Goal: Task Accomplishment & Management: Use online tool/utility

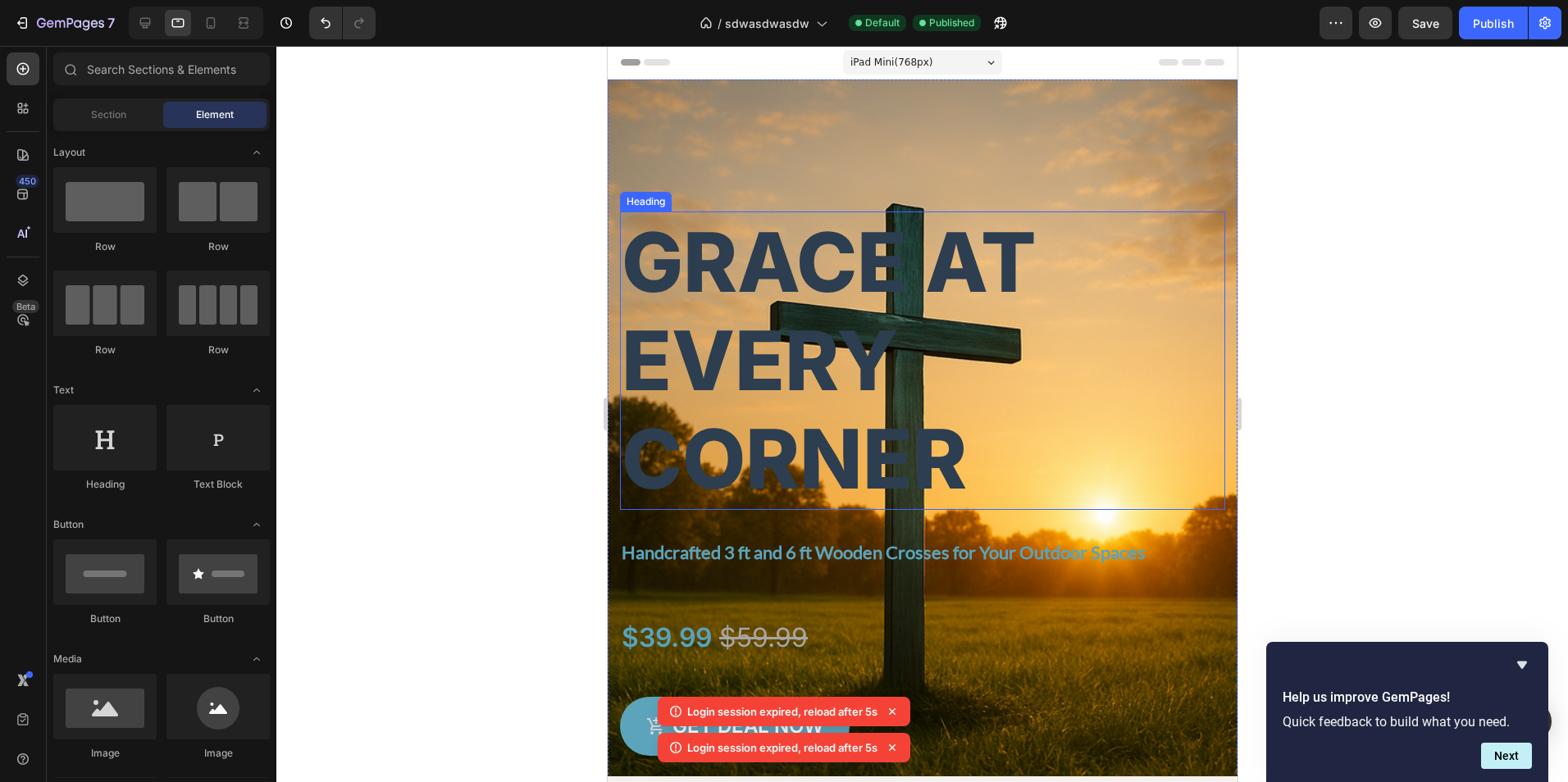
scroll to position [3115, 0]
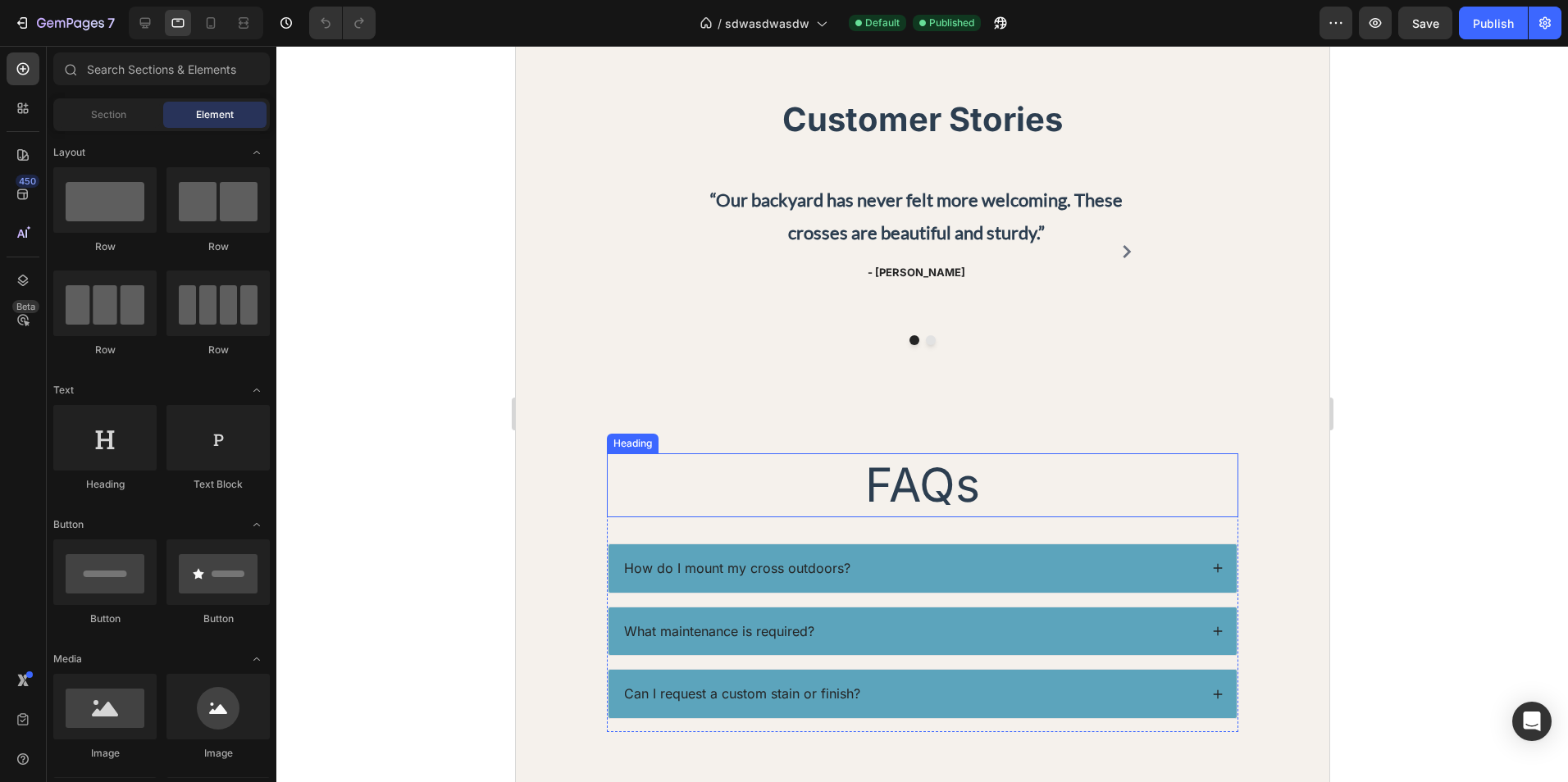
scroll to position [2869, 0]
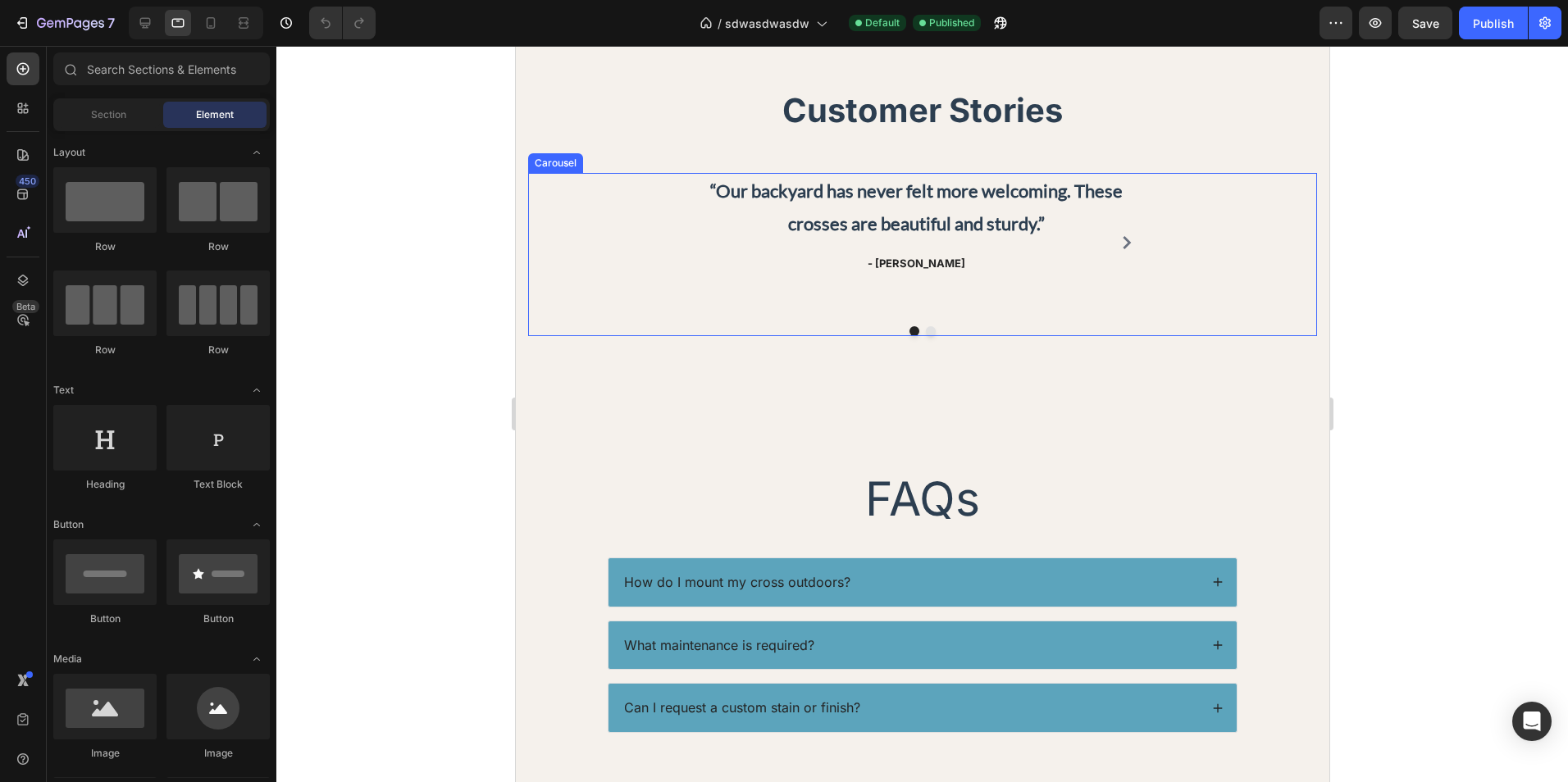
click at [937, 261] on p "- Cindia F." at bounding box center [916, 264] width 446 height 16
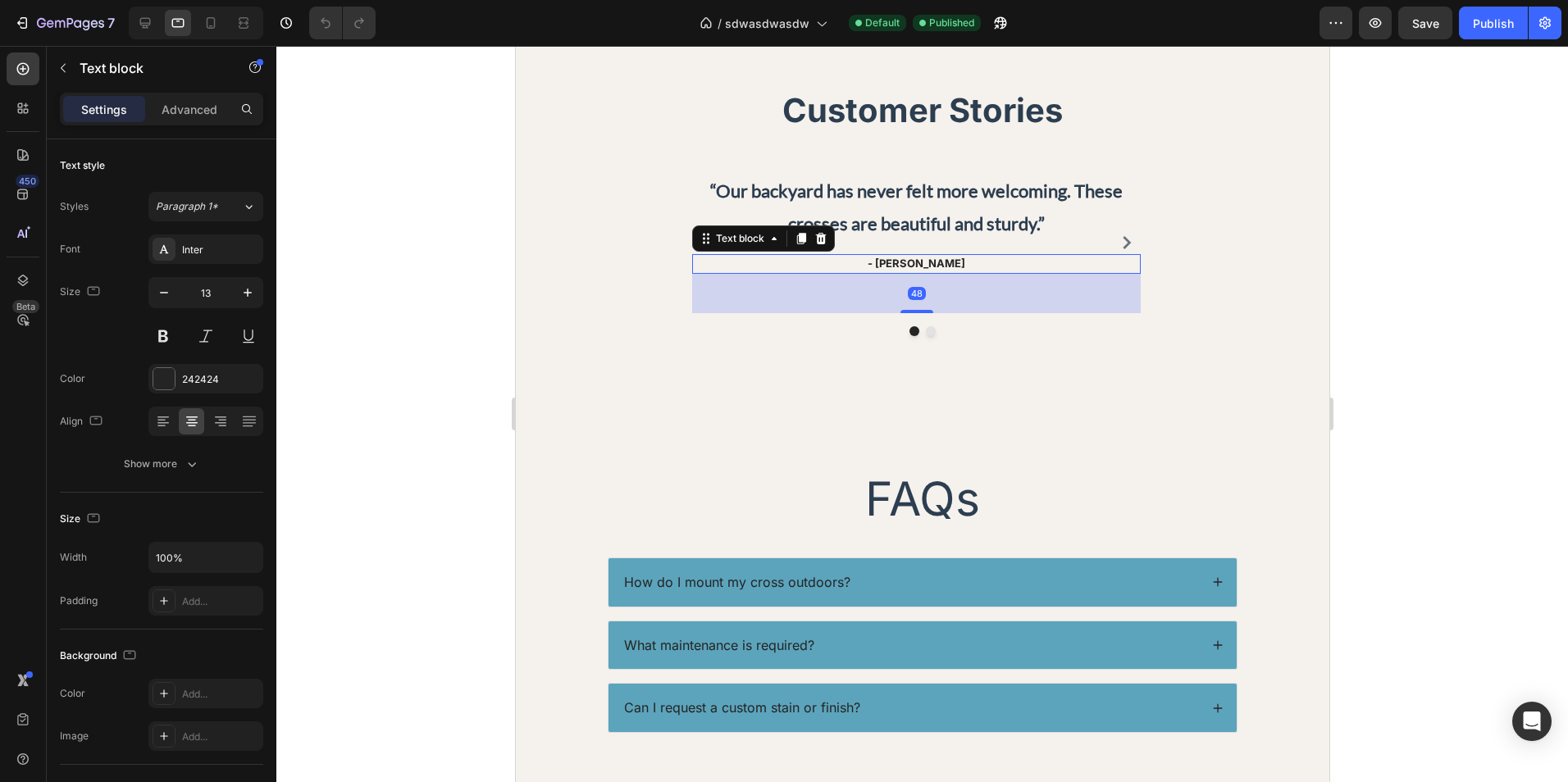
click at [948, 263] on p "- Cindia F." at bounding box center [916, 264] width 446 height 16
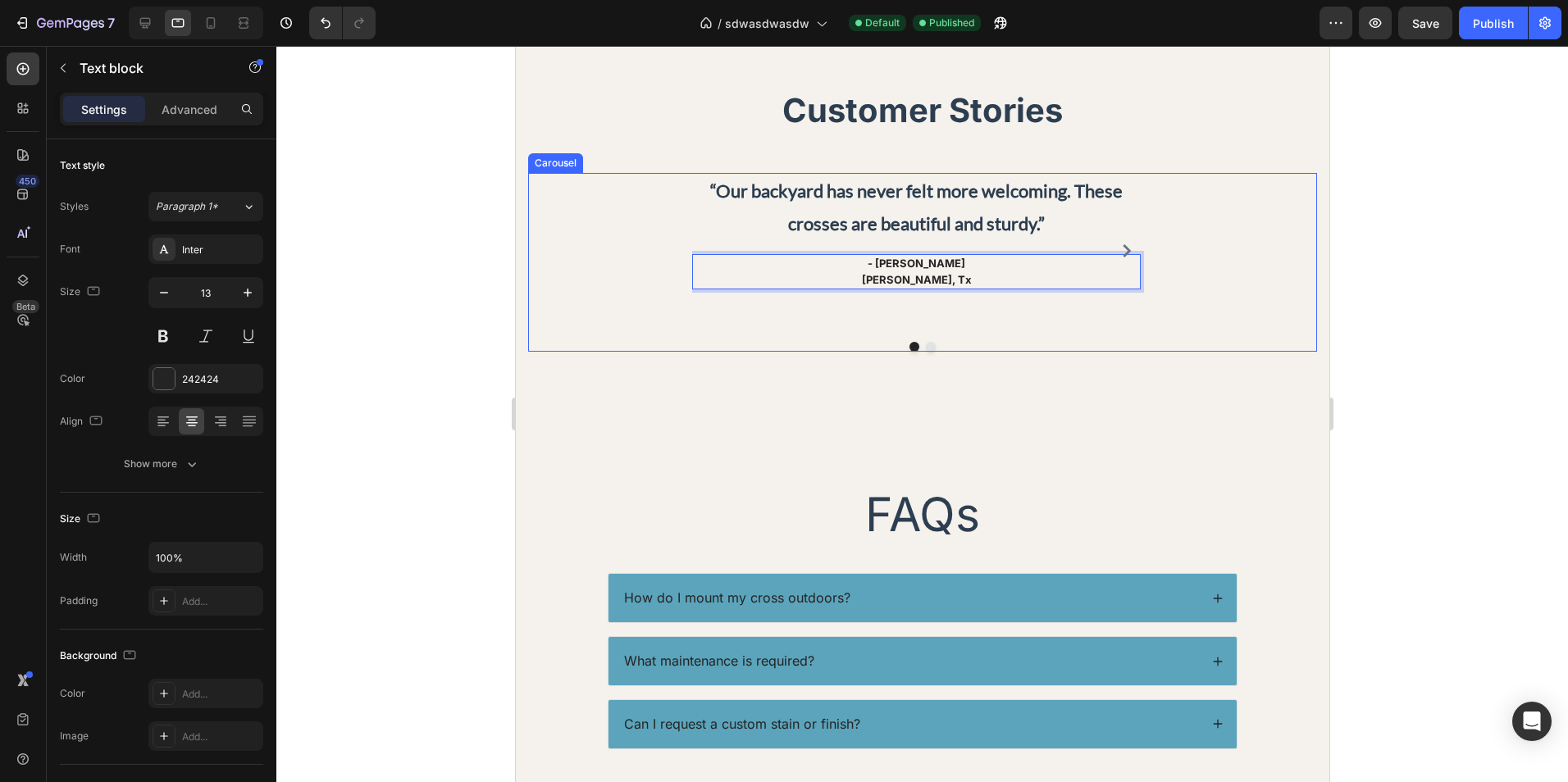
click at [1016, 275] on p "Keller, Tx" at bounding box center [916, 281] width 446 height 16
click at [1126, 247] on button "Carousel Next Arrow" at bounding box center [1125, 251] width 26 height 26
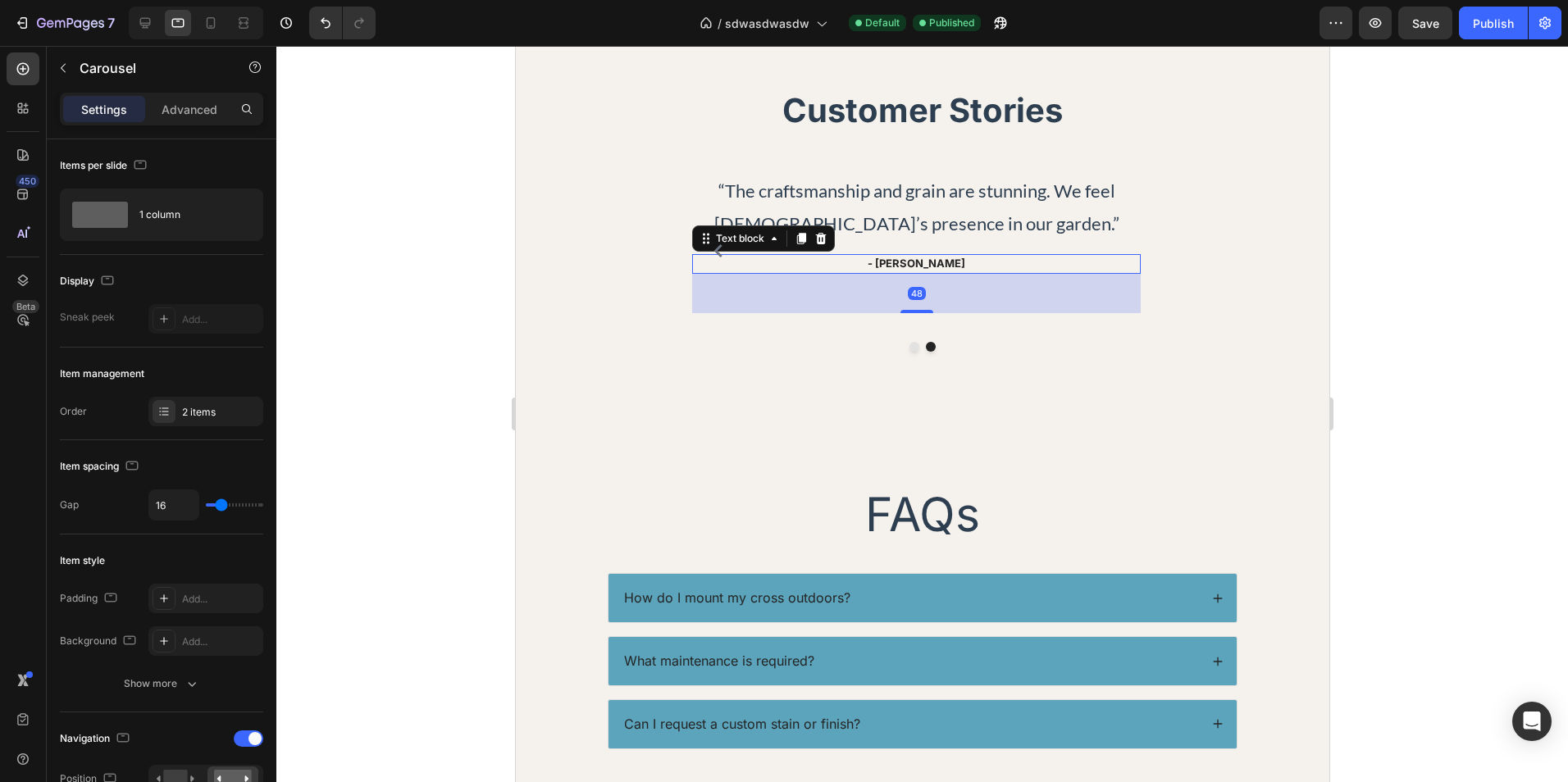
click at [975, 266] on p "- Maddy P." at bounding box center [916, 264] width 446 height 16
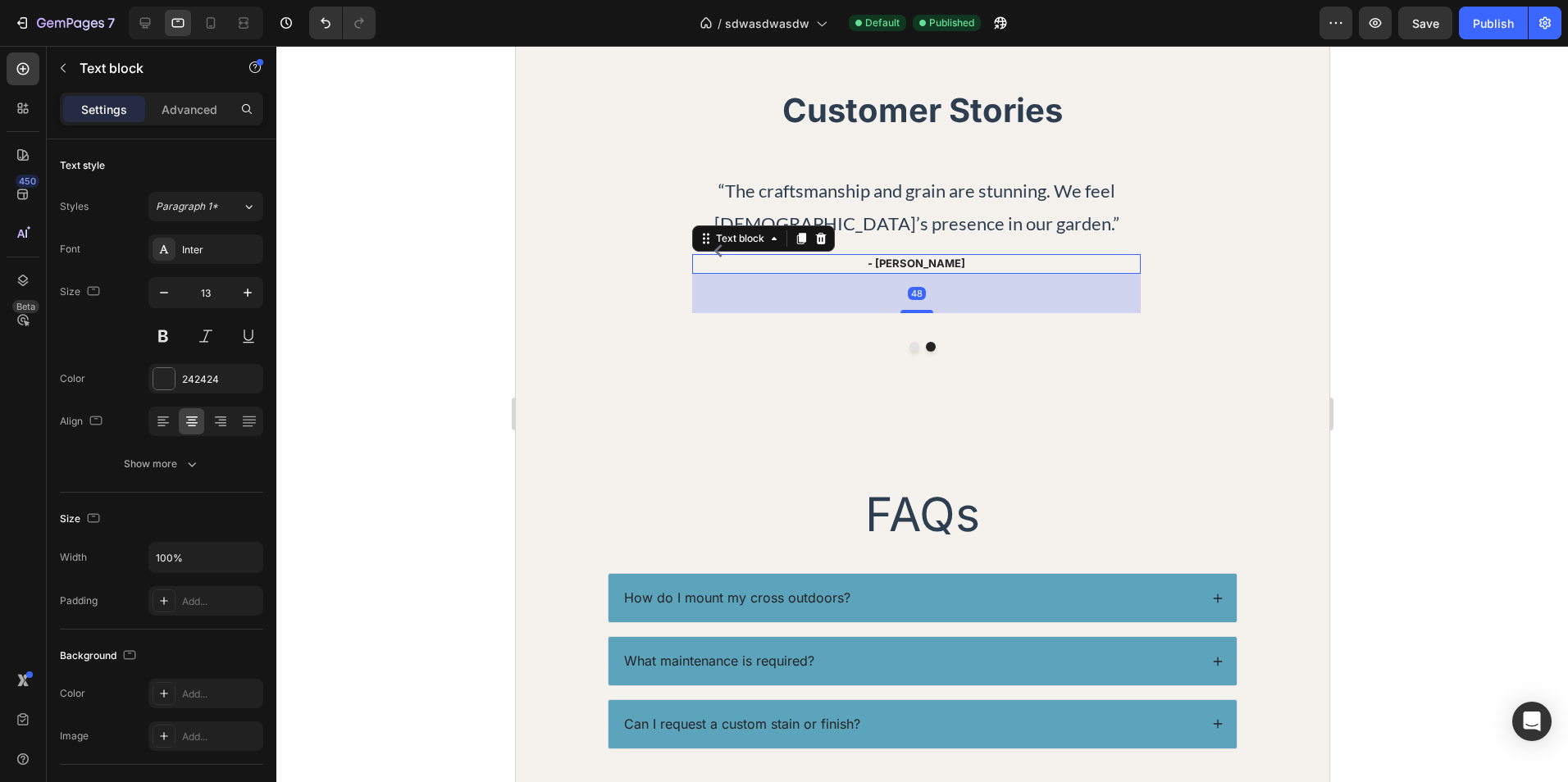
click at [975, 266] on p "- Maddy P." at bounding box center [916, 264] width 446 height 16
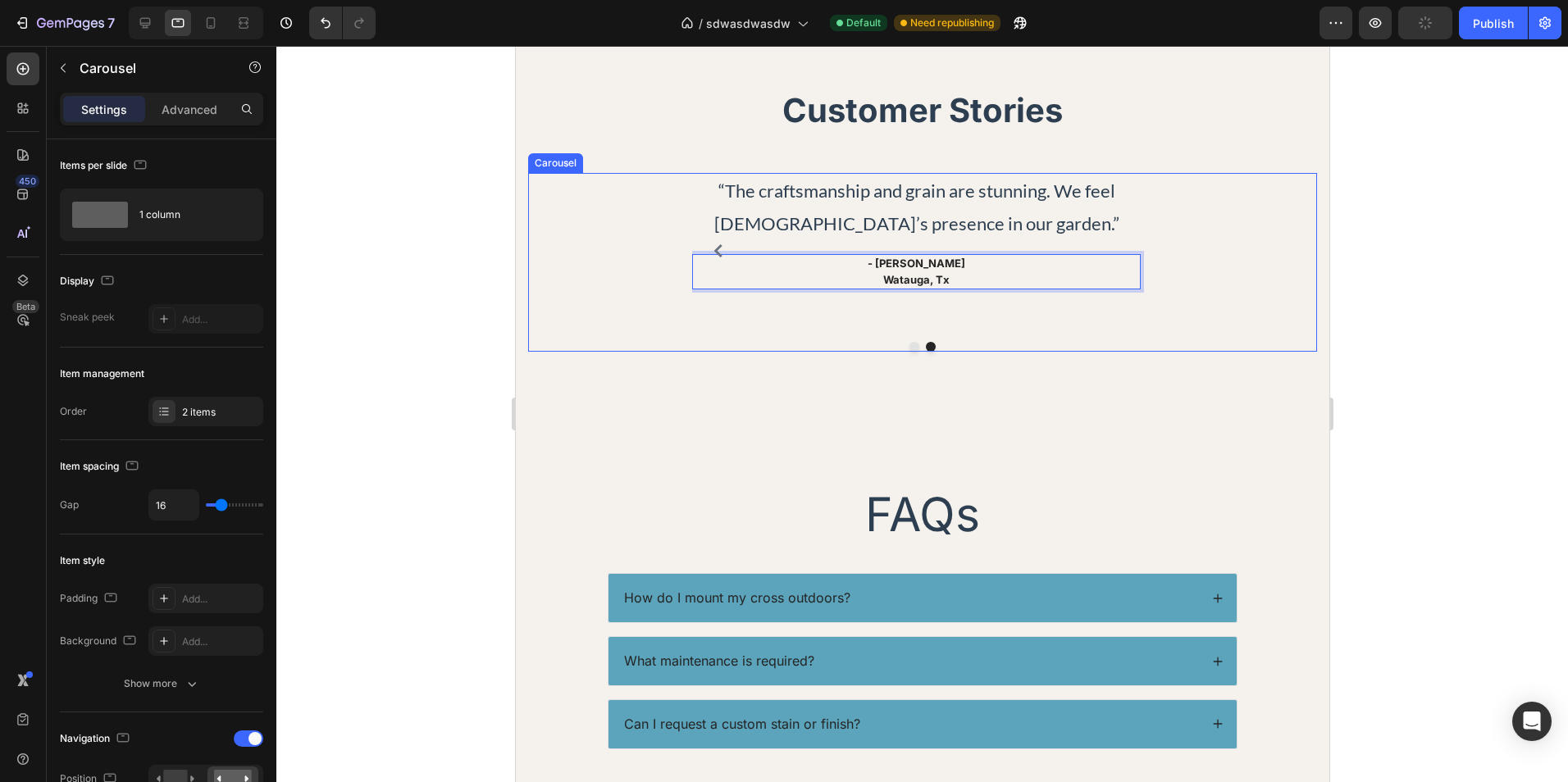
click at [711, 252] on icon "Carousel Back Arrow" at bounding box center [717, 251] width 14 height 14
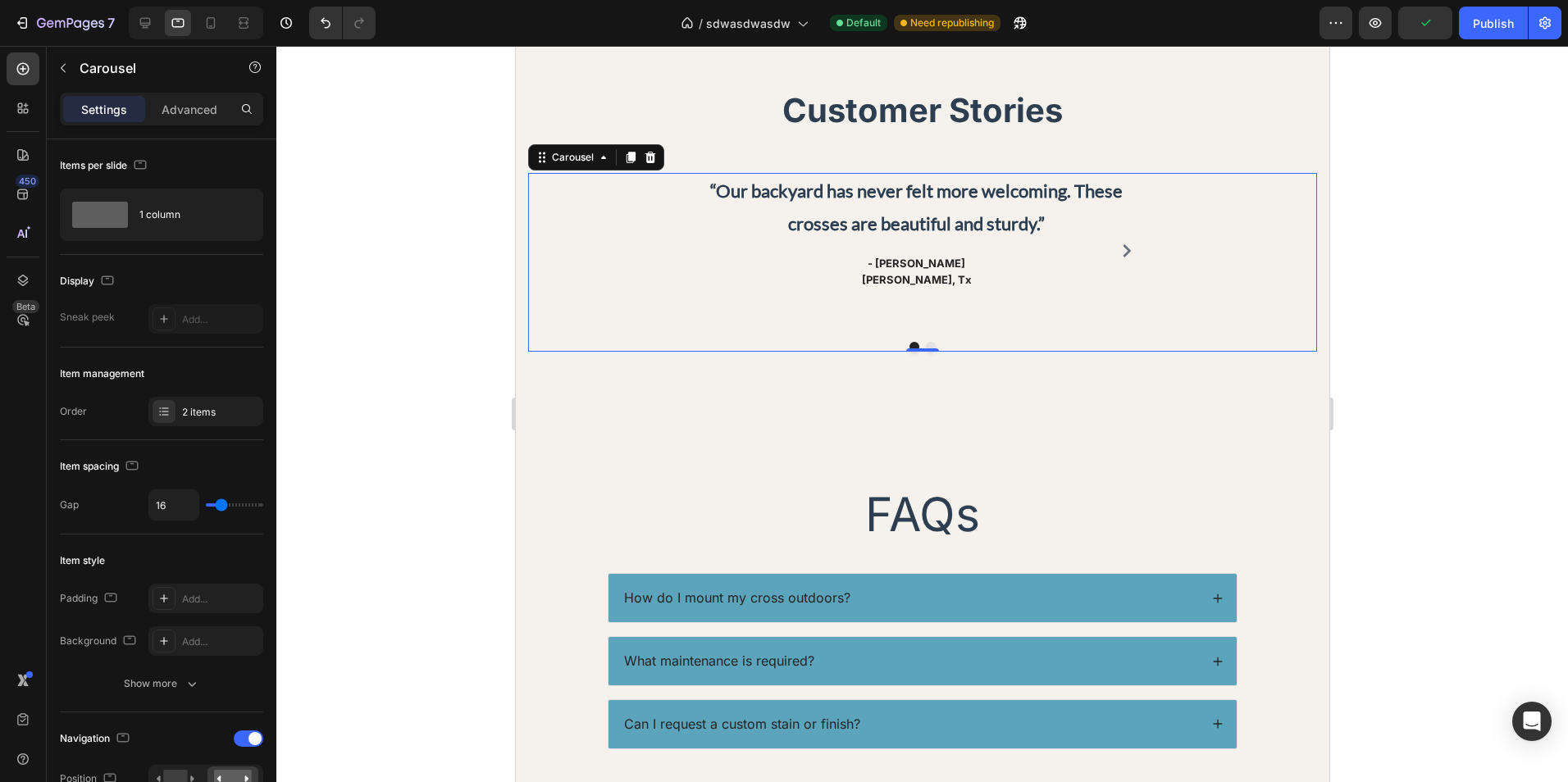
click at [1382, 343] on div at bounding box center [922, 414] width 1292 height 736
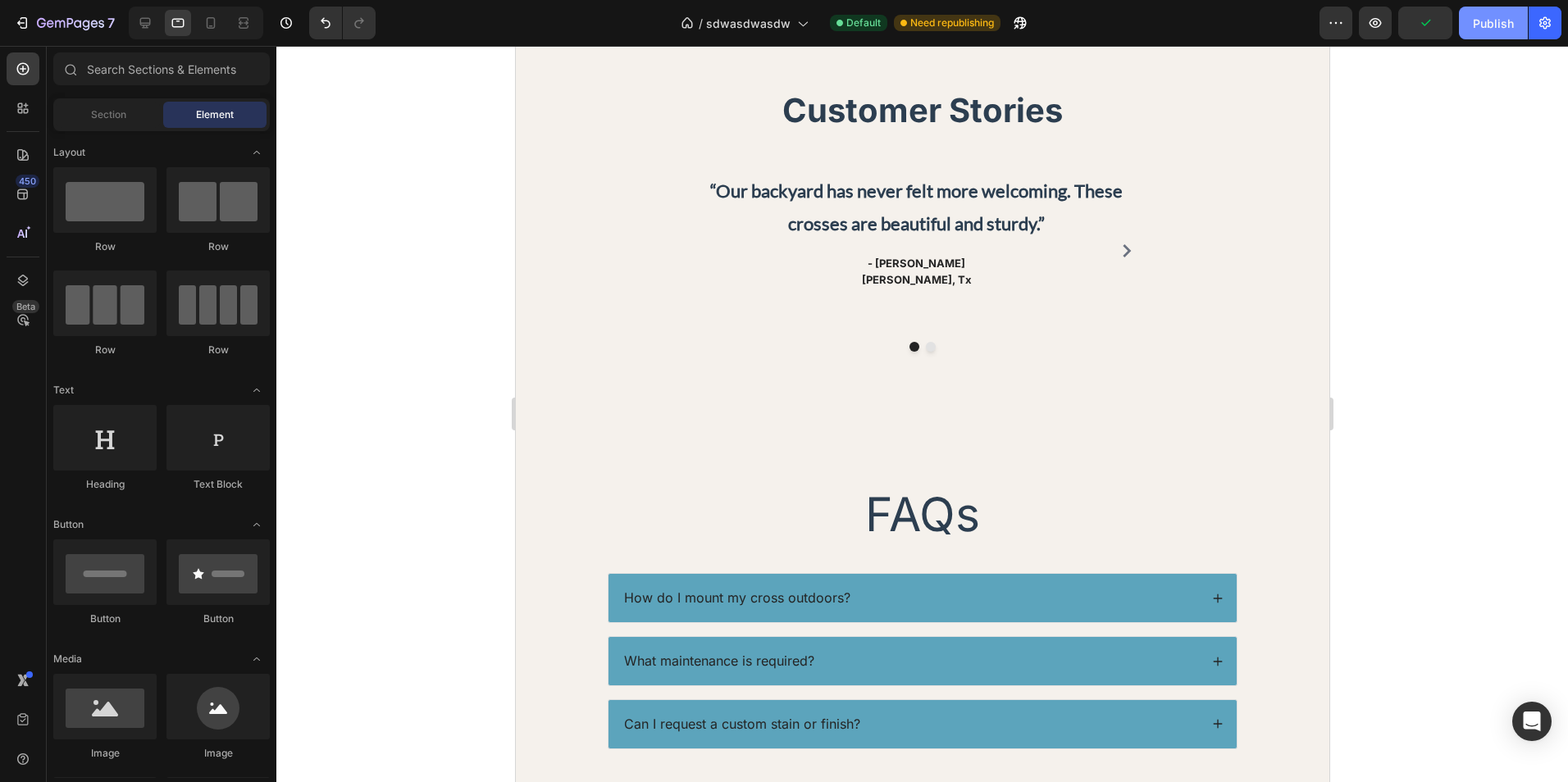
click at [1479, 21] on div "Publish" at bounding box center [1493, 23] width 41 height 17
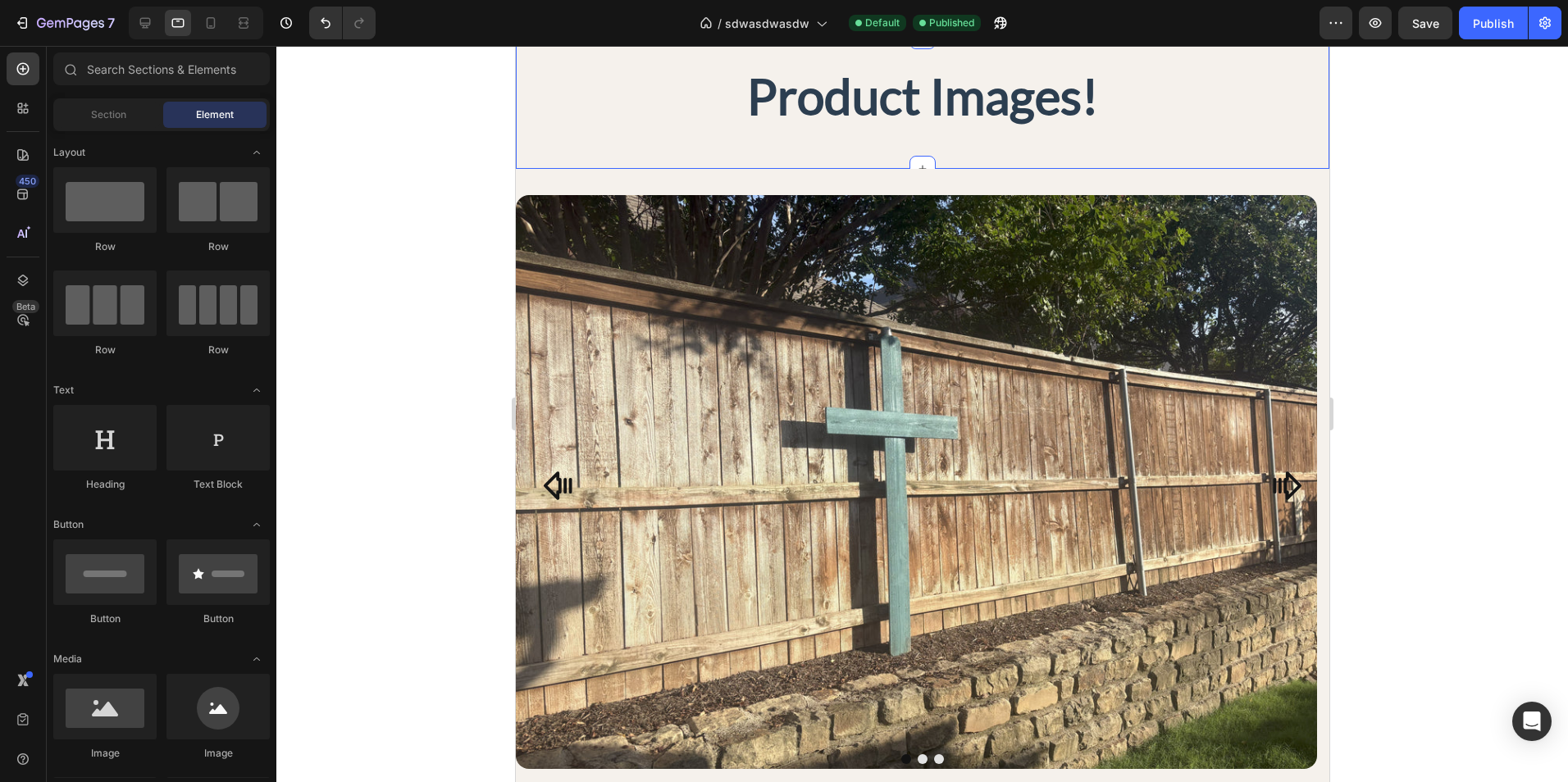
scroll to position [1066, 0]
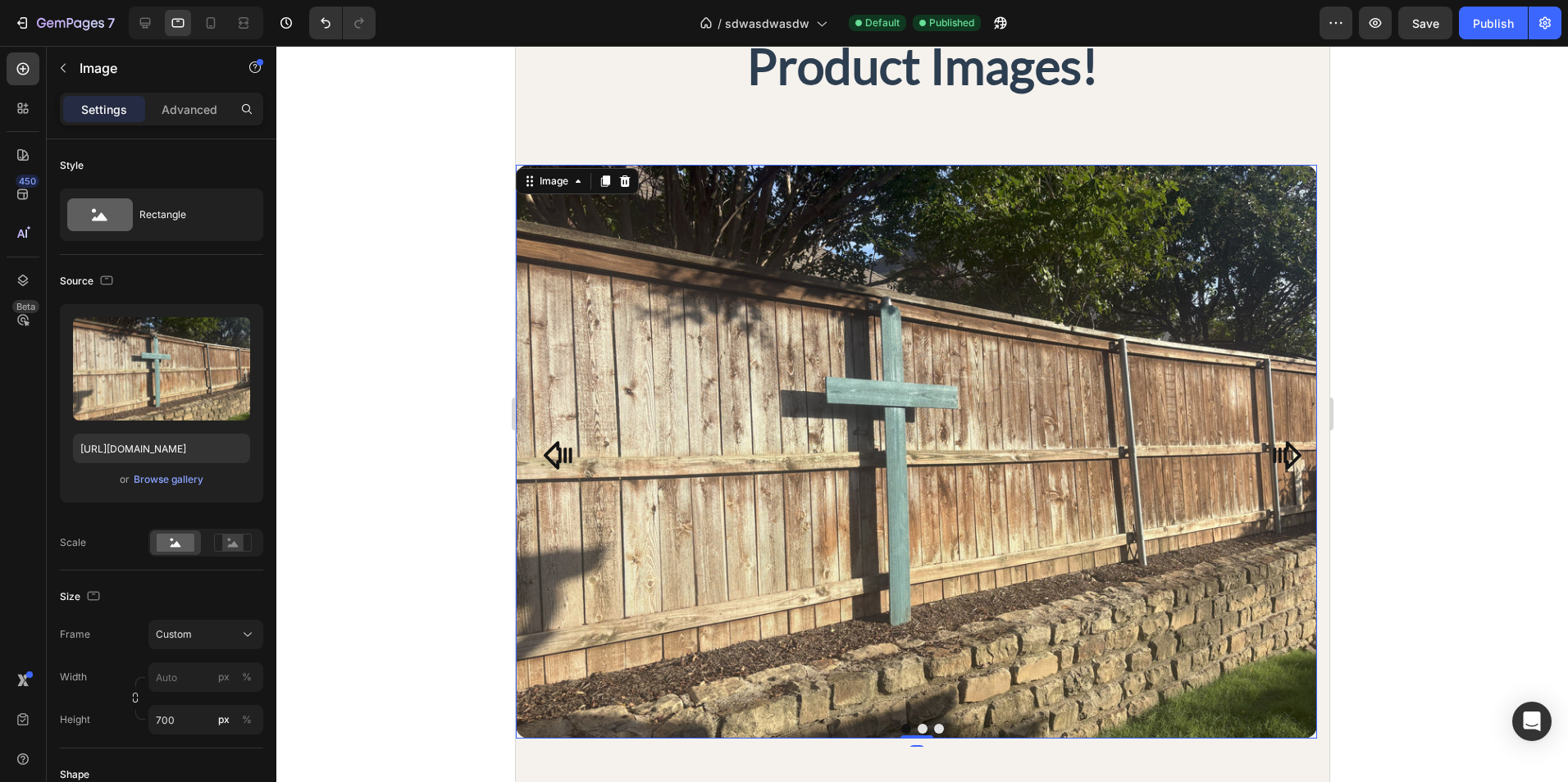
click at [912, 396] on img at bounding box center [916, 452] width 801 height 574
click at [198, 478] on div "Browse gallery" at bounding box center [168, 480] width 69 height 14
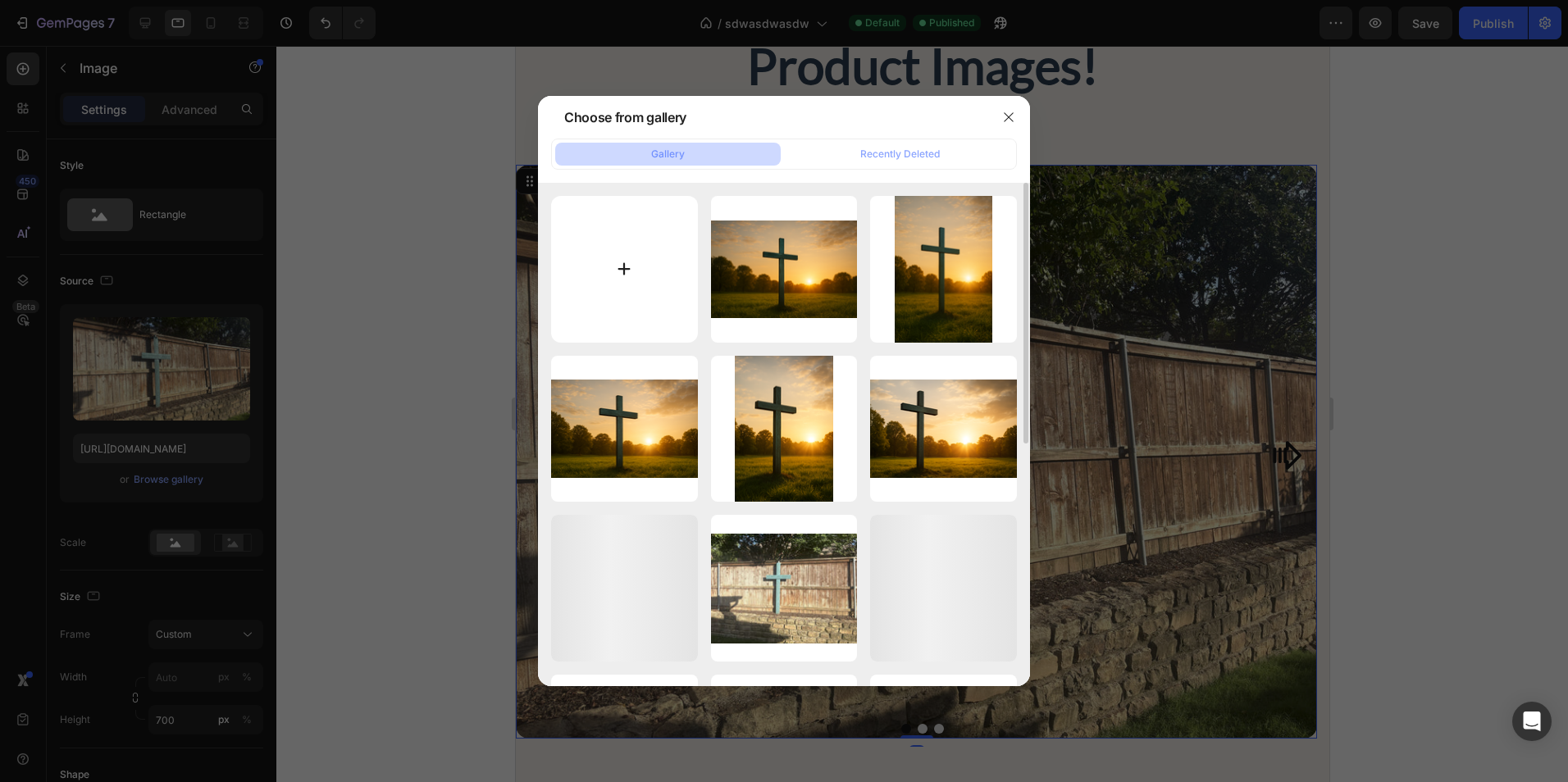
click at [648, 284] on input "file" at bounding box center [624, 269] width 147 height 147
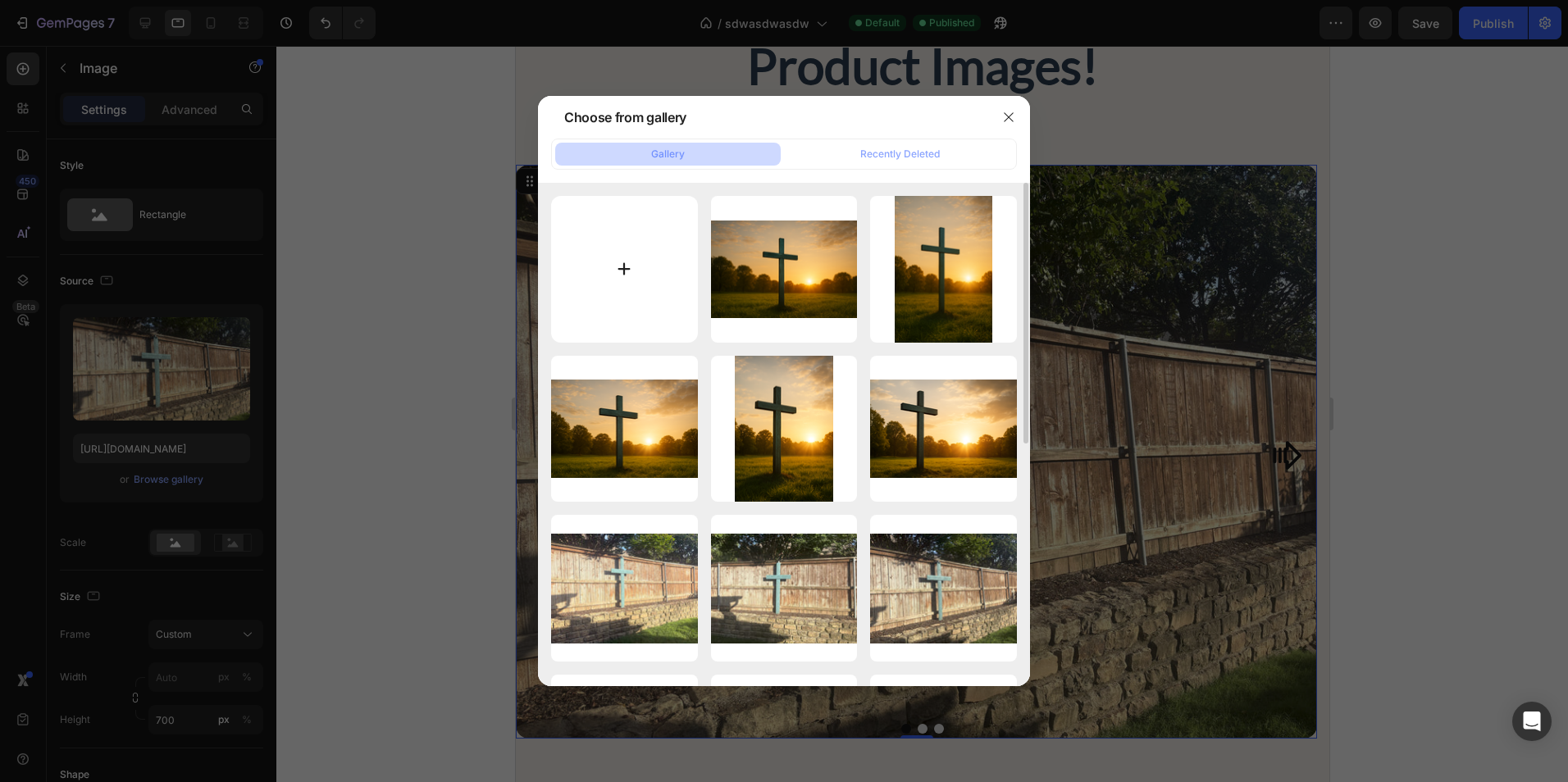
type input "C:\fakepath\image0.jpeg"
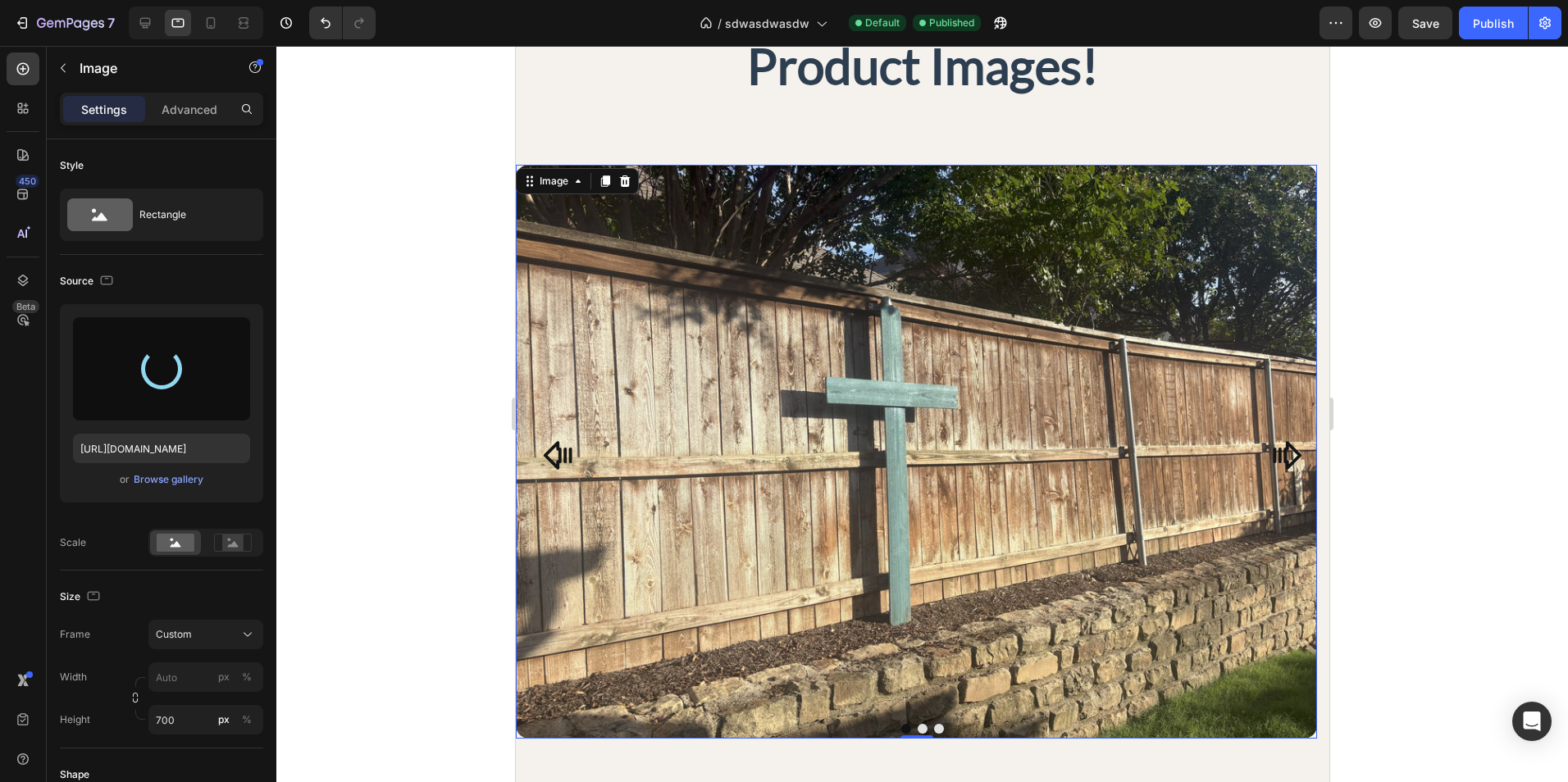
type input "https://cdn.shopify.com/s/files/1/0781/1881/3908/files/gempages_582717648547087…"
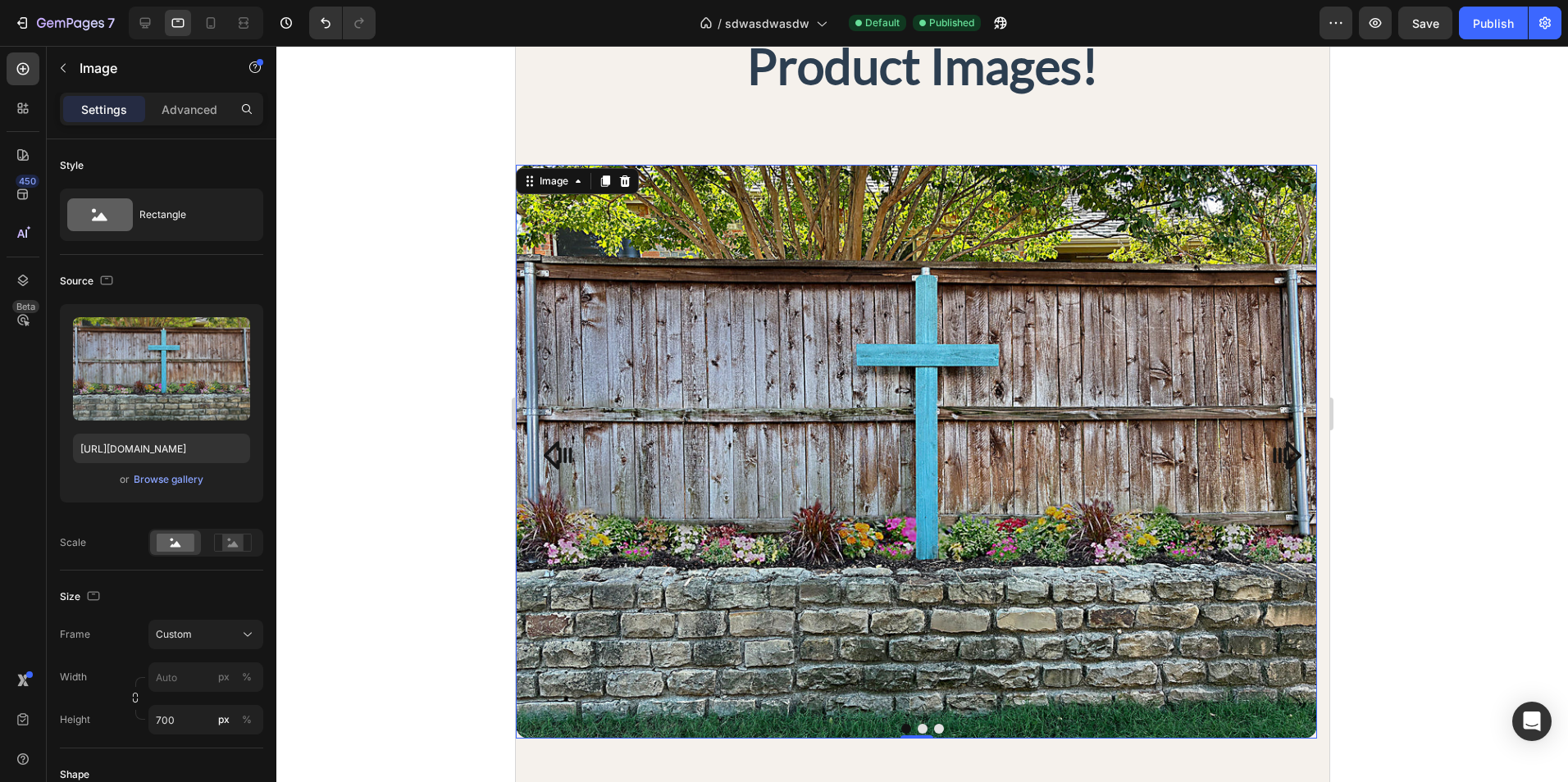
click at [1437, 477] on div at bounding box center [922, 414] width 1292 height 736
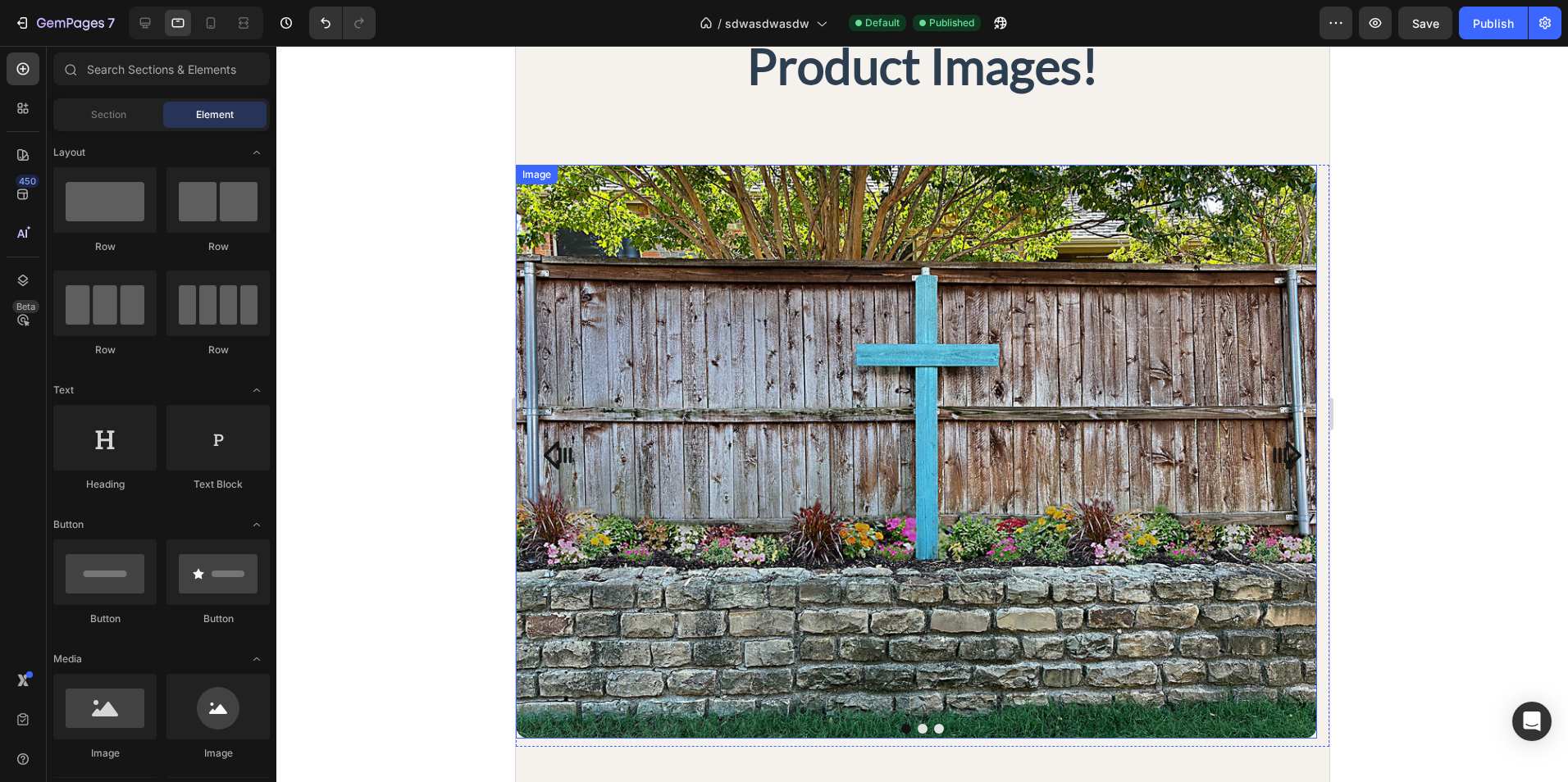
click at [568, 457] on icon "Carousel Back Arrow" at bounding box center [558, 455] width 29 height 29
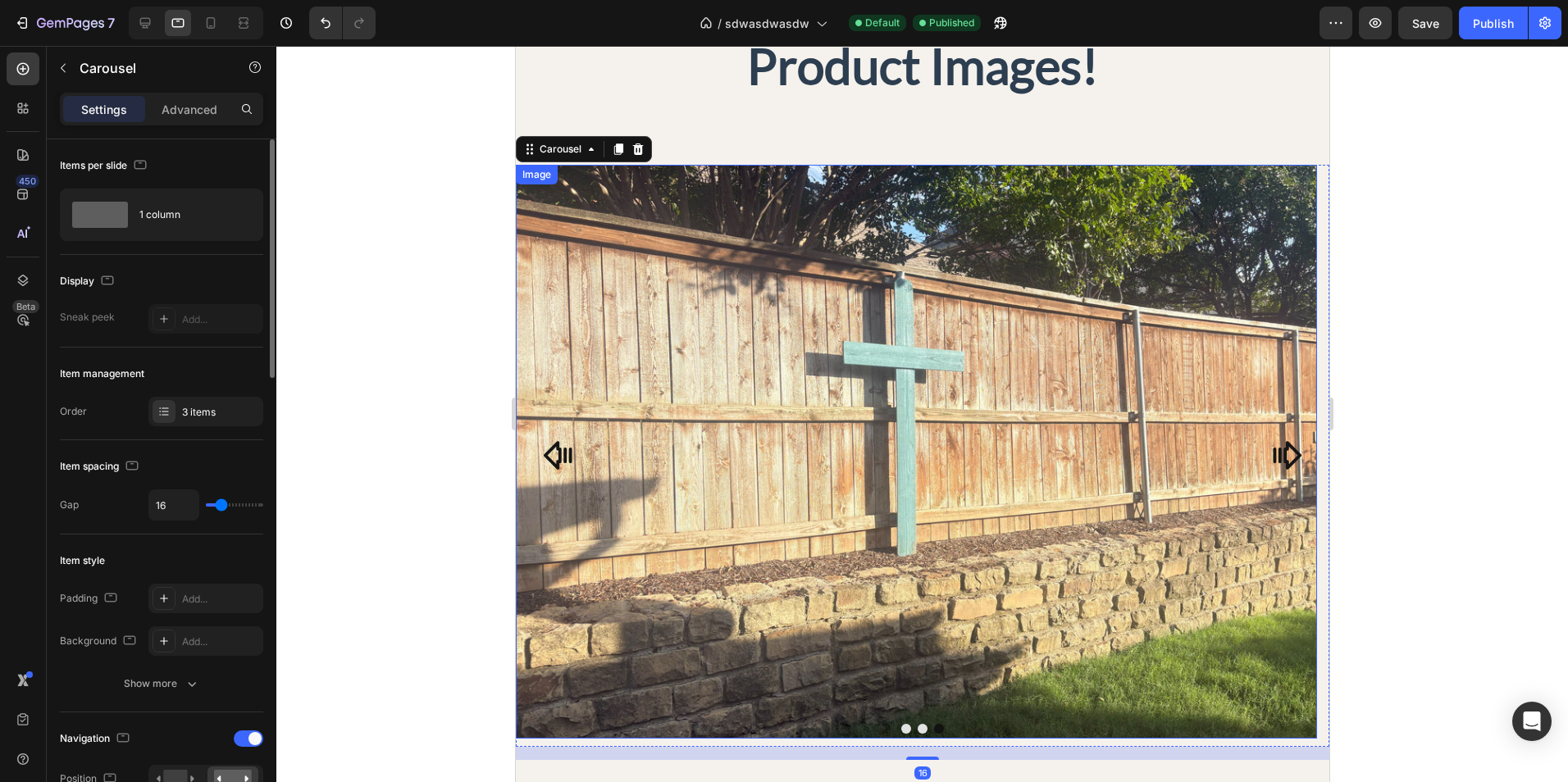
scroll to position [246, 0]
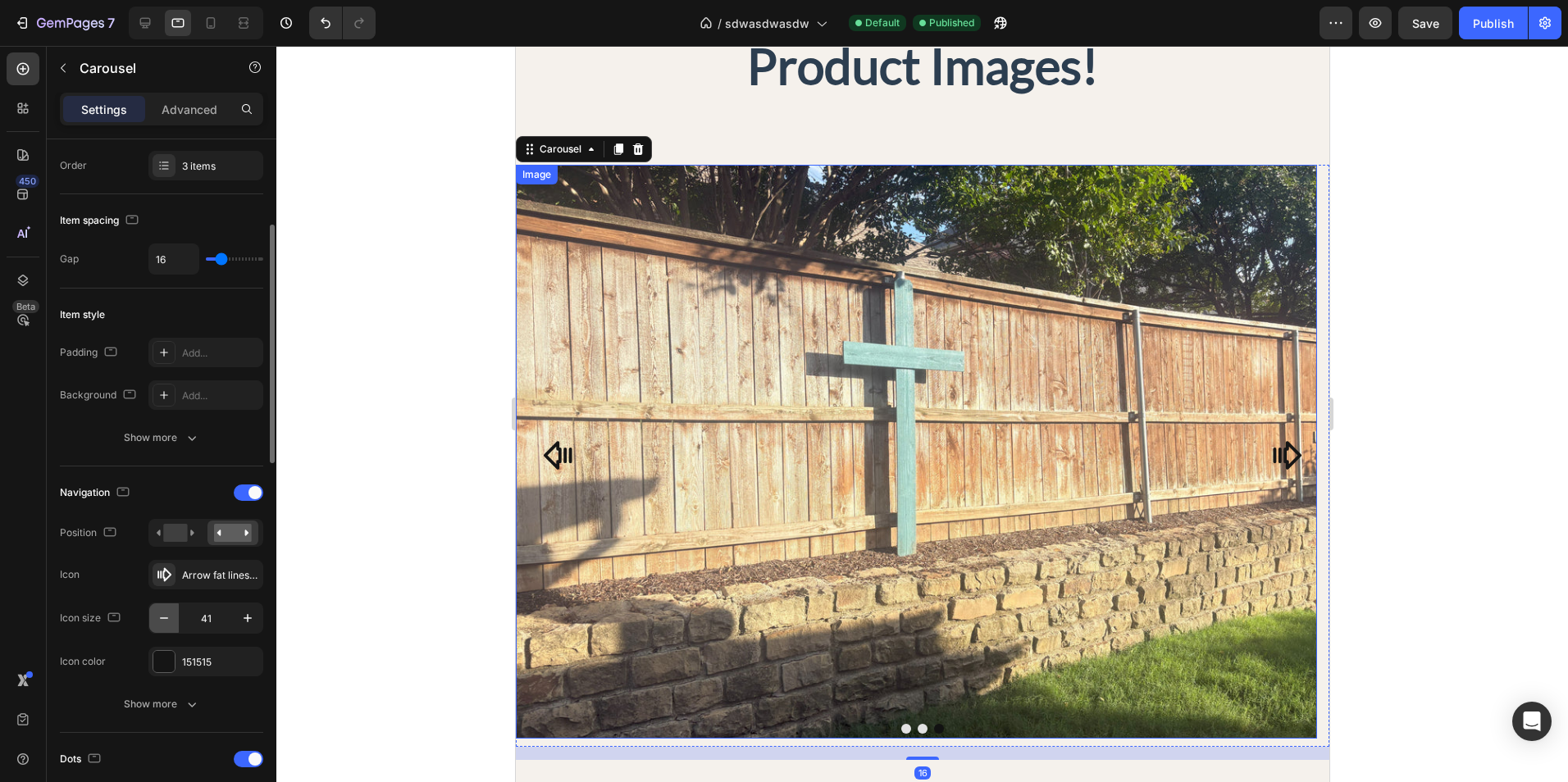
click at [171, 616] on icon "button" at bounding box center [164, 618] width 16 height 16
click at [171, 617] on icon "button" at bounding box center [164, 618] width 16 height 16
click at [170, 617] on icon "button" at bounding box center [164, 618] width 16 height 16
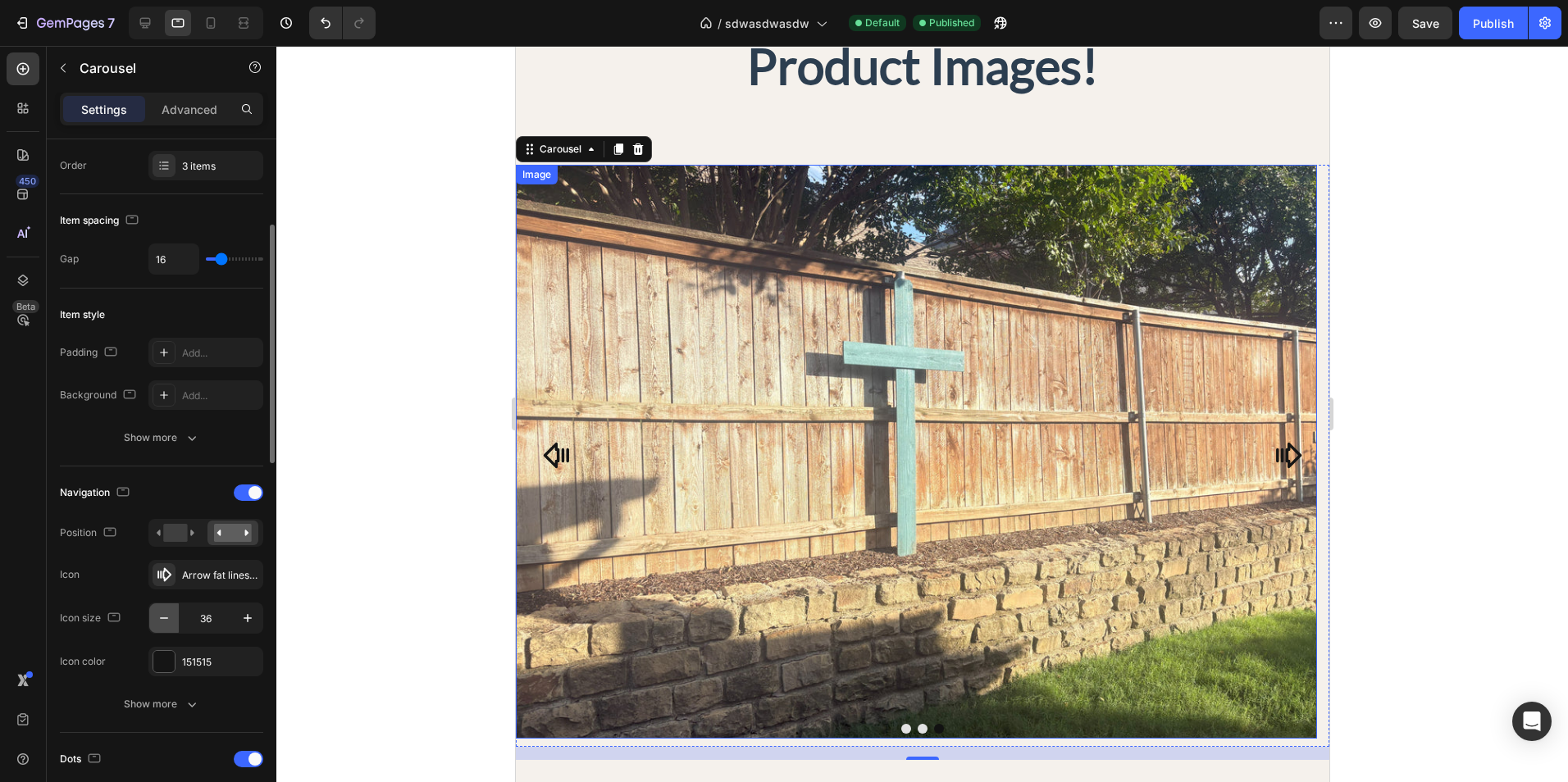
click at [158, 618] on icon "button" at bounding box center [164, 618] width 16 height 16
click at [158, 617] on icon "button" at bounding box center [164, 618] width 16 height 16
type input "32"
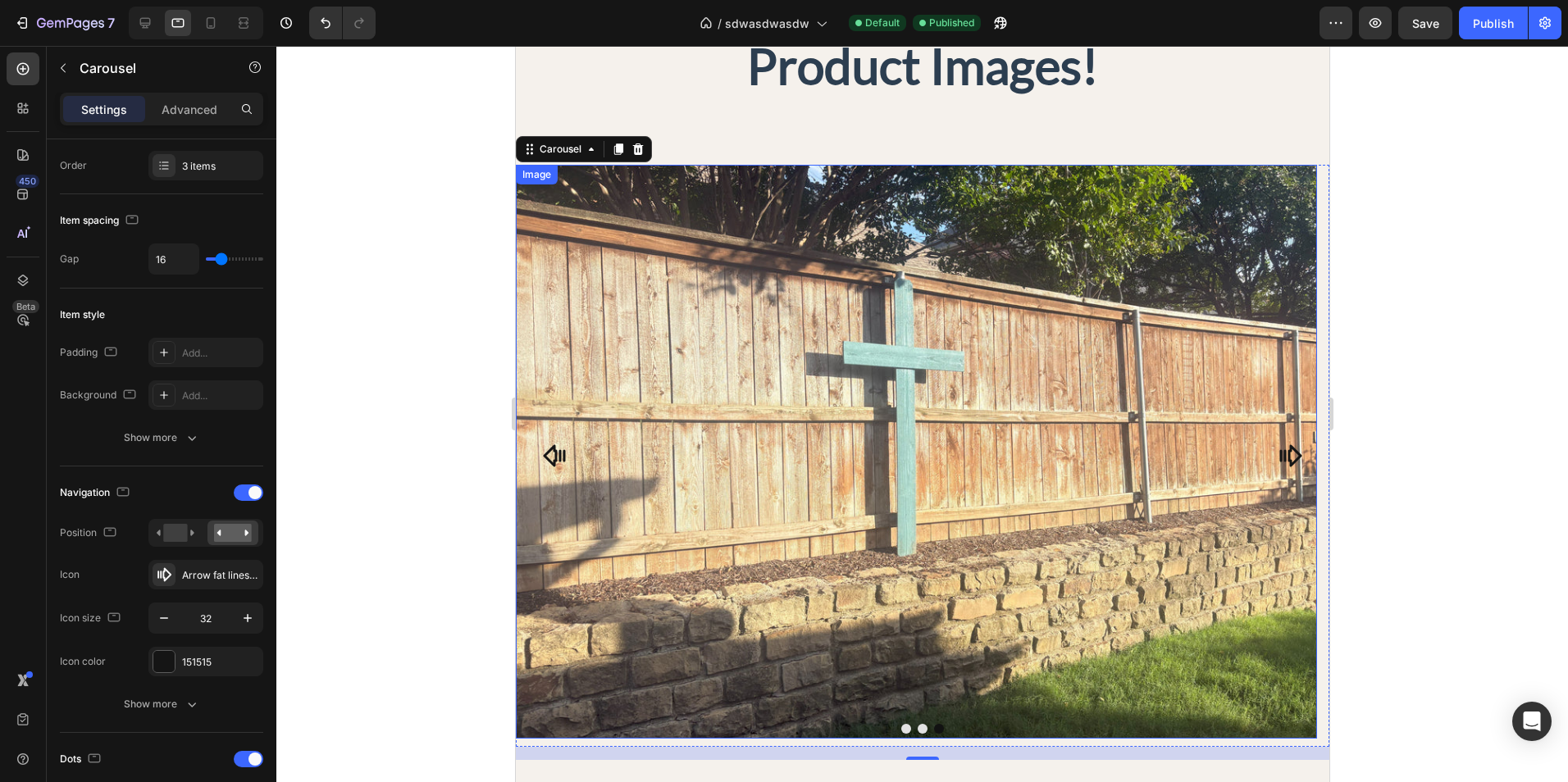
click at [418, 518] on div at bounding box center [922, 414] width 1292 height 736
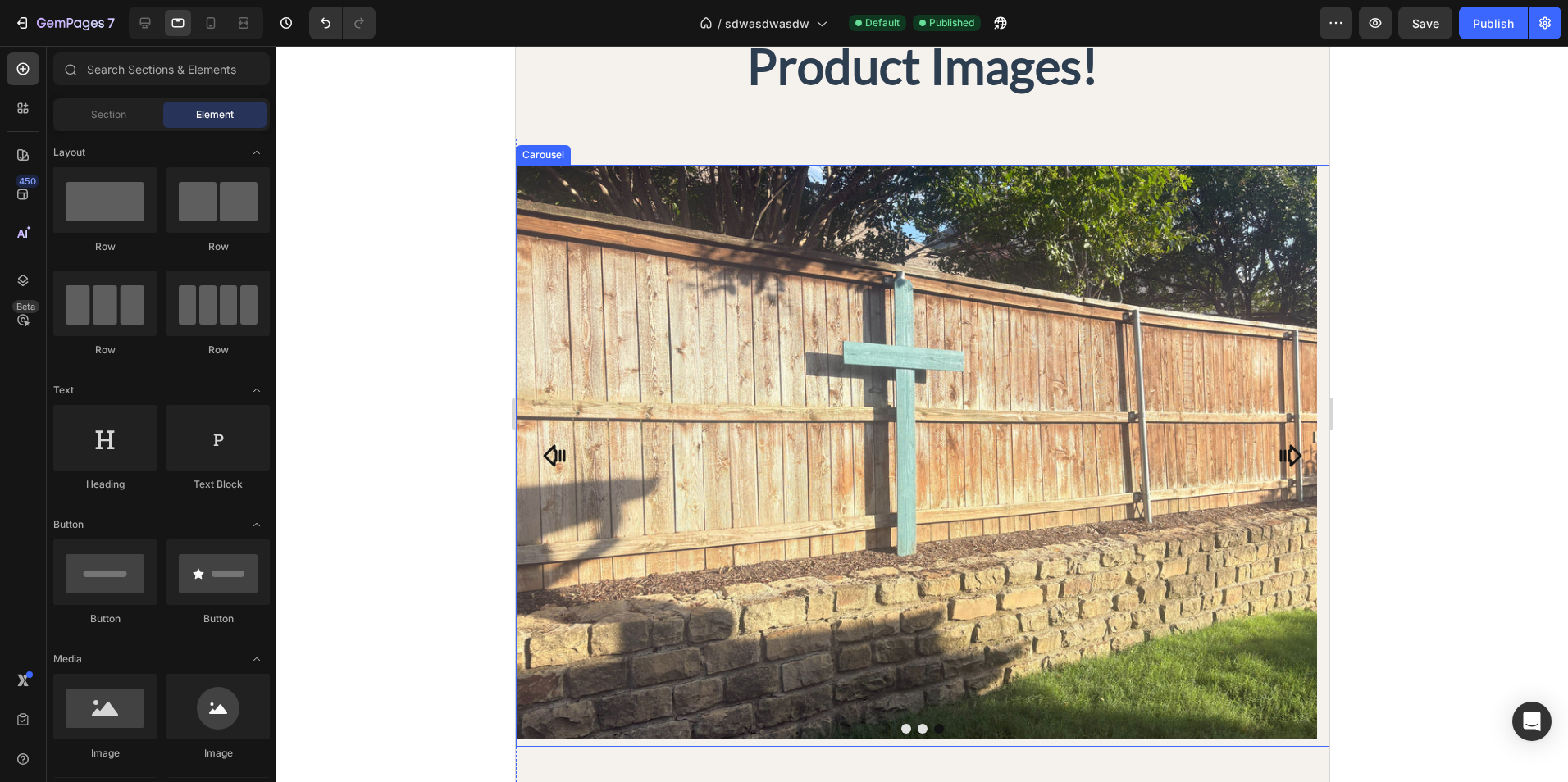
click at [549, 459] on icon "Carousel Back Arrow" at bounding box center [554, 455] width 26 height 26
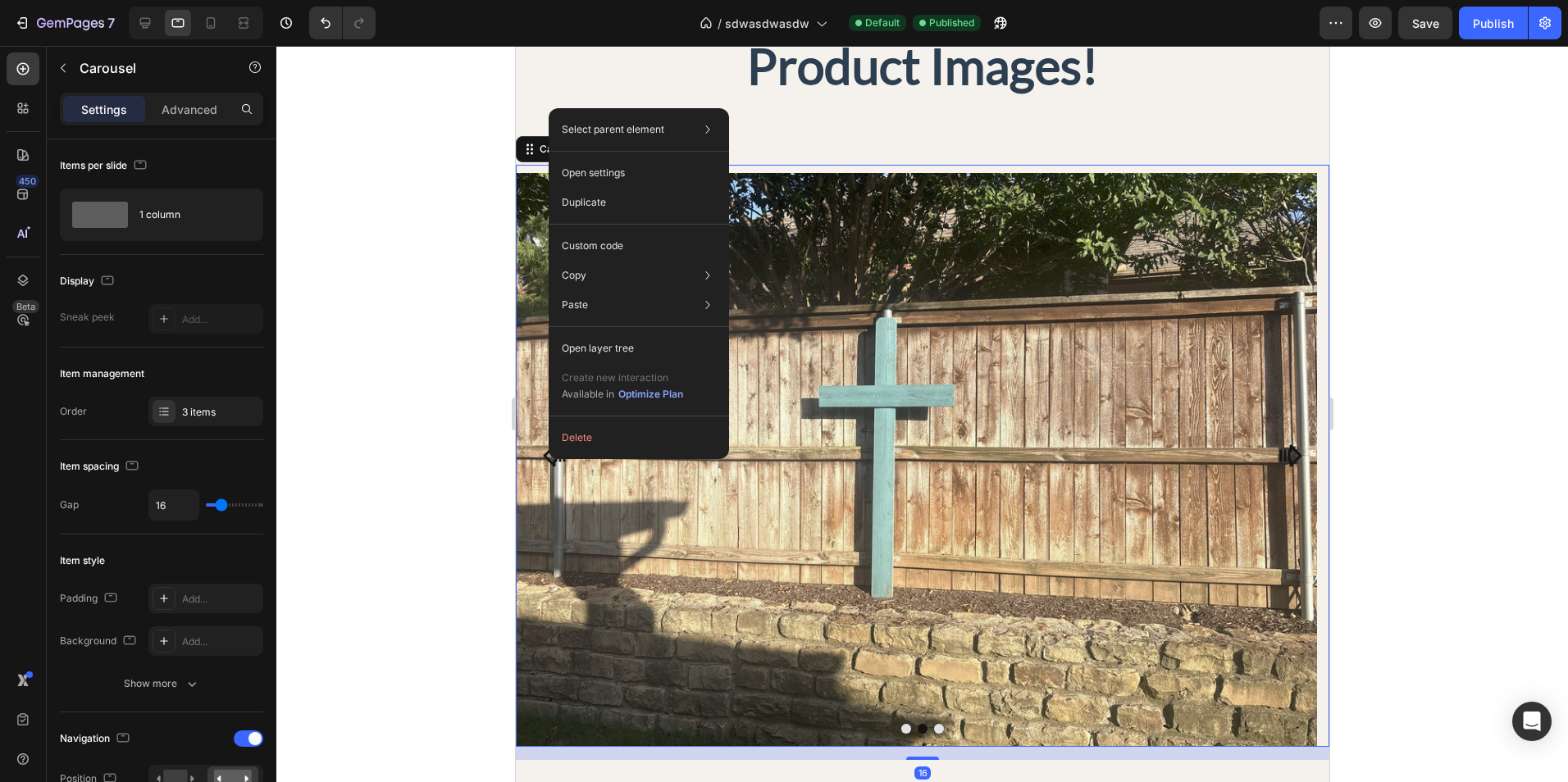
click at [491, 500] on div at bounding box center [922, 414] width 1292 height 736
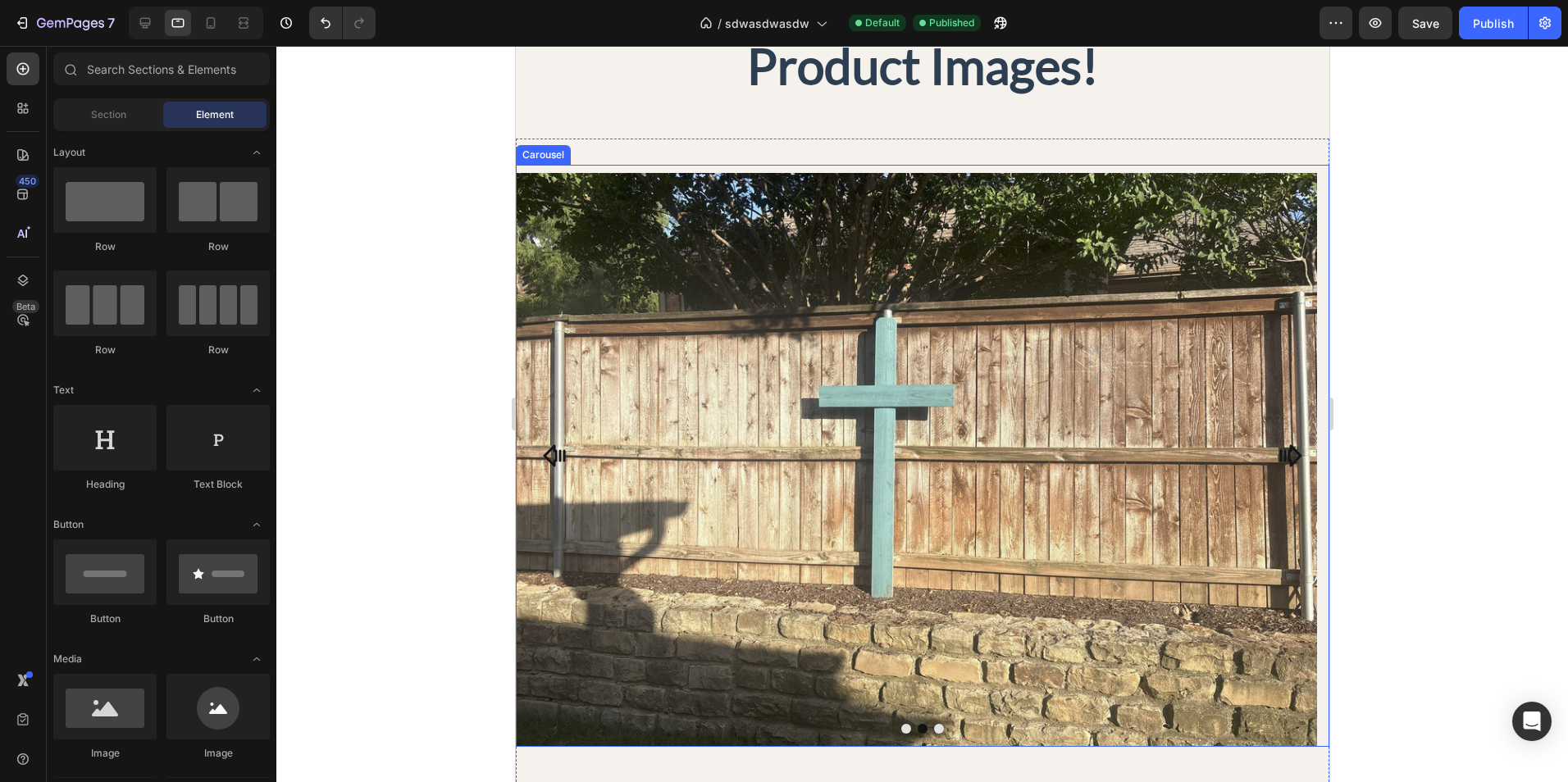
click at [560, 455] on icon "Carousel Back Arrow" at bounding box center [553, 455] width 23 height 23
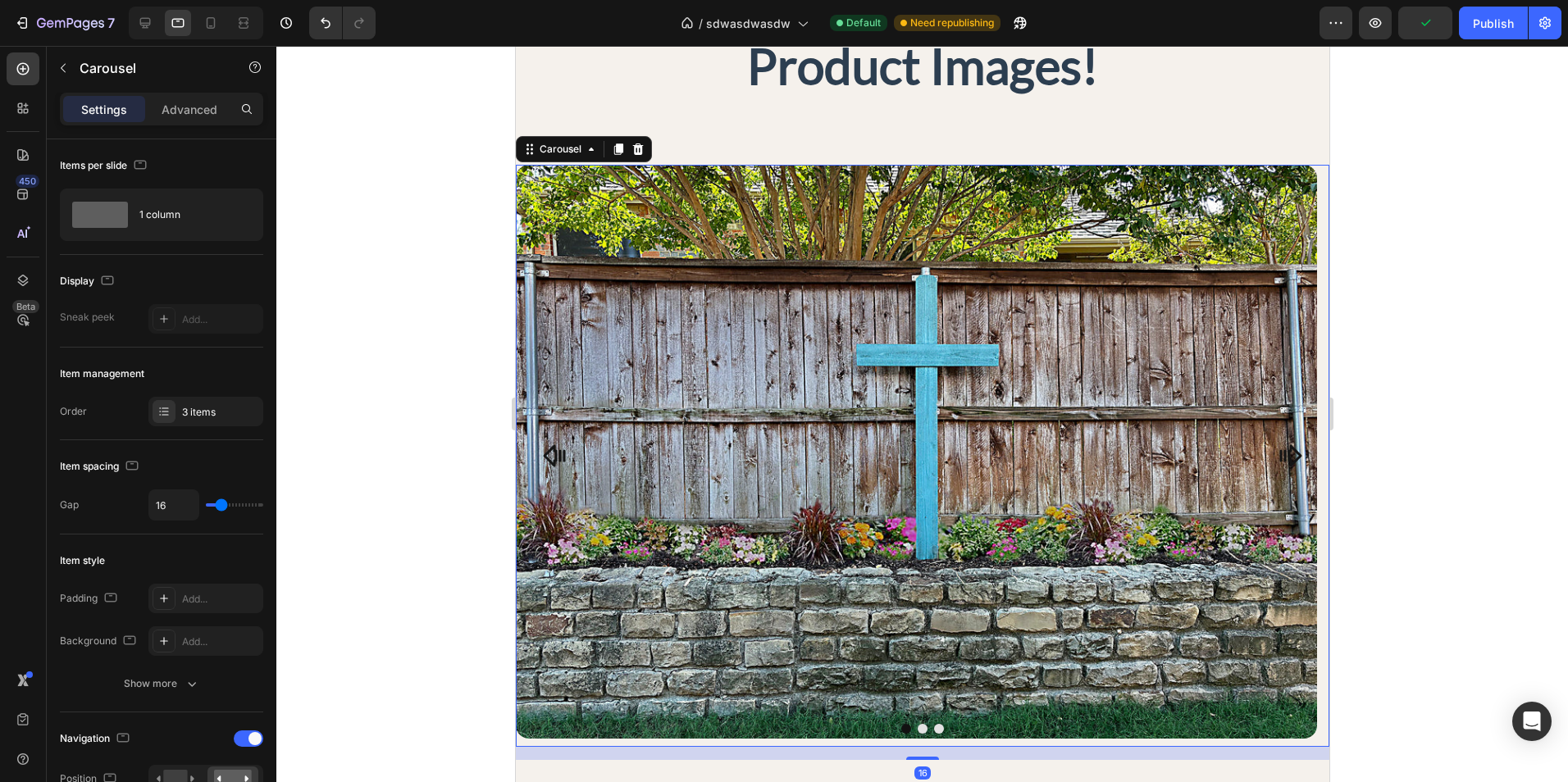
click at [477, 478] on div at bounding box center [922, 414] width 1292 height 736
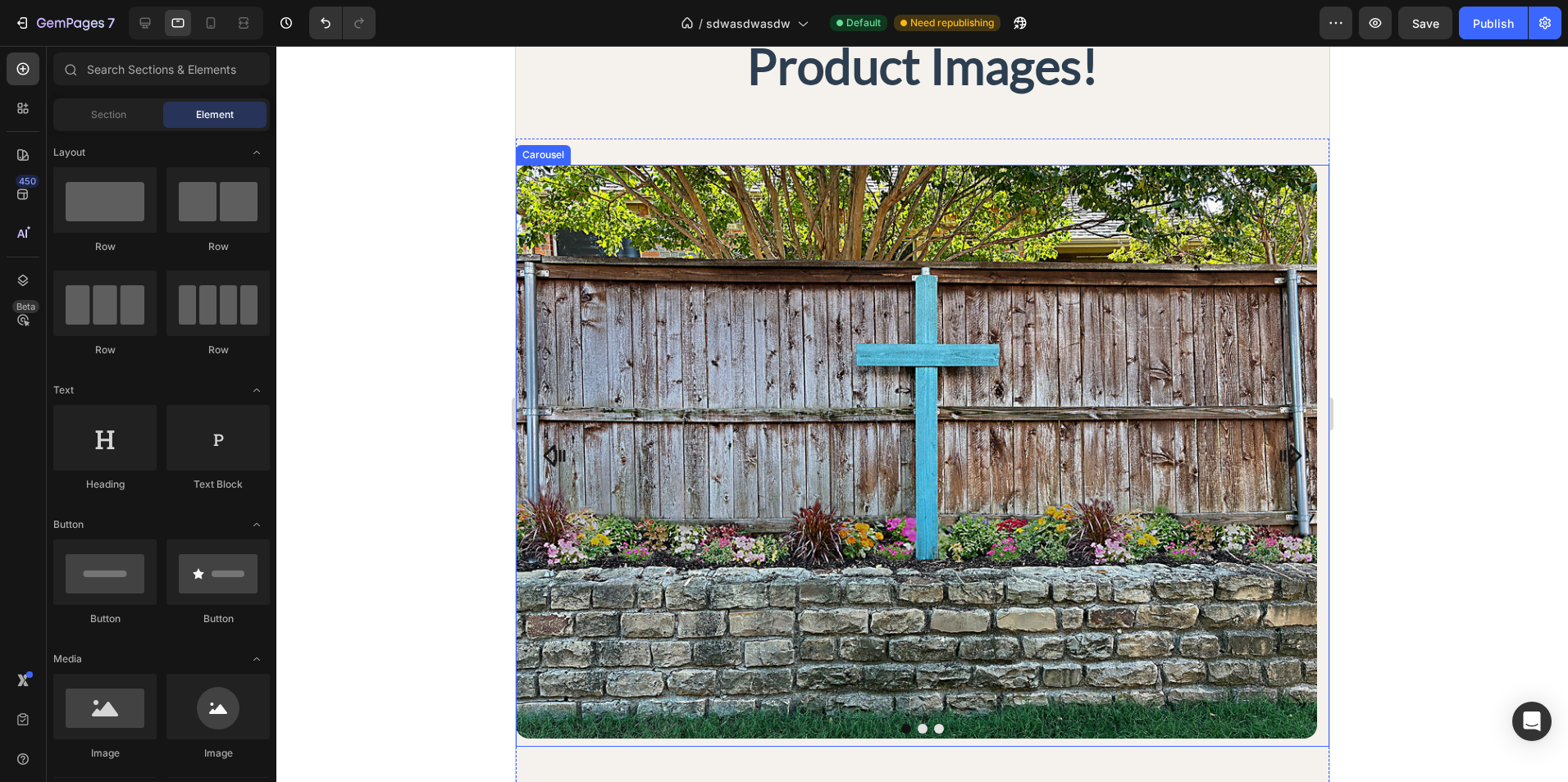
click at [545, 448] on icon "Carousel Back Arrow" at bounding box center [554, 455] width 26 height 26
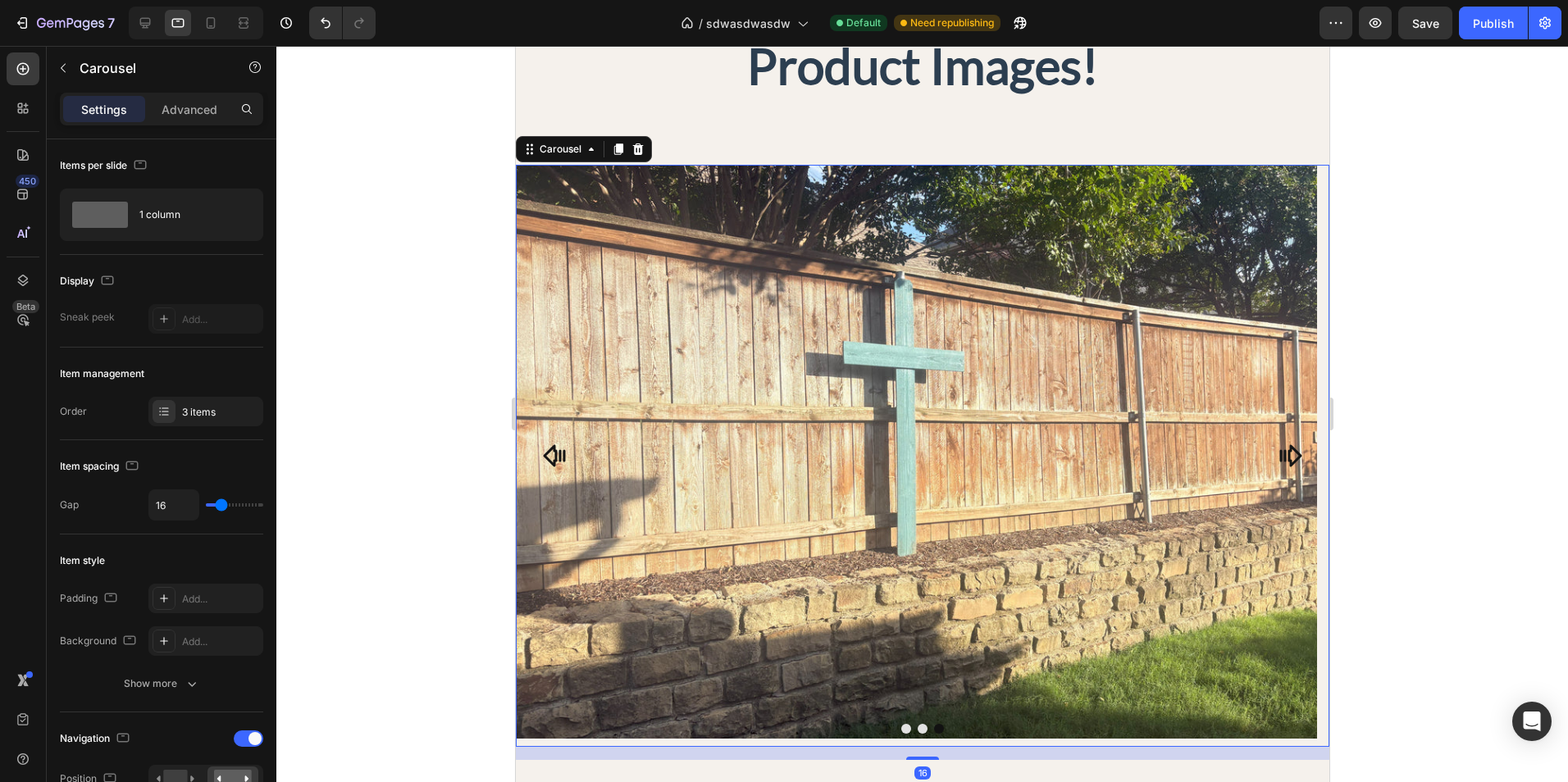
click at [545, 448] on icon "Carousel Back Arrow" at bounding box center [554, 455] width 26 height 26
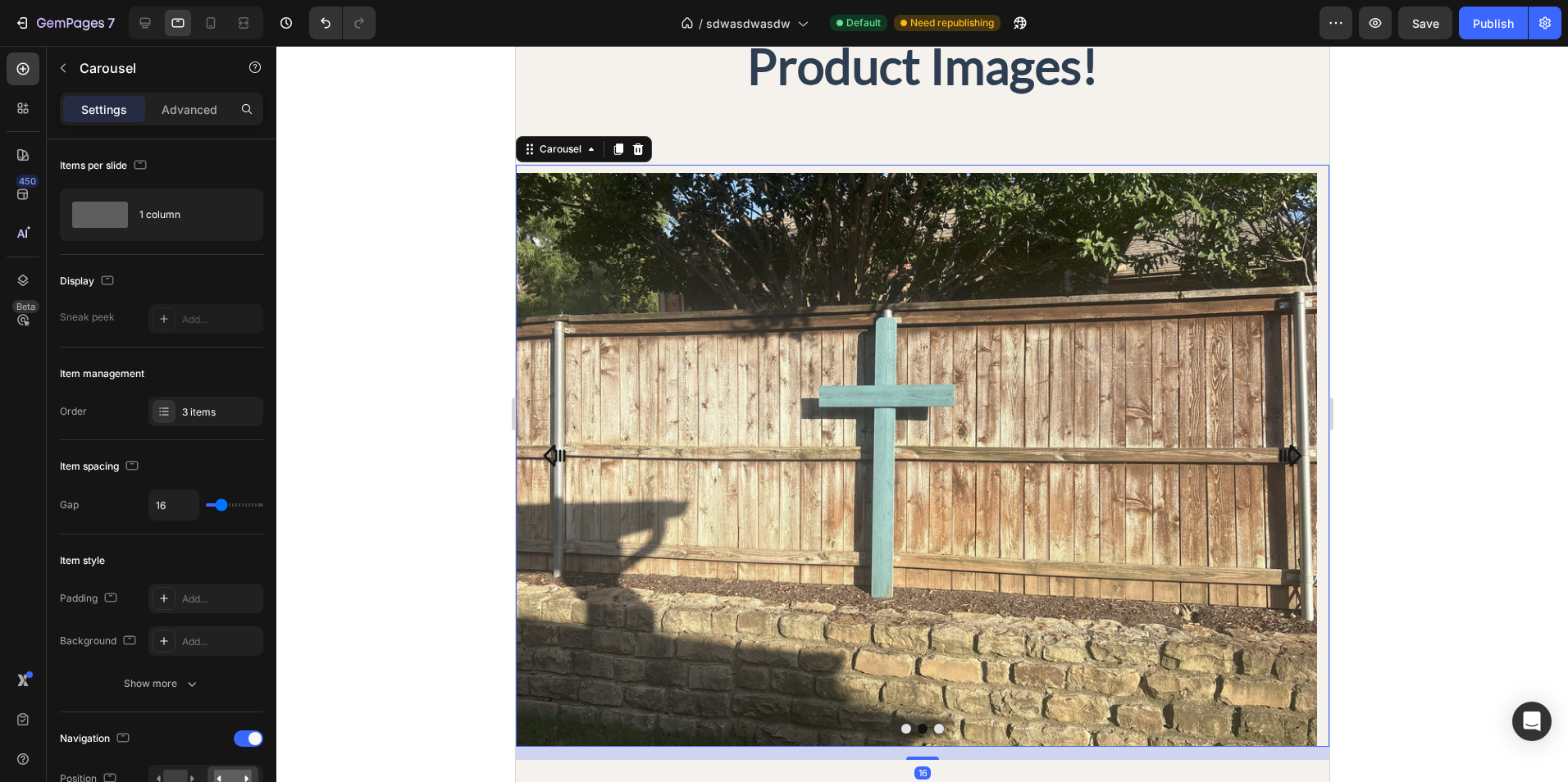
click at [545, 448] on icon "Carousel Back Arrow" at bounding box center [554, 455] width 26 height 26
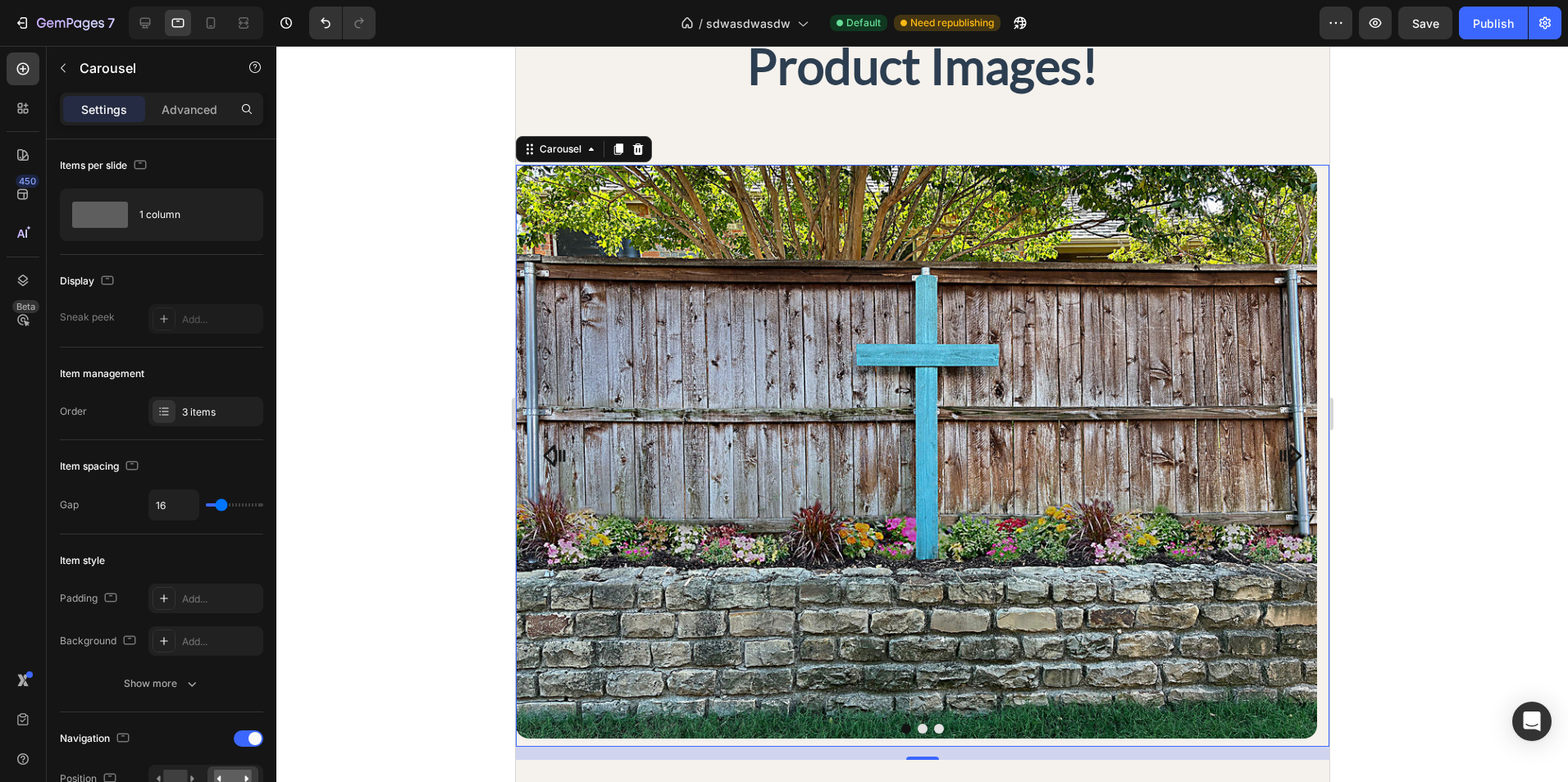
click at [444, 475] on div at bounding box center [922, 414] width 1292 height 736
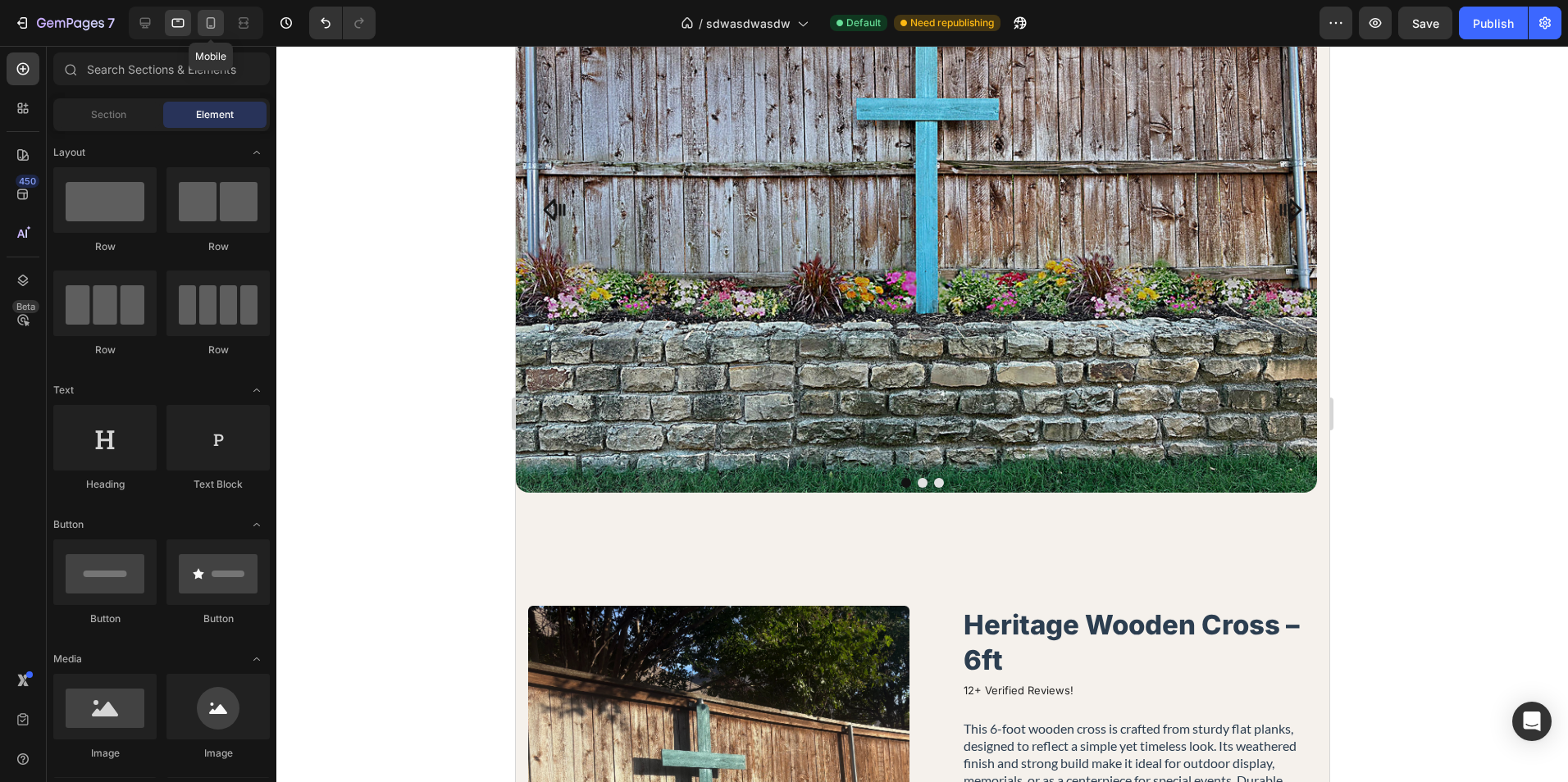
click at [218, 31] on div at bounding box center [210, 23] width 26 height 26
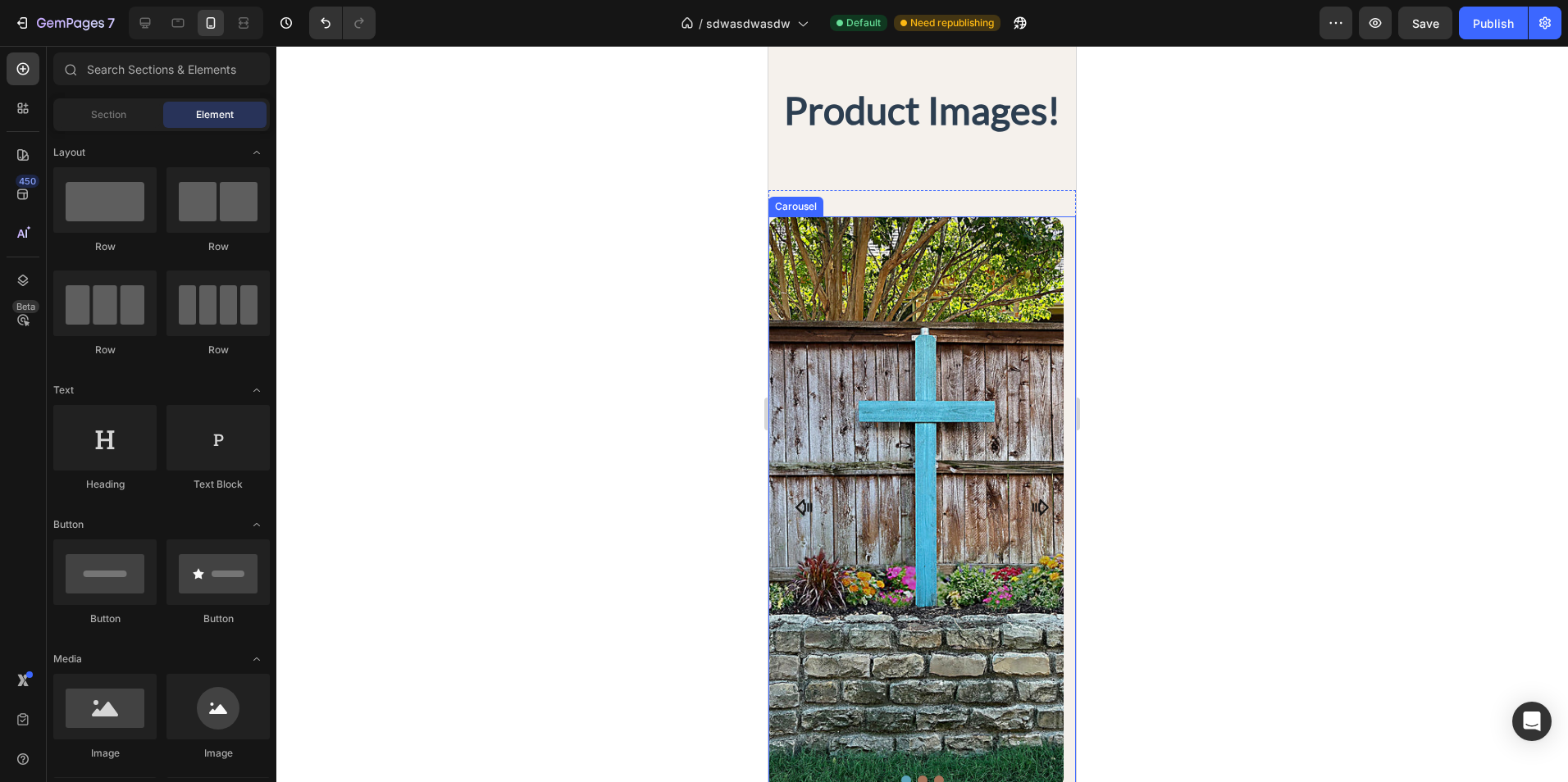
scroll to position [987, 0]
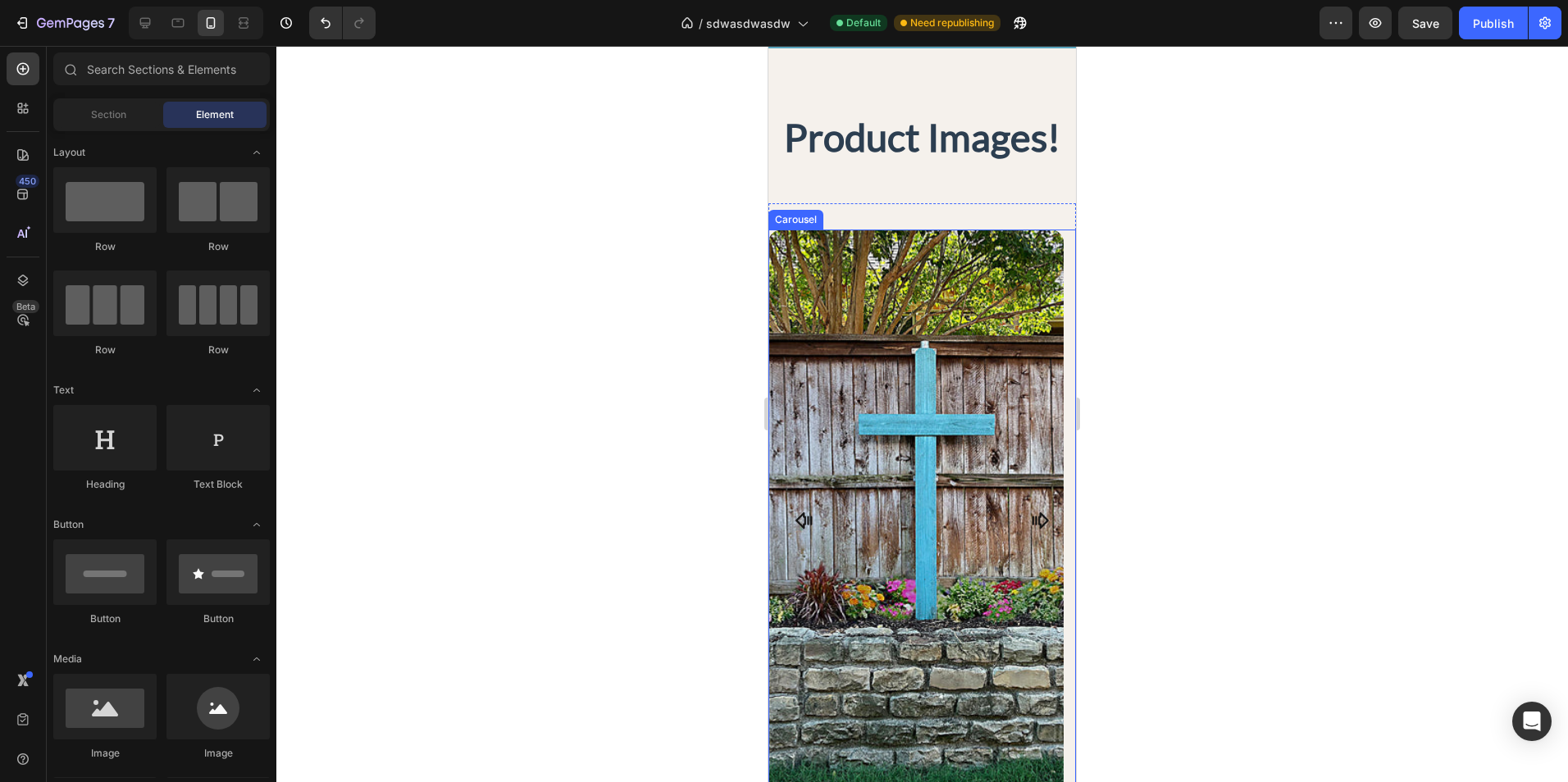
click at [1030, 520] on icon "Carousel Next Arrow" at bounding box center [1040, 520] width 20 height 20
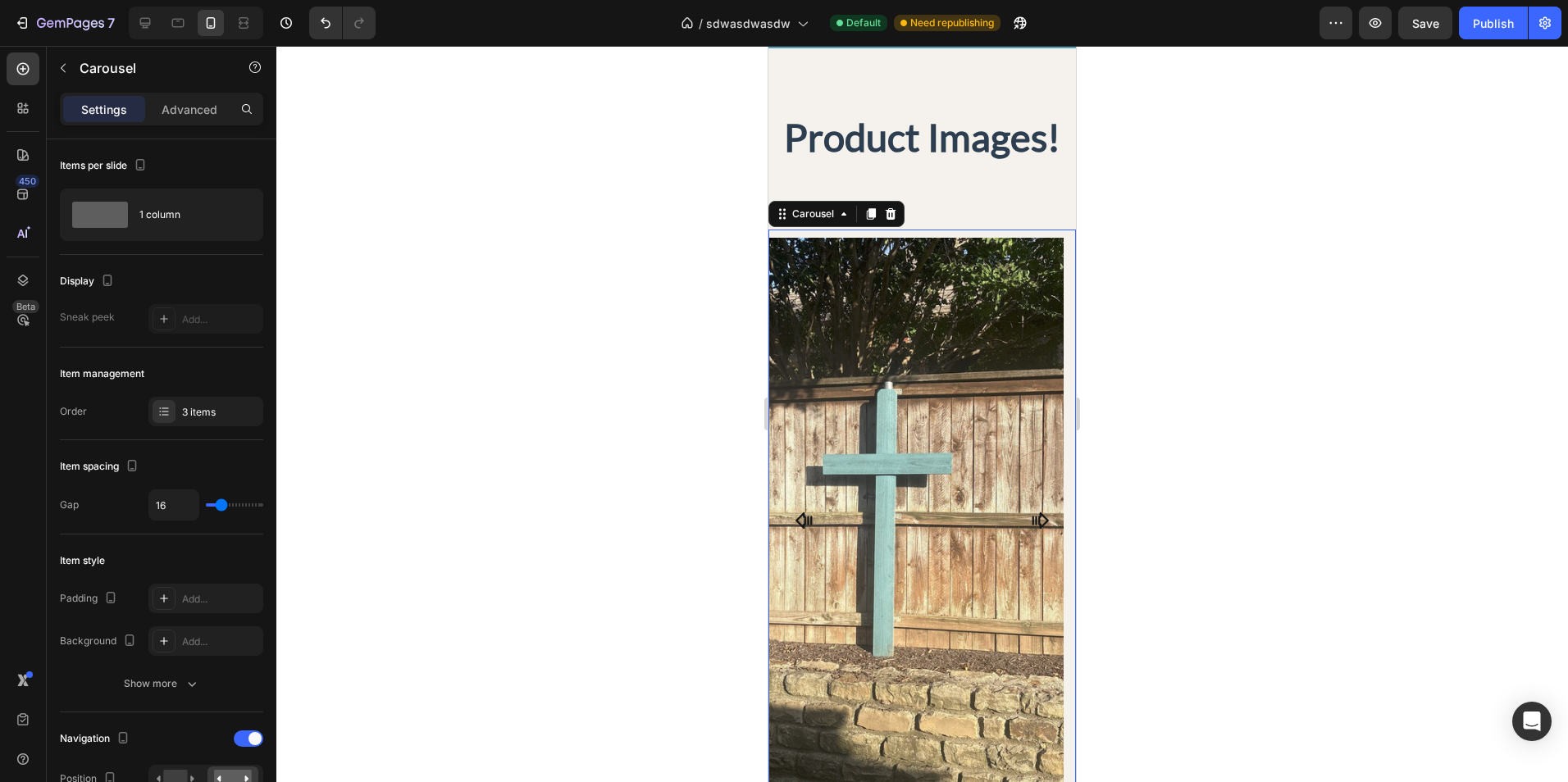
click at [1030, 520] on icon "Carousel Next Arrow" at bounding box center [1040, 520] width 20 height 20
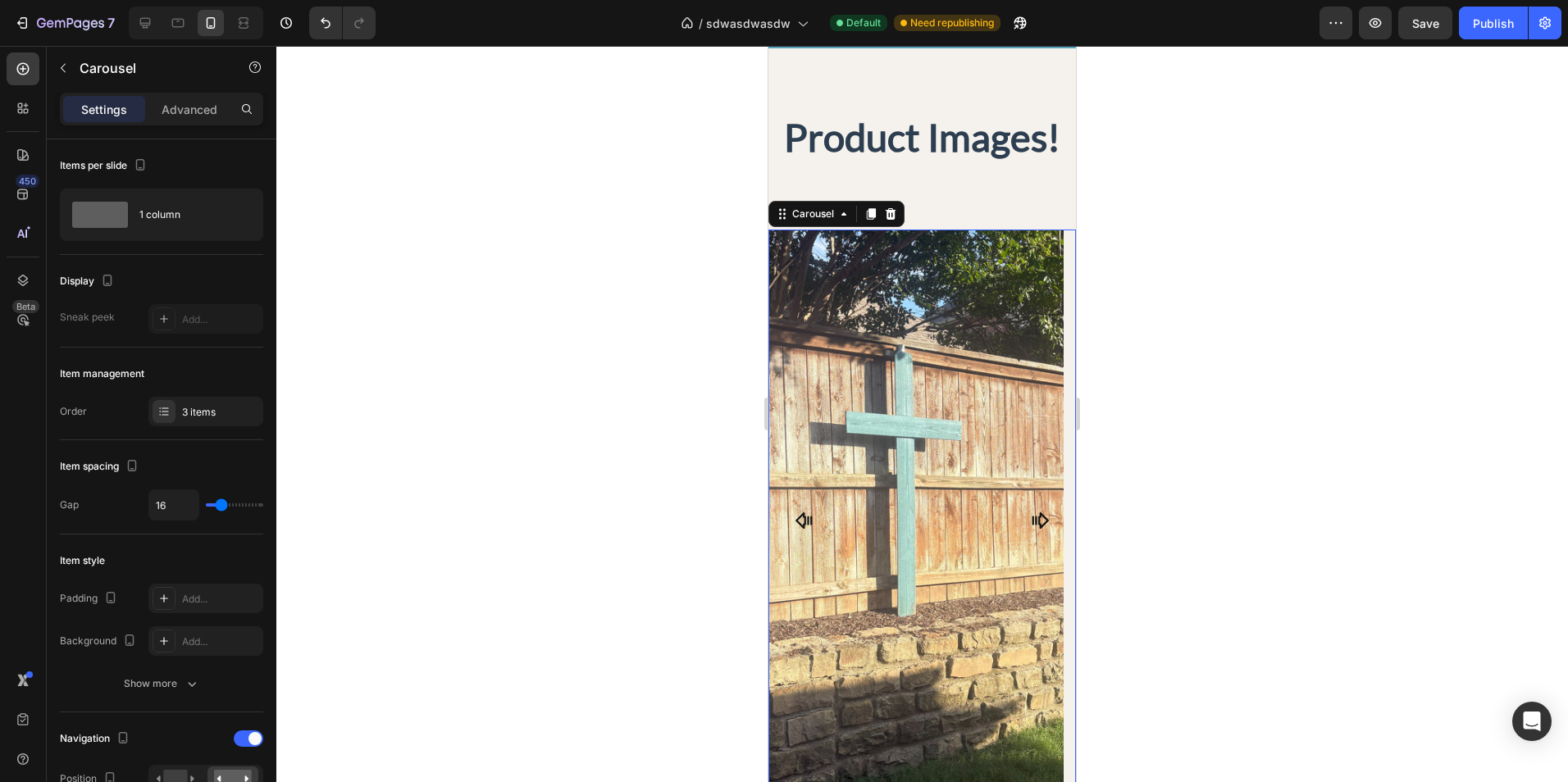
click at [1030, 520] on icon "Carousel Next Arrow" at bounding box center [1040, 520] width 20 height 20
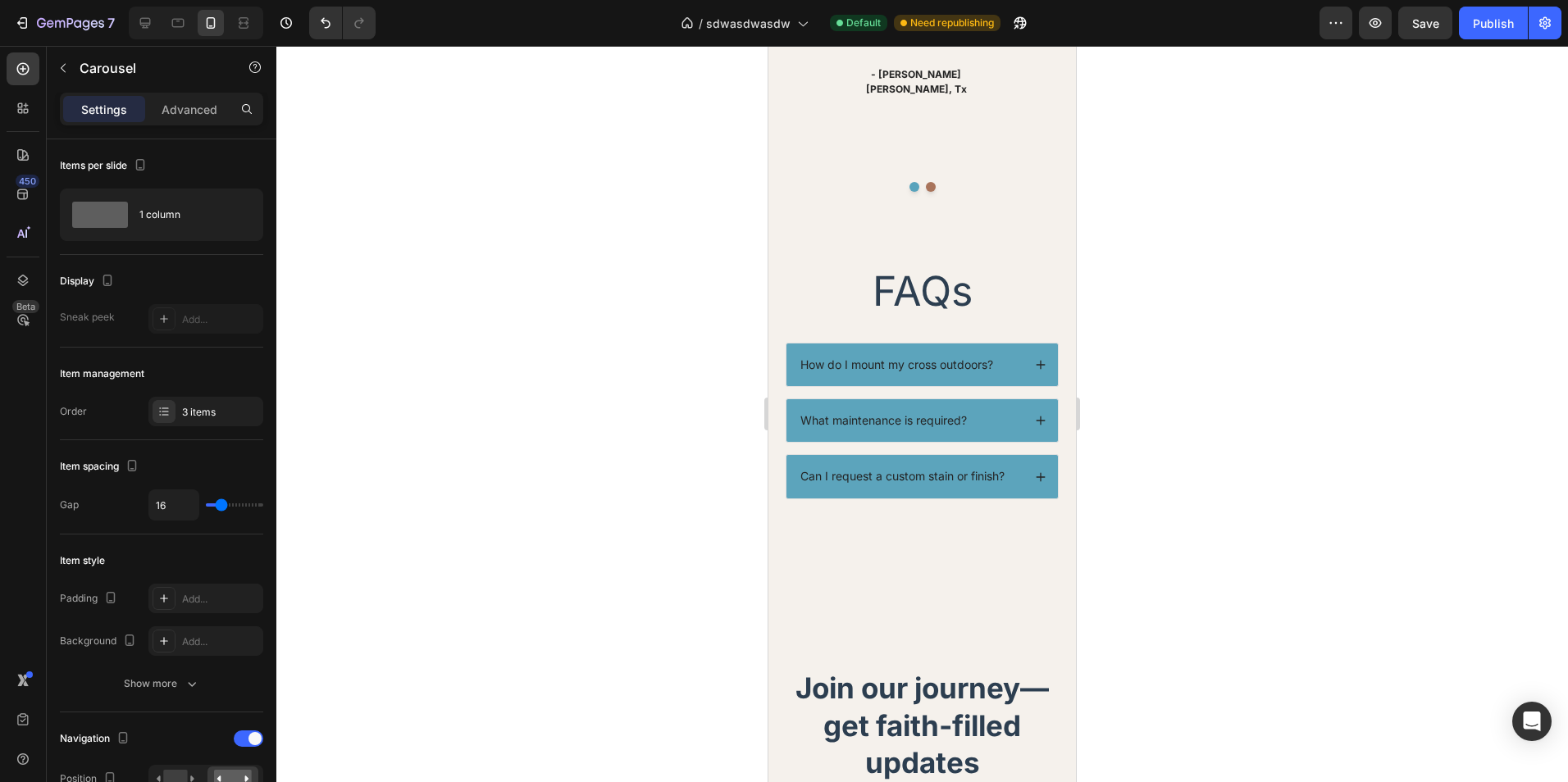
scroll to position [3197, 0]
click at [1434, 31] on div "Save" at bounding box center [1425, 23] width 27 height 17
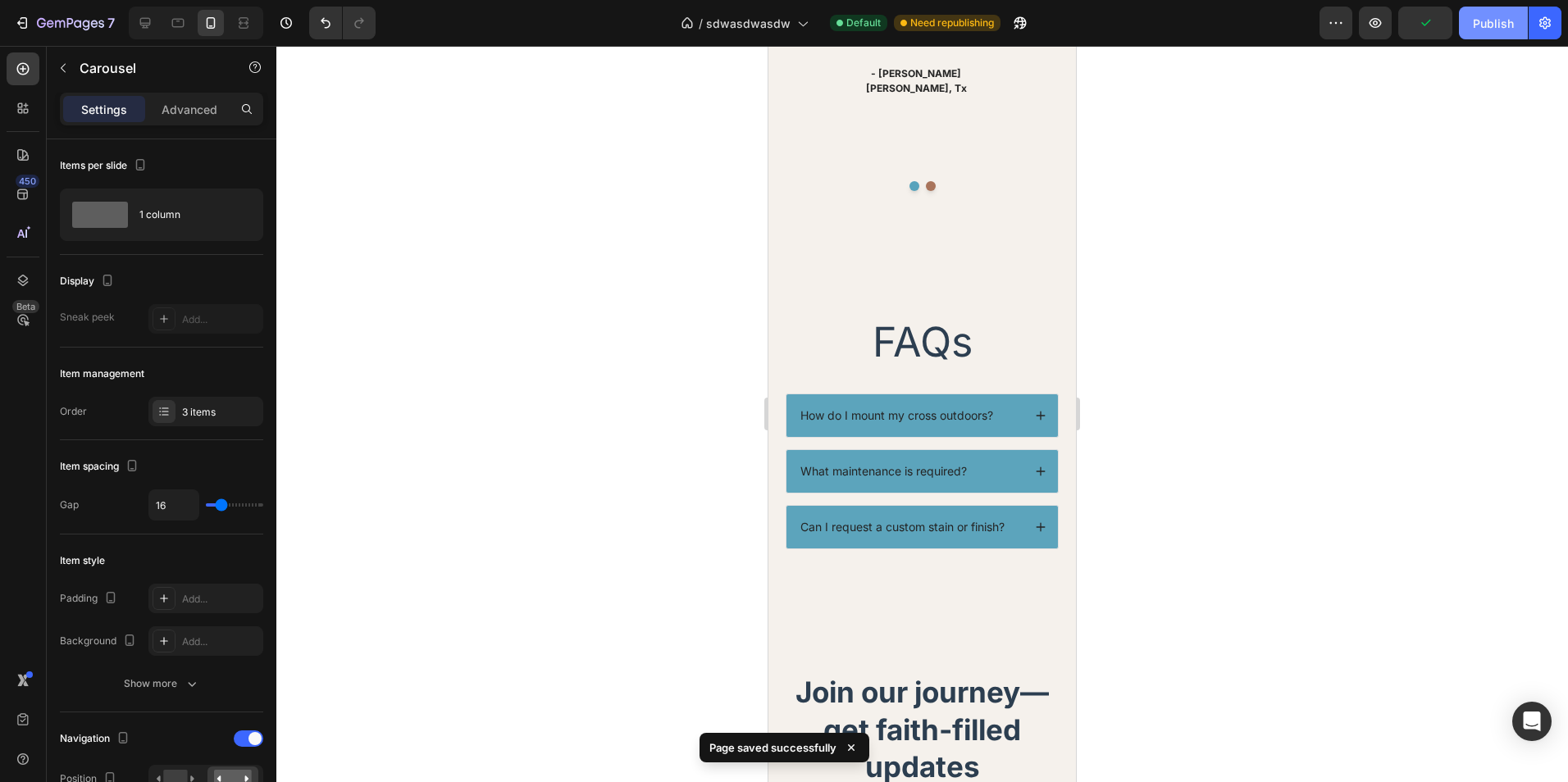
click at [1486, 30] on div "Publish" at bounding box center [1493, 23] width 41 height 17
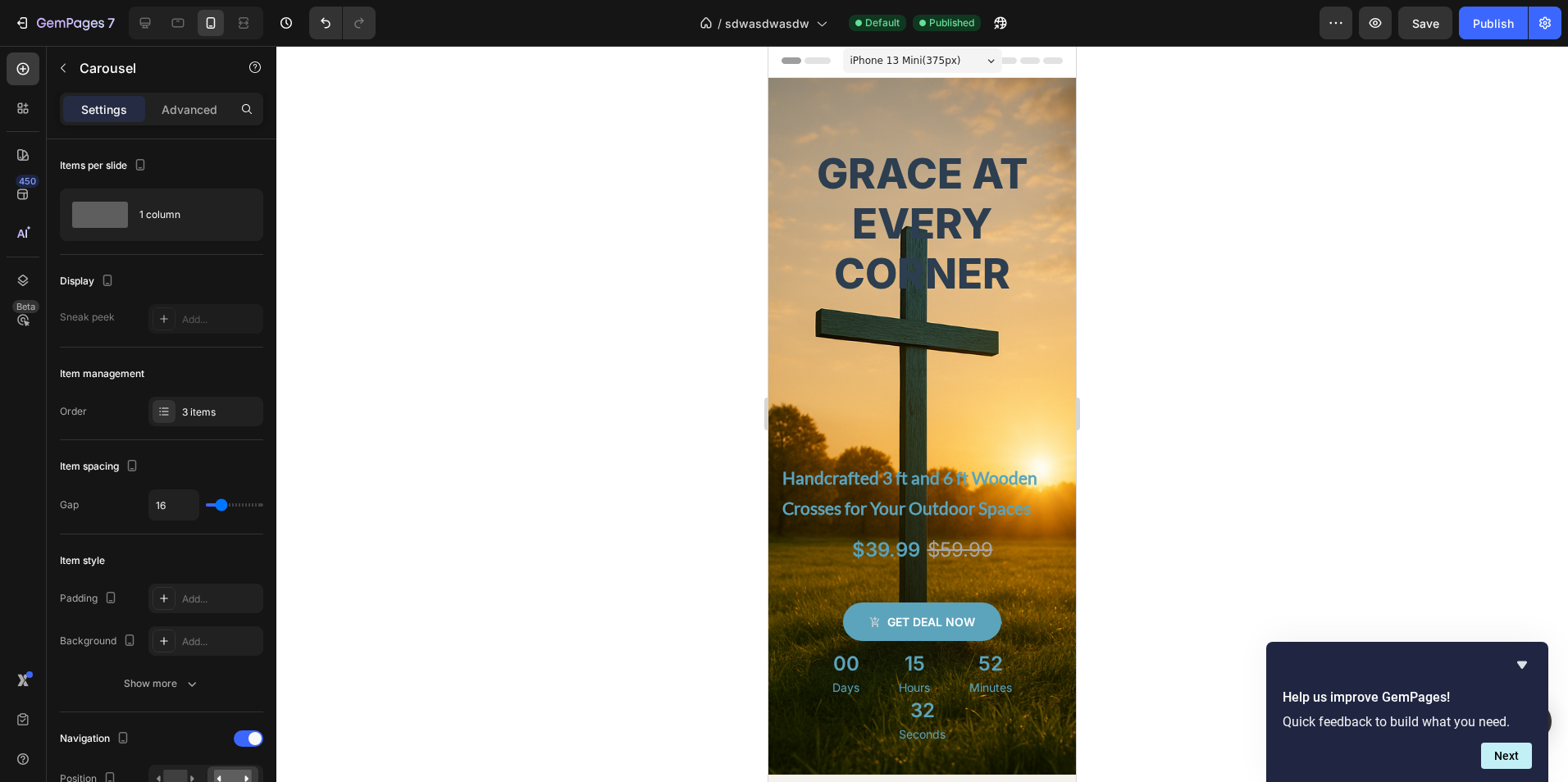
scroll to position [0, 0]
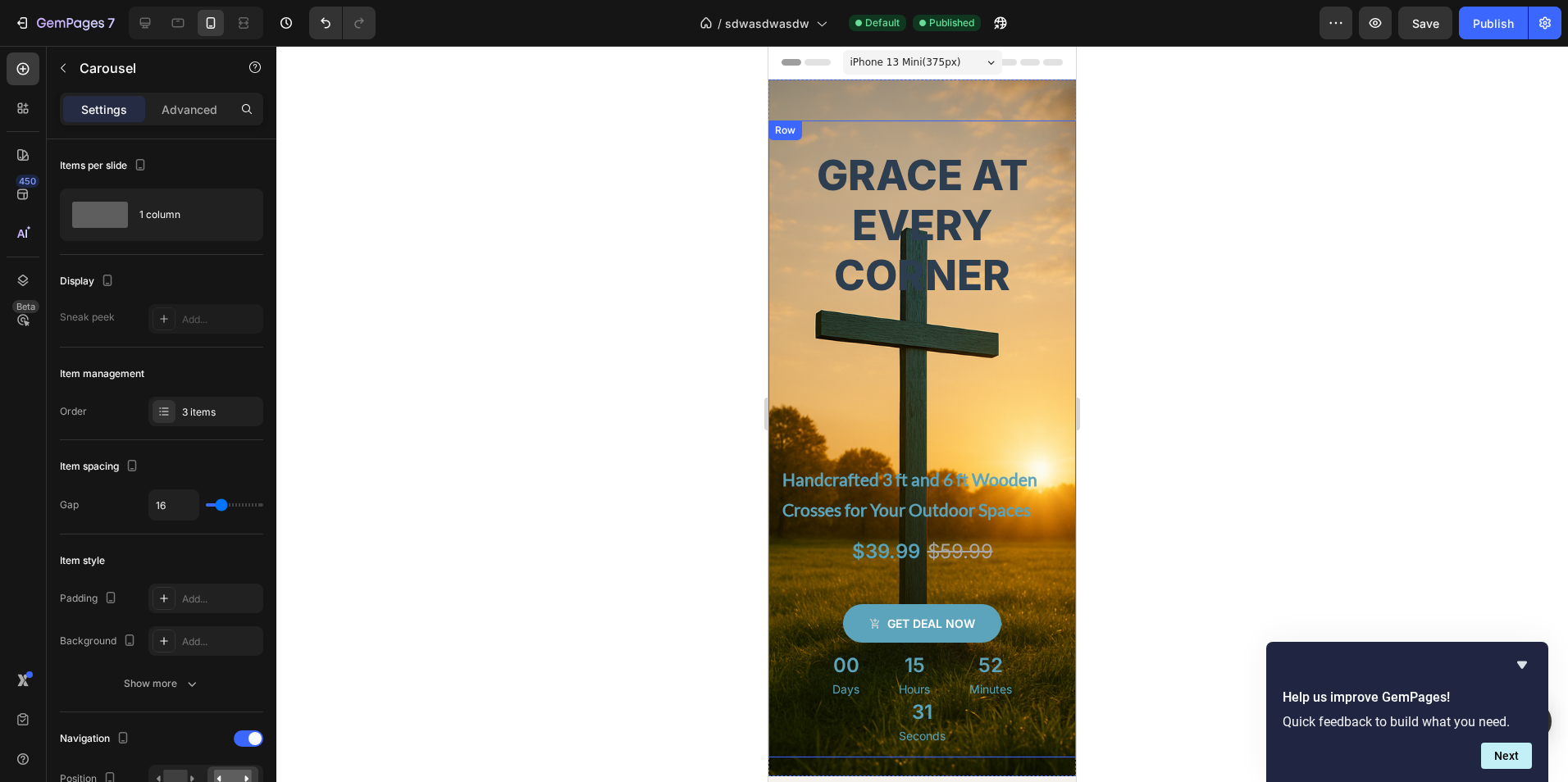
click at [1047, 357] on div "Grace at Every Corner Heading Handcrafted 3 ft and 6 ft Wooden Crosses for Your…" at bounding box center [922, 462] width 283 height 591
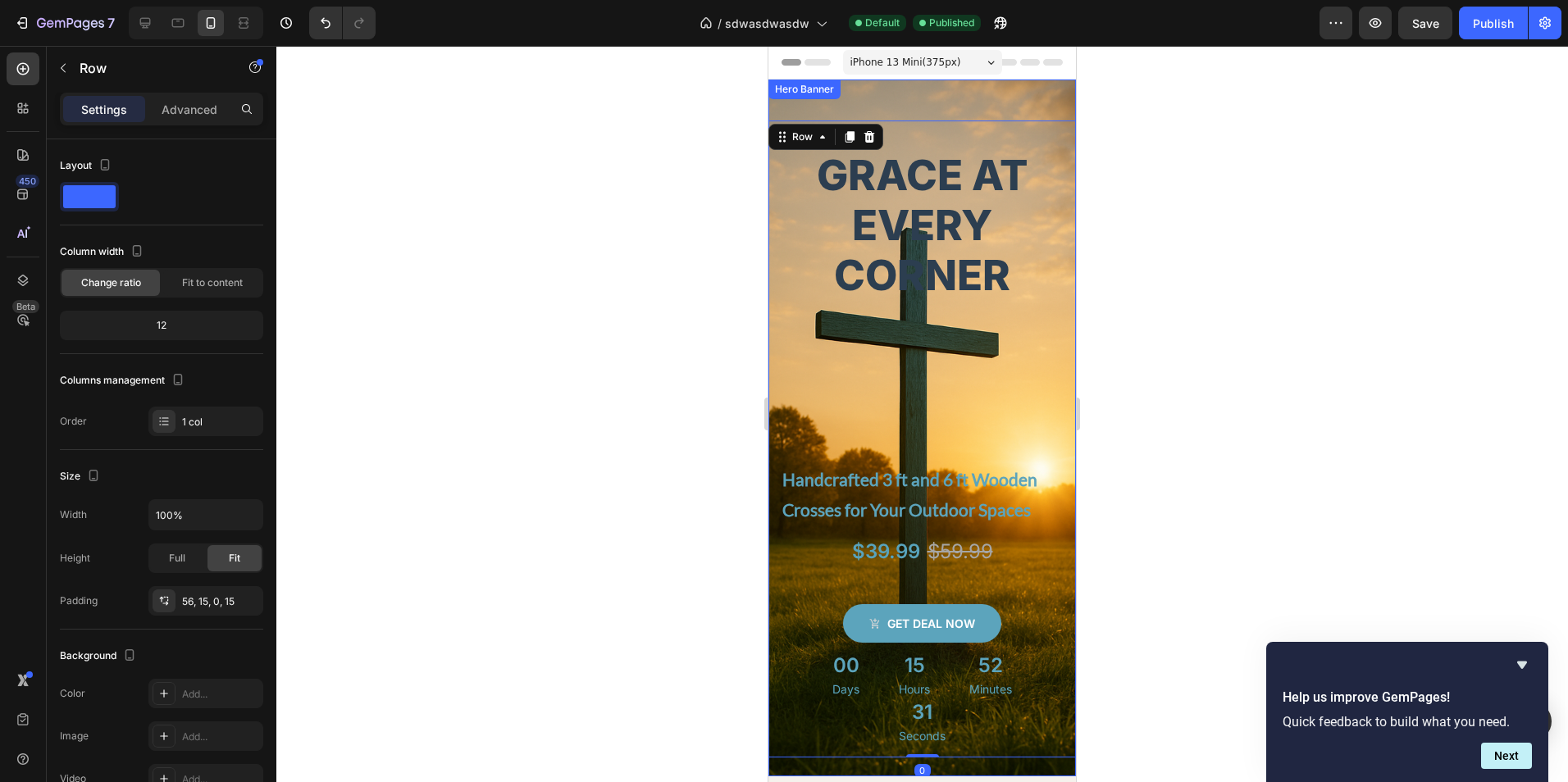
click at [1014, 105] on div "Grace at Every Corner Heading Handcrafted 3 ft and 6 ft Wooden Crosses for Your…" at bounding box center [922, 419] width 308 height 678
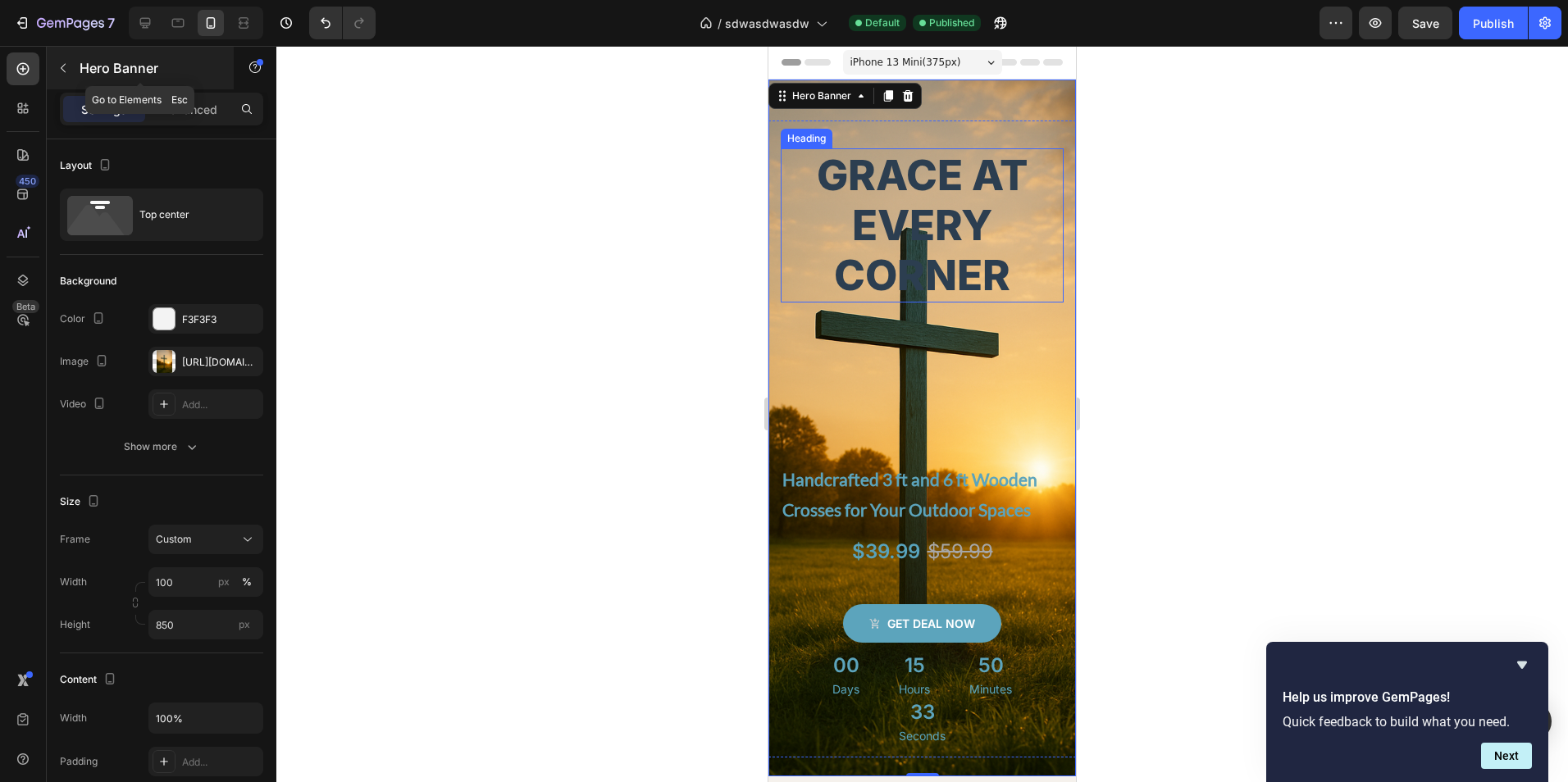
click at [53, 60] on button "button" at bounding box center [62, 68] width 26 height 26
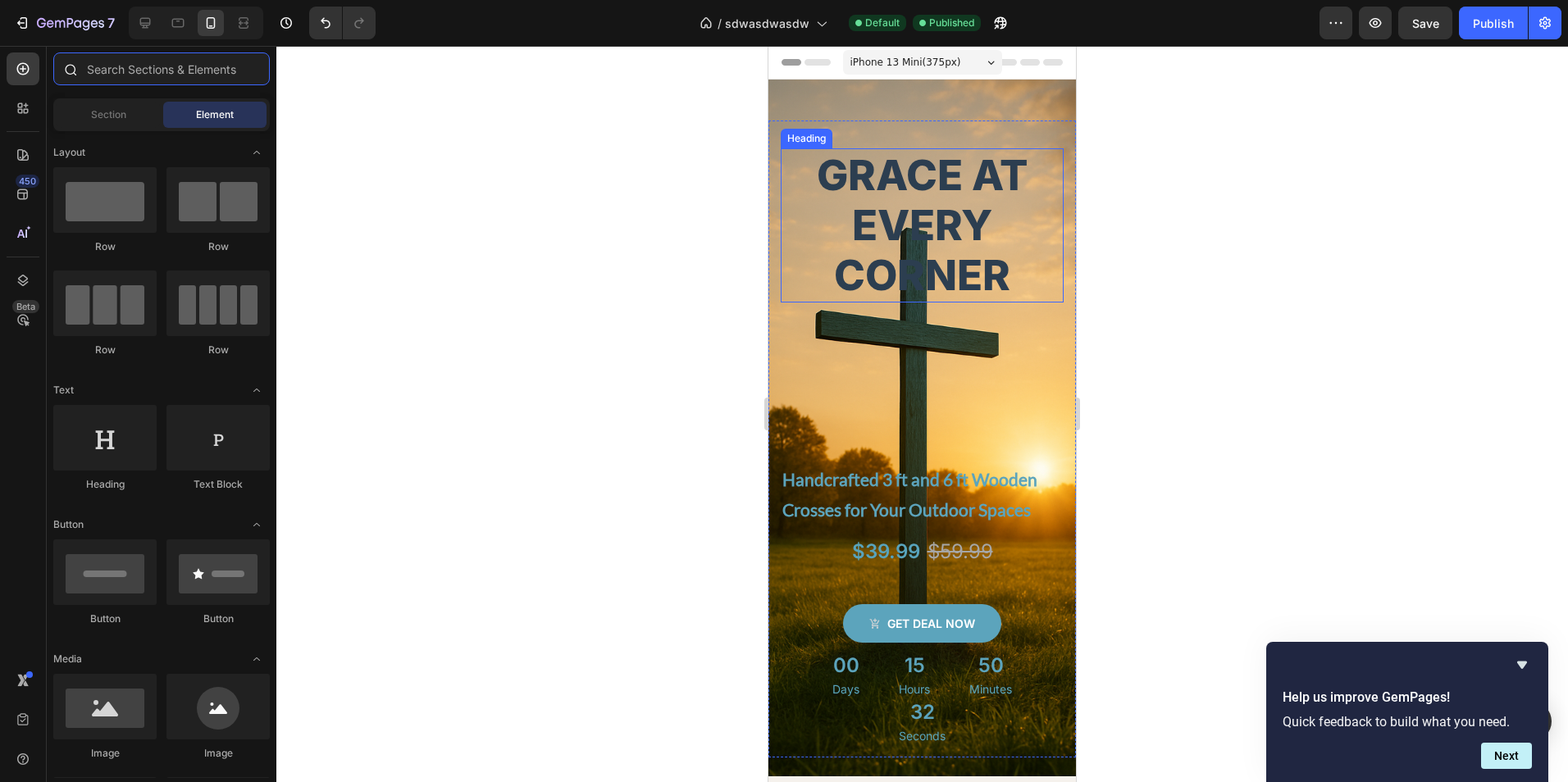
click at [164, 77] on input "text" at bounding box center [161, 69] width 217 height 32
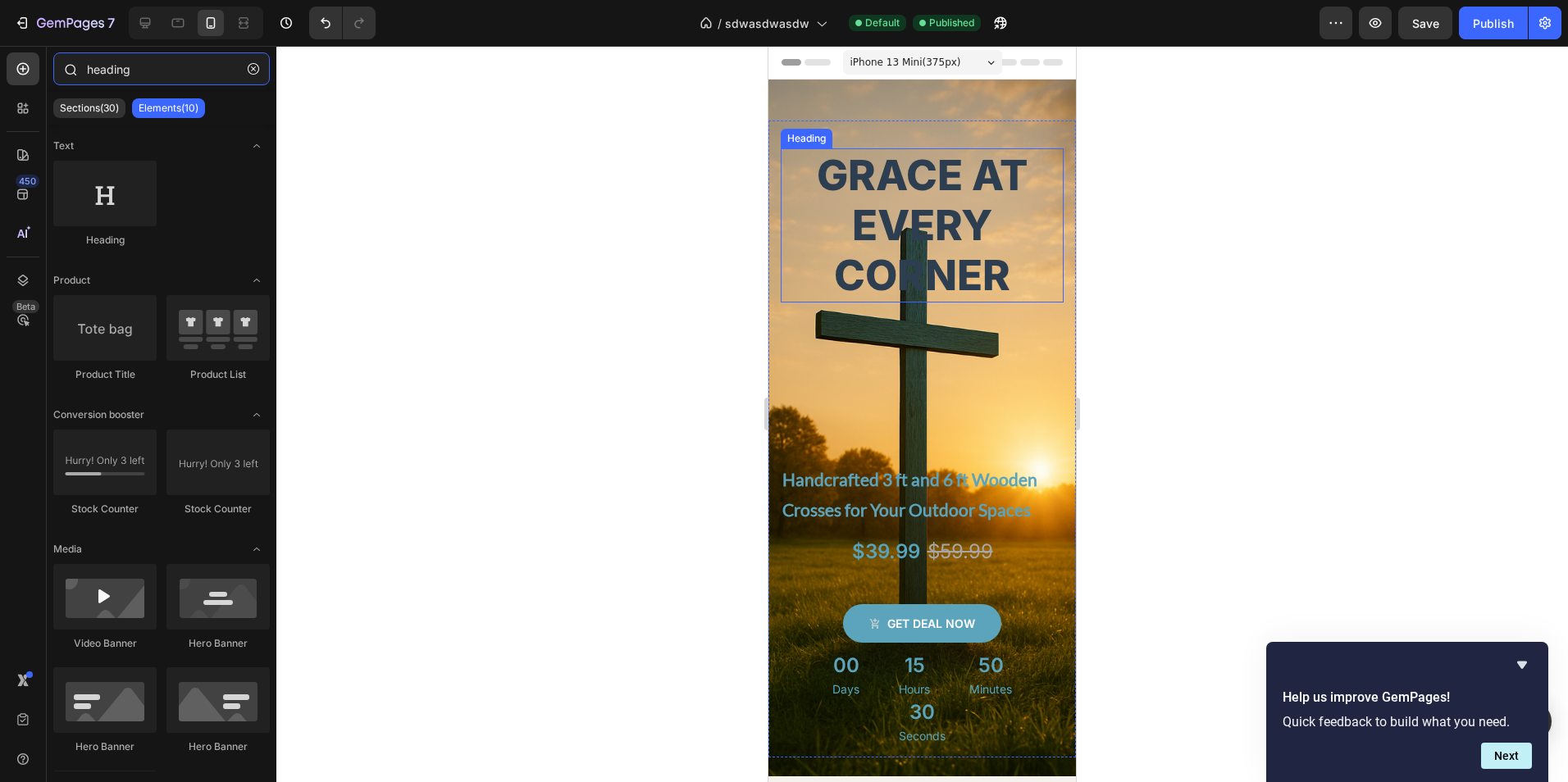
click at [189, 76] on input "heading" at bounding box center [161, 69] width 217 height 32
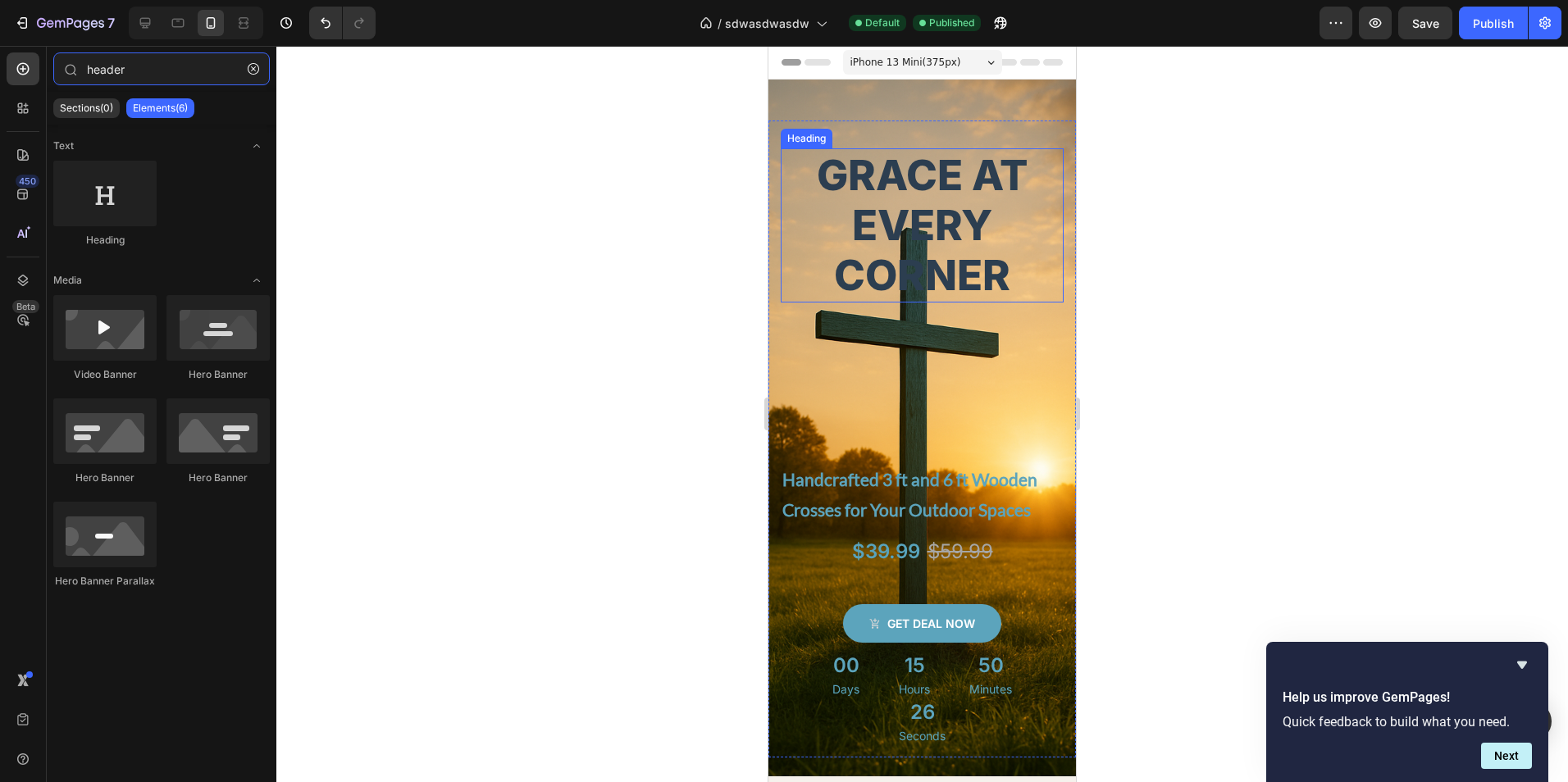
type input "header"
click at [212, 256] on div "Heading" at bounding box center [161, 211] width 217 height 102
click at [64, 112] on p "Sections(0)" at bounding box center [86, 108] width 53 height 14
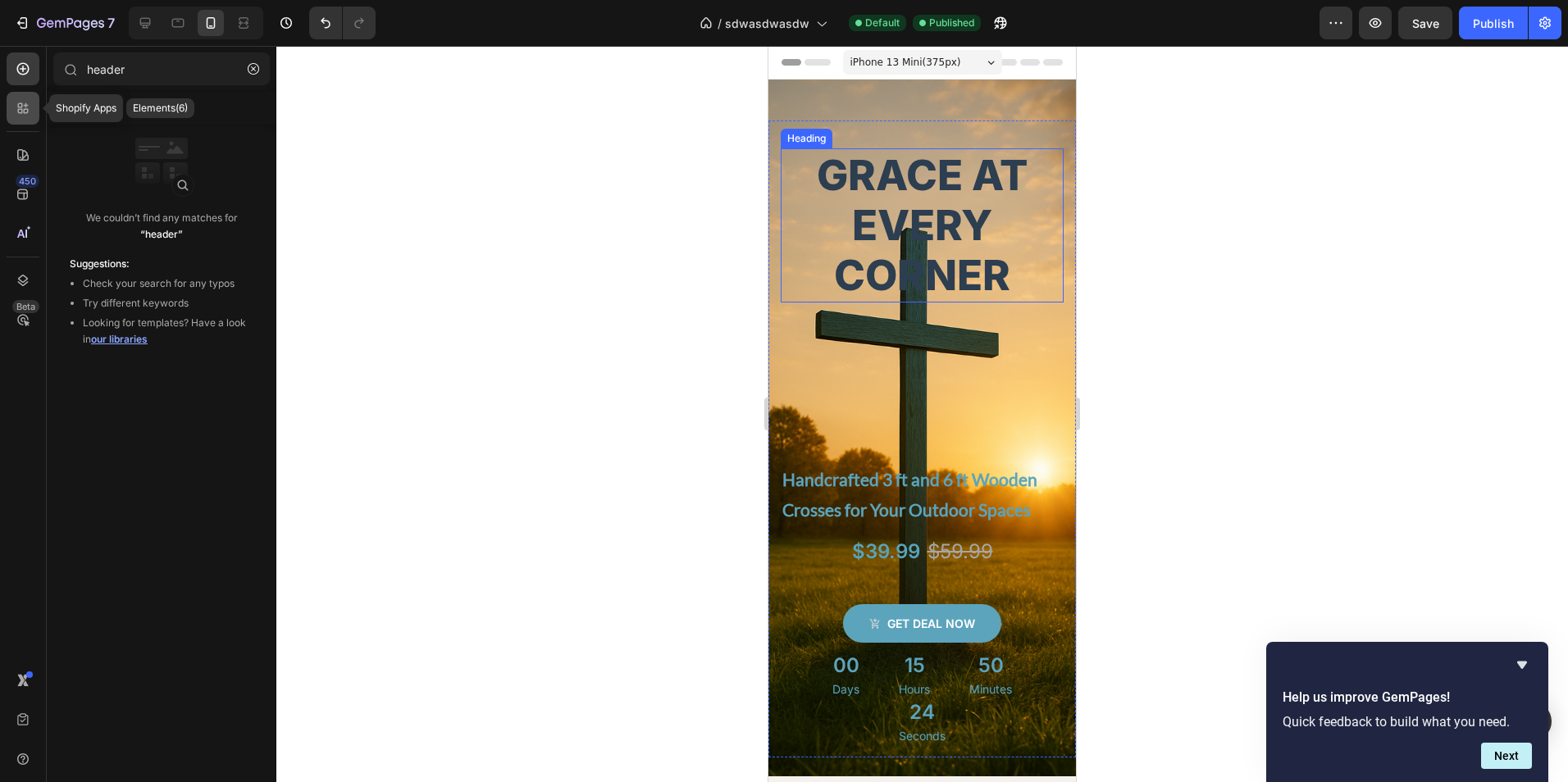
click at [28, 106] on icon at bounding box center [23, 108] width 16 height 16
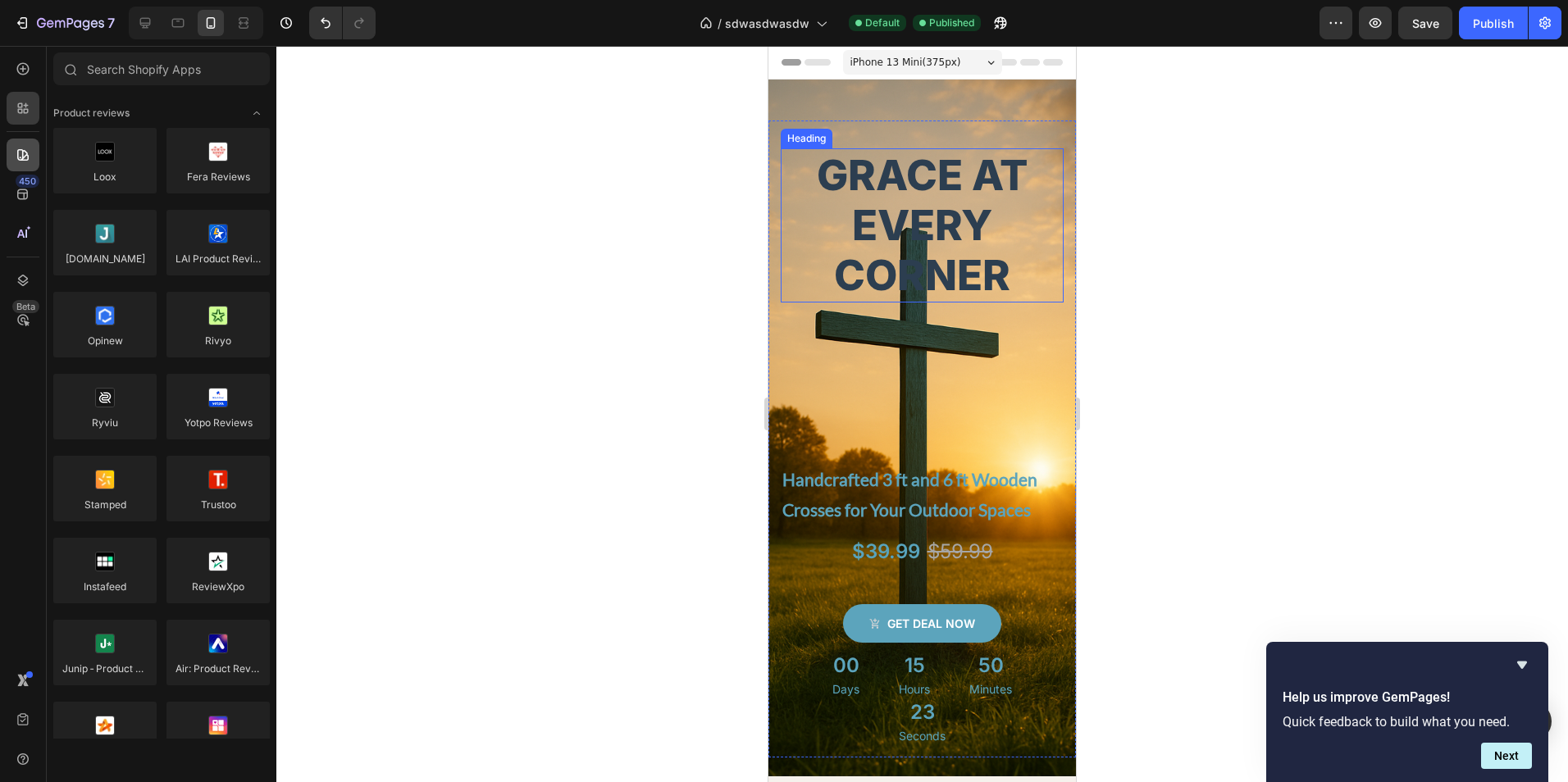
click at [34, 153] on div at bounding box center [23, 155] width 32 height 32
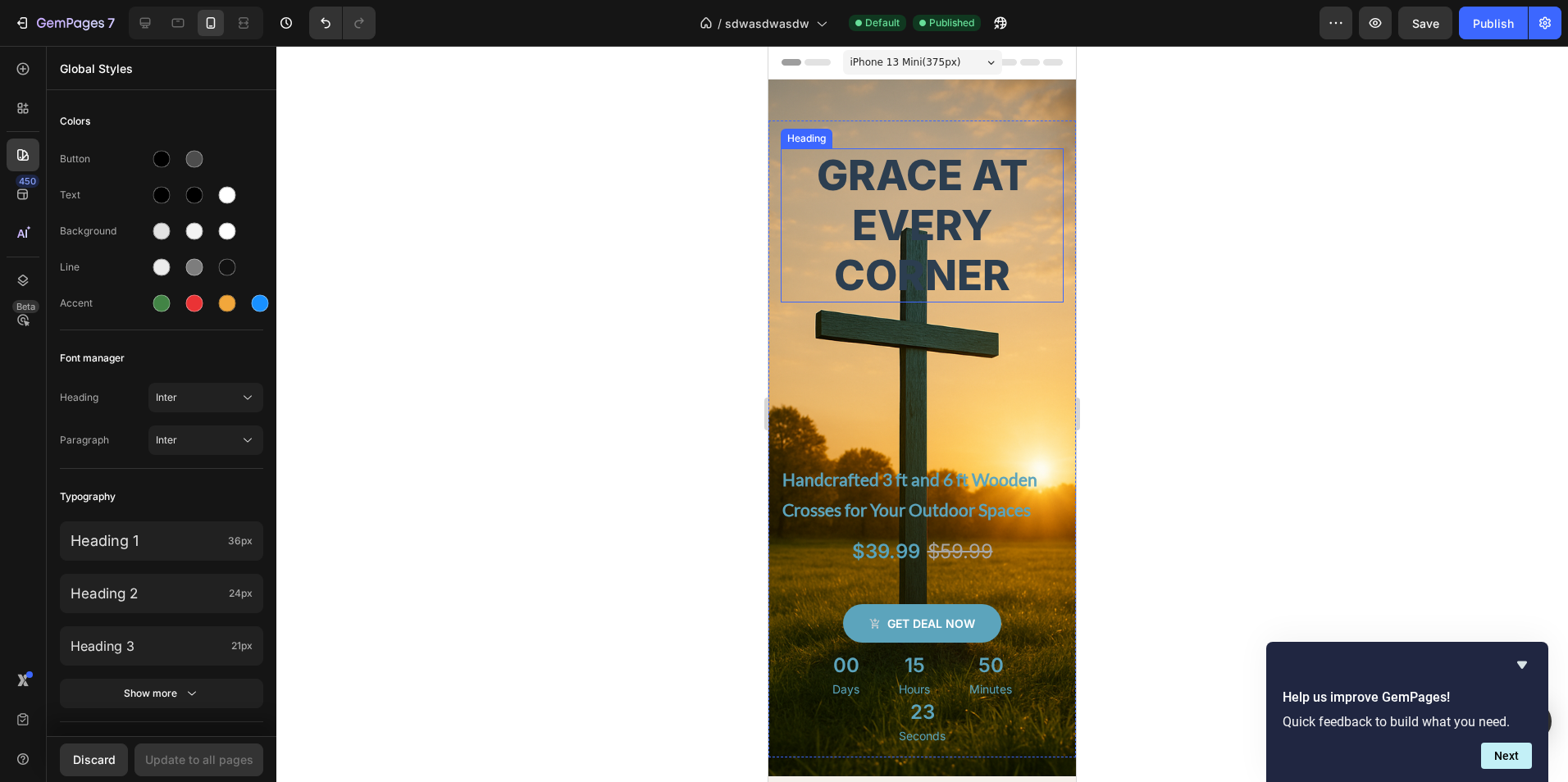
click at [27, 211] on div "450 Beta" at bounding box center [23, 358] width 32 height 612
click at [19, 200] on icon at bounding box center [23, 194] width 16 height 16
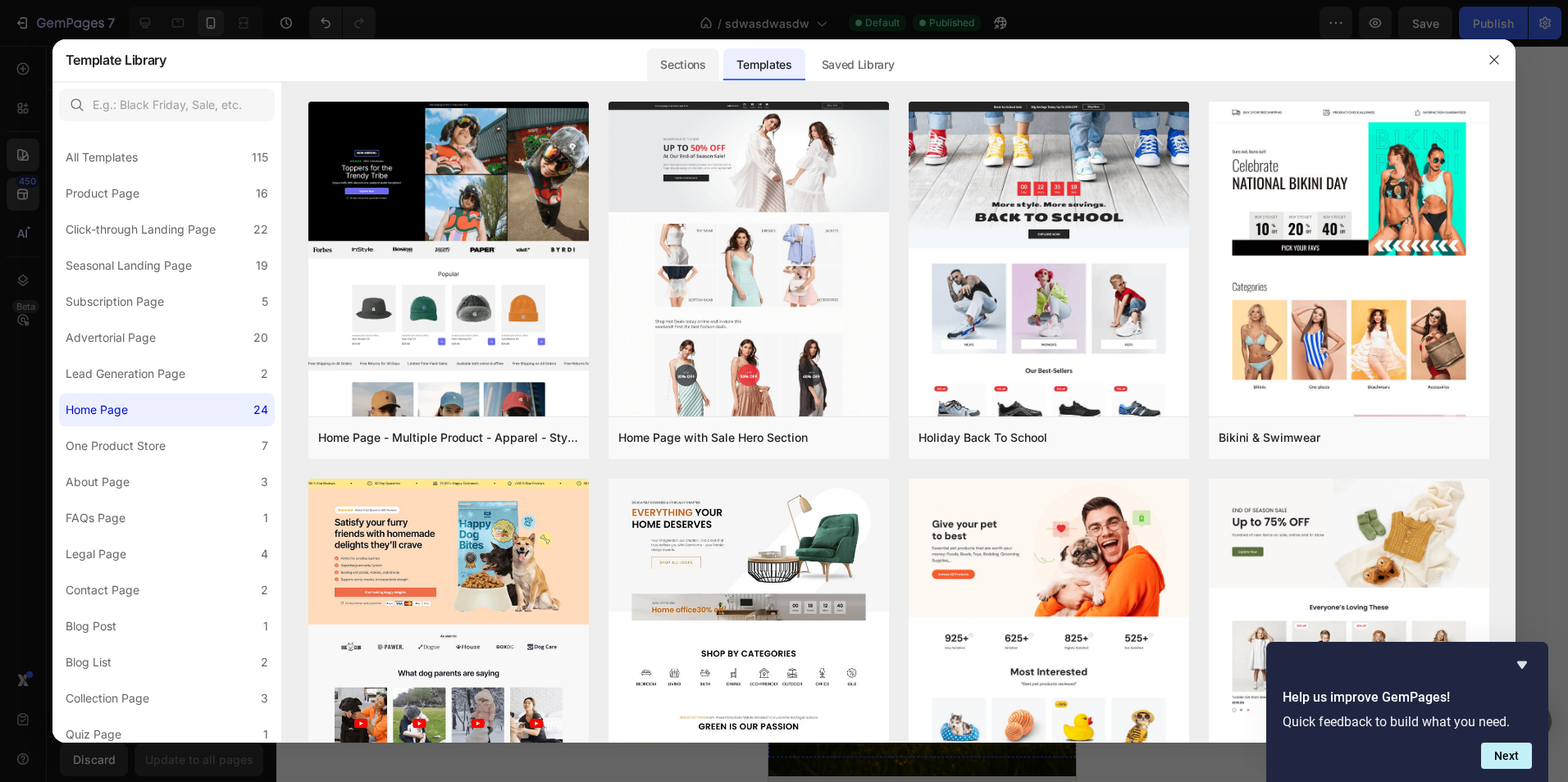
click at [696, 71] on div "Sections" at bounding box center [682, 65] width 71 height 32
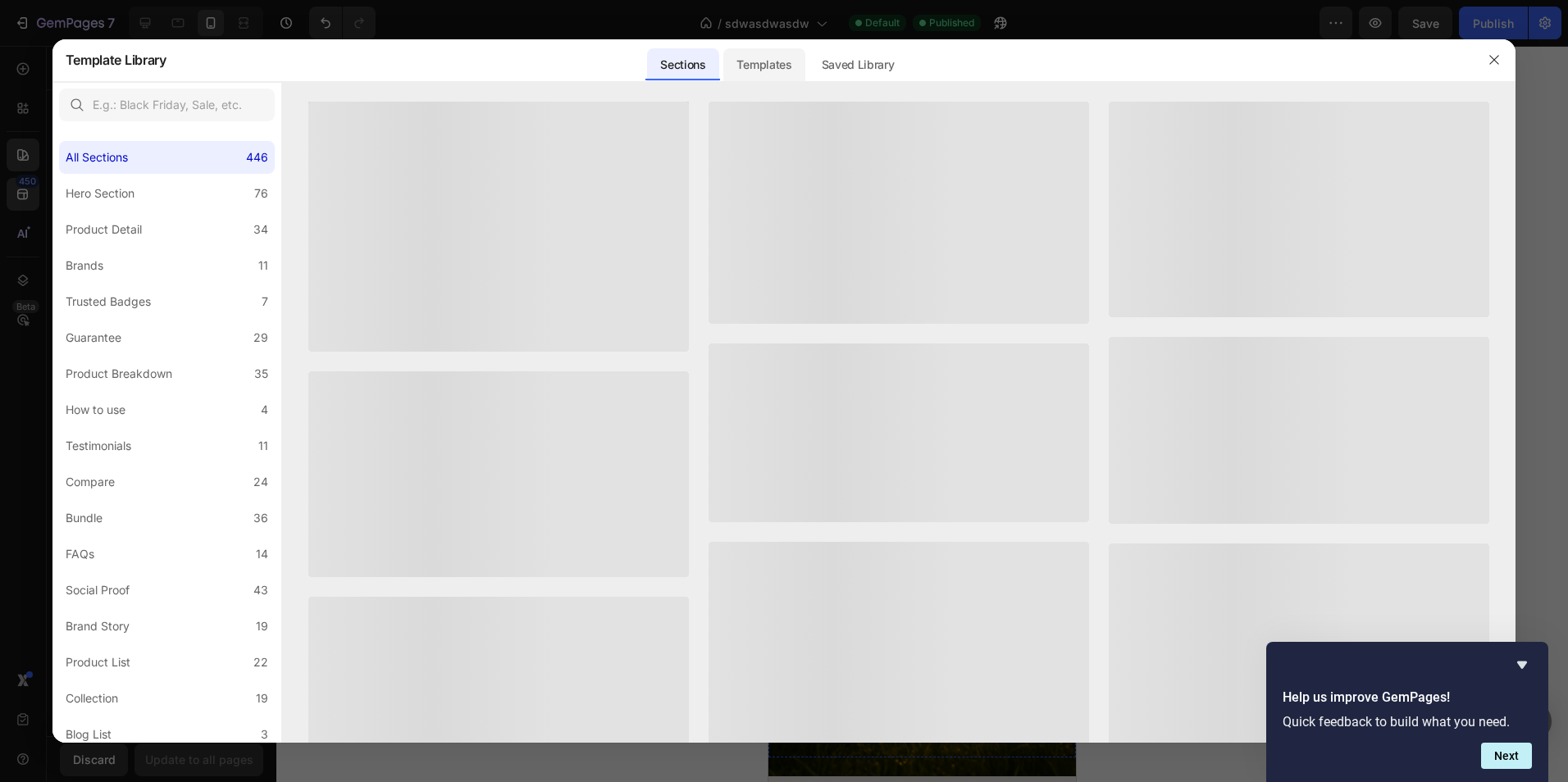
click at [749, 67] on div "Templates" at bounding box center [764, 65] width 81 height 32
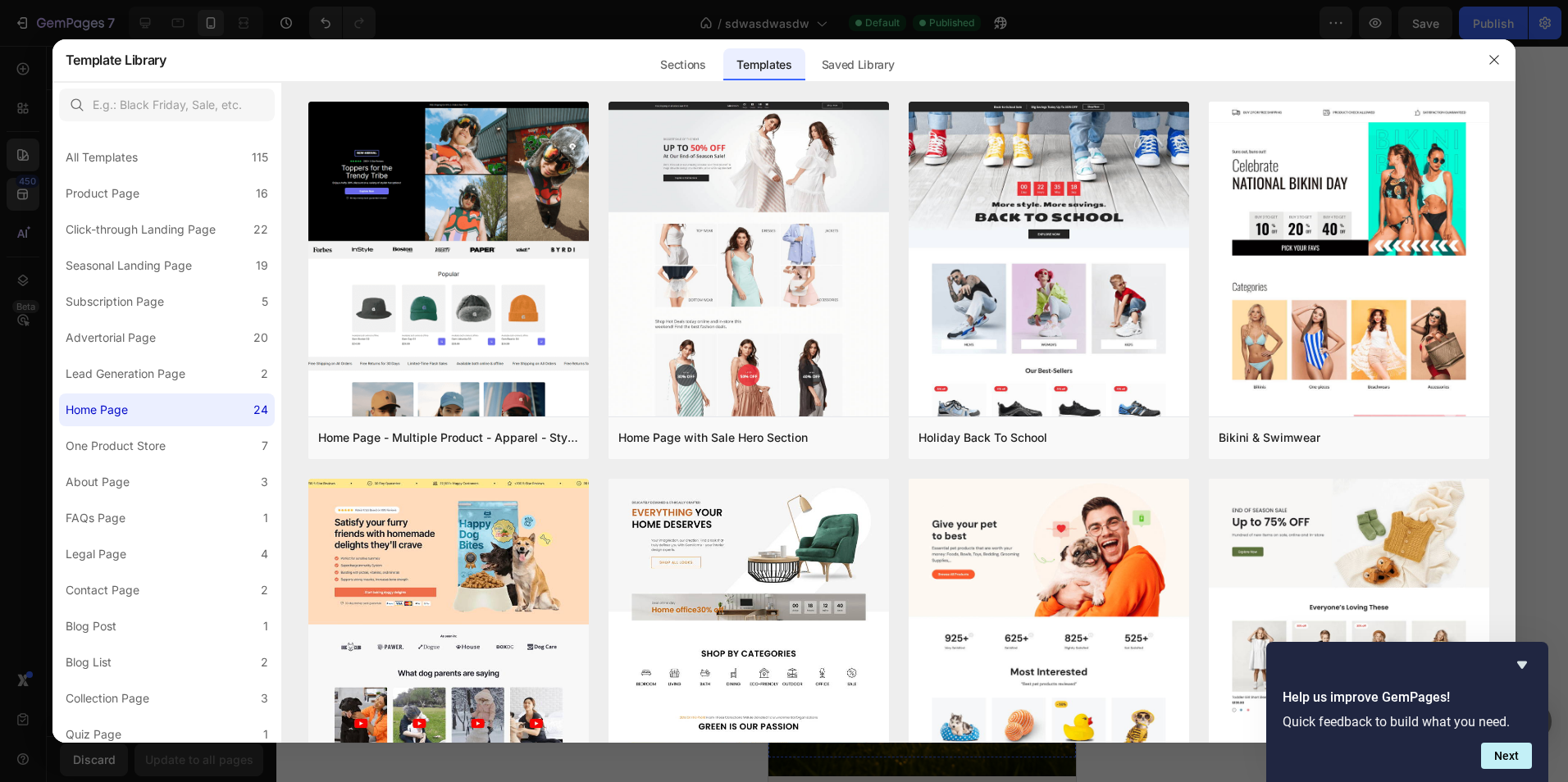
click at [1511, 54] on div at bounding box center [1494, 60] width 42 height 42
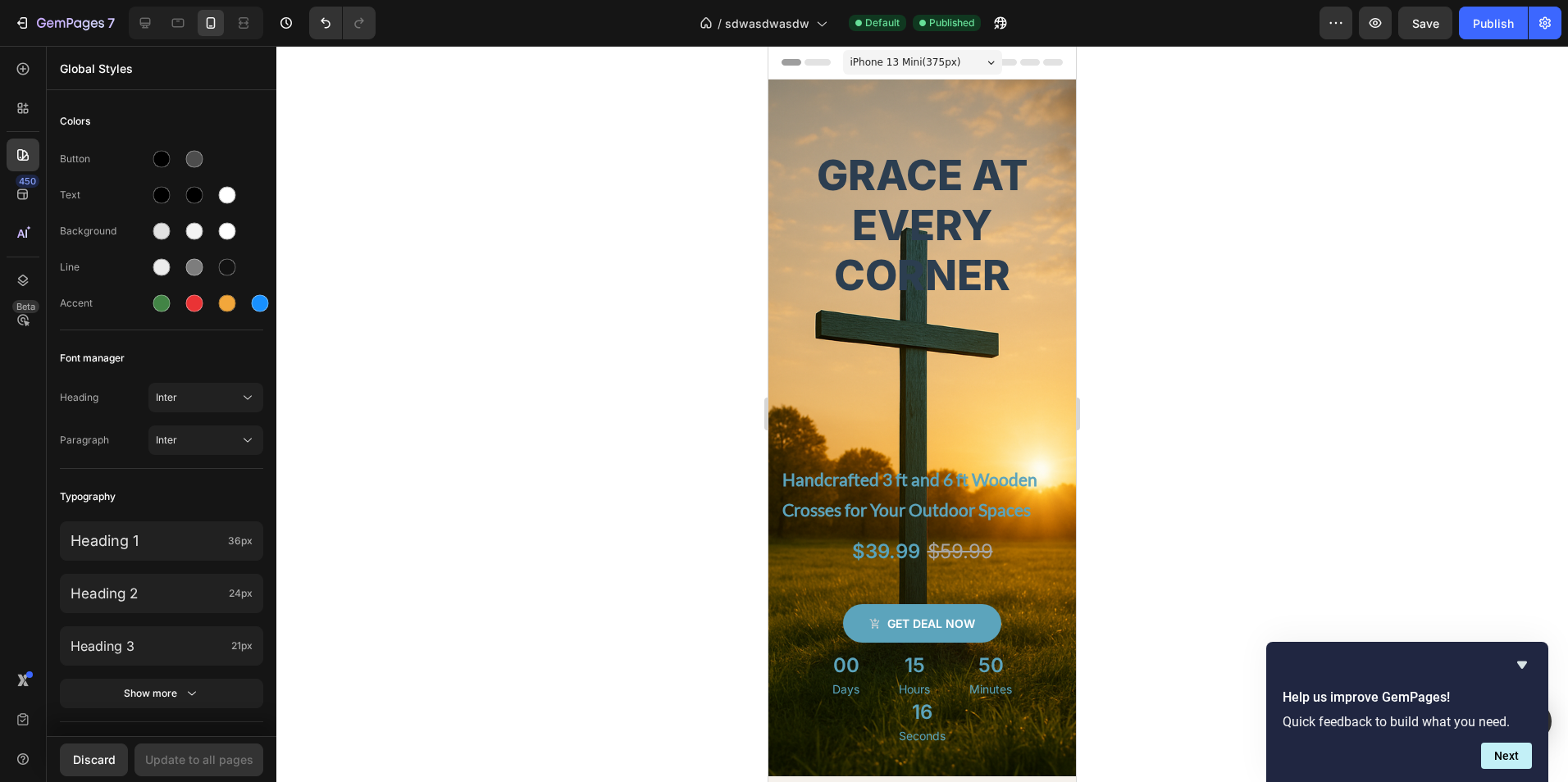
click at [480, 245] on div at bounding box center [922, 414] width 1292 height 736
click at [1522, 662] on icon "Hide survey" at bounding box center [1522, 665] width 20 height 20
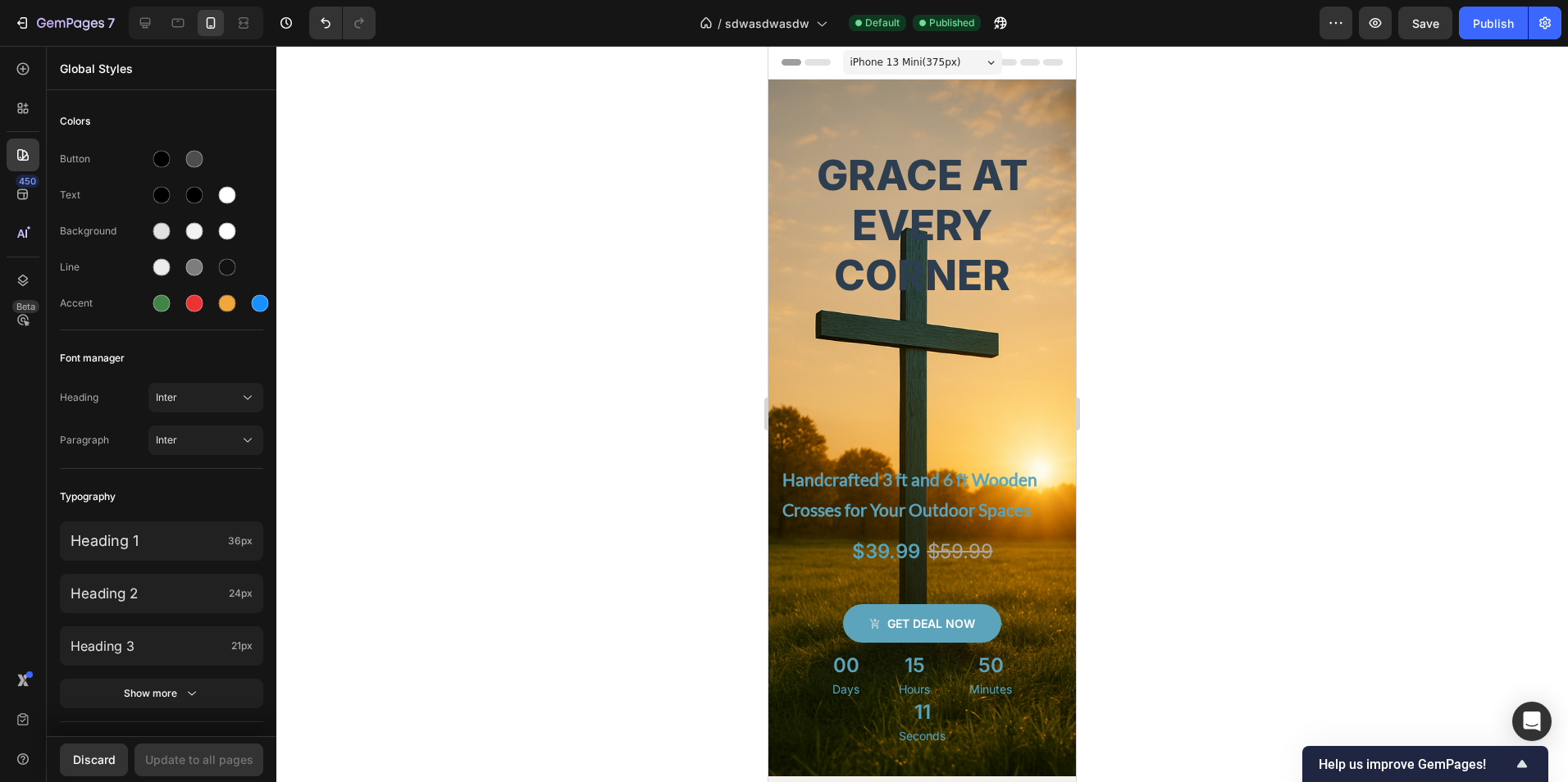
click at [828, 79] on div "Hero Banner" at bounding box center [806, 69] width 74 height 20
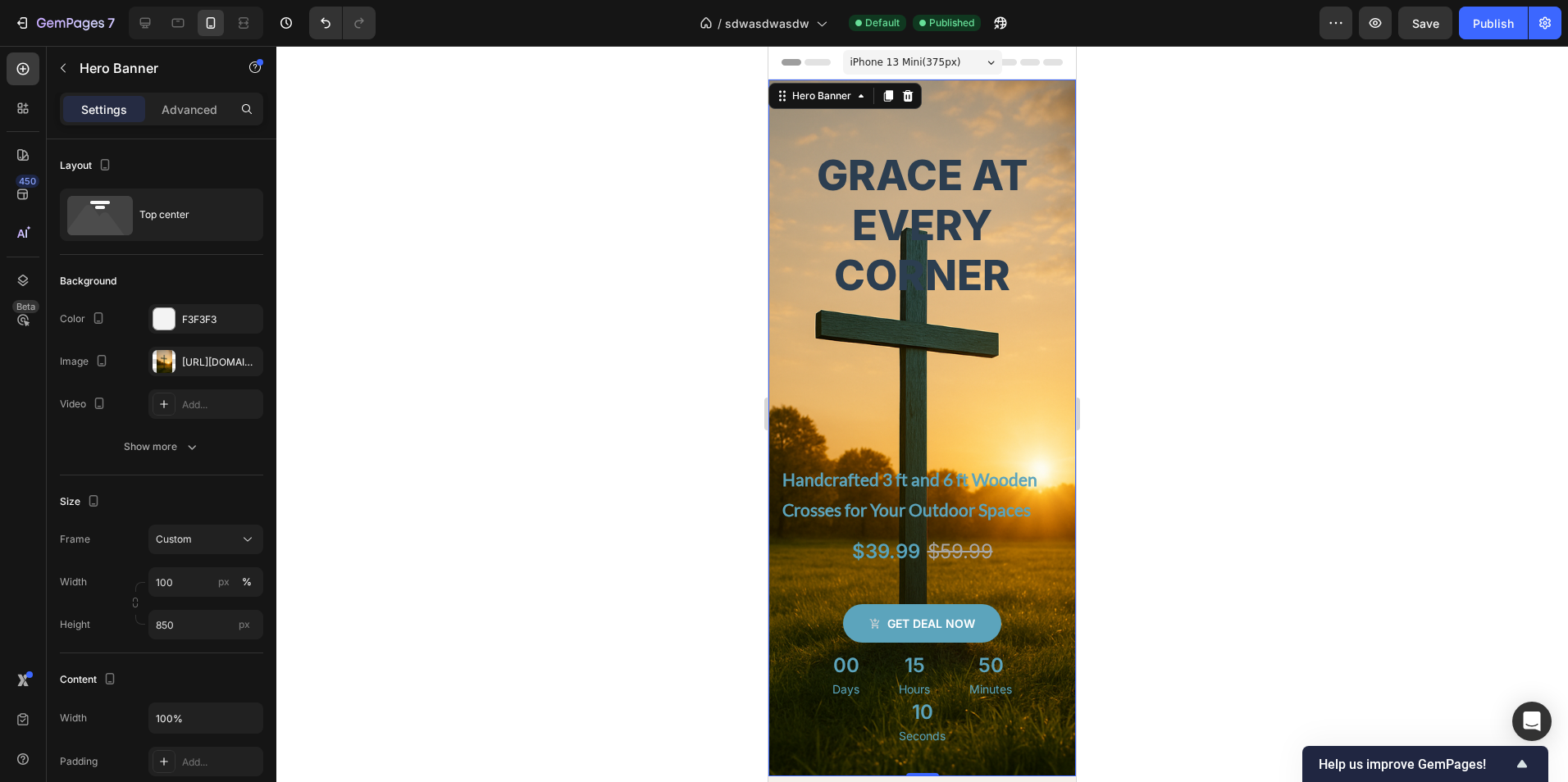
click at [568, 216] on div at bounding box center [922, 414] width 1292 height 736
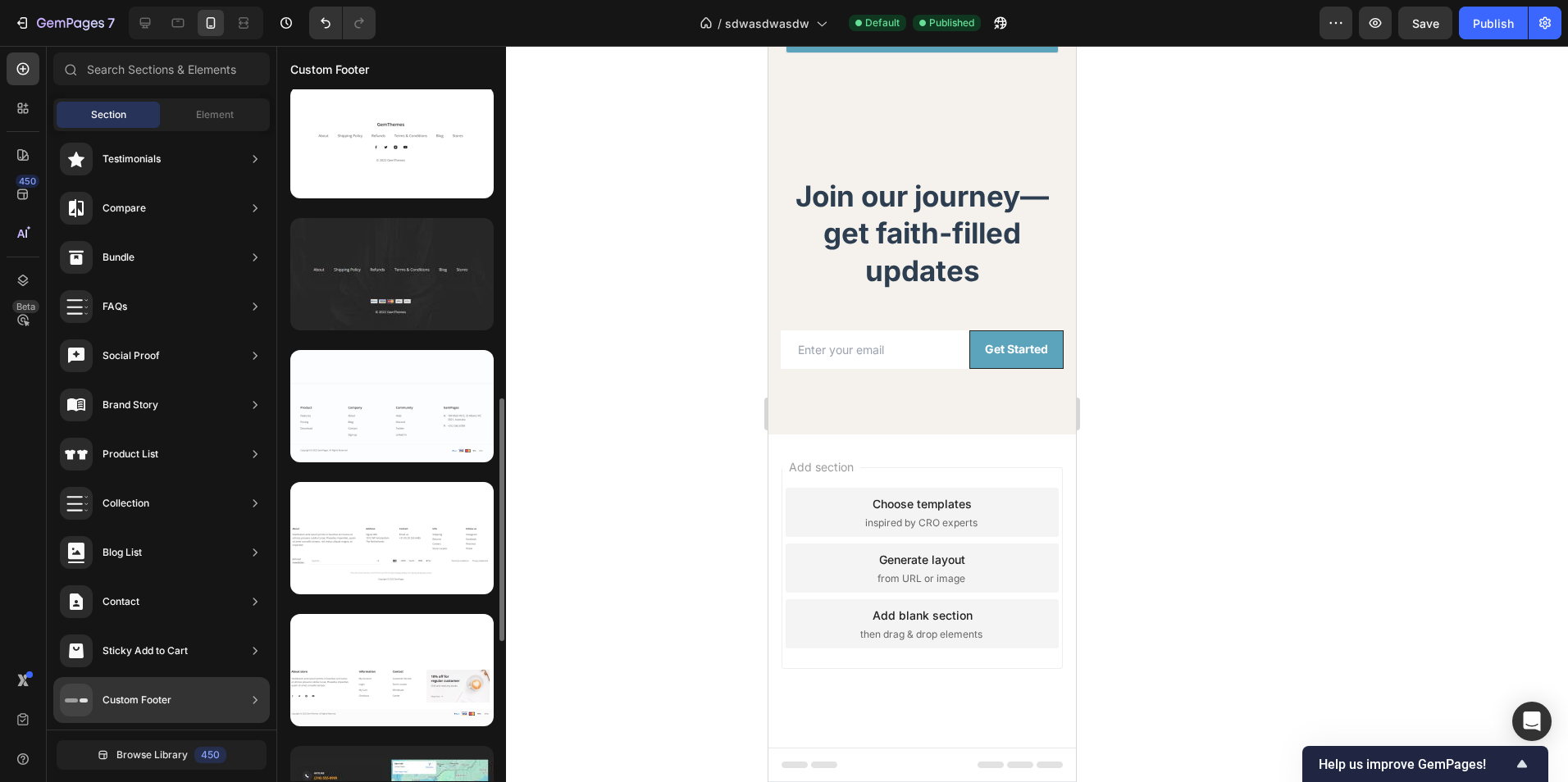
scroll to position [1114, 0]
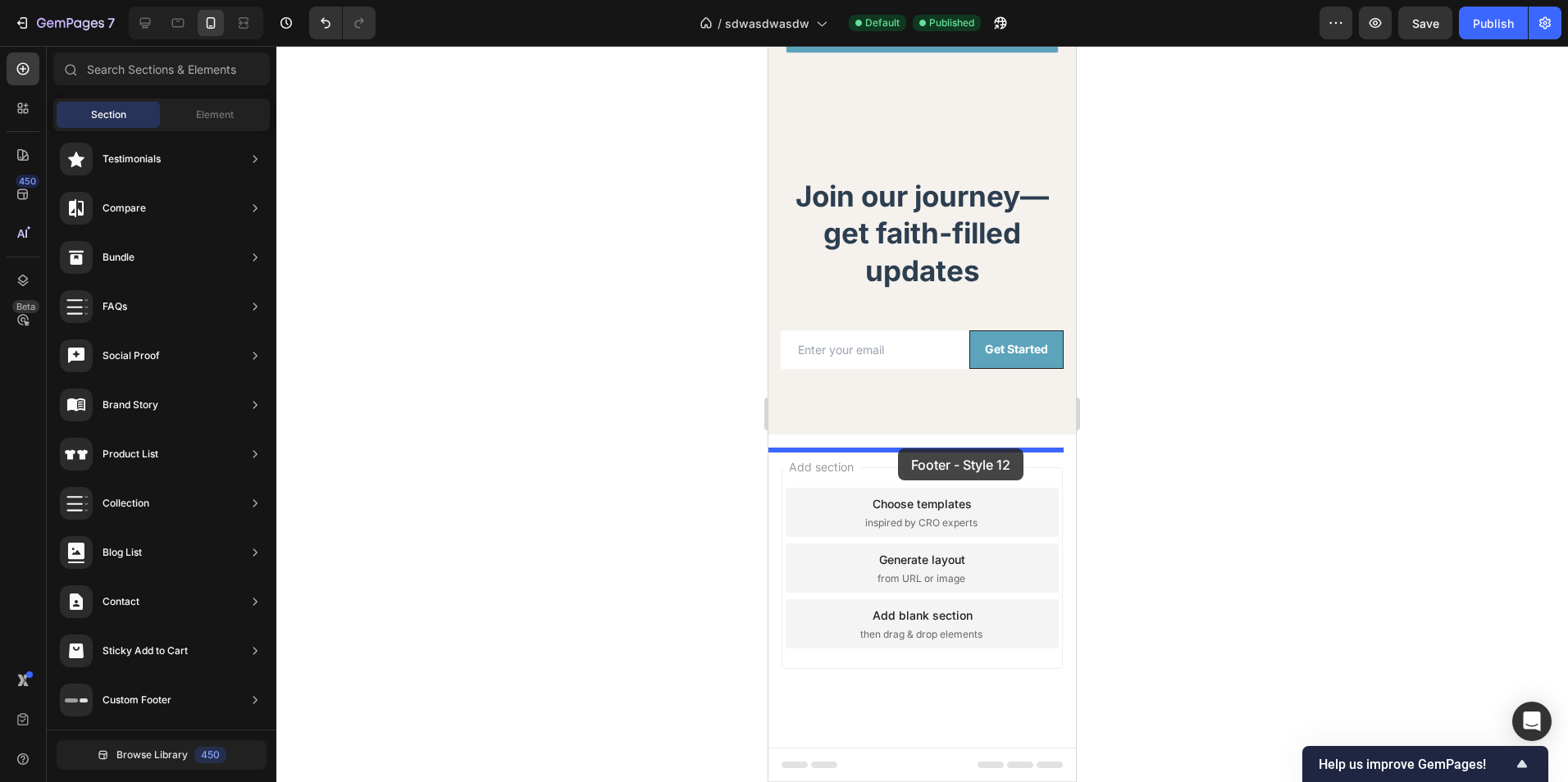
drag, startPoint x: 1213, startPoint y: 382, endPoint x: 899, endPoint y: 439, distance: 319.1
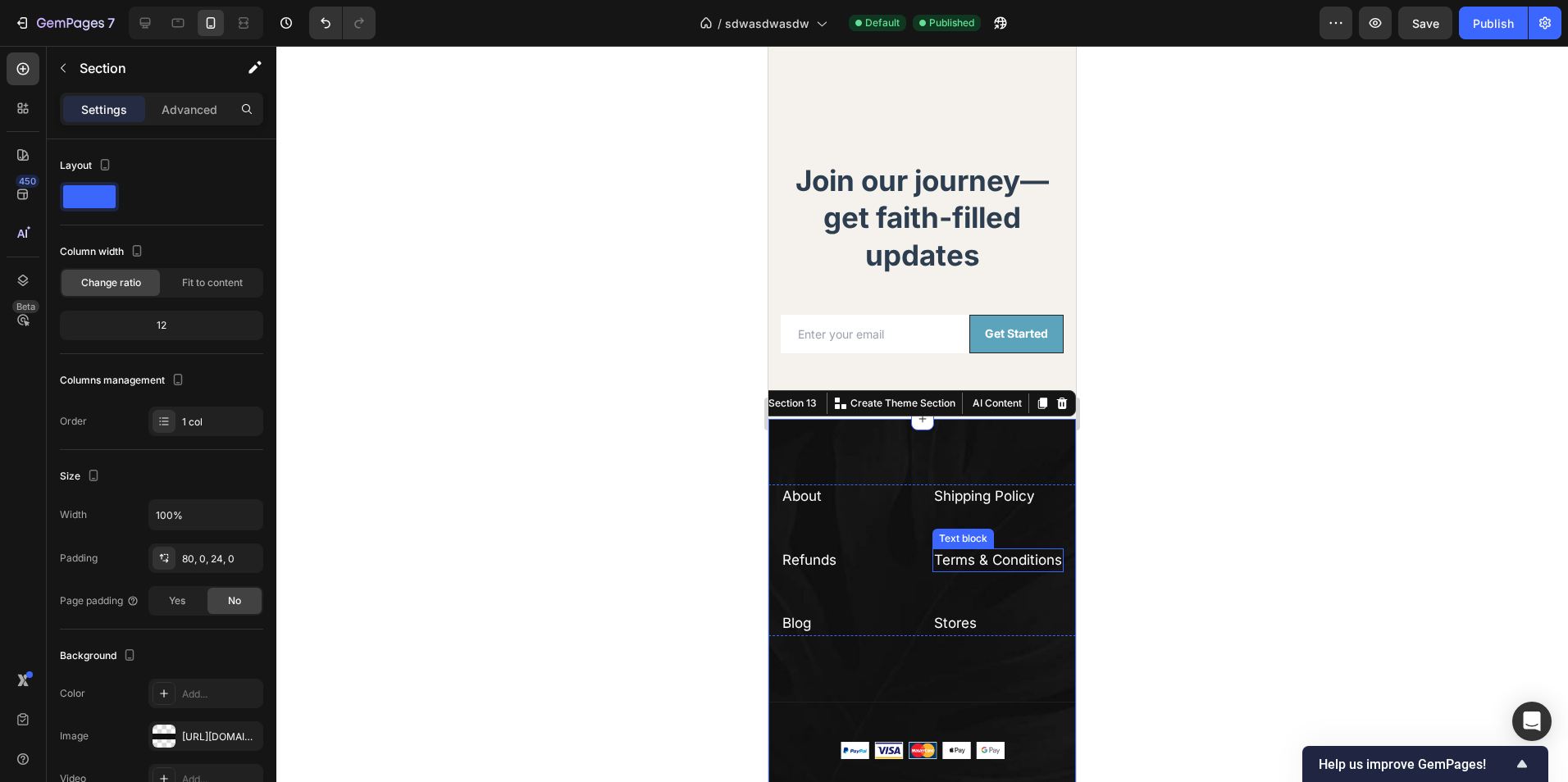
scroll to position [4156, 0]
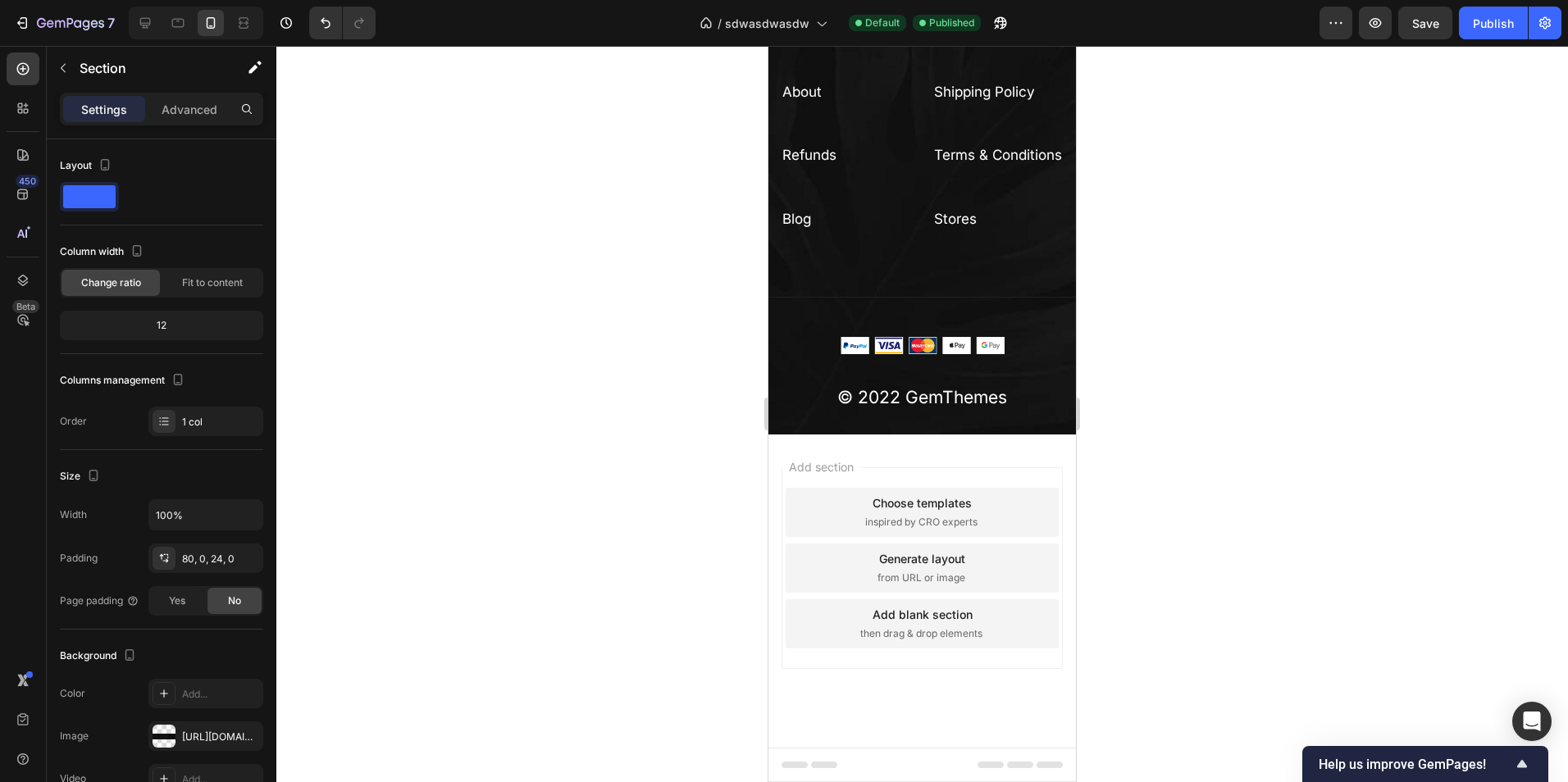
click at [1001, 455] on div "Add section Choose templates inspired by CRO experts Generate layout from URL o…" at bounding box center [922, 591] width 308 height 313
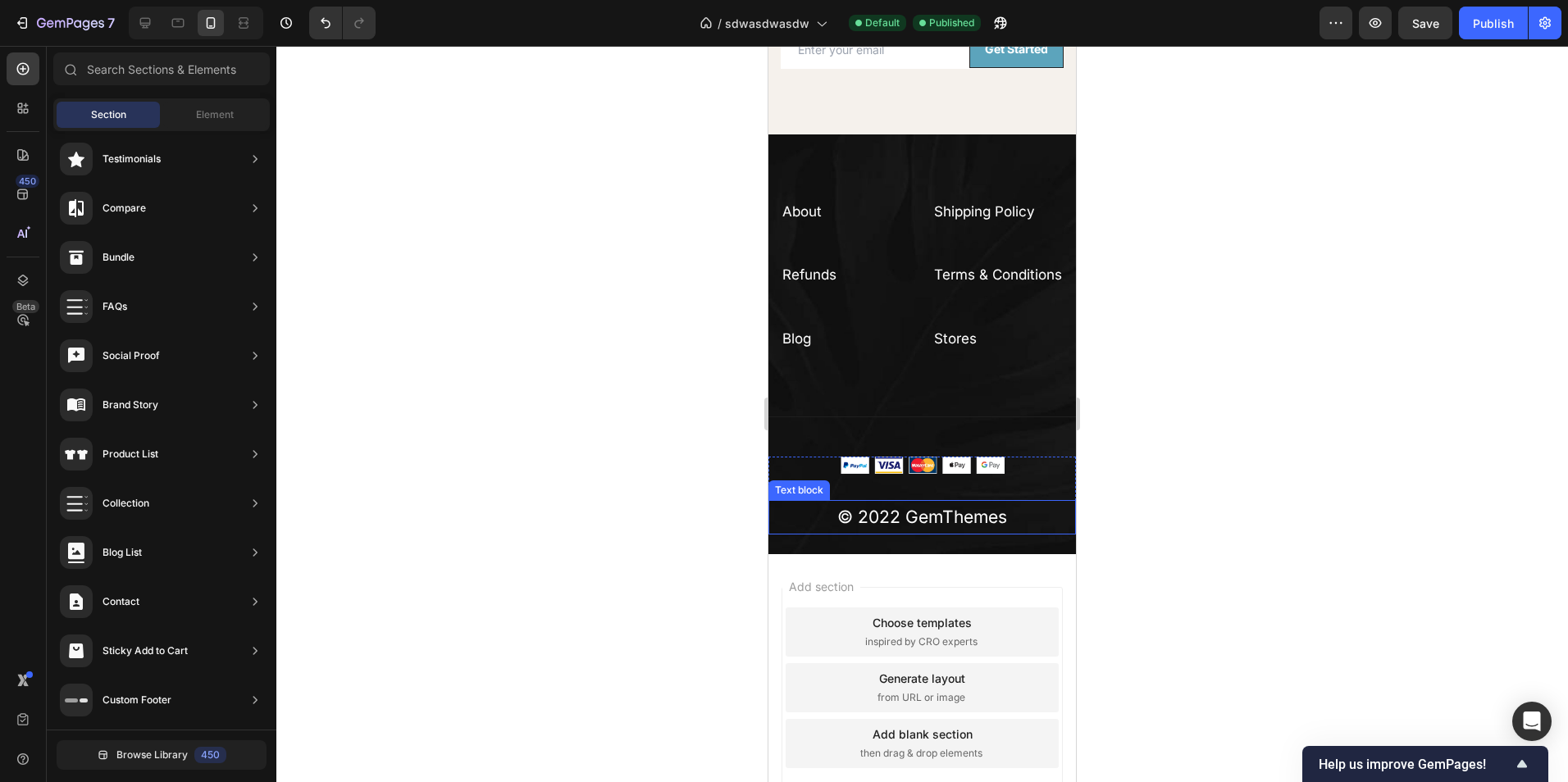
scroll to position [3910, 0]
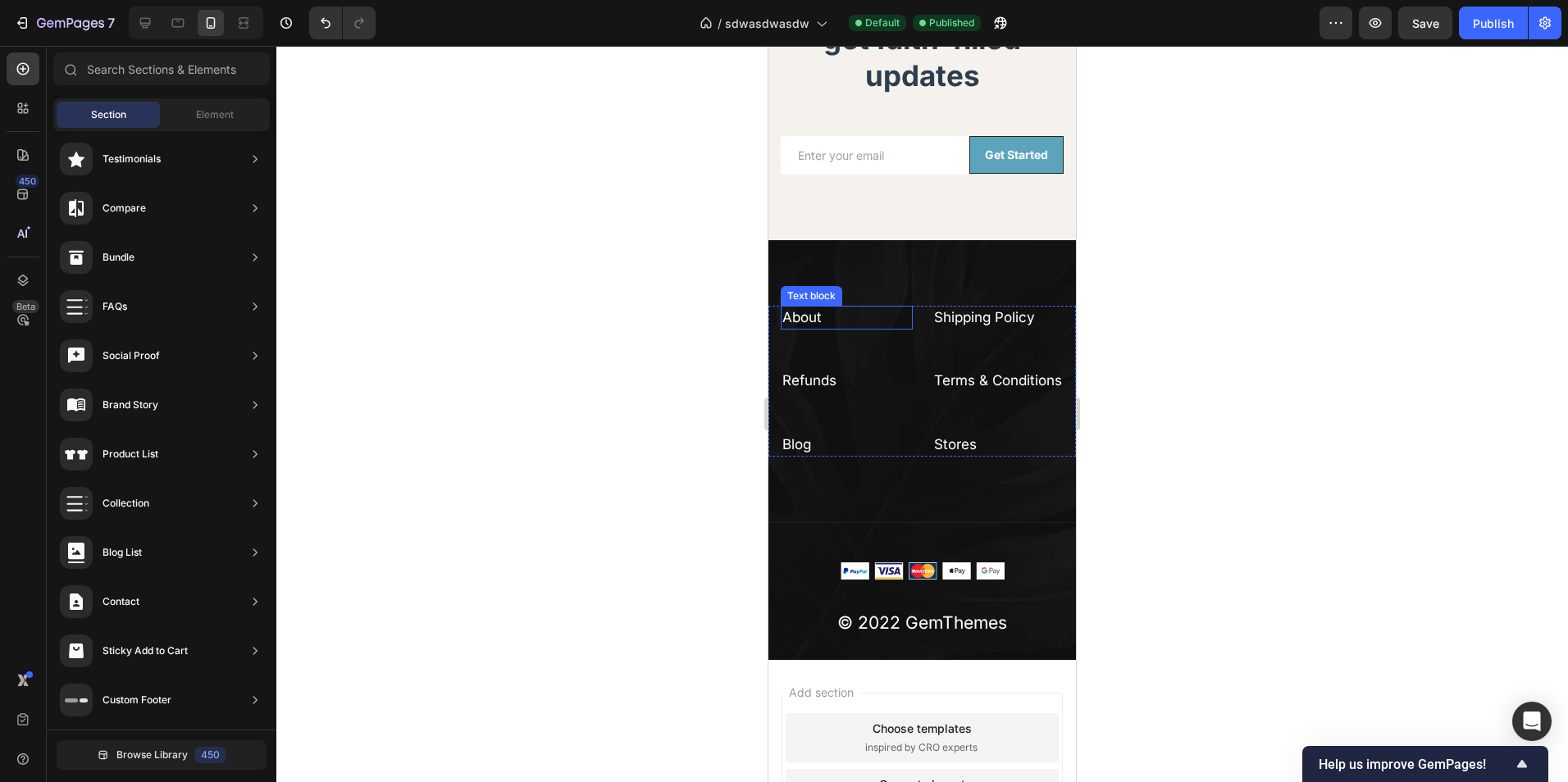
click at [804, 317] on link "About" at bounding box center [802, 317] width 40 height 16
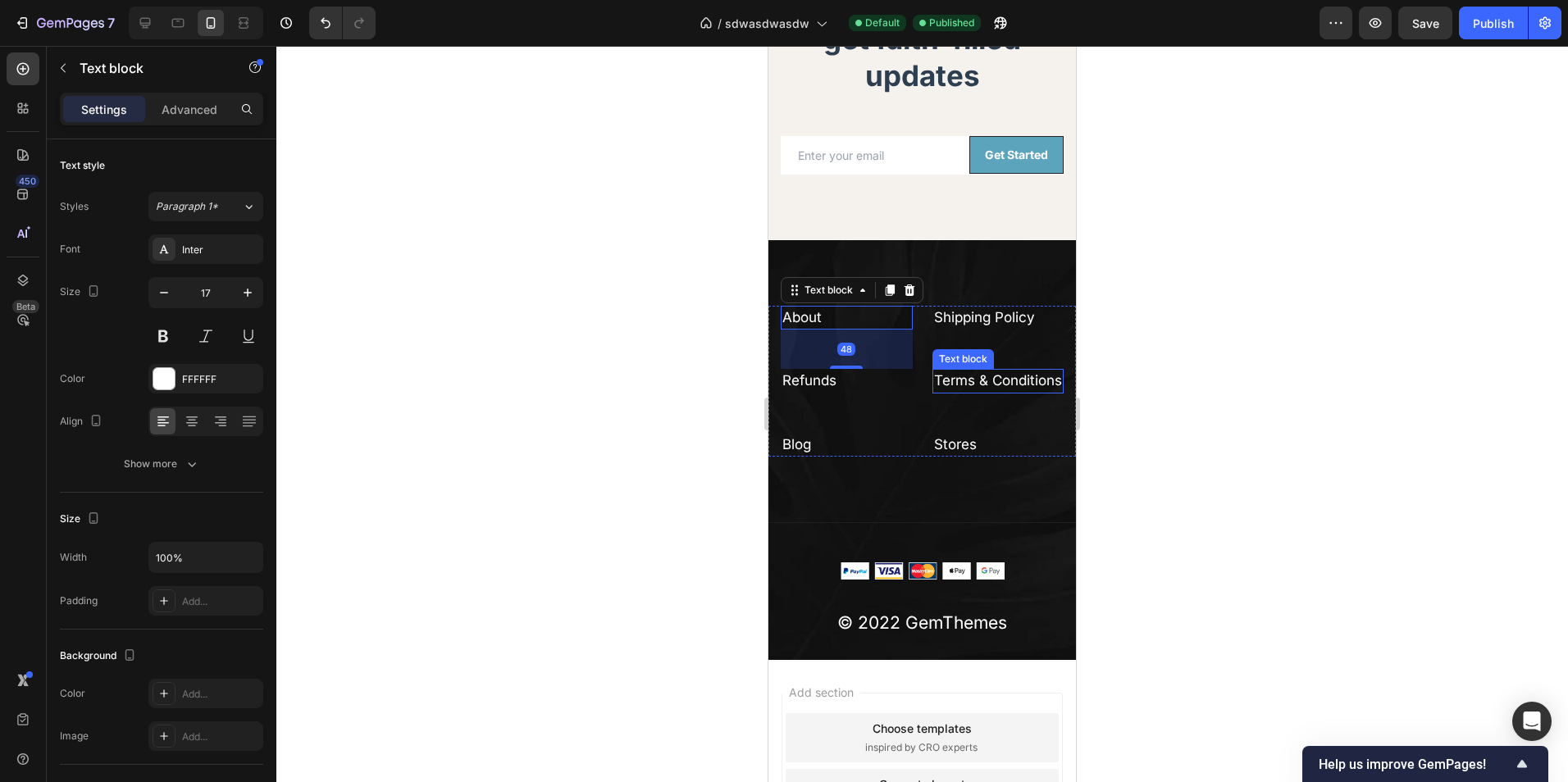
click at [982, 389] on link "Terms & Conditions" at bounding box center [998, 381] width 128 height 16
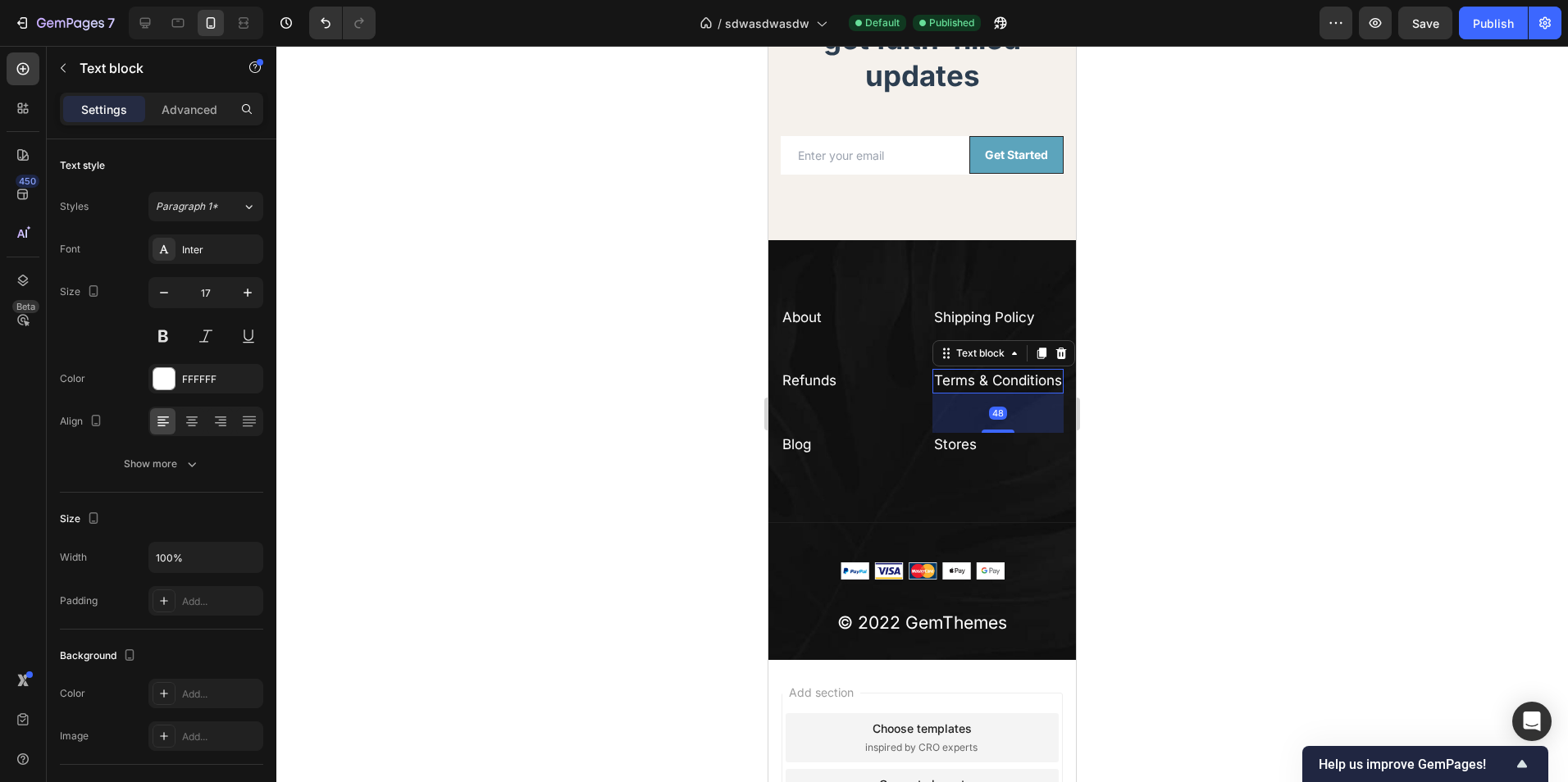
scroll to position [246, 0]
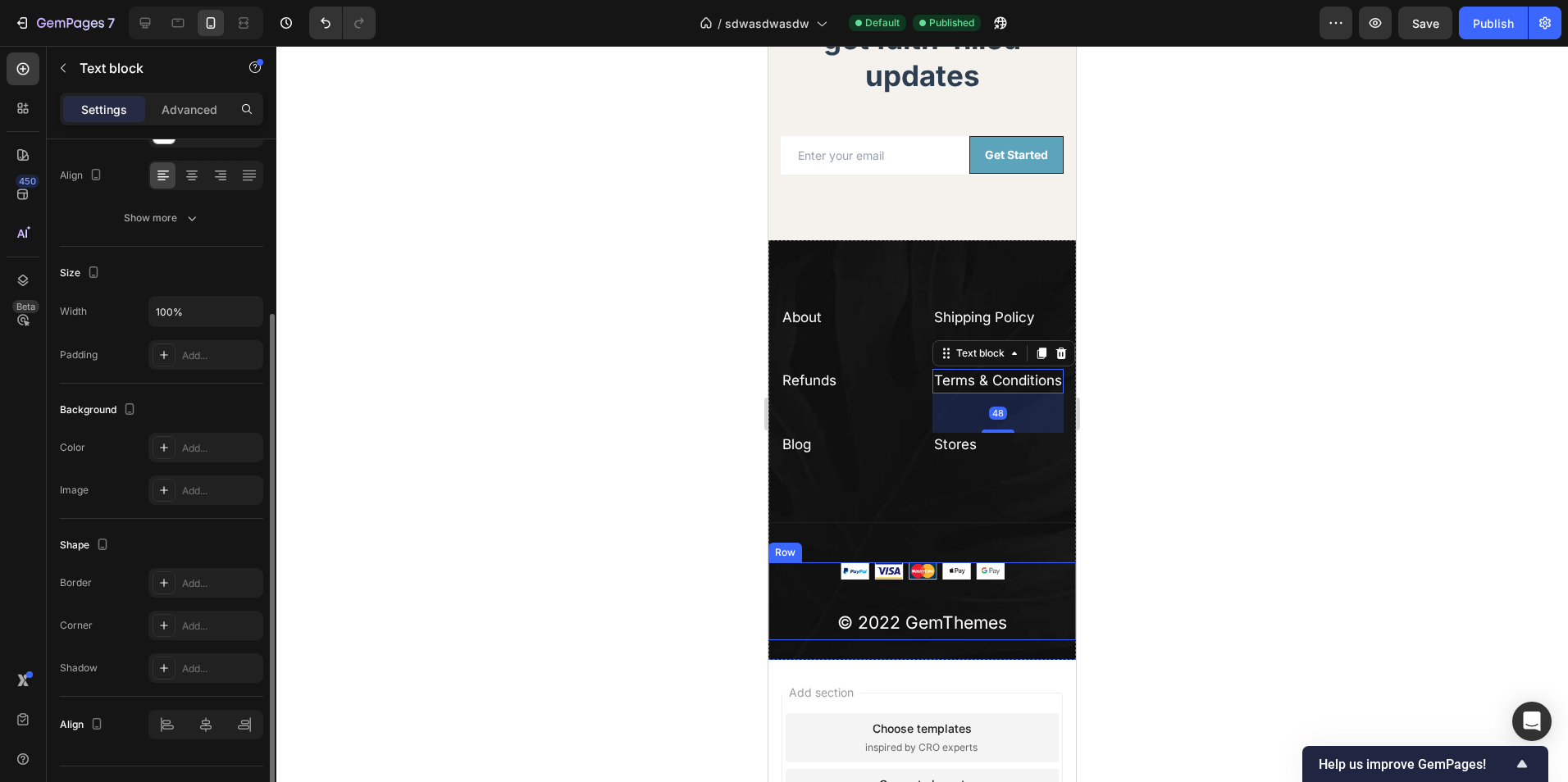
click at [1047, 618] on div "Image © 2022 GemThemes Text block" at bounding box center [922, 602] width 308 height 78
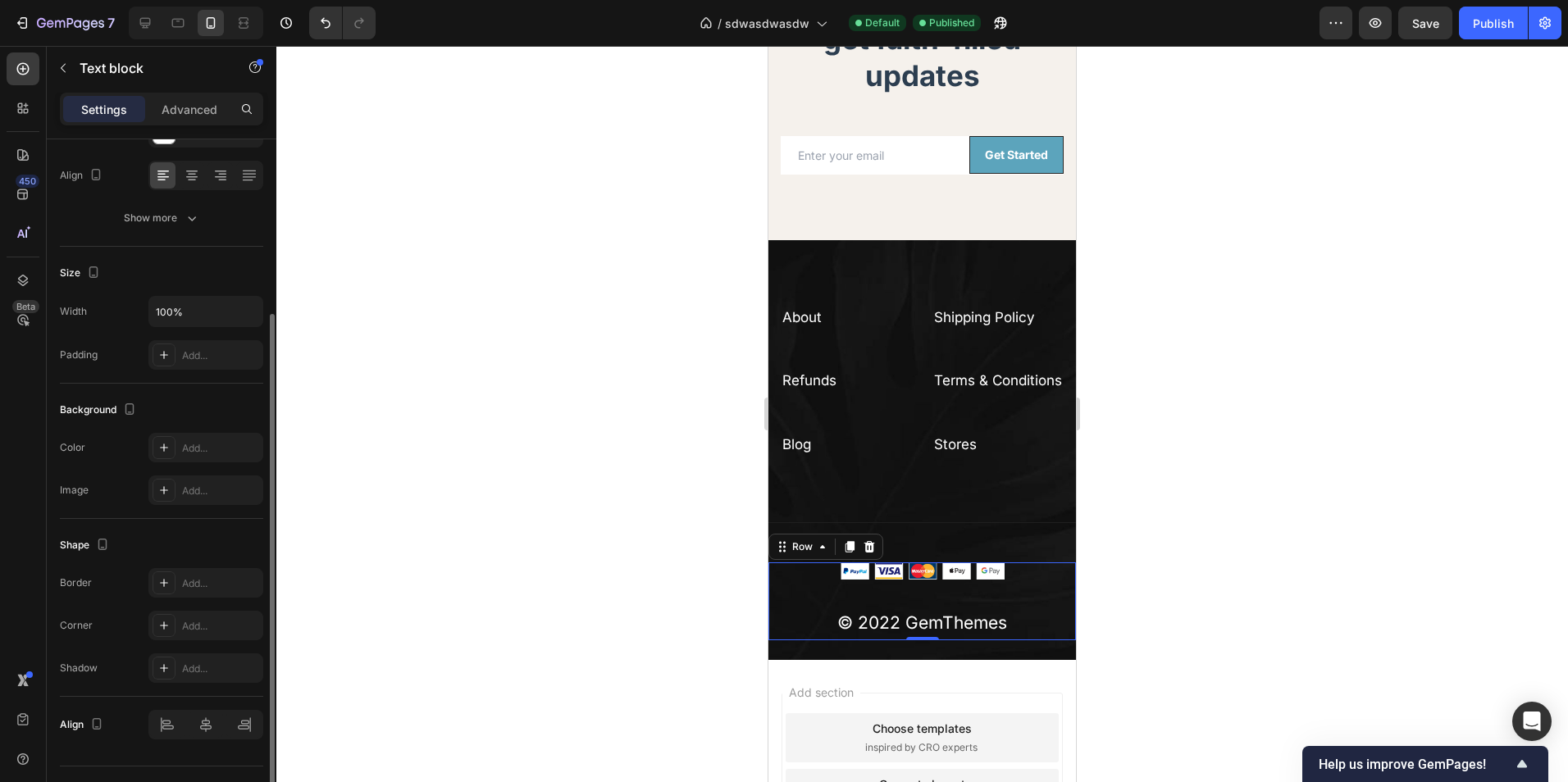
scroll to position [0, 0]
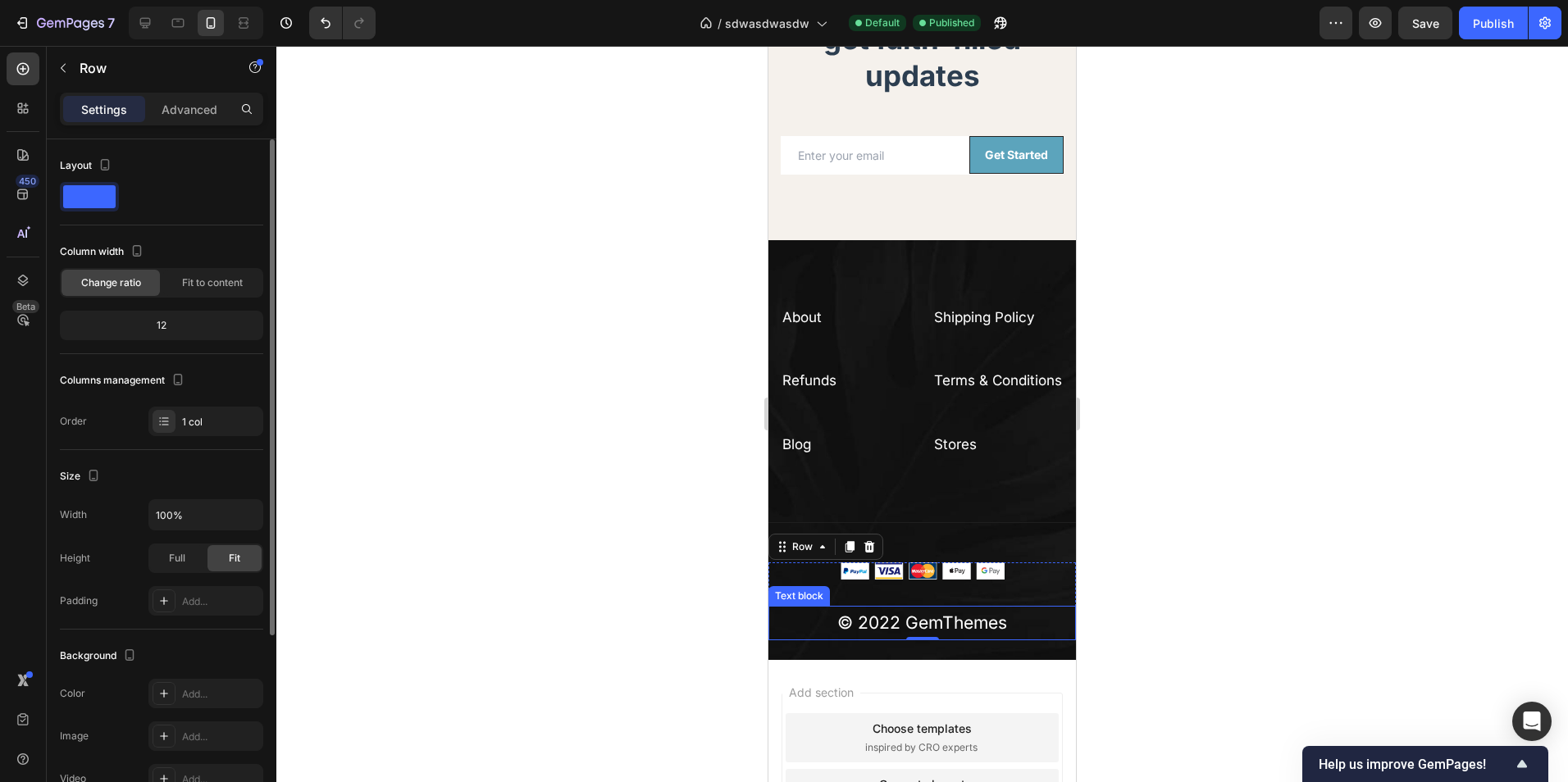
click at [1051, 660] on div "About Text block Shipping Policy Text block Refunds Text block Terms & Conditio…" at bounding box center [922, 449] width 308 height 419
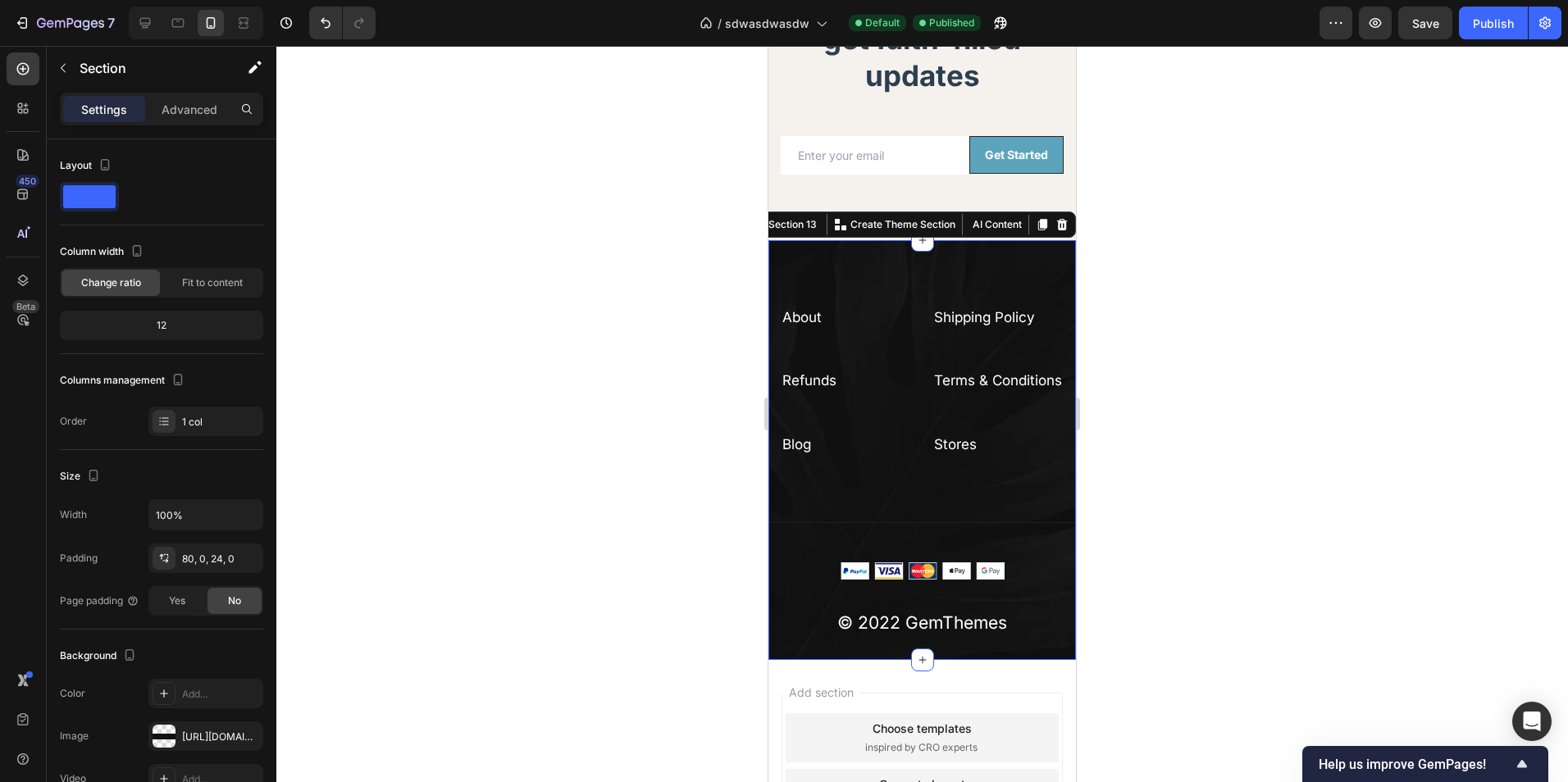
click at [1057, 222] on icon at bounding box center [1063, 224] width 11 height 12
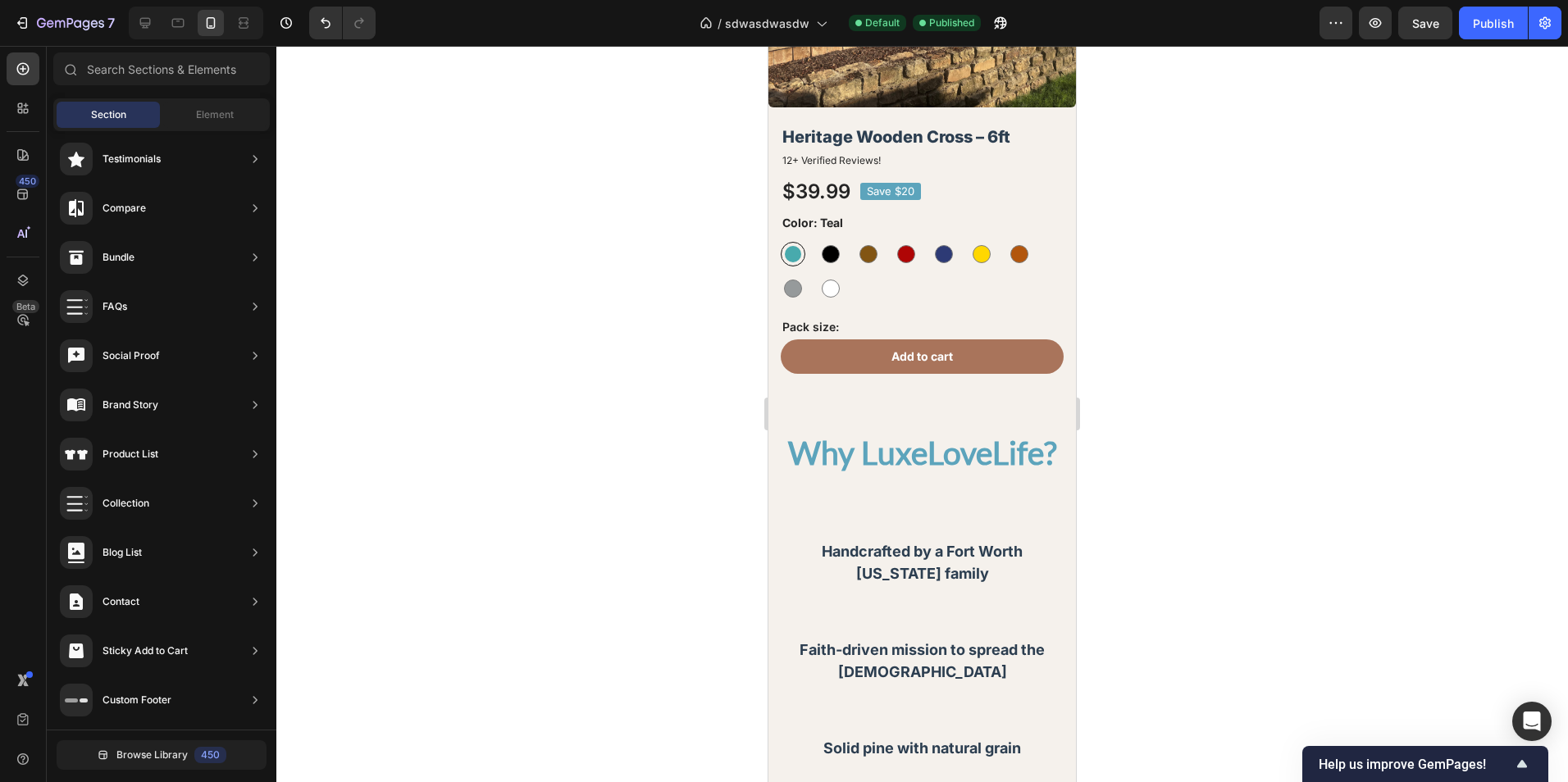
scroll to position [1788, 0]
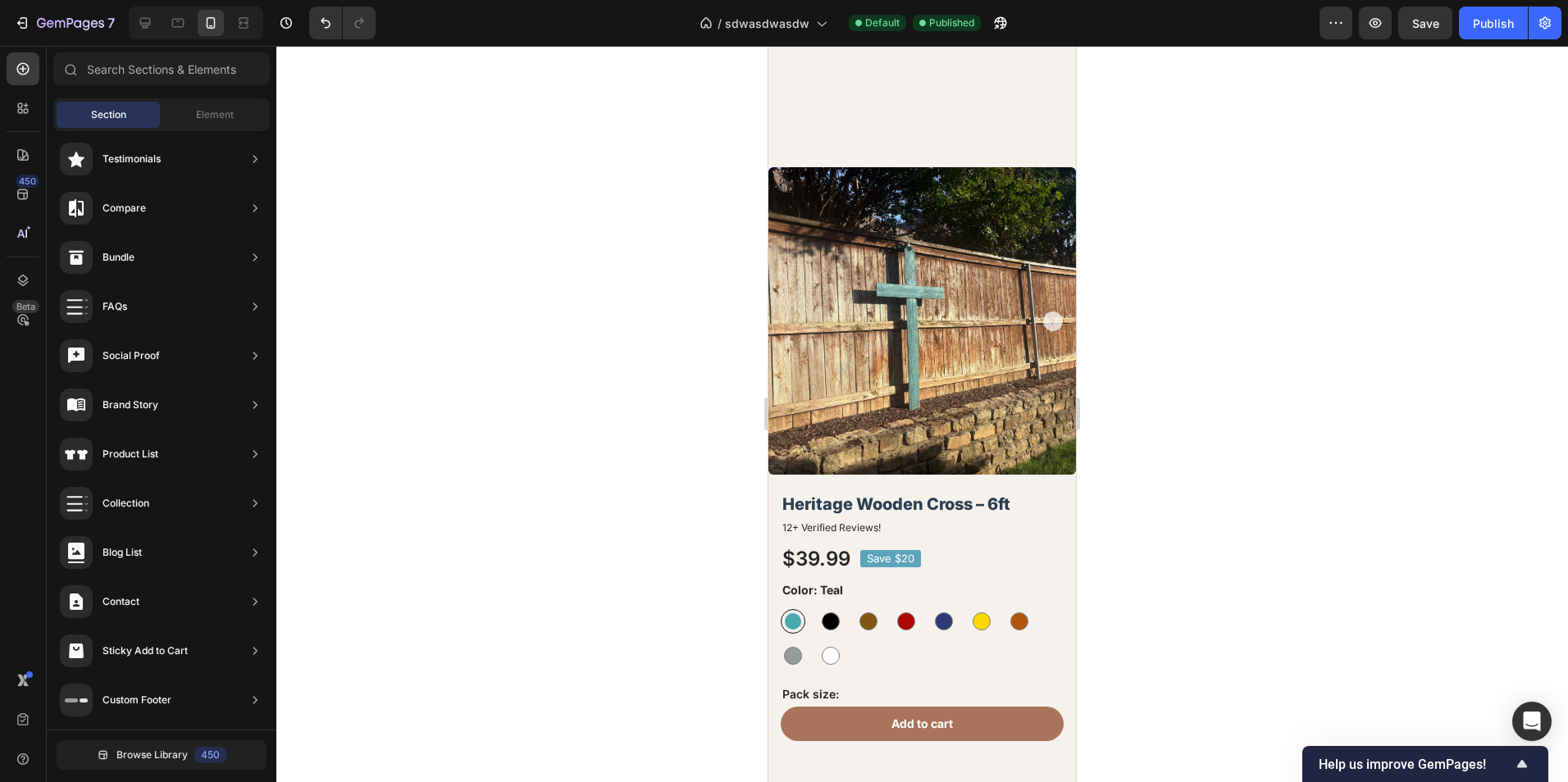
drag, startPoint x: 1070, startPoint y: 446, endPoint x: 1851, endPoint y: 140, distance: 838.8
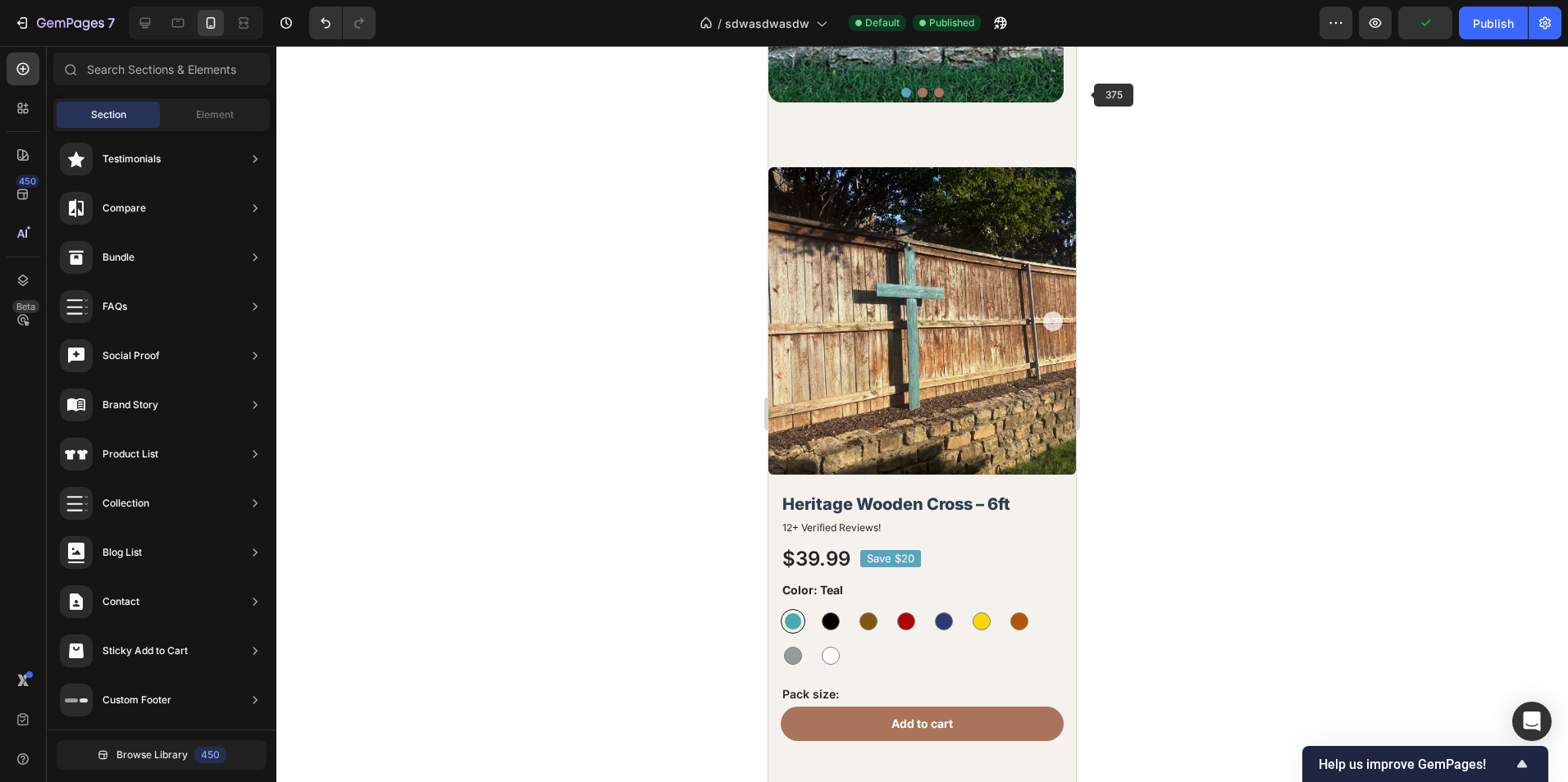
scroll to position [0, 0]
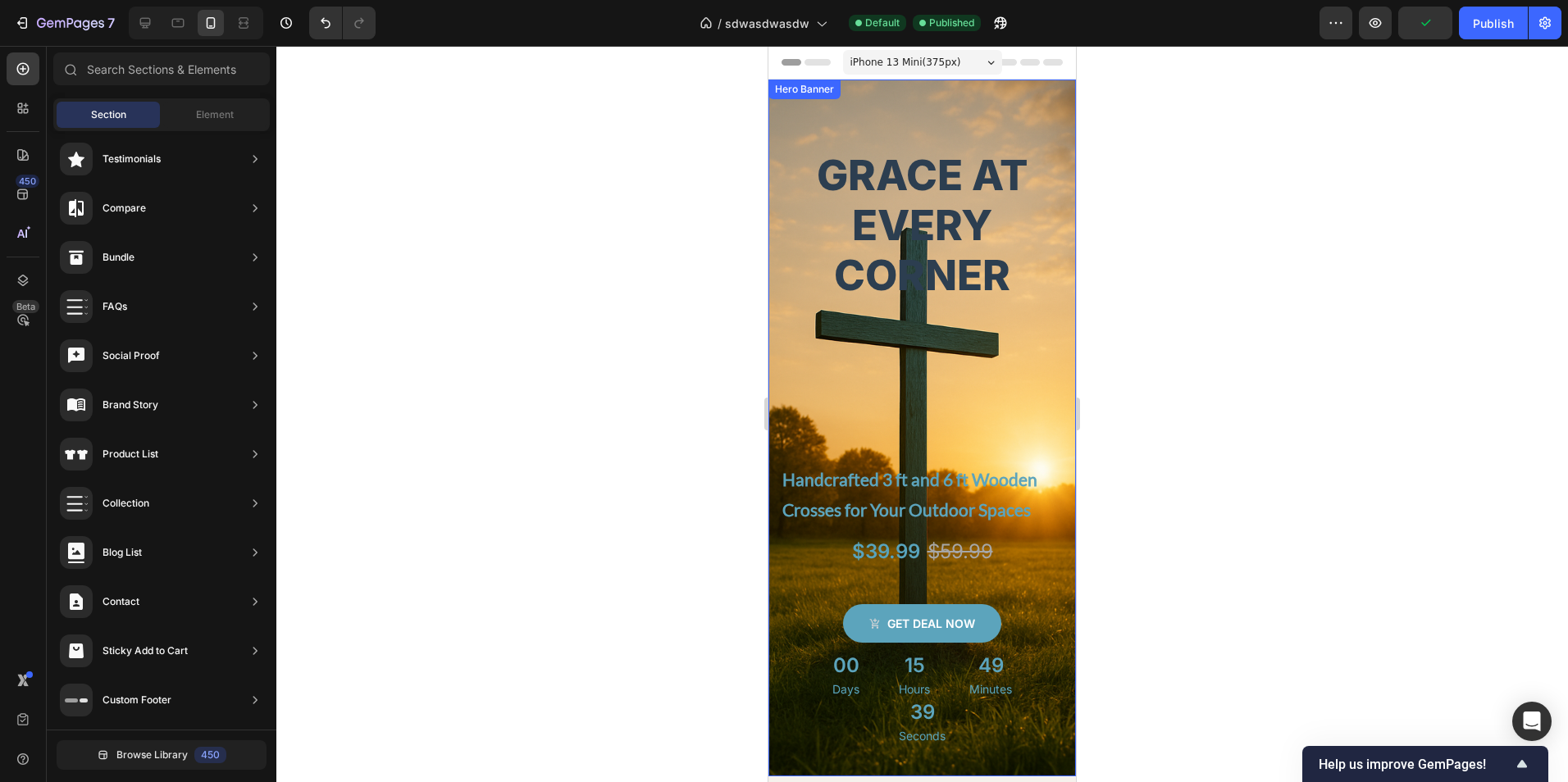
click at [1028, 87] on div "Grace at Every Corner Heading Handcrafted 3 ft and 6 ft Wooden Crosses for Your…" at bounding box center [922, 419] width 308 height 678
click at [1047, 70] on div "Header" at bounding box center [922, 62] width 281 height 32
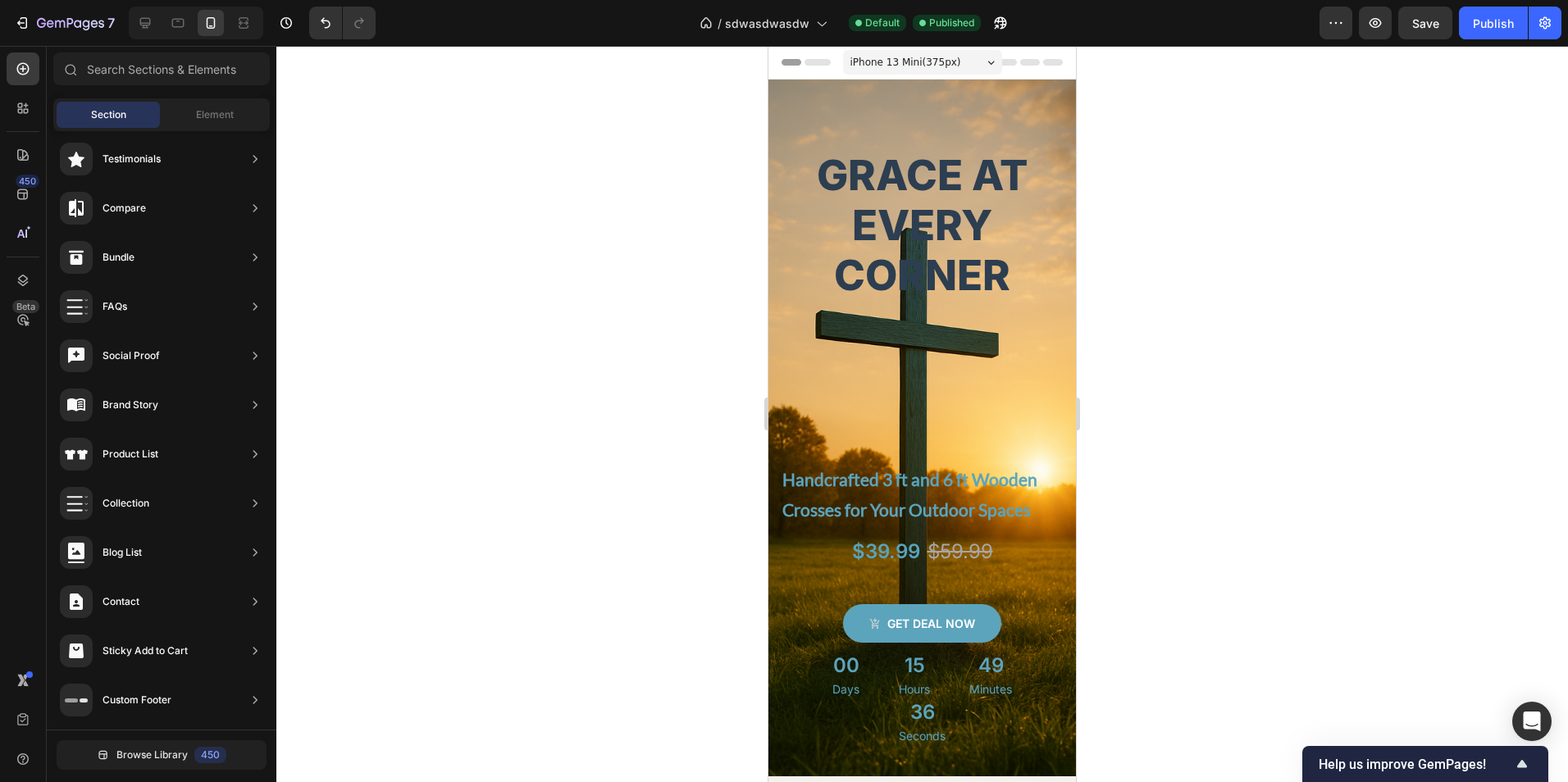
click at [802, 59] on span "Header" at bounding box center [817, 62] width 36 height 16
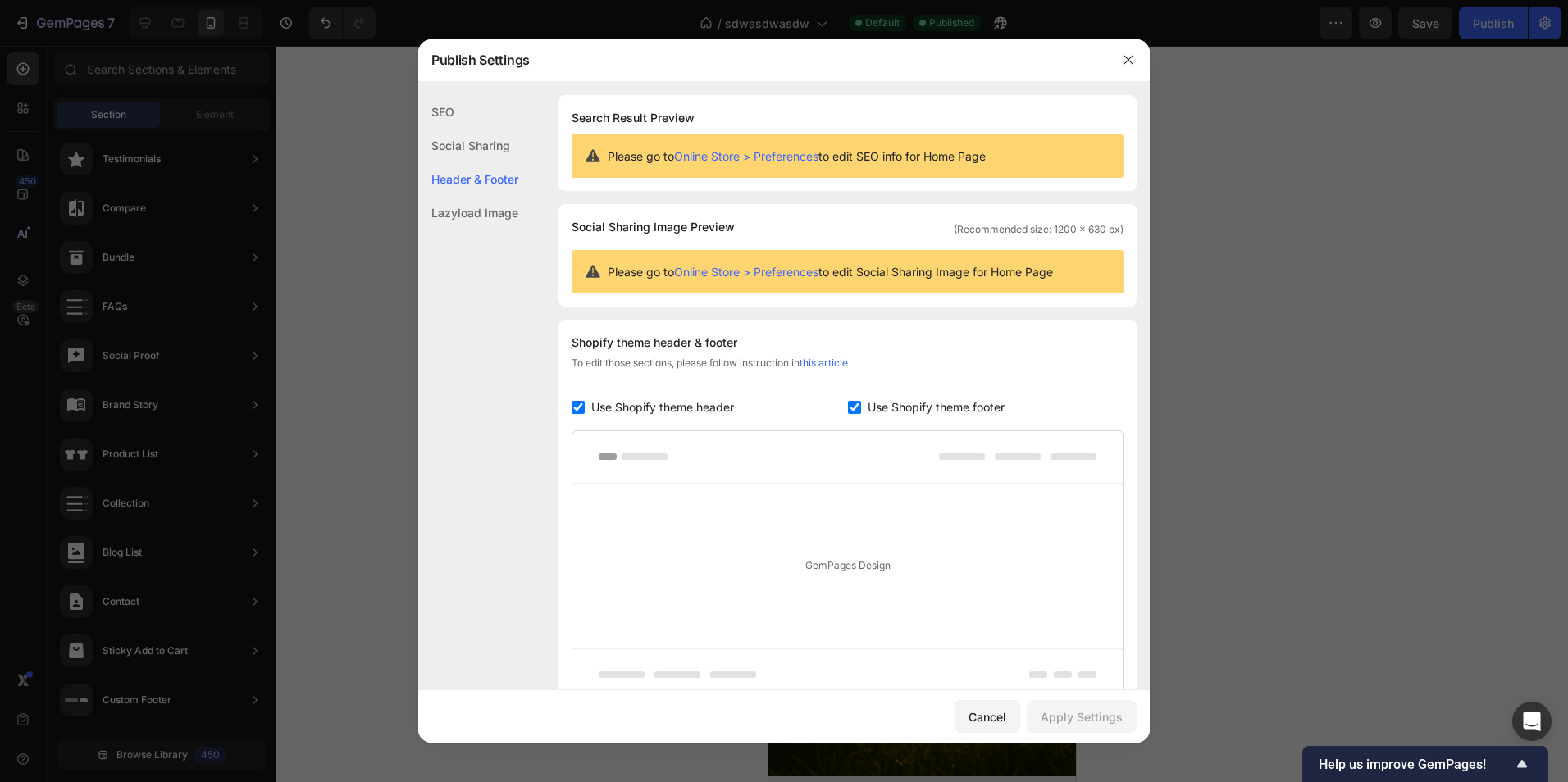
scroll to position [145, 0]
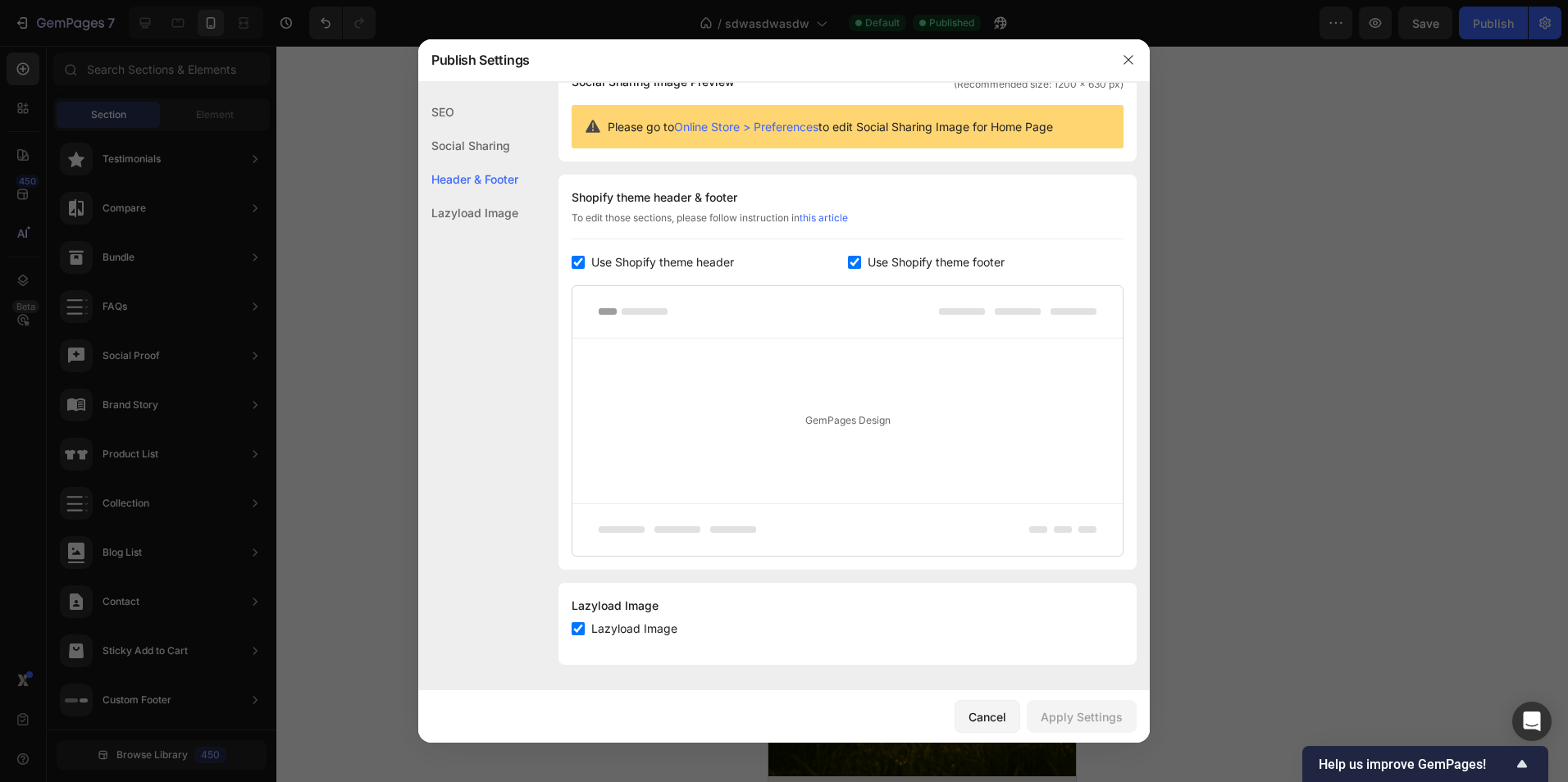
click at [808, 400] on div "GemPages Design" at bounding box center [847, 420] width 550 height 165
click at [574, 265] on input "checkbox" at bounding box center [578, 262] width 14 height 14
checkbox input "false"
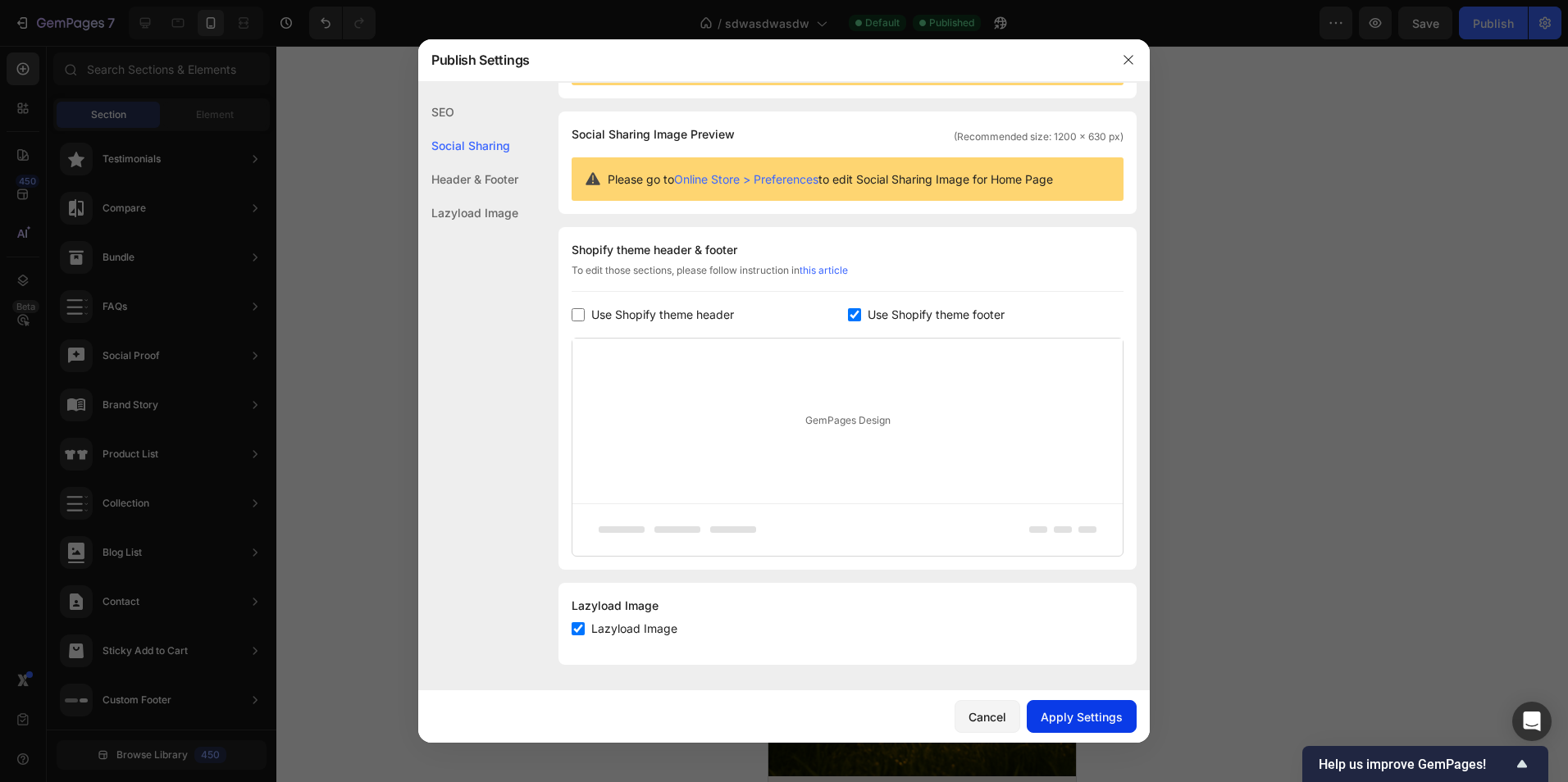
click at [1079, 722] on div "Apply Settings" at bounding box center [1081, 716] width 82 height 17
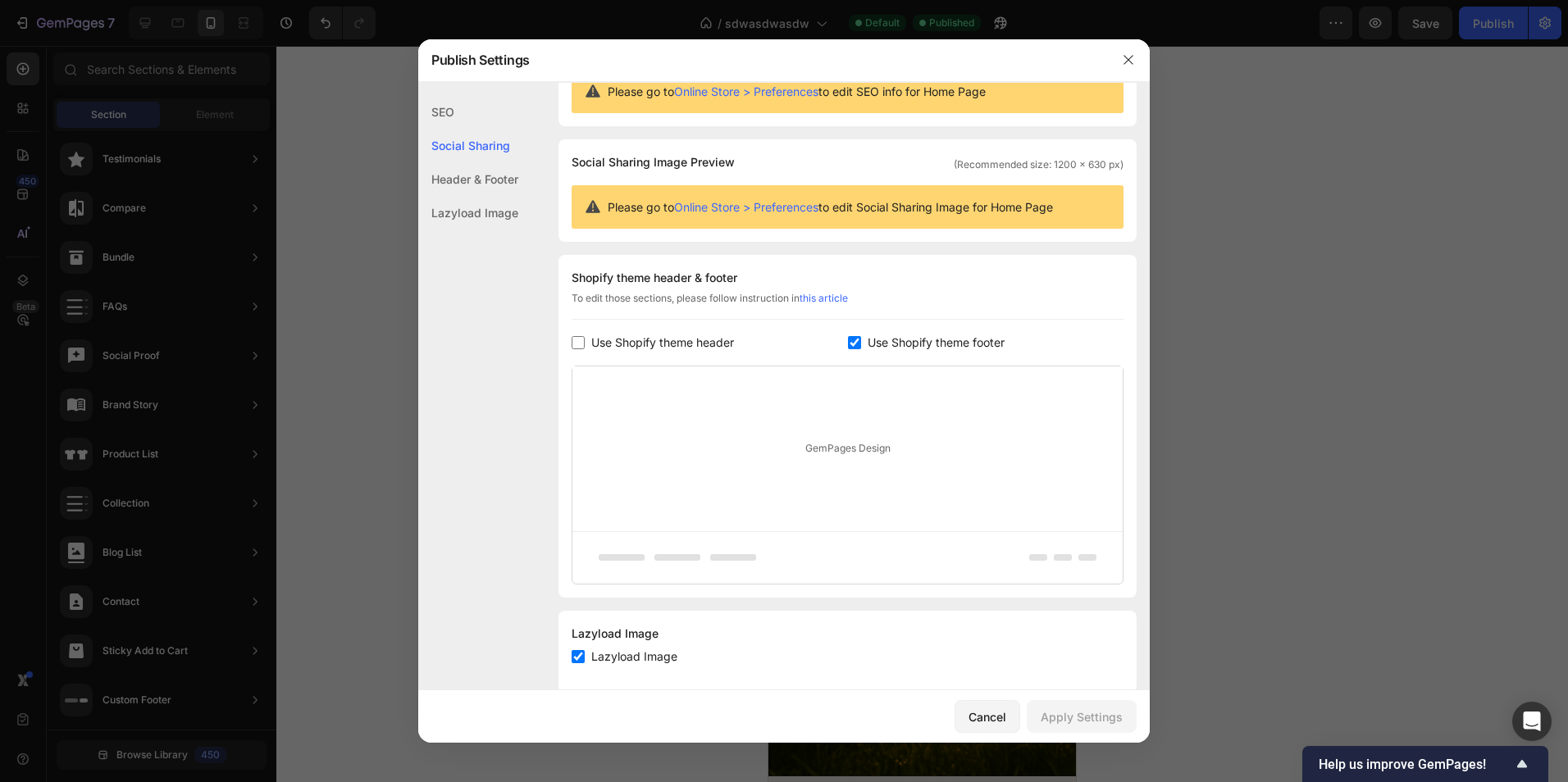
scroll to position [0, 0]
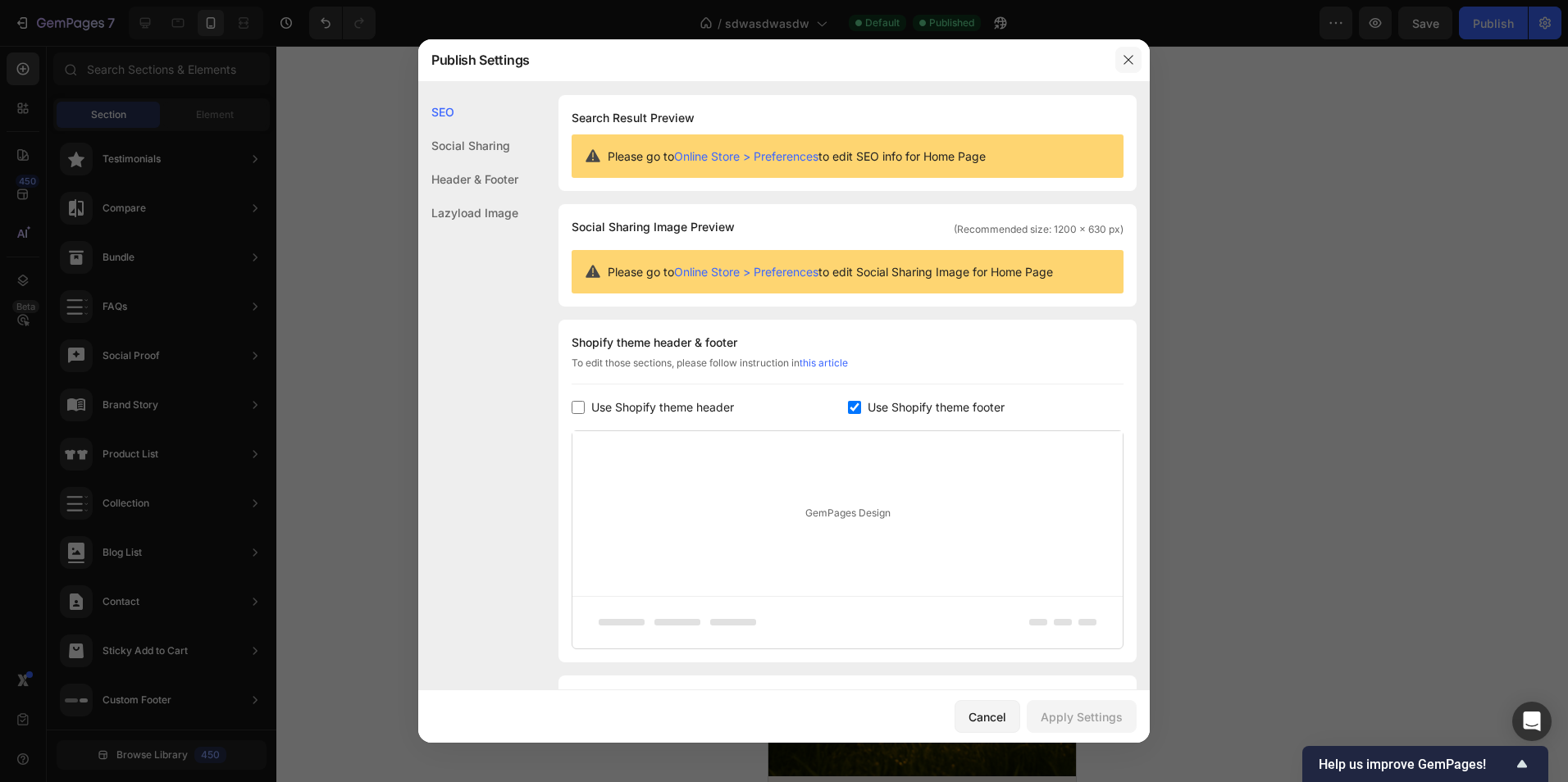
click at [1122, 58] on icon "button" at bounding box center [1128, 60] width 14 height 14
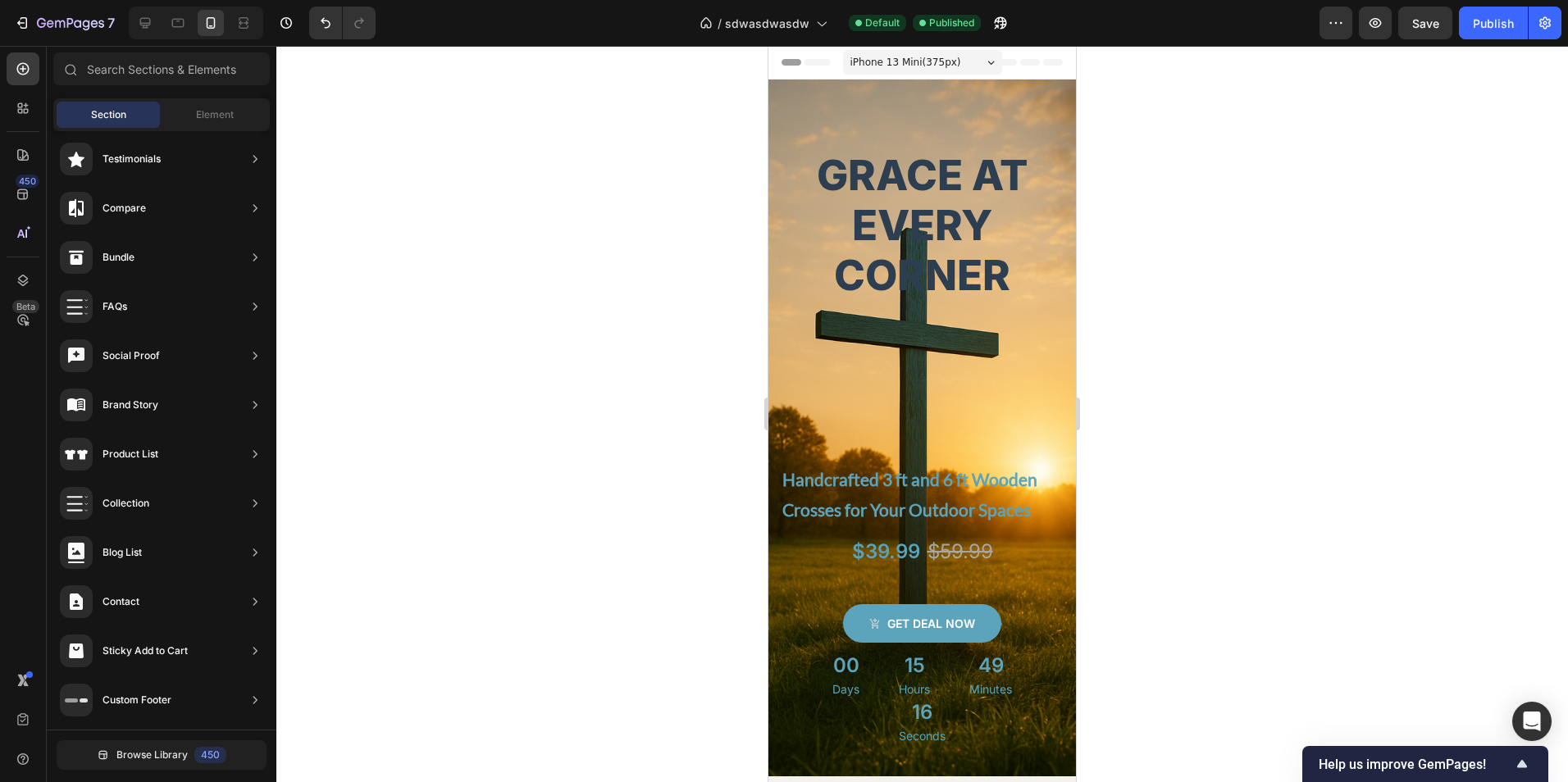
click at [800, 64] on span "Header" at bounding box center [817, 62] width 36 height 16
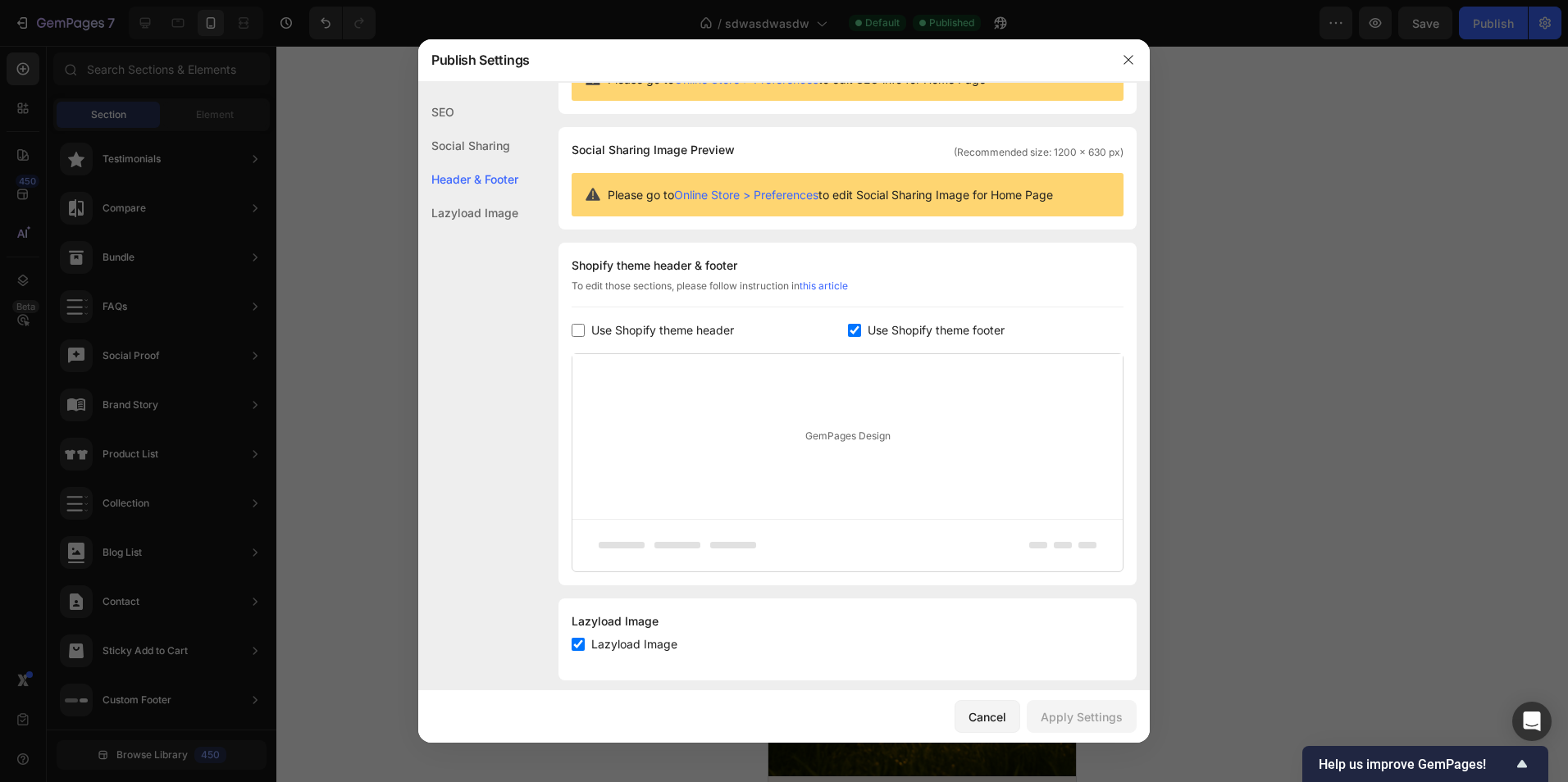
scroll to position [93, 0]
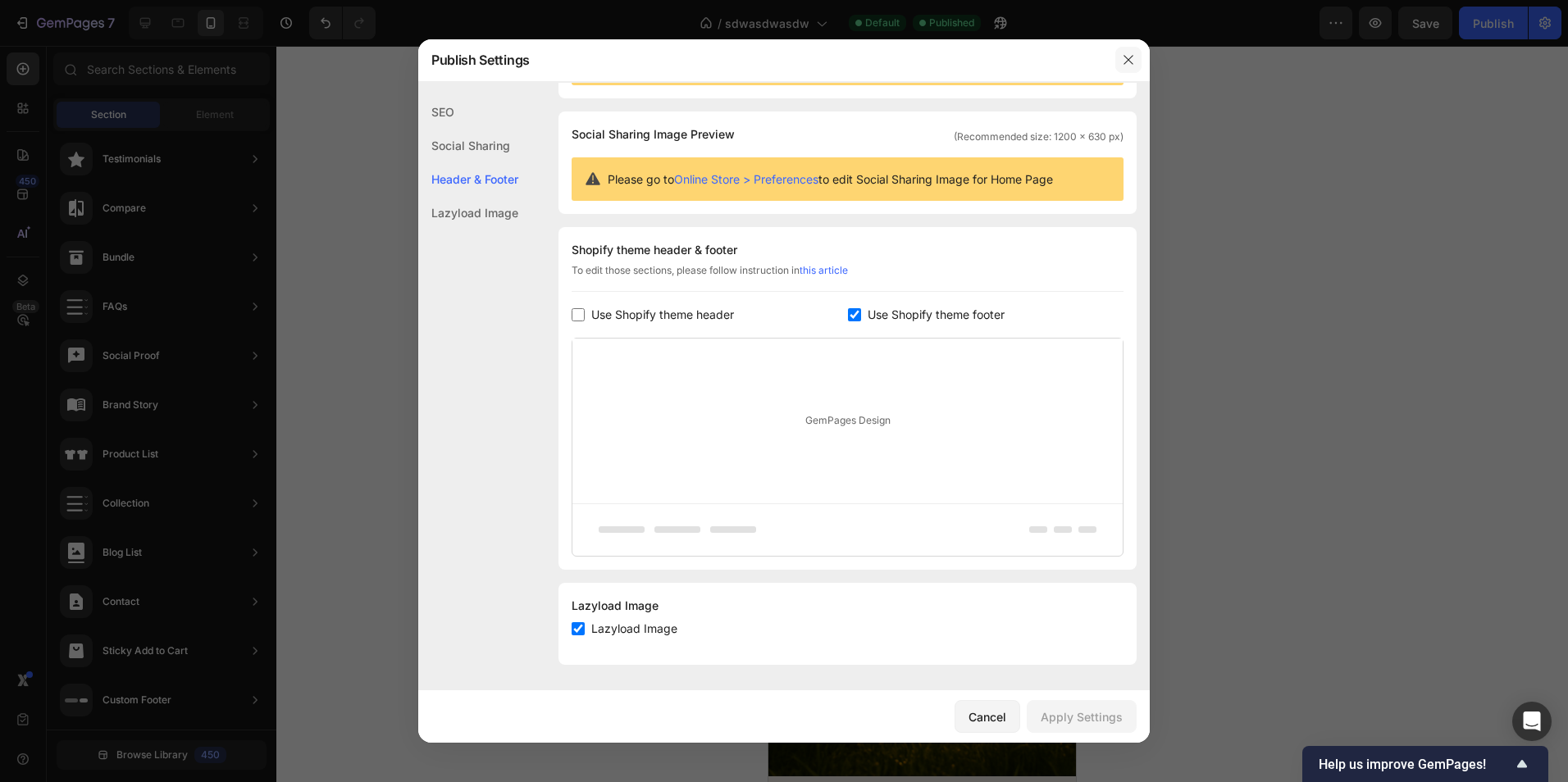
drag, startPoint x: 1104, startPoint y: 68, endPoint x: 1136, endPoint y: 61, distance: 32.8
click at [1106, 68] on div "Publish Settings" at bounding box center [763, 60] width 689 height 42
click at [1137, 60] on button "button" at bounding box center [1128, 60] width 26 height 26
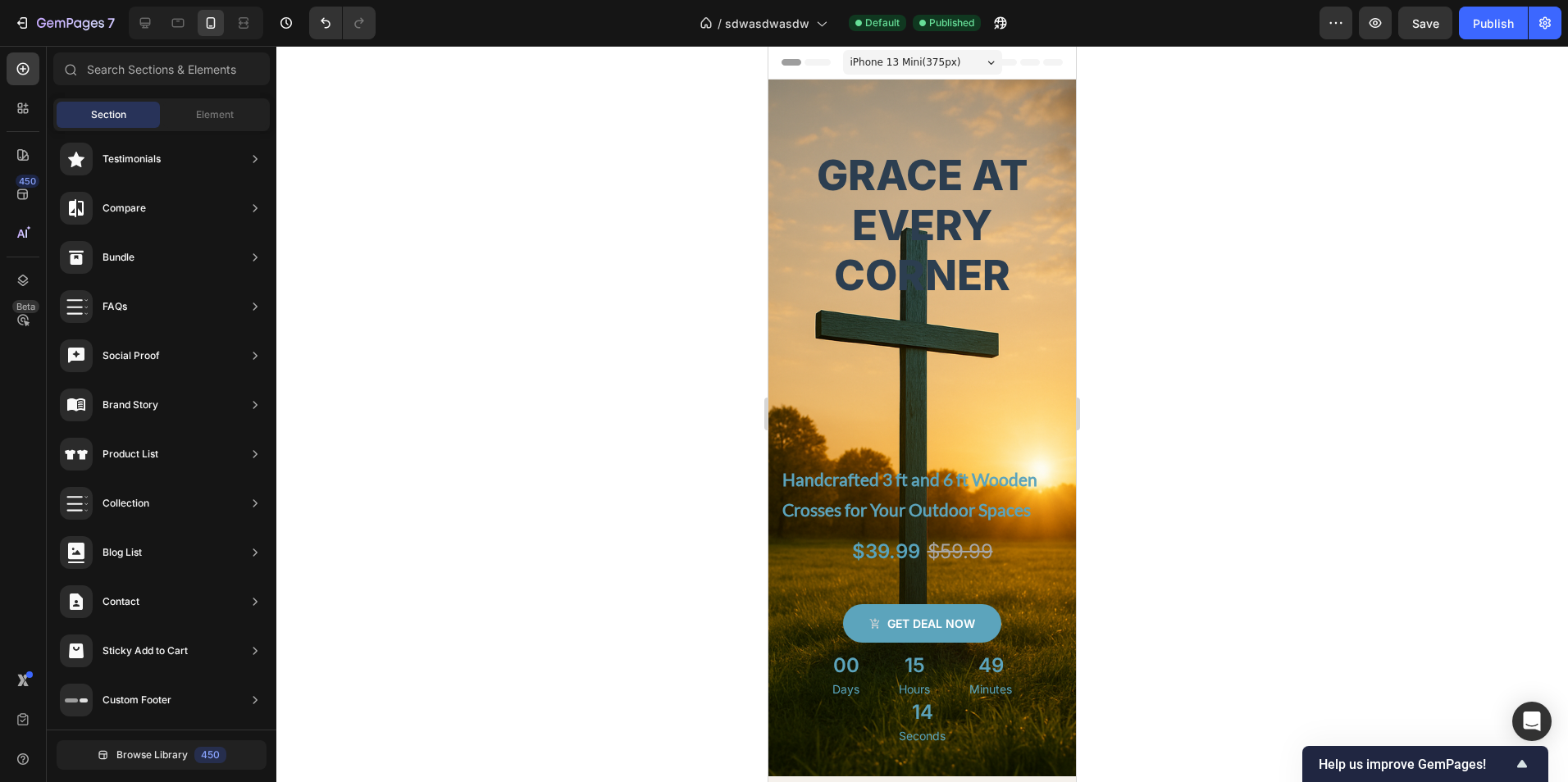
click at [1022, 58] on div "Header" at bounding box center [922, 62] width 281 height 32
click at [808, 58] on span "Header" at bounding box center [817, 62] width 36 height 16
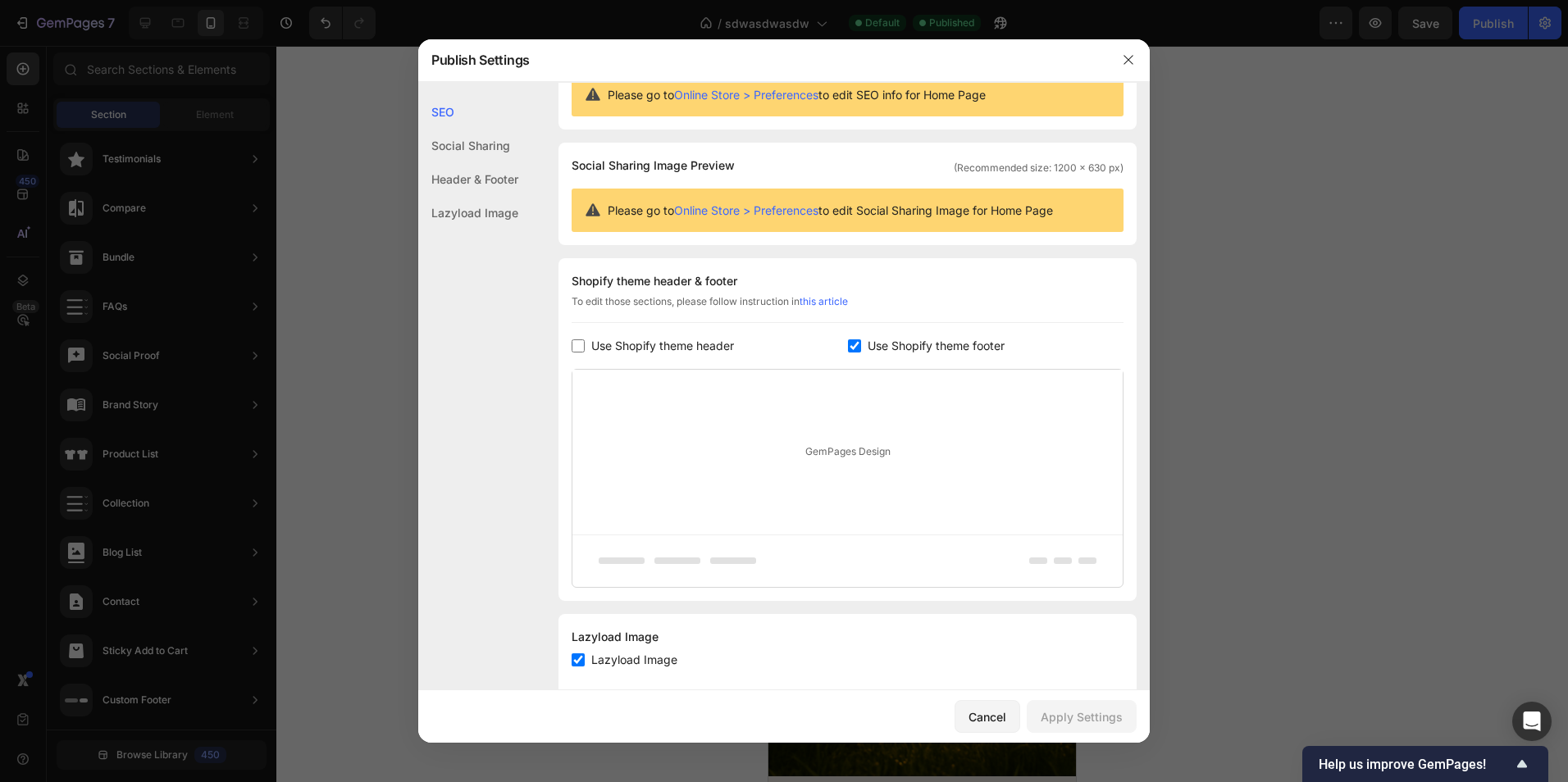
scroll to position [0, 0]
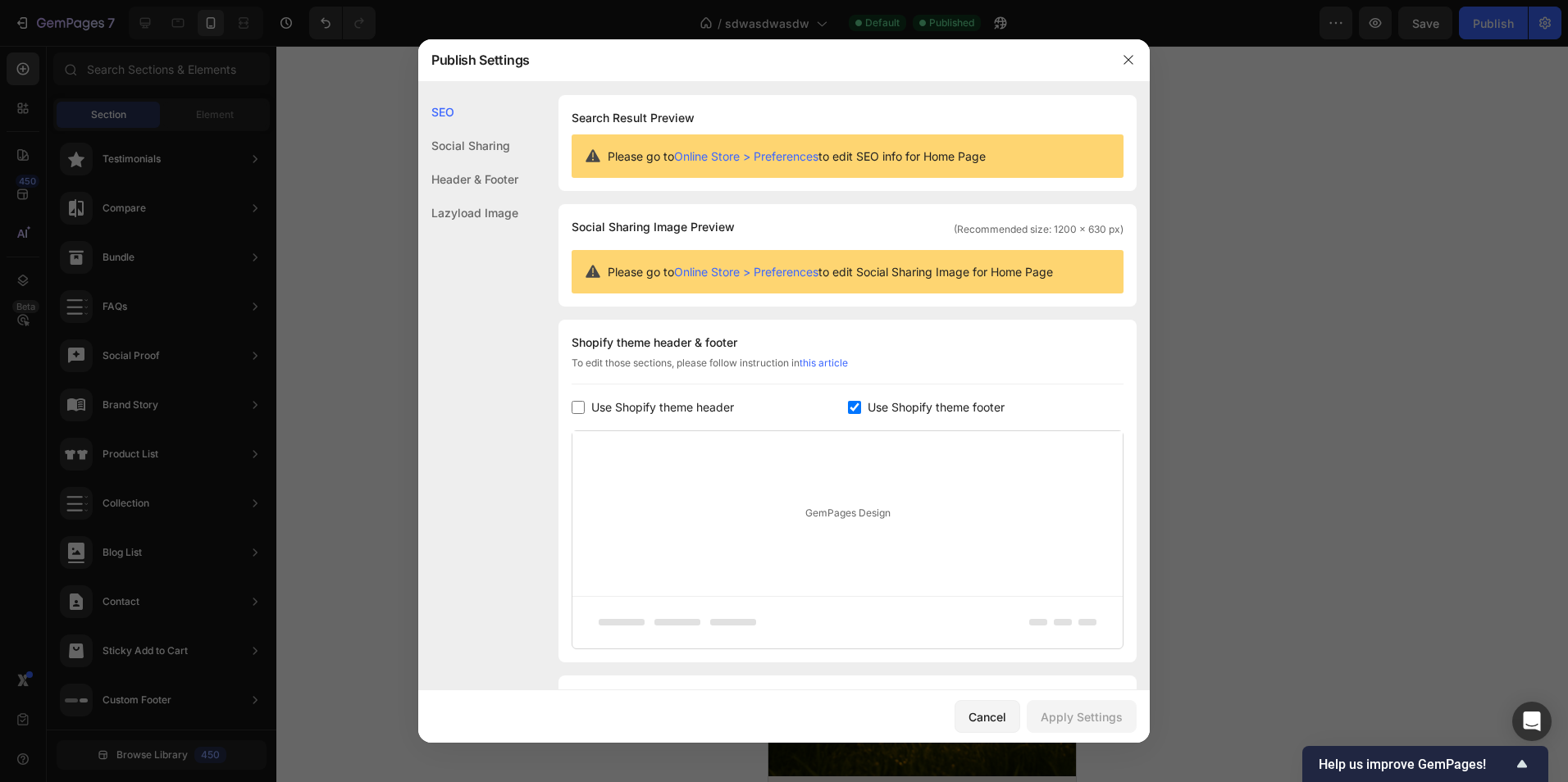
click at [593, 411] on span "Use Shopify theme header" at bounding box center [662, 408] width 143 height 20
checkbox input "true"
click at [1087, 718] on div "Apply Settings" at bounding box center [1081, 716] width 82 height 17
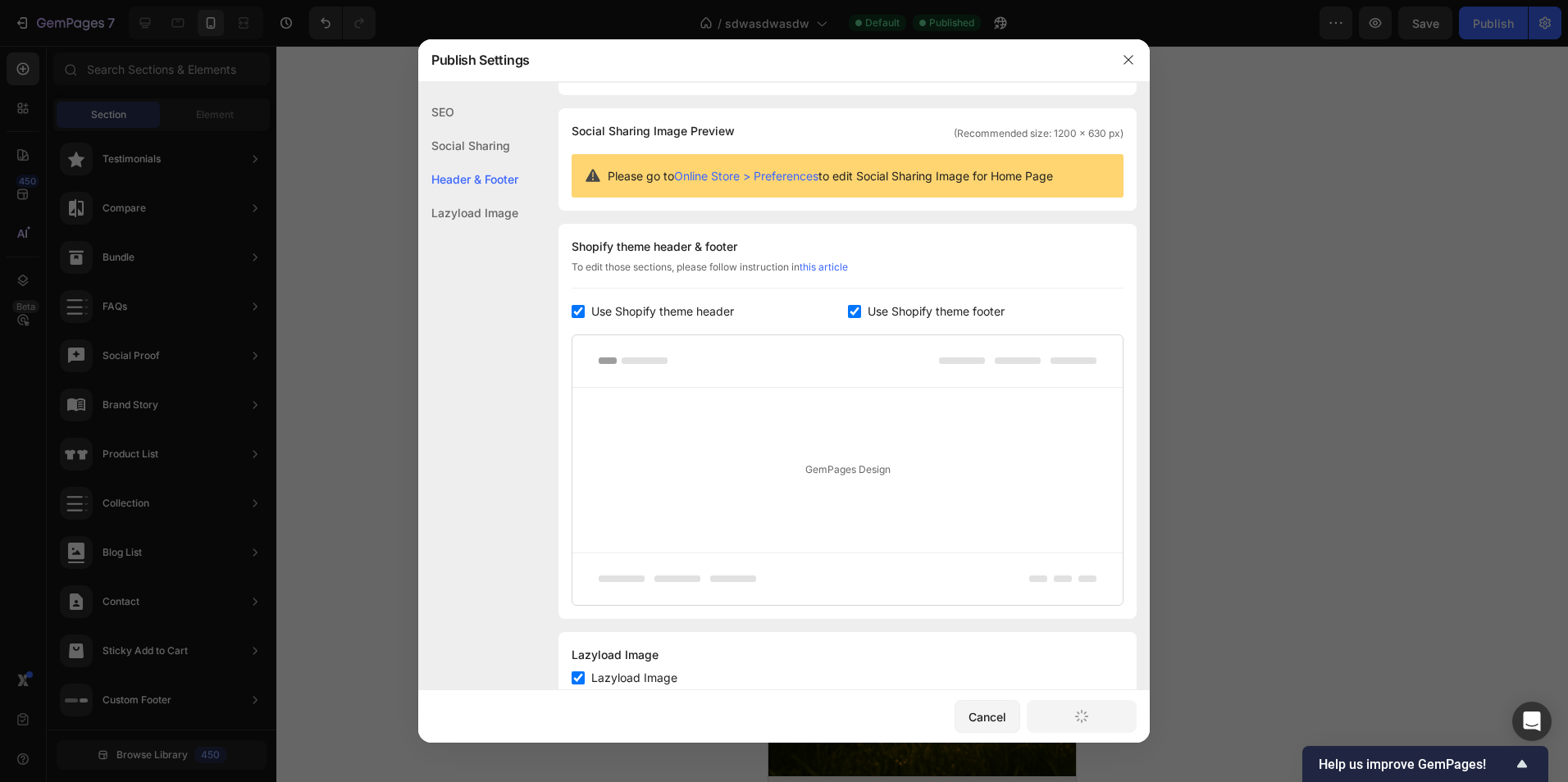
scroll to position [145, 0]
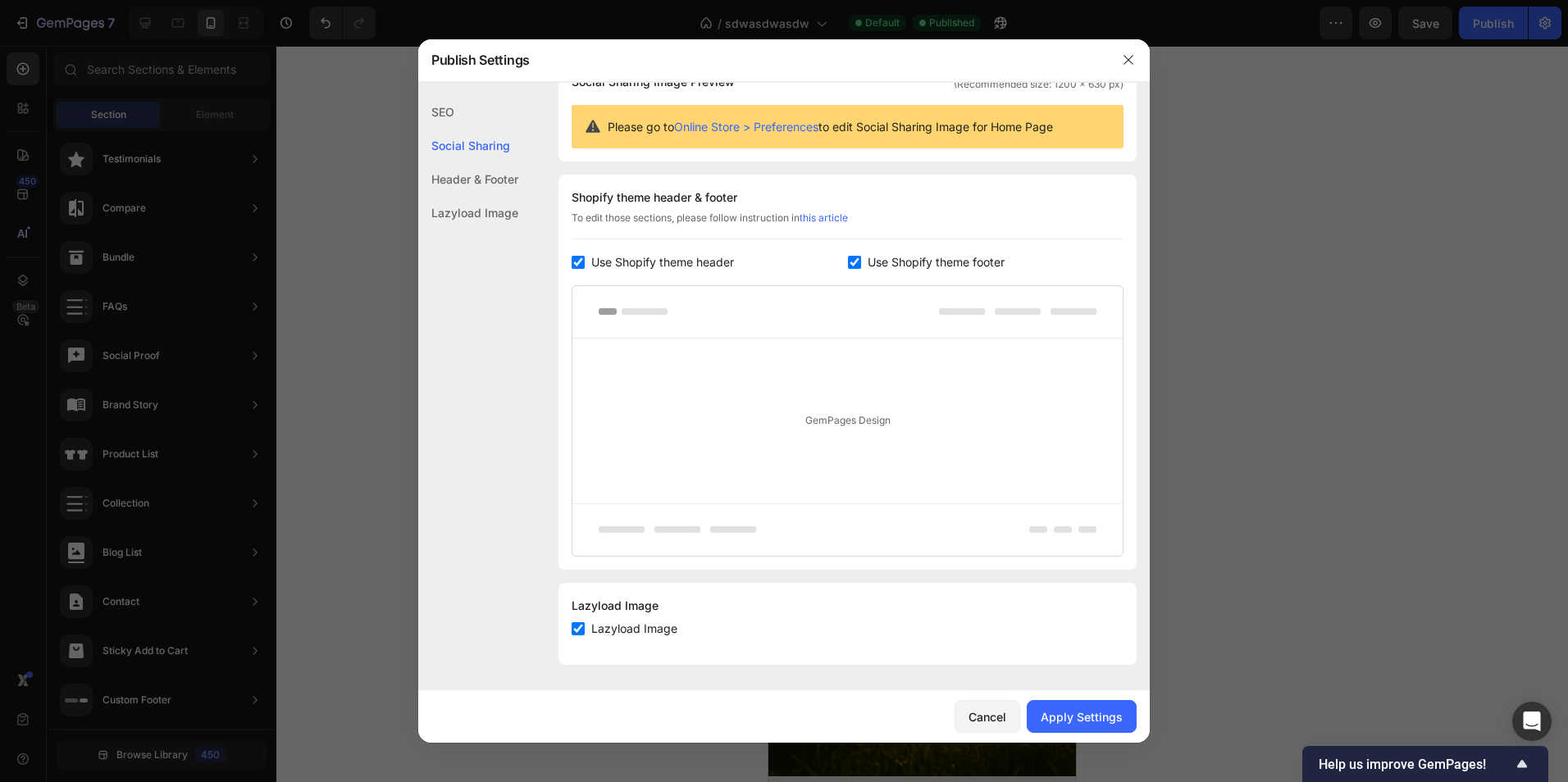
click at [825, 425] on div "GemPages Design" at bounding box center [847, 420] width 550 height 165
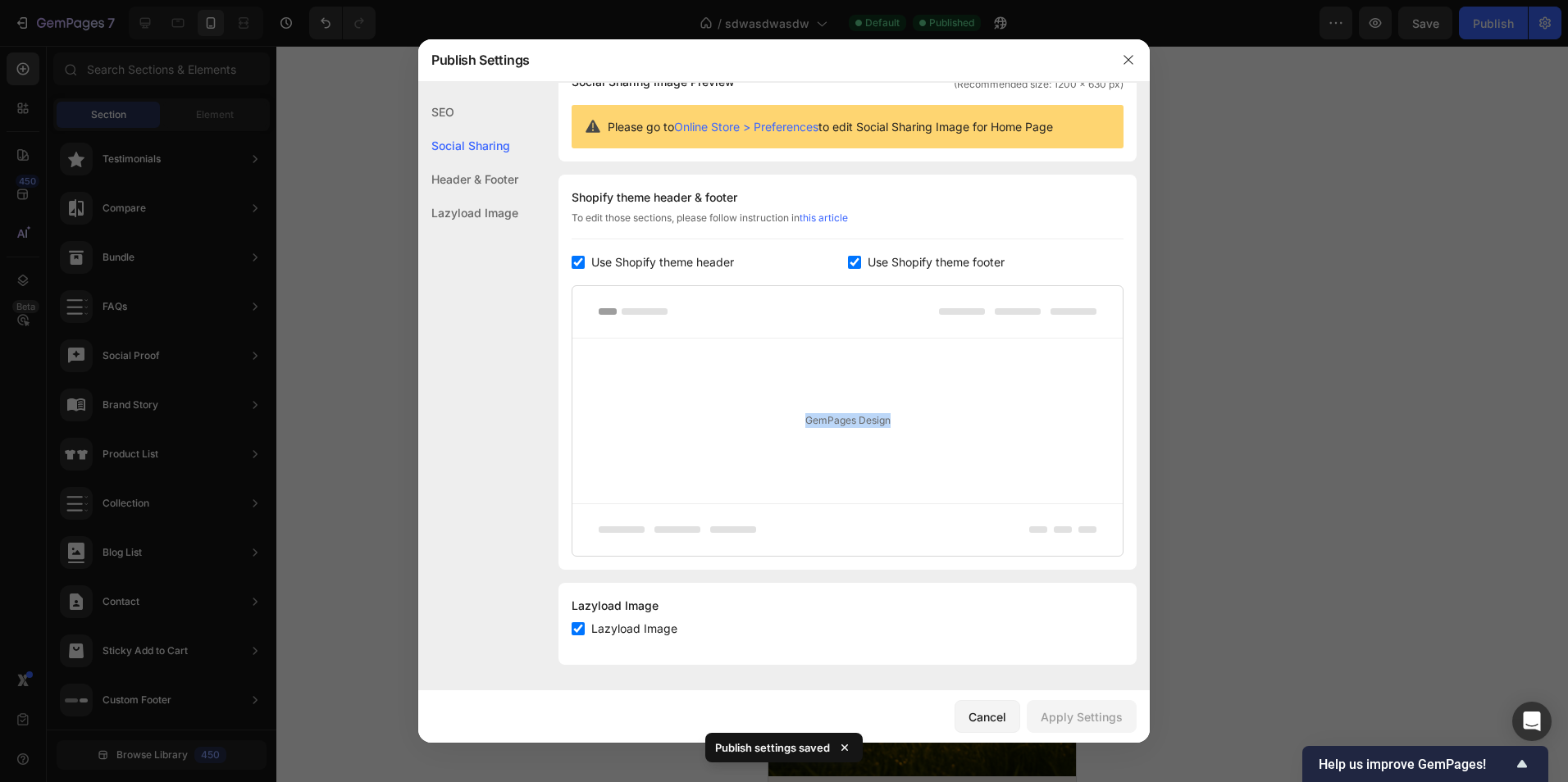
drag, startPoint x: 722, startPoint y: 408, endPoint x: 976, endPoint y: 419, distance: 254.2
click at [974, 419] on div "GemPages Design" at bounding box center [847, 420] width 550 height 165
drag, startPoint x: 976, startPoint y: 419, endPoint x: 861, endPoint y: 477, distance: 128.8
click at [870, 482] on div "GemPages Design" at bounding box center [847, 420] width 550 height 165
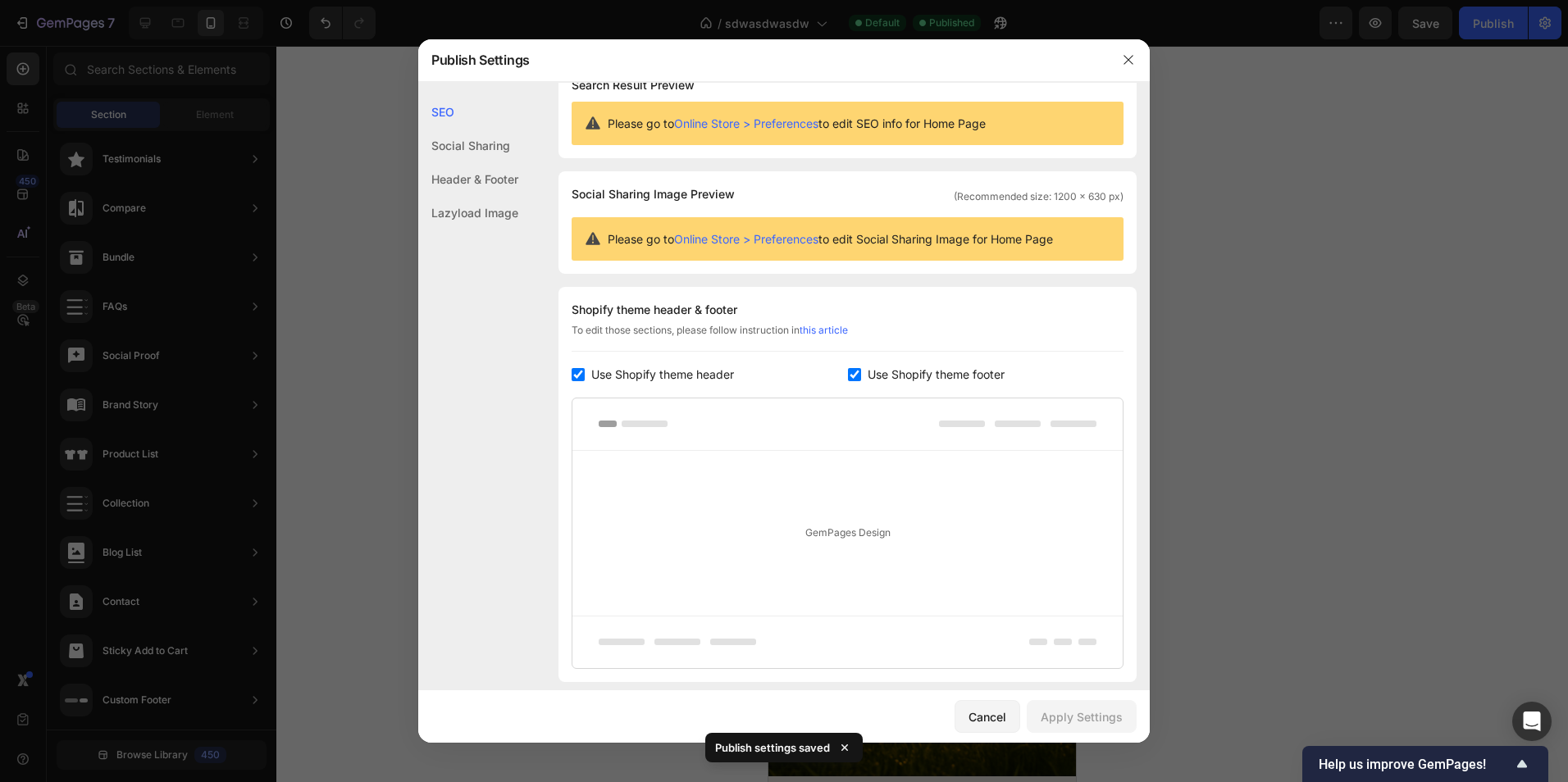
scroll to position [0, 0]
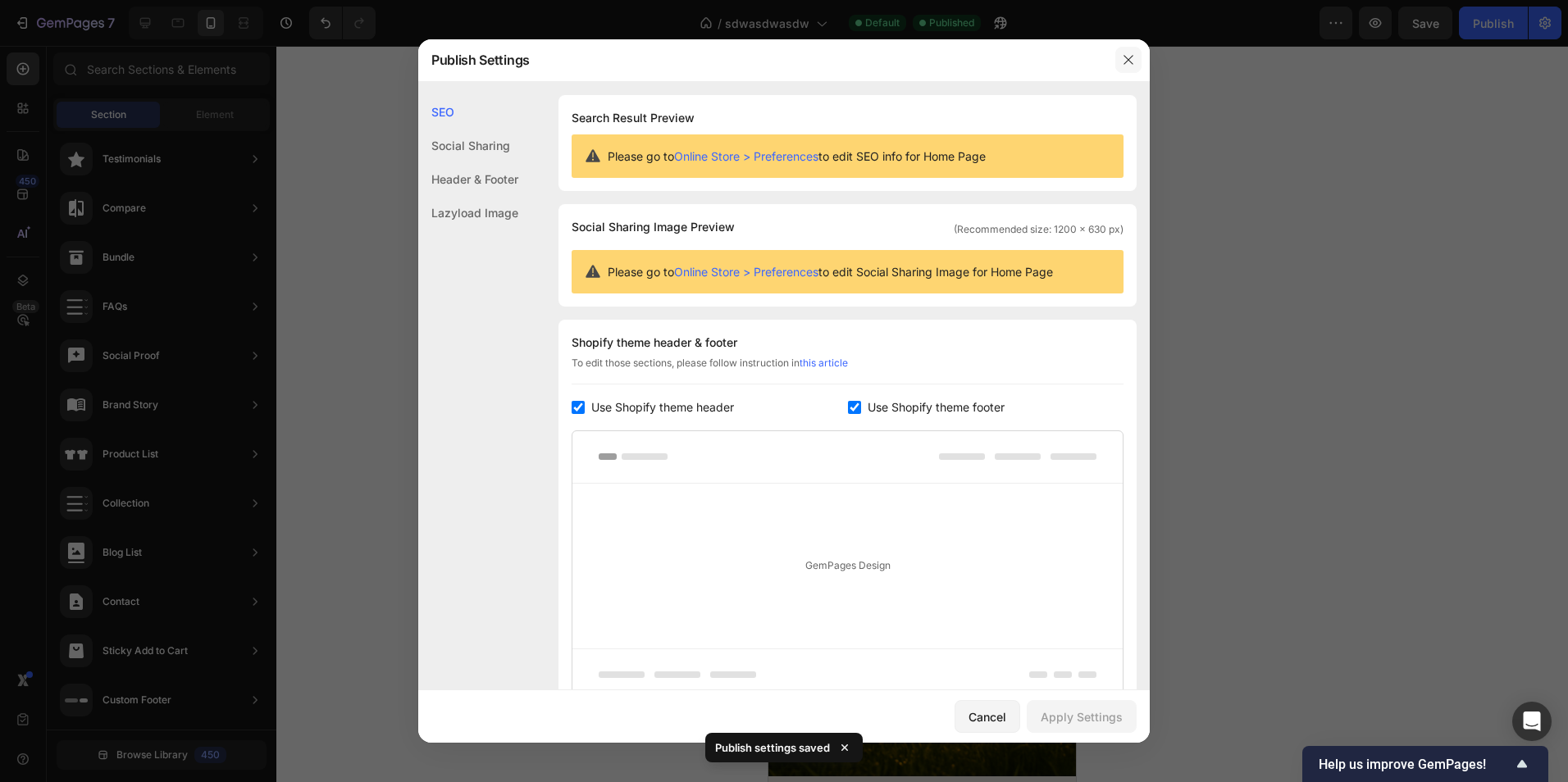
click at [1128, 55] on icon "button" at bounding box center [1128, 60] width 14 height 14
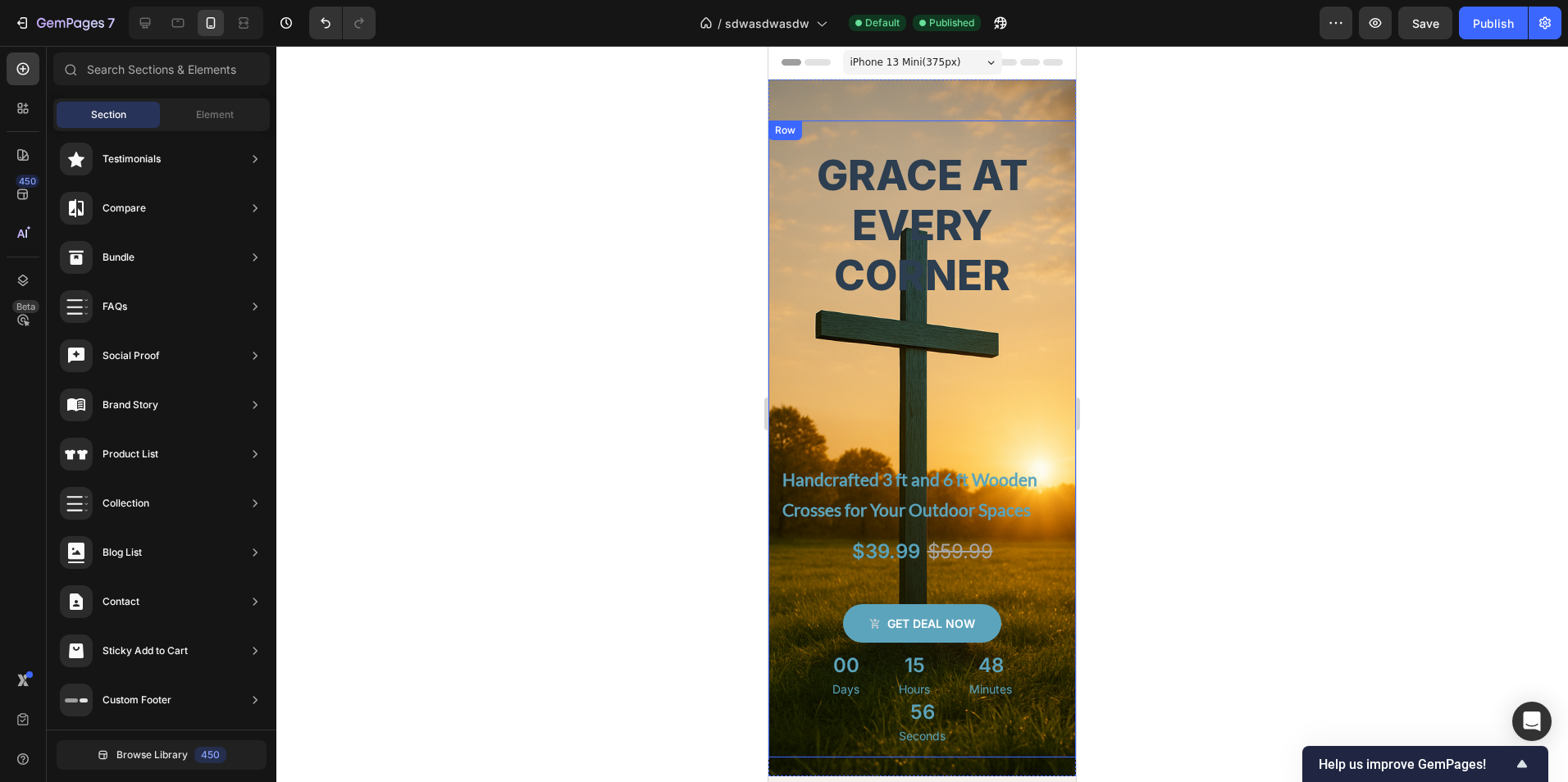
click at [923, 366] on div "Grace at Every Corner Heading Handcrafted 3 ft and 6 ft Wooden Crosses for Your…" at bounding box center [922, 462] width 283 height 591
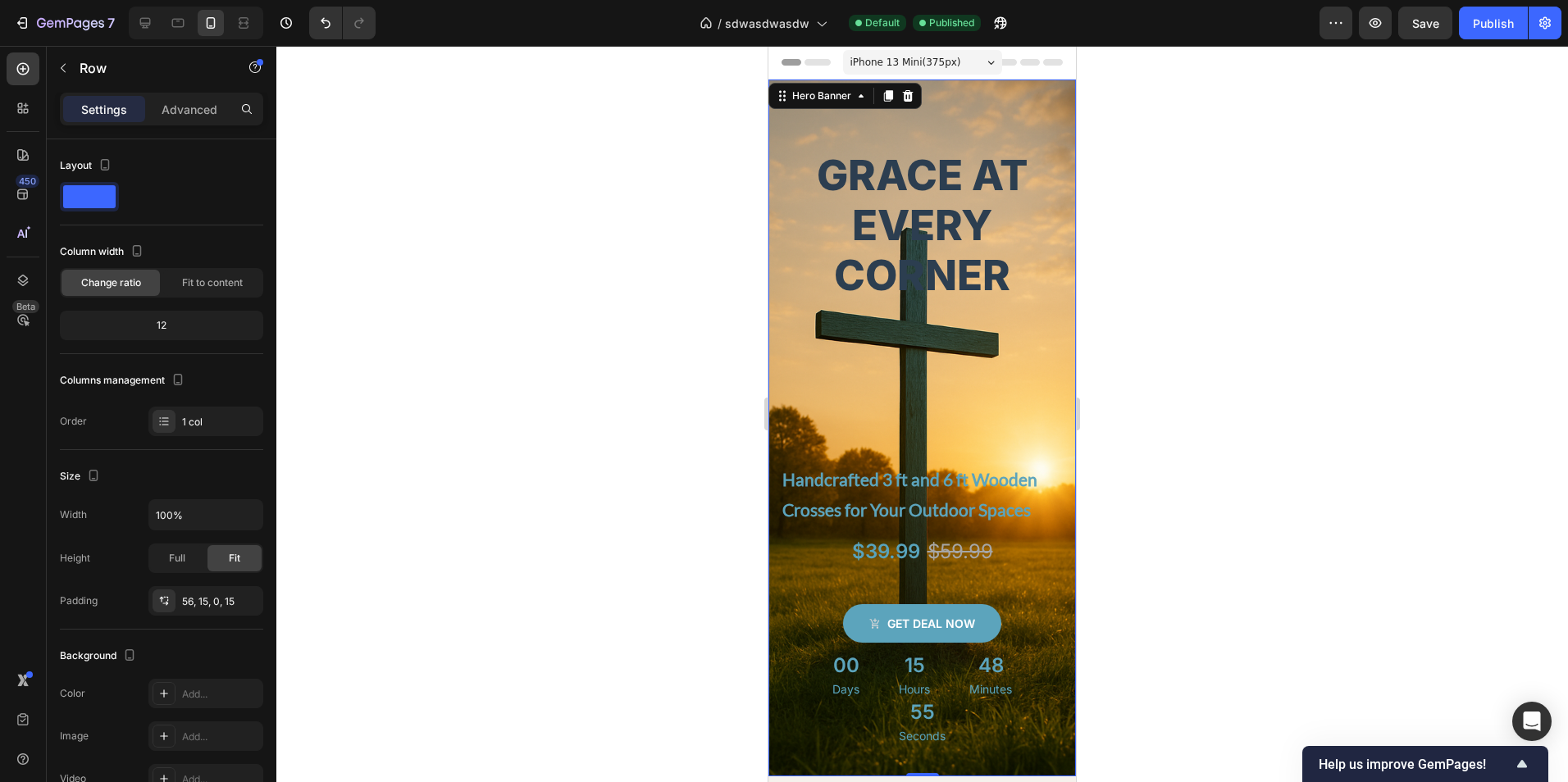
click at [996, 87] on div "Grace at Every Corner Heading Handcrafted 3 ft and 6 ft Wooden Crosses for Your…" at bounding box center [922, 419] width 308 height 678
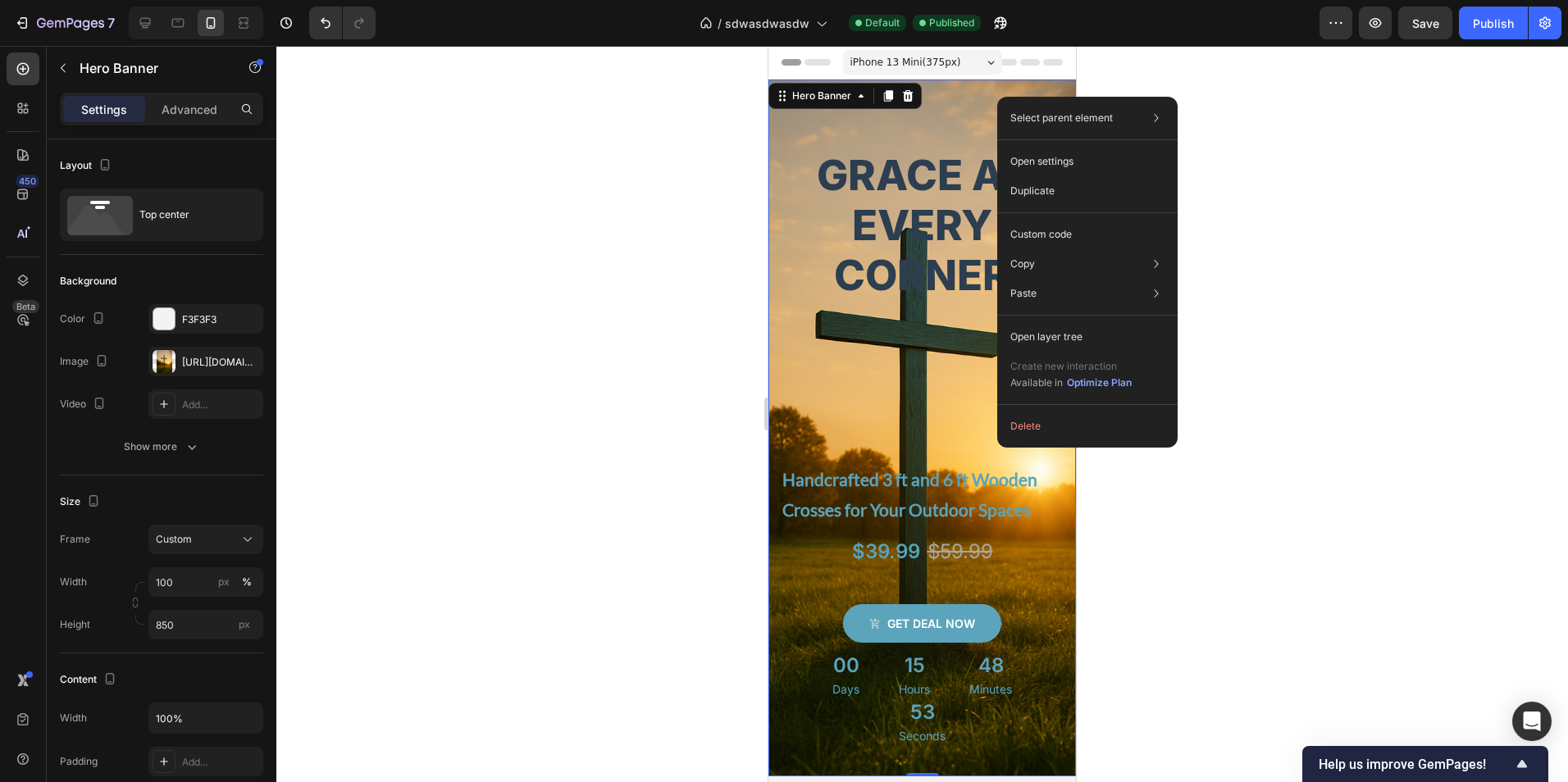
click at [380, 511] on div at bounding box center [922, 414] width 1292 height 736
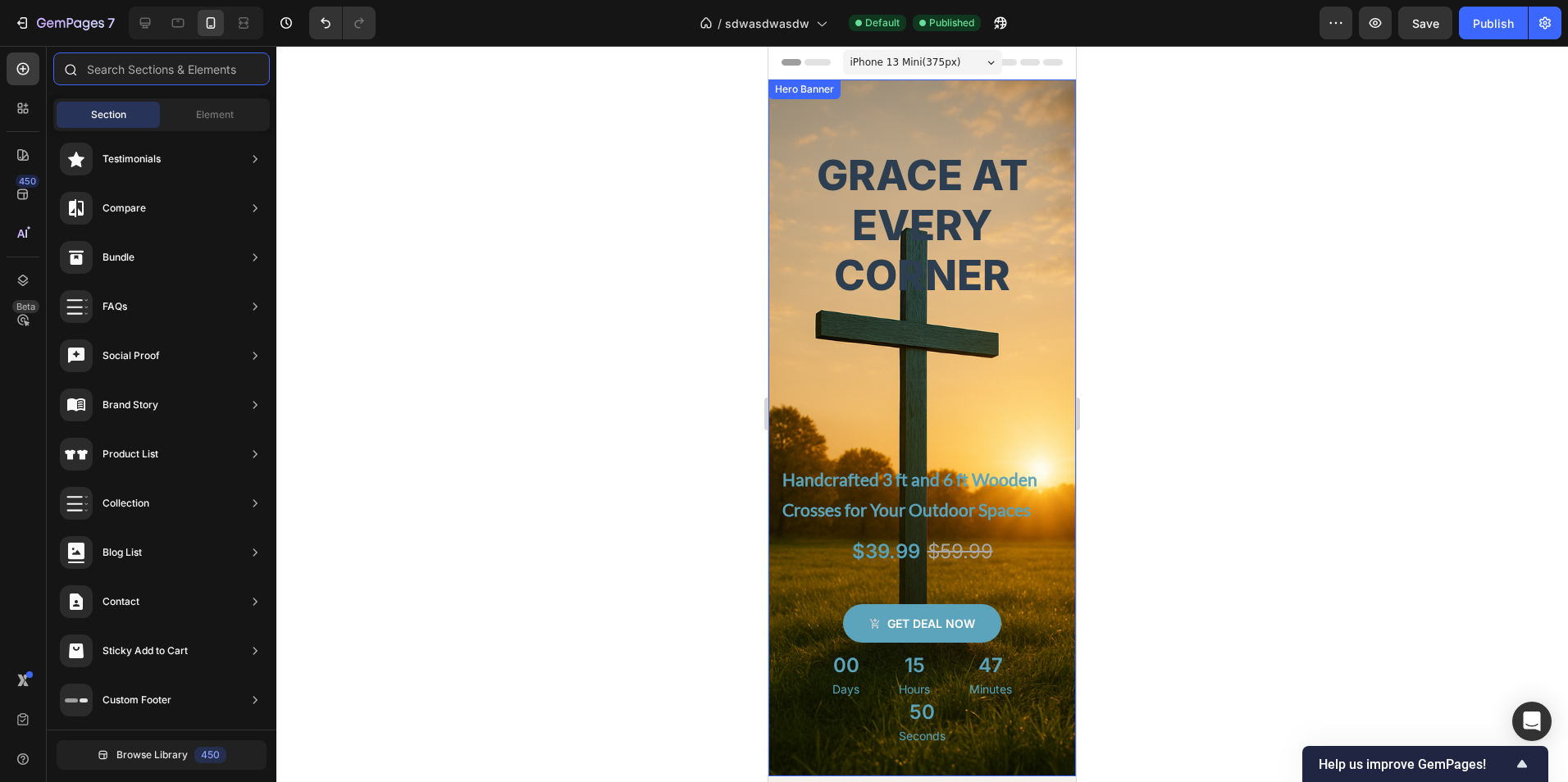
click at [146, 72] on input "text" at bounding box center [161, 69] width 217 height 32
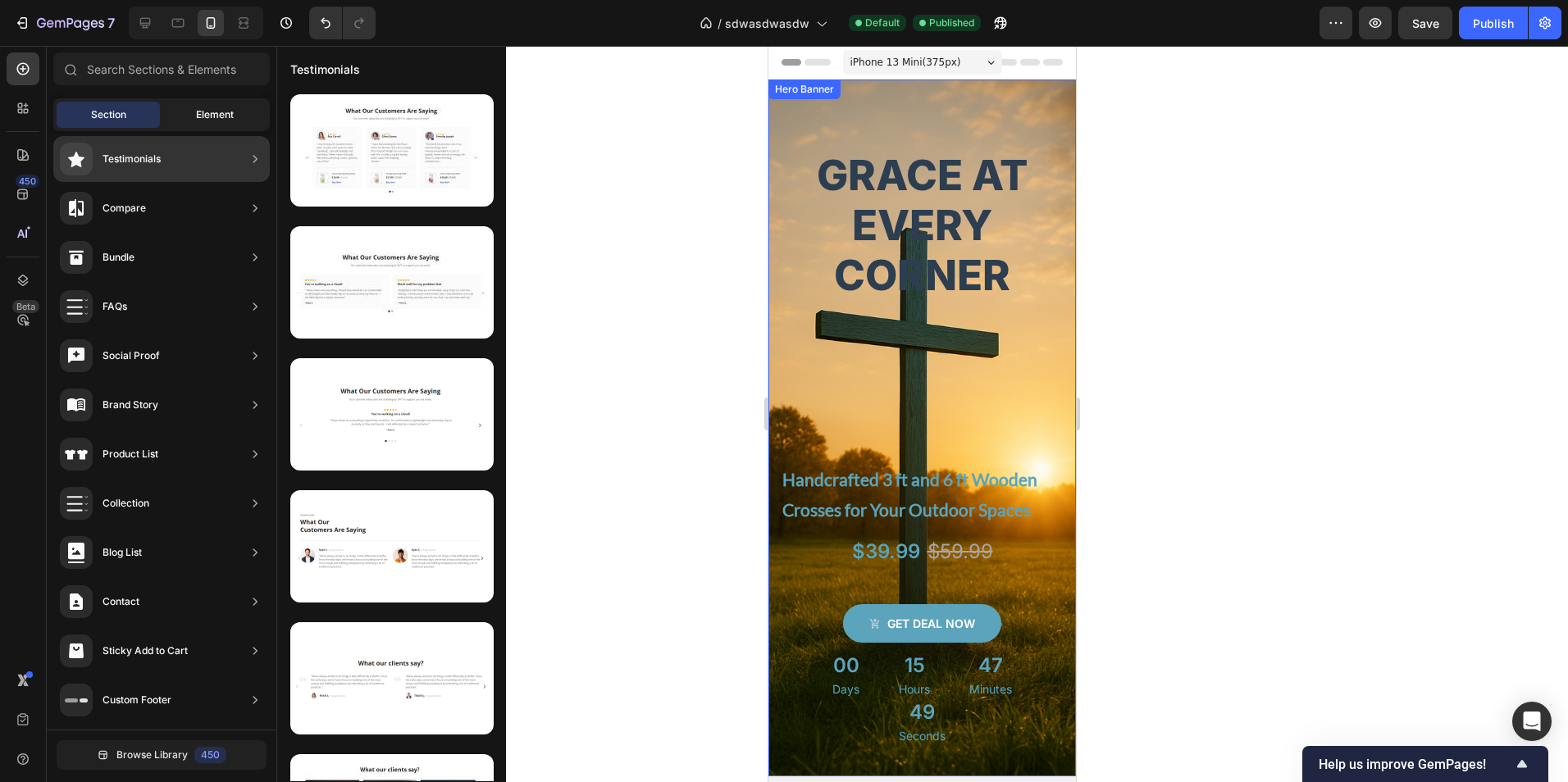
click at [223, 110] on span "Element" at bounding box center [215, 115] width 38 height 14
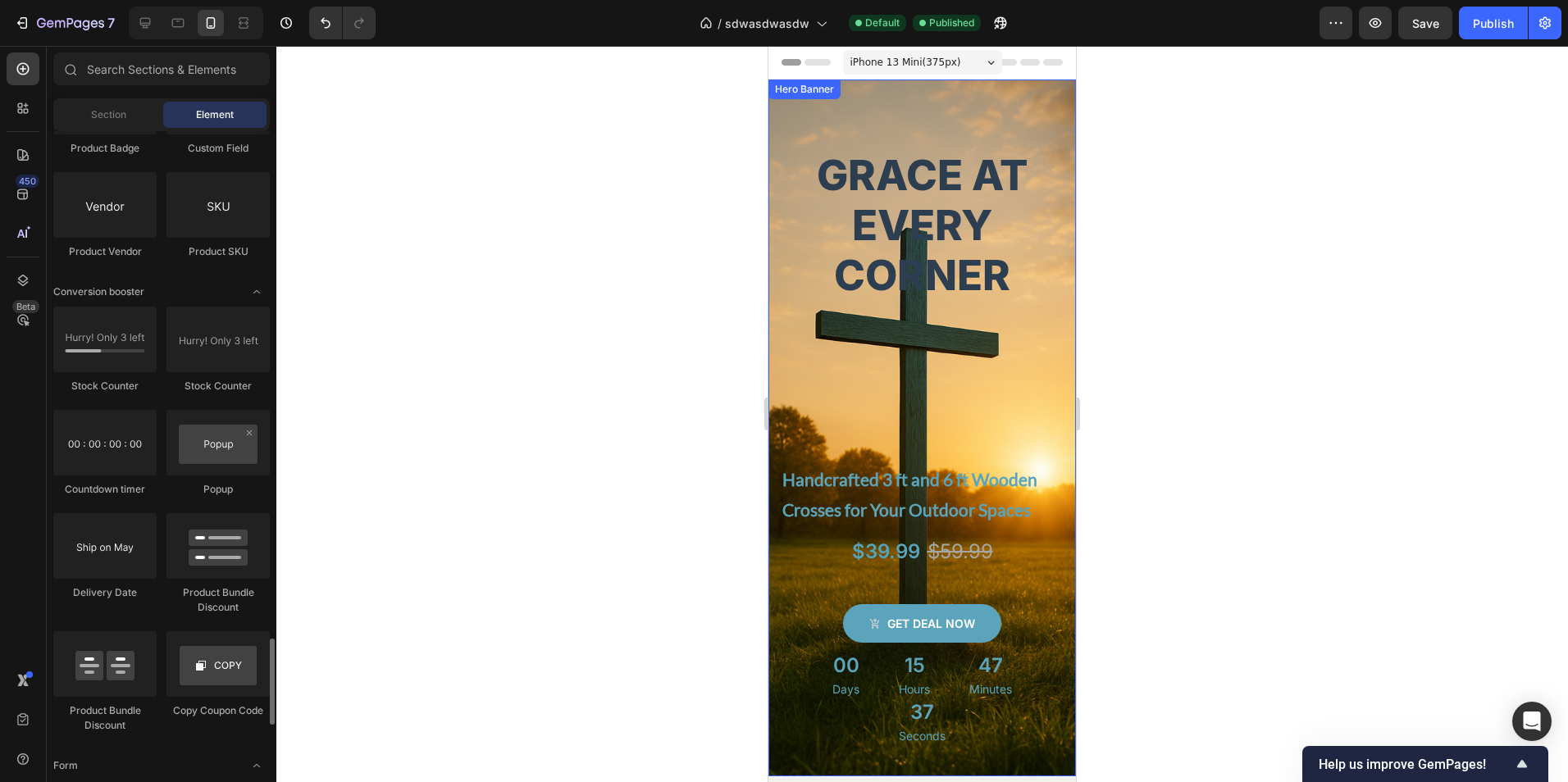
scroll to position [3280, 0]
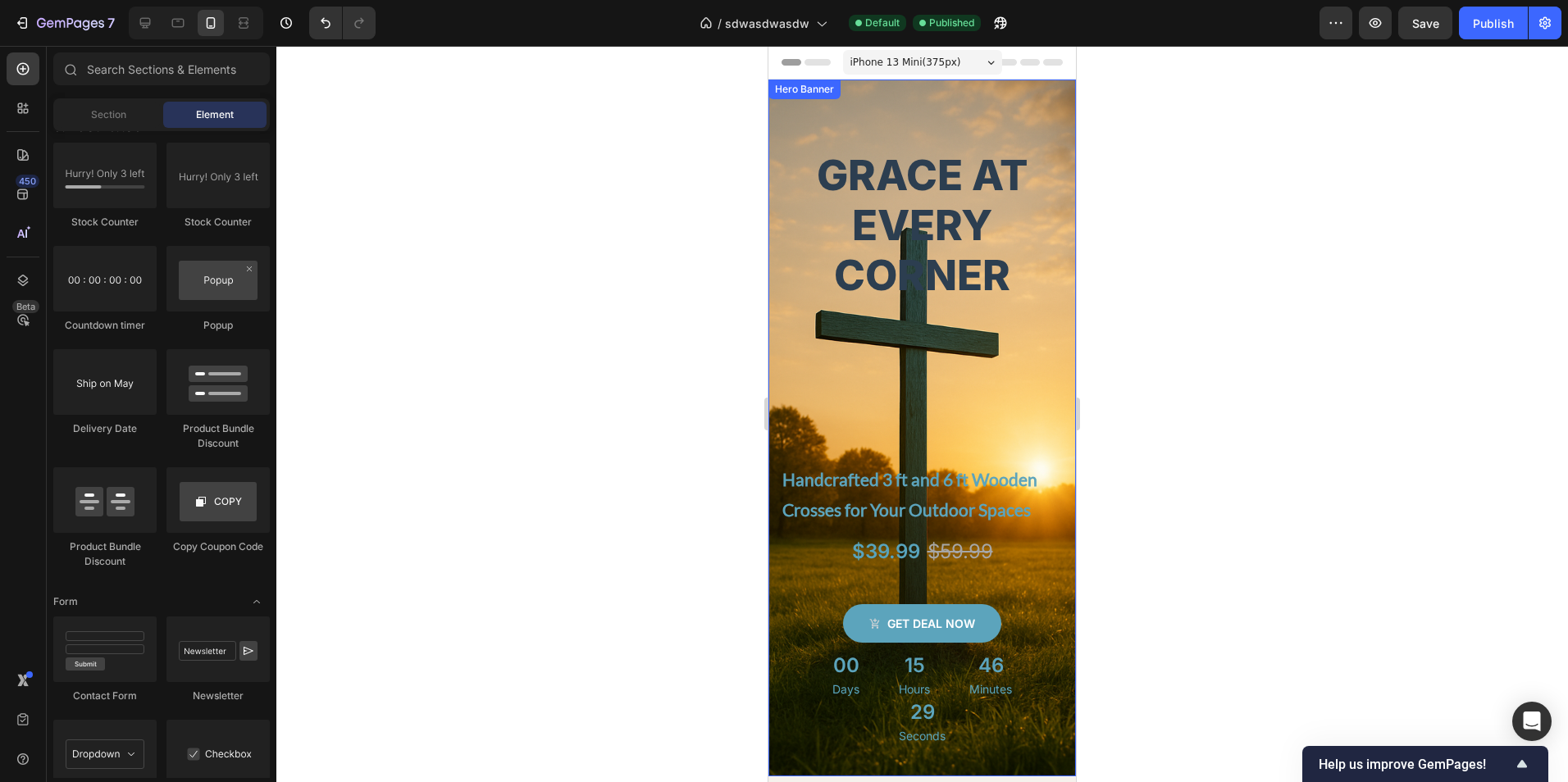
click at [780, 99] on div "Grace at Every Corner Heading Handcrafted 3 ft and 6 ft Wooden Crosses for Your…" at bounding box center [922, 428] width 308 height 697
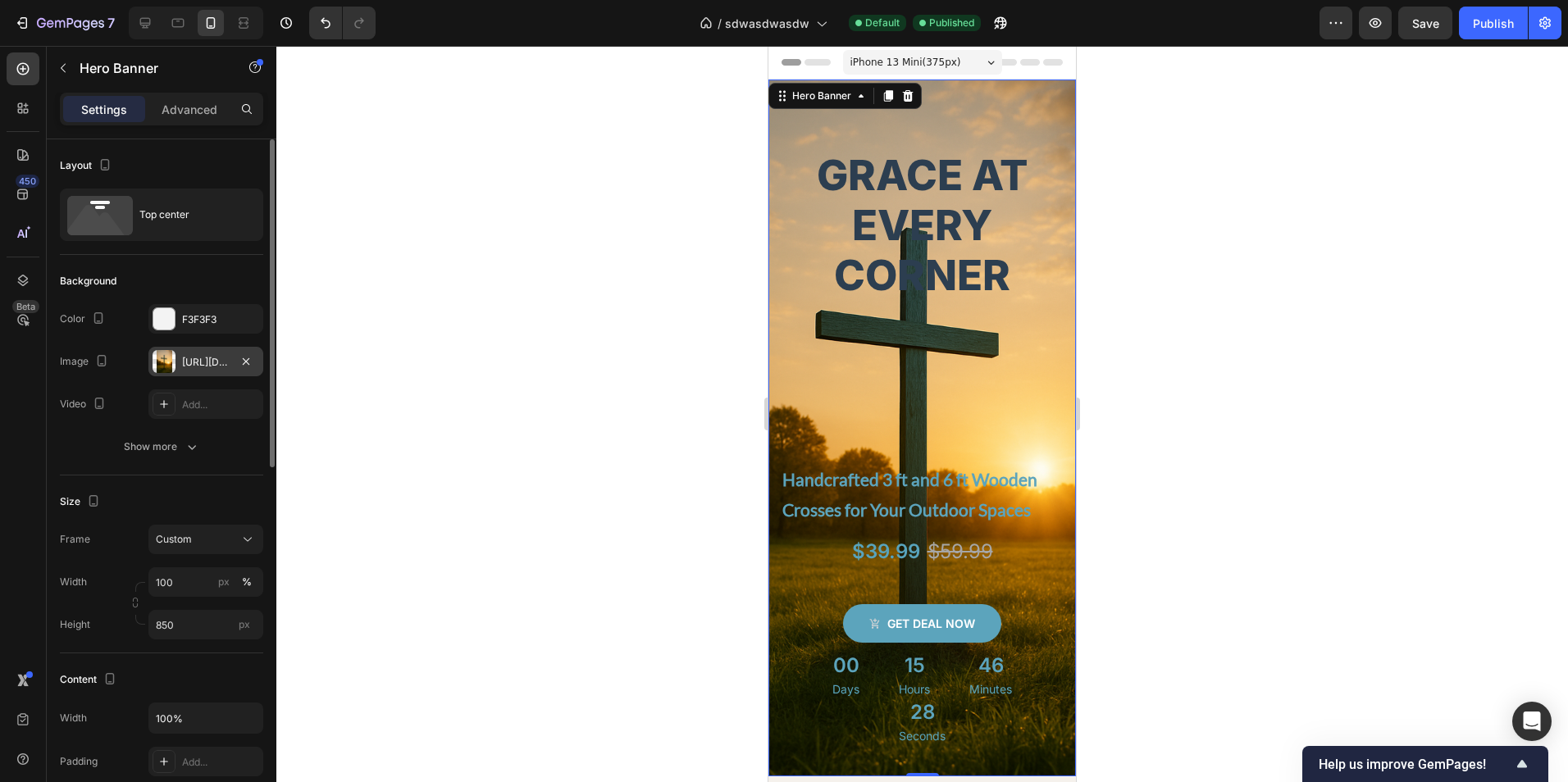
click at [185, 363] on div "https://cdn.shopify.com/s/files/1/0781/1881/3908/files/gempages_582717648547087…" at bounding box center [206, 363] width 48 height 14
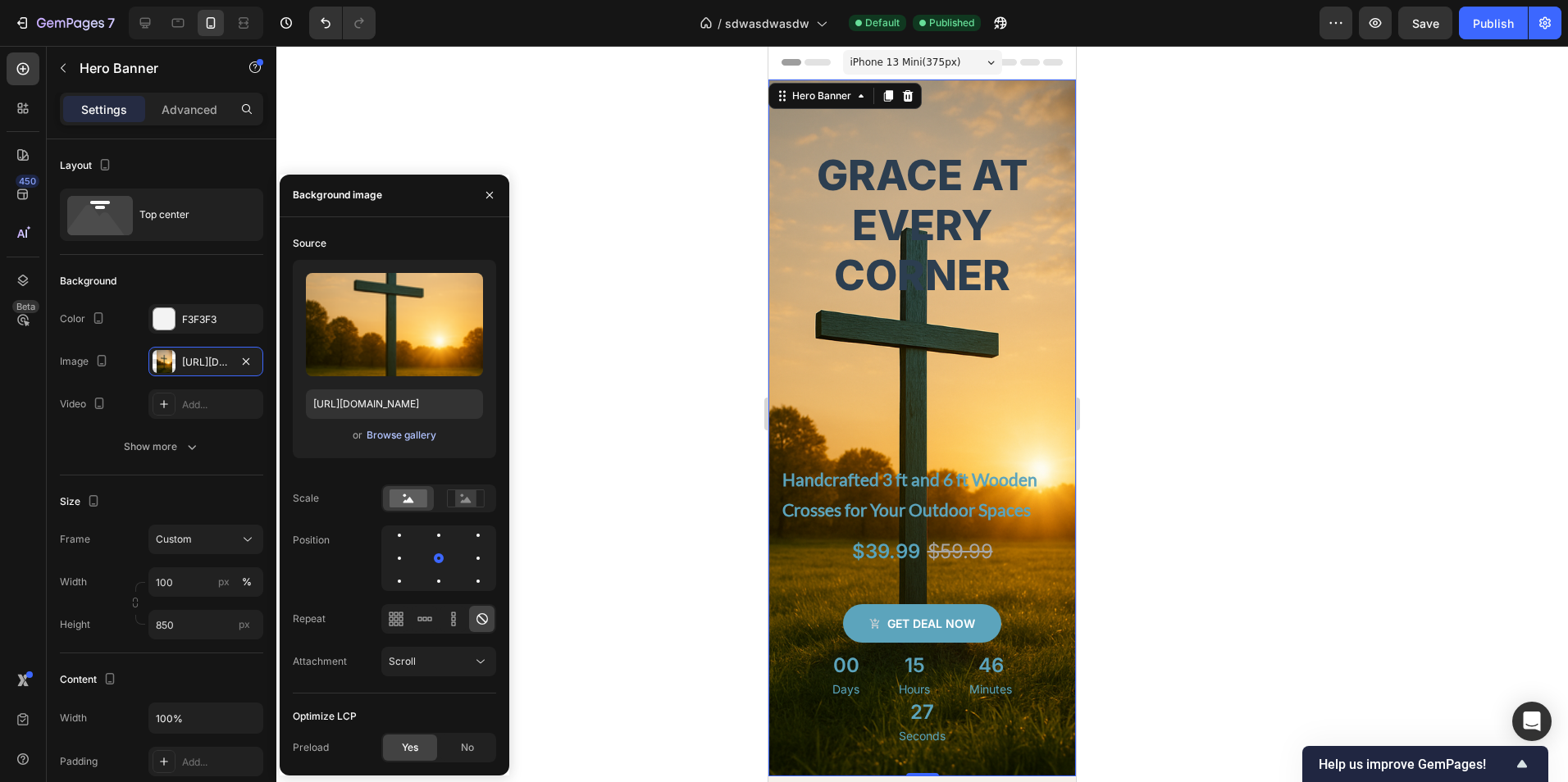
click at [386, 436] on div "Browse gallery" at bounding box center [401, 435] width 69 height 14
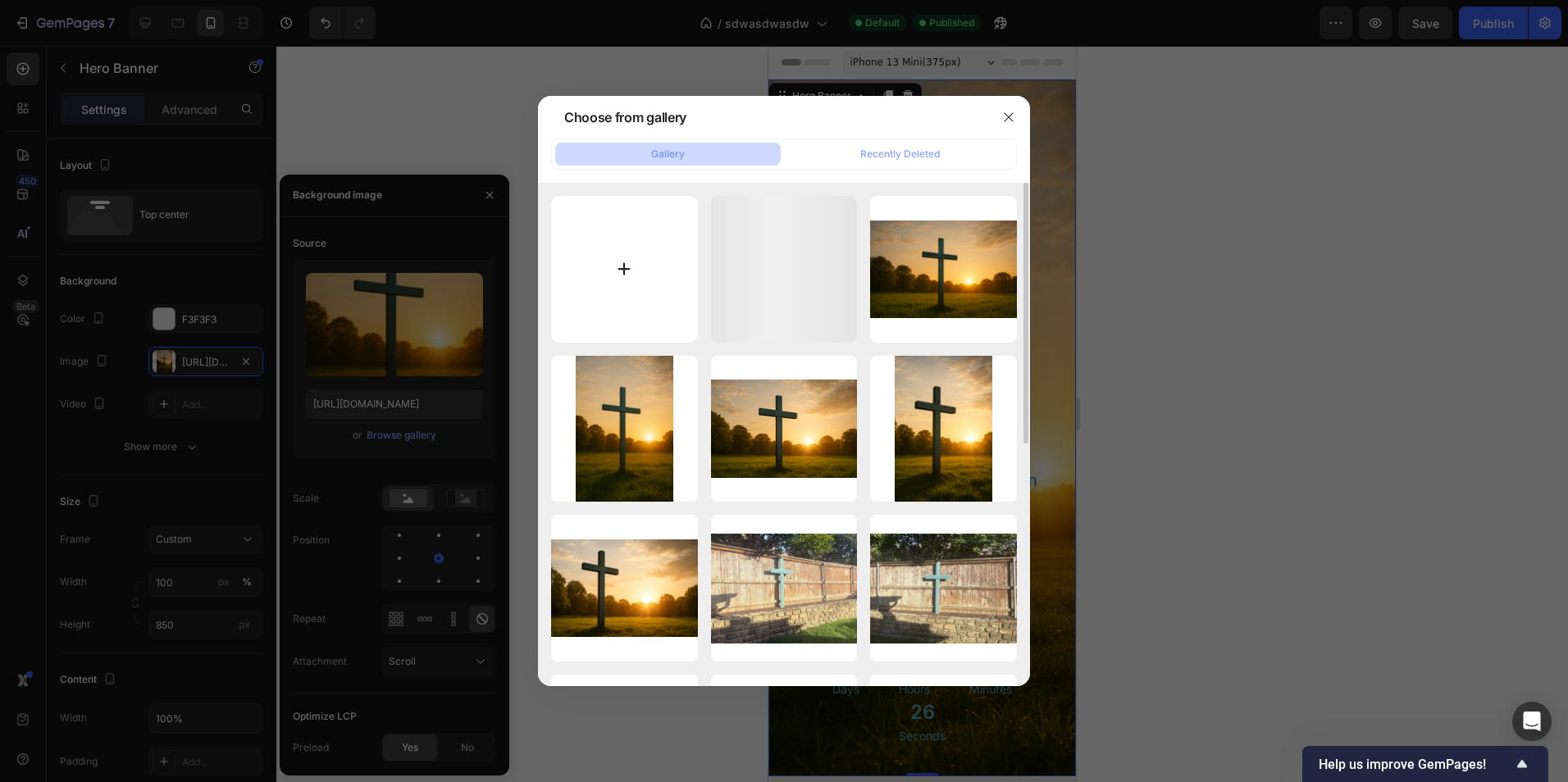
click at [650, 281] on input "file" at bounding box center [624, 269] width 147 height 147
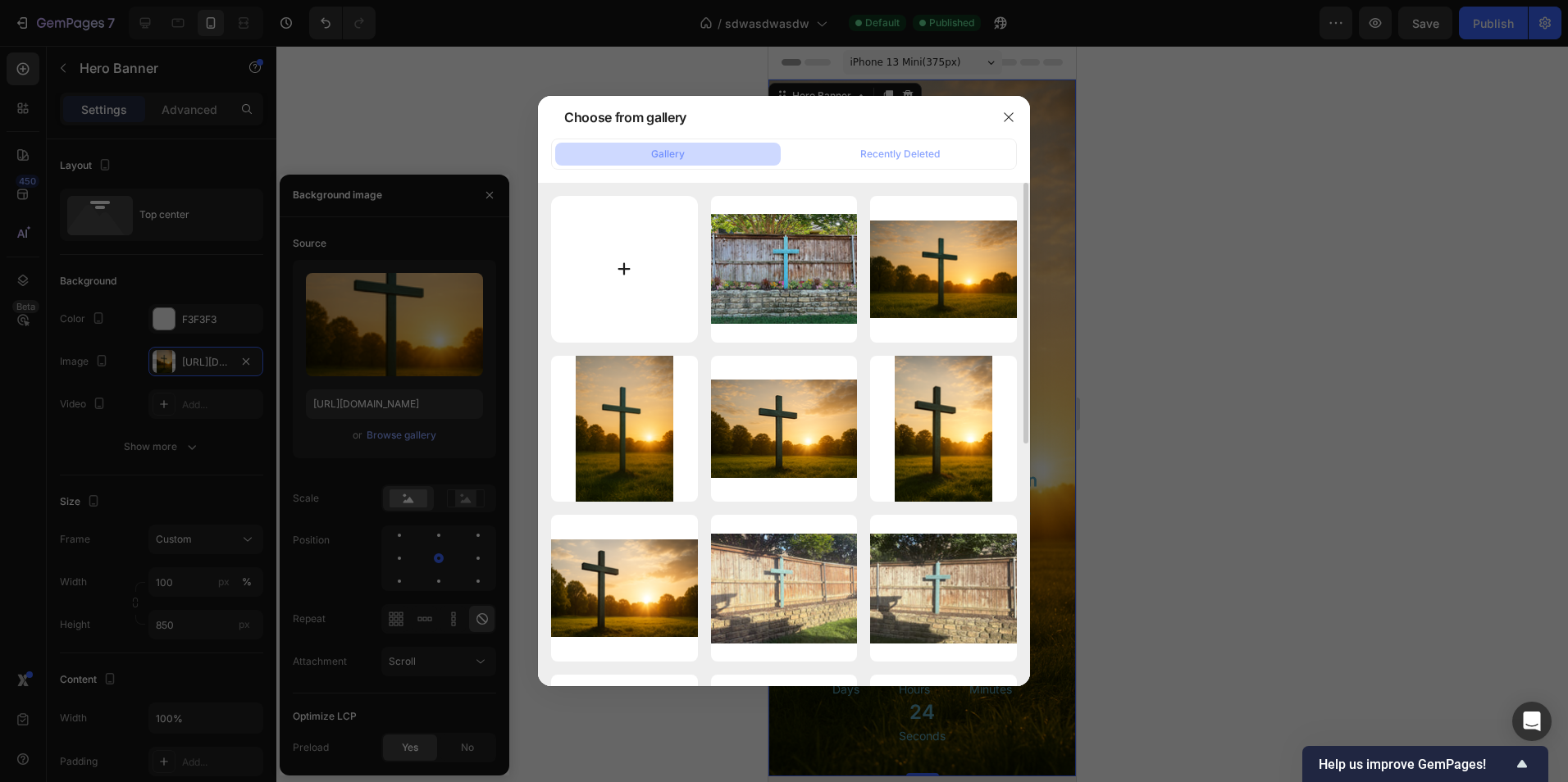
type input "C:\fakepath\retro cross.png"
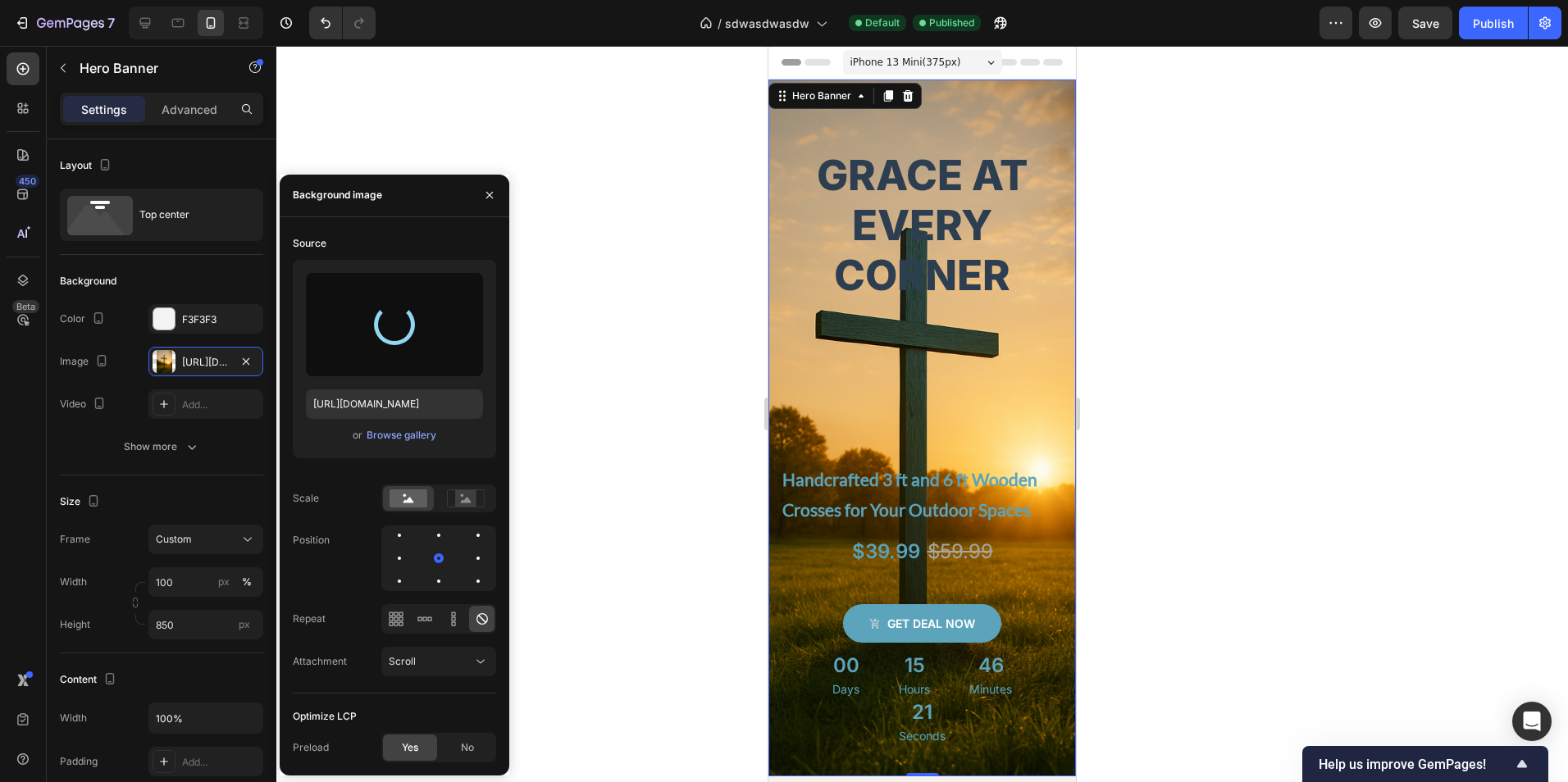
type input "https://cdn.shopify.com/s/files/1/0781/1881/3908/files/gempages_582717648547087…"
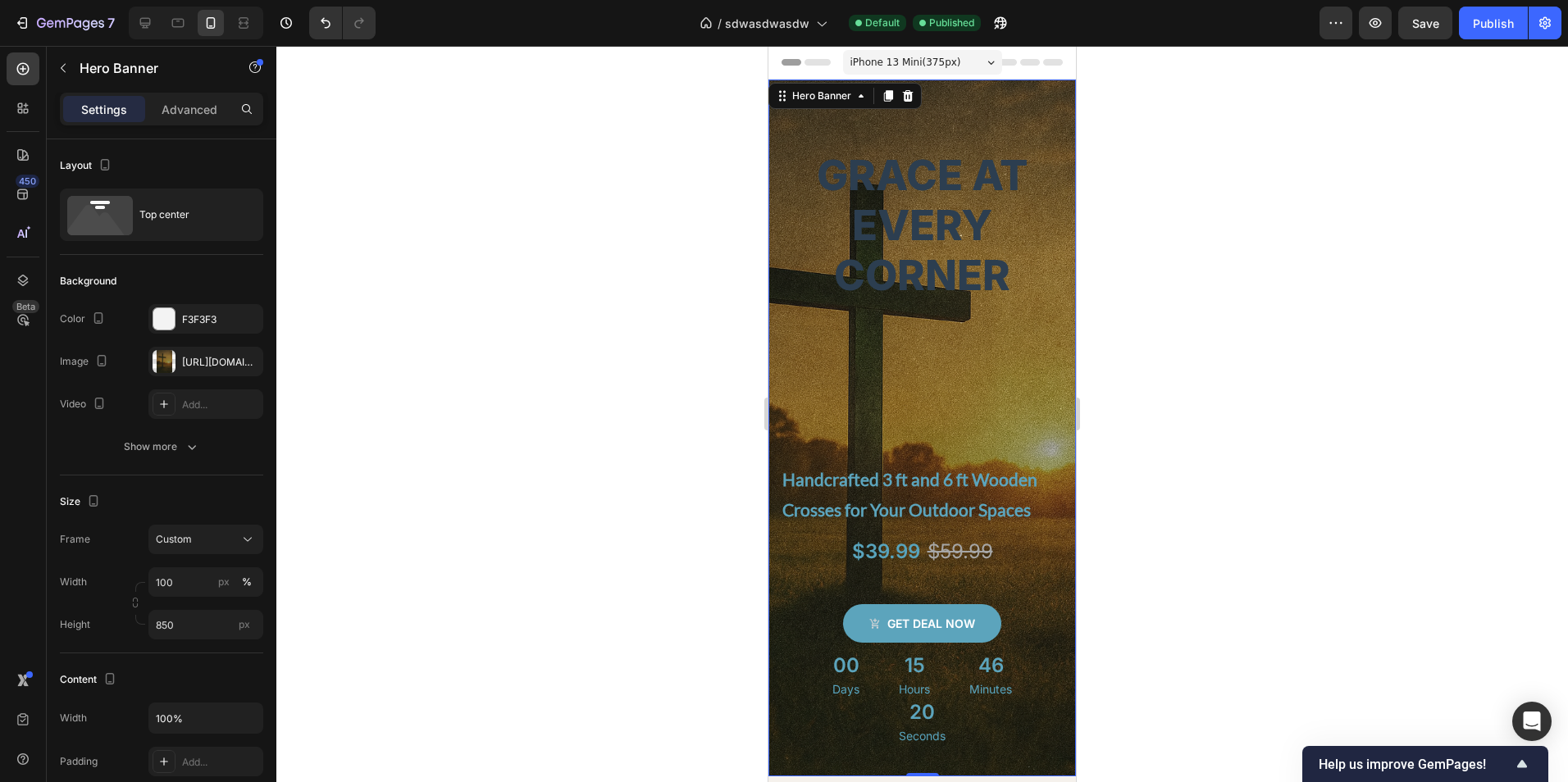
click at [939, 61] on span "iPhone 13 Mini ( 375 px)" at bounding box center [906, 62] width 111 height 16
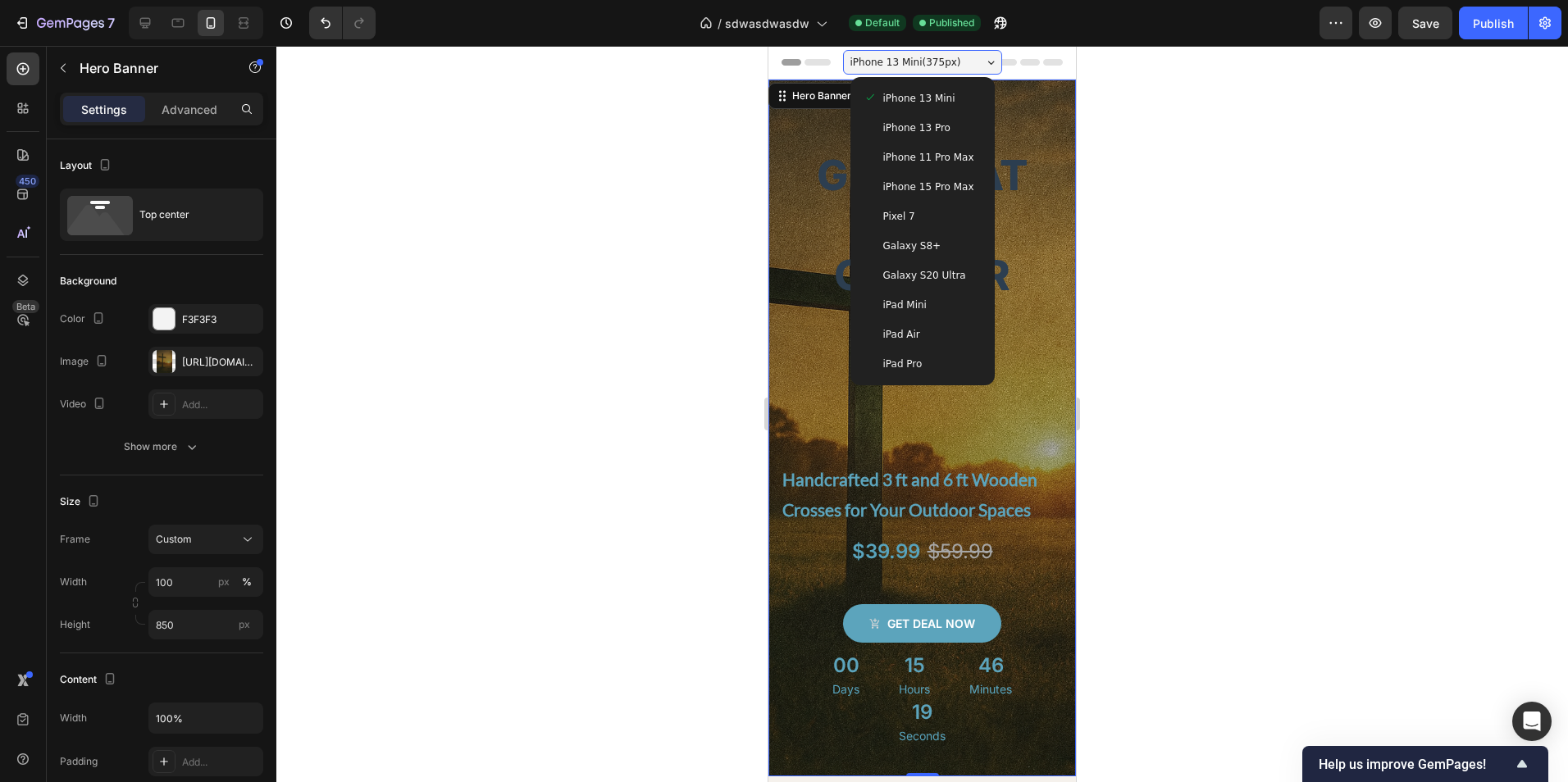
click at [932, 127] on span "iPhone 13 Pro" at bounding box center [917, 128] width 68 height 16
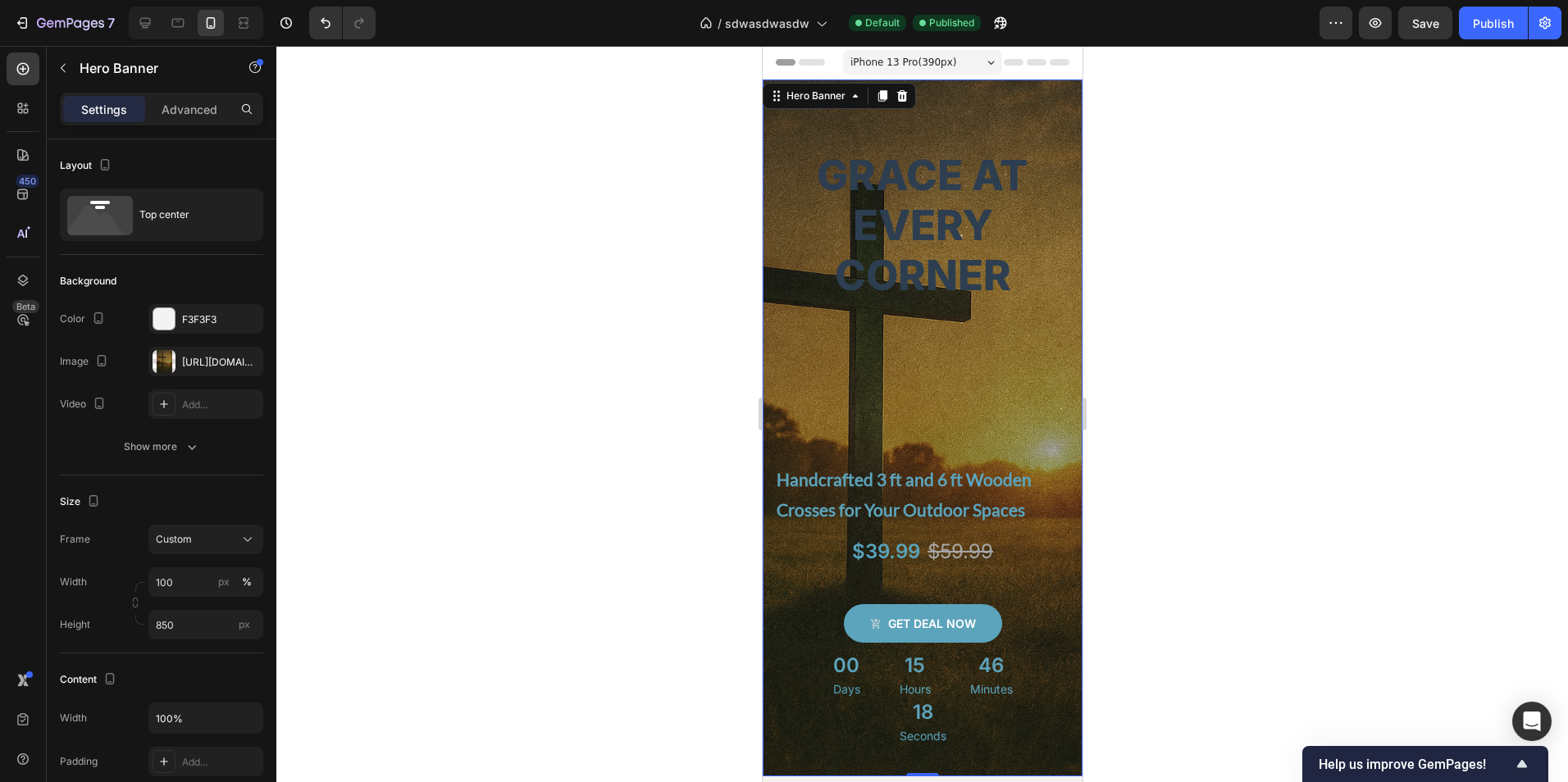
click at [1176, 302] on div at bounding box center [922, 414] width 1292 height 736
click at [848, 106] on div "Grace at Every Corner Heading Handcrafted 3 ft and 6 ft Wooden Crosses for Your…" at bounding box center [921, 428] width 319 height 697
click at [801, 60] on span "Header" at bounding box center [811, 62] width 36 height 16
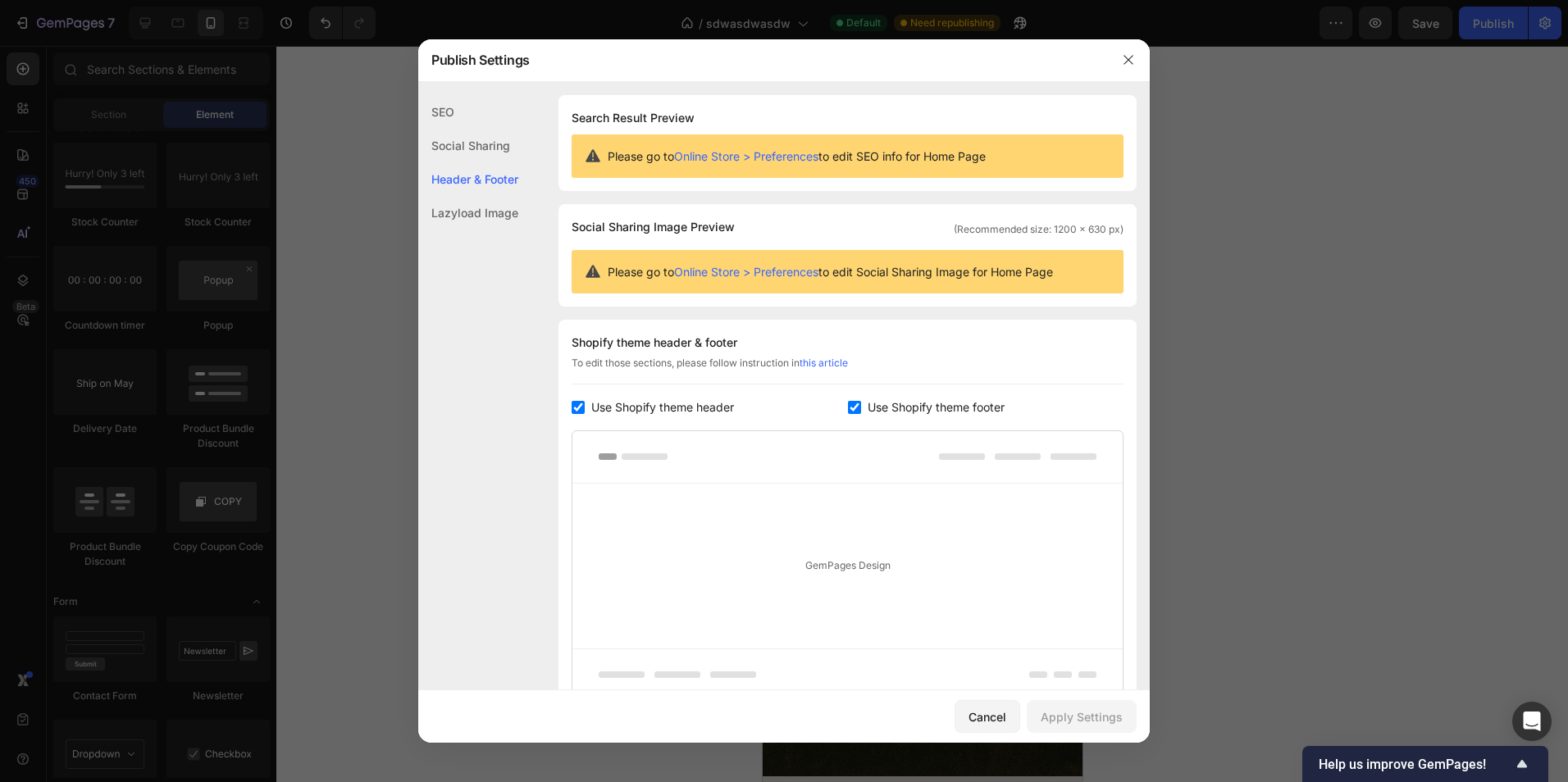
scroll to position [145, 0]
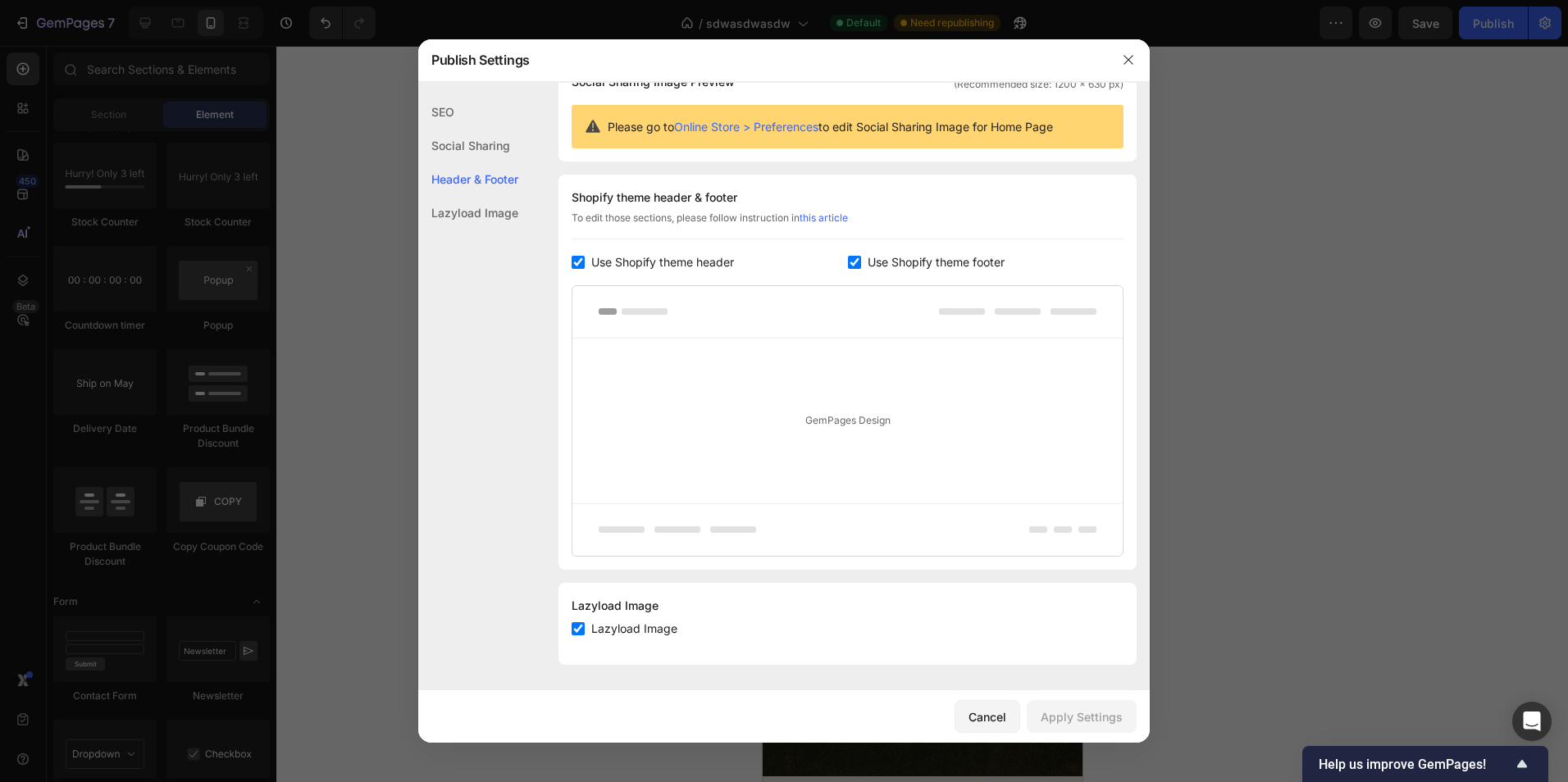
click at [637, 262] on span "Use Shopify theme header" at bounding box center [662, 262] width 143 height 20
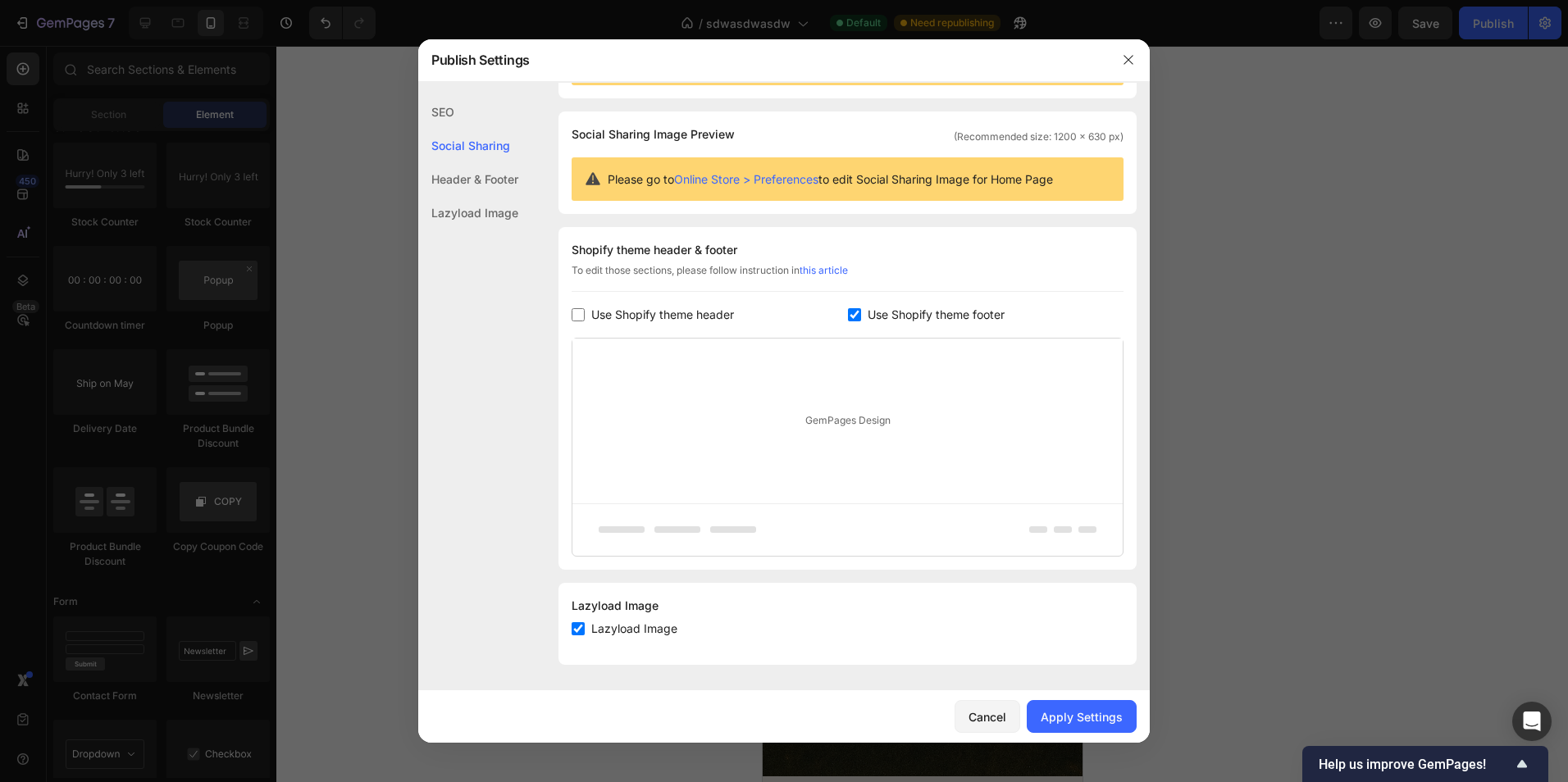
scroll to position [93, 0]
click at [861, 442] on div "GemPages Design" at bounding box center [847, 420] width 550 height 165
click at [853, 415] on div "GemPages Design" at bounding box center [847, 420] width 550 height 165
drag, startPoint x: 932, startPoint y: 423, endPoint x: 730, endPoint y: 422, distance: 202.0
click at [730, 422] on div "GemPages Design" at bounding box center [847, 420] width 550 height 165
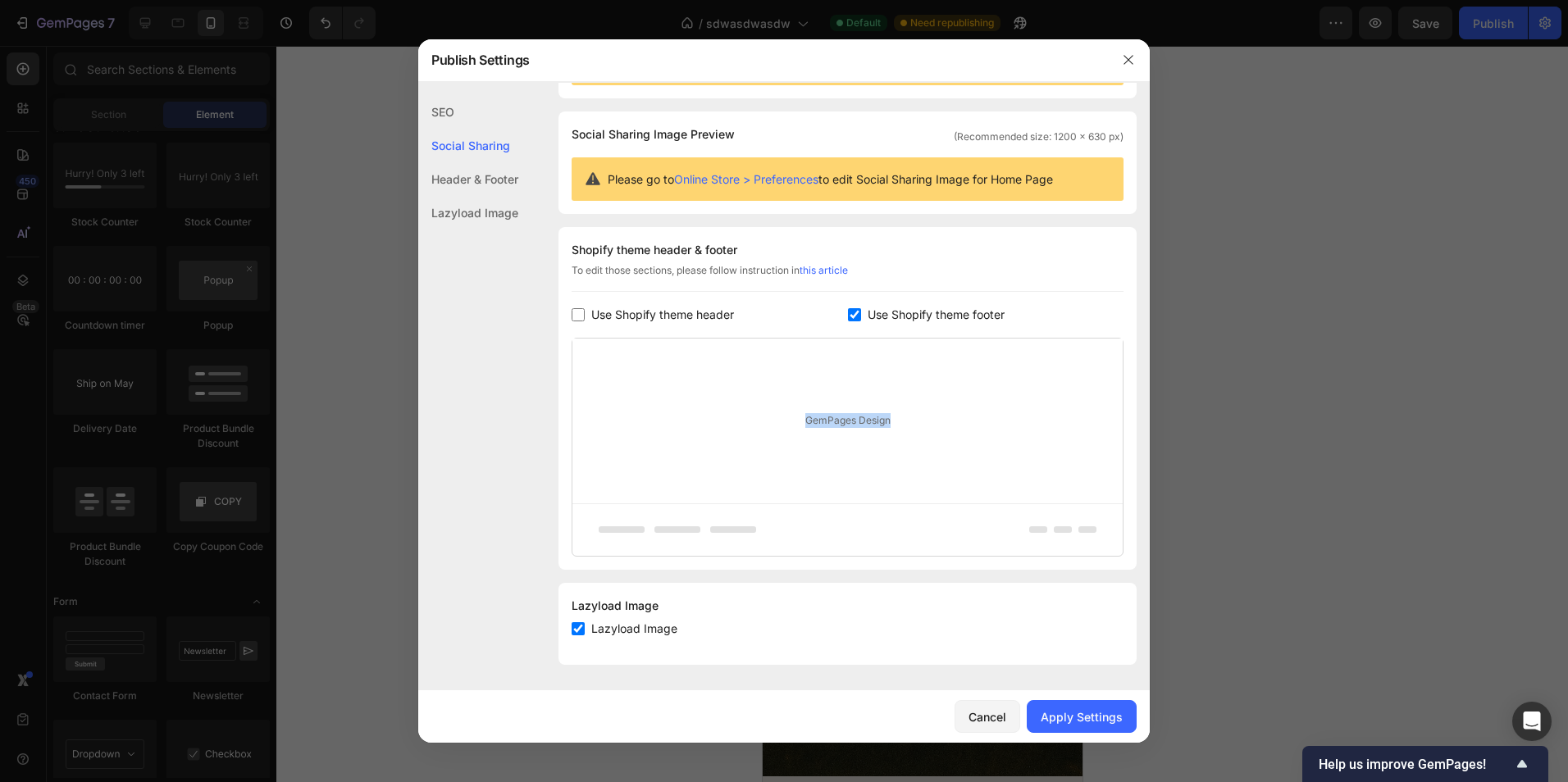
drag, startPoint x: 730, startPoint y: 422, endPoint x: 973, endPoint y: 468, distance: 247.3
click at [973, 468] on div "GemPages Design" at bounding box center [847, 420] width 550 height 165
click at [590, 302] on div "Shopify theme header & footer To edit those sections, please follow instruction…" at bounding box center [847, 399] width 578 height 343
click at [586, 317] on label "Use Shopify theme header" at bounding box center [659, 315] width 149 height 20
checkbox input "true"
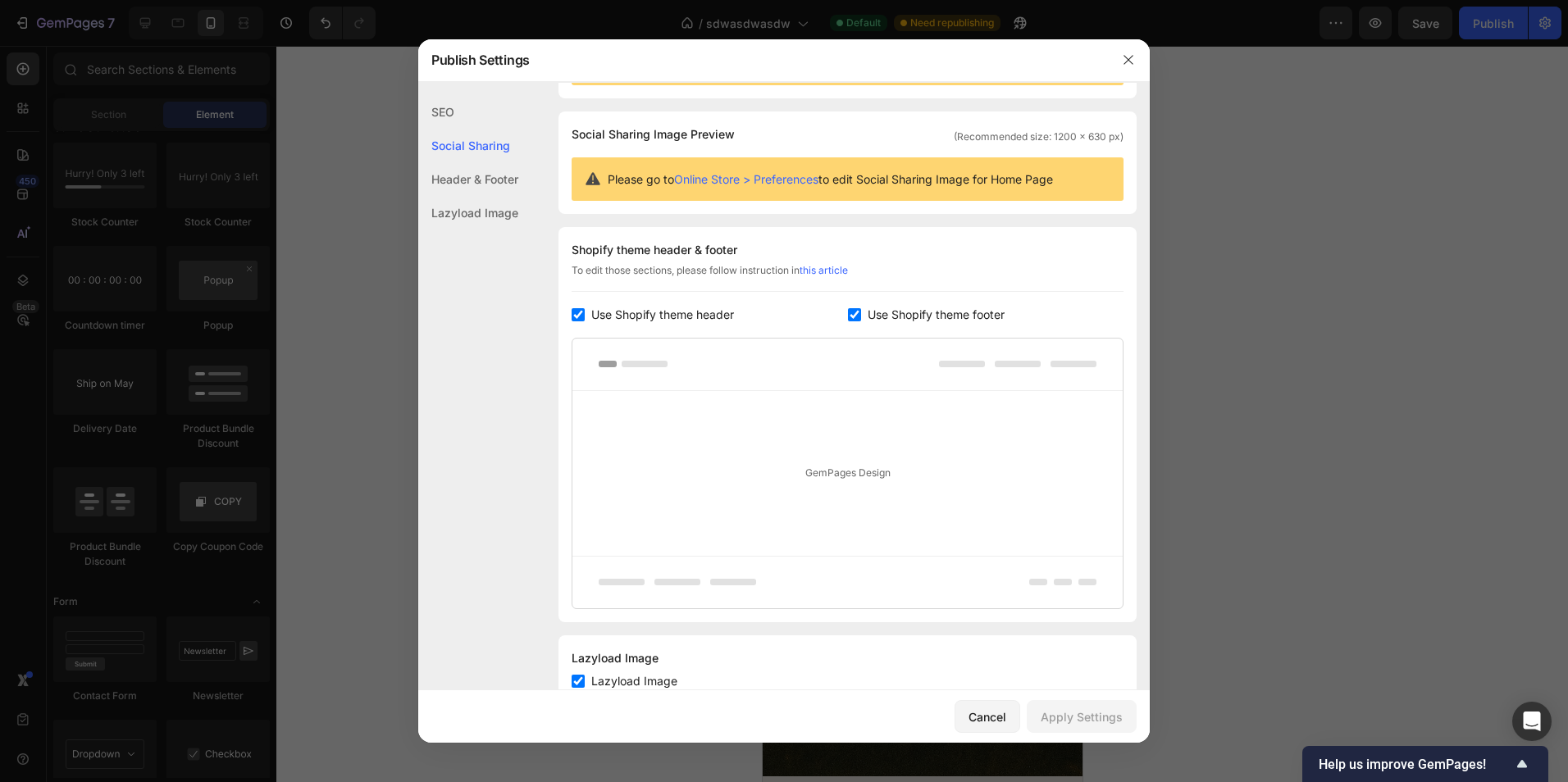
scroll to position [145, 0]
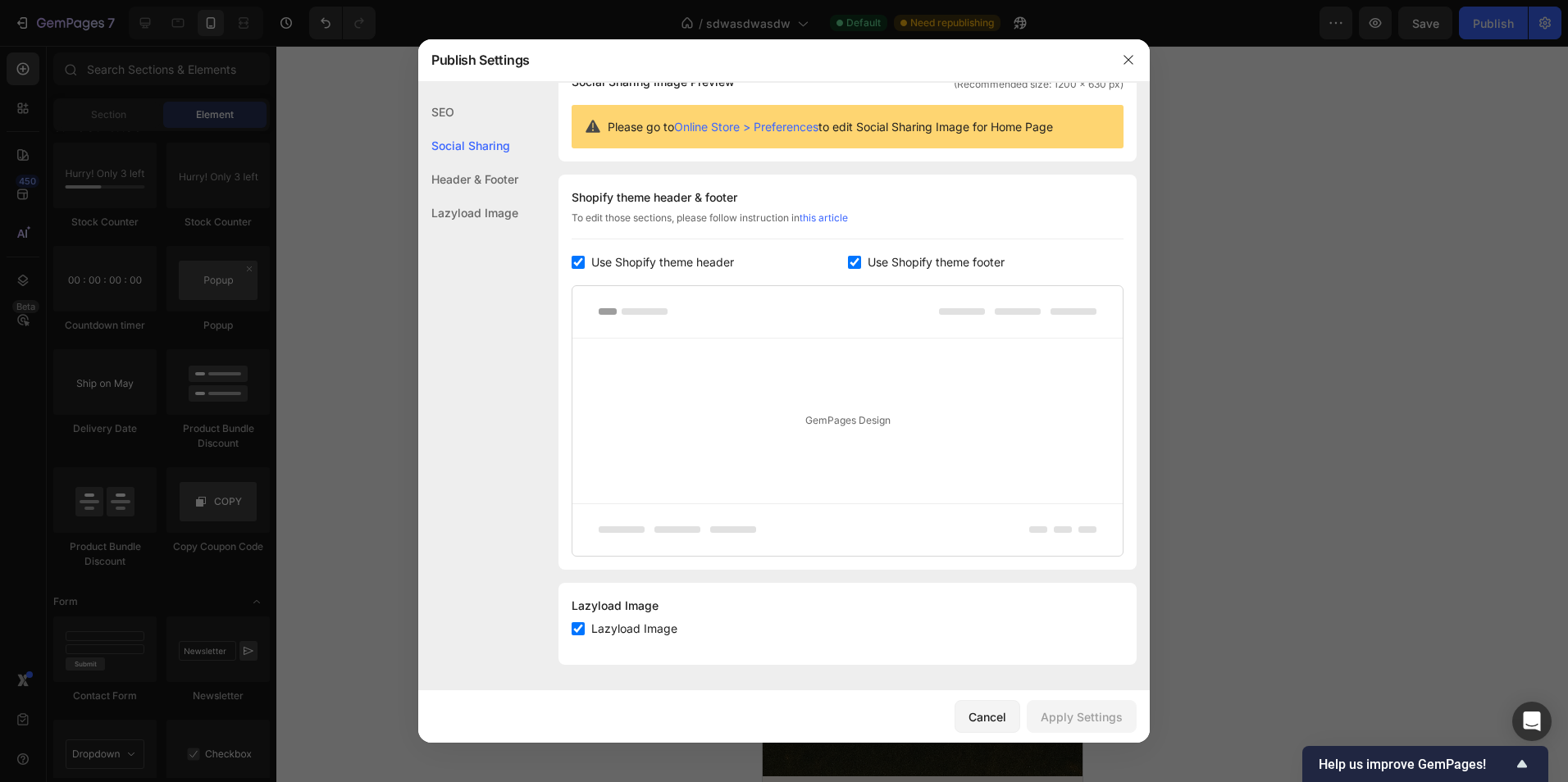
click at [482, 186] on div "Header & Footer" at bounding box center [468, 179] width 100 height 33
click at [478, 184] on div "Header & Footer" at bounding box center [468, 179] width 100 height 33
click at [477, 183] on div "Header & Footer" at bounding box center [468, 179] width 100 height 33
drag, startPoint x: 477, startPoint y: 183, endPoint x: 468, endPoint y: 210, distance: 28.5
click at [468, 210] on div "Lazyload Image" at bounding box center [468, 212] width 100 height 33
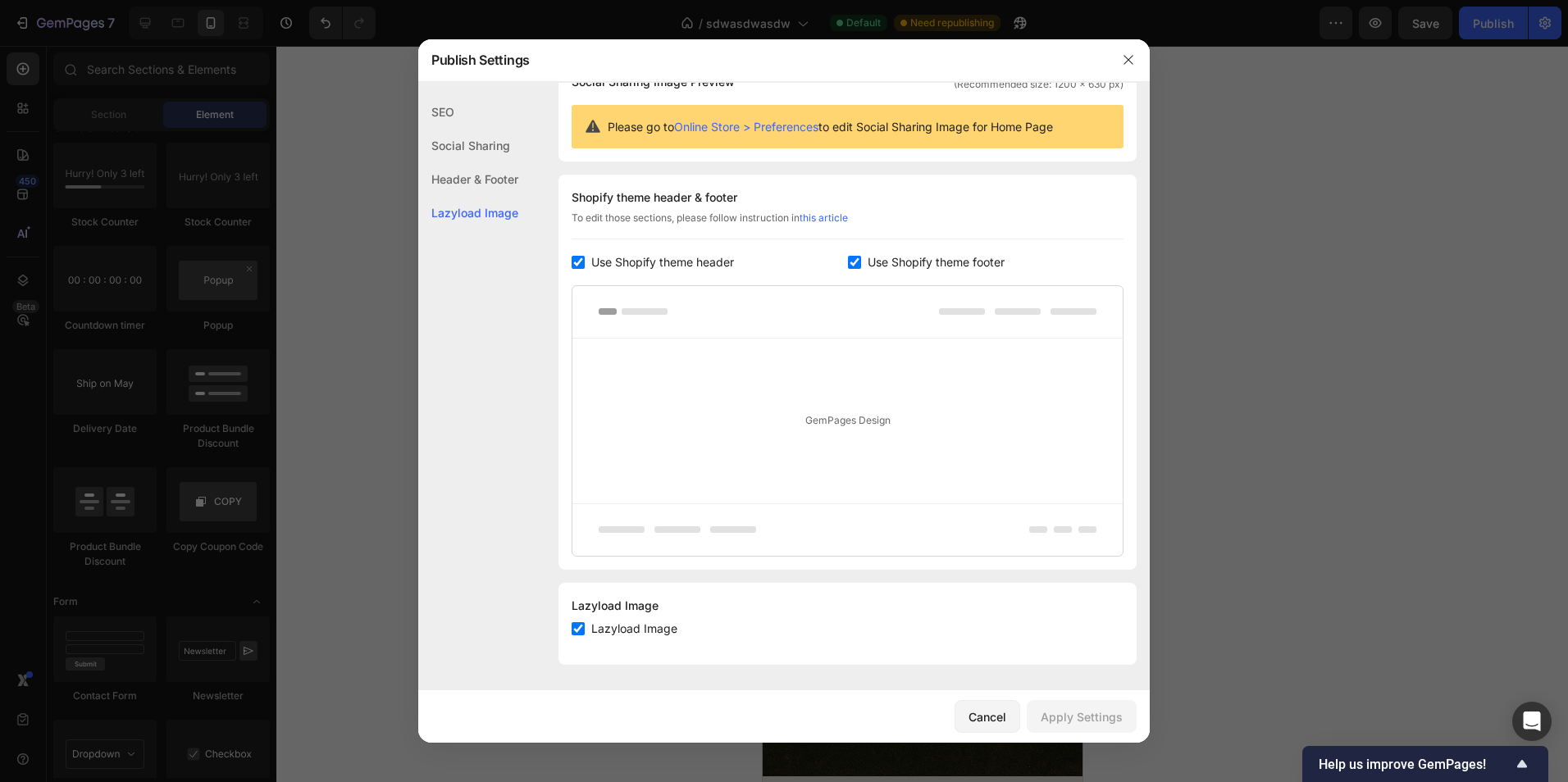
click at [473, 185] on div "Header & Footer" at bounding box center [468, 179] width 100 height 33
click at [657, 350] on div "GemPages Design" at bounding box center [847, 420] width 550 height 165
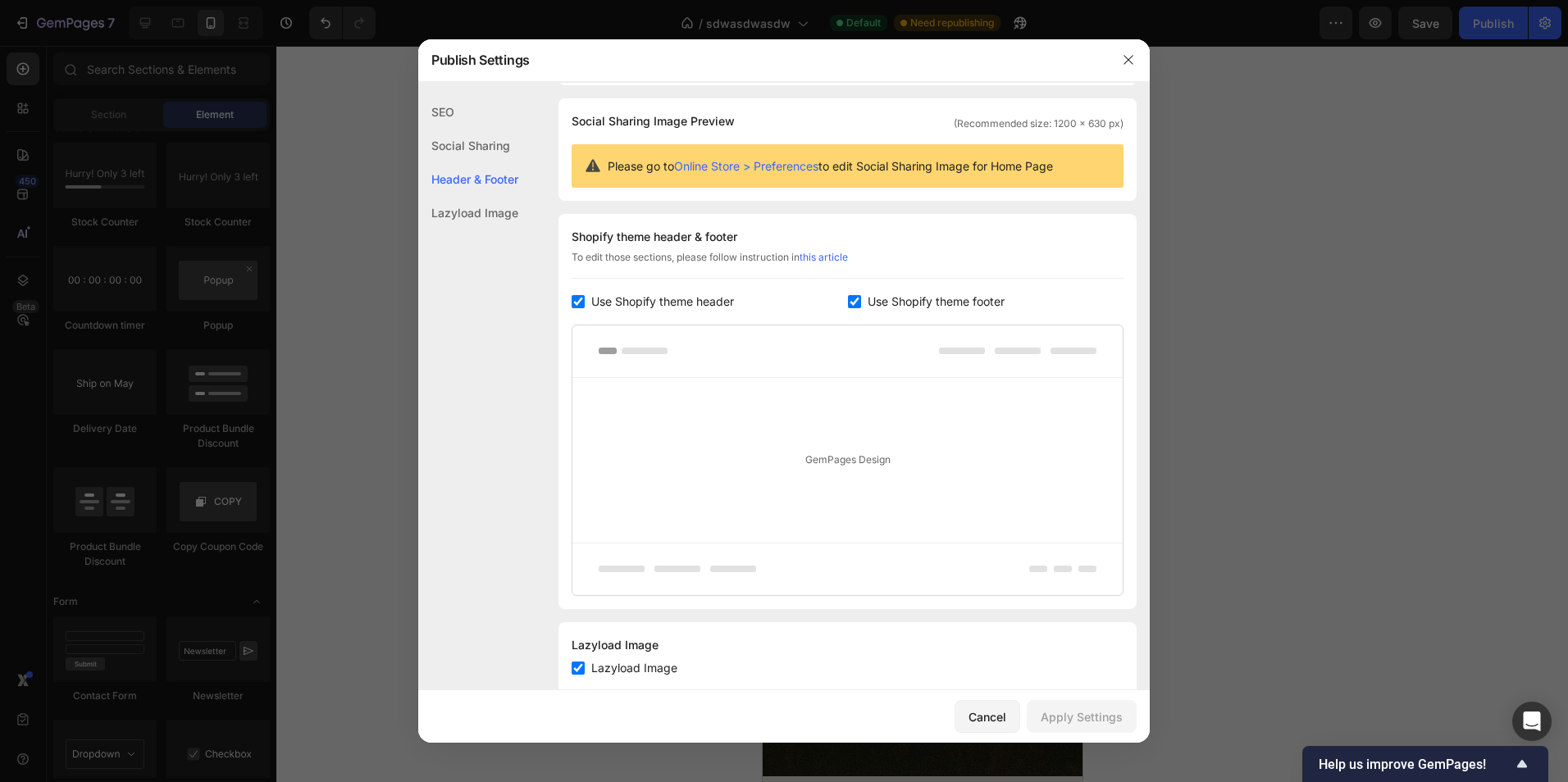
scroll to position [0, 0]
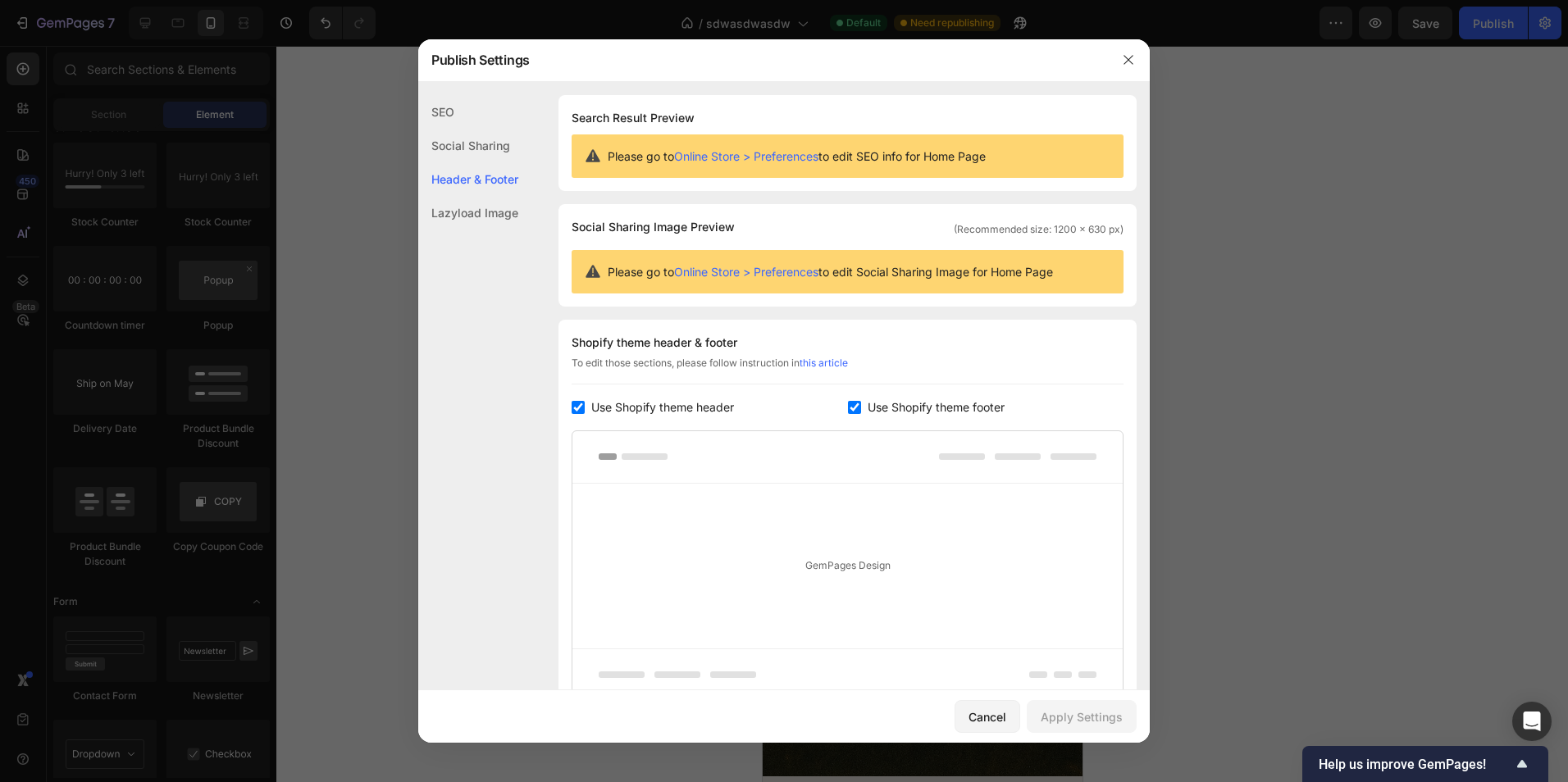
click at [715, 158] on link "Online Store > Preferences" at bounding box center [746, 155] width 144 height 14
click at [764, 271] on link "Online Store > Preferences" at bounding box center [746, 271] width 144 height 14
click at [498, 216] on div "Lazyload Image" at bounding box center [468, 212] width 100 height 33
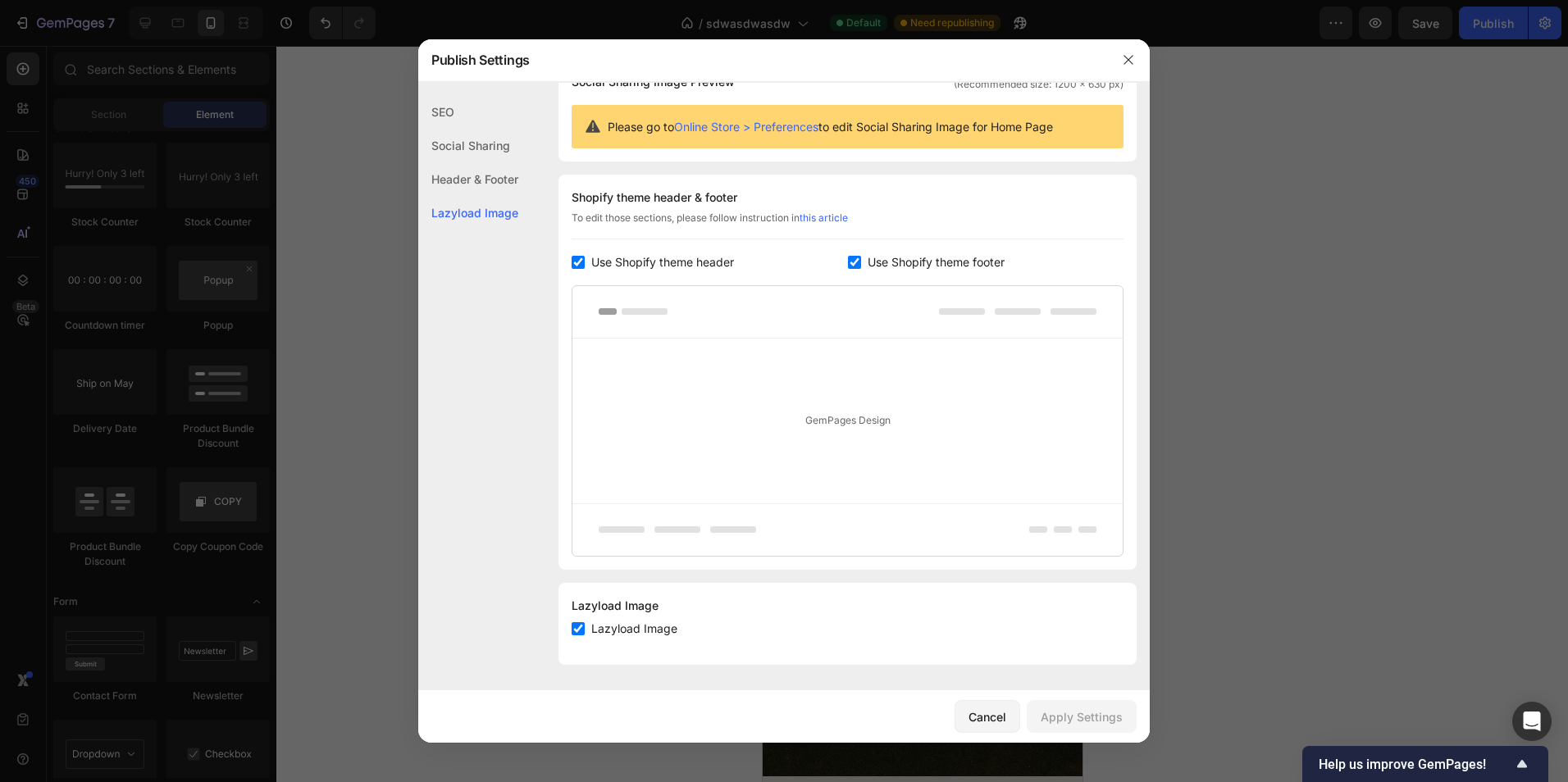
click at [474, 181] on div "Header & Footer" at bounding box center [468, 179] width 100 height 33
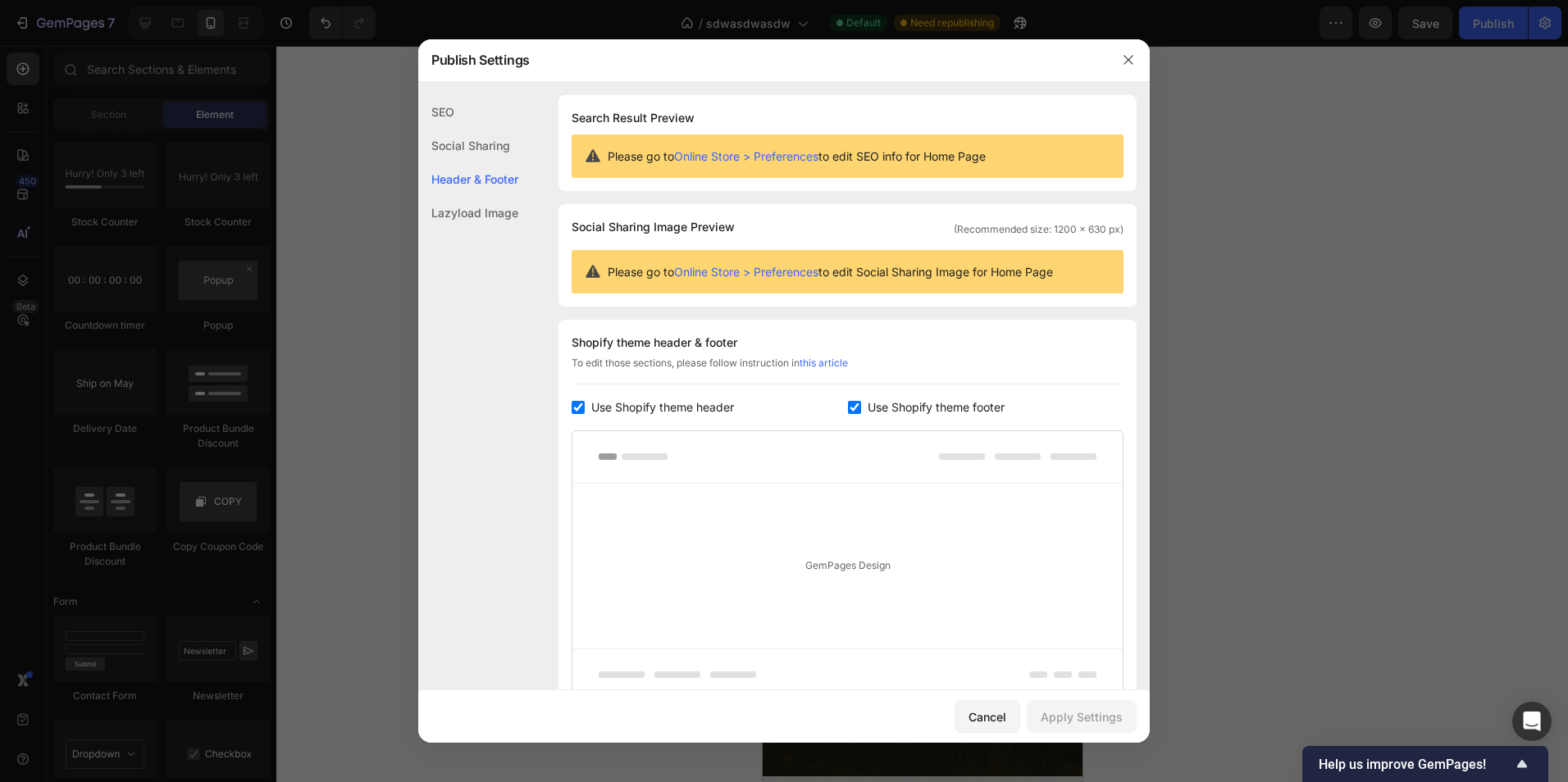
click at [1128, 60] on icon "button" at bounding box center [1128, 60] width 14 height 14
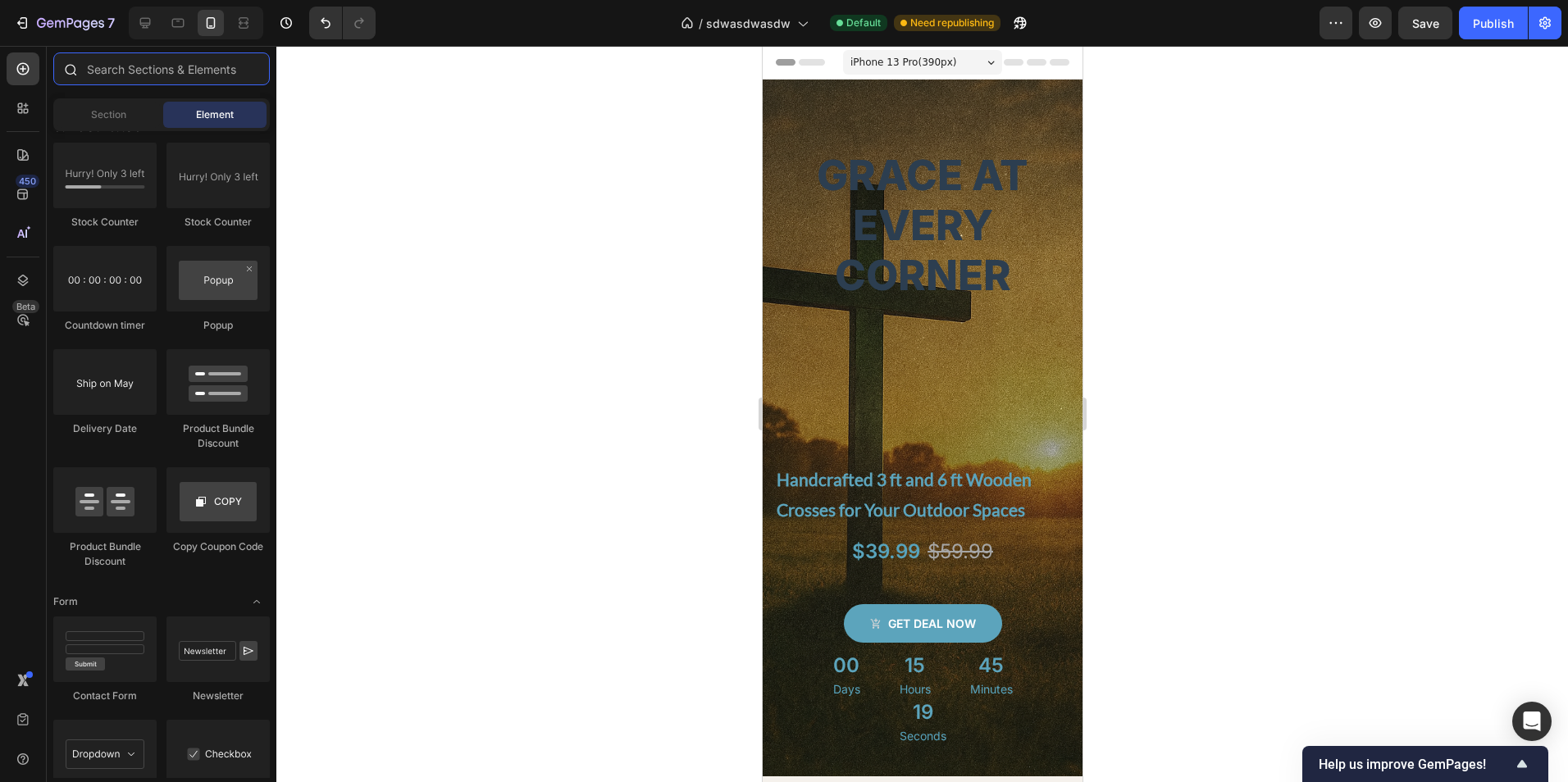
click at [131, 75] on input "text" at bounding box center [161, 69] width 217 height 32
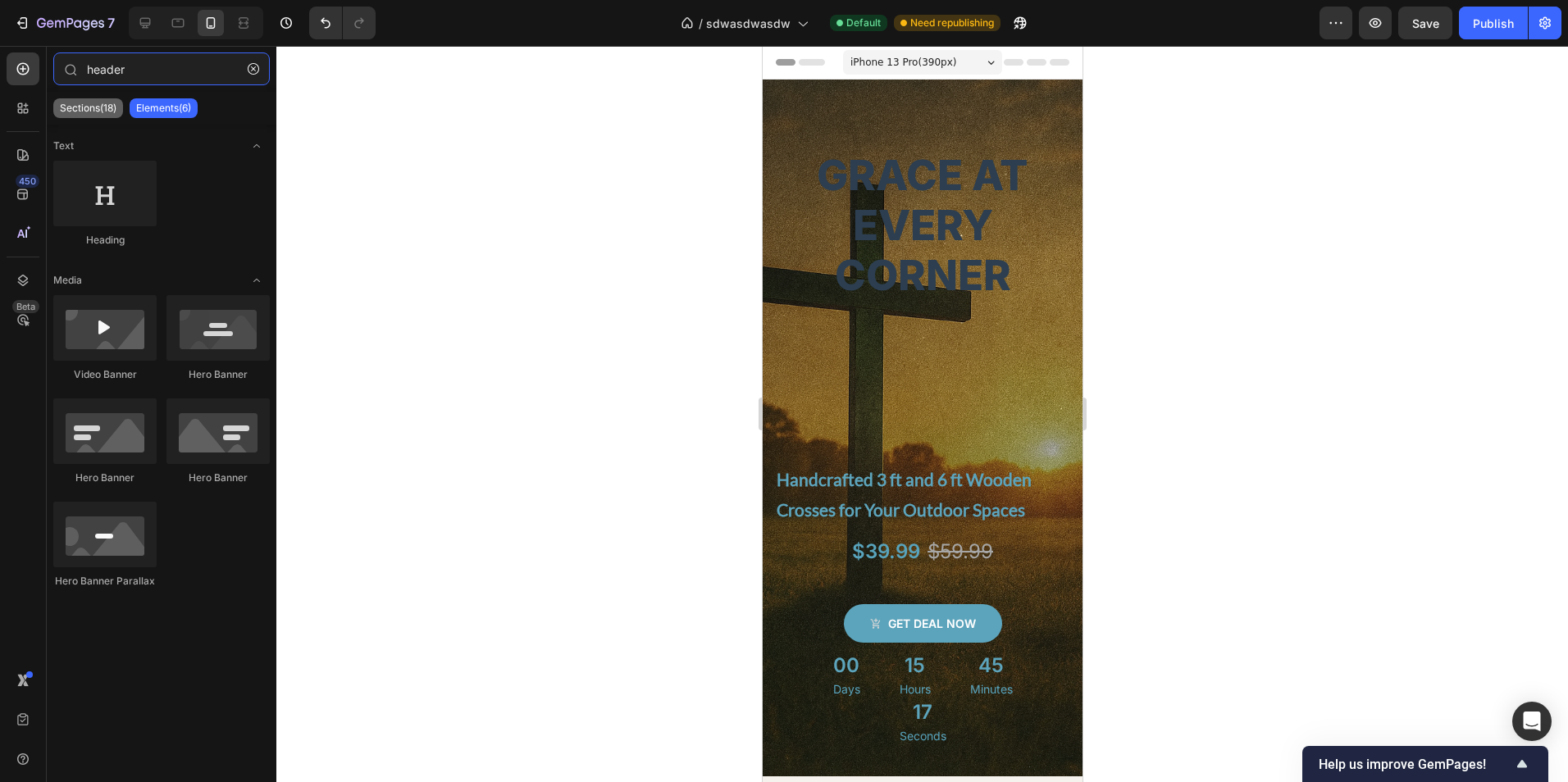
type input "header"
click at [71, 106] on p "Sections(18)" at bounding box center [88, 108] width 57 height 14
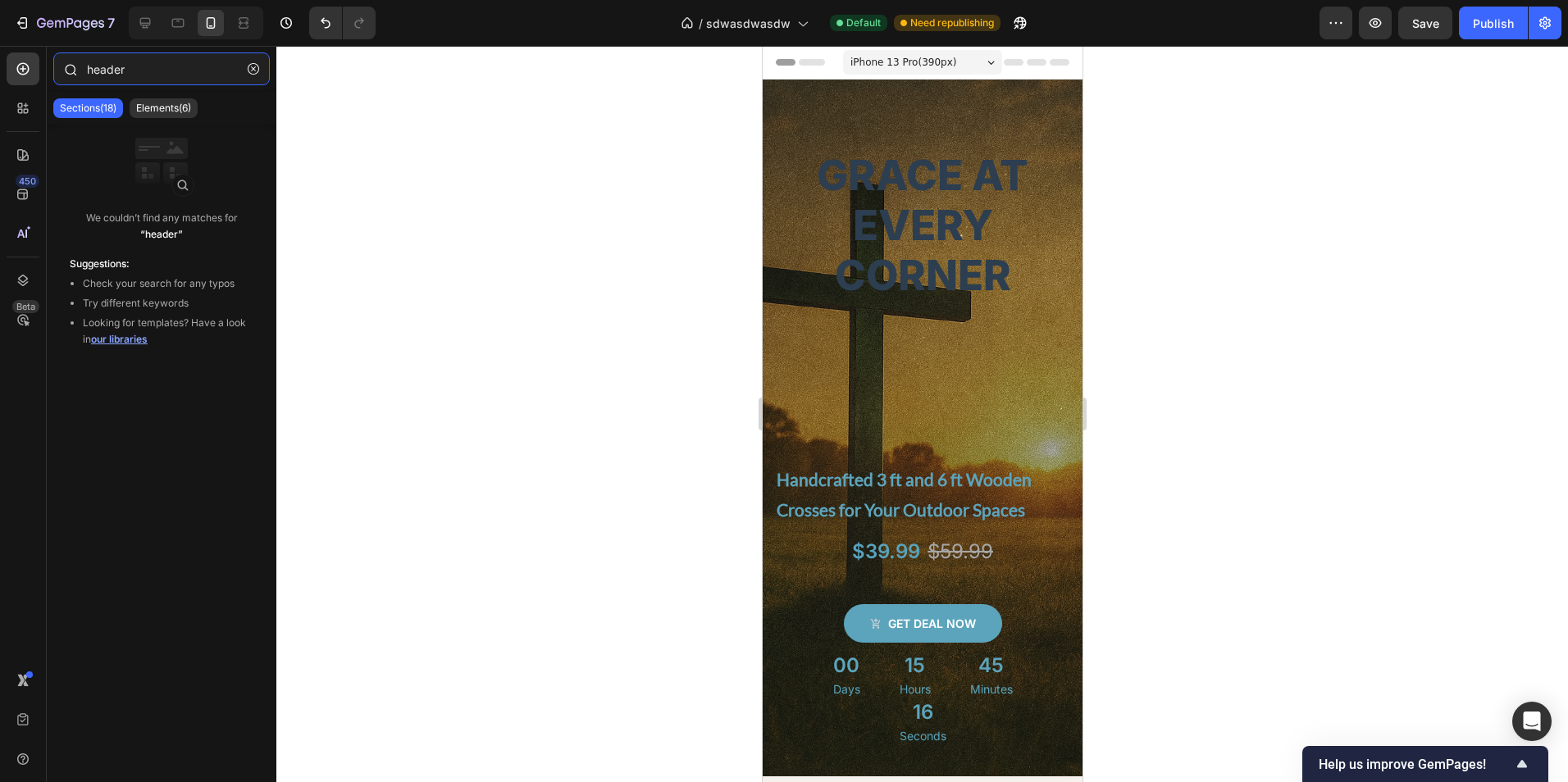
click at [156, 70] on input "header" at bounding box center [161, 69] width 217 height 32
click at [136, 345] on span "our libraries" at bounding box center [119, 339] width 57 height 13
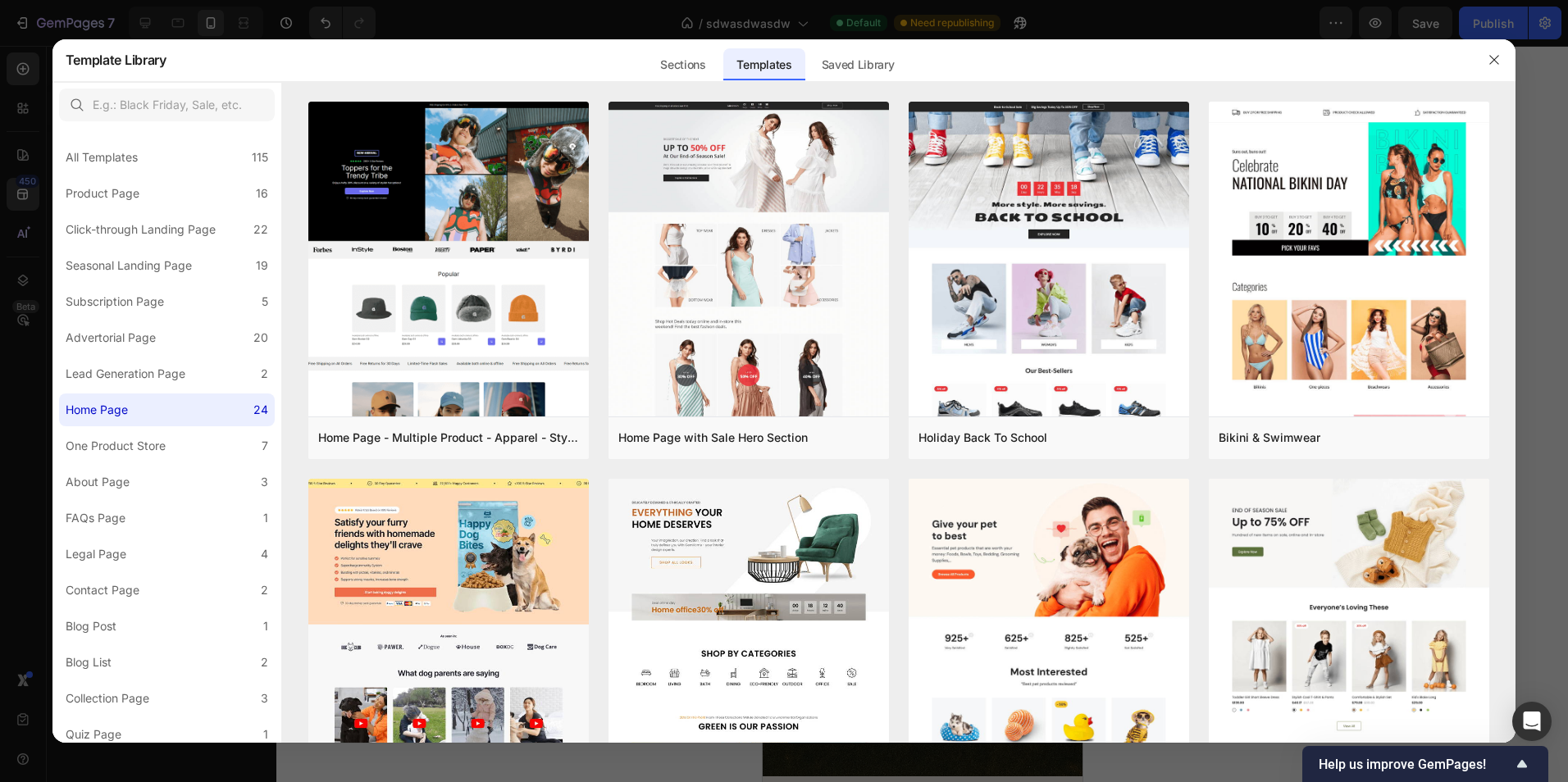
click at [1477, 59] on div at bounding box center [1494, 60] width 42 height 42
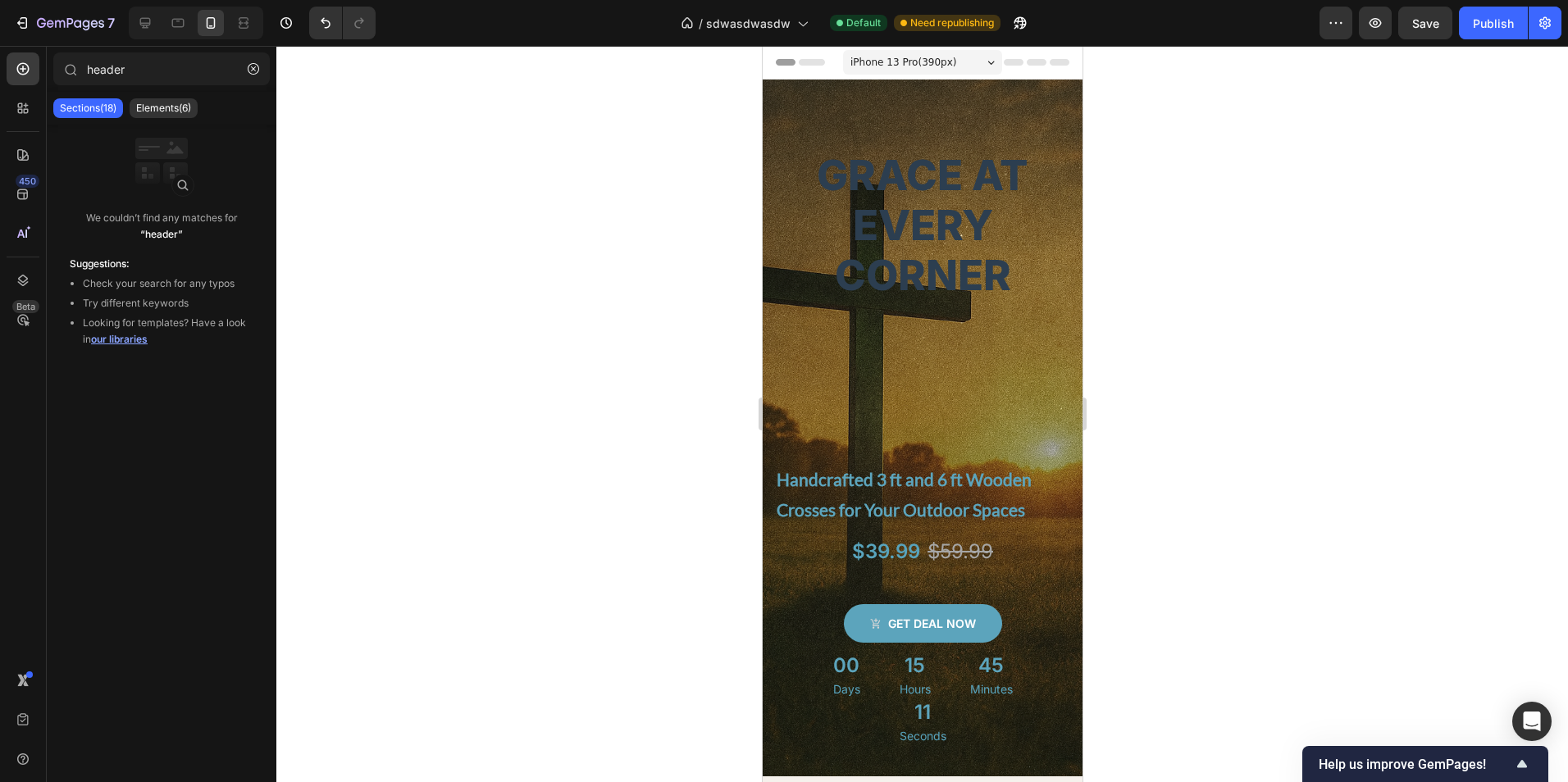
drag, startPoint x: 1320, startPoint y: 308, endPoint x: 219, endPoint y: 237, distance: 1103.3
click at [1320, 308] on div at bounding box center [922, 414] width 1292 height 736
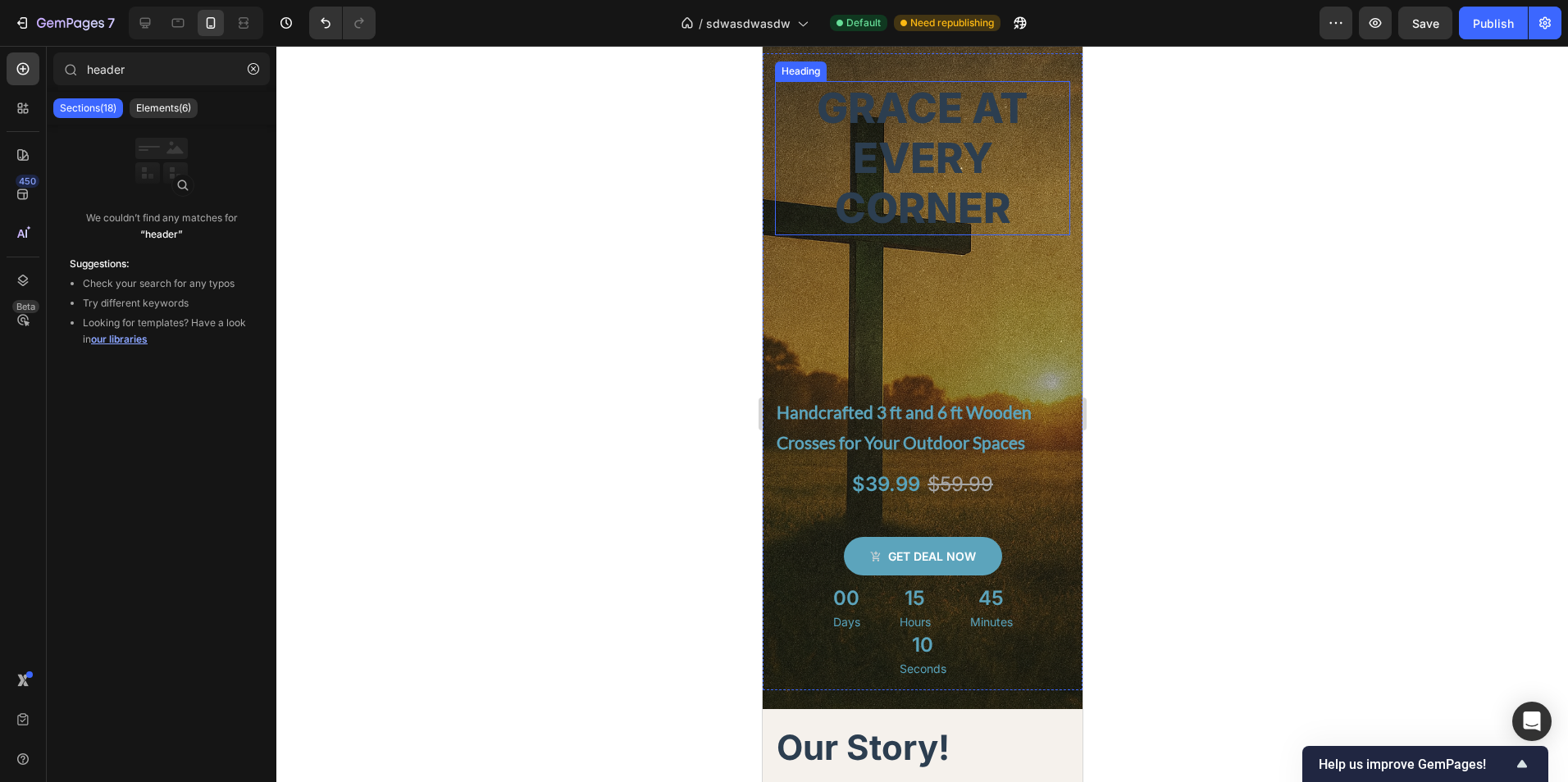
scroll to position [82, 0]
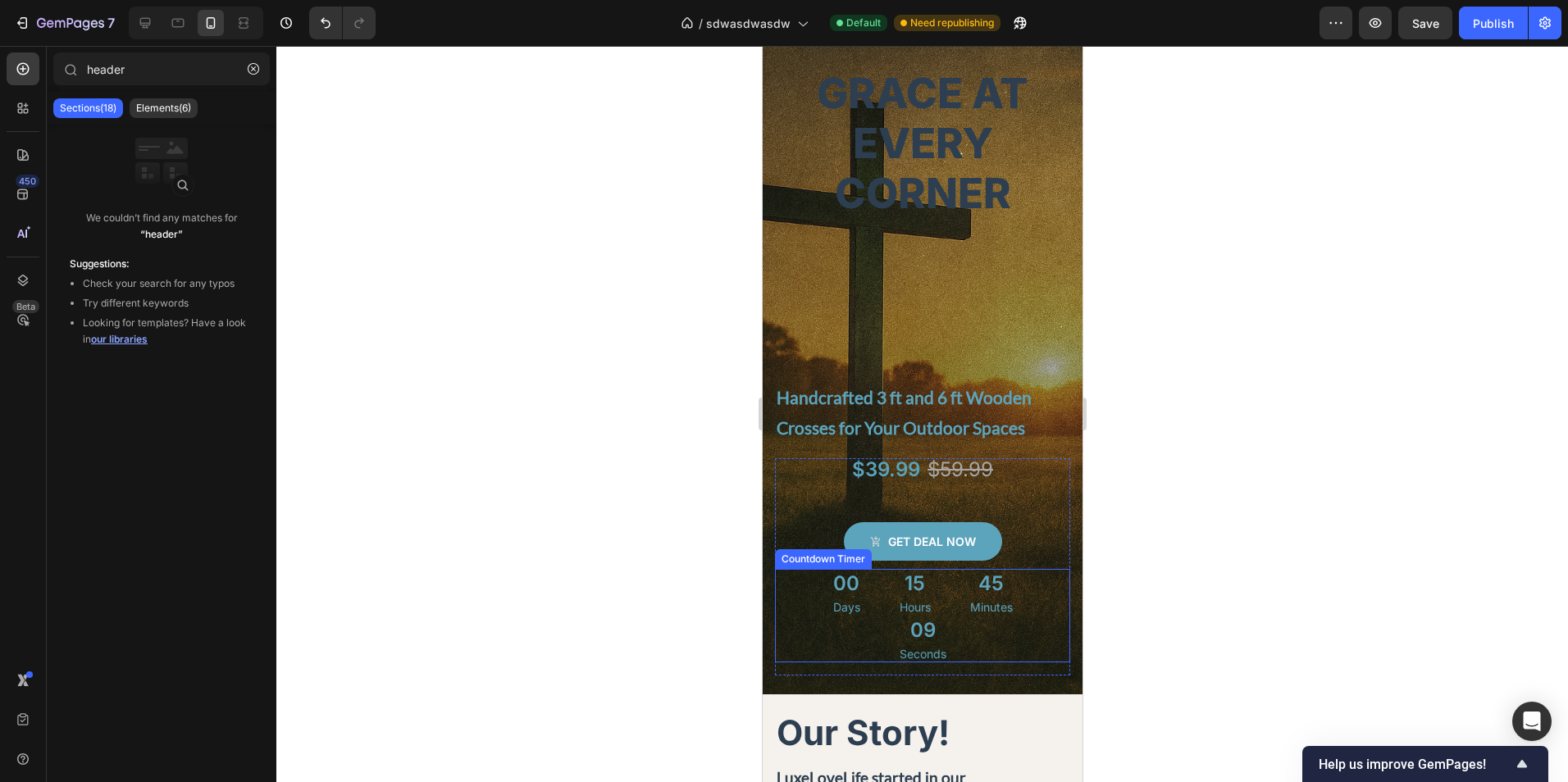
click at [978, 626] on div "00 Days 15 Hours 45 Minutes 09 Seconds" at bounding box center [921, 616] width 295 height 94
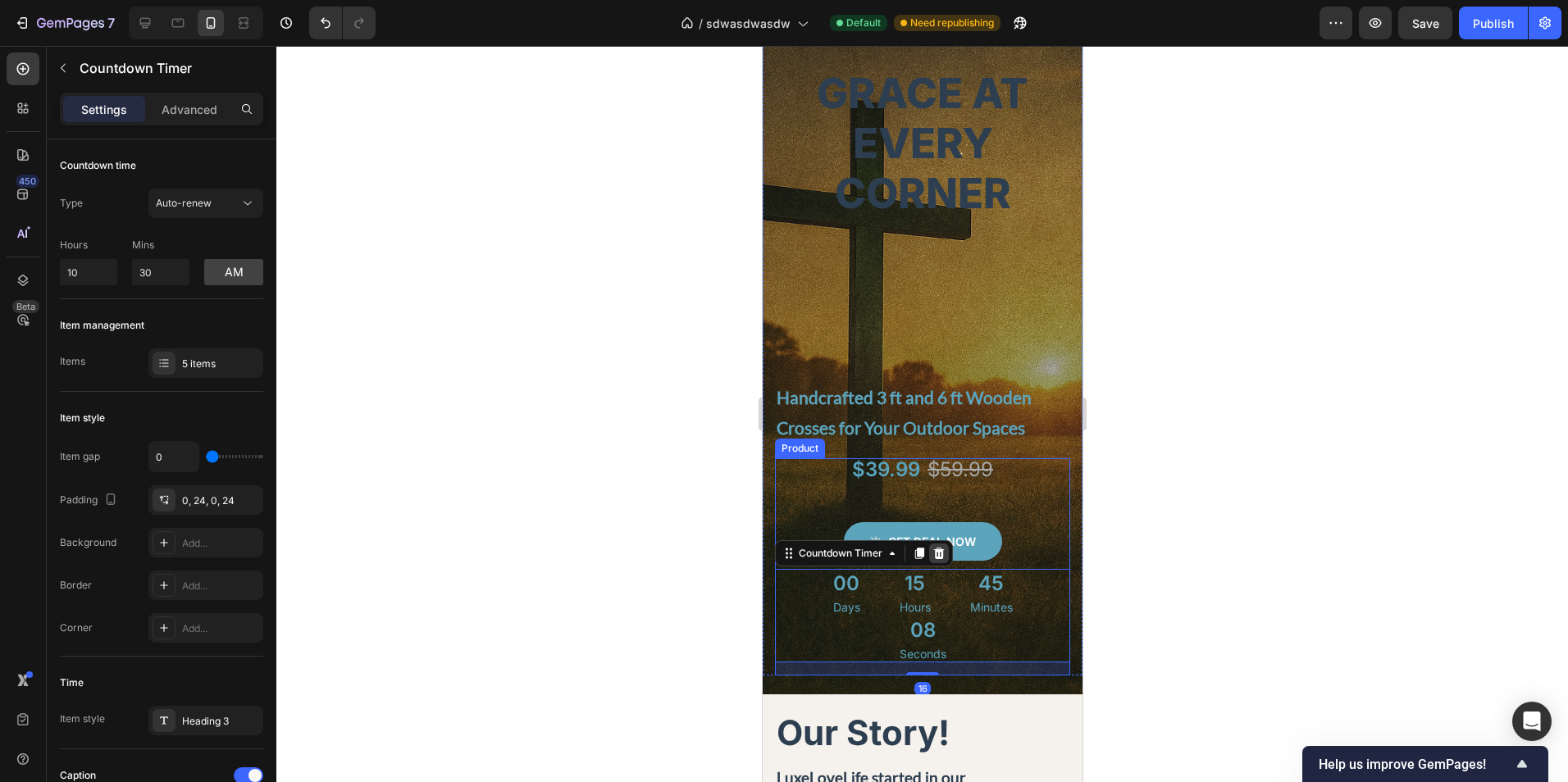
click at [942, 559] on icon at bounding box center [938, 553] width 14 height 14
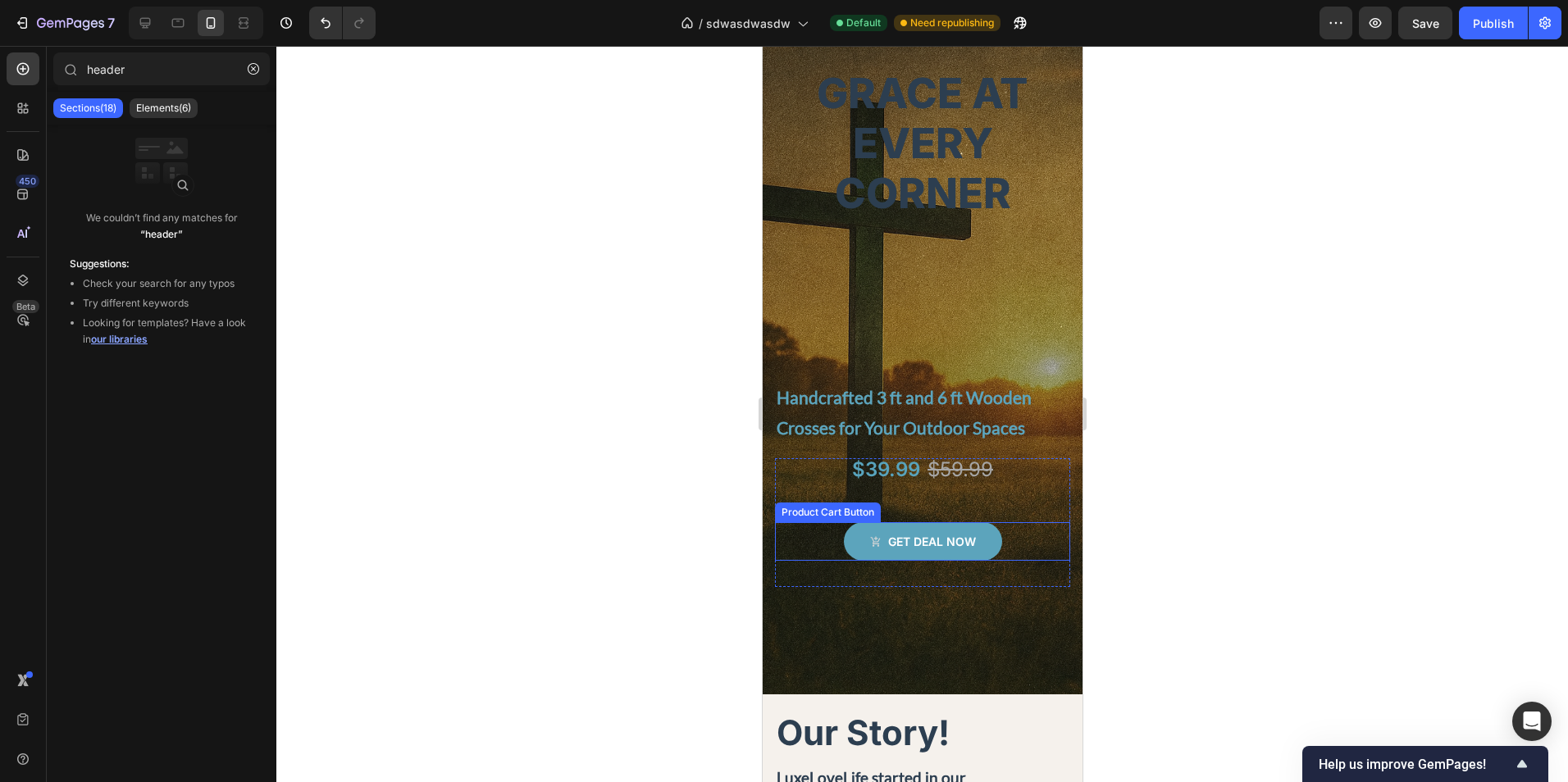
click at [998, 540] on div "Get deal now Product Cart Button" at bounding box center [921, 541] width 295 height 39
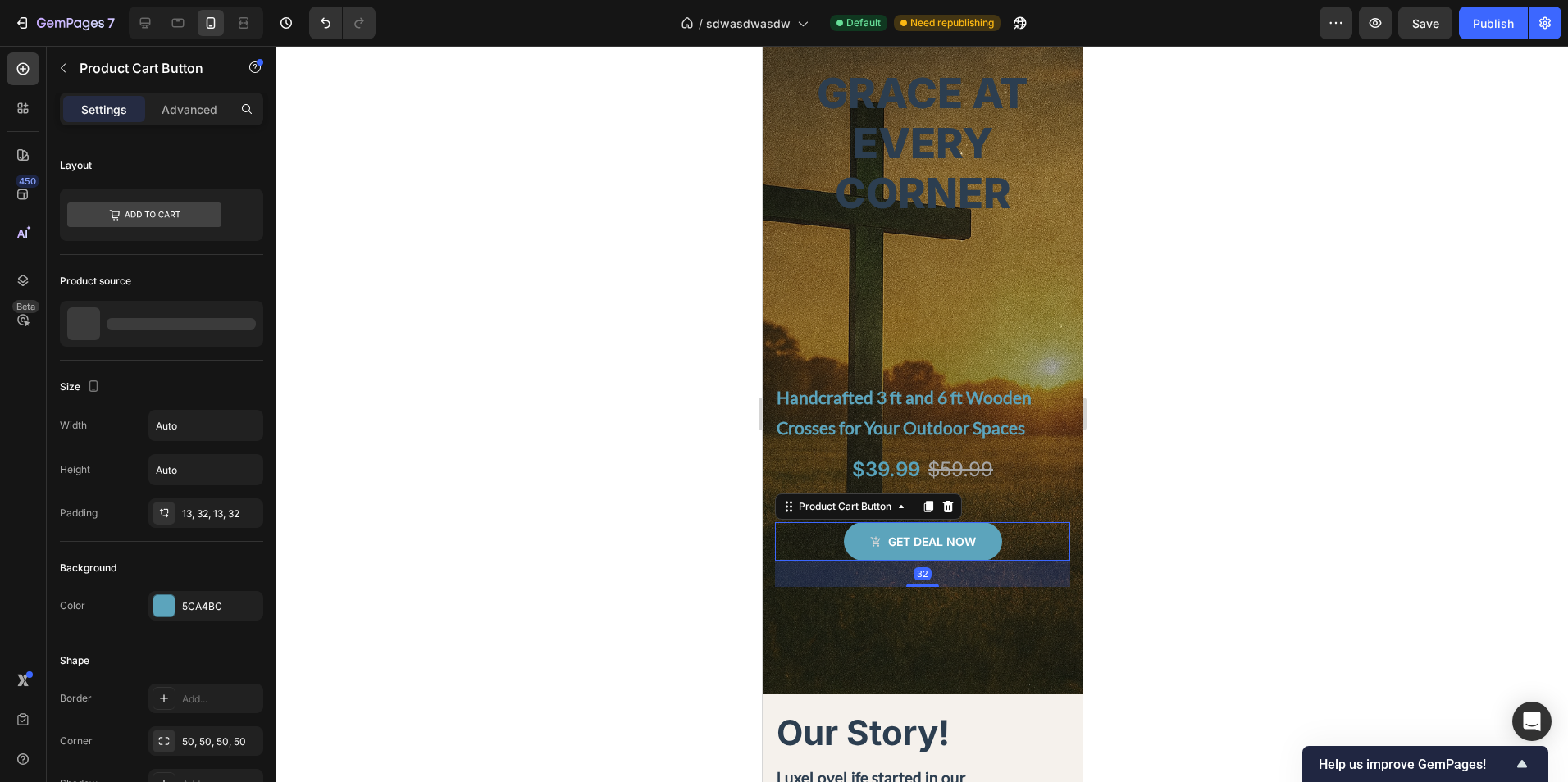
click at [951, 502] on icon at bounding box center [947, 506] width 14 height 14
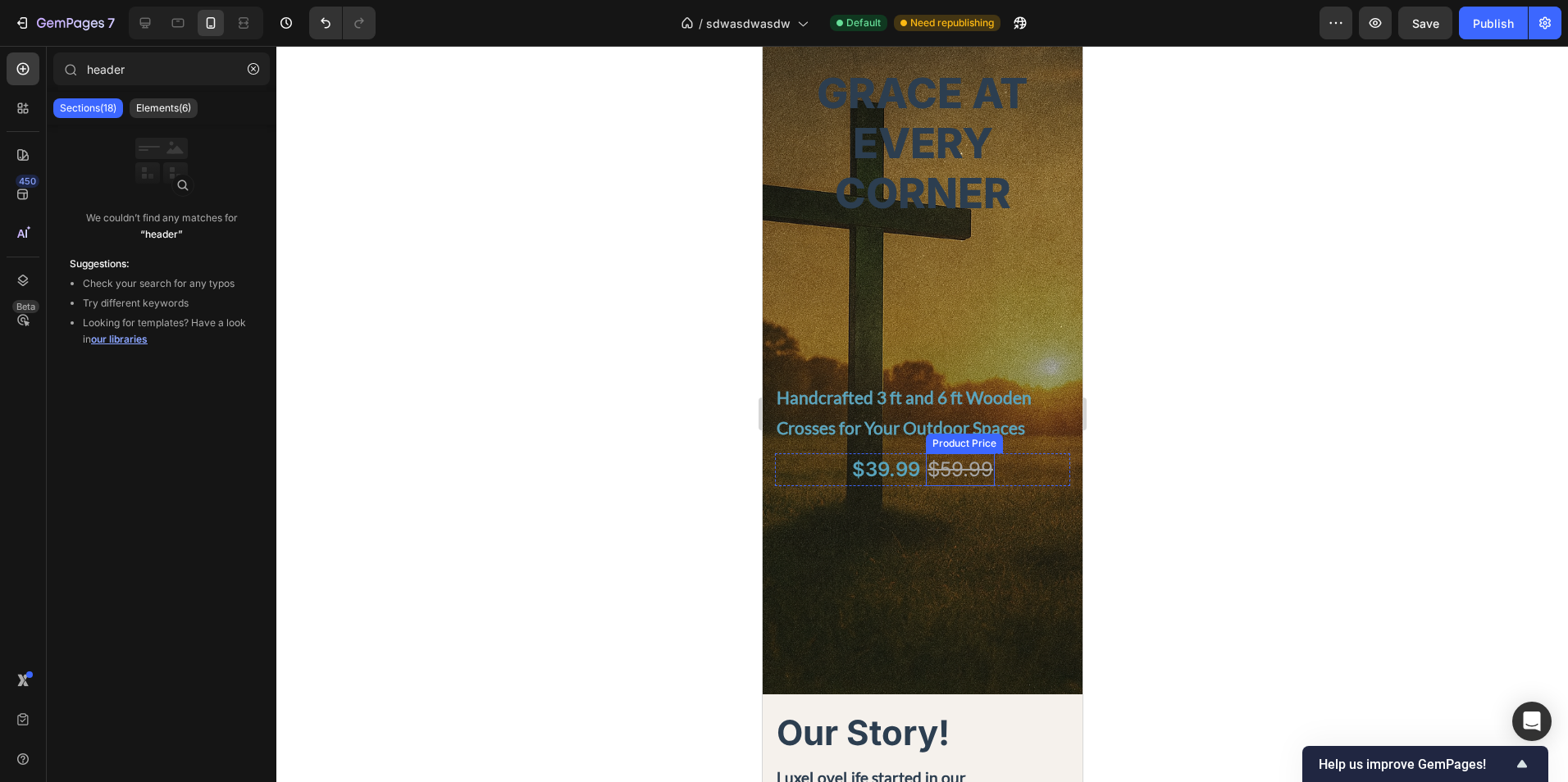
click at [950, 503] on div "$39.99 Product Price Product Price $59.99 Product Price Product Price Row" at bounding box center [921, 485] width 295 height 54
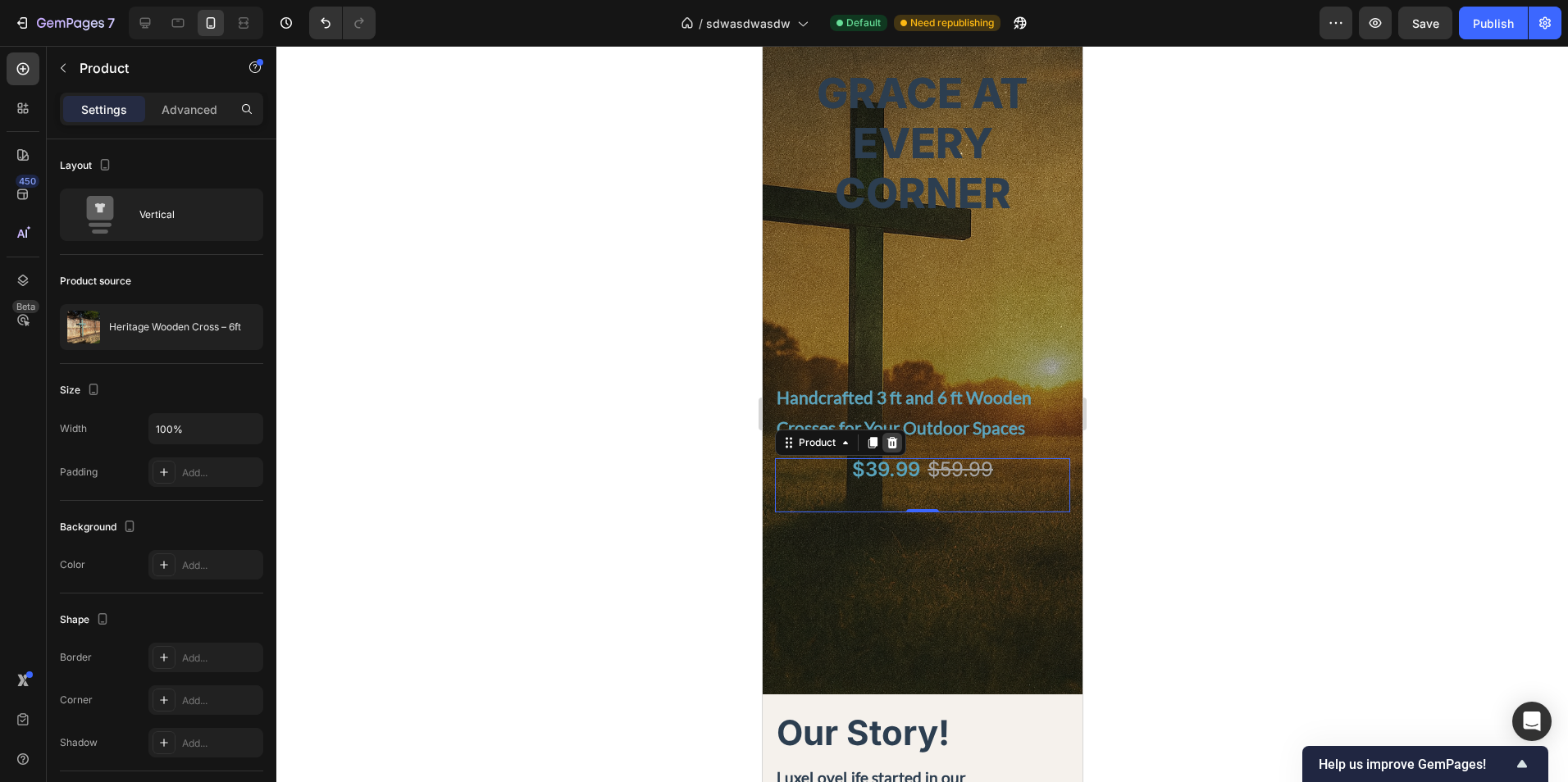
click at [893, 446] on icon at bounding box center [892, 442] width 11 height 12
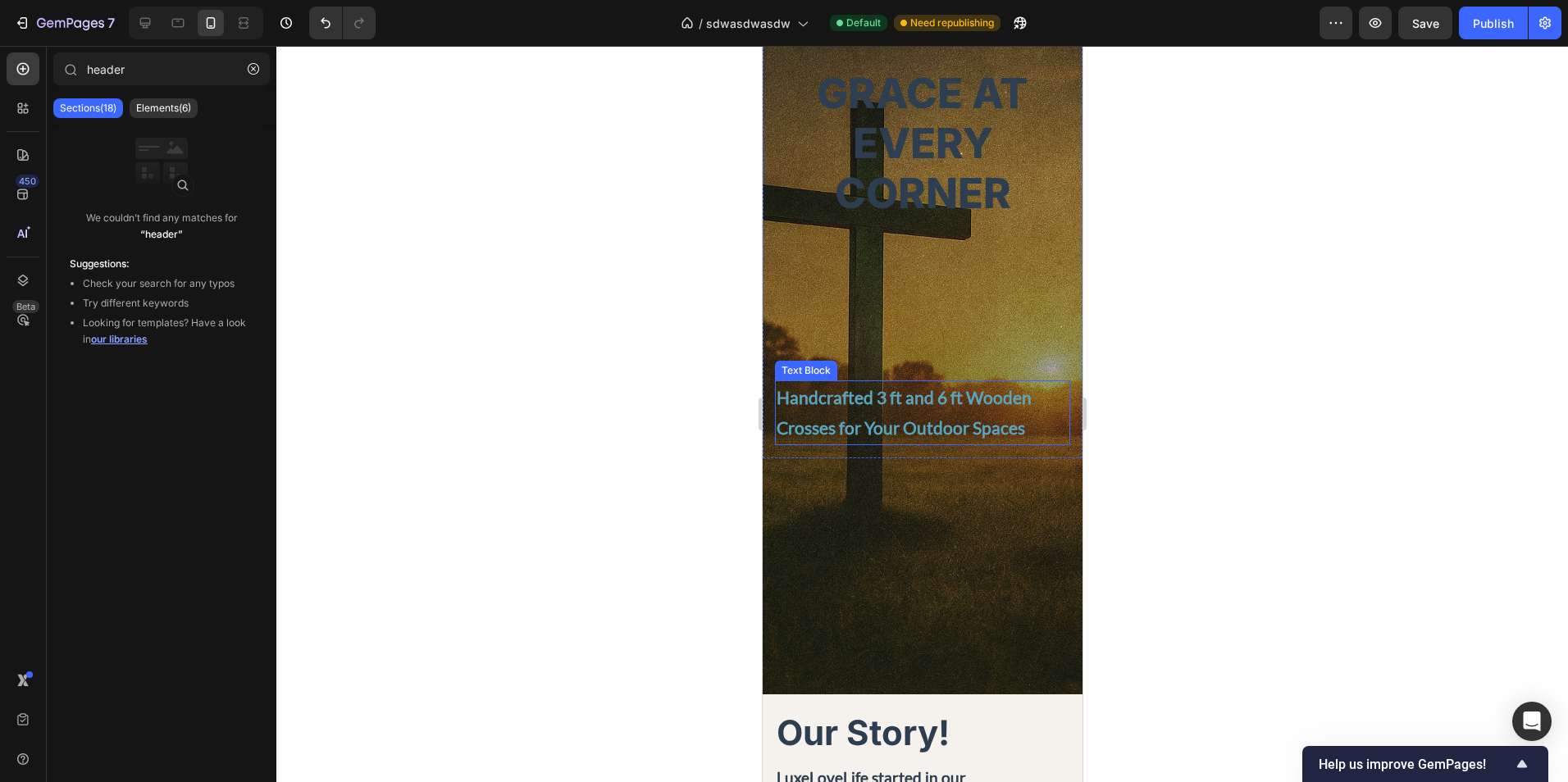
click at [1035, 420] on p "Handcrafted 3 ft and 6 ft Wooden Crosses for Your Outdoor Spaces" at bounding box center [922, 413] width 292 height 62
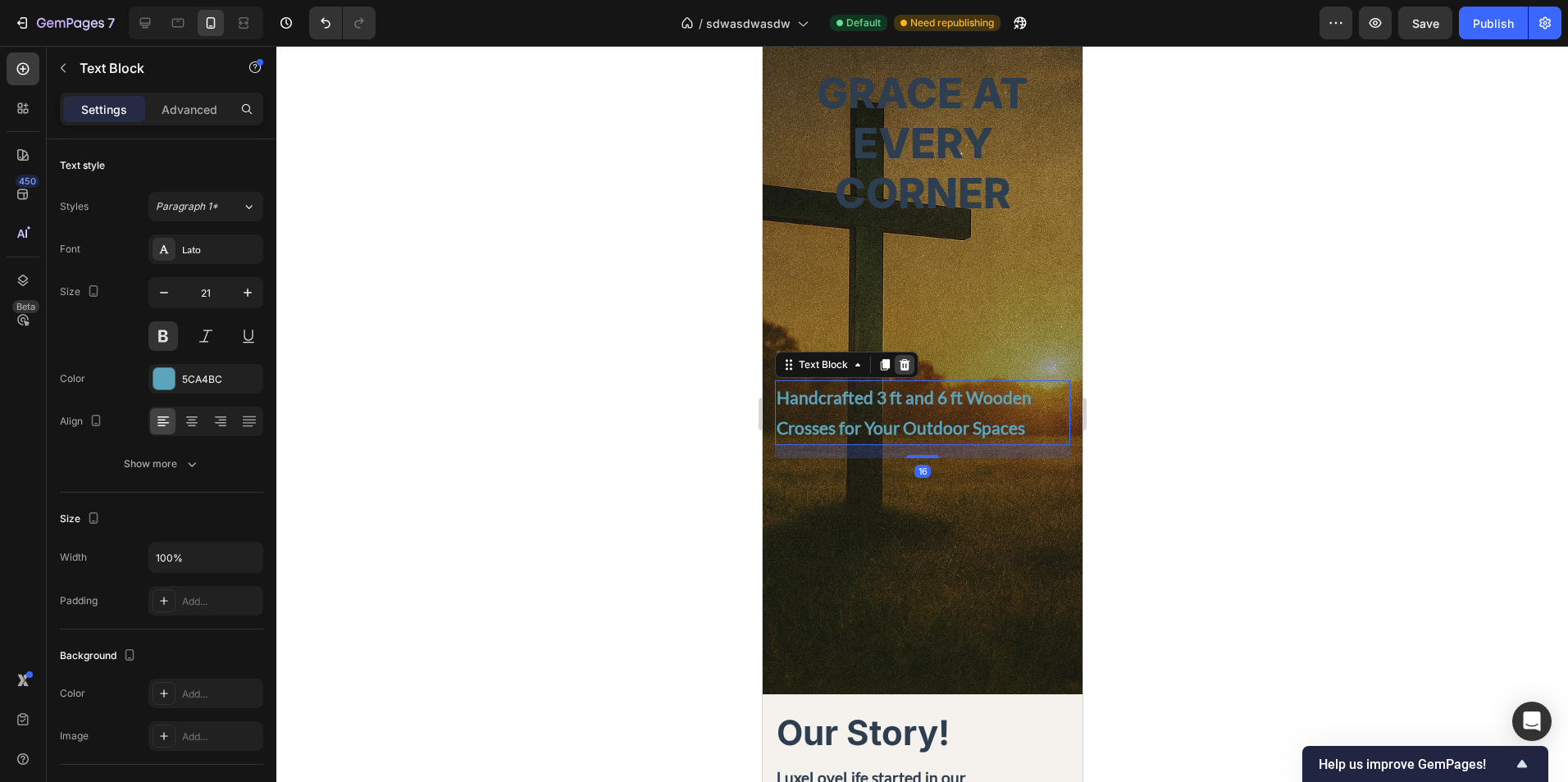
click at [908, 369] on icon at bounding box center [903, 364] width 14 height 14
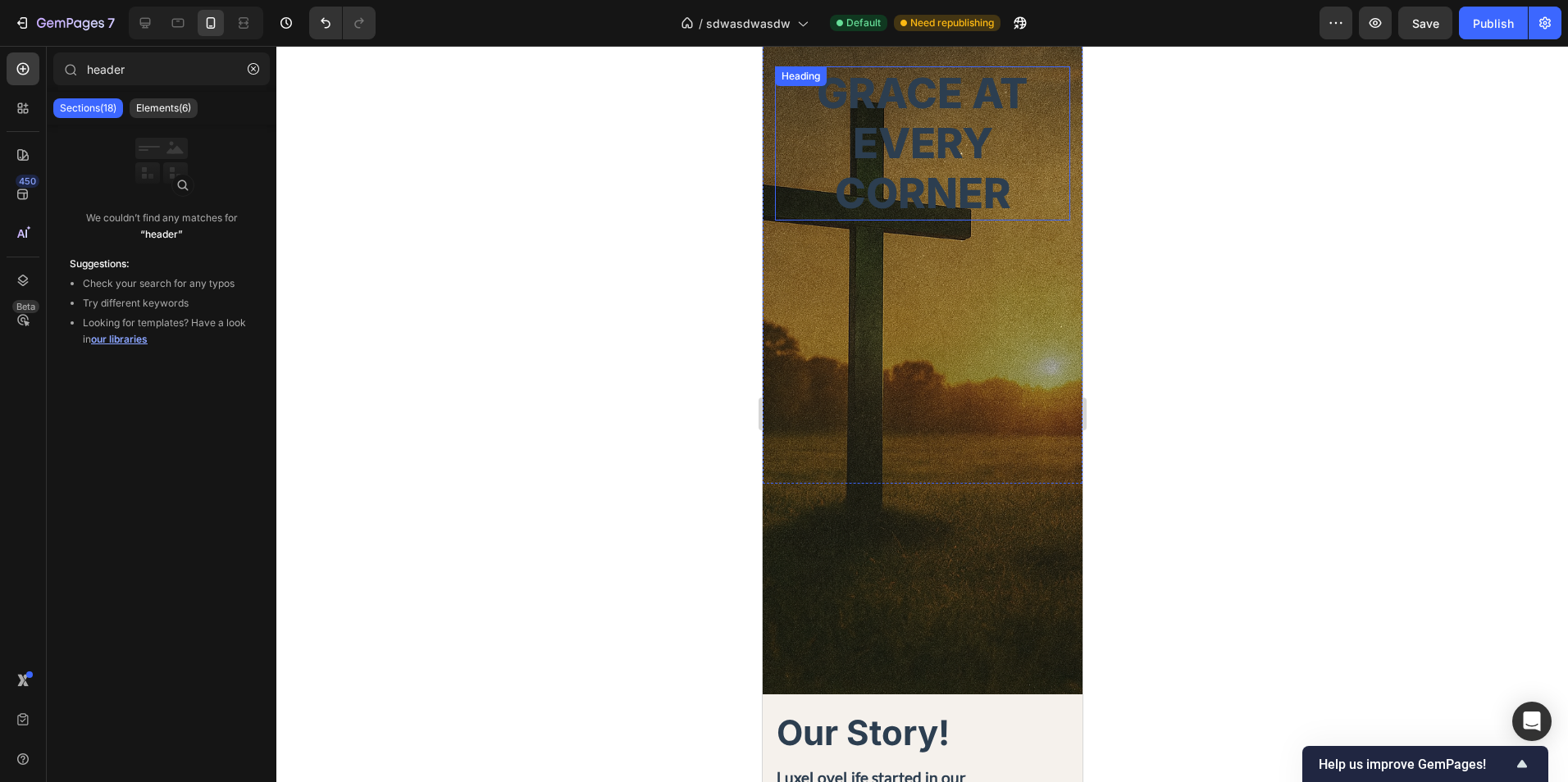
click at [1022, 170] on h2 "Grace at Every Corner" at bounding box center [921, 143] width 295 height 154
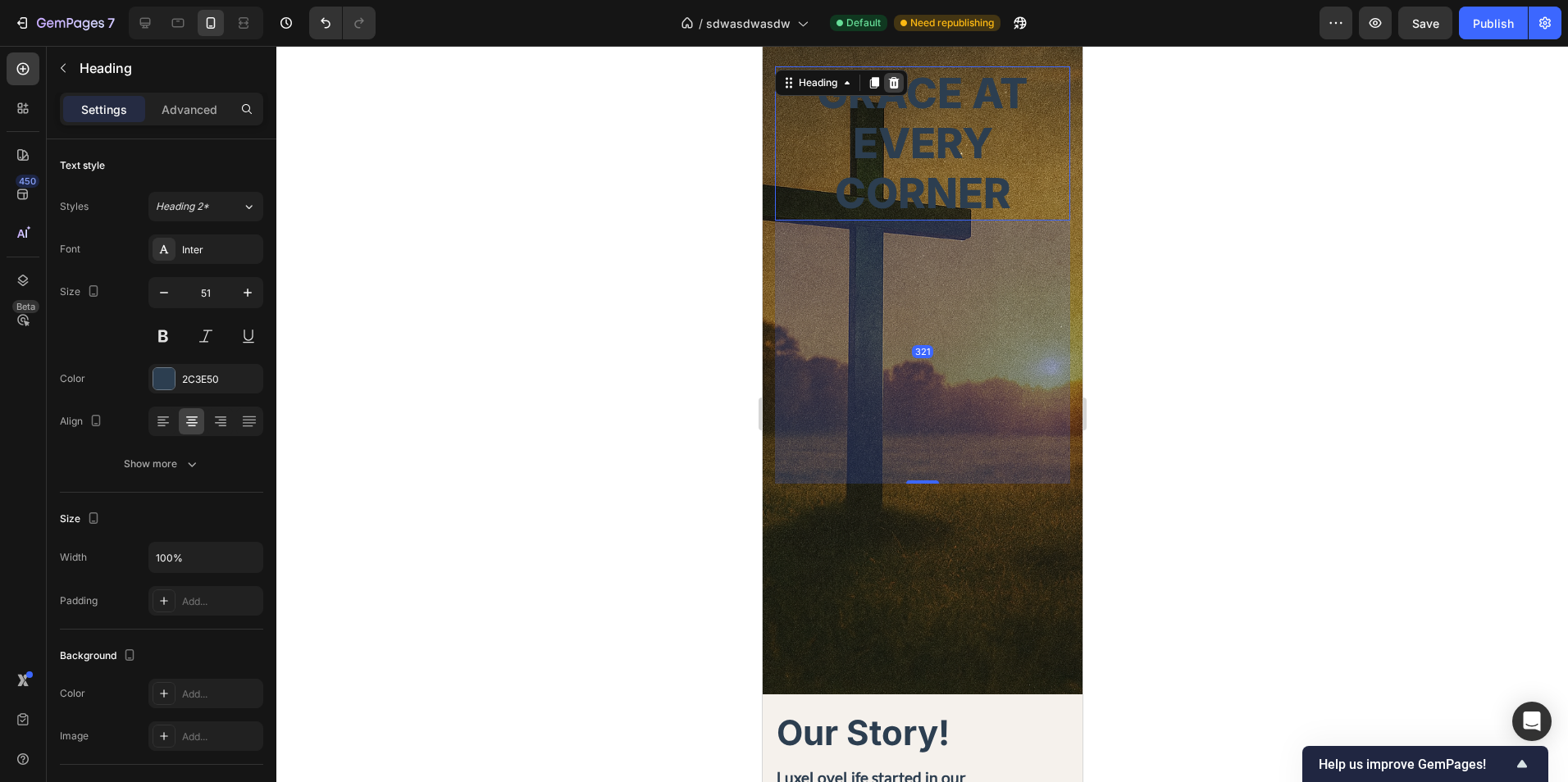
click at [899, 79] on icon at bounding box center [893, 83] width 14 height 14
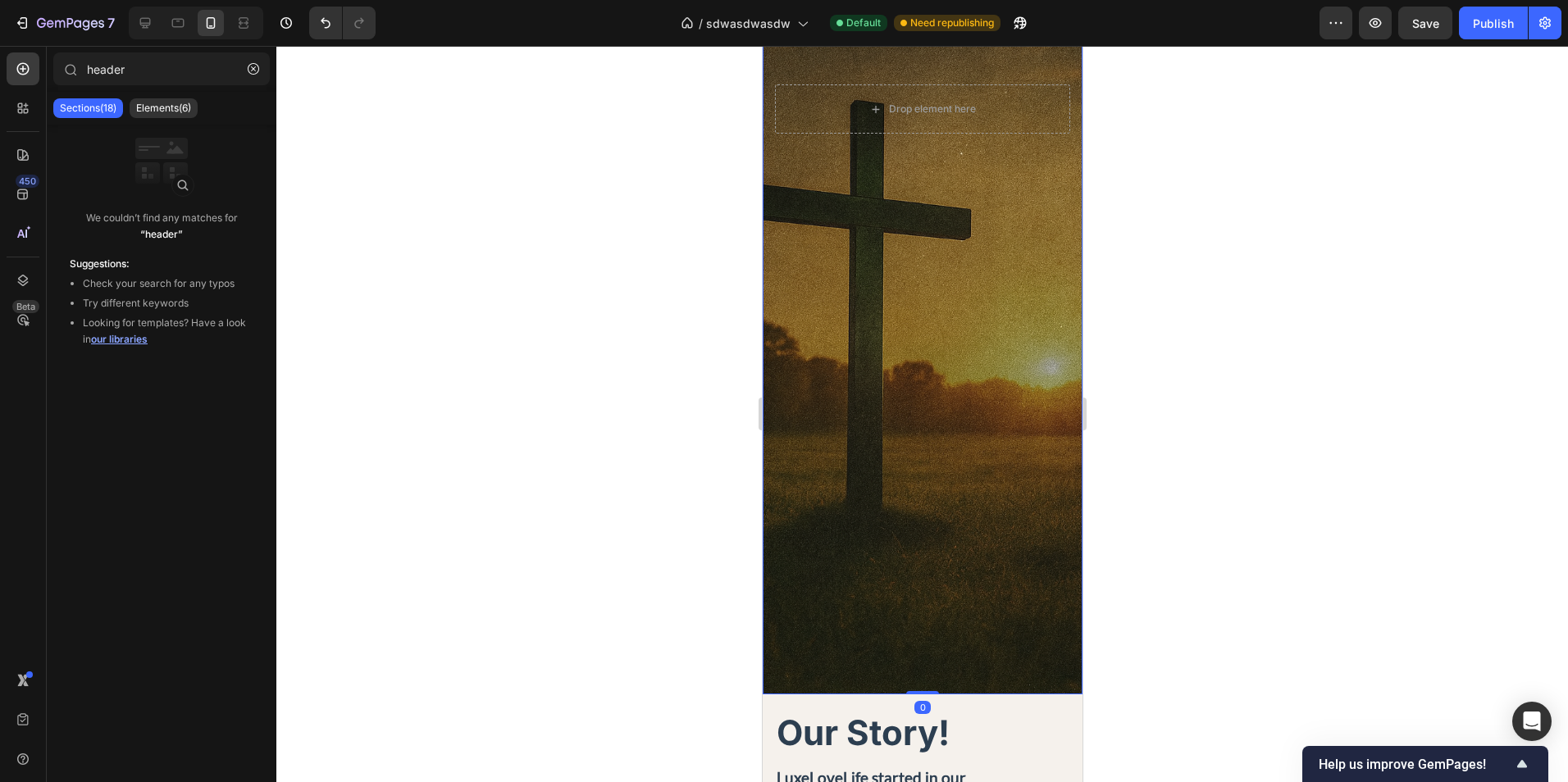
click at [958, 327] on div "Overlay" at bounding box center [921, 345] width 319 height 697
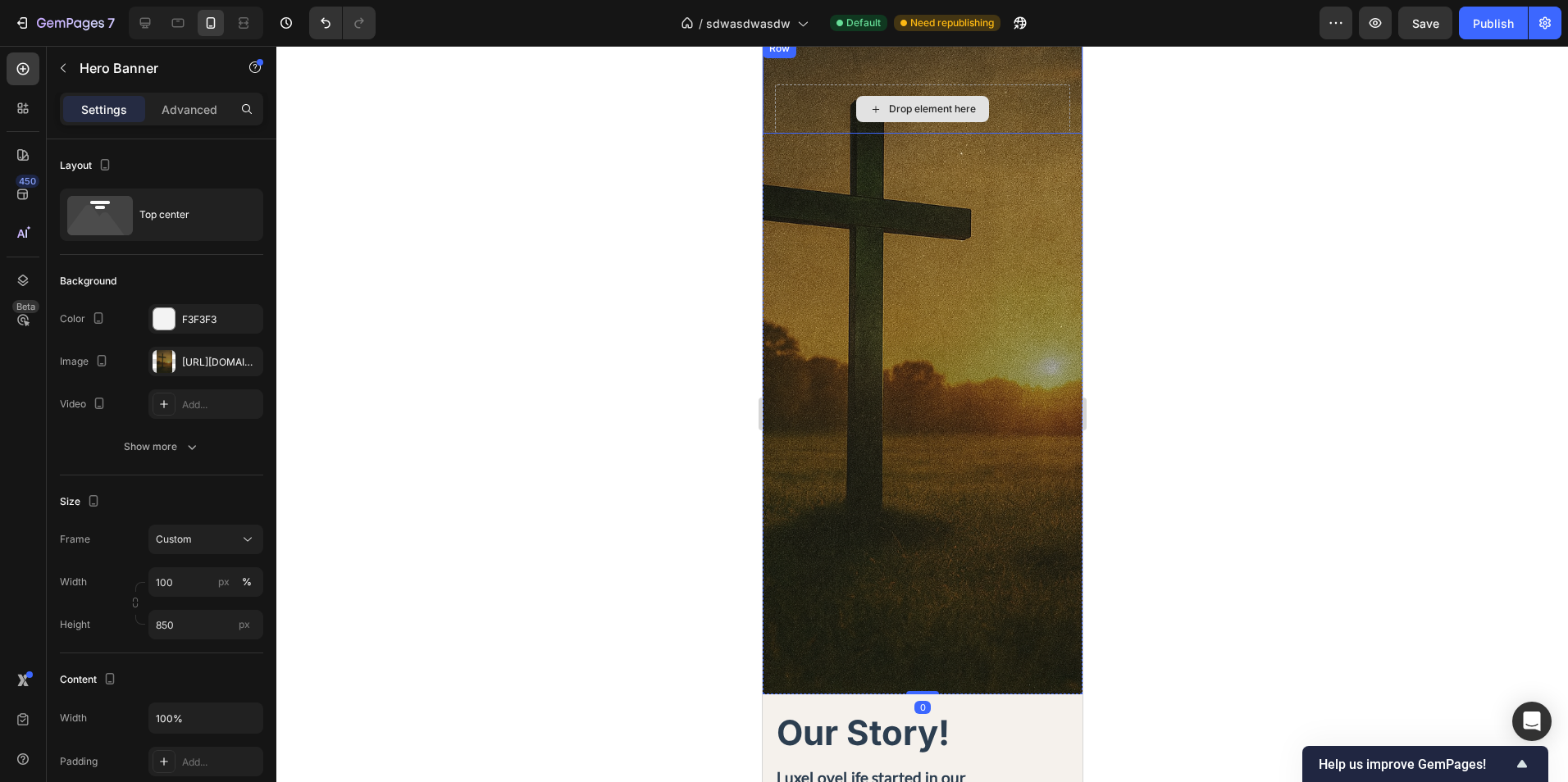
click at [1008, 115] on div "Drop element here" at bounding box center [921, 109] width 295 height 50
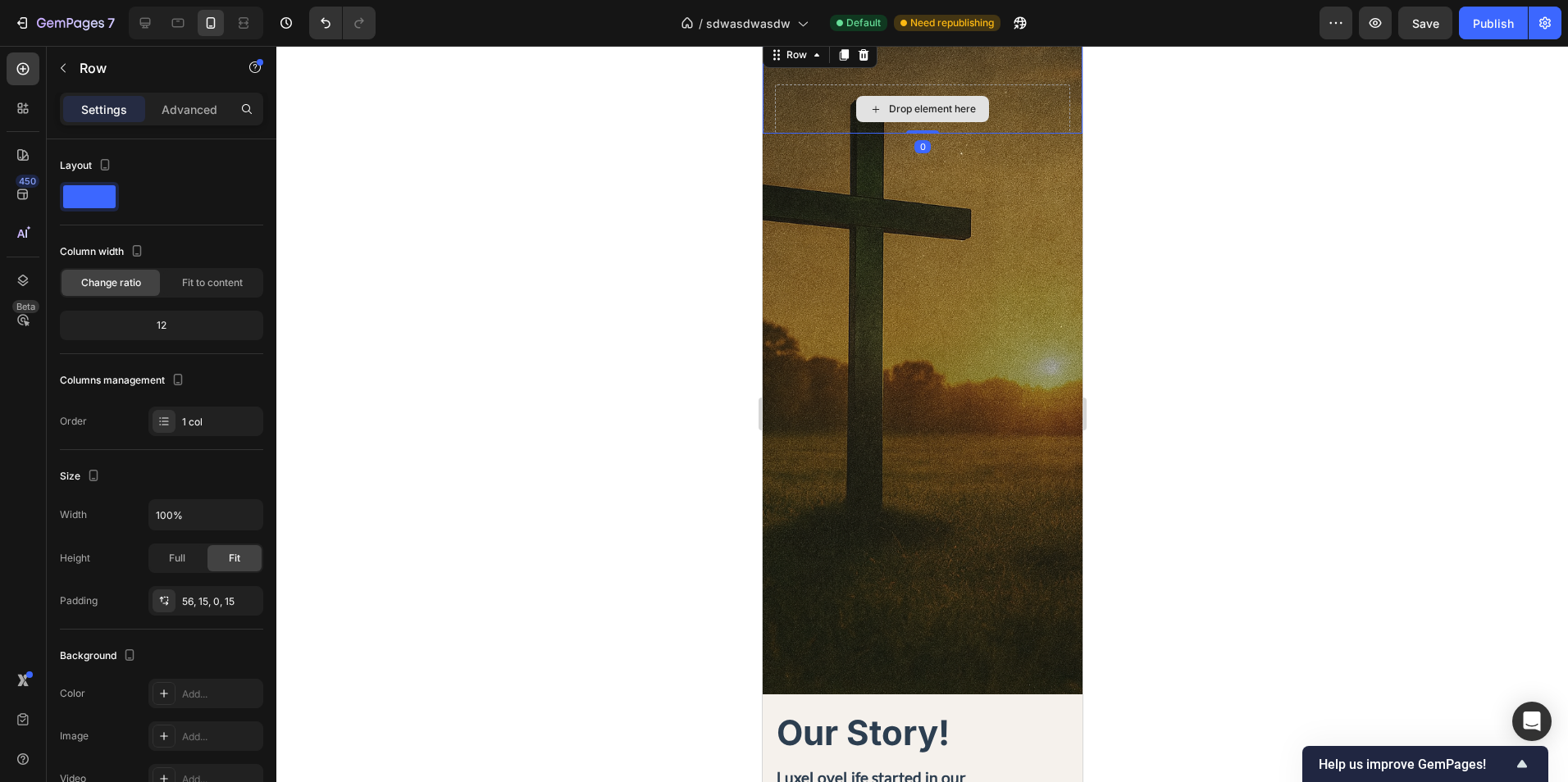
click at [947, 105] on div "Drop element here" at bounding box center [931, 109] width 87 height 14
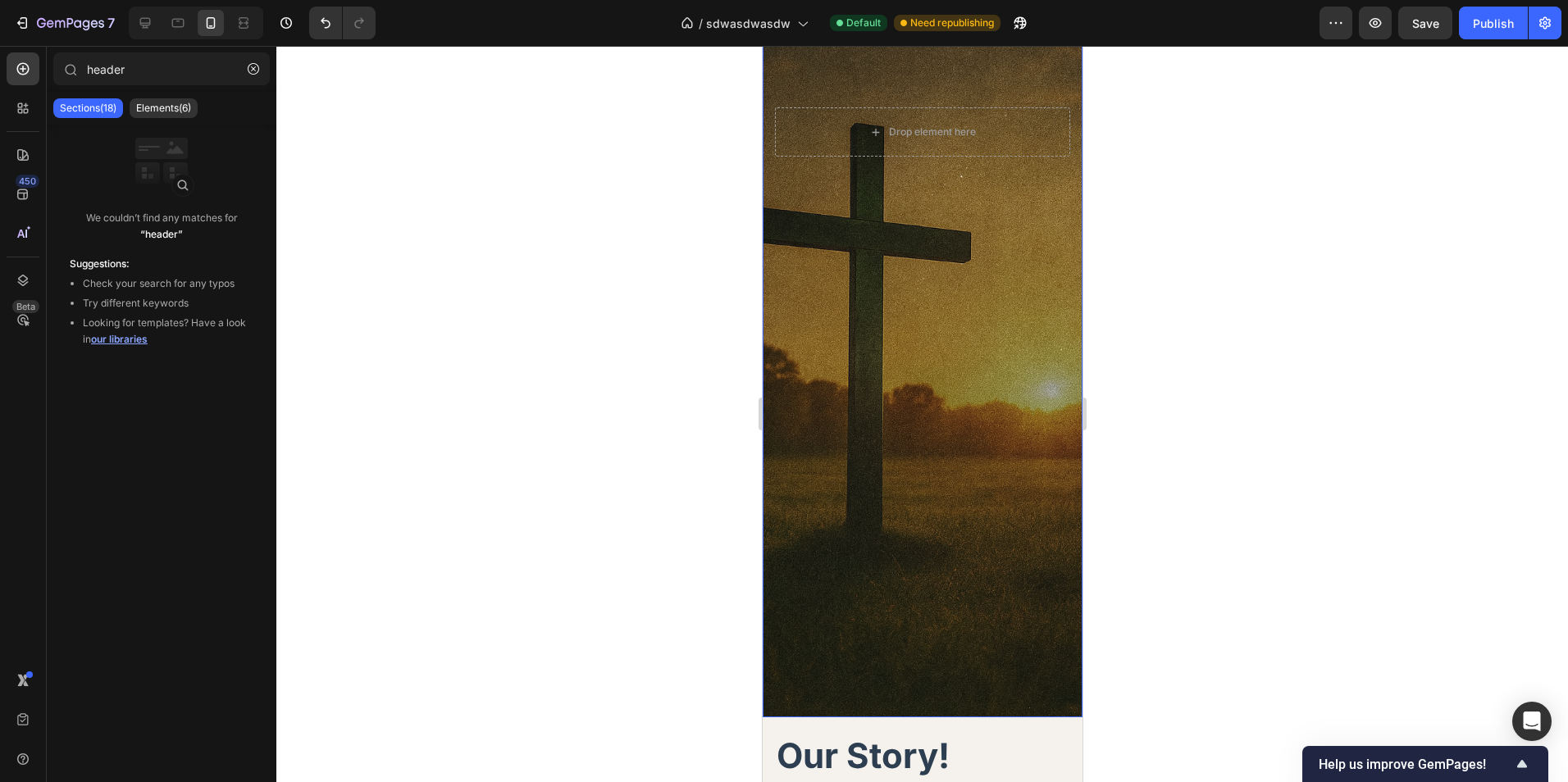
scroll to position [0, 0]
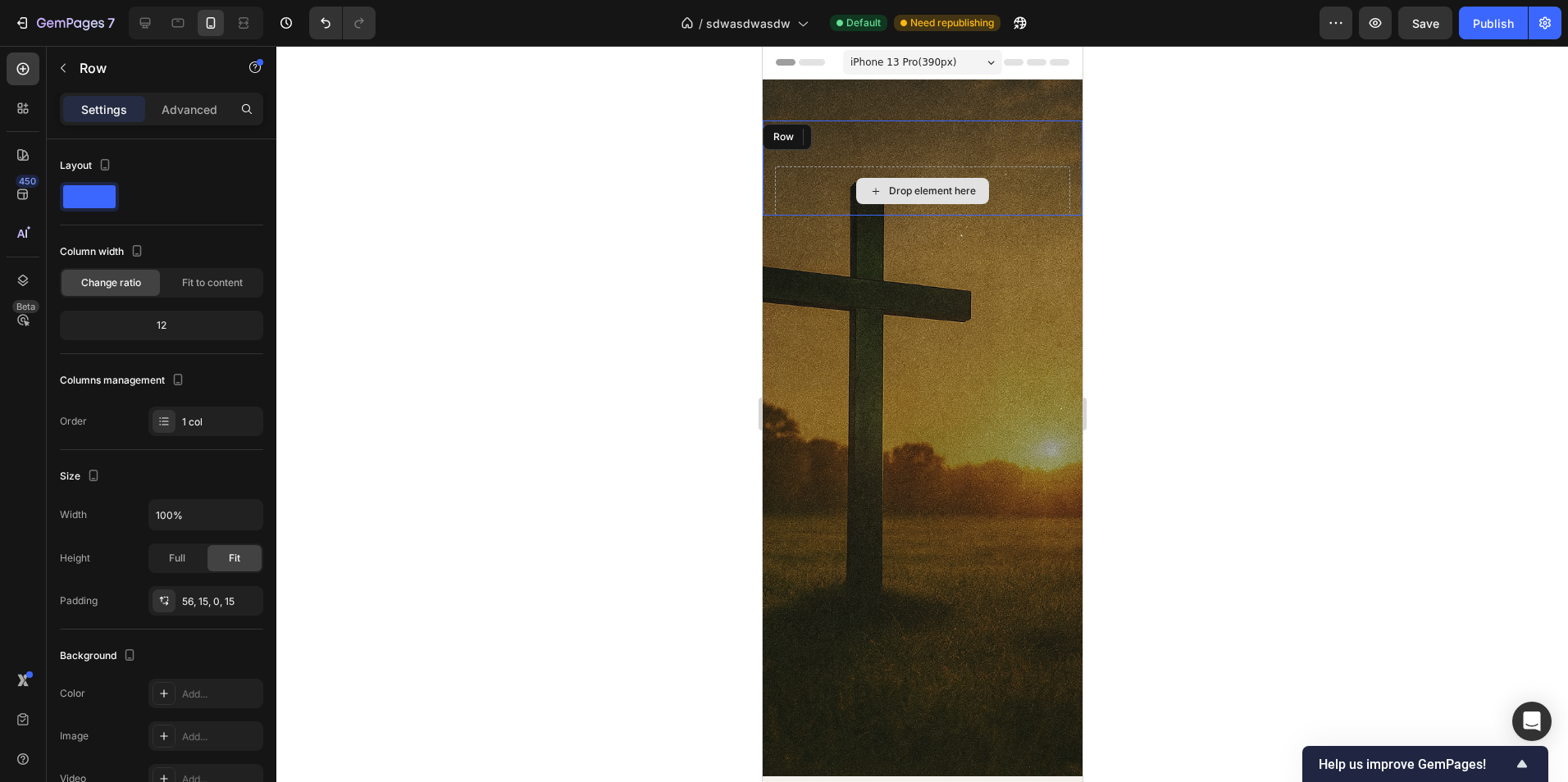
click at [1042, 207] on div "Drop element here" at bounding box center [921, 191] width 295 height 50
click at [866, 142] on icon at bounding box center [863, 136] width 11 height 12
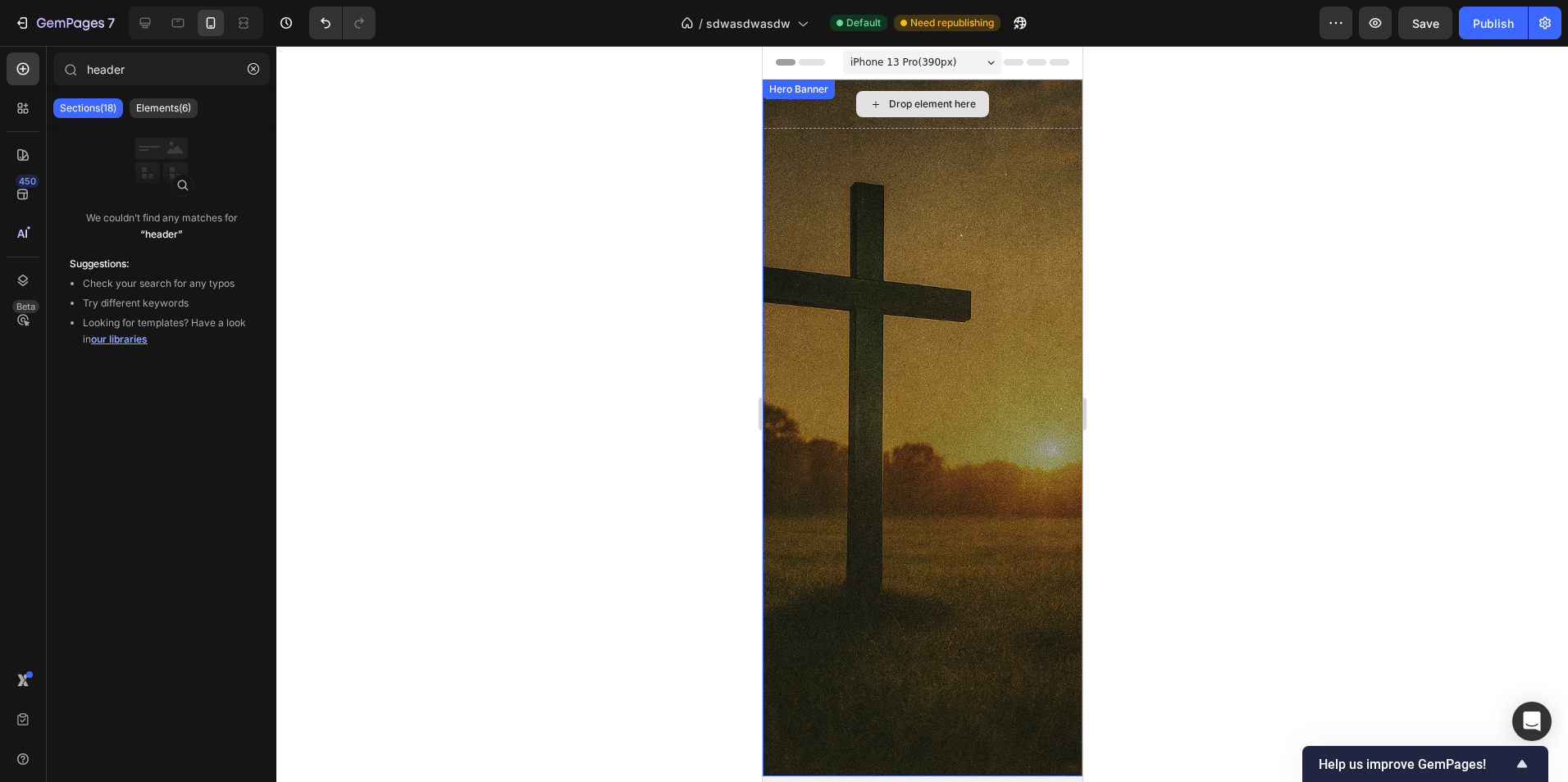
click at [1043, 113] on div "Drop element here" at bounding box center [921, 104] width 319 height 50
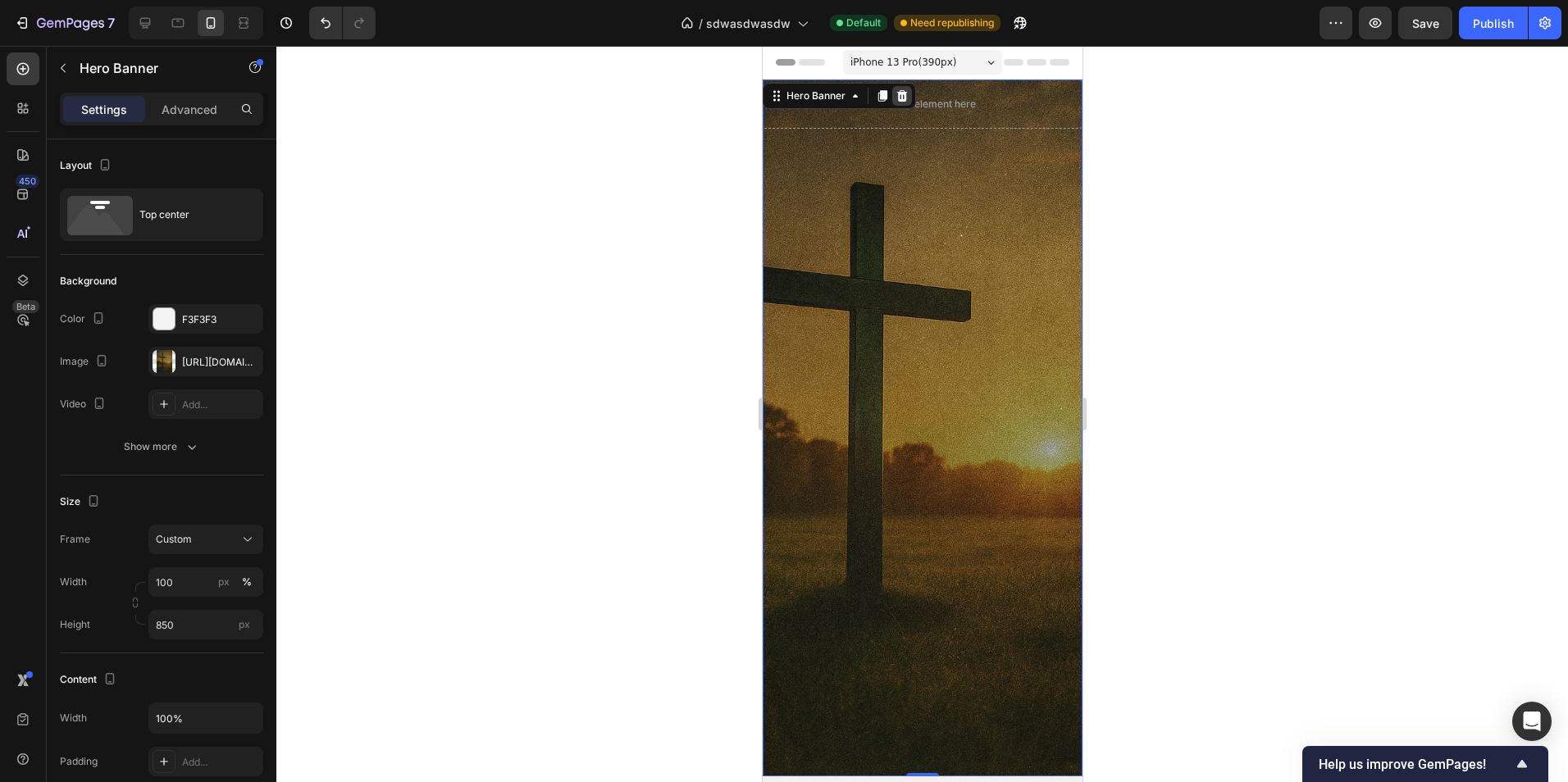
click at [899, 90] on icon at bounding box center [901, 96] width 14 height 14
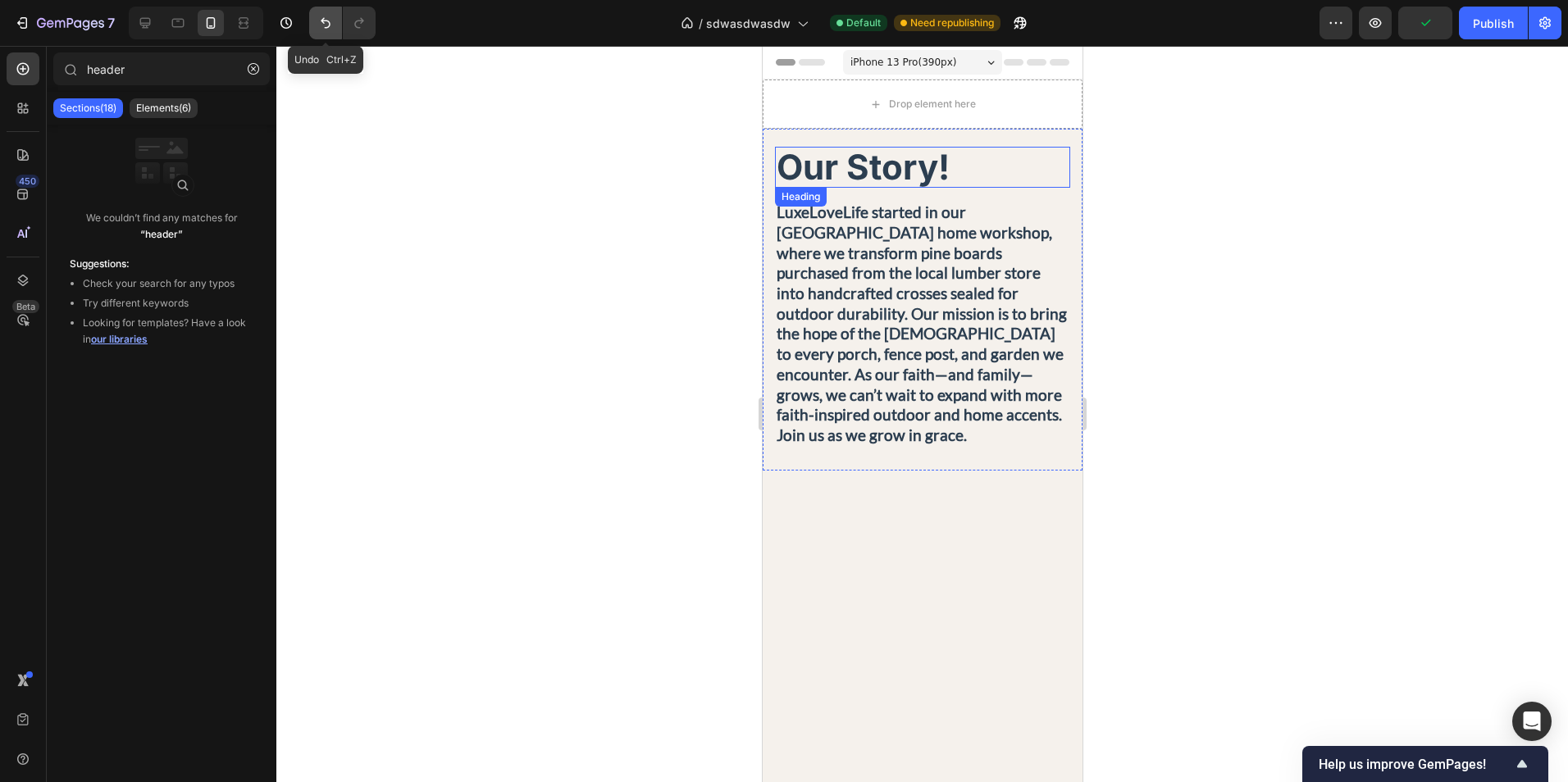
click at [320, 24] on icon "Undo/Redo" at bounding box center [326, 23] width 16 height 16
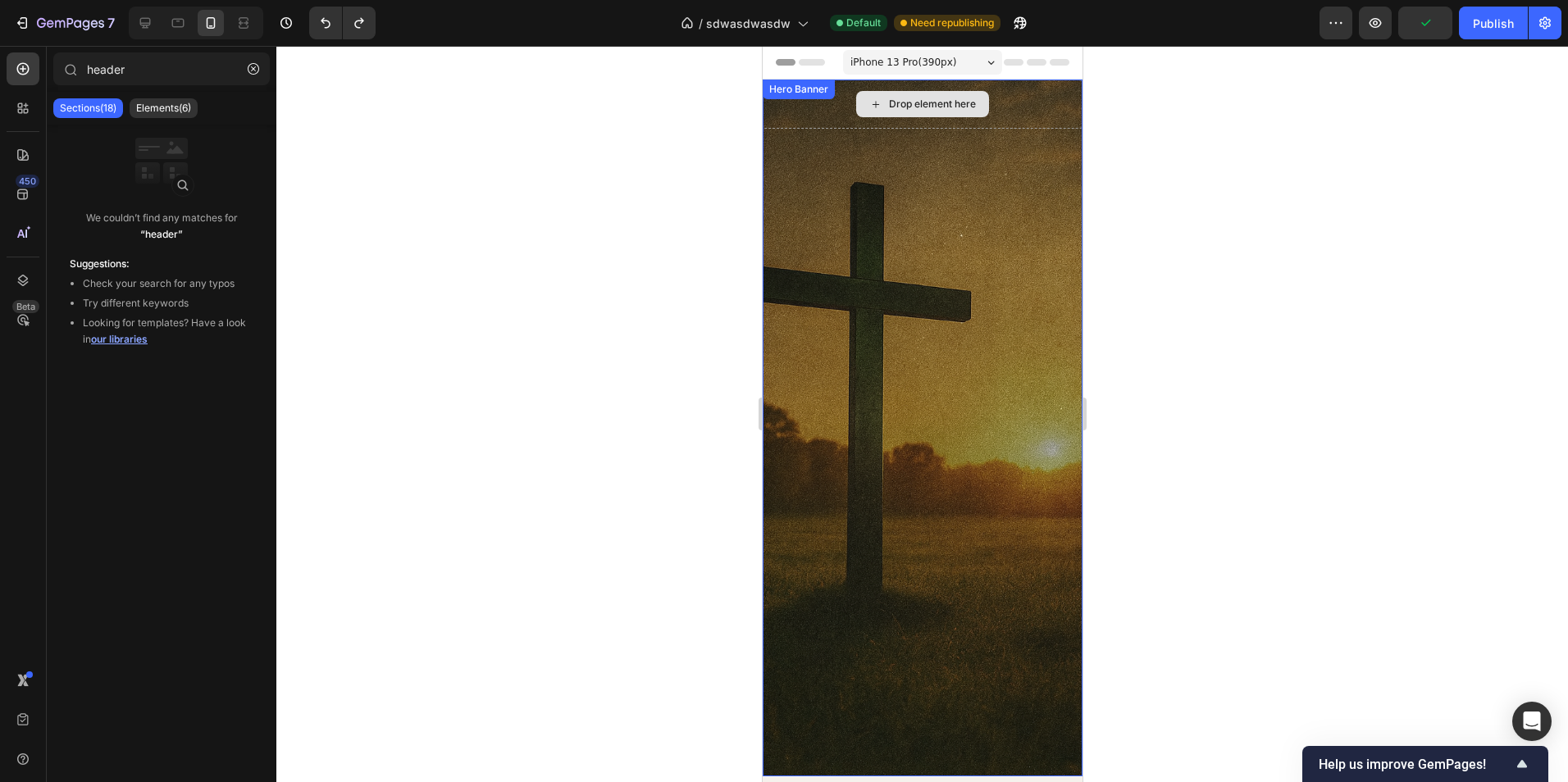
click at [1036, 102] on div "Drop element here" at bounding box center [921, 104] width 319 height 50
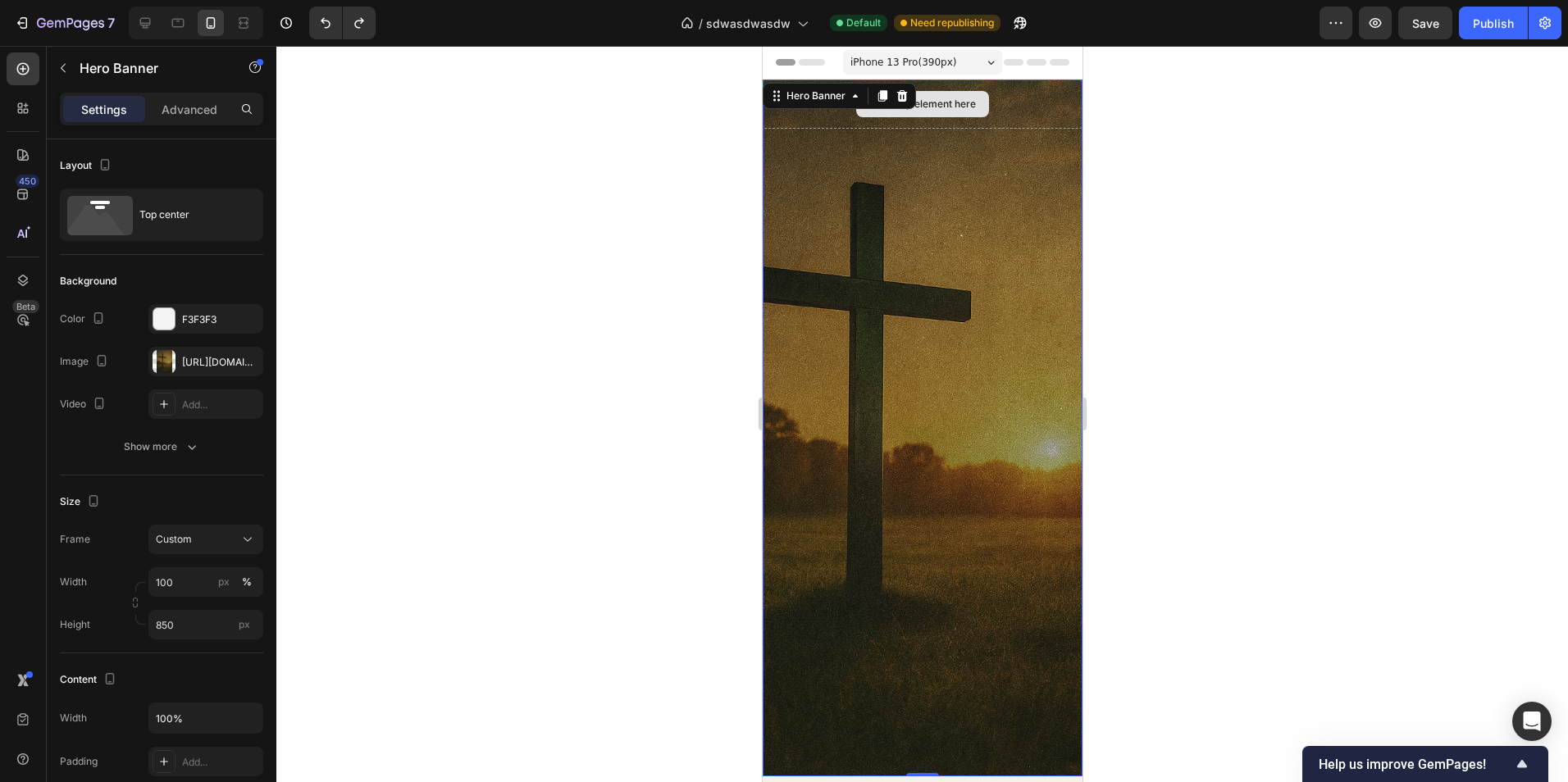
click at [982, 87] on div "Drop element here" at bounding box center [921, 104] width 319 height 50
click at [984, 126] on div "Drop element here" at bounding box center [921, 104] width 319 height 50
click at [812, 120] on div "Drop element here" at bounding box center [921, 104] width 319 height 50
click at [766, 101] on div "Hero Banner" at bounding box center [815, 96] width 98 height 20
click at [977, 122] on div "Drop element here" at bounding box center [921, 104] width 319 height 50
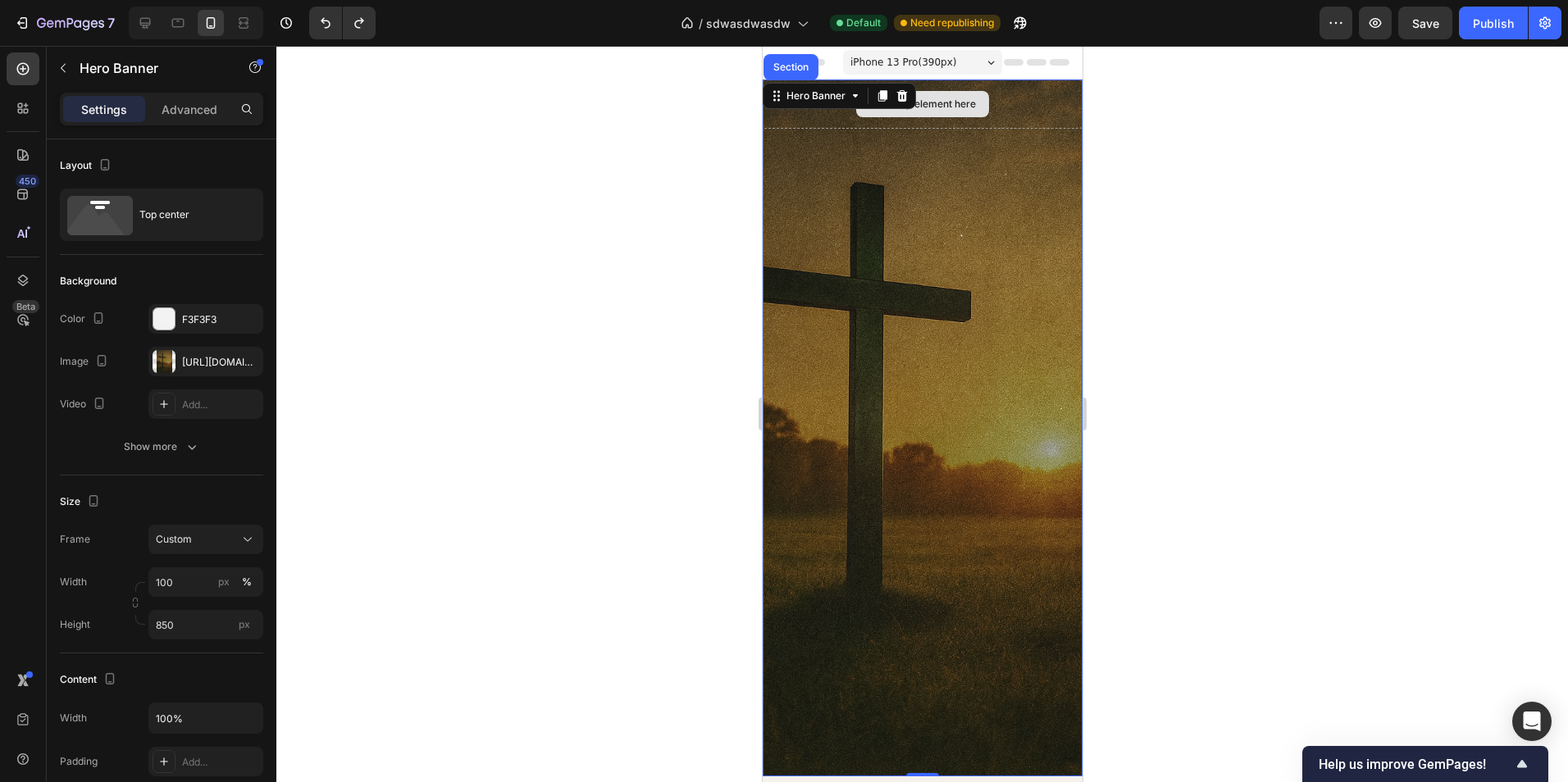
click at [1001, 98] on div "Drop element here" at bounding box center [921, 104] width 319 height 50
click at [175, 115] on p "Advanced" at bounding box center [189, 109] width 56 height 17
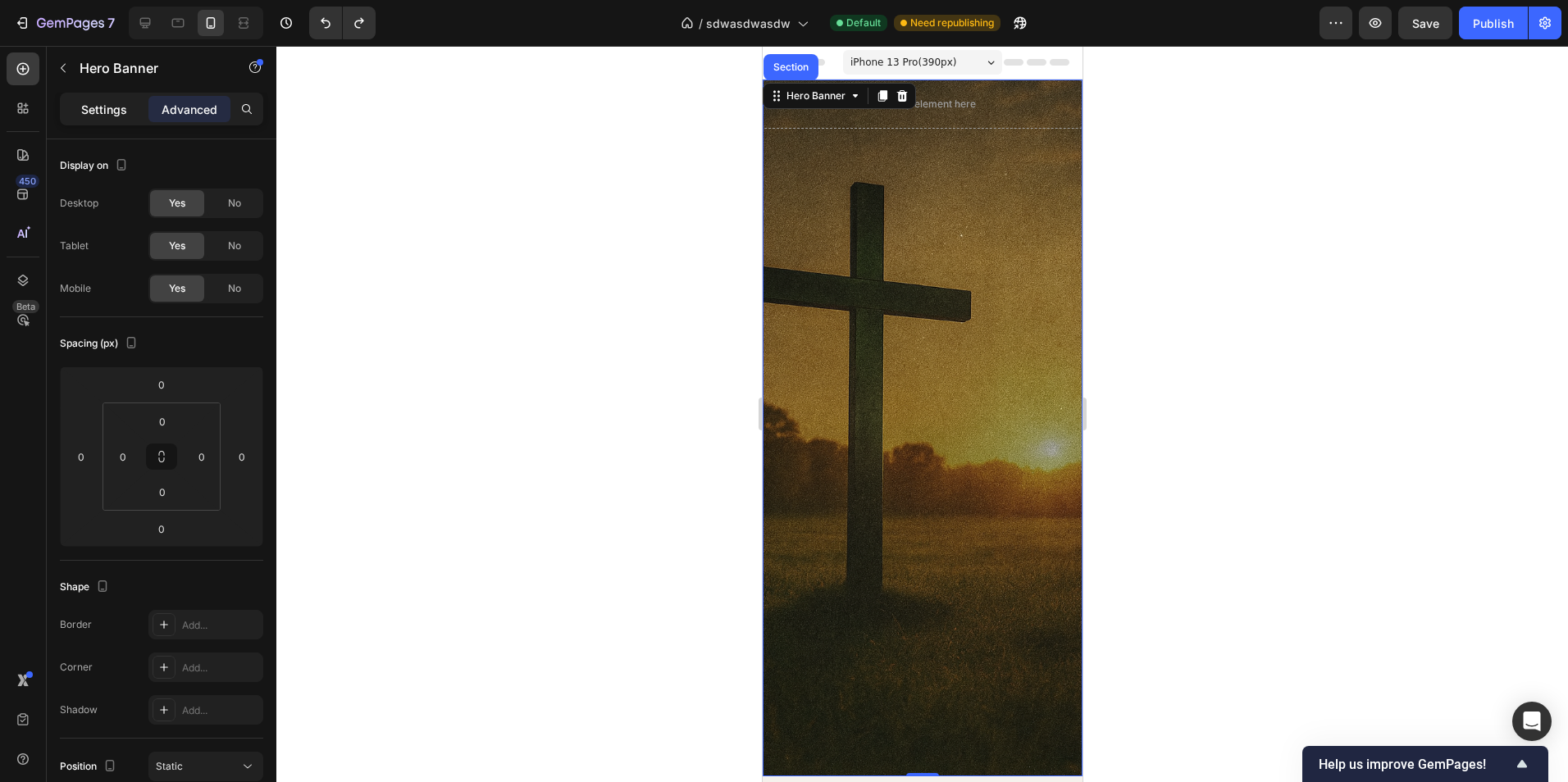
click at [100, 115] on p "Settings" at bounding box center [104, 109] width 46 height 17
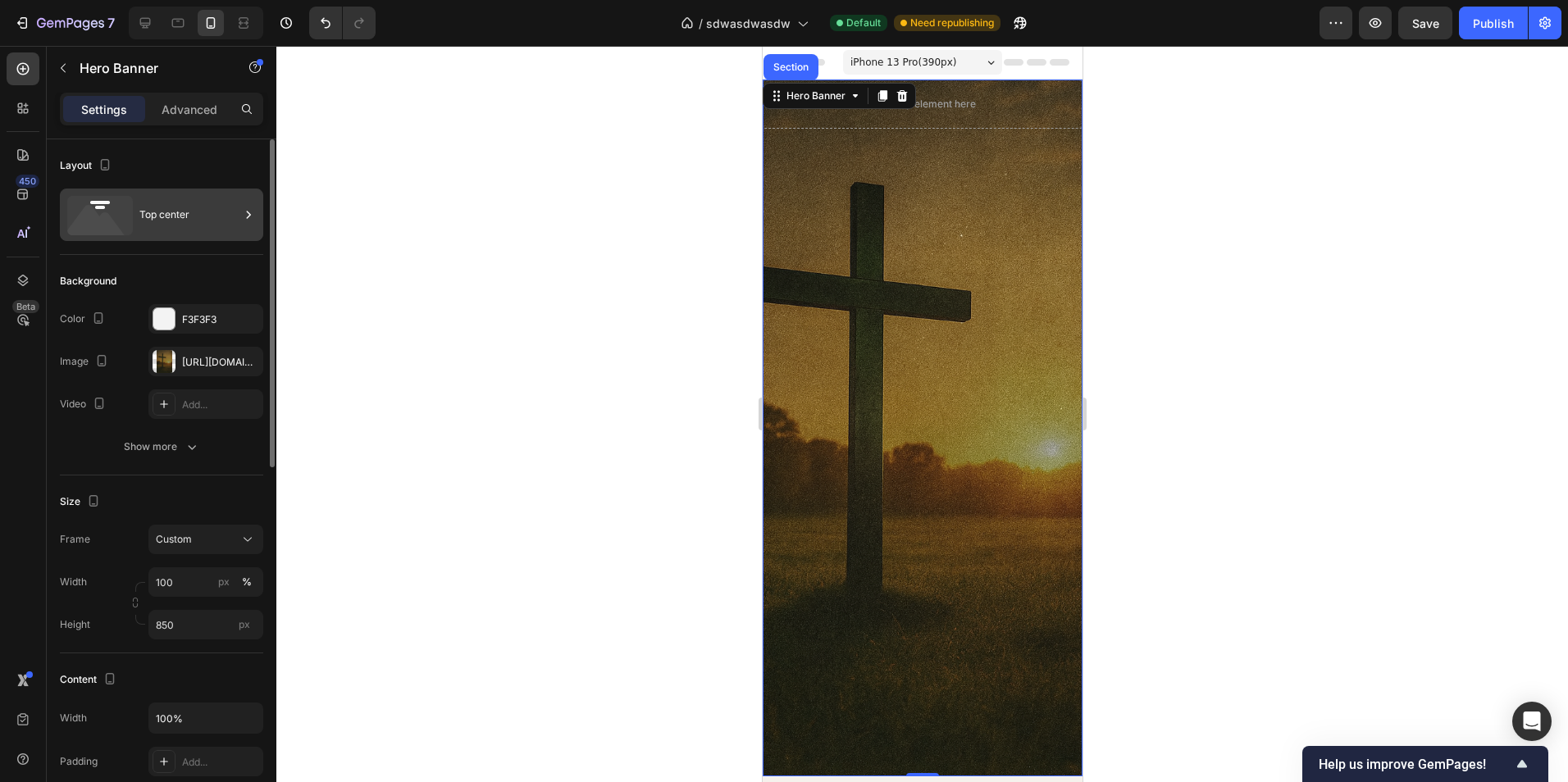
click at [188, 212] on div "Top center" at bounding box center [189, 215] width 100 height 38
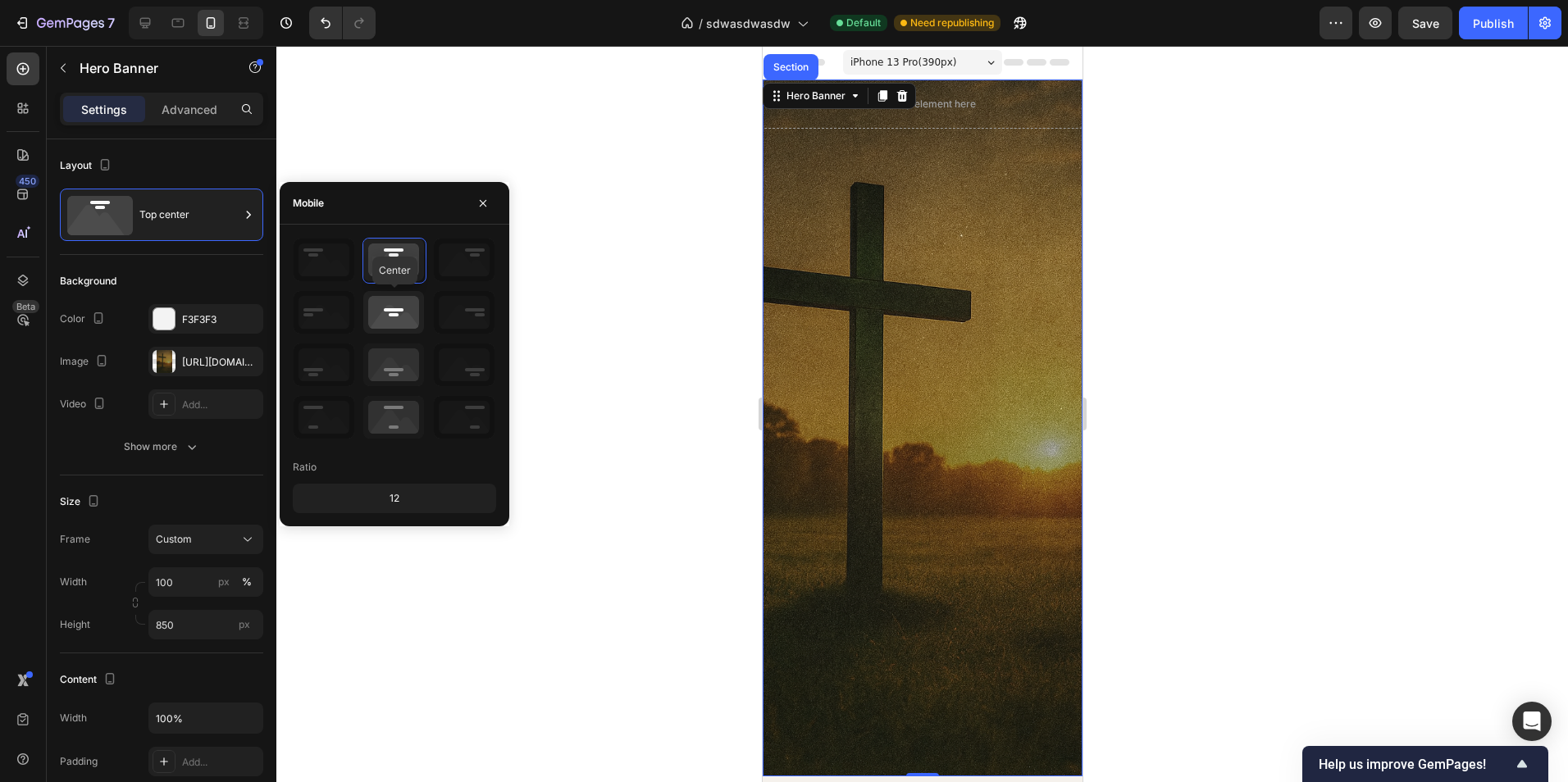
click at [401, 314] on icon at bounding box center [393, 312] width 60 height 42
click at [401, 264] on icon at bounding box center [393, 260] width 60 height 42
click at [1226, 332] on div at bounding box center [922, 414] width 1292 height 736
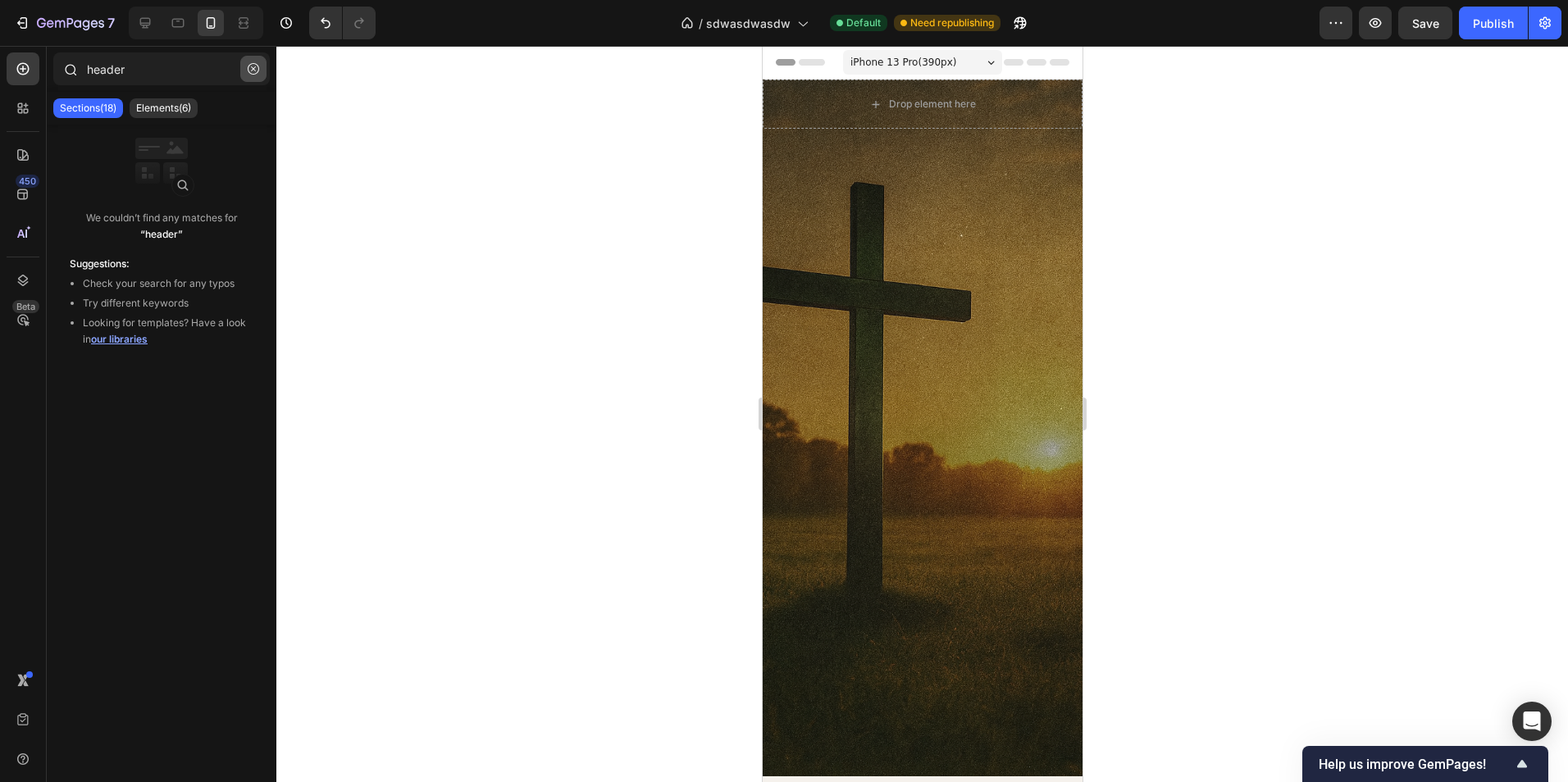
click at [248, 71] on icon "button" at bounding box center [254, 69] width 12 height 12
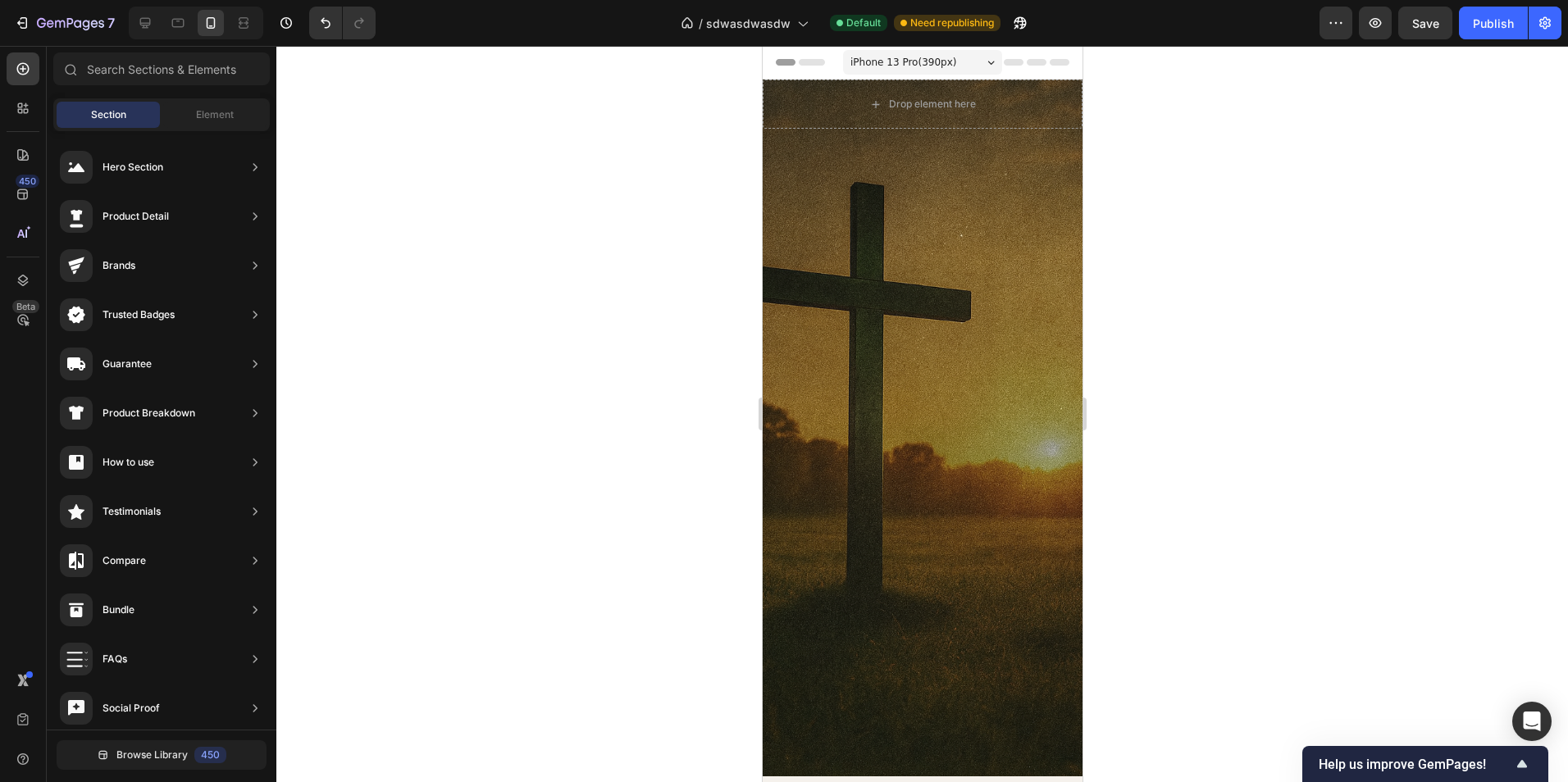
click at [442, 299] on div at bounding box center [922, 414] width 1292 height 736
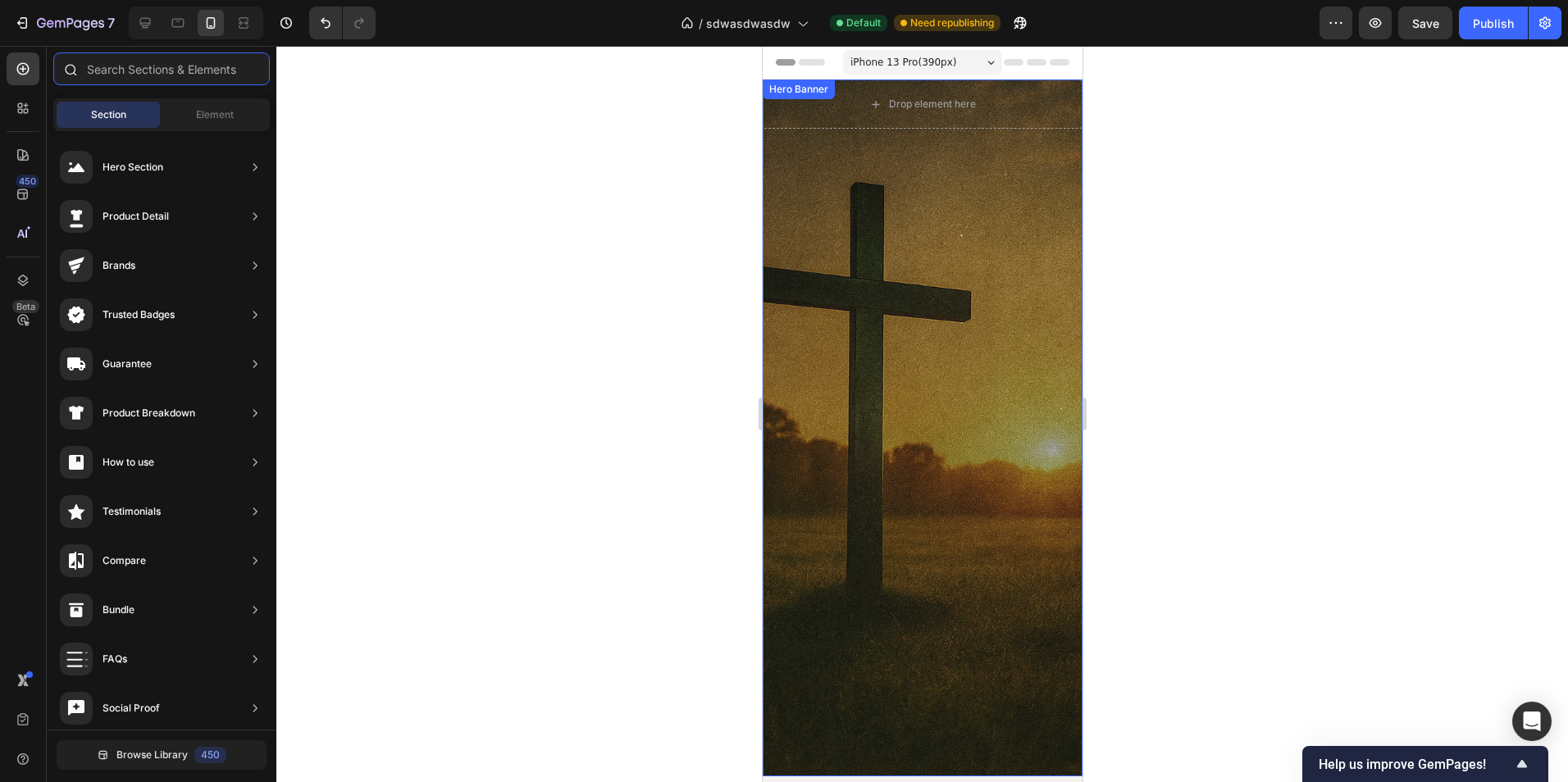
click at [154, 65] on input "text" at bounding box center [161, 69] width 217 height 32
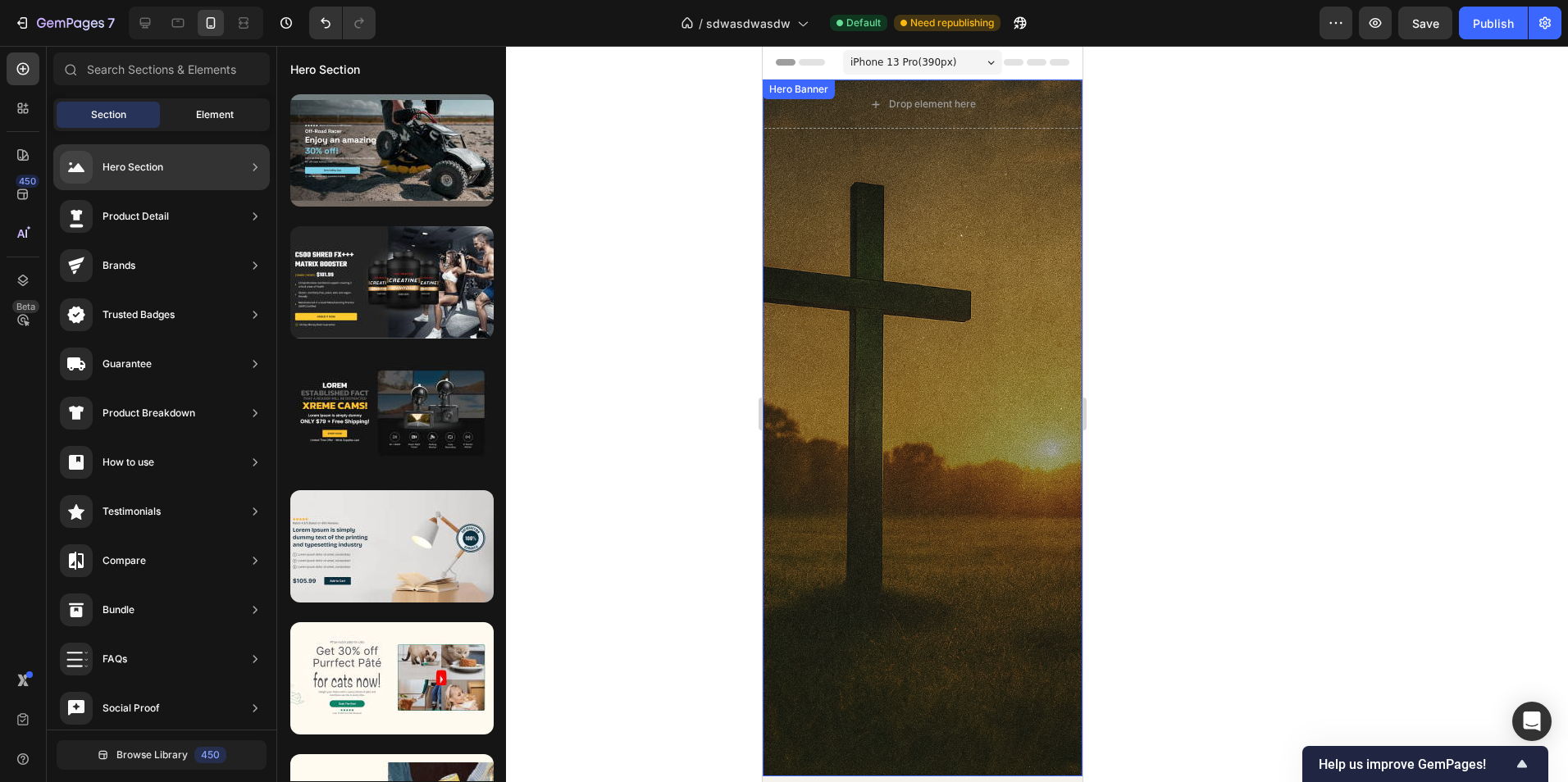
click at [228, 125] on div "Element" at bounding box center [215, 115] width 104 height 26
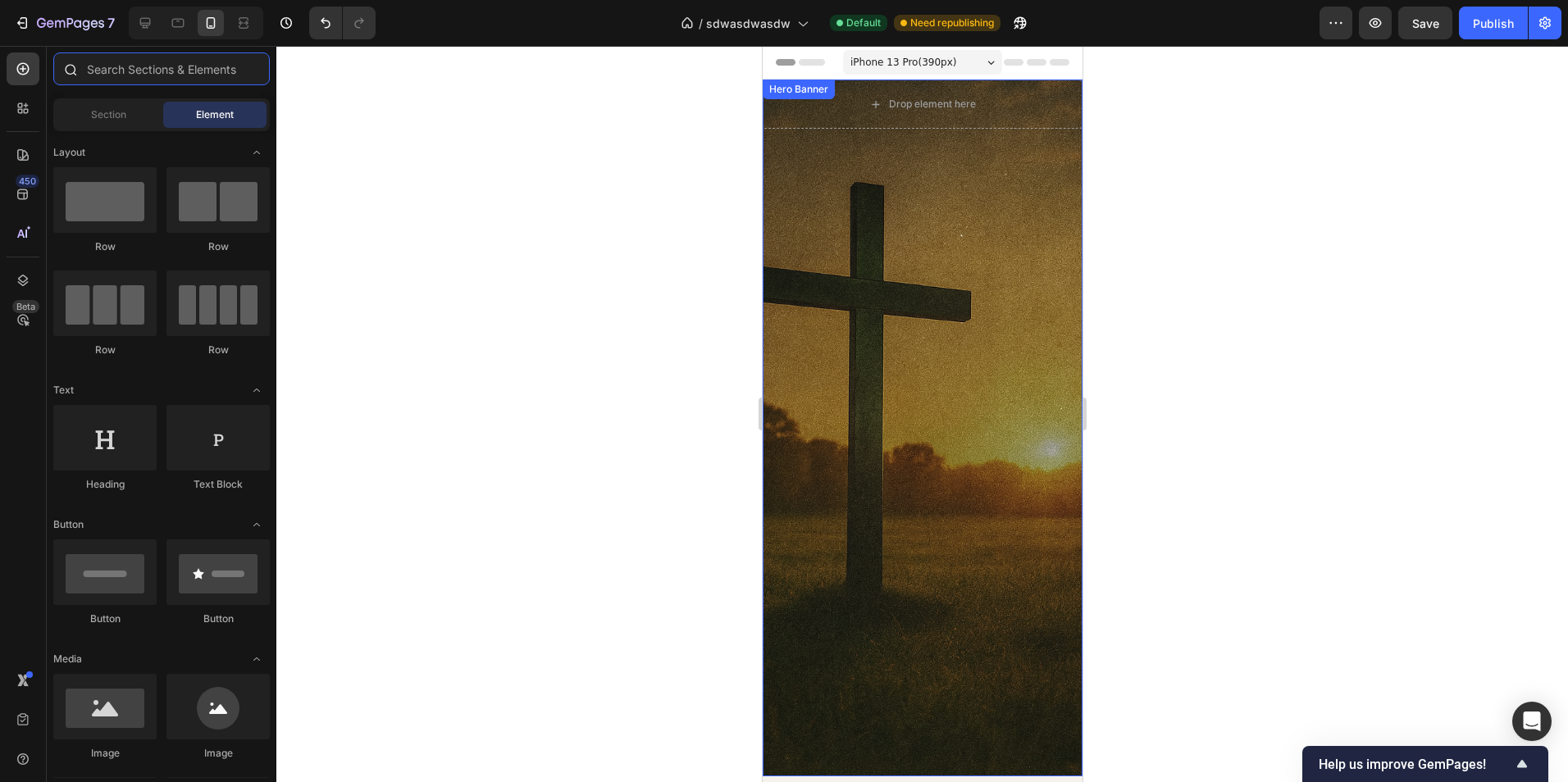
click at [193, 81] on input "text" at bounding box center [161, 69] width 217 height 32
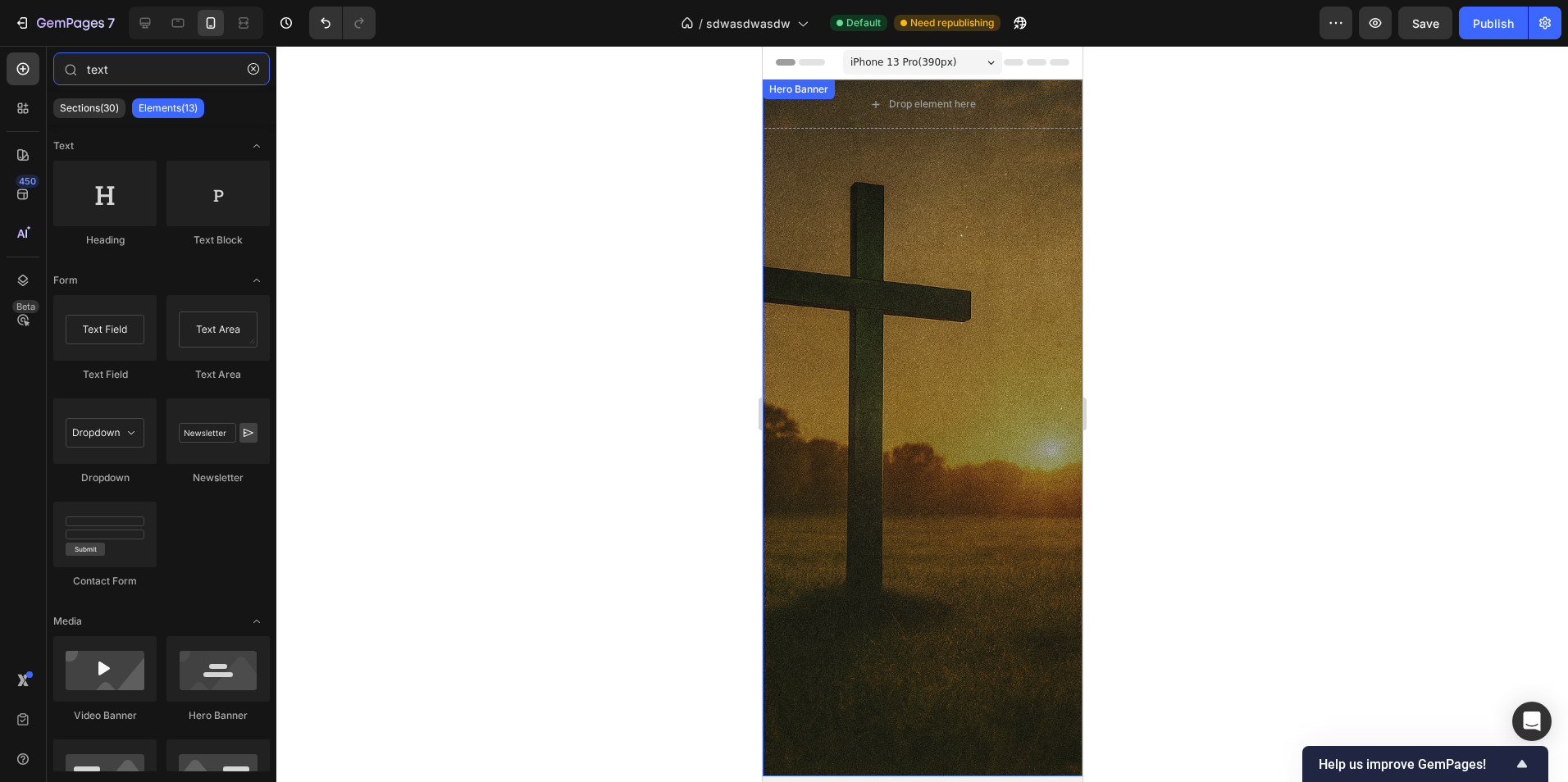
type input "text"
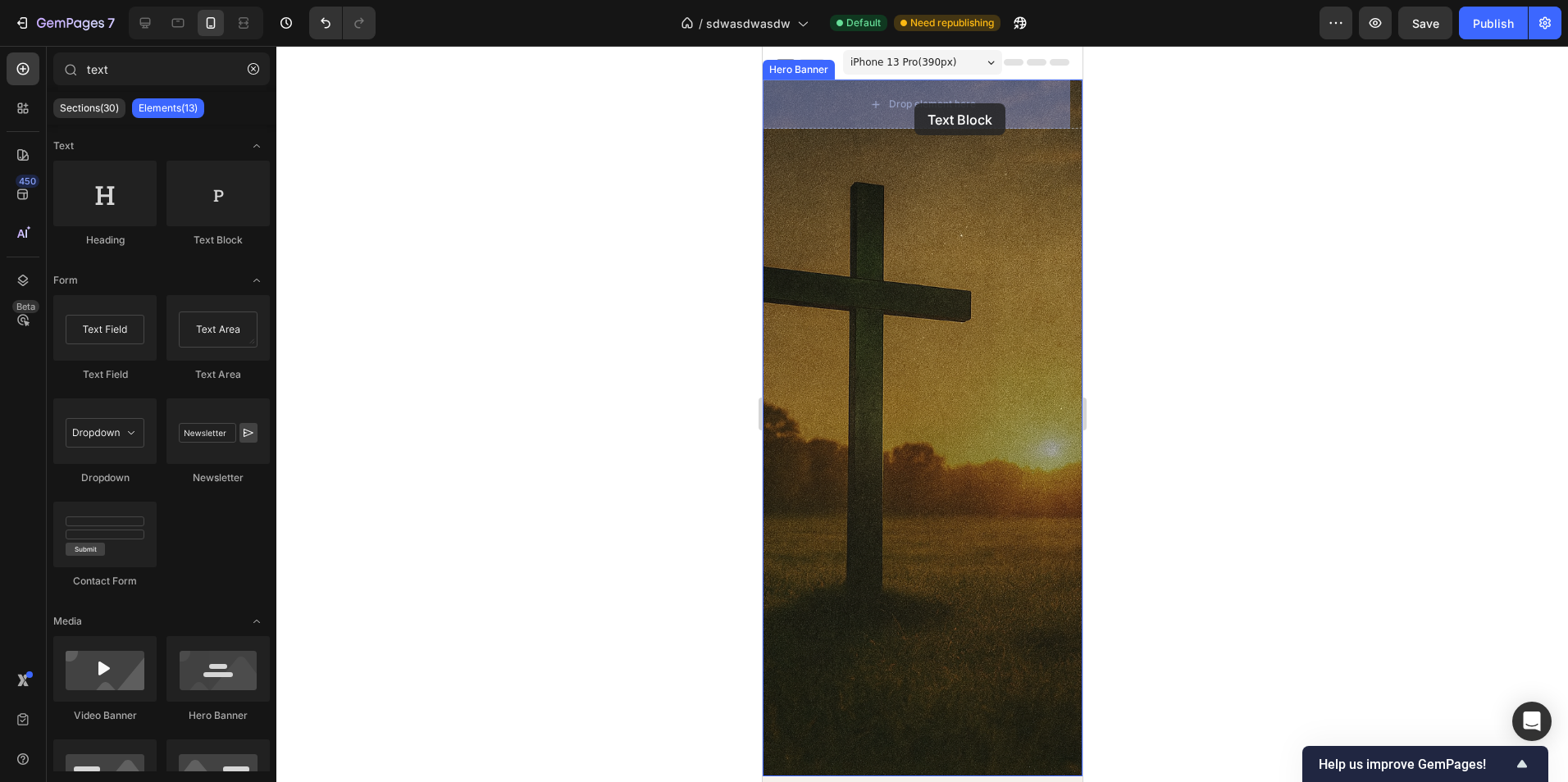
drag, startPoint x: 1158, startPoint y: 296, endPoint x: 914, endPoint y: 104, distance: 310.5
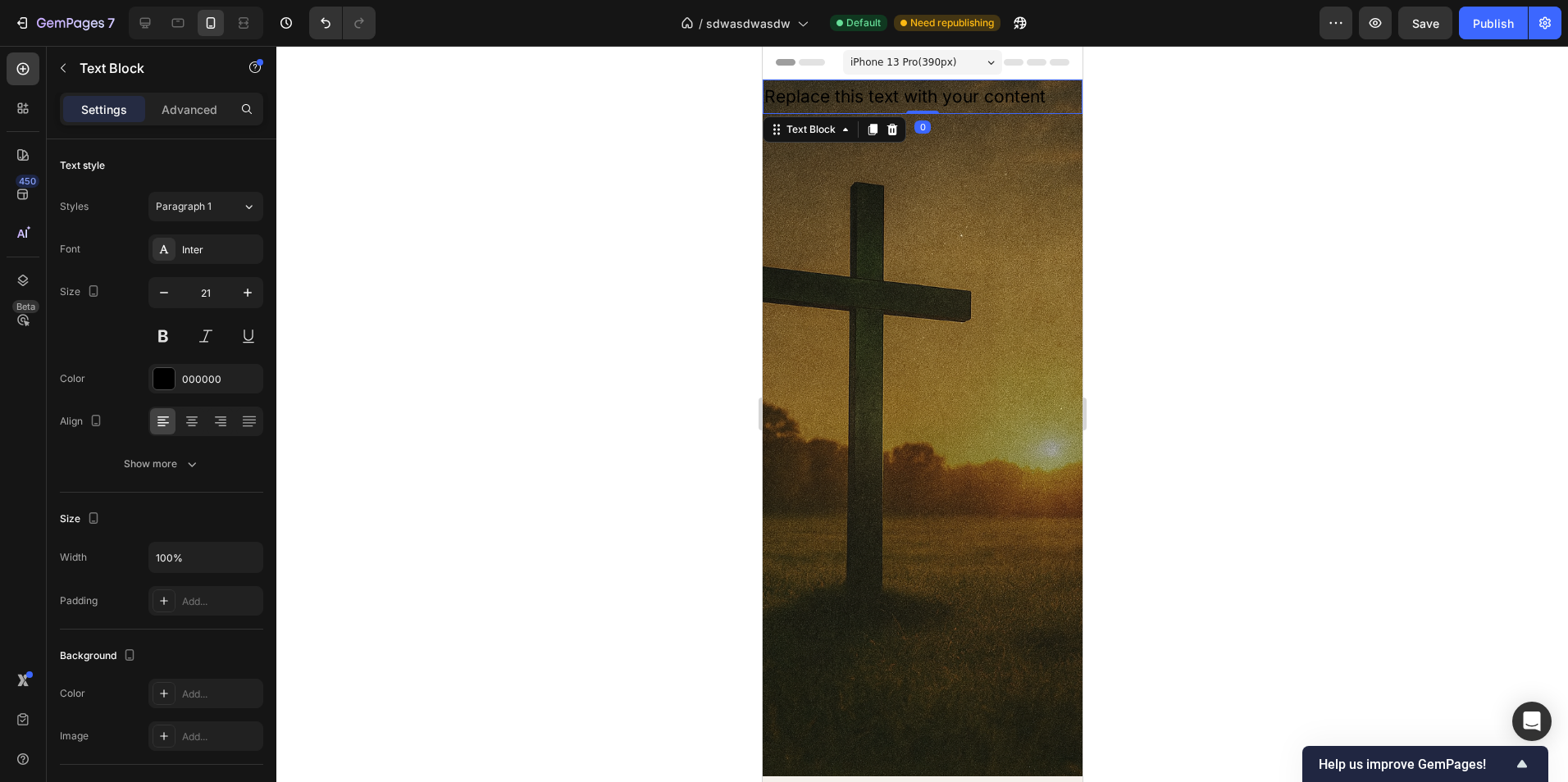
click at [957, 381] on div "Overlay" at bounding box center [921, 428] width 319 height 697
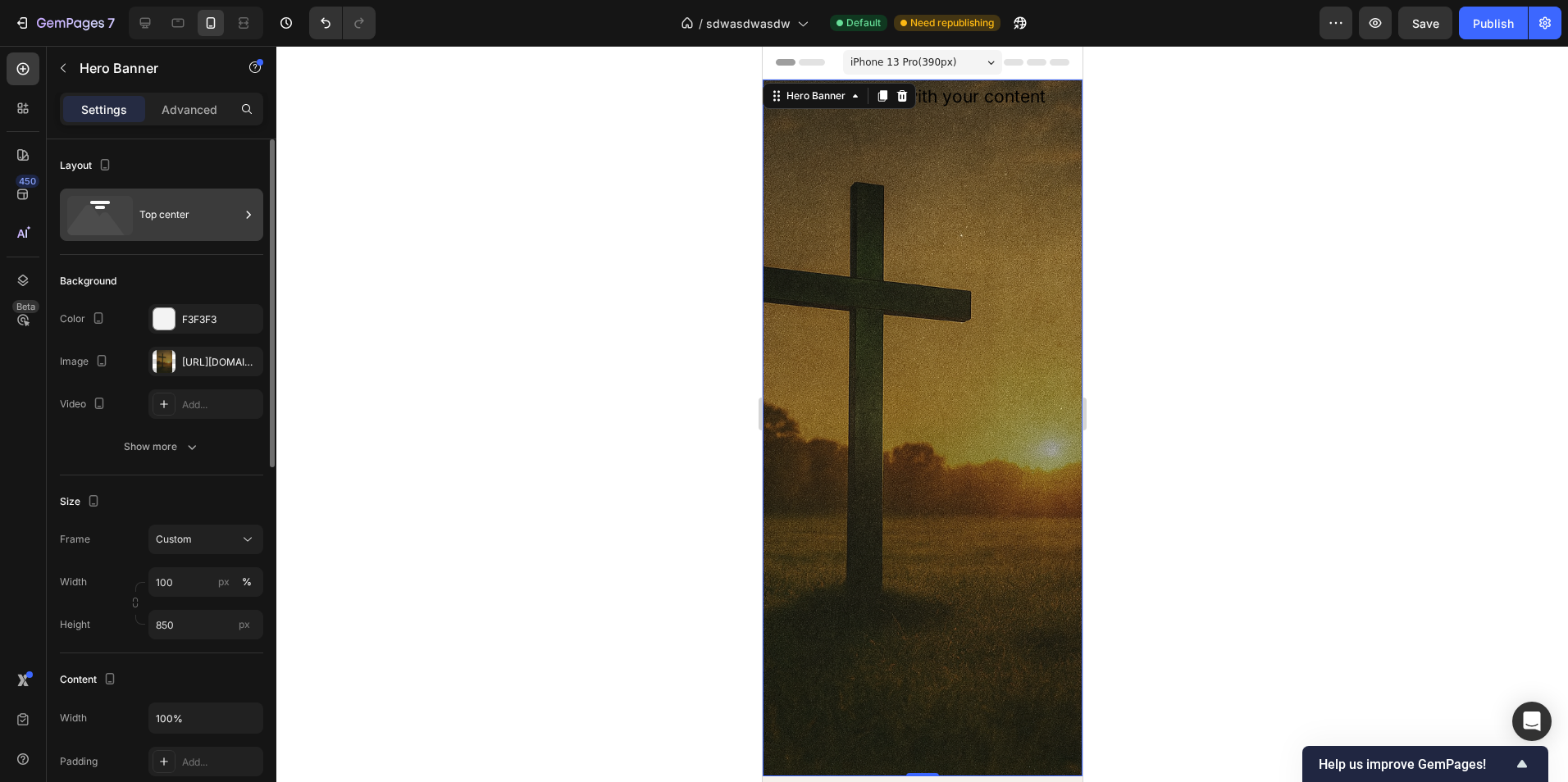
click at [174, 222] on div "Top center" at bounding box center [189, 215] width 100 height 38
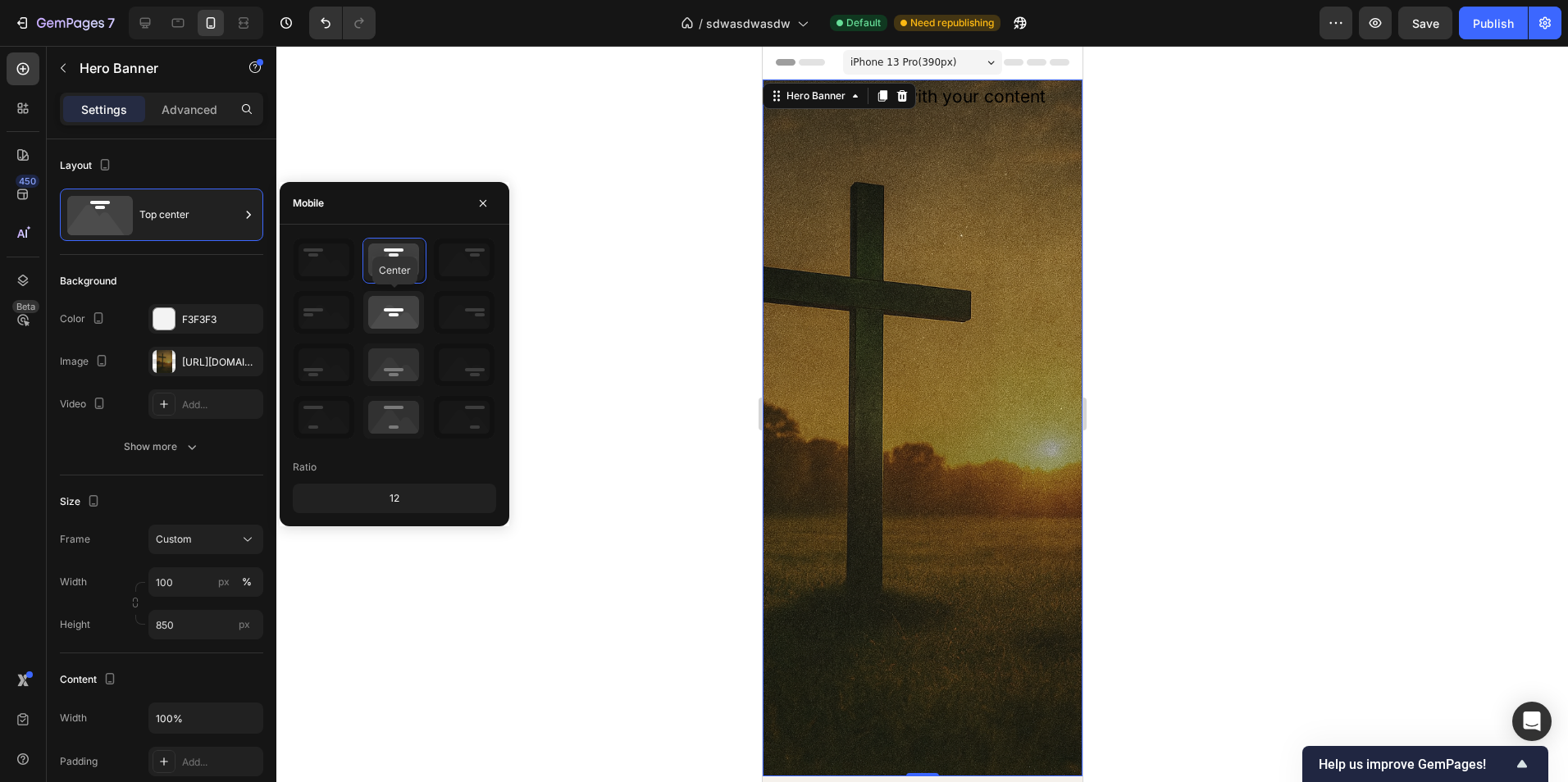
click at [384, 320] on icon at bounding box center [393, 312] width 60 height 42
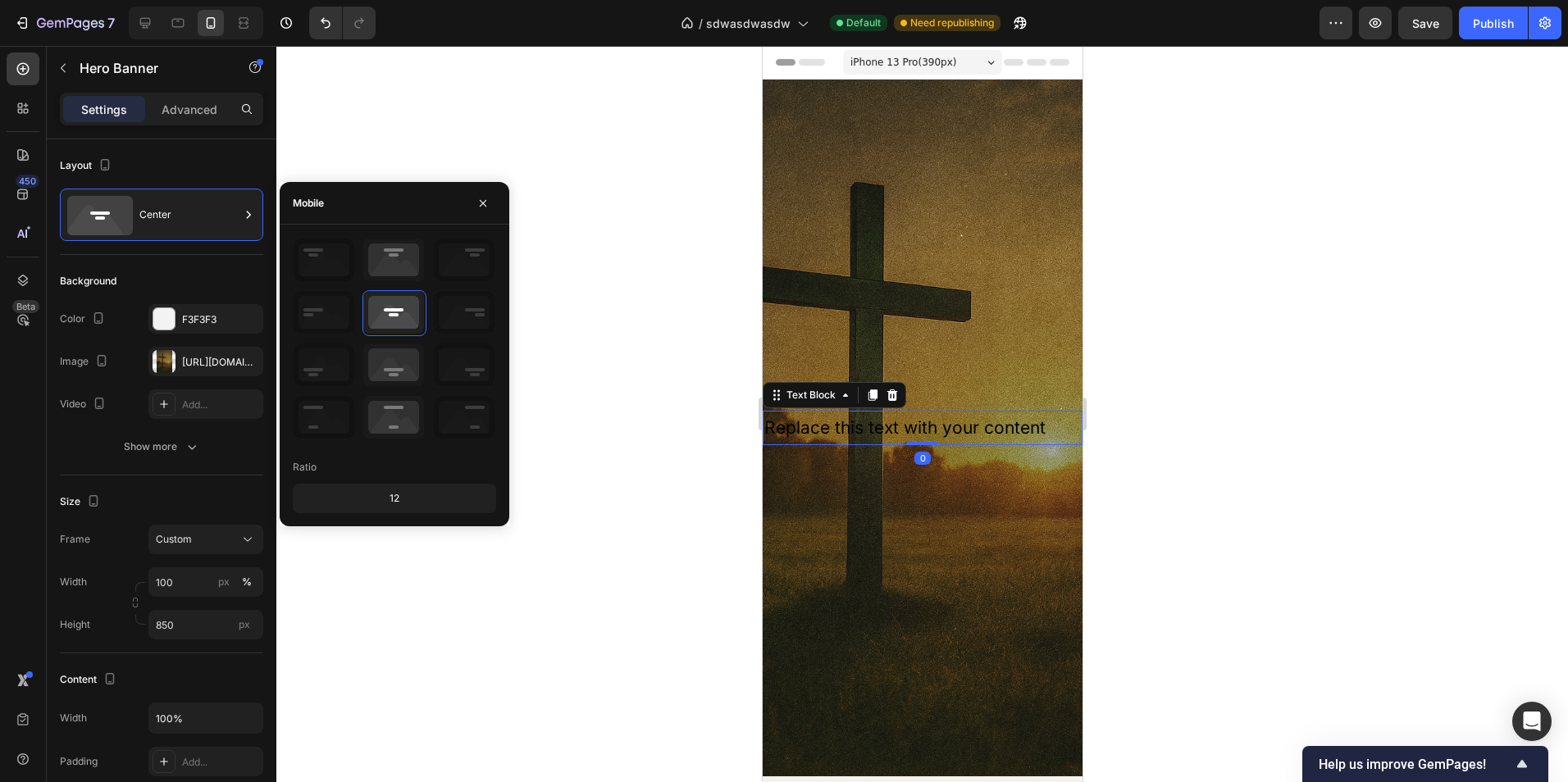
click at [906, 428] on div "Replace this text with your content" at bounding box center [921, 428] width 319 height 34
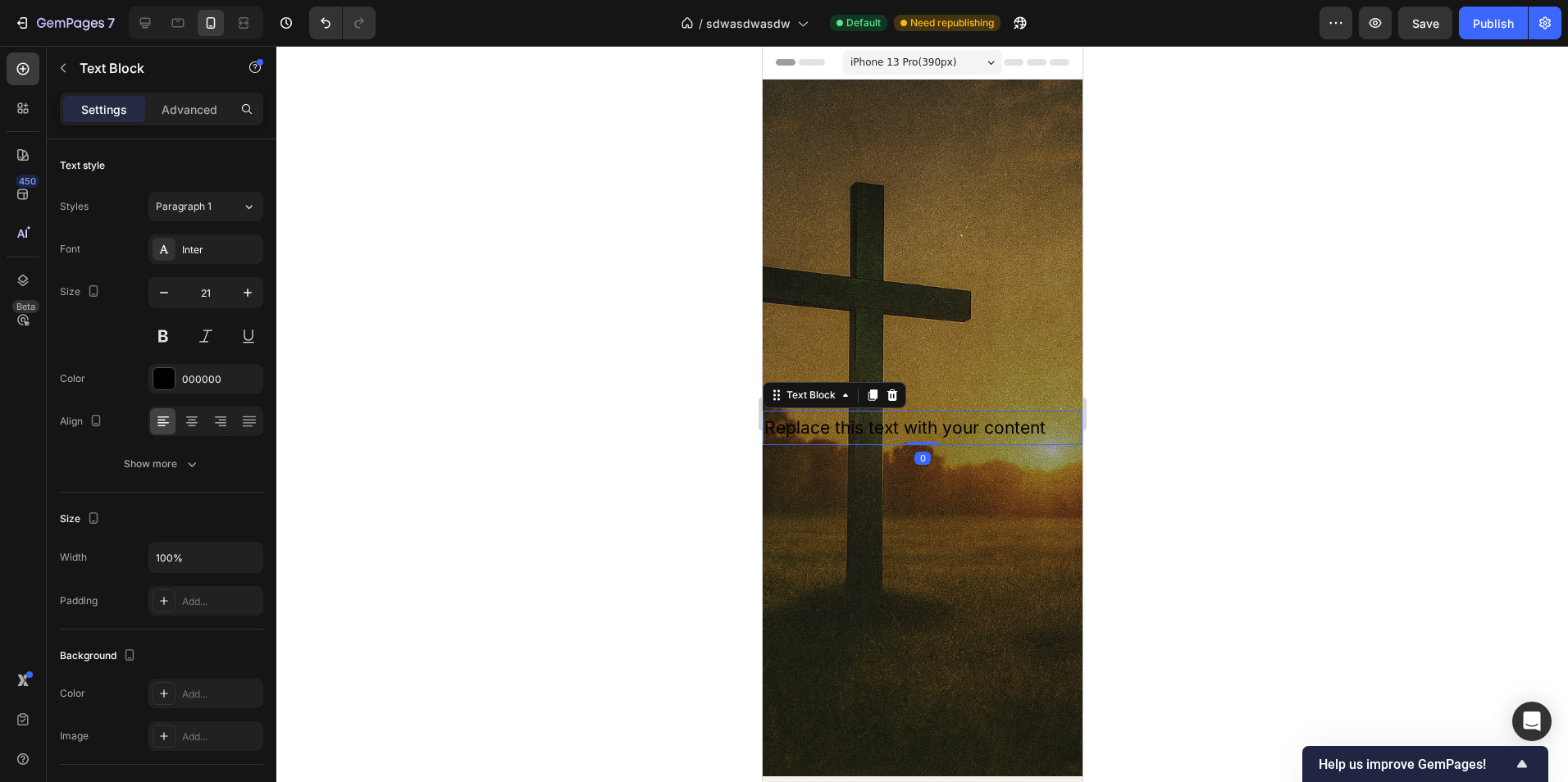
click at [906, 428] on div "Replace this text with your content" at bounding box center [921, 428] width 319 height 34
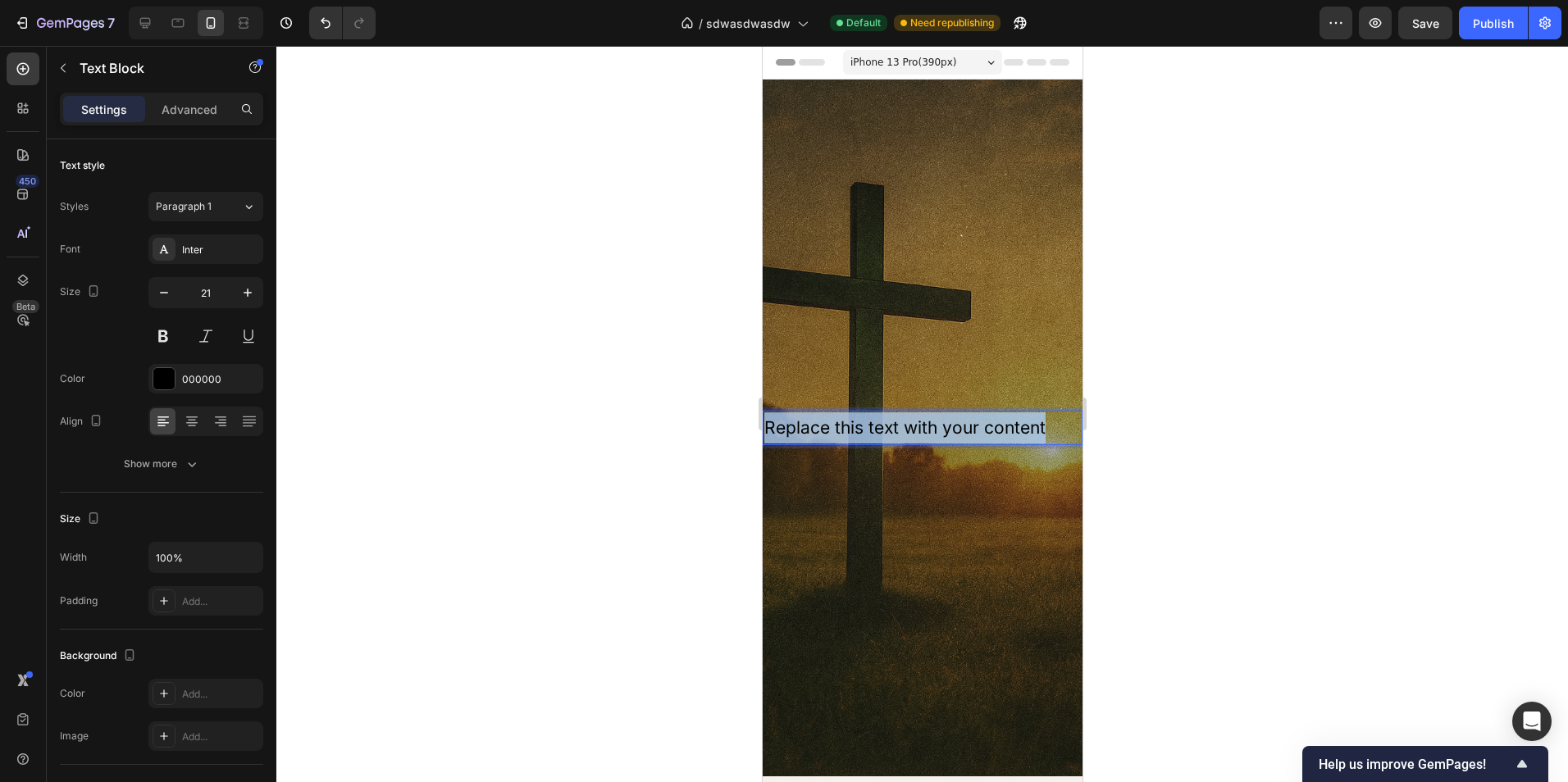
click at [906, 428] on p "Replace this text with your content" at bounding box center [921, 428] width 317 height 32
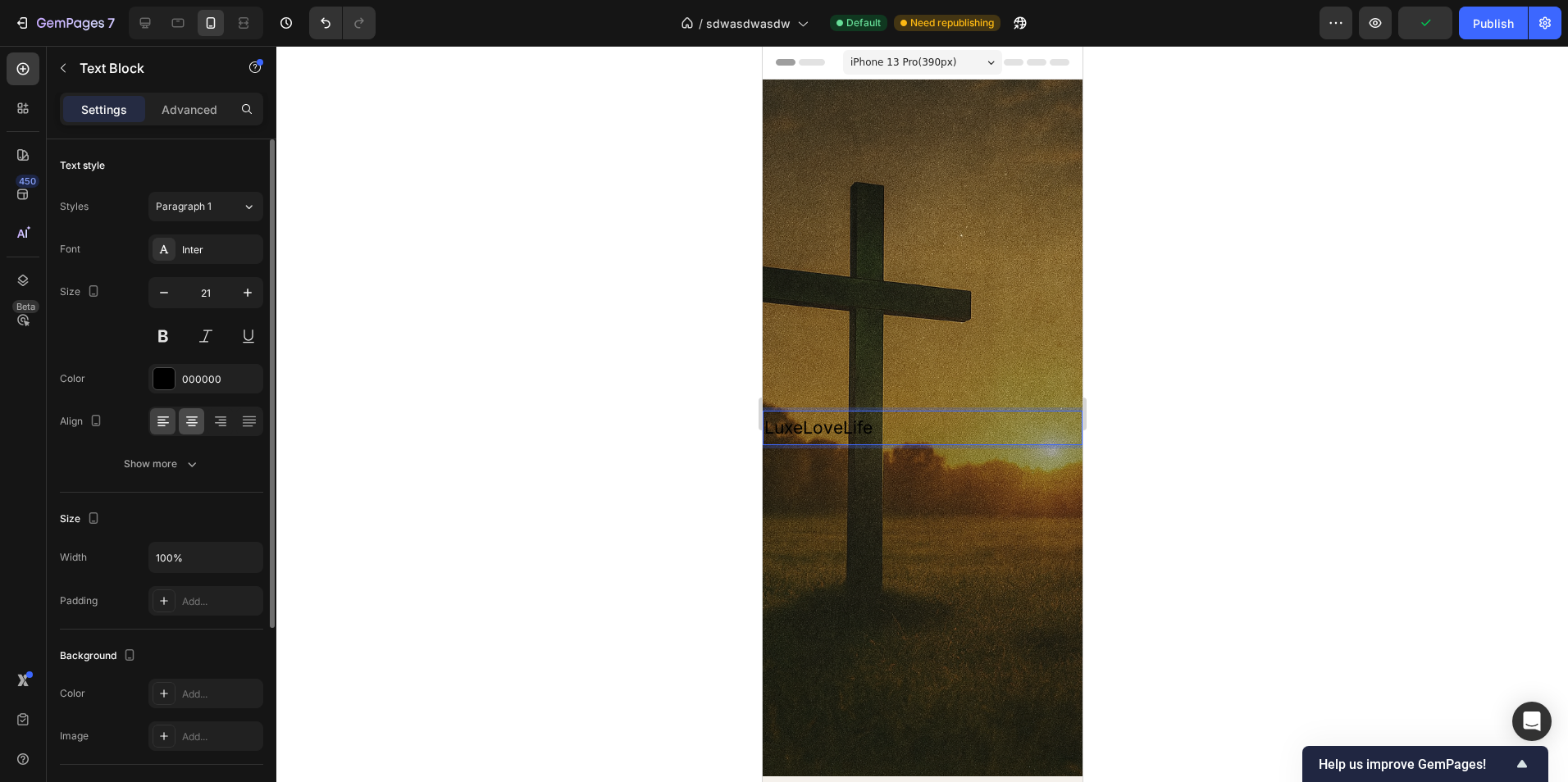
click at [203, 418] on div at bounding box center [191, 421] width 25 height 26
click at [230, 368] on div "000000" at bounding box center [206, 379] width 115 height 30
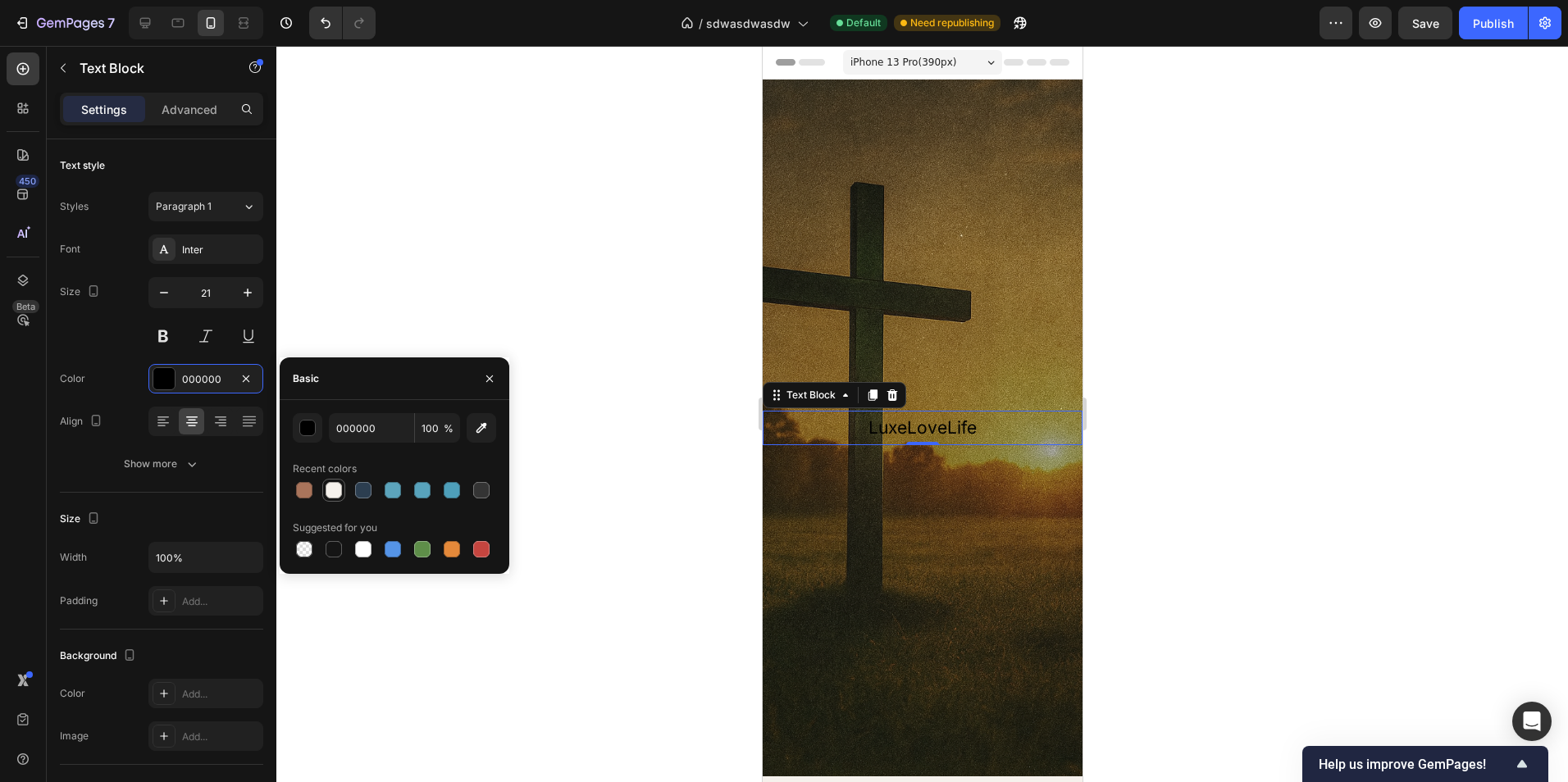
click at [334, 485] on div at bounding box center [334, 490] width 16 height 16
type input "F5F1EC"
click at [491, 381] on icon "button" at bounding box center [489, 379] width 14 height 14
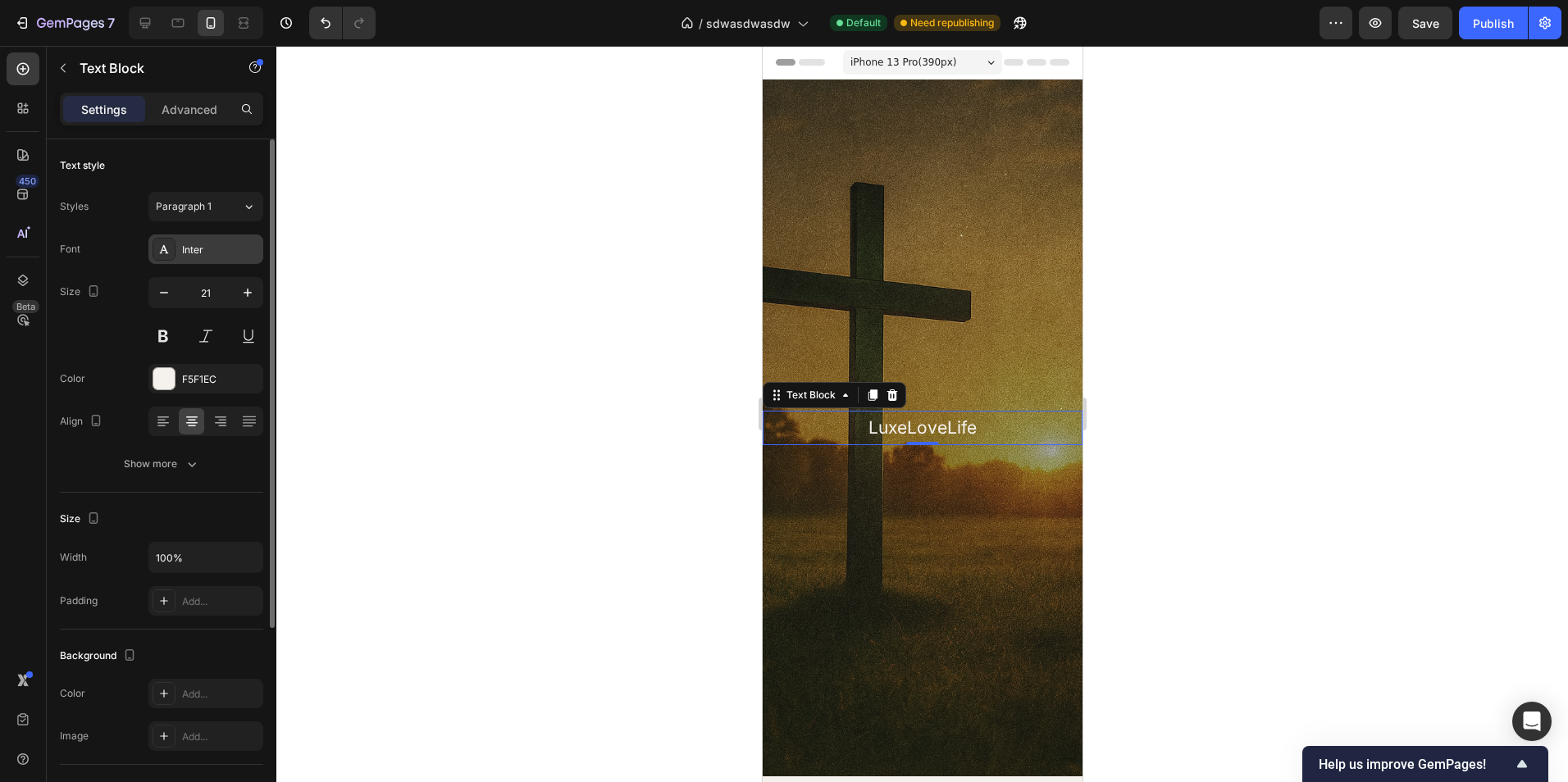
click at [195, 248] on div "Inter" at bounding box center [220, 250] width 77 height 14
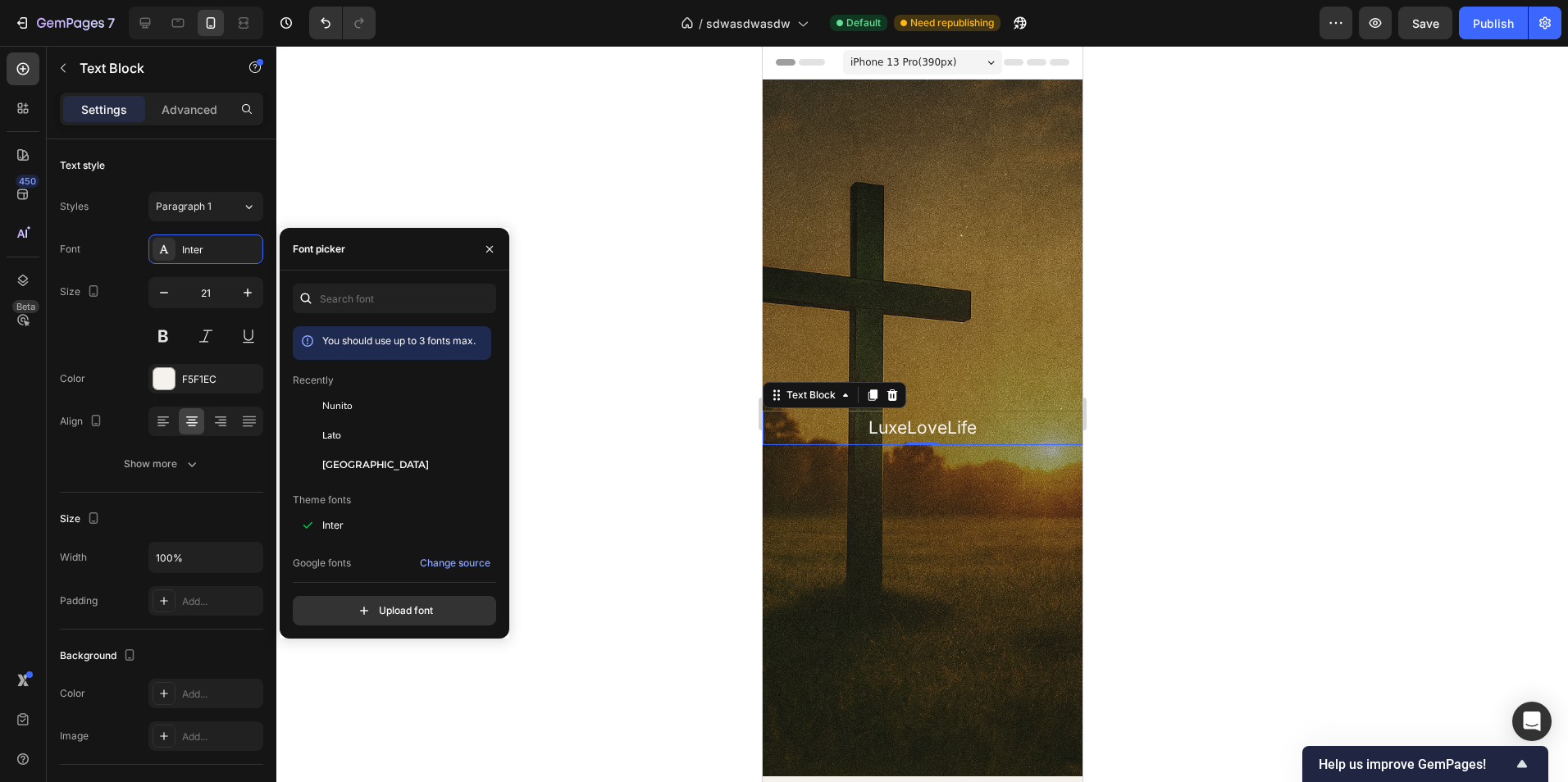
click at [378, 313] on div "You should use up to 3 fonts max. Recently Nunito Lato Alexandria Theme fonts I…" at bounding box center [394, 455] width 203 height 342
click at [378, 309] on input "text" at bounding box center [394, 299] width 203 height 30
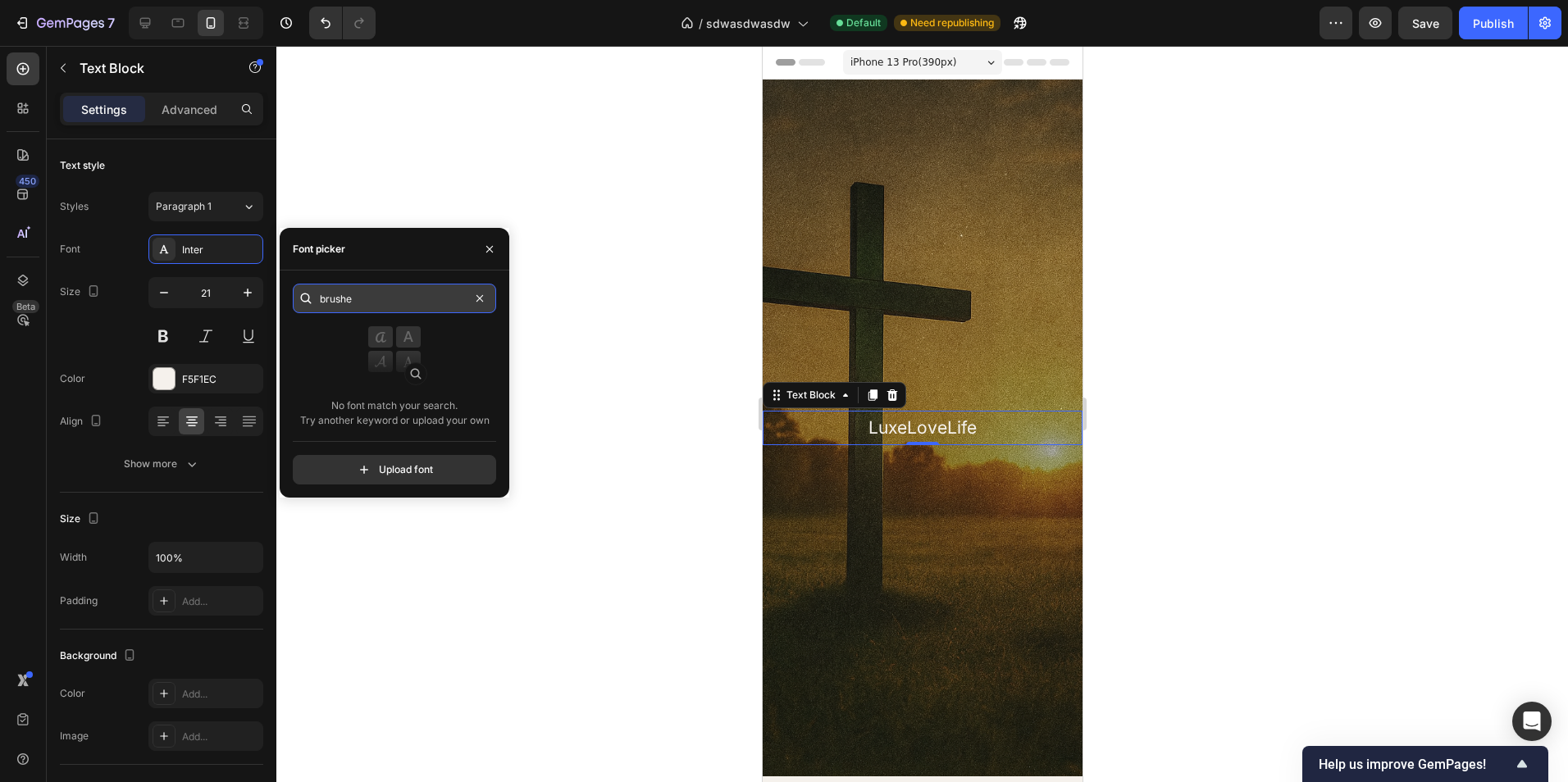
type input "brusher"
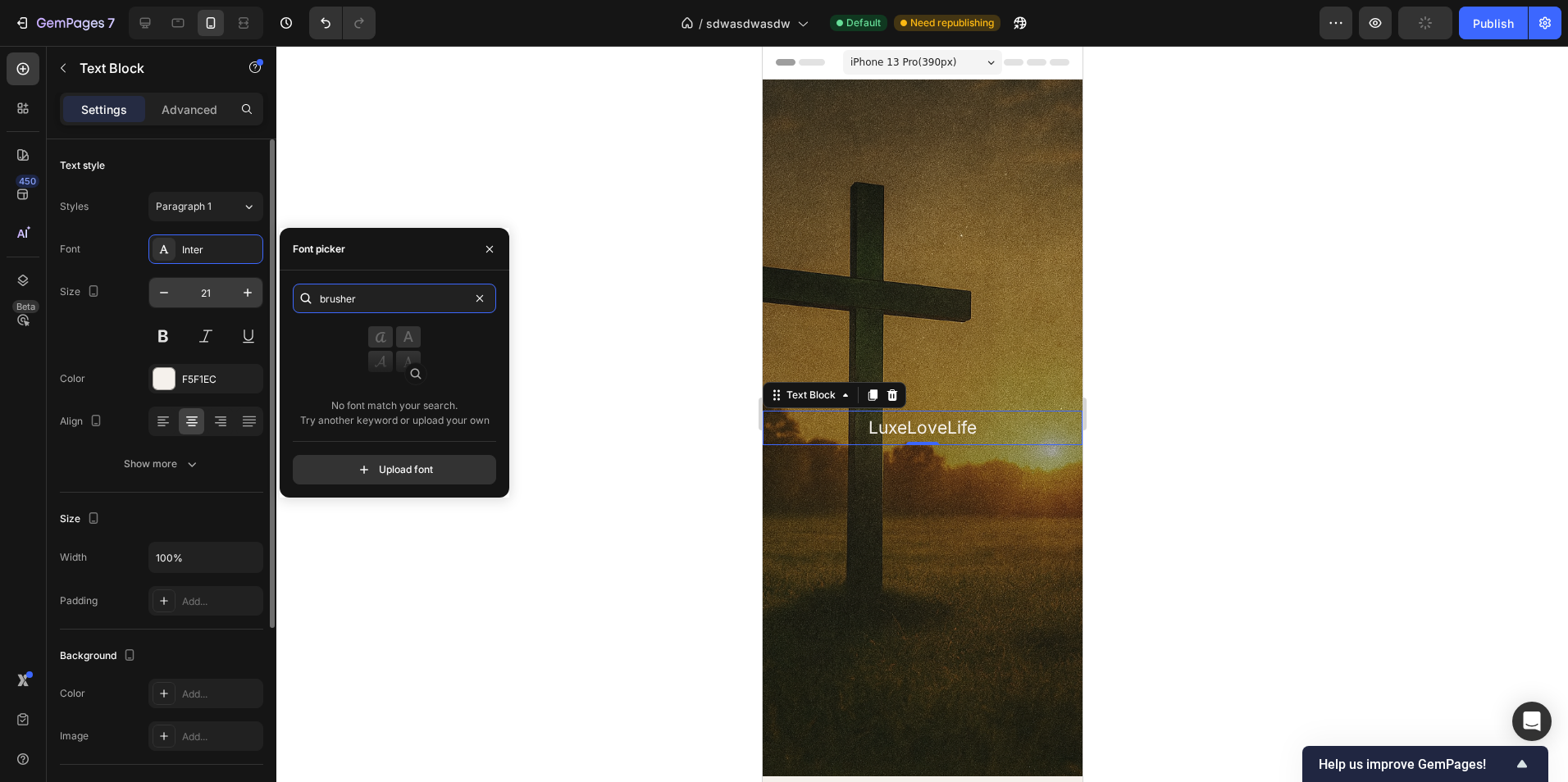
click at [224, 294] on div "450 Beta text Sections(30) Elements(13) Text Heading Text Block Form Text Field…" at bounding box center [138, 414] width 276 height 736
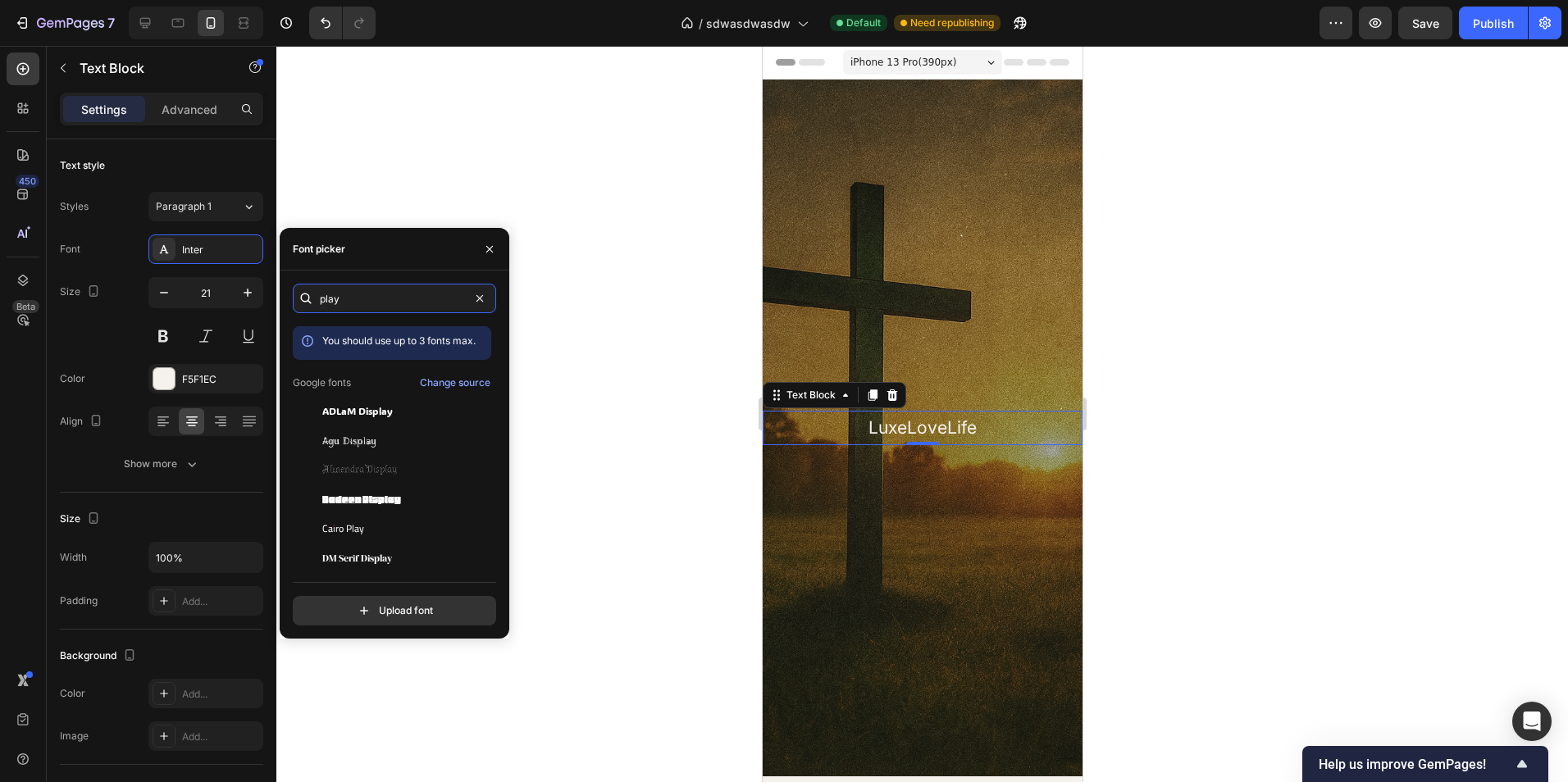
type input "play"
type input "s"
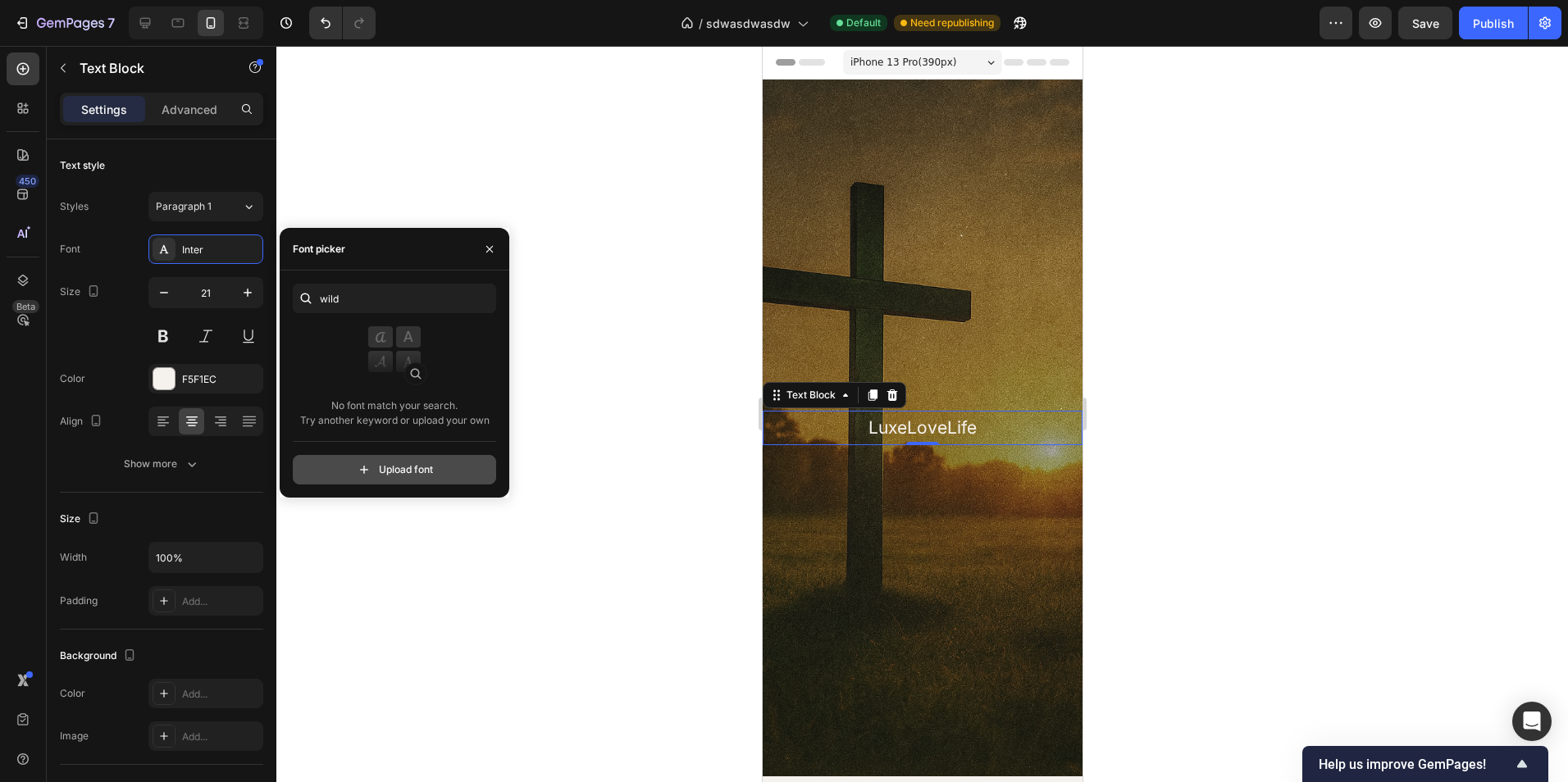
click at [427, 465] on input "file" at bounding box center [429, 469] width 410 height 28
click at [355, 300] on input "wild" at bounding box center [394, 299] width 203 height 30
click at [355, 299] on input "wild" at bounding box center [394, 299] width 203 height 30
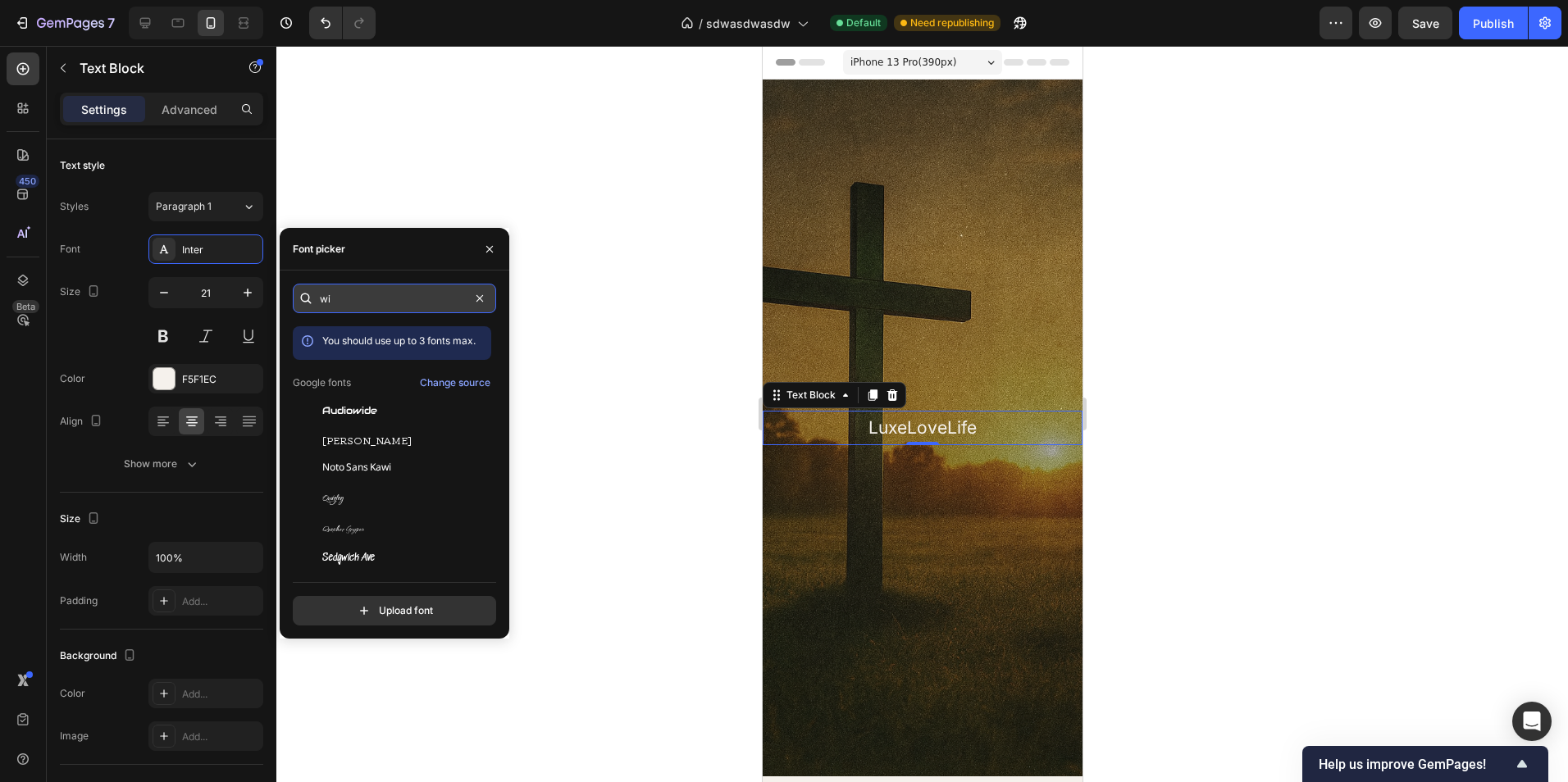
type input "w"
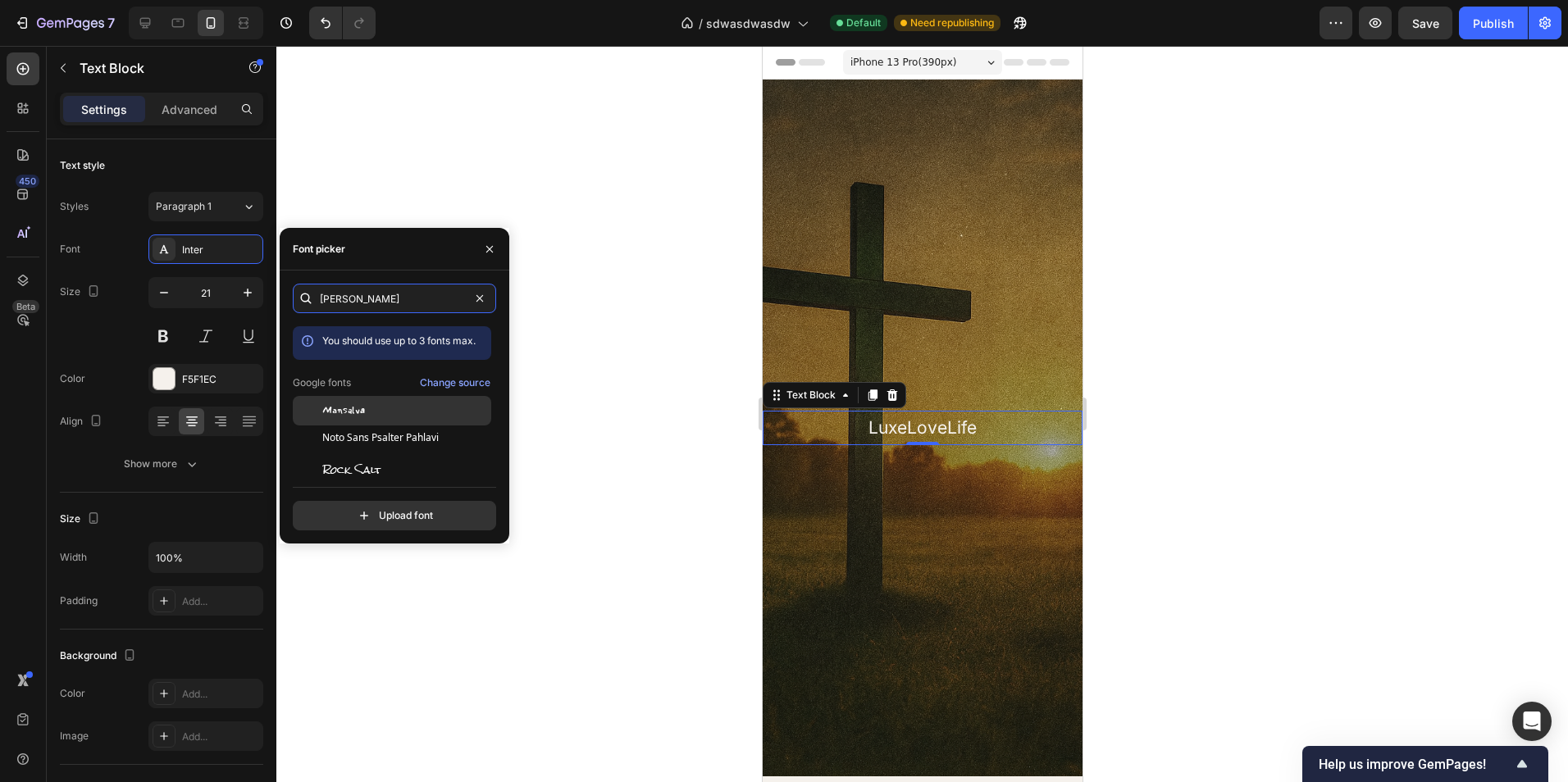
type input "sal"
click at [392, 411] on div "Mansalva" at bounding box center [405, 410] width 166 height 14
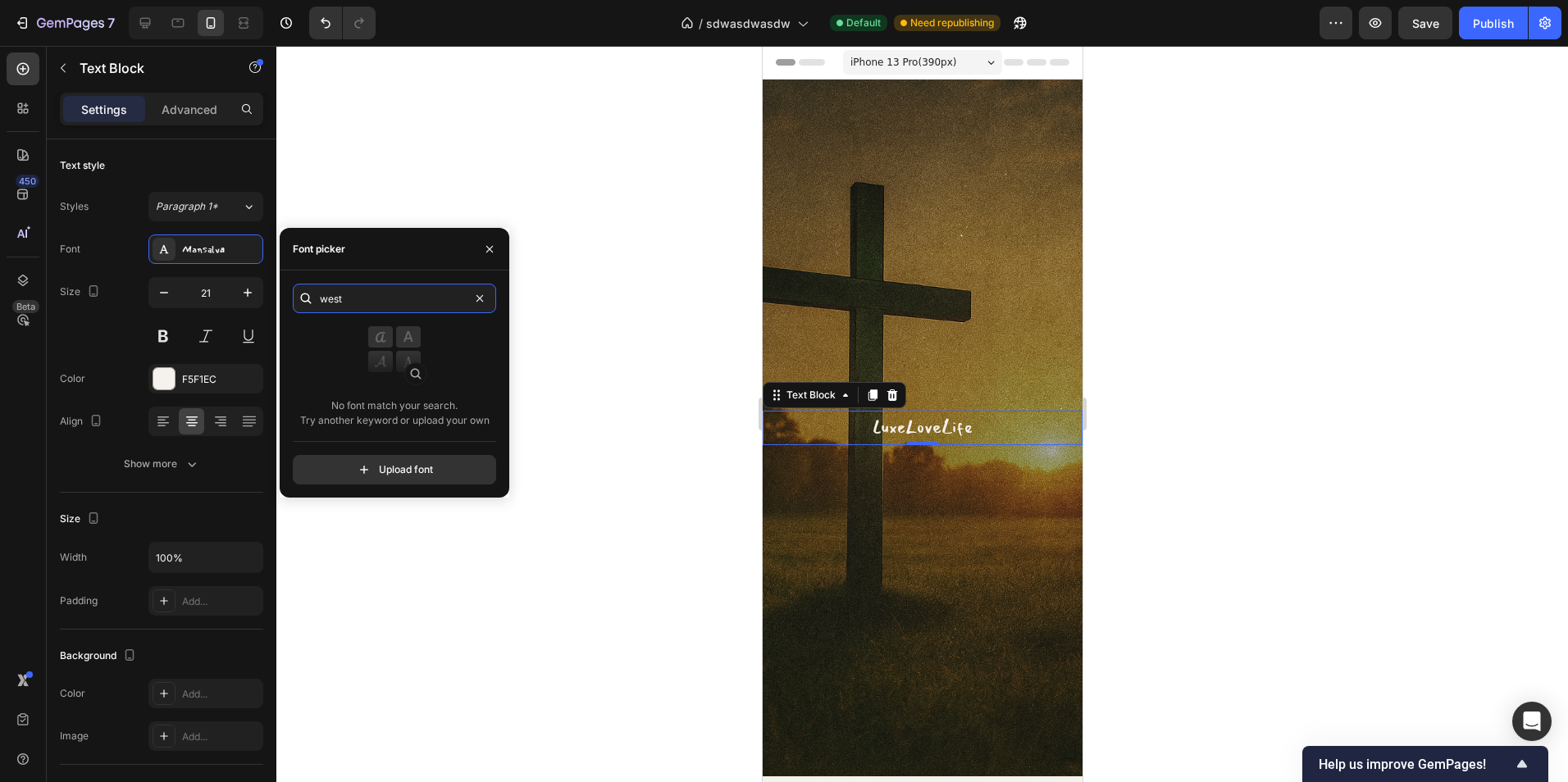
type input "west"
type input "rische"
click at [491, 252] on icon "button" at bounding box center [489, 249] width 14 height 14
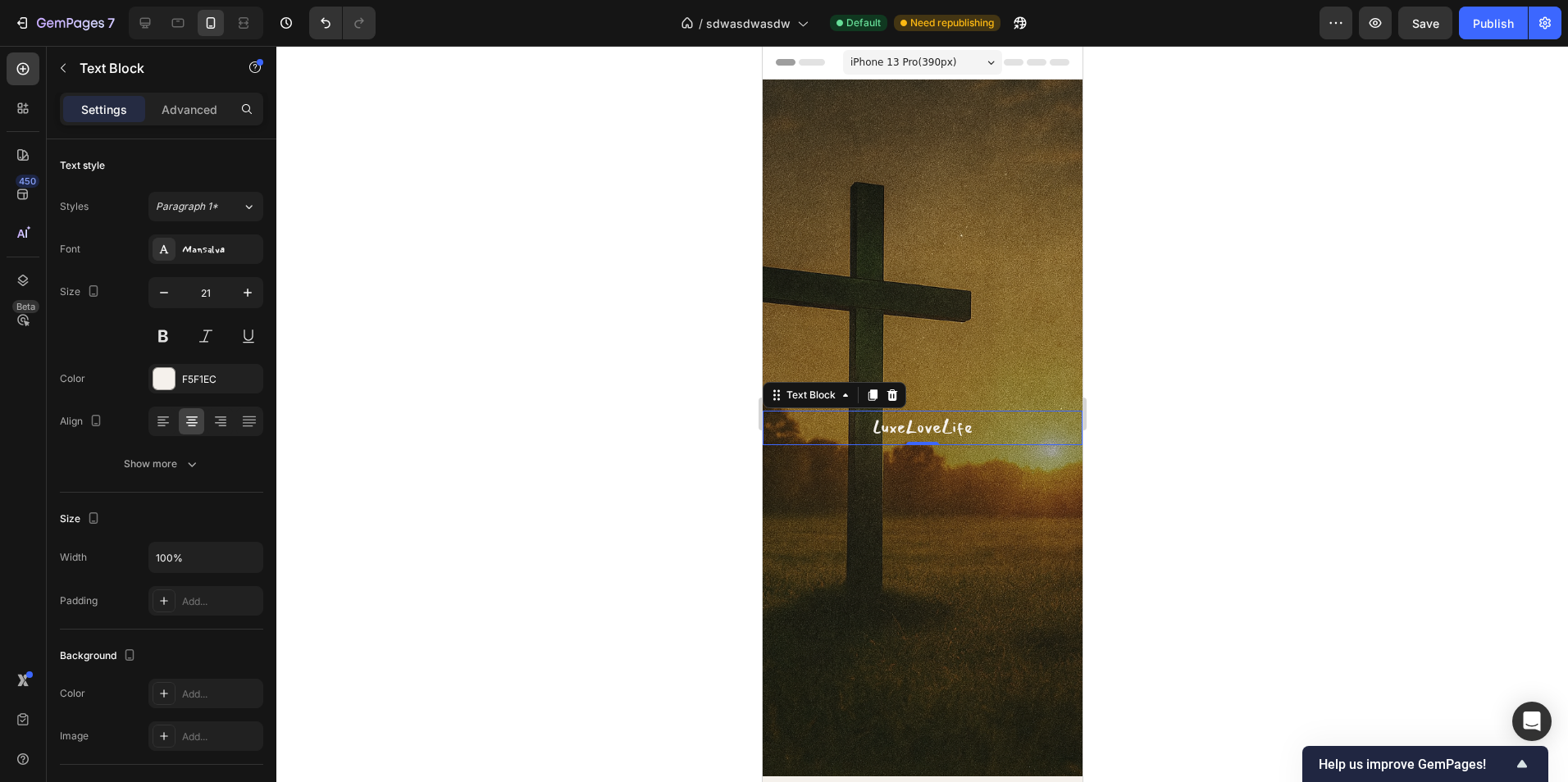
click at [1204, 467] on div at bounding box center [922, 414] width 1292 height 736
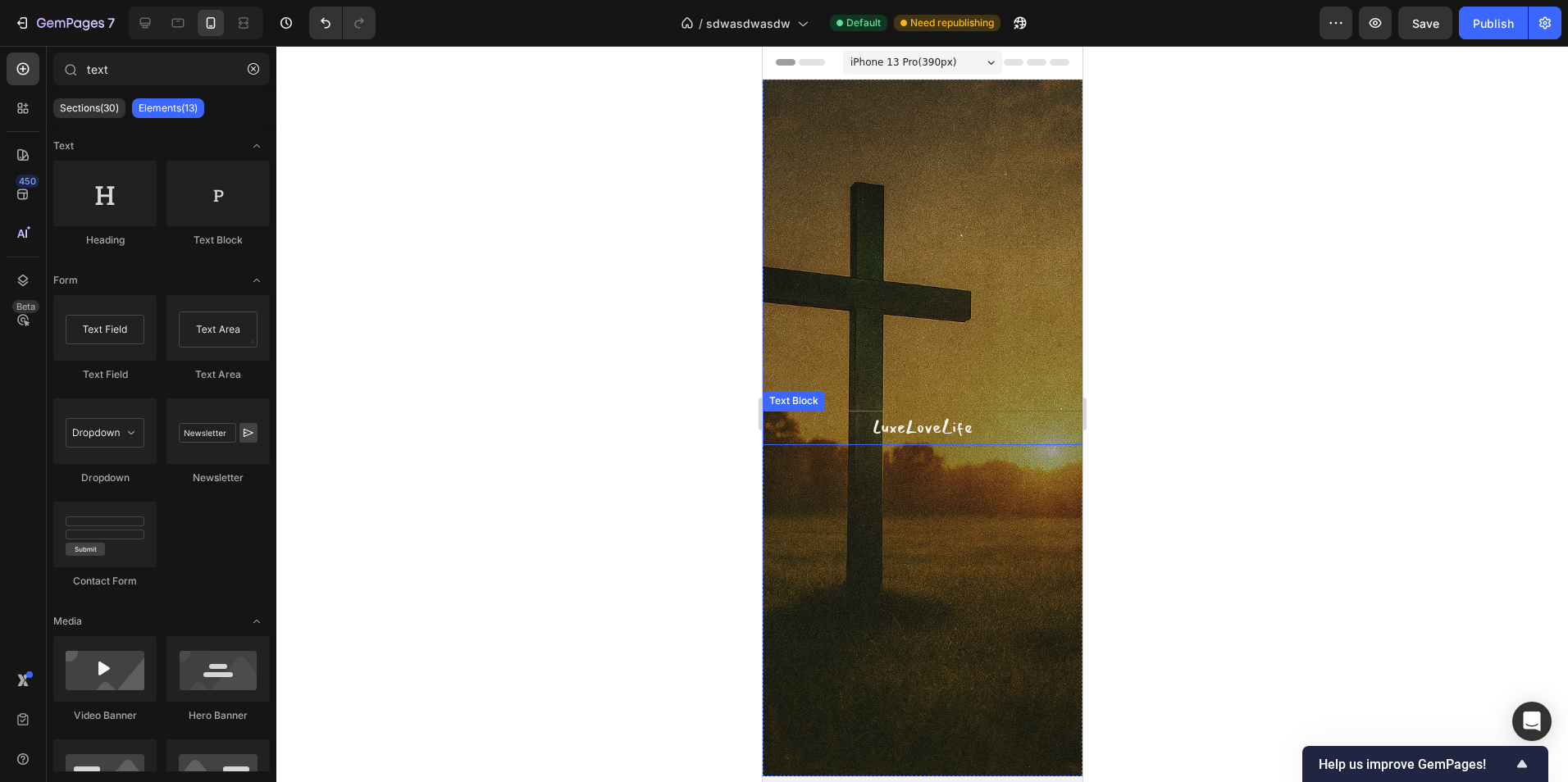
click at [987, 419] on p "LuxeLoveLife" at bounding box center [921, 428] width 317 height 32
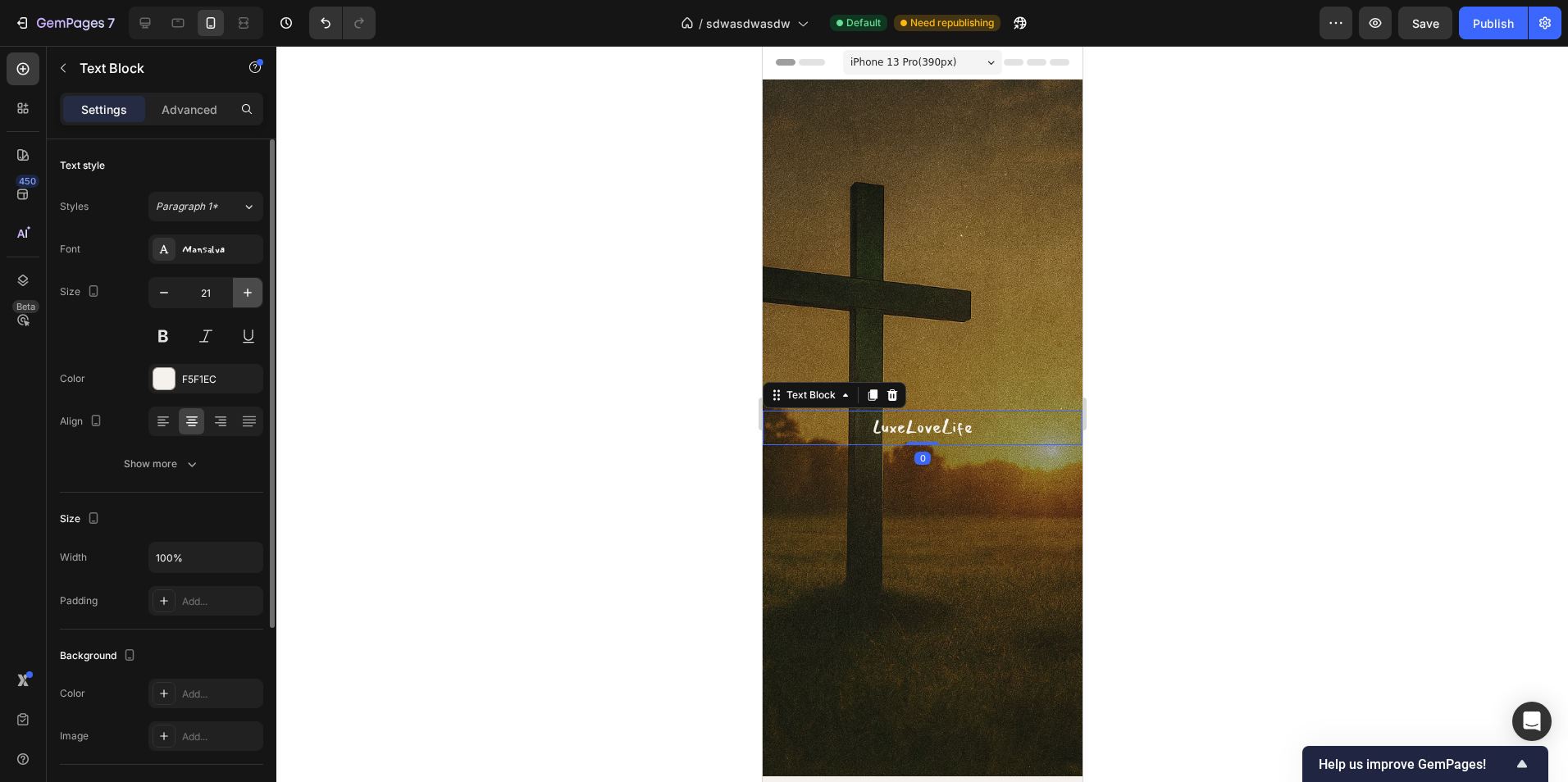
click at [252, 293] on icon "button" at bounding box center [247, 292] width 16 height 16
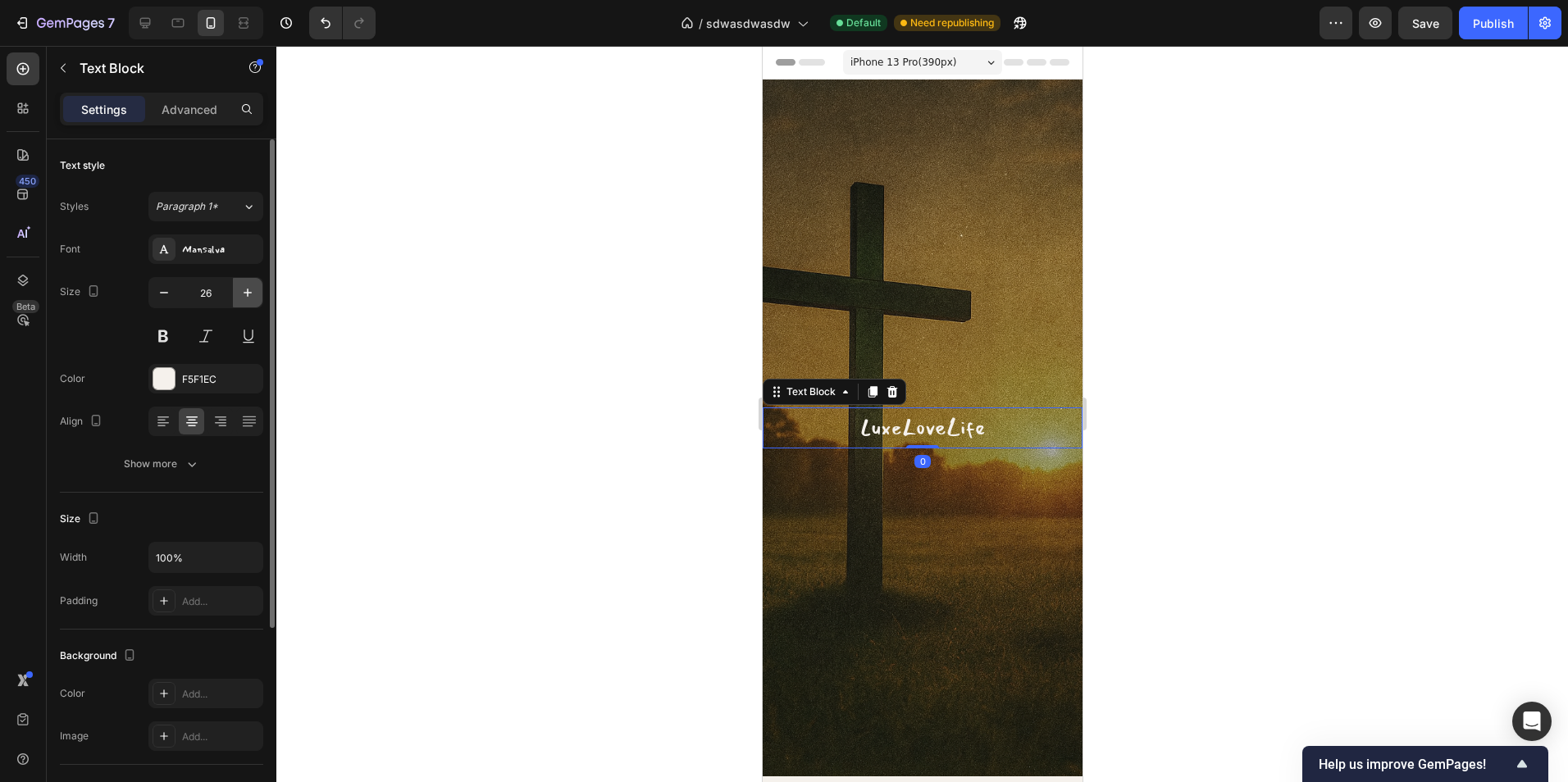
click at [252, 293] on icon "button" at bounding box center [247, 292] width 16 height 16
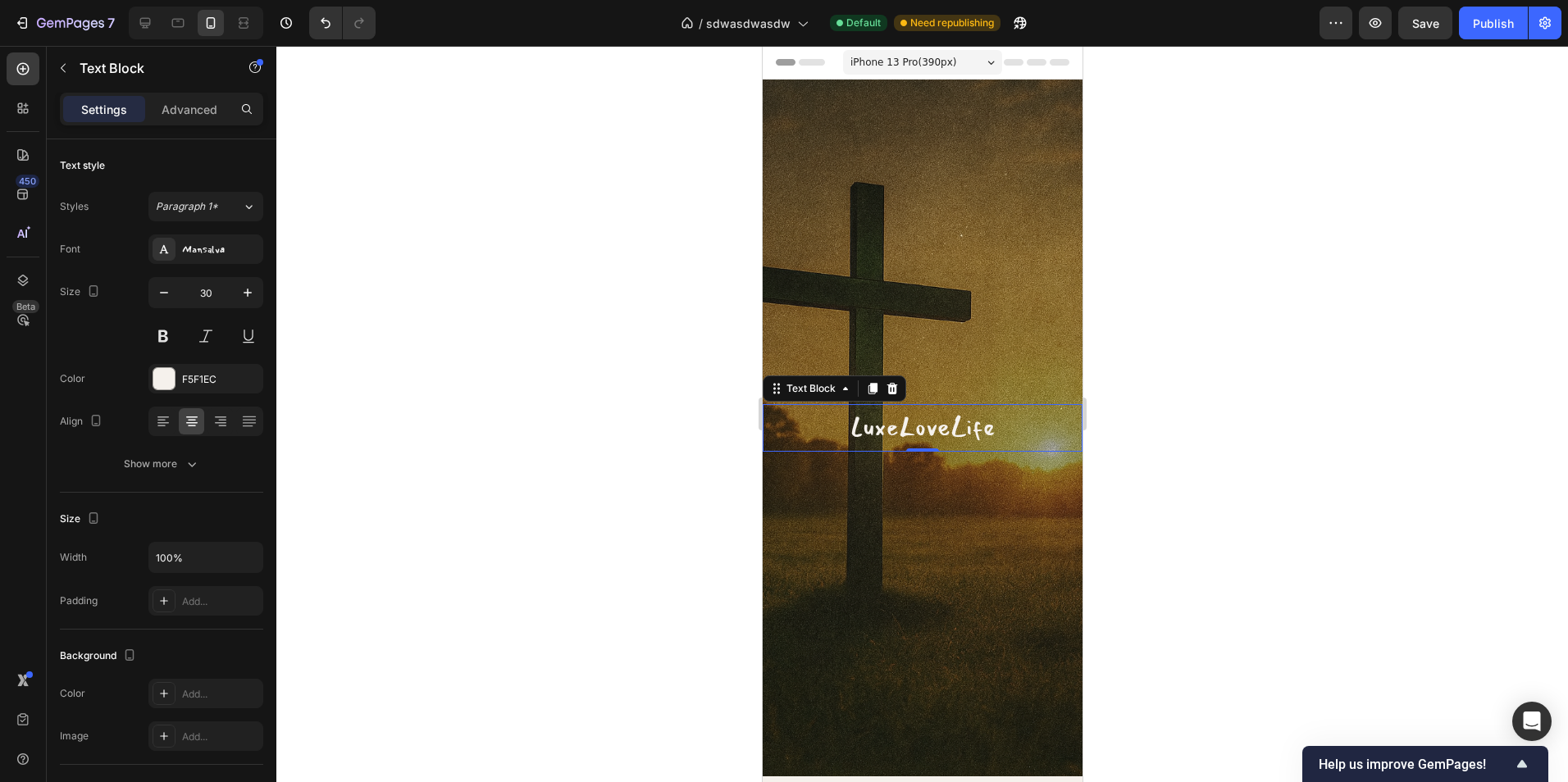
type input "31"
click at [178, 111] on p "Advanced" at bounding box center [189, 109] width 56 height 17
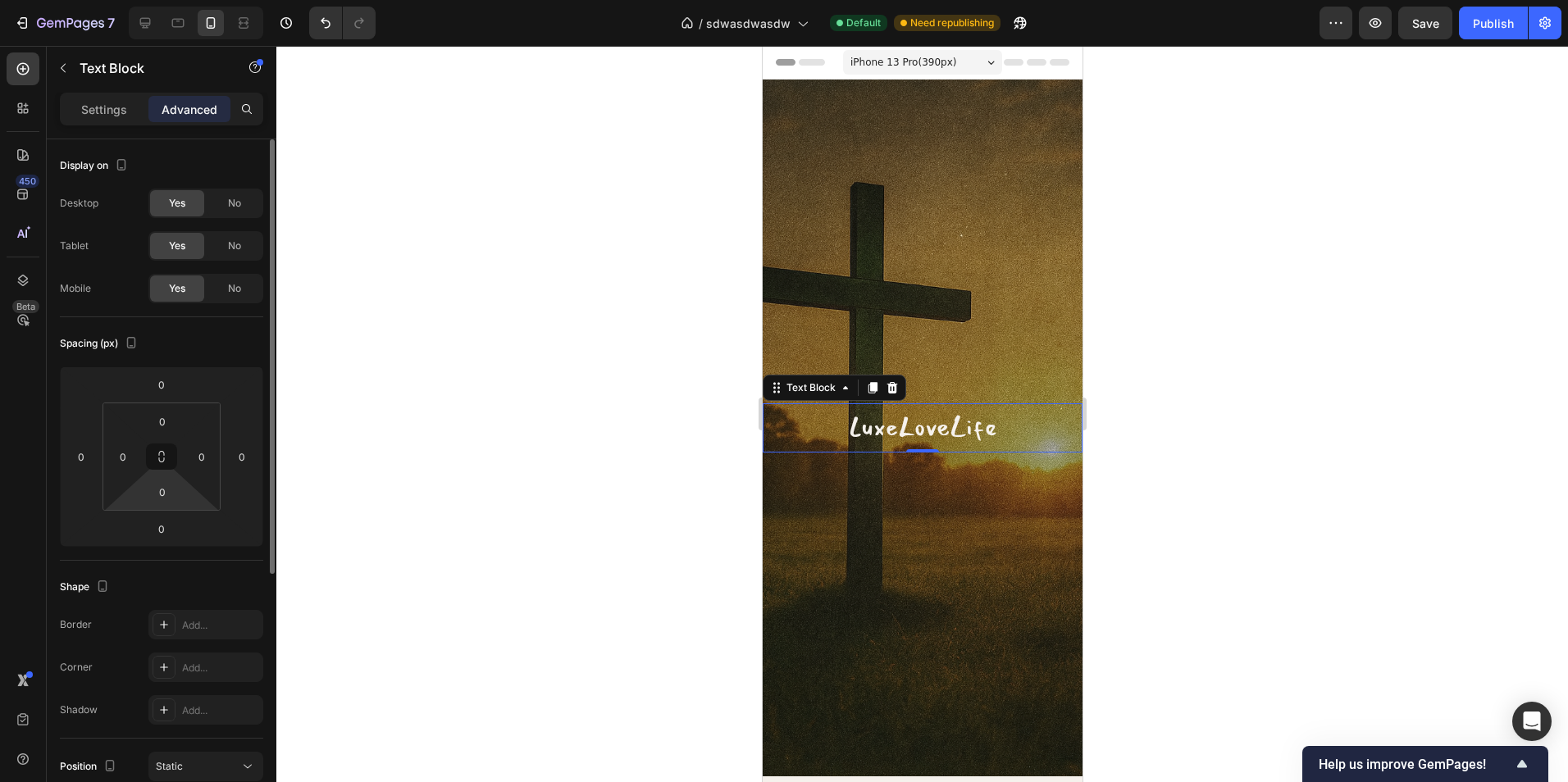
scroll to position [246, 0]
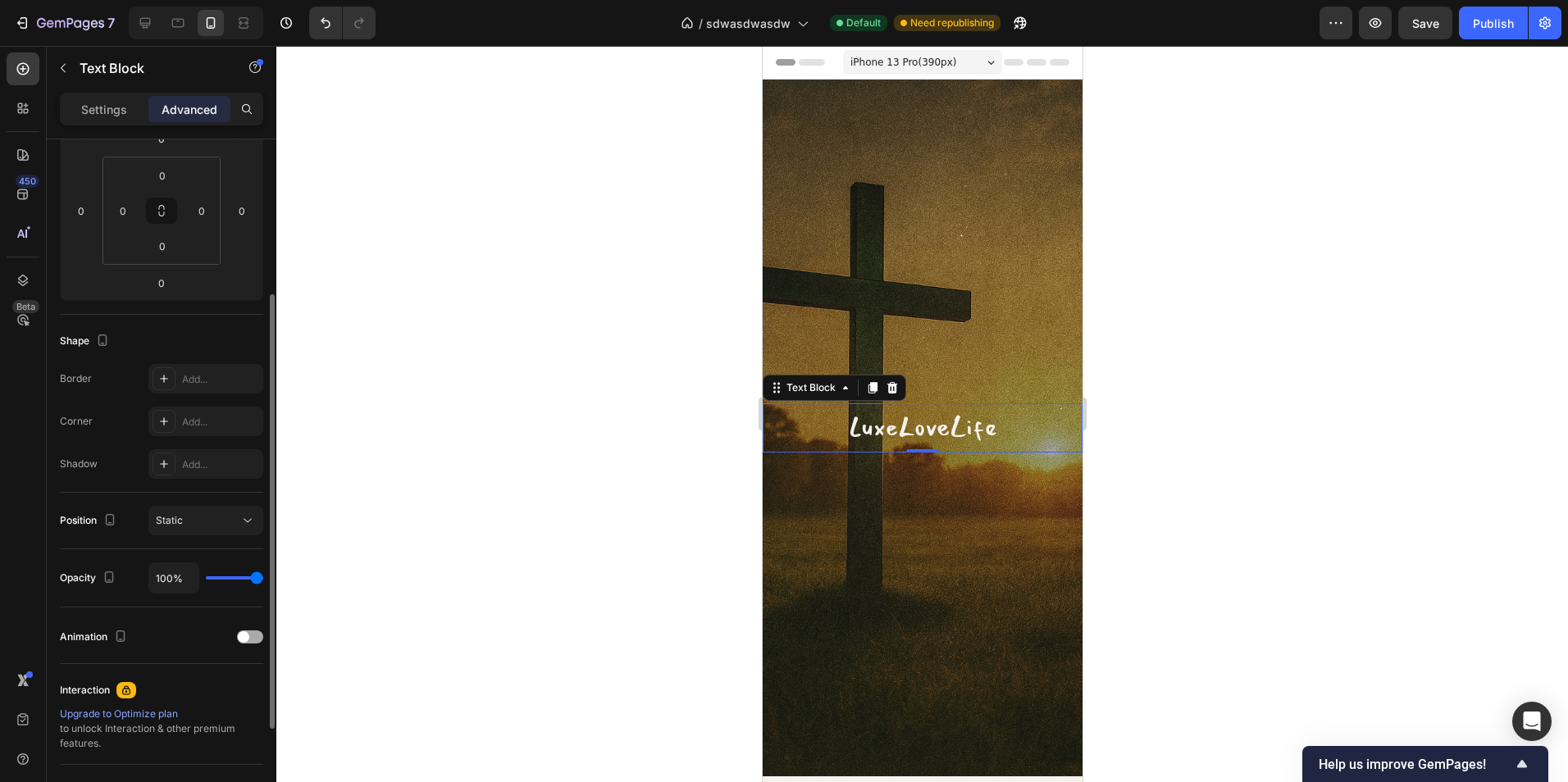
click at [244, 629] on div "Animation" at bounding box center [161, 637] width 203 height 26
click at [252, 638] on div at bounding box center [250, 637] width 26 height 14
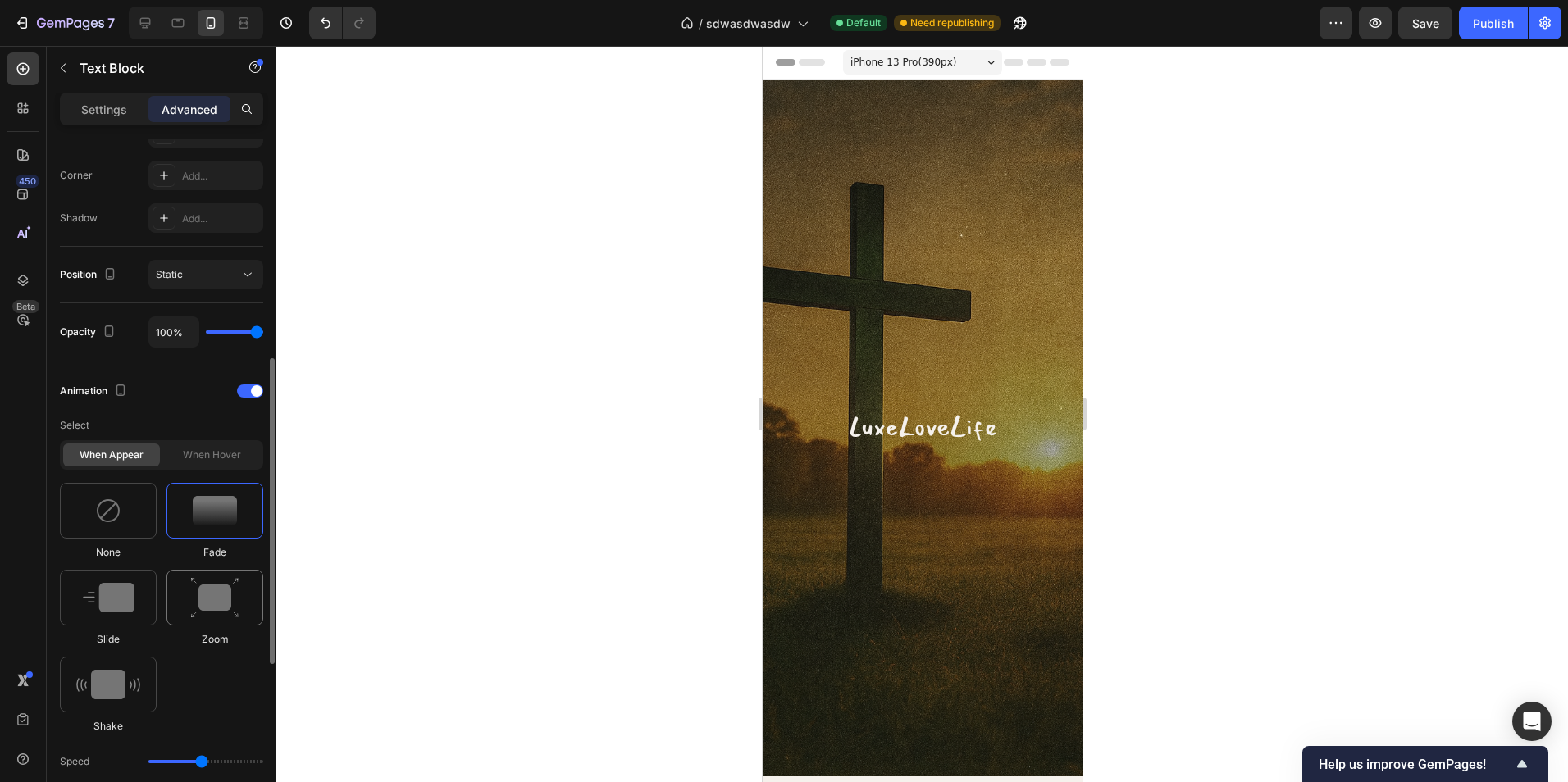
scroll to position [574, 0]
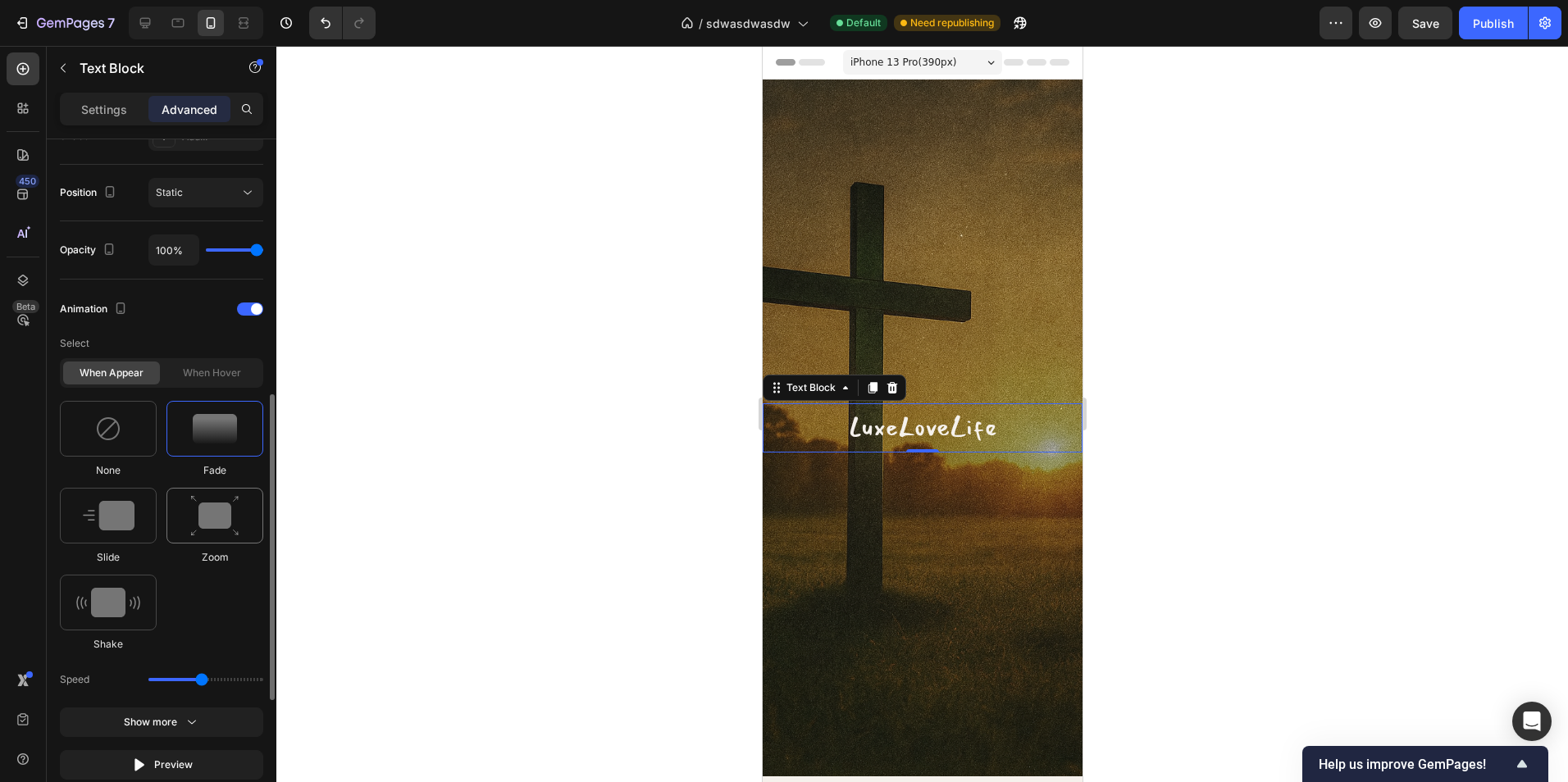
click at [214, 508] on img at bounding box center [215, 516] width 50 height 41
click at [106, 511] on img at bounding box center [108, 515] width 51 height 30
click at [88, 582] on div at bounding box center [107, 603] width 97 height 56
click at [122, 508] on img at bounding box center [108, 515] width 51 height 30
type input "1.7"
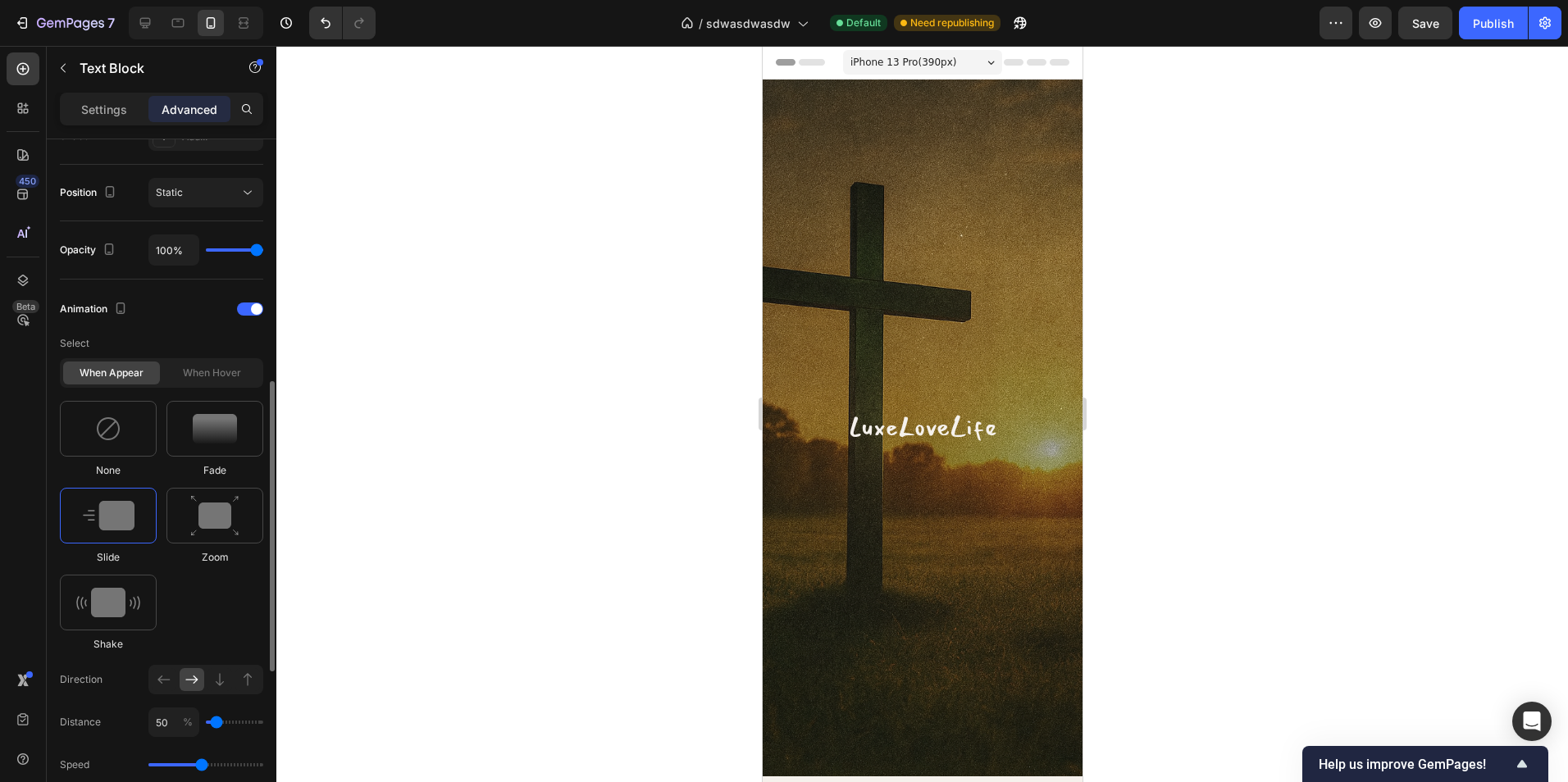
click at [211, 371] on div "When hover" at bounding box center [211, 373] width 97 height 23
click at [211, 449] on div at bounding box center [215, 428] width 97 height 56
click at [239, 510] on img at bounding box center [215, 516] width 50 height 41
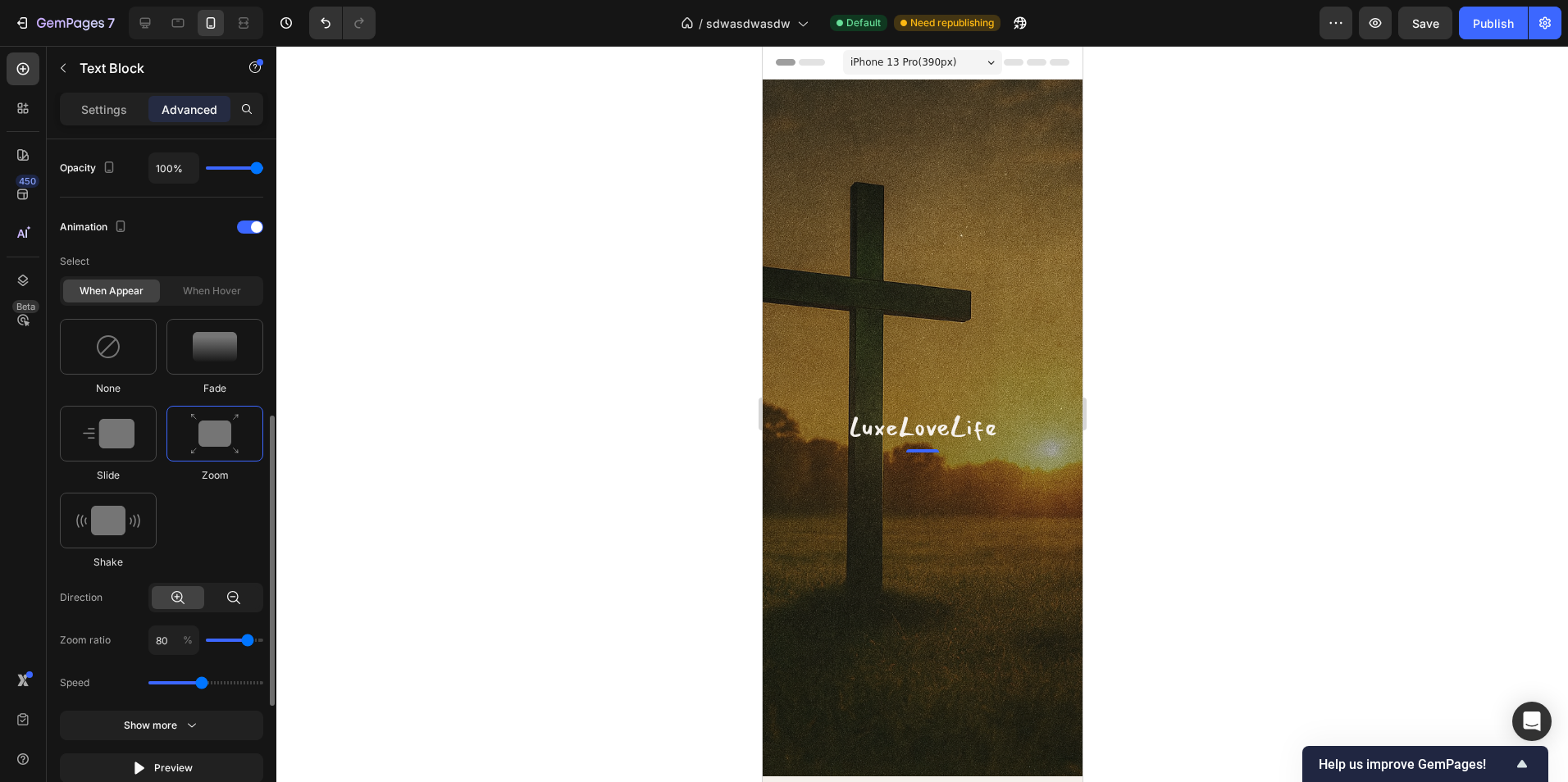
click at [225, 597] on div at bounding box center [234, 597] width 52 height 23
type input "120"
click at [169, 596] on div at bounding box center [178, 597] width 52 height 23
type input "80"
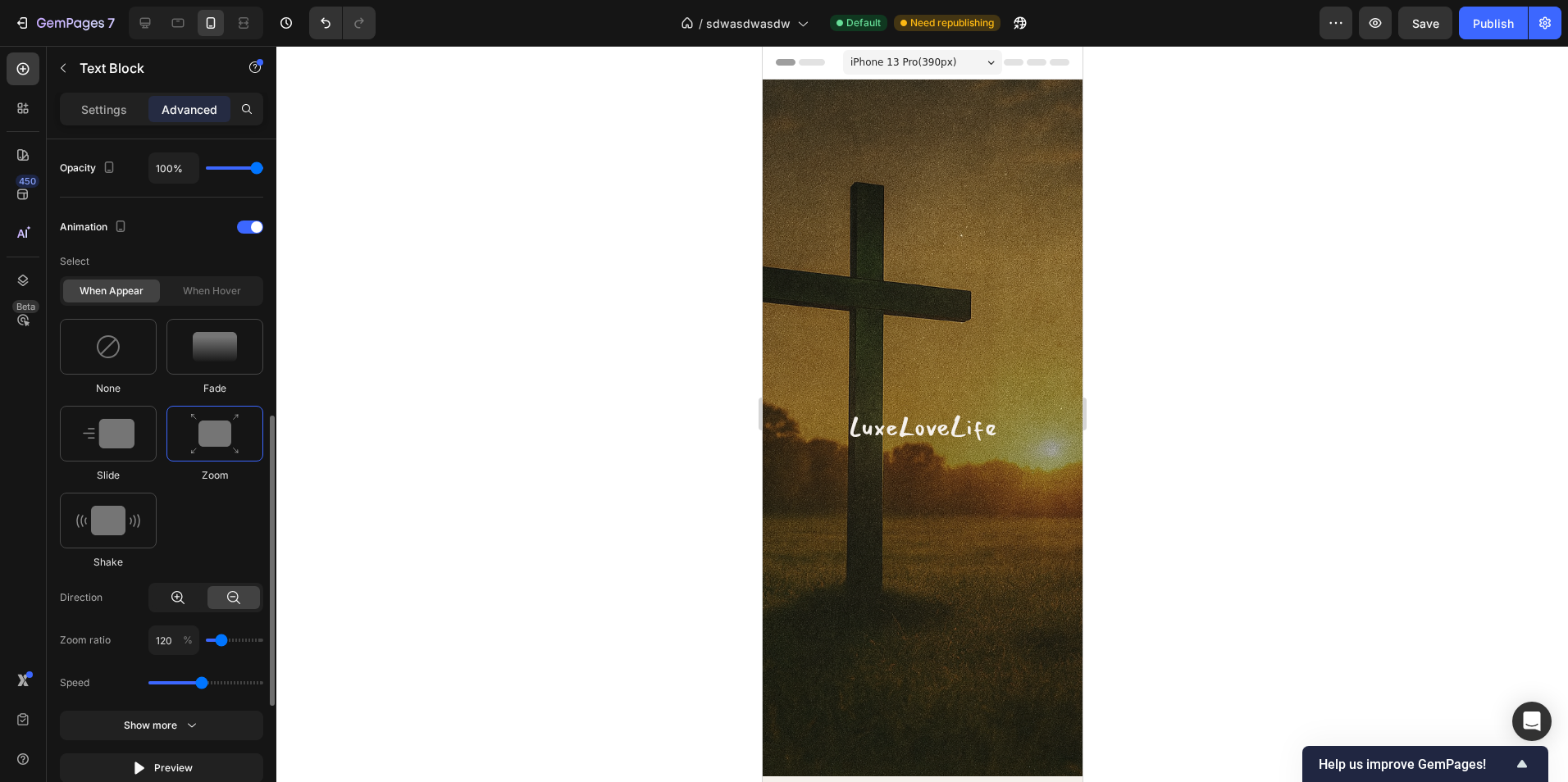
type input "80"
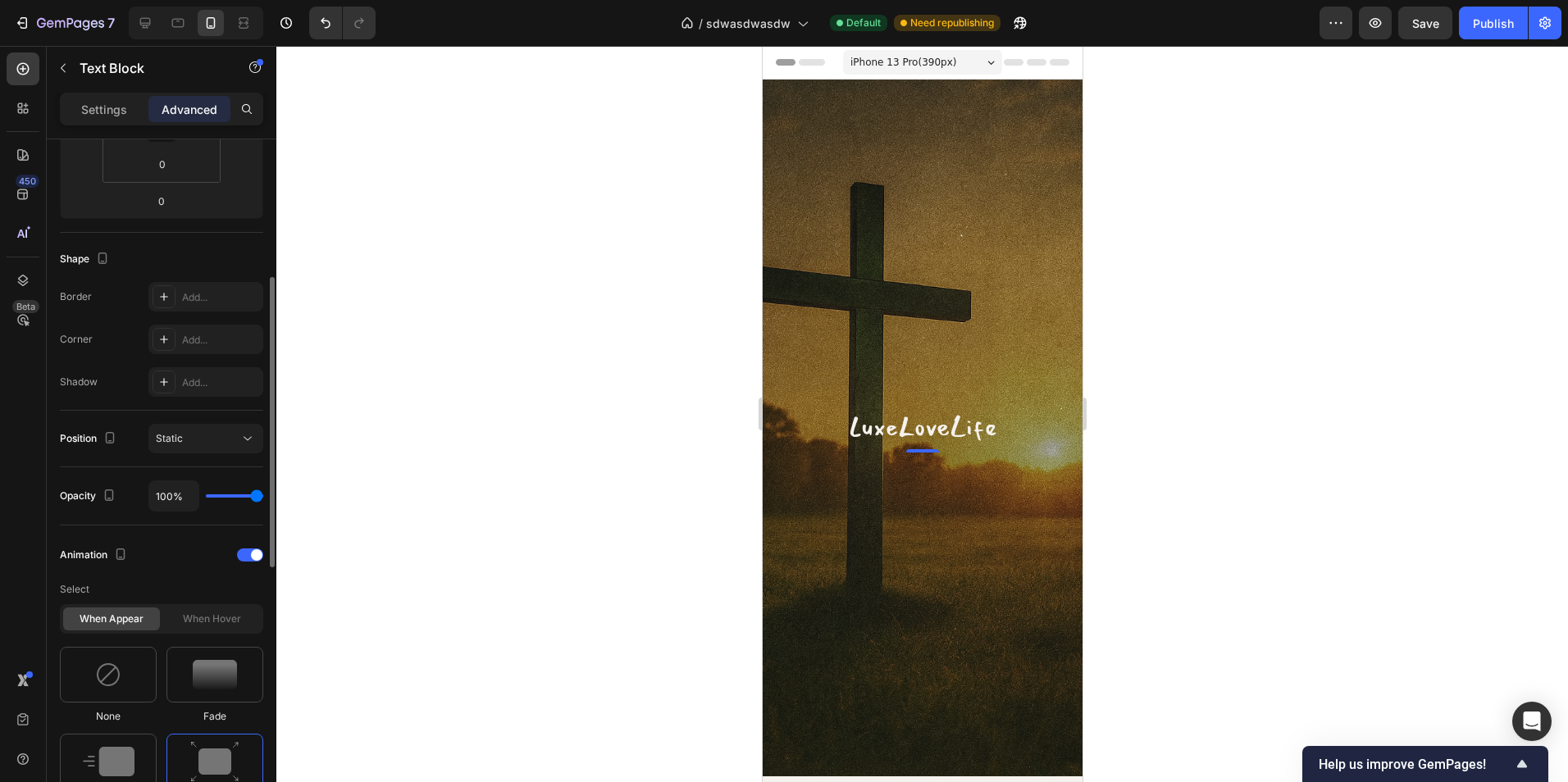
click at [106, 93] on div "Settings Advanced" at bounding box center [161, 109] width 203 height 32
click at [119, 107] on p "Settings" at bounding box center [104, 109] width 46 height 17
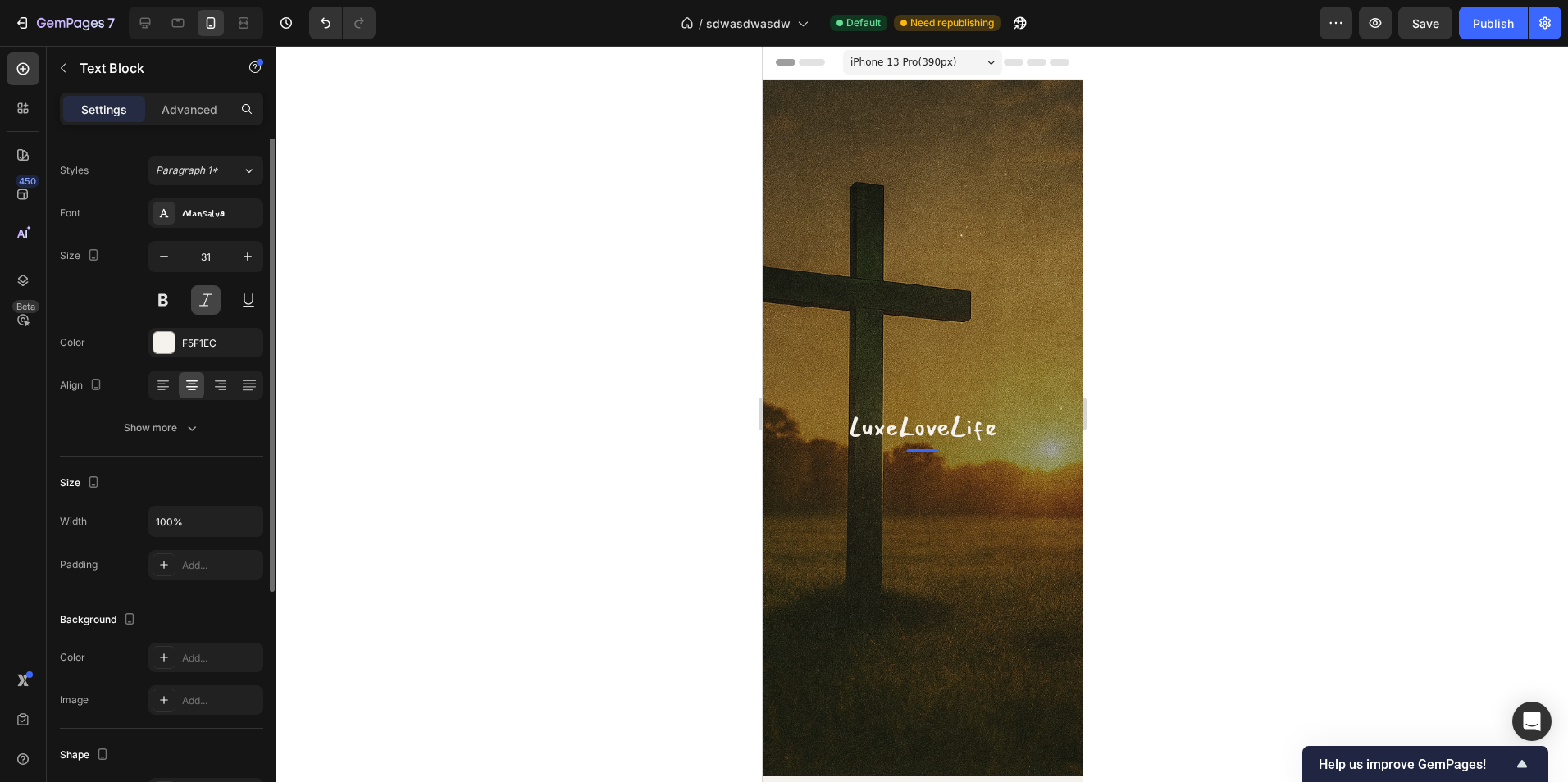
scroll to position [0, 0]
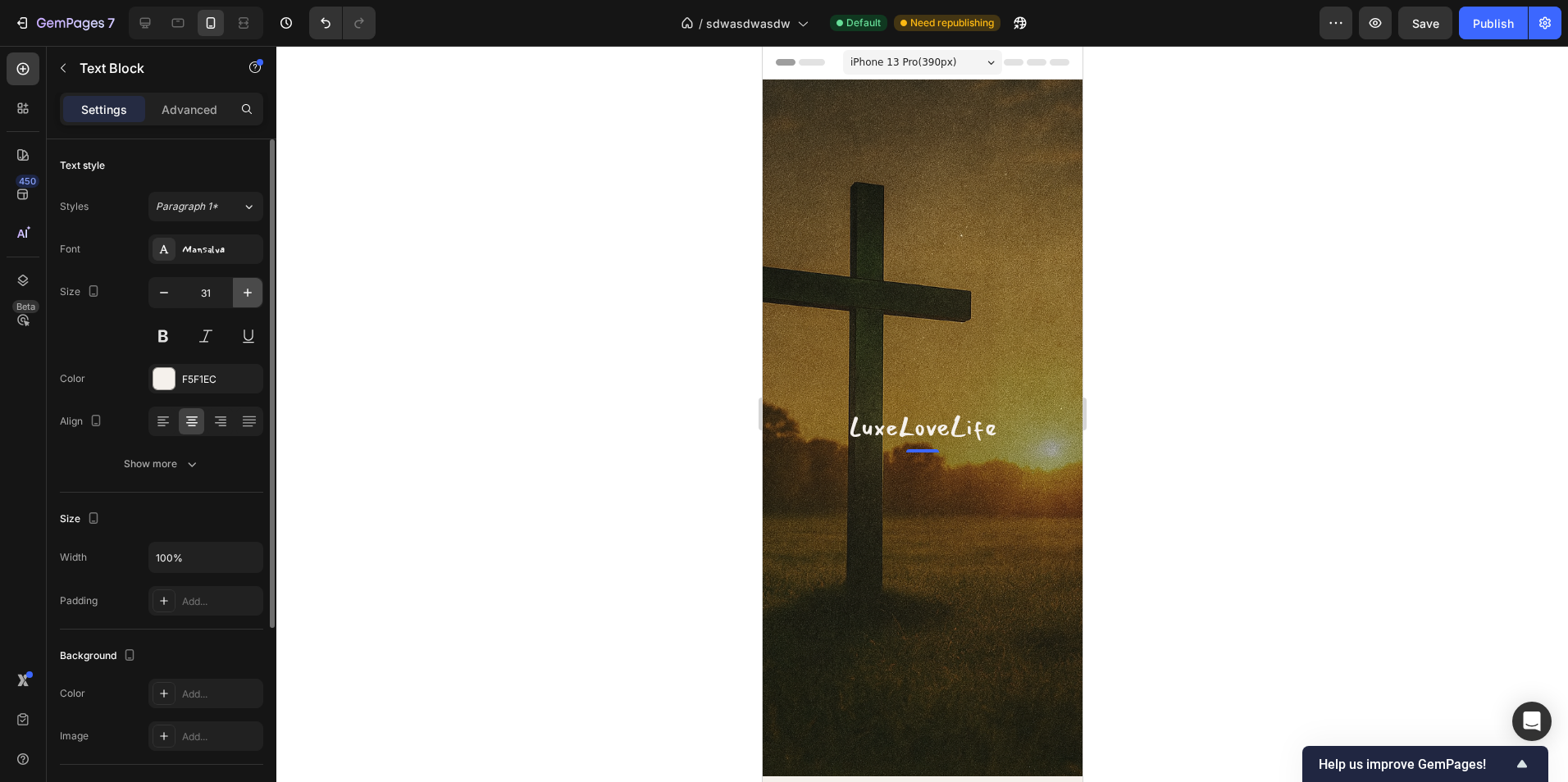
click at [246, 287] on icon "button" at bounding box center [247, 292] width 16 height 16
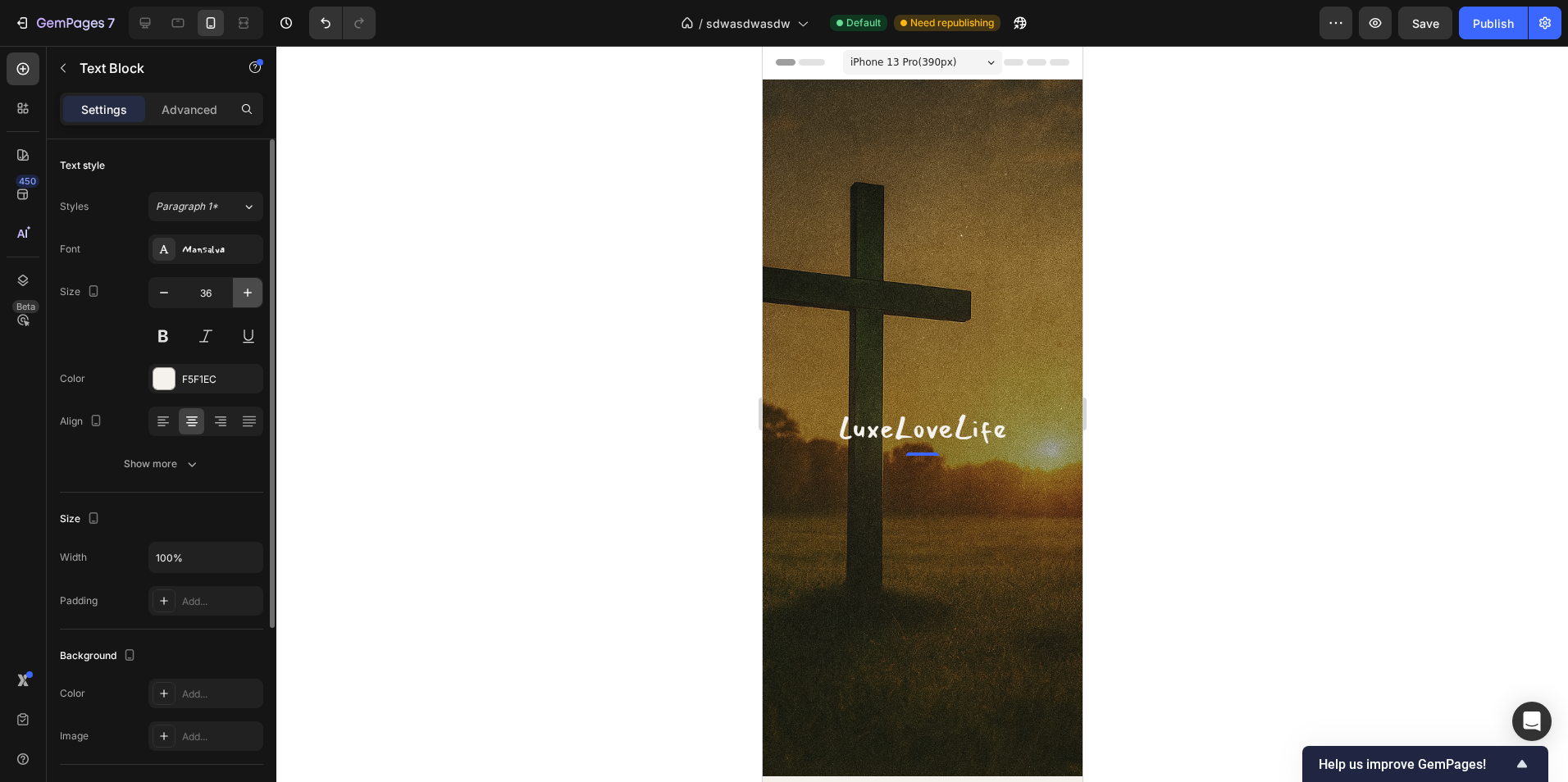
click at [246, 287] on icon "button" at bounding box center [247, 292] width 16 height 16
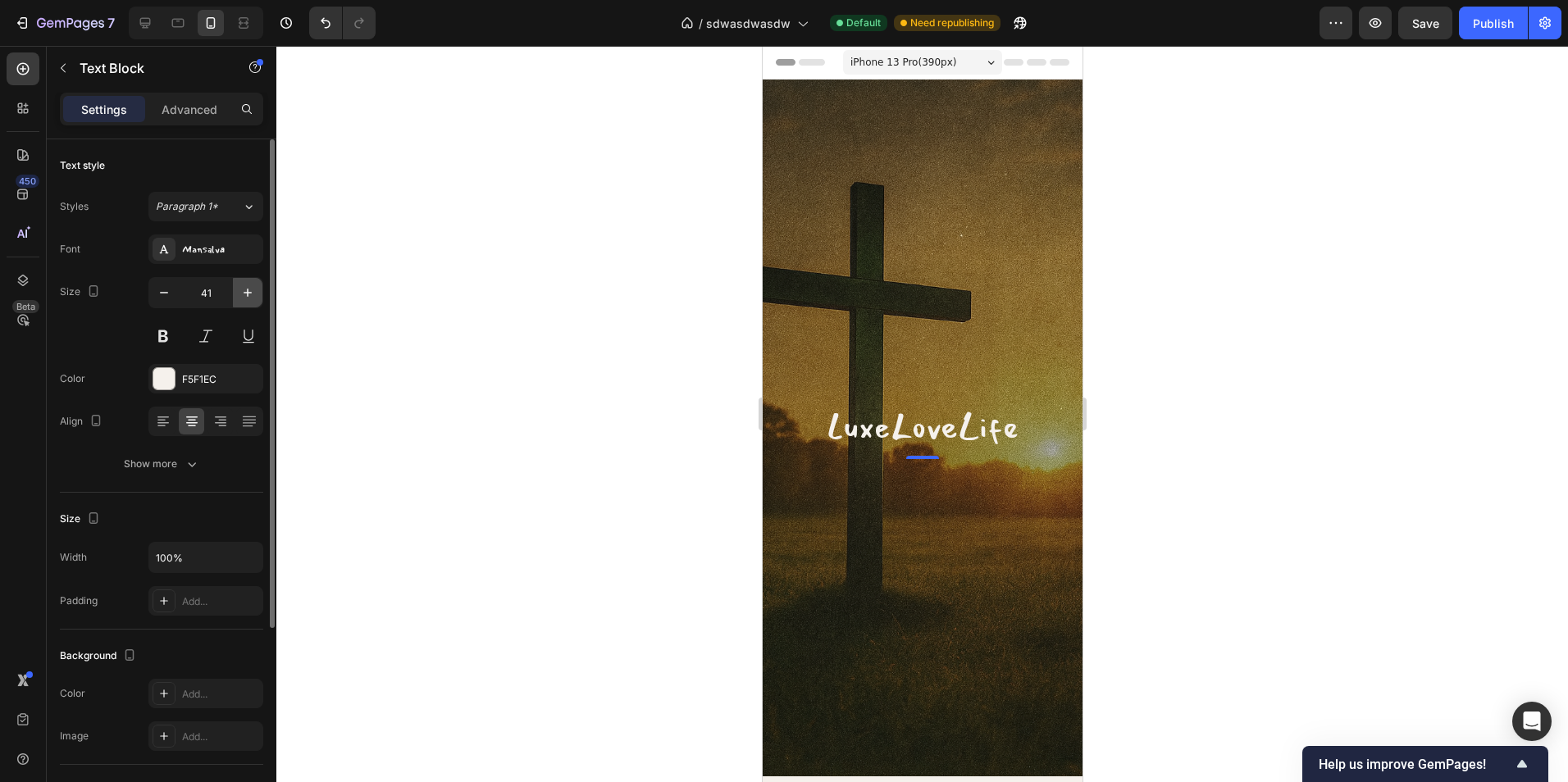
click at [246, 287] on icon "button" at bounding box center [247, 292] width 16 height 16
click at [247, 288] on icon "button" at bounding box center [247, 292] width 16 height 16
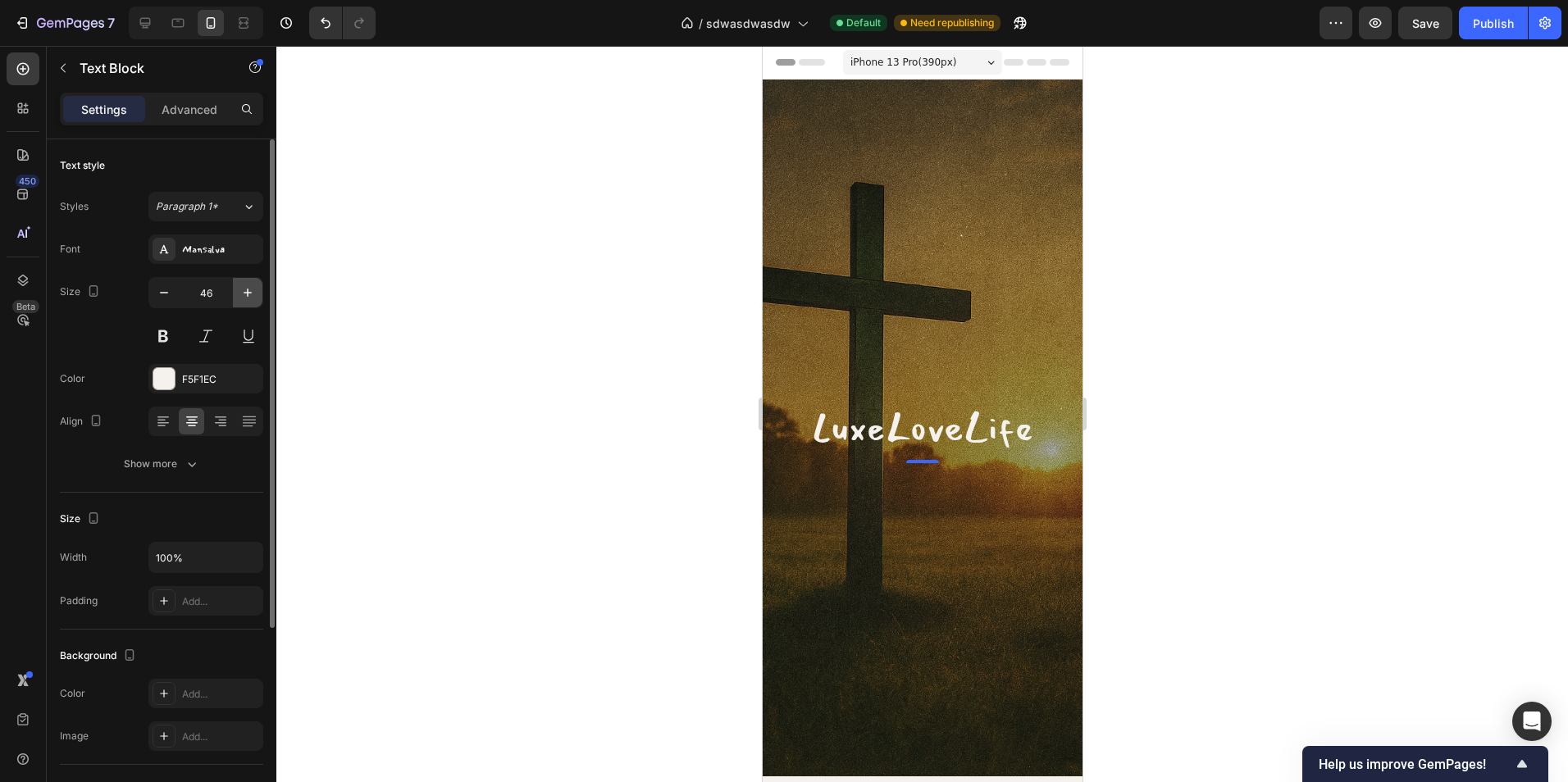
click at [247, 288] on icon "button" at bounding box center [247, 292] width 16 height 16
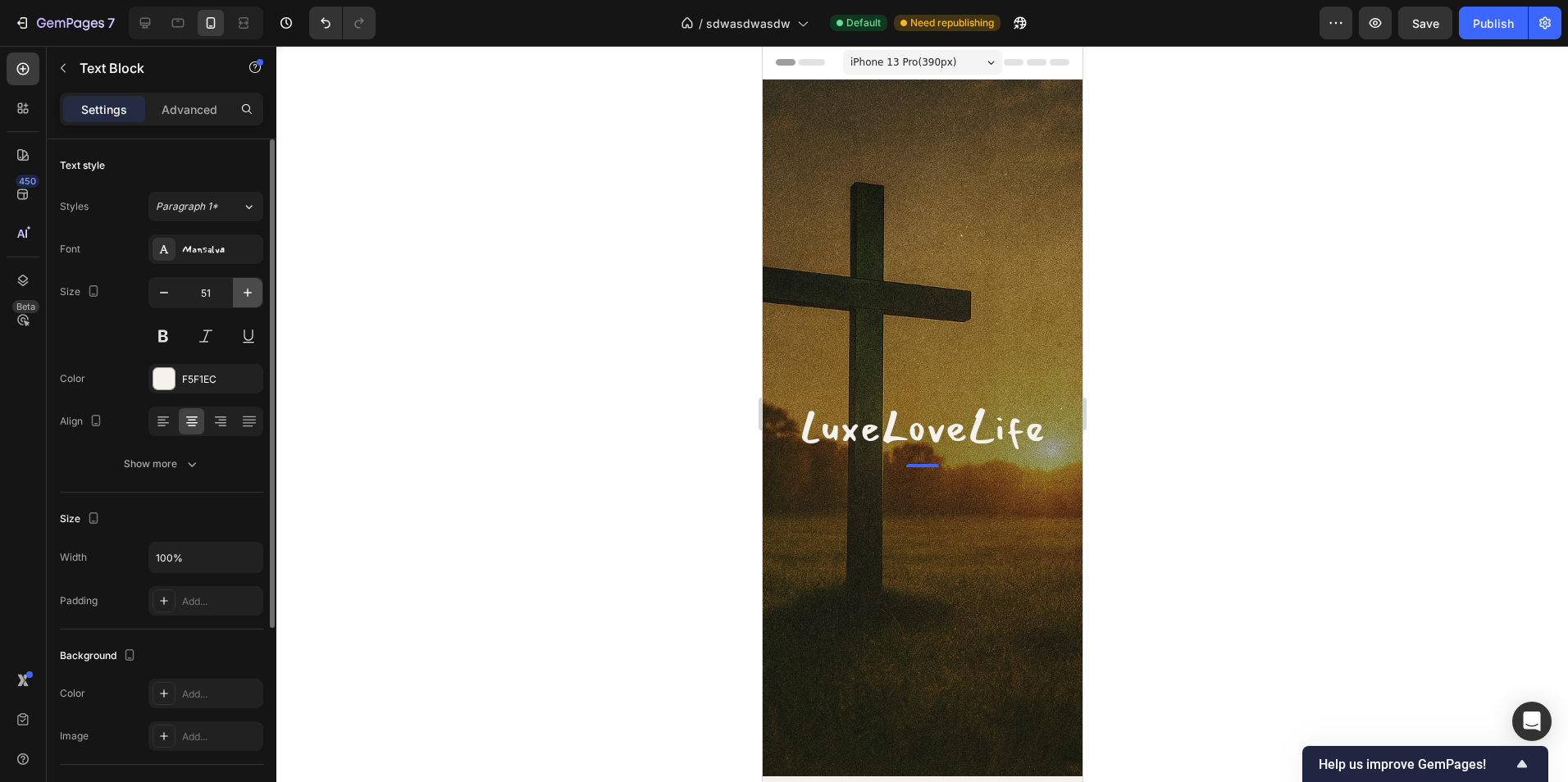
click at [247, 288] on icon "button" at bounding box center [247, 292] width 16 height 16
click at [170, 298] on icon "button" at bounding box center [164, 292] width 16 height 16
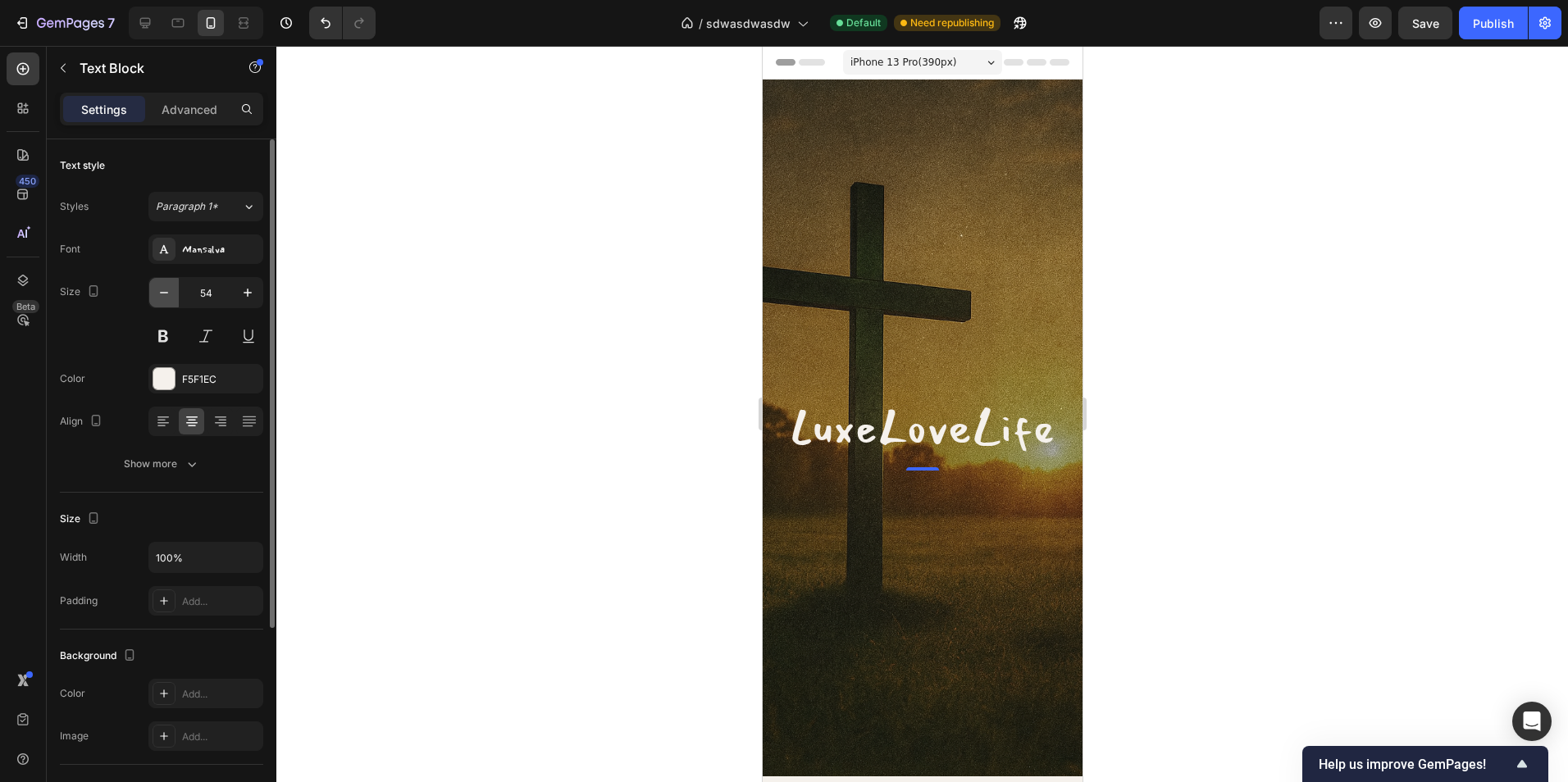
click at [170, 298] on icon "button" at bounding box center [164, 292] width 16 height 16
click at [169, 297] on icon "button" at bounding box center [164, 292] width 16 height 16
type input "51"
click at [980, 435] on p "LuxeLoveLife" at bounding box center [921, 428] width 317 height 76
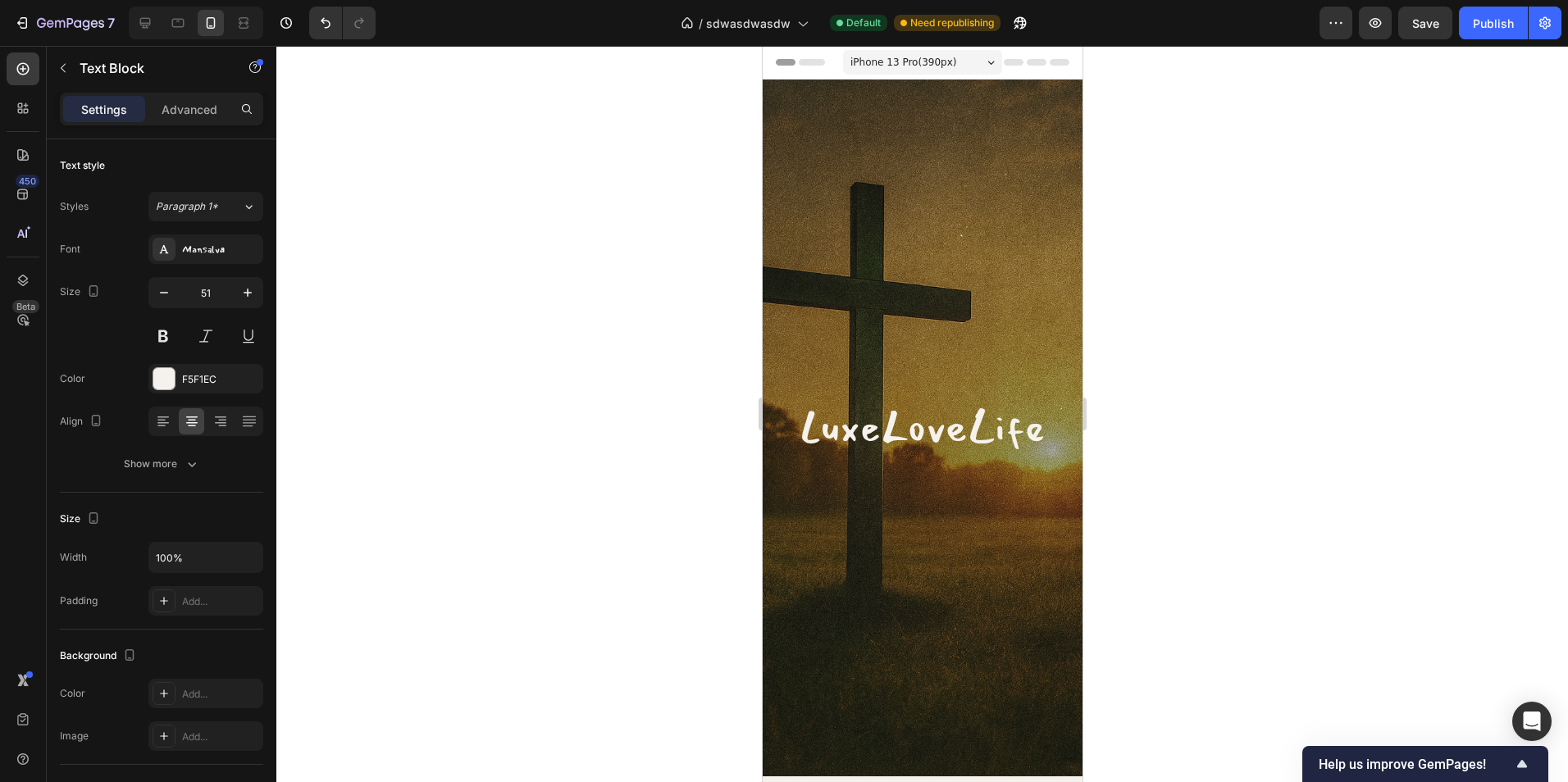
click at [1035, 428] on p "LuxeLoveLife" at bounding box center [921, 428] width 317 height 76
click at [79, 58] on div "Text Block" at bounding box center [140, 68] width 187 height 42
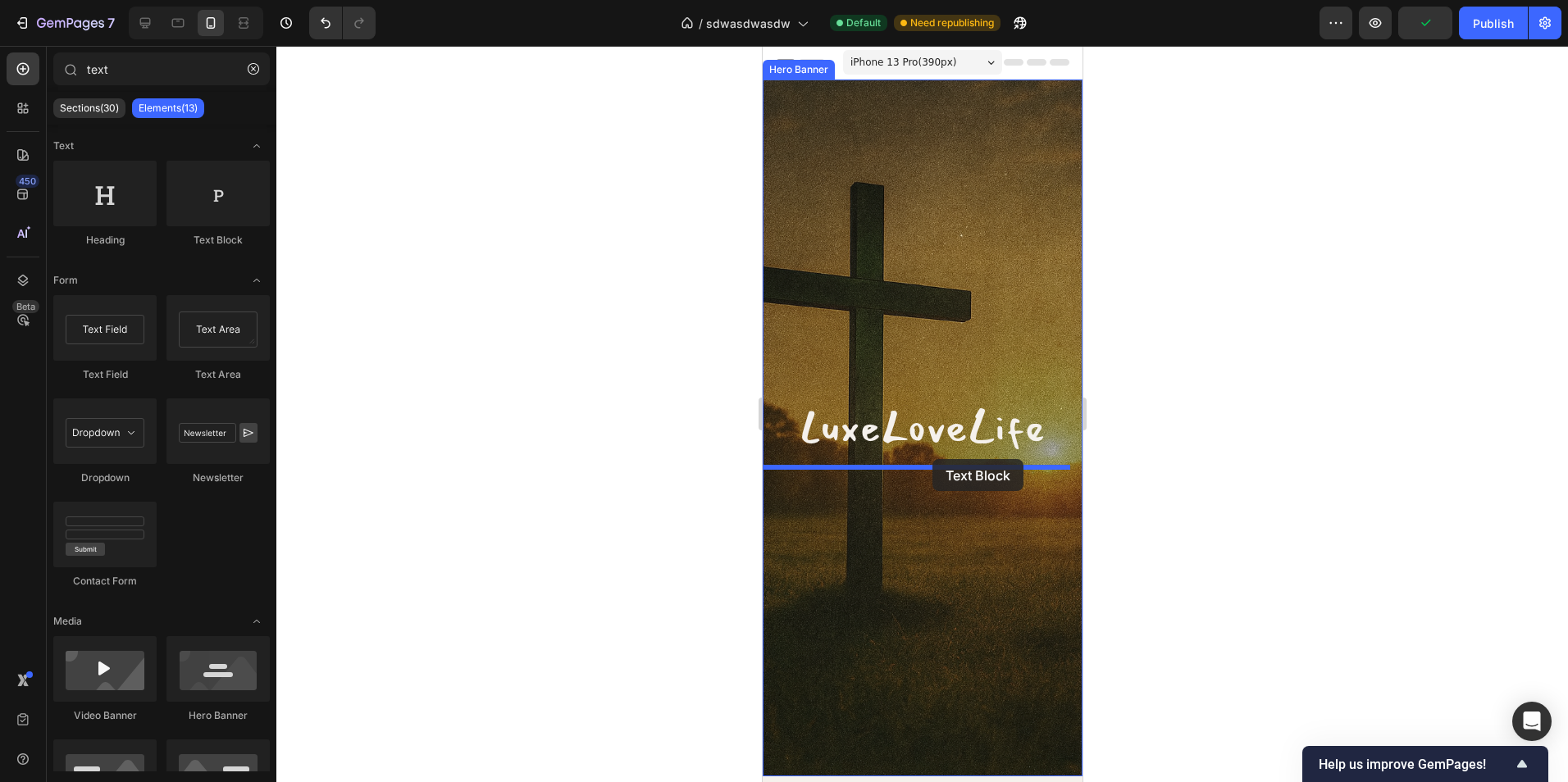
drag, startPoint x: 990, startPoint y: 235, endPoint x: 932, endPoint y: 458, distance: 230.4
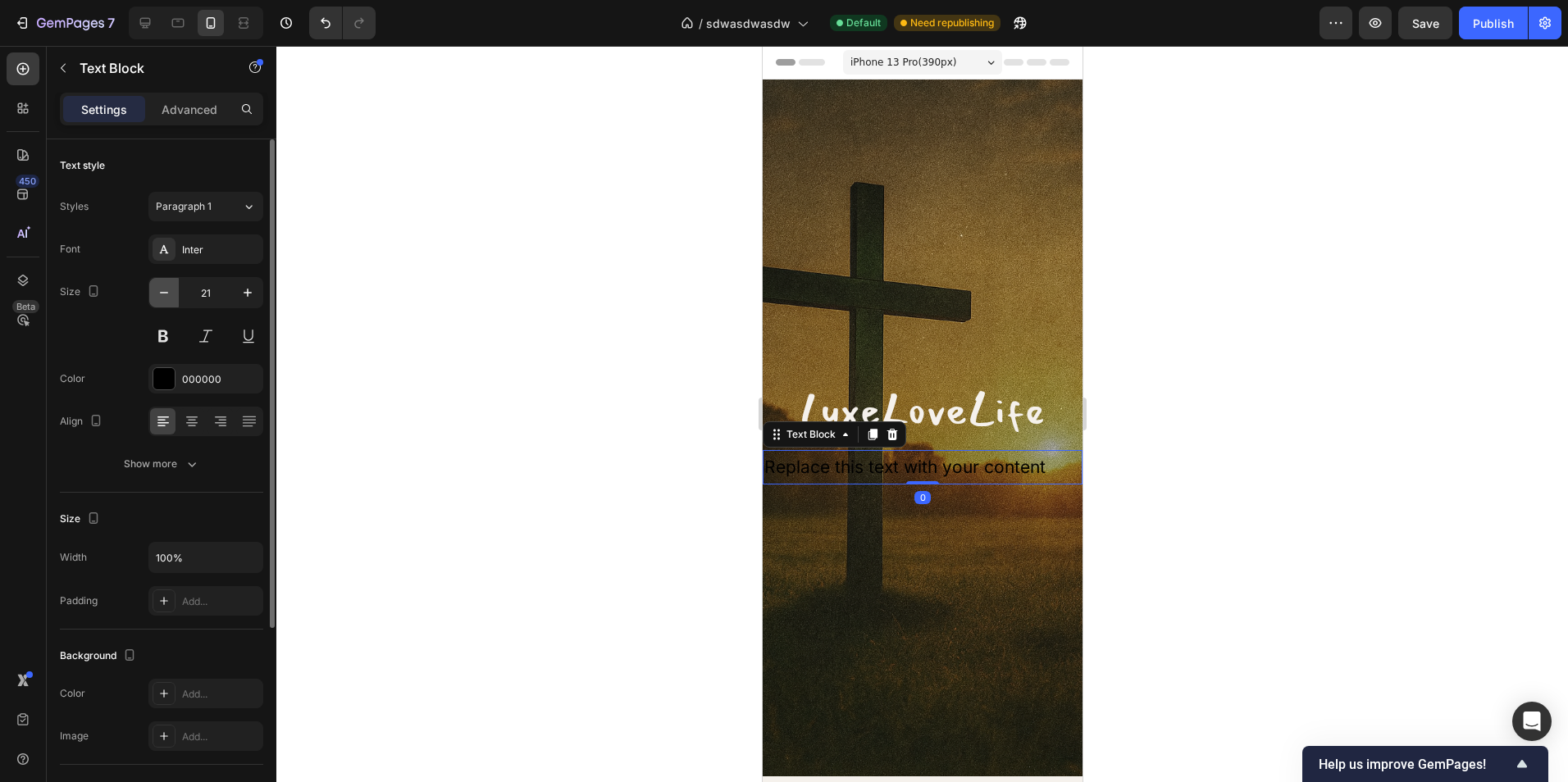
click at [172, 288] on button "button" at bounding box center [163, 292] width 30 height 30
type input "19"
click at [197, 244] on div "Inter" at bounding box center [220, 250] width 77 height 14
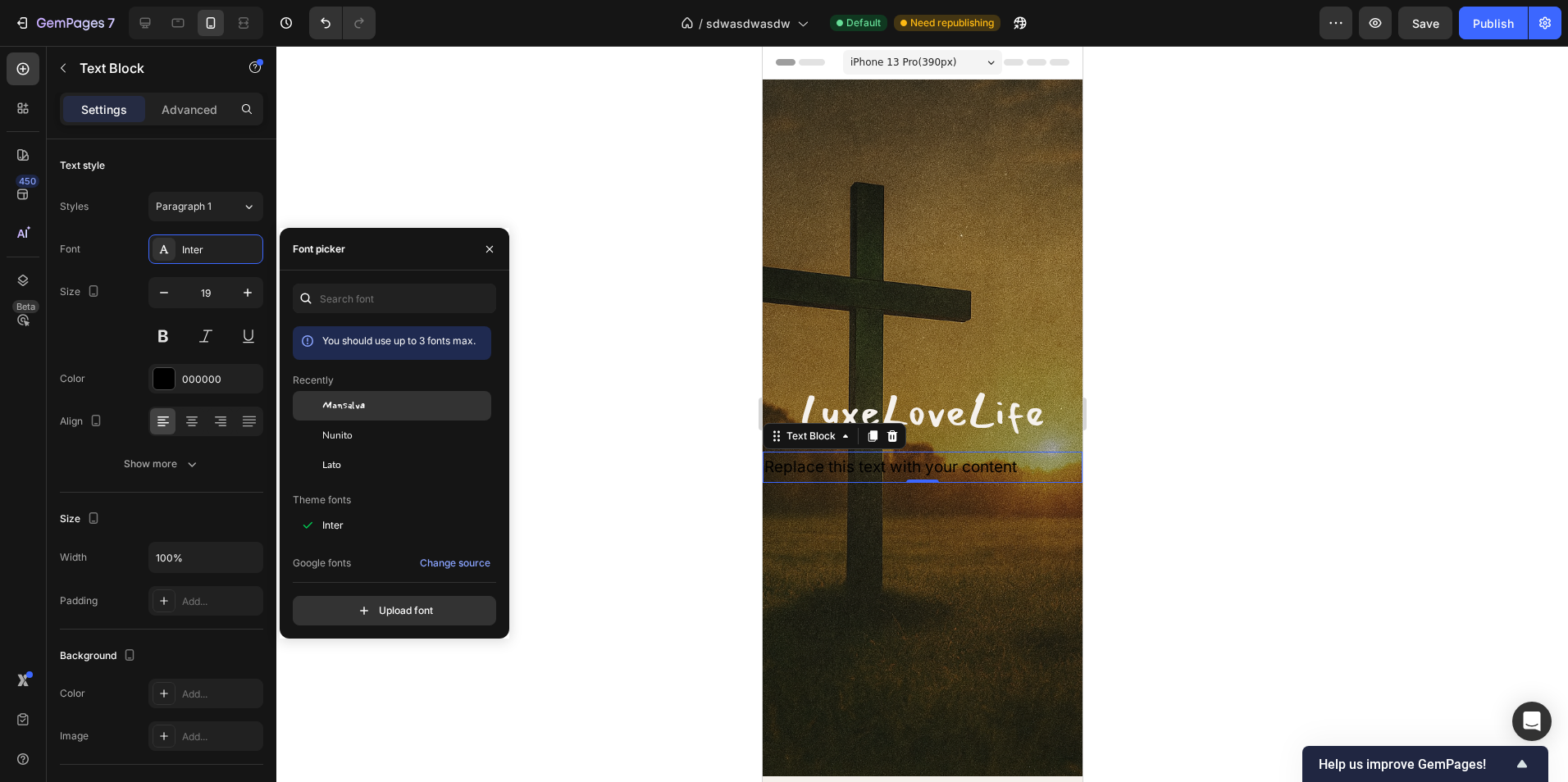
click at [390, 400] on div "Mansalva" at bounding box center [405, 406] width 166 height 14
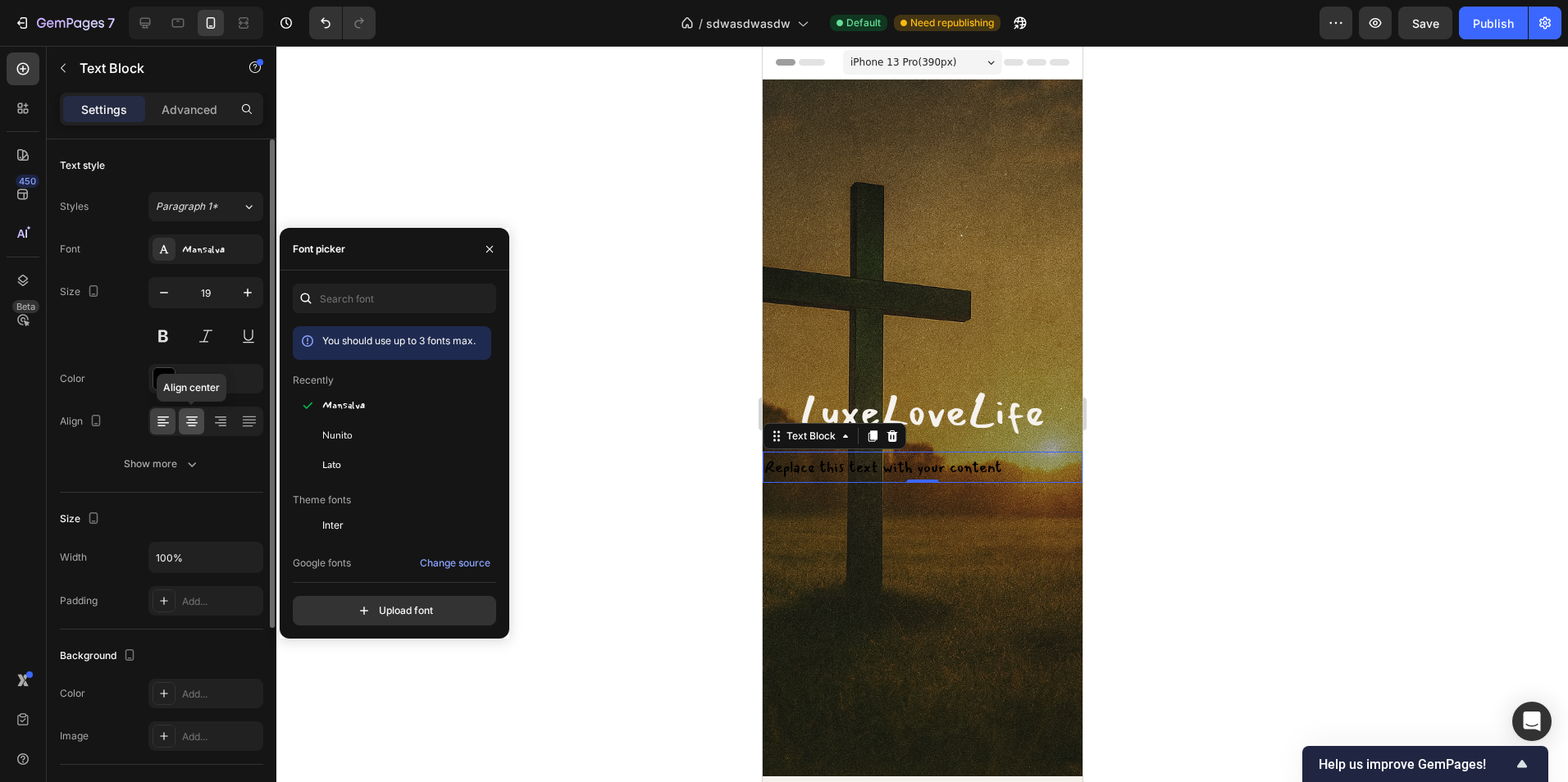
click at [198, 421] on icon at bounding box center [192, 421] width 16 height 16
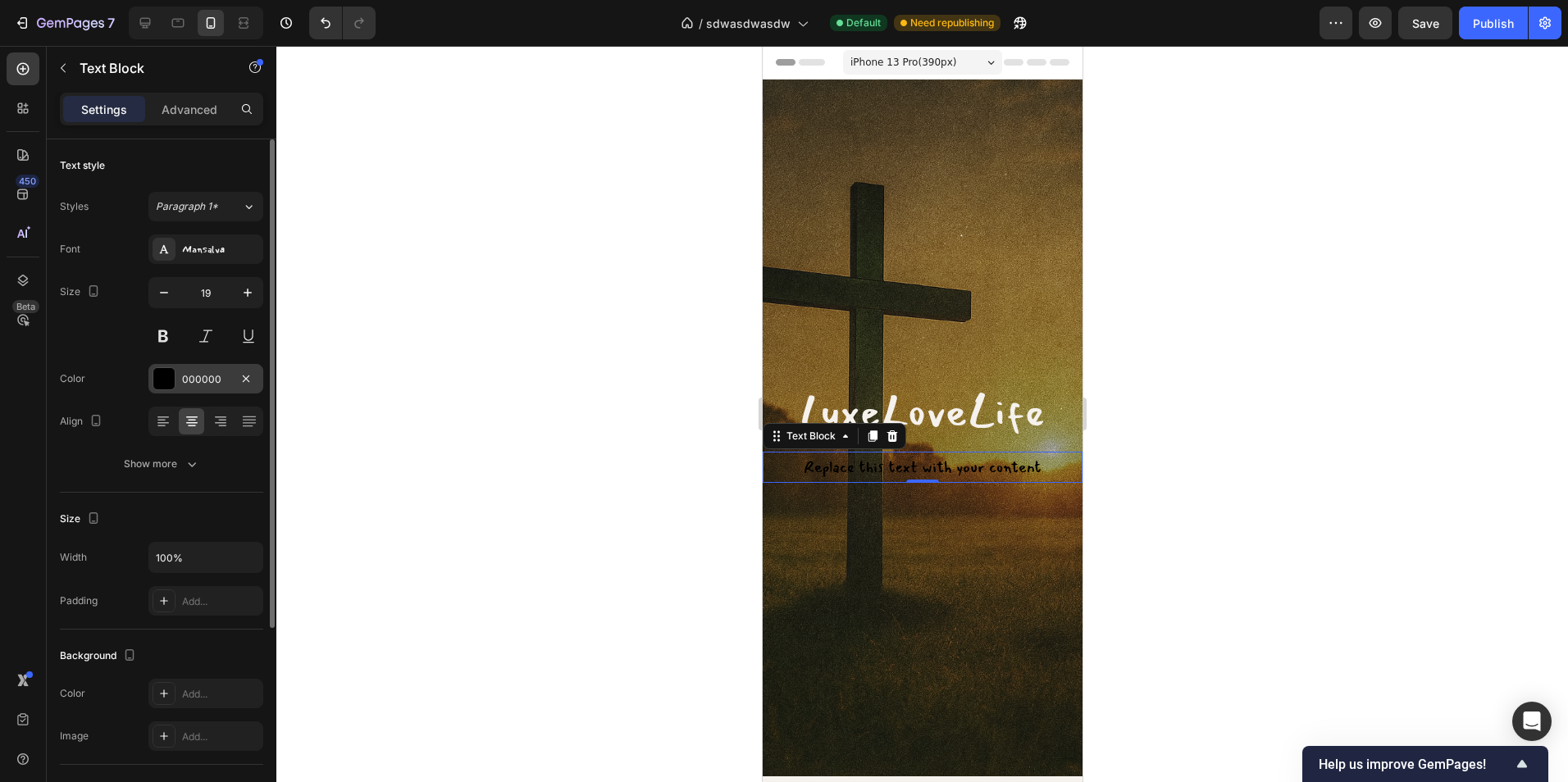
click at [184, 370] on div "000000" at bounding box center [206, 379] width 115 height 30
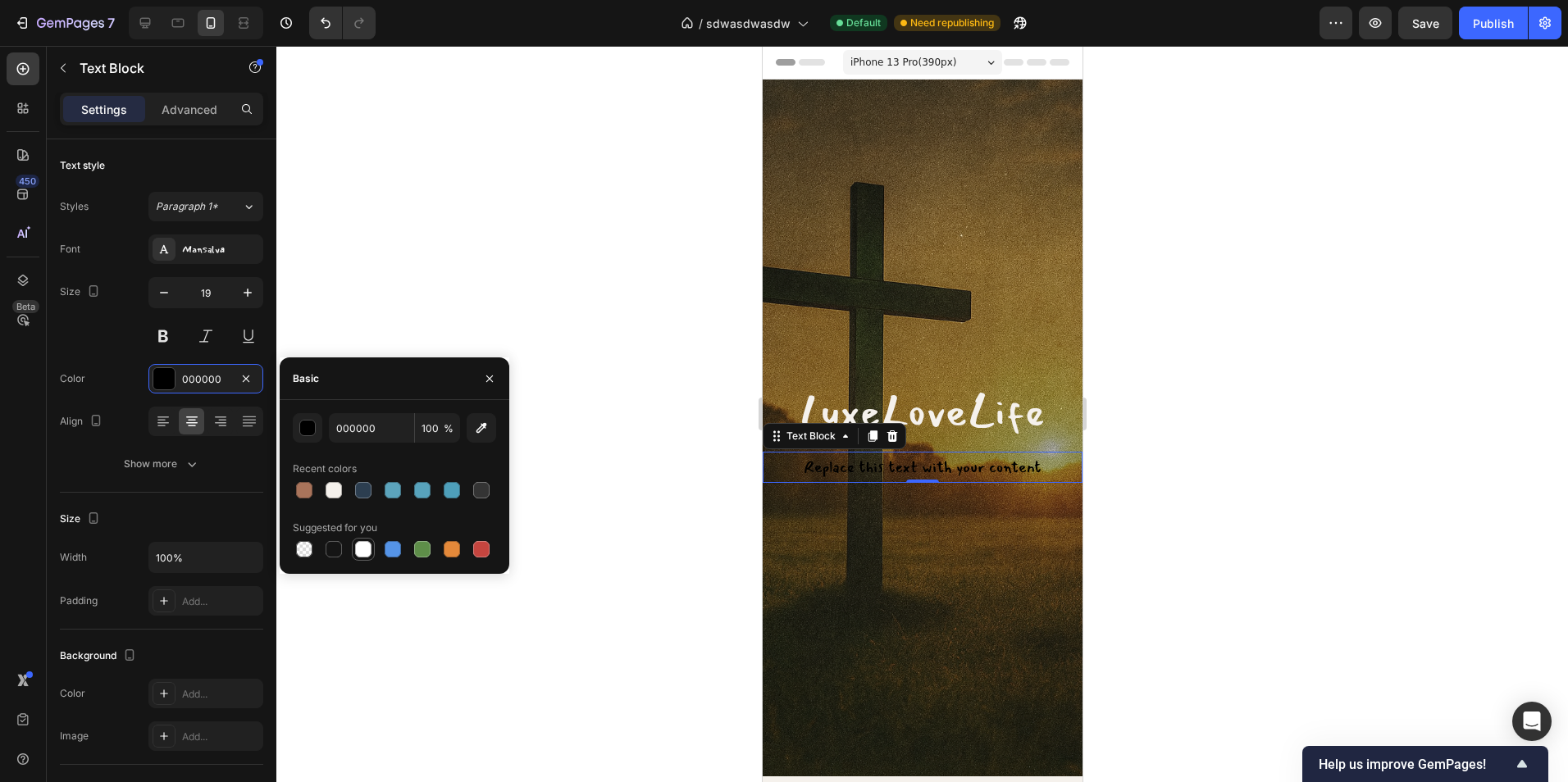
click at [359, 545] on div at bounding box center [364, 549] width 16 height 16
type input "FFFFFF"
click at [491, 379] on icon "button" at bounding box center [489, 377] width 6 height 6
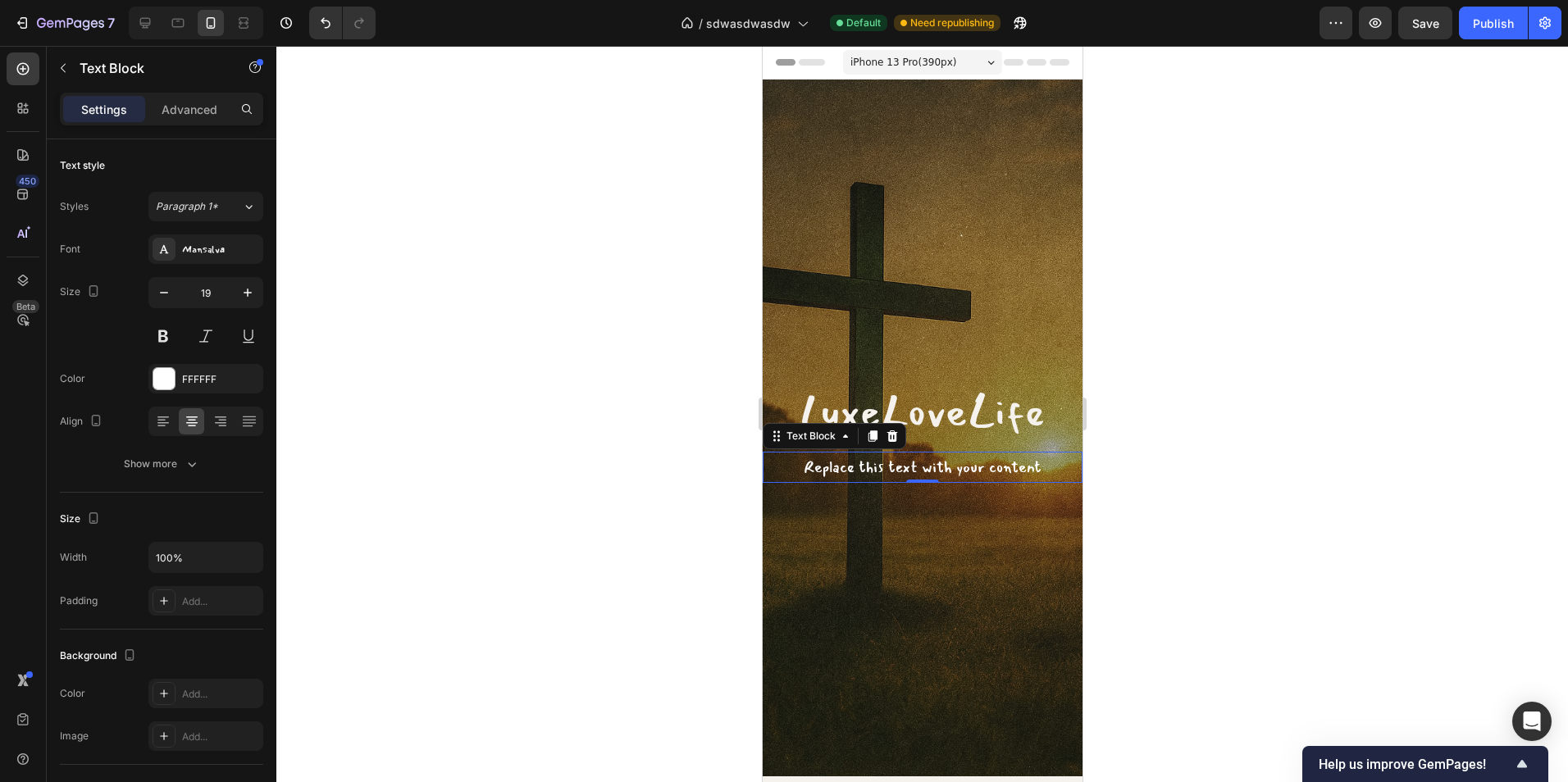
click at [846, 470] on div "Replace this text with your content" at bounding box center [921, 467] width 319 height 32
click at [847, 469] on p "Replace this text with your content" at bounding box center [921, 467] width 317 height 28
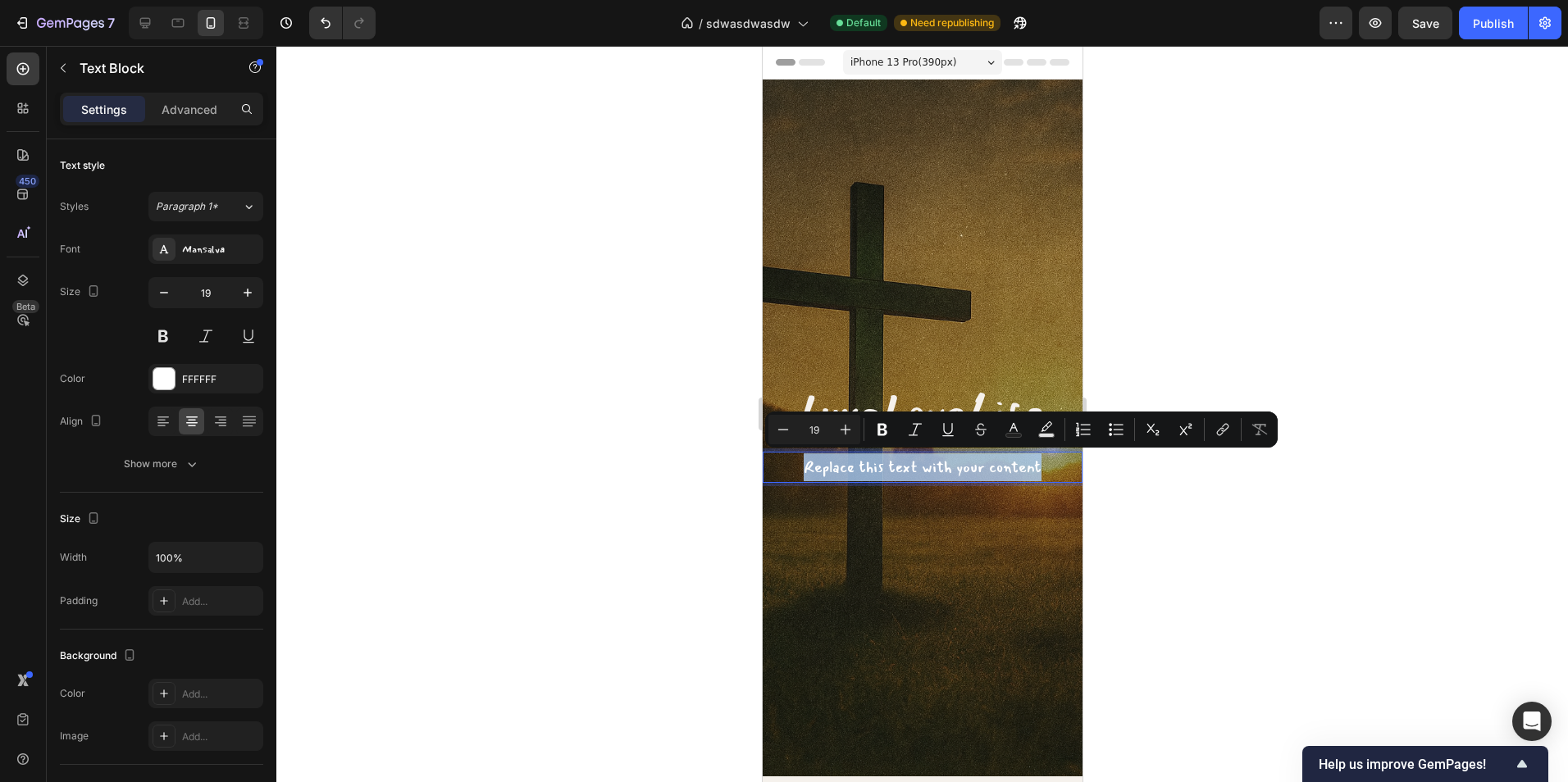
click at [847, 469] on p "Replace this text with your content" at bounding box center [921, 467] width 317 height 28
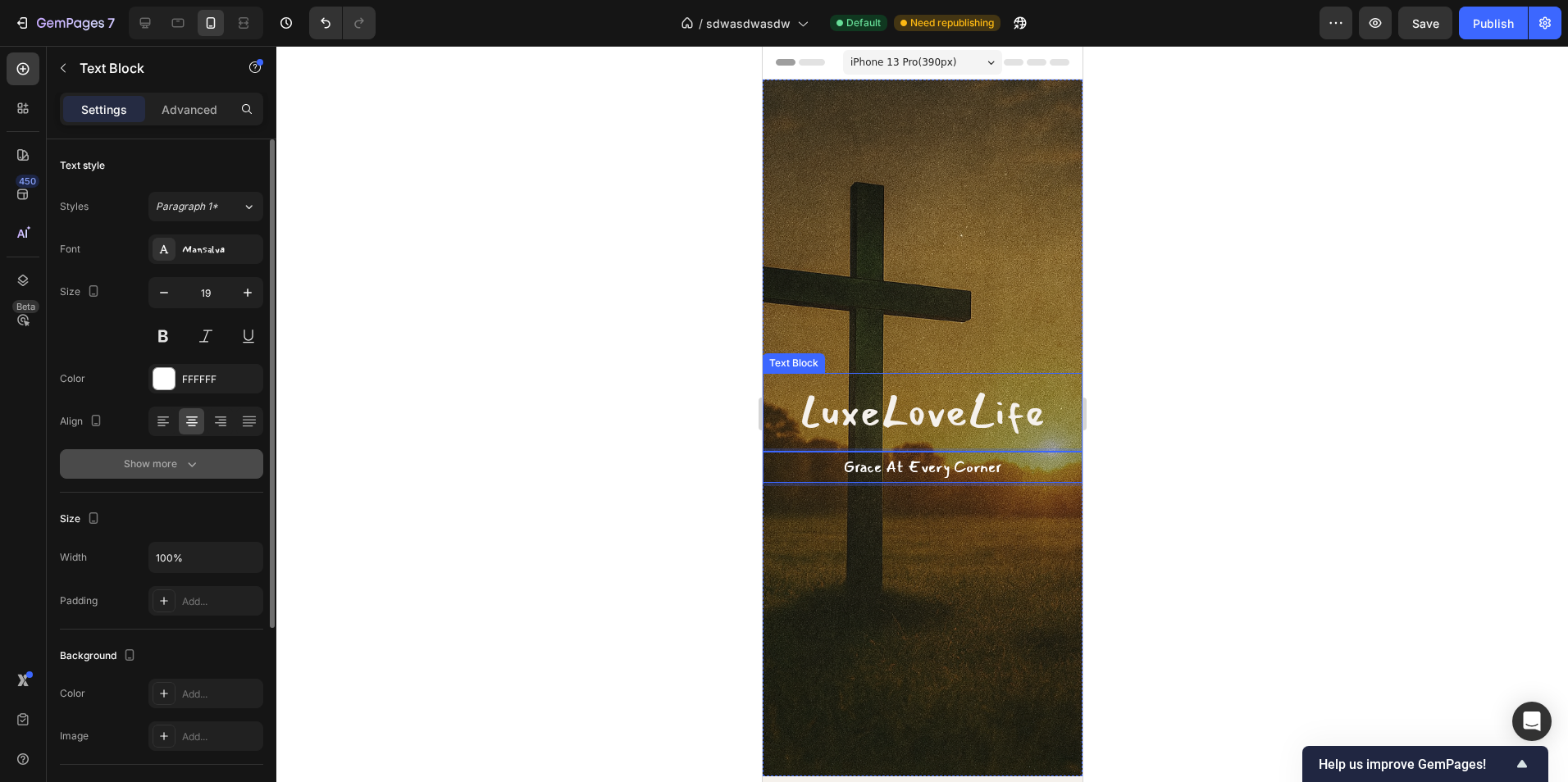
click at [152, 456] on div "Show more" at bounding box center [161, 464] width 77 height 16
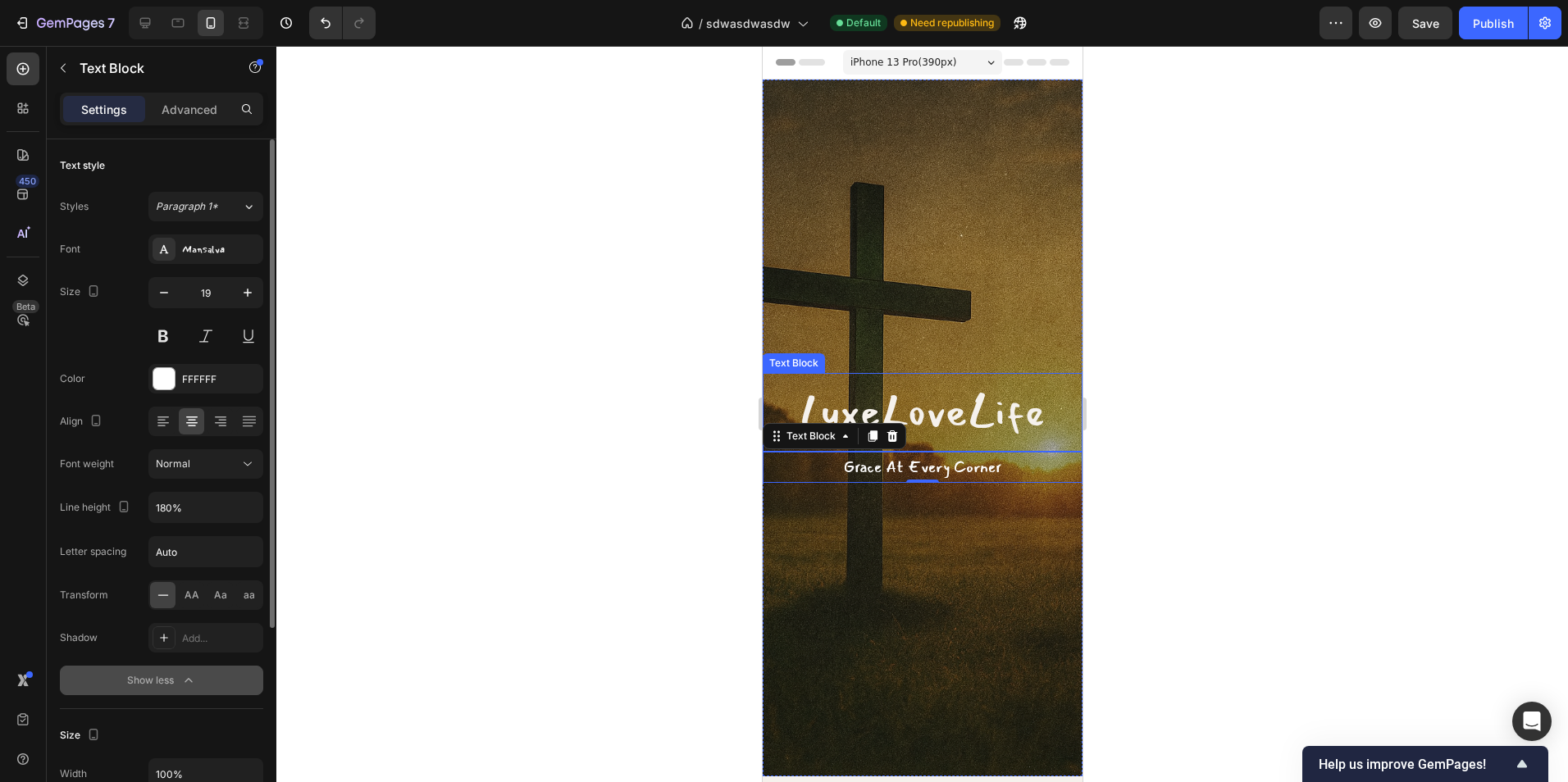
click at [209, 689] on button "Show less" at bounding box center [161, 680] width 203 height 30
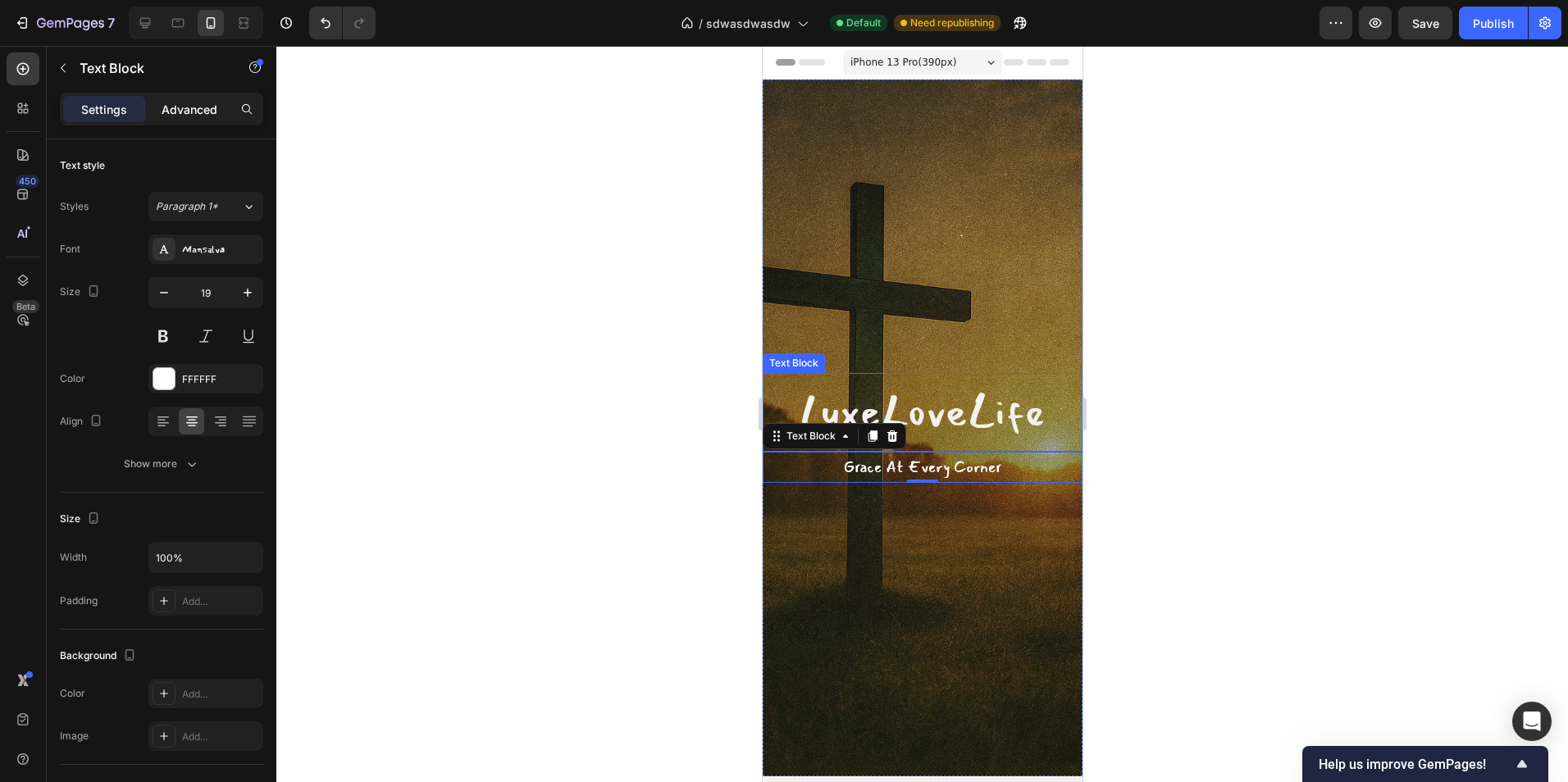
click at [206, 105] on p "Advanced" at bounding box center [189, 109] width 56 height 17
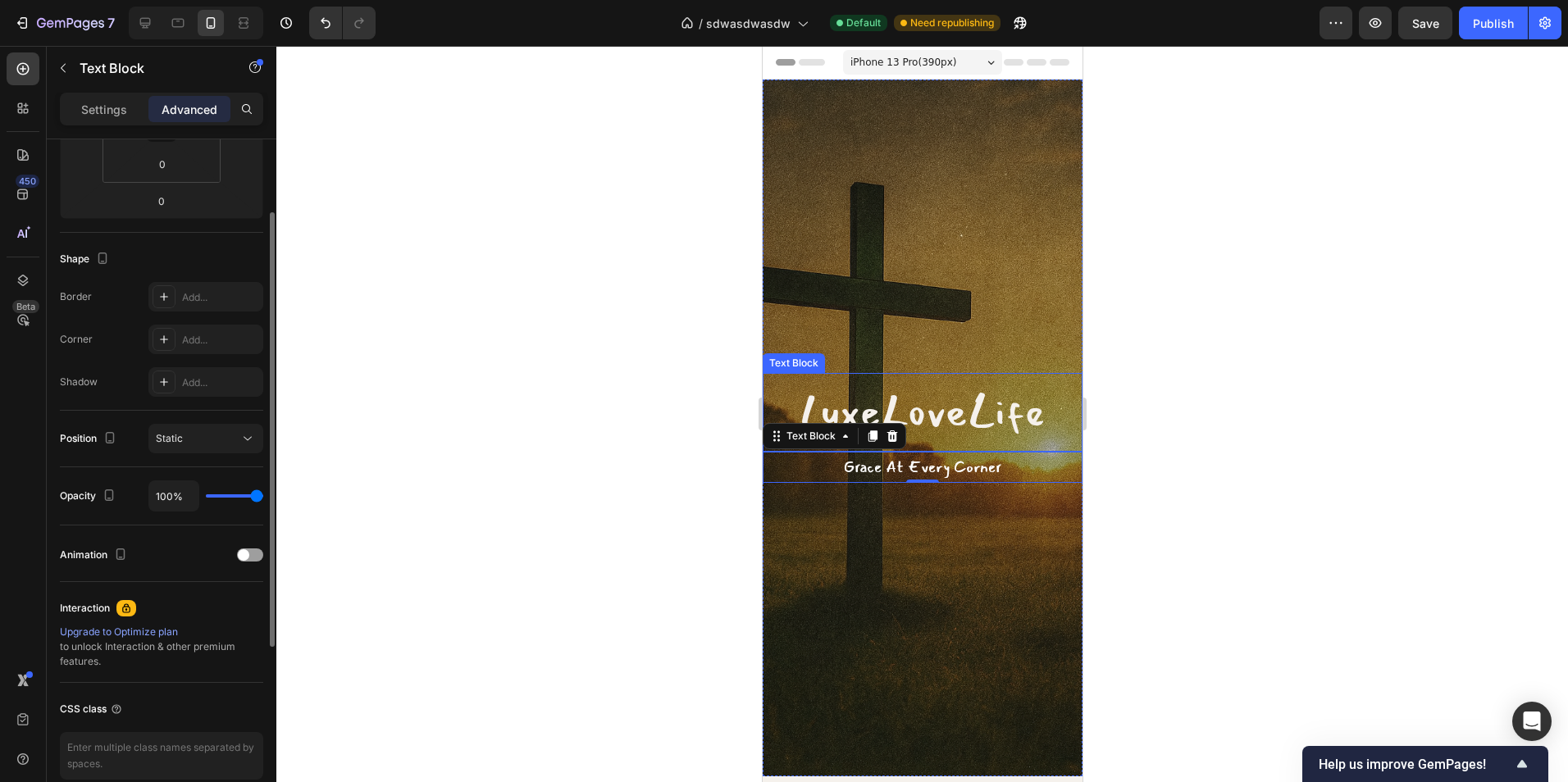
scroll to position [404, 0]
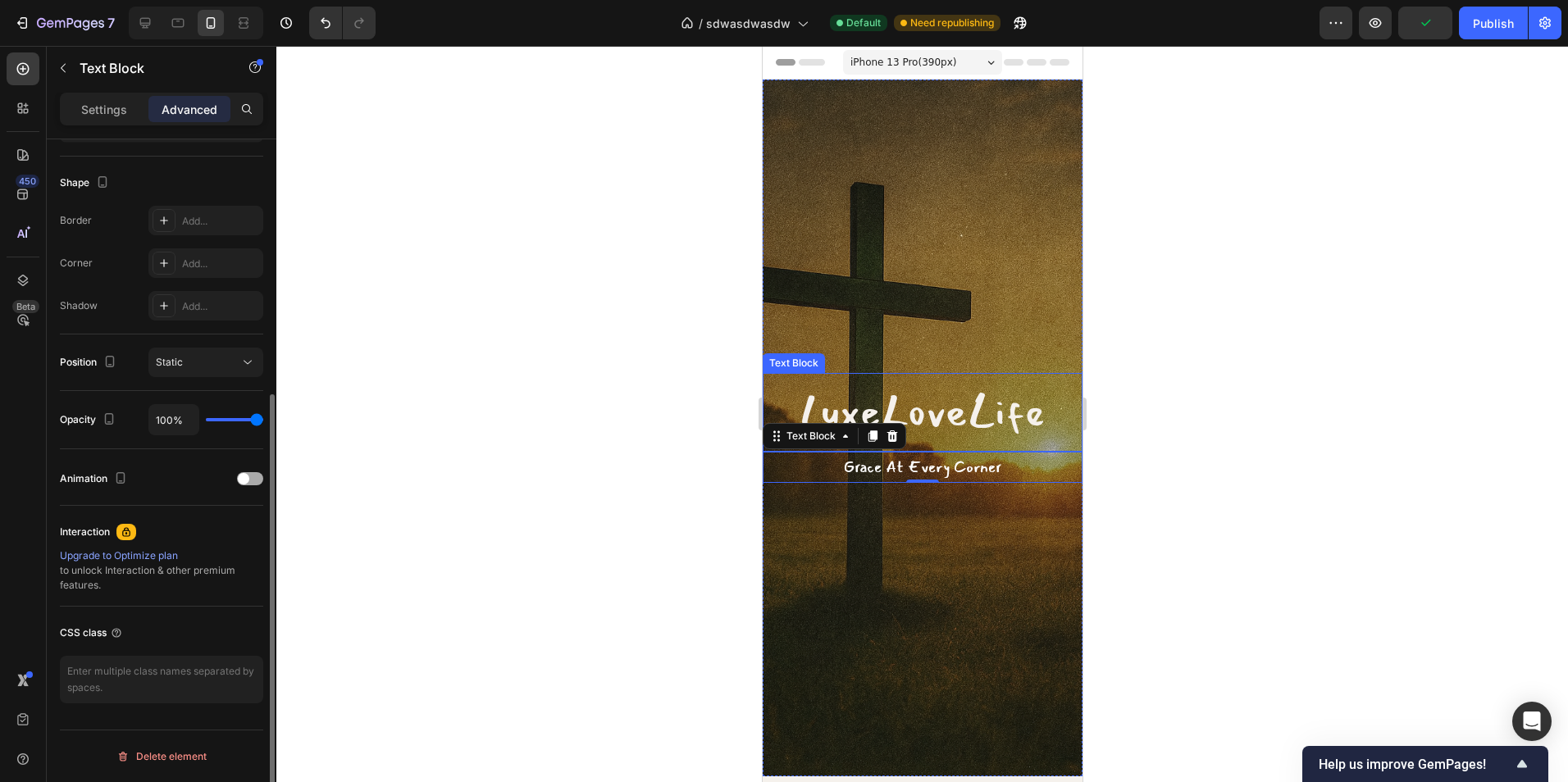
click at [246, 482] on span at bounding box center [244, 478] width 12 height 12
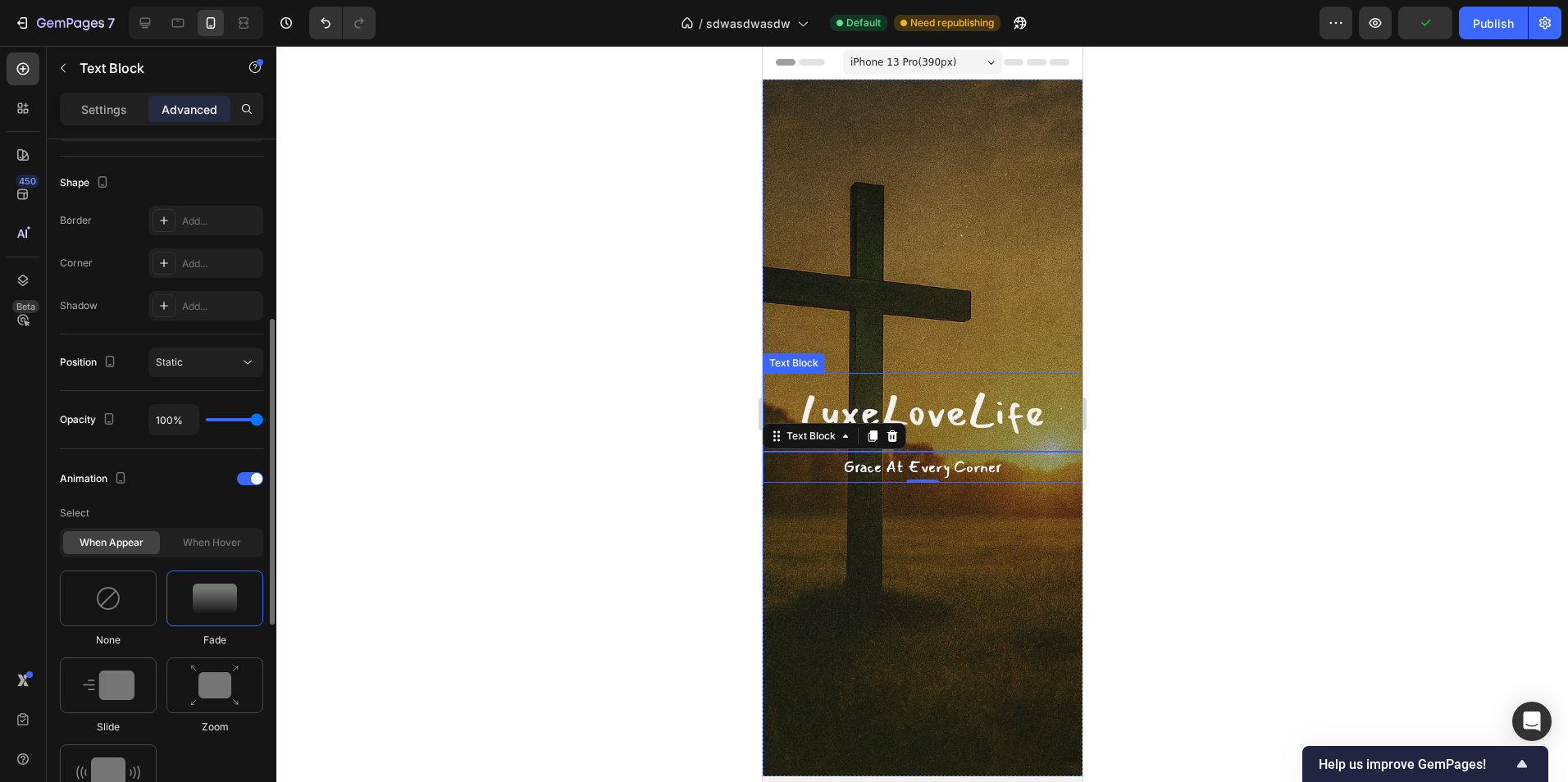
scroll to position [486, 0]
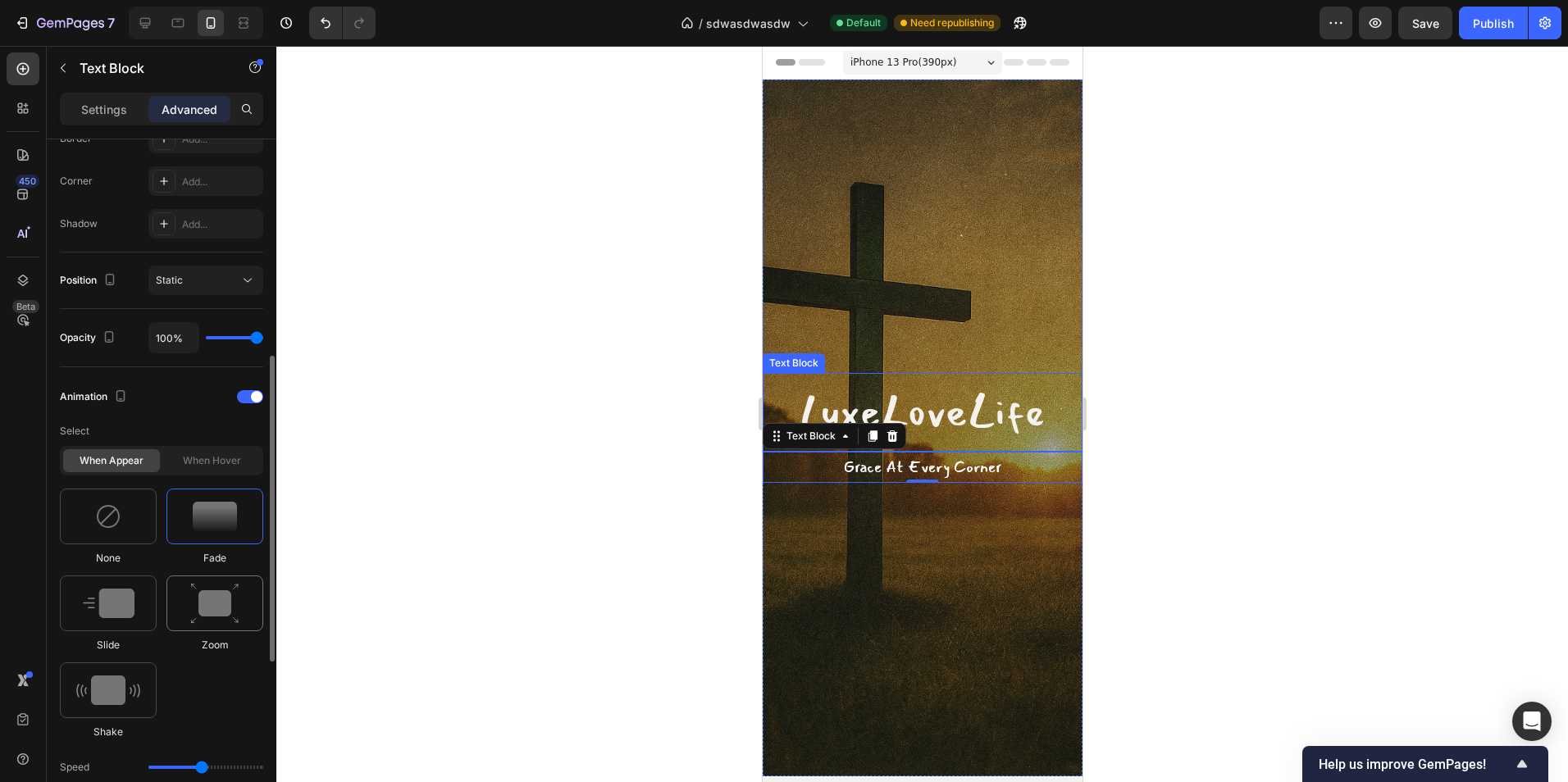
click at [212, 607] on img at bounding box center [215, 603] width 50 height 41
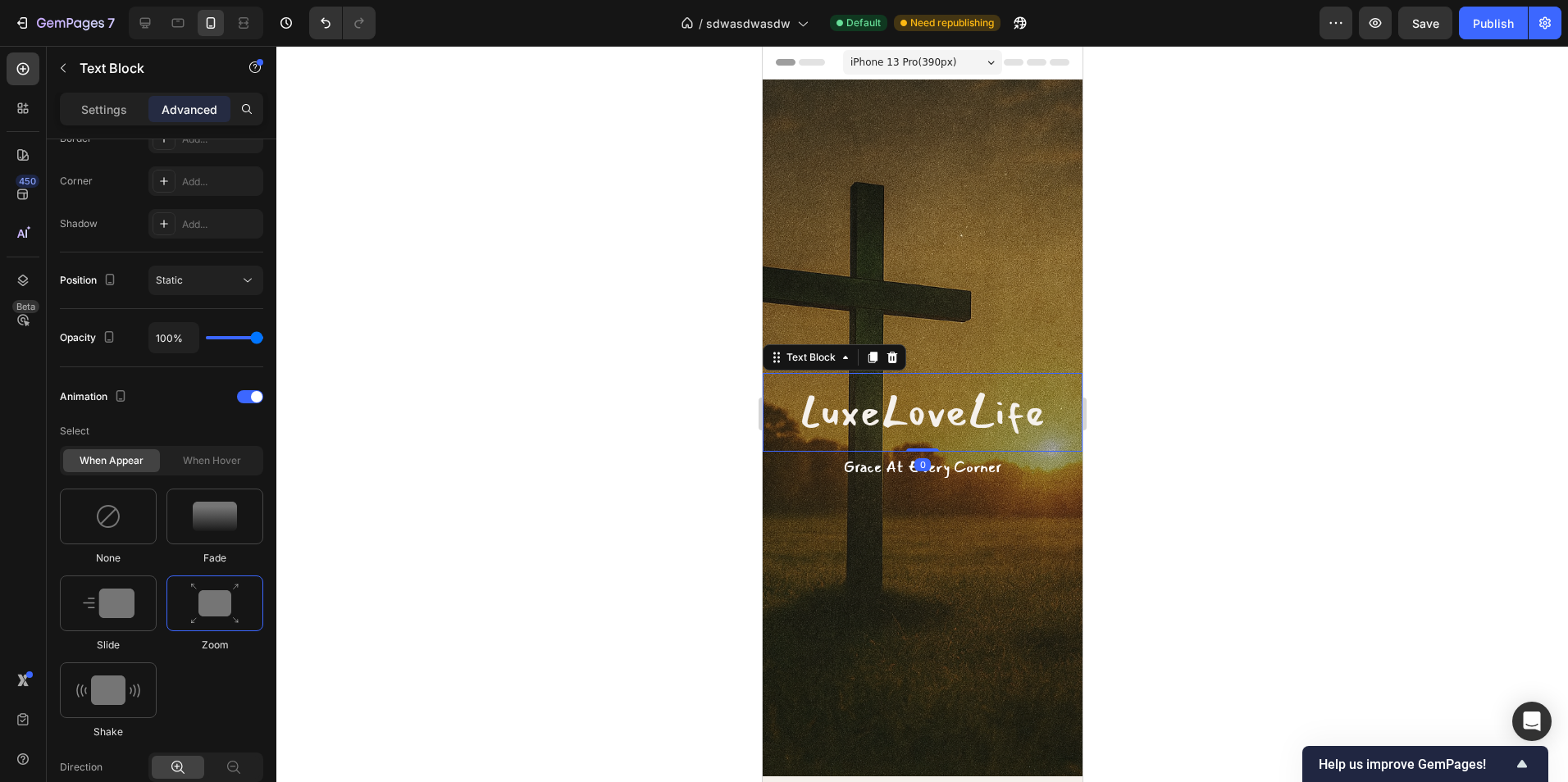
click at [959, 421] on p "LuxeLoveLife" at bounding box center [921, 412] width 317 height 76
click at [215, 606] on img at bounding box center [215, 603] width 50 height 41
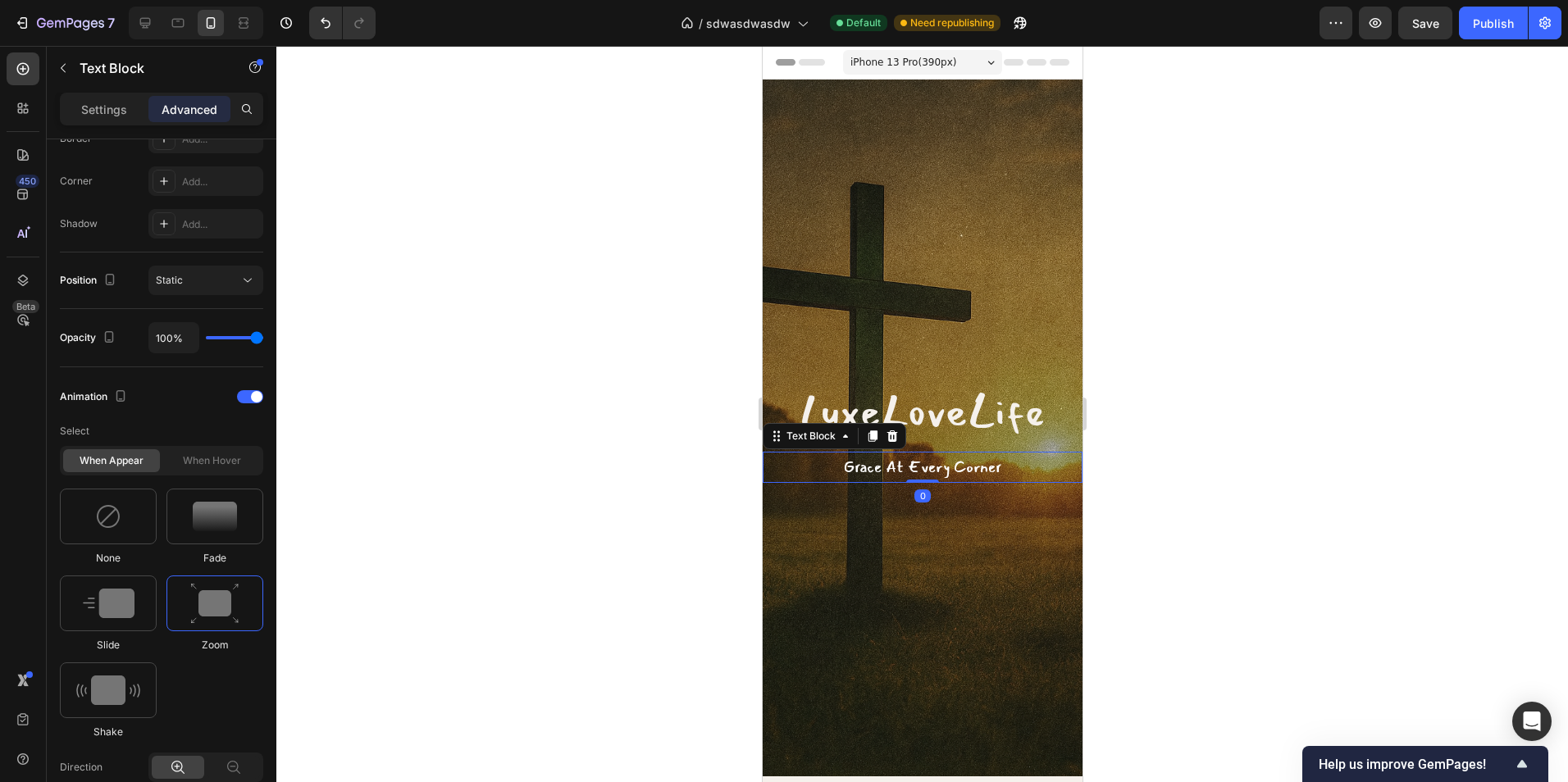
click at [999, 468] on p "Grace At Every Corner" at bounding box center [921, 467] width 317 height 28
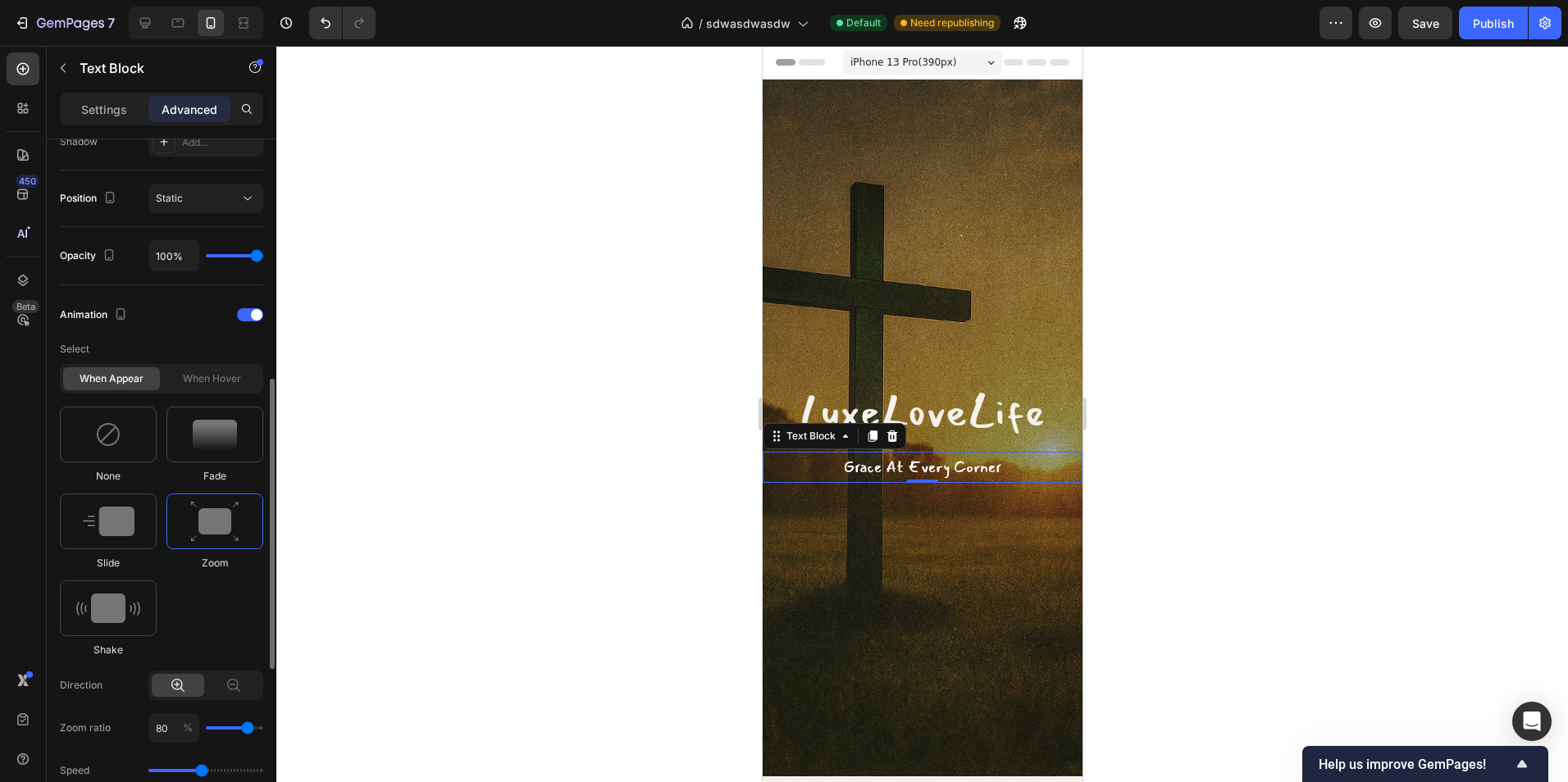
scroll to position [650, 0]
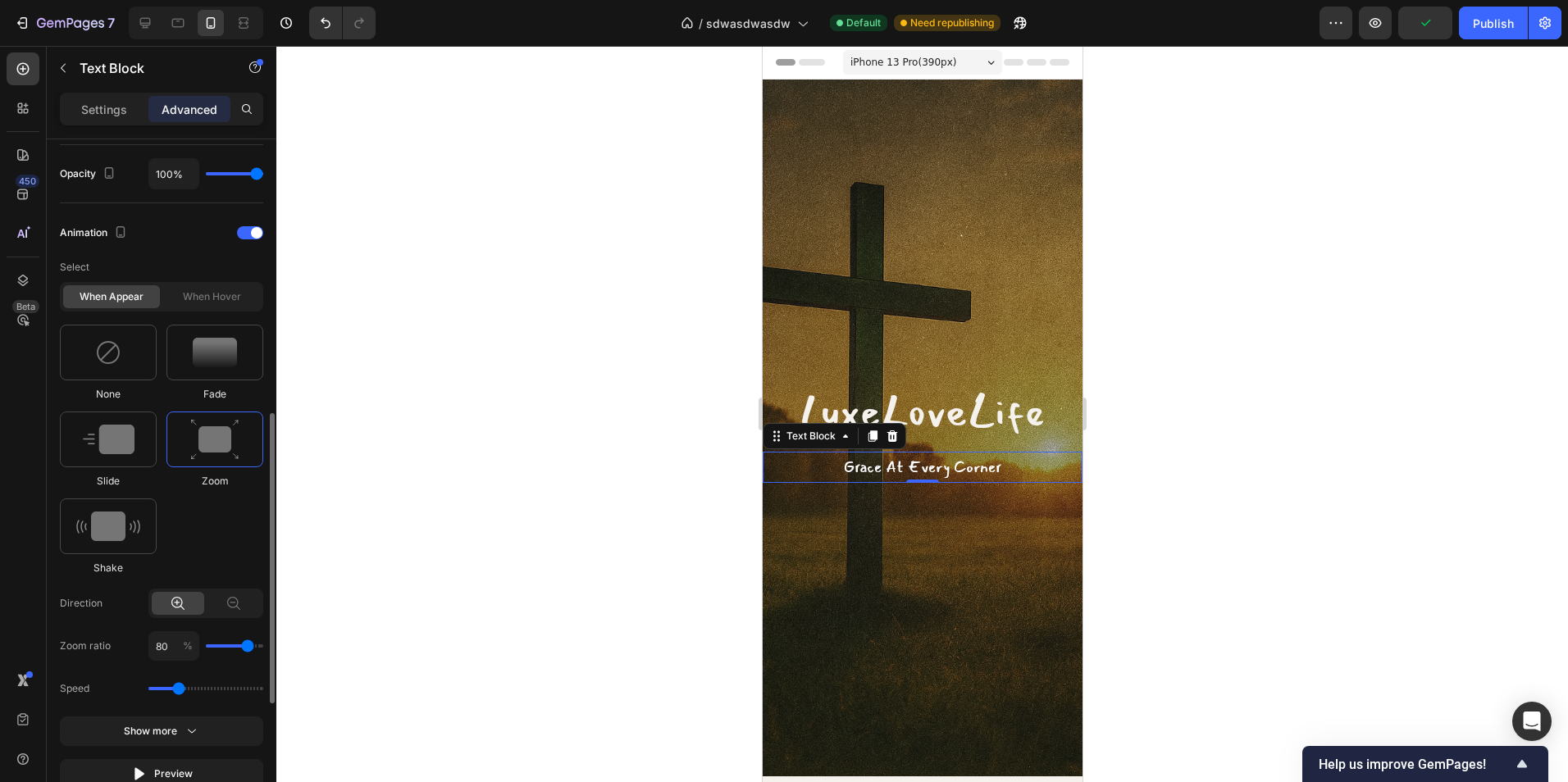
drag, startPoint x: 203, startPoint y: 688, endPoint x: 176, endPoint y: 692, distance: 27.3
click at [176, 690] on input "range" at bounding box center [206, 689] width 115 height 4
click at [224, 446] on img at bounding box center [215, 439] width 50 height 41
click at [217, 363] on img at bounding box center [215, 352] width 44 height 30
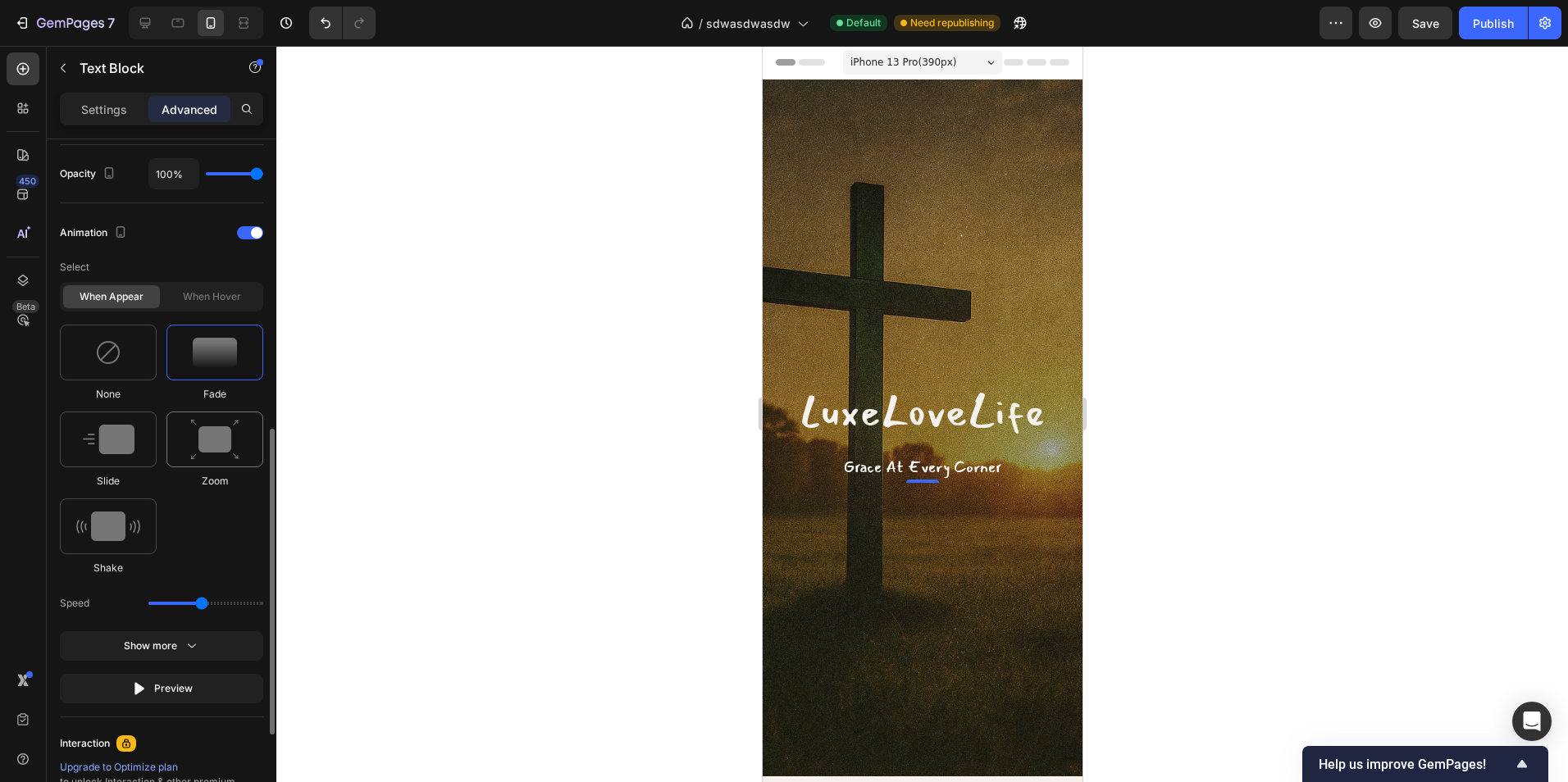
click at [231, 432] on img at bounding box center [215, 439] width 50 height 41
type input "1.1"
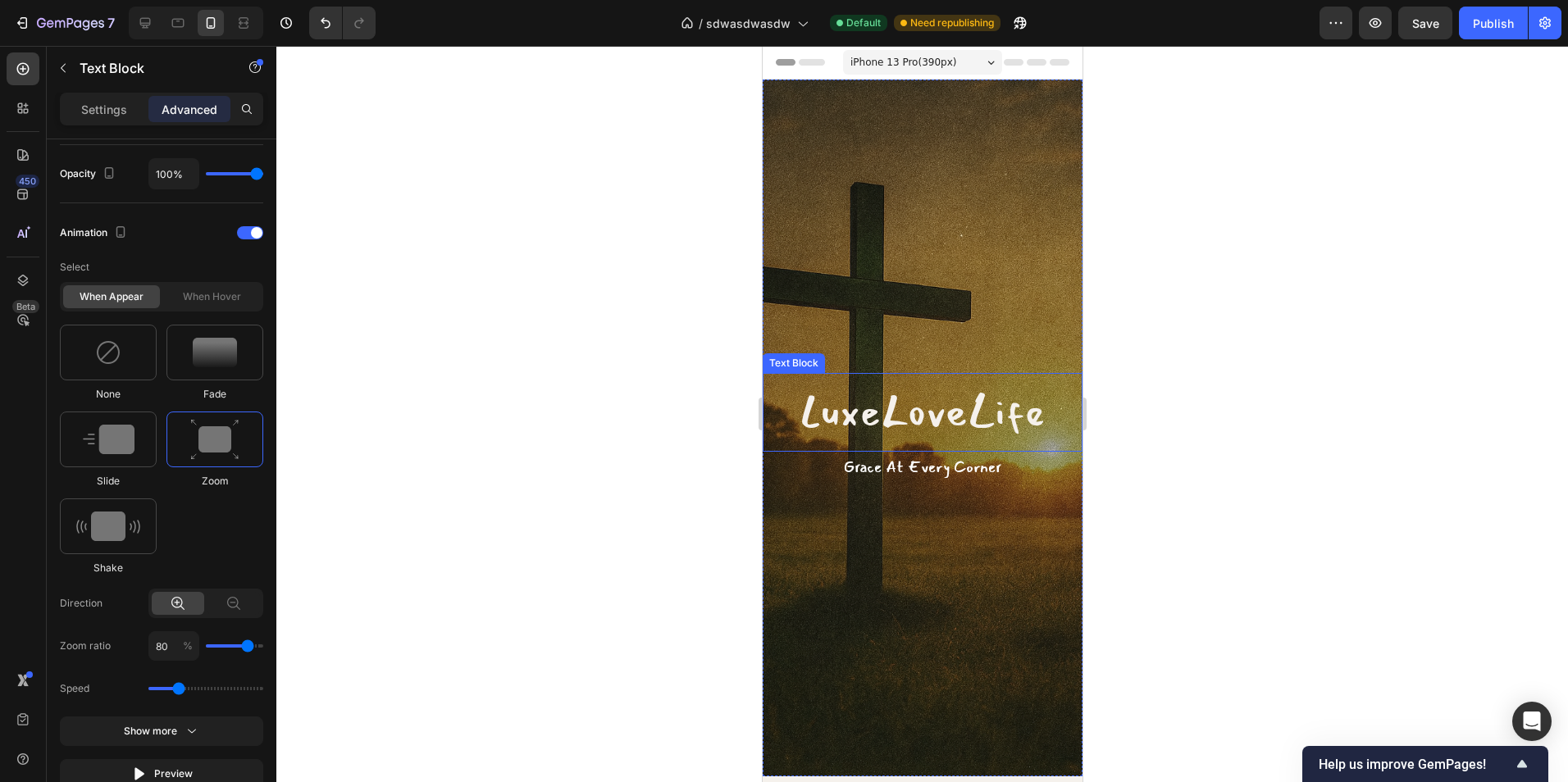
click at [926, 419] on p "LuxeLoveLife" at bounding box center [921, 412] width 317 height 76
click at [235, 452] on img at bounding box center [215, 439] width 50 height 41
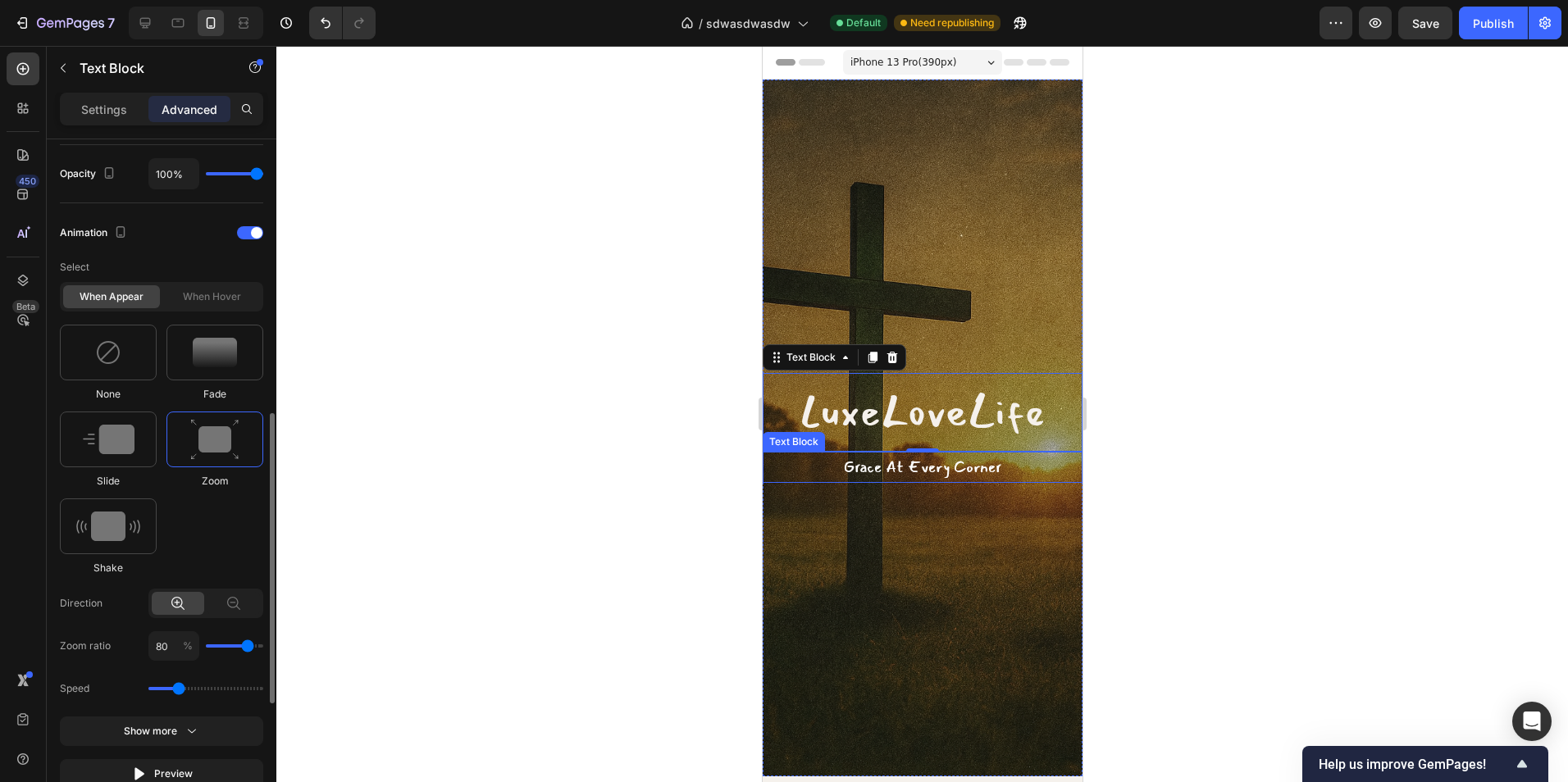
click at [935, 470] on p "Grace At Every Corner" at bounding box center [921, 467] width 317 height 28
click at [198, 445] on img at bounding box center [215, 439] width 50 height 41
click at [614, 511] on div at bounding box center [922, 414] width 1292 height 736
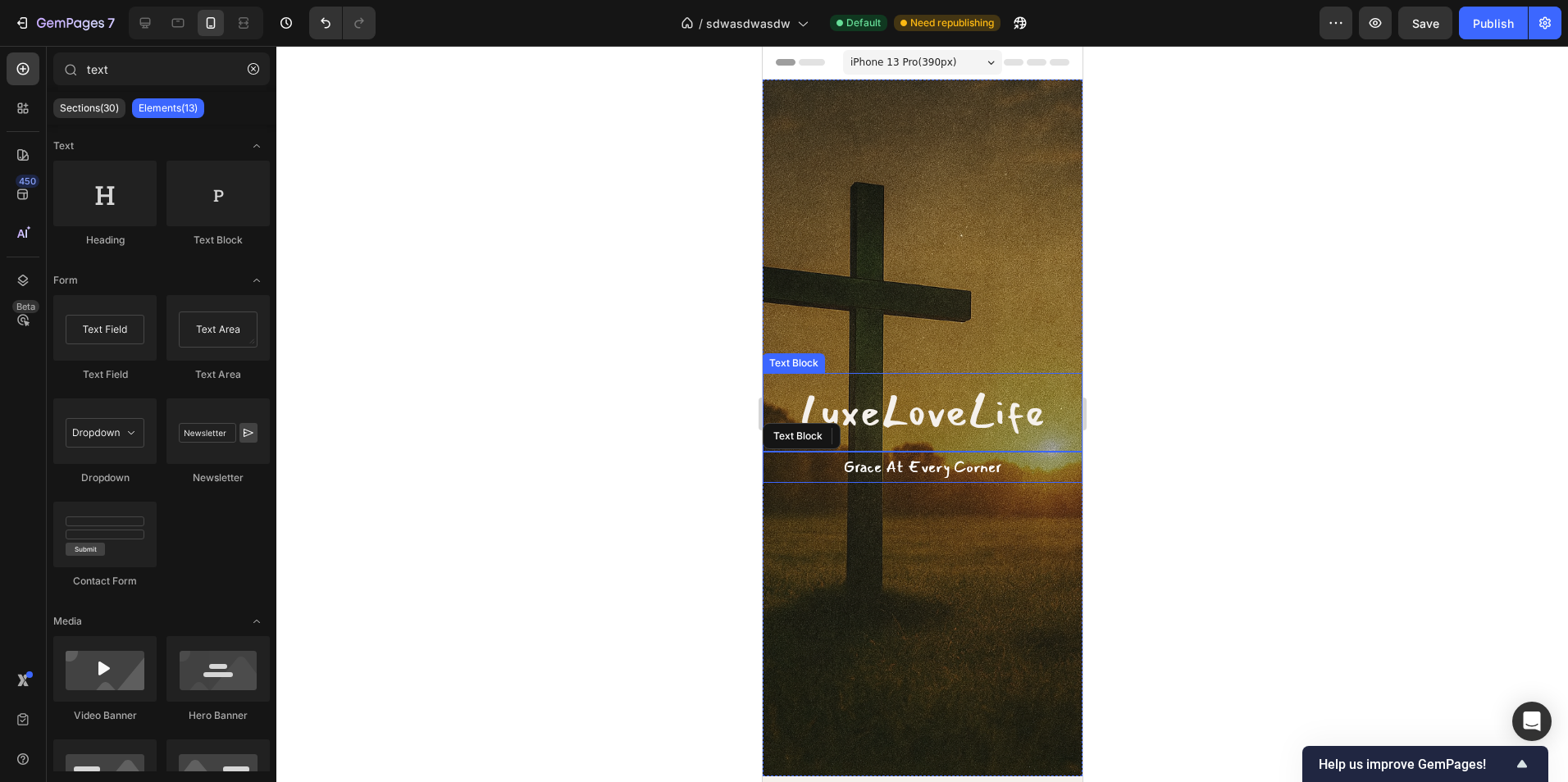
click at [1196, 424] on div at bounding box center [922, 414] width 1292 height 736
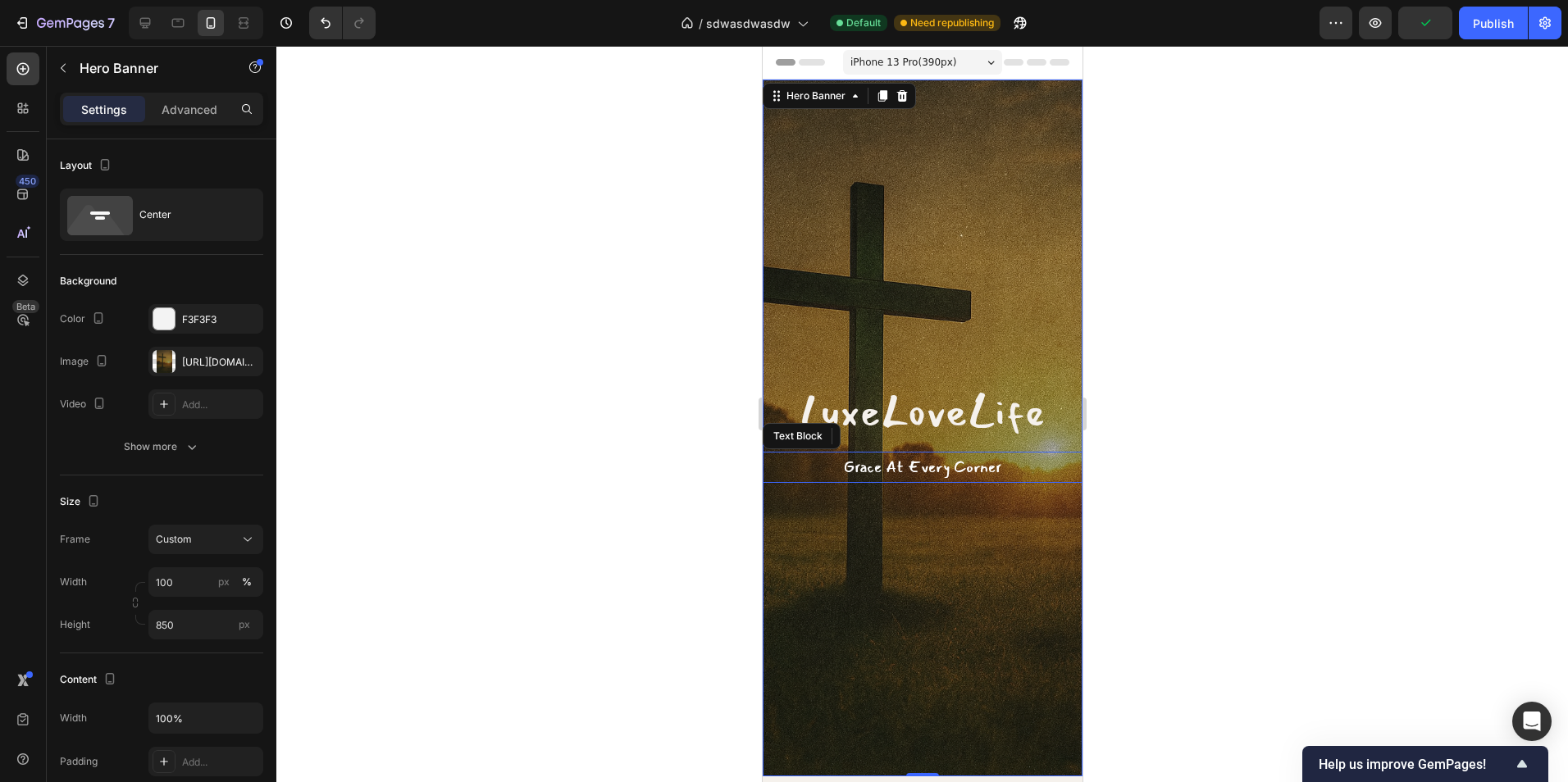
click at [977, 287] on div "Overlay" at bounding box center [921, 428] width 319 height 697
click at [1197, 400] on div at bounding box center [922, 414] width 1292 height 736
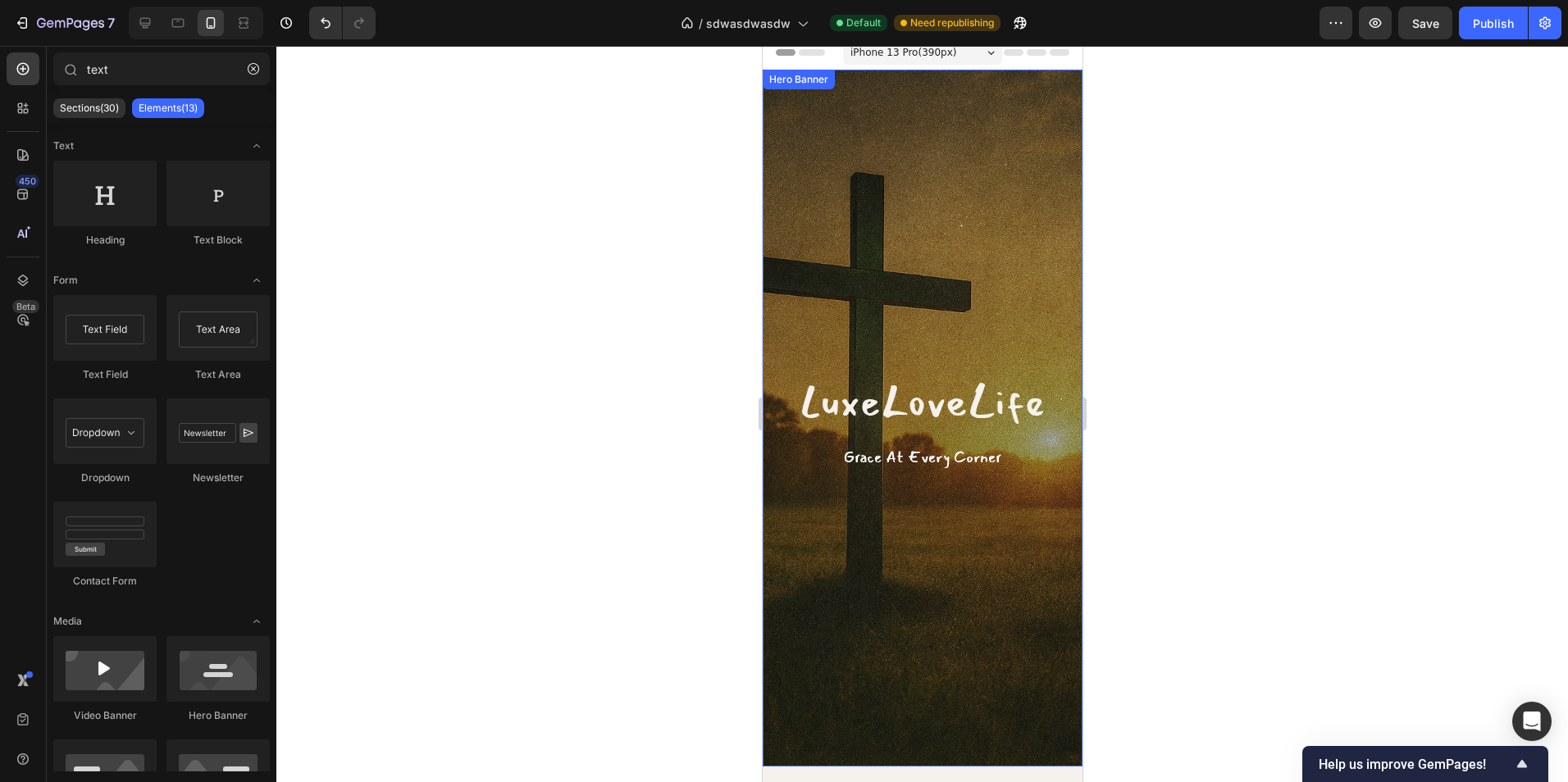
scroll to position [0, 0]
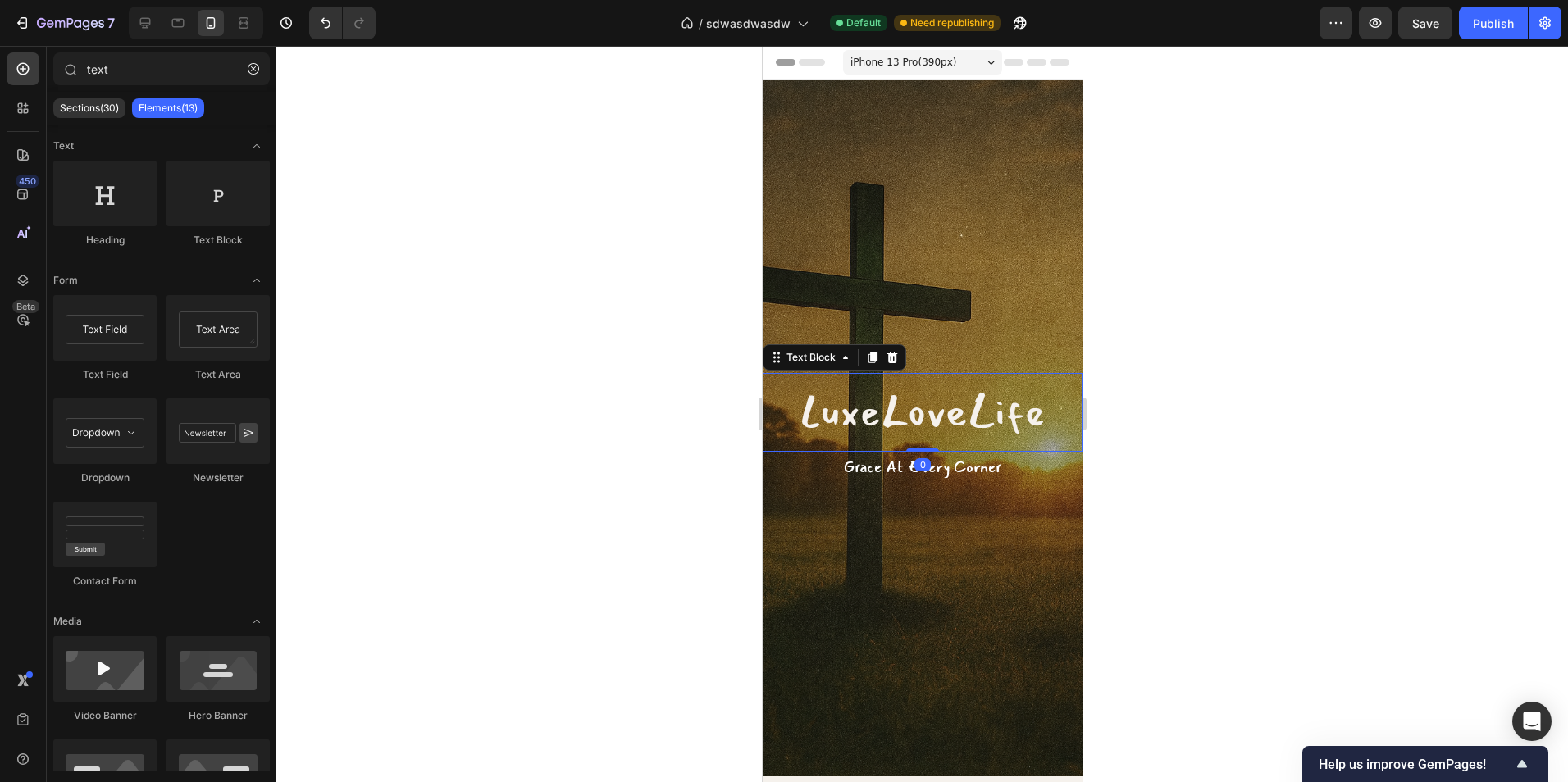
click at [988, 409] on p "LuxeLoveLife" at bounding box center [921, 412] width 317 height 76
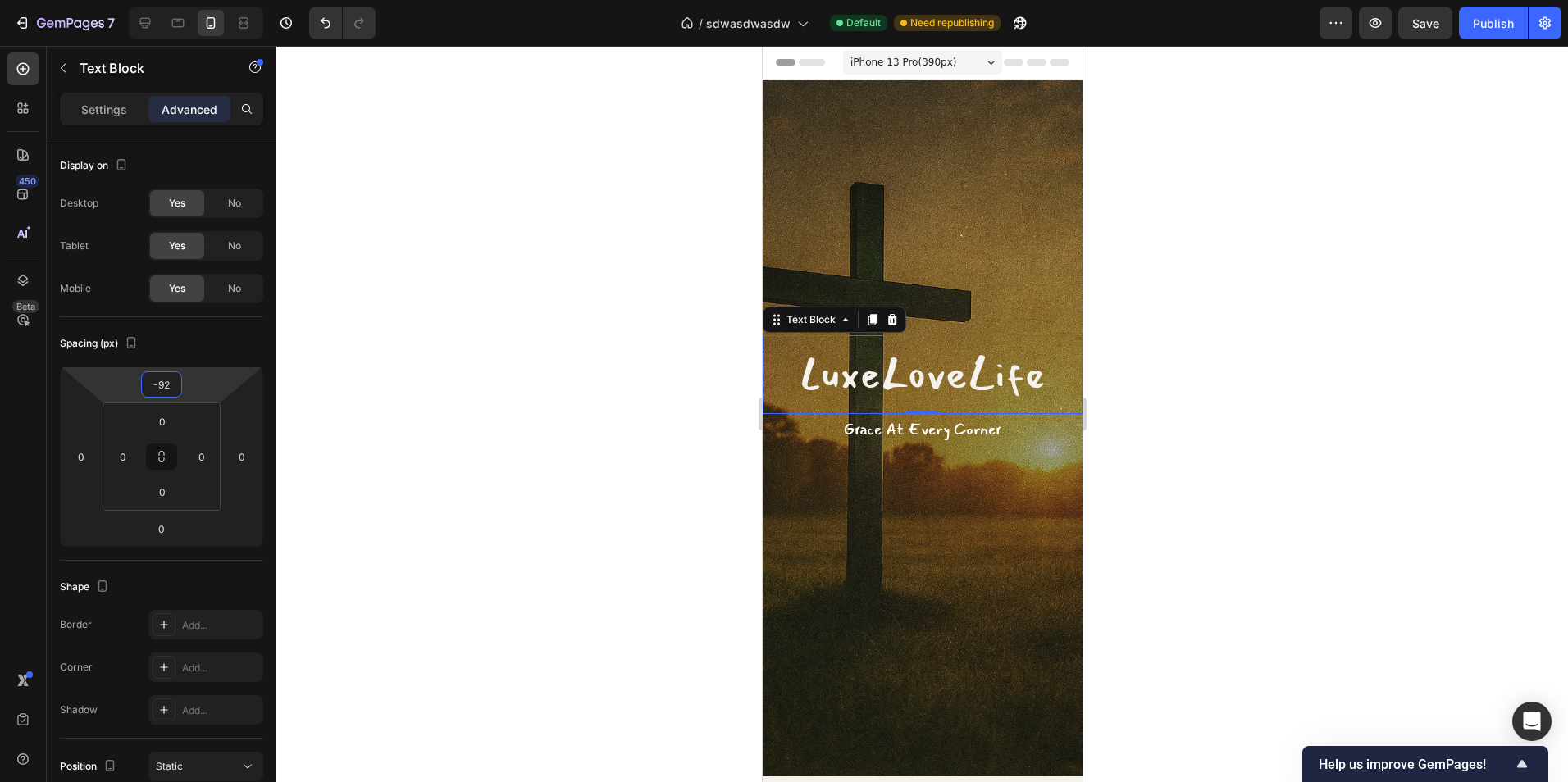
type input "-94"
drag, startPoint x: 189, startPoint y: 375, endPoint x: 309, endPoint y: 422, distance: 128.9
click at [200, 0] on html "7 Version history / sdwasdwasdw Default Need republishing Preview Save Publish …" at bounding box center [784, 0] width 1568 height 0
click at [1207, 527] on div at bounding box center [922, 414] width 1292 height 736
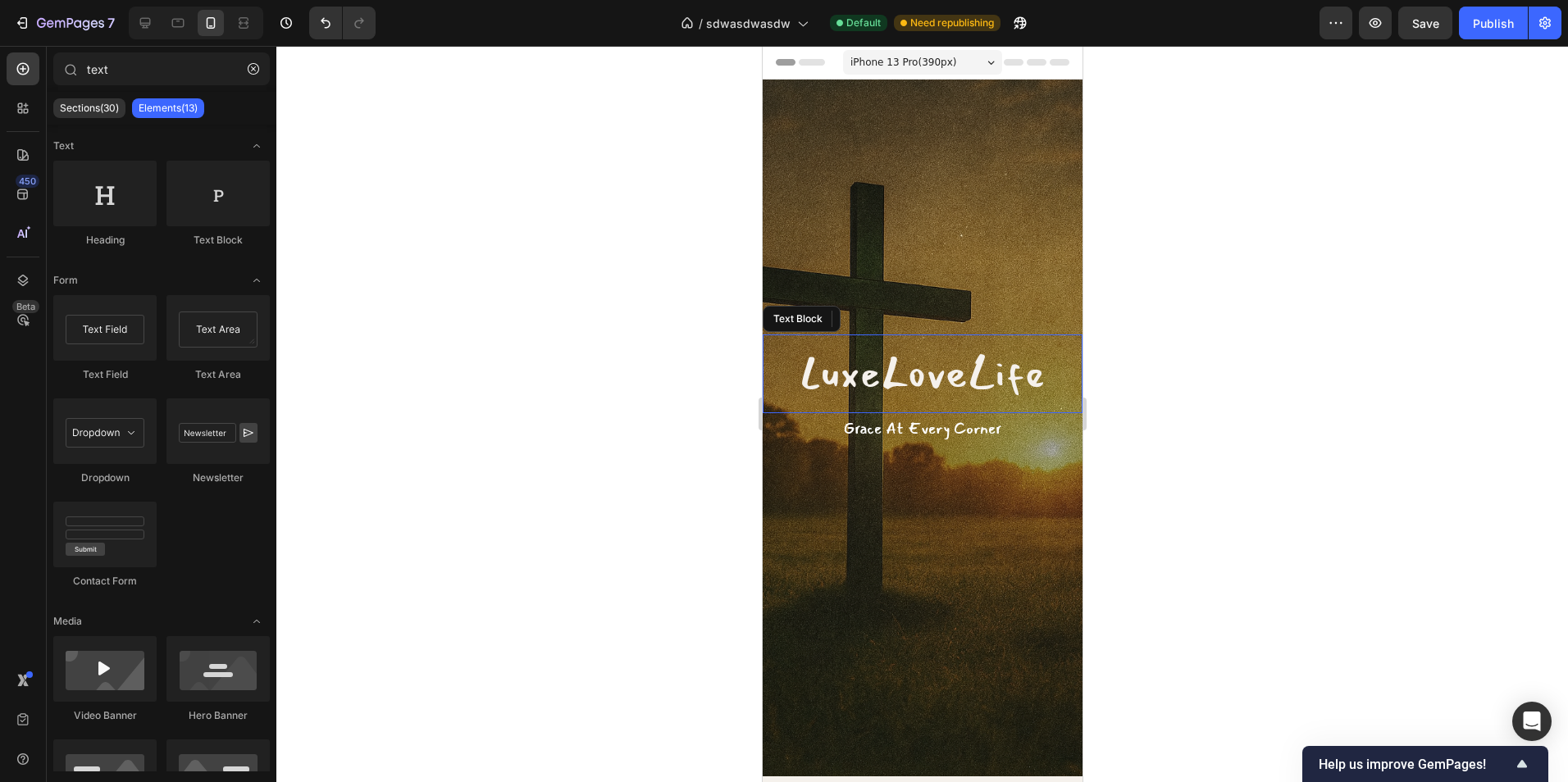
click at [1176, 511] on div at bounding box center [922, 414] width 1292 height 736
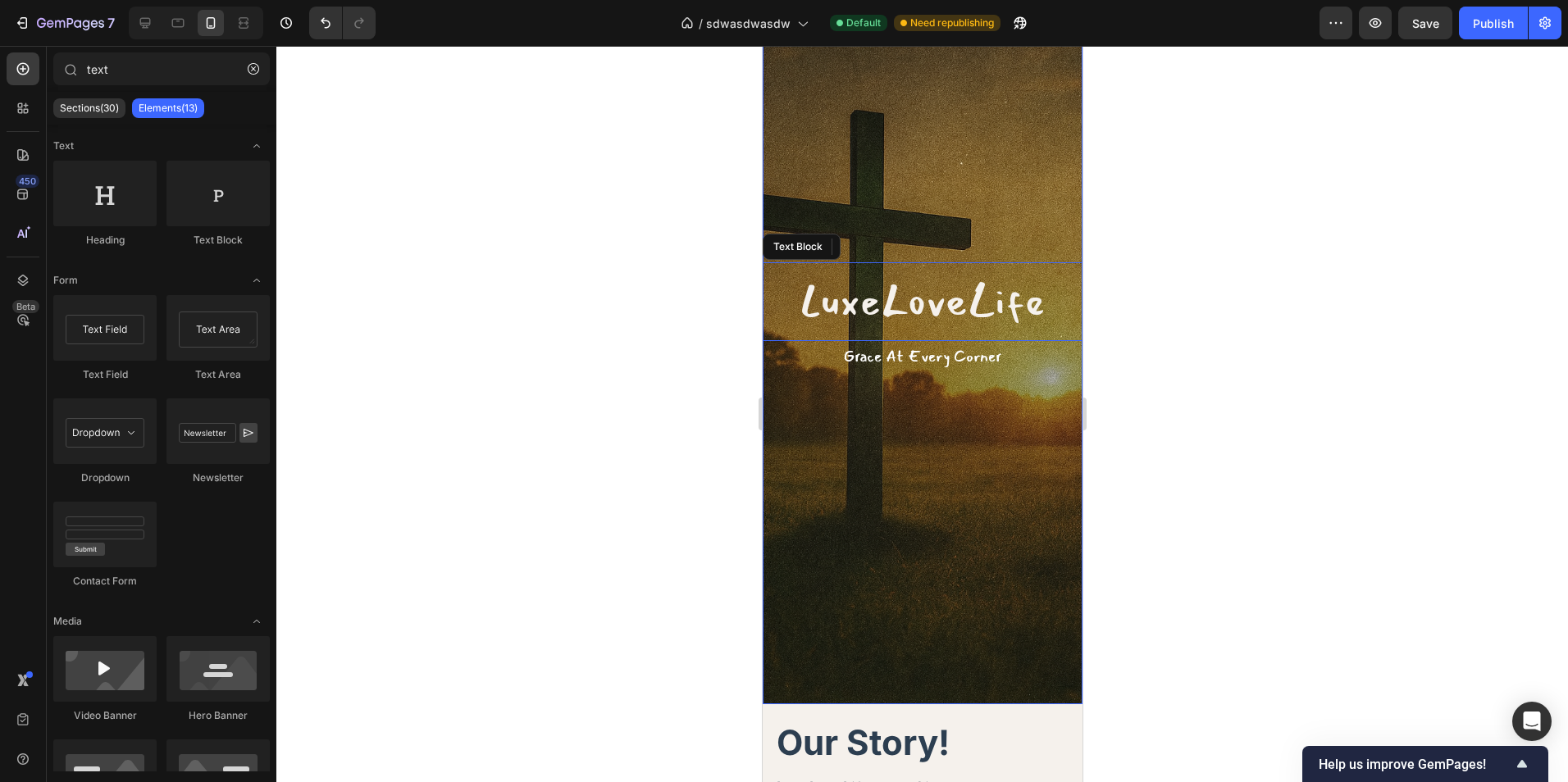
scroll to position [82, 0]
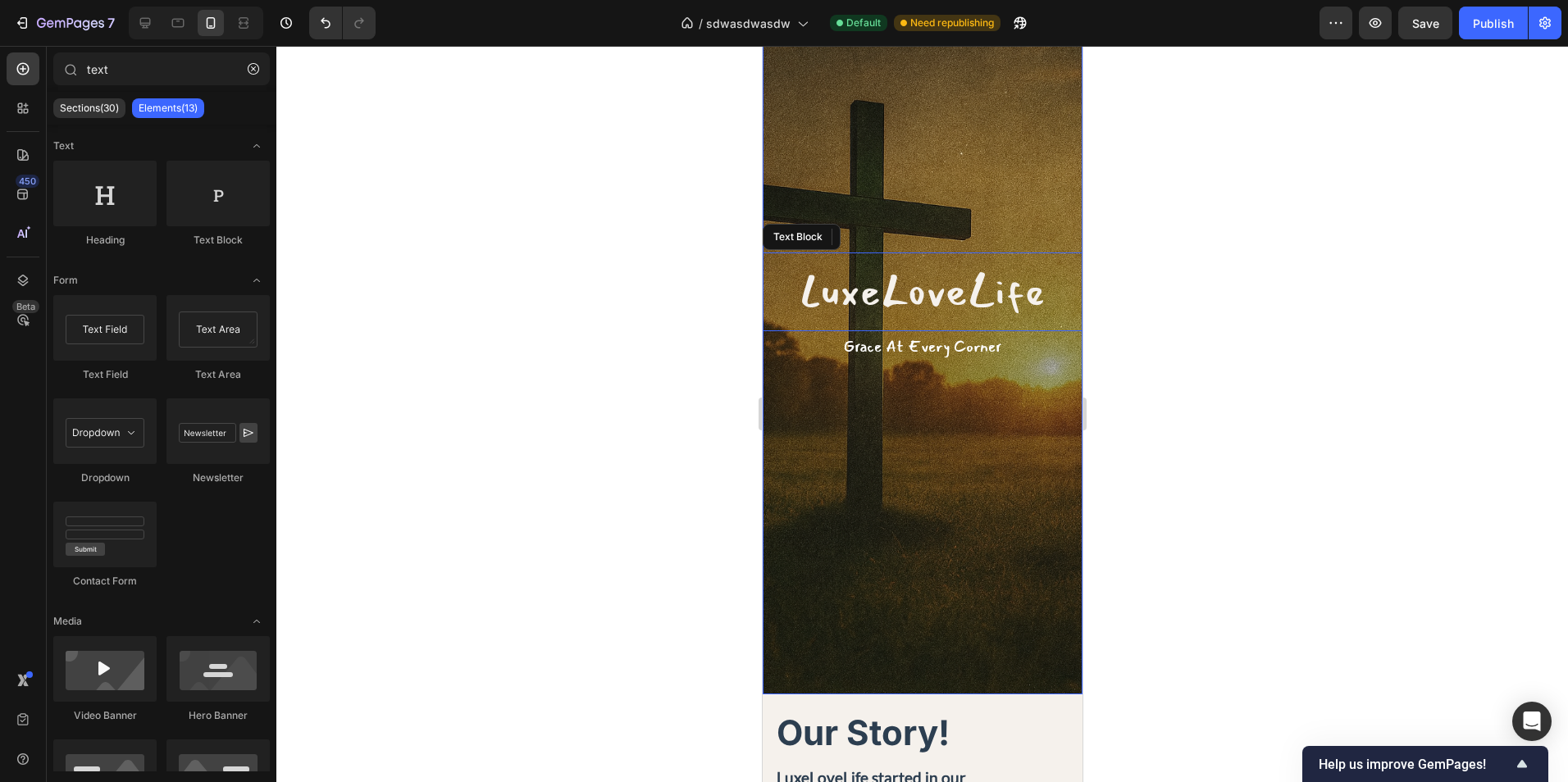
click at [1237, 552] on div at bounding box center [922, 414] width 1292 height 736
click at [941, 509] on div "Overlay" at bounding box center [921, 345] width 319 height 697
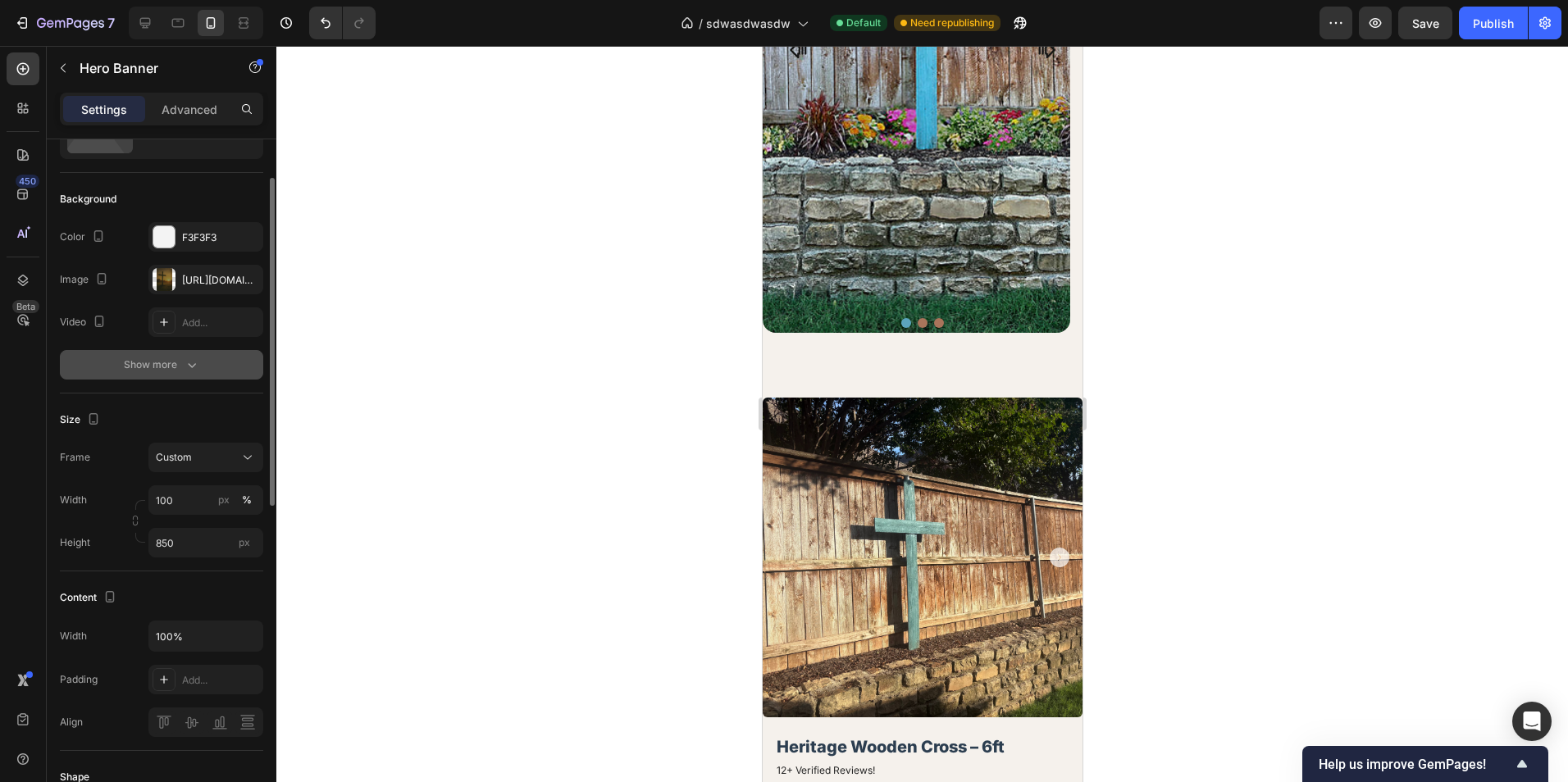
scroll to position [0, 0]
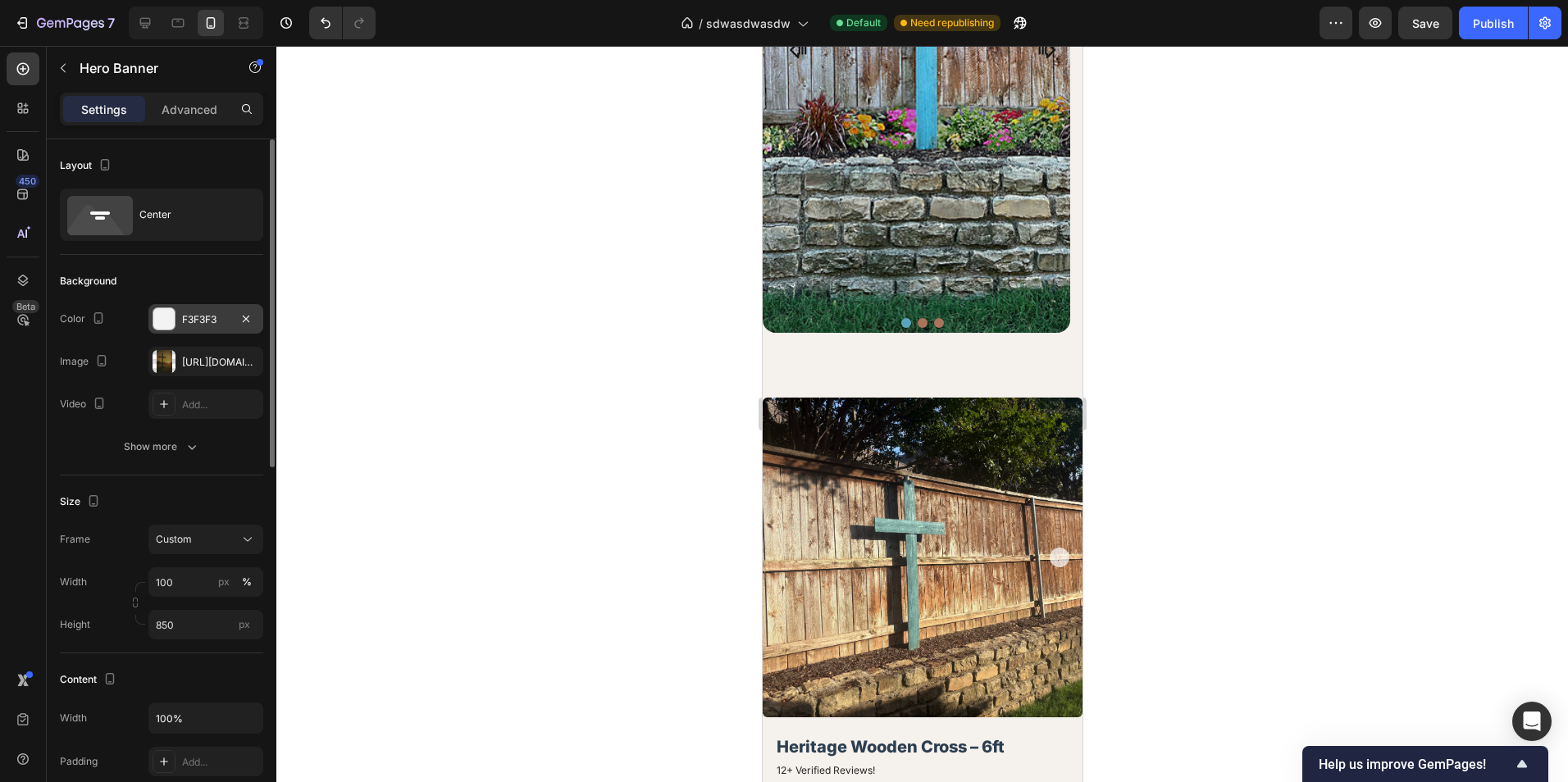
click at [192, 324] on div "F3F3F3" at bounding box center [206, 319] width 48 height 14
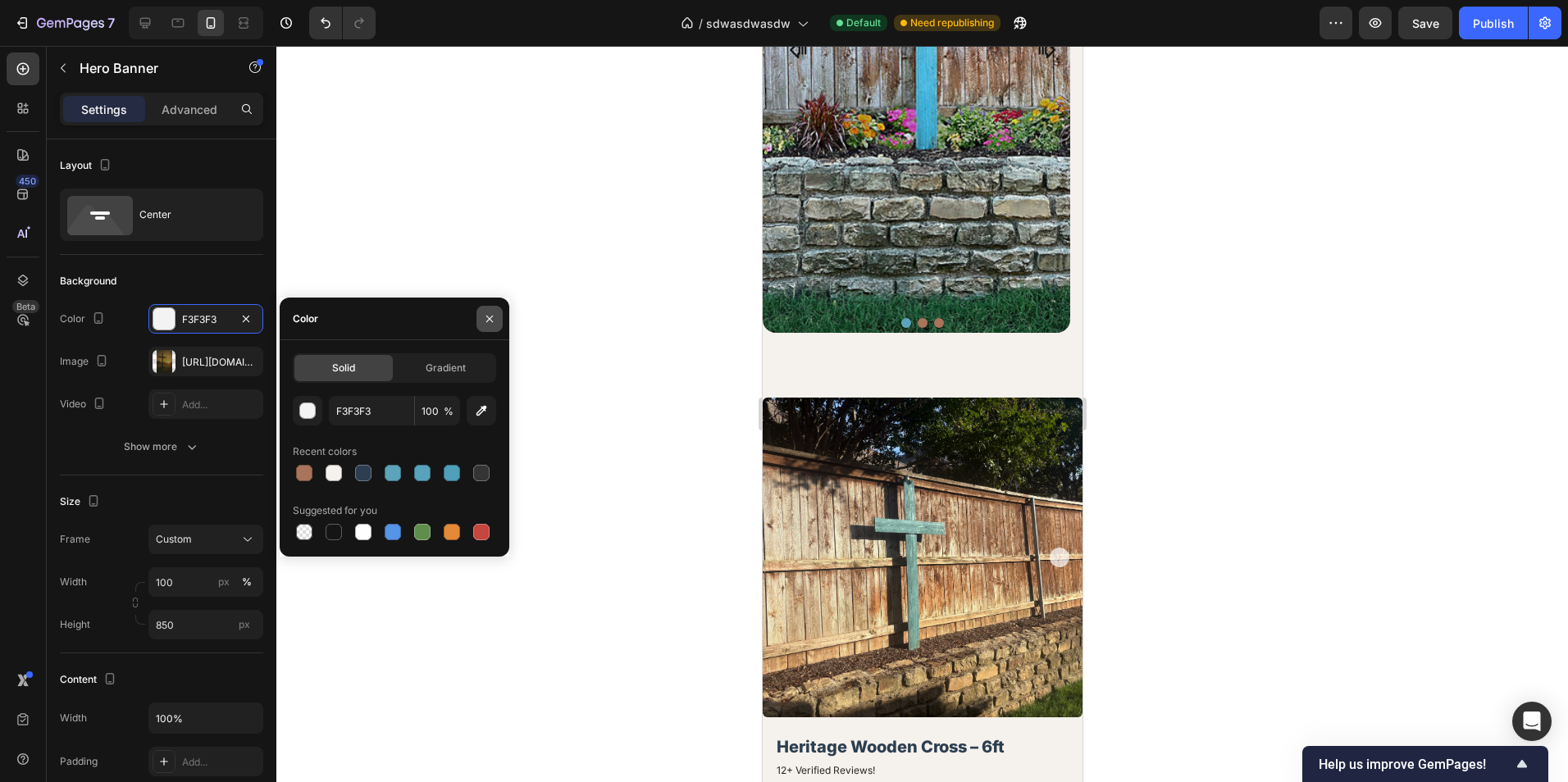
click at [488, 316] on icon "button" at bounding box center [489, 318] width 14 height 14
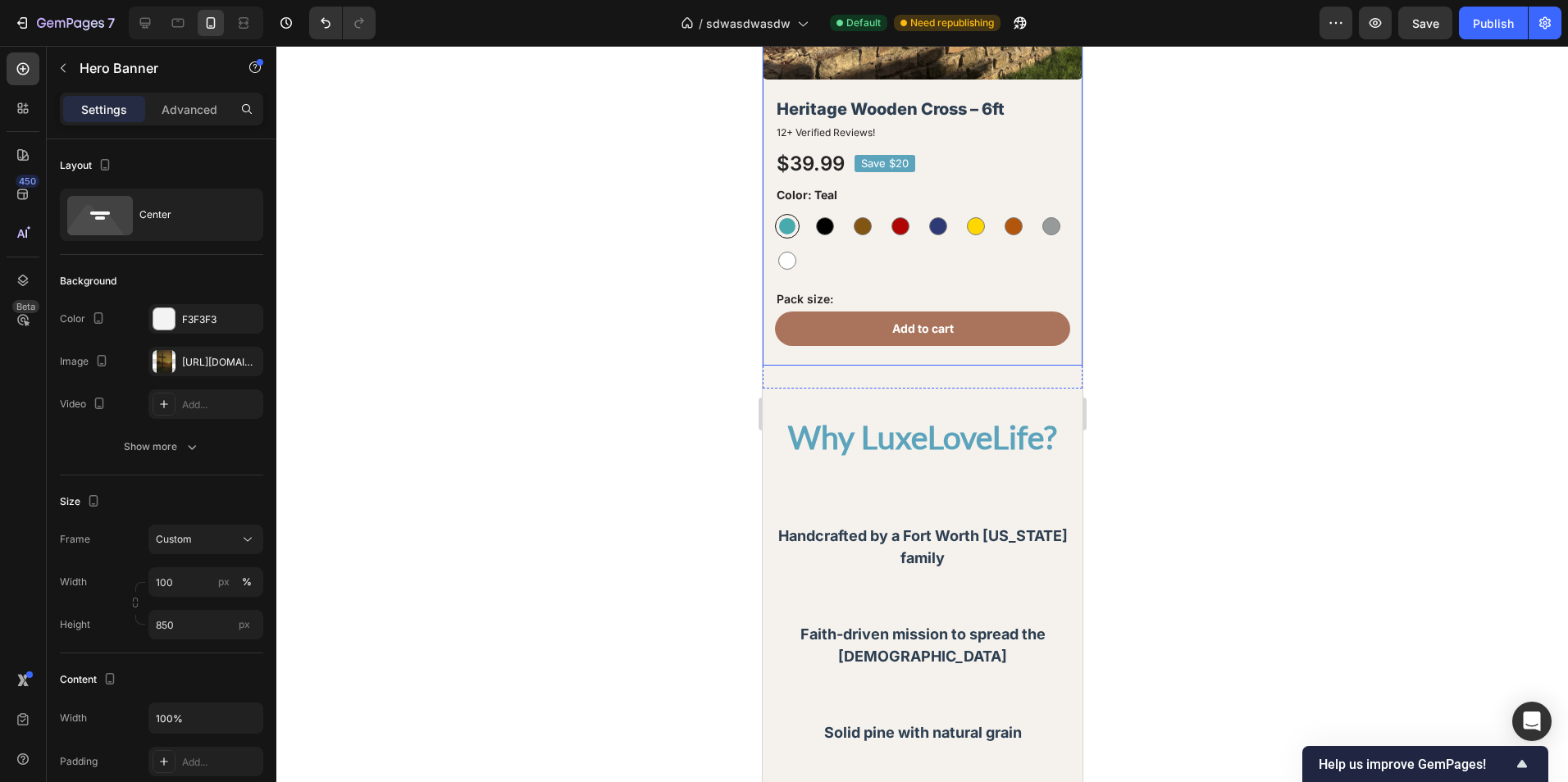
scroll to position [2378, 0]
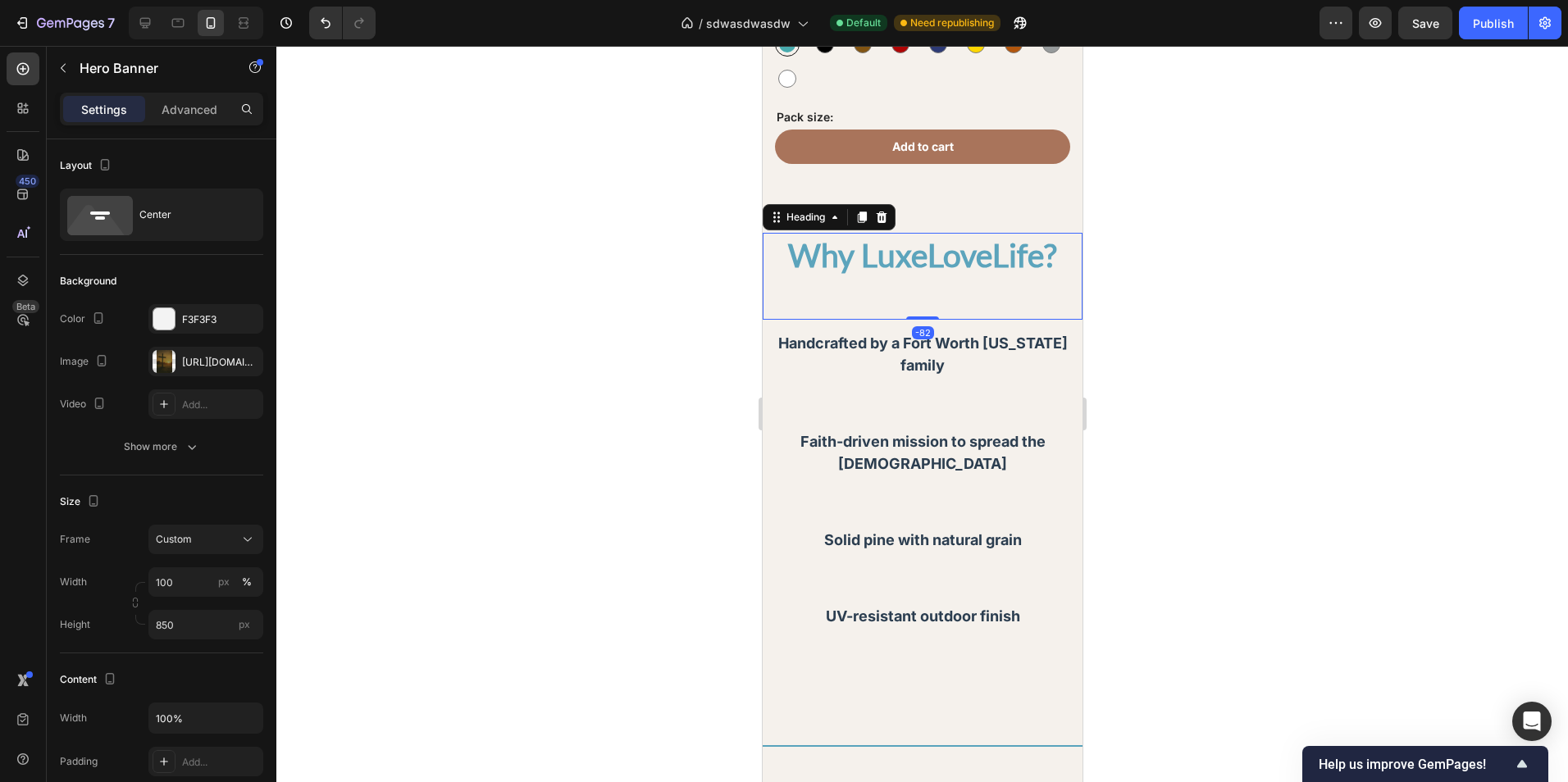
click at [916, 247] on h2 "Why LuxeLoveLife?" at bounding box center [921, 275] width 319 height 86
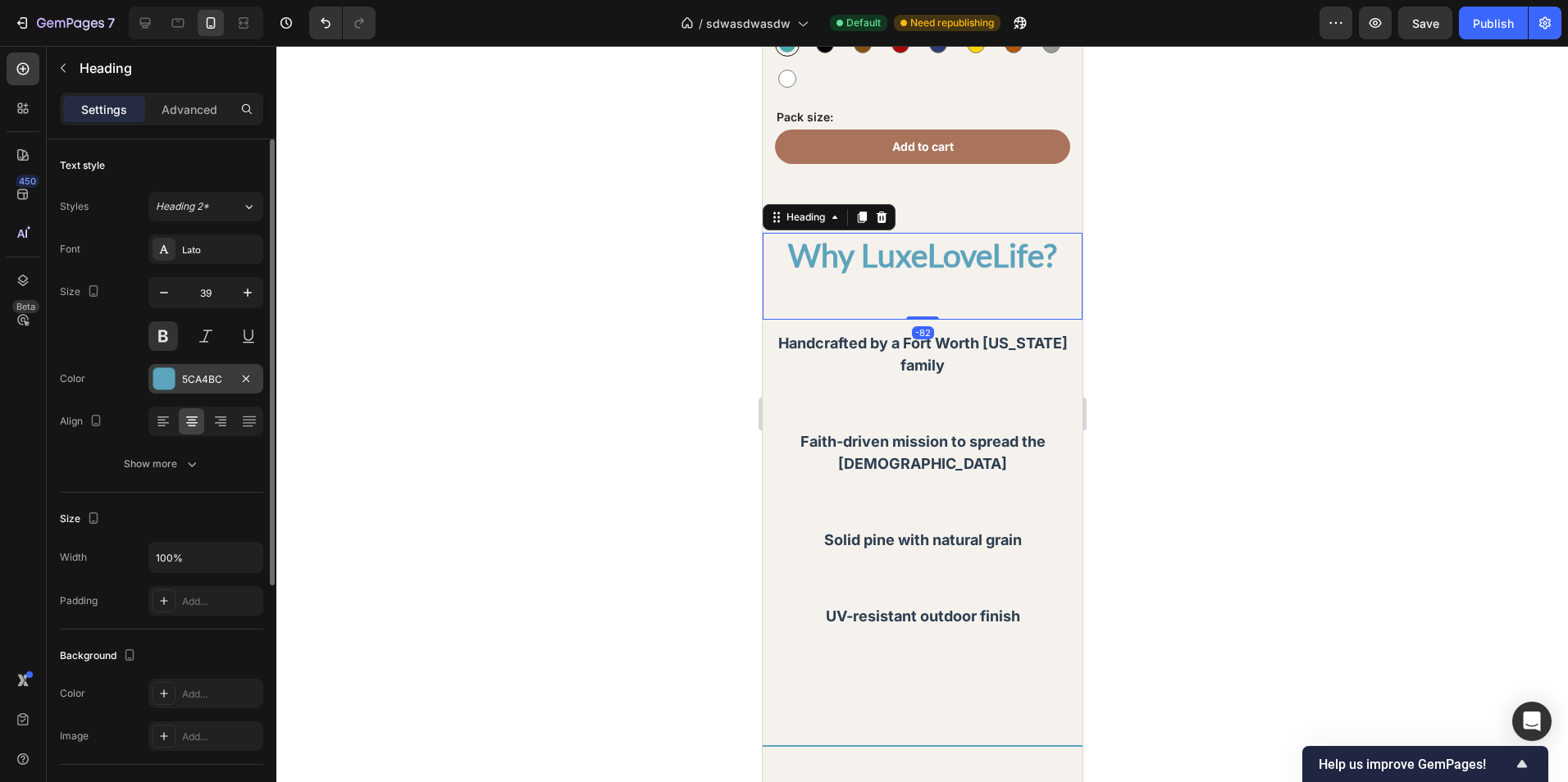
click at [198, 374] on div "5CA4BC" at bounding box center [206, 380] width 48 height 14
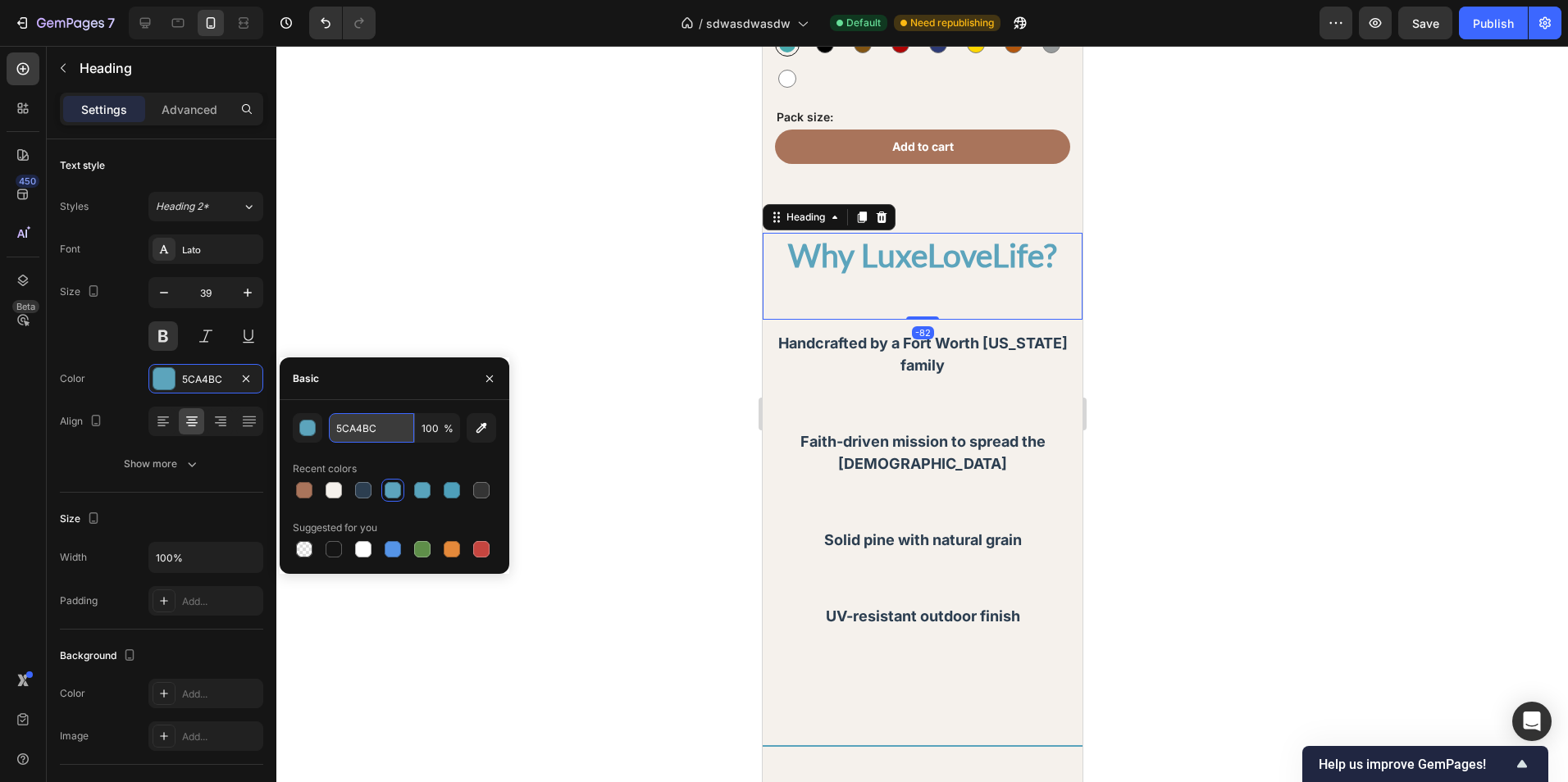
click at [374, 431] on input "5CA4BC" at bounding box center [371, 428] width 86 height 30
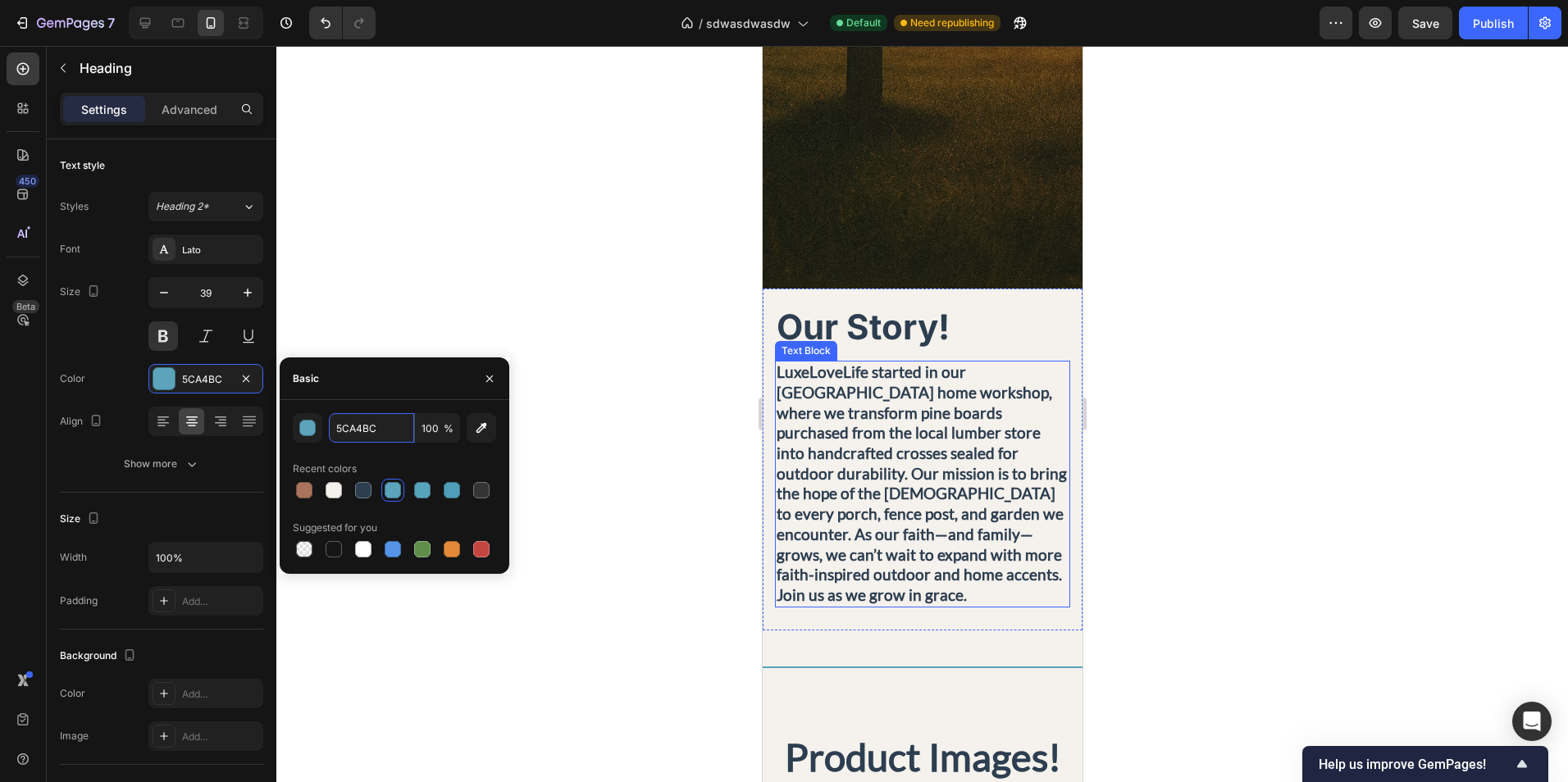
scroll to position [492, 0]
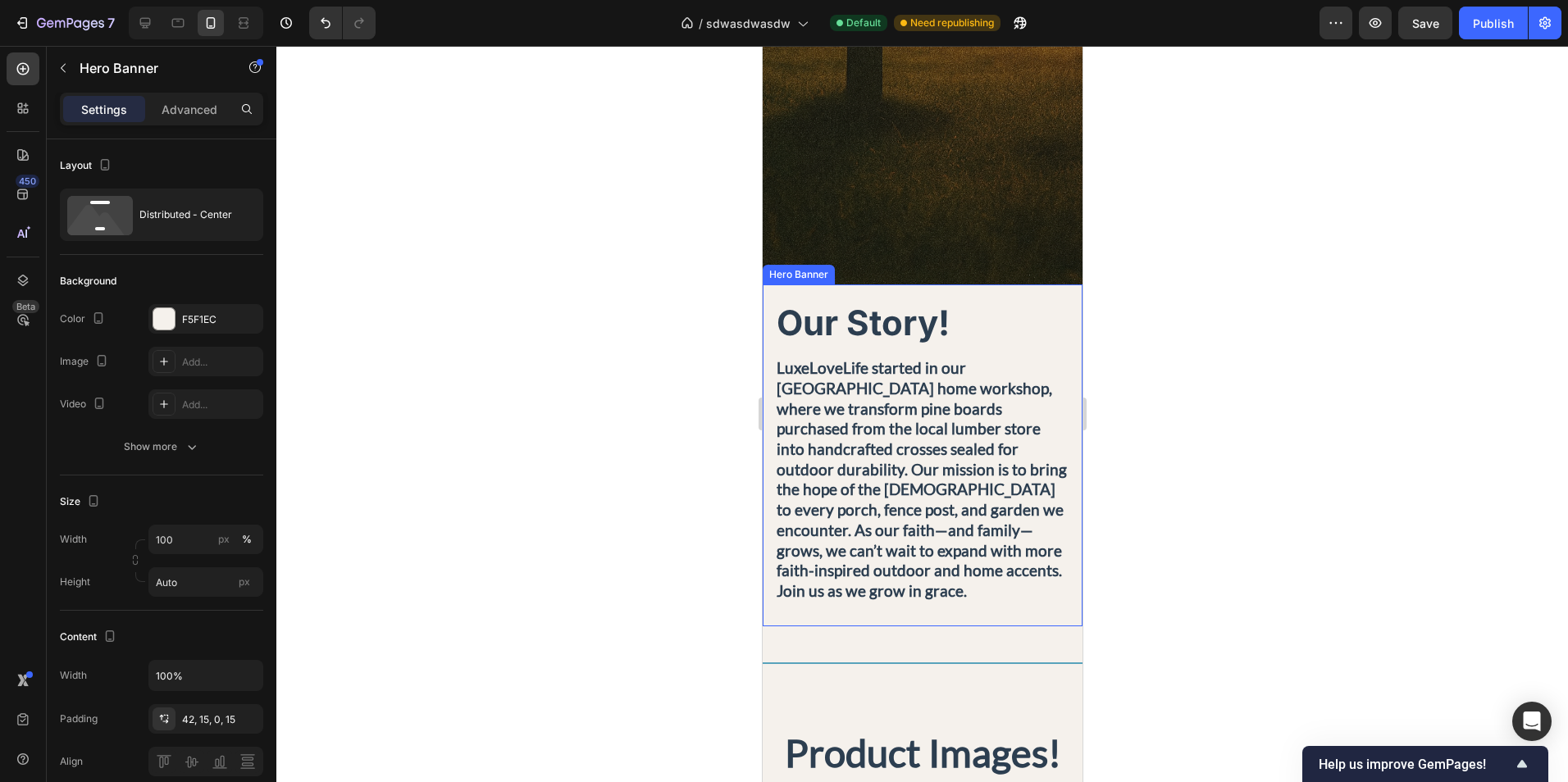
click at [1044, 295] on div "Our Story! Heading LuxeLoveLife started in our Fort Worth home workshop, where …" at bounding box center [921, 455] width 319 height 342
click at [909, 279] on div "Hero Banner" at bounding box center [838, 269] width 153 height 26
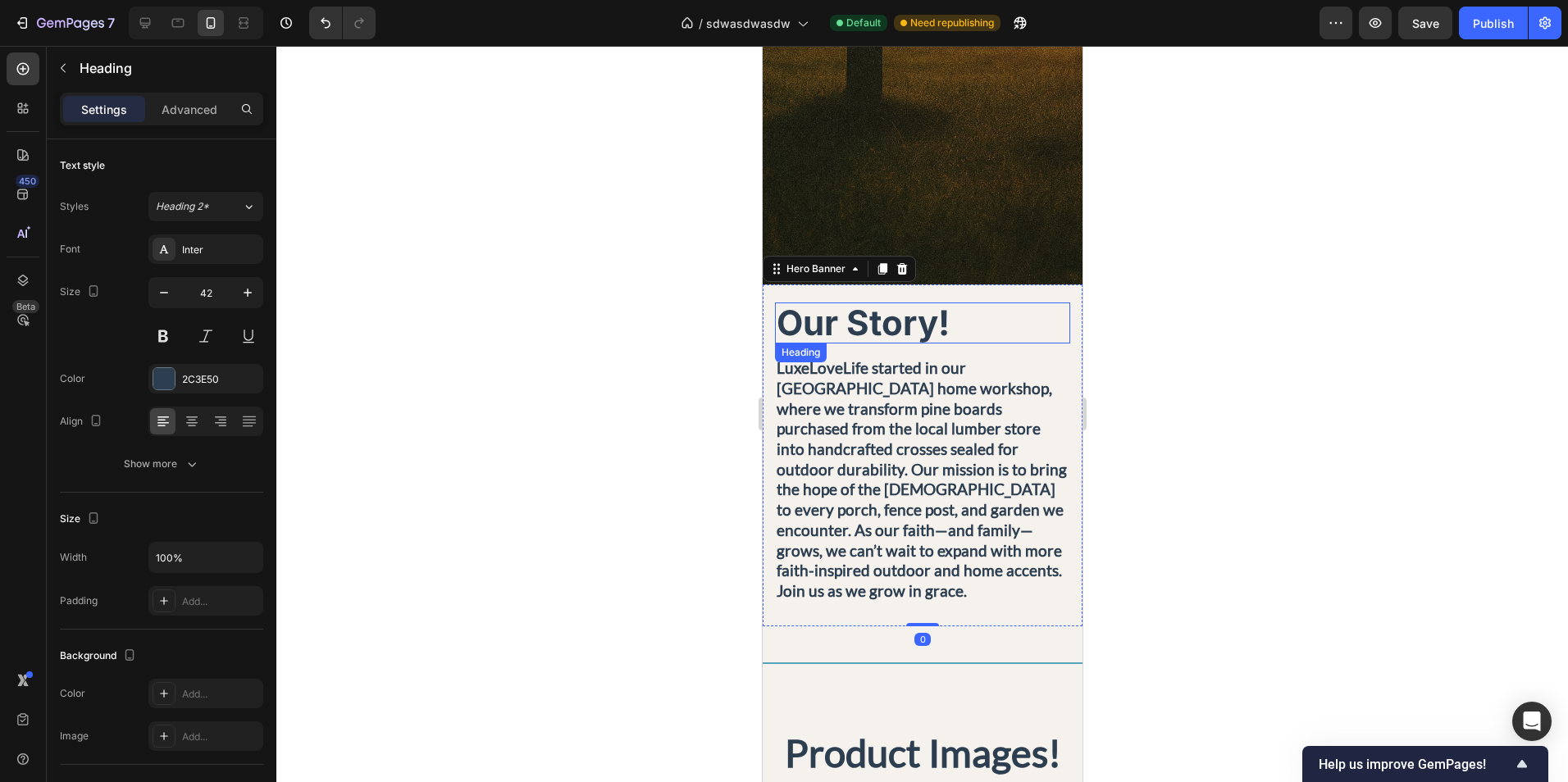
click at [1014, 317] on h2 "Our Story!" at bounding box center [921, 322] width 295 height 41
click at [1008, 303] on h2 "Our Story!" at bounding box center [921, 322] width 295 height 41
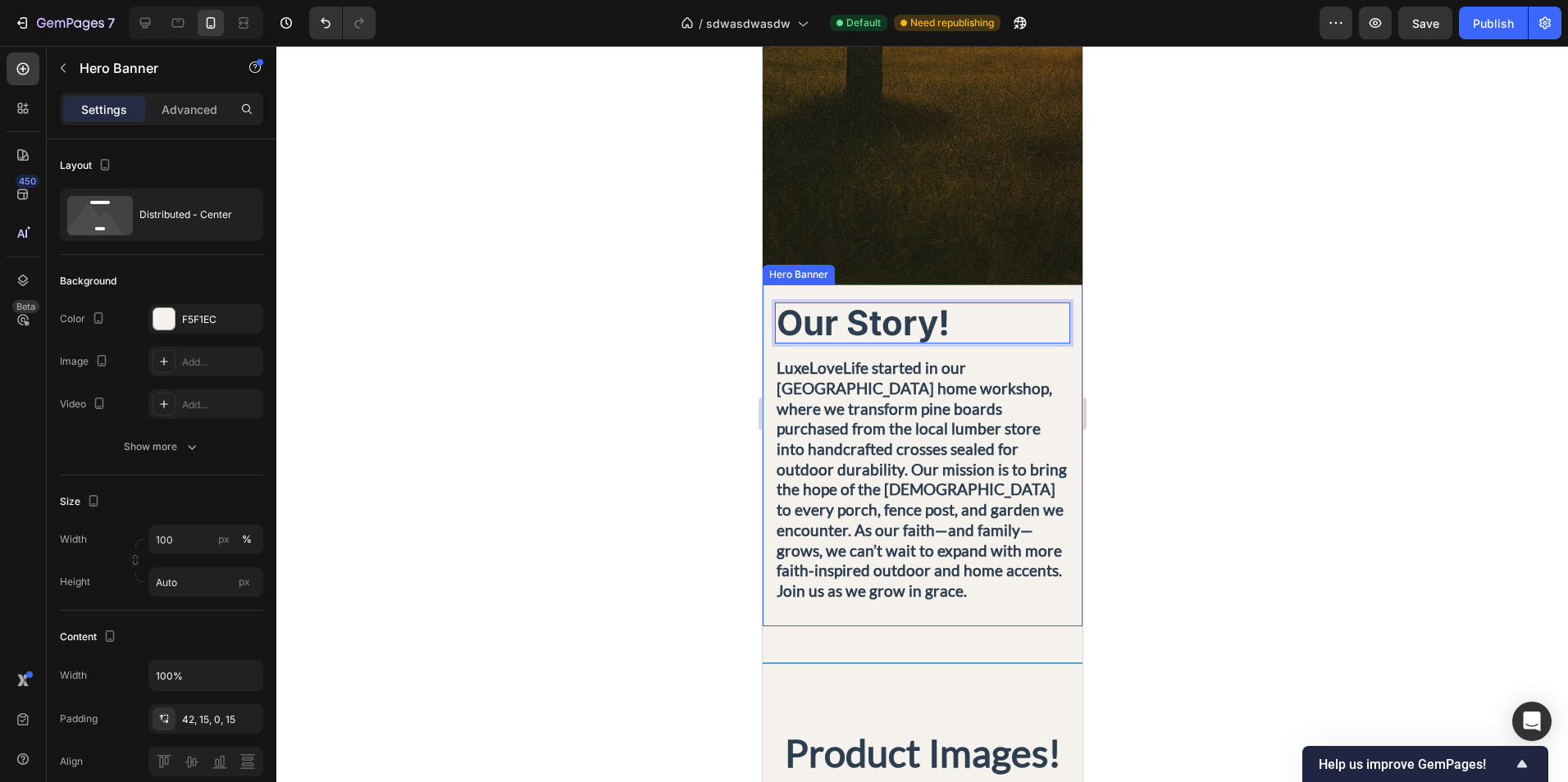
click at [973, 293] on div "Our Story! Heading 16 LuxeLoveLife started in our Fort Worth home workshop, whe…" at bounding box center [921, 455] width 319 height 342
click at [902, 275] on icon at bounding box center [902, 269] width 11 height 12
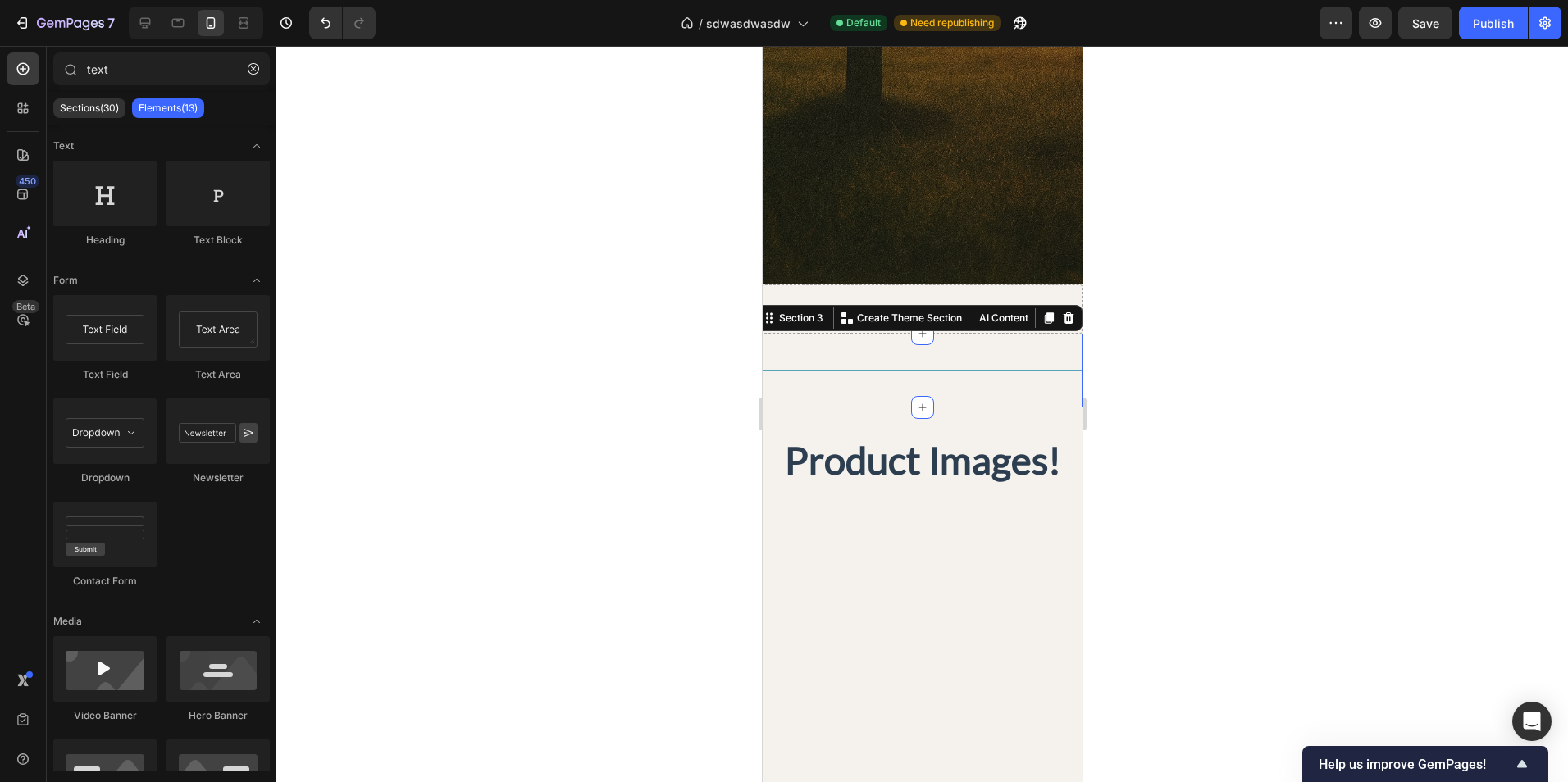
click at [1029, 343] on div "Title Line Section 3 You can create reusable sections Create Theme Section AI C…" at bounding box center [921, 371] width 319 height 74
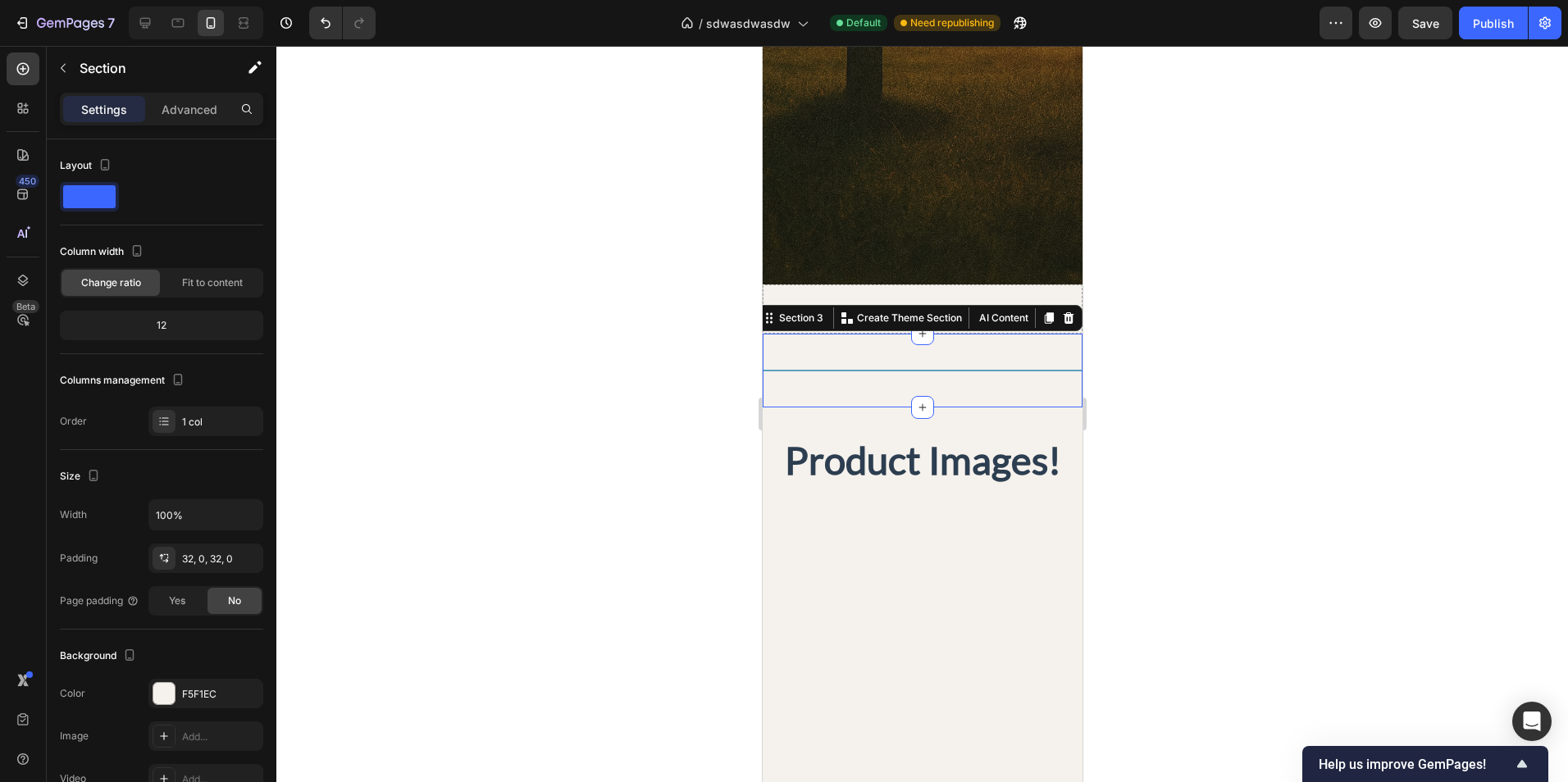
click at [1065, 321] on div "Section 3 You can create reusable sections Create Theme Section AI Content Writ…" at bounding box center [918, 317] width 327 height 26
click at [1063, 319] on icon at bounding box center [1068, 317] width 11 height 12
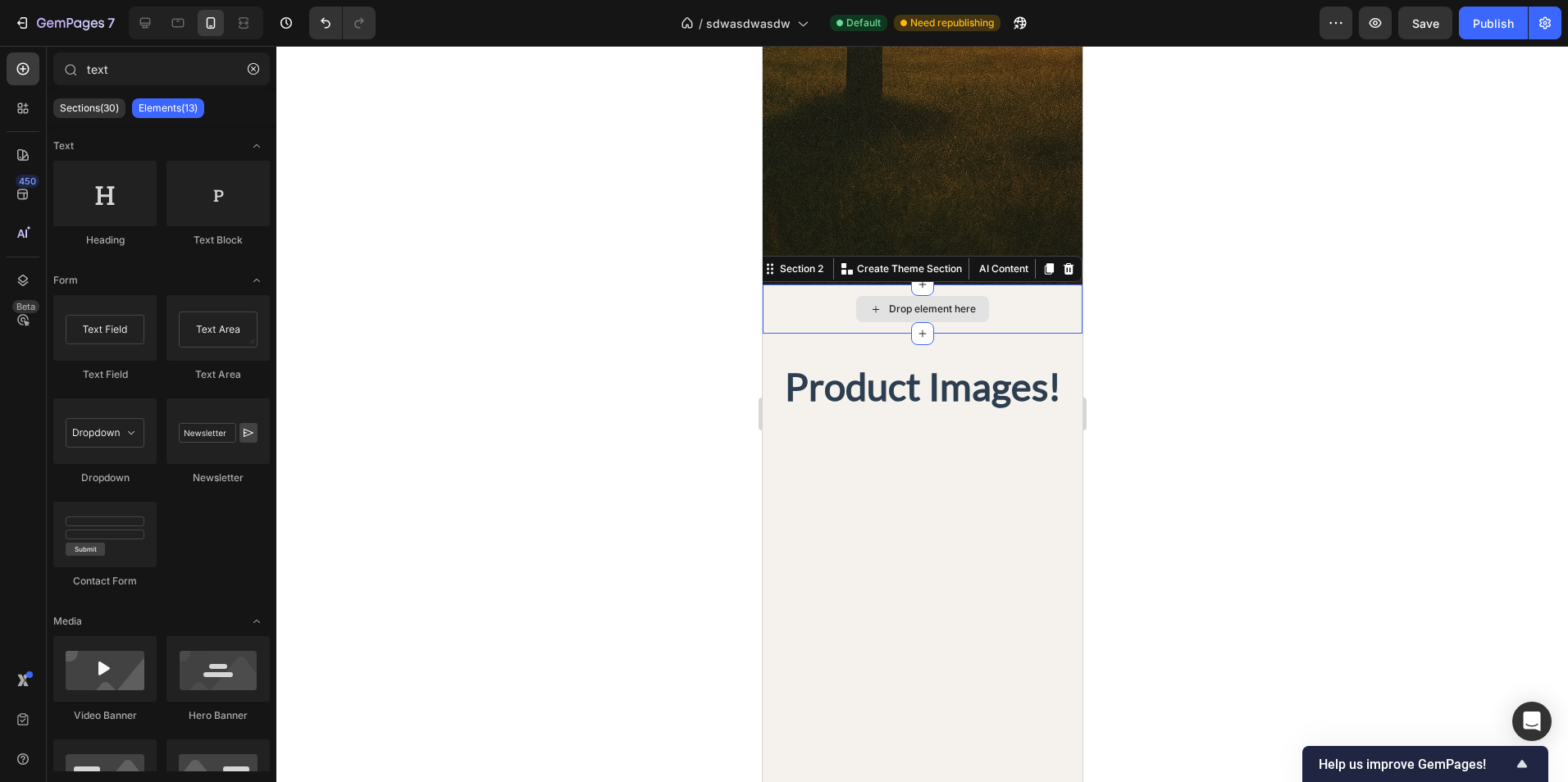
click at [1055, 320] on div "Drop element here" at bounding box center [921, 308] width 319 height 50
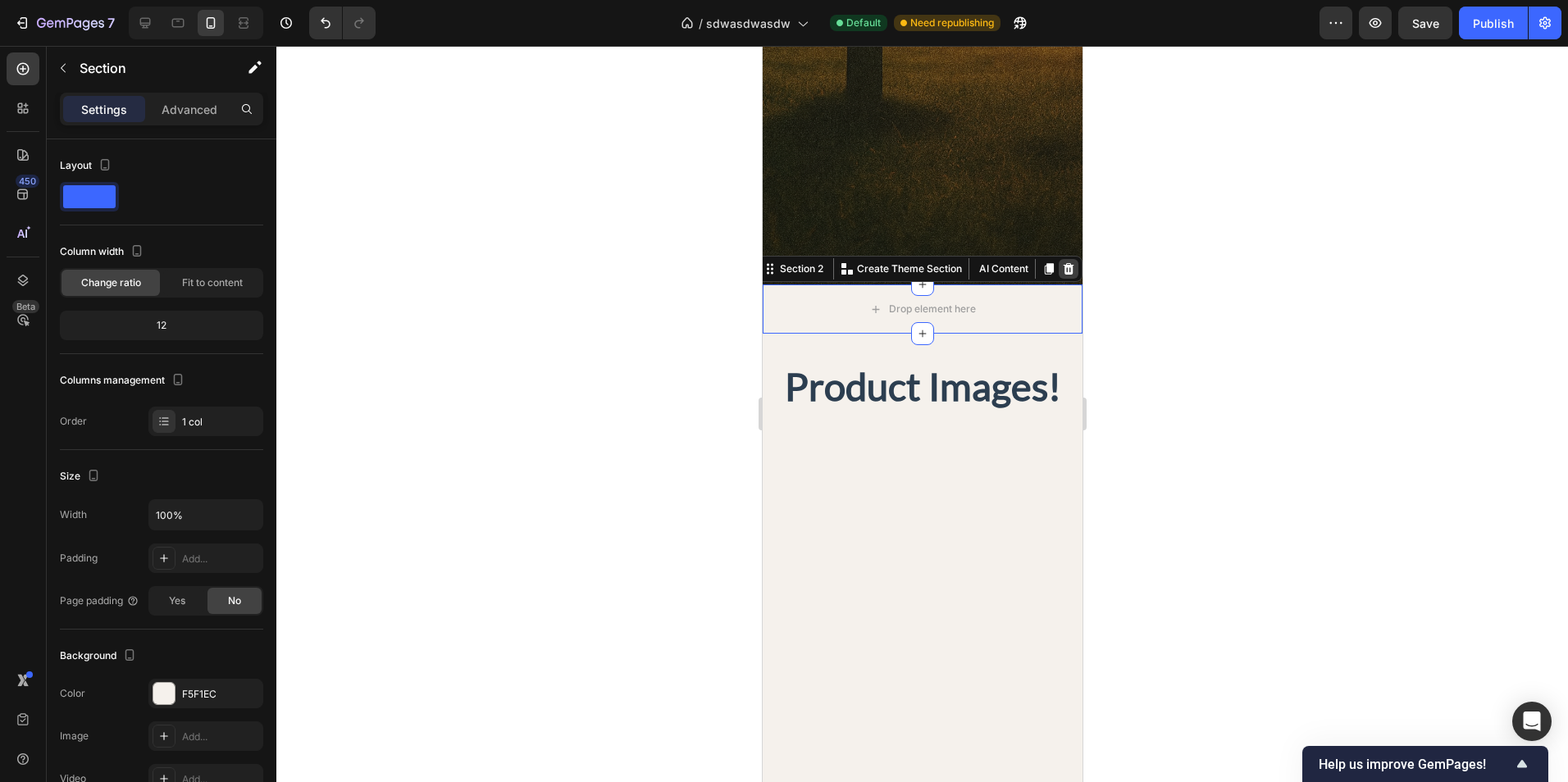
click at [1063, 273] on icon at bounding box center [1068, 269] width 11 height 12
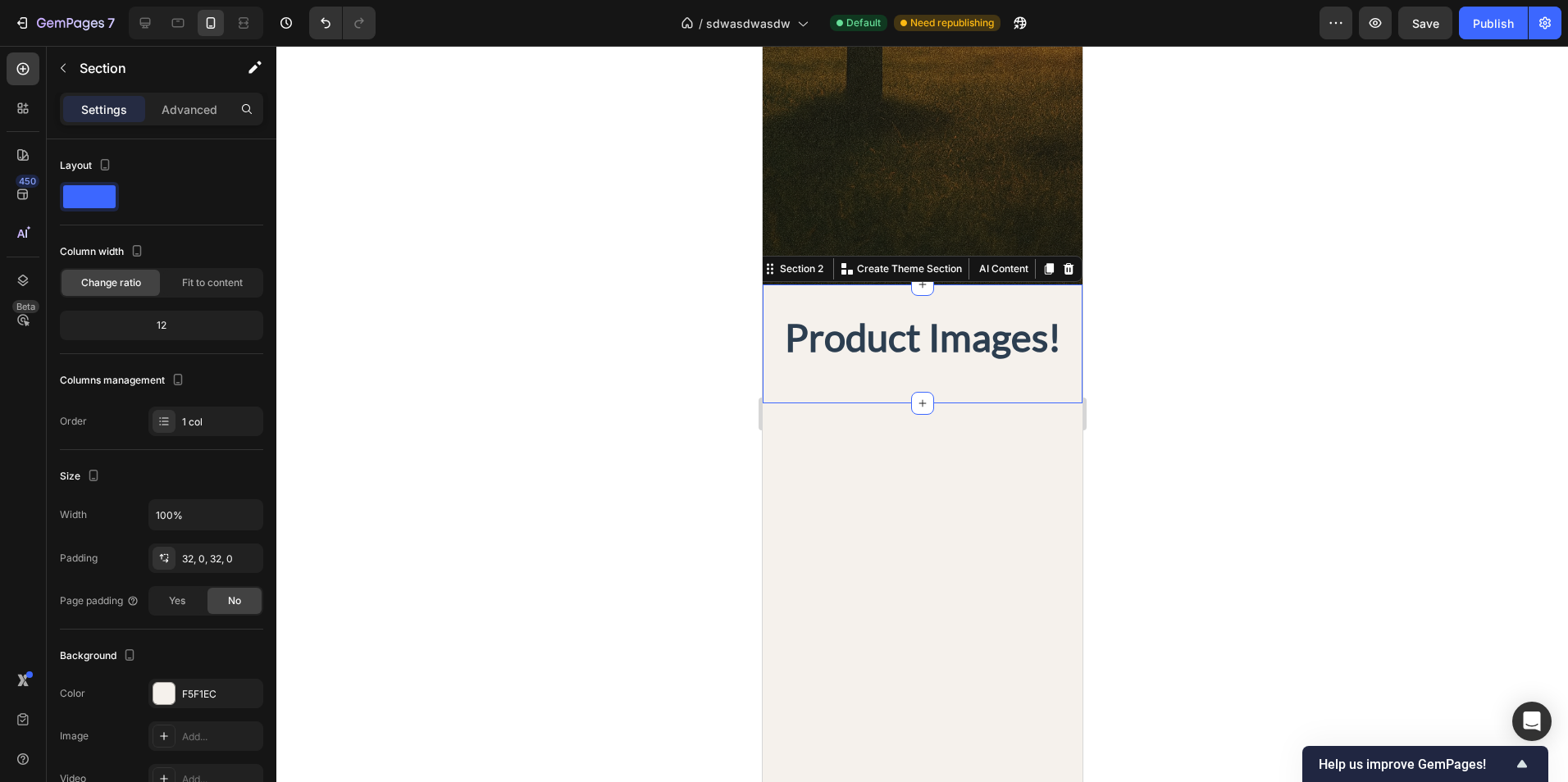
click at [1040, 293] on div "Product Images! Heading Section 2 You can create reusable sections Create Theme…" at bounding box center [921, 344] width 319 height 119
click at [1063, 273] on icon at bounding box center [1068, 269] width 11 height 12
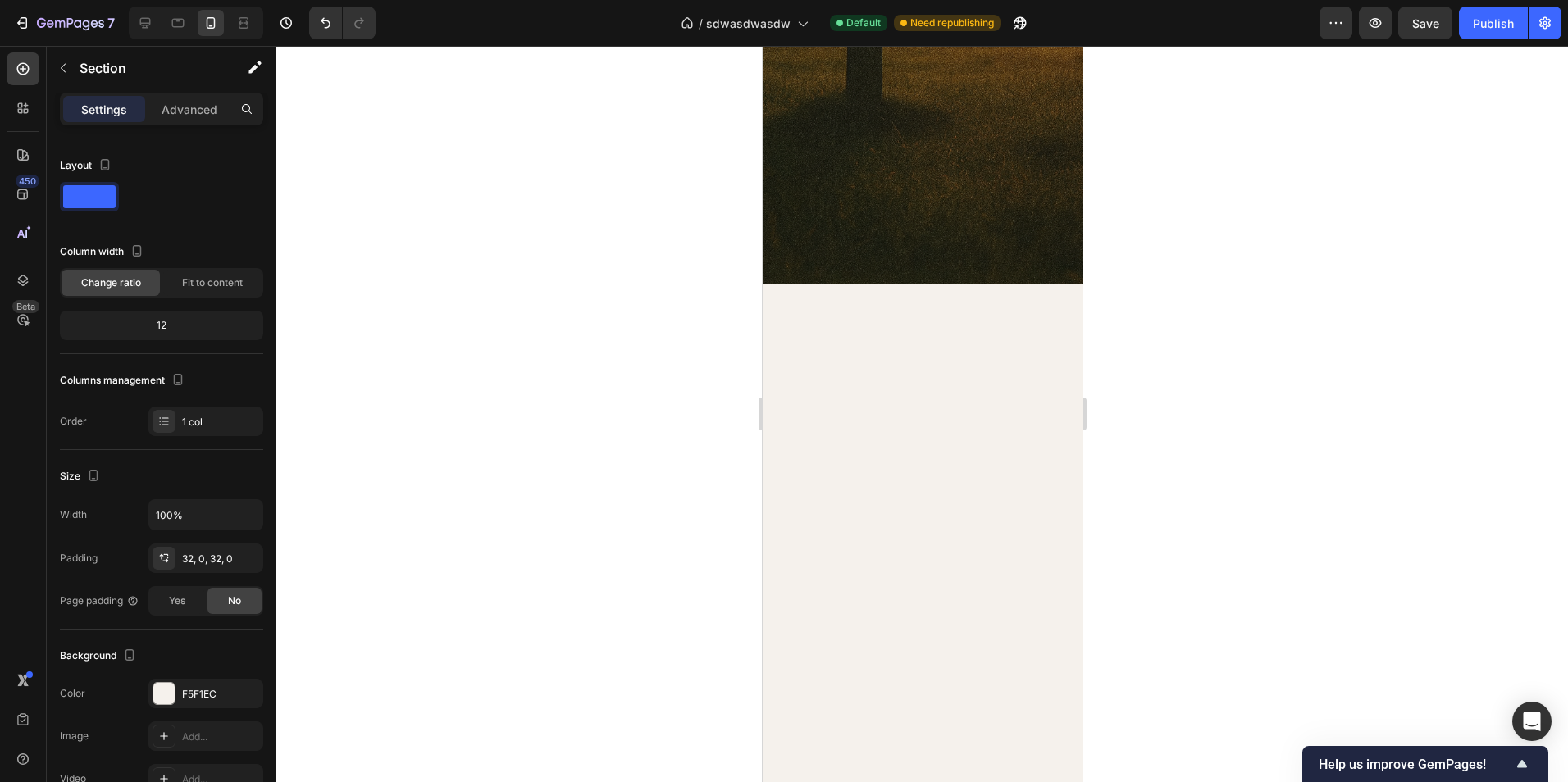
click at [1044, 296] on div at bounding box center [921, 608] width 319 height 648
click at [1036, 319] on div at bounding box center [921, 608] width 319 height 648
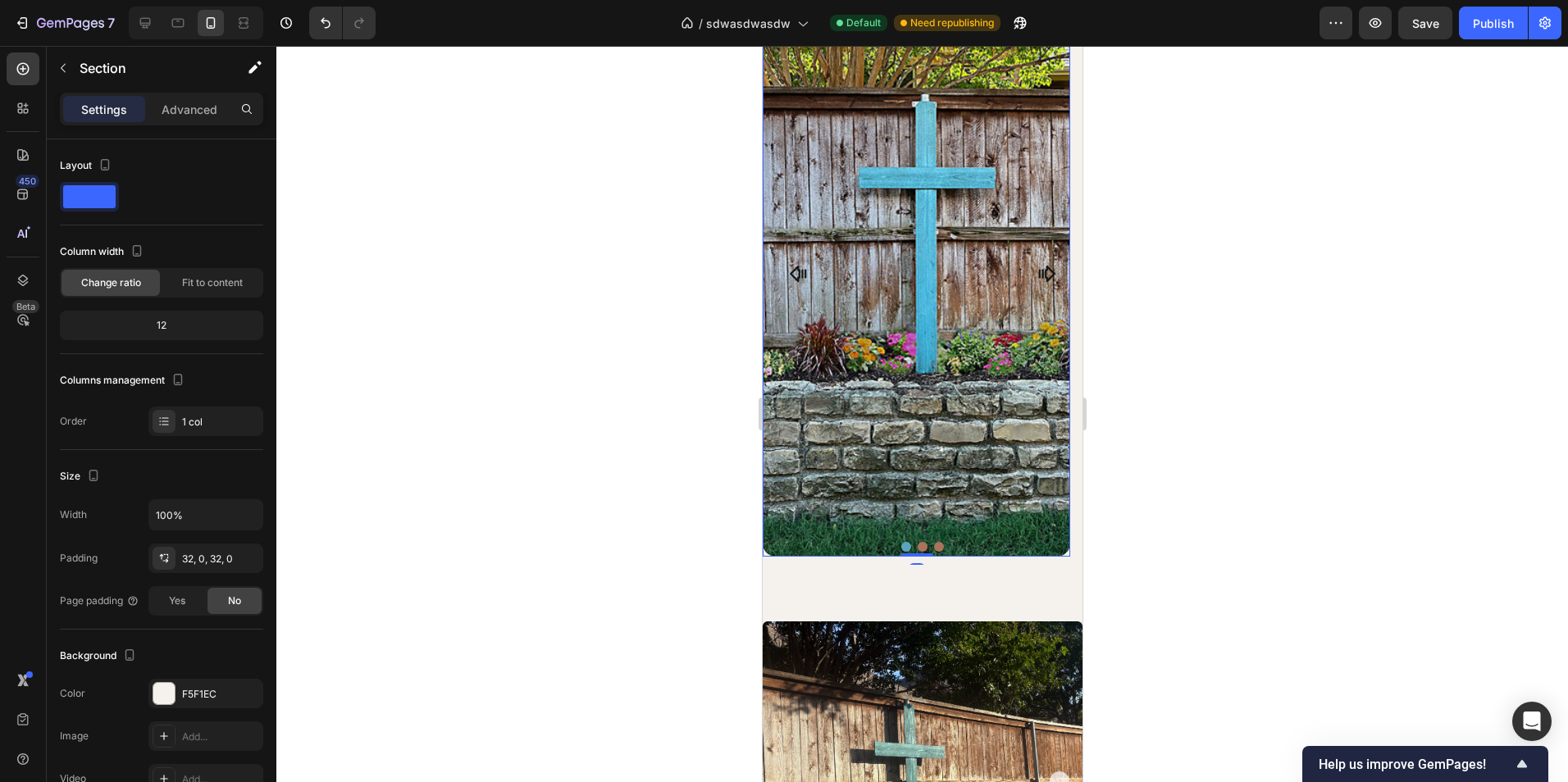
click at [1040, 148] on img at bounding box center [915, 270] width 308 height 574
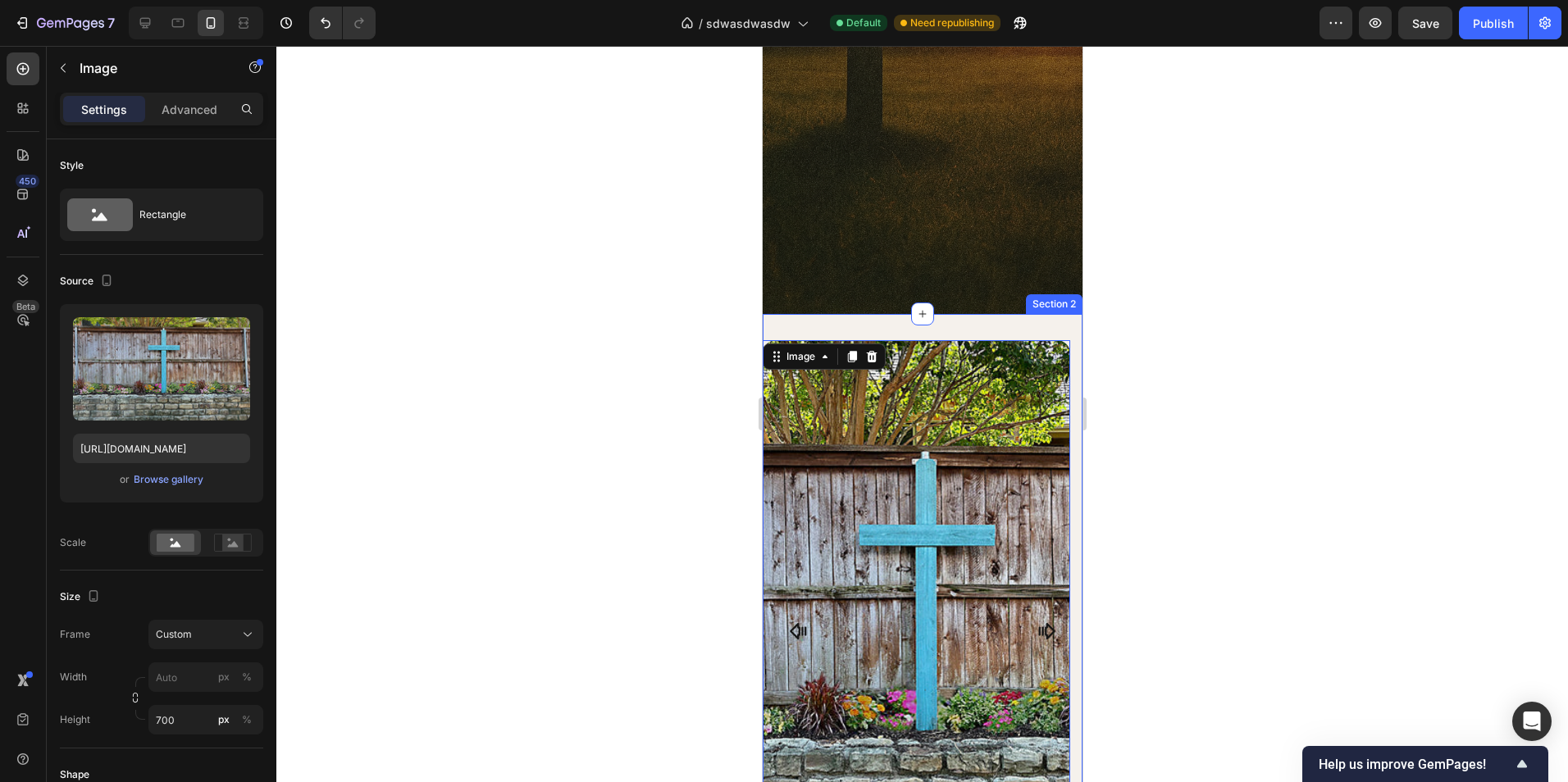
scroll to position [409, 0]
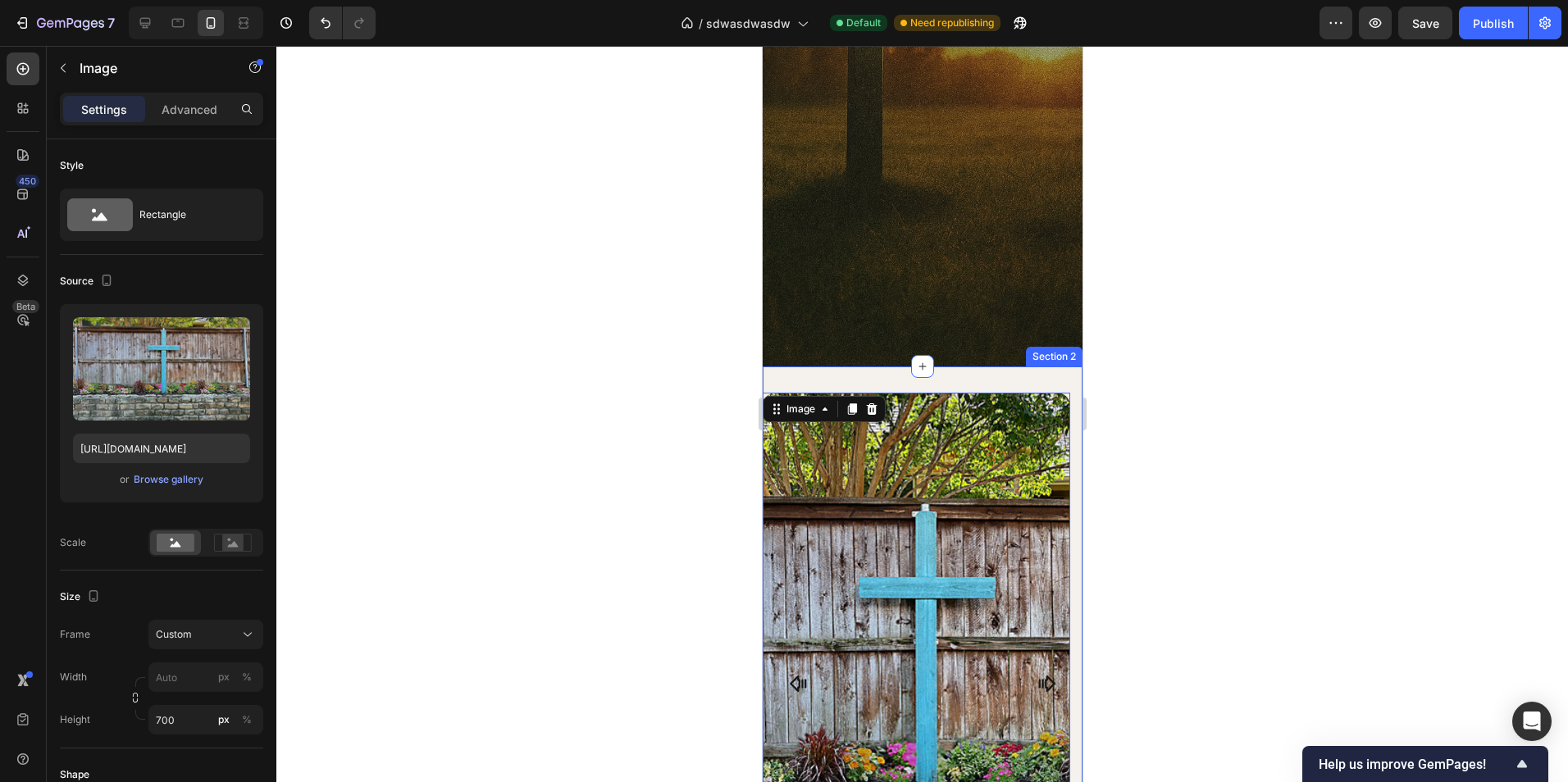
click at [1023, 375] on div "Image 0 Image Image Carousel Section 2" at bounding box center [921, 690] width 319 height 648
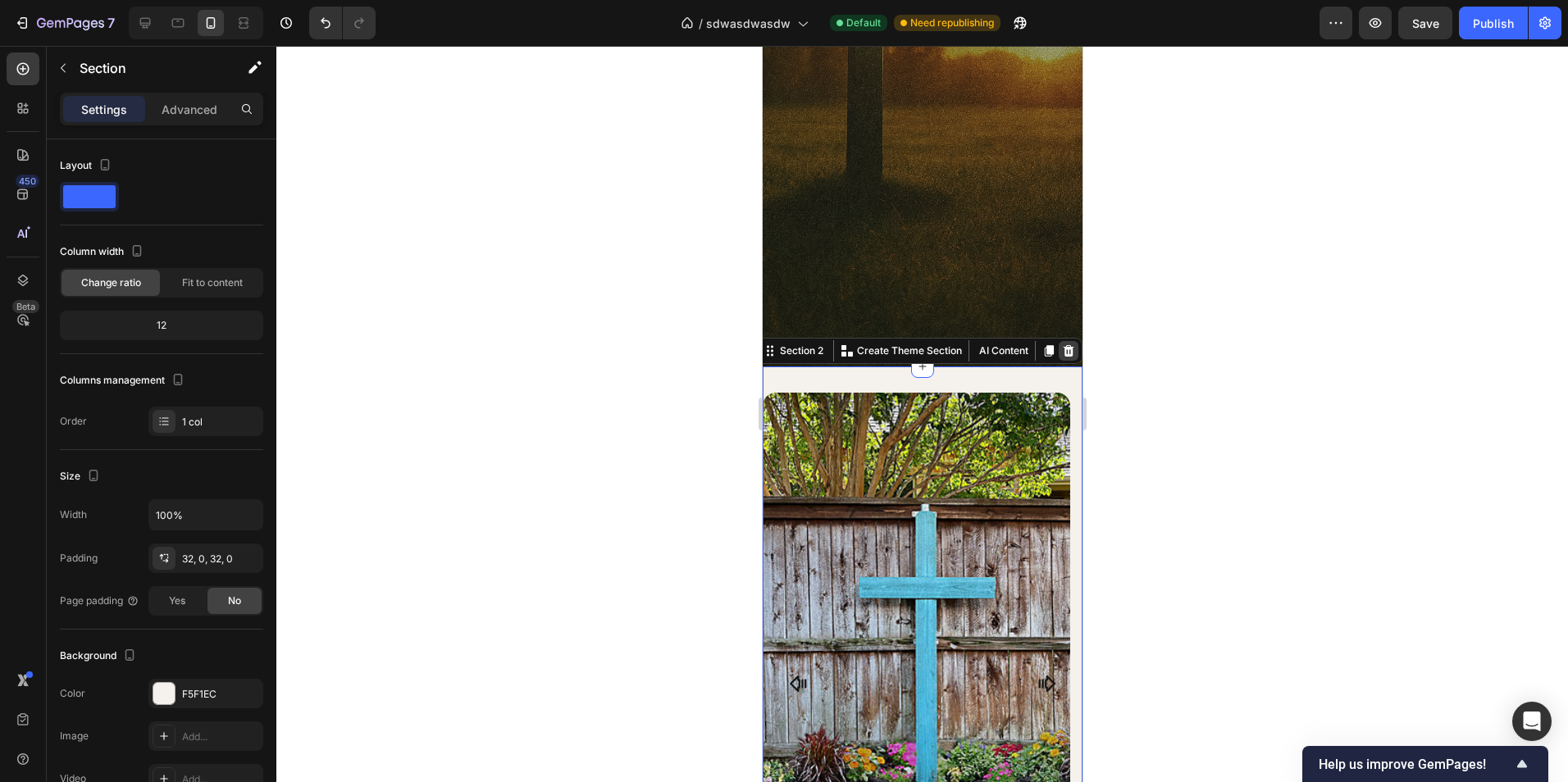
click at [1061, 349] on icon at bounding box center [1067, 351] width 14 height 14
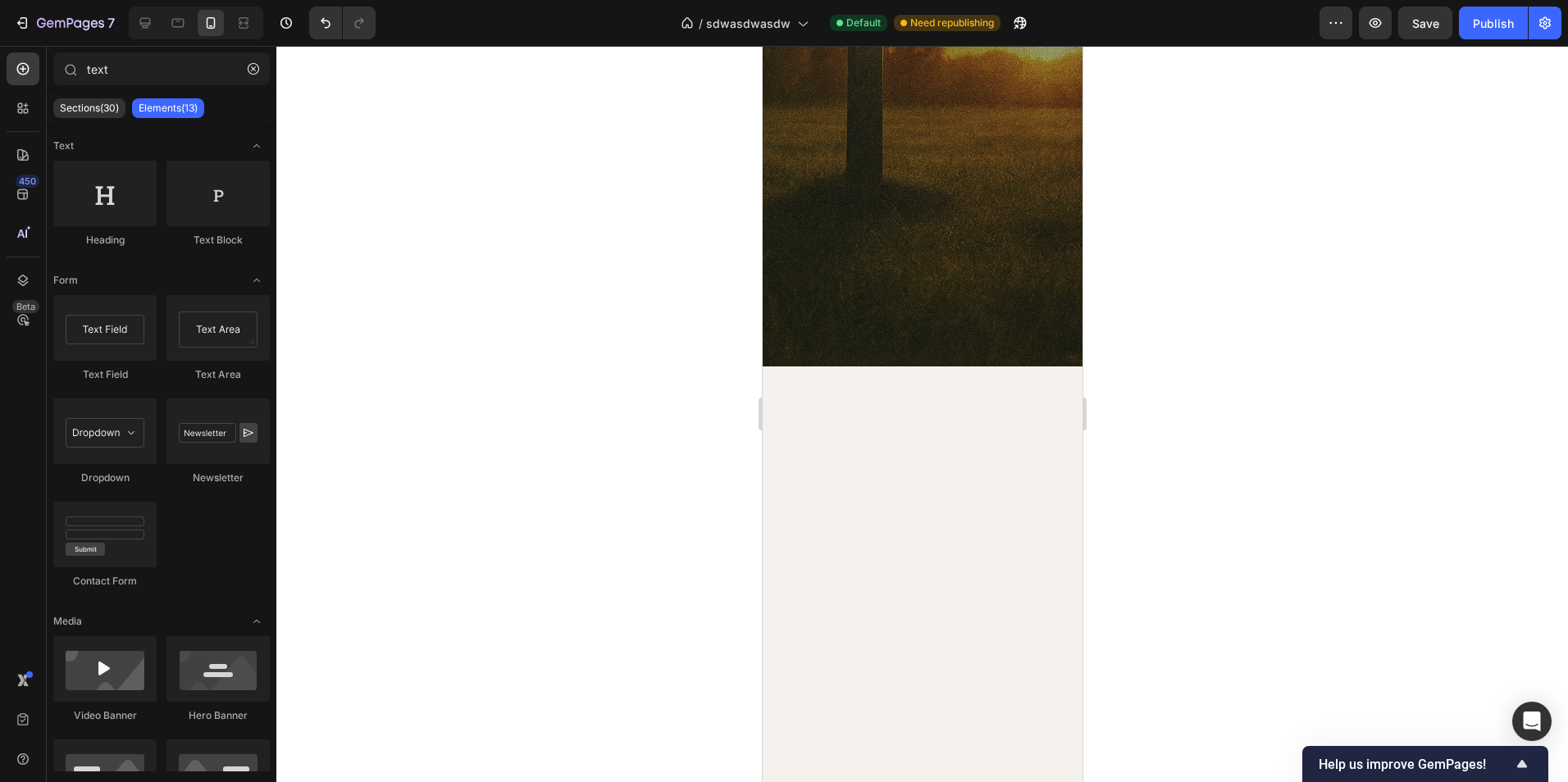
click at [1045, 391] on div at bounding box center [921, 683] width 319 height 634
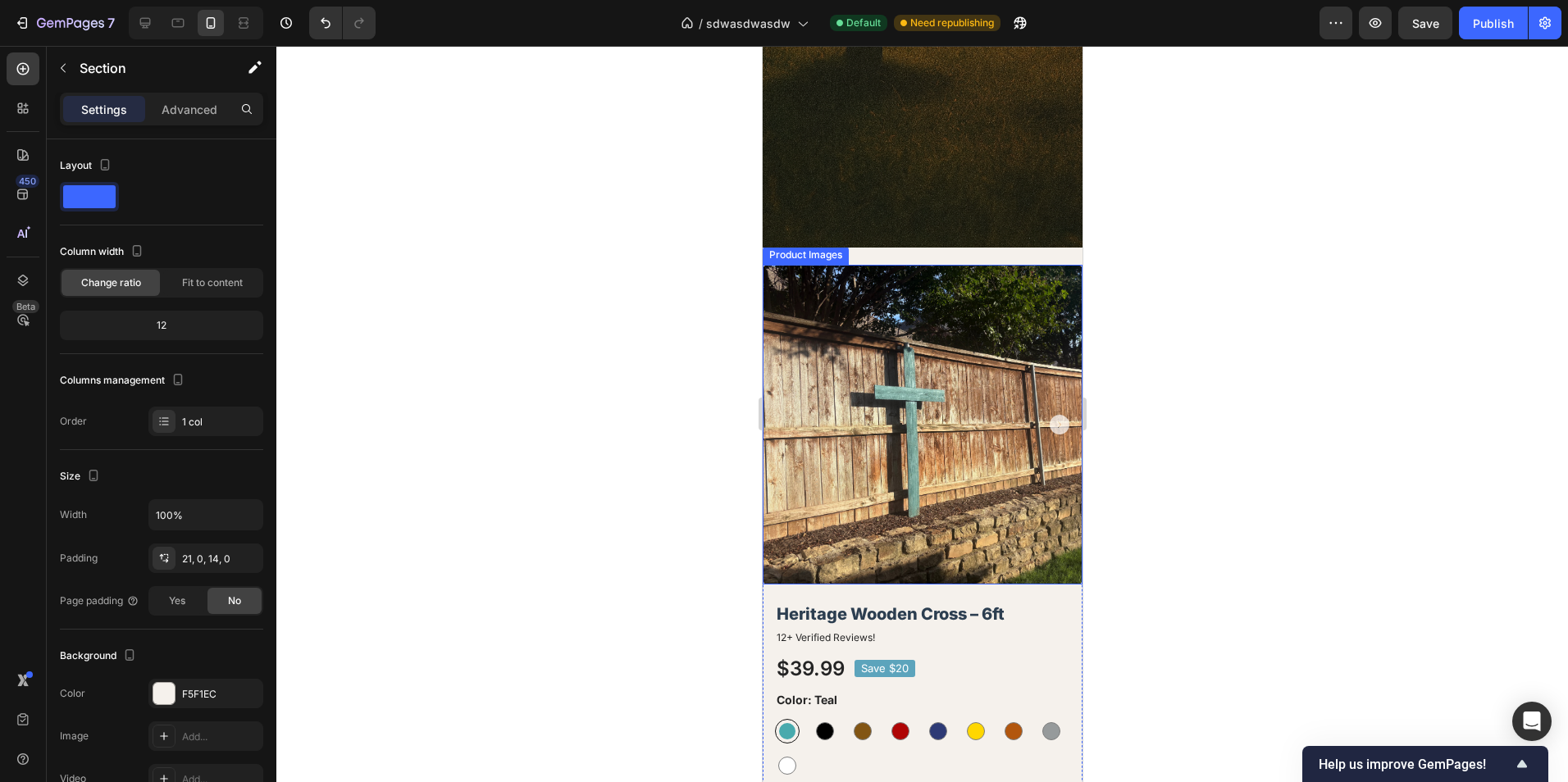
scroll to position [574, 0]
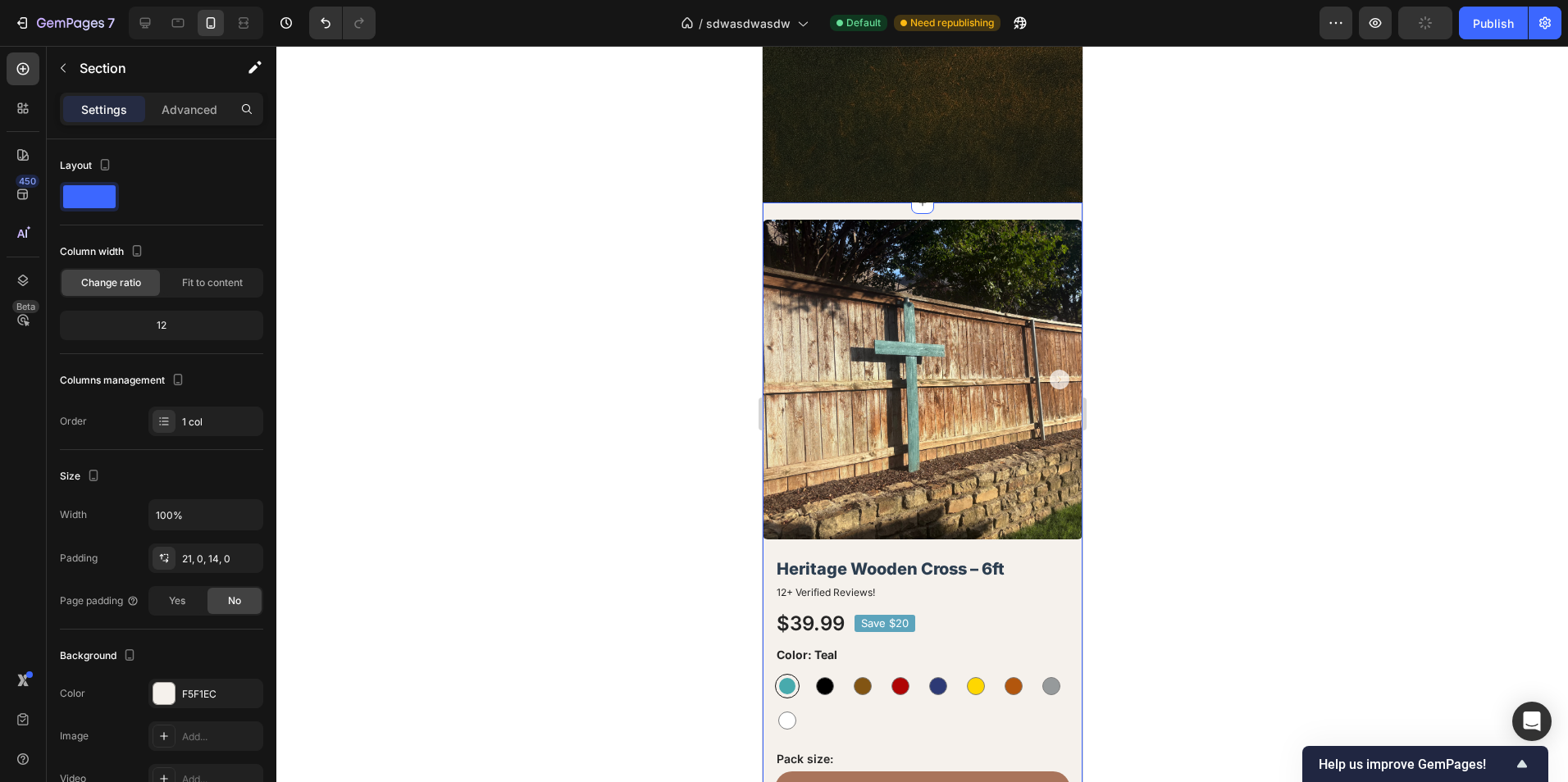
click at [1038, 212] on div "Product Images Heritage Wooden Cross – 6ft Product Title 12+ Verified Reviews! …" at bounding box center [921, 520] width 319 height 634
click at [1031, 212] on div "Product Images Heritage Wooden Cross – 6ft Product Title 12+ Verified Reviews! …" at bounding box center [921, 526] width 319 height 646
click at [1004, 239] on img at bounding box center [921, 380] width 319 height 319
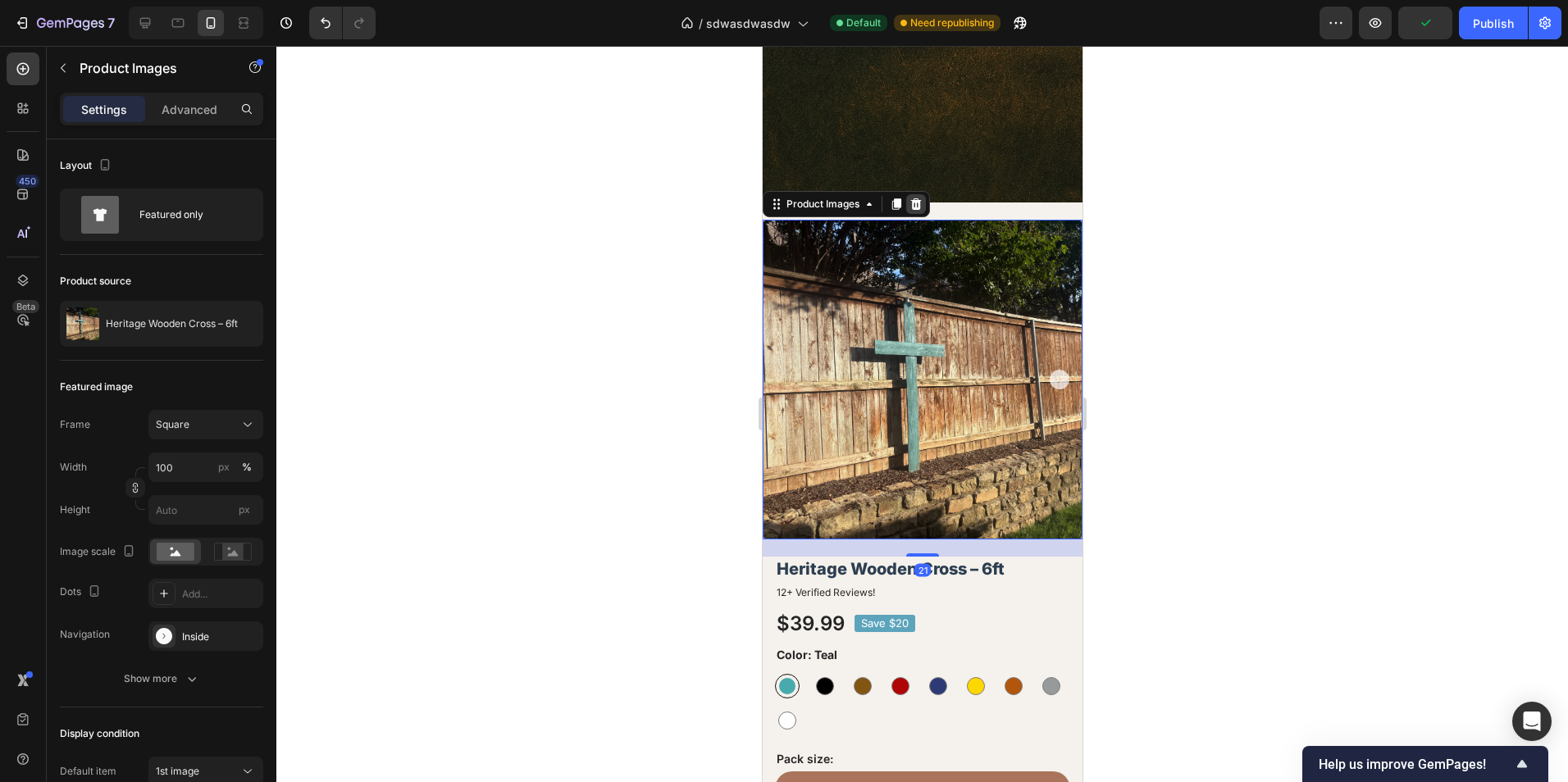
click at [919, 206] on icon at bounding box center [916, 204] width 11 height 12
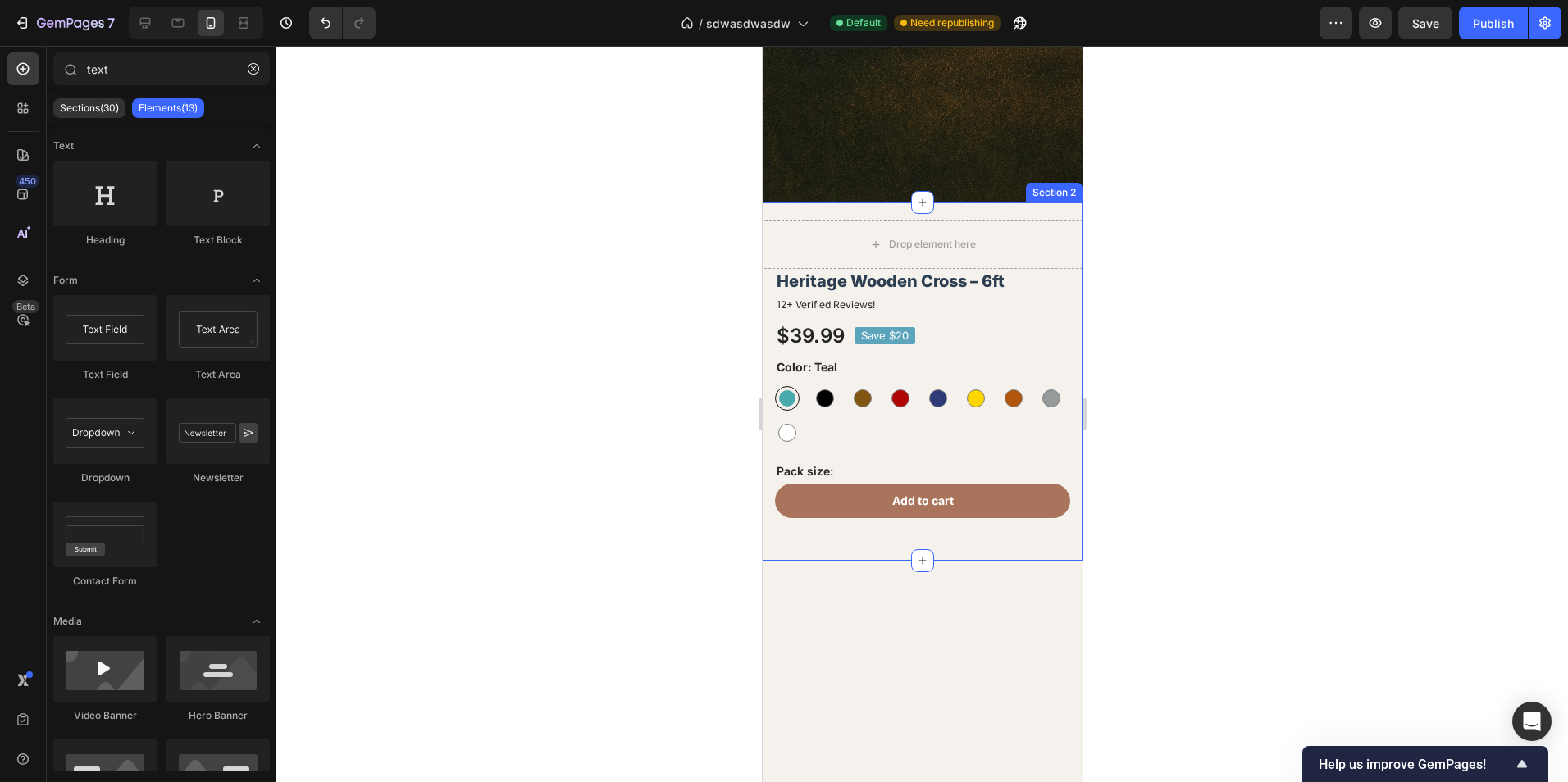
click at [995, 212] on div "Drop element here Heritage Wooden Cross – 6ft Product Title 12+ Verified Review…" at bounding box center [921, 382] width 319 height 358
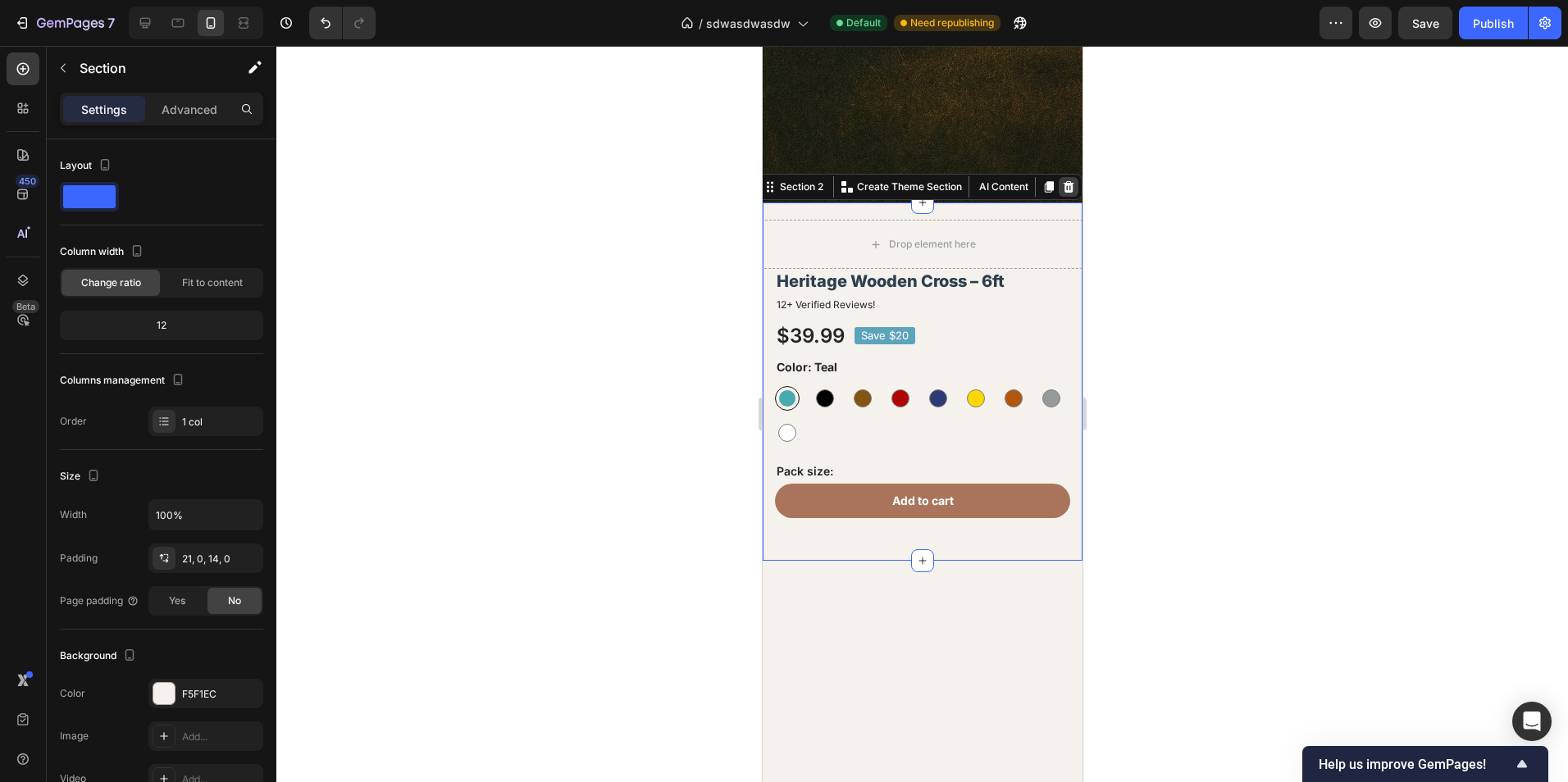
click at [1058, 192] on div at bounding box center [1068, 187] width 20 height 20
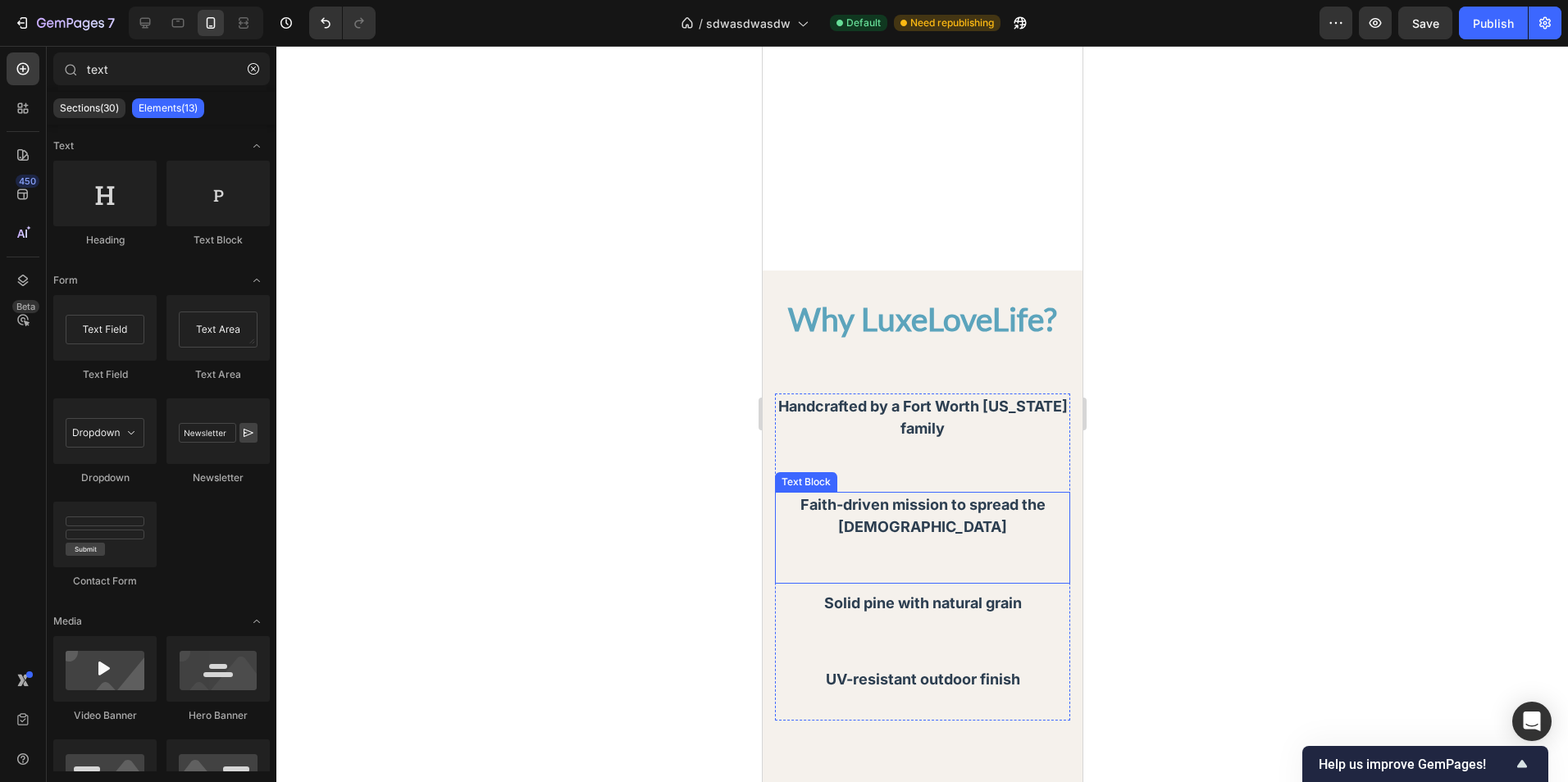
scroll to position [409, 0]
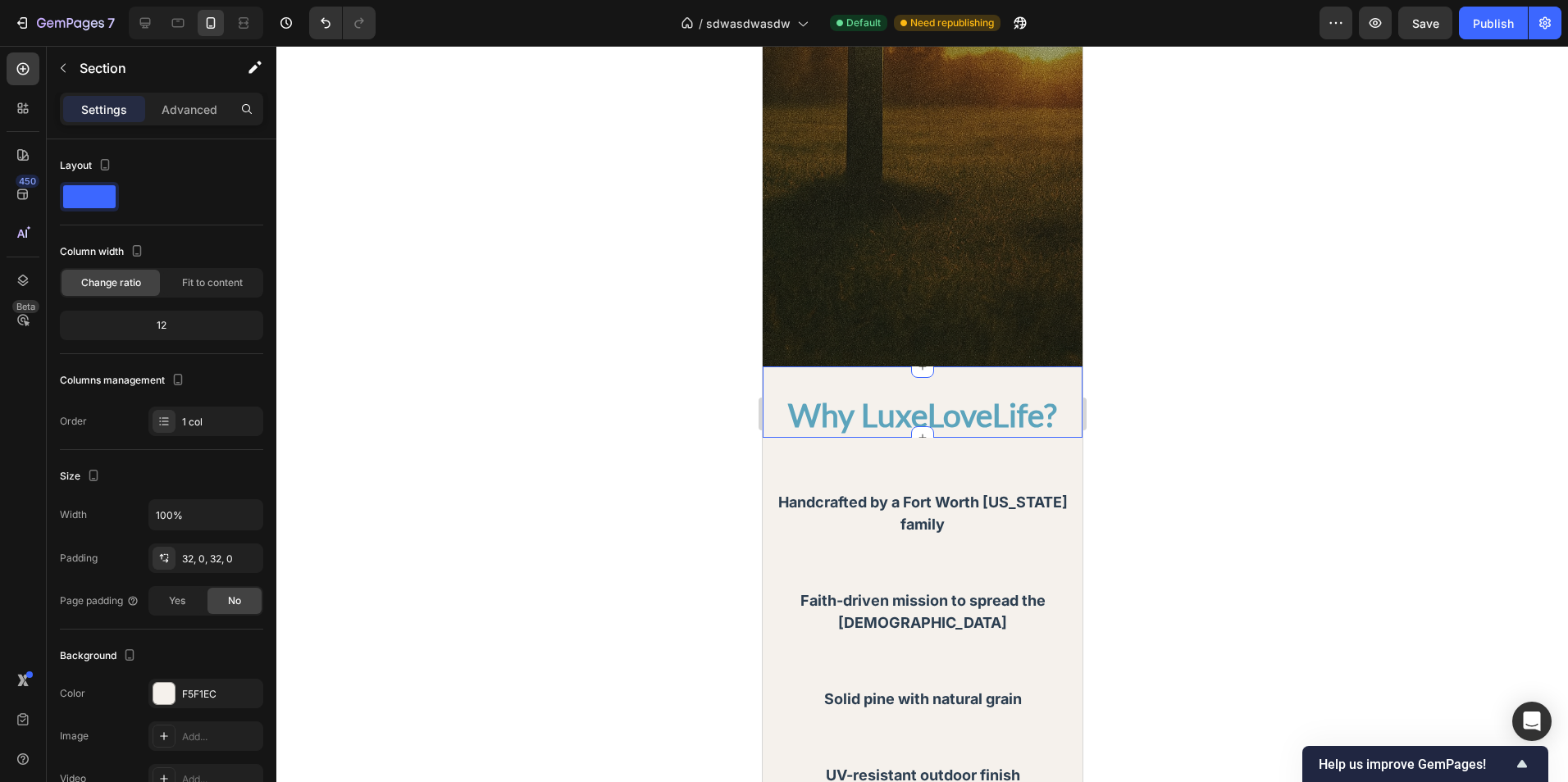
click at [1016, 386] on div "Why LuxeLoveLife? Heading Section 2" at bounding box center [921, 401] width 319 height 71
click at [1061, 353] on icon at bounding box center [1067, 351] width 14 height 14
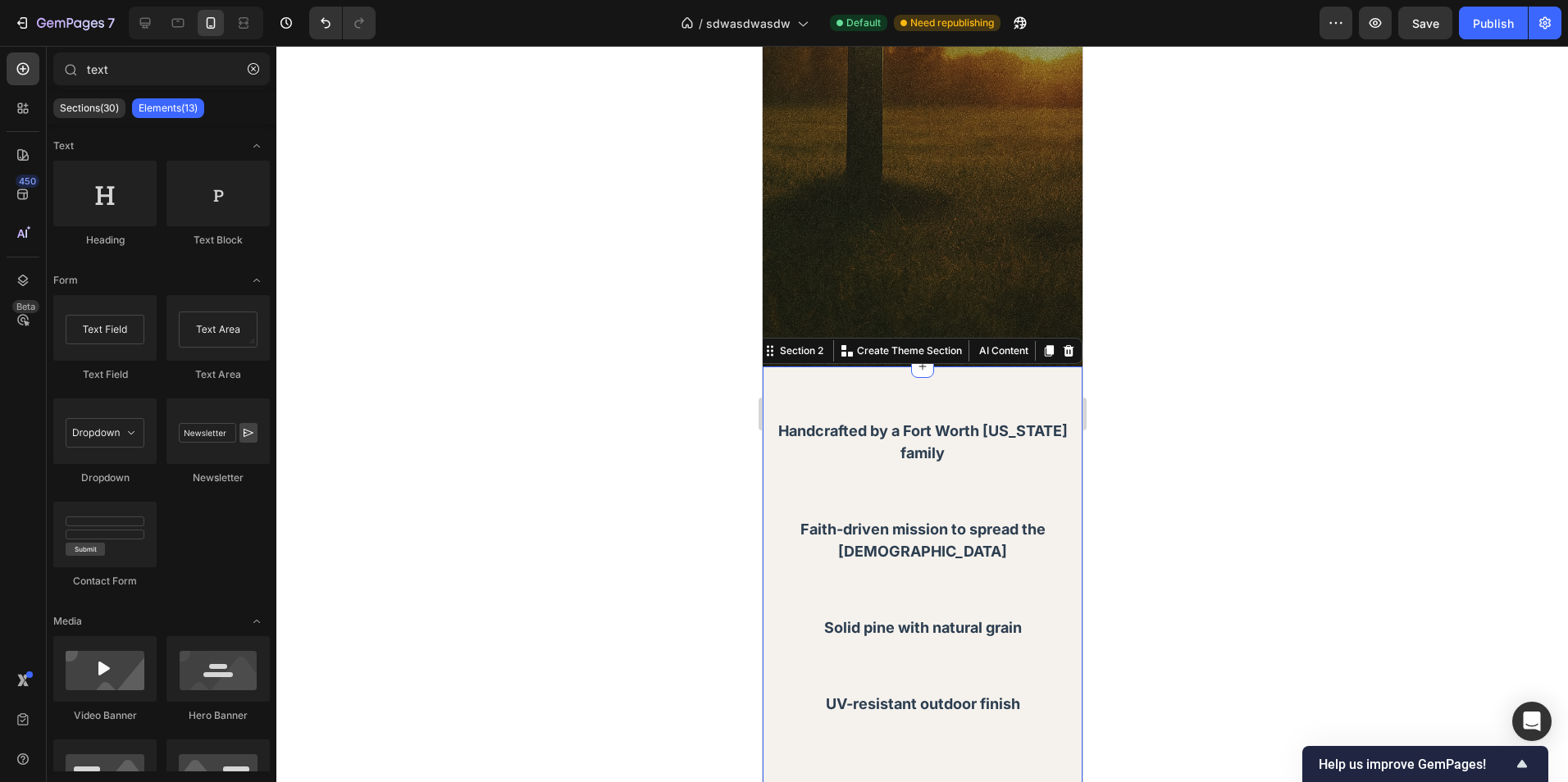
click at [1038, 383] on div "Handcrafted by a Fort Worth Texas family Text Block Faith-driven mission to spr…" at bounding box center [921, 581] width 319 height 430
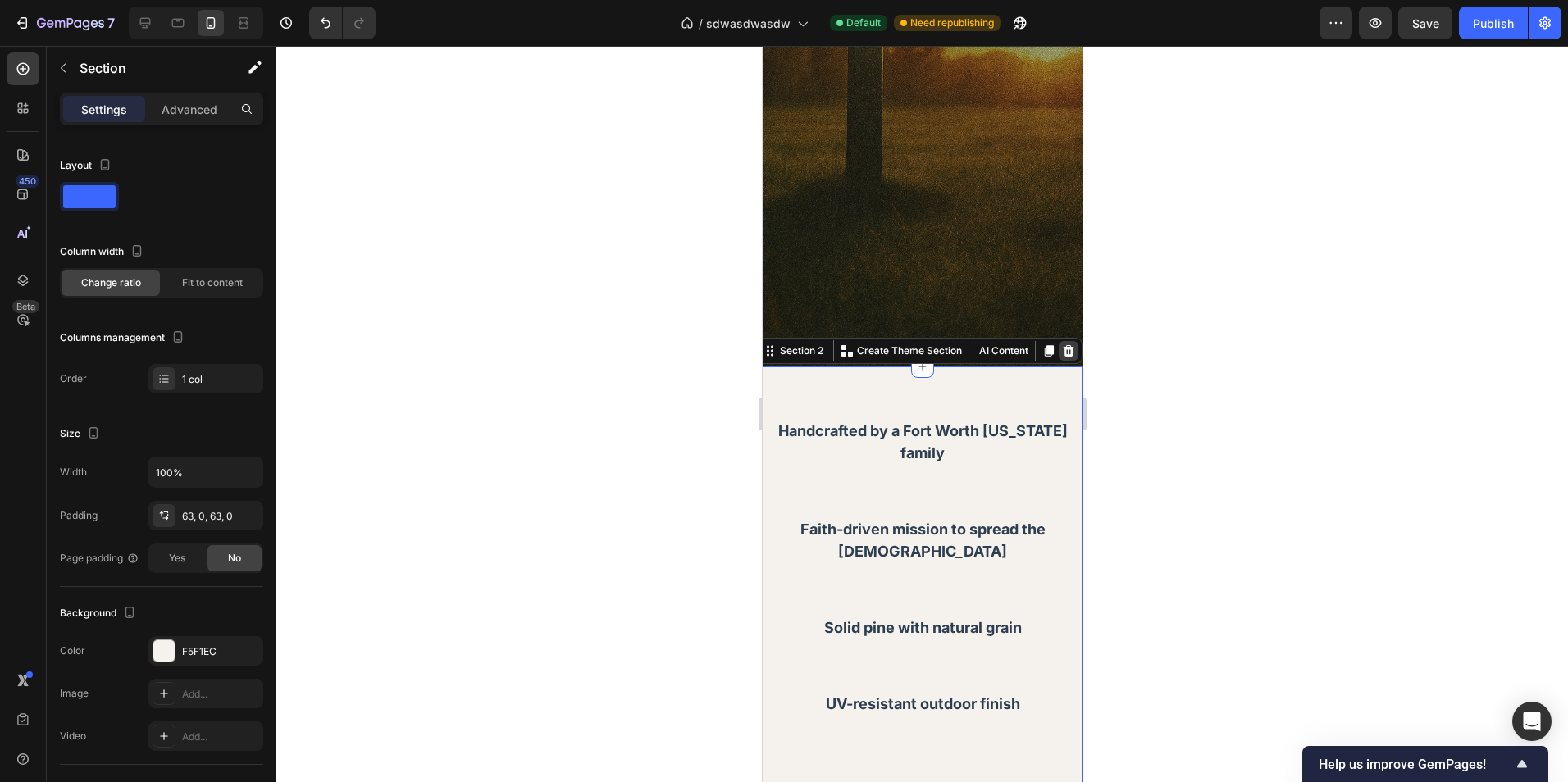
click at [1063, 353] on icon at bounding box center [1068, 351] width 11 height 12
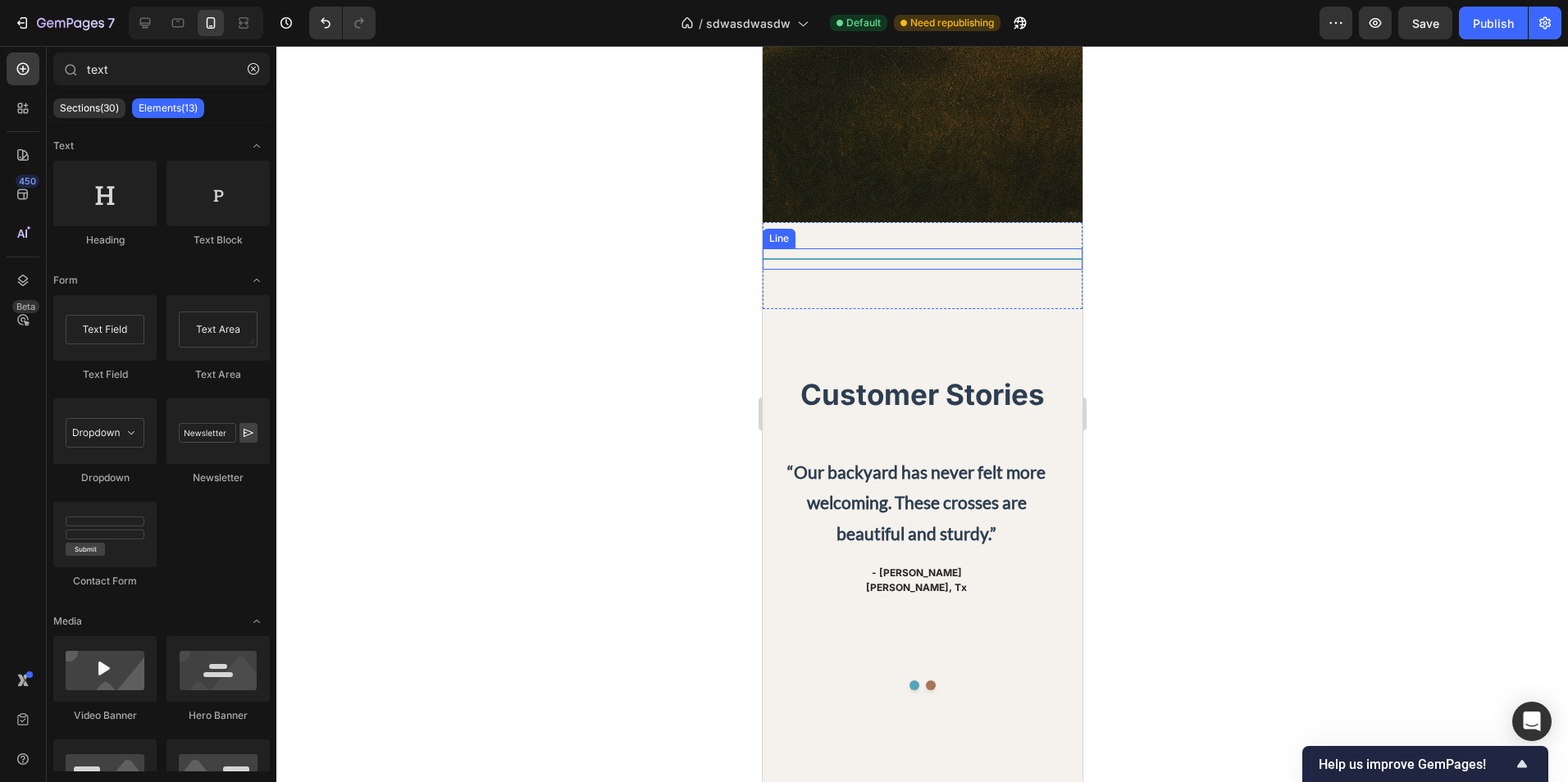
scroll to position [574, 0]
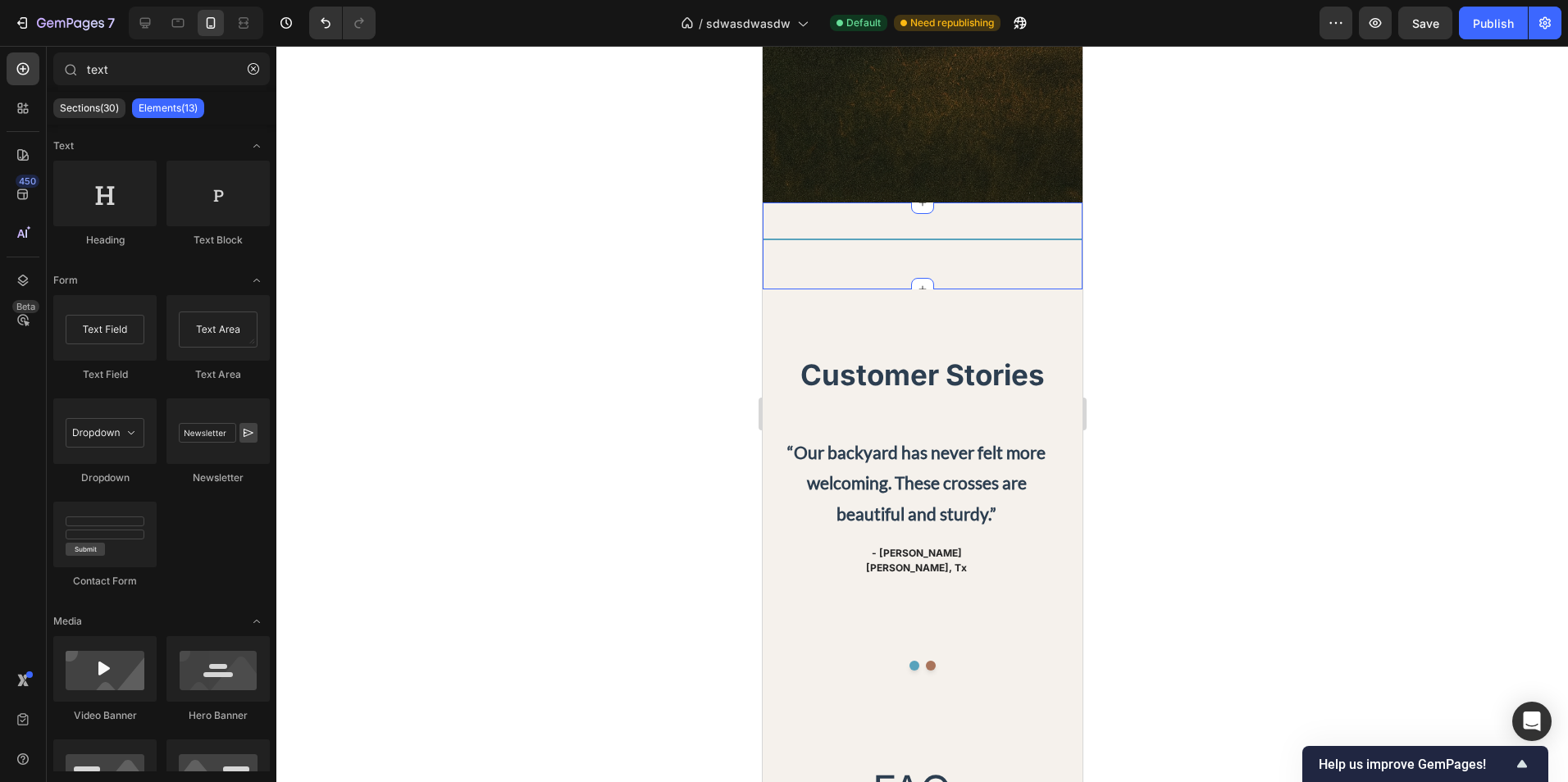
click at [1005, 224] on div "Title Line Section 2 You can create reusable sections Create Theme Section AI C…" at bounding box center [921, 246] width 319 height 87
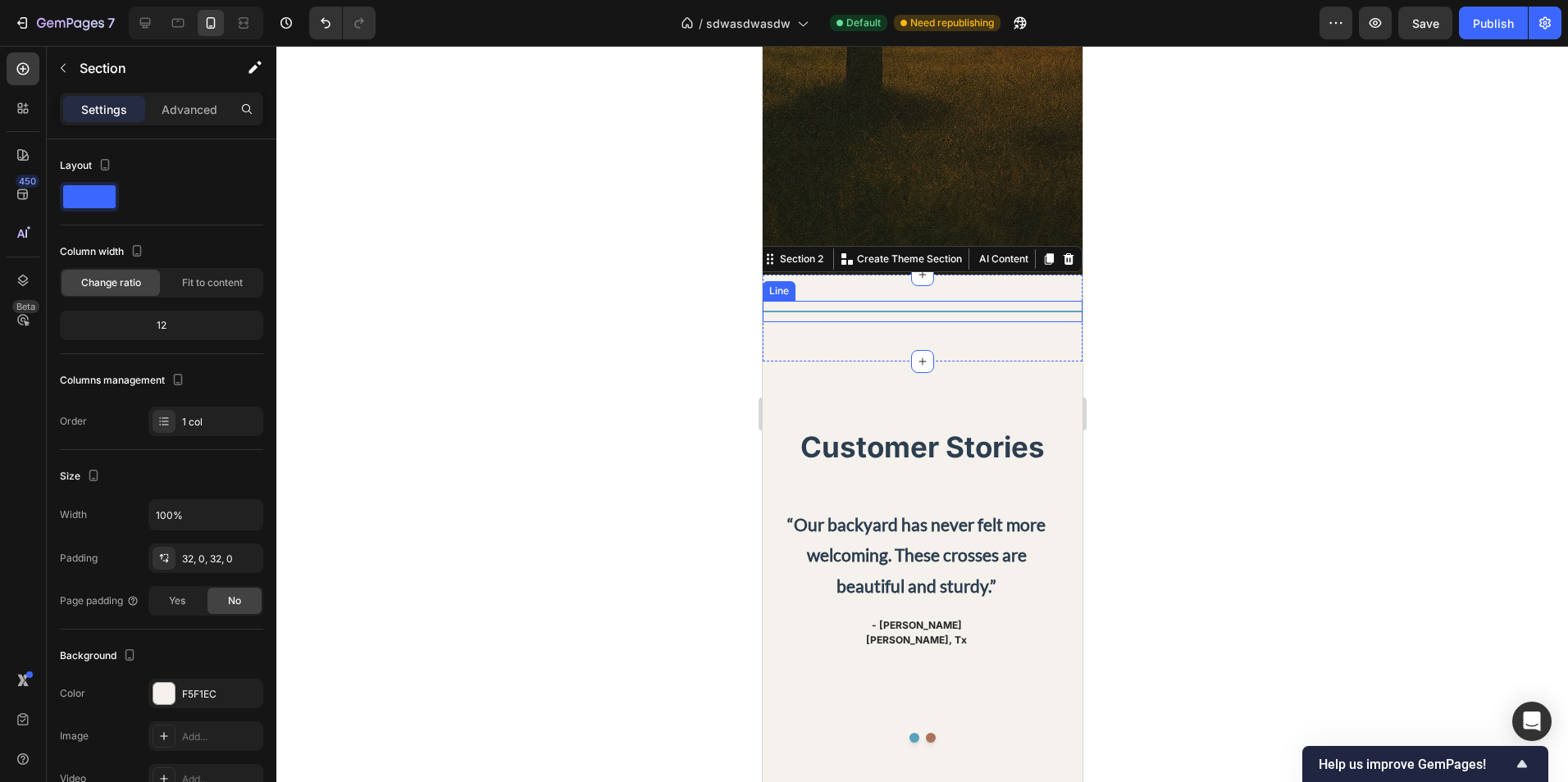
scroll to position [492, 0]
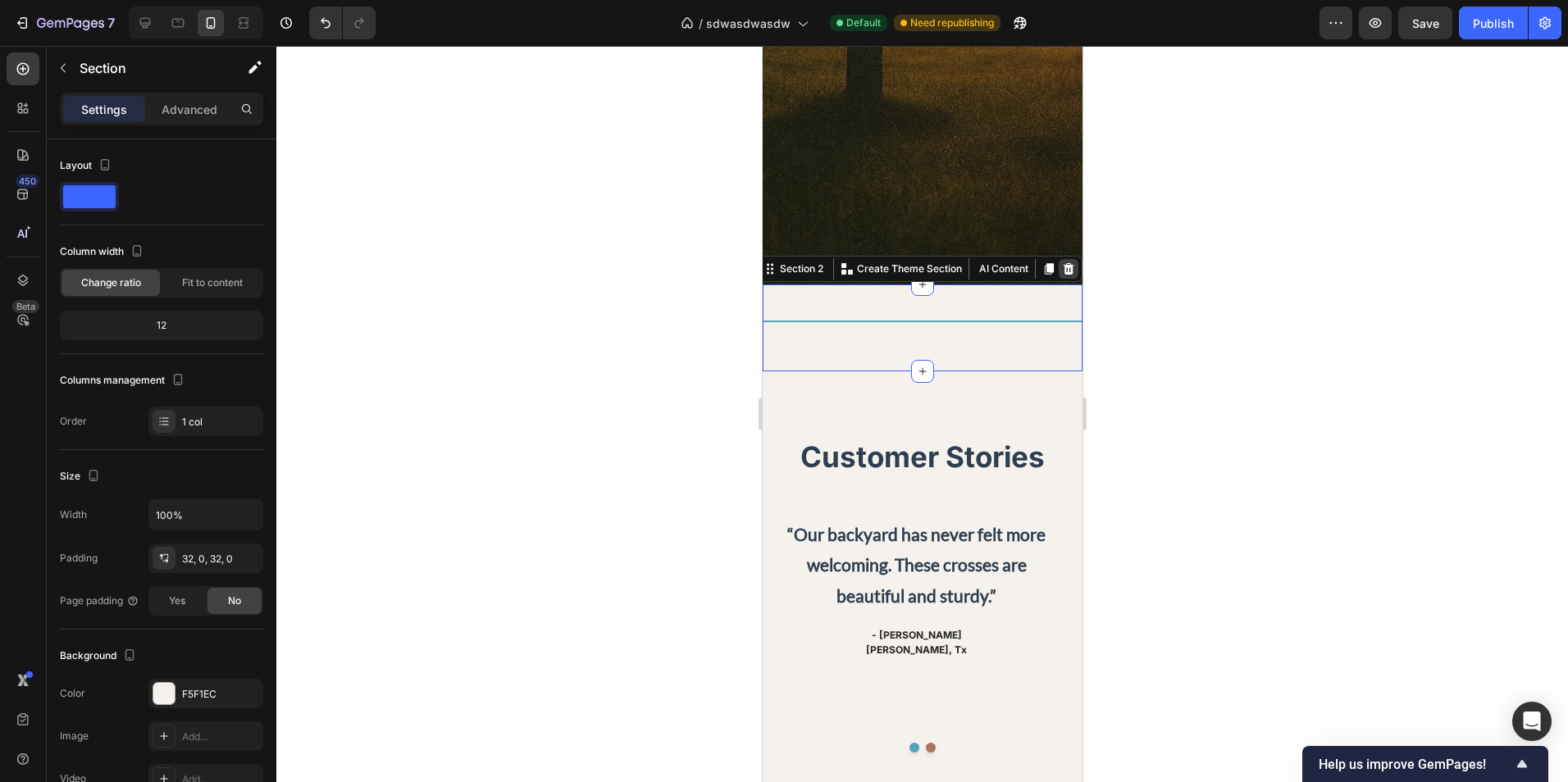
click at [1058, 275] on div at bounding box center [1068, 269] width 20 height 20
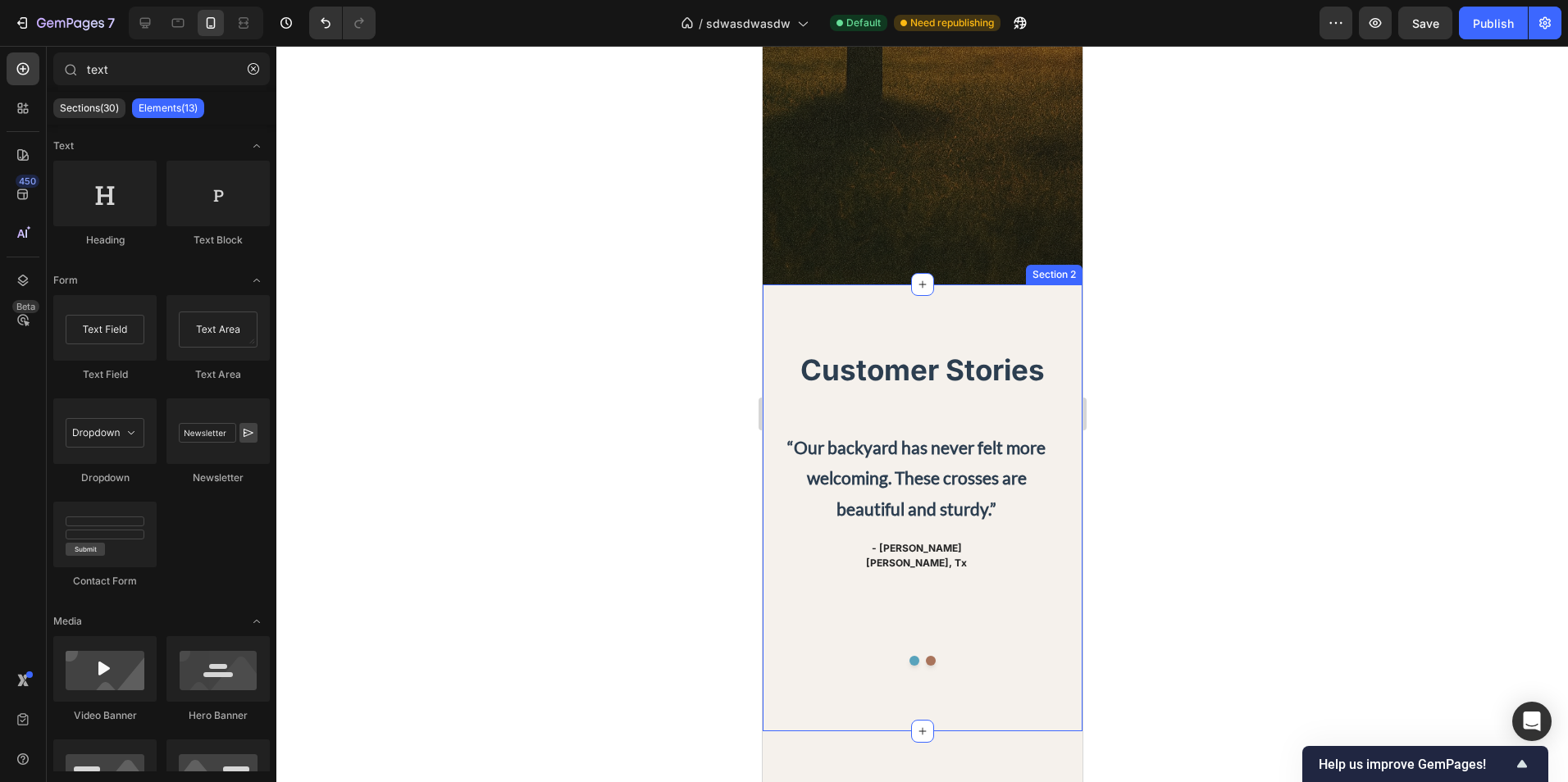
click at [1044, 312] on div "Customer Stories Heading Row “Our backyard has never felt more welcoming. These…" at bounding box center [921, 507] width 319 height 446
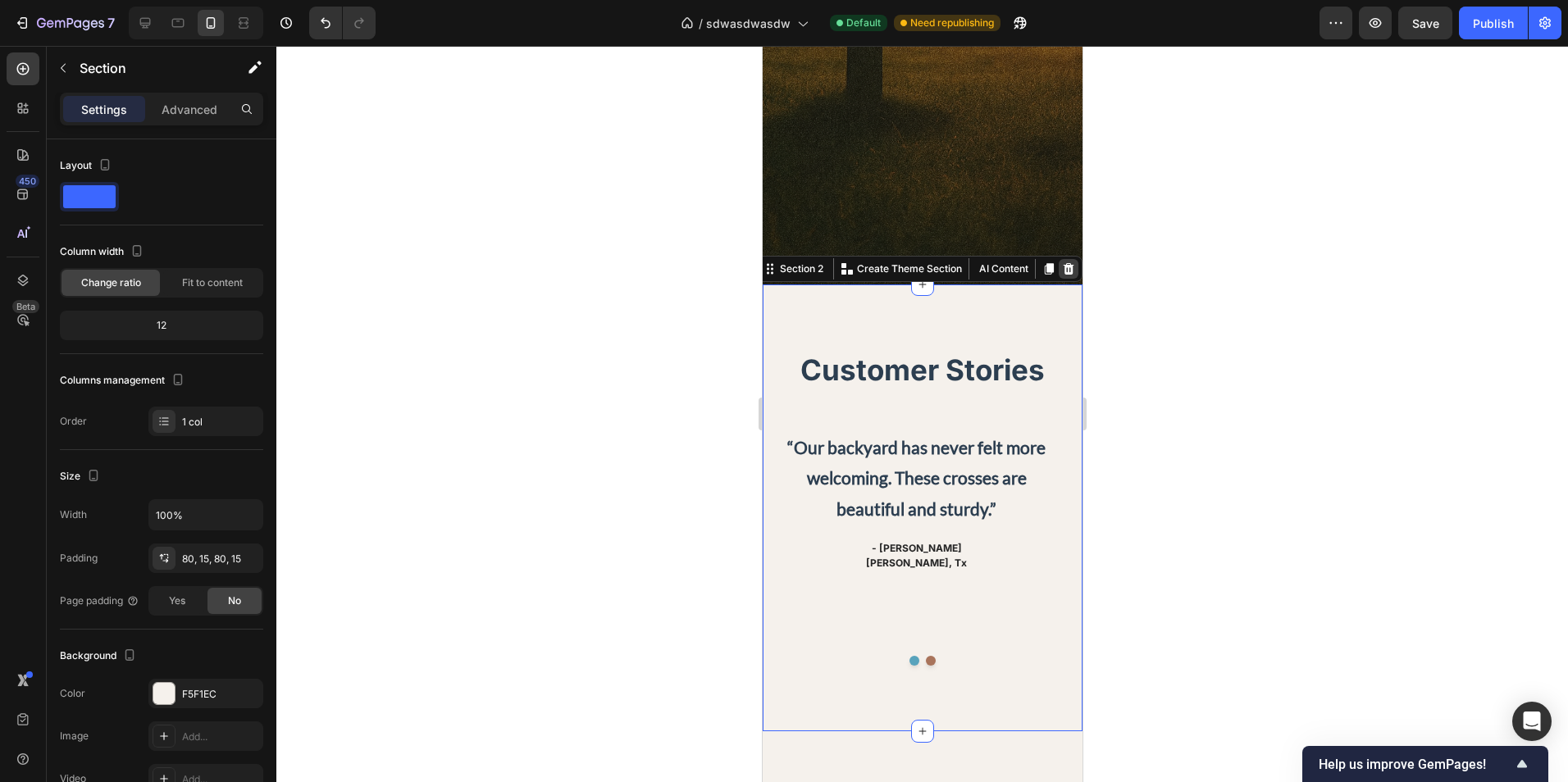
click at [1063, 271] on icon at bounding box center [1068, 269] width 11 height 12
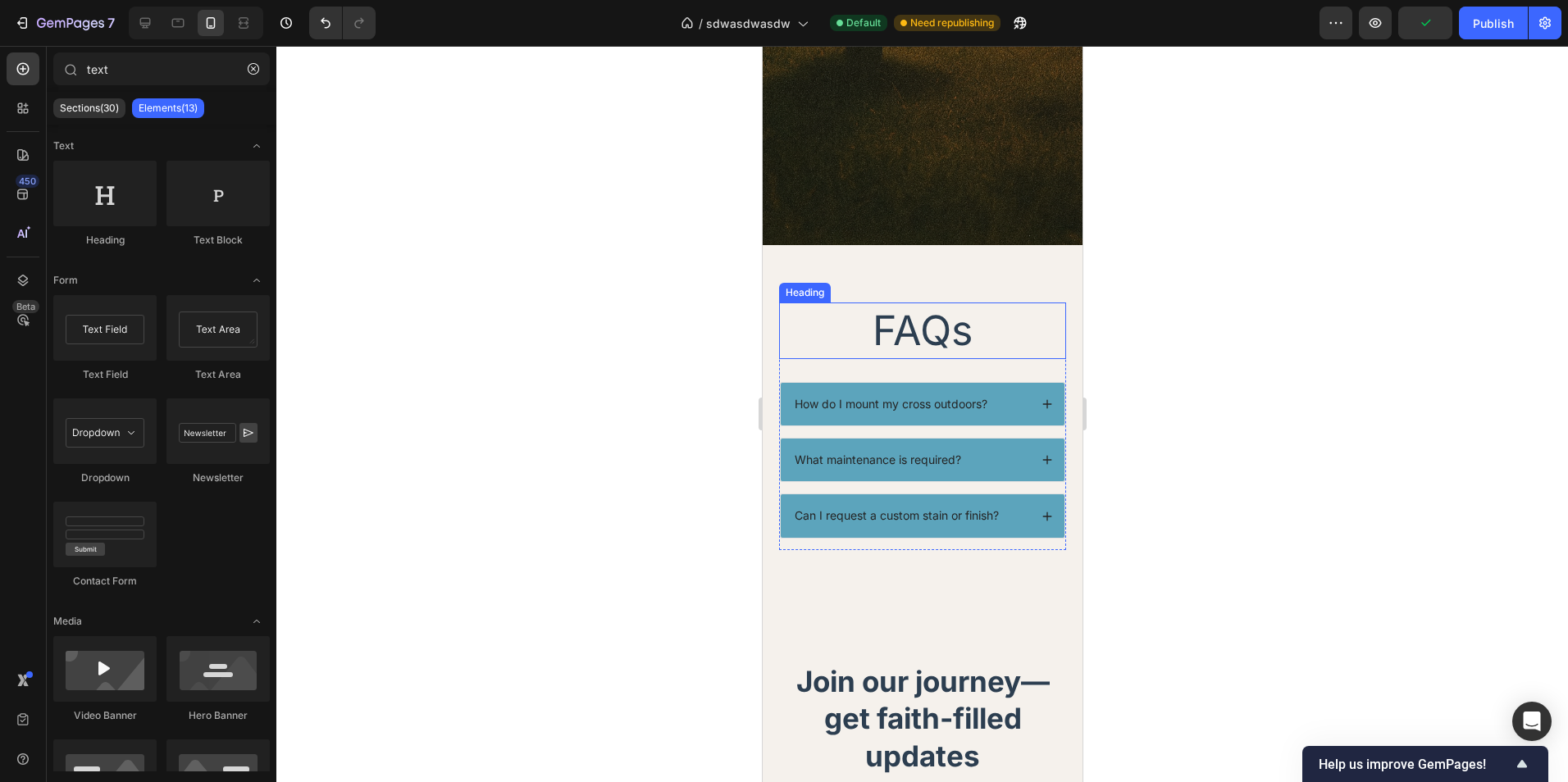
scroll to position [574, 0]
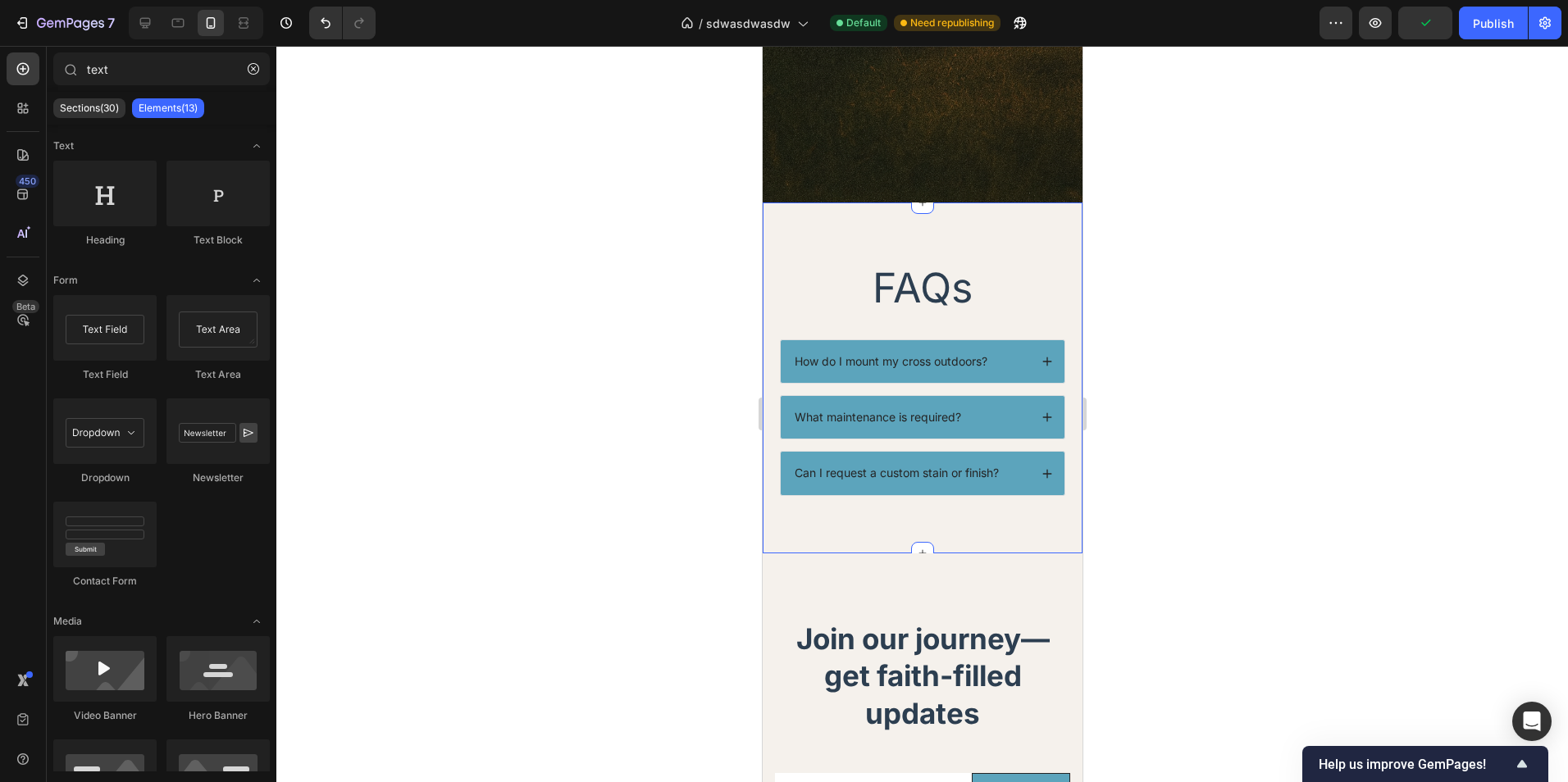
click at [1019, 223] on div "FAQs Heading How do I mount my cross outdoors? What maintenance is required? Ca…" at bounding box center [921, 378] width 319 height 351
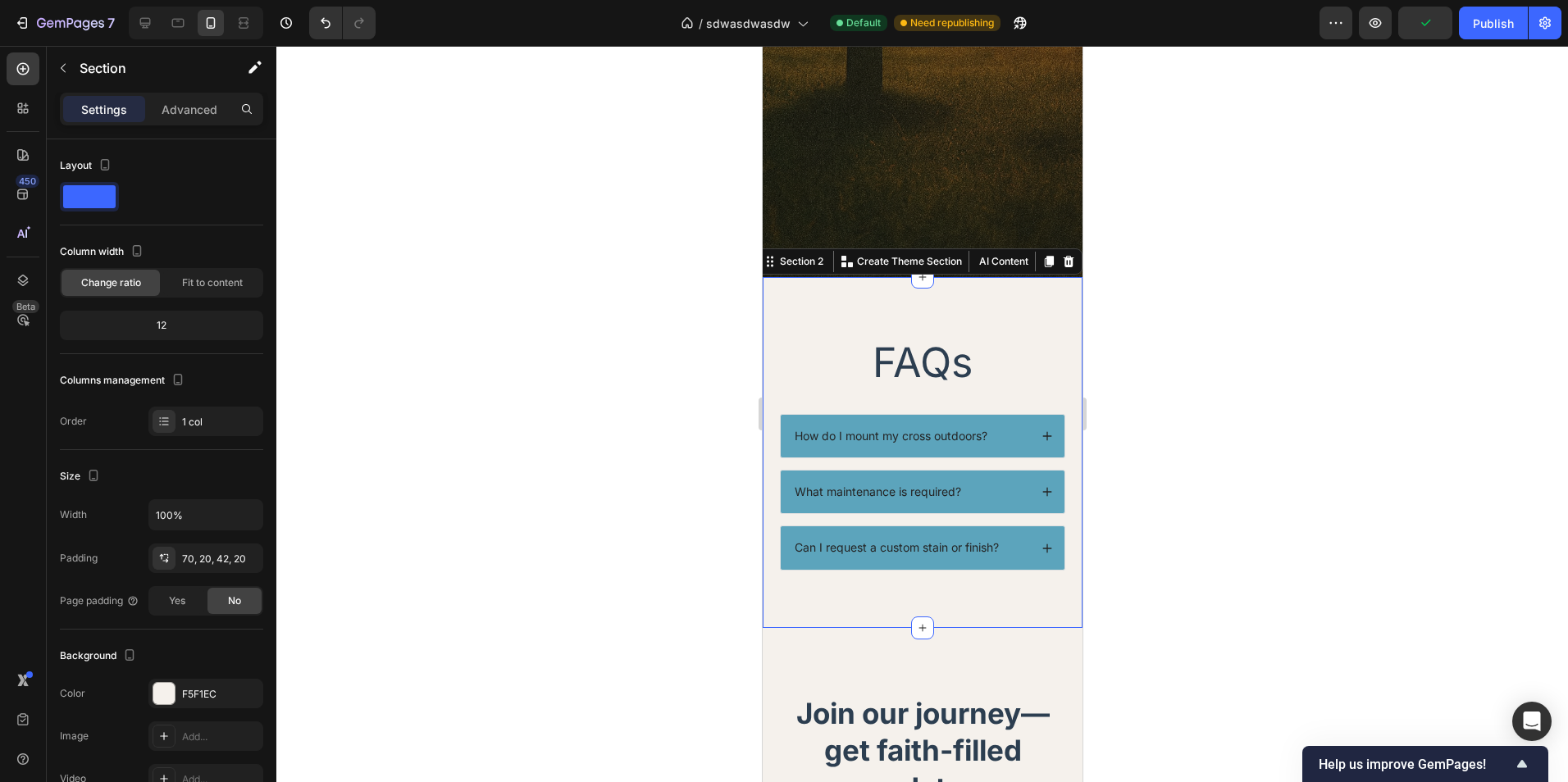
scroll to position [492, 0]
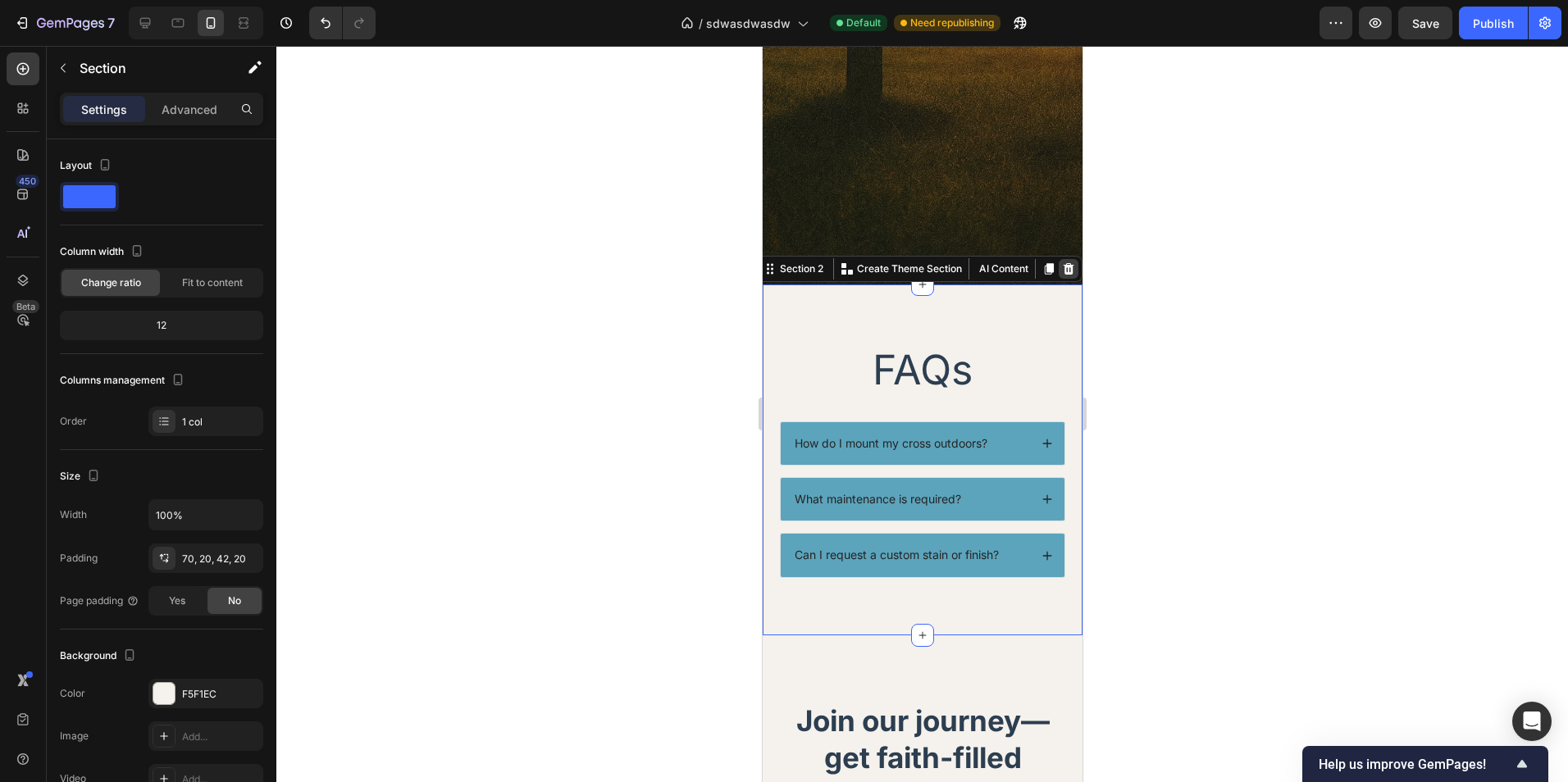
click at [1063, 266] on icon at bounding box center [1068, 269] width 11 height 12
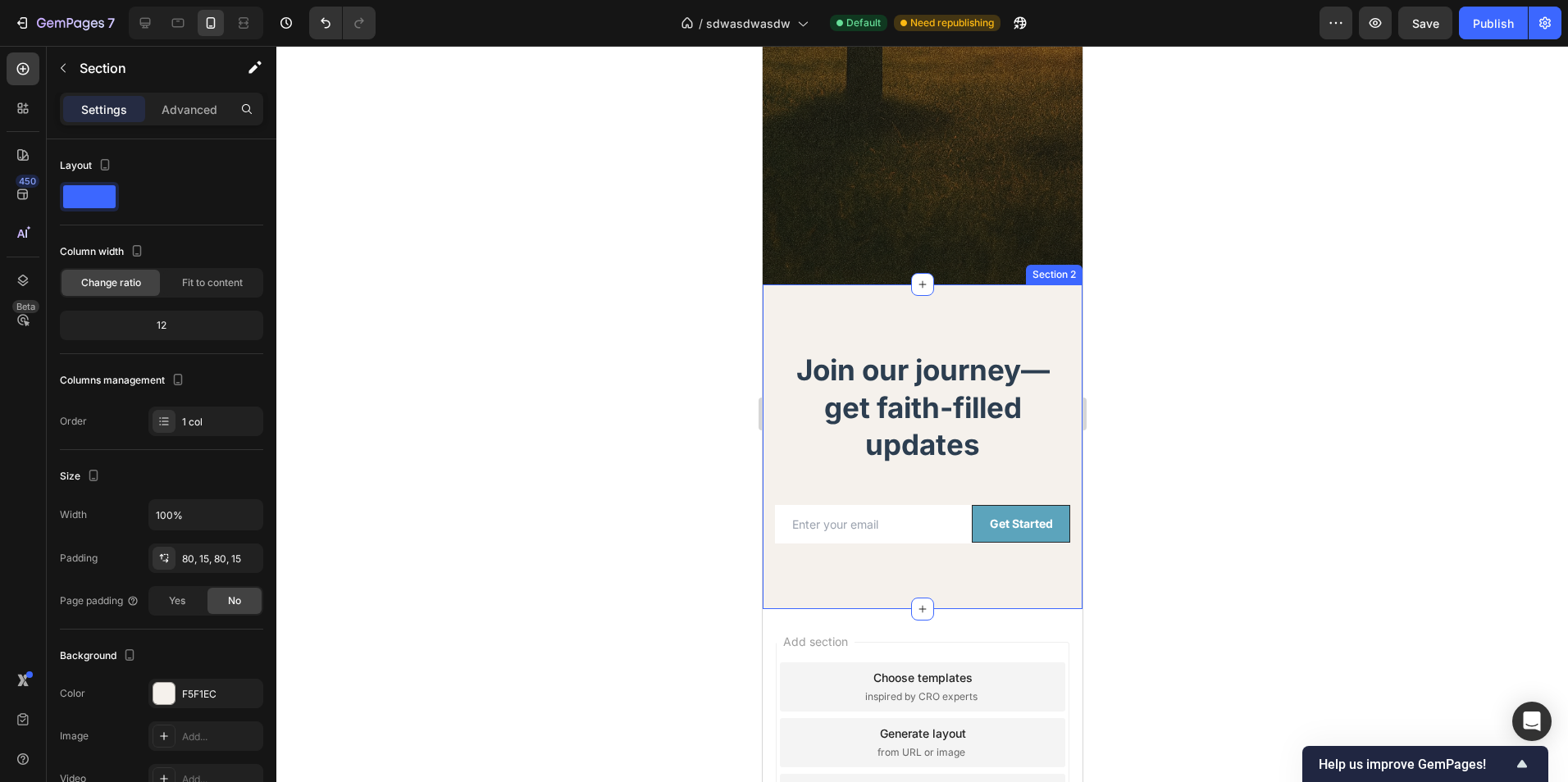
click at [1038, 319] on div "Join our journey—get faith-filled updates Heading Row Email Field Get Started S…" at bounding box center [921, 446] width 319 height 325
click at [1063, 274] on icon at bounding box center [1068, 269] width 11 height 12
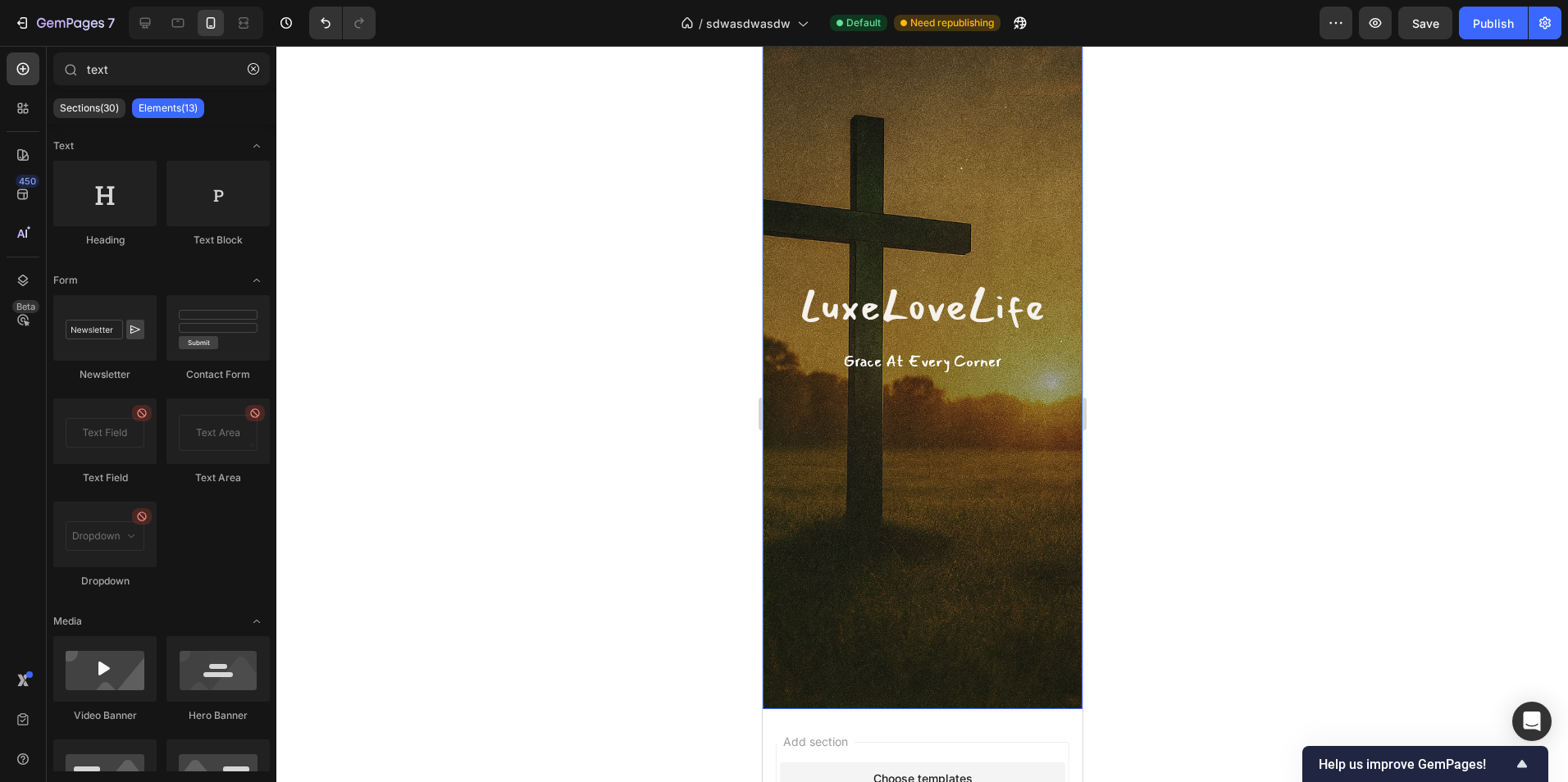
scroll to position [0, 0]
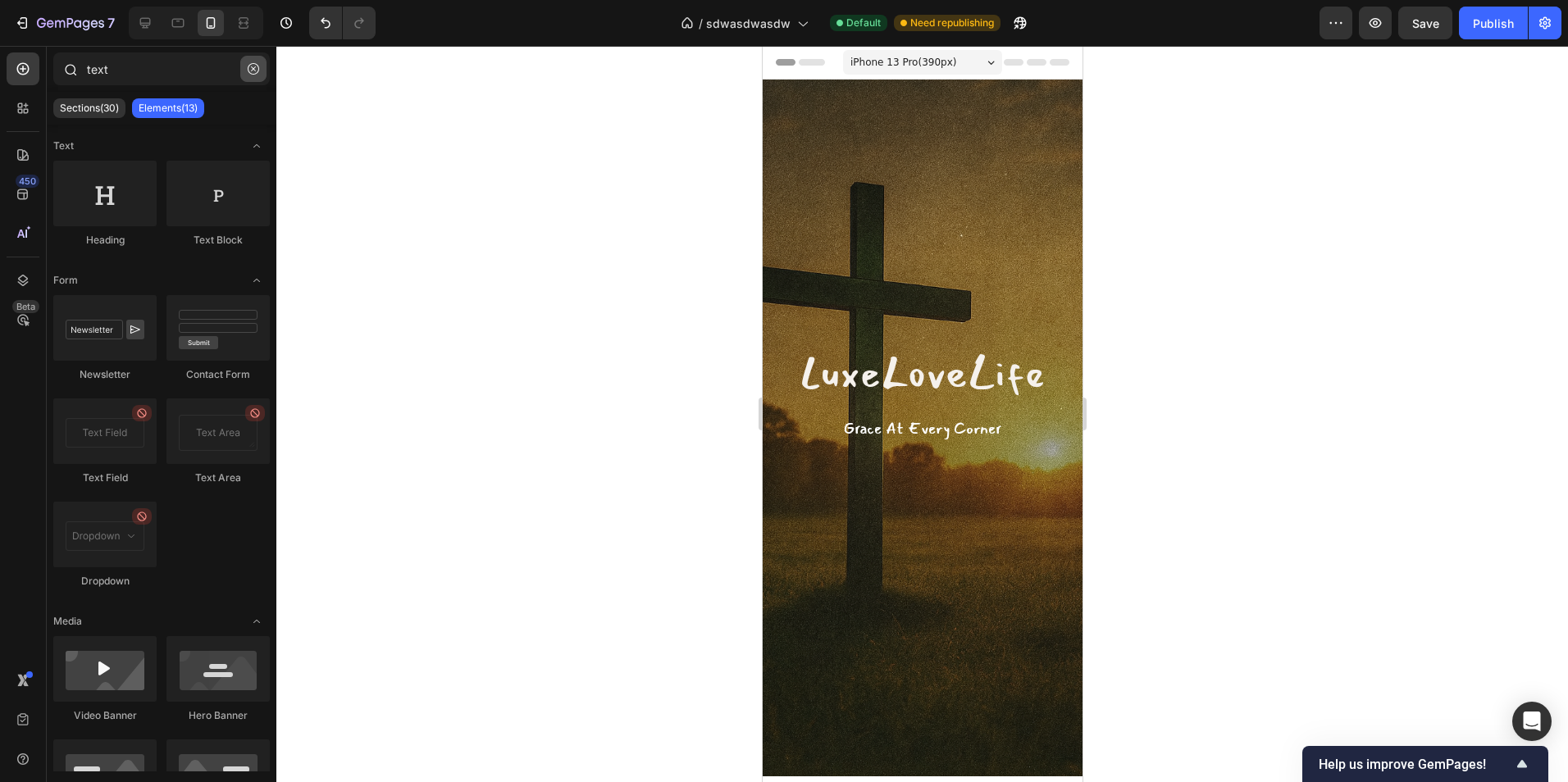
click at [256, 63] on icon "button" at bounding box center [254, 69] width 12 height 12
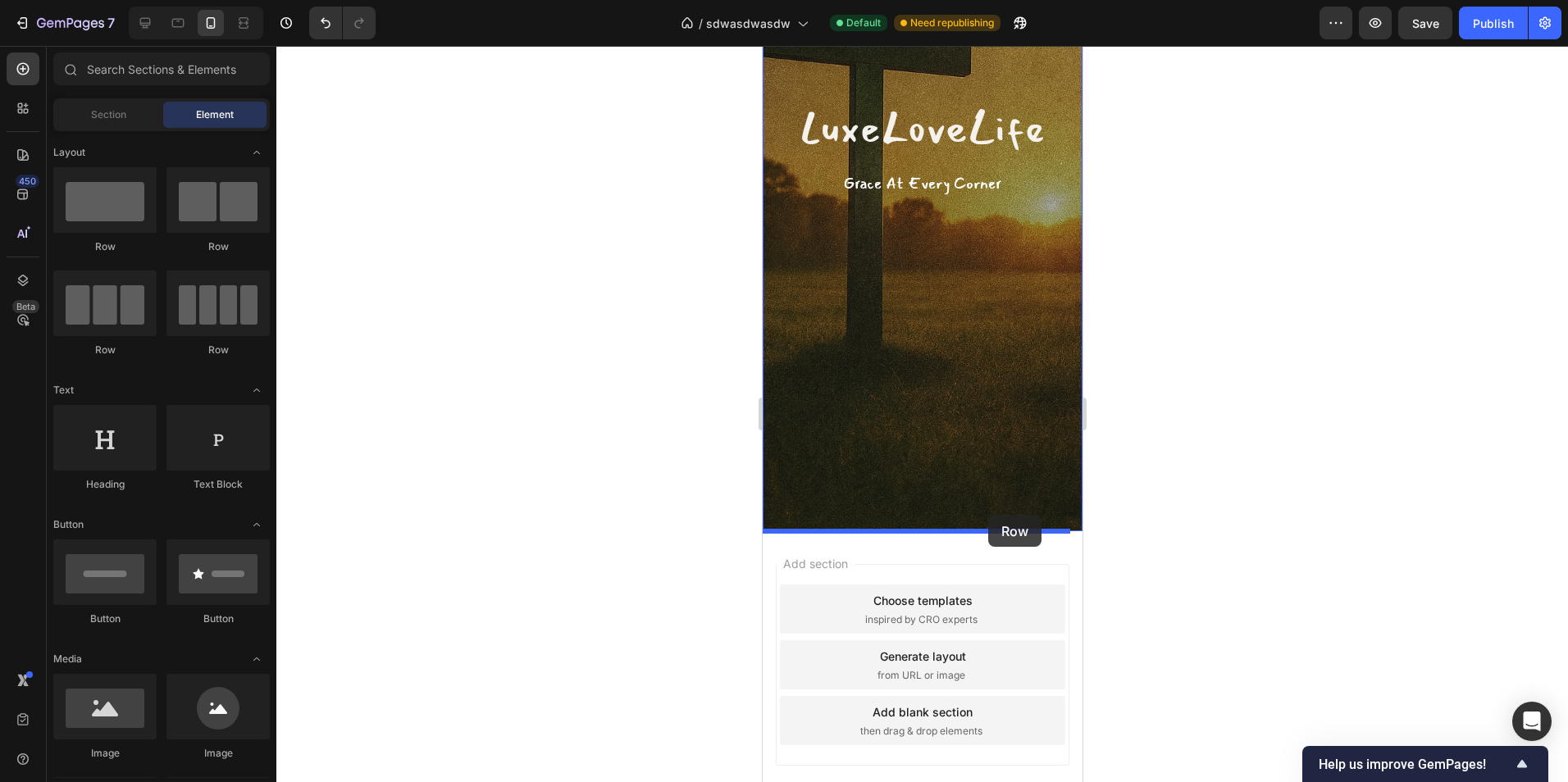
scroll to position [246, 0]
drag, startPoint x: 870, startPoint y: 359, endPoint x: 914, endPoint y: 570, distance: 215.5
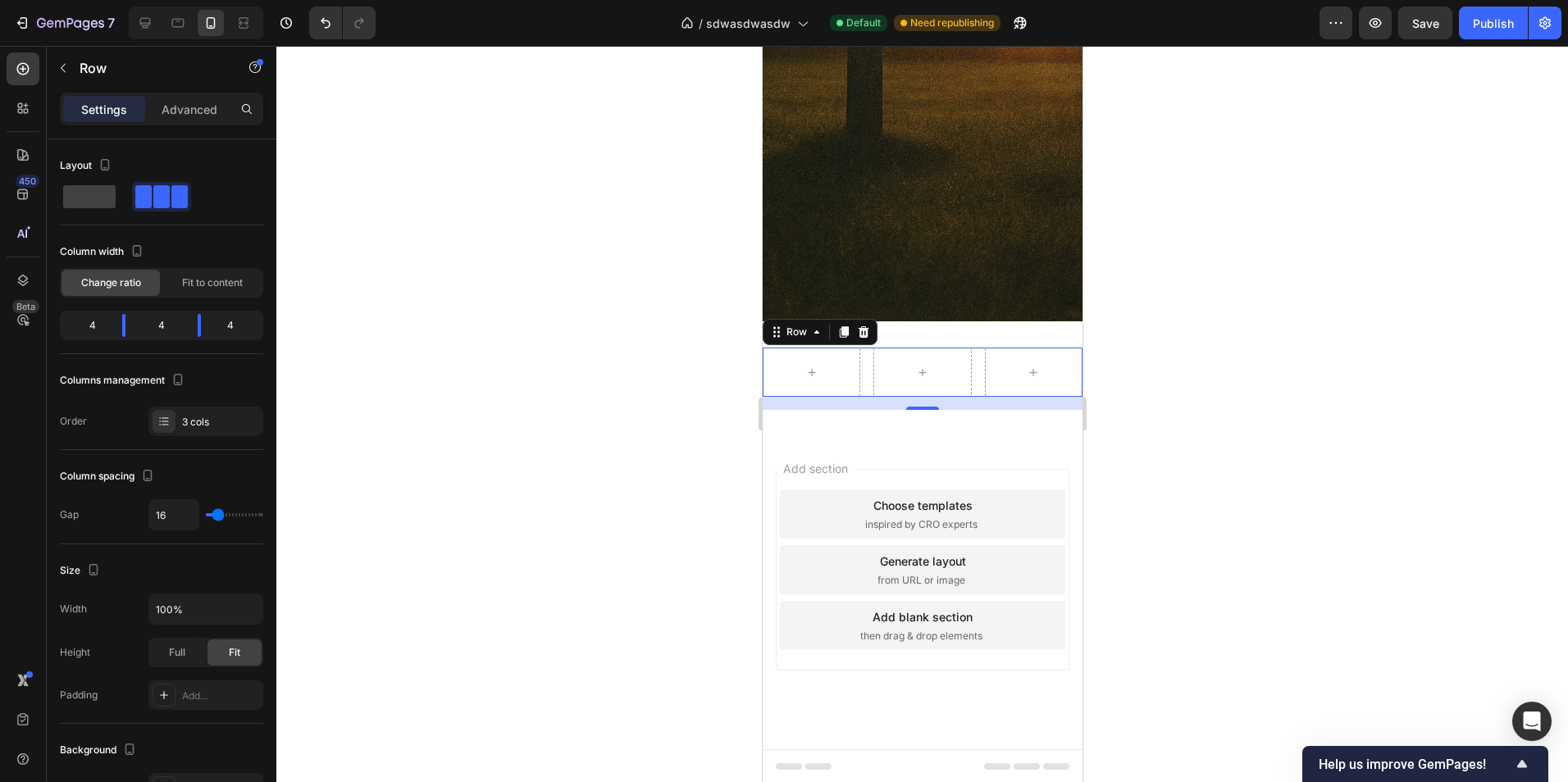
scroll to position [456, 0]
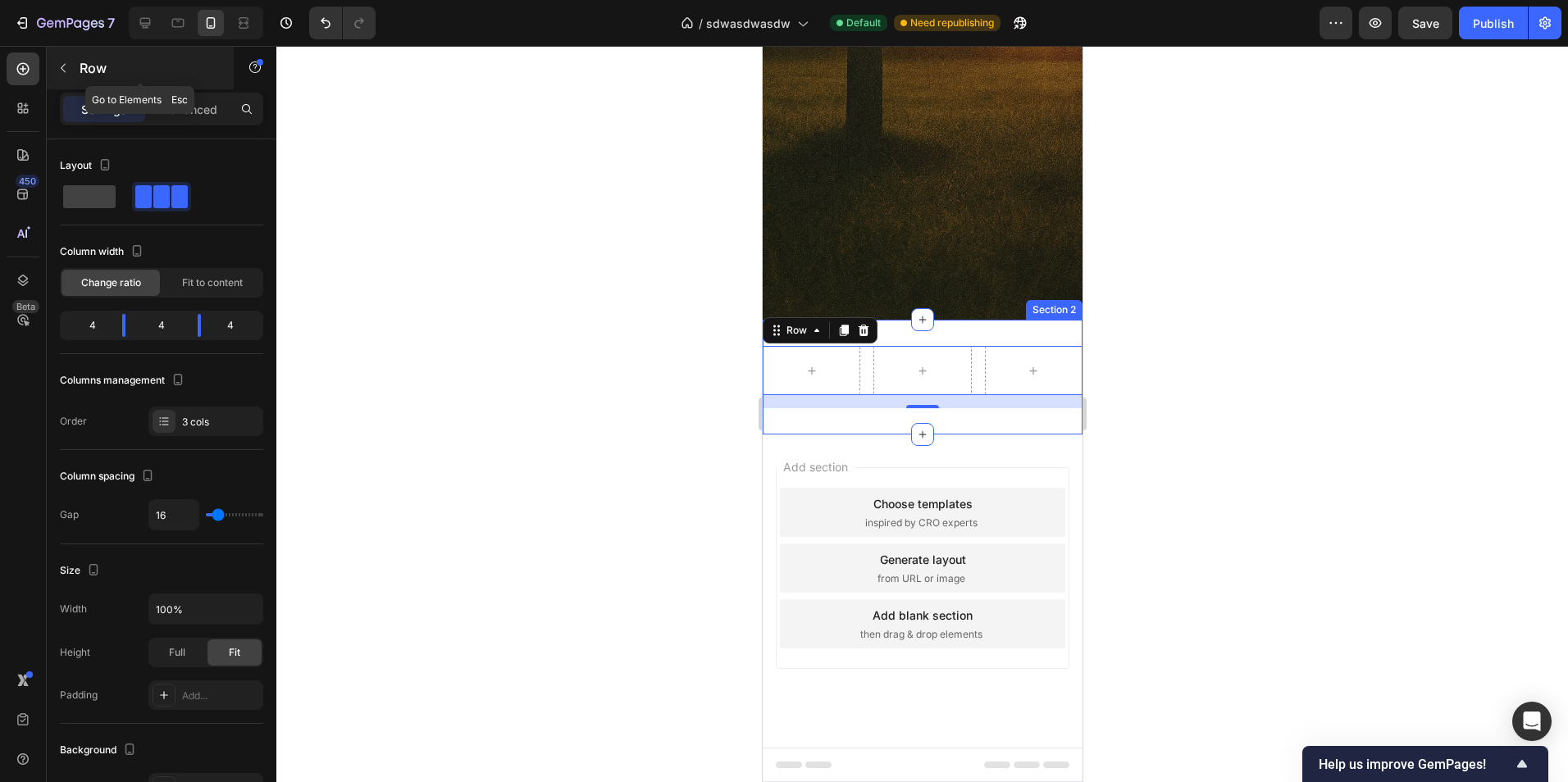
click at [68, 57] on button "button" at bounding box center [62, 68] width 26 height 26
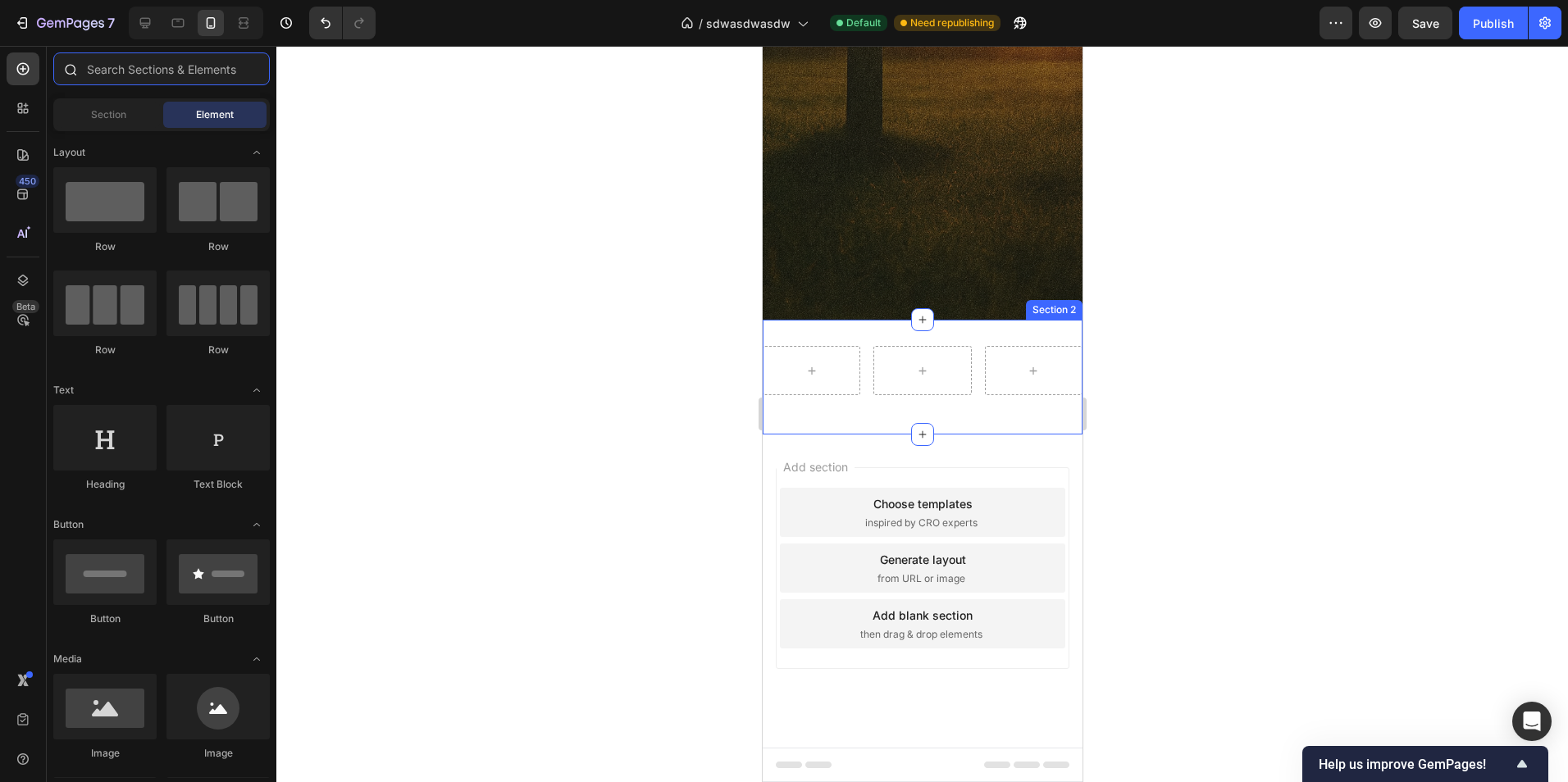
click at [169, 61] on input "text" at bounding box center [161, 69] width 217 height 32
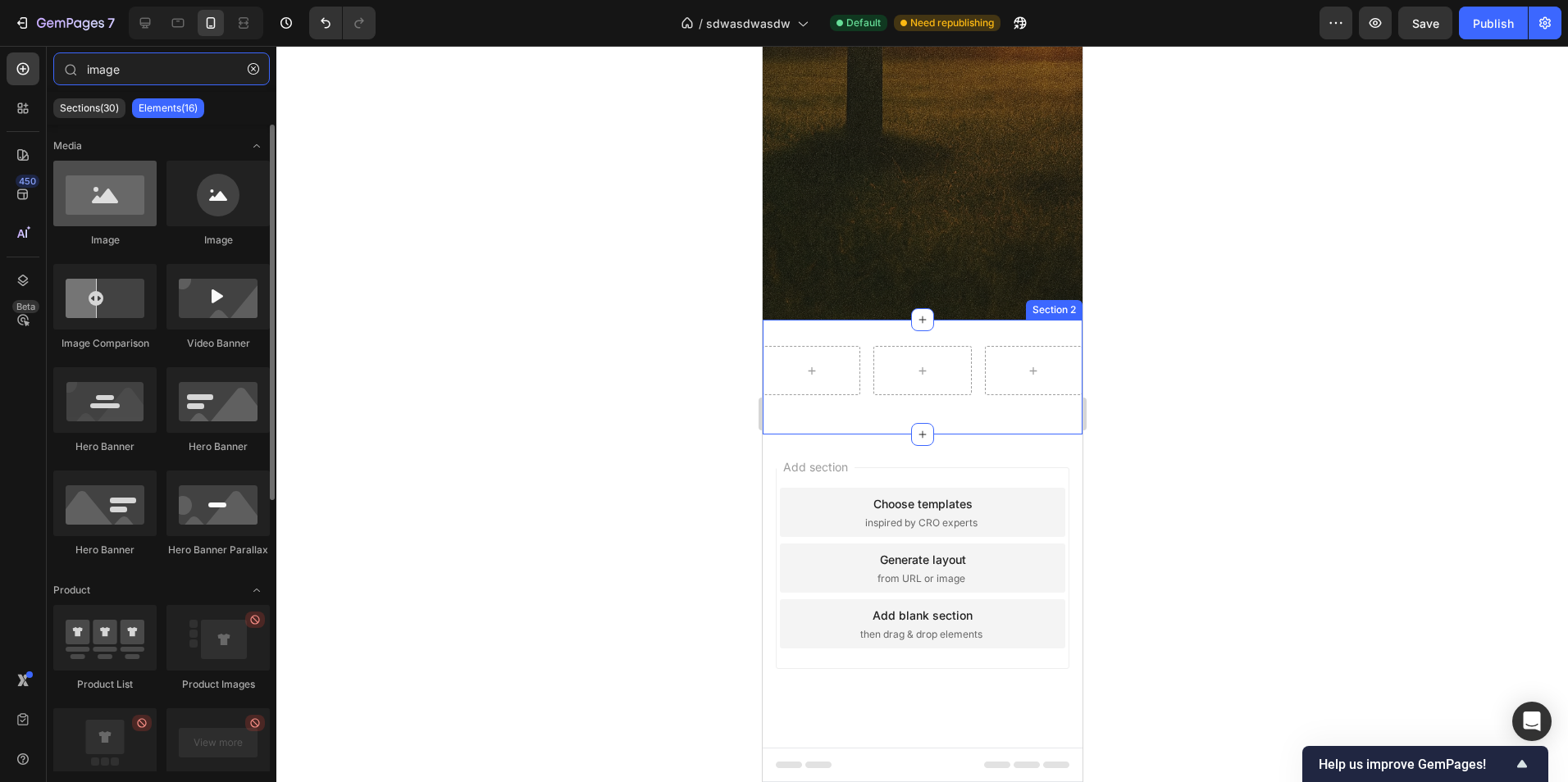
type input "image"
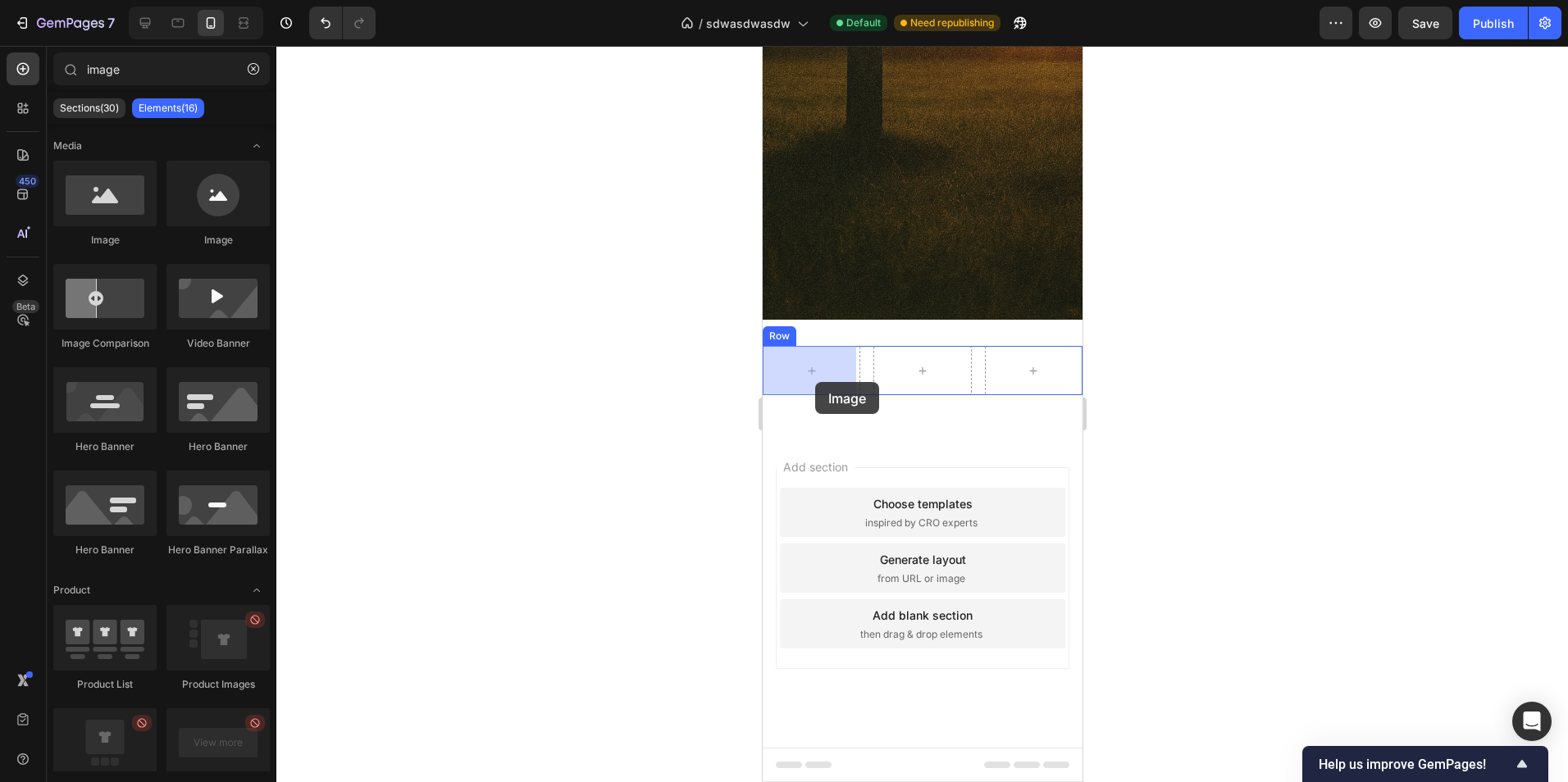
drag, startPoint x: 886, startPoint y: 235, endPoint x: 815, endPoint y: 382, distance: 163.2
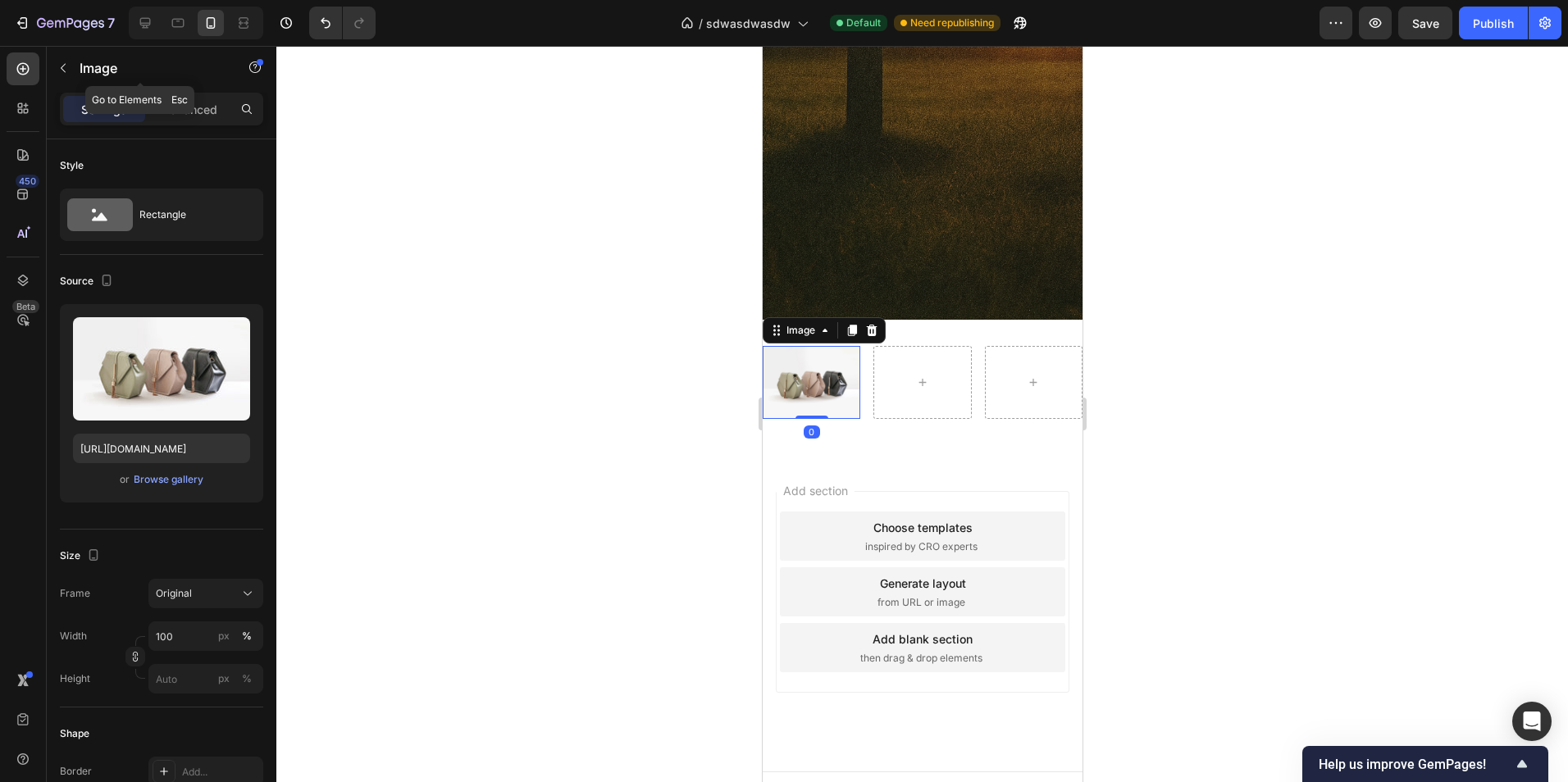
click at [74, 61] on button "button" at bounding box center [62, 68] width 26 height 26
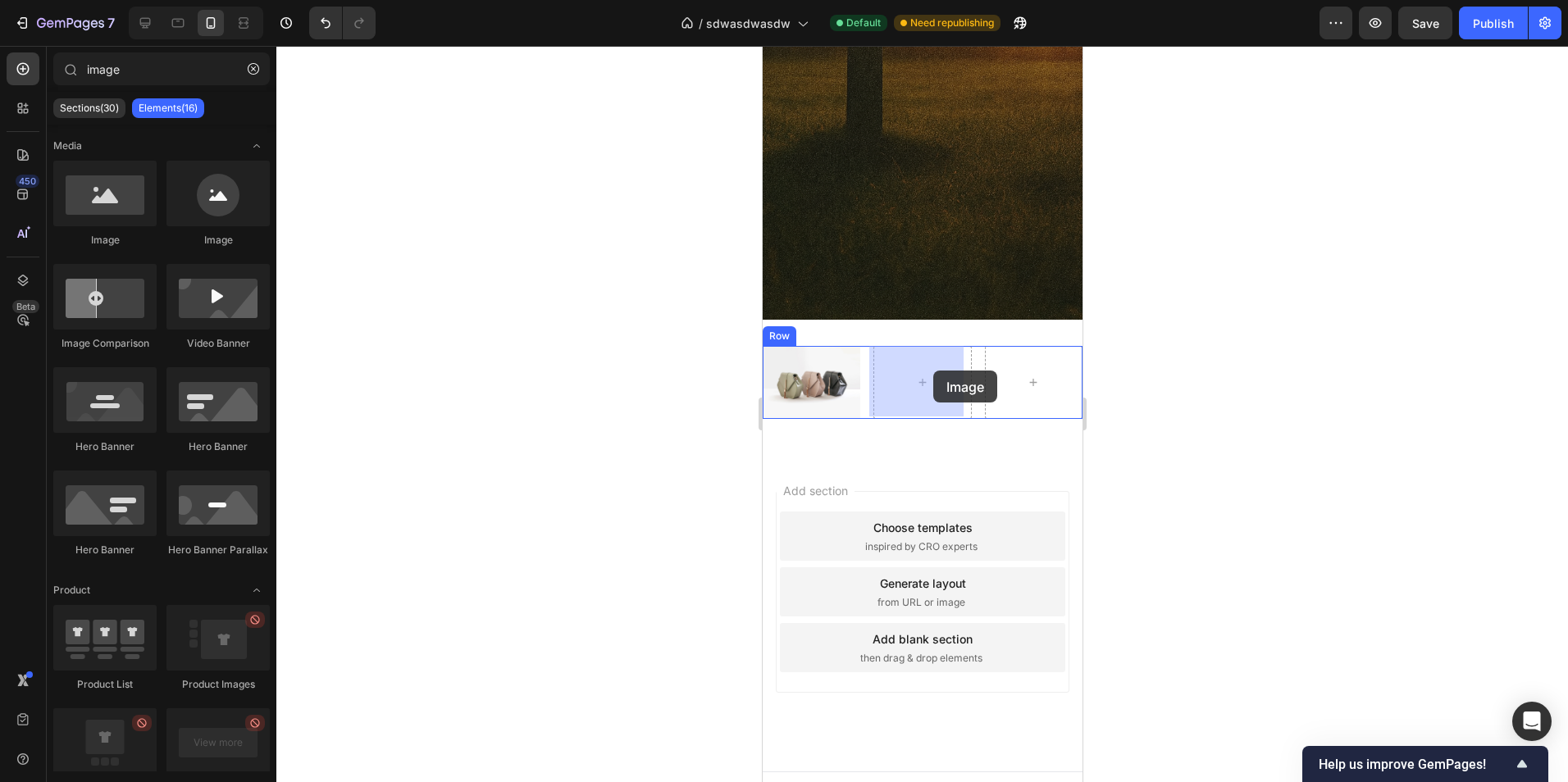
drag, startPoint x: 873, startPoint y: 253, endPoint x: 932, endPoint y: 371, distance: 131.9
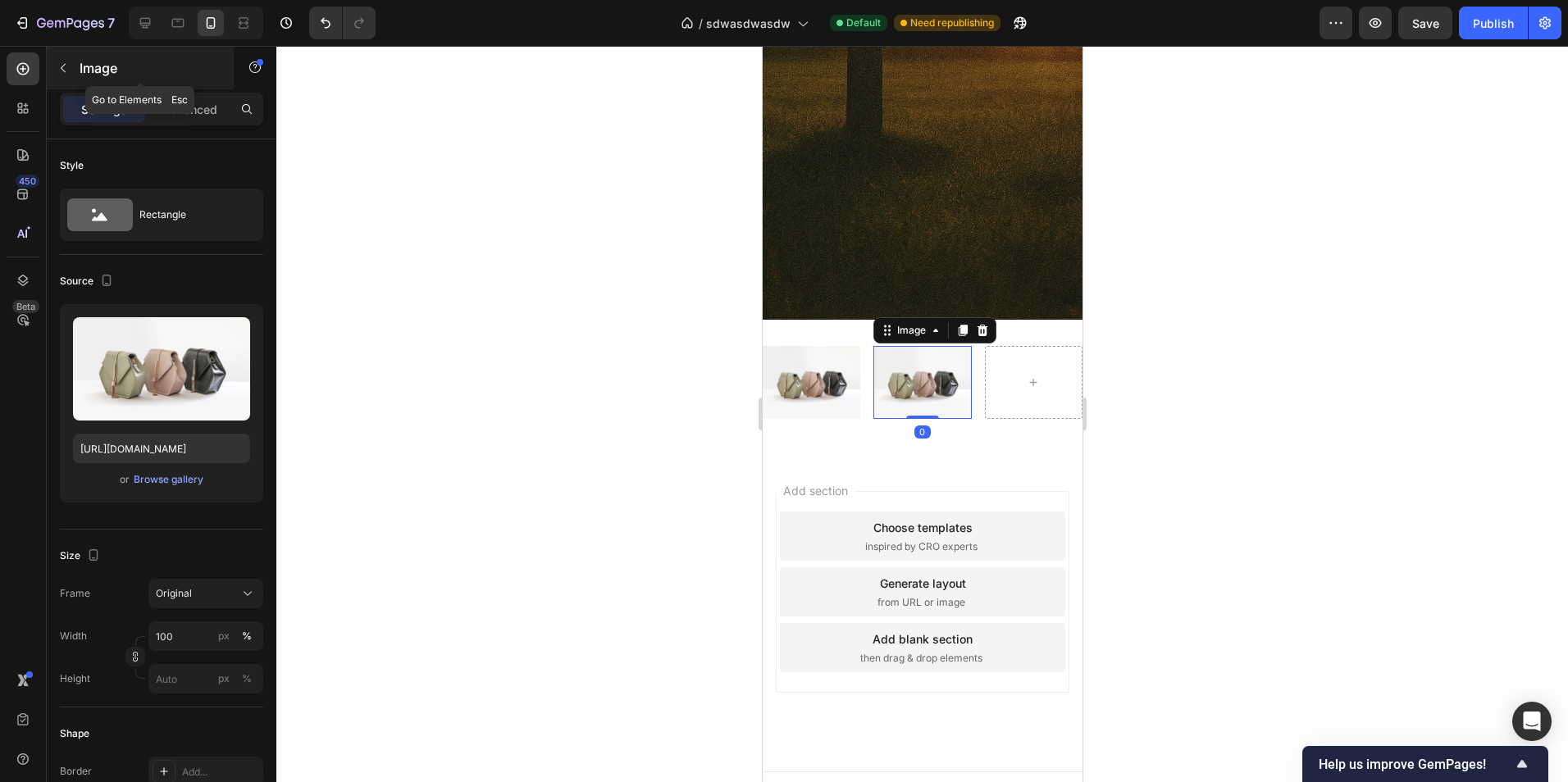
click at [88, 69] on p "Image" at bounding box center [149, 69] width 140 height 20
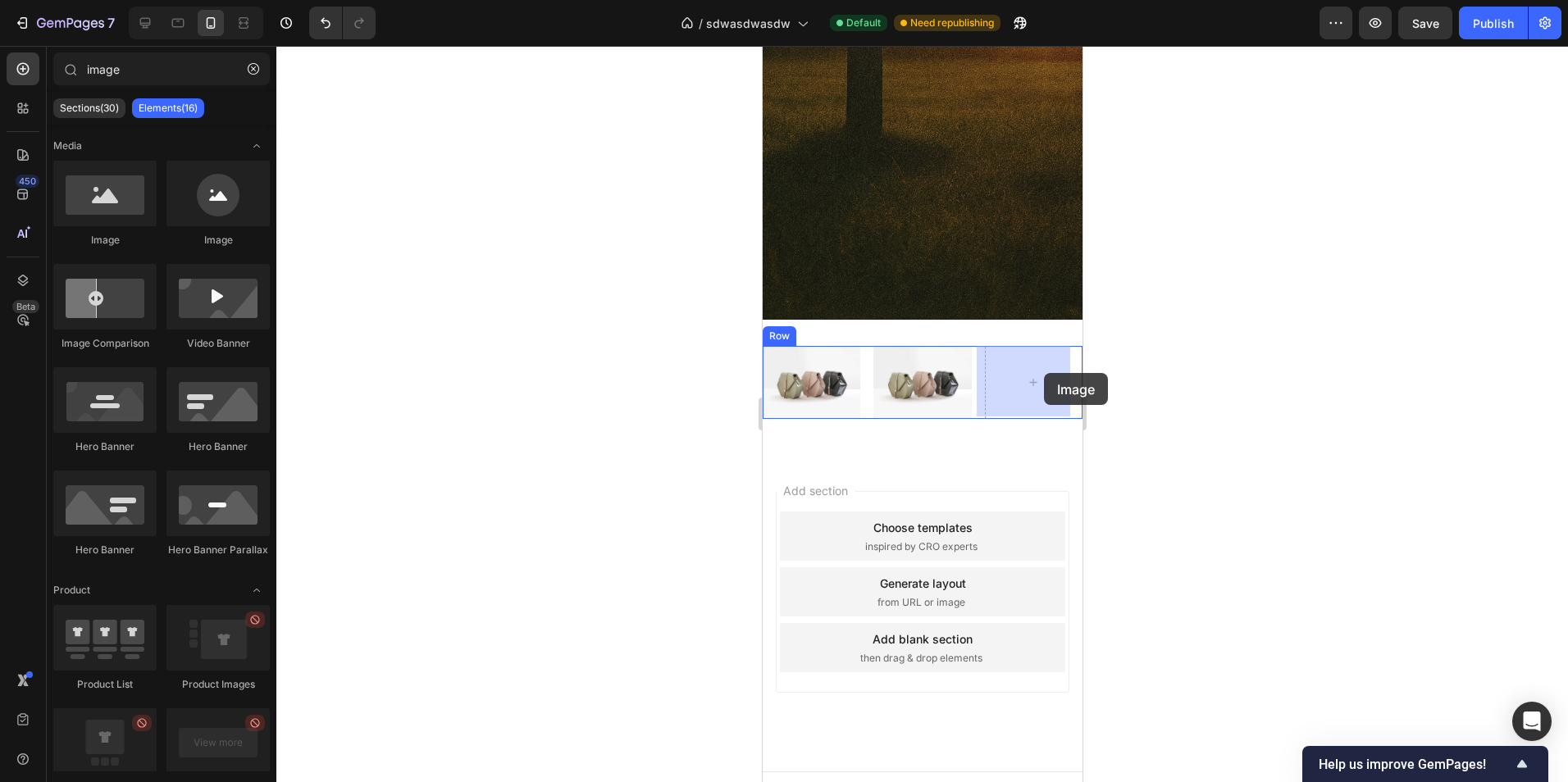
drag, startPoint x: 877, startPoint y: 220, endPoint x: 1043, endPoint y: 373, distance: 225.8
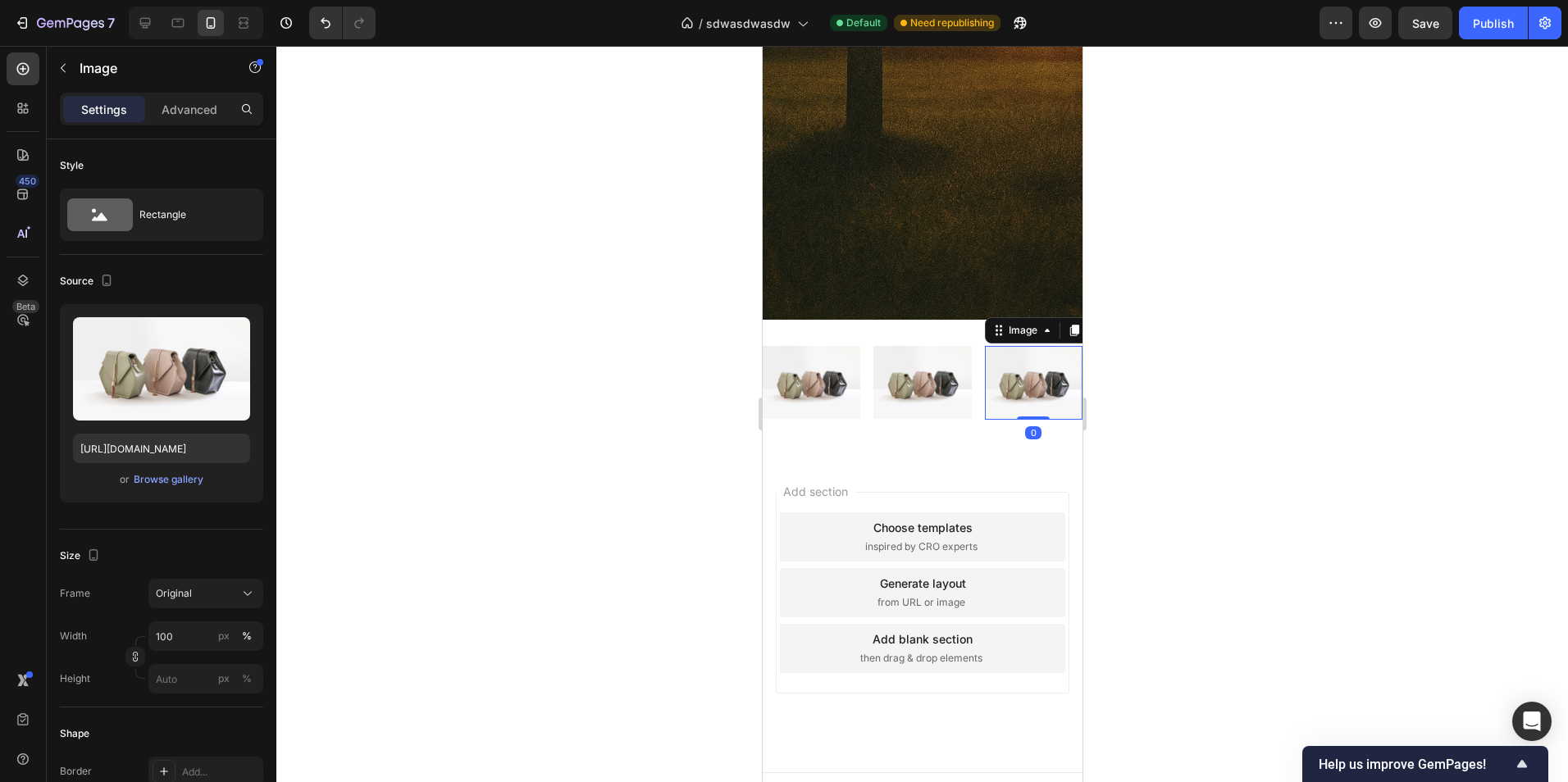
click at [671, 454] on div at bounding box center [922, 414] width 1292 height 736
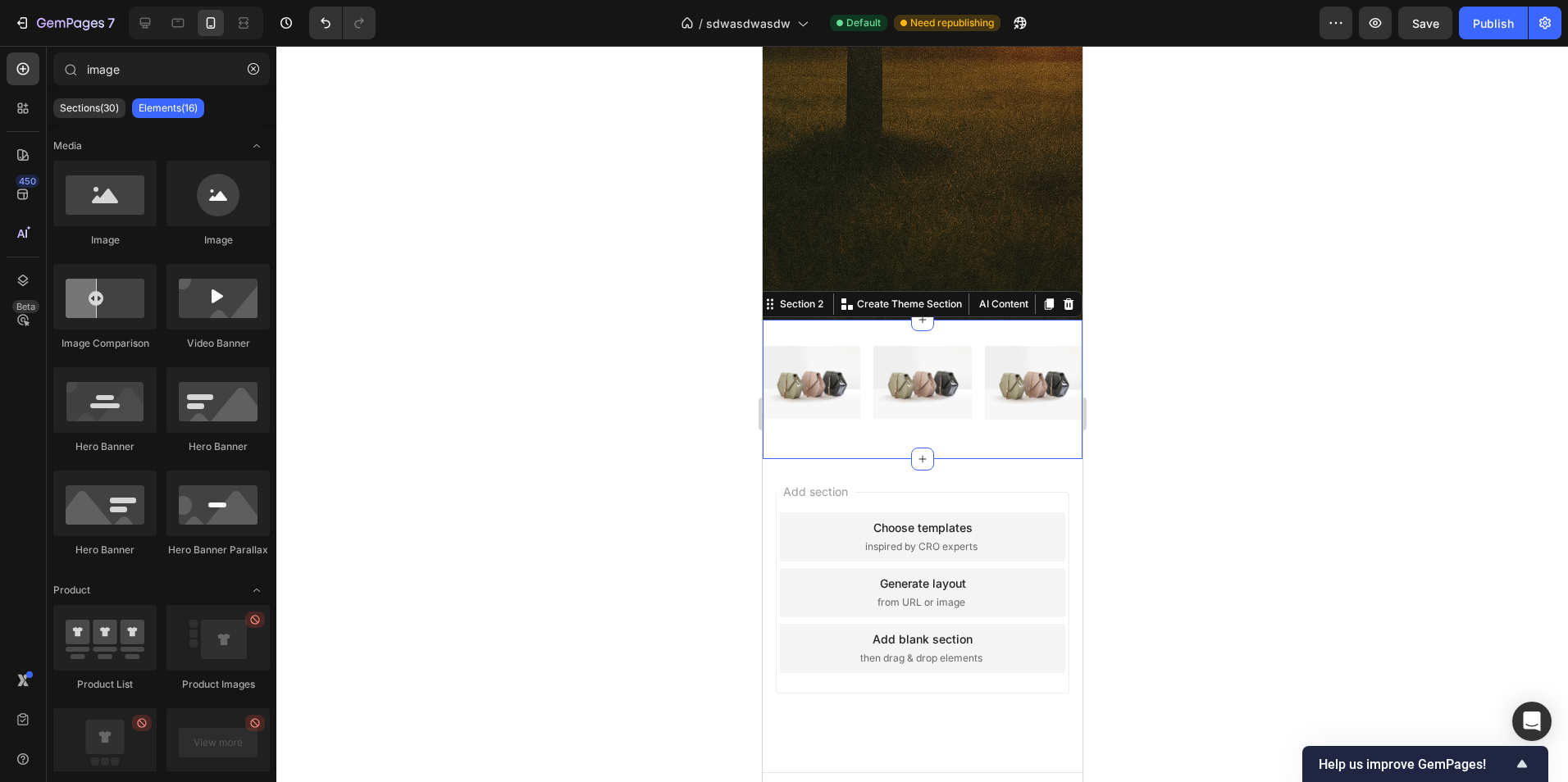
click at [899, 424] on div "Image Image Image Row" at bounding box center [921, 390] width 319 height 87
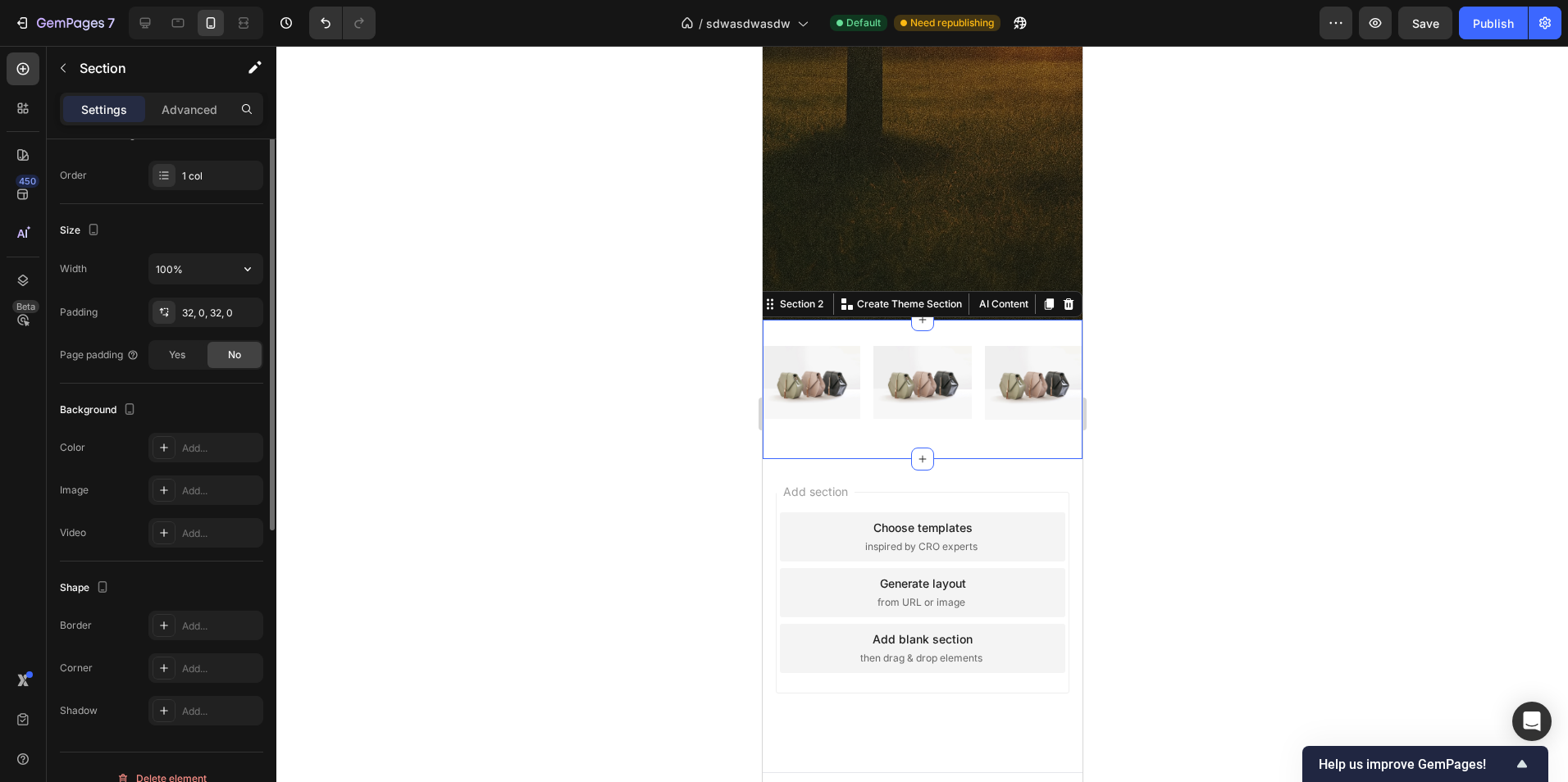
scroll to position [0, 0]
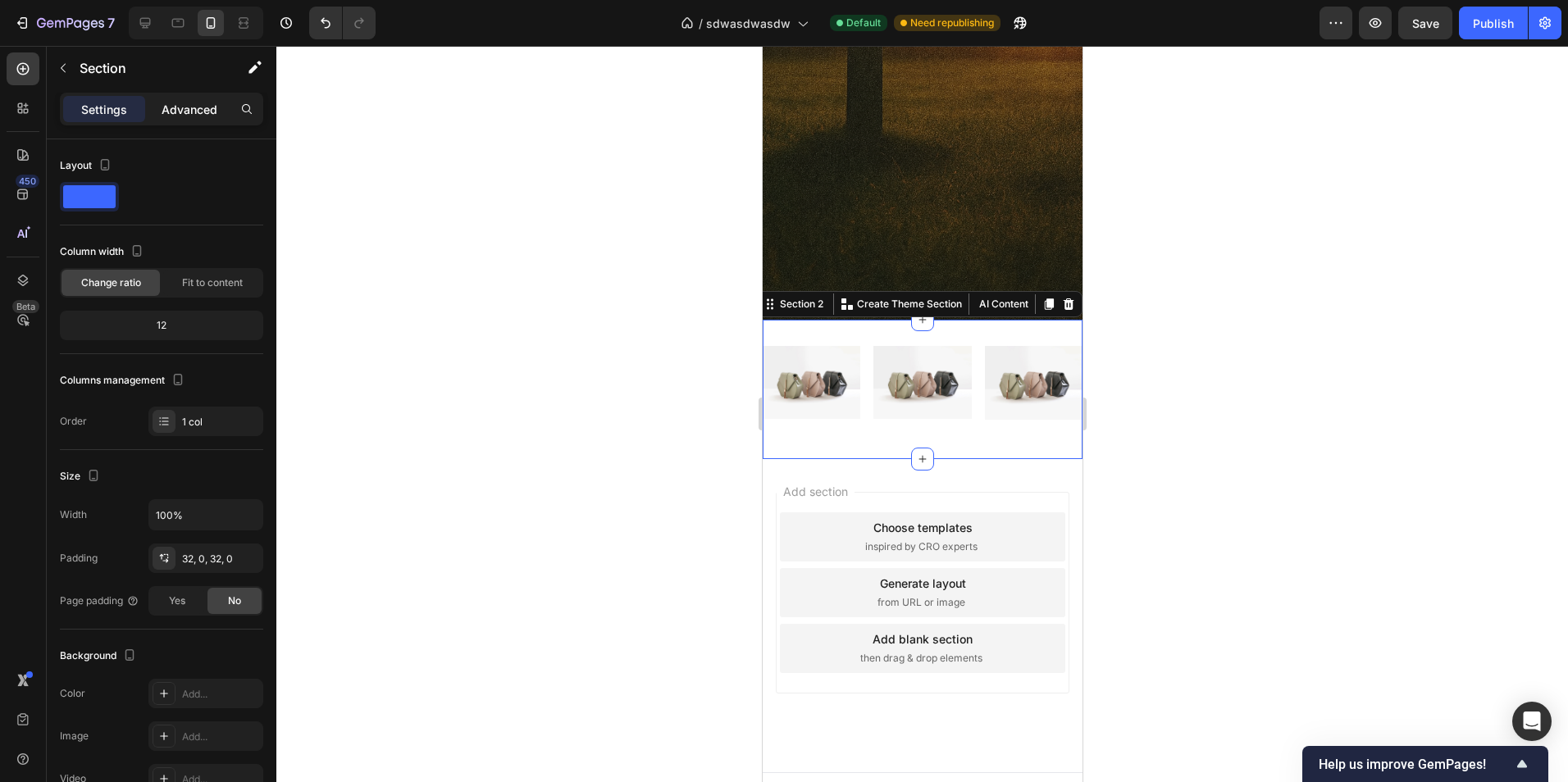
click at [198, 106] on p "Advanced" at bounding box center [189, 109] width 56 height 17
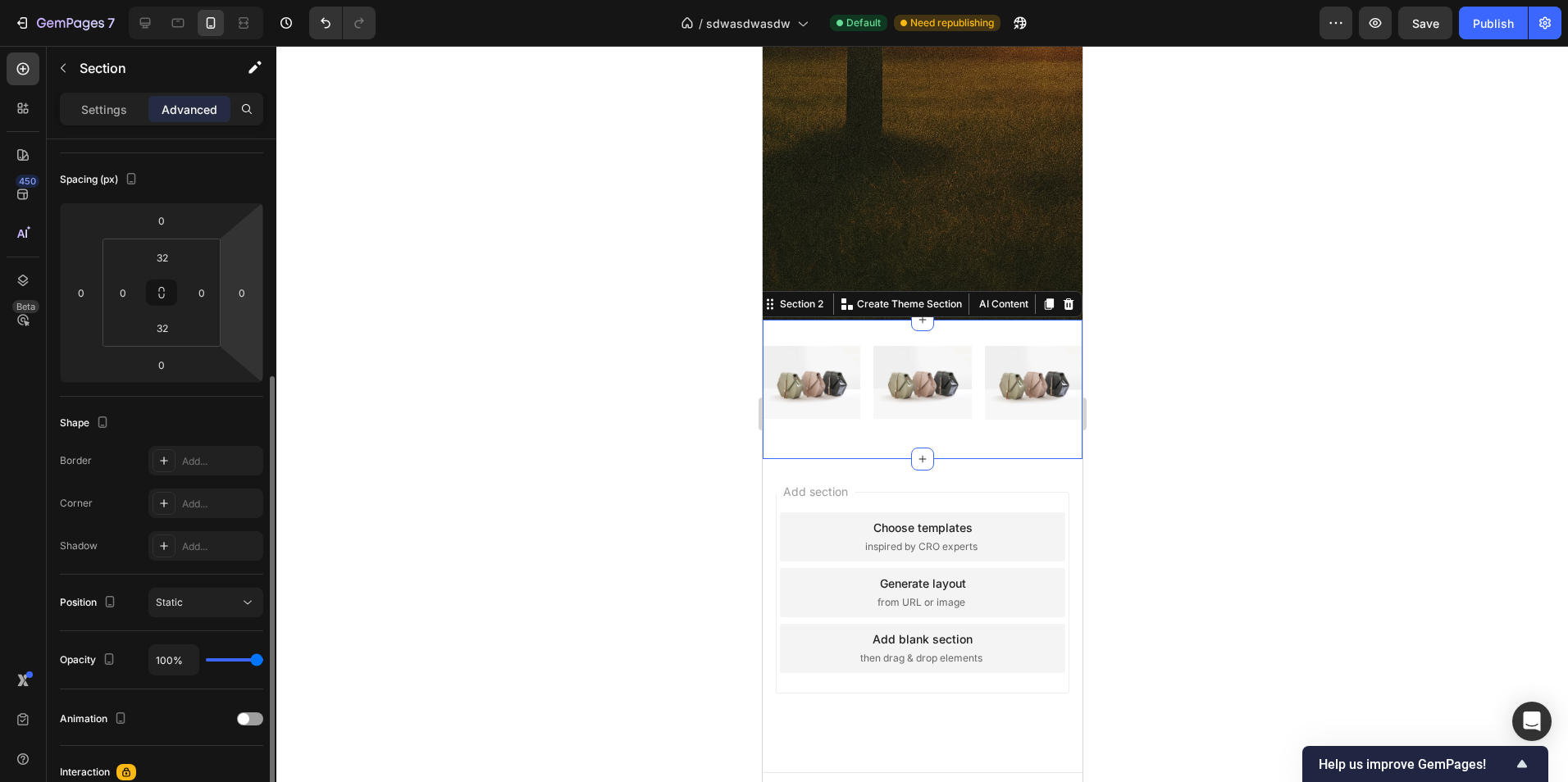
scroll to position [328, 0]
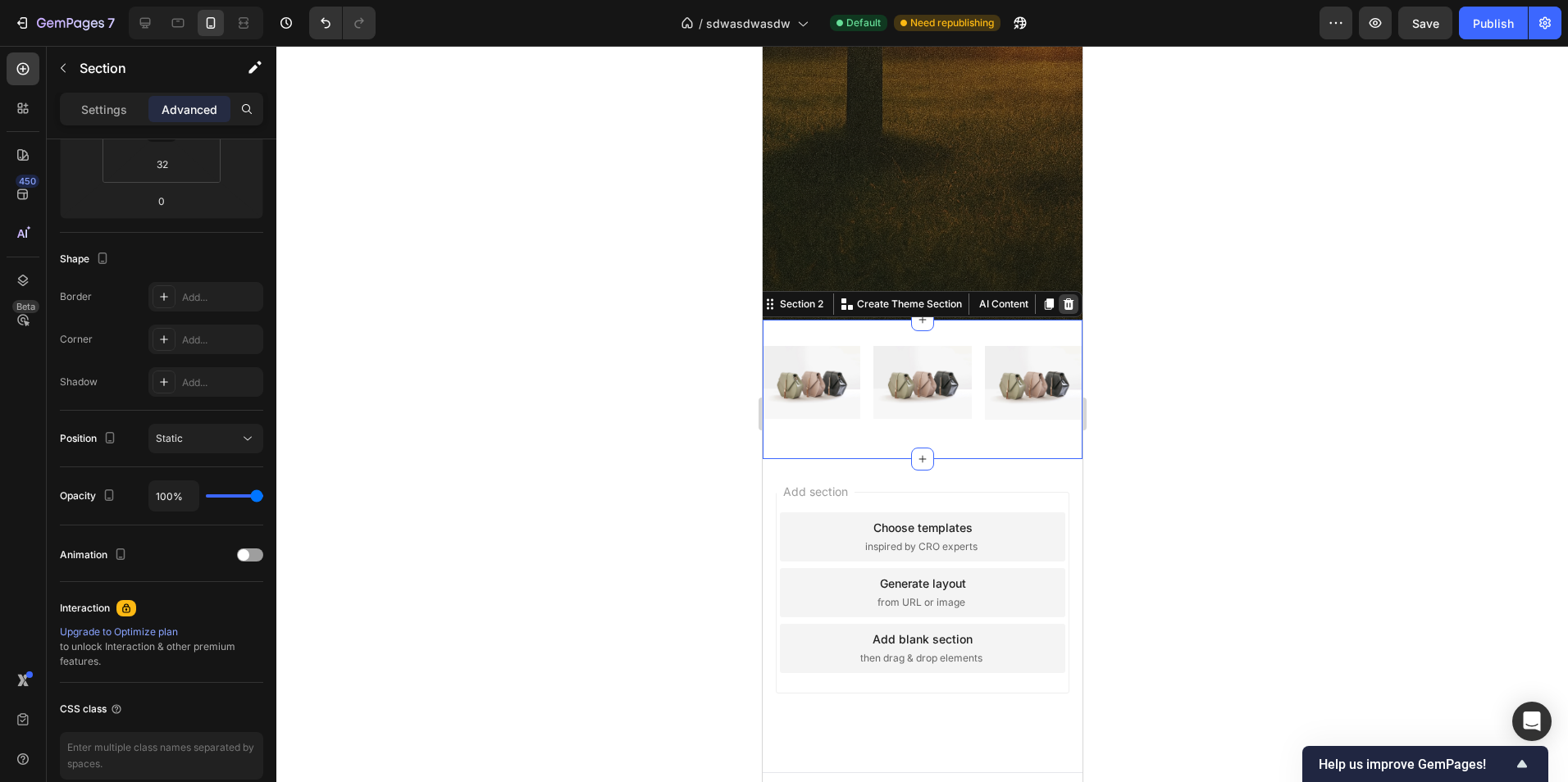
click at [1063, 305] on icon at bounding box center [1068, 304] width 11 height 12
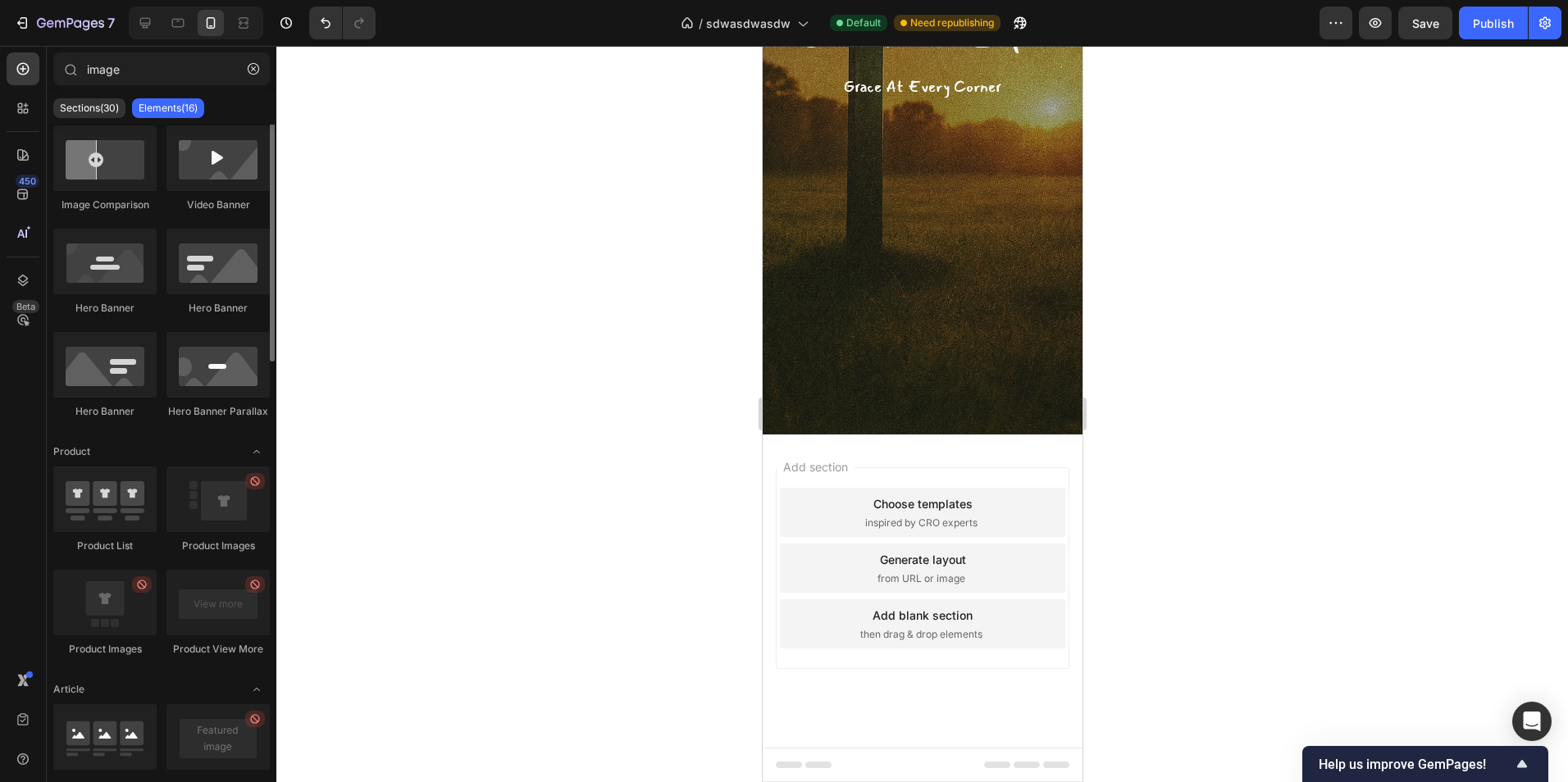
scroll to position [0, 0]
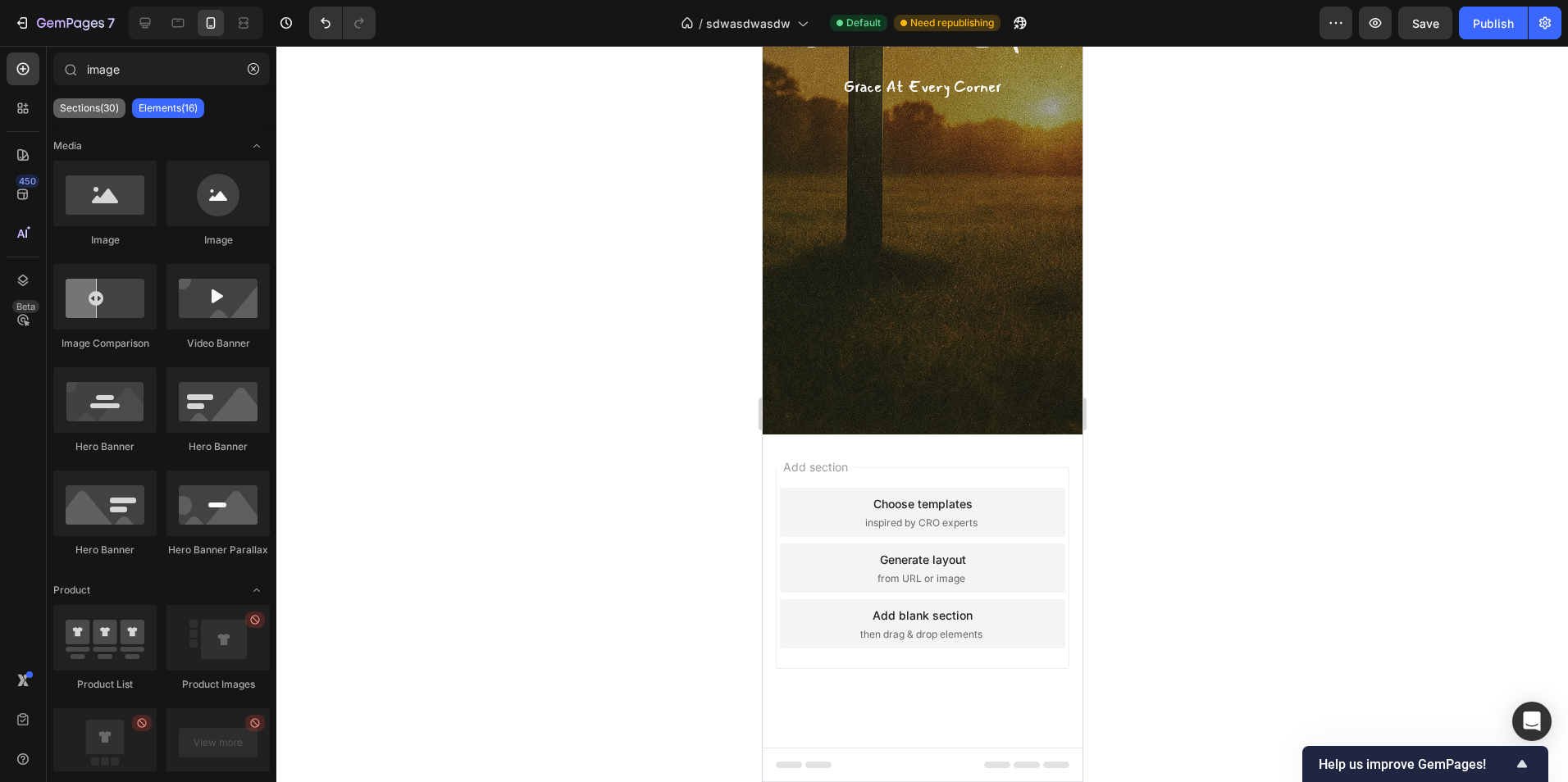
click at [104, 104] on p "Sections(30)" at bounding box center [88, 108] width 59 height 14
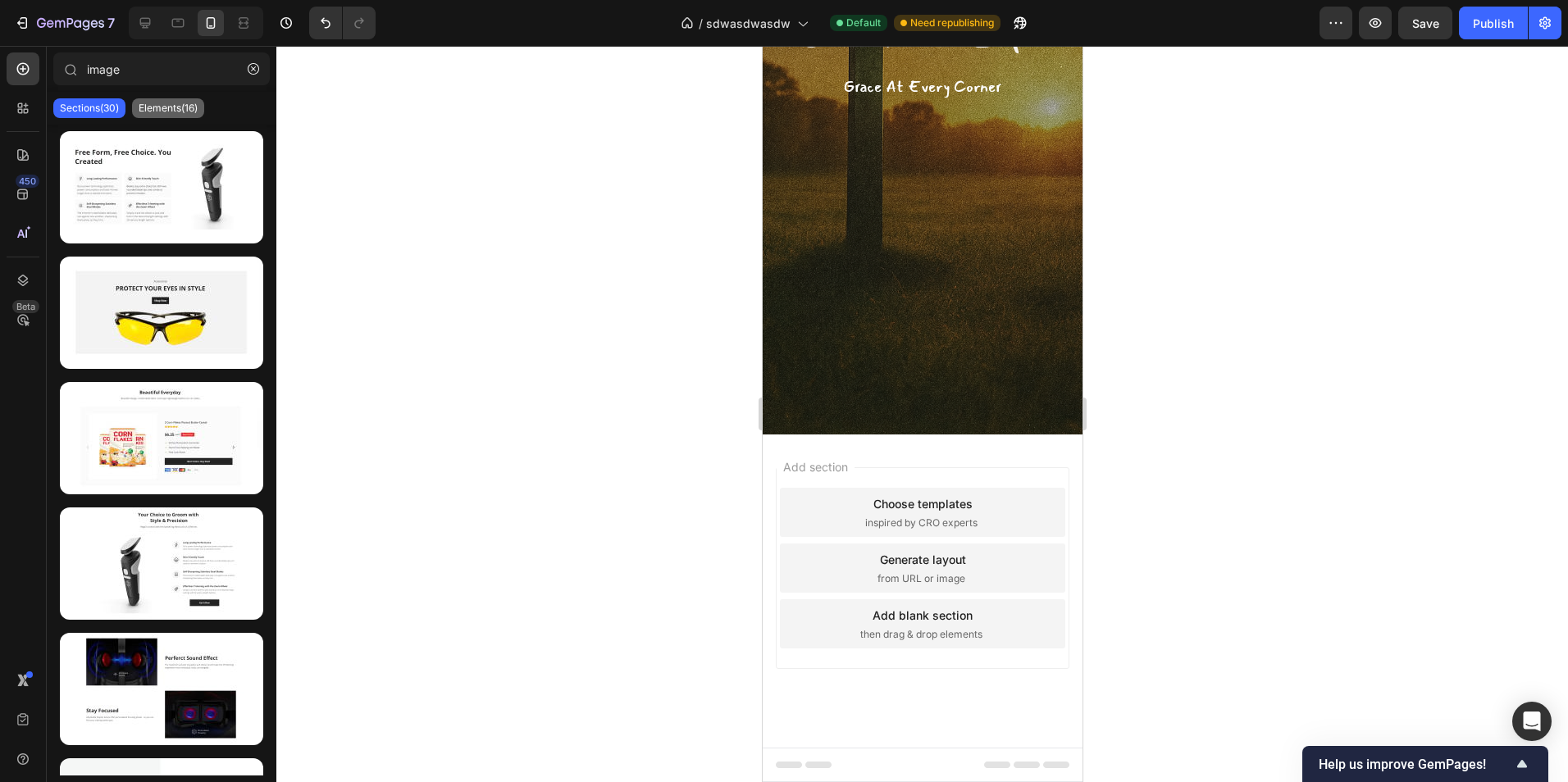
click at [158, 105] on p "Elements(16)" at bounding box center [168, 108] width 59 height 14
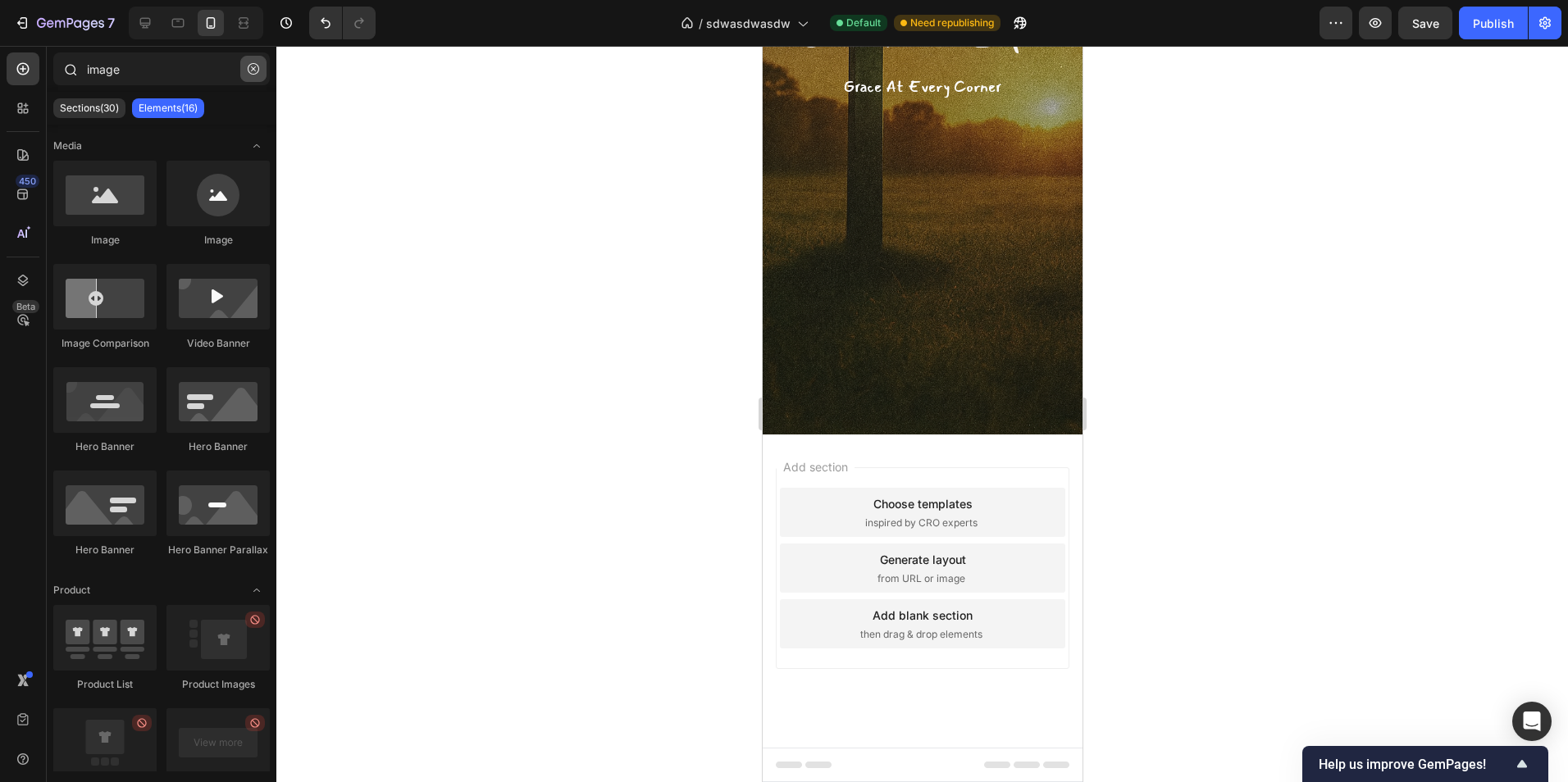
click at [251, 60] on button "button" at bounding box center [253, 69] width 26 height 26
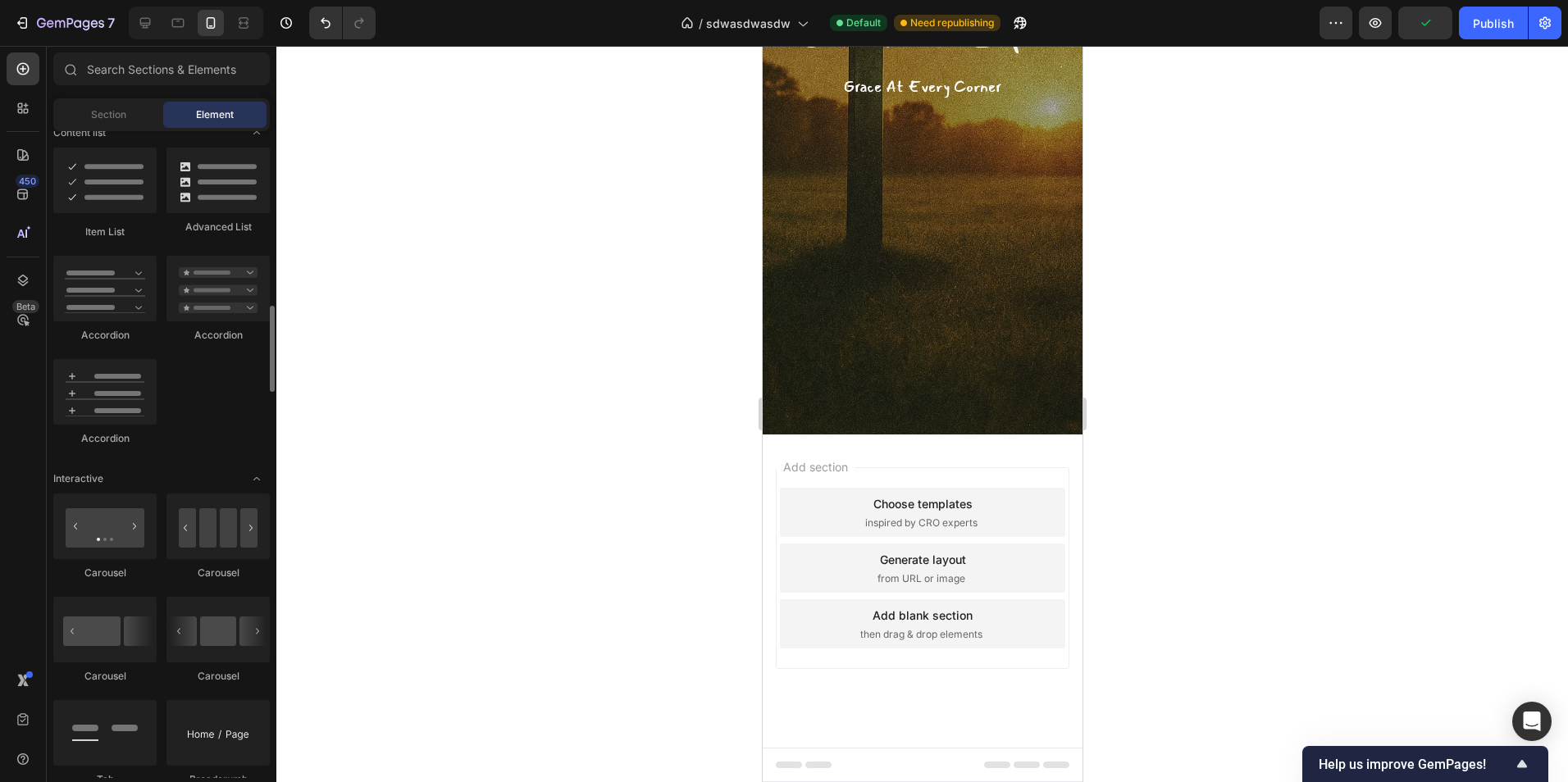
scroll to position [1394, 0]
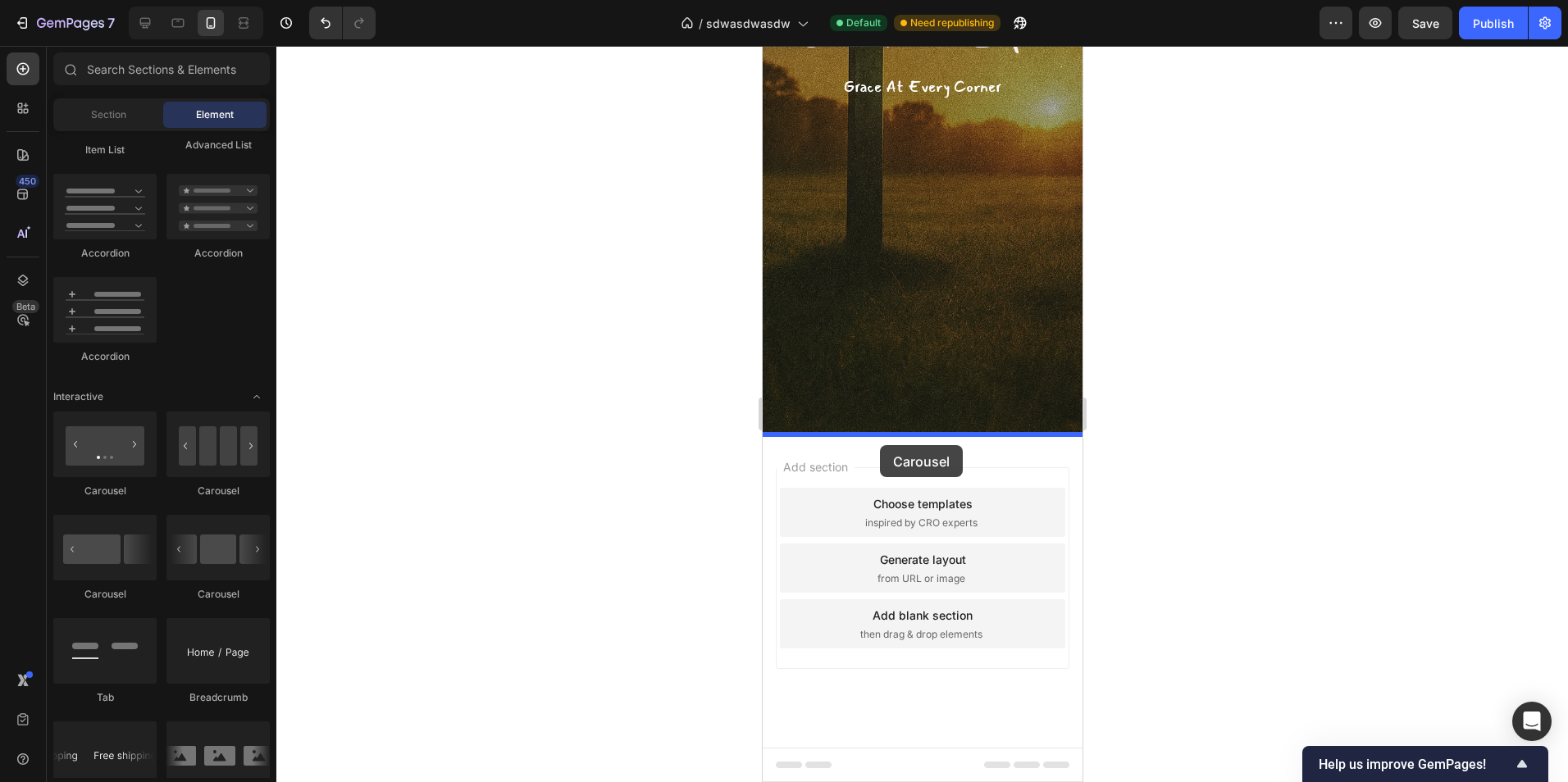
drag, startPoint x: 973, startPoint y: 595, endPoint x: 880, endPoint y: 445, distance: 176.5
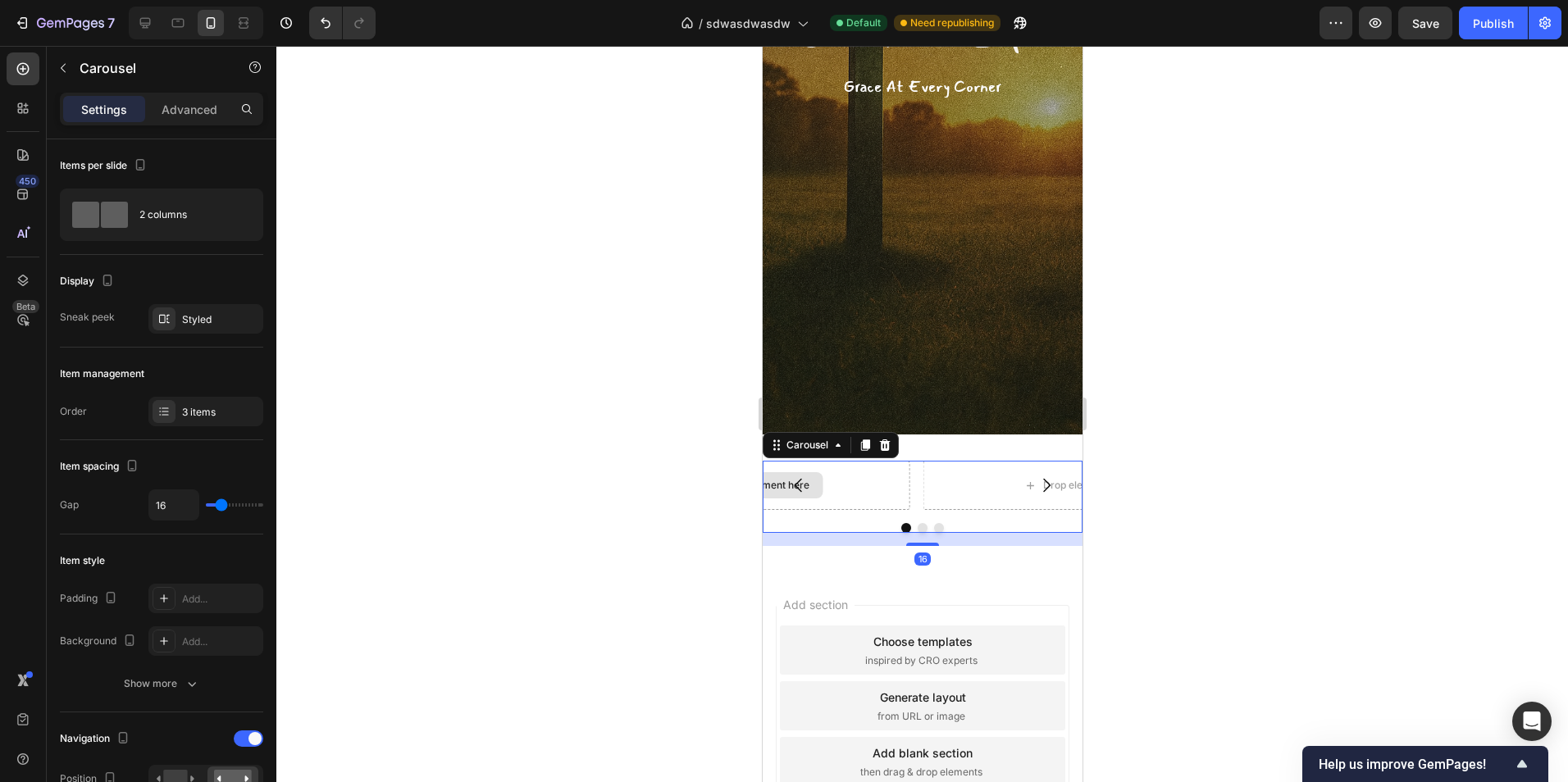
click at [804, 498] on button "Carousel Back Arrow" at bounding box center [798, 485] width 46 height 46
click at [799, 492] on icon "Carousel Back Arrow" at bounding box center [798, 485] width 20 height 20
click at [799, 491] on icon "Carousel Back Arrow" at bounding box center [798, 485] width 7 height 14
click at [806, 485] on icon "Carousel Back Arrow" at bounding box center [798, 485] width 20 height 20
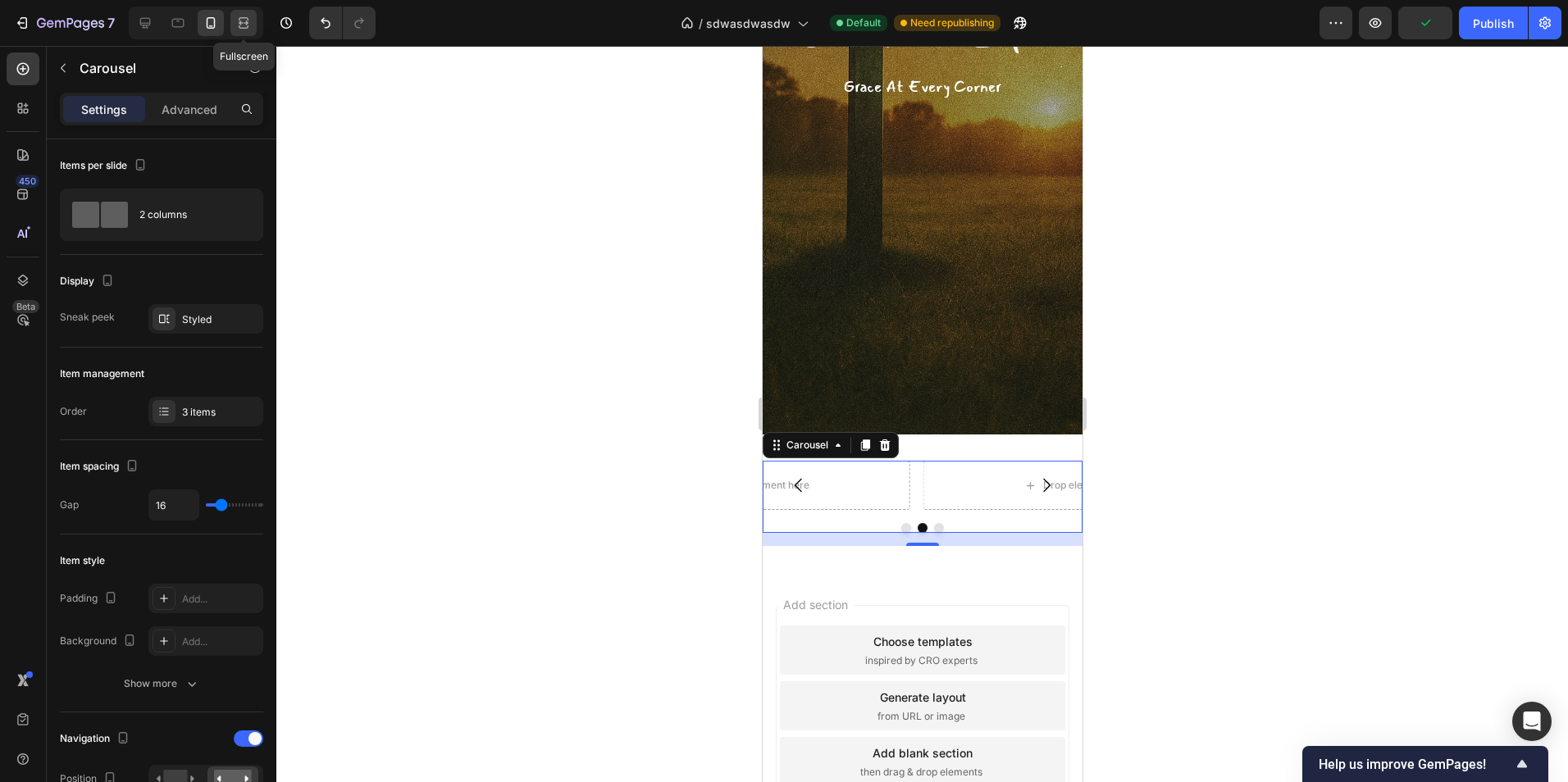
click at [242, 30] on icon at bounding box center [244, 23] width 16 height 16
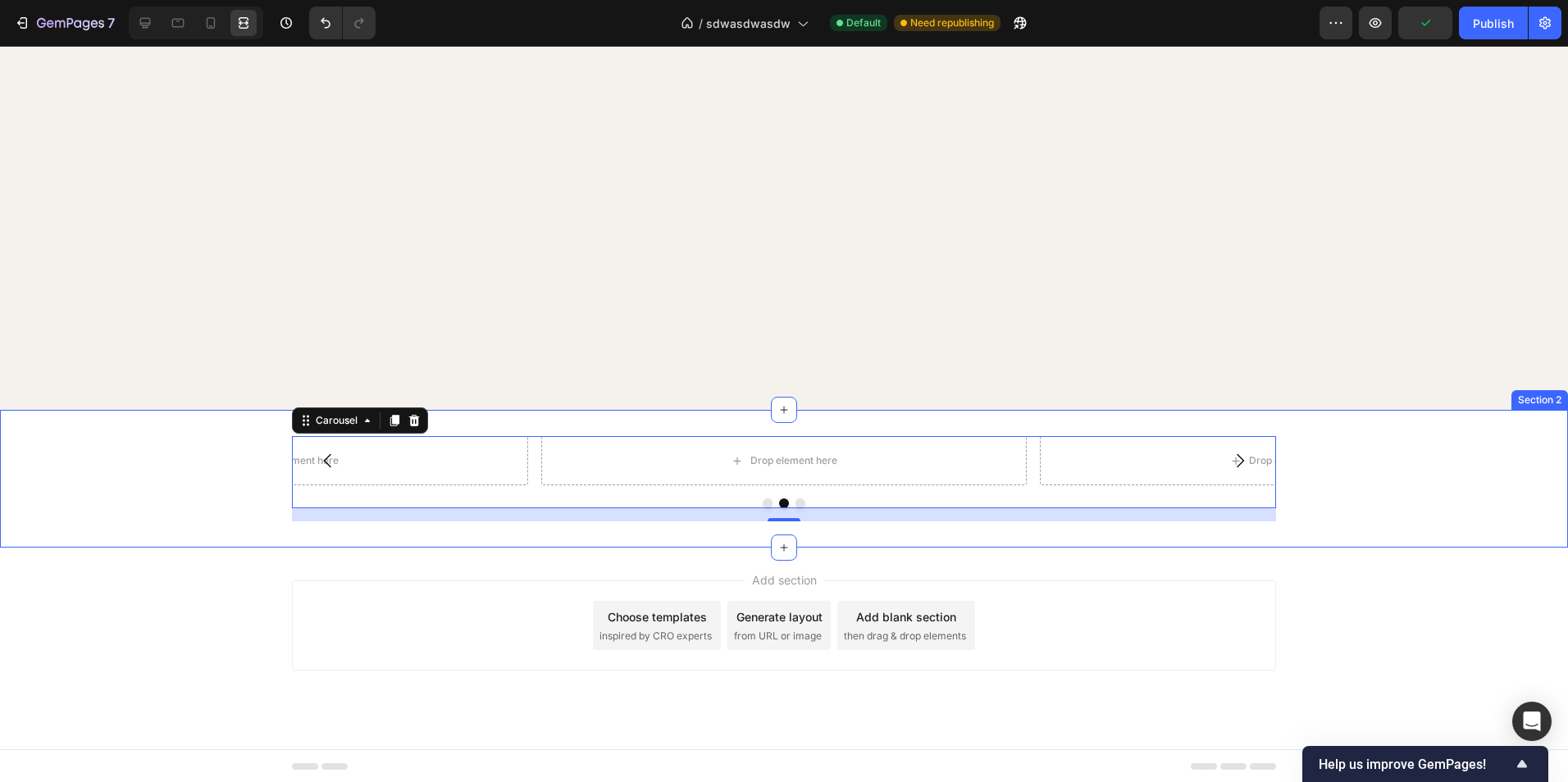
scroll to position [368, 0]
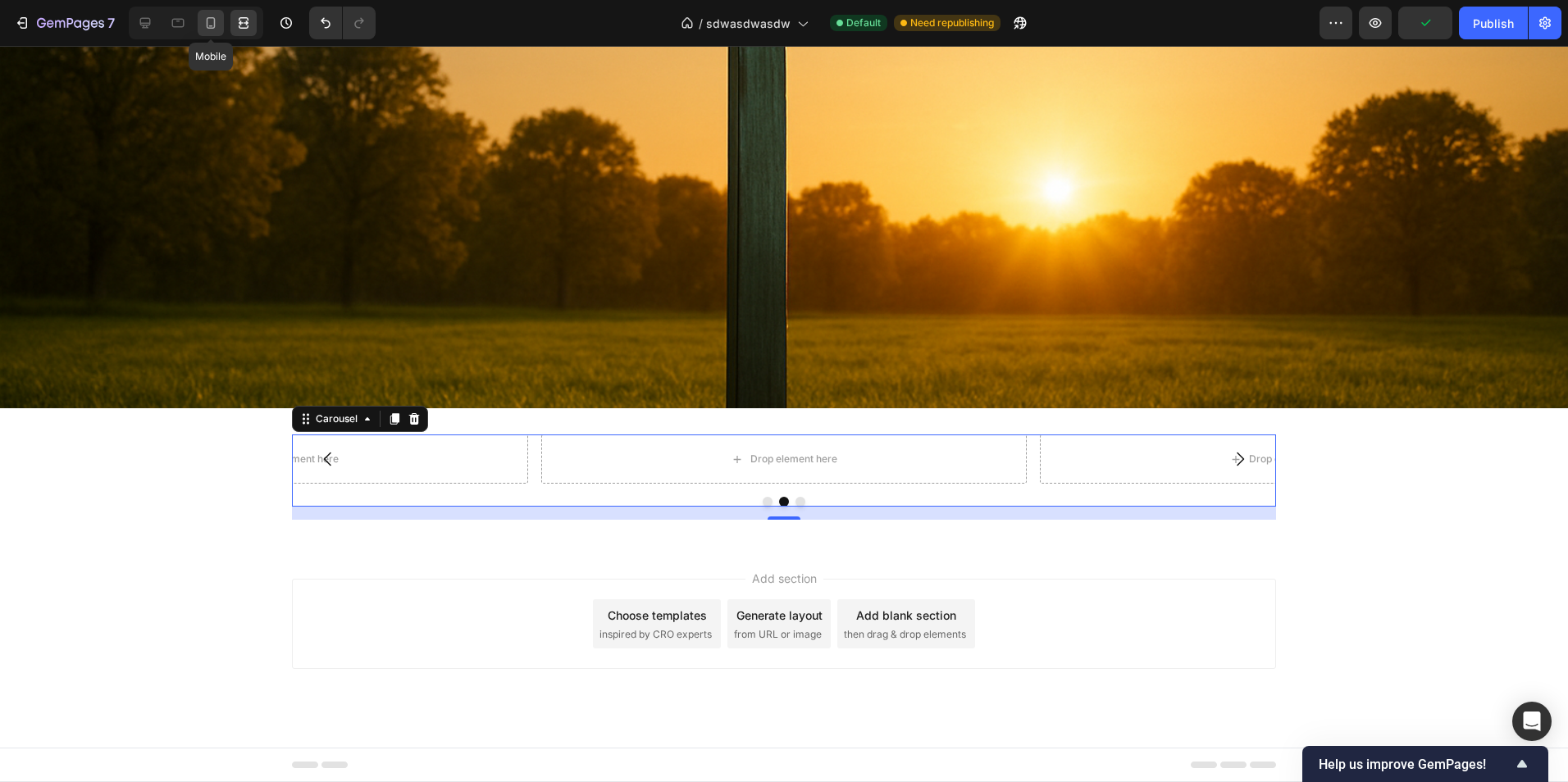
click at [207, 23] on icon at bounding box center [211, 23] width 9 height 12
type input "100%"
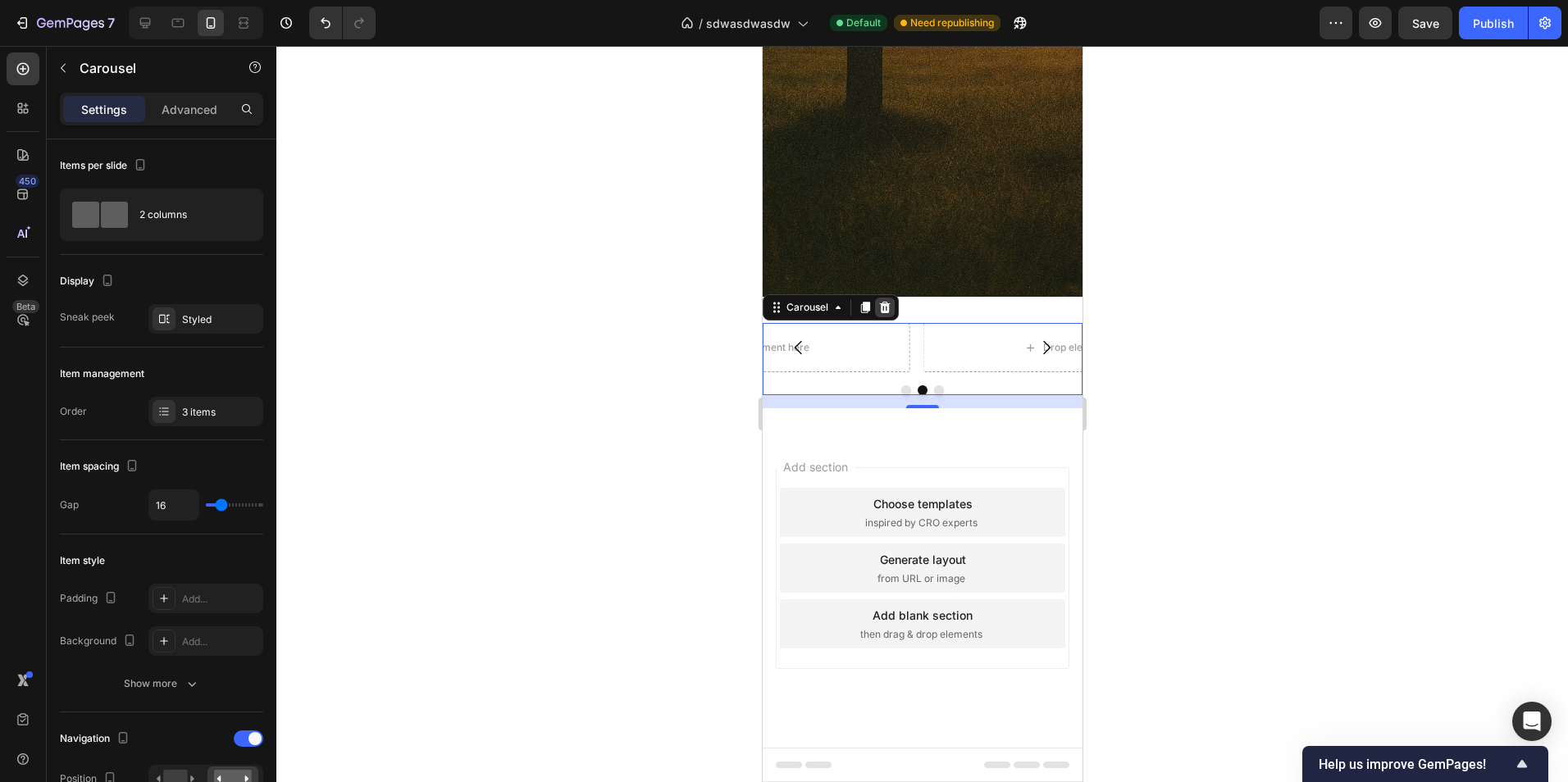
click at [882, 311] on icon at bounding box center [884, 308] width 11 height 12
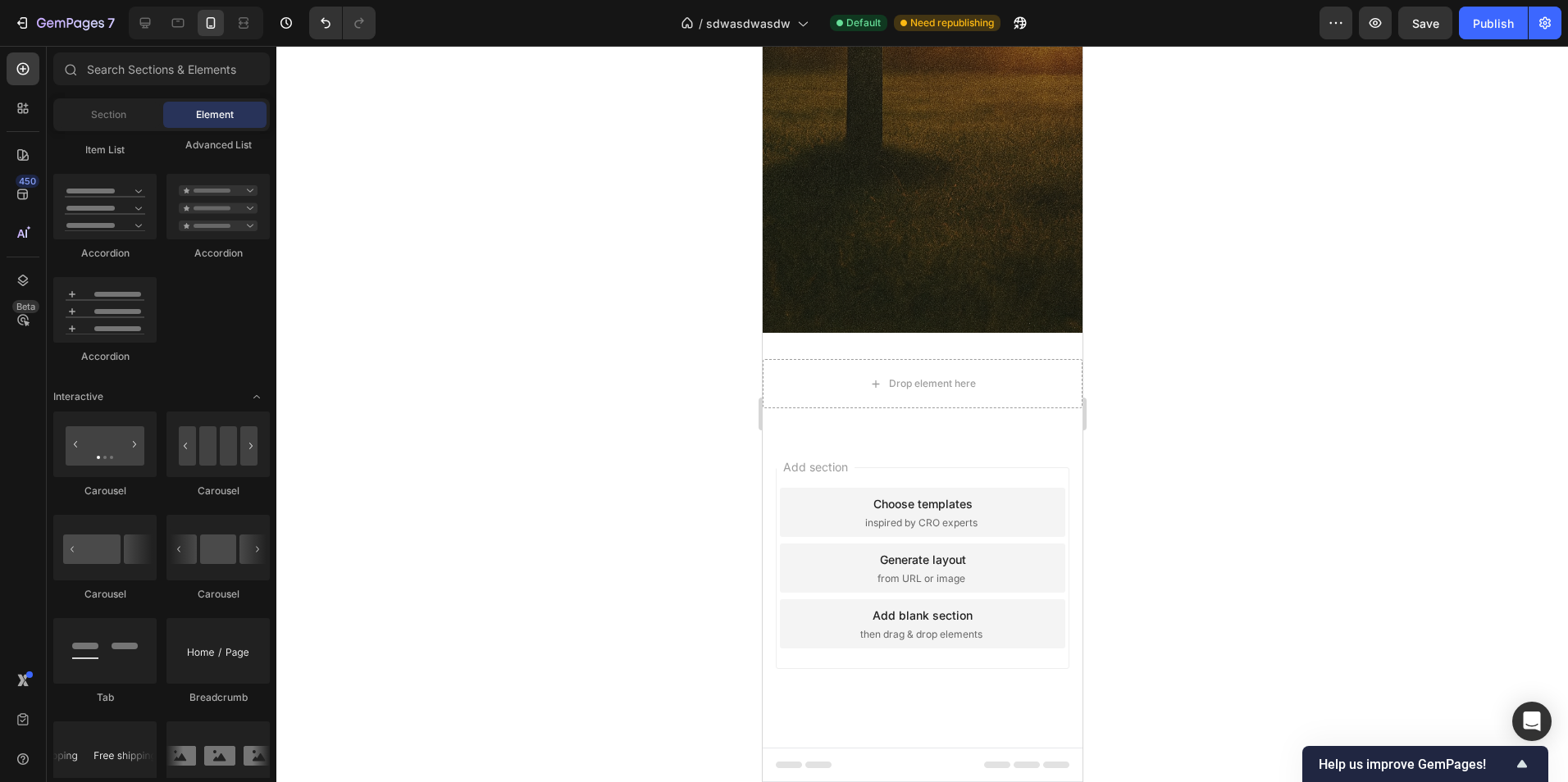
click at [910, 428] on div at bounding box center [921, 434] width 23 height 23
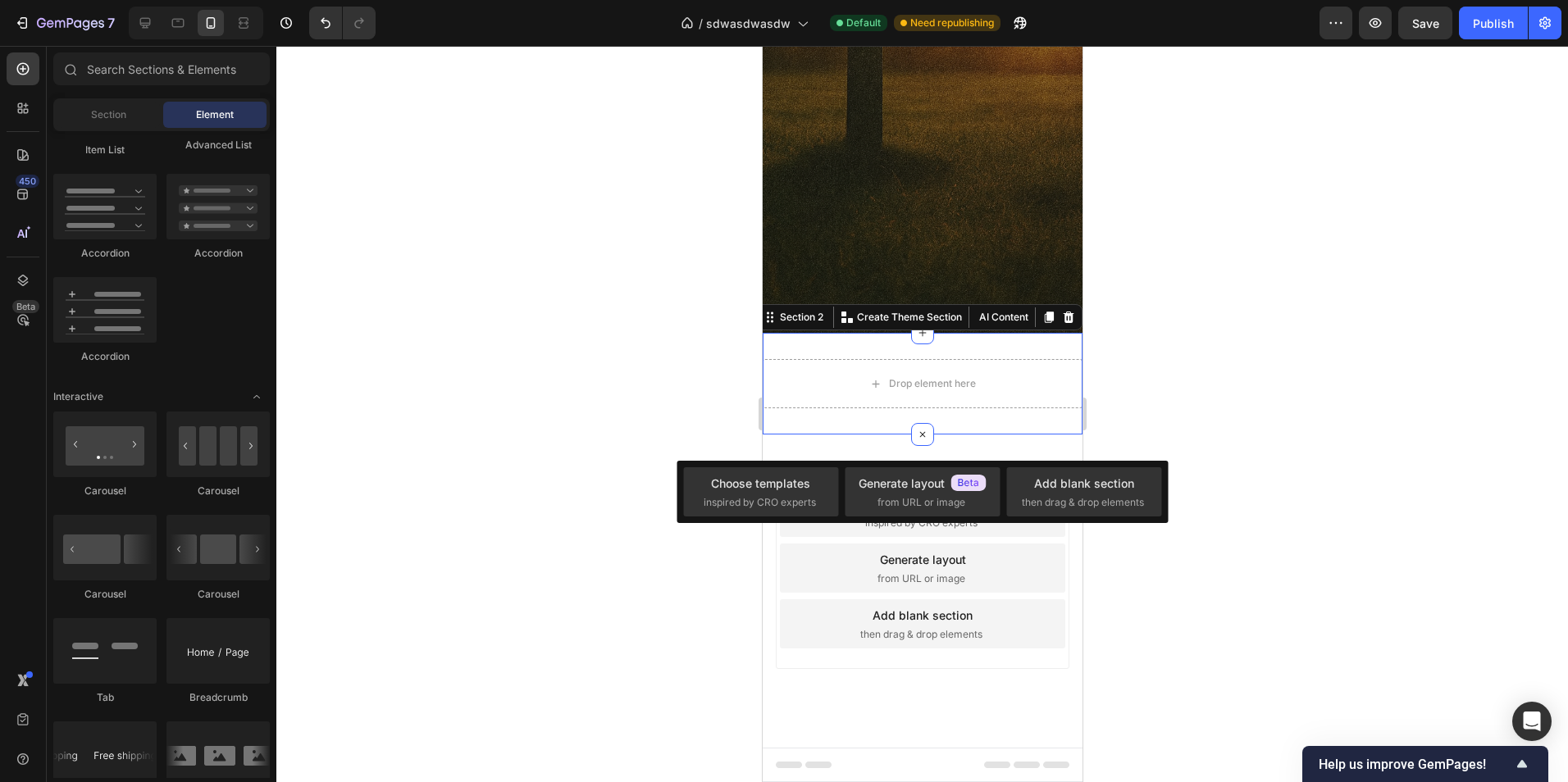
click at [1048, 345] on div "Drop element here Section 2 You can create reusable sections Create Theme Secti…" at bounding box center [921, 383] width 319 height 102
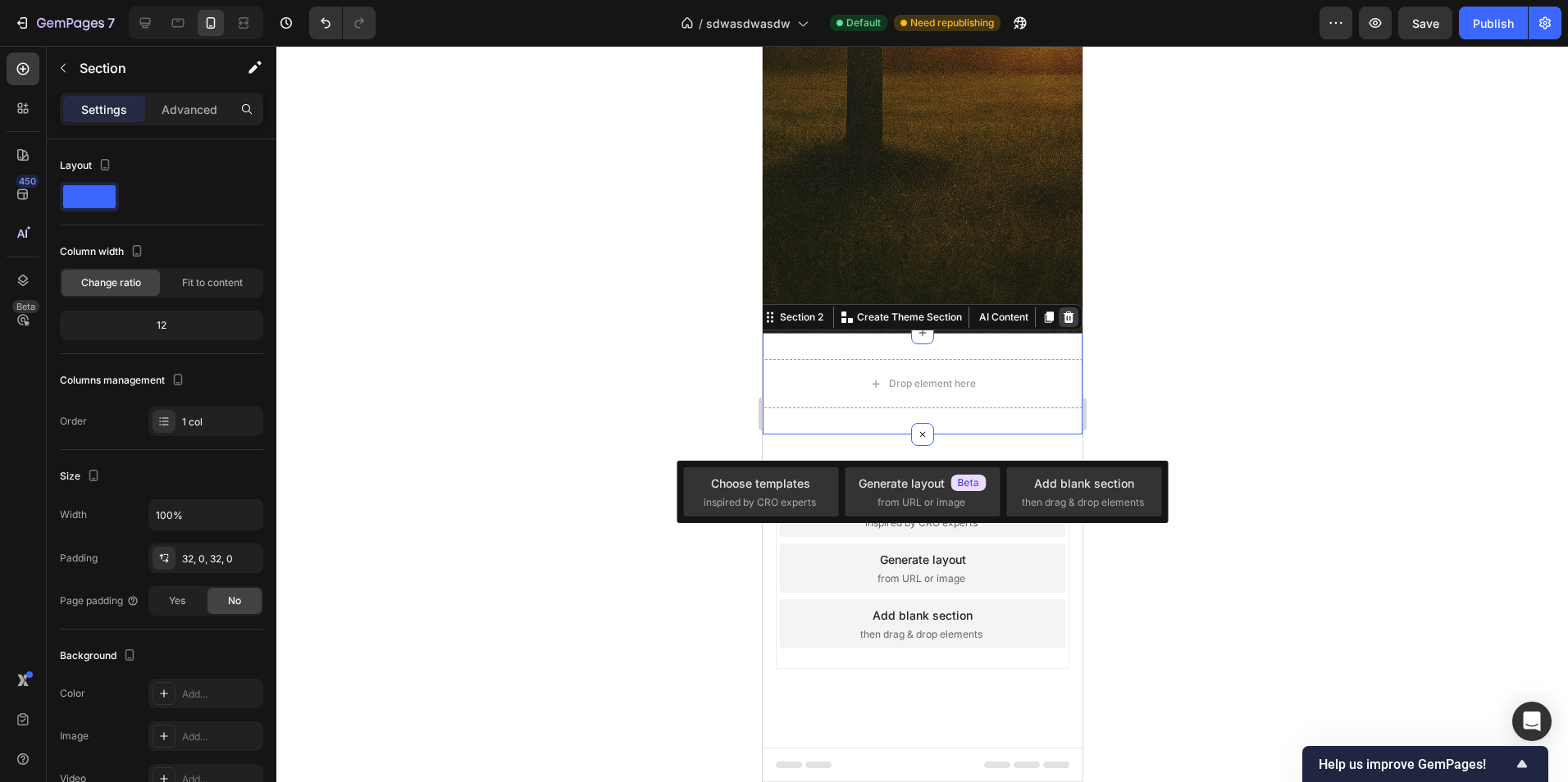
click at [1061, 319] on icon at bounding box center [1067, 317] width 14 height 14
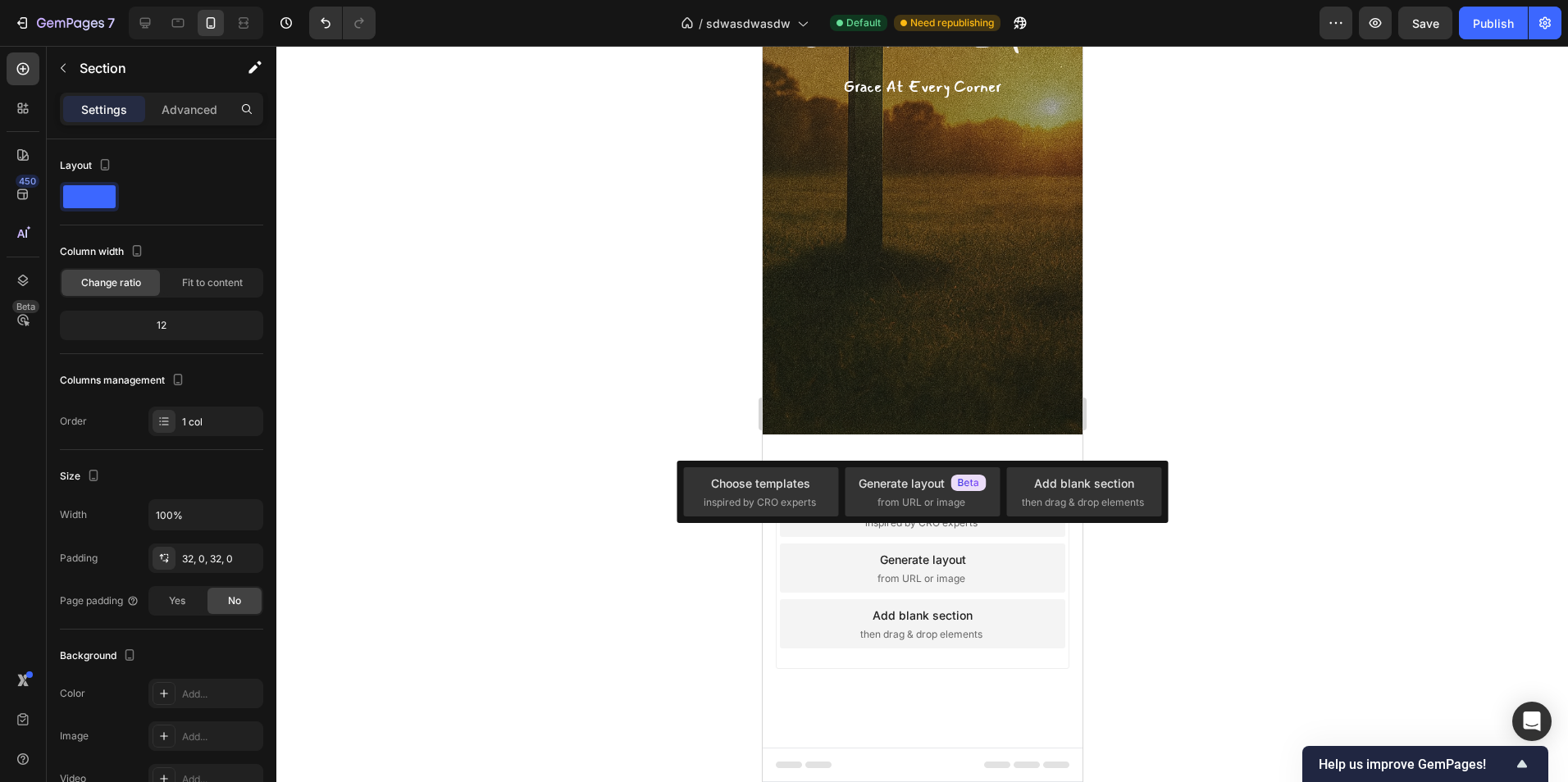
scroll to position [342, 0]
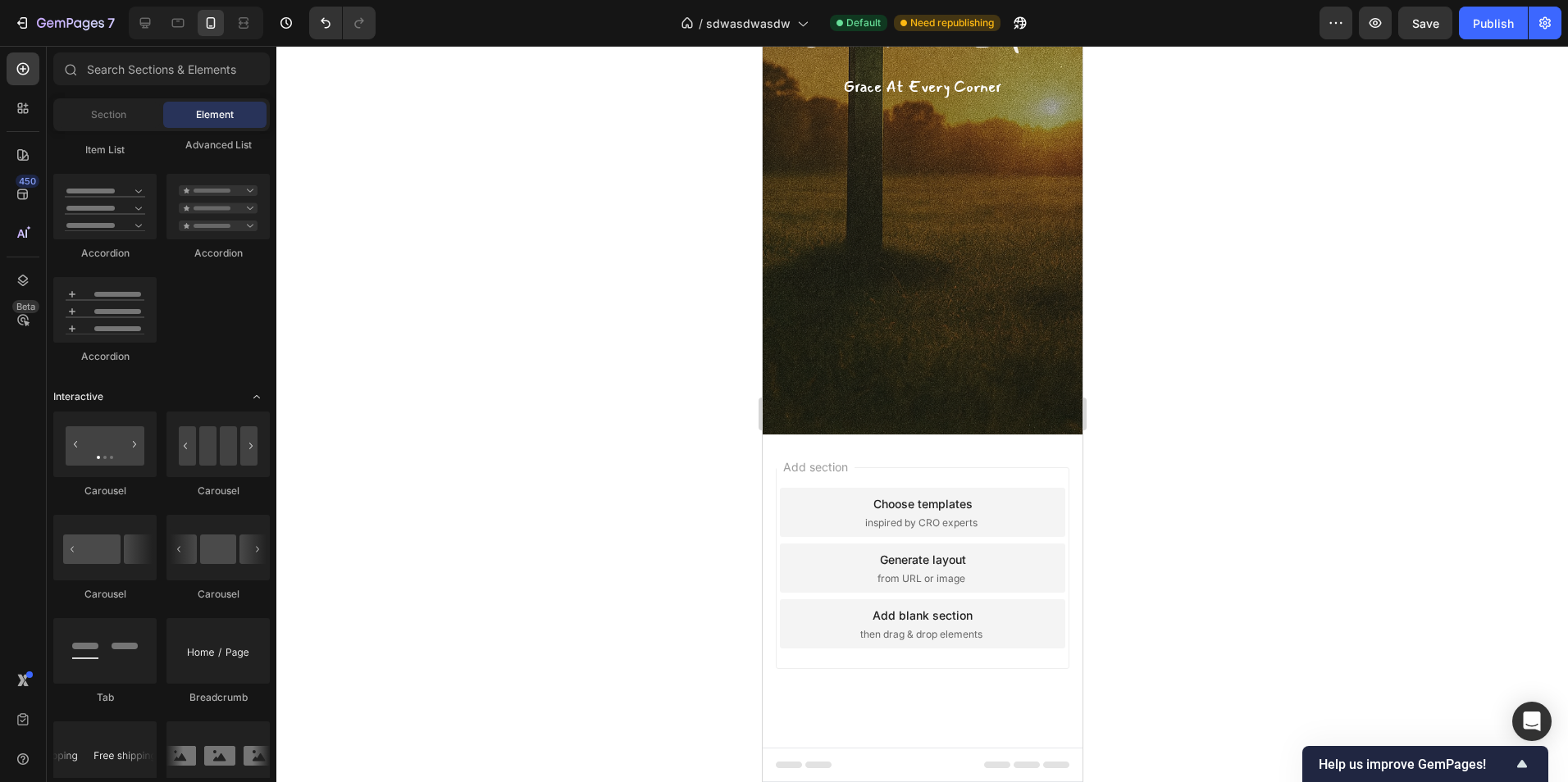
click at [252, 397] on icon "Toggle open" at bounding box center [256, 397] width 14 height 14
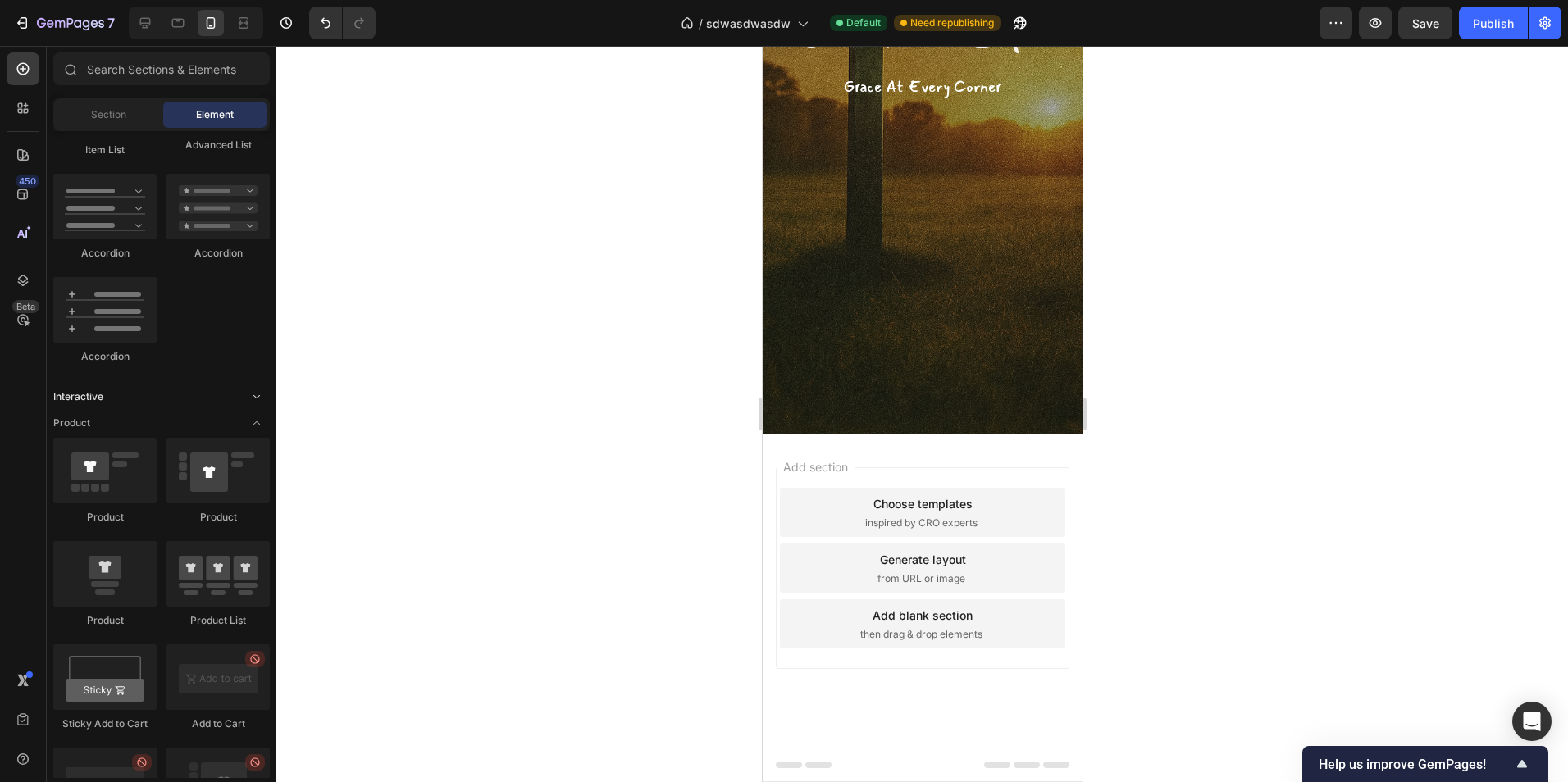
click at [252, 395] on icon "Toggle open" at bounding box center [256, 397] width 14 height 14
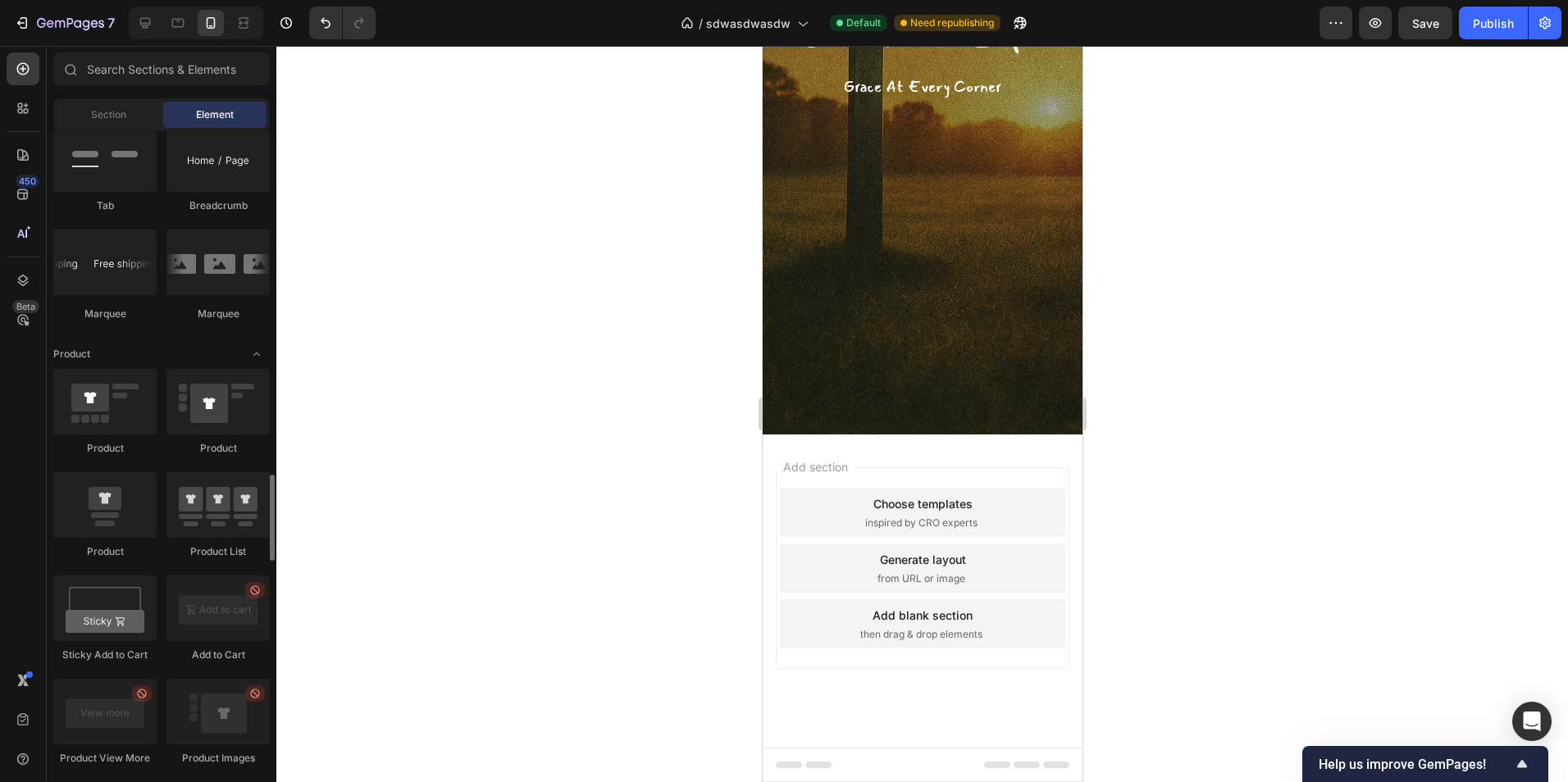
scroll to position [1968, 0]
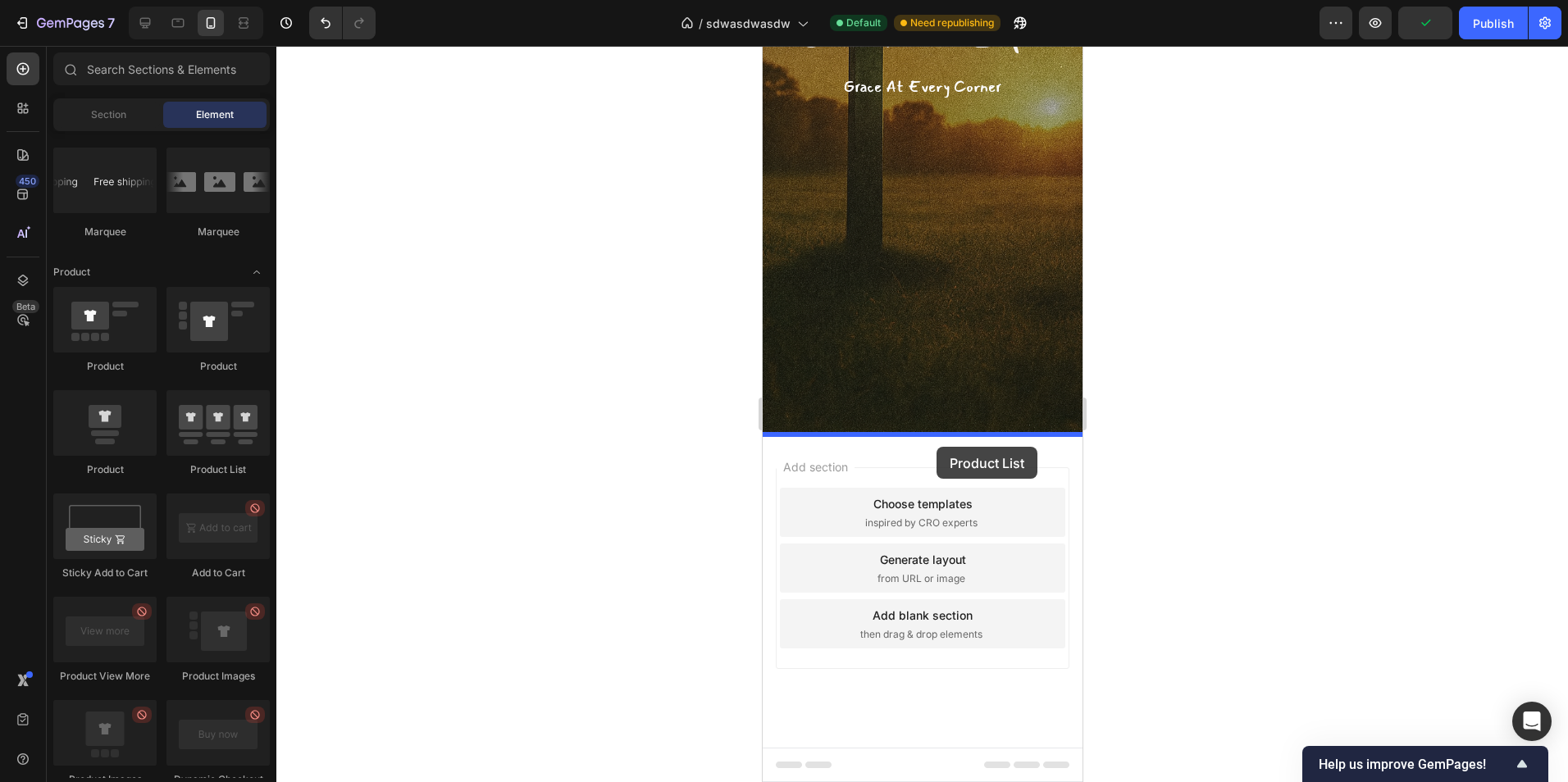
drag, startPoint x: 987, startPoint y: 482, endPoint x: 935, endPoint y: 445, distance: 63.8
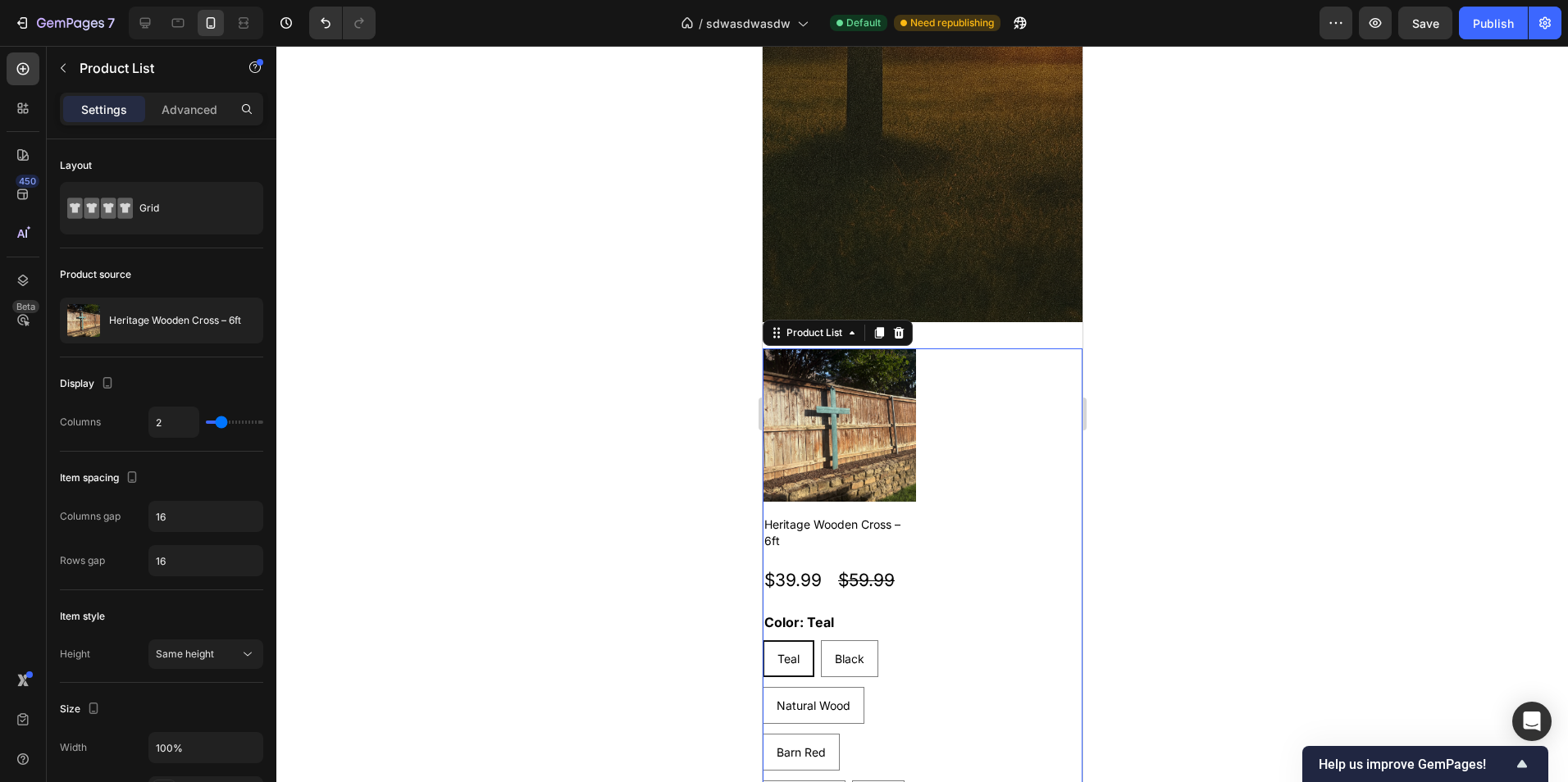
scroll to position [506, 0]
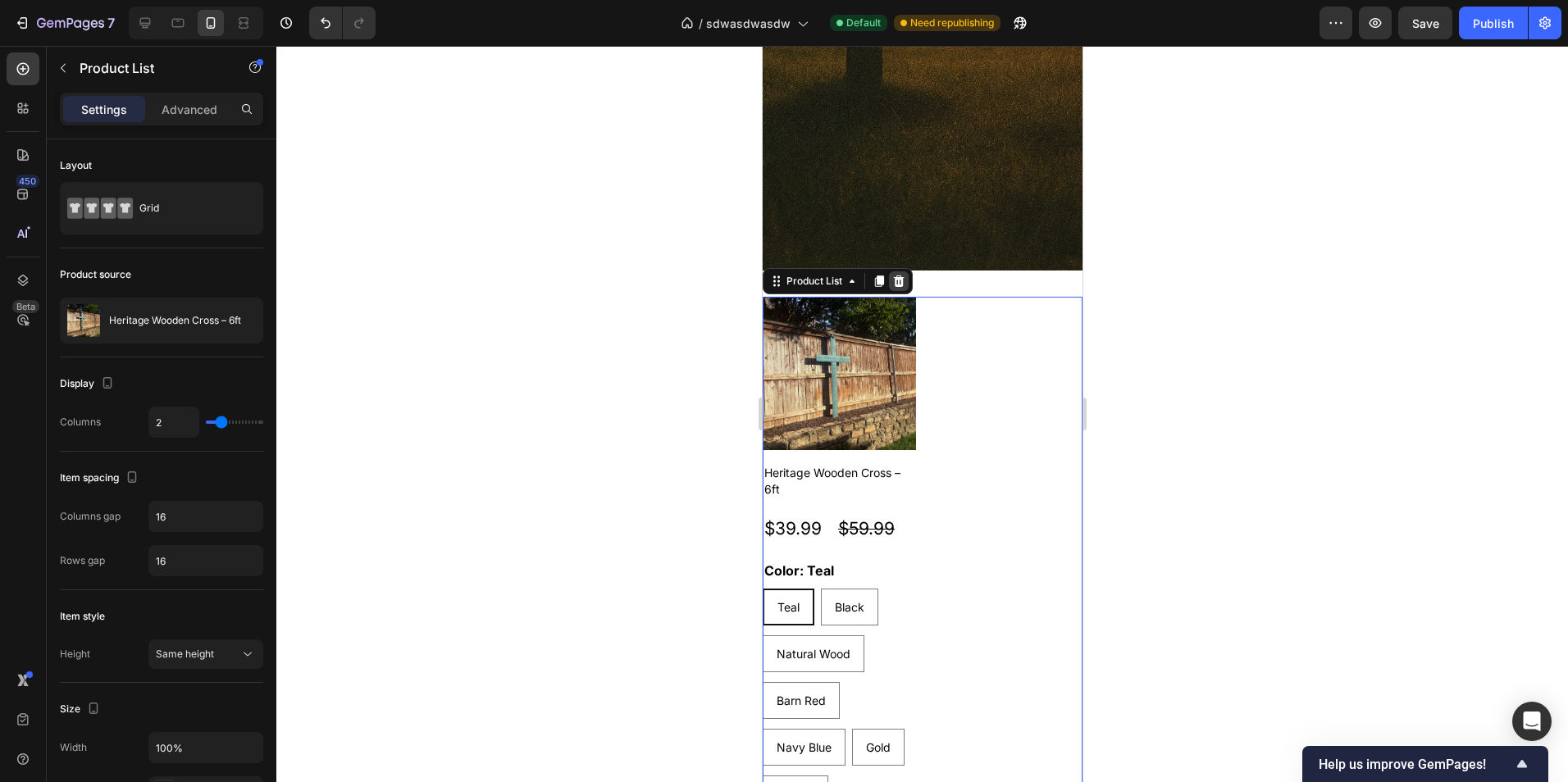
click at [897, 285] on icon at bounding box center [899, 281] width 11 height 12
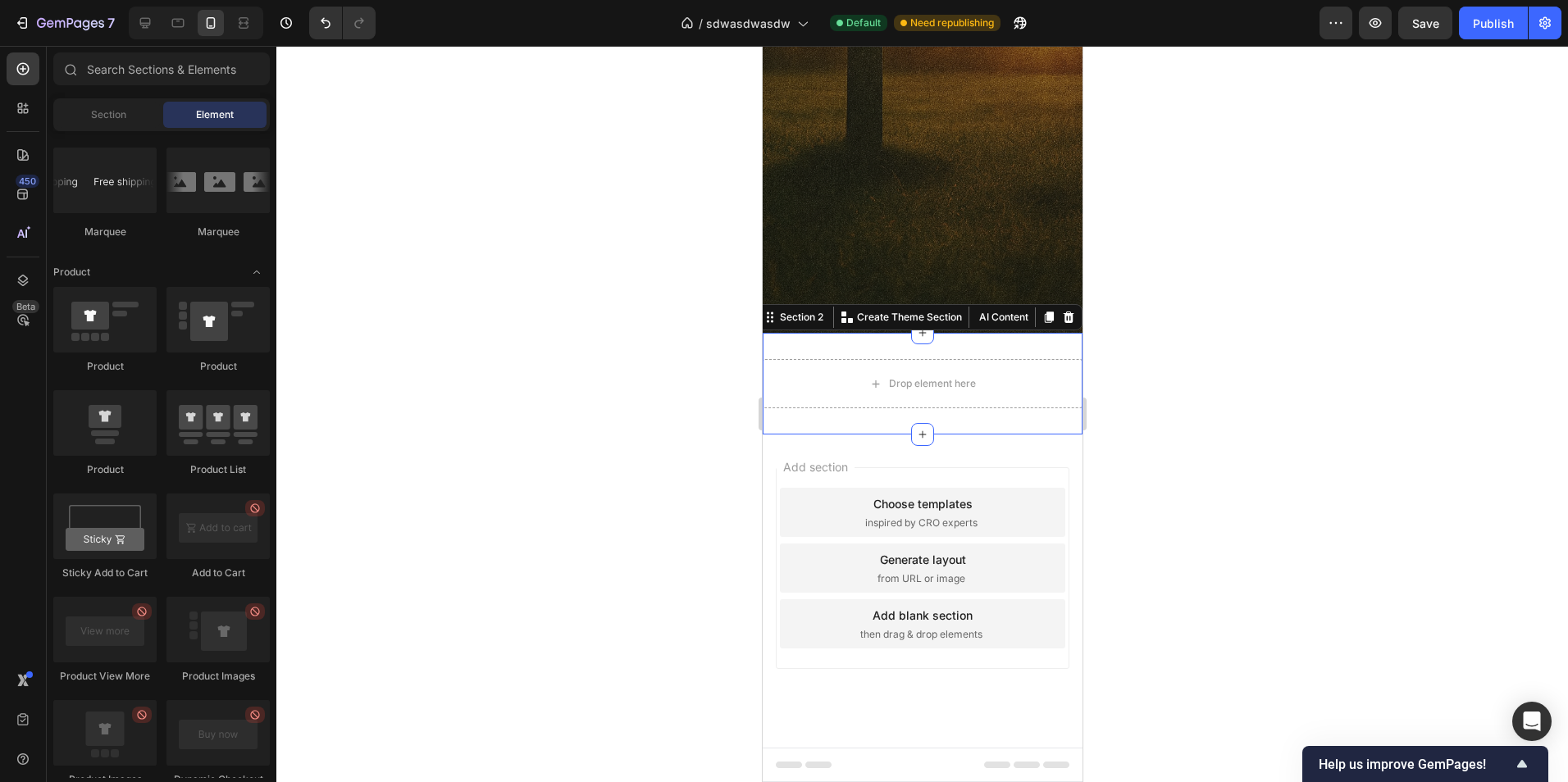
click at [969, 345] on div "Drop element here Section 2 You can create reusable sections Create Theme Secti…" at bounding box center [921, 383] width 319 height 102
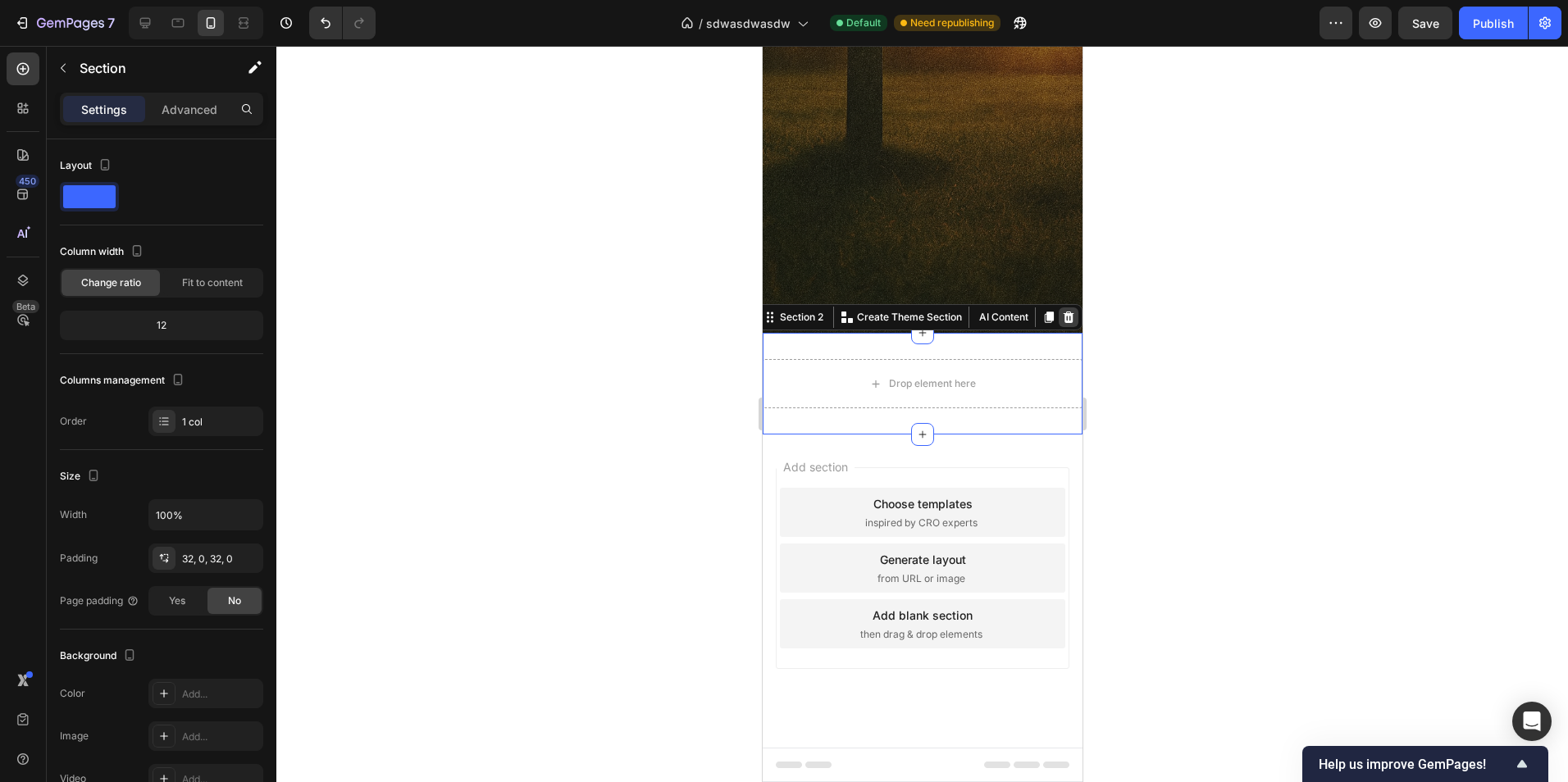
click at [1061, 321] on icon at bounding box center [1067, 317] width 14 height 14
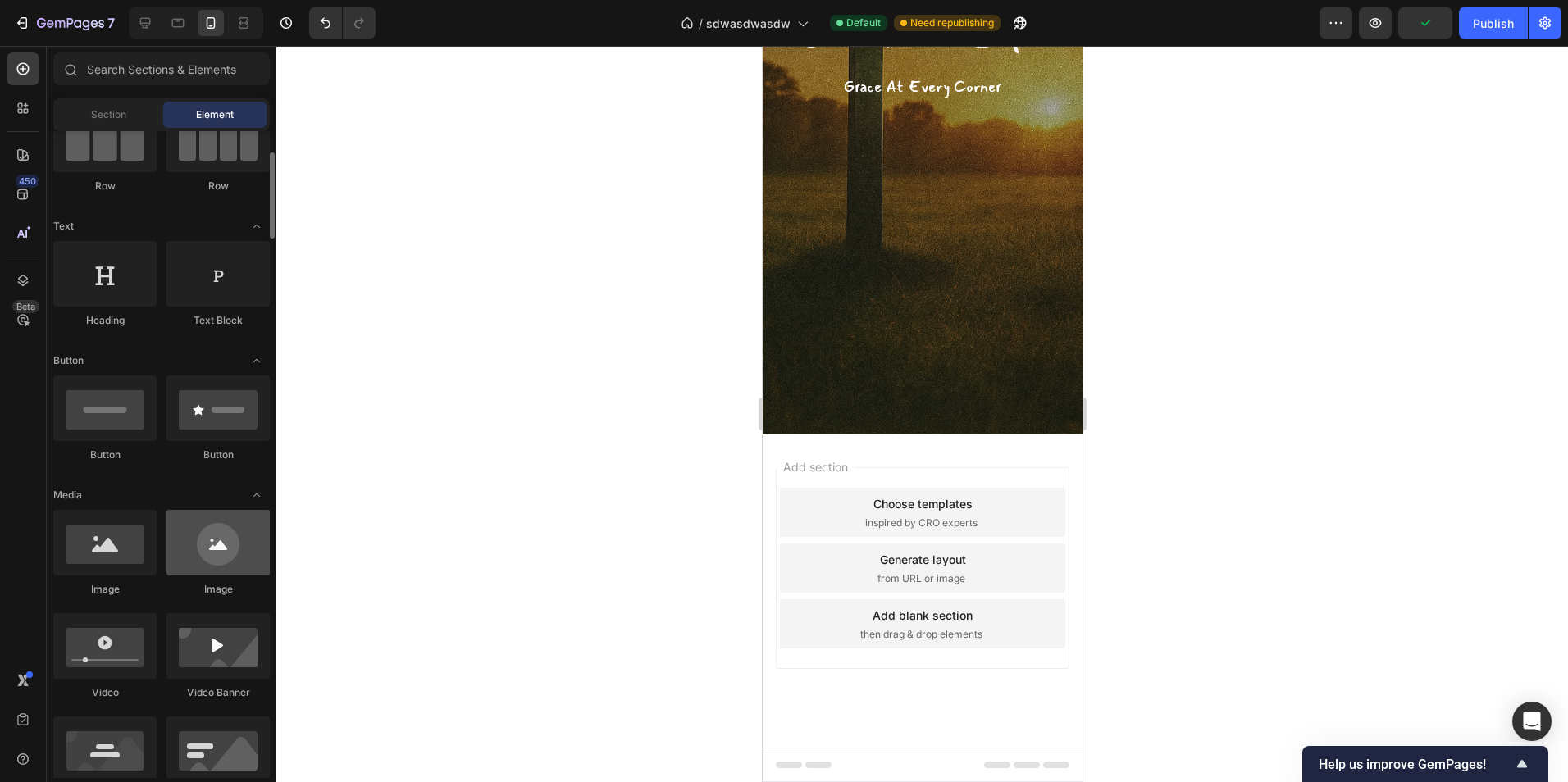
scroll to position [0, 0]
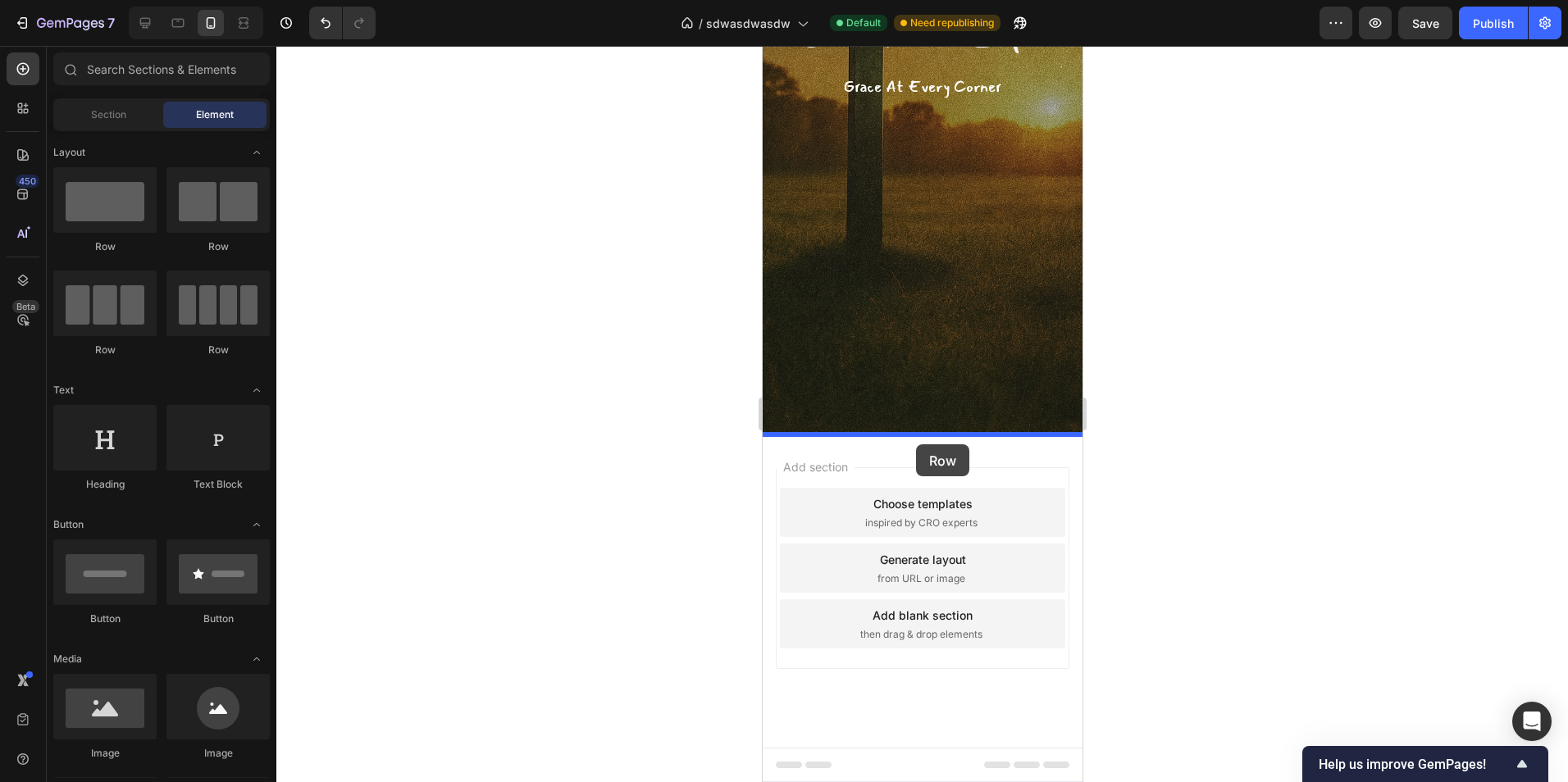
drag, startPoint x: 873, startPoint y: 356, endPoint x: 915, endPoint y: 445, distance: 98.4
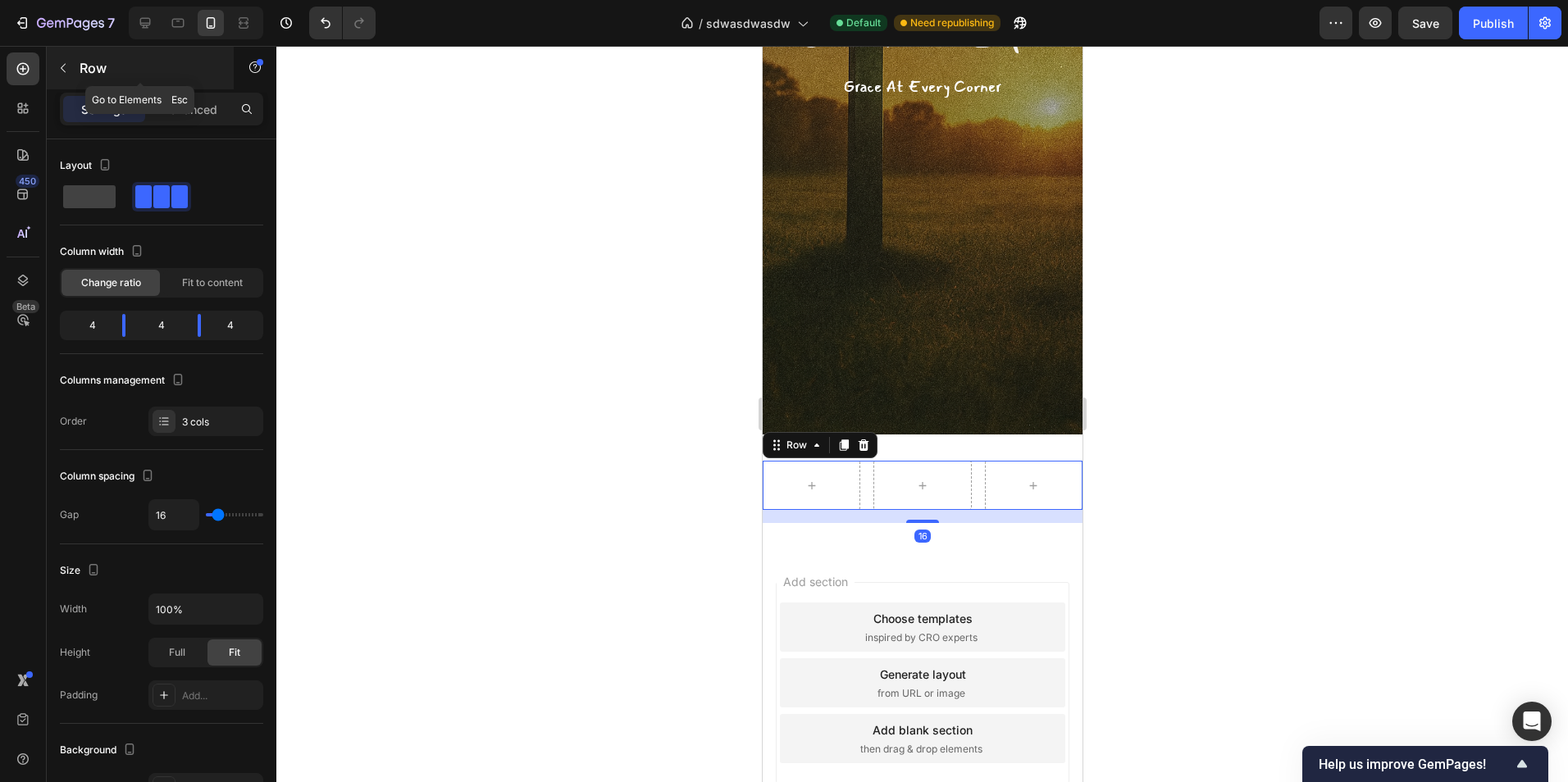
click at [74, 65] on button "button" at bounding box center [62, 68] width 26 height 26
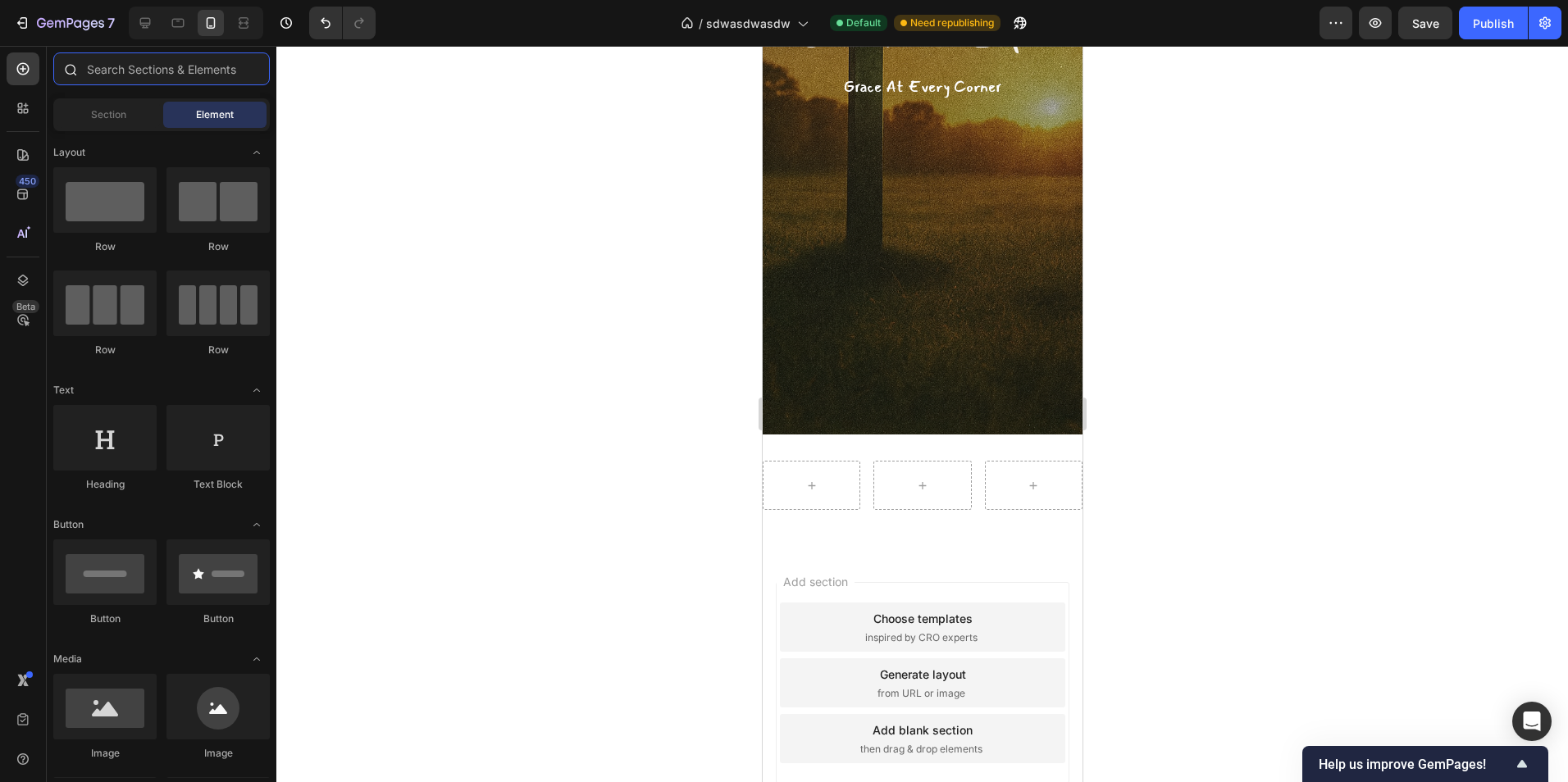
click at [181, 74] on input "text" at bounding box center [161, 69] width 217 height 32
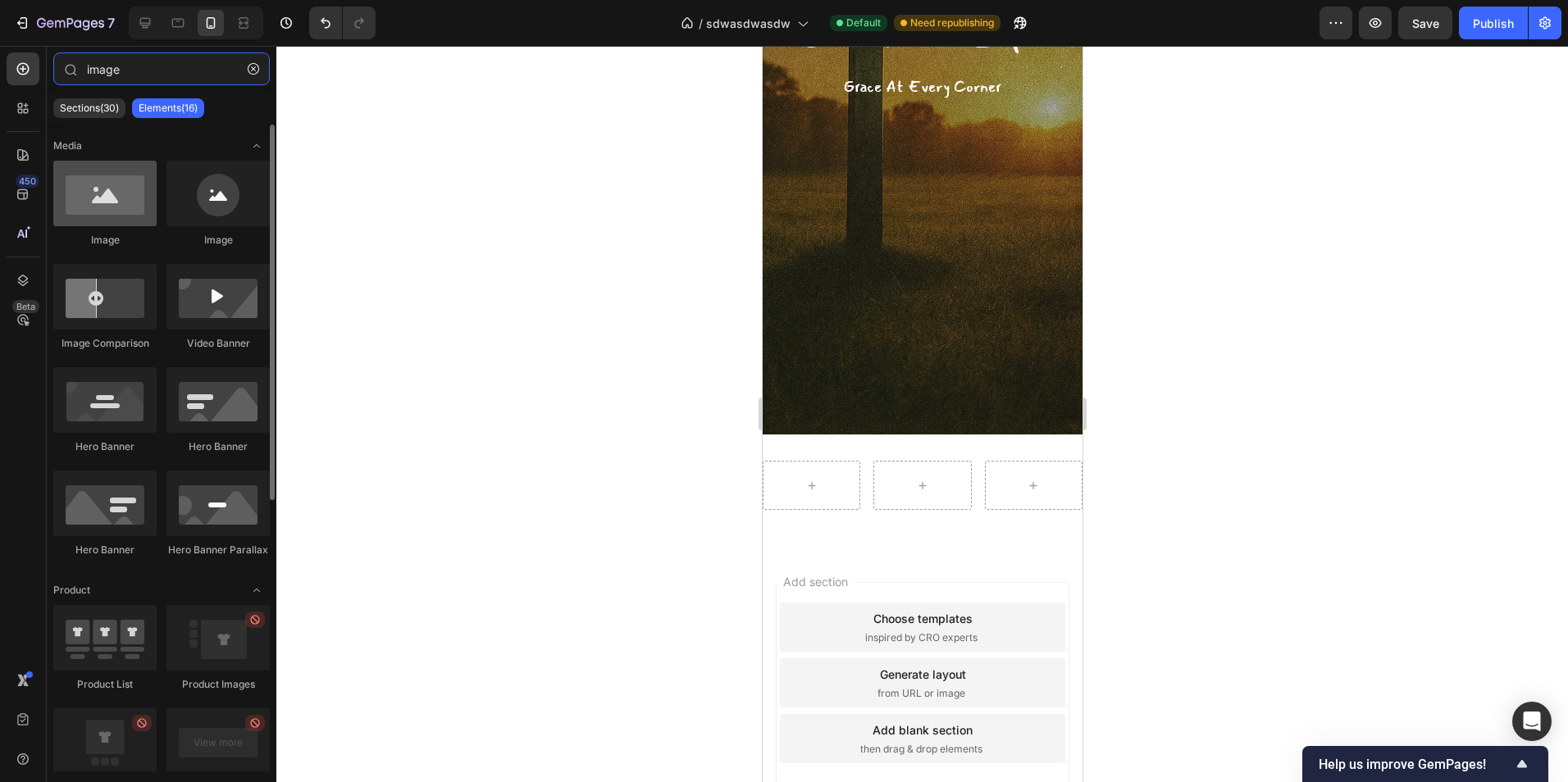
type input "image"
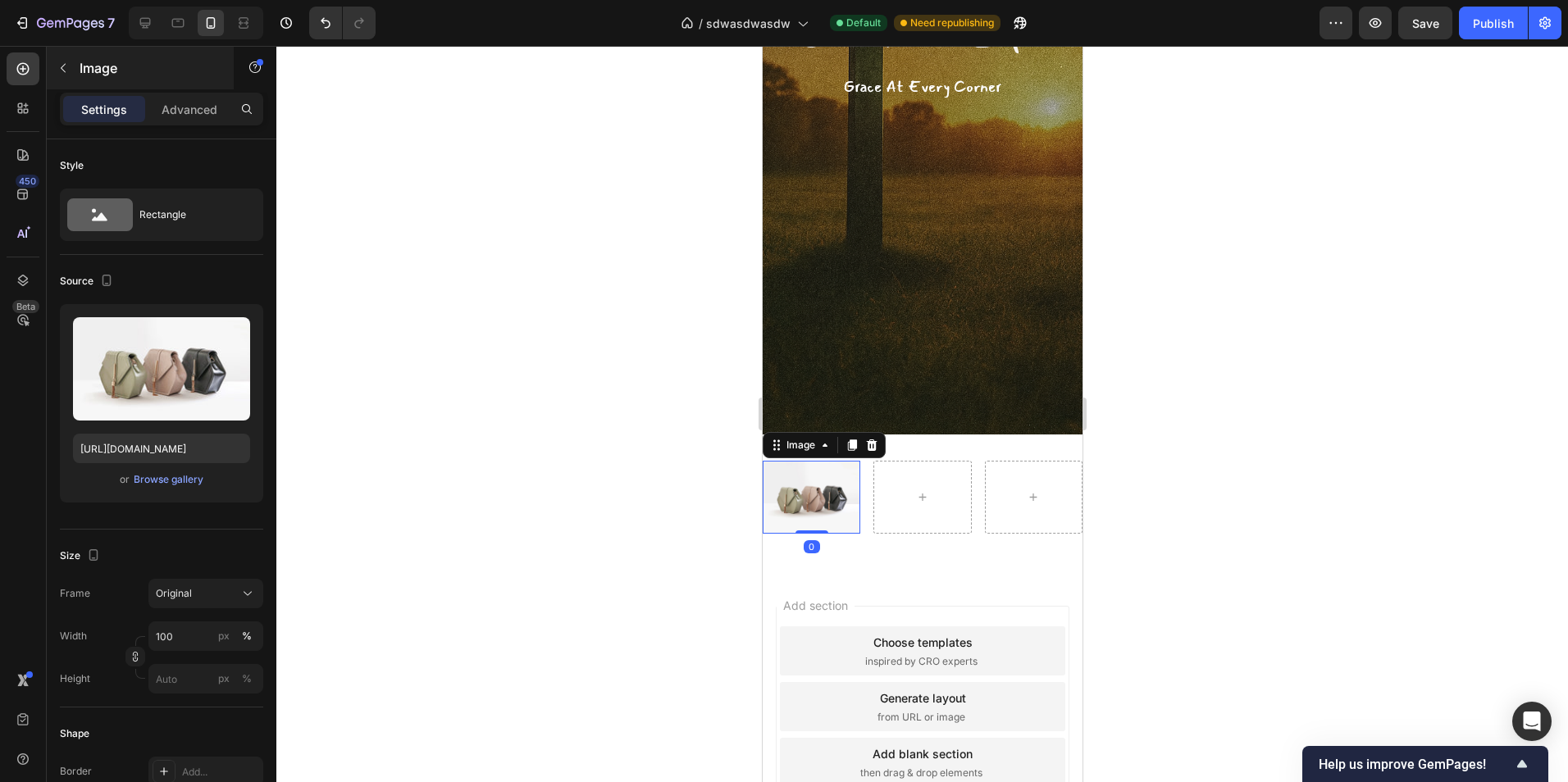
click at [74, 83] on div "Image" at bounding box center [140, 68] width 187 height 42
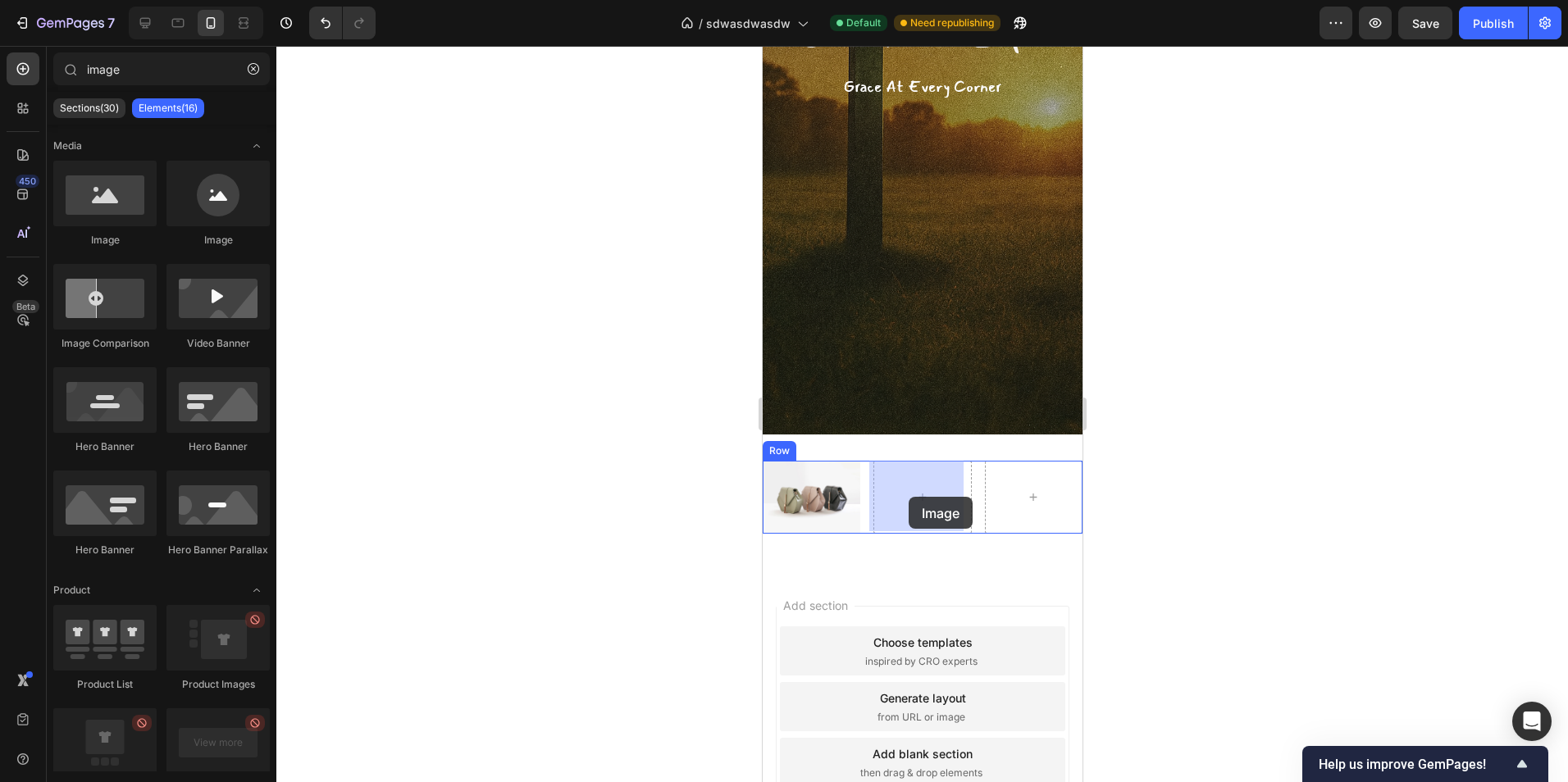
drag, startPoint x: 887, startPoint y: 248, endPoint x: 907, endPoint y: 497, distance: 249.8
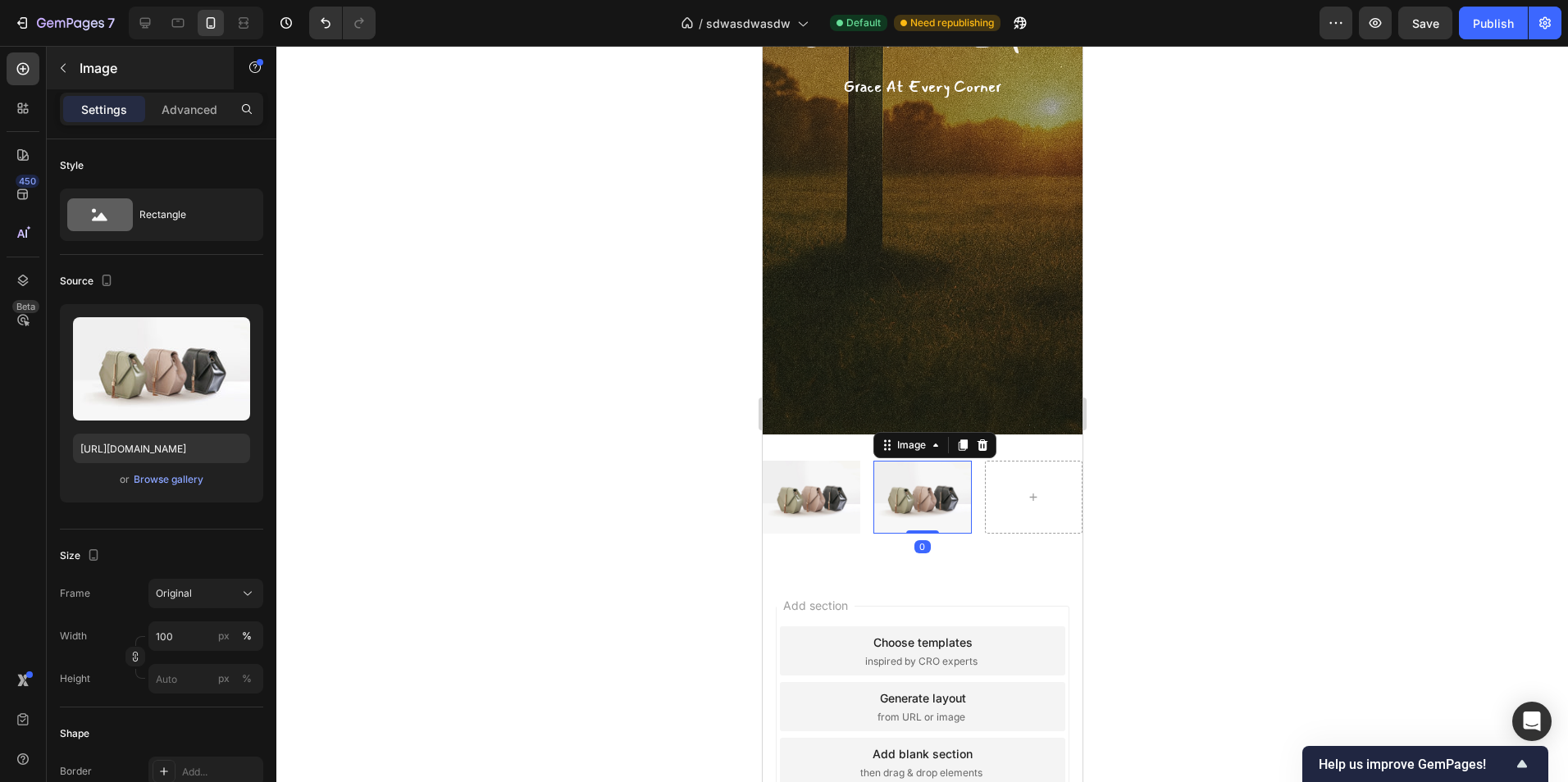
click at [90, 75] on p "Image" at bounding box center [149, 69] width 140 height 20
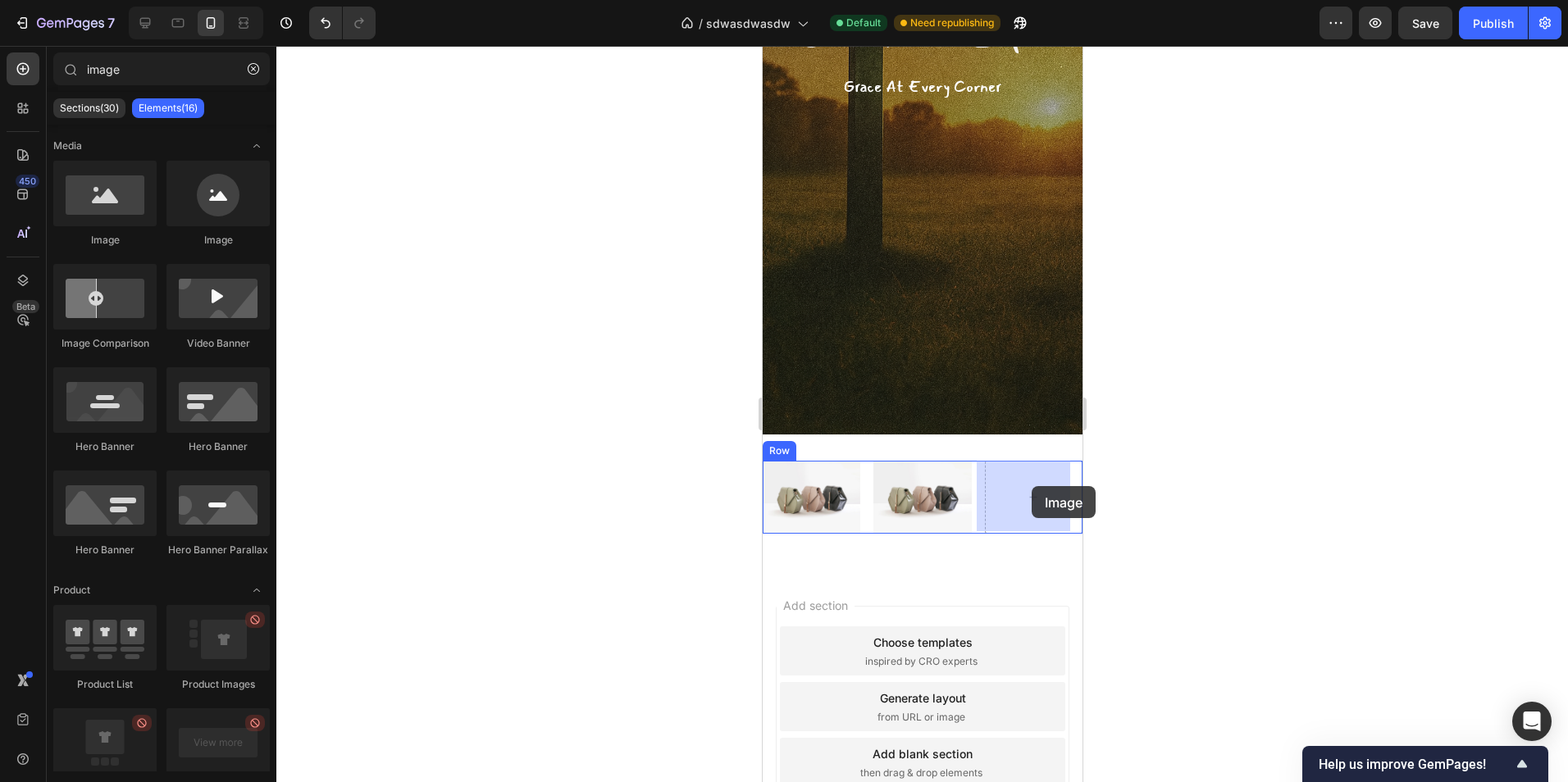
drag, startPoint x: 892, startPoint y: 255, endPoint x: 1031, endPoint y: 486, distance: 269.6
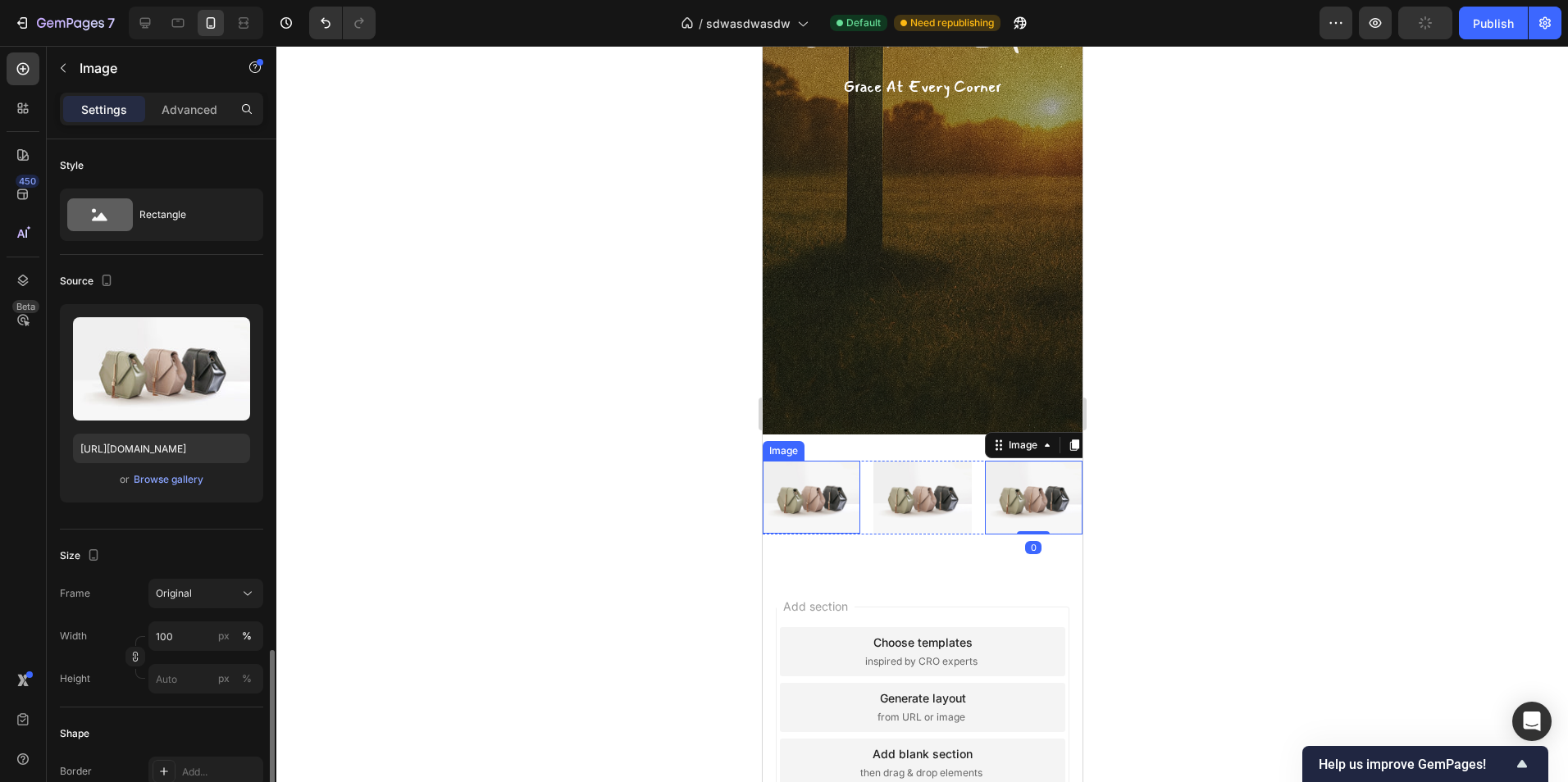
click at [815, 512] on img at bounding box center [810, 497] width 97 height 73
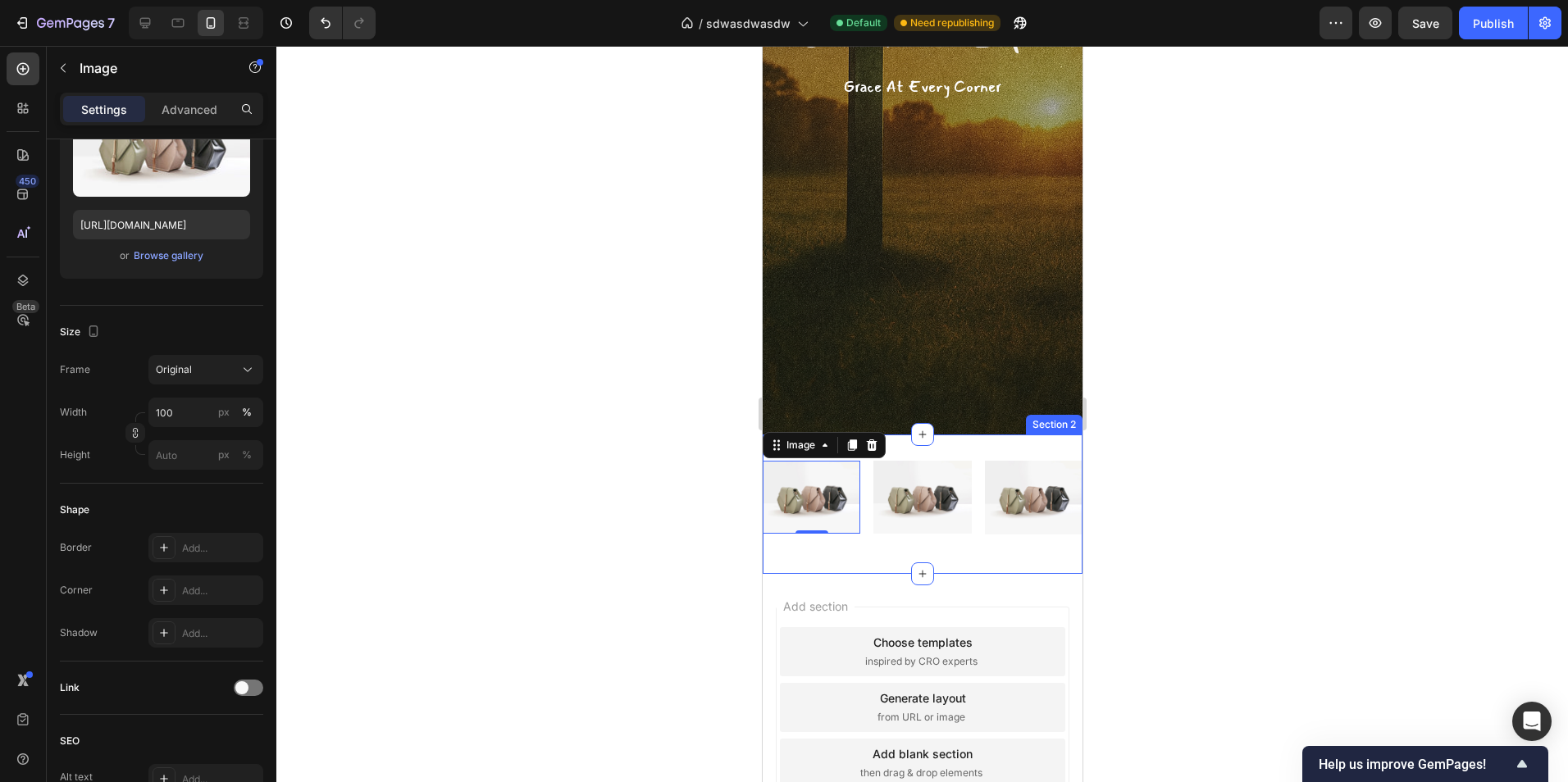
click at [963, 445] on div "Image 0 Image Image Row Section 2" at bounding box center [921, 504] width 319 height 140
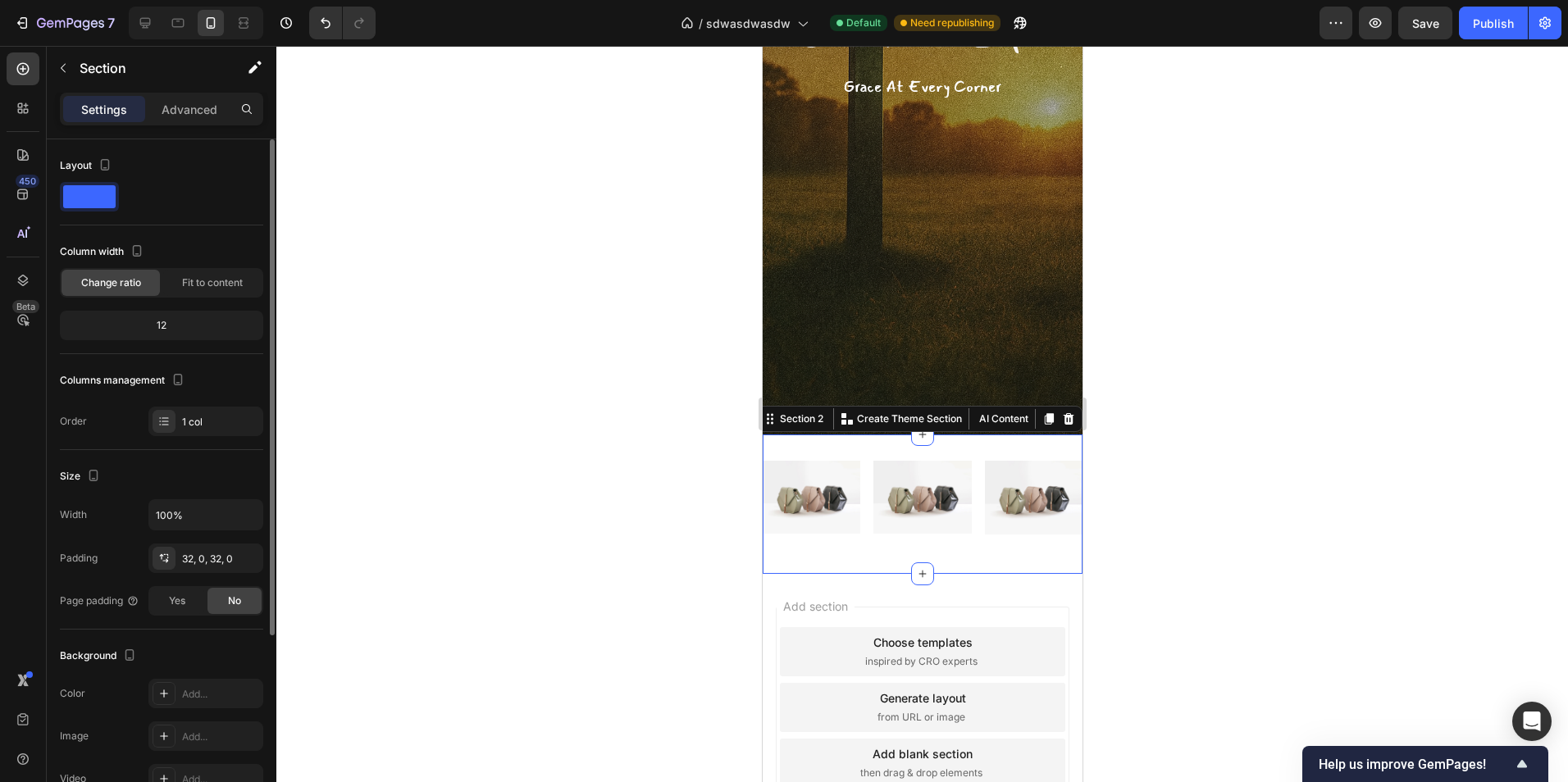
scroll to position [164, 0]
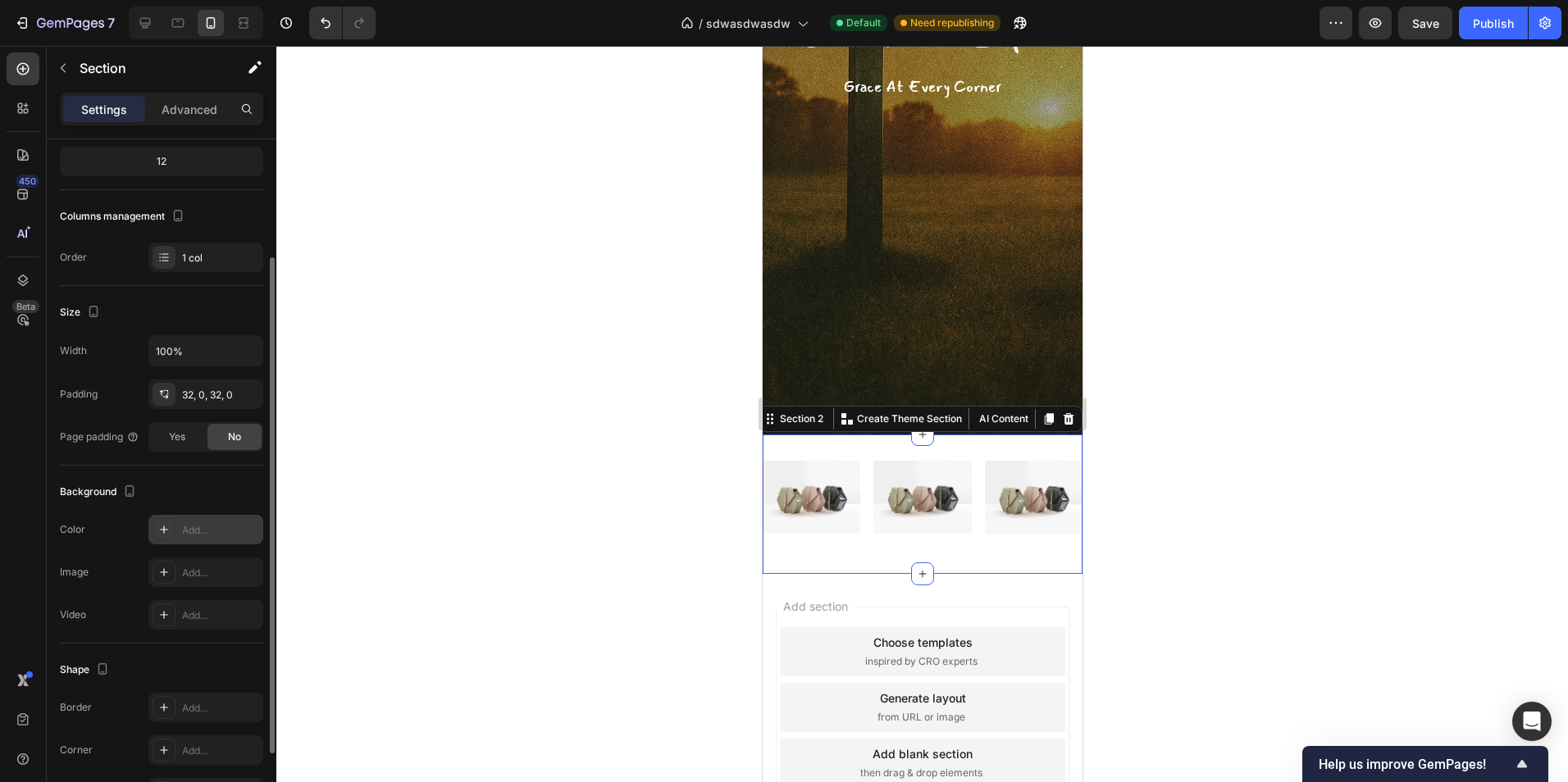
click at [199, 520] on div "Add..." at bounding box center [206, 529] width 115 height 30
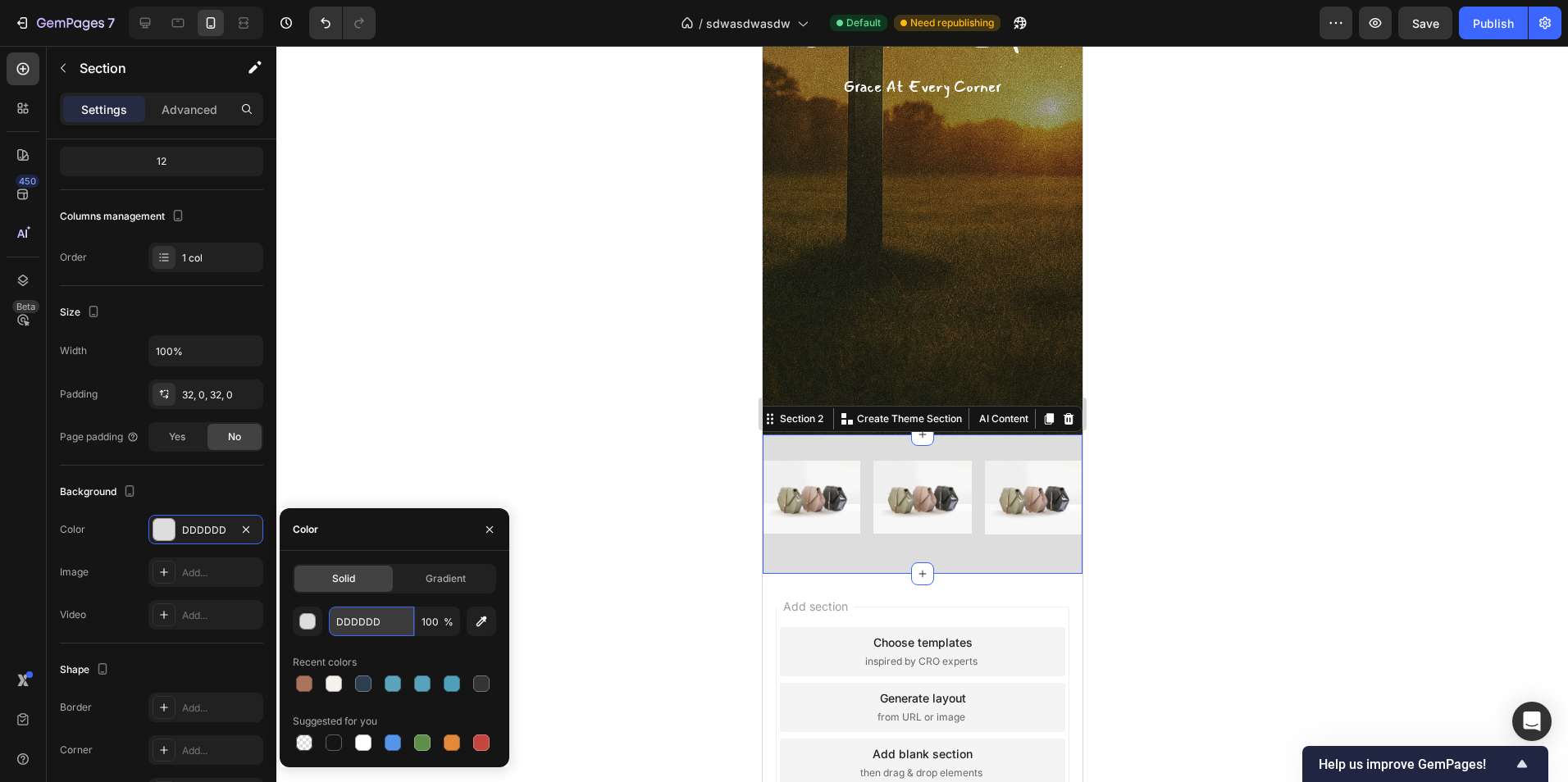
click at [390, 618] on input "DDDDDD" at bounding box center [371, 621] width 86 height 30
paste input "2B2B2B"
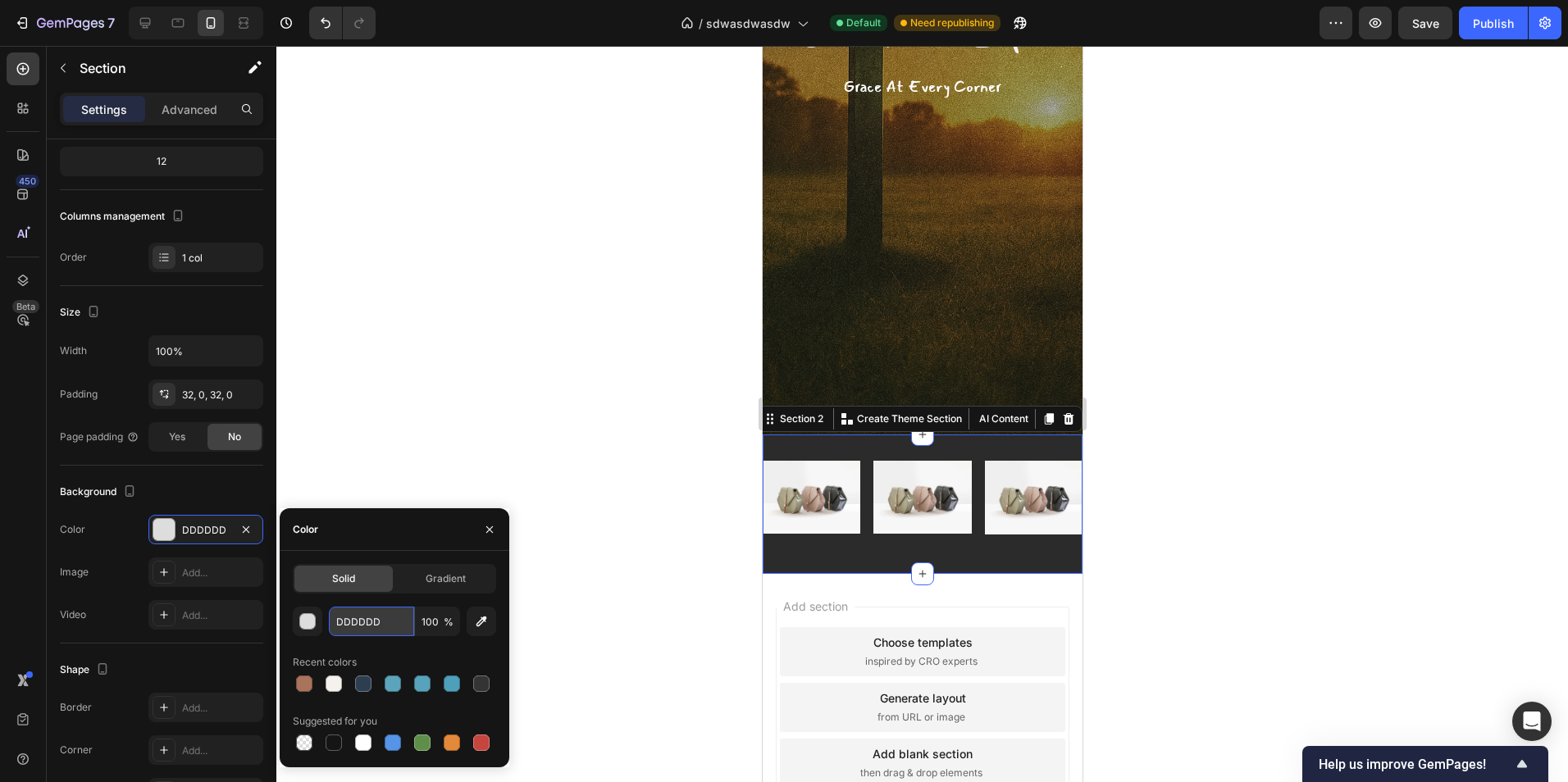
type input "2B2B2B"
click at [590, 534] on div at bounding box center [922, 414] width 1292 height 736
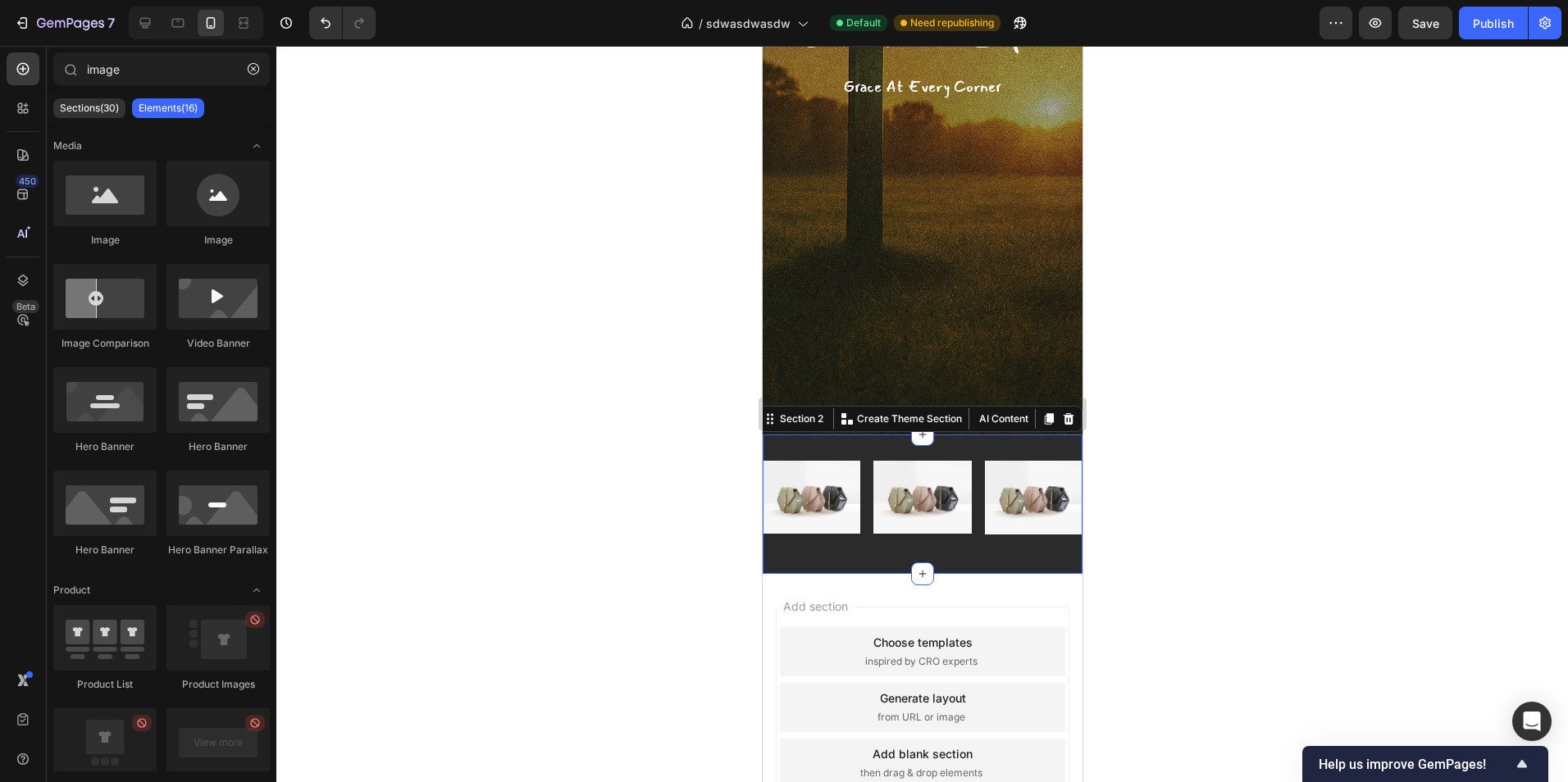
click at [891, 449] on div "Image Image Image Row Section 2 You can create reusable sections Create Theme S…" at bounding box center [921, 504] width 319 height 140
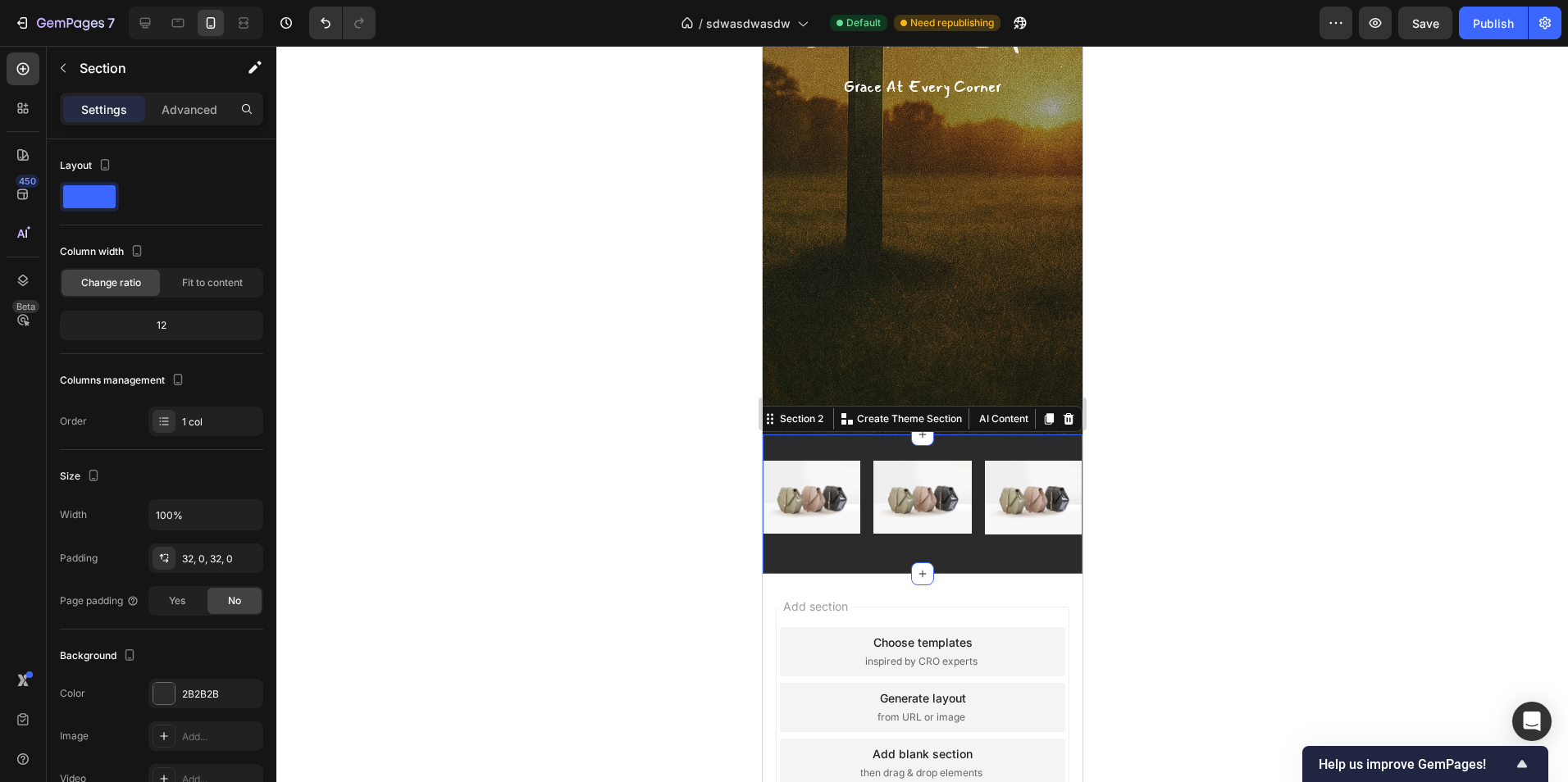
click at [640, 432] on div at bounding box center [922, 414] width 1292 height 736
click at [875, 454] on div "Image Image Image Row Section 2" at bounding box center [921, 504] width 319 height 140
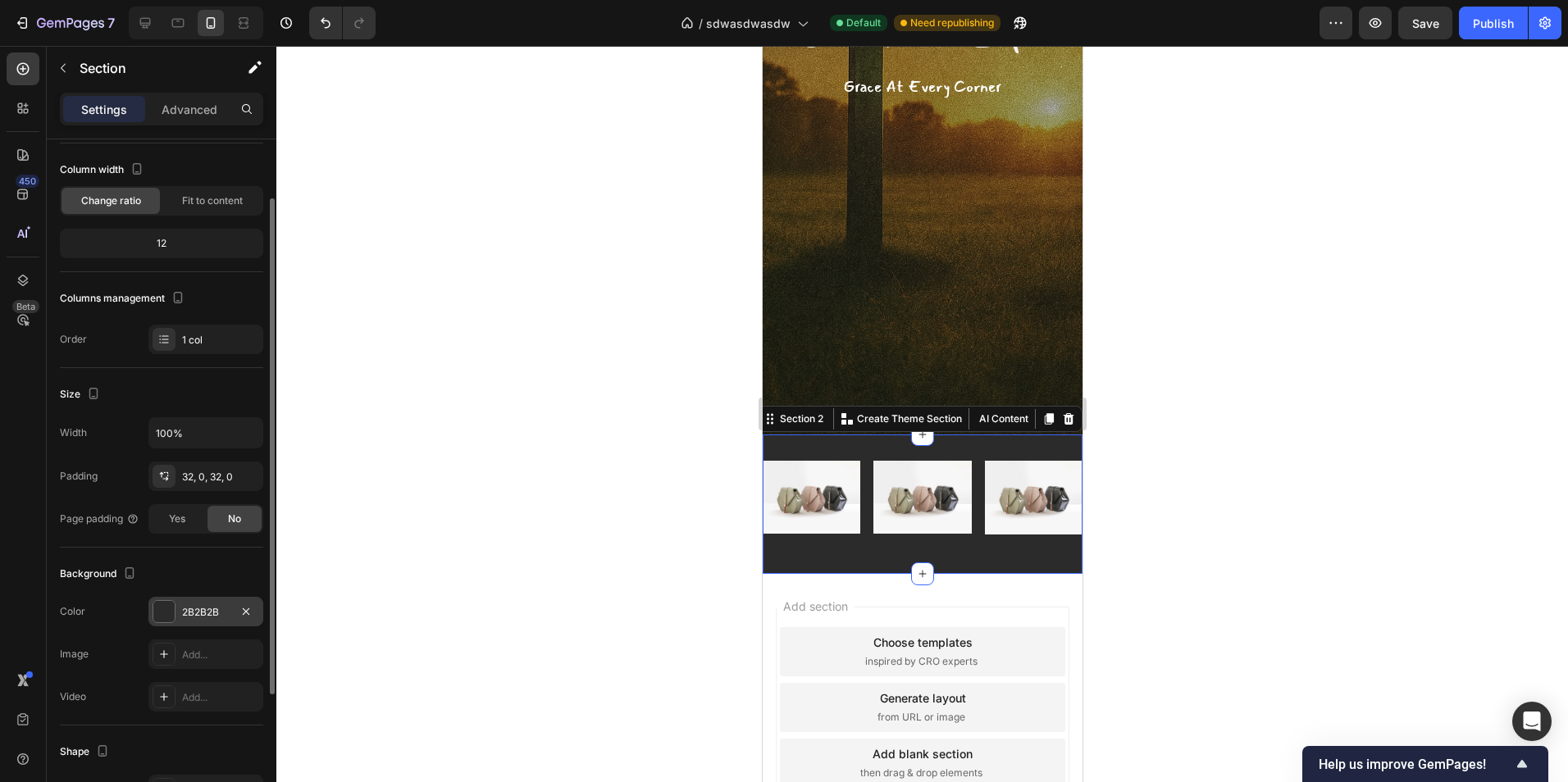
click at [194, 618] on div "2B2B2B" at bounding box center [206, 612] width 115 height 30
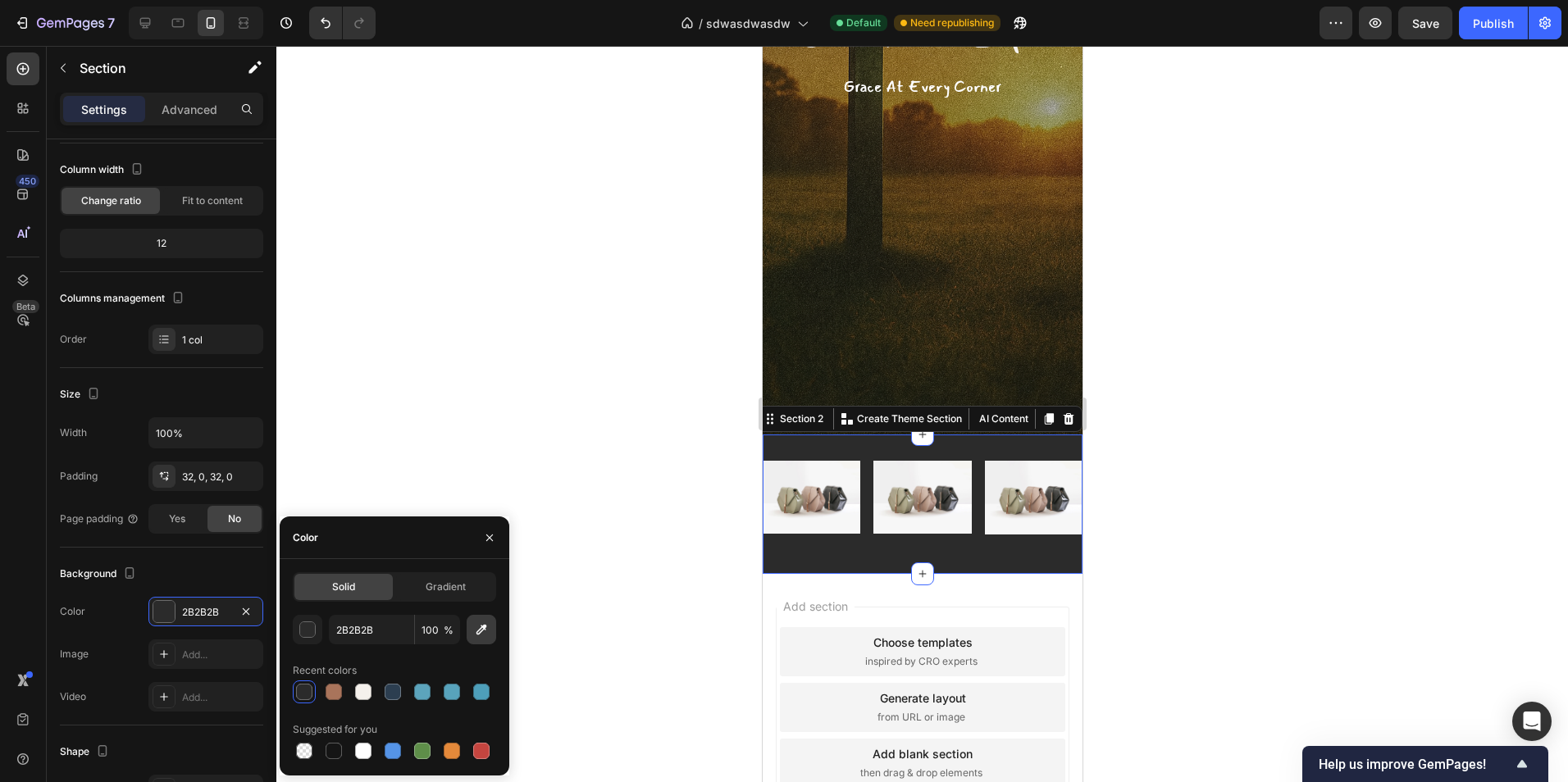
click at [478, 629] on icon "button" at bounding box center [481, 630] width 16 height 16
type input "1E1E11"
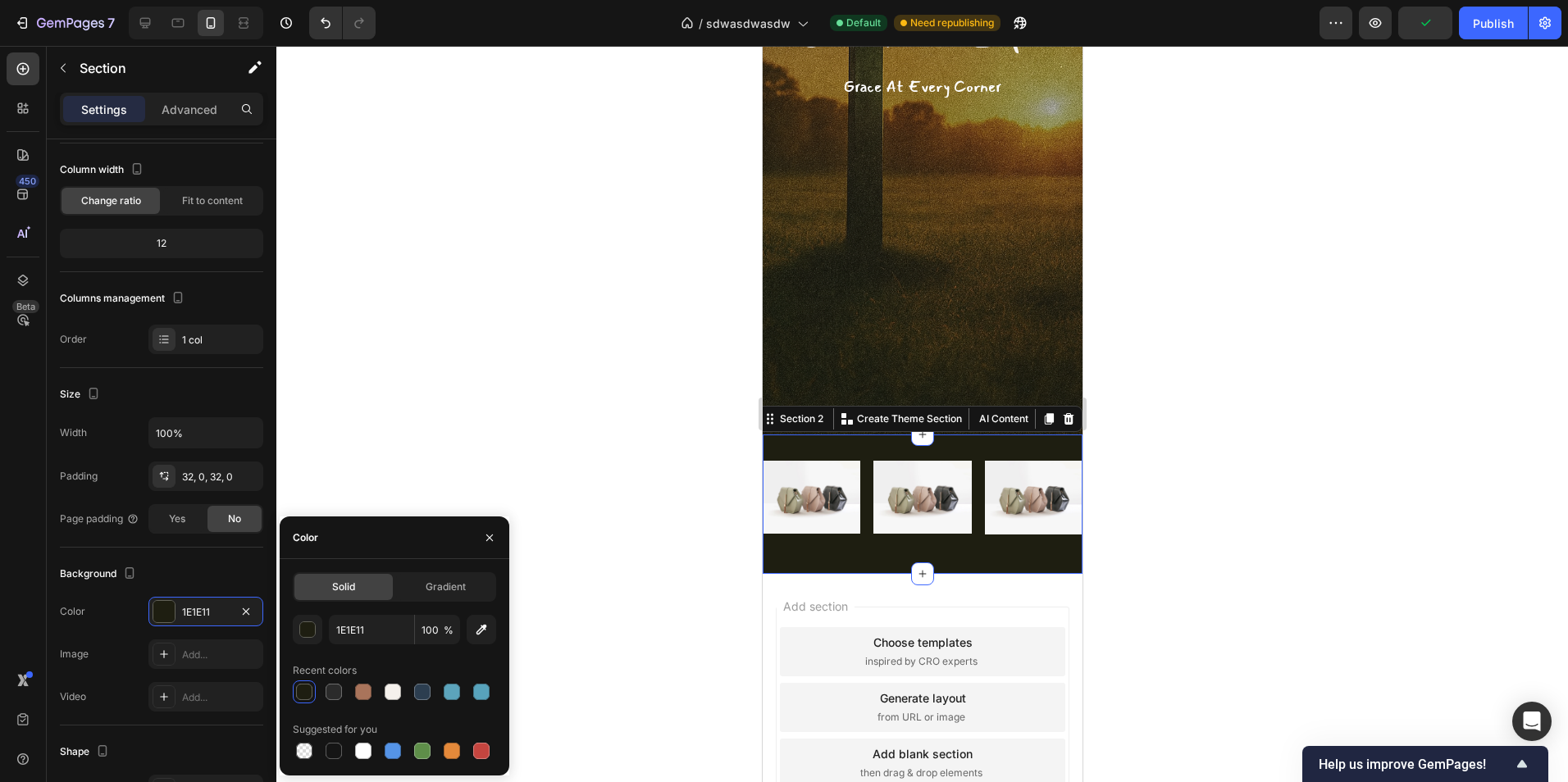
click at [1185, 431] on div at bounding box center [922, 414] width 1292 height 736
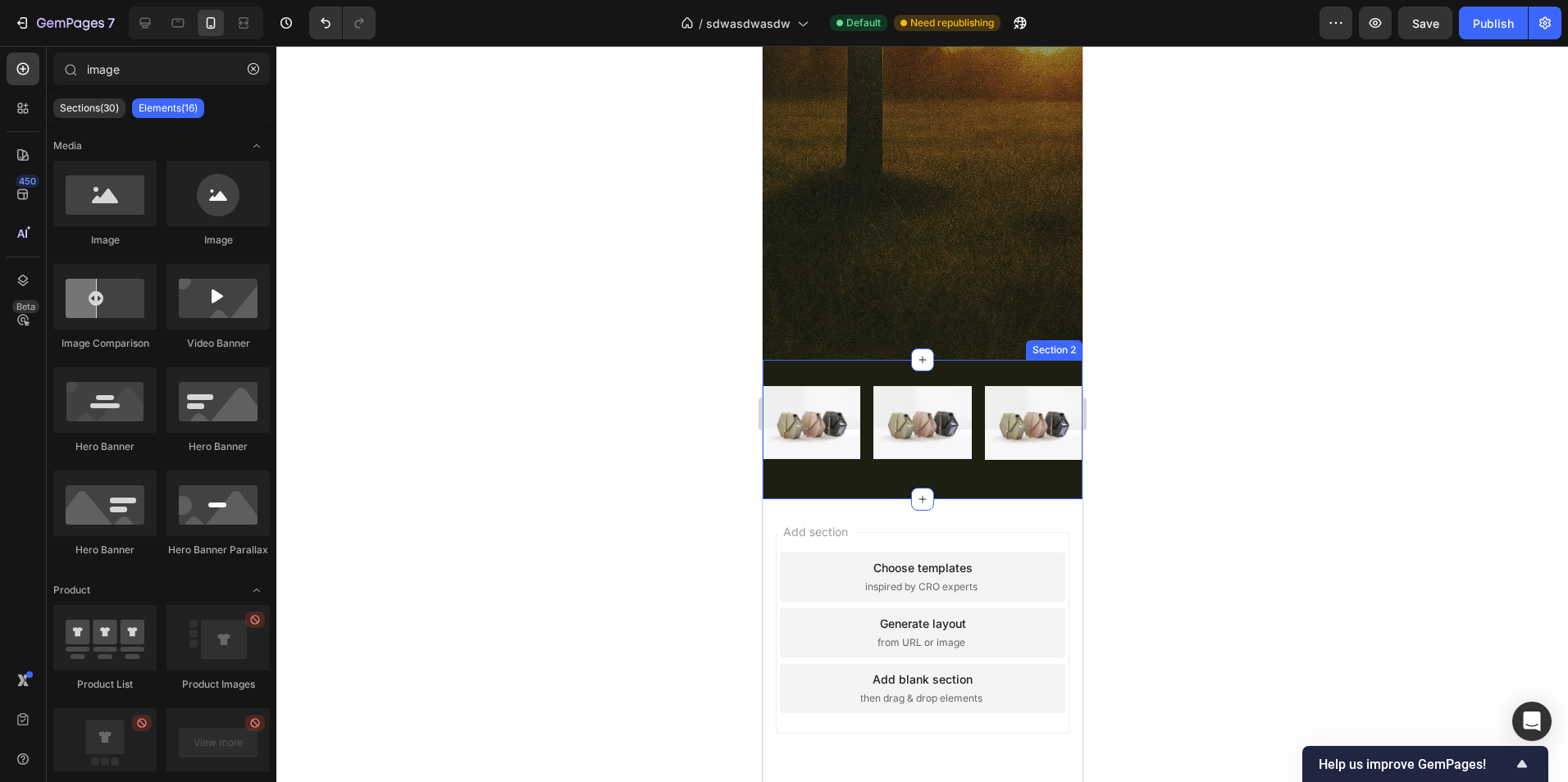
scroll to position [424, 0]
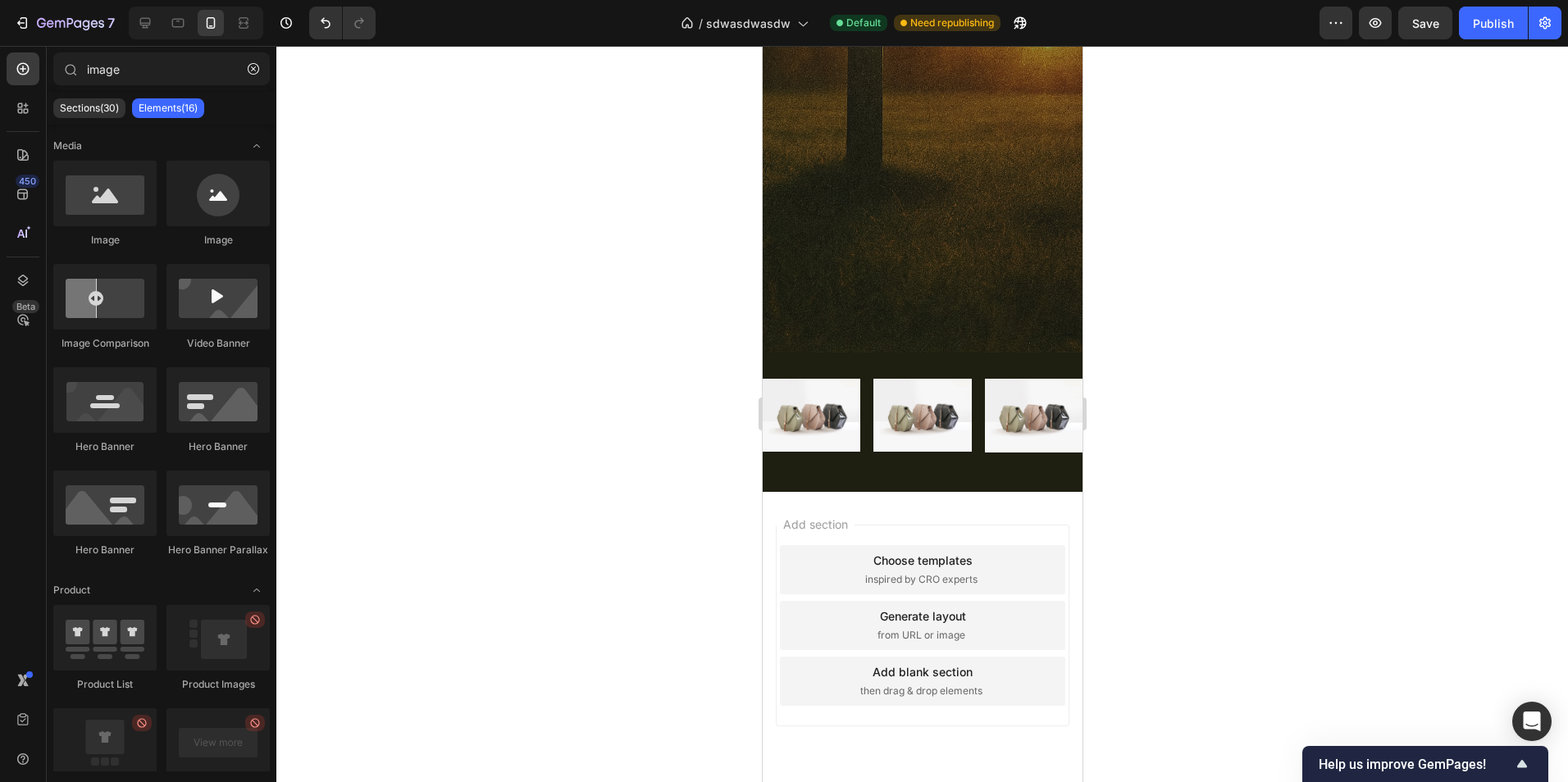
click at [1004, 483] on div "Image Image Image Row Section 2" at bounding box center [921, 422] width 319 height 140
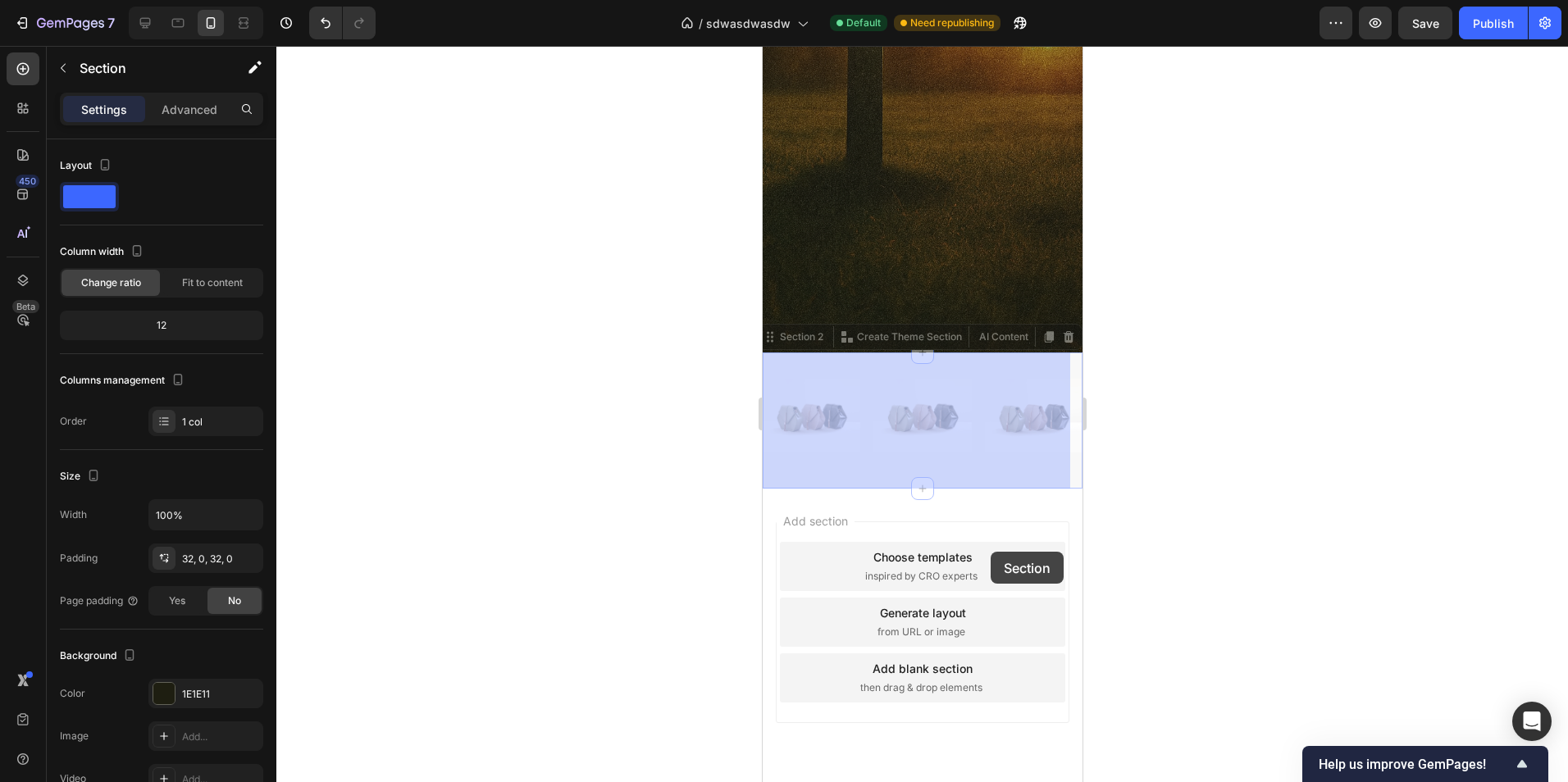
drag, startPoint x: 1002, startPoint y: 477, endPoint x: 966, endPoint y: 500, distance: 42.7
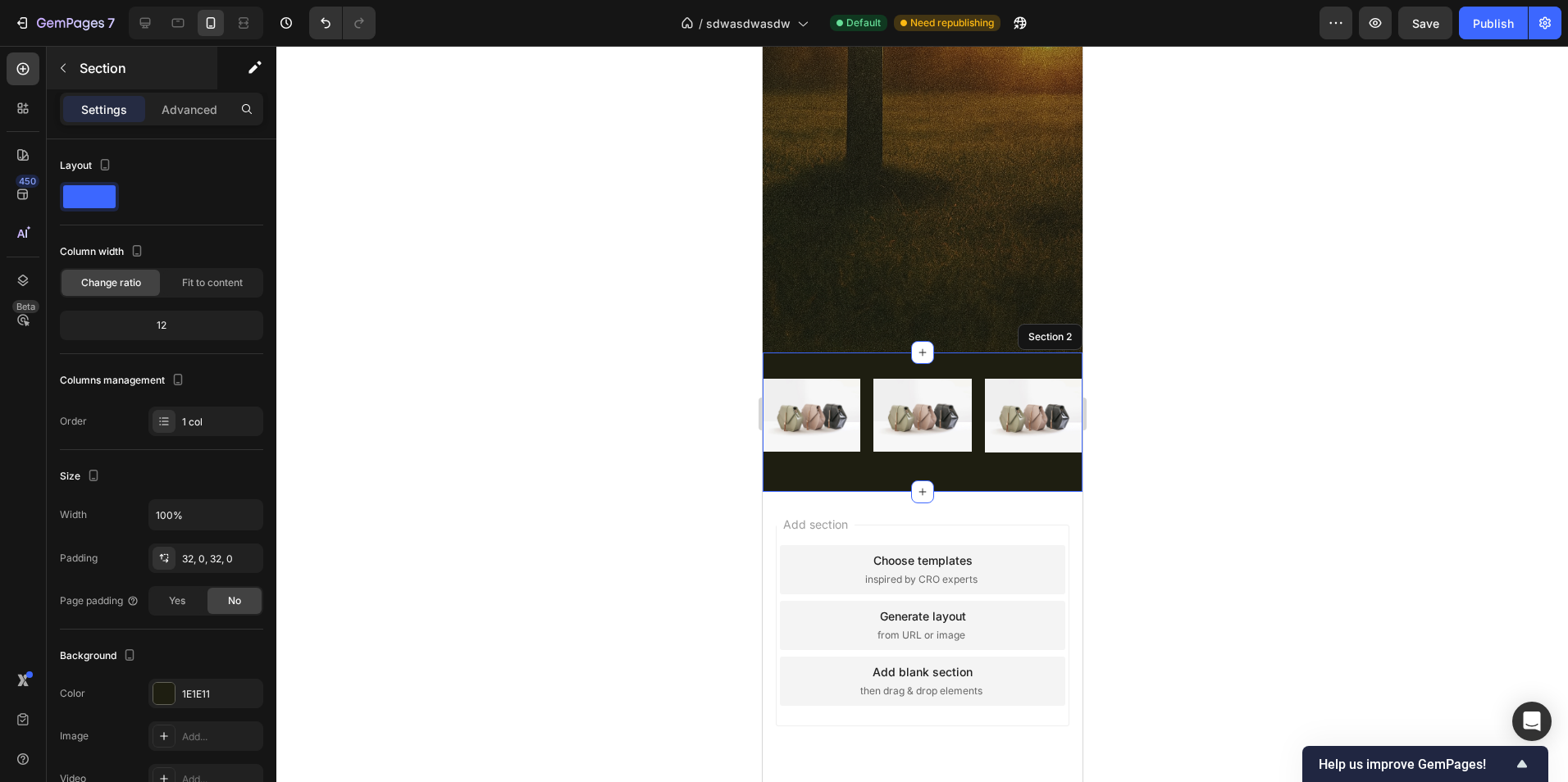
click at [73, 77] on button "button" at bounding box center [62, 68] width 26 height 26
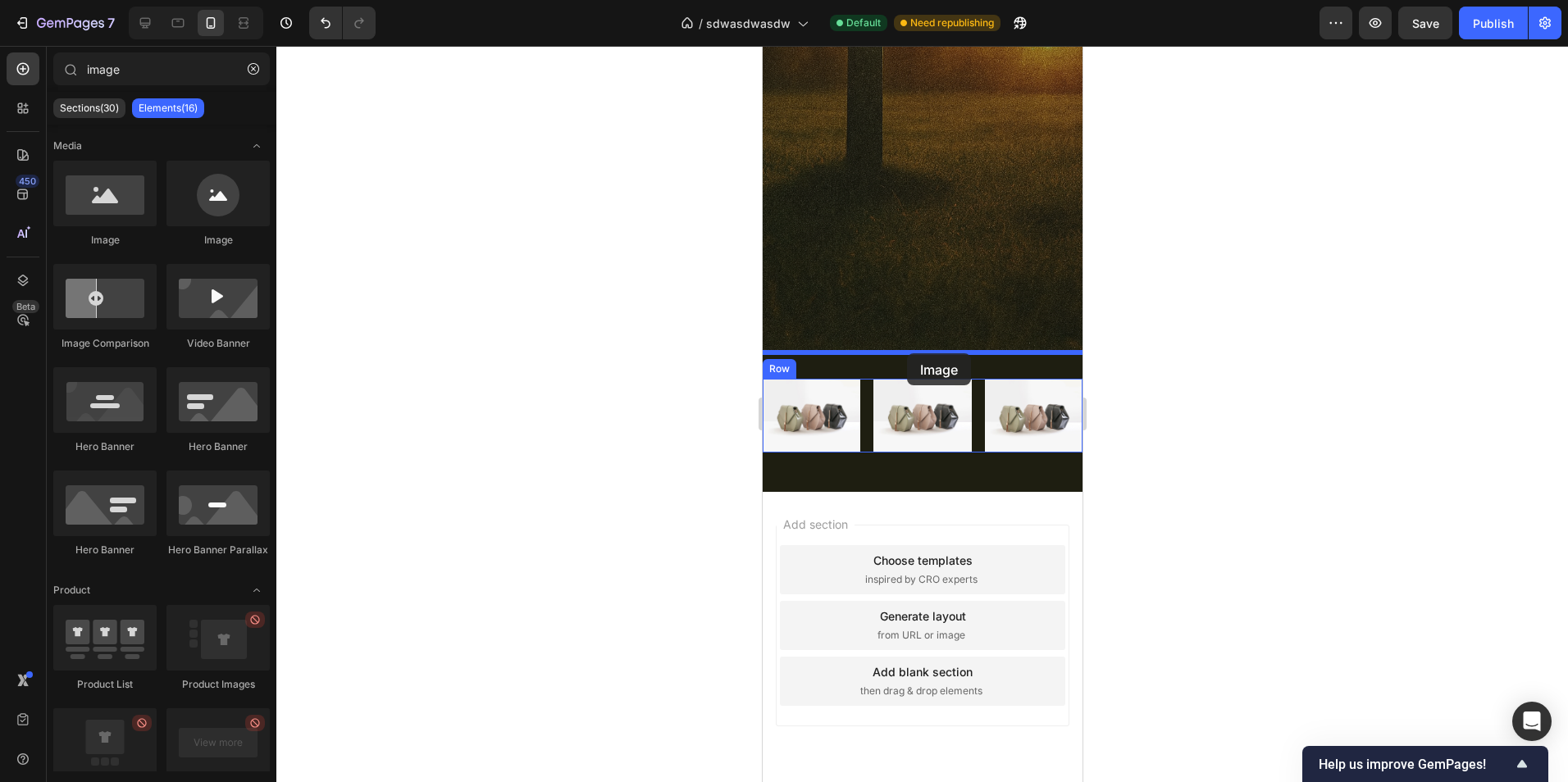
drag, startPoint x: 849, startPoint y: 241, endPoint x: 906, endPoint y: 355, distance: 127.5
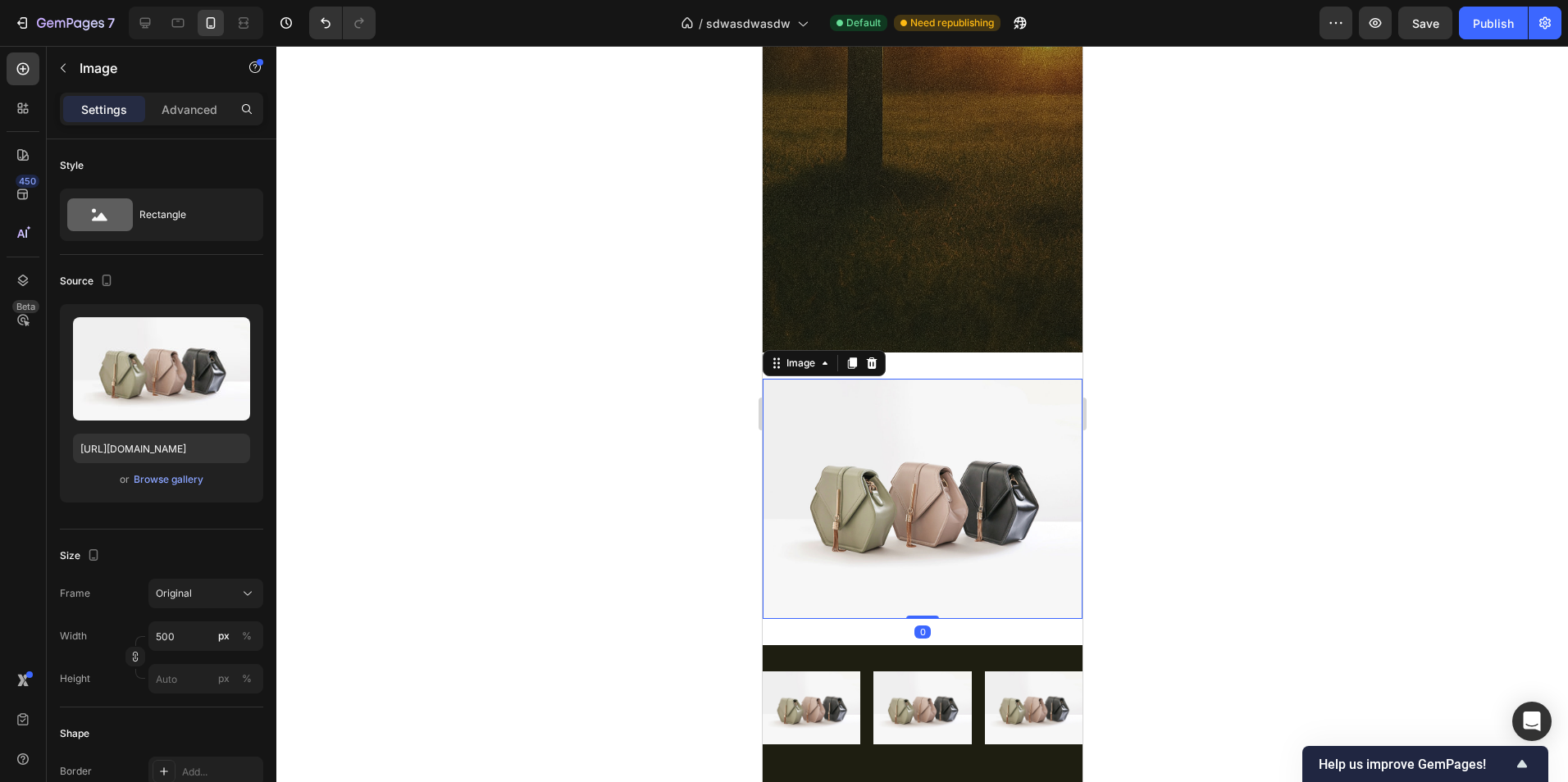
click at [1281, 433] on div at bounding box center [922, 414] width 1292 height 736
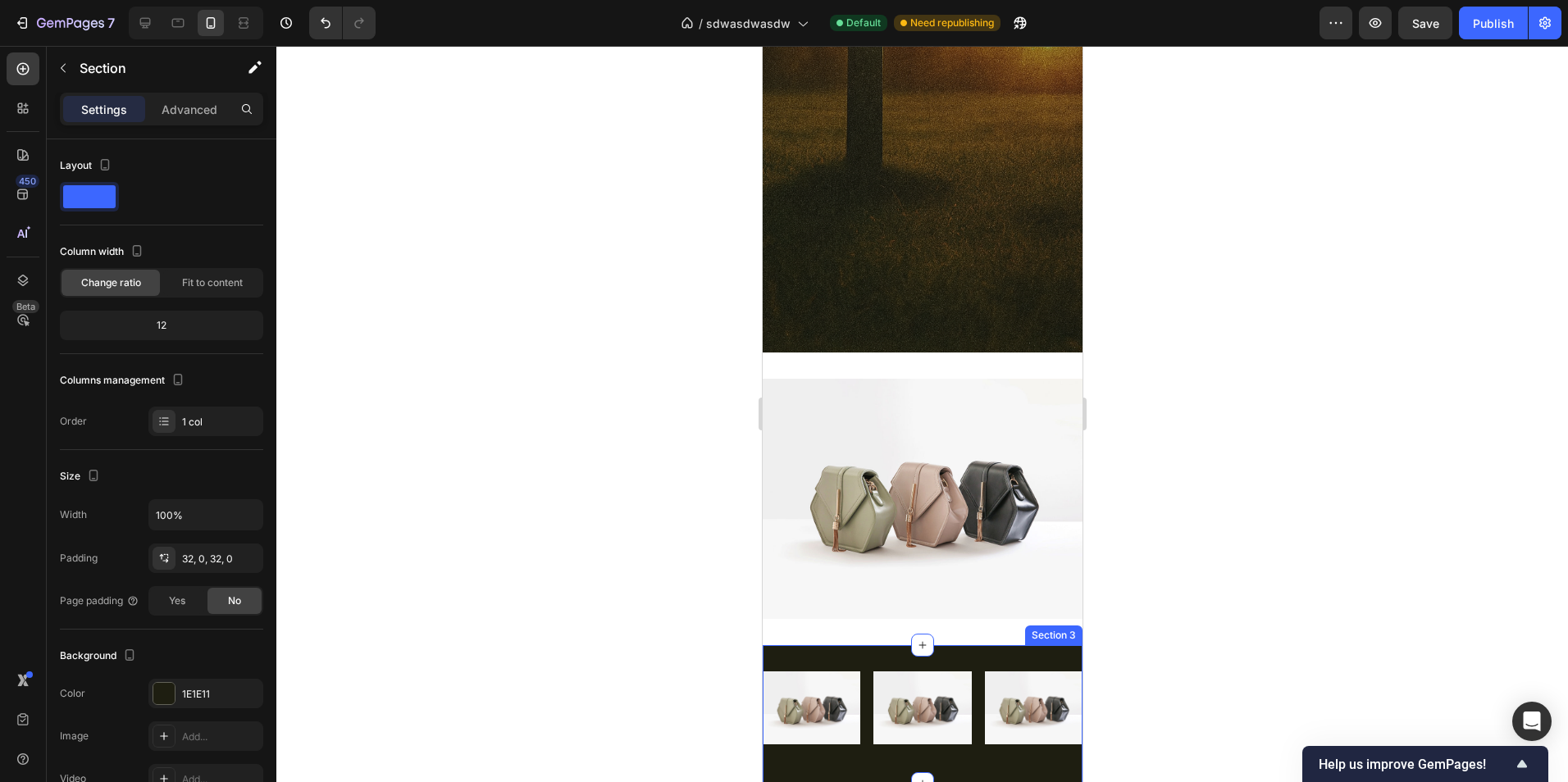
click at [1007, 646] on div "Image Image Image Row Section 3" at bounding box center [921, 714] width 319 height 140
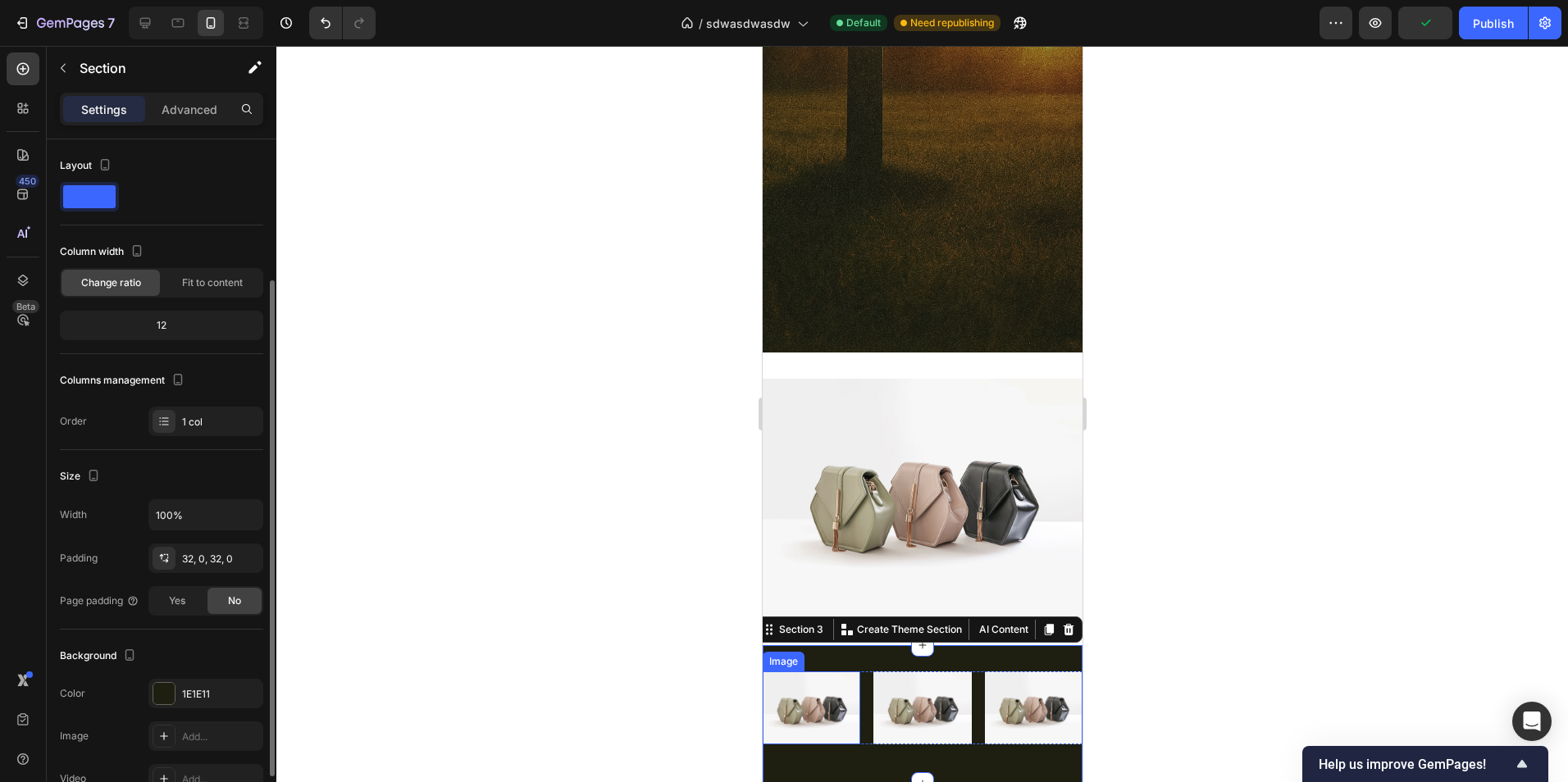
scroll to position [82, 0]
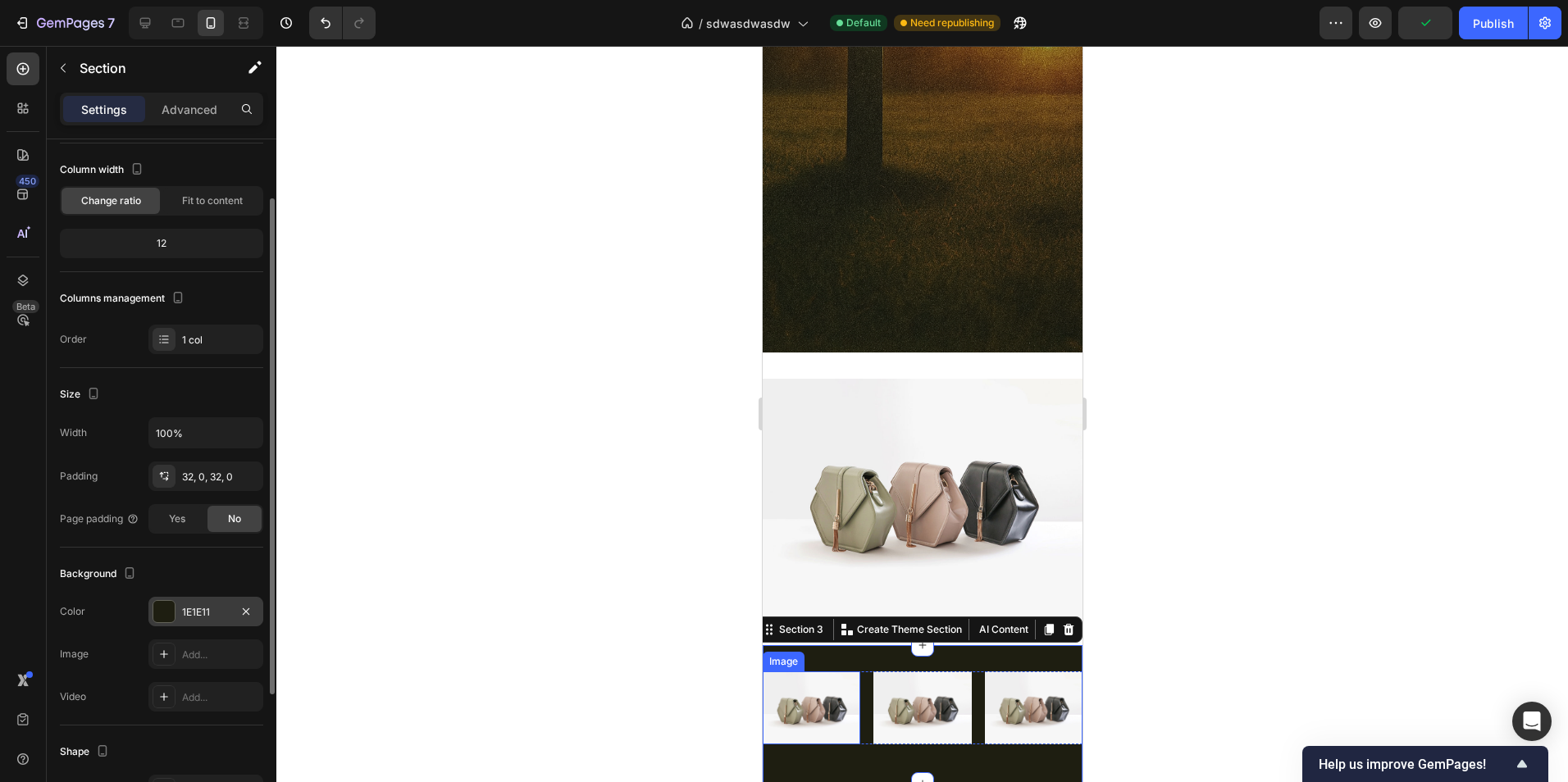
click at [194, 620] on div "1E1E11" at bounding box center [206, 612] width 115 height 30
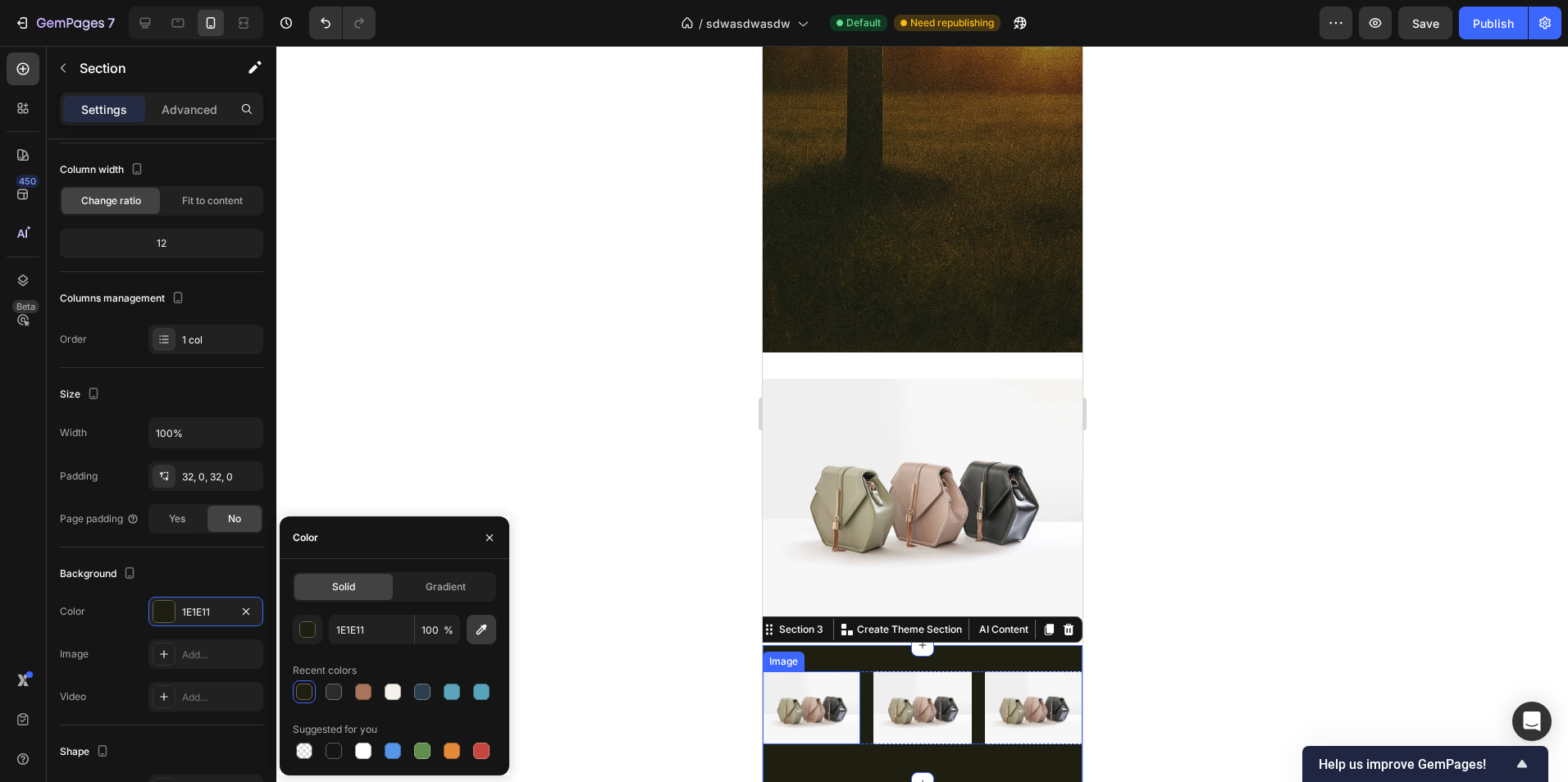
click at [481, 631] on icon "button" at bounding box center [481, 630] width 16 height 16
type input "252314"
click at [1173, 572] on div at bounding box center [922, 414] width 1292 height 736
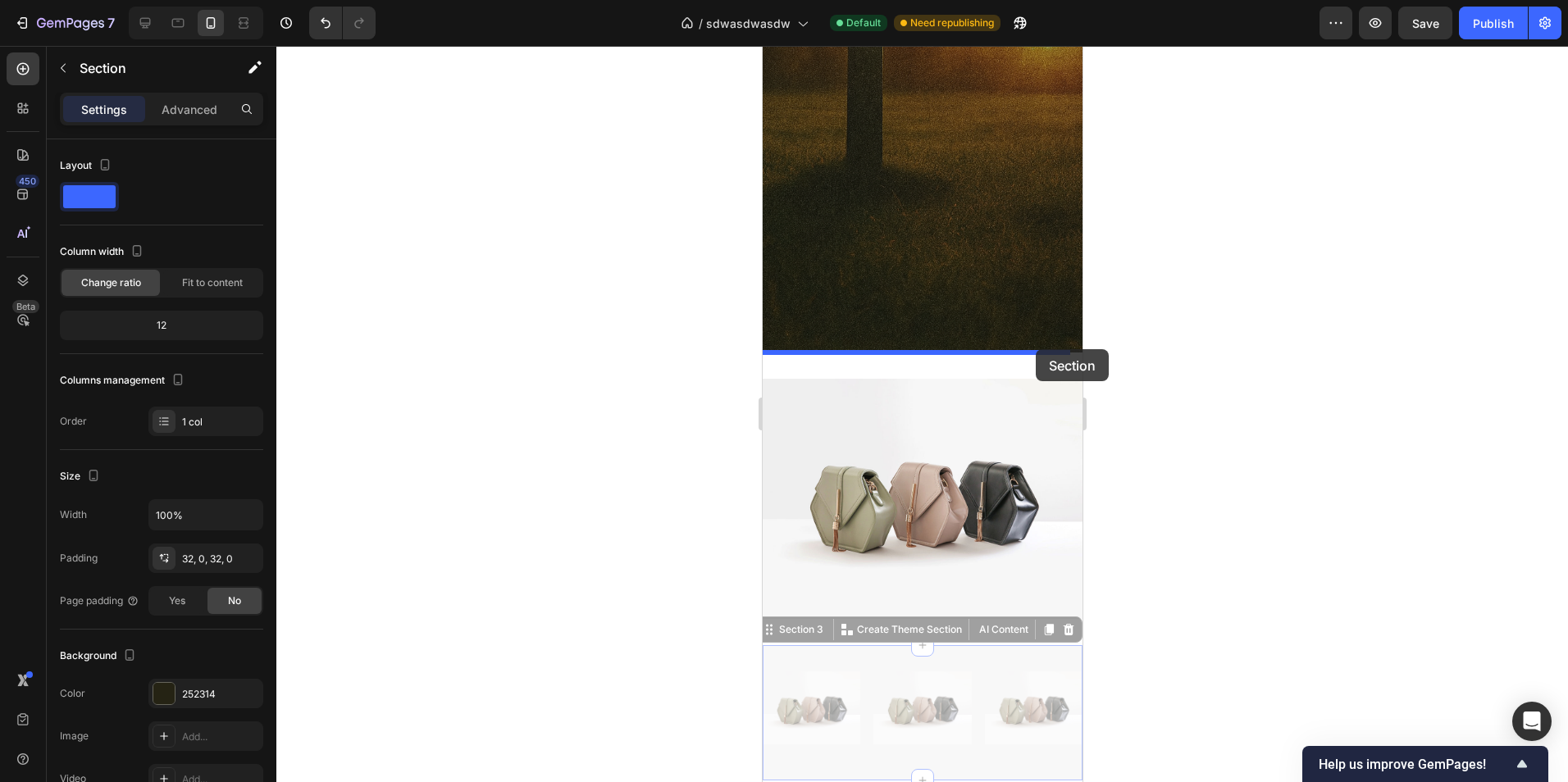
drag, startPoint x: 1045, startPoint y: 648, endPoint x: 1035, endPoint y: 349, distance: 299.2
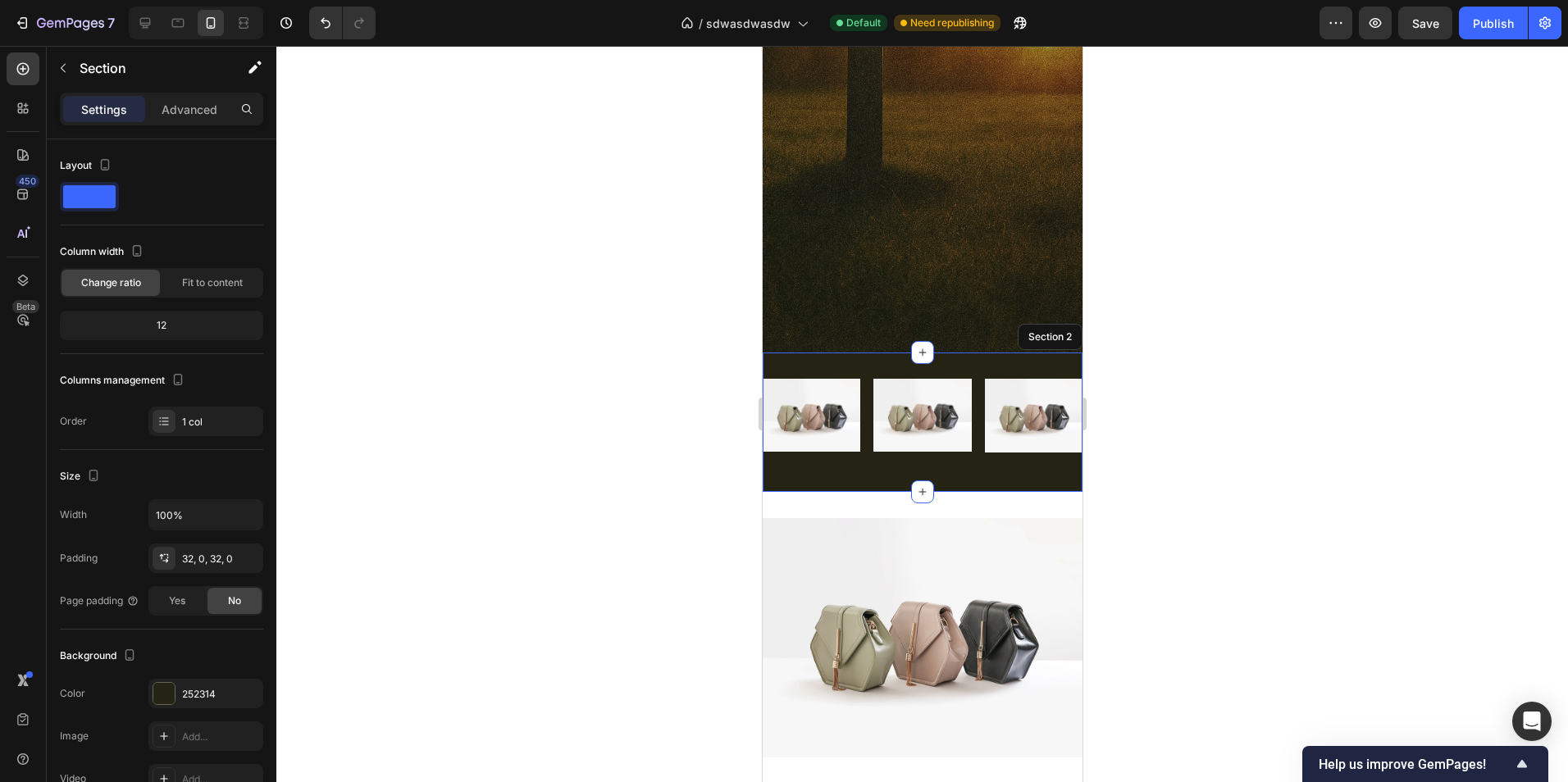
click at [1143, 492] on div at bounding box center [922, 414] width 1292 height 736
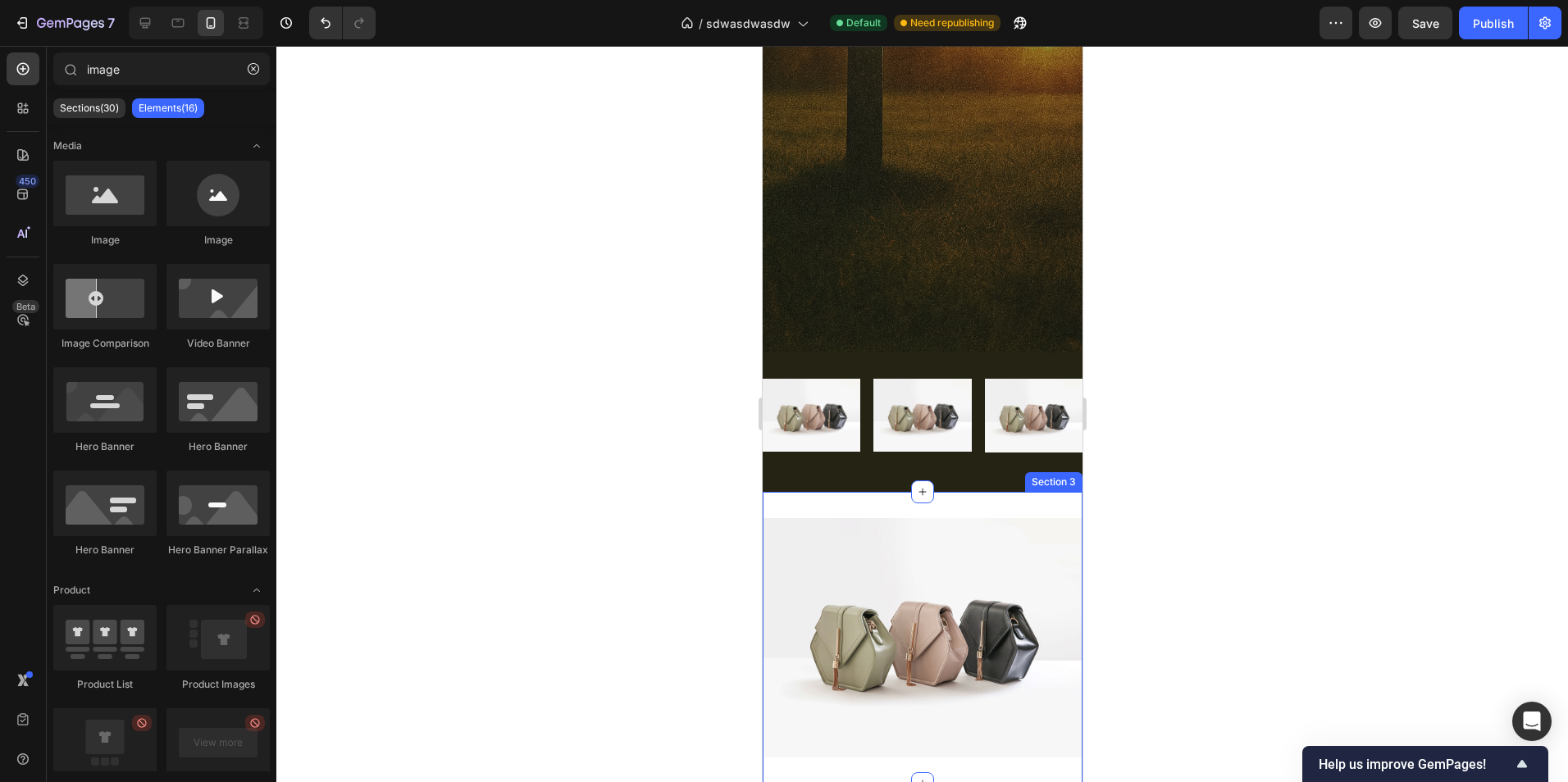
click at [988, 509] on div "Image Section 3" at bounding box center [921, 638] width 319 height 293
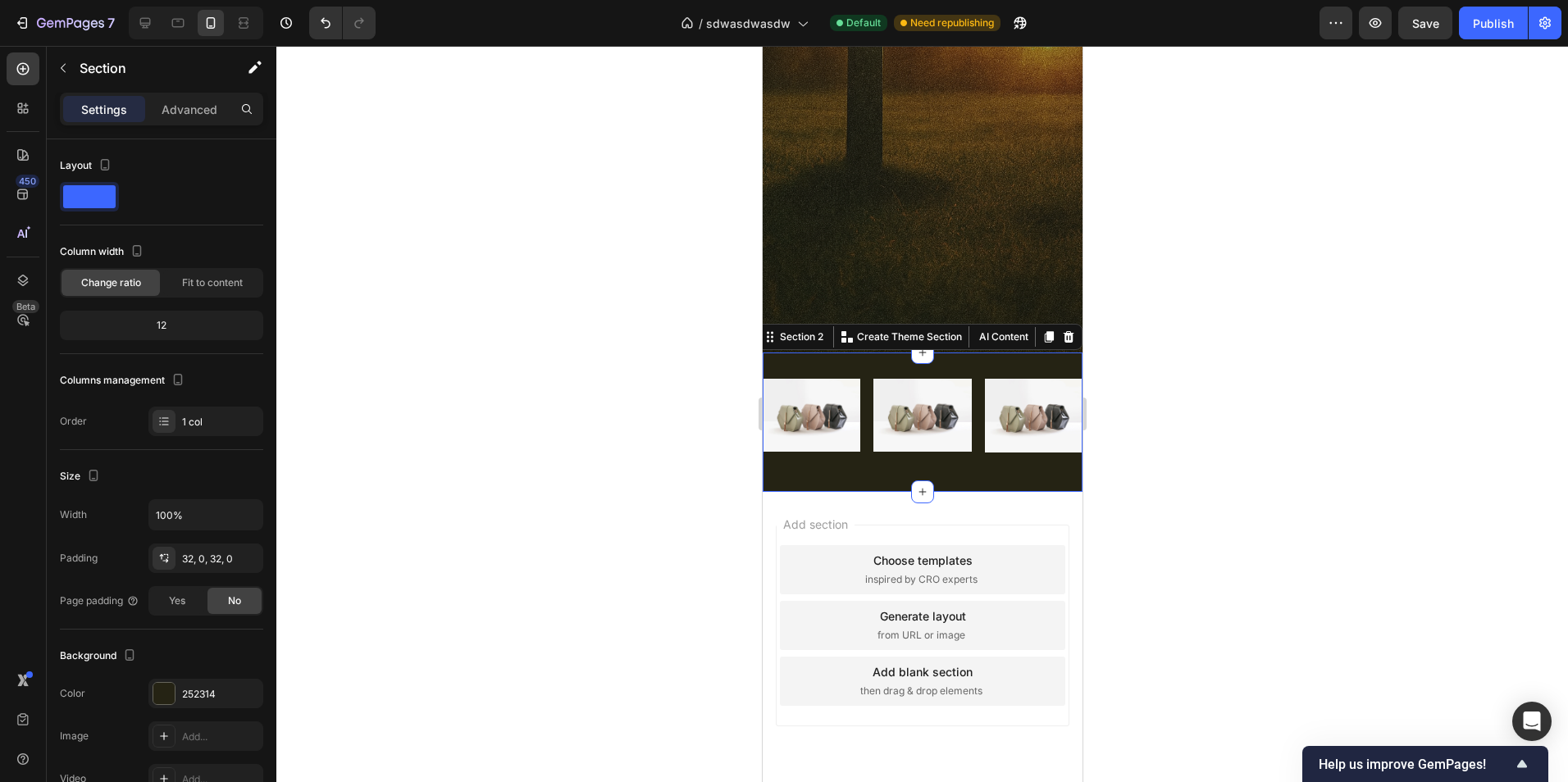
click at [995, 456] on div "Image Image Image Row" at bounding box center [921, 422] width 319 height 87
click at [1155, 473] on div at bounding box center [922, 414] width 1292 height 736
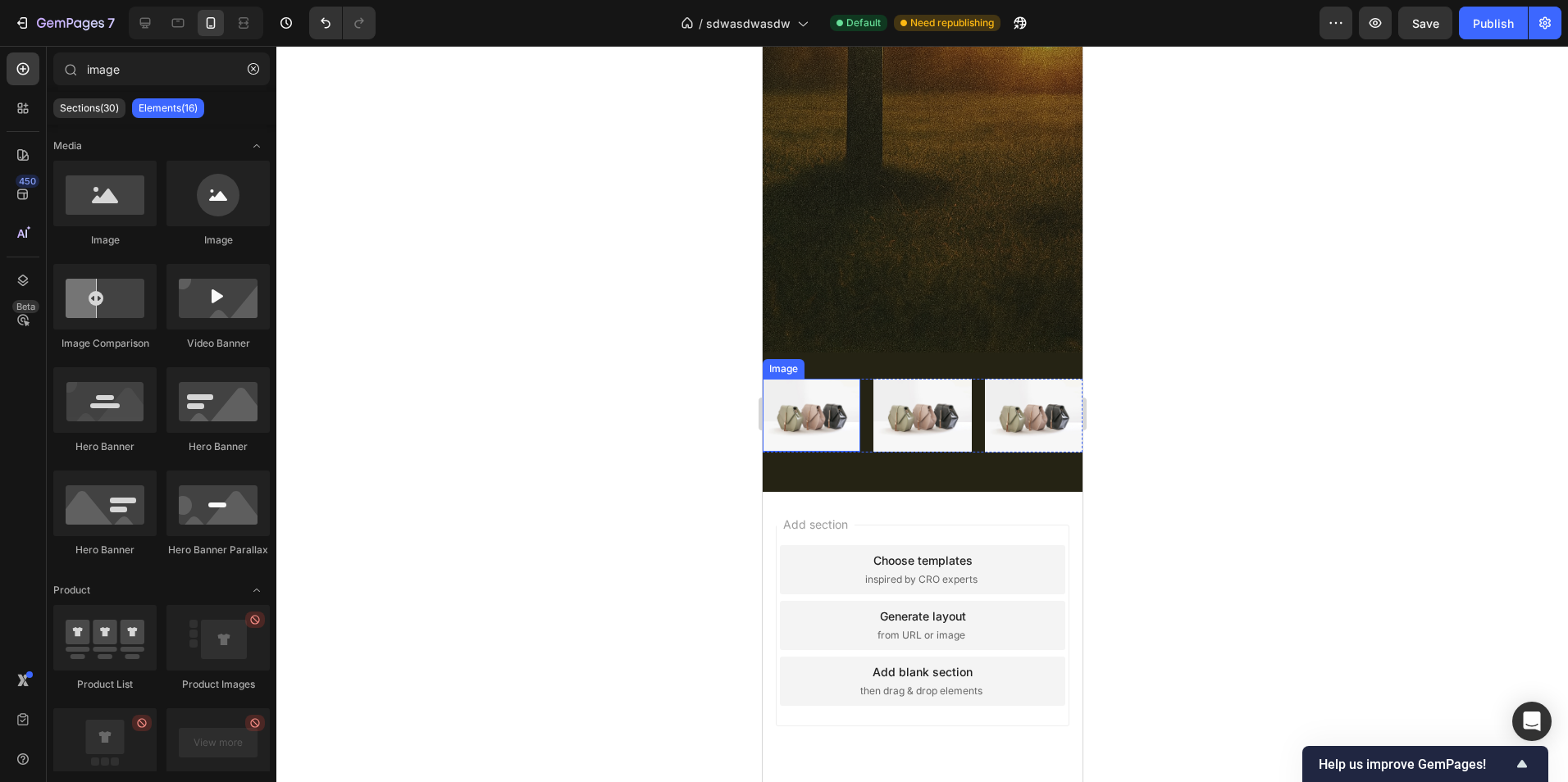
click at [835, 438] on img at bounding box center [810, 415] width 97 height 73
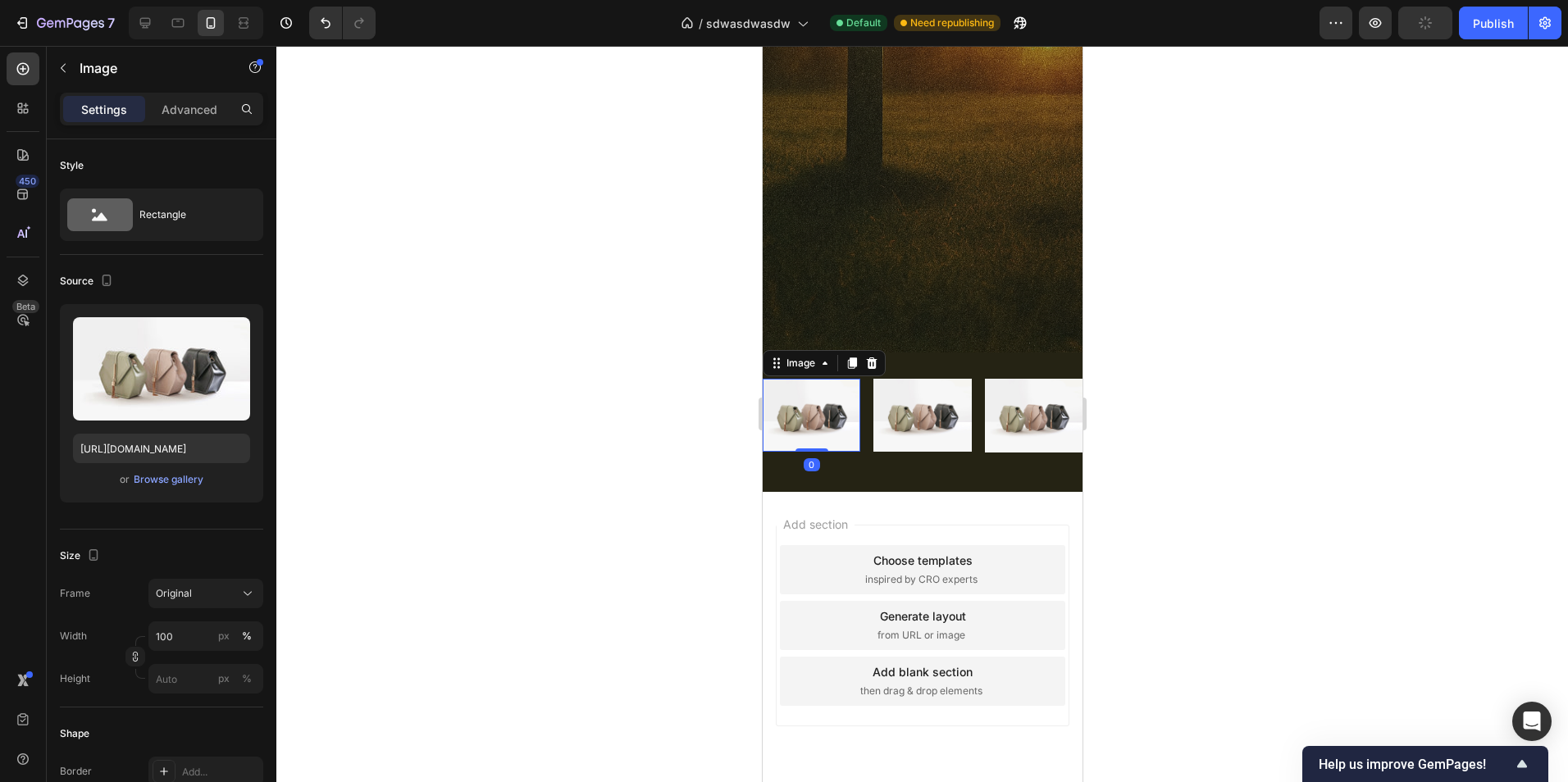
click at [850, 488] on div "Image 0 Image Image Row Section 2" at bounding box center [921, 422] width 319 height 140
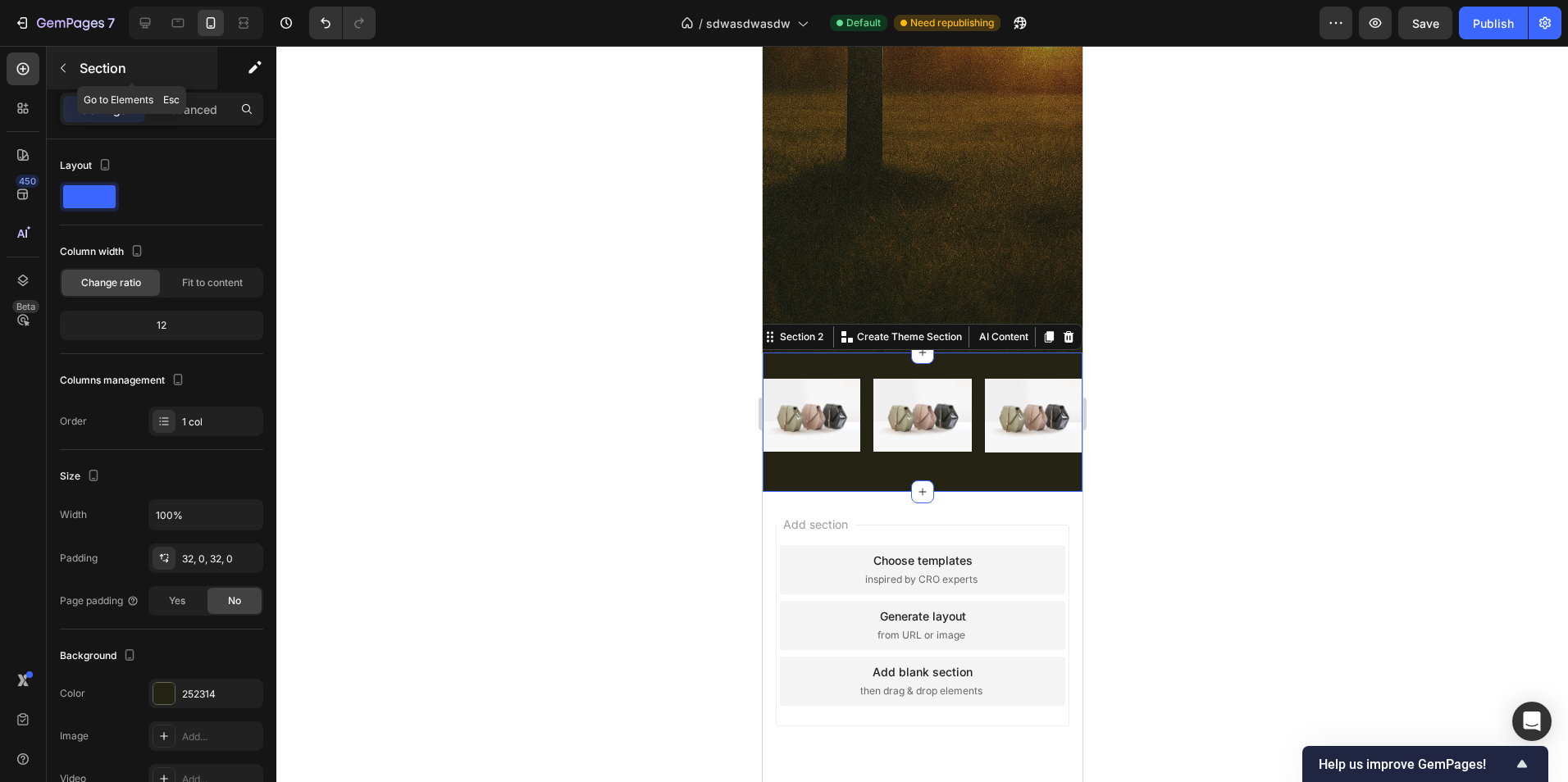
click at [81, 68] on p "Section" at bounding box center [146, 69] width 134 height 20
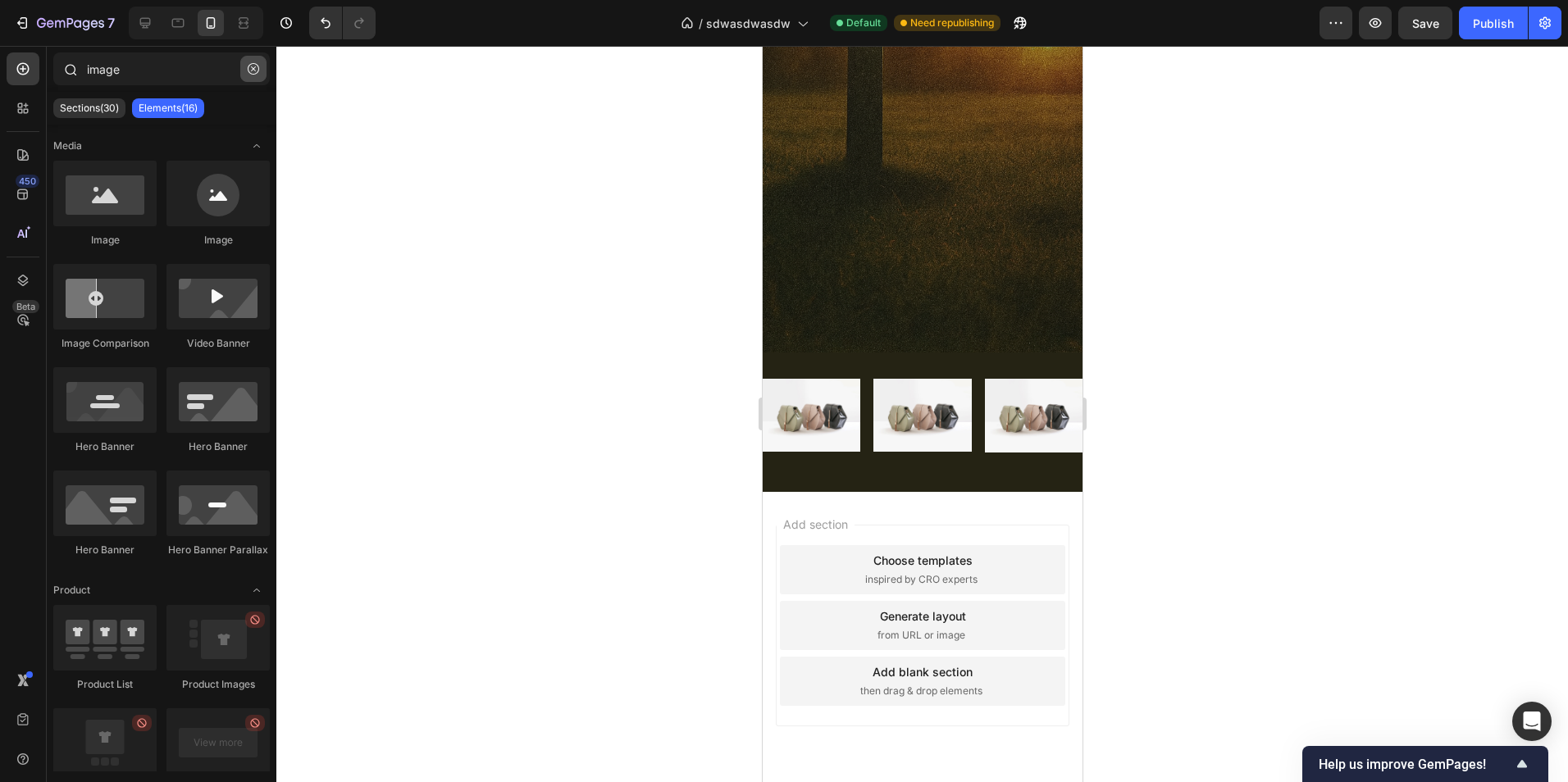
click at [254, 71] on icon "button" at bounding box center [254, 69] width 12 height 12
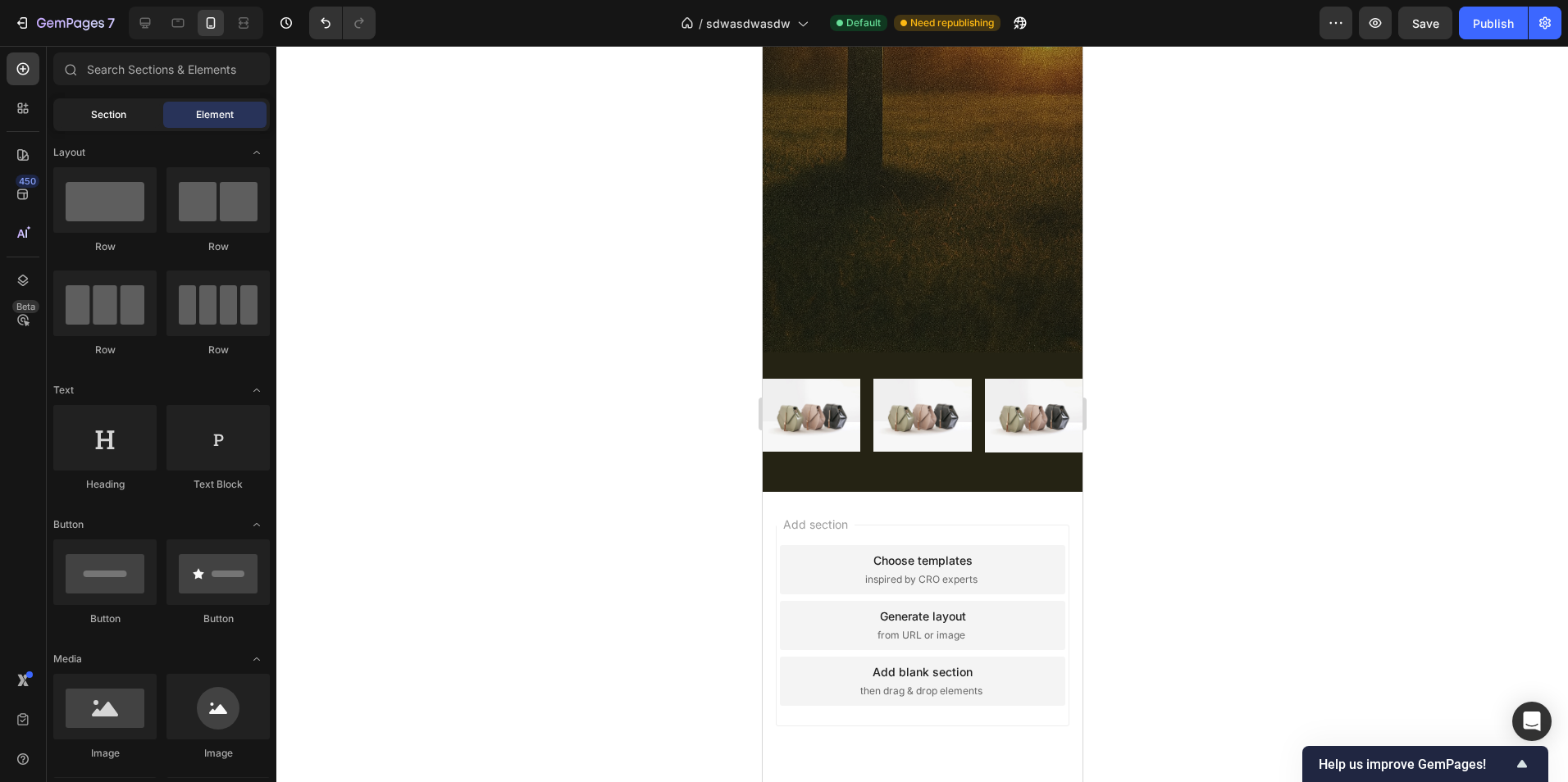
click at [118, 109] on span "Section" at bounding box center [108, 115] width 35 height 14
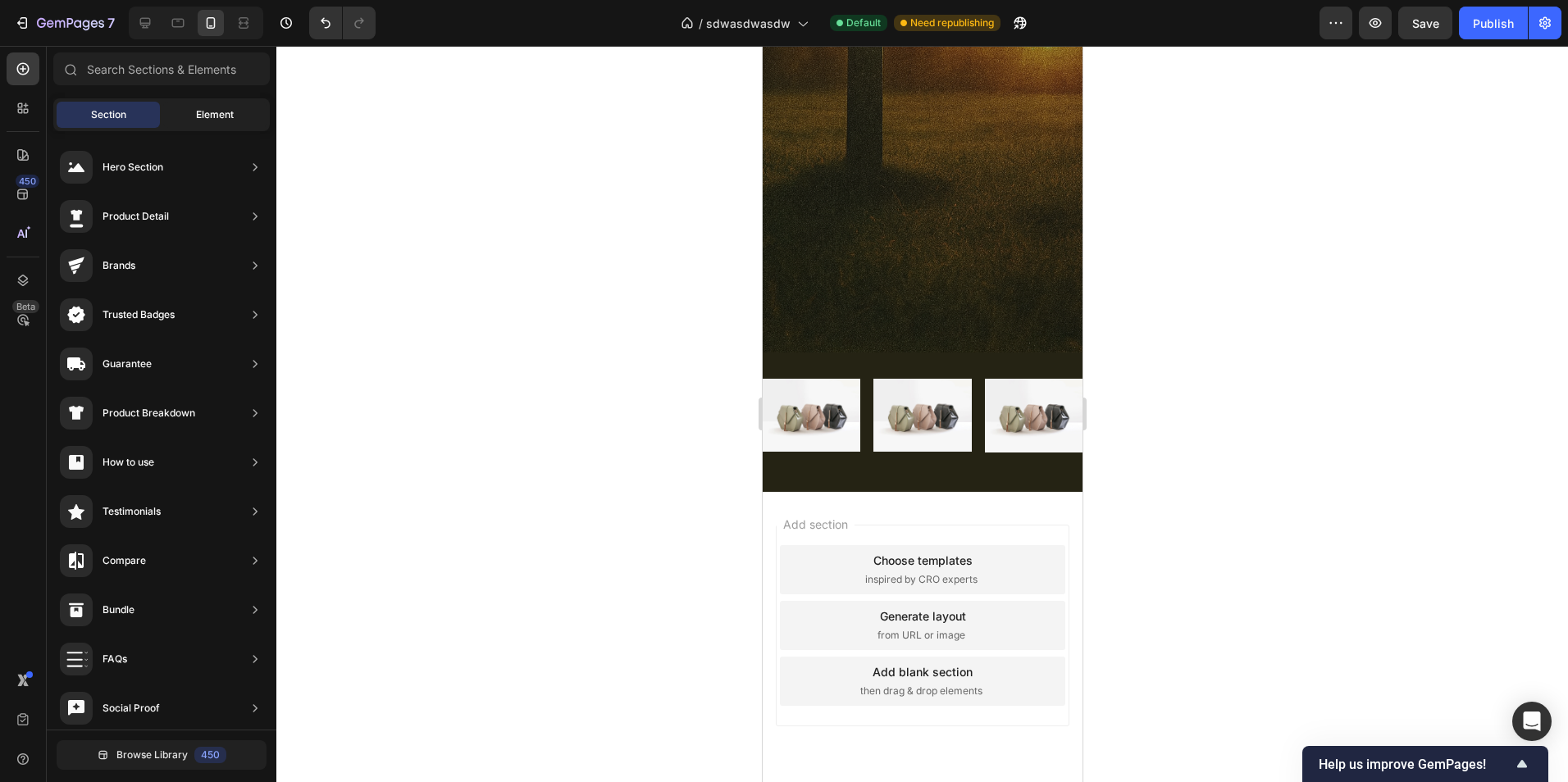
click at [196, 115] on span "Element" at bounding box center [215, 115] width 38 height 14
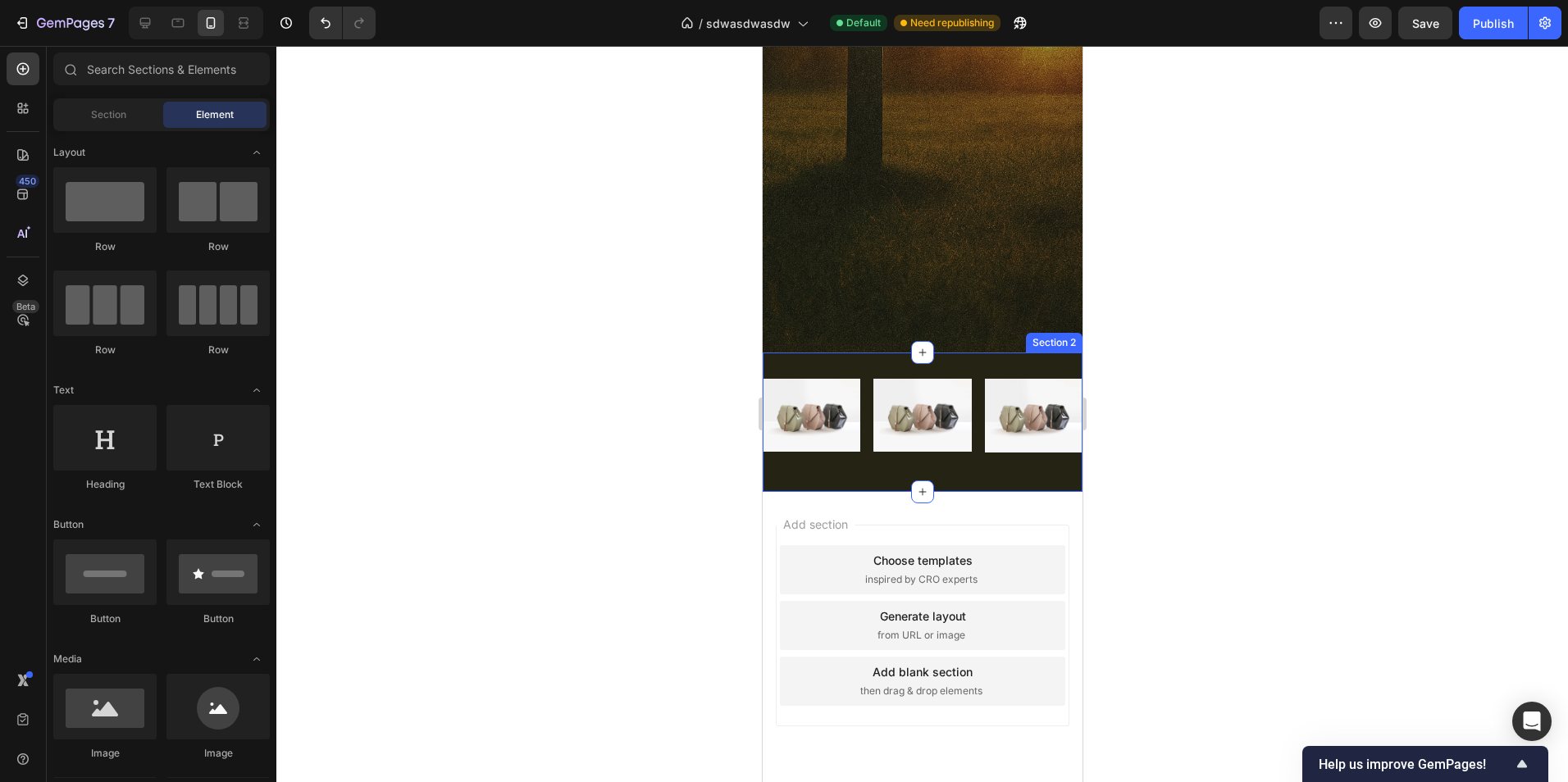
click at [897, 363] on div "Image Image Image Row Section 2" at bounding box center [921, 422] width 319 height 140
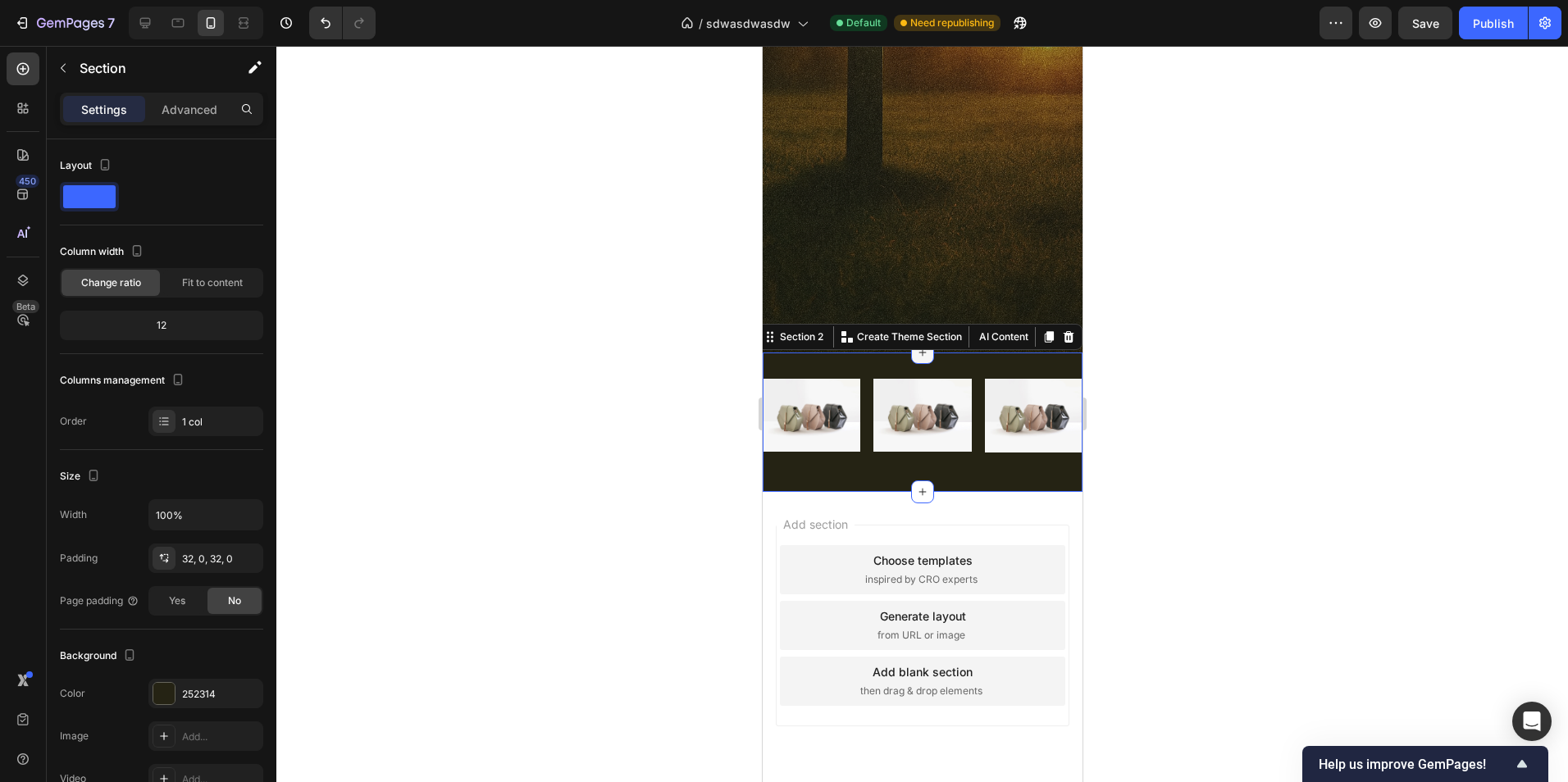
click at [915, 356] on icon at bounding box center [921, 353] width 14 height 14
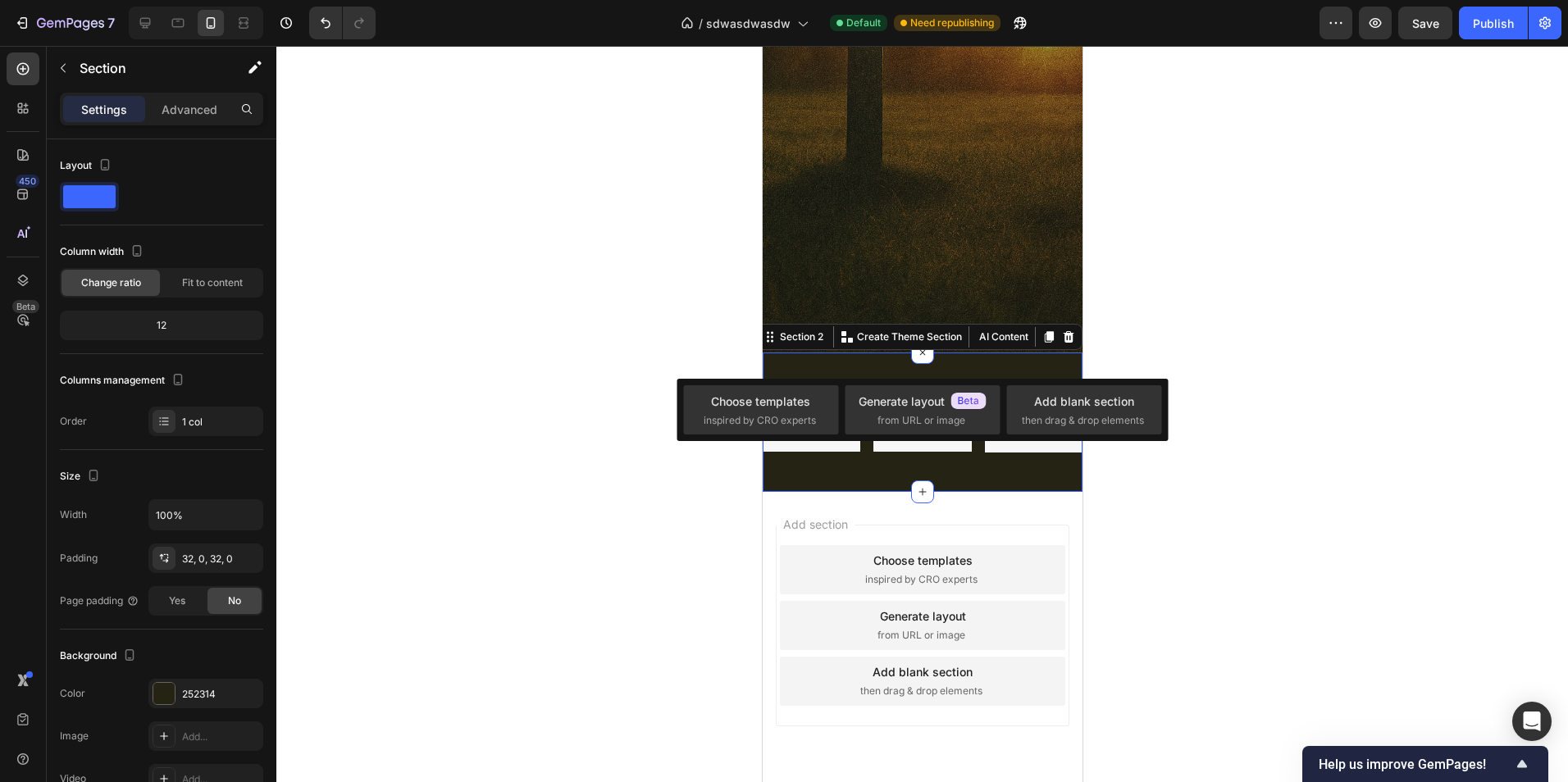
click at [864, 365] on div "Image Image Image Row Section 2 You can create reusable sections Create Theme S…" at bounding box center [921, 422] width 319 height 140
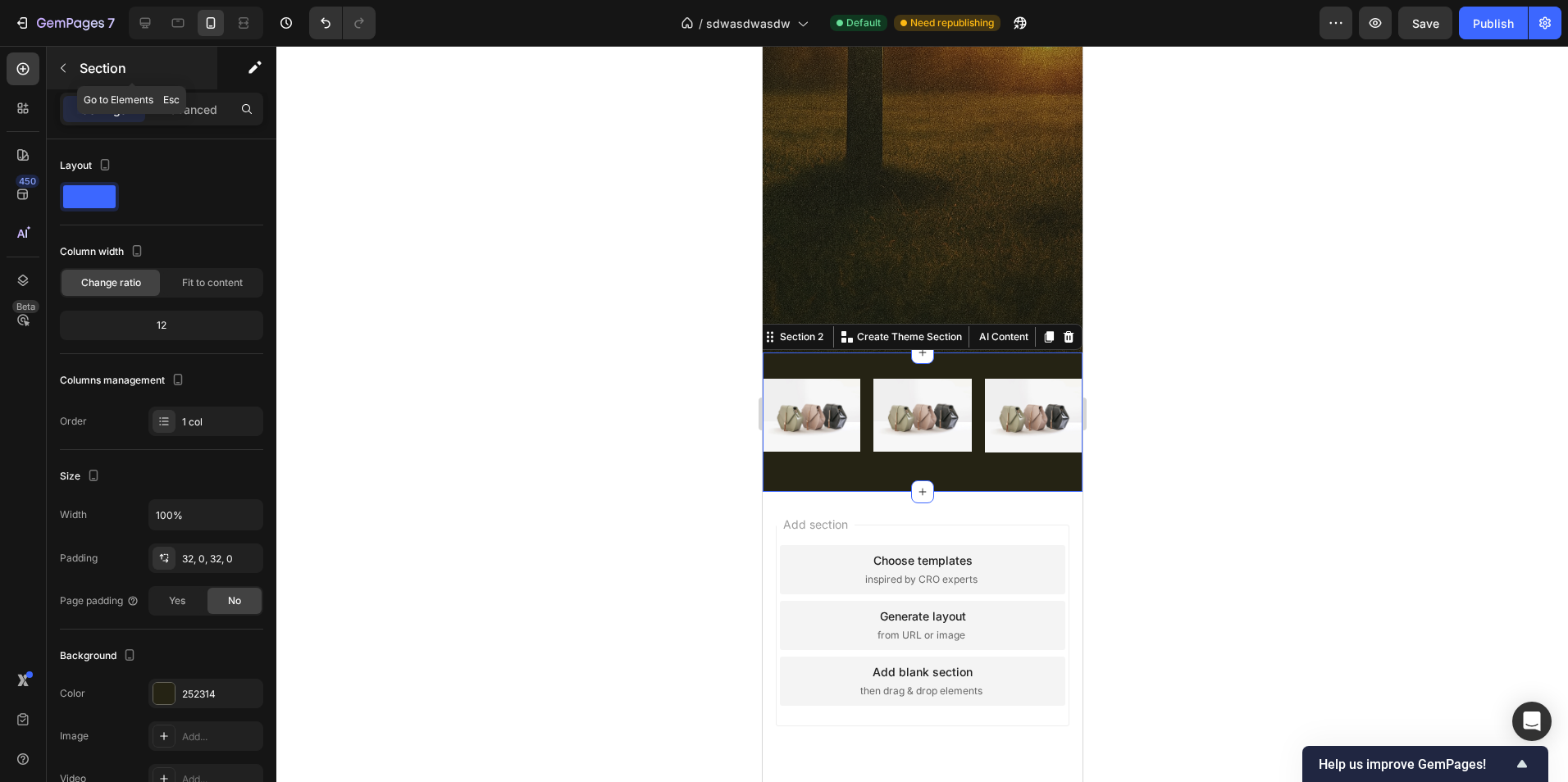
click at [125, 70] on p "Section" at bounding box center [146, 69] width 134 height 20
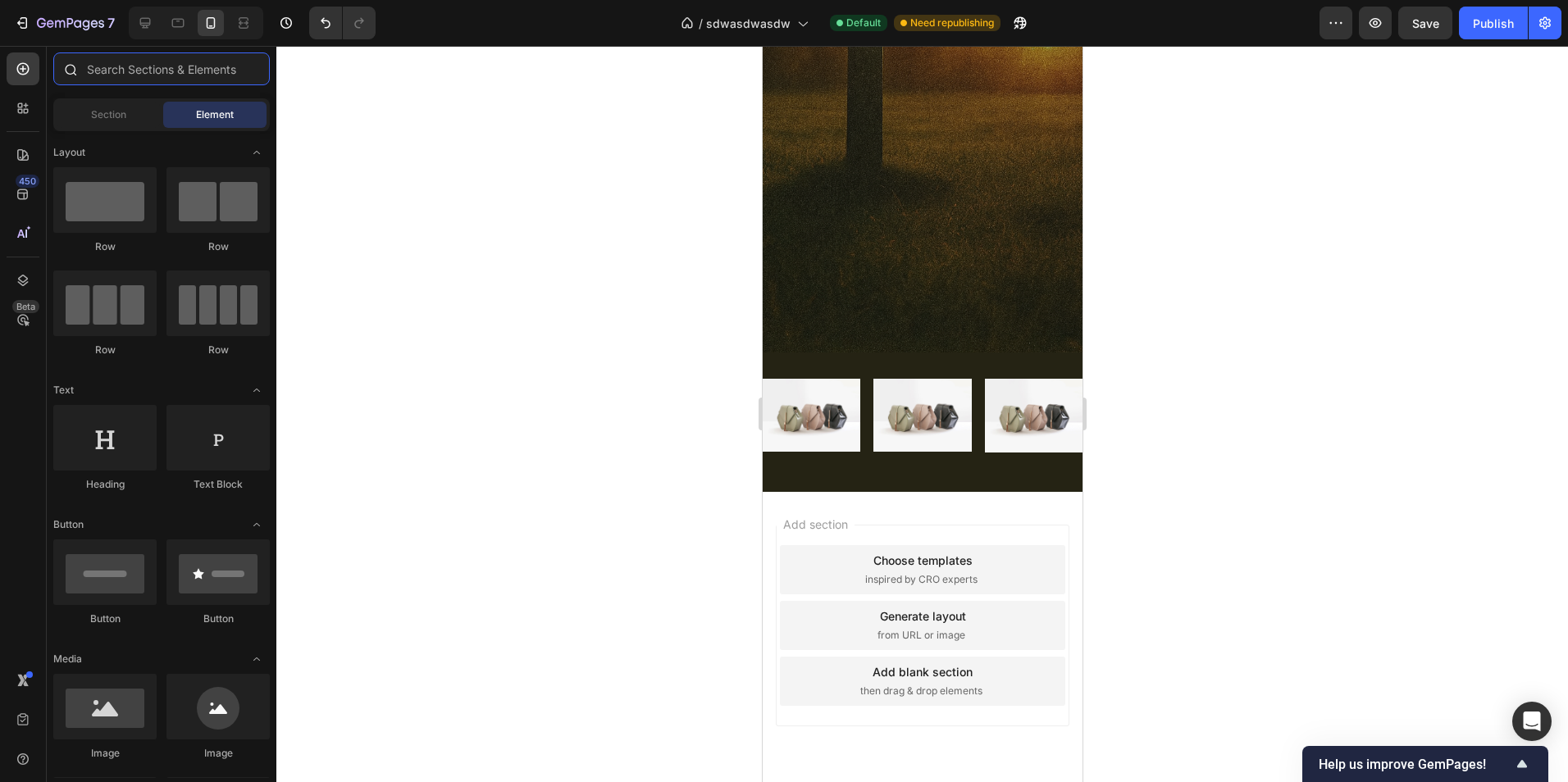
click at [158, 76] on input "text" at bounding box center [161, 69] width 217 height 32
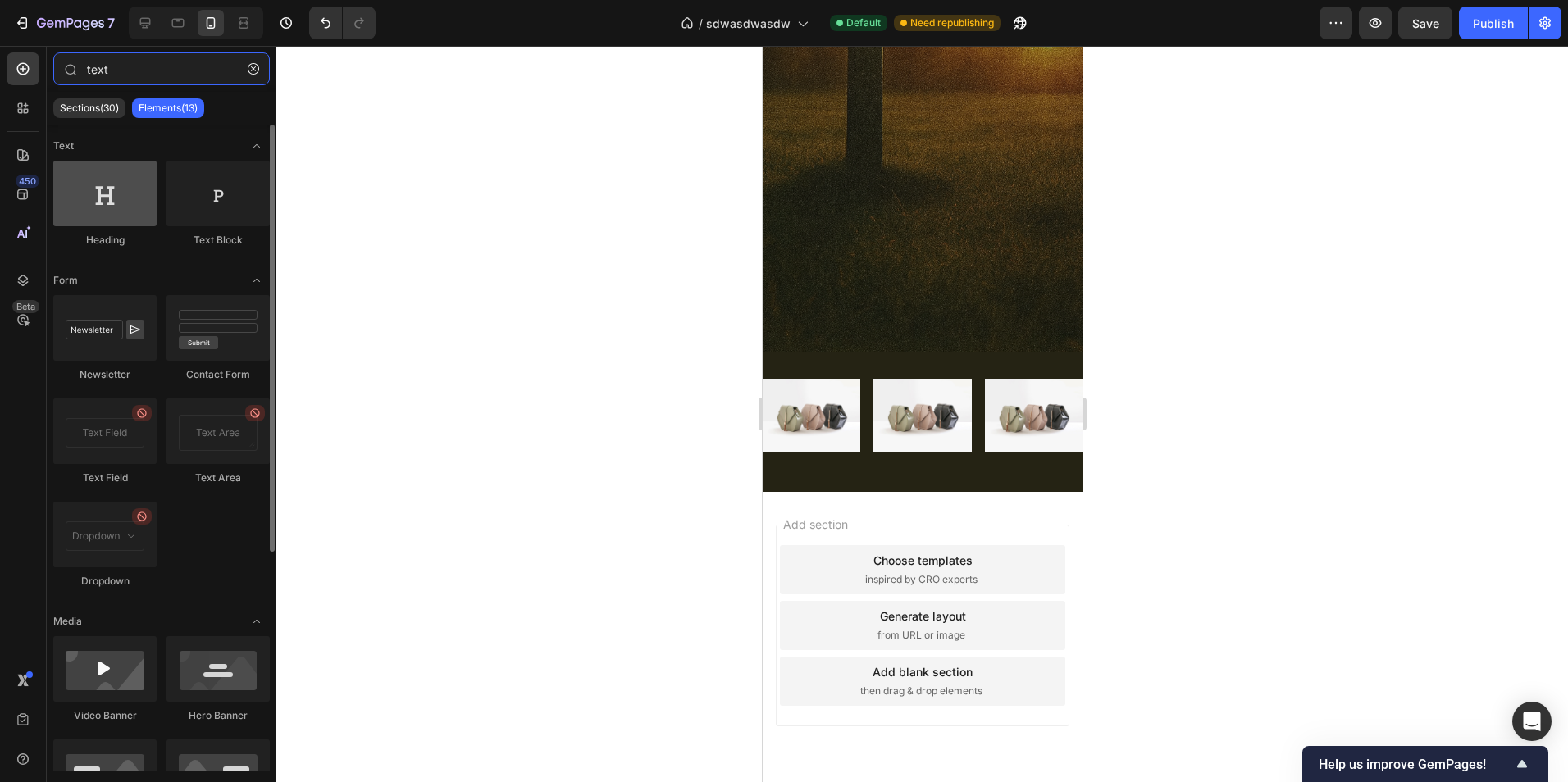
type input "text"
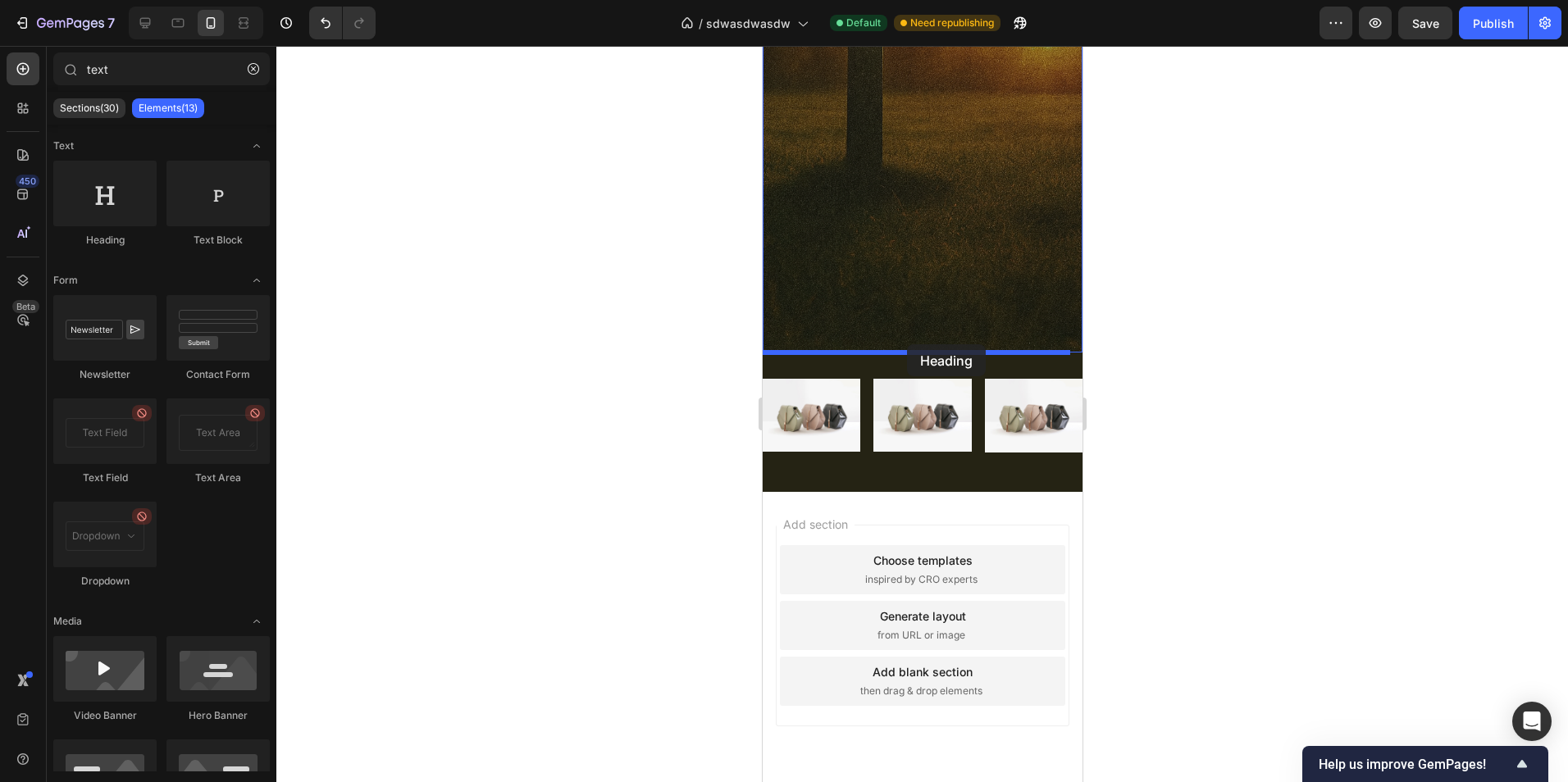
drag, startPoint x: 878, startPoint y: 233, endPoint x: 906, endPoint y: 345, distance: 115.4
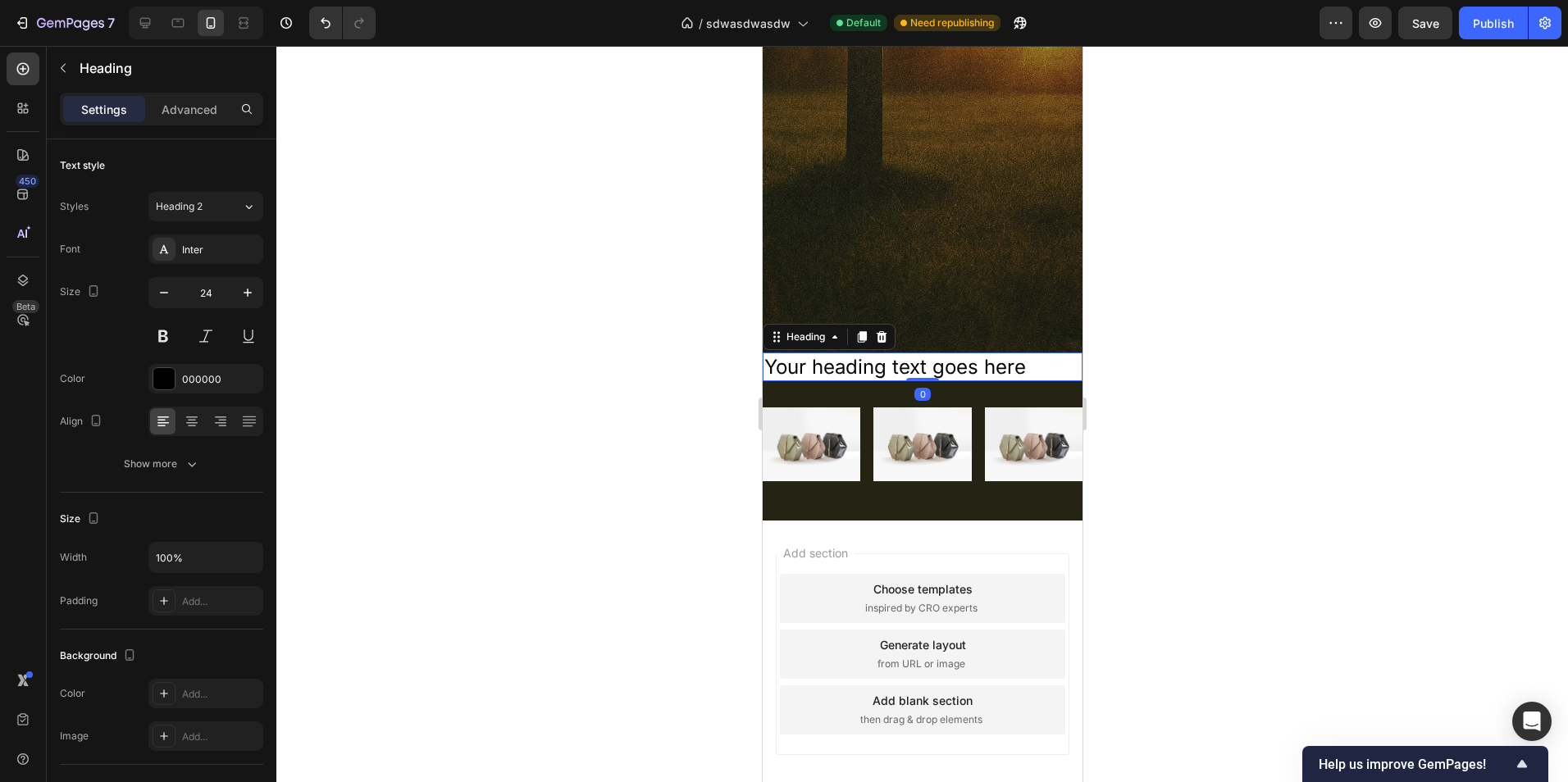
click at [966, 381] on h2 "Your heading text goes here" at bounding box center [921, 367] width 319 height 29
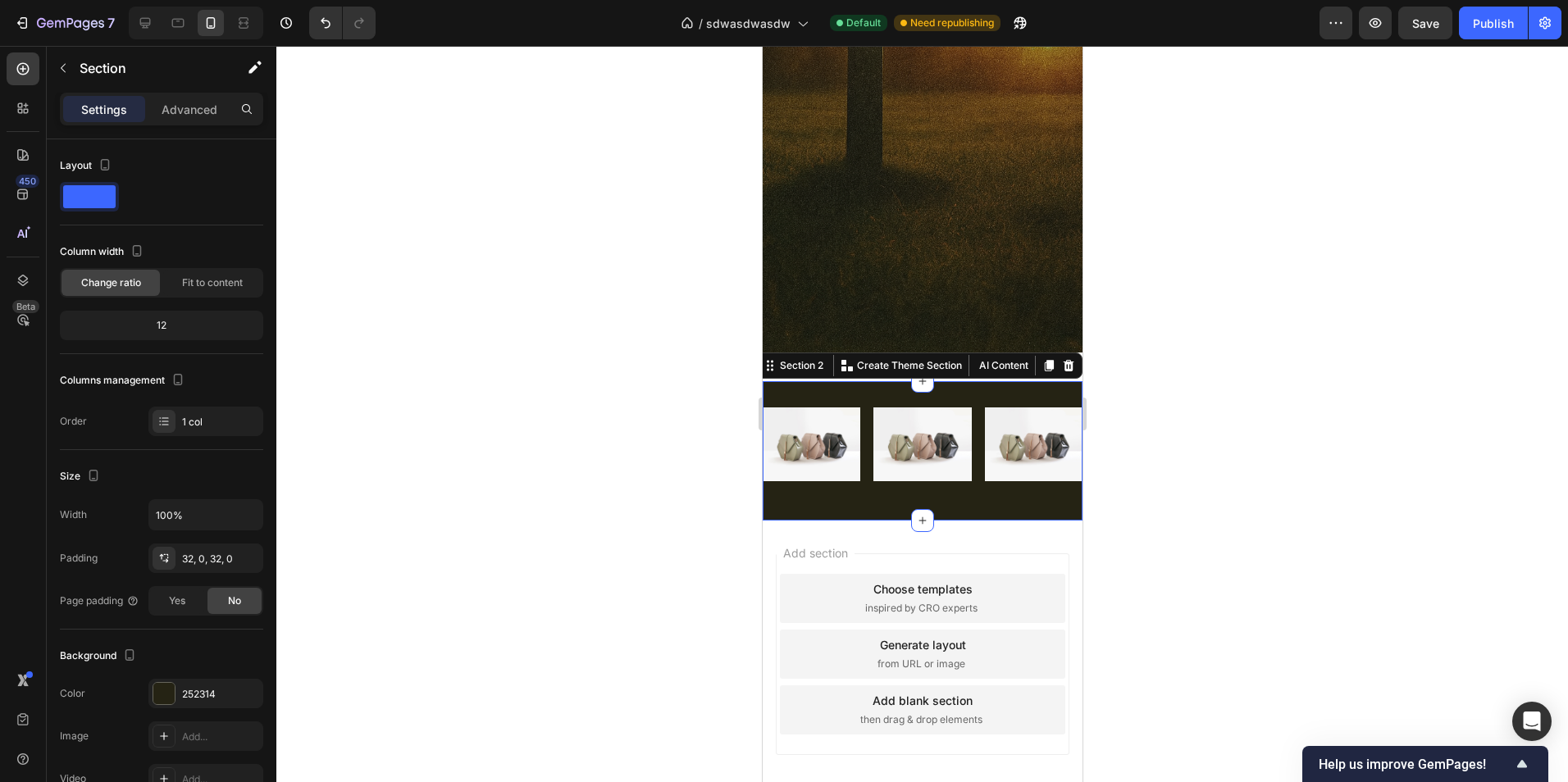
click at [988, 391] on div "Image Image Image Row Section 2 You can create reusable sections Create Theme S…" at bounding box center [921, 451] width 319 height 140
click at [1116, 346] on div at bounding box center [922, 414] width 1292 height 736
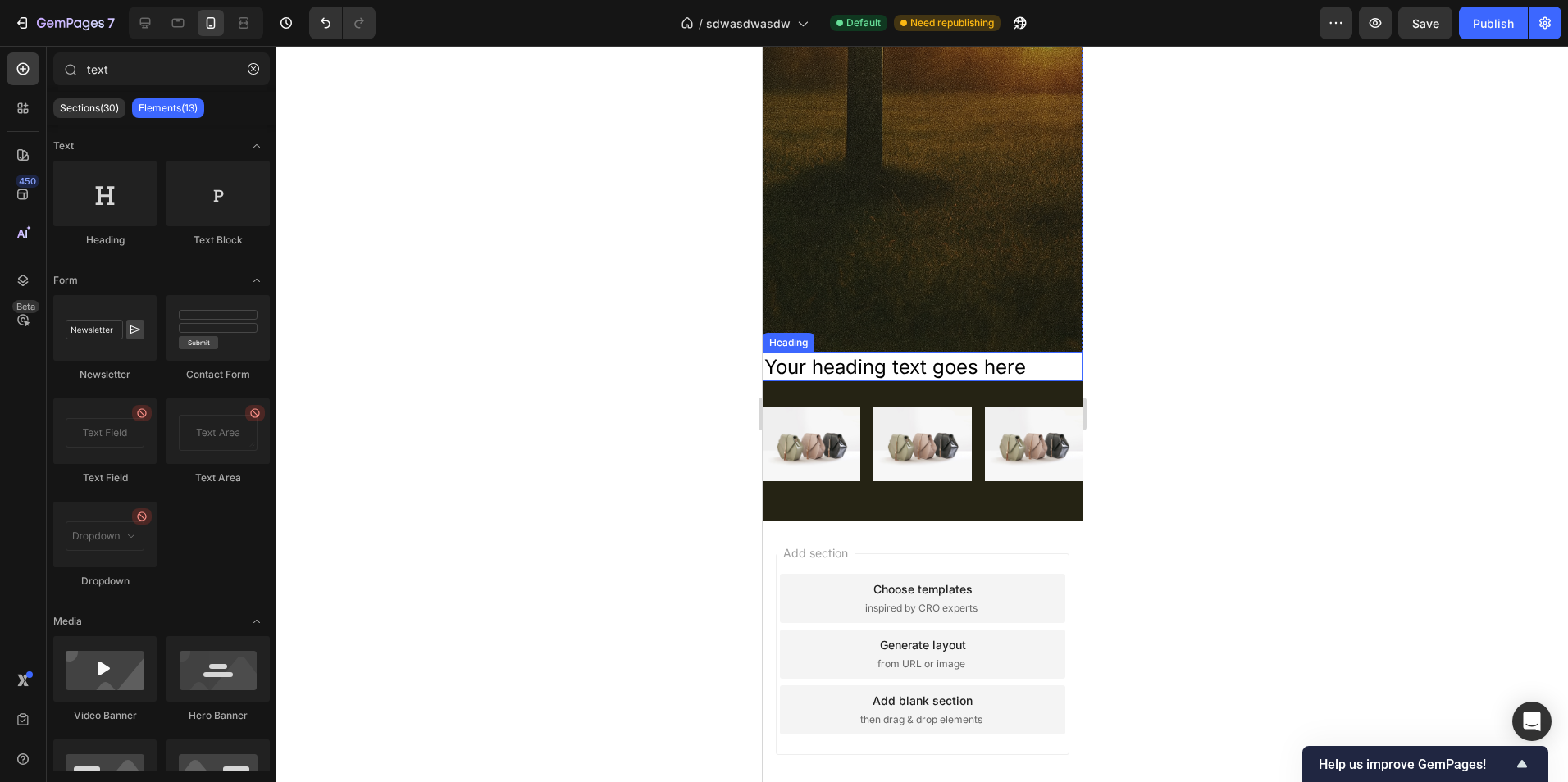
click at [1053, 364] on p "Your heading text goes here" at bounding box center [921, 367] width 317 height 25
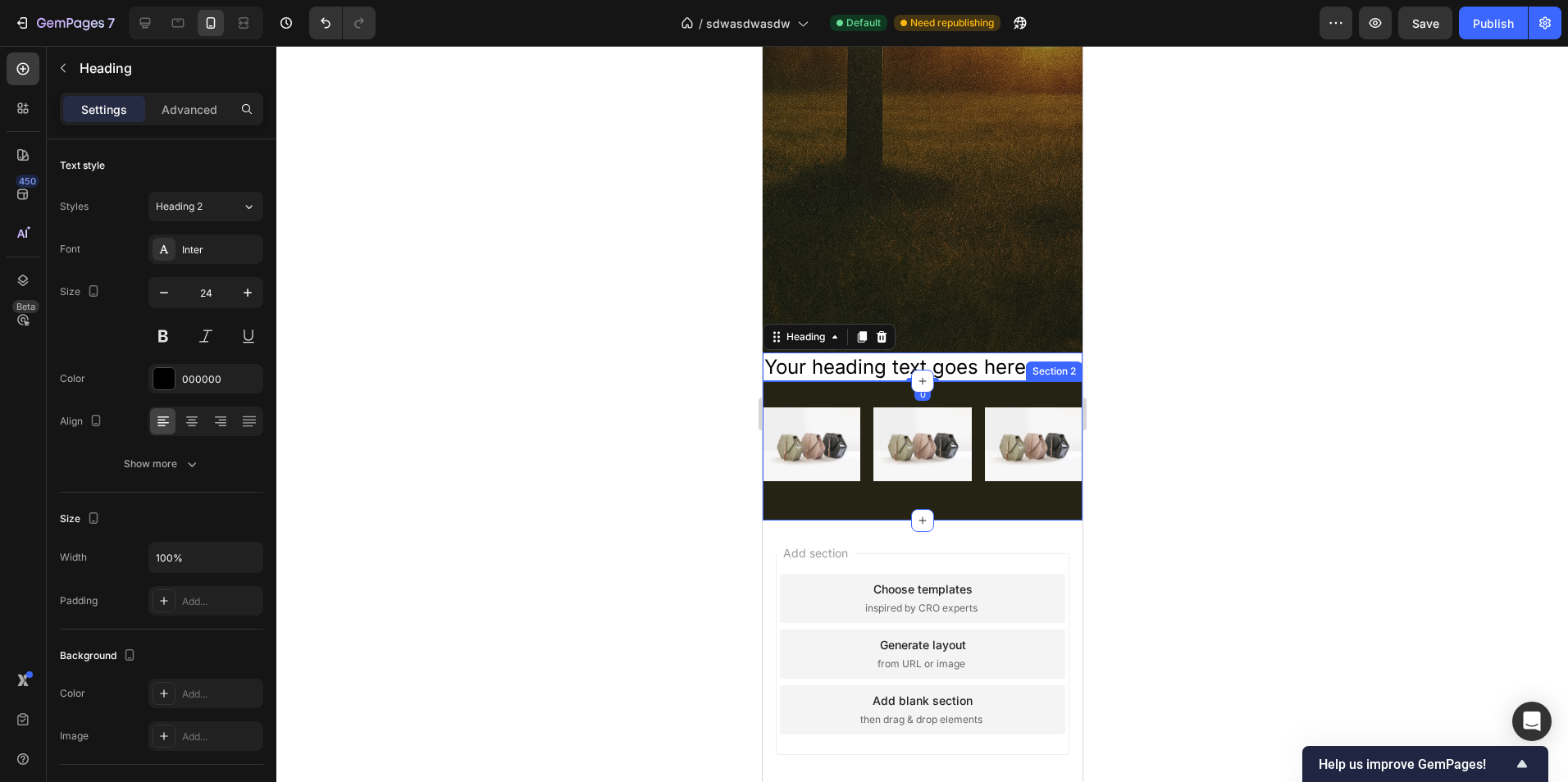
click at [1040, 389] on div "Image Image Image Row Section 2" at bounding box center [921, 451] width 319 height 140
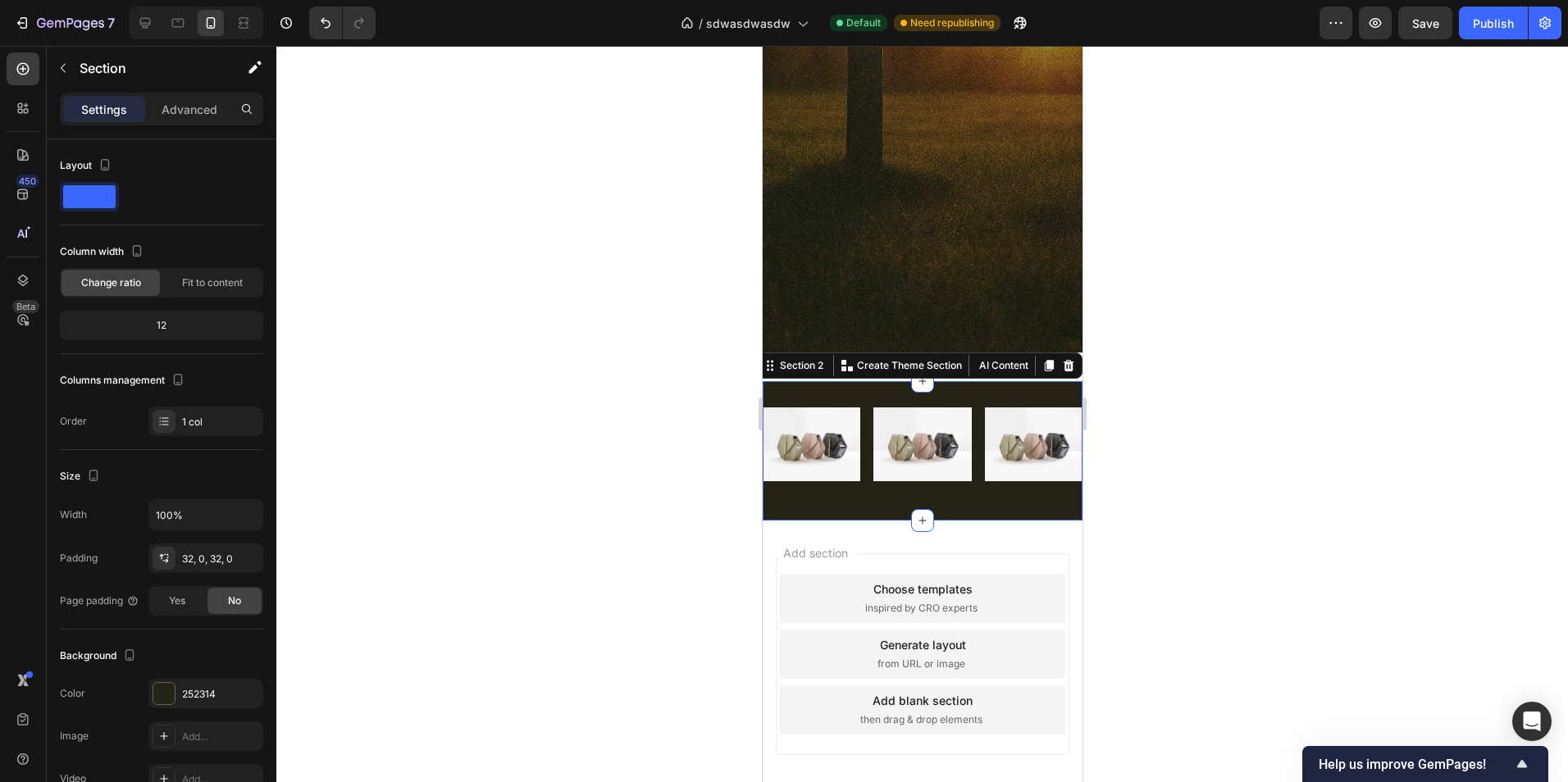
click at [1148, 390] on div at bounding box center [922, 414] width 1292 height 736
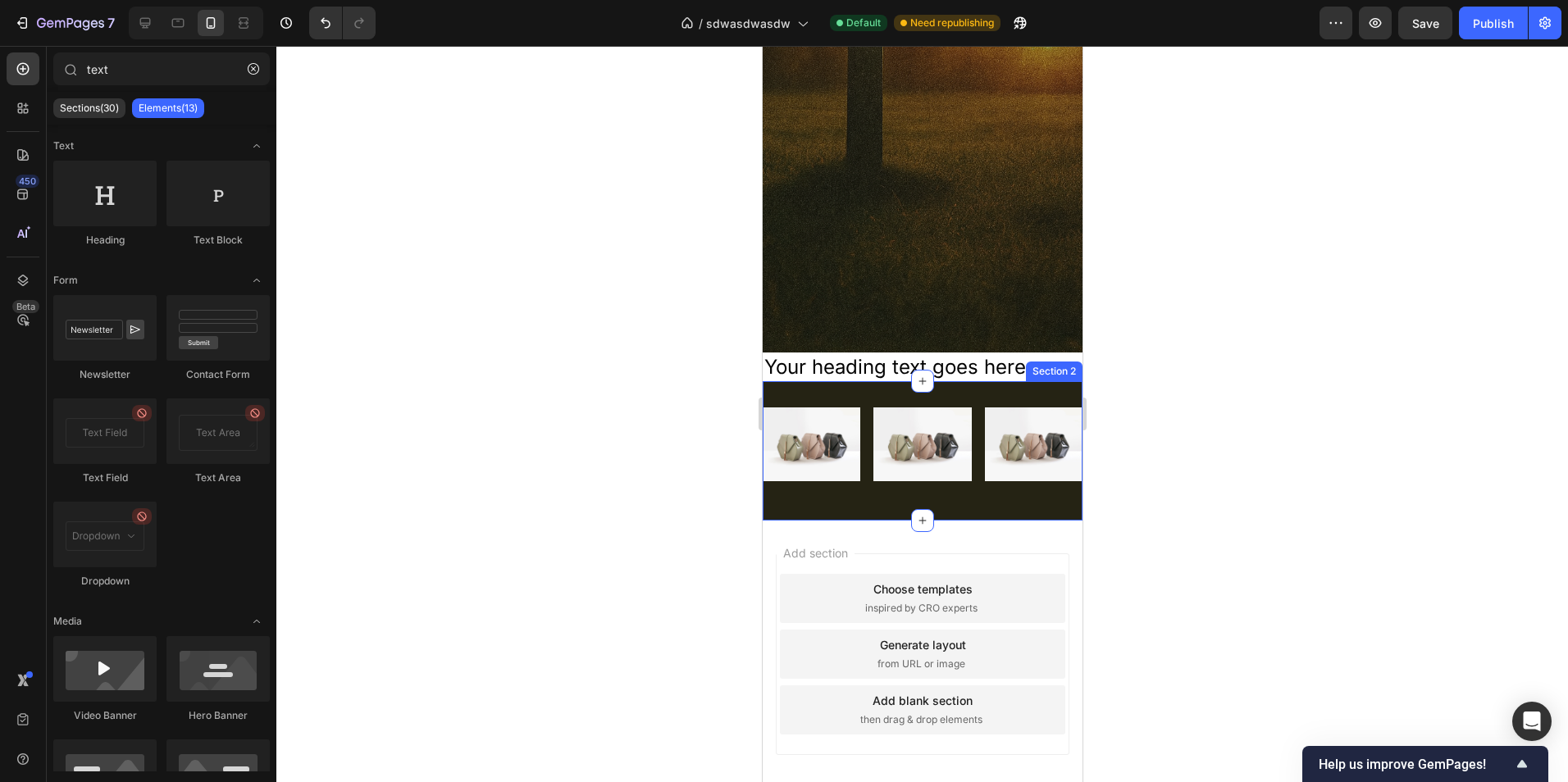
click at [1043, 375] on div "Section 2" at bounding box center [1053, 372] width 57 height 20
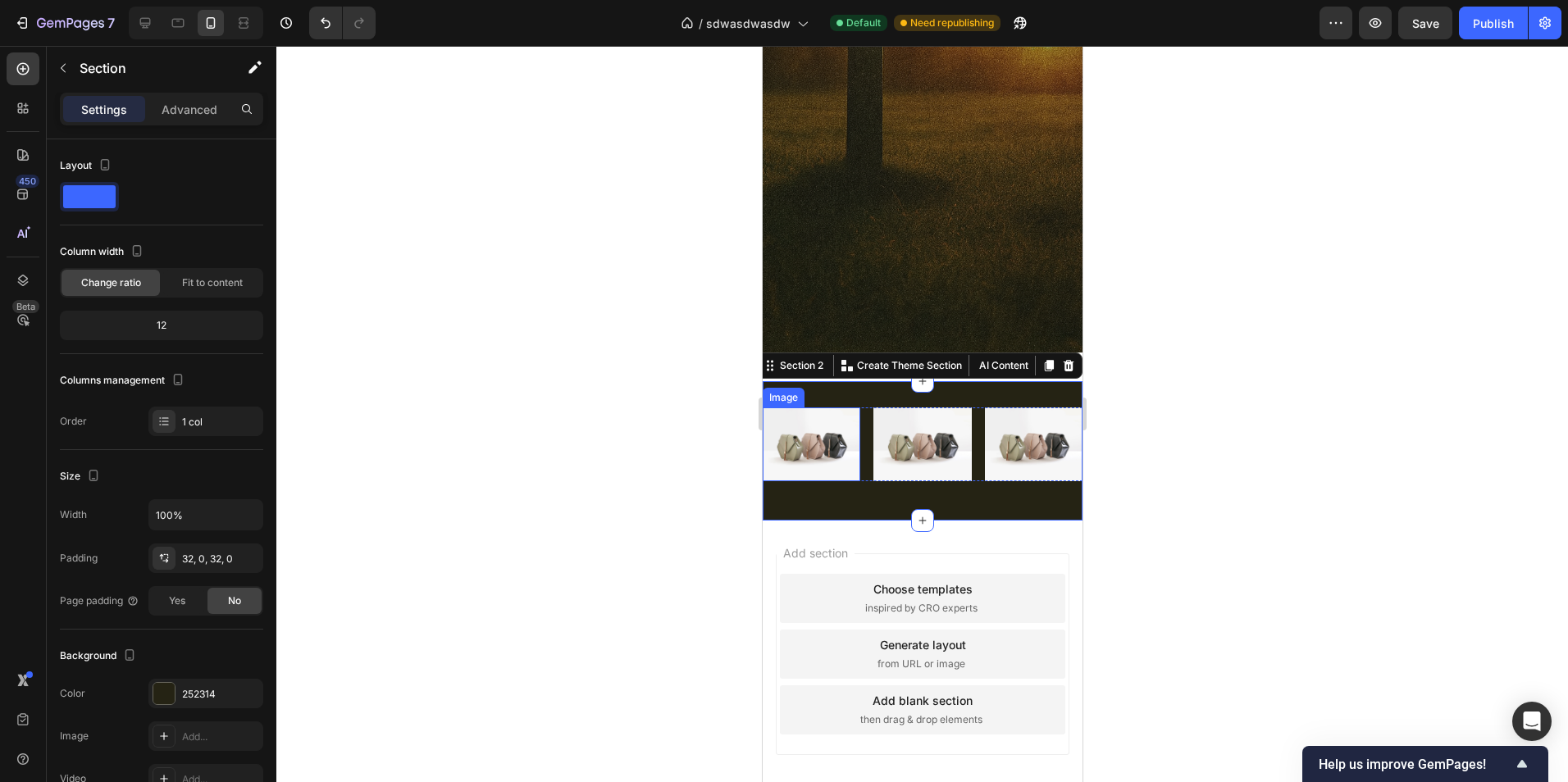
click at [644, 402] on div at bounding box center [922, 414] width 1292 height 736
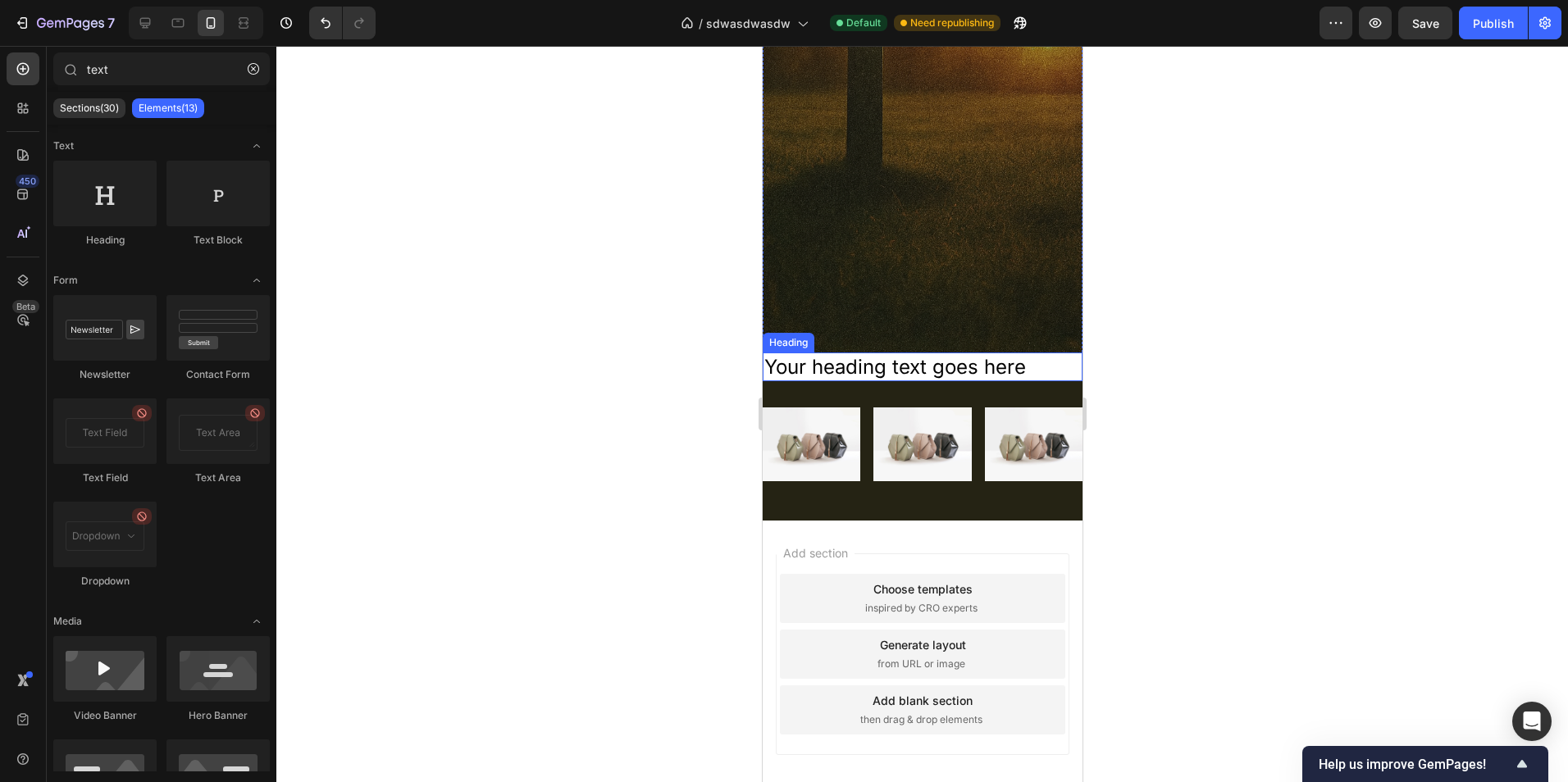
click at [1023, 357] on p "Your heading text goes here" at bounding box center [921, 367] width 317 height 25
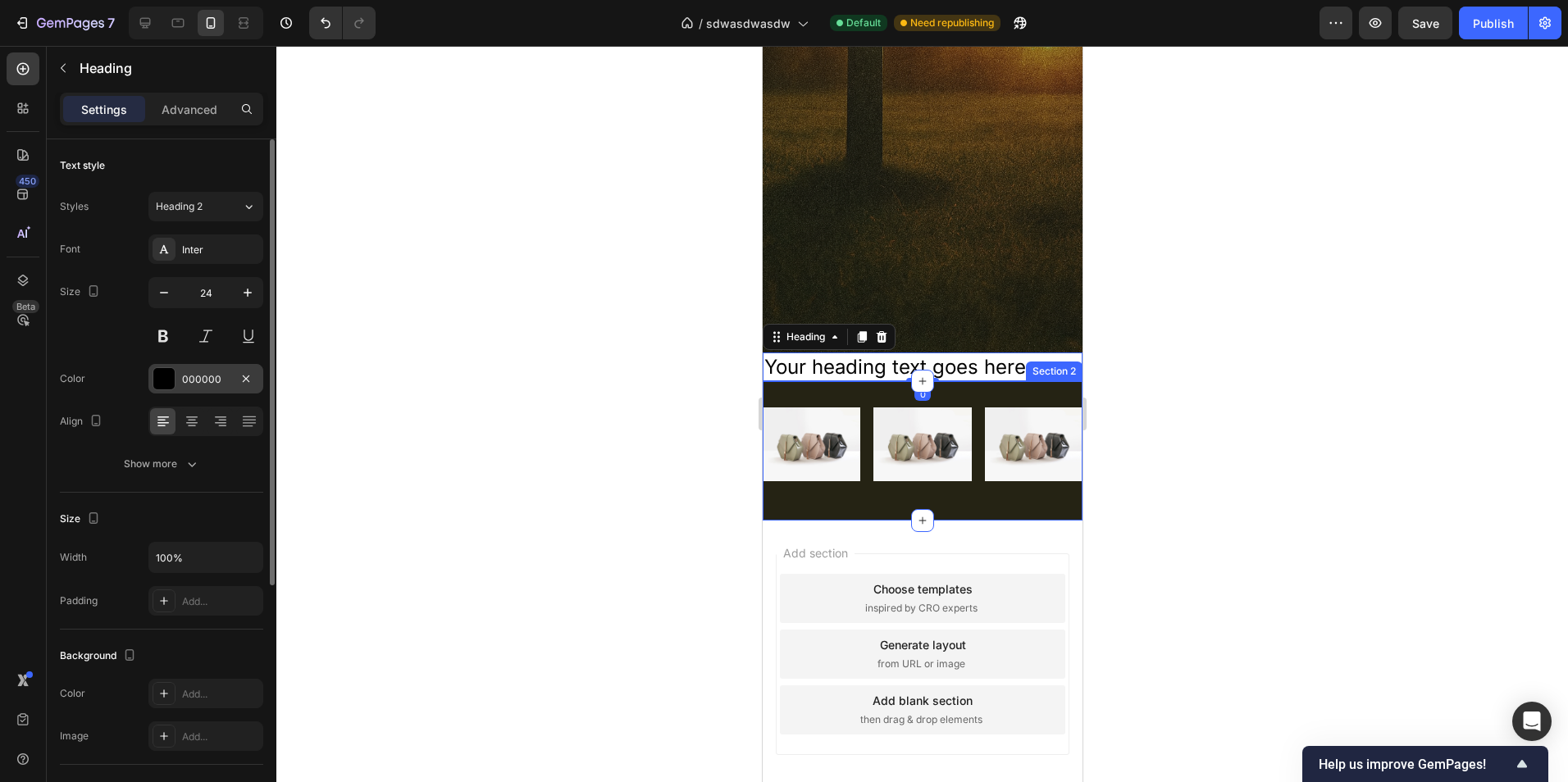
click at [203, 382] on div "000000" at bounding box center [206, 380] width 48 height 14
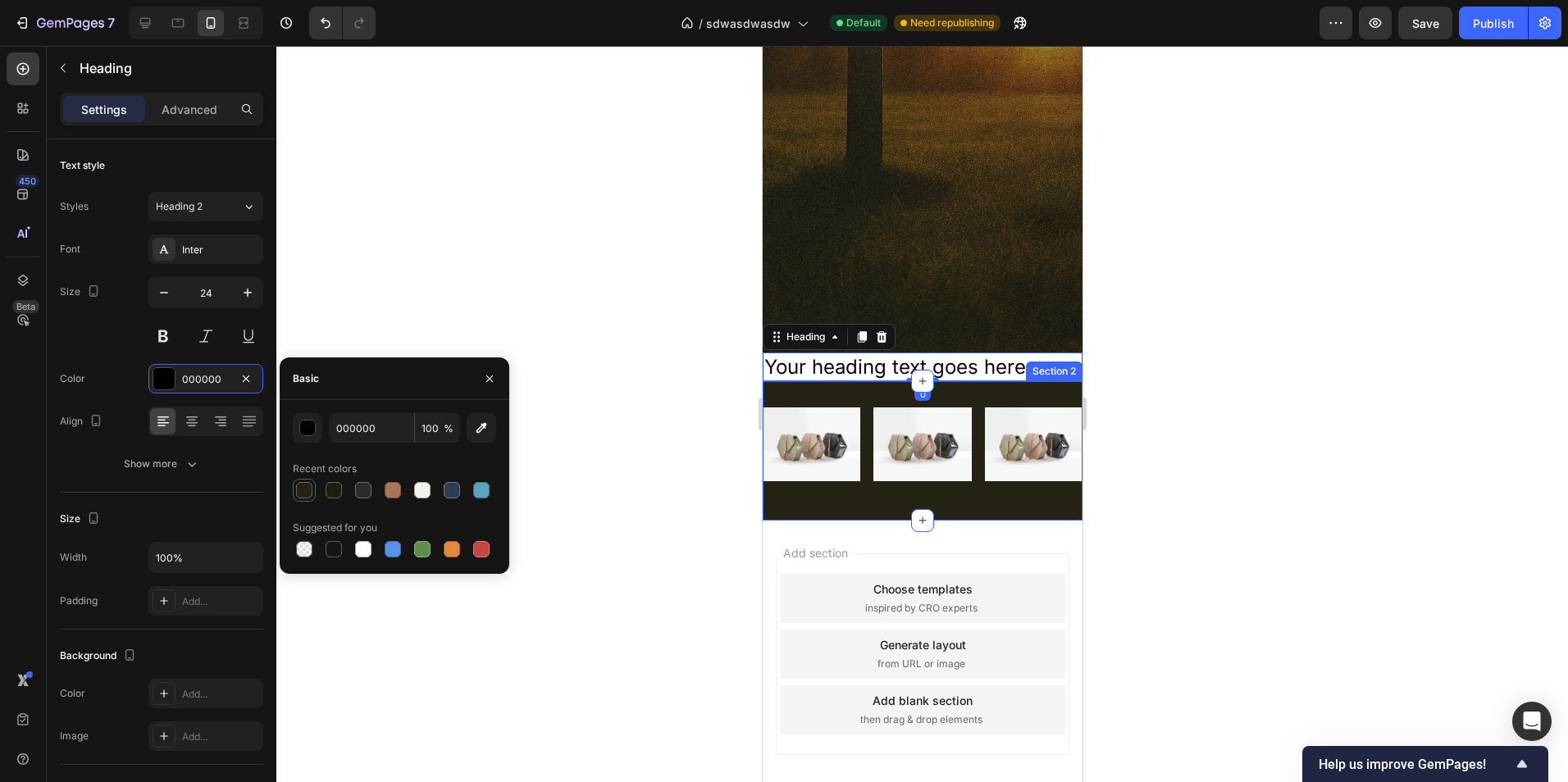
click at [309, 491] on div at bounding box center [304, 490] width 16 height 16
type input "252314"
click at [499, 376] on button "button" at bounding box center [489, 378] width 26 height 26
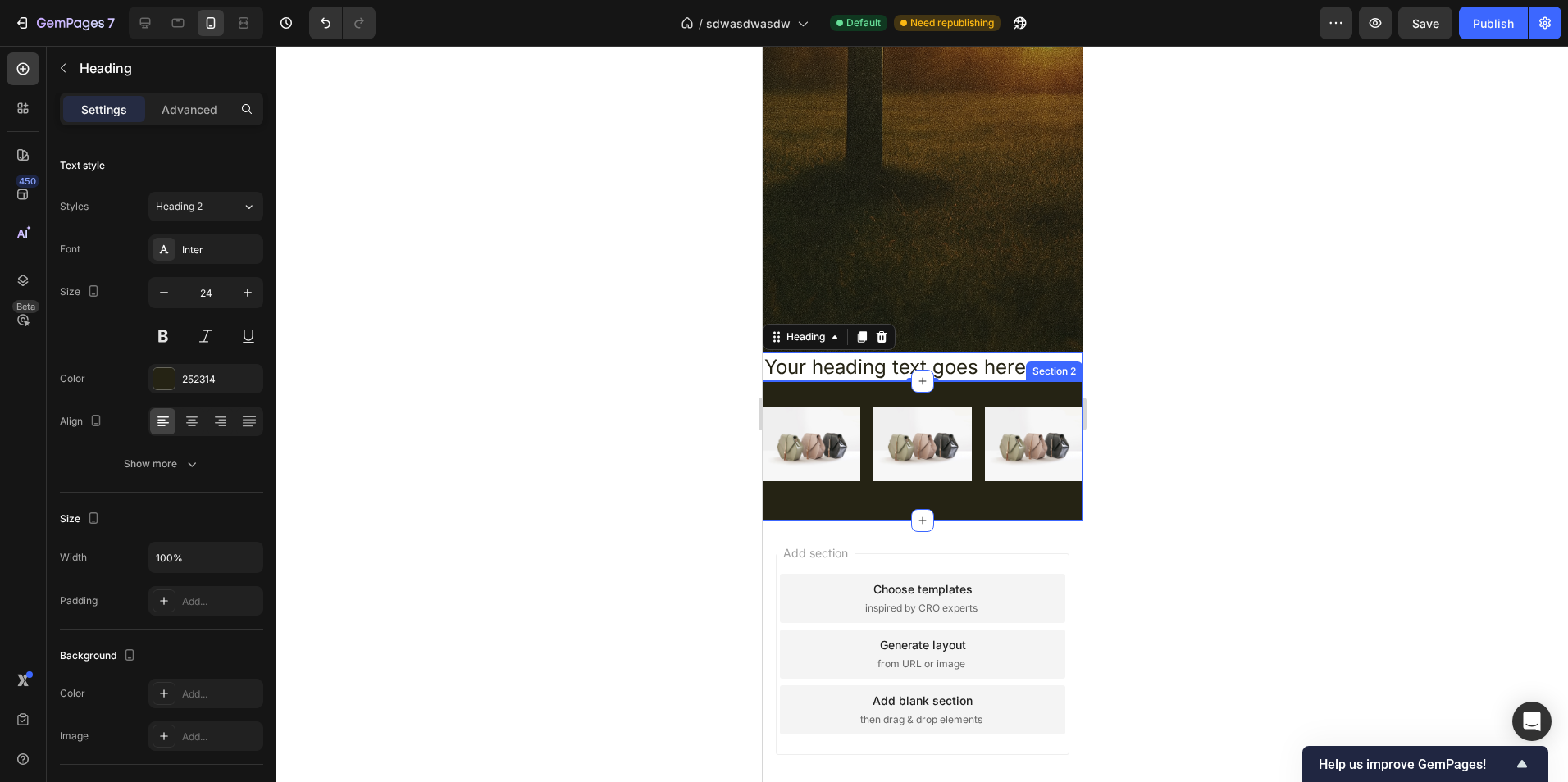
click at [629, 379] on div at bounding box center [922, 414] width 1292 height 736
click at [872, 373] on p "Your heading text goes here" at bounding box center [921, 367] width 317 height 25
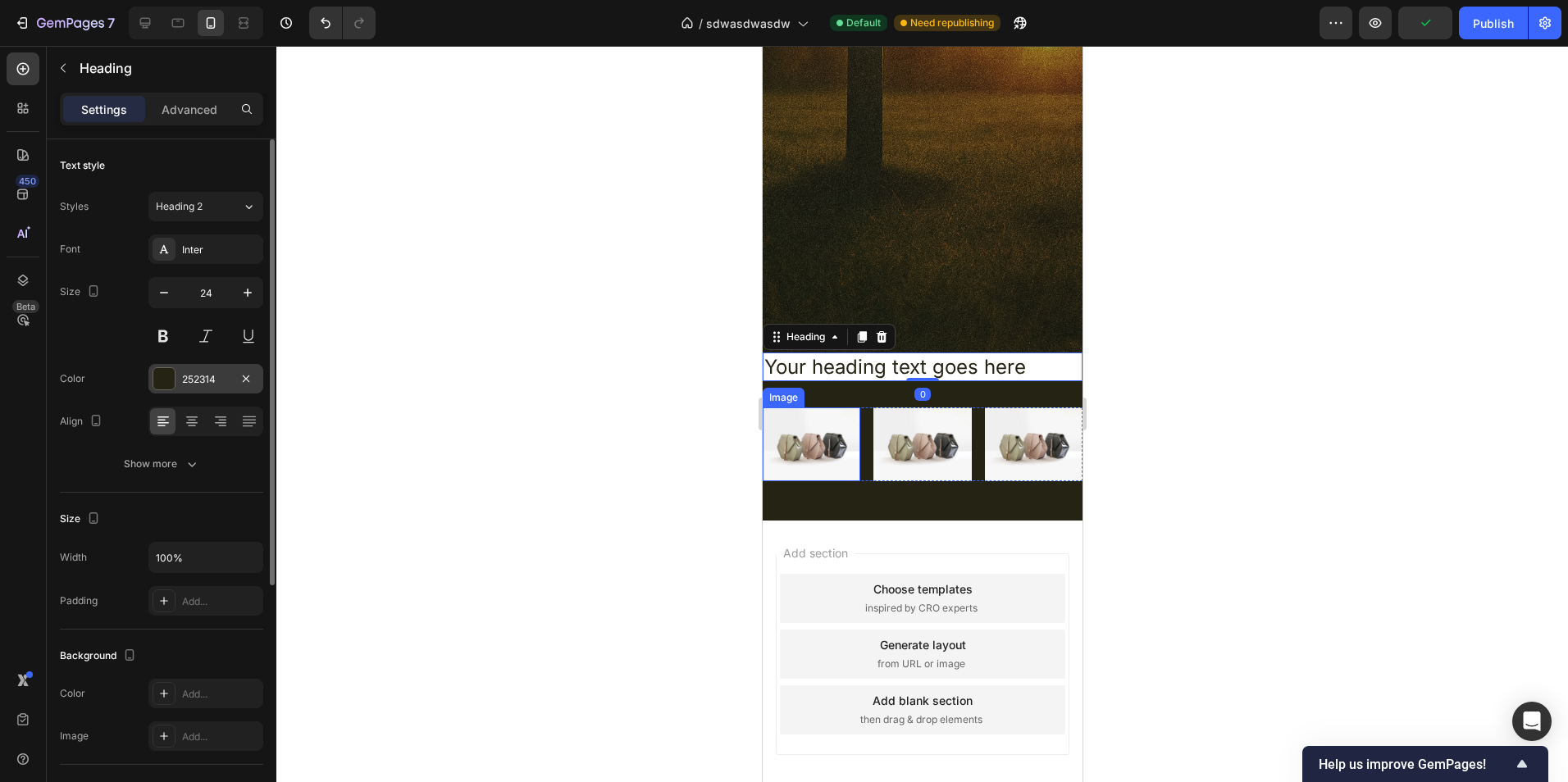
click at [210, 388] on div "252314" at bounding box center [206, 379] width 115 height 30
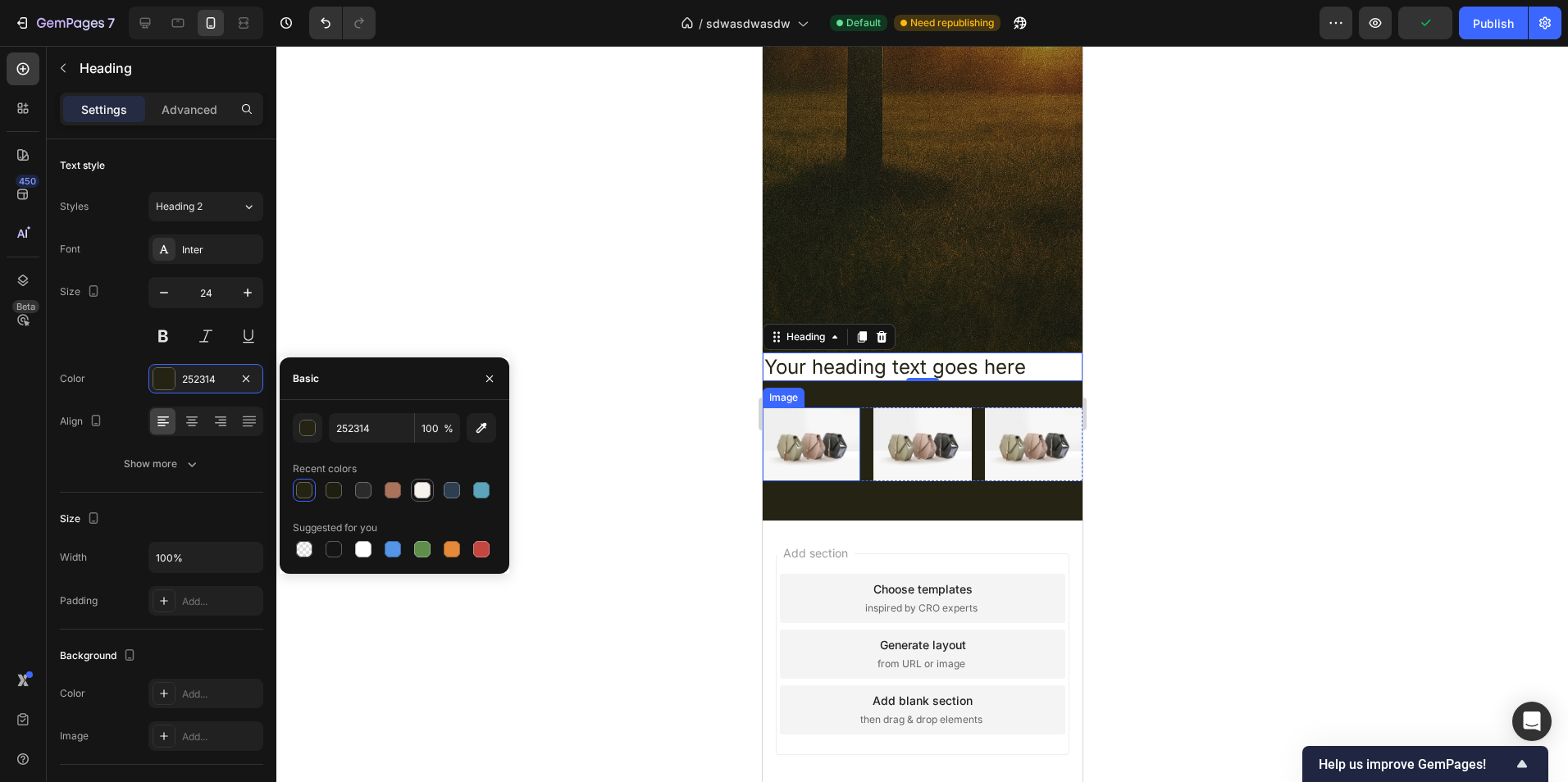
click at [428, 489] on div at bounding box center [422, 490] width 16 height 16
type input "F5F1EC"
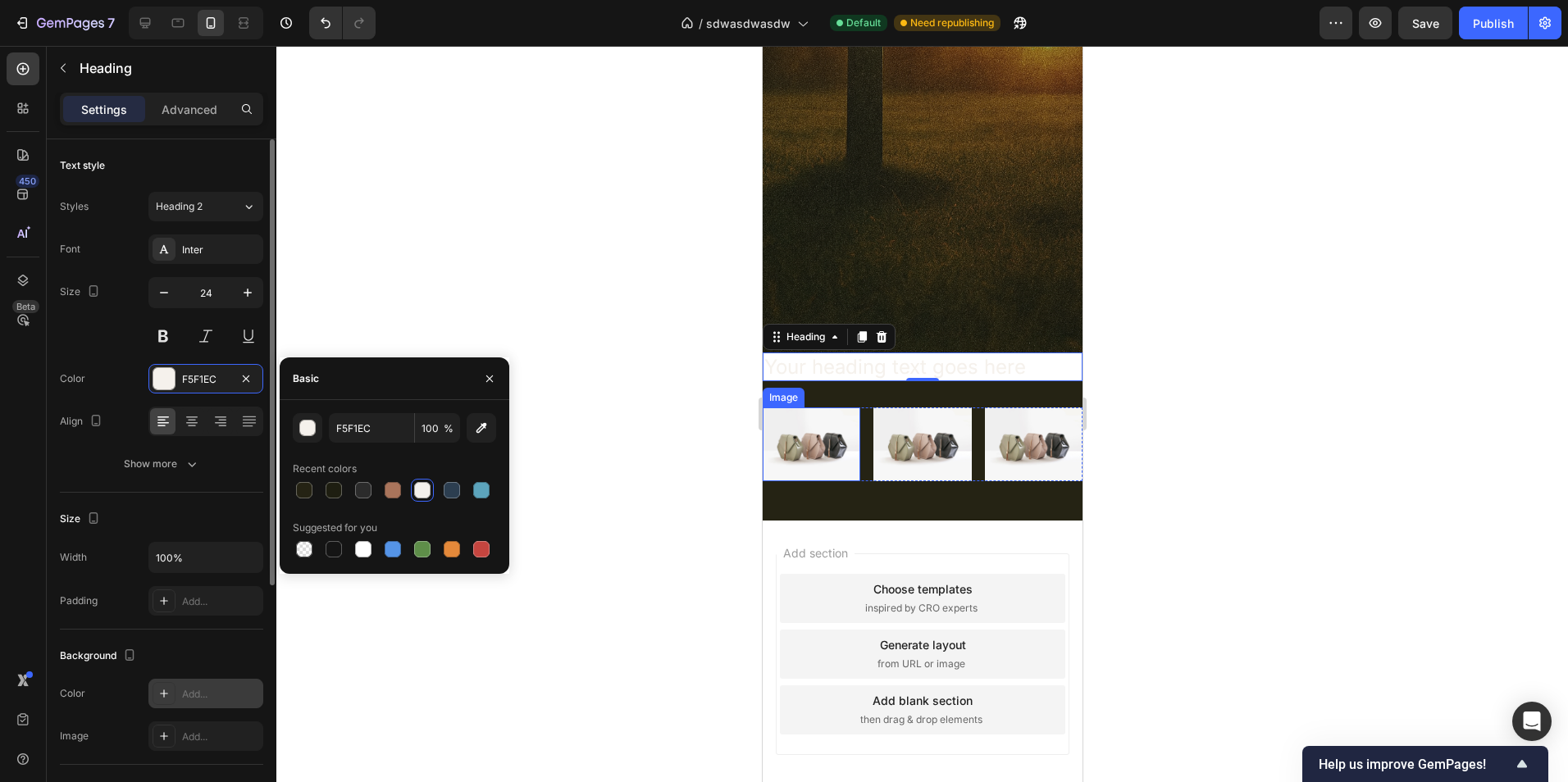
click at [218, 687] on div "Add..." at bounding box center [220, 695] width 77 height 14
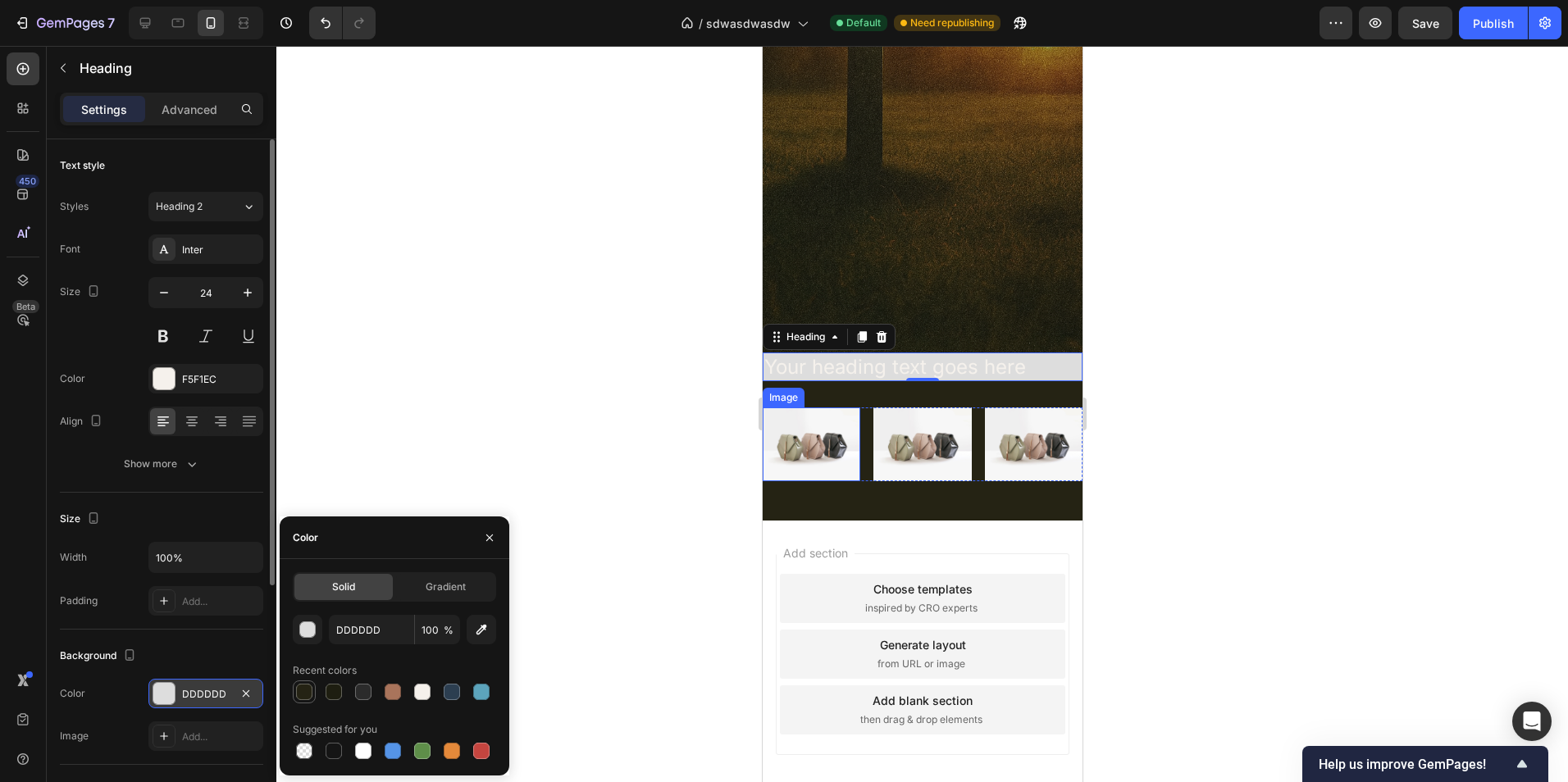
click at [314, 689] on div at bounding box center [304, 691] width 23 height 23
type input "252314"
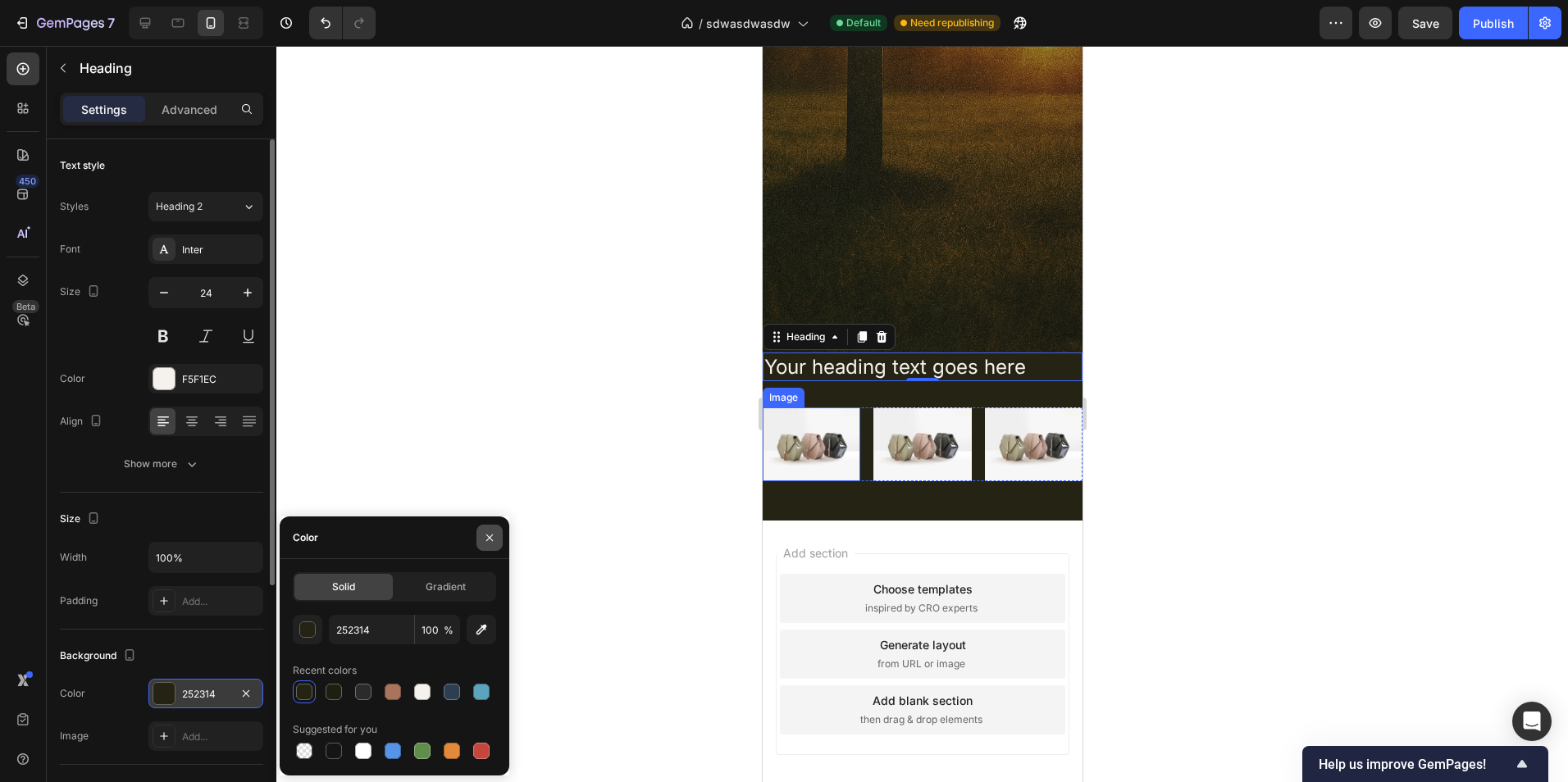
click at [484, 531] on icon "button" at bounding box center [489, 538] width 14 height 14
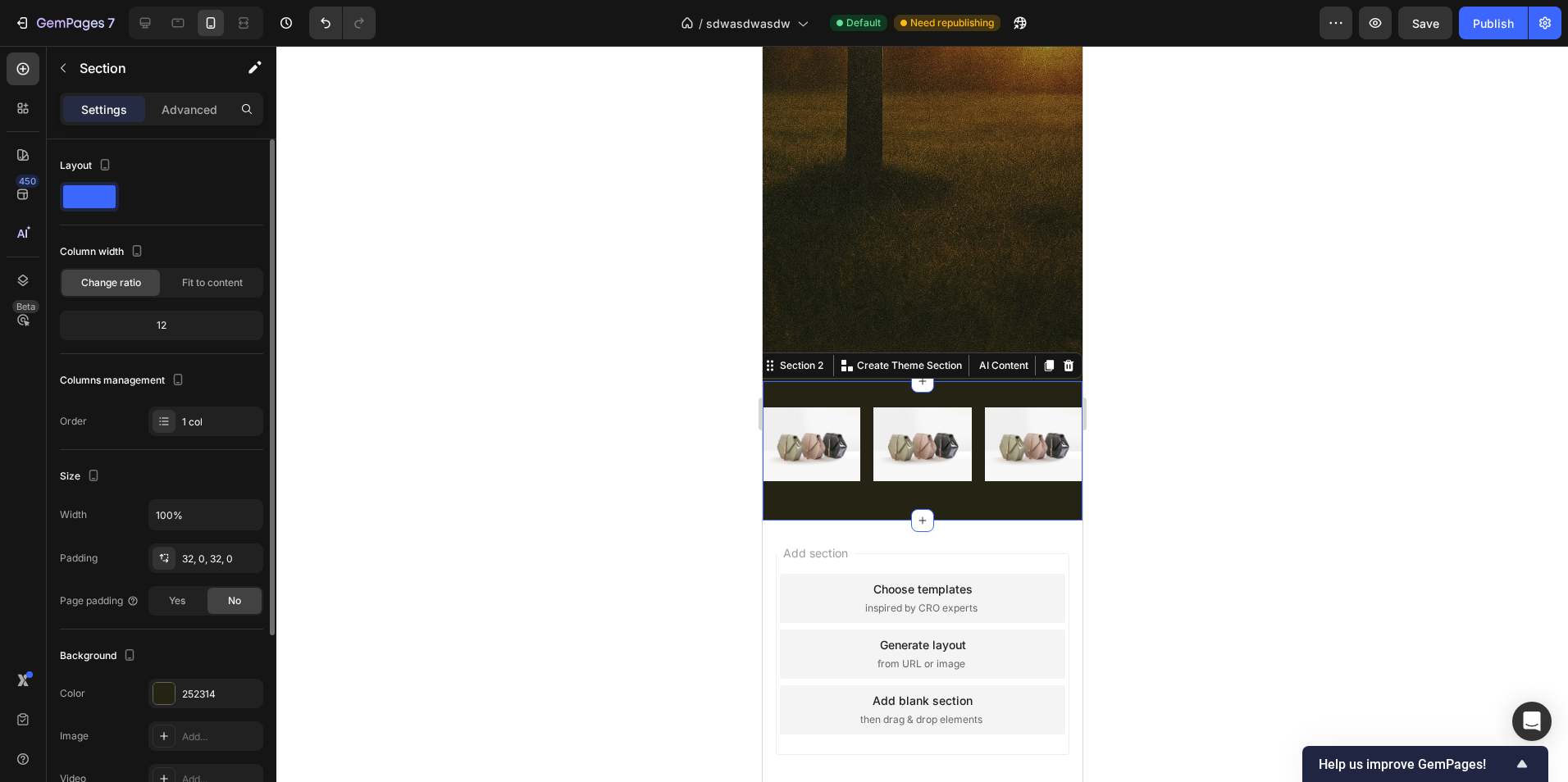
click at [871, 497] on div "Image Image Image Row Section 2 You can create reusable sections Create Theme S…" at bounding box center [921, 451] width 319 height 140
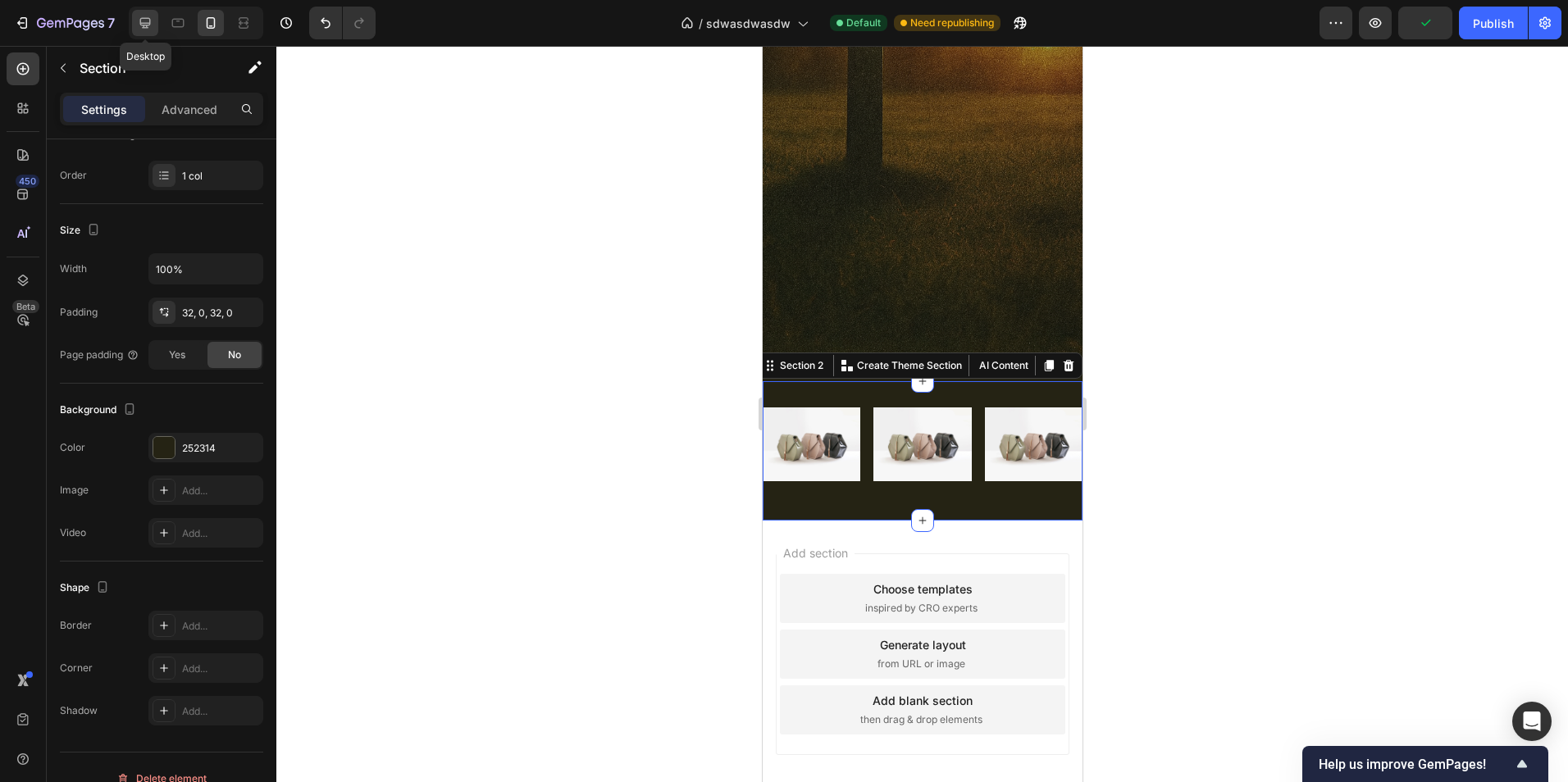
click at [150, 23] on icon at bounding box center [145, 23] width 11 height 11
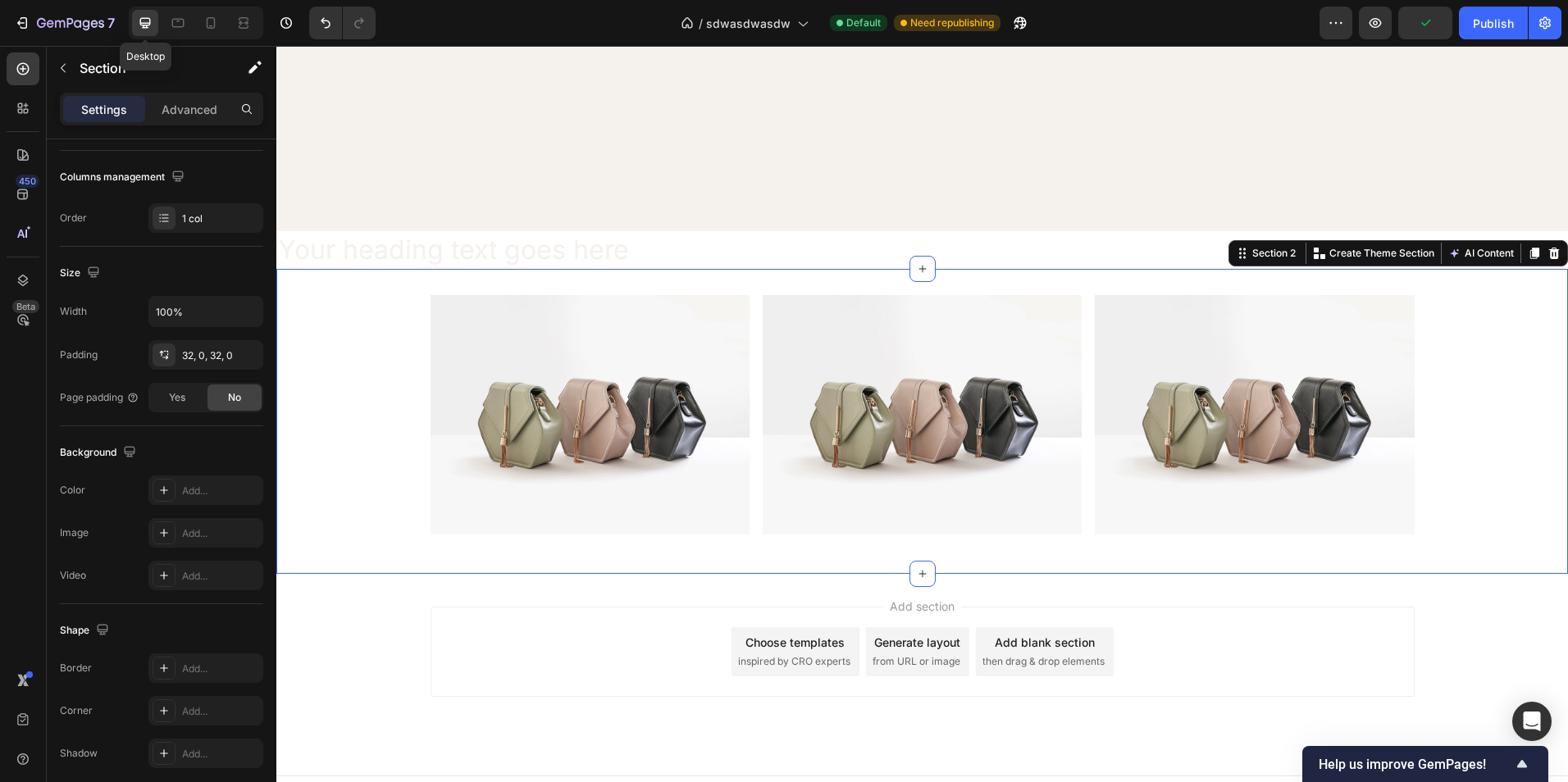
scroll to position [573, 0]
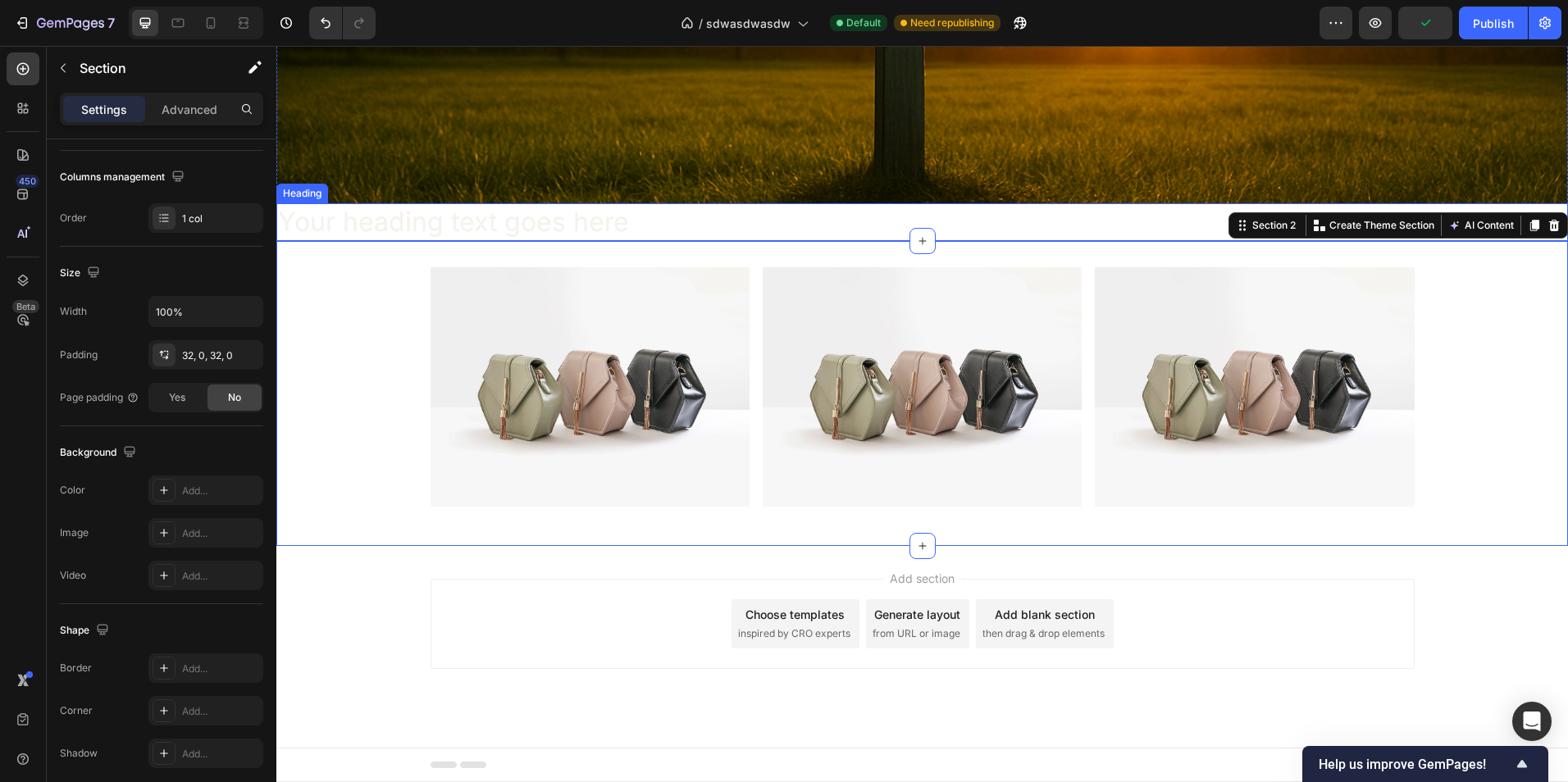
click at [676, 223] on p "Your heading text goes here" at bounding box center [922, 222] width 1288 height 34
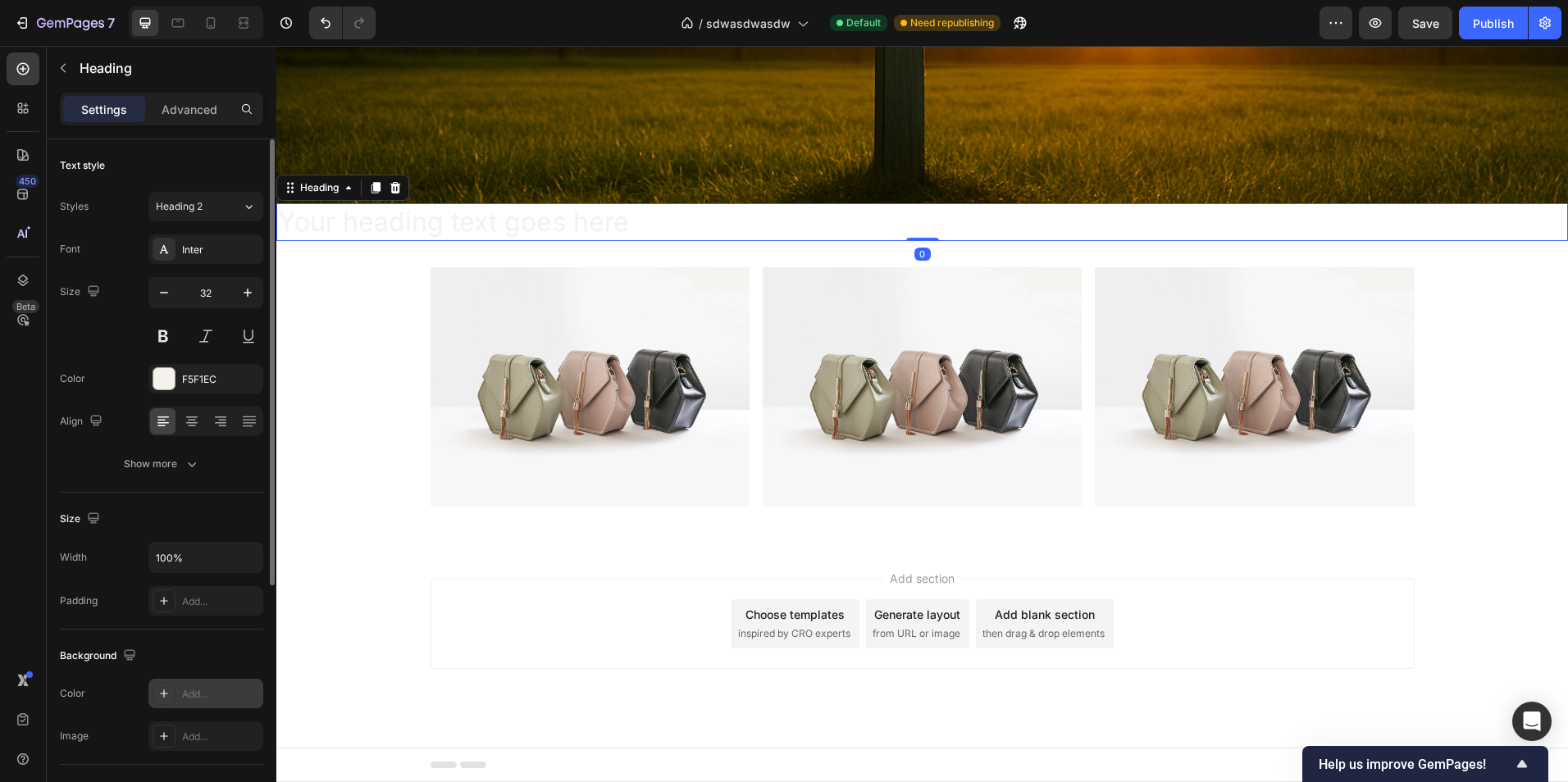
click at [176, 685] on div "Add..." at bounding box center [206, 694] width 115 height 30
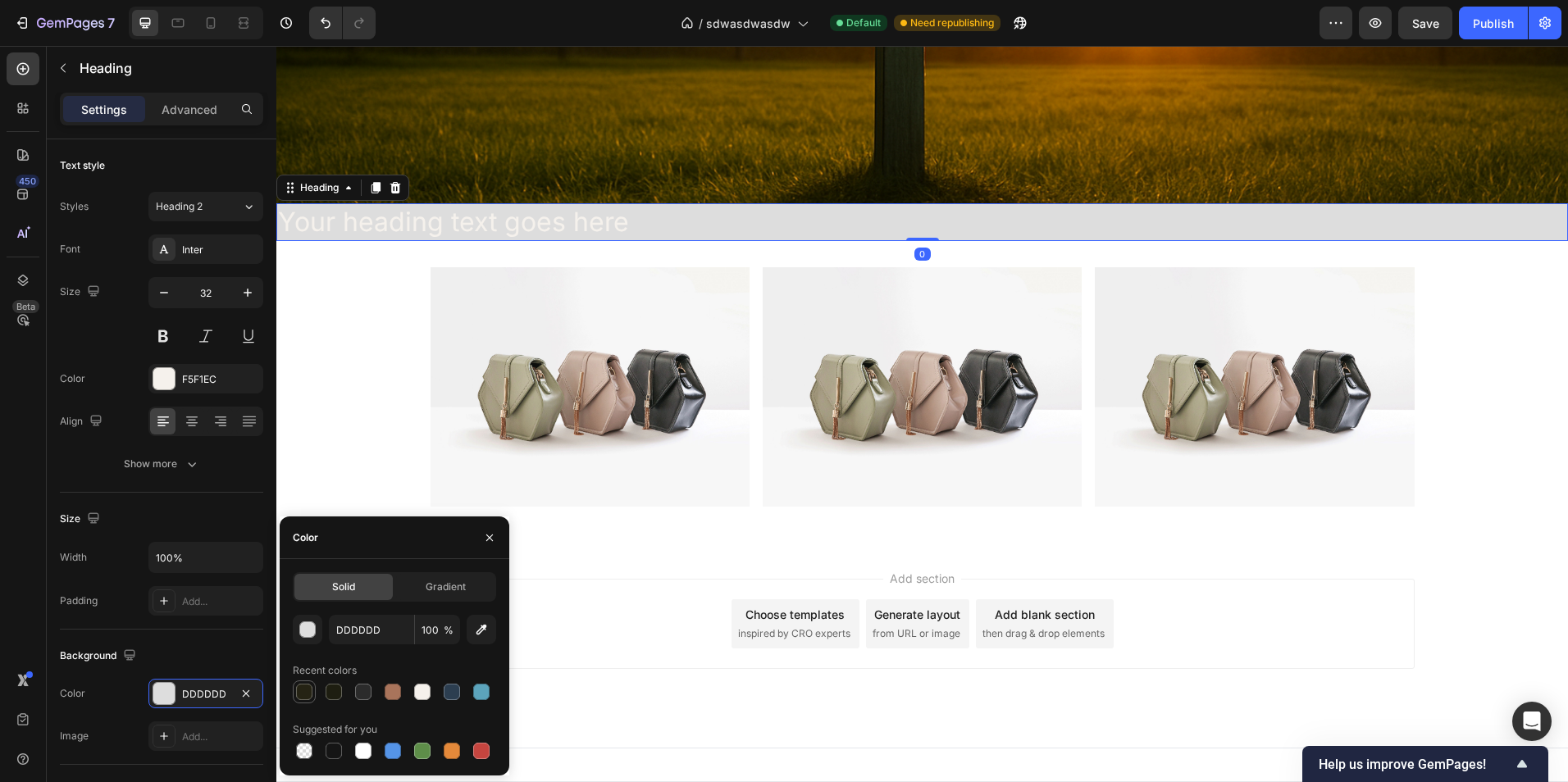
click at [295, 693] on div at bounding box center [304, 692] width 20 height 20
type input "252314"
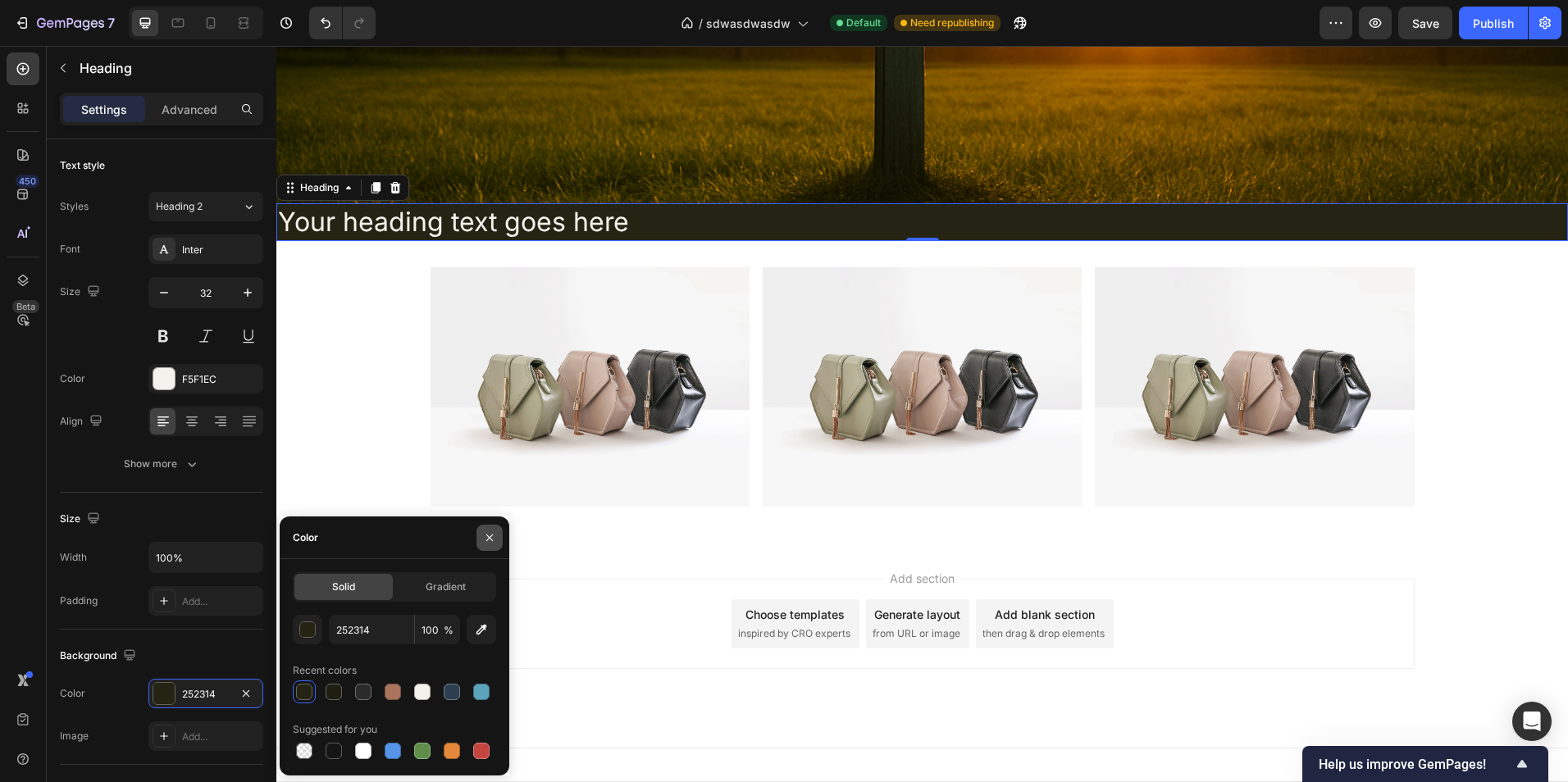
click at [487, 542] on icon "button" at bounding box center [489, 538] width 14 height 14
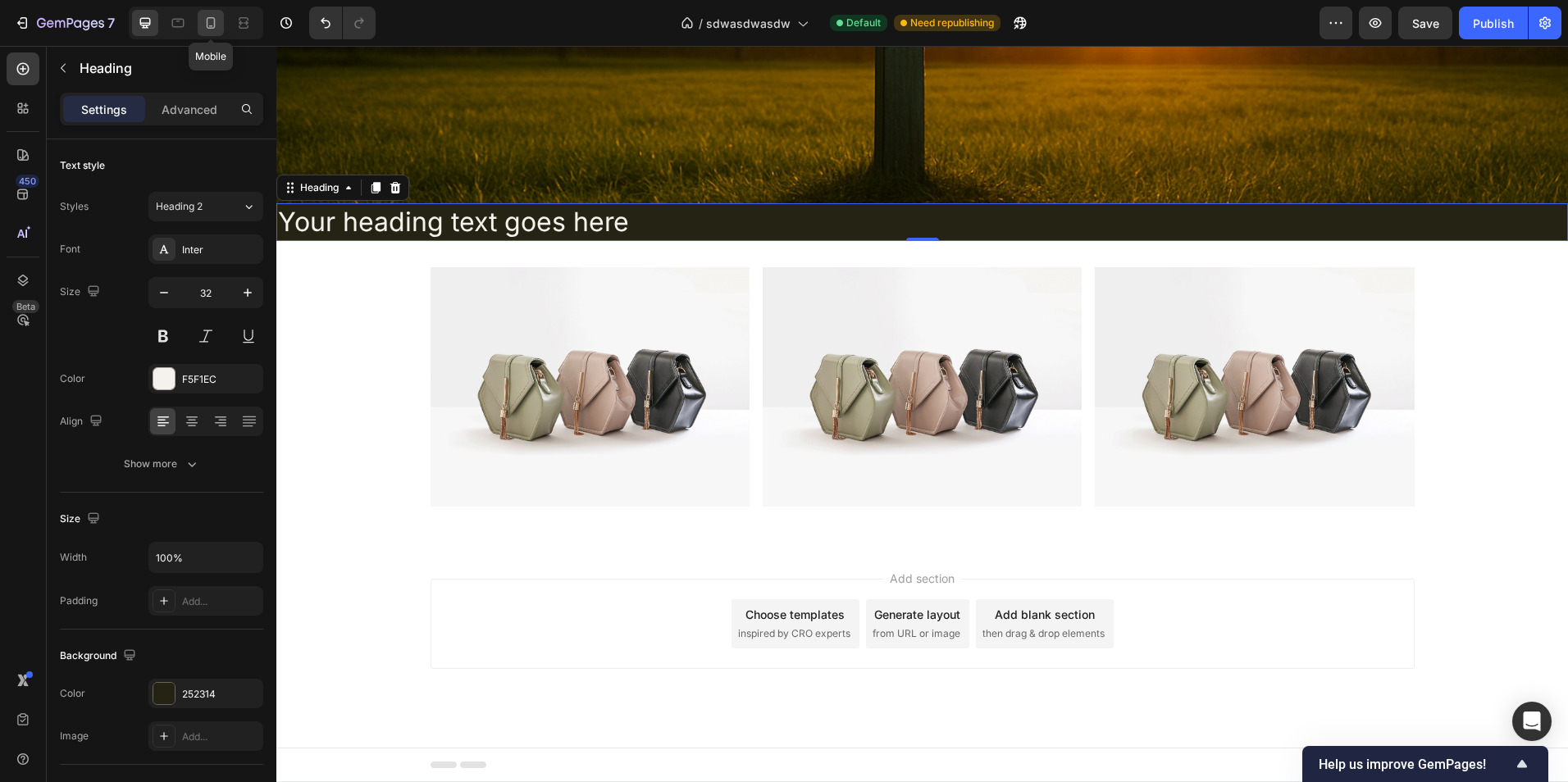
click at [204, 21] on icon at bounding box center [211, 23] width 16 height 16
type input "24"
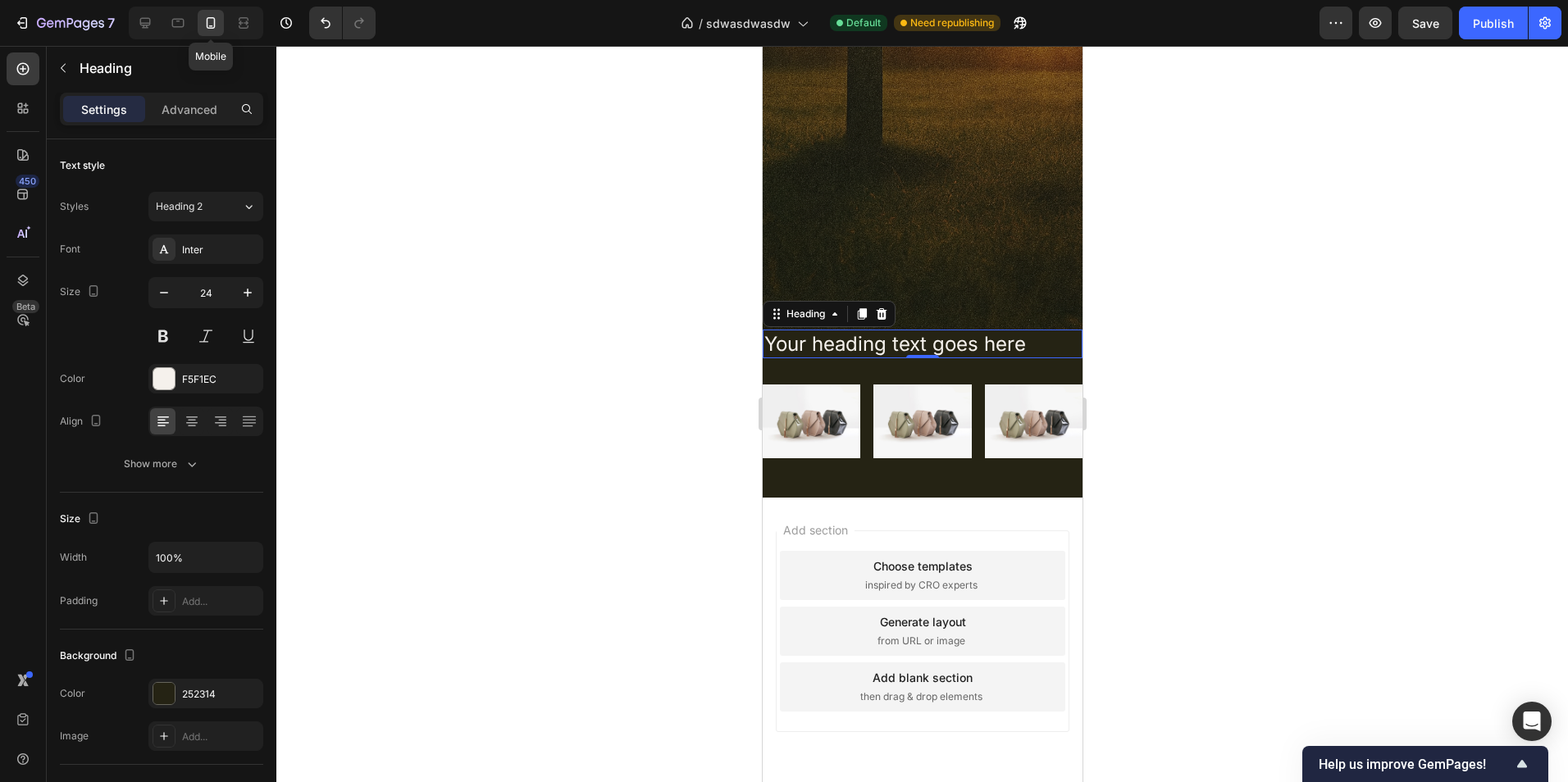
scroll to position [507, 0]
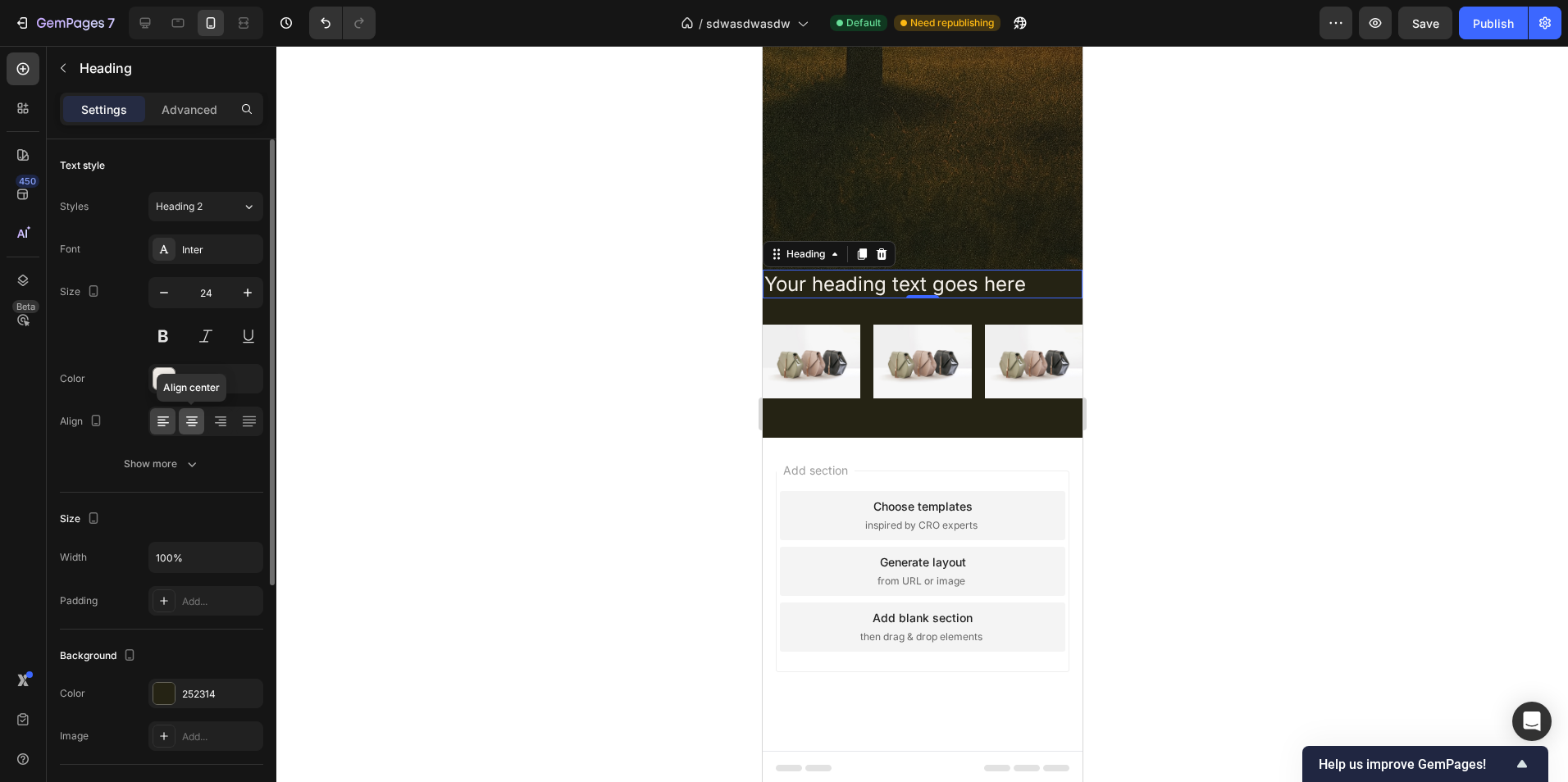
click at [189, 414] on icon at bounding box center [192, 421] width 16 height 16
click at [210, 467] on button "Show more" at bounding box center [161, 464] width 203 height 30
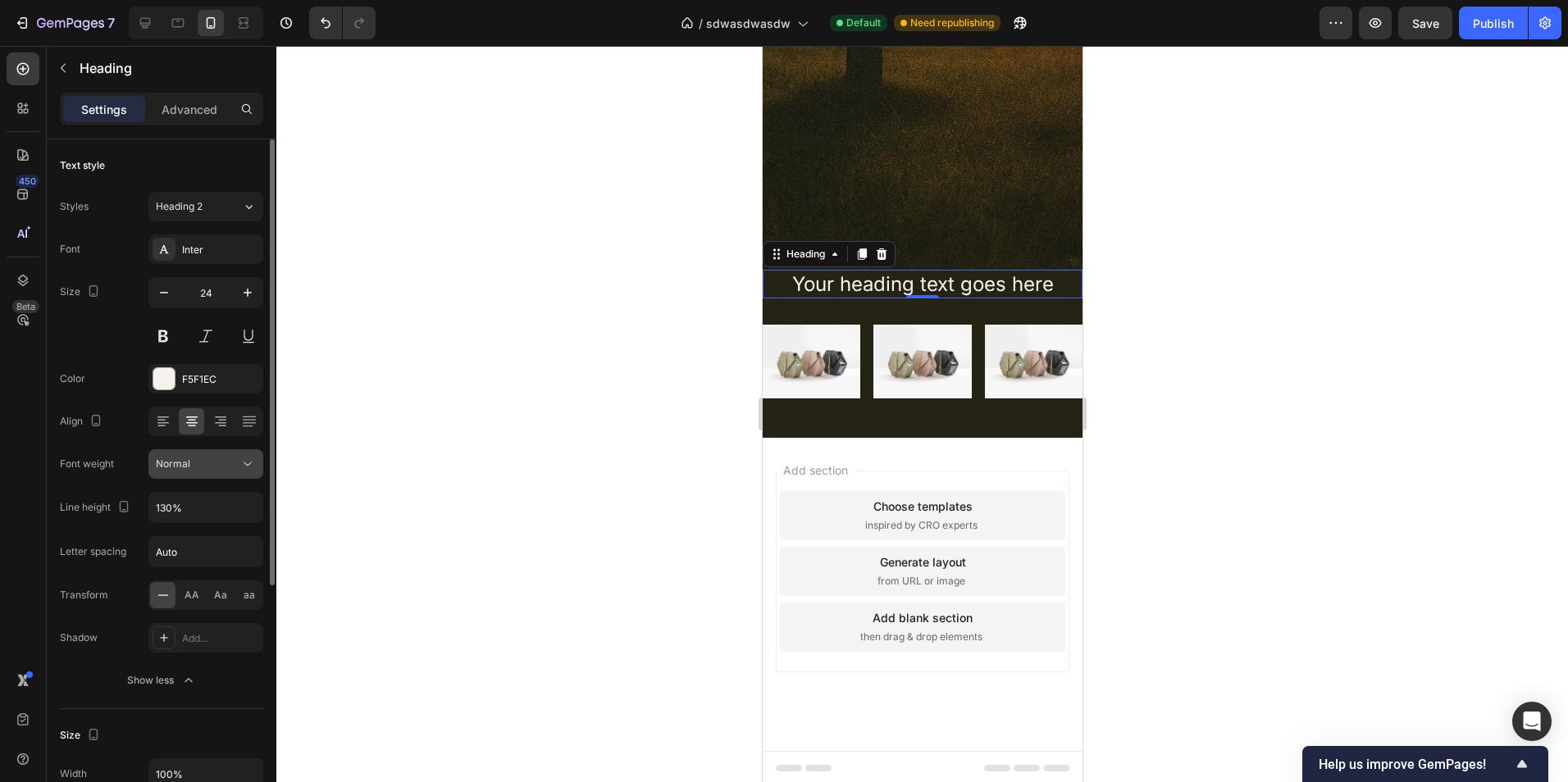
click at [217, 455] on button "Normal" at bounding box center [206, 464] width 115 height 30
click at [217, 456] on div "Normal" at bounding box center [206, 464] width 100 height 16
click at [185, 371] on div "F5F1EC" at bounding box center [206, 379] width 115 height 30
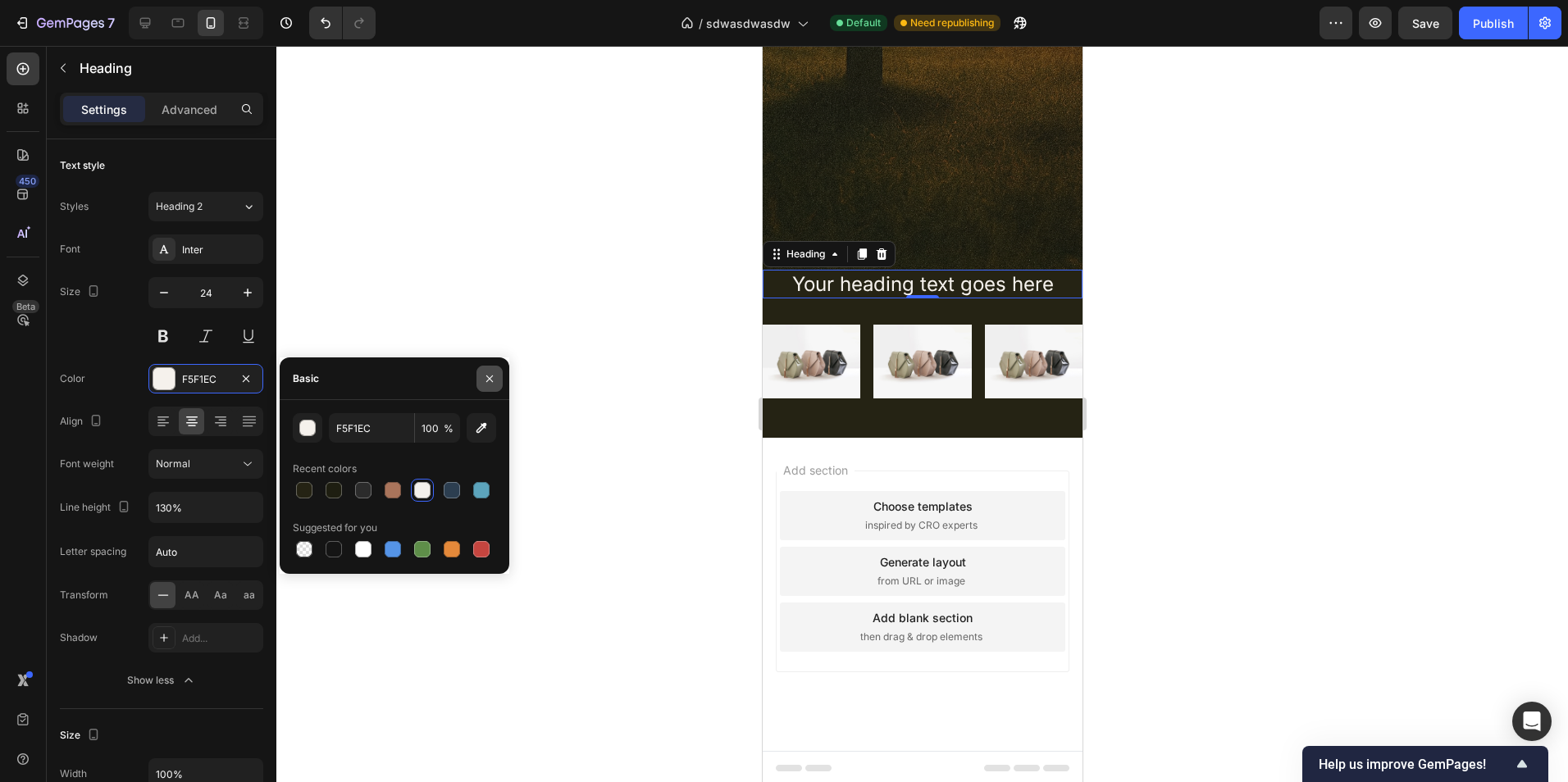
click at [490, 382] on icon "button" at bounding box center [489, 379] width 14 height 14
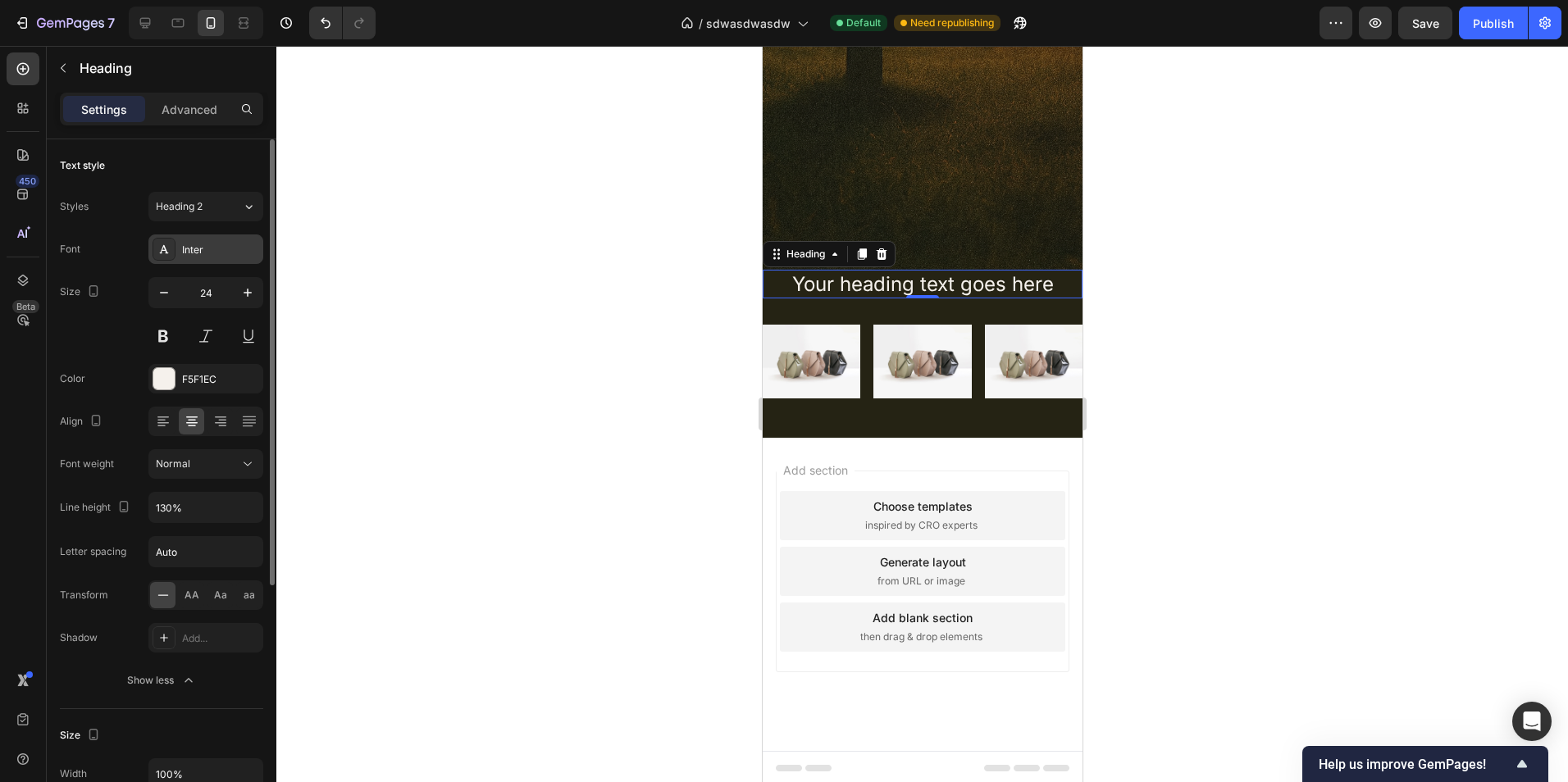
click at [189, 245] on div "Inter" at bounding box center [220, 250] width 77 height 14
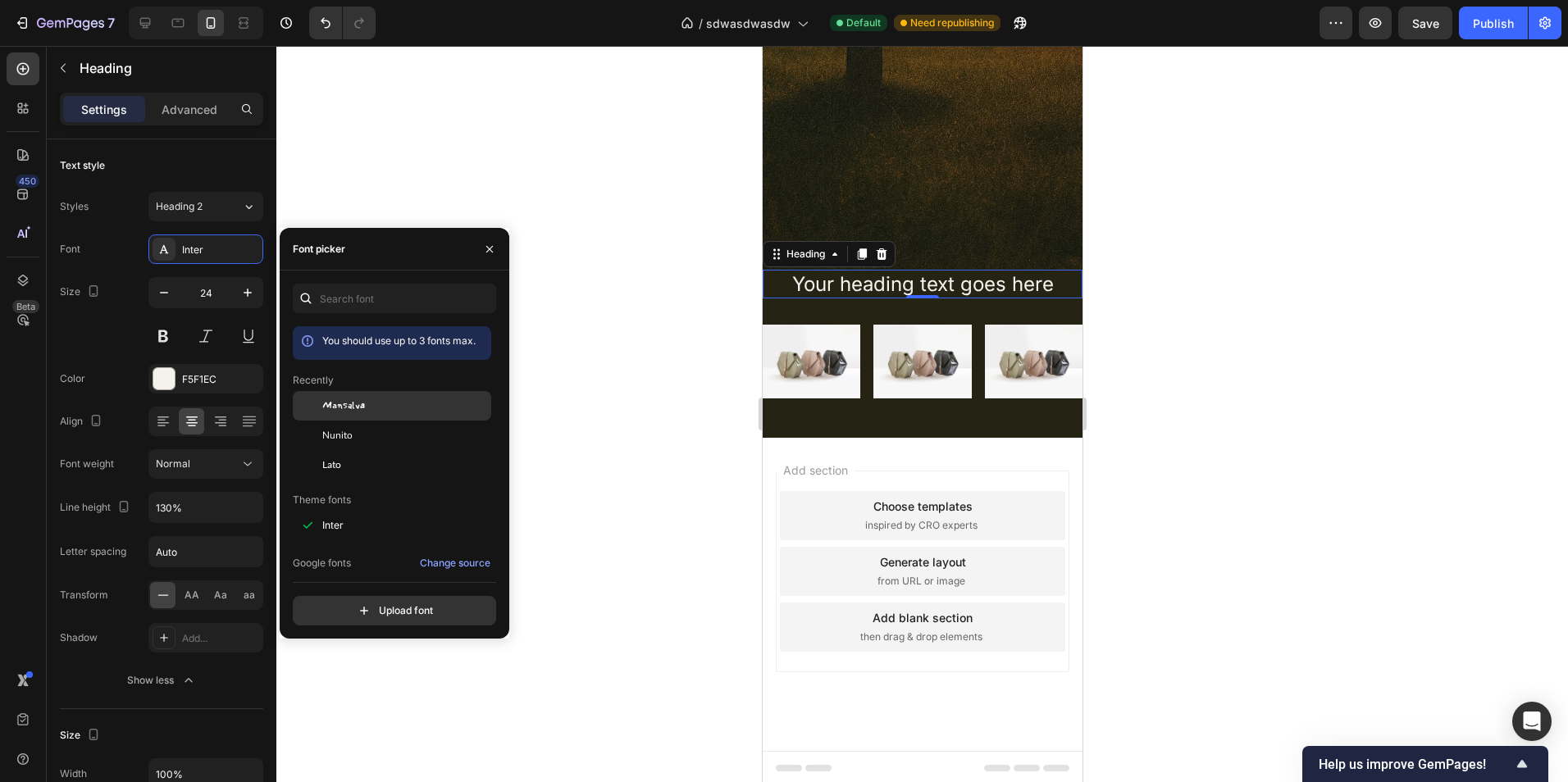
click at [367, 409] on div "Mansalva" at bounding box center [405, 406] width 166 height 14
click at [379, 442] on div "Nunito" at bounding box center [405, 435] width 166 height 14
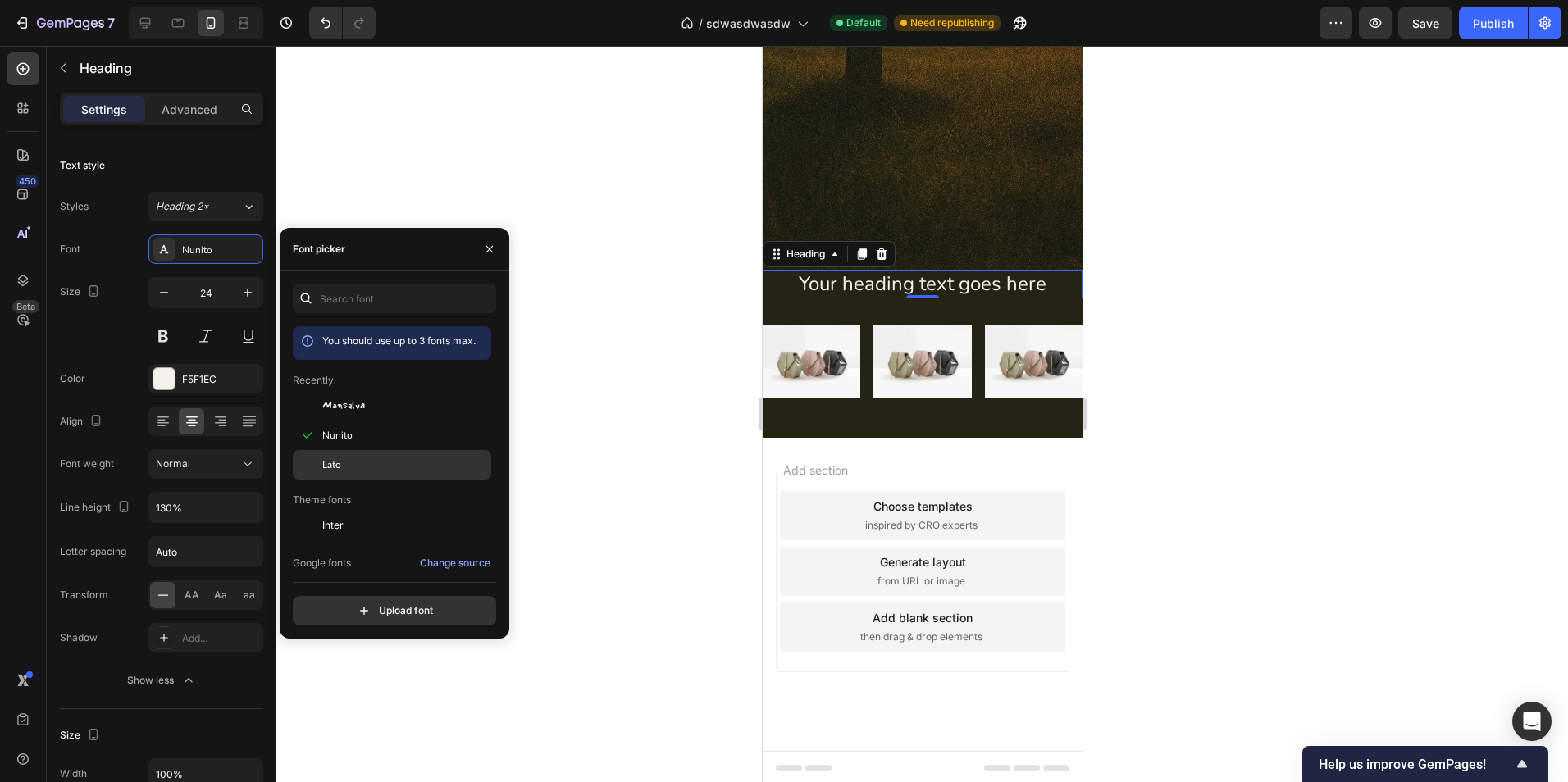
click at [379, 459] on div "Lato" at bounding box center [405, 465] width 166 height 14
click at [493, 245] on icon "button" at bounding box center [489, 249] width 14 height 14
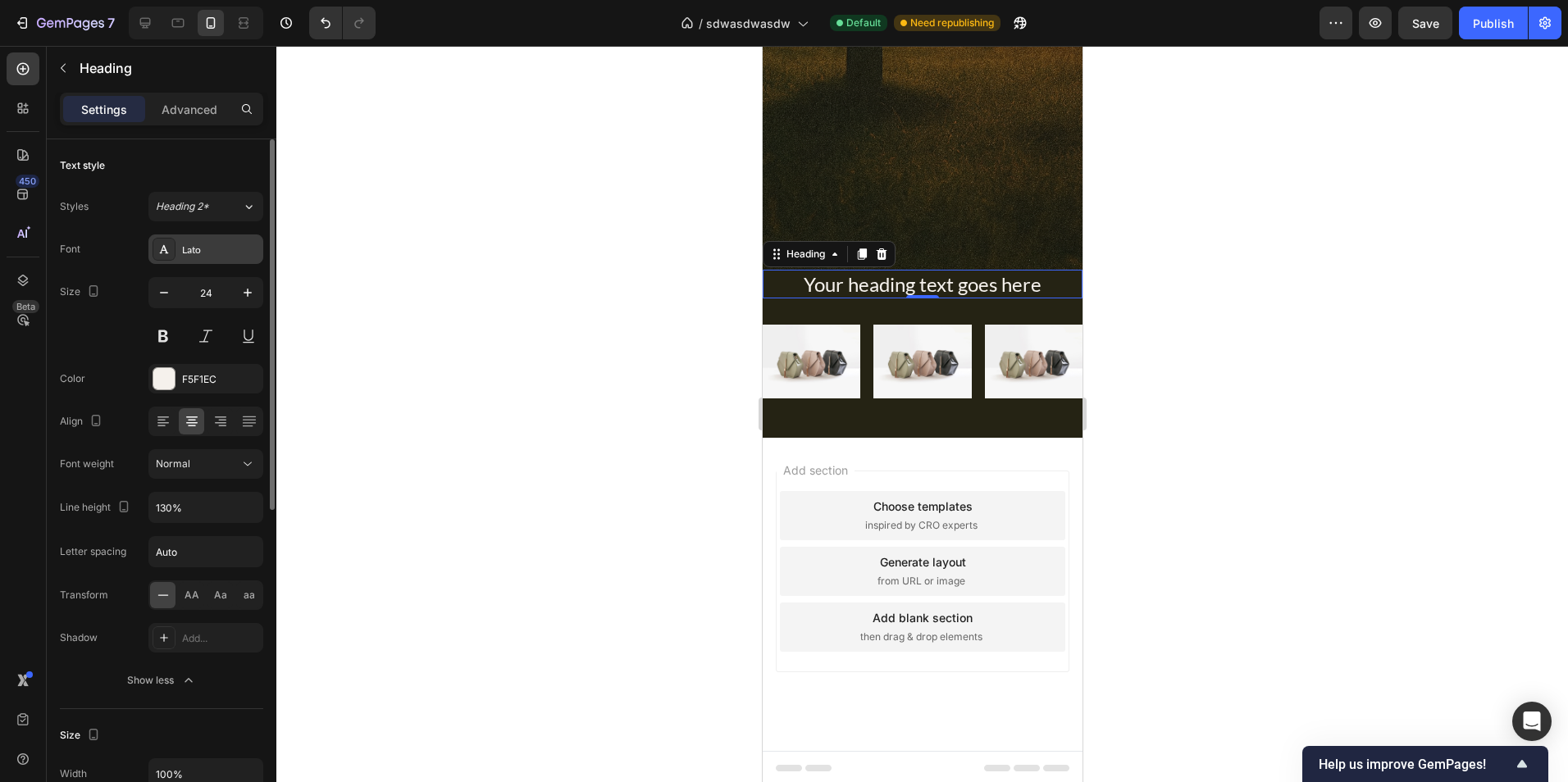
click at [208, 248] on div "Lato" at bounding box center [220, 250] width 77 height 14
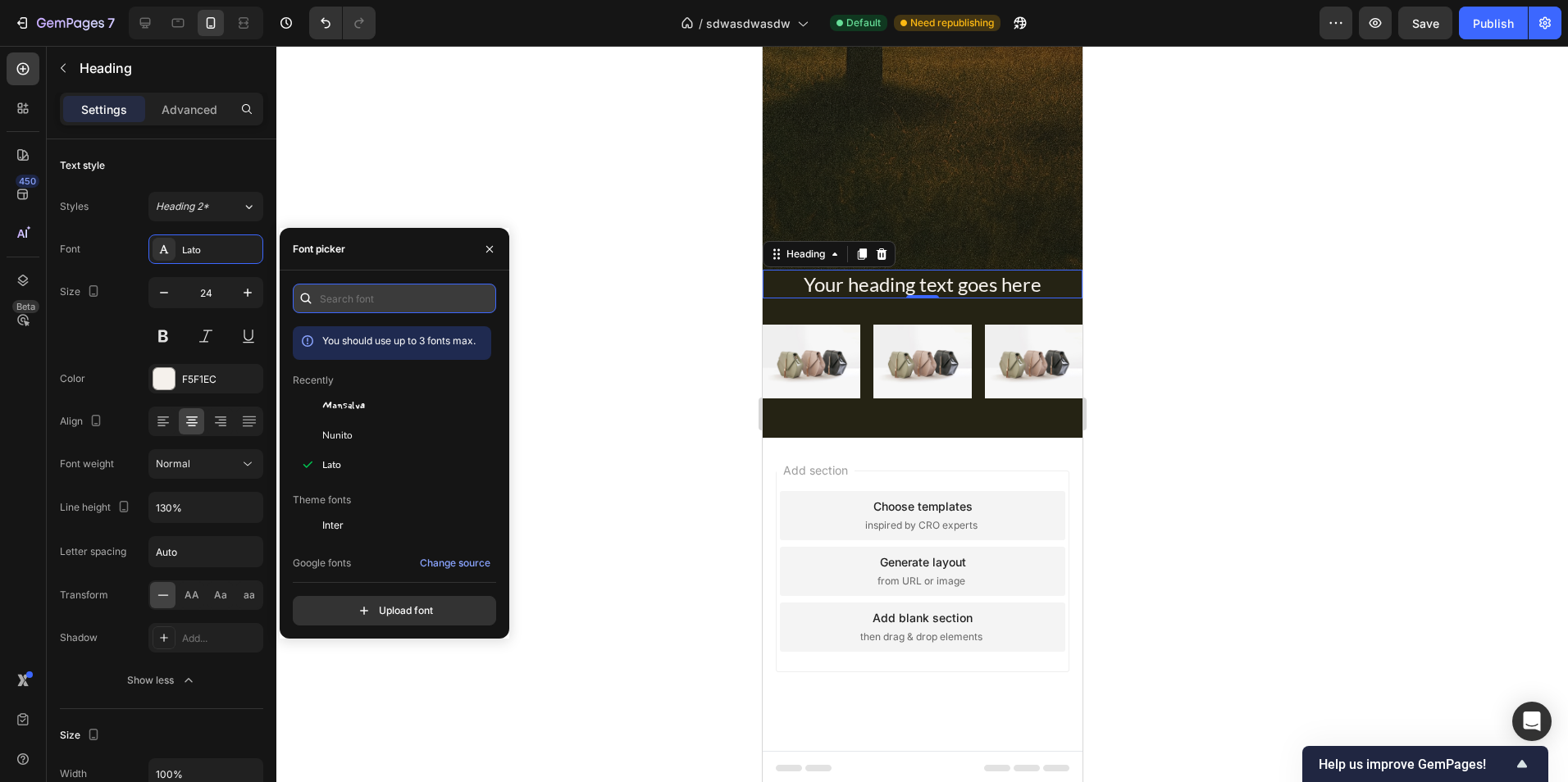
click at [394, 304] on input "text" at bounding box center [394, 299] width 203 height 30
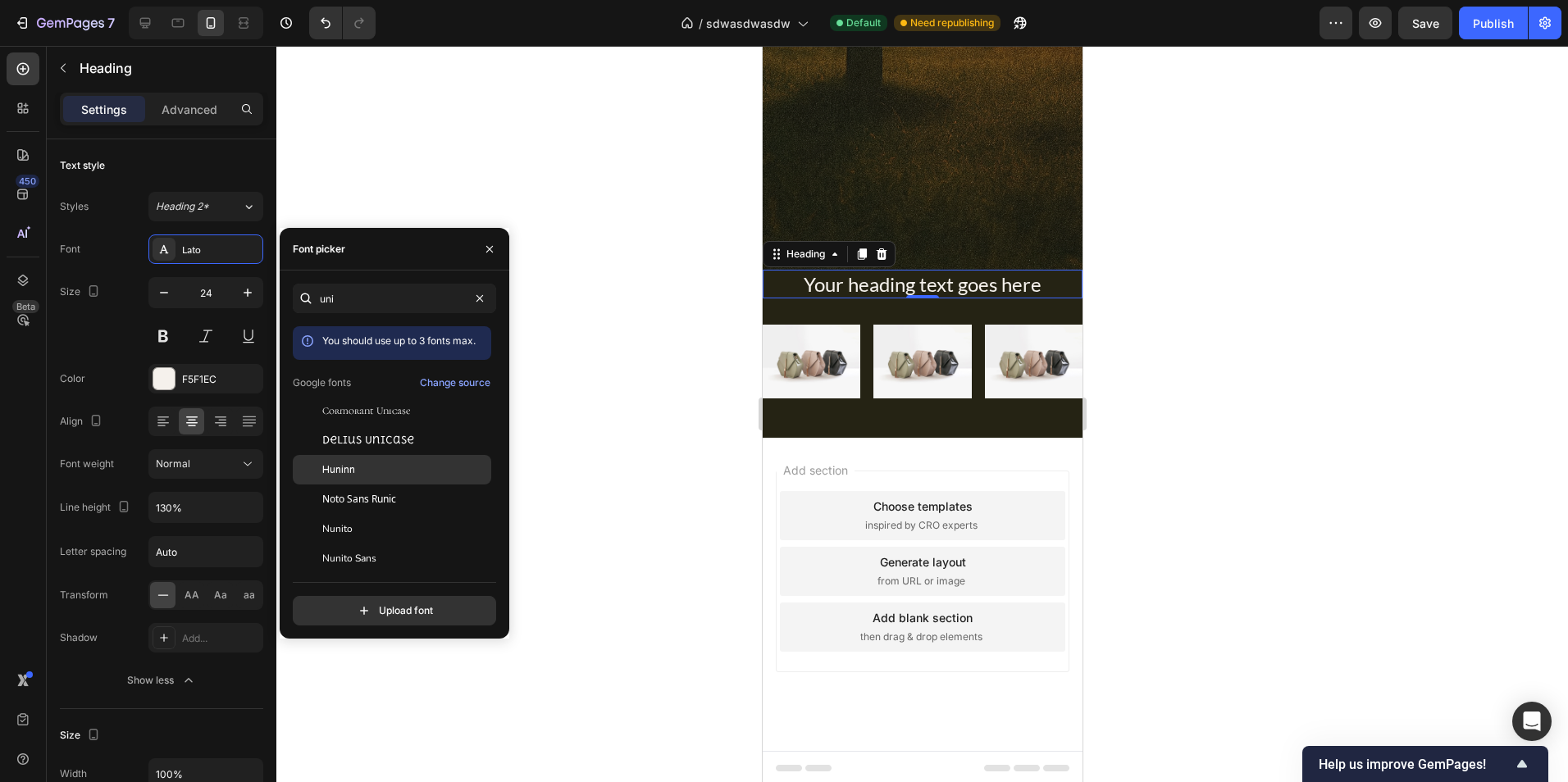
click at [405, 463] on div "Huninn" at bounding box center [405, 470] width 166 height 14
click at [384, 295] on input "uni" at bounding box center [394, 299] width 203 height 30
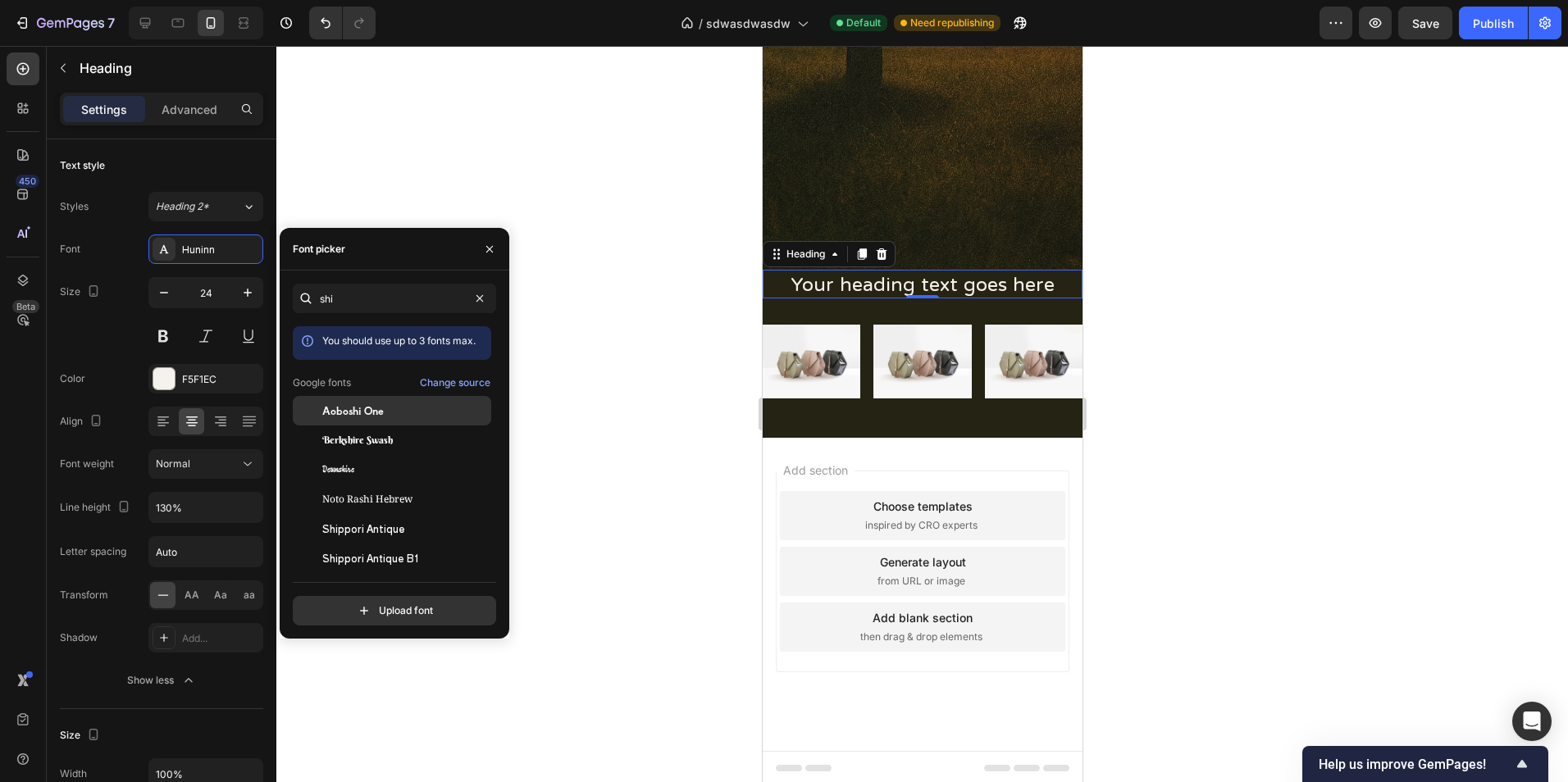
click at [418, 401] on div "Aoboshi One" at bounding box center [392, 410] width 198 height 30
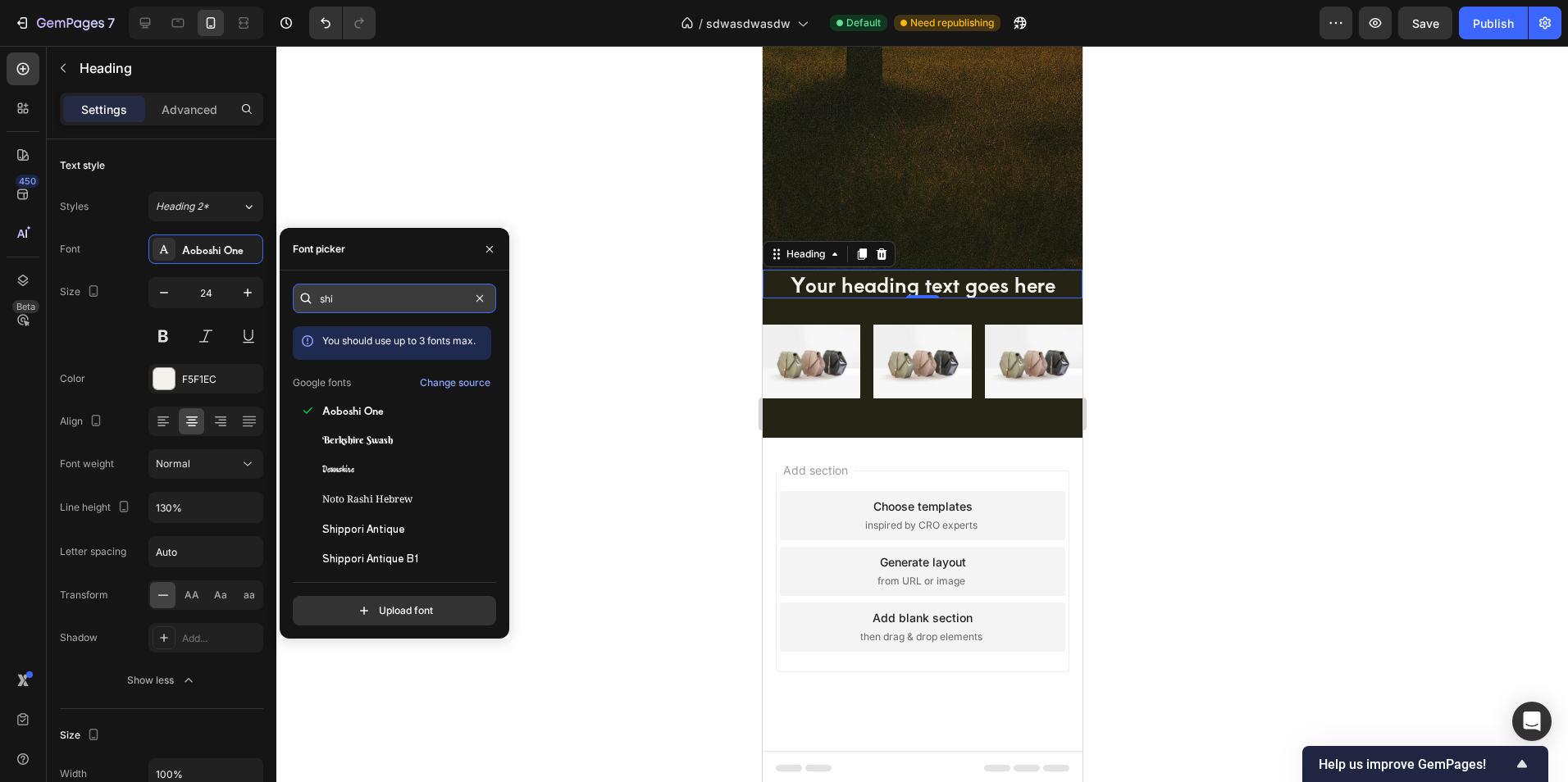
click at [366, 293] on input "shi" at bounding box center [394, 299] width 203 height 30
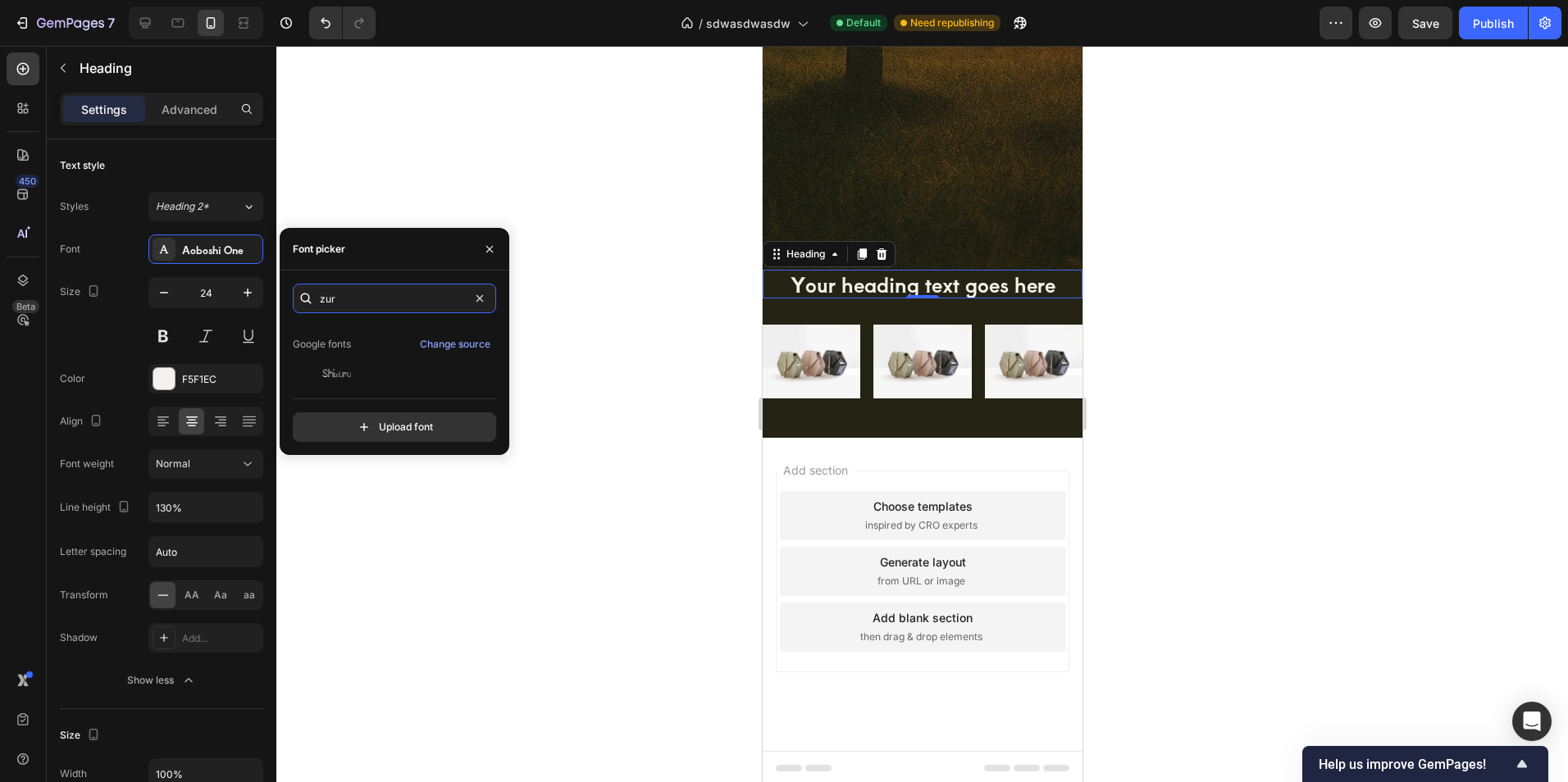
scroll to position [41, 0]
type input "zur"
click at [378, 369] on div "Shizuru" at bounding box center [405, 371] width 166 height 14
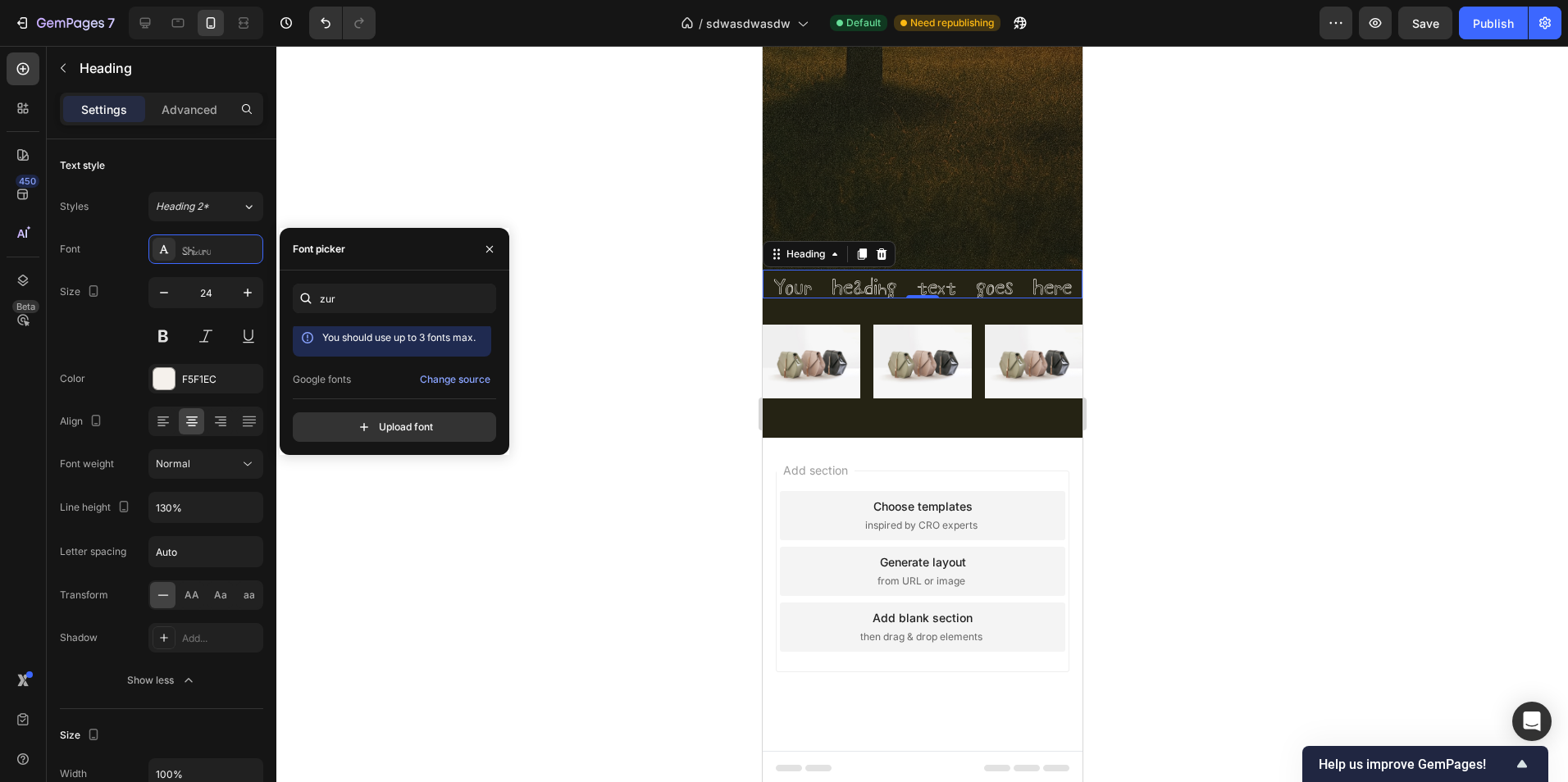
scroll to position [0, 0]
click at [365, 287] on input "zur" at bounding box center [394, 299] width 203 height 30
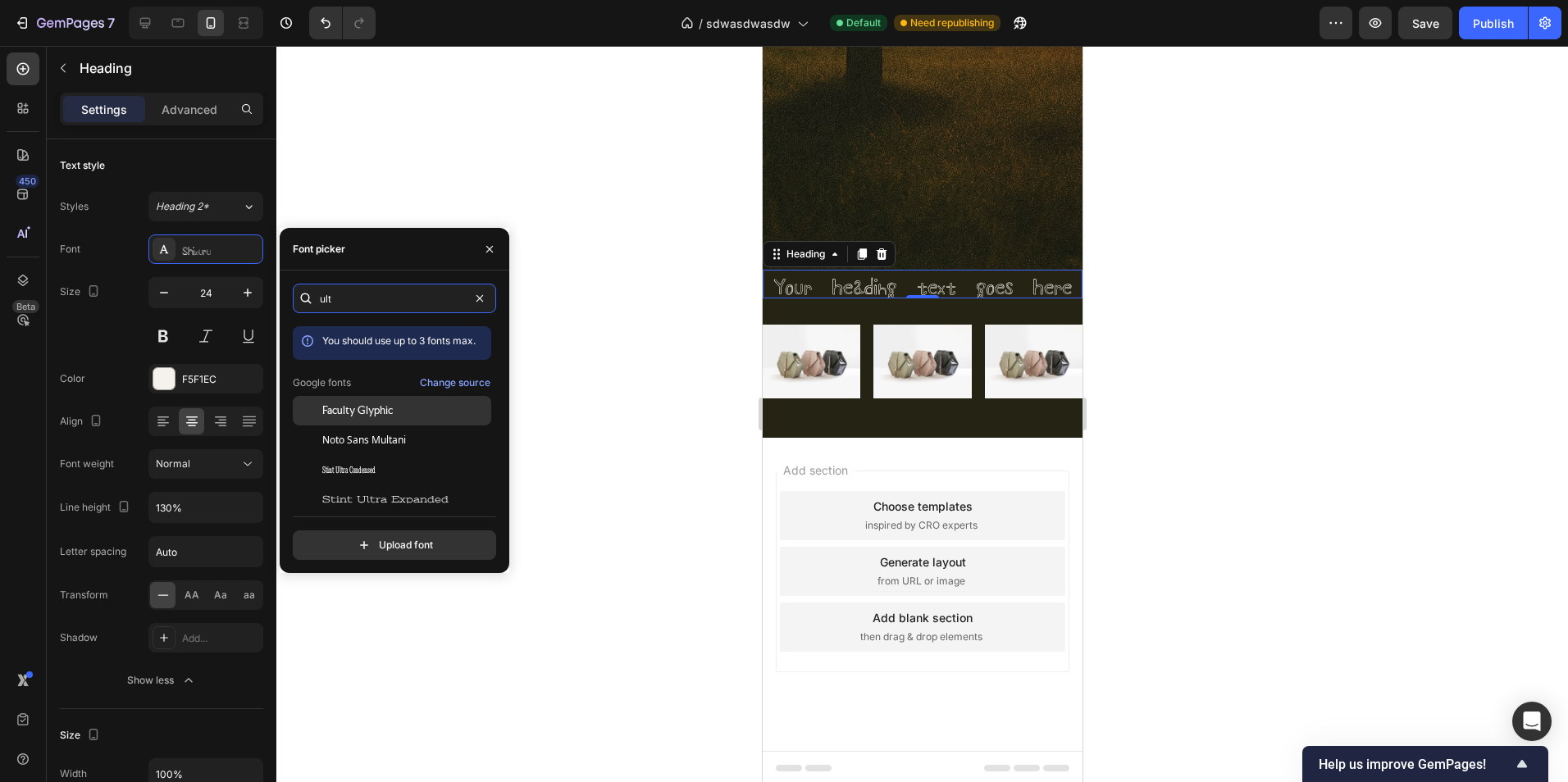
type input "ult"
click at [401, 404] on div "Faculty Glyphic" at bounding box center [405, 410] width 166 height 14
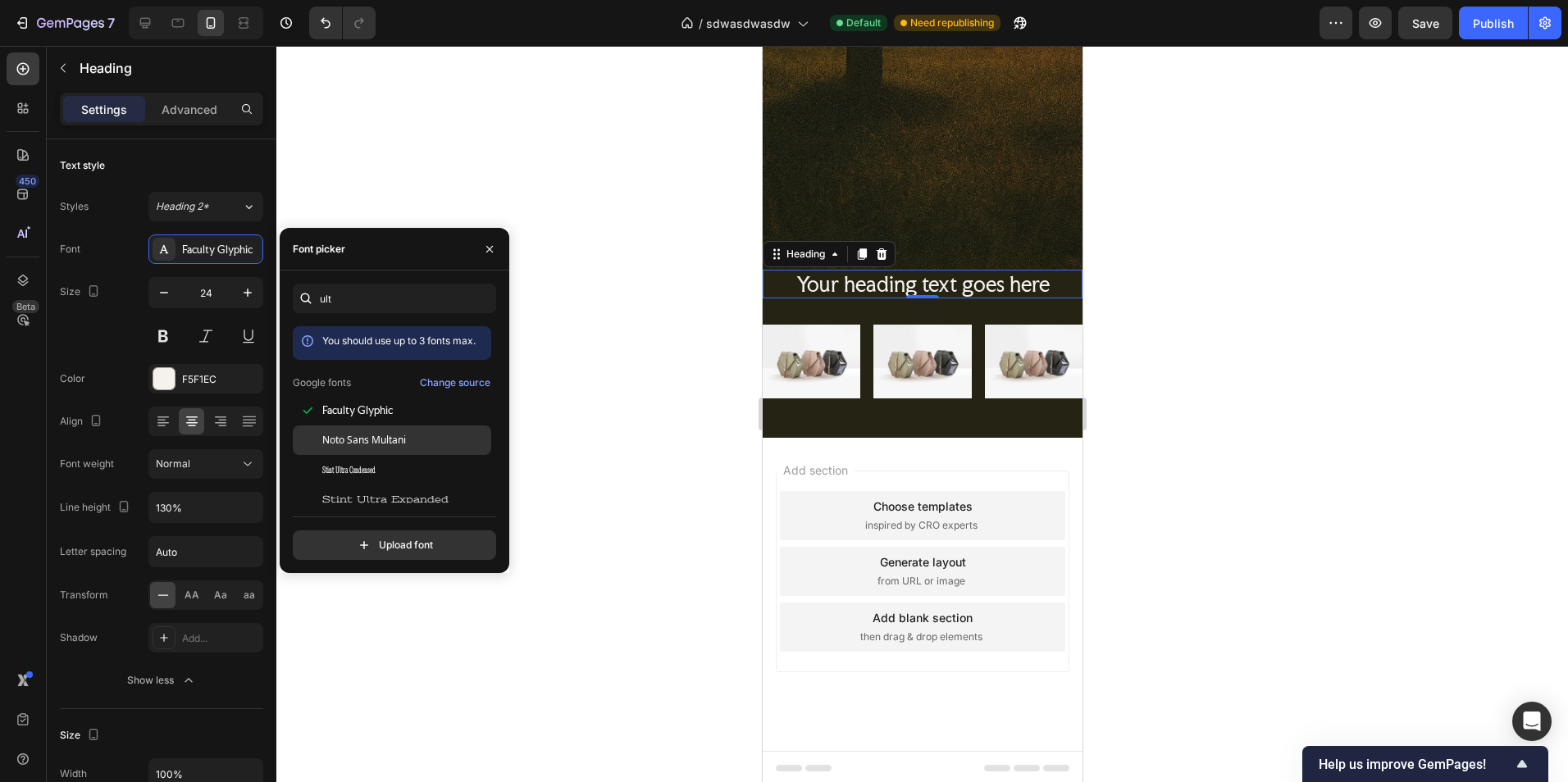
click at [393, 433] on span "Noto Sans Multani" at bounding box center [364, 440] width 84 height 14
click at [412, 473] on div "Stint Ultra Condensed" at bounding box center [405, 470] width 166 height 14
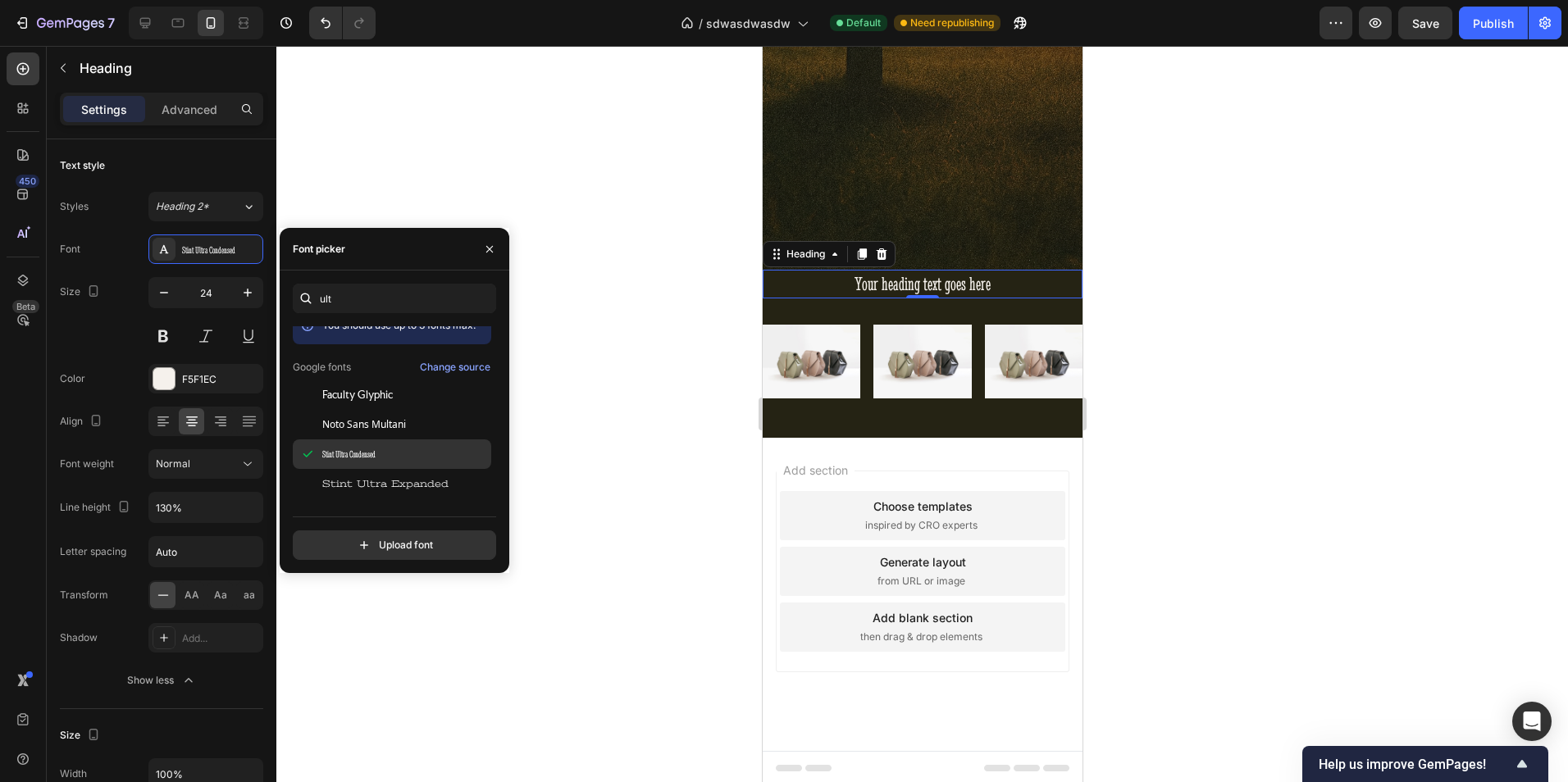
scroll to position [41, 0]
click at [417, 459] on span "Stint Ultra Expanded" at bounding box center [385, 459] width 126 height 14
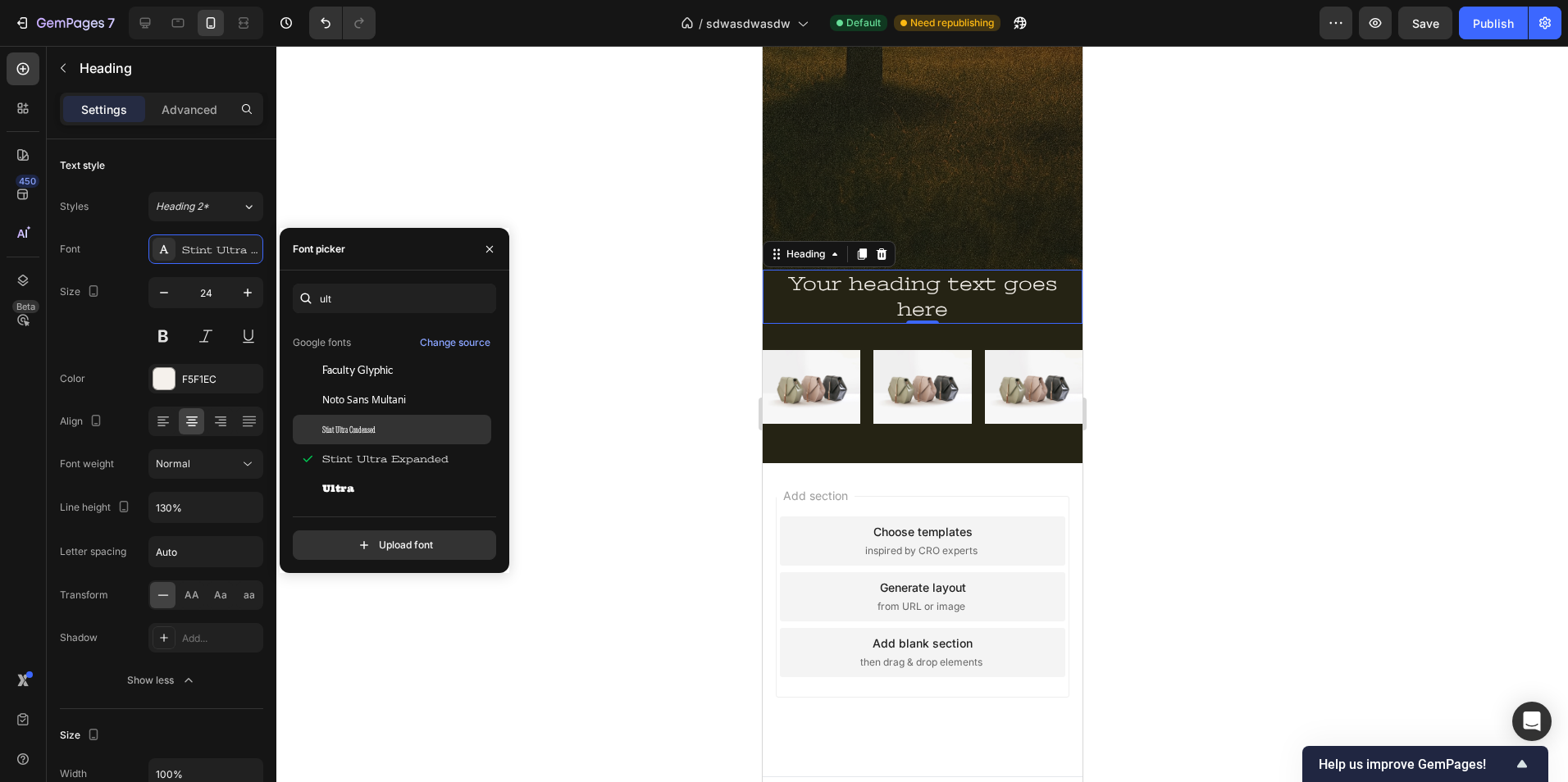
click at [392, 429] on div "Stint Ultra Condensed" at bounding box center [405, 429] width 166 height 14
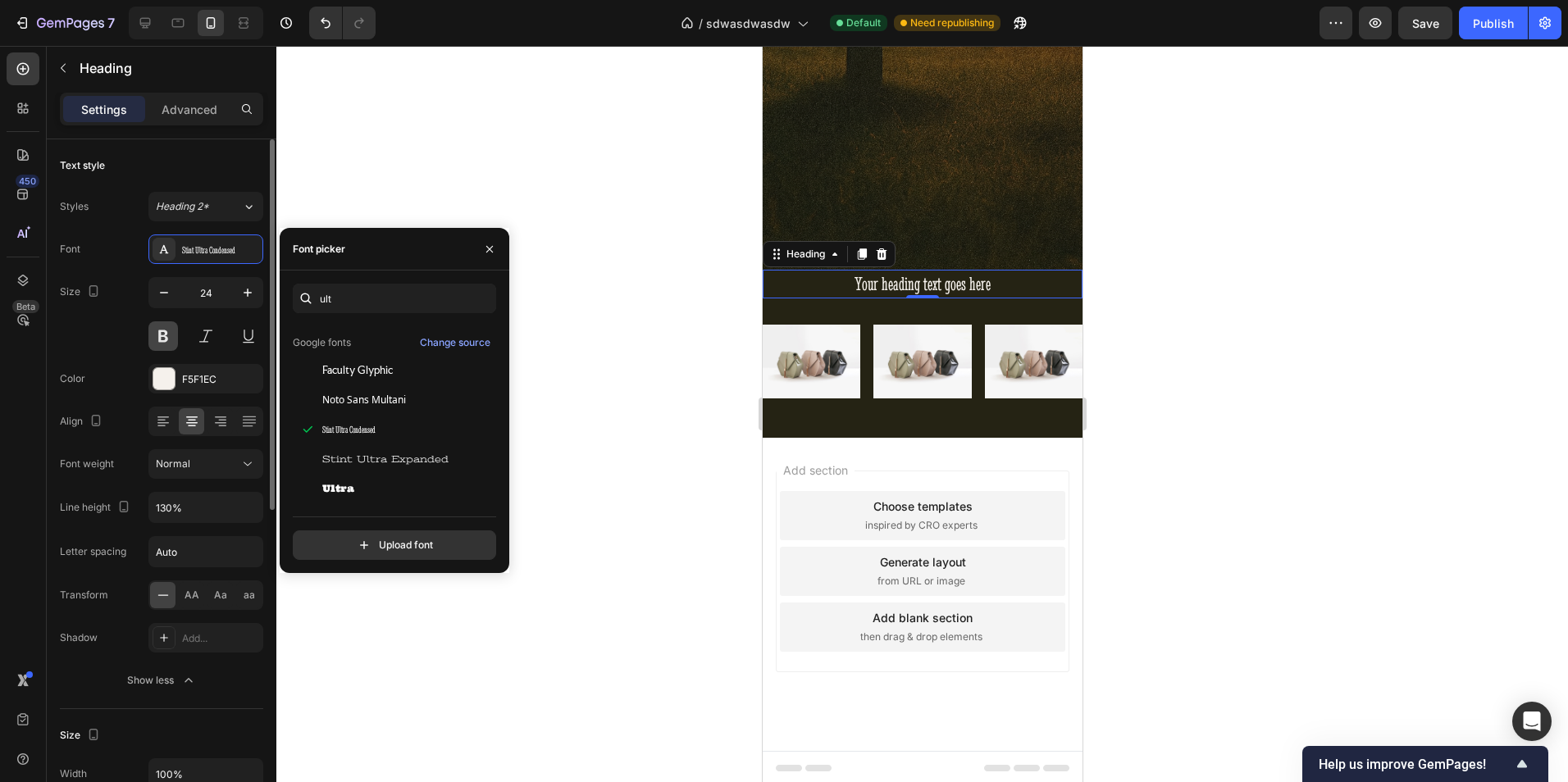
click at [170, 332] on button at bounding box center [163, 336] width 30 height 30
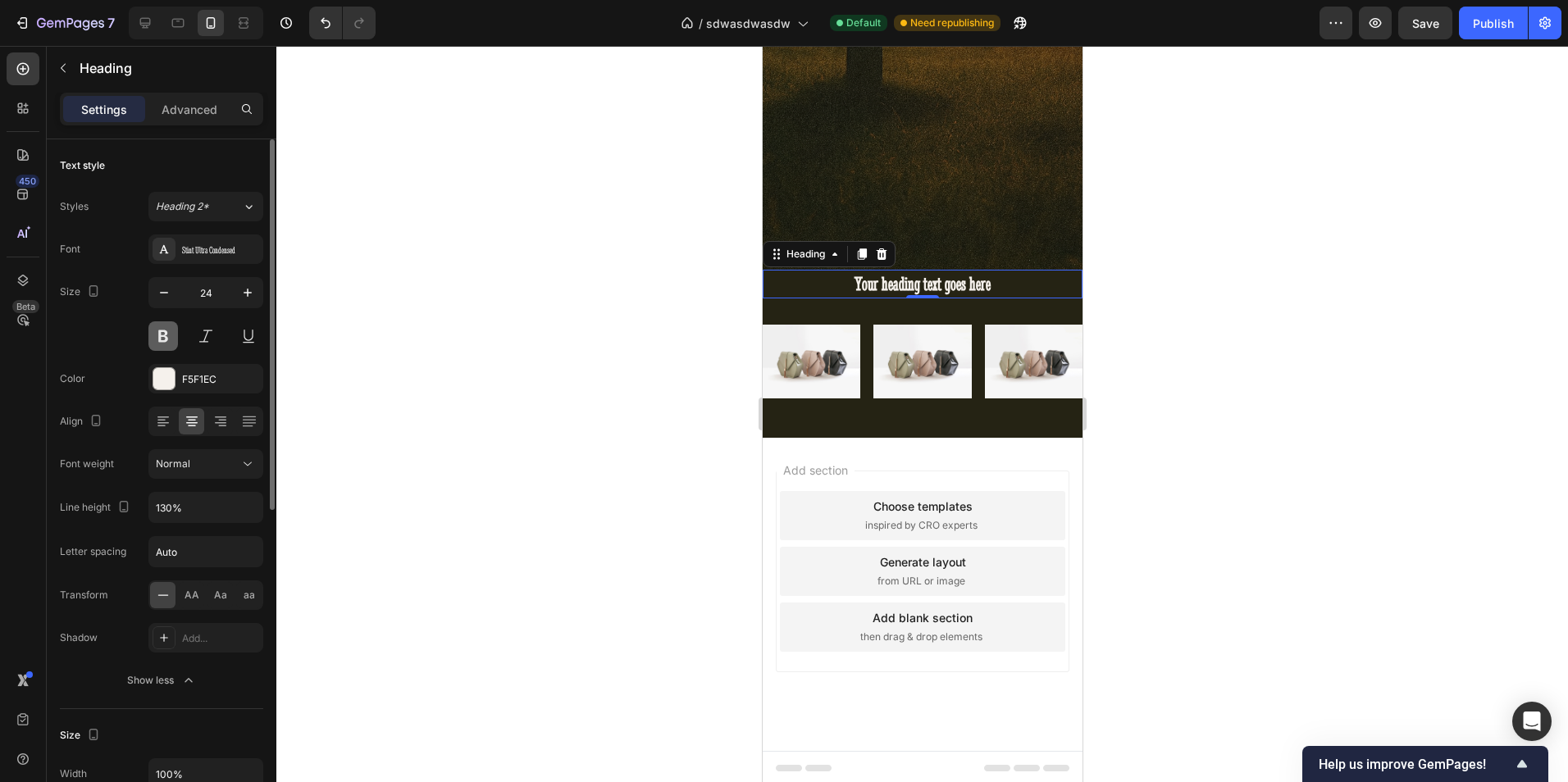
click at [169, 332] on button at bounding box center [163, 336] width 30 height 30
click at [227, 233] on div "Styles Heading 2* Font Stint Ultra Condensed Size 24 Color F5F1EC Align Font we…" at bounding box center [161, 444] width 203 height 503
click at [230, 244] on div "Stint Ultra Condensed" at bounding box center [206, 249] width 115 height 30
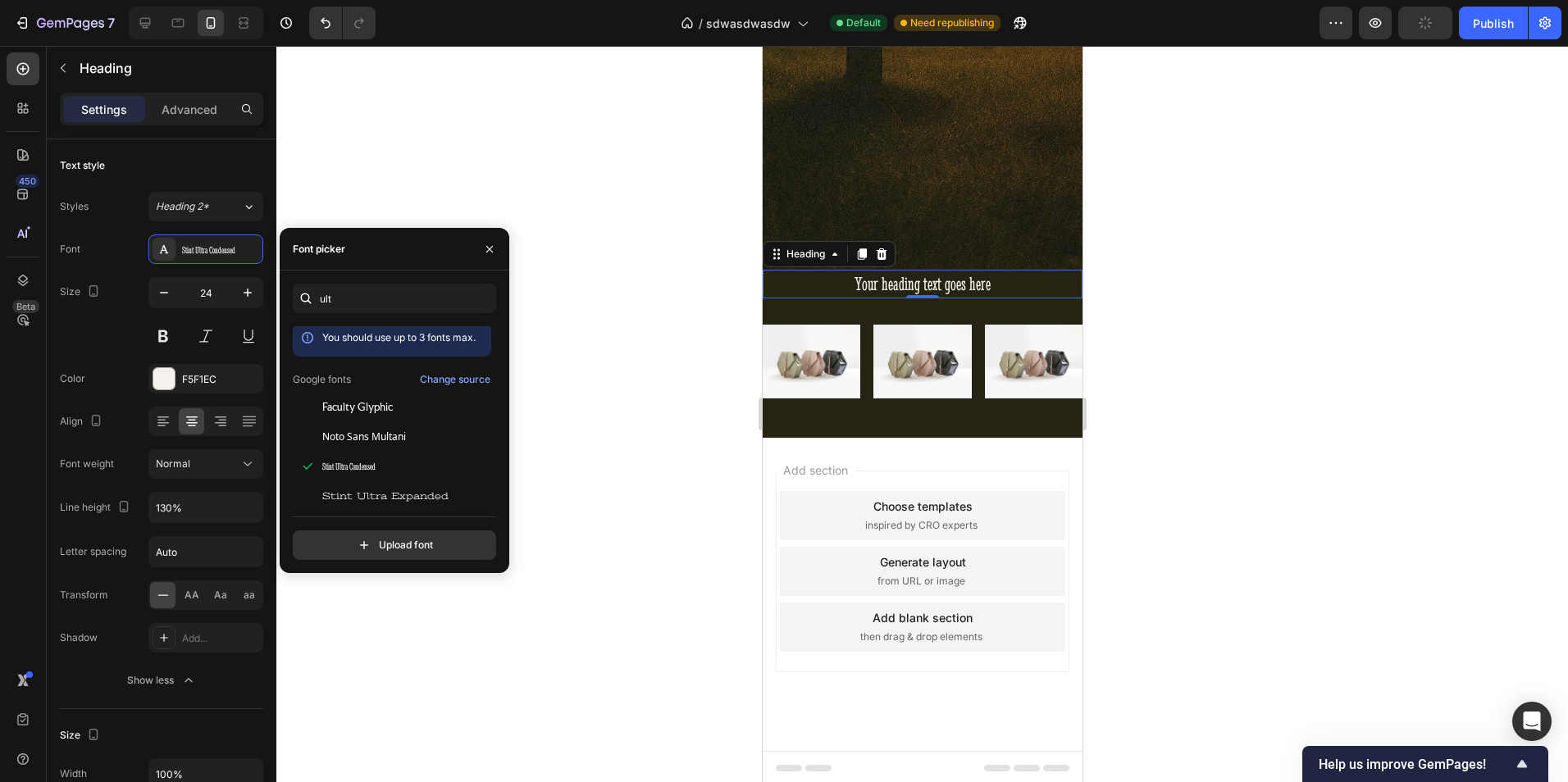
scroll to position [0, 0]
click at [385, 411] on span "Faculty Glyphic" at bounding box center [357, 410] width 70 height 14
click at [387, 444] on span "Noto Sans Multani" at bounding box center [364, 440] width 84 height 14
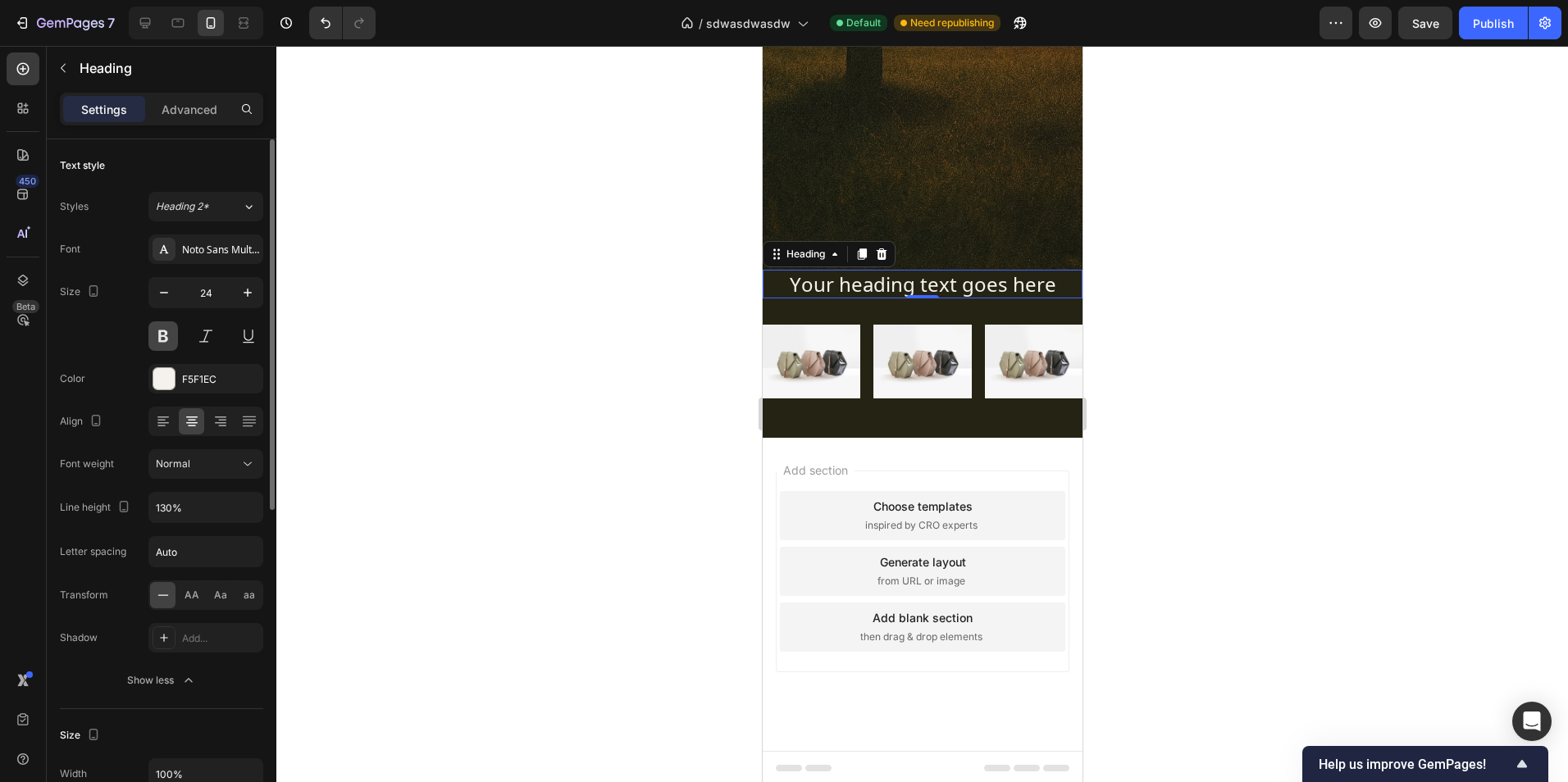
click at [167, 339] on button at bounding box center [163, 336] width 30 height 30
click at [158, 329] on button at bounding box center [163, 336] width 30 height 30
click at [866, 284] on p "Your heading text goes here" at bounding box center [921, 284] width 317 height 25
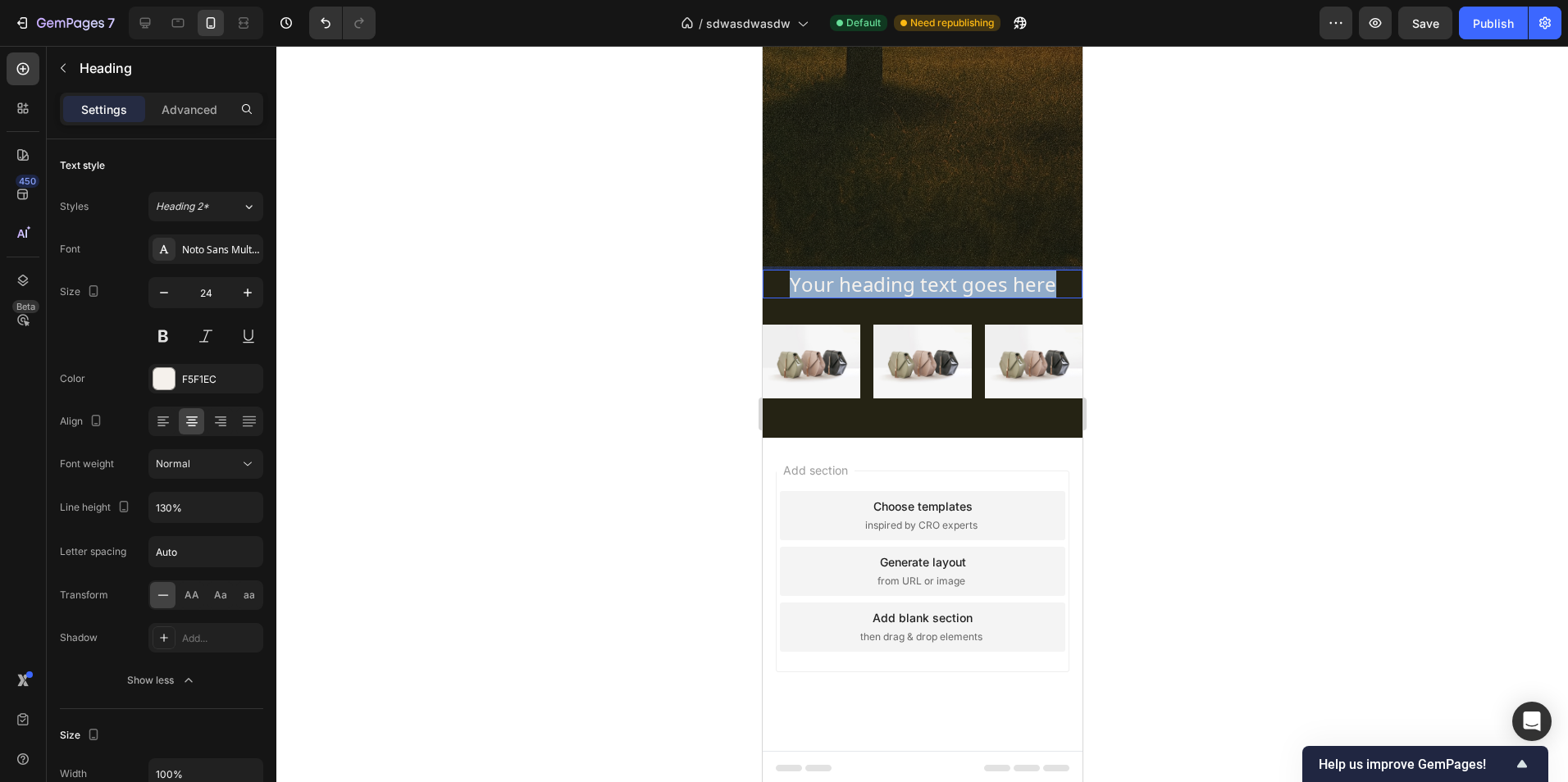
click at [866, 284] on p "Your heading text goes here" at bounding box center [921, 284] width 317 height 25
click at [992, 283] on p "Handmade" at bounding box center [921, 284] width 317 height 25
drag, startPoint x: 992, startPoint y: 283, endPoint x: 848, endPoint y: 279, distance: 144.1
click at [848, 279] on p "Handmade" at bounding box center [921, 284] width 317 height 25
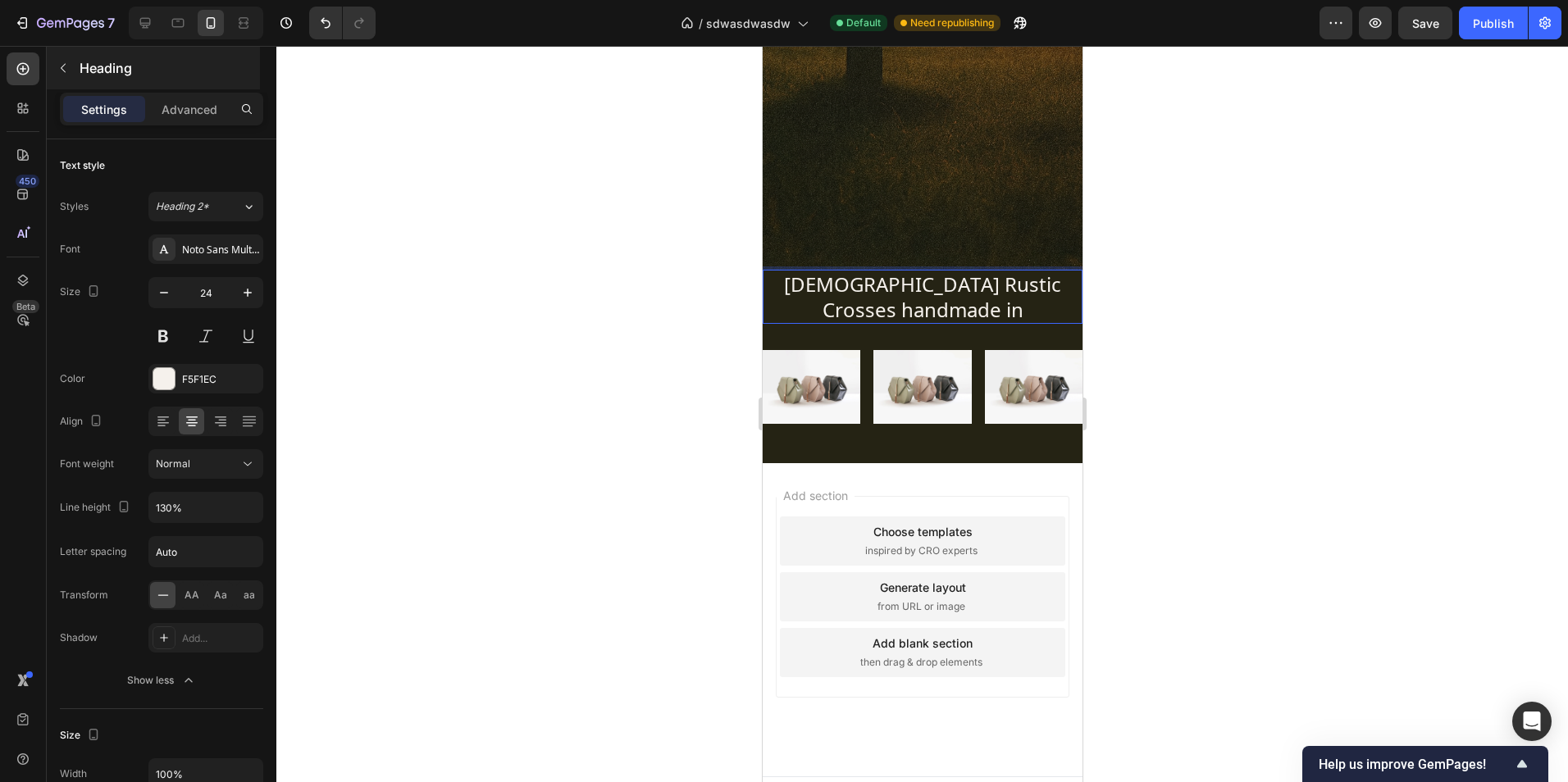
click at [87, 74] on p "Heading" at bounding box center [168, 69] width 177 height 20
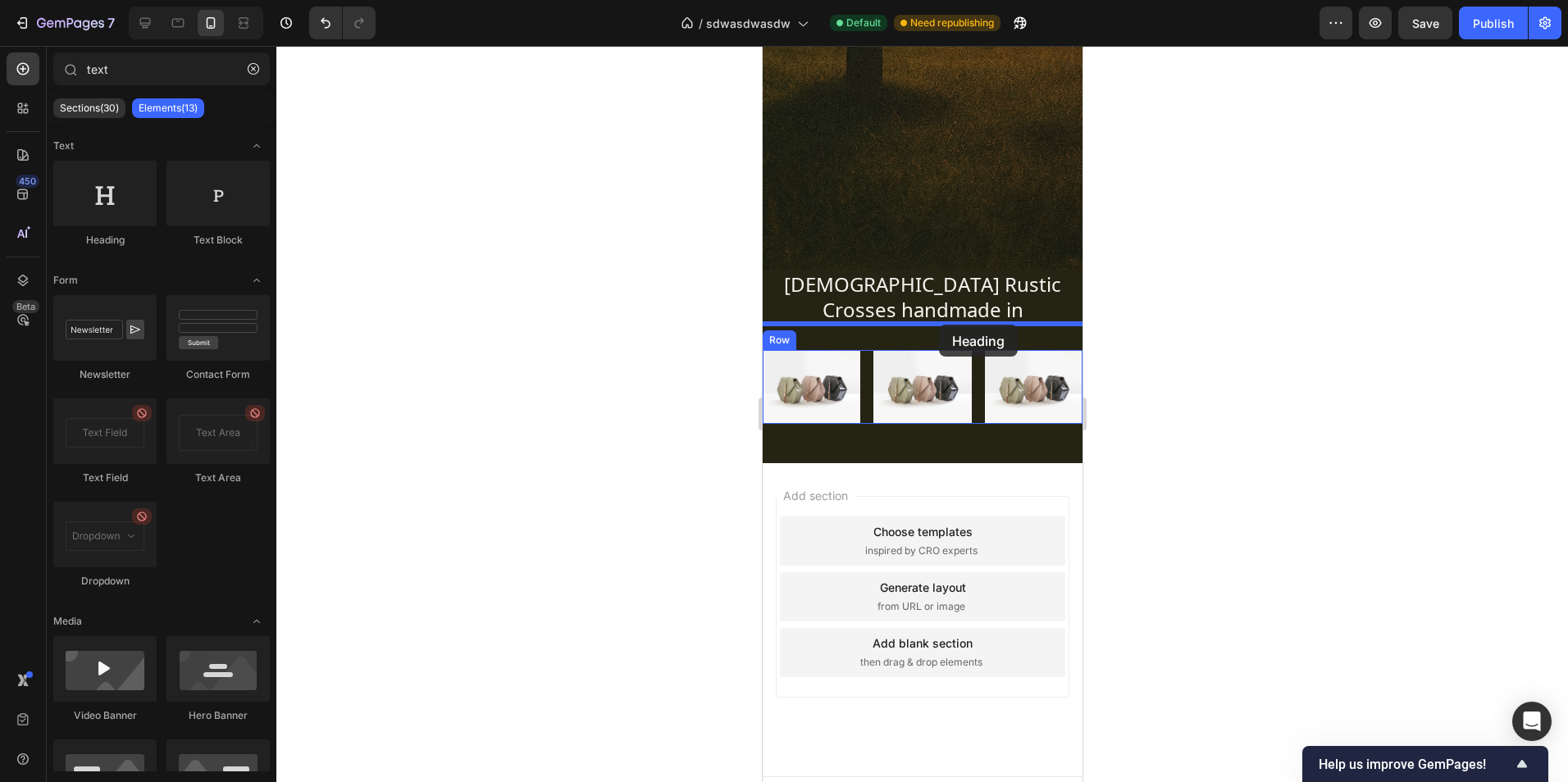
drag, startPoint x: 882, startPoint y: 244, endPoint x: 938, endPoint y: 324, distance: 97.7
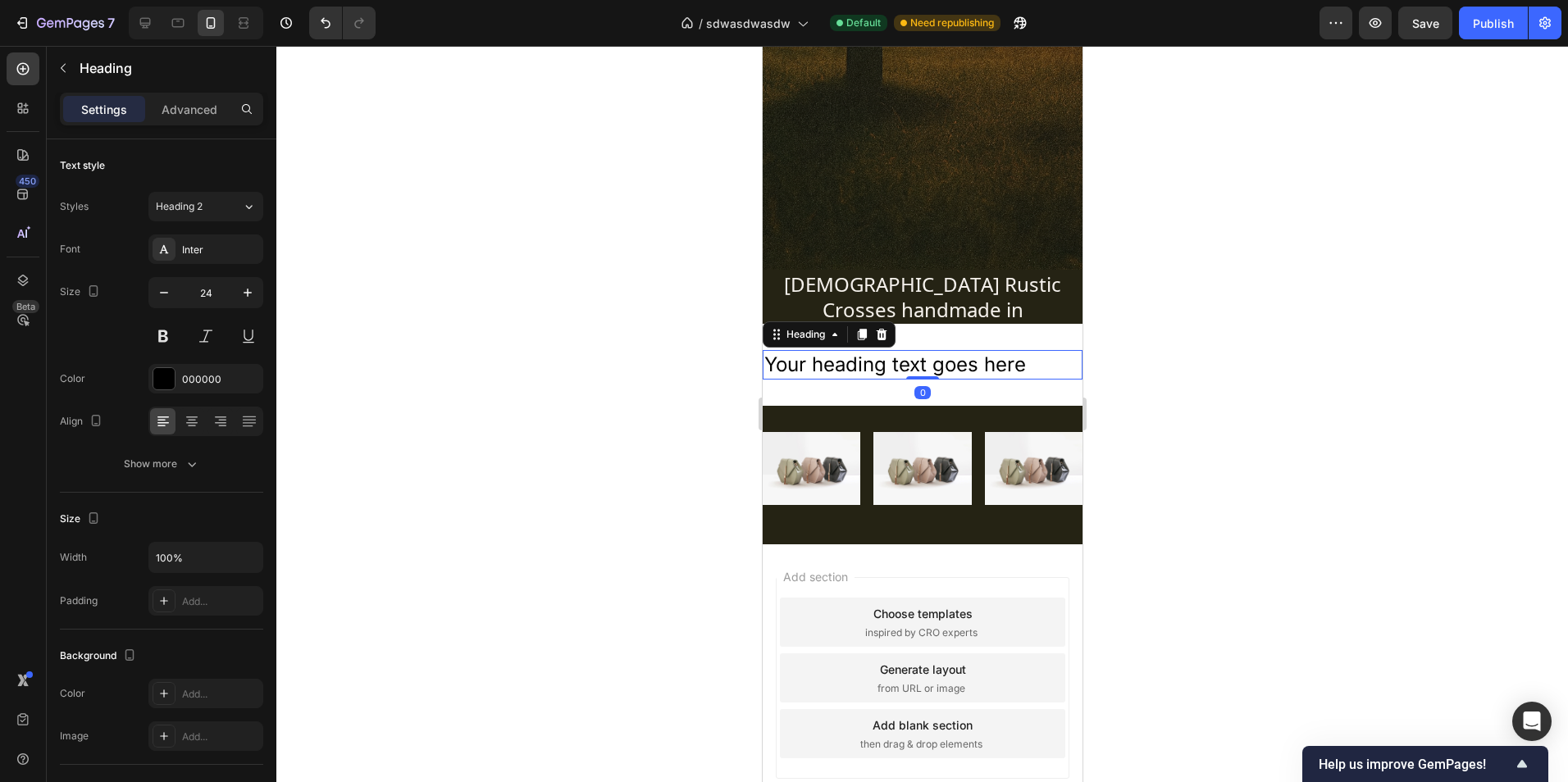
click at [929, 370] on h2 "Your heading text goes here" at bounding box center [921, 364] width 319 height 29
click at [929, 370] on p "Your heading text goes here" at bounding box center [921, 364] width 317 height 25
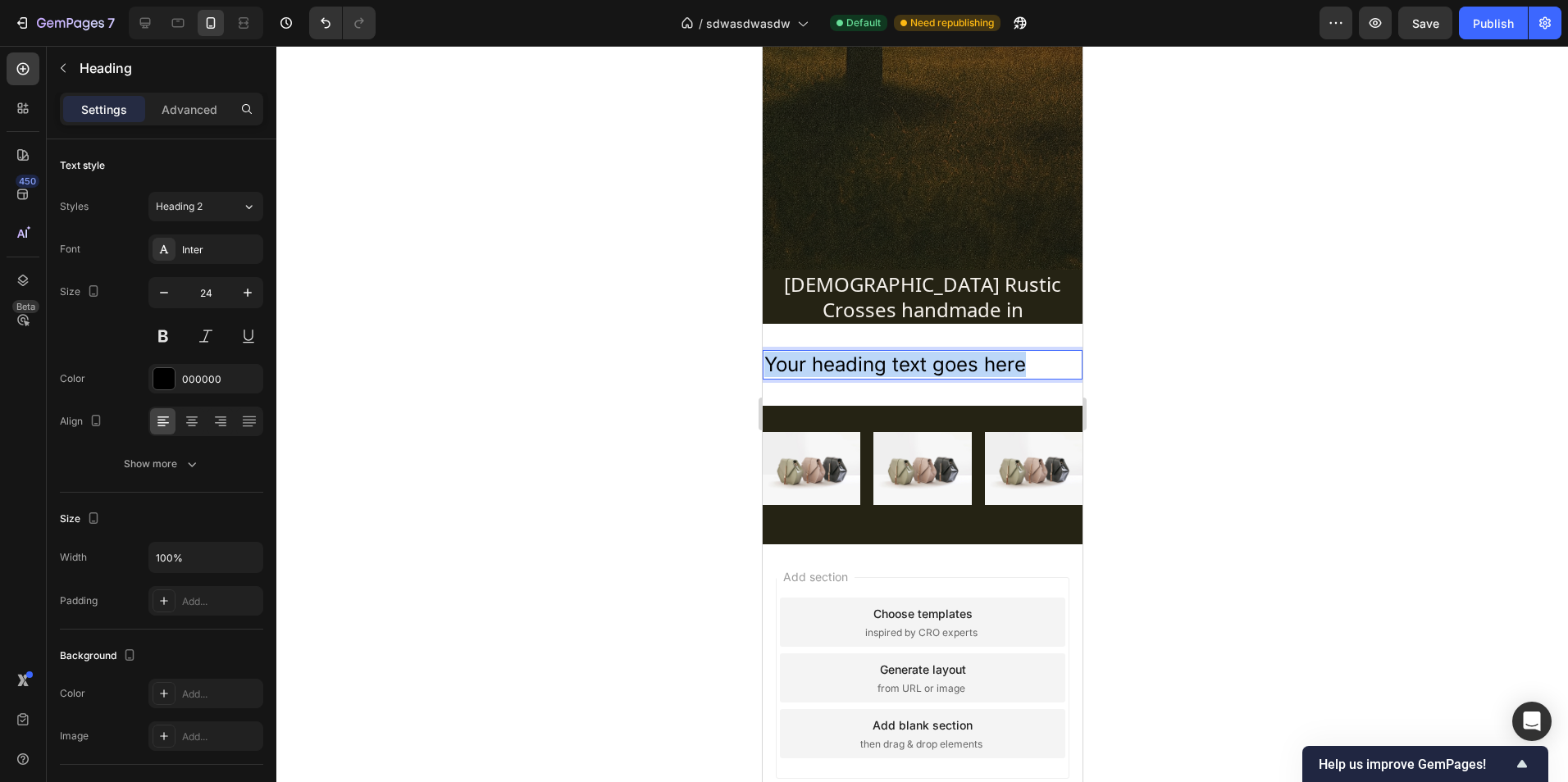
click at [929, 370] on p "Your heading text goes here" at bounding box center [921, 364] width 317 height 25
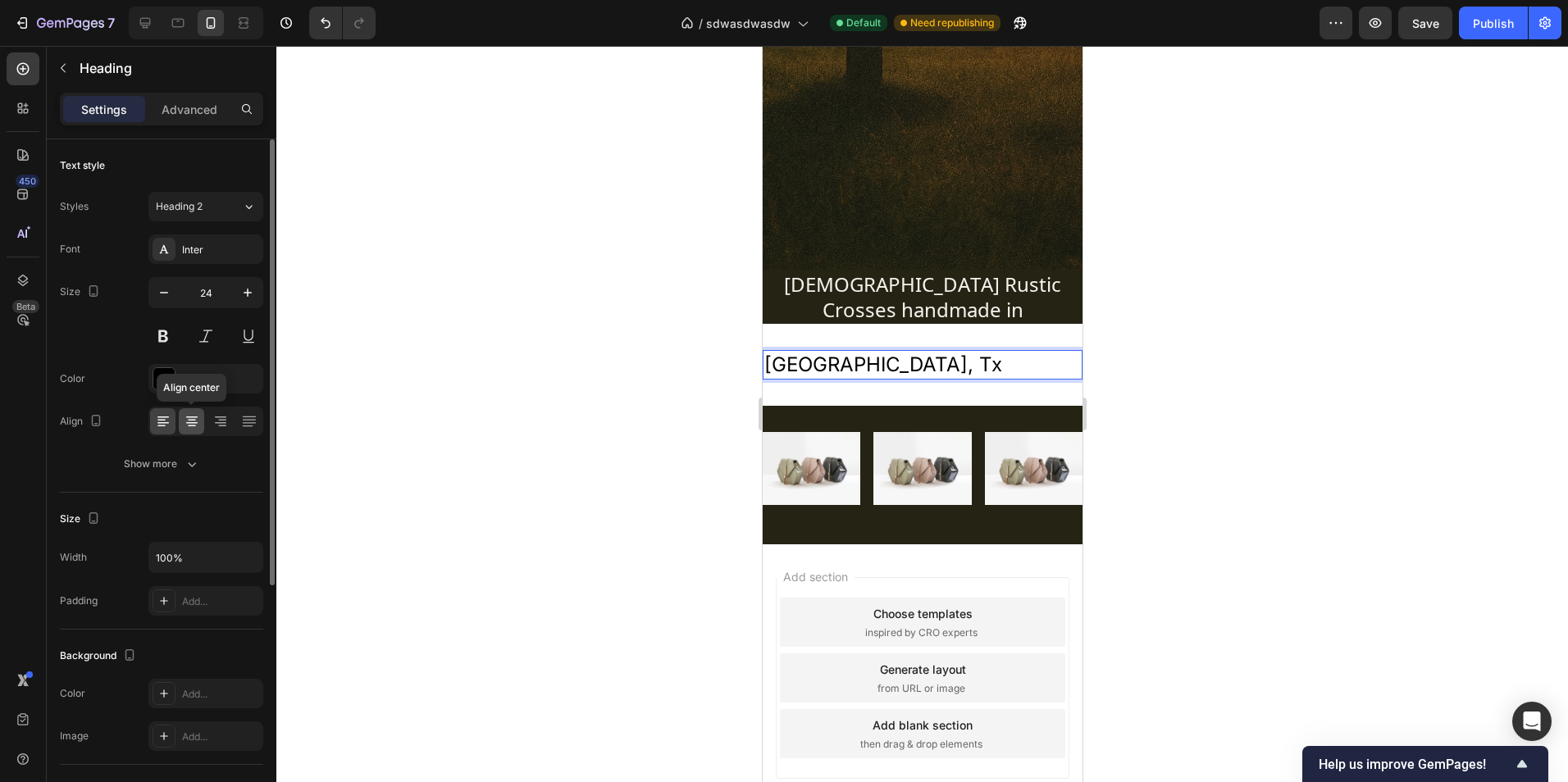
click at [195, 420] on icon at bounding box center [192, 421] width 16 height 16
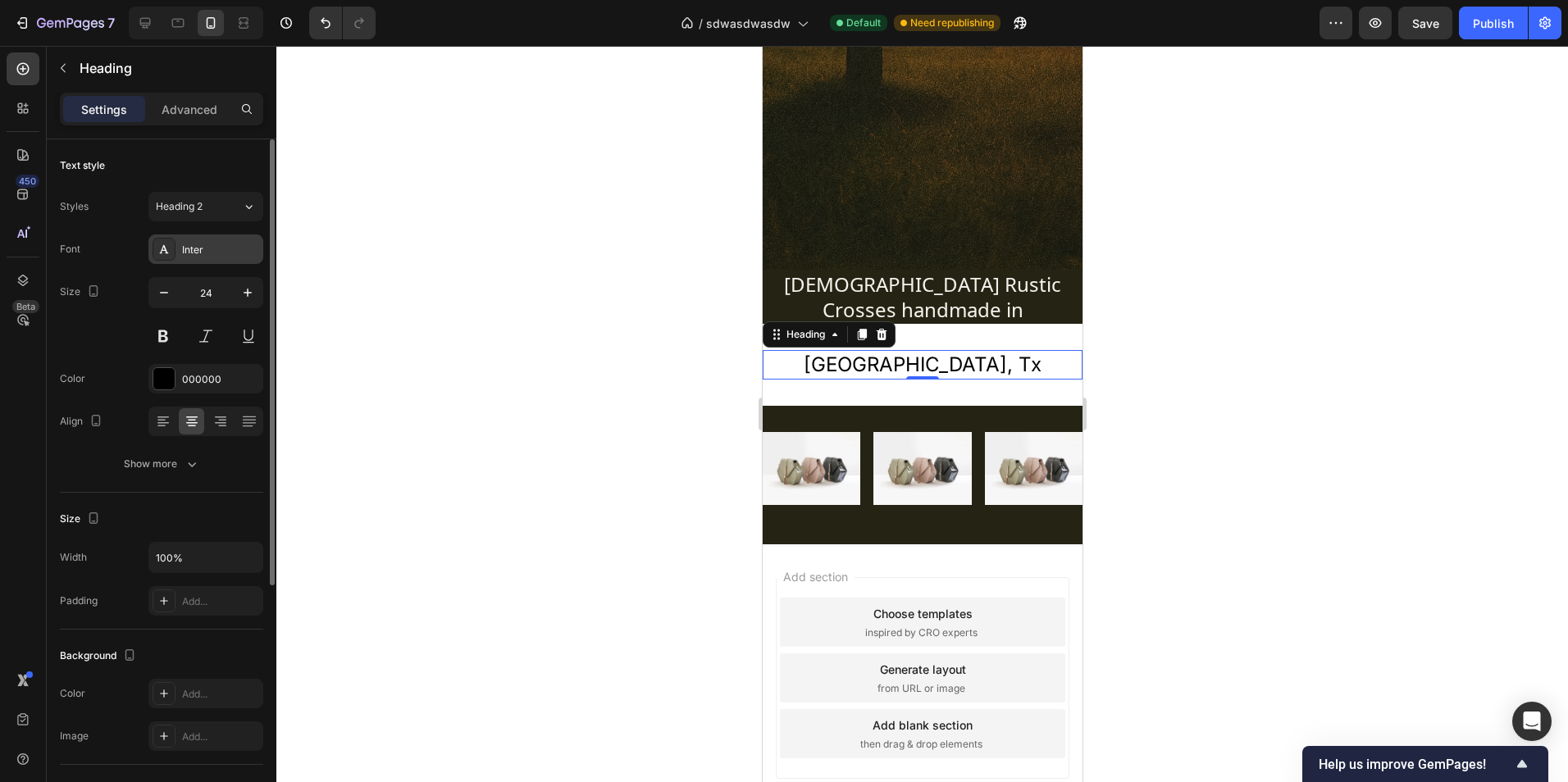
click at [189, 257] on div "Inter" at bounding box center [206, 249] width 115 height 30
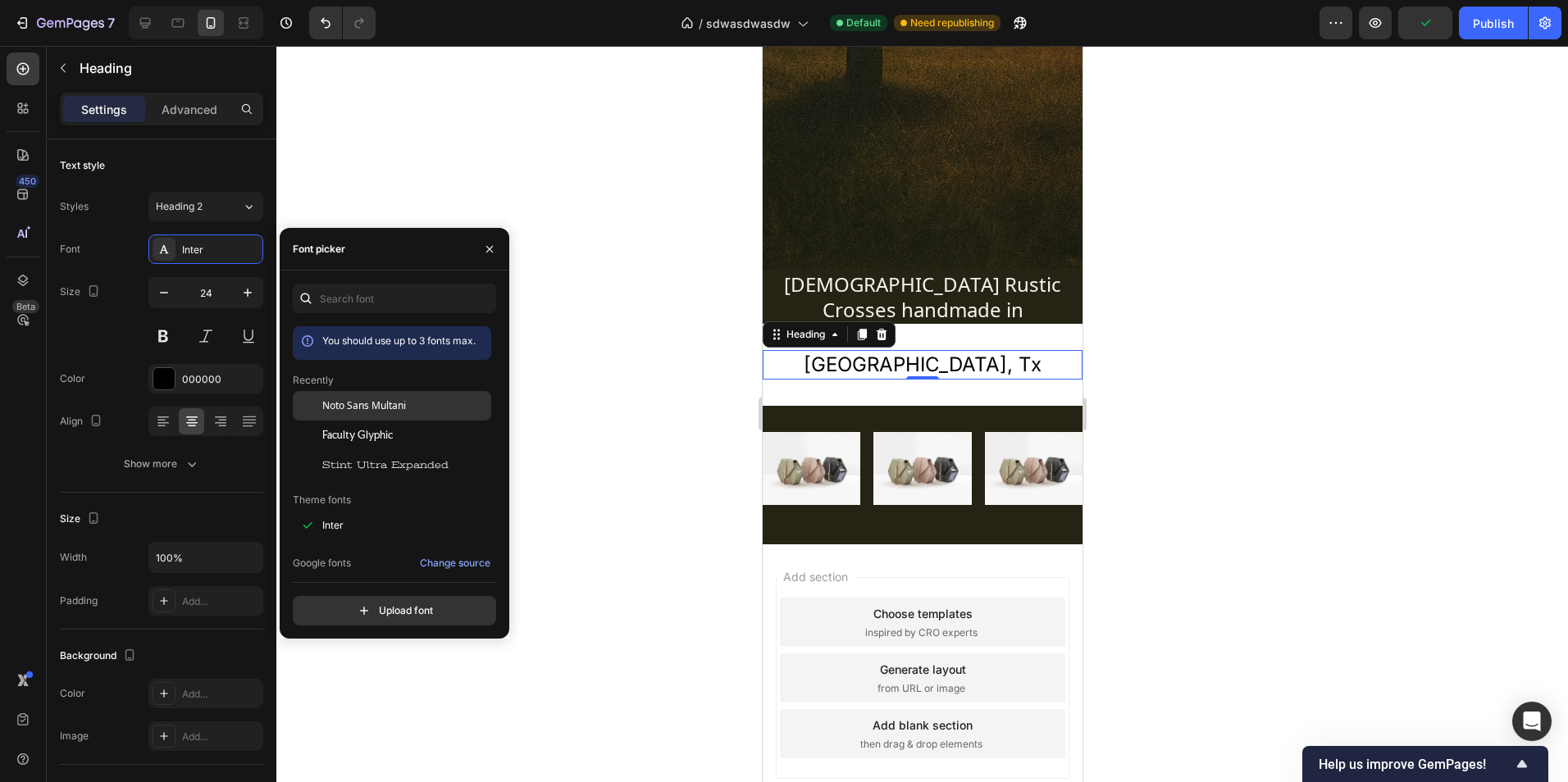
click at [381, 401] on span "Noto Sans Multani" at bounding box center [364, 406] width 84 height 14
click at [479, 246] on button "button" at bounding box center [489, 249] width 26 height 26
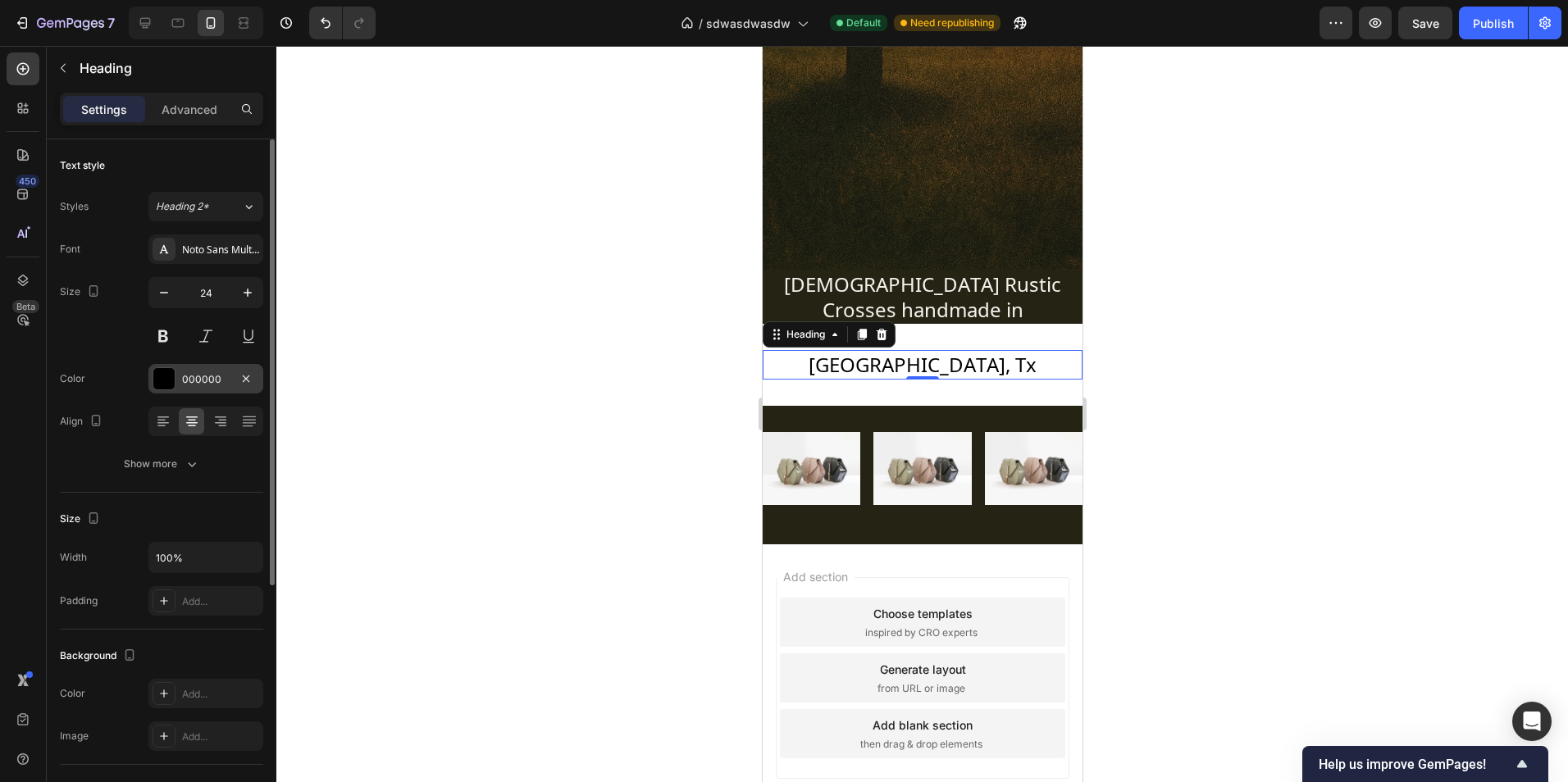
click at [194, 364] on div "000000" at bounding box center [206, 379] width 115 height 30
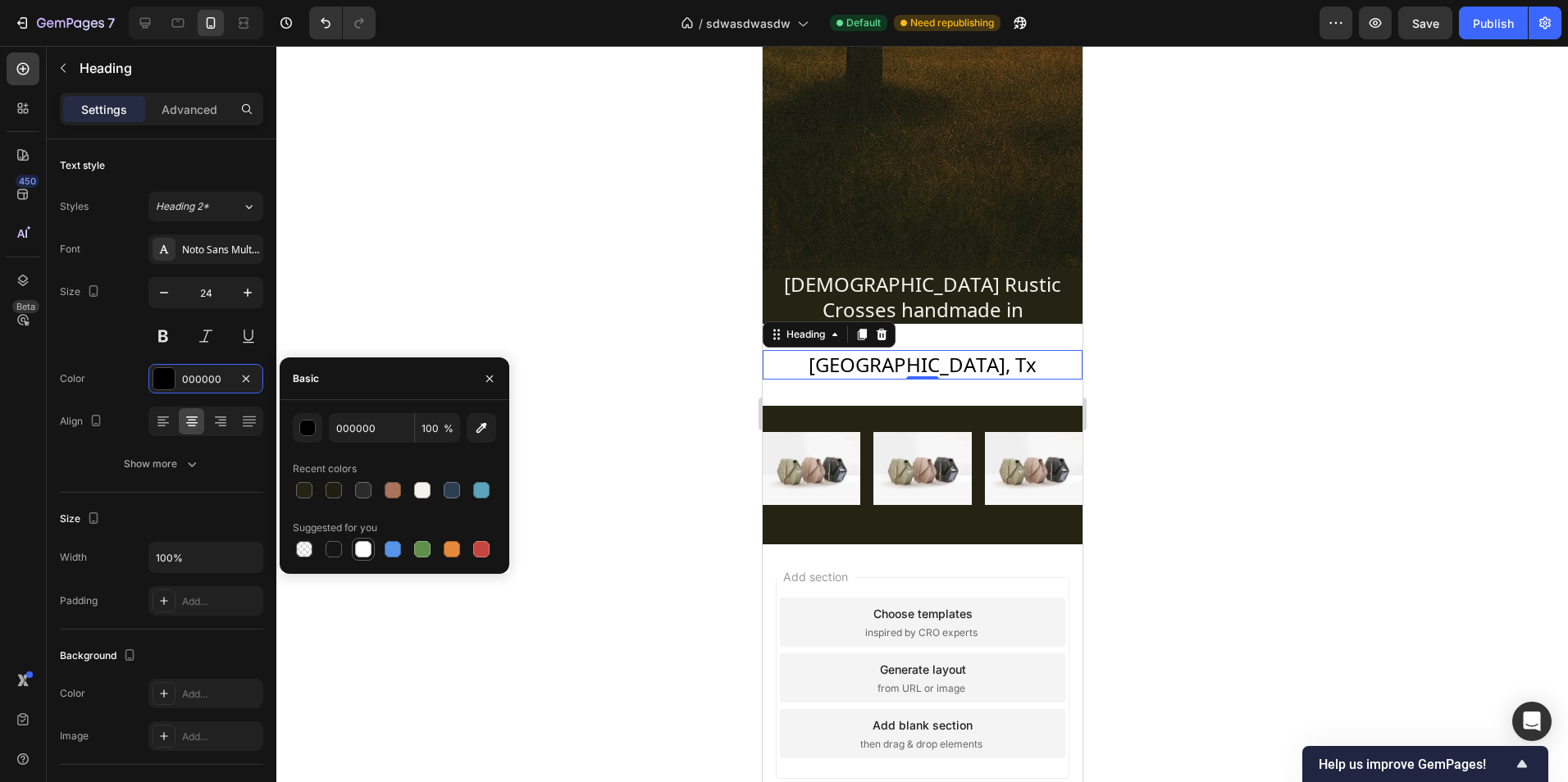
click at [355, 549] on div at bounding box center [364, 549] width 16 height 16
type input "FFFFFF"
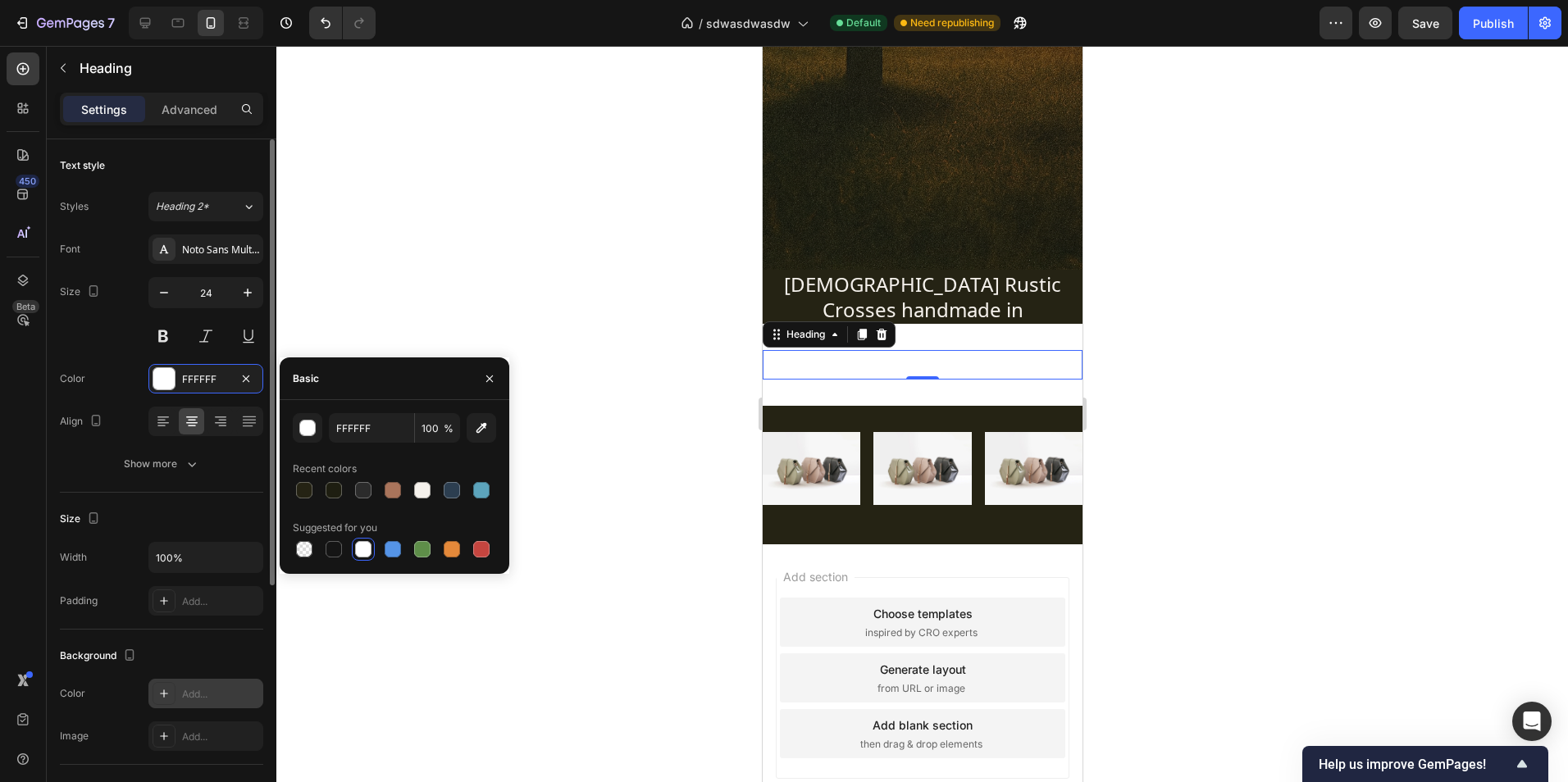
click at [199, 694] on div "Add..." at bounding box center [220, 695] width 77 height 14
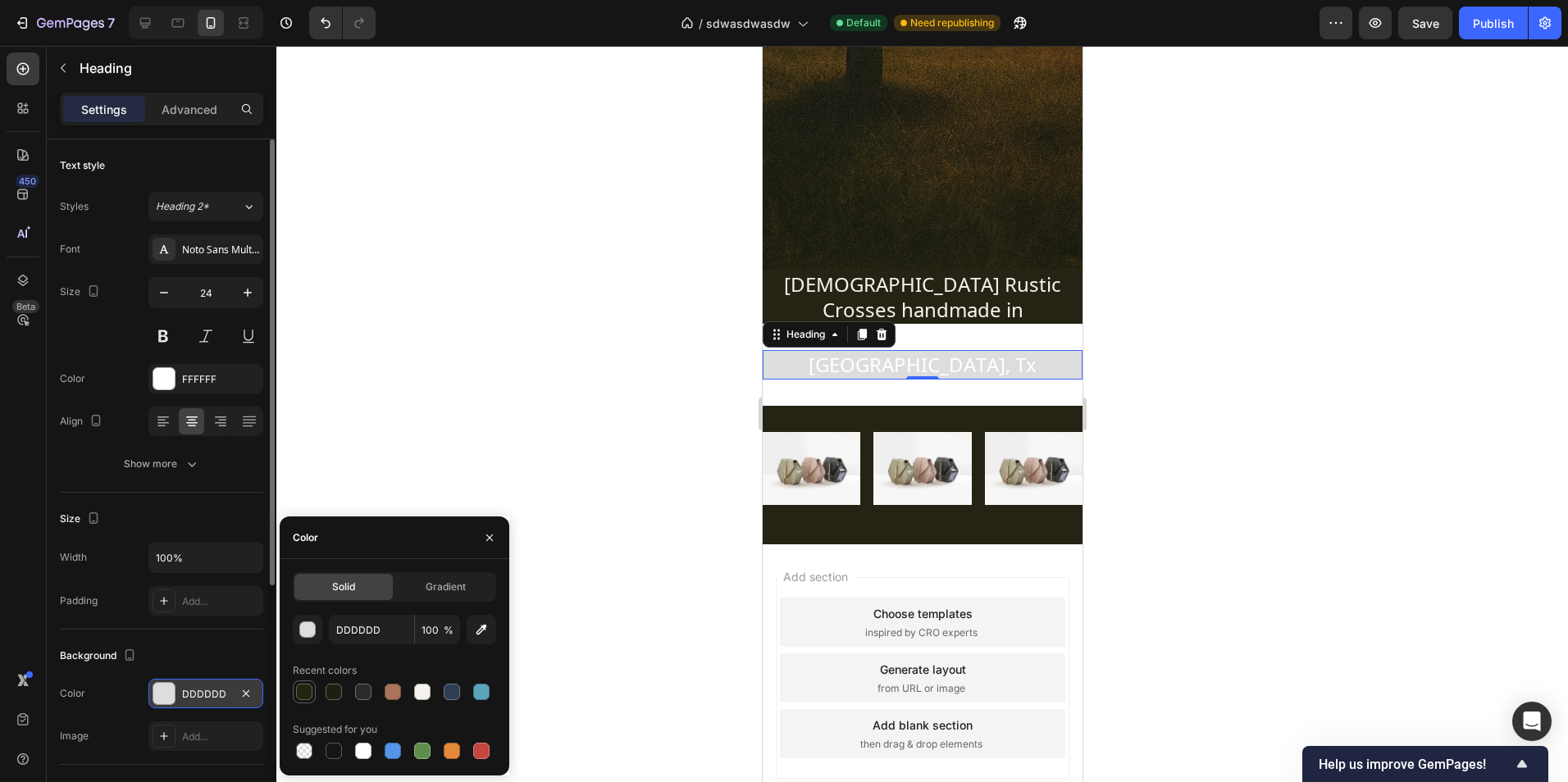
click at [309, 699] on div at bounding box center [304, 692] width 16 height 16
type input "252314"
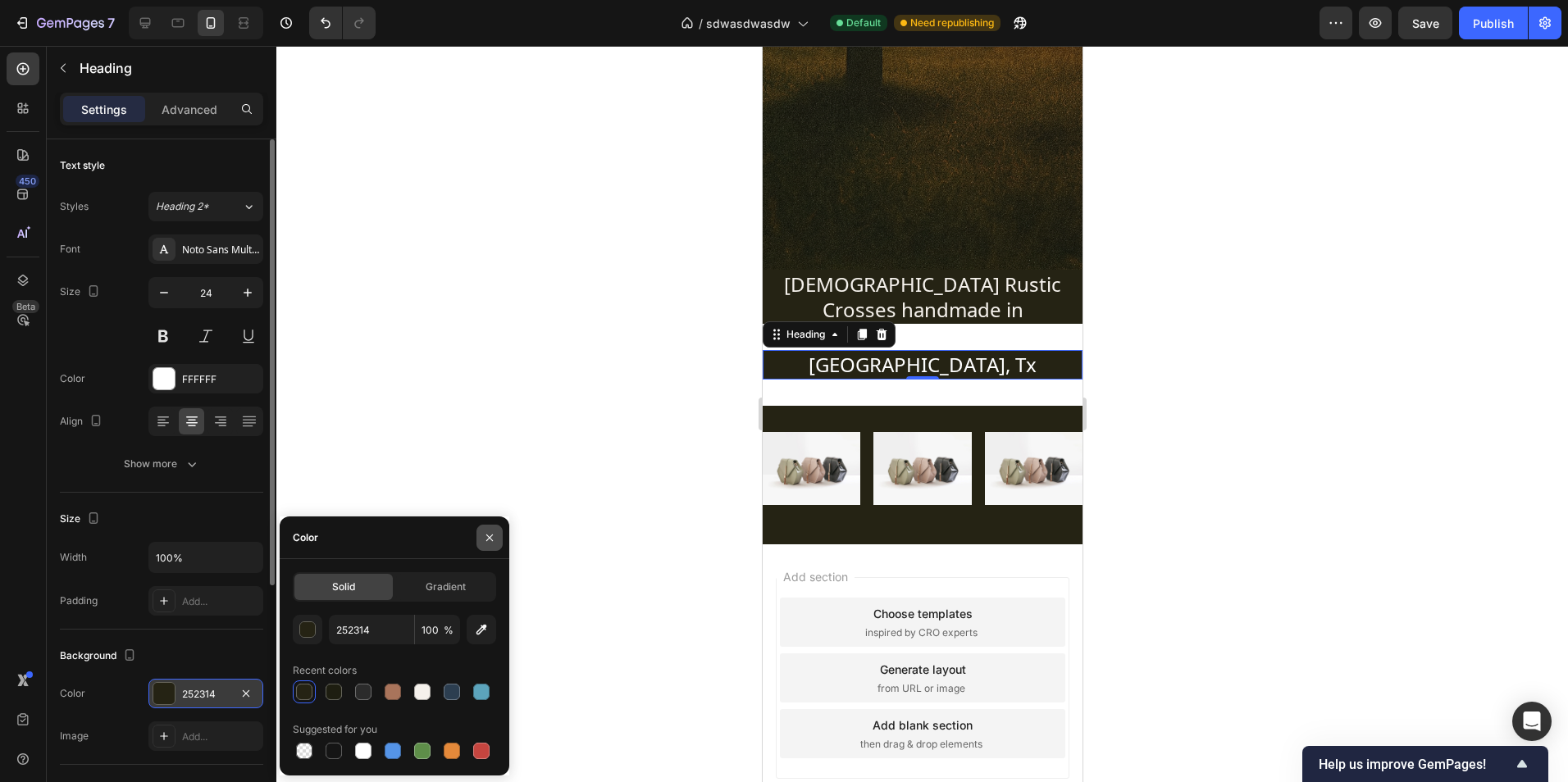
click at [487, 541] on icon "button" at bounding box center [489, 538] width 14 height 14
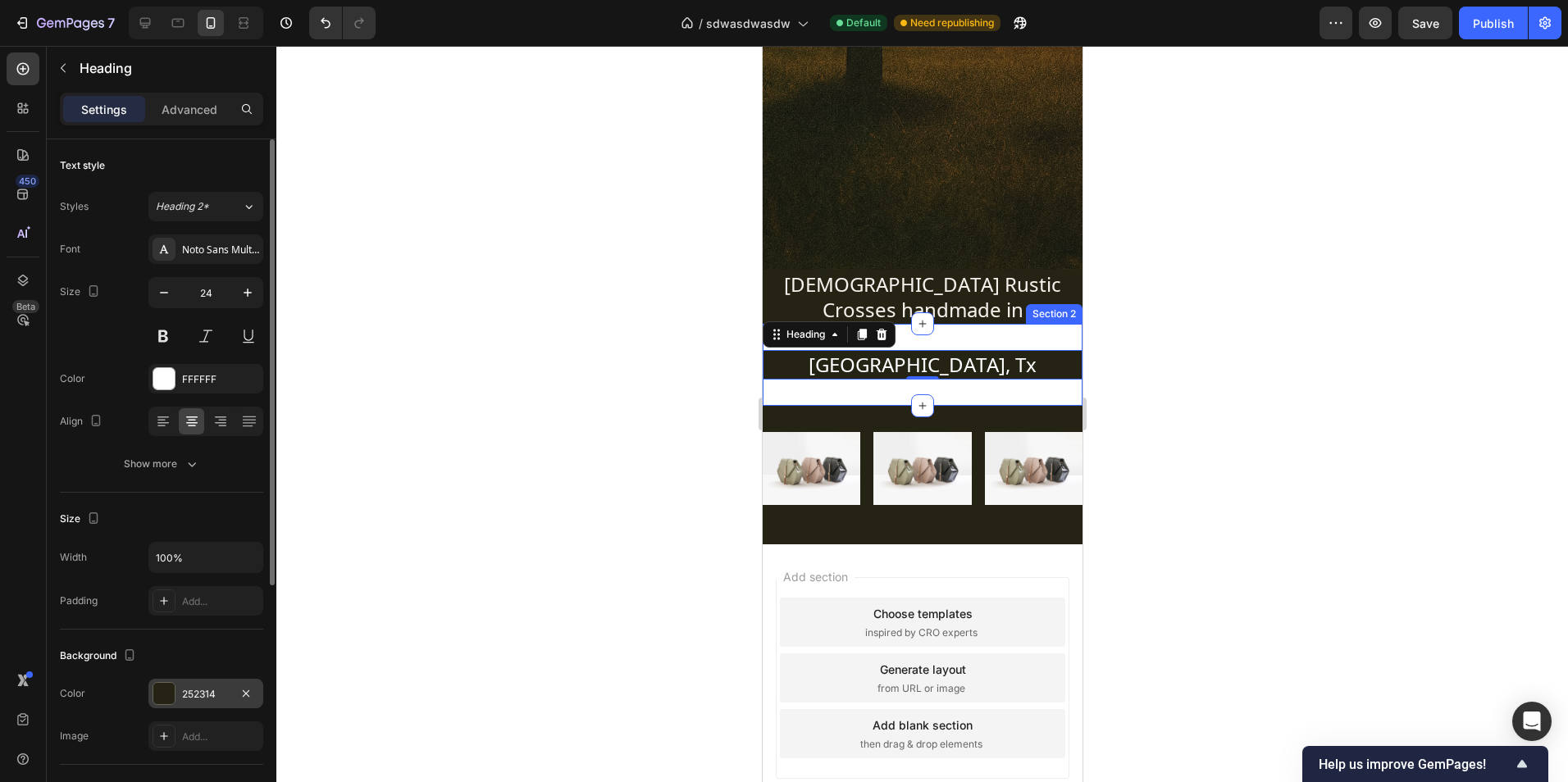
click at [816, 400] on div "Fort Worth, Tx Heading 0 Section 2" at bounding box center [921, 364] width 319 height 81
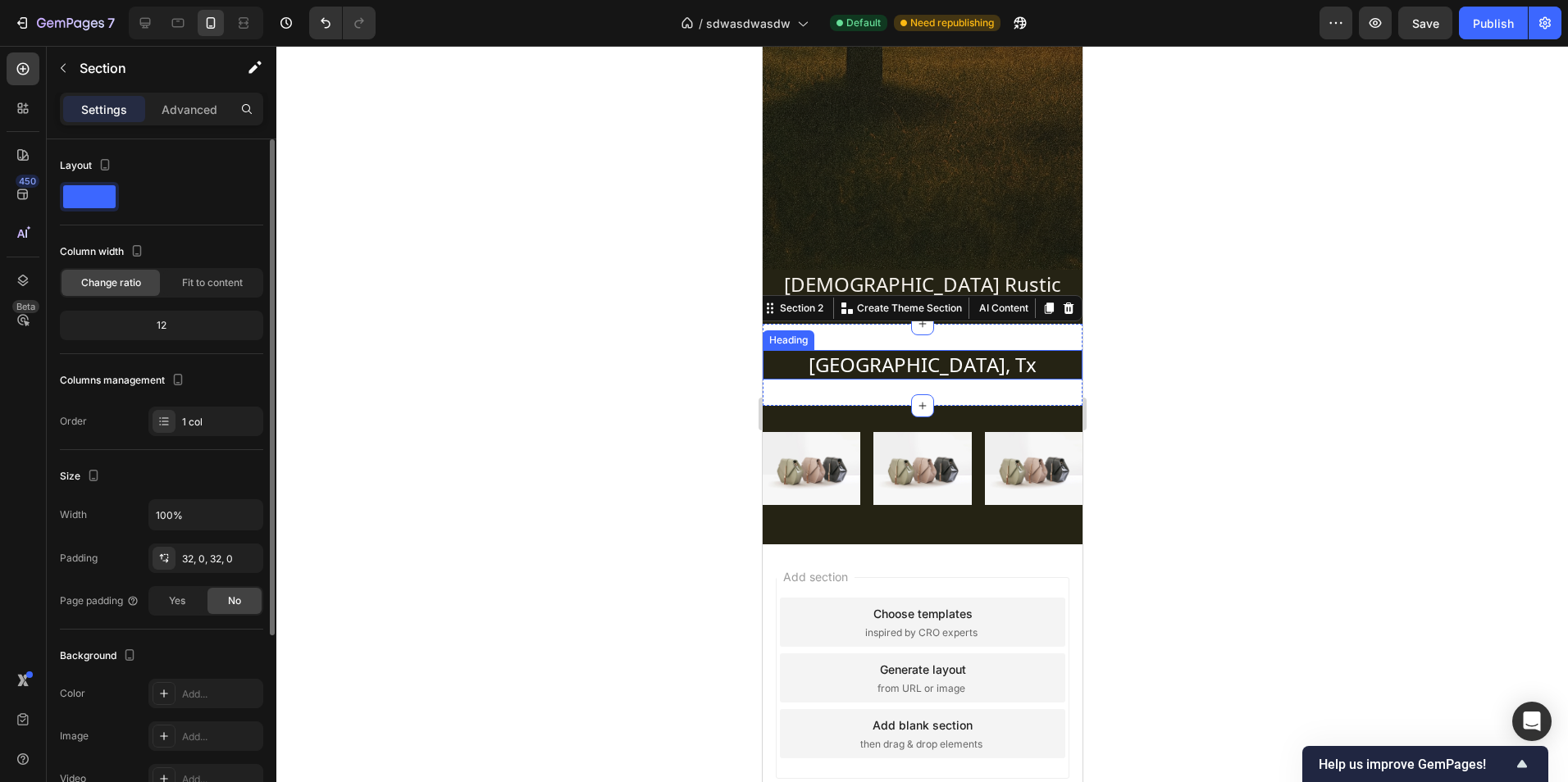
click at [1167, 376] on div at bounding box center [922, 414] width 1292 height 736
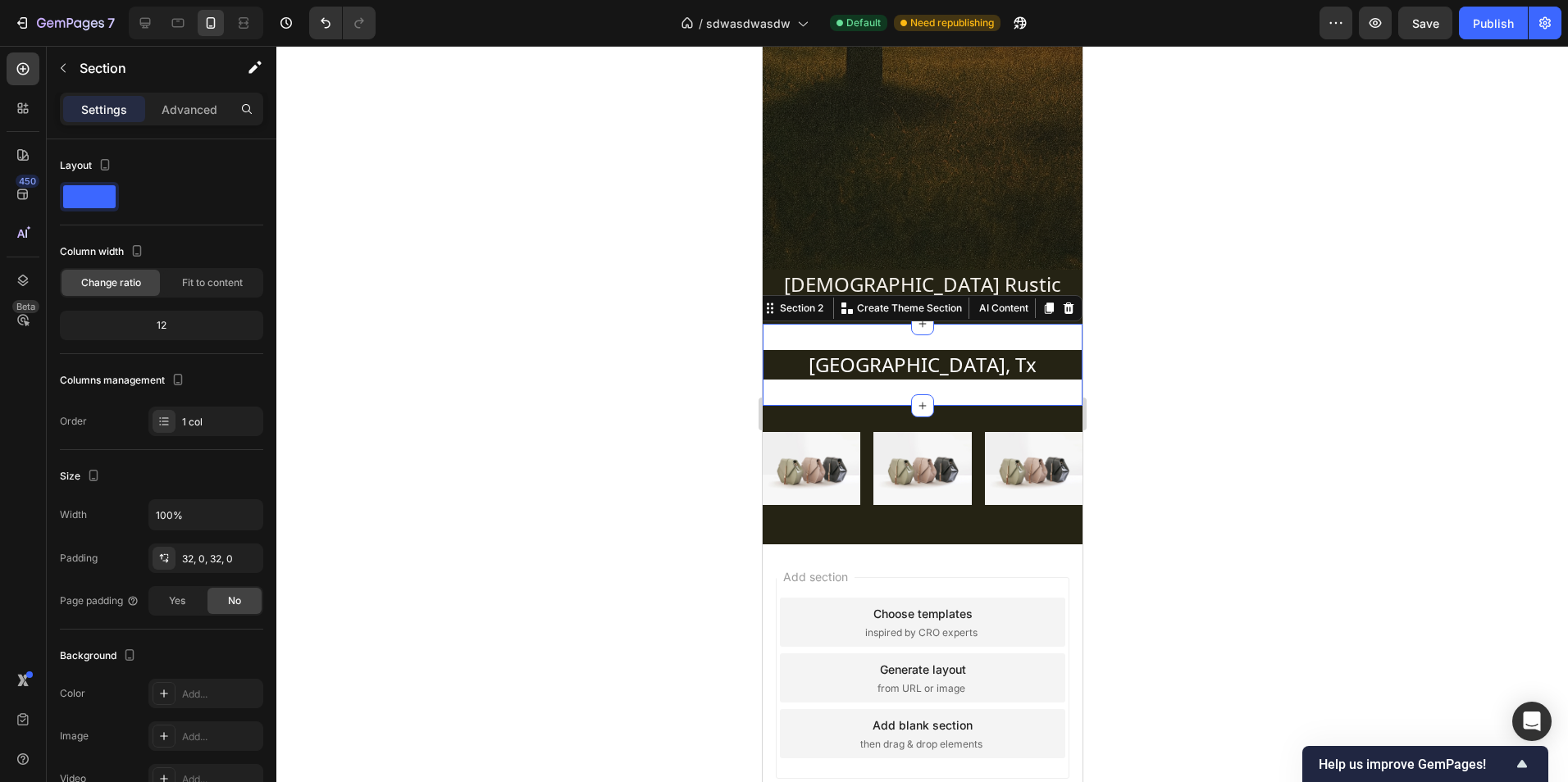
click at [1040, 348] on div "Fort Worth, Tx Heading Section 2 You can create reusable sections Create Theme …" at bounding box center [921, 364] width 319 height 81
click at [1032, 396] on div "Fort Worth, Tx Heading Section 2 You can create reusable sections Create Theme …" at bounding box center [921, 364] width 319 height 81
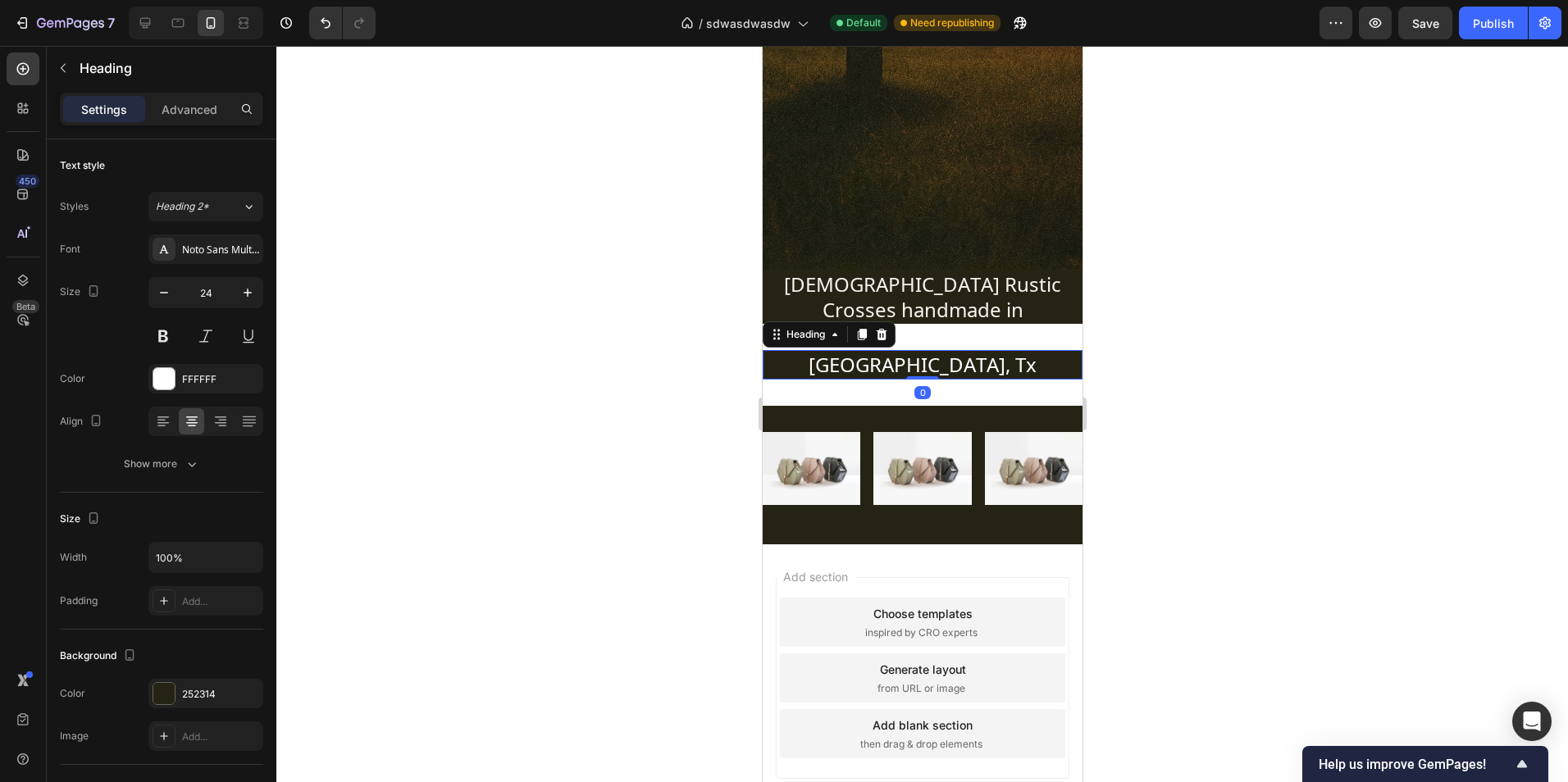
click at [1033, 369] on p "Fort Worth, Tx" at bounding box center [921, 364] width 317 height 25
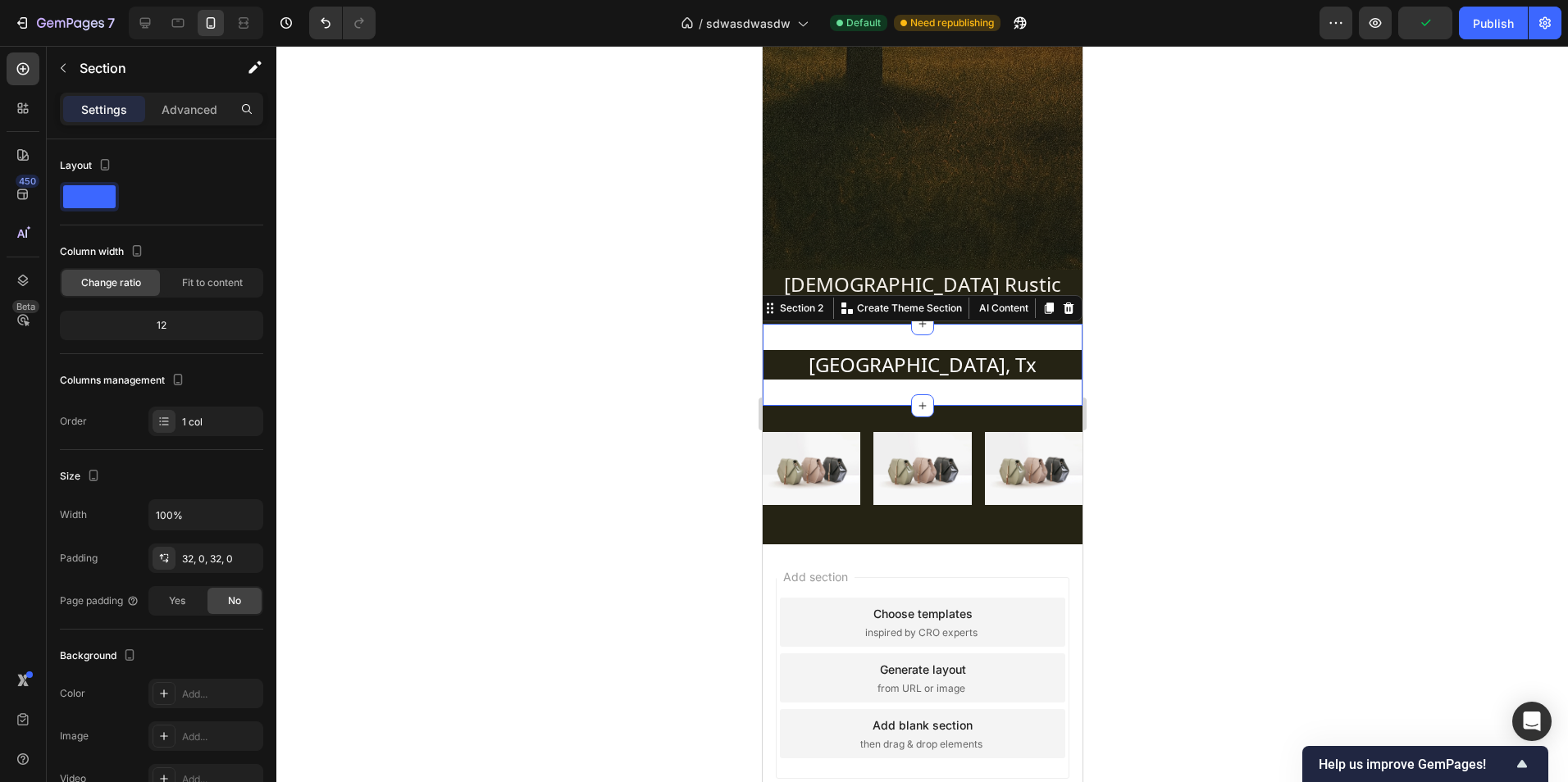
click at [1029, 329] on div "Fort Worth, Tx Heading Section 2 You can create reusable sections Create Theme …" at bounding box center [921, 364] width 319 height 81
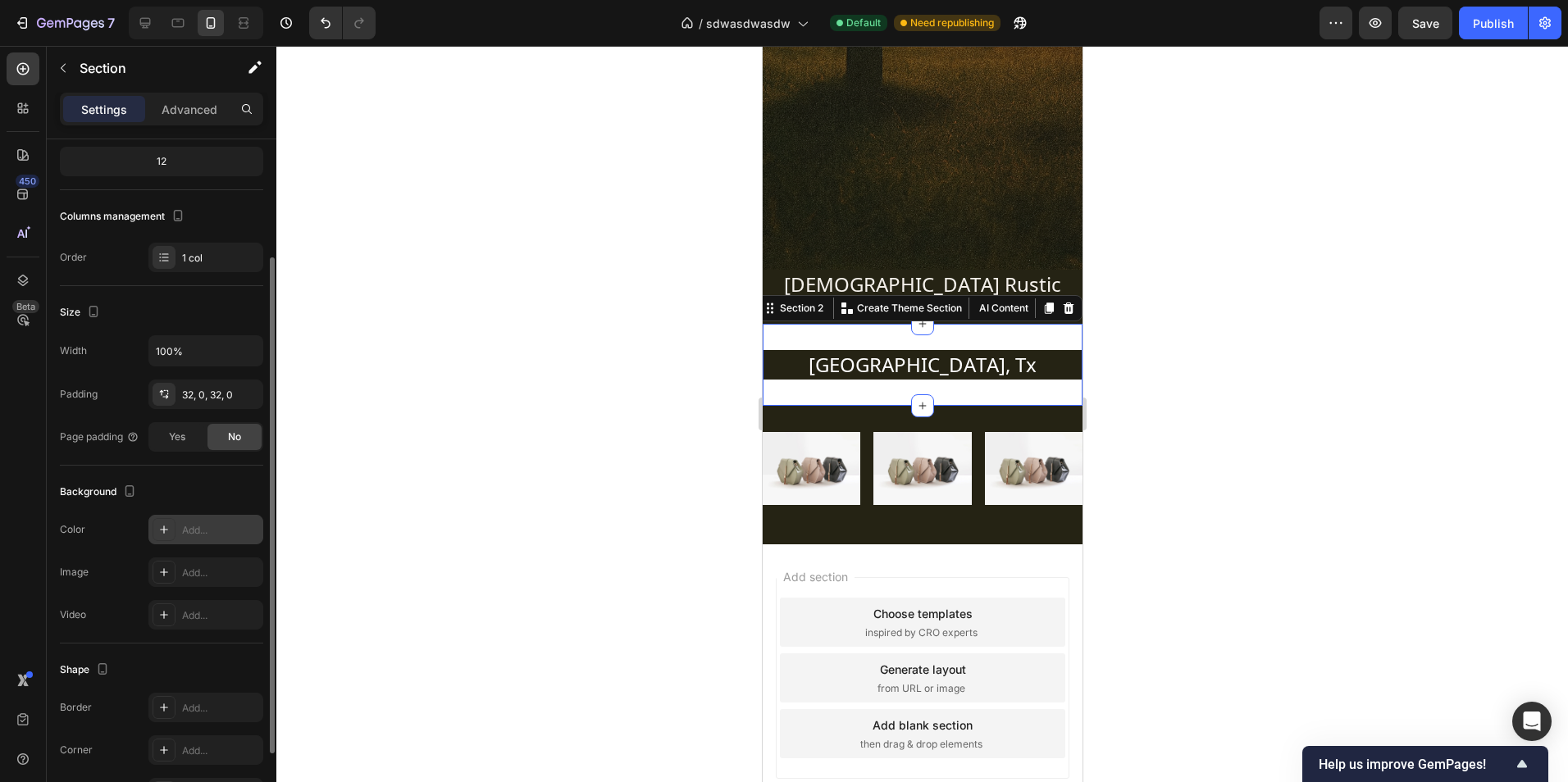
click at [186, 518] on div "Add..." at bounding box center [206, 529] width 115 height 30
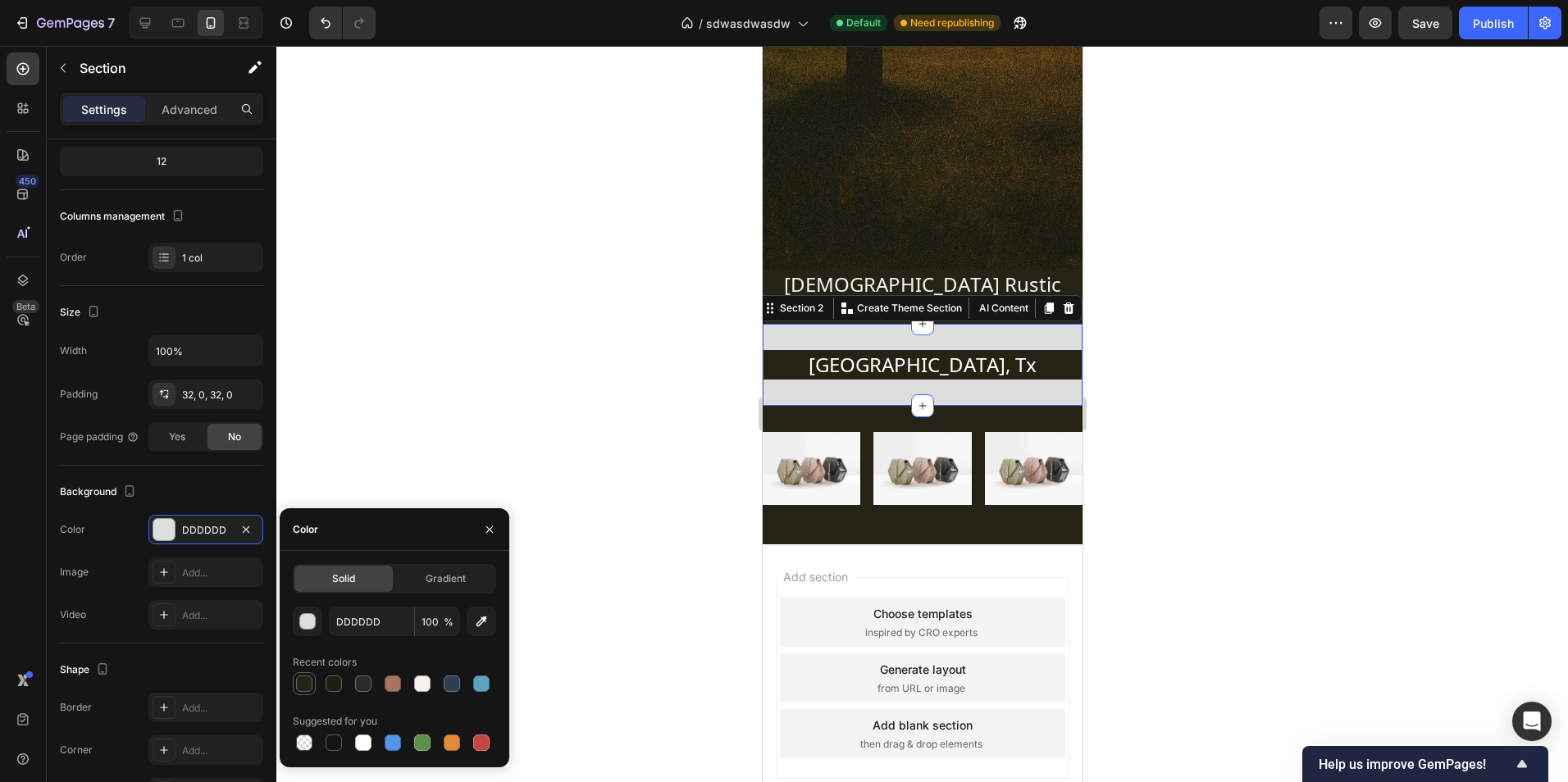
click at [300, 676] on div at bounding box center [304, 684] width 16 height 16
type input "252314"
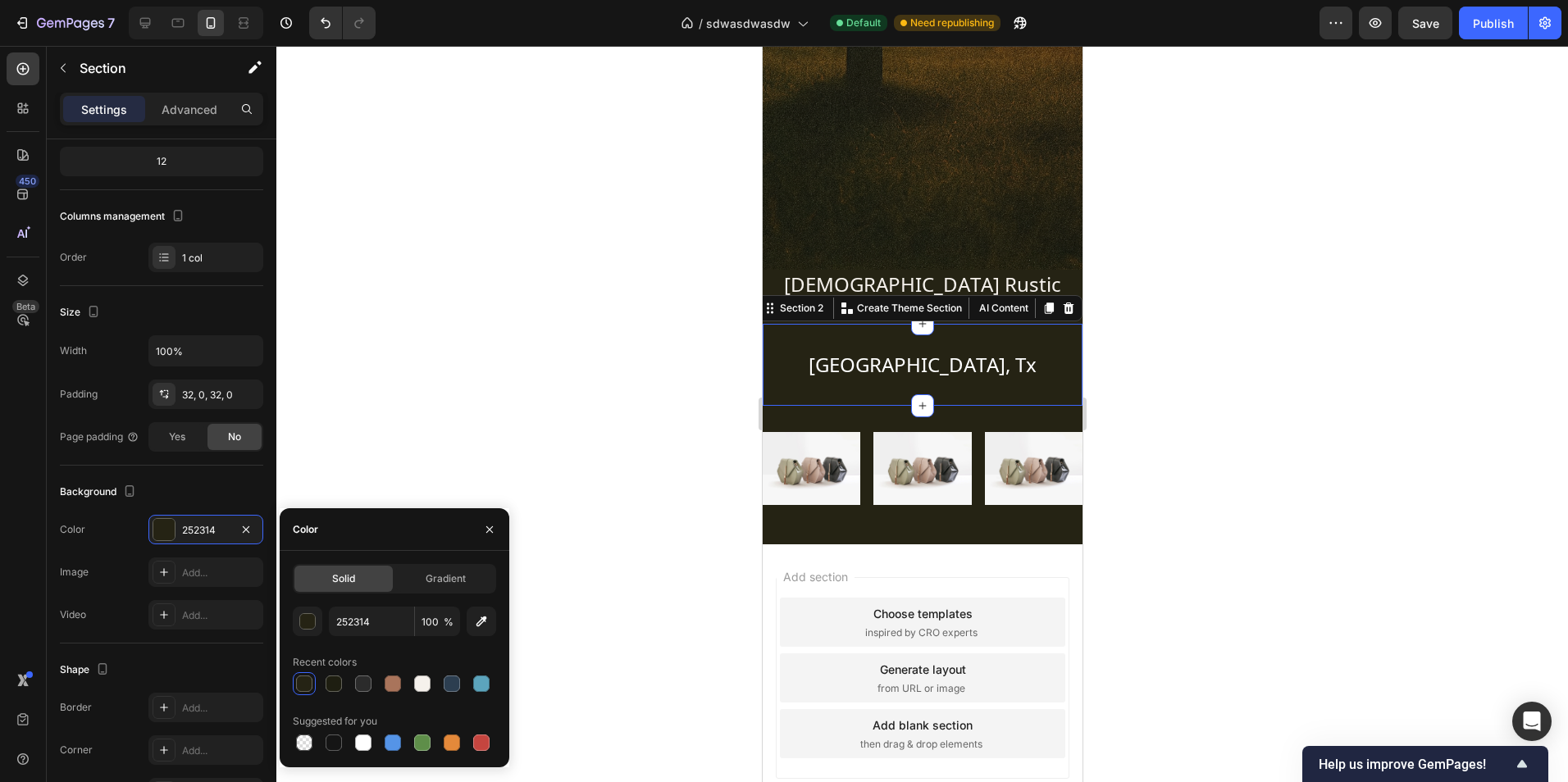
click at [308, 685] on div at bounding box center [304, 684] width 16 height 16
click at [1205, 376] on div at bounding box center [922, 414] width 1292 height 736
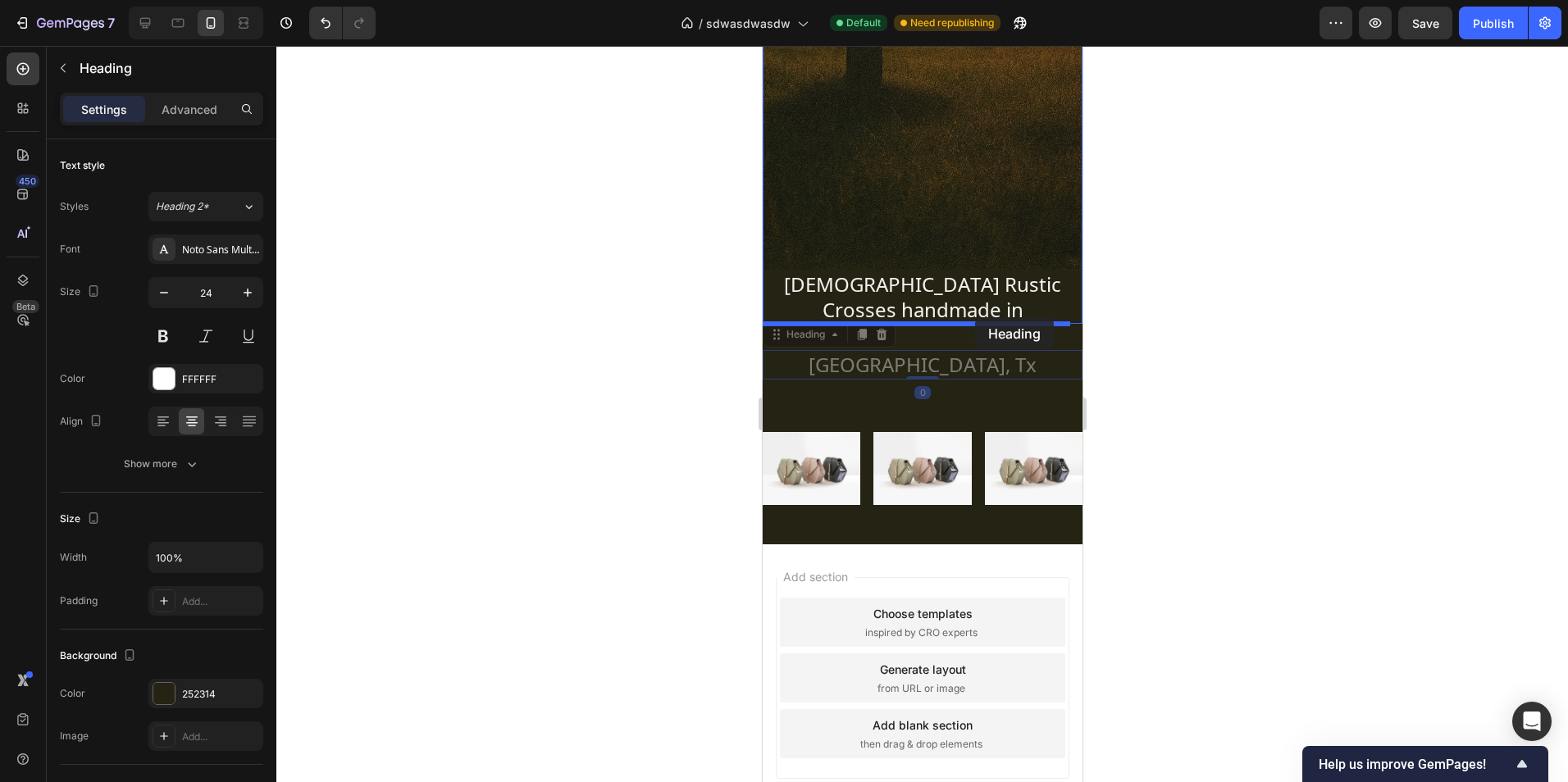
drag, startPoint x: 1010, startPoint y: 366, endPoint x: 974, endPoint y: 317, distance: 60.8
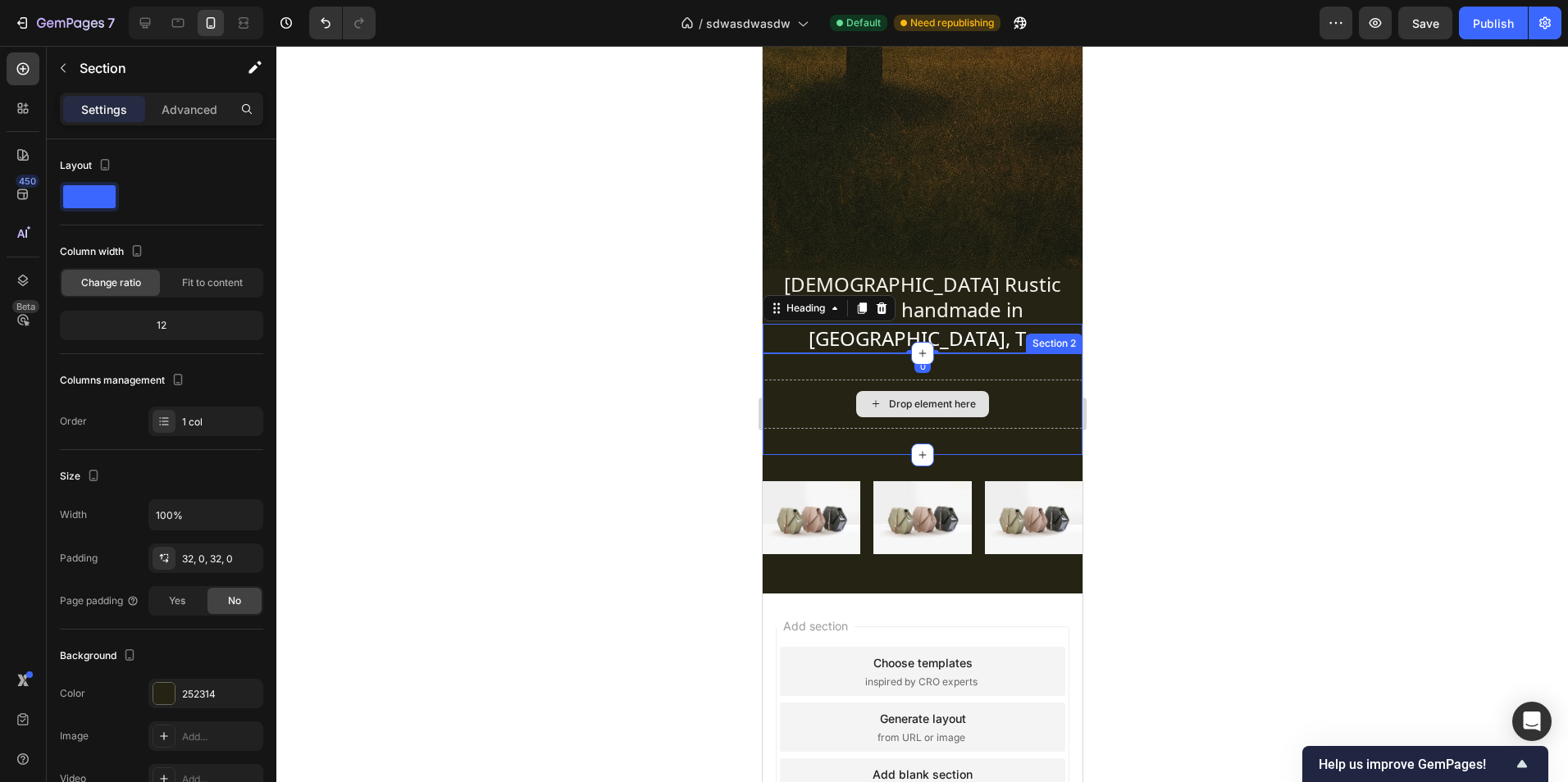
click at [996, 373] on div "Drop element here Section 2" at bounding box center [921, 404] width 319 height 102
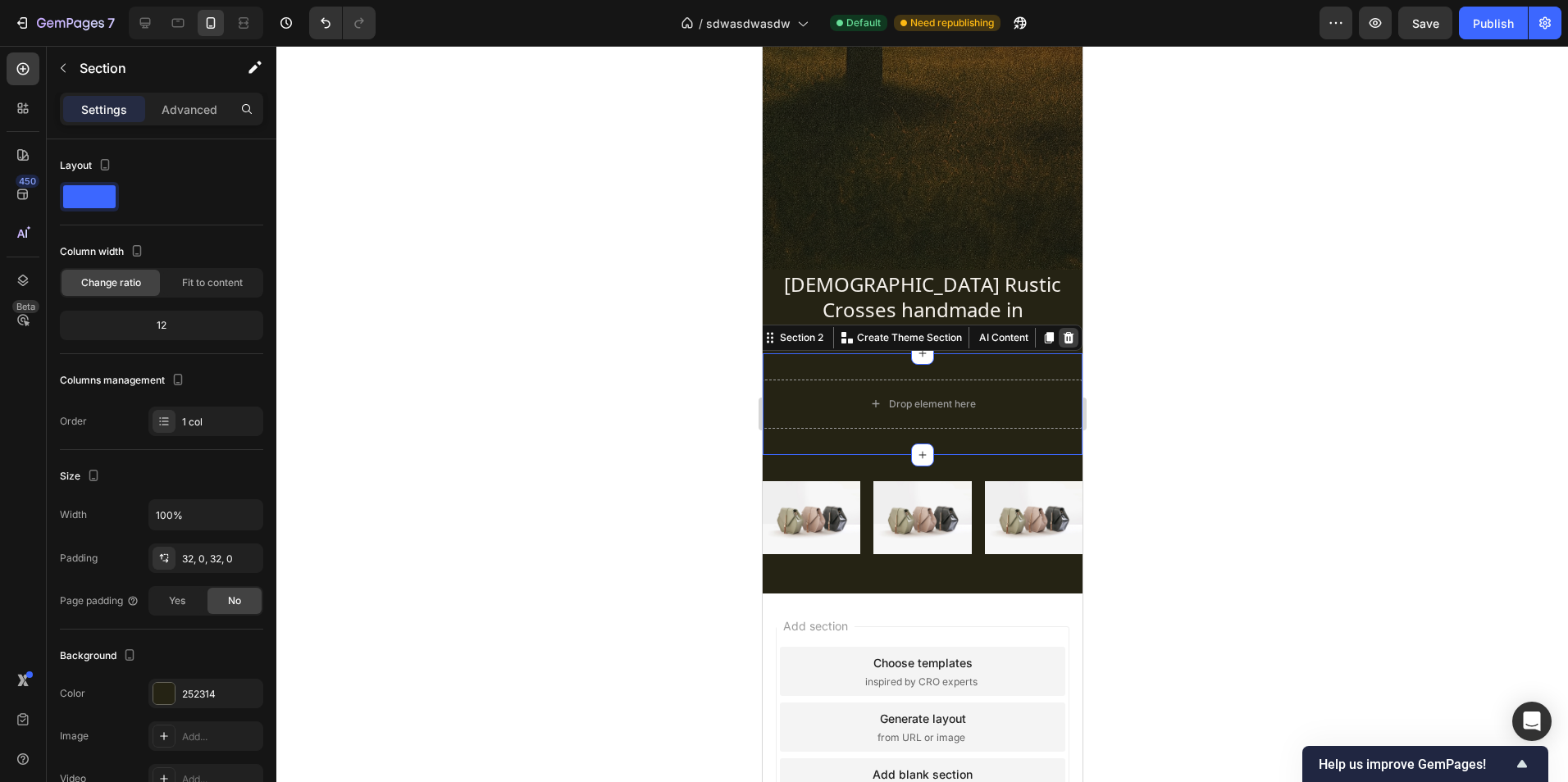
click at [1061, 337] on icon at bounding box center [1067, 337] width 14 height 14
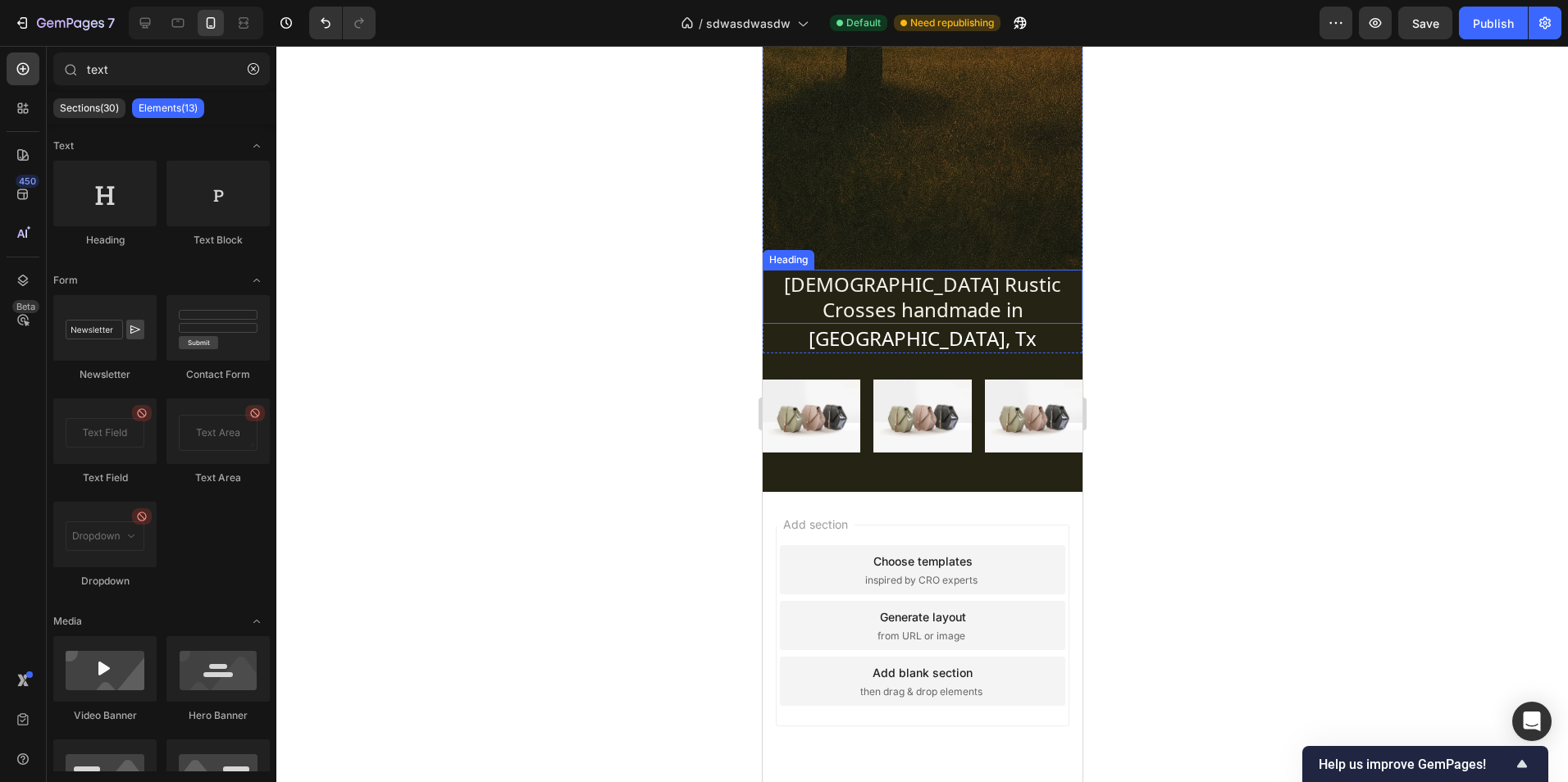
click at [1047, 317] on p "Christian Rustic Crosses handmade in" at bounding box center [921, 297] width 317 height 51
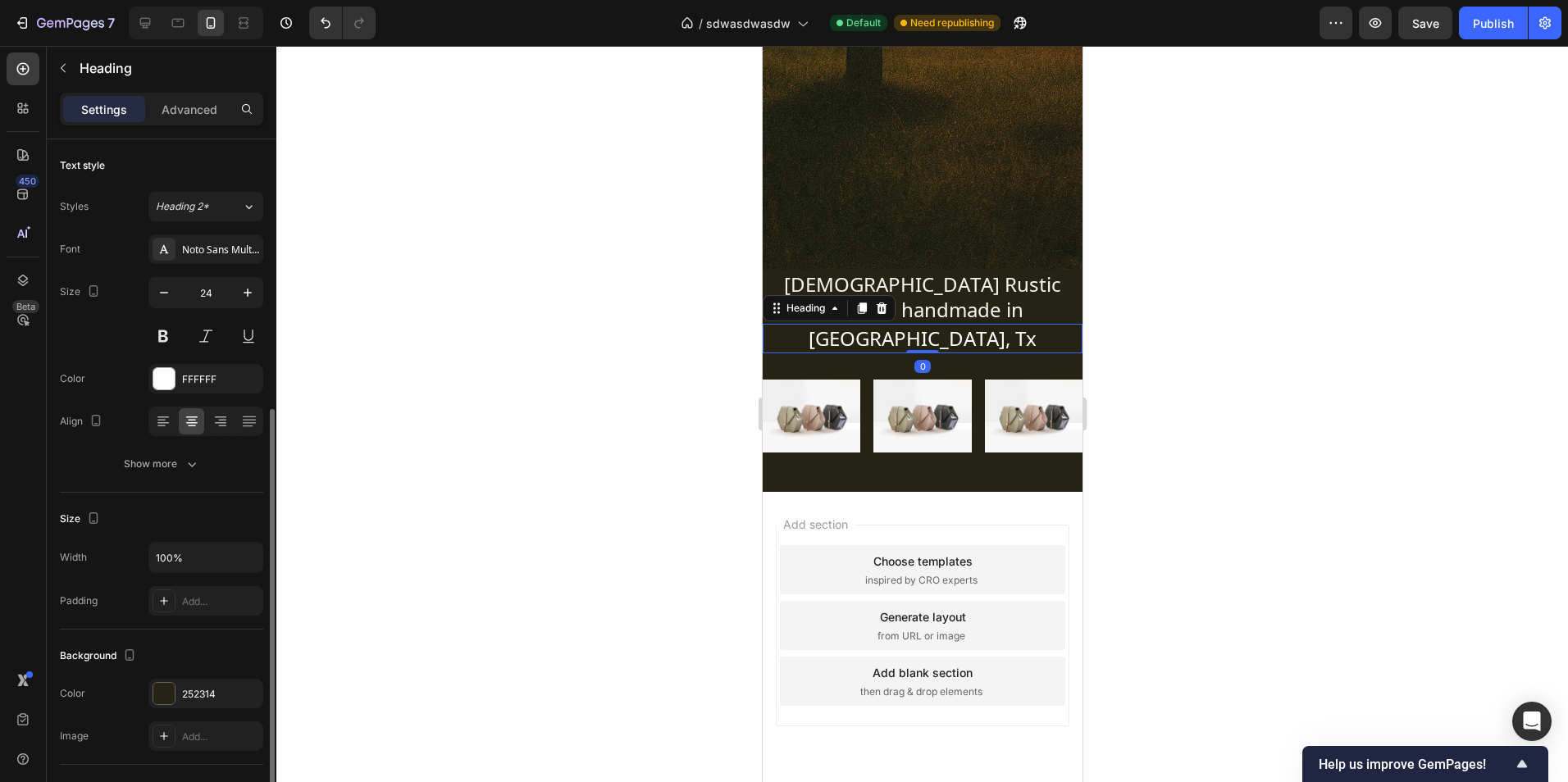
click at [1044, 349] on h2 "Fort Worth, Tx" at bounding box center [921, 338] width 319 height 29
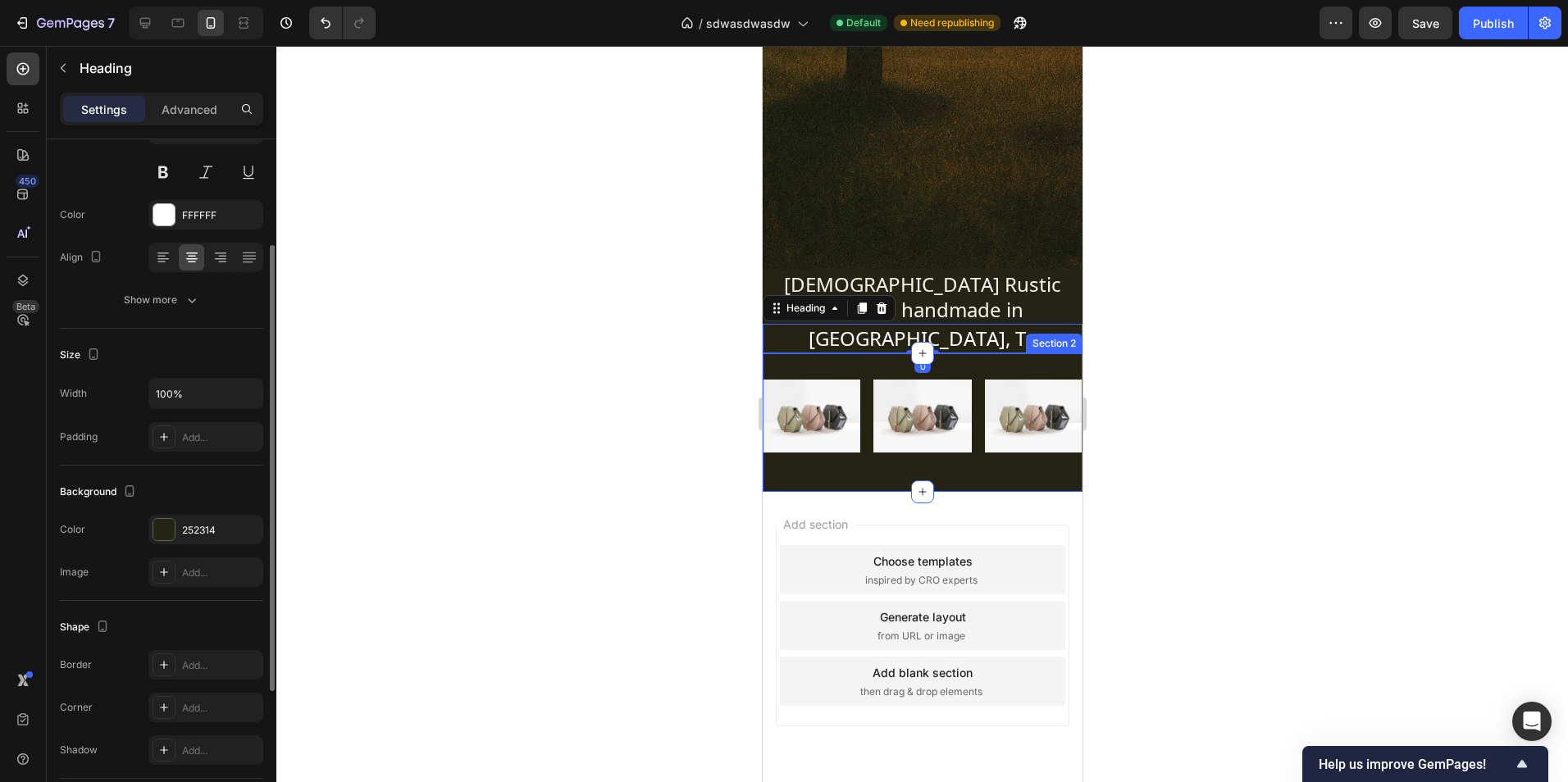
click at [1038, 367] on div "Image Image Image Row Section 2" at bounding box center [921, 423] width 319 height 140
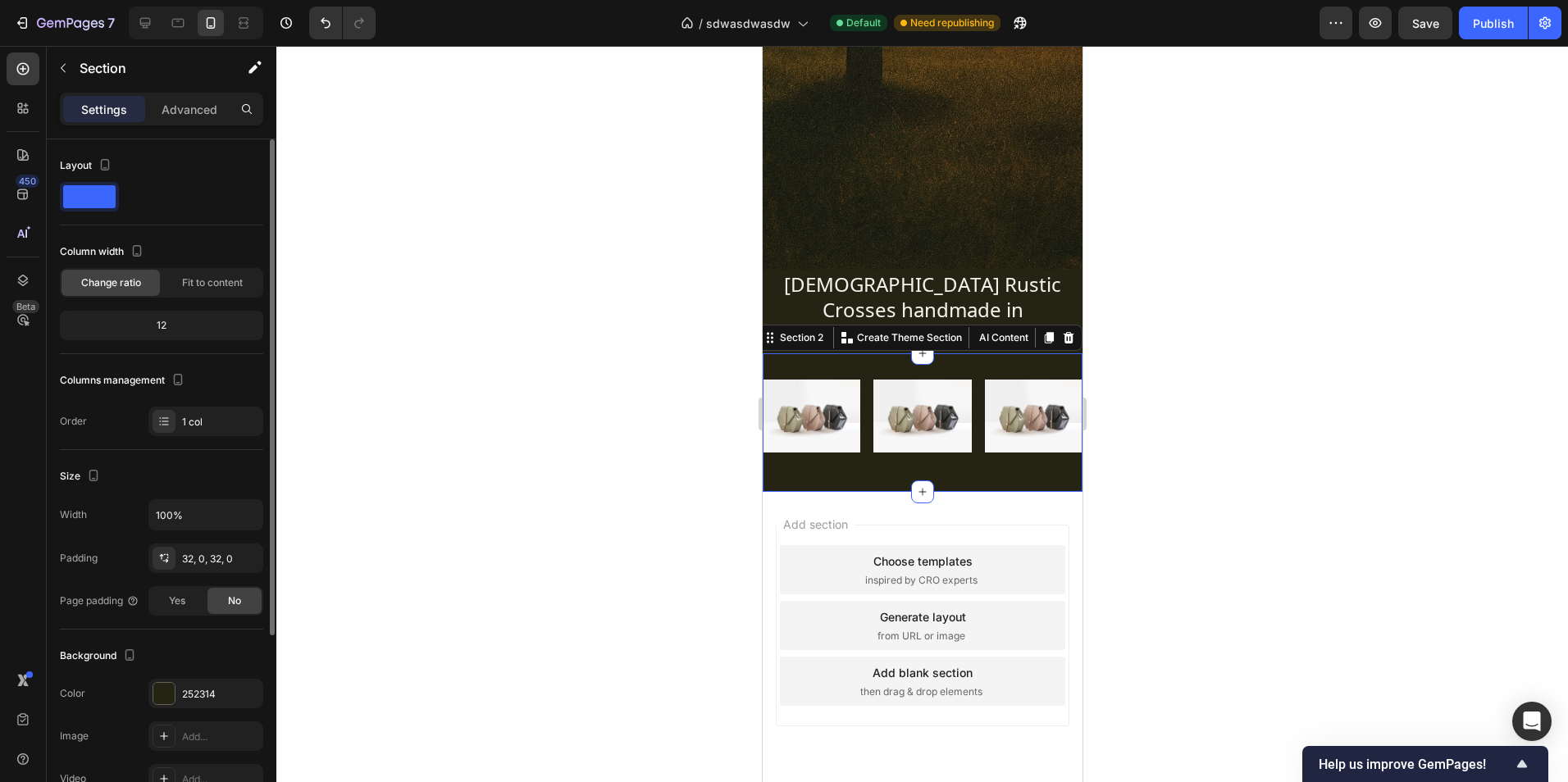
click at [1200, 373] on div at bounding box center [922, 414] width 1292 height 736
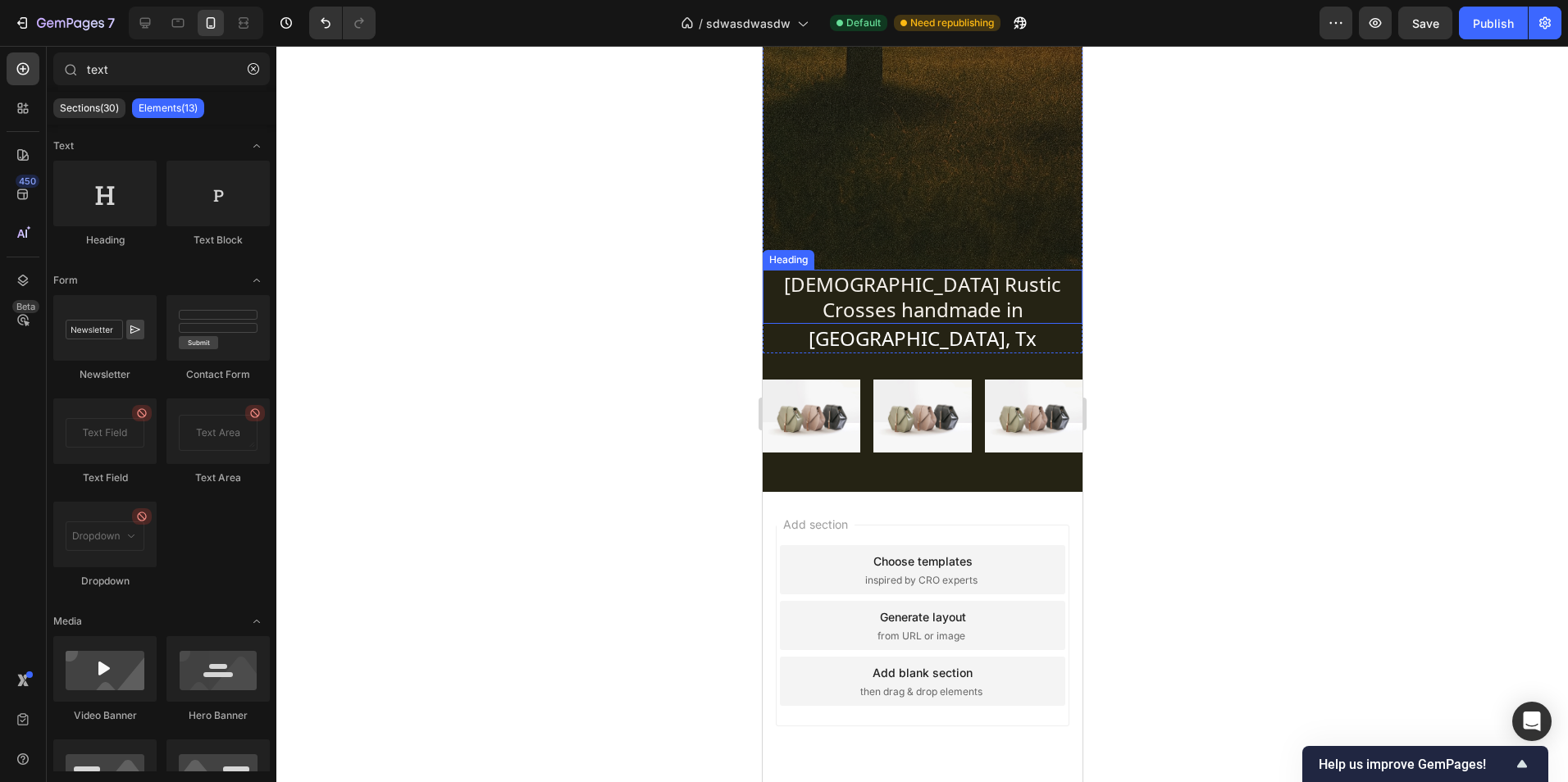
click at [950, 300] on p "Christian Rustic Crosses handmade in" at bounding box center [921, 297] width 317 height 51
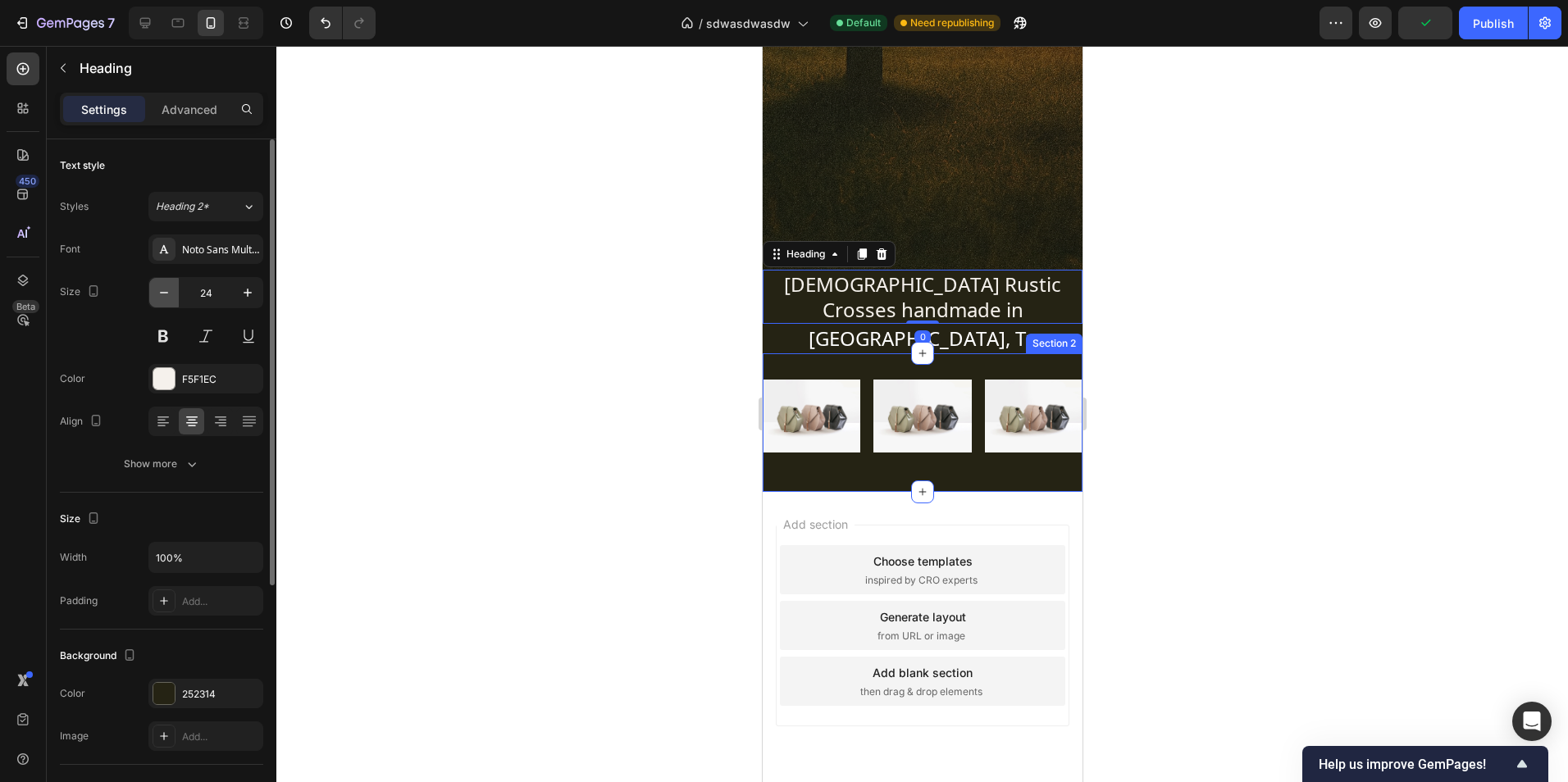
click at [173, 294] on button "button" at bounding box center [163, 292] width 30 height 30
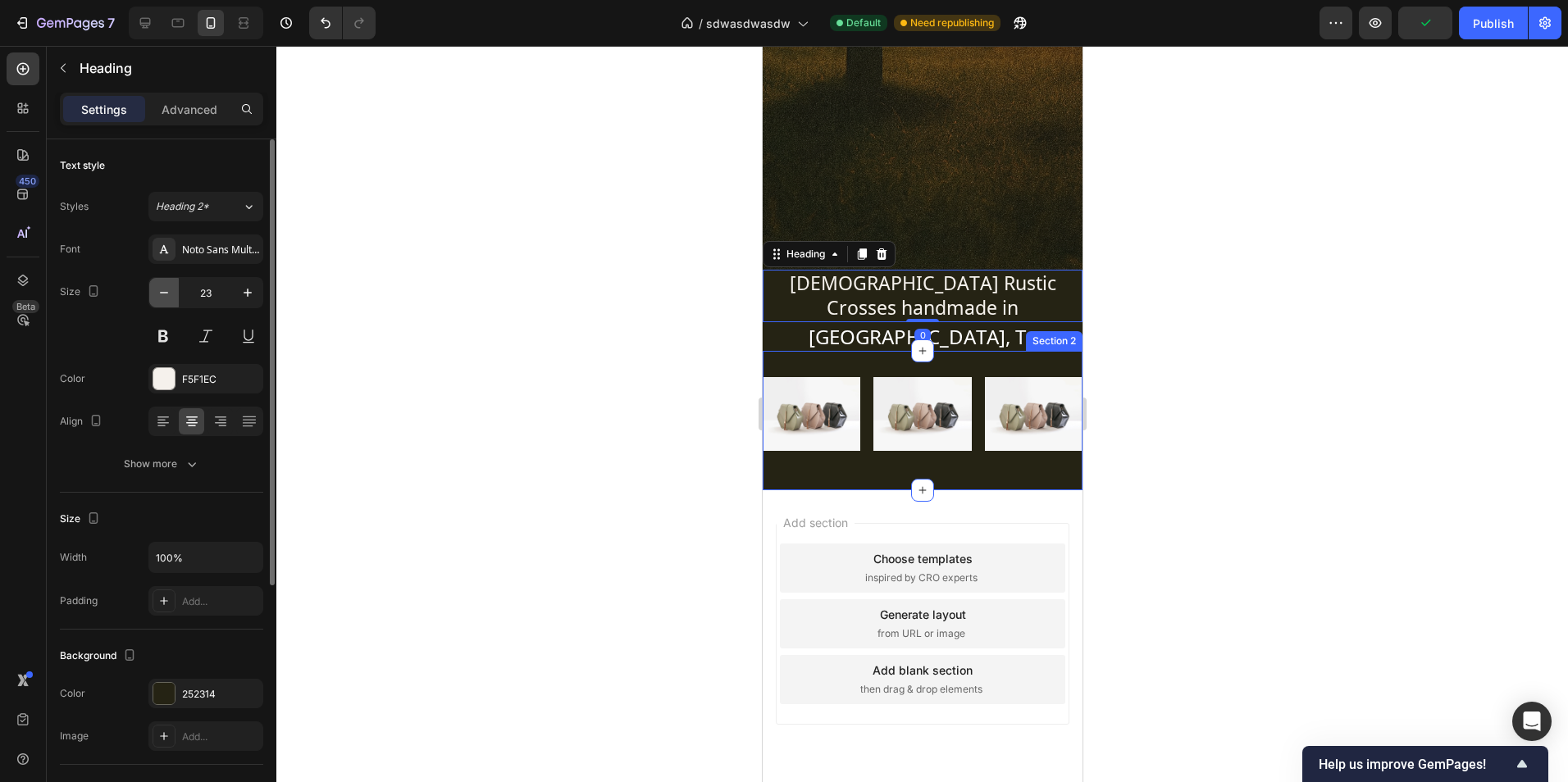
click at [173, 294] on button "button" at bounding box center [163, 292] width 30 height 30
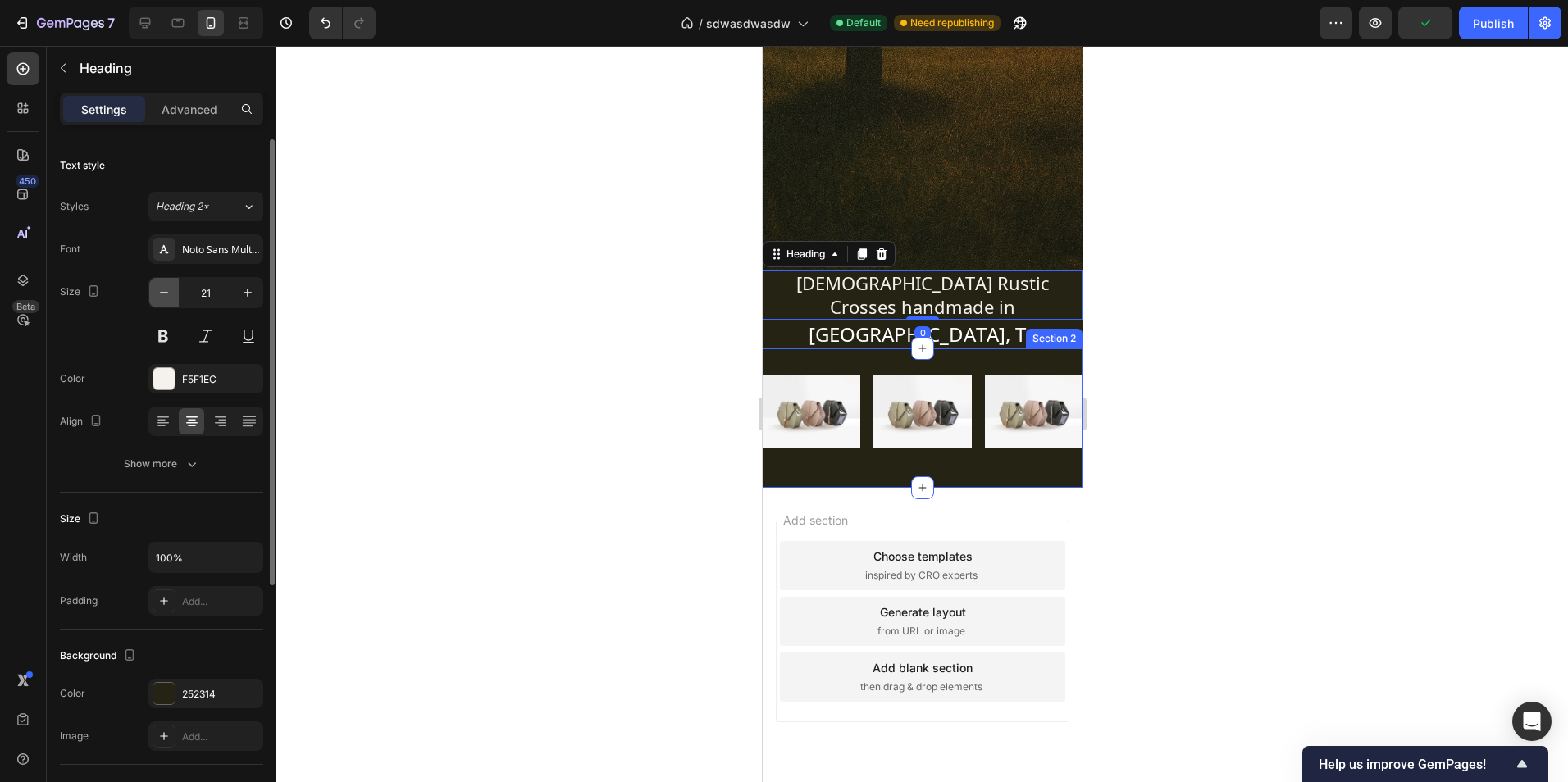
click at [173, 293] on button "button" at bounding box center [163, 292] width 30 height 30
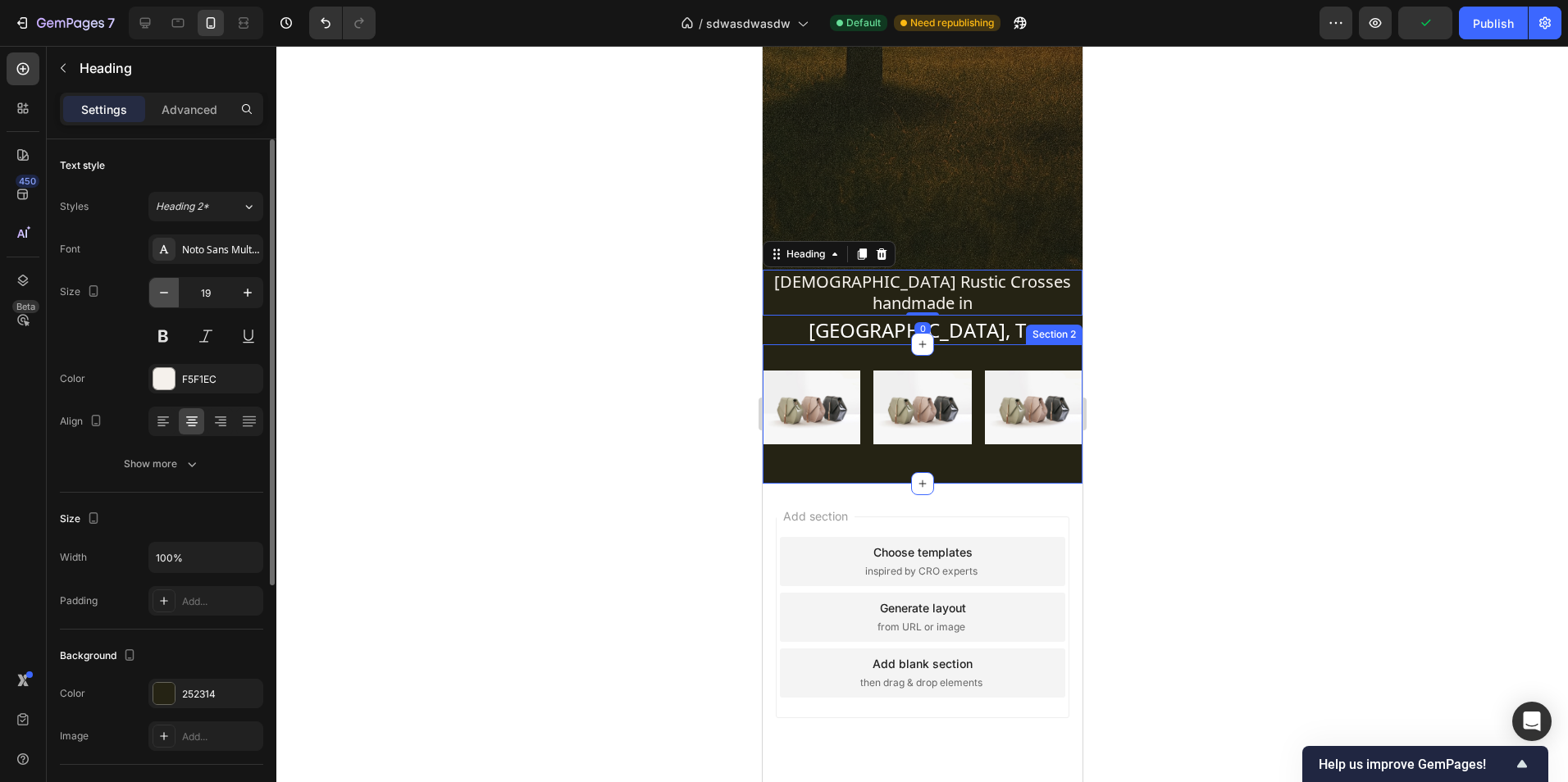
click at [173, 293] on button "button" at bounding box center [163, 292] width 30 height 30
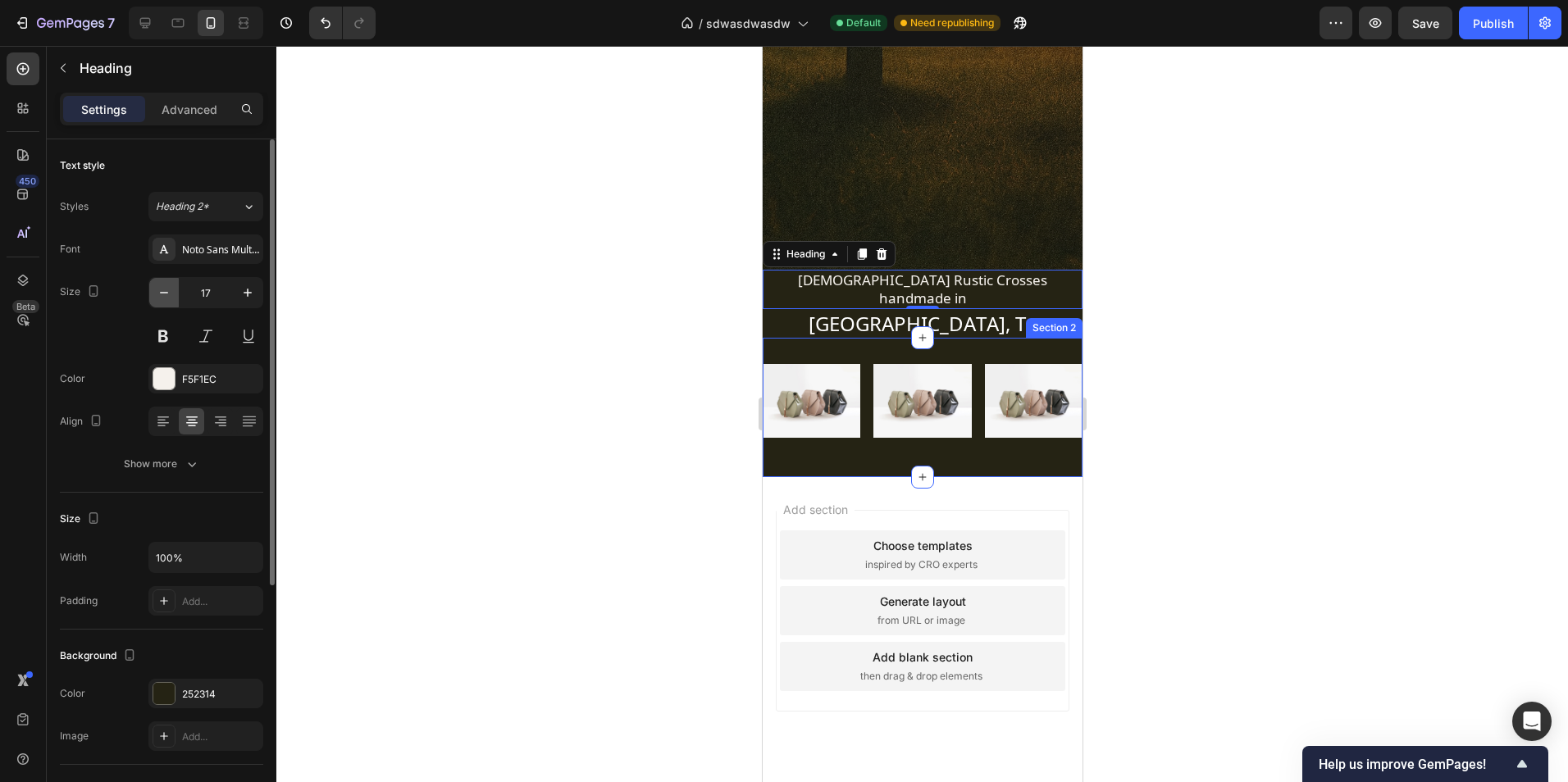
click at [173, 293] on button "button" at bounding box center [163, 292] width 30 height 30
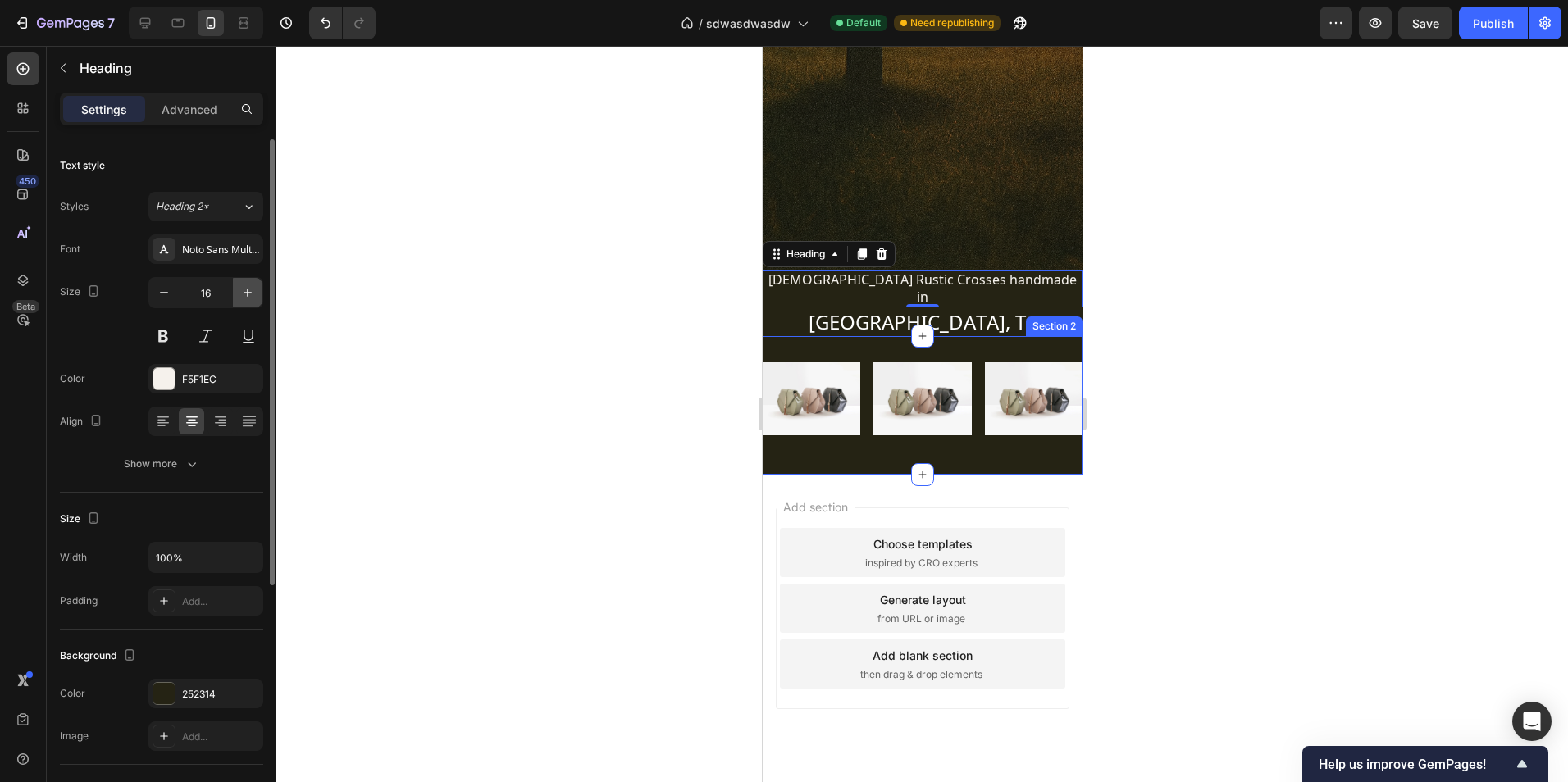
click at [247, 294] on icon "button" at bounding box center [247, 292] width 16 height 16
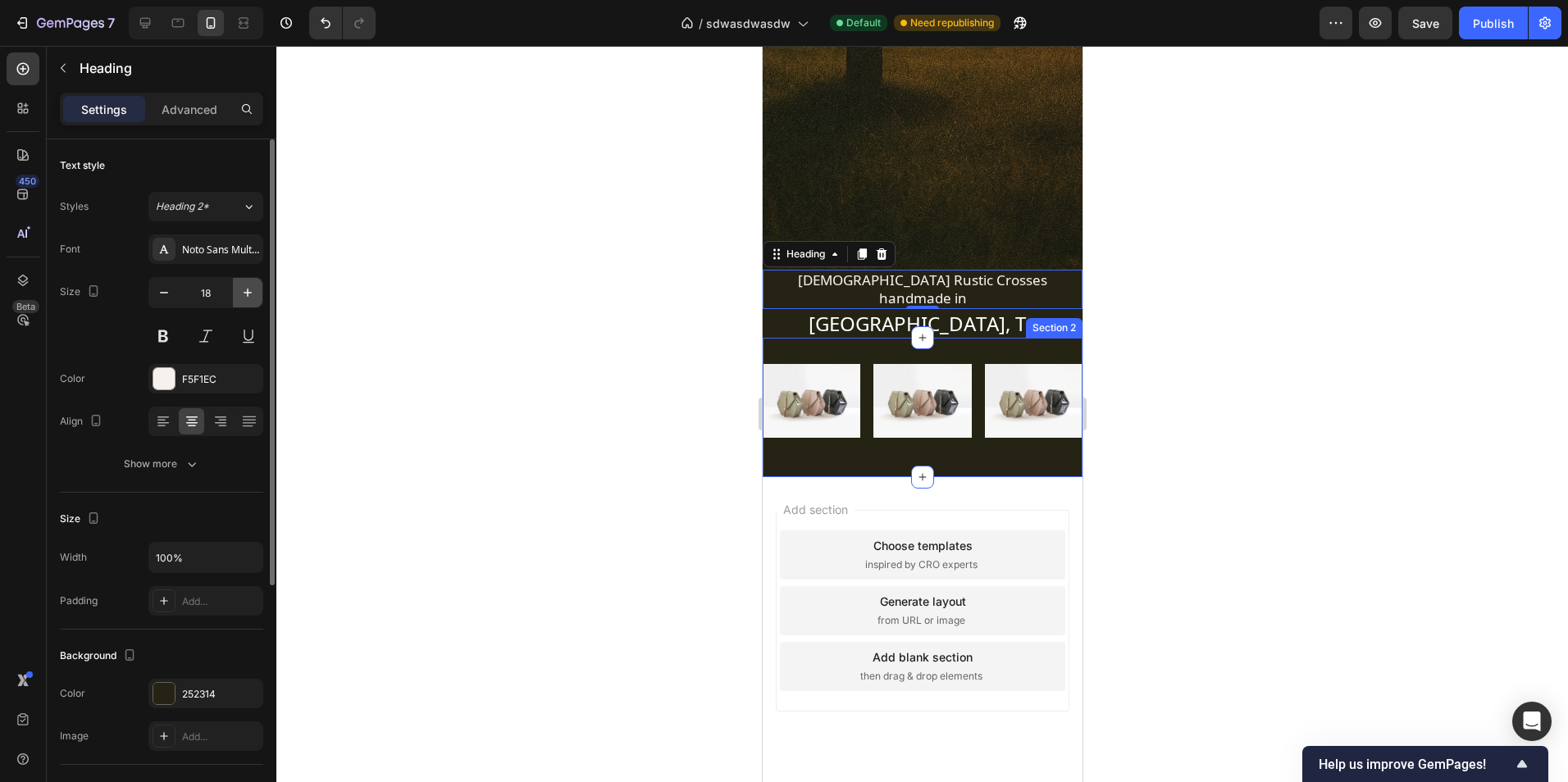
click at [247, 293] on icon "button" at bounding box center [247, 292] width 16 height 16
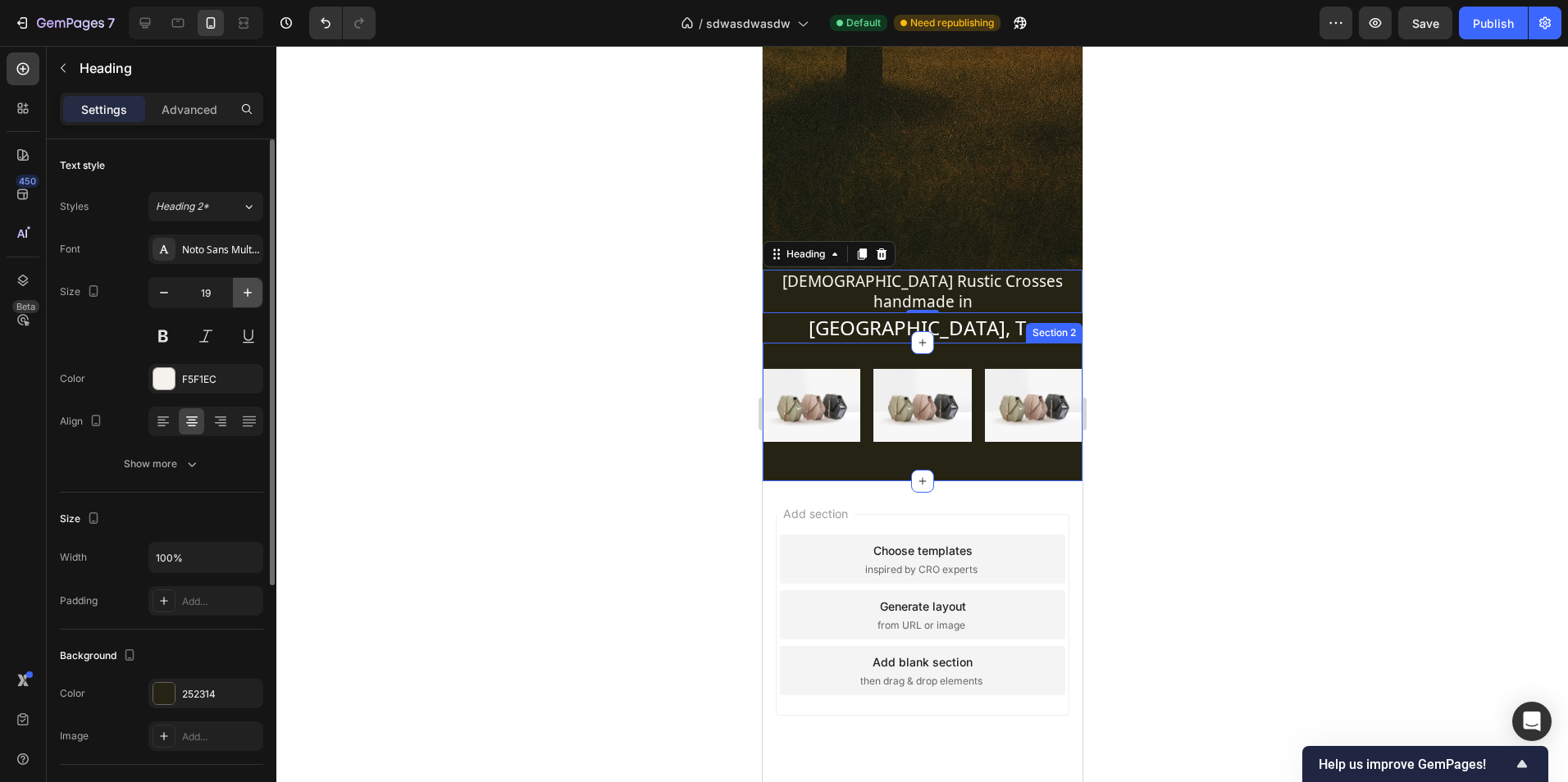
click at [247, 293] on icon "button" at bounding box center [247, 292] width 16 height 16
type input "20"
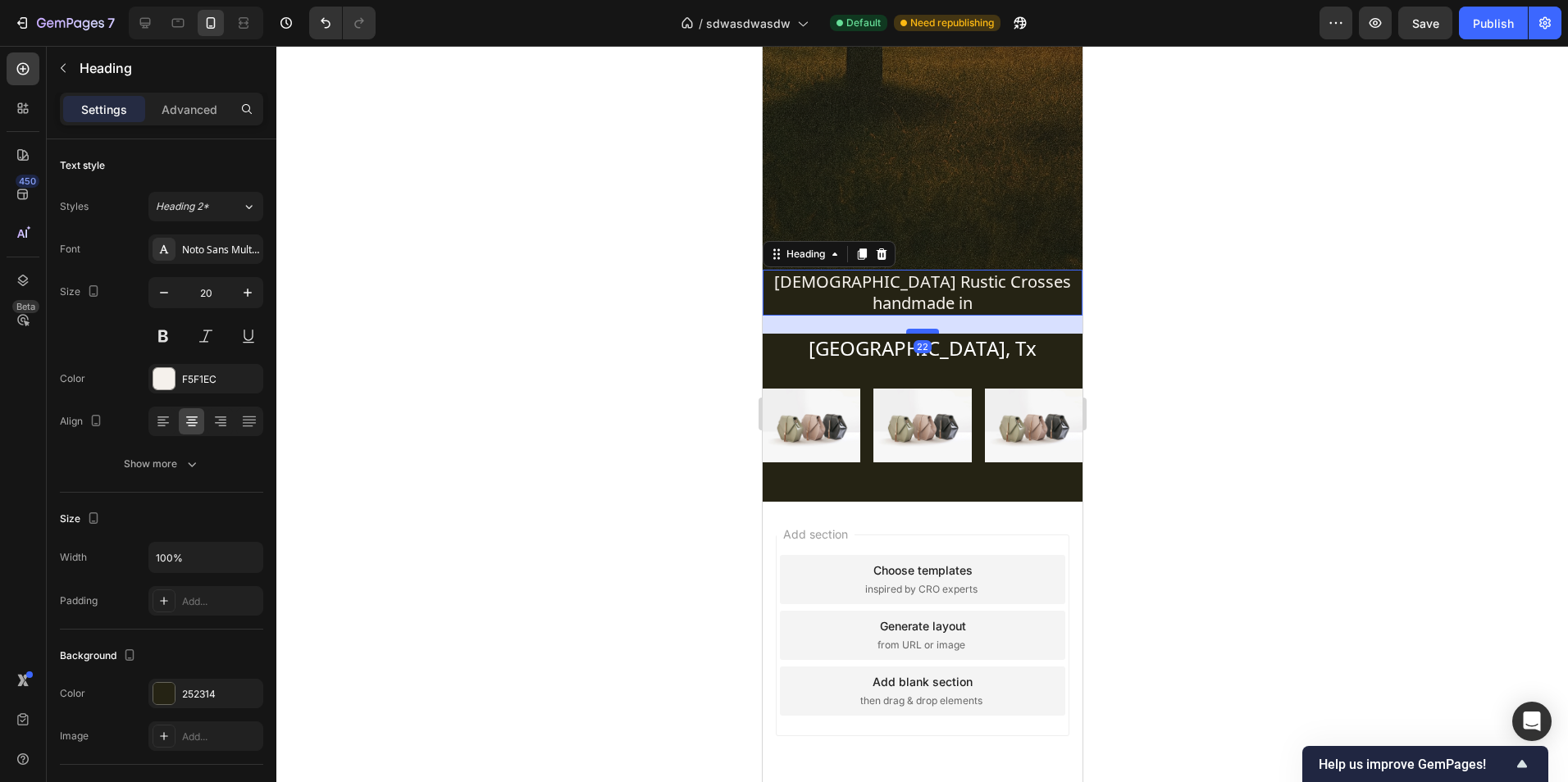
drag, startPoint x: 922, startPoint y: 290, endPoint x: 922, endPoint y: 308, distance: 18.0
click at [922, 328] on div at bounding box center [922, 330] width 32 height 5
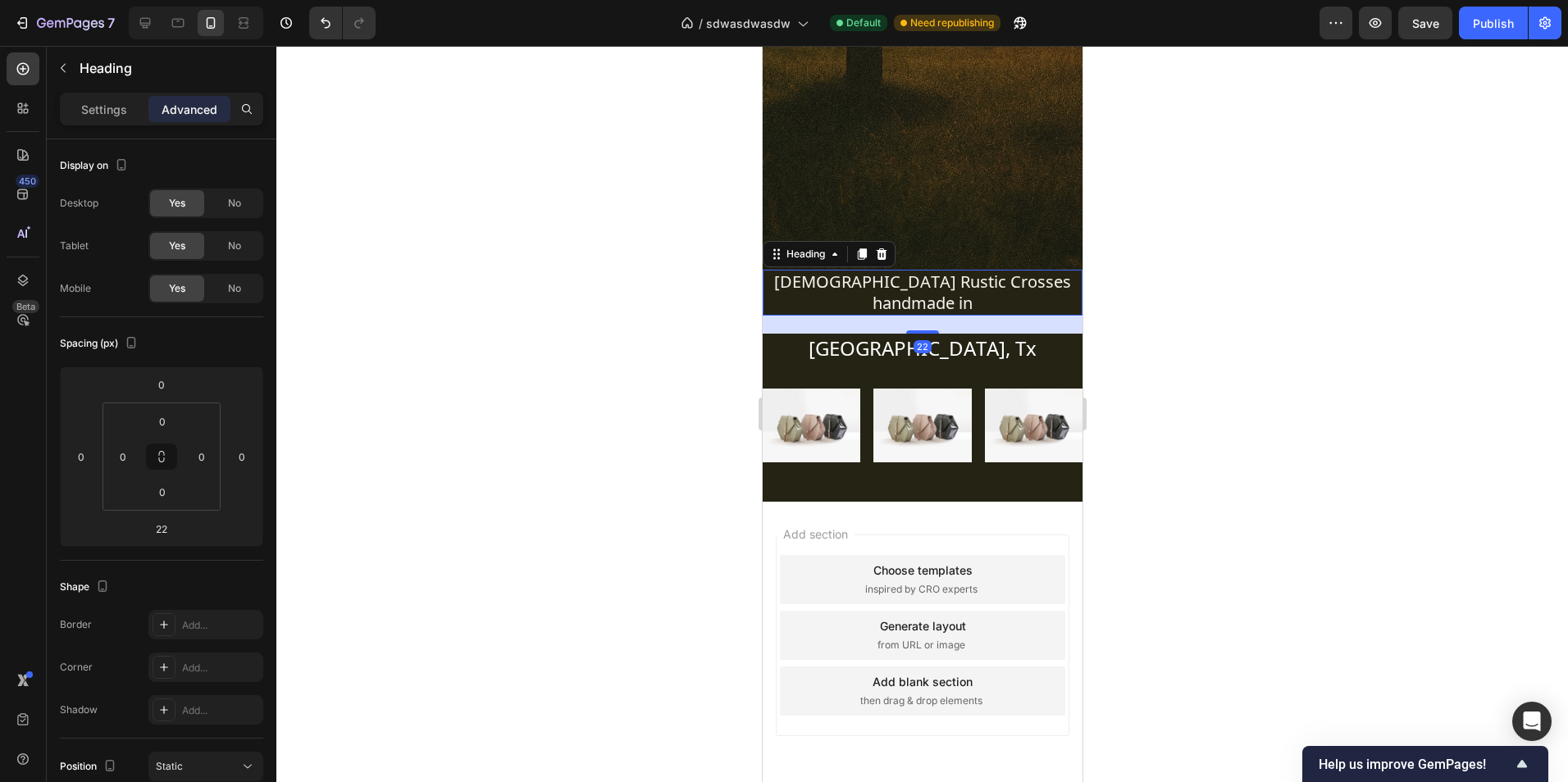
click at [1186, 290] on div at bounding box center [922, 414] width 1292 height 736
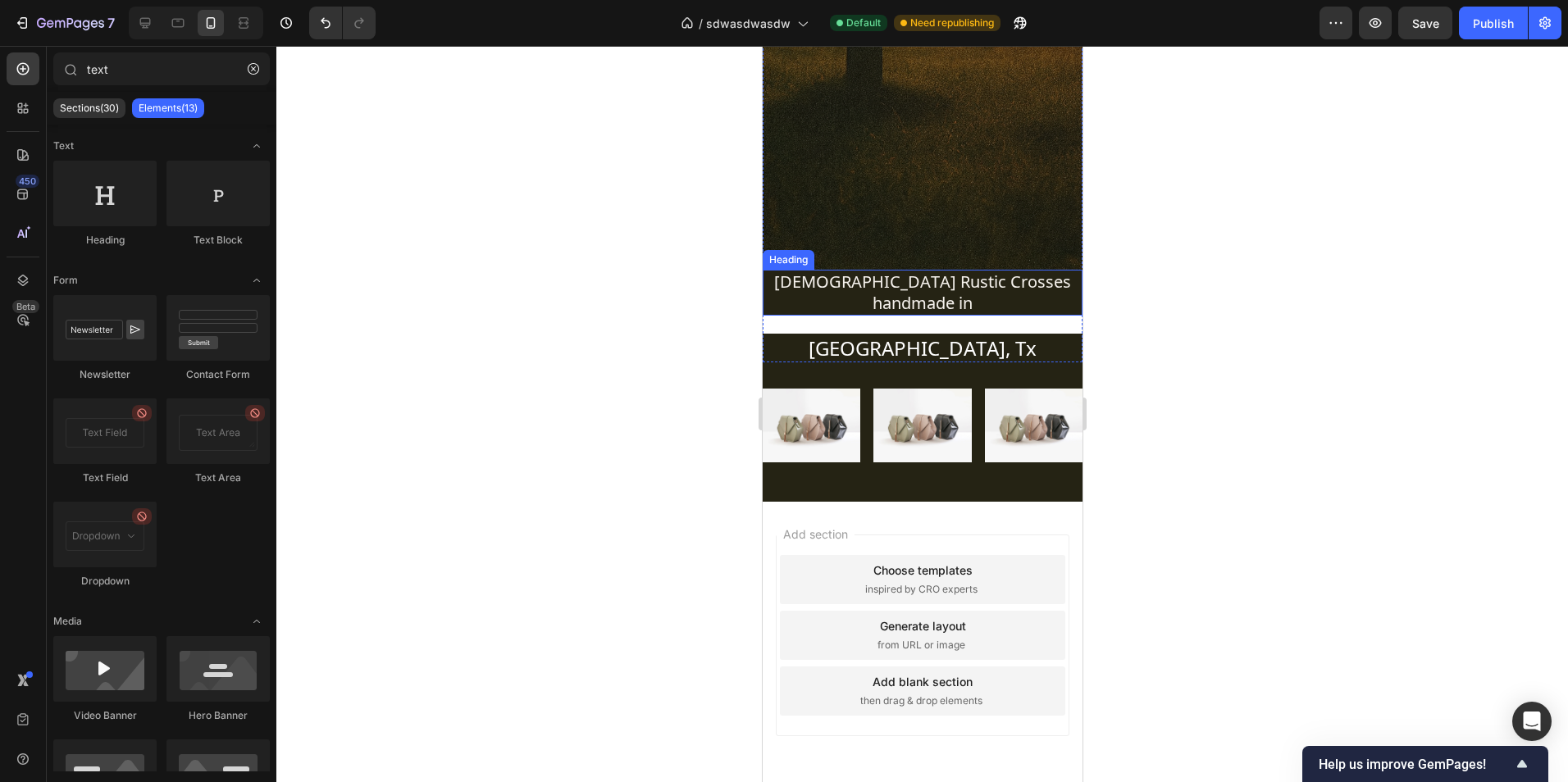
click at [988, 291] on p "Christian Rustic Crosses handmade in" at bounding box center [921, 292] width 317 height 42
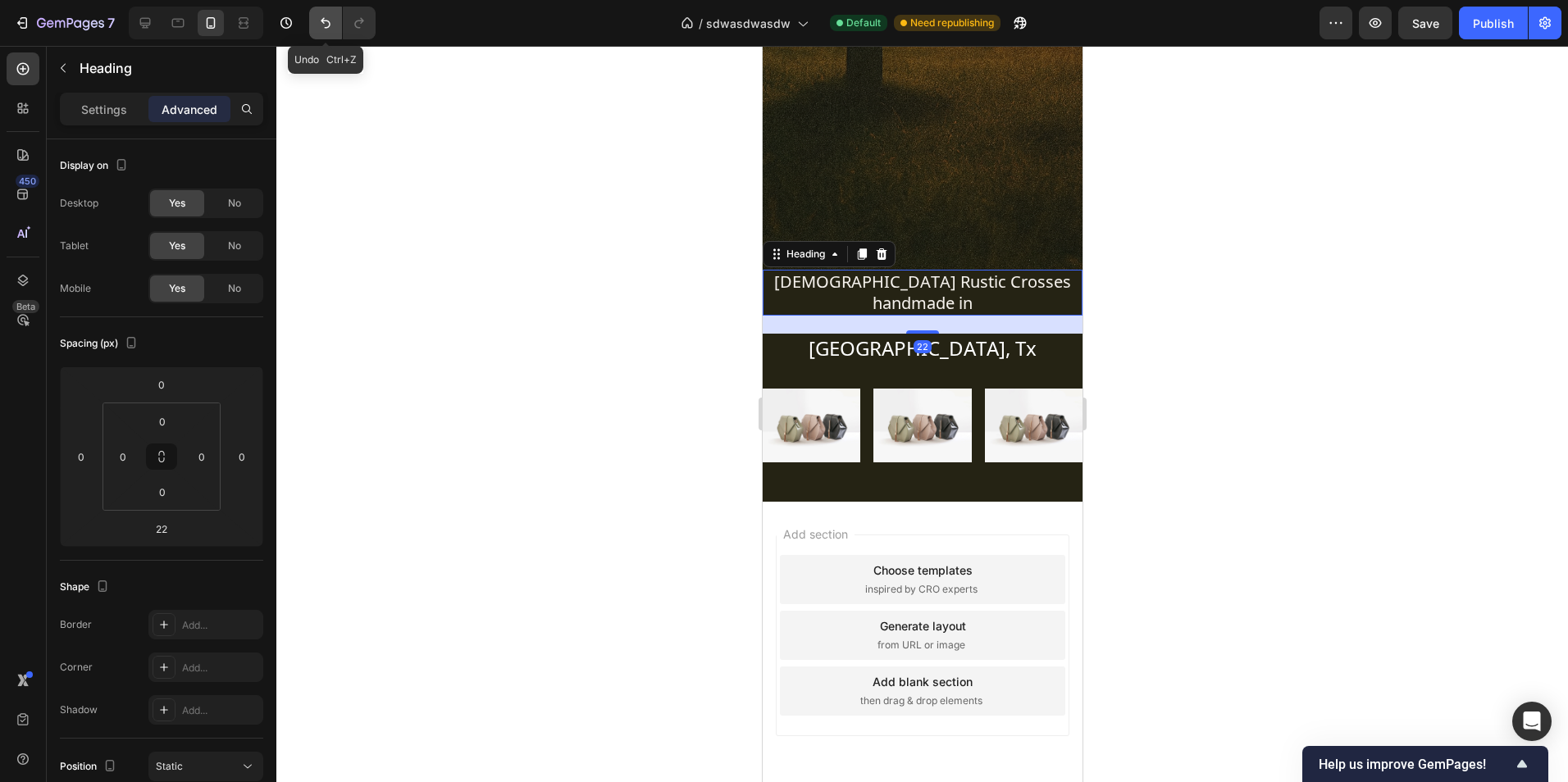
click at [321, 23] on icon "Undo/Redo" at bounding box center [326, 23] width 16 height 16
click at [315, 27] on button "Undo/Redo" at bounding box center [326, 23] width 32 height 32
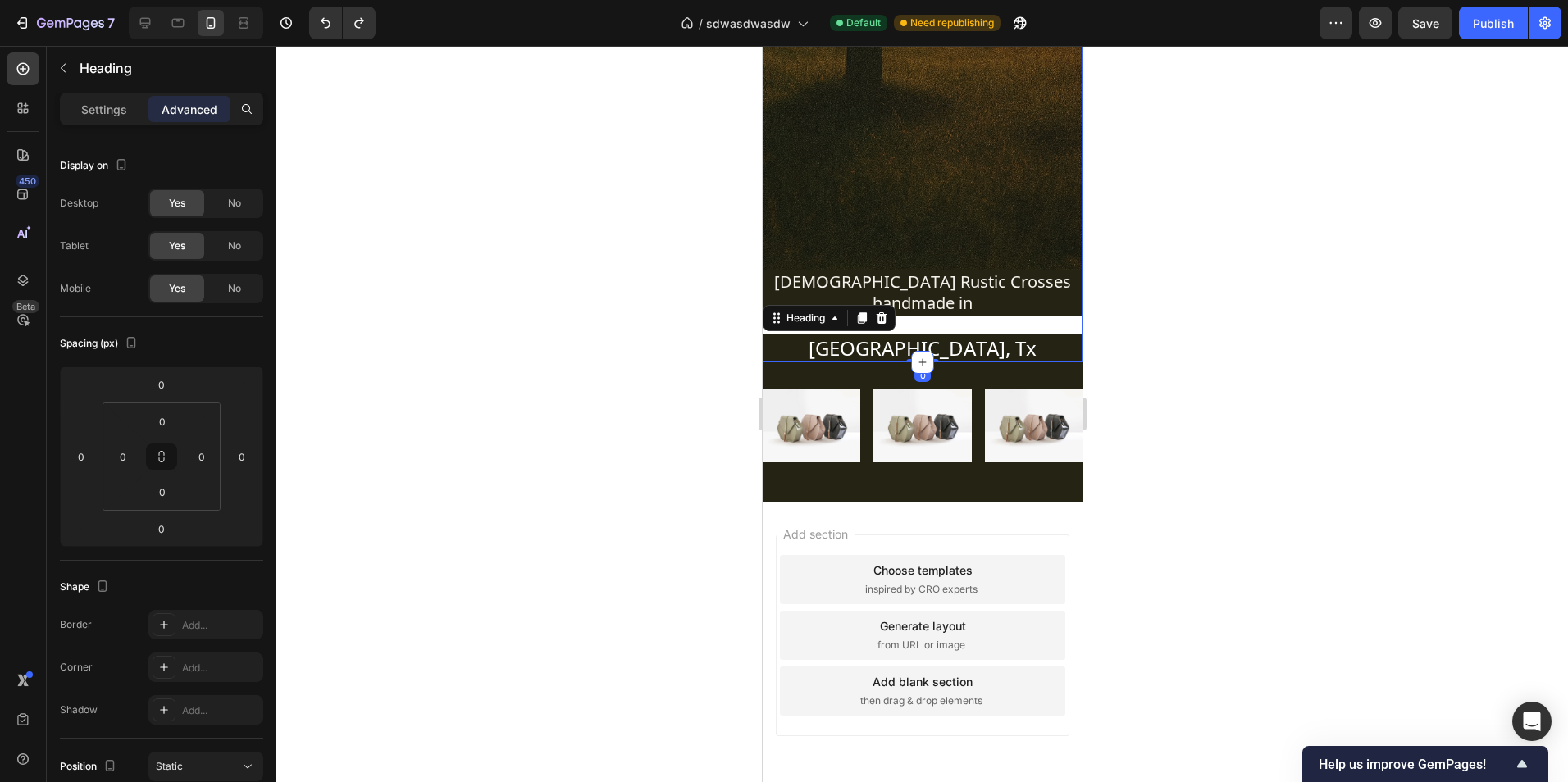
click at [924, 309] on div "iPhone 13 Pro ( 390 px) iPhone 13 Mini iPhone 13 Pro iPhone 11 Pro Max iPhone 1…" at bounding box center [921, 194] width 319 height 1311
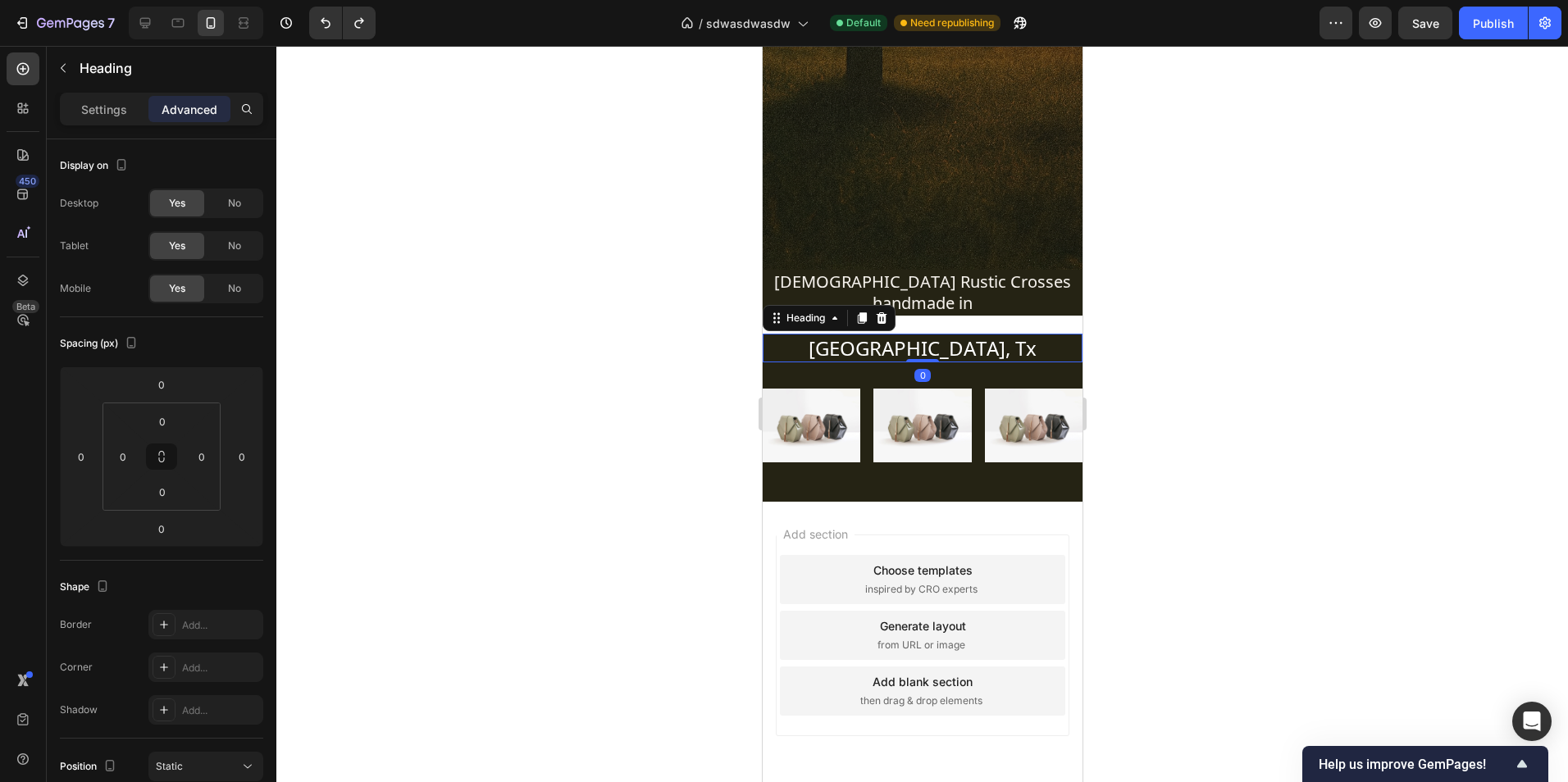
click at [800, 334] on h2 "Fort Worth, Tx" at bounding box center [921, 348] width 319 height 29
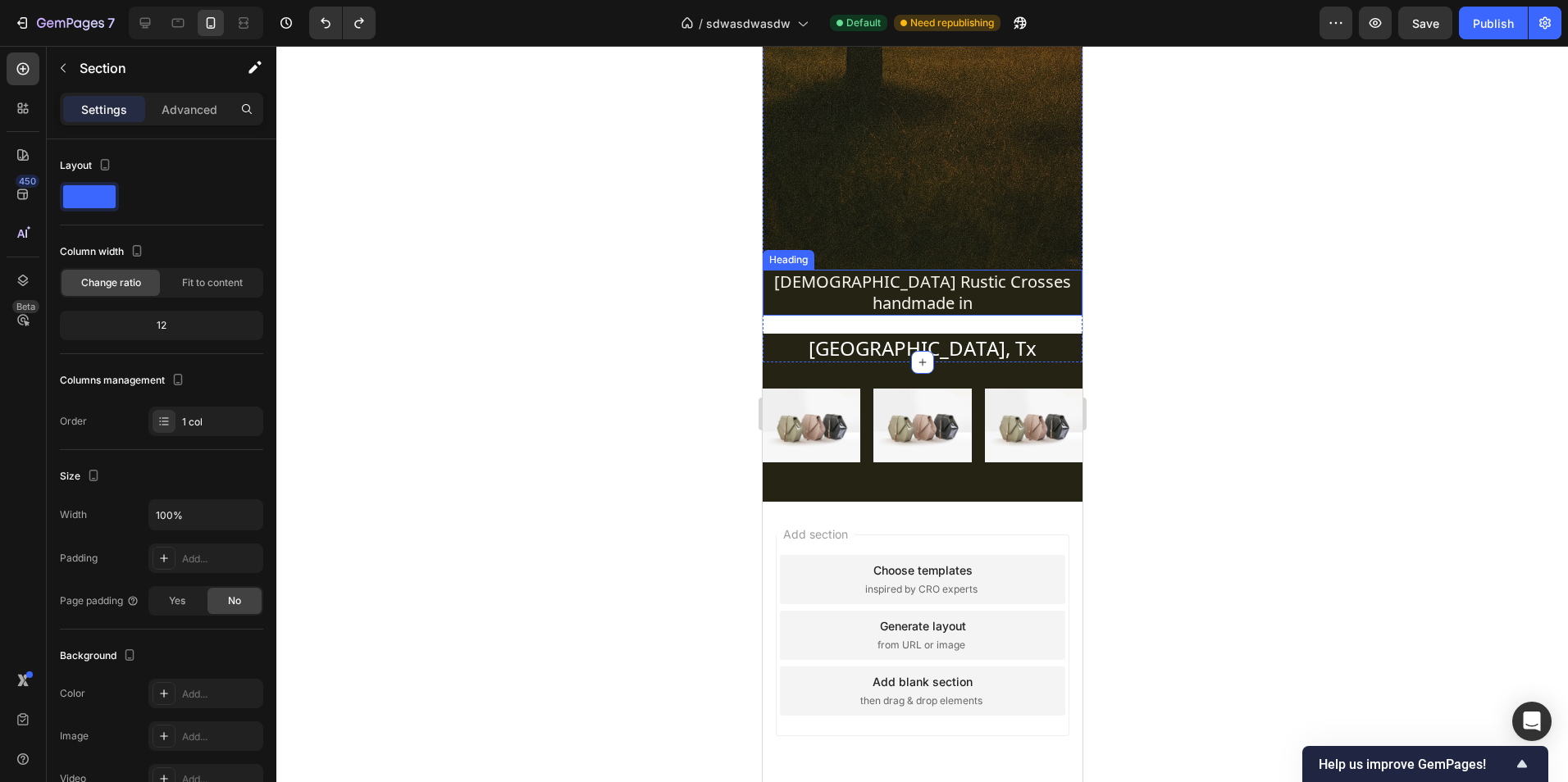
click at [966, 281] on p "Christian Rustic Crosses handmade in" at bounding box center [921, 292] width 317 height 42
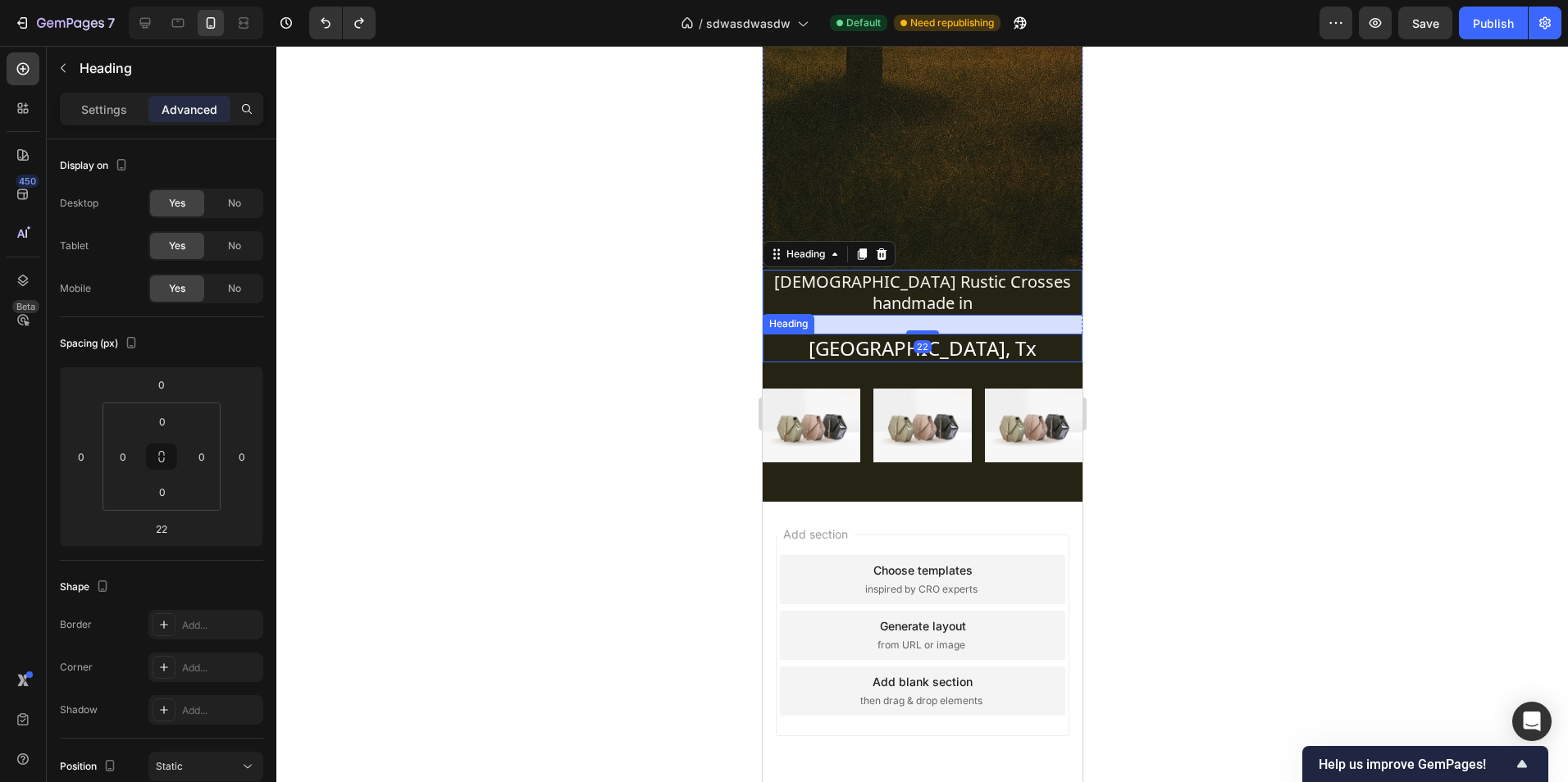
click at [921, 334] on h2 "Fort Worth, Tx" at bounding box center [921, 348] width 319 height 29
click at [943, 285] on p "Christian Rustic Crosses handmade in" at bounding box center [921, 292] width 317 height 42
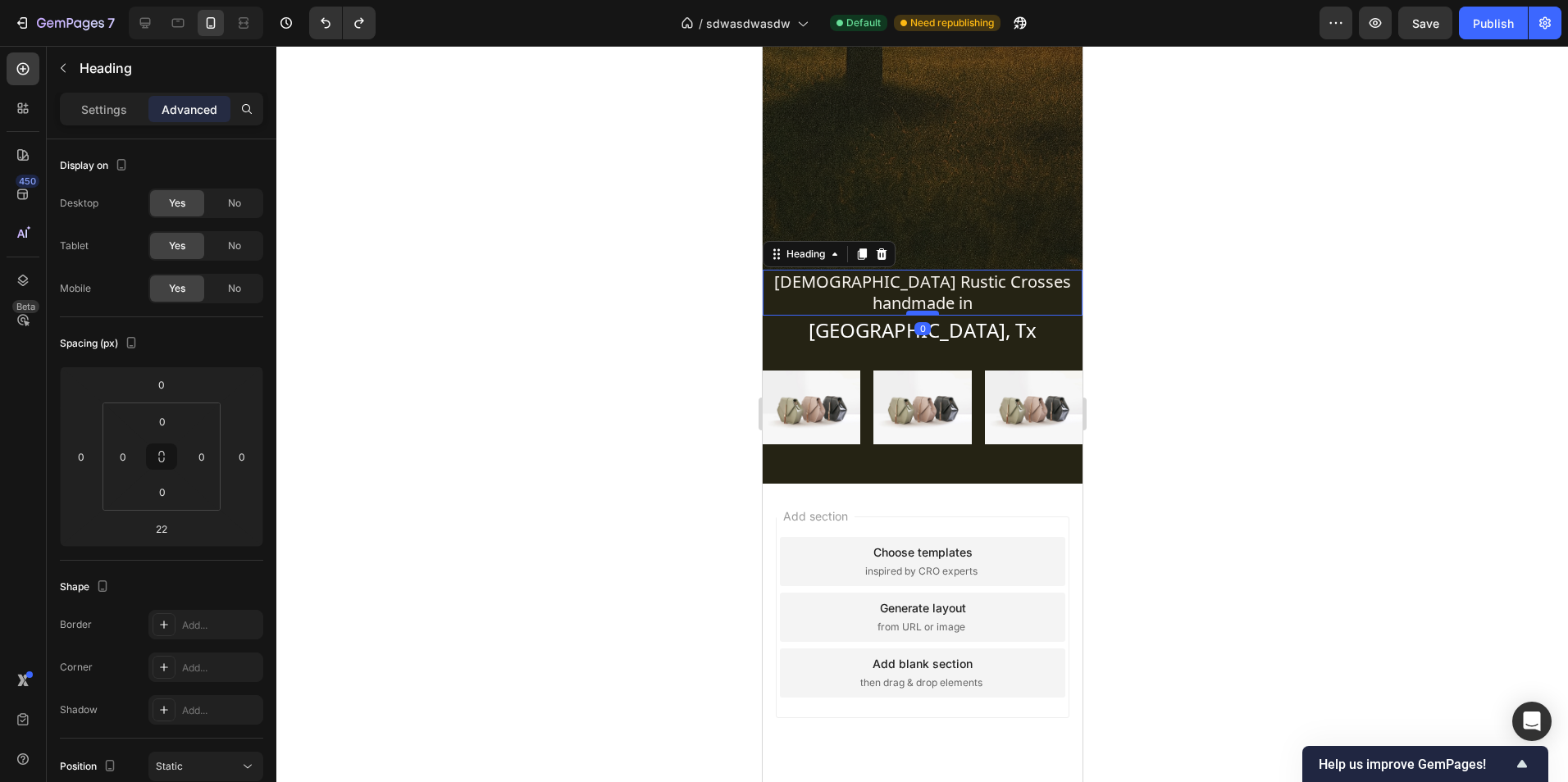
drag, startPoint x: 920, startPoint y: 310, endPoint x: 924, endPoint y: 291, distance: 19.4
click at [924, 310] on div at bounding box center [922, 312] width 32 height 5
type input "0"
click at [1194, 345] on div at bounding box center [922, 414] width 1292 height 736
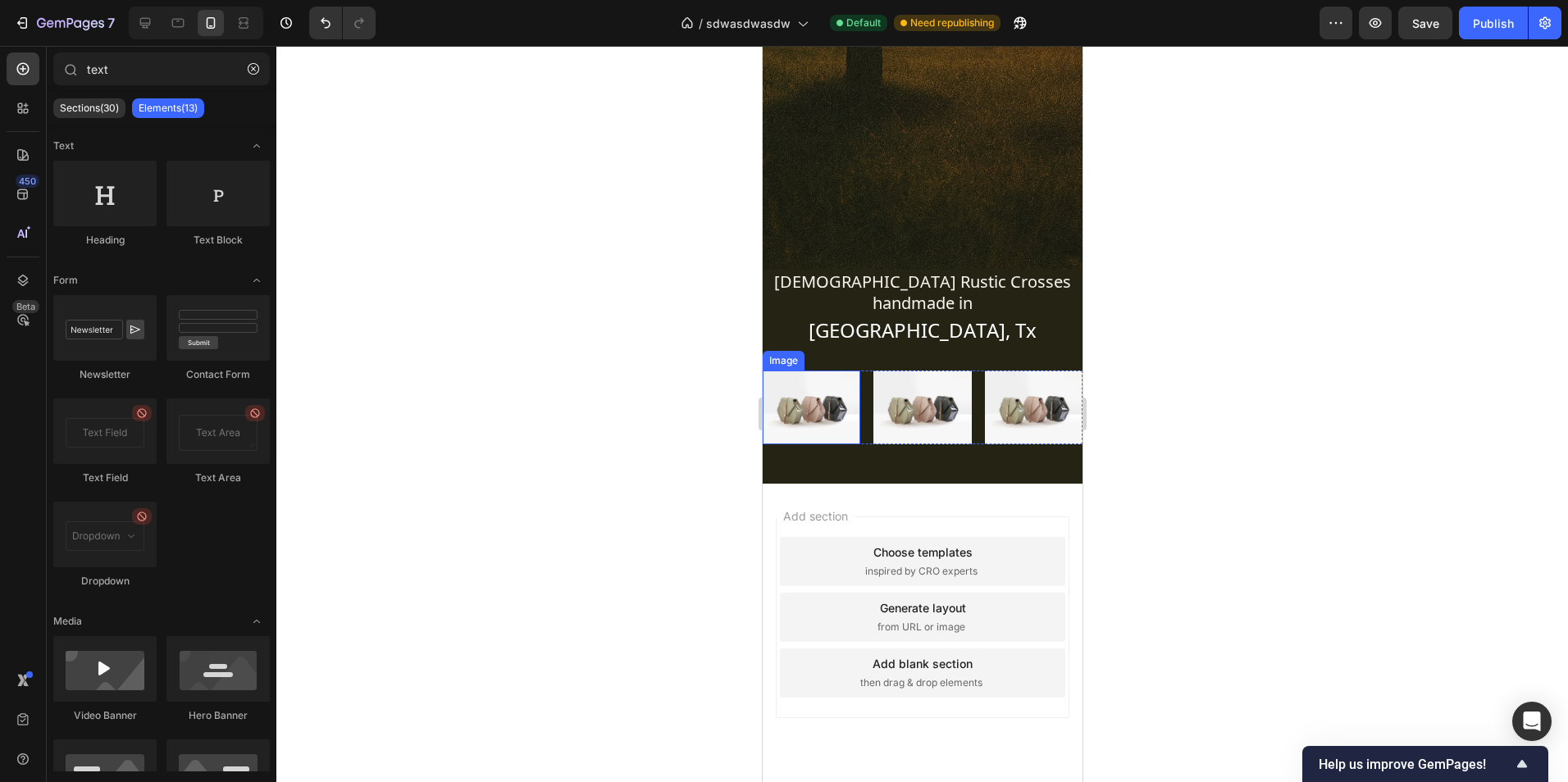
click at [852, 402] on img at bounding box center [810, 407] width 97 height 73
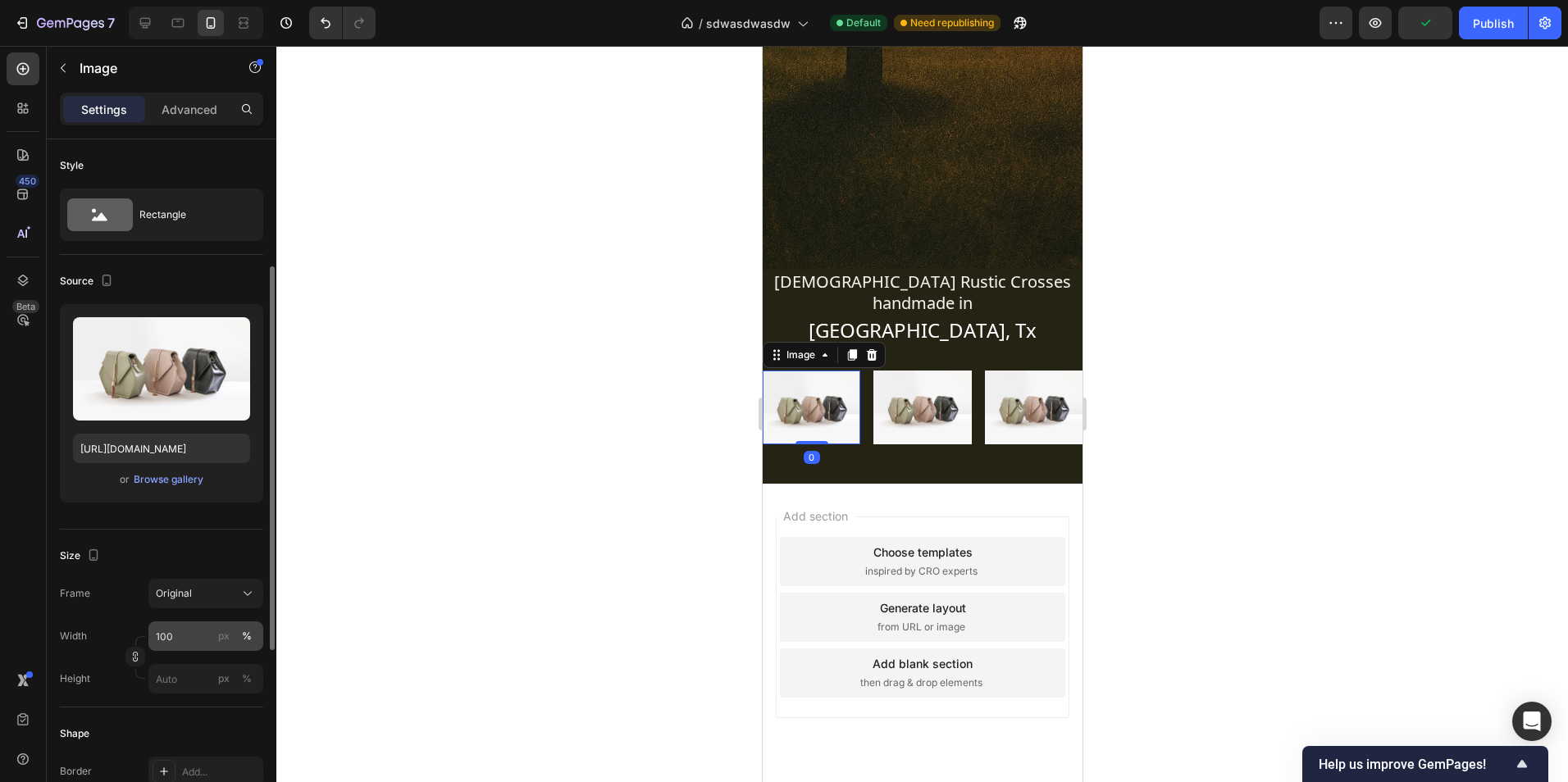
scroll to position [82, 0]
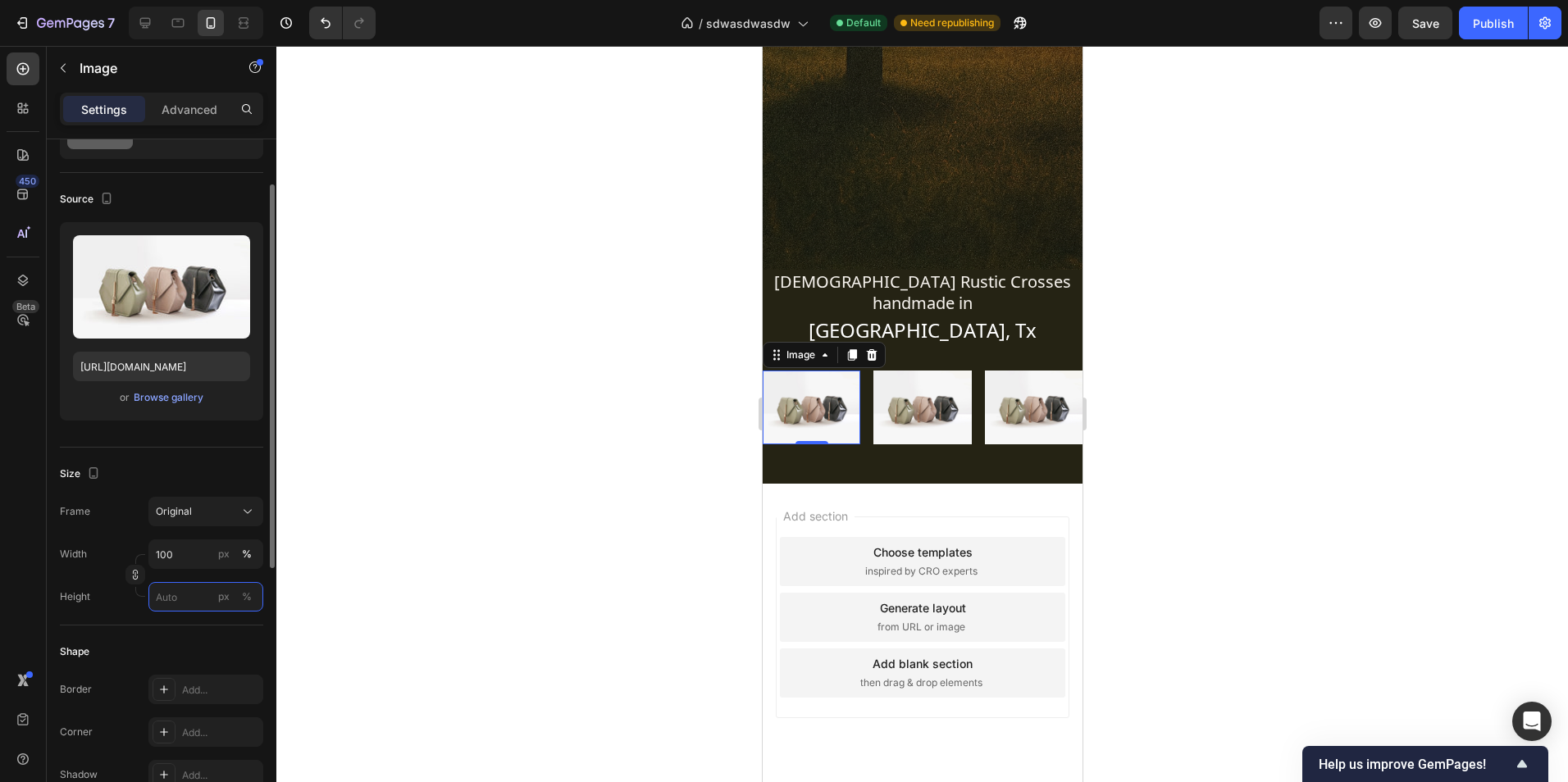
click at [188, 605] on input "px %" at bounding box center [206, 596] width 115 height 30
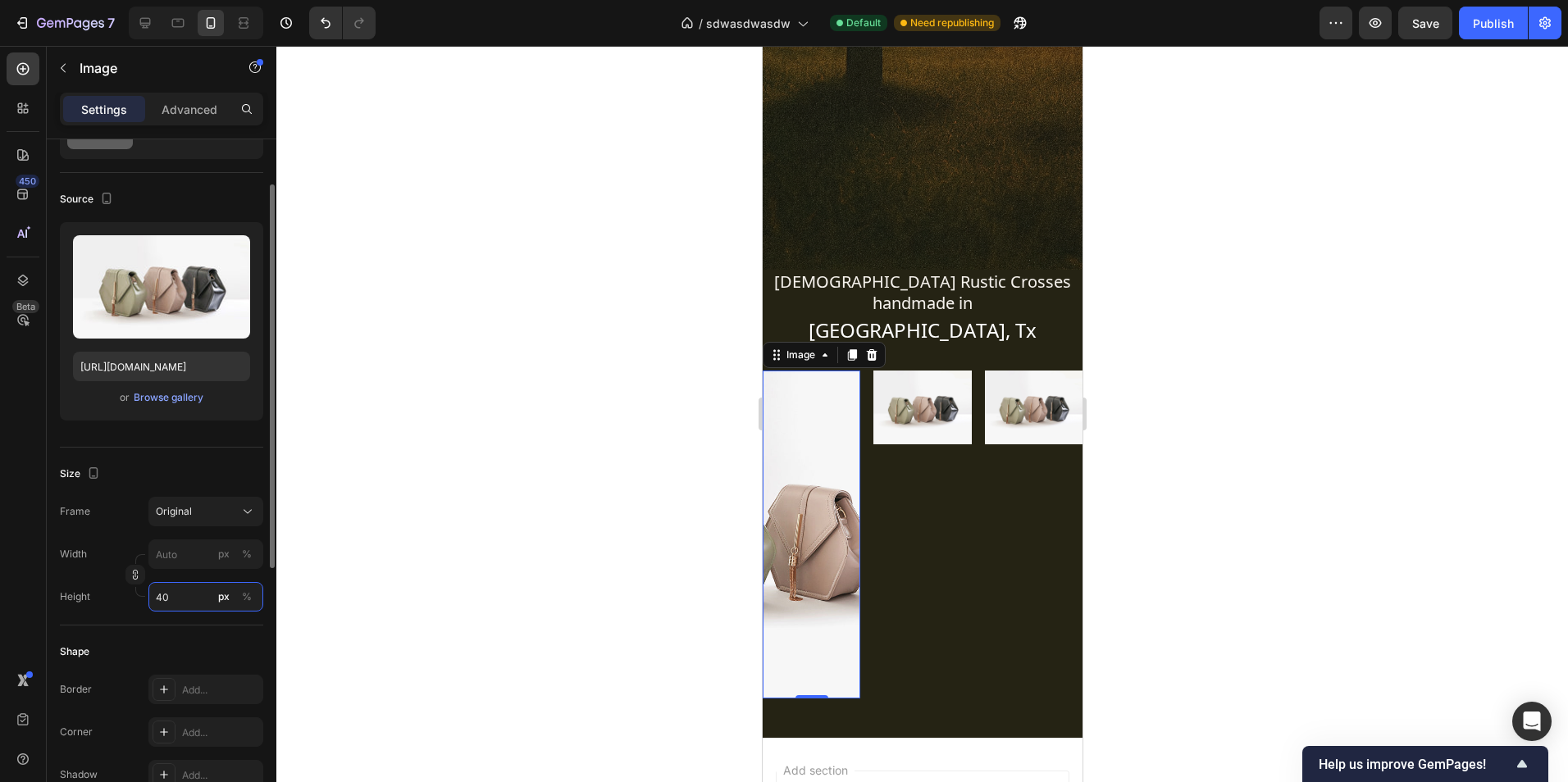
type input "4"
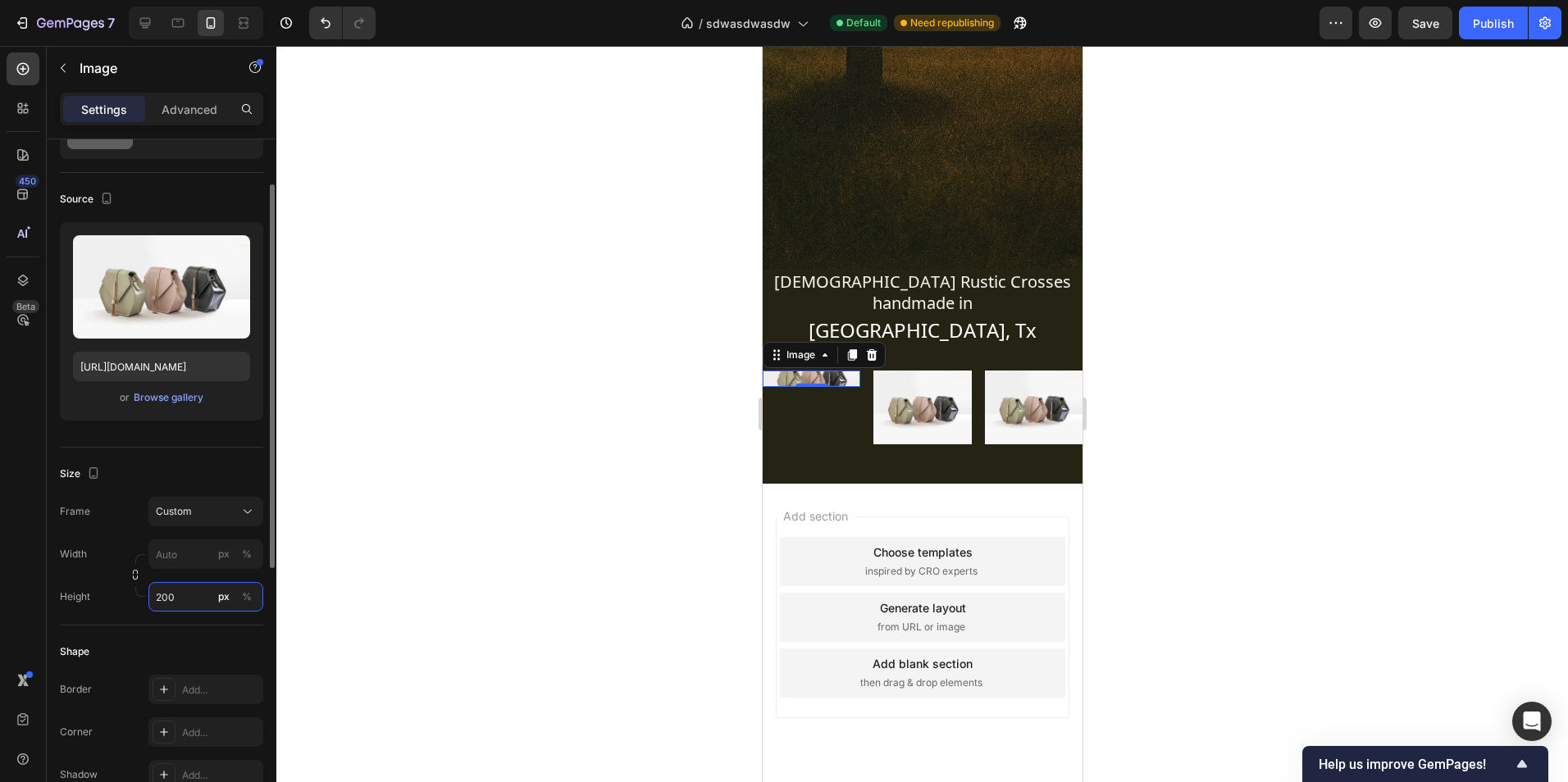
type input "4"
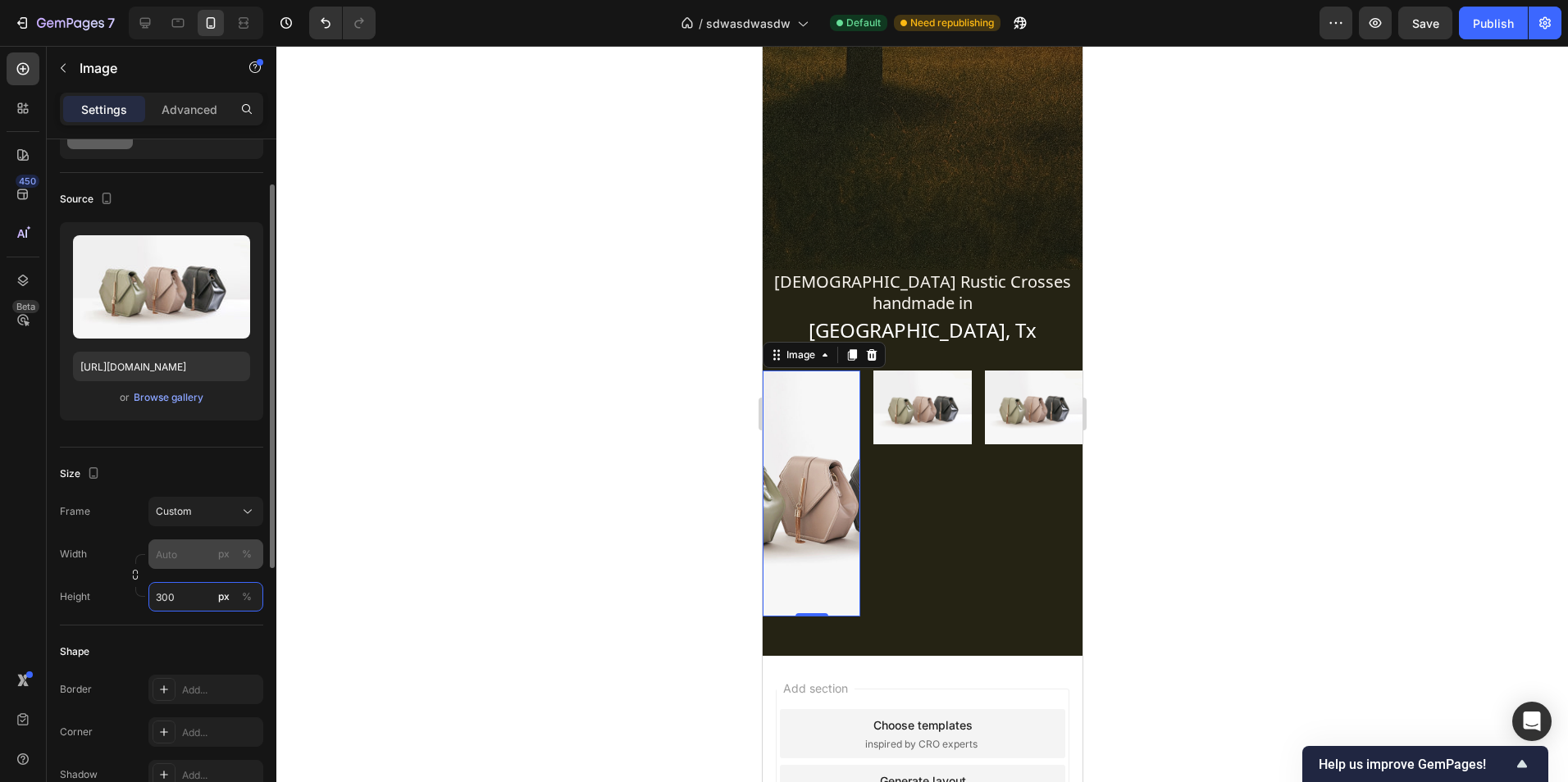
type input "300"
click at [173, 547] on div "Frame Custom Width px % Height 300 px %" at bounding box center [161, 554] width 203 height 115
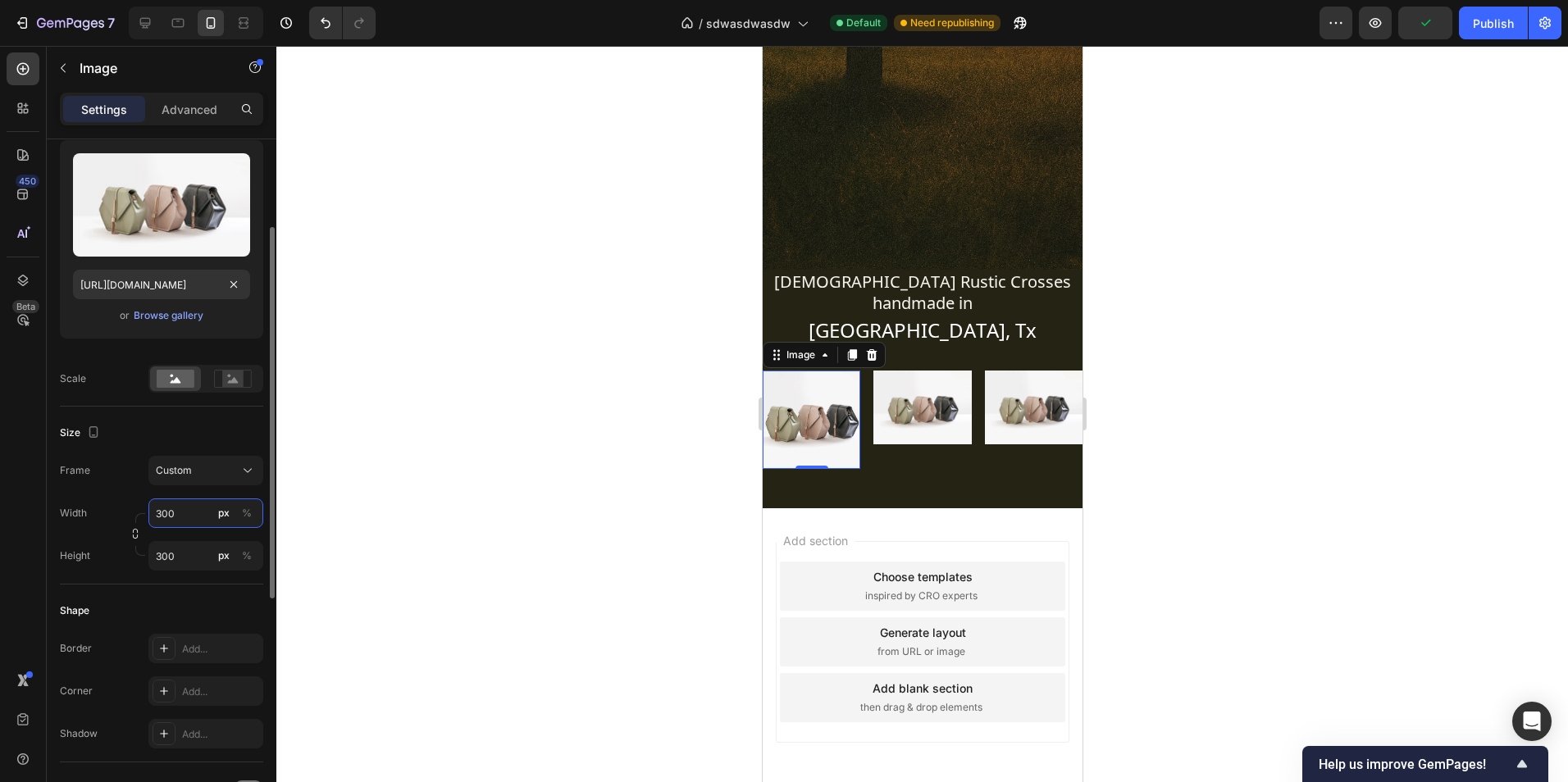
scroll to position [0, 0]
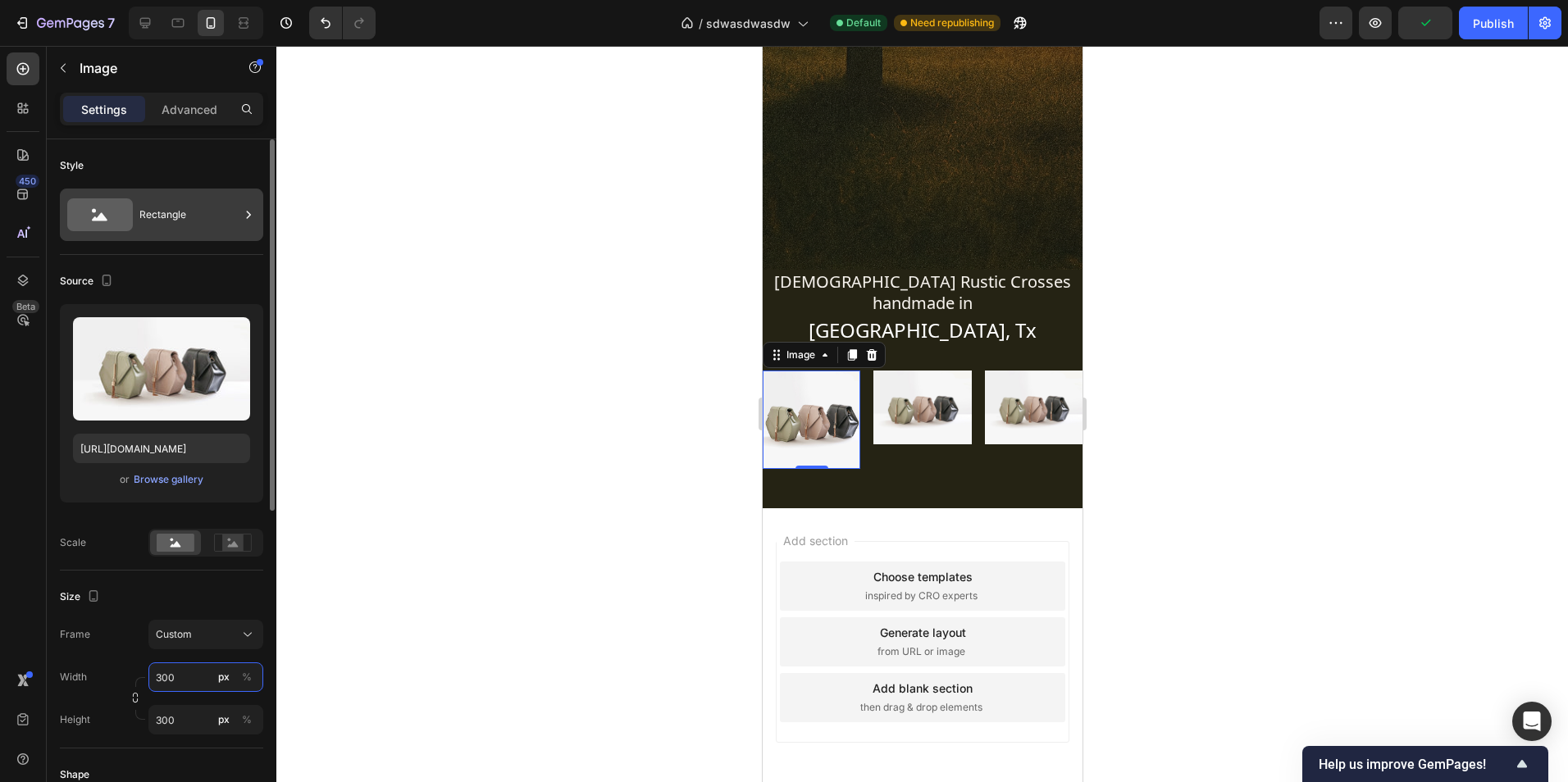
type input "300"
click at [180, 222] on div "Rectangle" at bounding box center [189, 215] width 100 height 38
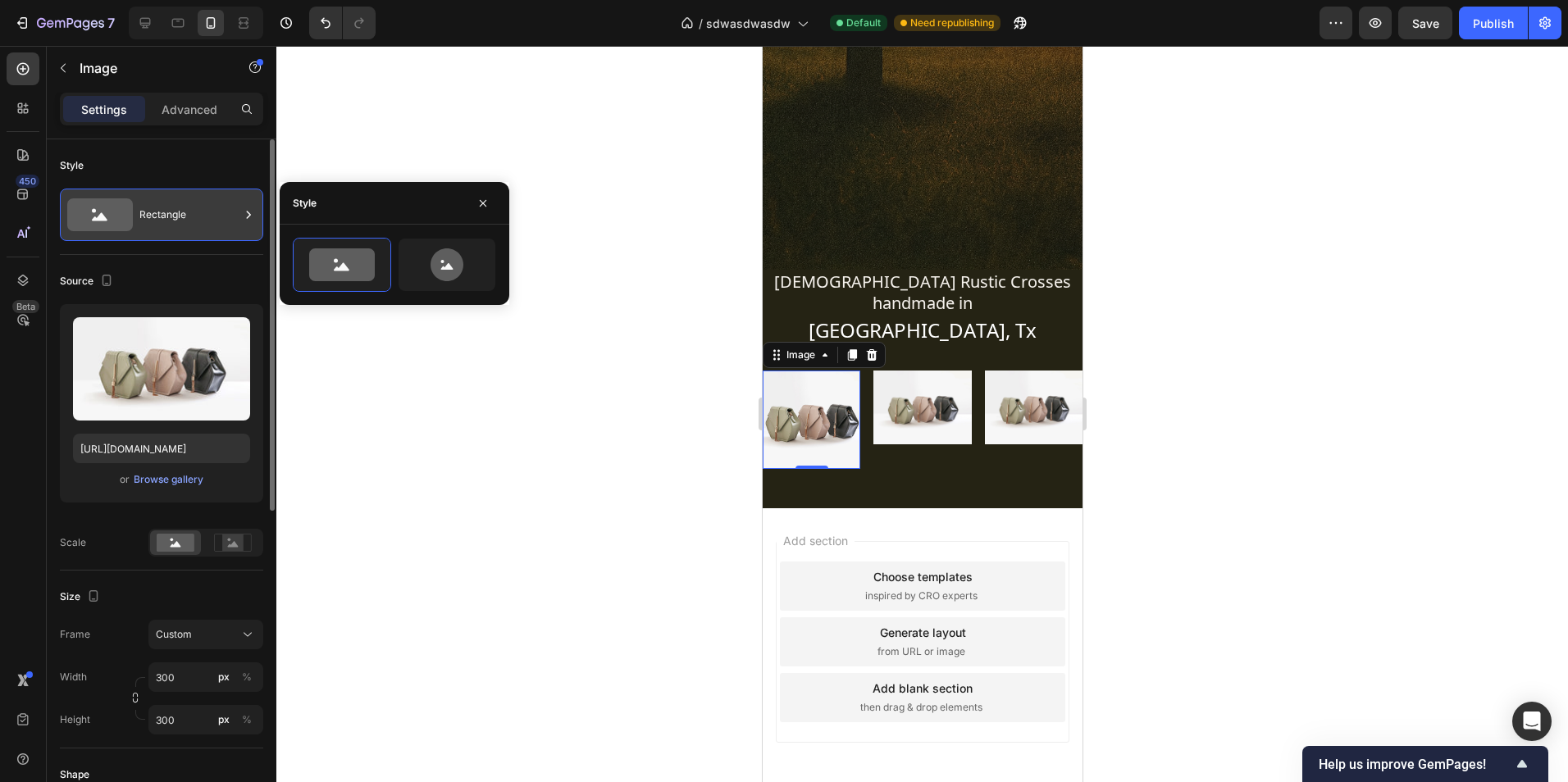
click at [182, 218] on div "Rectangle" at bounding box center [189, 215] width 100 height 38
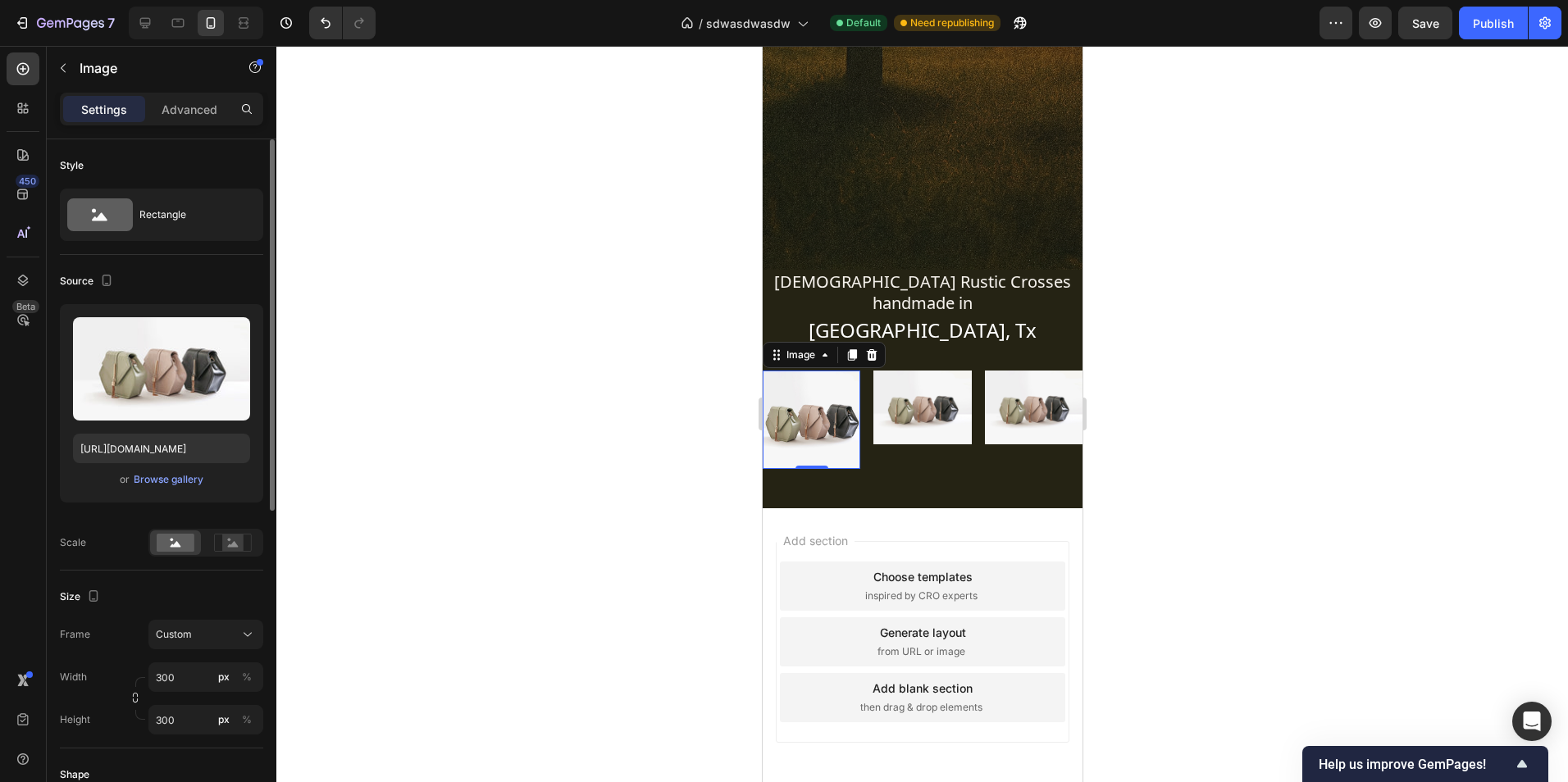
scroll to position [164, 0]
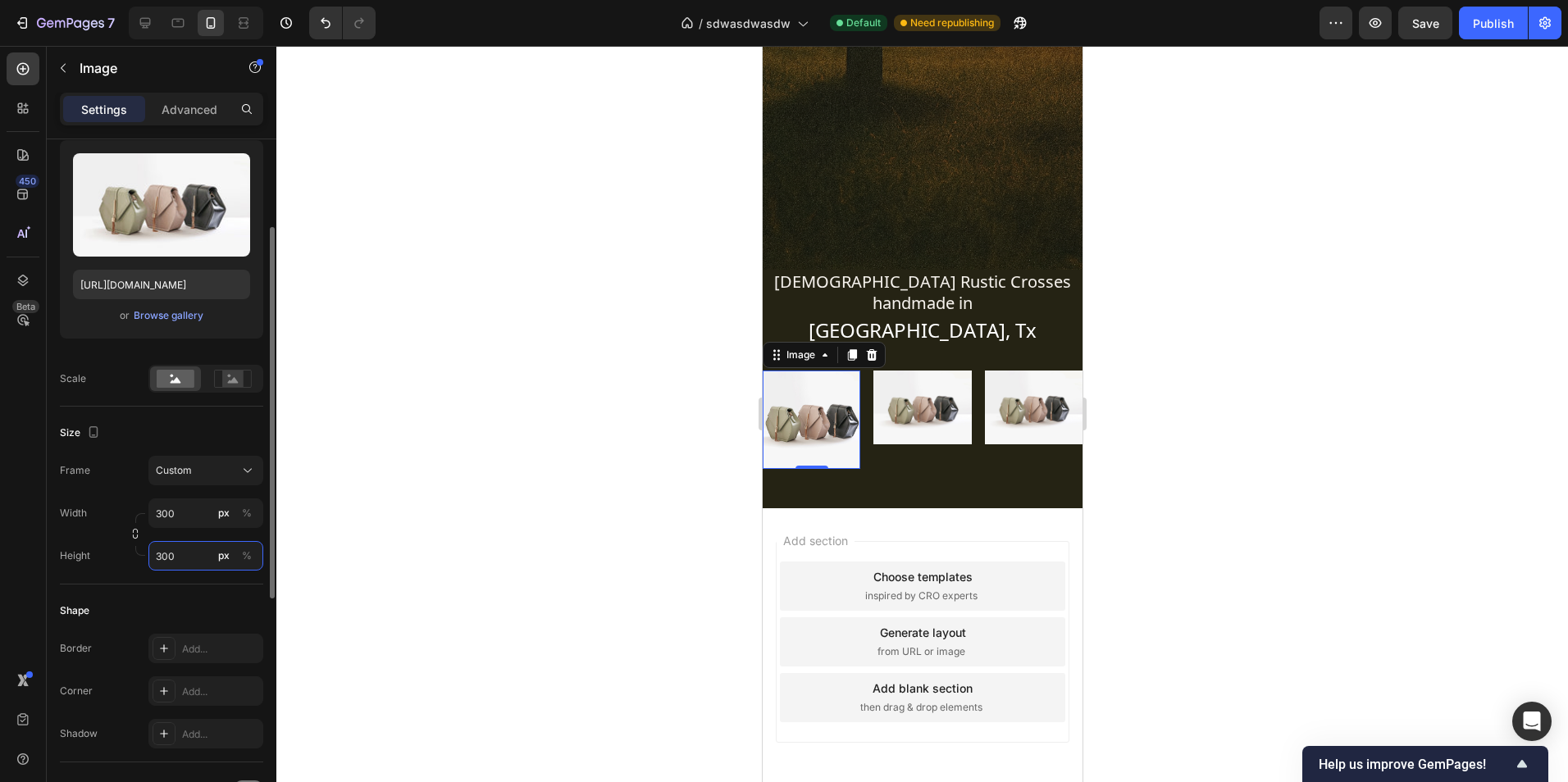
click at [199, 555] on input "300" at bounding box center [206, 556] width 115 height 30
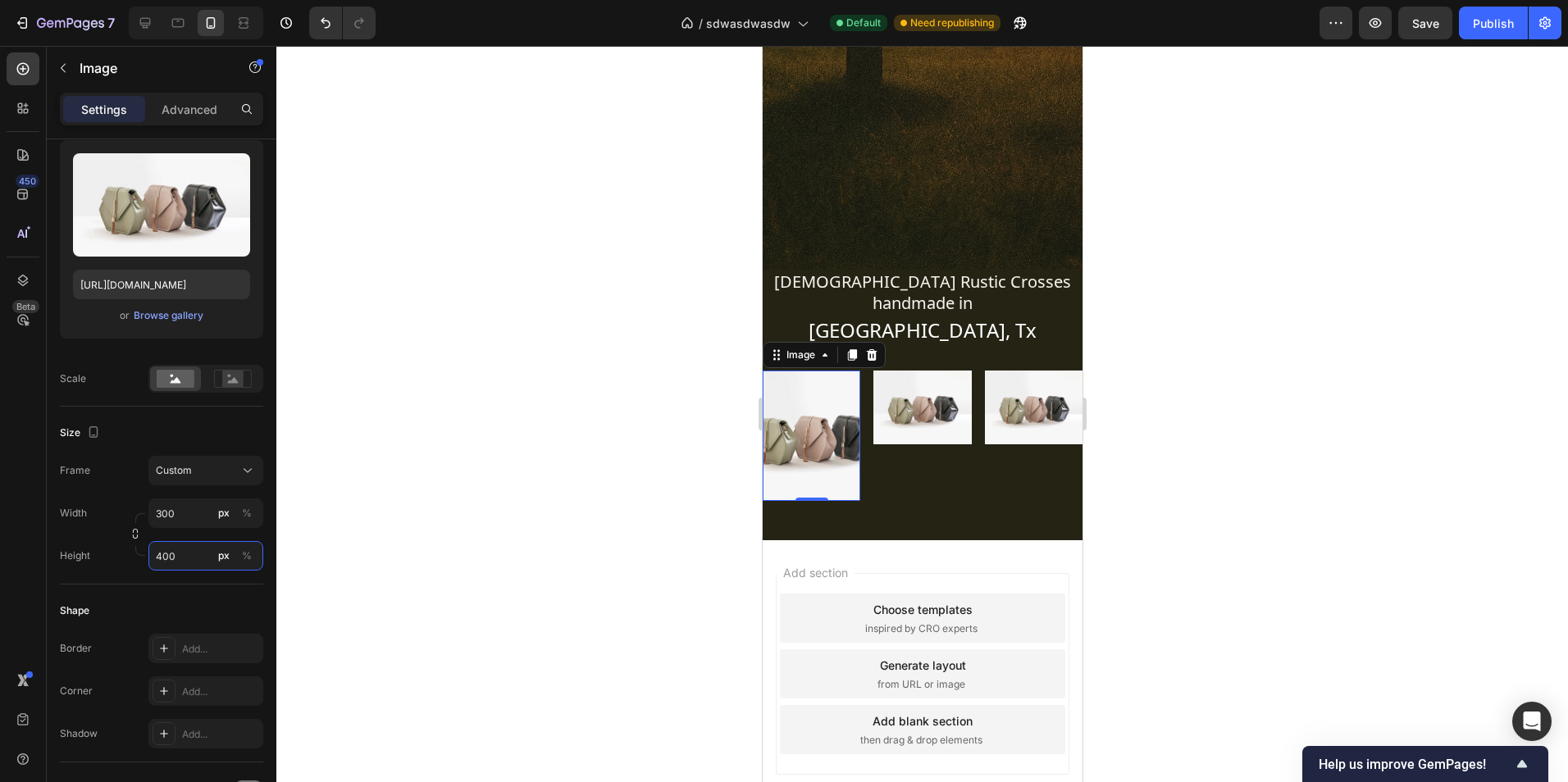
type input "400"
click at [388, 525] on div at bounding box center [922, 414] width 1292 height 736
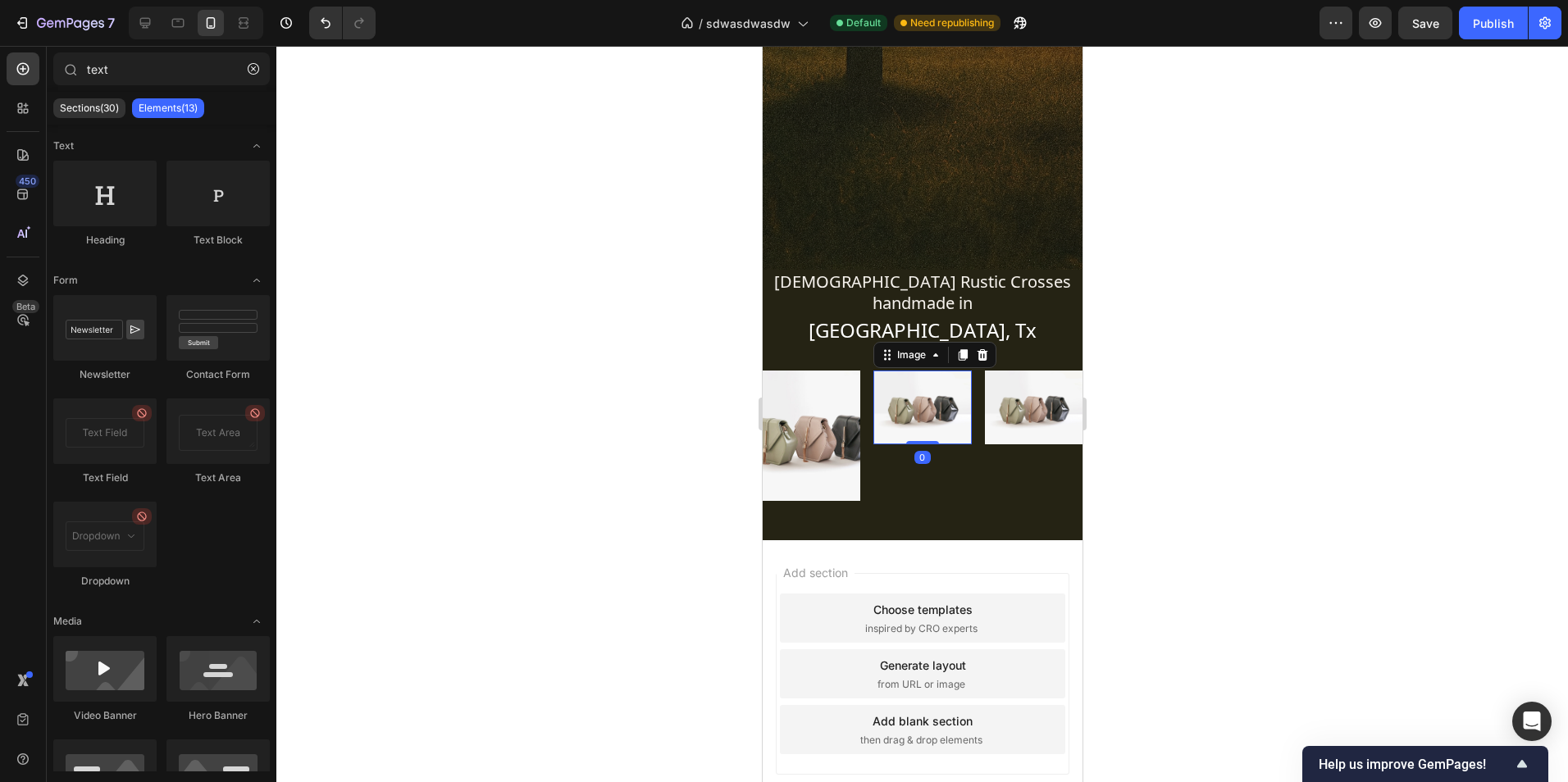
click at [923, 382] on img at bounding box center [921, 407] width 97 height 73
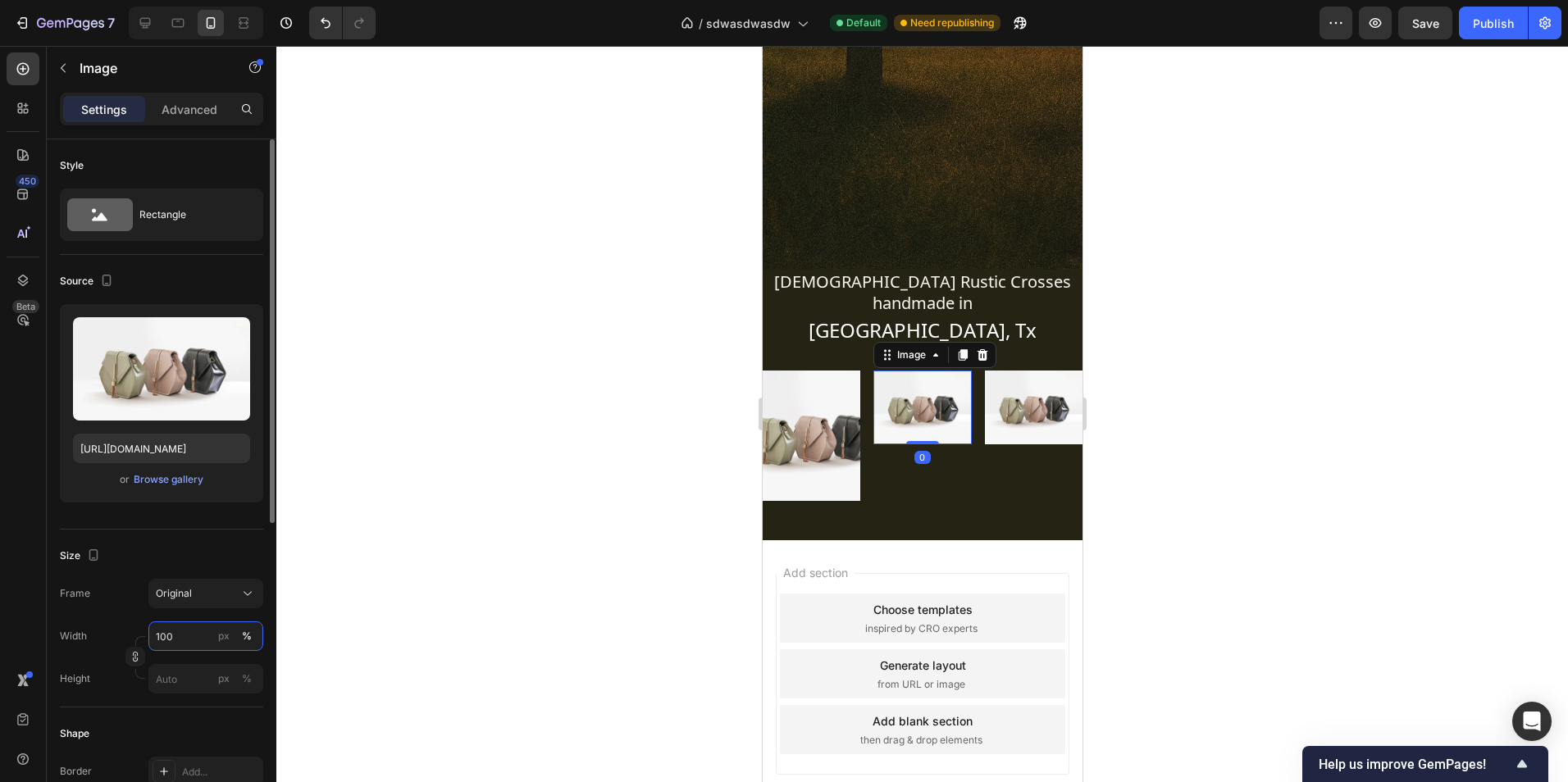
click at [193, 648] on input "100" at bounding box center [206, 636] width 115 height 30
type input "300"
click at [213, 592] on div "Original" at bounding box center [196, 593] width 80 height 14
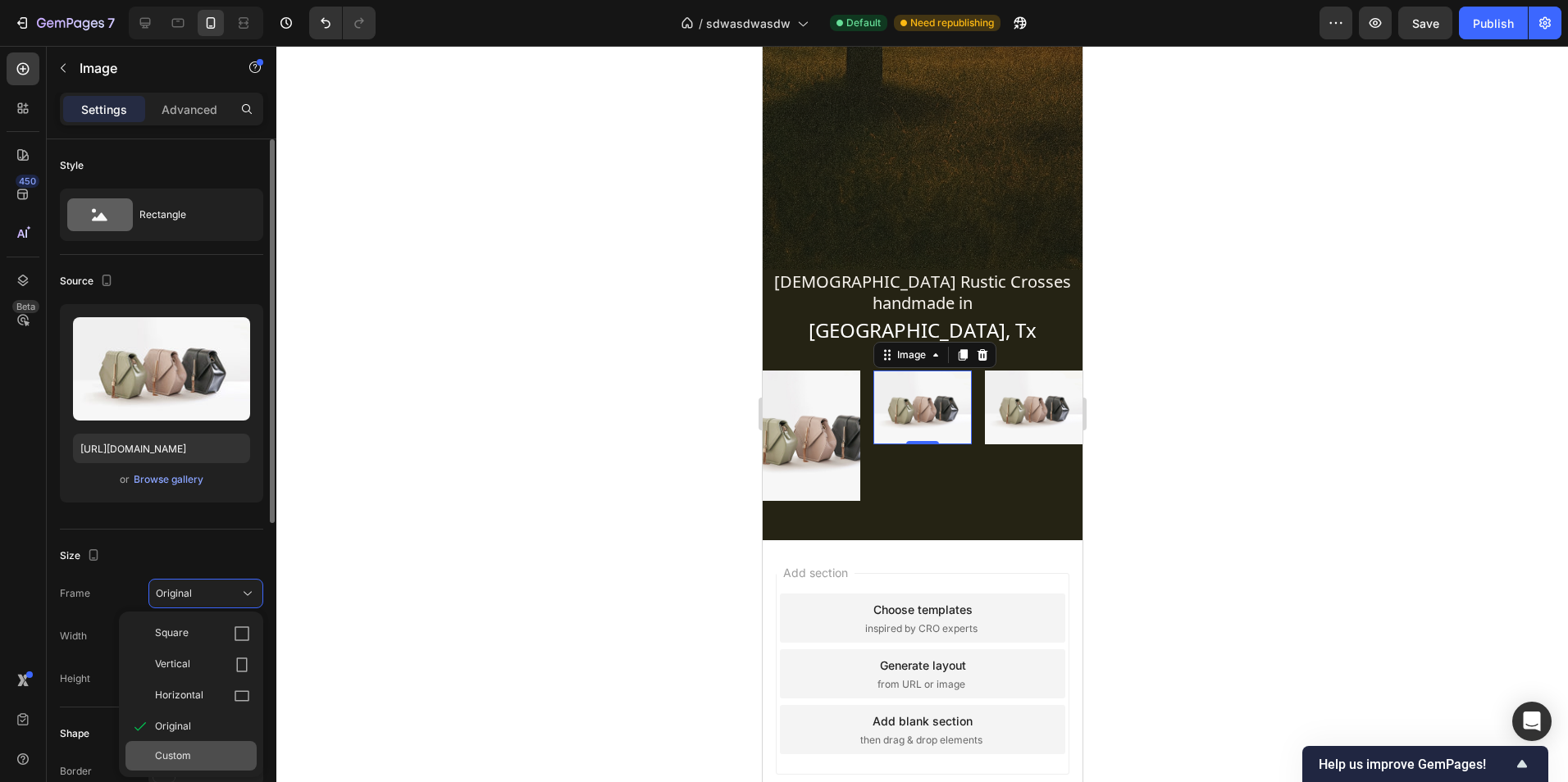
click at [198, 750] on div "Custom" at bounding box center [202, 756] width 95 height 14
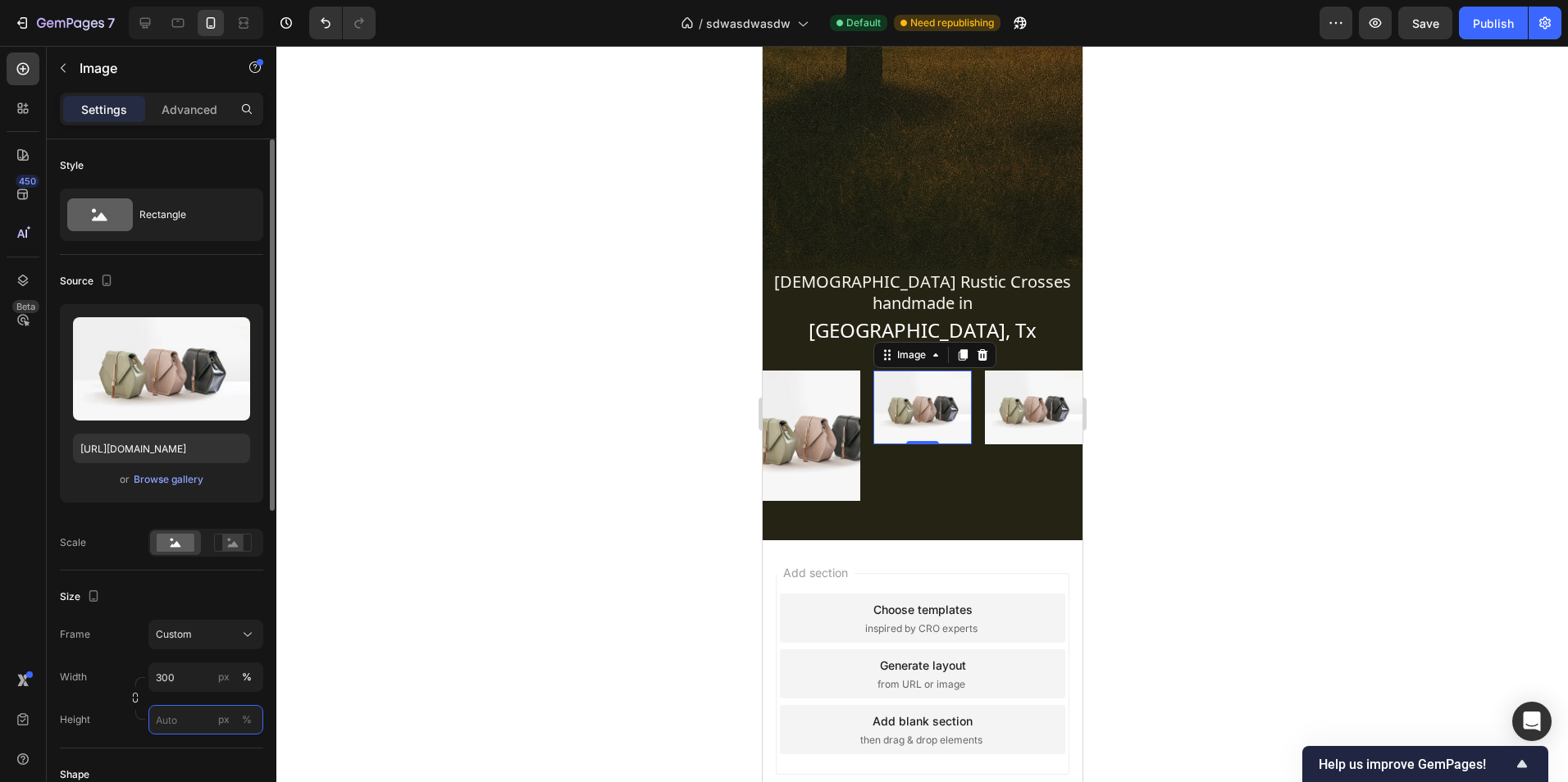
click at [184, 714] on input "px %" at bounding box center [206, 720] width 115 height 30
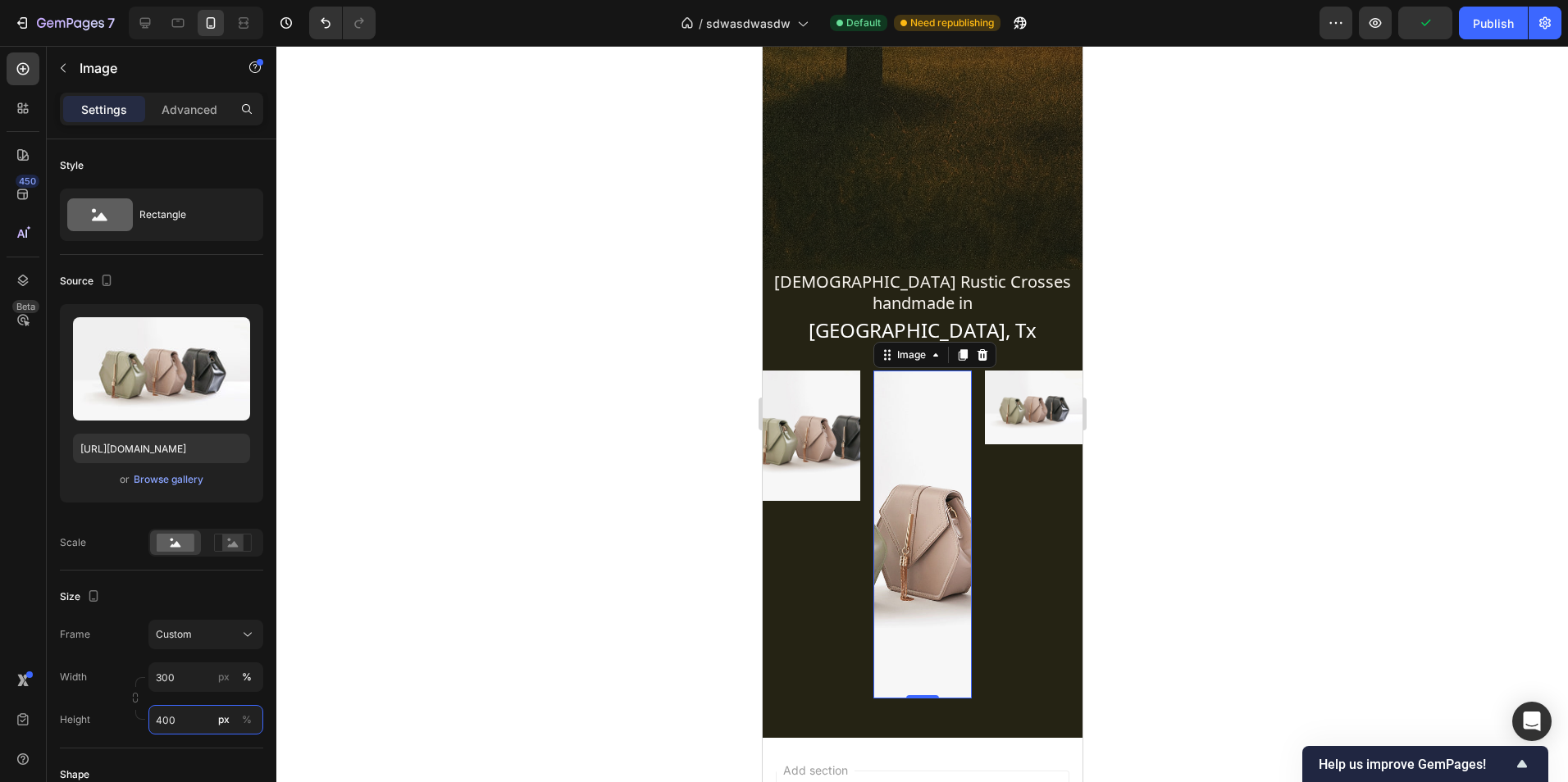
type input "400"
click at [285, 691] on div at bounding box center [922, 414] width 1292 height 736
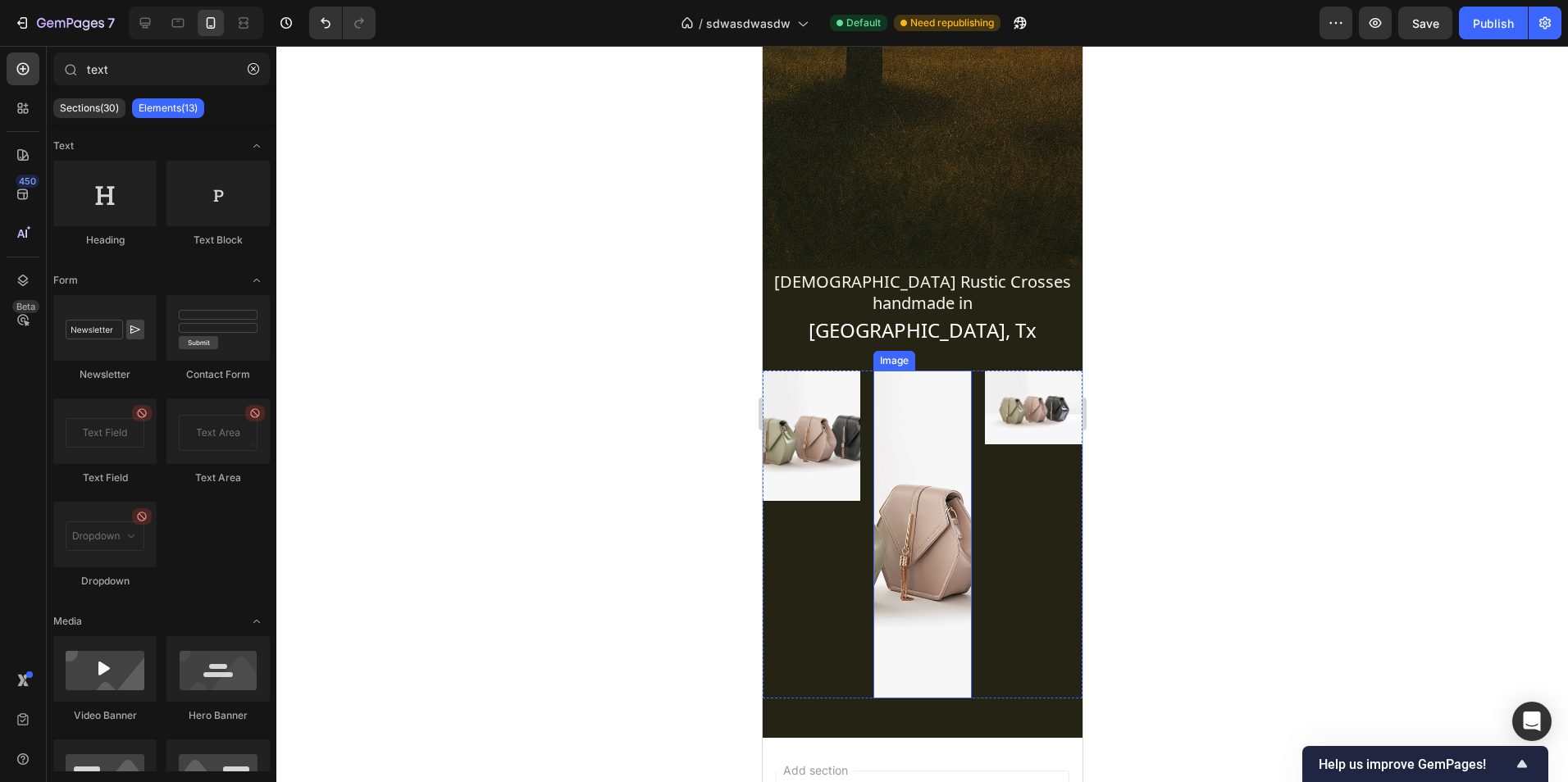
click at [927, 474] on img at bounding box center [921, 535] width 97 height 328
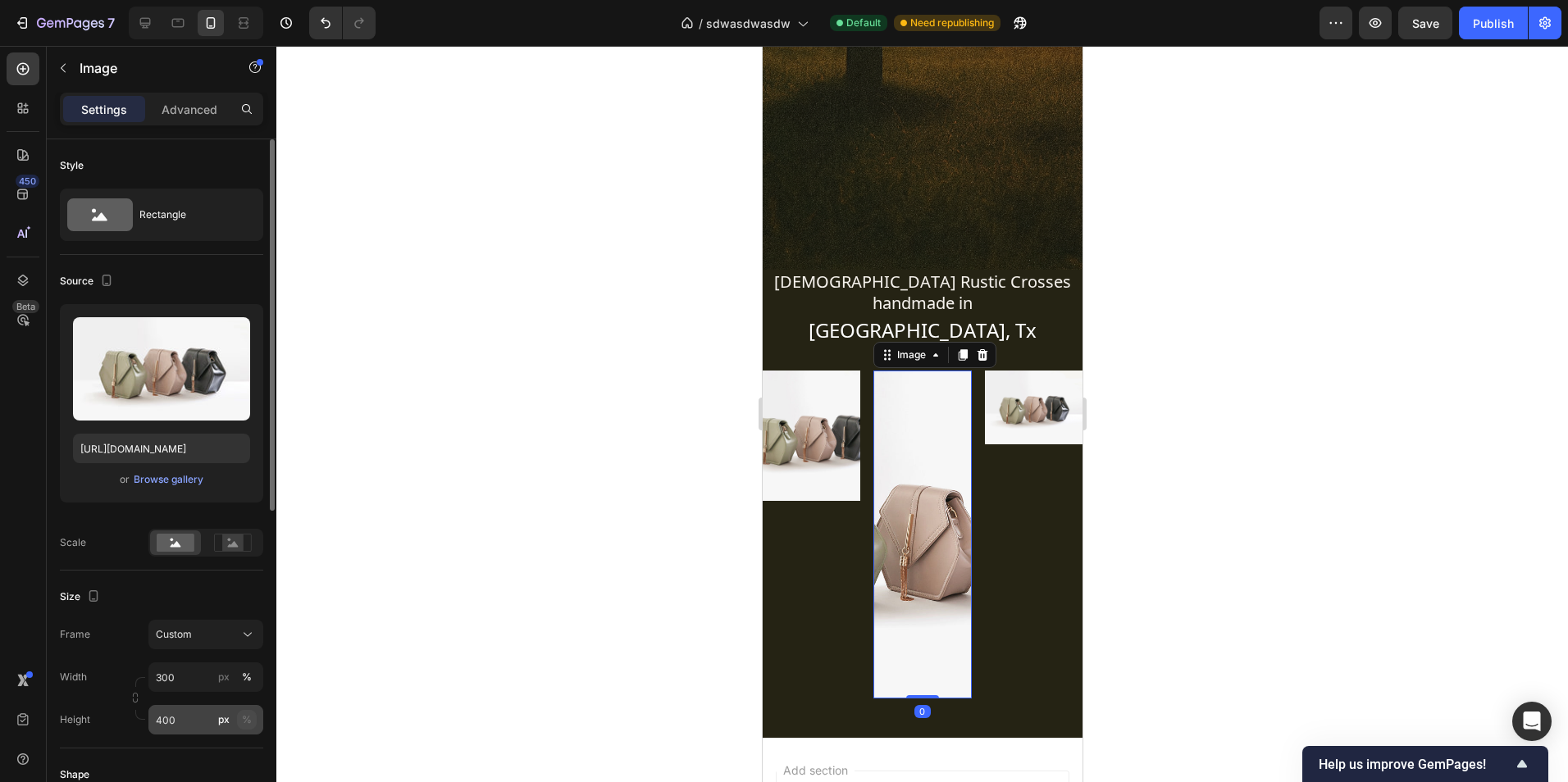
scroll to position [82, 0]
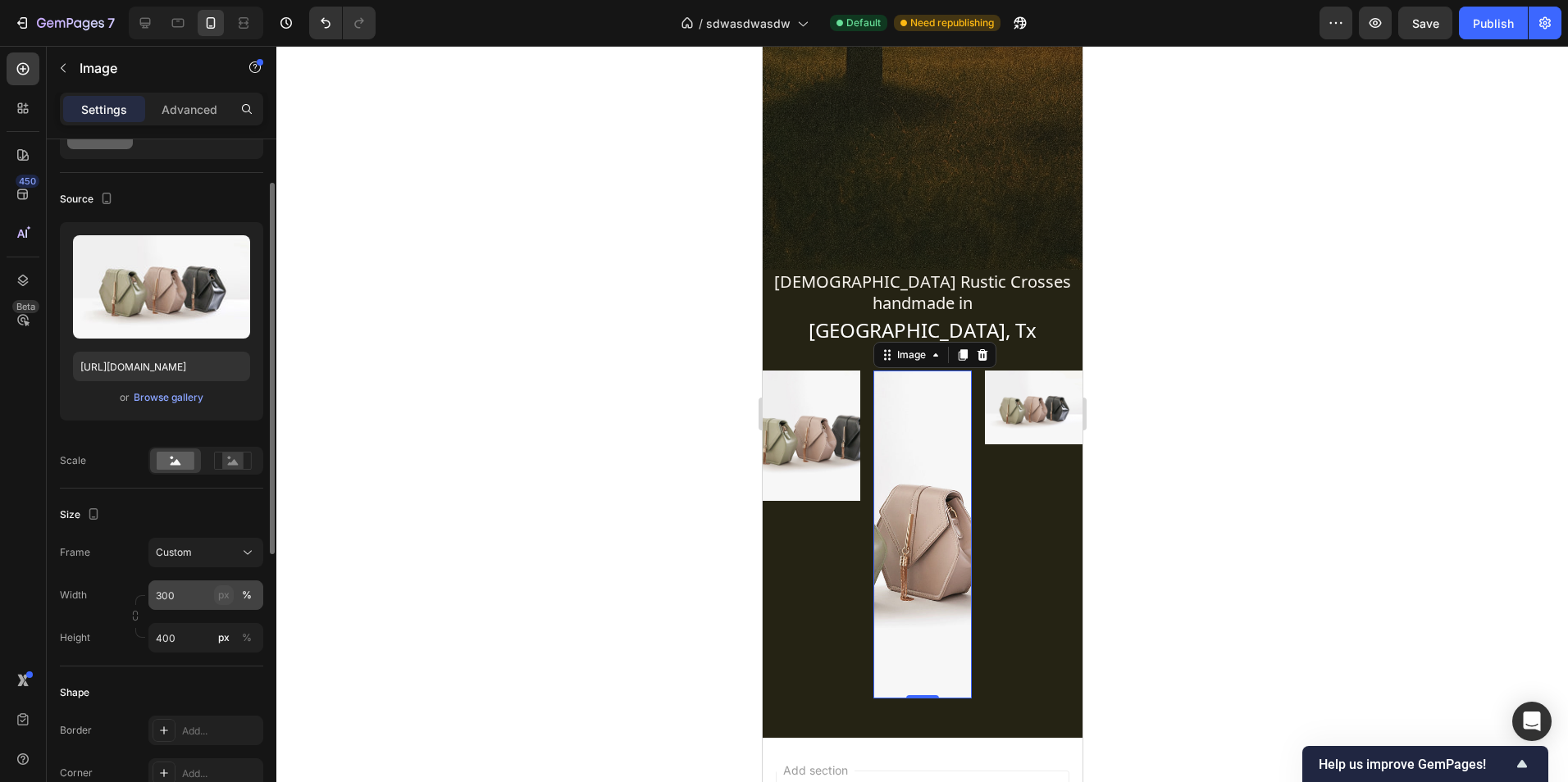
click at [229, 595] on div "px" at bounding box center [224, 595] width 12 height 14
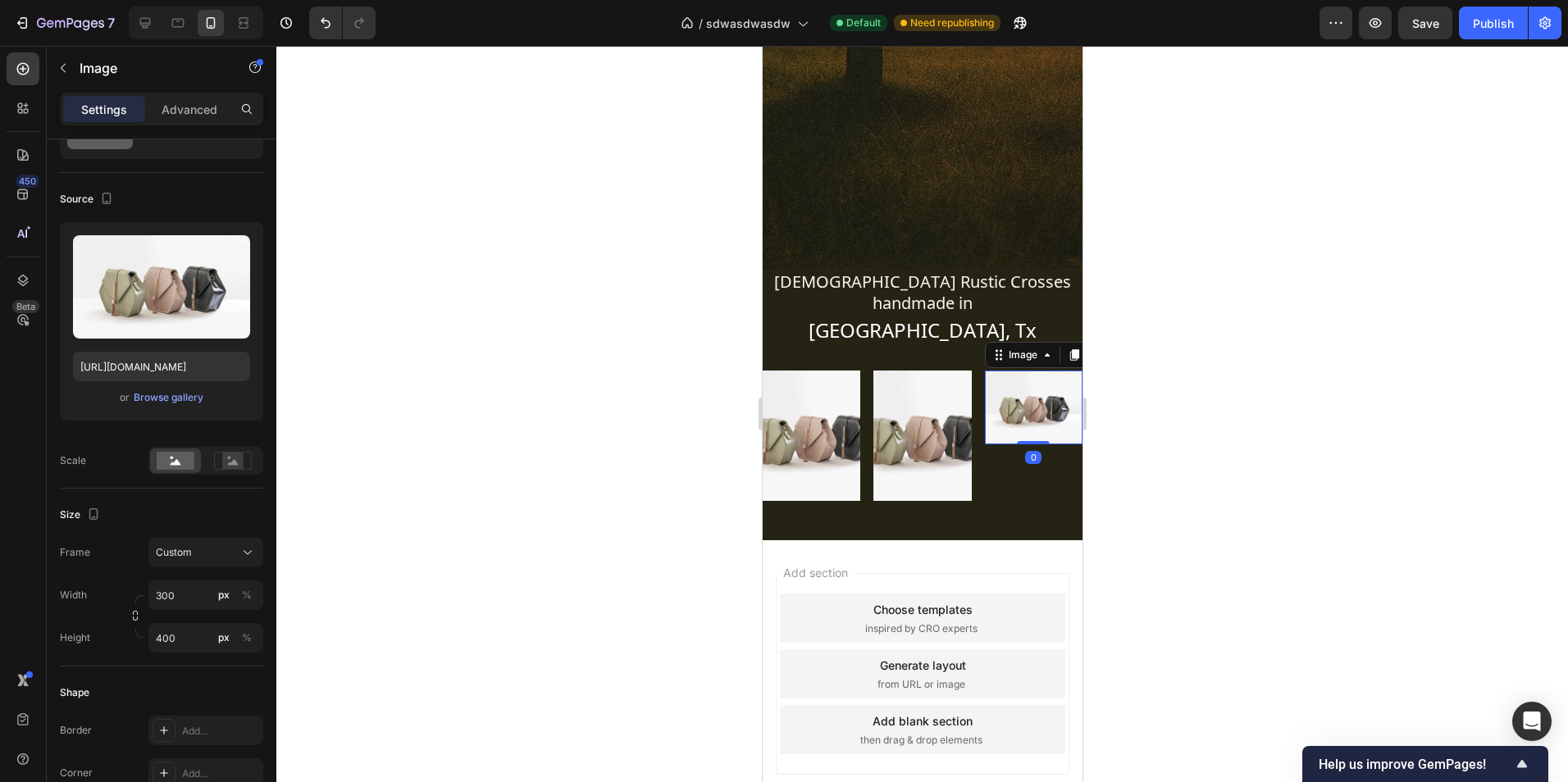
click at [1047, 391] on img at bounding box center [1033, 408] width 97 height 74
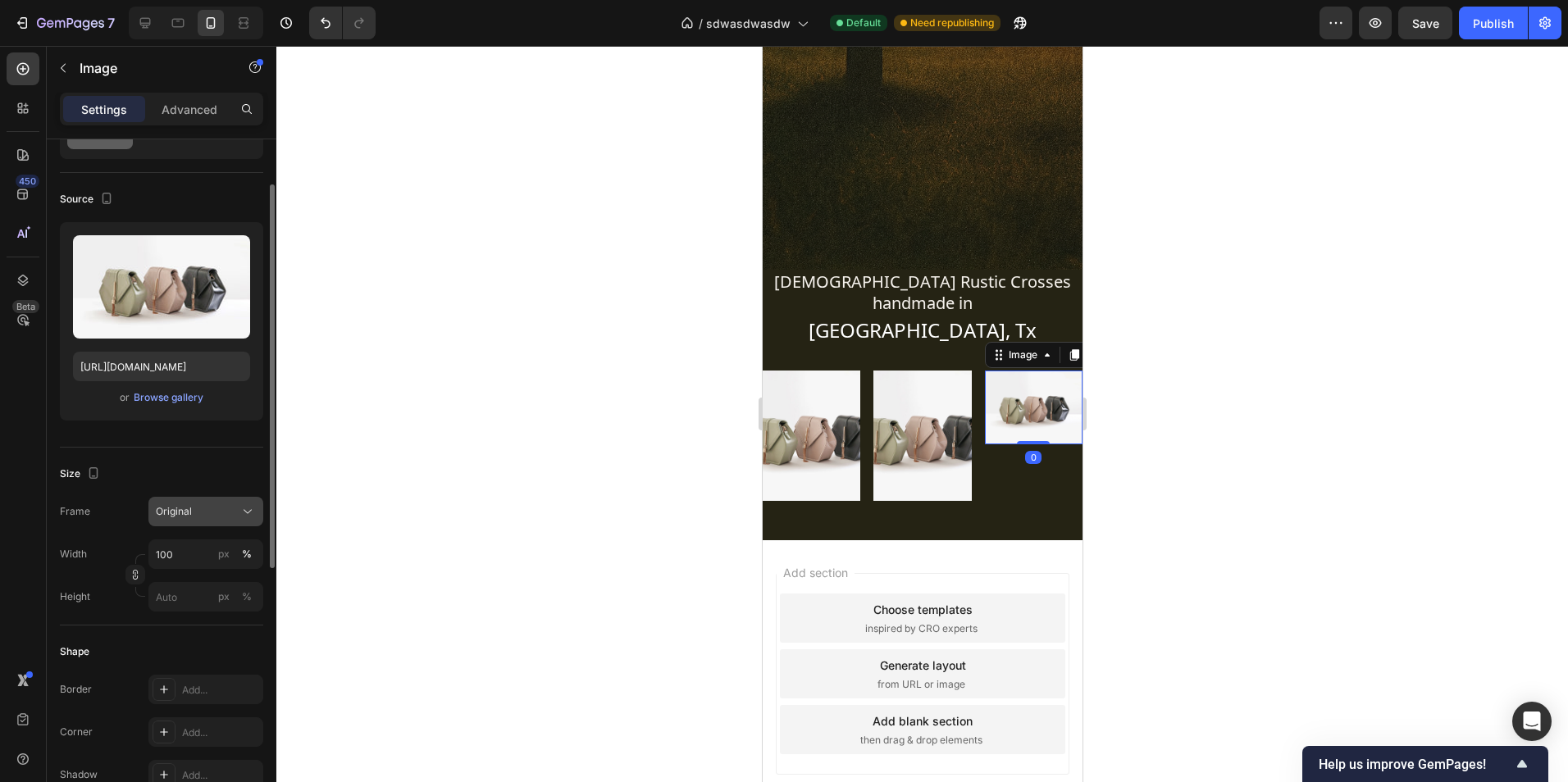
click at [204, 519] on button "Original" at bounding box center [206, 511] width 115 height 30
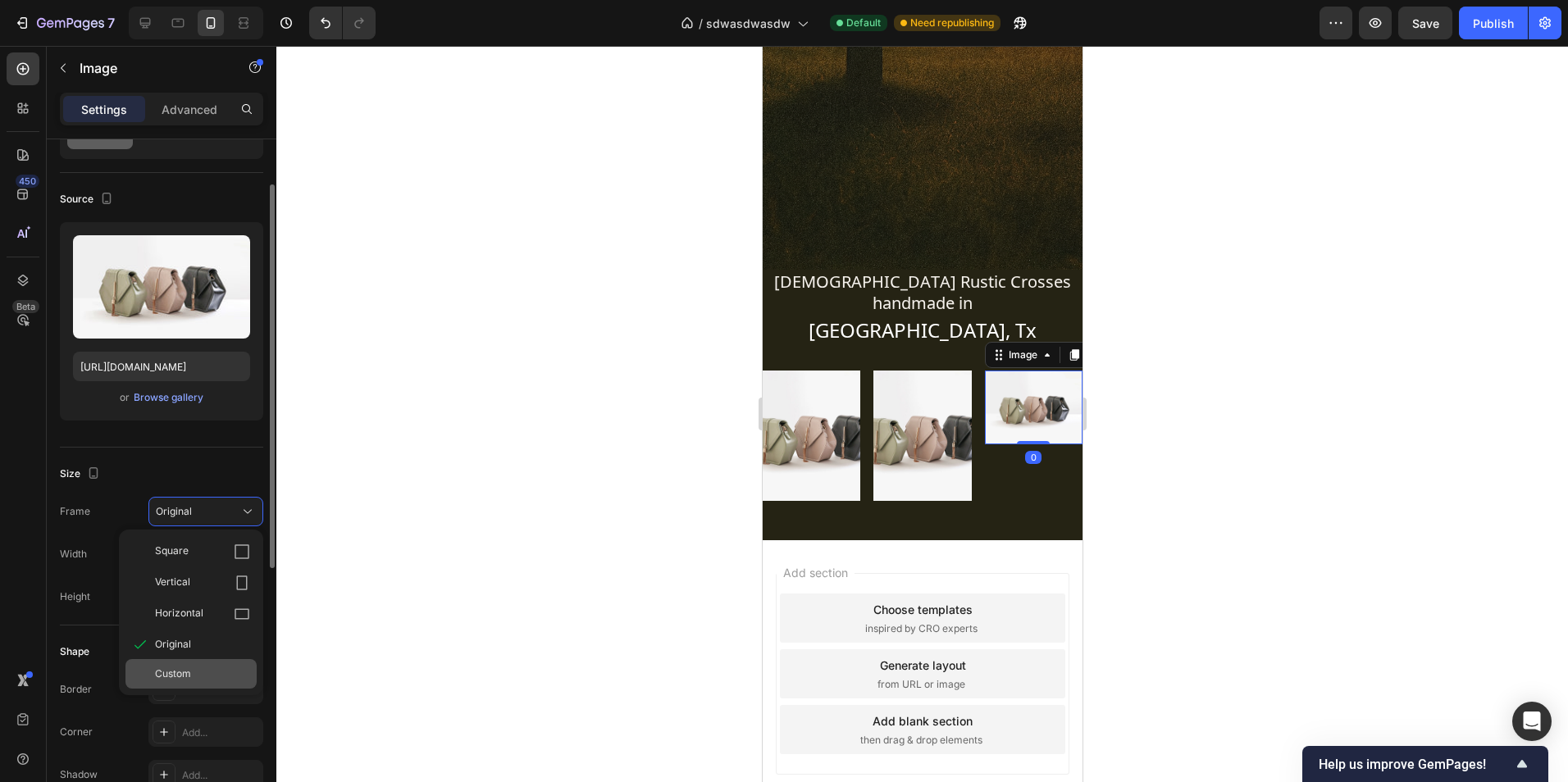
click at [204, 668] on div "Custom" at bounding box center [202, 674] width 95 height 14
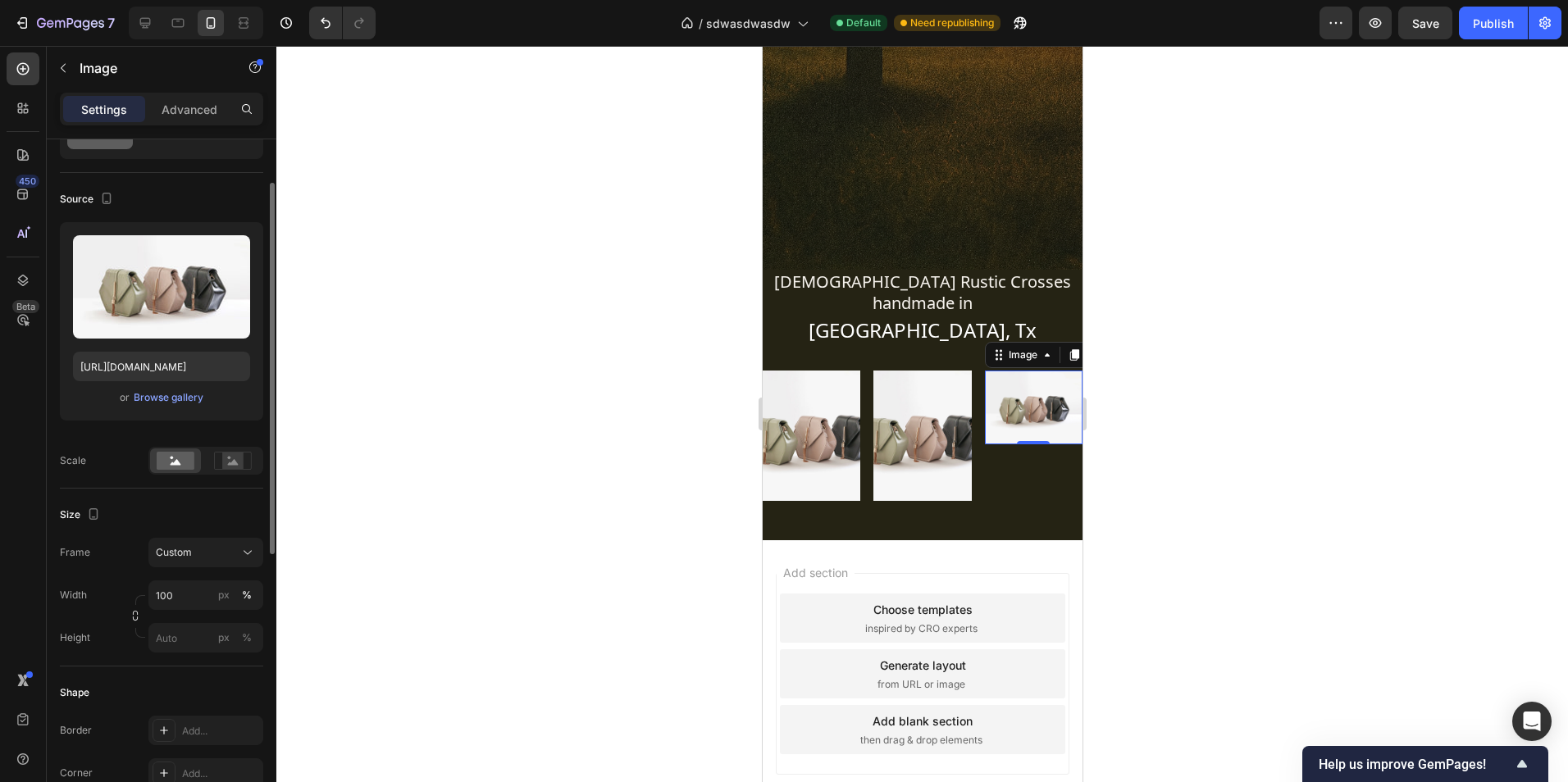
drag, startPoint x: 217, startPoint y: 598, endPoint x: 228, endPoint y: 620, distance: 24.6
click at [217, 598] on button "px" at bounding box center [224, 595] width 20 height 20
click at [229, 639] on div "px" at bounding box center [224, 638] width 12 height 14
click at [198, 610] on div "Width 100 px % Height px %" at bounding box center [161, 617] width 203 height 72
click at [194, 599] on input "100" at bounding box center [206, 595] width 115 height 30
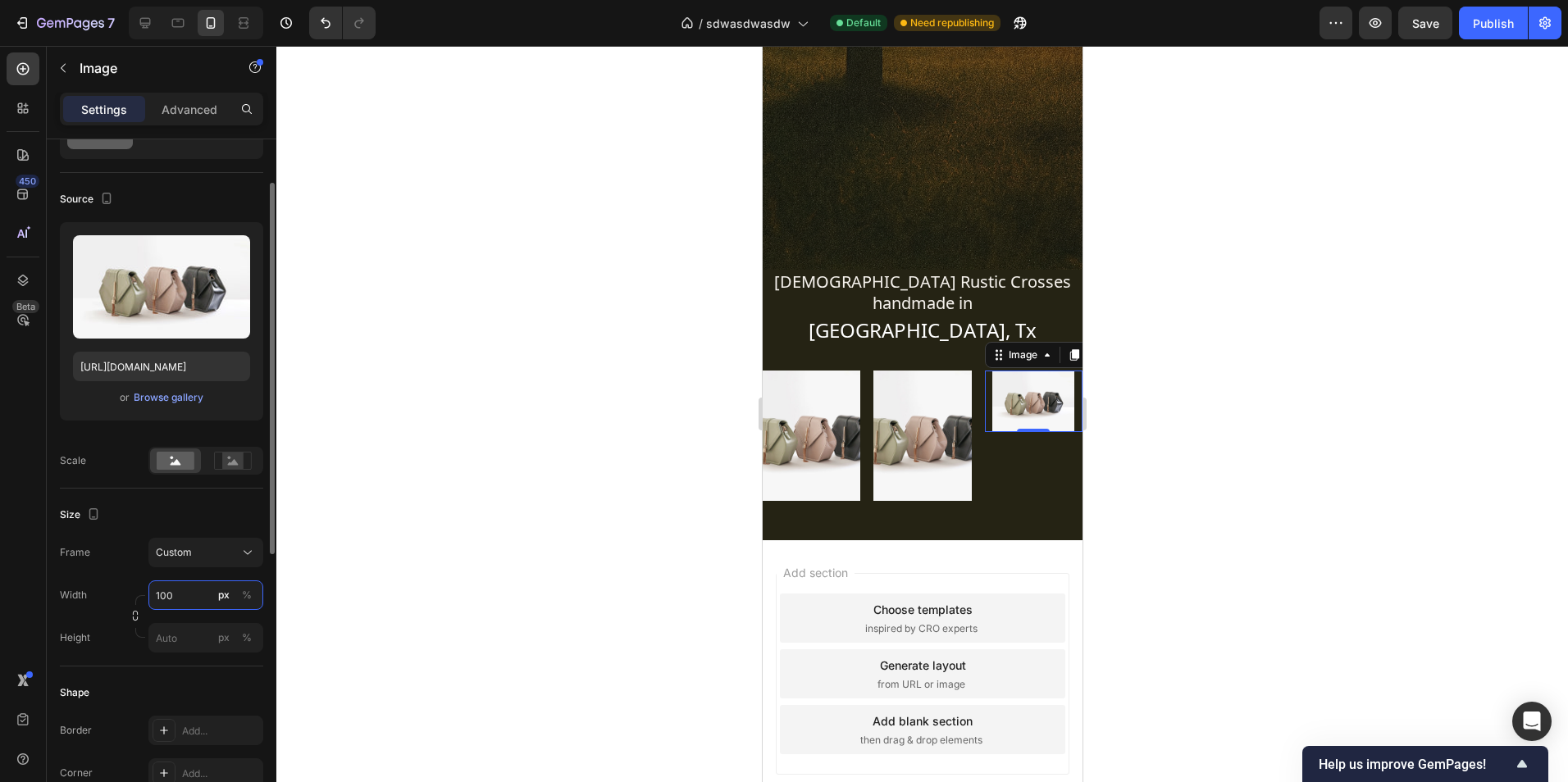
click at [194, 598] on input "100" at bounding box center [206, 595] width 115 height 30
type input "300"
click at [184, 646] on input "px %" at bounding box center [206, 638] width 115 height 30
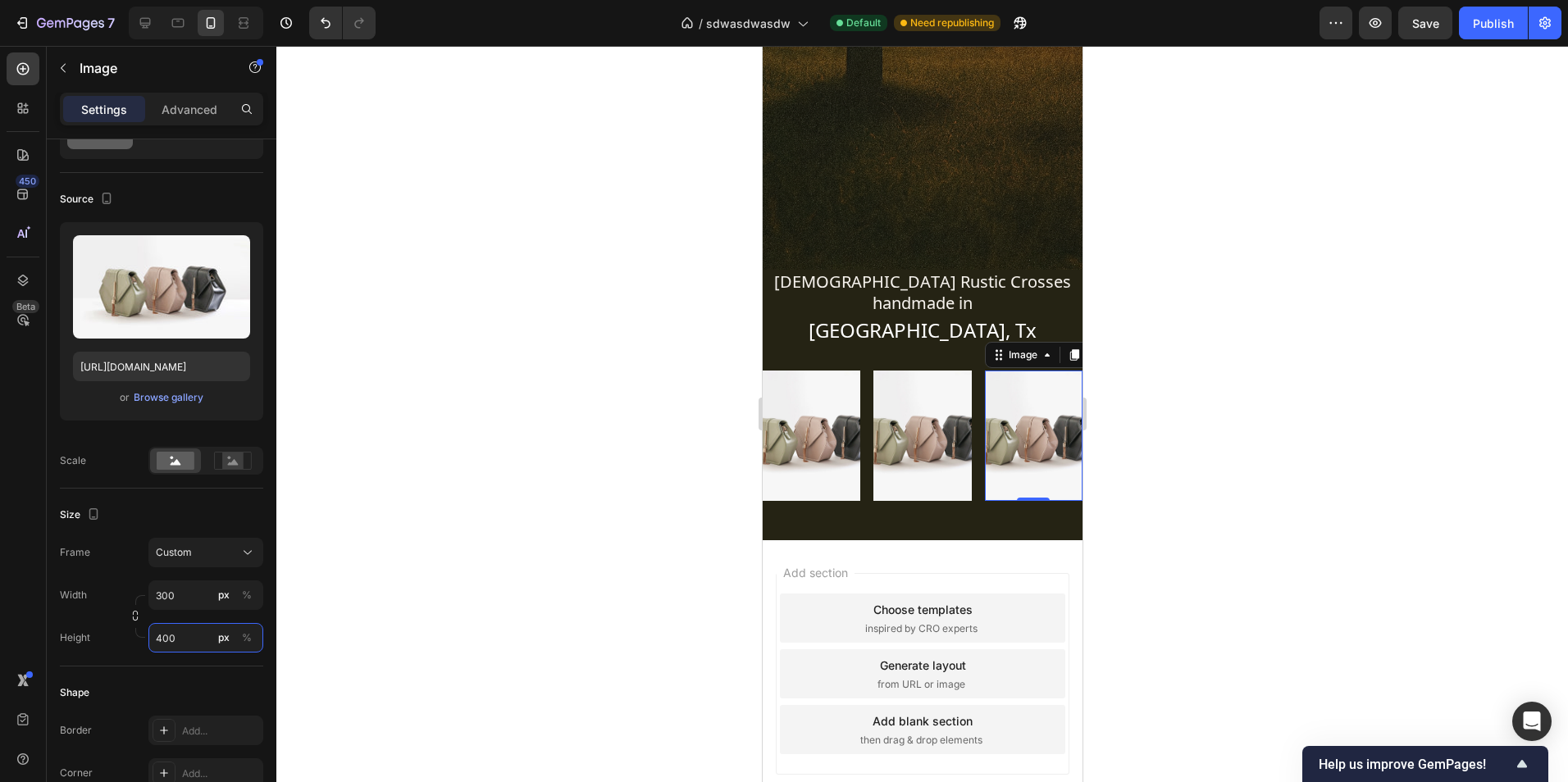
type input "400"
click at [621, 508] on div at bounding box center [922, 414] width 1292 height 736
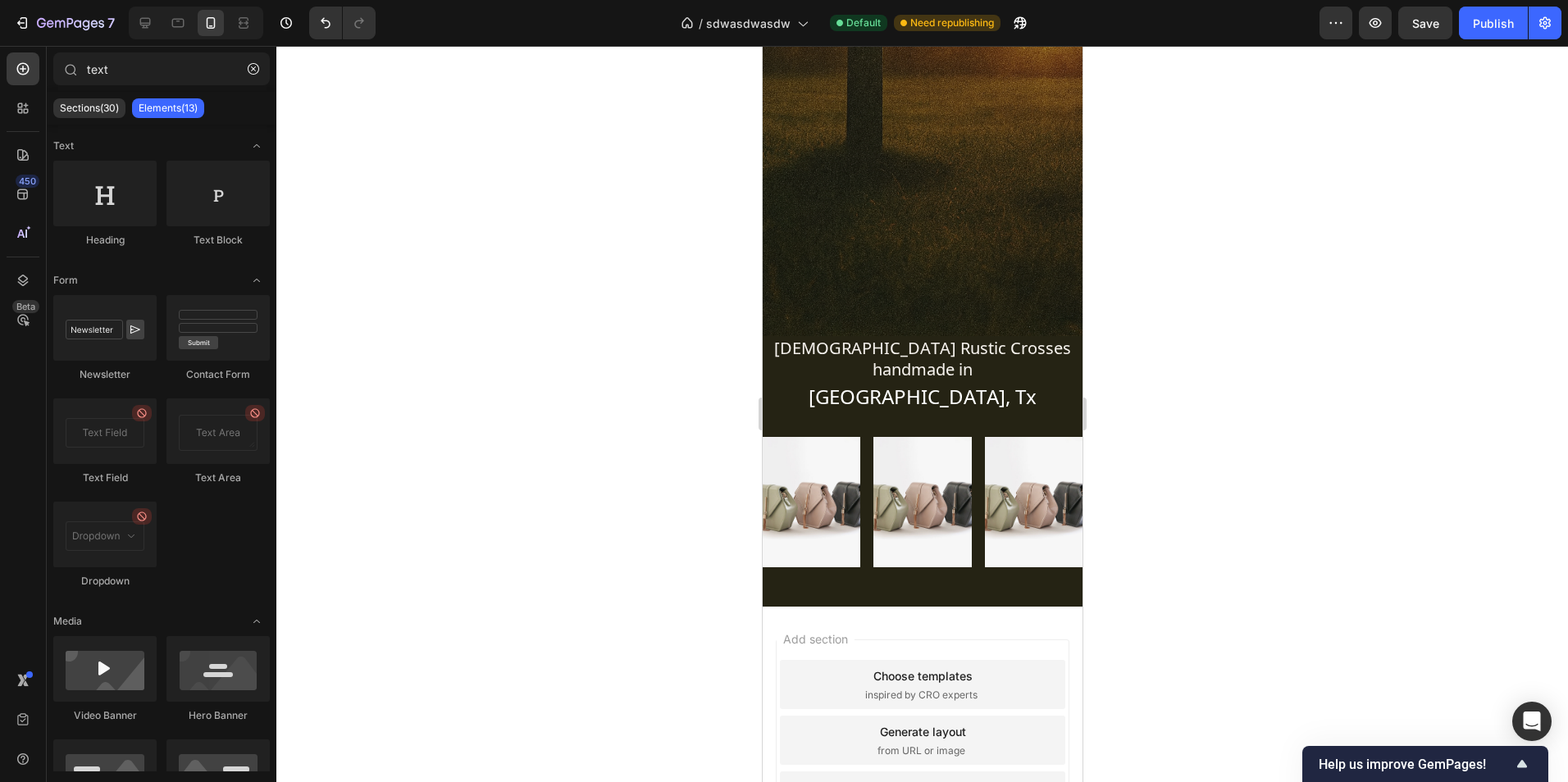
scroll to position [425, 0]
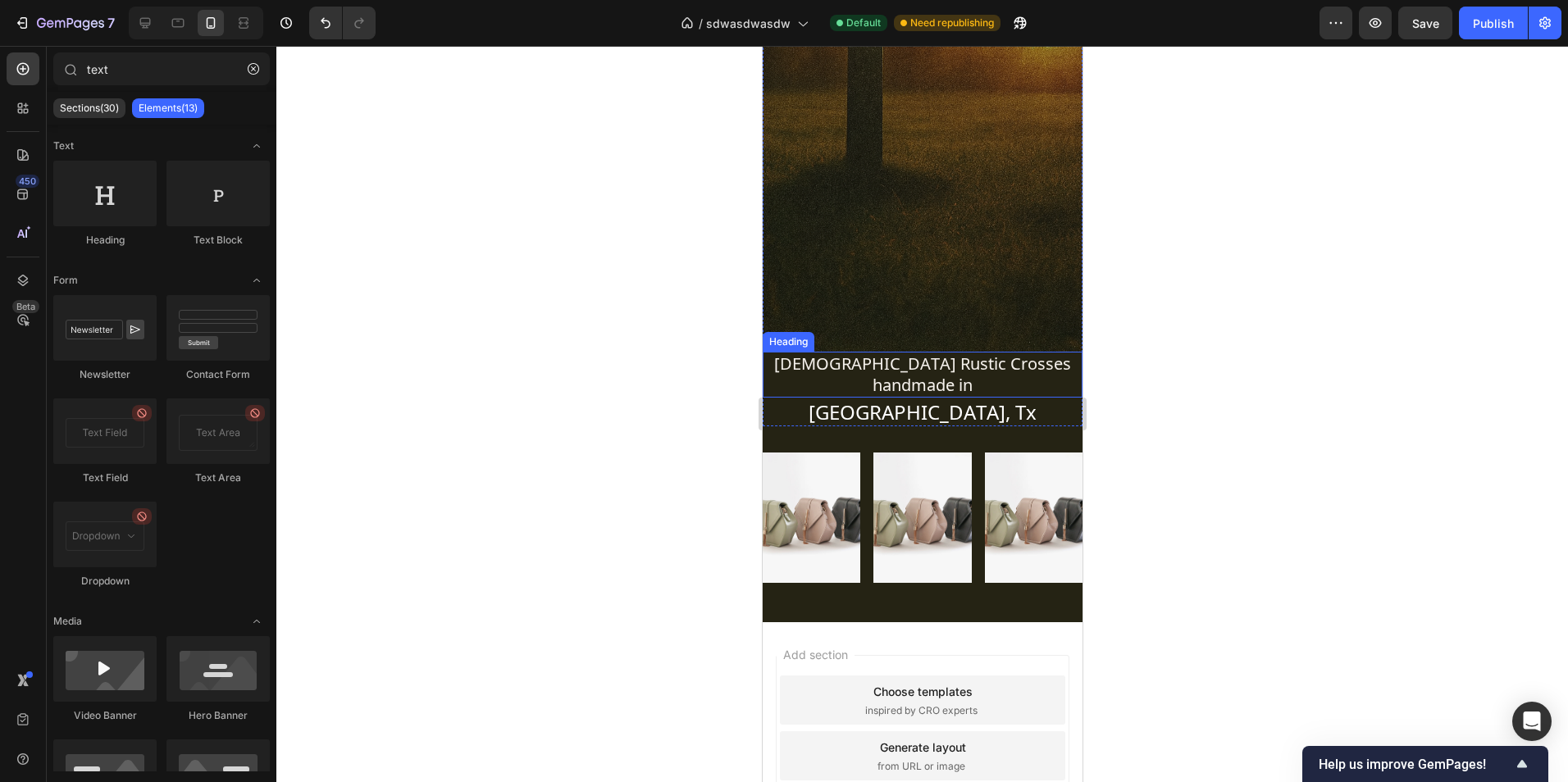
click at [1063, 364] on p "Christian Rustic Crosses handmade in" at bounding box center [921, 374] width 317 height 42
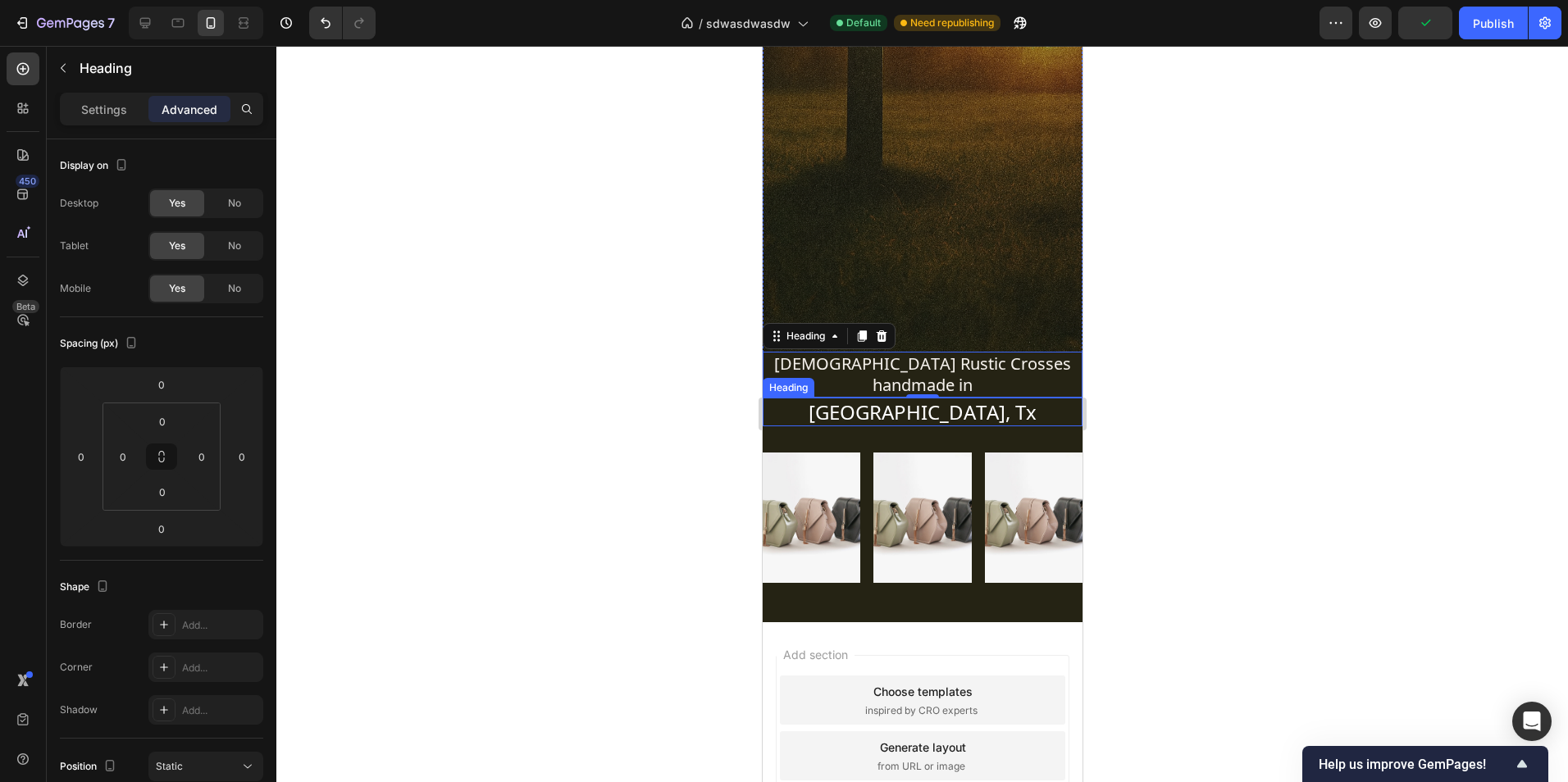
click at [811, 398] on h2 "Fort Worth, Tx" at bounding box center [921, 412] width 319 height 29
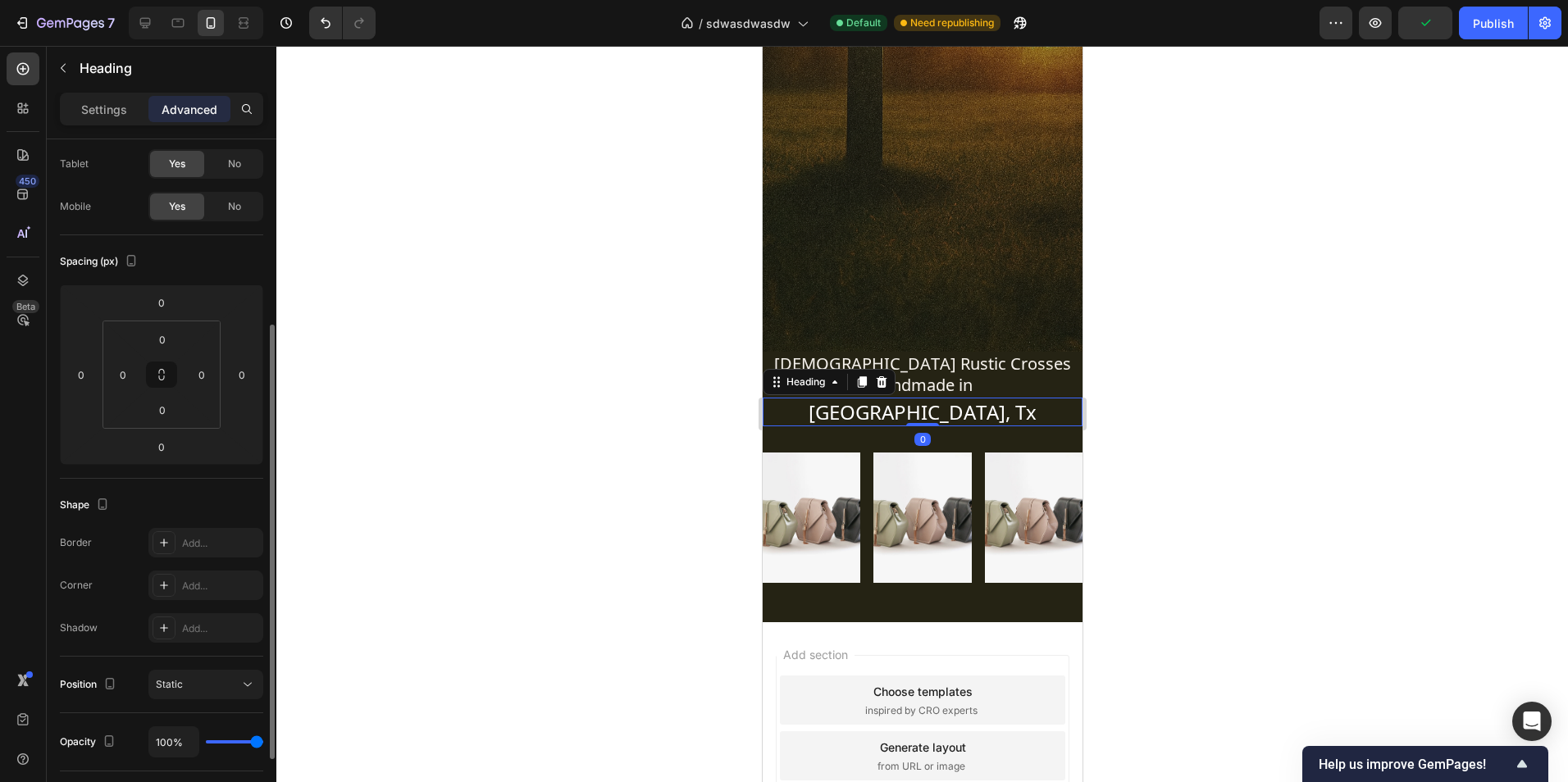
scroll to position [246, 0]
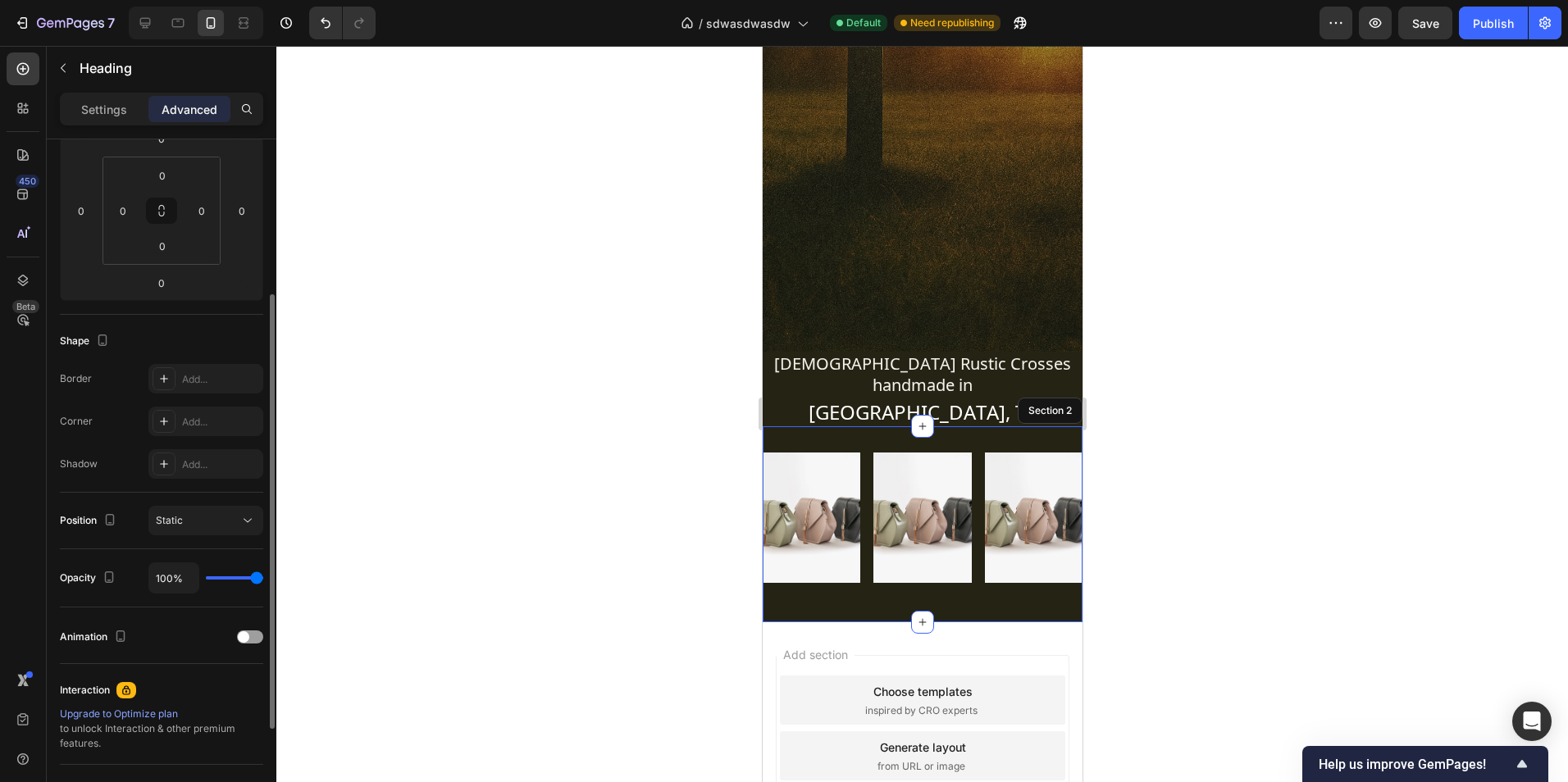
drag, startPoint x: 850, startPoint y: 578, endPoint x: 1478, endPoint y: 658, distance: 633.1
click at [850, 578] on div "Image Image Image Row Section 2" at bounding box center [921, 524] width 319 height 196
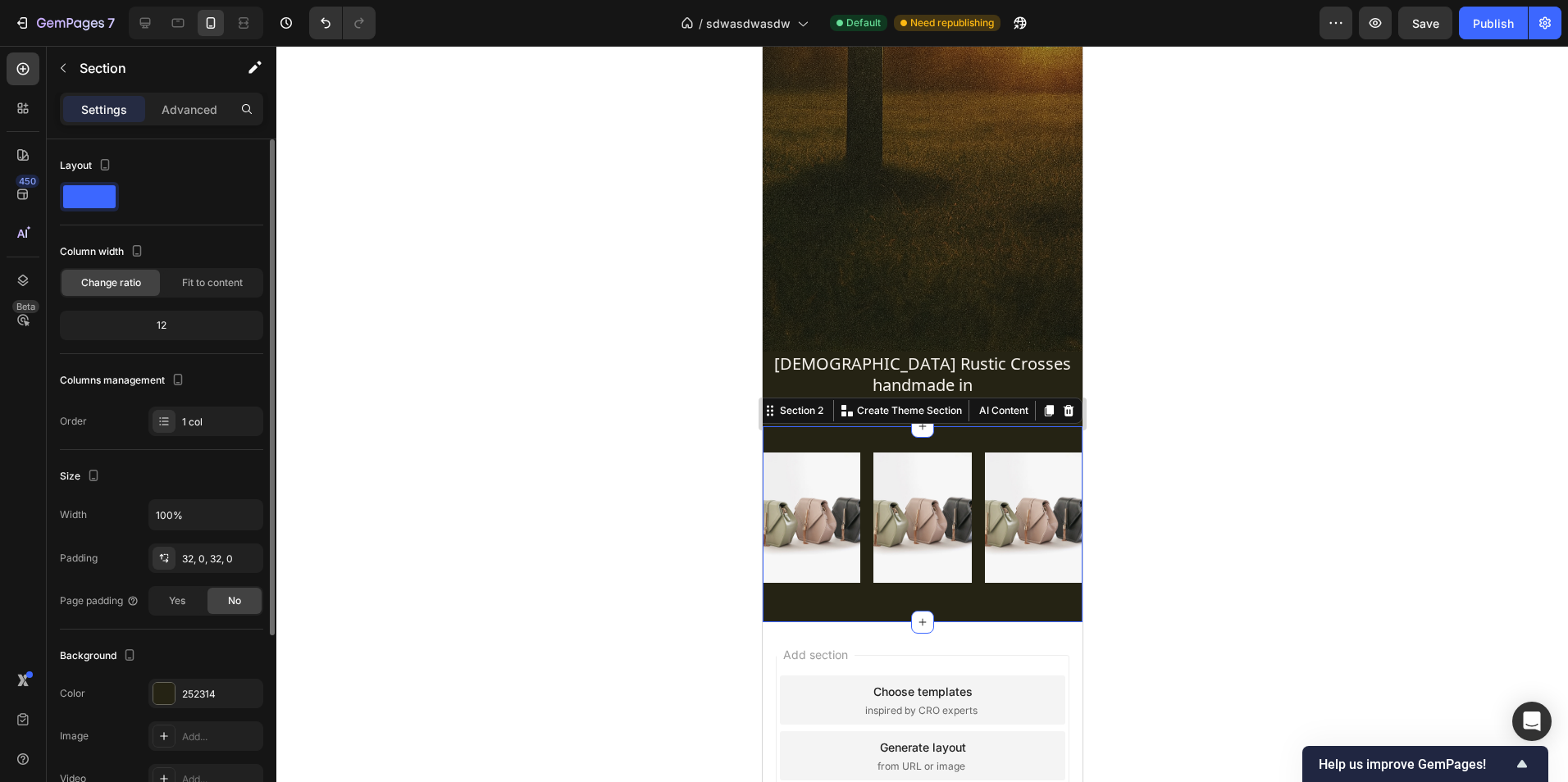
scroll to position [82, 0]
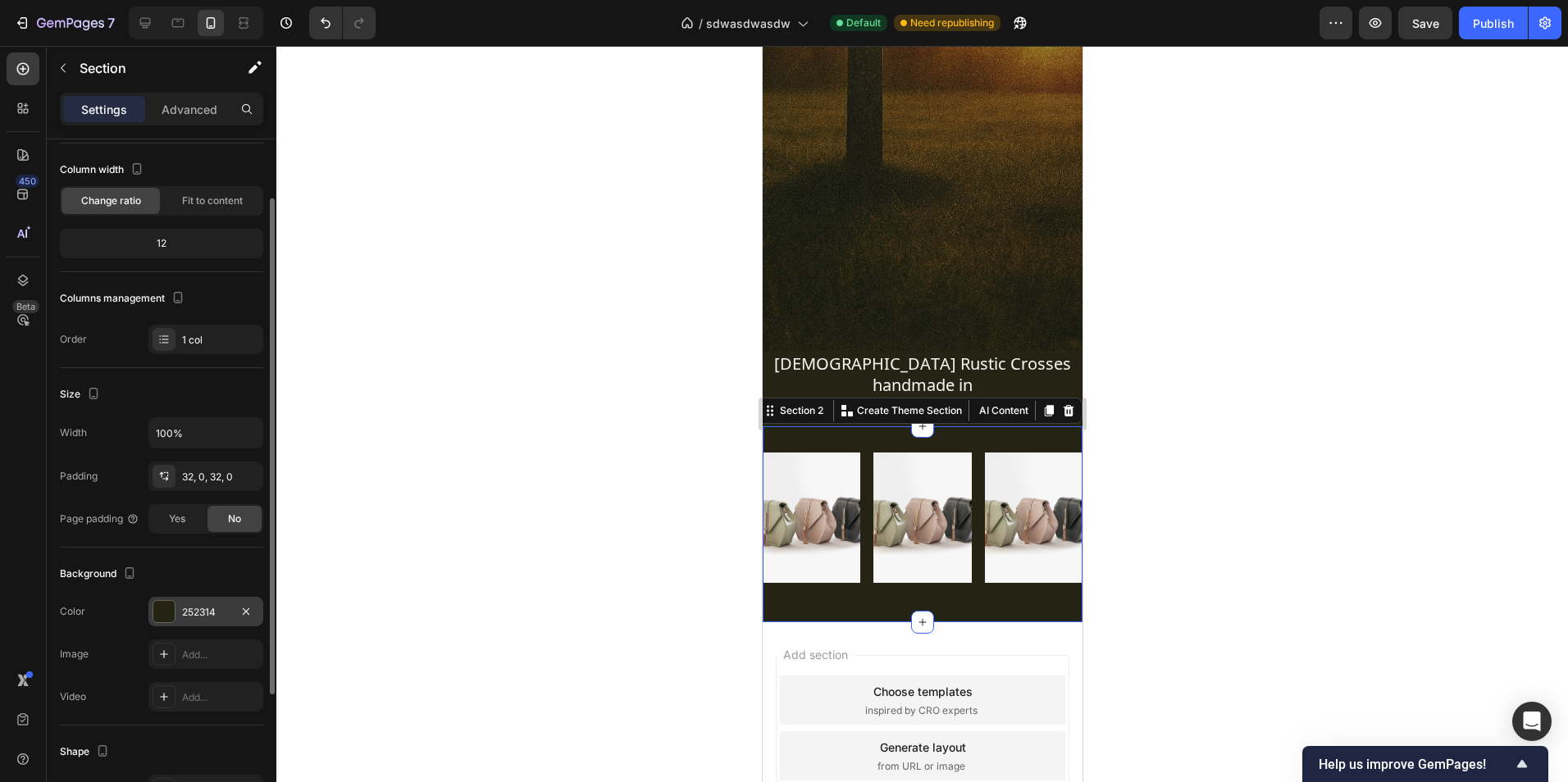
click at [195, 608] on div "252314" at bounding box center [206, 612] width 48 height 14
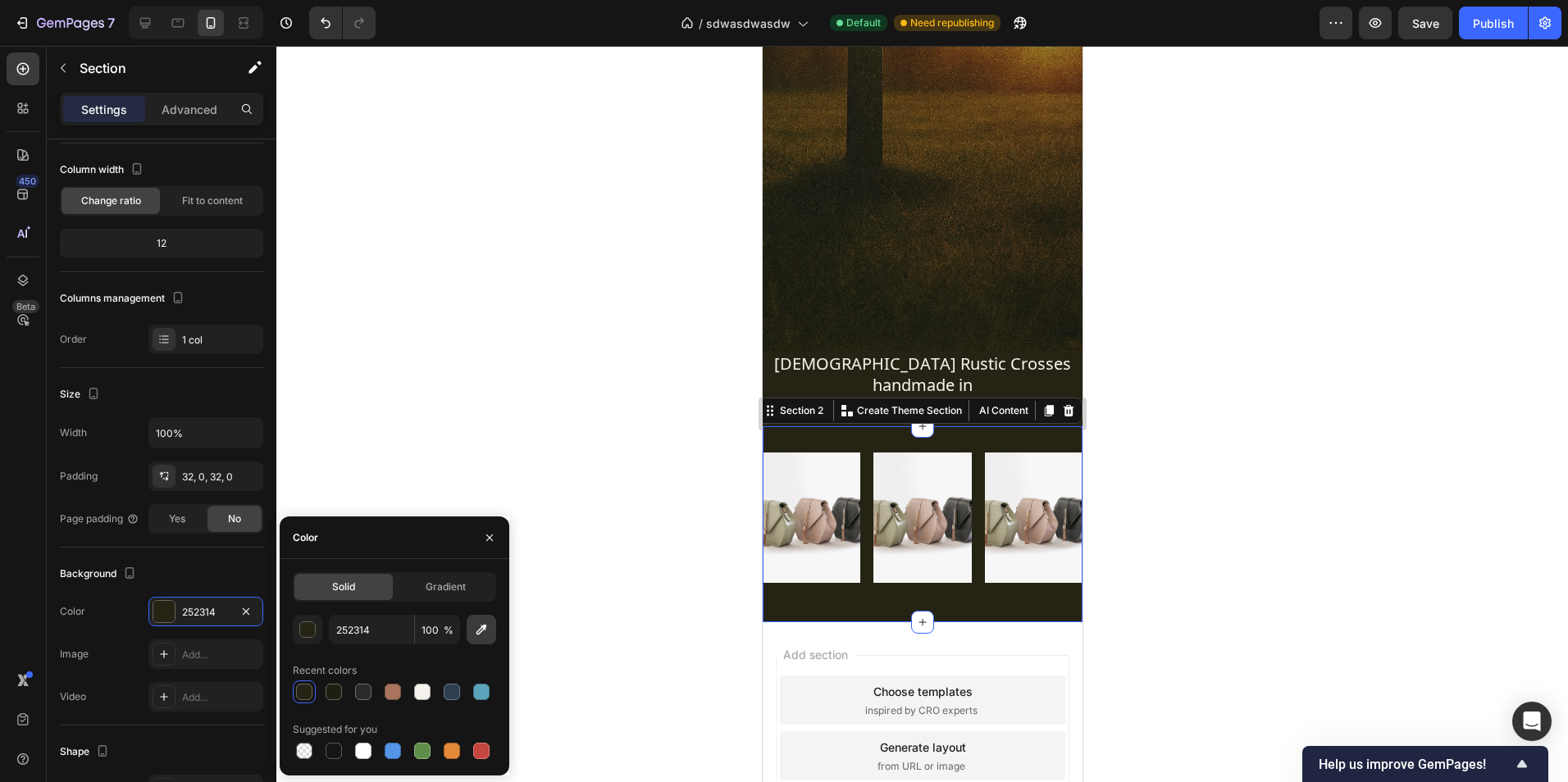
click at [491, 627] on button "button" at bounding box center [481, 630] width 30 height 30
type input "000000"
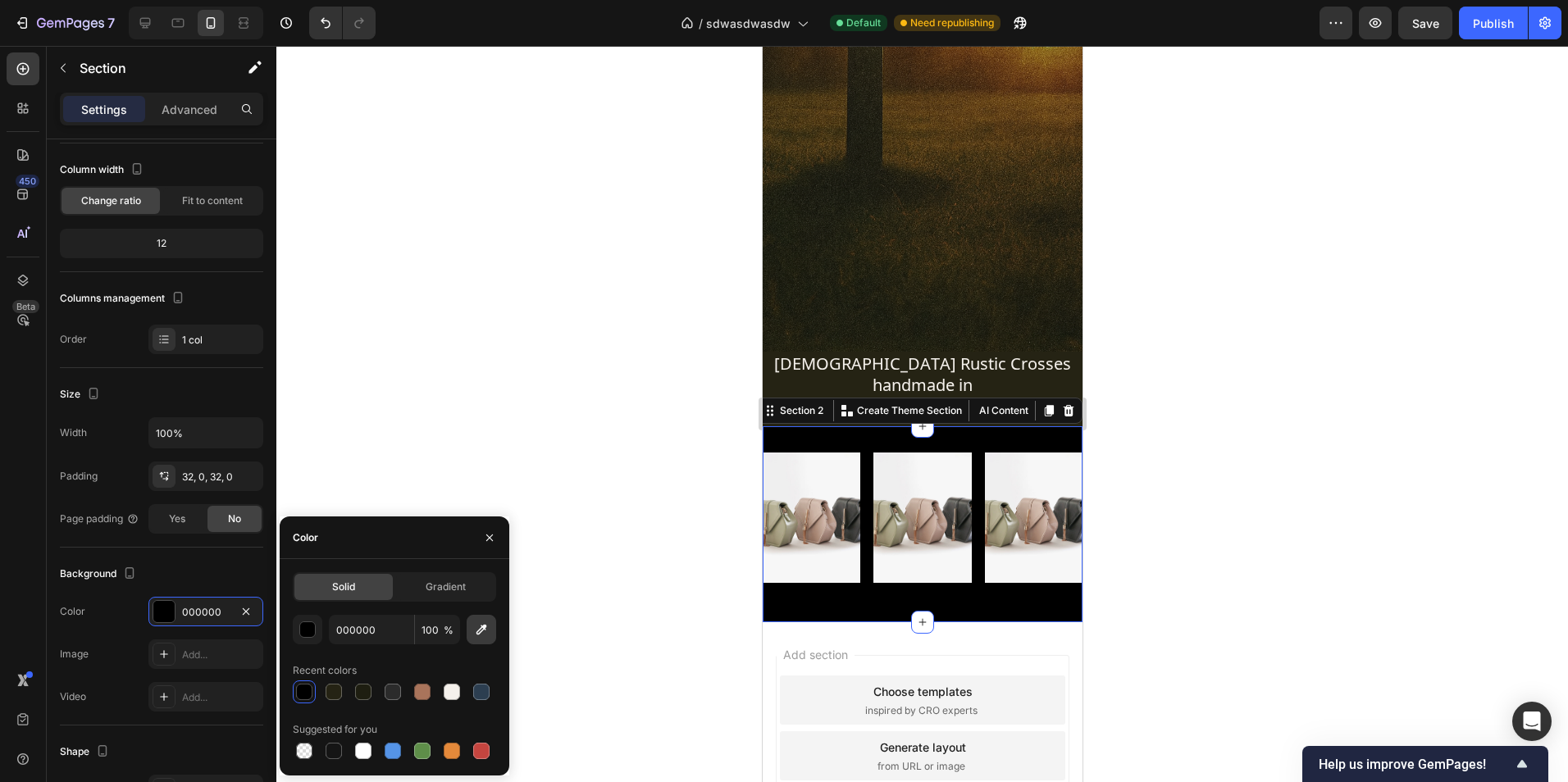
click at [484, 625] on icon "button" at bounding box center [482, 630] width 11 height 11
click at [1252, 391] on div at bounding box center [922, 414] width 1292 height 736
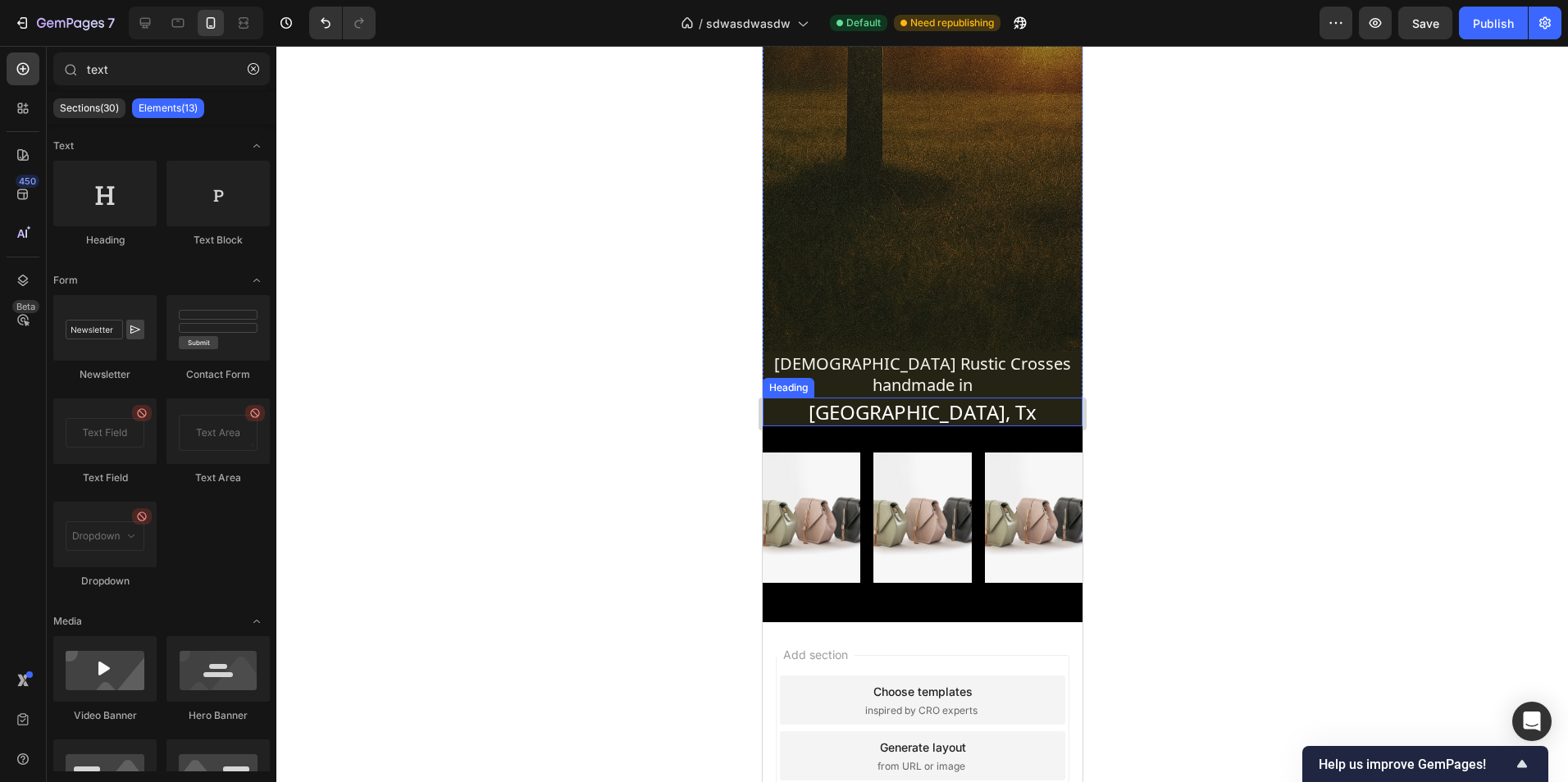
click at [1039, 398] on h2 "Fort Worth, Tx" at bounding box center [921, 412] width 319 height 29
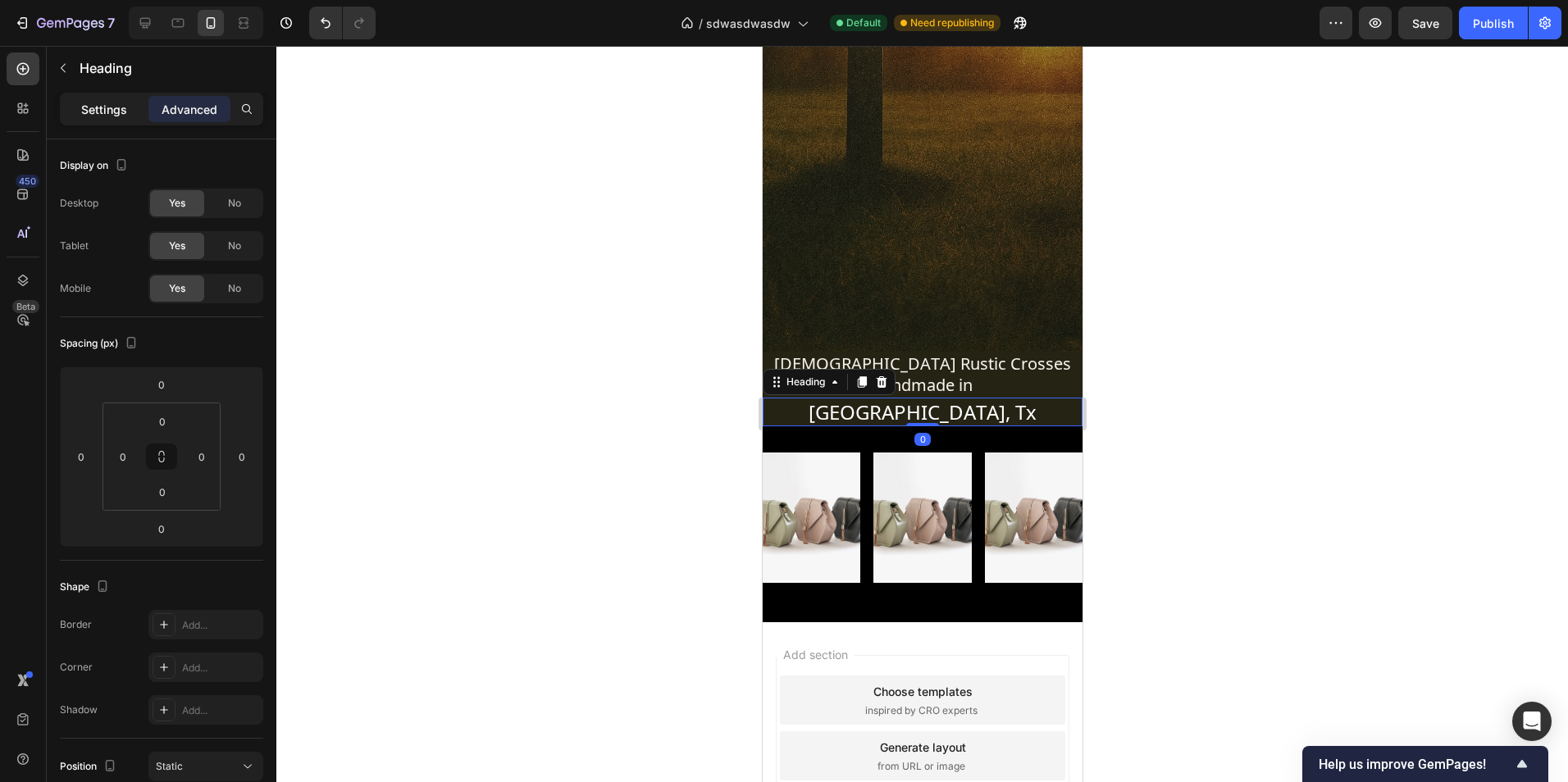
click at [109, 106] on p "Settings" at bounding box center [104, 109] width 46 height 17
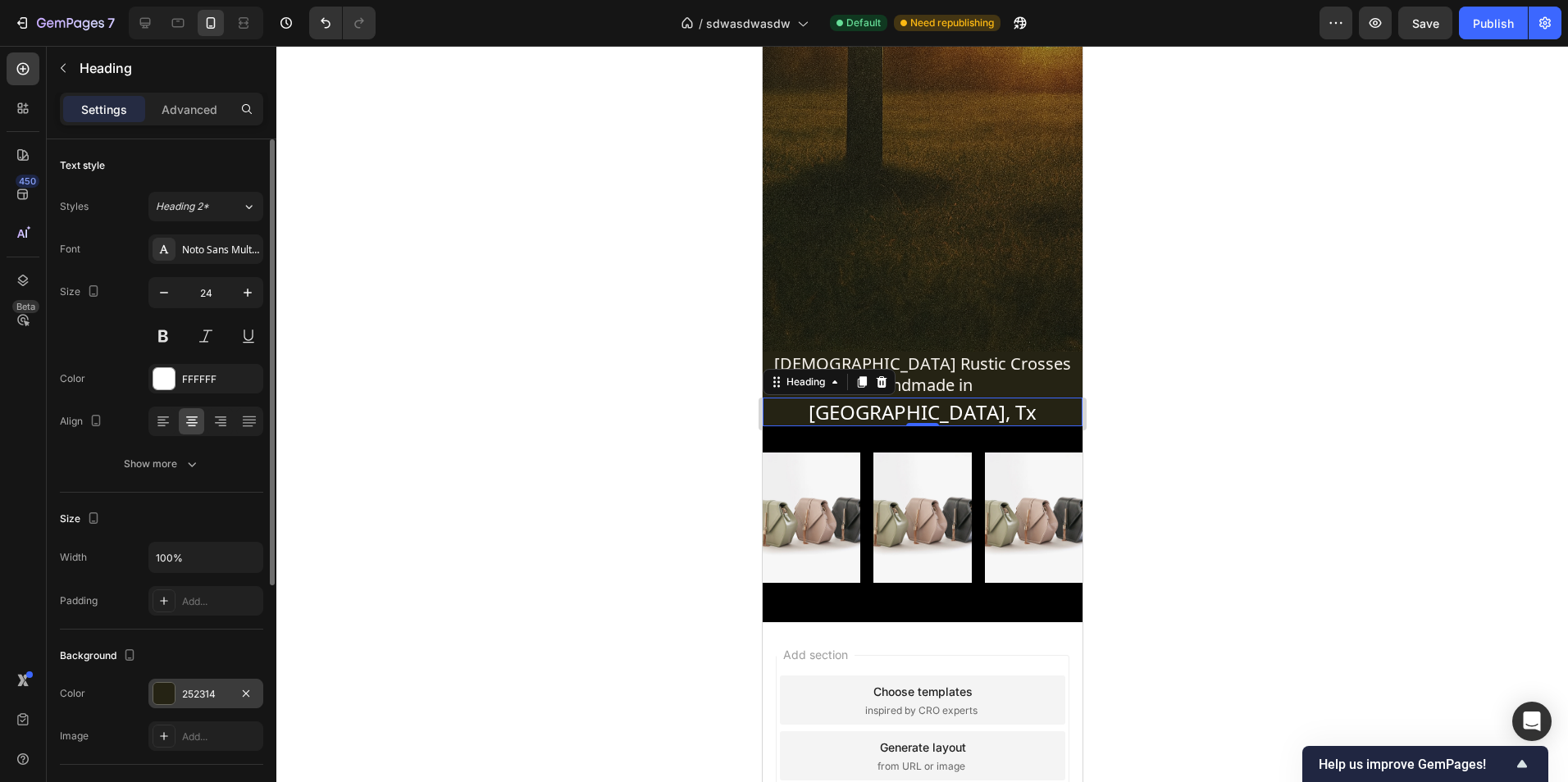
click at [208, 687] on div "252314" at bounding box center [206, 695] width 48 height 14
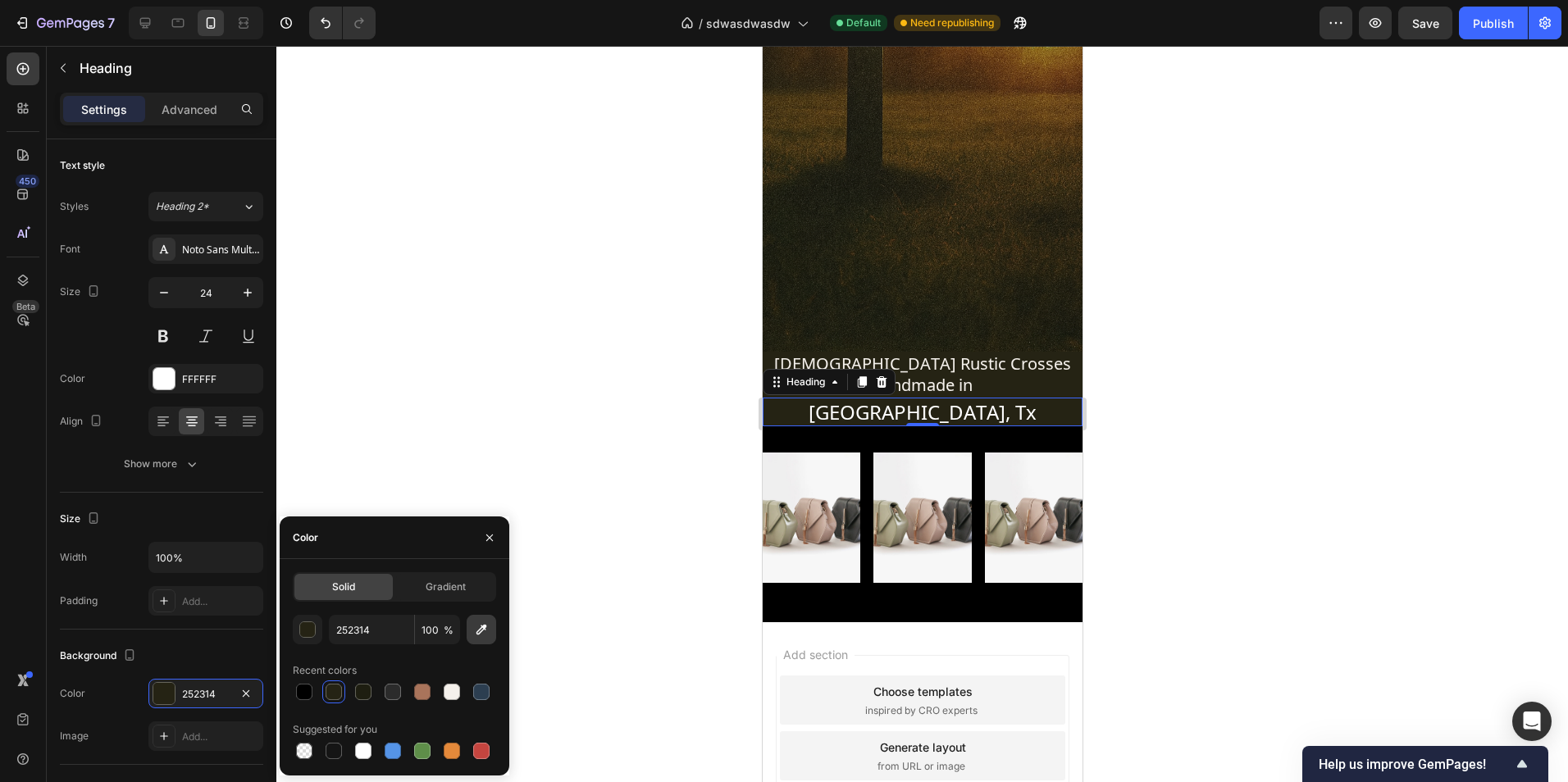
click at [473, 629] on button "button" at bounding box center [481, 630] width 30 height 30
type input "000000"
click at [1242, 451] on div at bounding box center [922, 414] width 1292 height 736
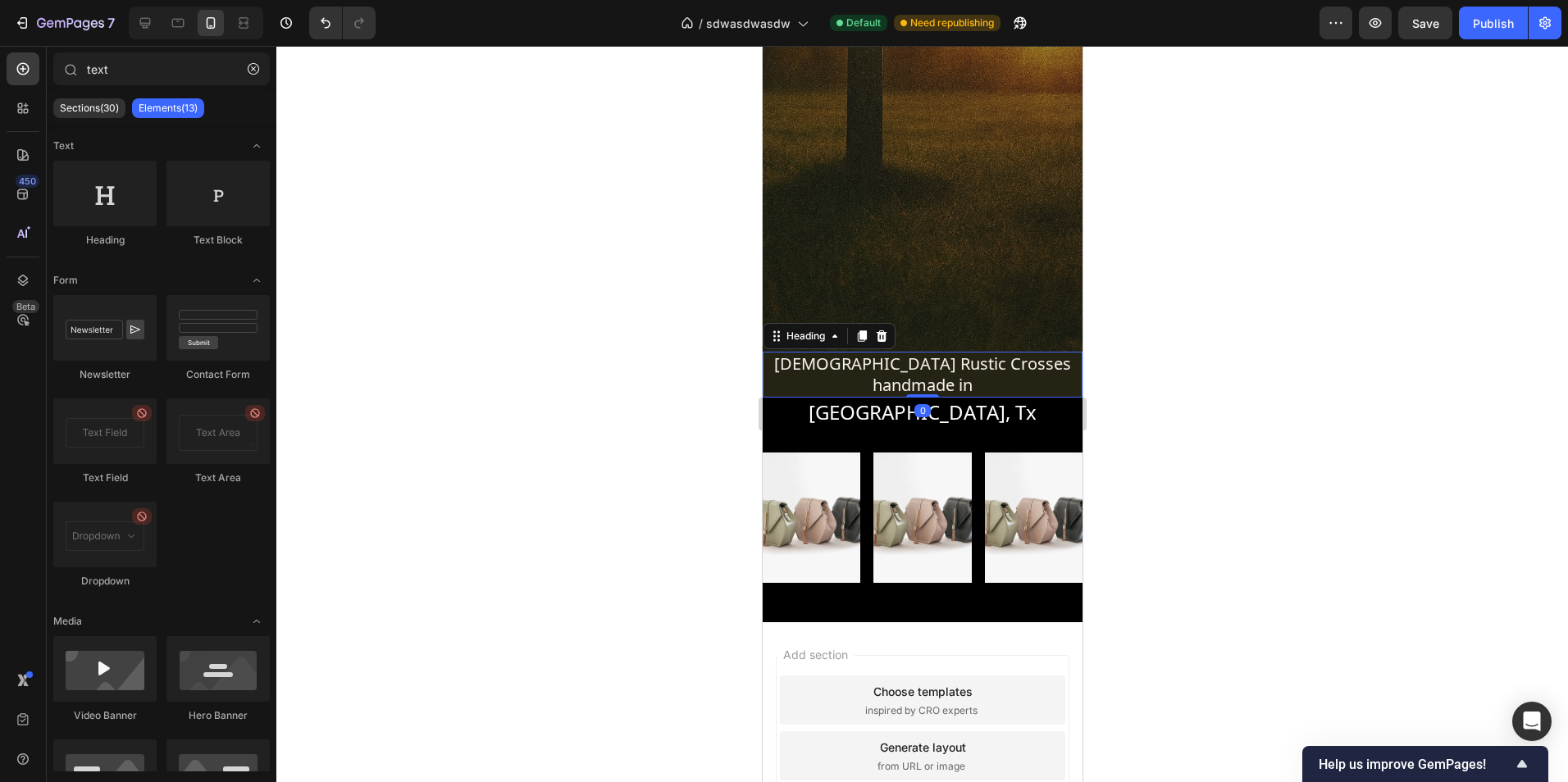
click at [1062, 364] on p "Christian Rustic Crosses handmade in" at bounding box center [921, 374] width 317 height 42
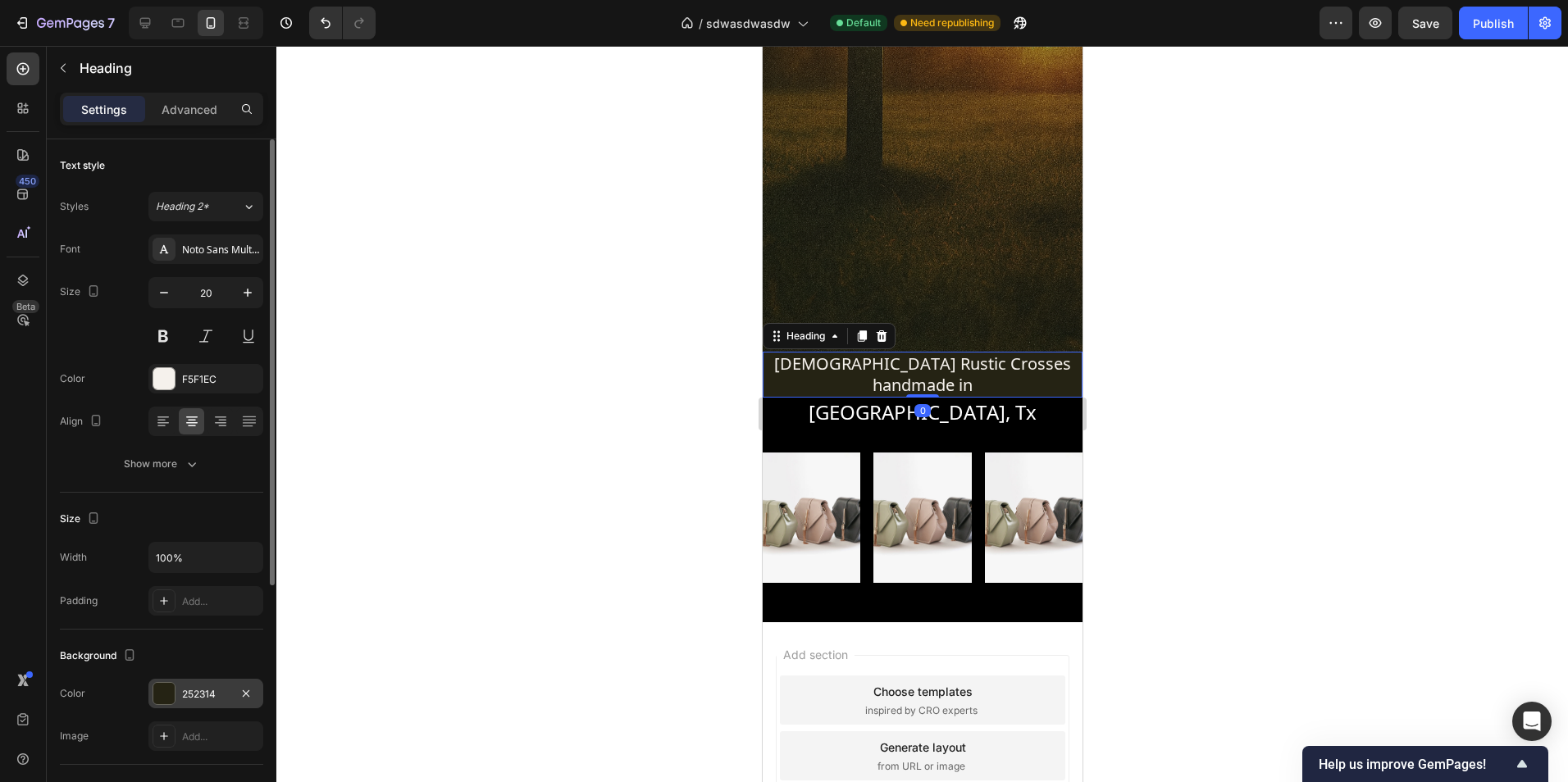
click at [207, 687] on div "252314" at bounding box center [206, 695] width 48 height 14
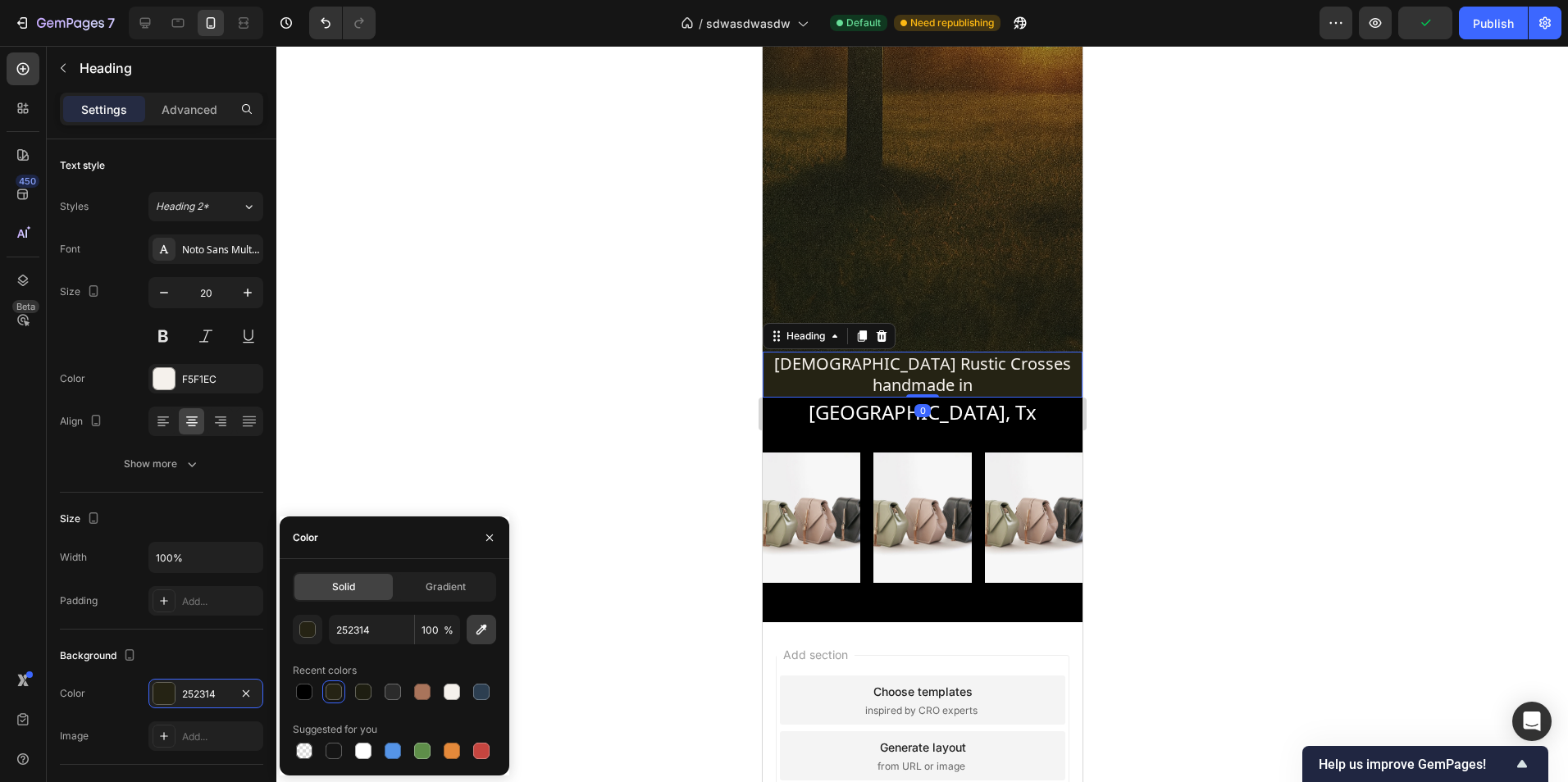
click at [473, 634] on button "button" at bounding box center [481, 630] width 30 height 30
type input "000000"
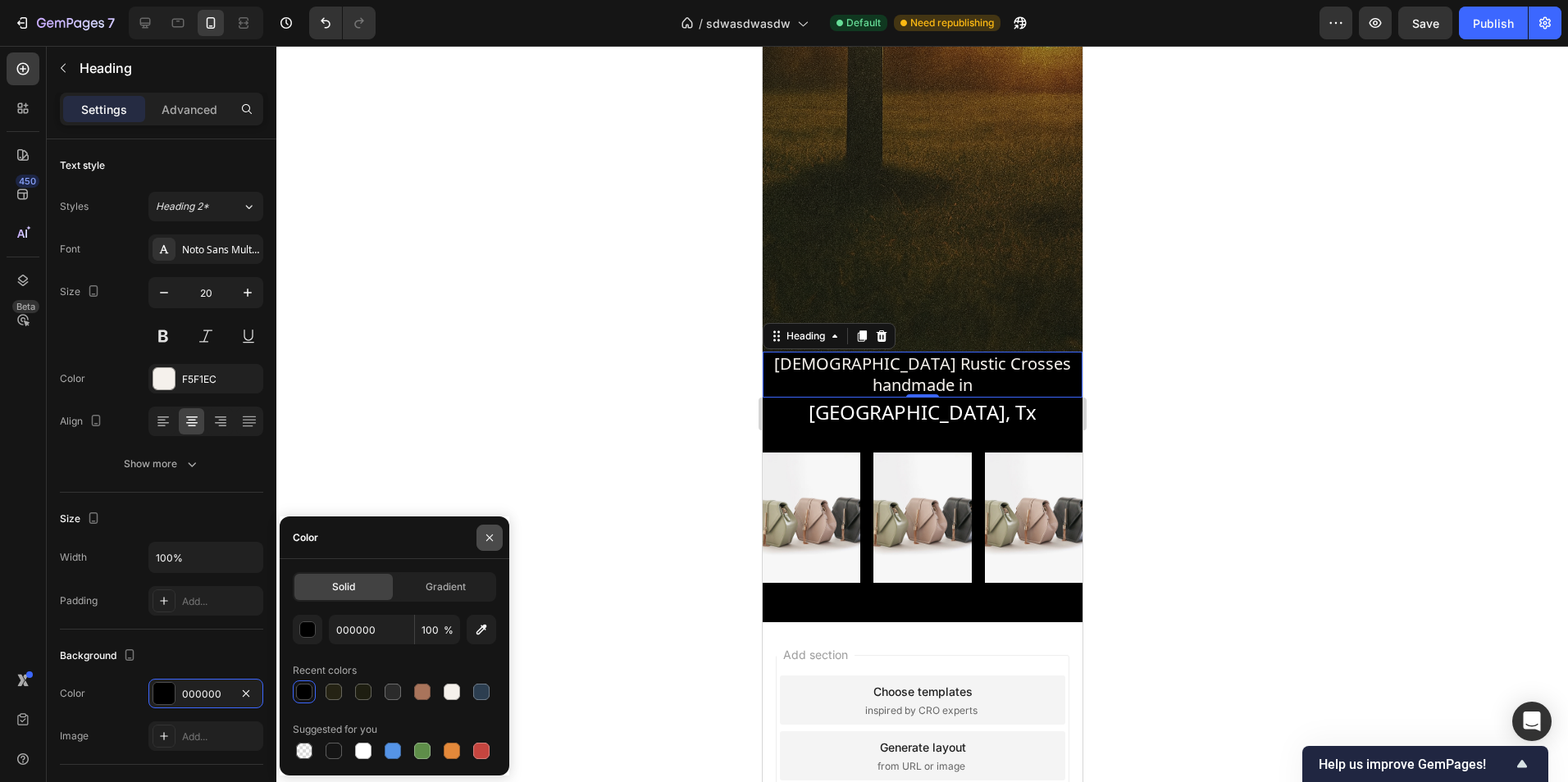
click at [497, 536] on button "button" at bounding box center [489, 538] width 26 height 26
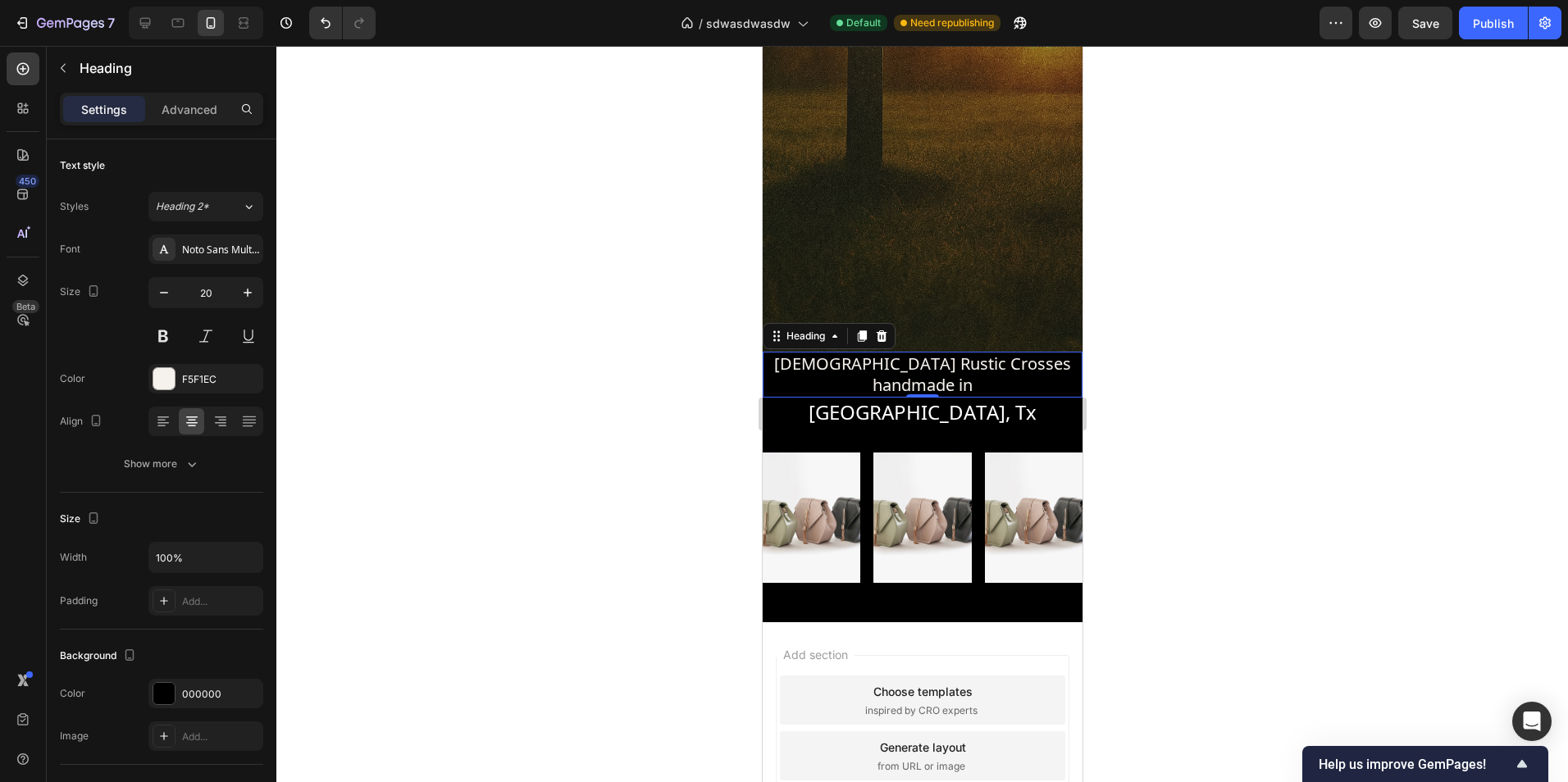
click at [583, 494] on div at bounding box center [922, 414] width 1292 height 736
click at [1011, 355] on p "Christian Rustic Crosses handmade in" at bounding box center [921, 374] width 317 height 42
click at [221, 113] on div "Advanced" at bounding box center [189, 108] width 82 height 26
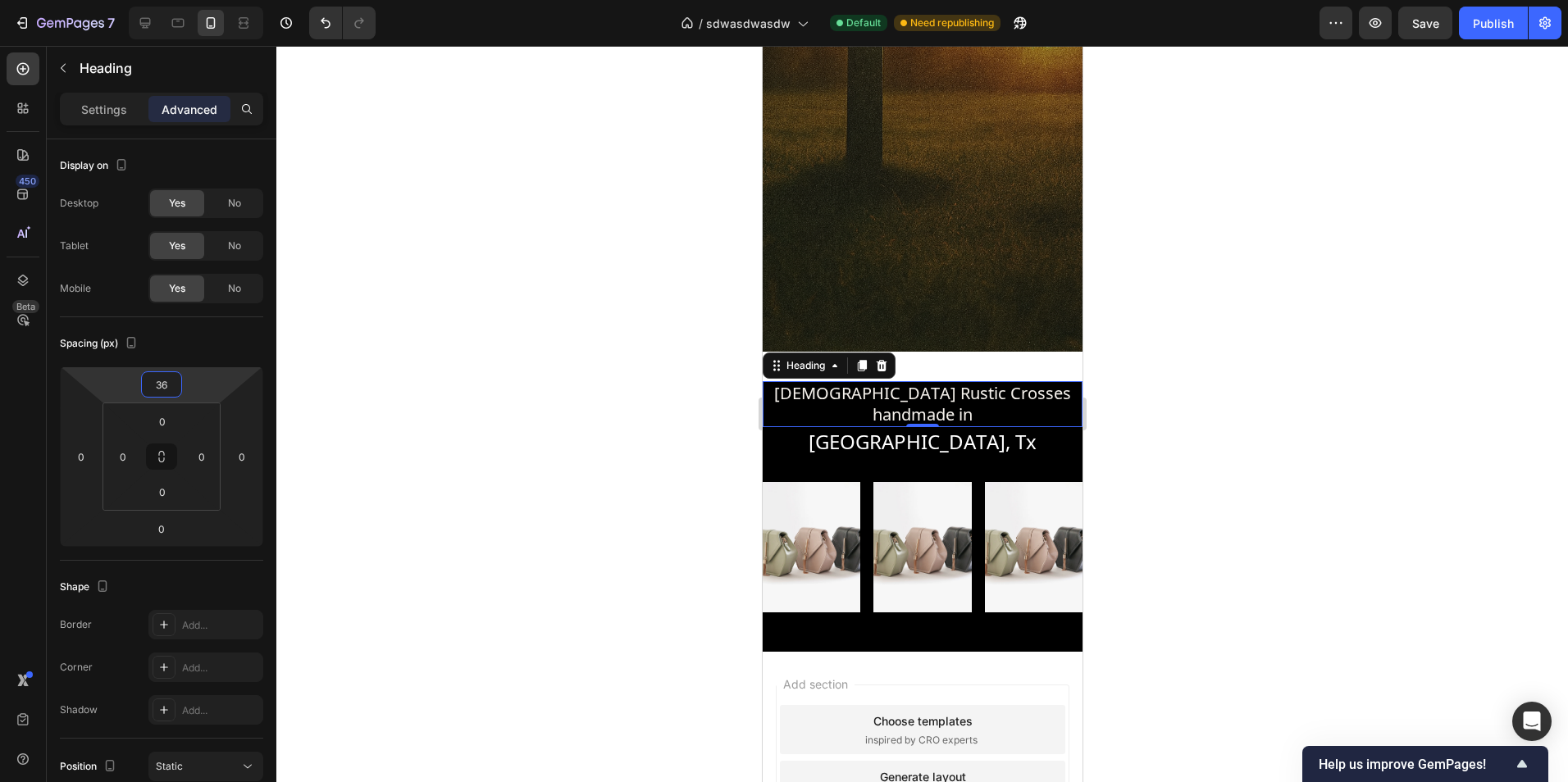
type input "38"
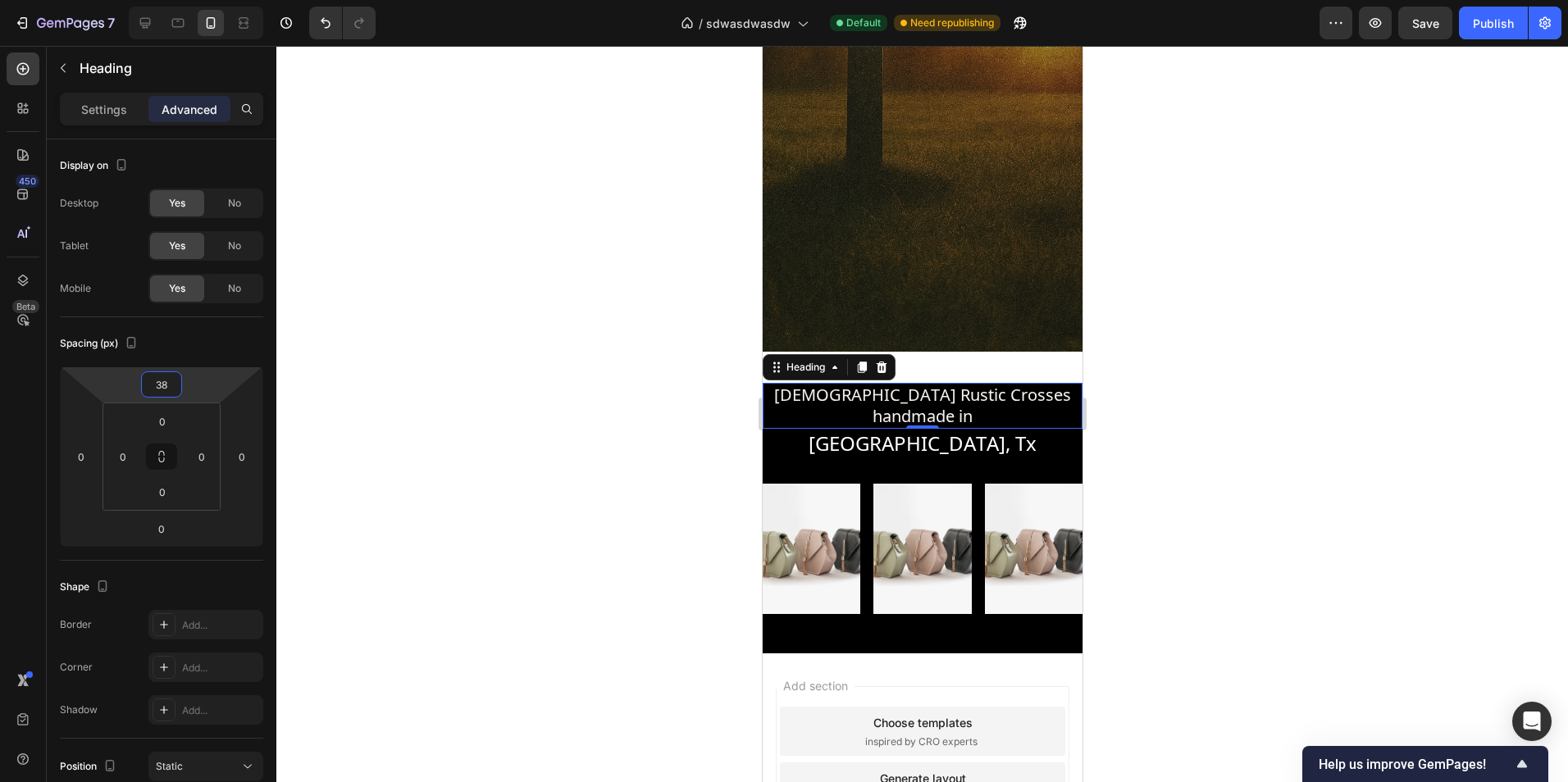
drag, startPoint x: 217, startPoint y: 380, endPoint x: 216, endPoint y: 364, distance: 16.0
click at [216, 0] on html "7 Version history / sdwasdwasdw Default Need republishing Preview Save Publish …" at bounding box center [784, 0] width 1568 height 0
click at [962, 368] on div "LuxeLoveLife Text Block Grace At Every Corner Text Block Hero Banner Christian …" at bounding box center [921, 56] width 319 height 803
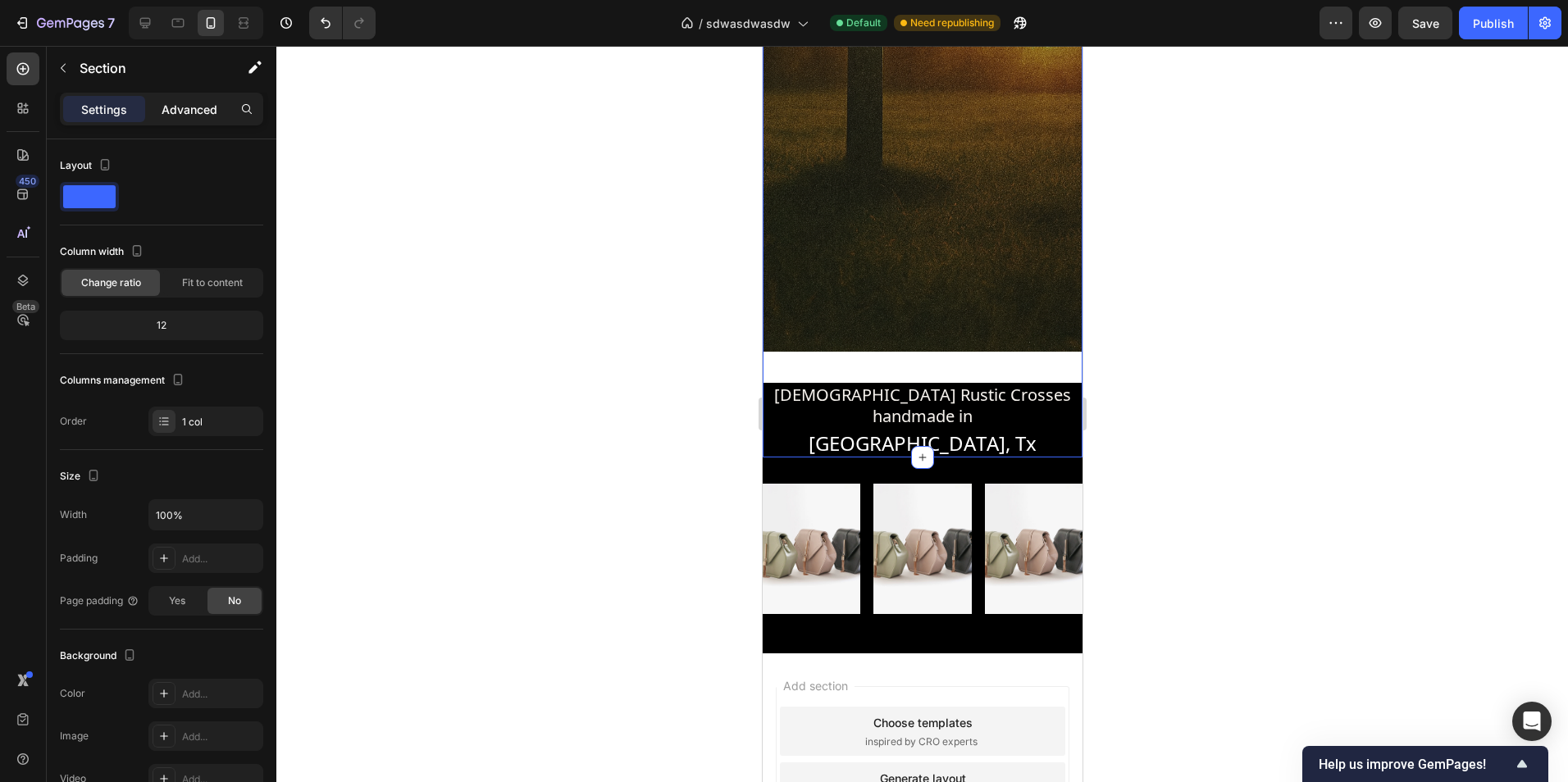
click at [179, 107] on p "Advanced" at bounding box center [189, 109] width 56 height 17
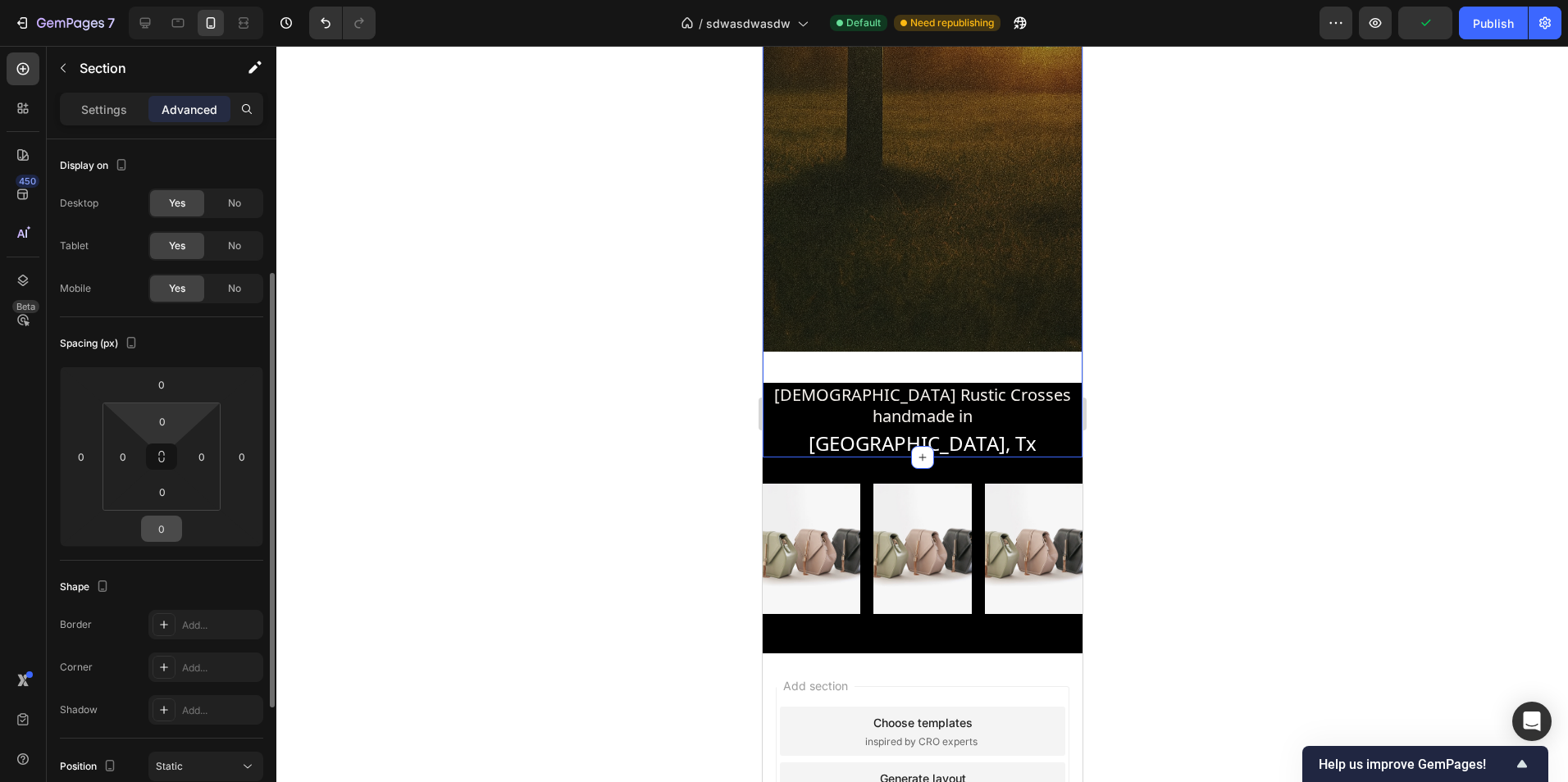
scroll to position [164, 0]
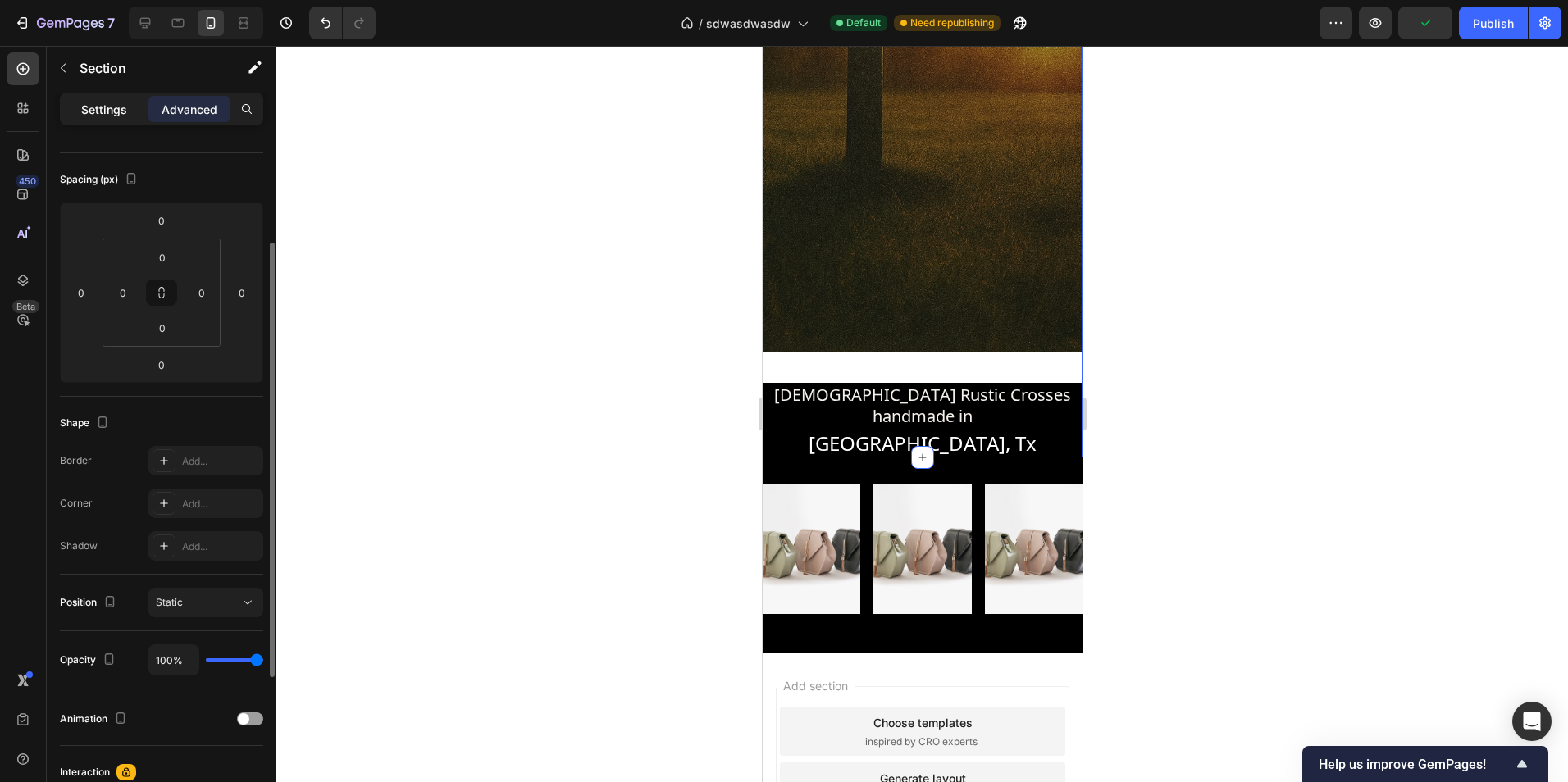
click at [93, 110] on p "Settings" at bounding box center [104, 109] width 46 height 17
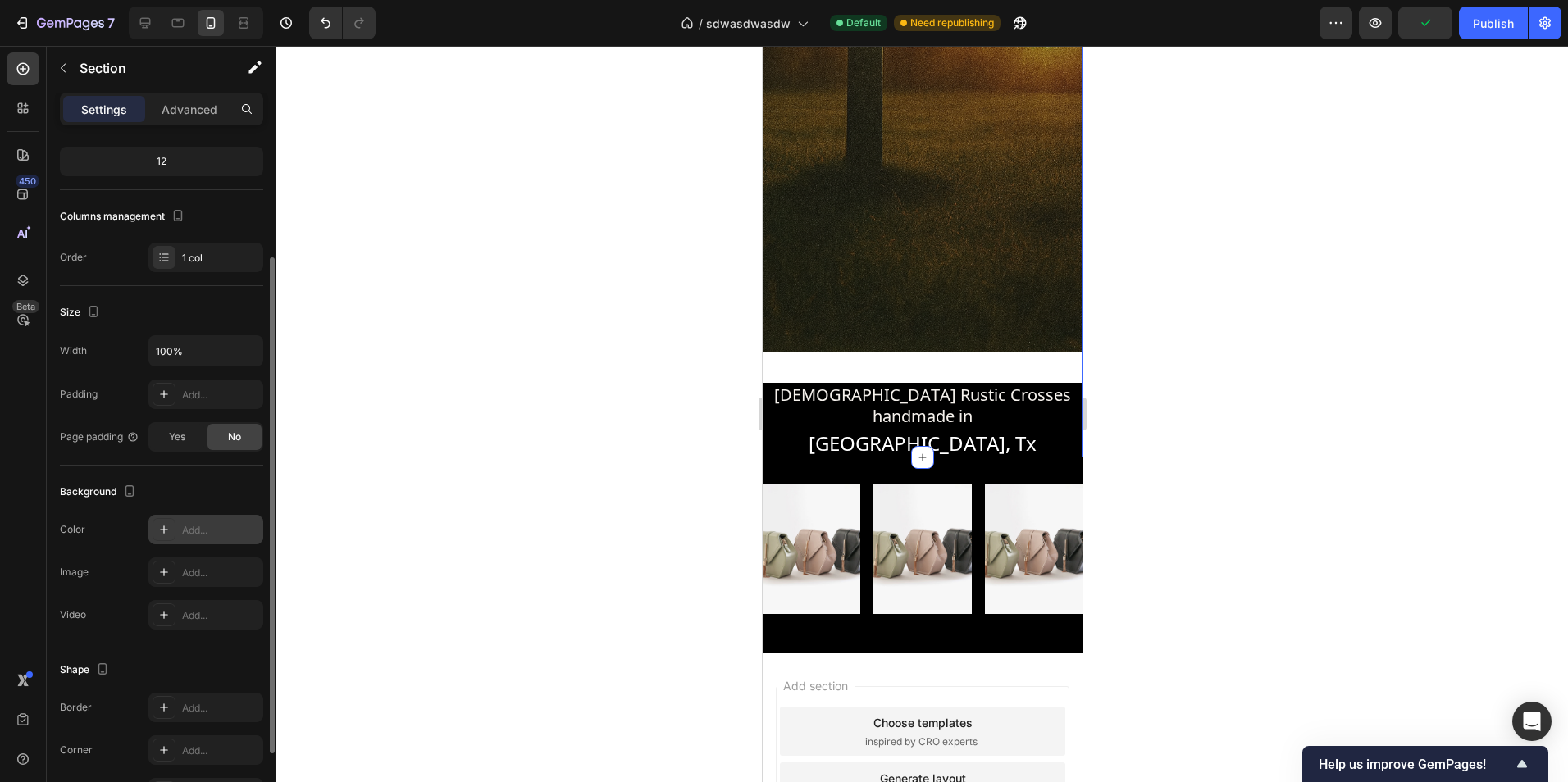
click at [193, 536] on div "Add..." at bounding box center [220, 530] width 77 height 14
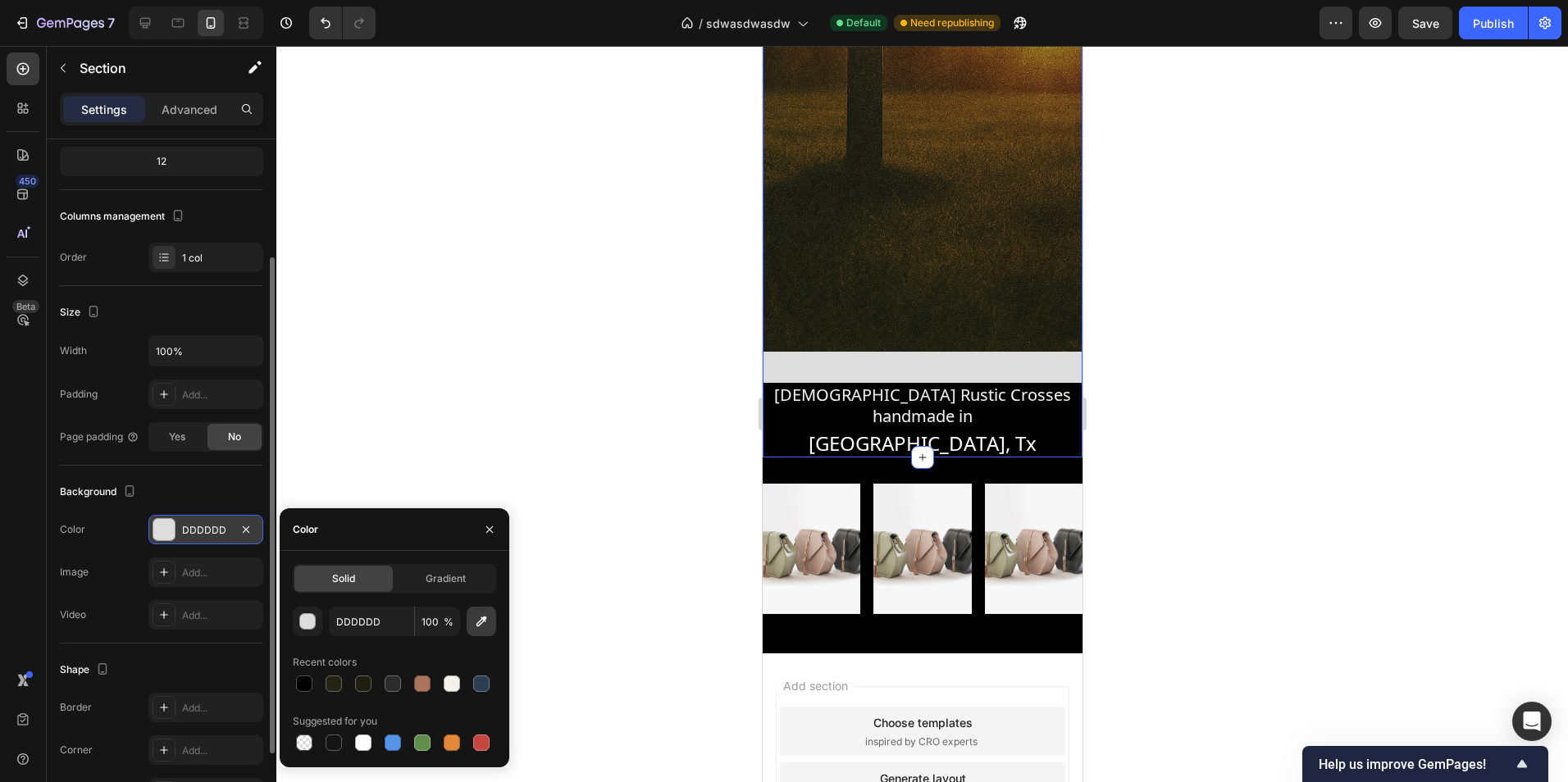
click at [492, 614] on button "button" at bounding box center [481, 621] width 30 height 30
type input "000000"
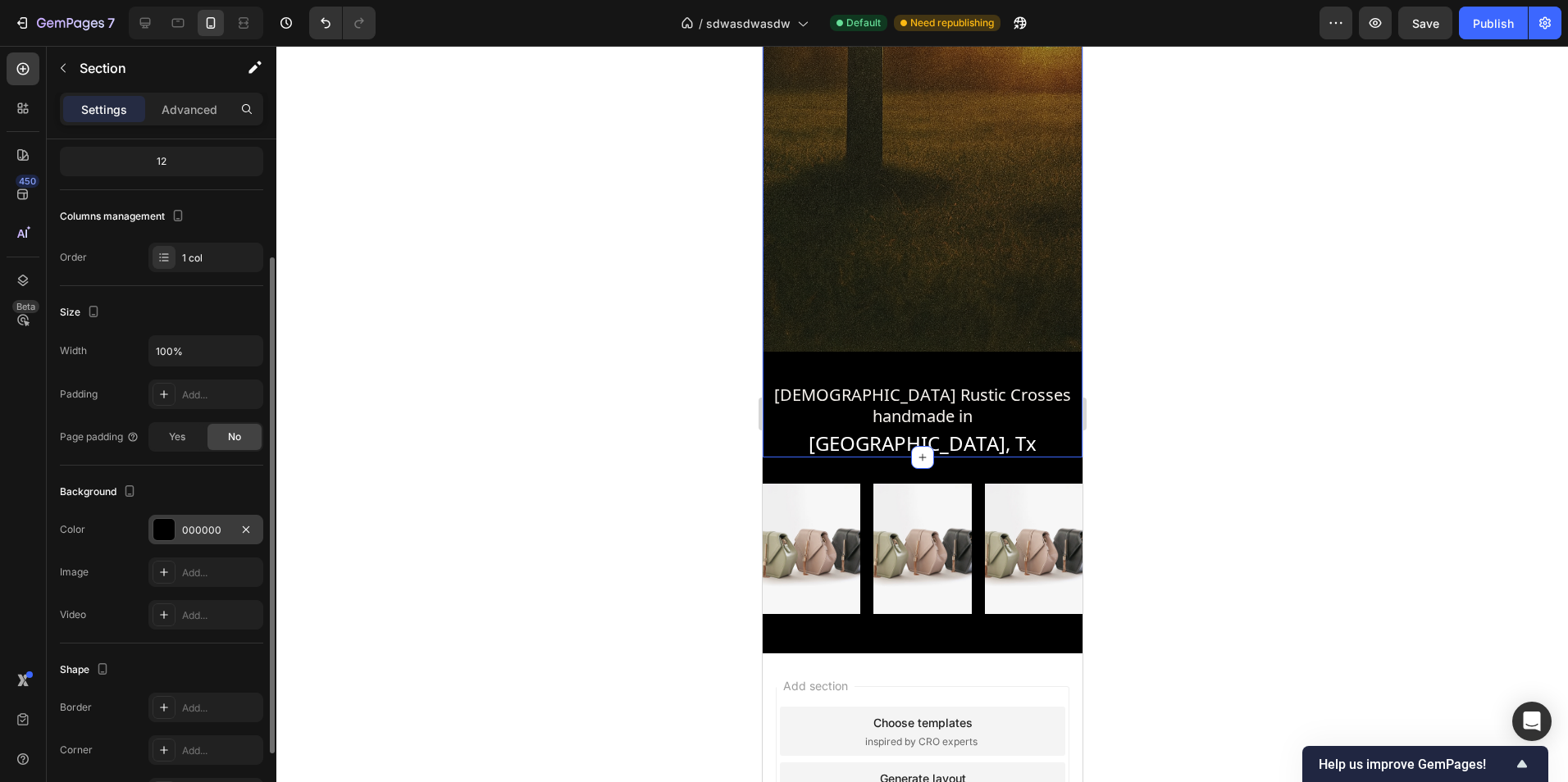
click at [1215, 417] on div at bounding box center [922, 414] width 1292 height 736
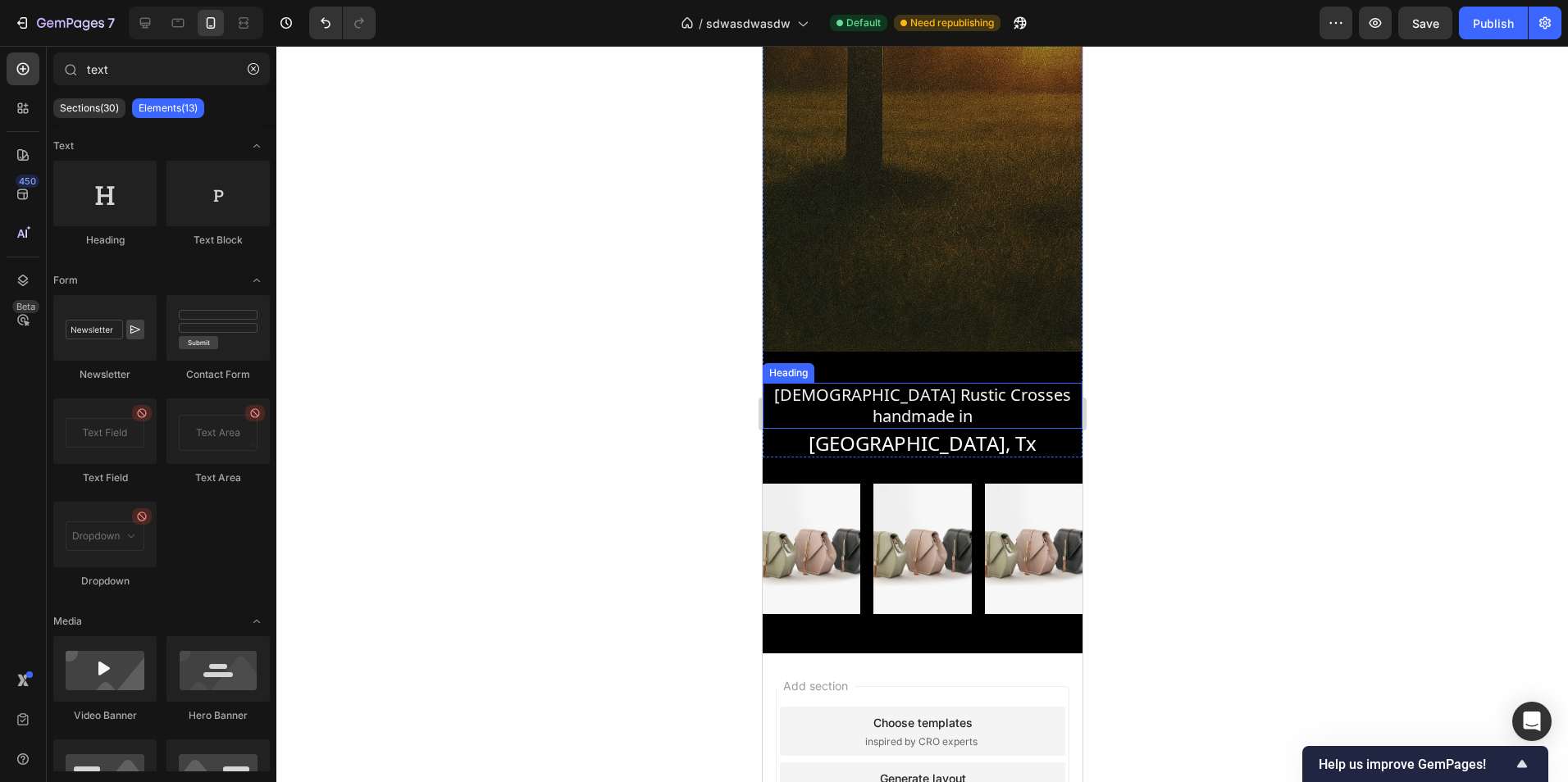
click at [967, 387] on p "Christian Rustic Crosses handmade in" at bounding box center [921, 405] width 317 height 42
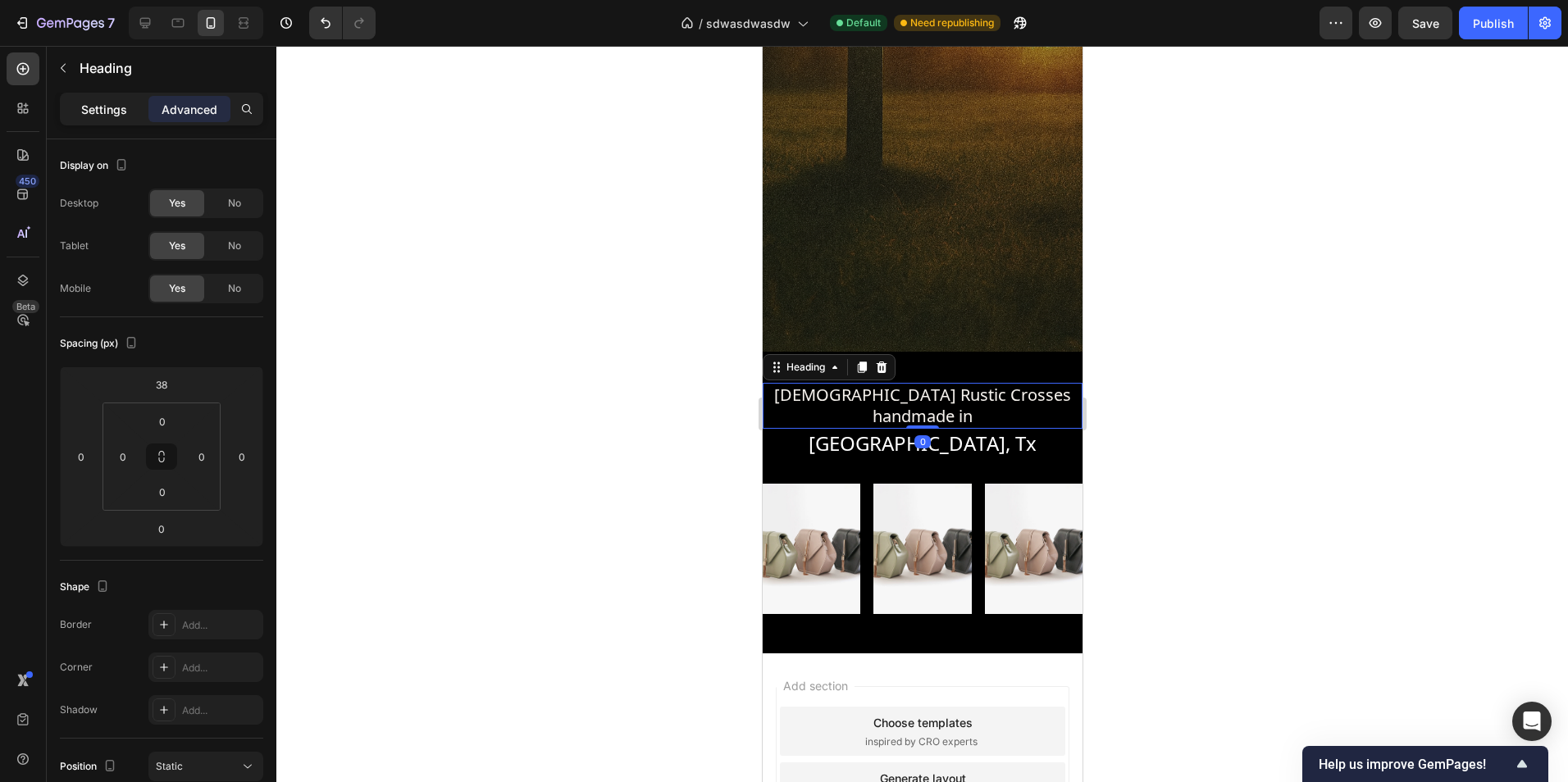
click at [101, 115] on p "Settings" at bounding box center [104, 109] width 46 height 17
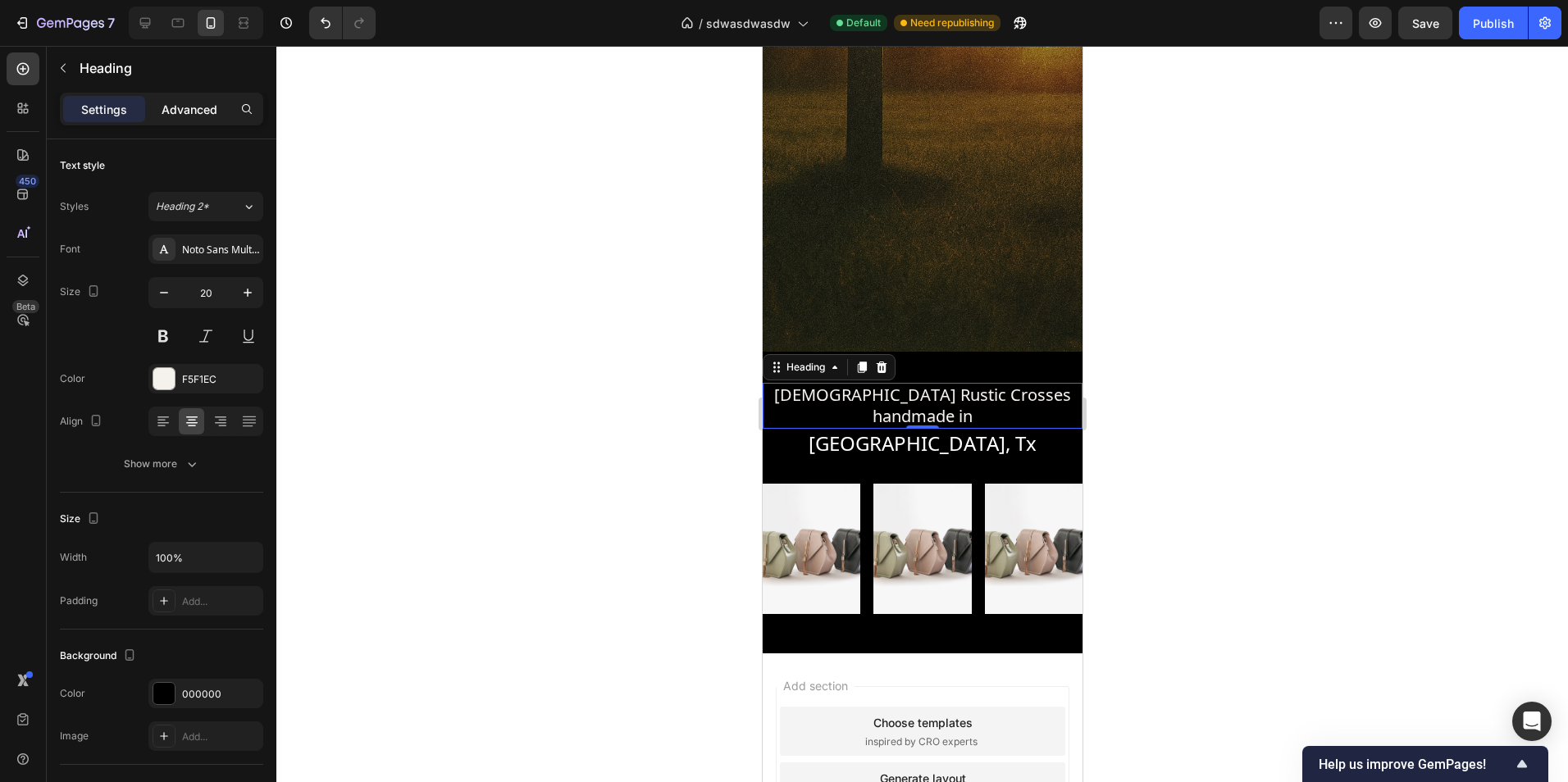
click at [179, 109] on p "Advanced" at bounding box center [189, 109] width 56 height 17
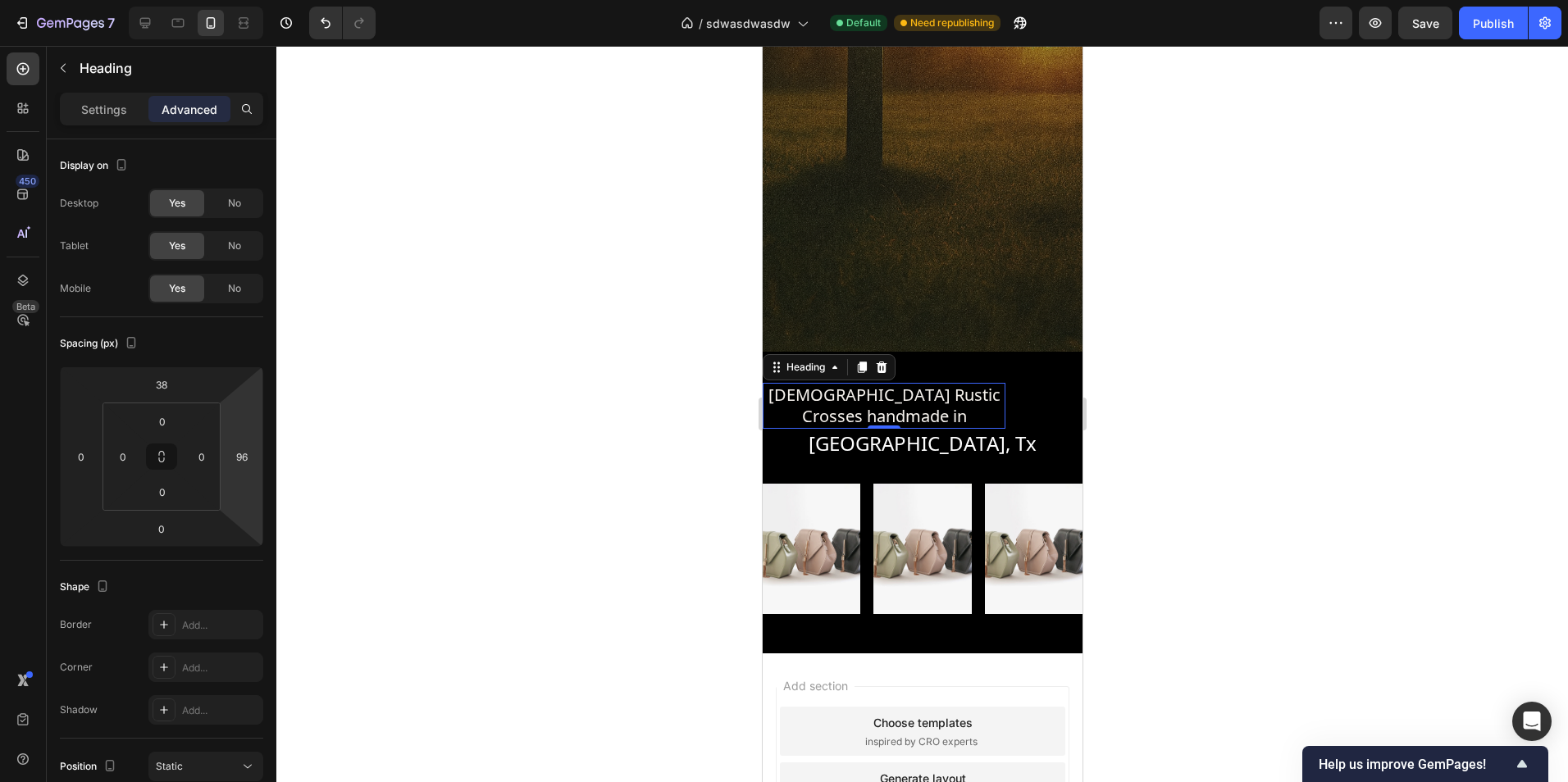
type input "98"
drag, startPoint x: 237, startPoint y: 422, endPoint x: 244, endPoint y: 382, distance: 40.6
click at [244, 0] on html "7 Version history / sdwasdwasdw Default Need republishing Preview Save Publish …" at bounding box center [784, 0] width 1568 height 0
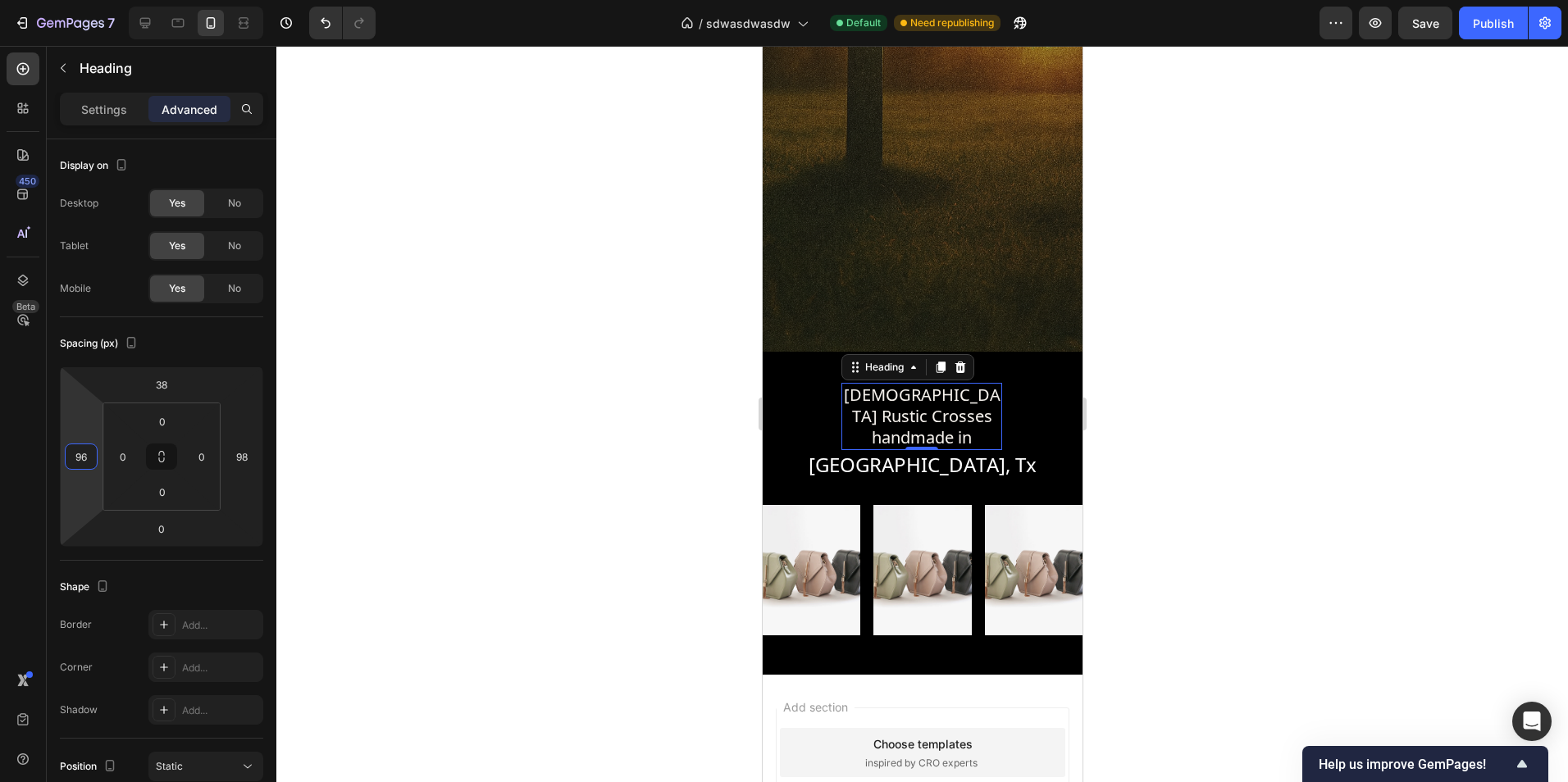
type input "98"
drag, startPoint x: 78, startPoint y: 483, endPoint x: 89, endPoint y: 443, distance: 41.5
click at [89, 0] on html "7 Version history / sdwasdwasdw Default Need republishing Preview Save Publish …" at bounding box center [784, 0] width 1568 height 0
click at [112, 110] on p "Settings" at bounding box center [104, 109] width 46 height 17
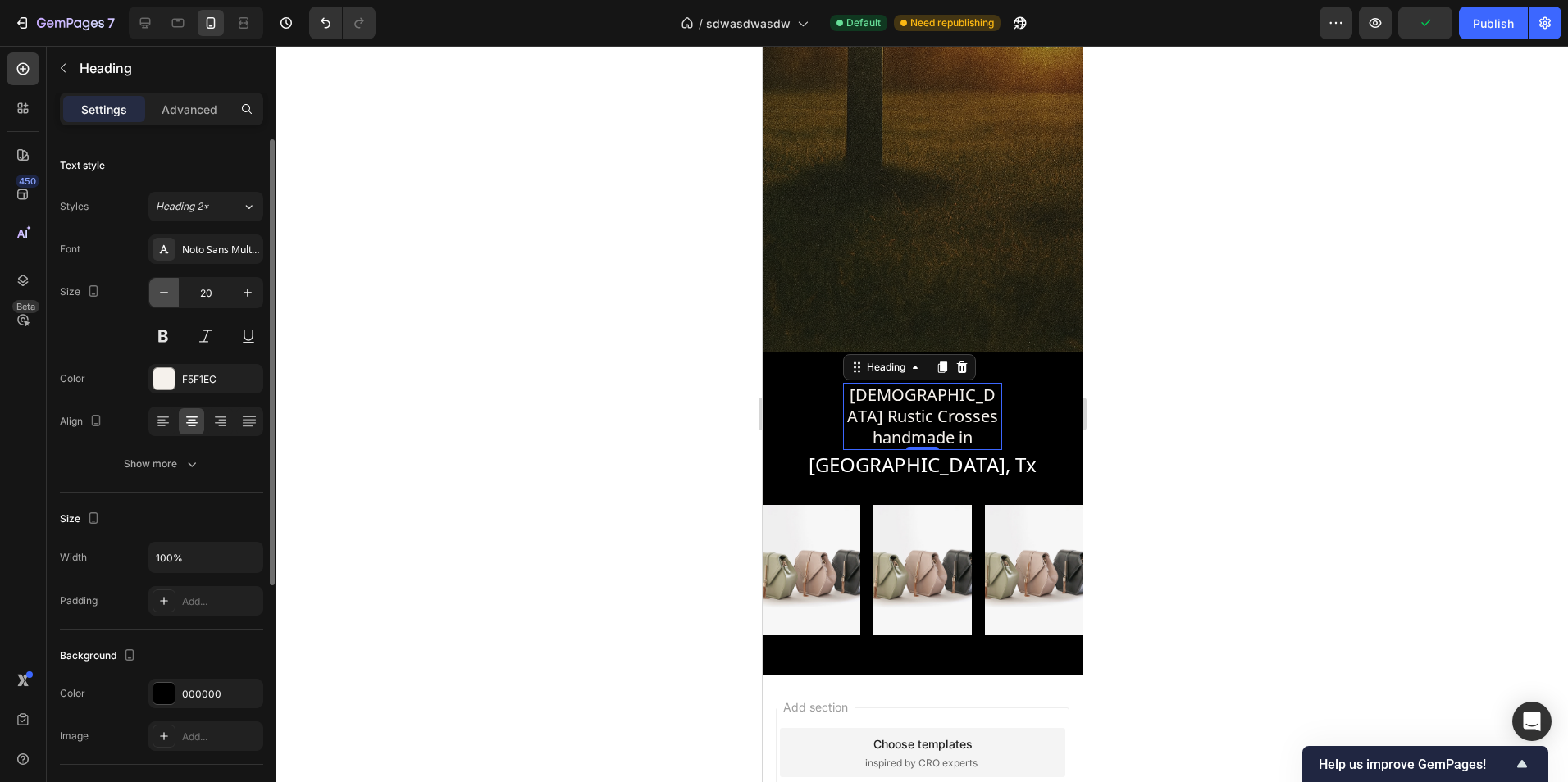
click at [171, 293] on icon "button" at bounding box center [164, 292] width 16 height 16
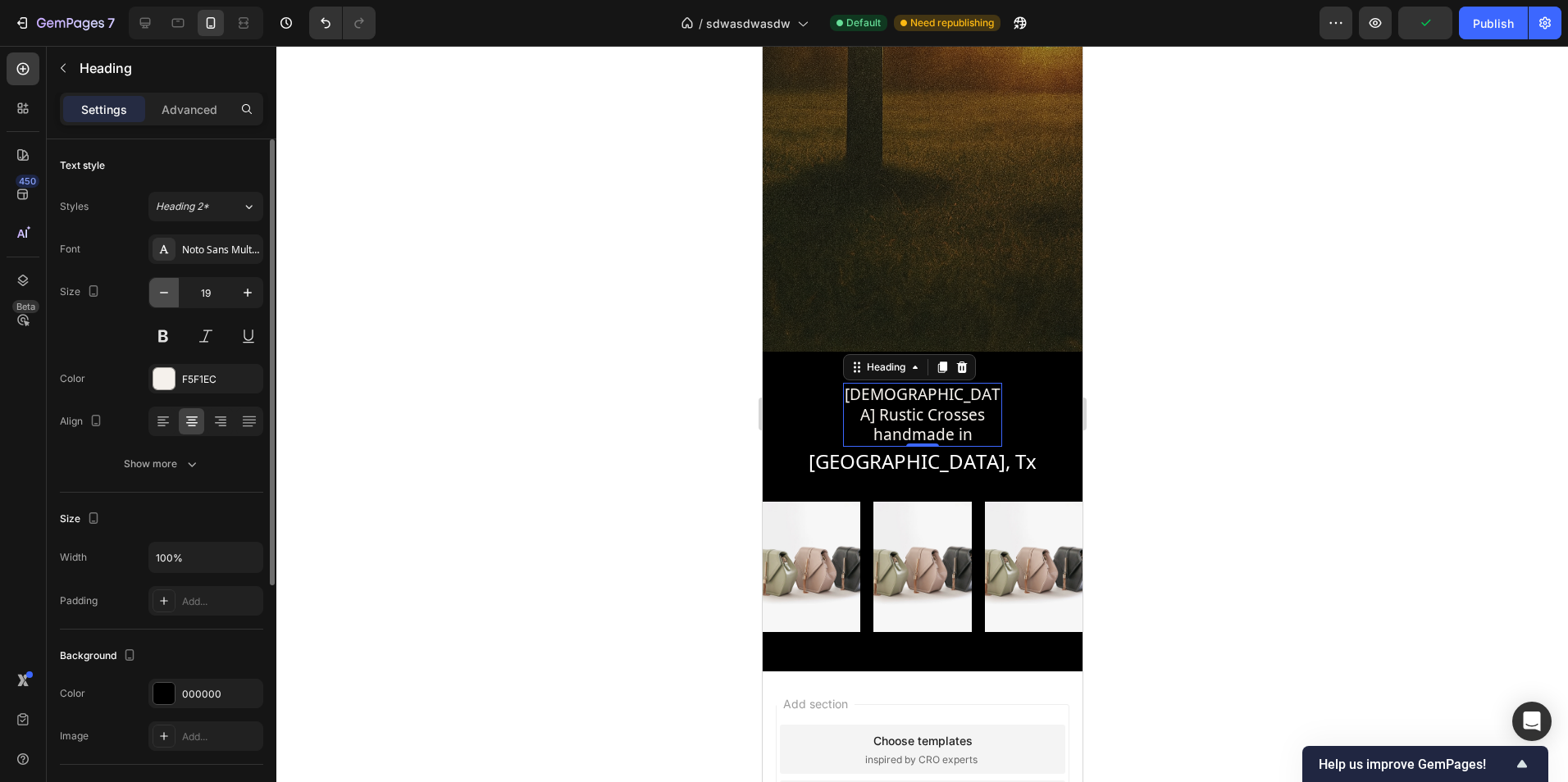
click at [171, 293] on icon "button" at bounding box center [164, 292] width 16 height 16
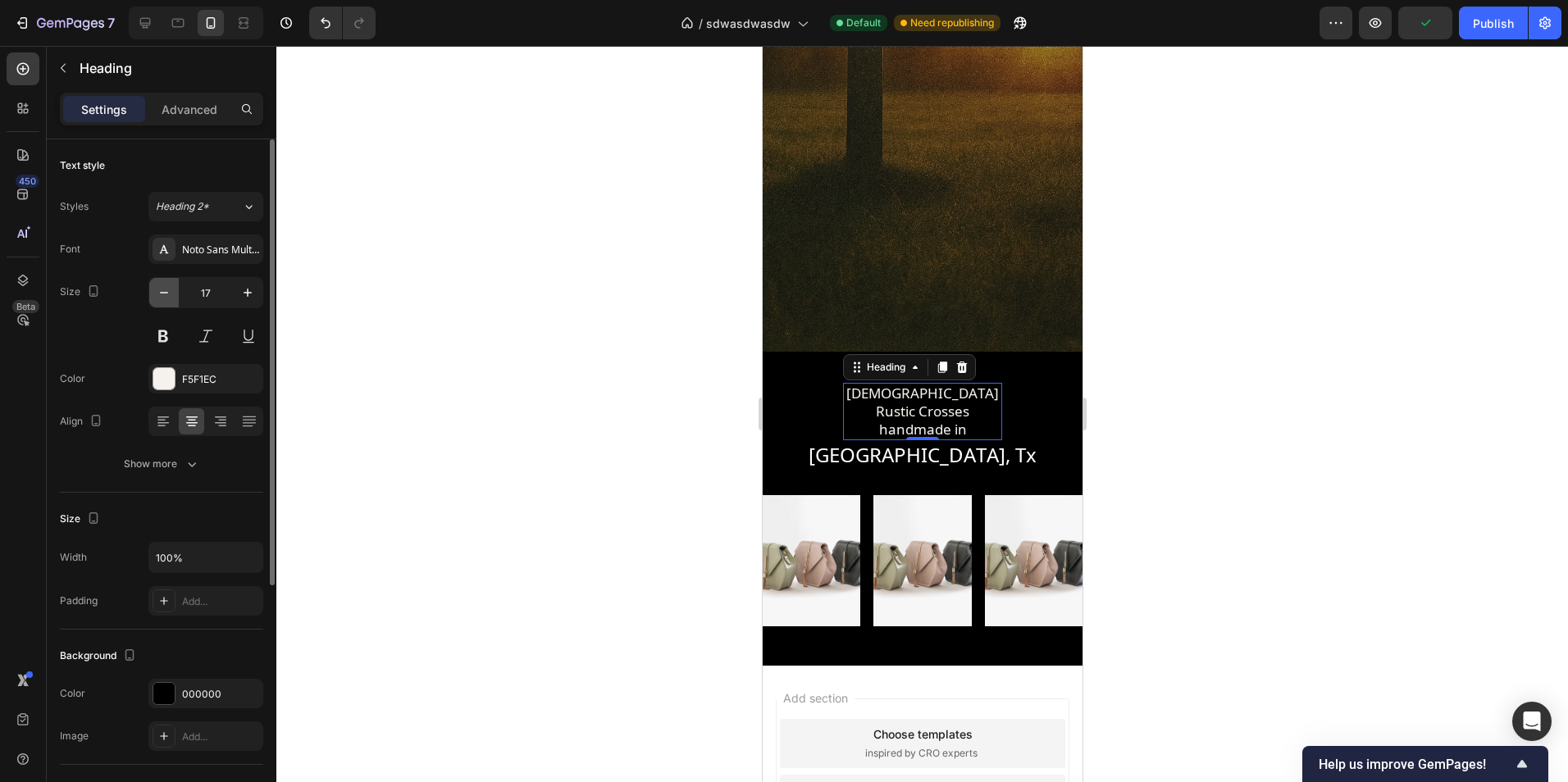
click at [171, 293] on icon "button" at bounding box center [164, 292] width 16 height 16
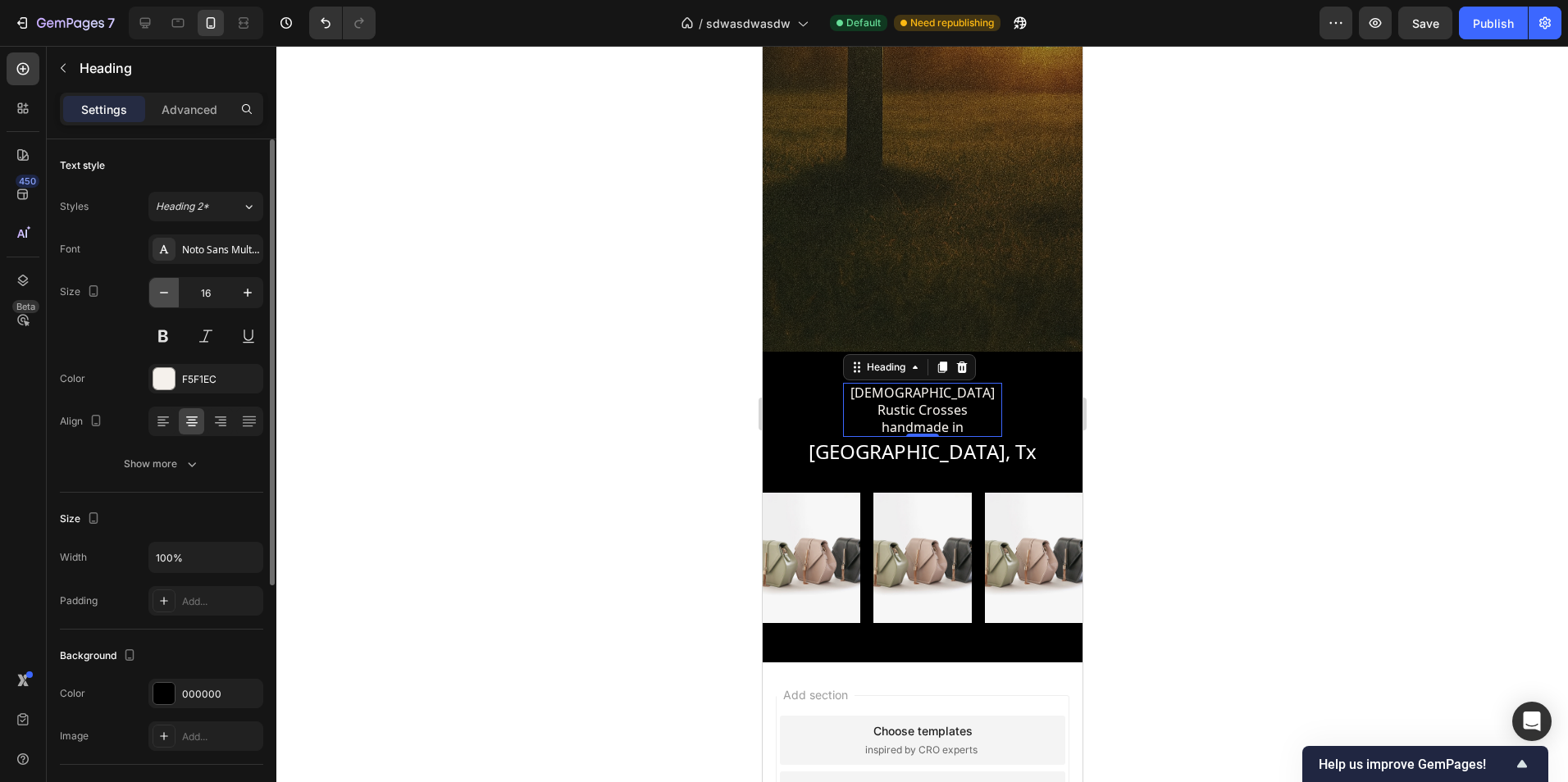
click at [171, 293] on icon "button" at bounding box center [164, 292] width 16 height 16
type input "15"
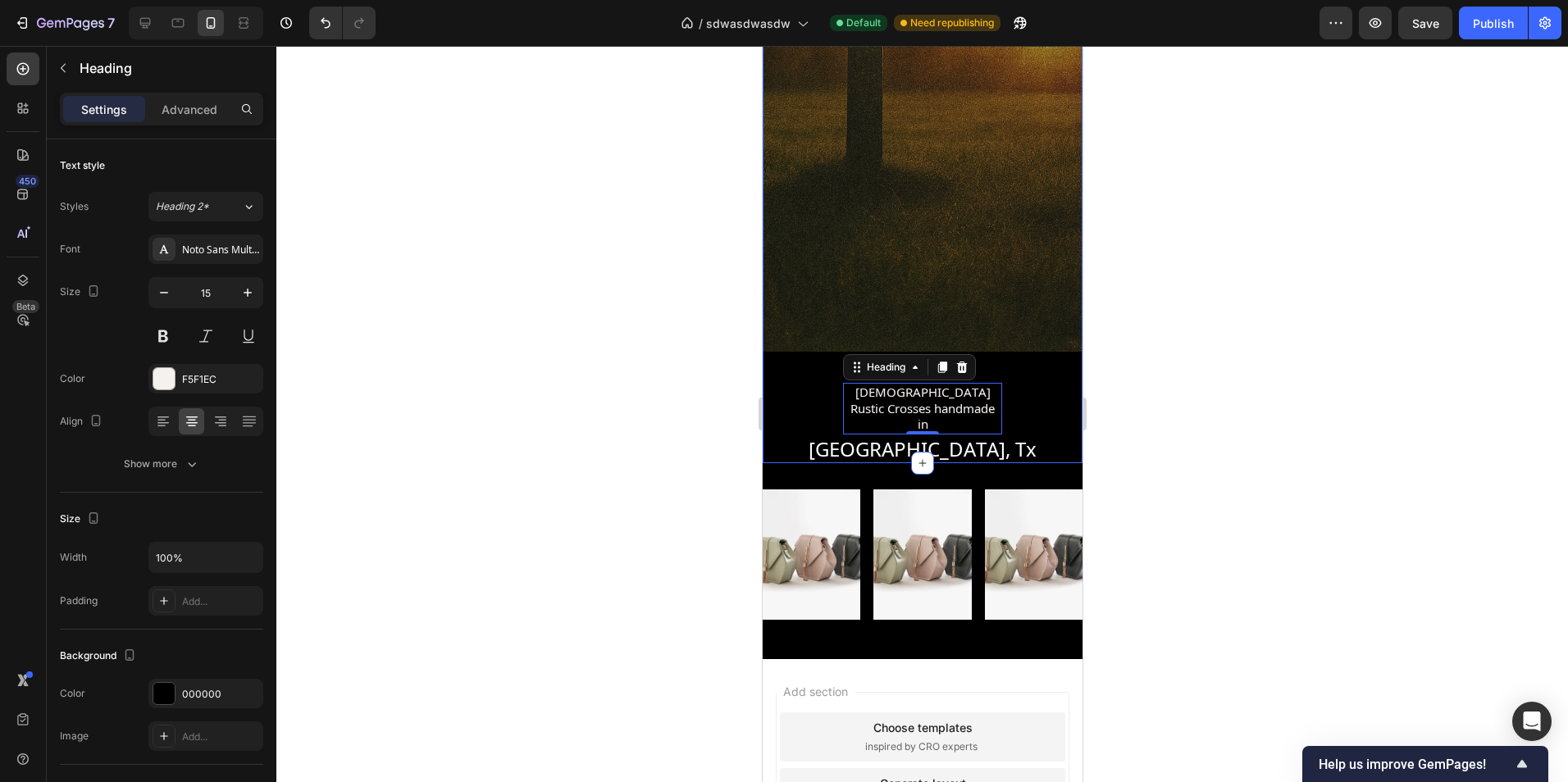
click at [1249, 427] on div at bounding box center [922, 414] width 1292 height 736
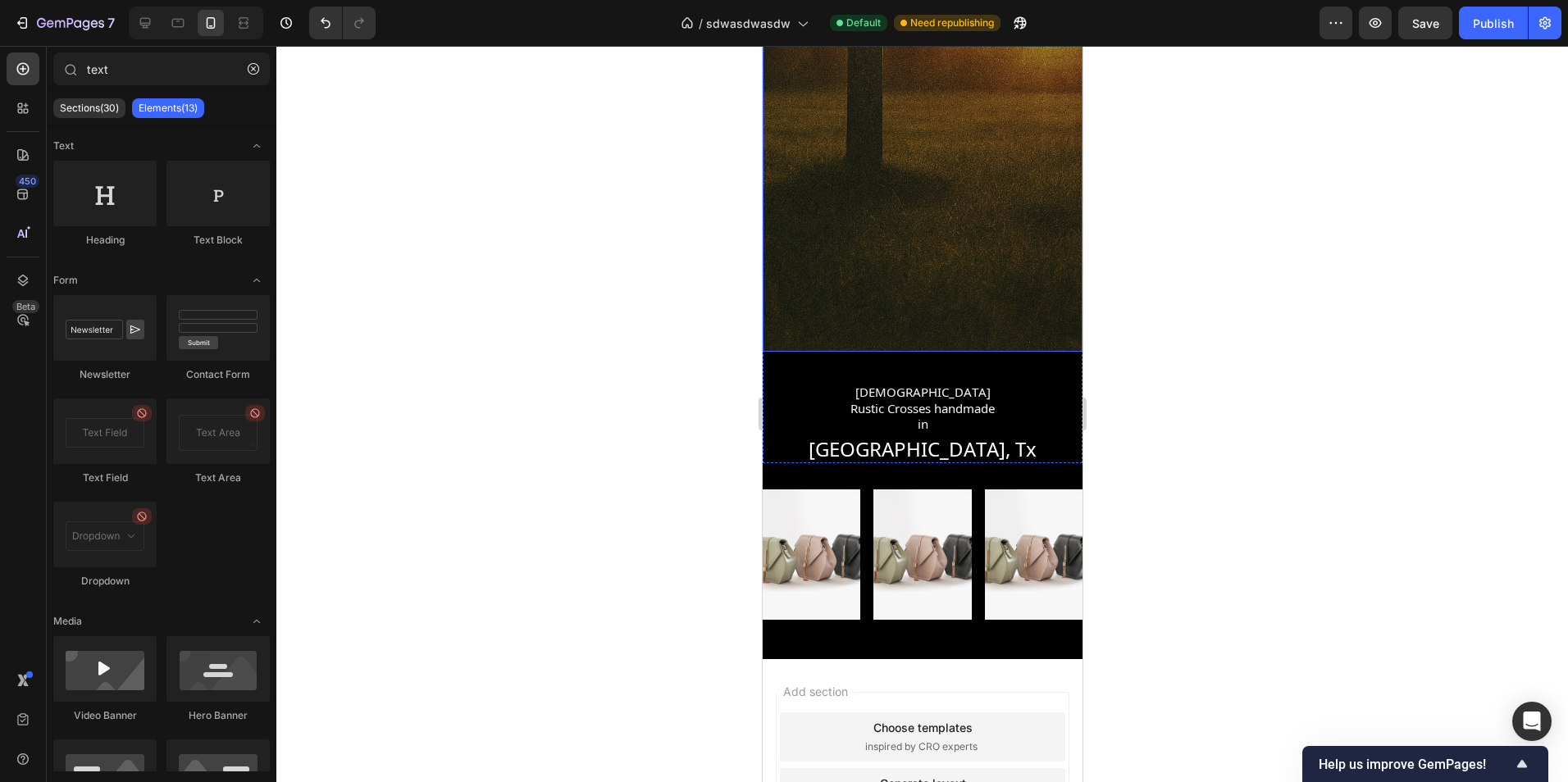
click at [810, 320] on div "Overlay" at bounding box center [921, 3] width 319 height 697
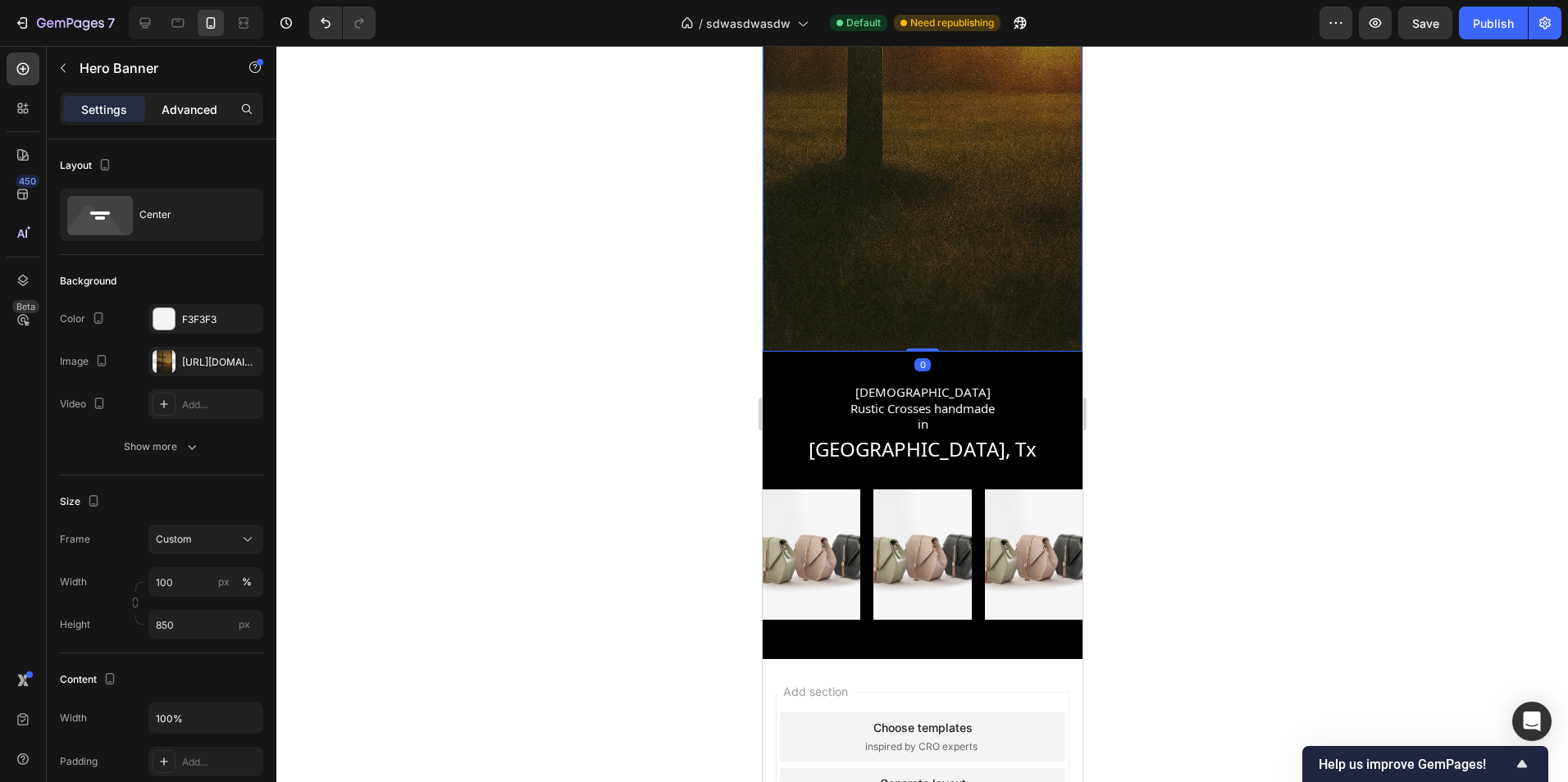
click at [207, 116] on p "Advanced" at bounding box center [189, 109] width 56 height 17
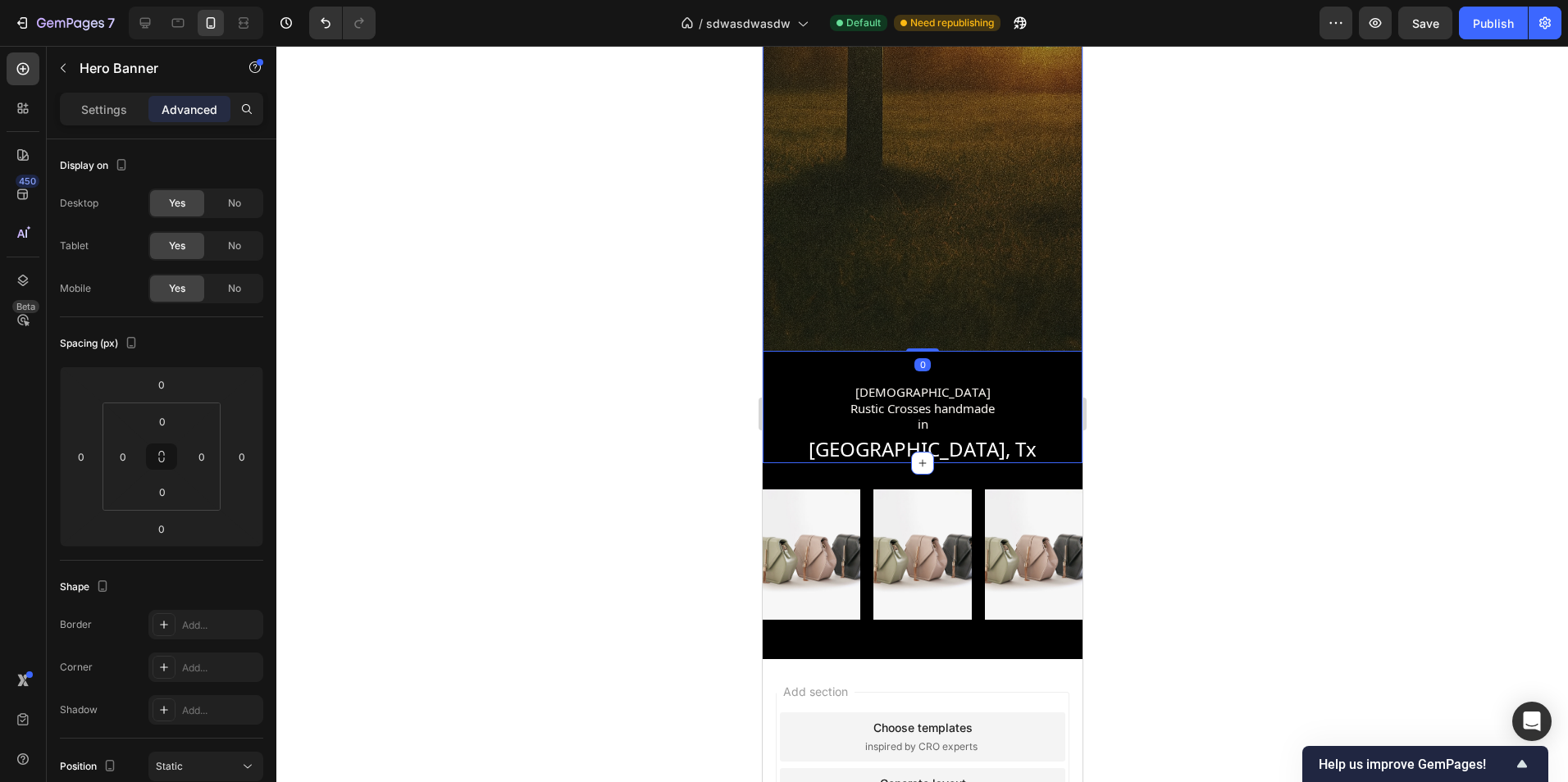
click at [764, 354] on div "LuxeLoveLife Text Block Grace At Every Corner Text Block Hero Banner 0 Christia…" at bounding box center [921, 59] width 319 height 808
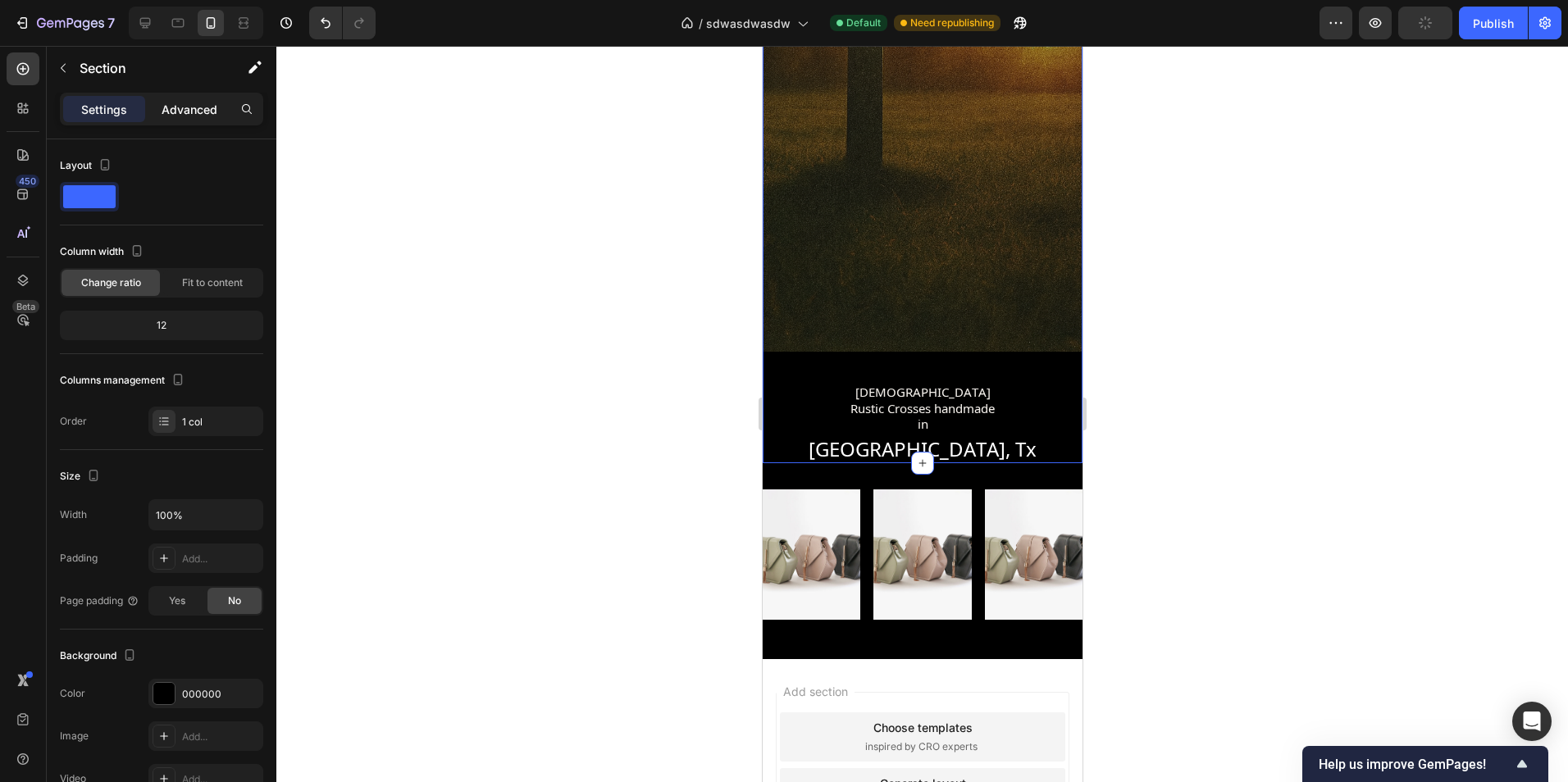
click at [199, 117] on p "Advanced" at bounding box center [189, 109] width 56 height 17
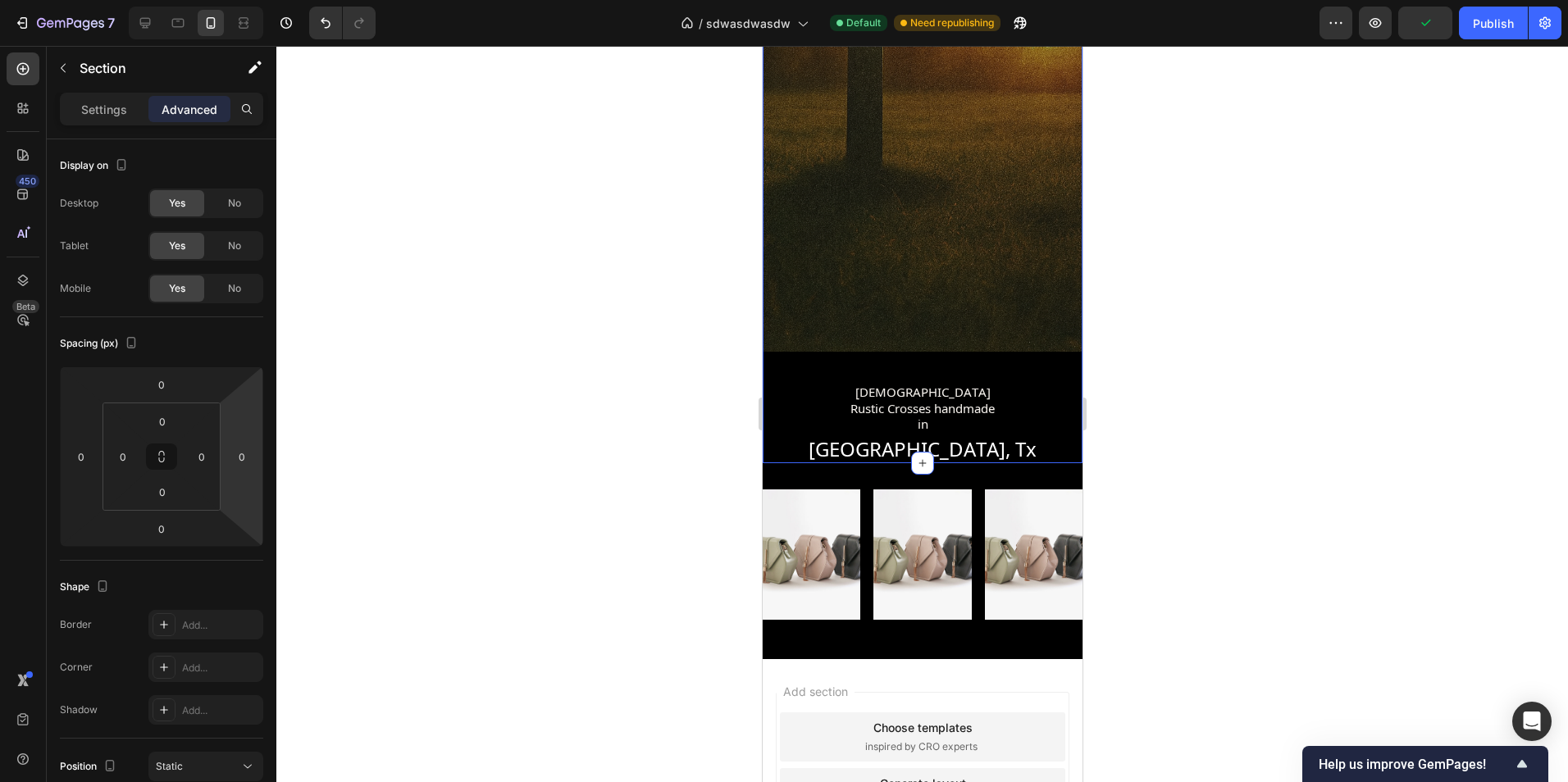
click at [805, 395] on div "LuxeLoveLife Text Block Grace At Every Corner Text Block Hero Banner Christian …" at bounding box center [921, 59] width 319 height 808
click at [1056, 464] on div "Image Image Image Row Section 2" at bounding box center [921, 561] width 319 height 196
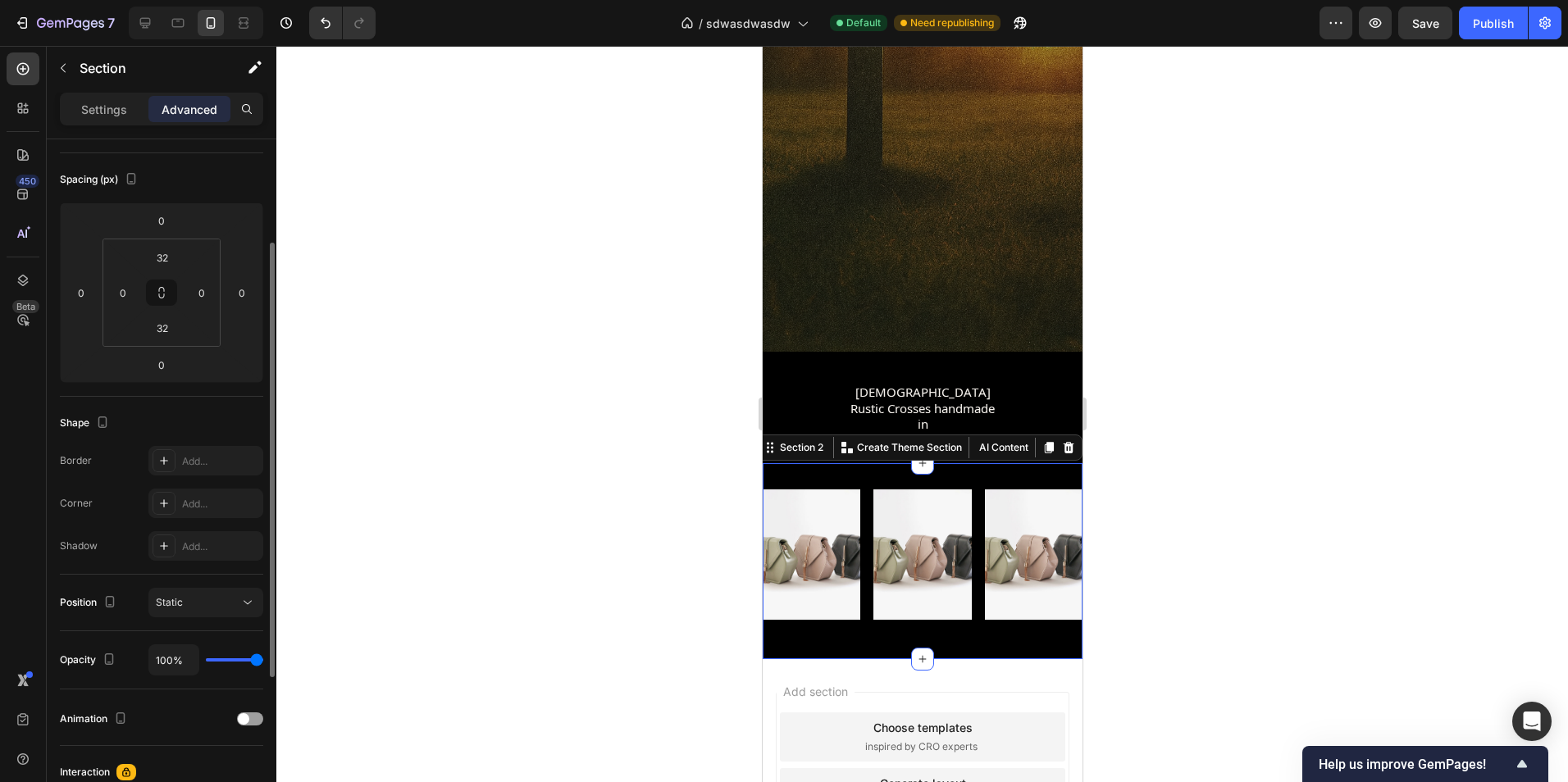
click at [1049, 412] on div "LuxeLoveLife Text Block Grace At Every Corner Text Block Hero Banner Christian …" at bounding box center [921, 59] width 319 height 808
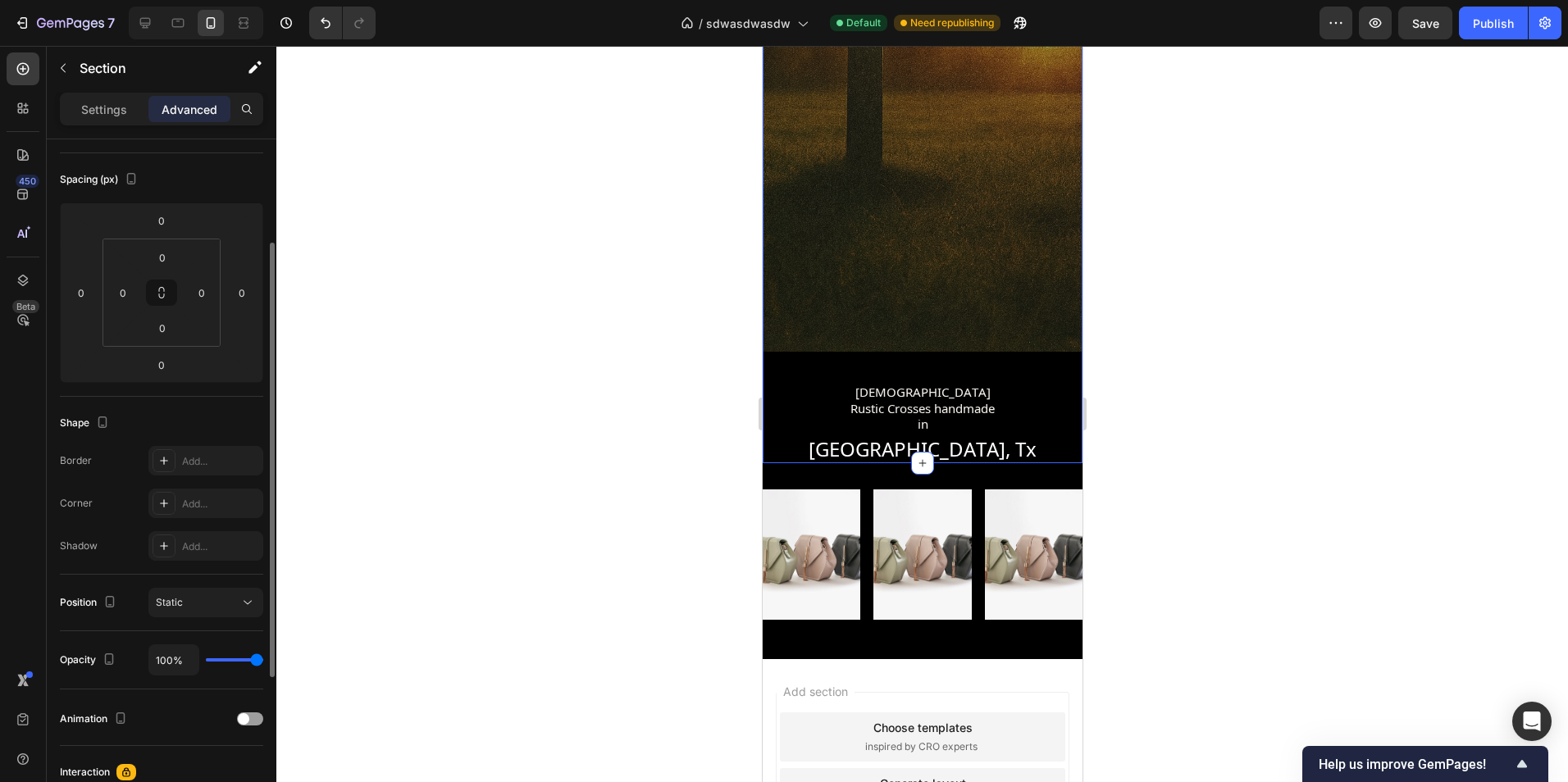
click at [977, 398] on p "Christian Rustic Crosses handmade in" at bounding box center [921, 409] width 156 height 49
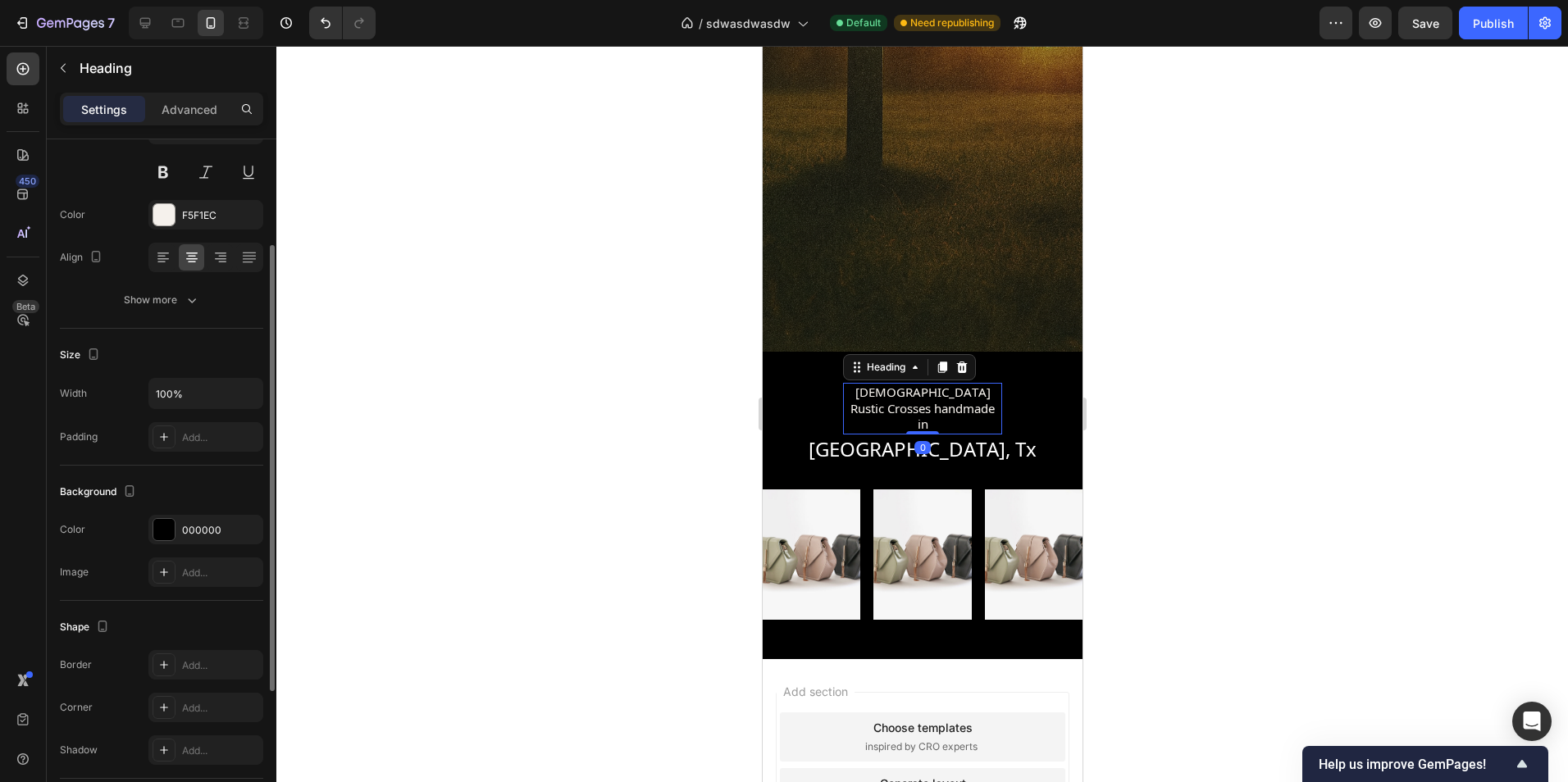
scroll to position [0, 0]
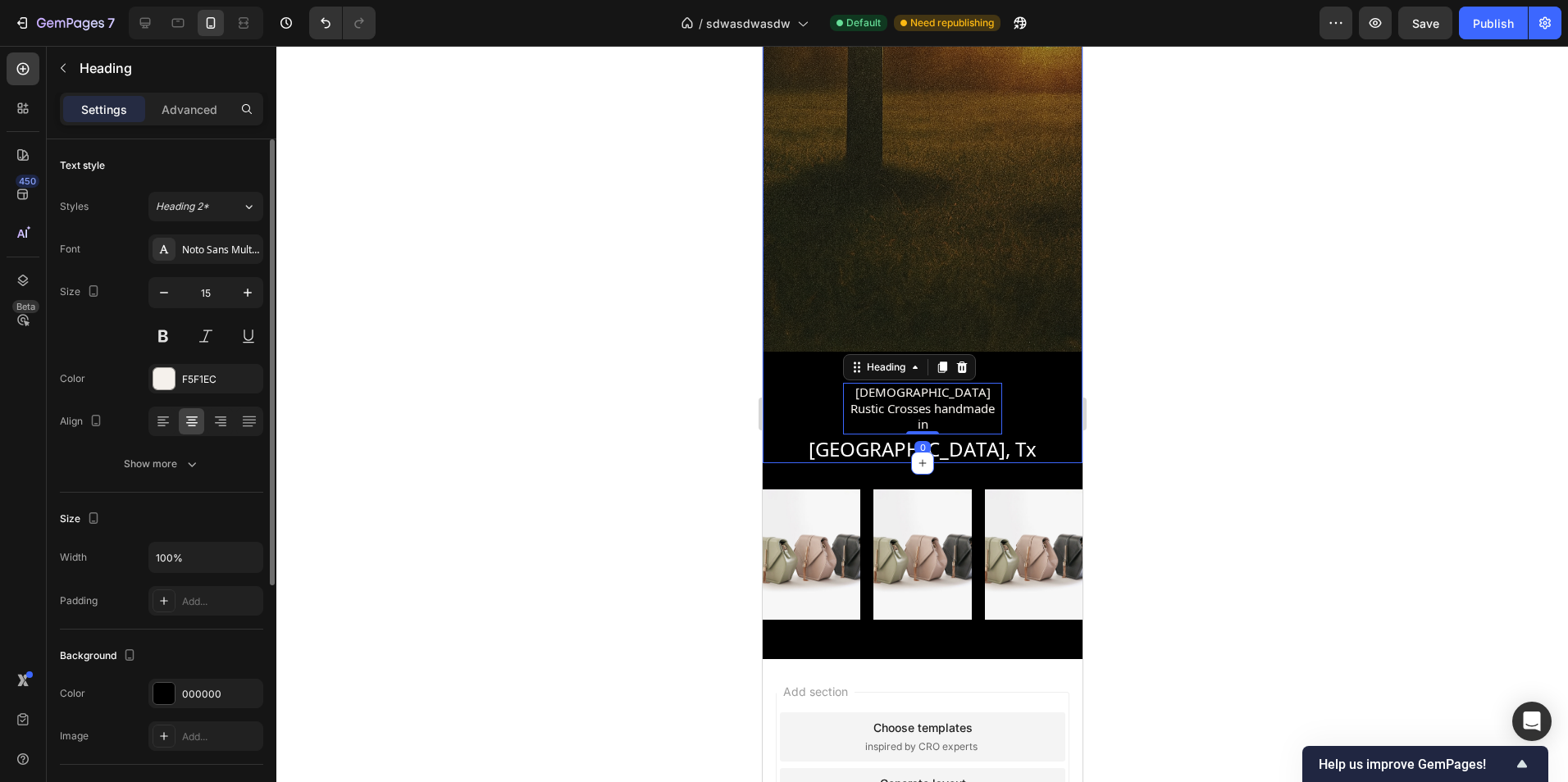
click at [1038, 390] on div "LuxeLoveLife Text Block Grace At Every Corner Text Block Hero Banner Christian …" at bounding box center [921, 59] width 319 height 808
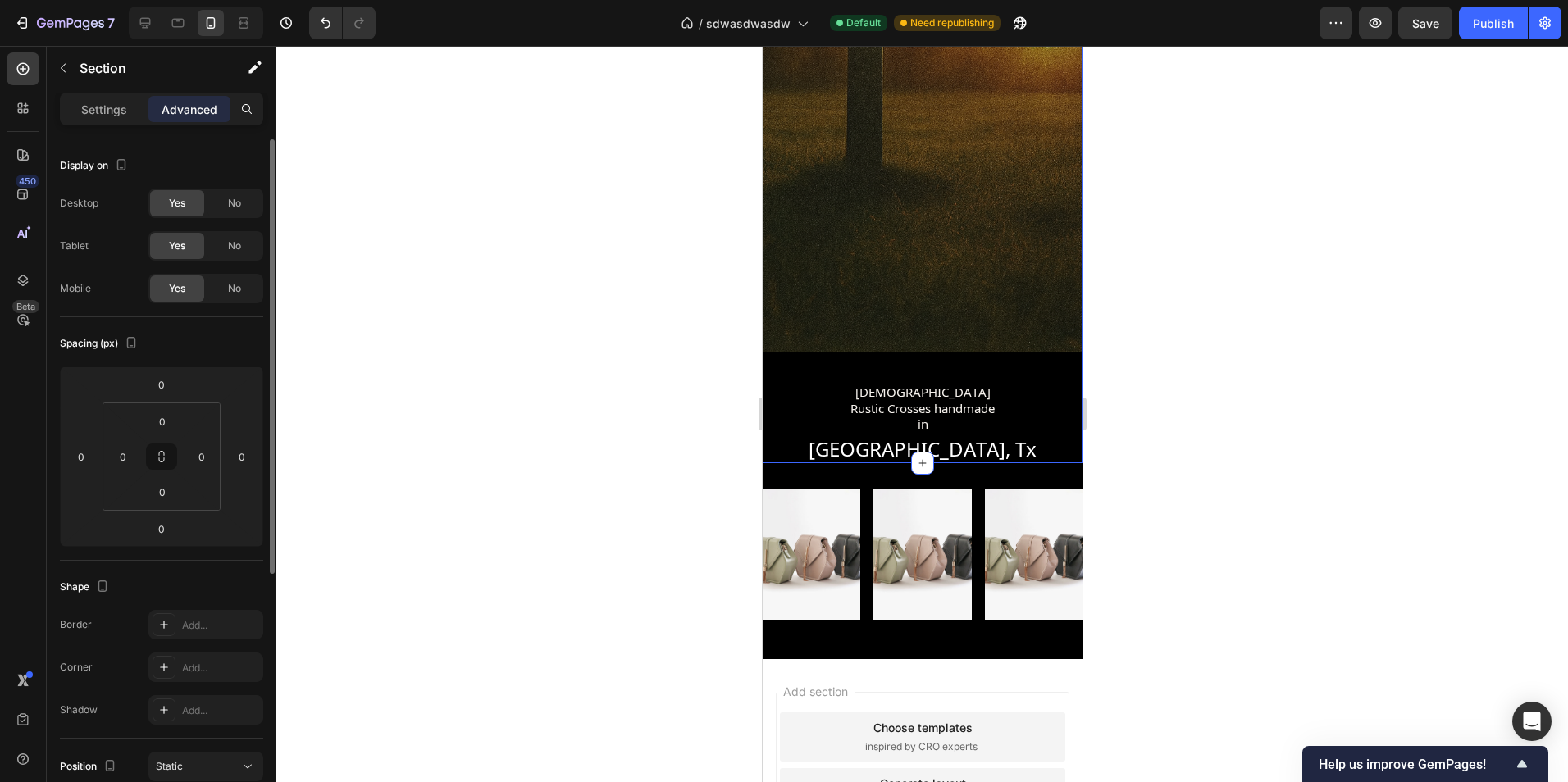
click at [1034, 348] on div "Overlay" at bounding box center [921, 3] width 319 height 697
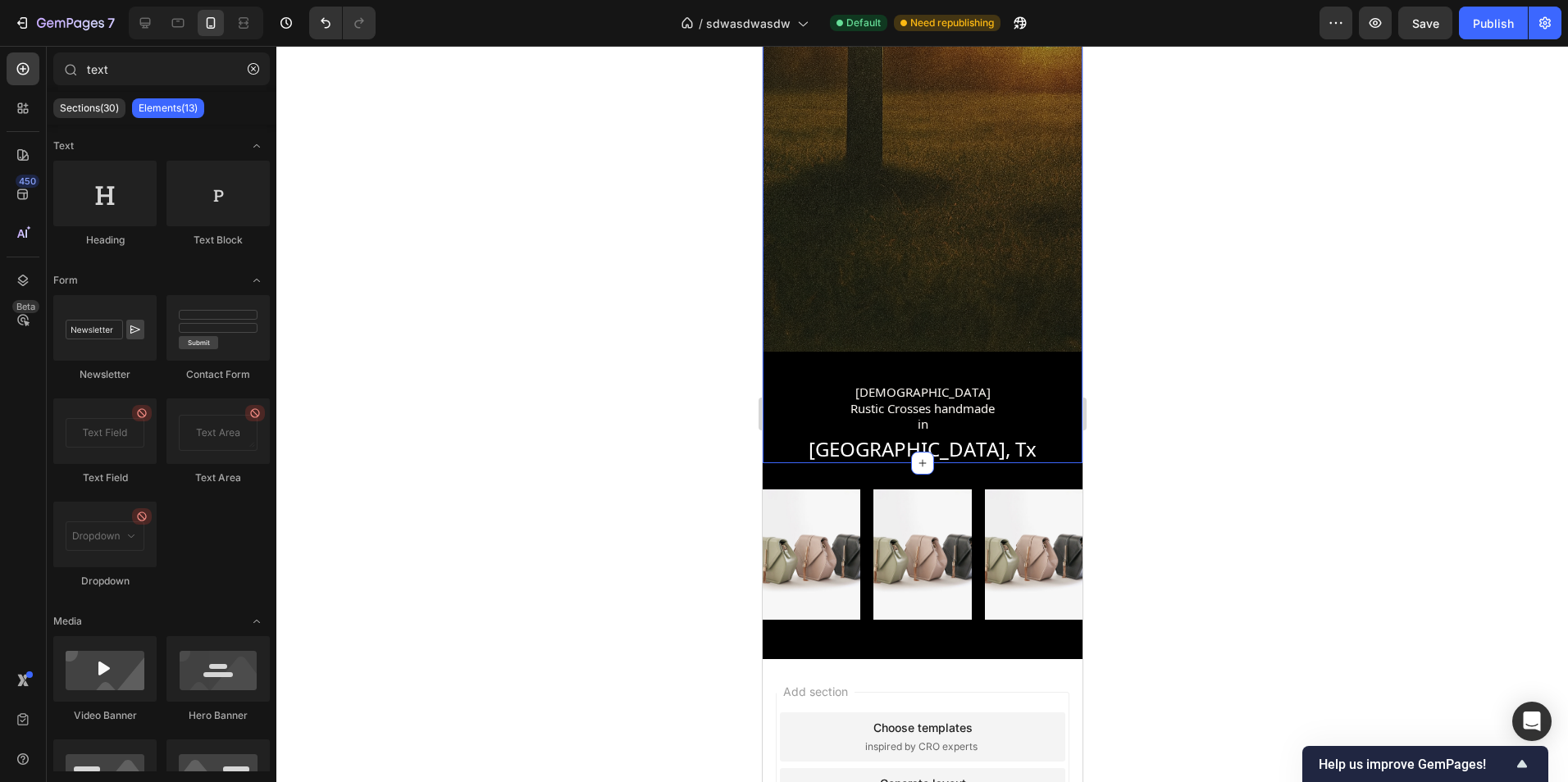
click at [1032, 376] on div "LuxeLoveLife Text Block Grace At Every Corner Text Block Hero Banner Christian …" at bounding box center [921, 59] width 319 height 808
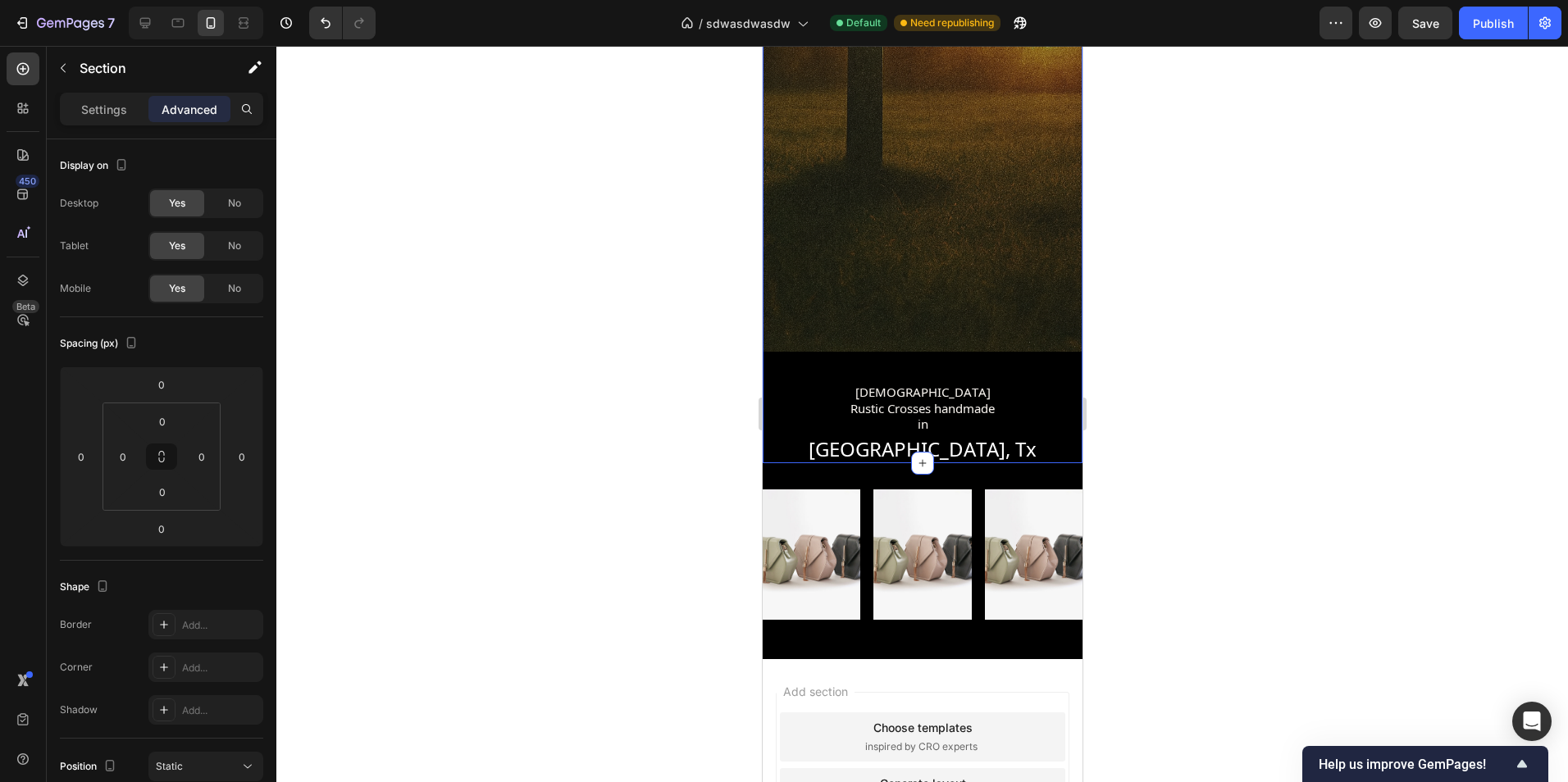
click at [1032, 464] on div "Image Image Image Row Section 2" at bounding box center [921, 561] width 319 height 196
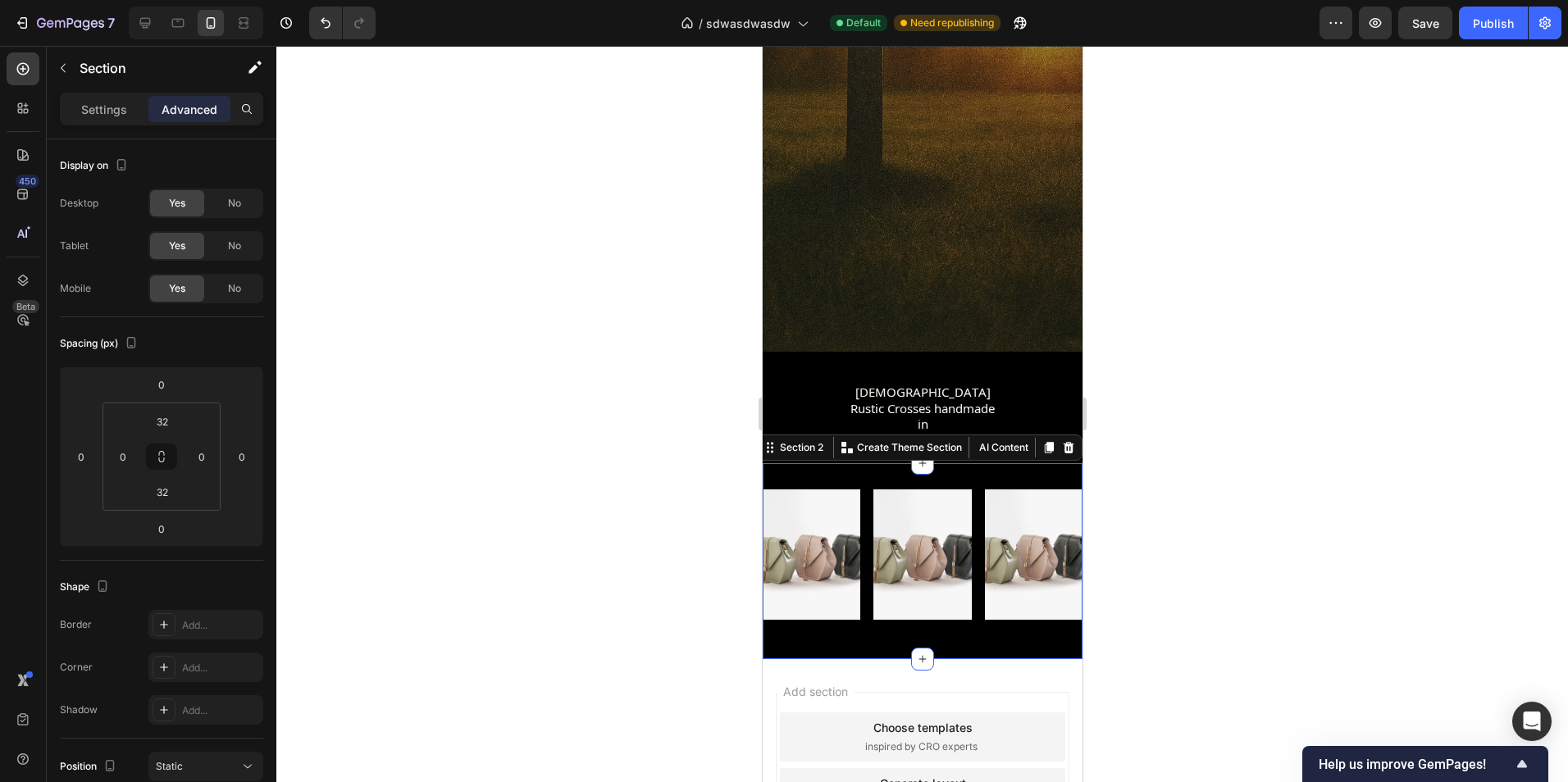
click at [1231, 395] on div at bounding box center [922, 414] width 1292 height 736
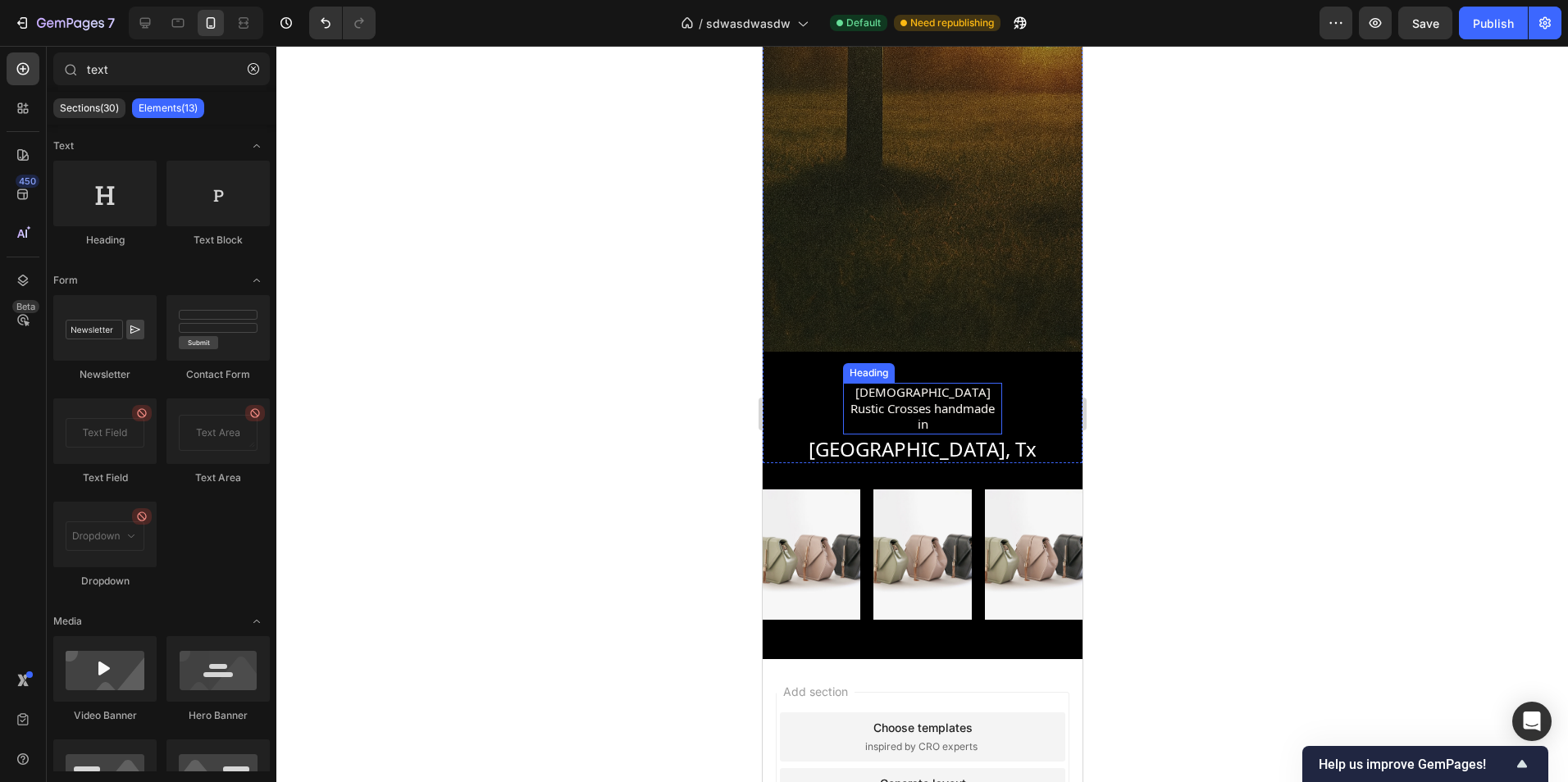
click at [940, 394] on p "Christian Rustic Crosses handmade in" at bounding box center [921, 409] width 156 height 49
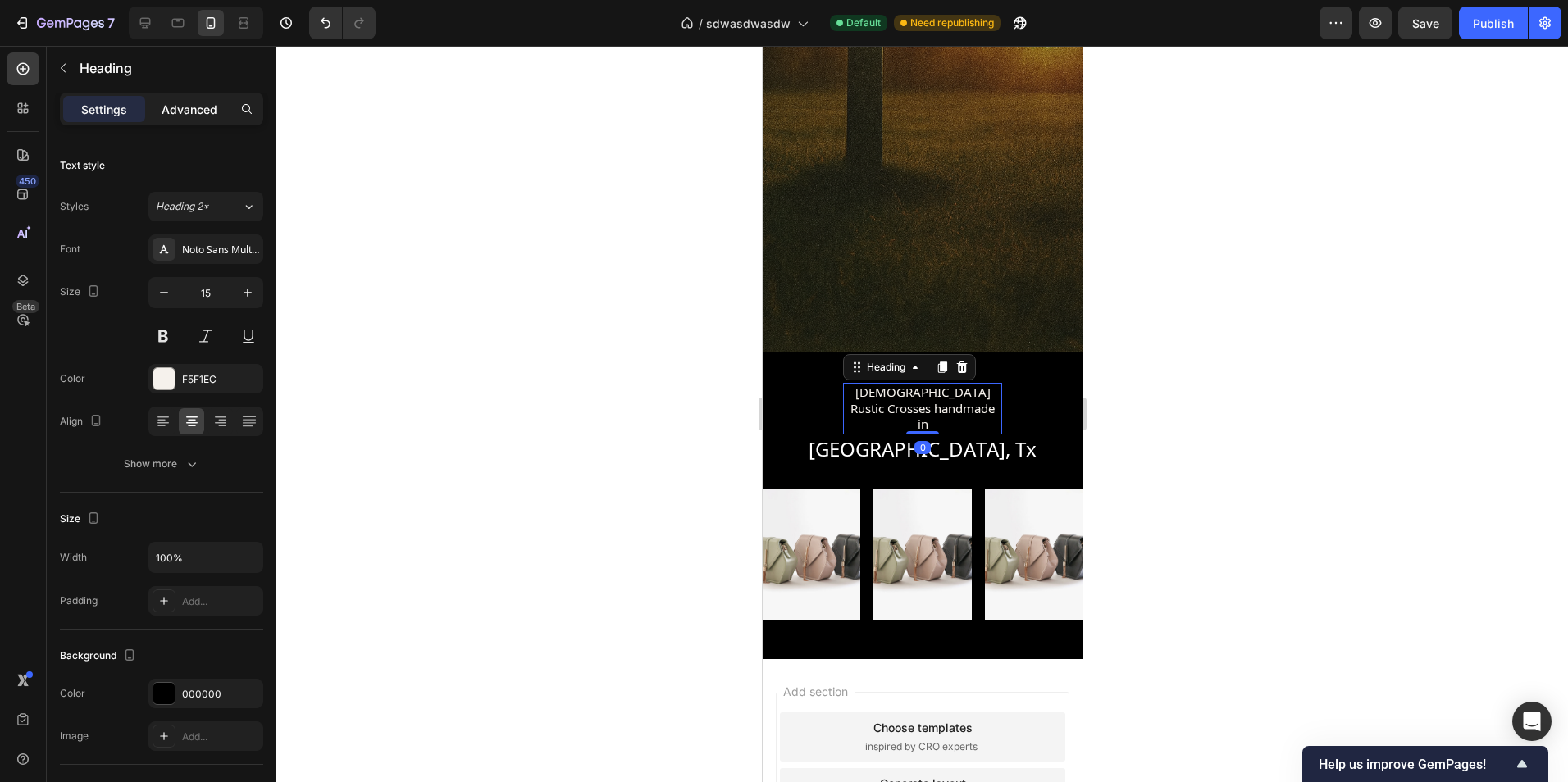
click at [175, 104] on p "Advanced" at bounding box center [189, 109] width 56 height 17
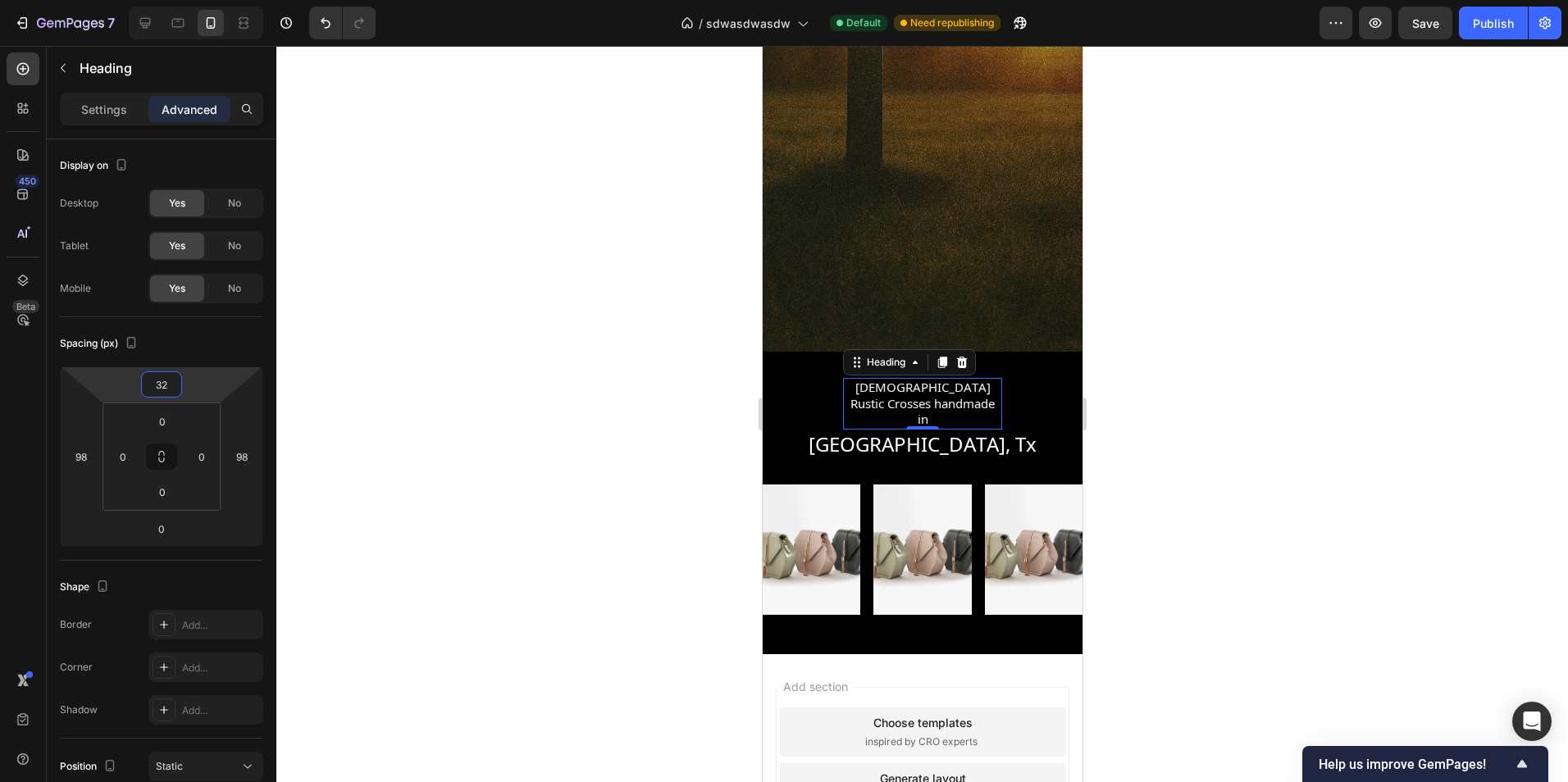
type input "30"
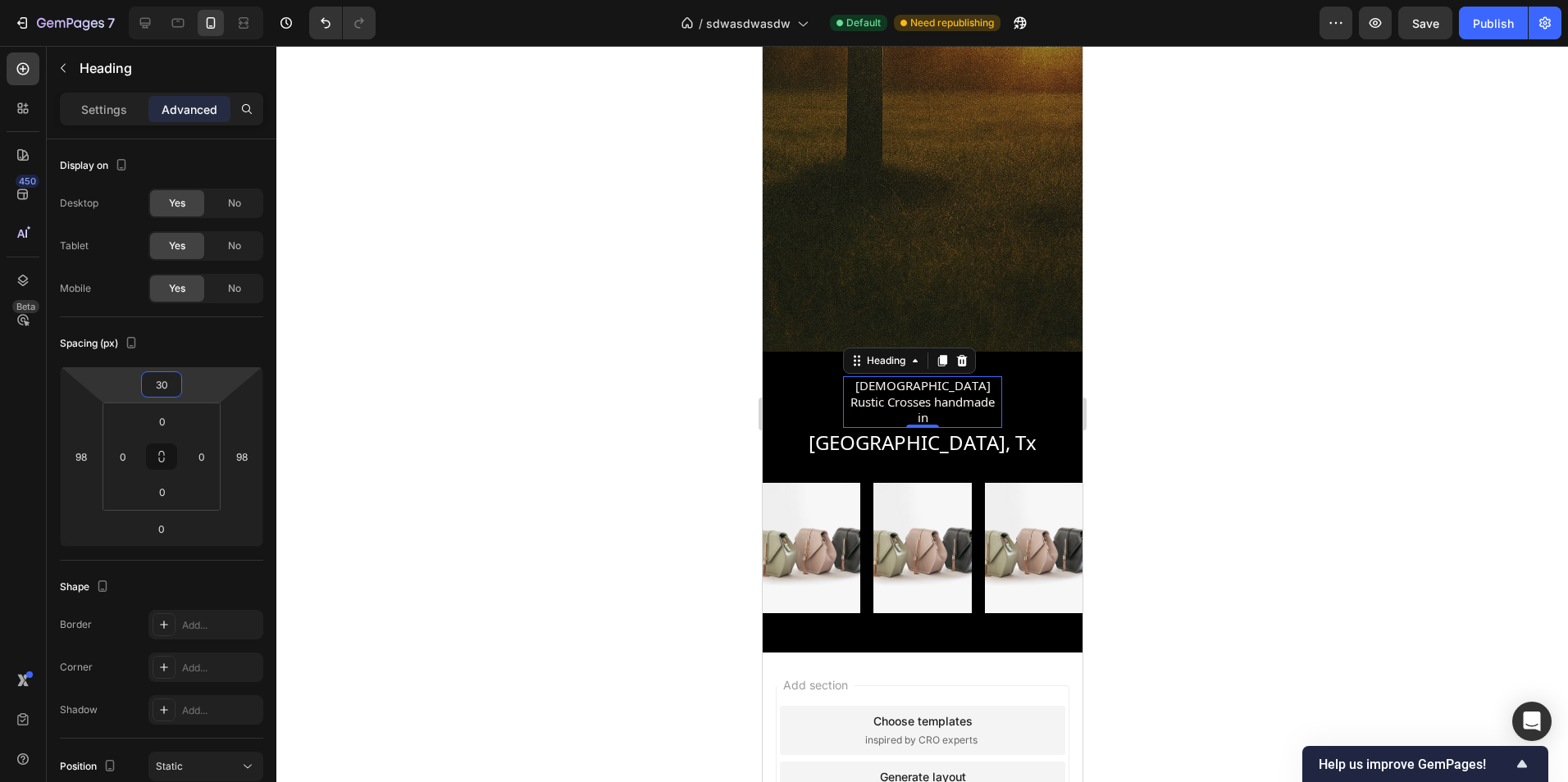
click at [210, 0] on html "7 Version history / sdwasdwasdw Default Need republishing Preview Save Publish …" at bounding box center [784, 0] width 1568 height 0
click at [1225, 430] on div at bounding box center [922, 414] width 1292 height 736
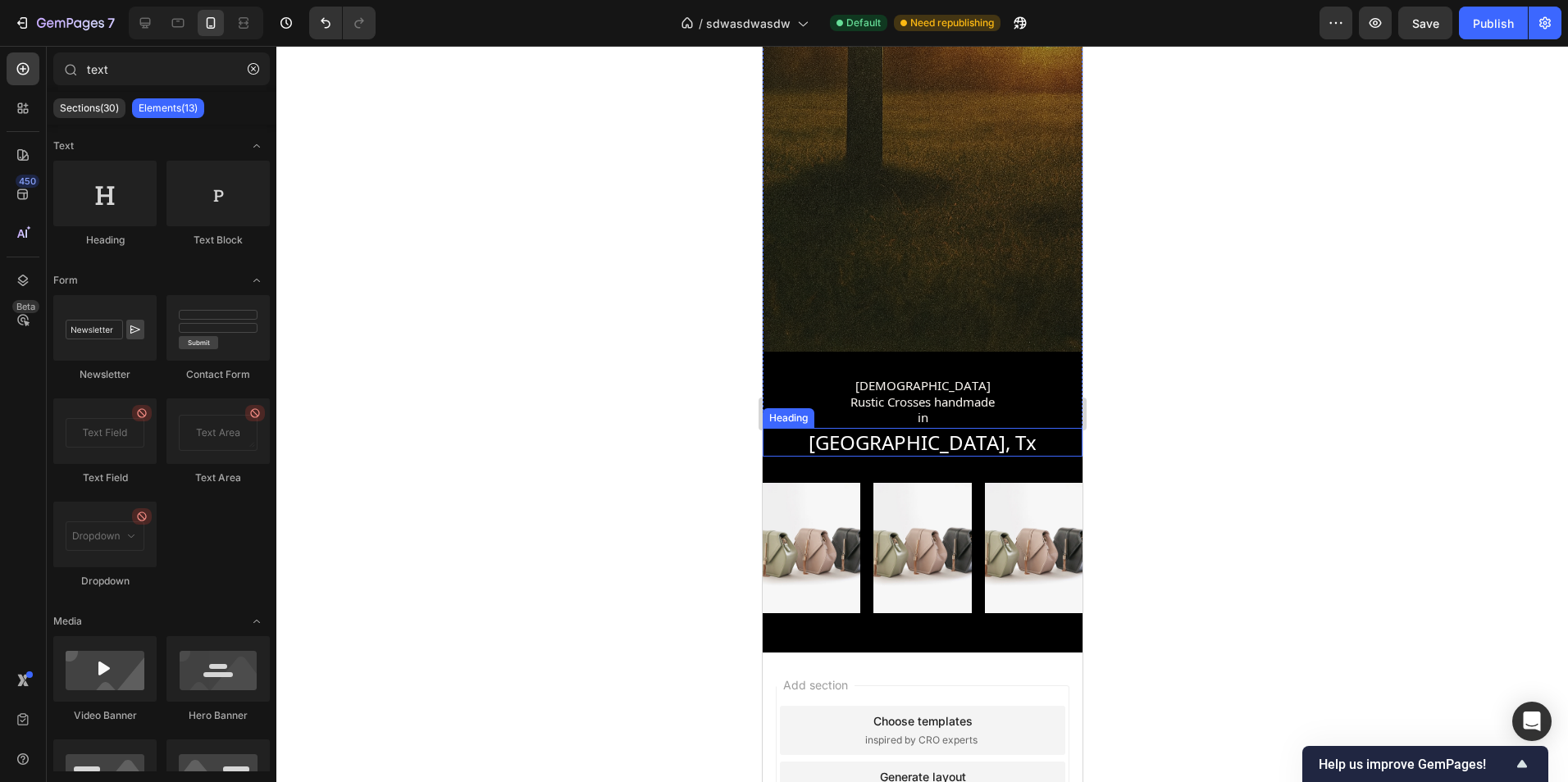
click at [937, 431] on h2 "Fort Worth, Tx" at bounding box center [921, 442] width 319 height 29
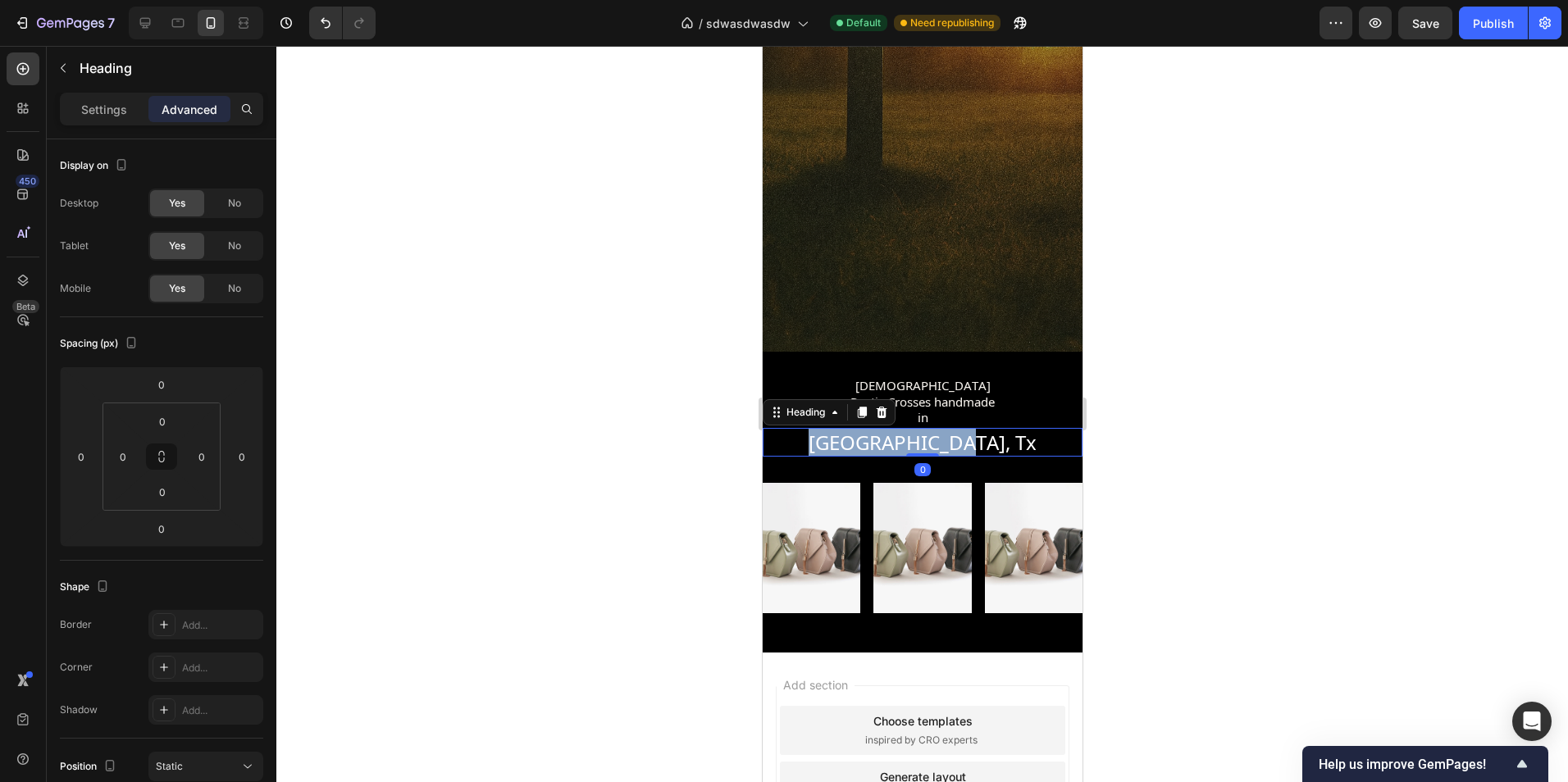
click at [936, 430] on p "Fort Worth, Tx" at bounding box center [921, 442] width 317 height 25
click at [1185, 390] on div at bounding box center [922, 414] width 1292 height 736
click at [936, 429] on p "[US_STATE]" at bounding box center [921, 442] width 317 height 25
click at [113, 96] on div "Settings" at bounding box center [104, 108] width 82 height 26
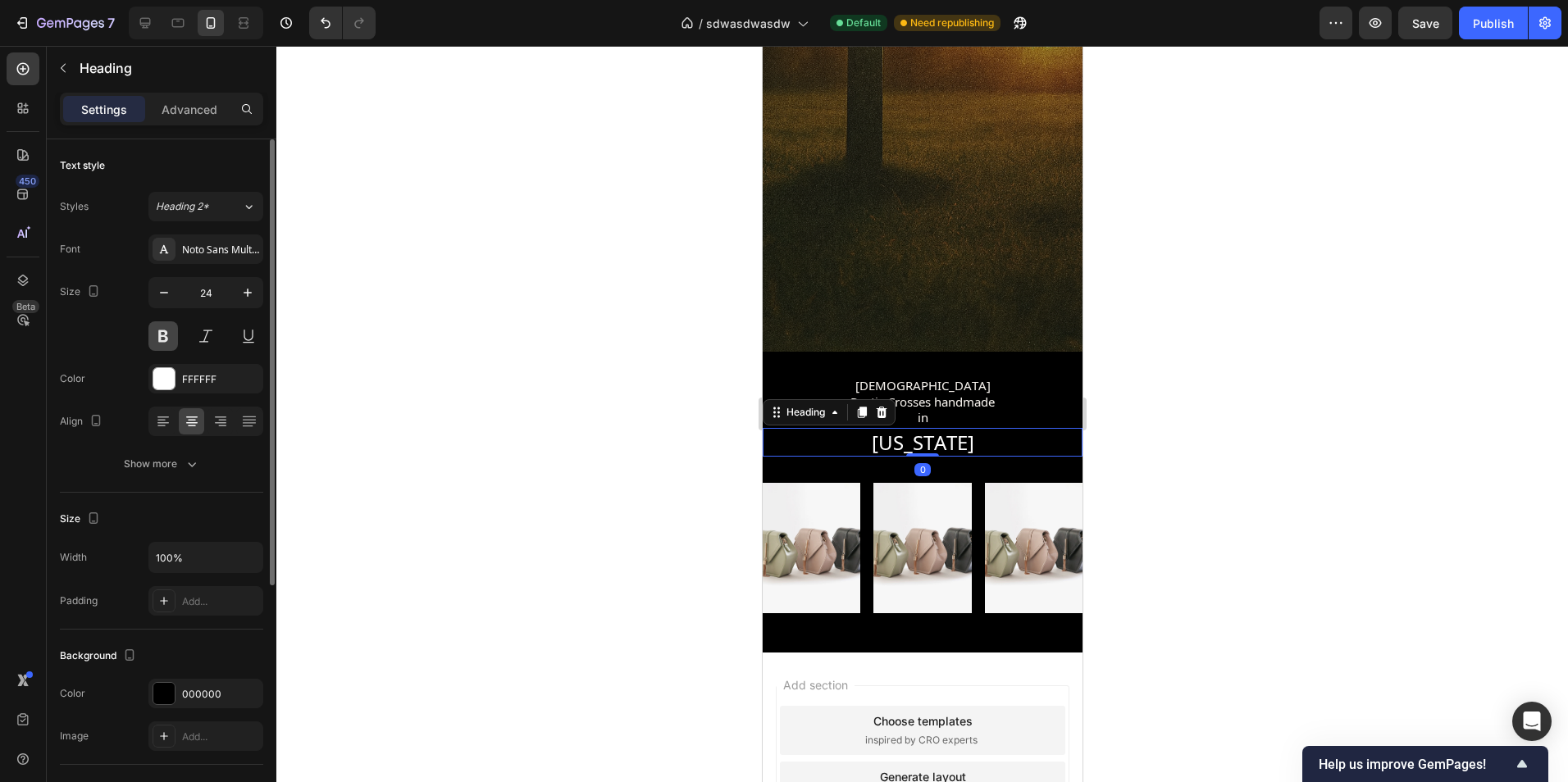
click at [172, 339] on button at bounding box center [163, 336] width 30 height 30
click at [251, 299] on icon "button" at bounding box center [247, 292] width 16 height 16
type input "26"
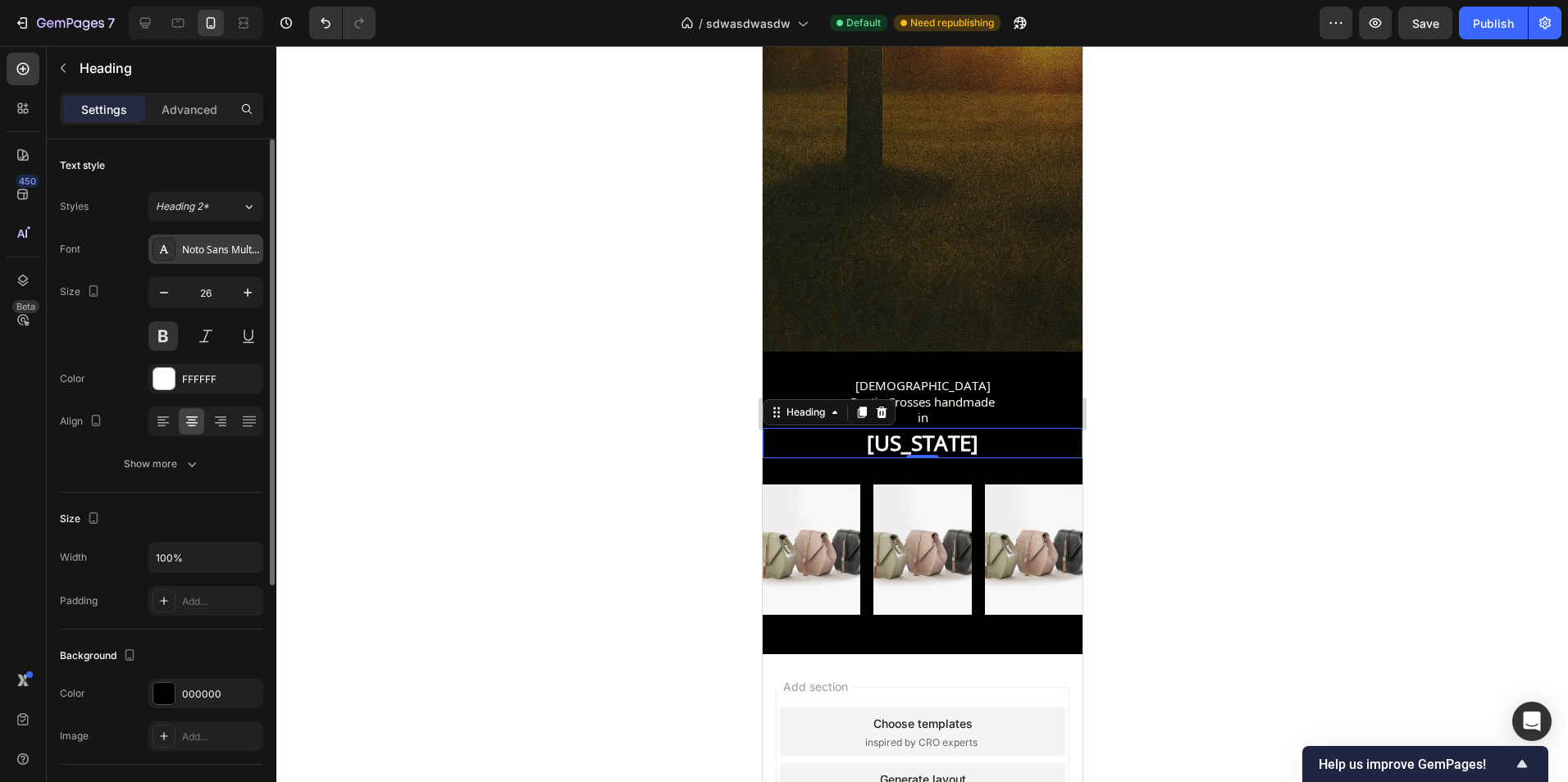
click at [208, 252] on div "Noto Sans Multani" at bounding box center [220, 250] width 77 height 14
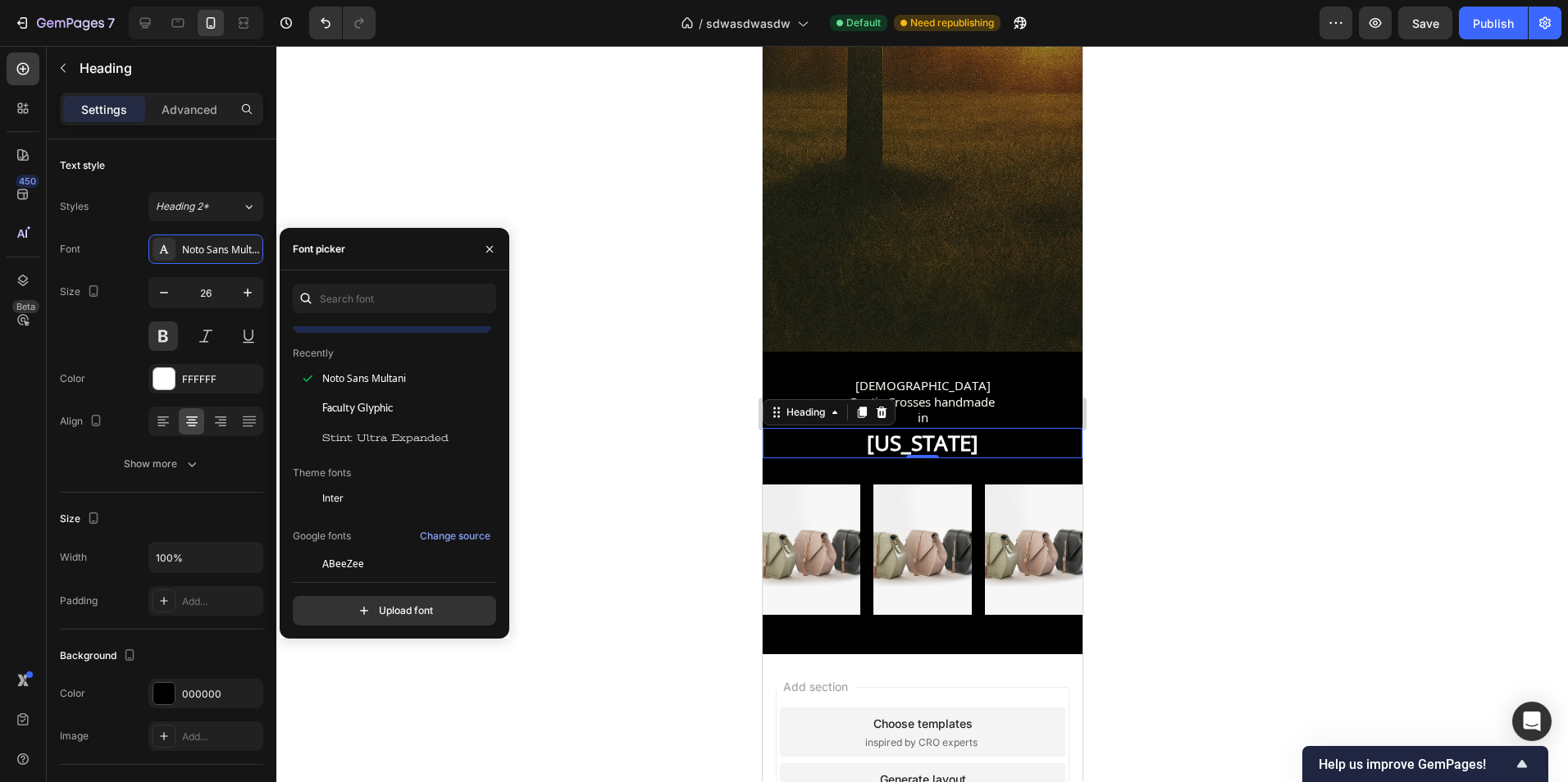
scroll to position [82, 0]
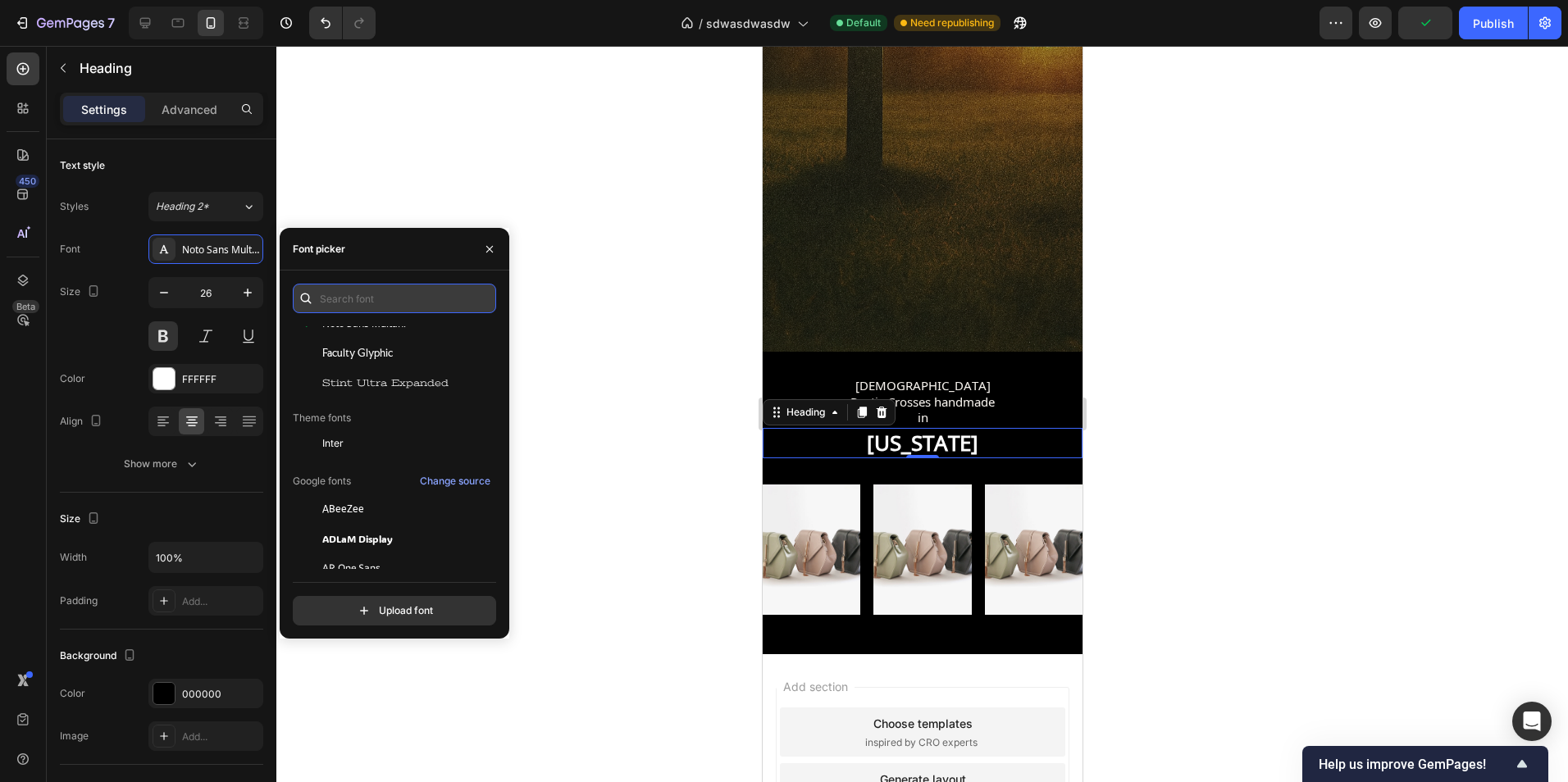
click at [353, 294] on input "text" at bounding box center [394, 299] width 203 height 30
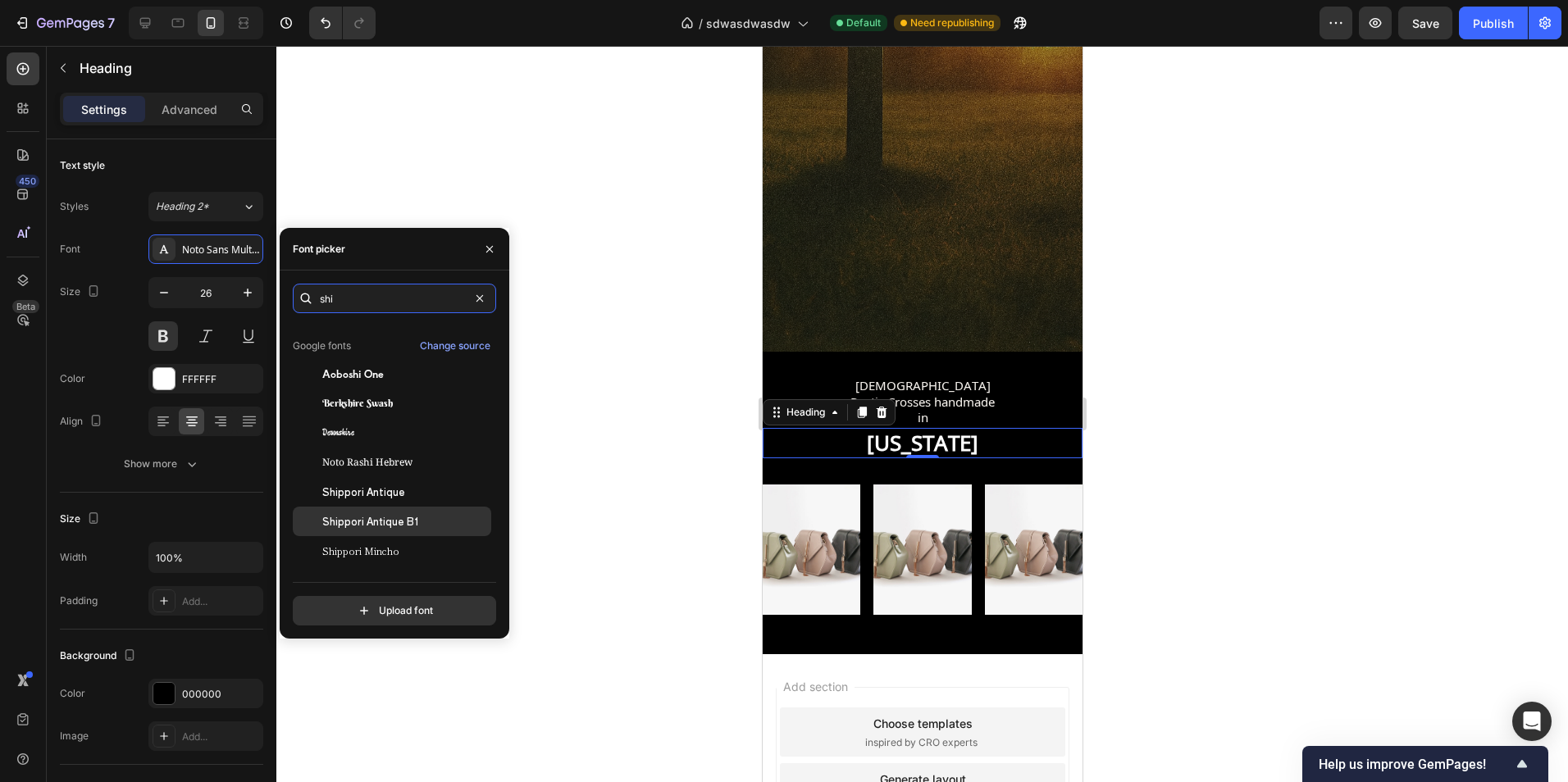
scroll to position [41, 0]
type input "shi"
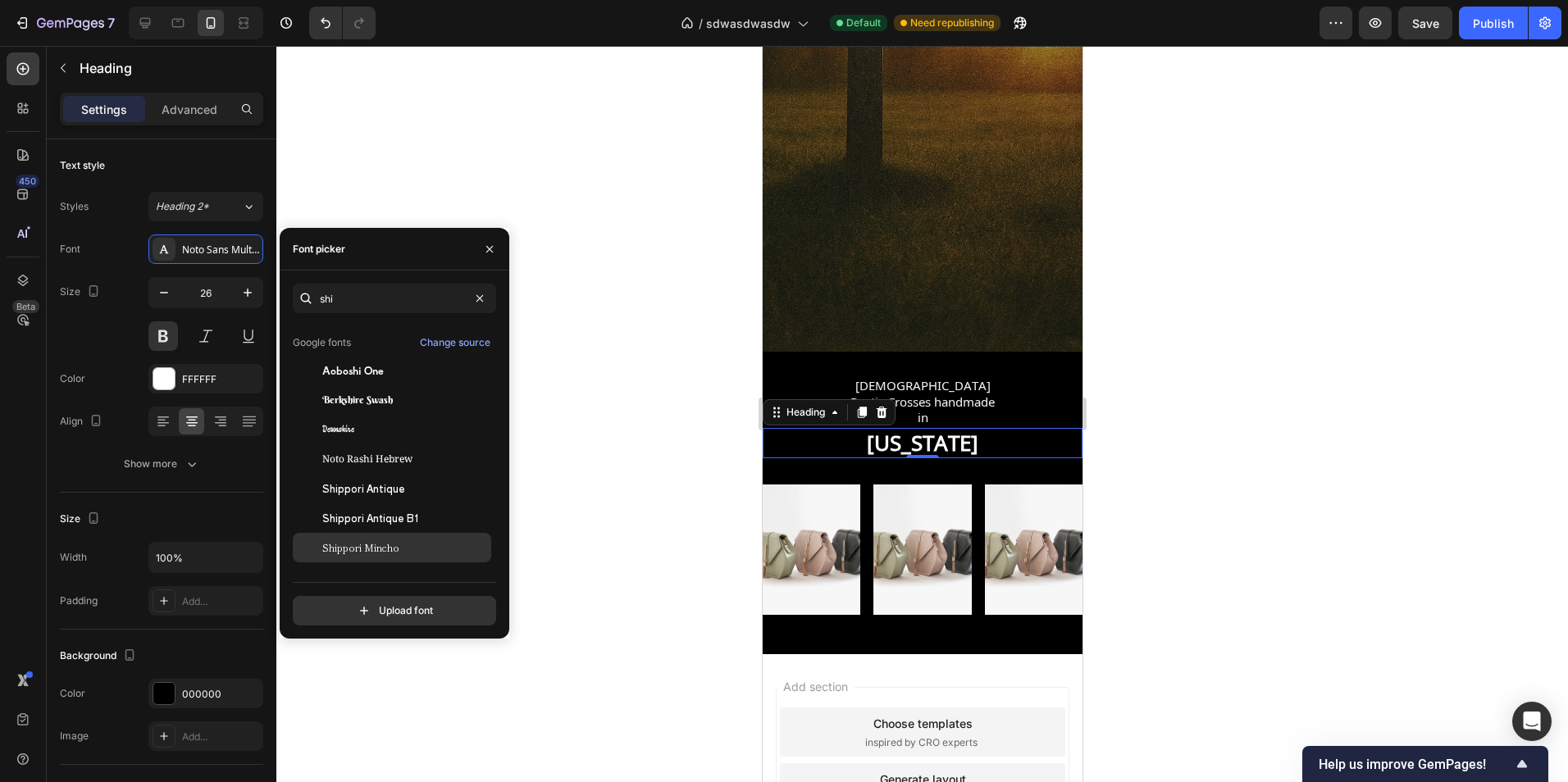
click at [415, 546] on div "Shippori Mincho" at bounding box center [405, 547] width 166 height 14
click at [410, 523] on span "Shippori Antique B1" at bounding box center [370, 518] width 97 height 14
click at [406, 546] on div "Shippori Mincho" at bounding box center [405, 547] width 166 height 14
click at [486, 246] on icon "button" at bounding box center [489, 248] width 6 height 6
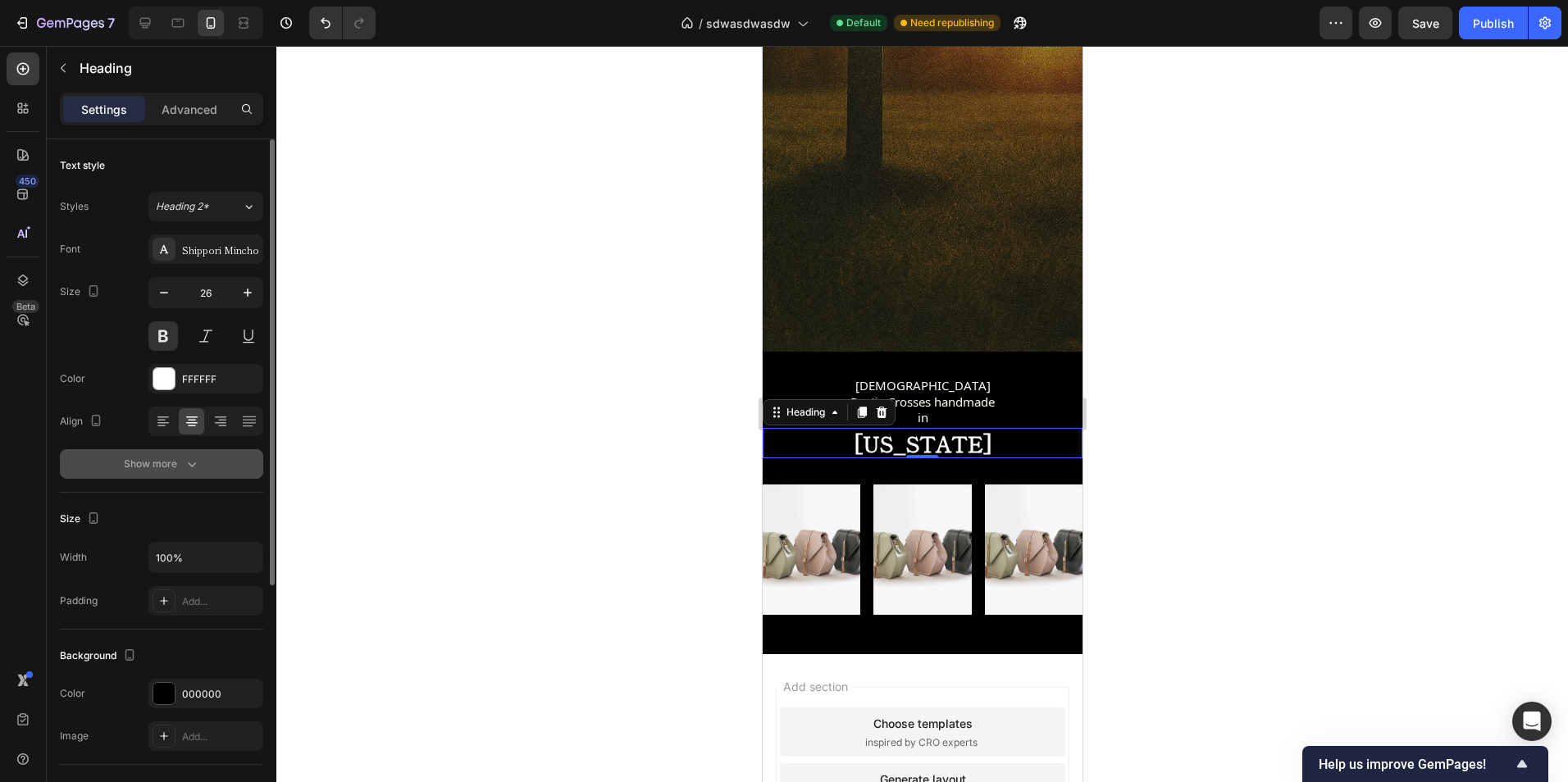
click at [164, 457] on div "Show more" at bounding box center [161, 464] width 77 height 16
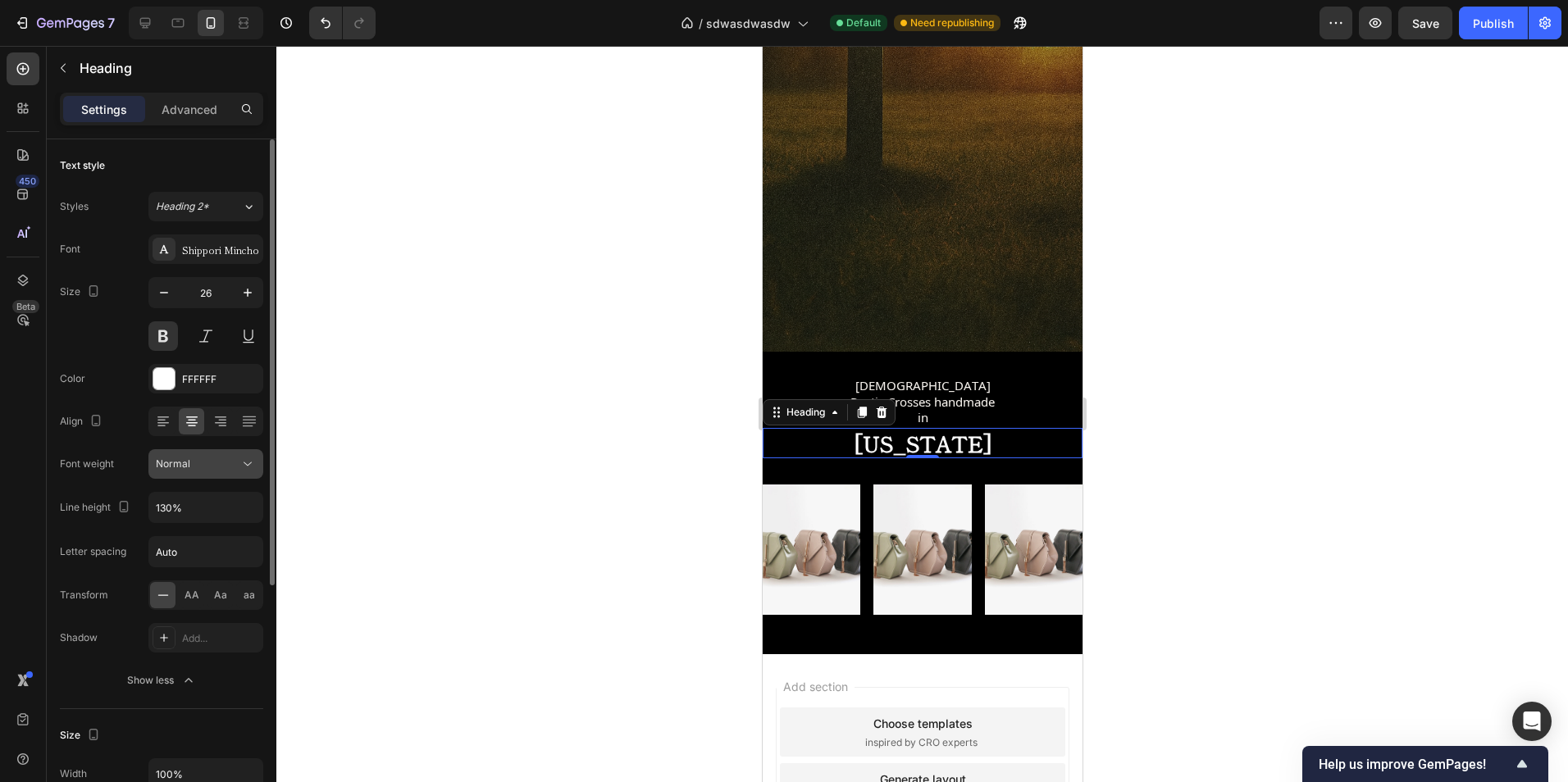
click at [229, 460] on div "Normal" at bounding box center [198, 464] width 84 height 14
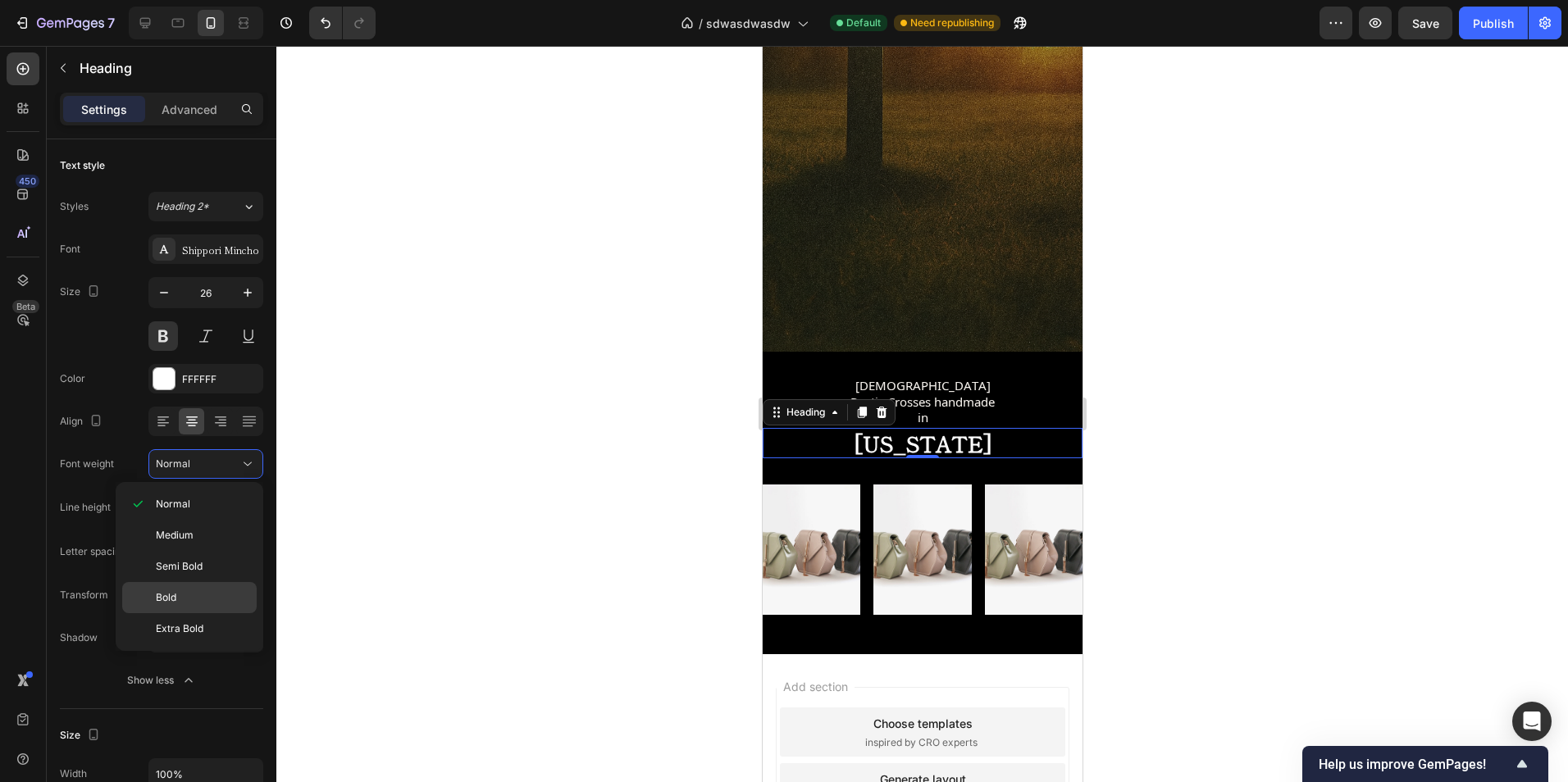
click at [199, 590] on p "Bold" at bounding box center [203, 597] width 94 height 14
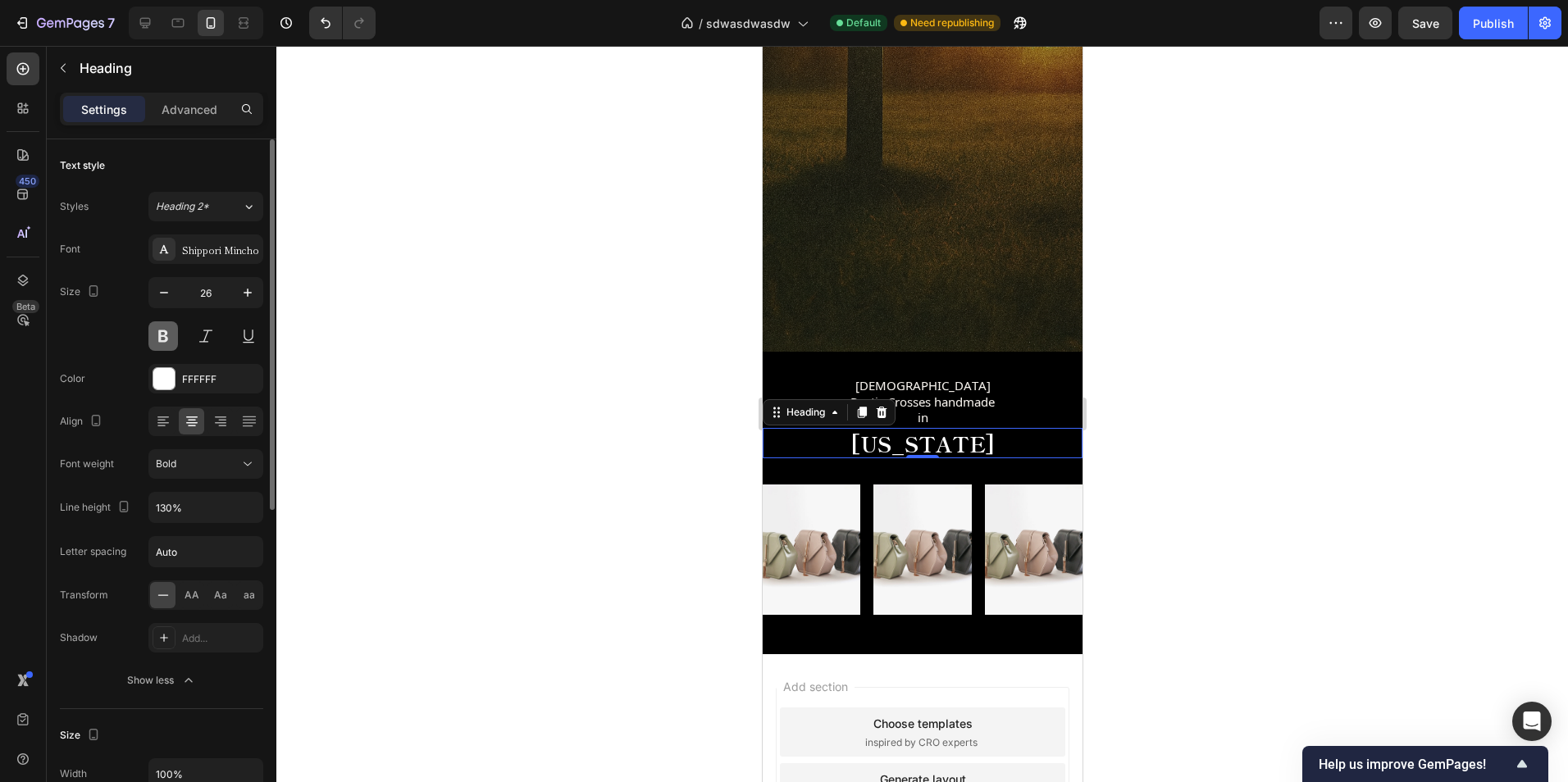
click at [164, 341] on button at bounding box center [163, 336] width 30 height 30
click at [164, 340] on button at bounding box center [163, 336] width 30 height 30
click at [161, 337] on button at bounding box center [163, 336] width 30 height 30
click at [435, 385] on div at bounding box center [922, 414] width 1292 height 736
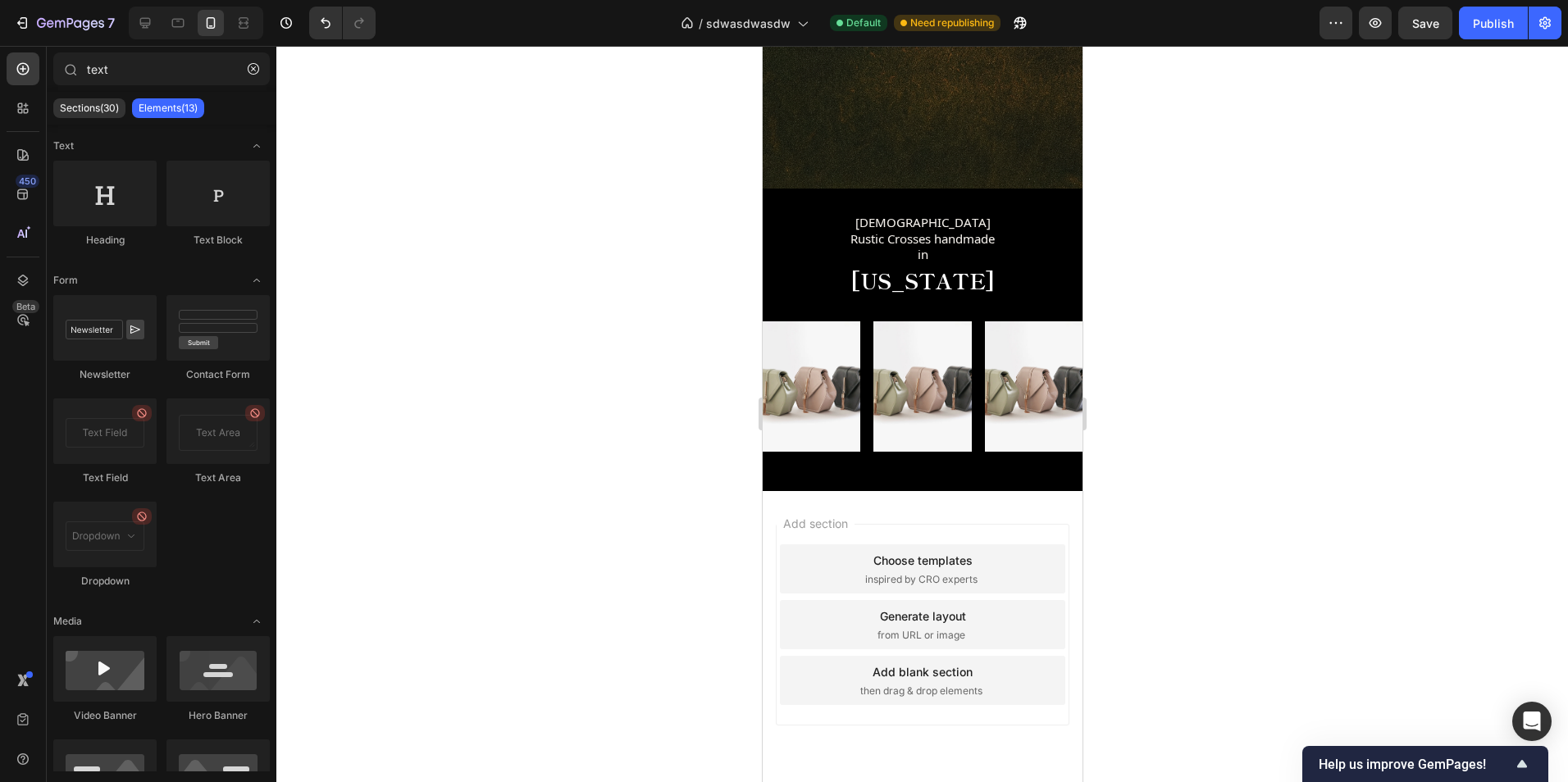
scroll to position [589, 0]
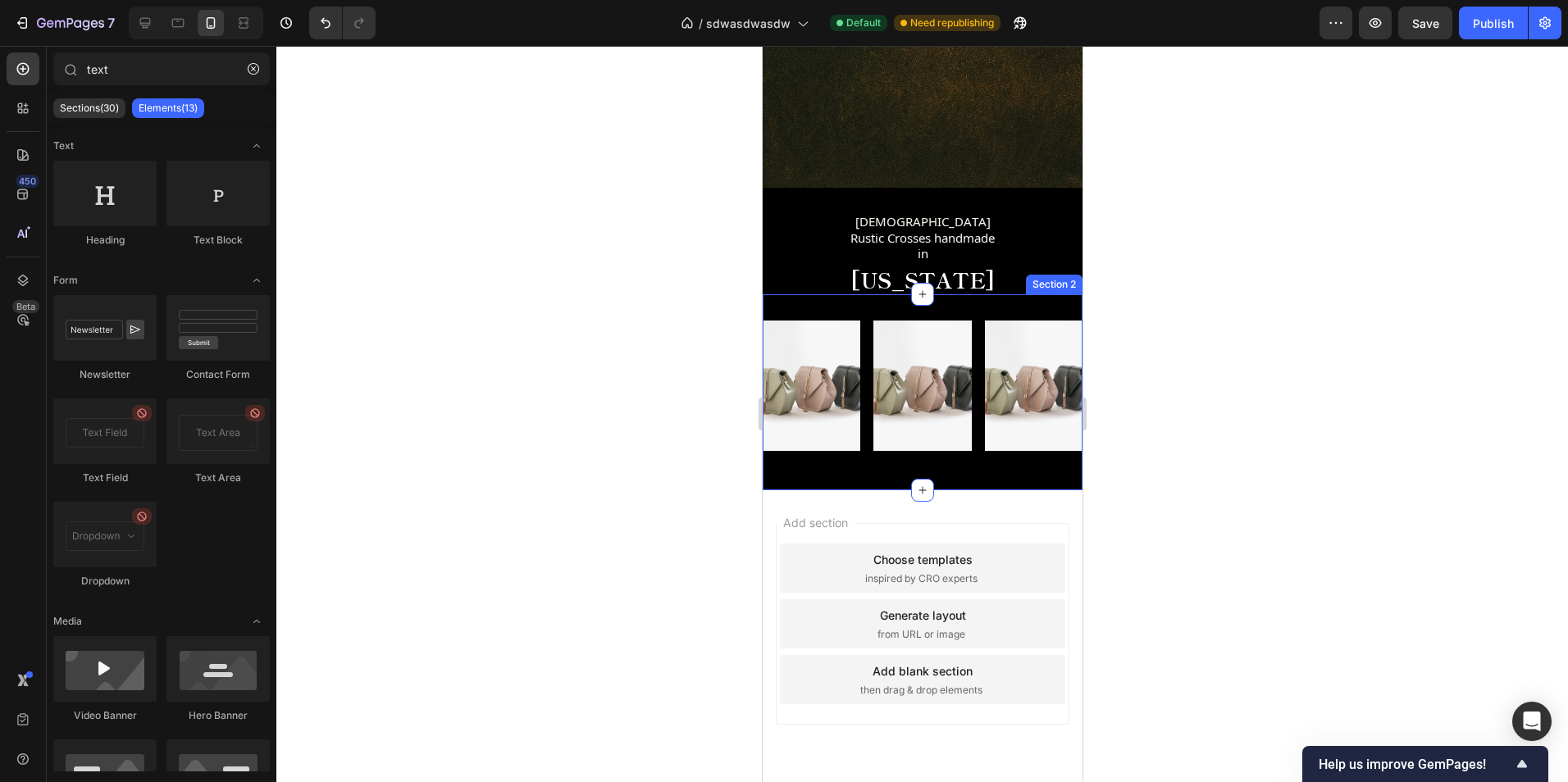
click at [934, 455] on div "Image Image Image Row Section 2" at bounding box center [921, 391] width 319 height 196
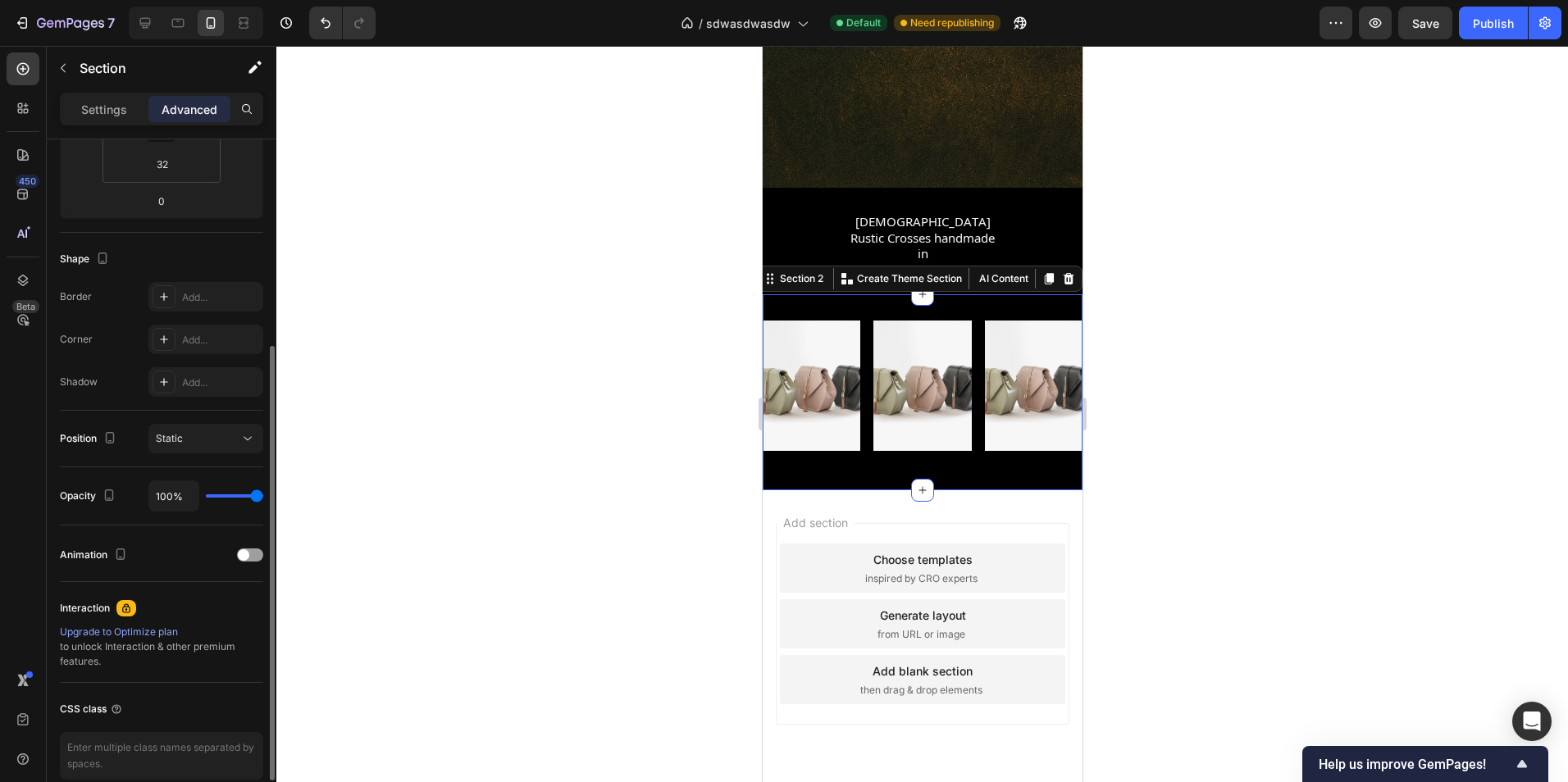
scroll to position [404, 0]
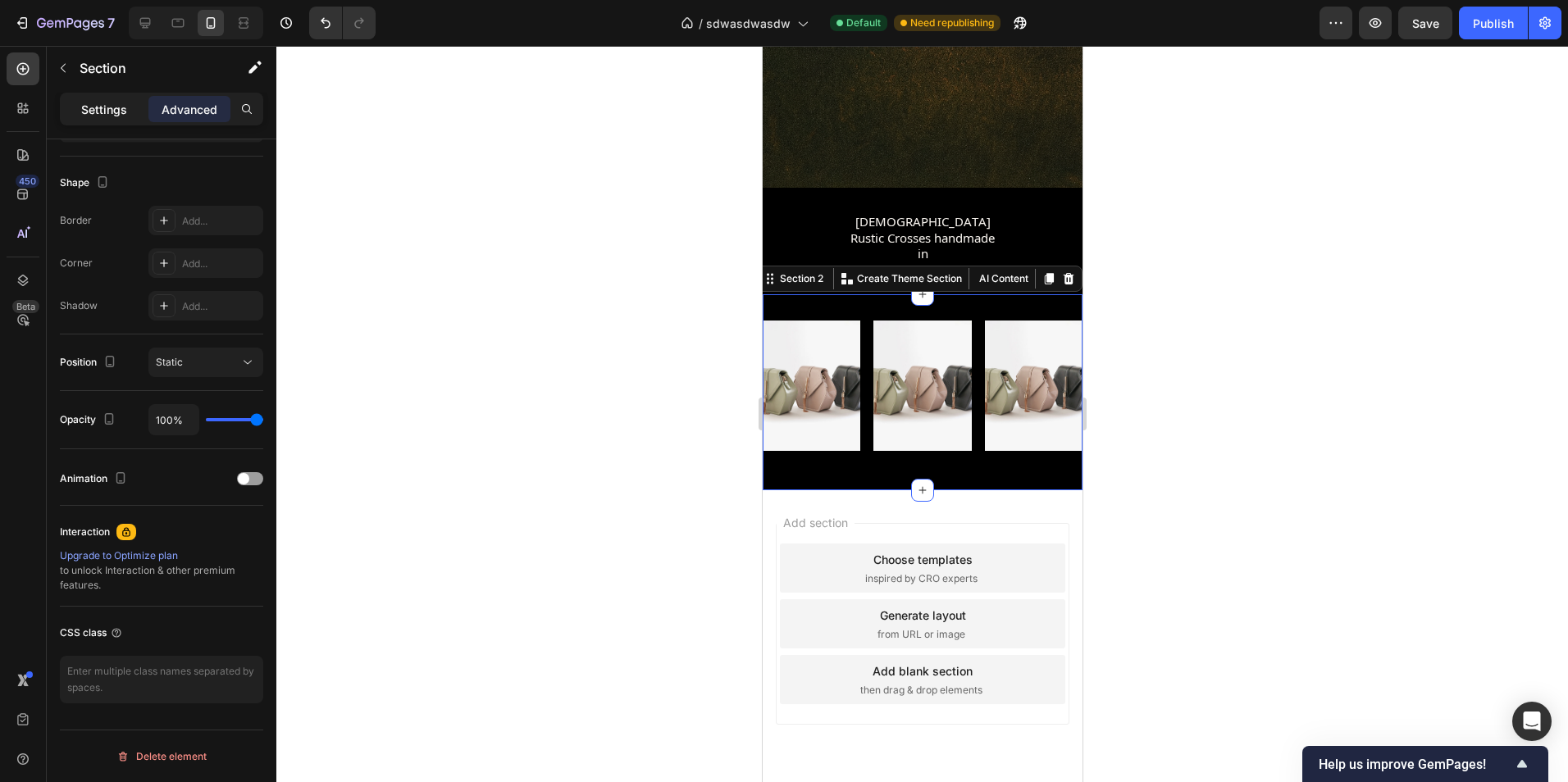
click at [124, 117] on div "Settings" at bounding box center [104, 108] width 82 height 26
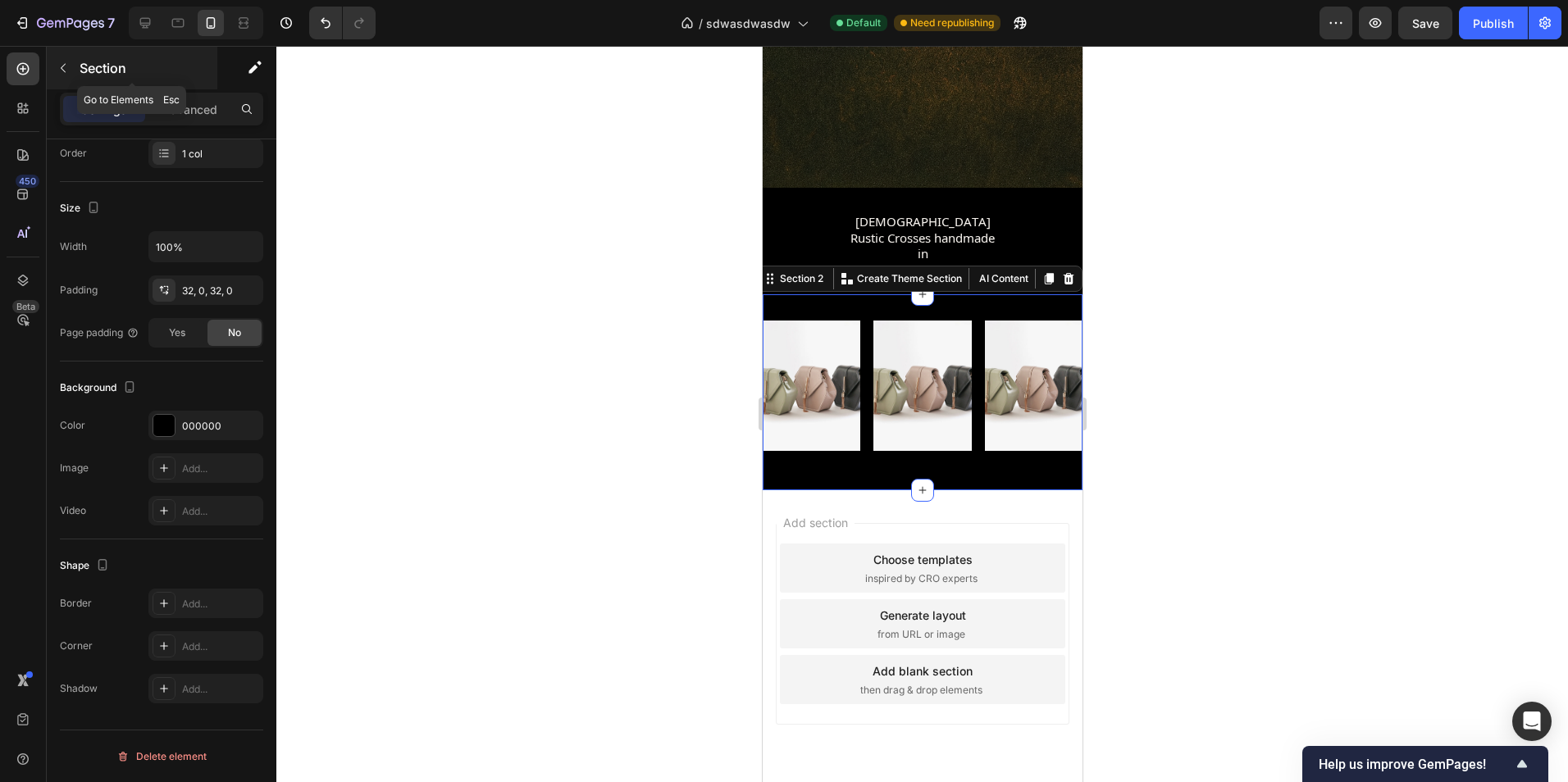
click at [59, 62] on icon "button" at bounding box center [63, 68] width 14 height 14
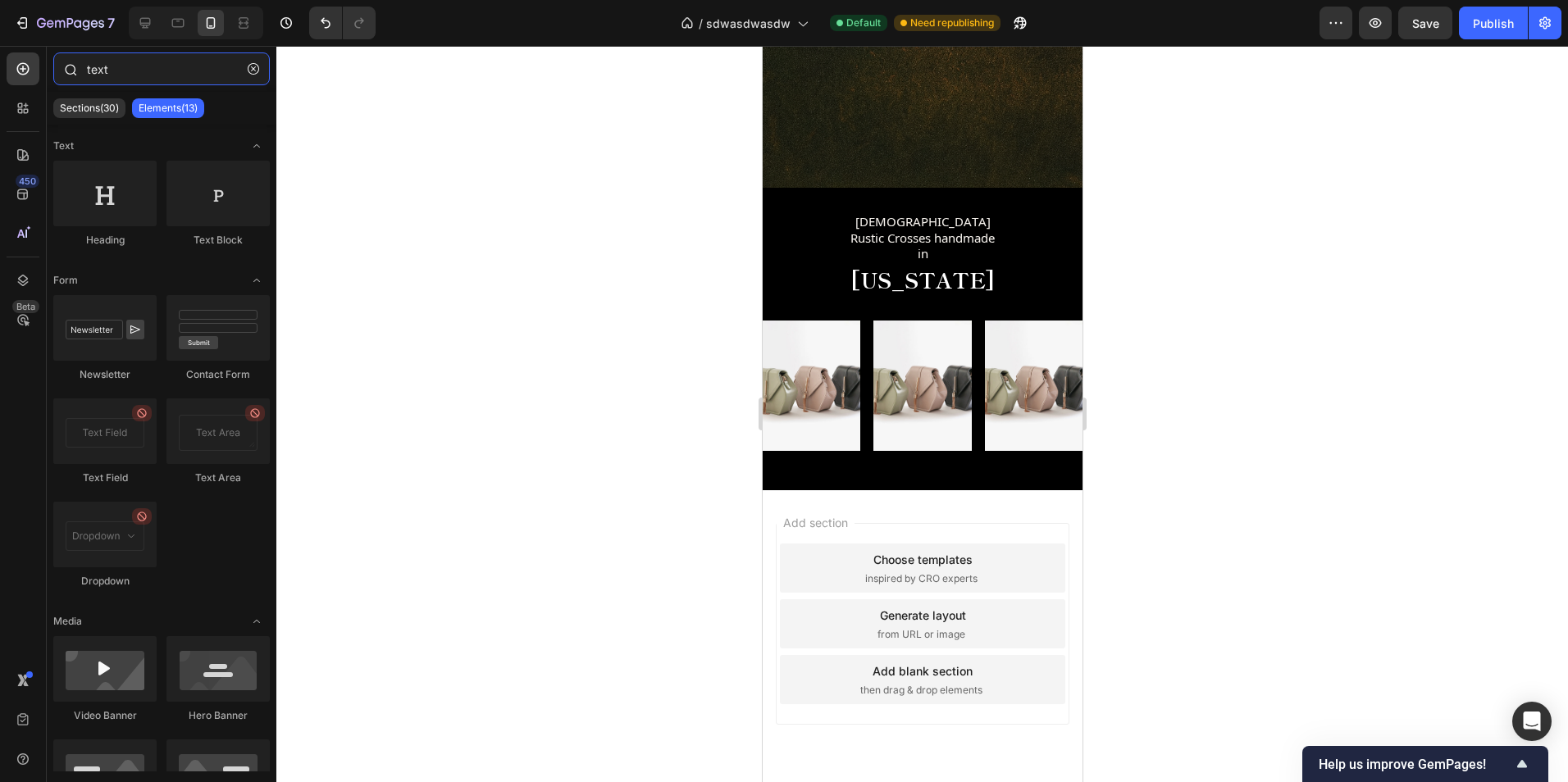
click at [267, 67] on input "text" at bounding box center [161, 69] width 217 height 32
click at [254, 67] on icon "button" at bounding box center [254, 69] width 12 height 12
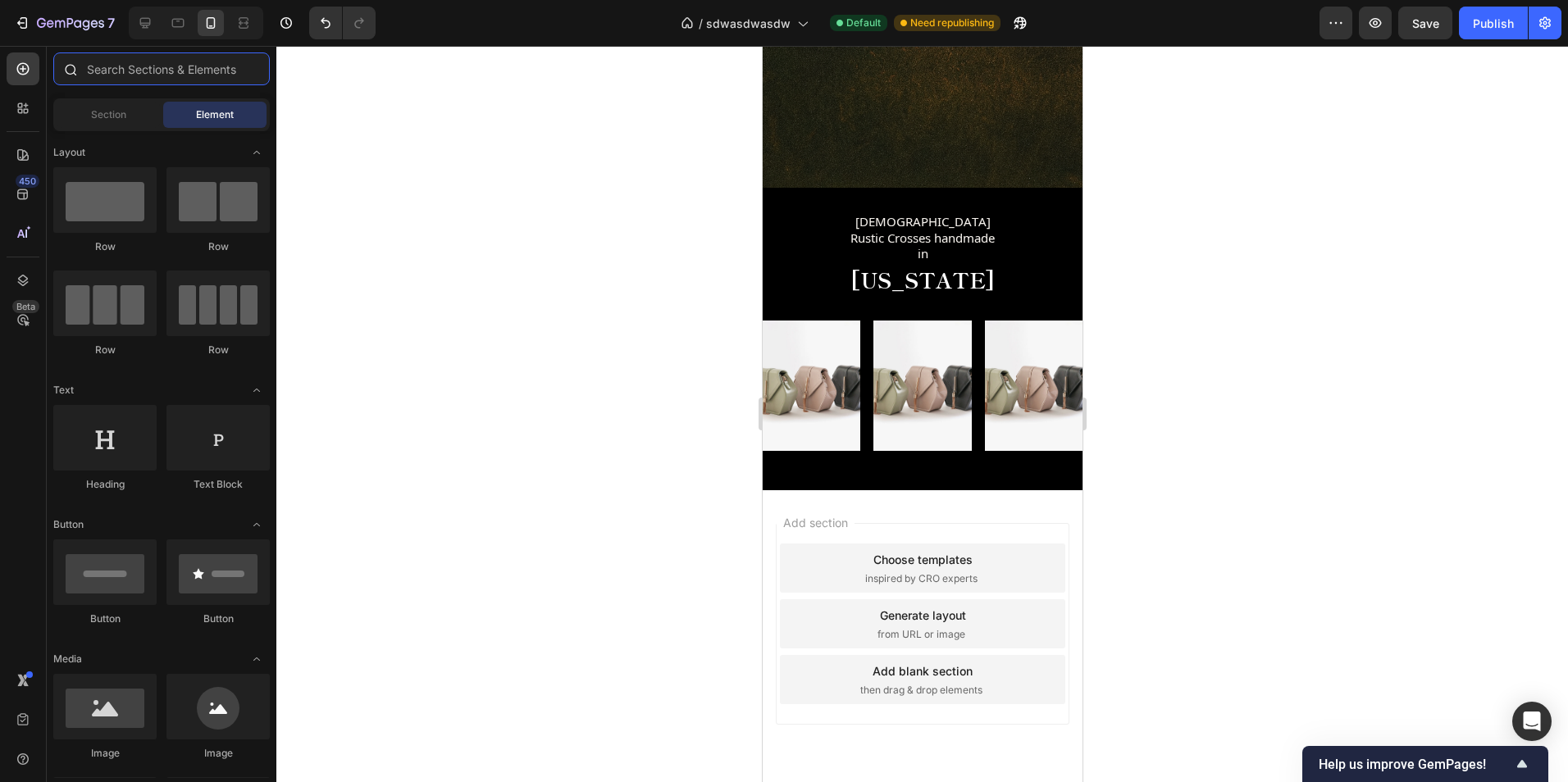
click at [171, 74] on input "text" at bounding box center [161, 69] width 217 height 32
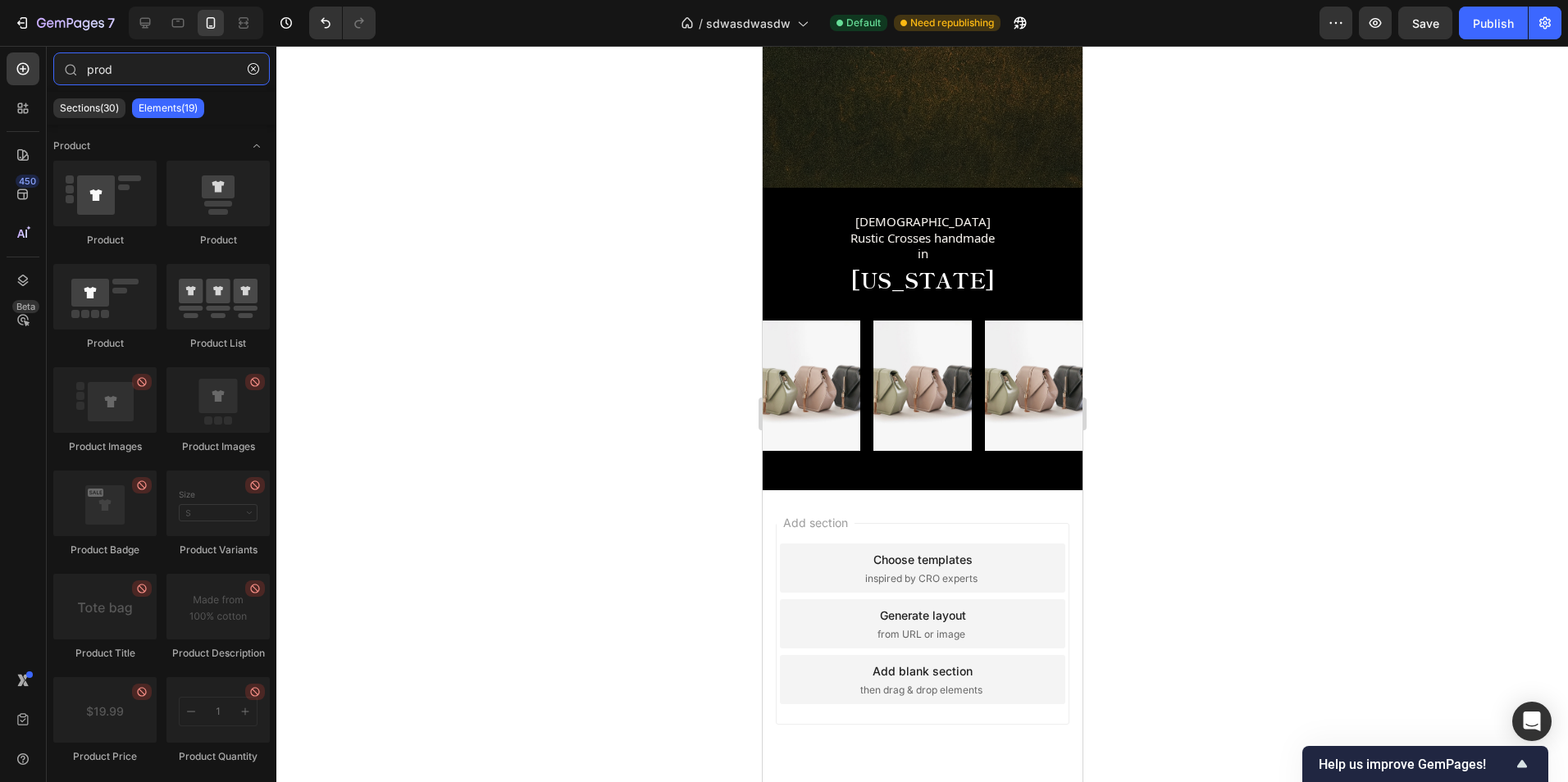
type input "prod"
drag, startPoint x: 1306, startPoint y: 430, endPoint x: 942, endPoint y: 471, distance: 366.3
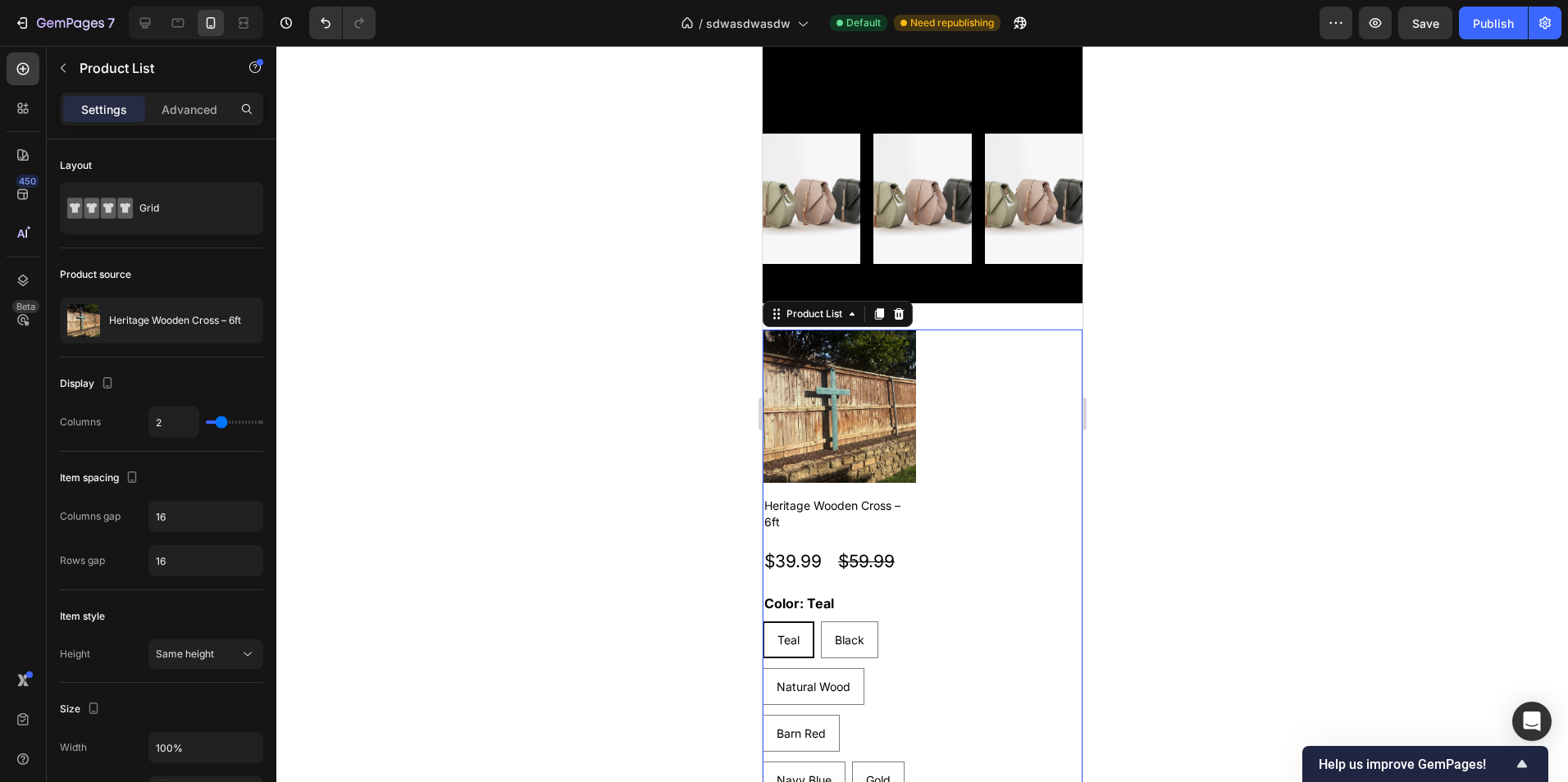
scroll to position [752, 0]
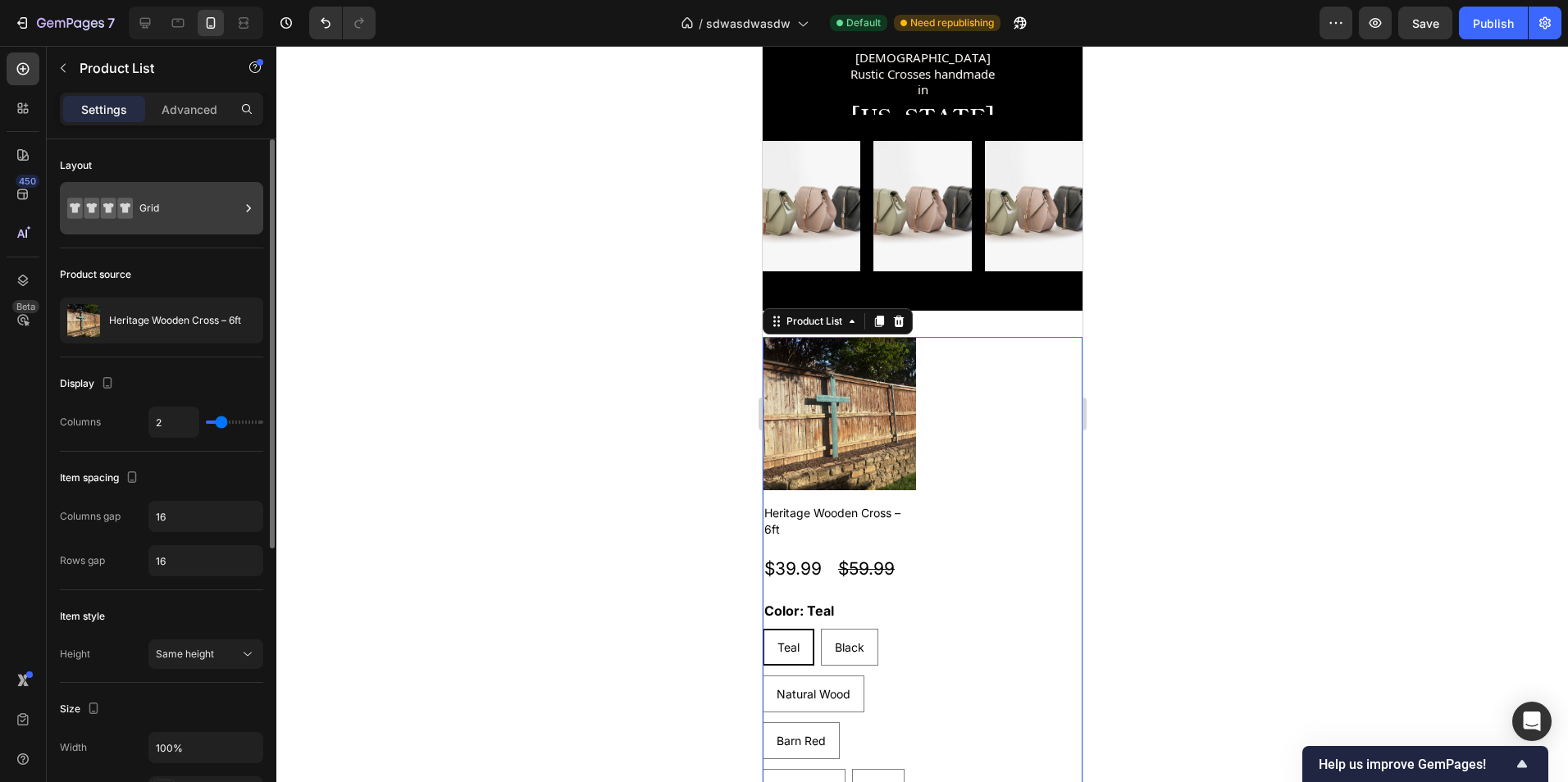
click at [176, 198] on div "Grid" at bounding box center [189, 208] width 100 height 38
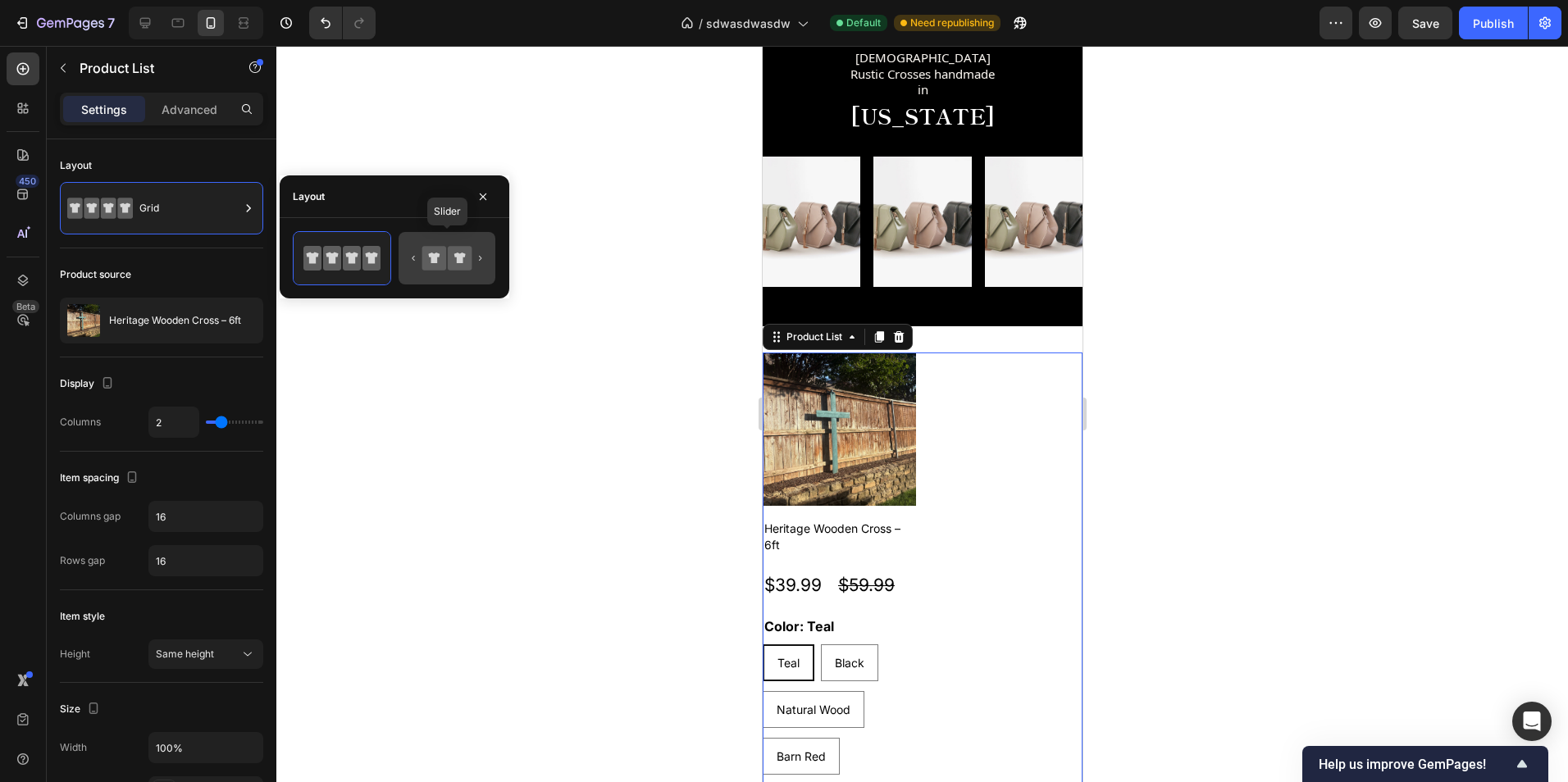
click at [457, 265] on icon at bounding box center [459, 258] width 23 height 23
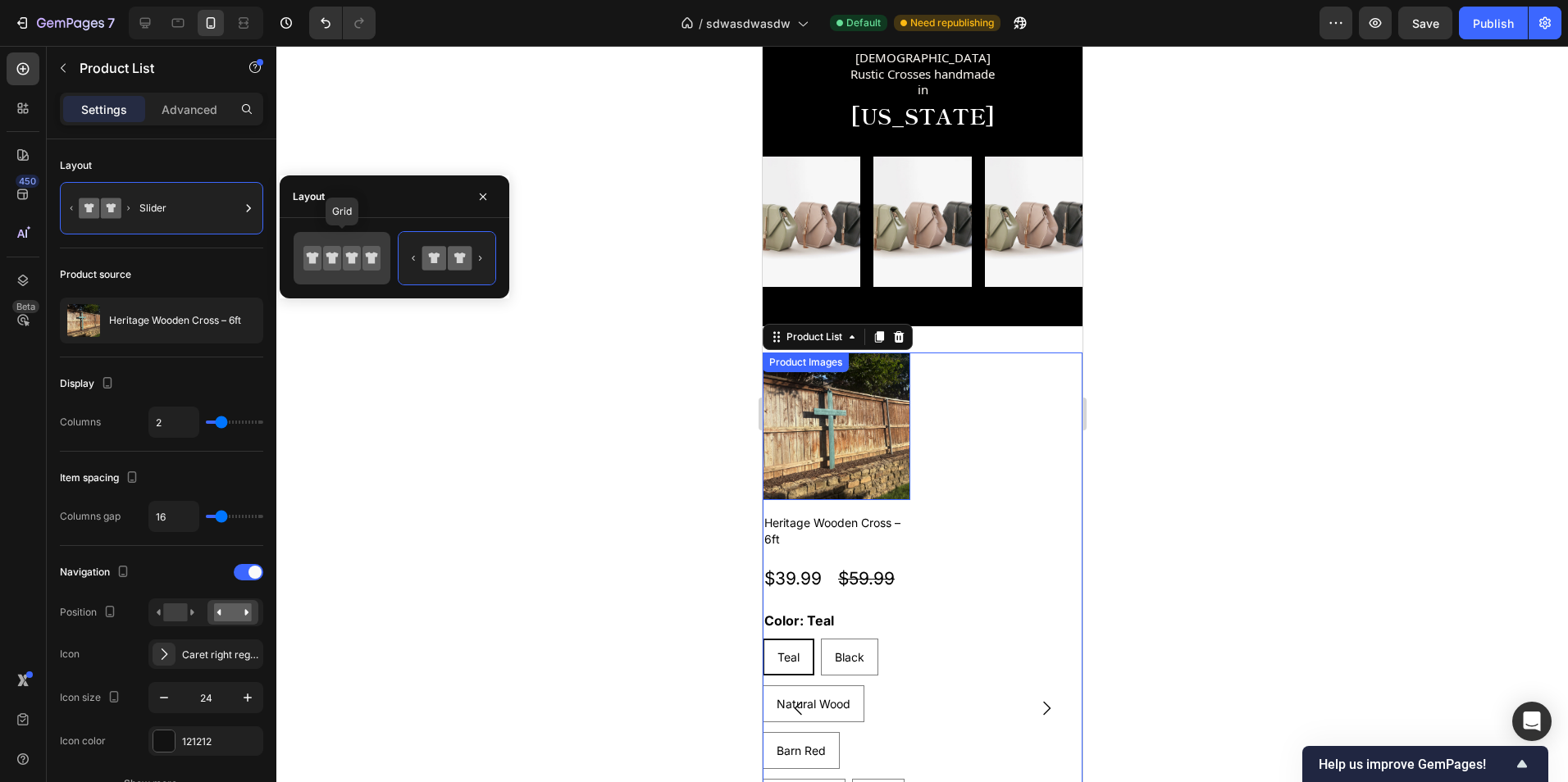
click at [315, 263] on icon at bounding box center [313, 258] width 13 height 12
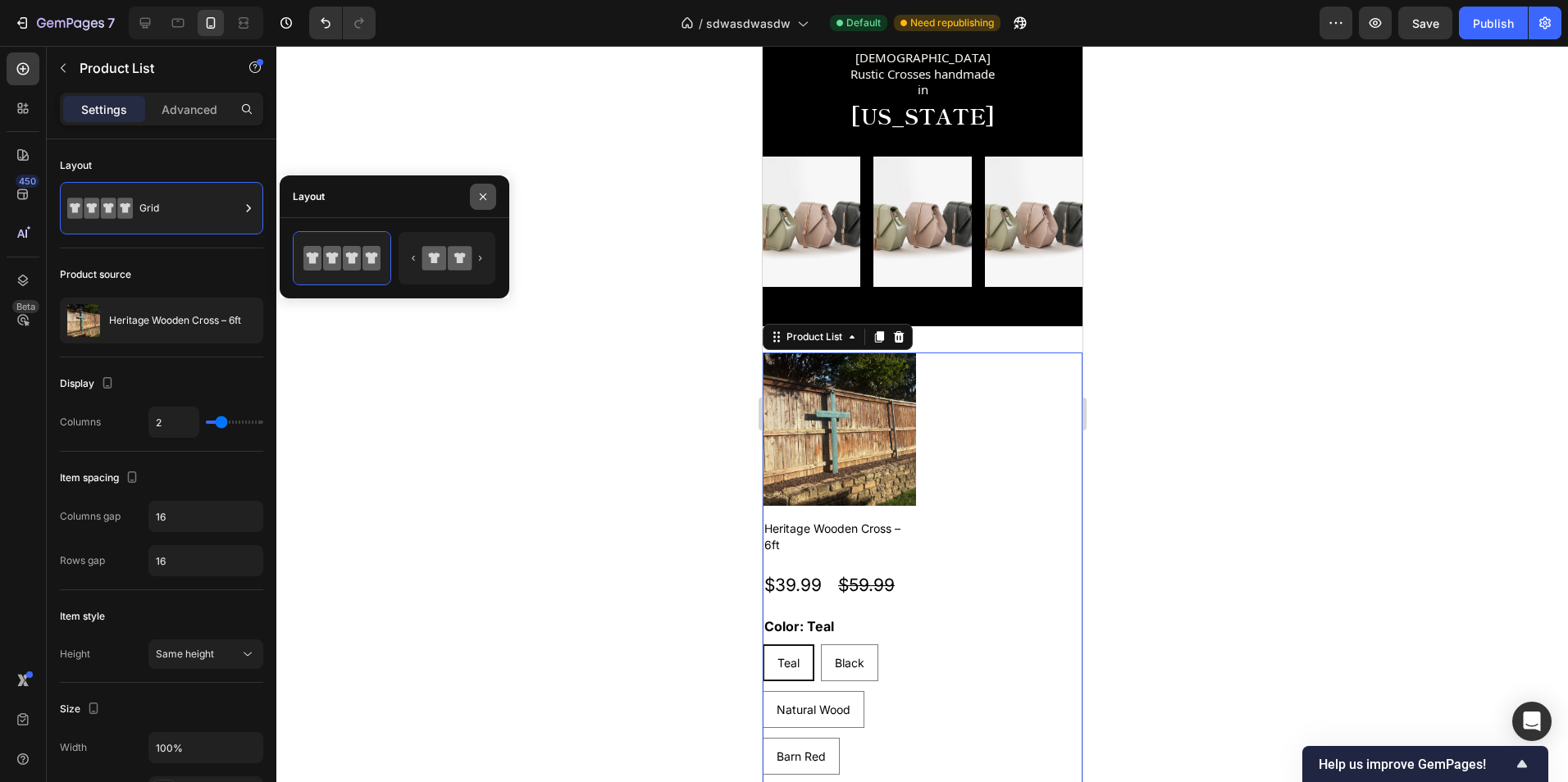
click at [489, 199] on icon "button" at bounding box center [483, 197] width 14 height 14
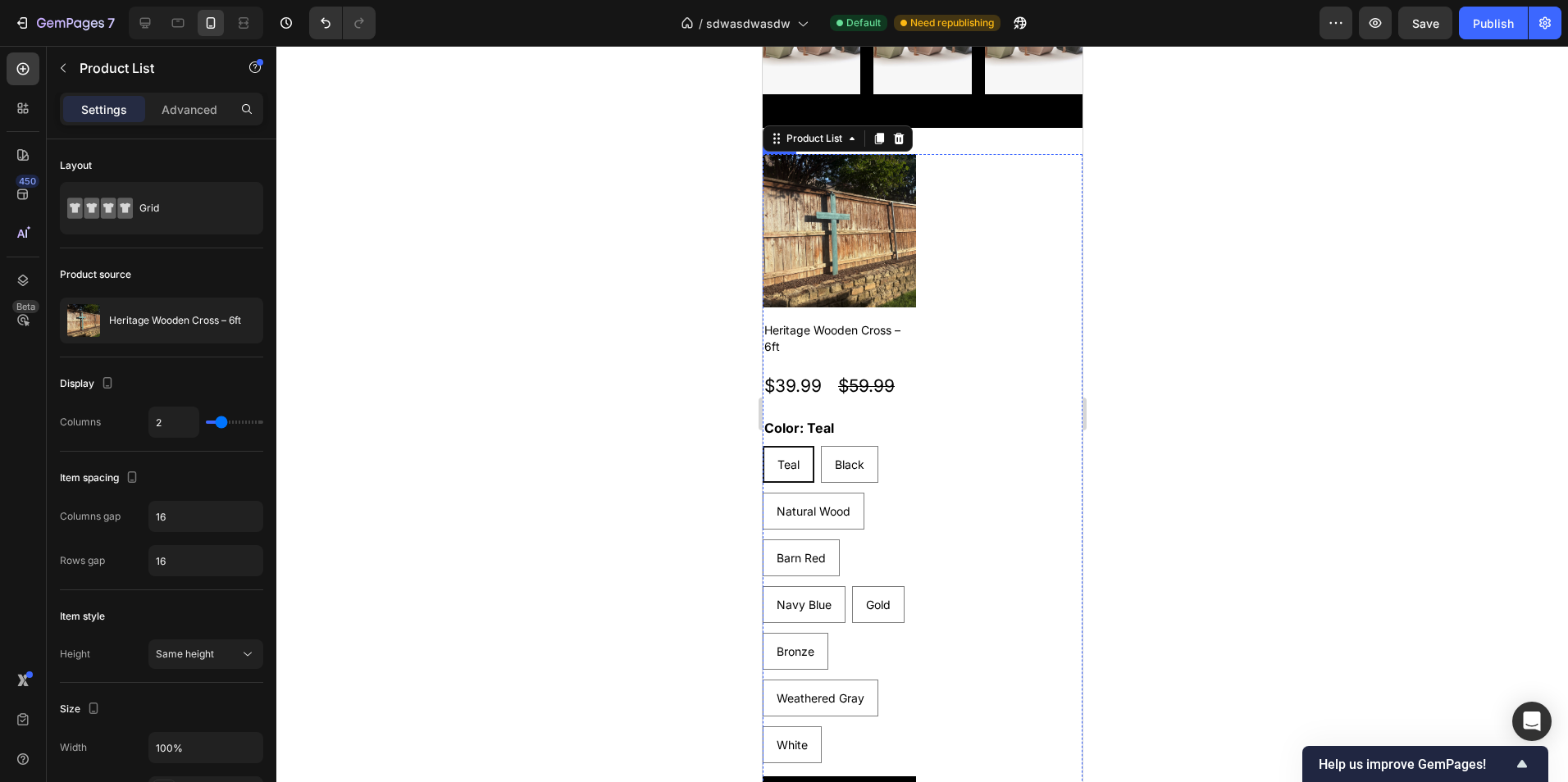
scroll to position [916, 0]
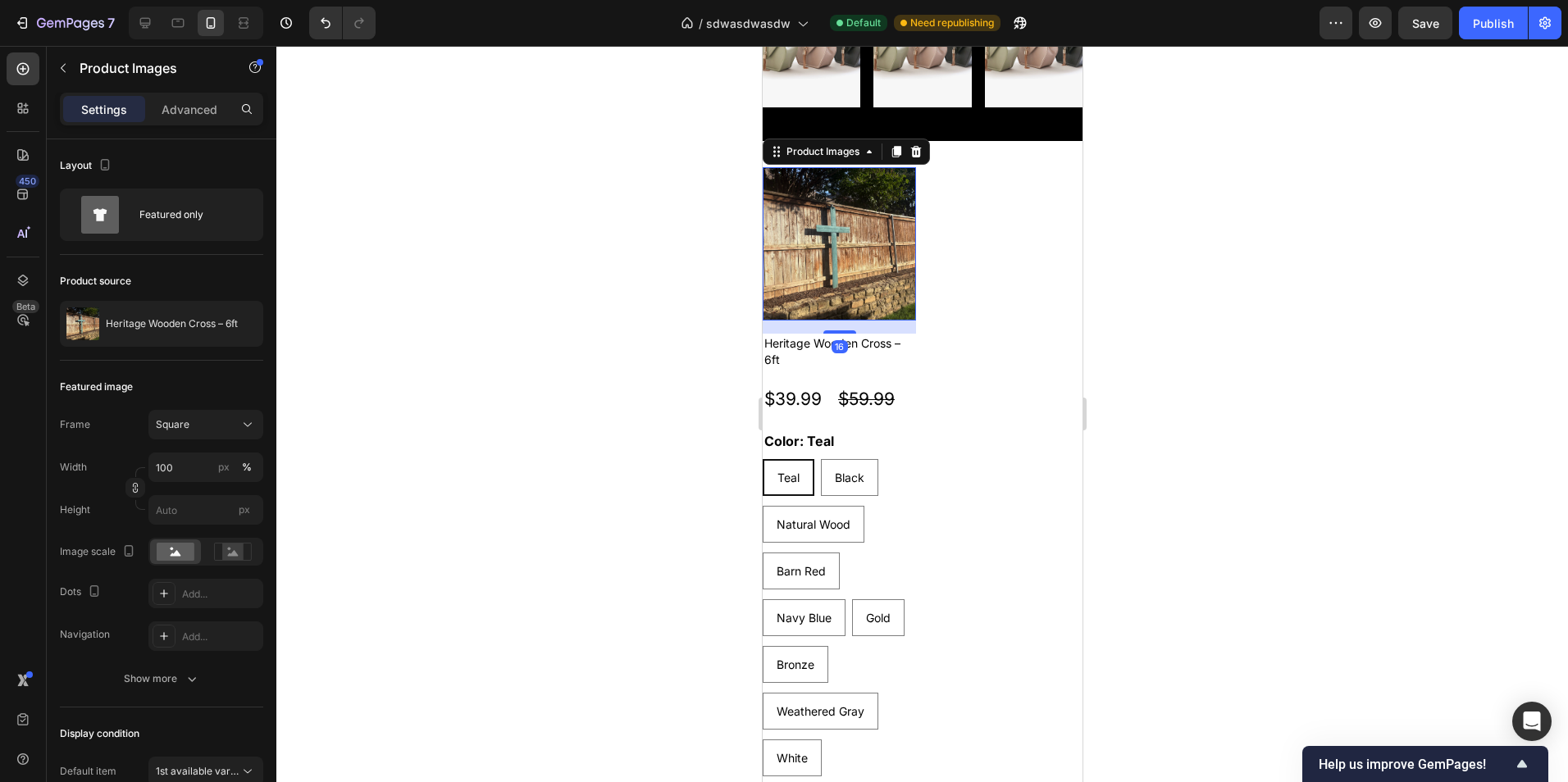
click at [810, 275] on img at bounding box center [838, 244] width 153 height 153
click at [919, 148] on icon at bounding box center [915, 152] width 14 height 14
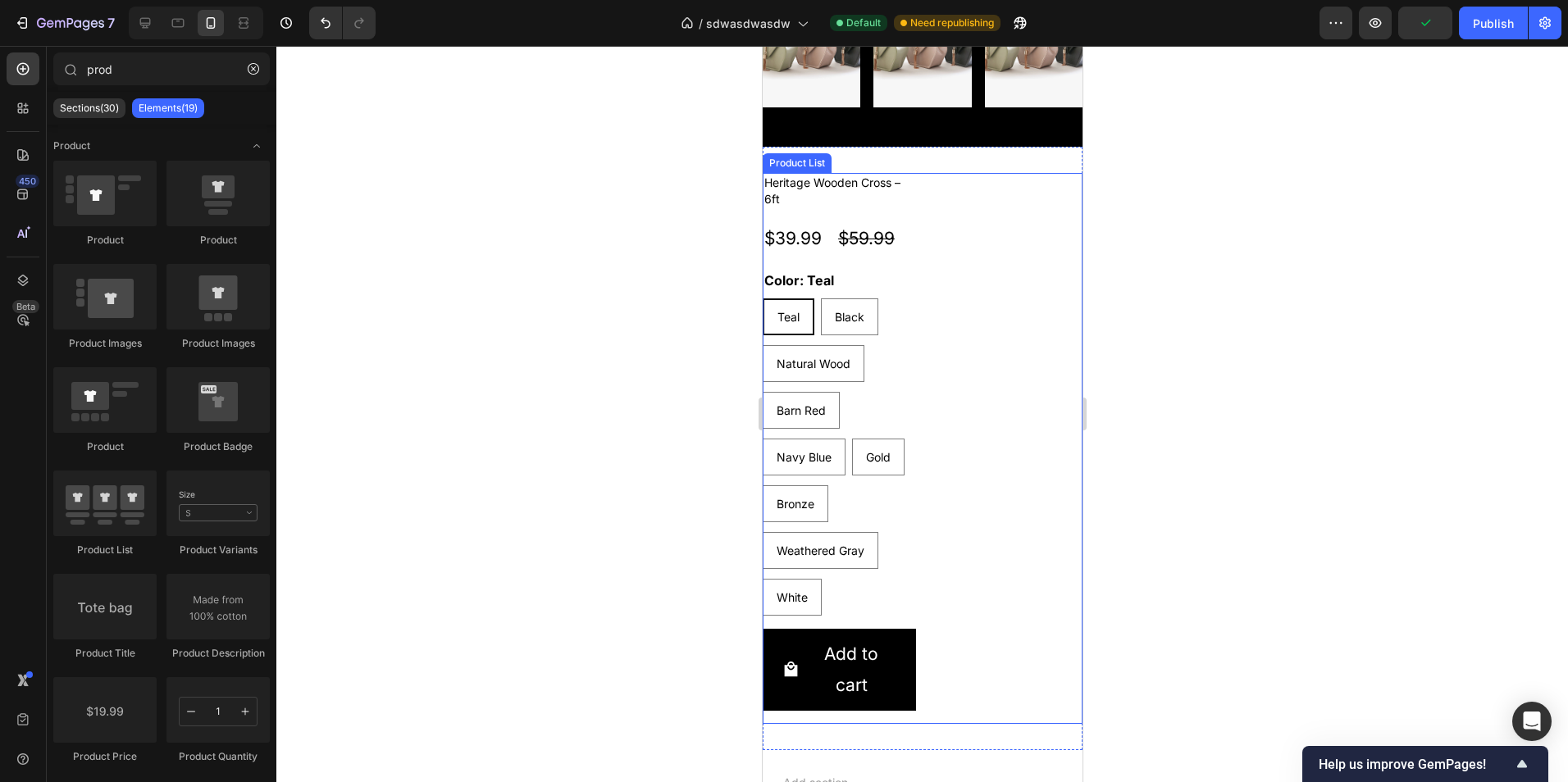
click at [953, 190] on div "Heritage Wooden Cross – 6ft Product Title $39.99 Product Price Product Price $5…" at bounding box center [921, 448] width 319 height 551
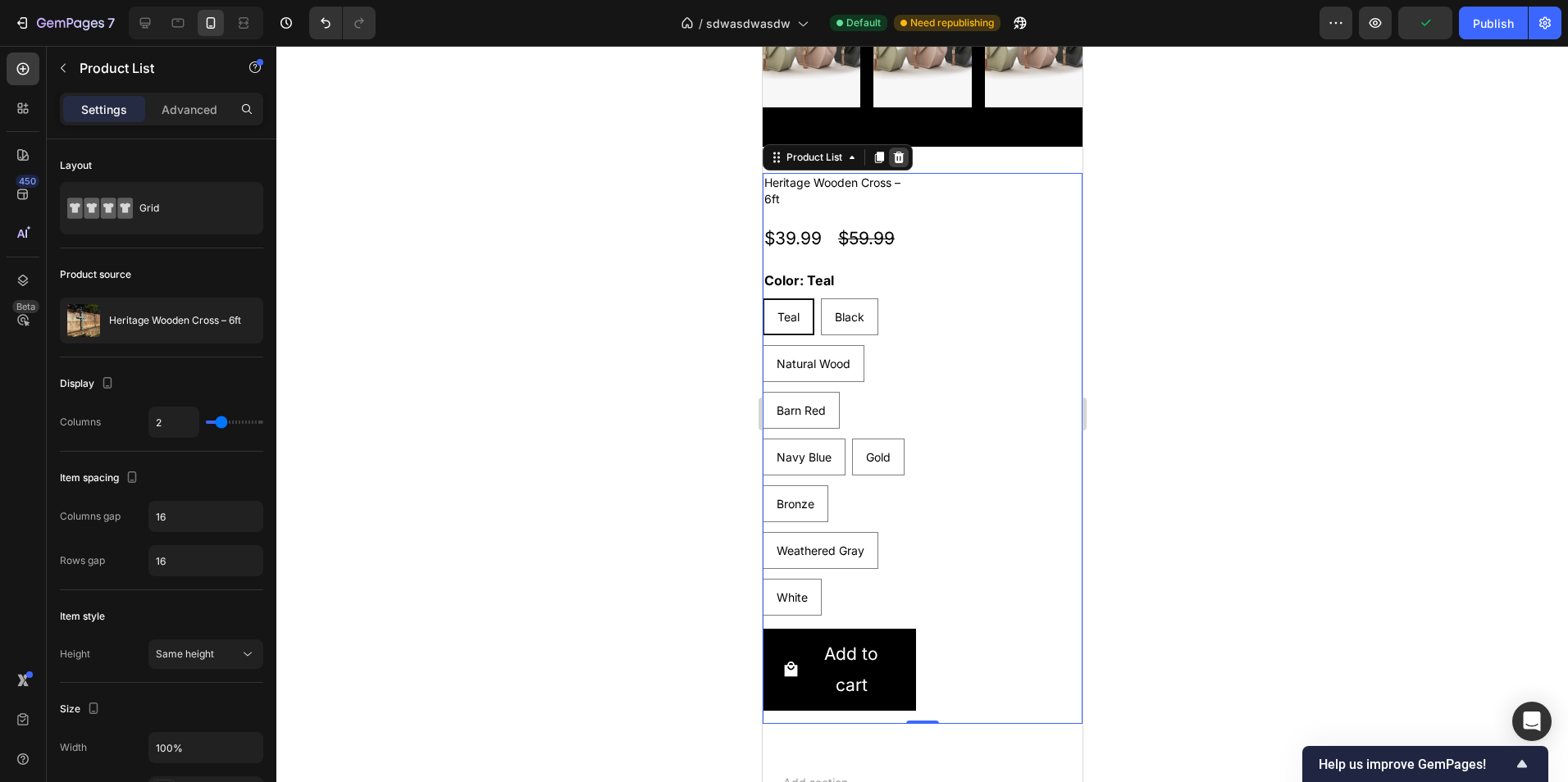
click at [890, 152] on div at bounding box center [898, 158] width 20 height 20
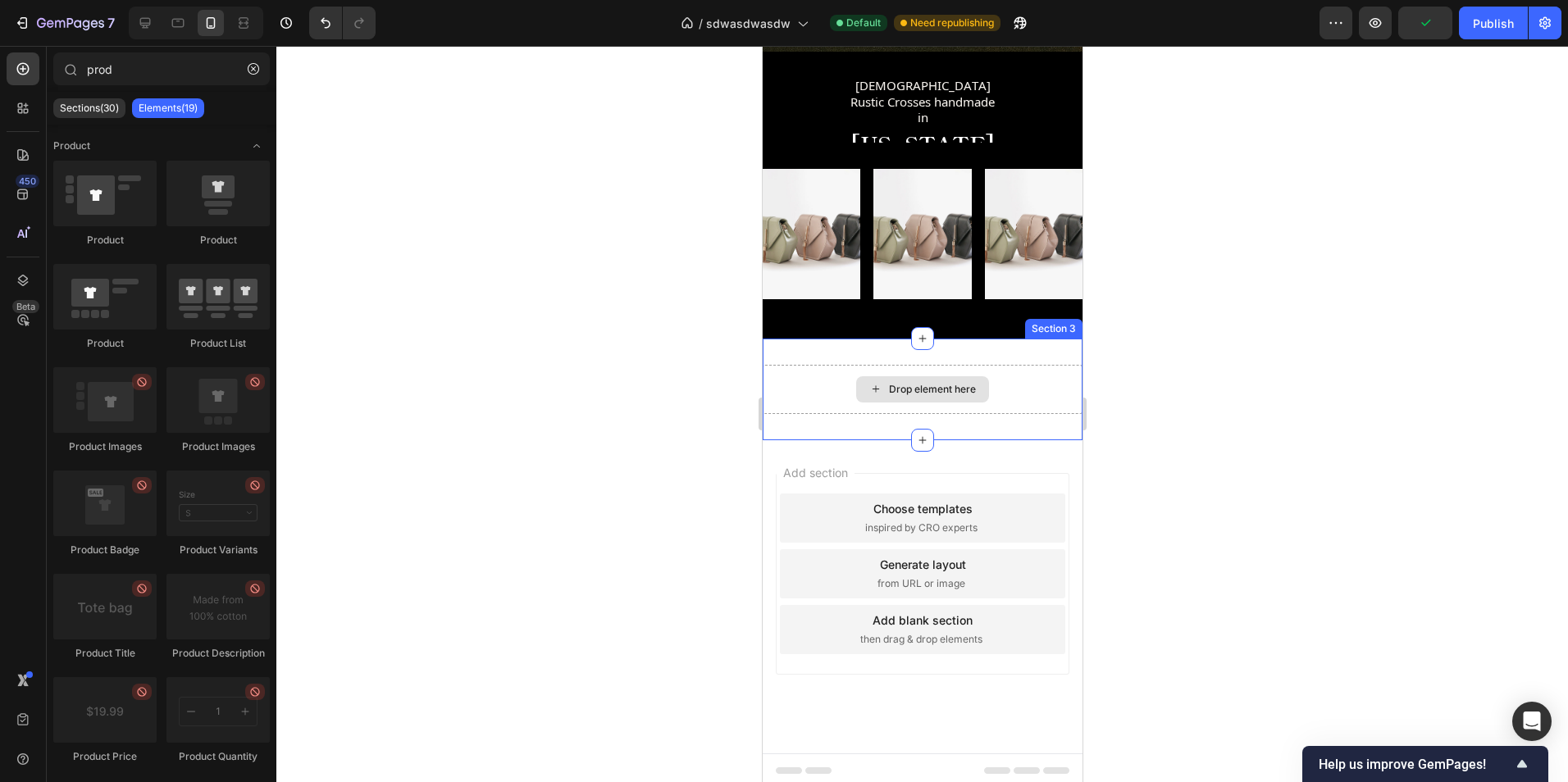
click at [982, 350] on div "Drop element here Section 3" at bounding box center [921, 389] width 319 height 102
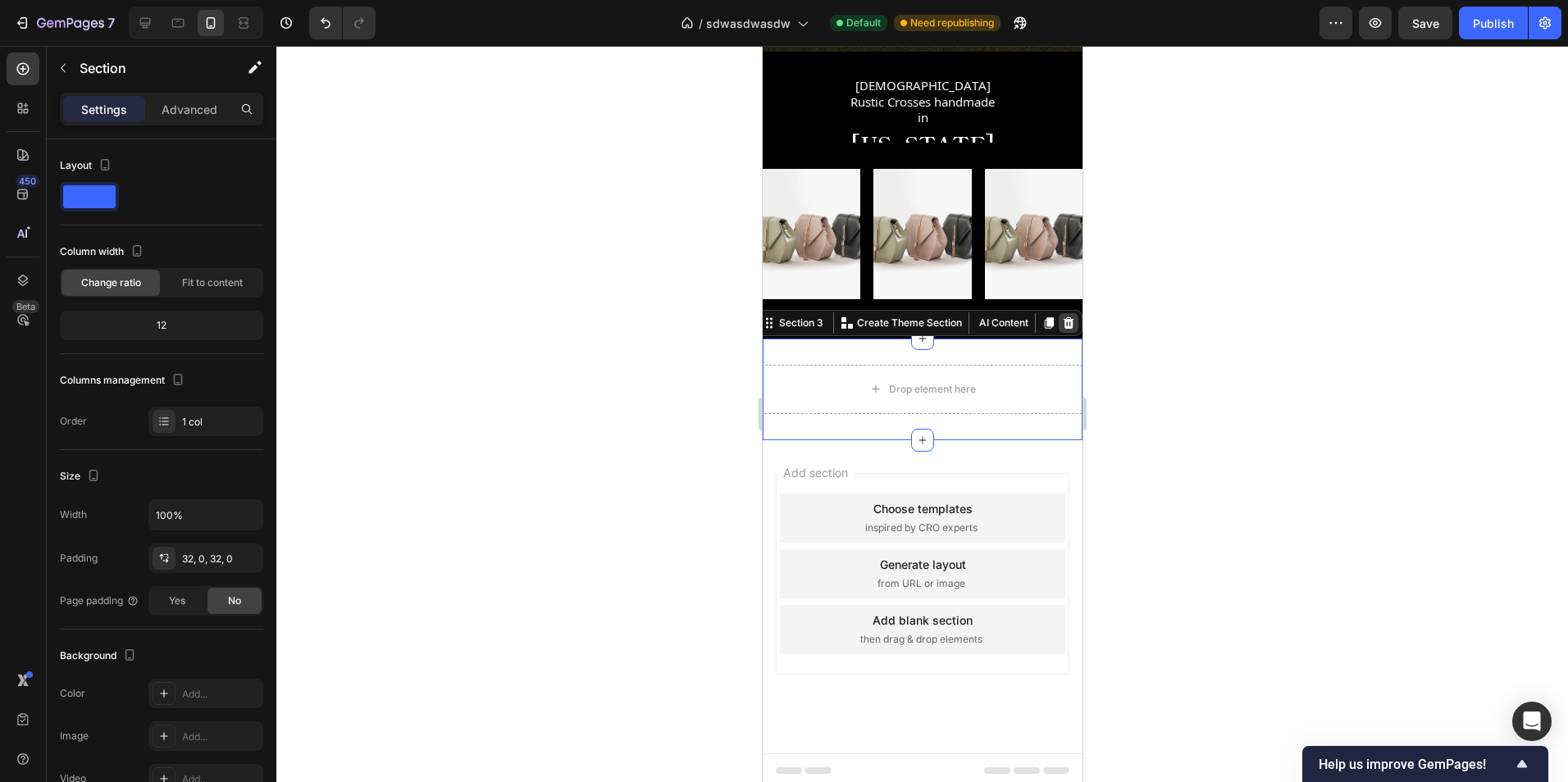
click at [1063, 323] on div at bounding box center [1068, 323] width 20 height 20
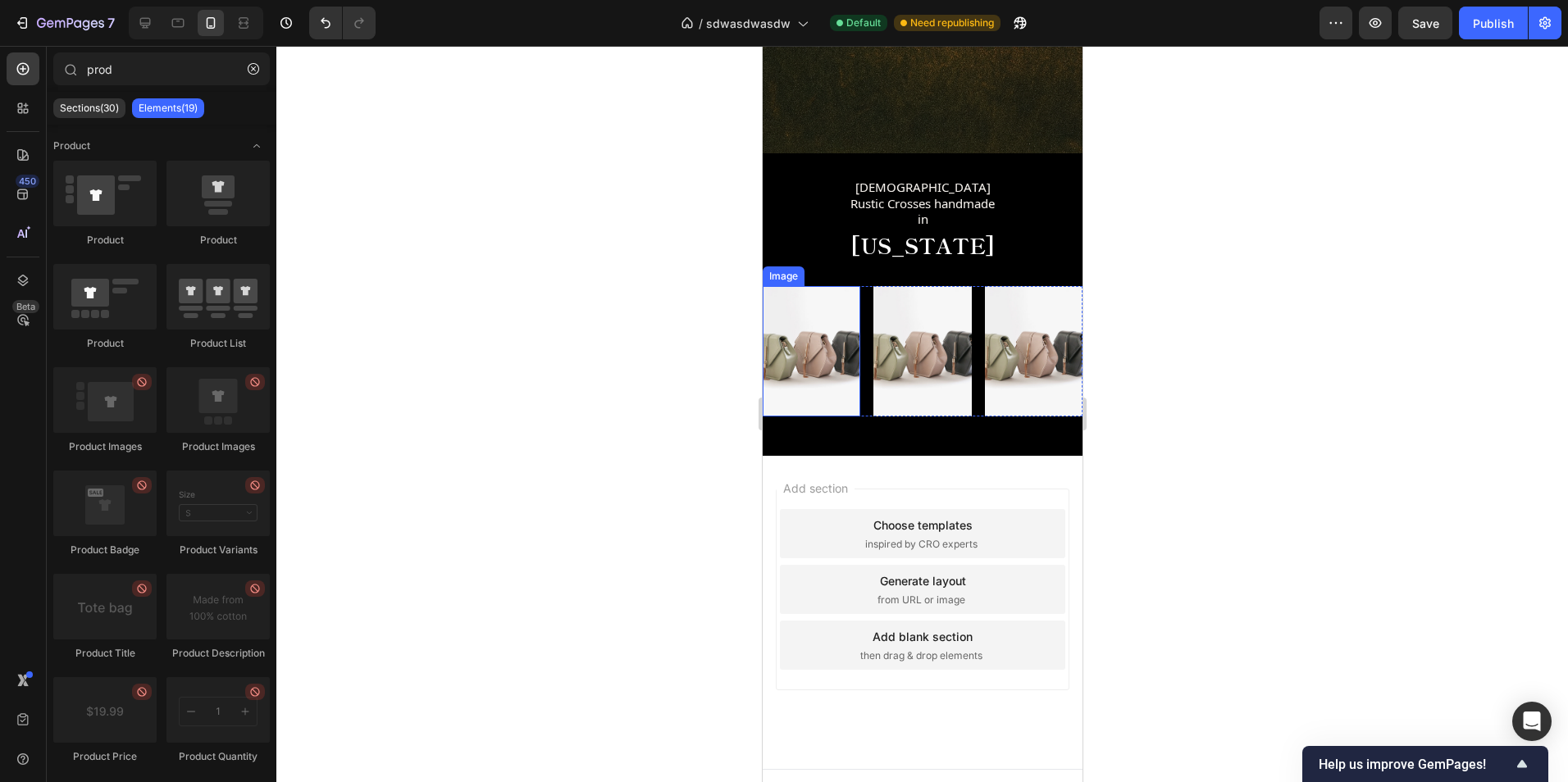
click at [792, 353] on img at bounding box center [810, 351] width 97 height 131
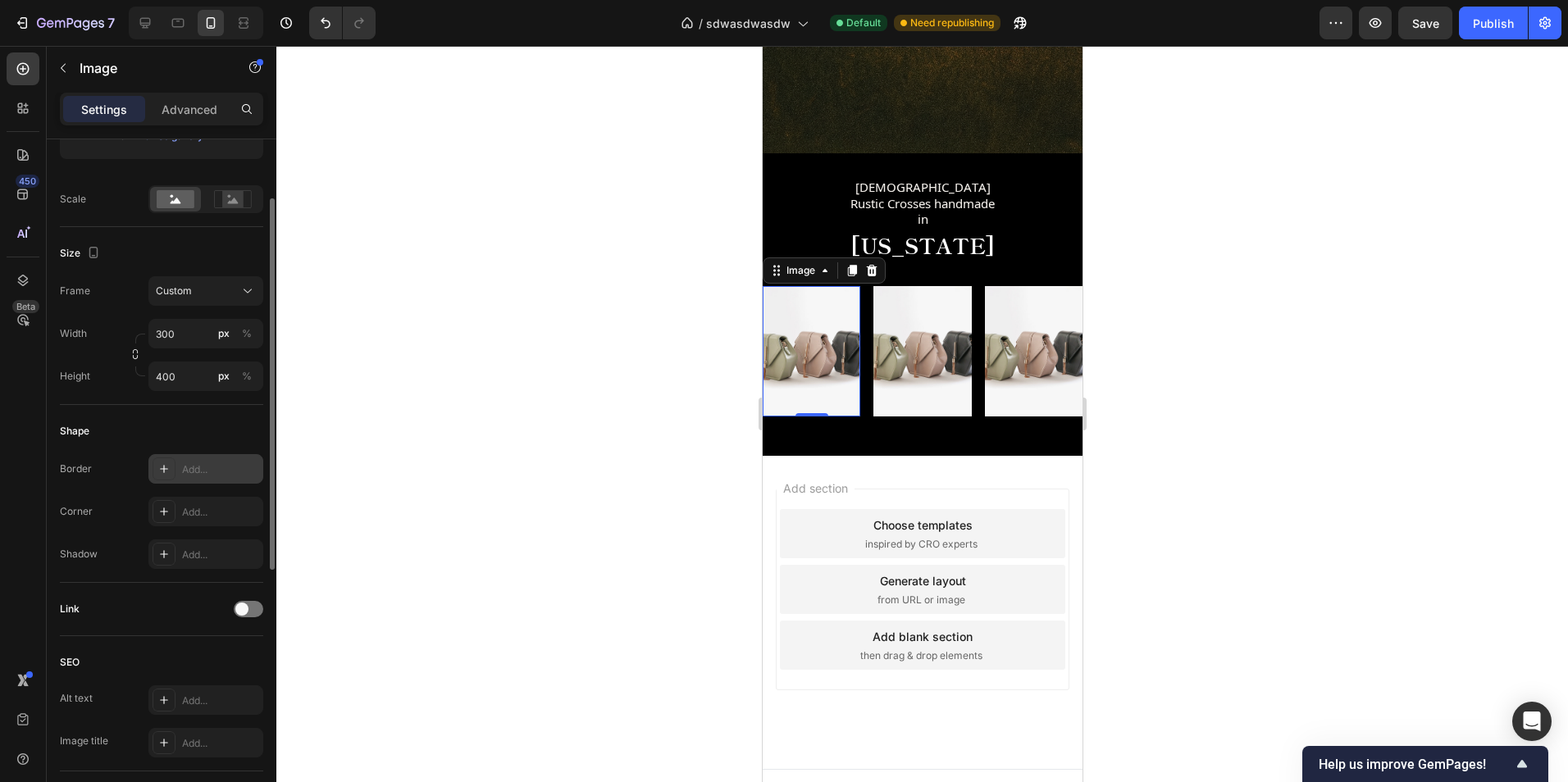
scroll to position [262, 0]
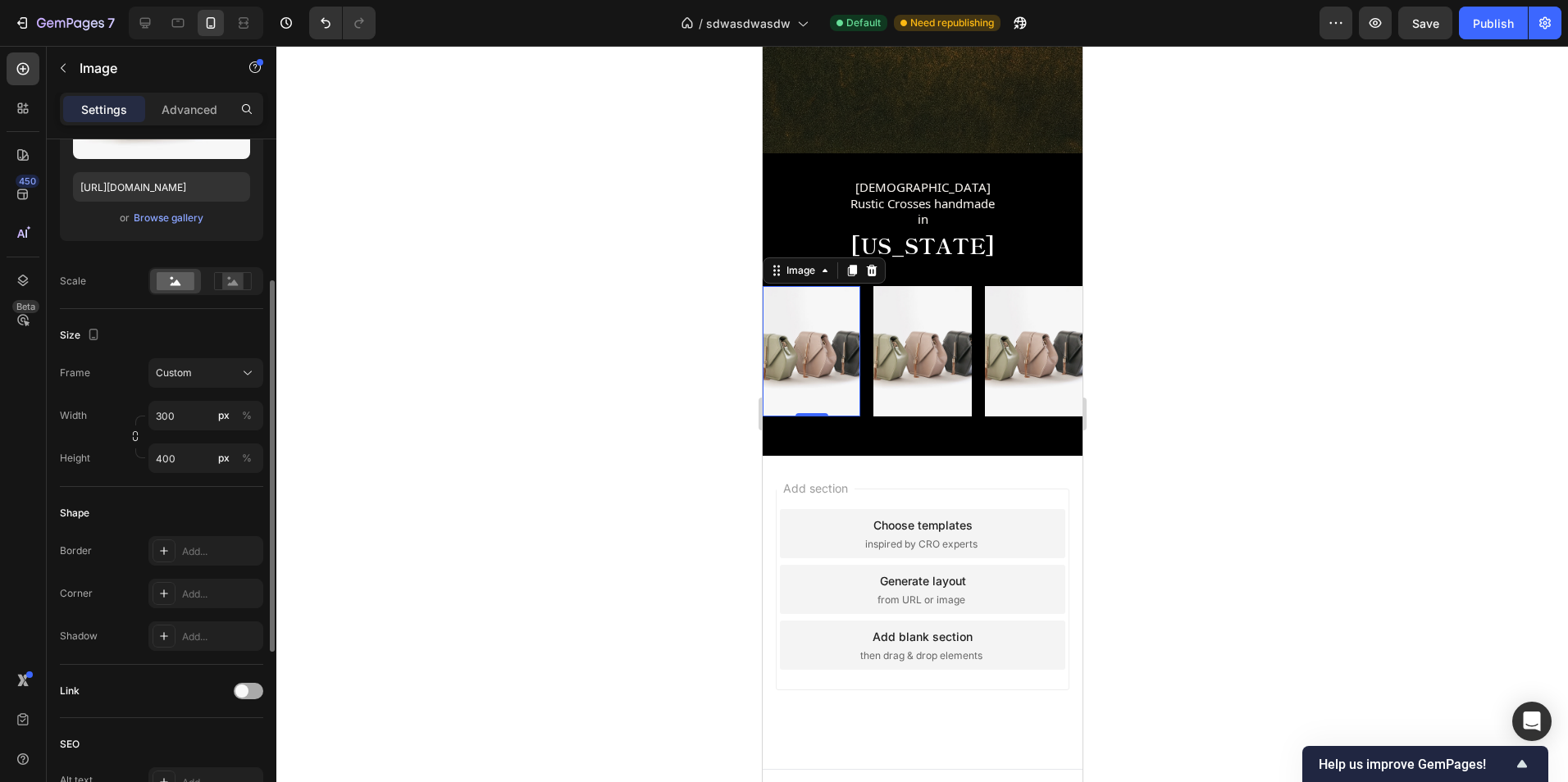
click at [244, 695] on span at bounding box center [242, 691] width 14 height 14
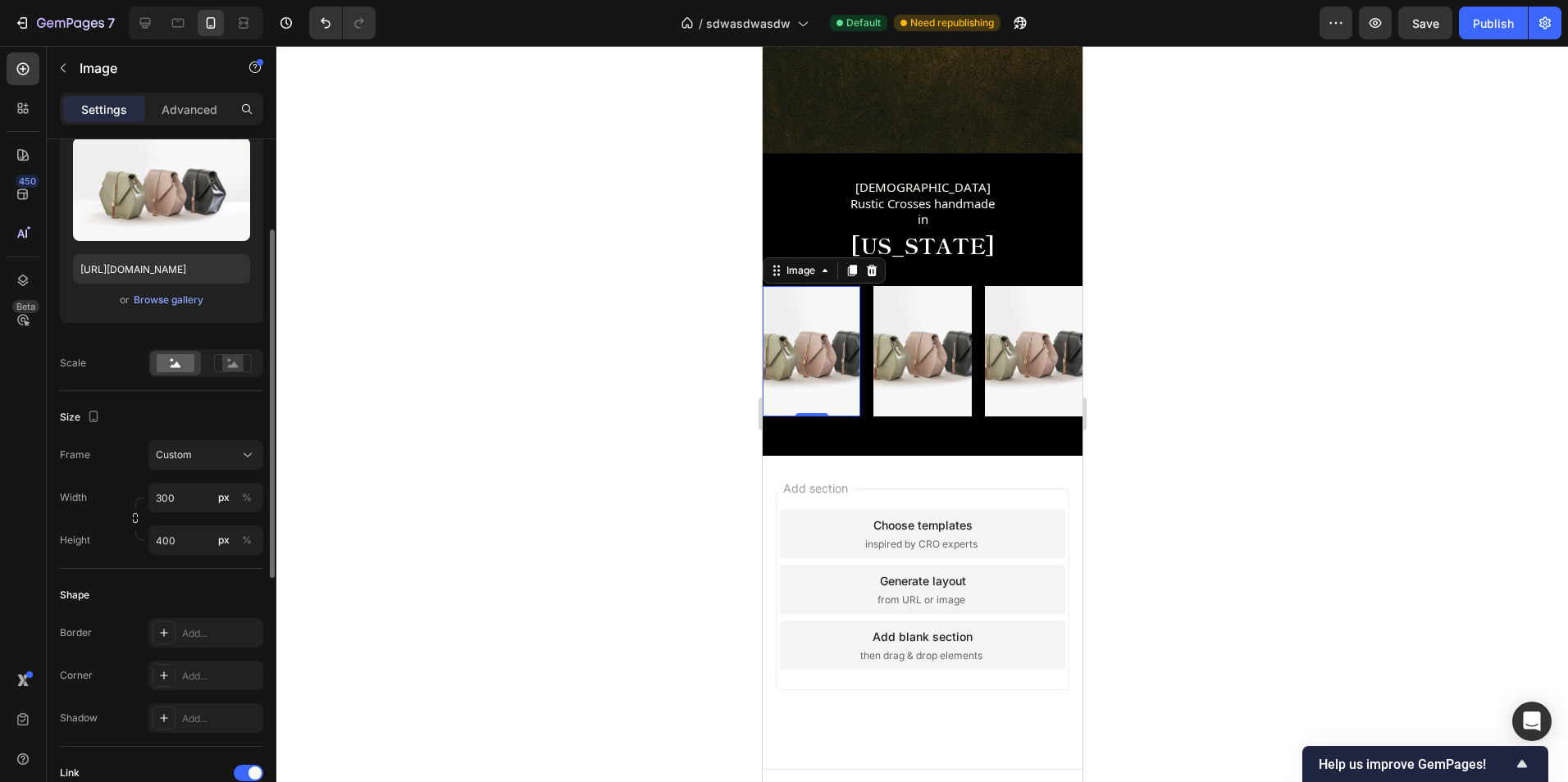
scroll to position [97, 0]
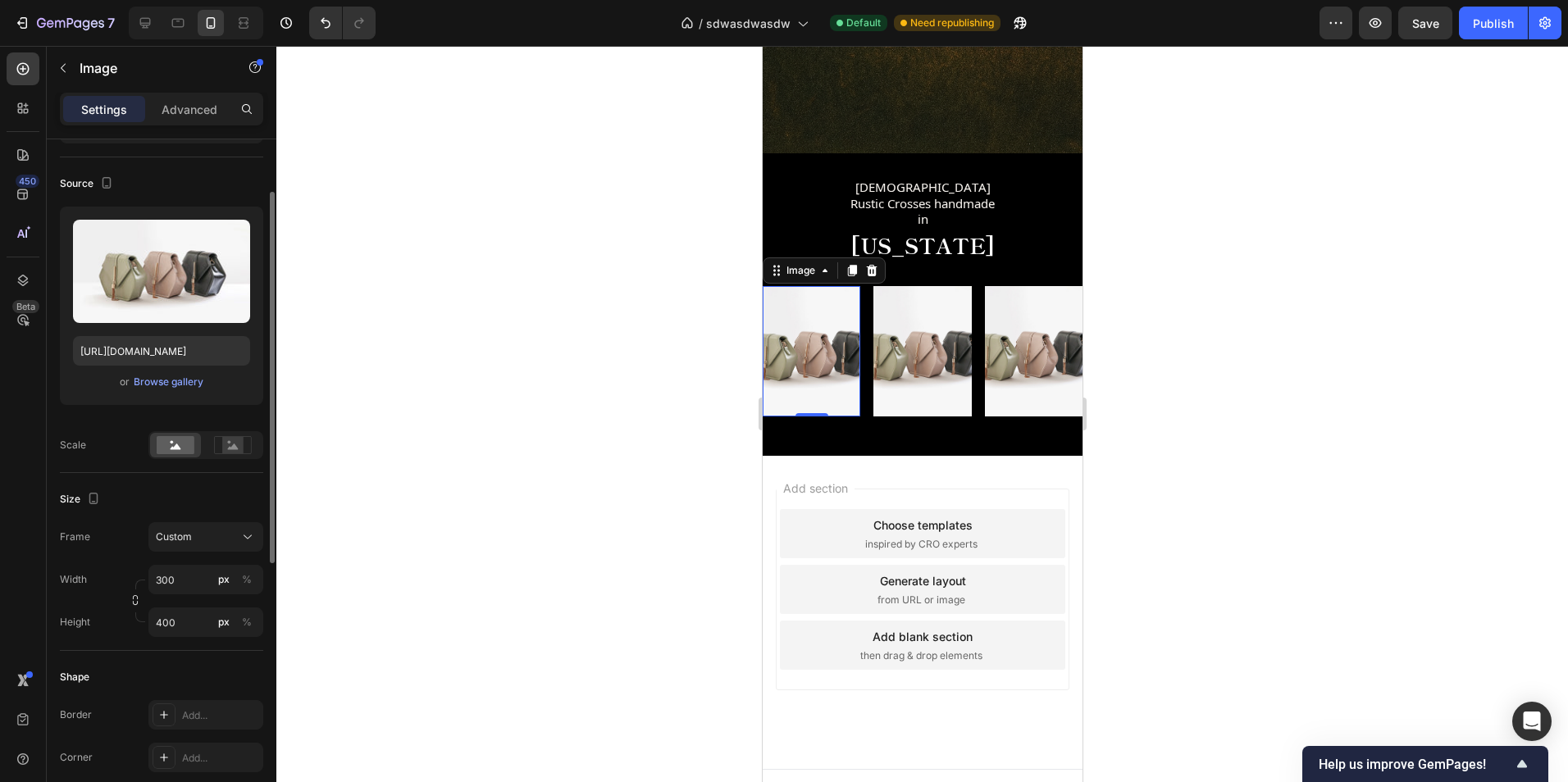
click at [907, 343] on img at bounding box center [921, 351] width 97 height 131
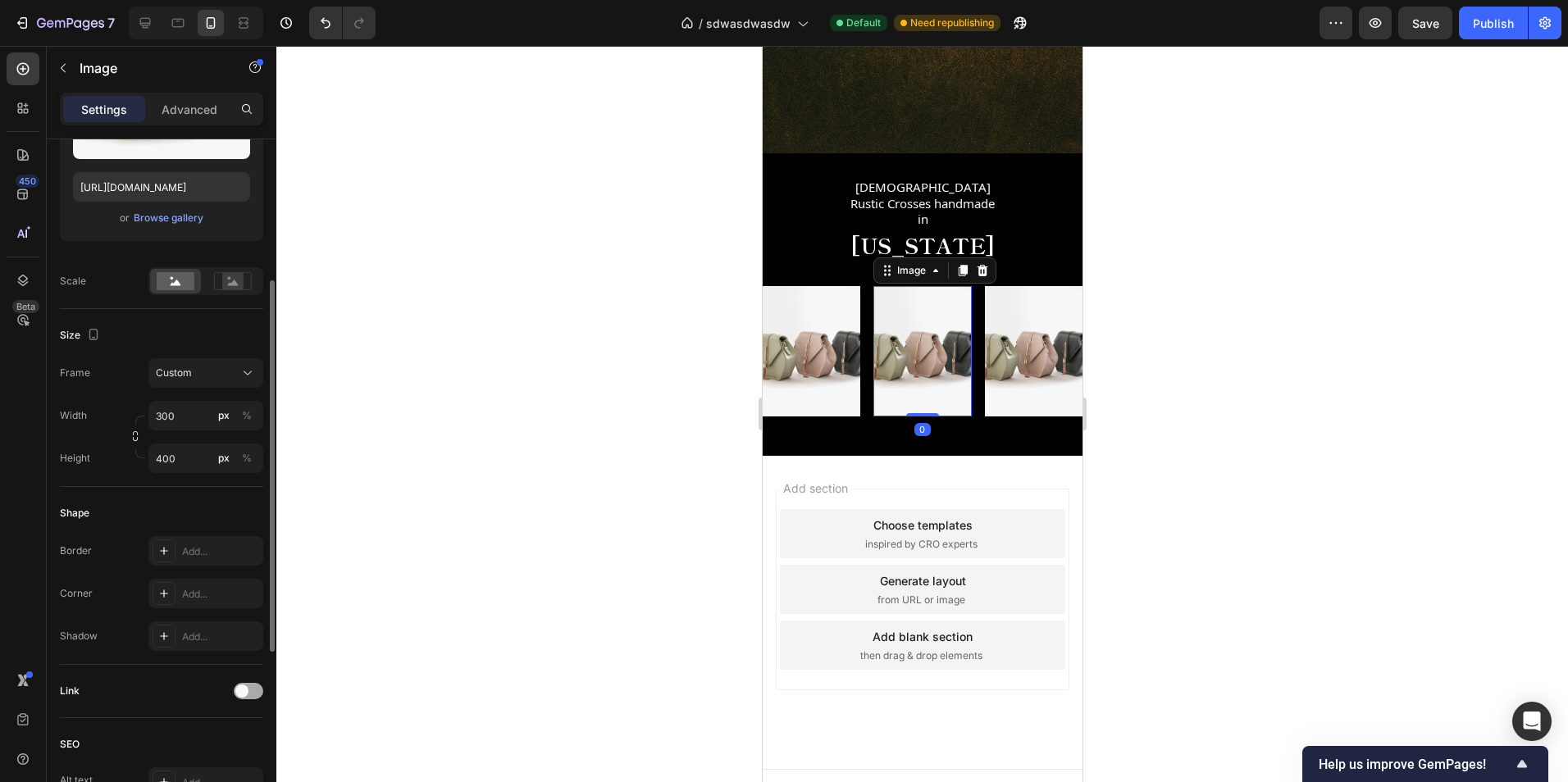
click at [256, 693] on div at bounding box center [248, 691] width 30 height 16
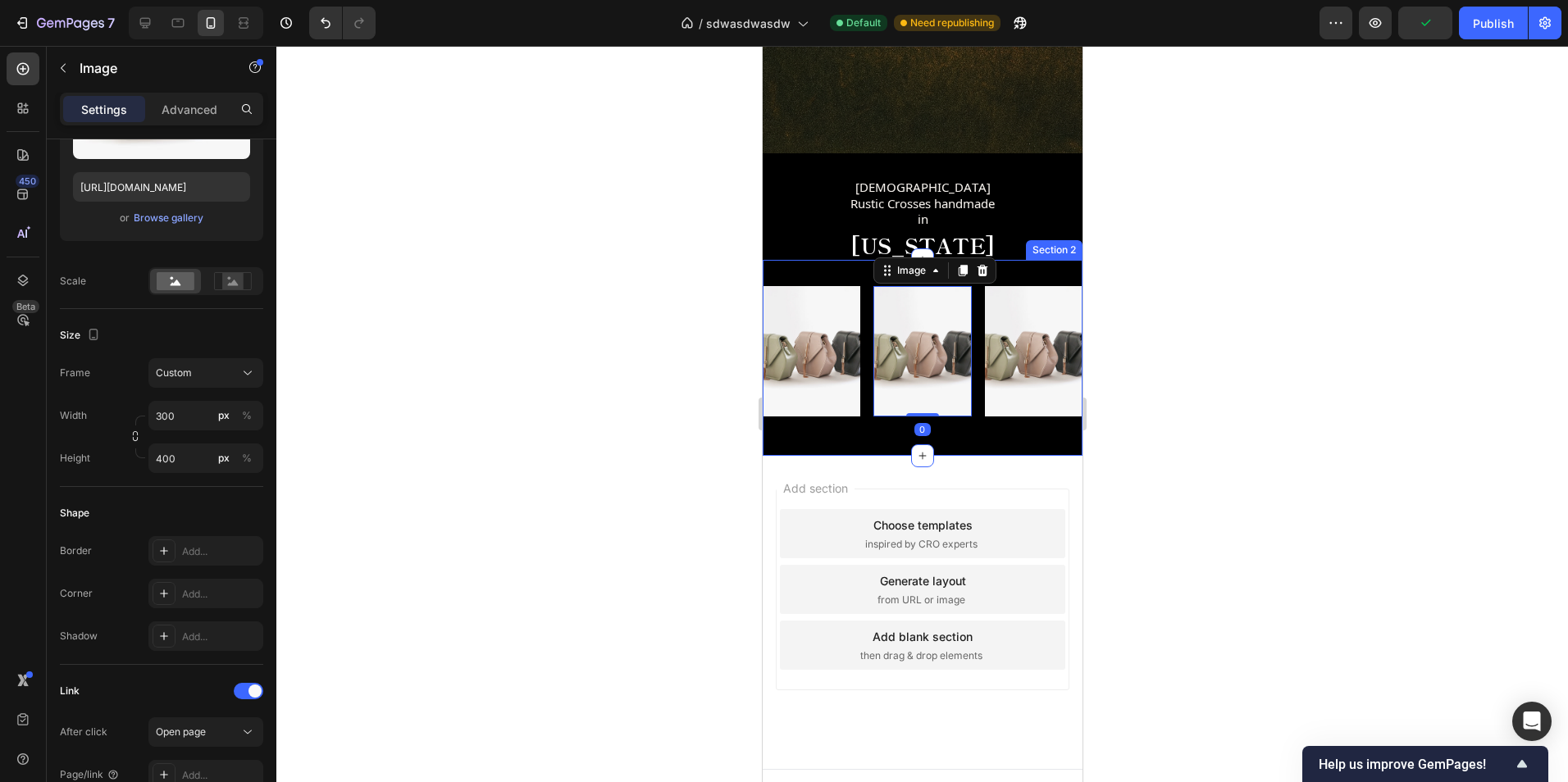
click at [994, 373] on img at bounding box center [1033, 351] width 97 height 131
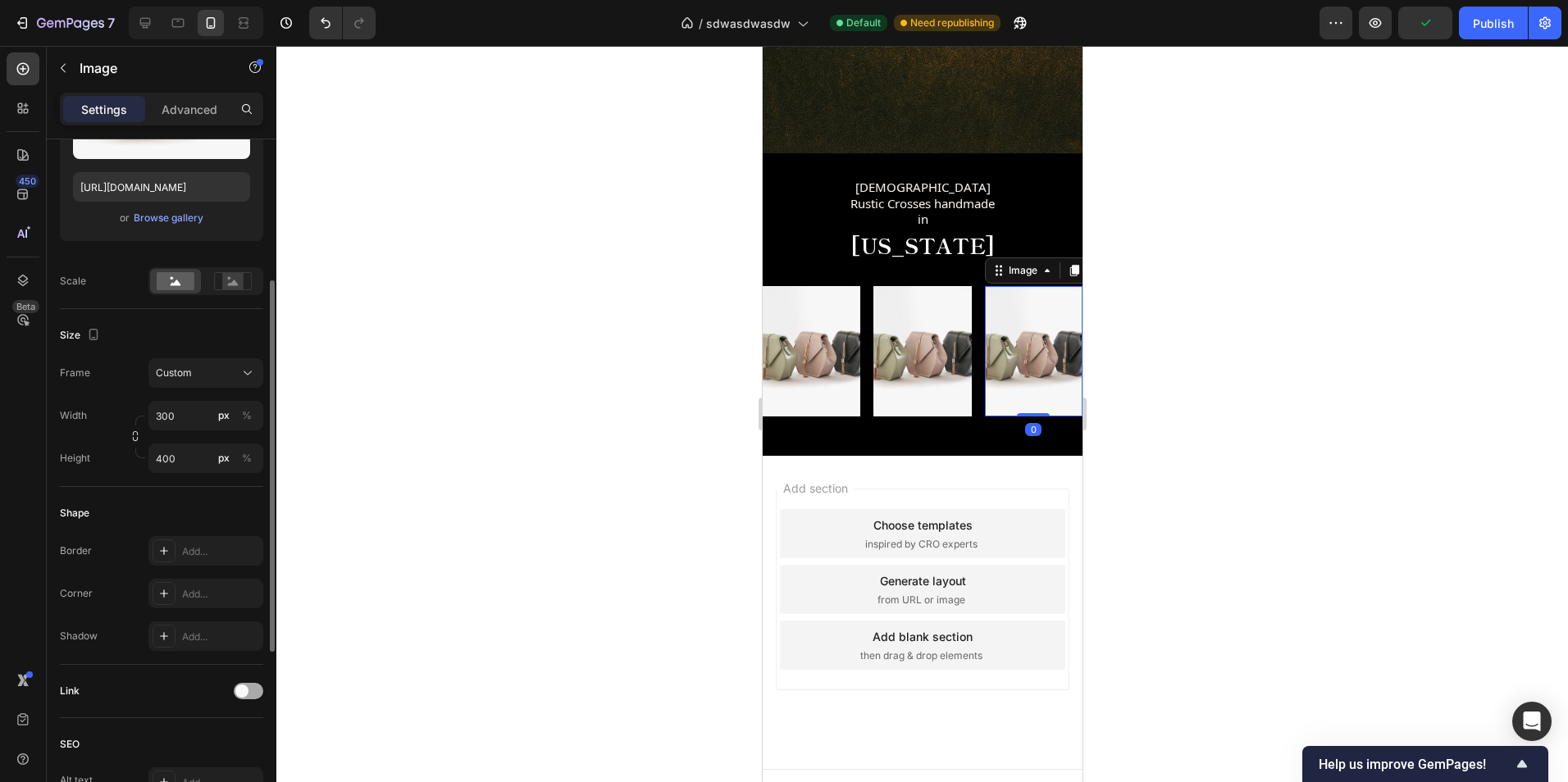
click at [258, 692] on div at bounding box center [248, 691] width 30 height 16
click at [198, 97] on div "Settings Advanced" at bounding box center [161, 109] width 203 height 32
click at [198, 99] on div "Advanced" at bounding box center [189, 108] width 82 height 26
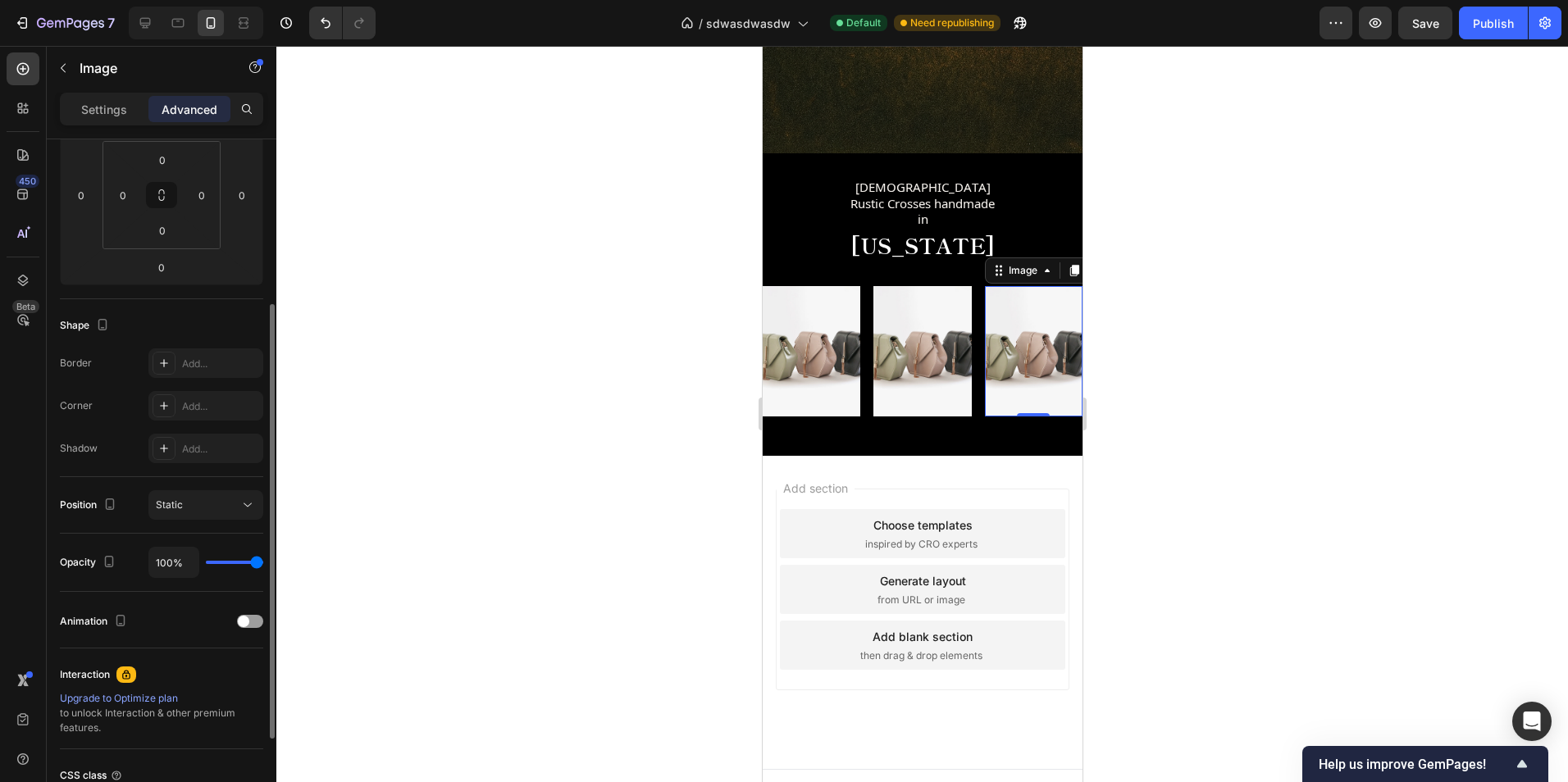
scroll to position [344, 0]
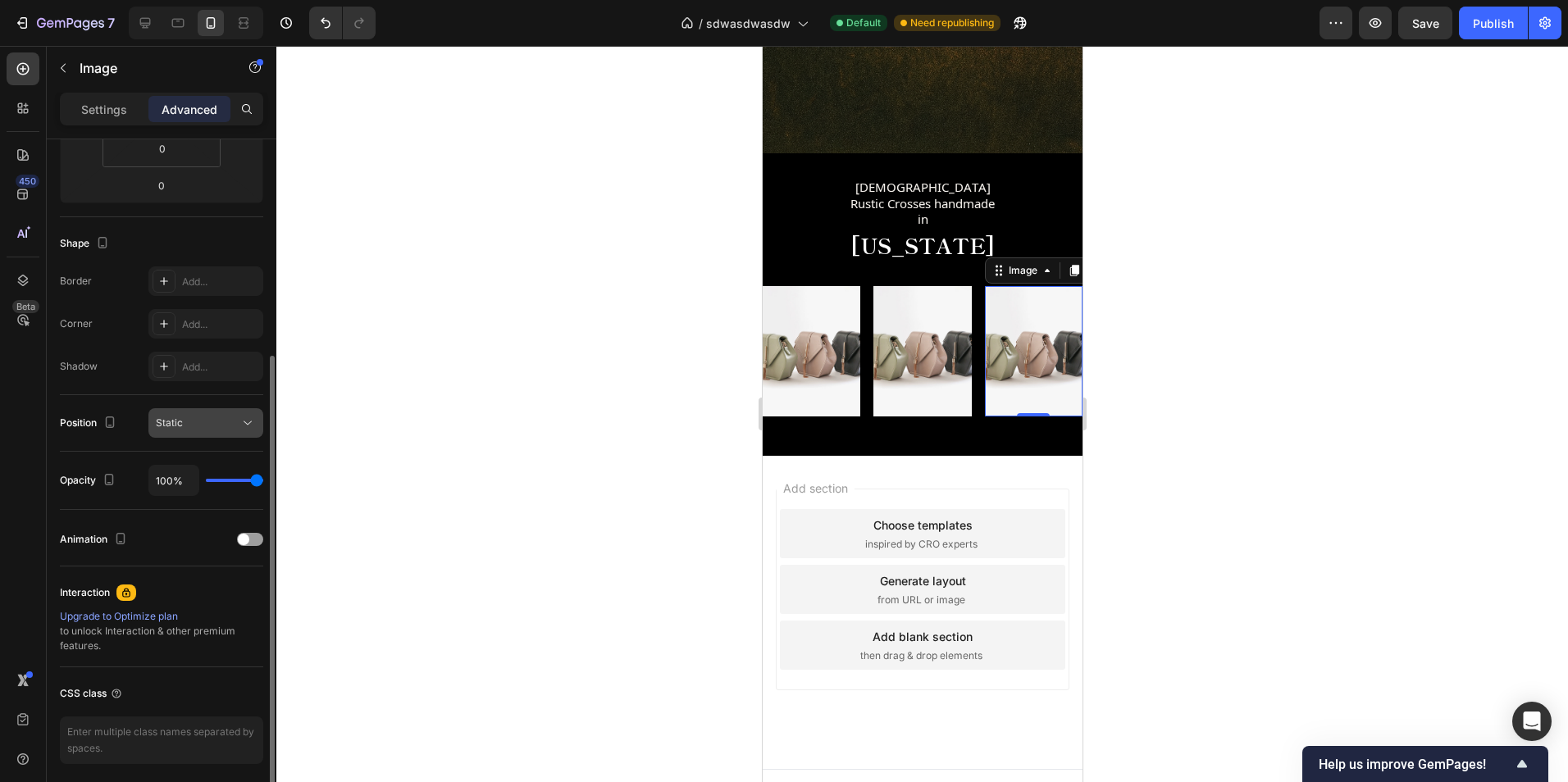
click at [195, 421] on div "Static" at bounding box center [198, 423] width 84 height 14
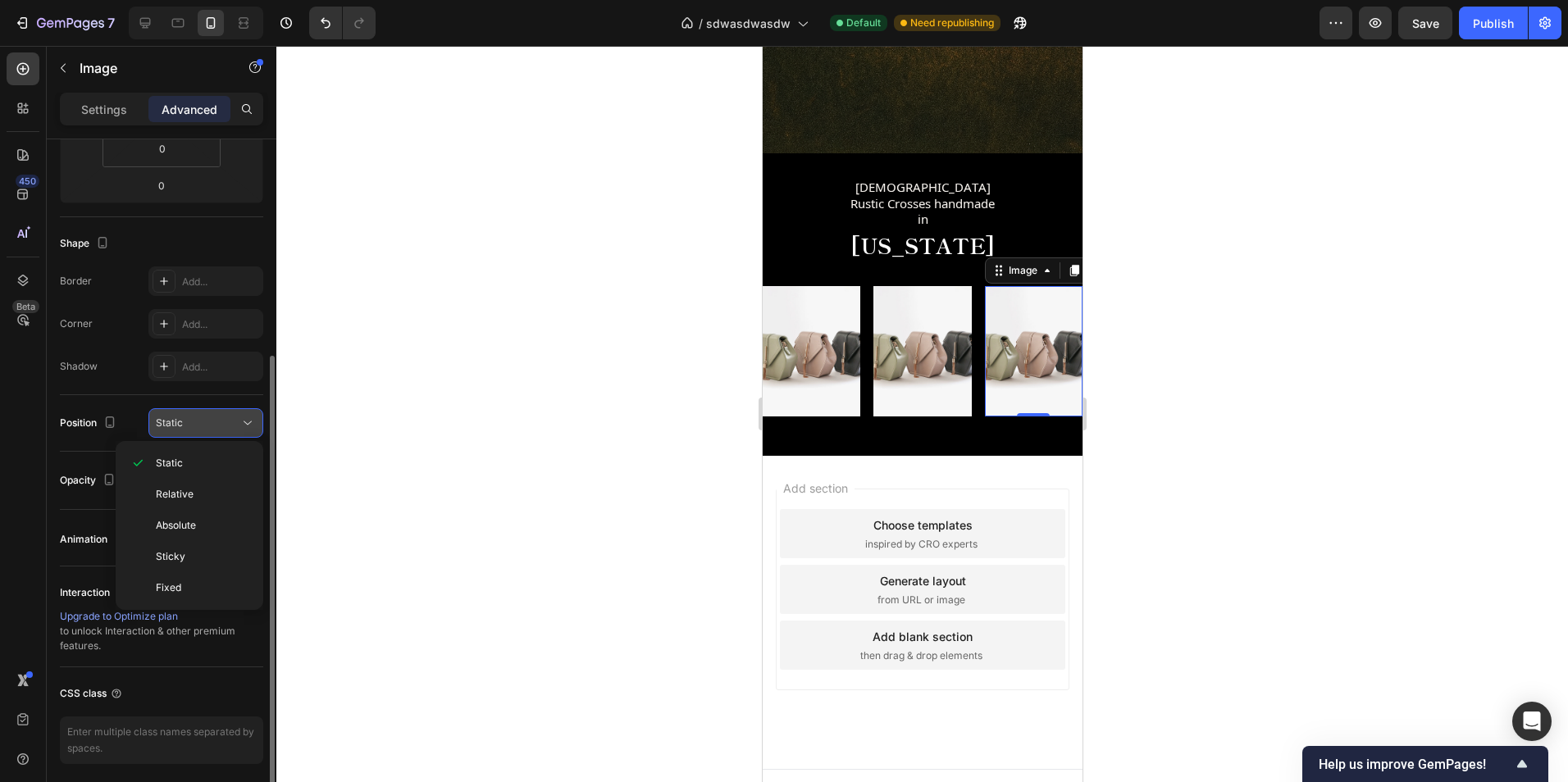
click at [194, 421] on div "Static" at bounding box center [198, 423] width 84 height 14
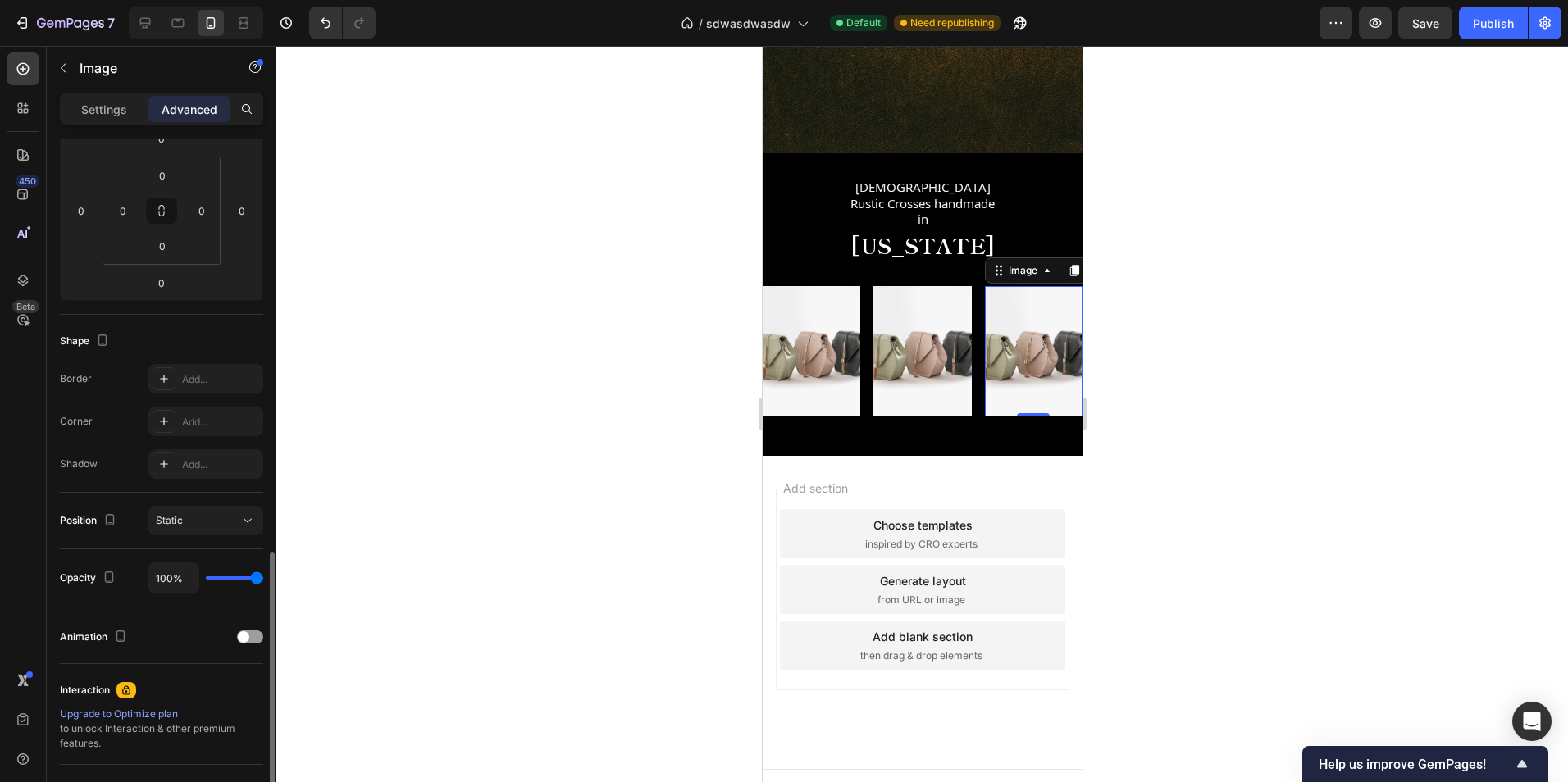
scroll to position [404, 0]
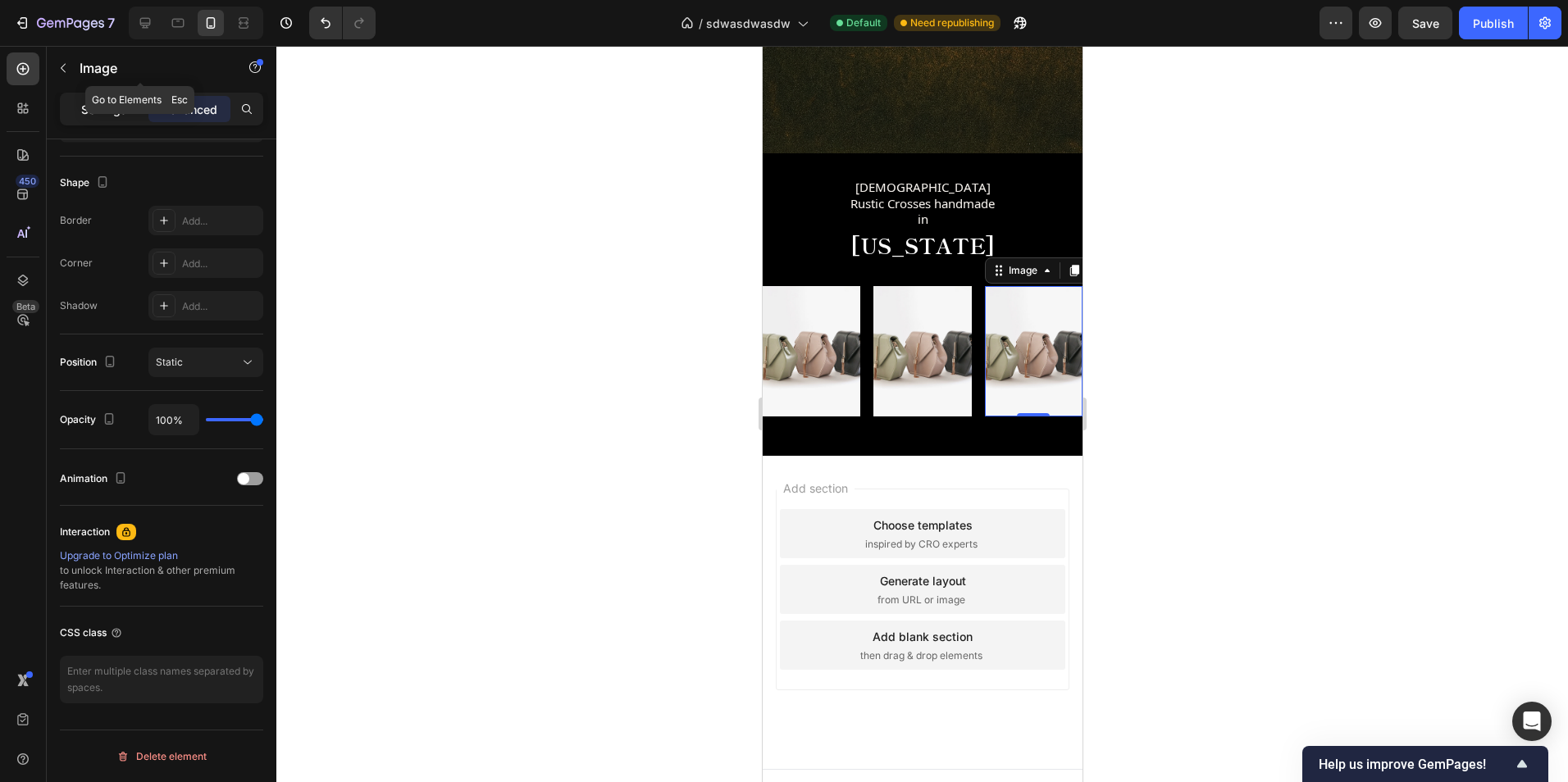
click at [107, 109] on p "Settings" at bounding box center [104, 109] width 46 height 17
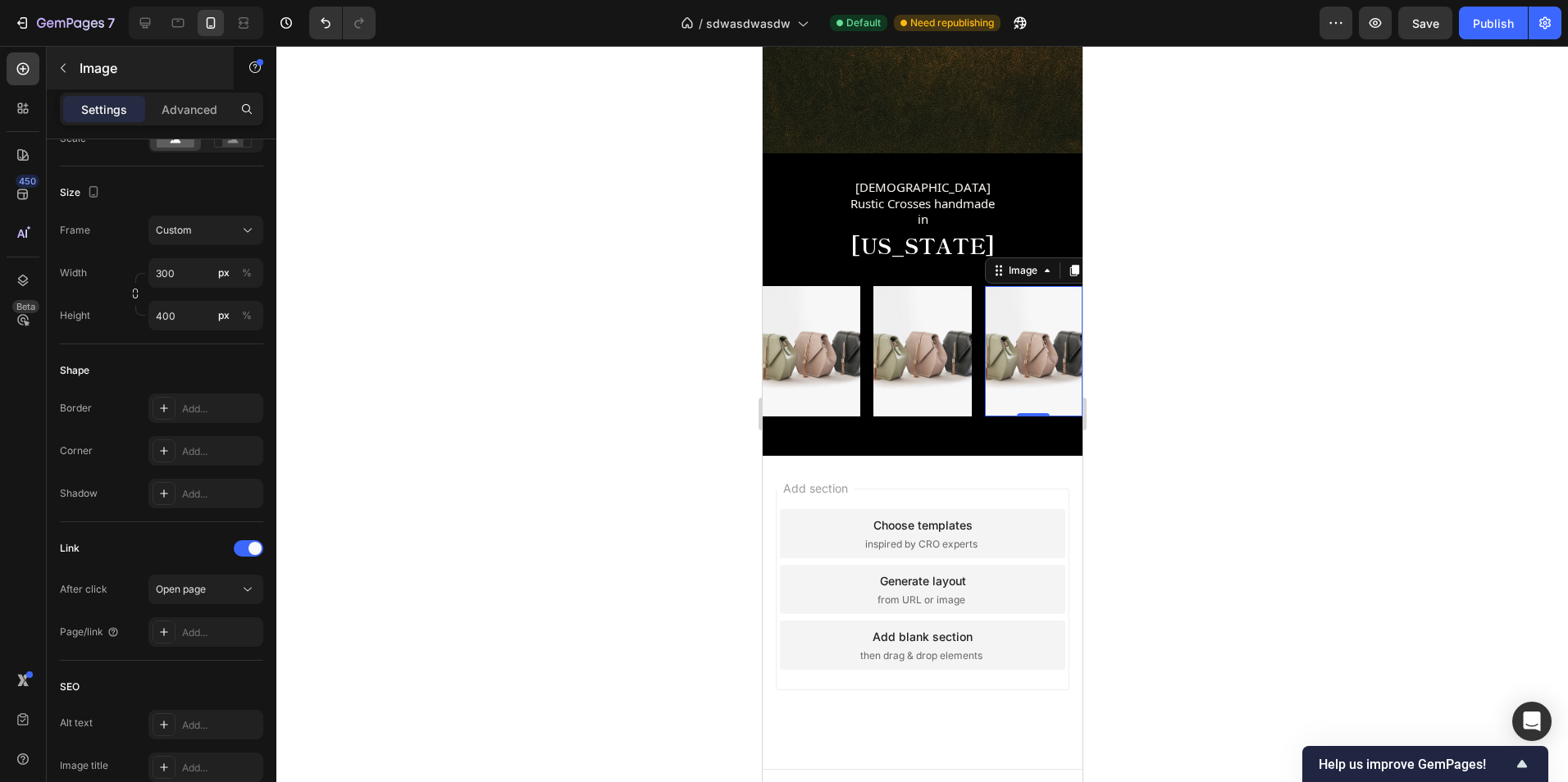
click at [74, 67] on button "button" at bounding box center [62, 68] width 26 height 26
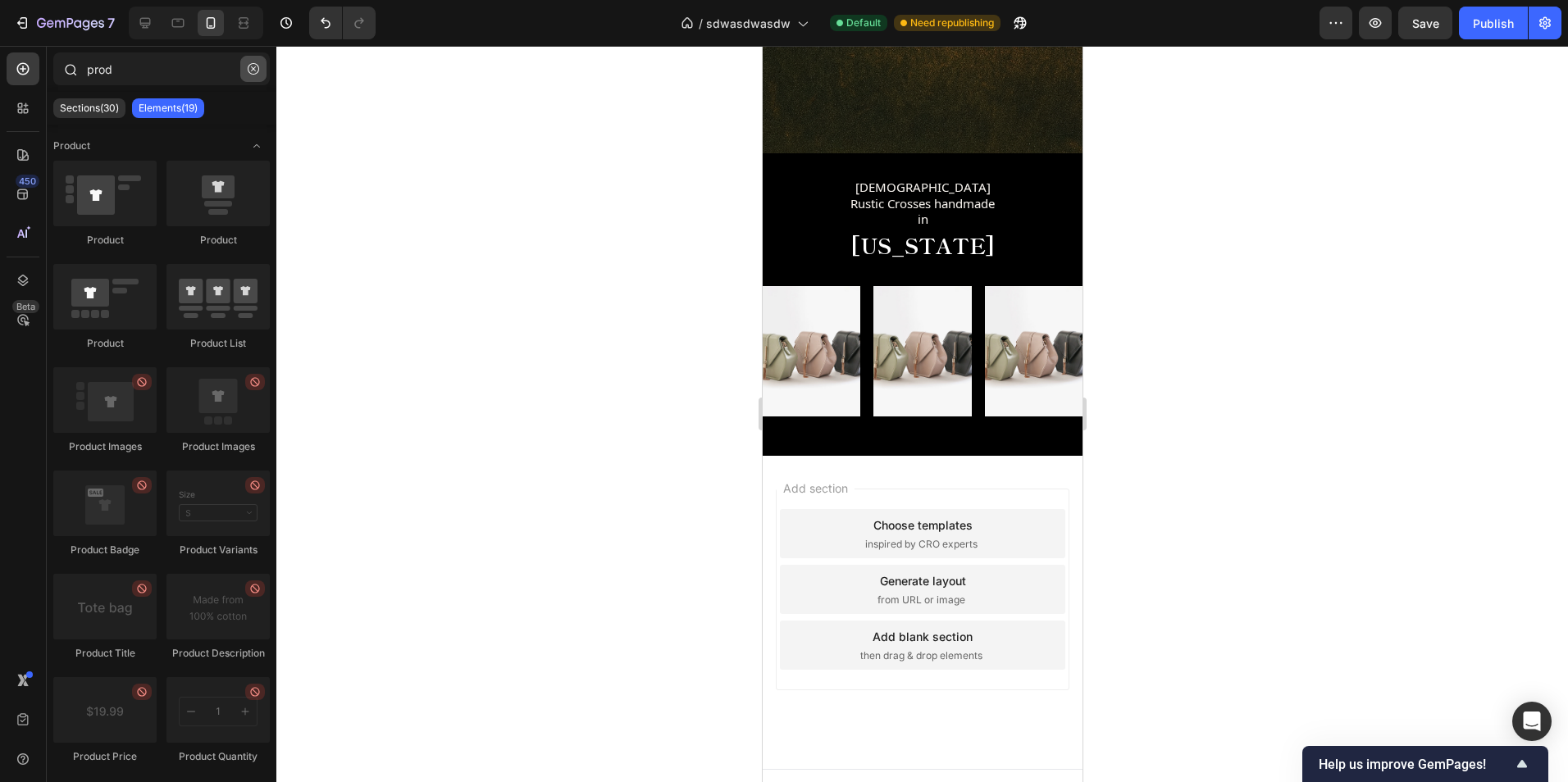
click at [244, 65] on button "button" at bounding box center [253, 69] width 26 height 26
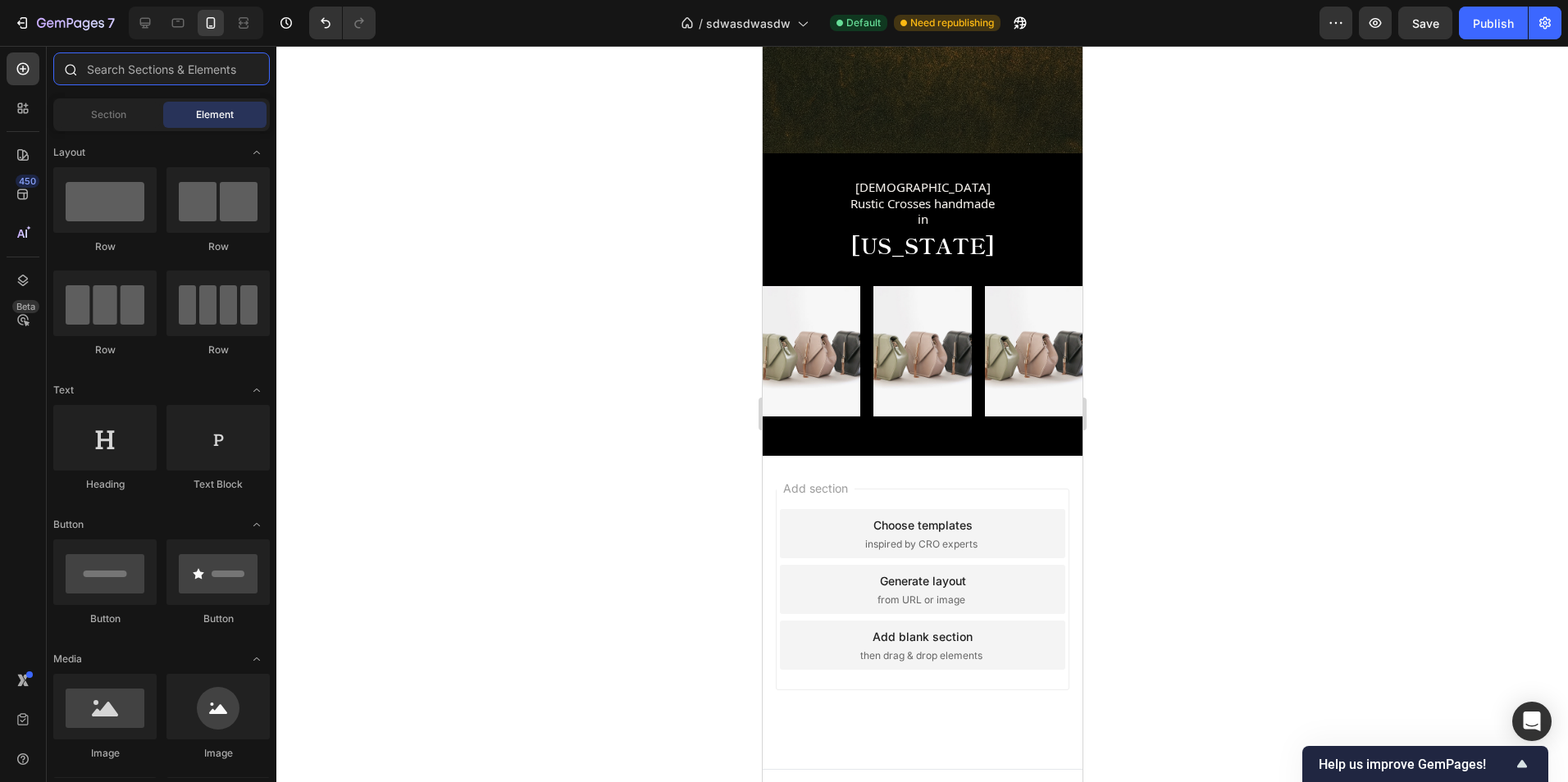
click at [206, 75] on input "text" at bounding box center [161, 69] width 217 height 32
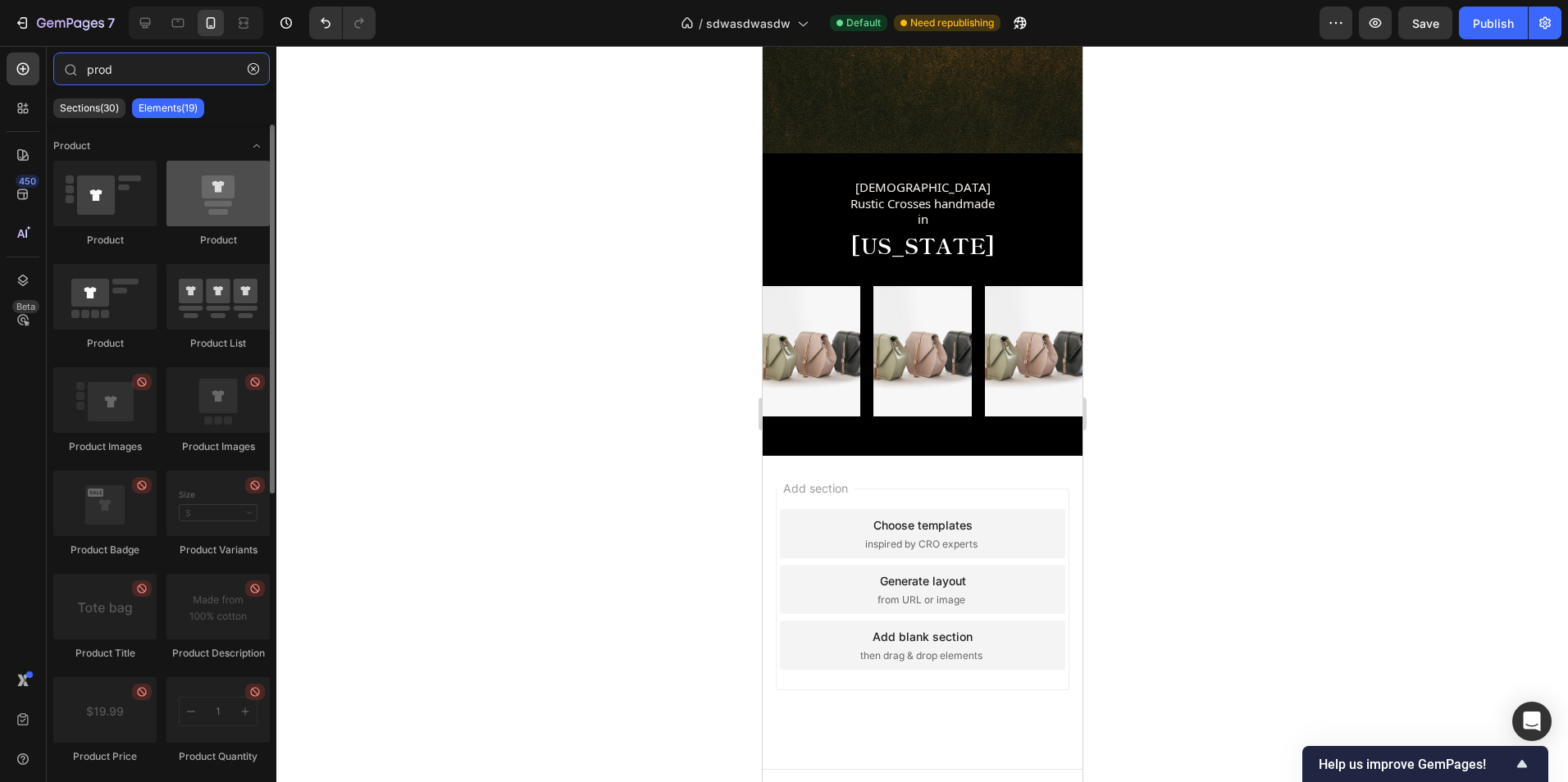
type input "prod"
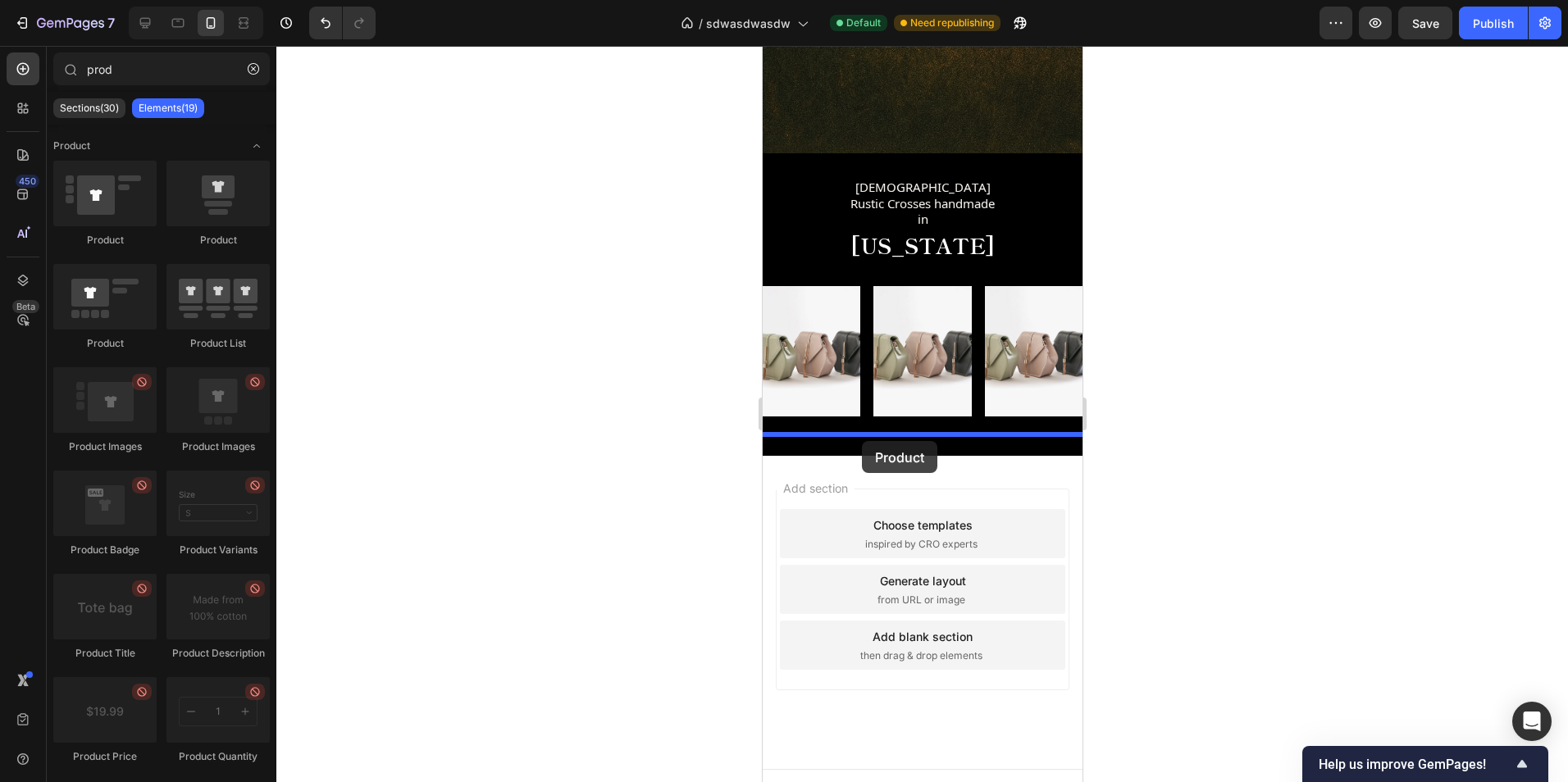
drag, startPoint x: 960, startPoint y: 248, endPoint x: 861, endPoint y: 441, distance: 216.9
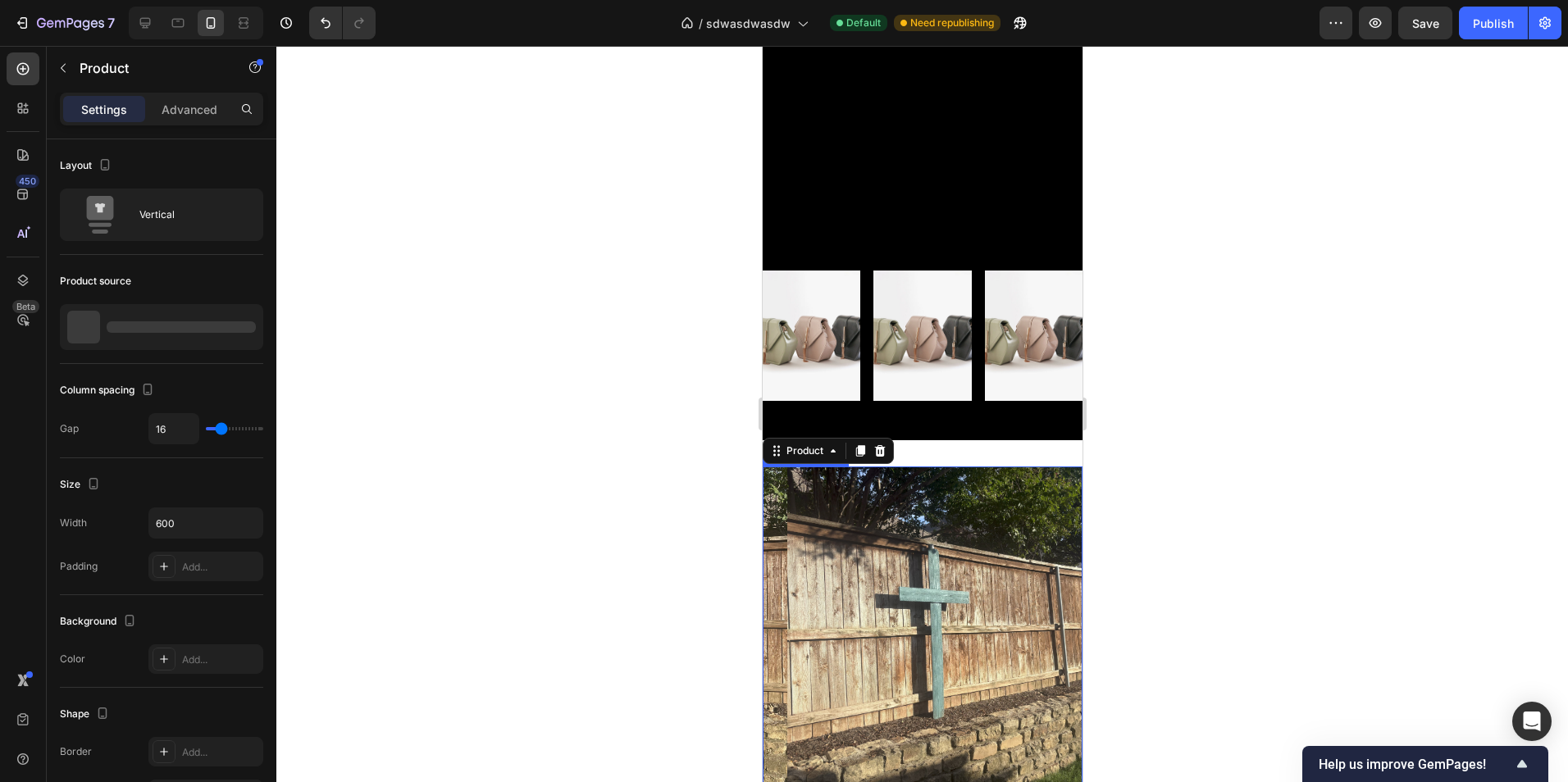
scroll to position [916, 0]
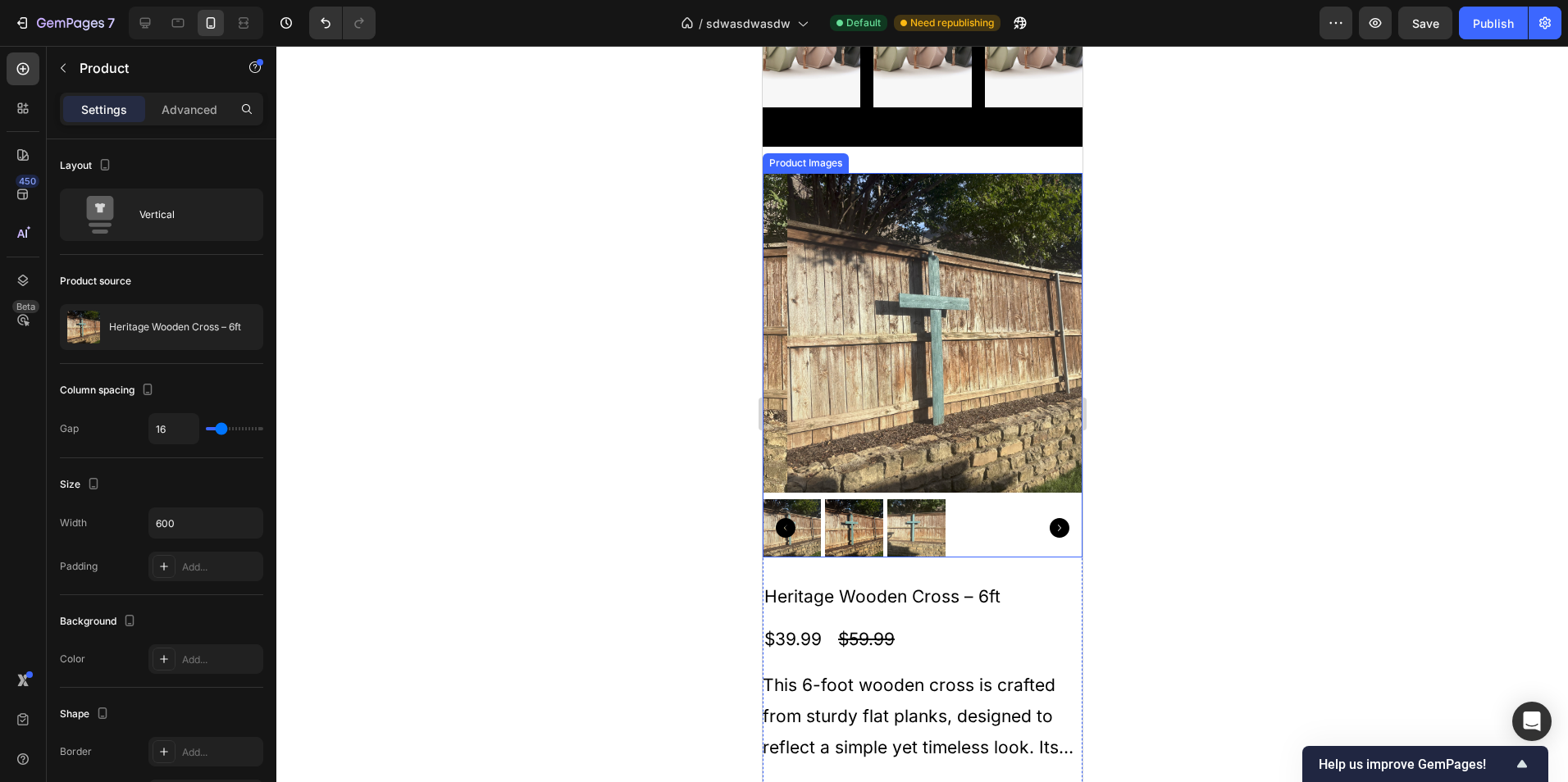
click at [937, 434] on img at bounding box center [946, 333] width 319 height 319
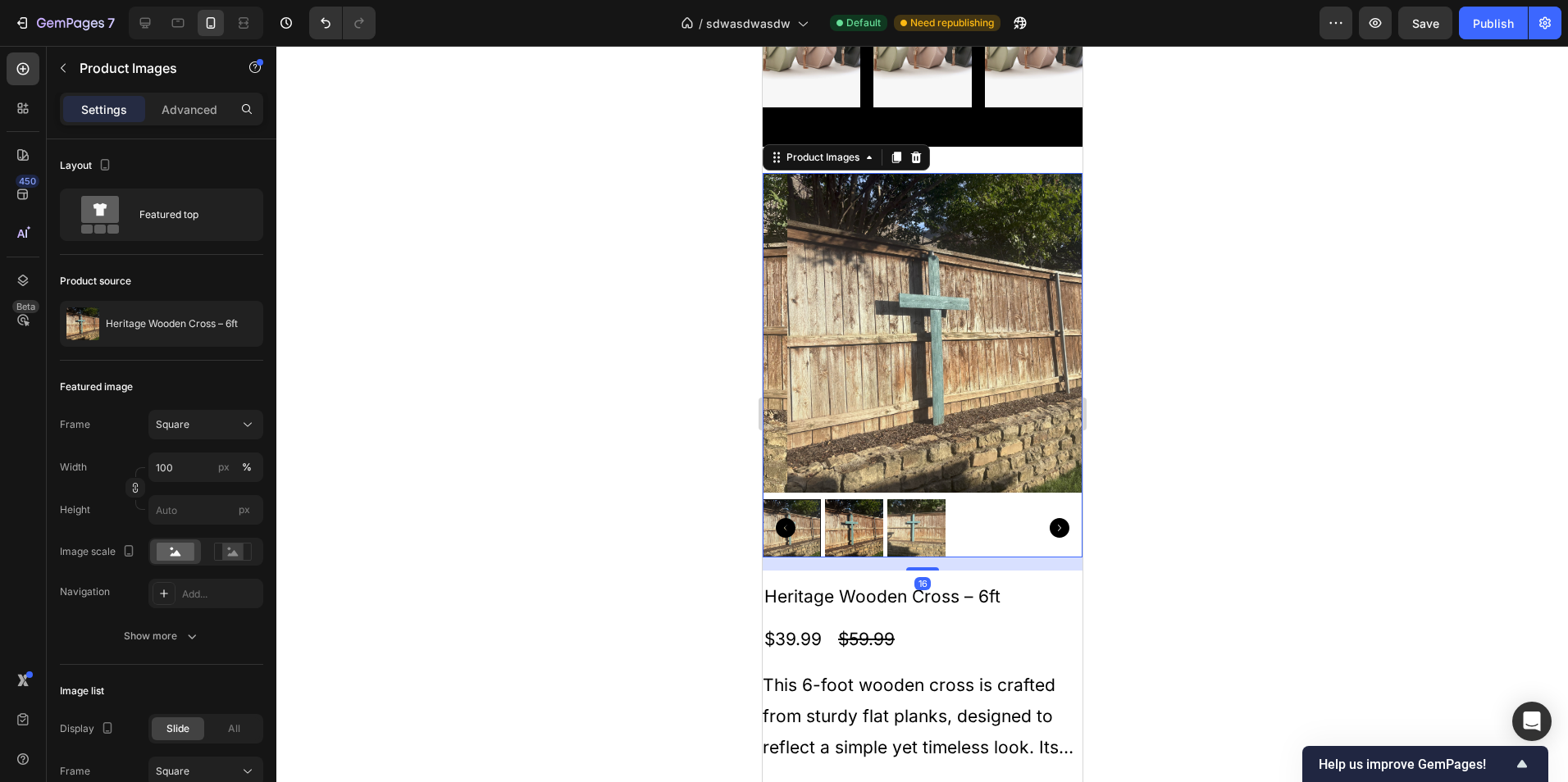
click at [992, 516] on div at bounding box center [921, 529] width 319 height 59
click at [936, 512] on img at bounding box center [916, 529] width 59 height 59
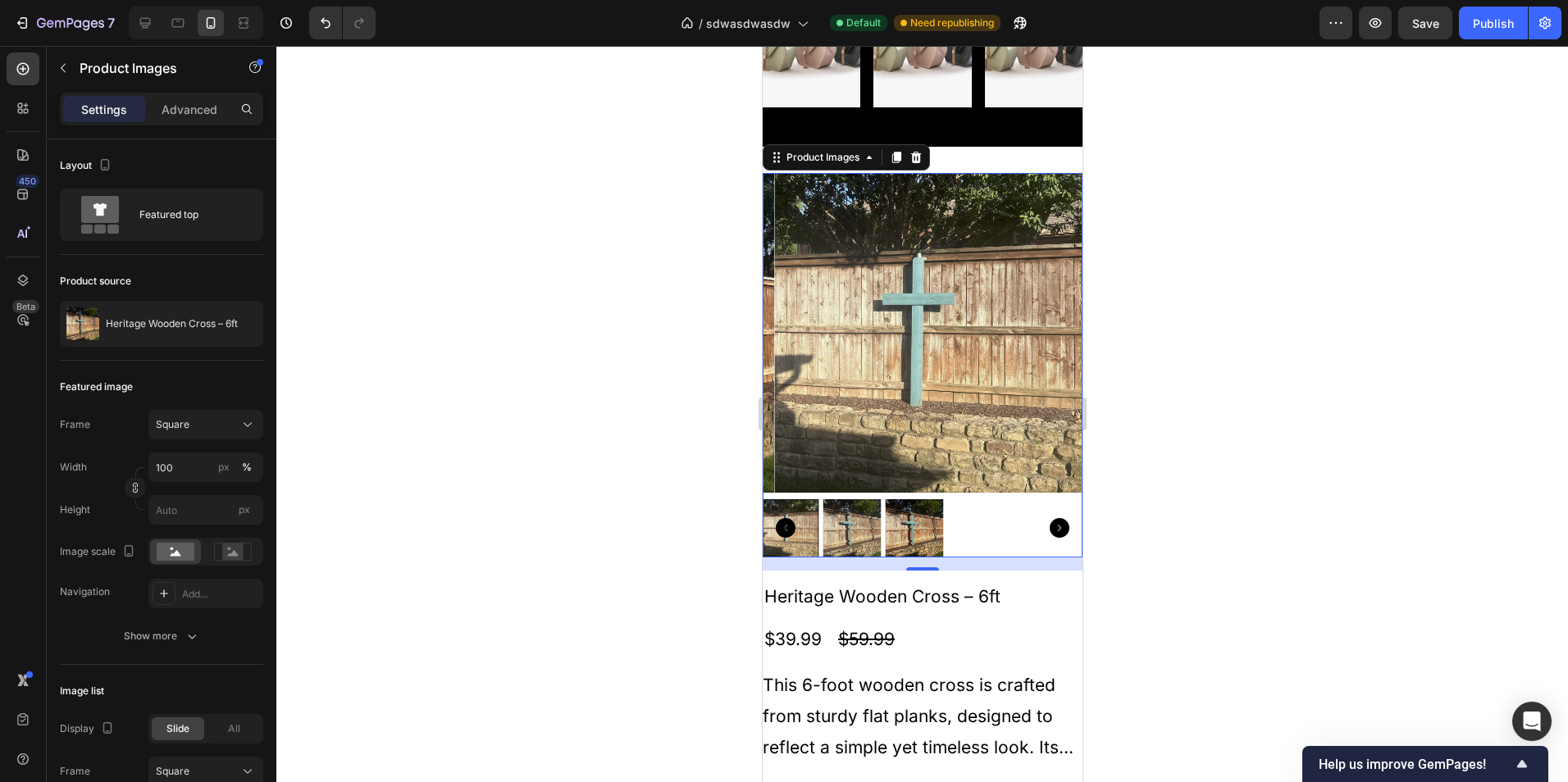
click at [870, 506] on div at bounding box center [921, 529] width 319 height 59
click at [893, 358] on img at bounding box center [934, 333] width 319 height 319
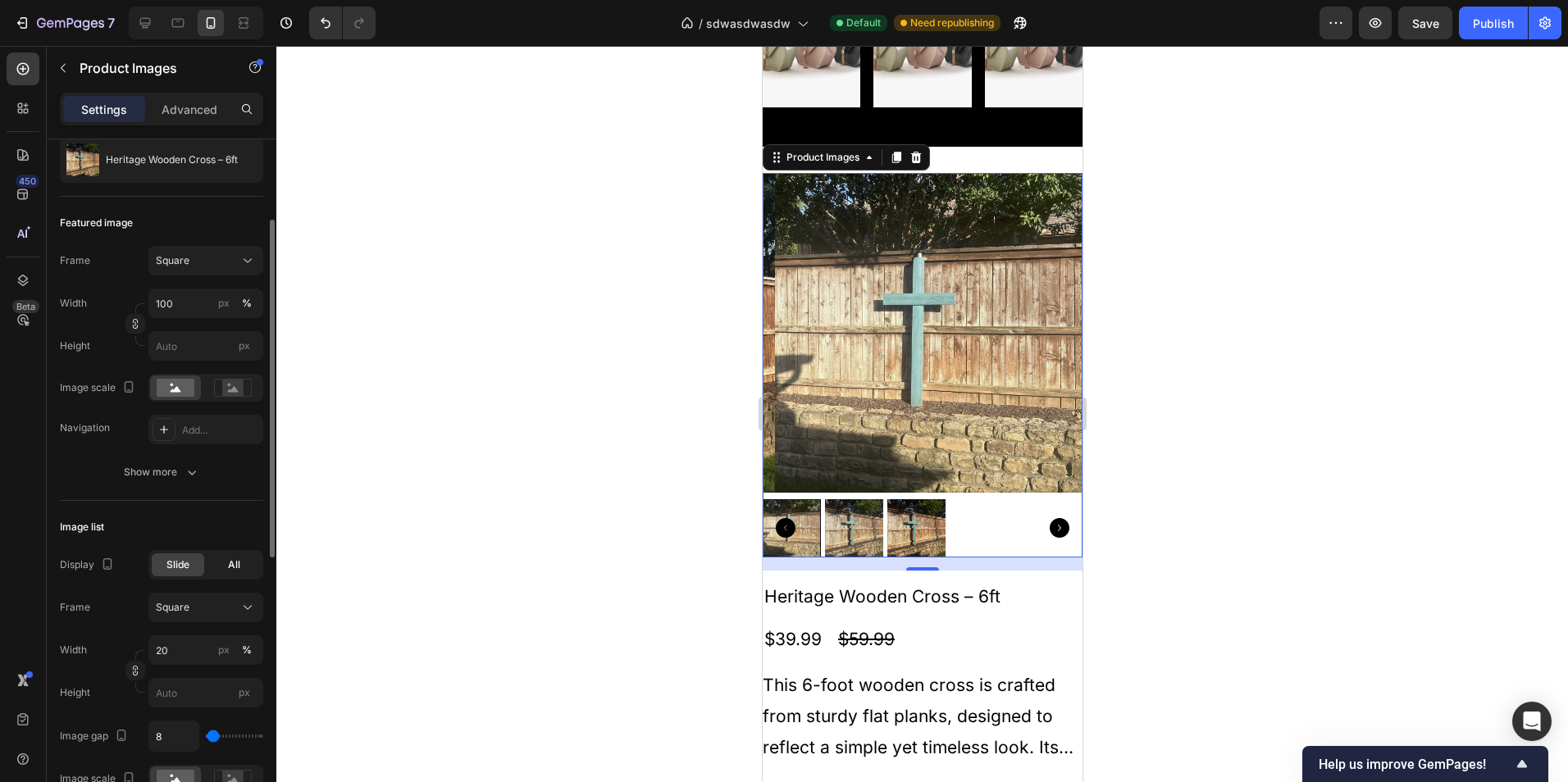
scroll to position [246, 0]
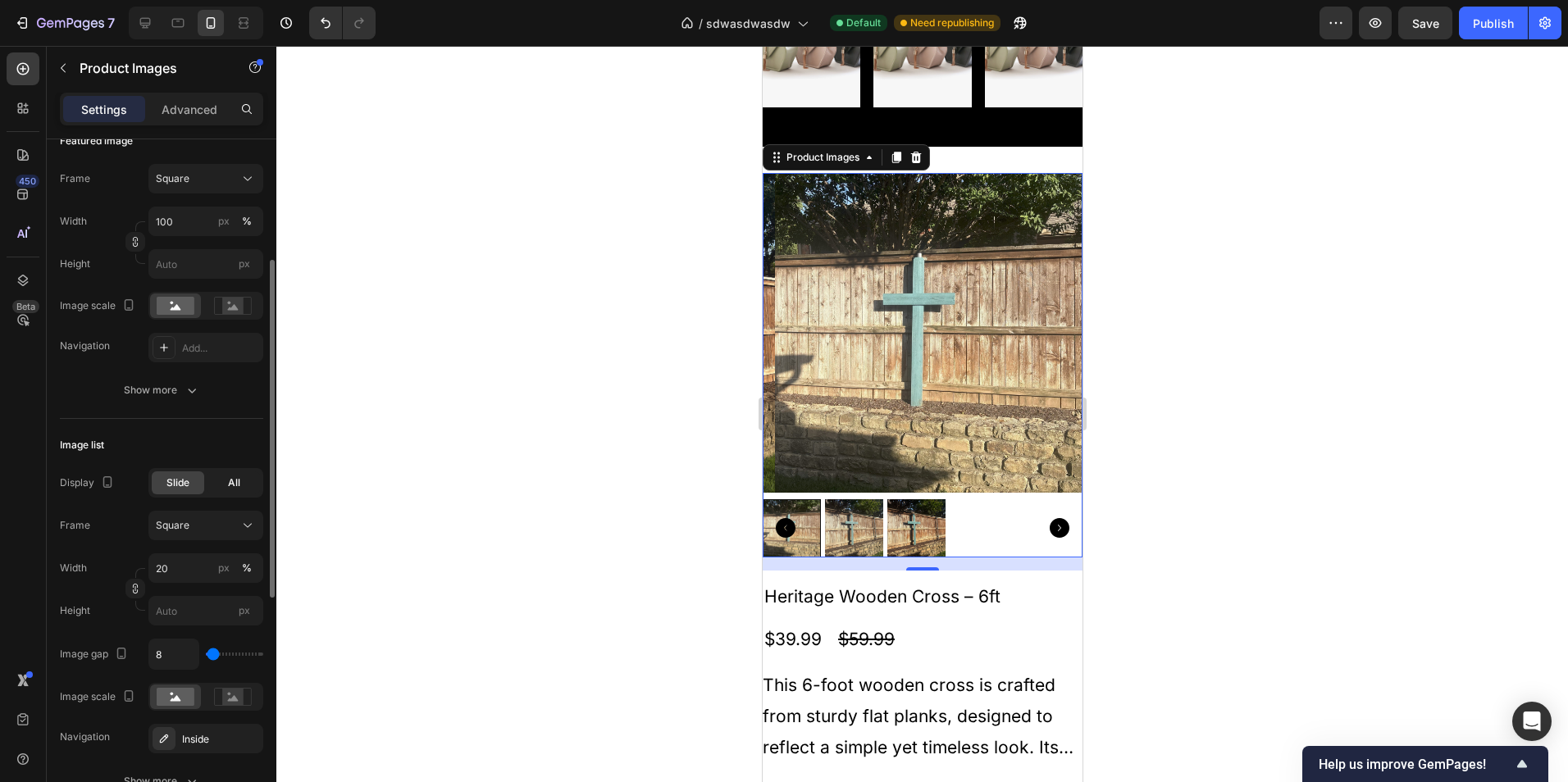
click at [240, 484] on div "All" at bounding box center [234, 483] width 52 height 23
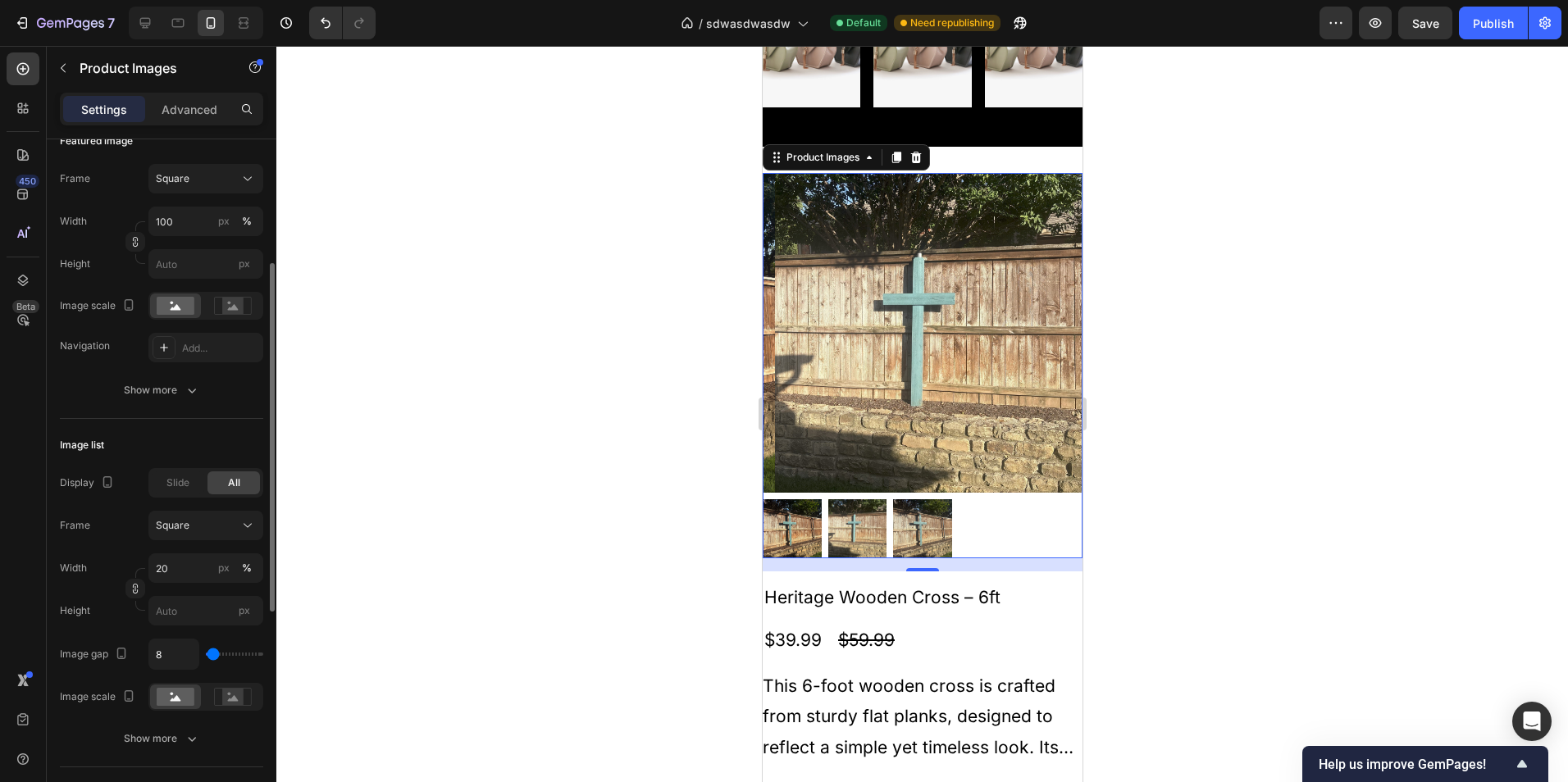
click at [244, 478] on div "All" at bounding box center [234, 483] width 52 height 23
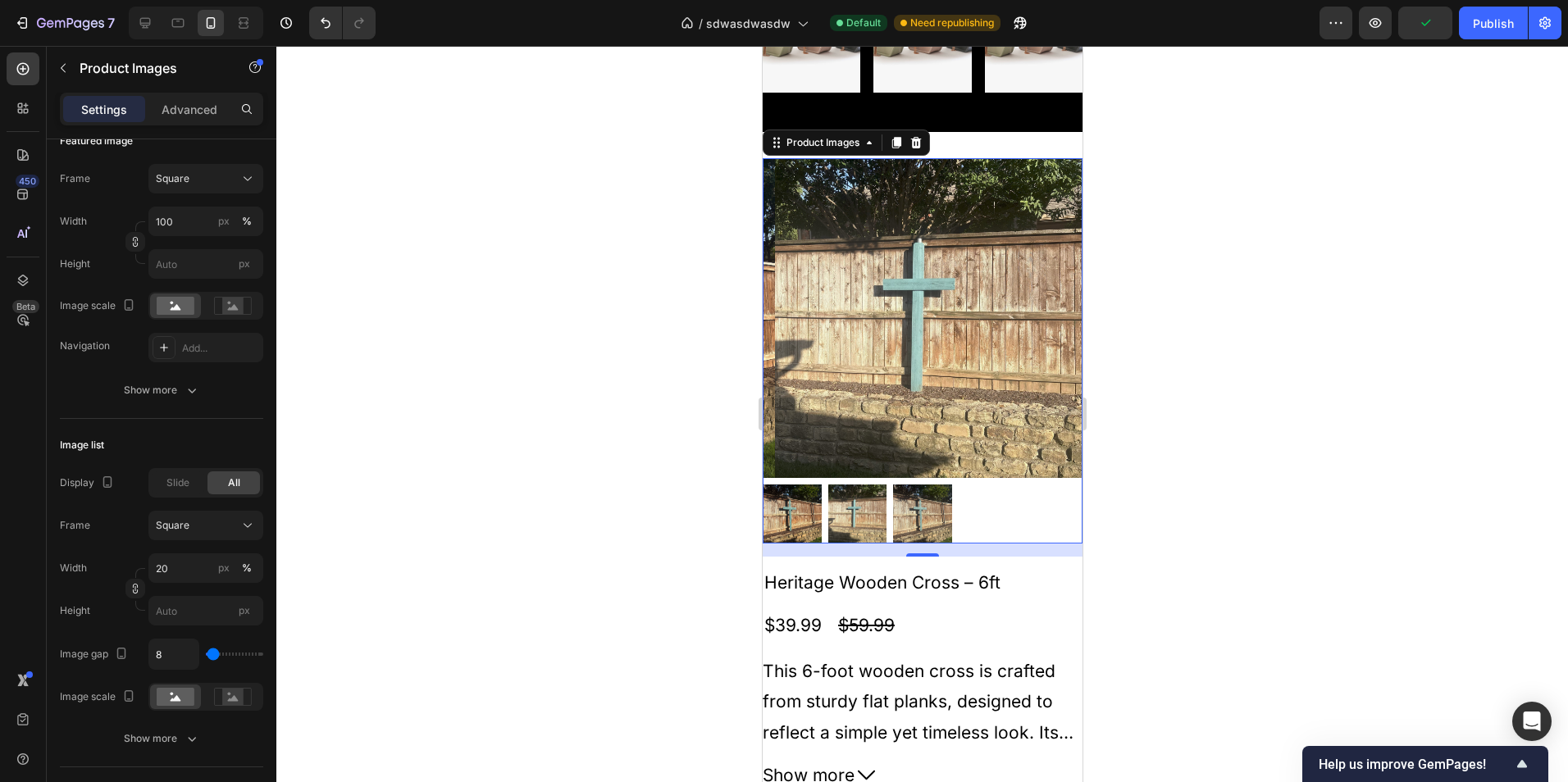
scroll to position [916, 0]
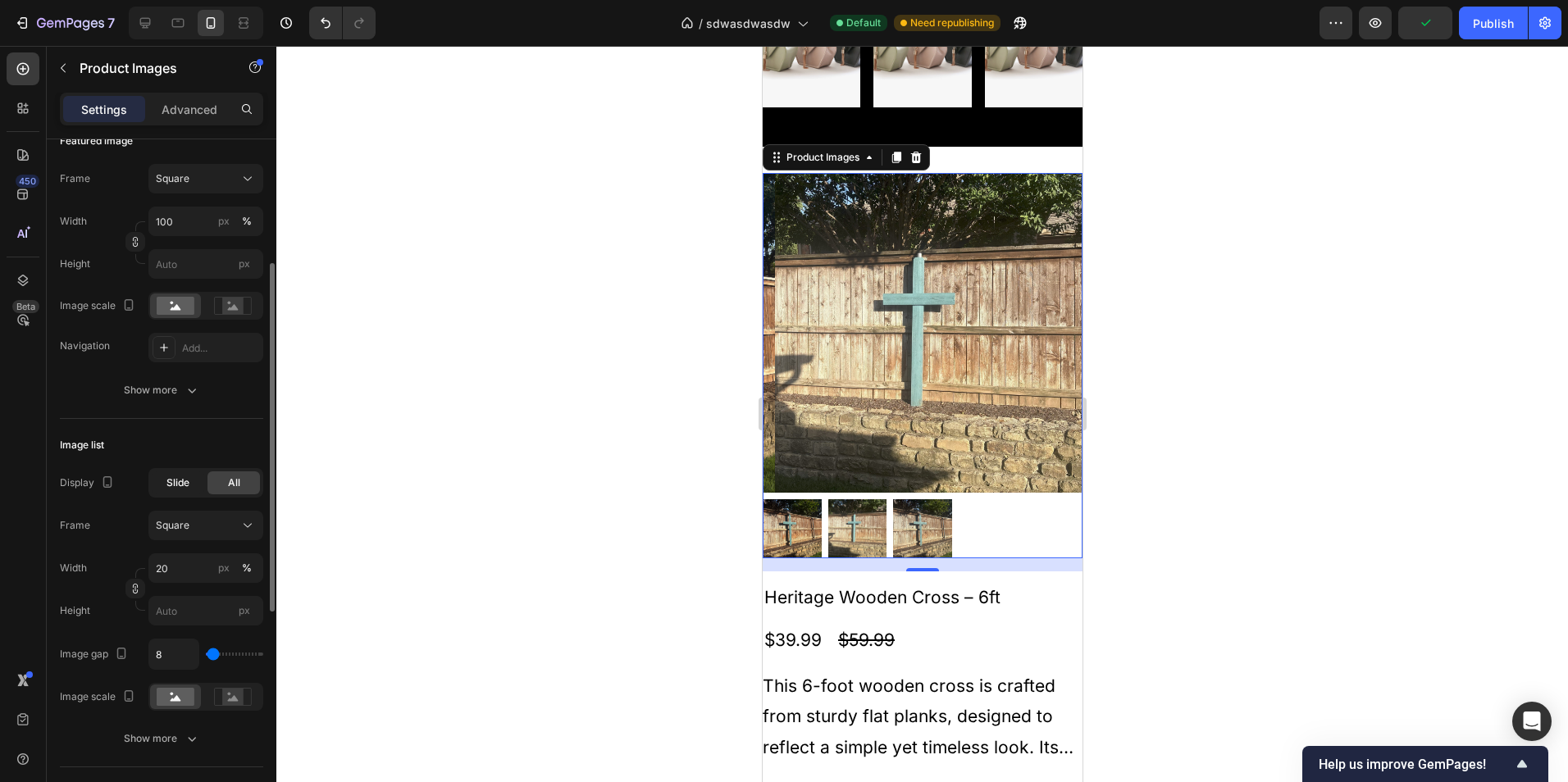
click at [175, 484] on span "Slide" at bounding box center [178, 483] width 23 height 14
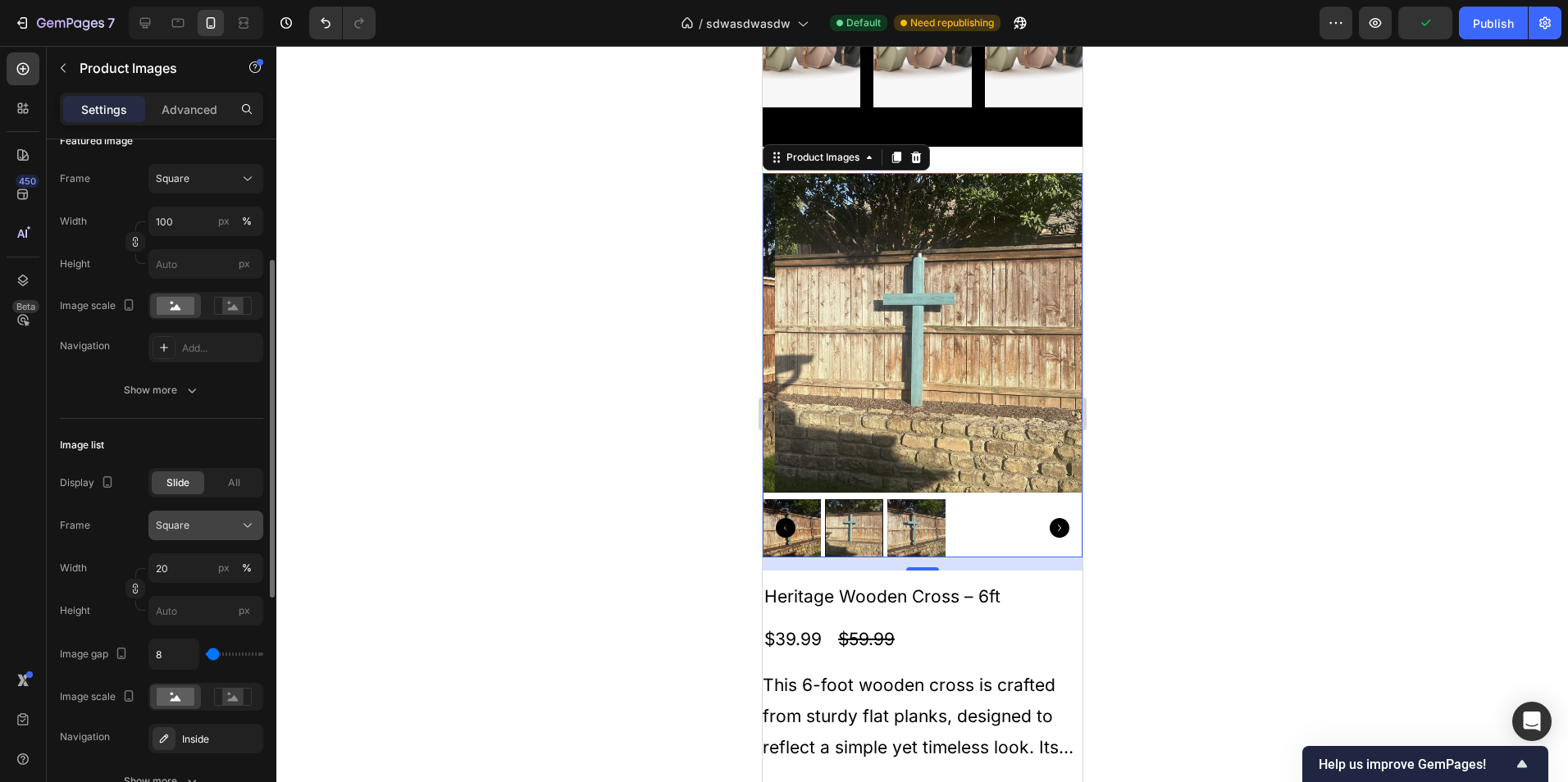
click at [229, 518] on div "Square" at bounding box center [206, 526] width 100 height 16
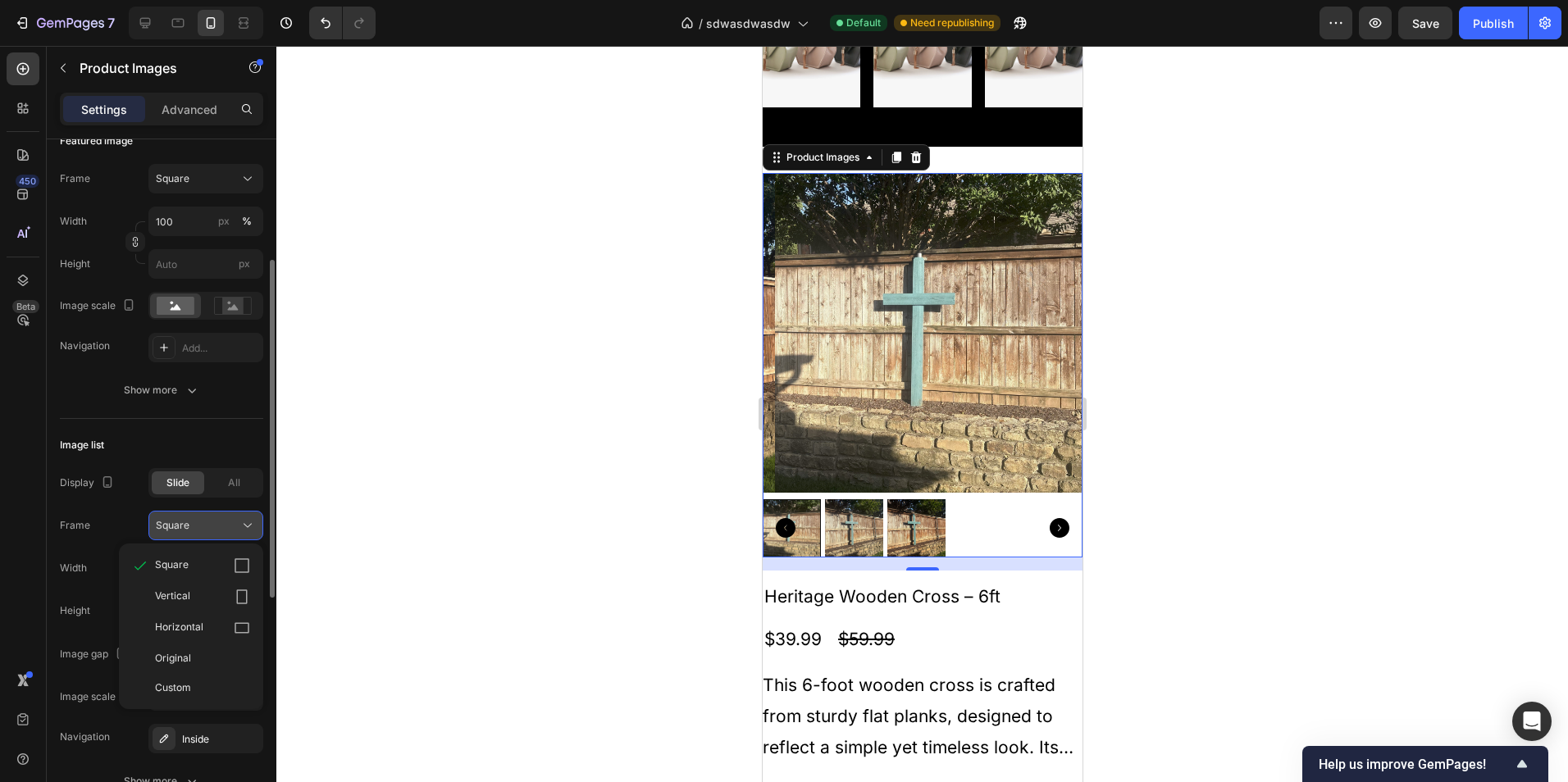
click at [225, 533] on div "Square" at bounding box center [206, 526] width 100 height 16
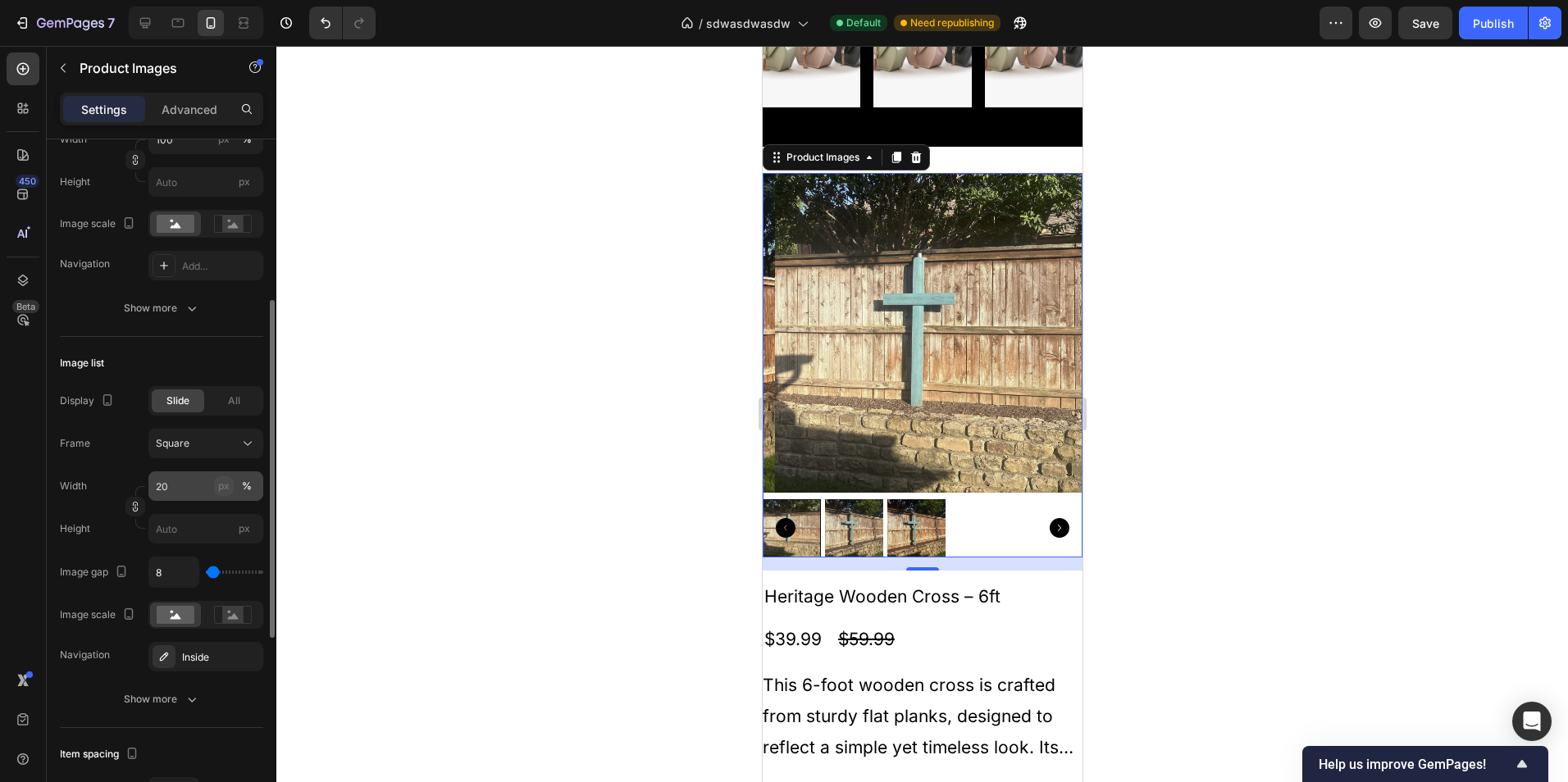
scroll to position [409, 0]
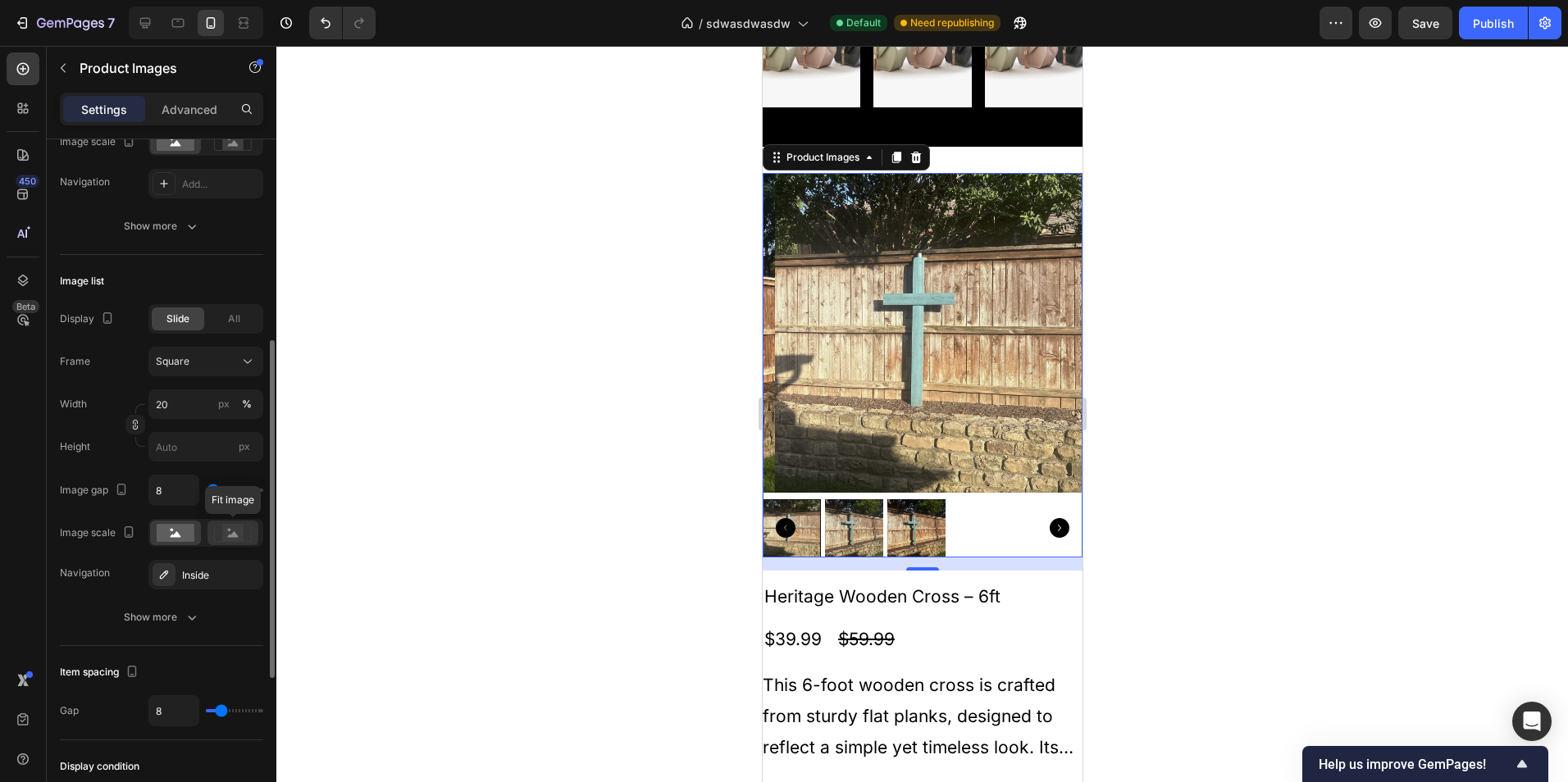
click at [235, 528] on rect at bounding box center [233, 533] width 22 height 16
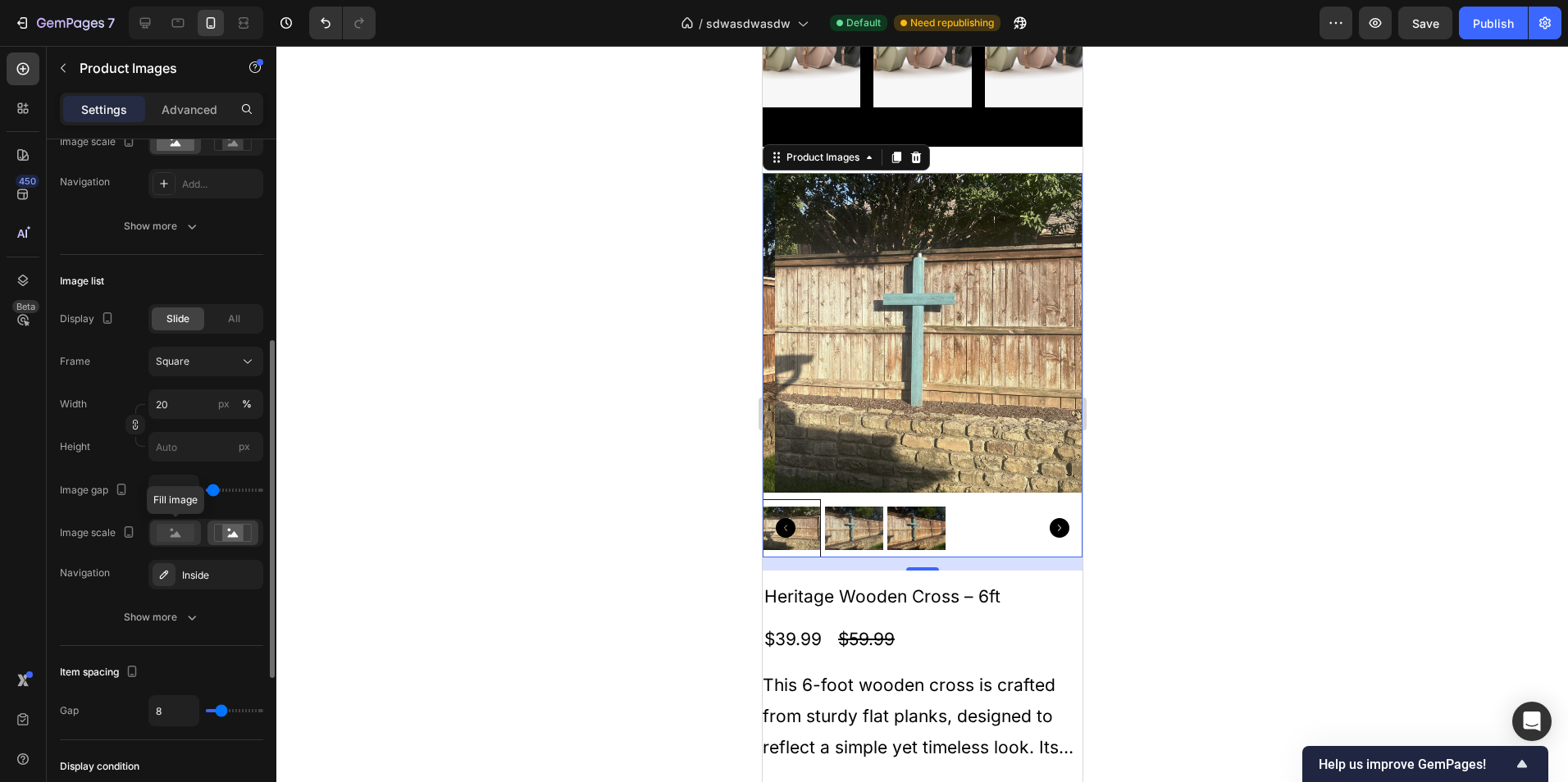
click at [163, 536] on rect at bounding box center [176, 533] width 38 height 18
click at [173, 533] on rect at bounding box center [176, 533] width 38 height 18
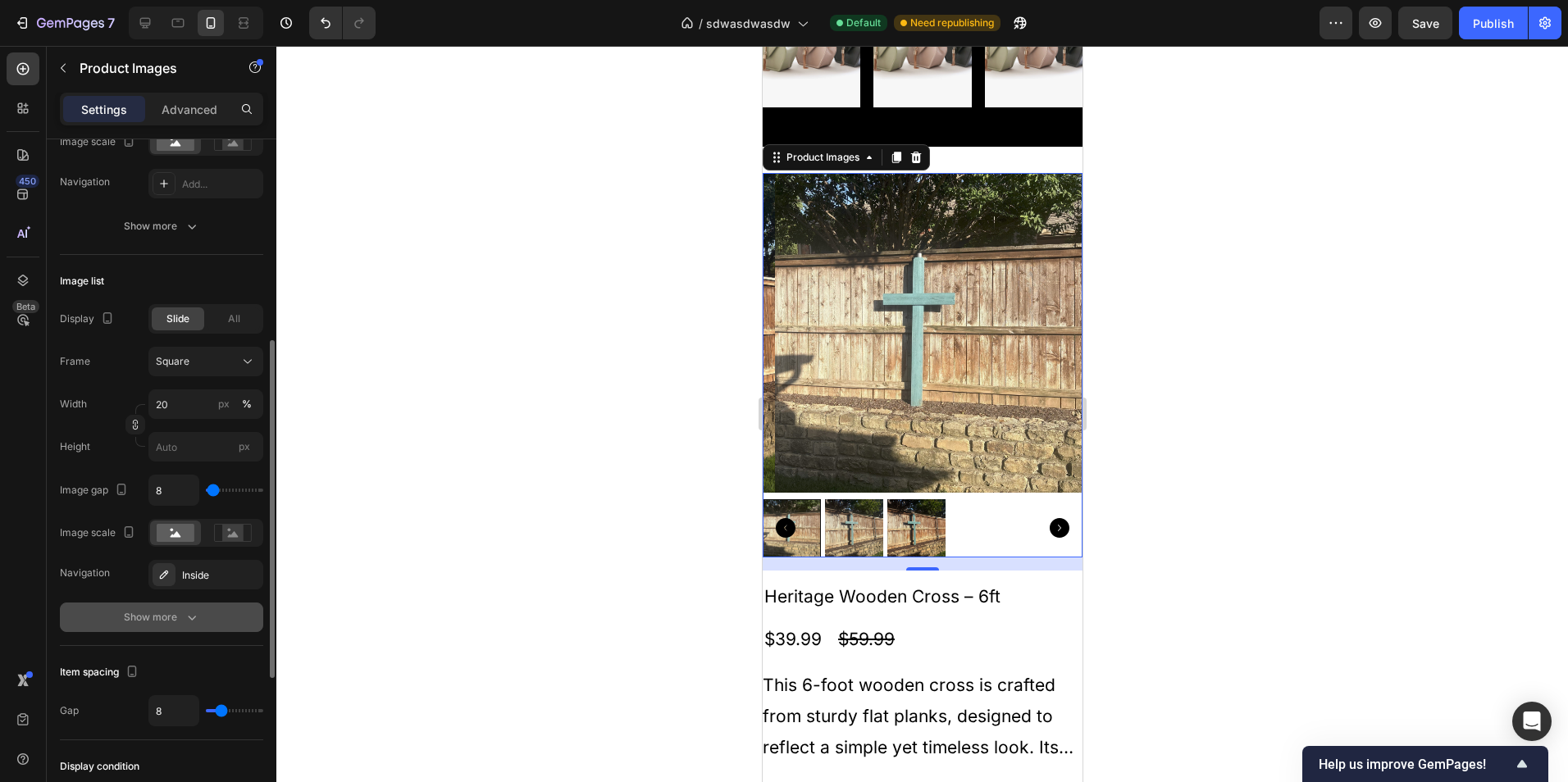
click at [189, 610] on icon "button" at bounding box center [192, 617] width 16 height 16
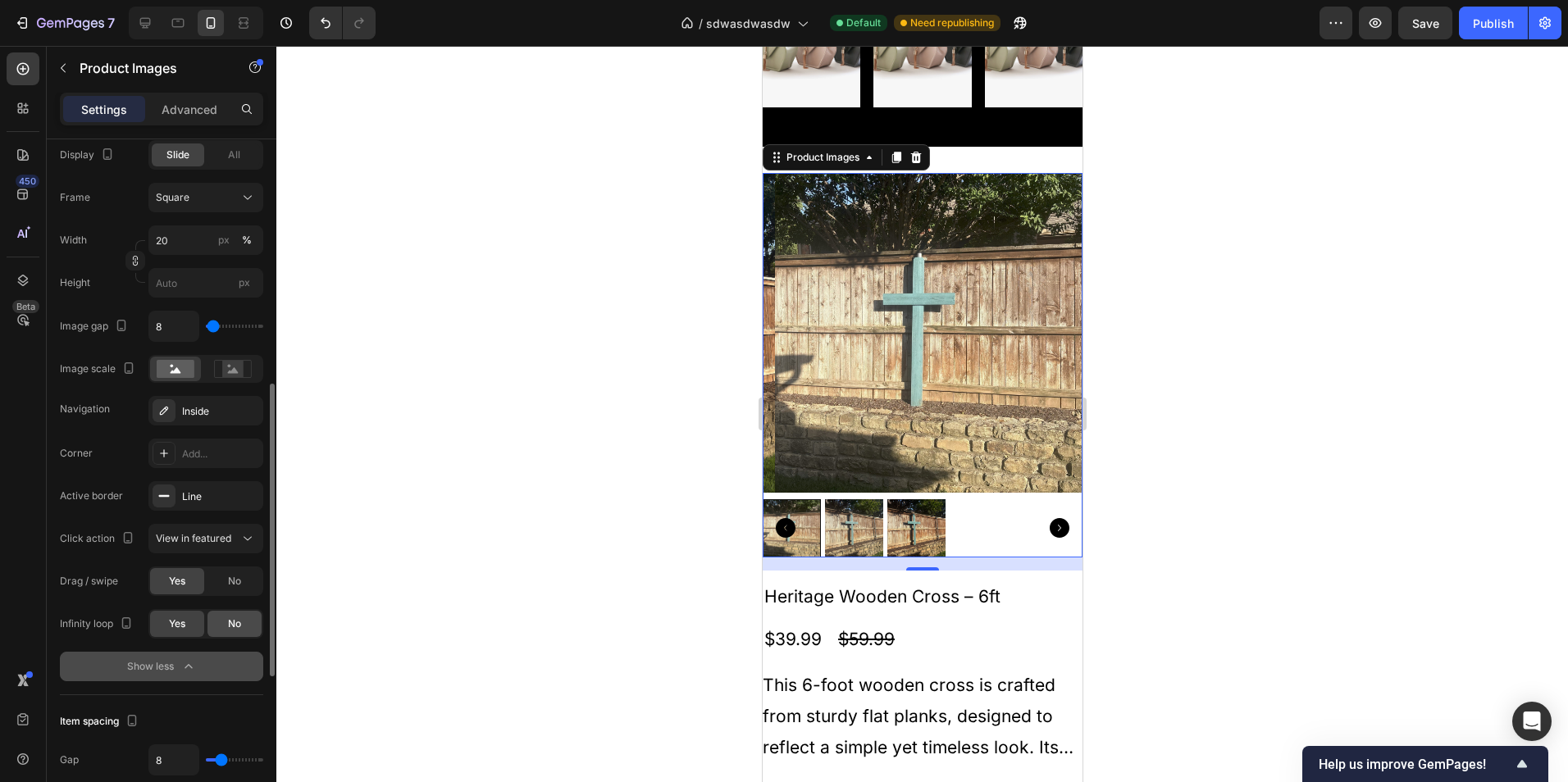
scroll to position [656, 0]
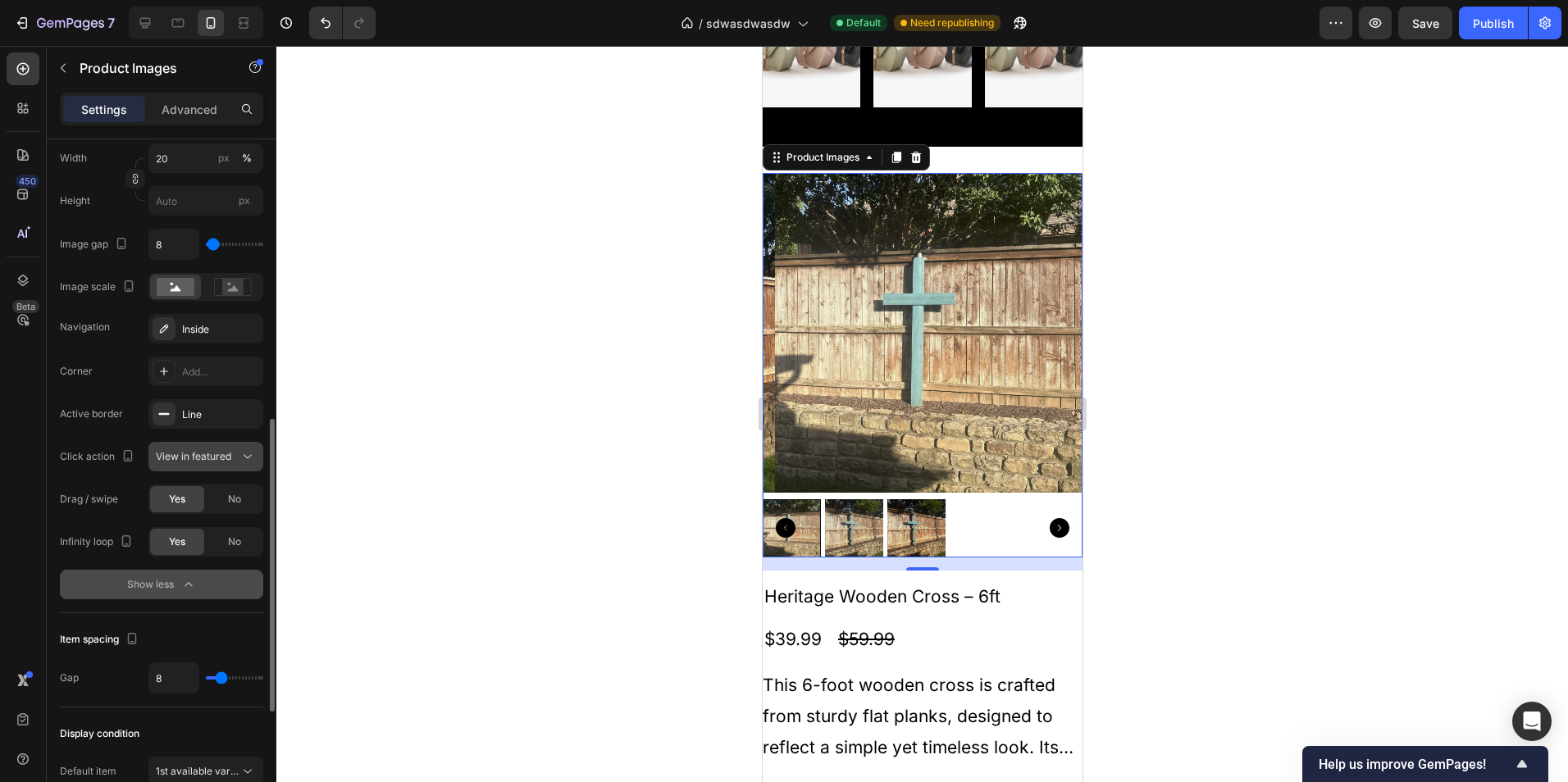
click at [219, 459] on span "View in featured" at bounding box center [194, 456] width 76 height 13
click at [219, 455] on span "View in featured" at bounding box center [194, 456] width 76 height 13
click at [223, 457] on span "View in featured" at bounding box center [194, 456] width 76 height 13
click at [211, 525] on span "Open Gallery" at bounding box center [186, 528] width 60 height 14
click at [226, 457] on div "Open Gallery" at bounding box center [198, 456] width 84 height 14
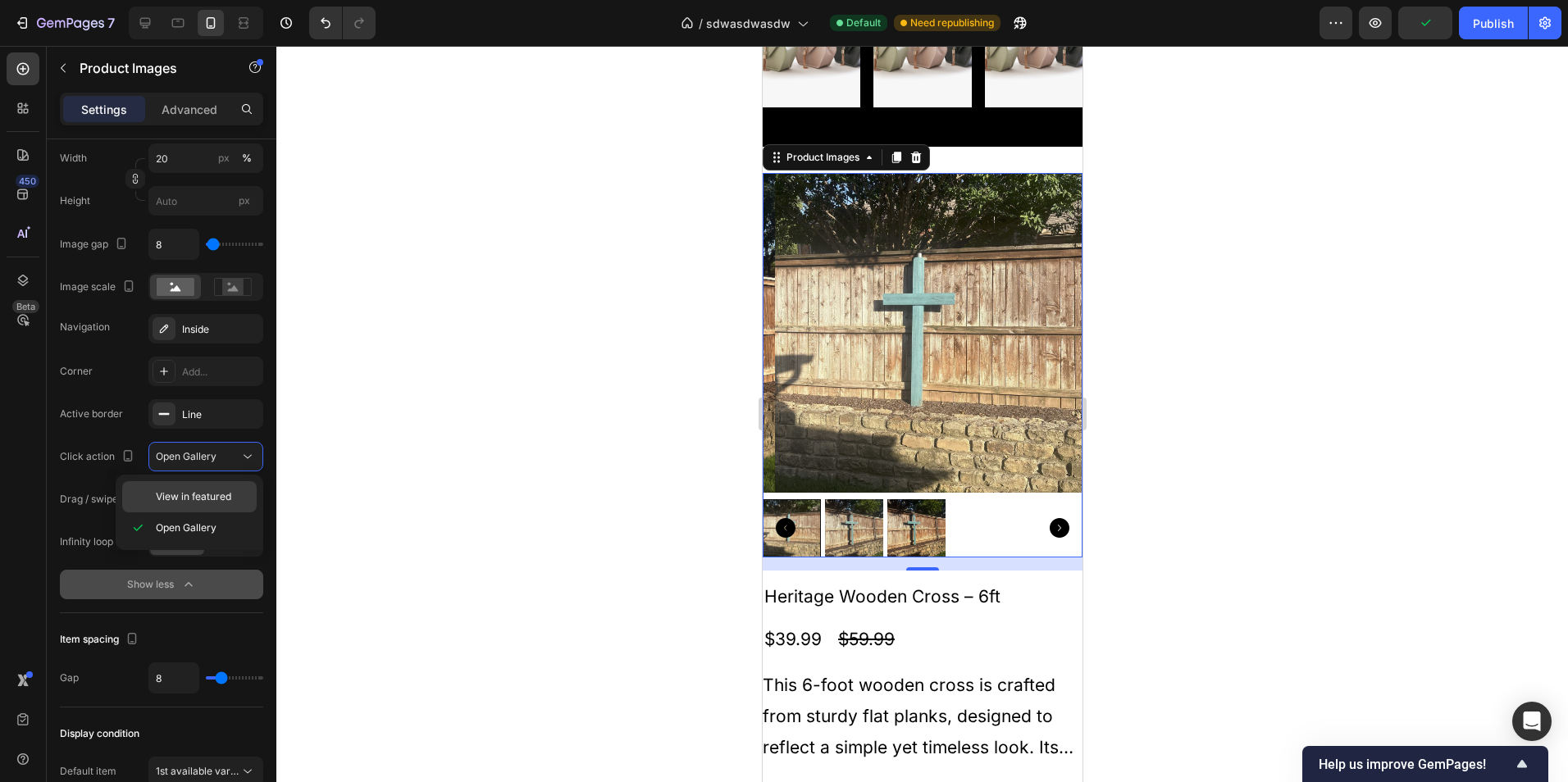
click at [206, 500] on span "View in featured" at bounding box center [194, 497] width 76 height 14
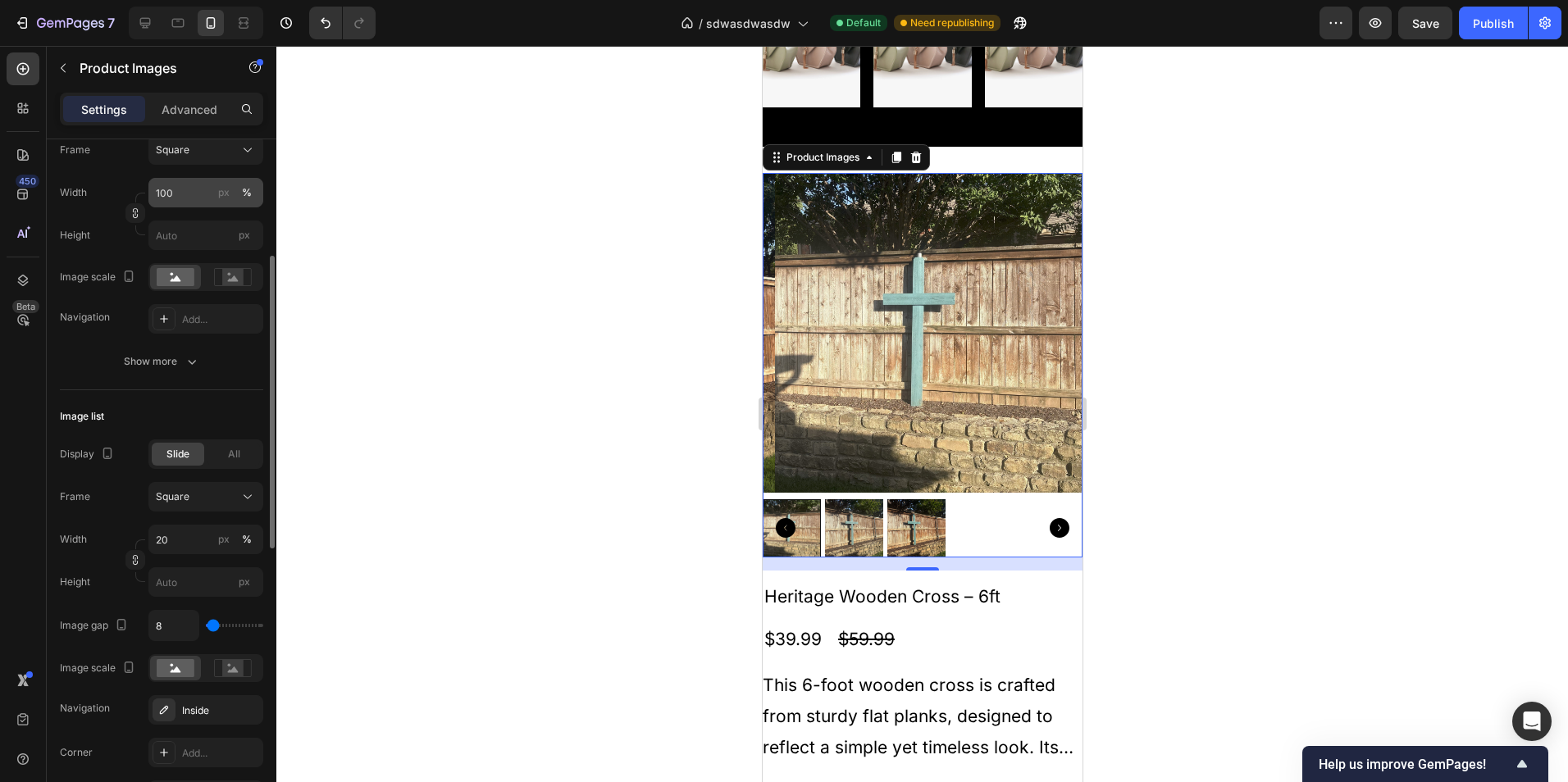
scroll to position [0, 0]
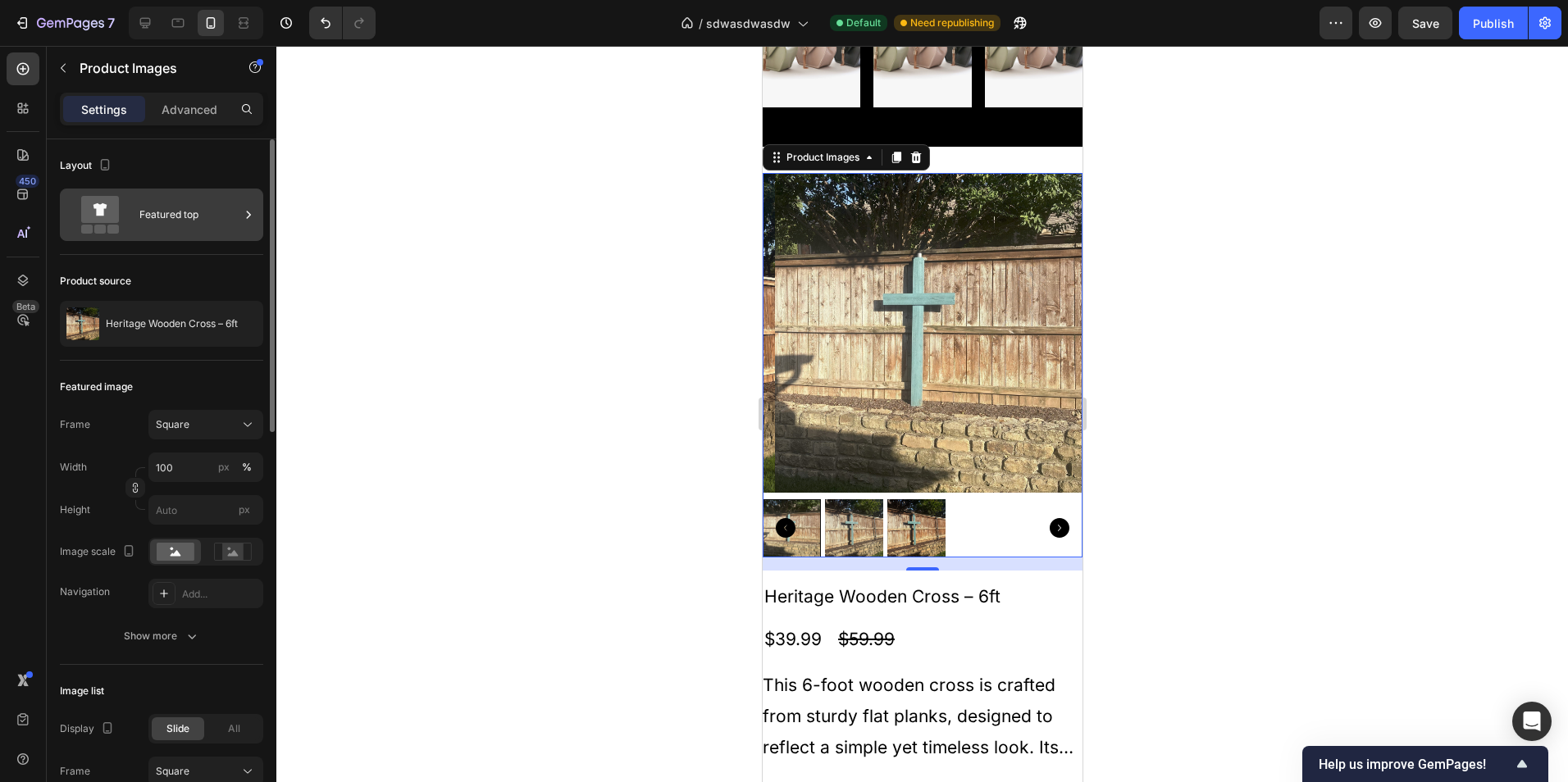
click at [185, 225] on div "Featured top" at bounding box center [189, 215] width 100 height 38
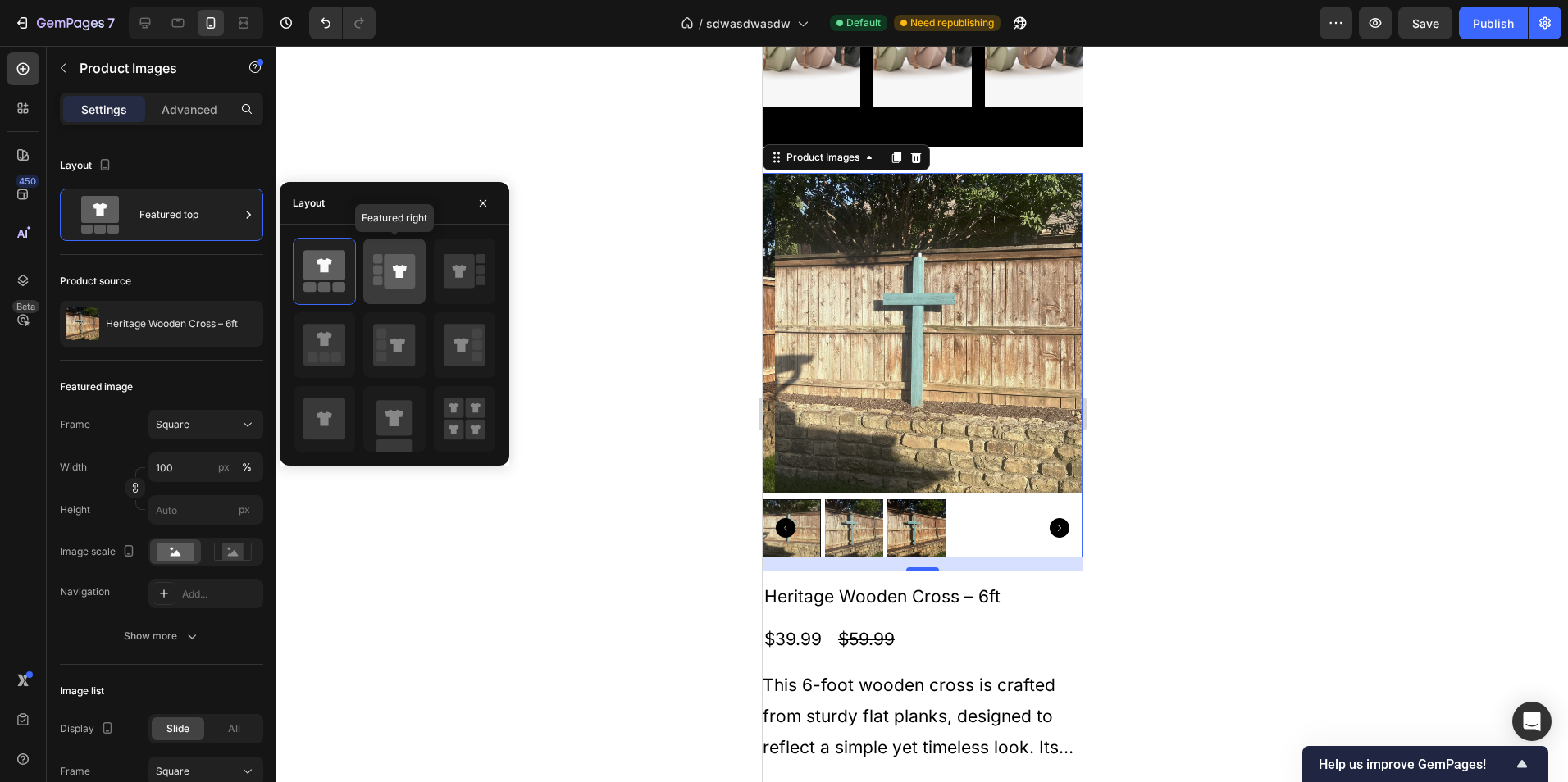
click at [388, 278] on icon at bounding box center [400, 271] width 32 height 34
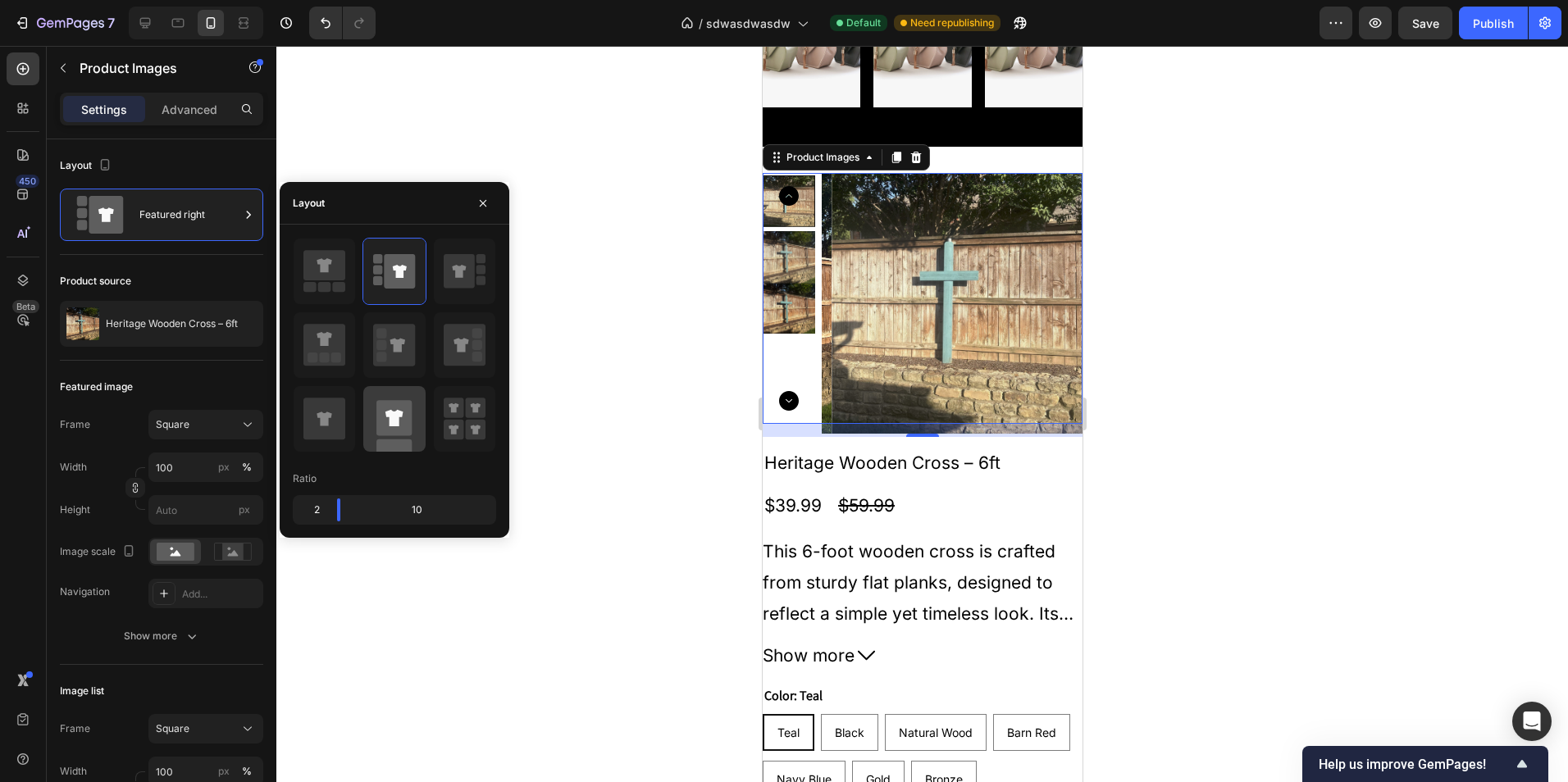
click at [384, 425] on rect at bounding box center [393, 418] width 35 height 35
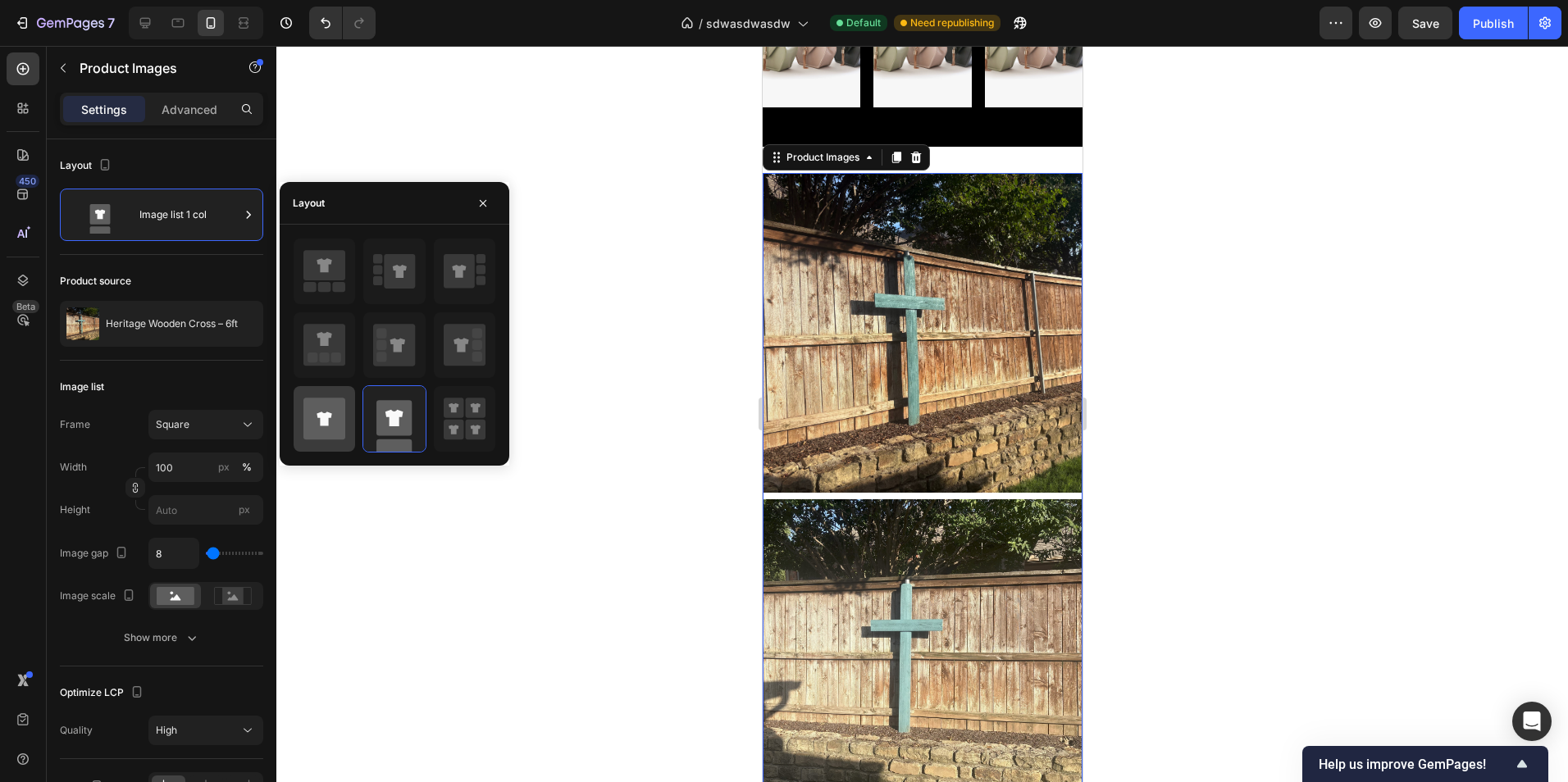
click at [335, 422] on icon at bounding box center [324, 419] width 42 height 41
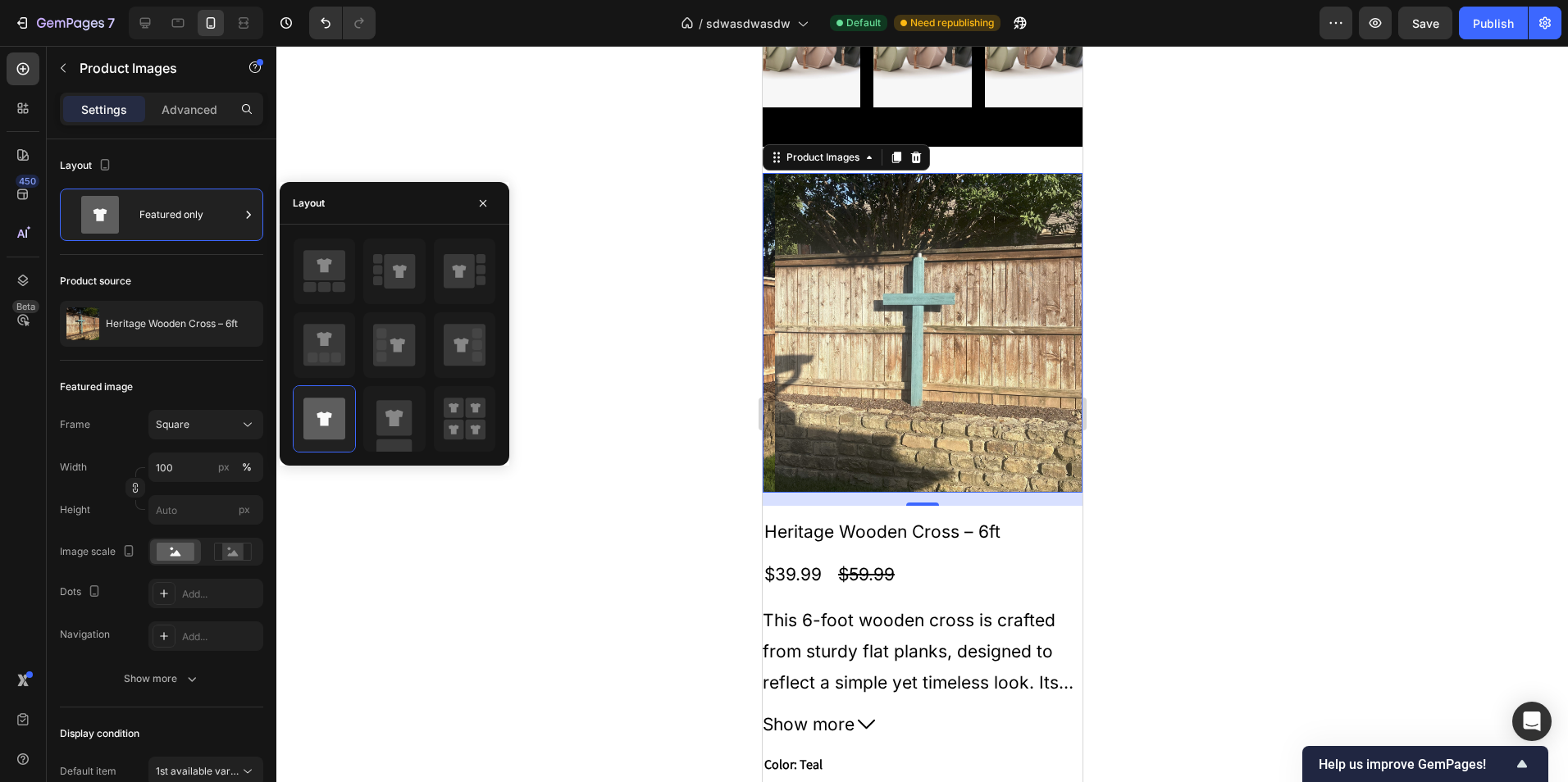
click at [967, 446] on img at bounding box center [934, 333] width 319 height 319
click at [464, 352] on icon at bounding box center [461, 344] width 14 height 14
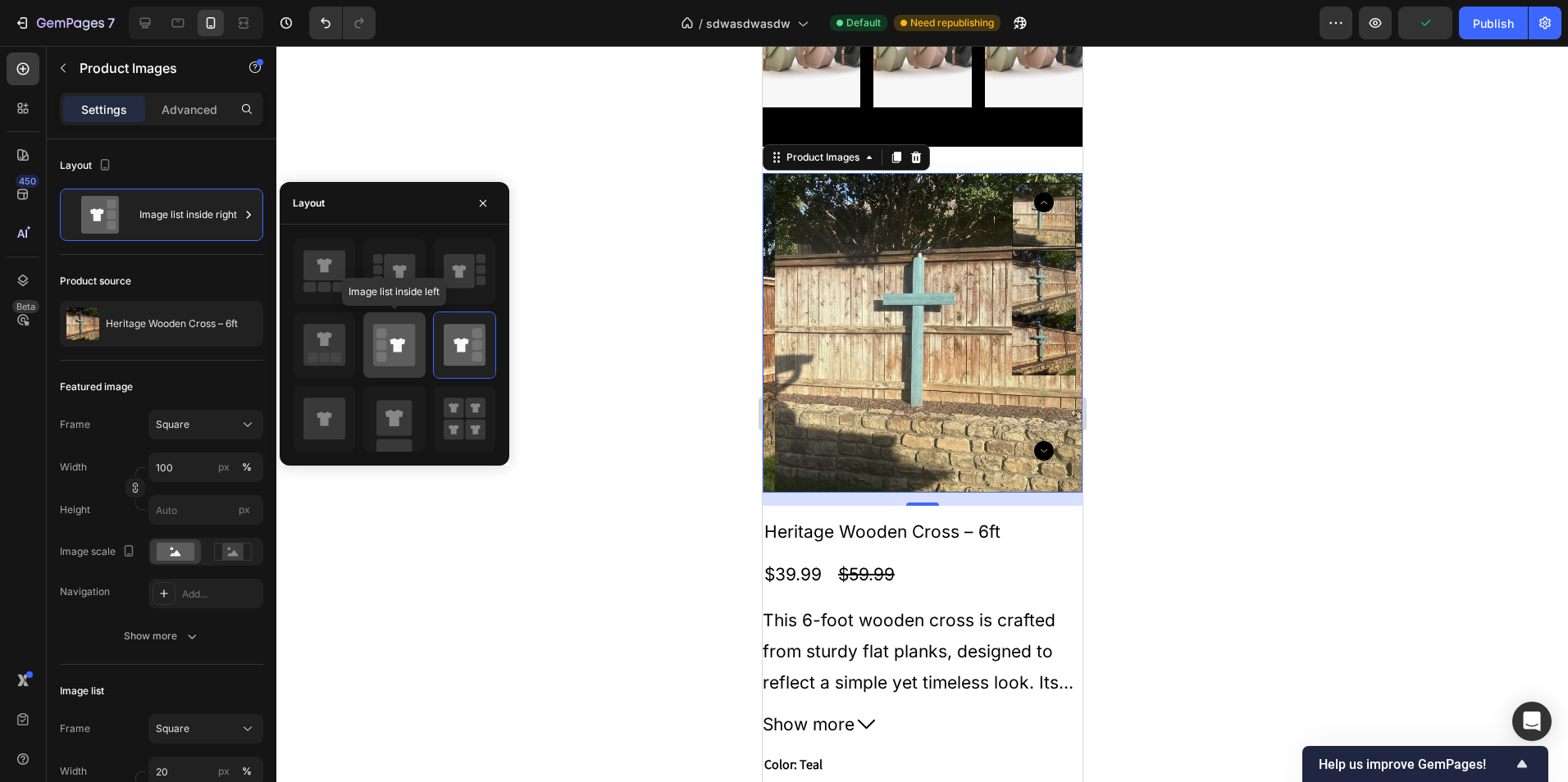
click at [394, 352] on icon at bounding box center [398, 344] width 14 height 14
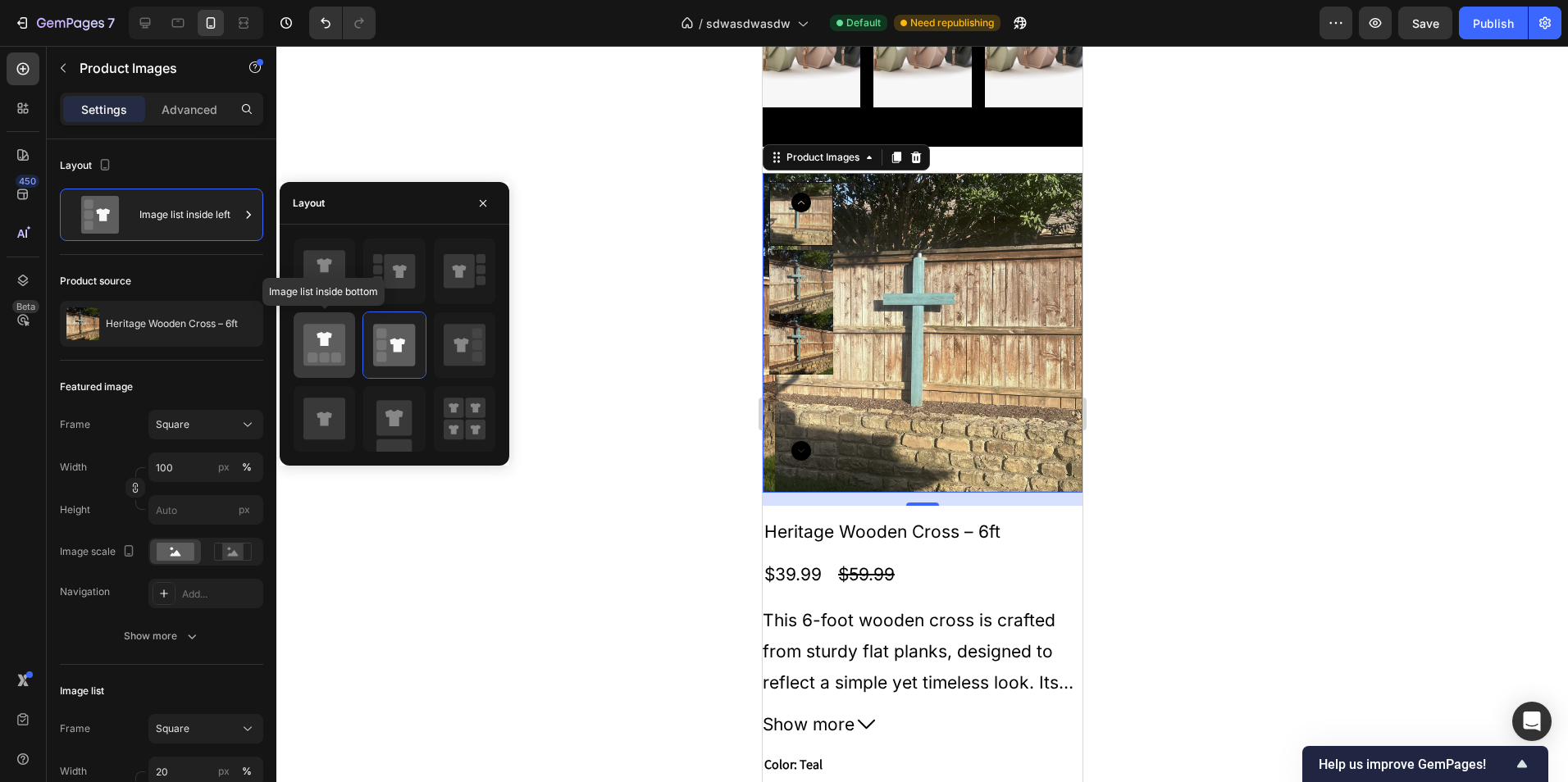
click at [323, 343] on icon at bounding box center [324, 338] width 14 height 14
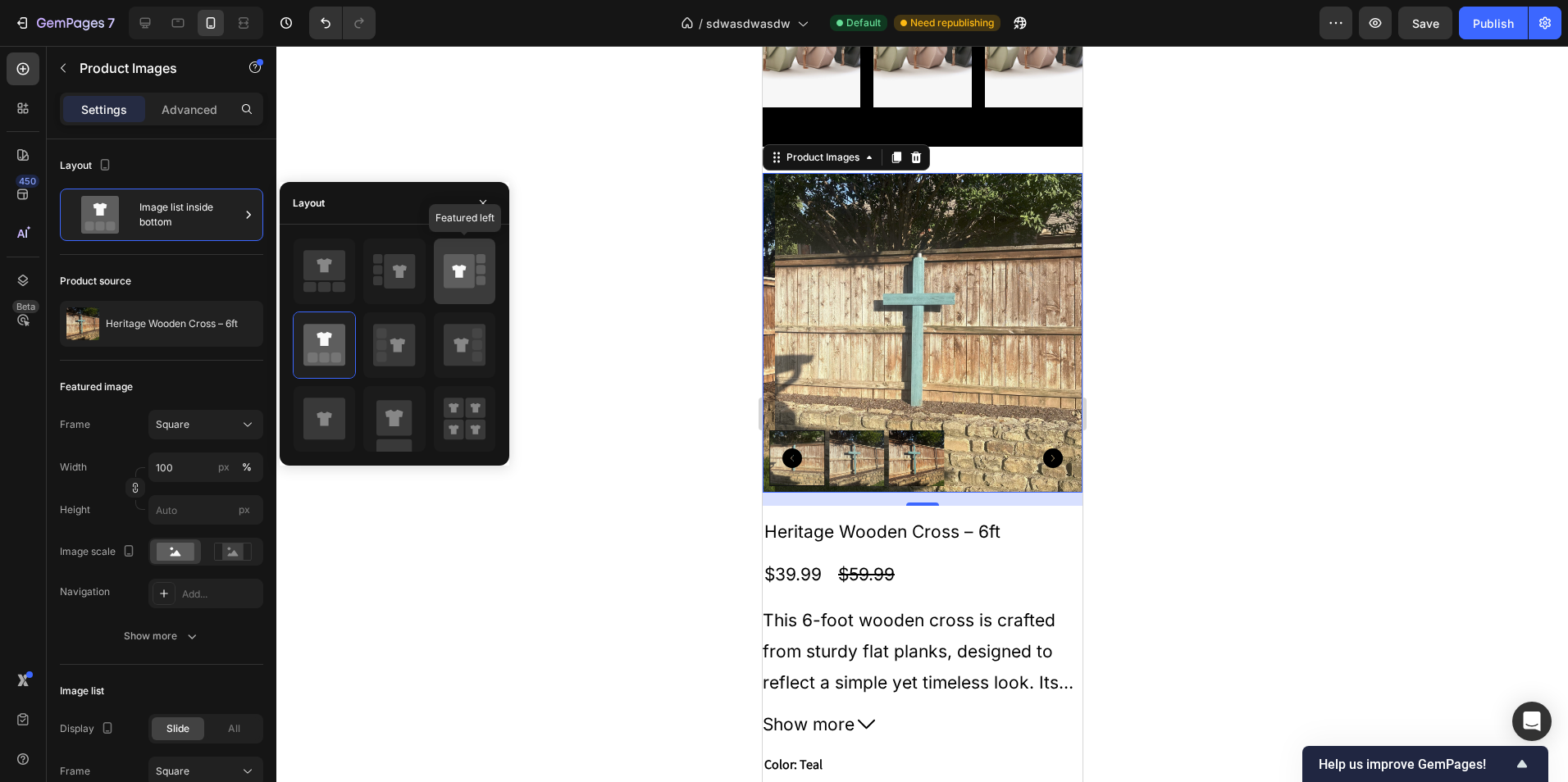
click at [438, 281] on div at bounding box center [465, 271] width 61 height 66
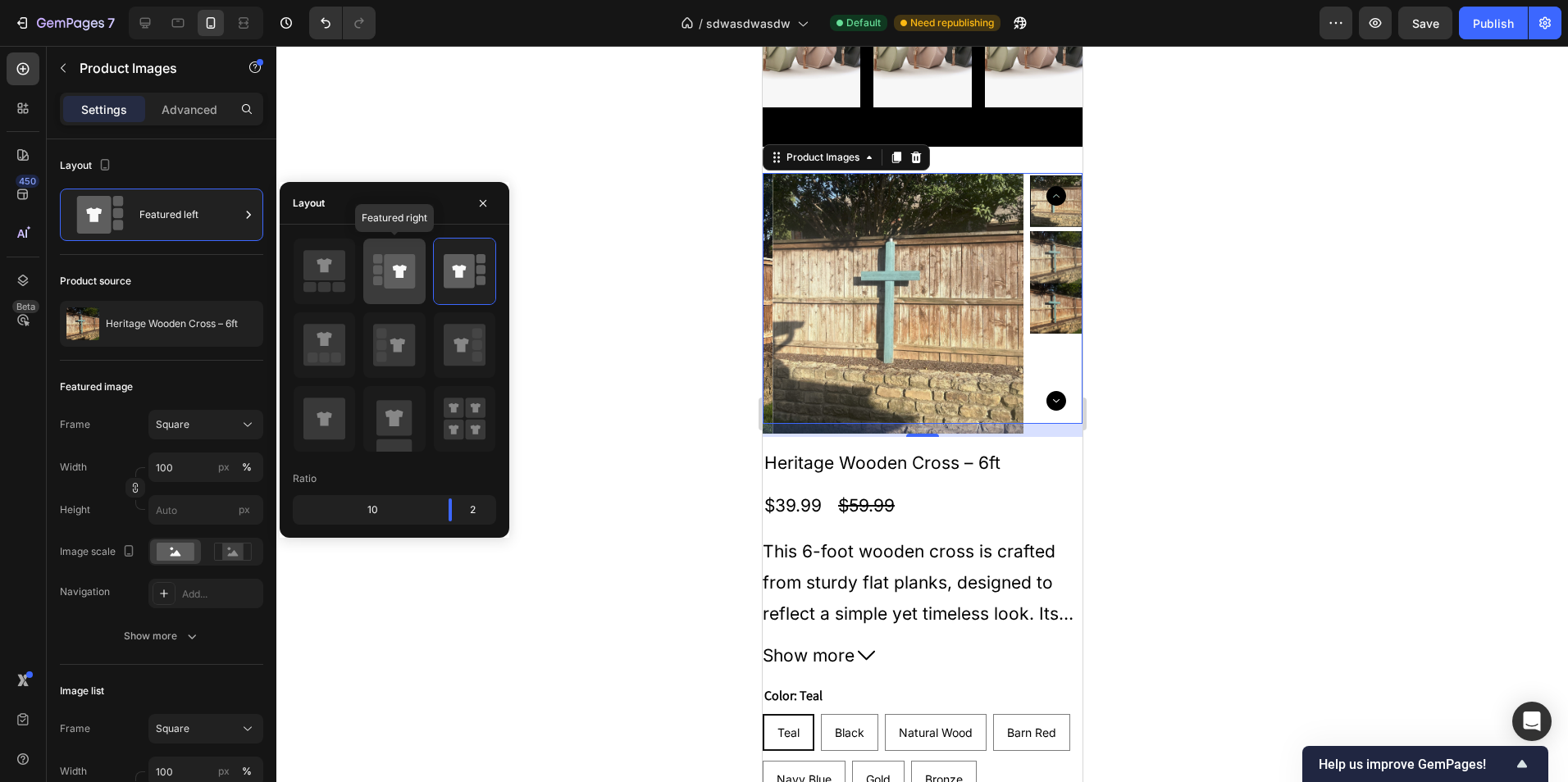
click at [369, 279] on div at bounding box center [394, 271] width 61 height 66
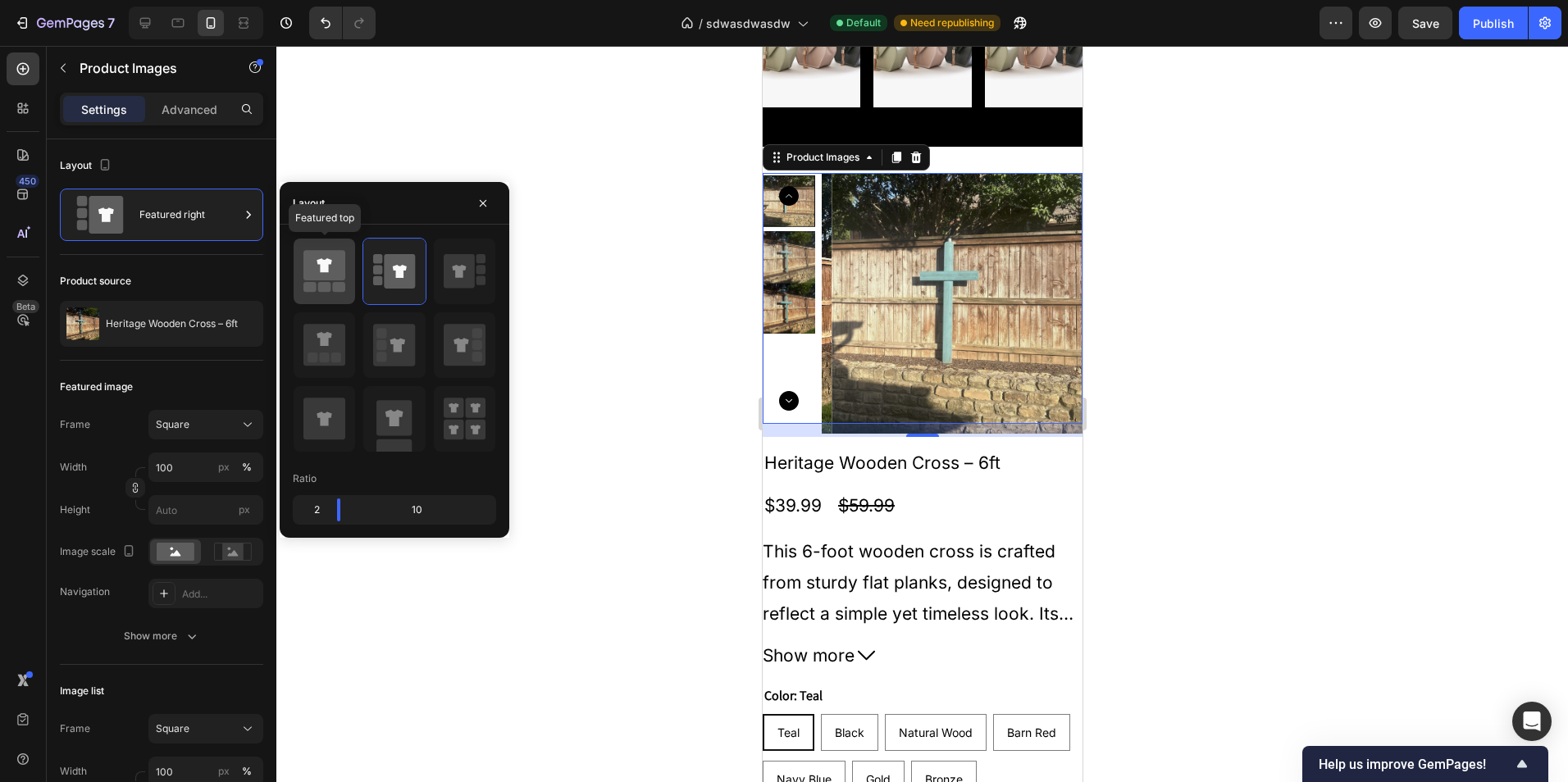
click at [304, 277] on icon at bounding box center [324, 265] width 42 height 31
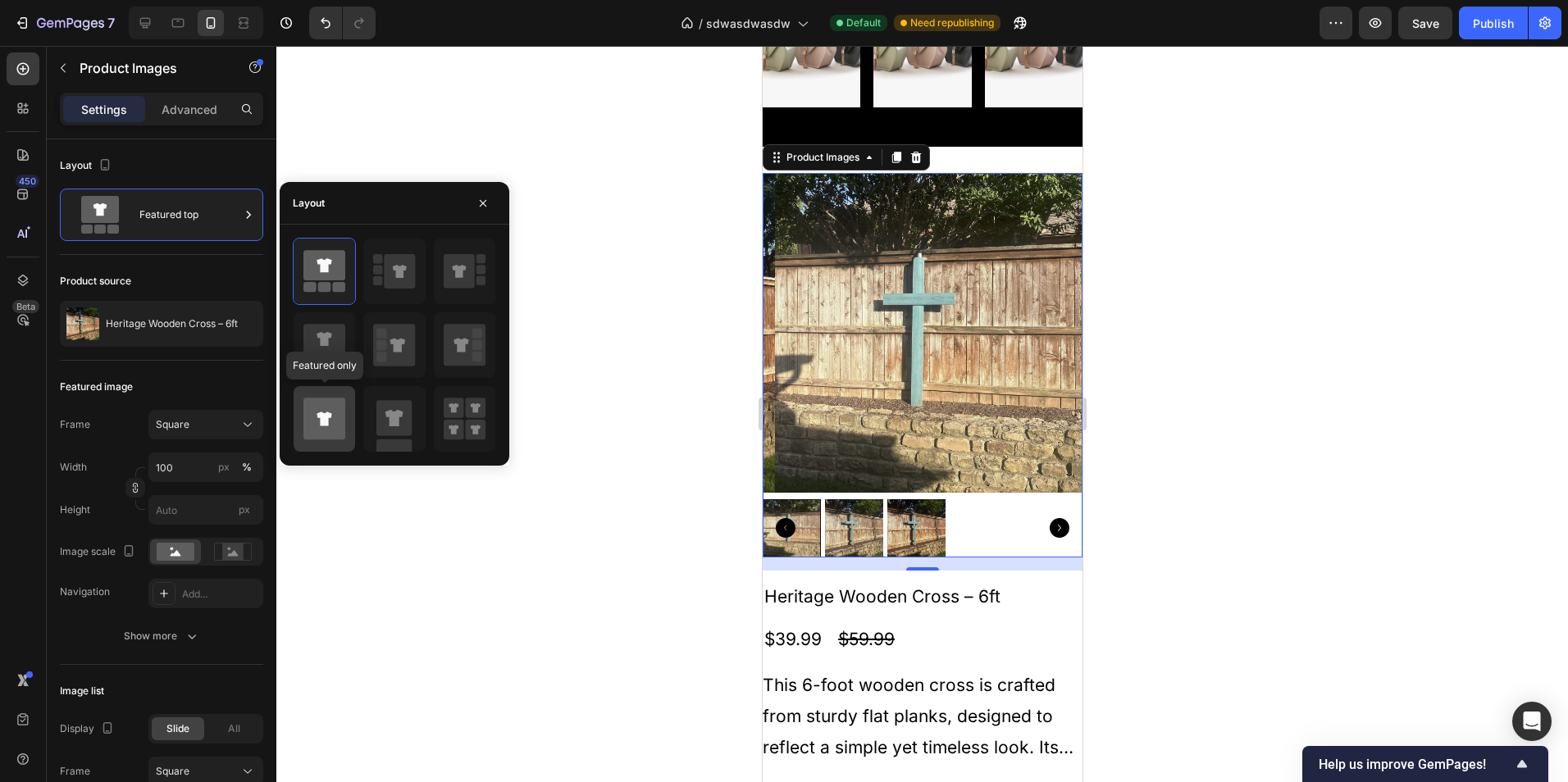
click at [331, 422] on icon at bounding box center [324, 419] width 42 height 41
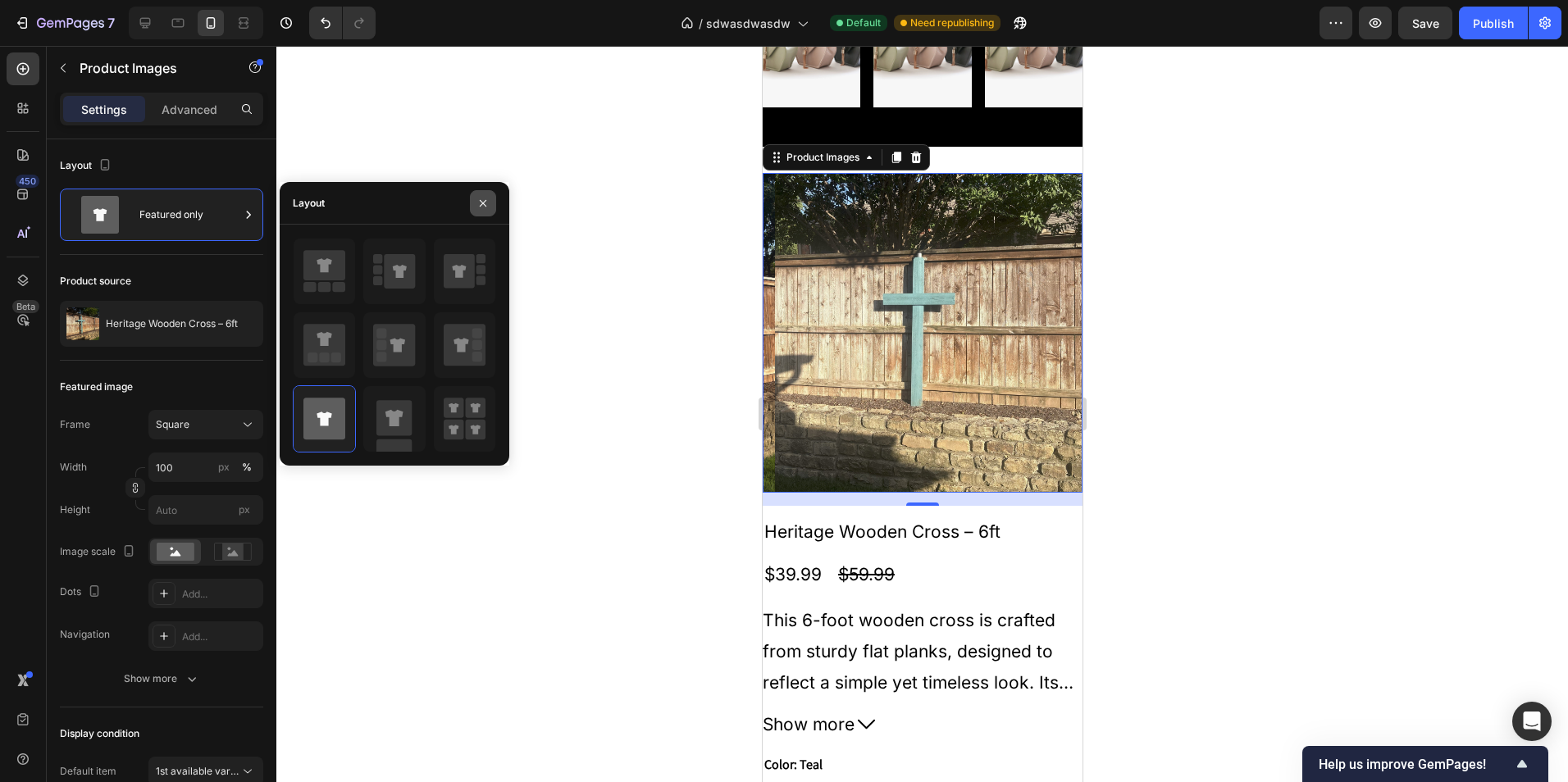
click at [487, 202] on icon "button" at bounding box center [483, 203] width 14 height 14
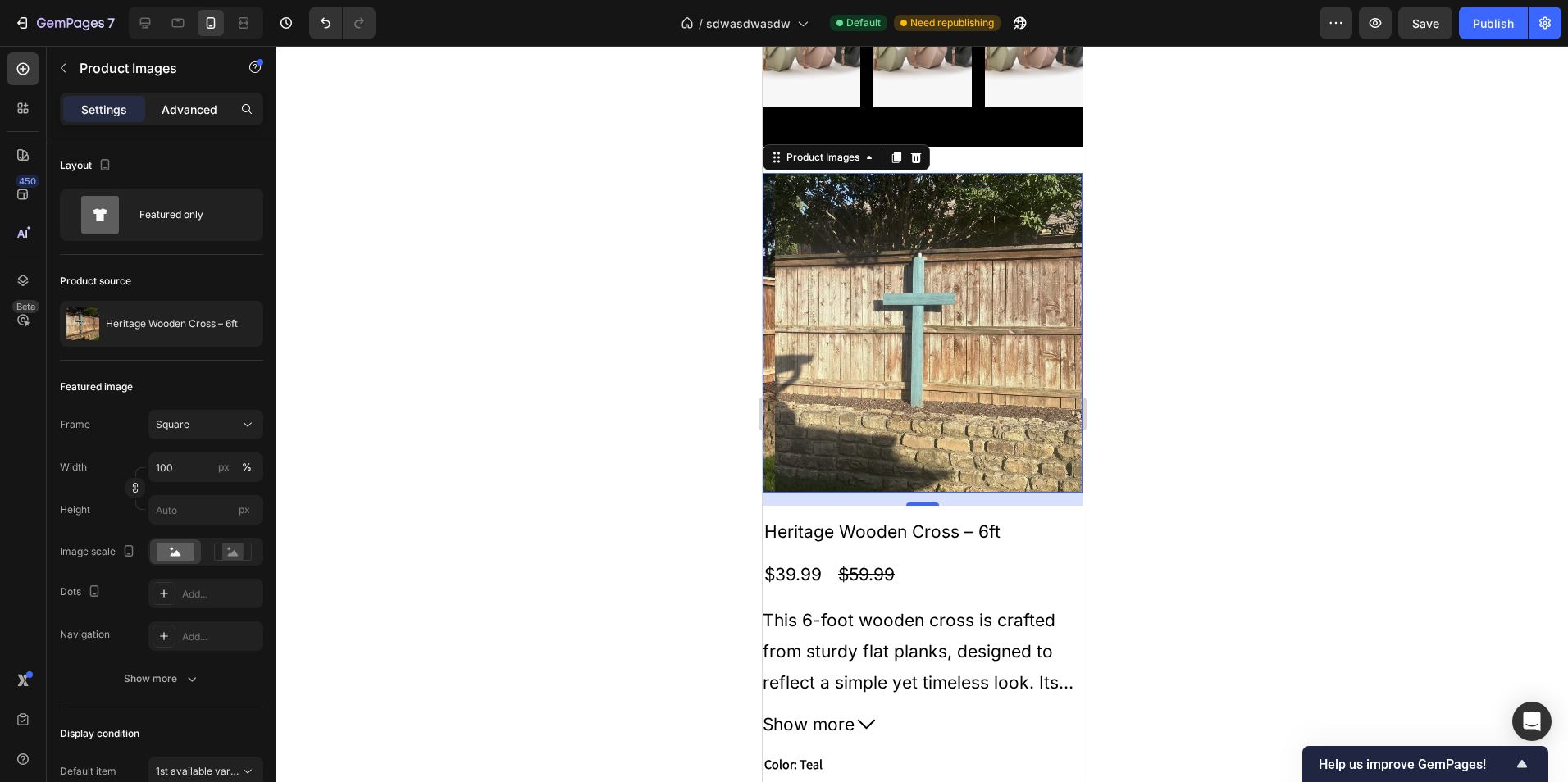
click at [189, 108] on p "Advanced" at bounding box center [189, 109] width 56 height 17
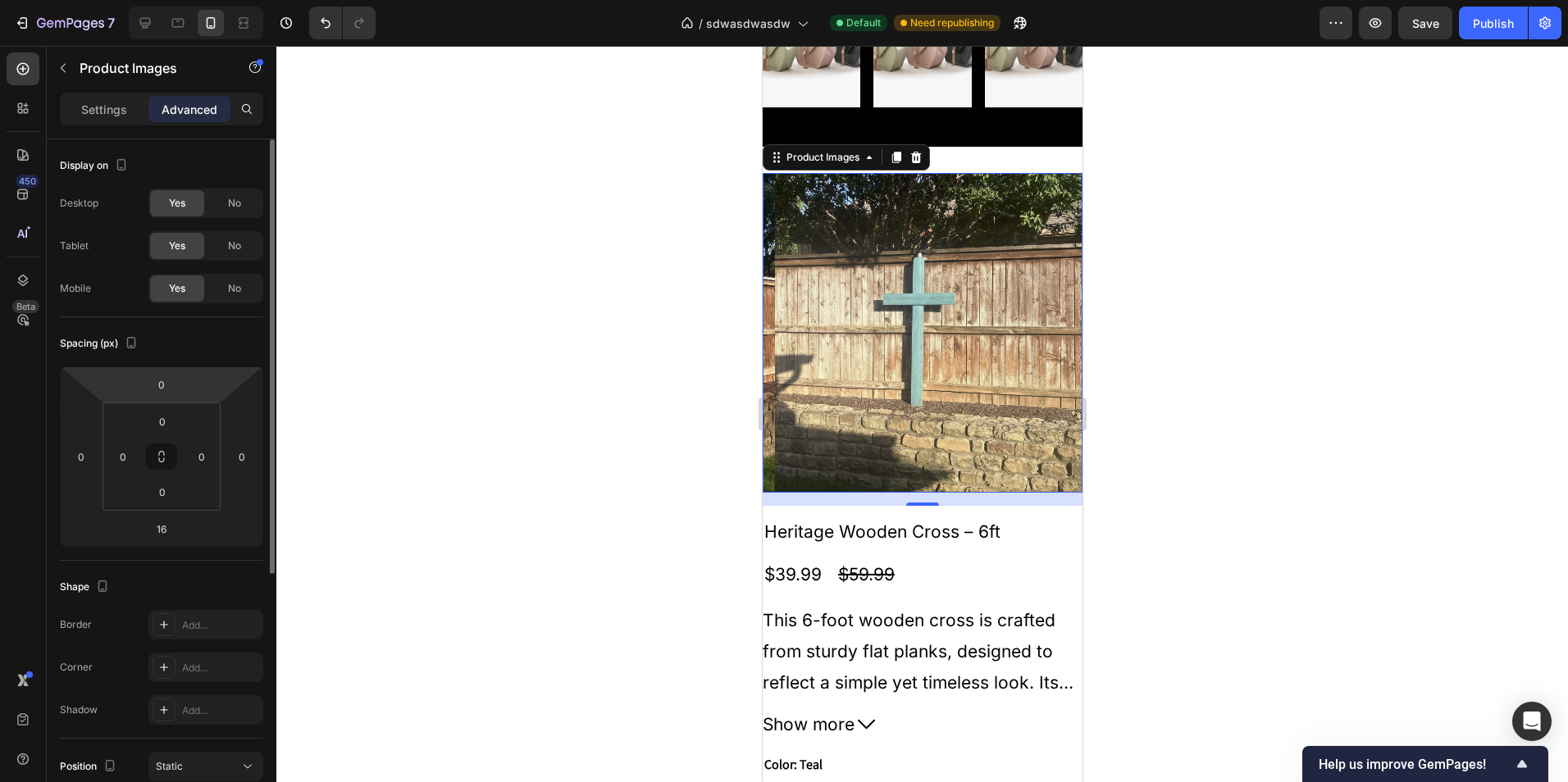
click at [94, 101] on p "Settings" at bounding box center [104, 109] width 46 height 17
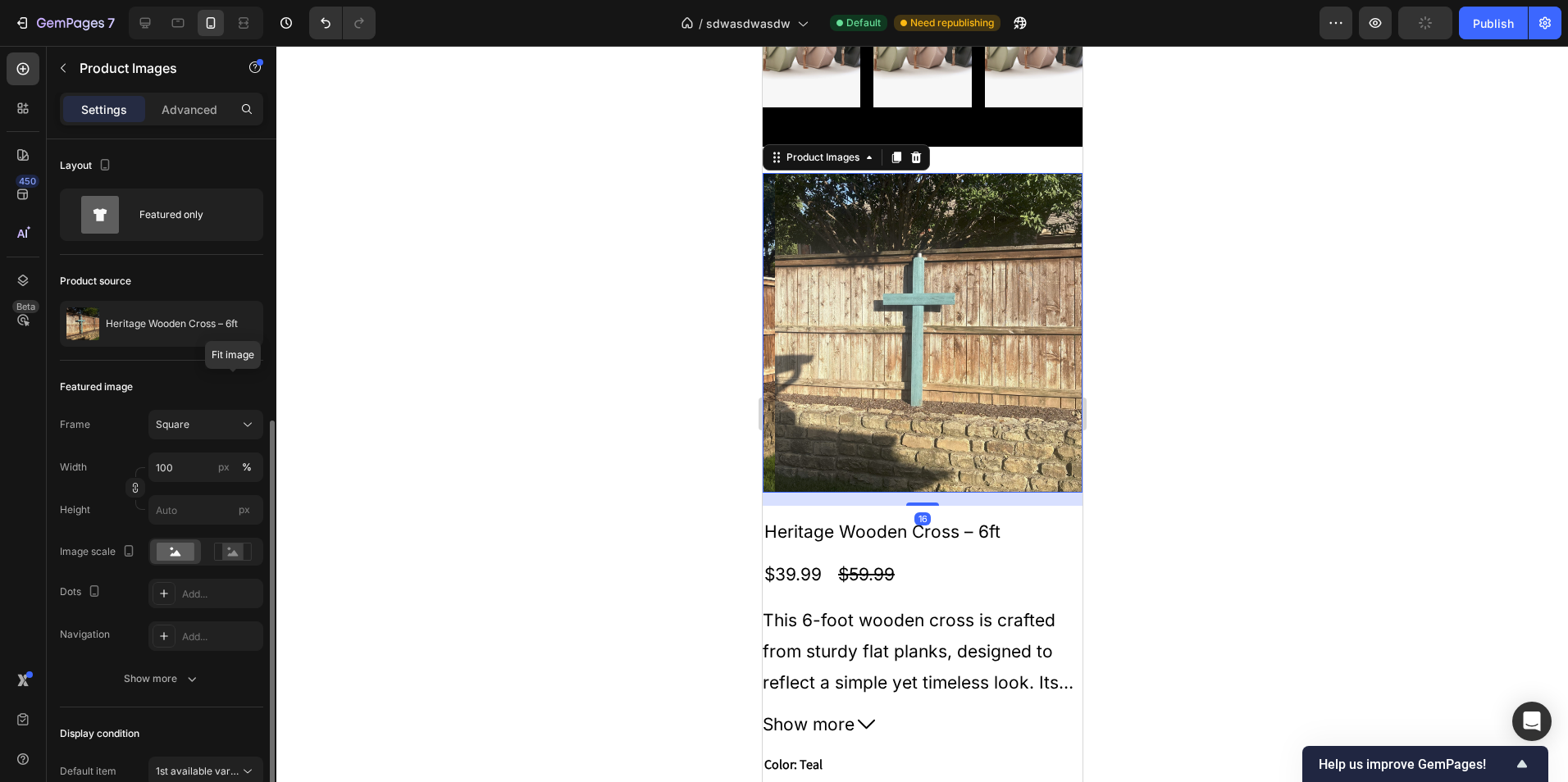
scroll to position [275, 0]
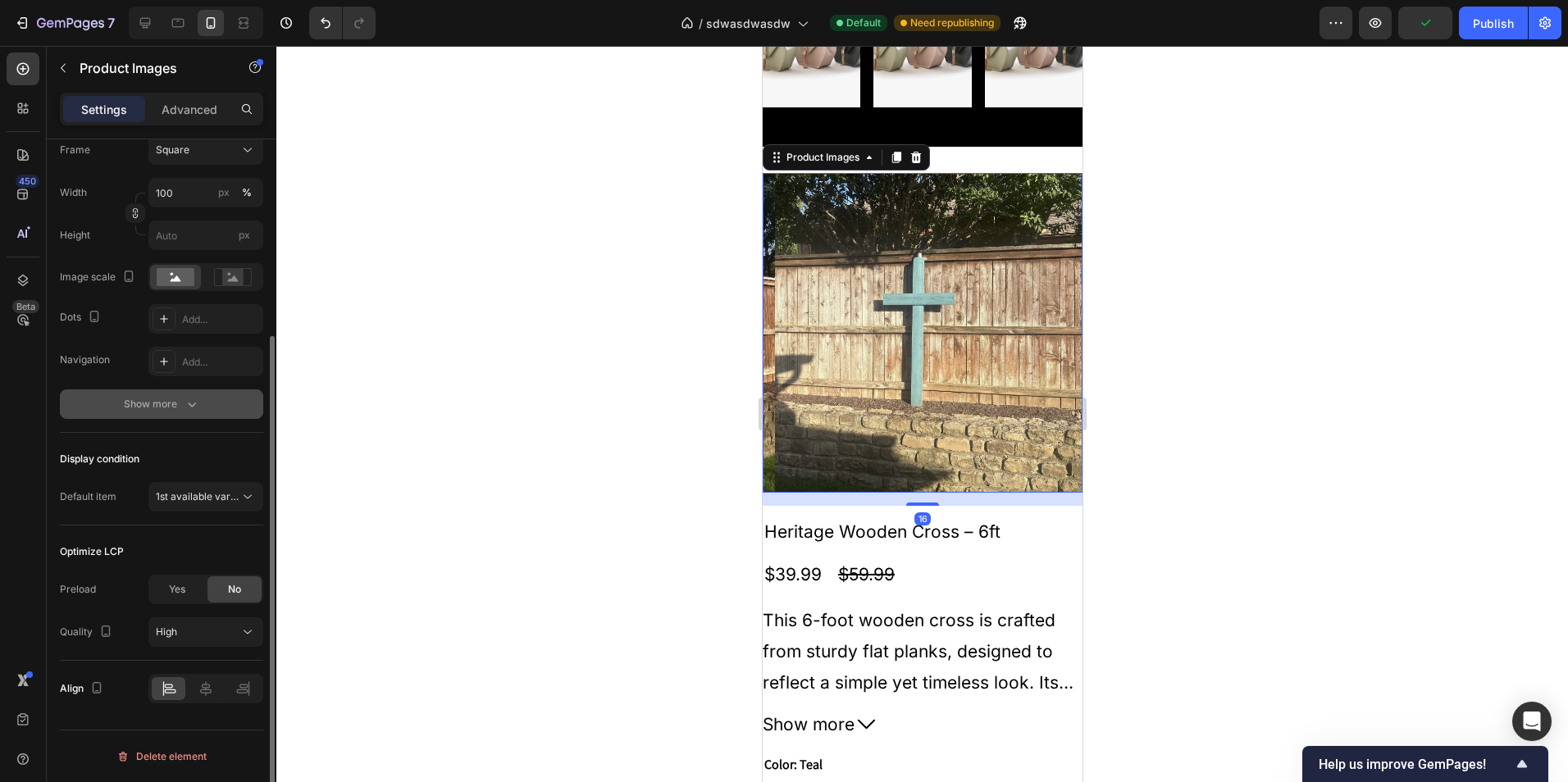
click at [179, 400] on div "Show more" at bounding box center [161, 404] width 77 height 16
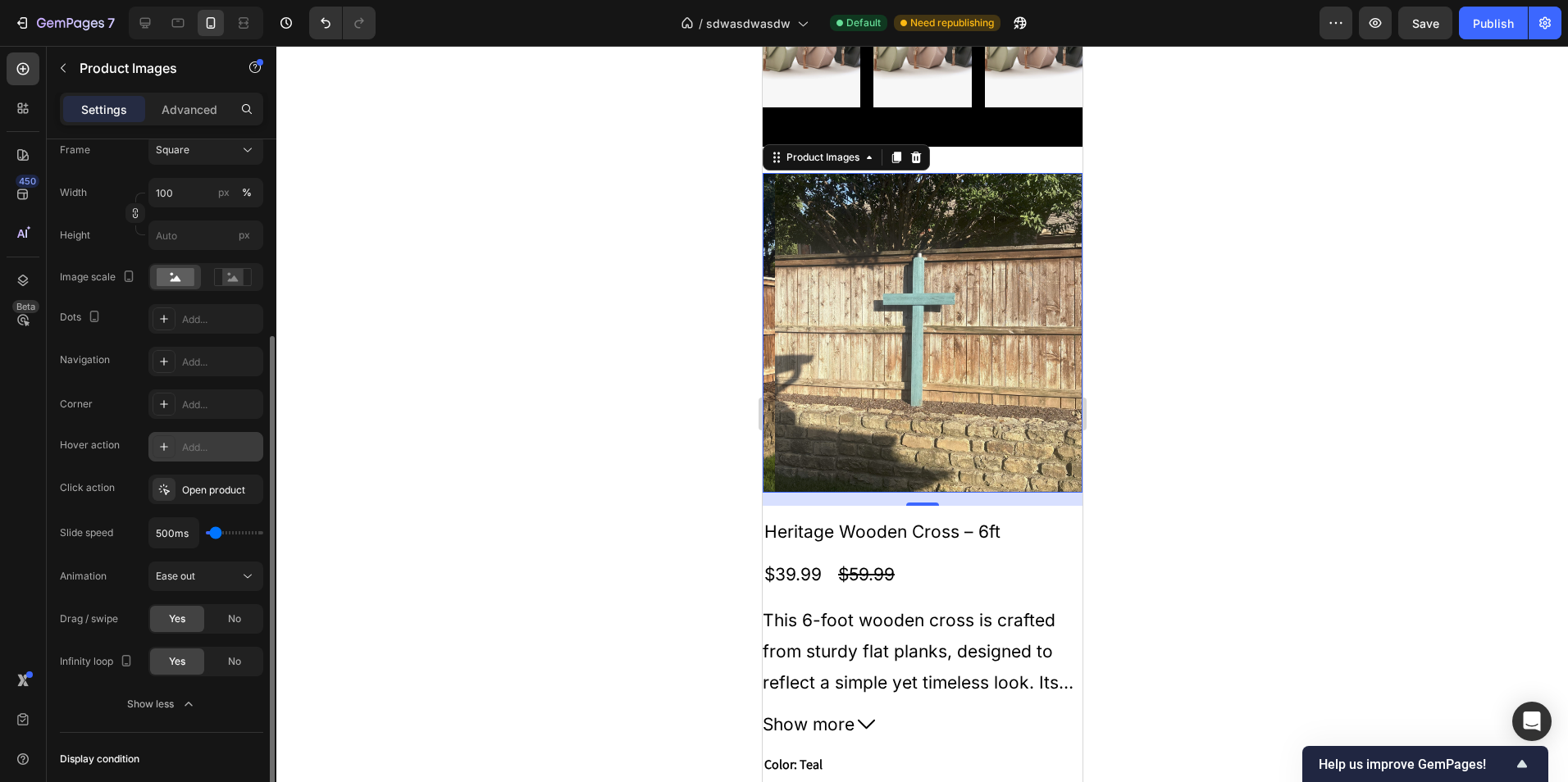
click at [212, 440] on div "Add..." at bounding box center [220, 447] width 77 height 14
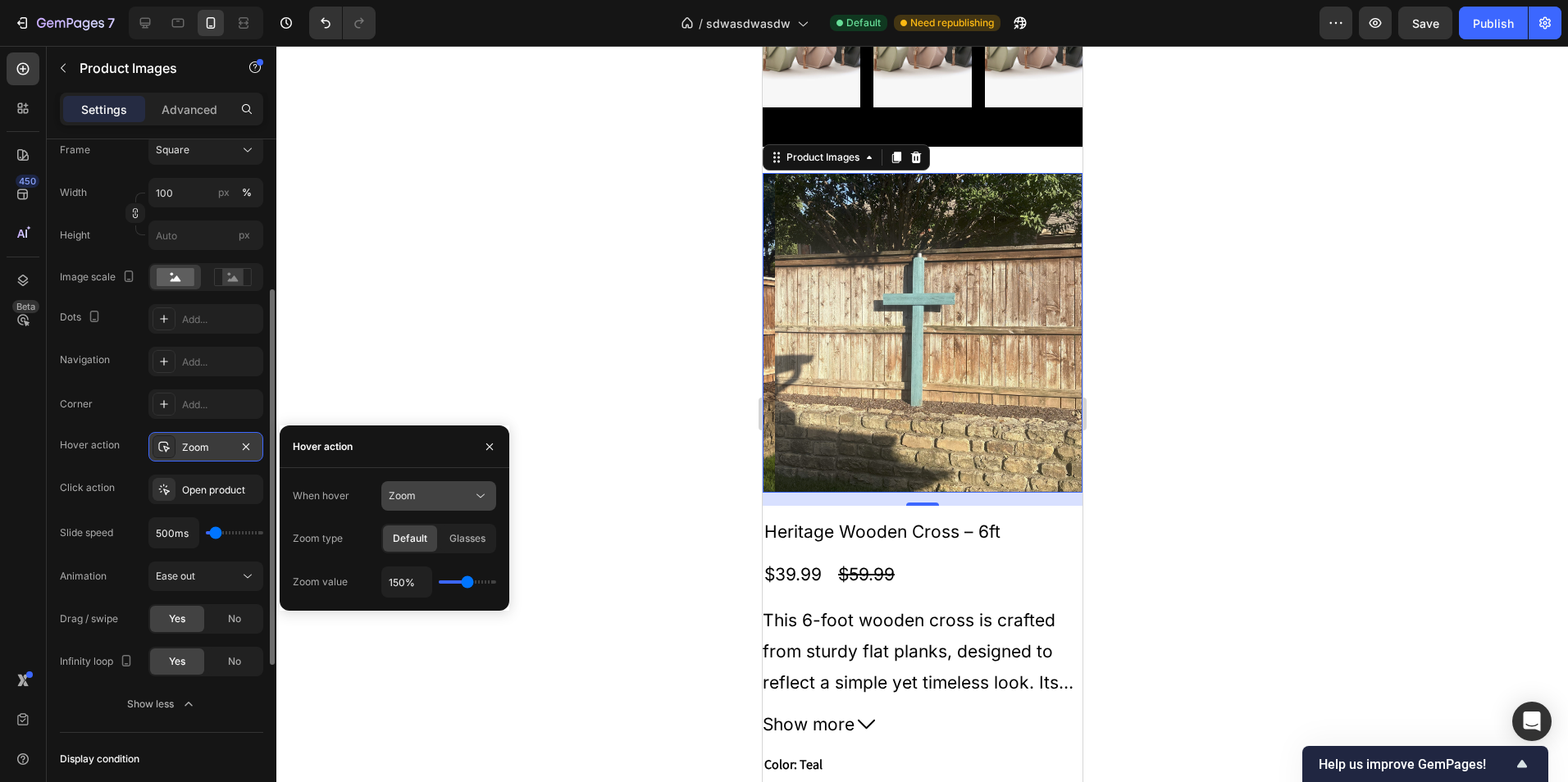
click at [418, 508] on button "Zoom" at bounding box center [438, 496] width 115 height 30
click at [450, 565] on span "Show other image" at bounding box center [431, 567] width 85 height 14
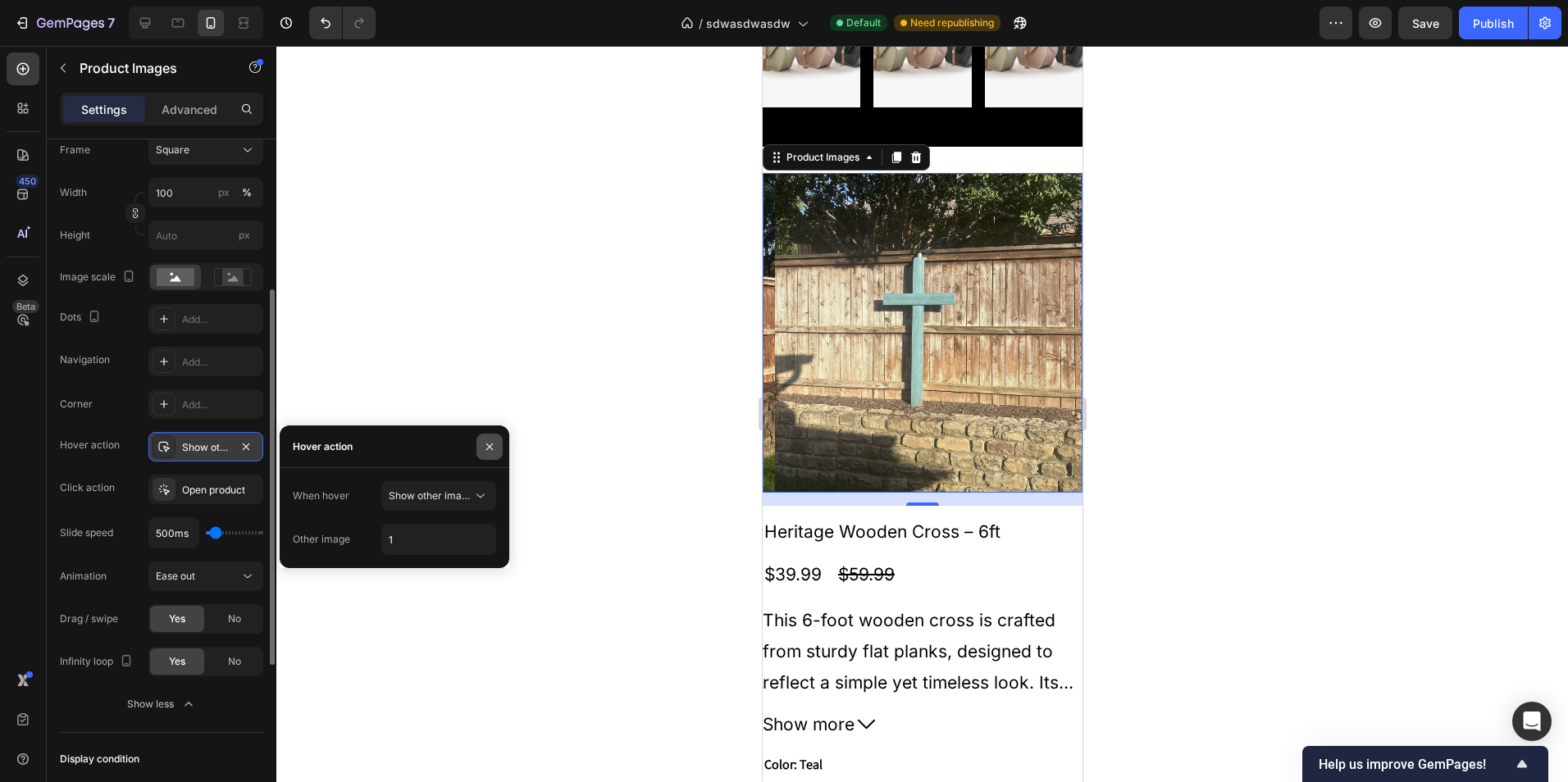
click at [487, 446] on icon "button" at bounding box center [489, 446] width 14 height 14
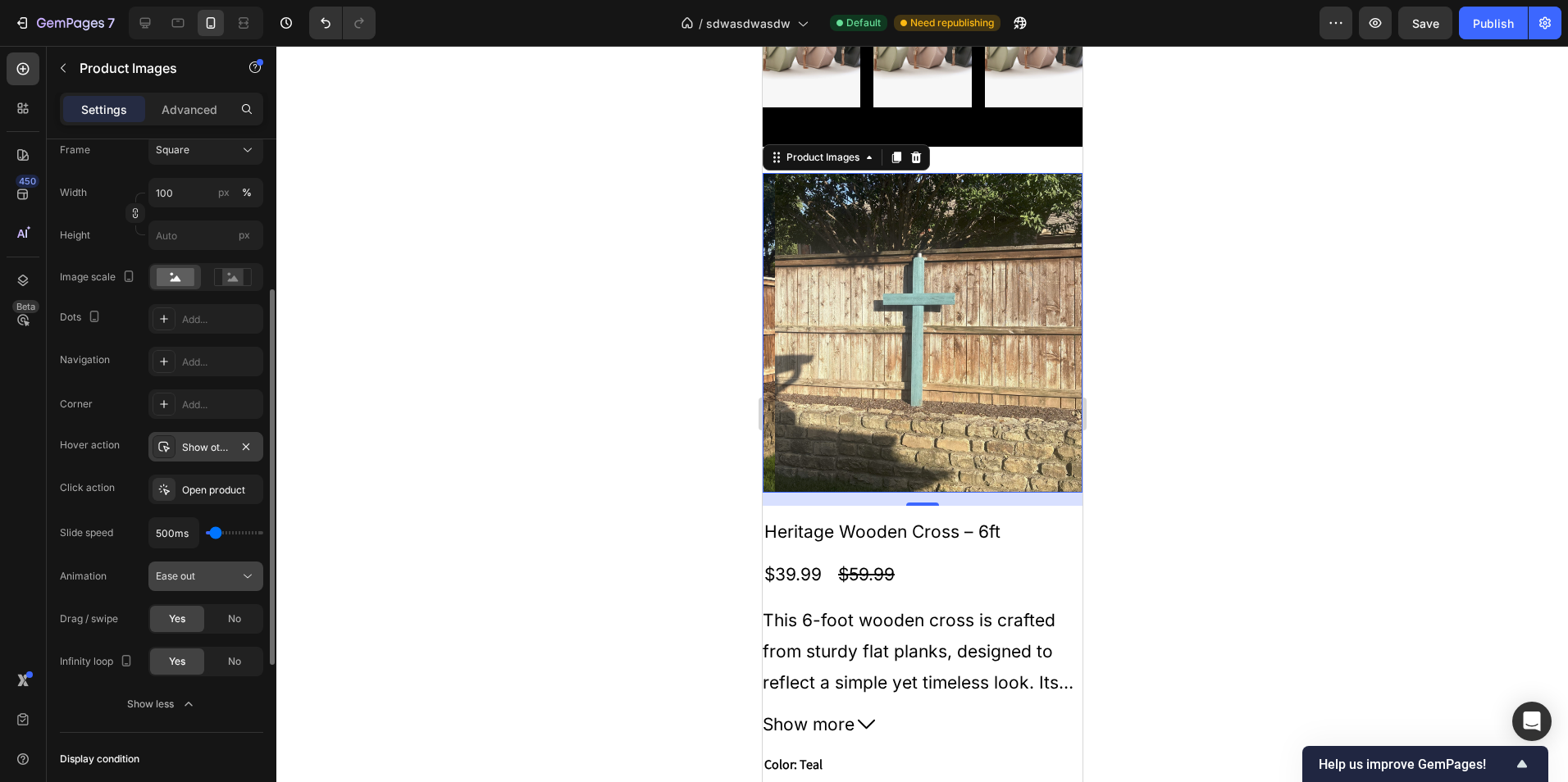
click at [226, 571] on div "Ease out" at bounding box center [198, 576] width 84 height 14
click at [226, 578] on div "Ease out" at bounding box center [198, 576] width 84 height 14
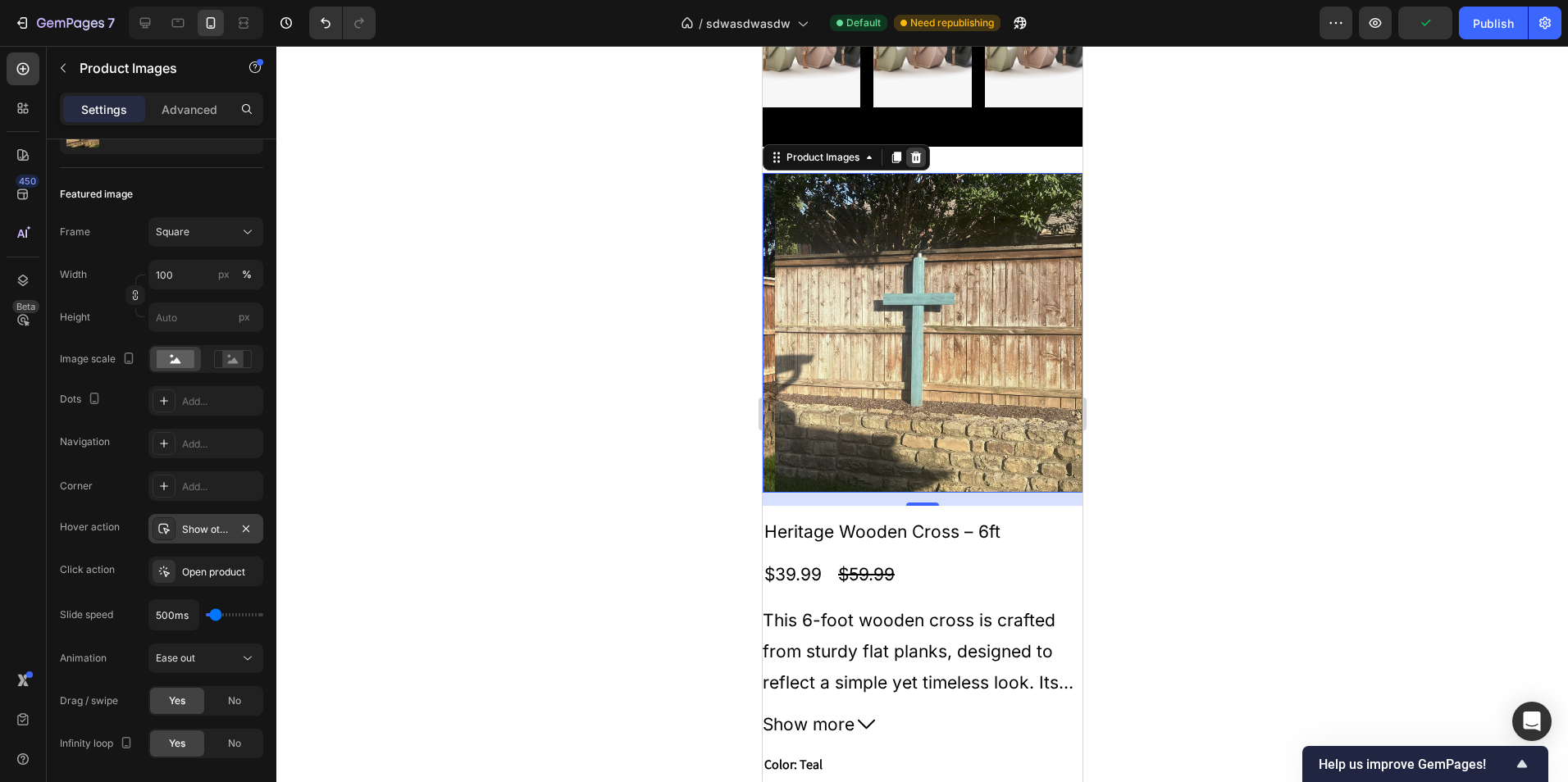
click at [910, 151] on icon at bounding box center [915, 157] width 14 height 14
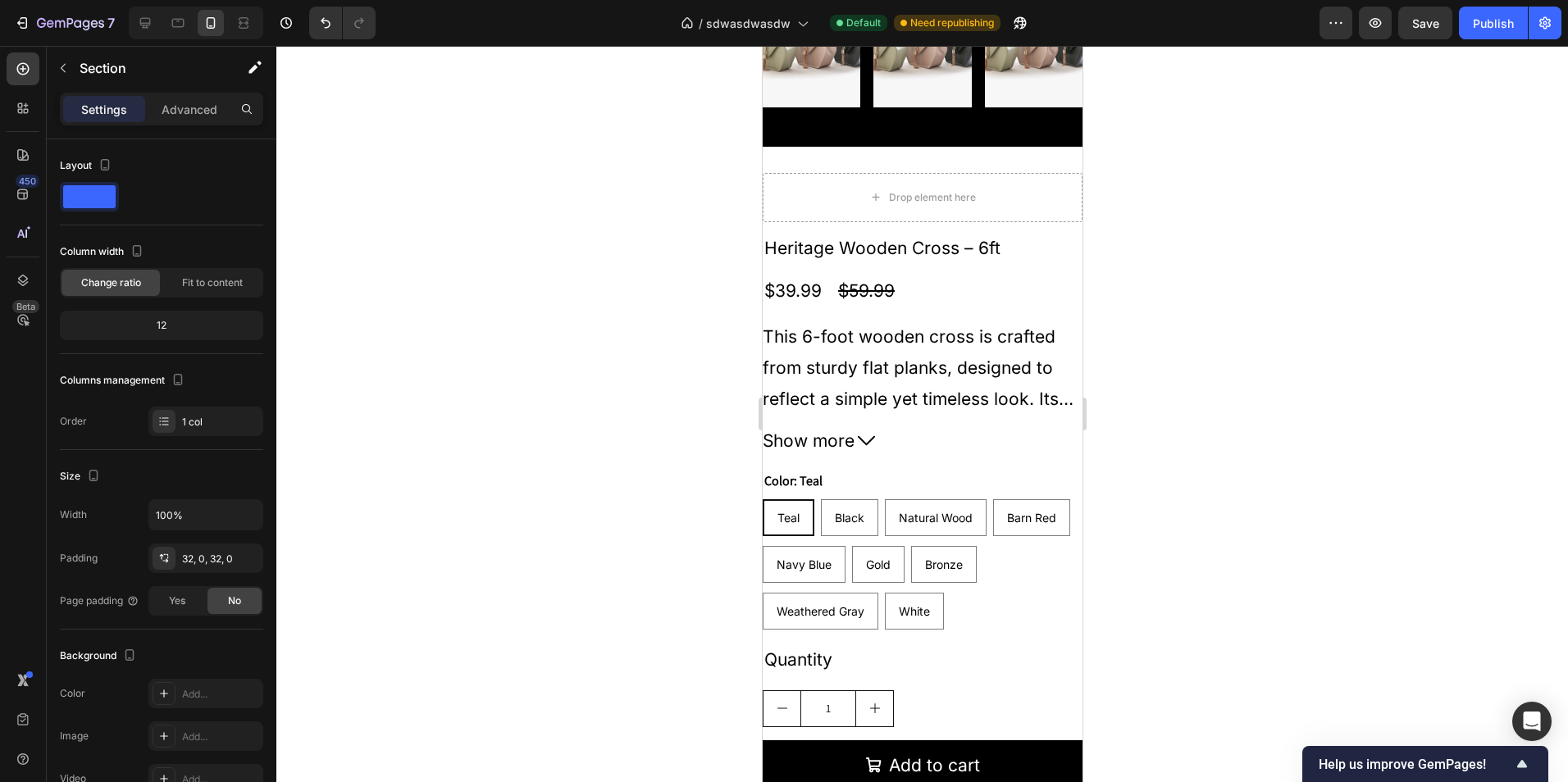
click at [1063, 155] on div "Drop element here Heritage Wooden Cross – 6ft Product Title $39.99 Product Pric…" at bounding box center [921, 520] width 319 height 747
click at [1058, 125] on div at bounding box center [1068, 132] width 20 height 20
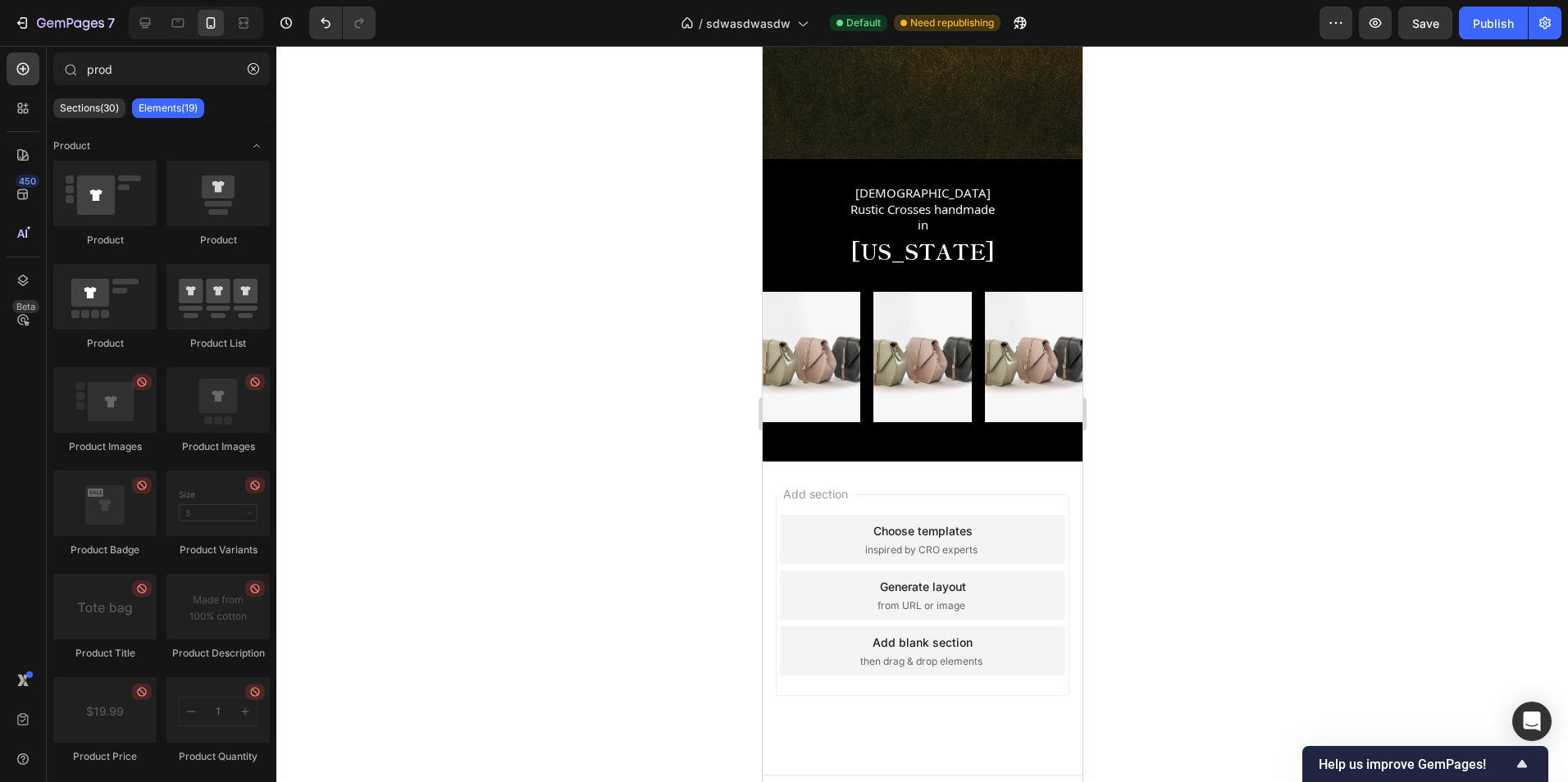
scroll to position [623, 0]
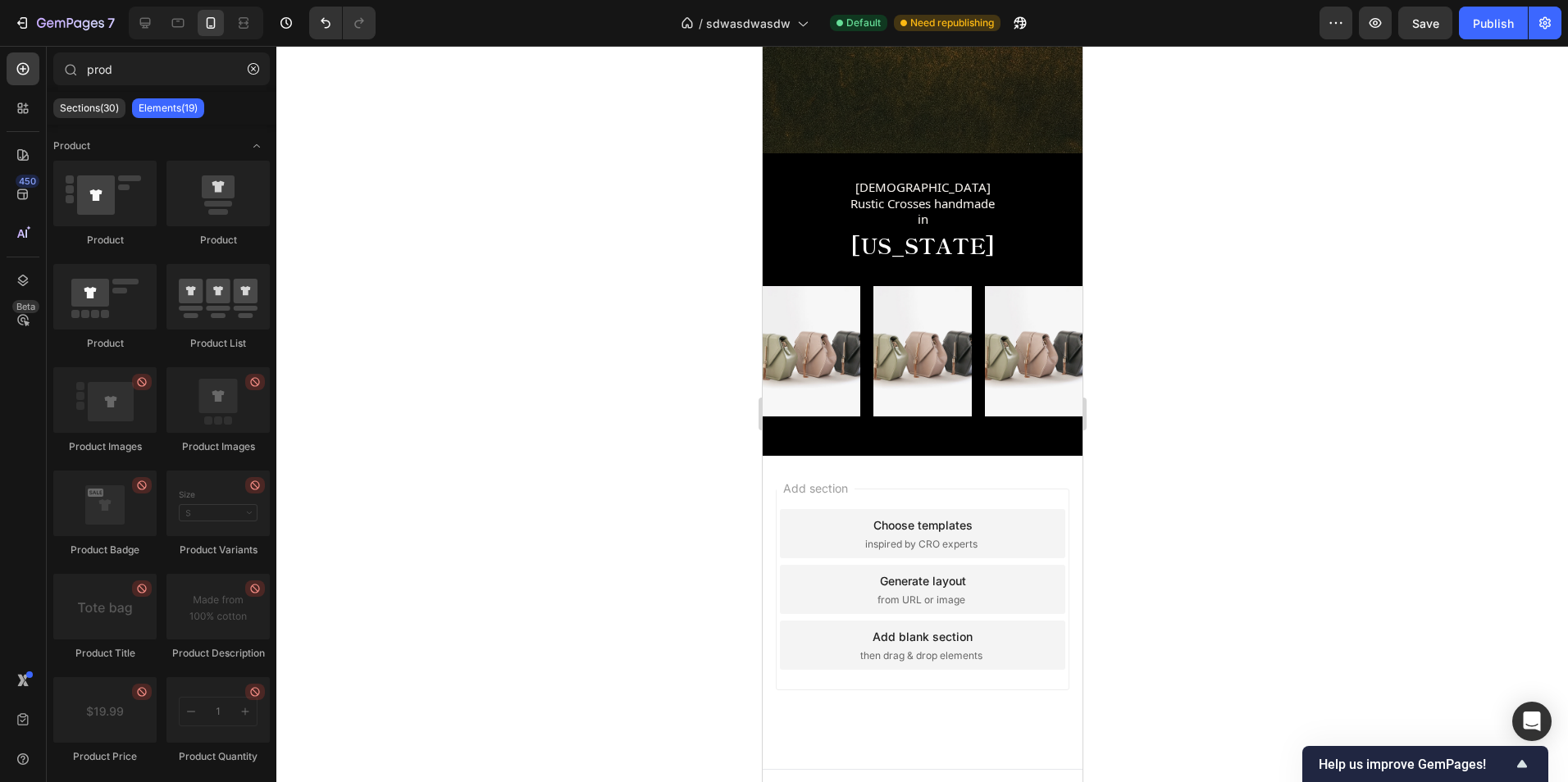
click at [992, 455] on div "Add section Choose templates inspired by CRO experts Generate layout from URL o…" at bounding box center [921, 612] width 319 height 313
click at [249, 68] on icon "button" at bounding box center [254, 69] width 12 height 12
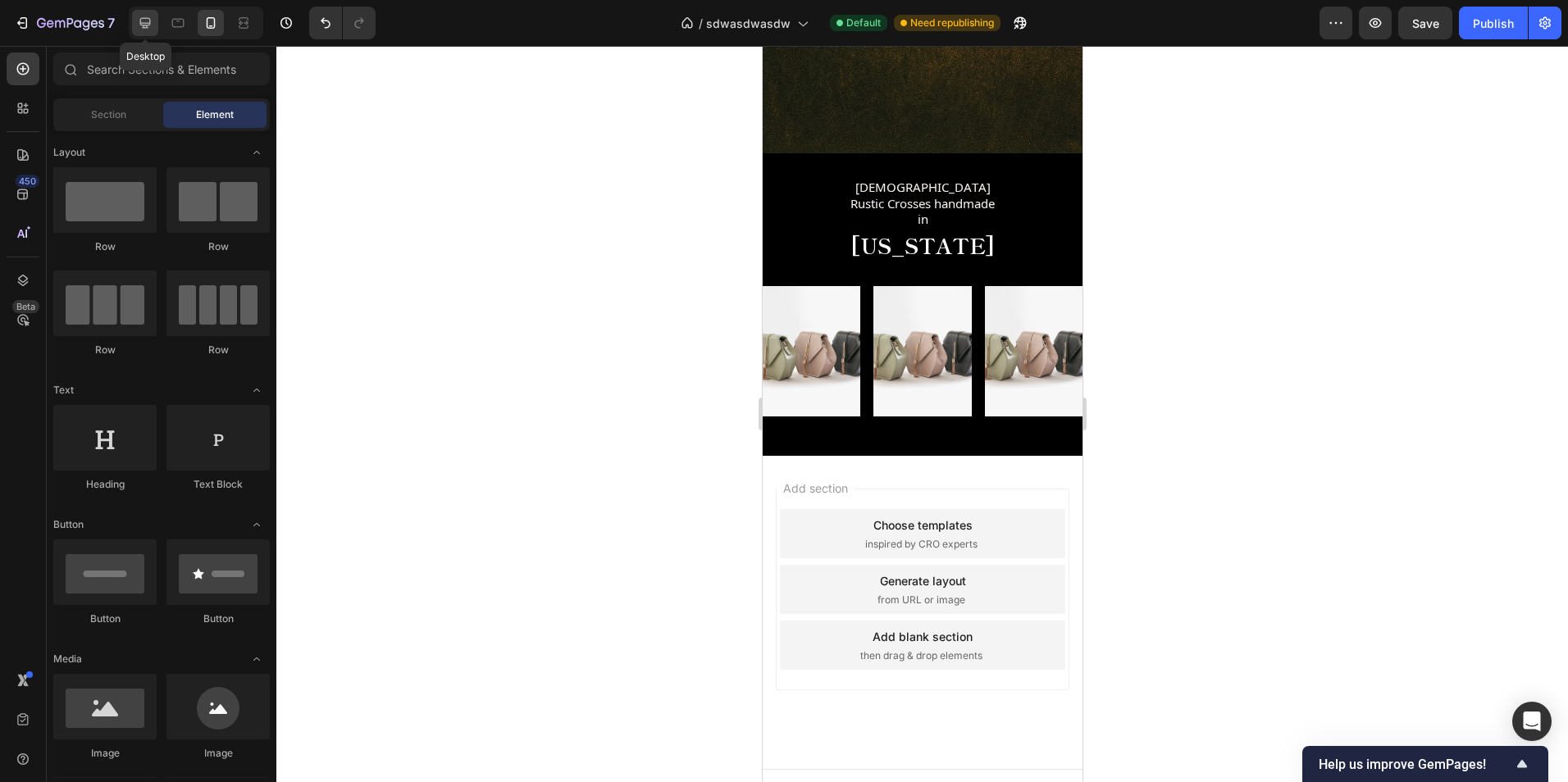
click at [140, 33] on div at bounding box center [144, 23] width 26 height 26
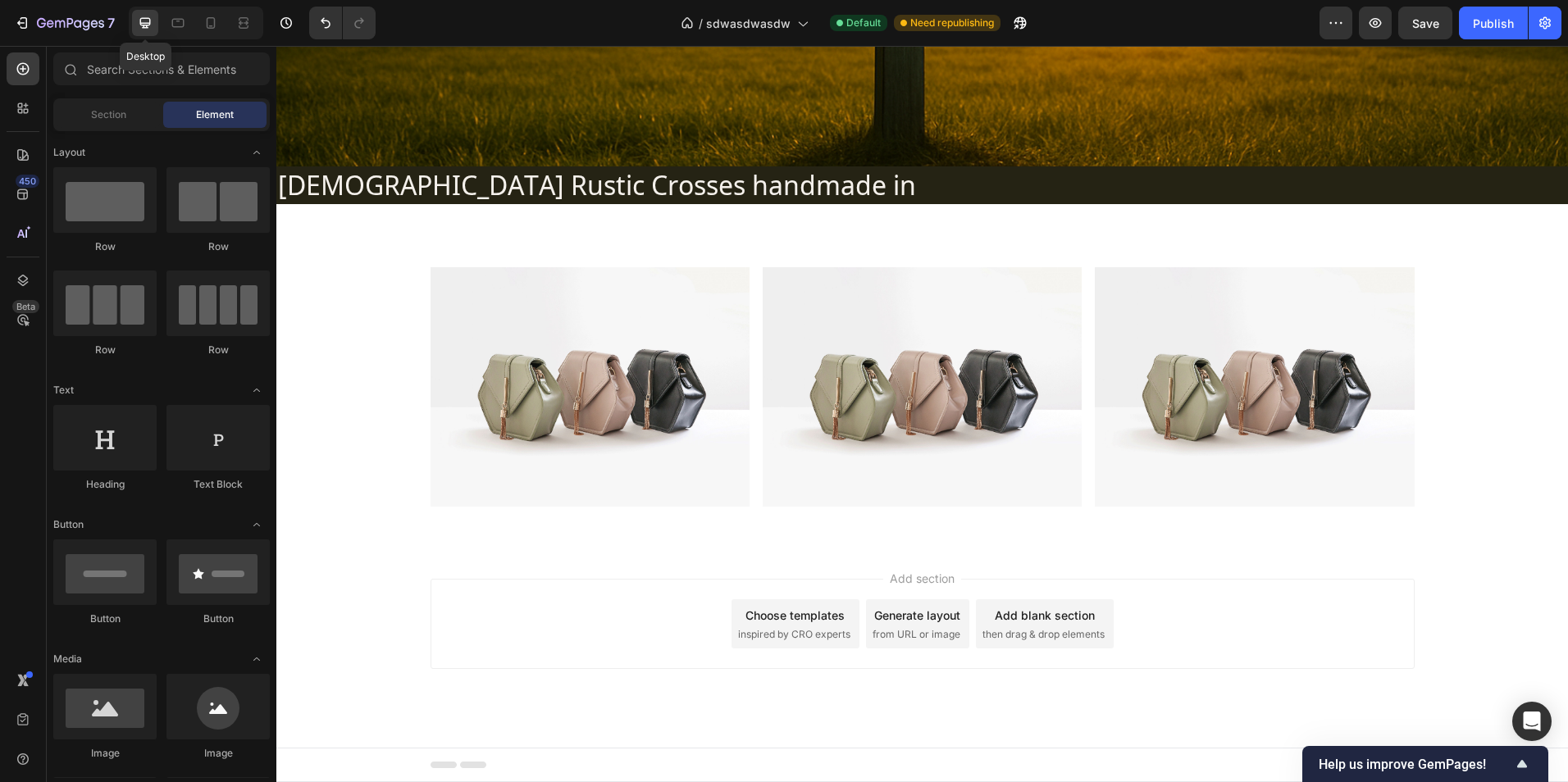
scroll to position [610, 0]
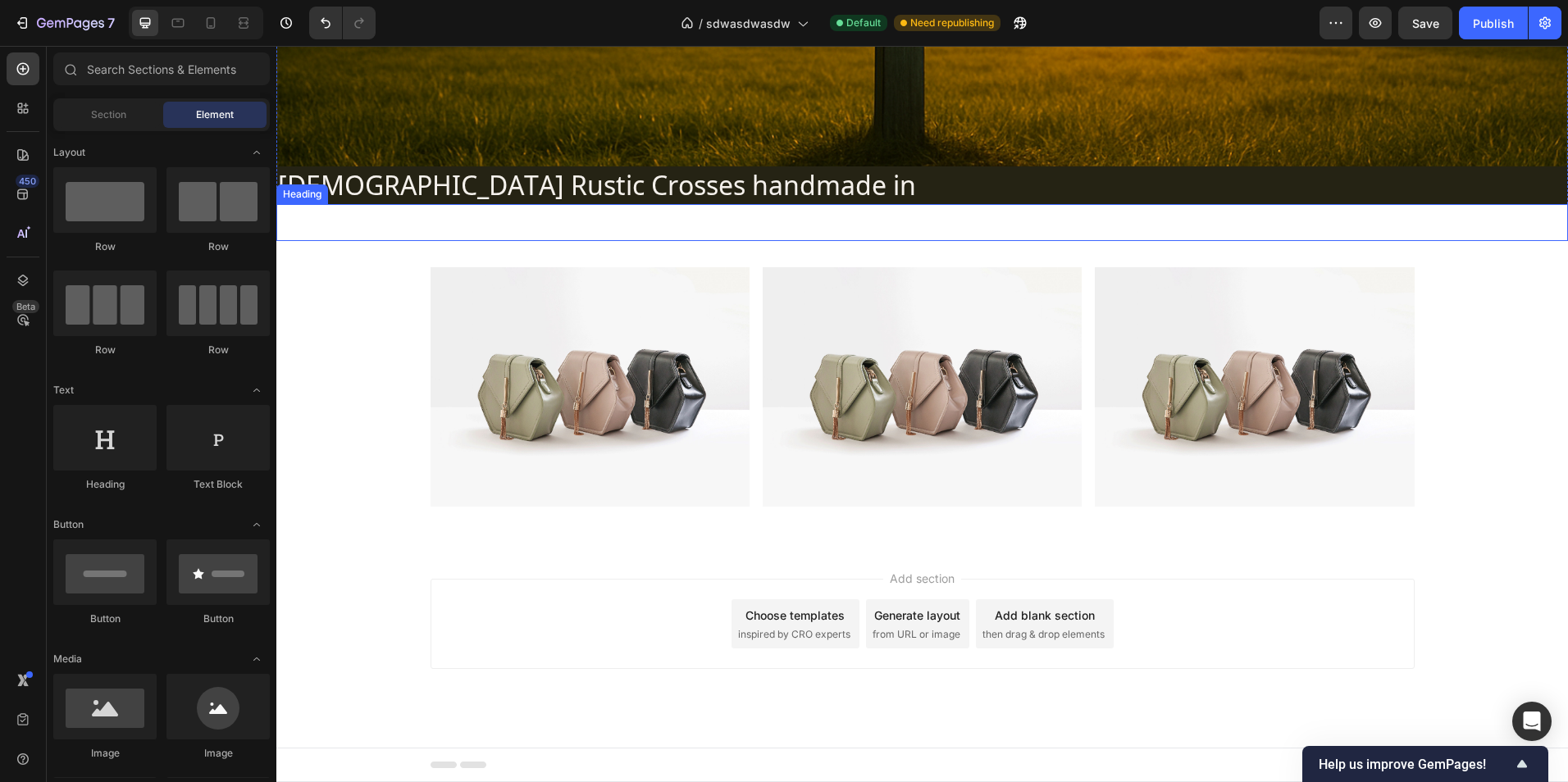
click at [355, 216] on div "[US_STATE]" at bounding box center [922, 223] width 1292 height 38
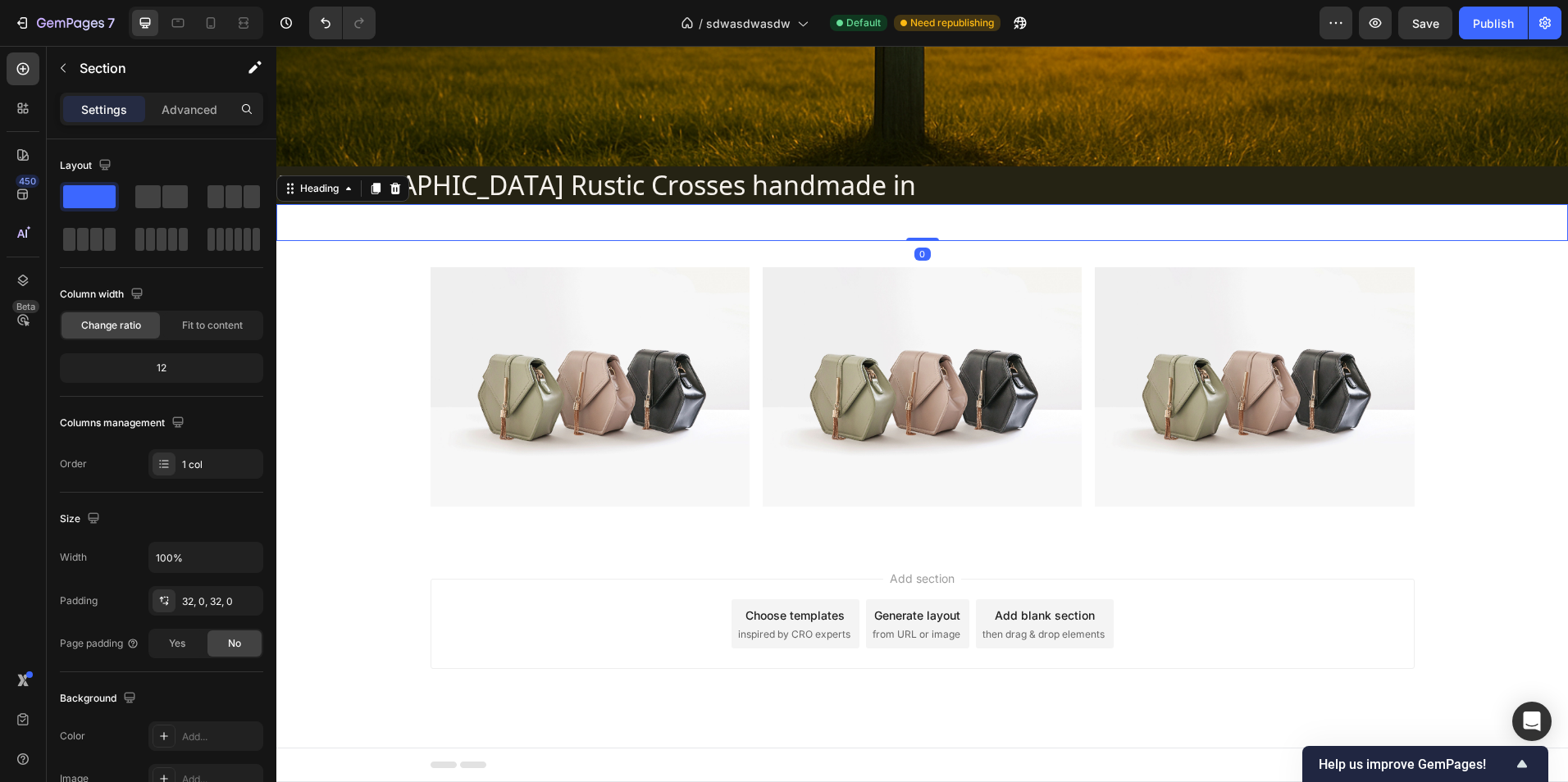
click at [328, 275] on div "Image Image Image Row" at bounding box center [922, 393] width 1292 height 253
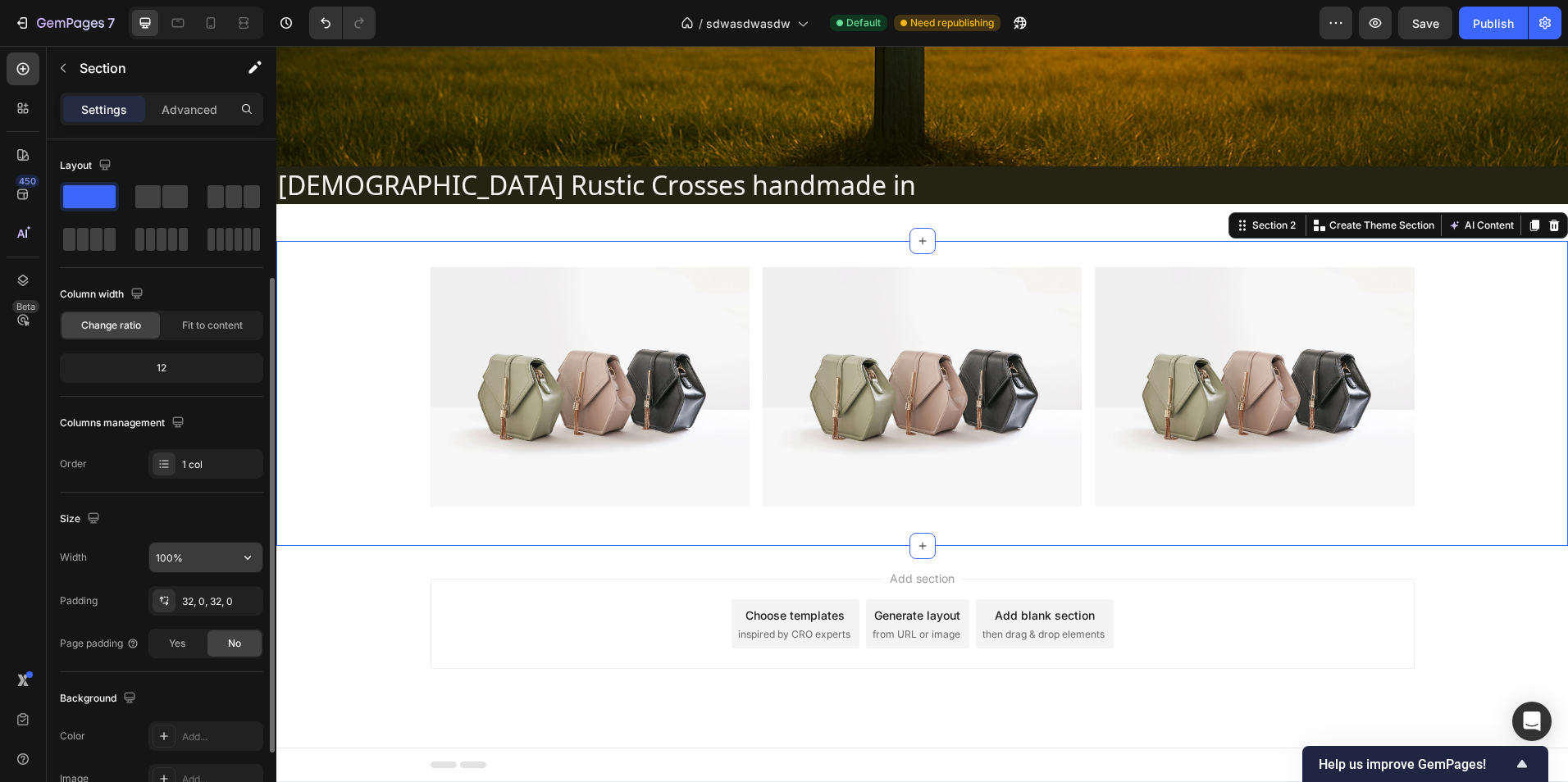
scroll to position [164, 0]
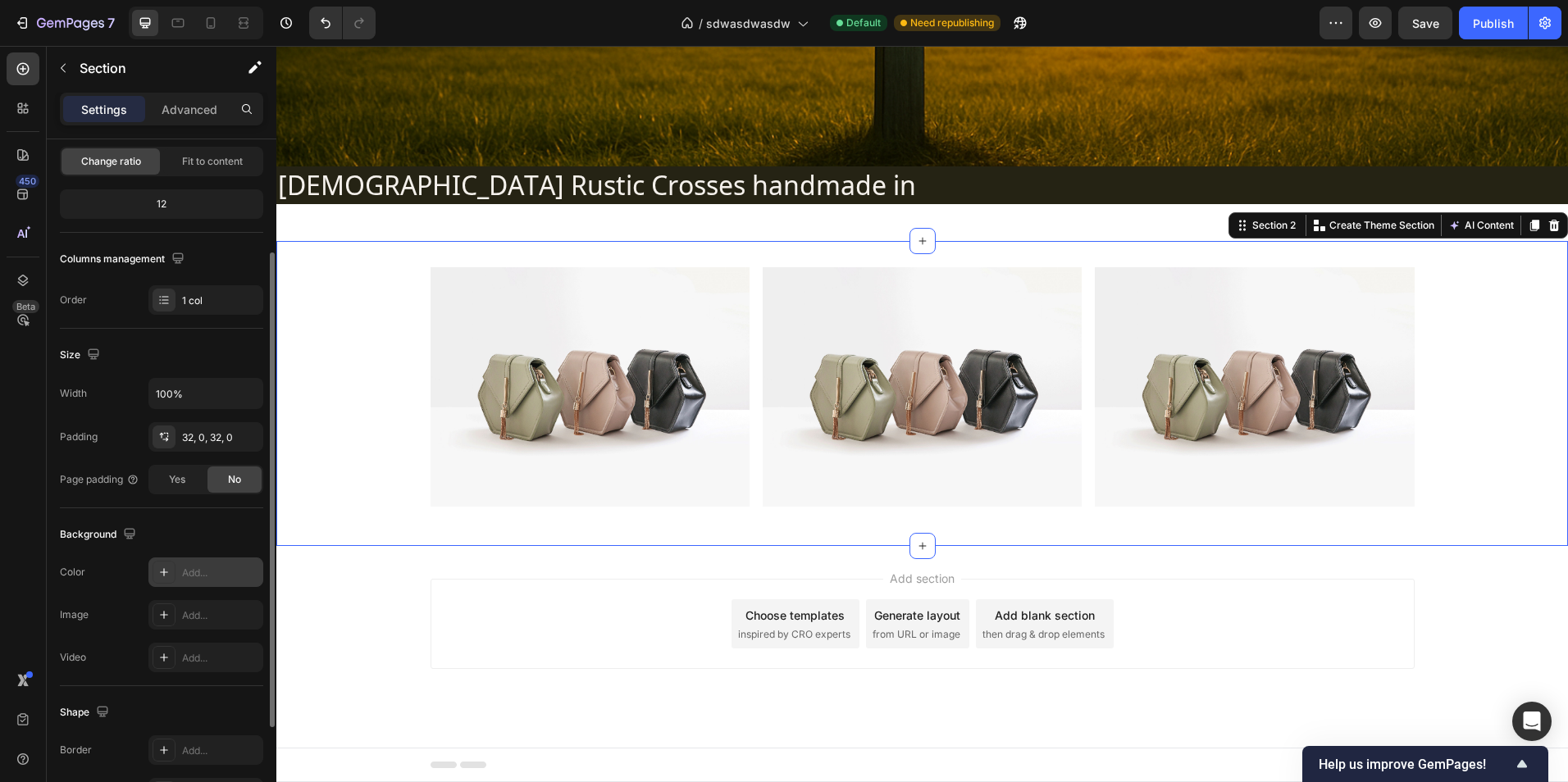
click at [196, 570] on div "Add..." at bounding box center [220, 573] width 77 height 14
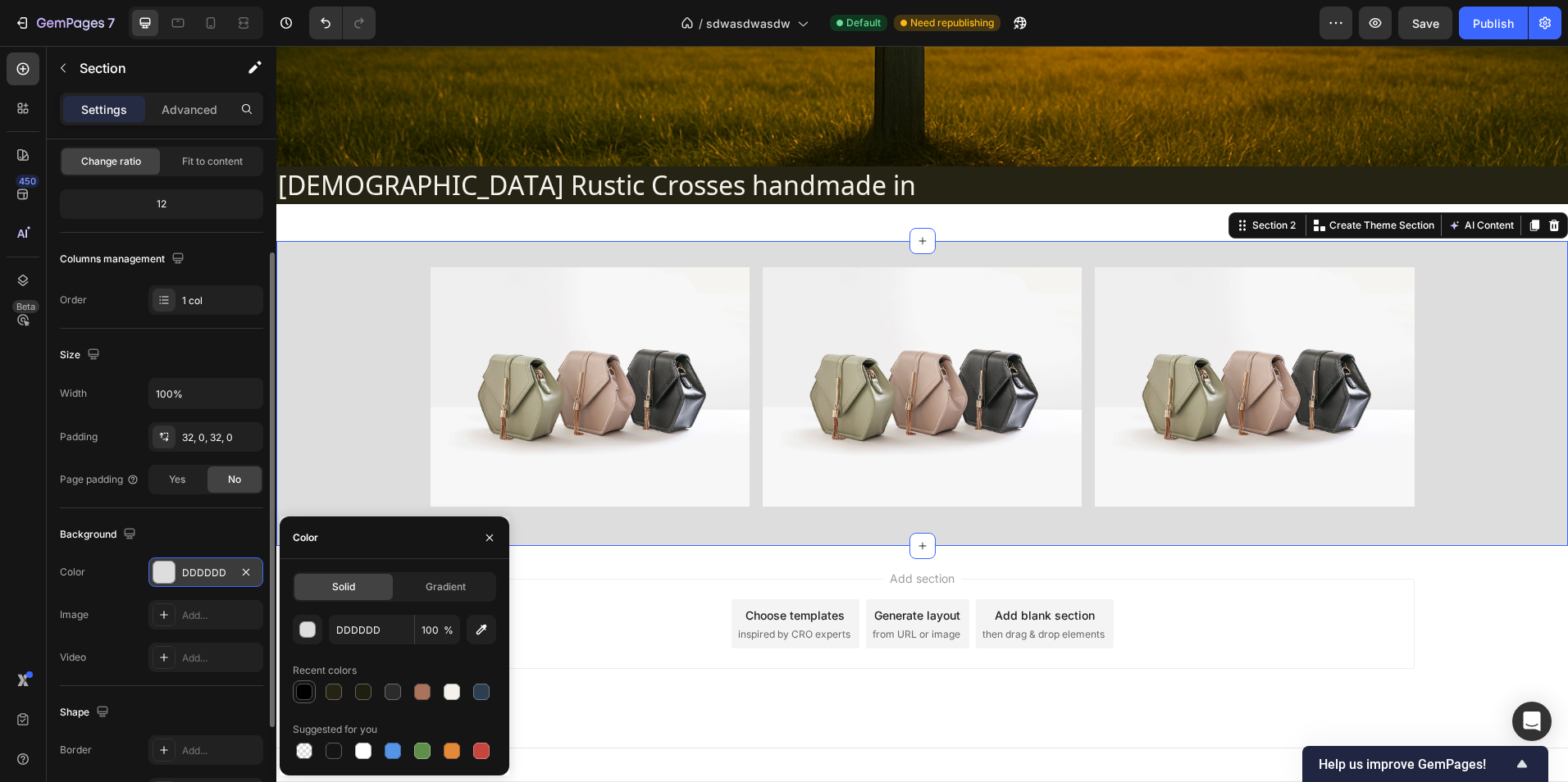
click at [309, 694] on div at bounding box center [304, 692] width 16 height 16
type input "000000"
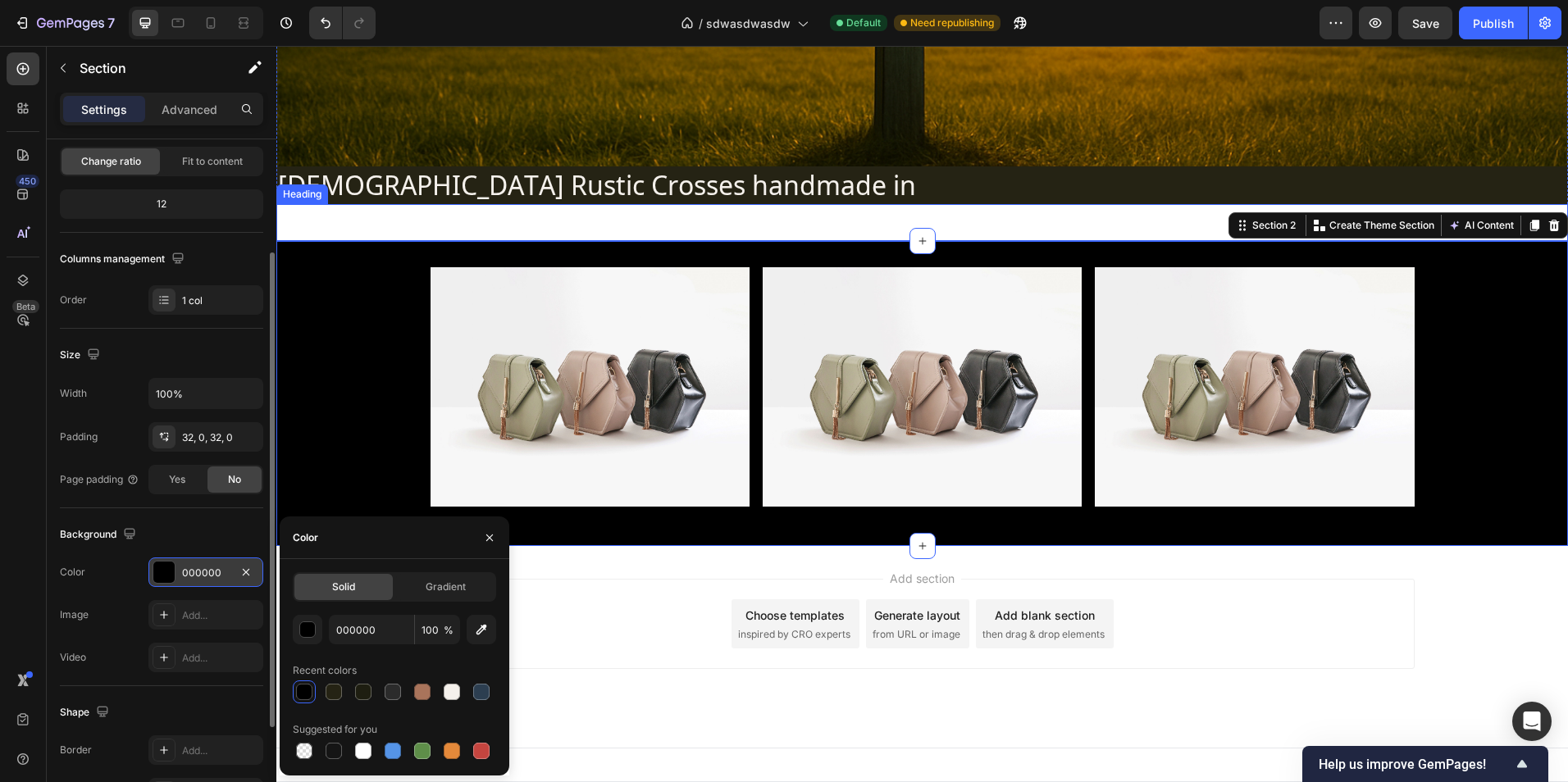
click at [807, 216] on h2 "[US_STATE]" at bounding box center [922, 223] width 984 height 38
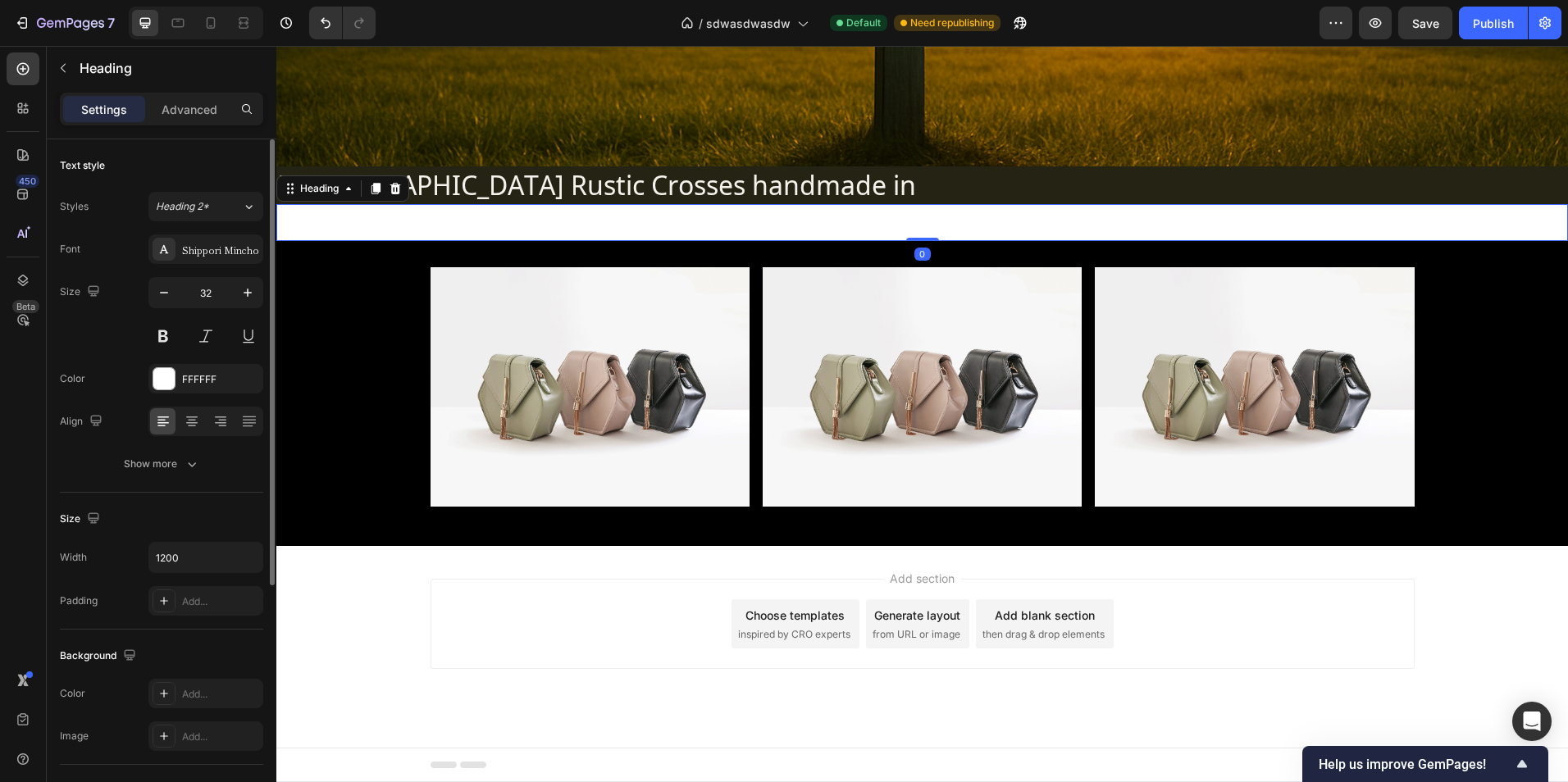
scroll to position [82, 0]
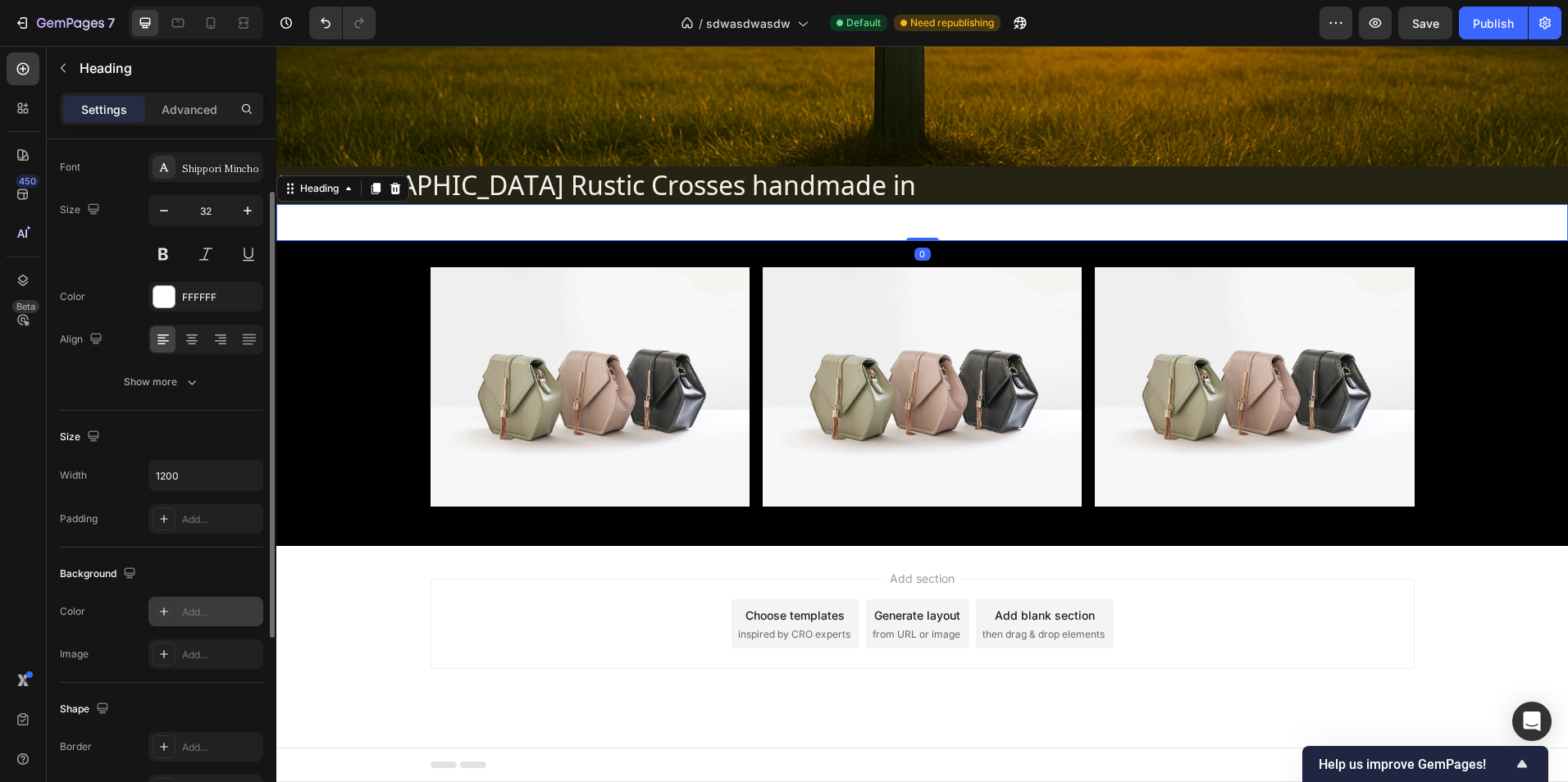
click at [188, 606] on div "Add..." at bounding box center [220, 612] width 77 height 14
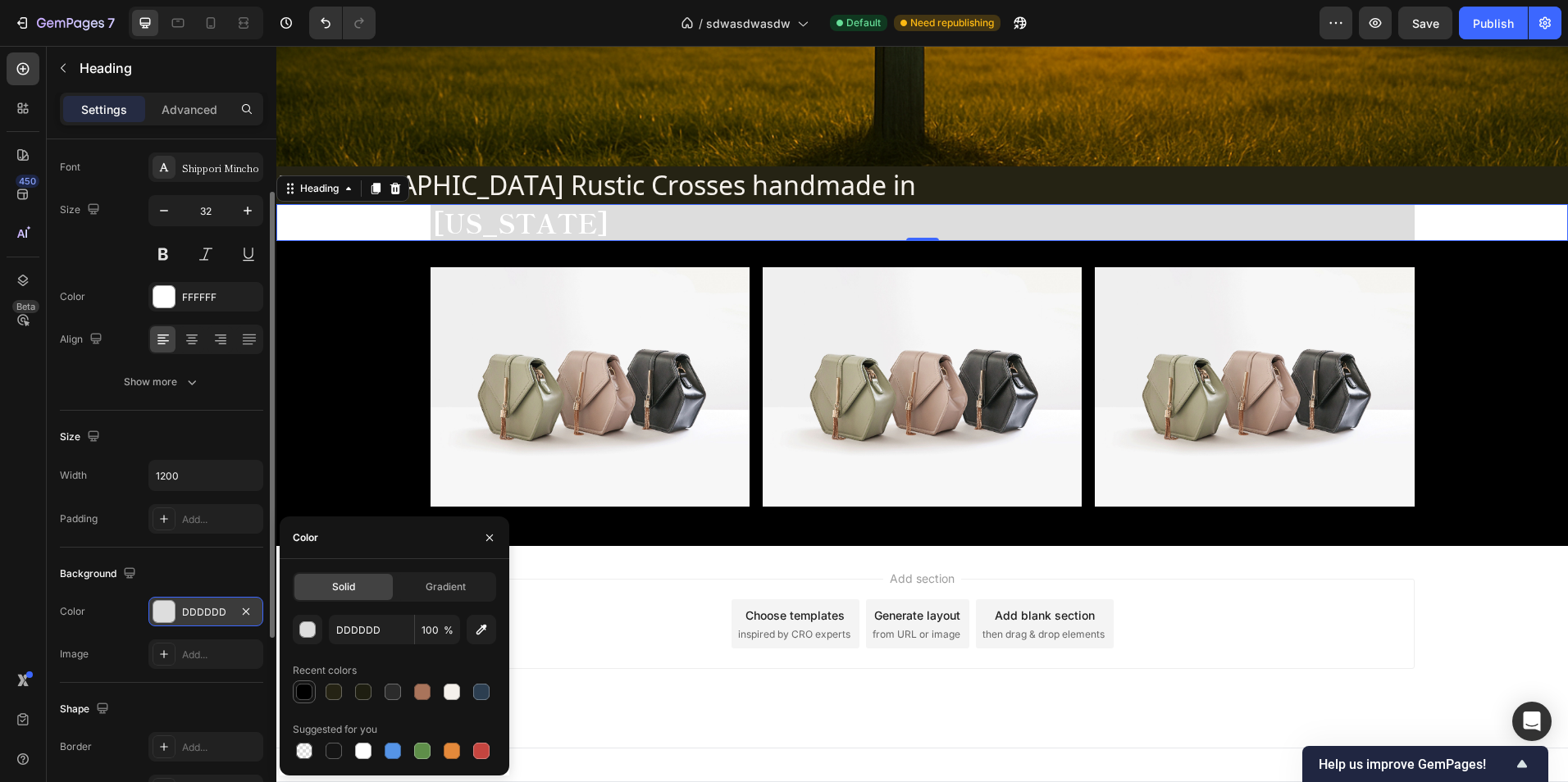
click at [306, 691] on div at bounding box center [304, 692] width 16 height 16
type input "000000"
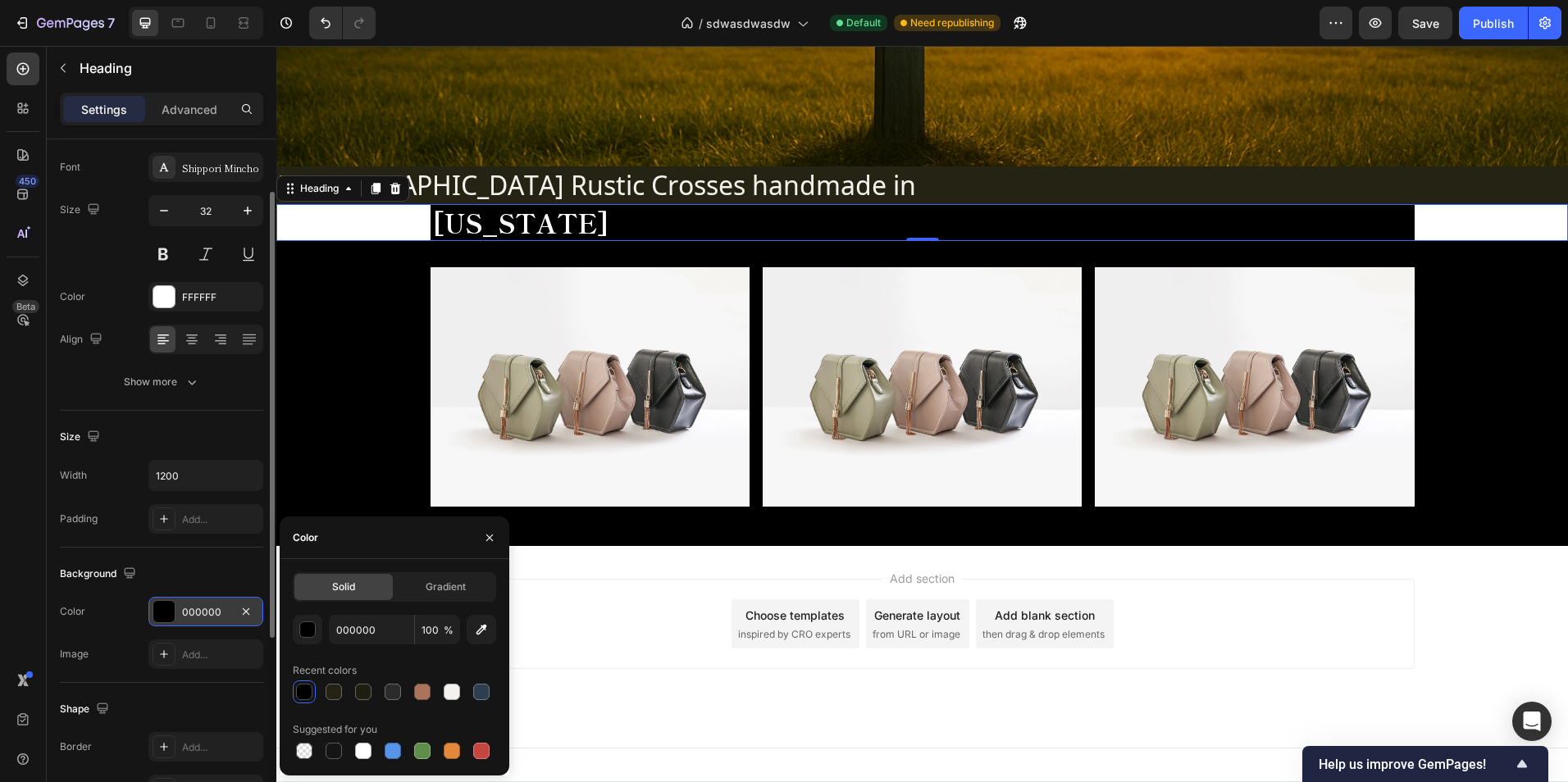
click at [347, 231] on div "[US_STATE]" at bounding box center [922, 223] width 1292 height 38
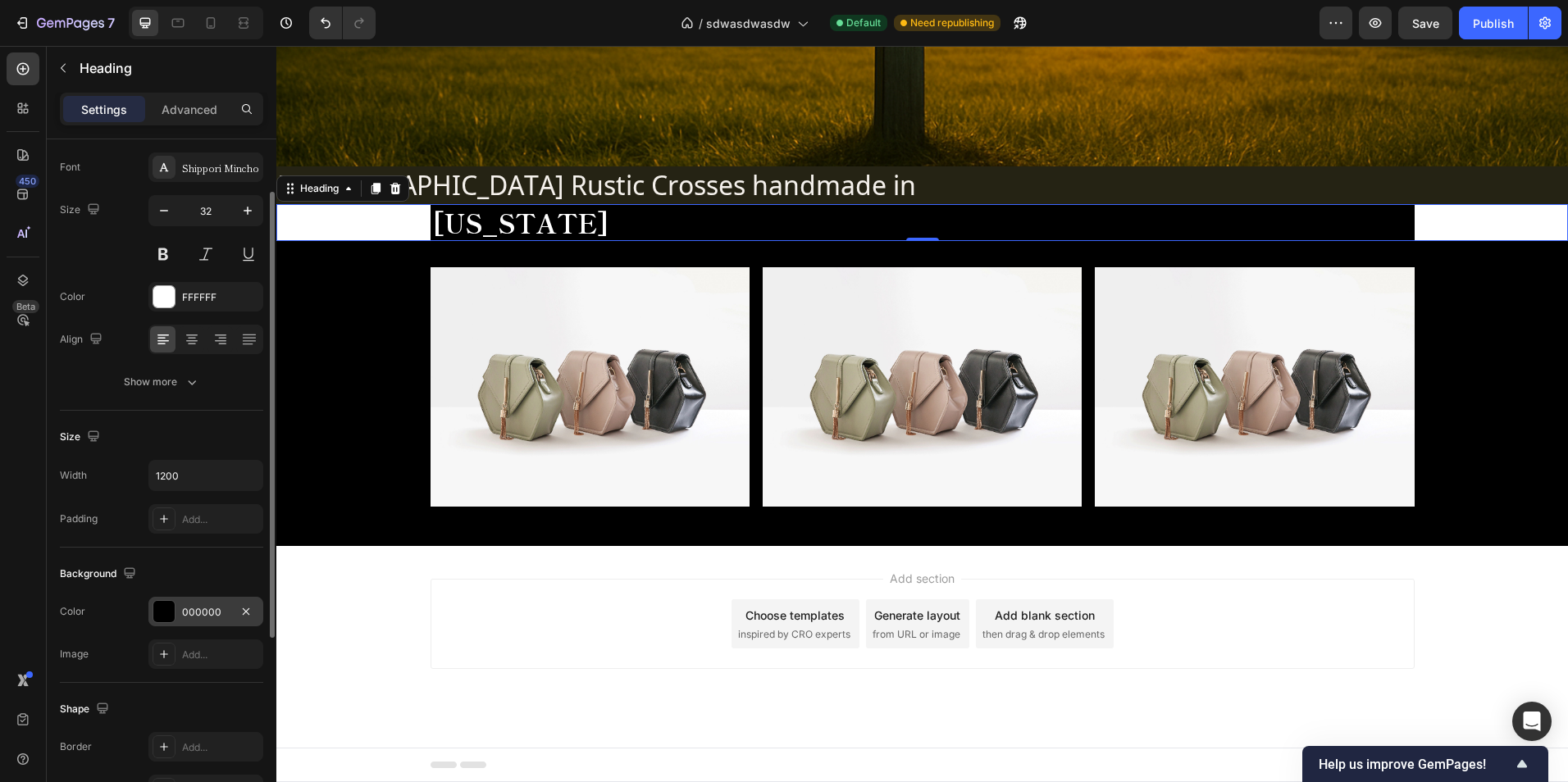
click at [346, 217] on div "[US_STATE]" at bounding box center [922, 223] width 1292 height 38
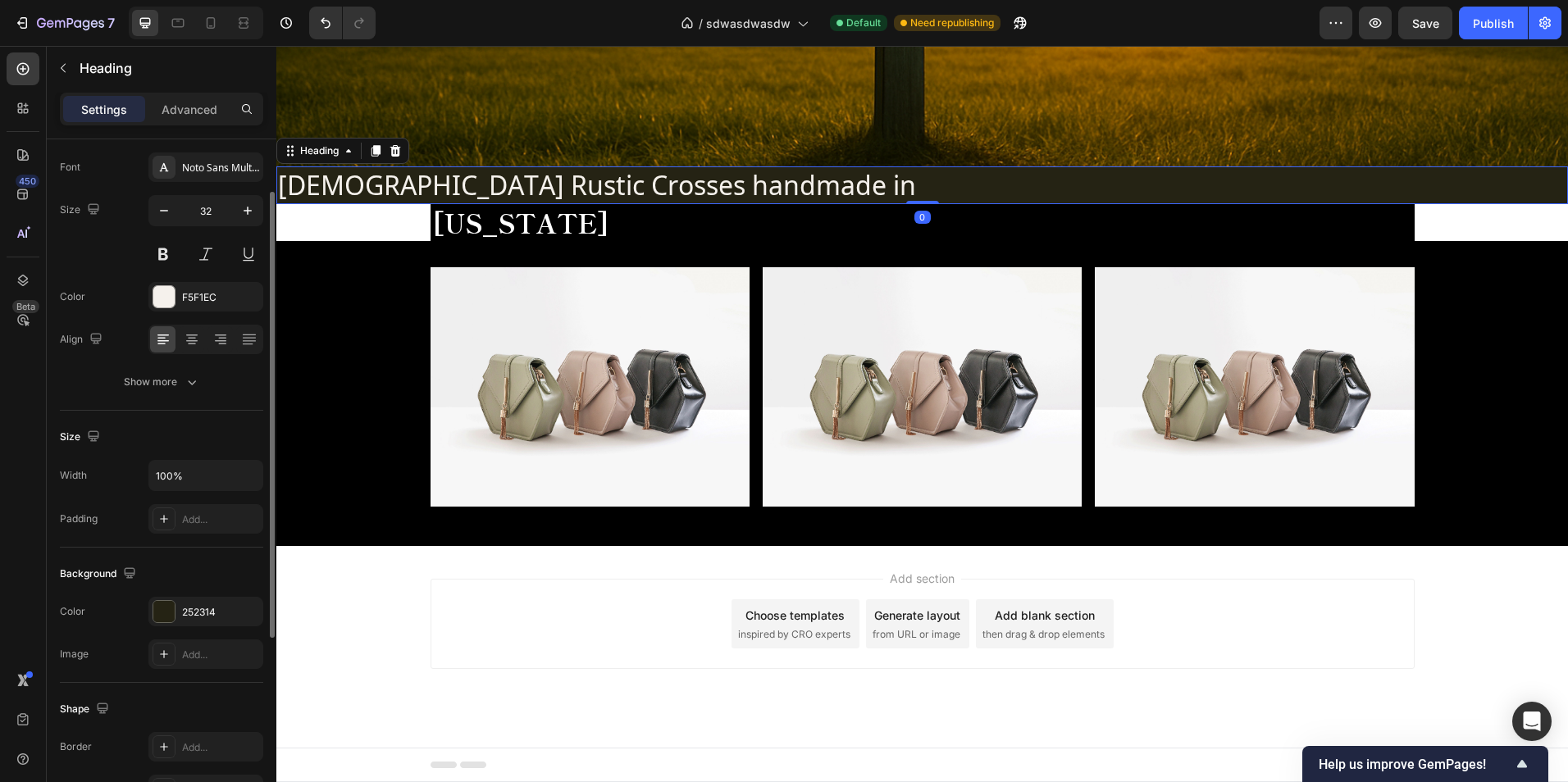
click at [802, 185] on h2 "Christian Rustic Crosses handmade in" at bounding box center [922, 186] width 1292 height 38
click at [203, 607] on div "252314" at bounding box center [206, 612] width 48 height 14
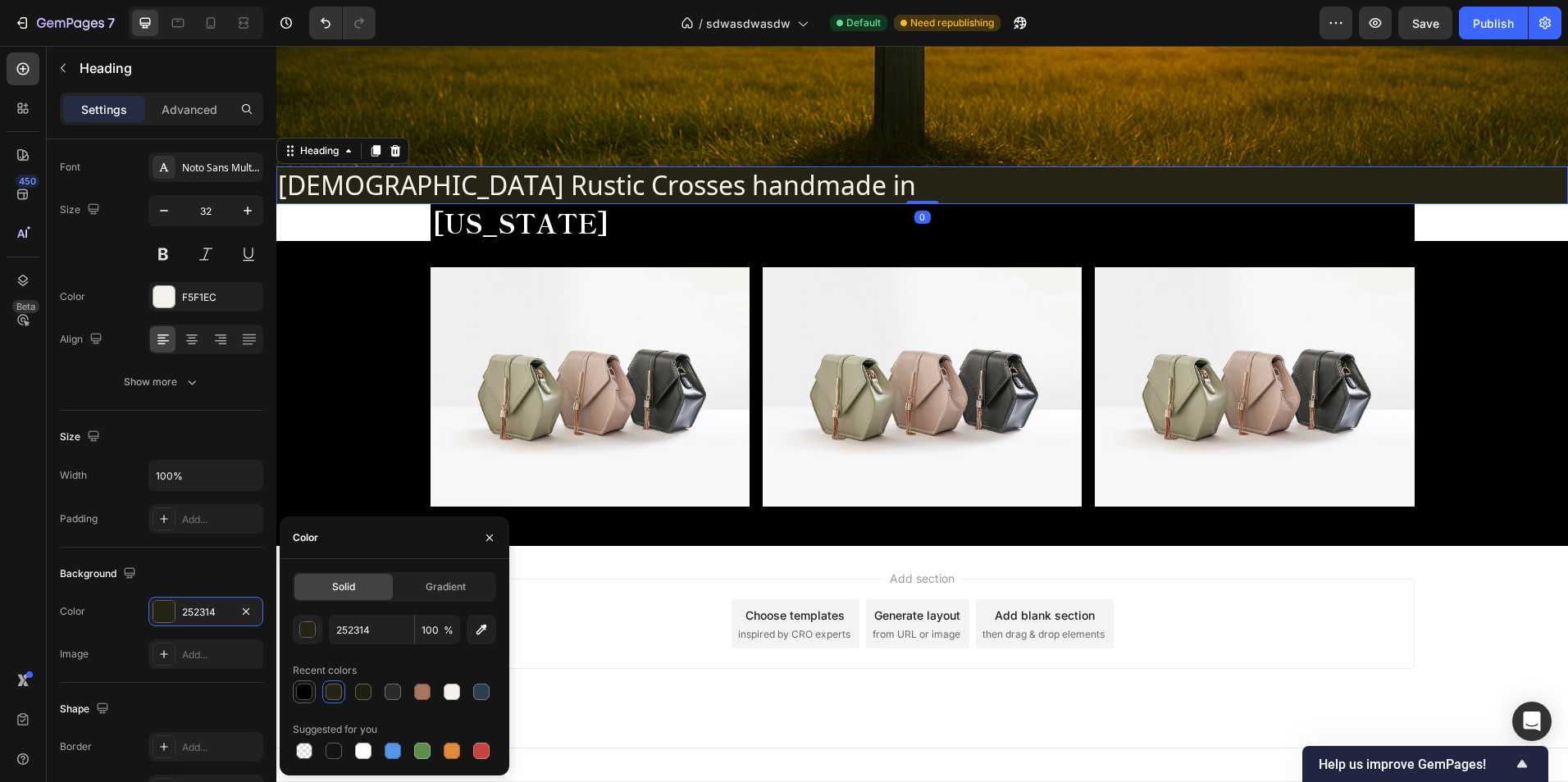
click at [302, 689] on div at bounding box center [304, 692] width 16 height 16
type input "000000"
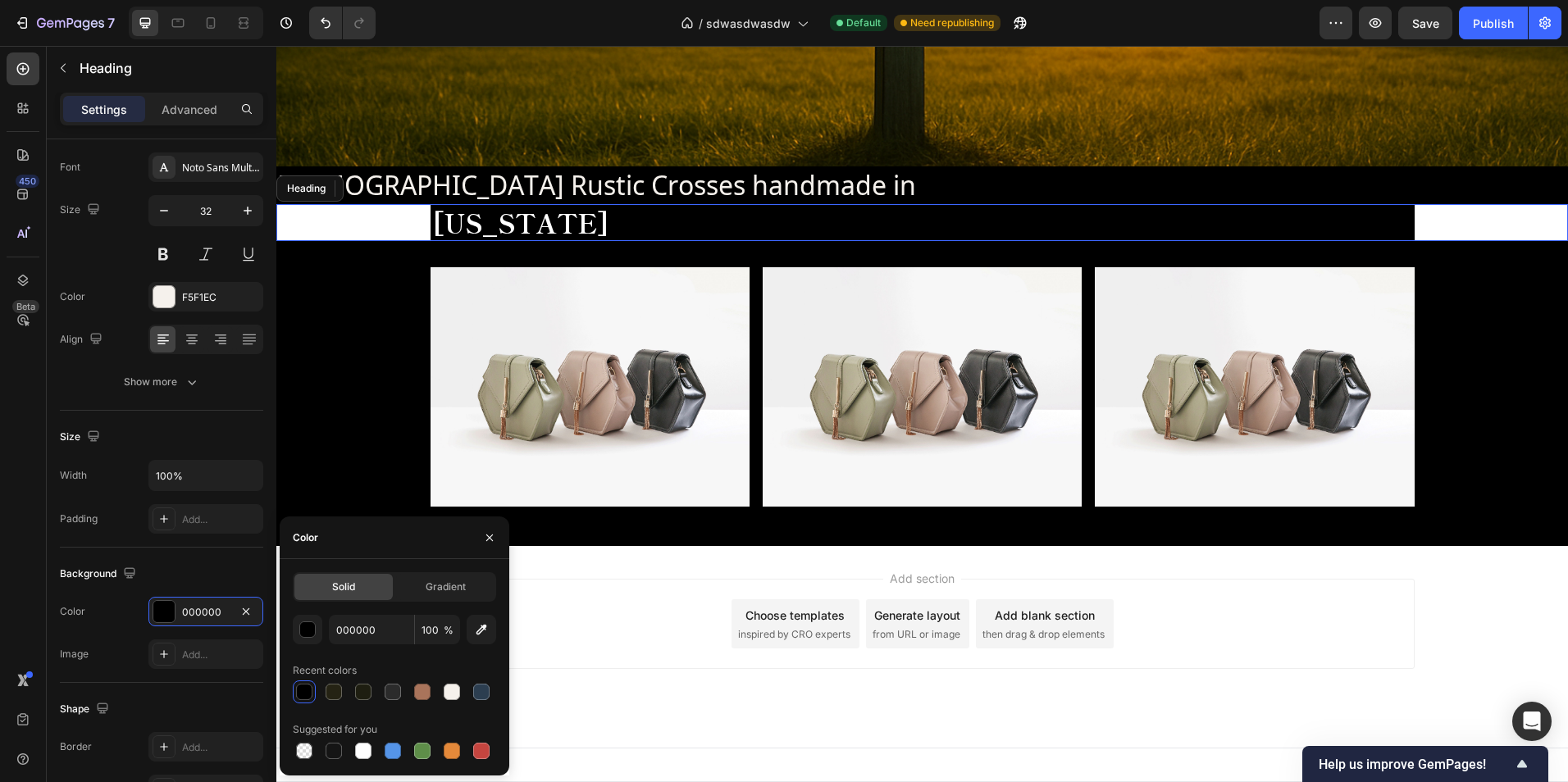
click at [338, 216] on div "[US_STATE]" at bounding box center [922, 223] width 1292 height 38
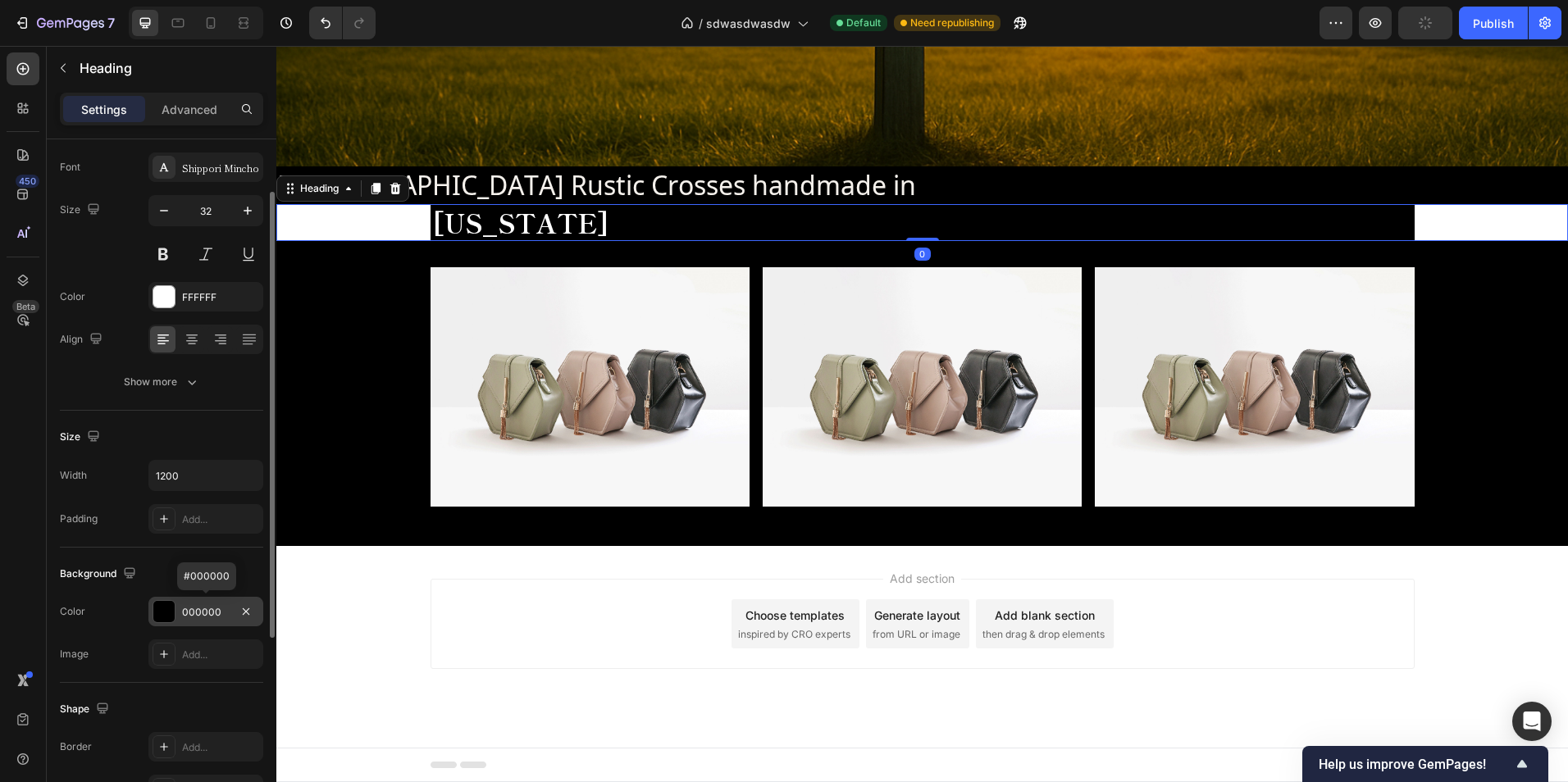
click at [175, 608] on div at bounding box center [163, 611] width 23 height 23
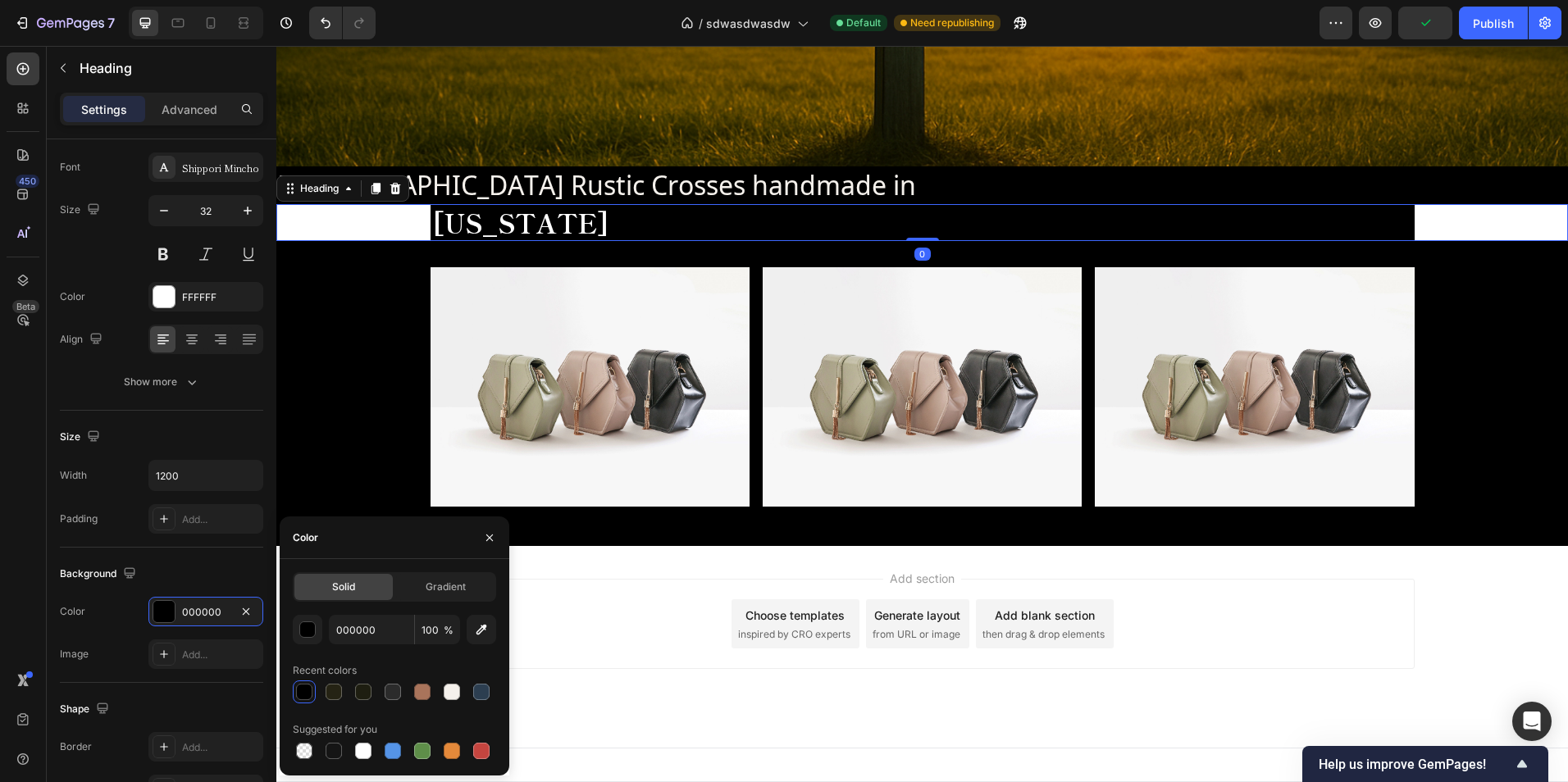
click at [297, 692] on div at bounding box center [304, 692] width 16 height 16
click at [496, 542] on button "button" at bounding box center [489, 538] width 26 height 26
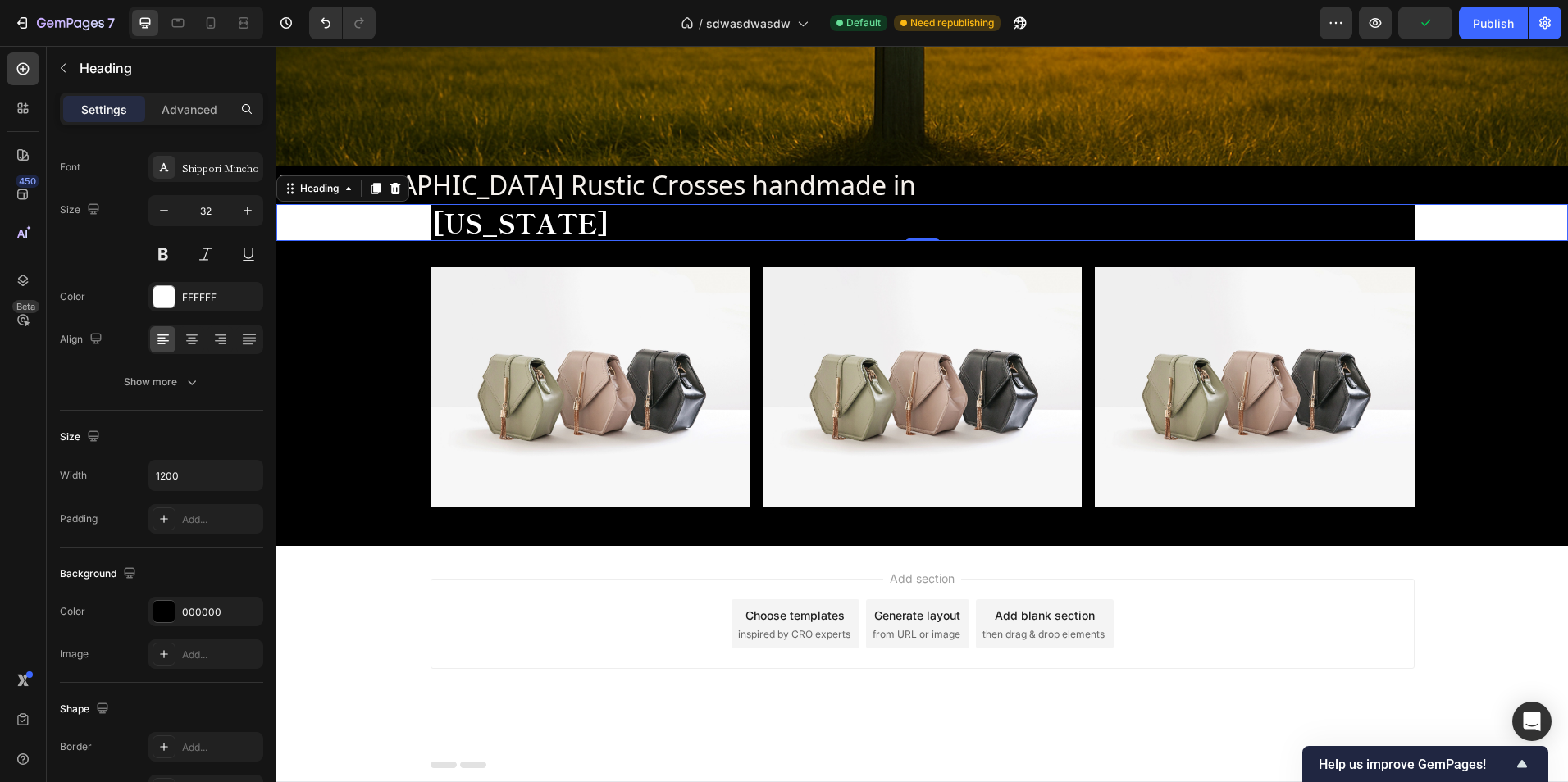
click at [340, 244] on div "Image Image Image Row Section 2" at bounding box center [922, 393] width 1292 height 305
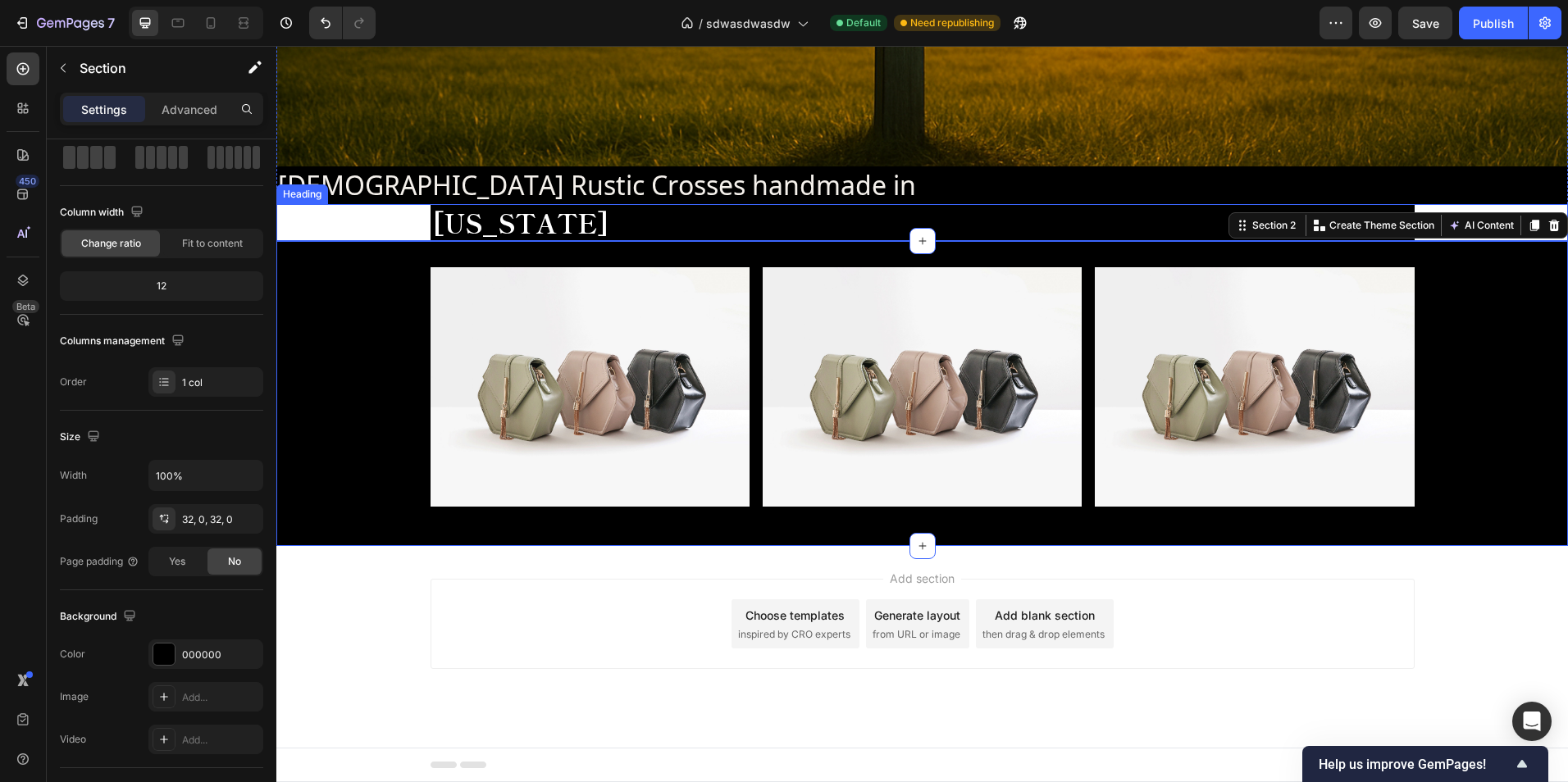
scroll to position [0, 0]
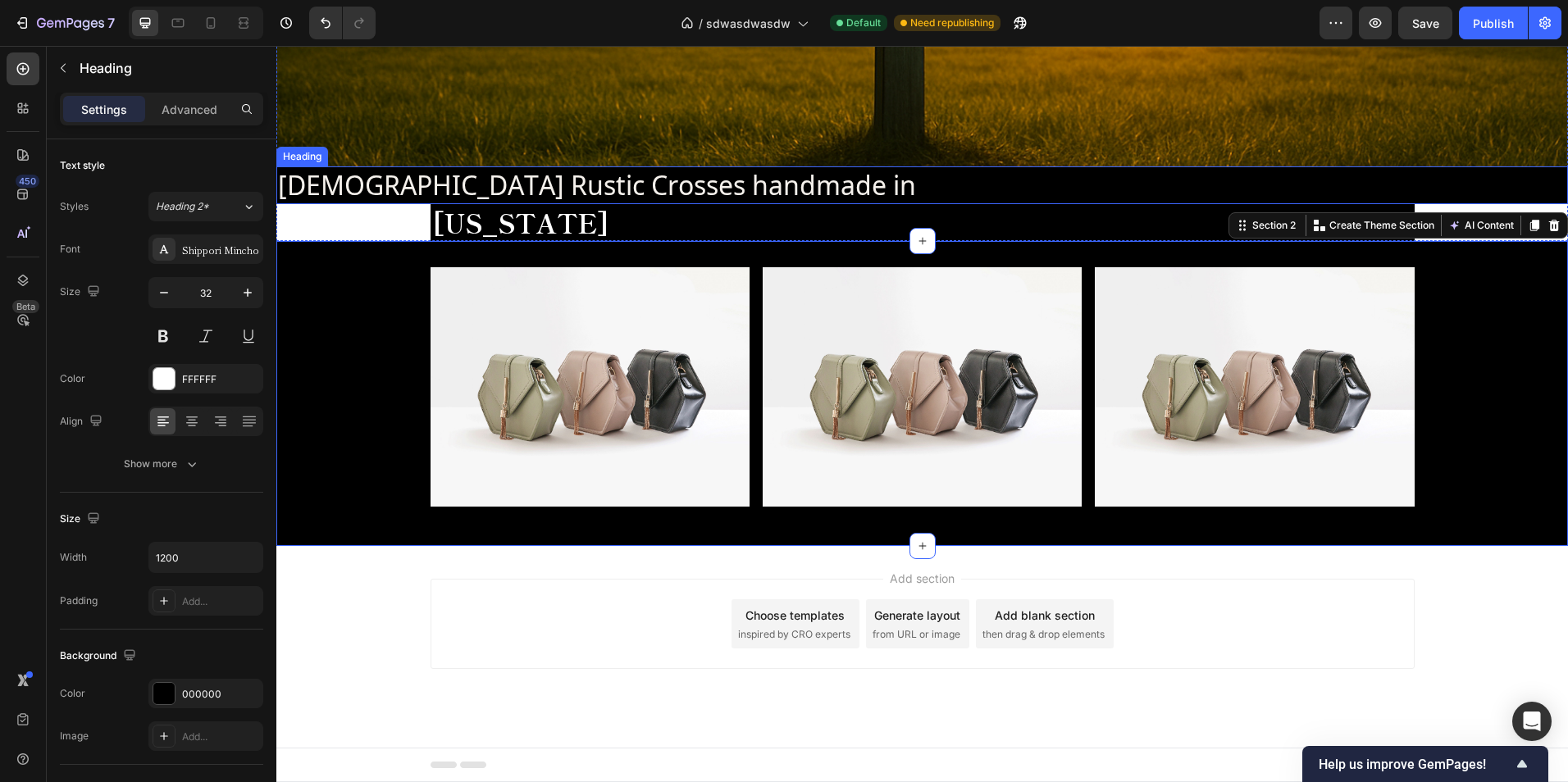
click at [1463, 204] on div "[US_STATE]" at bounding box center [922, 223] width 1292 height 38
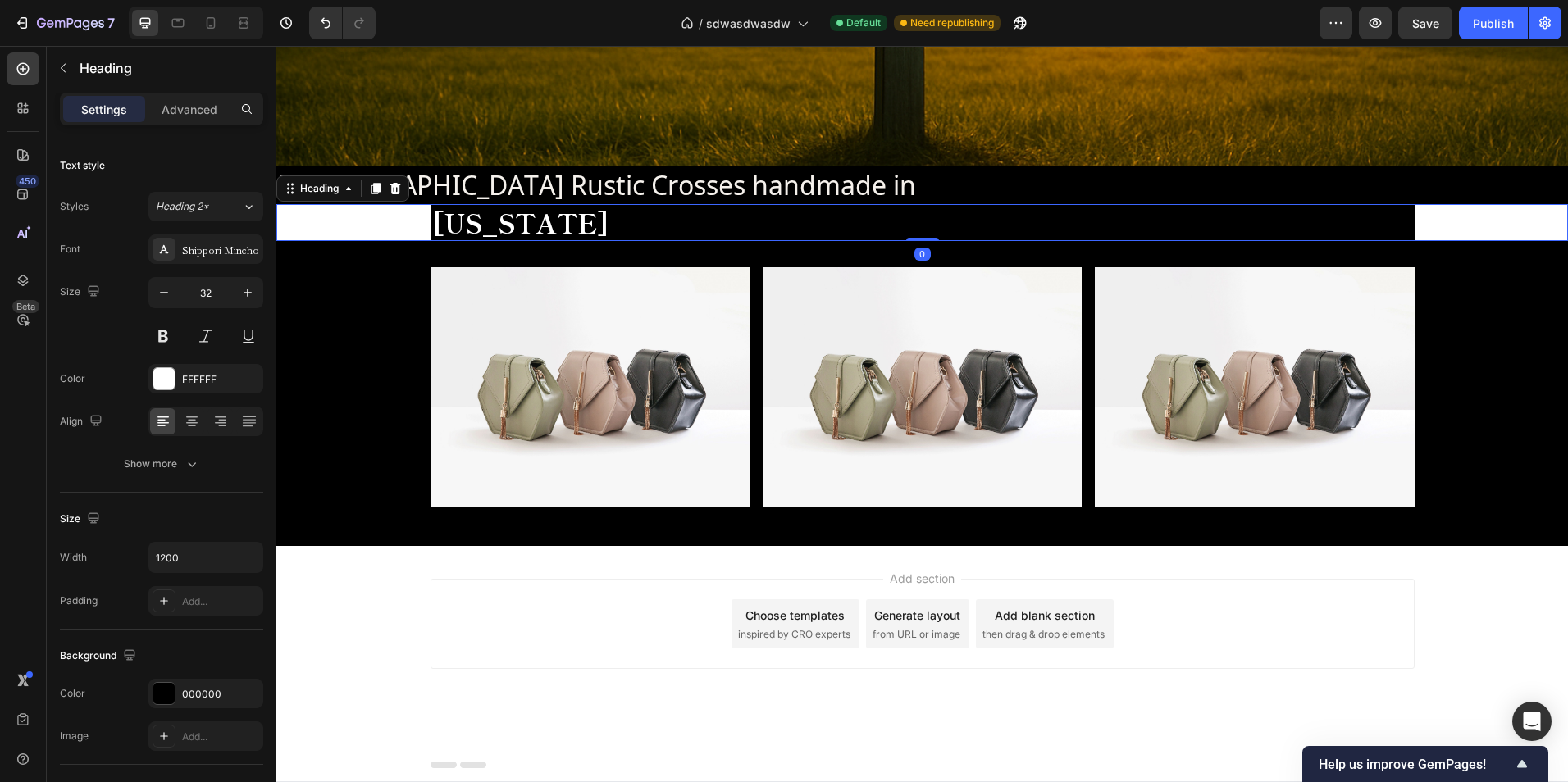
click at [1464, 226] on div "[US_STATE]" at bounding box center [922, 223] width 1292 height 38
click at [1468, 226] on div "[US_STATE]" at bounding box center [922, 223] width 1292 height 38
click at [190, 107] on p "Advanced" at bounding box center [189, 109] width 56 height 17
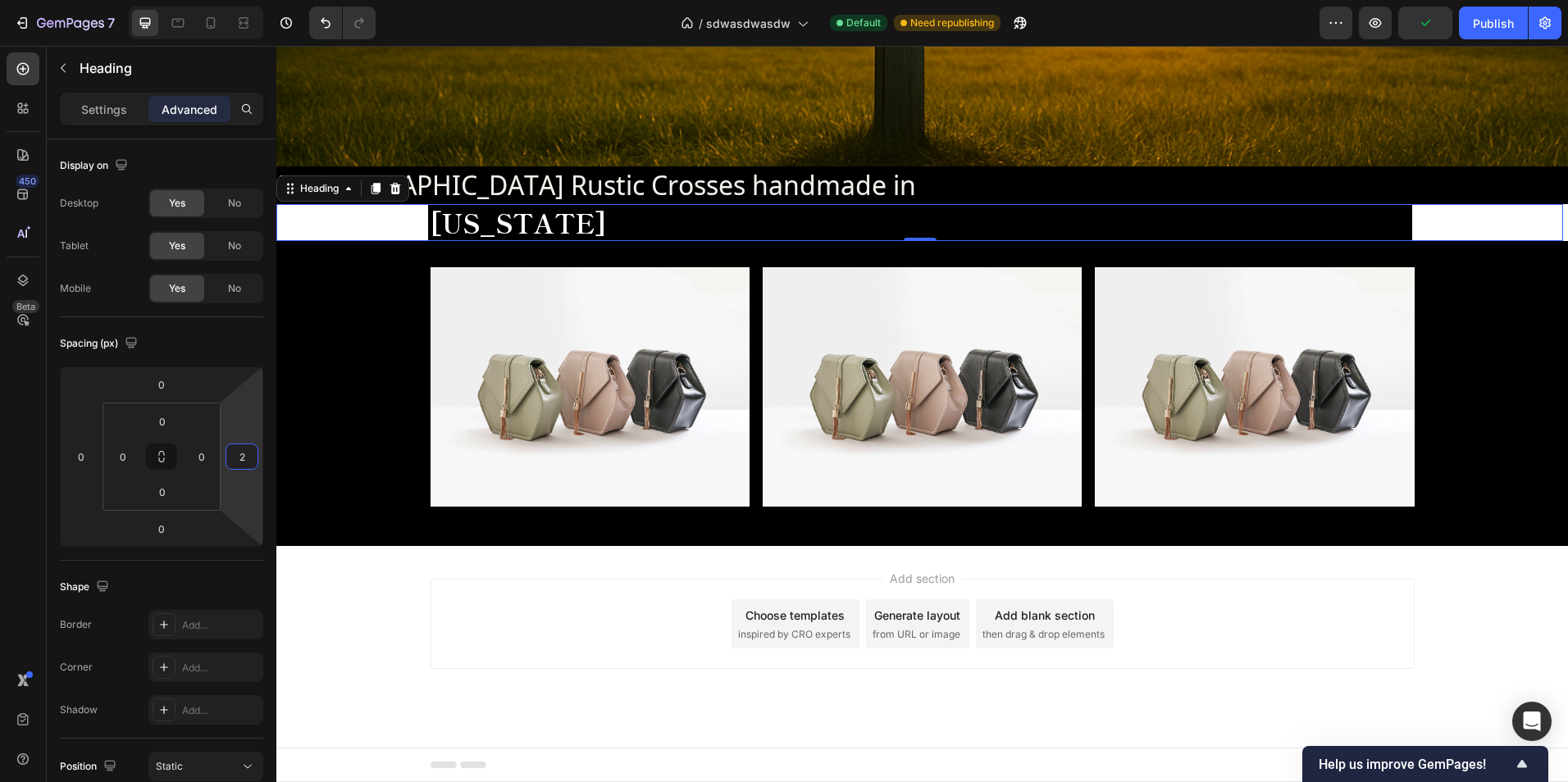
type input "0"
drag, startPoint x: 237, startPoint y: 492, endPoint x: 233, endPoint y: 265, distance: 227.0
click at [233, 0] on html "7 Version history / sdwasdwasdw Default Need republishing Preview Publish 450 B…" at bounding box center [784, 0] width 1568 height 0
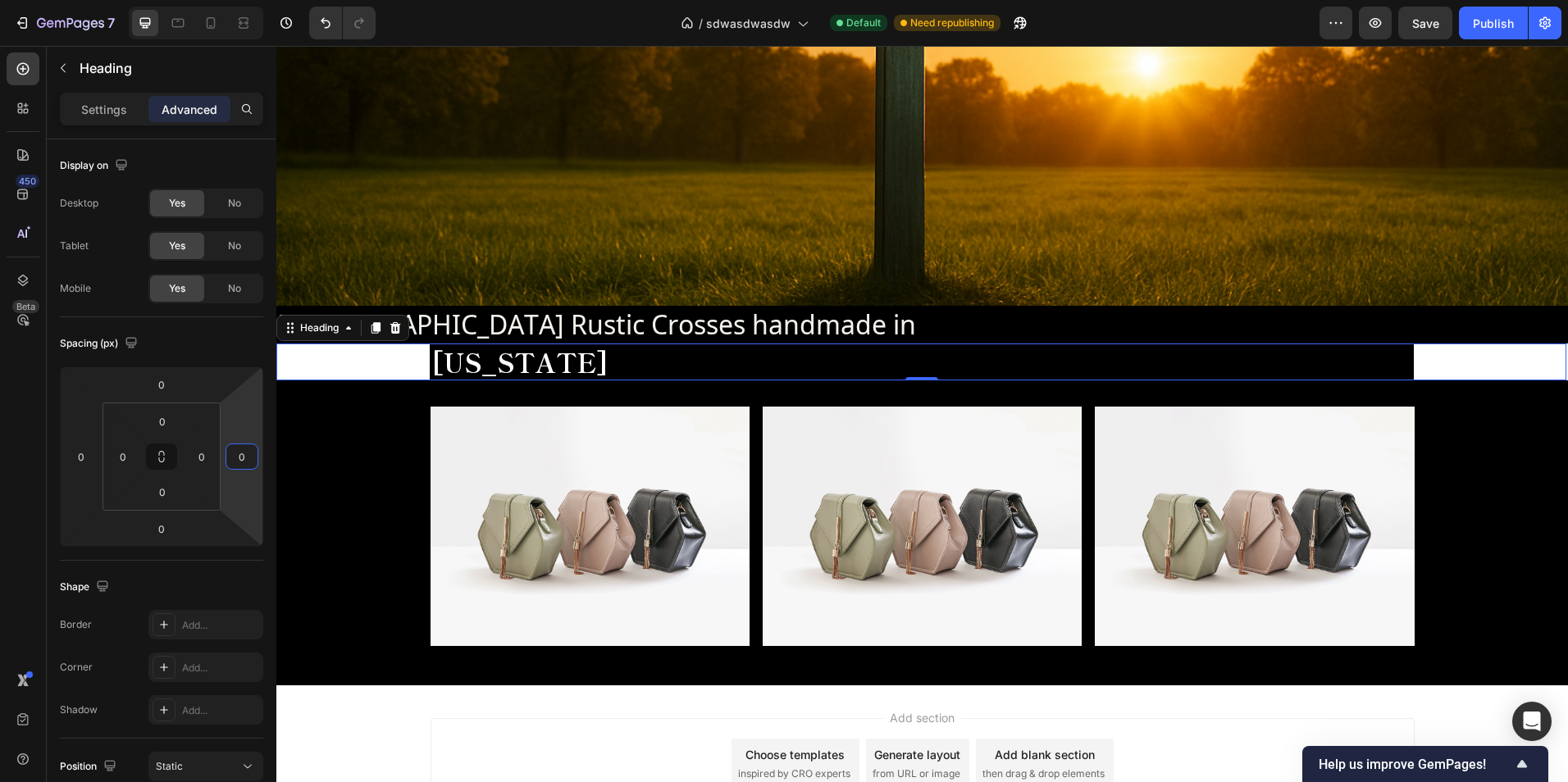
scroll to position [446, 0]
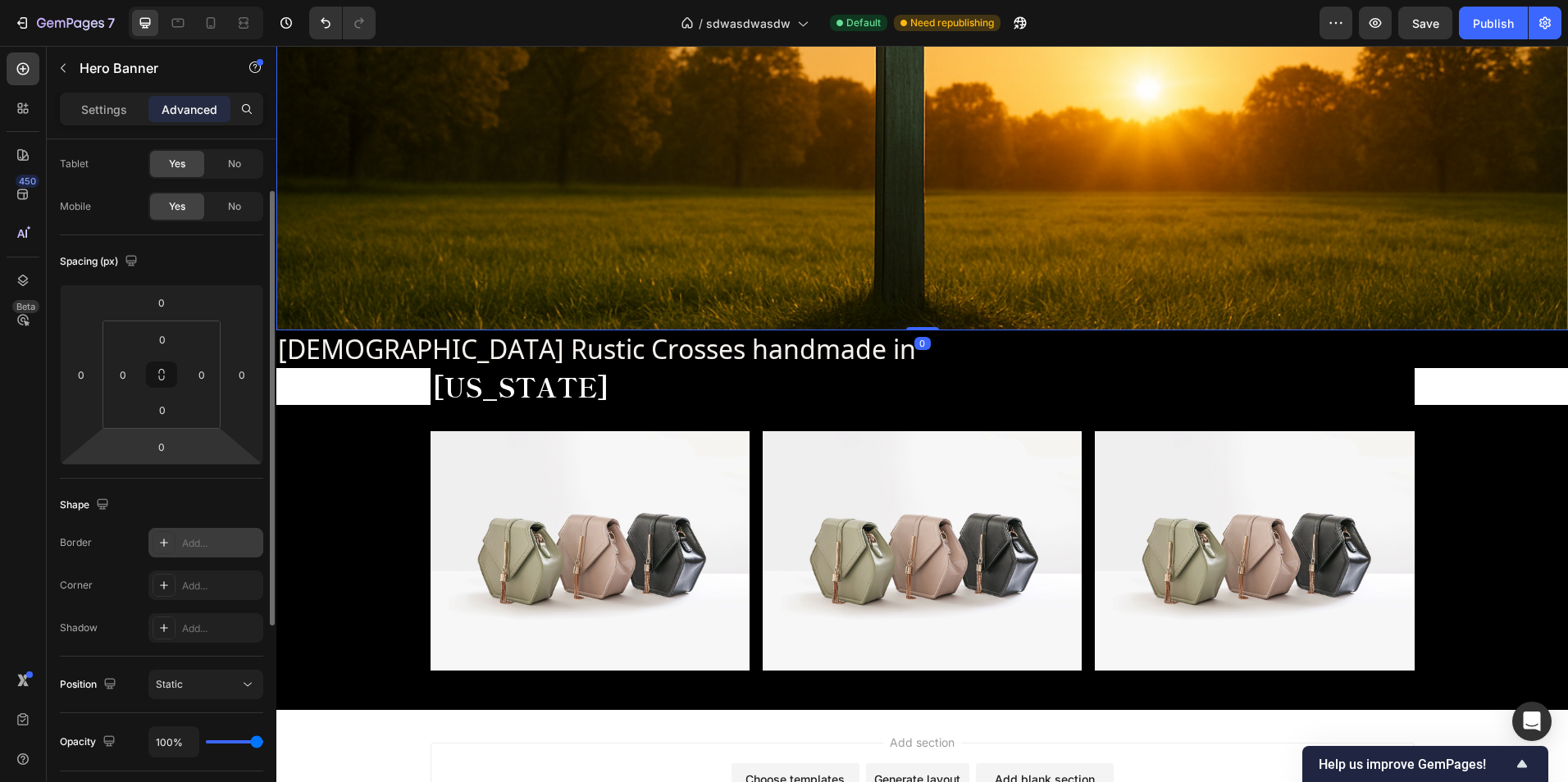
click at [195, 552] on div "Add..." at bounding box center [206, 542] width 115 height 30
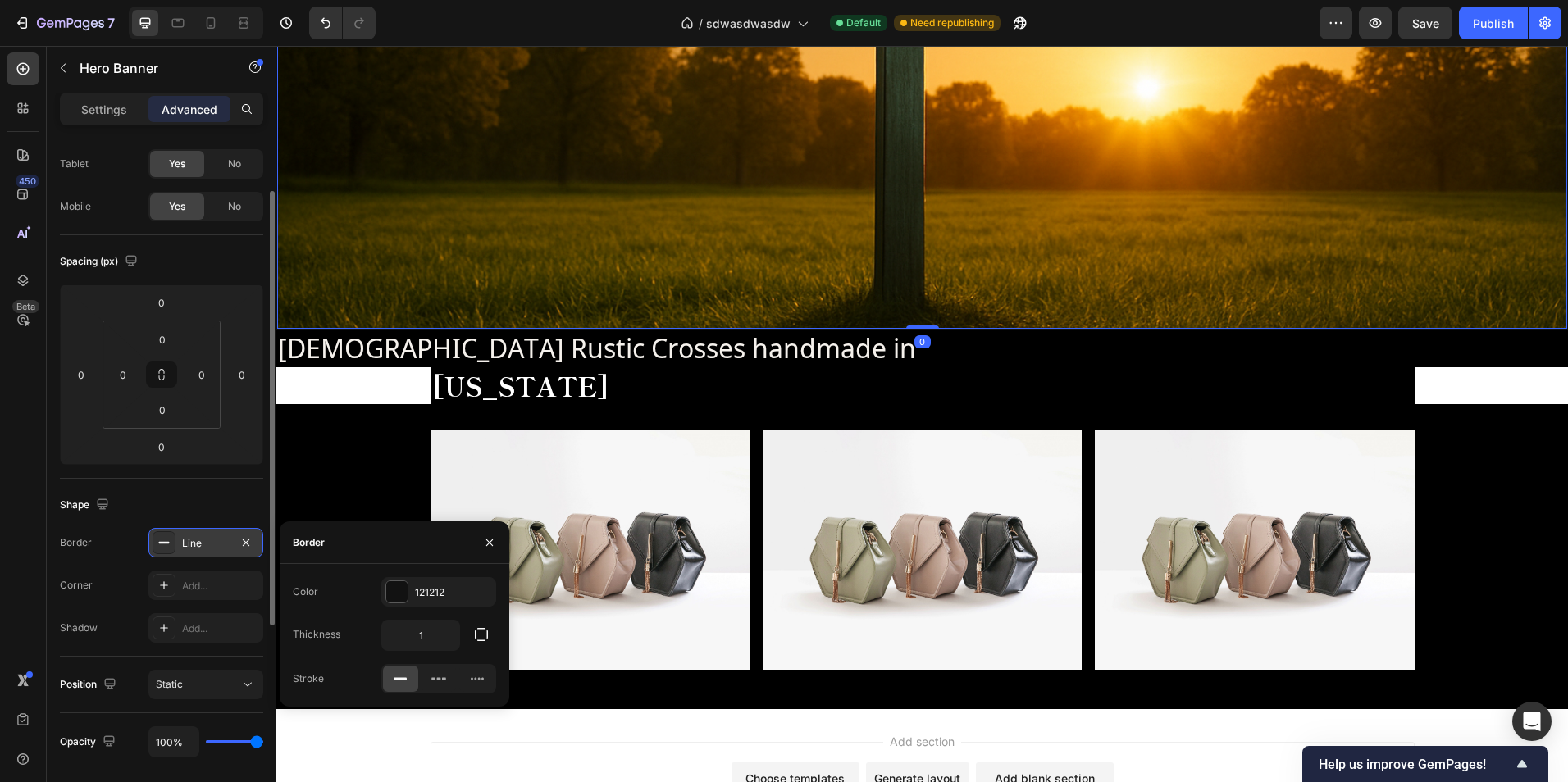
click at [194, 547] on div "Line" at bounding box center [206, 543] width 48 height 14
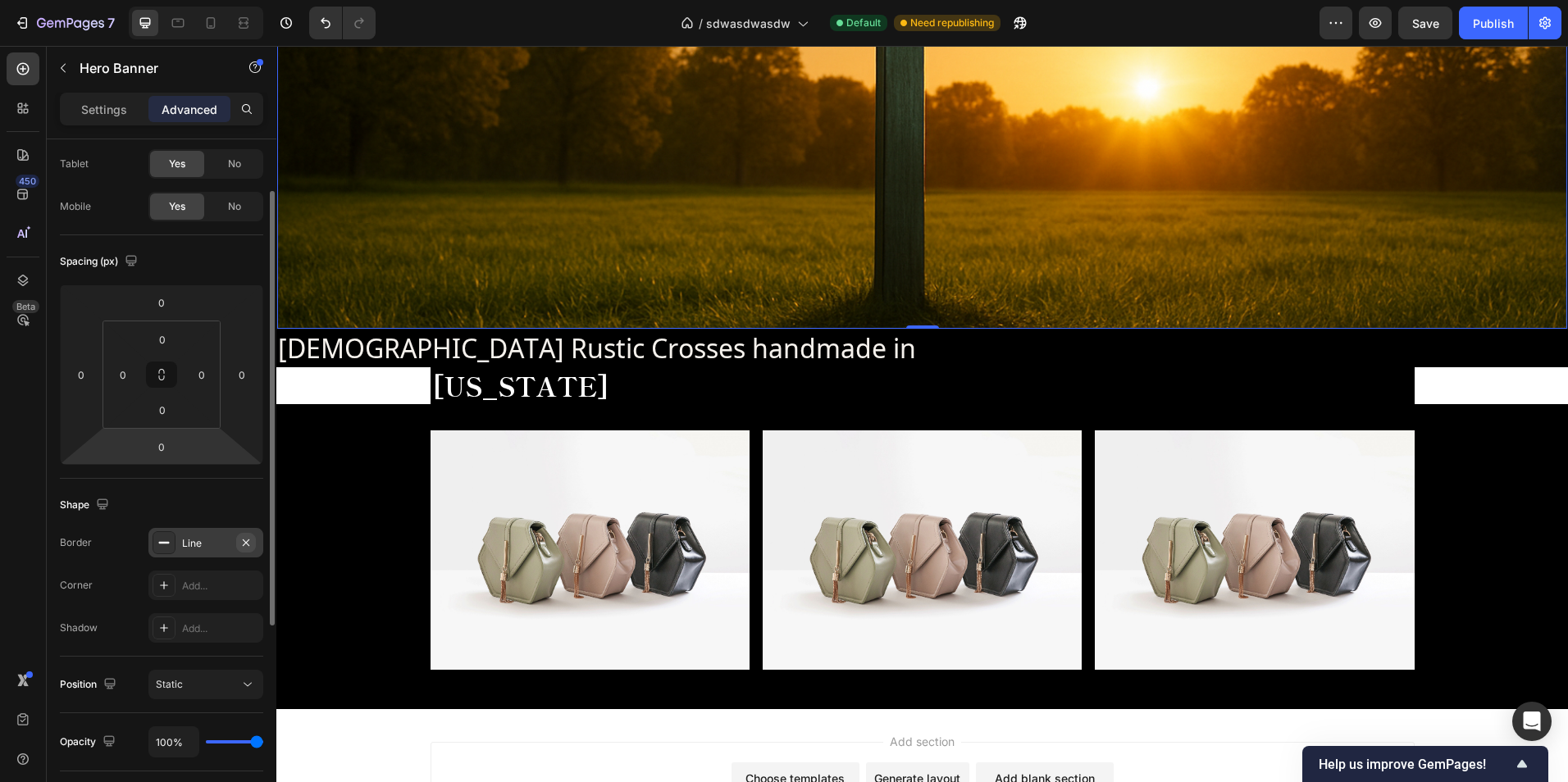
click at [243, 544] on icon "button" at bounding box center [245, 542] width 14 height 14
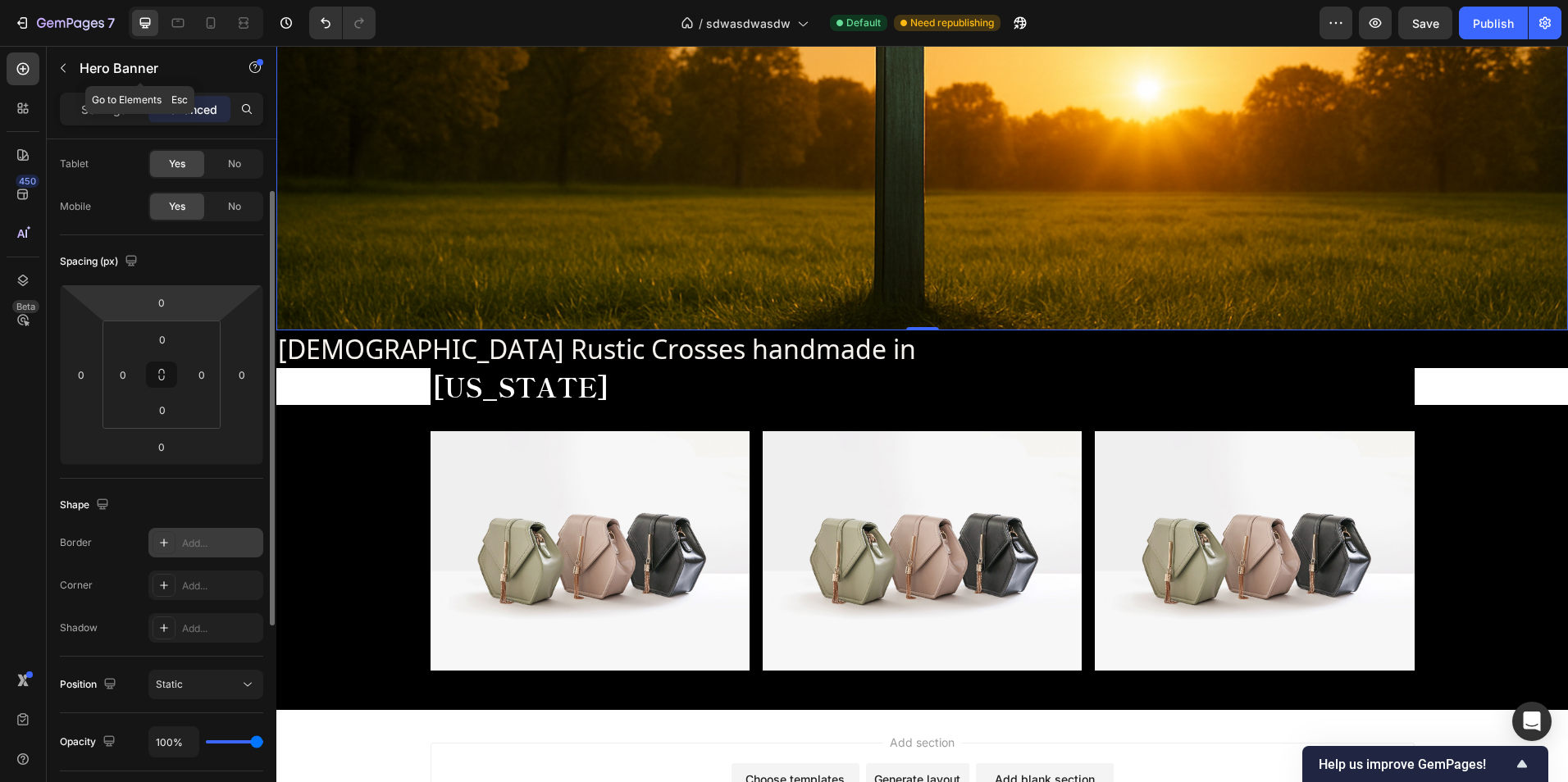
click at [107, 122] on div "Settings Advanced" at bounding box center [161, 109] width 203 height 32
click at [105, 108] on p "Settings" at bounding box center [104, 109] width 46 height 17
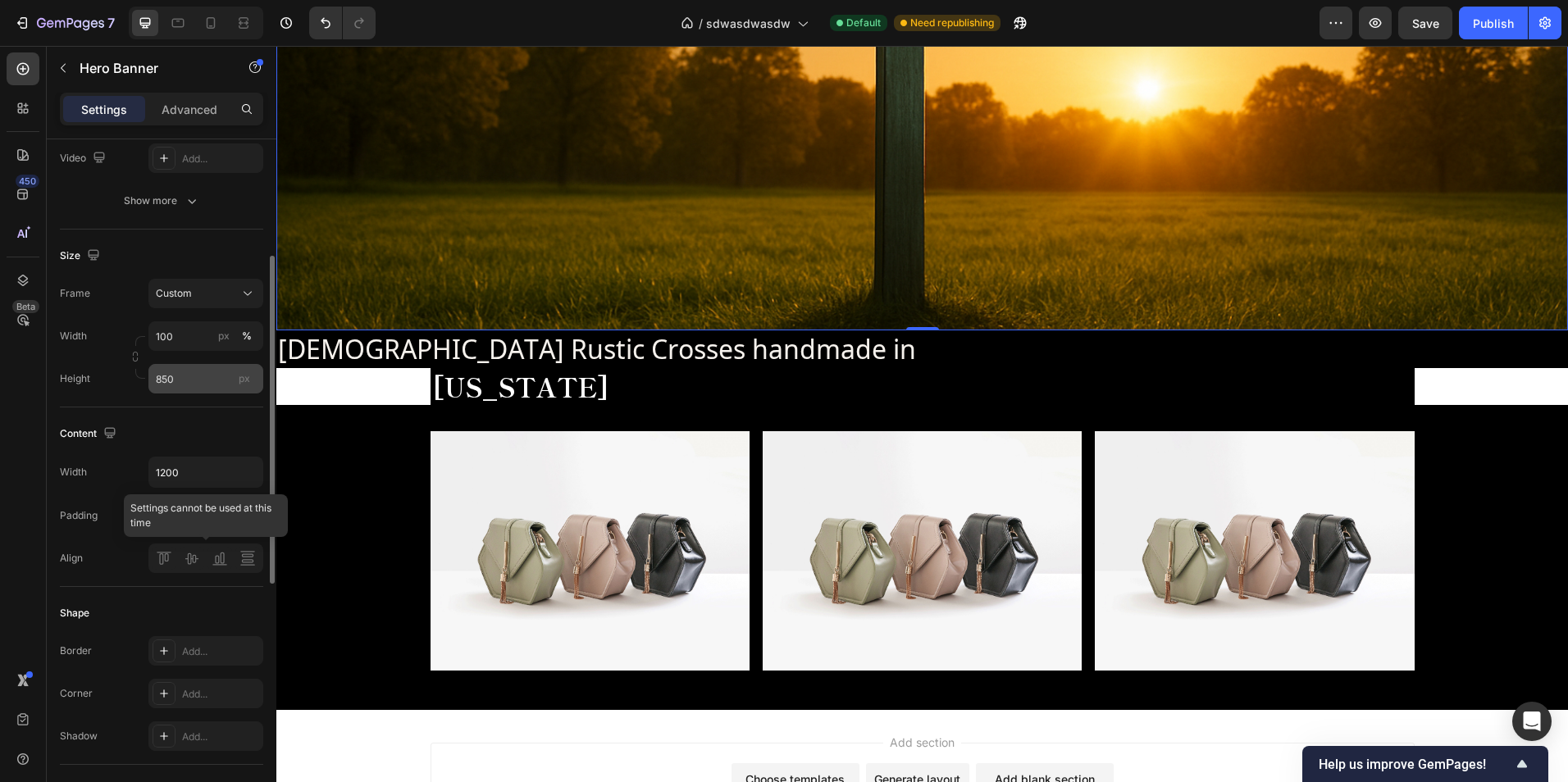
scroll to position [0, 0]
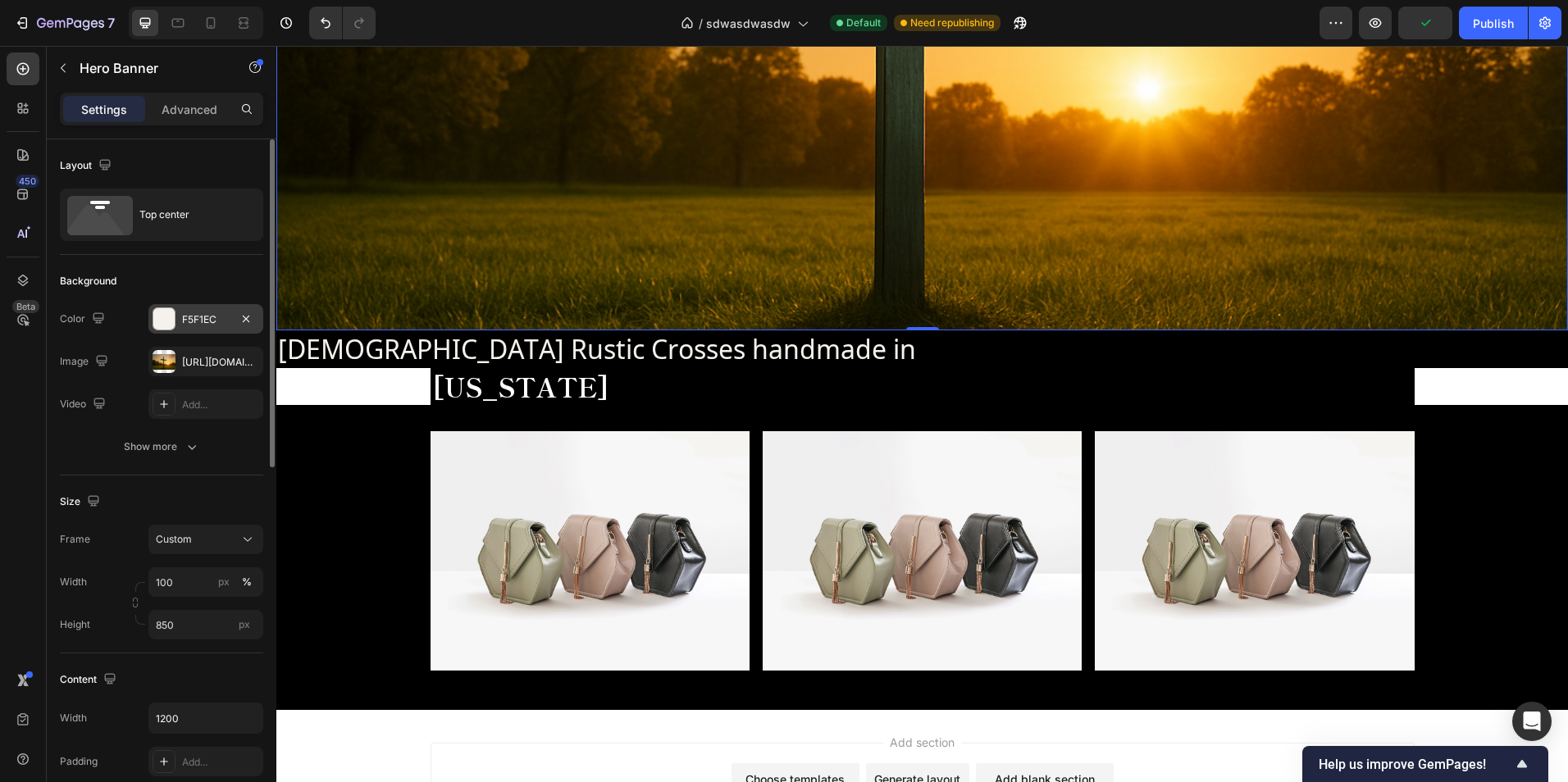
click at [182, 310] on div "F5F1EC" at bounding box center [206, 318] width 115 height 30
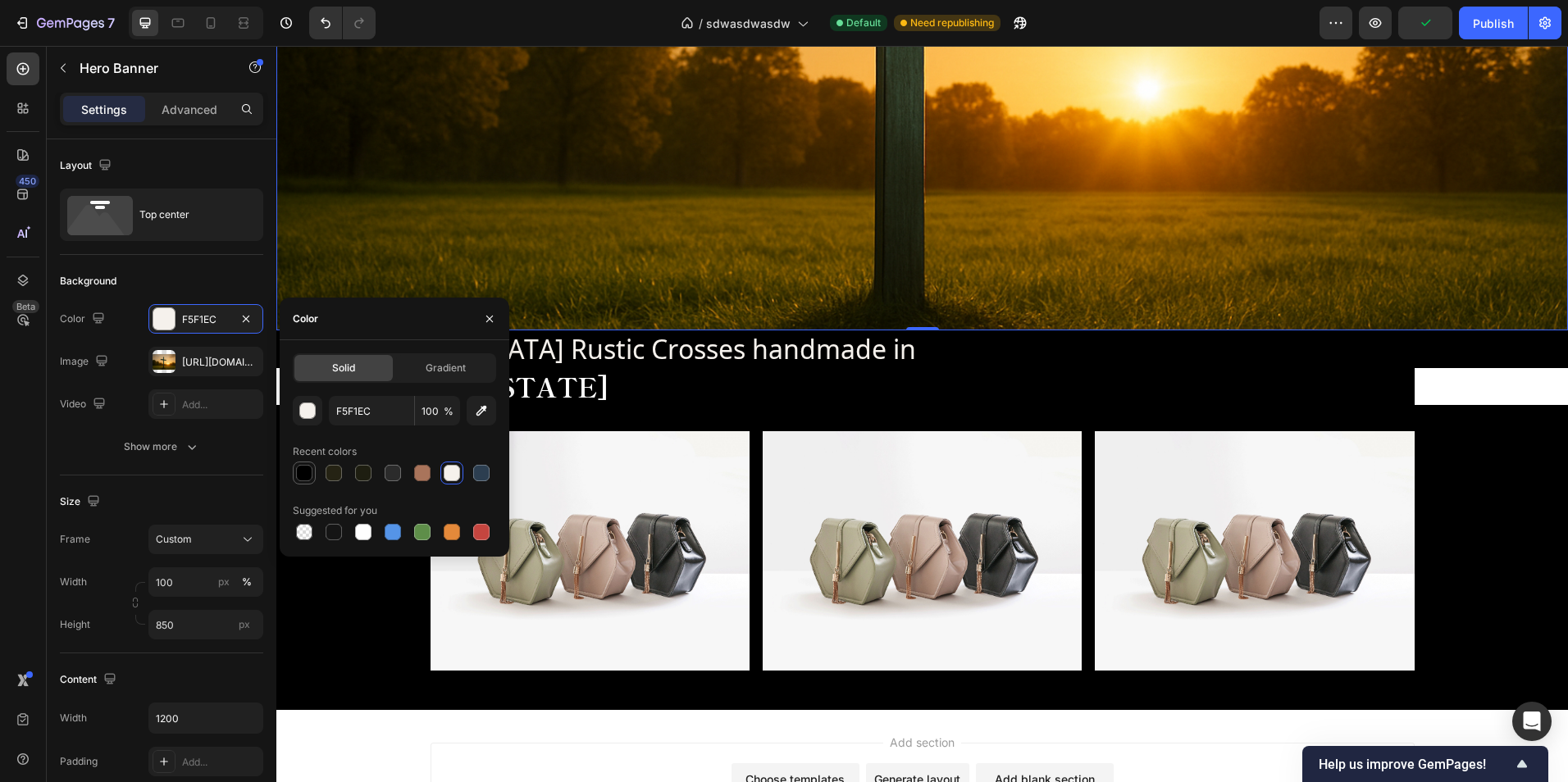
click at [300, 469] on div at bounding box center [304, 473] width 16 height 16
type input "000000"
click at [492, 317] on icon "button" at bounding box center [489, 317] width 6 height 6
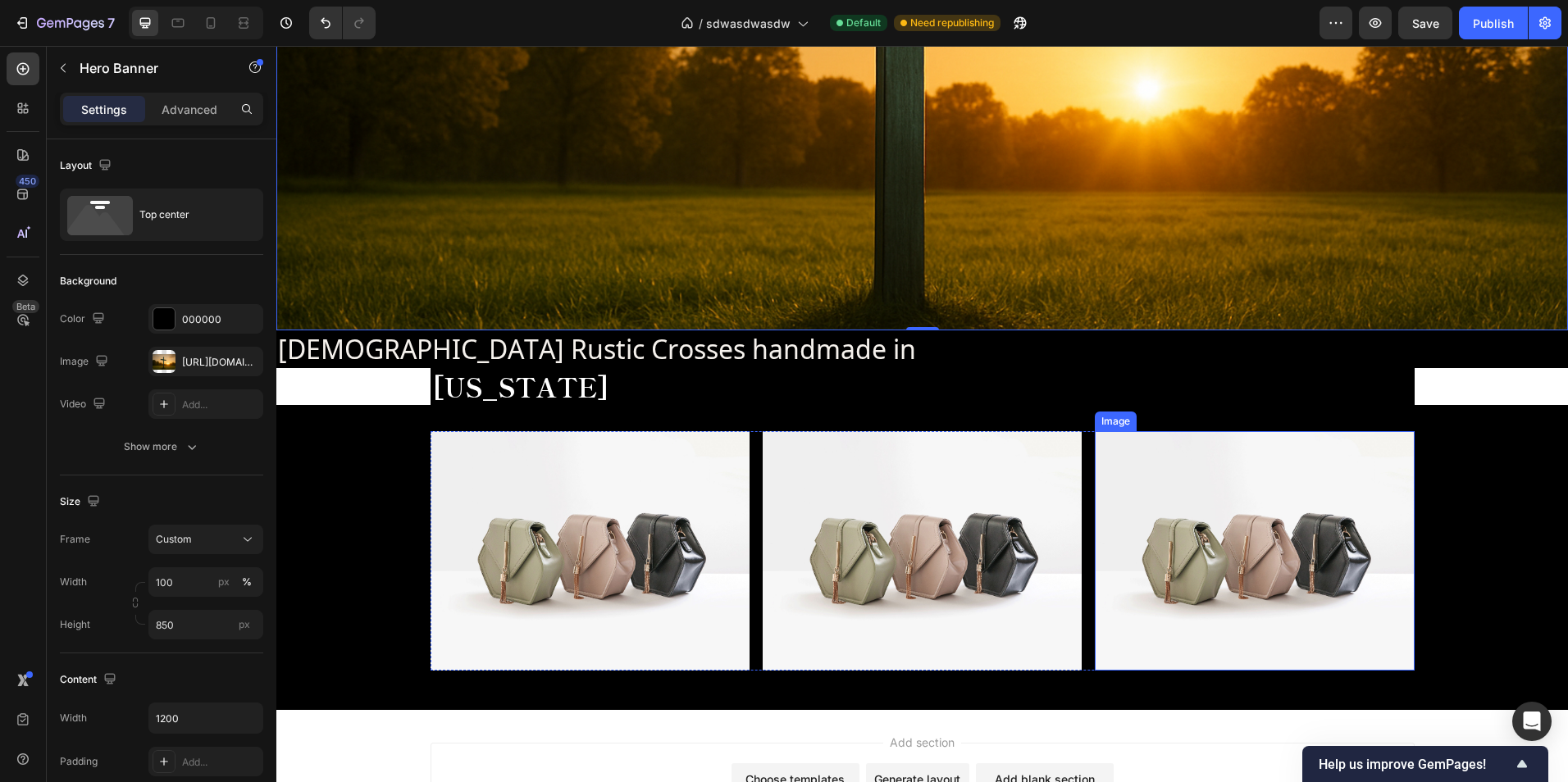
click at [1463, 503] on div "Image Image Image Row" at bounding box center [922, 557] width 1292 height 253
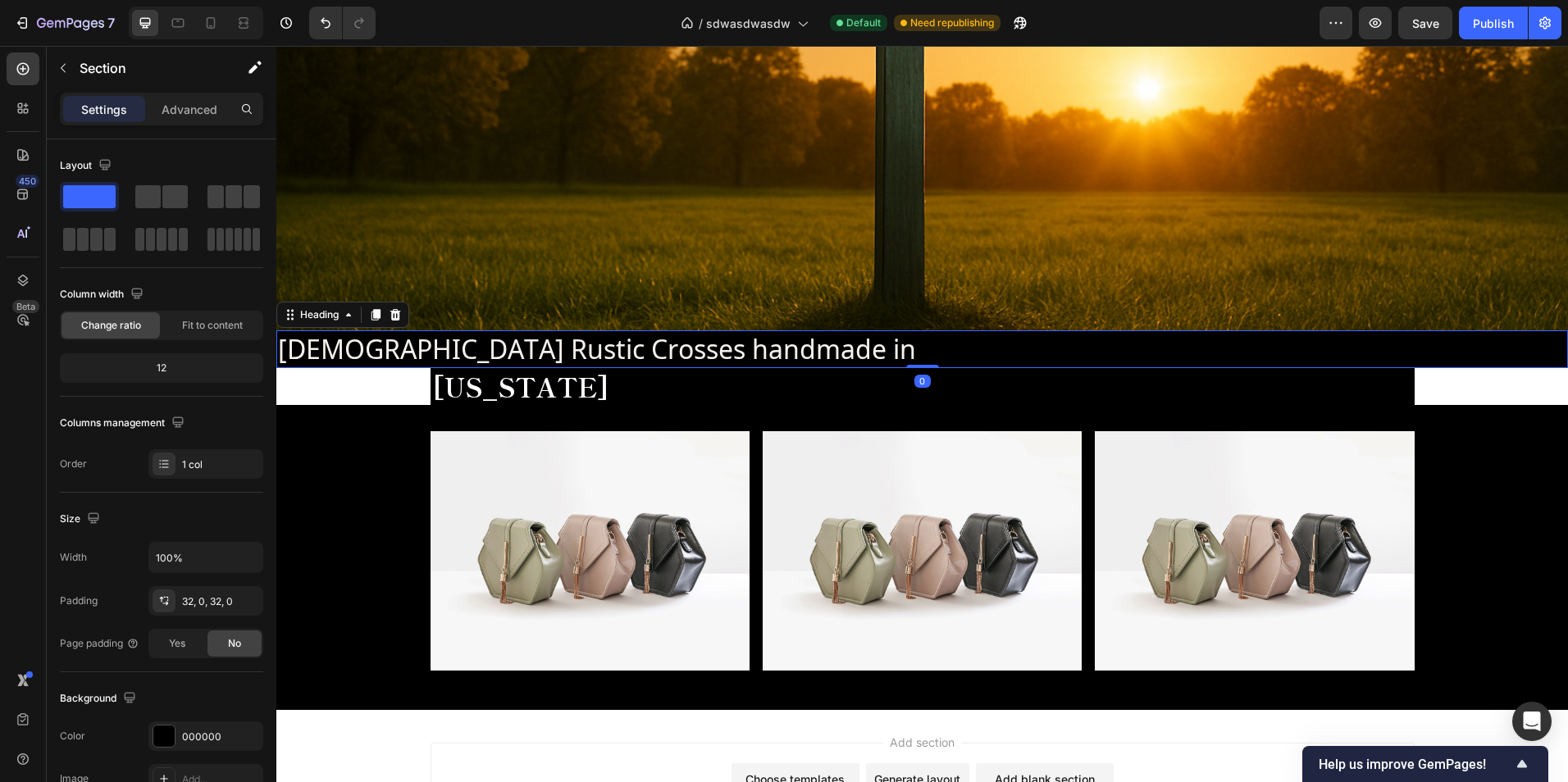
click at [815, 351] on h2 "Christian Rustic Crosses handmade in" at bounding box center [922, 349] width 1292 height 38
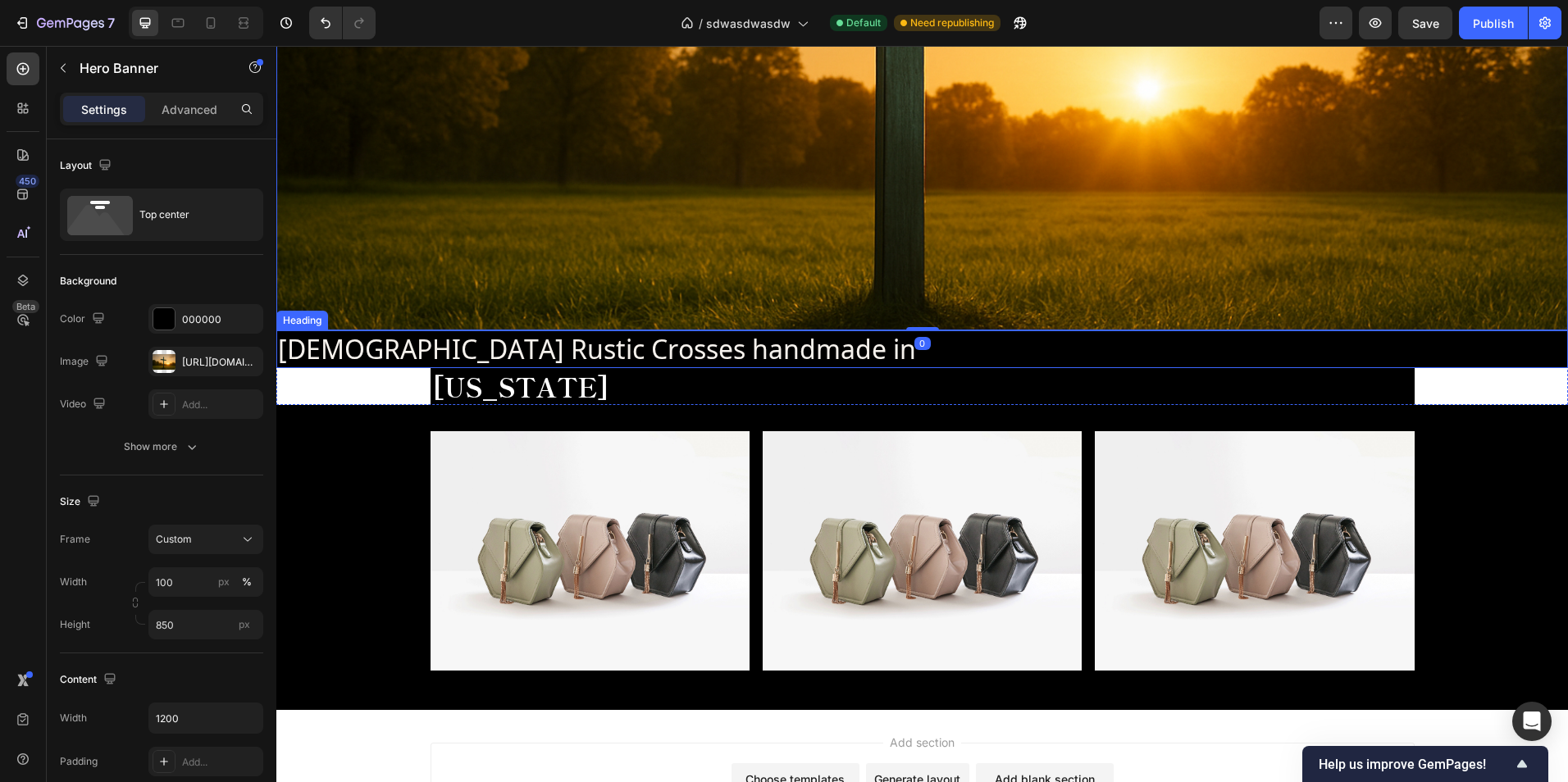
click at [797, 352] on h2 "Christian Rustic Crosses handmade in" at bounding box center [922, 349] width 1292 height 38
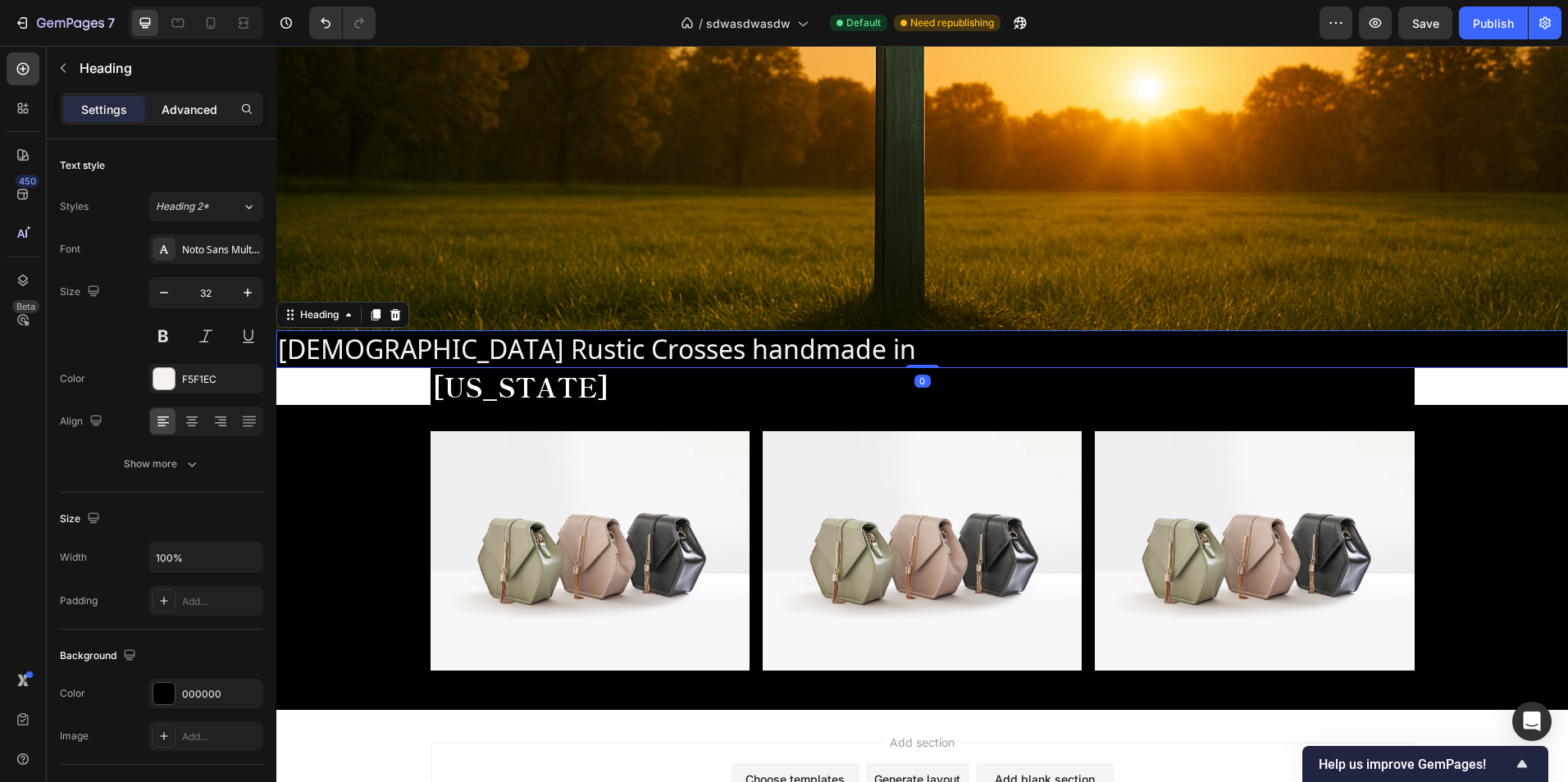
click at [190, 113] on p "Advanced" at bounding box center [189, 109] width 56 height 17
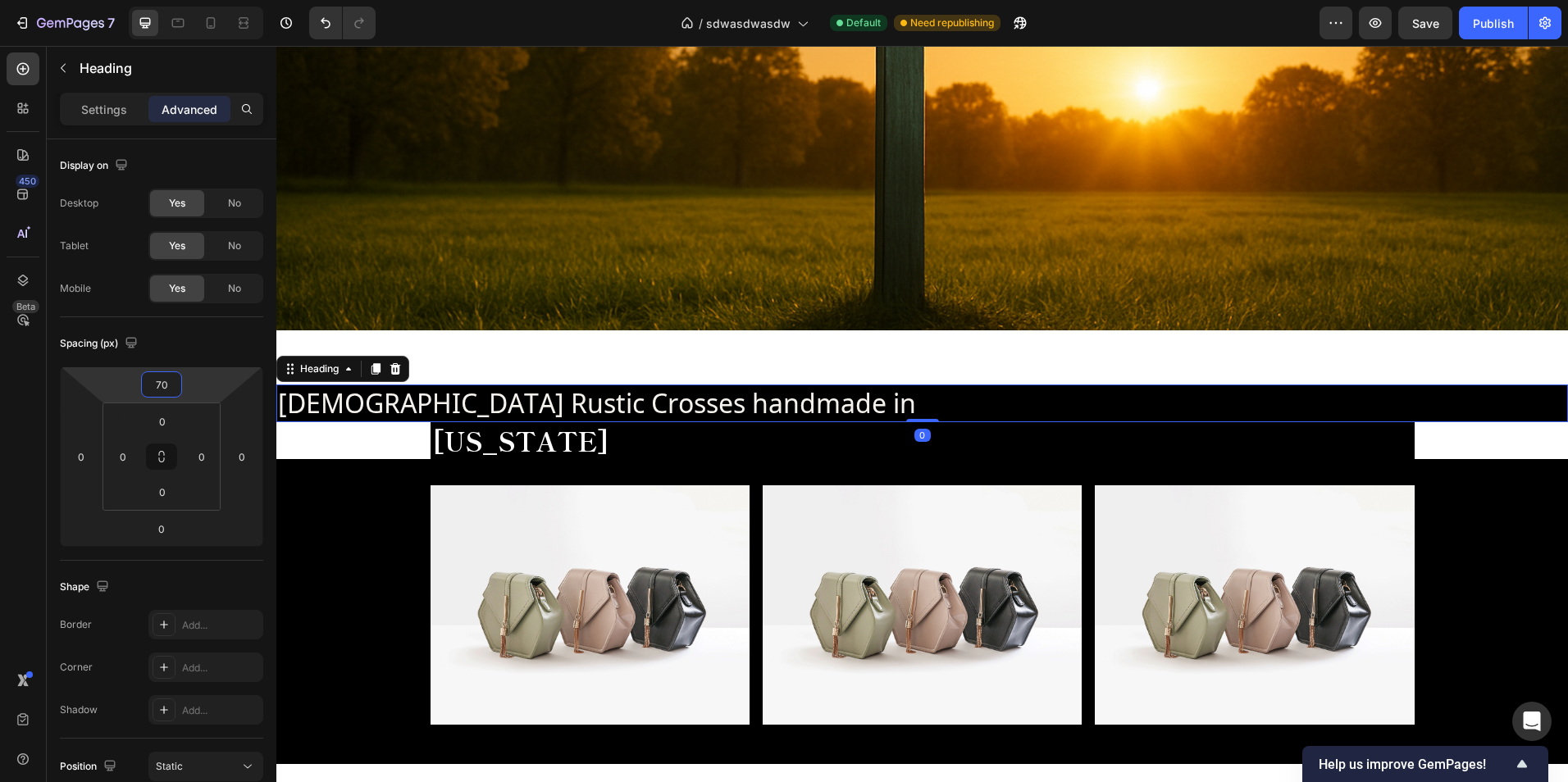
type input "72"
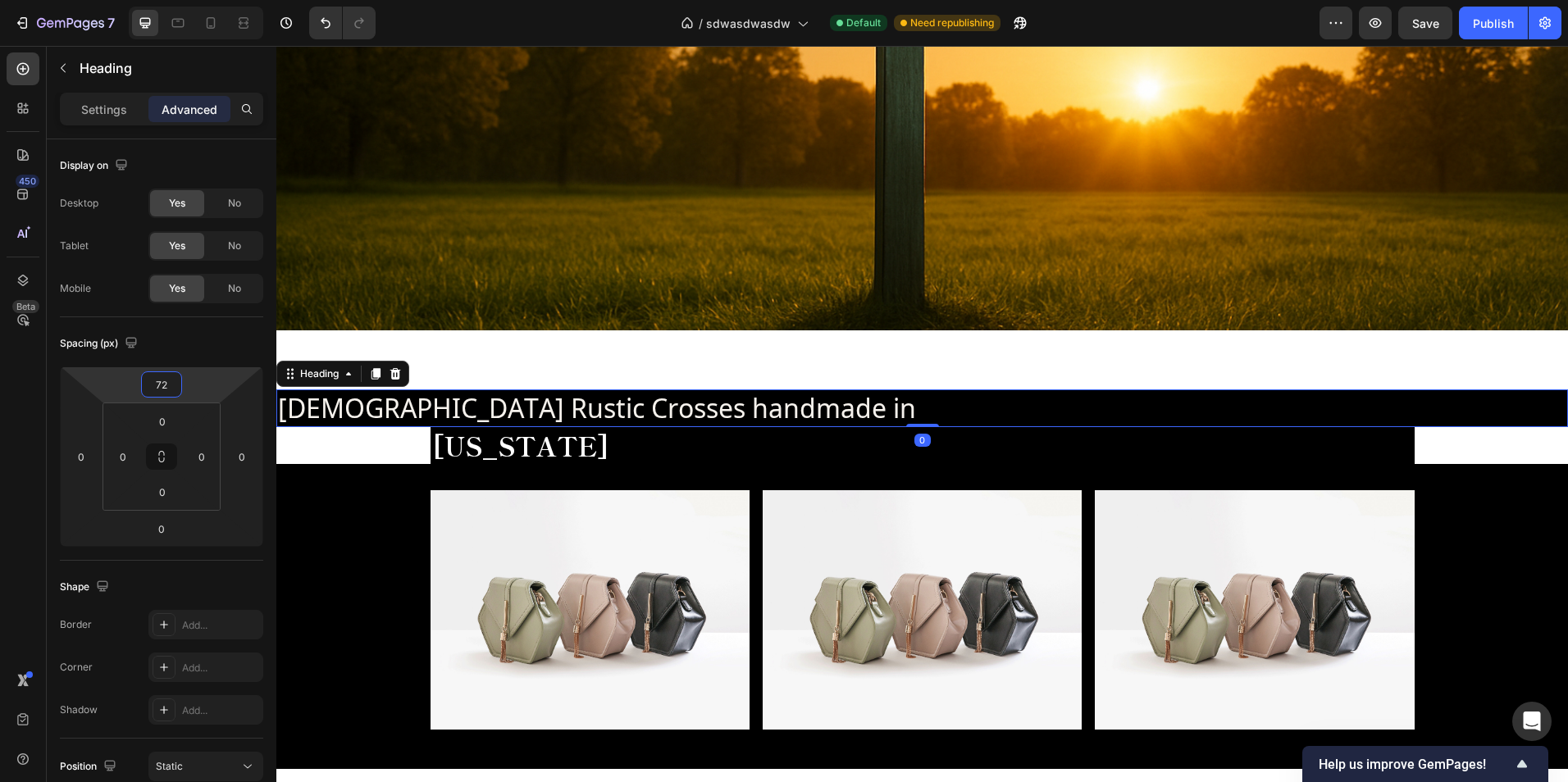
drag, startPoint x: 212, startPoint y: 384, endPoint x: 214, endPoint y: 366, distance: 18.1
click at [214, 0] on html "7 Version history / sdwasdwasdw Default Need republishing Preview Save Publish …" at bounding box center [784, 0] width 1568 height 0
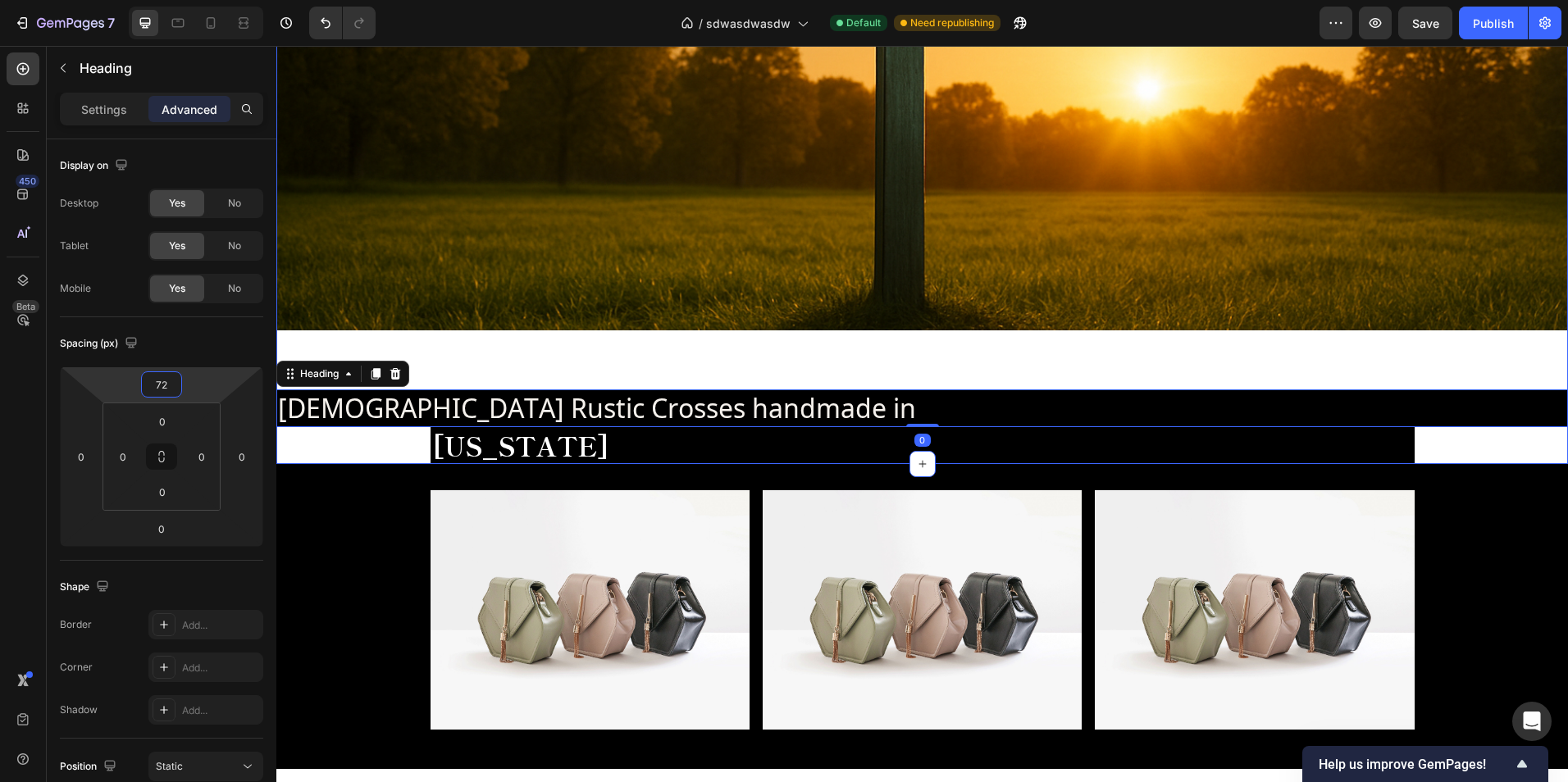
click at [556, 345] on div "LuxeLoveLife Text Block Grace At Every Corner Text Block Hero Banner Christian …" at bounding box center [922, 49] width 1292 height 831
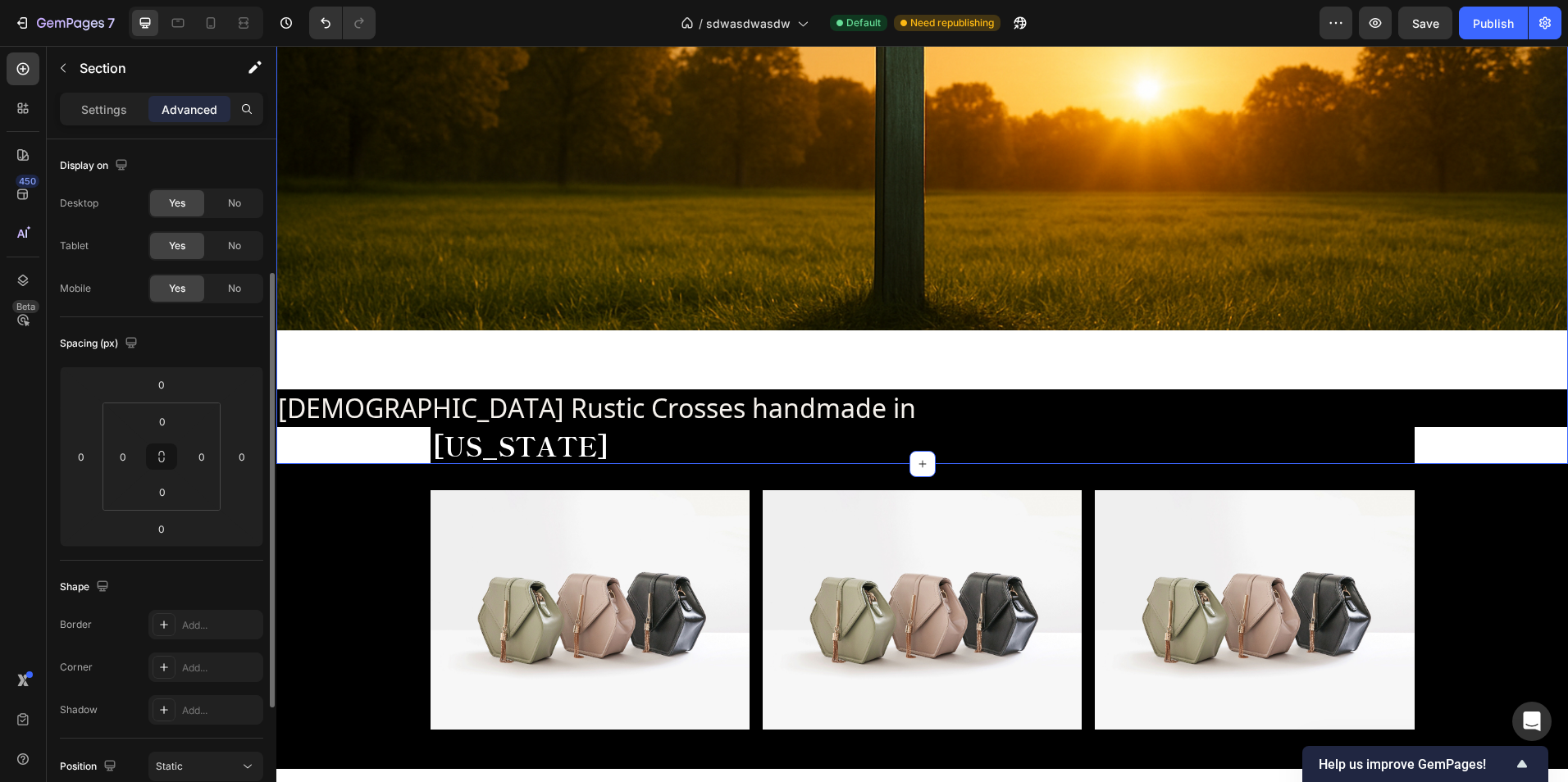
scroll to position [82, 0]
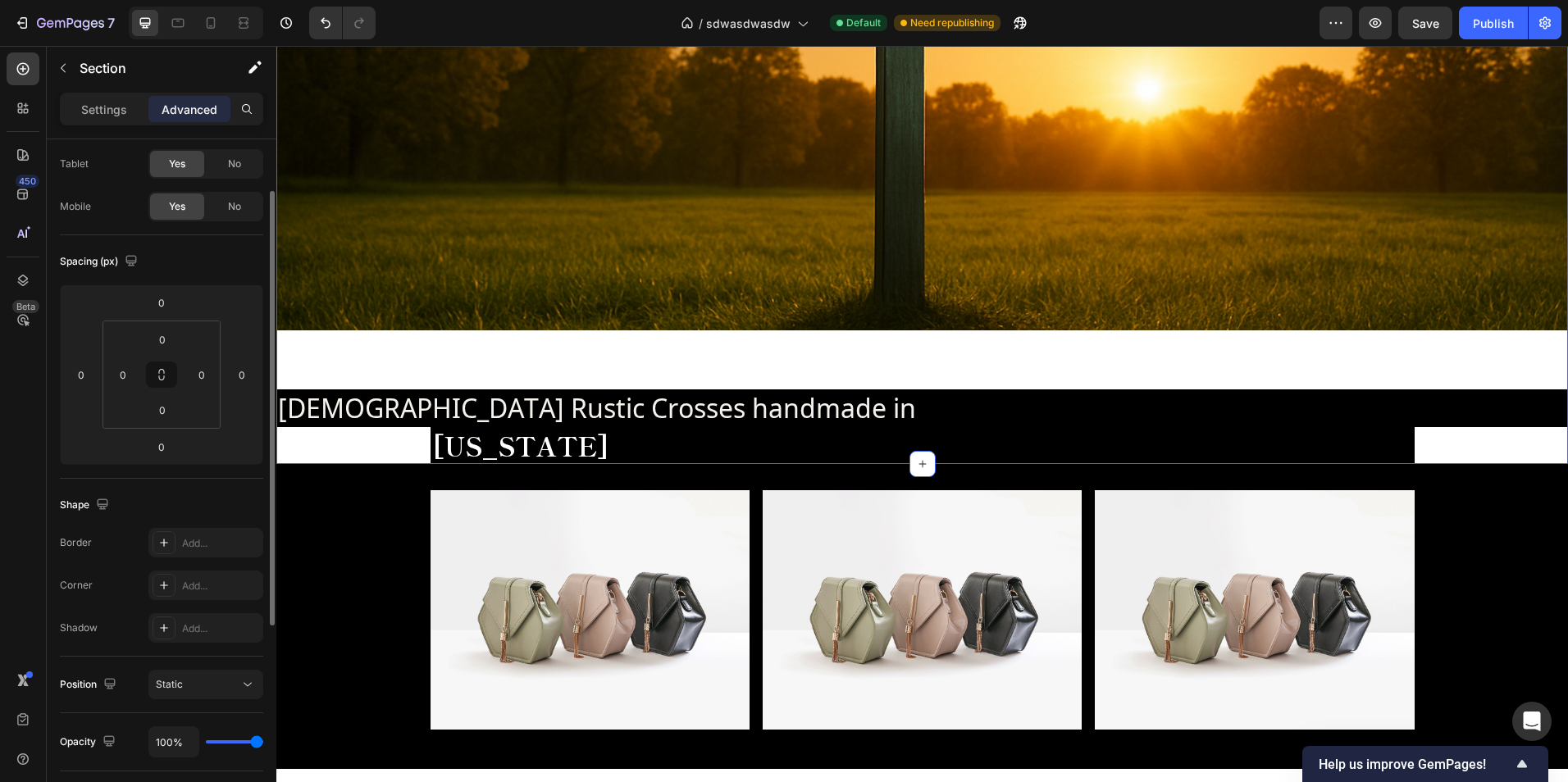
click at [91, 123] on div "Settings Advanced" at bounding box center [161, 109] width 203 height 32
click at [98, 114] on p "Settings" at bounding box center [104, 109] width 46 height 17
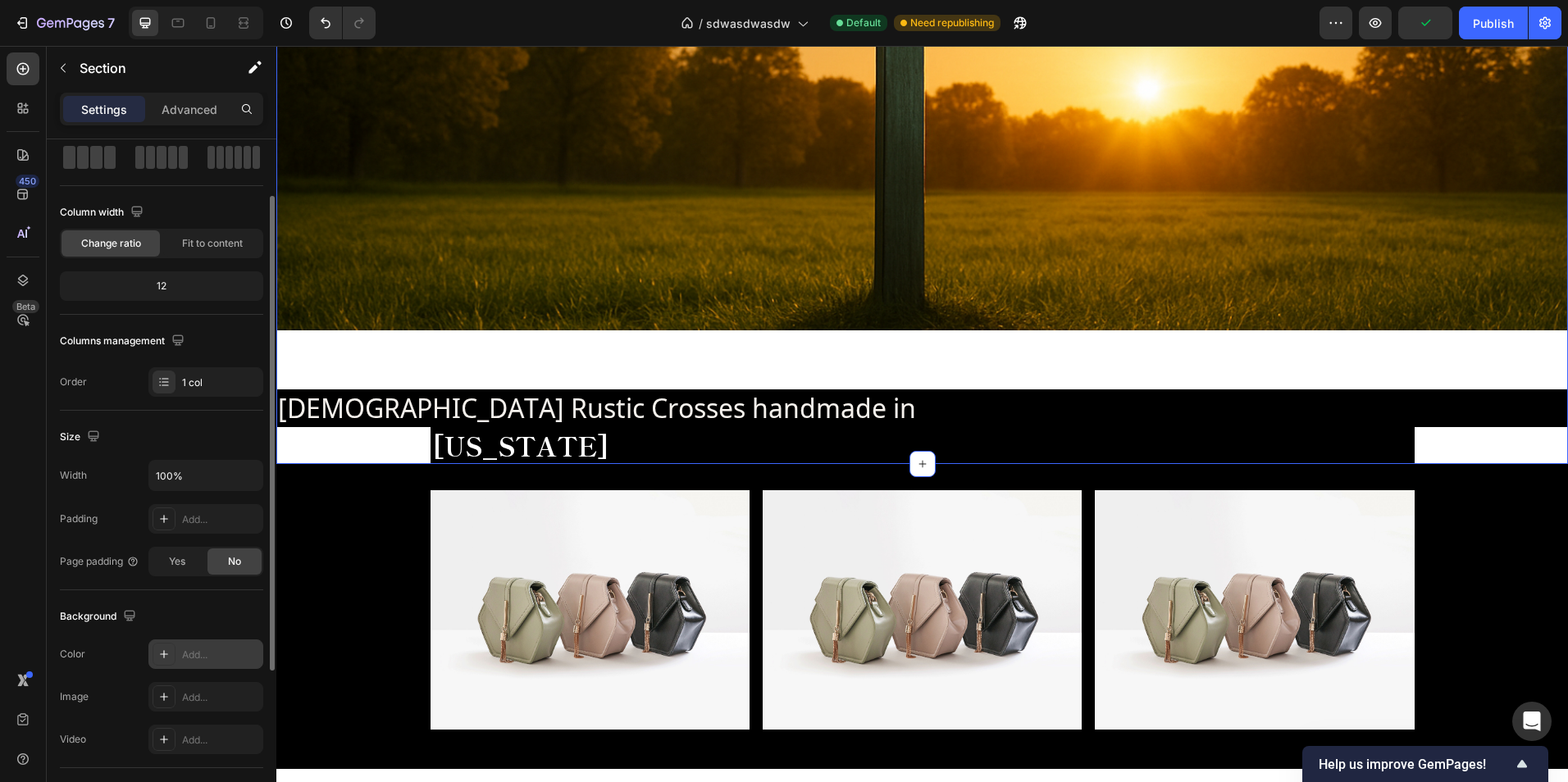
click at [197, 656] on div "Add..." at bounding box center [220, 655] width 77 height 14
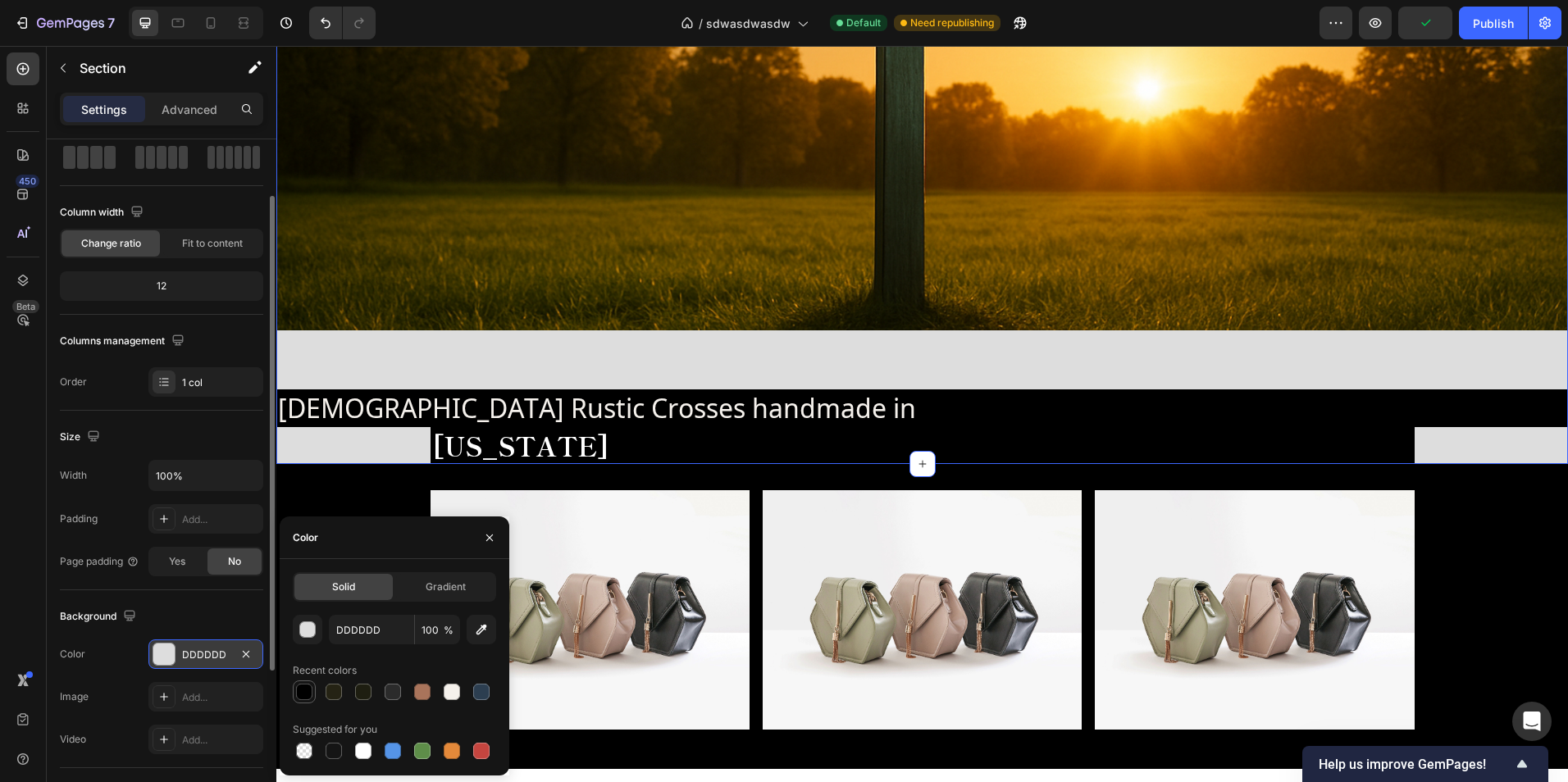
click at [296, 690] on div at bounding box center [304, 692] width 16 height 16
type input "000000"
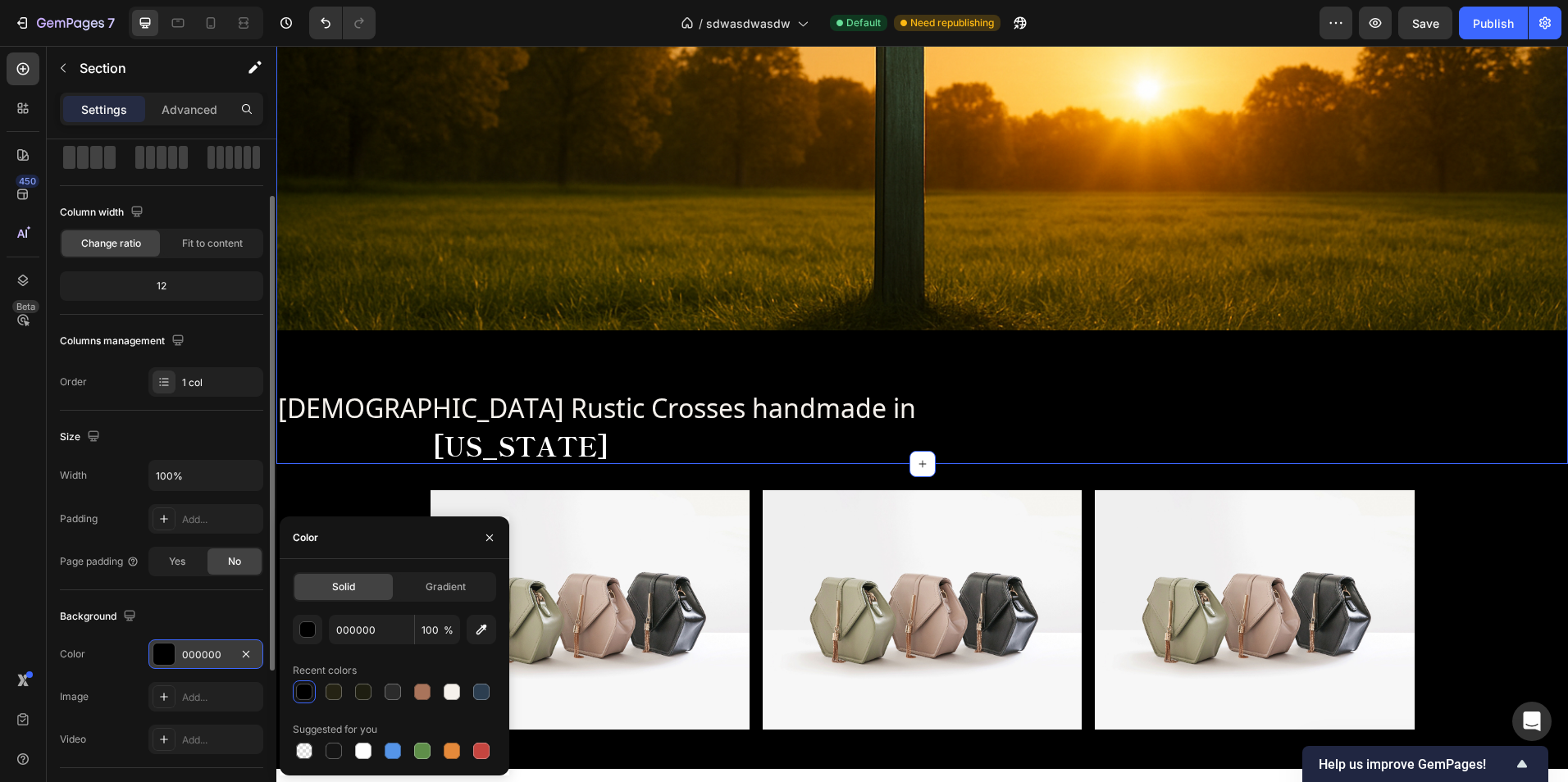
click at [503, 536] on div at bounding box center [490, 538] width 40 height 41
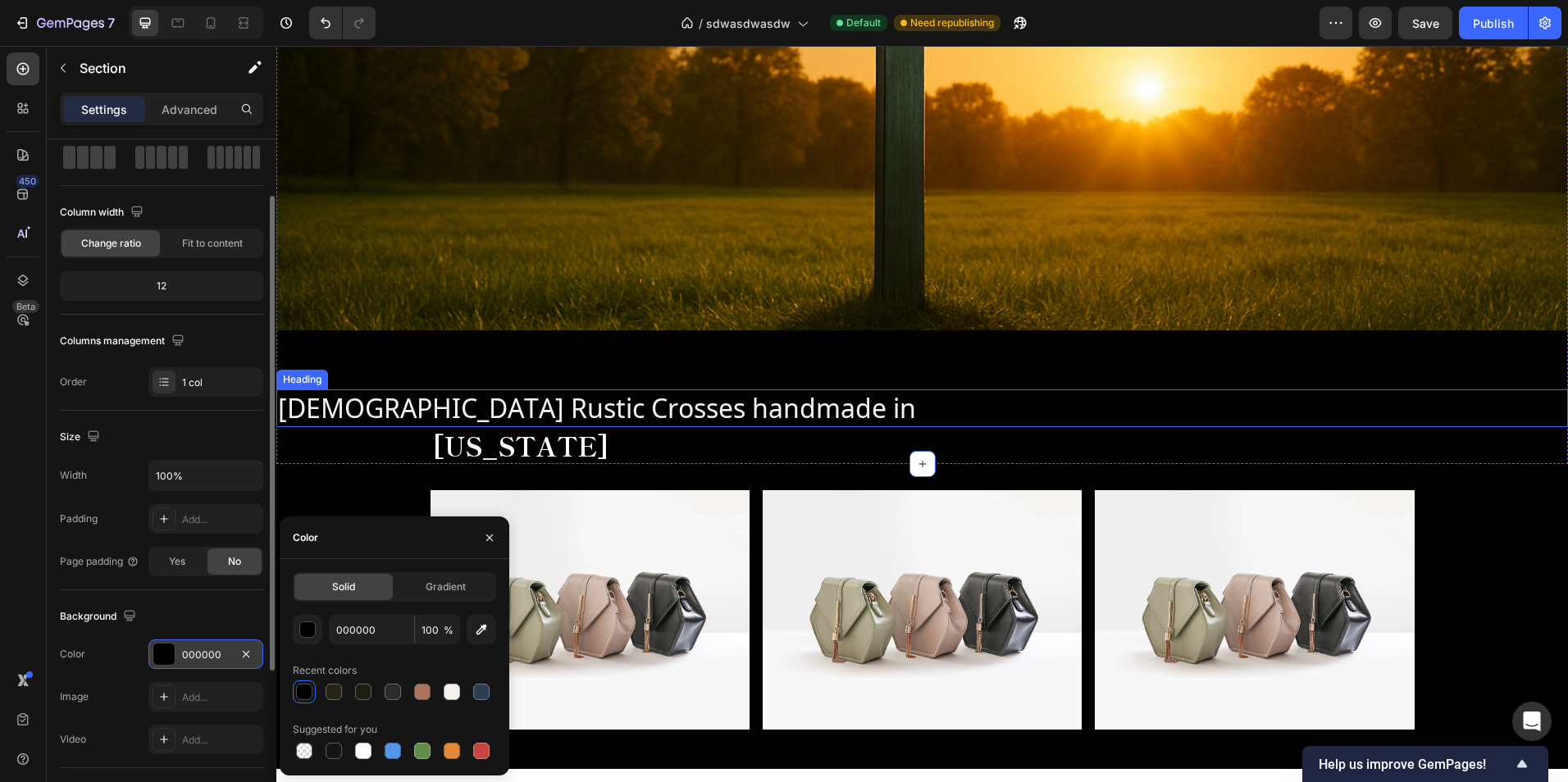
click at [606, 394] on h2 "Christian Rustic Crosses handmade in" at bounding box center [922, 409] width 1292 height 38
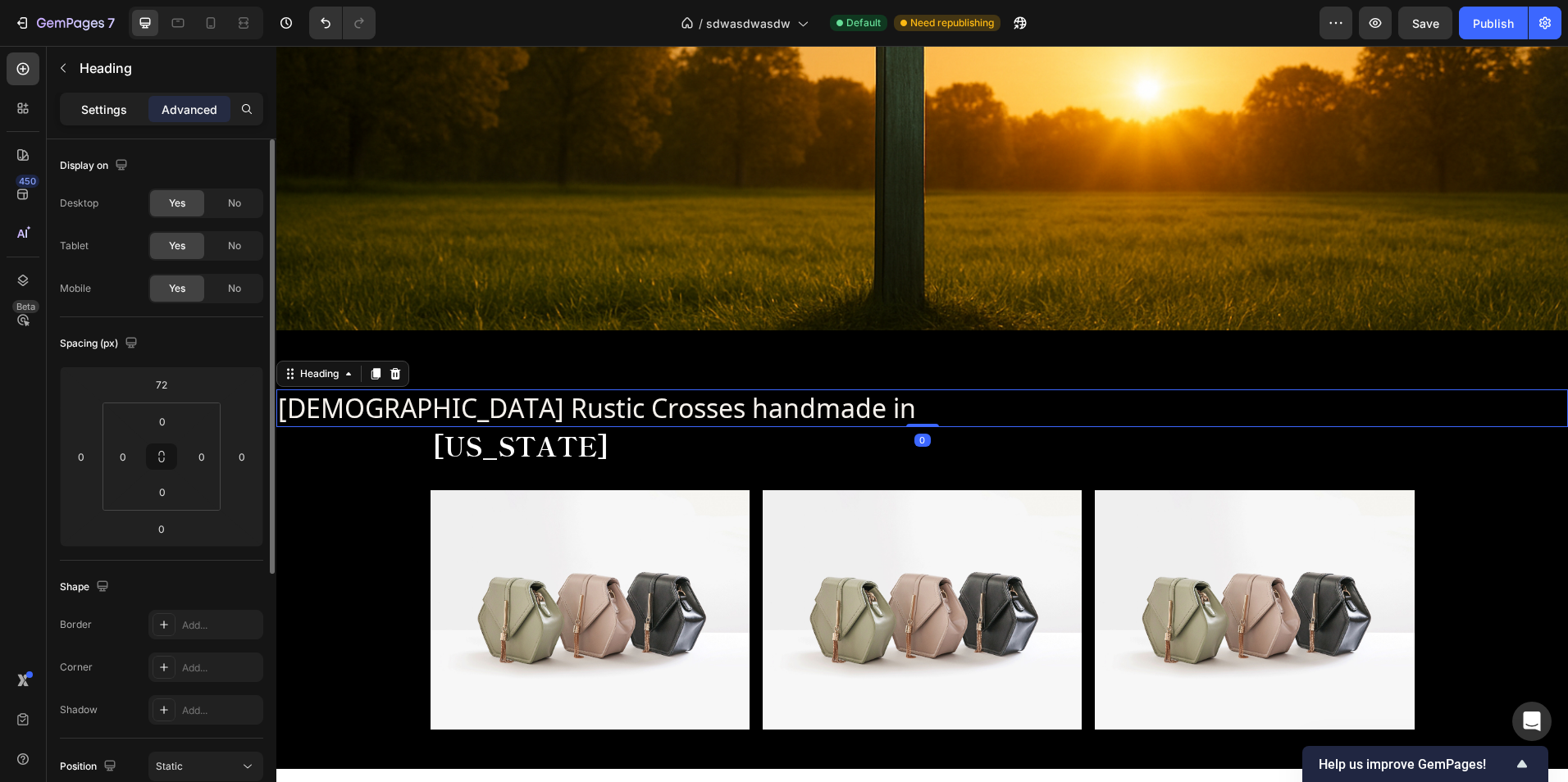
click at [127, 108] on div "Settings" at bounding box center [104, 108] width 82 height 26
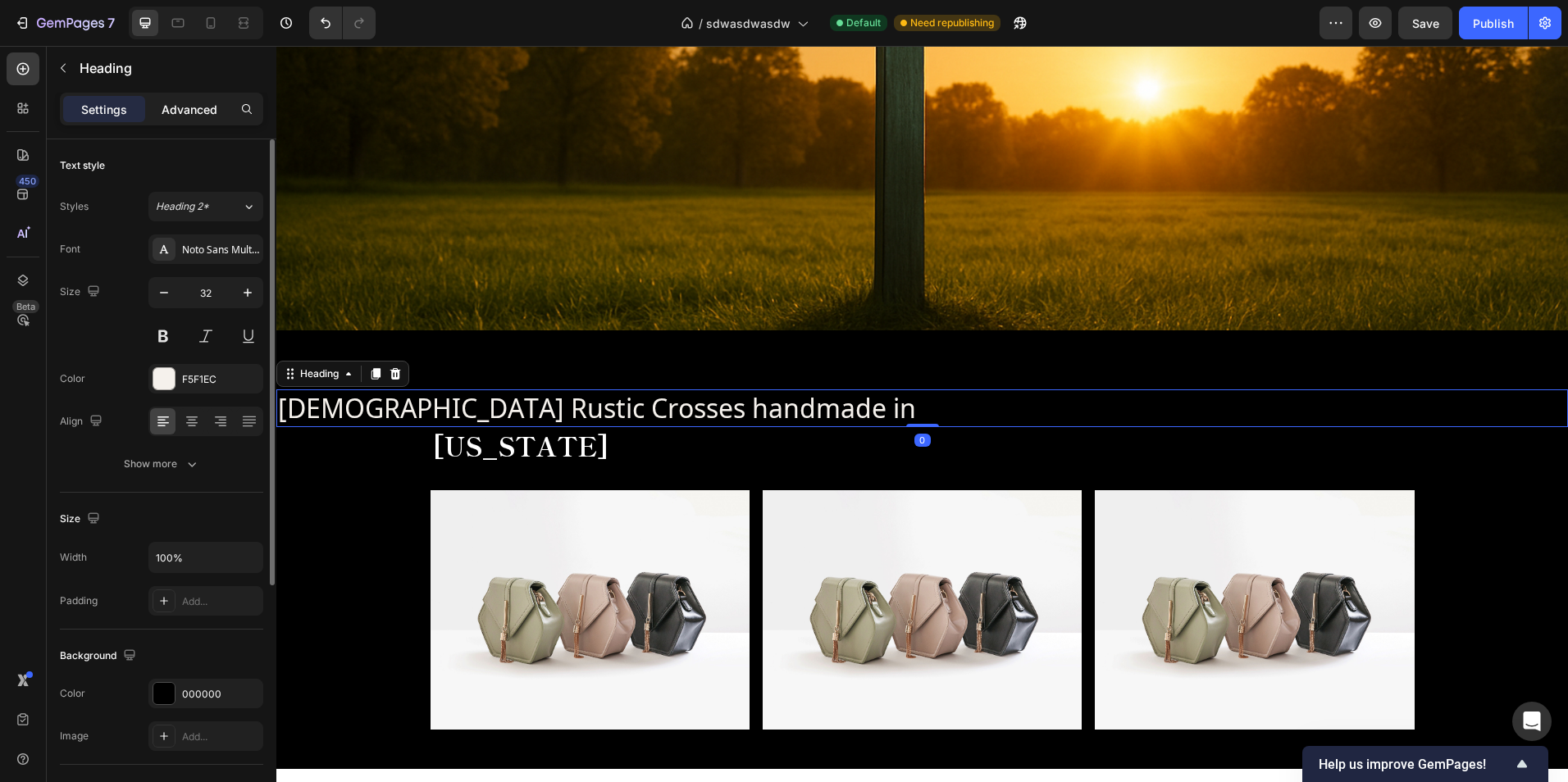
click at [167, 104] on p "Advanced" at bounding box center [189, 109] width 56 height 17
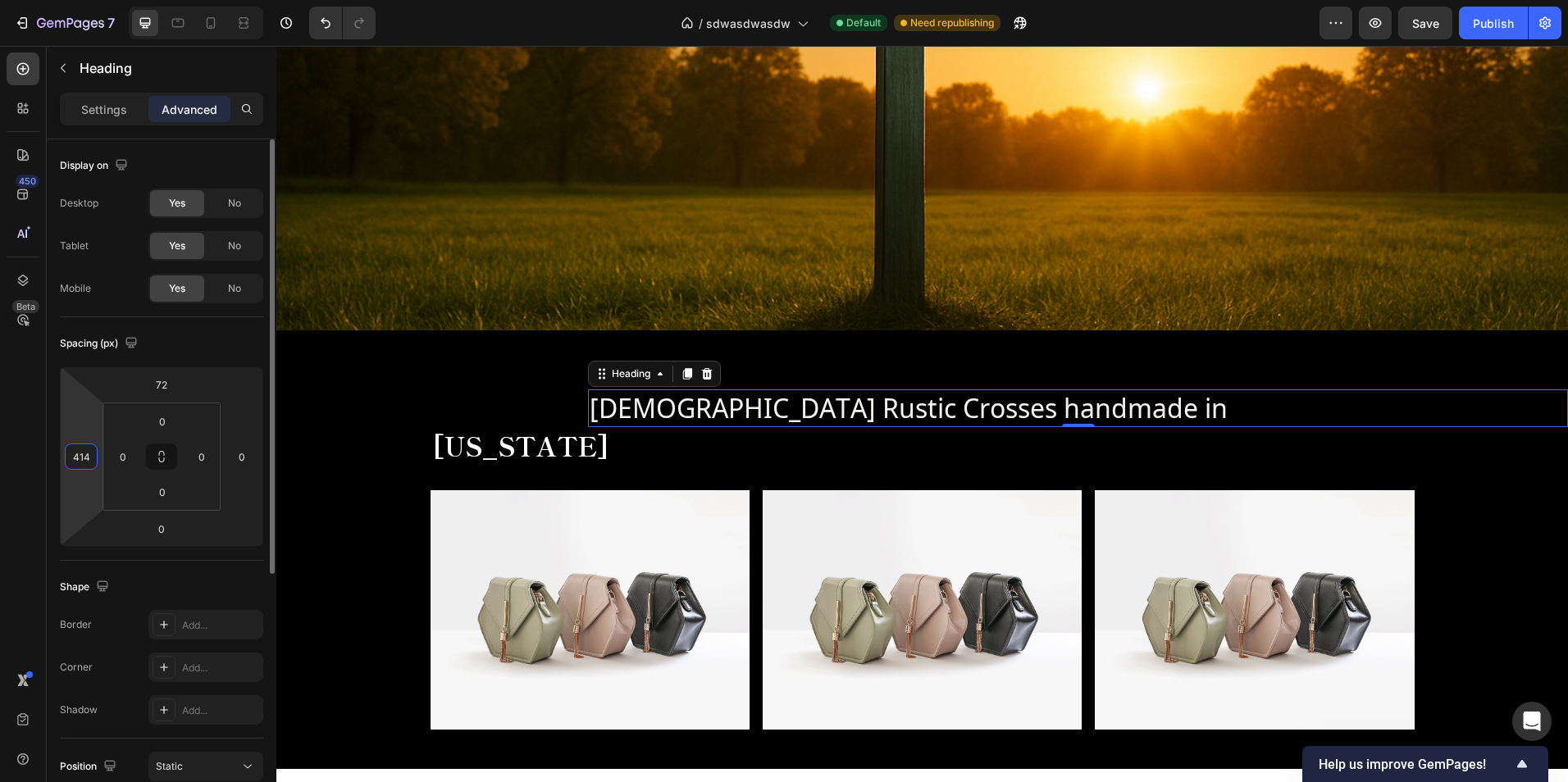
type input "416"
drag, startPoint x: 81, startPoint y: 501, endPoint x: 111, endPoint y: 336, distance: 167.7
click at [111, 0] on html "7 Version history / sdwasdwasdw Default Need republishing Preview Save Publish …" at bounding box center [784, 0] width 1568 height 0
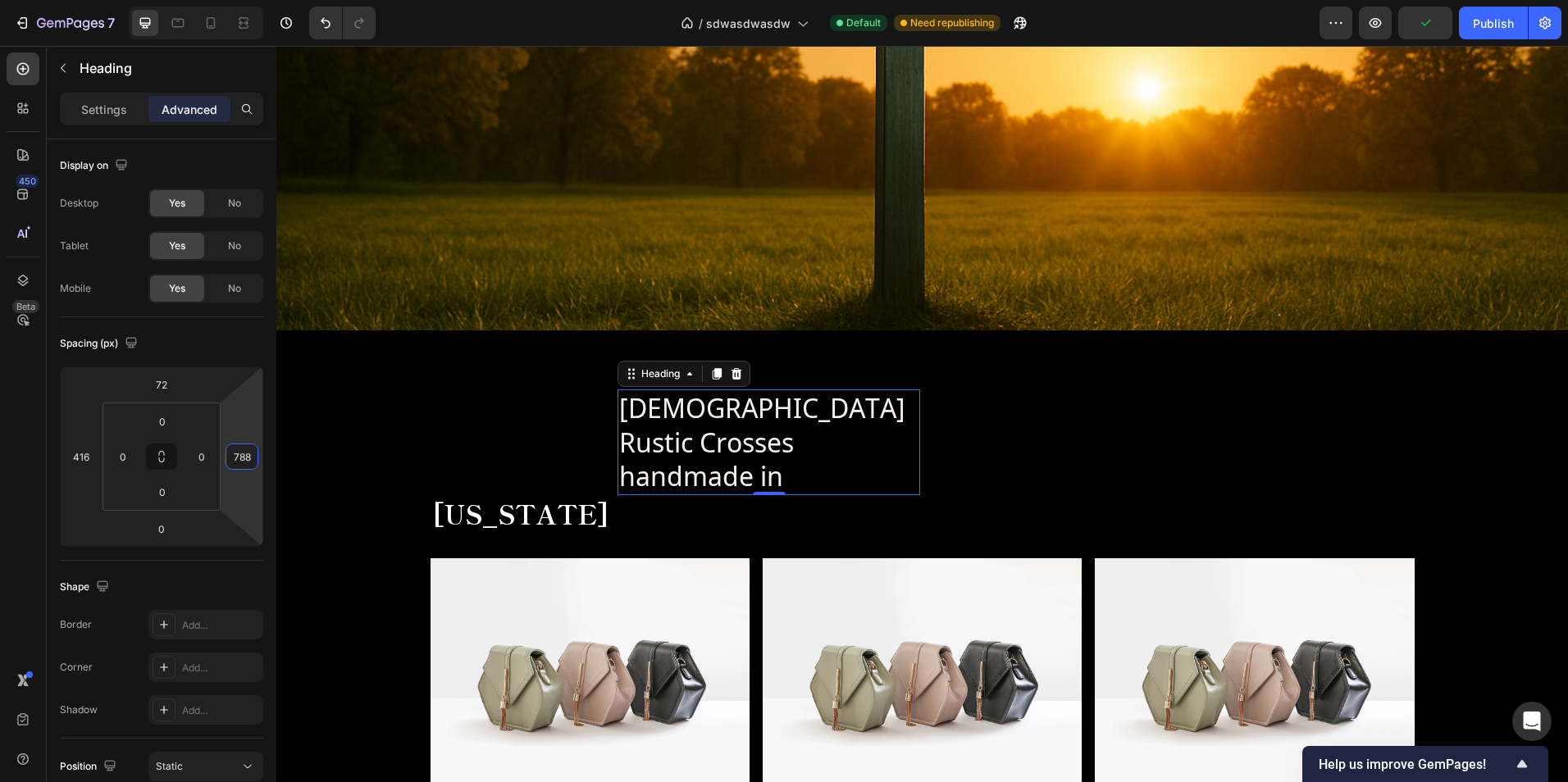
type input "786"
drag, startPoint x: 255, startPoint y: 491, endPoint x: 260, endPoint y: 169, distance: 322.0
click at [260, 0] on html "7 Version history / sdwasdwasdw Default Need republishing Preview Publish 450 B…" at bounding box center [784, 0] width 1568 height 0
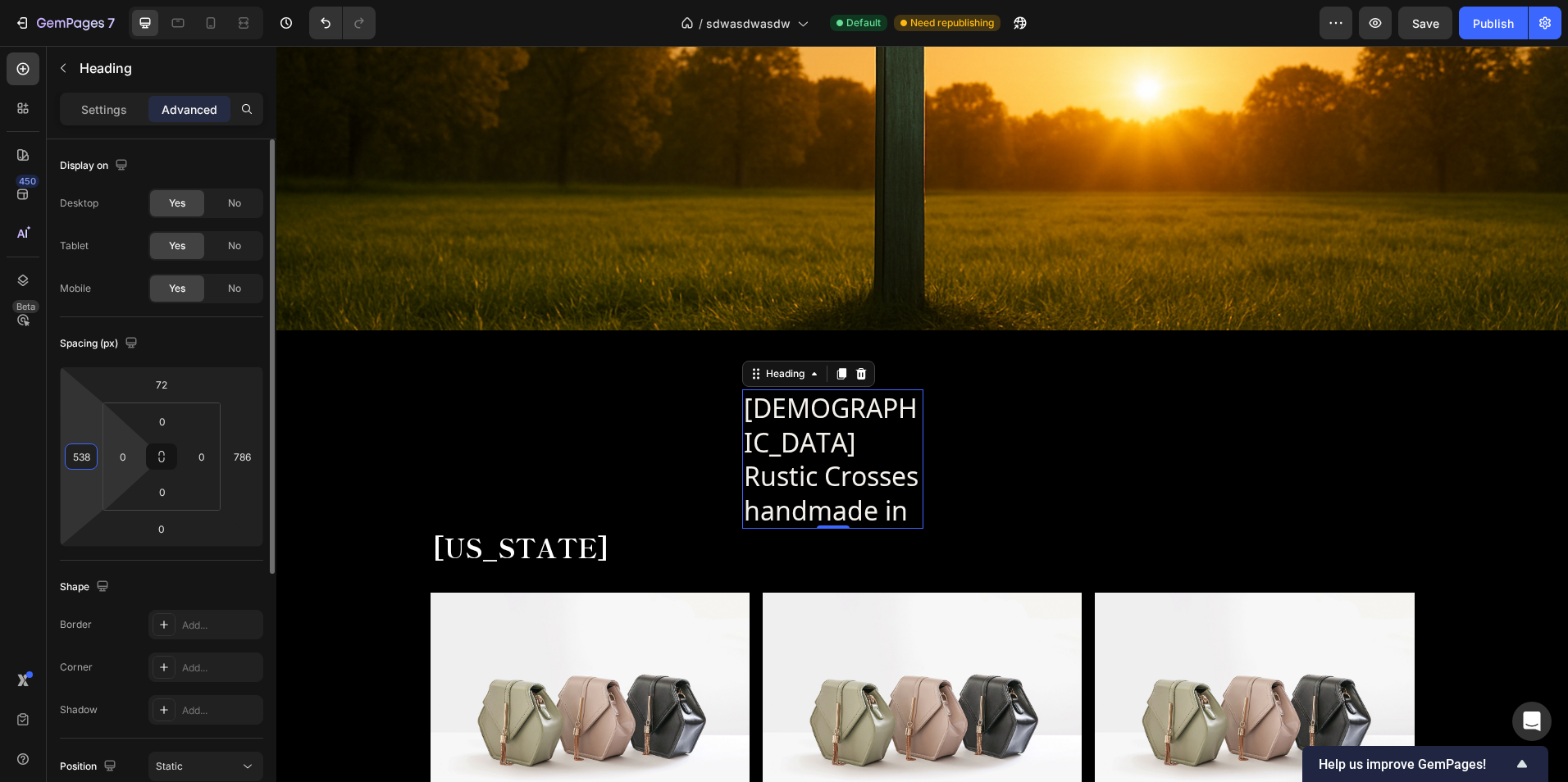
type input "536"
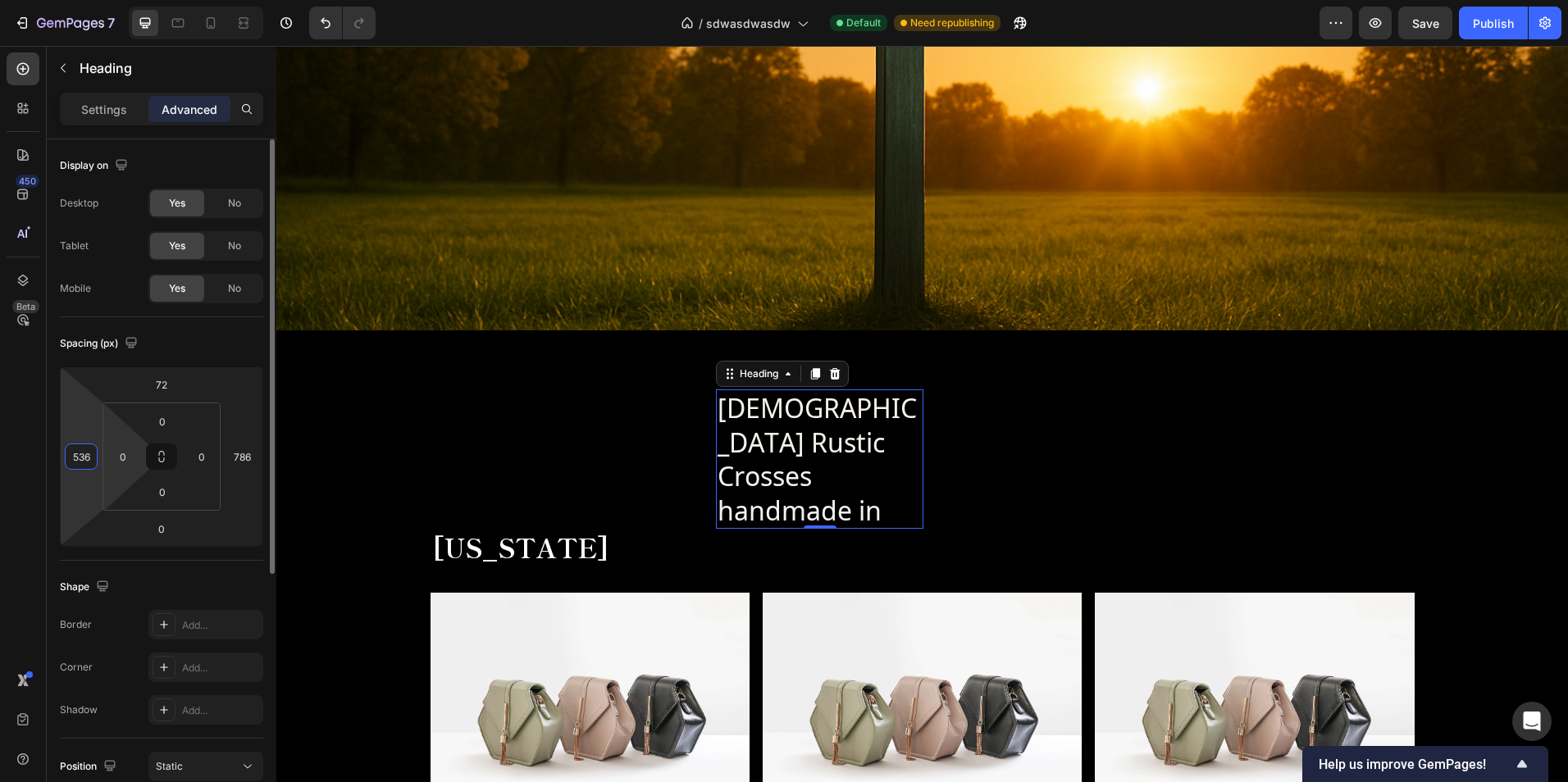
drag, startPoint x: 84, startPoint y: 487, endPoint x: 106, endPoint y: 443, distance: 49.2
click at [102, 0] on html "7 Version history / sdwasdwasdw Default Need republishing Preview Save Publish …" at bounding box center [784, 0] width 1568 height 0
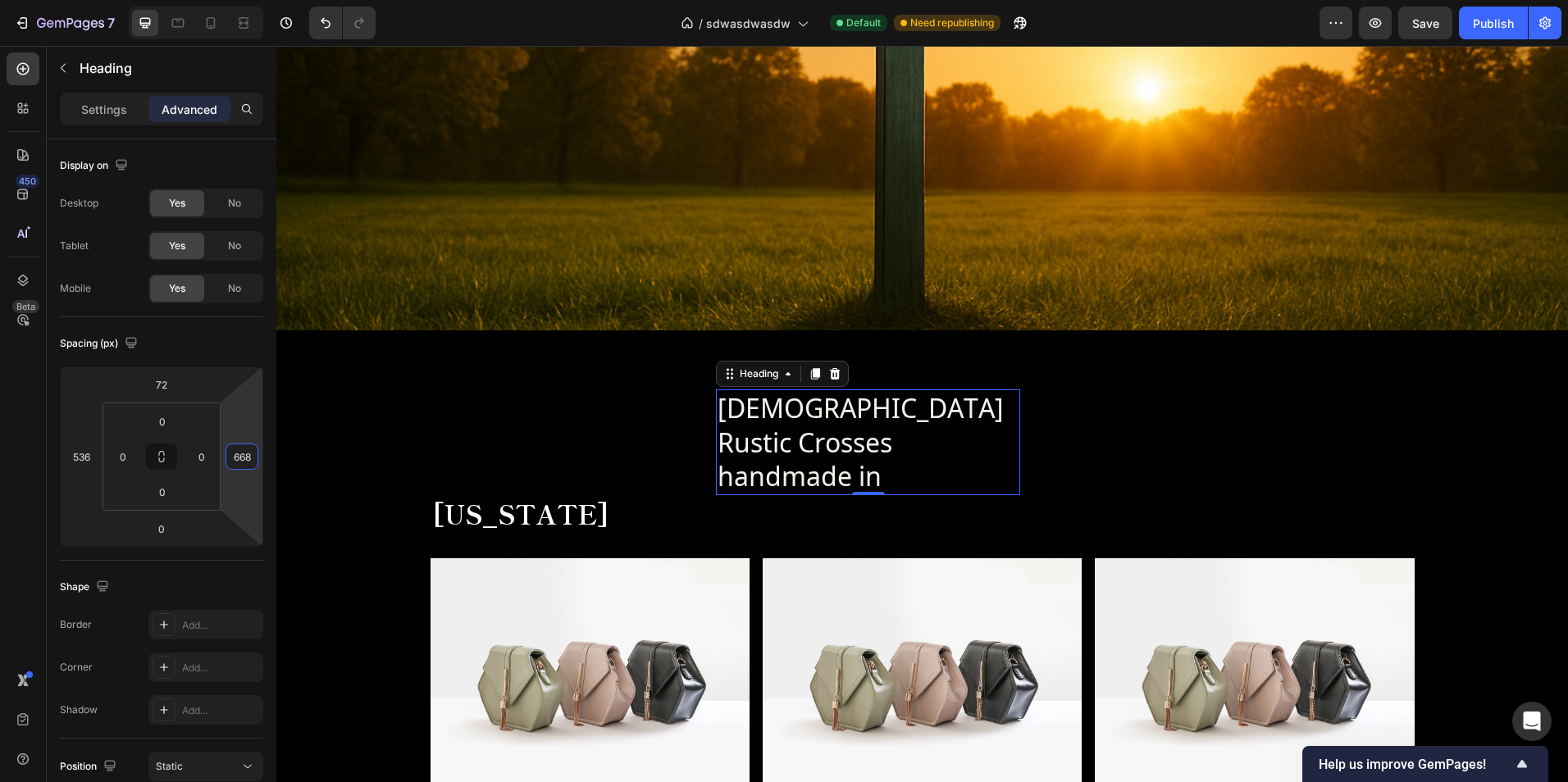
drag, startPoint x: 240, startPoint y: 495, endPoint x: 262, endPoint y: 544, distance: 53.7
click at [262, 0] on html "7 Version history / sdwasdwasdw Default Need republishing Preview Save Publish …" at bounding box center [784, 0] width 1568 height 0
click at [770, 437] on h2 "Christian Rustic Crosses handmade in" at bounding box center [868, 442] width 304 height 106
click at [721, 446] on p "Christian Rustic Crosses handmade in" at bounding box center [868, 443] width 301 height 103
type input "632"
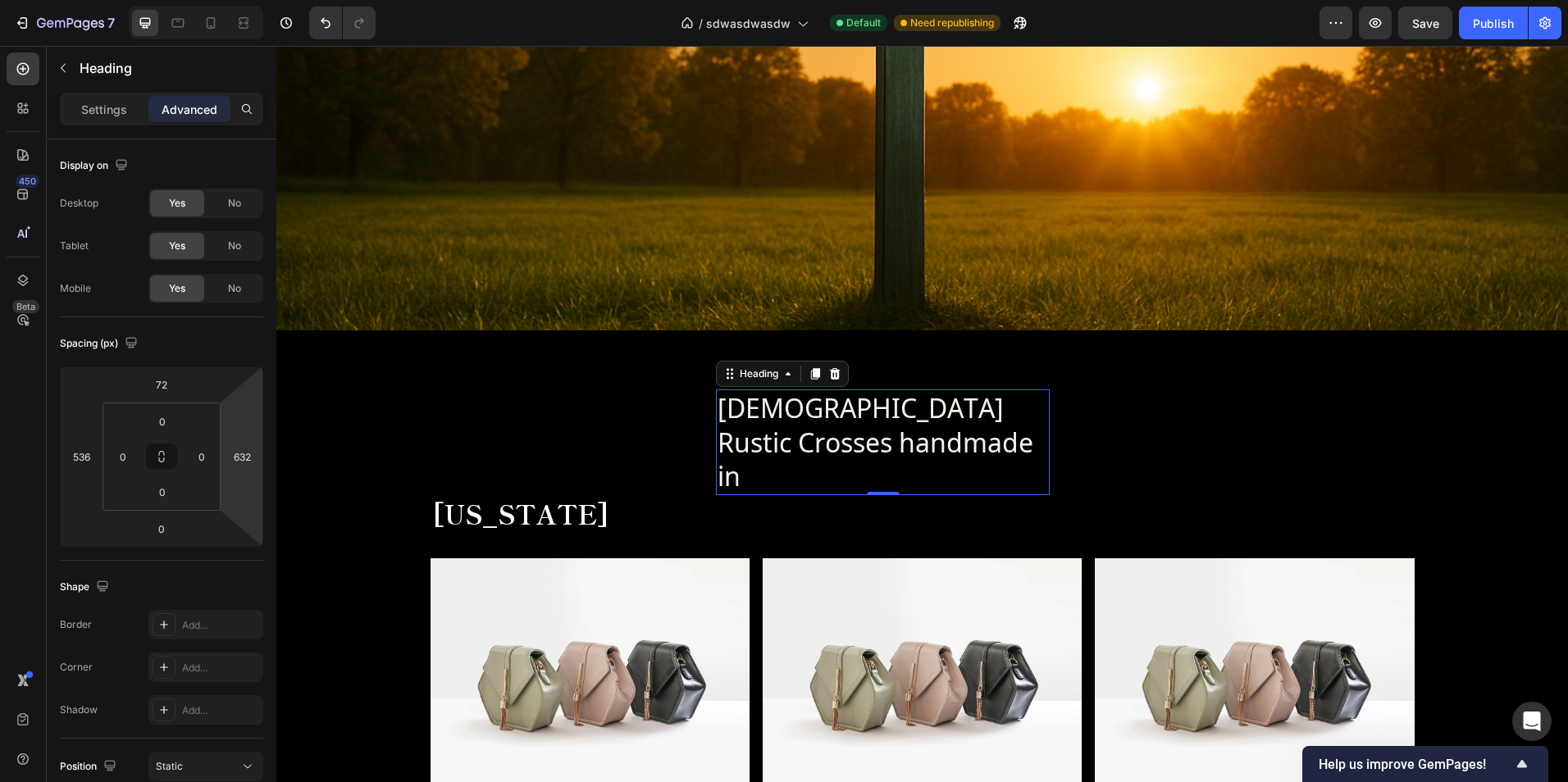
drag, startPoint x: 243, startPoint y: 493, endPoint x: 255, endPoint y: 509, distance: 20.0
click at [255, 0] on html "7 Version history / sdwasdwasdw Default Need republishing Preview Save Publish …" at bounding box center [784, 0] width 1568 height 0
click at [725, 441] on p "Christian Rustic Crosses handmade in" at bounding box center [882, 443] width 330 height 103
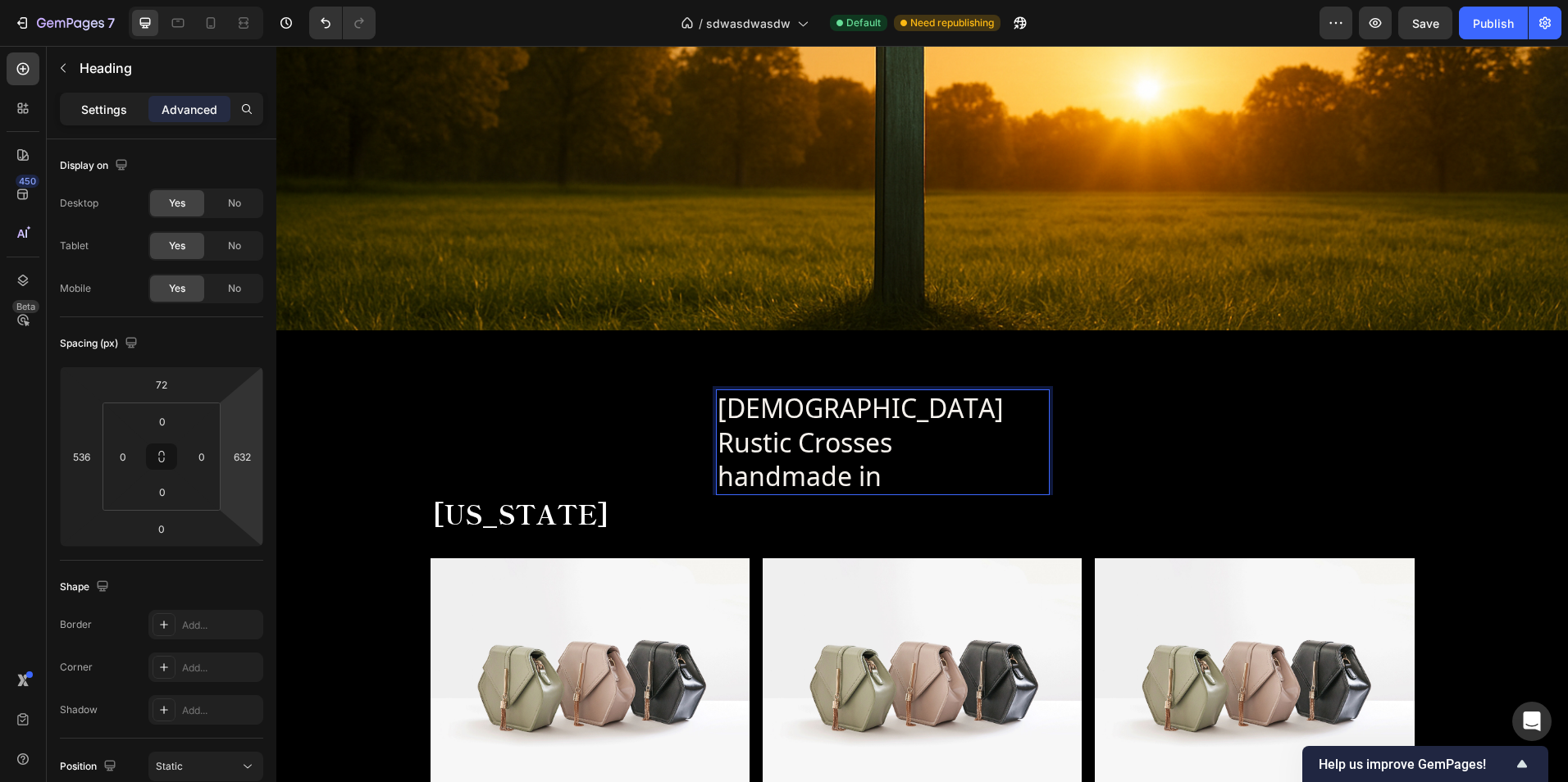
click at [131, 98] on div "Settings" at bounding box center [104, 108] width 82 height 26
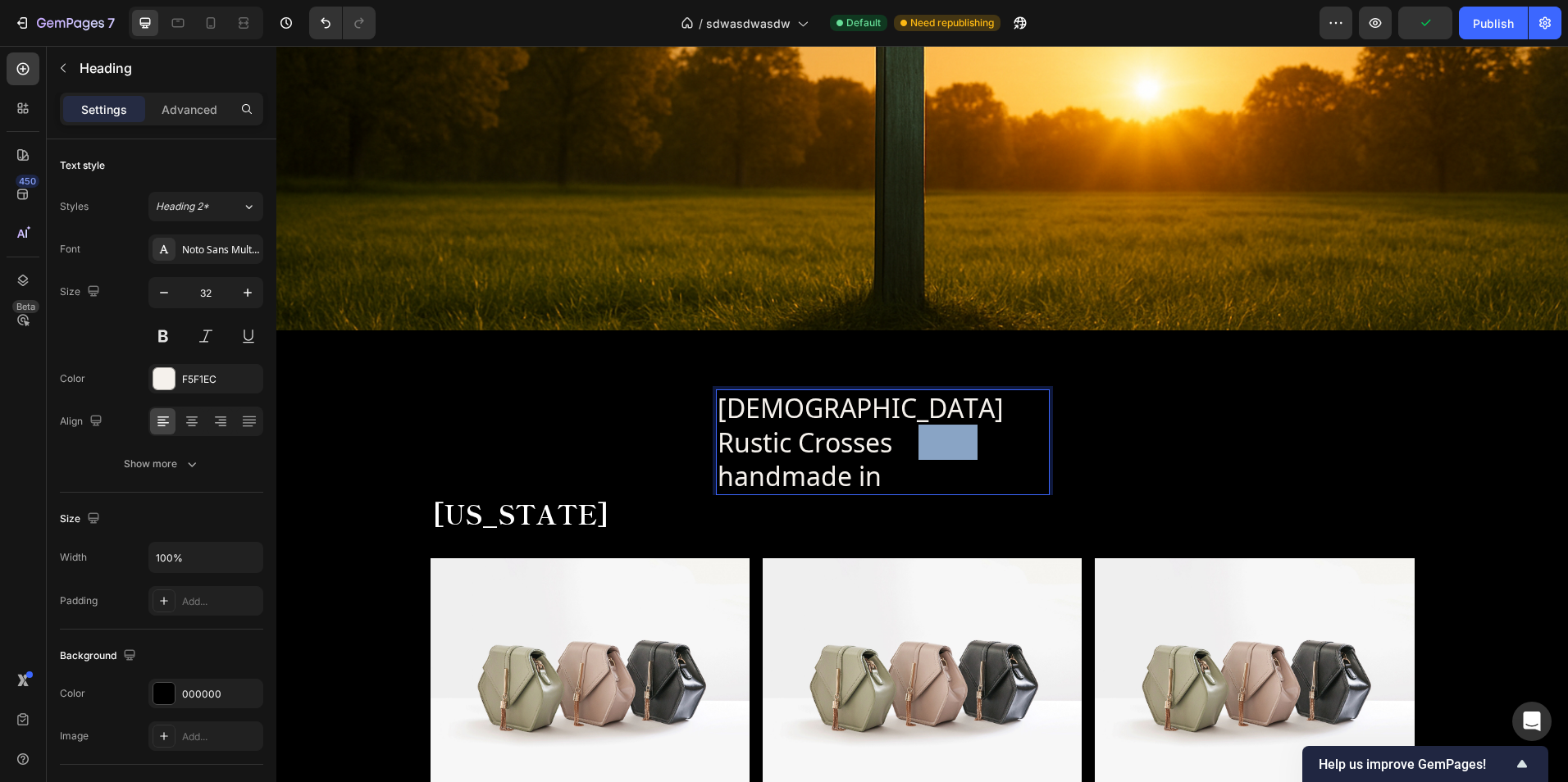
click at [788, 448] on p "Christian Rustic Crosses handmade in" at bounding box center [882, 443] width 330 height 103
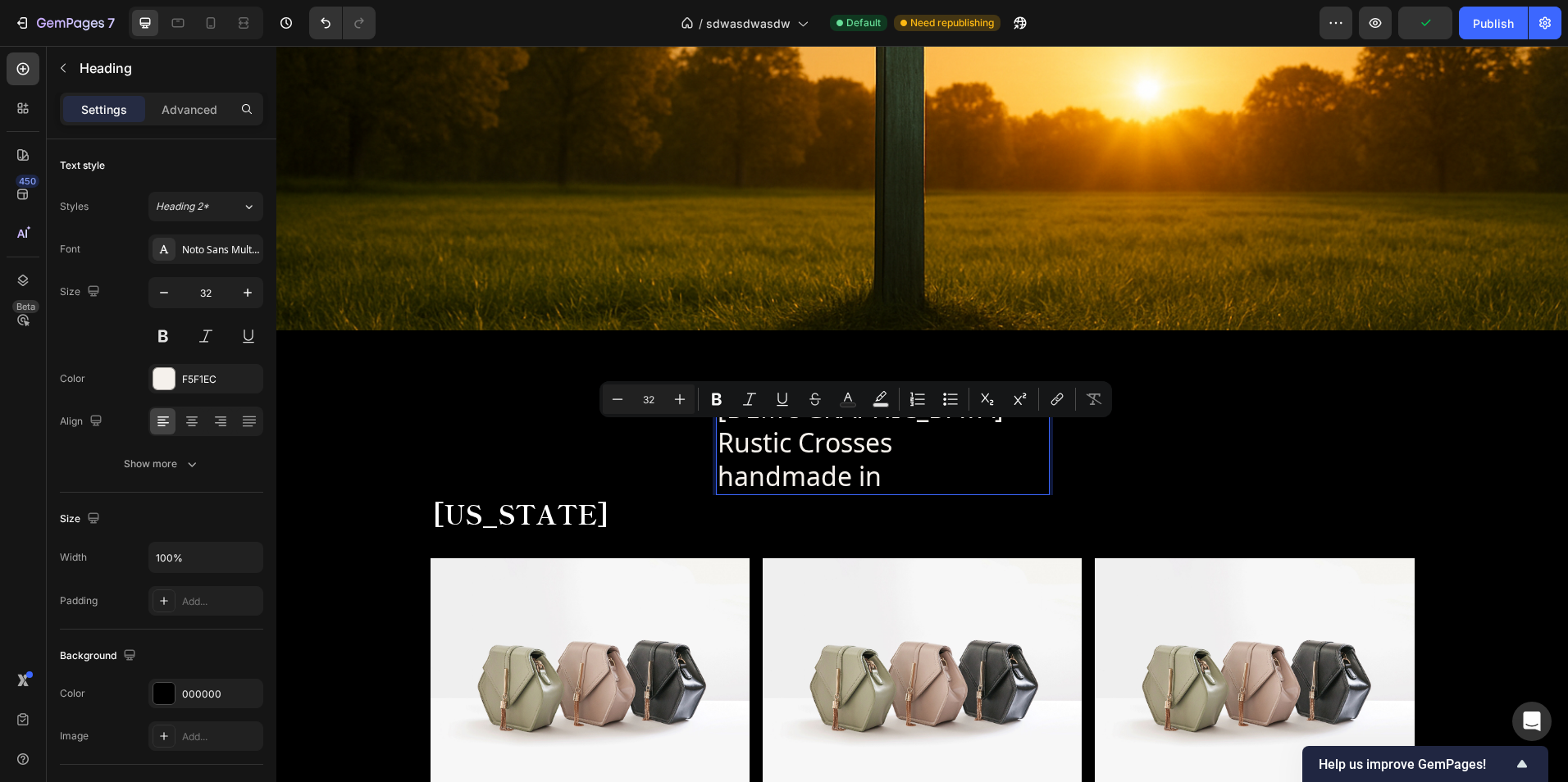
click at [781, 446] on p "Christian Rustic Crosses handmade in" at bounding box center [882, 443] width 330 height 103
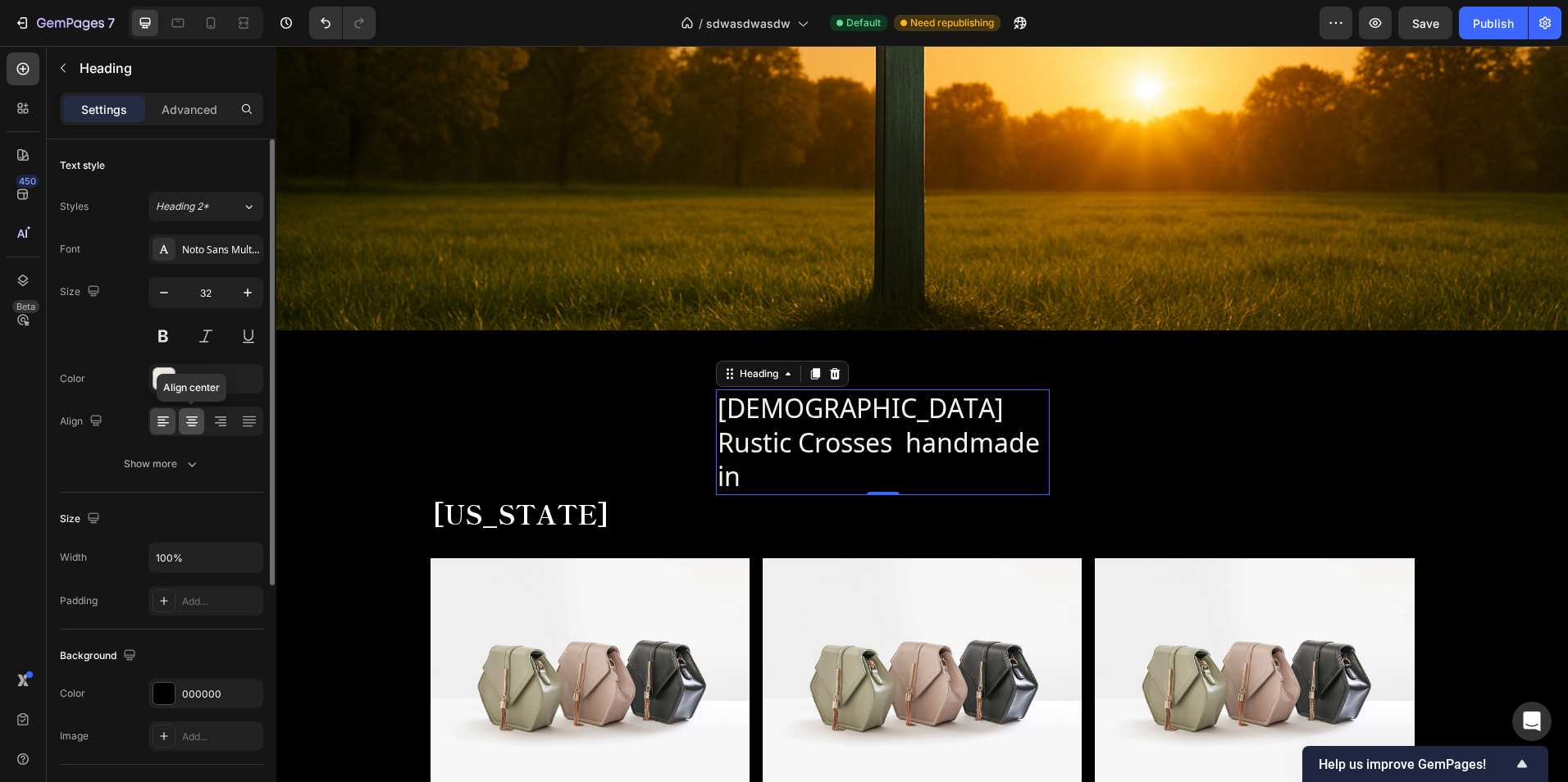
click at [192, 421] on icon at bounding box center [192, 421] width 16 height 16
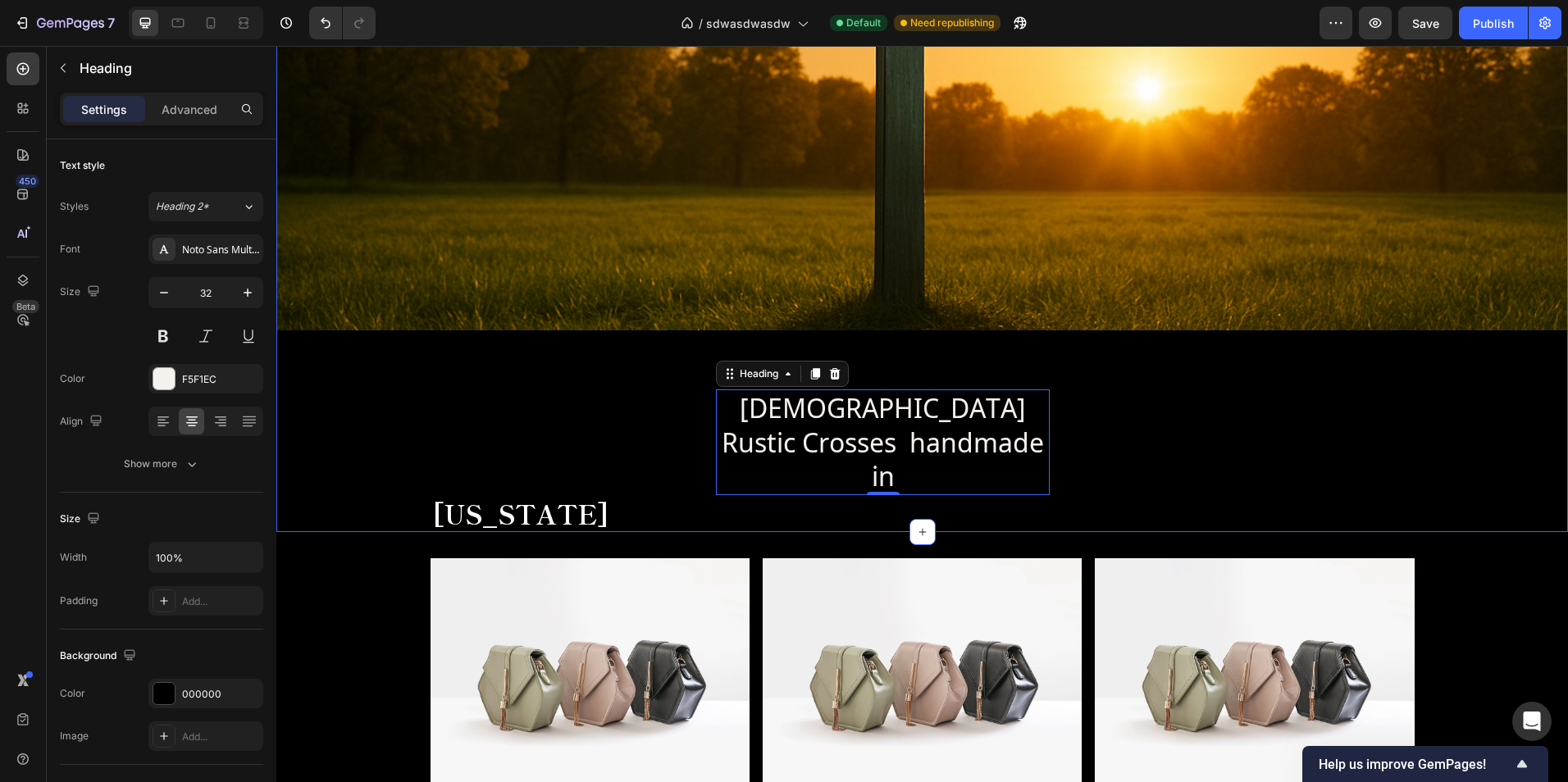
click at [1125, 379] on div "LuxeLoveLife Text Block Grace At Every Corner Text Block Hero Banner Christian …" at bounding box center [922, 83] width 1292 height 898
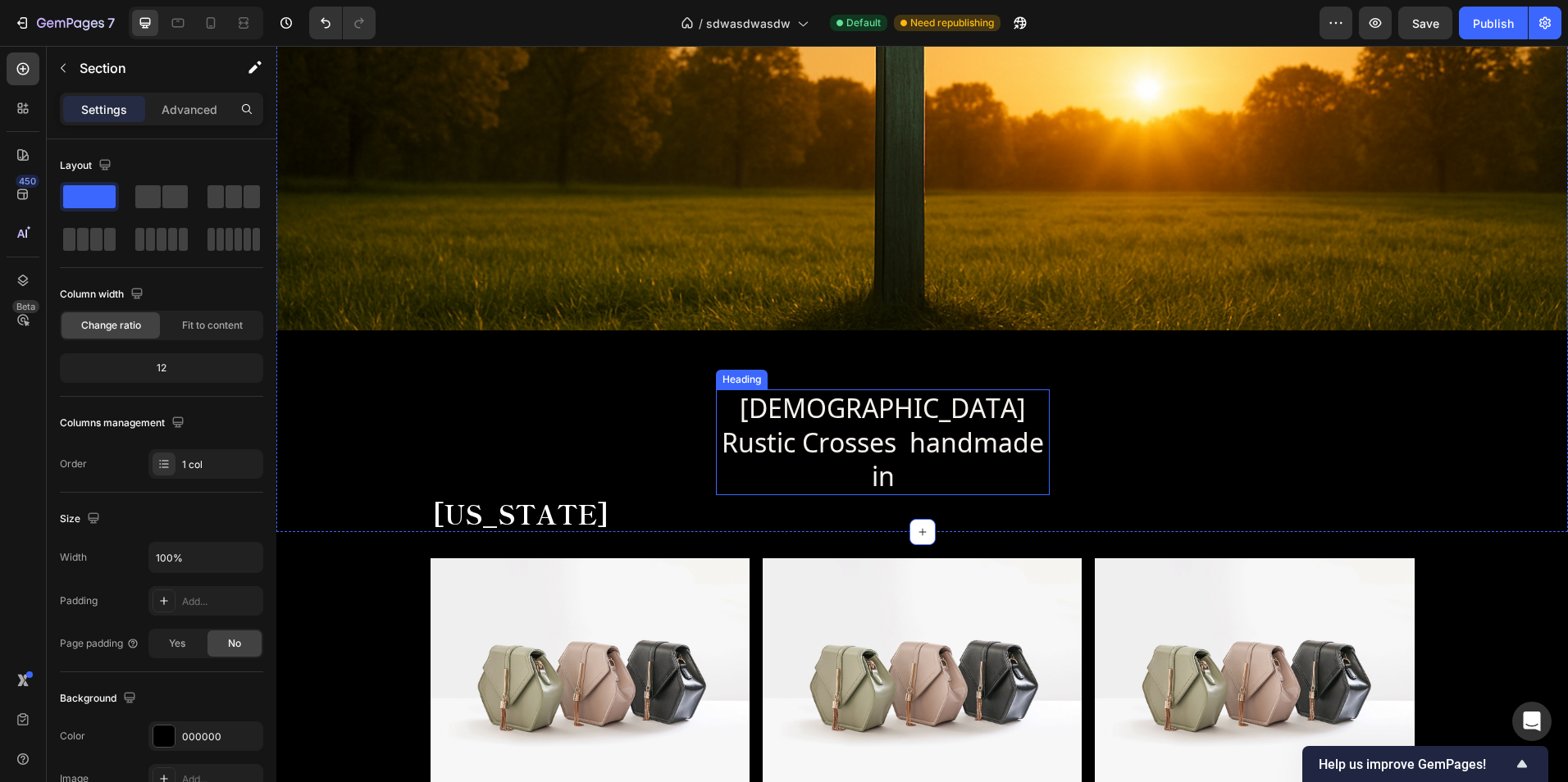
click at [964, 419] on p "[DEMOGRAPHIC_DATA] Rustic Crosses handmade in" at bounding box center [882, 443] width 330 height 103
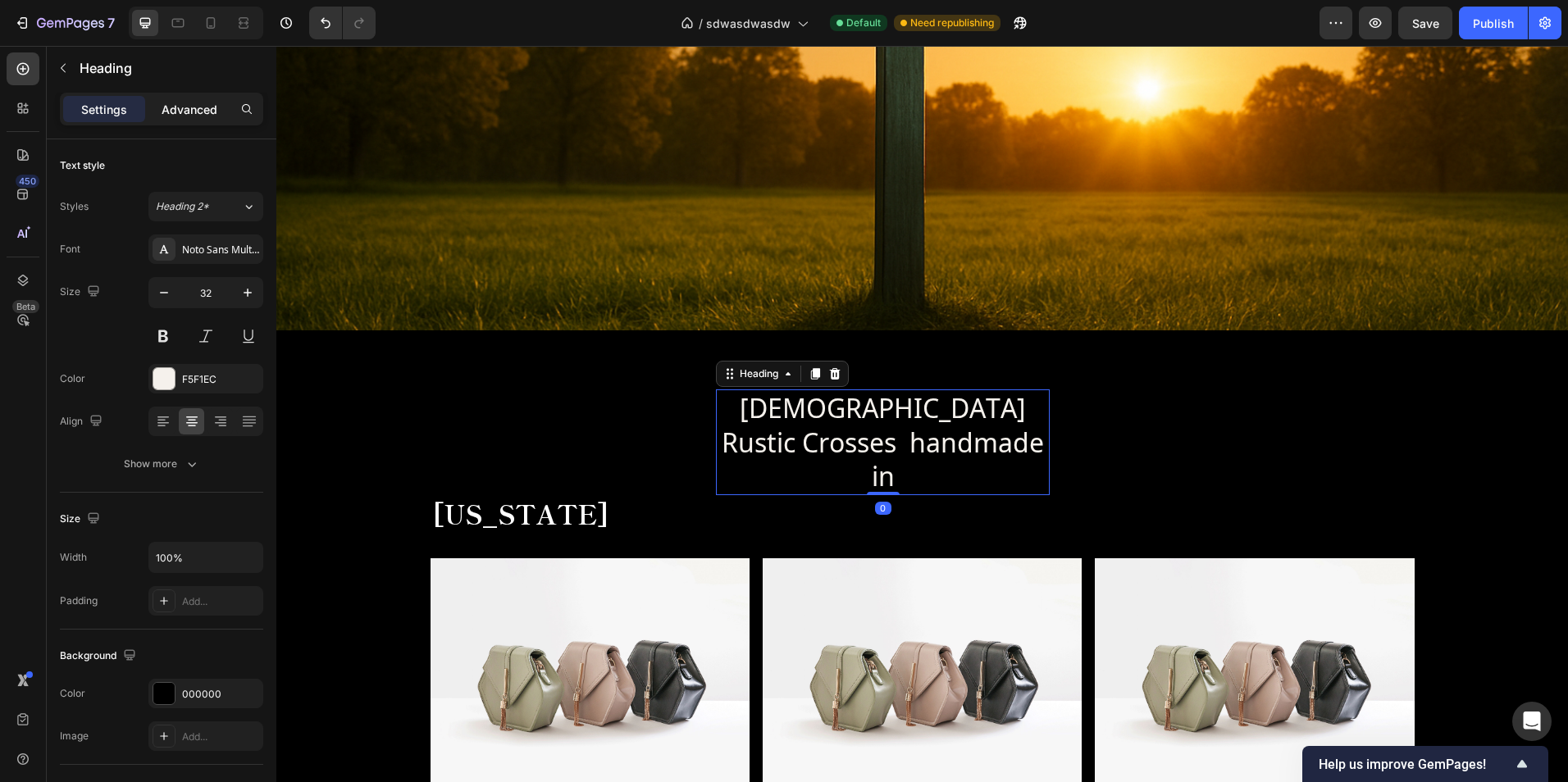
click at [225, 109] on div "Advanced" at bounding box center [189, 108] width 82 height 26
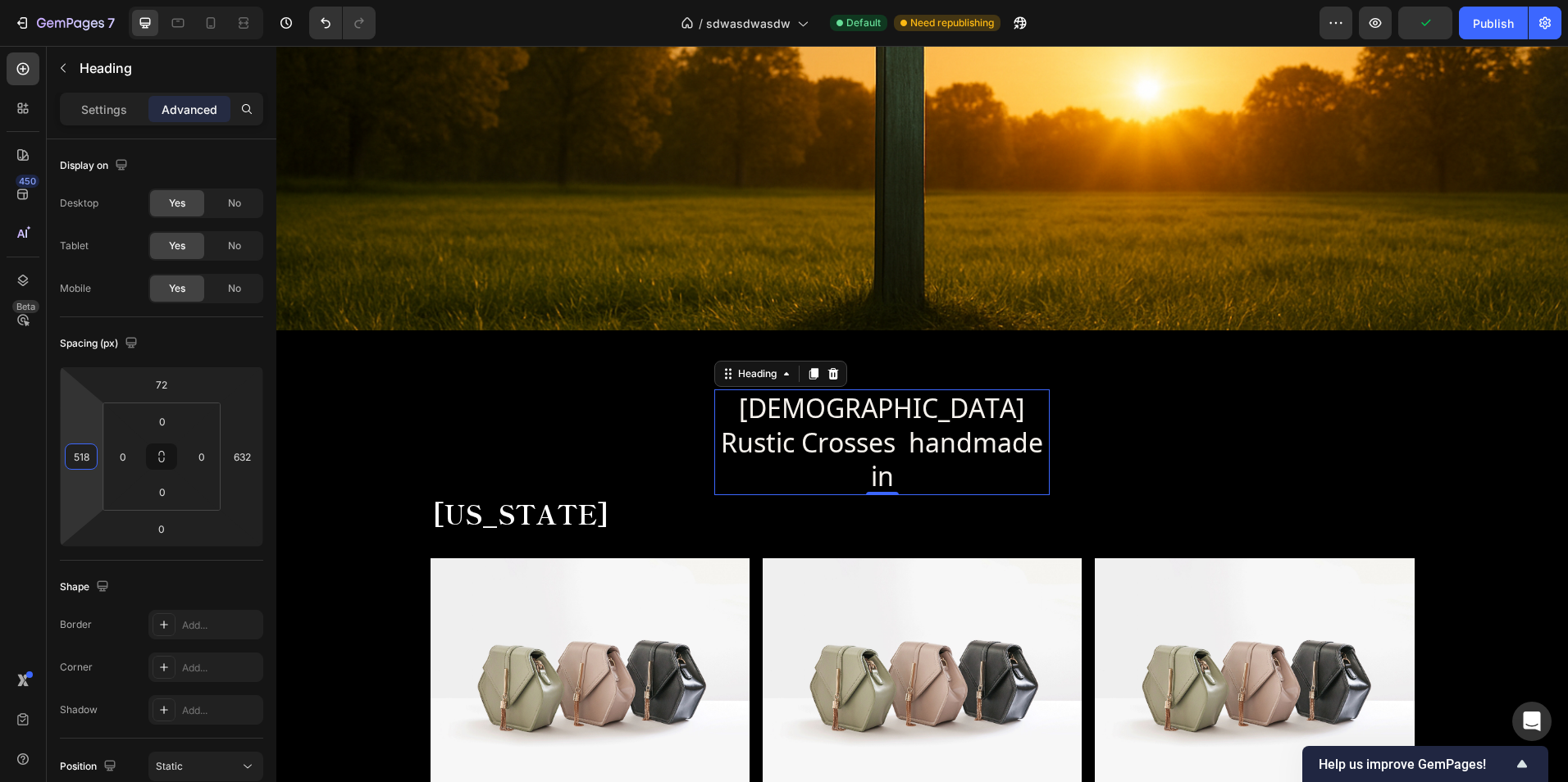
type input "516"
drag, startPoint x: 87, startPoint y: 502, endPoint x: 93, endPoint y: 511, distance: 10.8
click at [93, 0] on html "7 Version history / sdwasdwasdw Default Need republishing Preview Save Publish …" at bounding box center [784, 0] width 1568 height 0
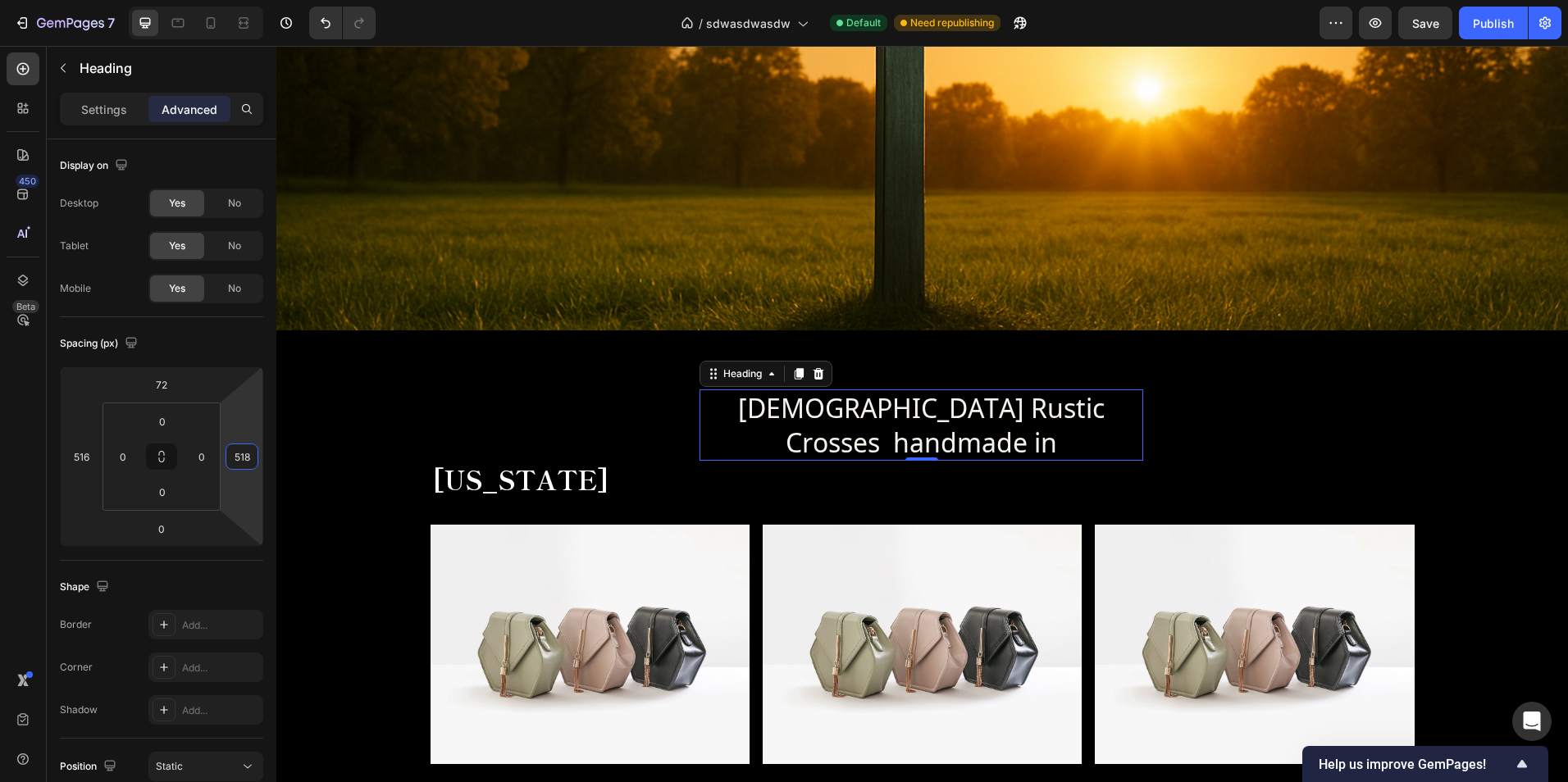
type input "516"
drag, startPoint x: 235, startPoint y: 494, endPoint x: 250, endPoint y: 542, distance: 50.3
click at [250, 0] on html "7 Version history / sdwasdwasdw Default Need republishing Preview Save Publish …" at bounding box center [784, 0] width 1568 height 0
click at [488, 461] on h2 "[US_STATE]" at bounding box center [922, 480] width 984 height 38
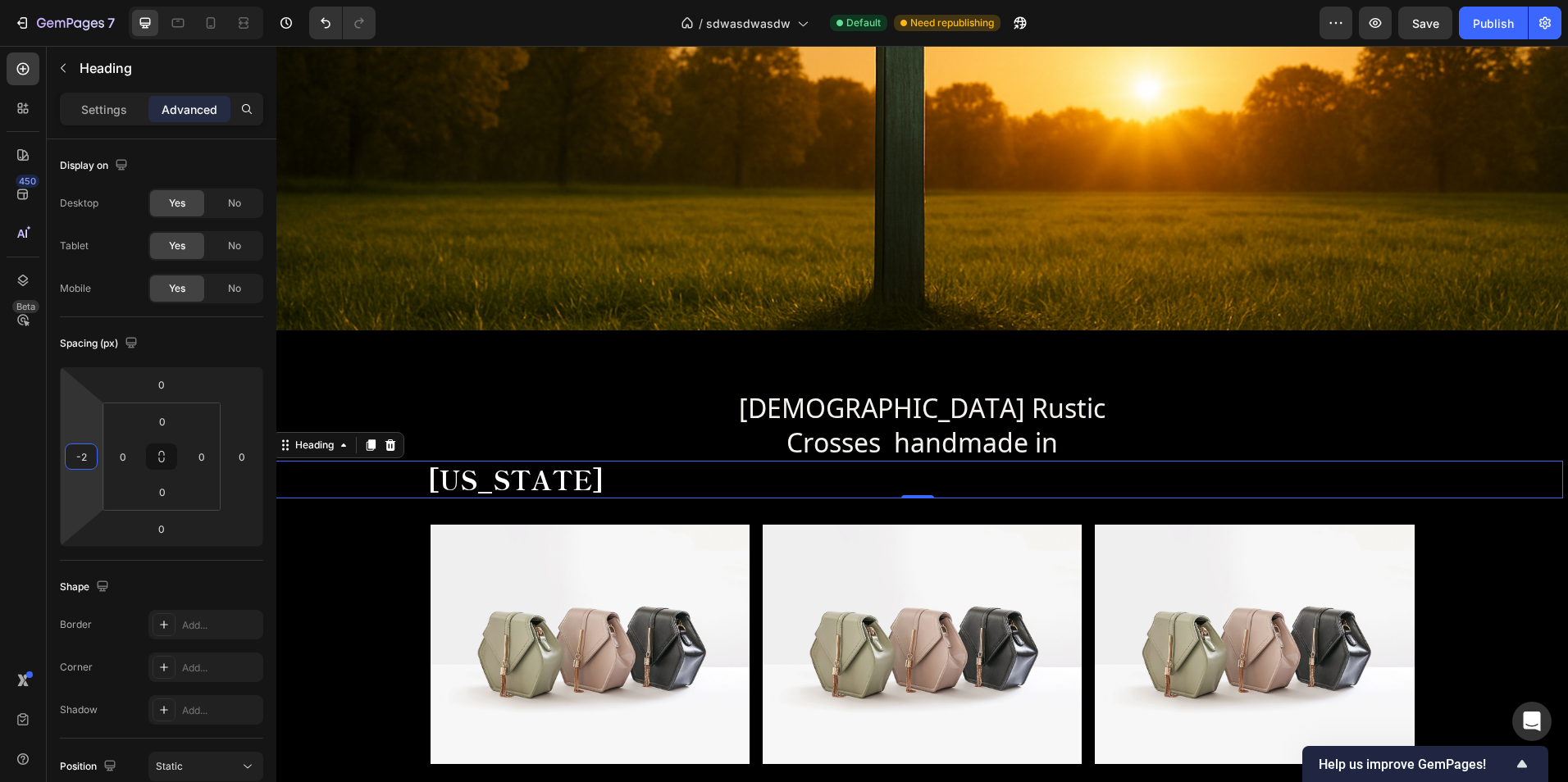
type input "0"
click at [89, 0] on html "7 Version history / sdwasdwasdw Default Need republishing Preview Save Publish …" at bounding box center [784, 0] width 1568 height 0
click at [113, 114] on p "Settings" at bounding box center [104, 109] width 46 height 17
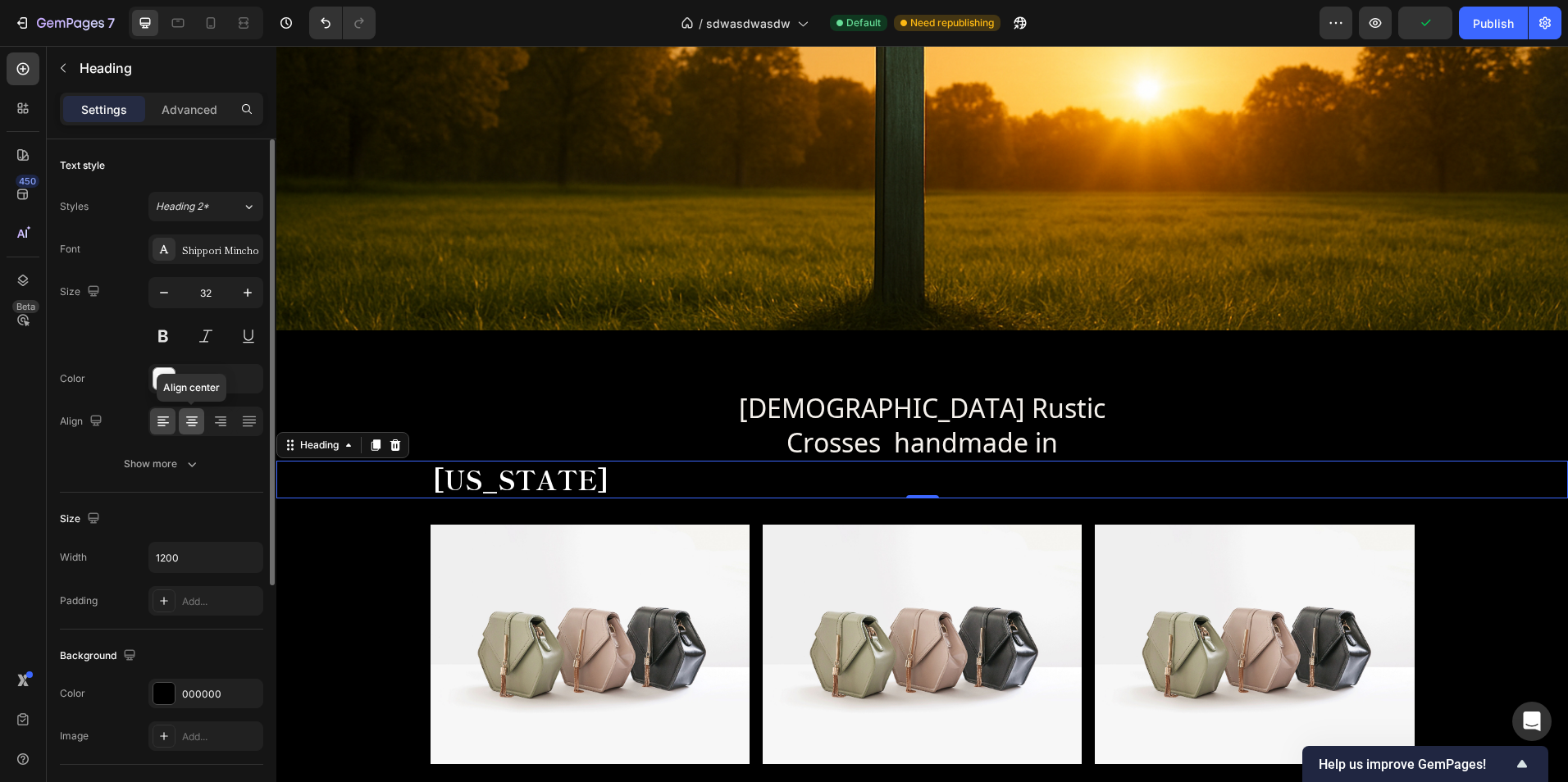
click at [200, 420] on div at bounding box center [191, 421] width 25 height 26
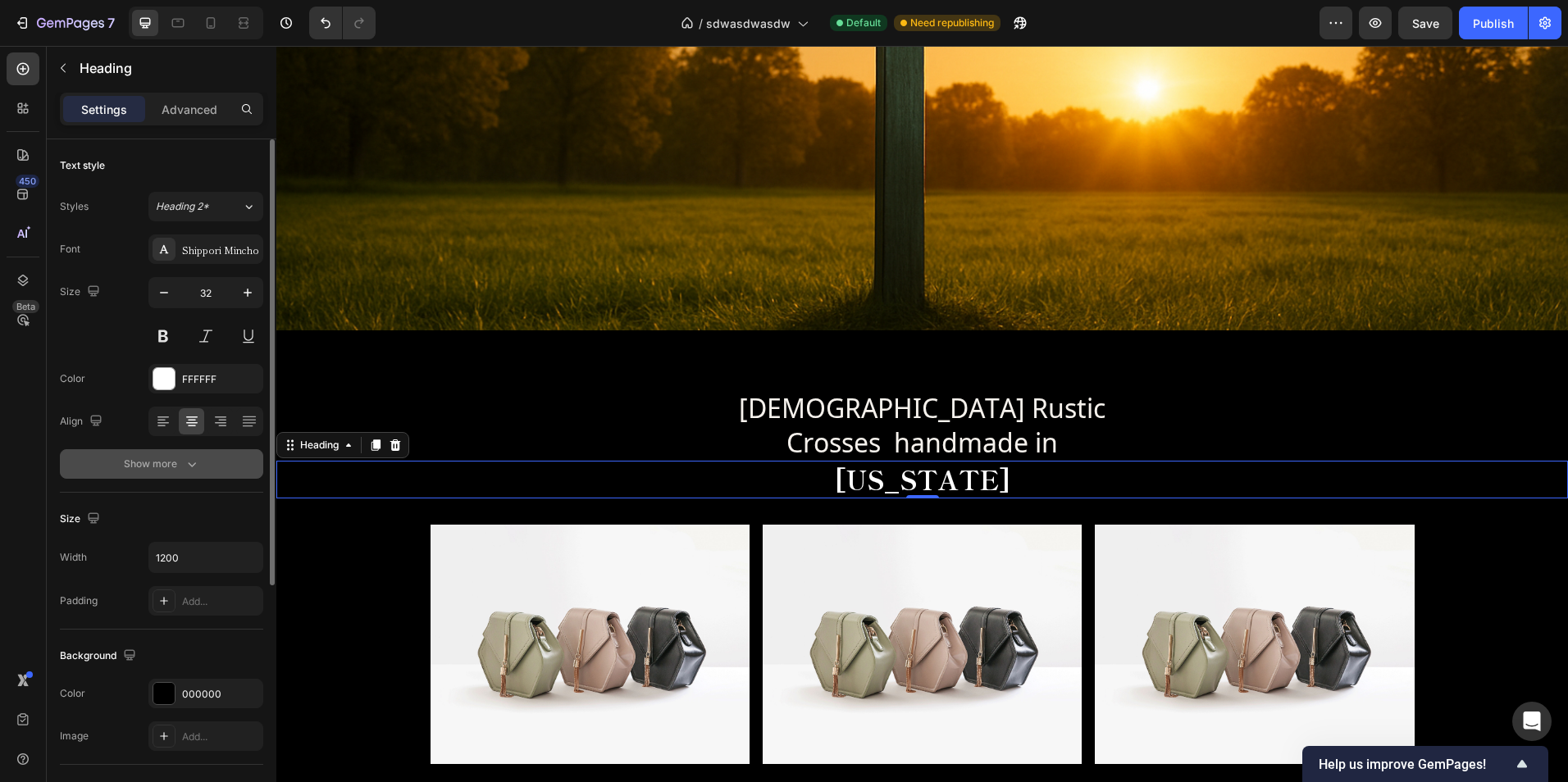
click at [182, 471] on div "Show more" at bounding box center [161, 464] width 77 height 16
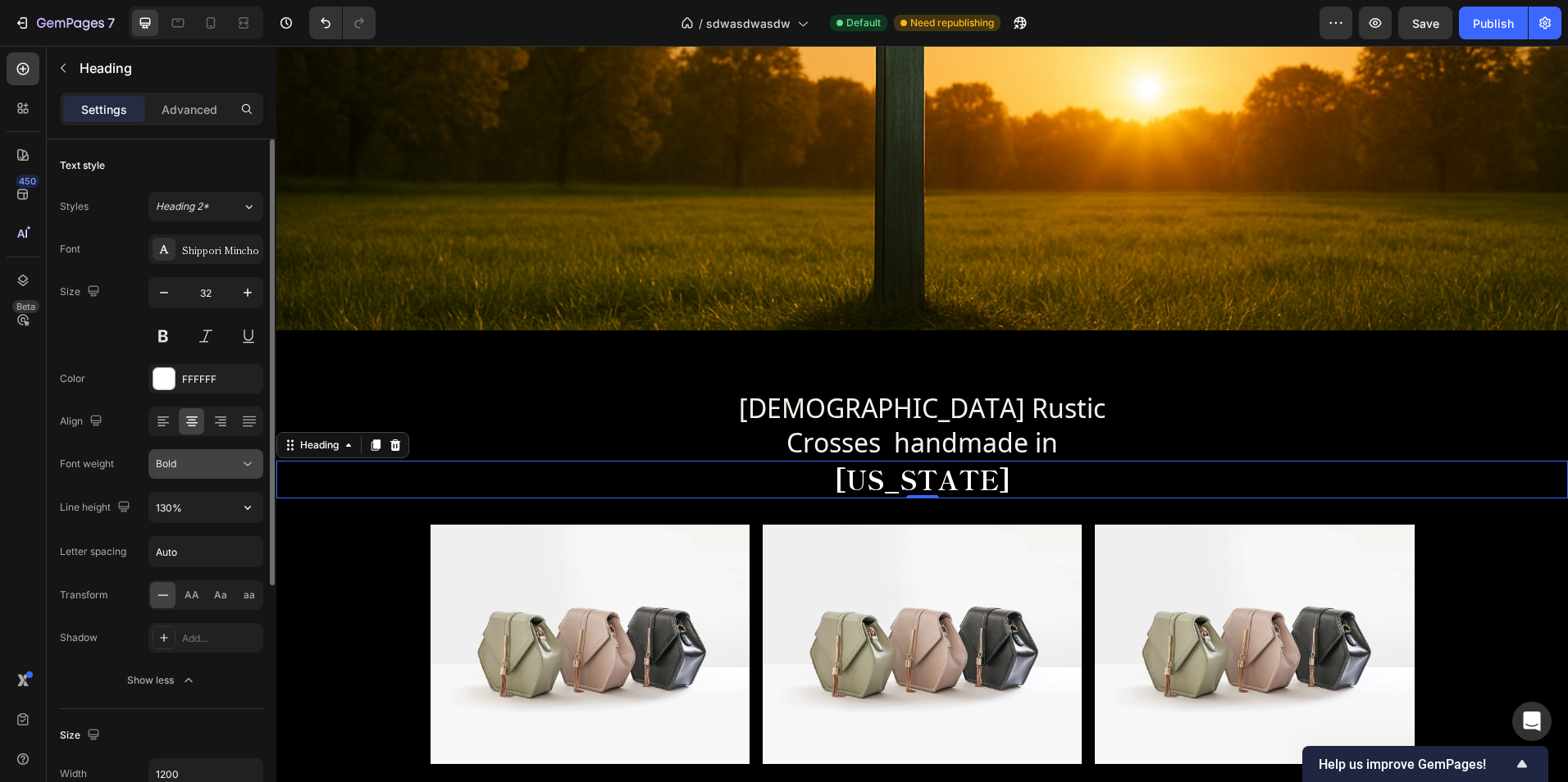
click at [199, 465] on div "Bold" at bounding box center [198, 464] width 84 height 14
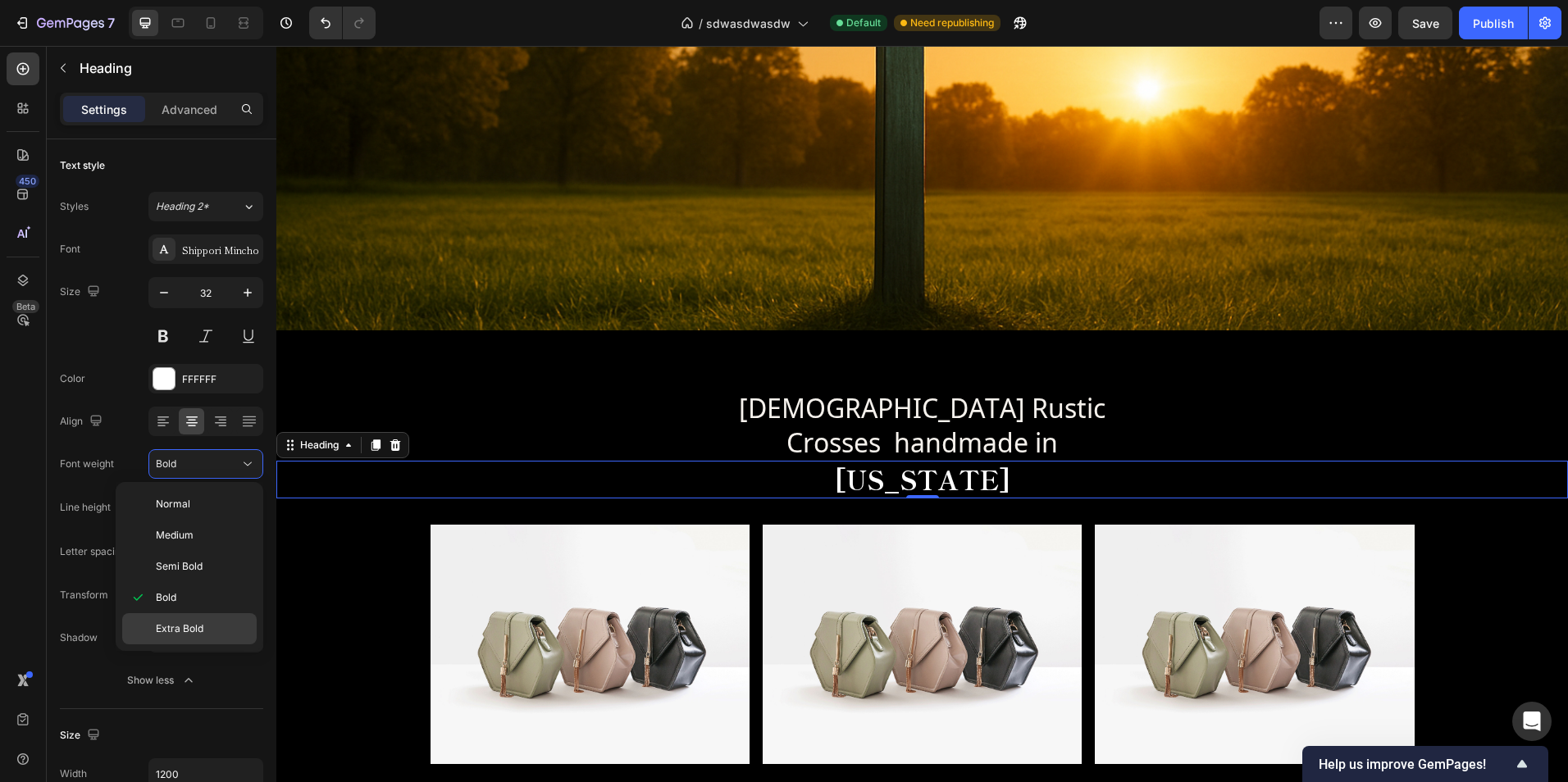
click at [200, 622] on span "Extra Bold" at bounding box center [180, 629] width 48 height 14
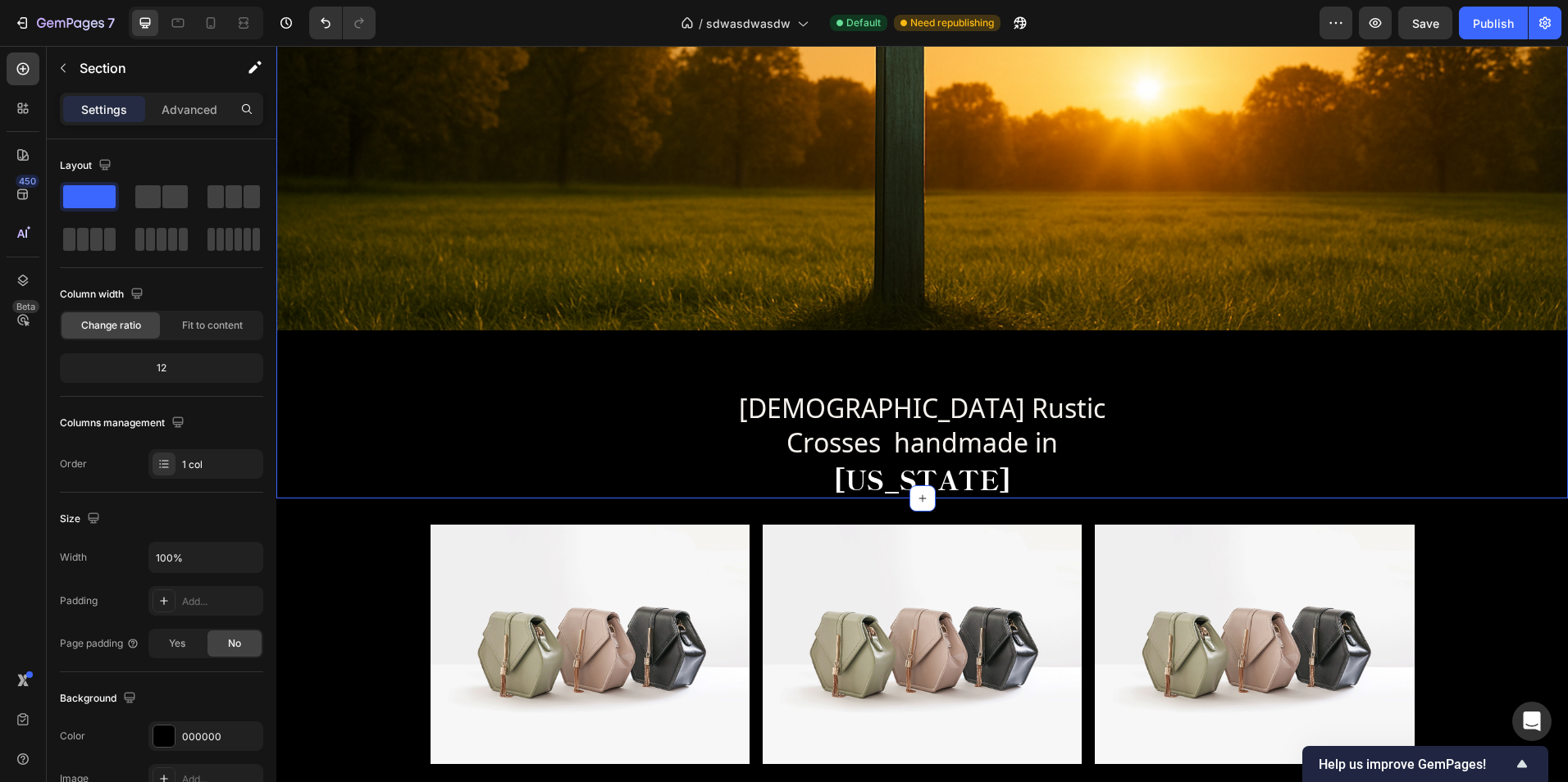
click at [1164, 372] on div "LuxeLoveLife Text Block Grace At Every Corner Text Block Hero Banner Christian …" at bounding box center [922, 66] width 1292 height 865
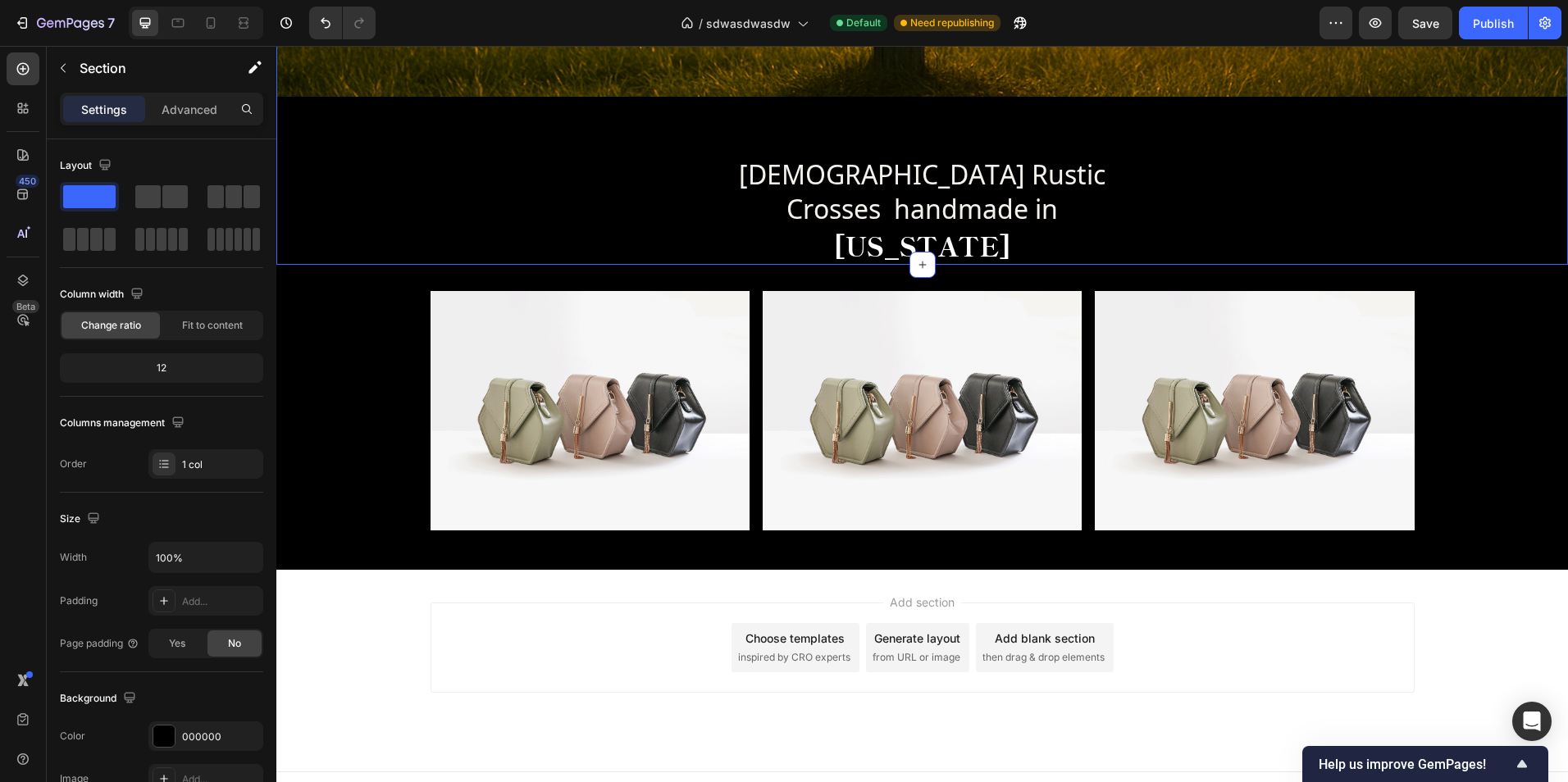
scroll to position [704, 0]
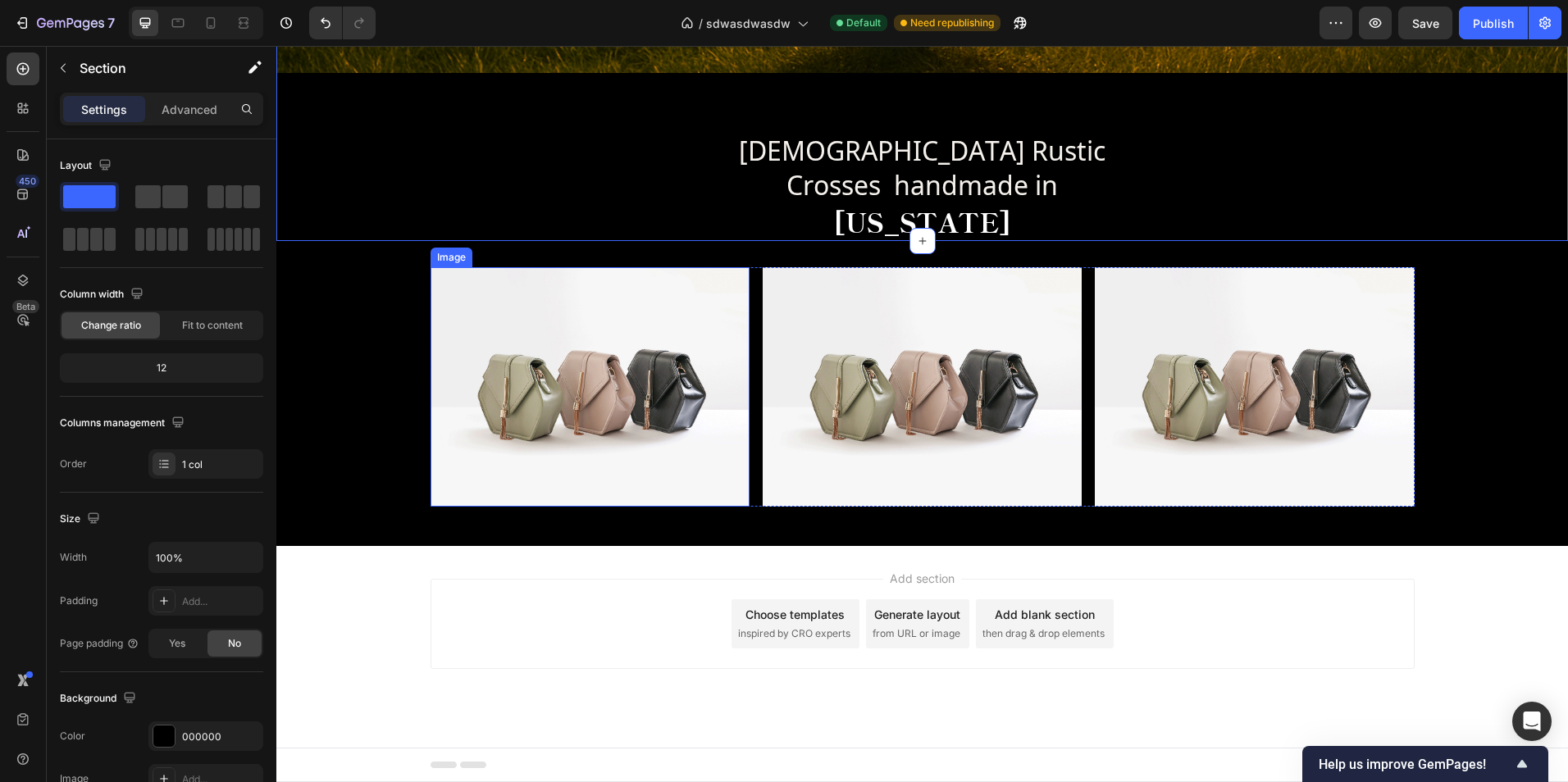
click at [653, 491] on img at bounding box center [590, 386] width 319 height 239
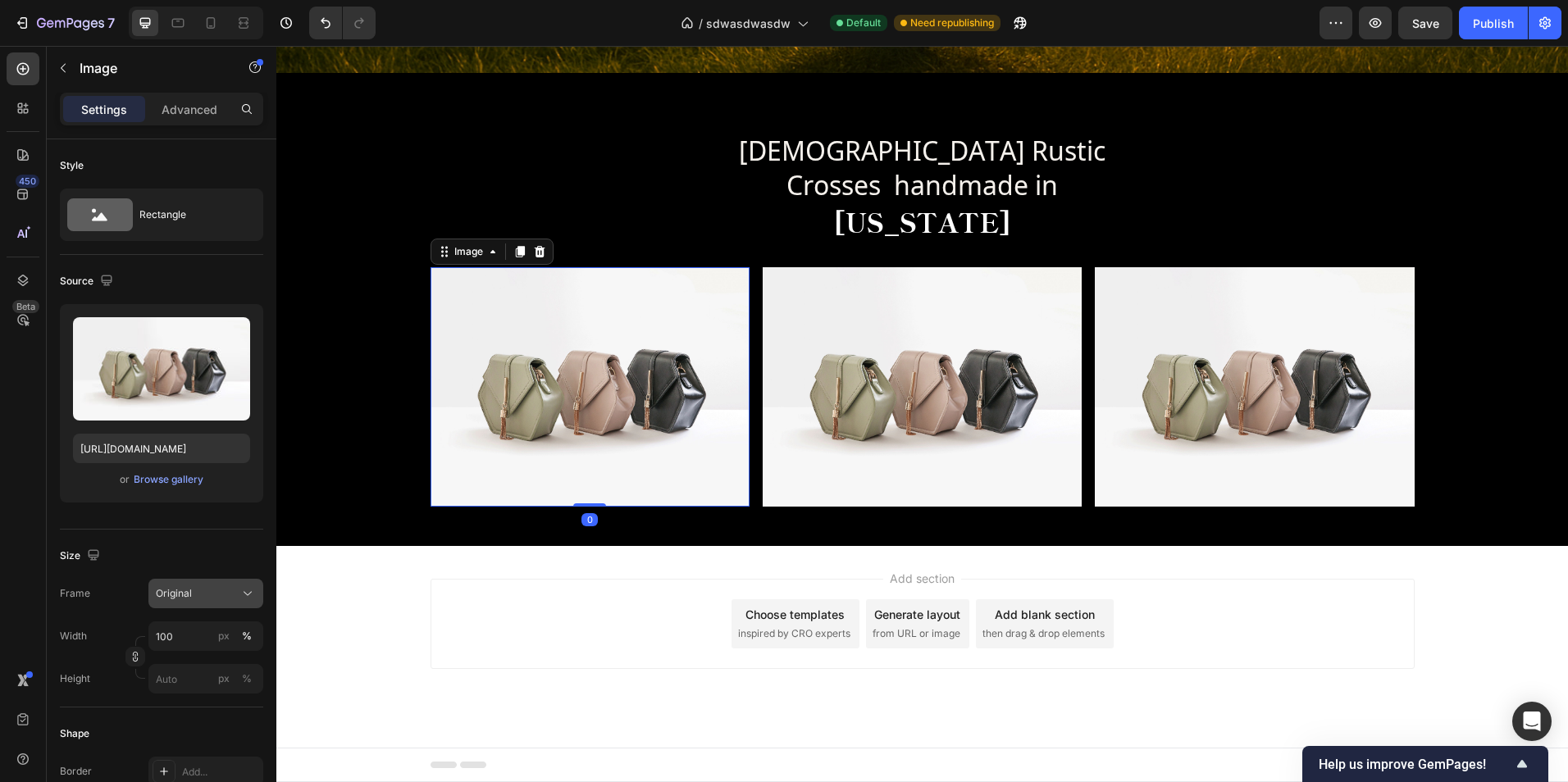
click at [225, 599] on div "Original" at bounding box center [196, 593] width 80 height 14
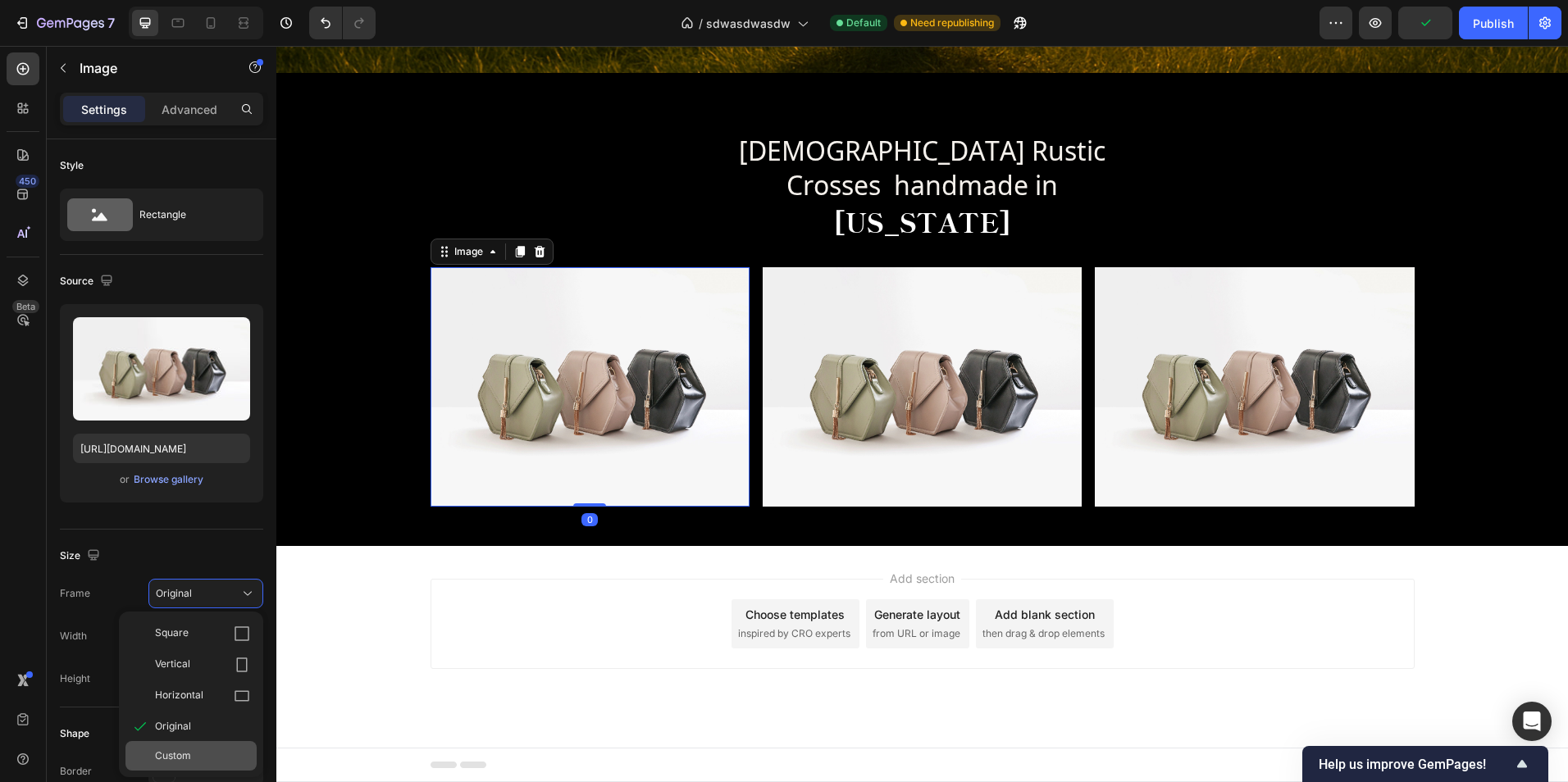
click at [210, 757] on div "Custom" at bounding box center [202, 756] width 95 height 14
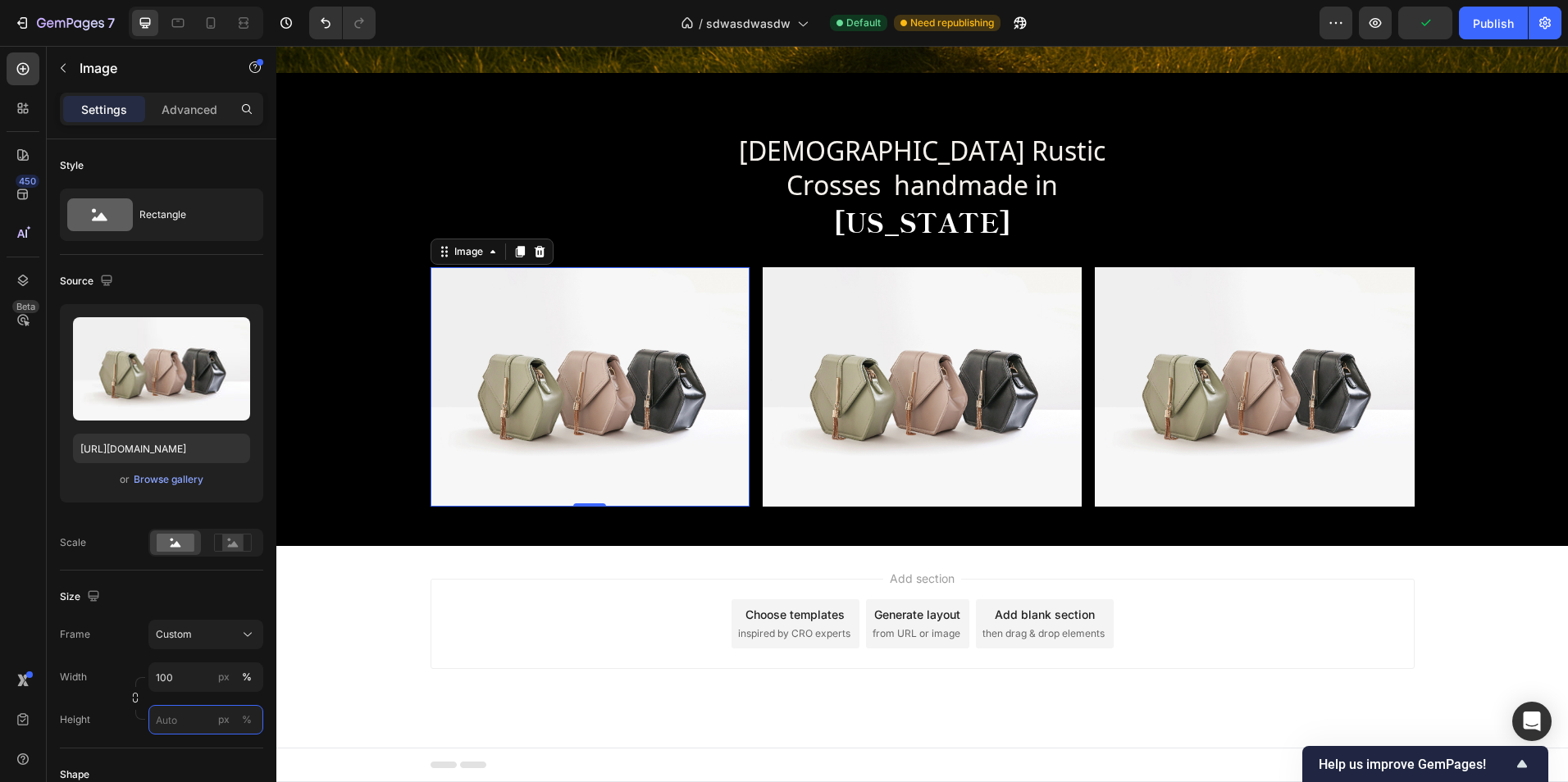
click at [194, 722] on input "px %" at bounding box center [206, 720] width 115 height 30
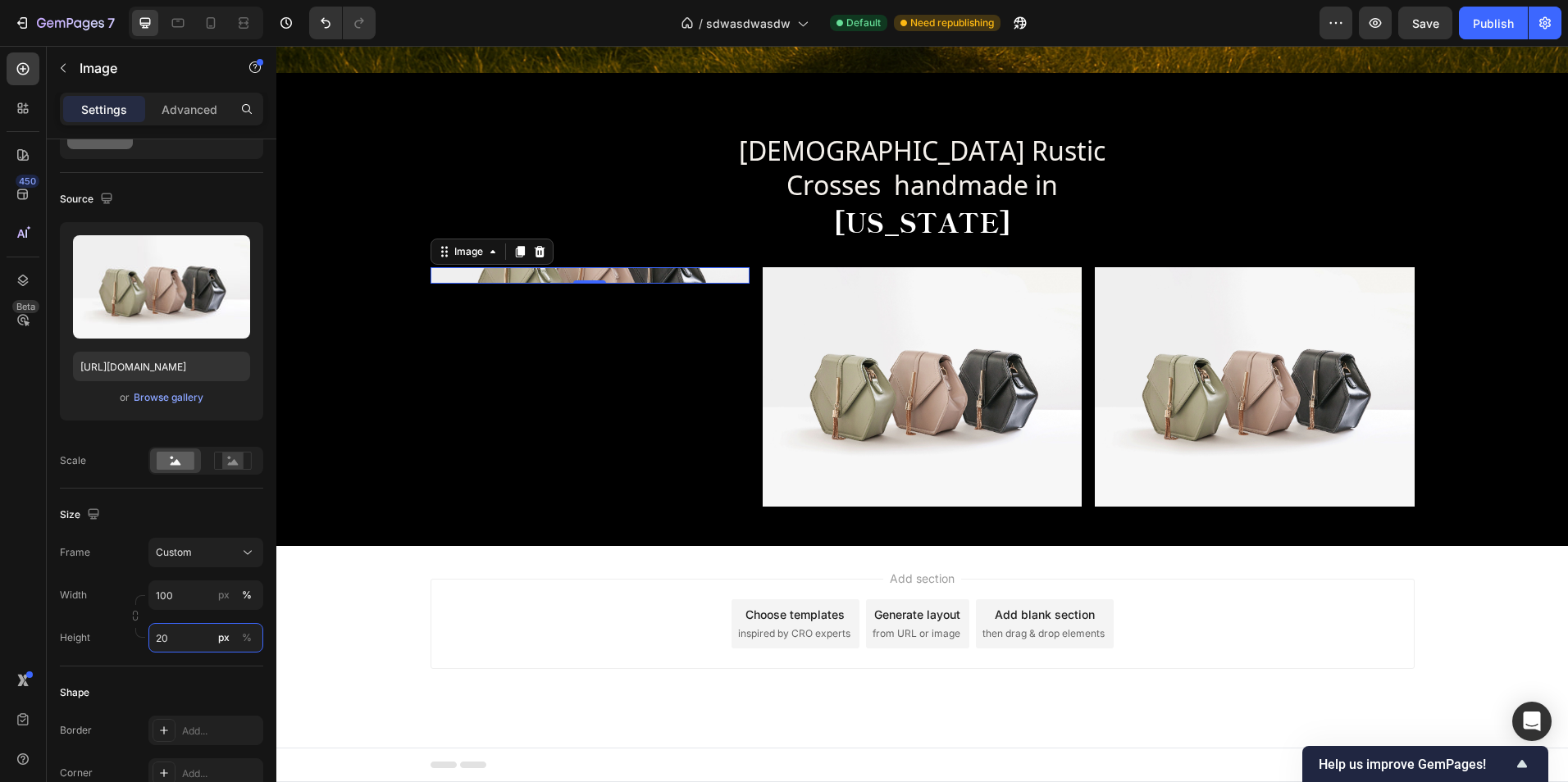
type input "2"
type input "5"
type input "400"
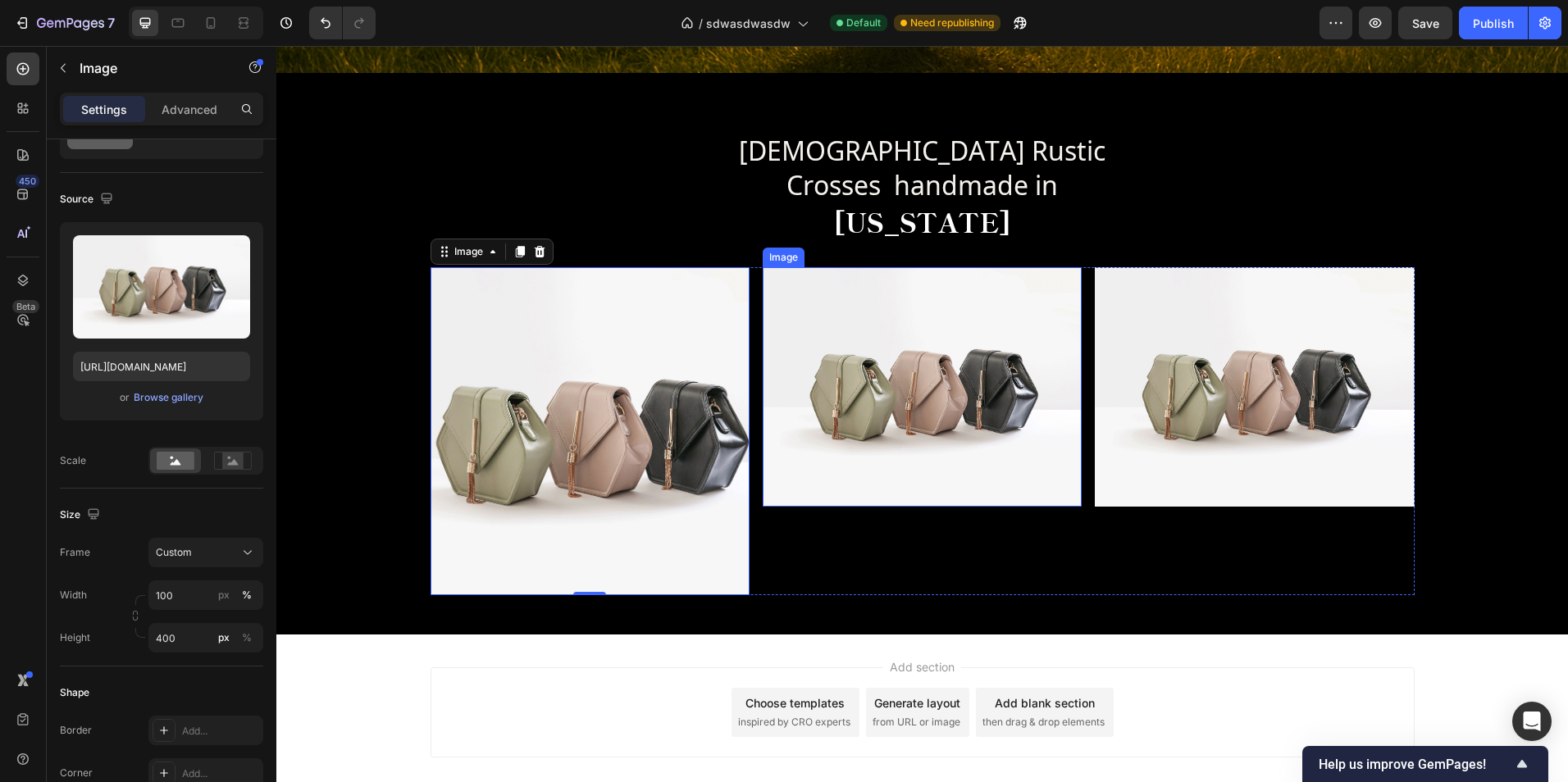
click at [864, 446] on img at bounding box center [922, 386] width 319 height 239
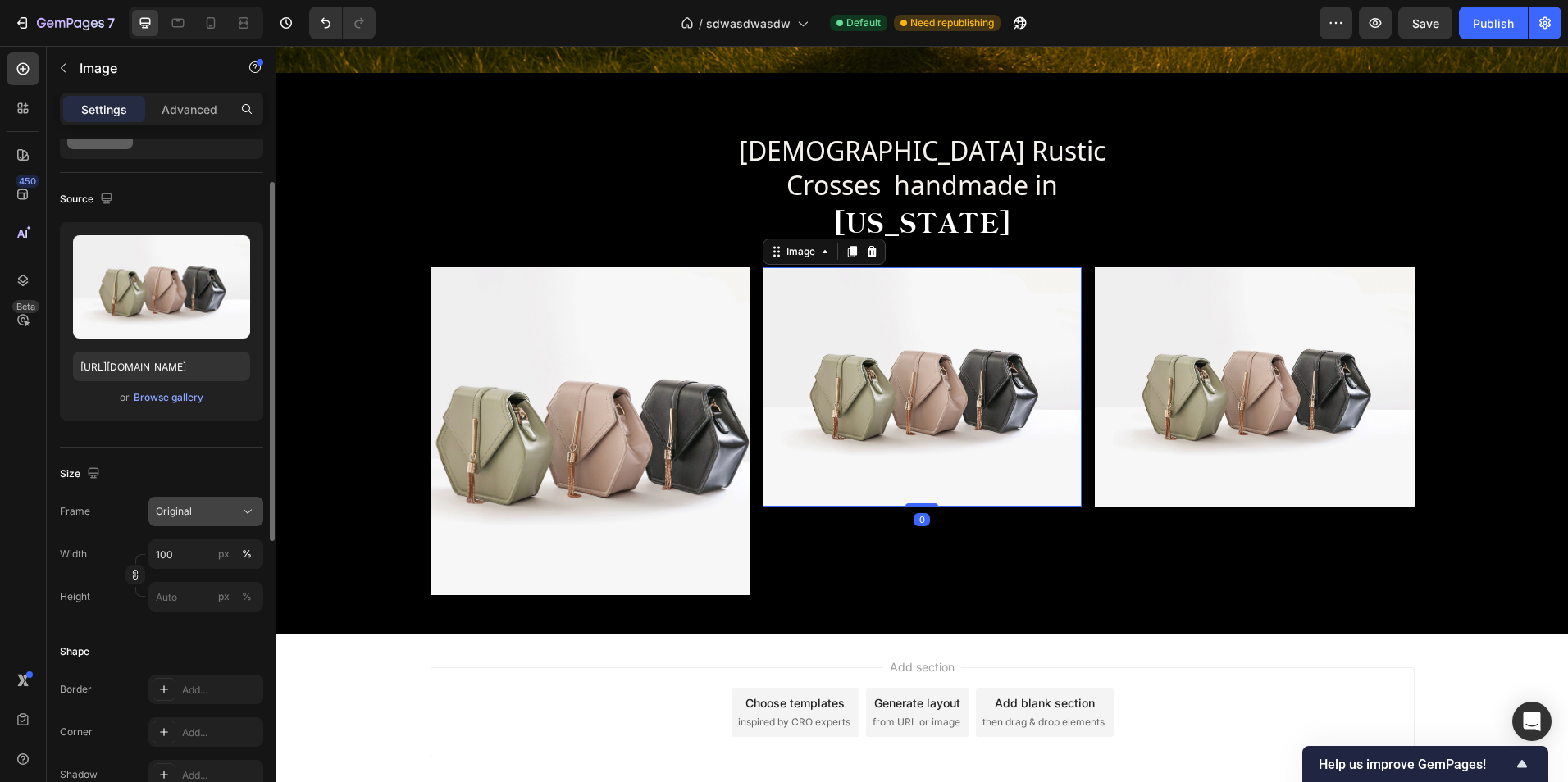
click at [209, 516] on div "Original" at bounding box center [196, 511] width 80 height 14
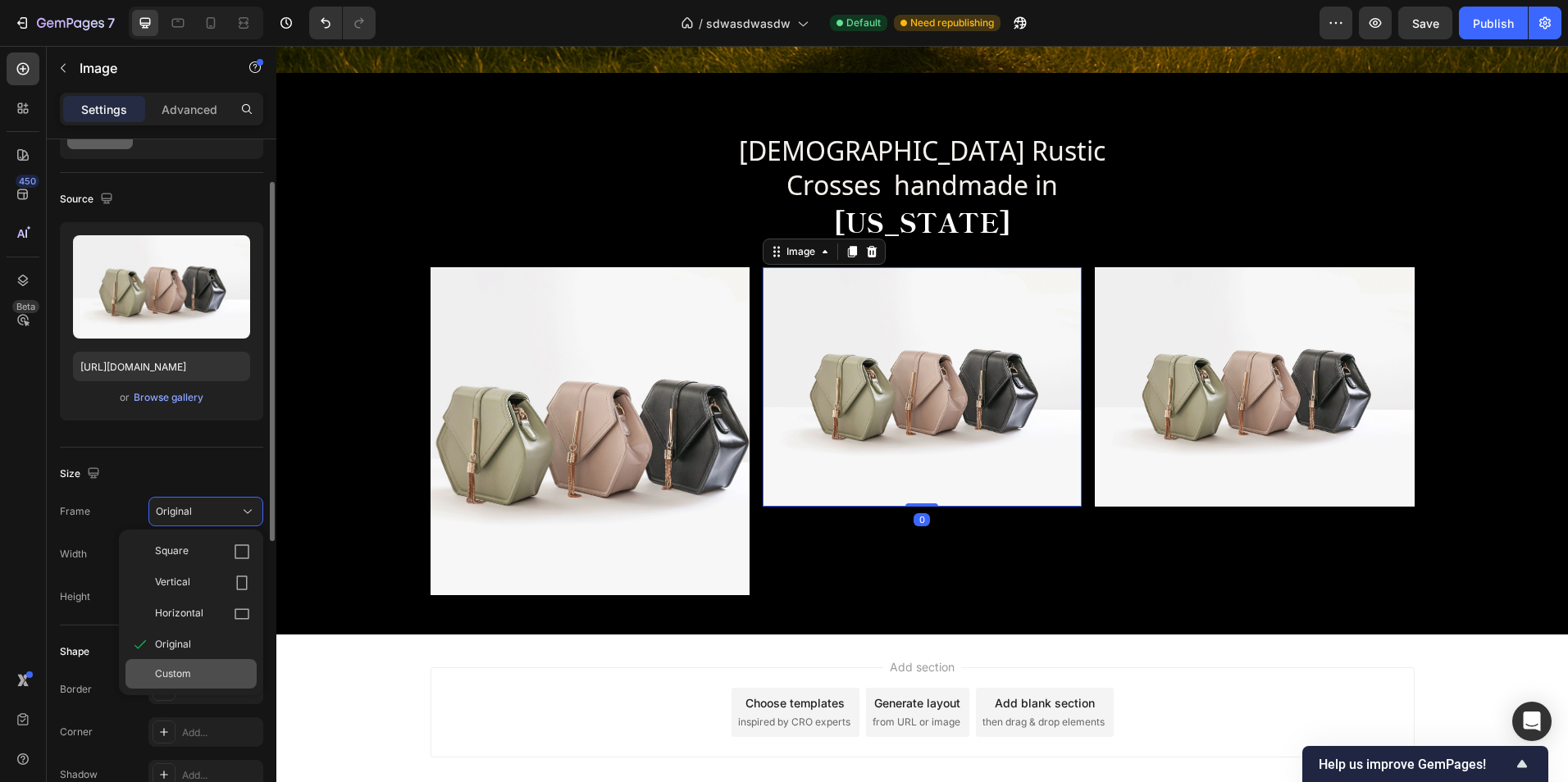
click at [204, 670] on div "Custom" at bounding box center [202, 674] width 95 height 14
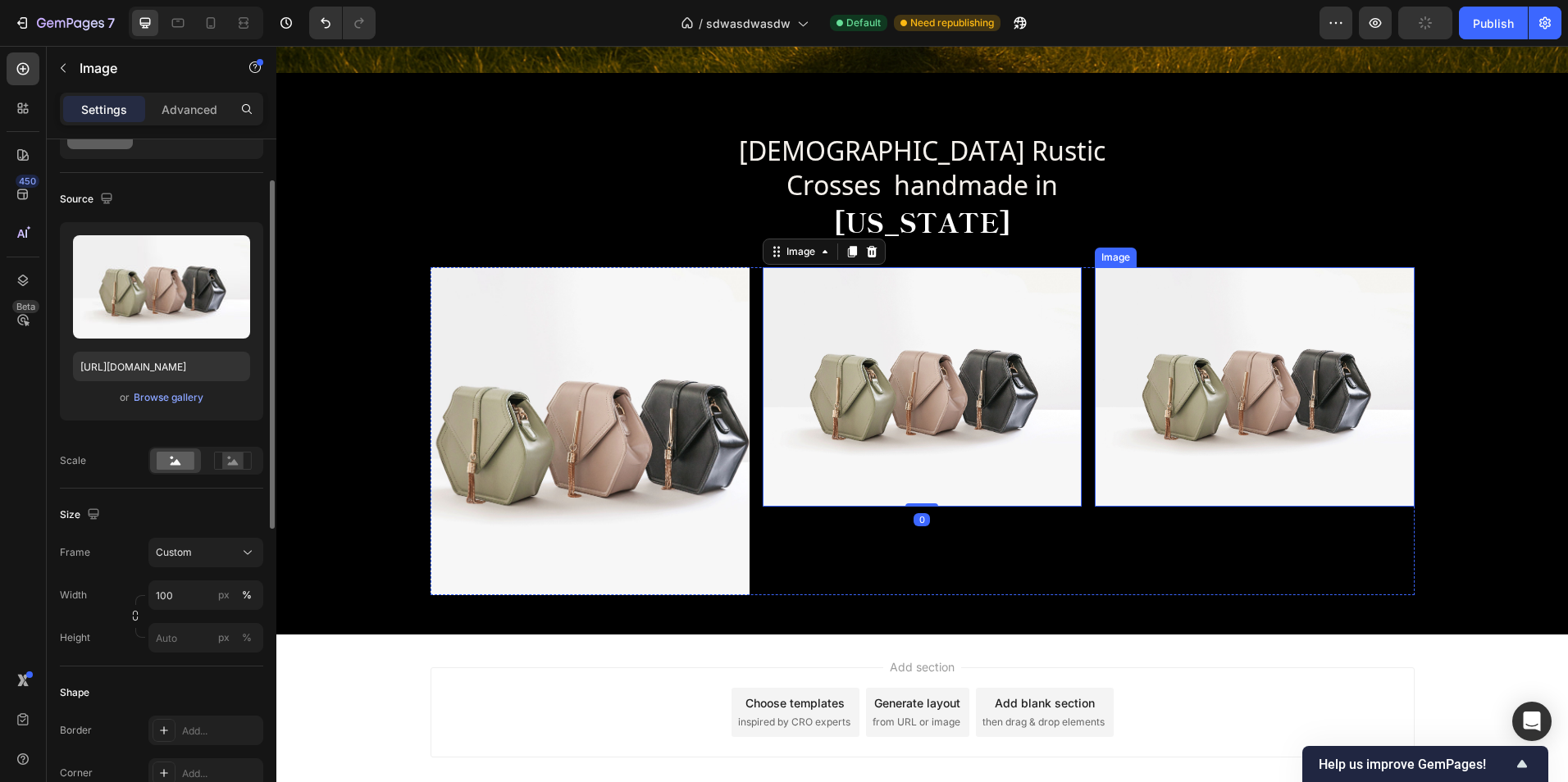
click at [1122, 431] on img at bounding box center [1254, 386] width 319 height 239
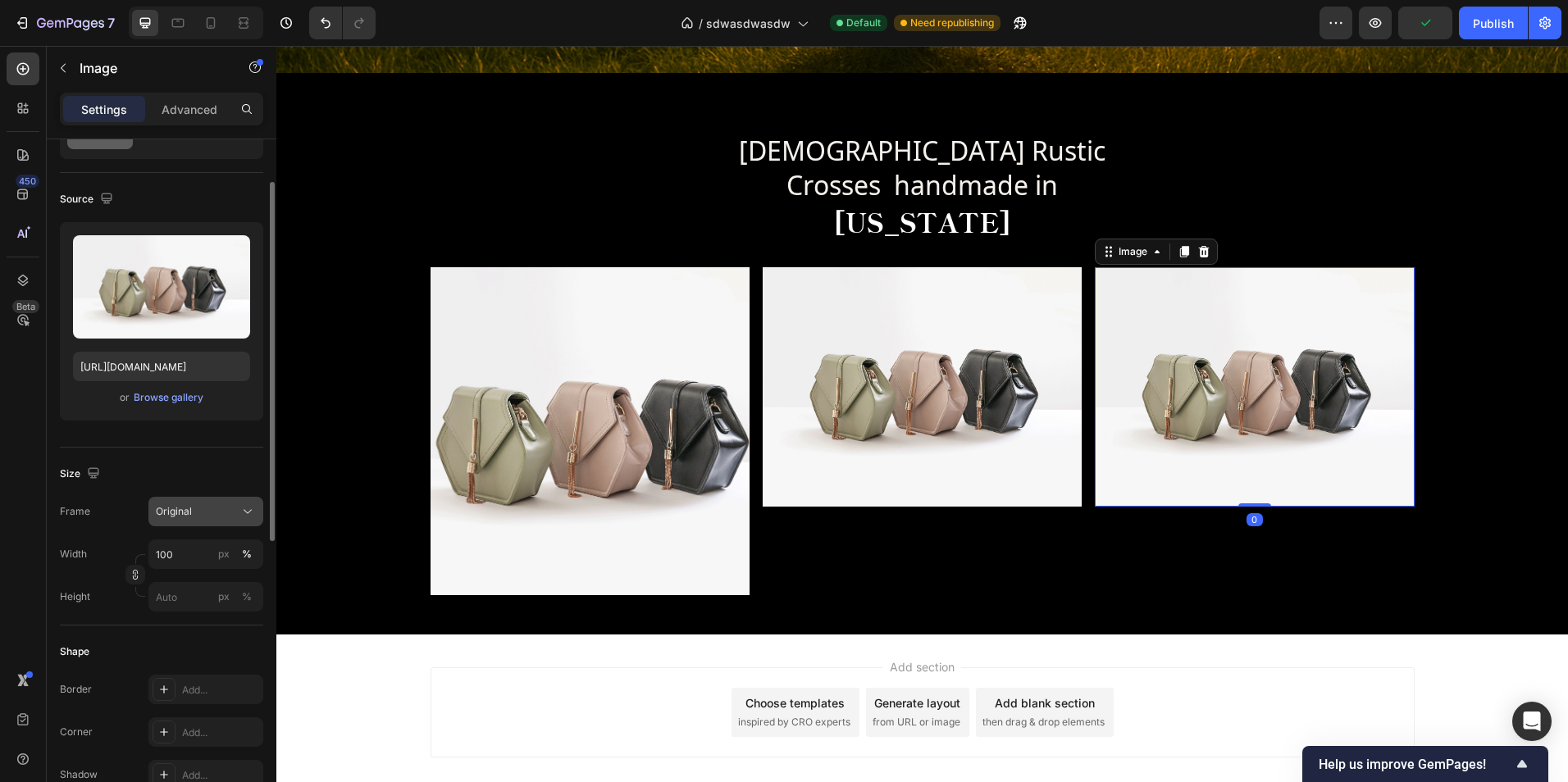
click at [190, 509] on span "Original" at bounding box center [174, 511] width 36 height 14
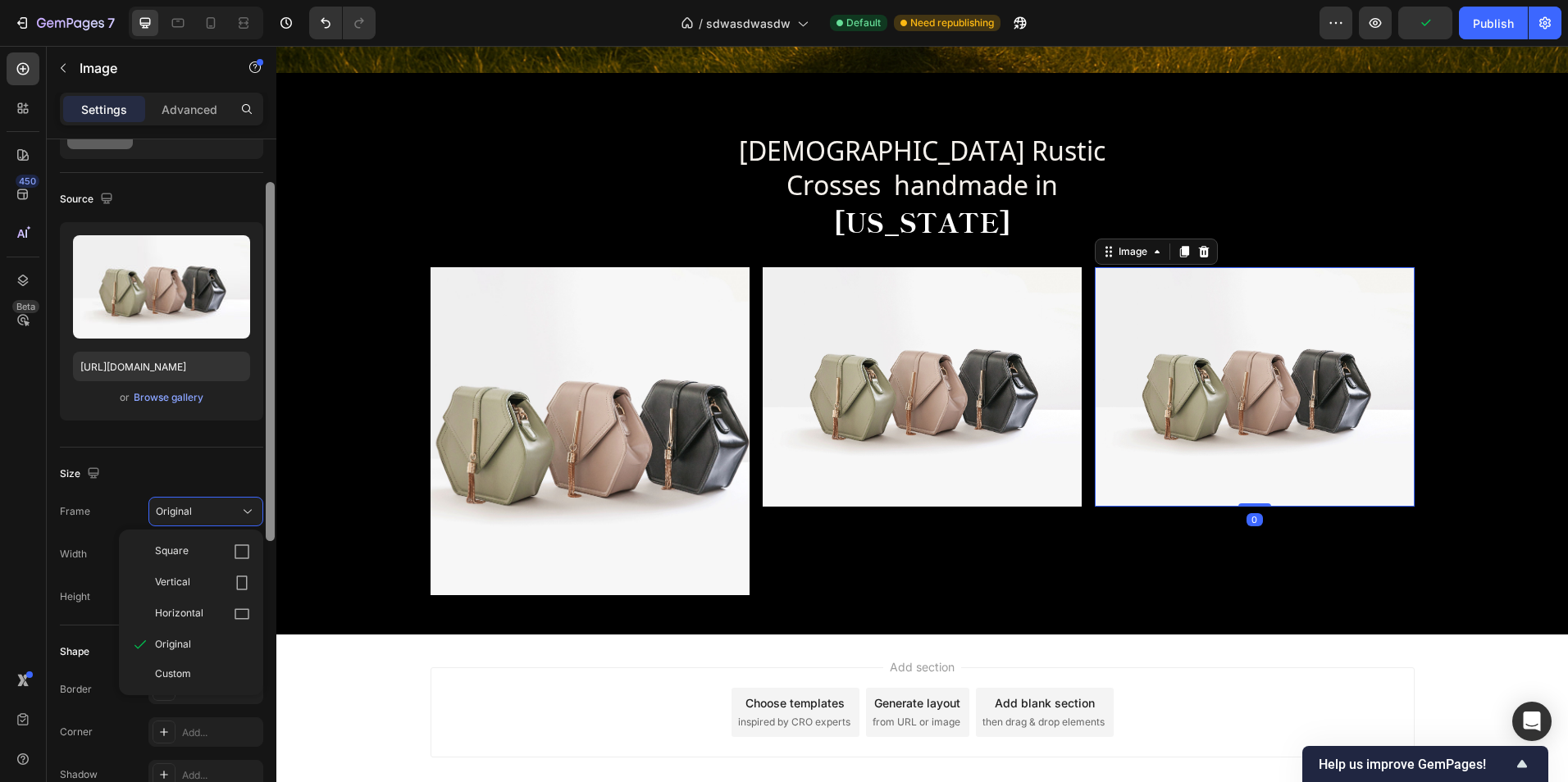
drag, startPoint x: 222, startPoint y: 676, endPoint x: 266, endPoint y: 663, distance: 45.9
click at [221, 676] on div "Custom" at bounding box center [202, 674] width 95 height 14
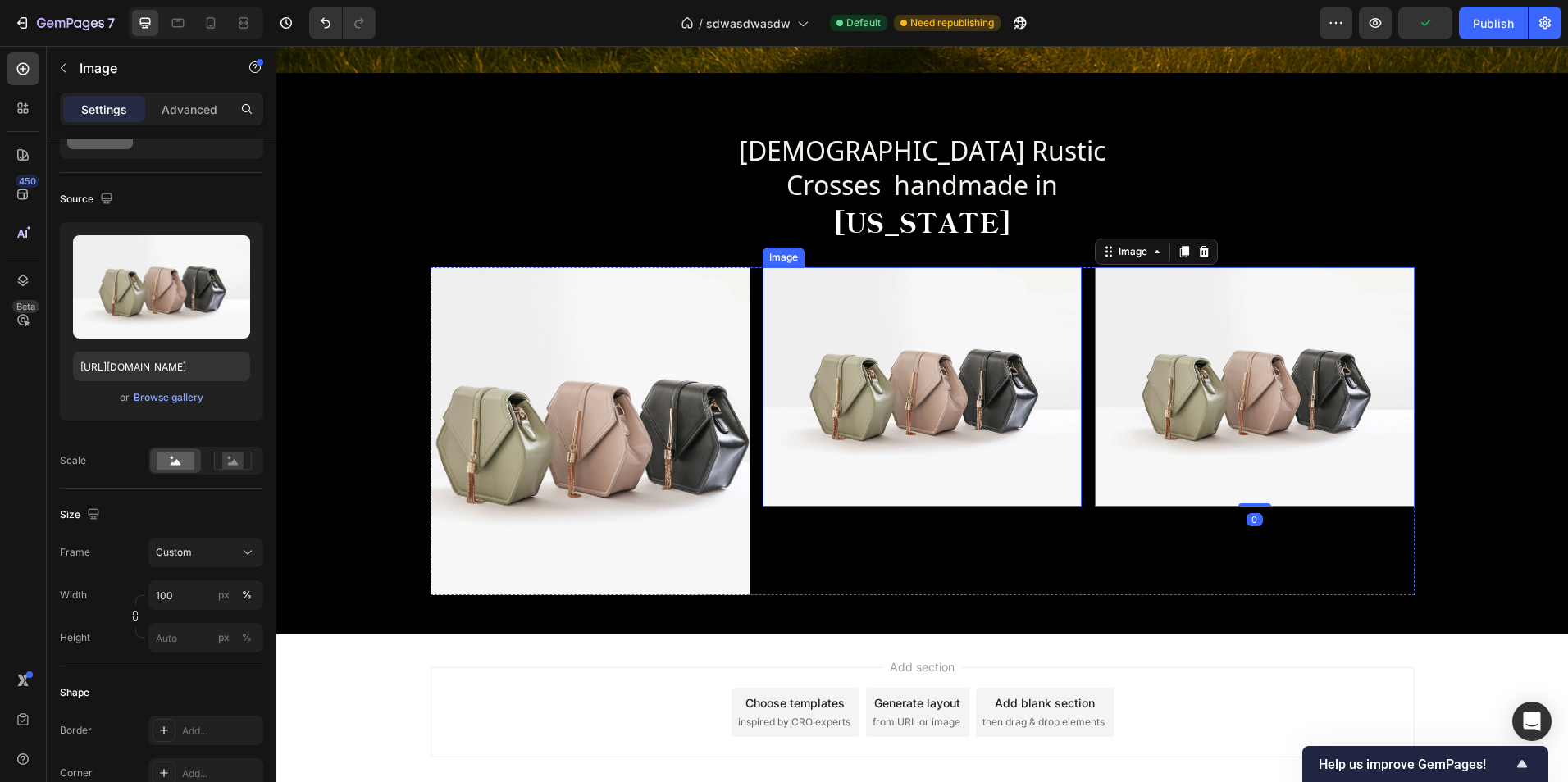
click at [897, 458] on img at bounding box center [922, 386] width 319 height 239
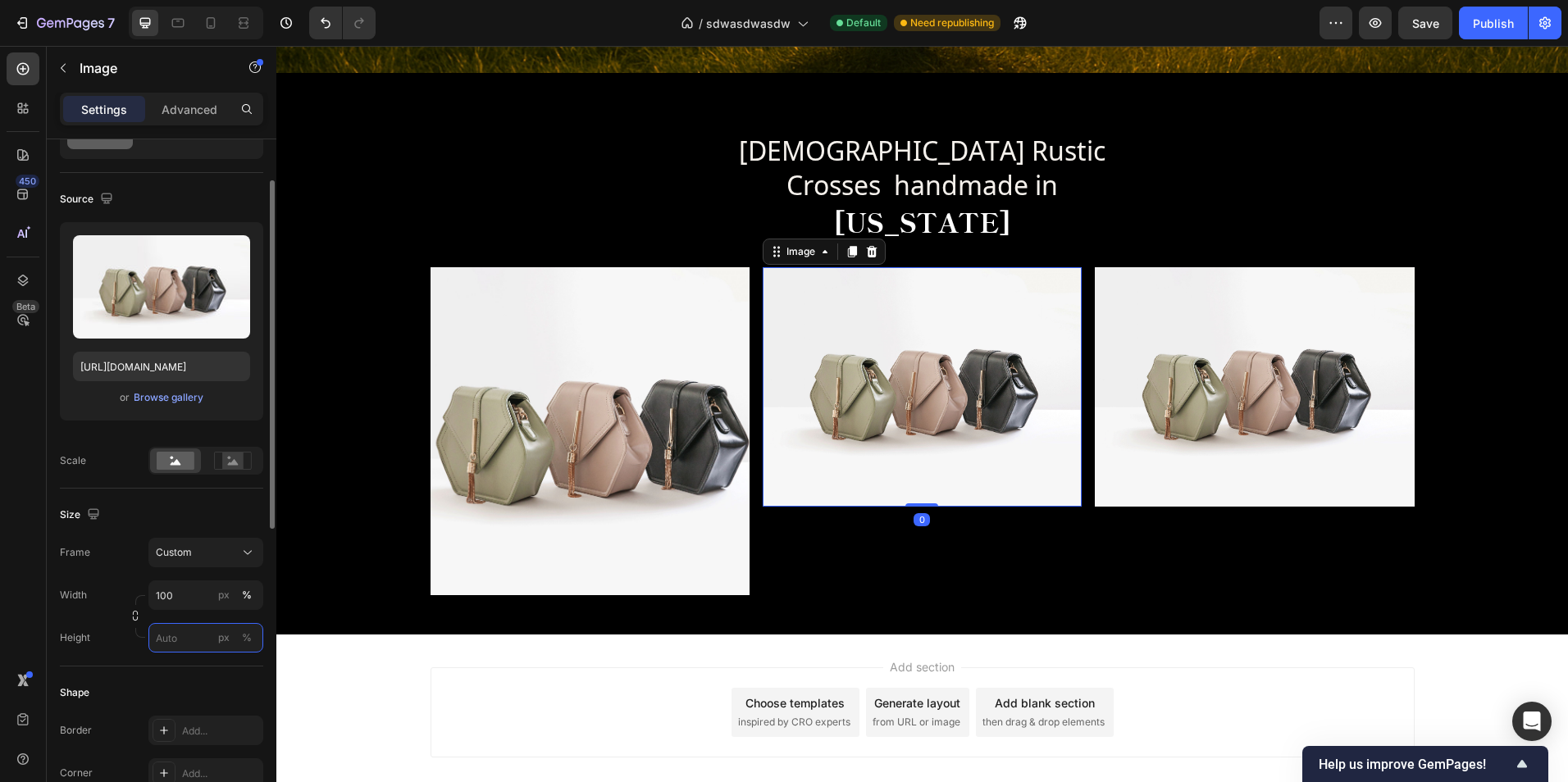
click at [170, 635] on input "px %" at bounding box center [206, 638] width 115 height 30
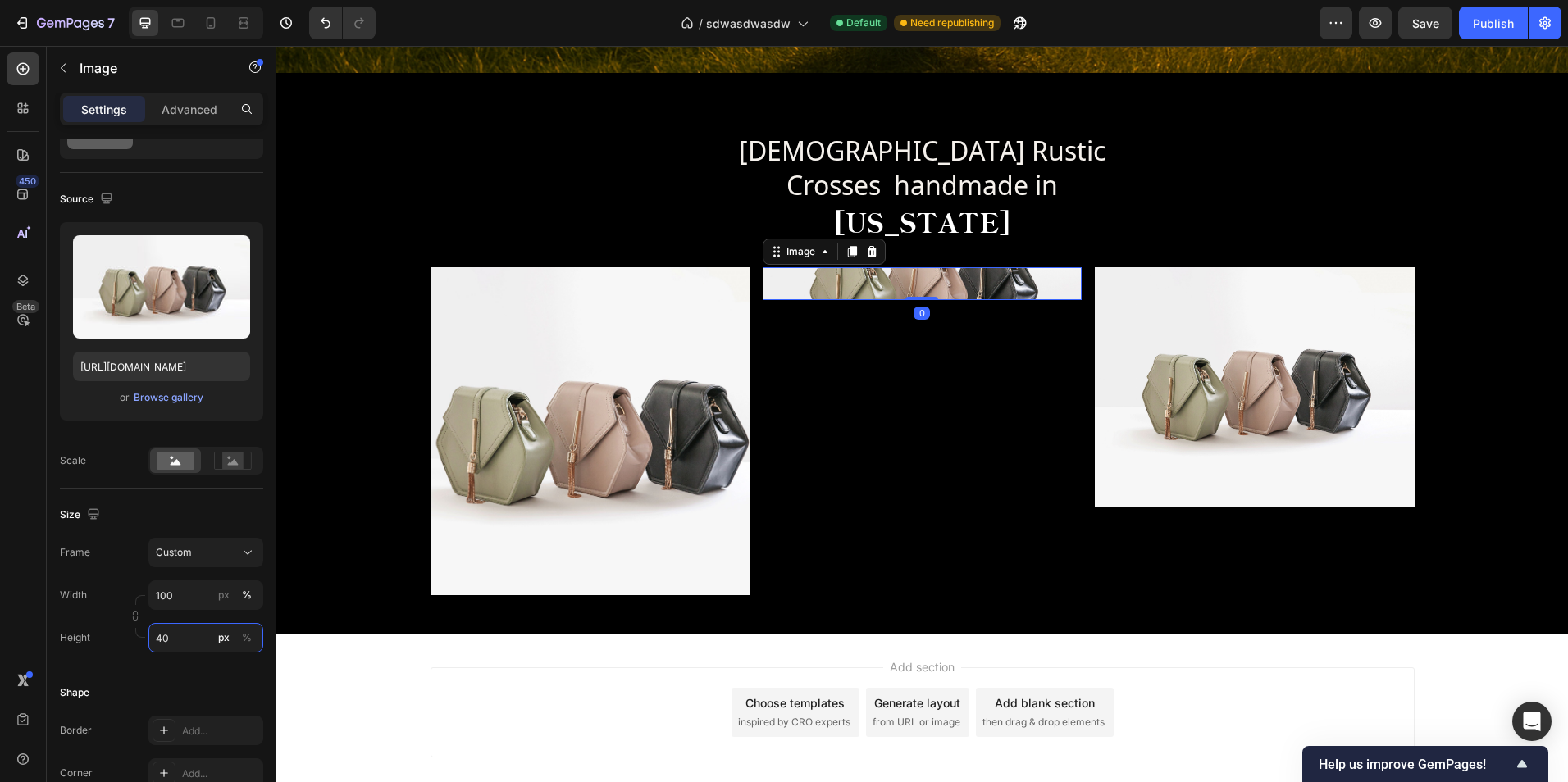
type input "400"
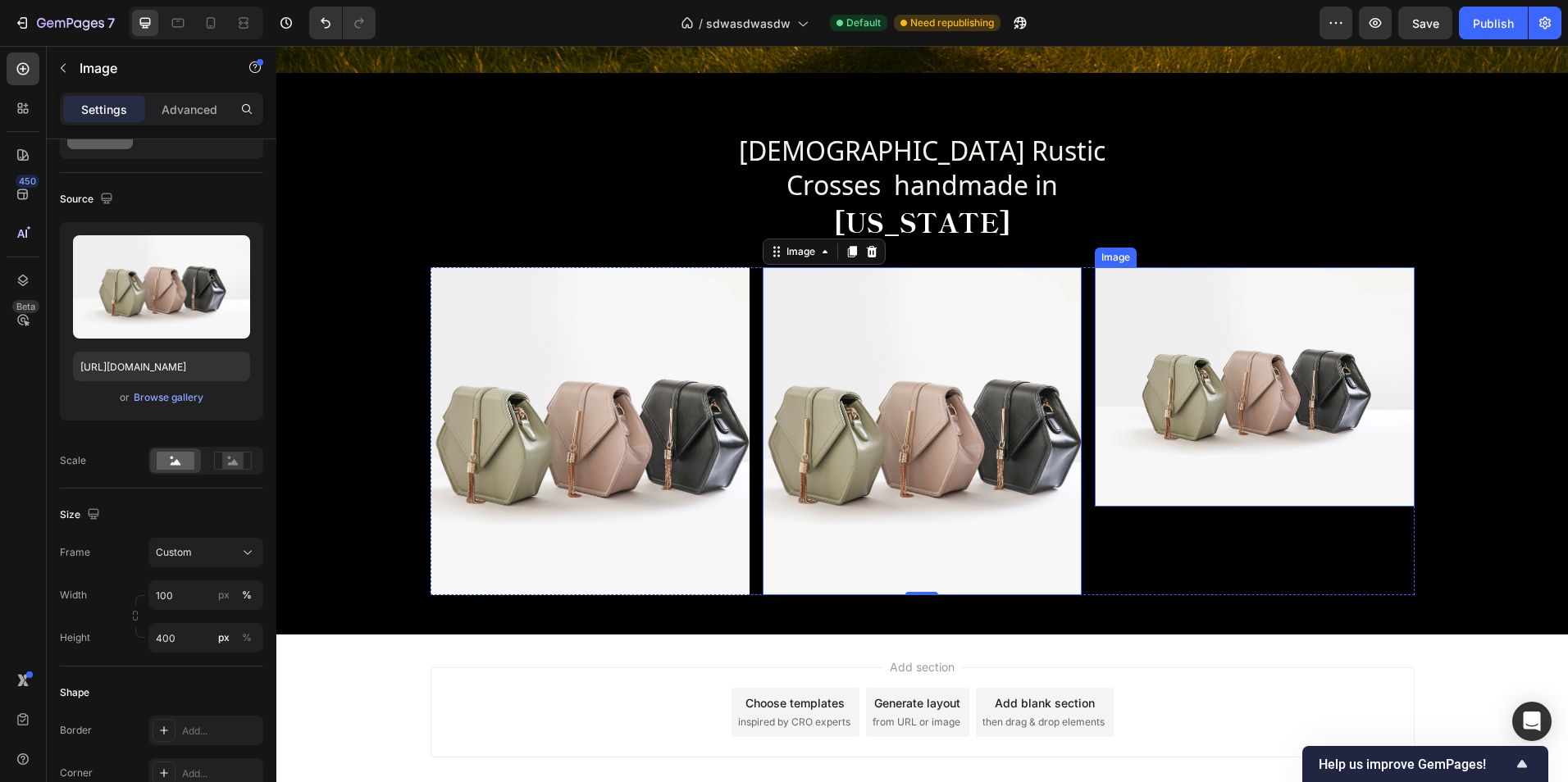
click at [1164, 466] on img at bounding box center [1254, 386] width 319 height 239
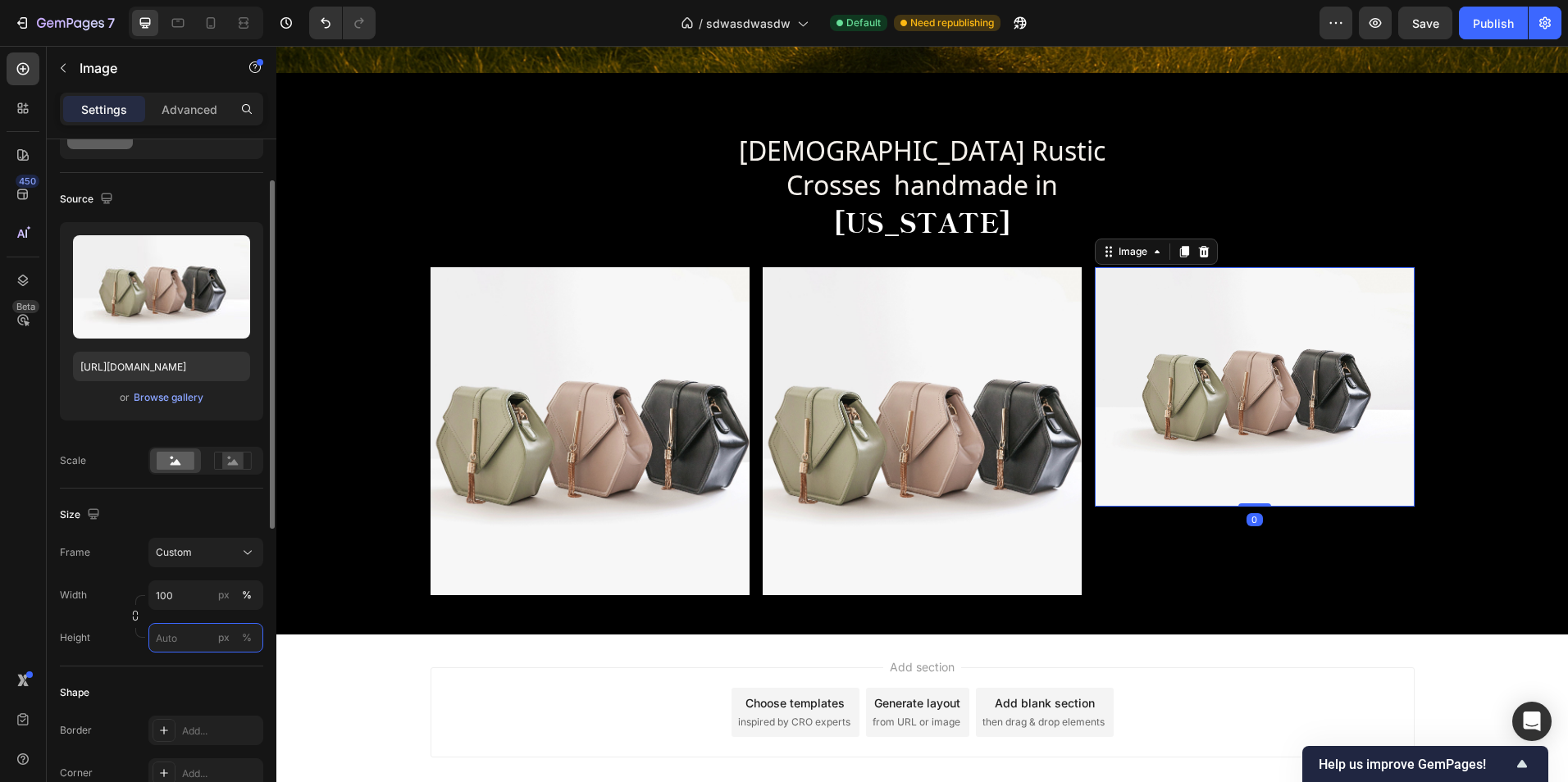
click at [185, 636] on input "px %" at bounding box center [206, 638] width 115 height 30
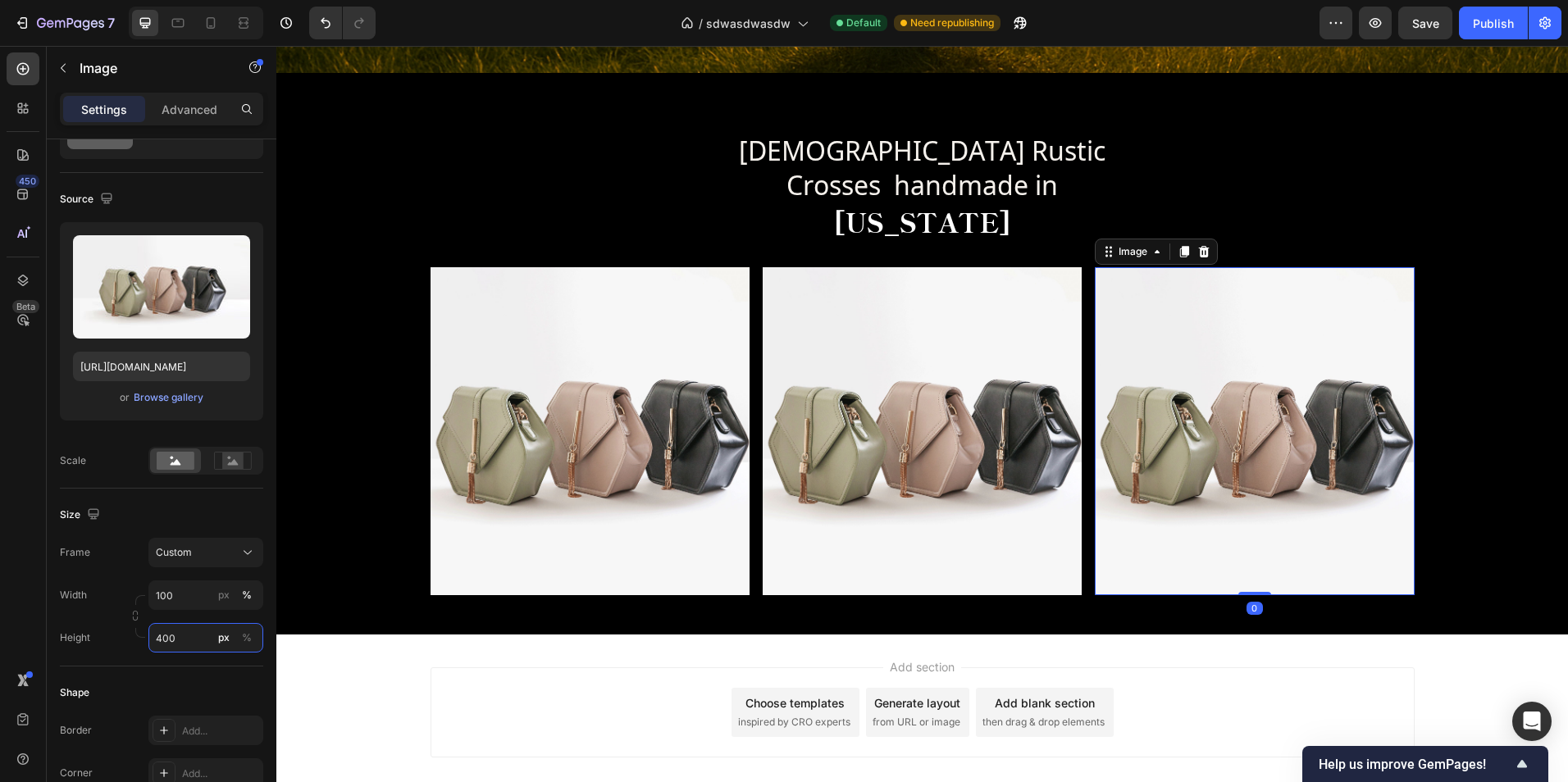
type input "400"
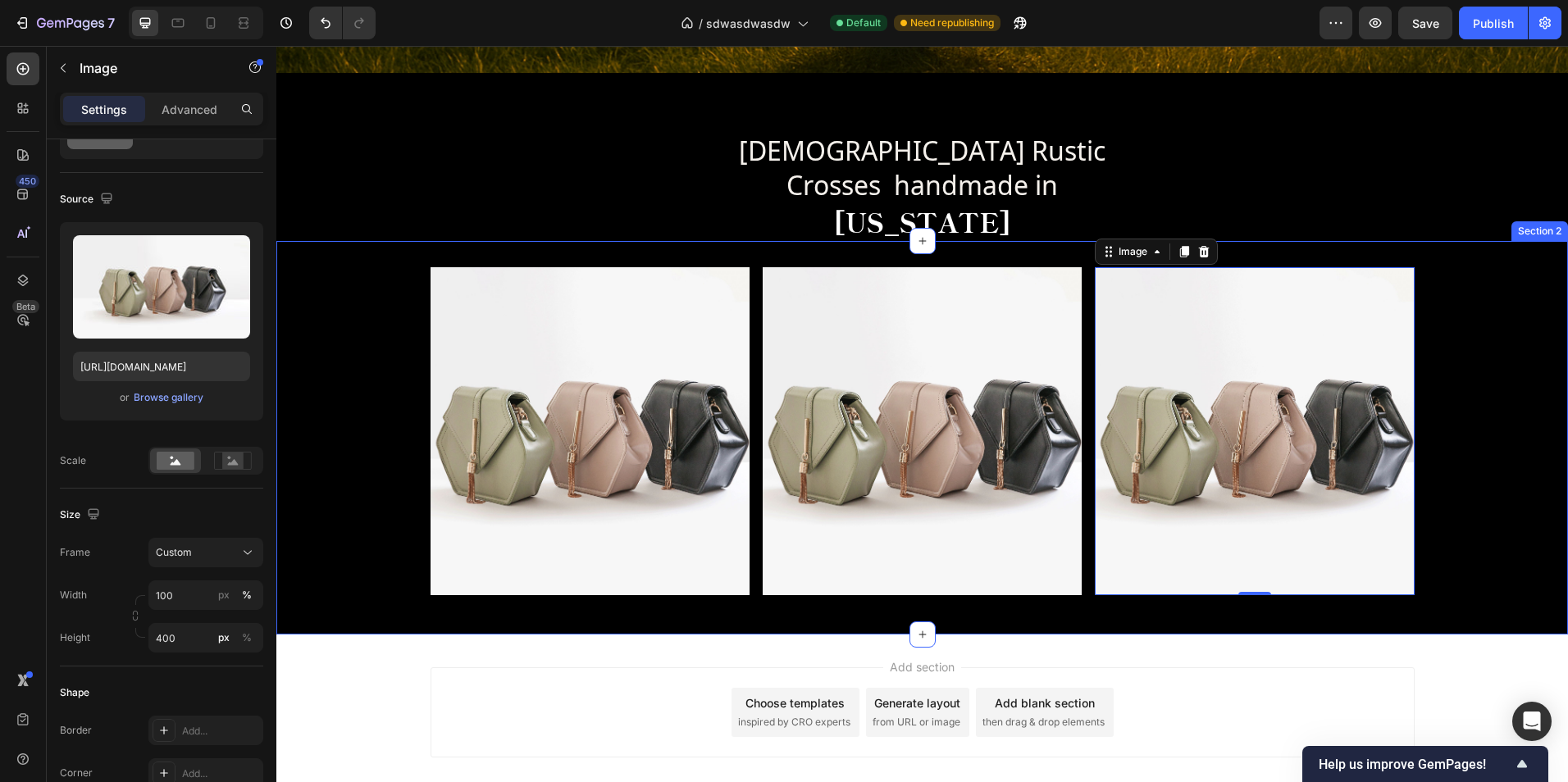
click at [1491, 612] on div "Image Image Image 0 Row Section 2" at bounding box center [922, 437] width 1292 height 393
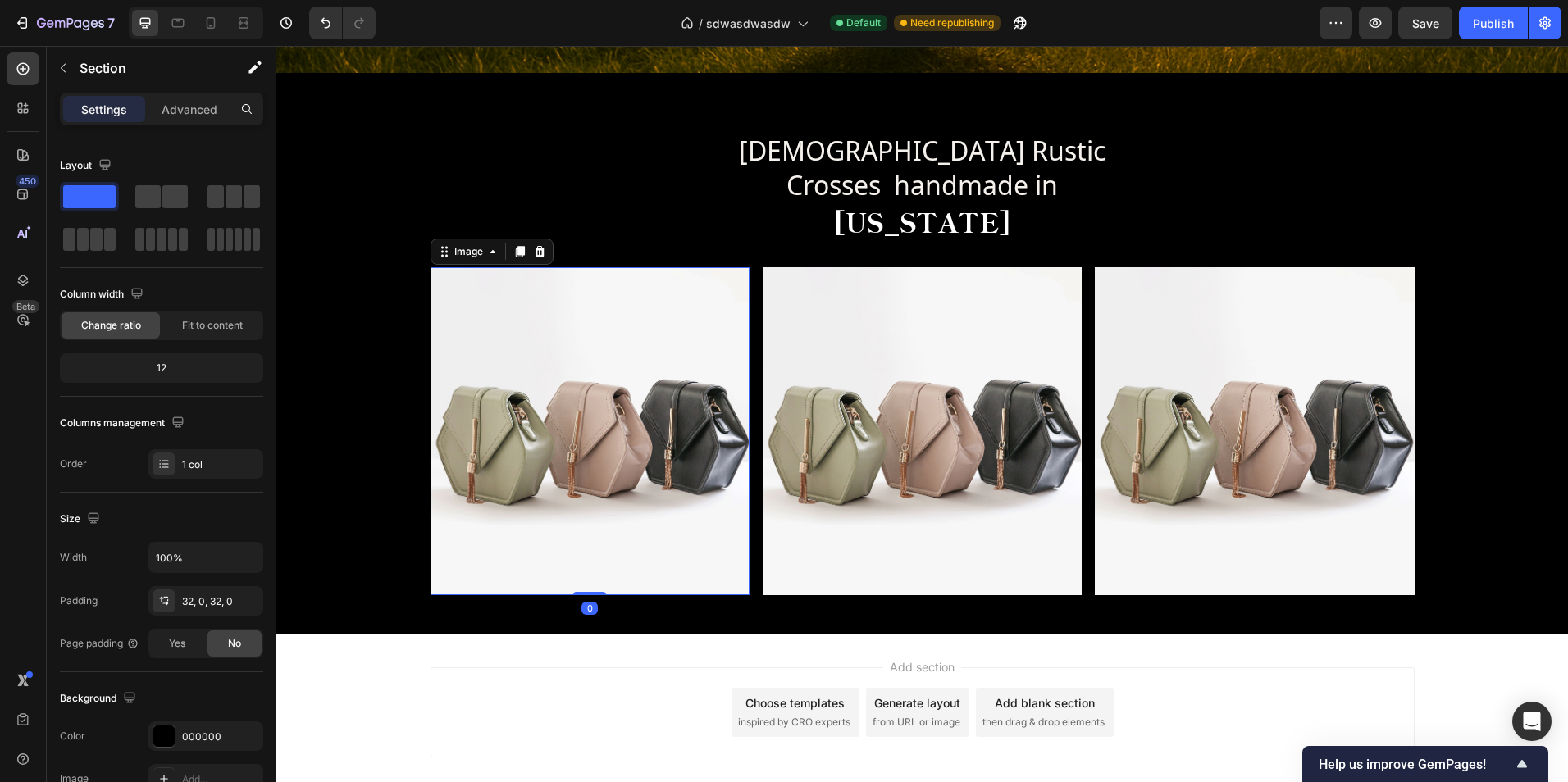
click at [687, 496] on img at bounding box center [590, 431] width 319 height 328
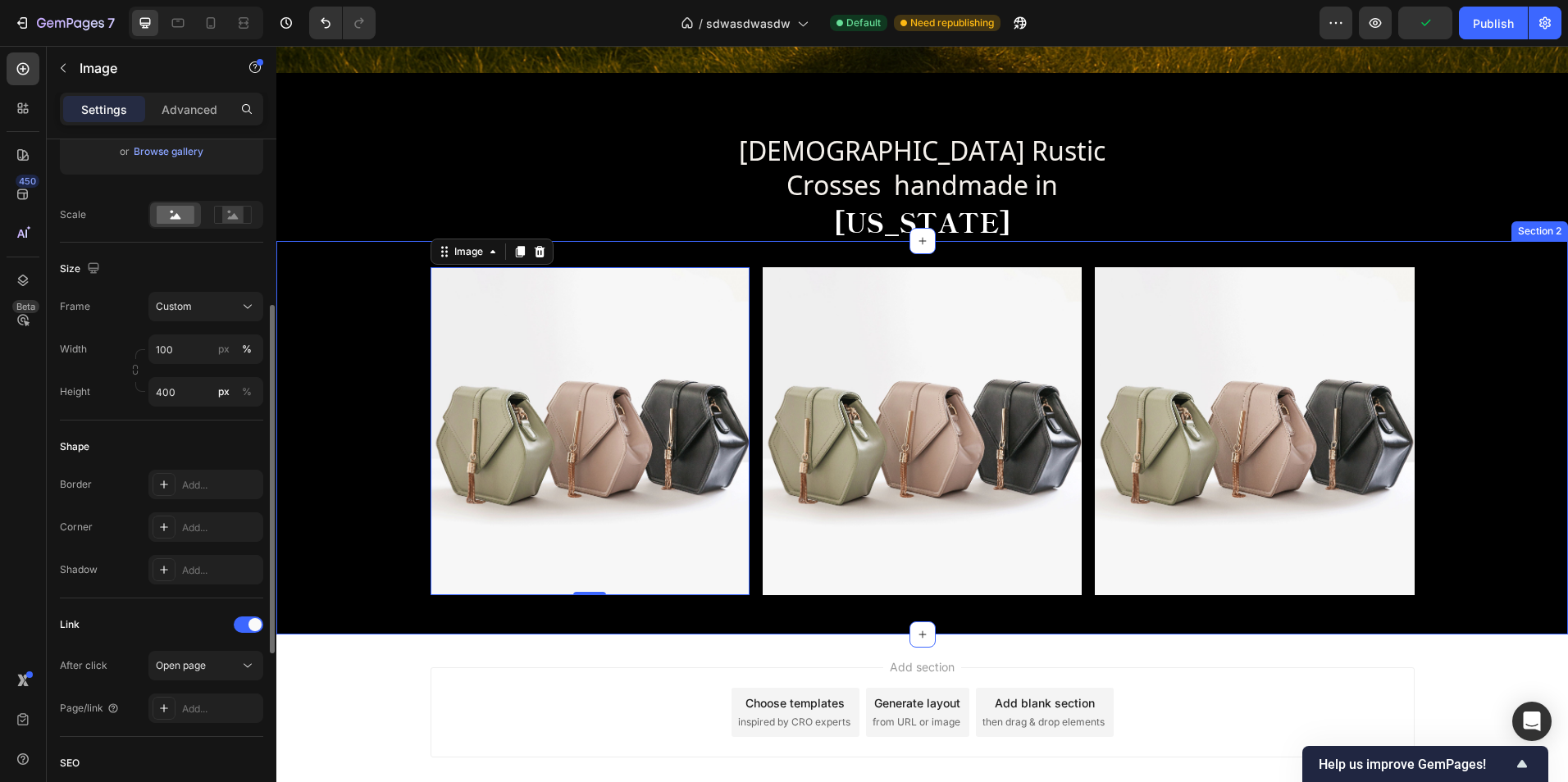
click at [379, 540] on div "Image 0 Image Image Row" at bounding box center [922, 437] width 1292 height 341
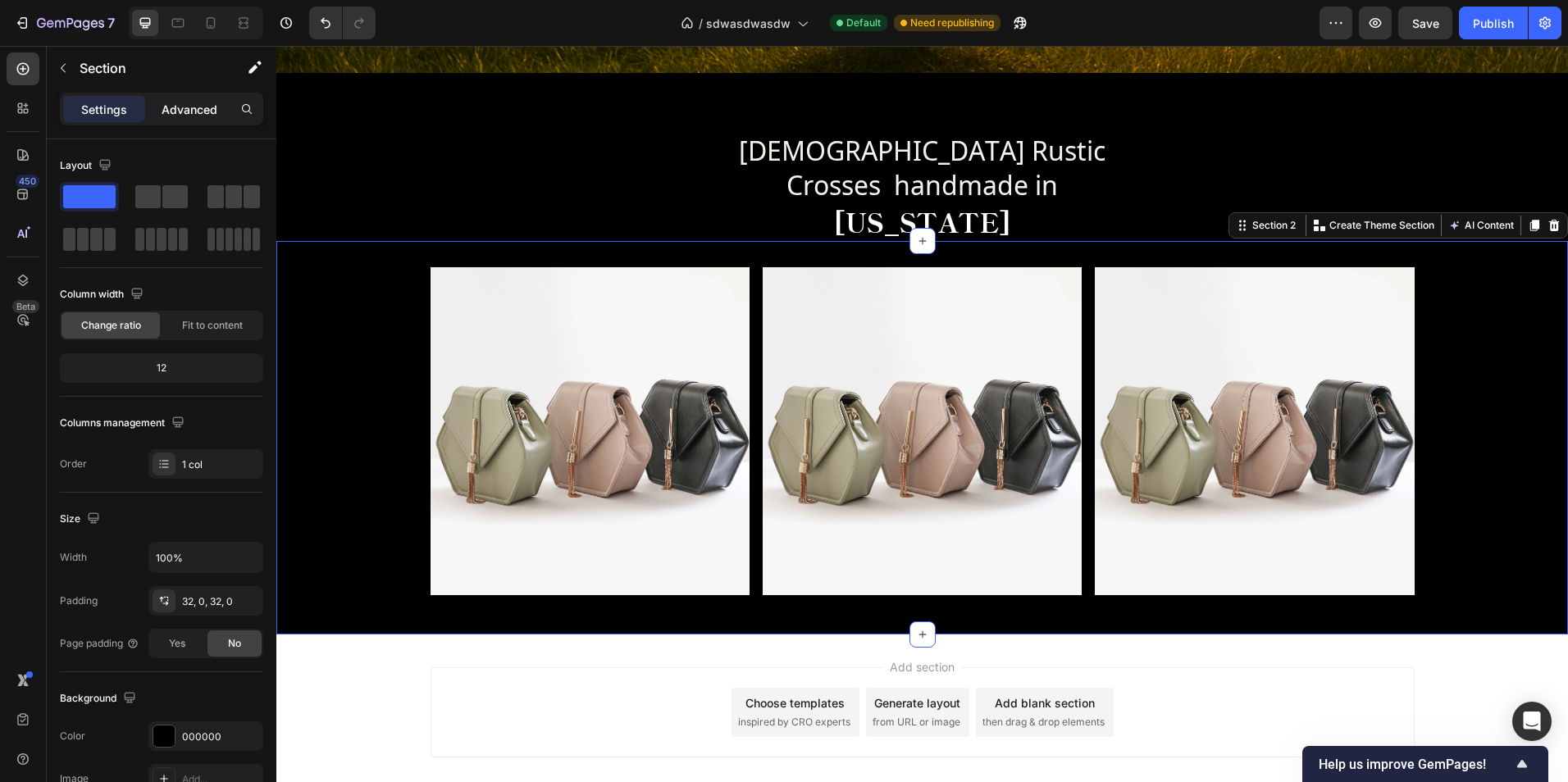
click at [161, 108] on div "Advanced" at bounding box center [189, 108] width 82 height 26
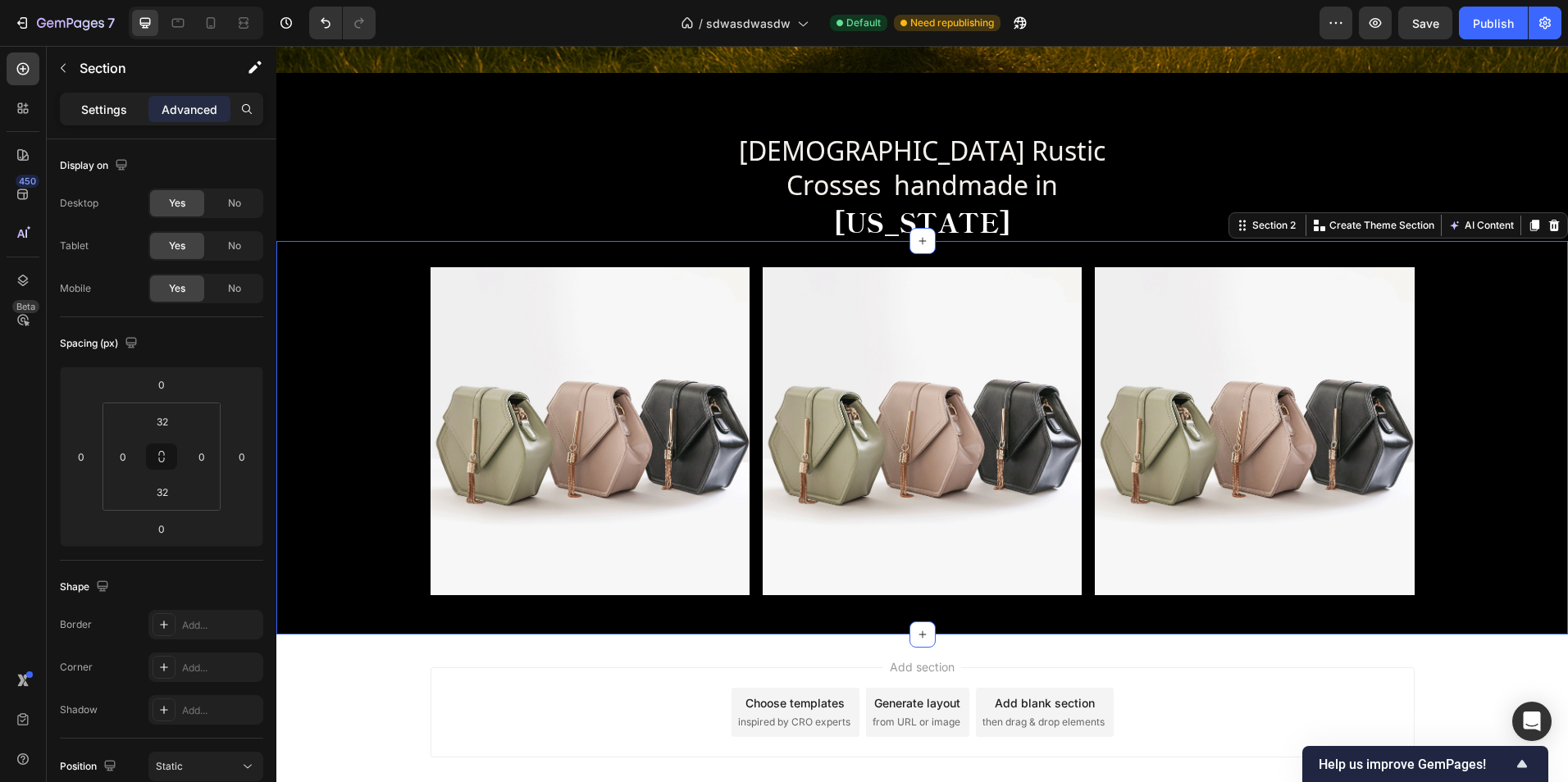
click at [116, 114] on p "Settings" at bounding box center [104, 109] width 46 height 17
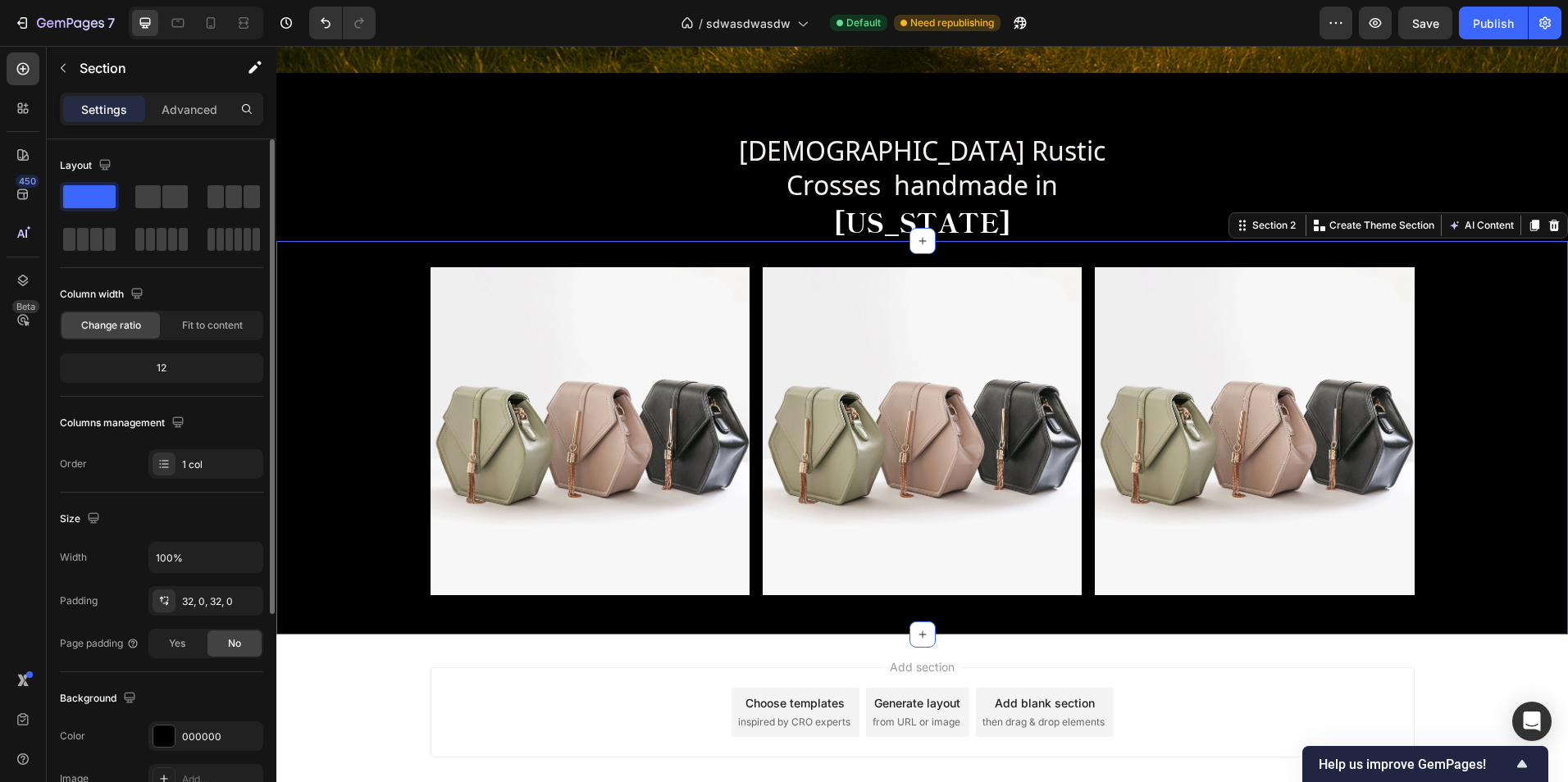
scroll to position [82, 0]
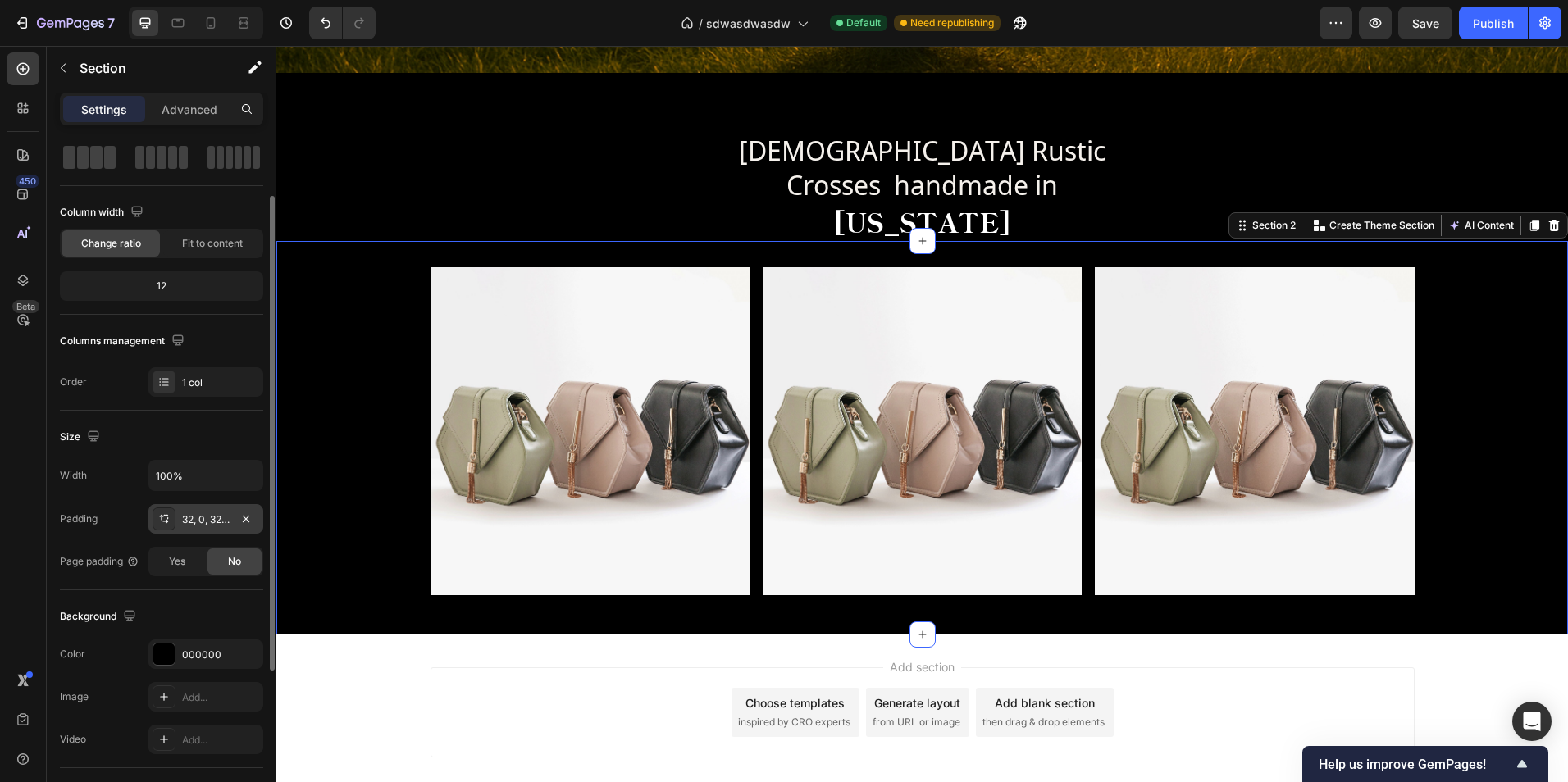
click at [194, 513] on div "32, 0, 32, 0" at bounding box center [206, 520] width 48 height 14
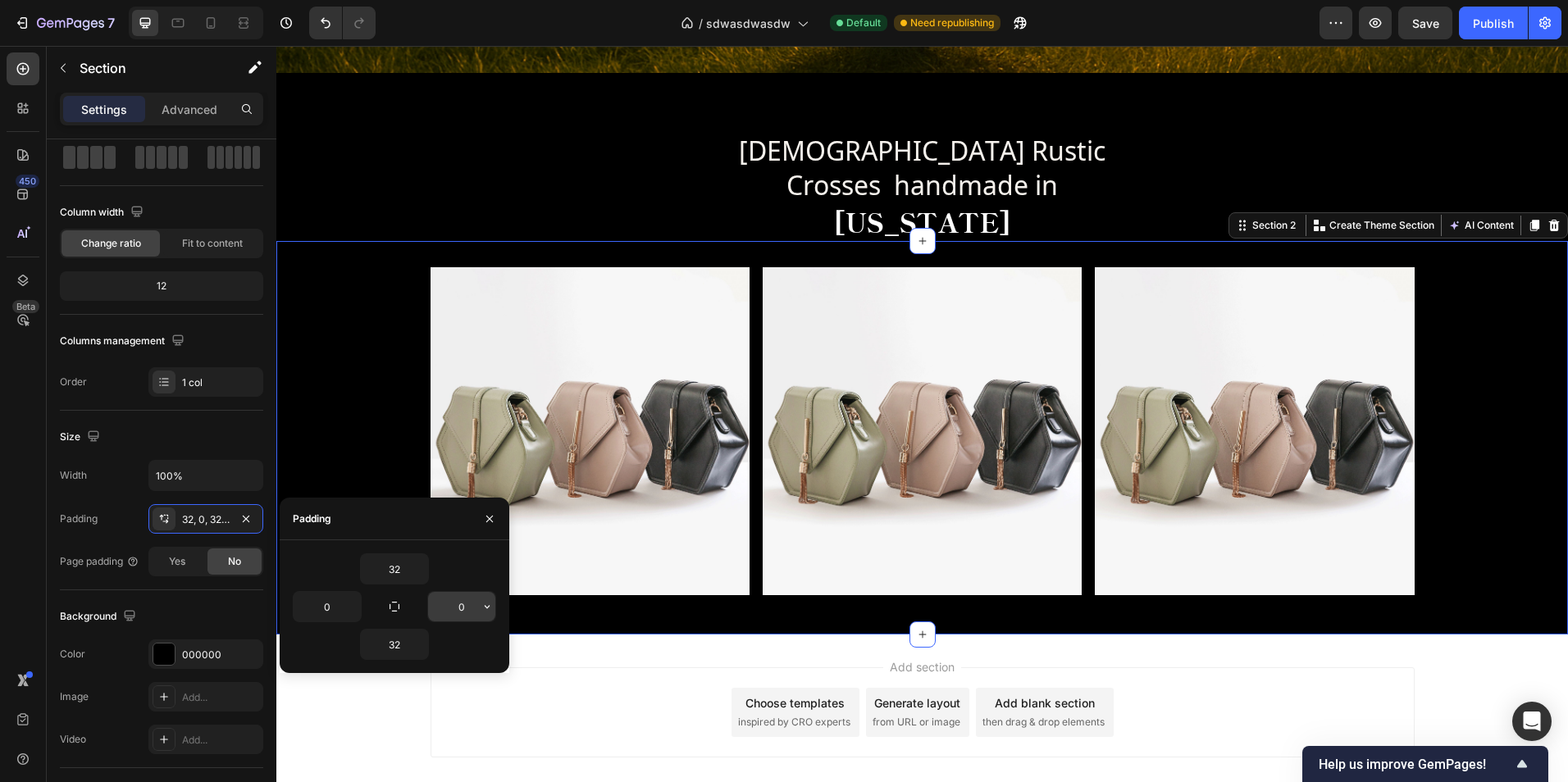
click at [475, 610] on input "0" at bounding box center [461, 606] width 68 height 30
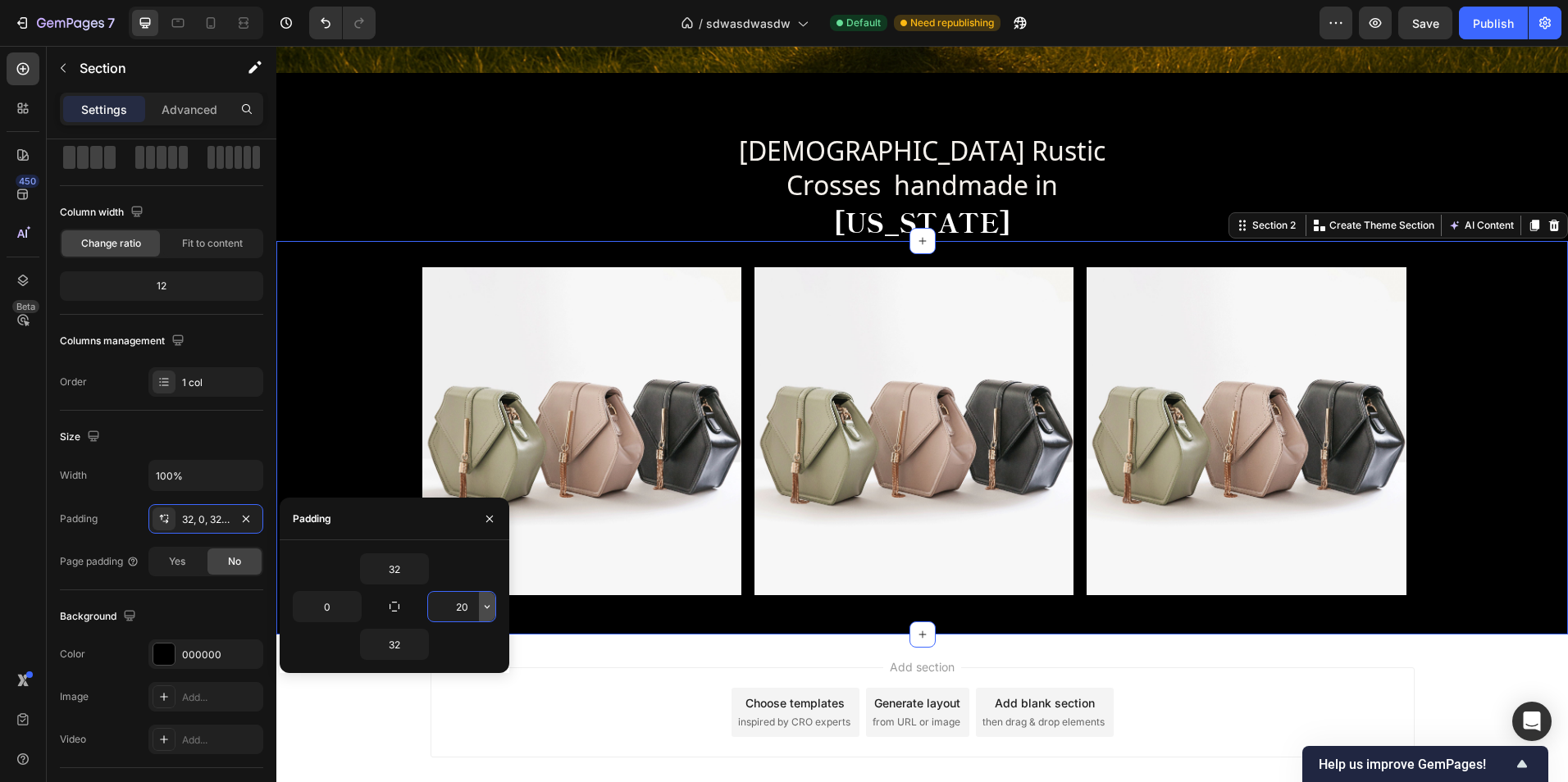
type input "2"
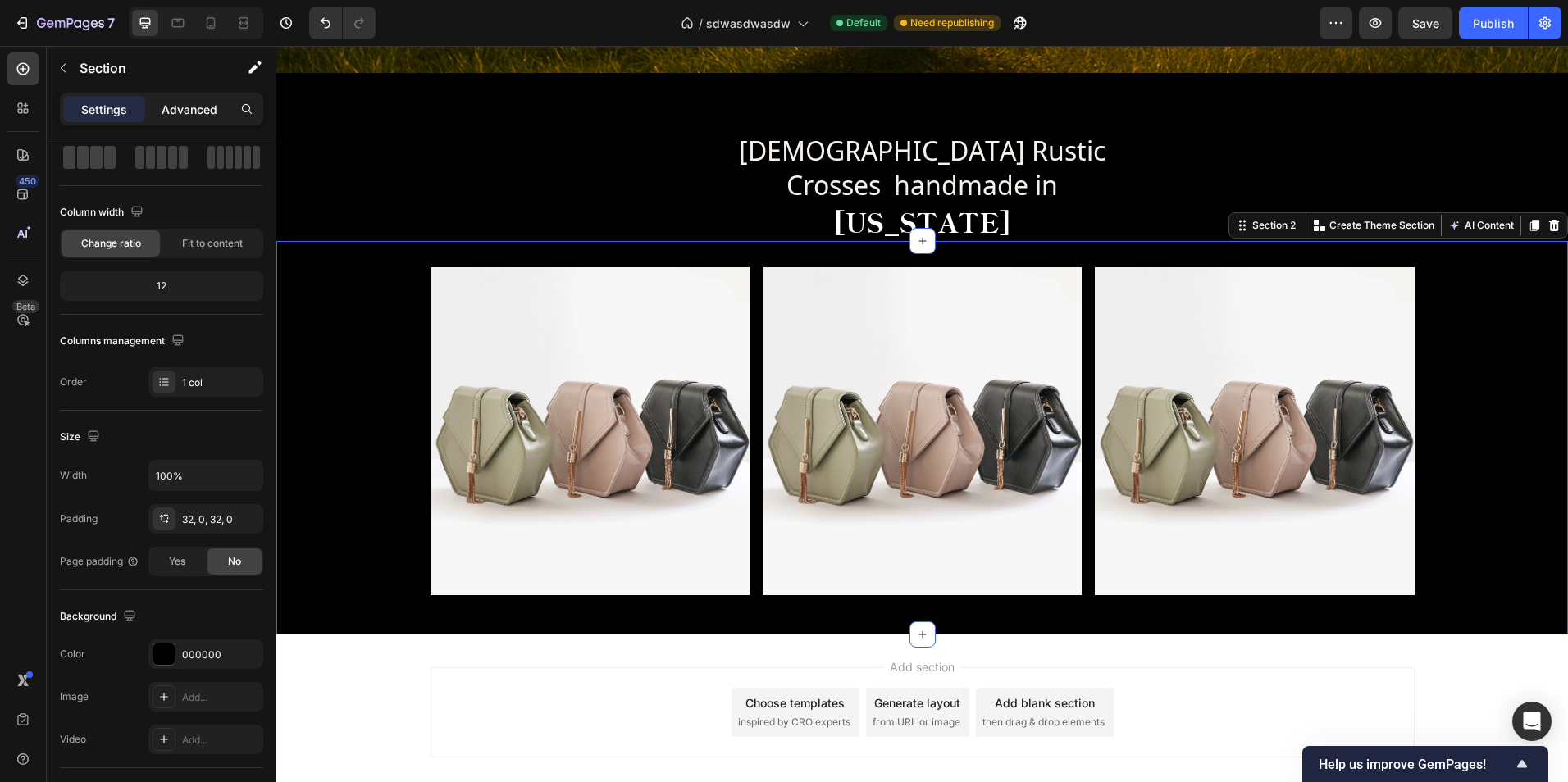
click at [185, 117] on p "Advanced" at bounding box center [189, 109] width 56 height 17
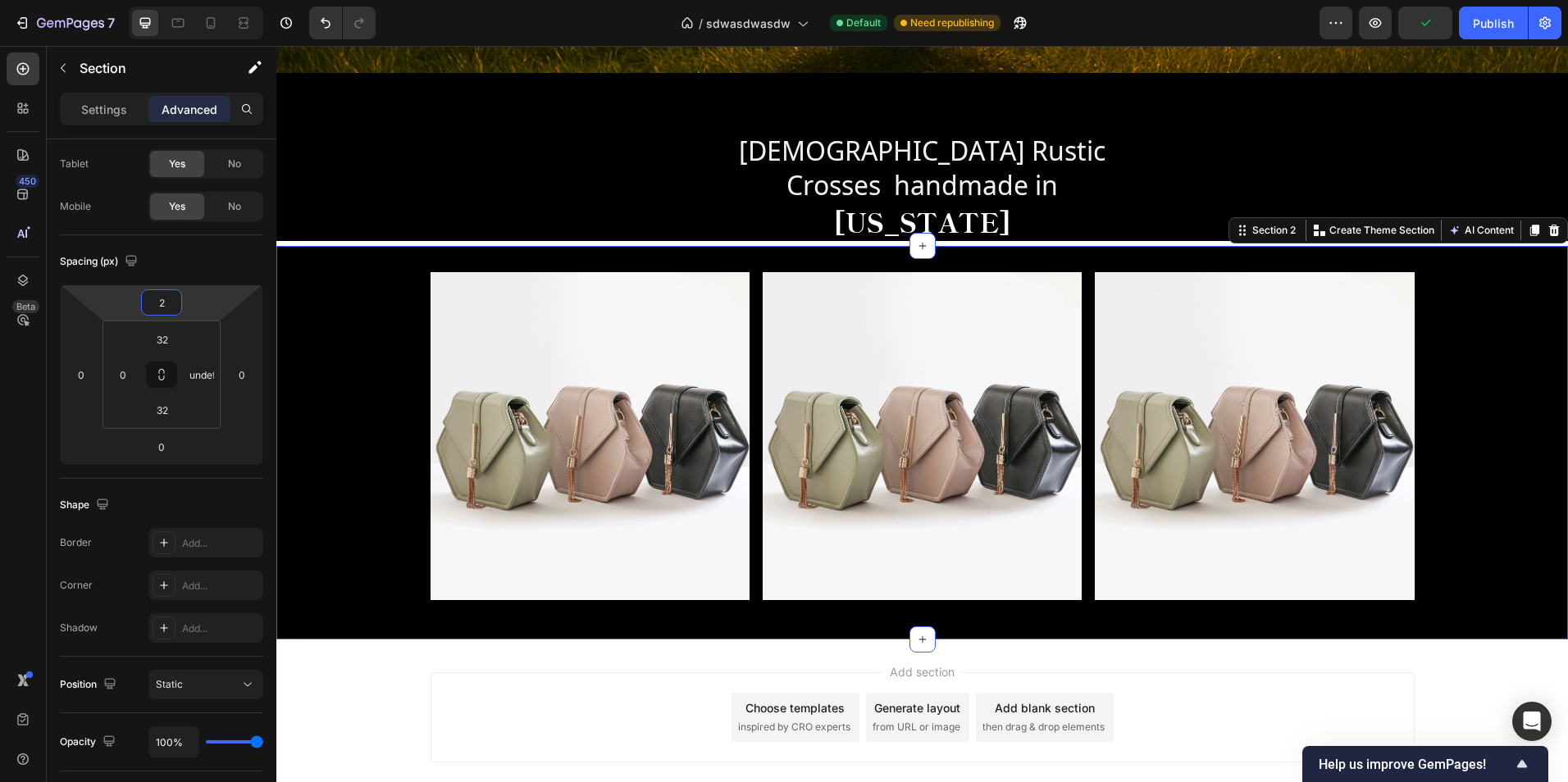
type input "0"
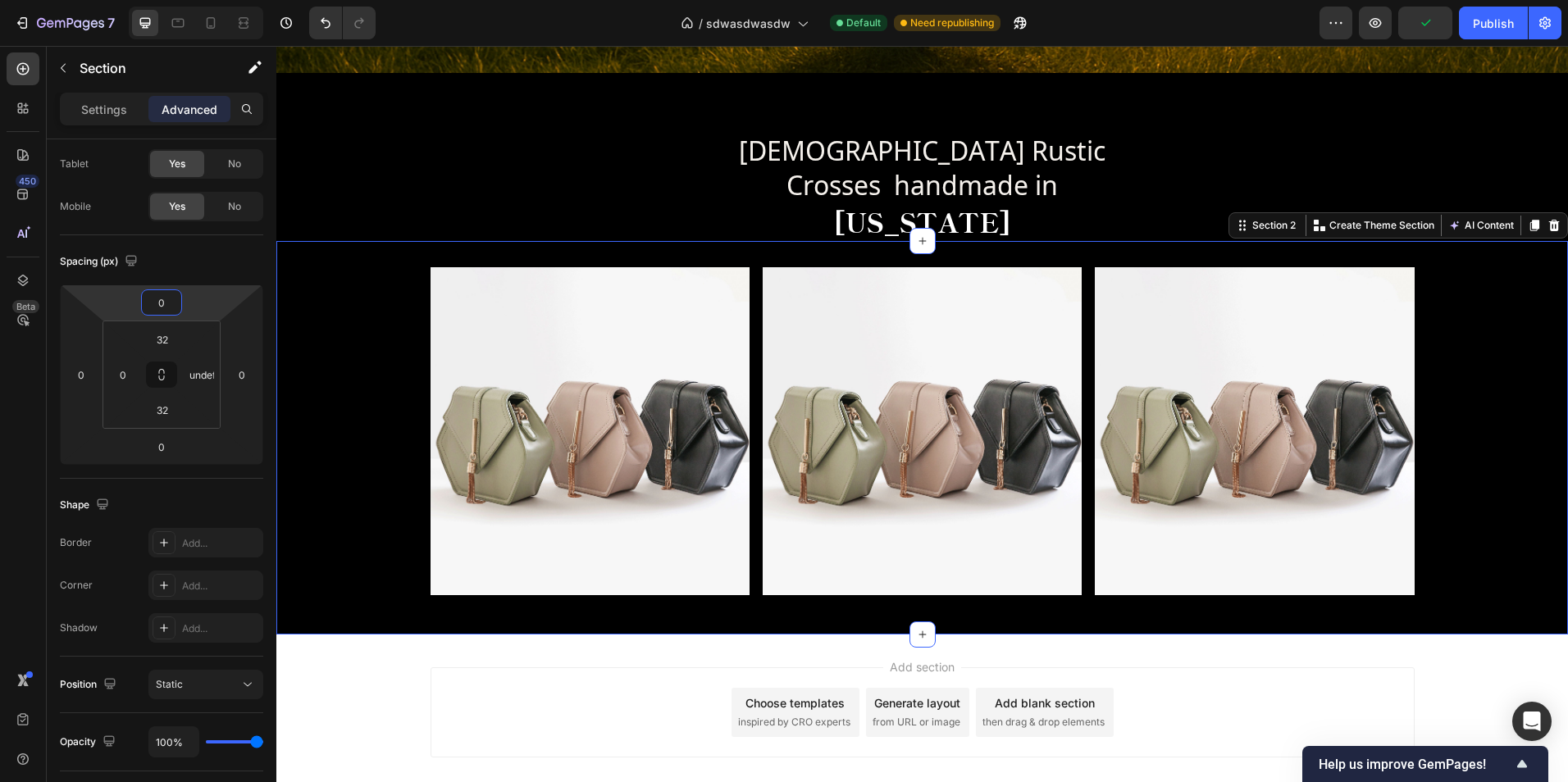
drag, startPoint x: 190, startPoint y: 307, endPoint x: 199, endPoint y: 309, distance: 9.2
click at [199, 0] on html "7 Version history / sdwasdwasdw Default Need republishing Preview Publish 450 B…" at bounding box center [784, 0] width 1568 height 0
click at [349, 584] on div "Image Image Image Row" at bounding box center [922, 437] width 1292 height 341
click at [89, 107] on p "Settings" at bounding box center [104, 109] width 46 height 17
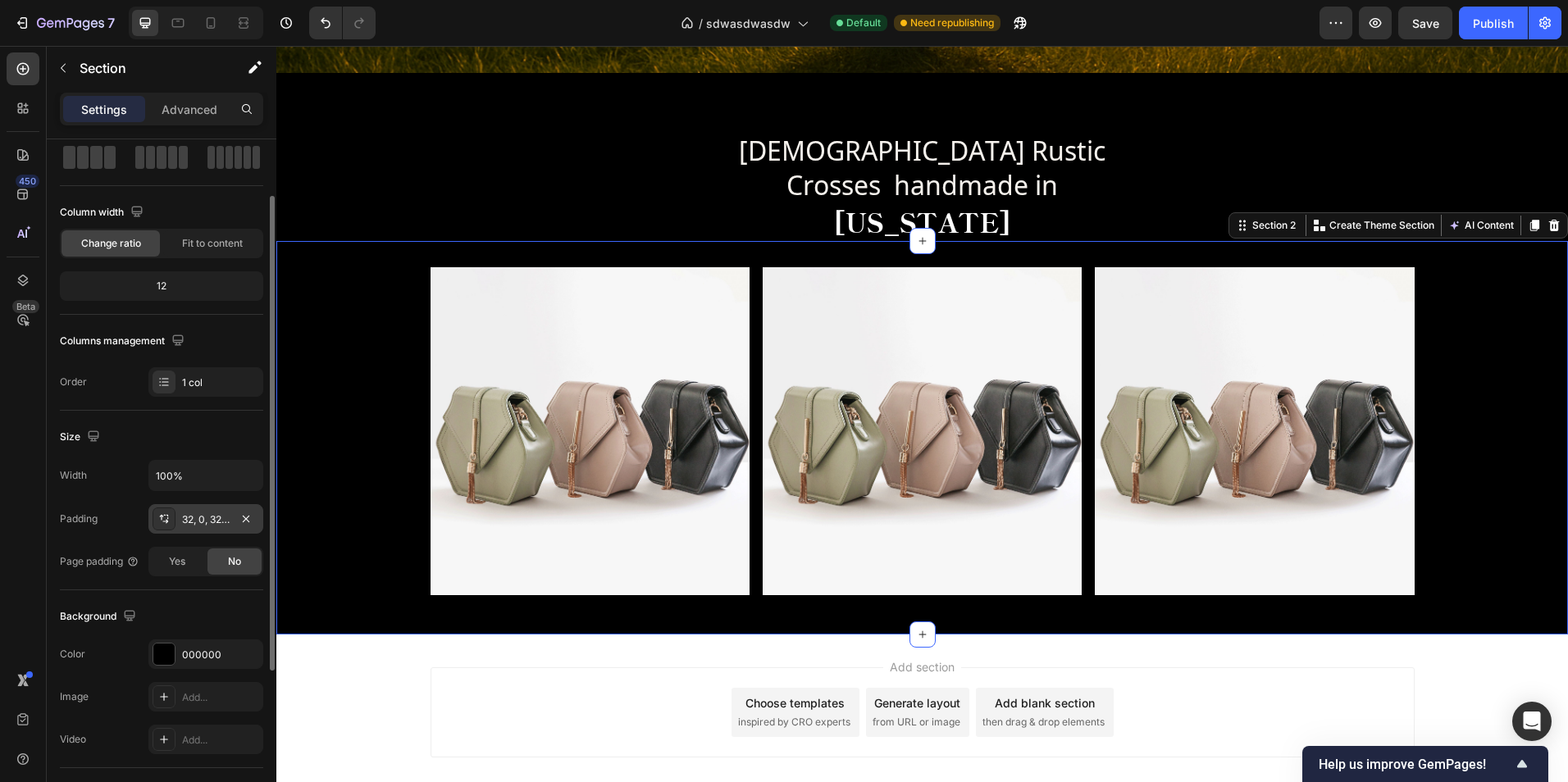
click at [197, 527] on div "32, 0, 32, 0" at bounding box center [206, 520] width 48 height 14
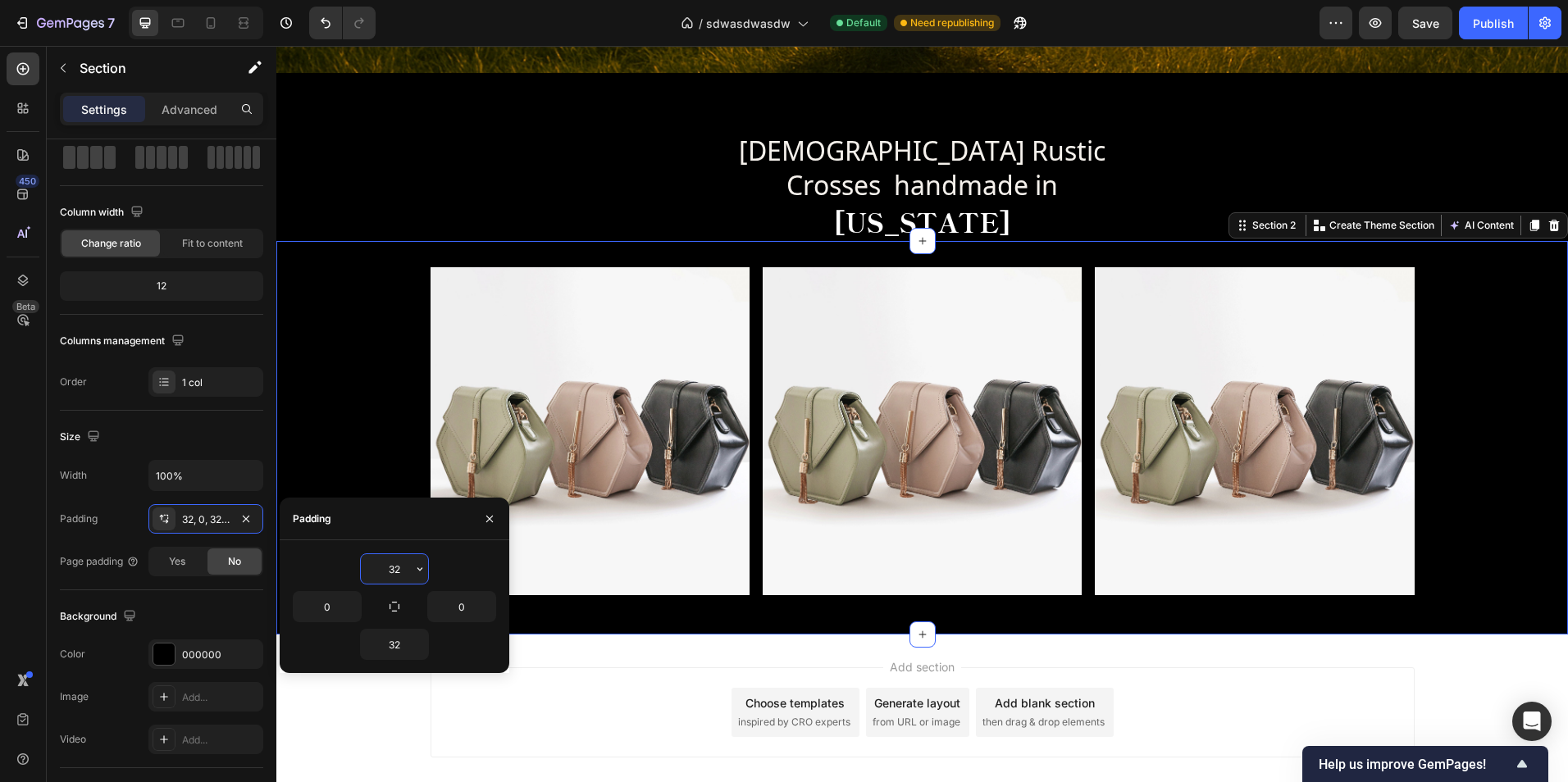
click at [409, 566] on input "32" at bounding box center [394, 568] width 68 height 30
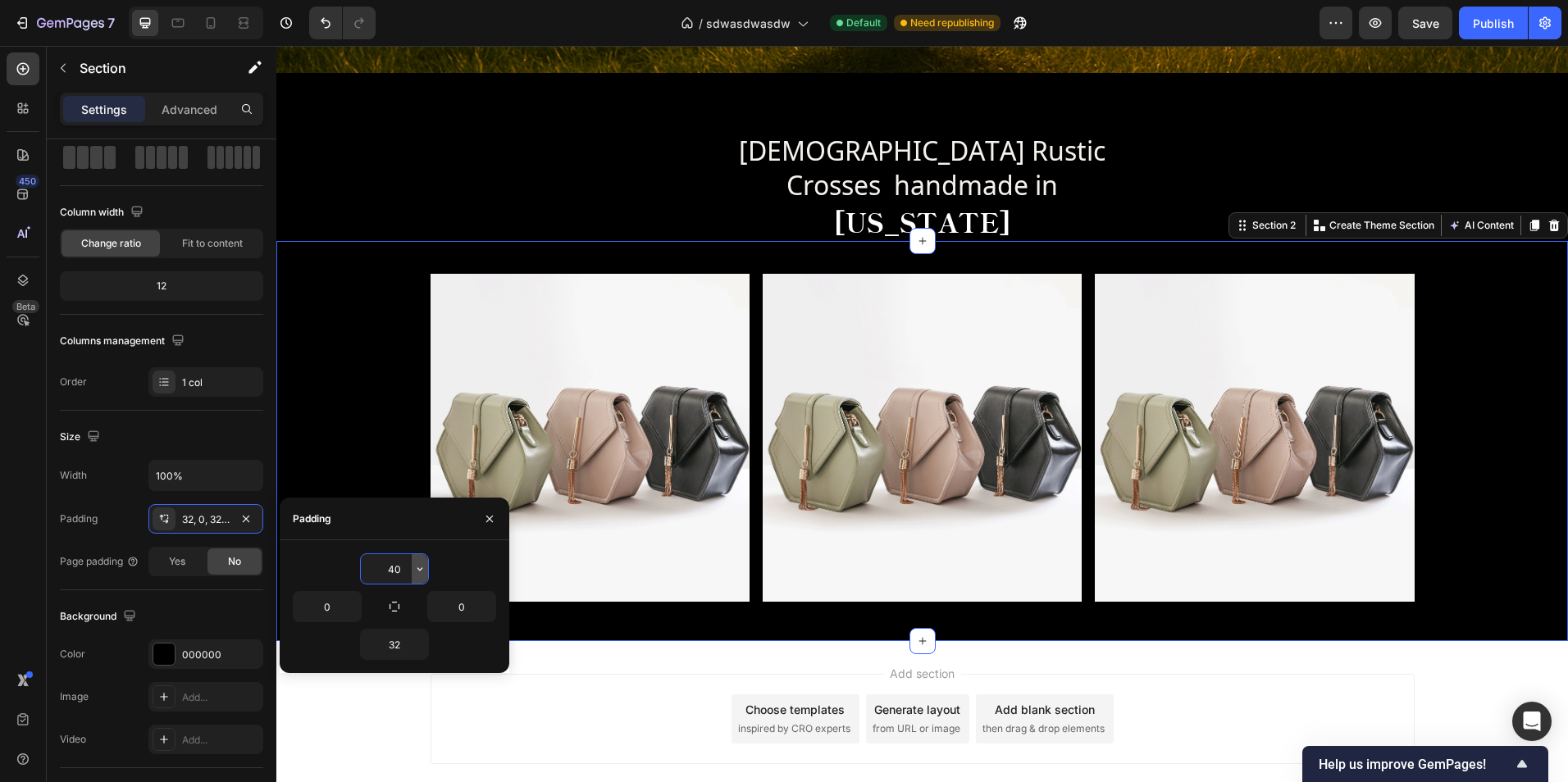
type input "4"
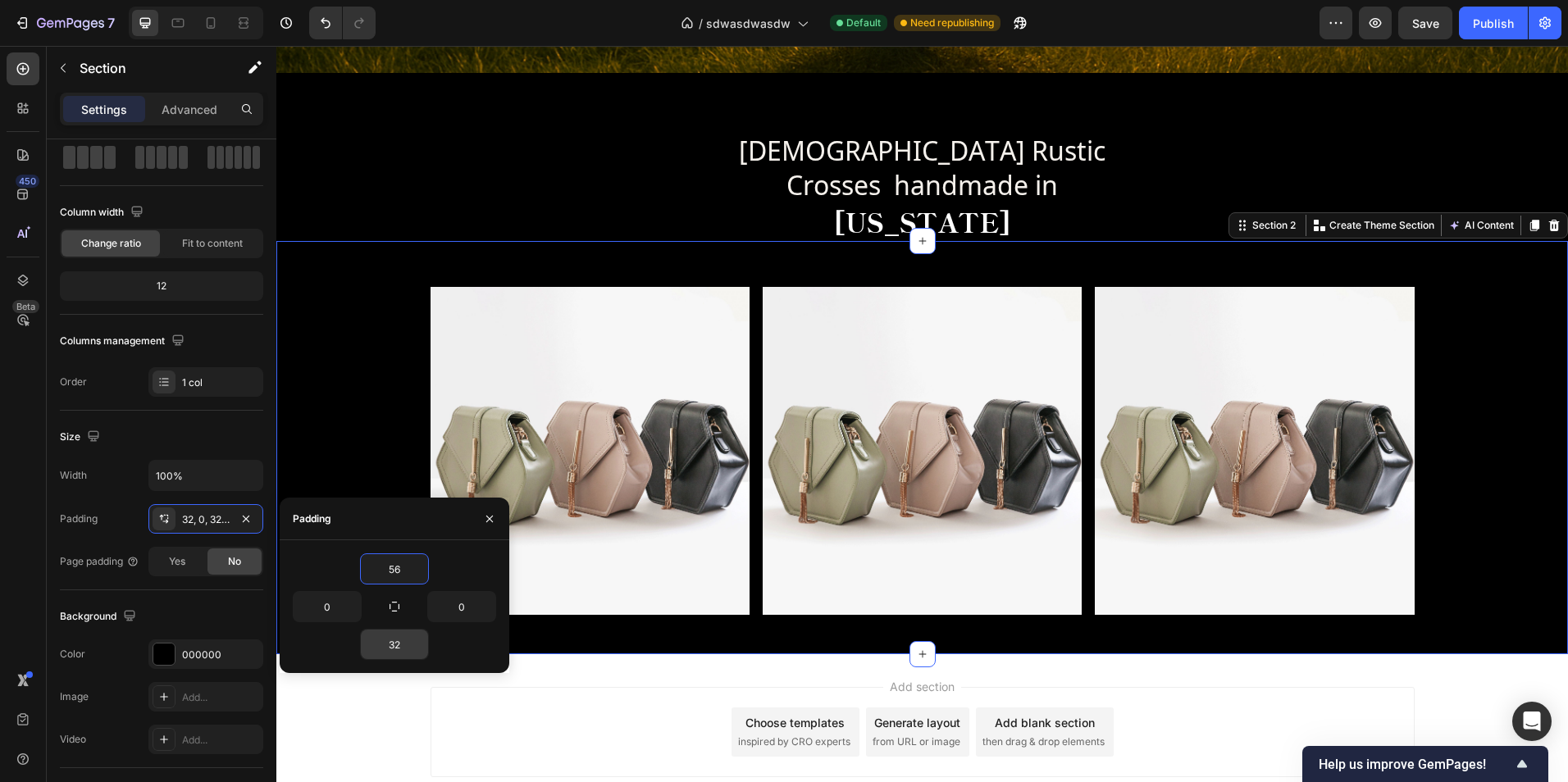
type input "56"
click at [418, 647] on icon "button" at bounding box center [420, 644] width 14 height 14
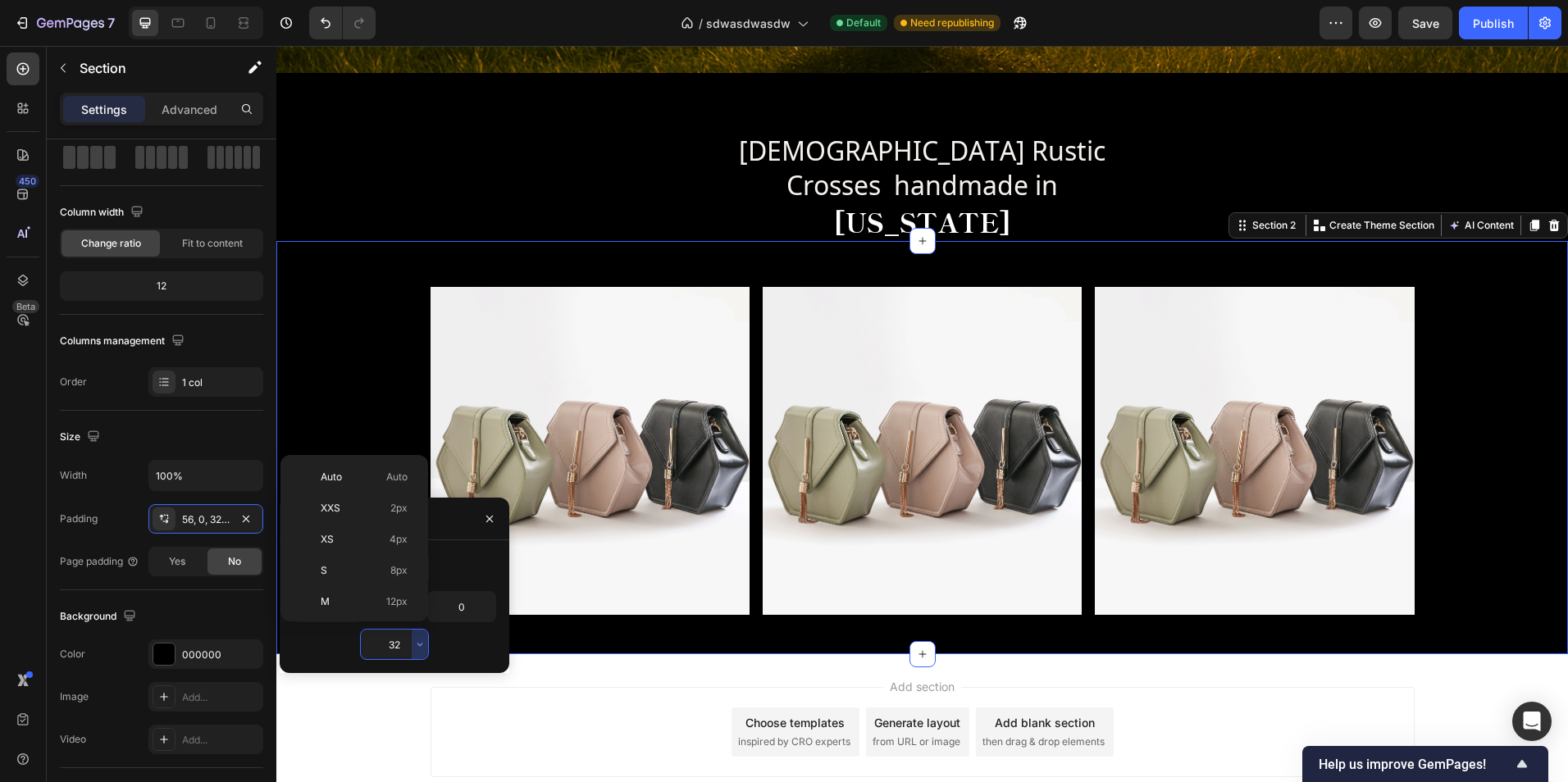
scroll to position [118, 0]
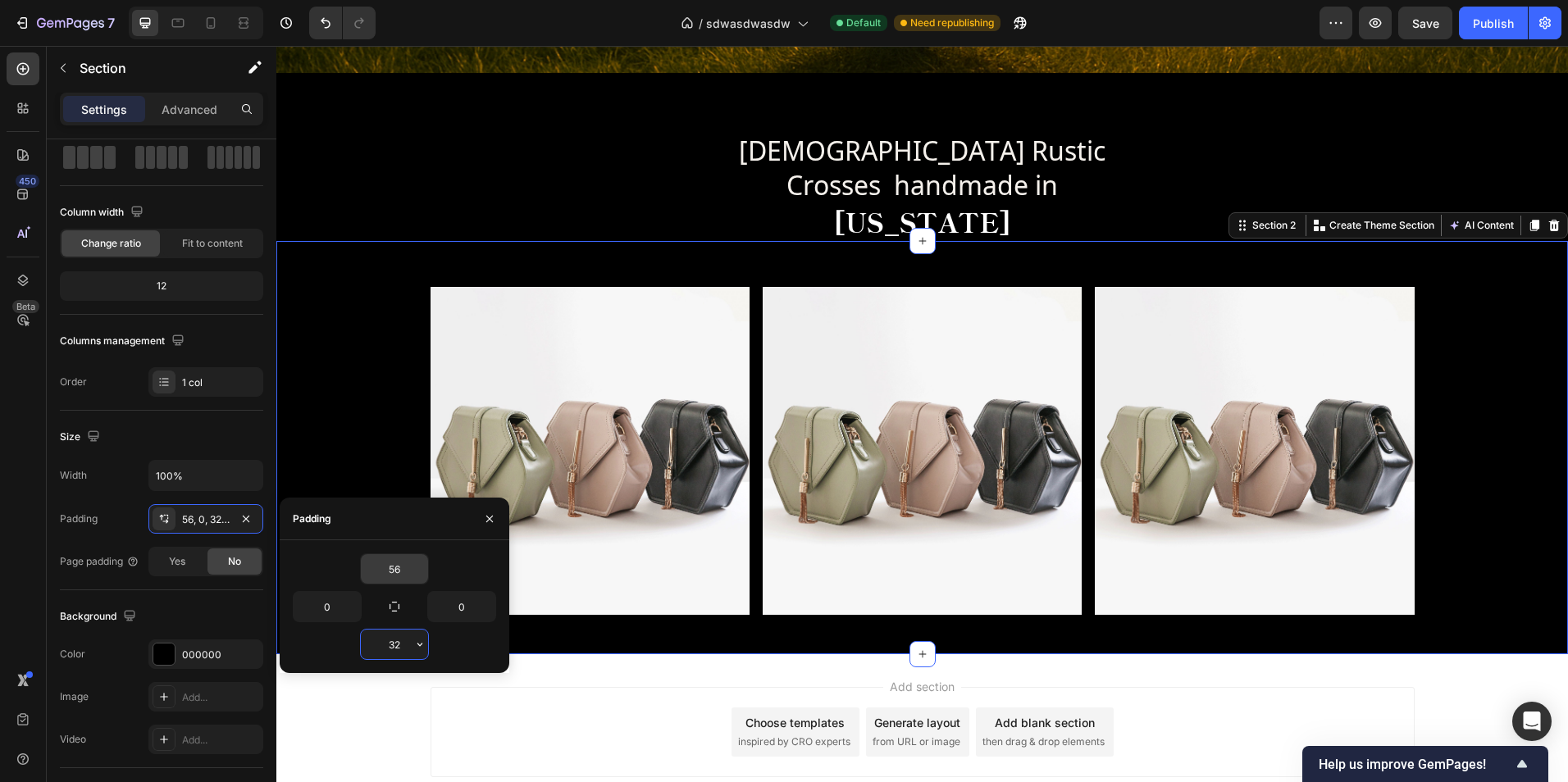
click at [406, 647] on input "32" at bounding box center [394, 644] width 68 height 30
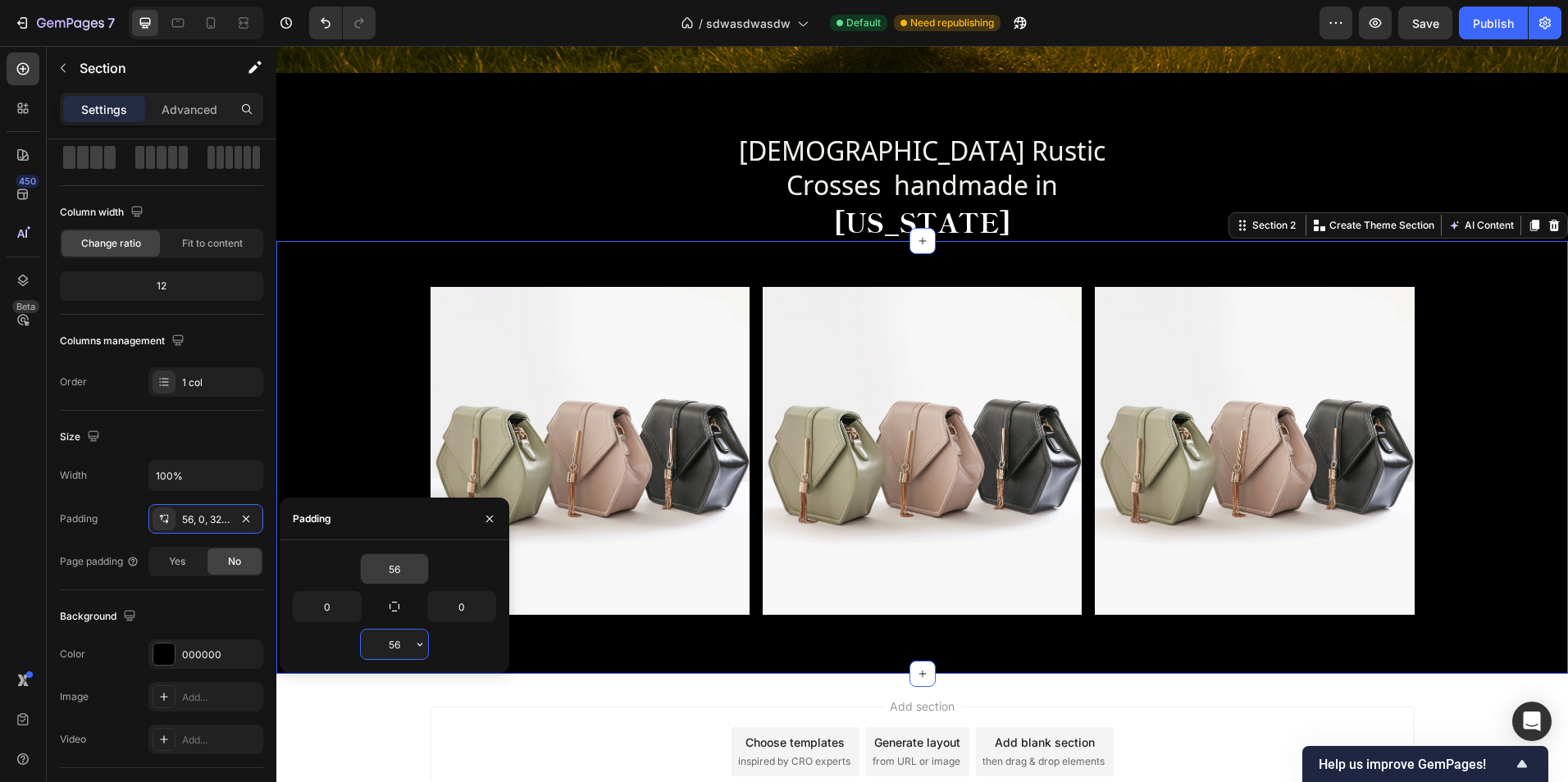
type input "5"
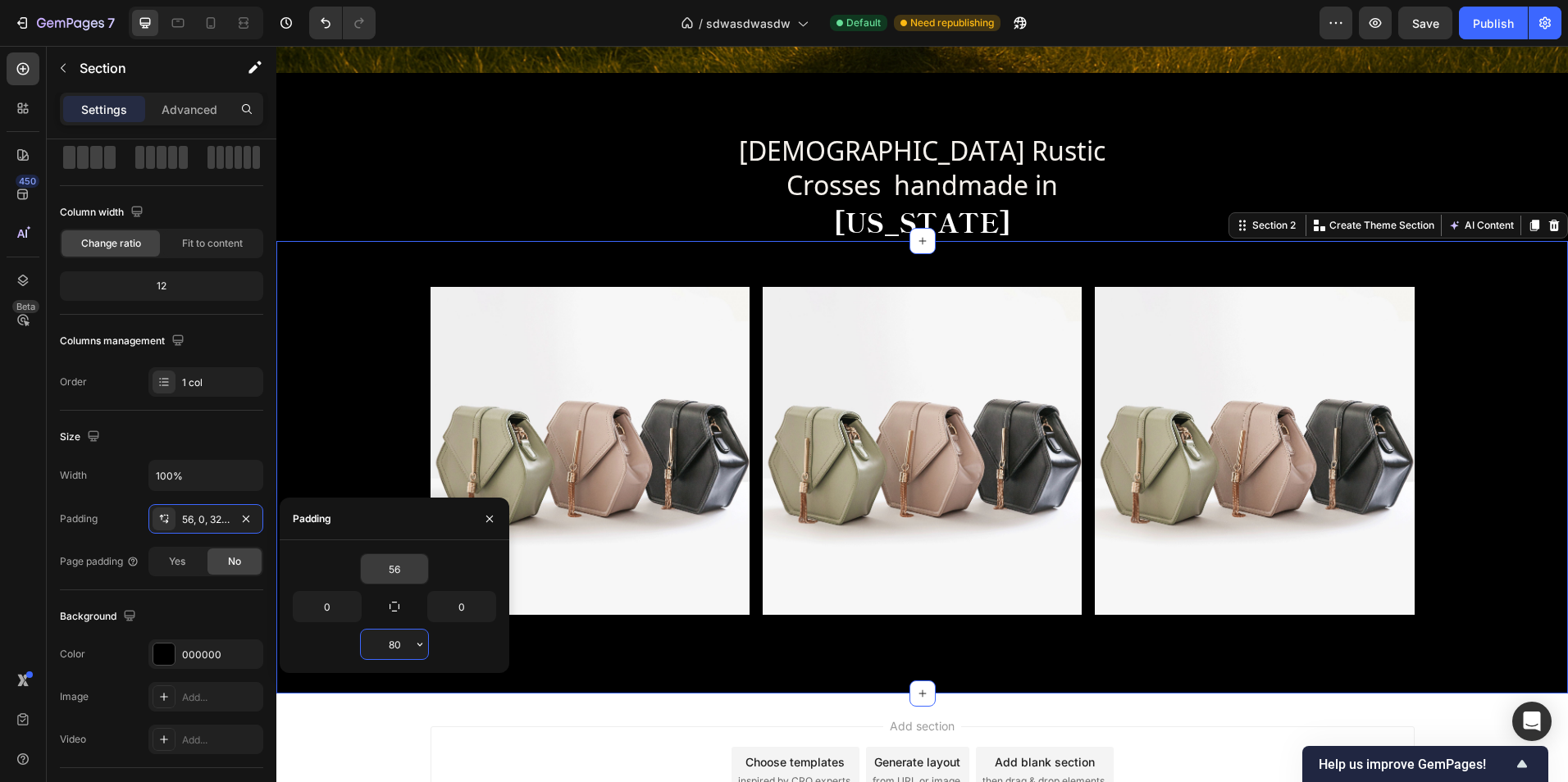
type input "8"
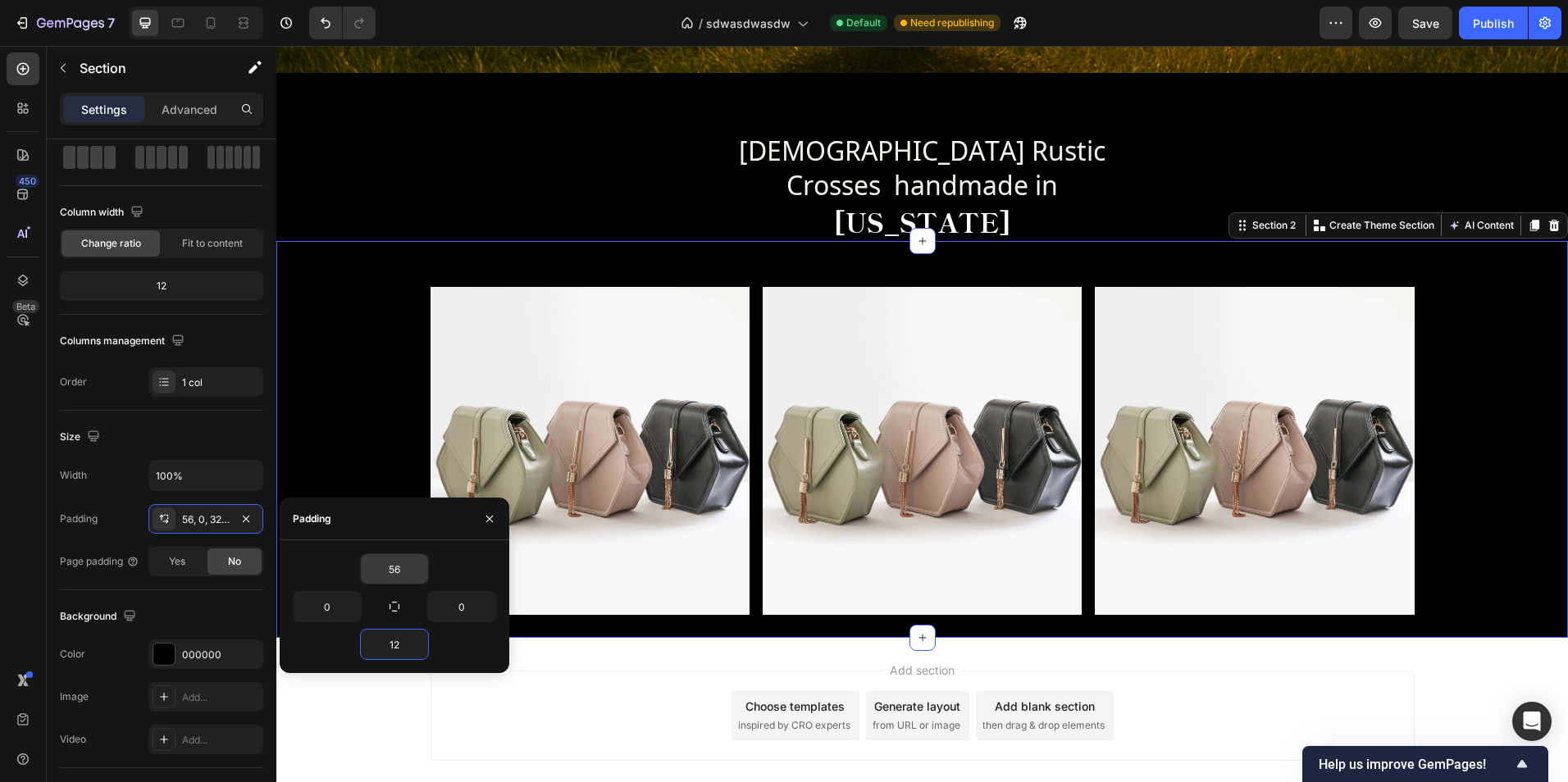
type input "120"
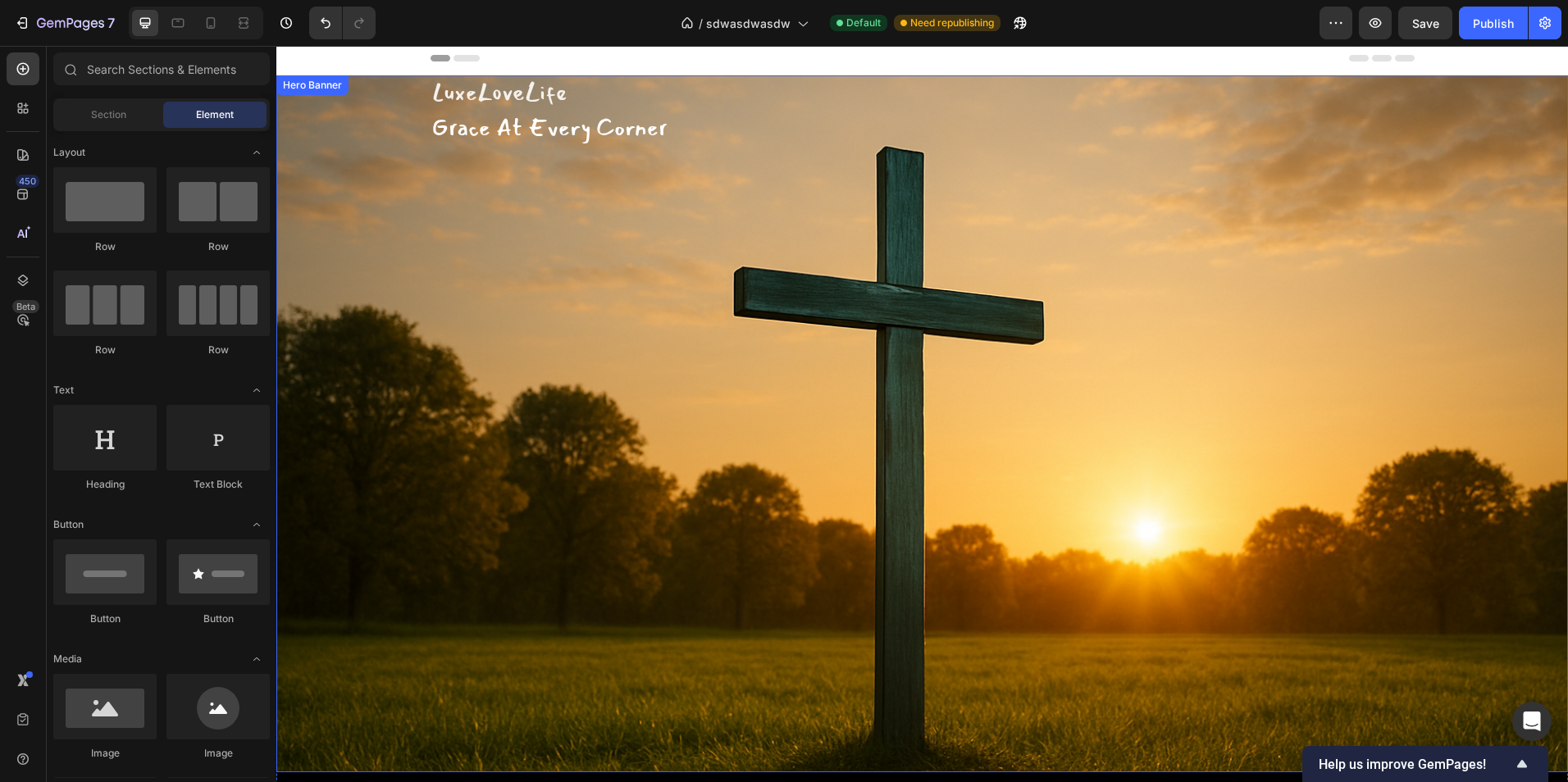
scroll to position [0, 0]
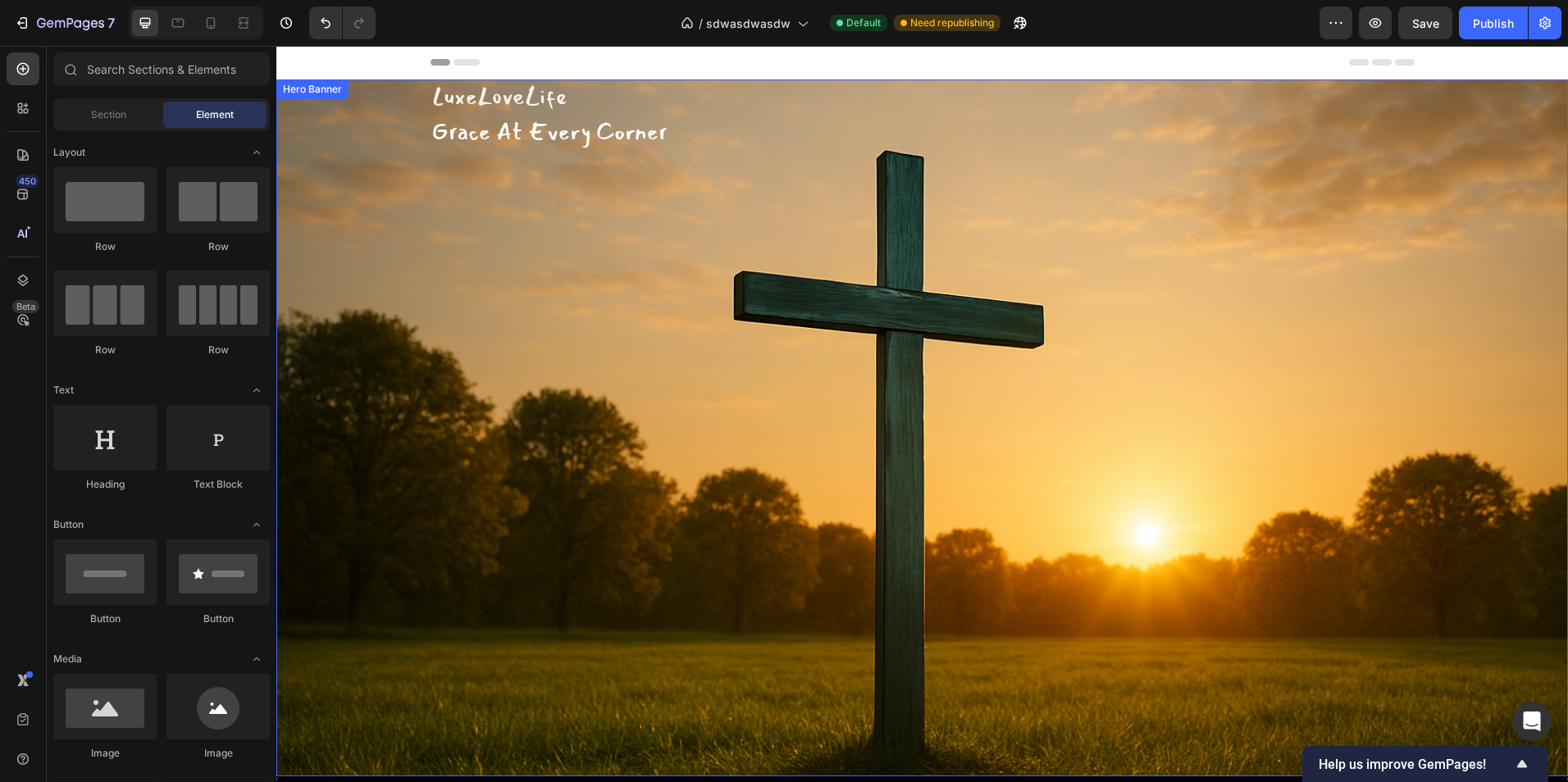
click at [659, 401] on div "Overlay" at bounding box center [922, 428] width 1292 height 697
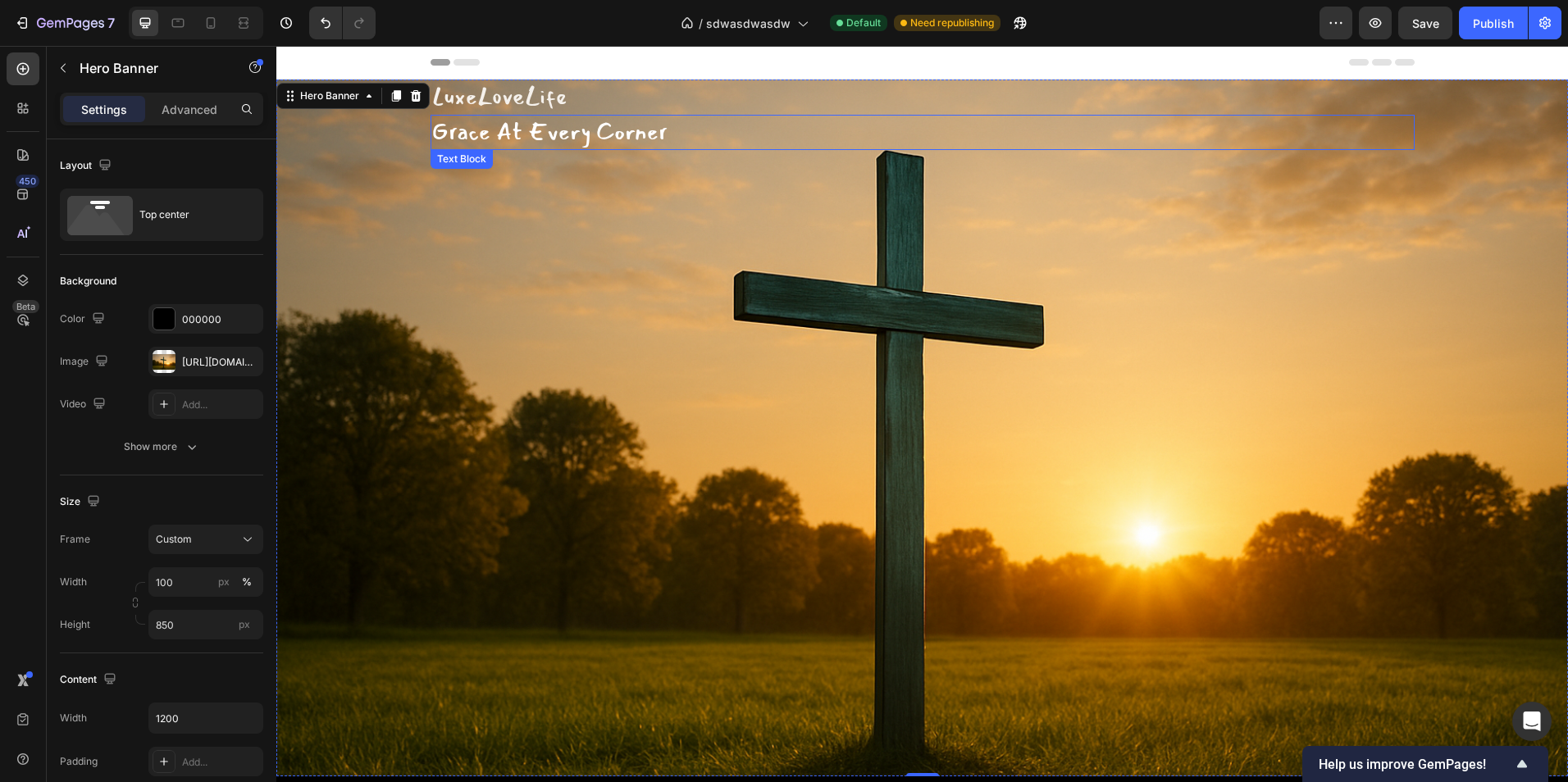
click at [564, 126] on p "Grace At Every Corner" at bounding box center [922, 132] width 981 height 32
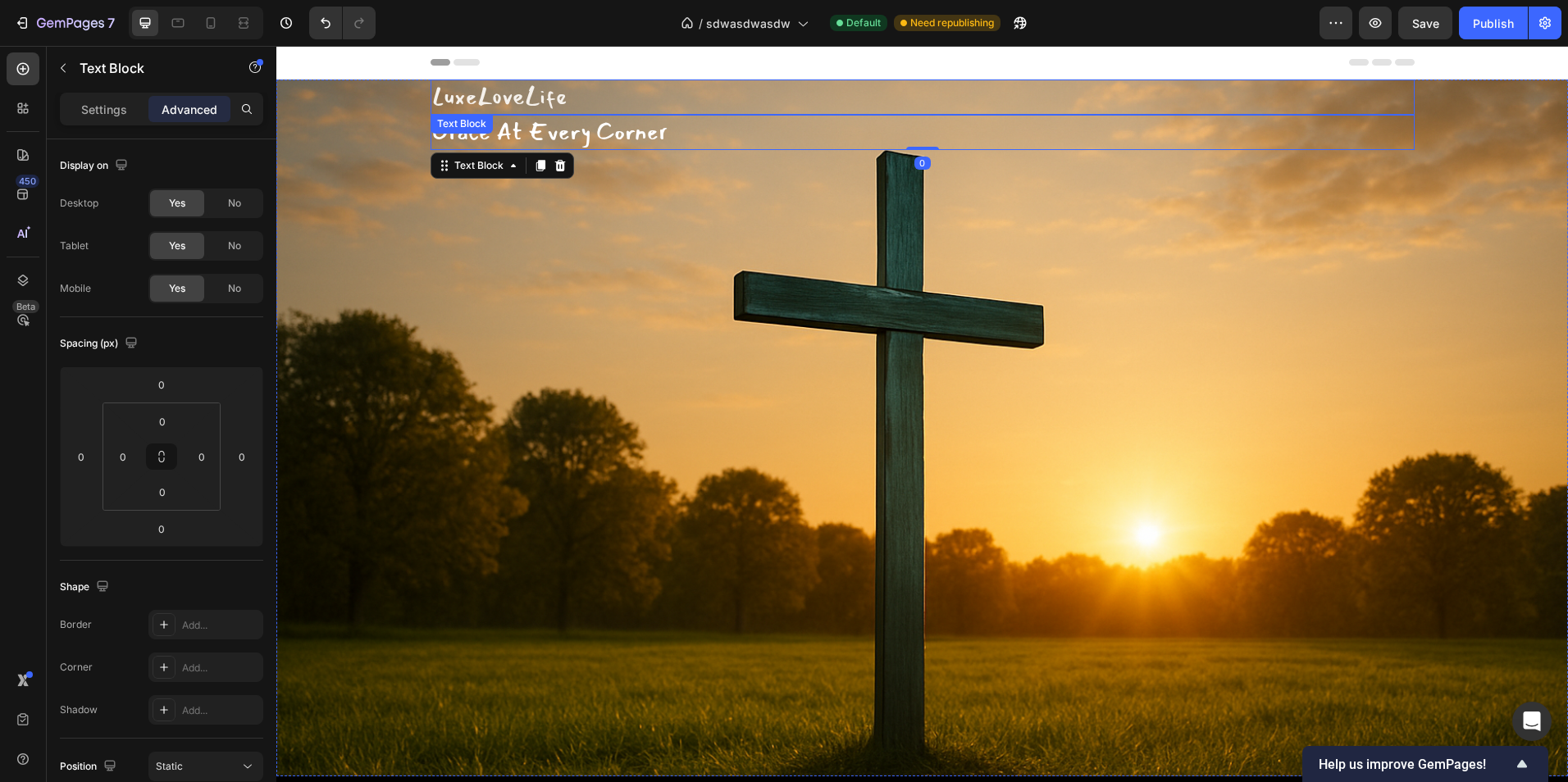
click at [574, 97] on p "LuxeLoveLife" at bounding box center [922, 97] width 981 height 32
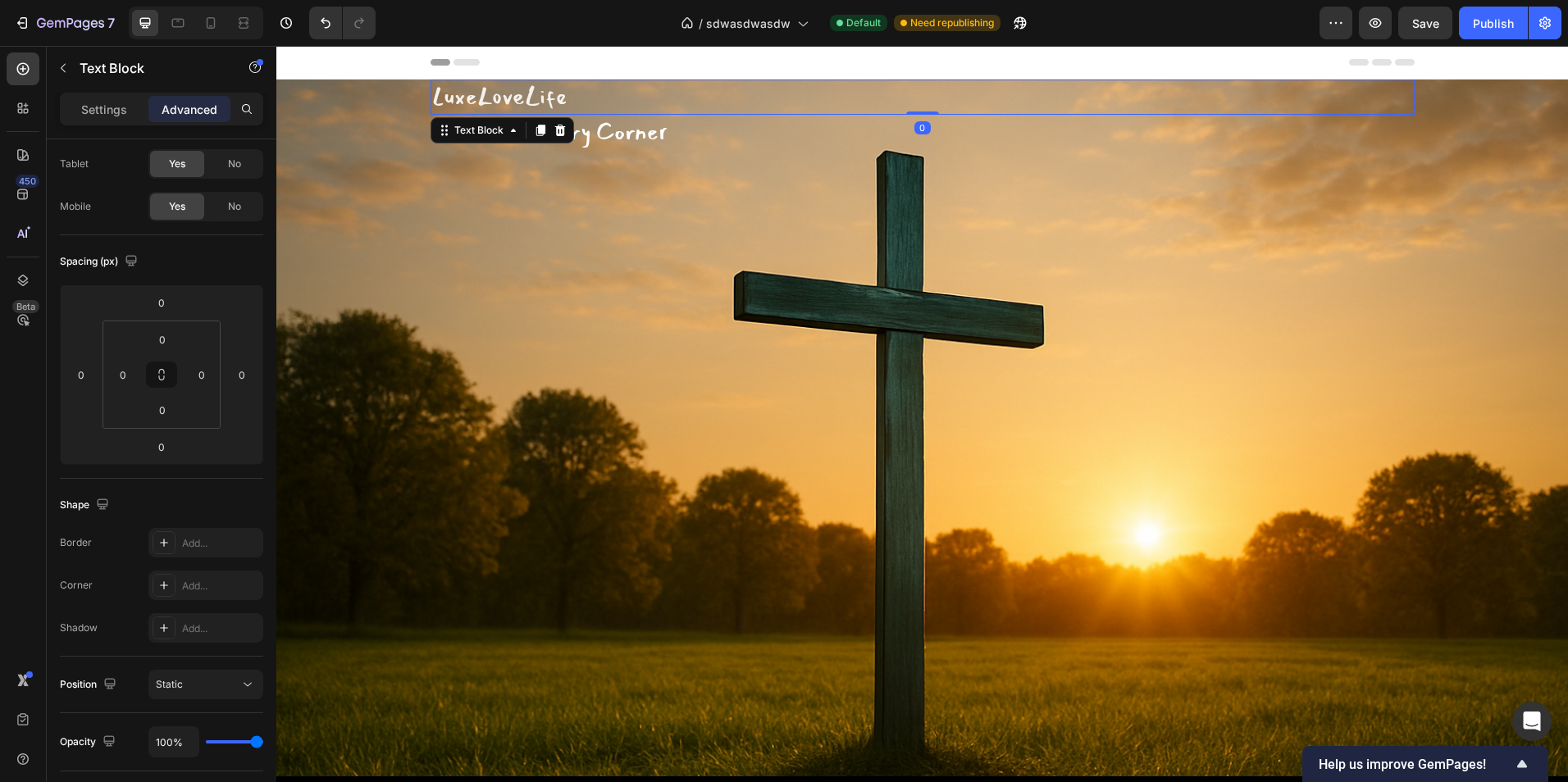
click at [285, 251] on div "Overlay" at bounding box center [922, 428] width 1292 height 697
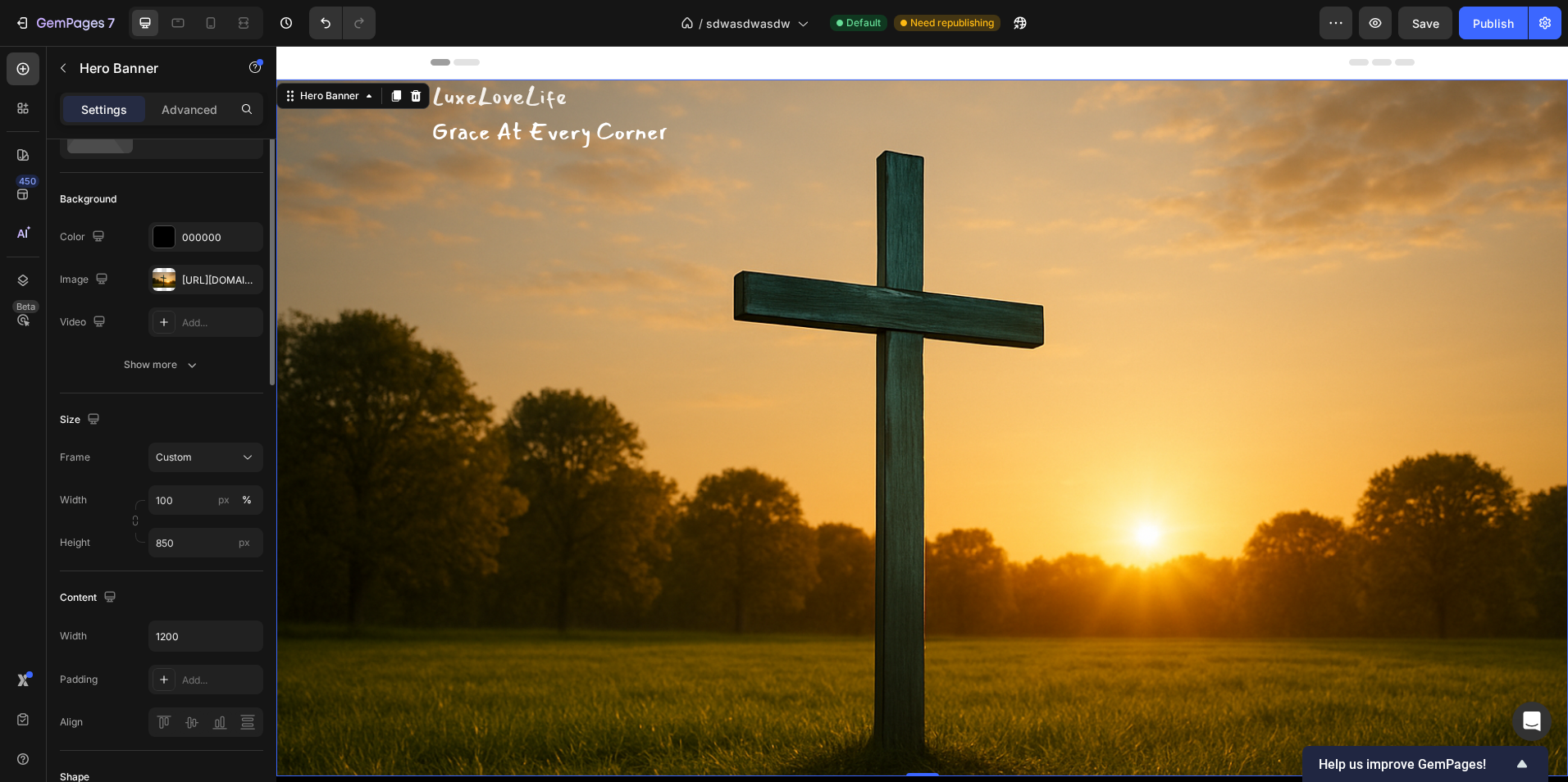
scroll to position [0, 0]
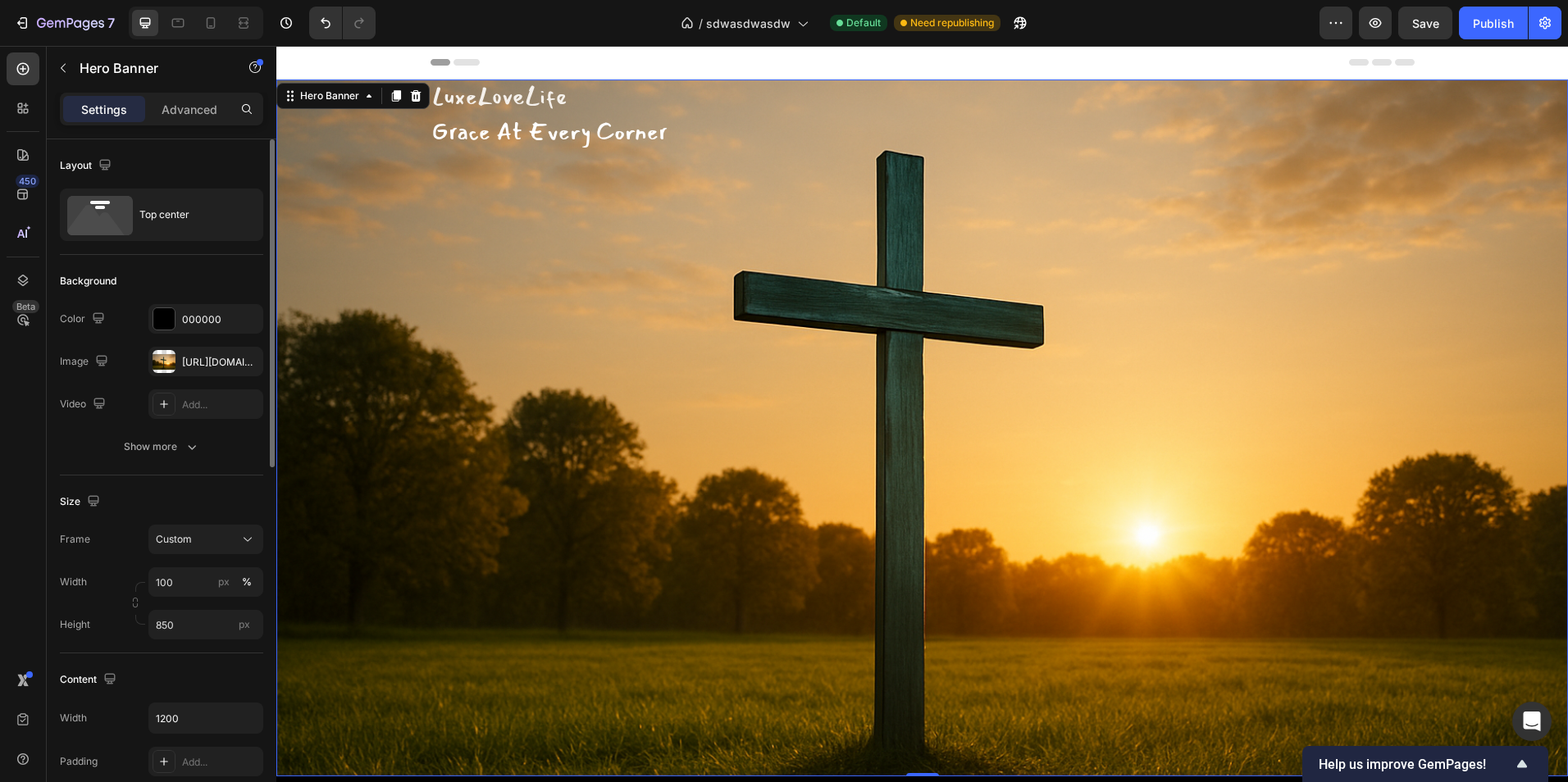
click at [355, 238] on div "Overlay" at bounding box center [922, 428] width 1292 height 697
click at [183, 236] on div "Top center" at bounding box center [161, 215] width 203 height 52
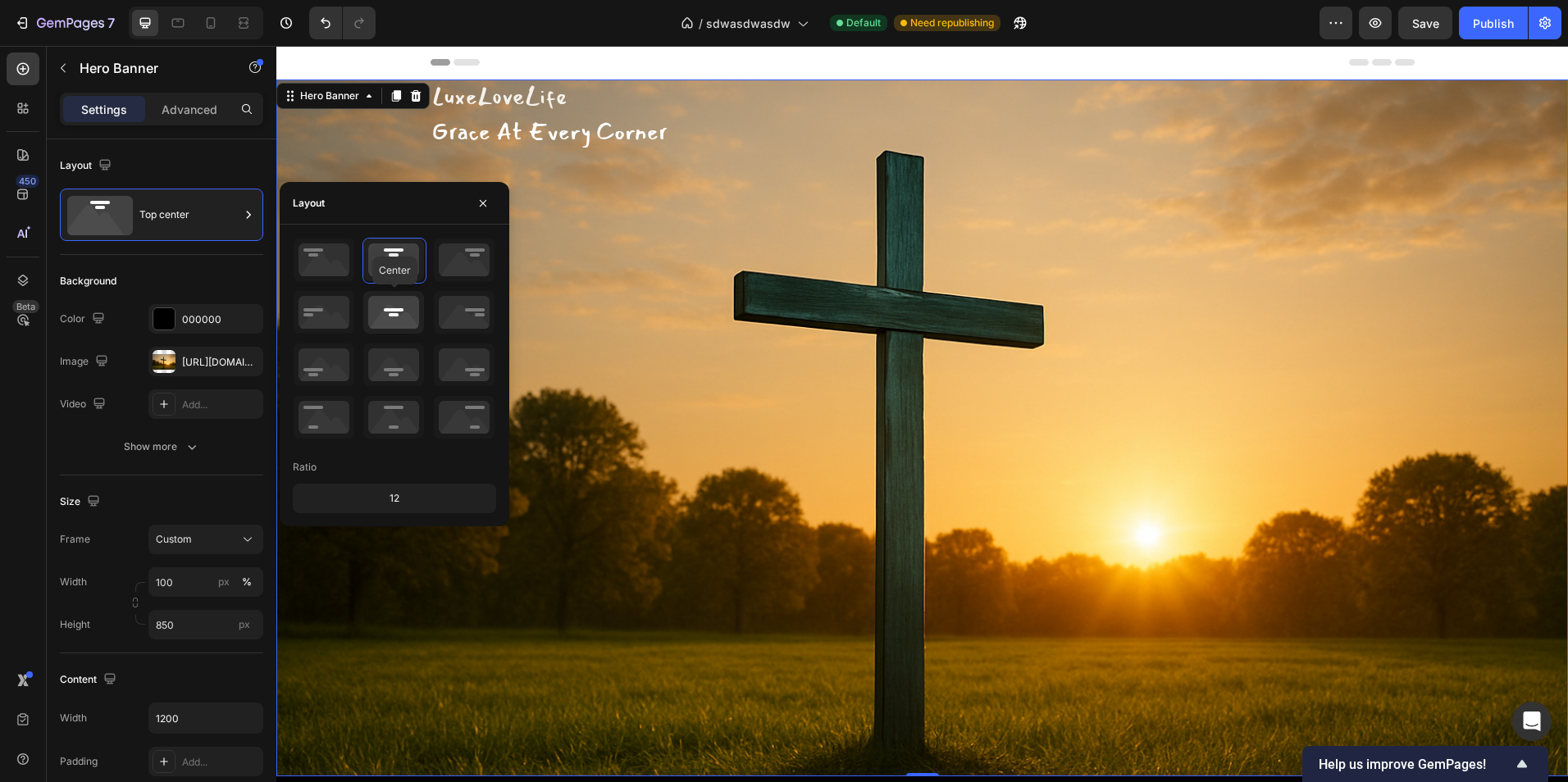
click at [399, 315] on icon at bounding box center [393, 312] width 60 height 42
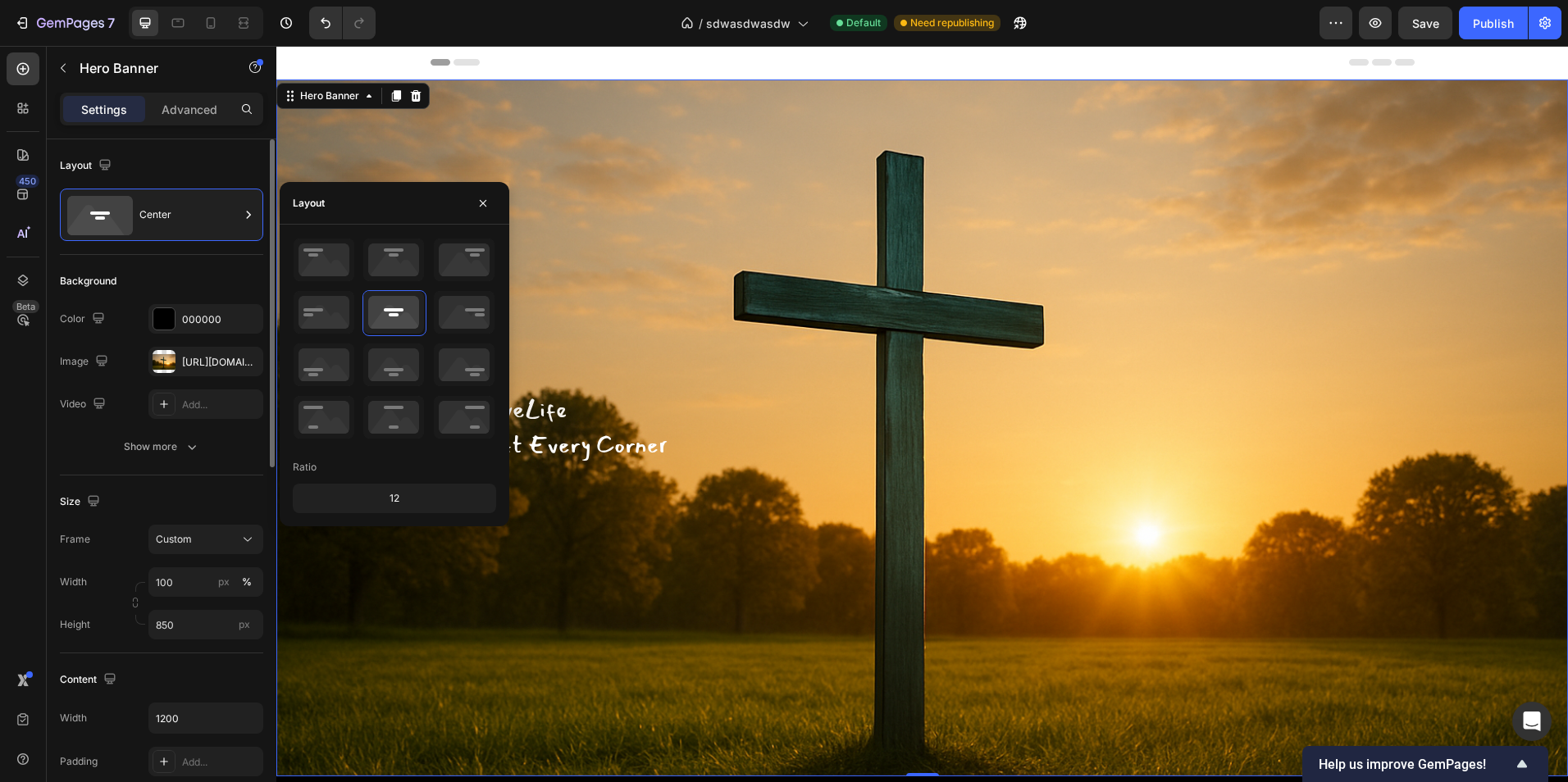
click at [234, 477] on div "Size Frame Custom Width 100 px % Height 850 px" at bounding box center [161, 564] width 203 height 178
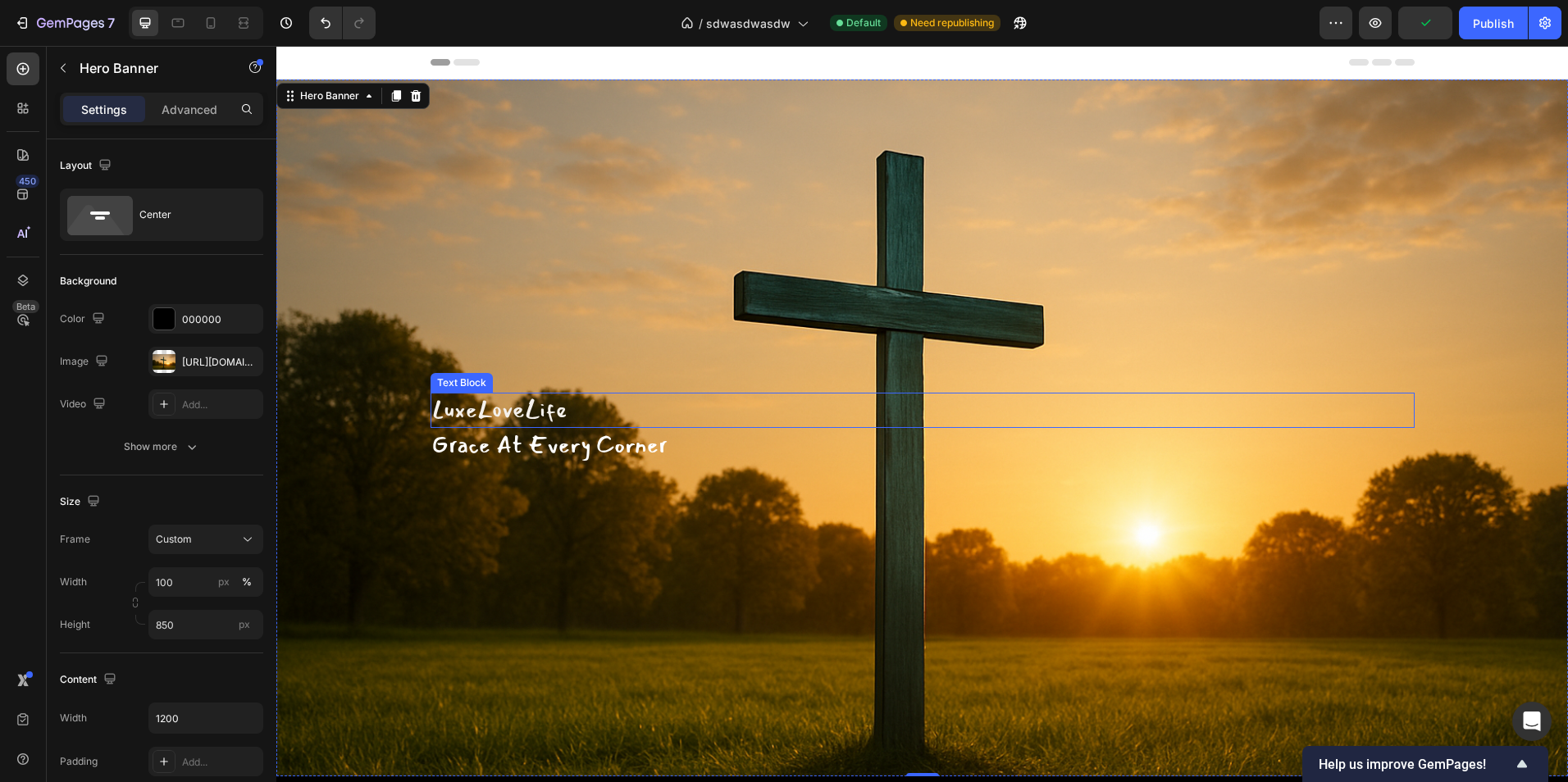
click at [501, 419] on p "LuxeLoveLife" at bounding box center [922, 409] width 981 height 32
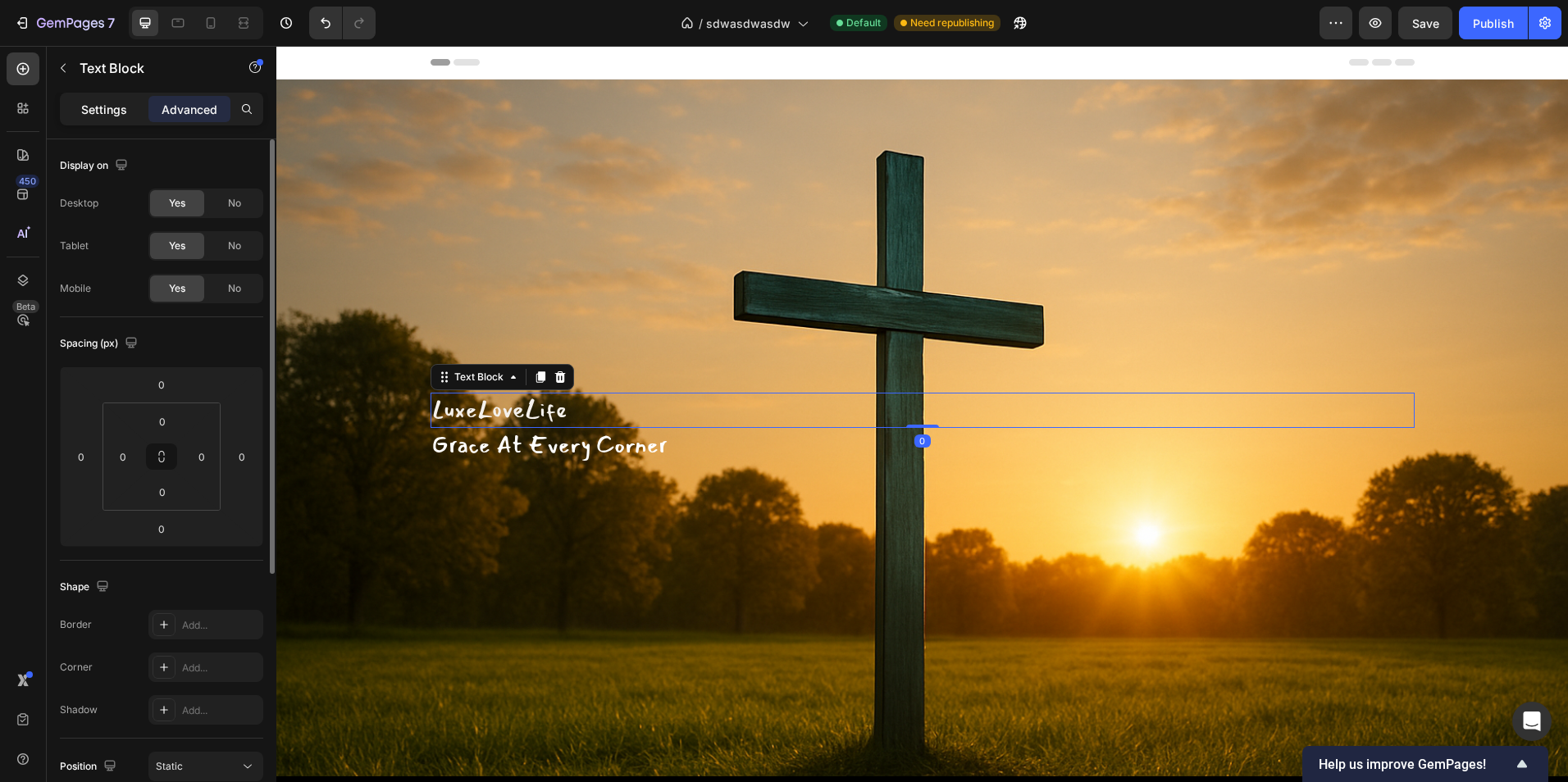
click at [127, 113] on div "Settings" at bounding box center [104, 108] width 82 height 26
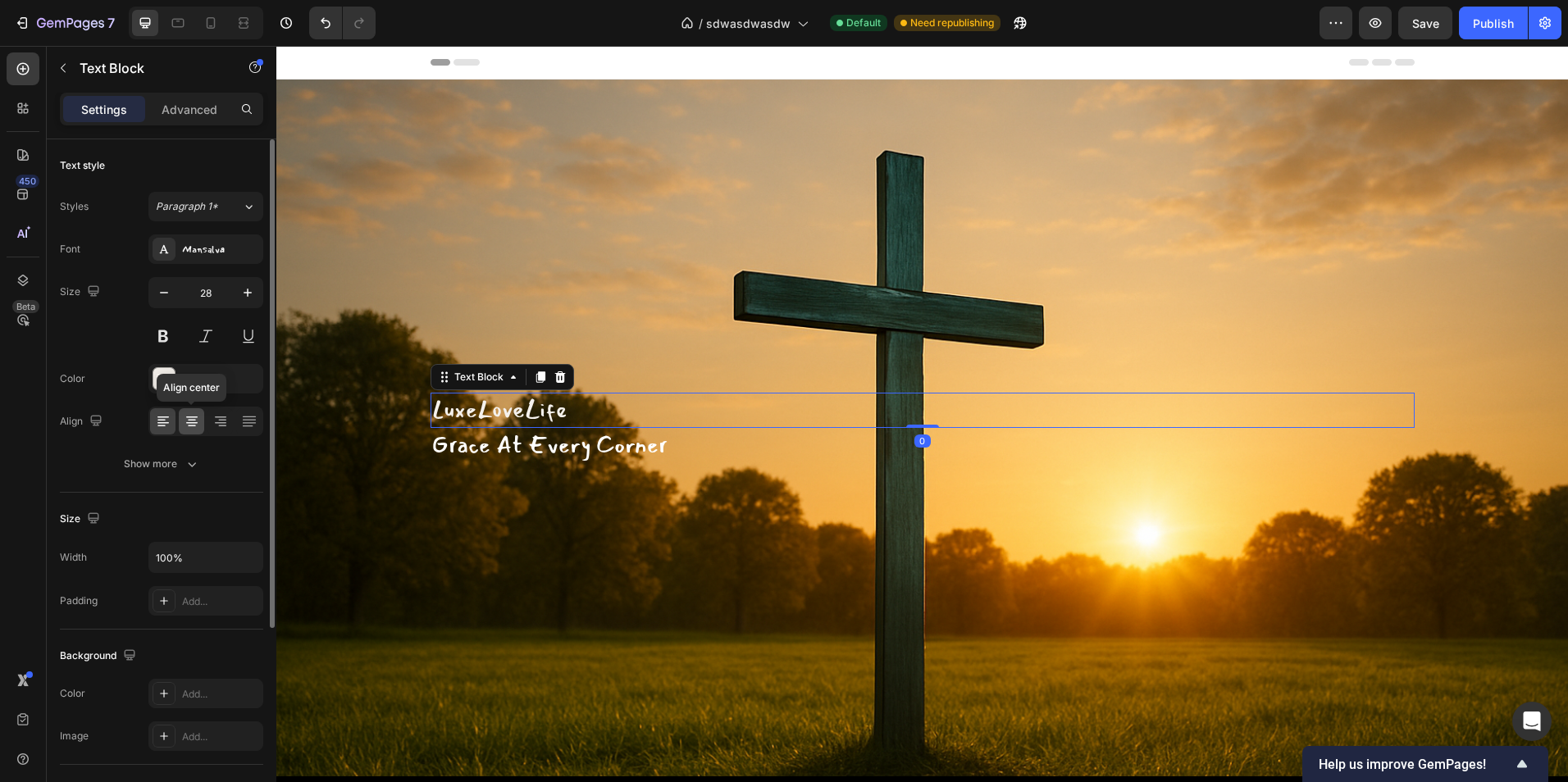
click at [193, 424] on icon at bounding box center [192, 421] width 16 height 16
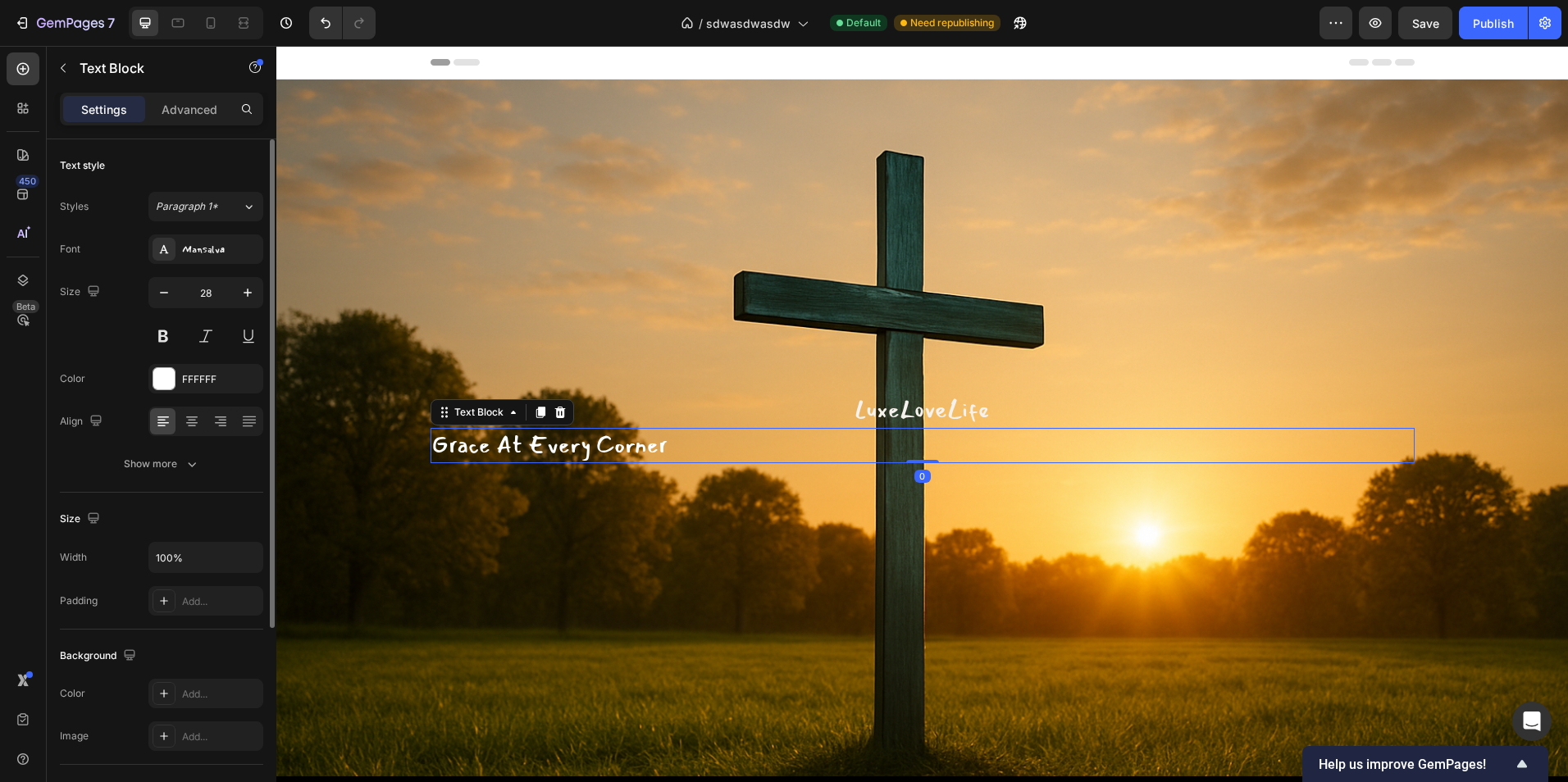
click at [545, 440] on p "Grace At Every Corner" at bounding box center [922, 445] width 981 height 32
click at [189, 420] on icon at bounding box center [191, 420] width 8 height 2
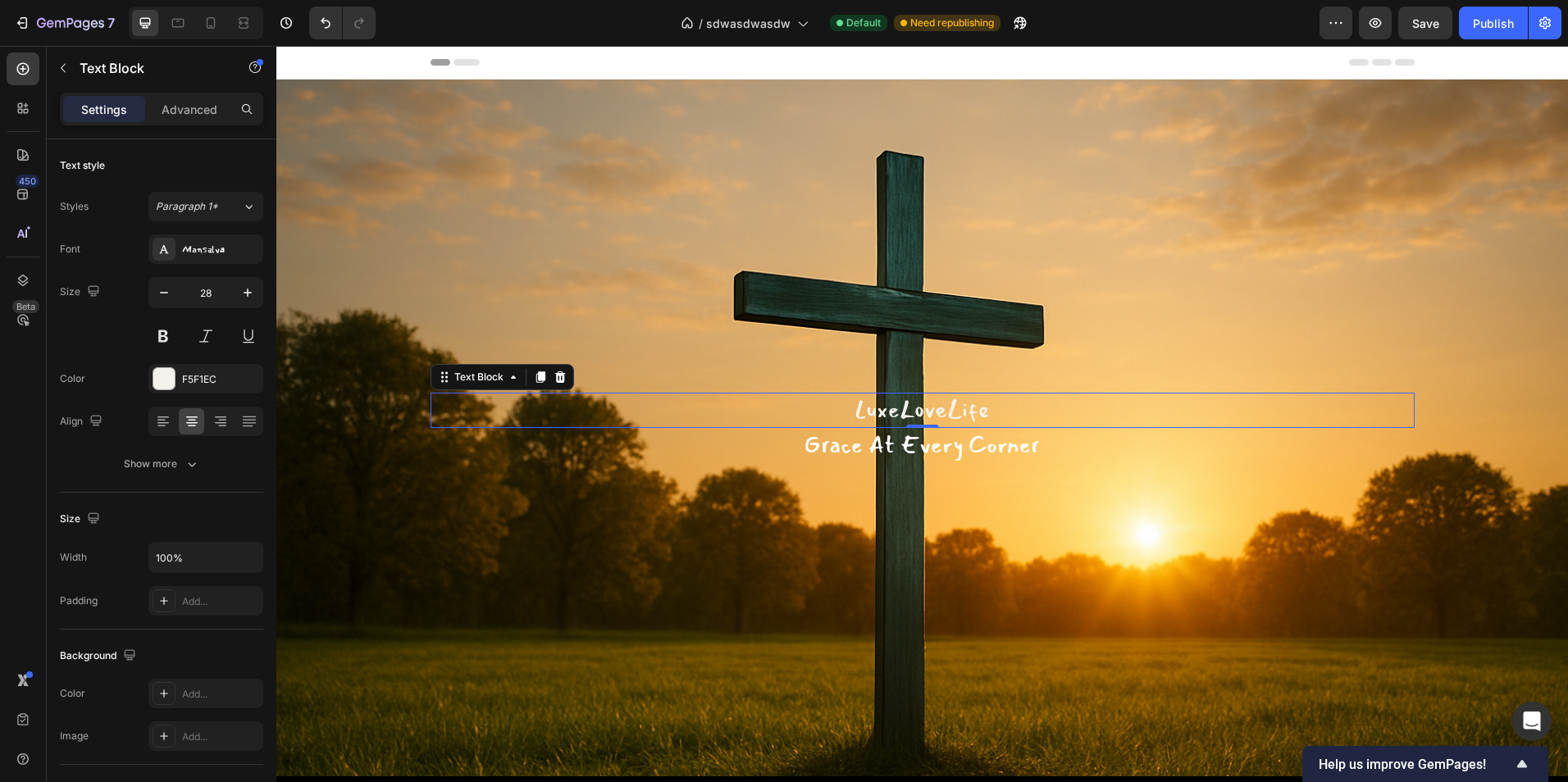
click at [946, 403] on p "LuxeLoveLife" at bounding box center [922, 409] width 981 height 32
click at [242, 288] on icon "button" at bounding box center [247, 292] width 16 height 16
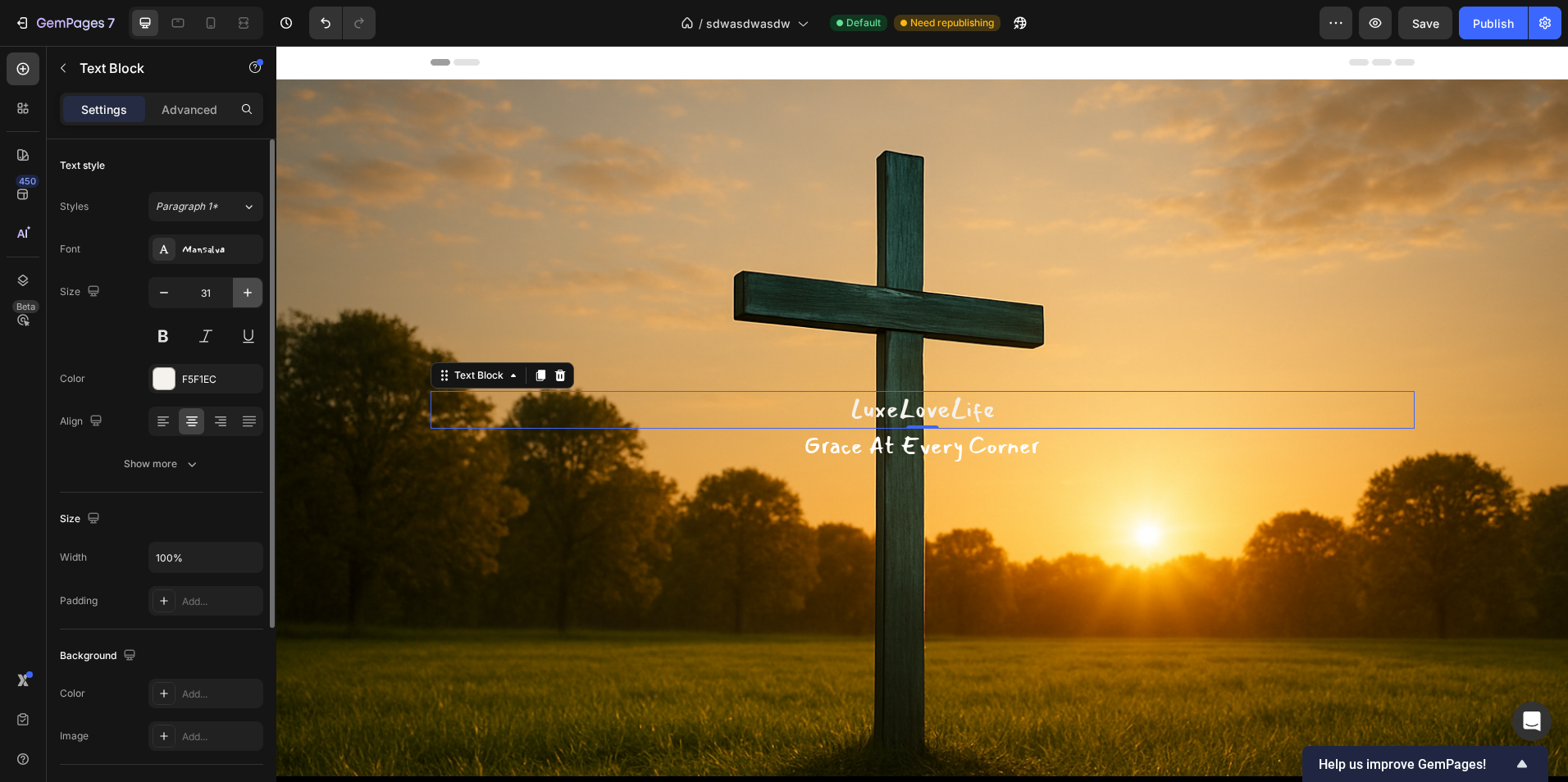
click at [242, 288] on icon "button" at bounding box center [247, 292] width 16 height 16
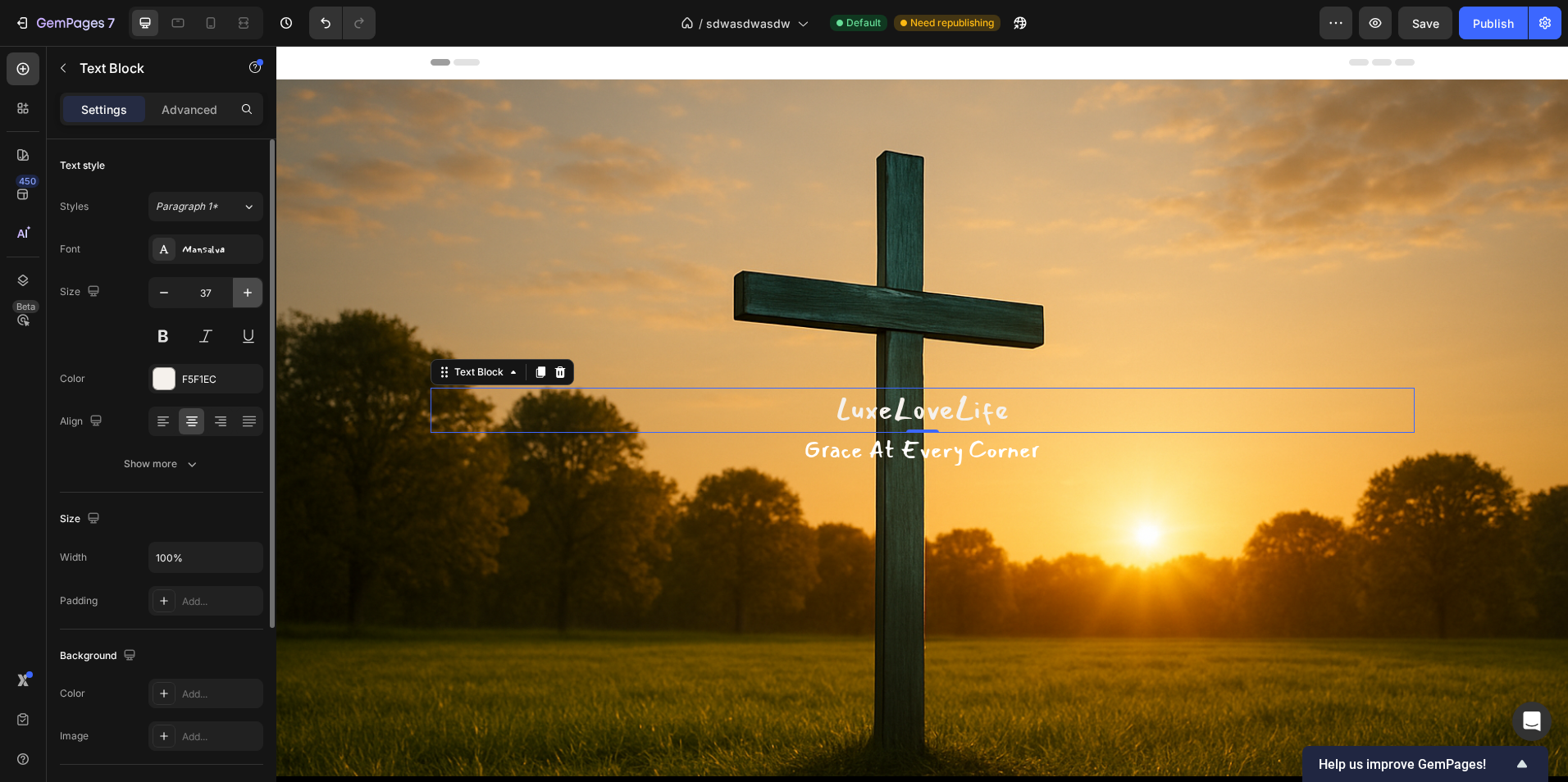
click at [244, 288] on icon "button" at bounding box center [247, 292] width 16 height 16
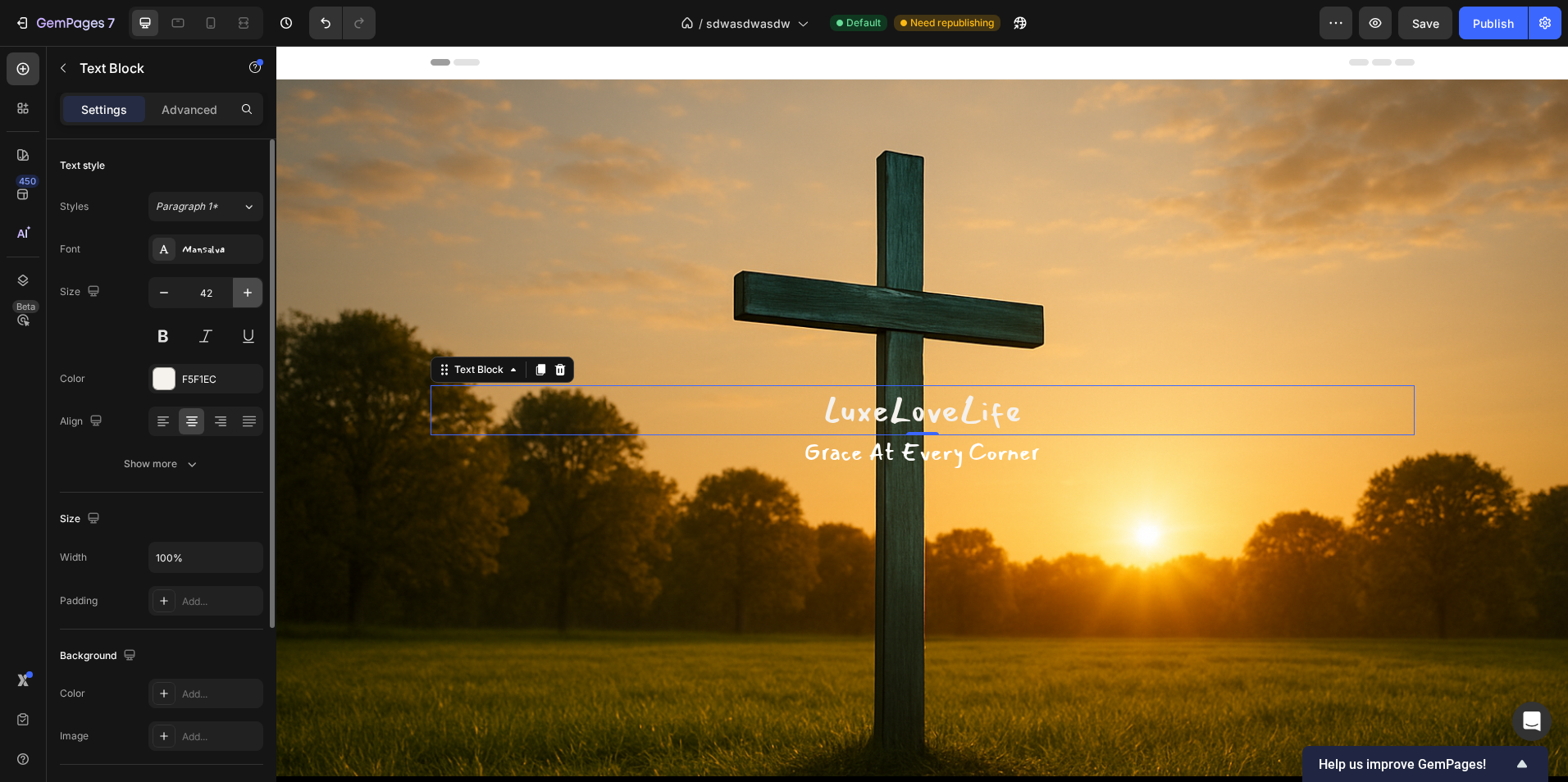
click at [244, 288] on icon "button" at bounding box center [247, 292] width 16 height 16
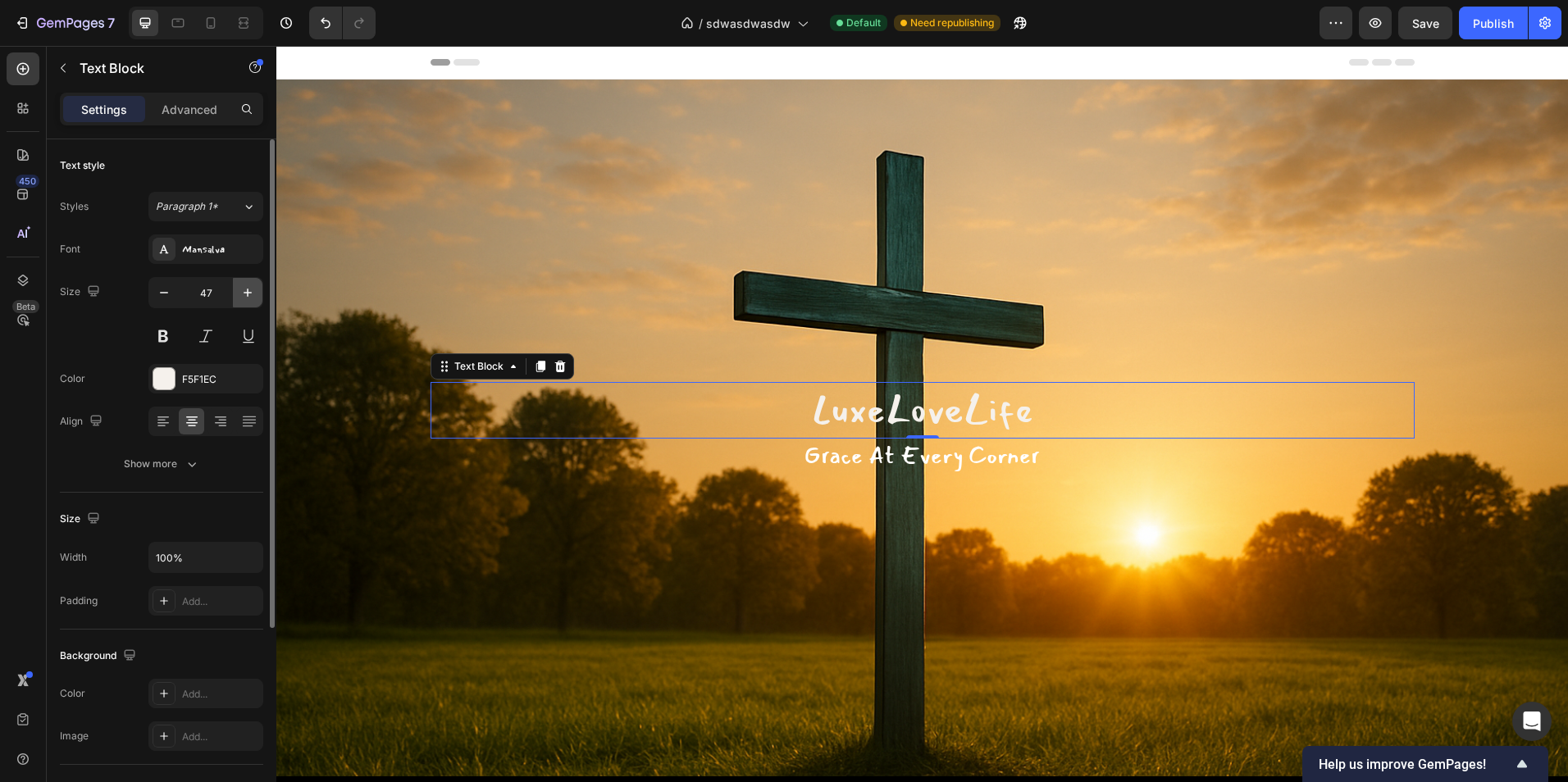
click at [244, 288] on icon "button" at bounding box center [247, 292] width 16 height 16
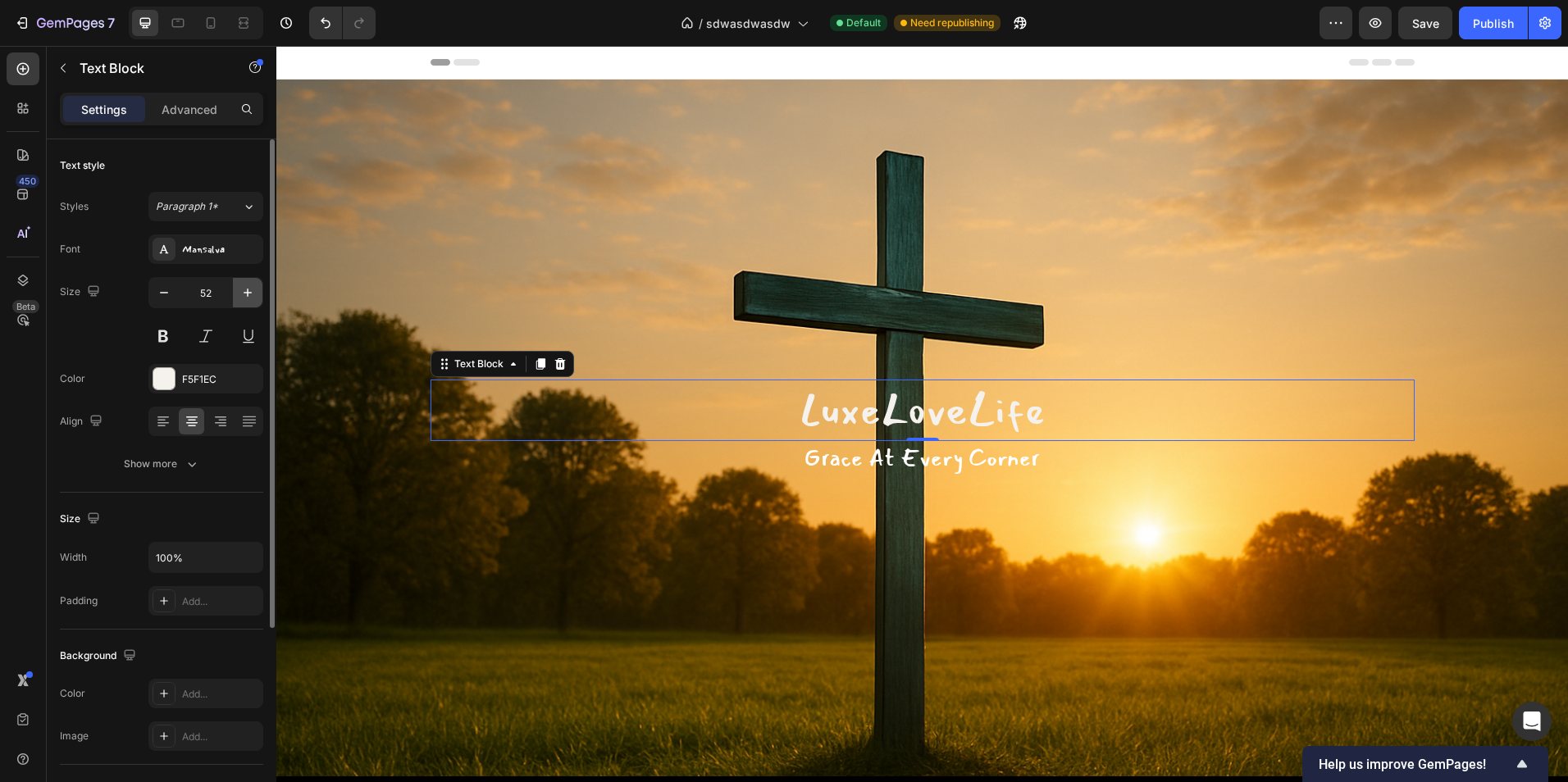
click at [244, 288] on icon "button" at bounding box center [247, 292] width 16 height 16
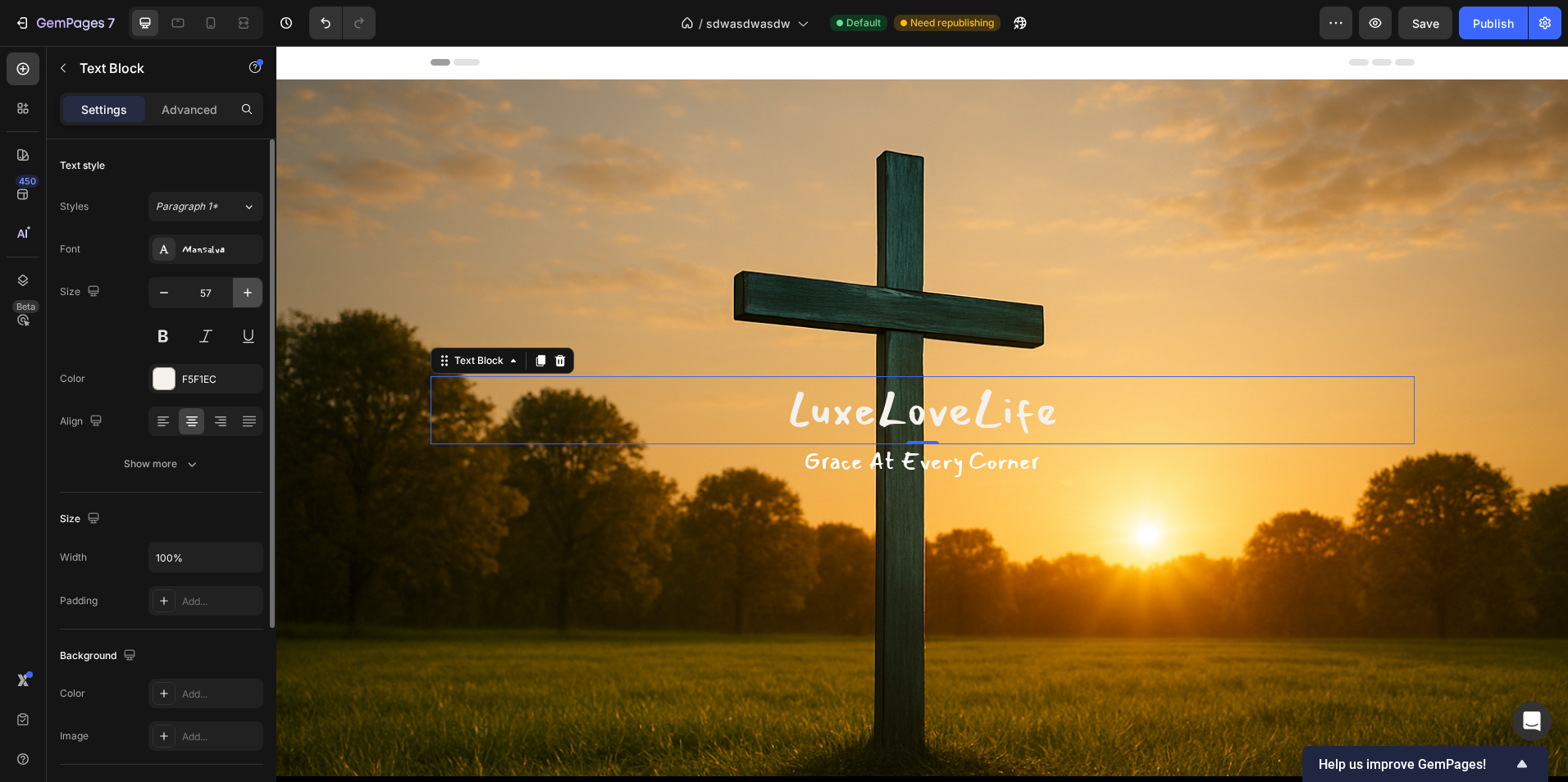
click at [244, 288] on icon "button" at bounding box center [247, 292] width 16 height 16
type input "58"
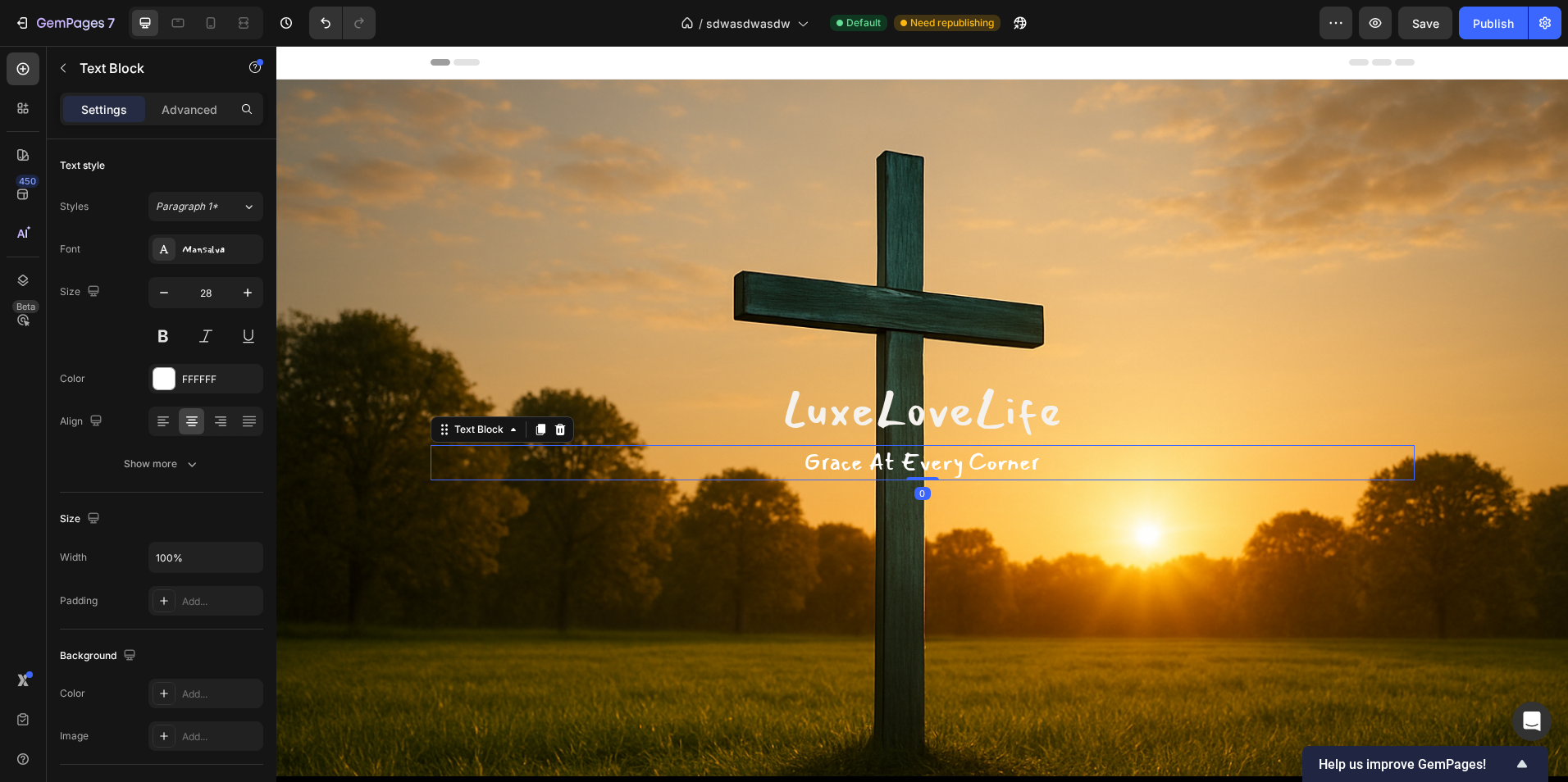
click at [923, 470] on p "Grace At Every Corner" at bounding box center [922, 462] width 981 height 32
click at [233, 294] on button "button" at bounding box center [247, 292] width 30 height 30
click at [234, 294] on button "button" at bounding box center [247, 292] width 30 height 30
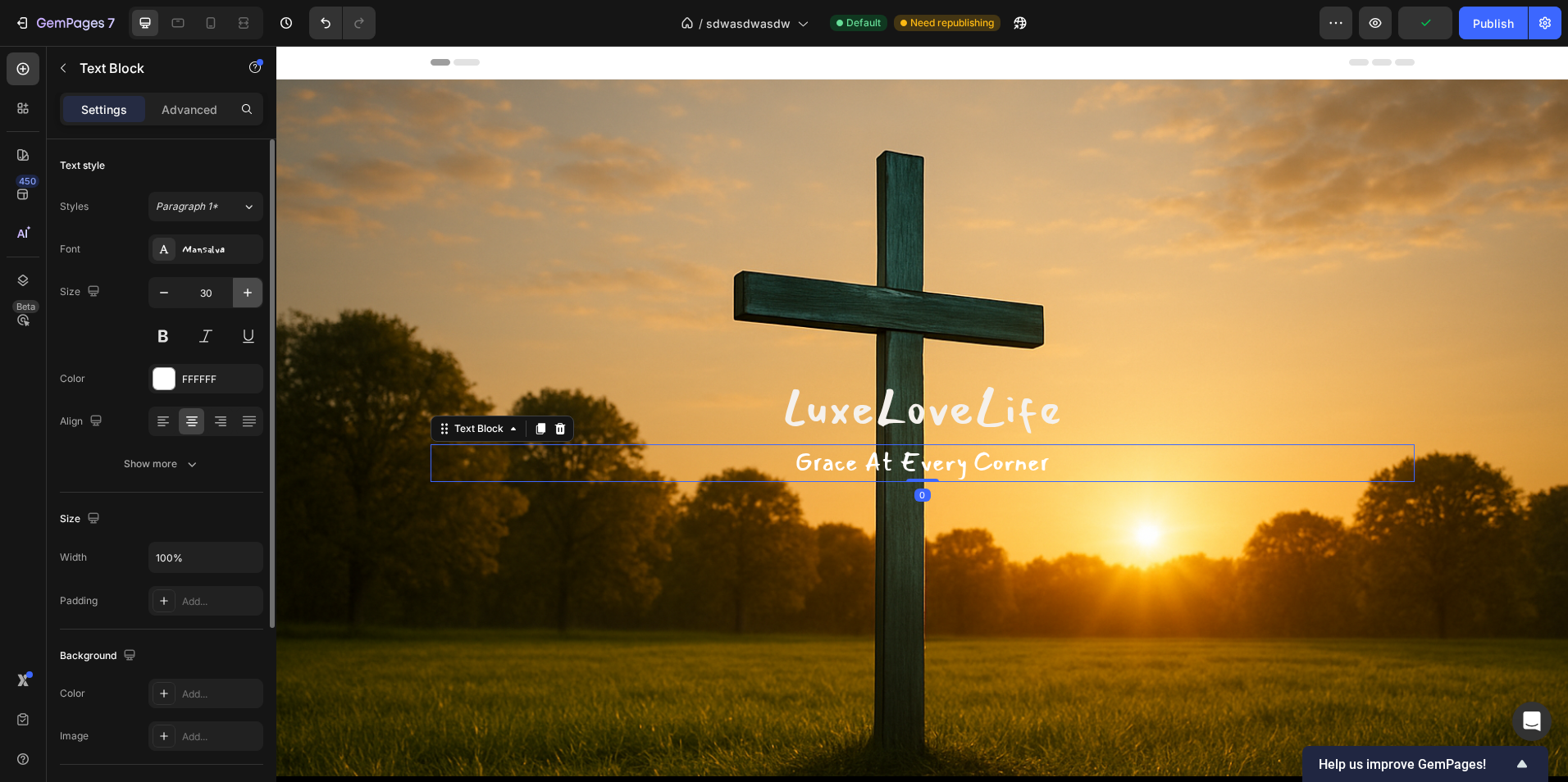
click at [235, 294] on button "button" at bounding box center [247, 292] width 30 height 30
click at [235, 294] on button "button" at bounding box center [247, 292] width 30 height 30
click at [236, 294] on button "button" at bounding box center [247, 292] width 30 height 30
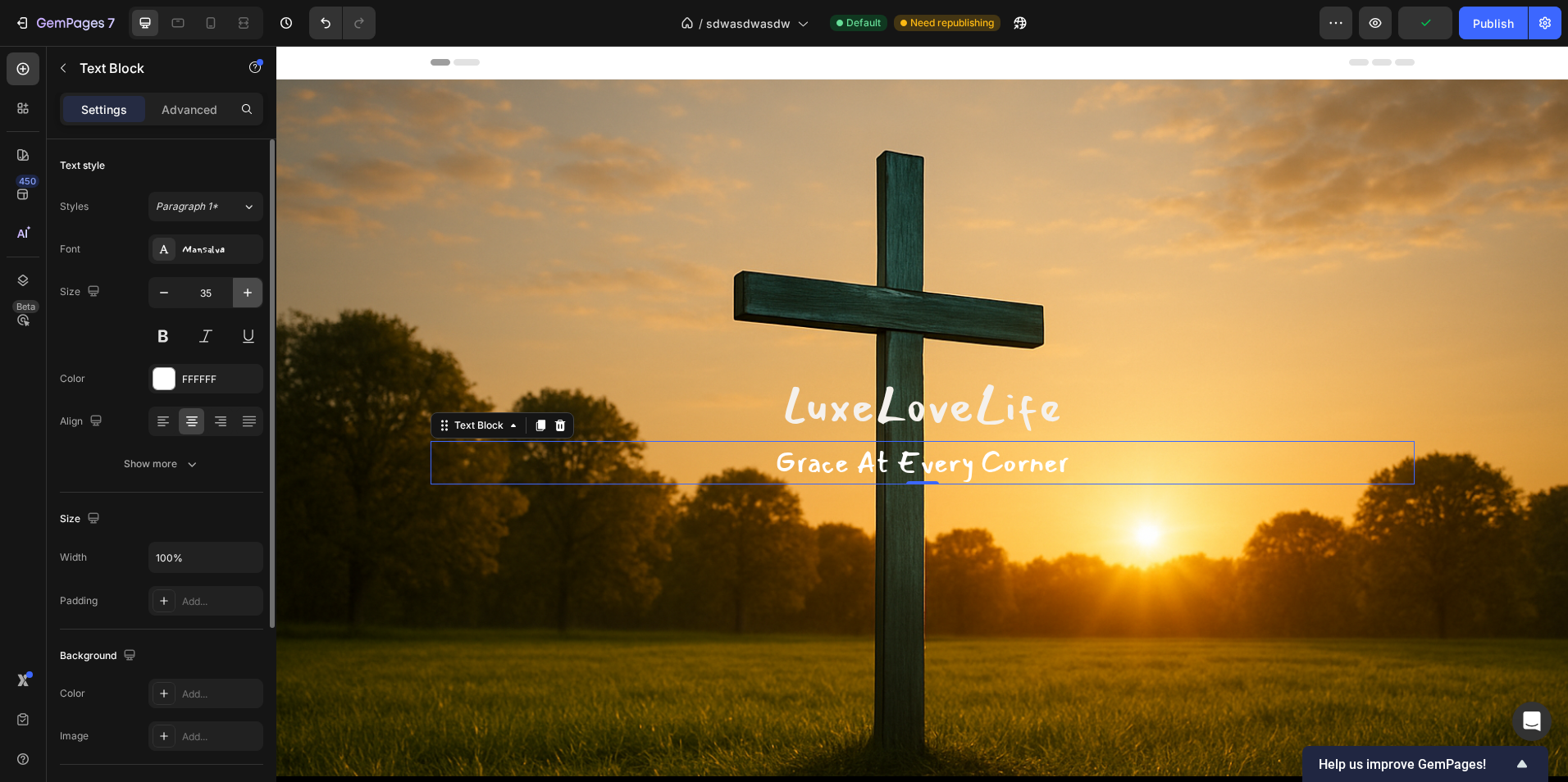
click at [237, 296] on button "button" at bounding box center [247, 292] width 30 height 30
click at [238, 296] on button "button" at bounding box center [247, 292] width 30 height 30
click at [239, 298] on button "button" at bounding box center [247, 292] width 30 height 30
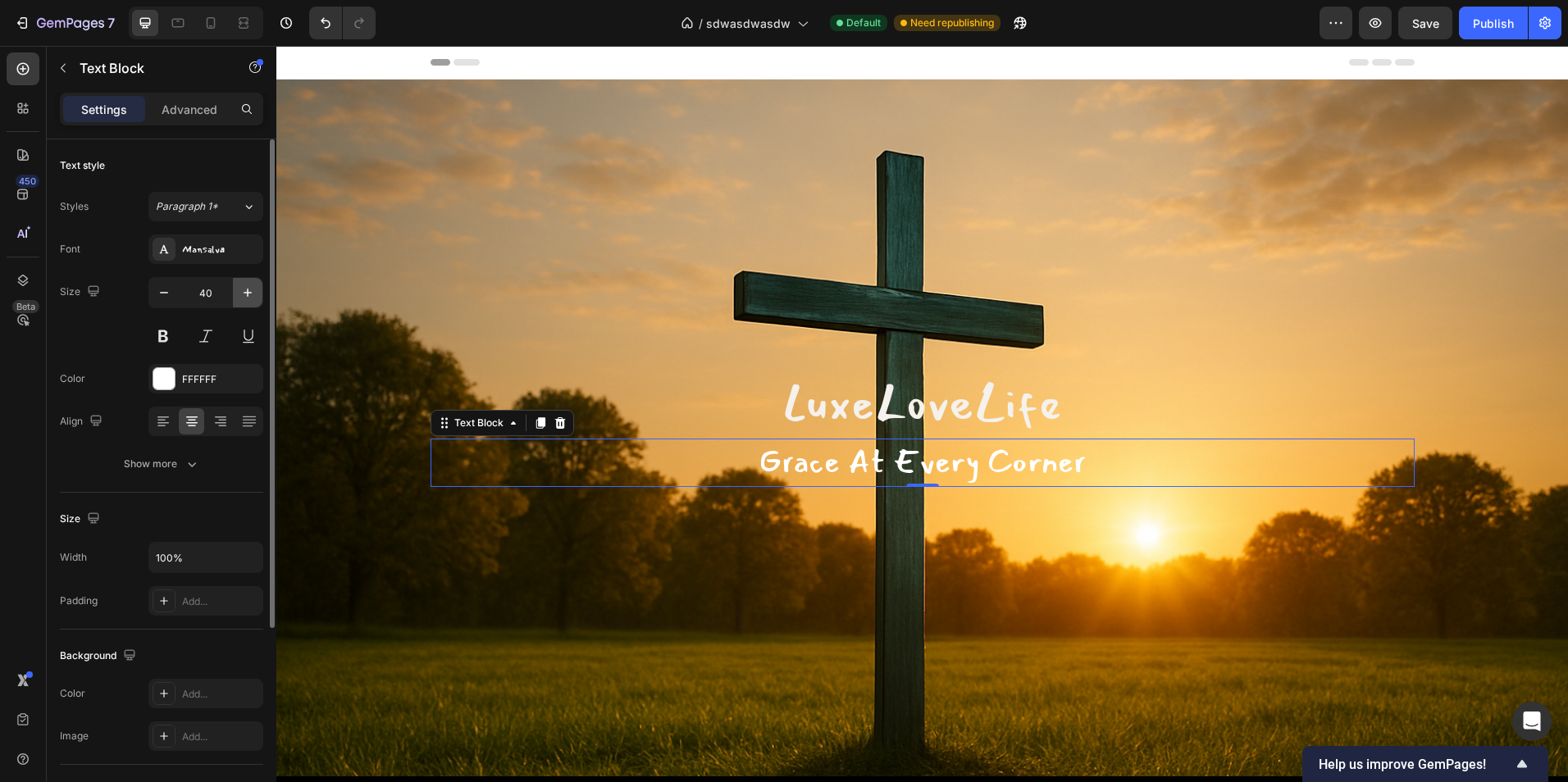
click at [239, 298] on button "button" at bounding box center [247, 292] width 30 height 30
click at [239, 298] on icon "button" at bounding box center [247, 292] width 16 height 16
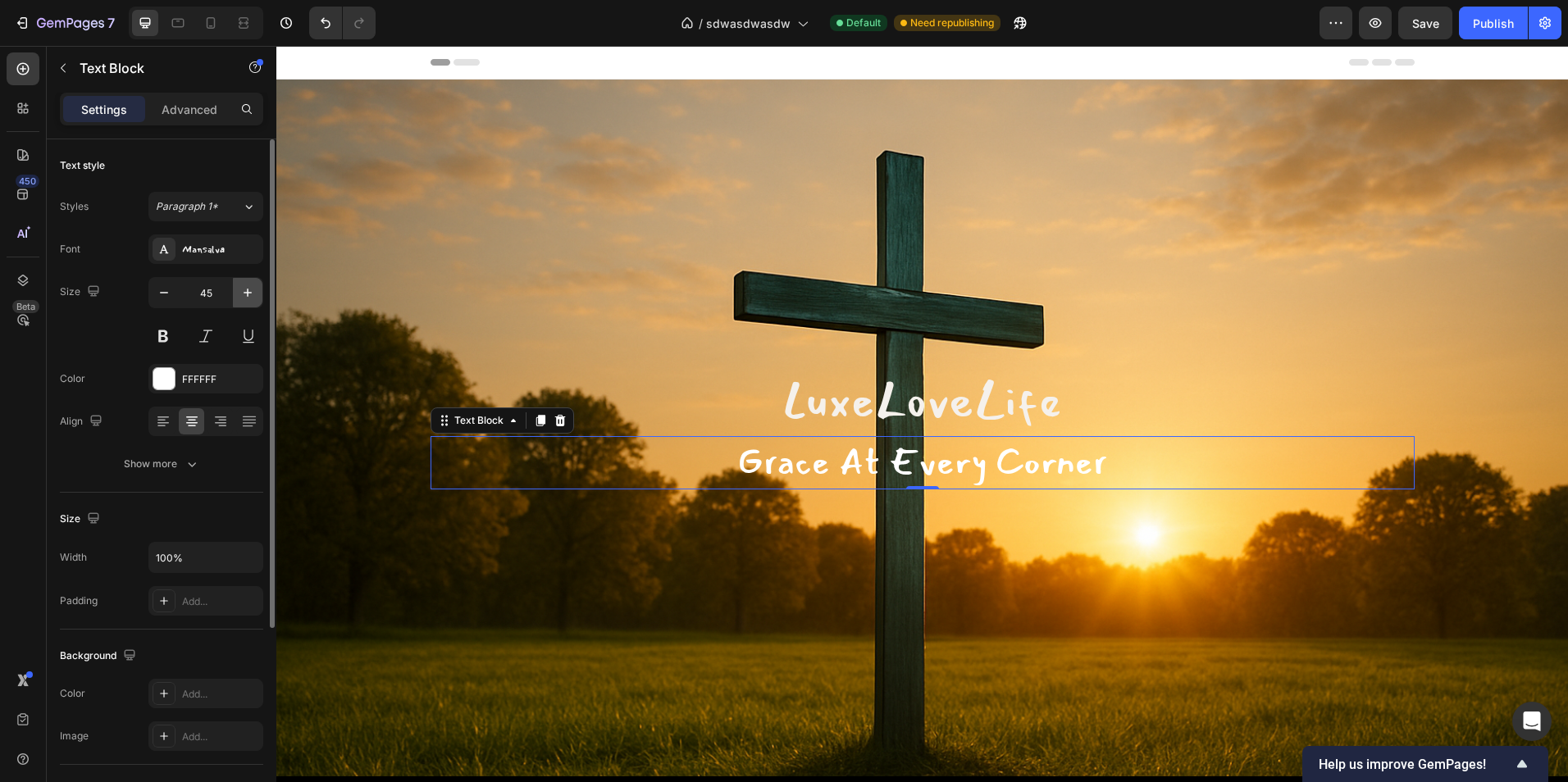
click at [239, 298] on icon "button" at bounding box center [247, 292] width 16 height 16
type input "46"
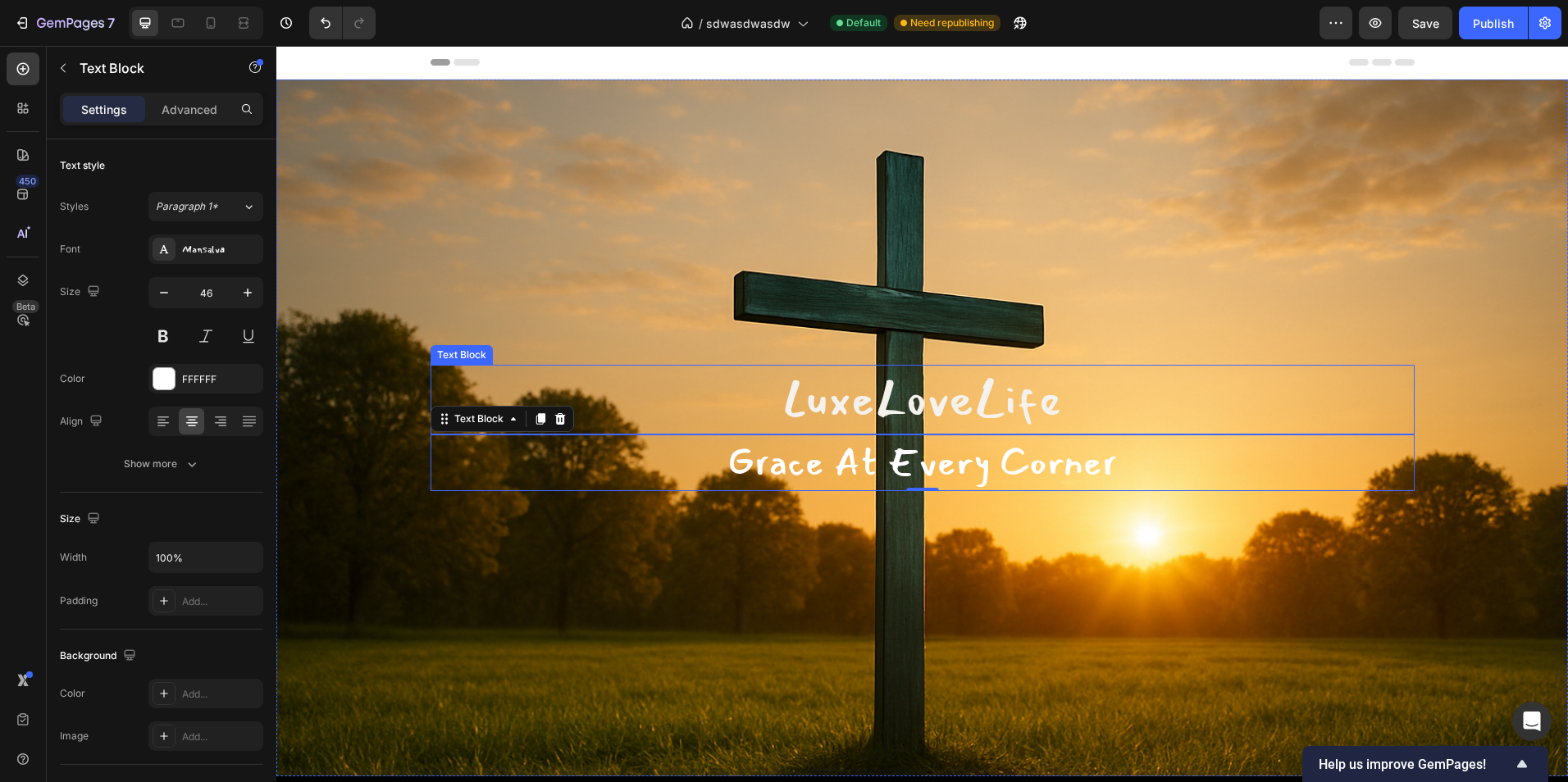
click at [899, 404] on p "LuxeLoveLife" at bounding box center [922, 400] width 981 height 67
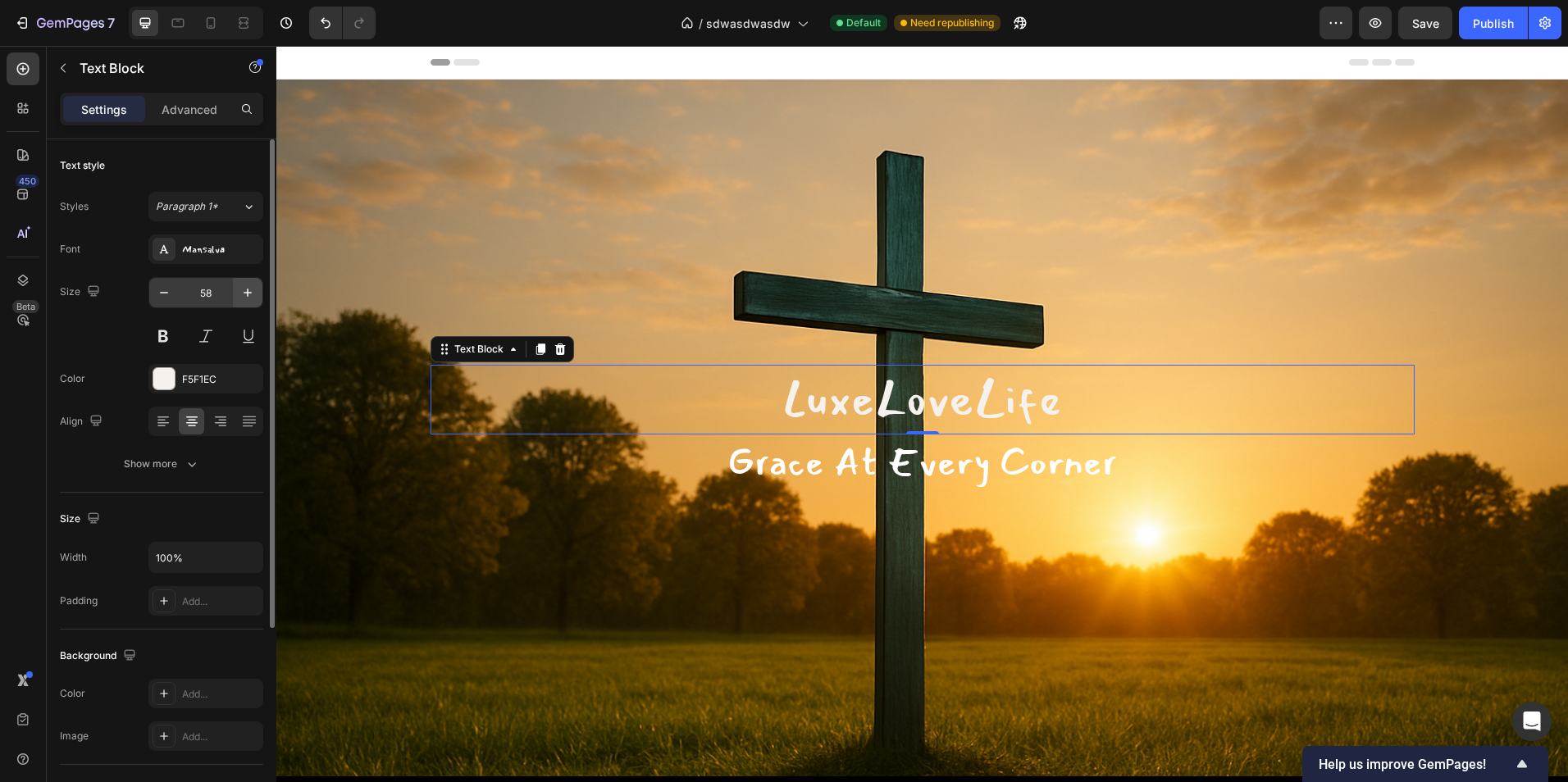
click at [247, 288] on icon "button" at bounding box center [247, 292] width 16 height 16
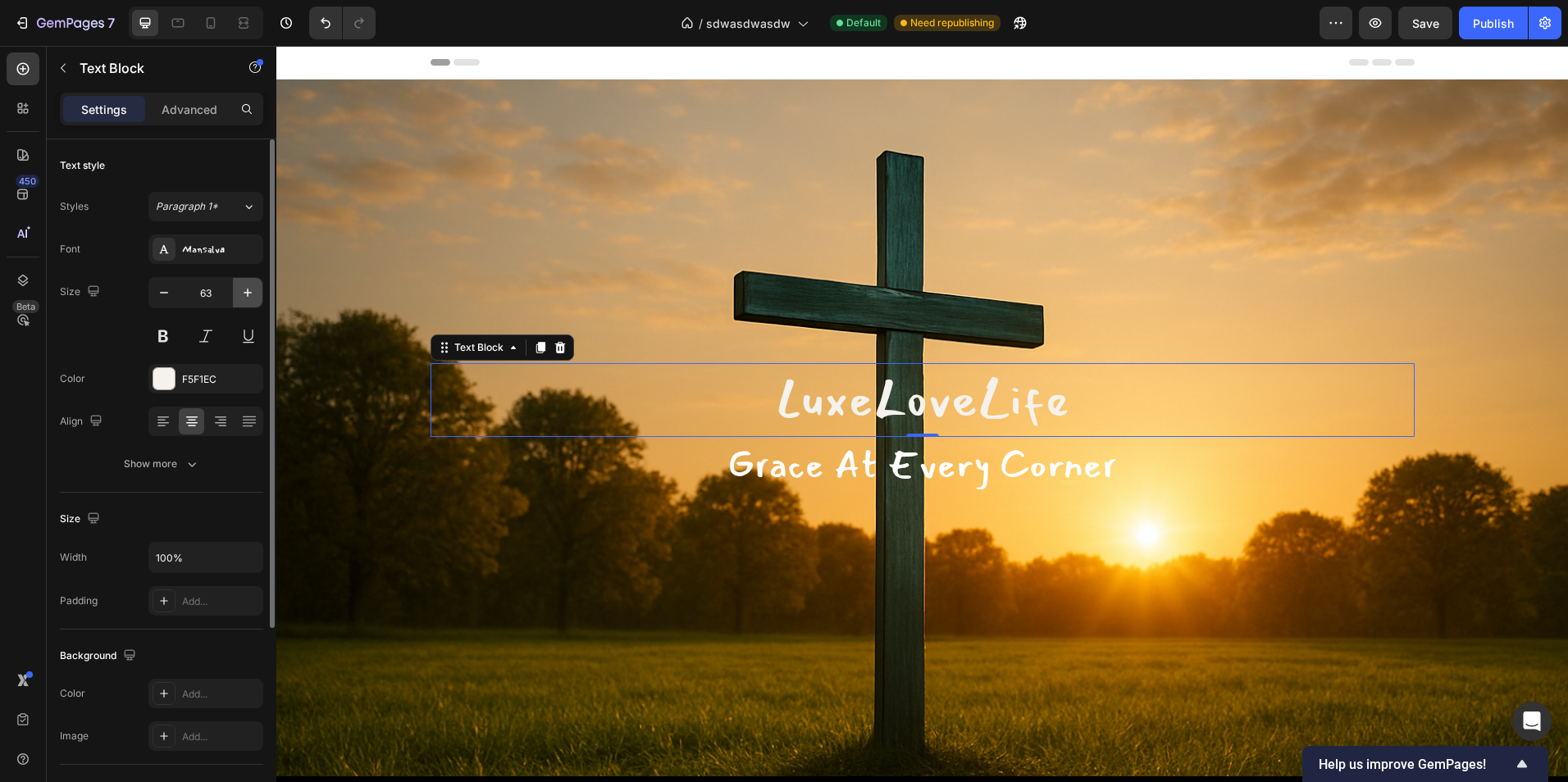
click at [247, 288] on icon "button" at bounding box center [247, 292] width 16 height 16
click at [248, 289] on icon "button" at bounding box center [247, 292] width 16 height 16
click at [248, 289] on icon "button" at bounding box center [247, 292] width 8 height 8
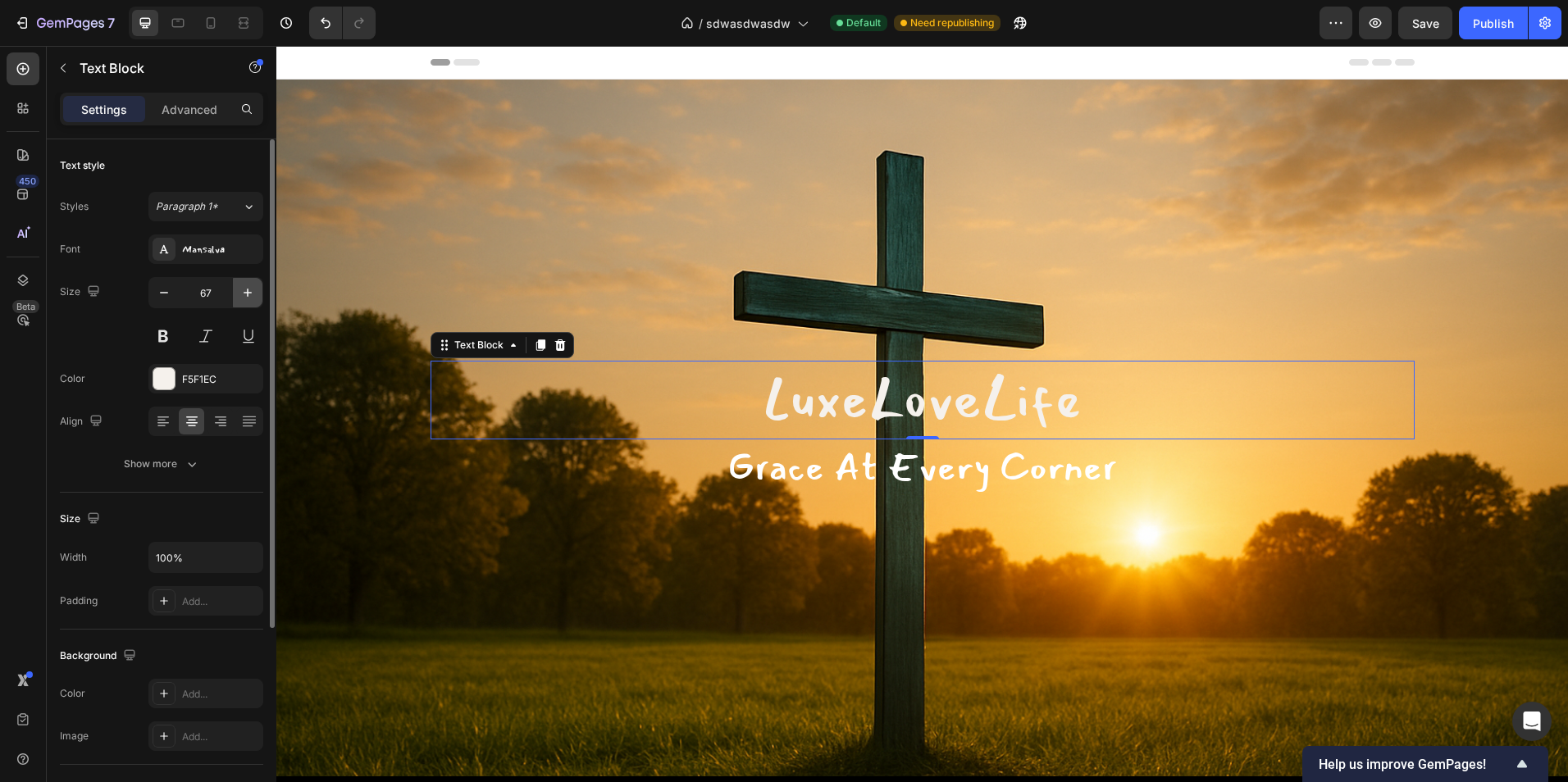
click at [248, 289] on icon "button" at bounding box center [247, 292] width 8 height 8
type input "69"
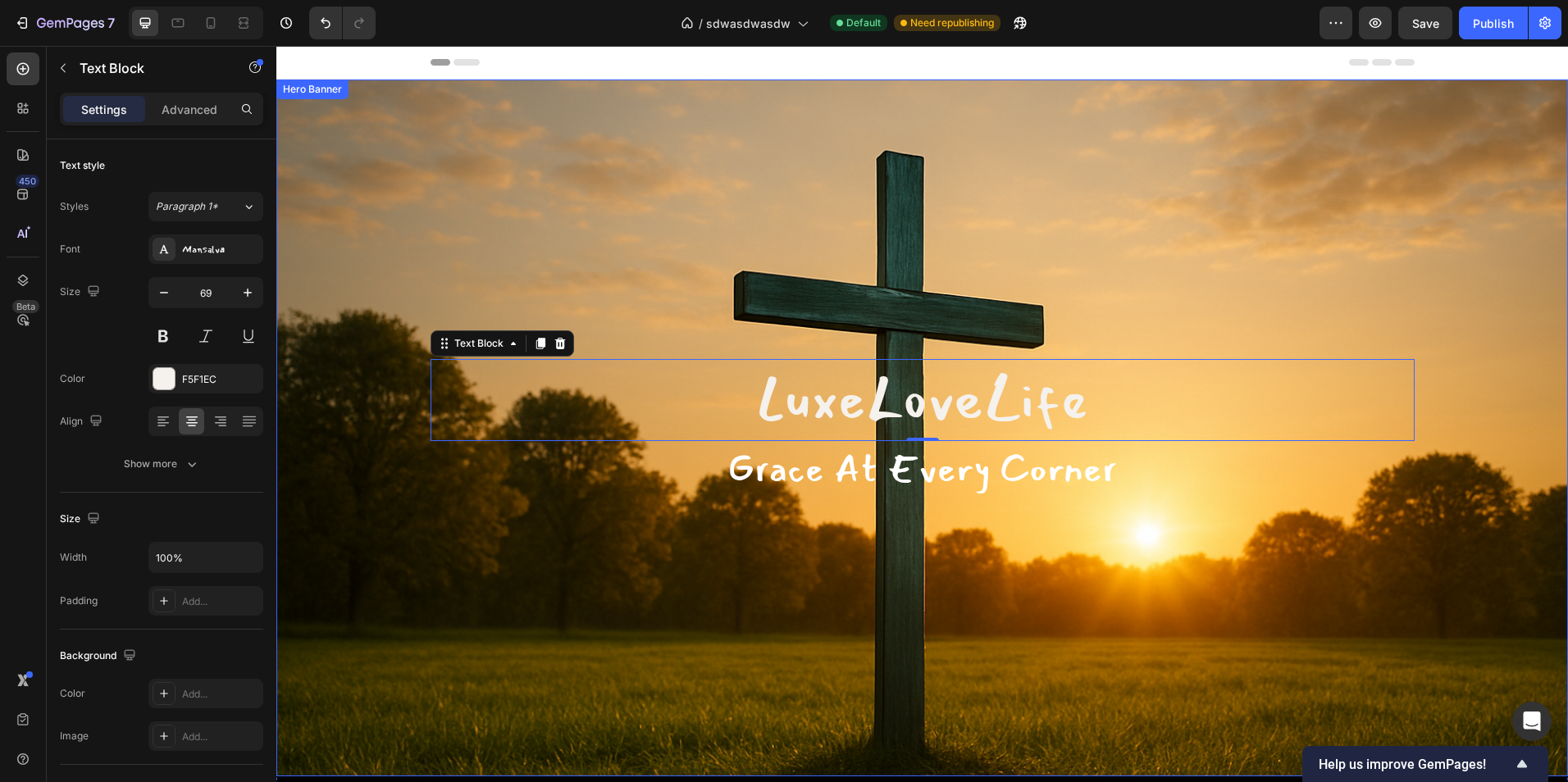
click at [840, 591] on div "Overlay" at bounding box center [922, 428] width 1292 height 697
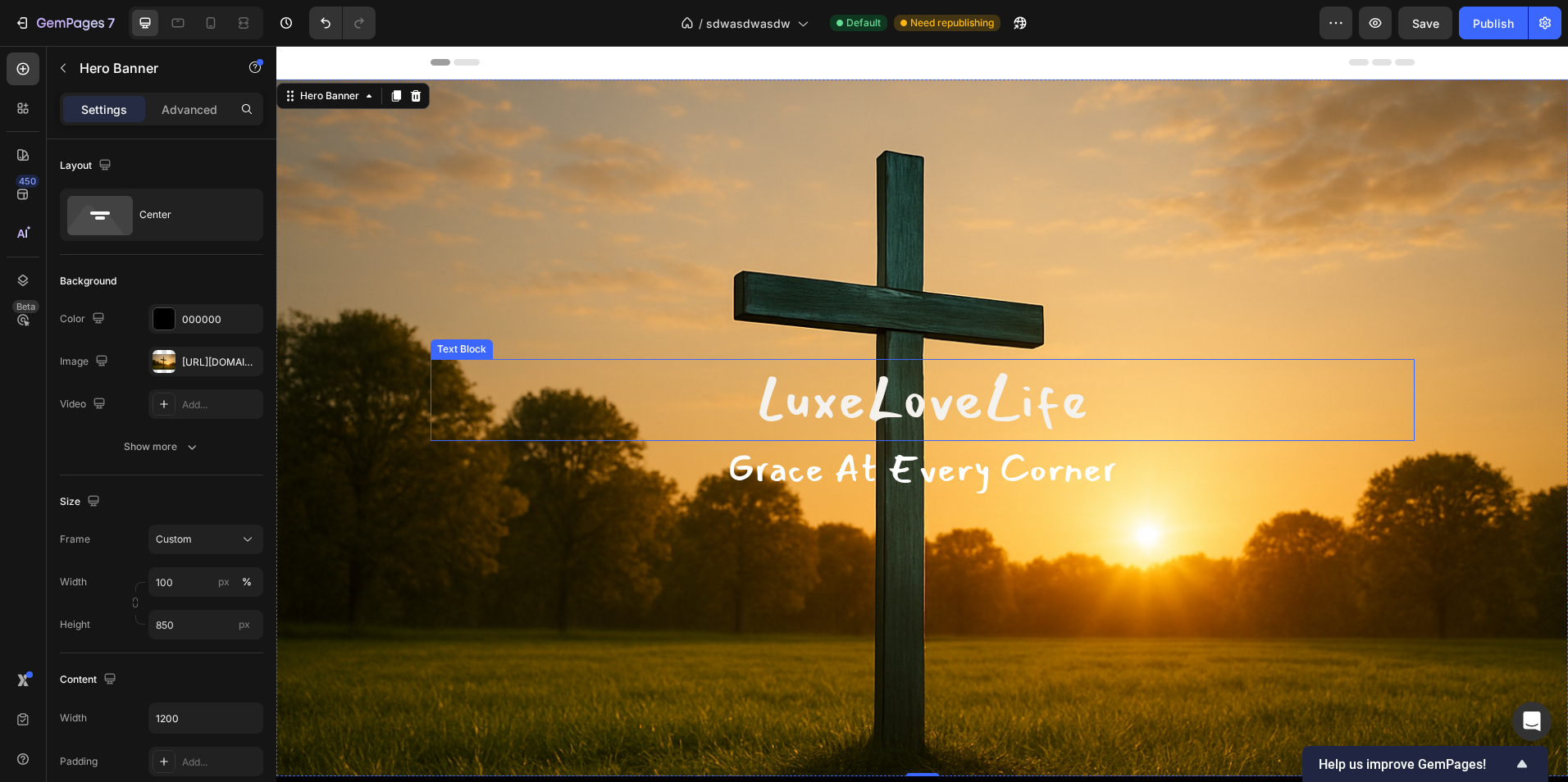
click at [889, 388] on p "LuxeLoveLife" at bounding box center [922, 400] width 981 height 79
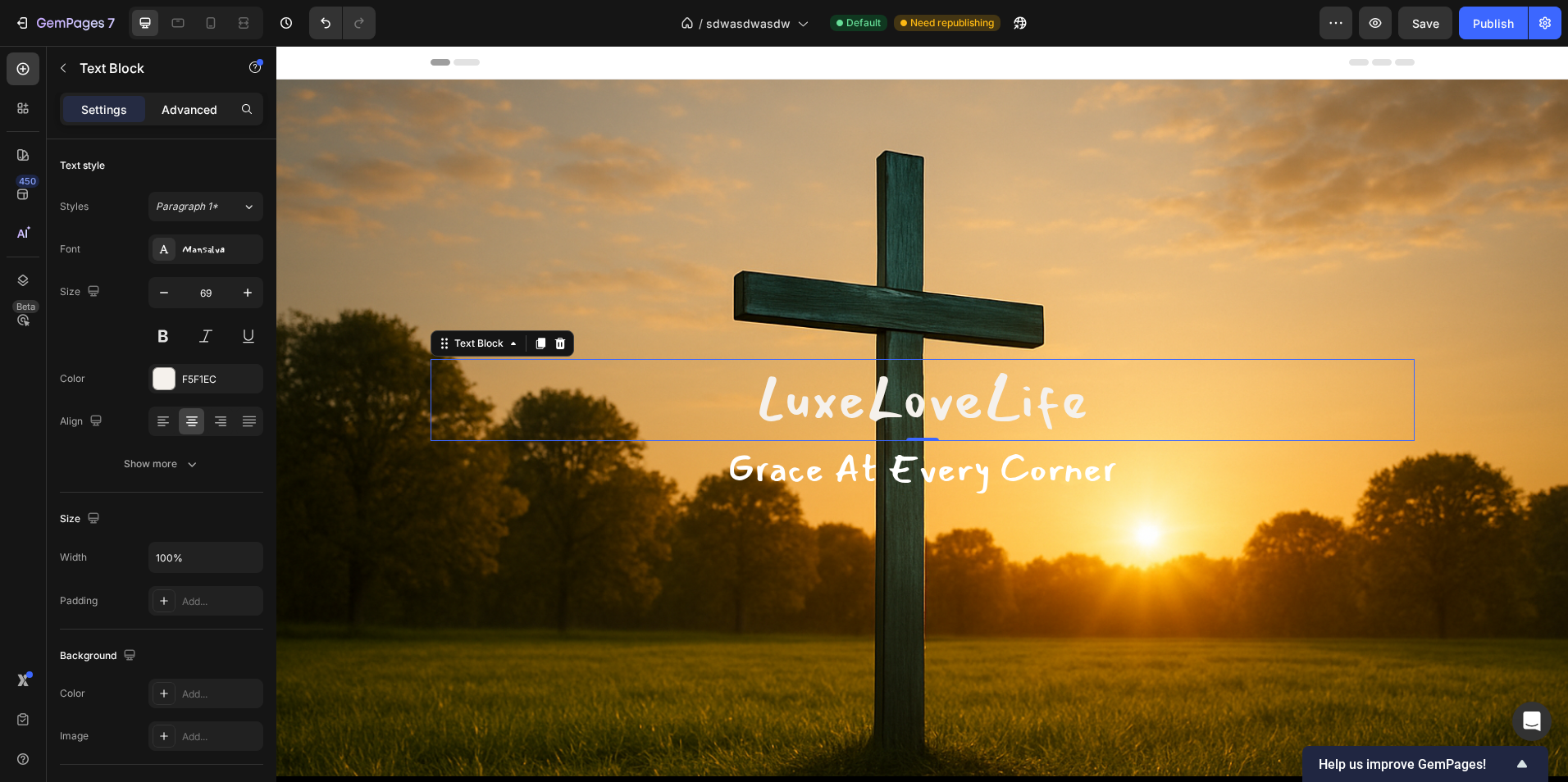
click at [179, 114] on p "Advanced" at bounding box center [189, 109] width 56 height 17
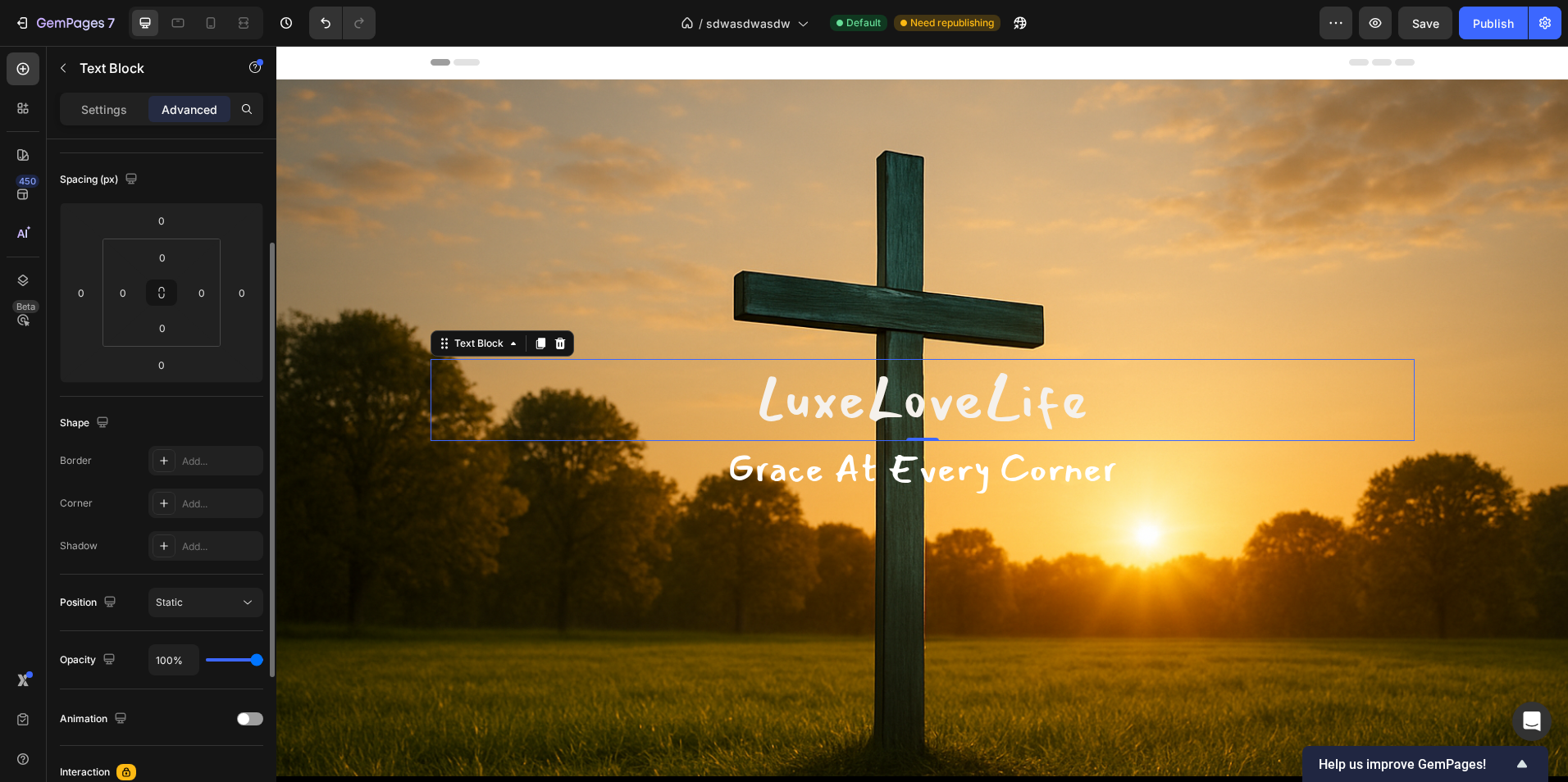
scroll to position [328, 0]
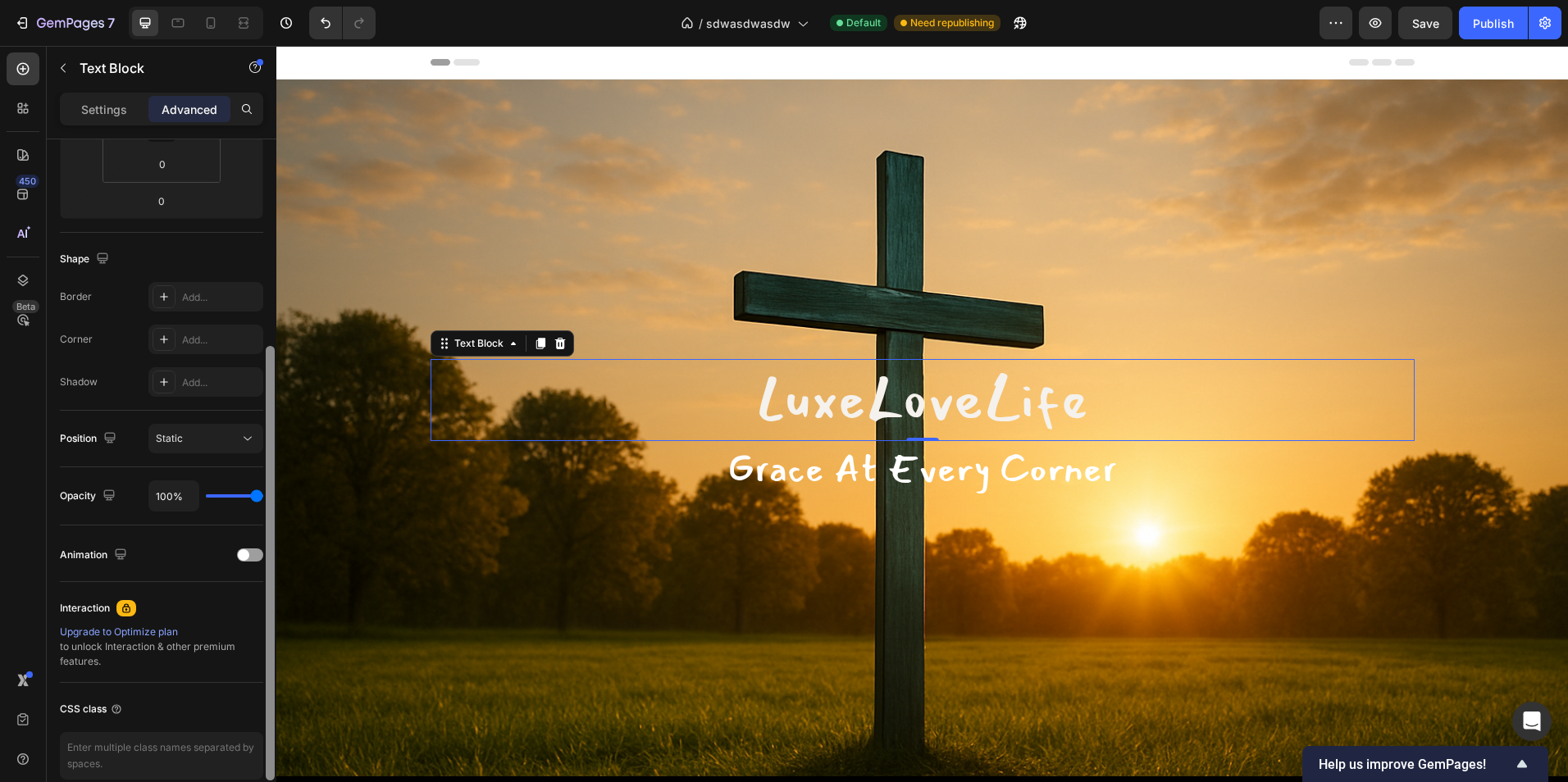
click at [268, 557] on div at bounding box center [271, 564] width 9 height 435
click at [249, 557] on div at bounding box center [250, 555] width 26 height 14
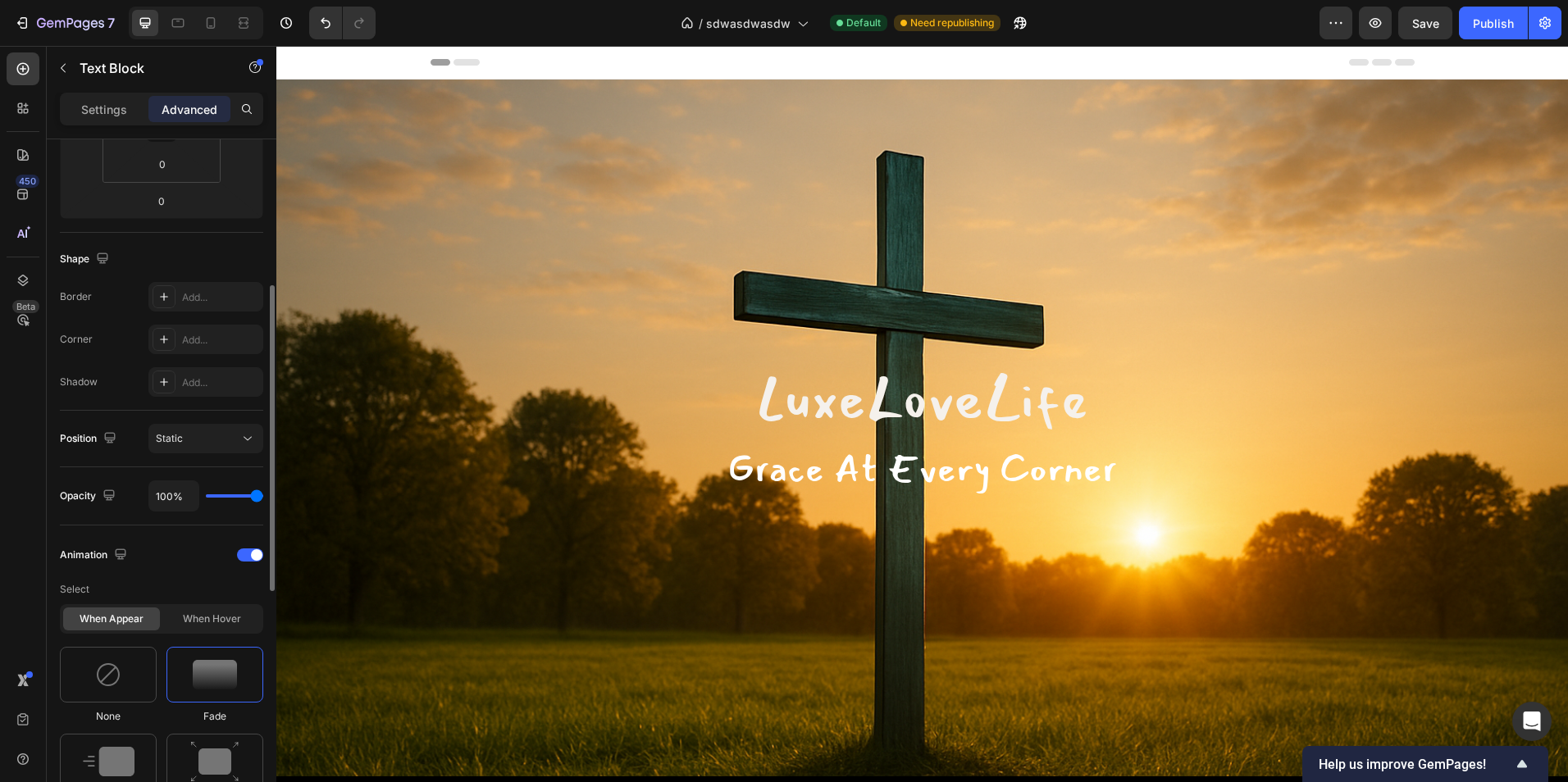
scroll to position [409, 0]
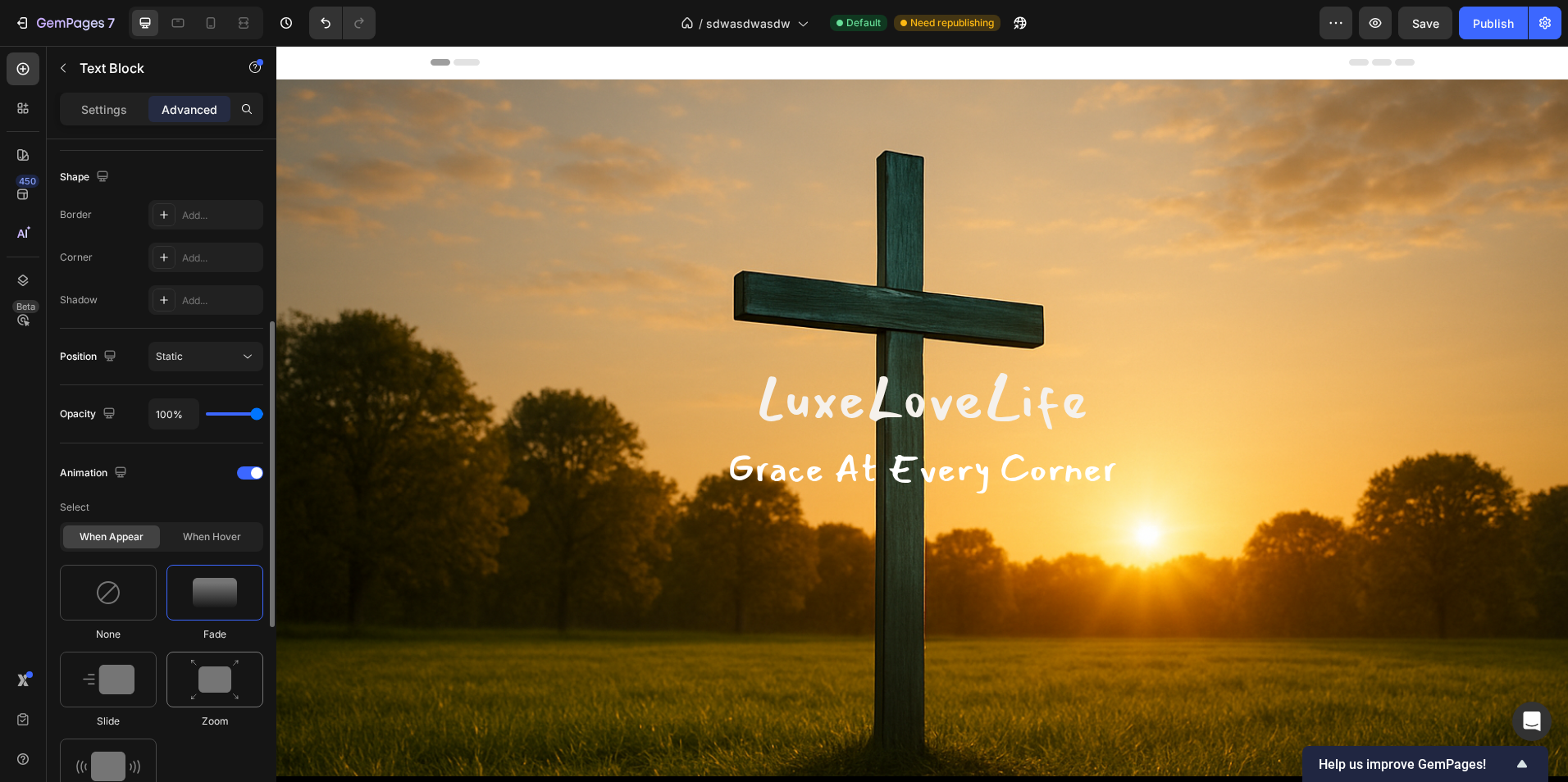
click at [230, 679] on img at bounding box center [215, 680] width 50 height 41
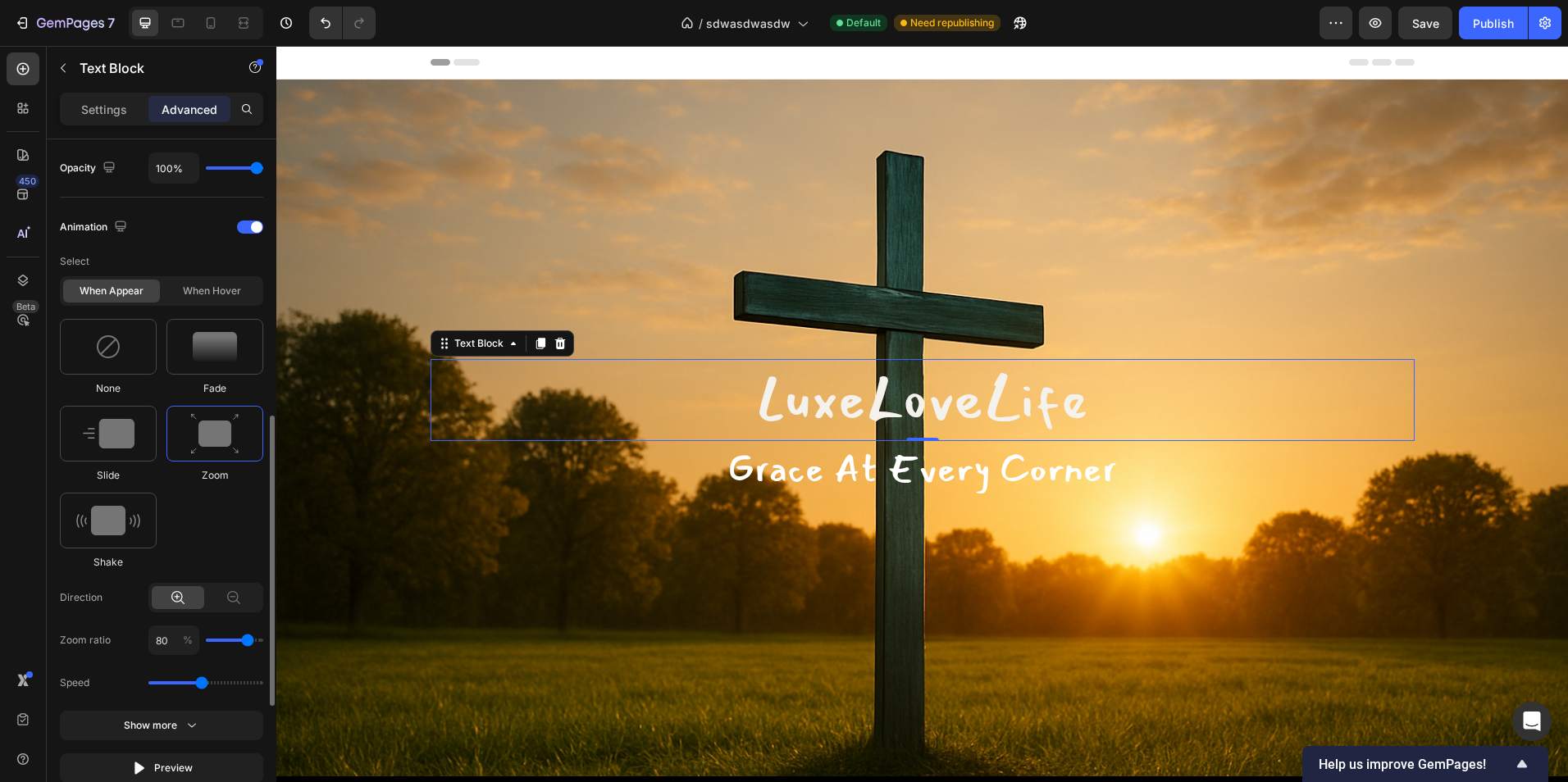
click at [848, 474] on p "Grace At Every Corner" at bounding box center [922, 469] width 981 height 52
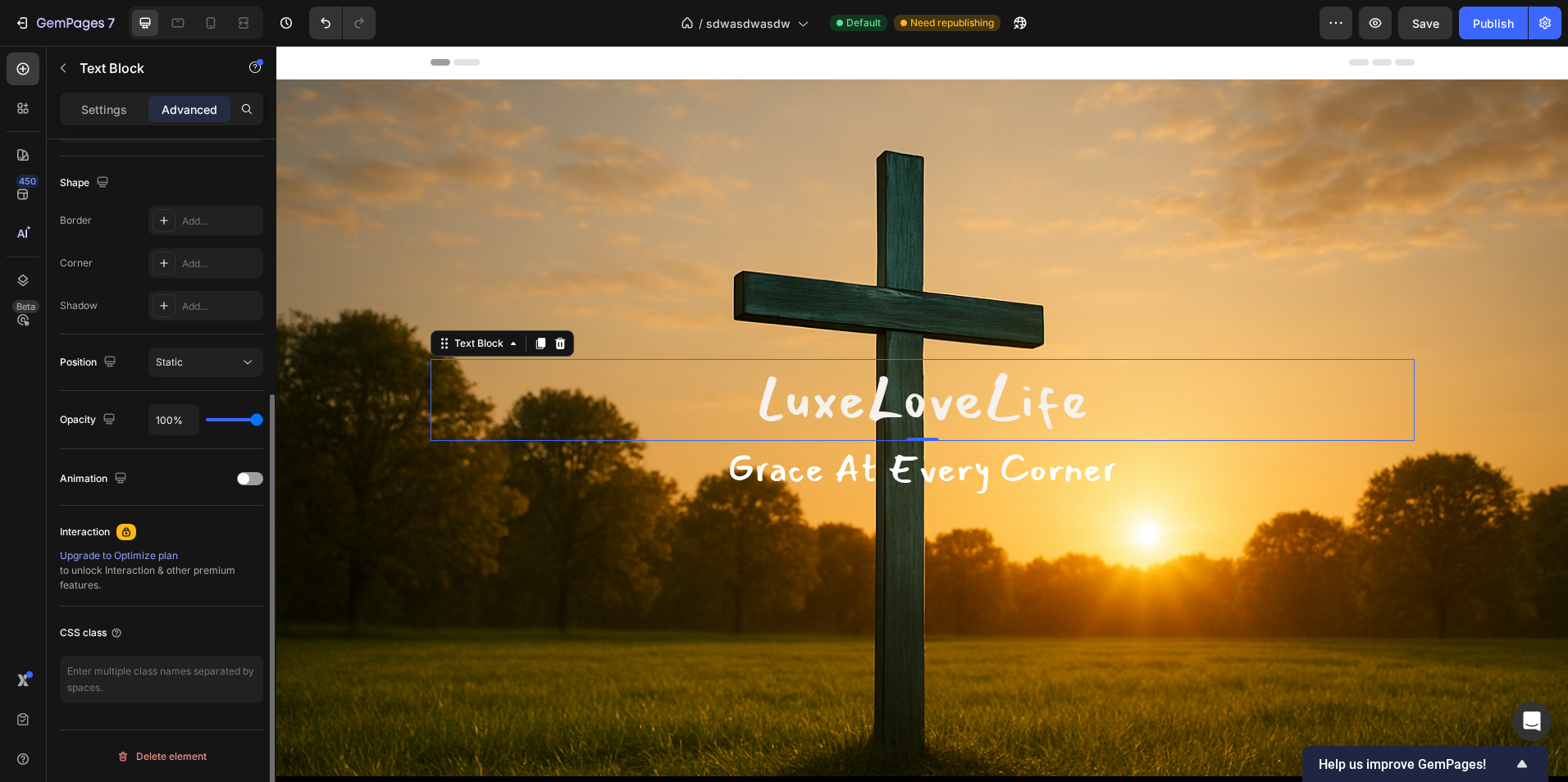
scroll to position [404, 0]
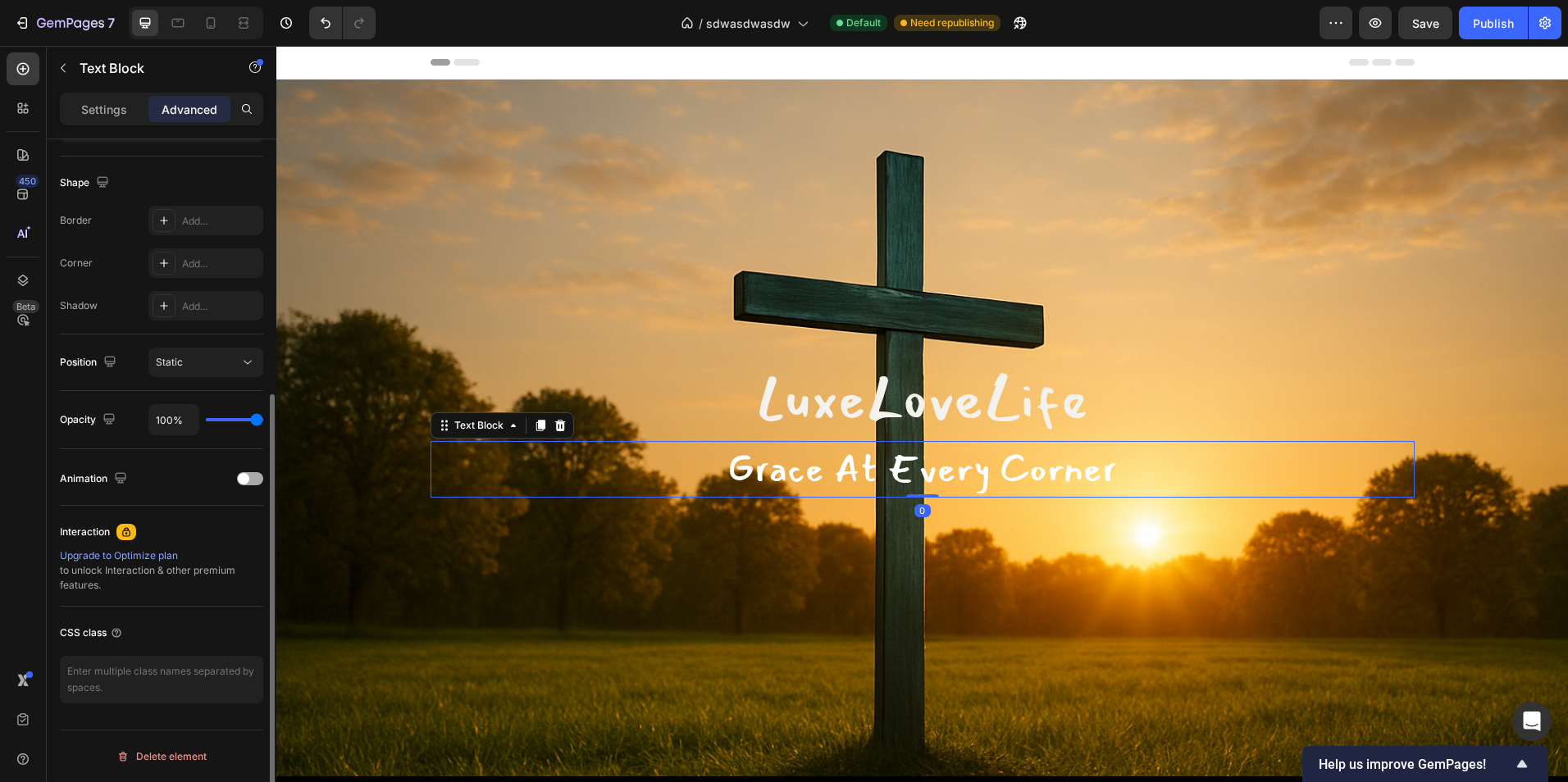
click at [245, 480] on span at bounding box center [244, 478] width 12 height 12
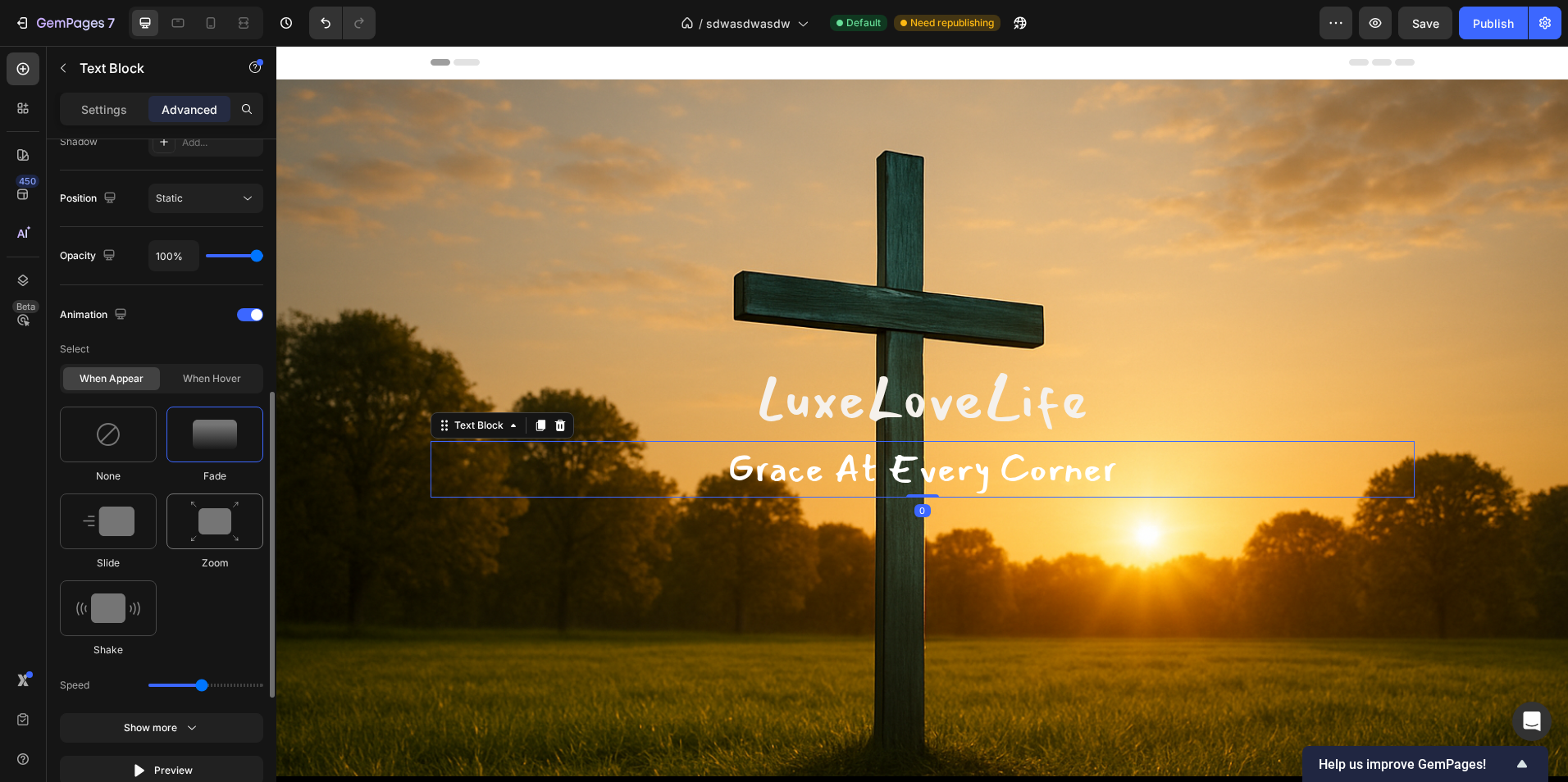
click at [213, 532] on img at bounding box center [215, 521] width 50 height 41
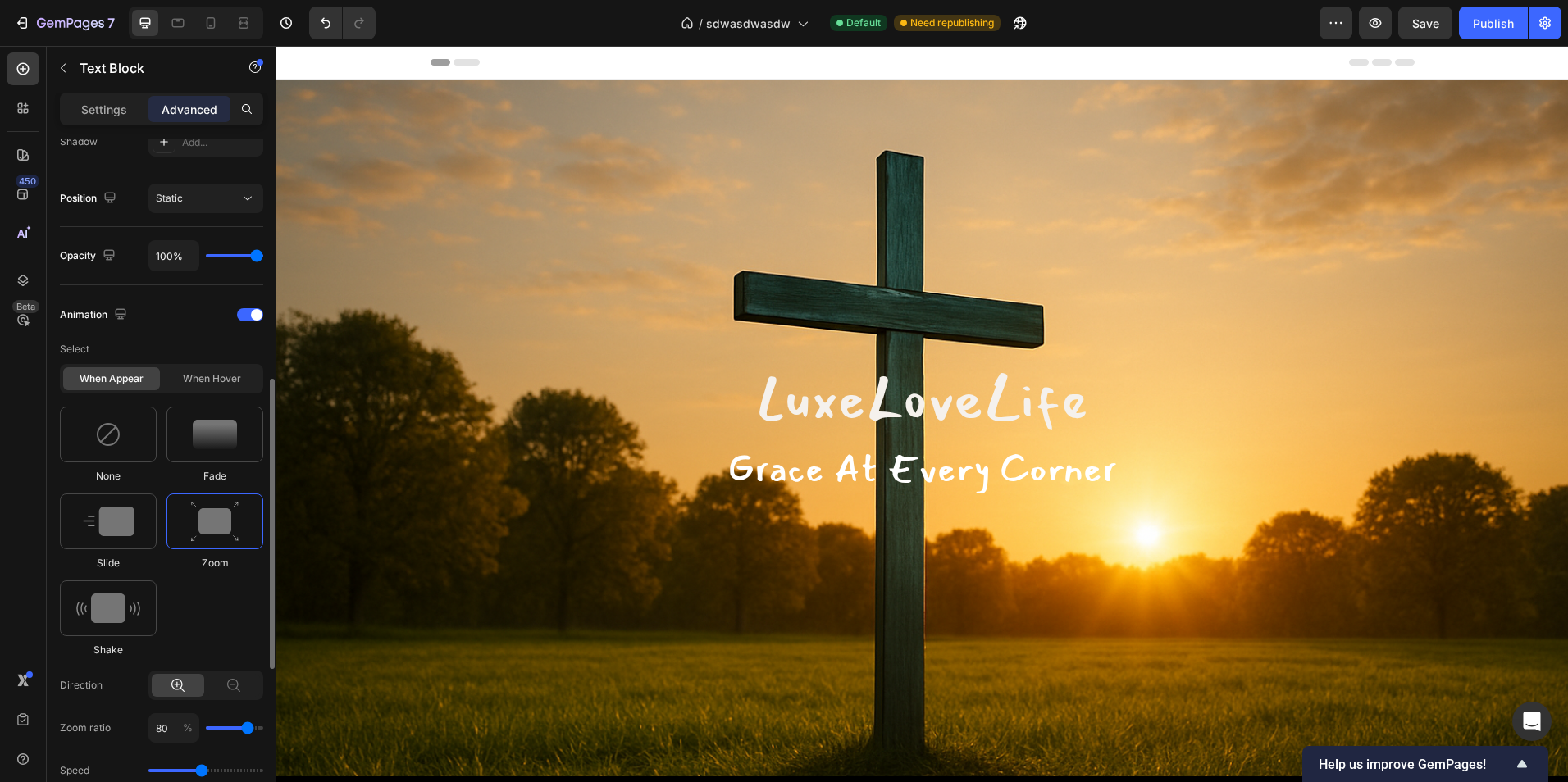
scroll to position [650, 0]
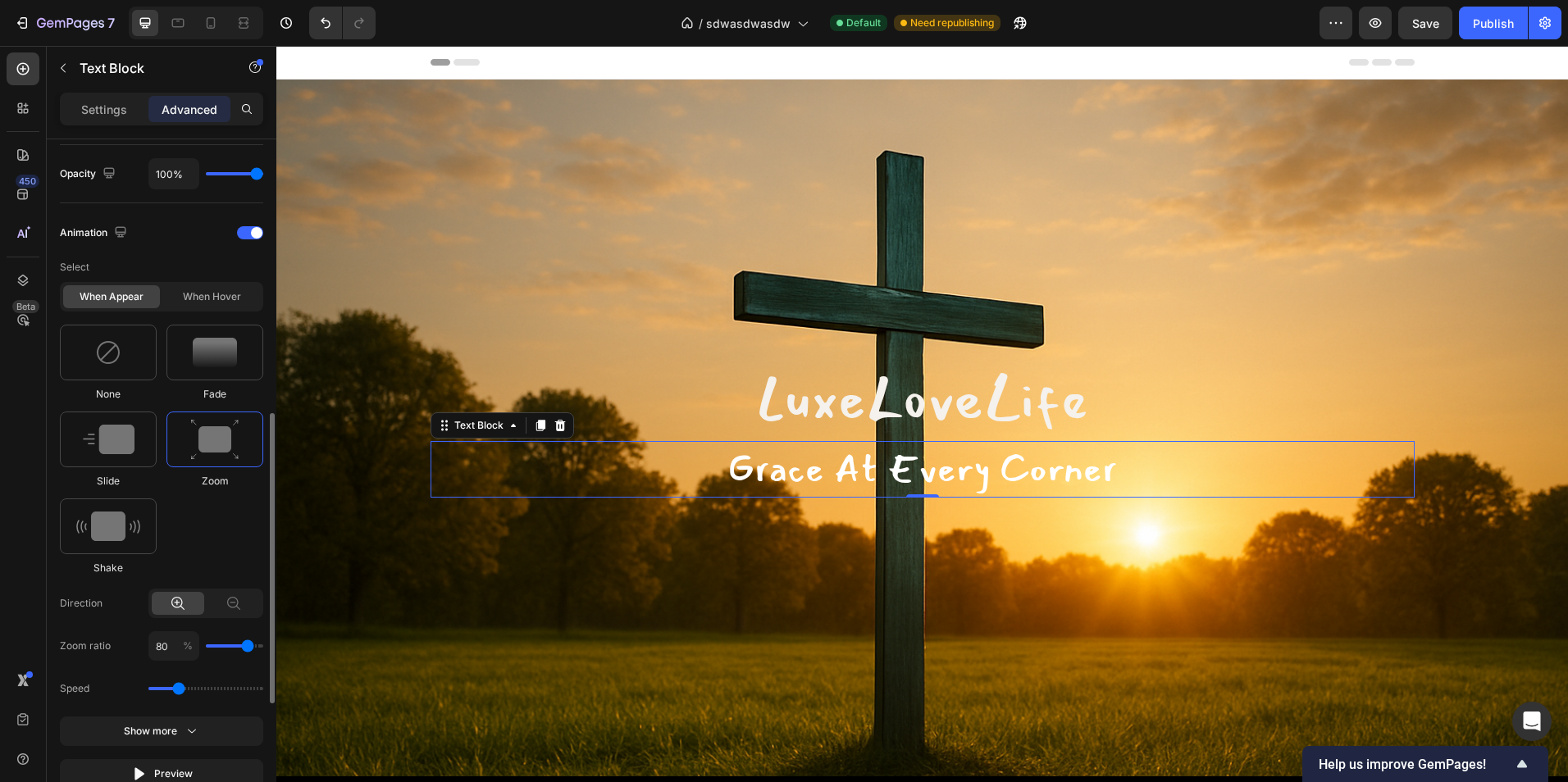
drag, startPoint x: 199, startPoint y: 692, endPoint x: 176, endPoint y: 695, distance: 23.2
type input "1.1"
click at [176, 690] on input "range" at bounding box center [206, 689] width 115 height 4
click at [212, 670] on div "Select When appear When hover None Fade Slide Zoom Shake Direction Zoom ratio 8…" at bounding box center [161, 520] width 203 height 536
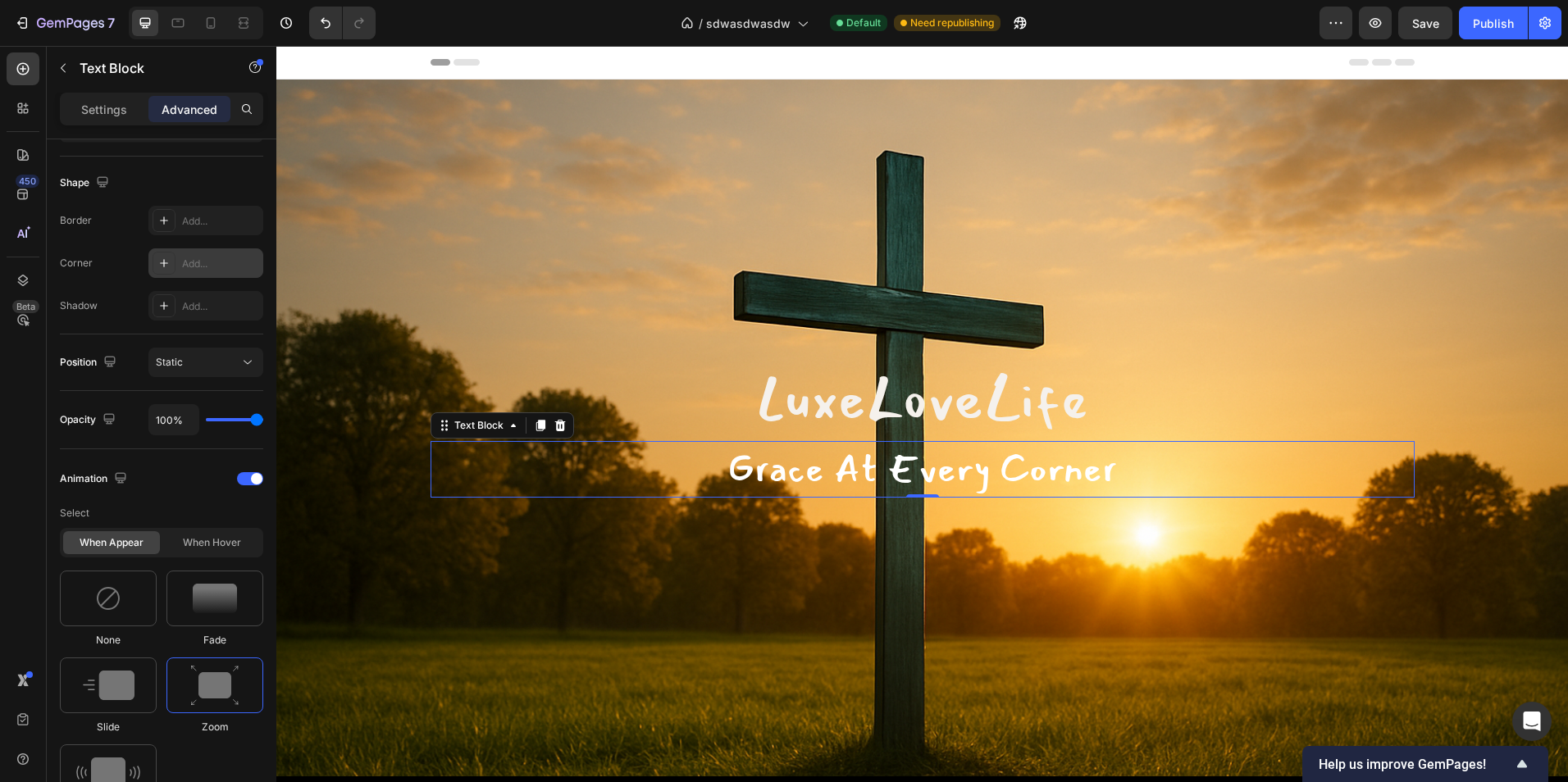
scroll to position [77, 0]
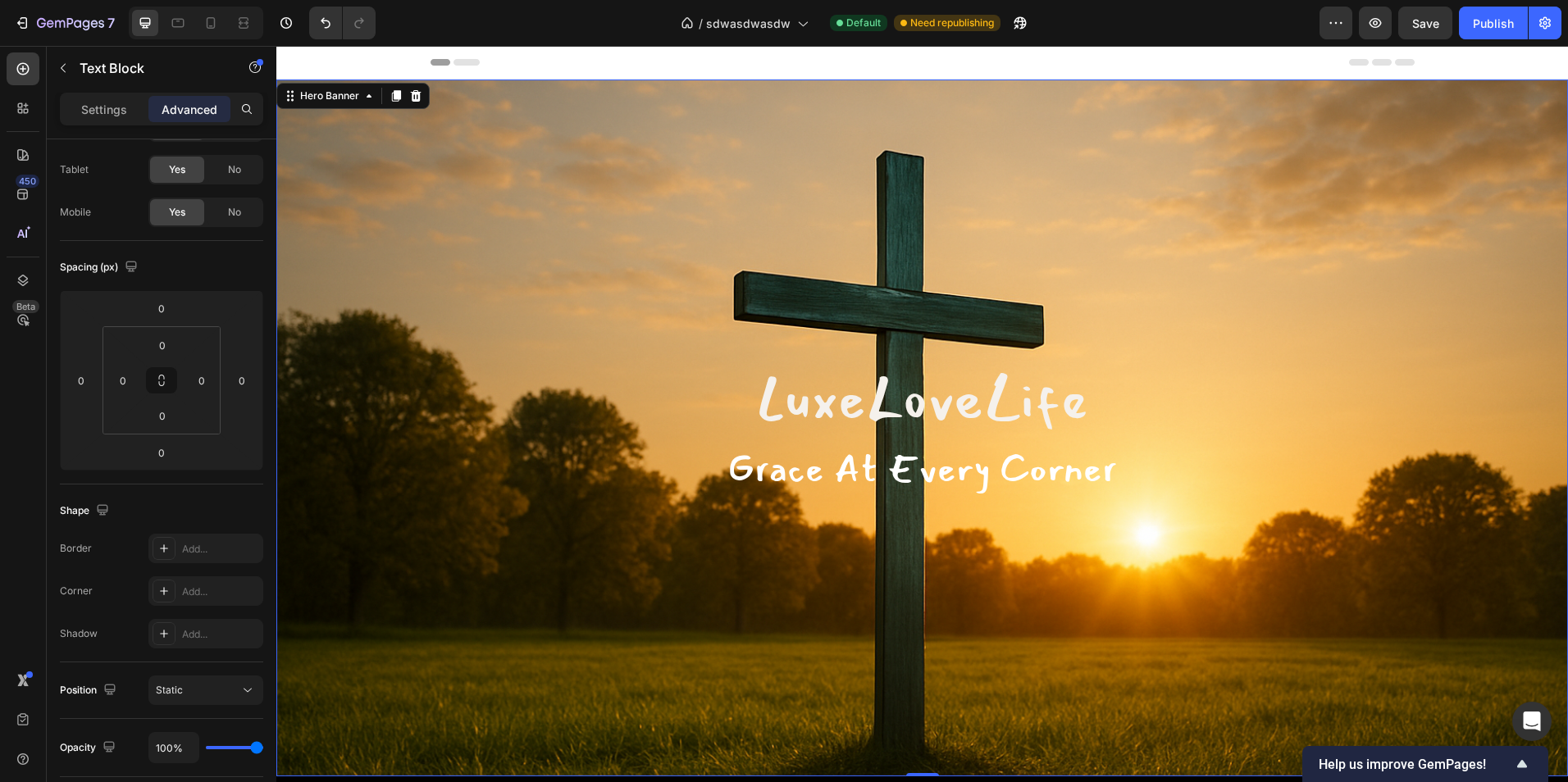
click at [616, 261] on div "Overlay" at bounding box center [922, 428] width 1292 height 697
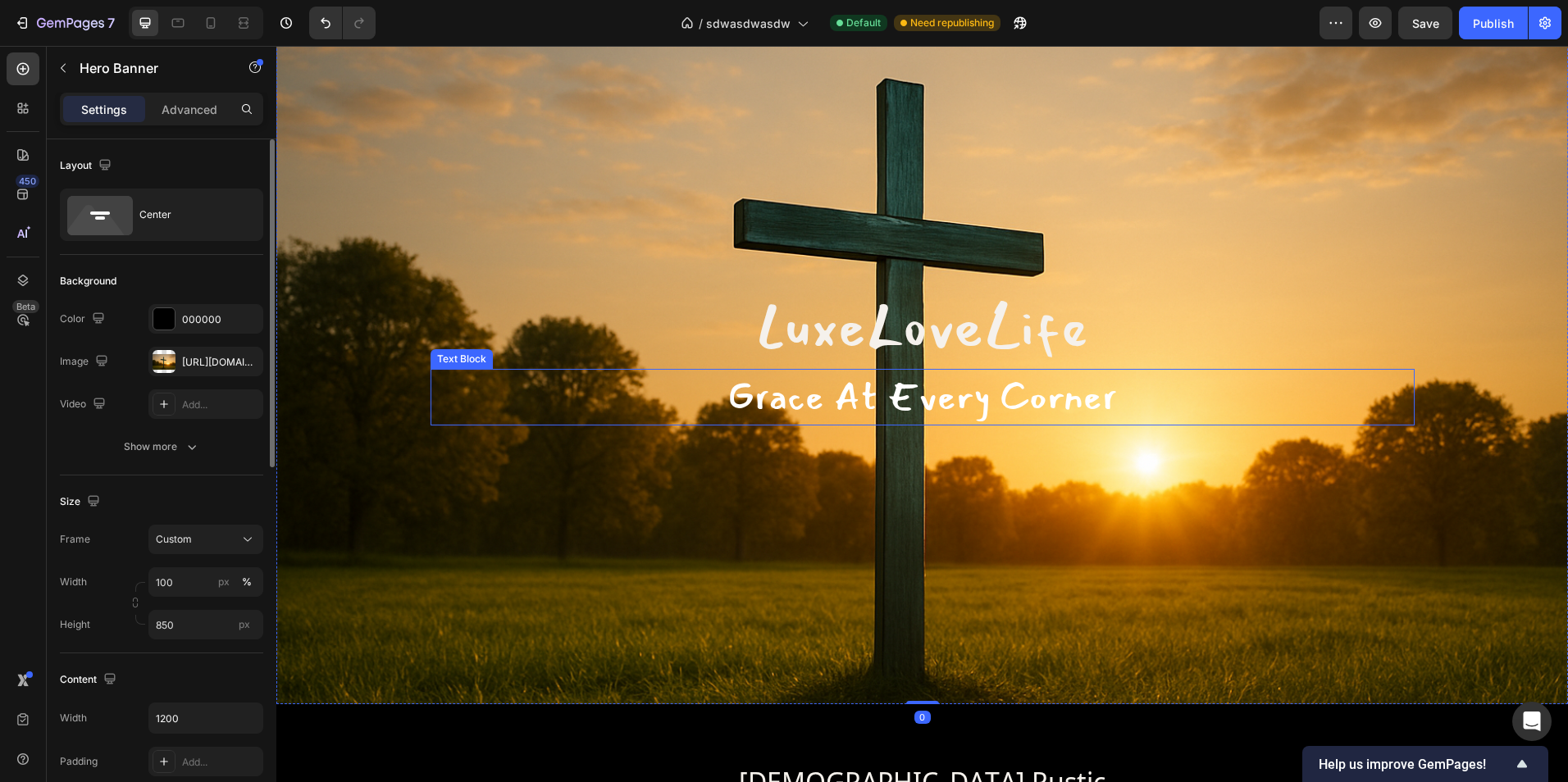
scroll to position [82, 0]
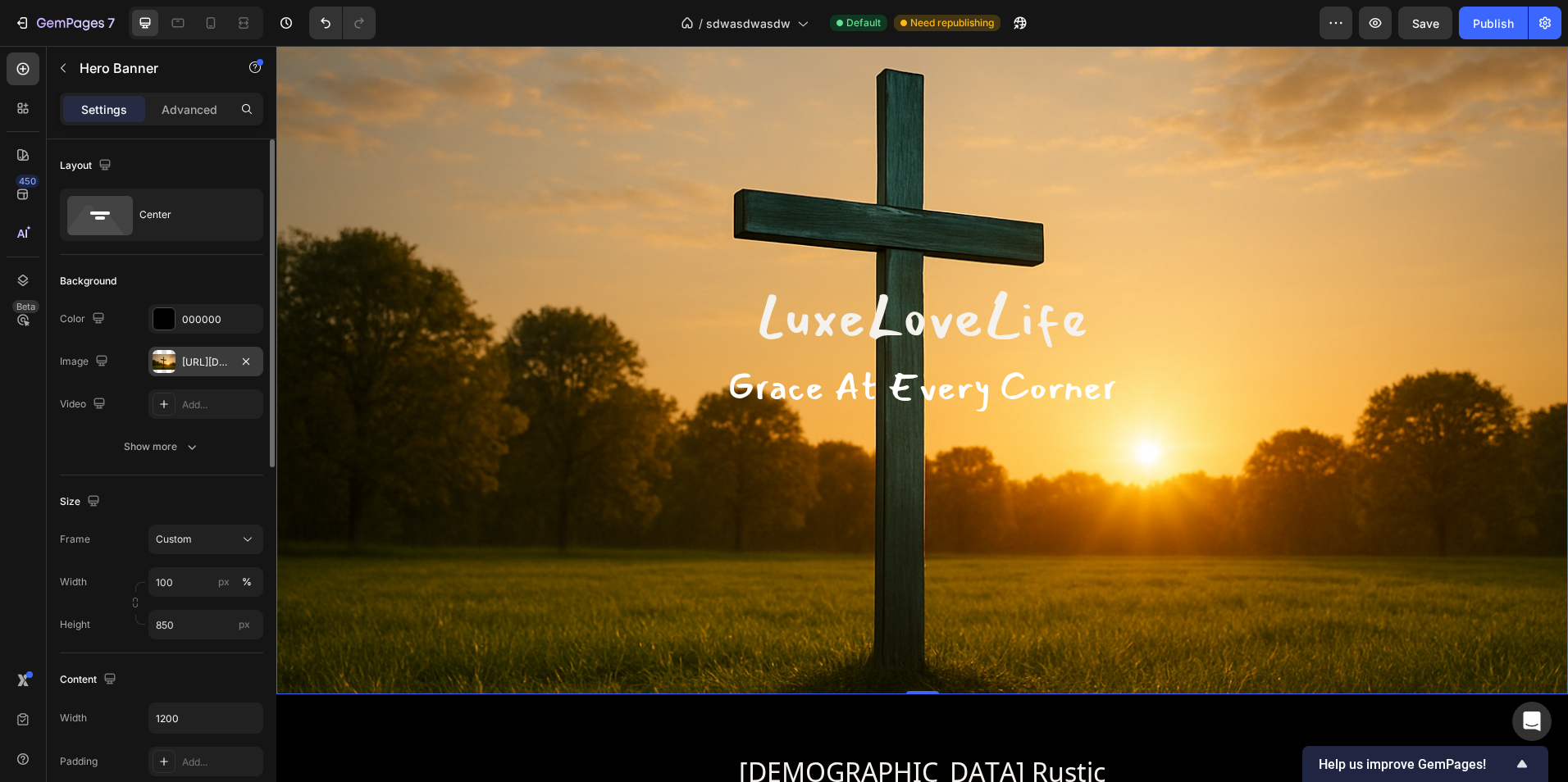
click at [217, 373] on div "https://cdn.shopify.com/s/files/1/0781/1881/3908/files/gempages_582717648547087…" at bounding box center [206, 361] width 115 height 30
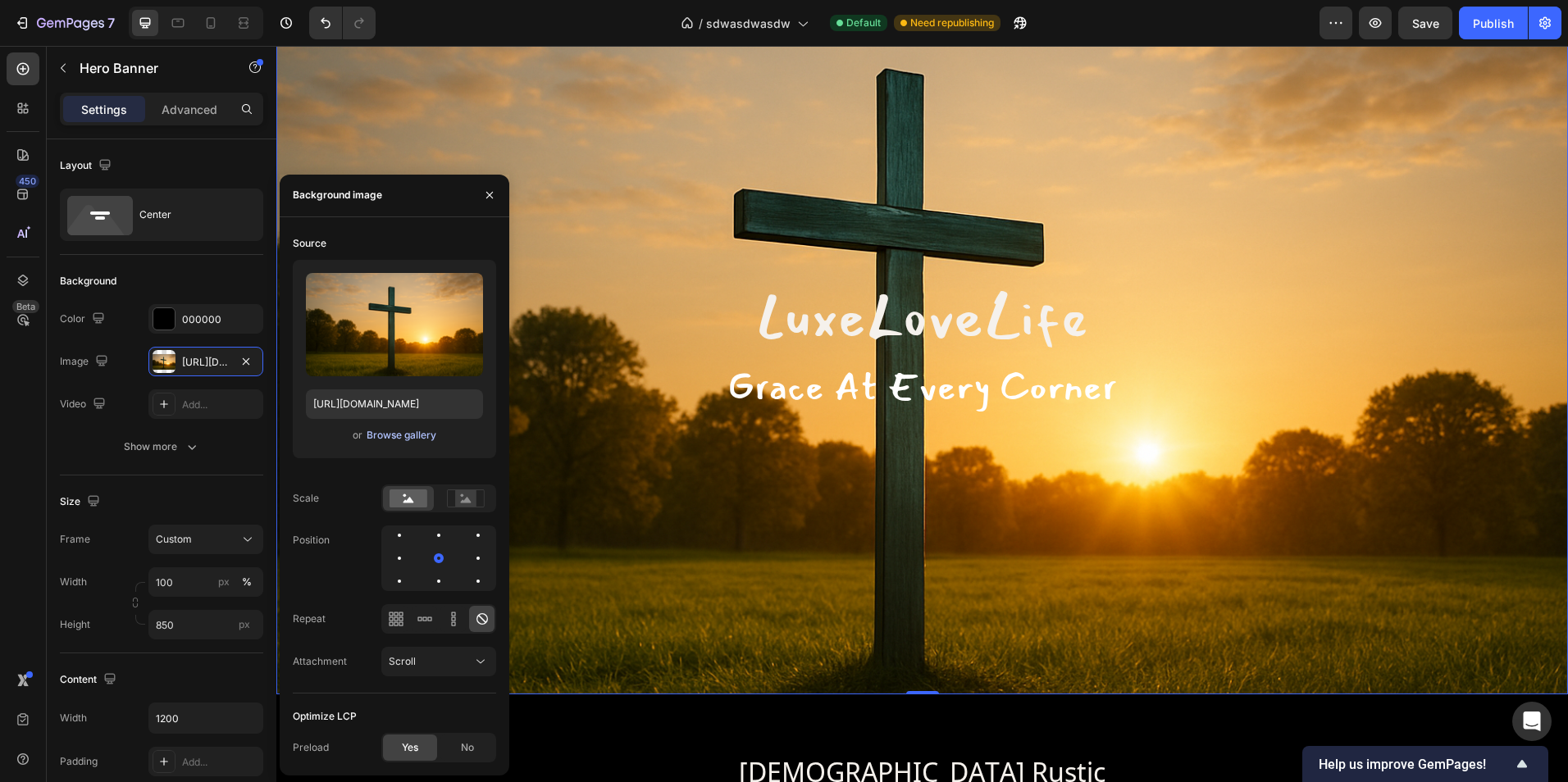
click at [430, 436] on div "Browse gallery" at bounding box center [401, 435] width 69 height 14
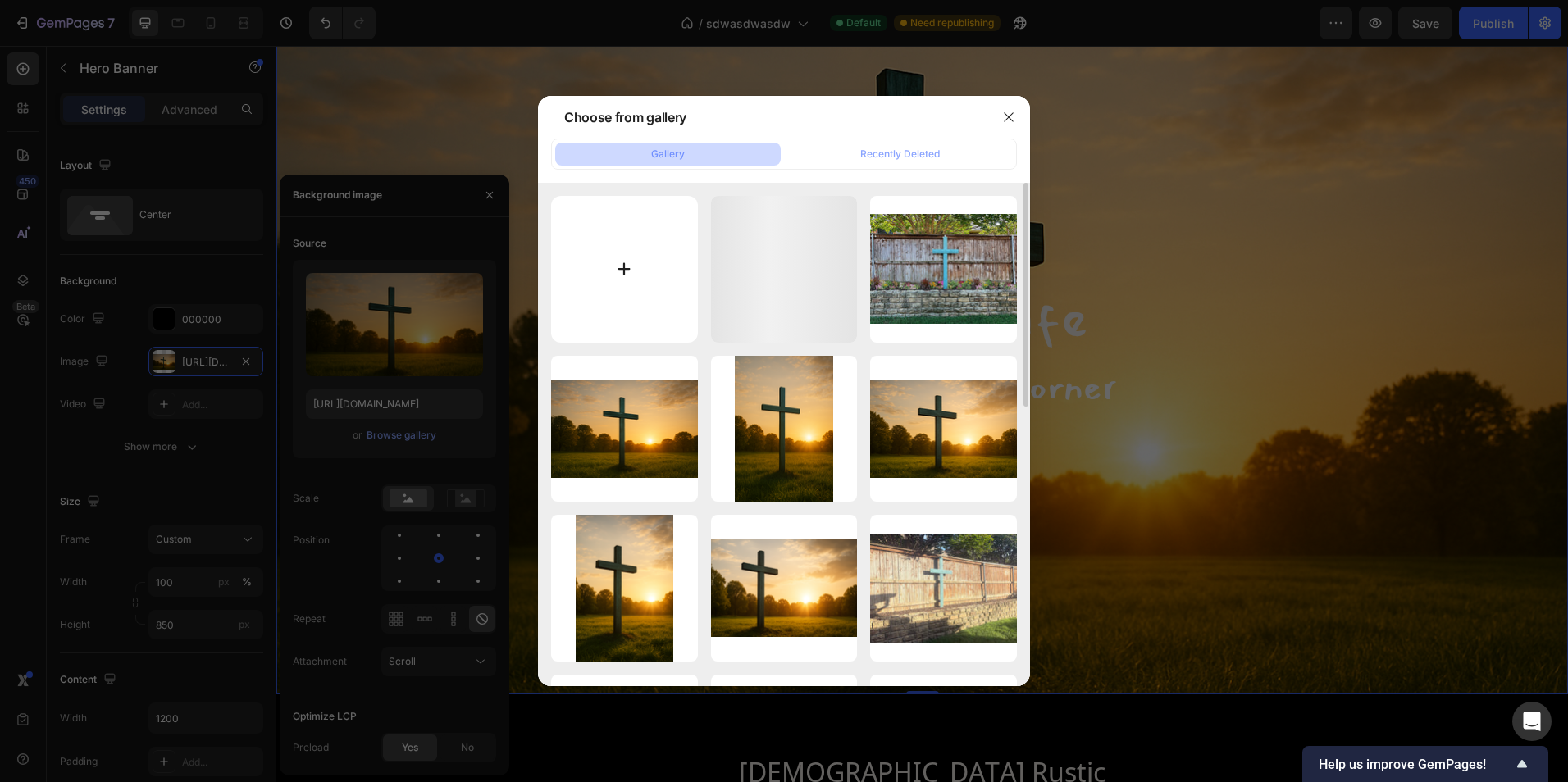
click at [618, 266] on input "file" at bounding box center [624, 269] width 147 height 147
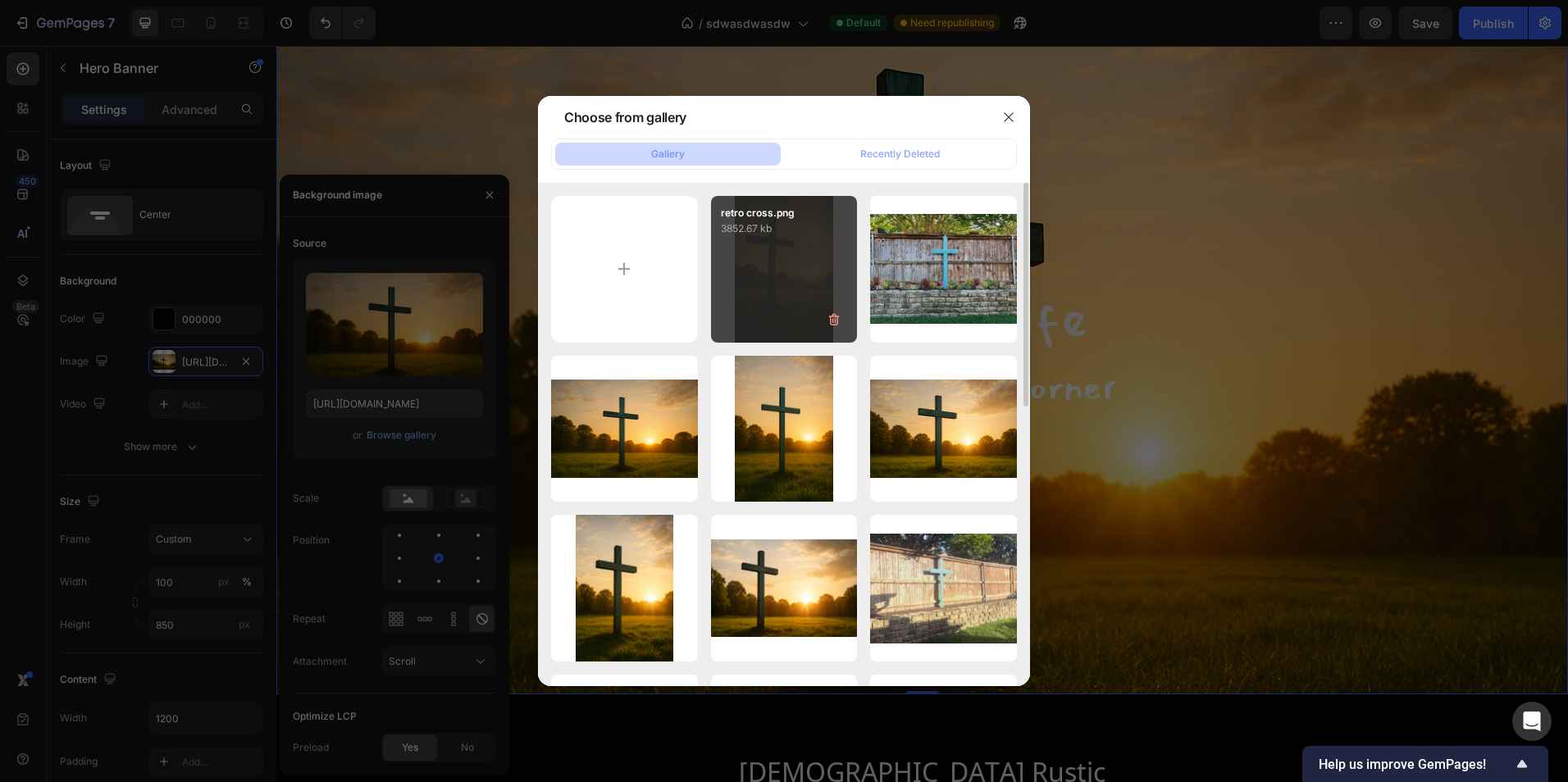
click at [781, 277] on div "retro cross.png 3852.67 kb" at bounding box center [784, 269] width 147 height 147
type input "https://cdn.shopify.com/s/files/1/0781/1881/3908/files/gempages_582717648547087…"
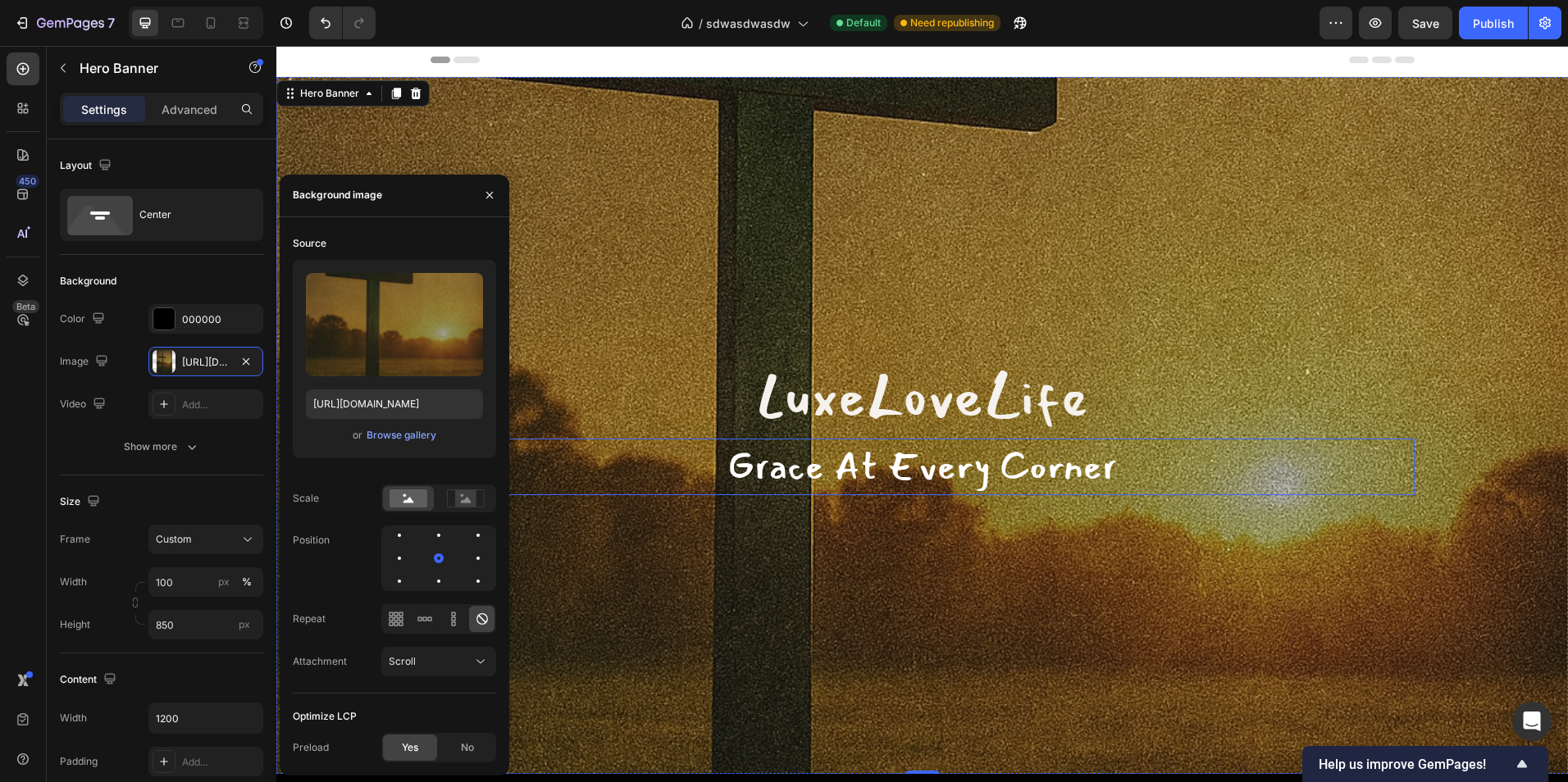
scroll to position [0, 0]
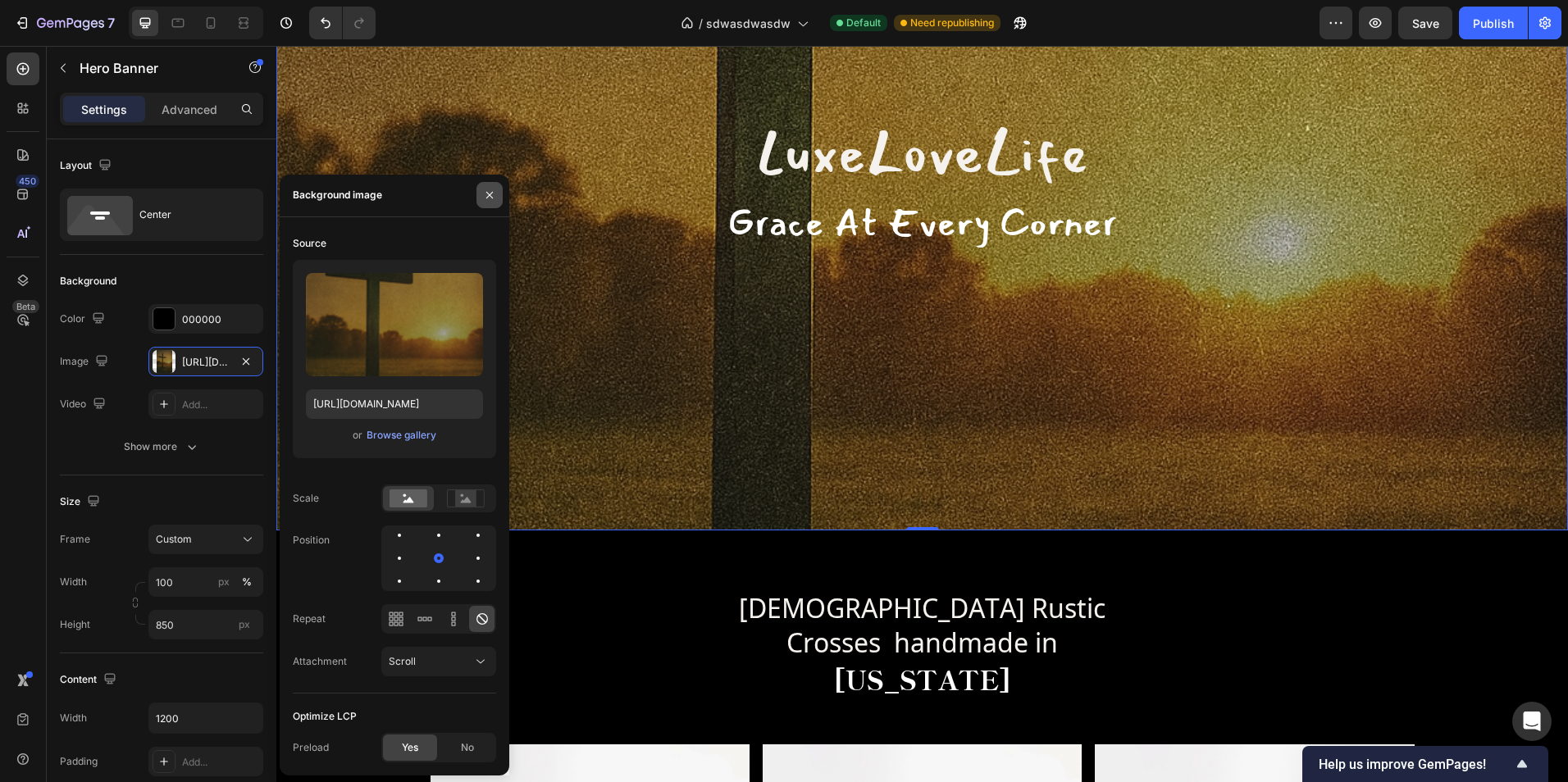
click at [482, 201] on button "button" at bounding box center [489, 195] width 26 height 26
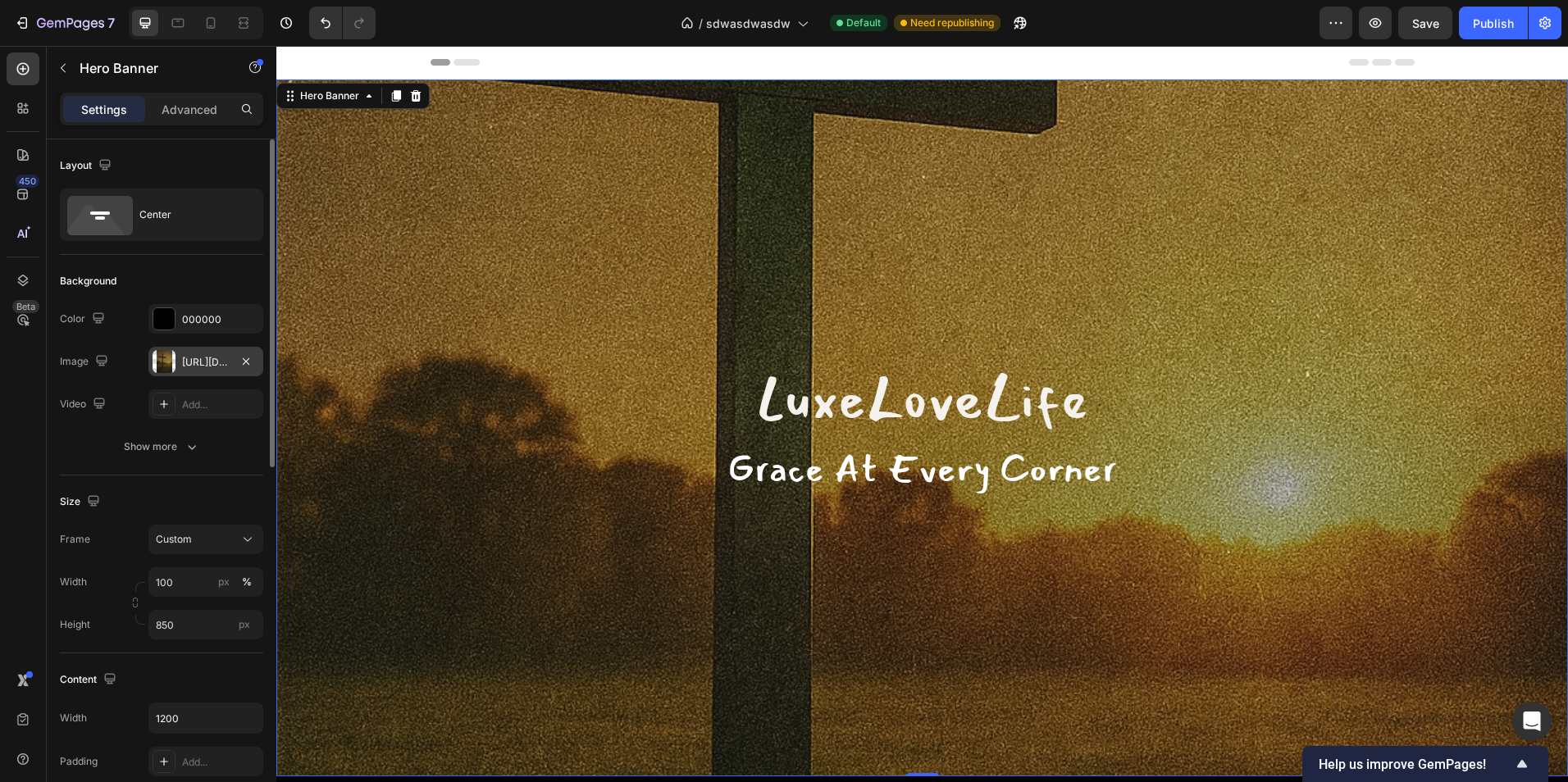
click at [196, 356] on div "https://cdn.shopify.com/s/files/1/0781/1881/3908/files/gempages_582717648547087…" at bounding box center [206, 363] width 48 height 14
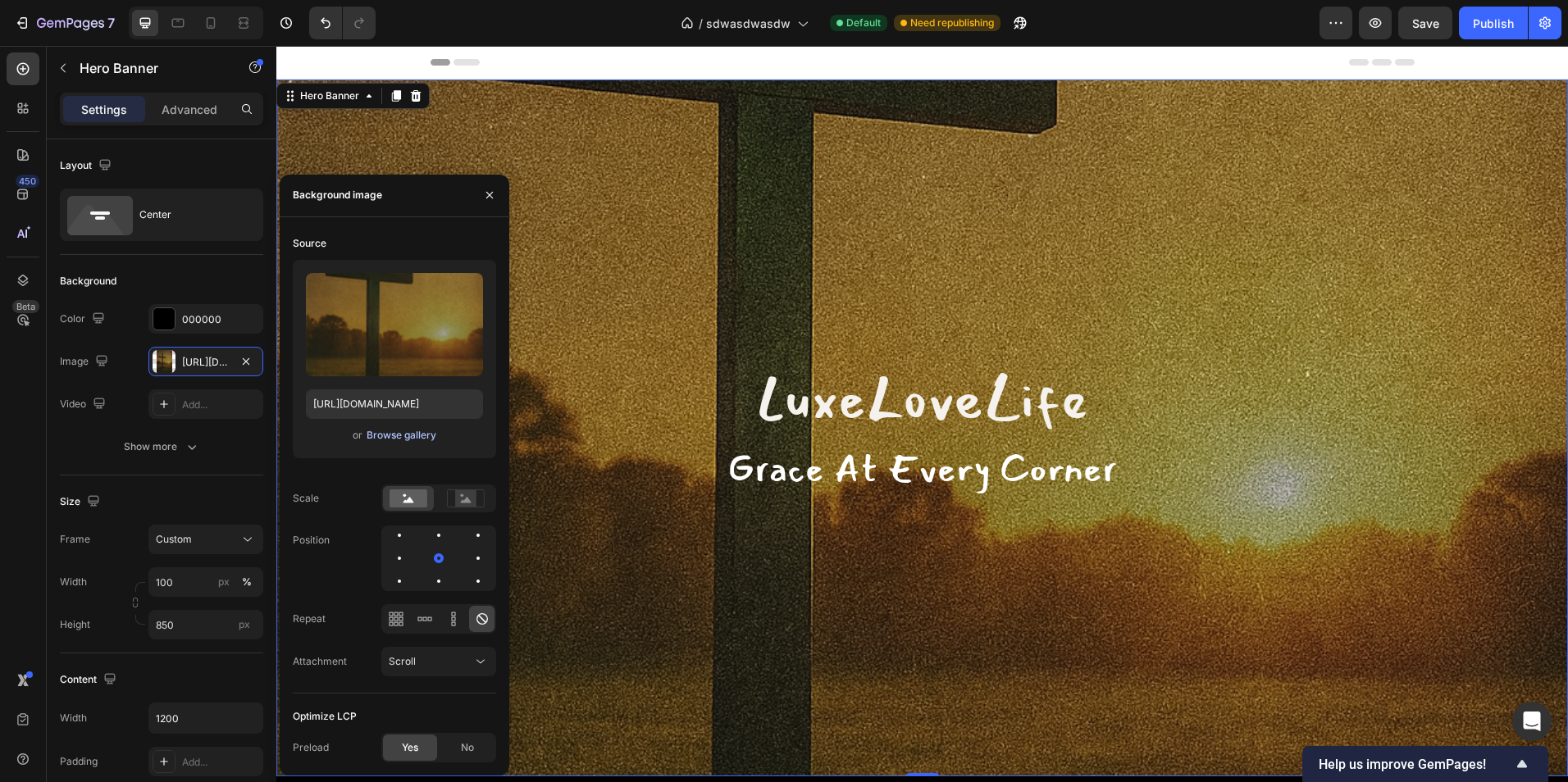
click at [396, 434] on div "Browse gallery" at bounding box center [401, 435] width 69 height 14
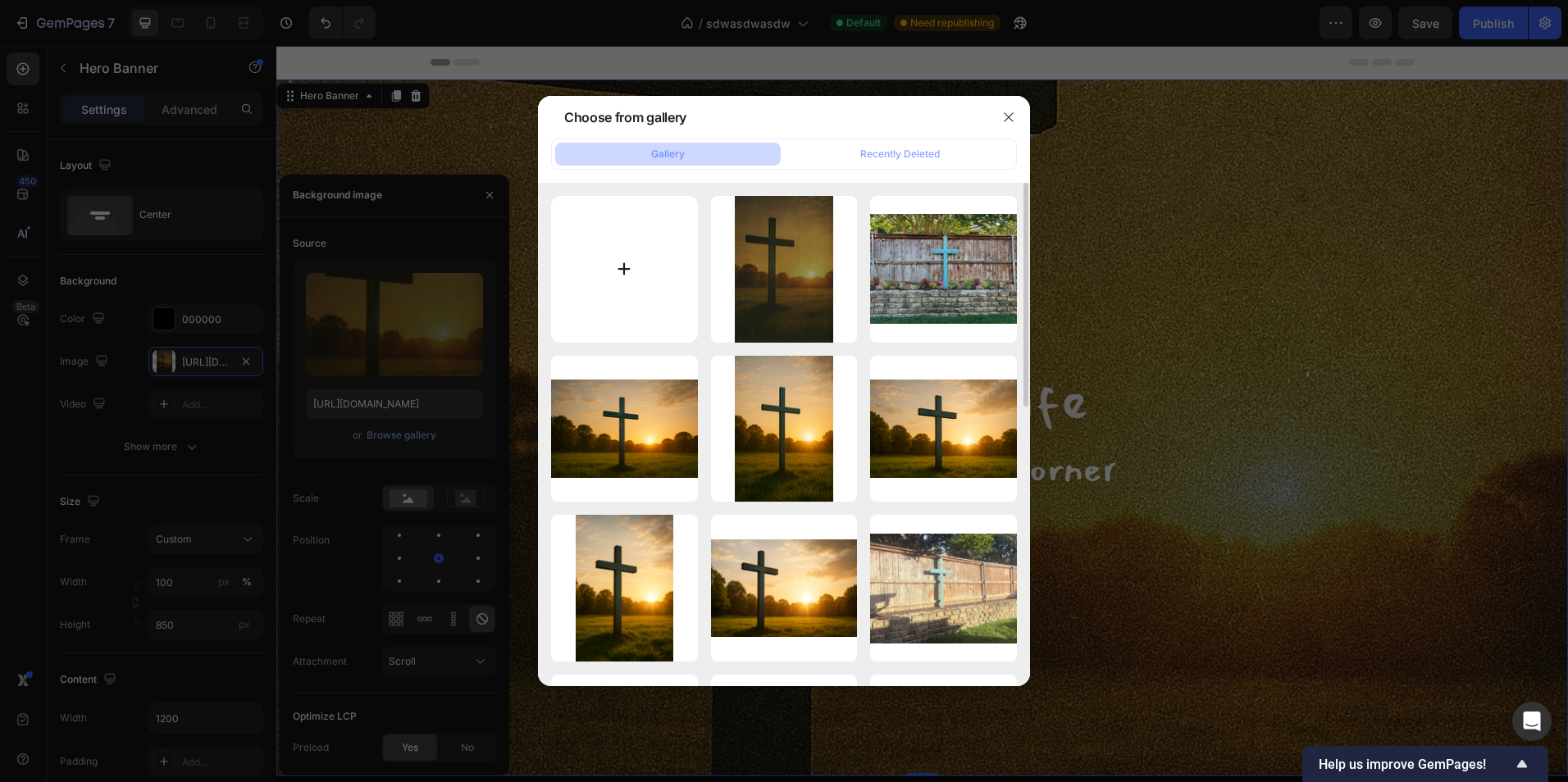
click at [648, 271] on input "file" at bounding box center [624, 269] width 147 height 147
type input "C:\fakepath\Copilot_20250927_191321.png"
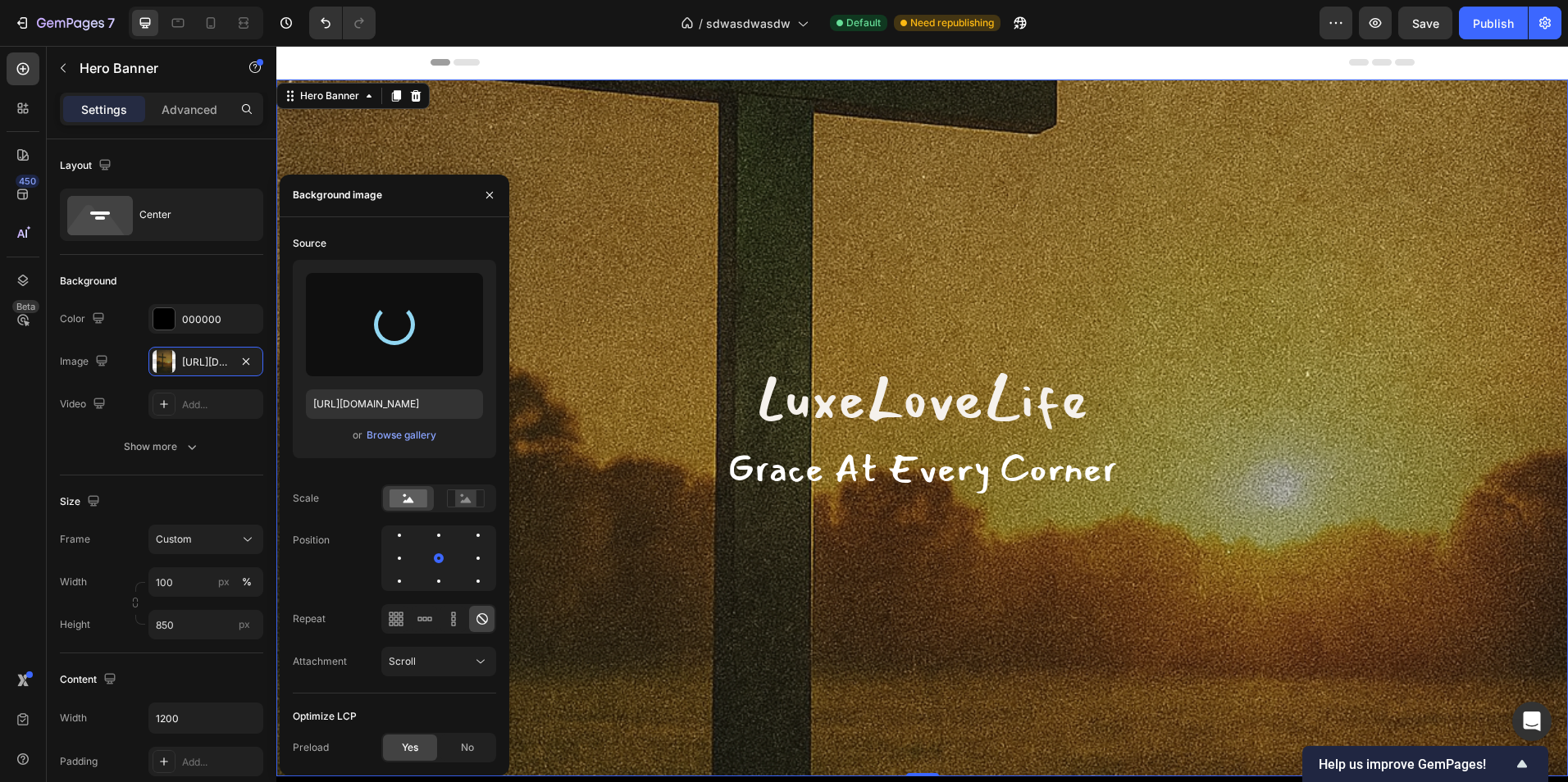
type input "https://cdn.shopify.com/s/files/1/0781/1881/3908/files/gempages_582717648547087…"
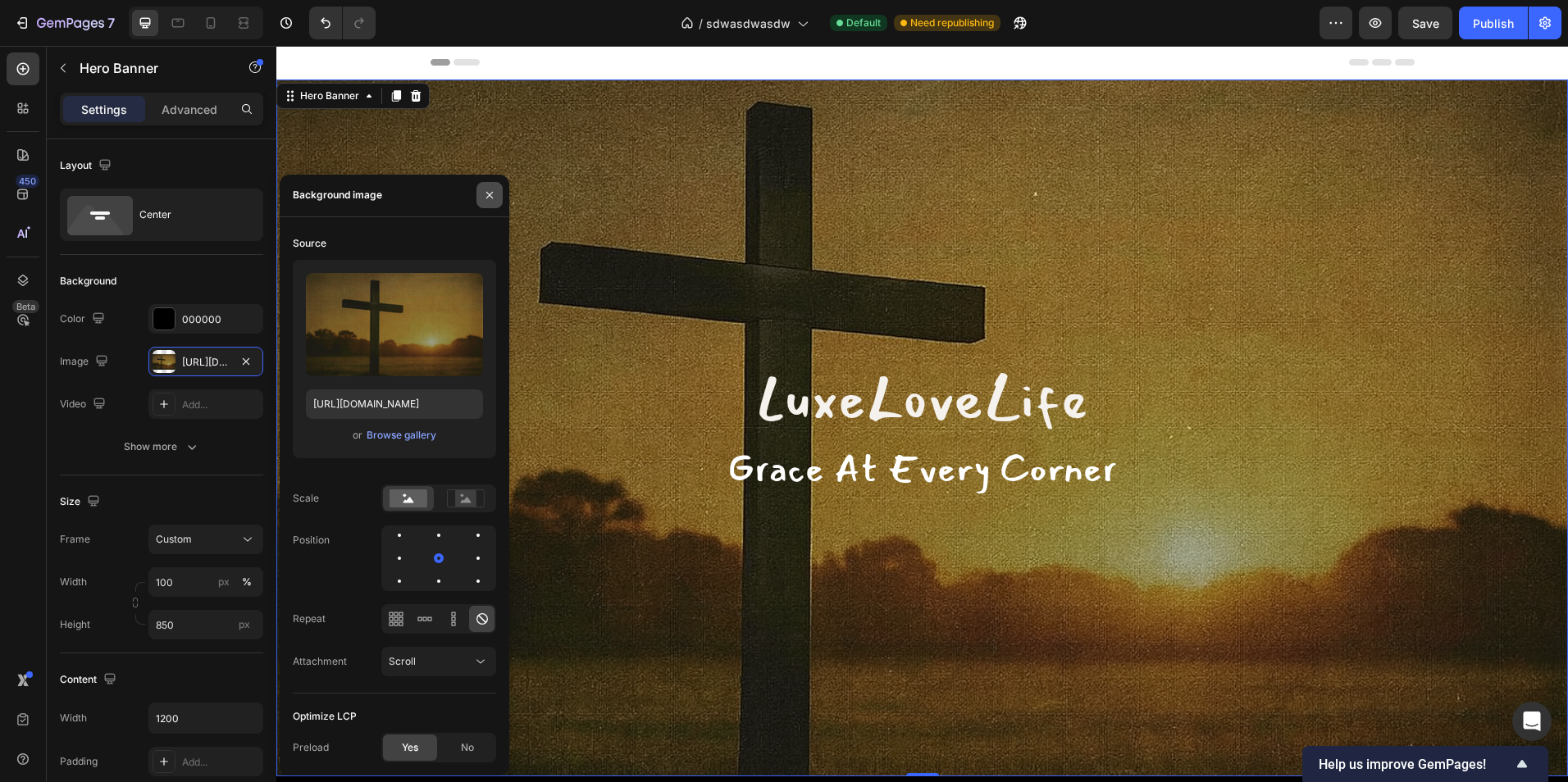
click at [483, 194] on icon "button" at bounding box center [489, 195] width 14 height 14
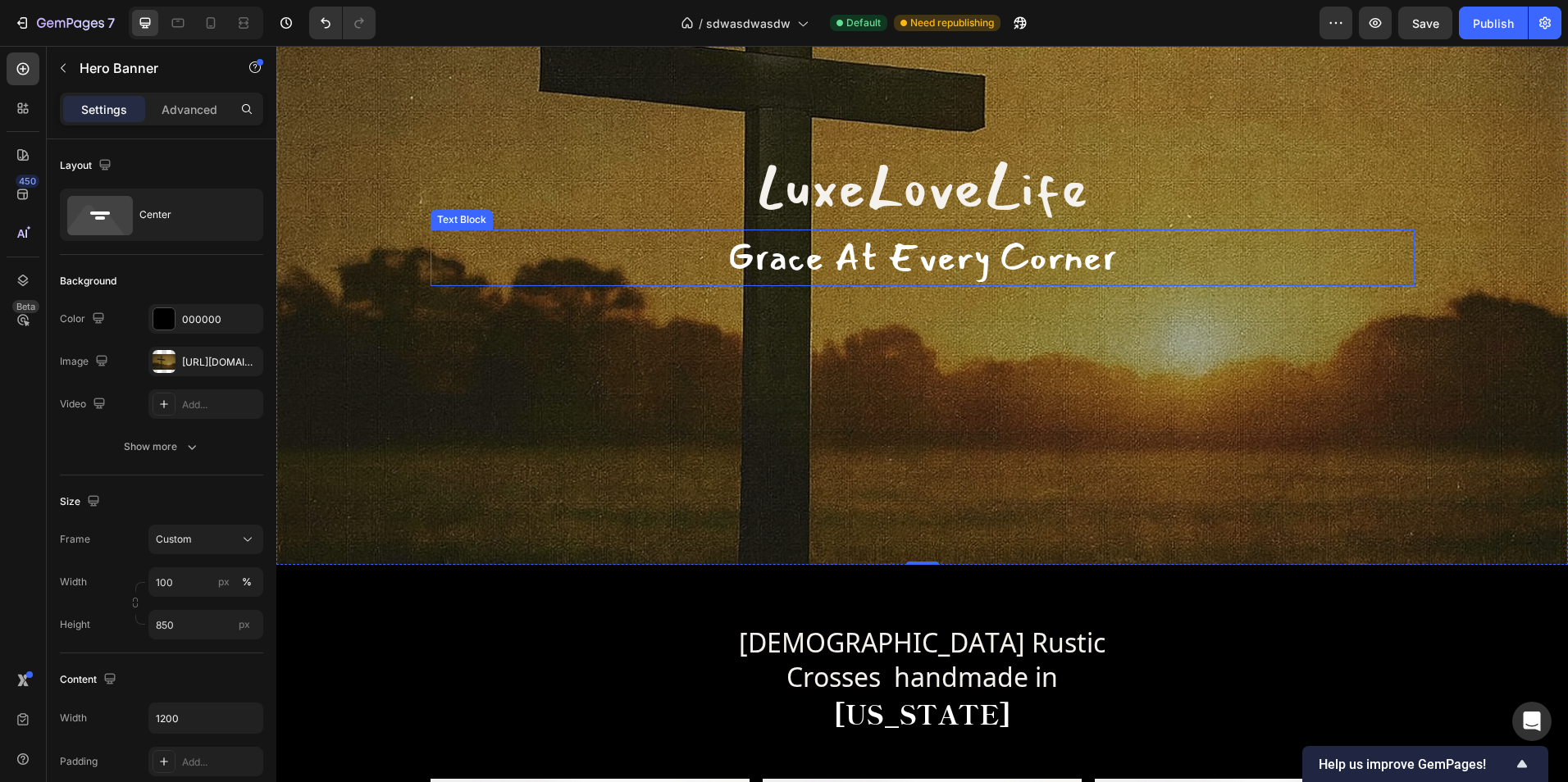
scroll to position [246, 0]
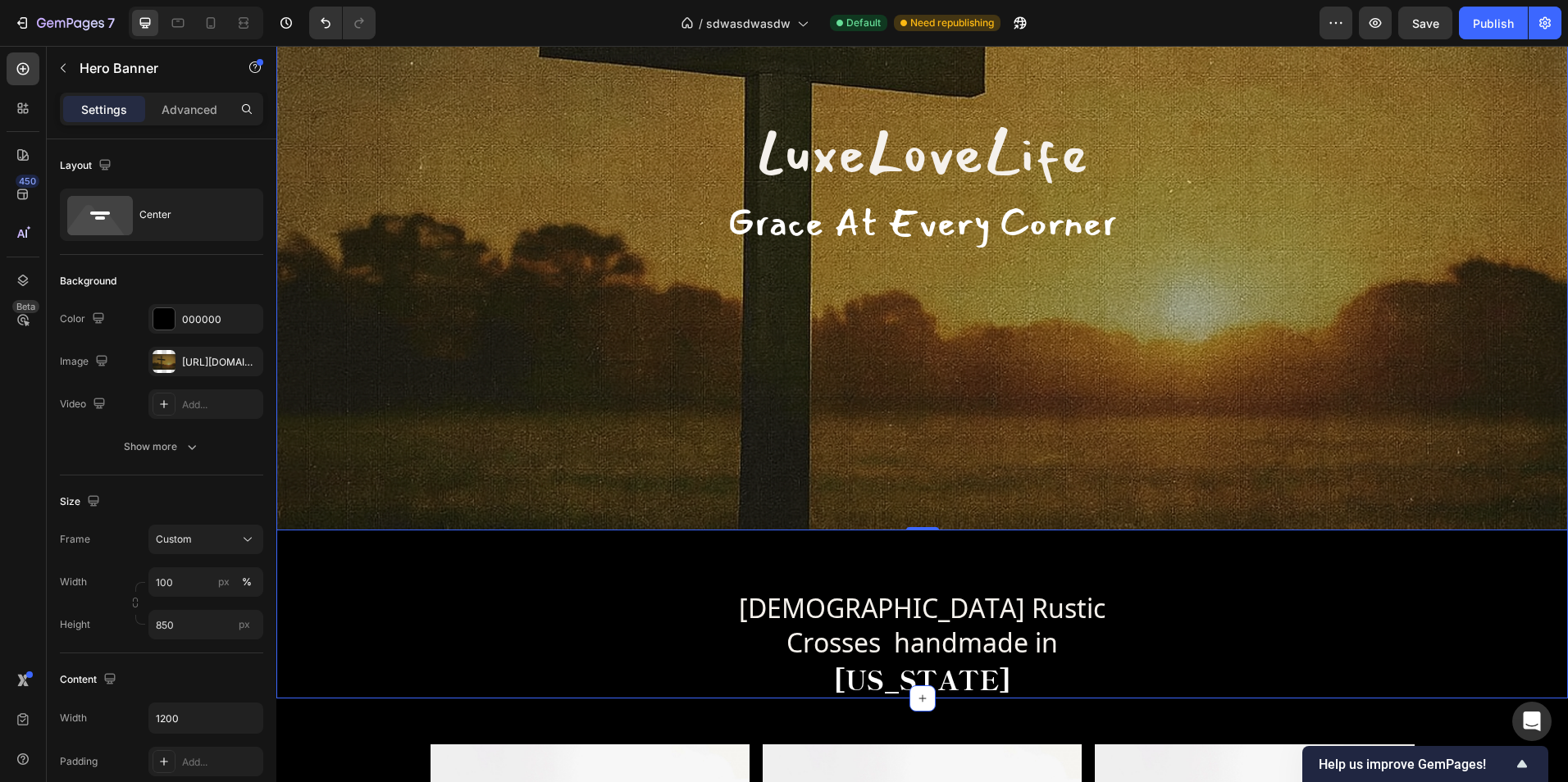
click at [1469, 597] on div "LuxeLoveLife Text Block Grace At Every Corner Text Block Hero Banner 0 Christia…" at bounding box center [922, 265] width 1292 height 865
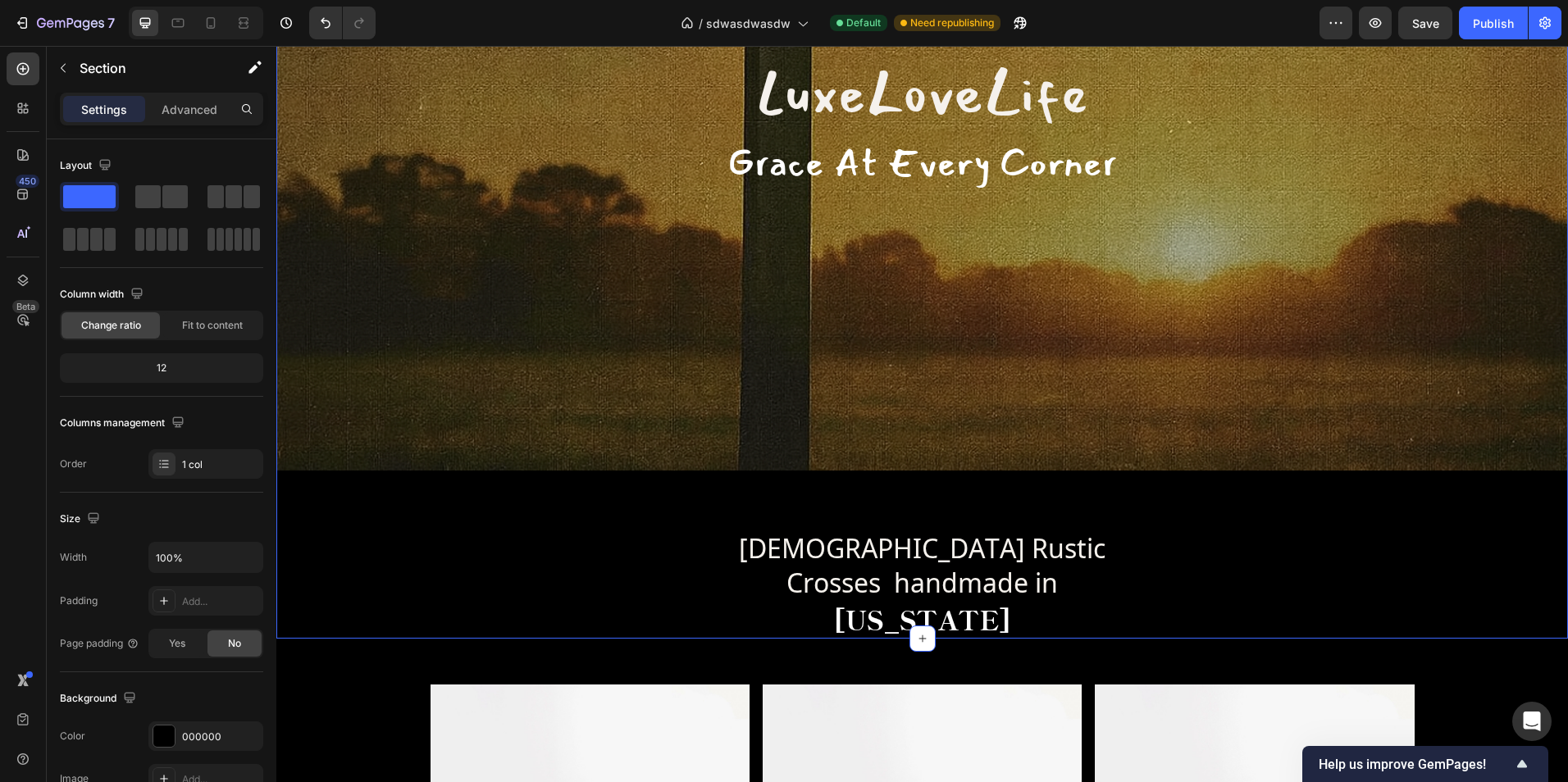
scroll to position [328, 0]
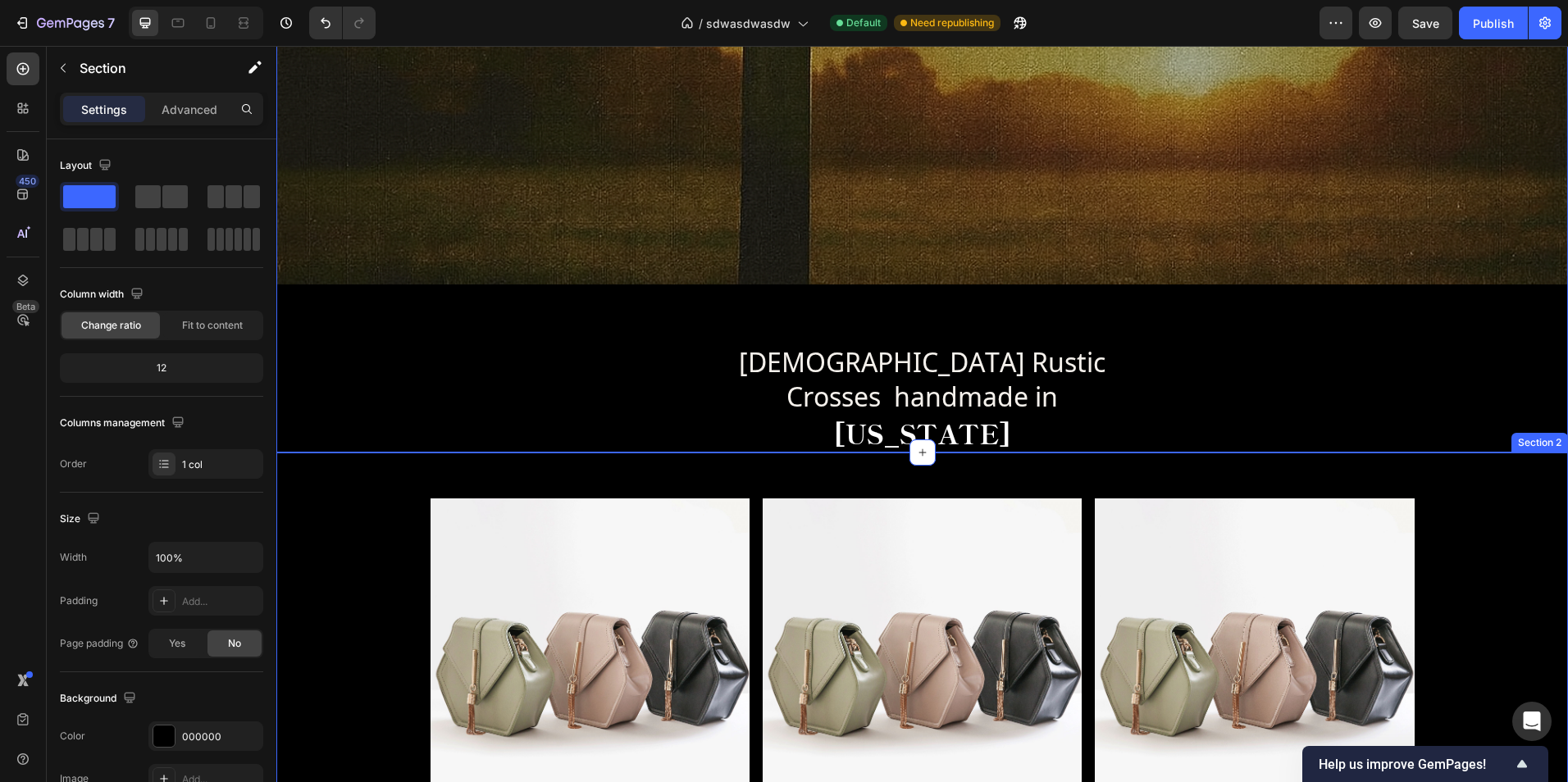
click at [1510, 604] on div "Image Image Image Row" at bounding box center [922, 669] width 1292 height 341
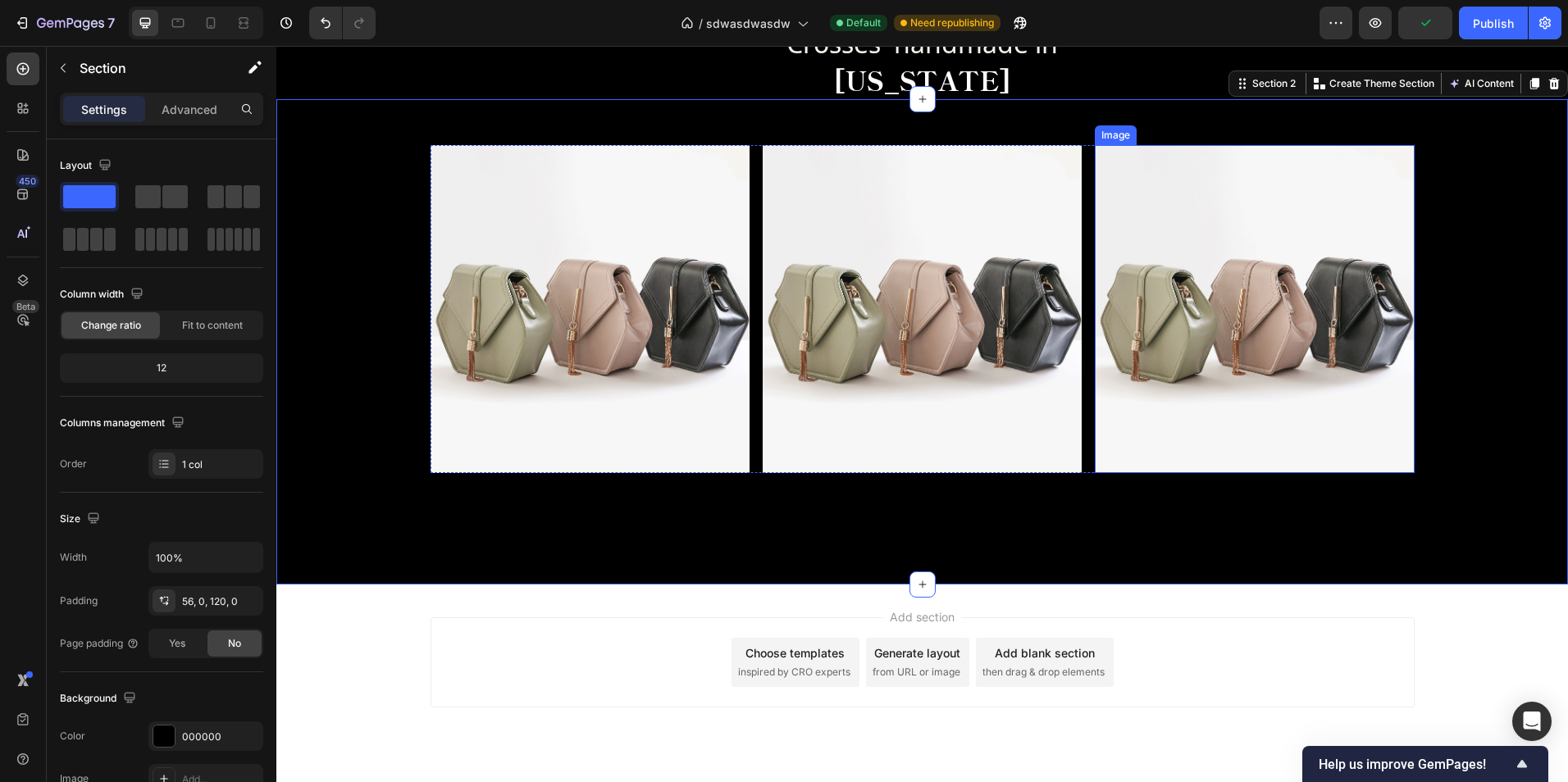
scroll to position [884, 0]
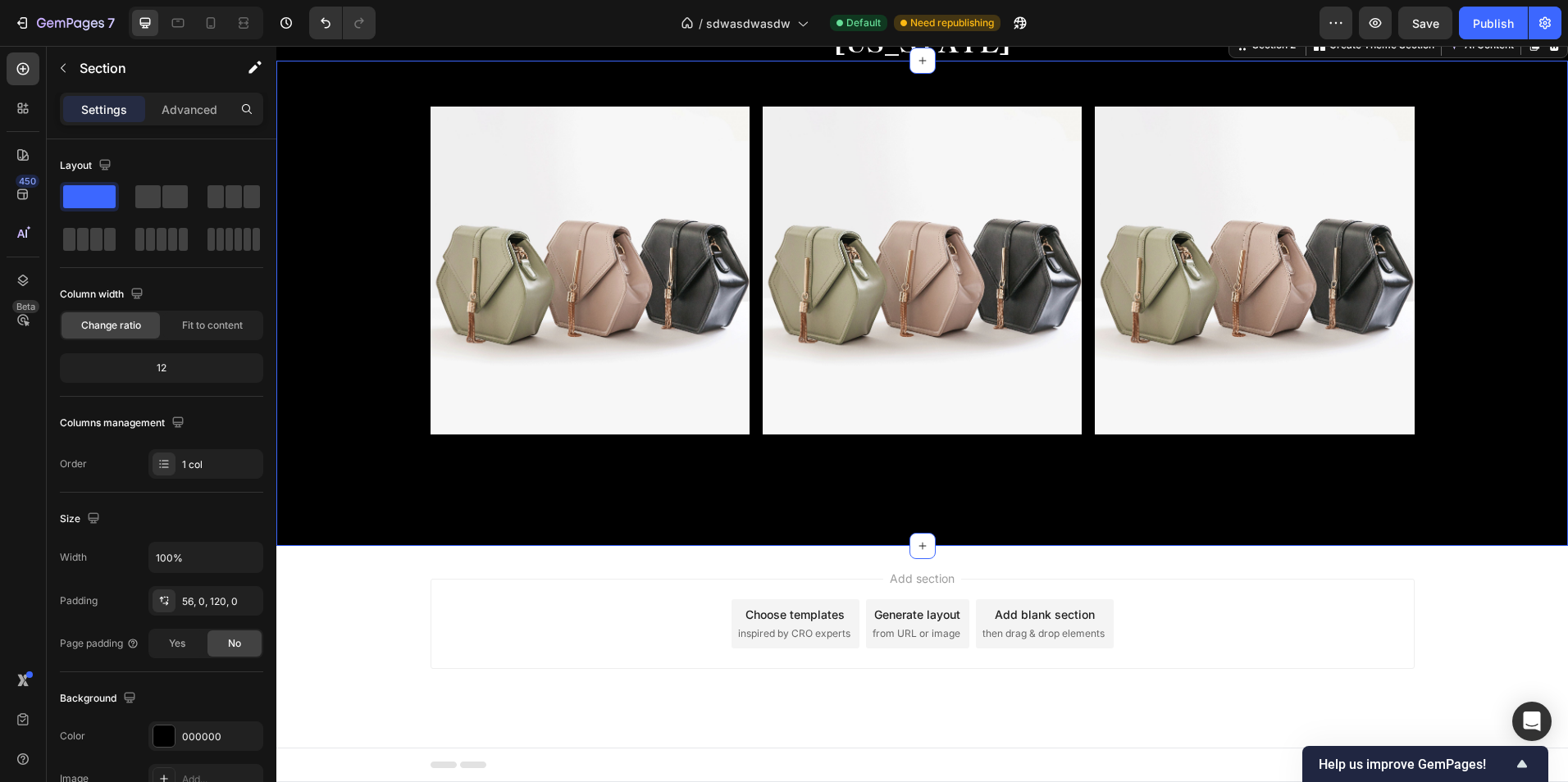
drag, startPoint x: 1360, startPoint y: 581, endPoint x: 1344, endPoint y: 575, distance: 17.1
click at [1358, 579] on div "Add section Choose templates inspired by CRO experts Generate layout from URL o…" at bounding box center [922, 624] width 984 height 90
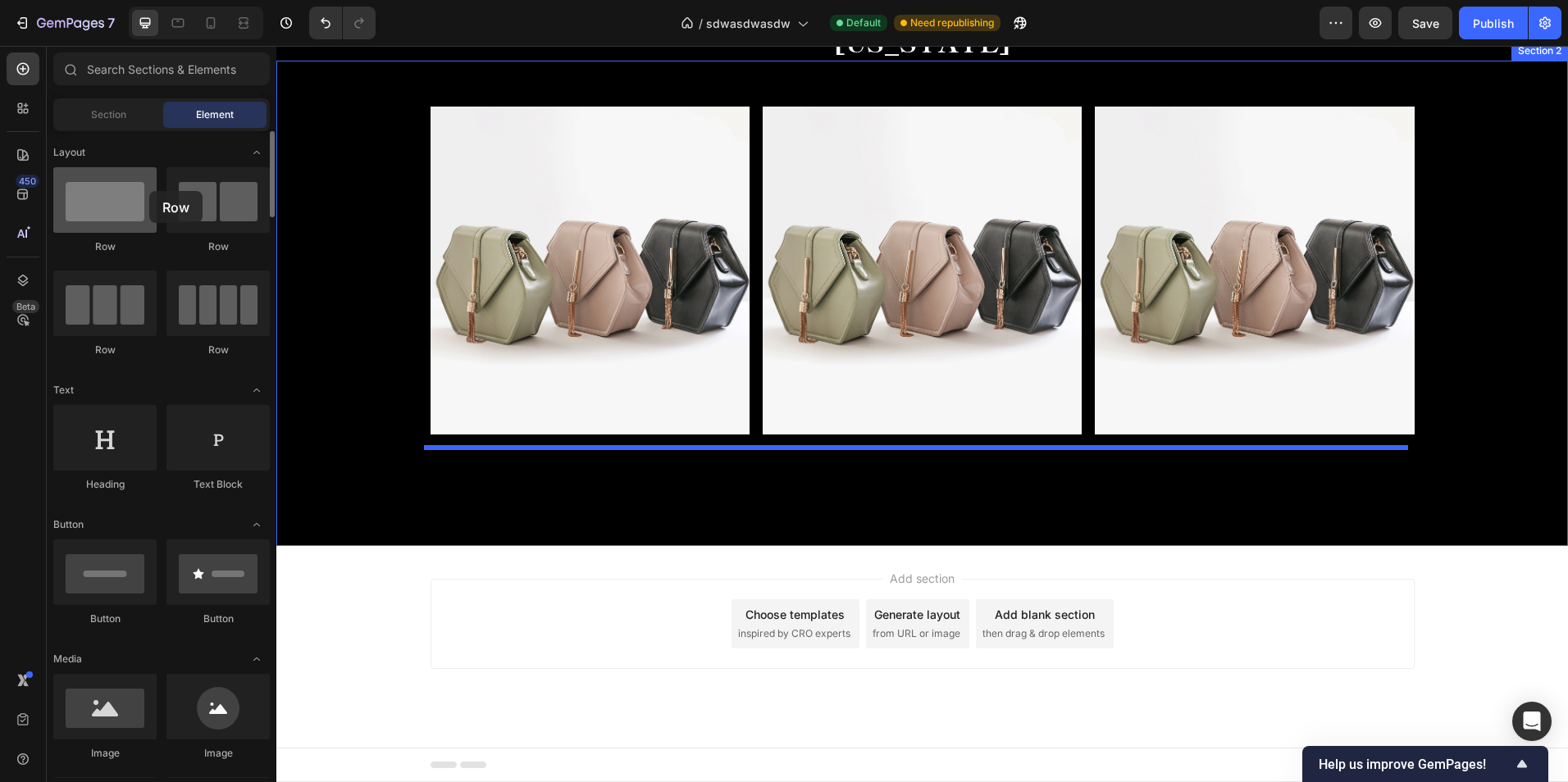
drag, startPoint x: 187, startPoint y: 203, endPoint x: 131, endPoint y: 197, distance: 56.3
click at [131, 197] on div "Row Row Row Row" at bounding box center [161, 269] width 217 height 205
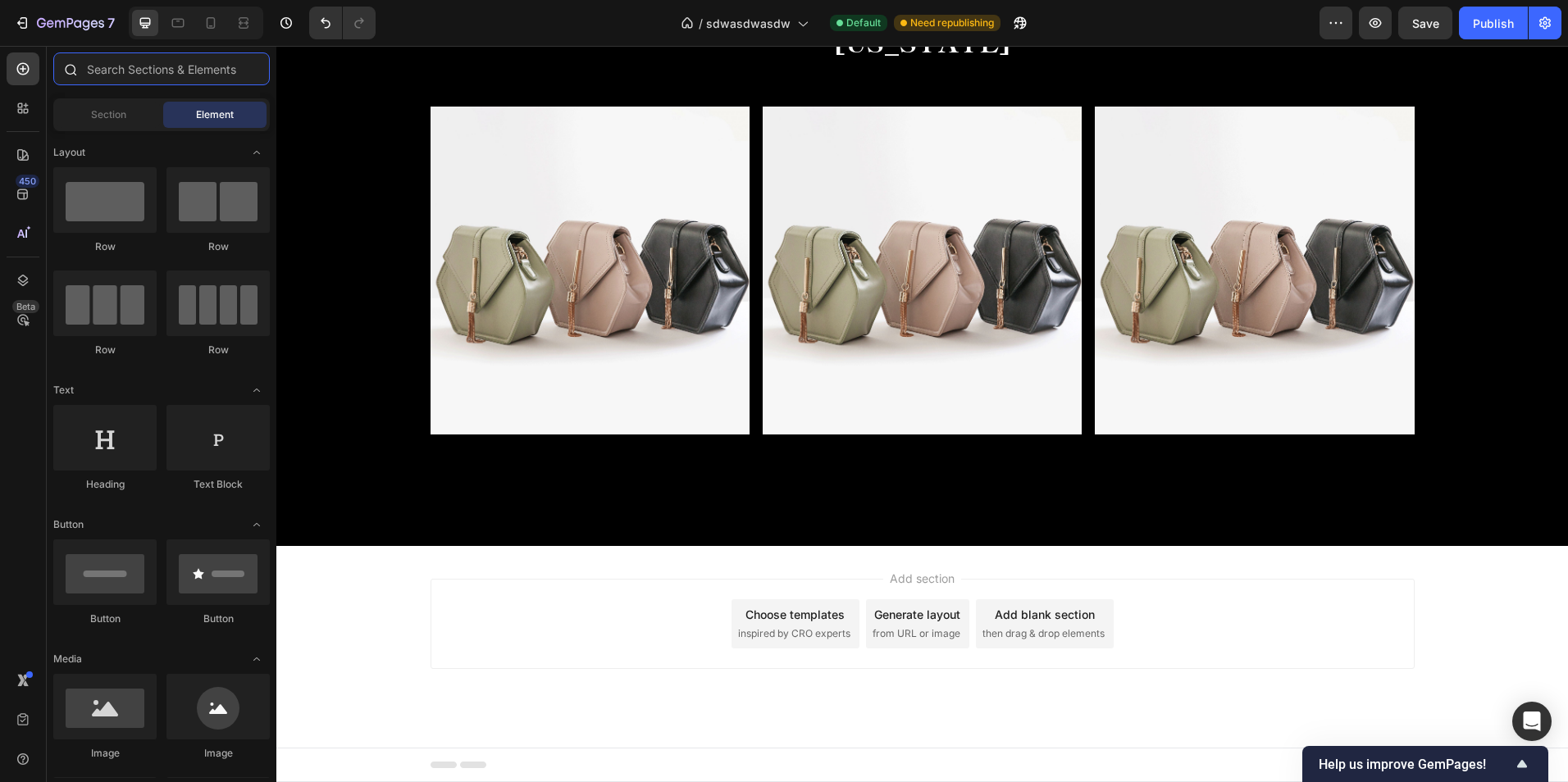
click at [131, 70] on input "text" at bounding box center [161, 69] width 217 height 32
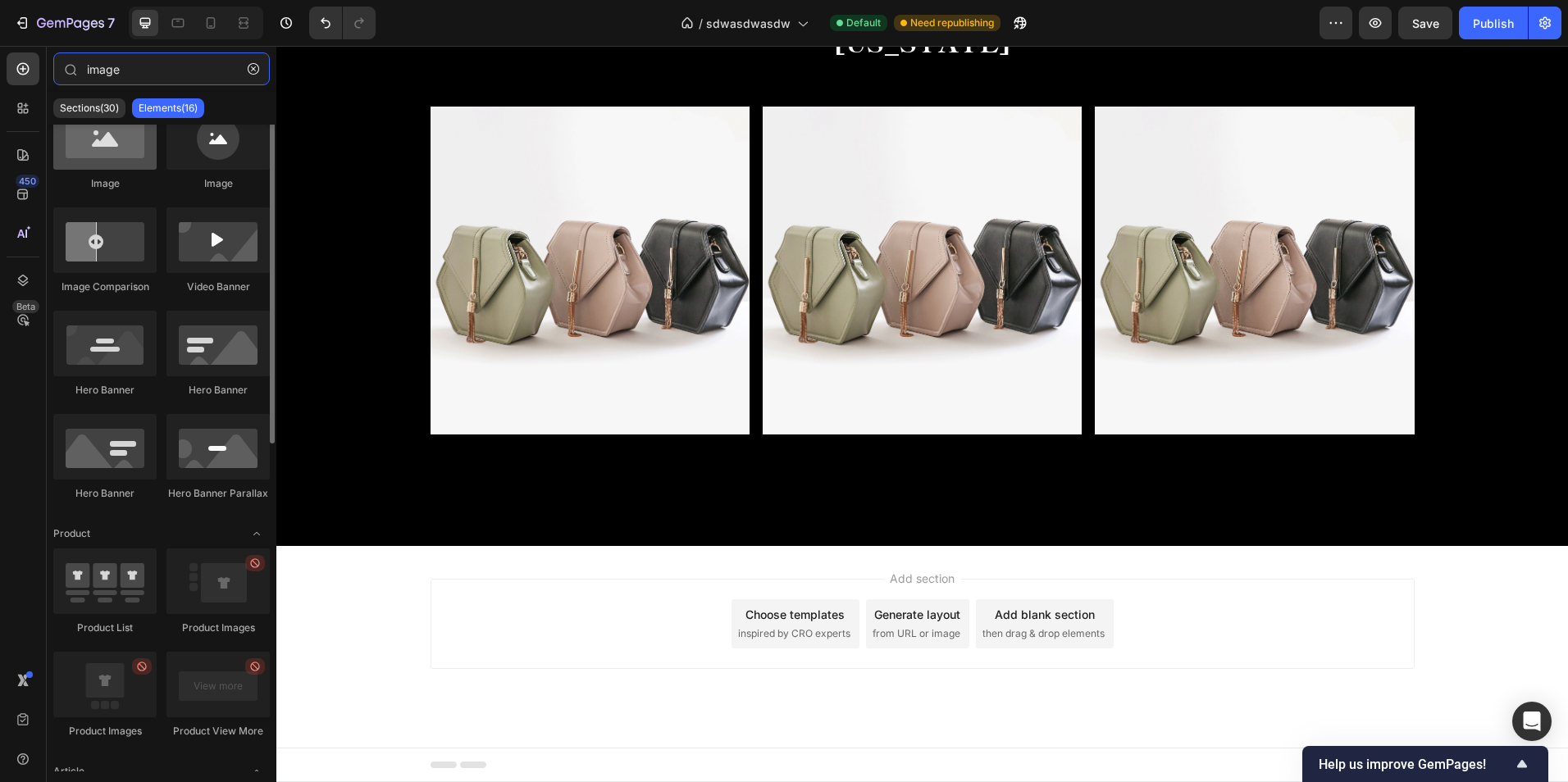
scroll to position [0, 0]
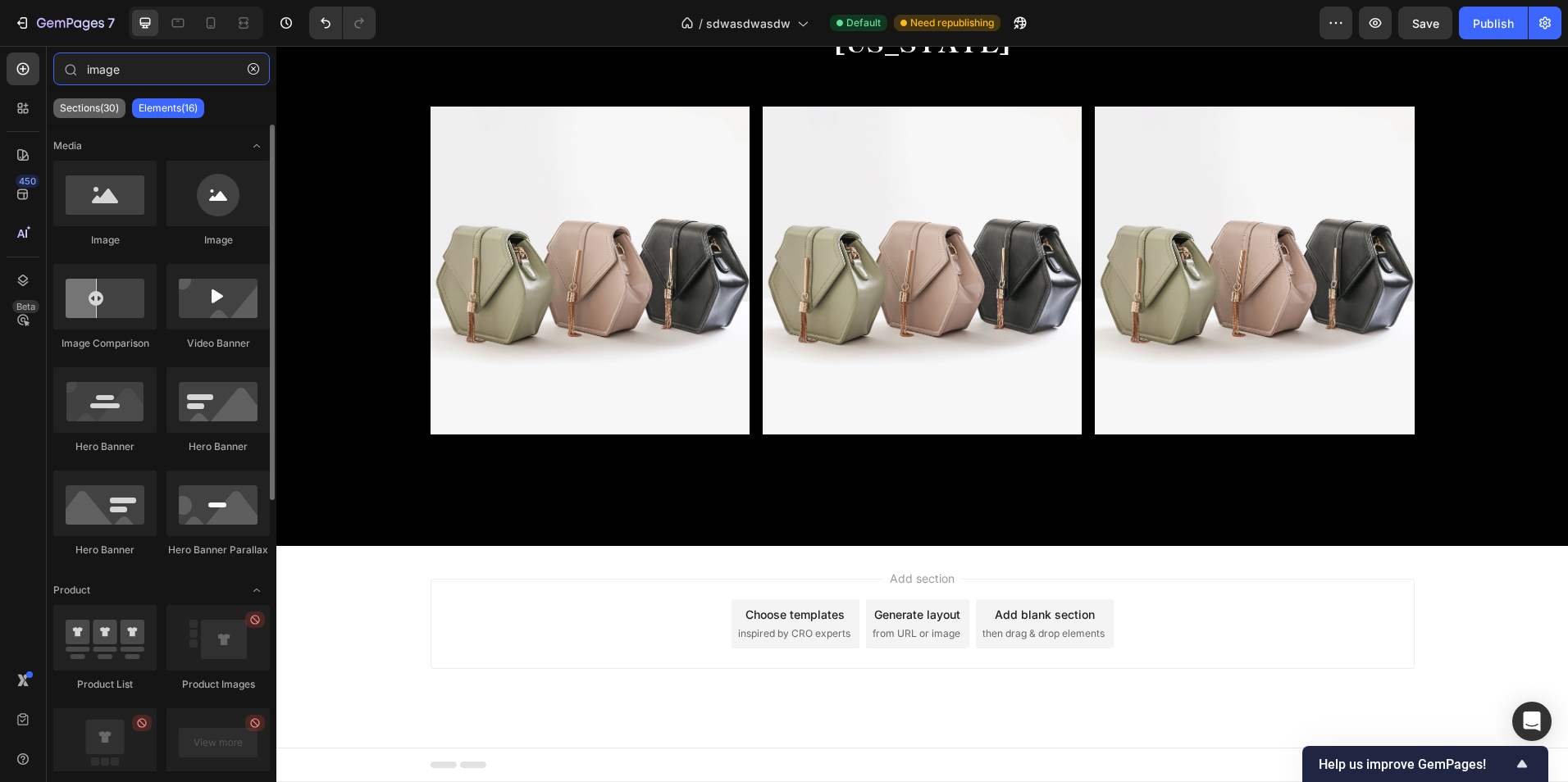
type input "image"
click at [97, 104] on p "Sections(30)" at bounding box center [88, 108] width 59 height 14
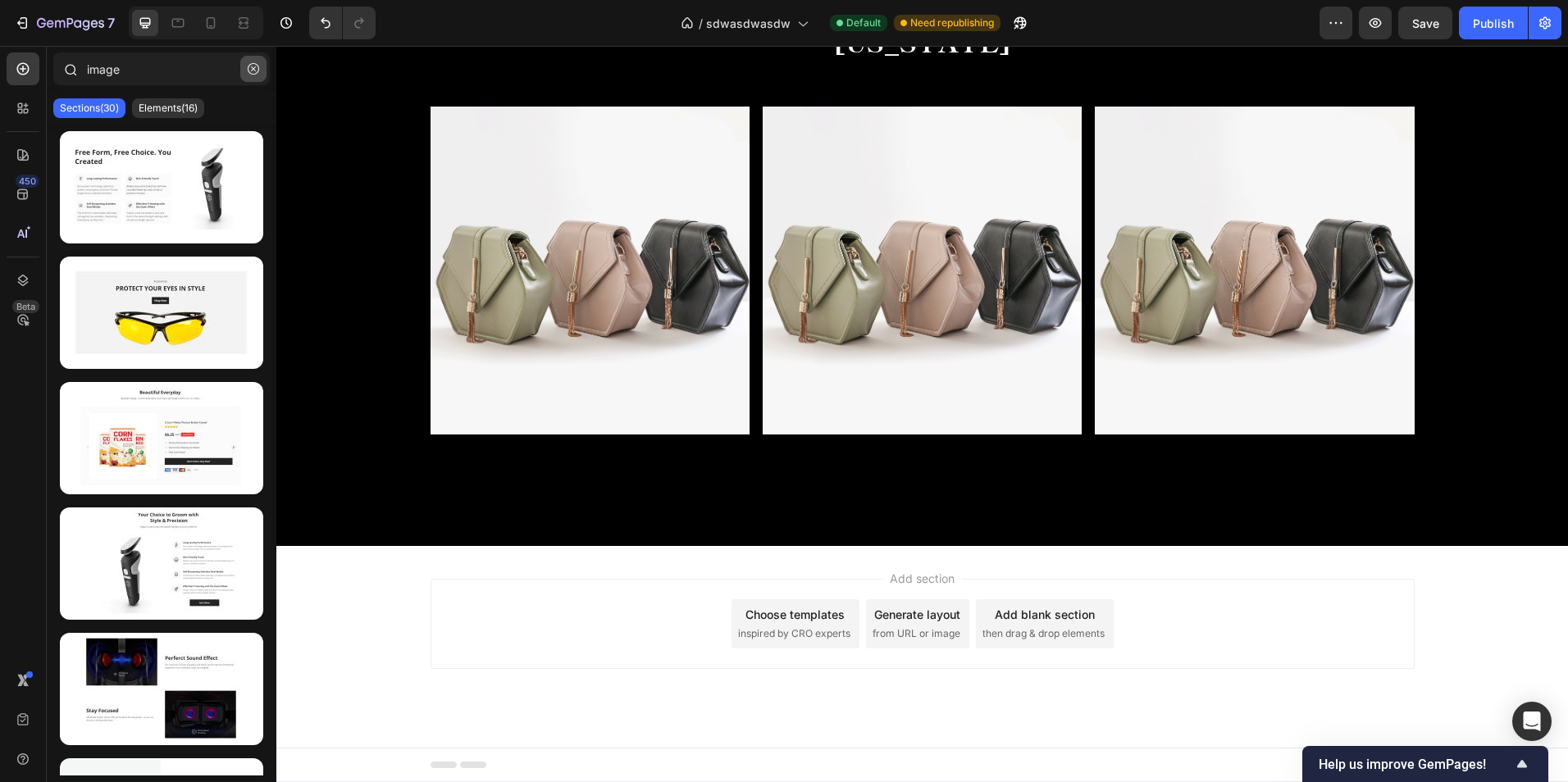
click at [257, 68] on icon "button" at bounding box center [254, 69] width 12 height 12
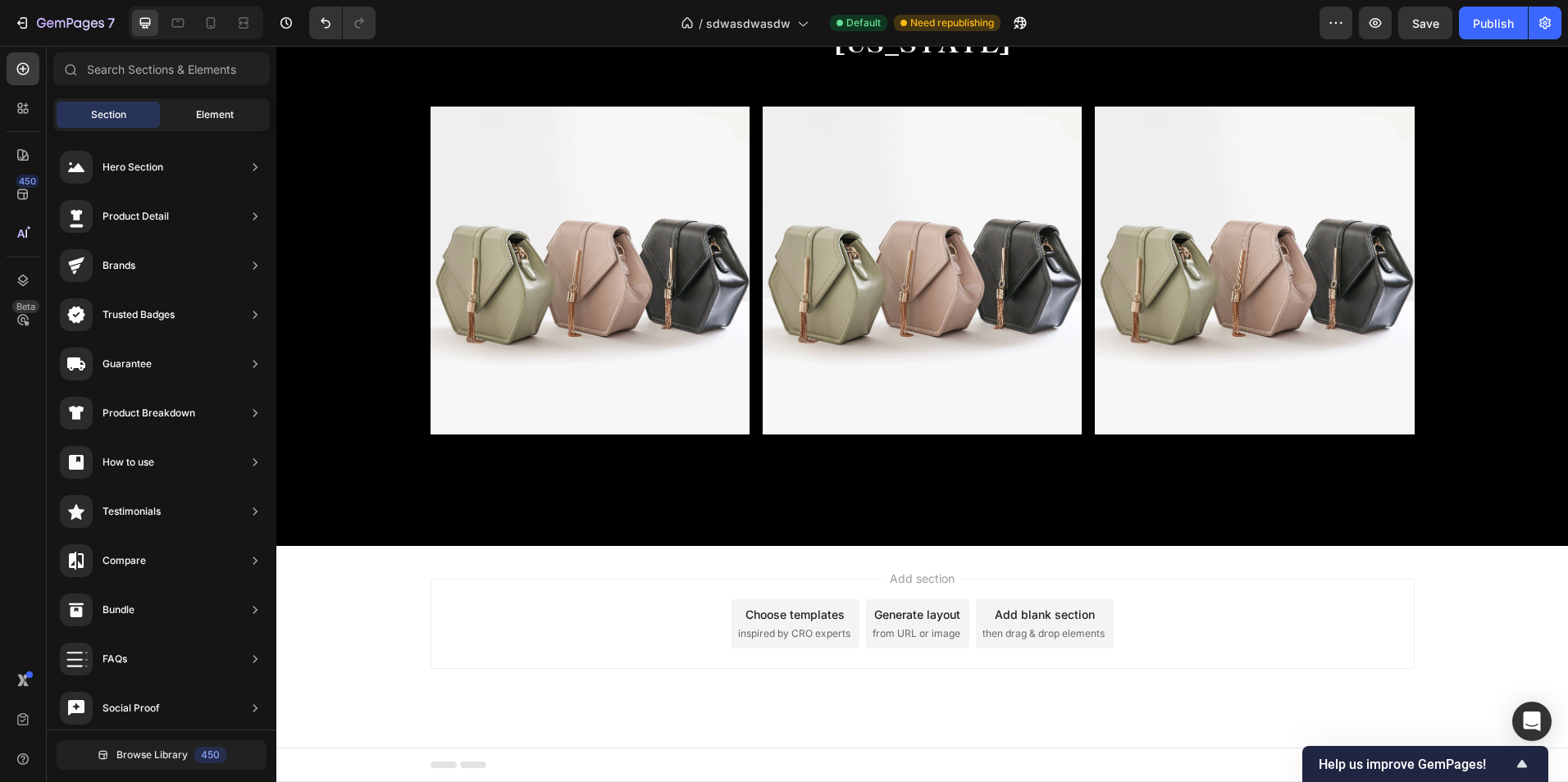
click at [223, 111] on span "Element" at bounding box center [215, 115] width 38 height 14
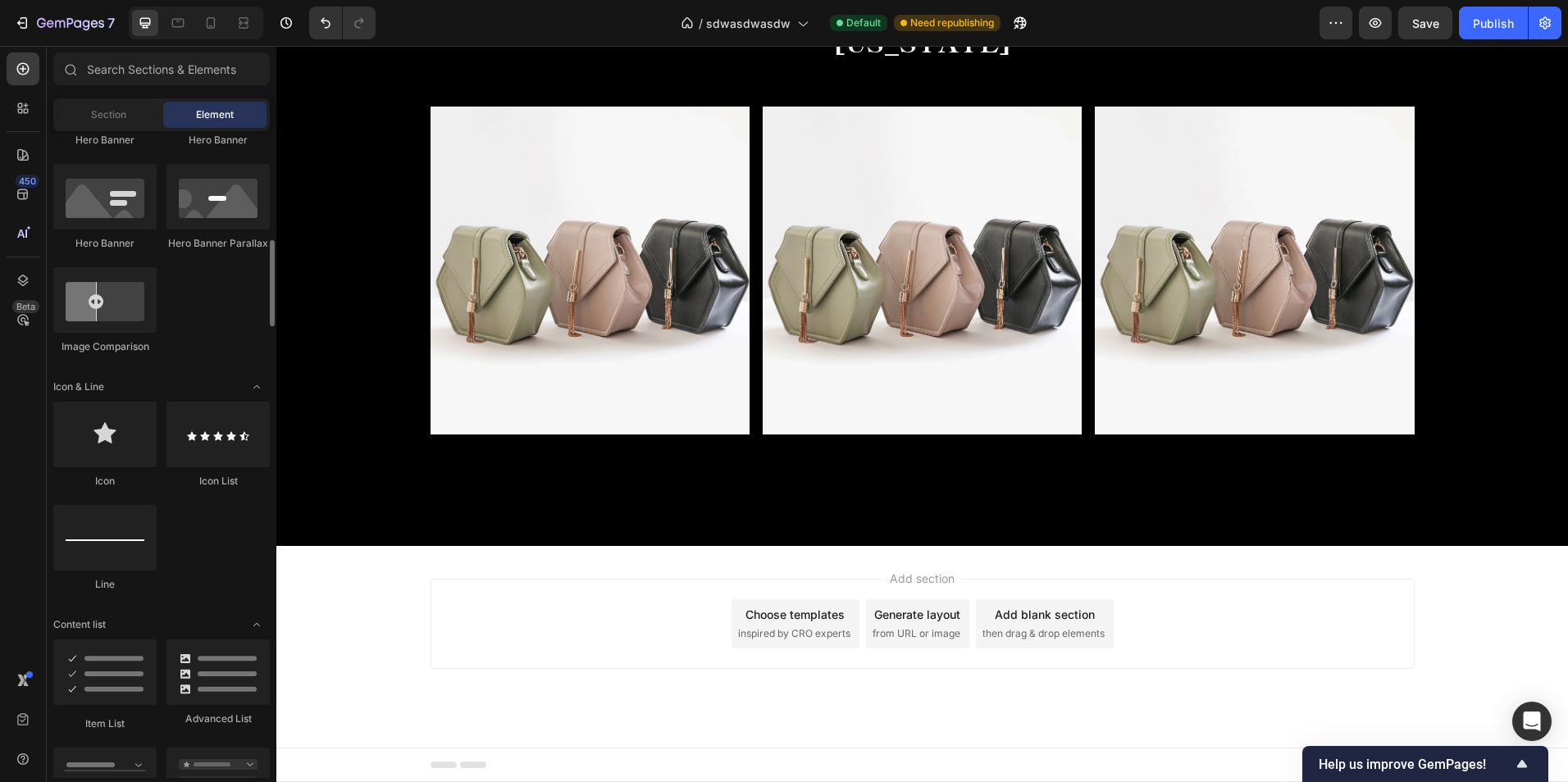
scroll to position [409, 0]
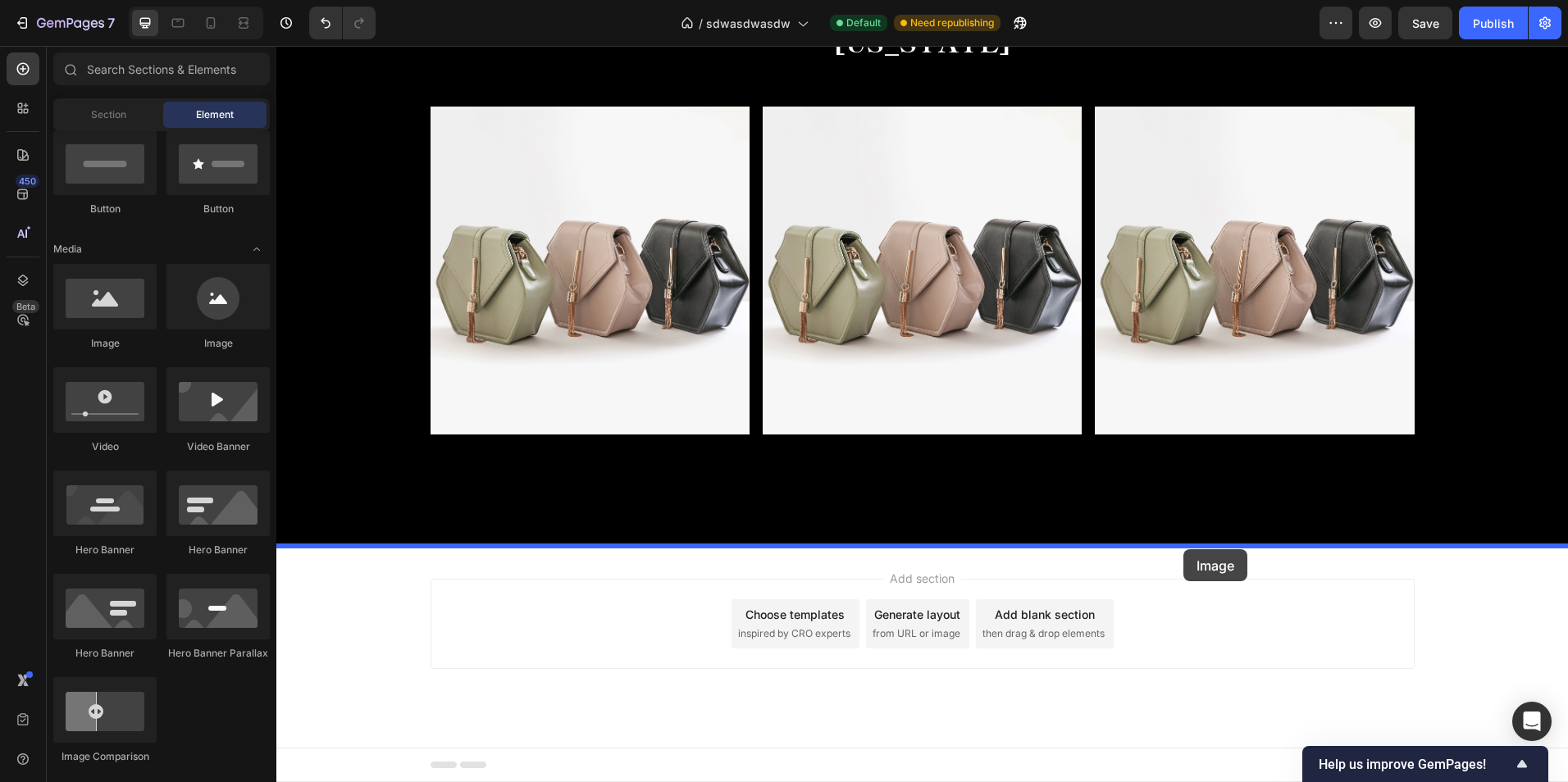
drag, startPoint x: 384, startPoint y: 352, endPoint x: 1184, endPoint y: 549, distance: 823.9
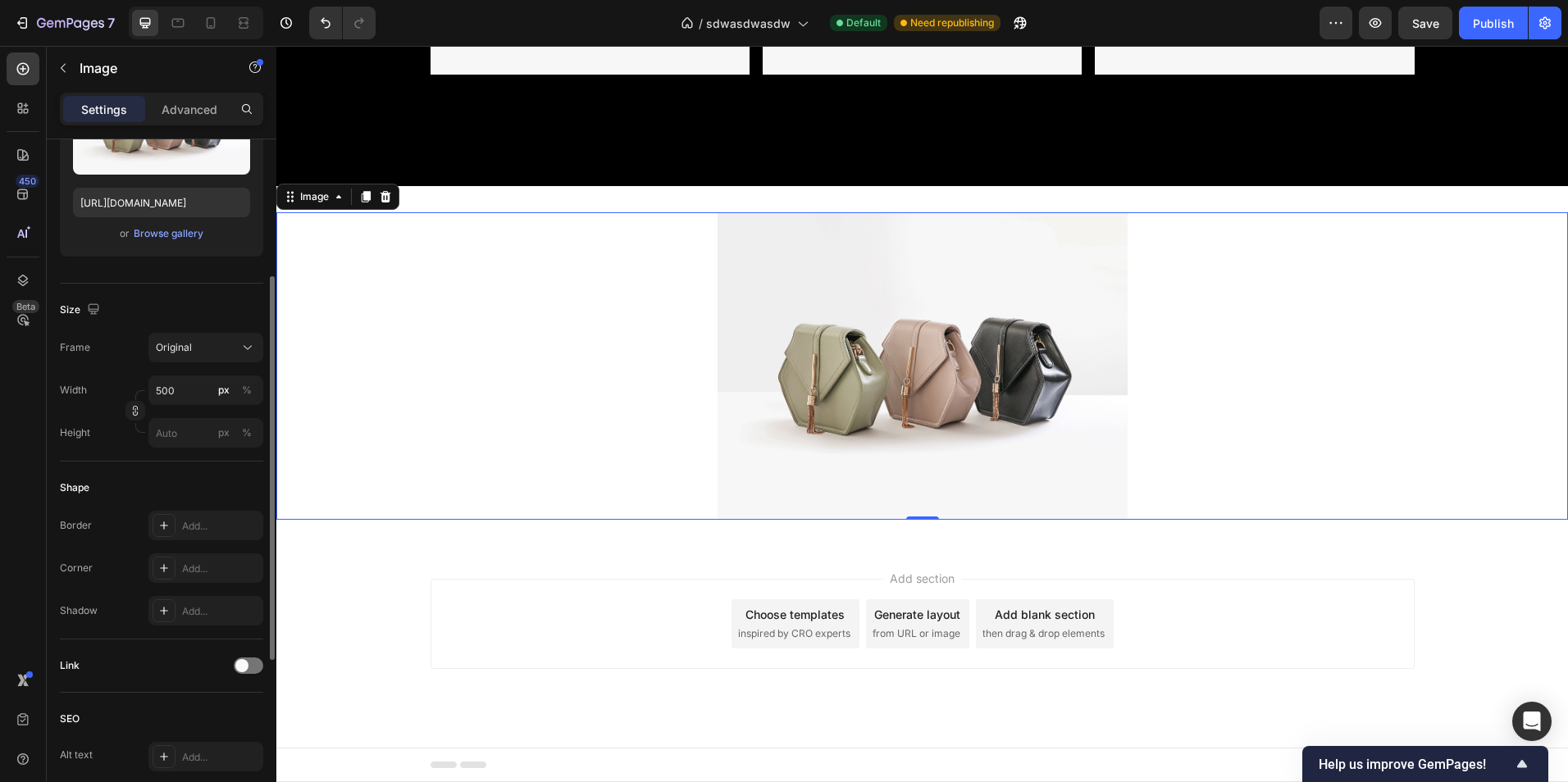
scroll to position [0, 0]
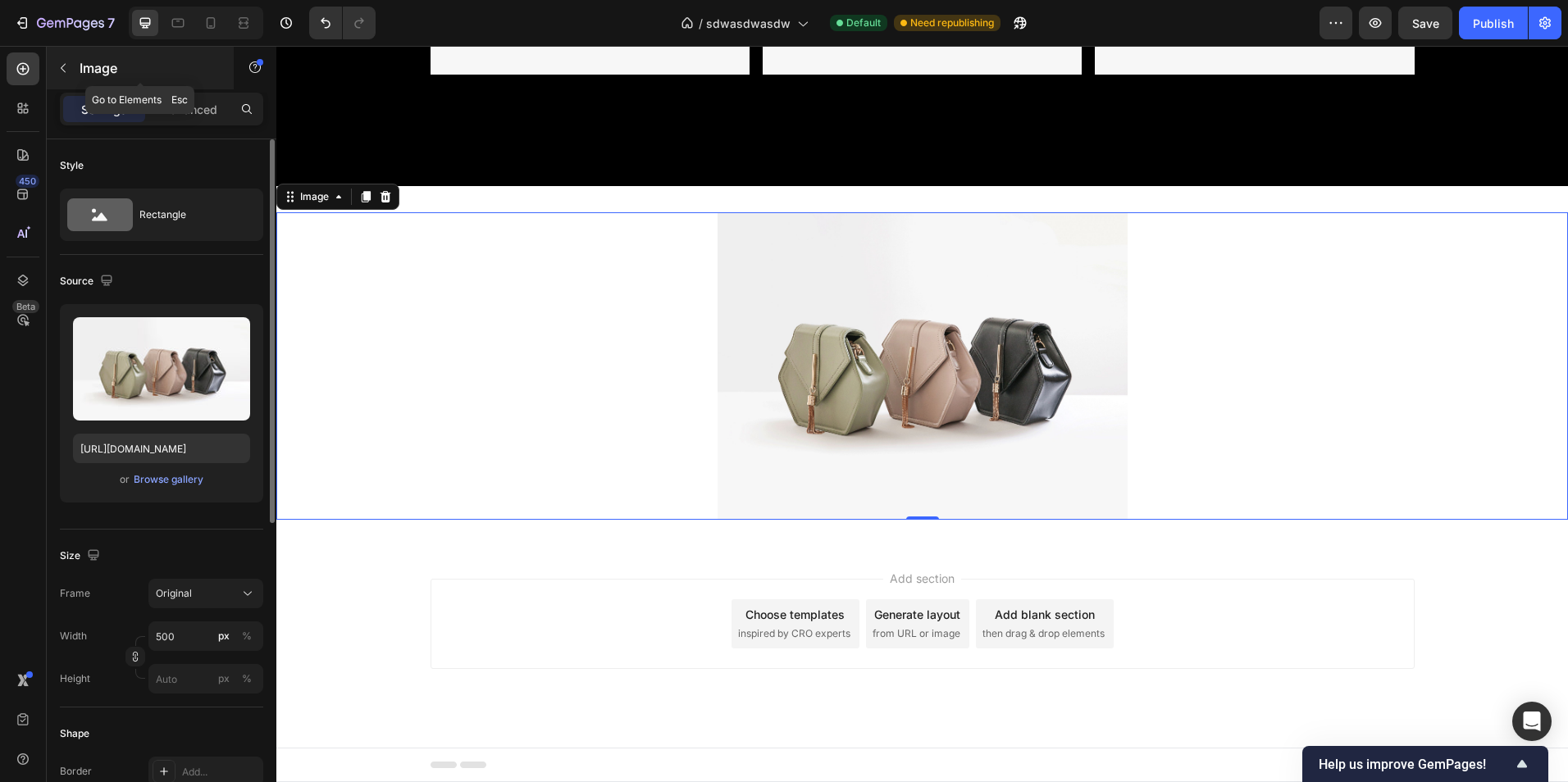
click at [72, 76] on button "button" at bounding box center [62, 68] width 26 height 26
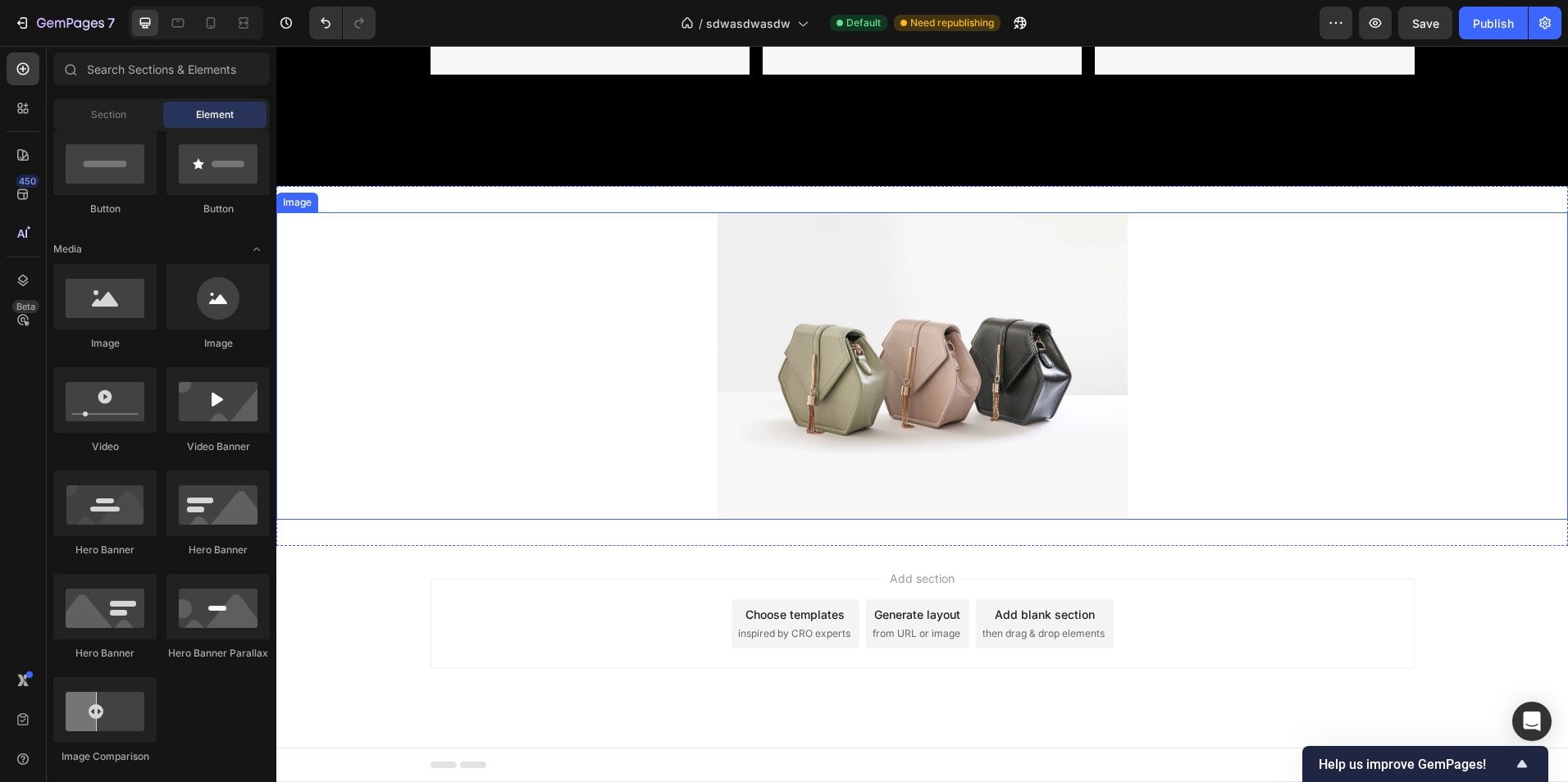
click at [555, 312] on div at bounding box center [922, 365] width 1292 height 308
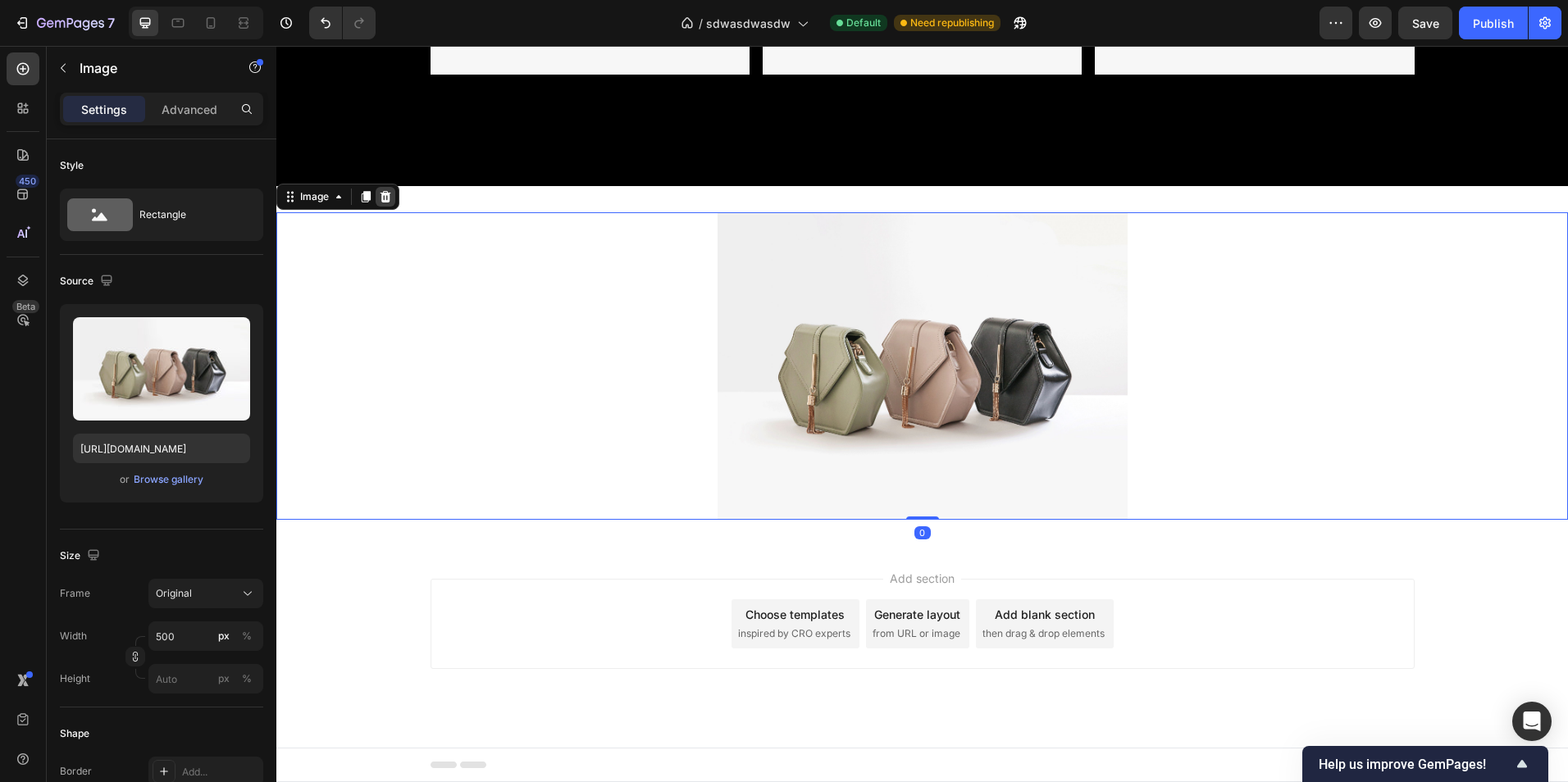
click at [383, 199] on icon at bounding box center [386, 197] width 11 height 12
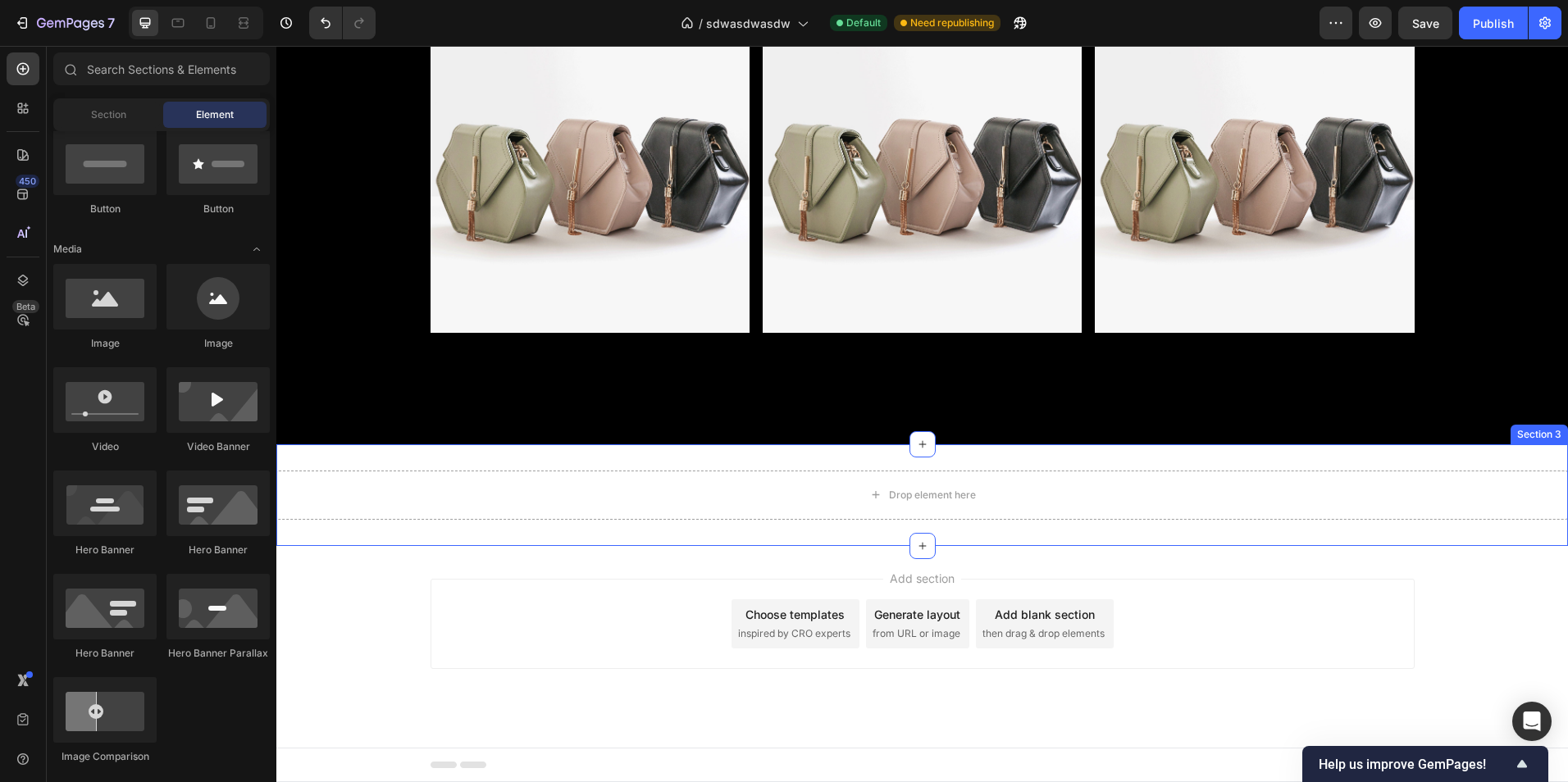
click at [518, 457] on div "Drop element here Section 3" at bounding box center [922, 495] width 1292 height 102
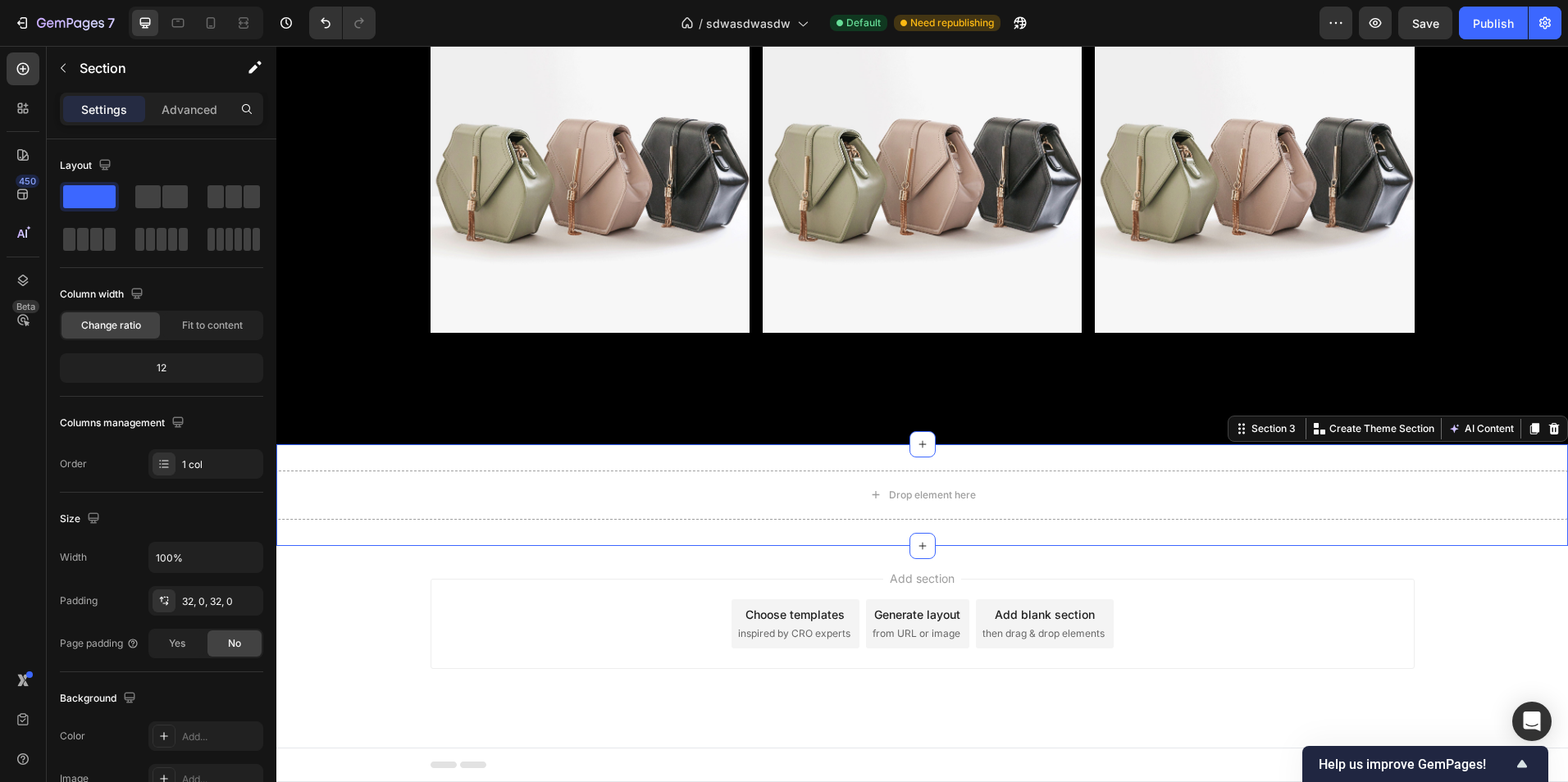
click at [1549, 433] on div at bounding box center [1554, 428] width 20 height 20
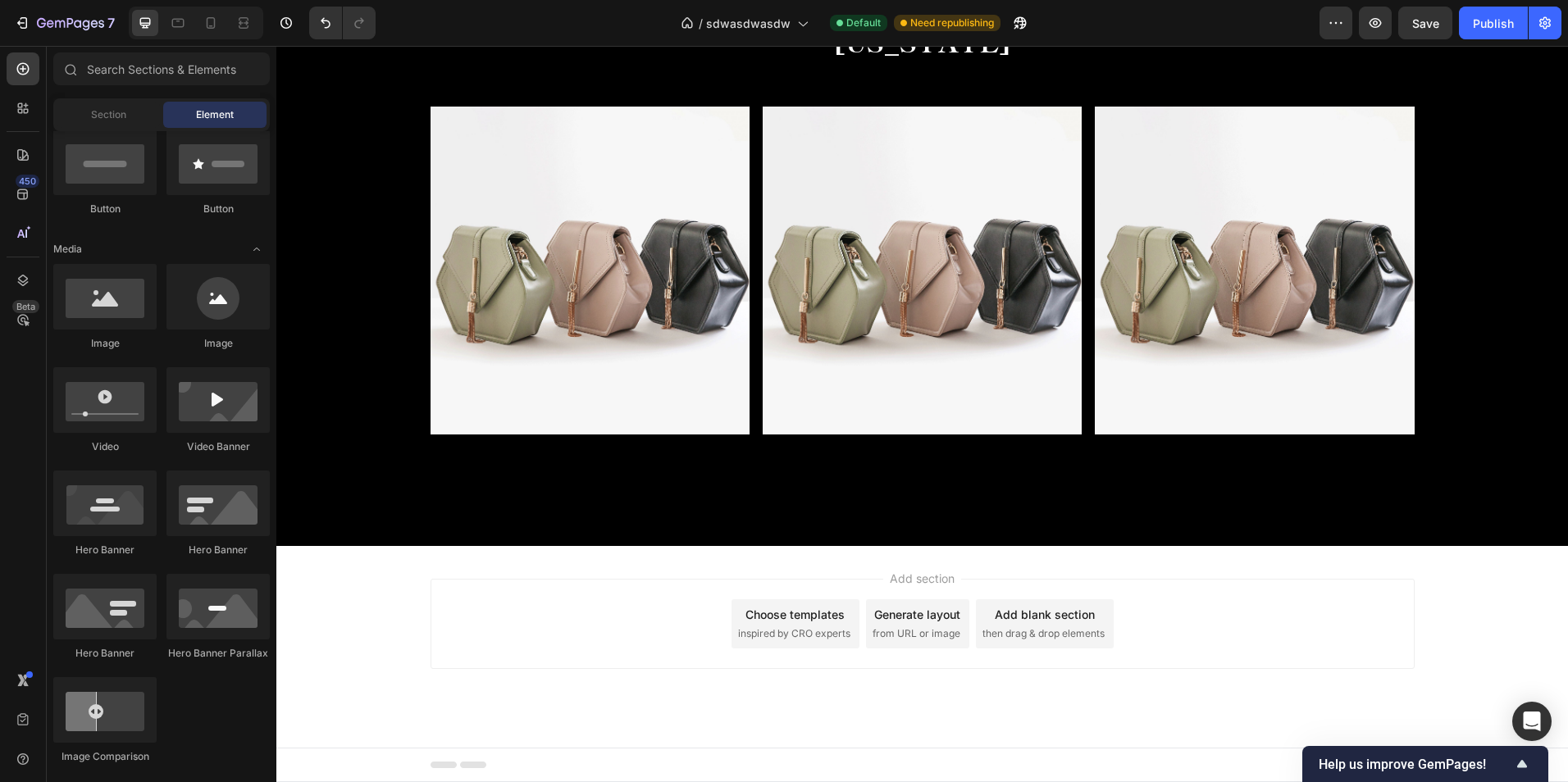
scroll to position [0, 0]
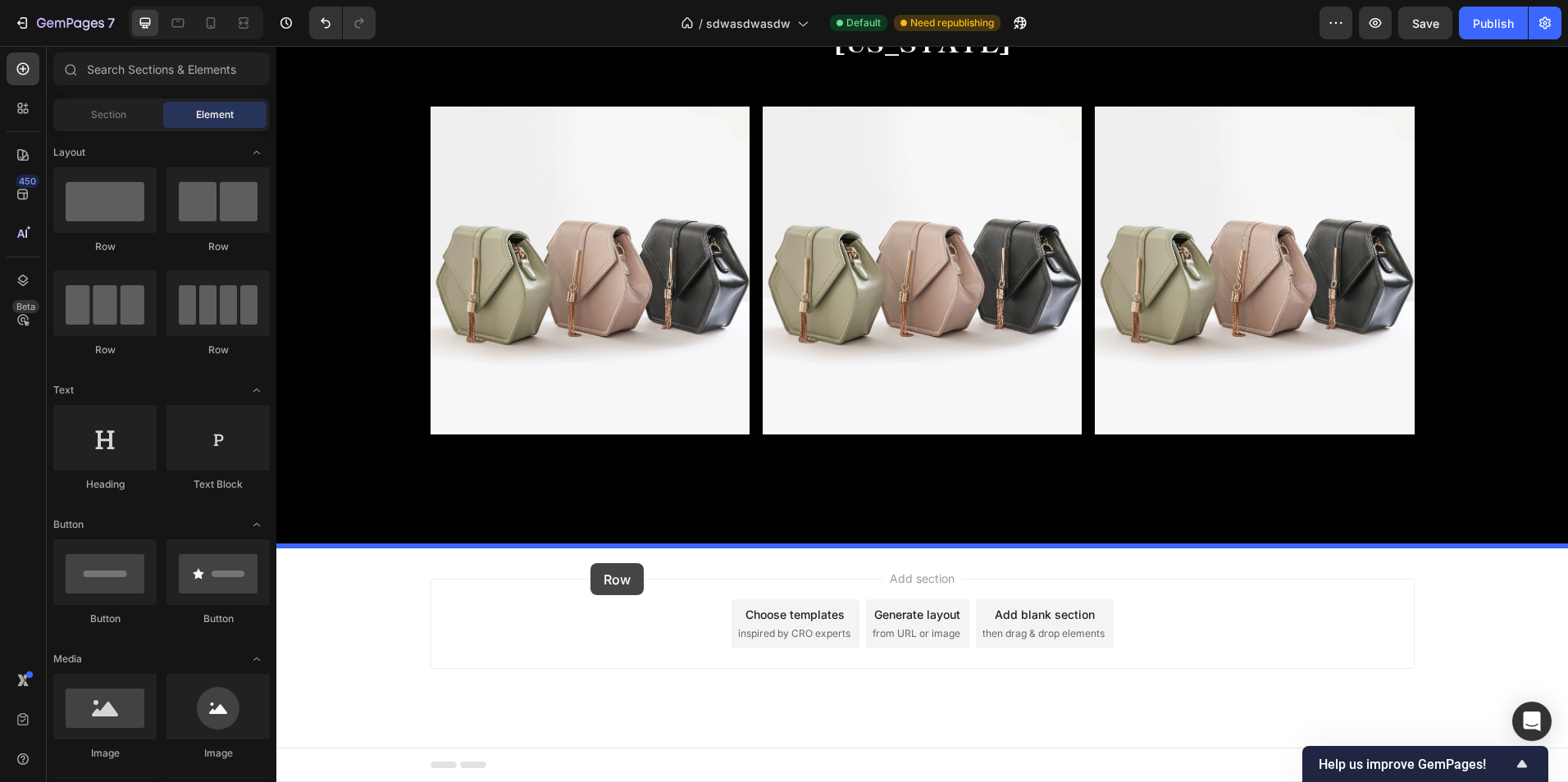
drag, startPoint x: 522, startPoint y: 322, endPoint x: 586, endPoint y: 566, distance: 252.3
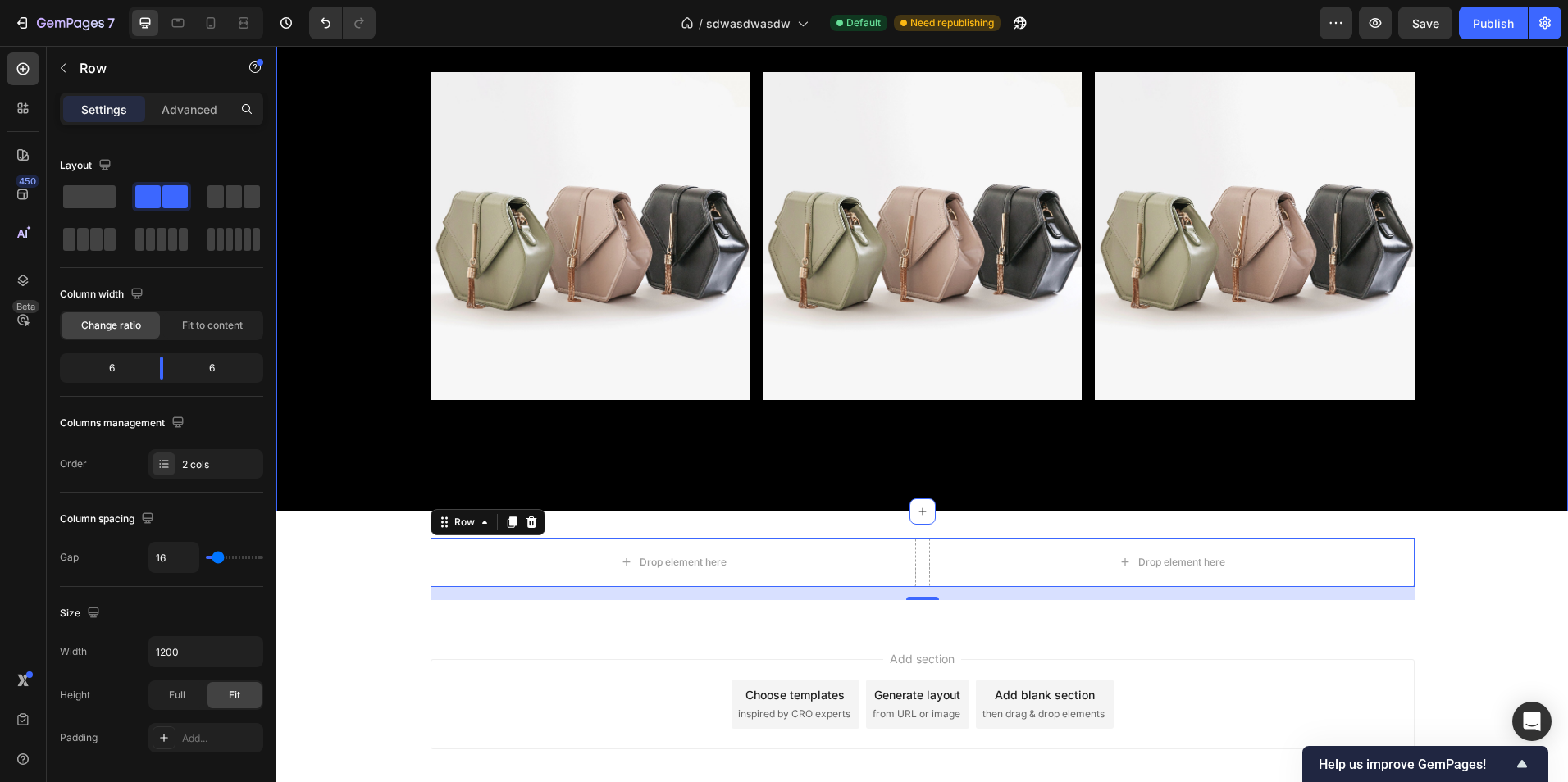
scroll to position [916, 0]
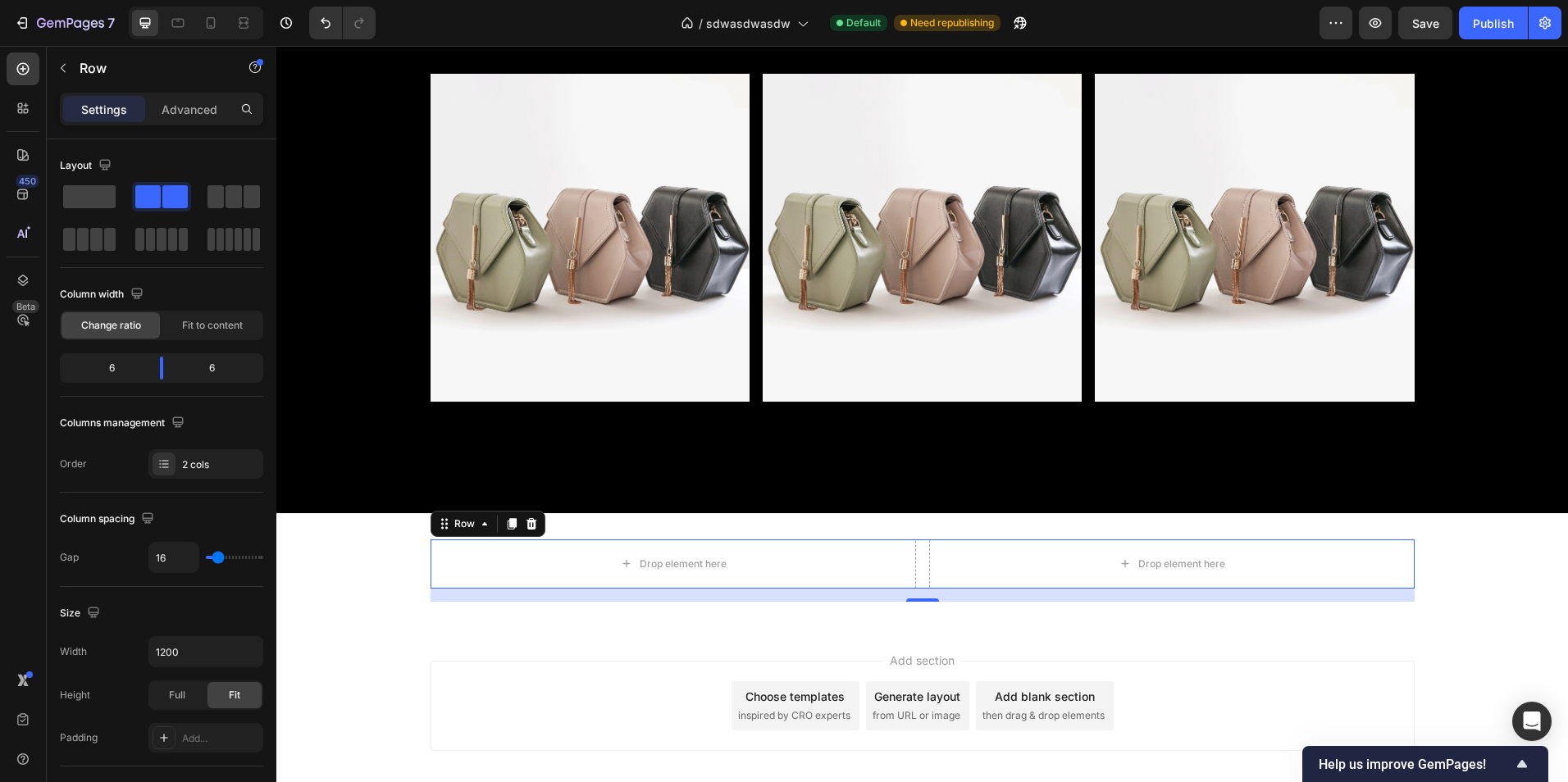
click at [65, 86] on div "Row" at bounding box center [140, 68] width 187 height 42
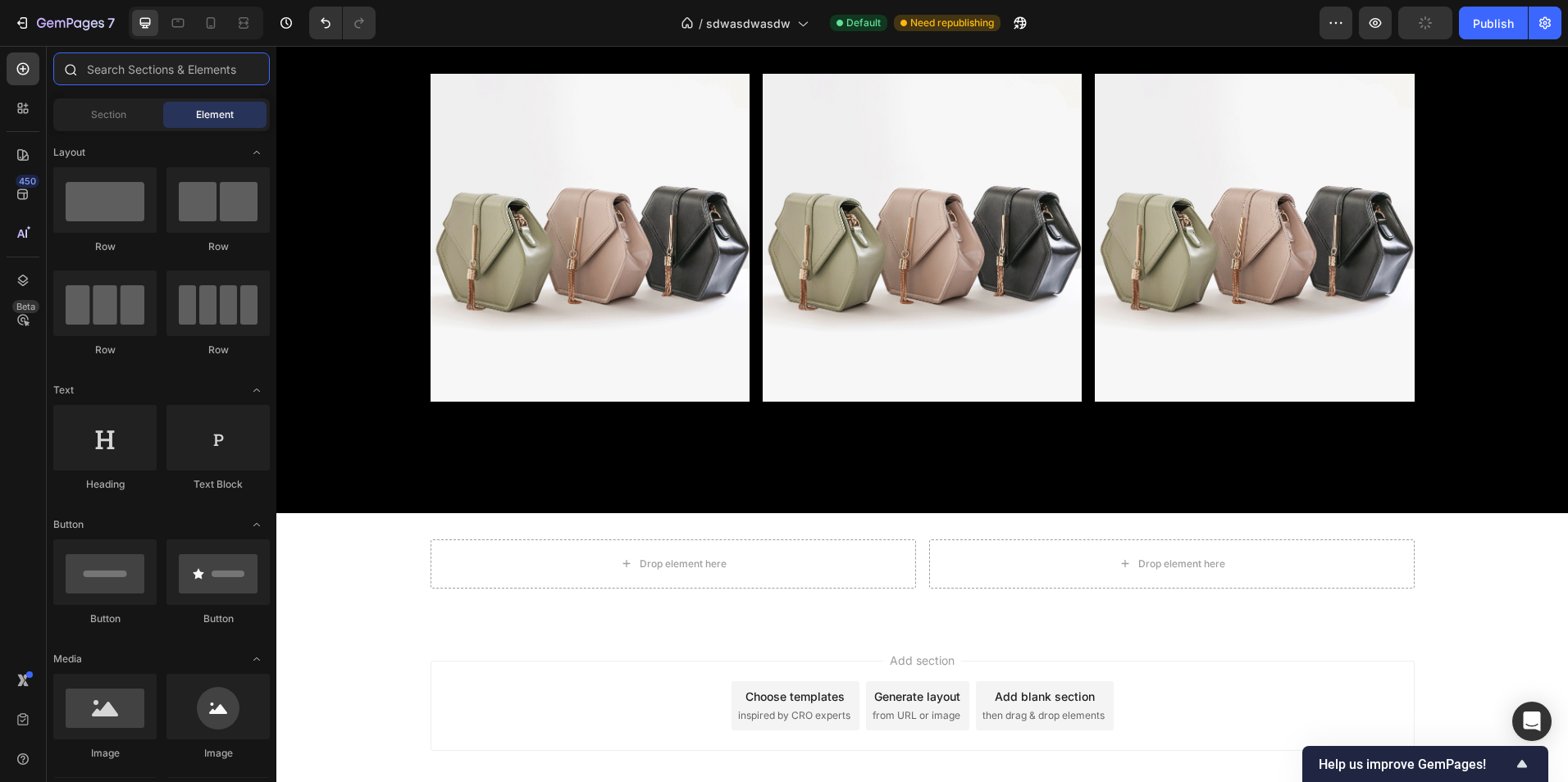
click at [131, 78] on input "text" at bounding box center [161, 69] width 217 height 32
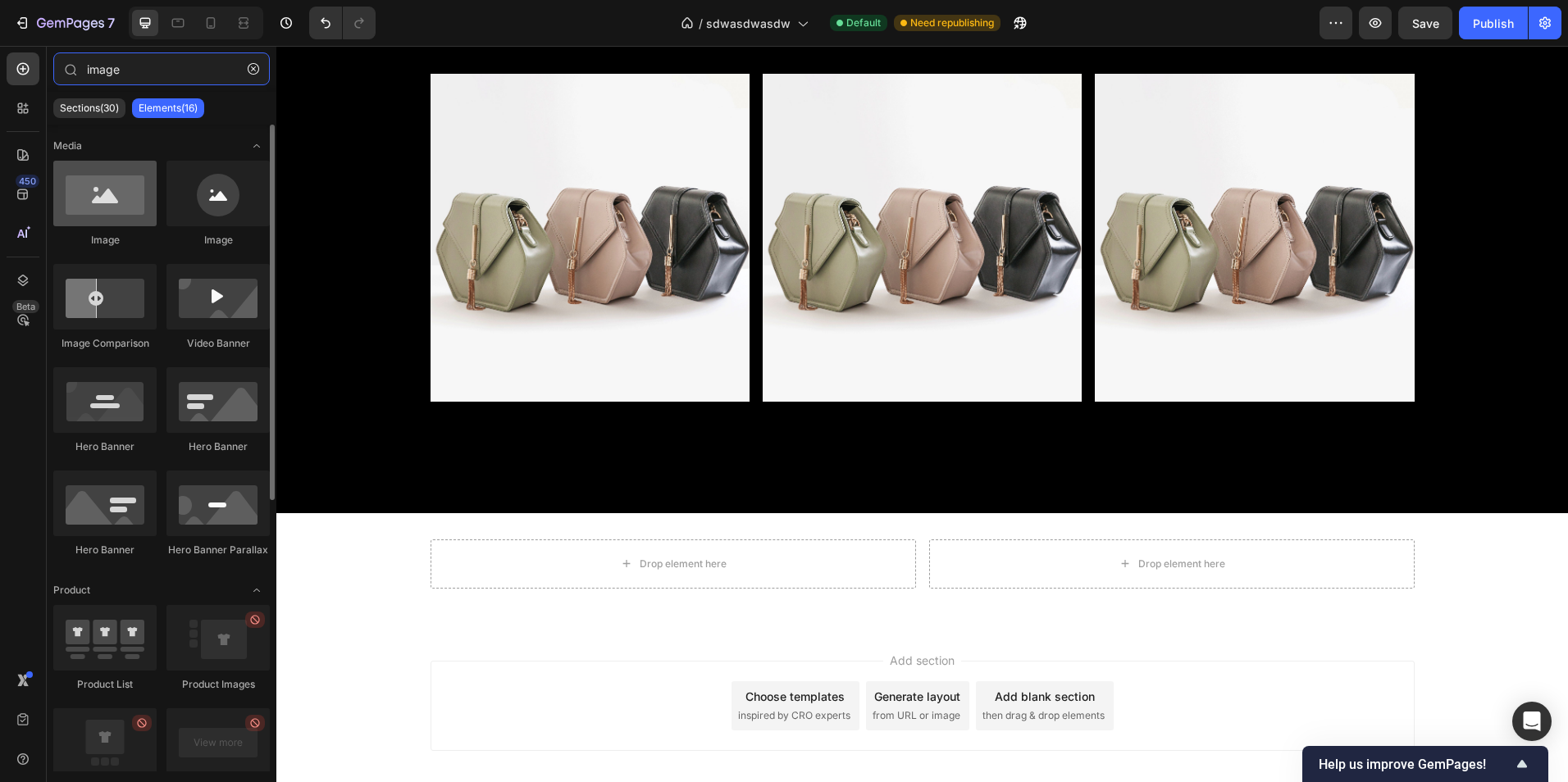
type input "image"
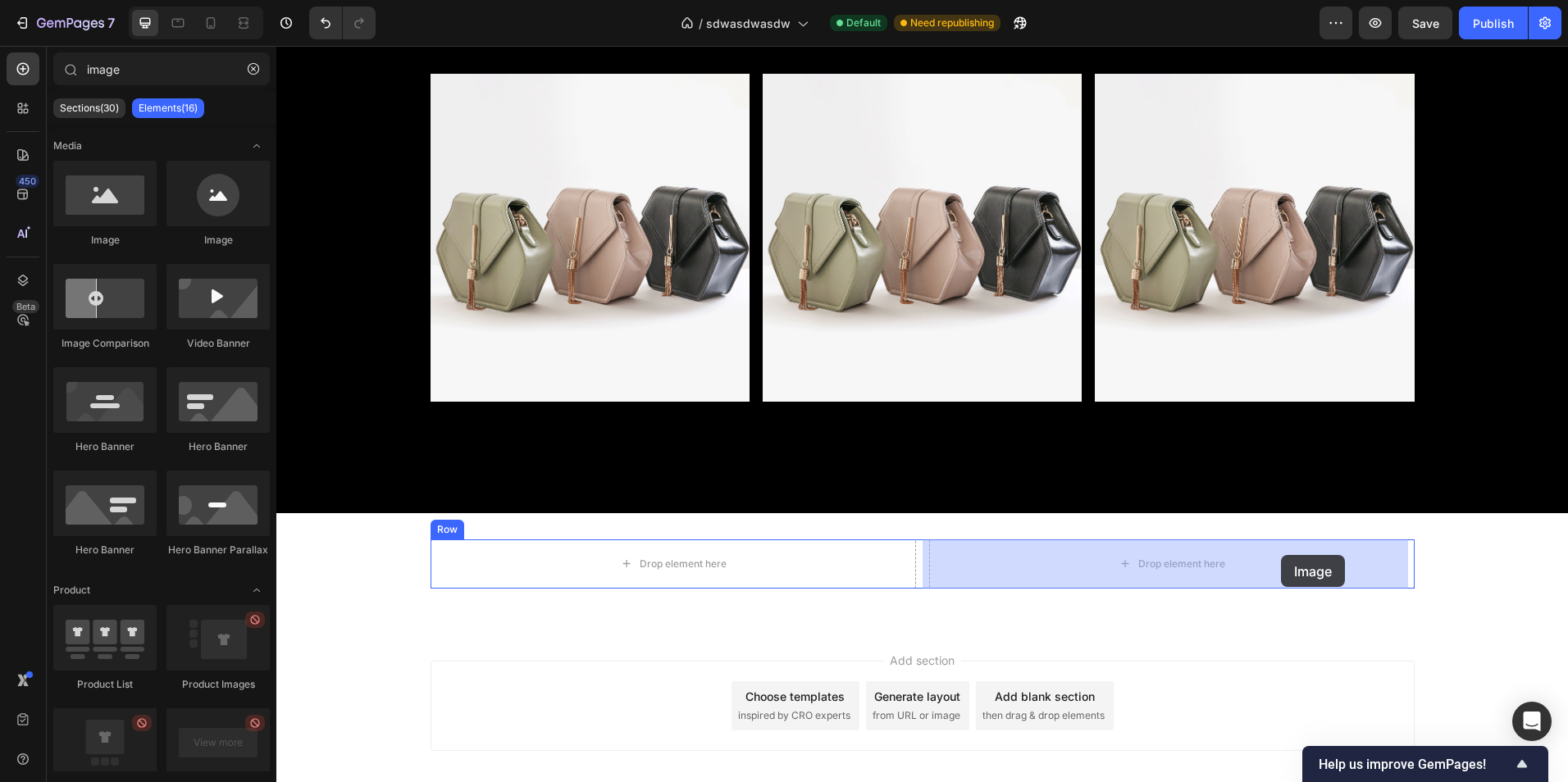
drag, startPoint x: 379, startPoint y: 251, endPoint x: 1279, endPoint y: 558, distance: 950.9
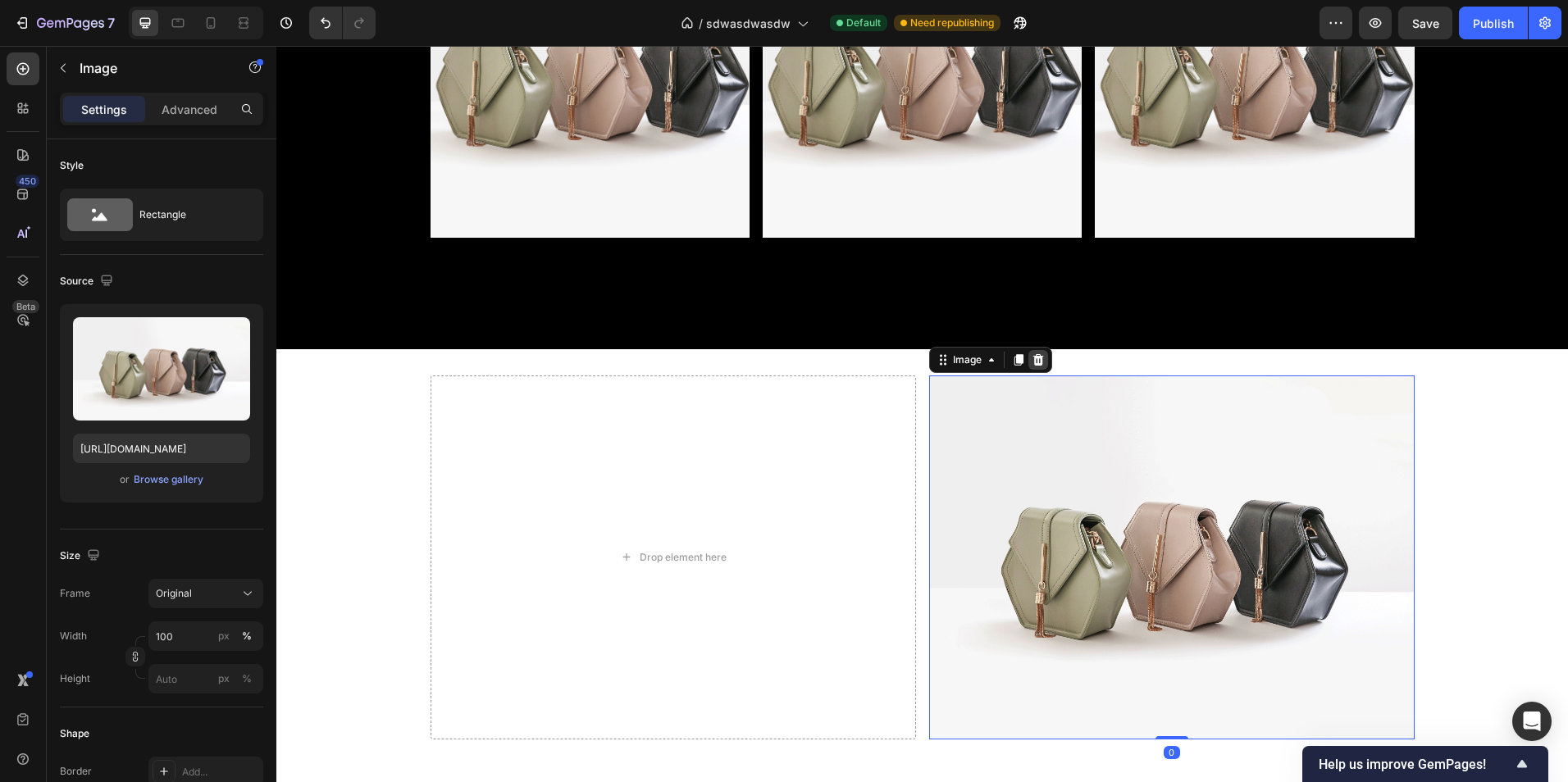
click at [1032, 355] on icon at bounding box center [1038, 360] width 11 height 12
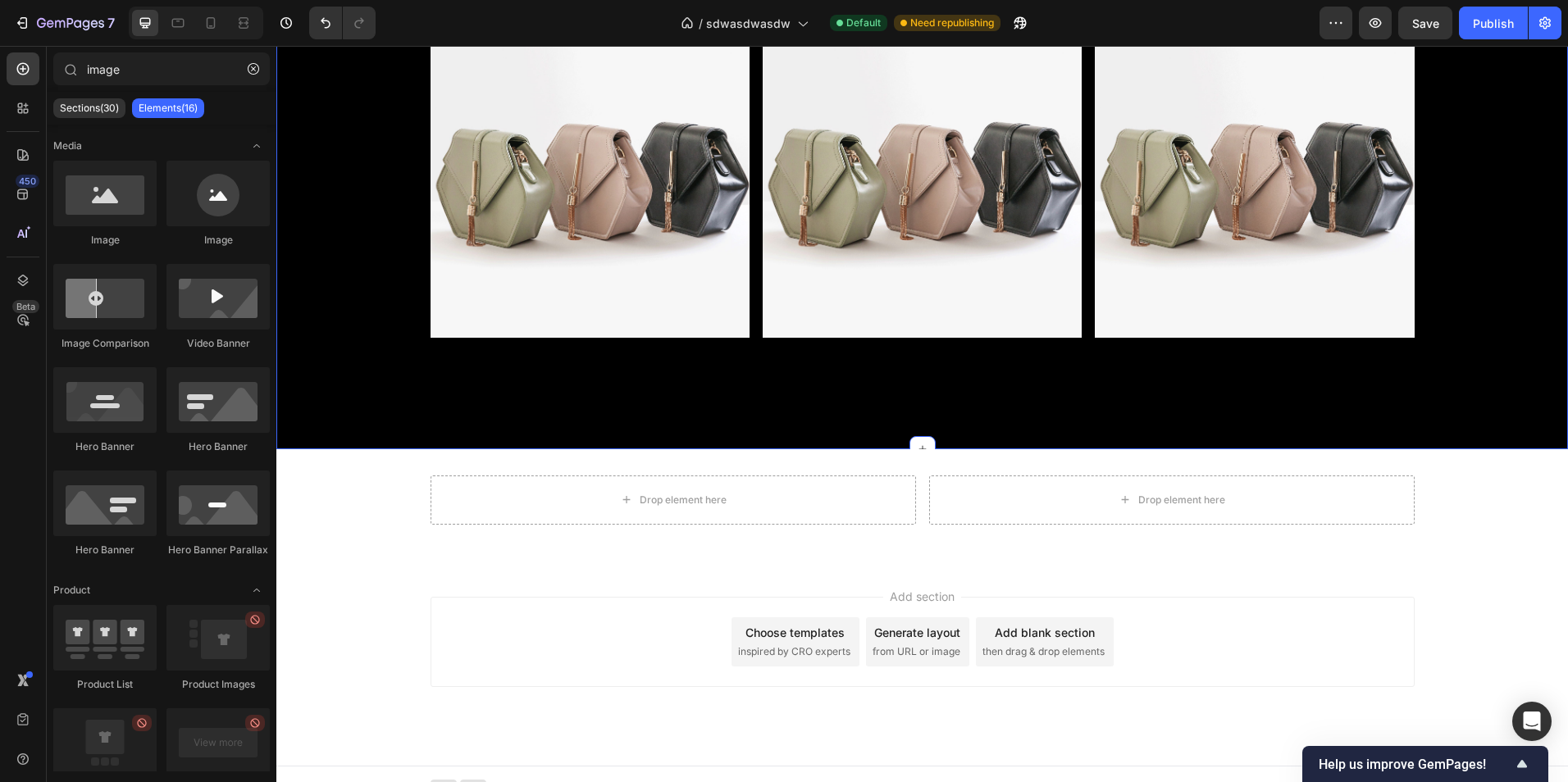
scroll to position [998, 0]
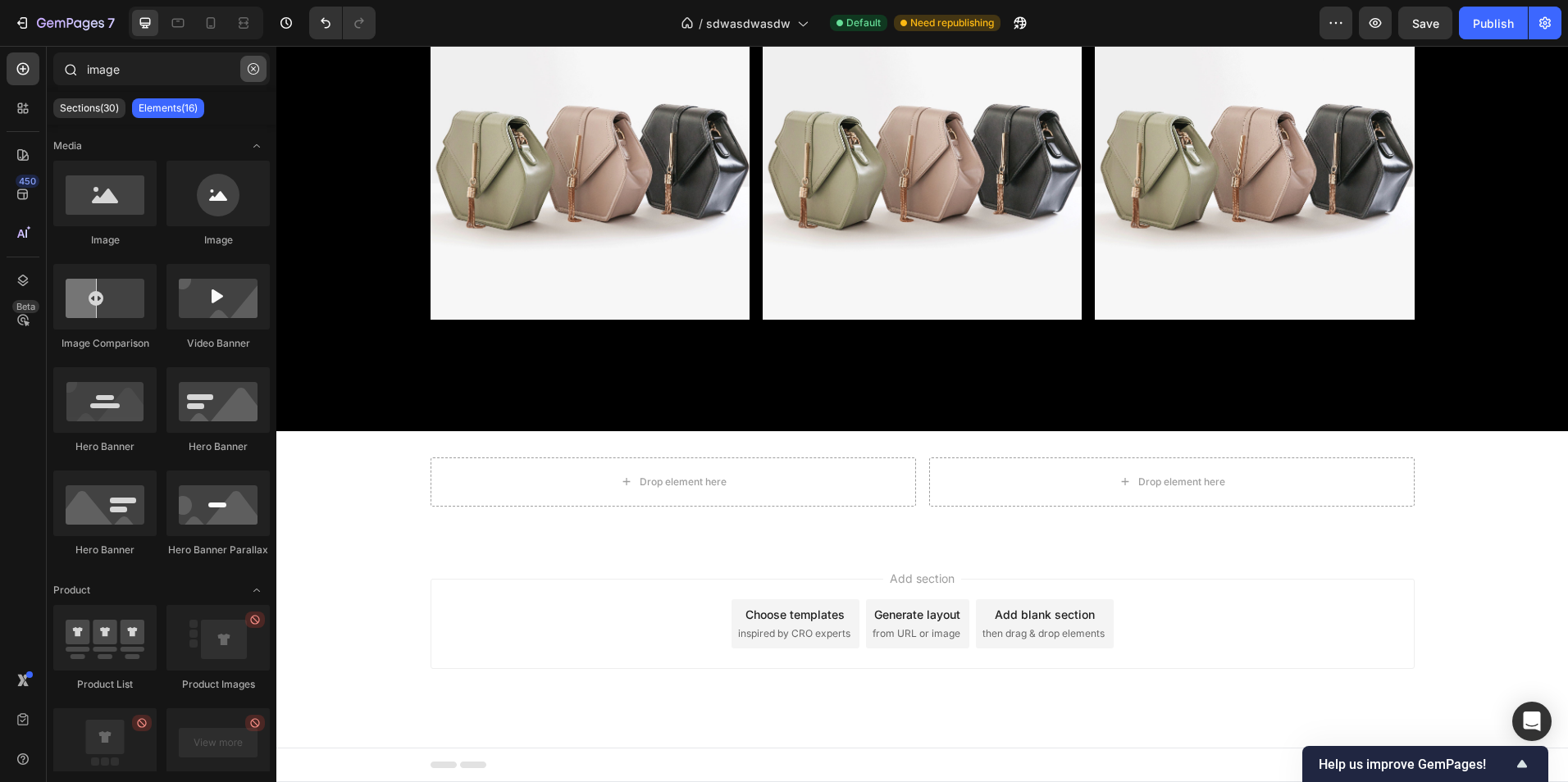
click at [260, 76] on button "button" at bounding box center [253, 69] width 26 height 26
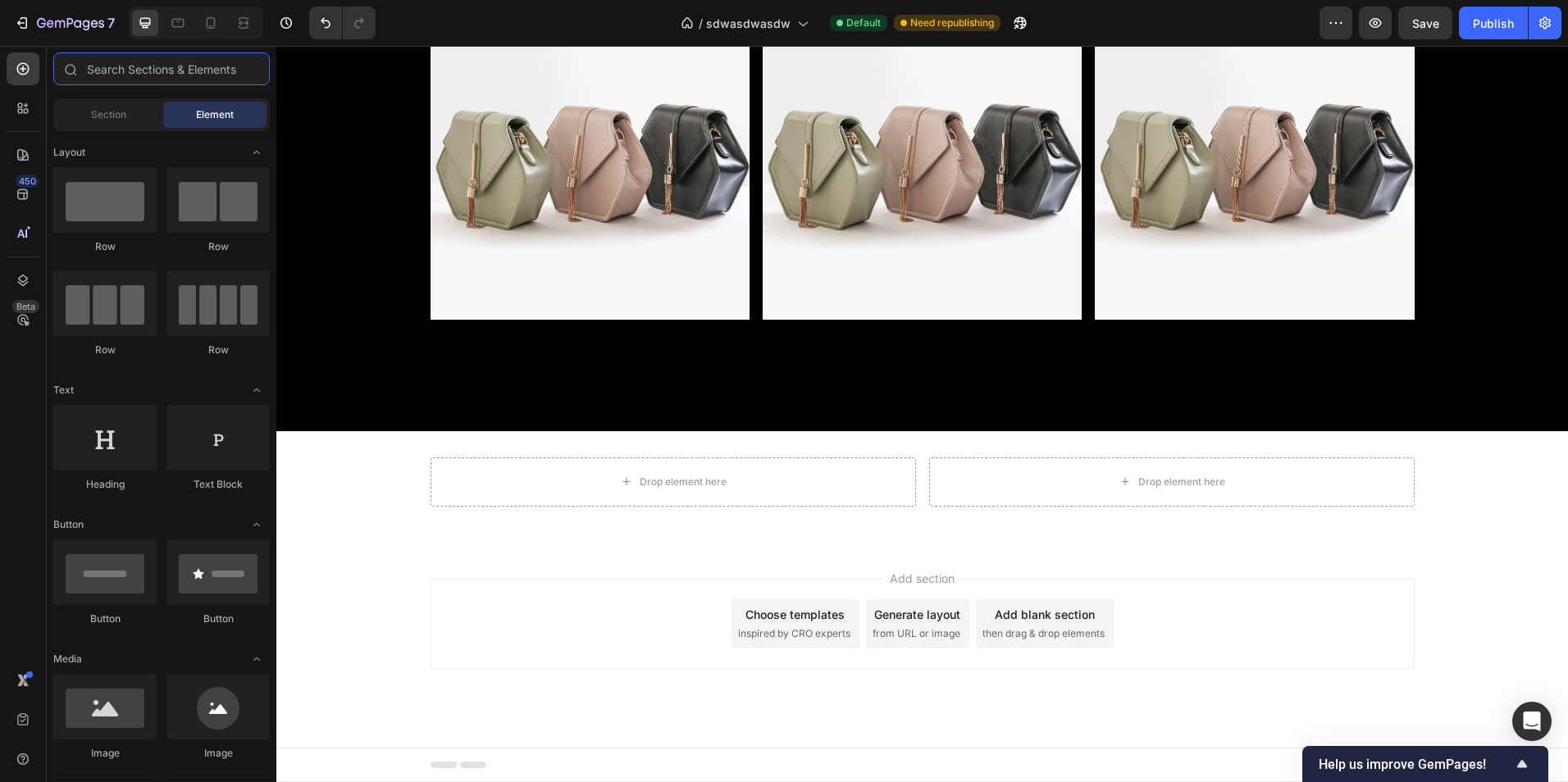
drag, startPoint x: 263, startPoint y: 80, endPoint x: 263, endPoint y: 95, distance: 15.0
click at [263, 83] on input "text" at bounding box center [161, 69] width 217 height 32
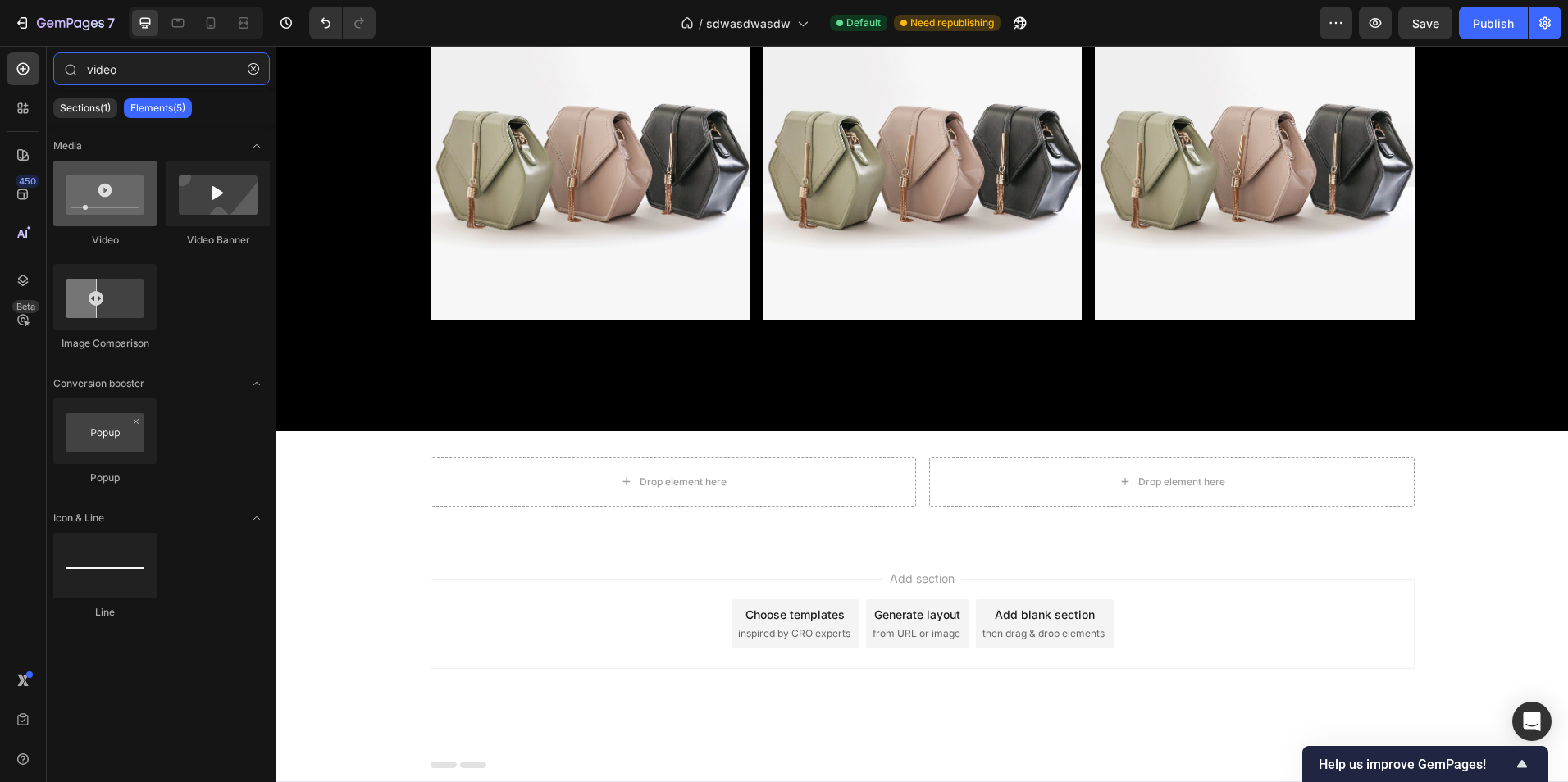
type input "video"
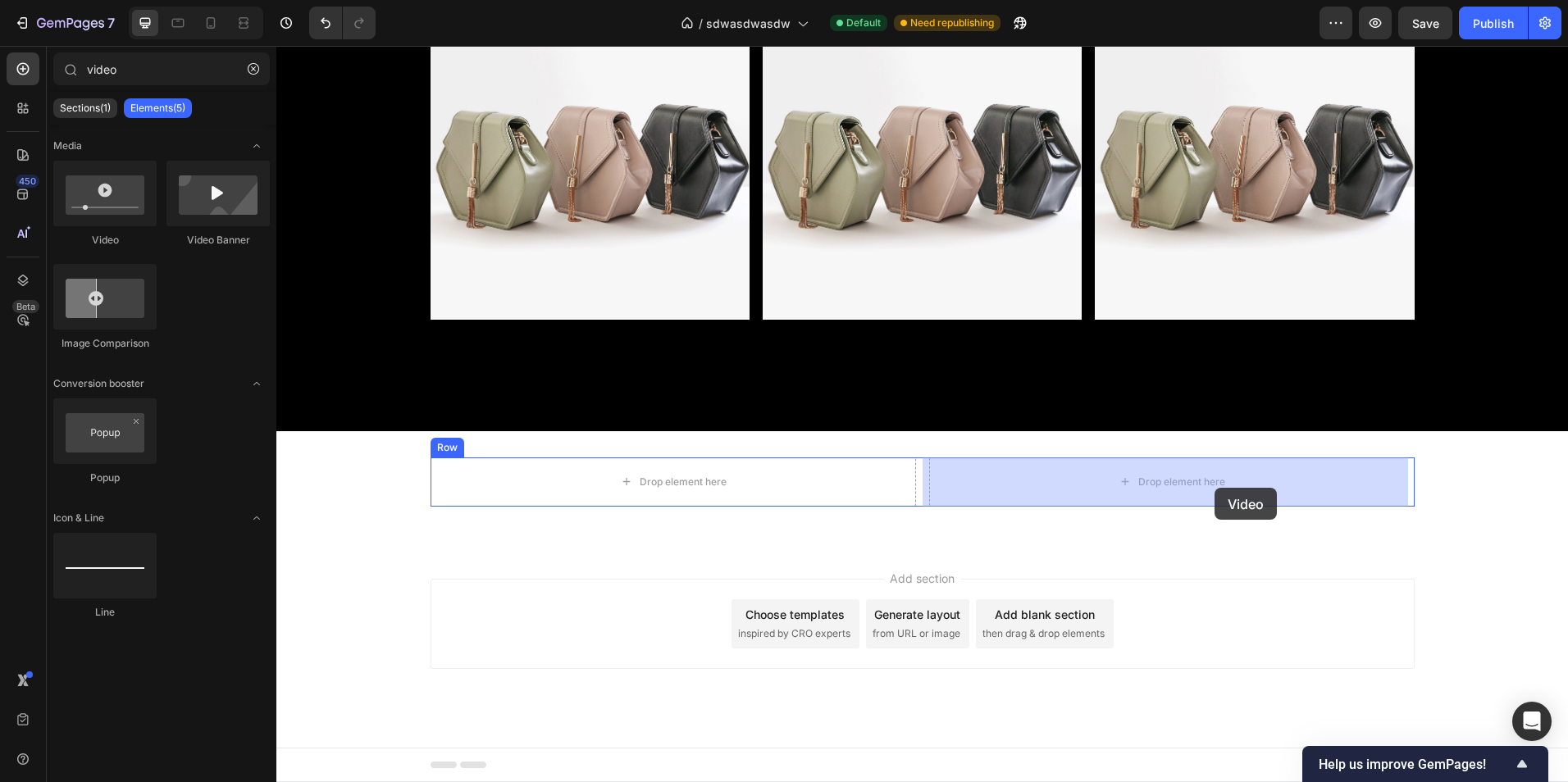
drag, startPoint x: 399, startPoint y: 247, endPoint x: 1236, endPoint y: 486, distance: 870.5
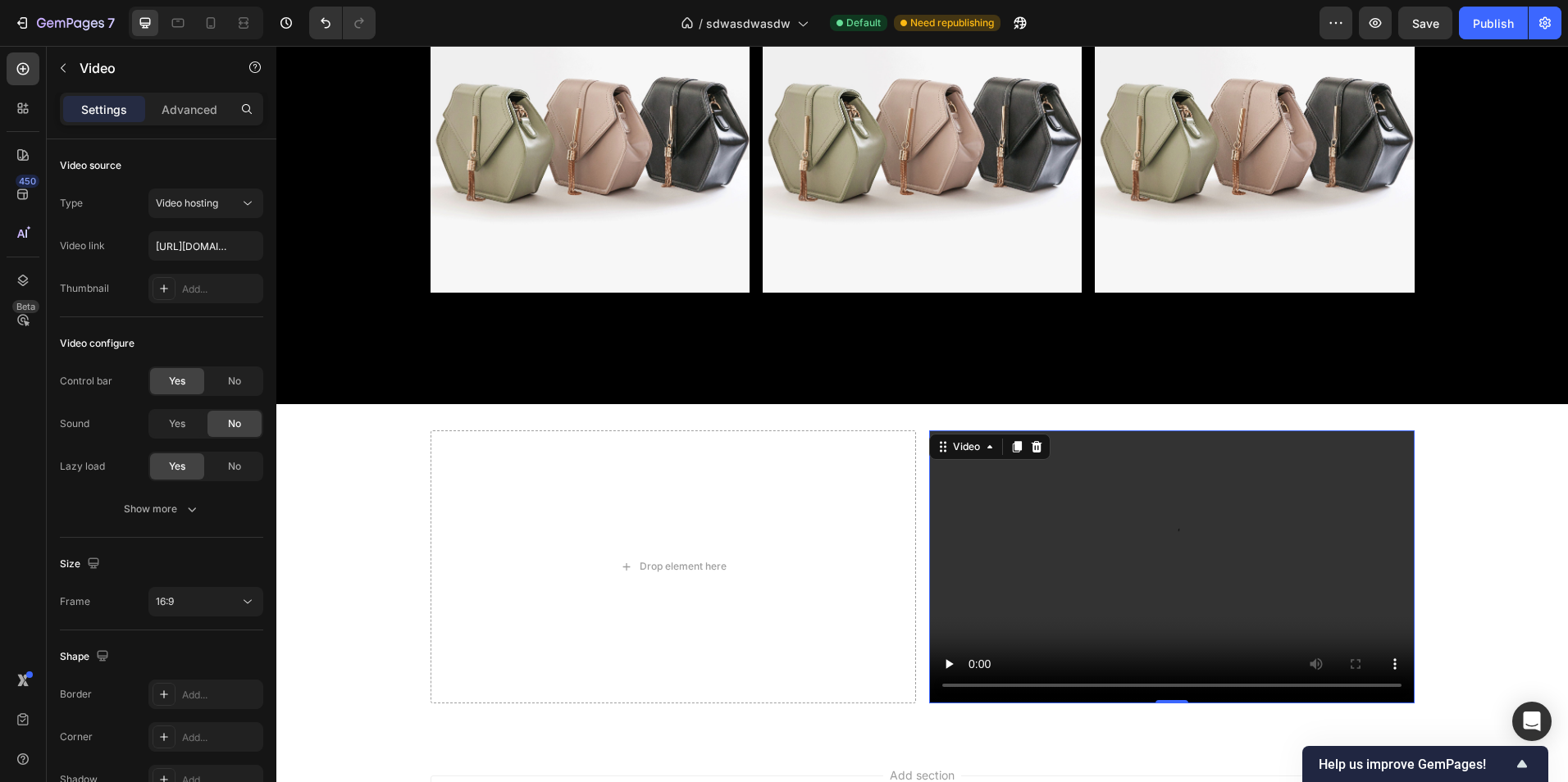
scroll to position [1081, 0]
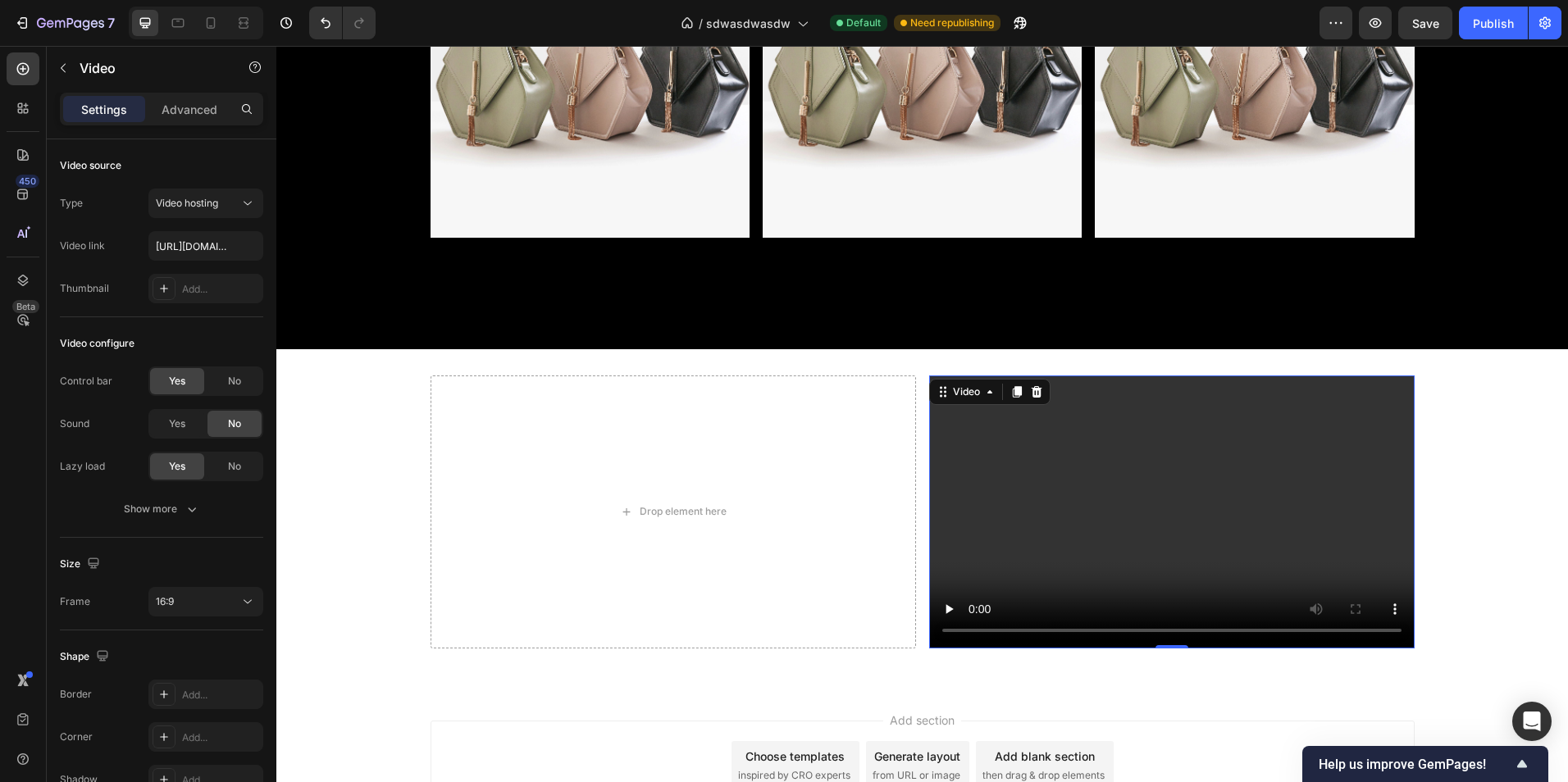
click at [1098, 537] on video at bounding box center [1172, 511] width 485 height 273
click at [989, 394] on icon at bounding box center [990, 391] width 14 height 14
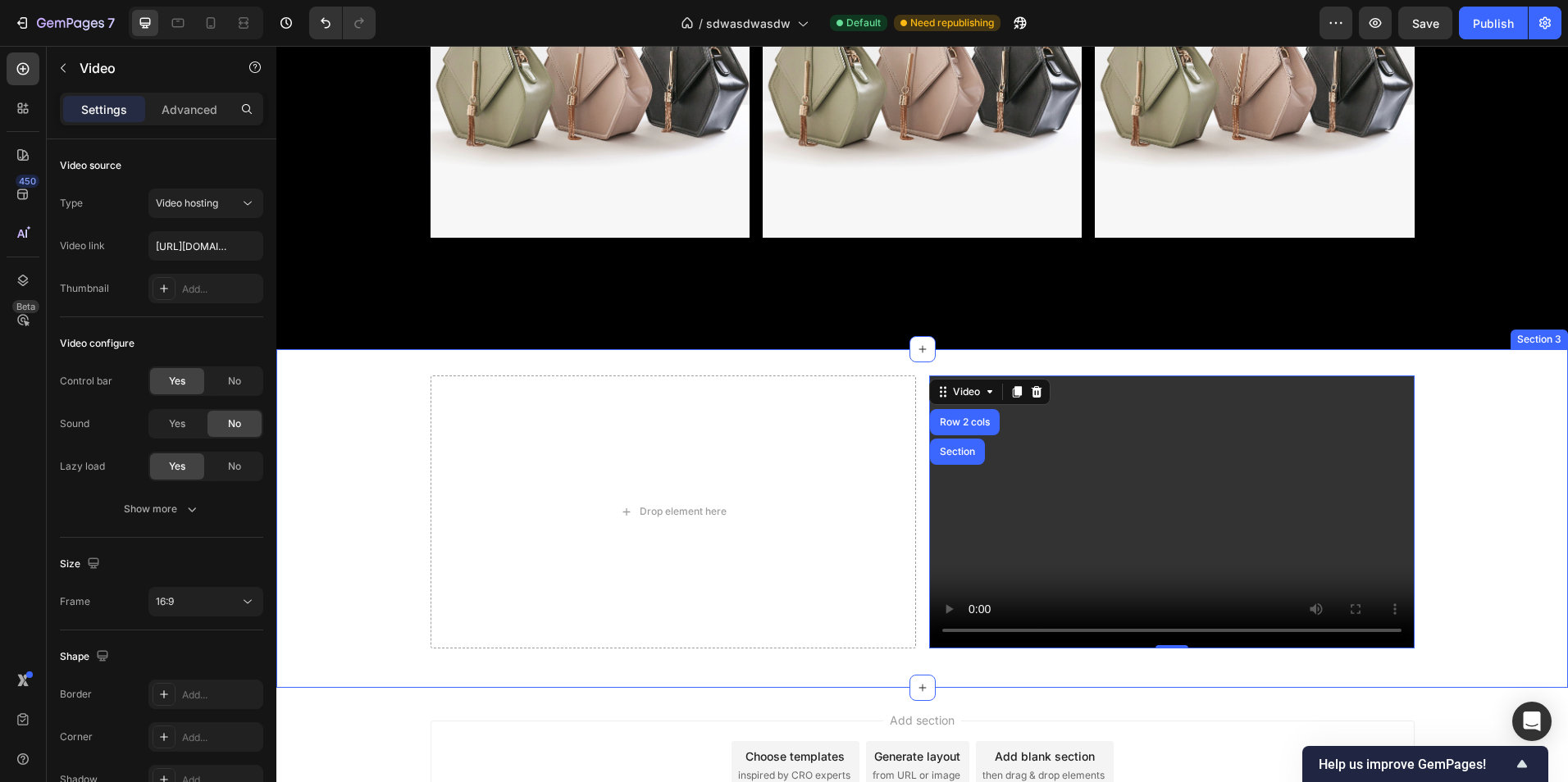
click at [1515, 512] on div "Drop element here Video Row 2 cols Section 0 Row" at bounding box center [922, 518] width 1292 height 286
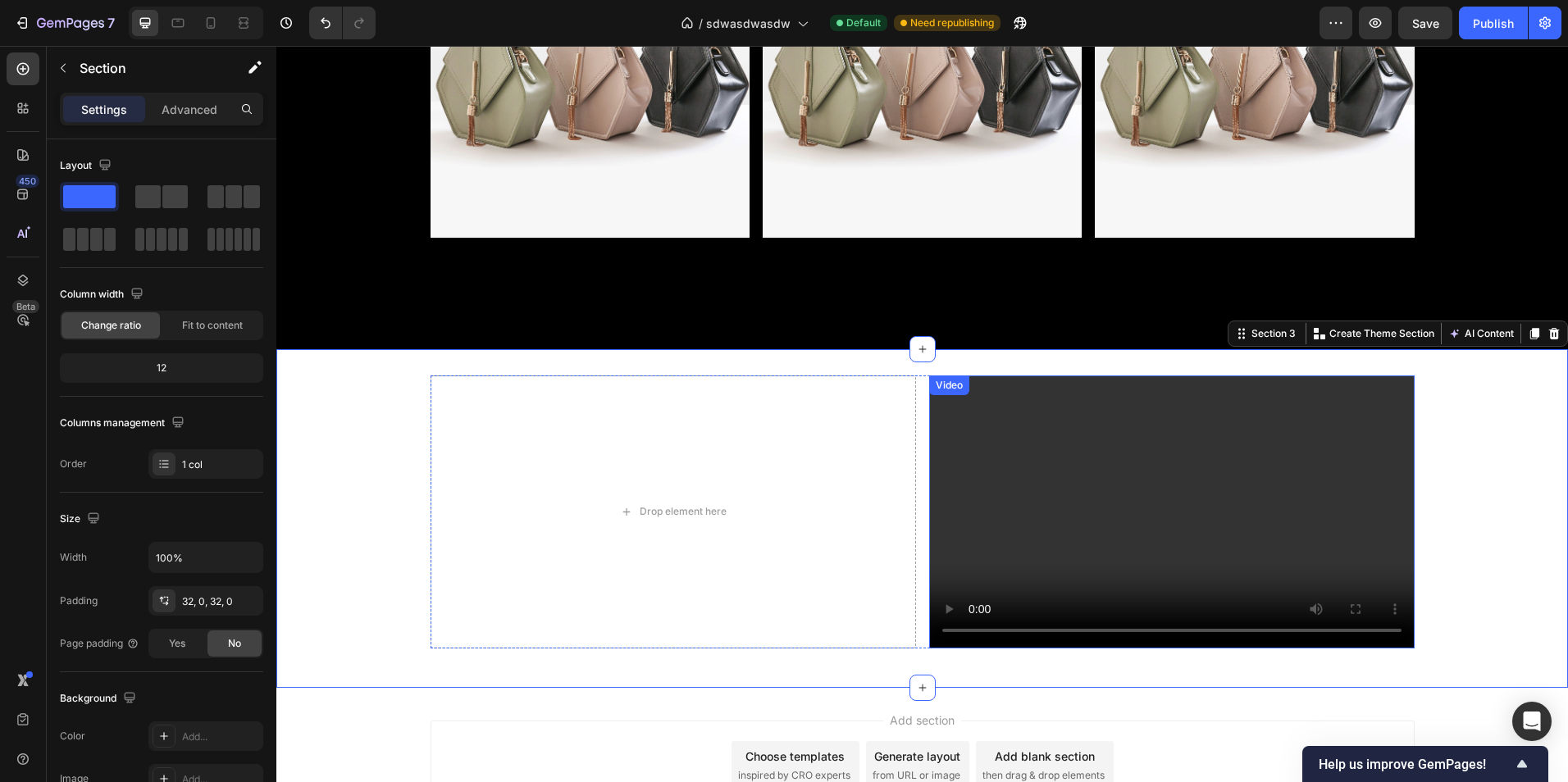
click at [1328, 509] on video at bounding box center [1172, 511] width 485 height 273
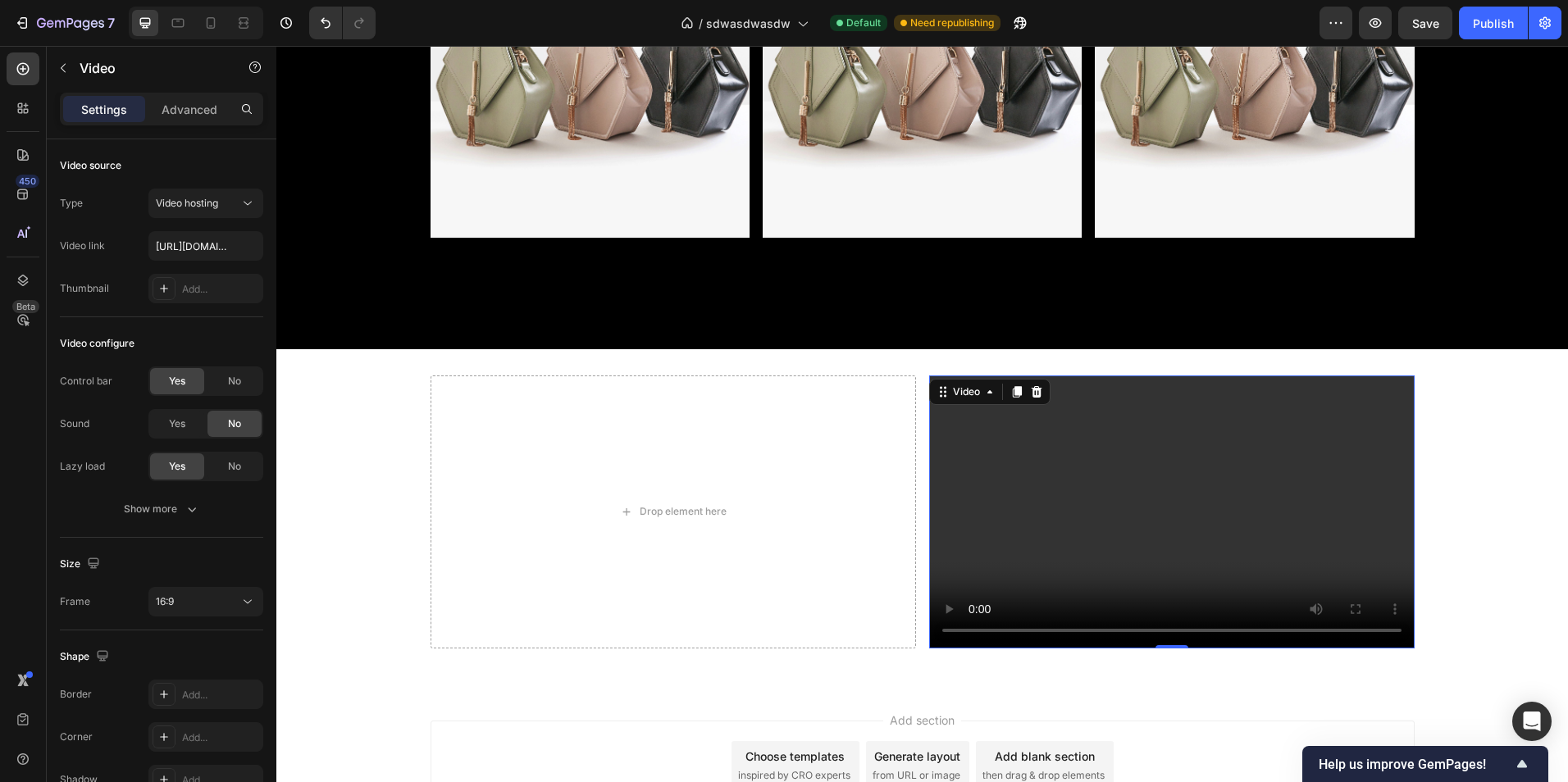
click at [1354, 500] on video at bounding box center [1172, 511] width 485 height 273
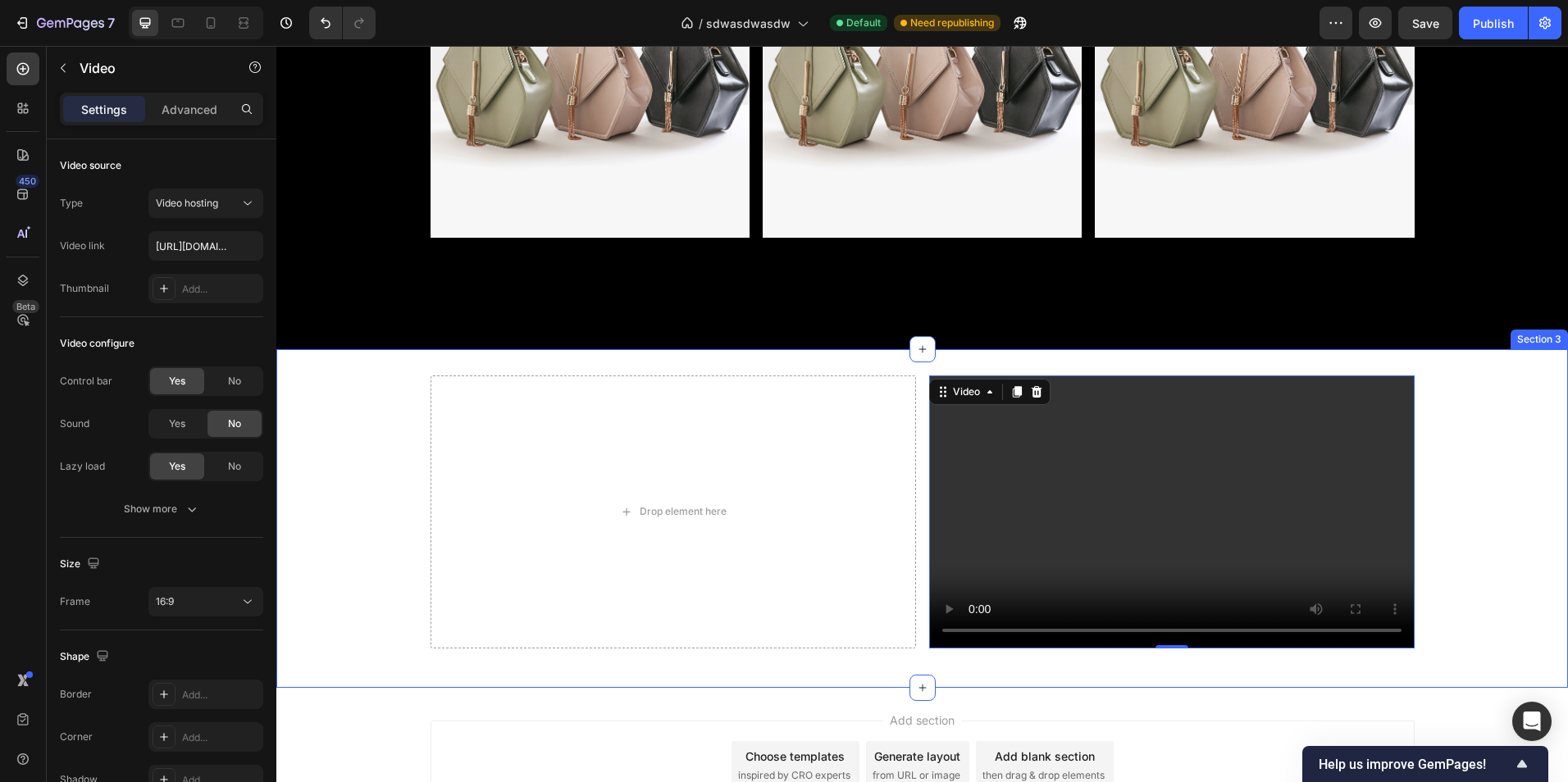
click at [1464, 498] on div "Drop element here Video 0 Row" at bounding box center [922, 518] width 1292 height 286
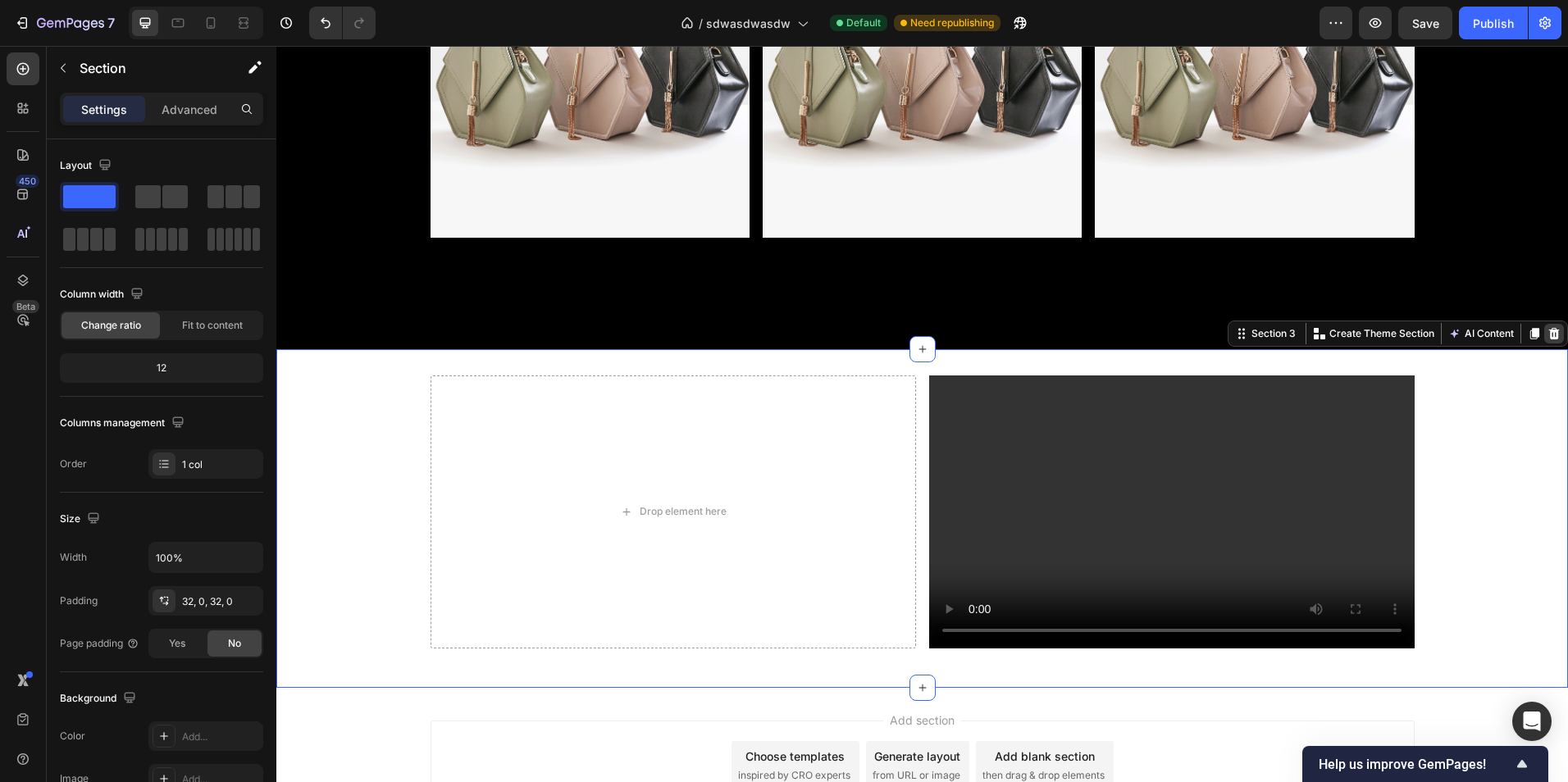
click at [1549, 337] on icon at bounding box center [1554, 334] width 11 height 12
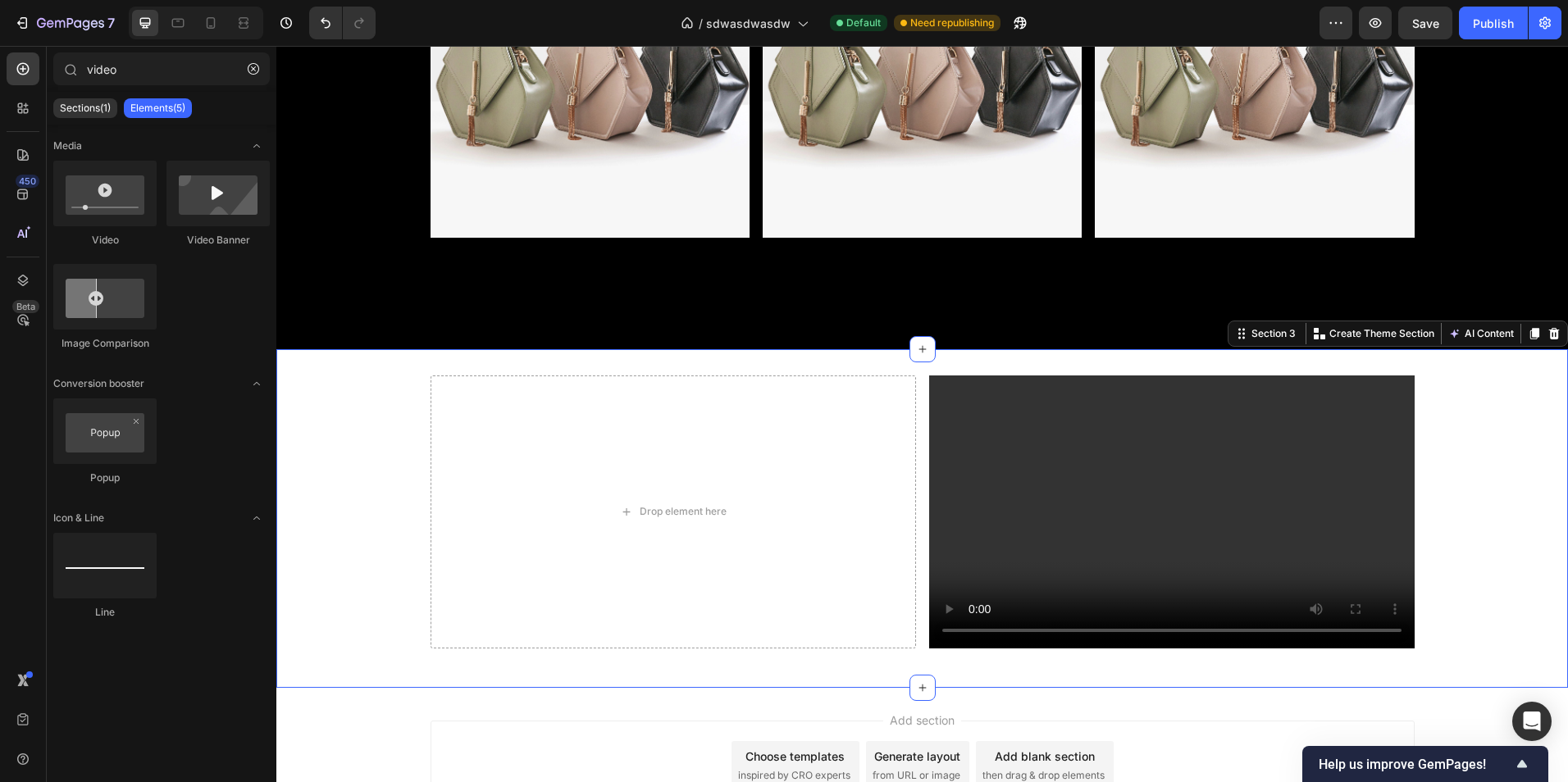
scroll to position [884, 0]
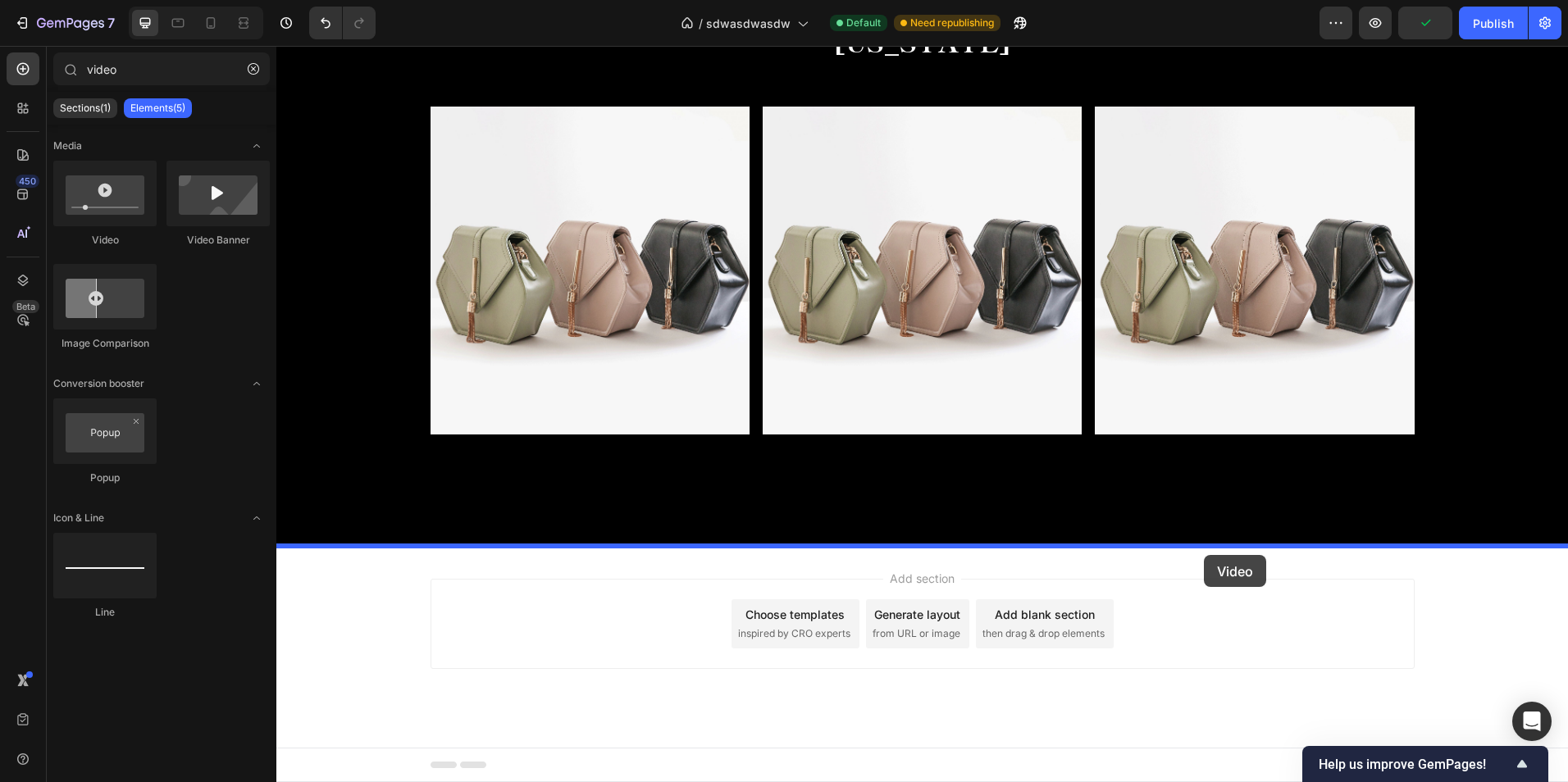
drag, startPoint x: 539, startPoint y: 317, endPoint x: 1204, endPoint y: 555, distance: 706.3
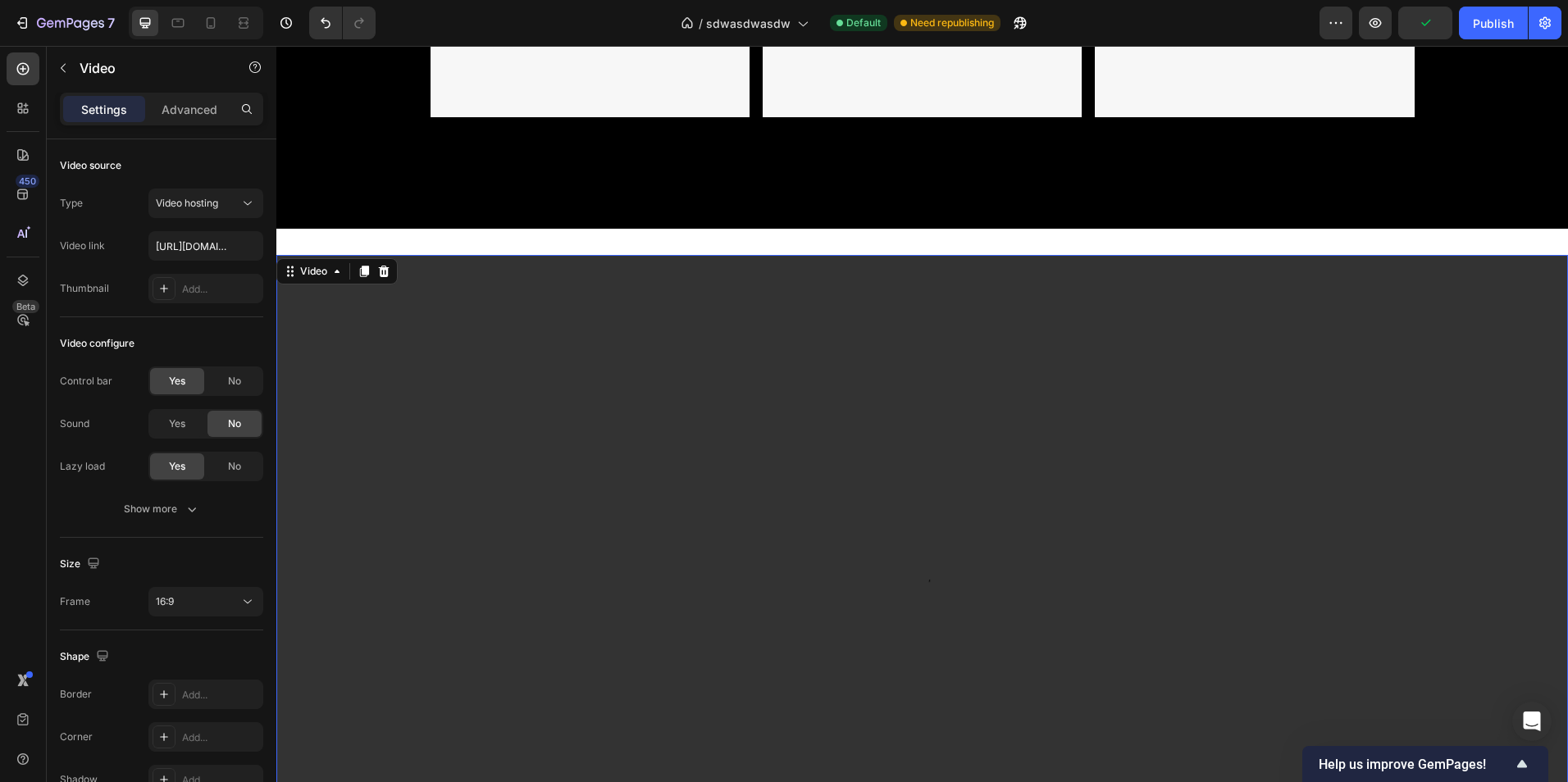
scroll to position [1245, 0]
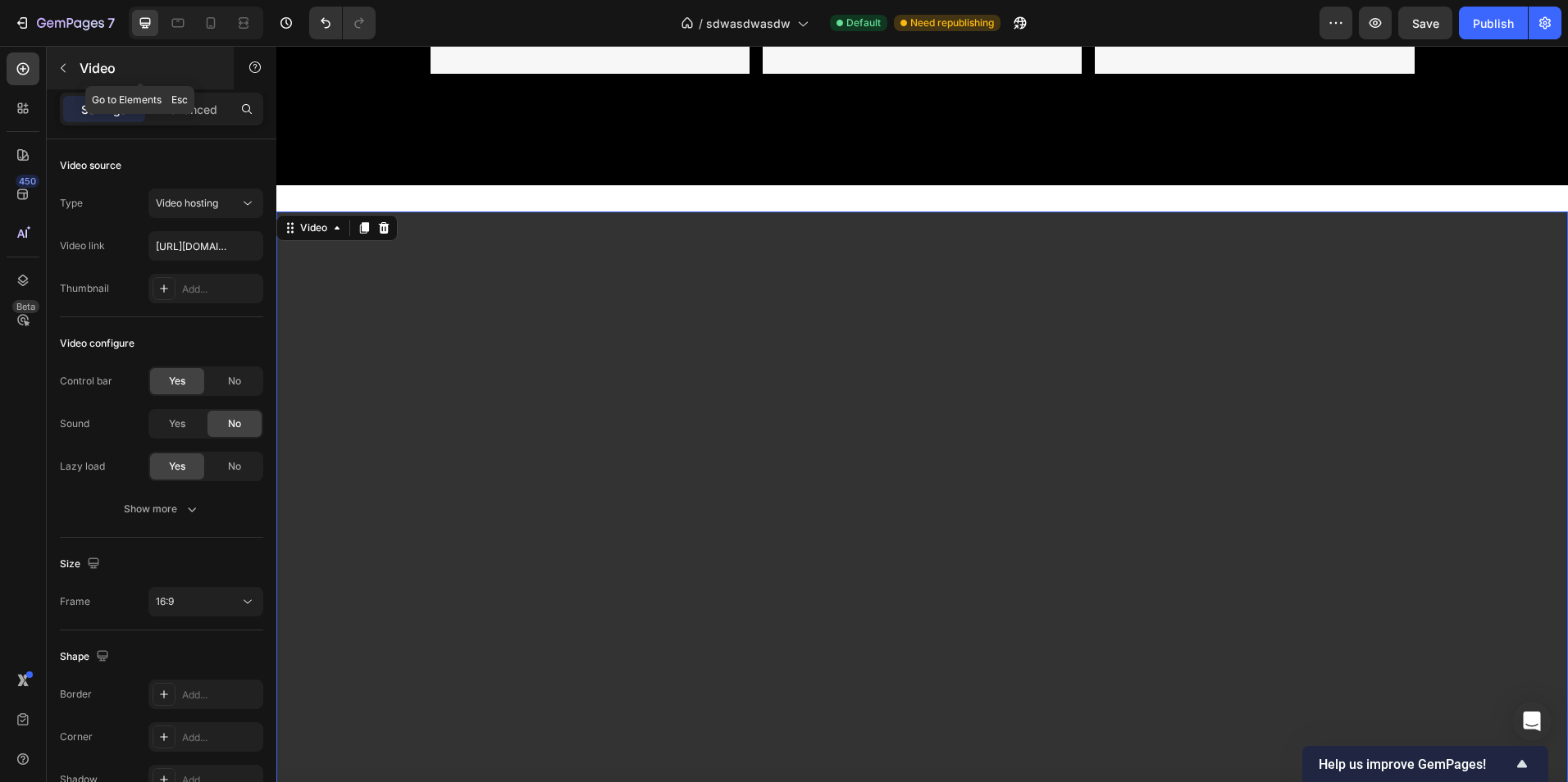
click at [77, 68] on div "Video" at bounding box center [140, 68] width 187 height 42
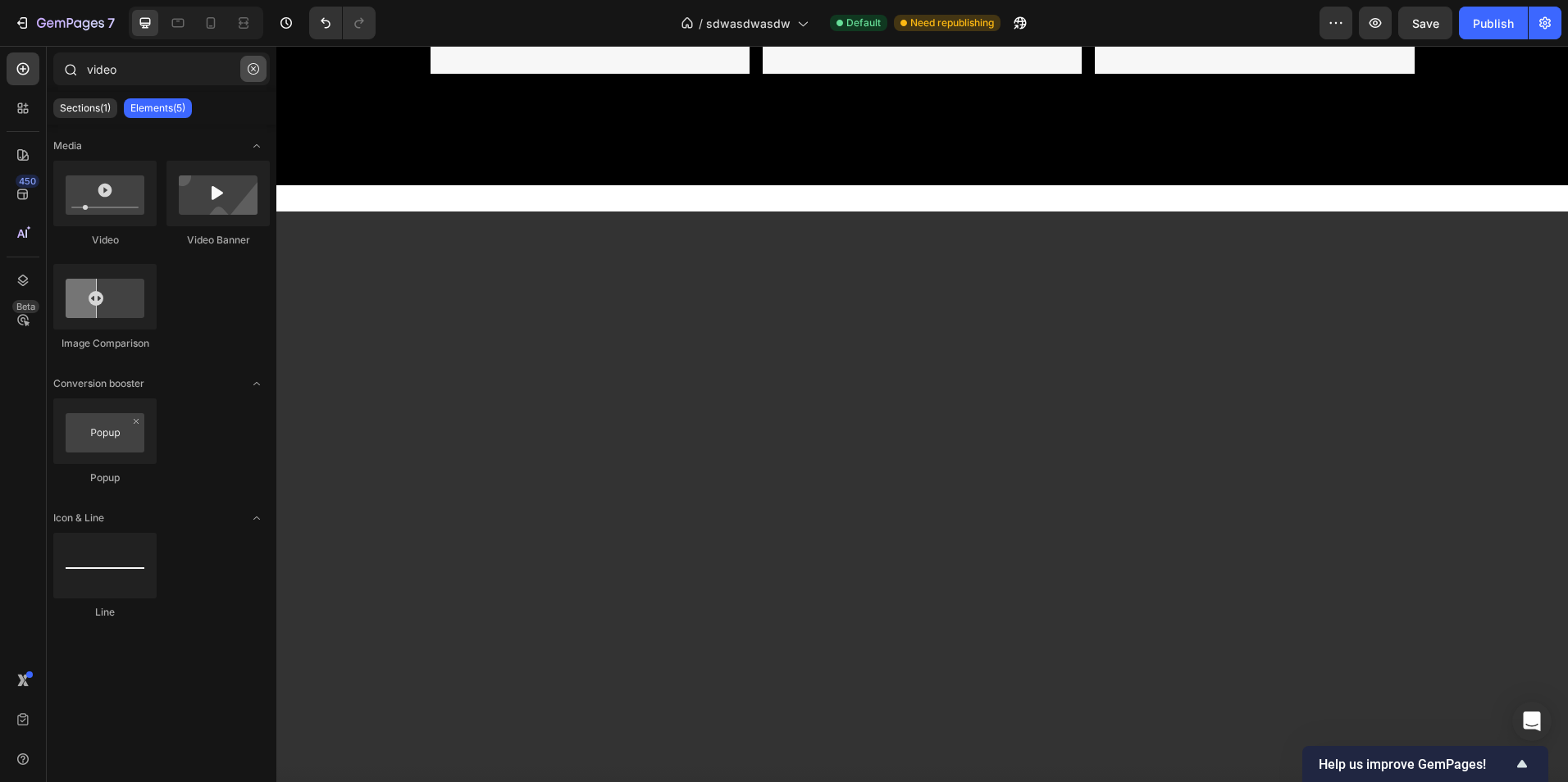
click at [266, 69] on button "button" at bounding box center [253, 69] width 26 height 26
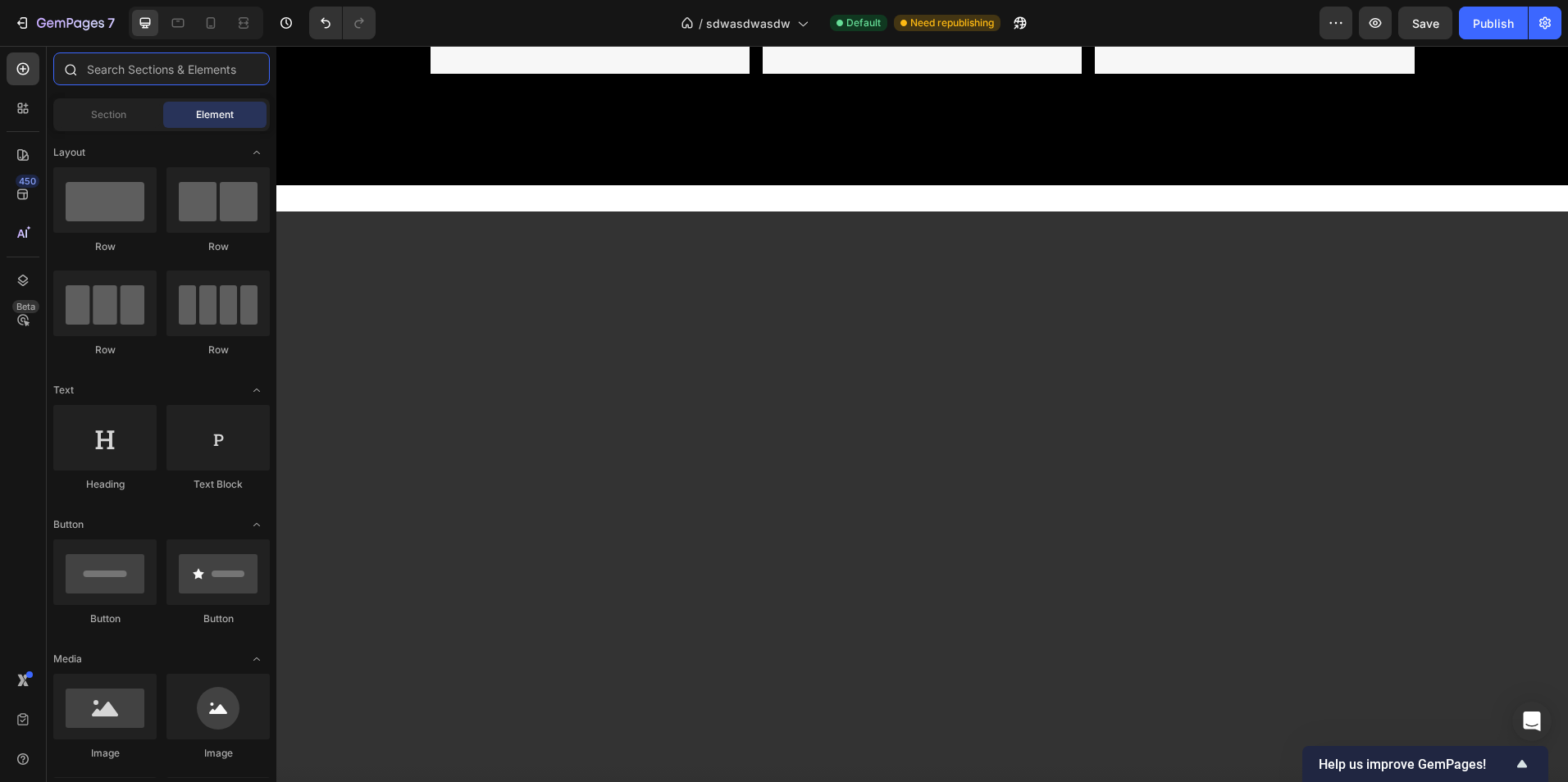
click at [177, 69] on input "text" at bounding box center [161, 69] width 217 height 32
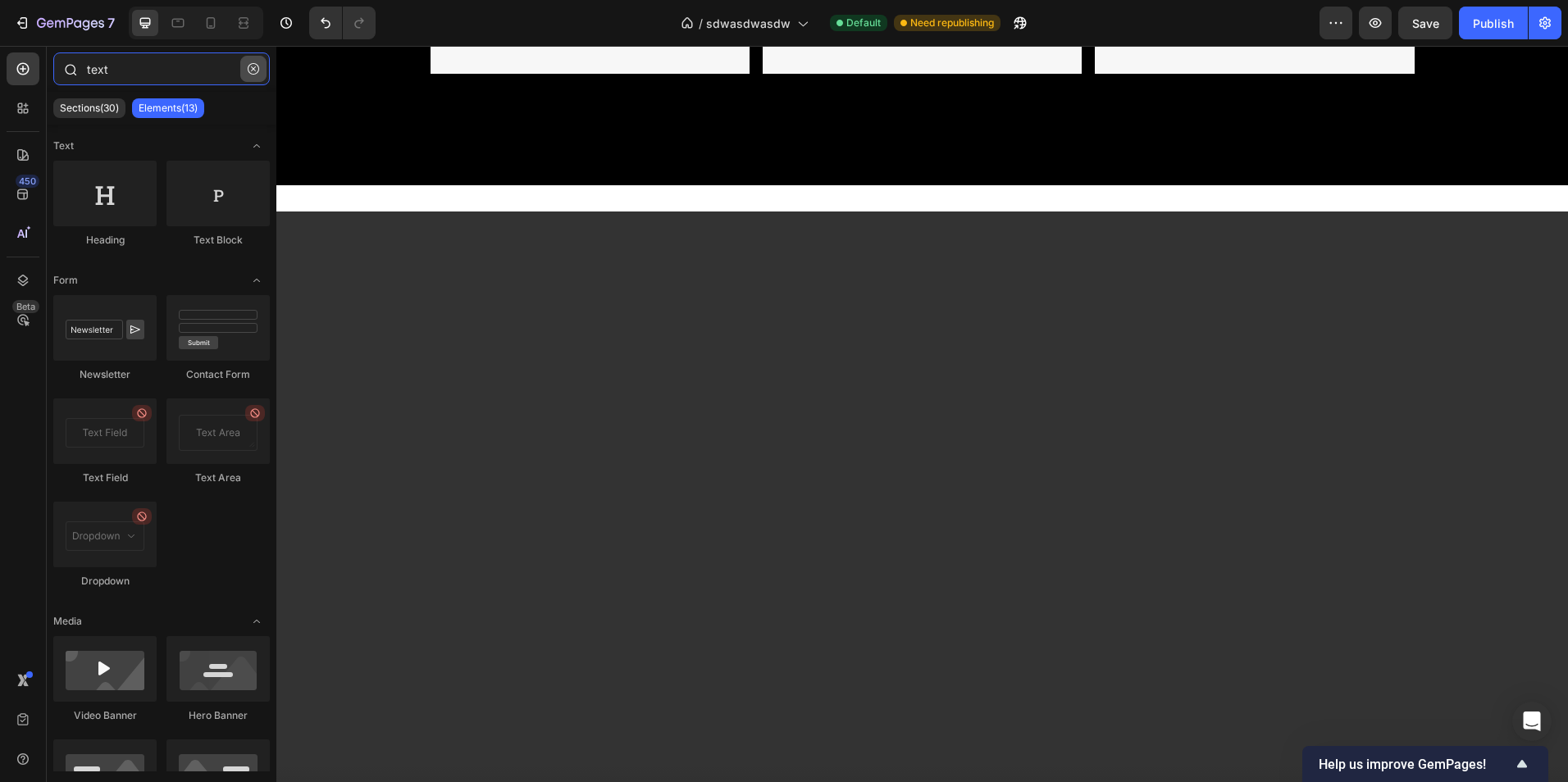
type input "text"
click at [257, 68] on icon "button" at bounding box center [254, 69] width 12 height 12
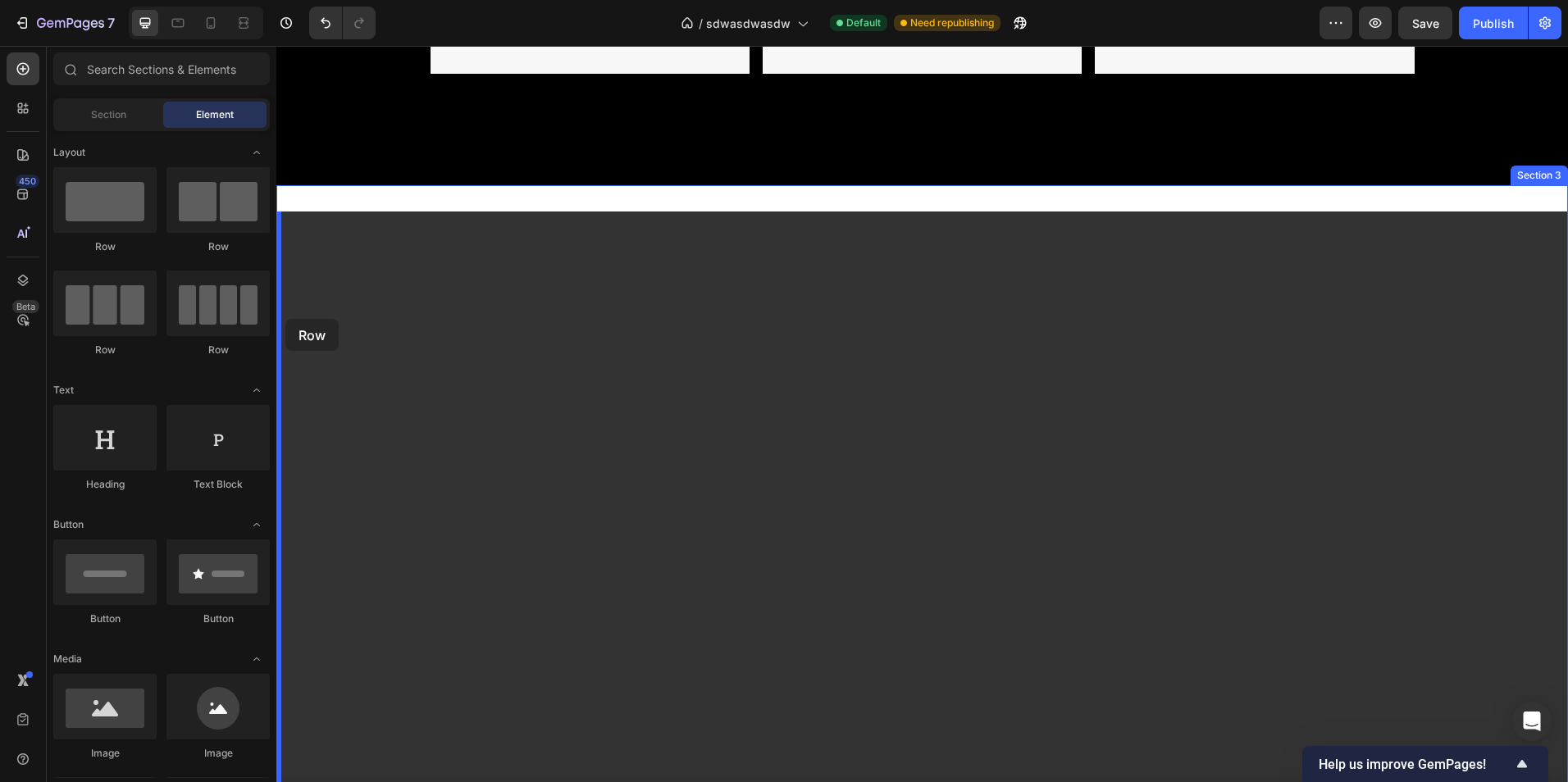
drag, startPoint x: 410, startPoint y: 249, endPoint x: 285, endPoint y: 319, distance: 143.3
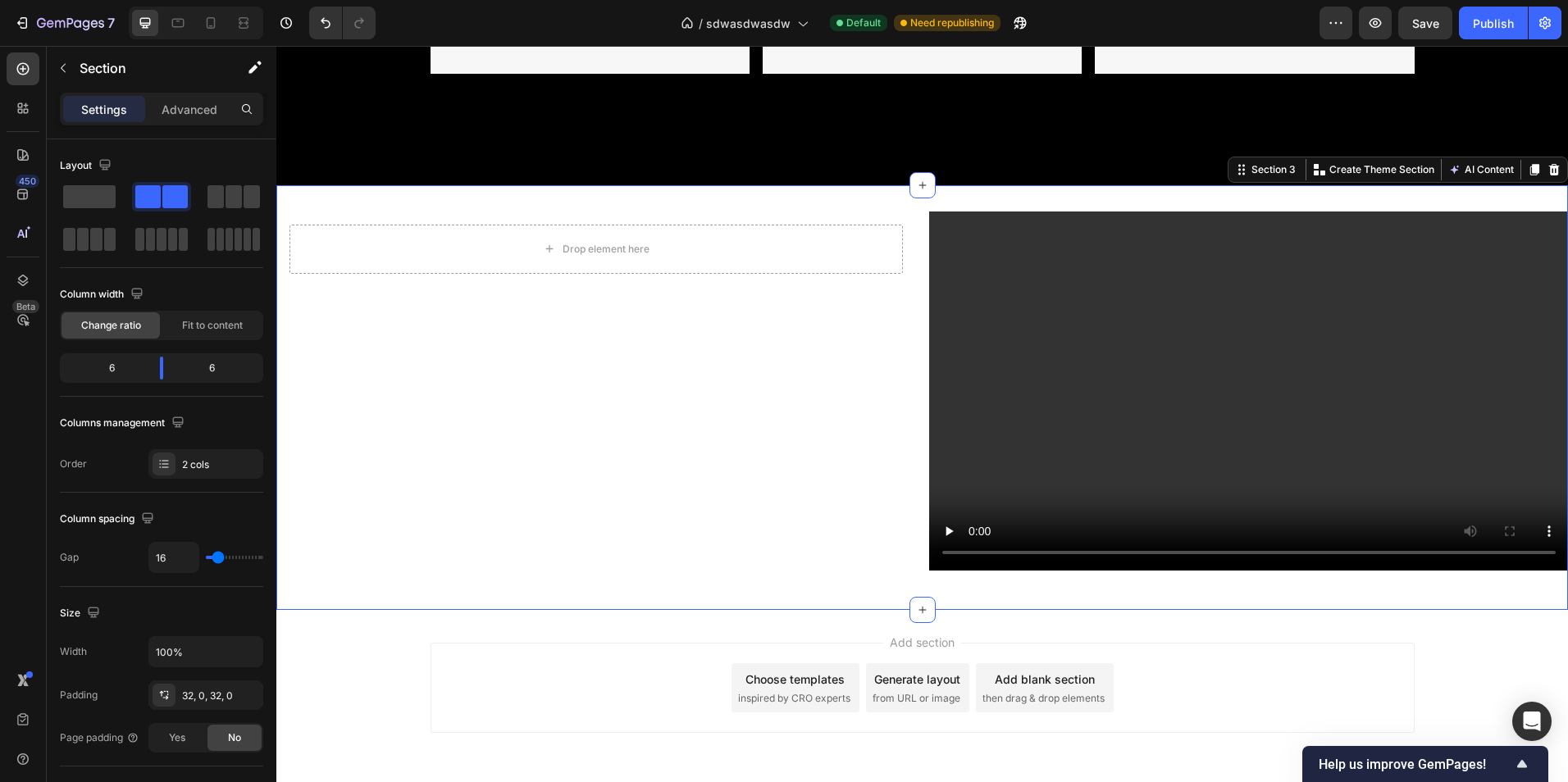
click at [378, 293] on div "Drop element here Row" at bounding box center [595, 398] width 640 height 373
click at [493, 257] on div "Drop element here" at bounding box center [596, 249] width 613 height 50
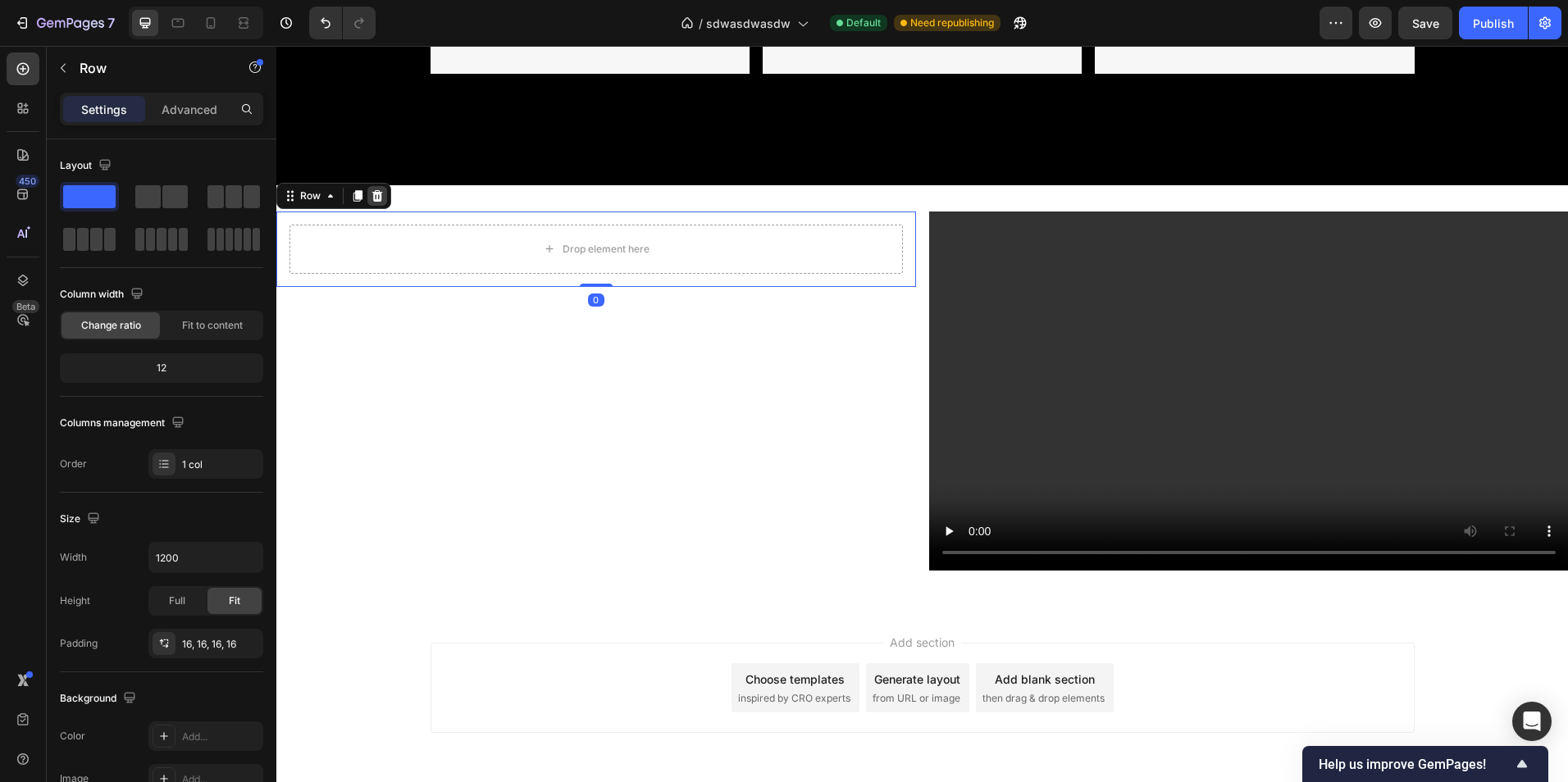
click at [379, 198] on icon at bounding box center [377, 196] width 14 height 14
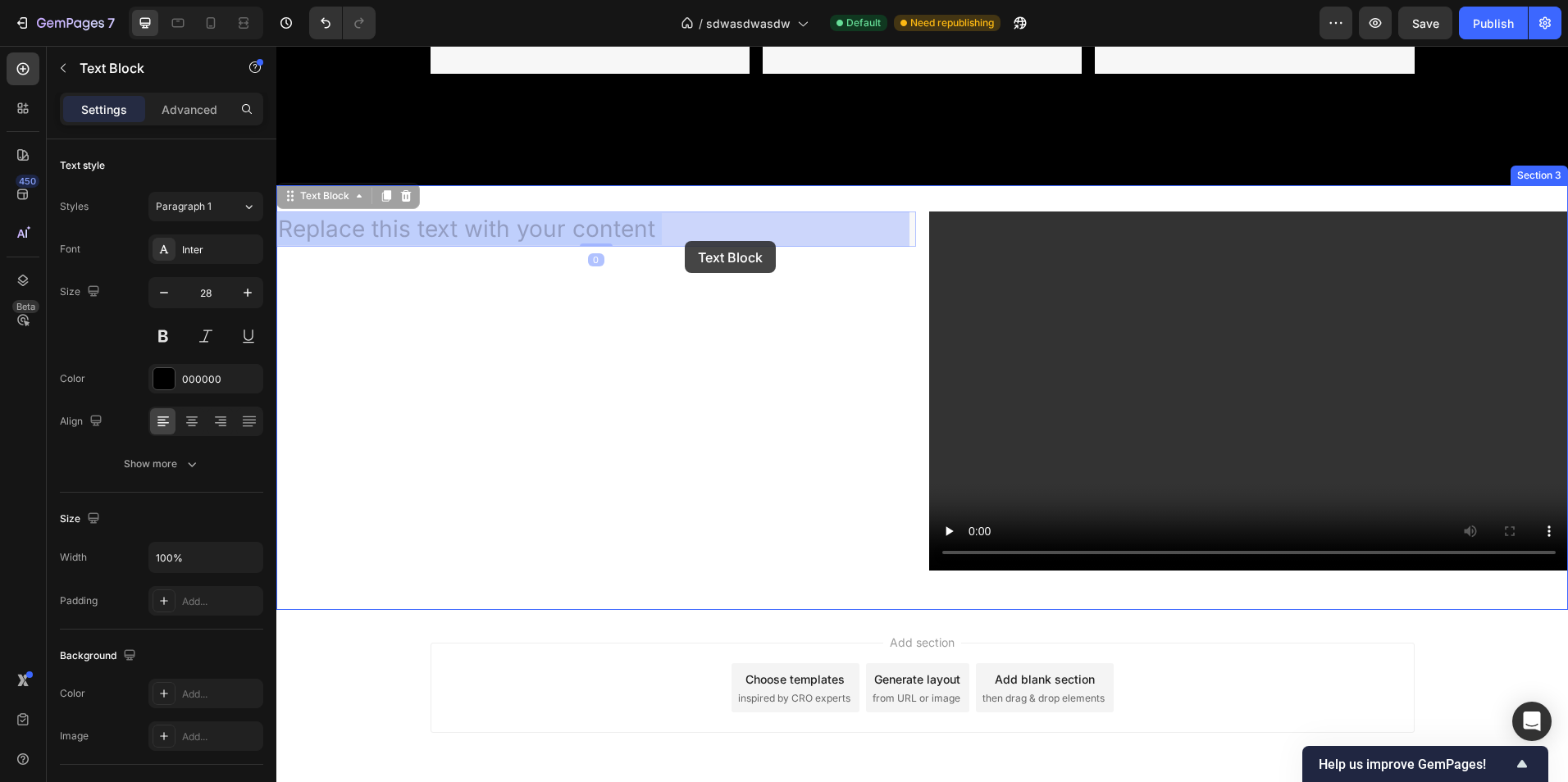
drag, startPoint x: 671, startPoint y: 239, endPoint x: 685, endPoint y: 241, distance: 14.1
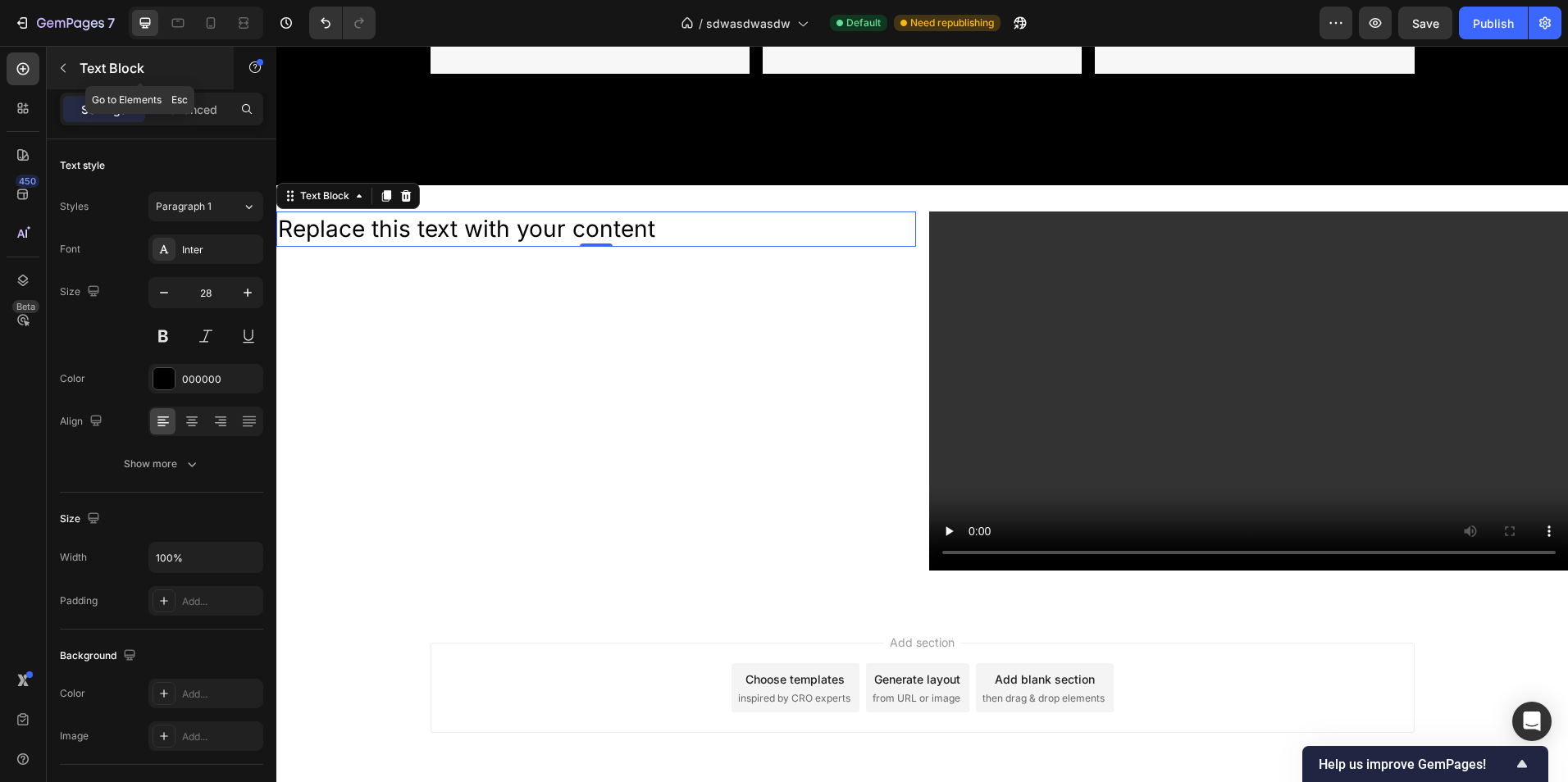
click at [54, 71] on button "button" at bounding box center [62, 68] width 26 height 26
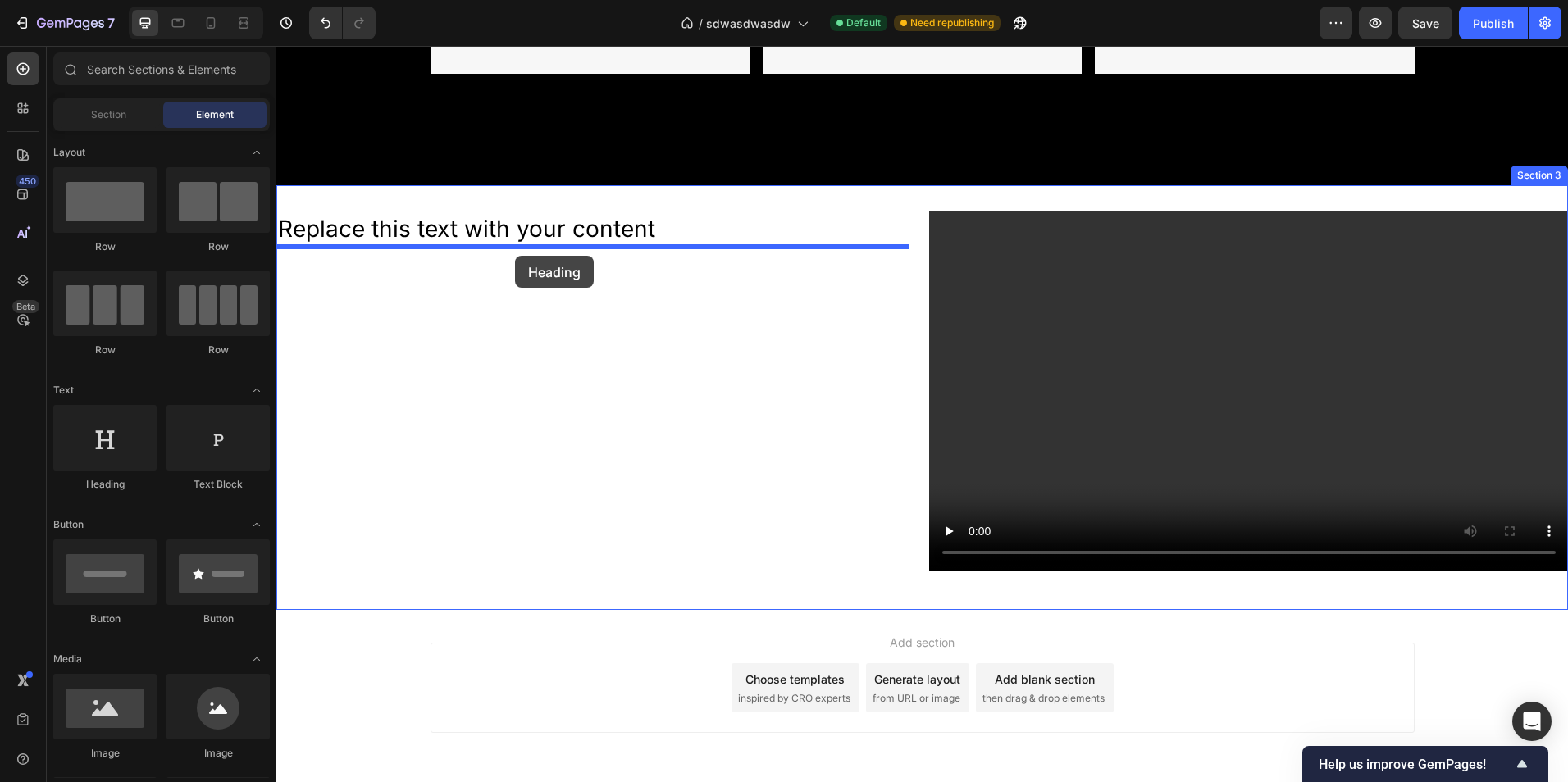
drag, startPoint x: 415, startPoint y: 505, endPoint x: 515, endPoint y: 256, distance: 268.3
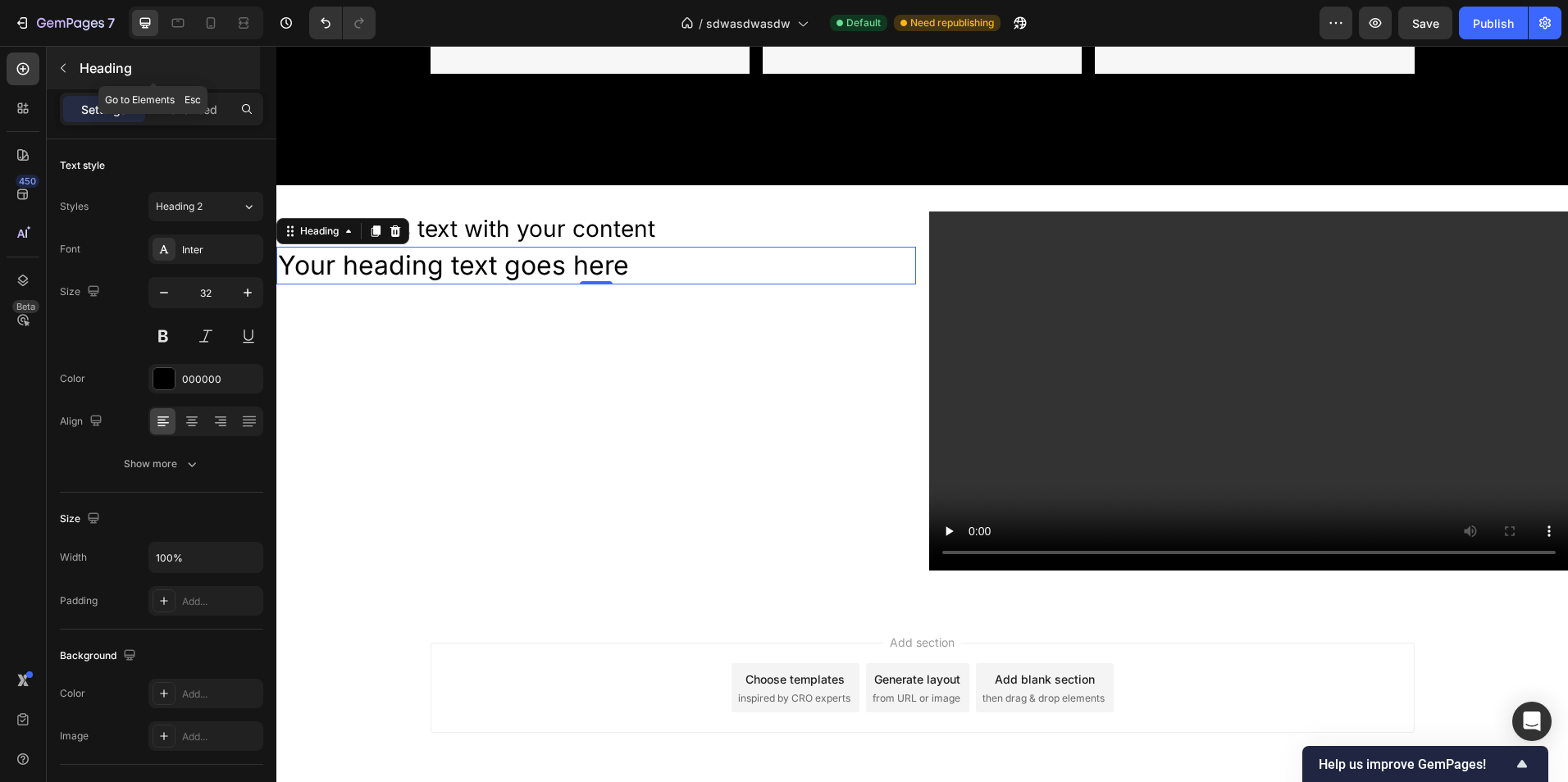
click at [76, 73] on button "button" at bounding box center [62, 68] width 26 height 26
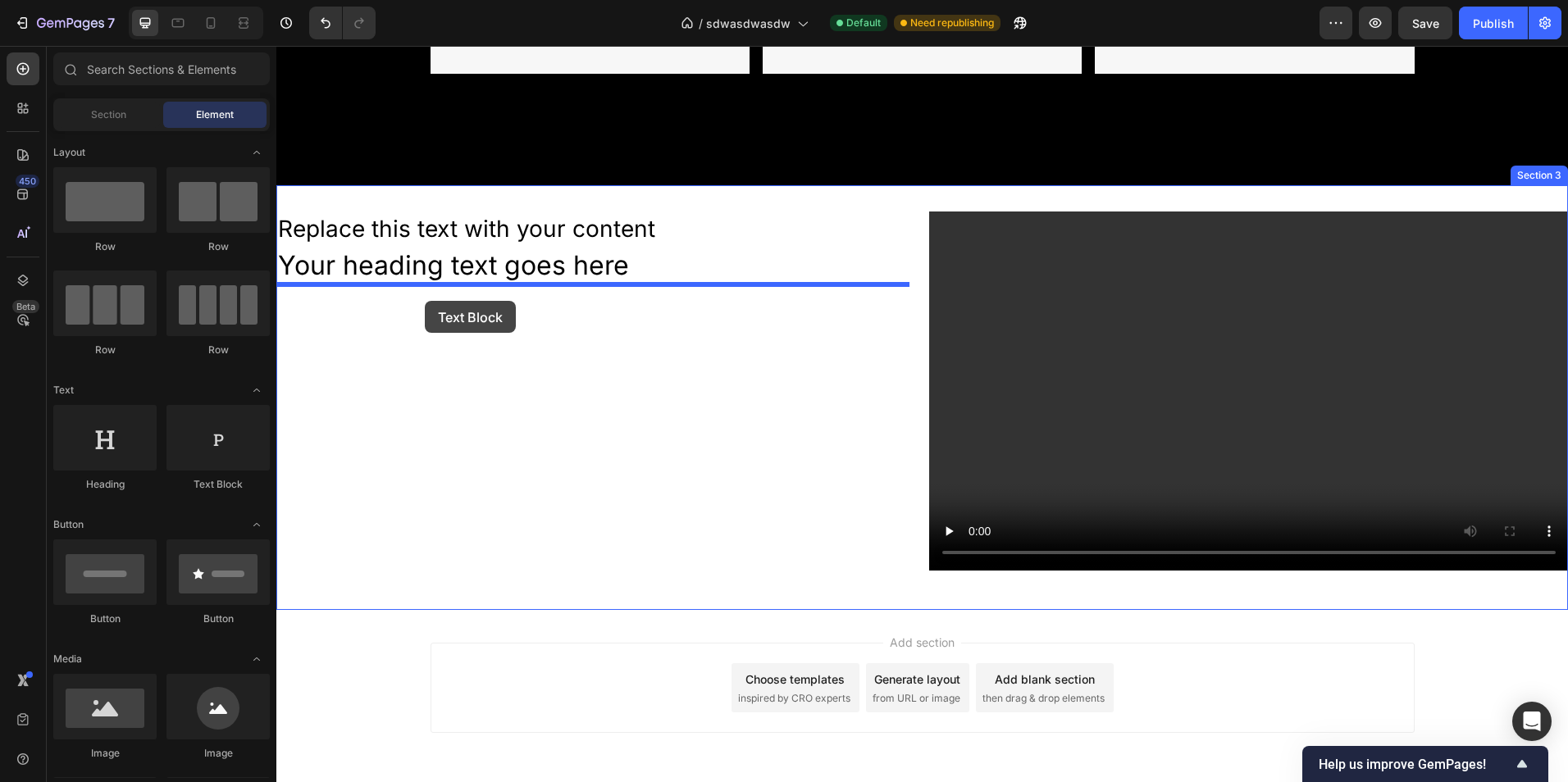
drag, startPoint x: 492, startPoint y: 465, endPoint x: 425, endPoint y: 293, distance: 184.6
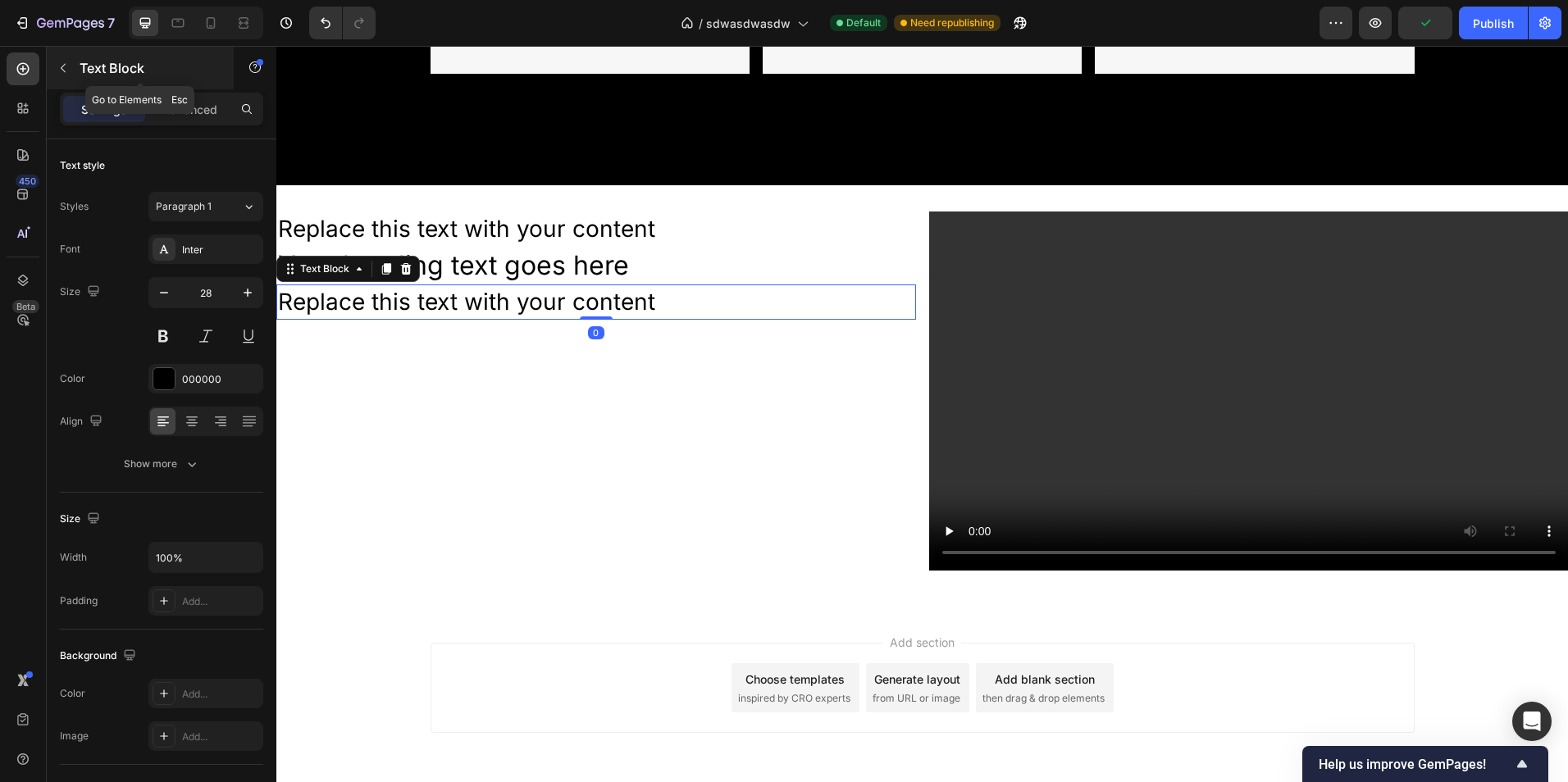
click at [60, 69] on icon "button" at bounding box center [63, 68] width 14 height 14
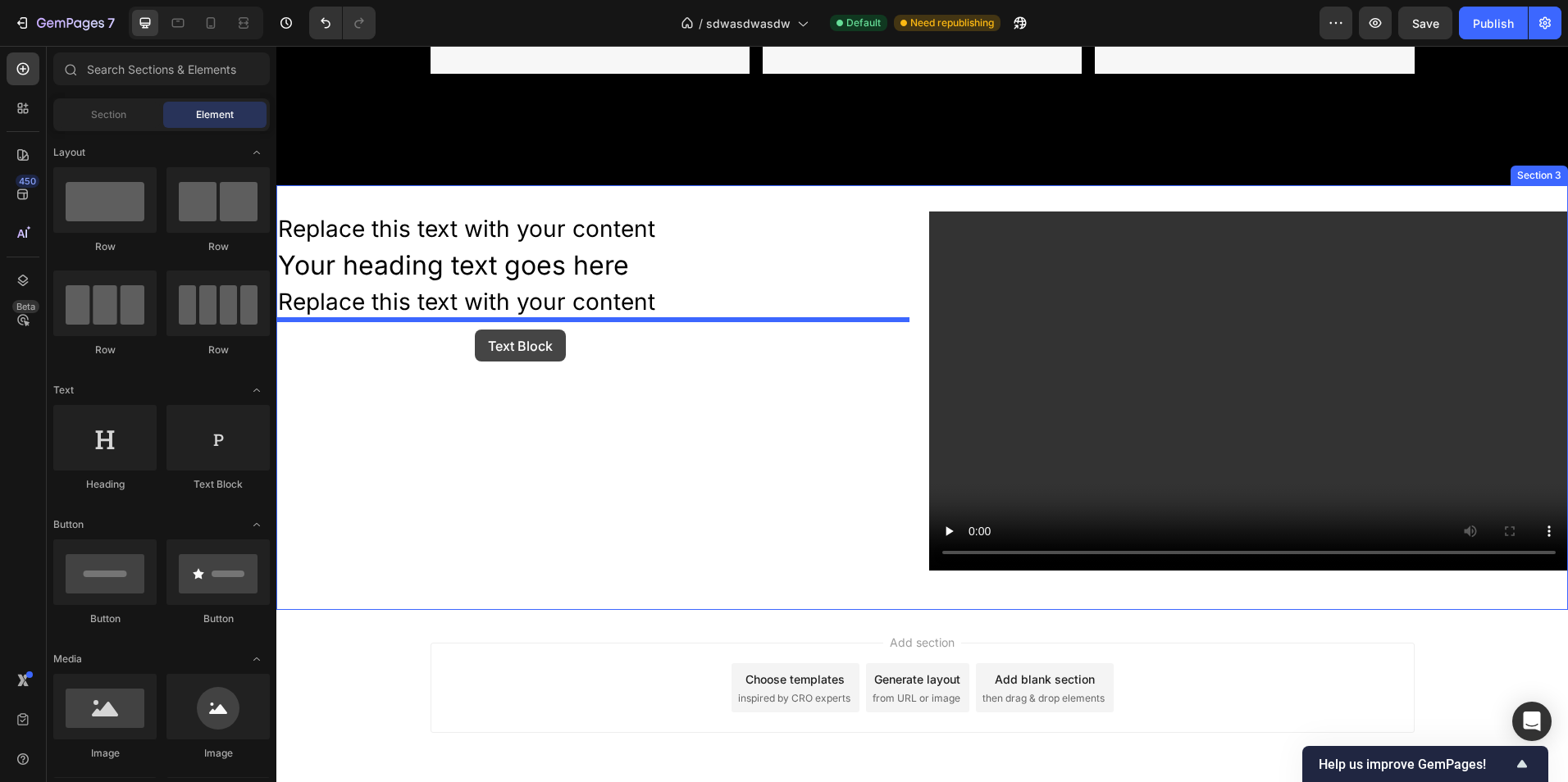
drag, startPoint x: 493, startPoint y: 486, endPoint x: 475, endPoint y: 329, distance: 158.0
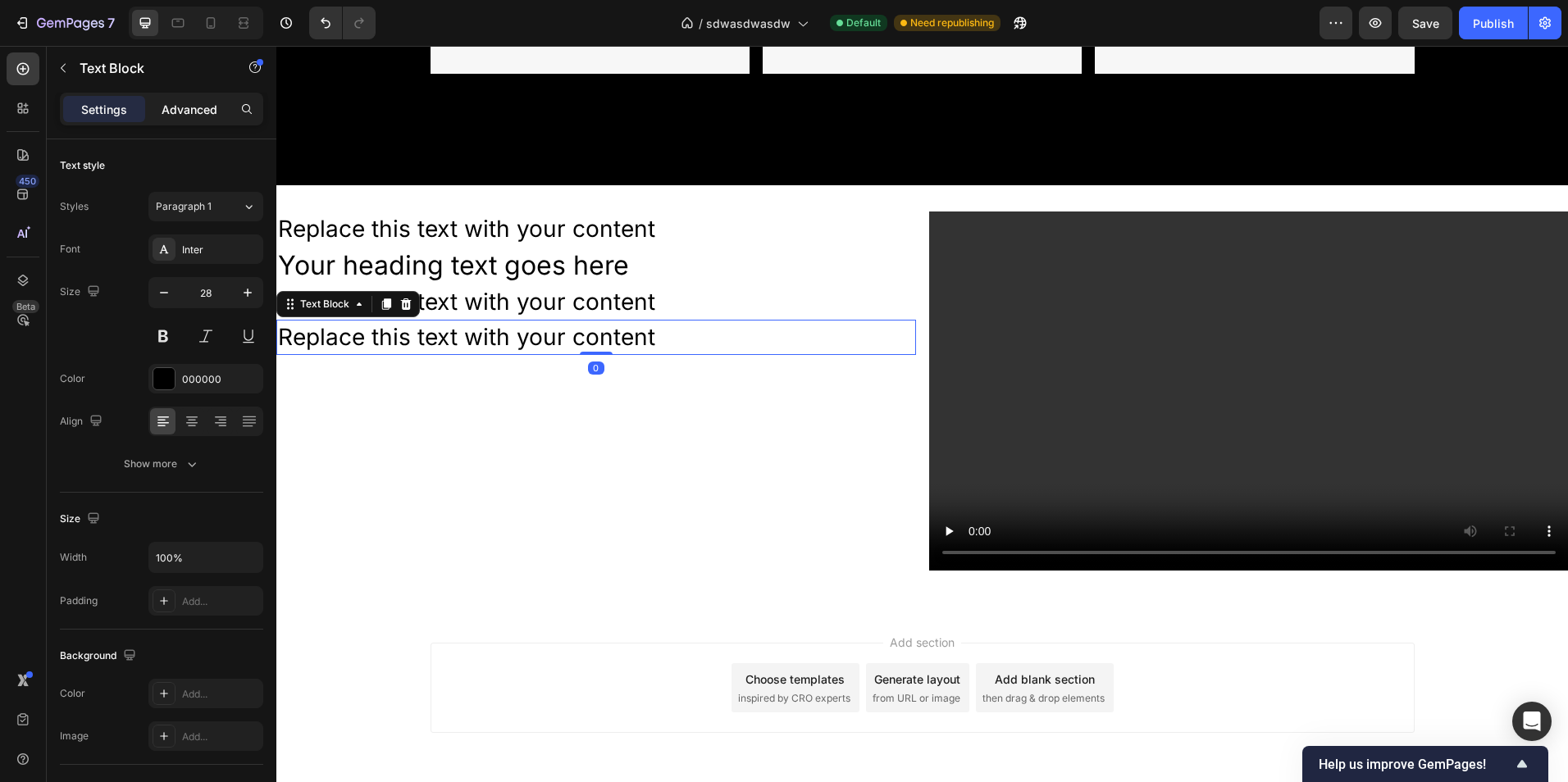
click at [181, 117] on div "Advanced" at bounding box center [189, 108] width 82 height 26
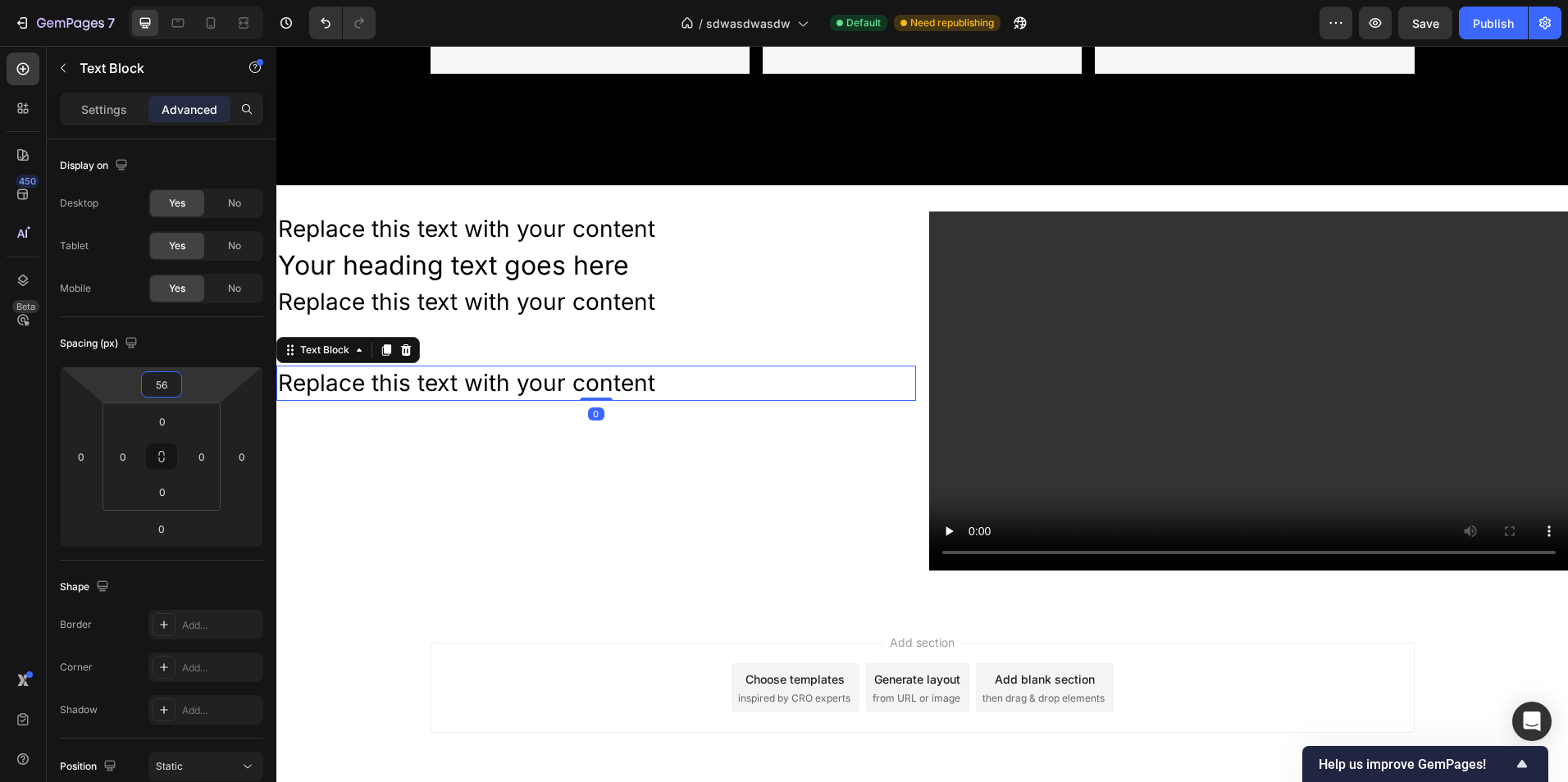
type input "58"
drag, startPoint x: 208, startPoint y: 382, endPoint x: 211, endPoint y: 358, distance: 24.2
click at [211, 0] on html "7 Version history / sdwasdwasdw Default Need republishing Preview Save Publish …" at bounding box center [784, 0] width 1568 height 0
click at [477, 222] on p "Replace this text with your content" at bounding box center [595, 228] width 636 height 32
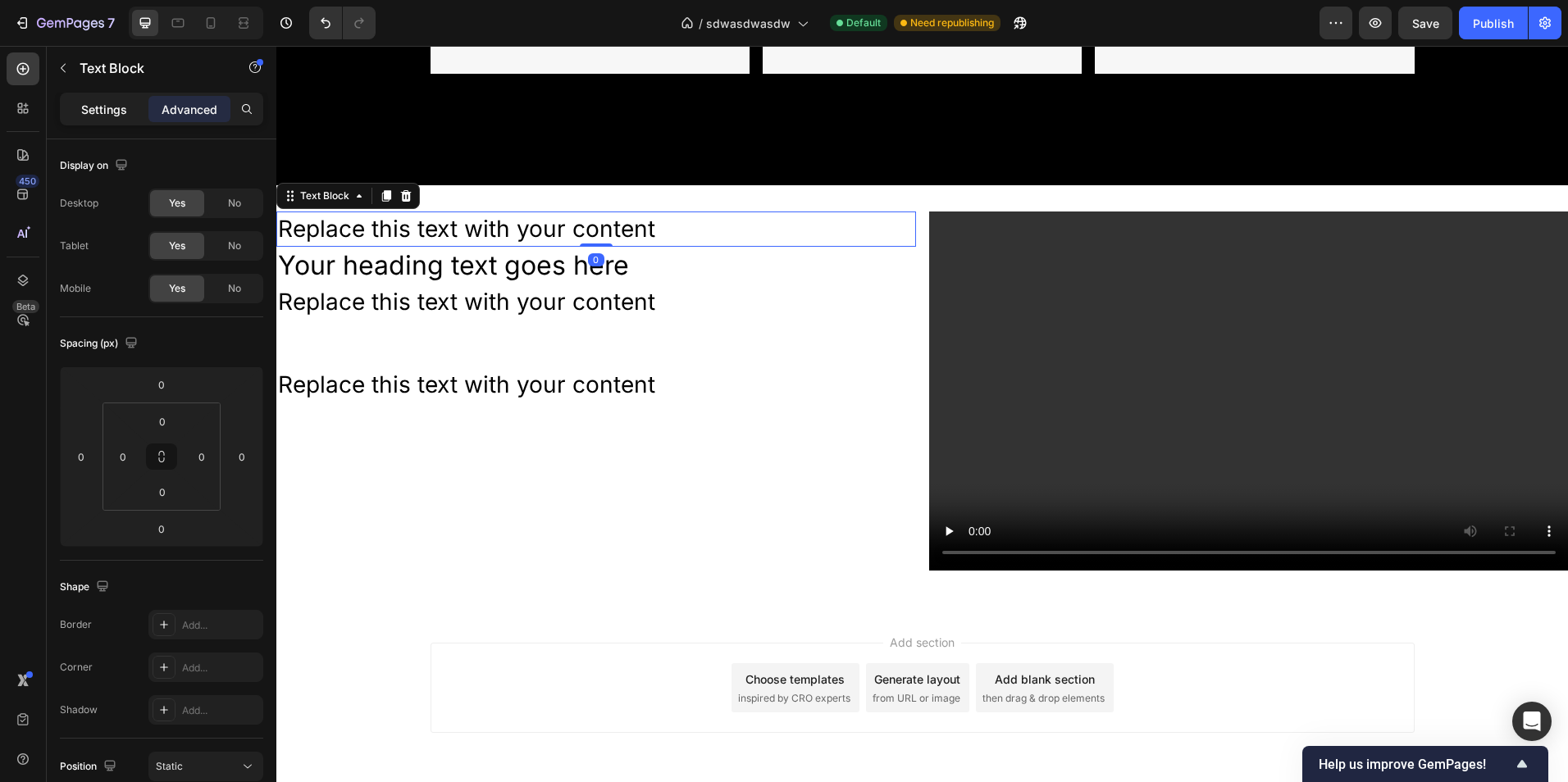
click at [112, 102] on p "Settings" at bounding box center [104, 109] width 46 height 17
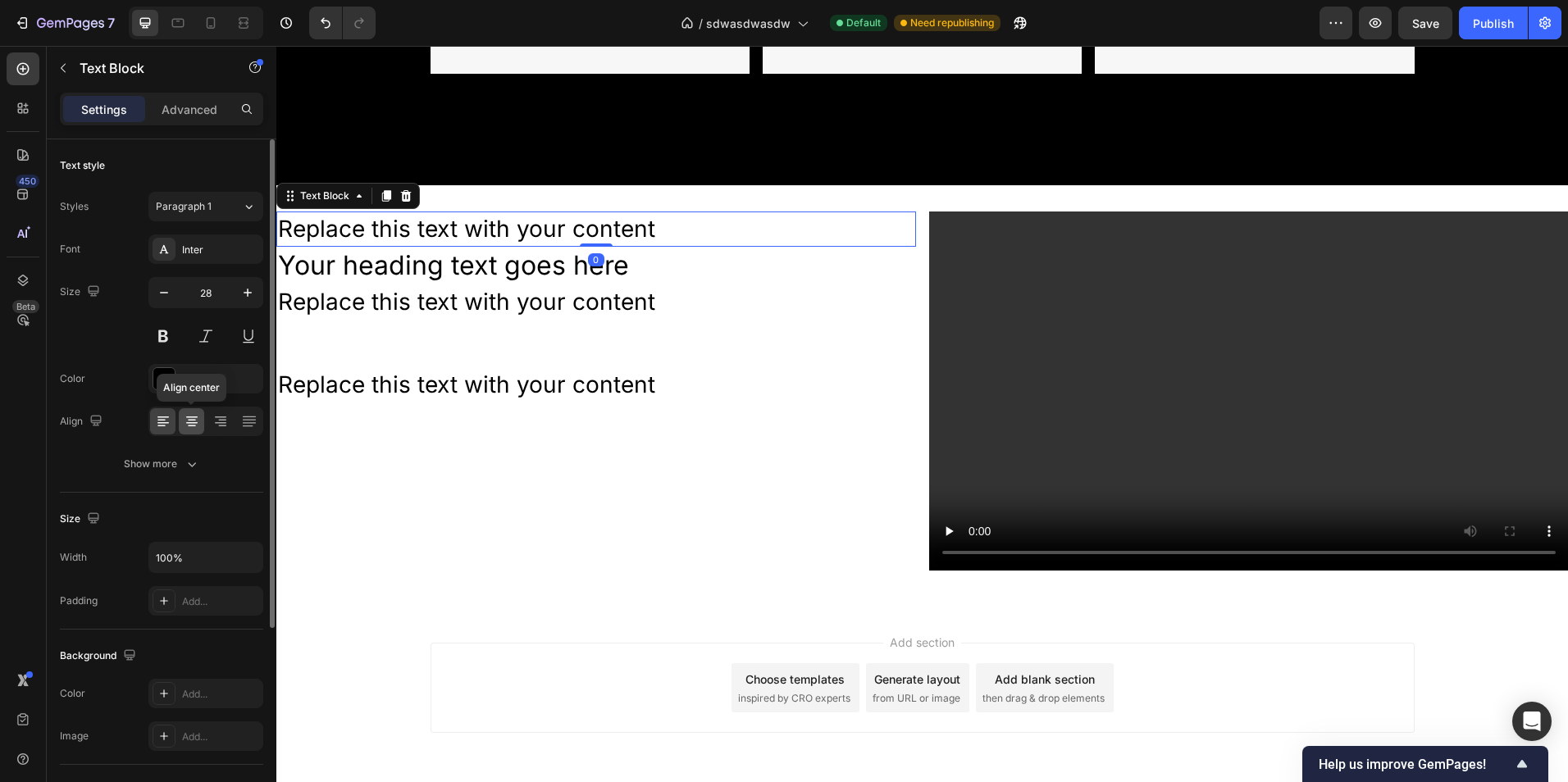
click at [201, 427] on div at bounding box center [191, 421] width 25 height 26
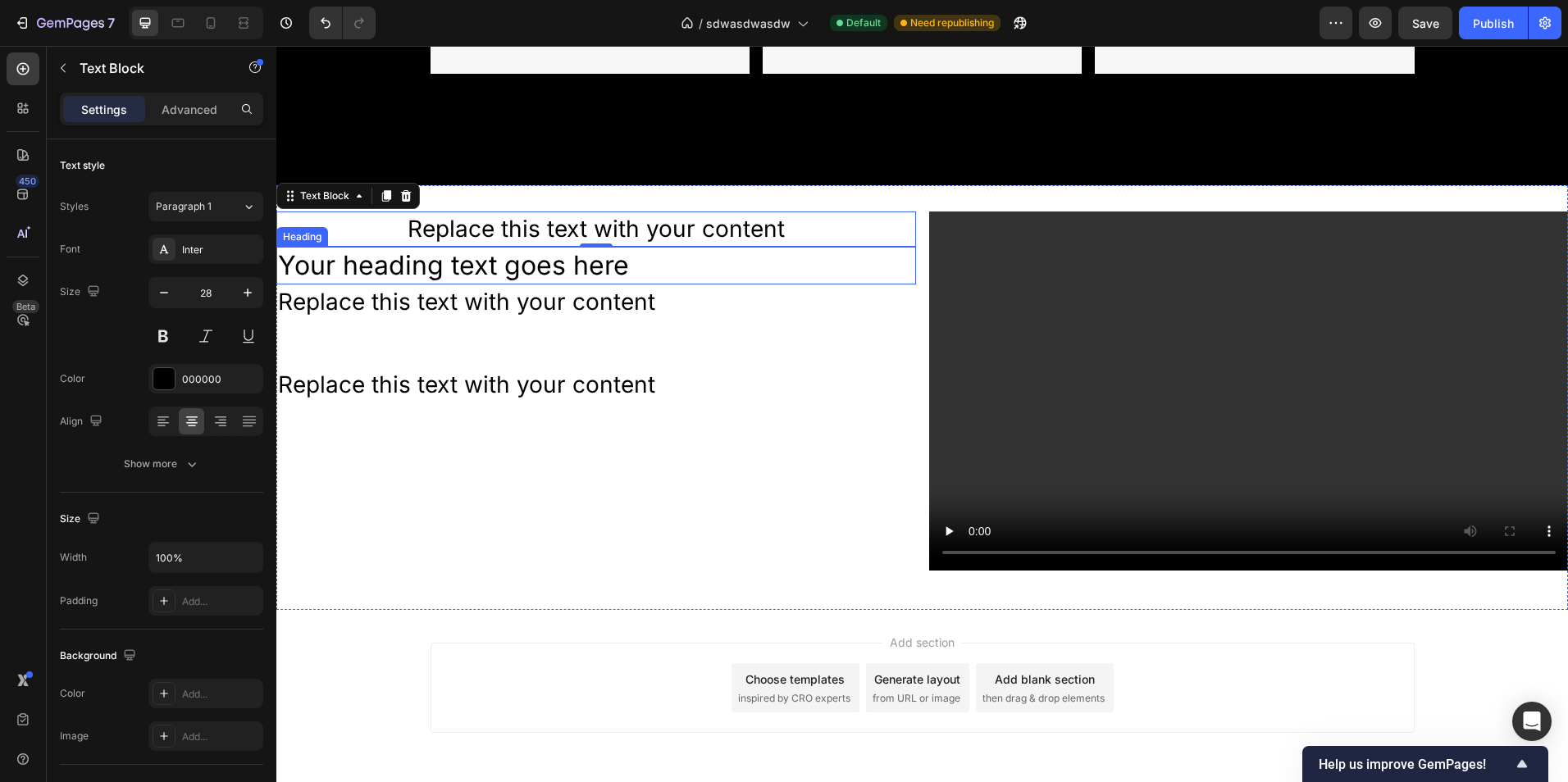
click at [462, 275] on h2 "Your heading text goes here" at bounding box center [595, 266] width 640 height 38
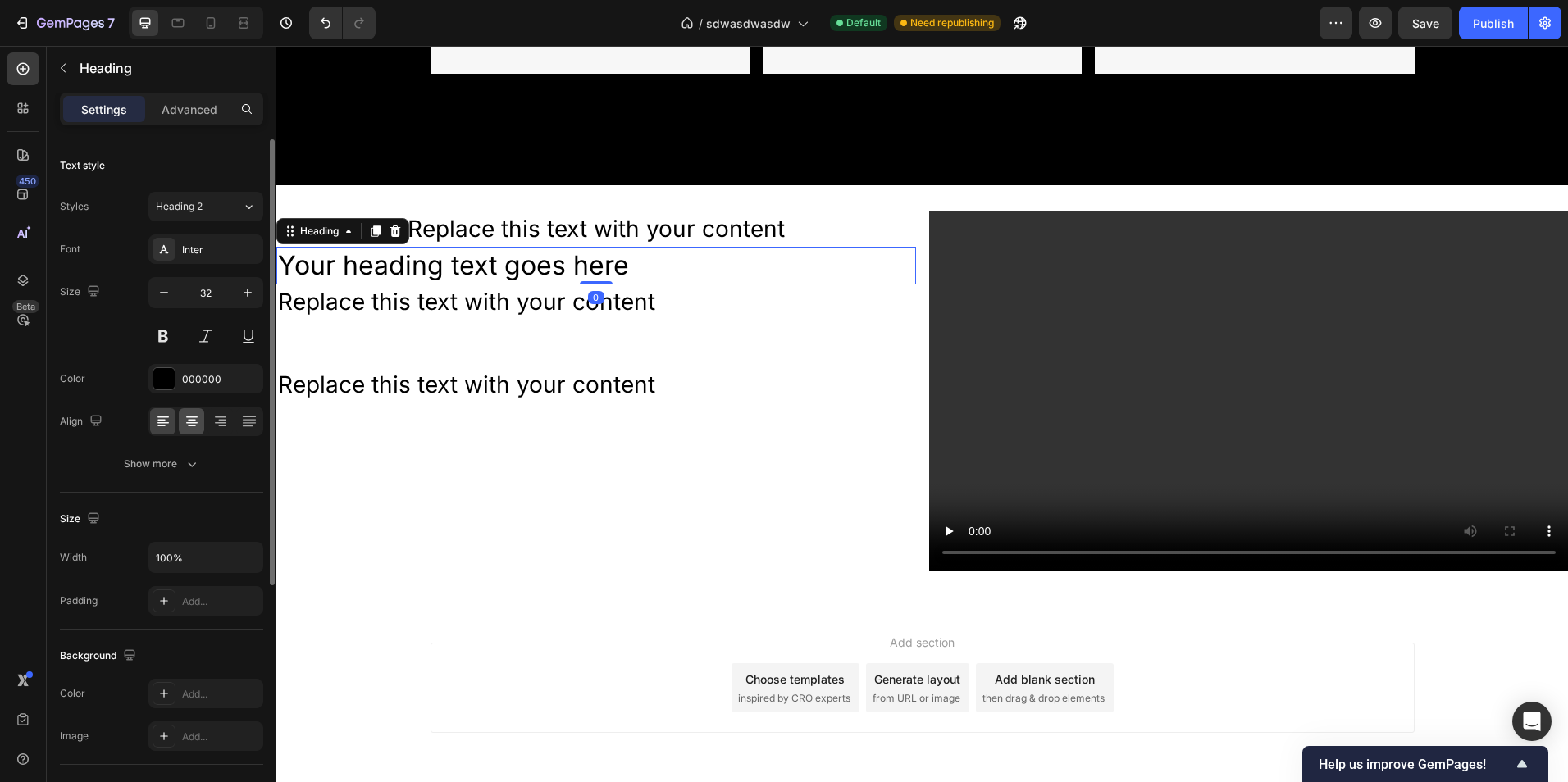
click at [189, 425] on icon at bounding box center [192, 421] width 16 height 16
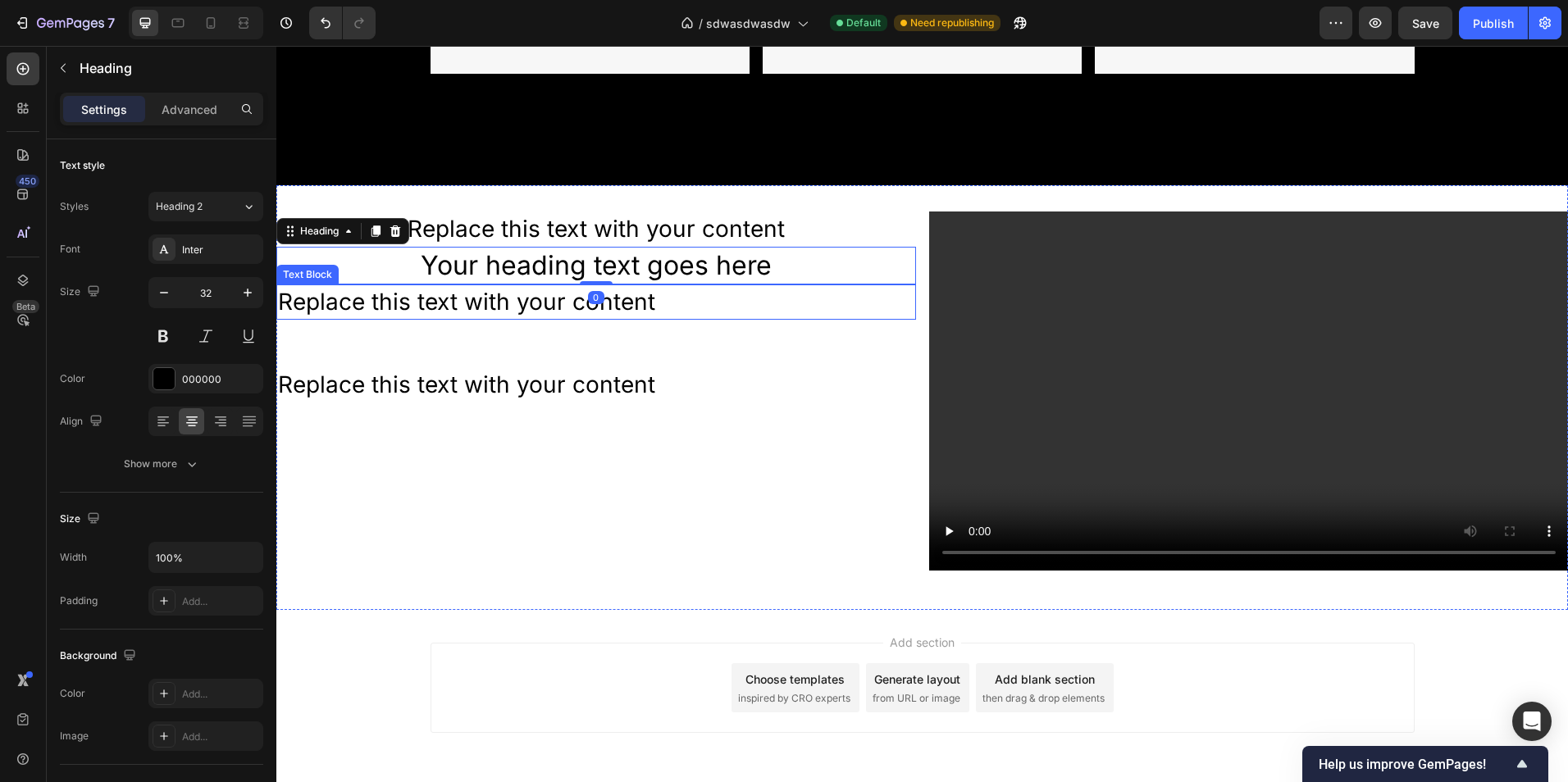
click at [478, 295] on div "Replace this text with your content" at bounding box center [595, 301] width 640 height 35
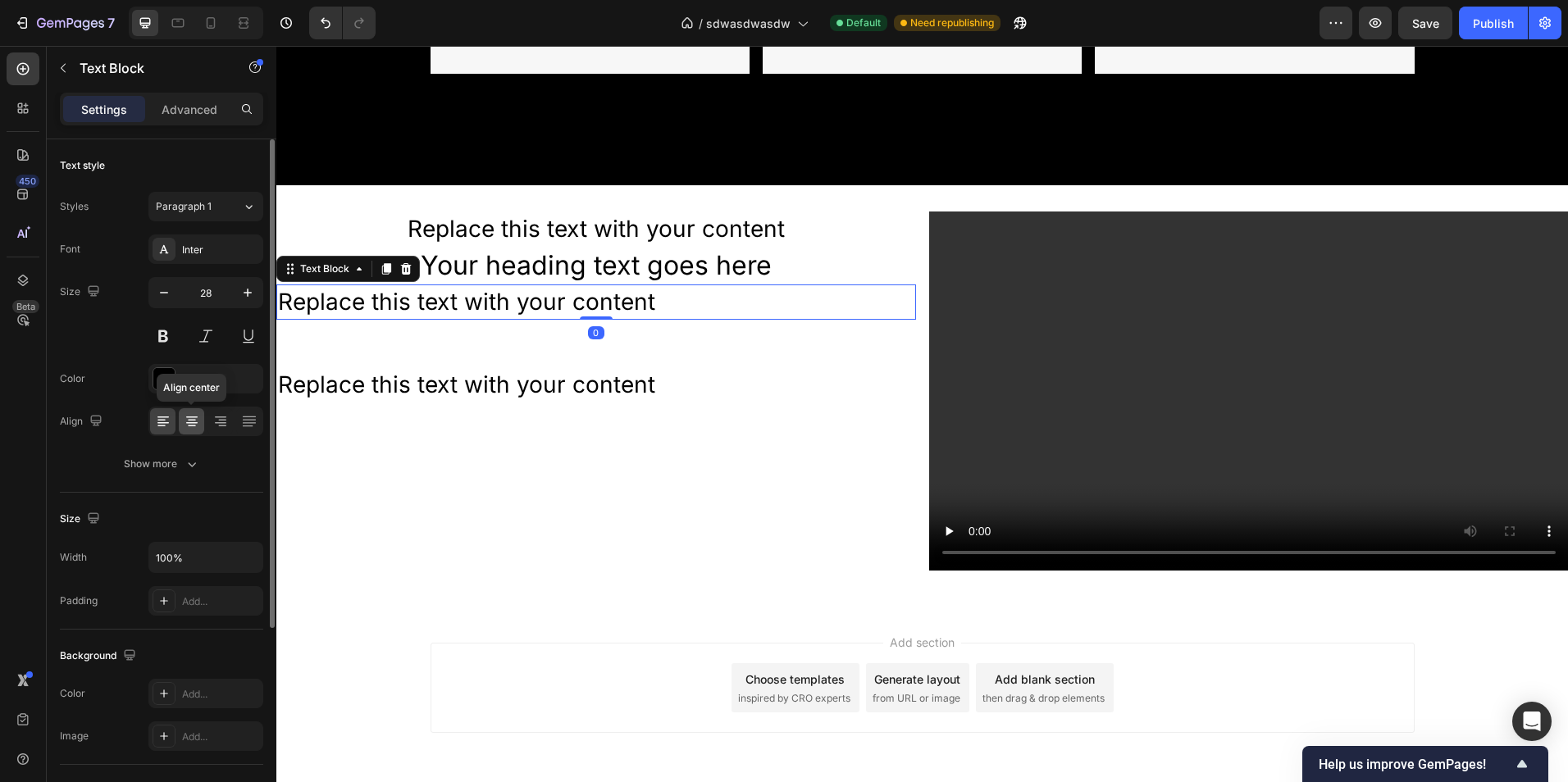
click at [197, 418] on icon at bounding box center [191, 418] width 12 height 2
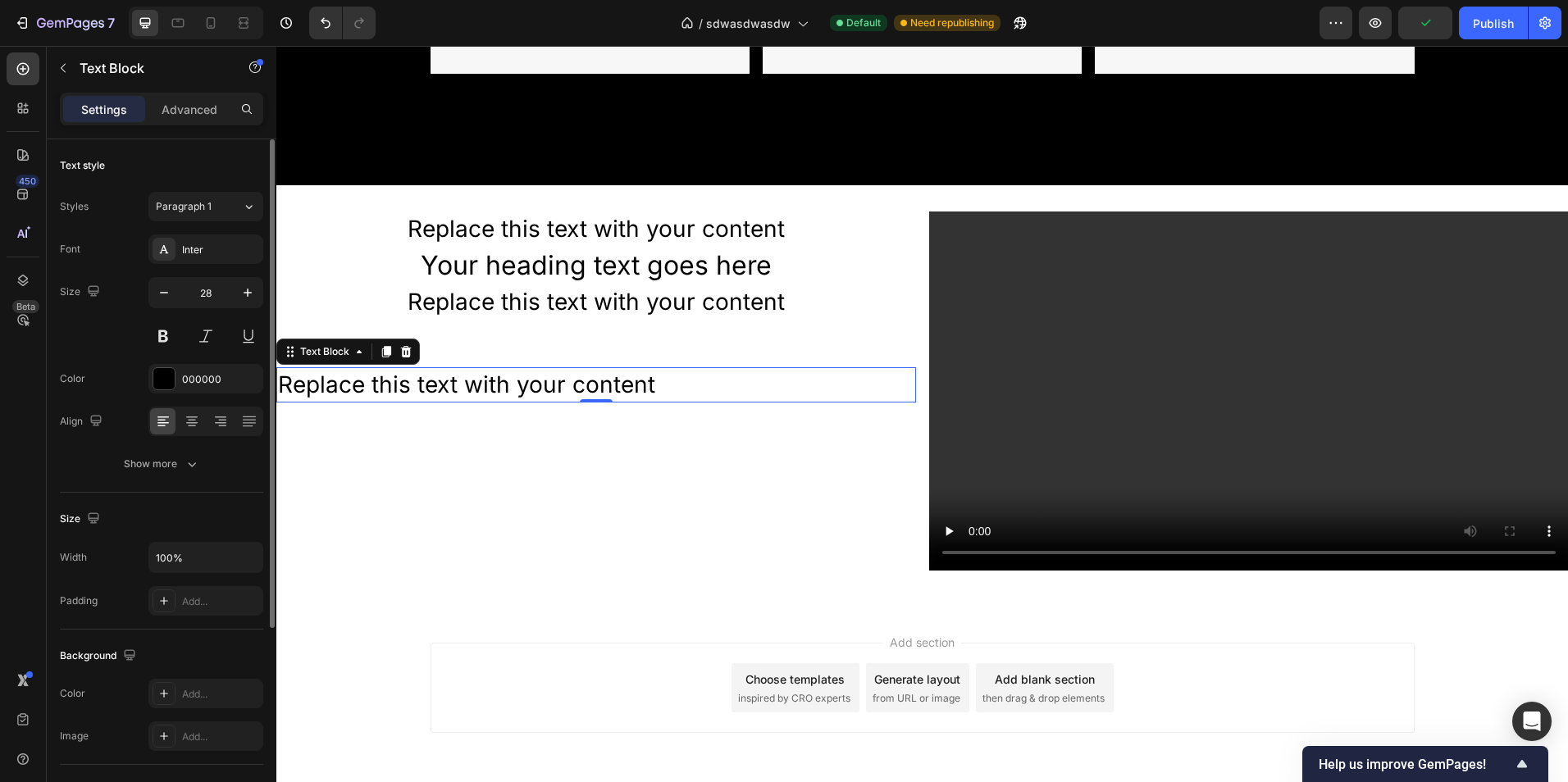
click at [576, 397] on div "Replace this text with your content" at bounding box center [595, 384] width 640 height 35
click at [194, 419] on icon at bounding box center [192, 421] width 16 height 16
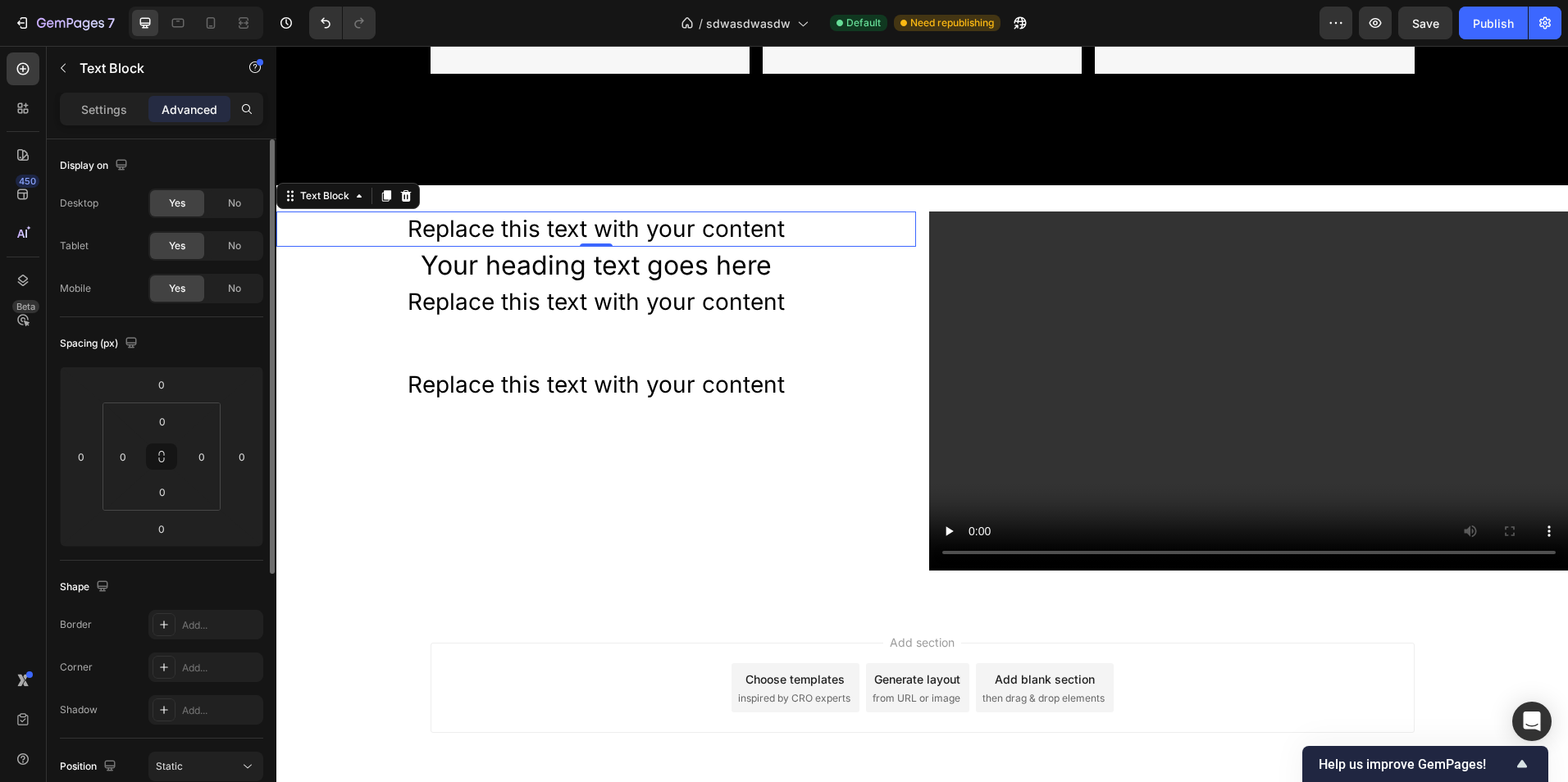
drag, startPoint x: 743, startPoint y: 232, endPoint x: 516, endPoint y: 194, distance: 230.2
click at [743, 232] on p "Replace this text with your content" at bounding box center [595, 228] width 636 height 32
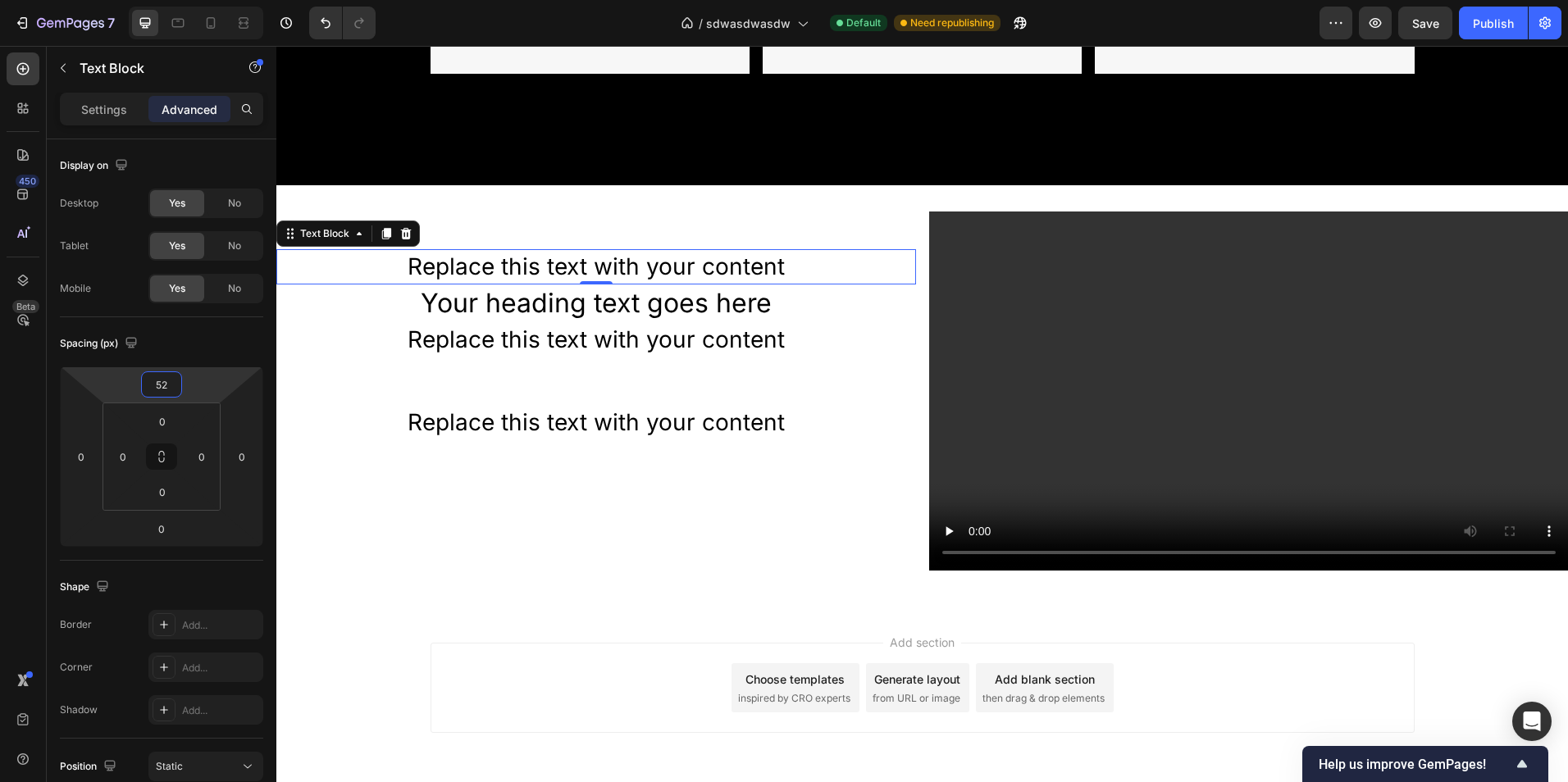
type input "54"
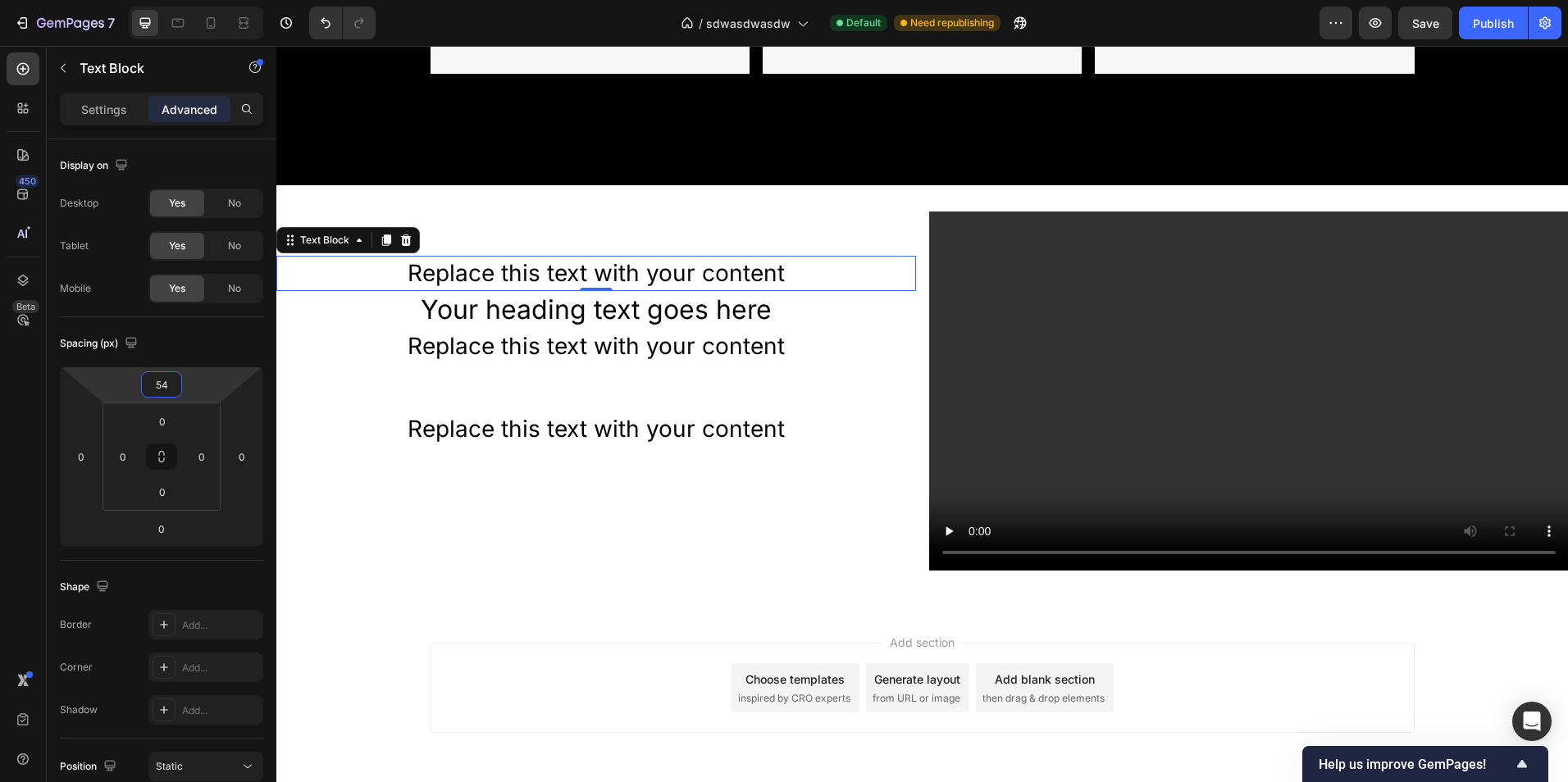
drag, startPoint x: 213, startPoint y: 380, endPoint x: 217, endPoint y: 357, distance: 23.3
click at [217, 0] on html "7 Version history / sdwasdwasdw Default Need republishing Preview Save Publish …" at bounding box center [784, 0] width 1568 height 0
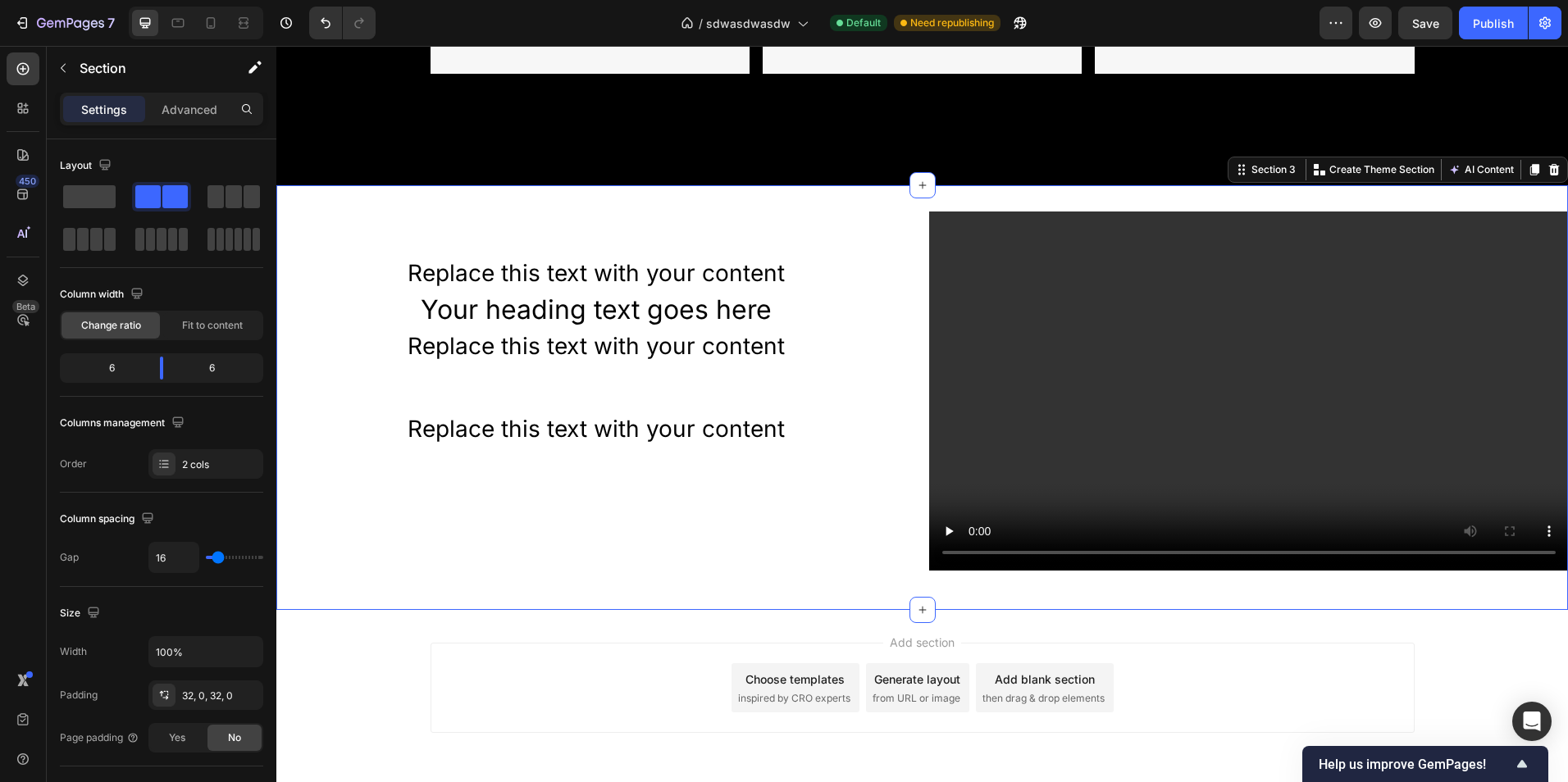
click at [843, 547] on div "Replace this text with your content Text Block Your heading text goes here Head…" at bounding box center [595, 398] width 640 height 373
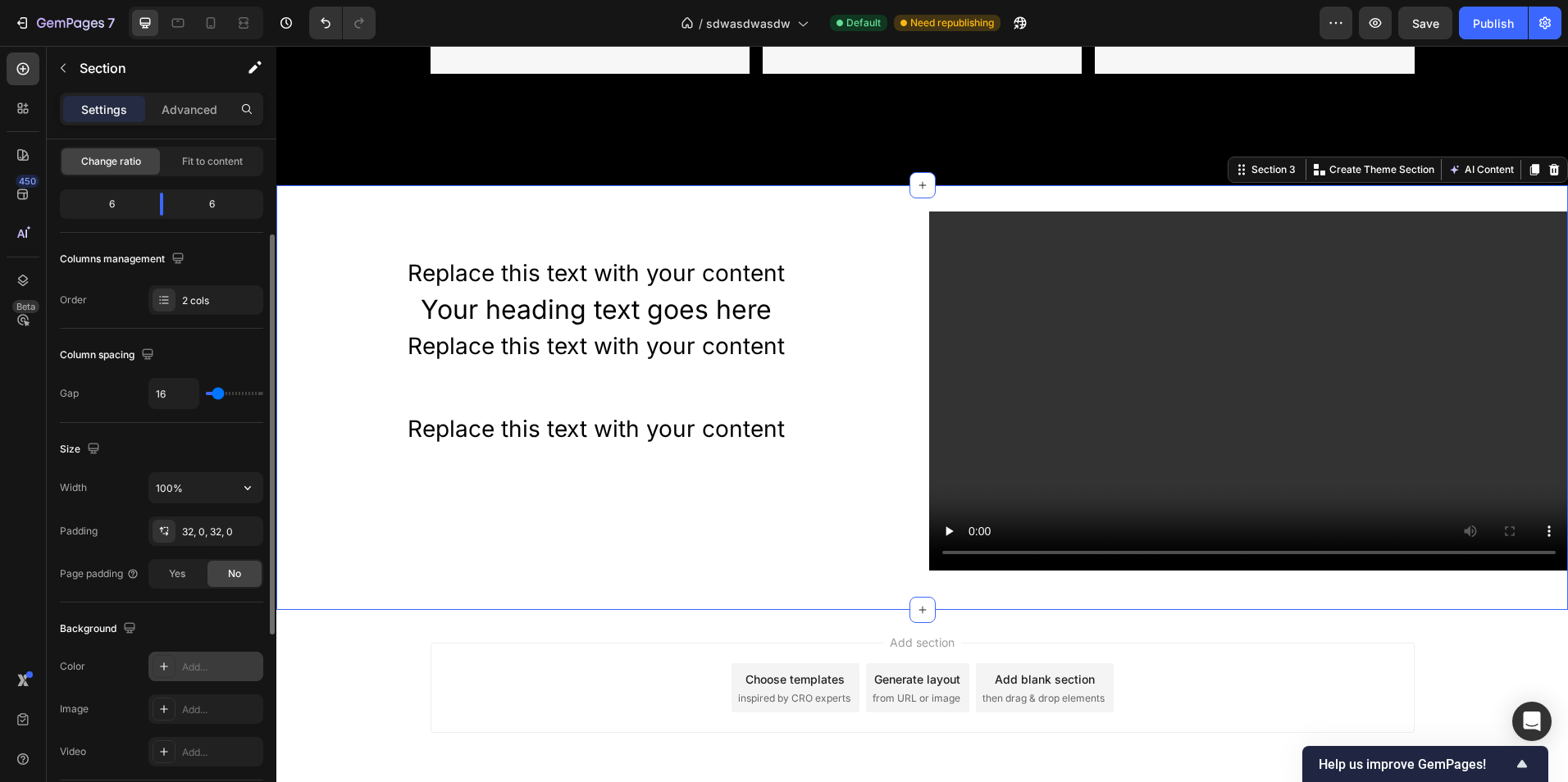
scroll to position [328, 0]
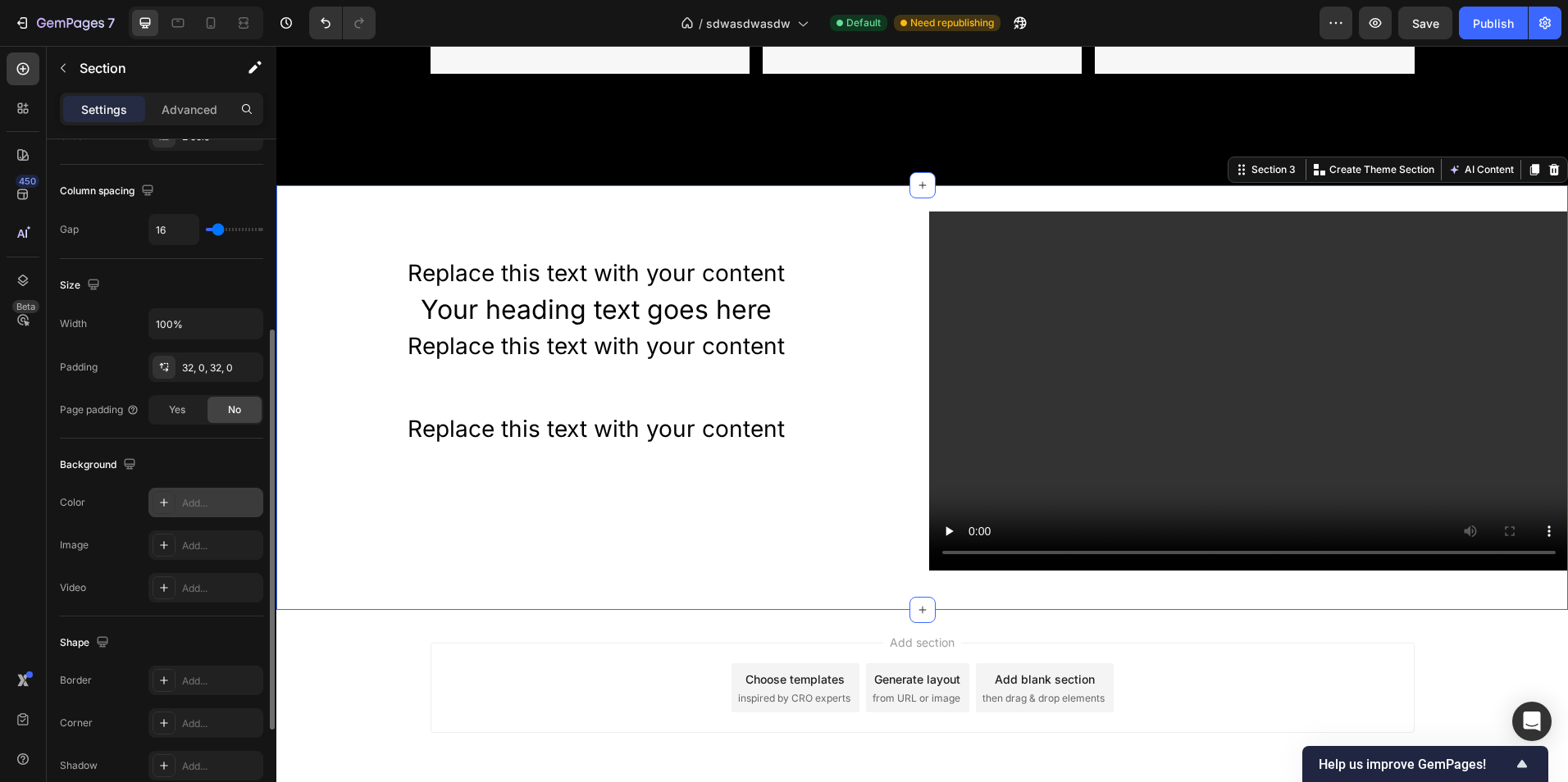
click at [199, 498] on div "Add..." at bounding box center [220, 503] width 77 height 14
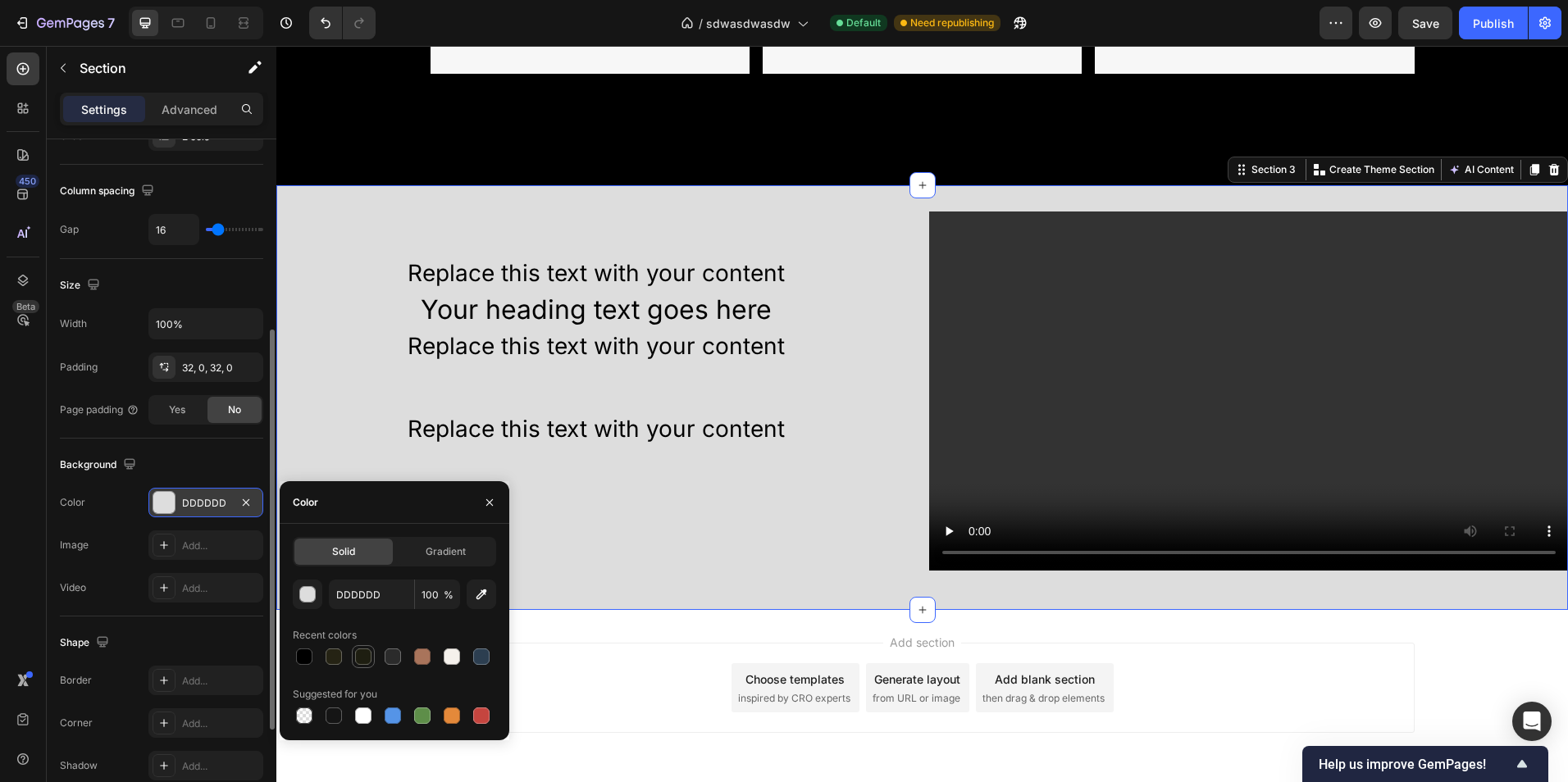
click at [364, 652] on div at bounding box center [364, 657] width 16 height 16
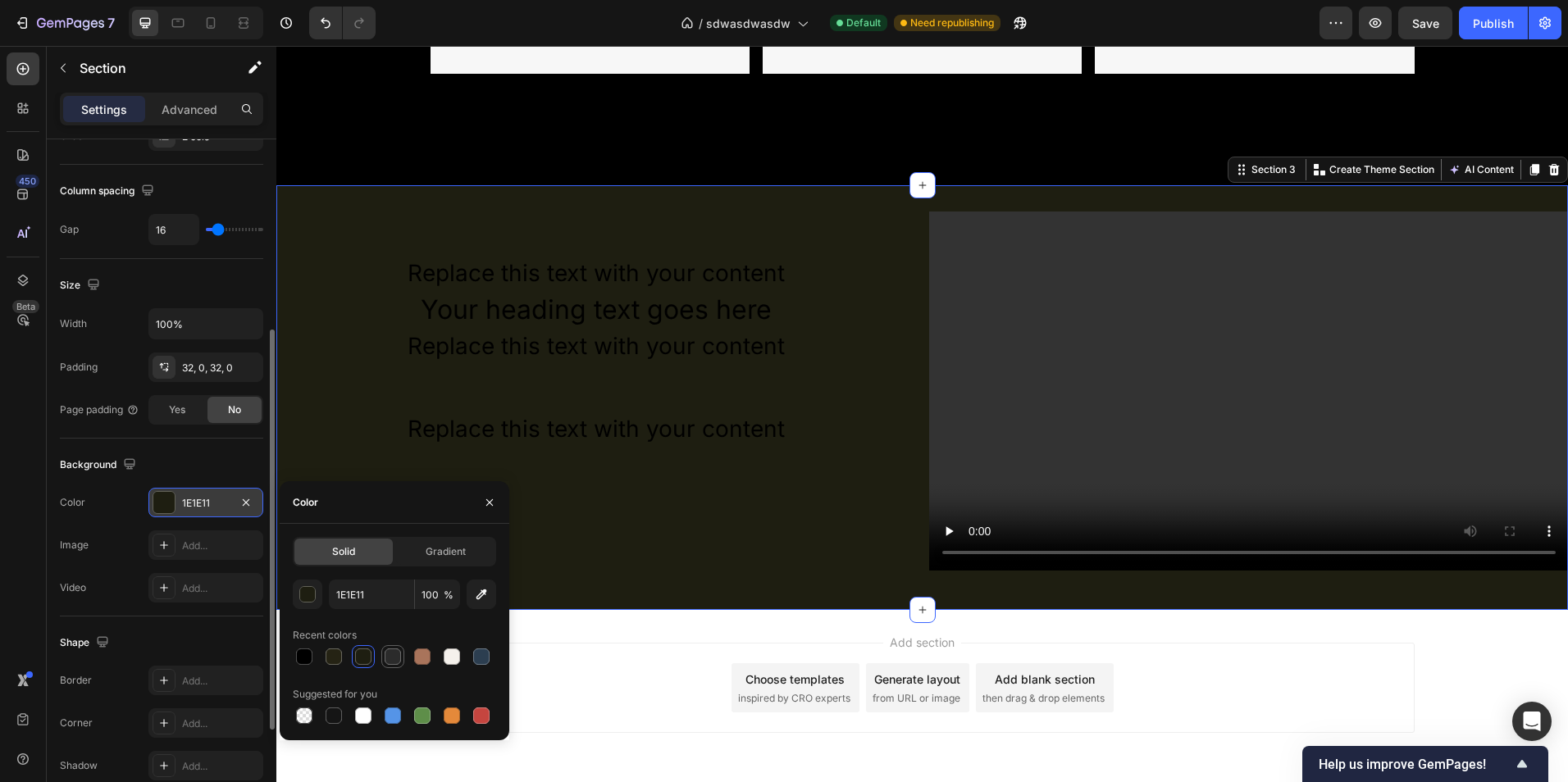
click at [401, 655] on div at bounding box center [392, 657] width 16 height 16
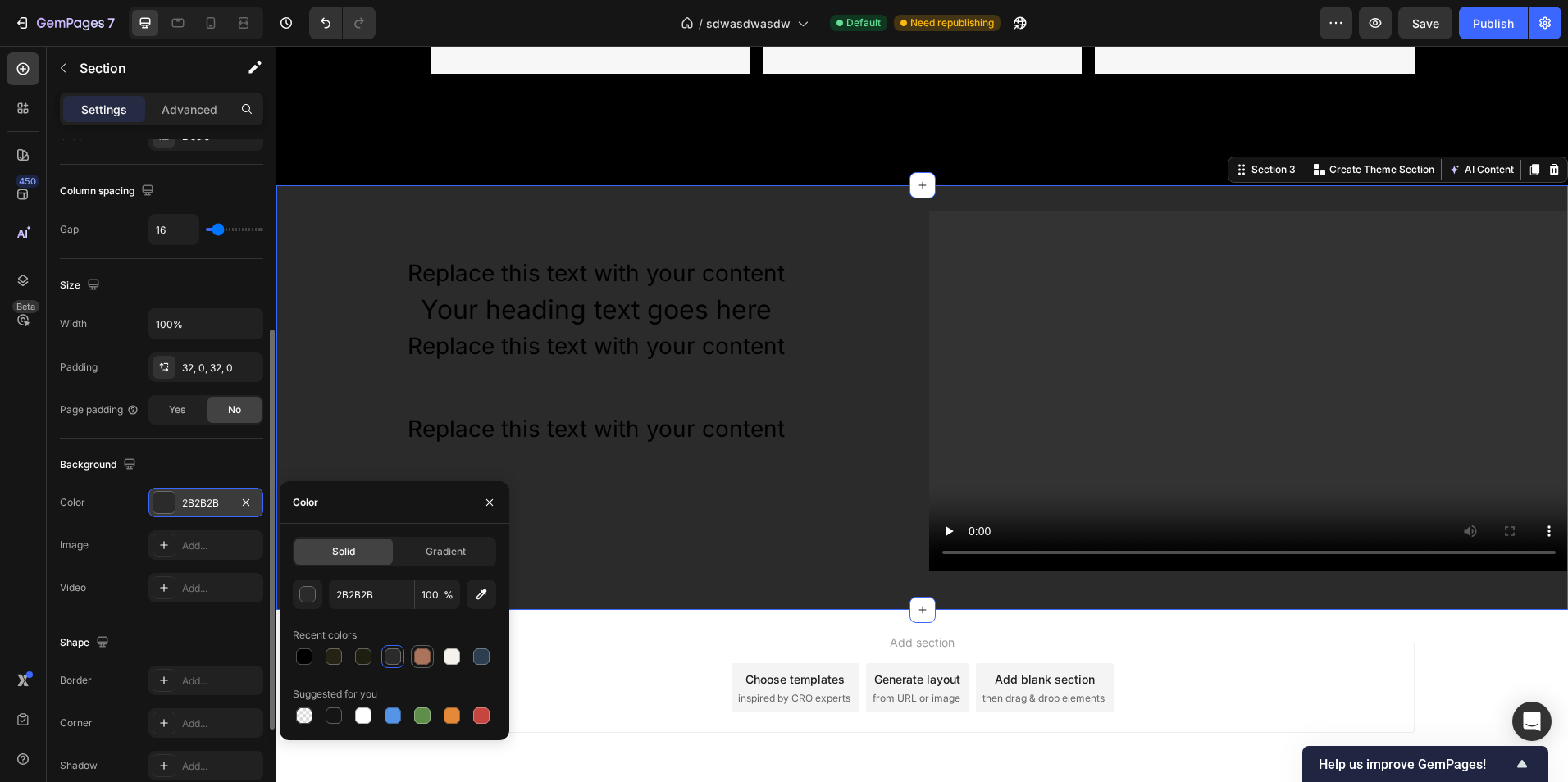
click at [426, 658] on div at bounding box center [422, 657] width 16 height 16
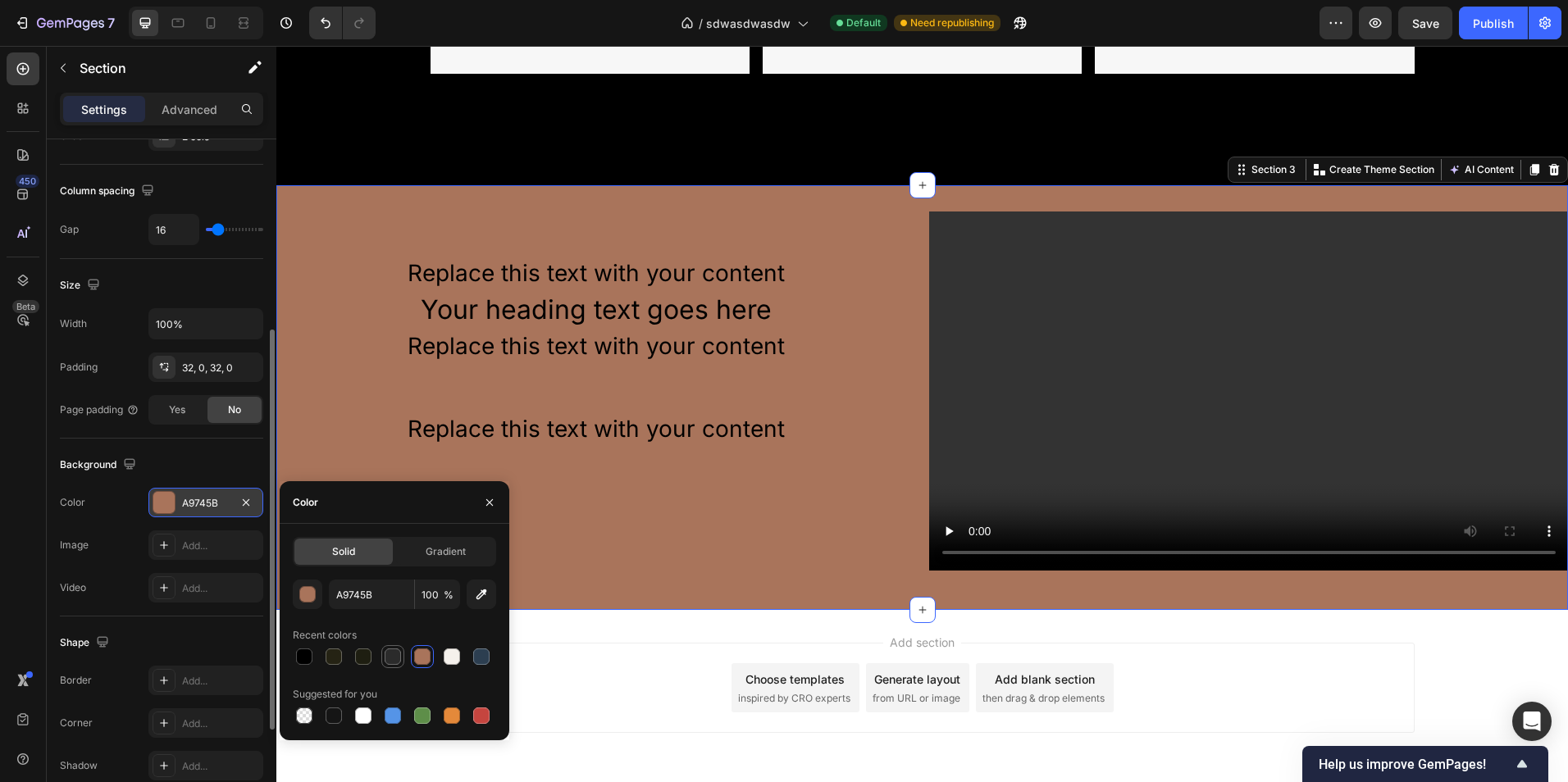
click at [396, 651] on div at bounding box center [392, 657] width 16 height 16
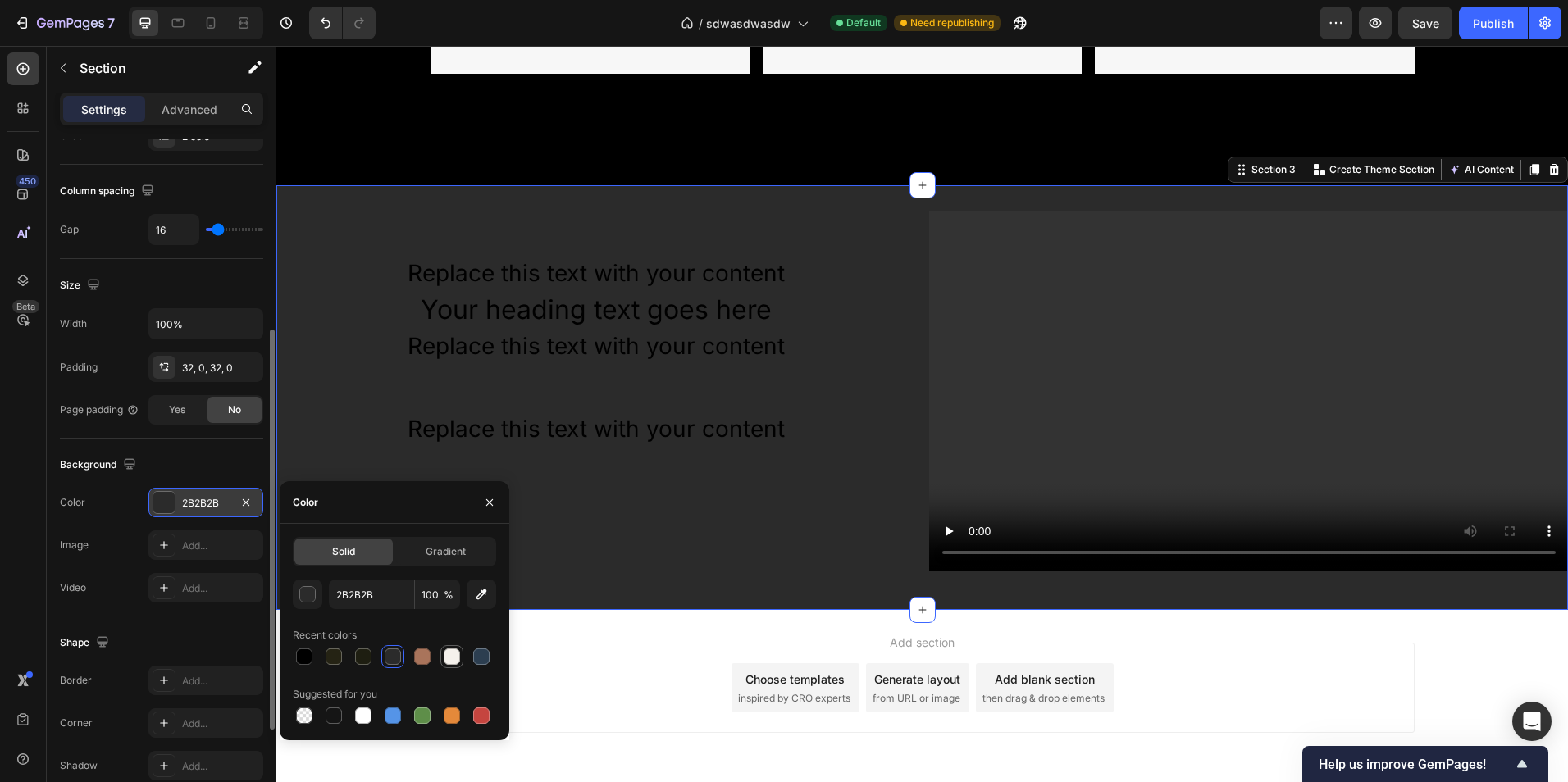
click at [454, 653] on div at bounding box center [452, 657] width 16 height 16
type input "F5F1EC"
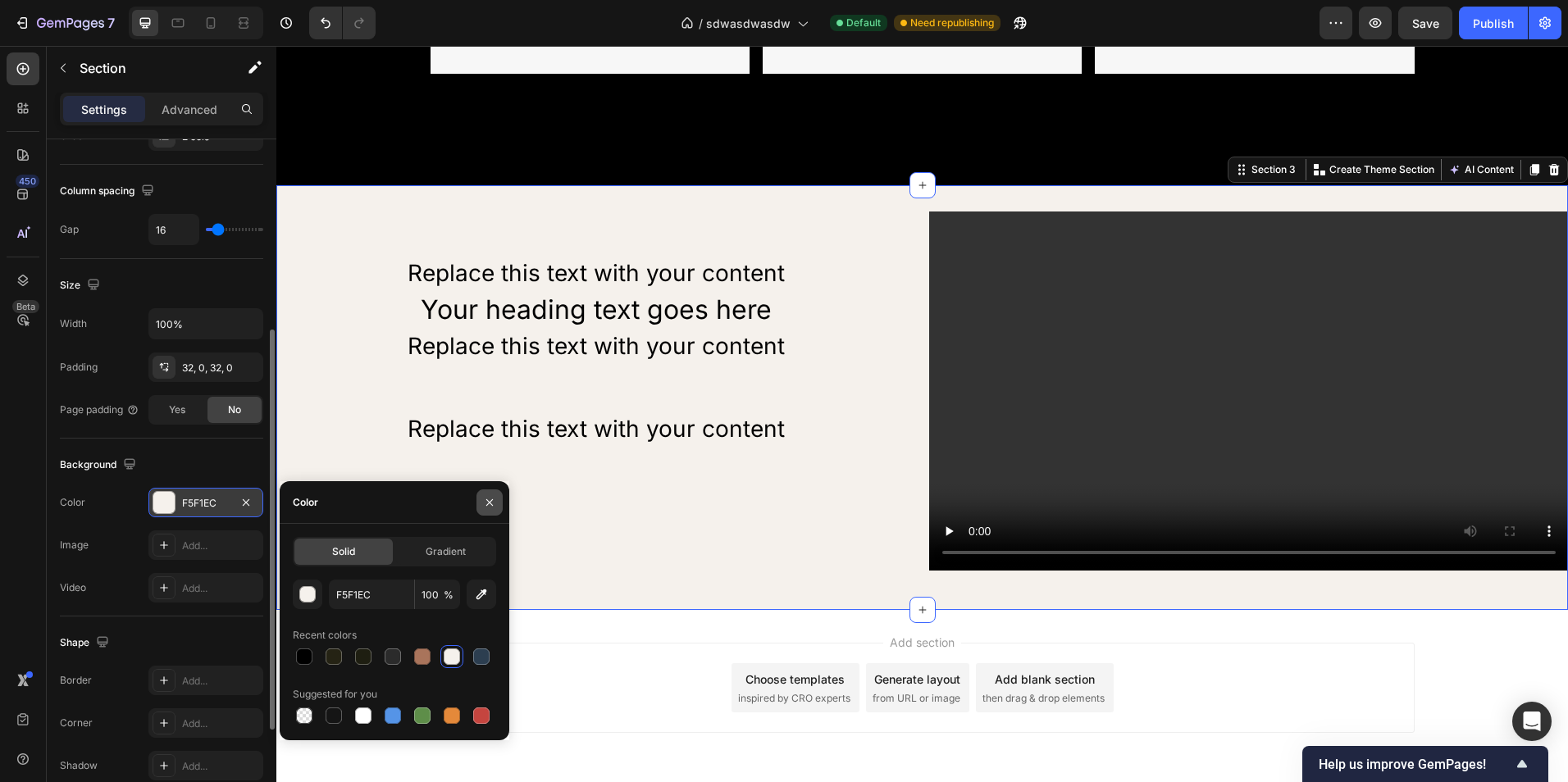
click at [491, 490] on button "button" at bounding box center [489, 502] width 26 height 26
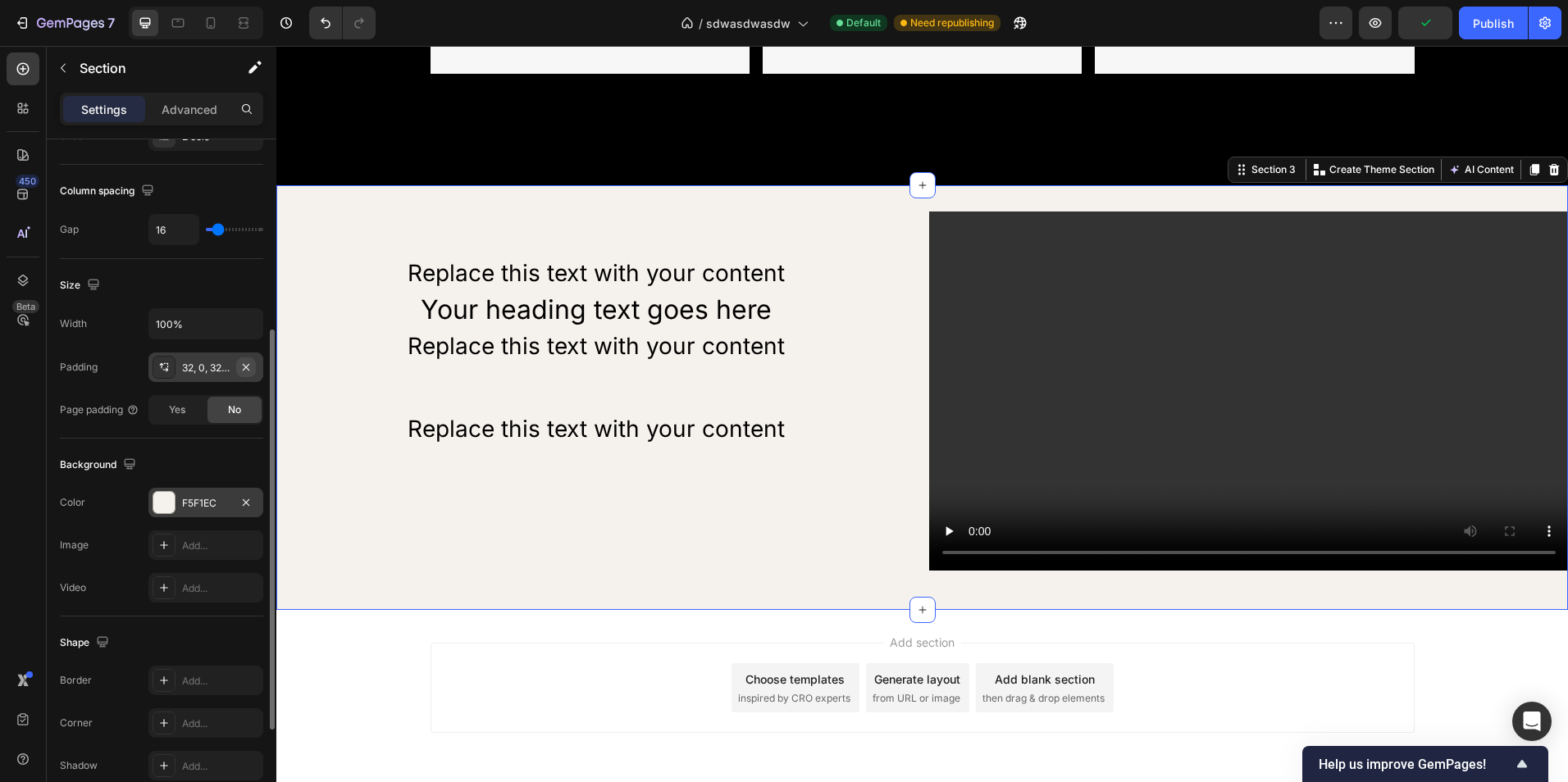
click at [243, 365] on icon "button" at bounding box center [245, 367] width 14 height 14
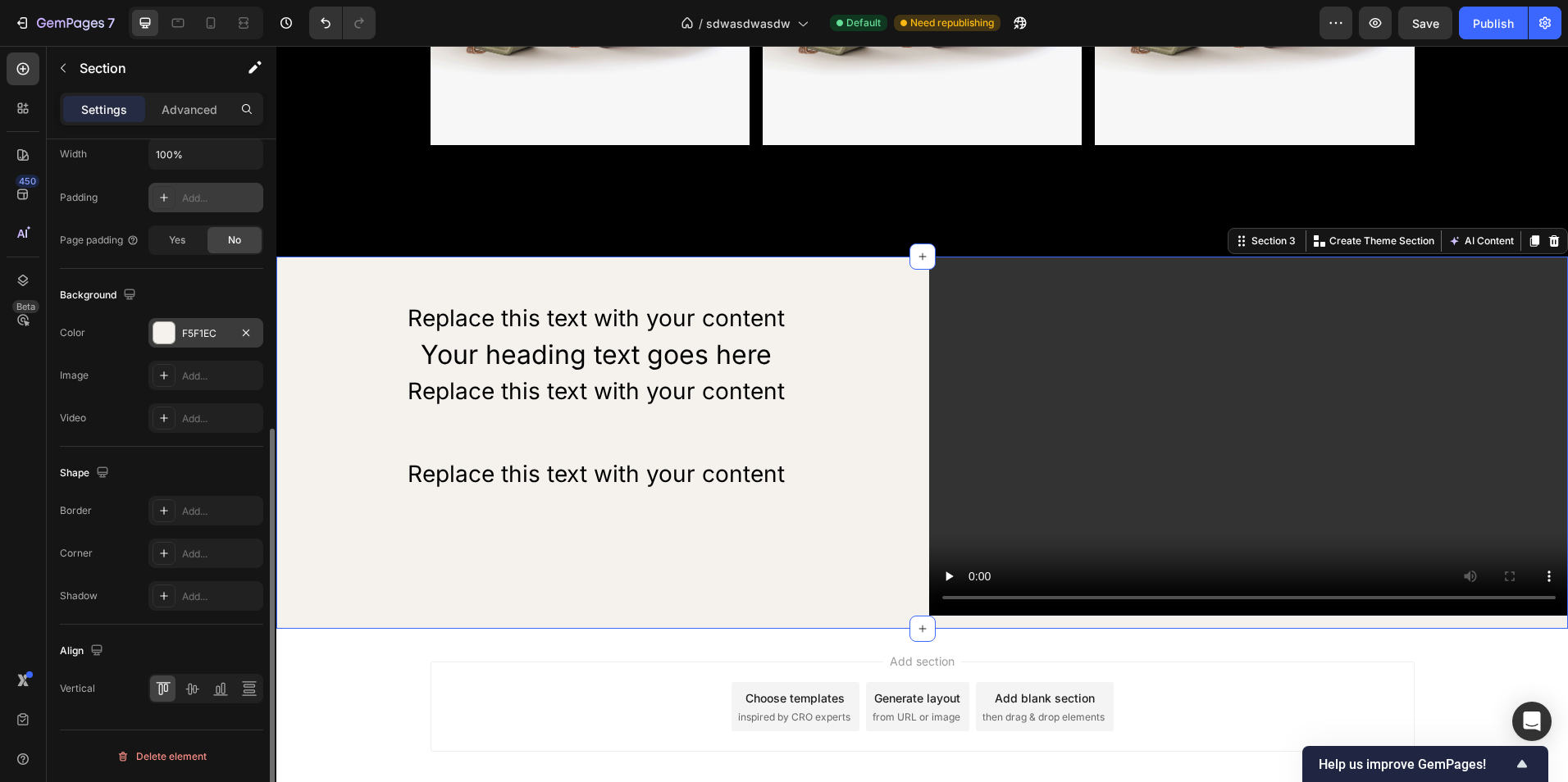
scroll to position [1081, 0]
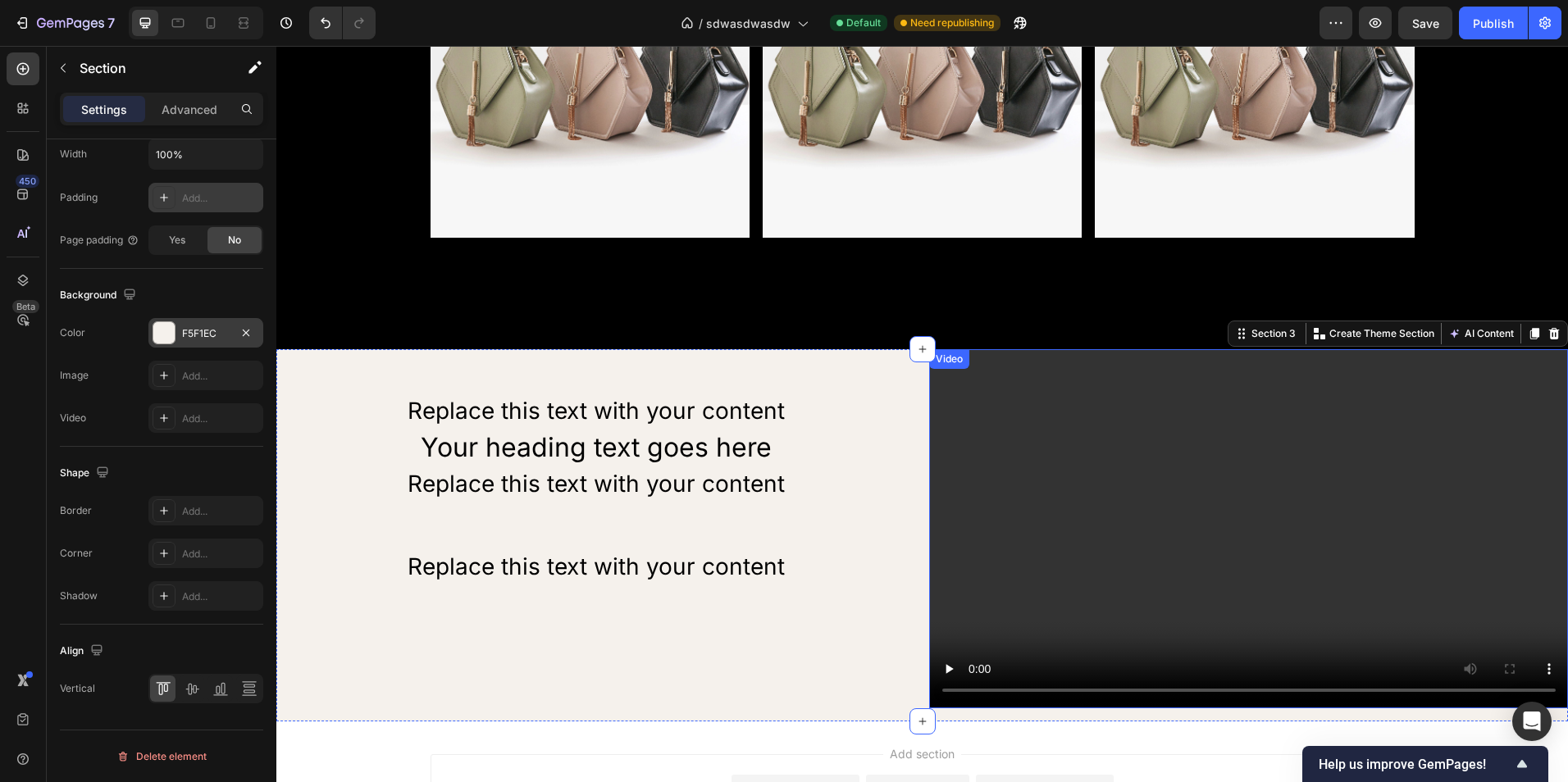
click at [999, 586] on video at bounding box center [1249, 529] width 640 height 359
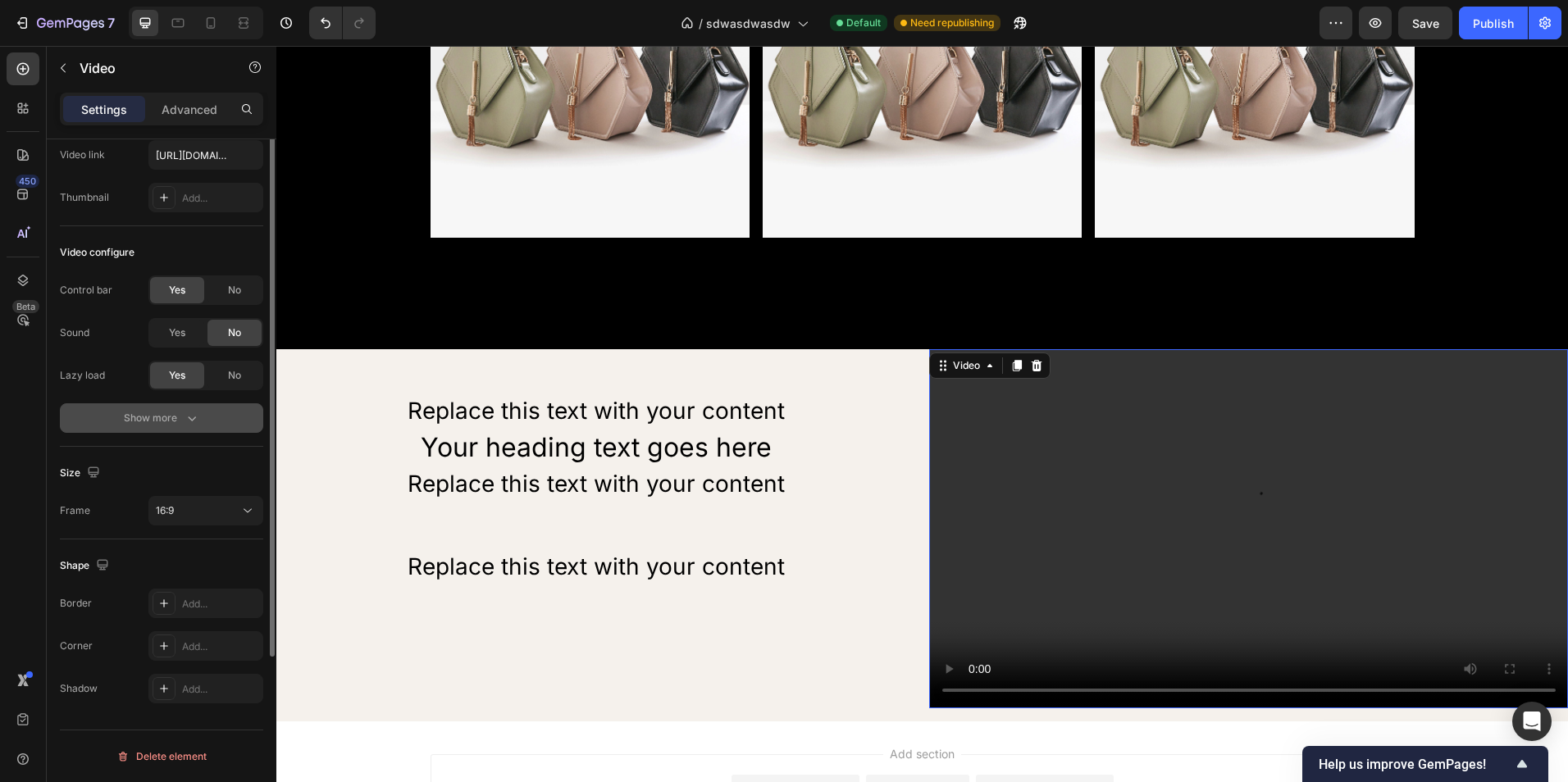
scroll to position [0, 0]
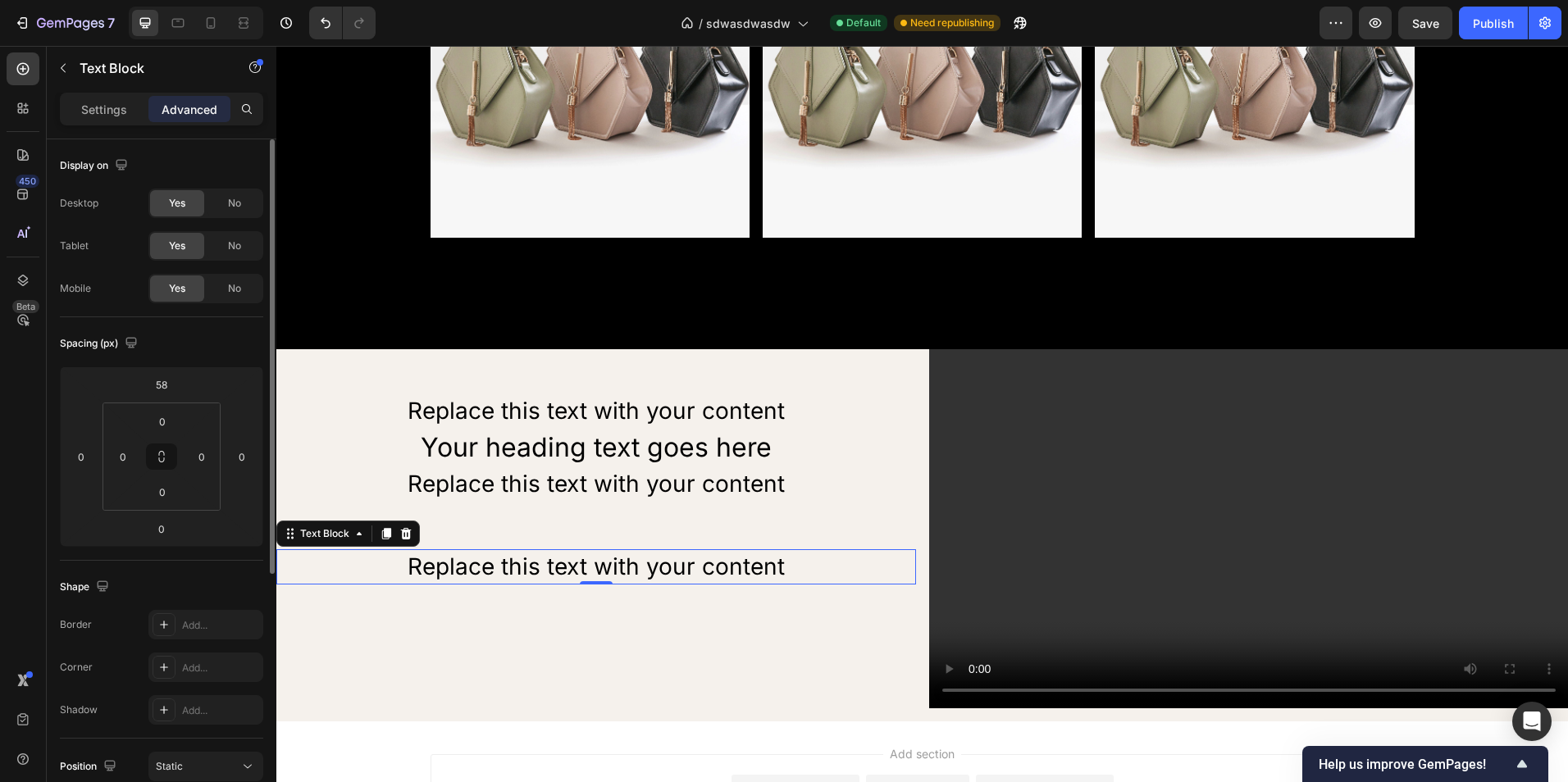
click at [616, 564] on div "Replace this text with your content" at bounding box center [595, 566] width 640 height 35
click at [628, 565] on div "Replace this text with your content" at bounding box center [595, 566] width 640 height 35
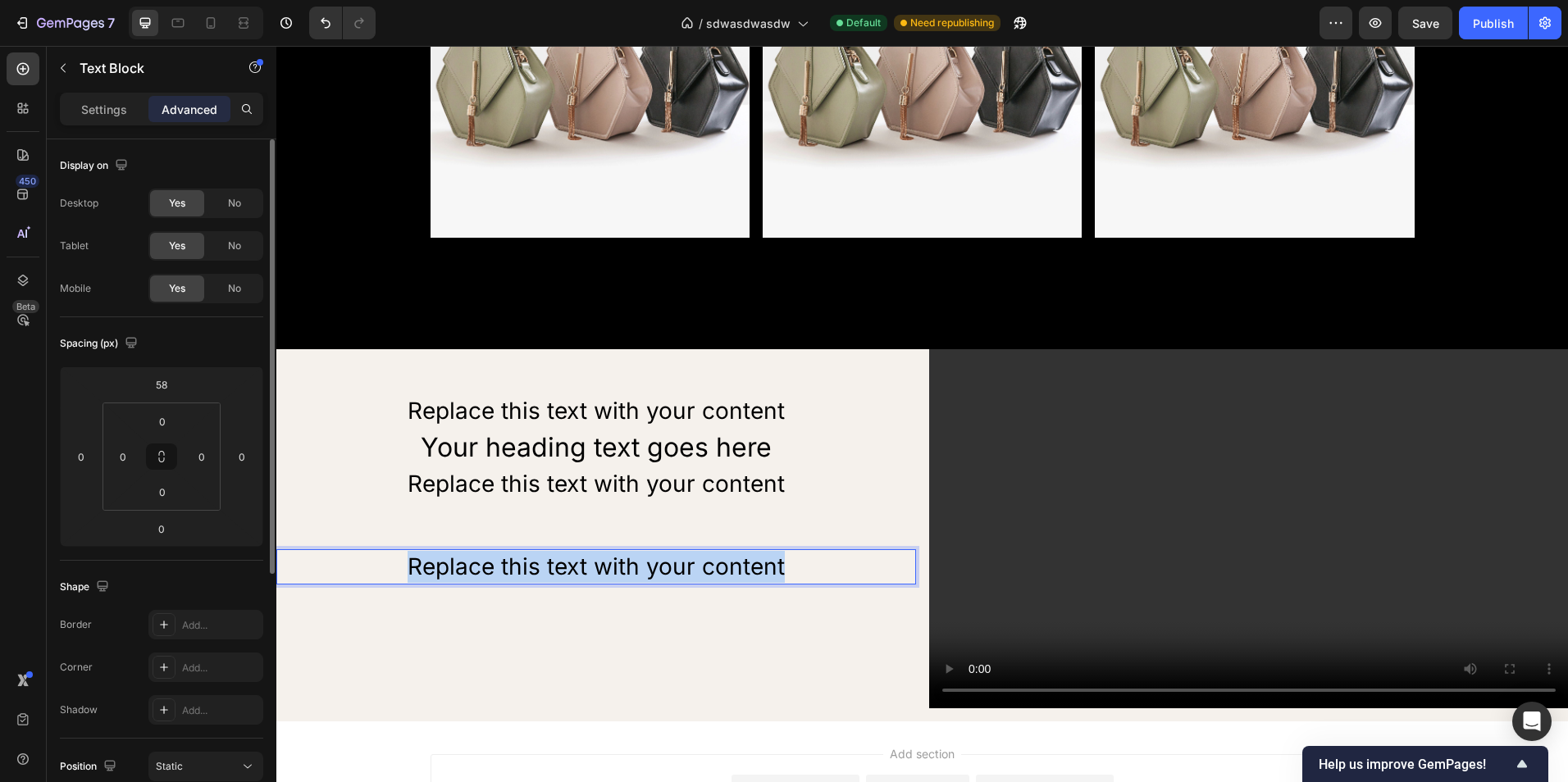
click at [628, 565] on p "Replace this text with your content" at bounding box center [595, 566] width 636 height 32
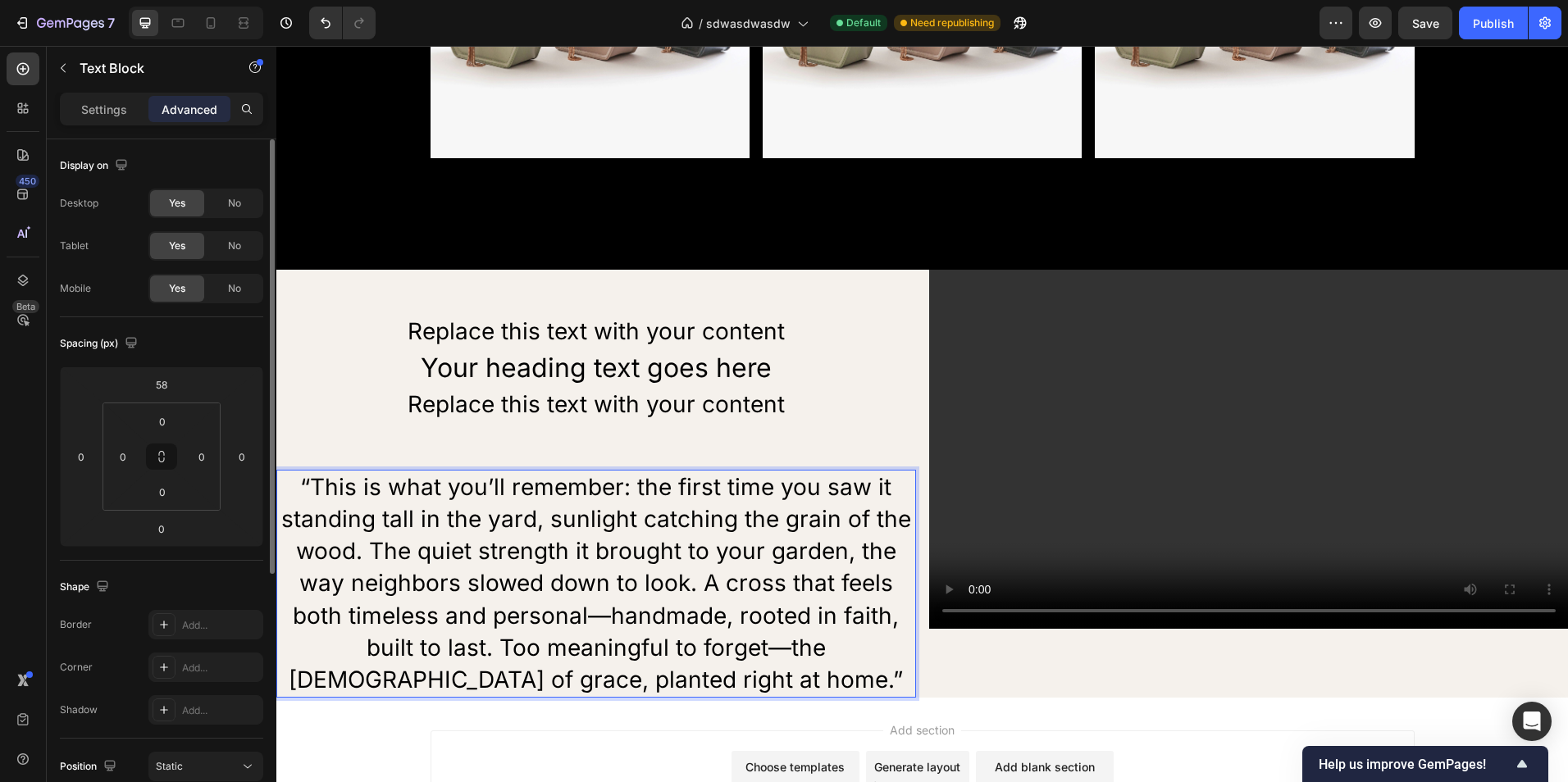
scroll to position [1170, 0]
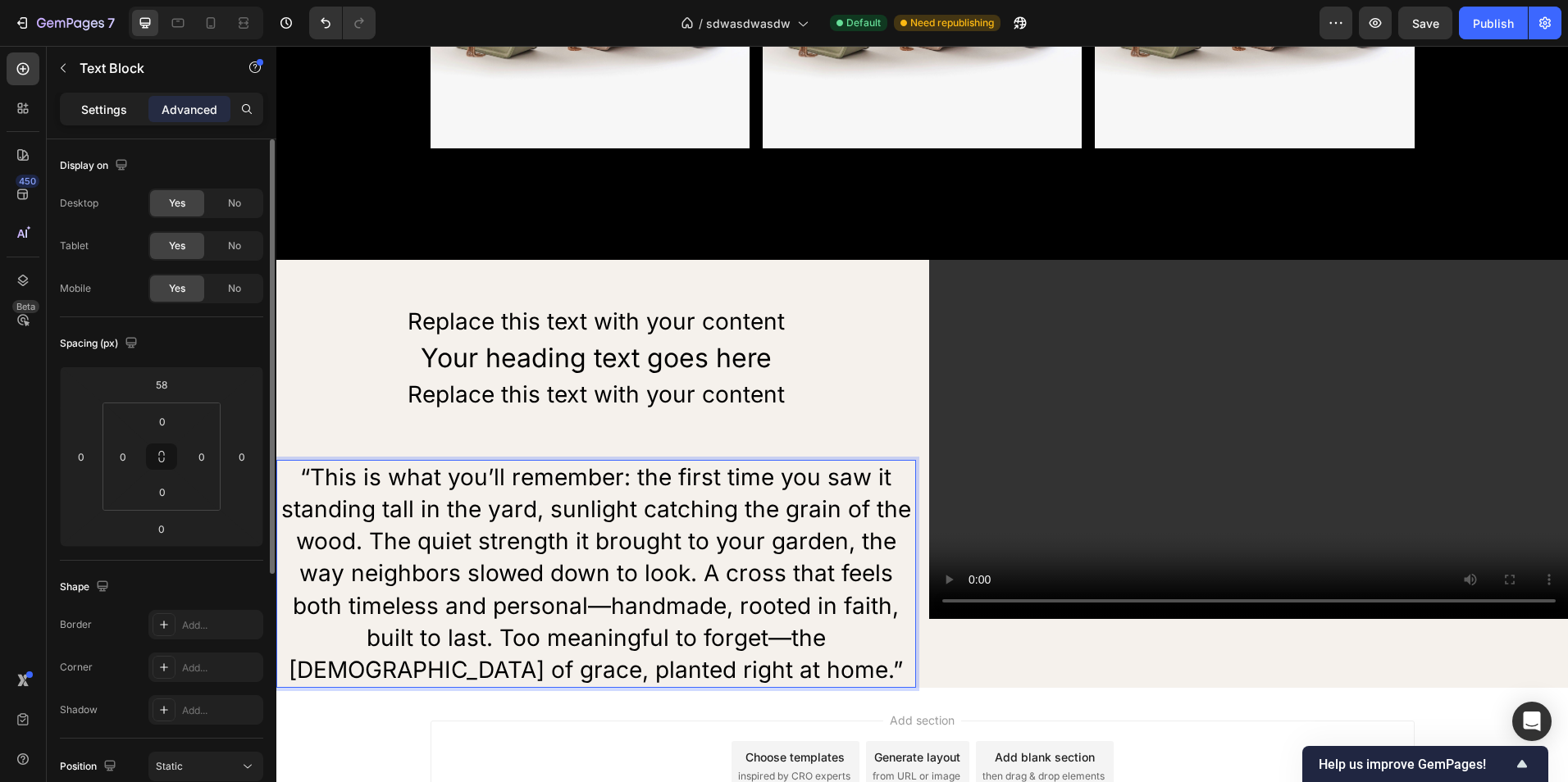
click at [96, 112] on p "Settings" at bounding box center [104, 109] width 46 height 17
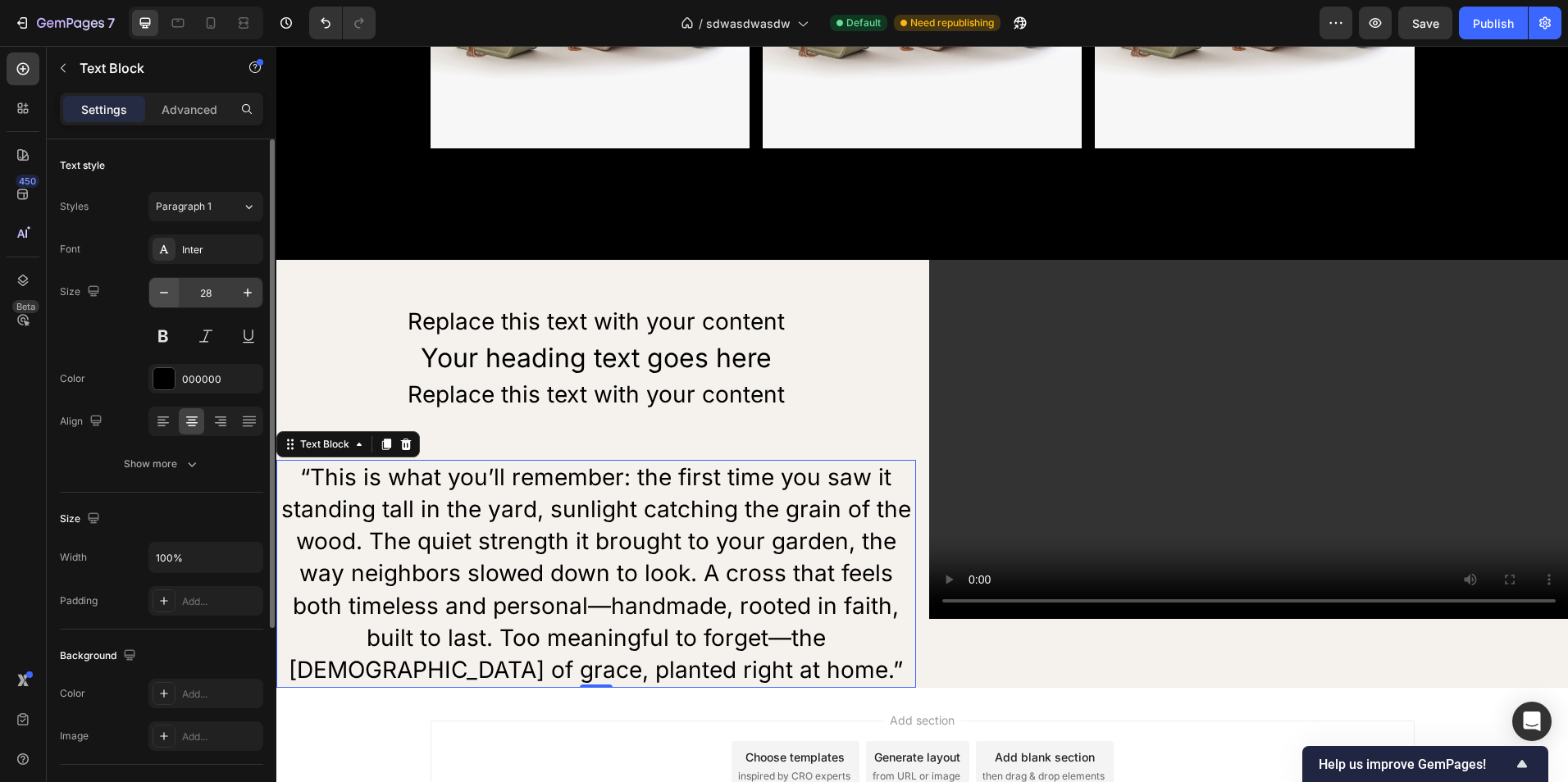
click at [167, 302] on button "button" at bounding box center [163, 292] width 30 height 30
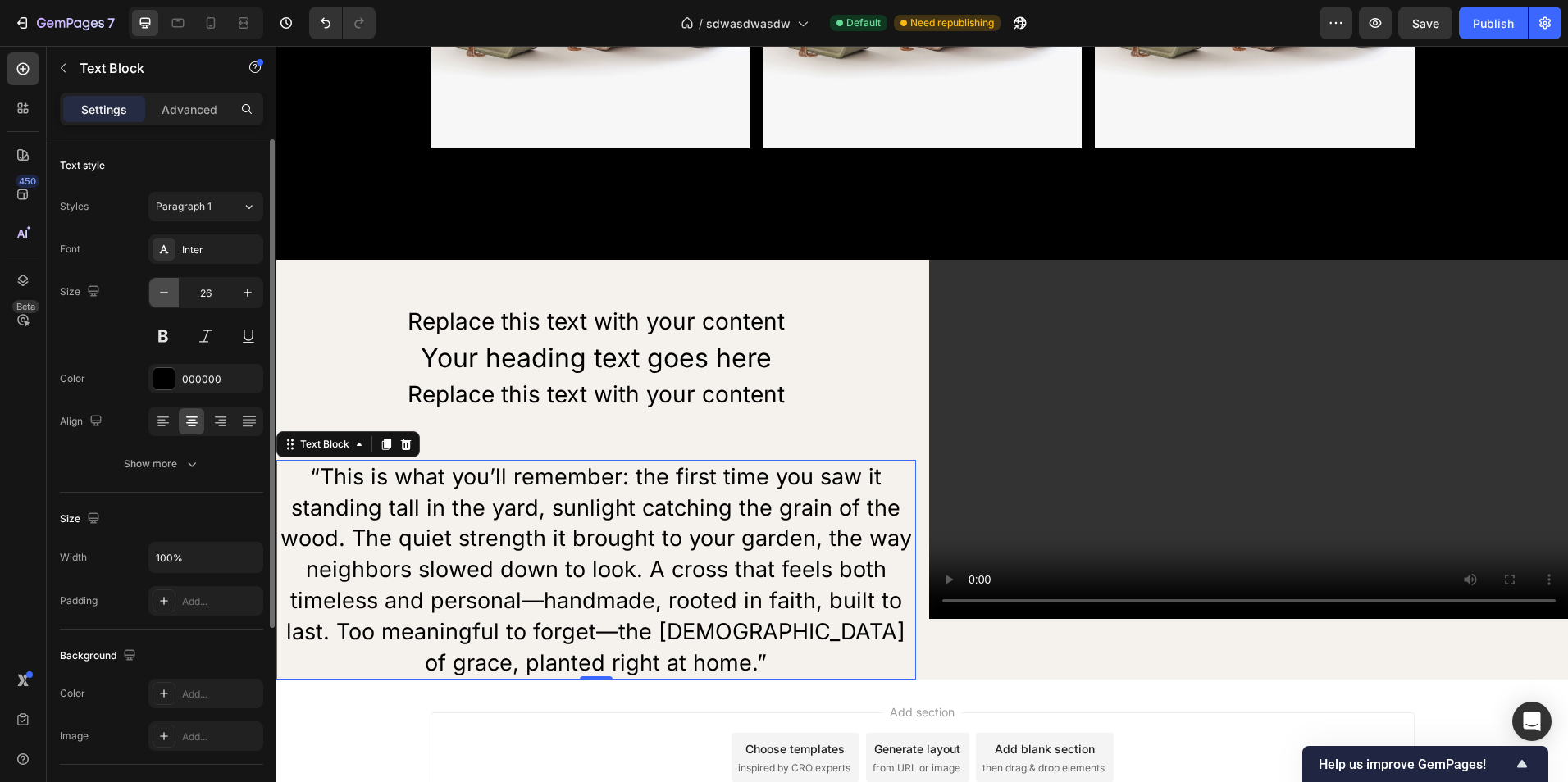
click at [167, 300] on button "button" at bounding box center [163, 292] width 30 height 30
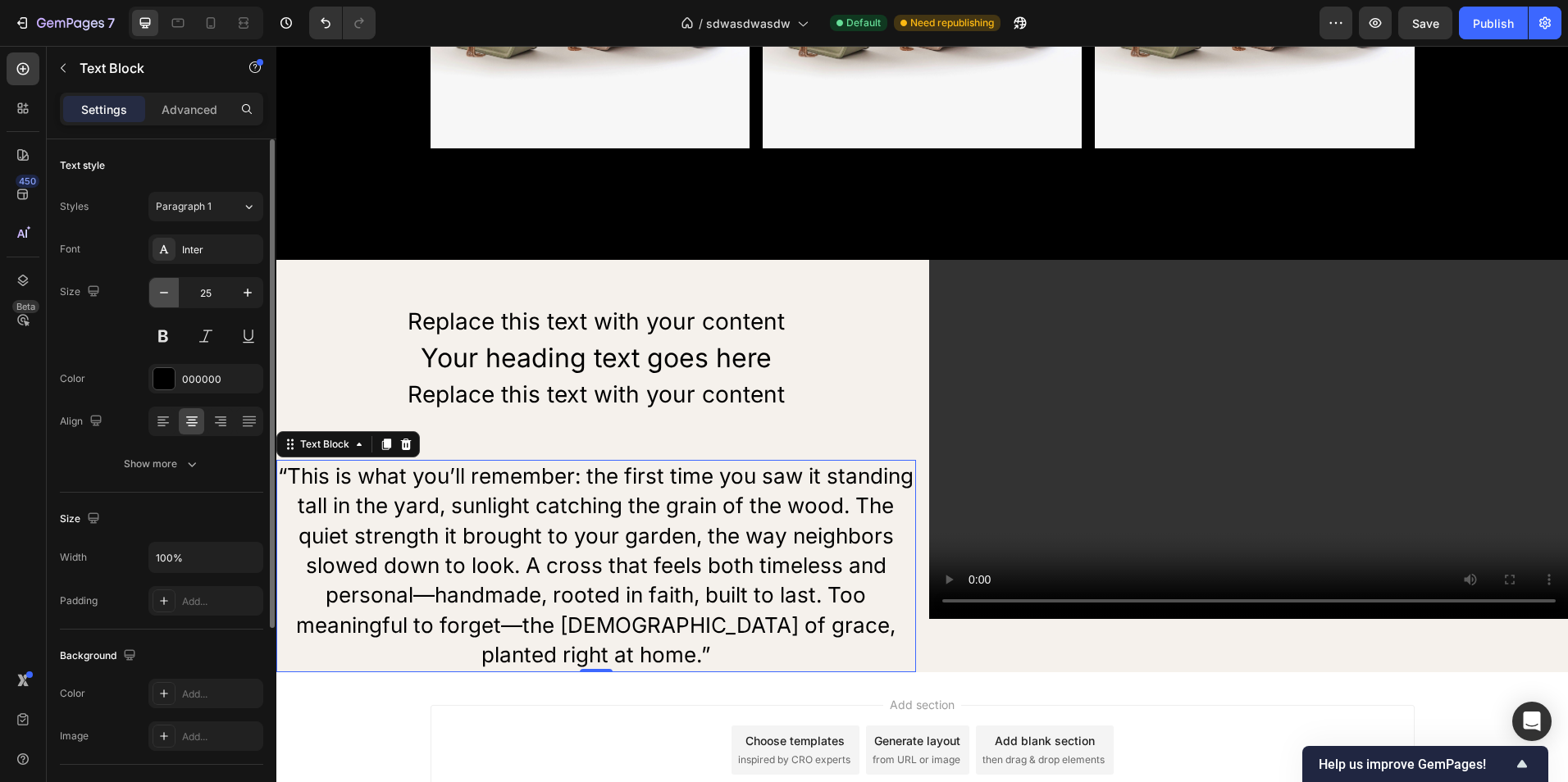
click at [167, 299] on icon "button" at bounding box center [164, 292] width 16 height 16
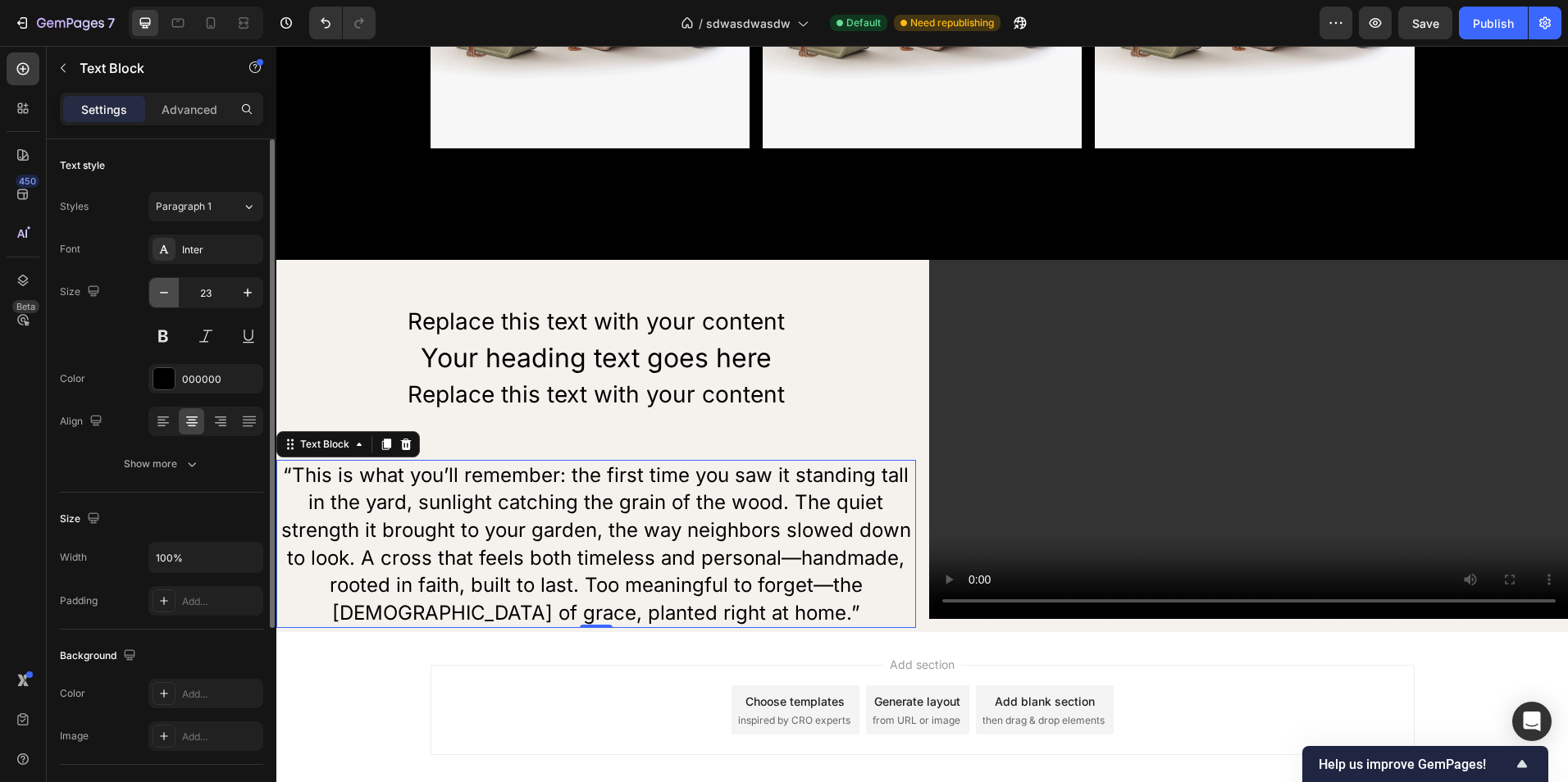
click at [167, 299] on icon "button" at bounding box center [164, 292] width 16 height 16
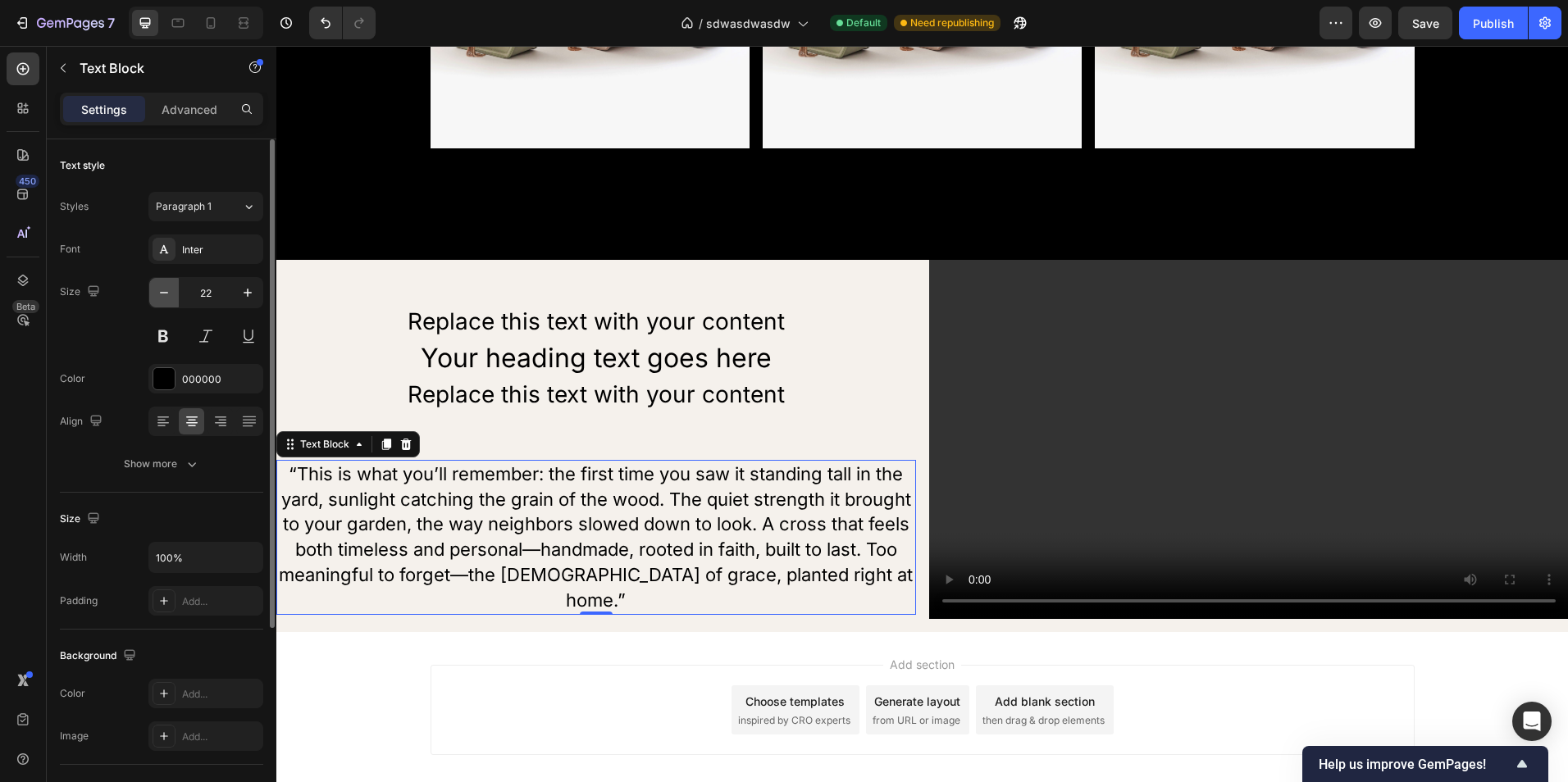
click at [167, 299] on icon "button" at bounding box center [164, 292] width 16 height 16
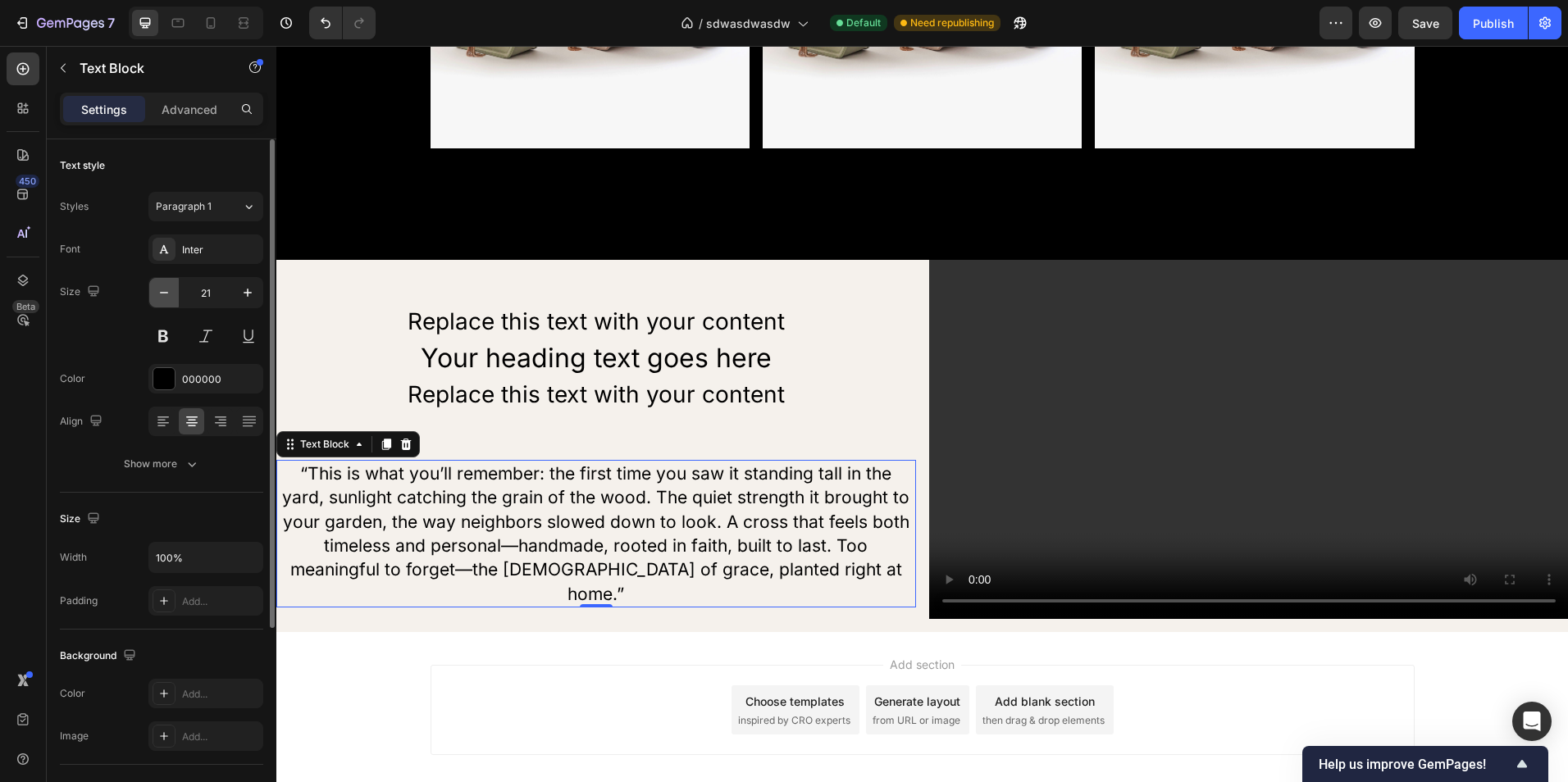
click at [167, 299] on icon "button" at bounding box center [164, 292] width 16 height 16
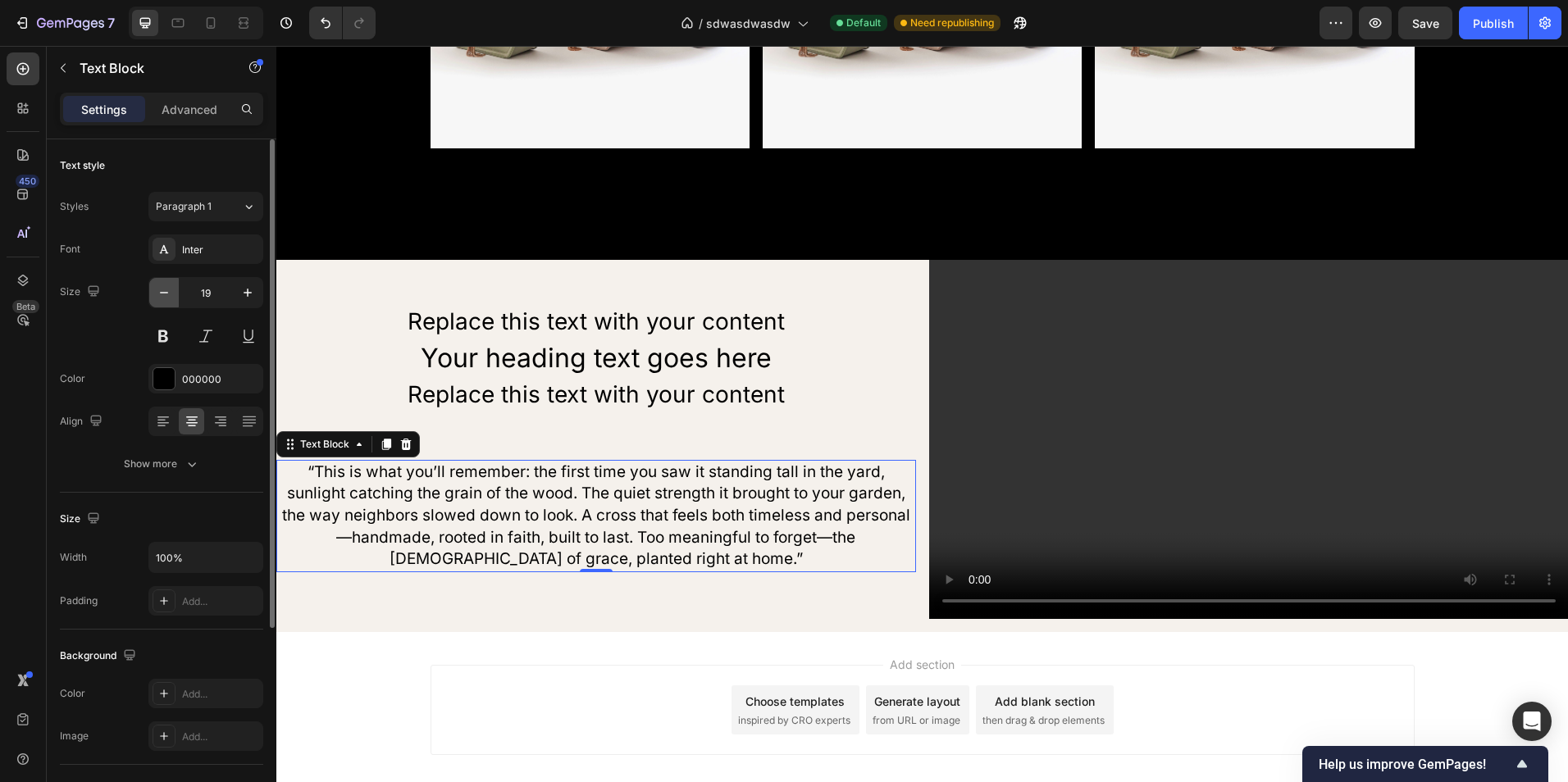
click at [167, 299] on icon "button" at bounding box center [164, 292] width 16 height 16
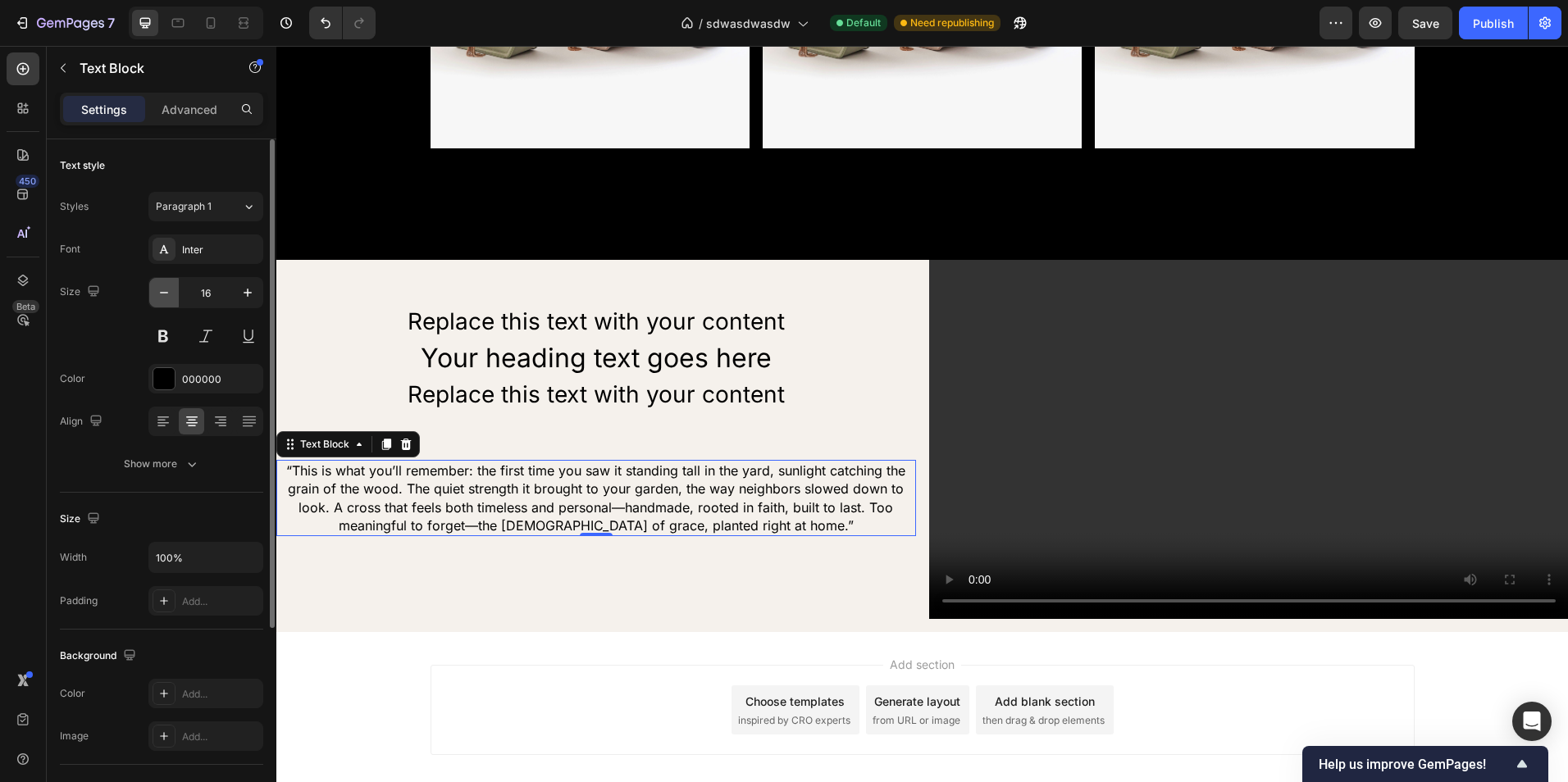
click at [167, 299] on icon "button" at bounding box center [164, 292] width 16 height 16
click at [248, 294] on icon "button" at bounding box center [247, 292] width 8 height 8
type input "16"
click at [194, 245] on div "Inter" at bounding box center [220, 250] width 77 height 14
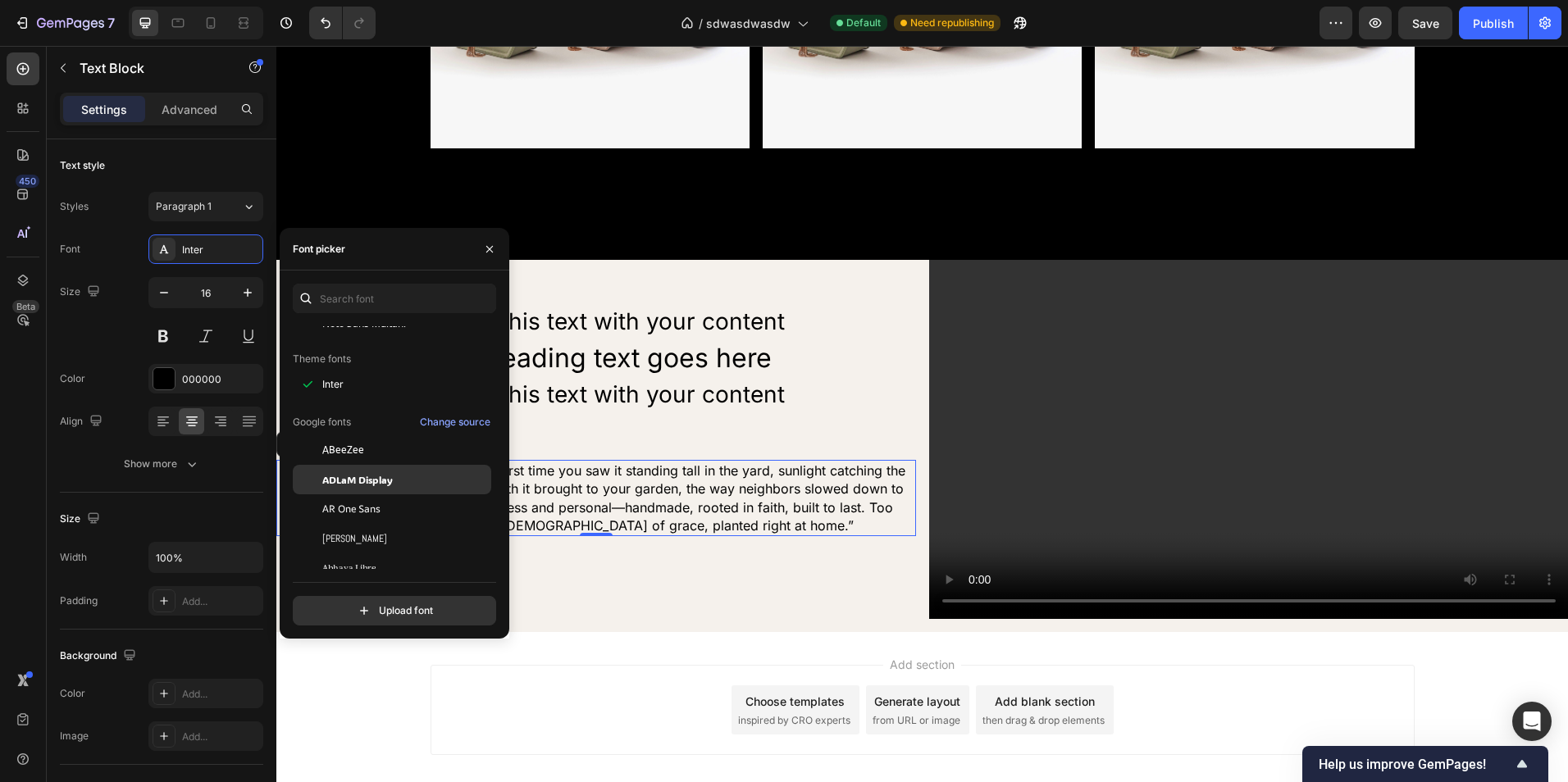
scroll to position [164, 0]
click at [401, 482] on div "AR One Sans" at bounding box center [405, 486] width 166 height 14
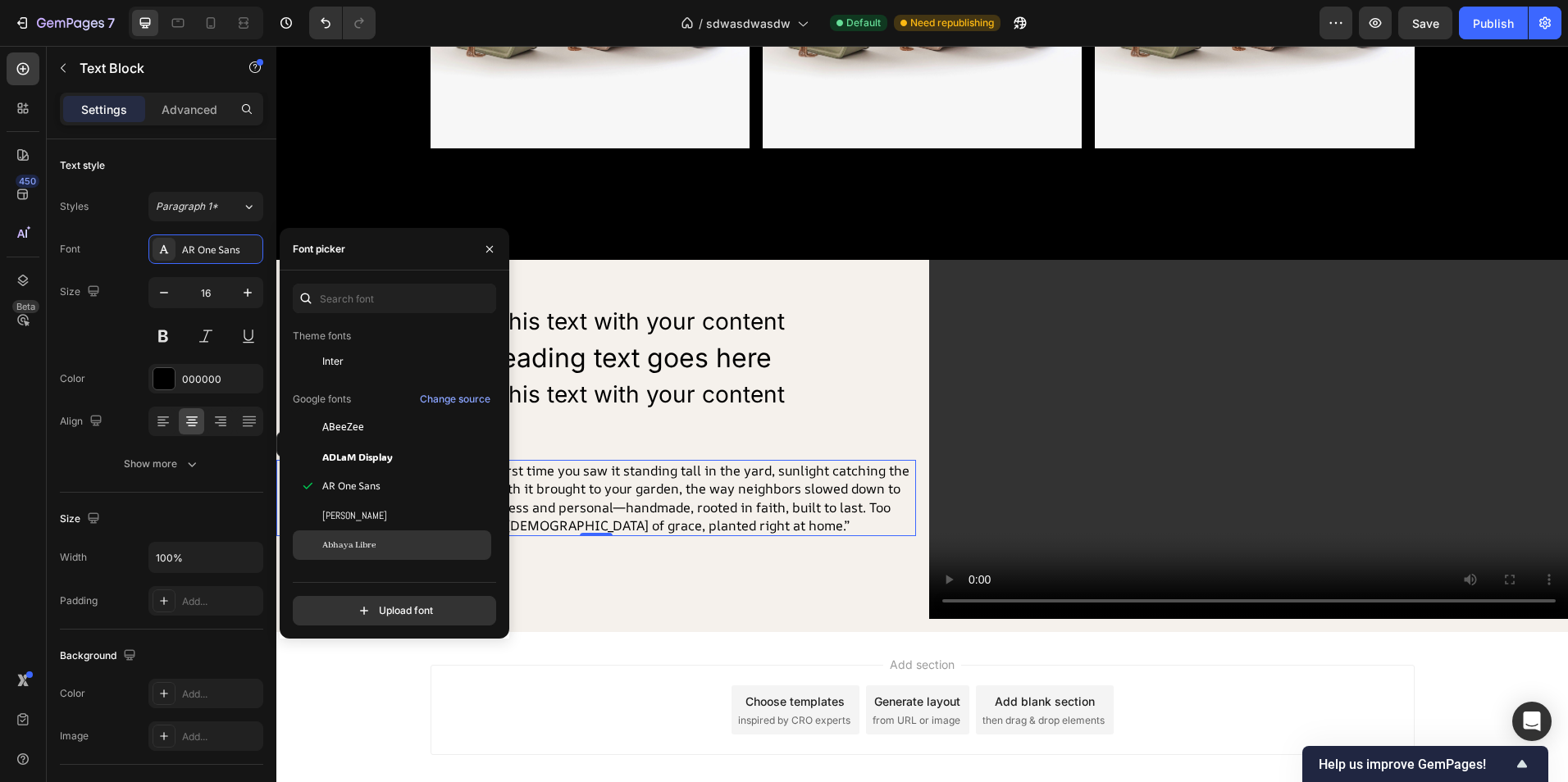
click at [413, 548] on div "Abhaya Libre" at bounding box center [405, 545] width 166 height 14
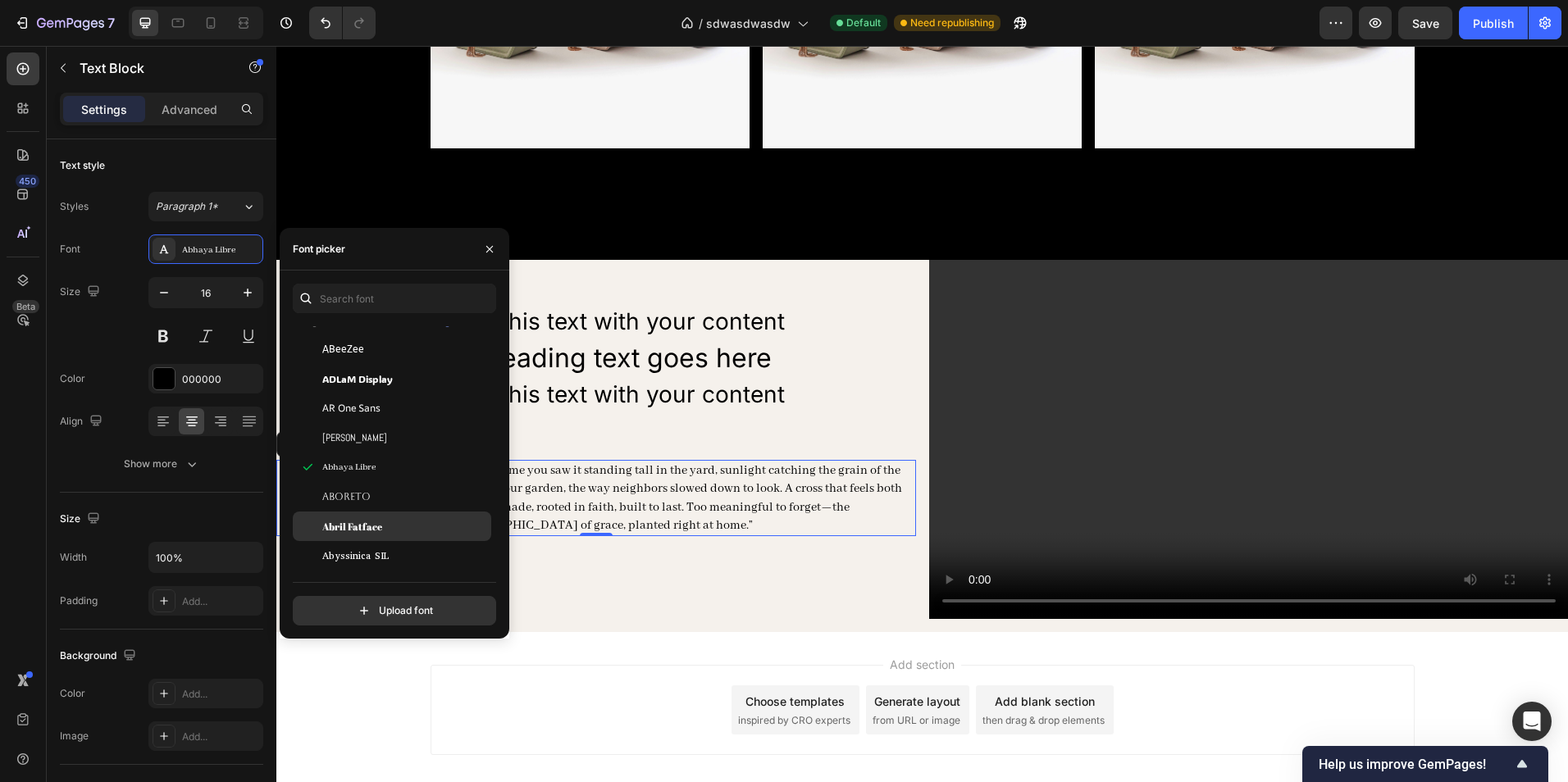
scroll to position [246, 0]
click at [396, 498] on div "Aboreto" at bounding box center [405, 492] width 166 height 14
click at [404, 525] on div "Abril Fatface" at bounding box center [405, 522] width 166 height 14
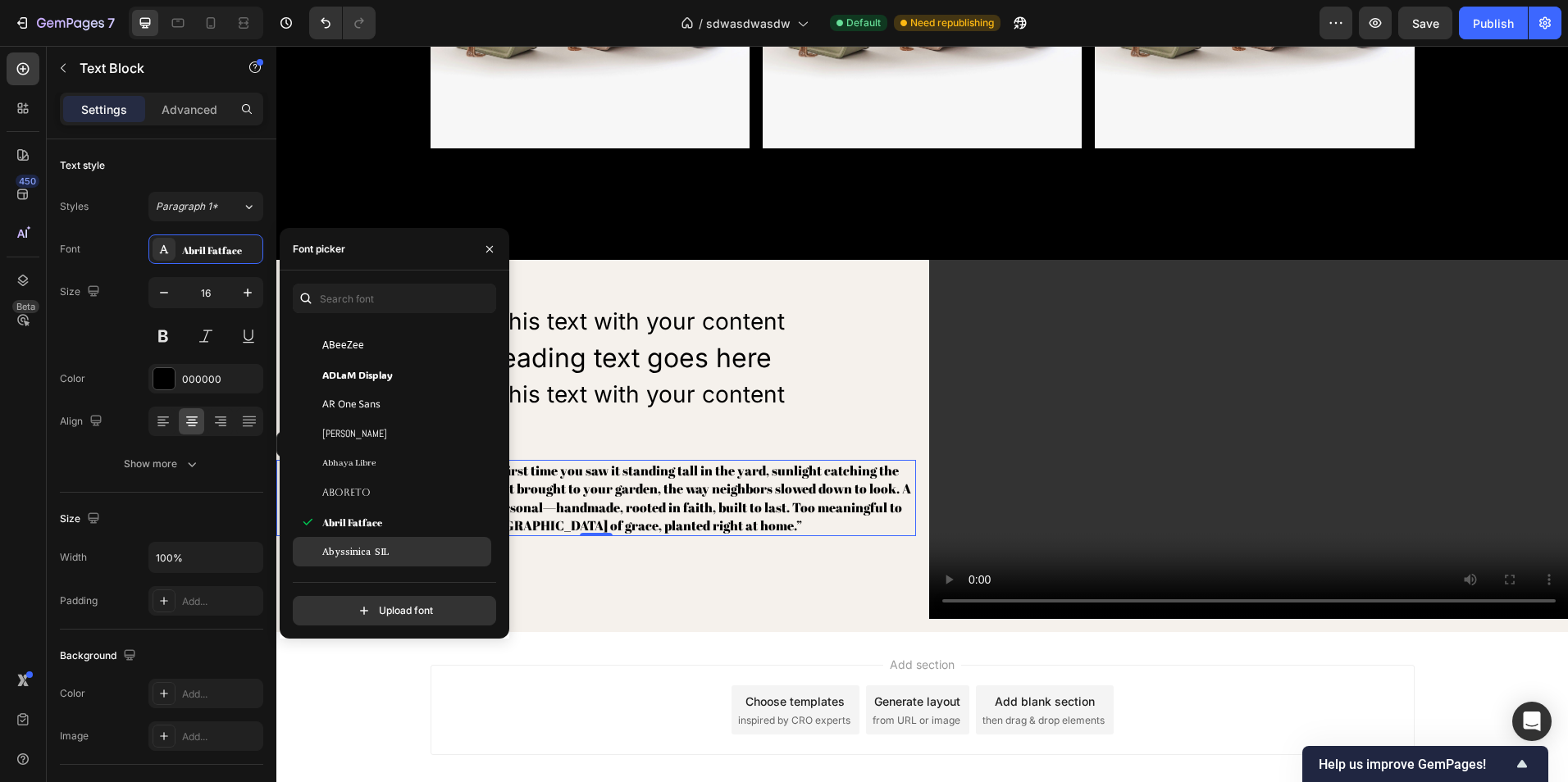
click at [408, 547] on div "Abyssinica SIL" at bounding box center [392, 551] width 198 height 30
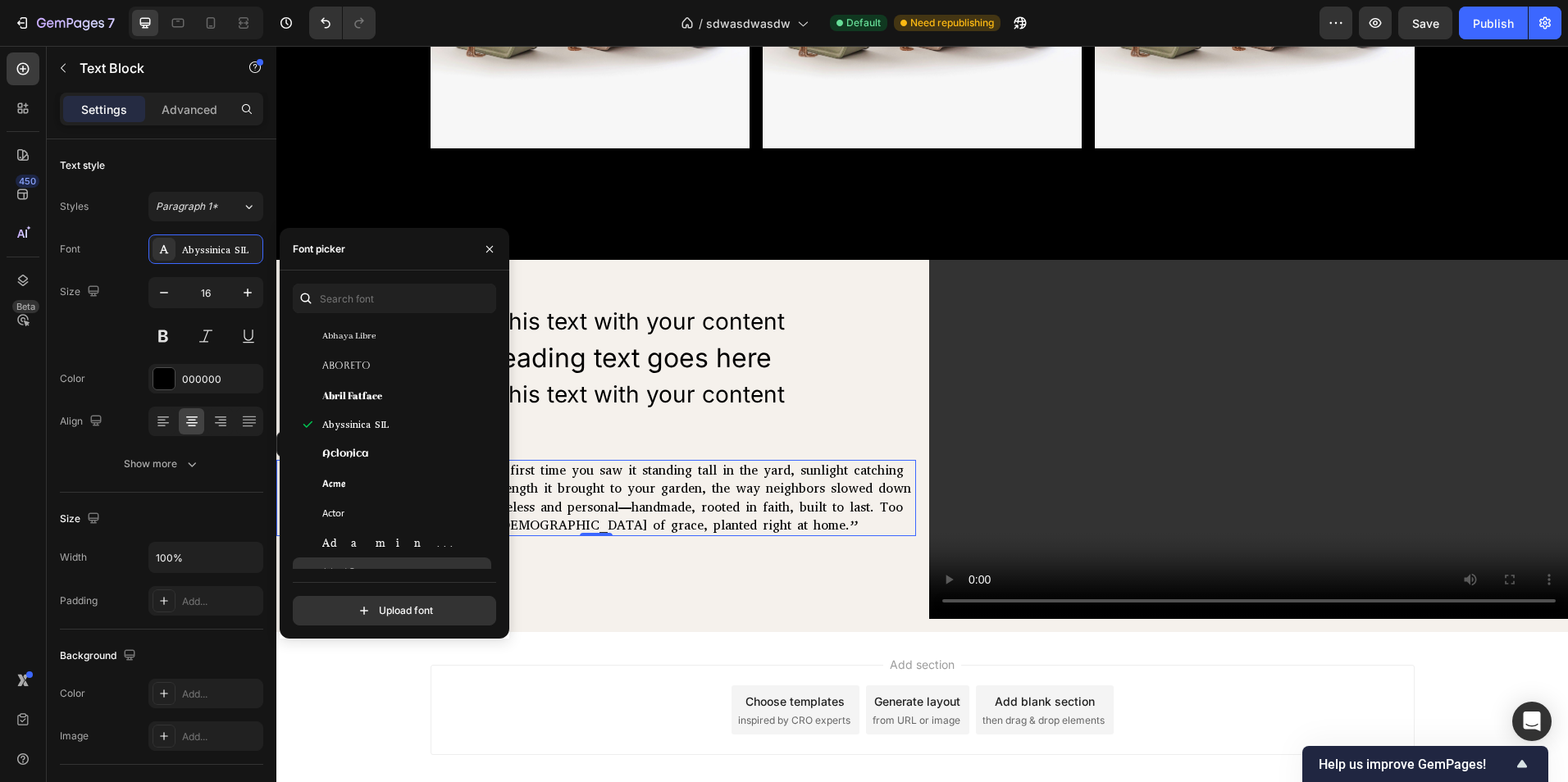
scroll to position [409, 0]
click at [383, 443] on div "Acme" at bounding box center [405, 445] width 166 height 14
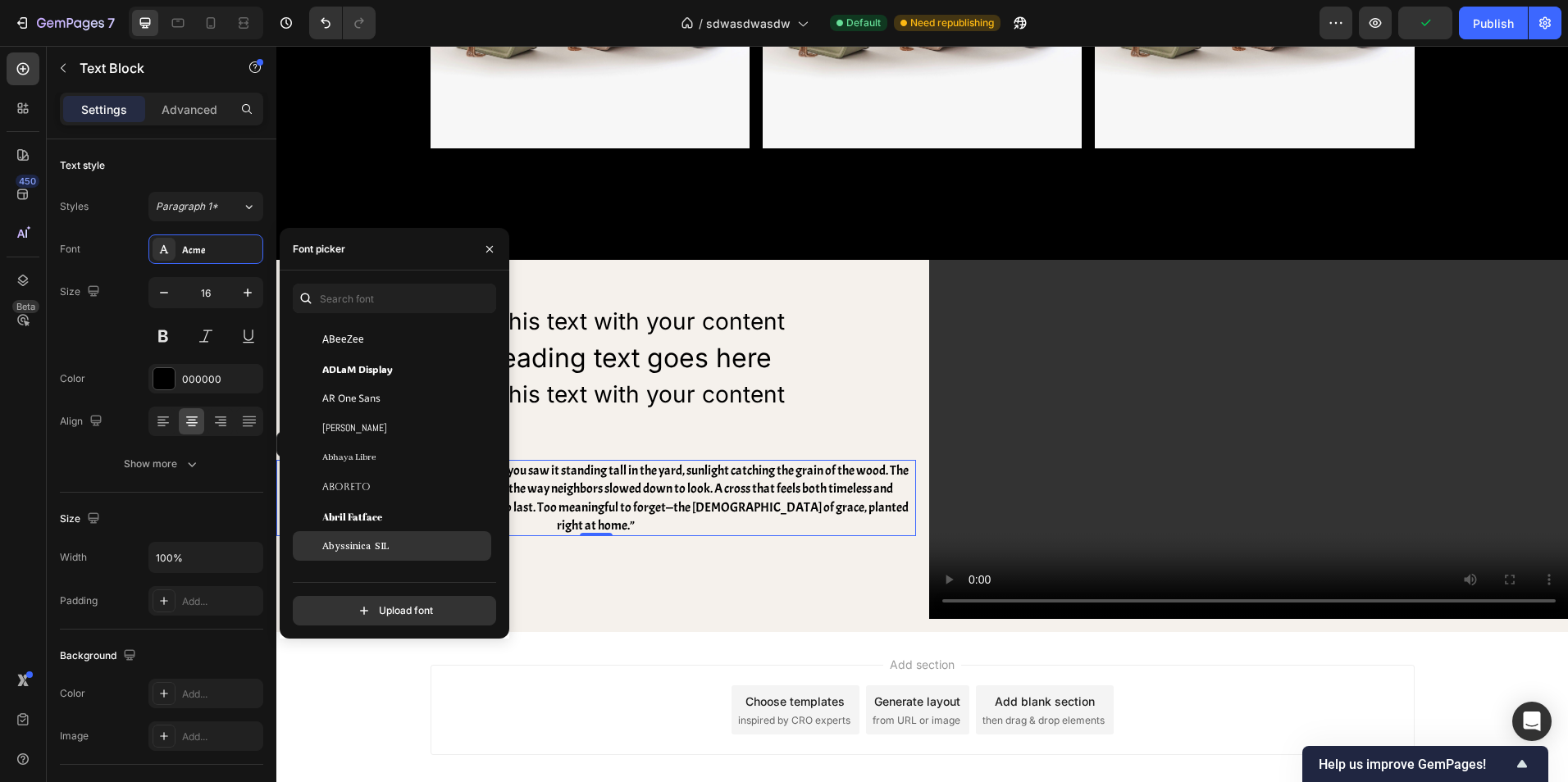
scroll to position [328, 0]
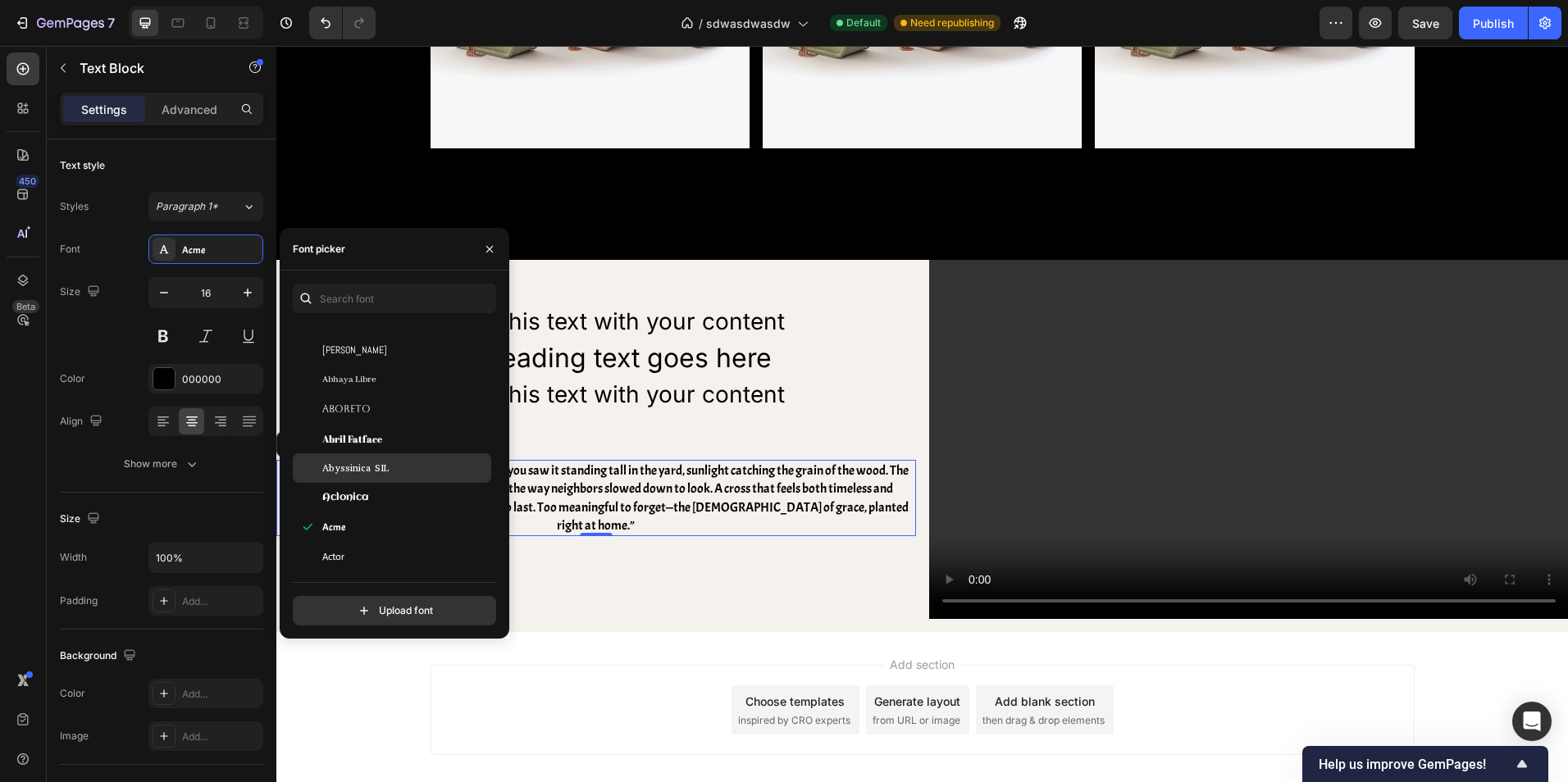
click at [391, 465] on div "Abyssinica SIL" at bounding box center [405, 468] width 166 height 14
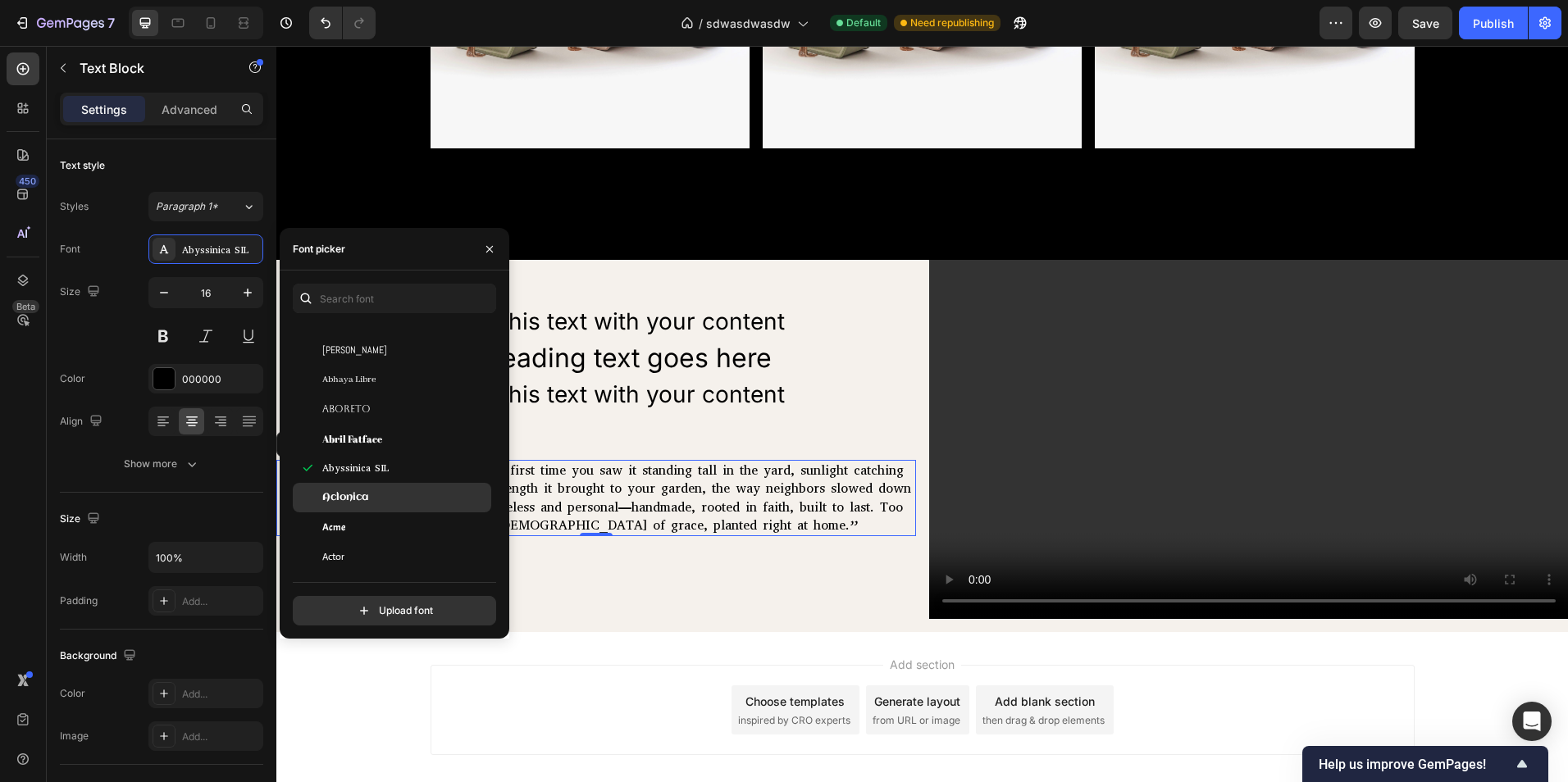
click at [403, 500] on div "Aclonica" at bounding box center [405, 498] width 166 height 14
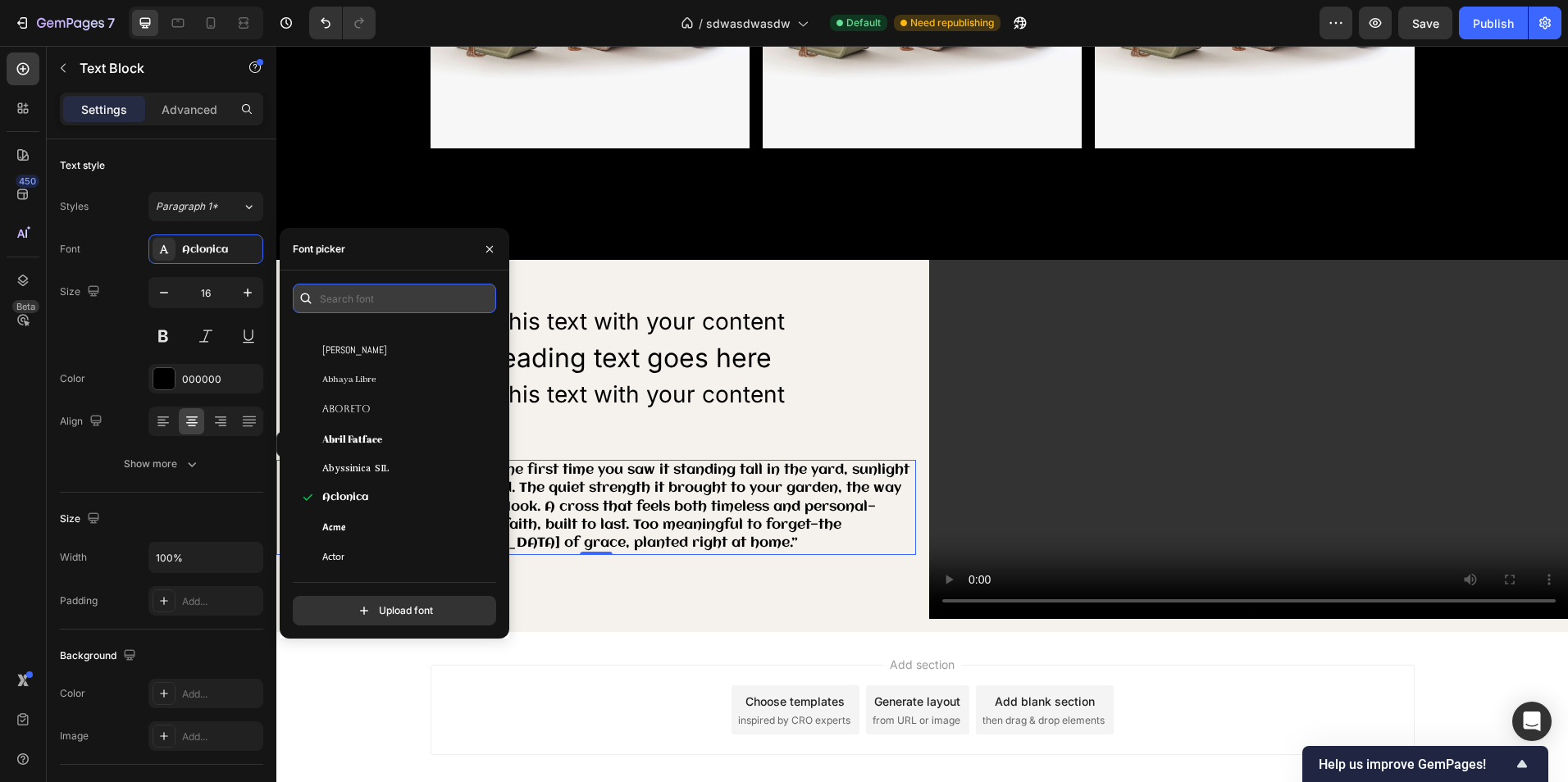
click at [388, 306] on input "text" at bounding box center [394, 299] width 203 height 30
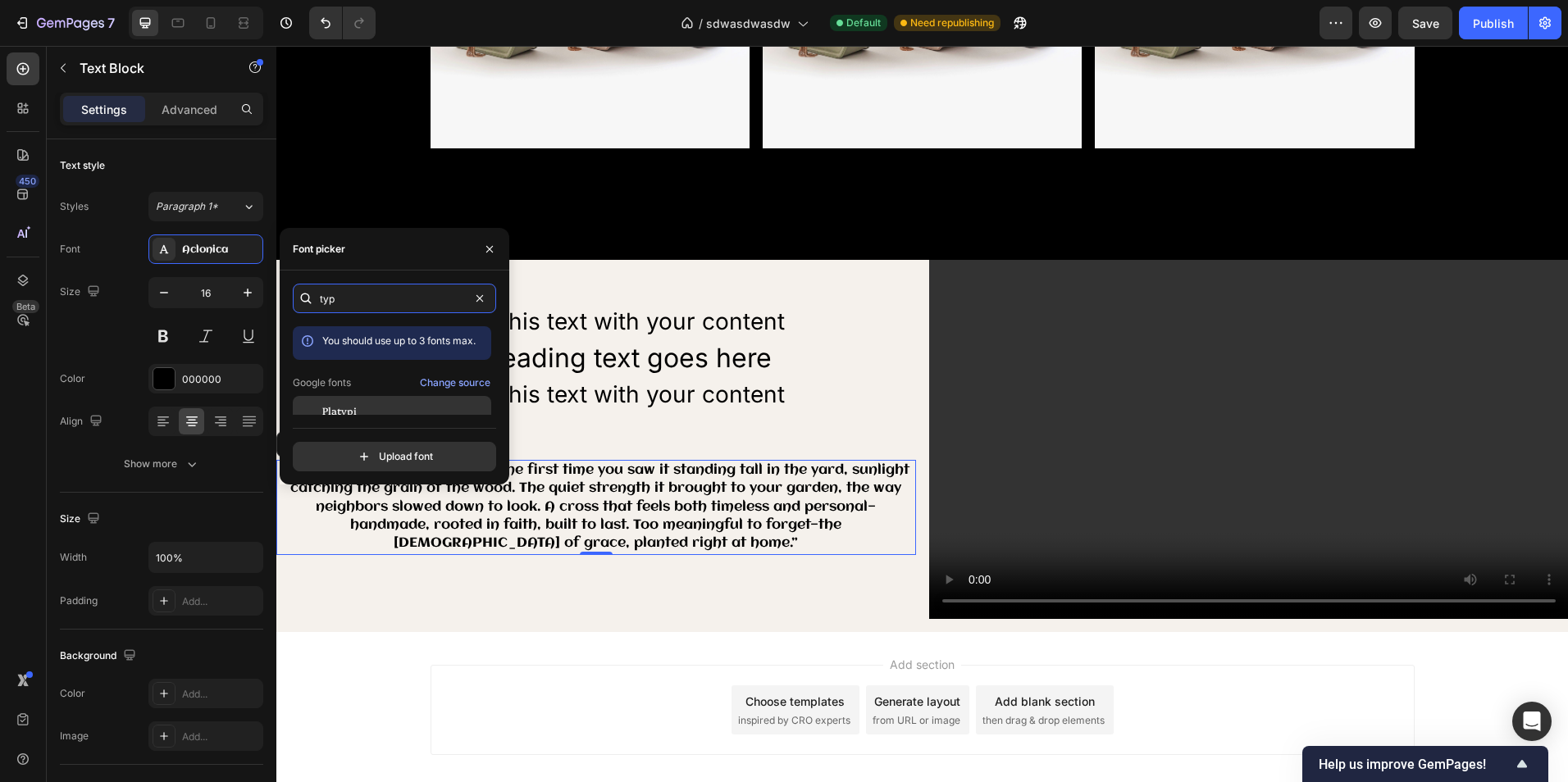
type input "typ"
click at [352, 409] on span "Platypi" at bounding box center [339, 410] width 34 height 14
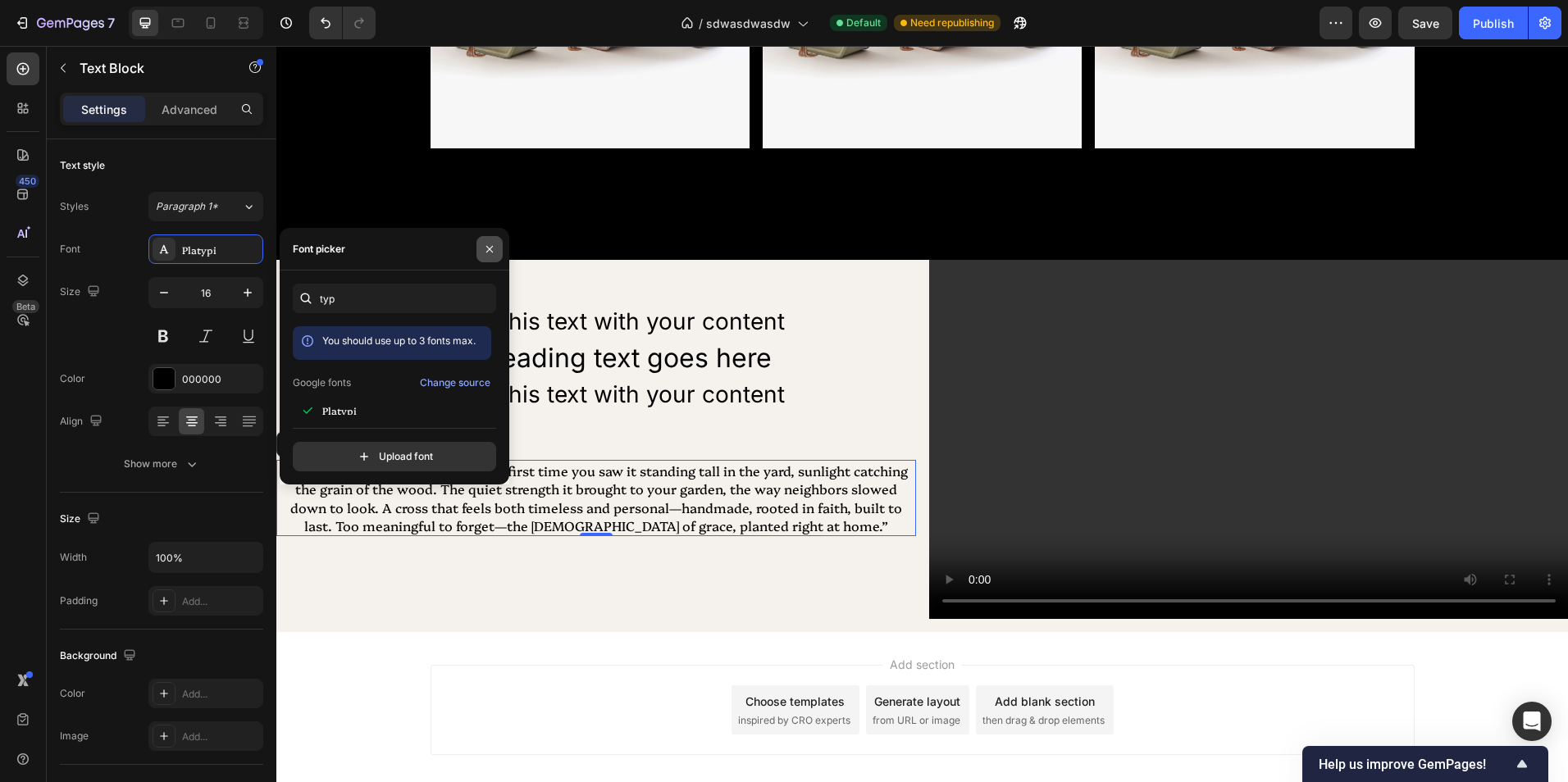
click at [490, 249] on icon "button" at bounding box center [489, 248] width 6 height 6
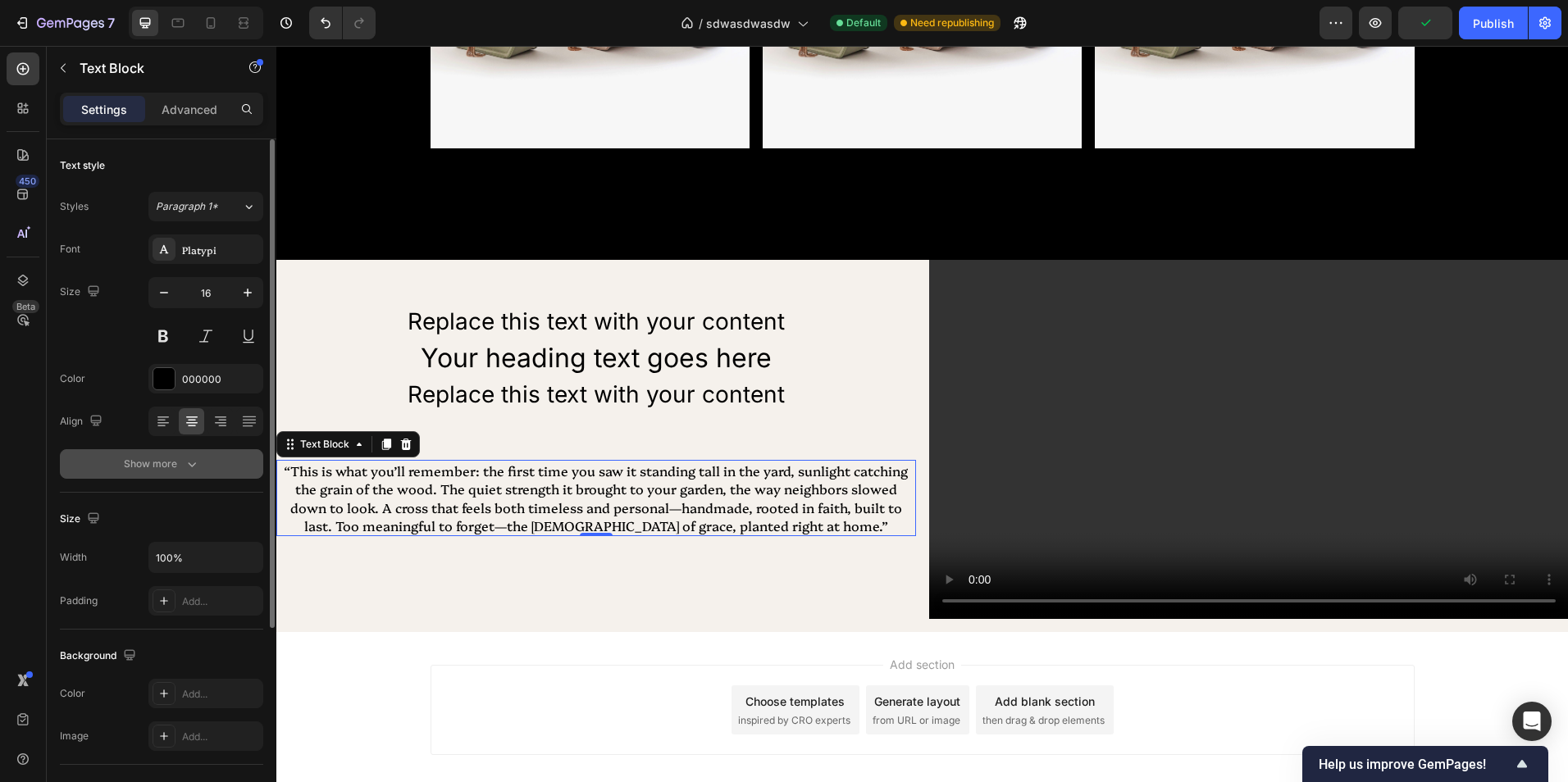
click at [181, 464] on div "Show more" at bounding box center [161, 464] width 77 height 16
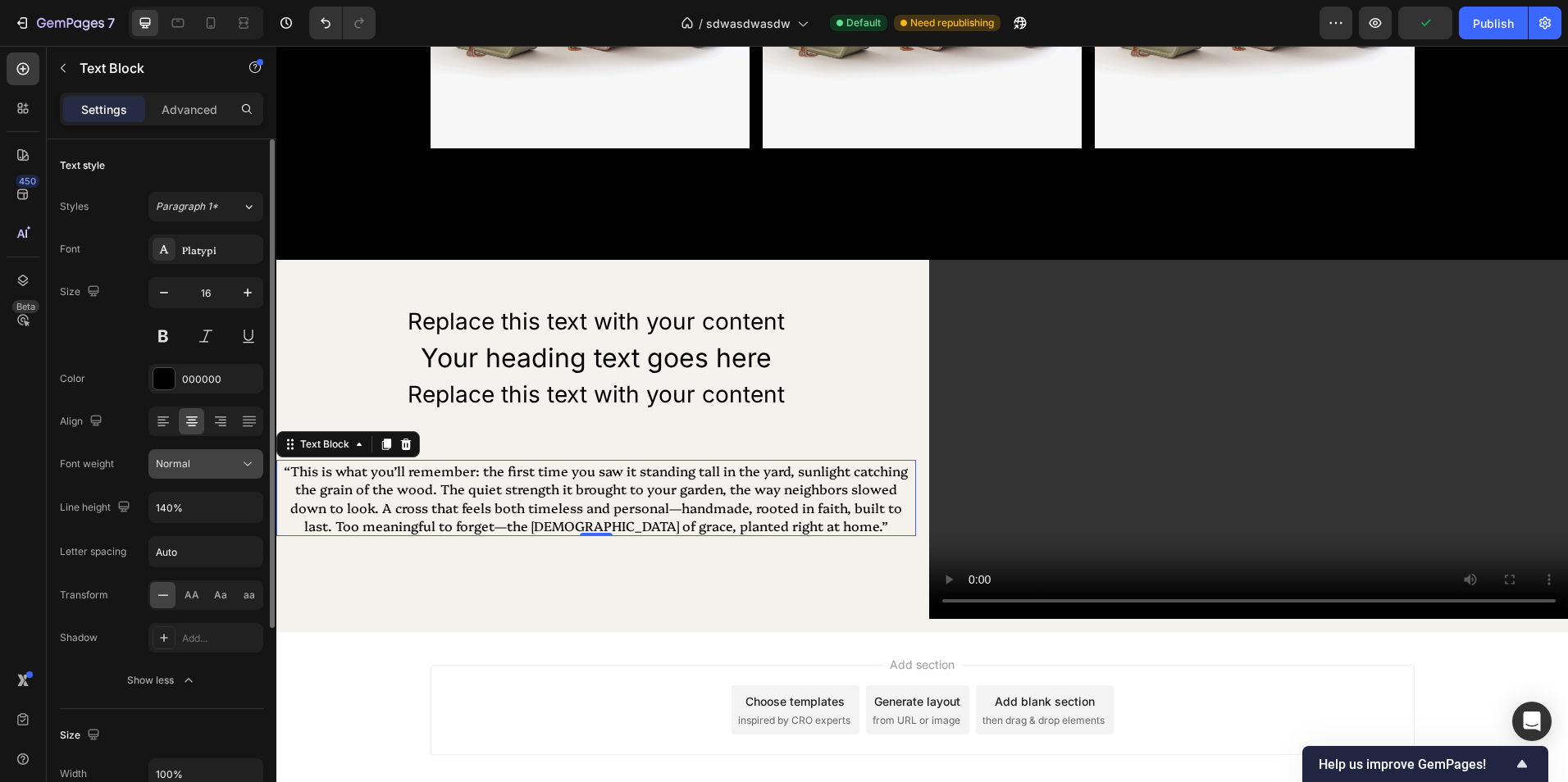
click at [220, 463] on div "Normal" at bounding box center [198, 464] width 84 height 14
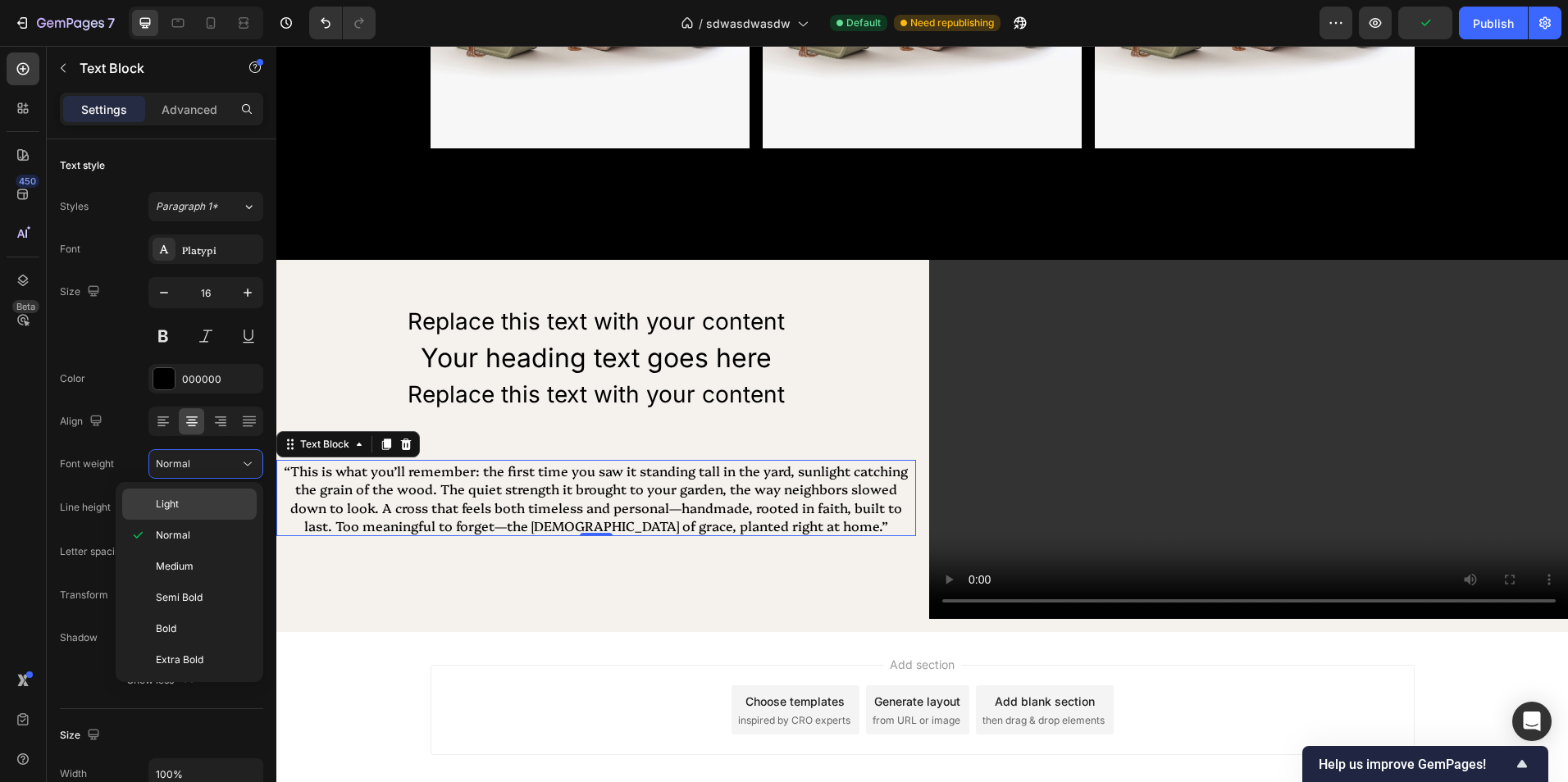
click at [204, 508] on p "Light" at bounding box center [203, 504] width 94 height 14
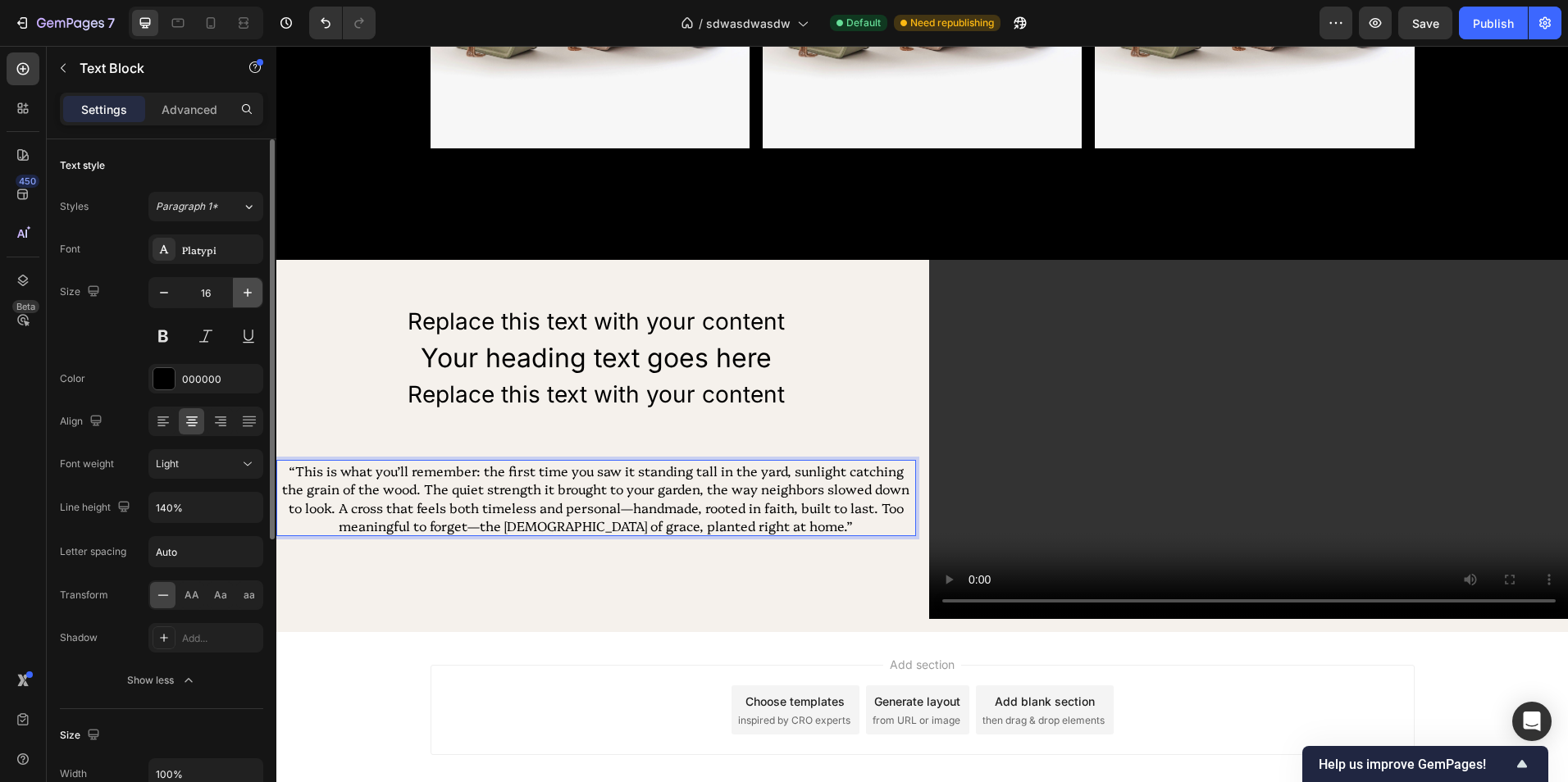
click at [246, 289] on icon "button" at bounding box center [247, 292] width 16 height 16
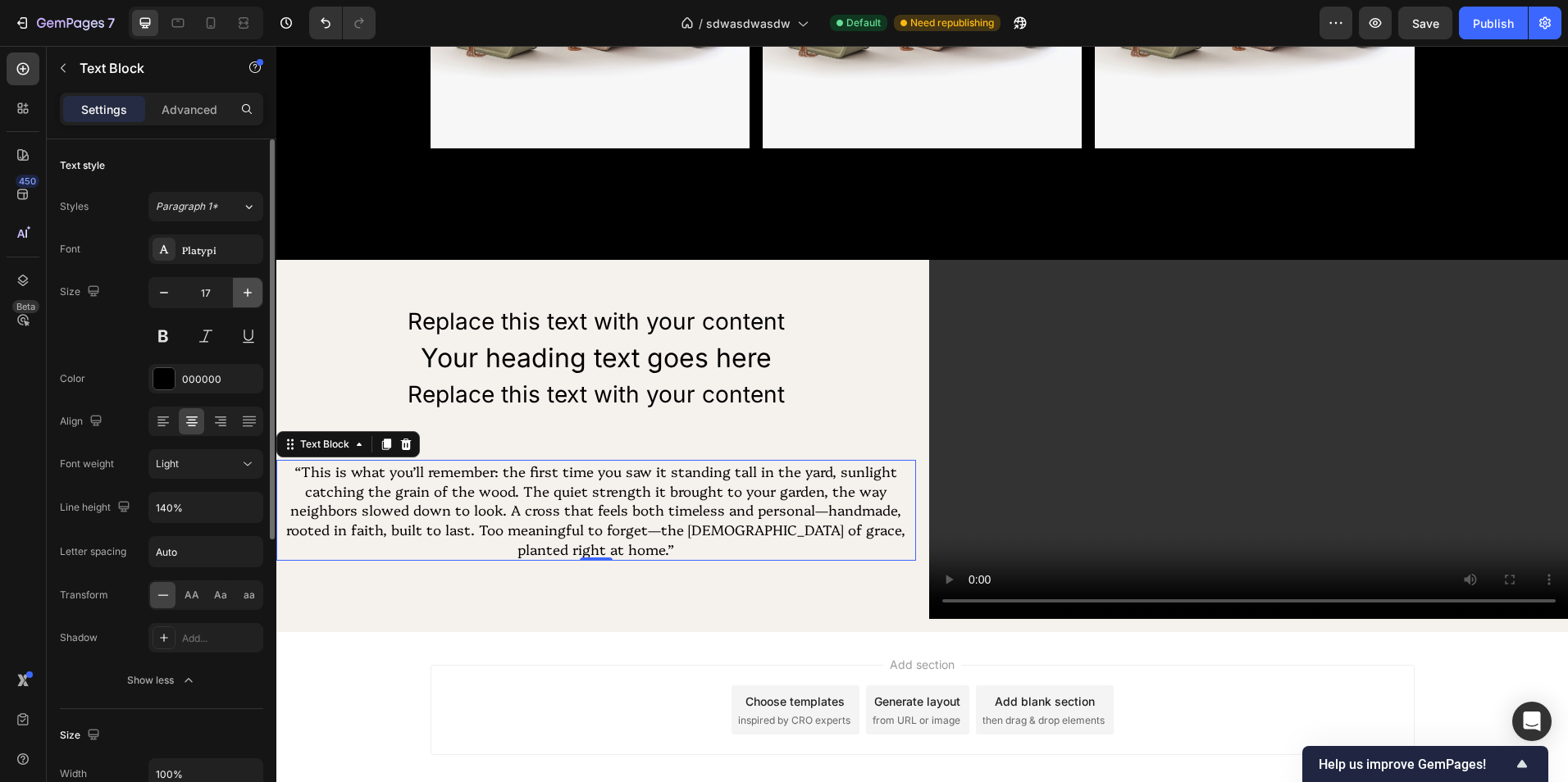
click at [246, 289] on icon "button" at bounding box center [247, 292] width 16 height 16
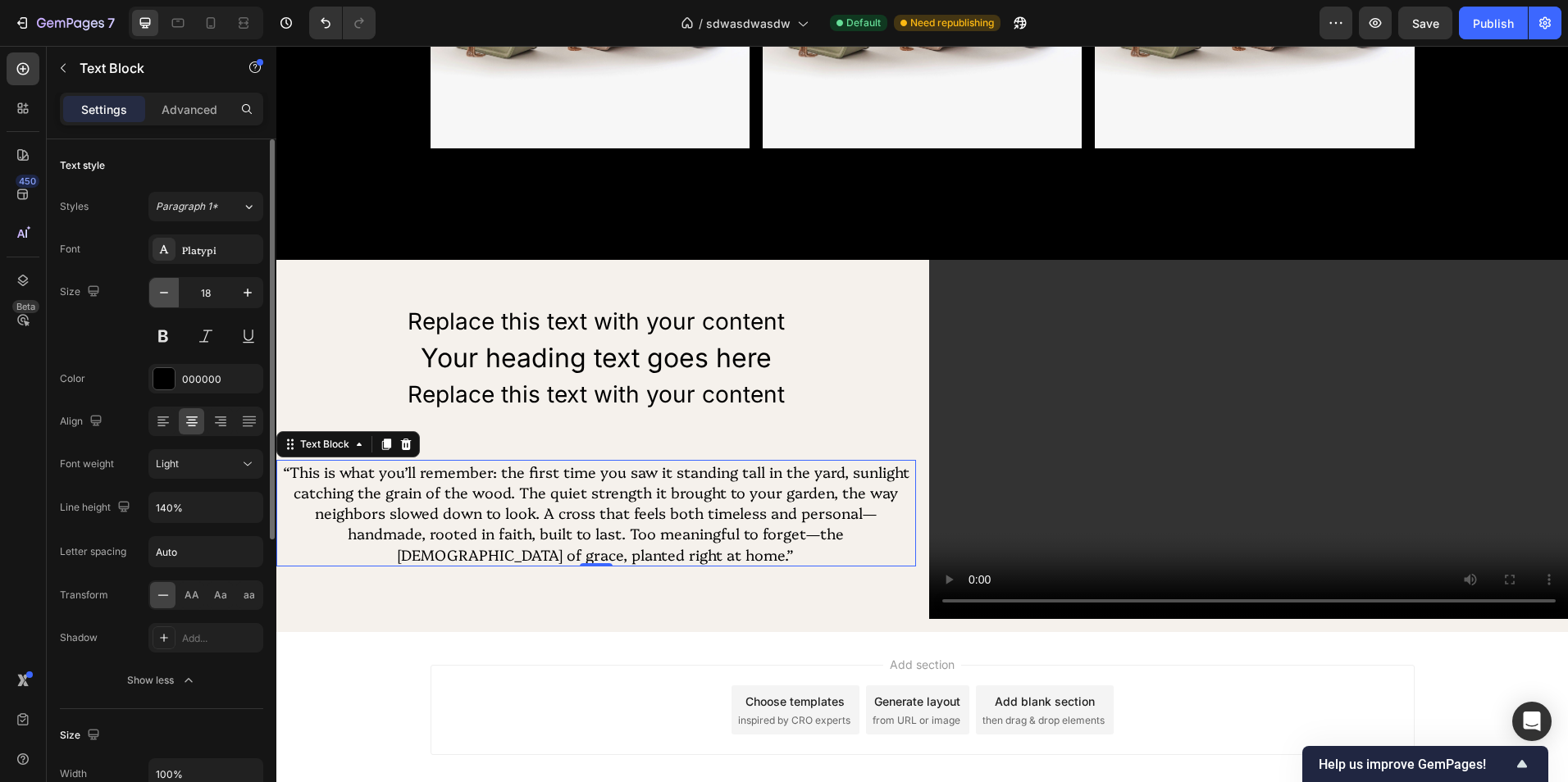
click at [173, 295] on button "button" at bounding box center [163, 292] width 30 height 30
type input "17"
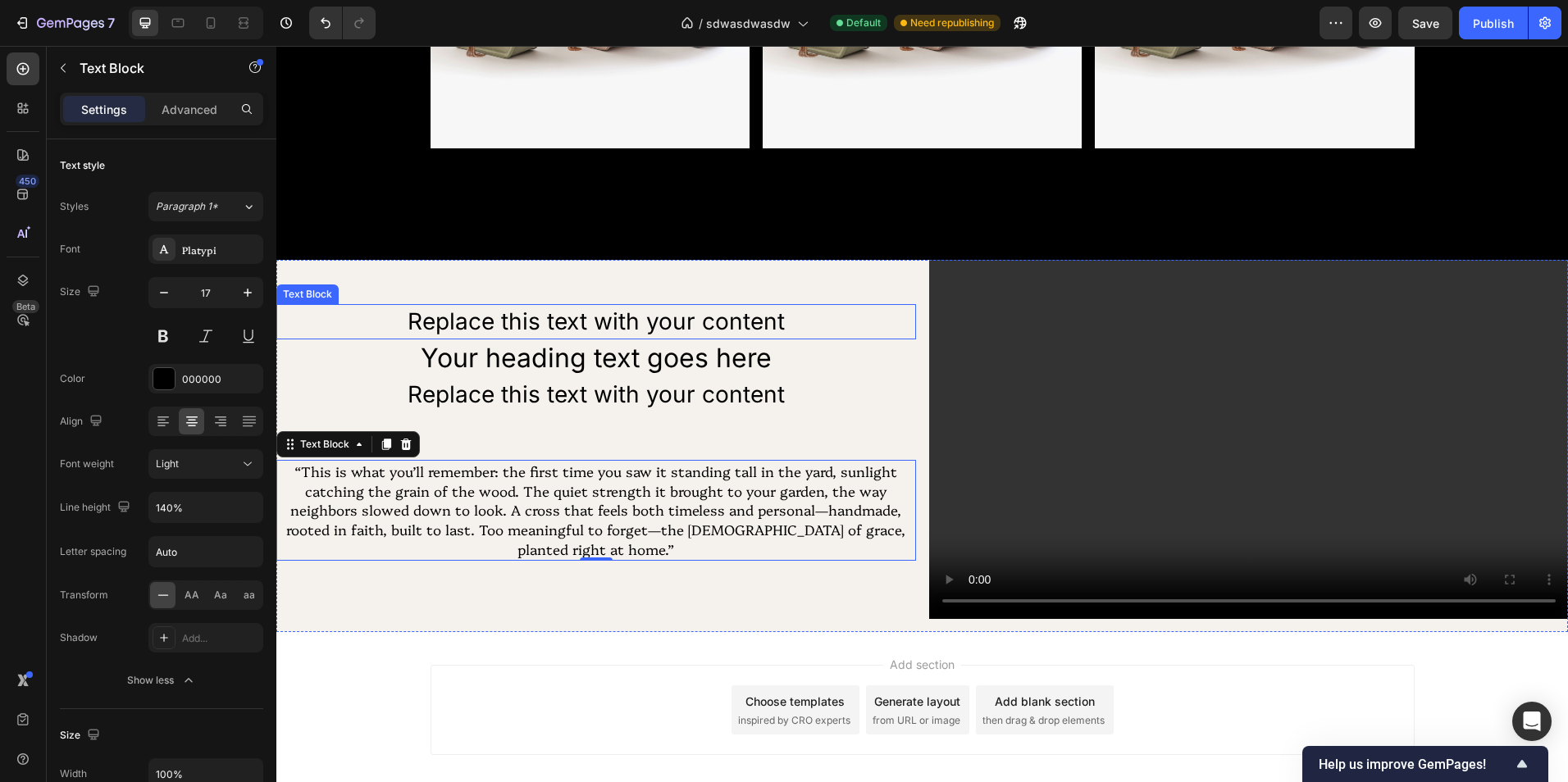
click at [598, 322] on p "Replace this text with your content" at bounding box center [595, 321] width 636 height 32
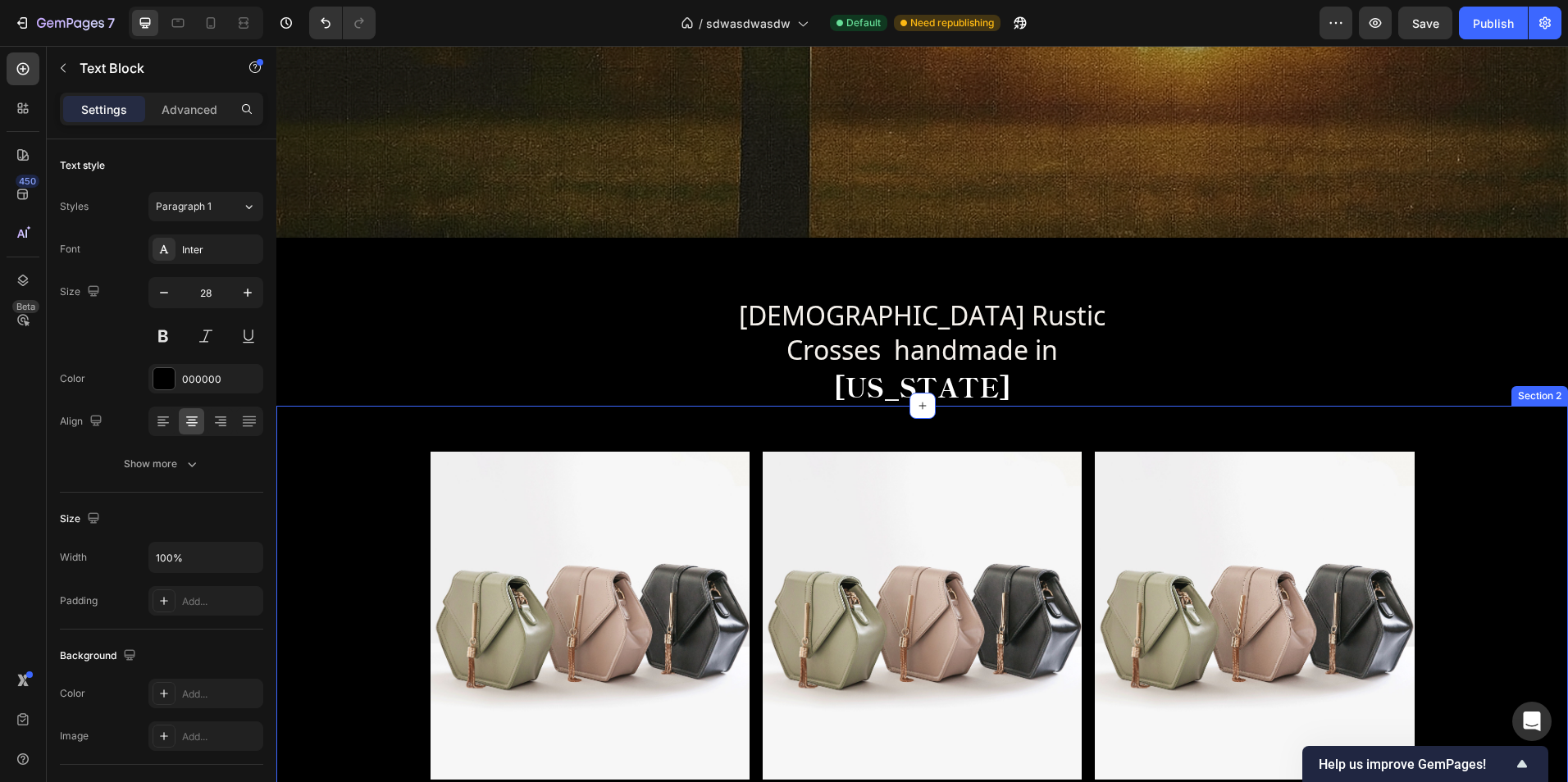
scroll to position [514, 0]
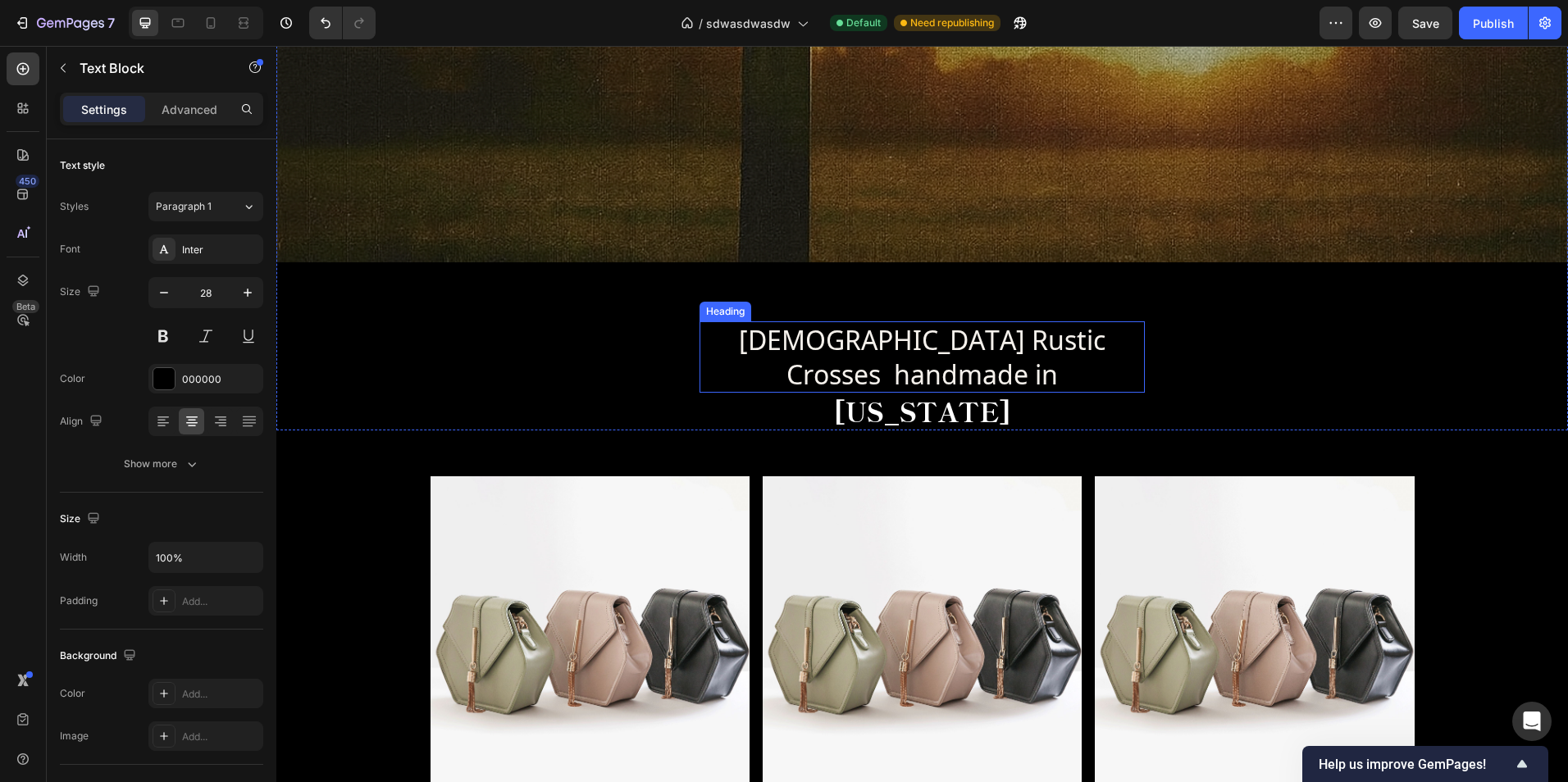
click at [904, 350] on h2 "[DEMOGRAPHIC_DATA] Rustic Crosses handmade in" at bounding box center [922, 356] width 446 height 71
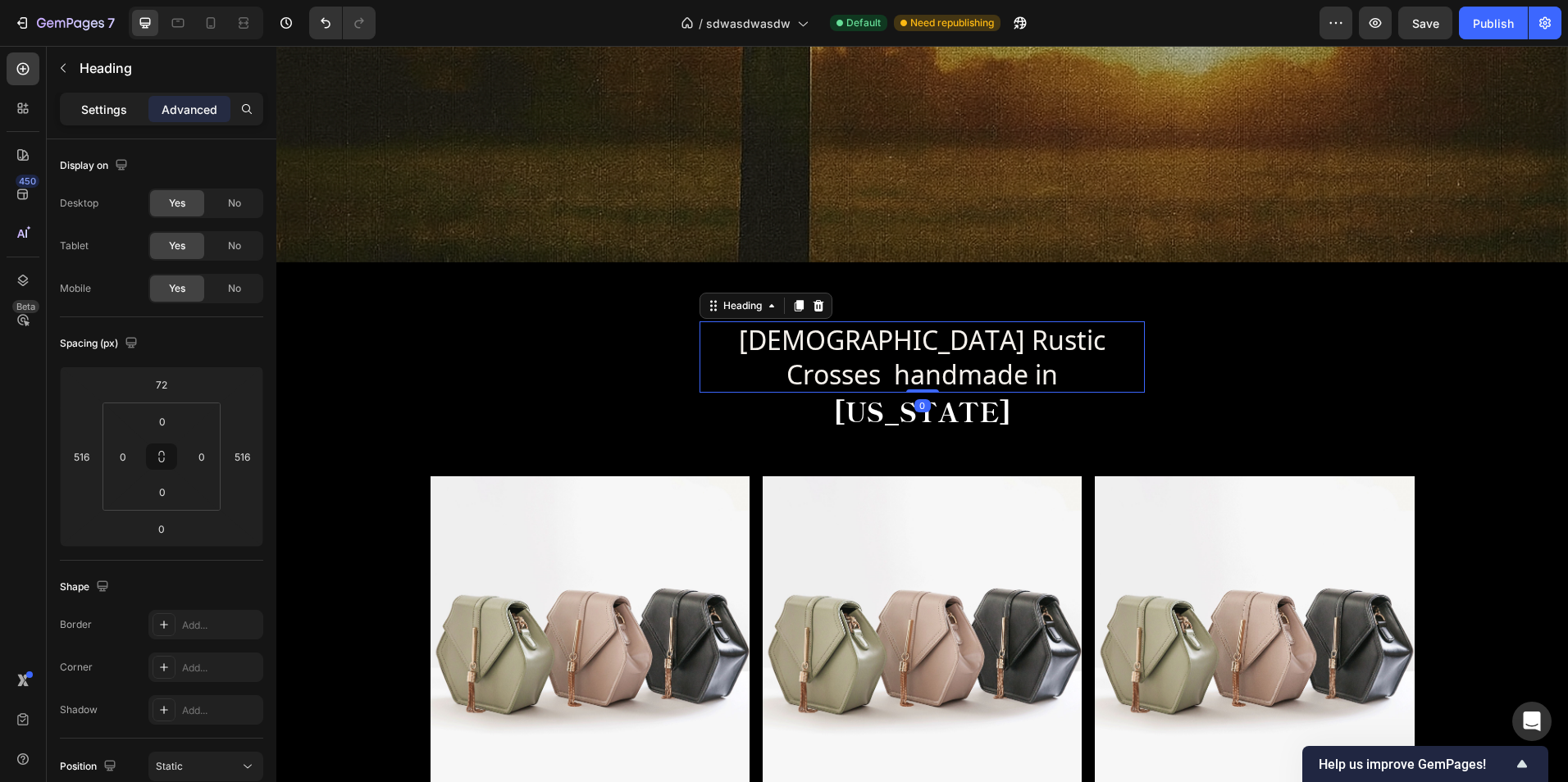
click at [113, 113] on p "Settings" at bounding box center [104, 109] width 46 height 17
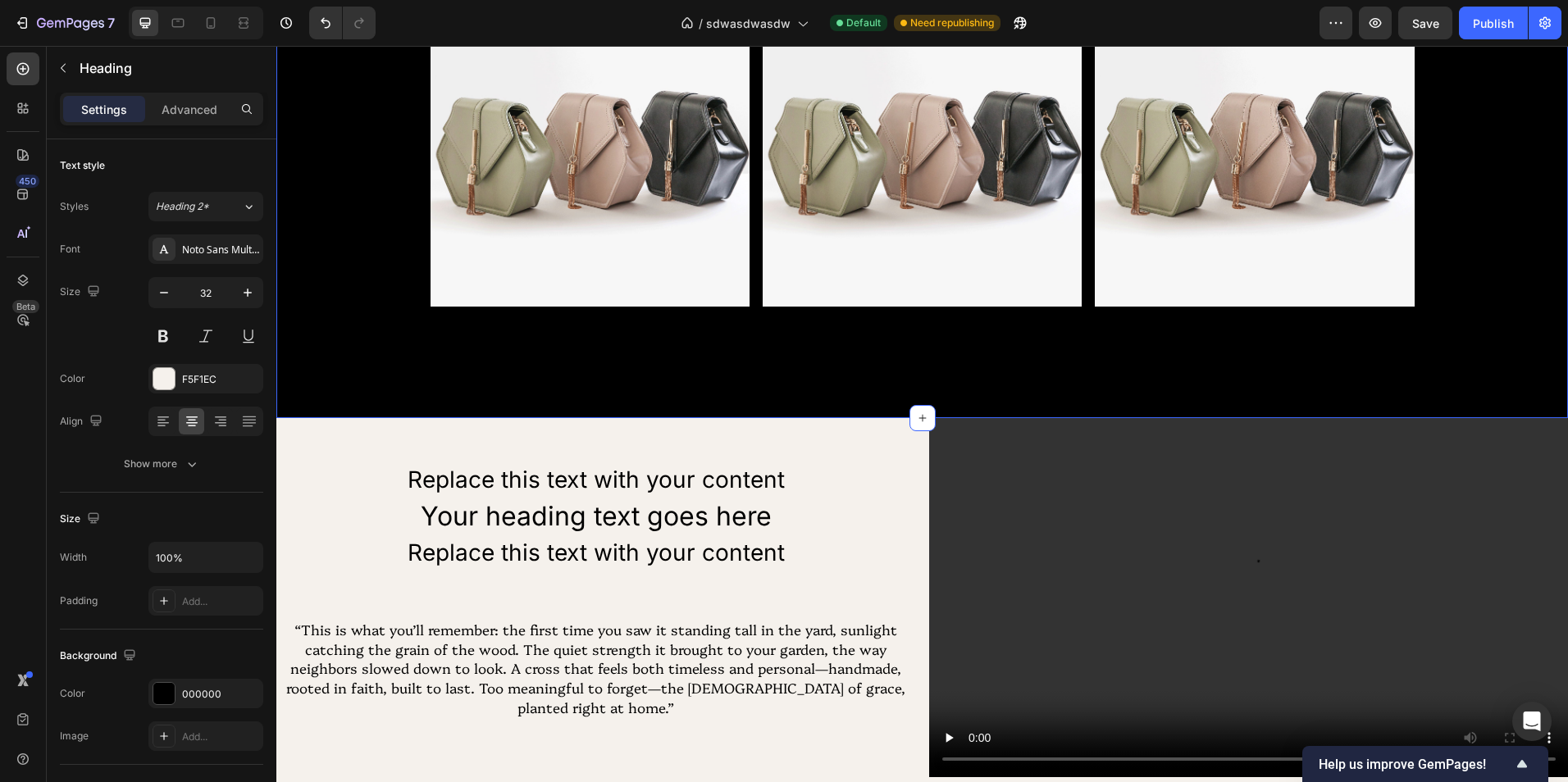
scroll to position [1170, 0]
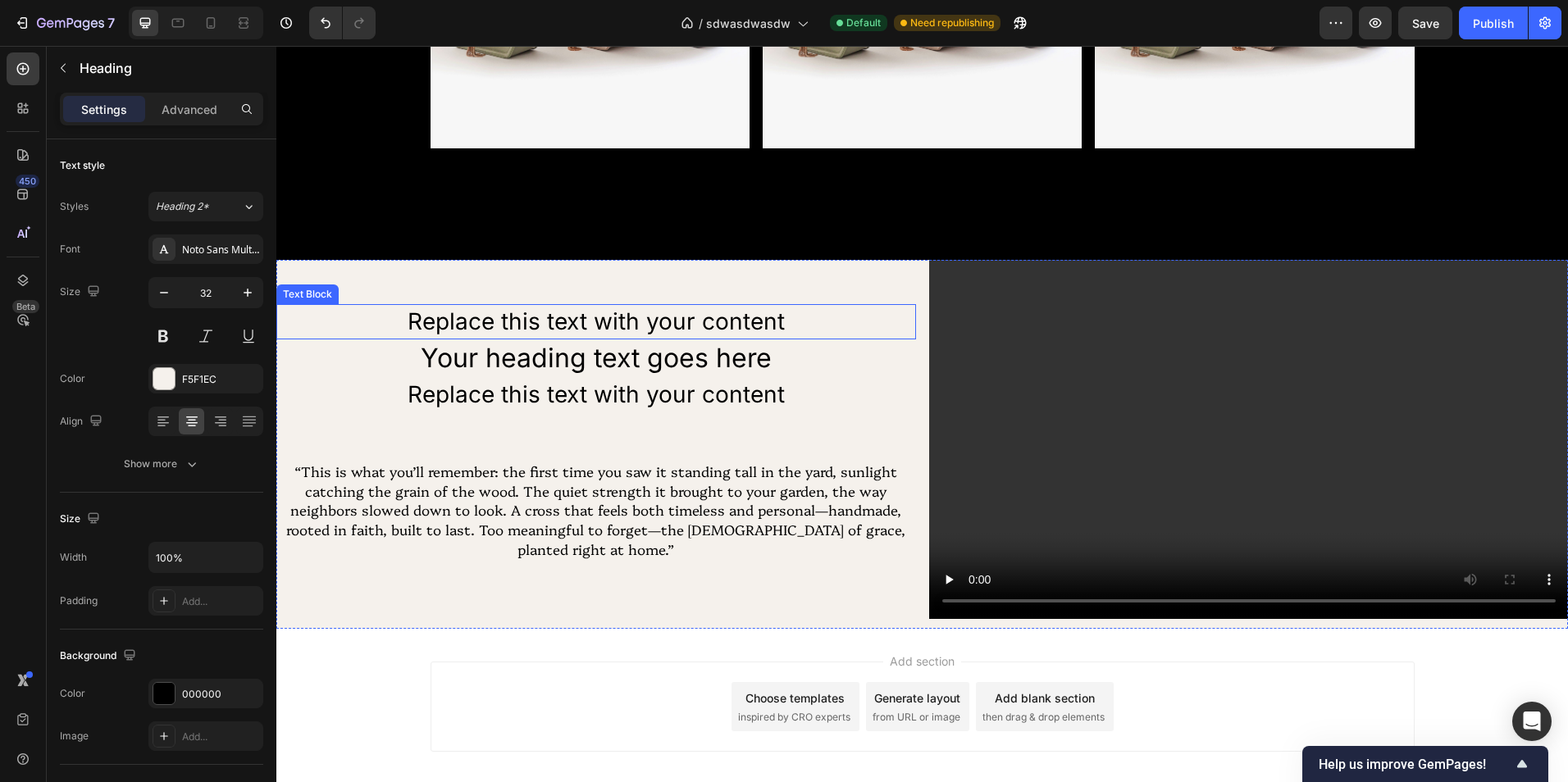
click at [542, 309] on div "Replace this text with your content" at bounding box center [595, 321] width 640 height 35
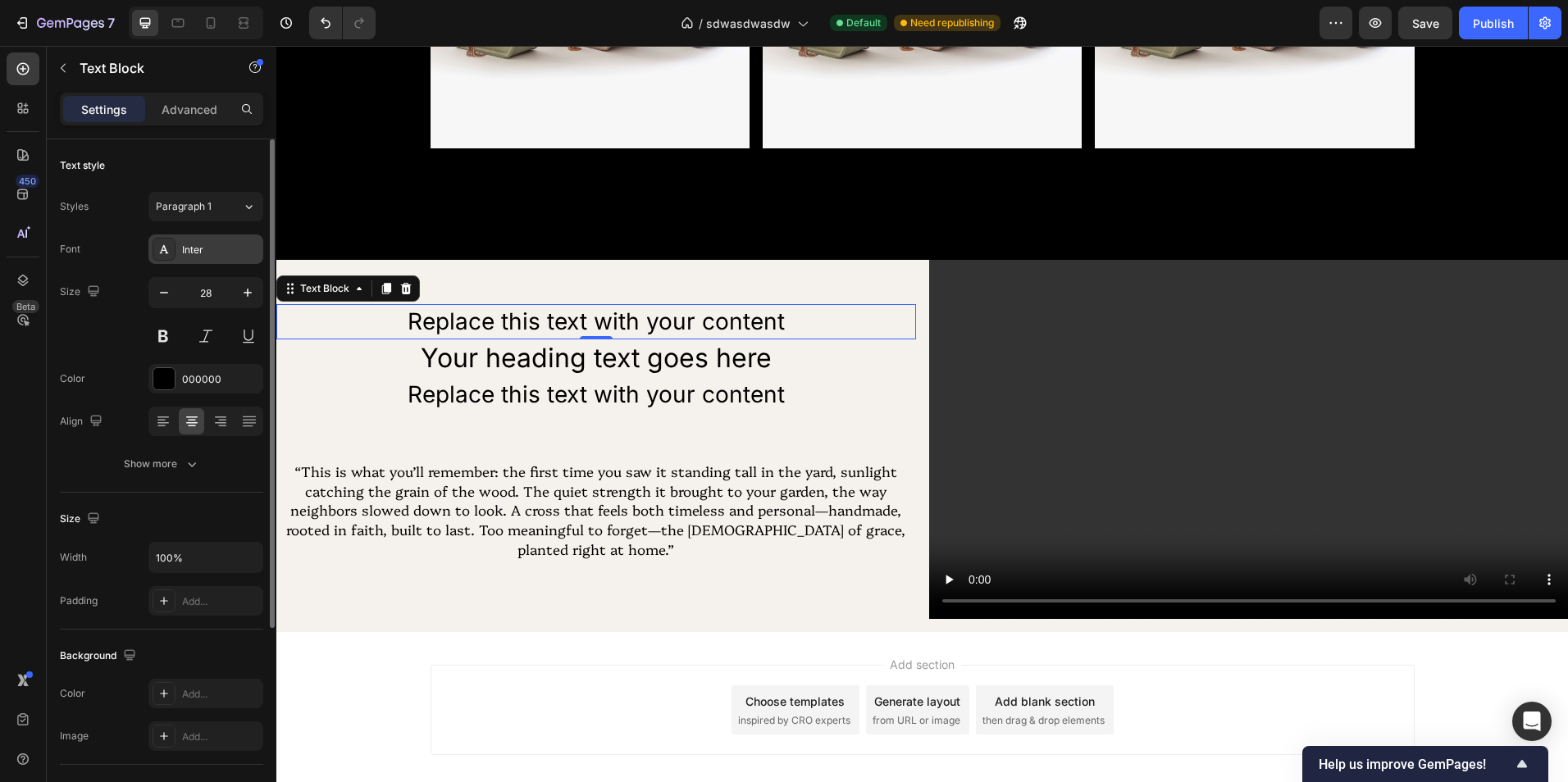
click at [223, 247] on div "Inter" at bounding box center [220, 250] width 77 height 14
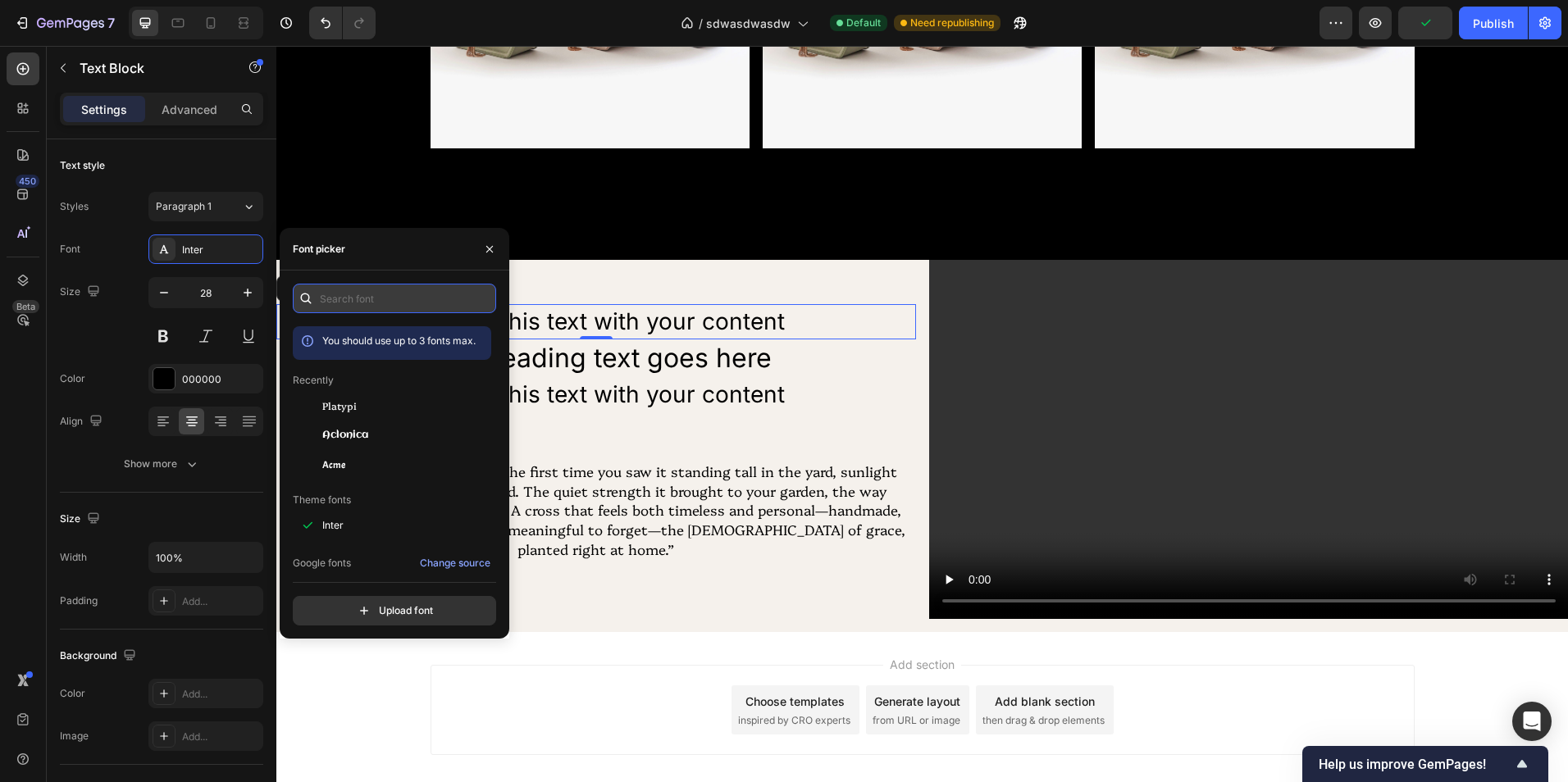
click at [394, 299] on input "text" at bounding box center [394, 299] width 203 height 30
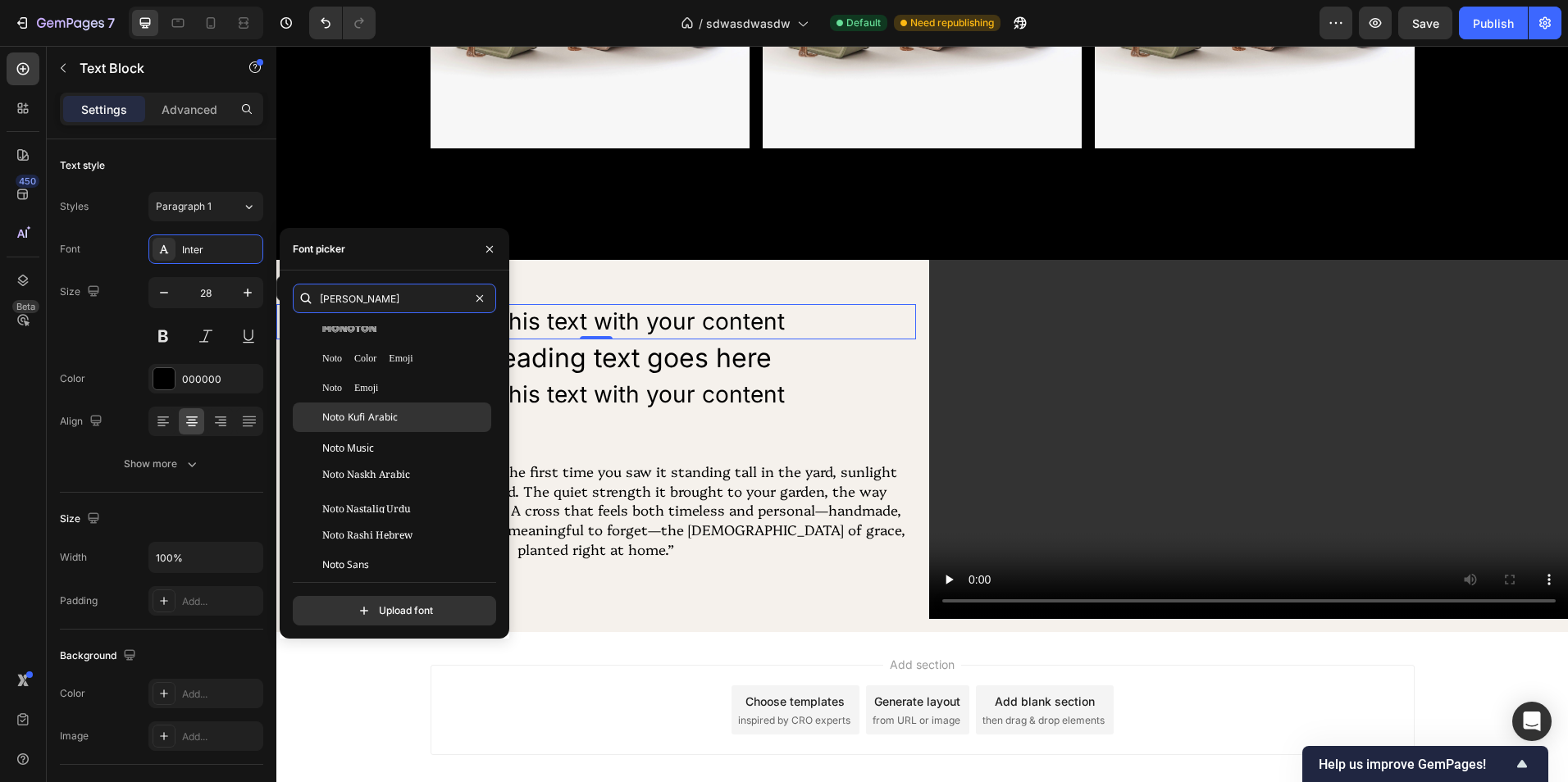
scroll to position [0, 0]
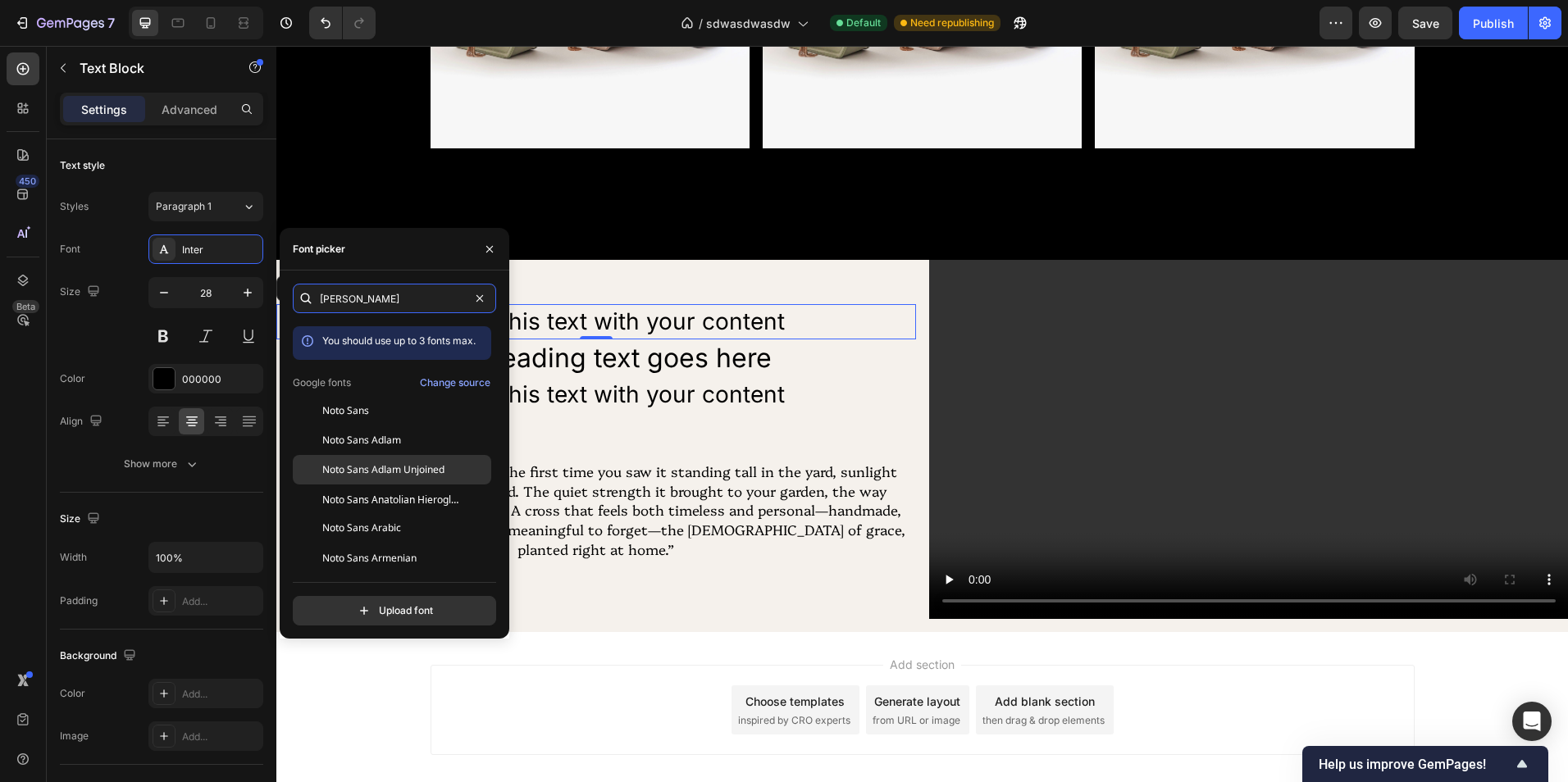
type input "noto sa"
click at [428, 467] on span "Noto Sans Adlam Unjoined" at bounding box center [383, 470] width 122 height 14
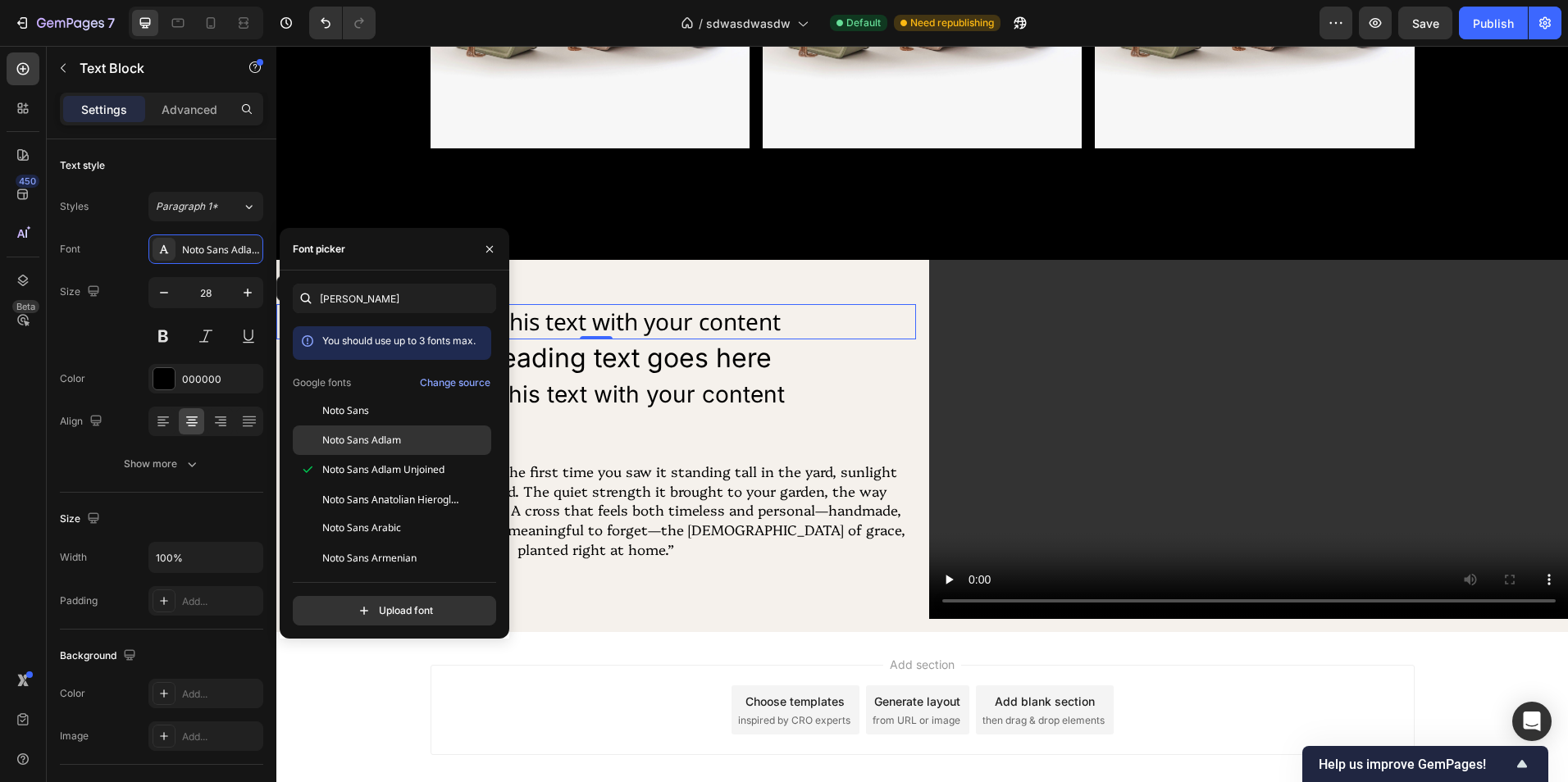
click at [424, 448] on div "Noto Sans Adlam" at bounding box center [392, 440] width 198 height 30
click at [424, 462] on div "Noto Sans Adlam Unjoined" at bounding box center [392, 469] width 198 height 30
click at [490, 257] on button "button" at bounding box center [489, 249] width 26 height 26
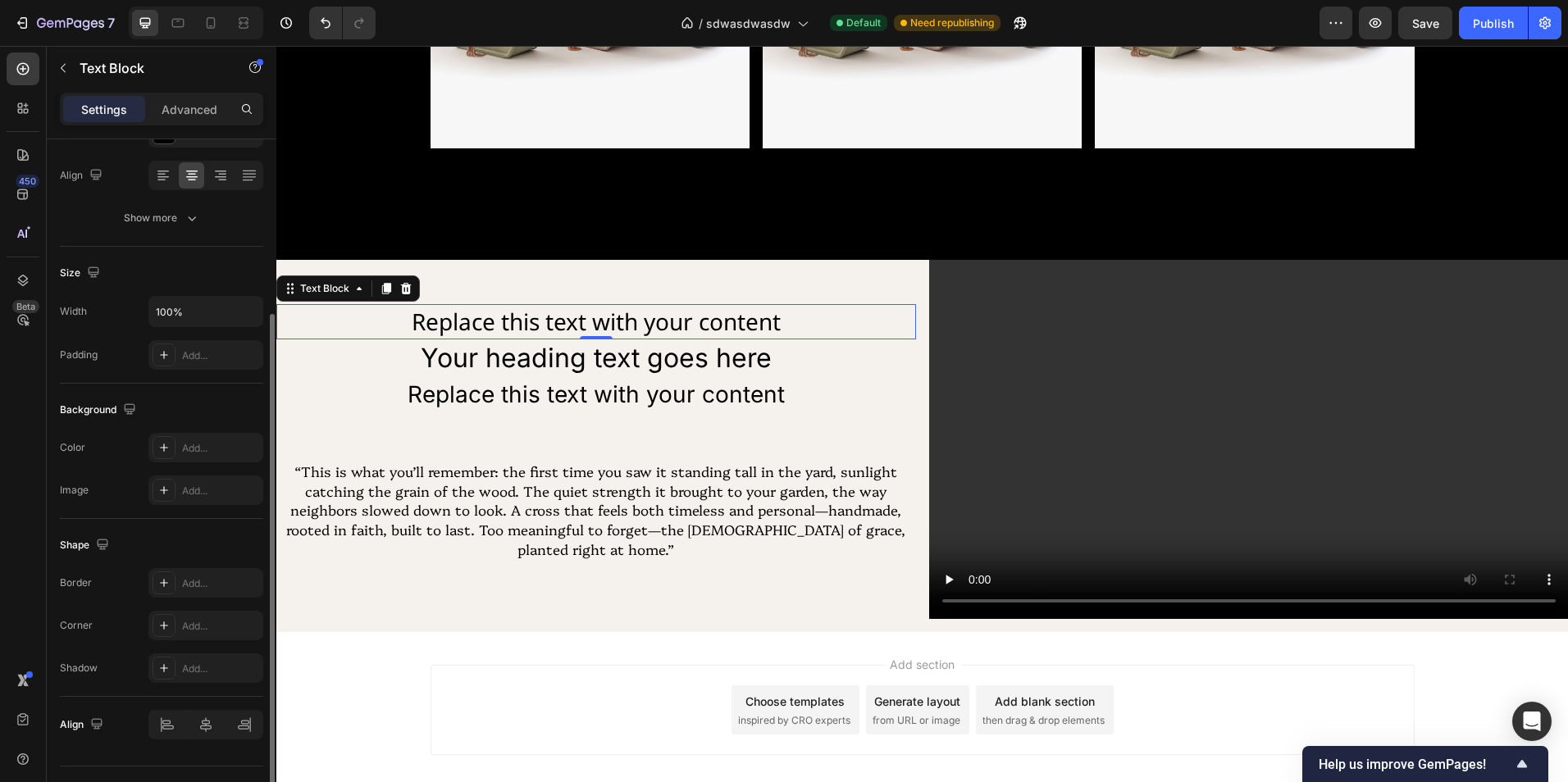
scroll to position [282, 0]
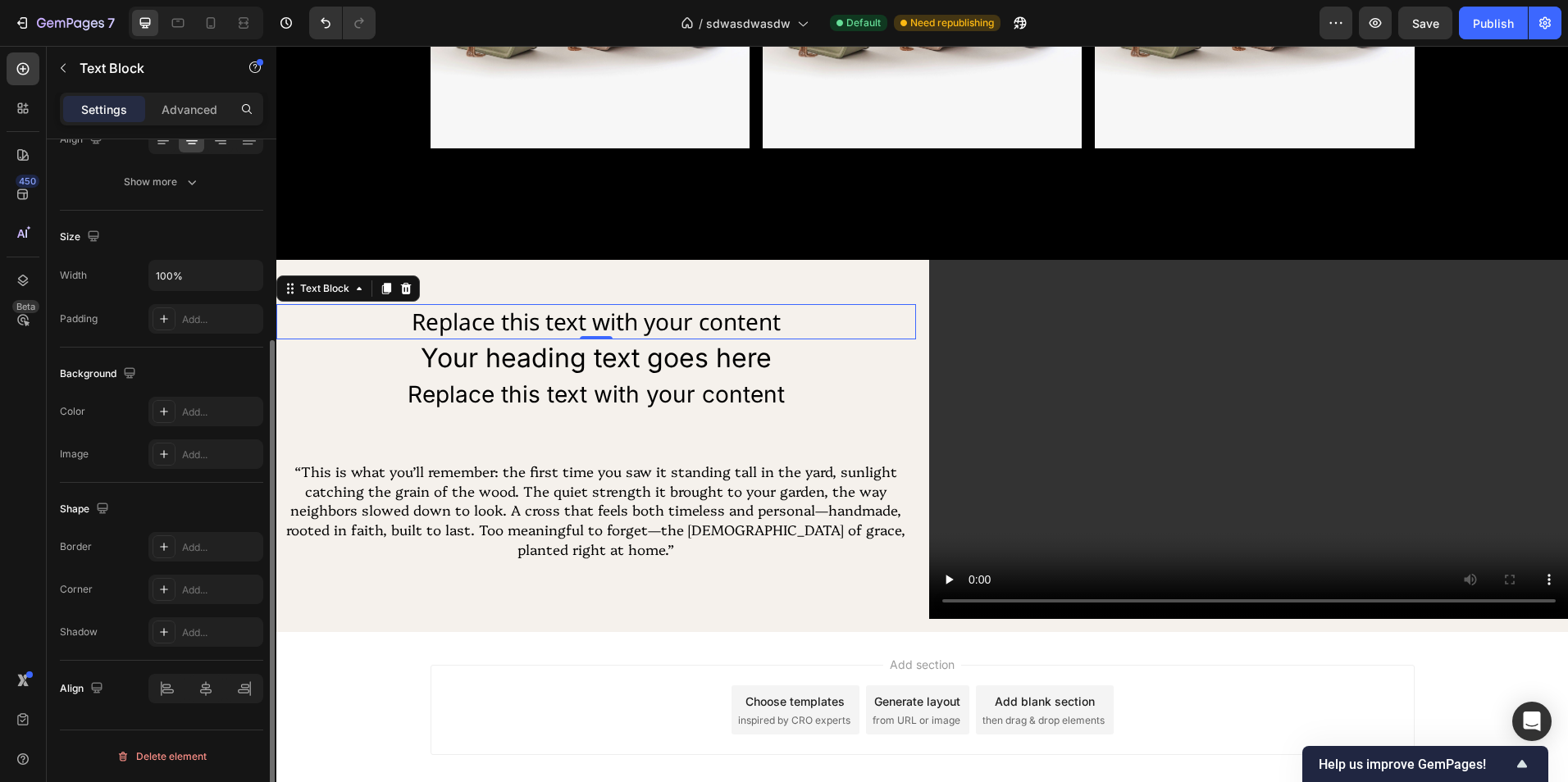
click at [527, 312] on div "Replace this text with your content" at bounding box center [595, 321] width 640 height 35
click at [527, 312] on p "Replace this text with your content" at bounding box center [595, 321] width 636 height 32
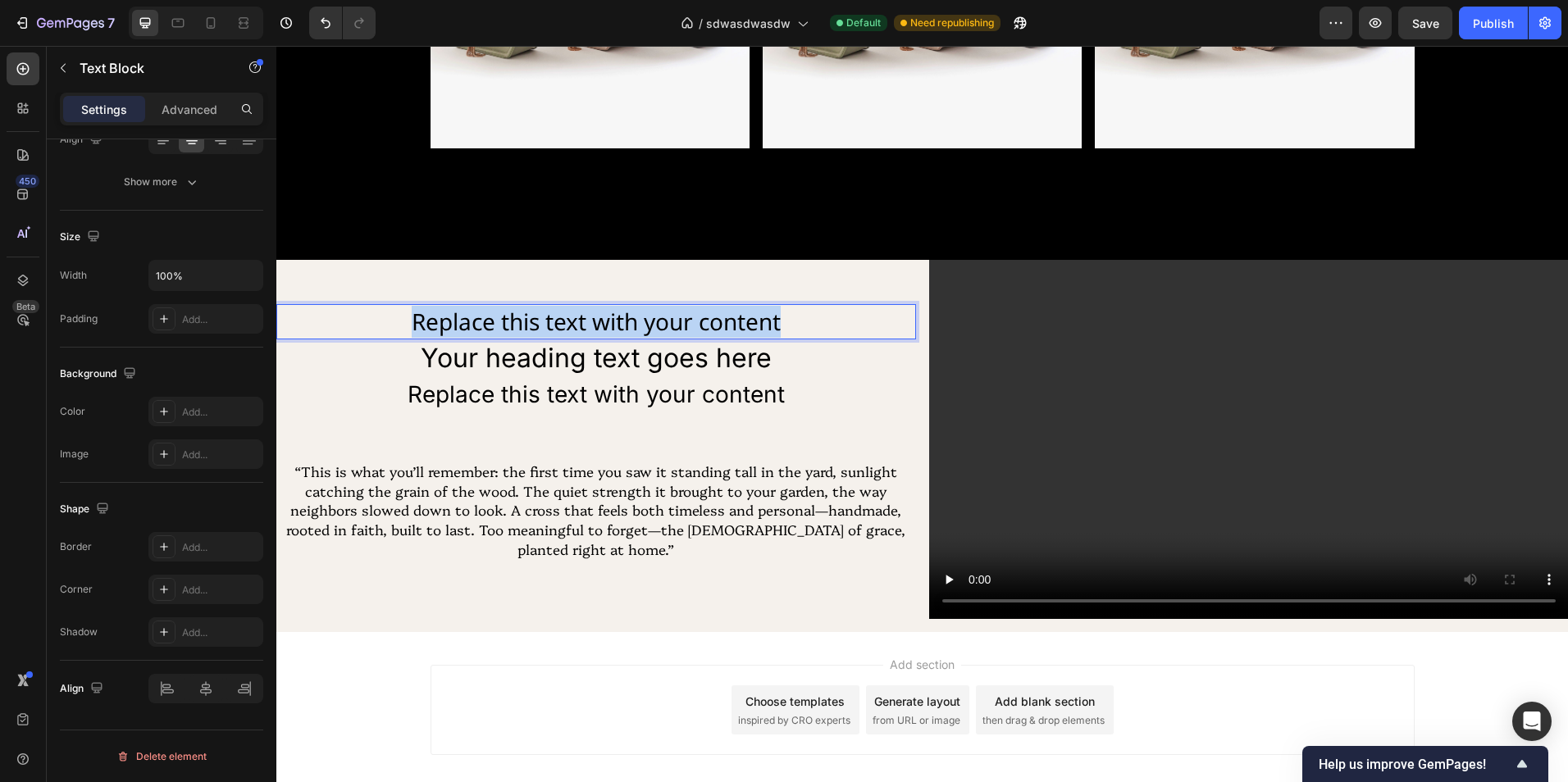
click at [527, 312] on p "Replace this text with your content" at bounding box center [595, 321] width 636 height 32
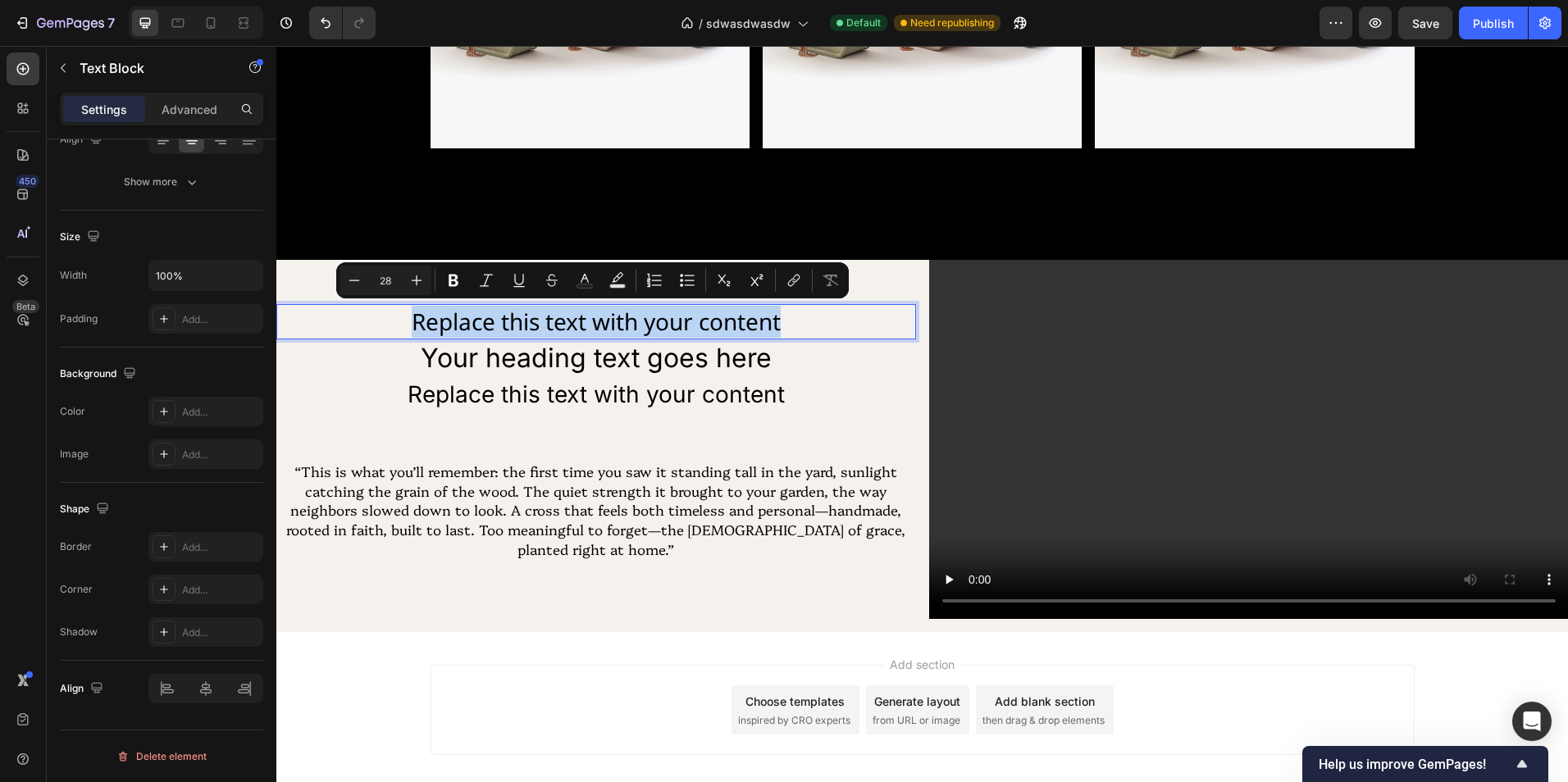
drag, startPoint x: 546, startPoint y: 318, endPoint x: 517, endPoint y: 319, distance: 29.0
click at [517, 319] on p "Replace this text with your content" at bounding box center [595, 321] width 636 height 32
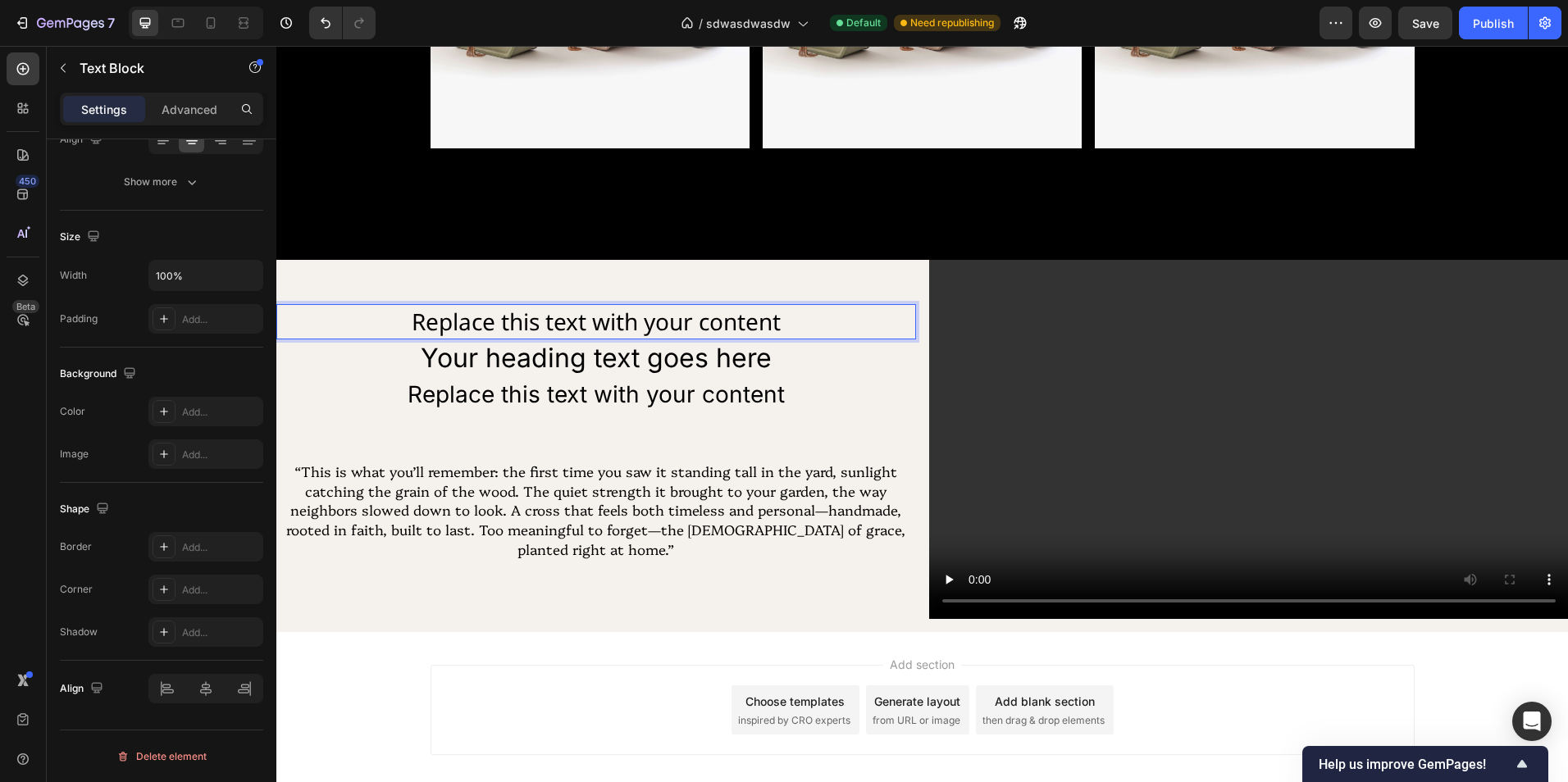
drag, startPoint x: 516, startPoint y: 319, endPoint x: 484, endPoint y: 318, distance: 32.0
click at [484, 318] on p "Replace this text with your content" at bounding box center [595, 321] width 636 height 32
click at [484, 317] on p "Replace this text with your content" at bounding box center [595, 321] width 636 height 32
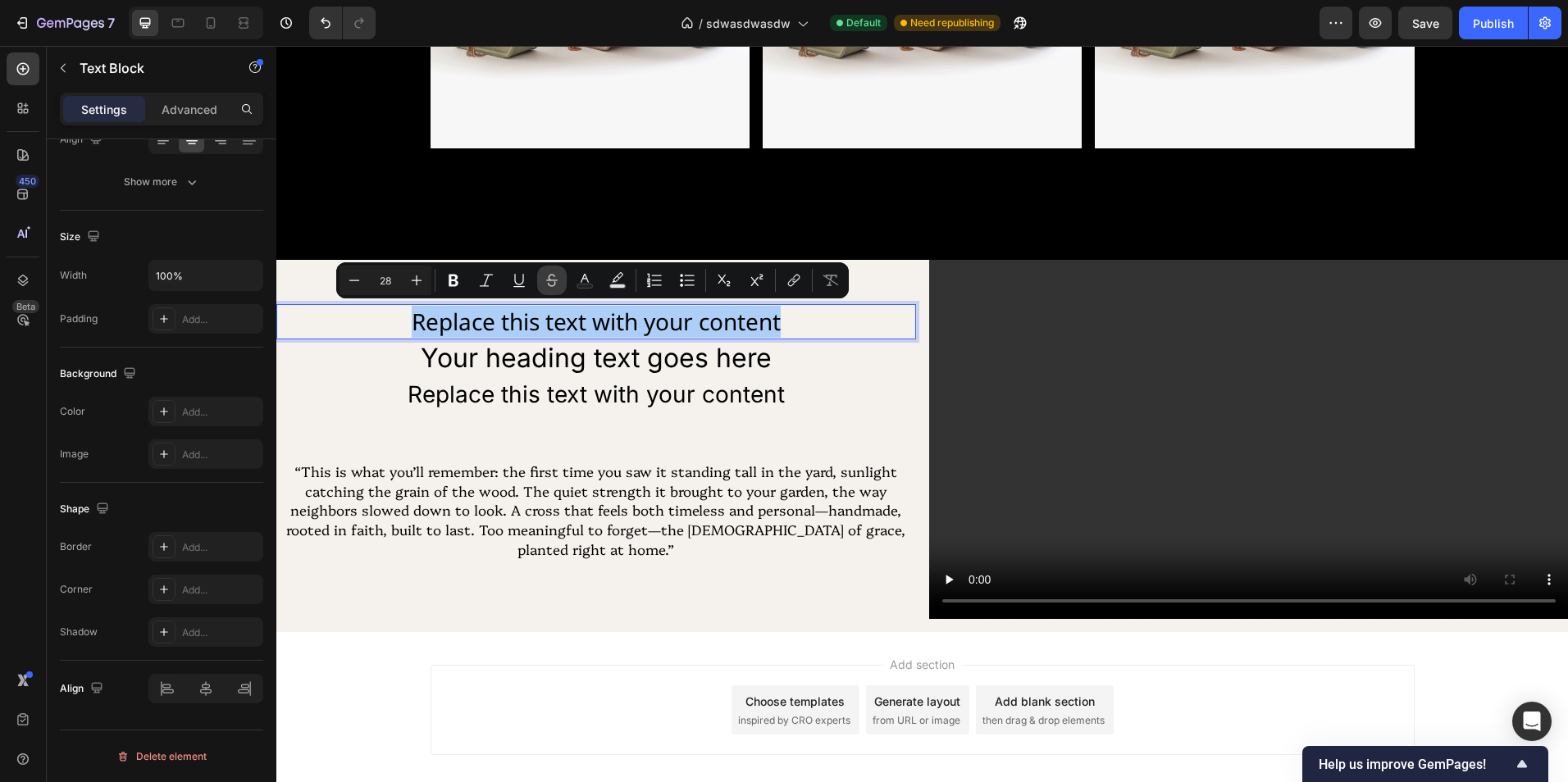
click at [545, 278] on icon "Editor contextual toolbar" at bounding box center [552, 281] width 16 height 16
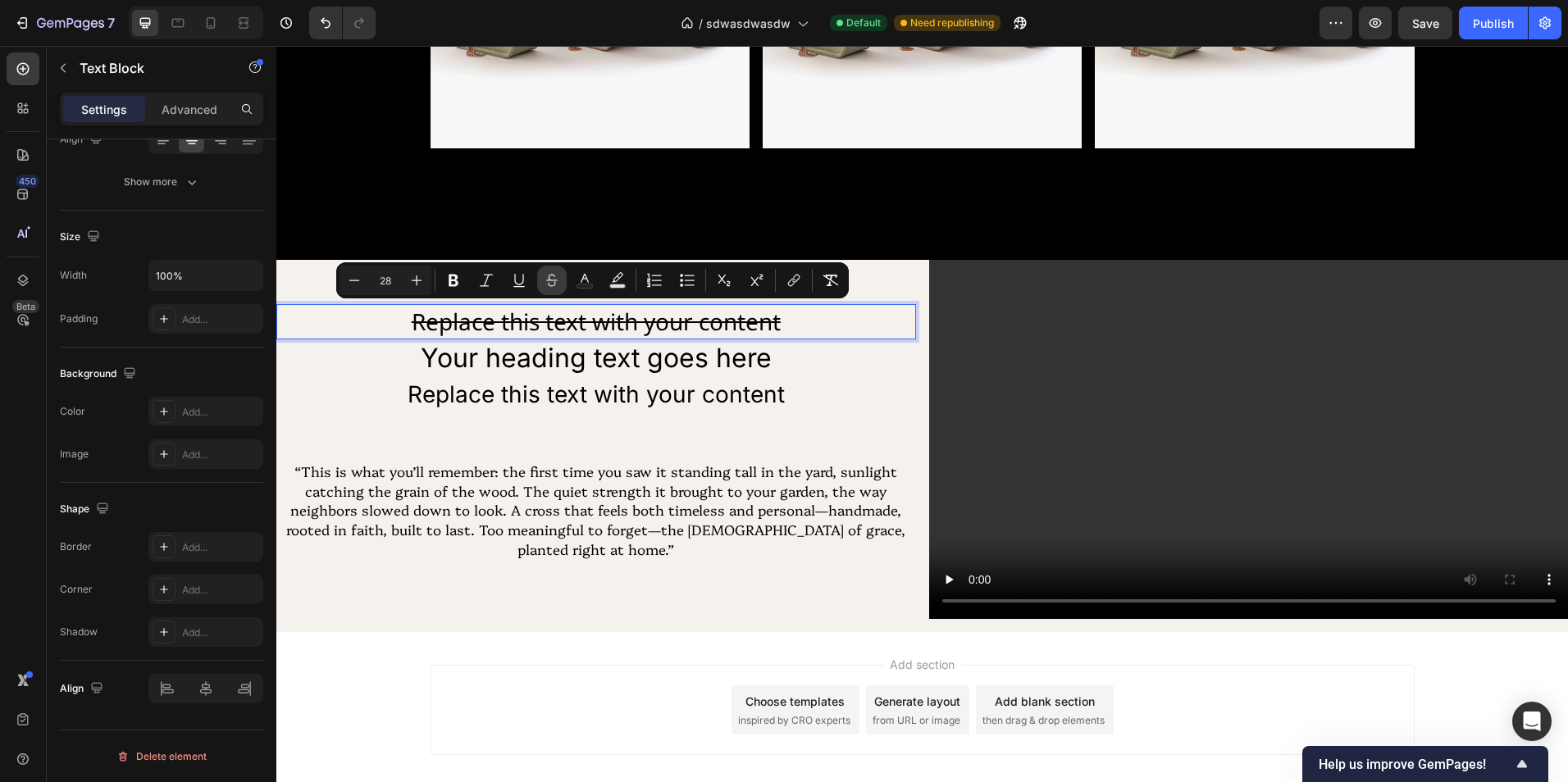
click at [545, 278] on icon "Editor contextual toolbar" at bounding box center [552, 281] width 16 height 16
click at [708, 325] on p "Replace this text with your content" at bounding box center [595, 321] width 636 height 32
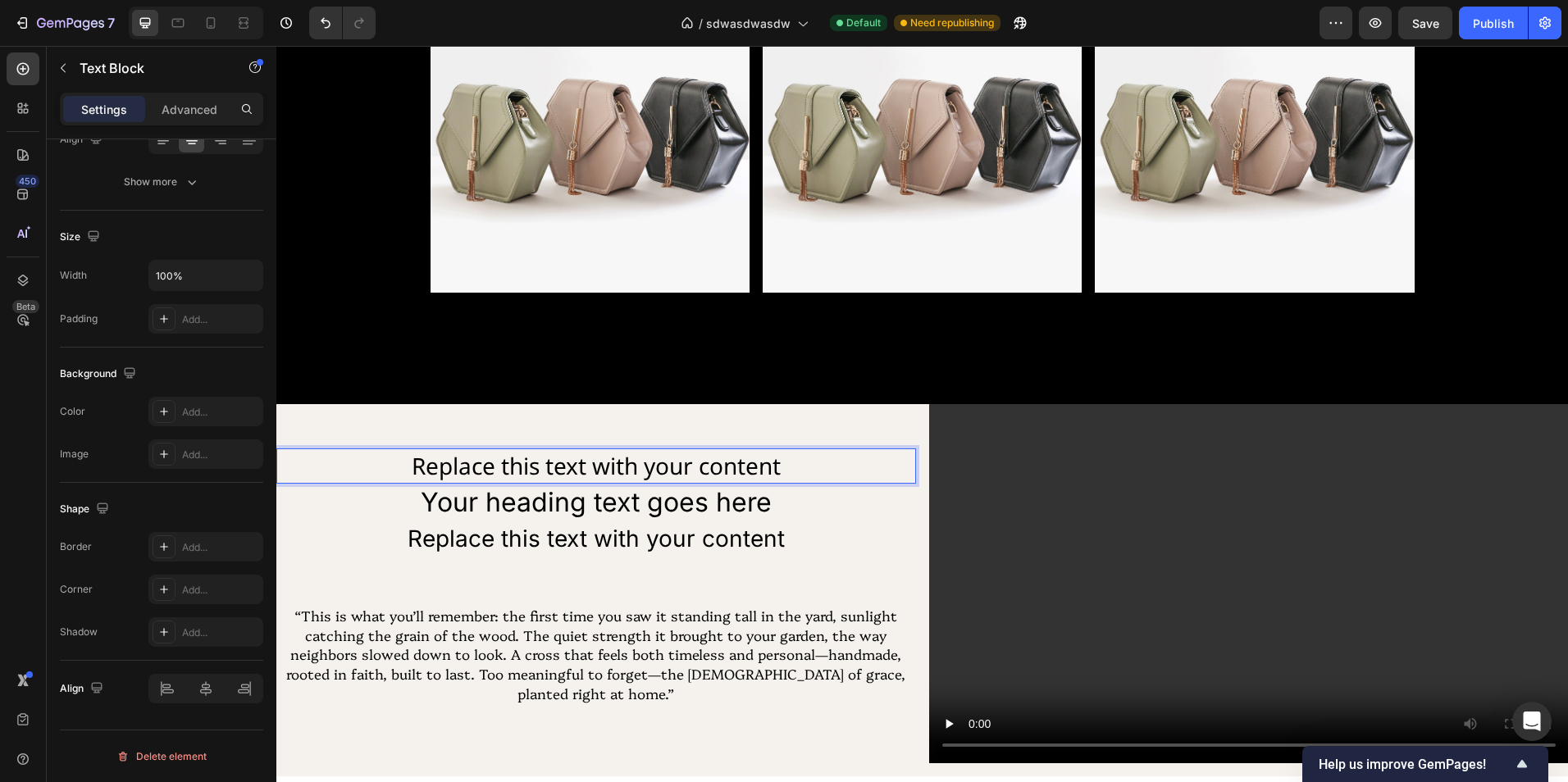
scroll to position [1088, 0]
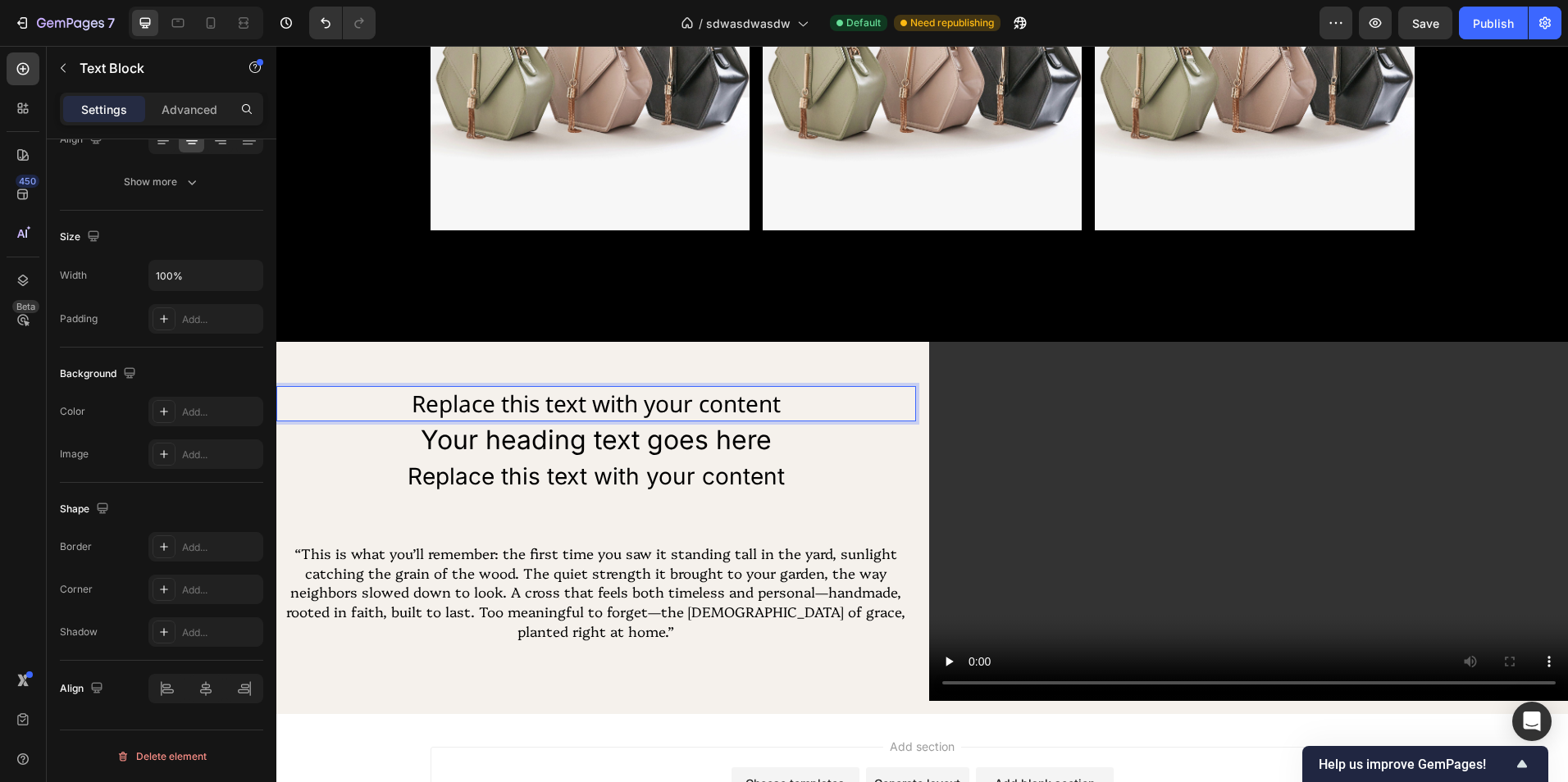
click at [707, 397] on p "Replace this text with your content" at bounding box center [595, 403] width 636 height 32
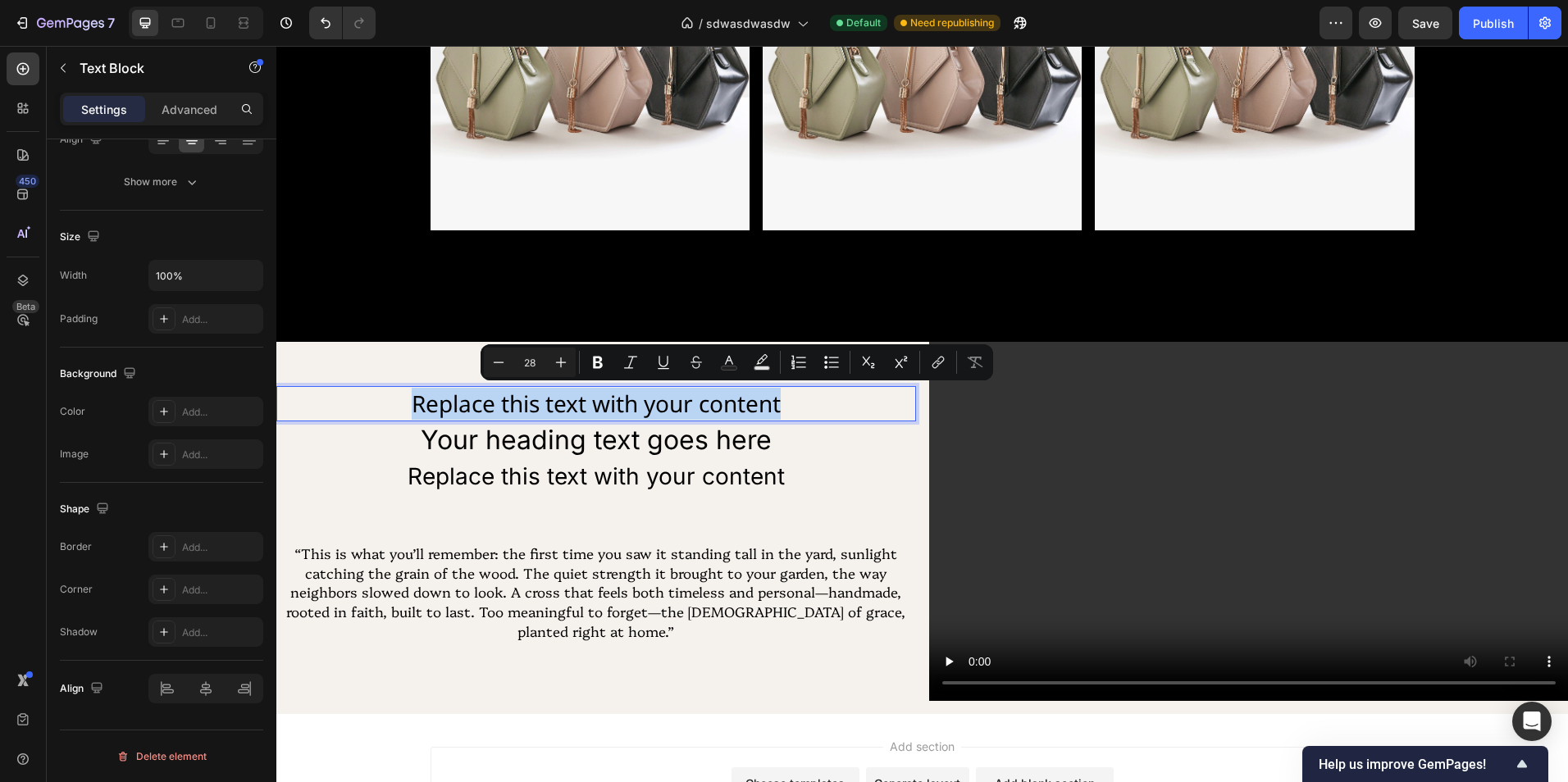
click at [707, 397] on p "Replace this text with your content" at bounding box center [595, 403] width 636 height 32
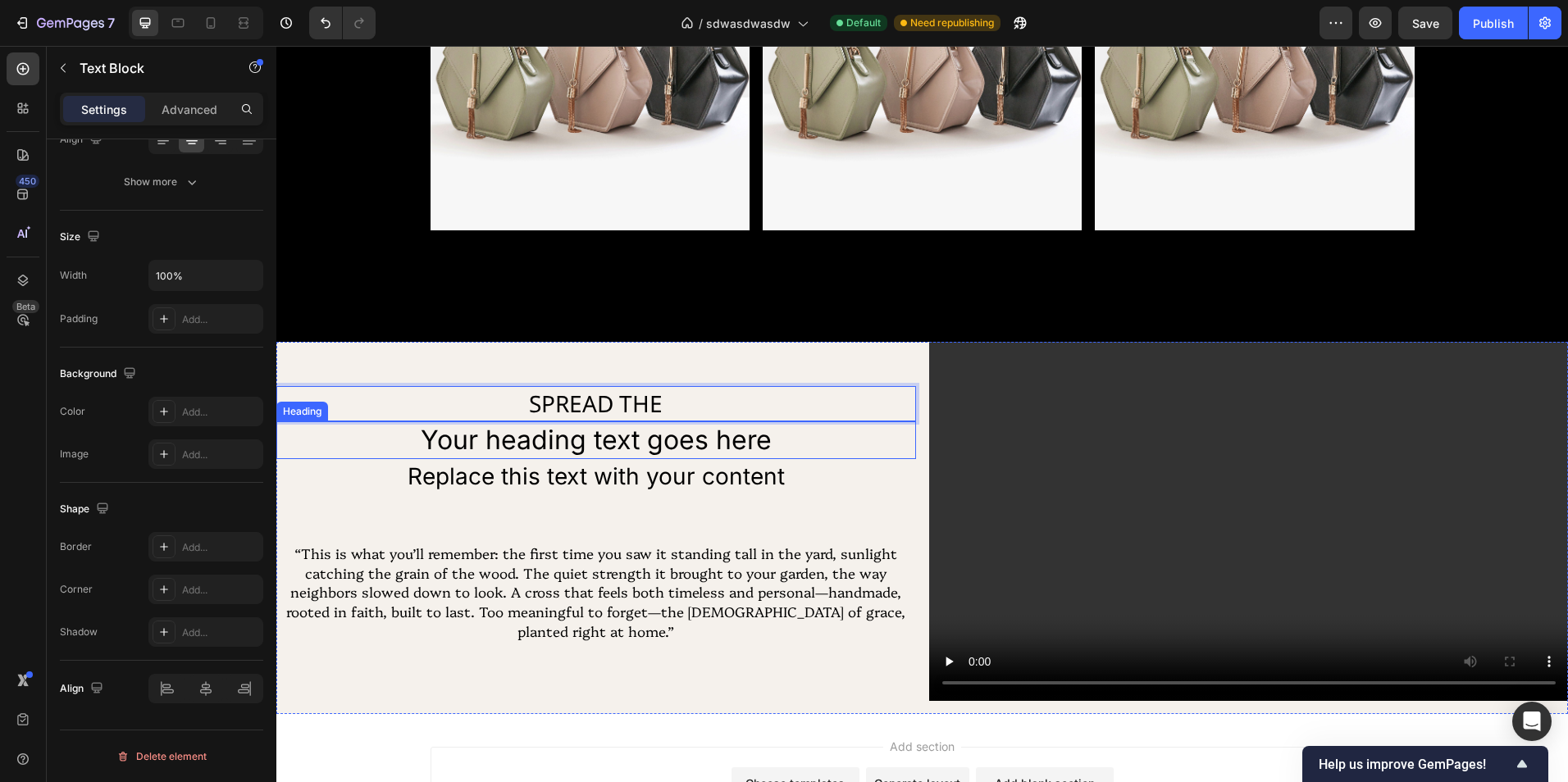
click at [679, 437] on h2 "Your heading text goes here" at bounding box center [595, 440] width 640 height 38
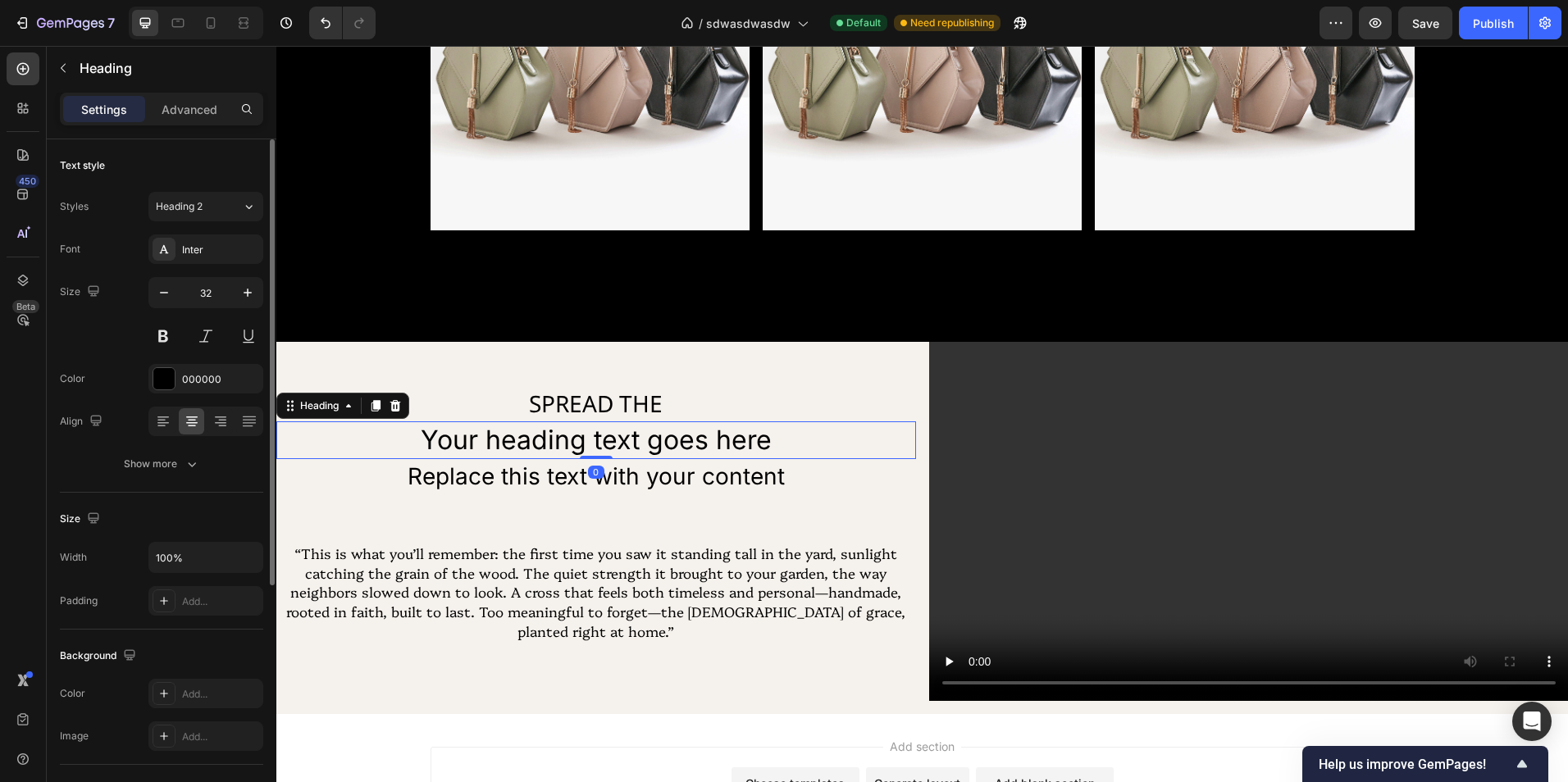
click at [679, 437] on h2 "Your heading text goes here" at bounding box center [595, 440] width 640 height 38
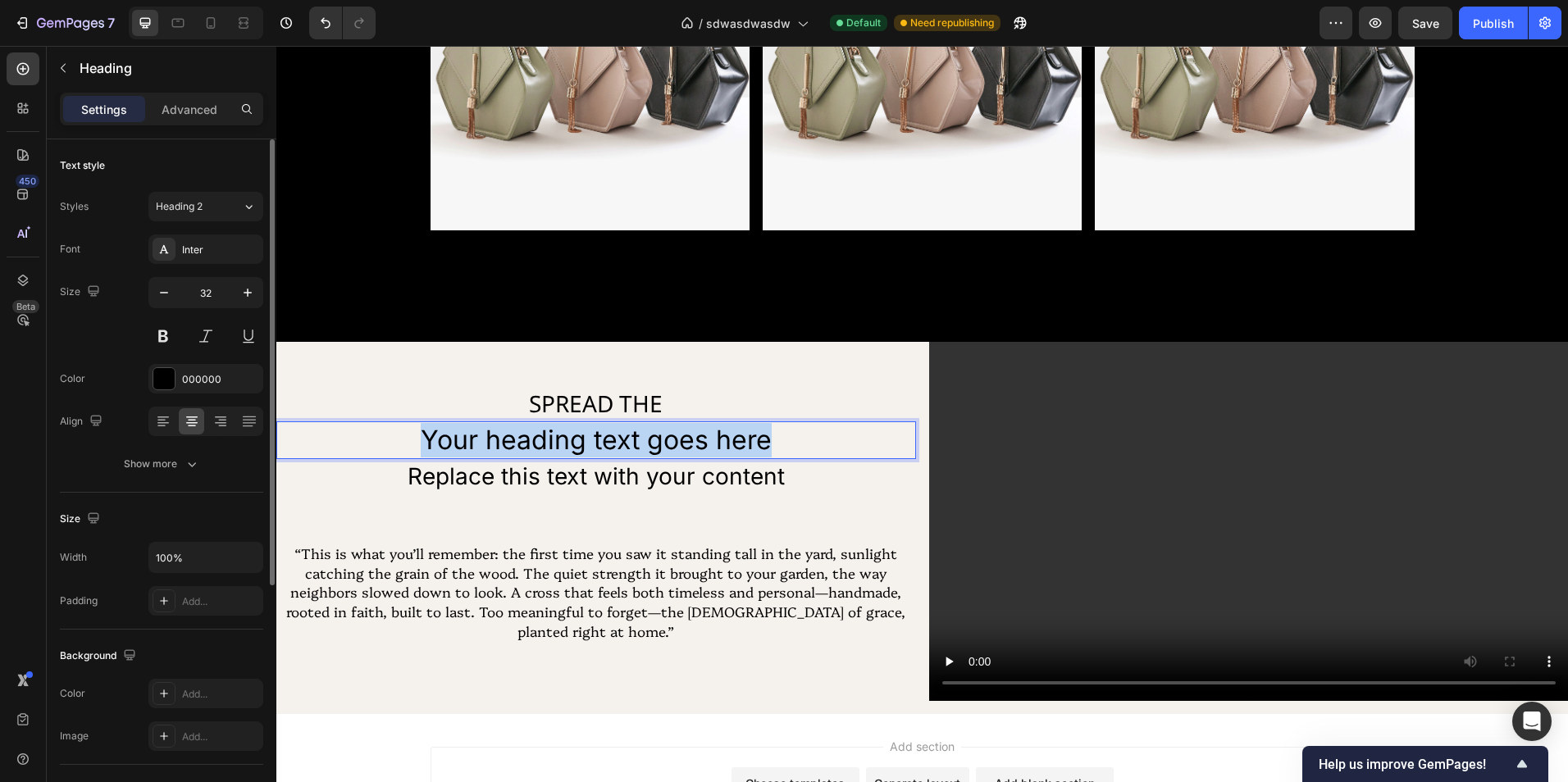
click at [679, 437] on p "Your heading text goes here" at bounding box center [595, 440] width 636 height 34
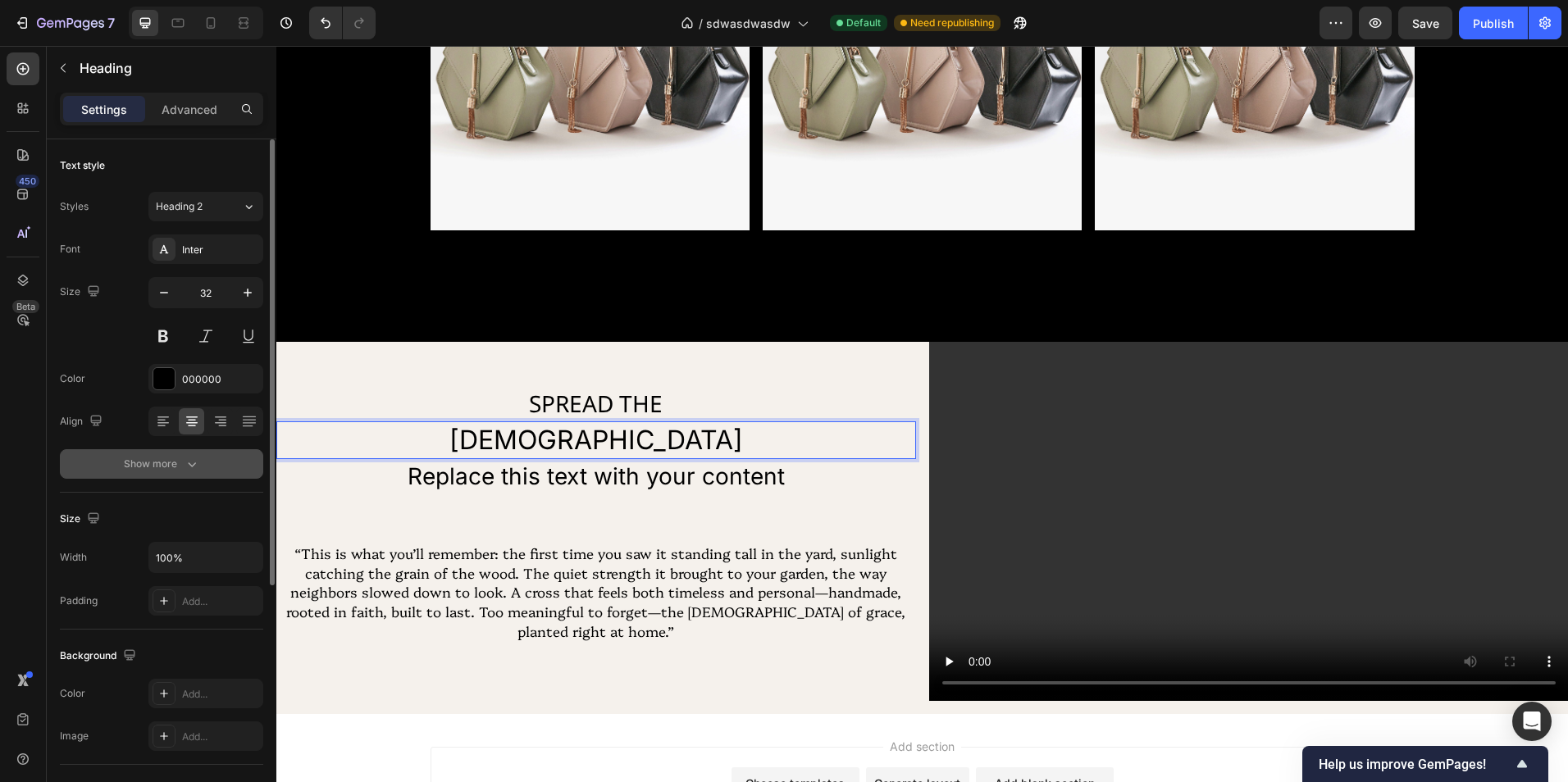
click at [180, 469] on div "Show more" at bounding box center [161, 464] width 77 height 16
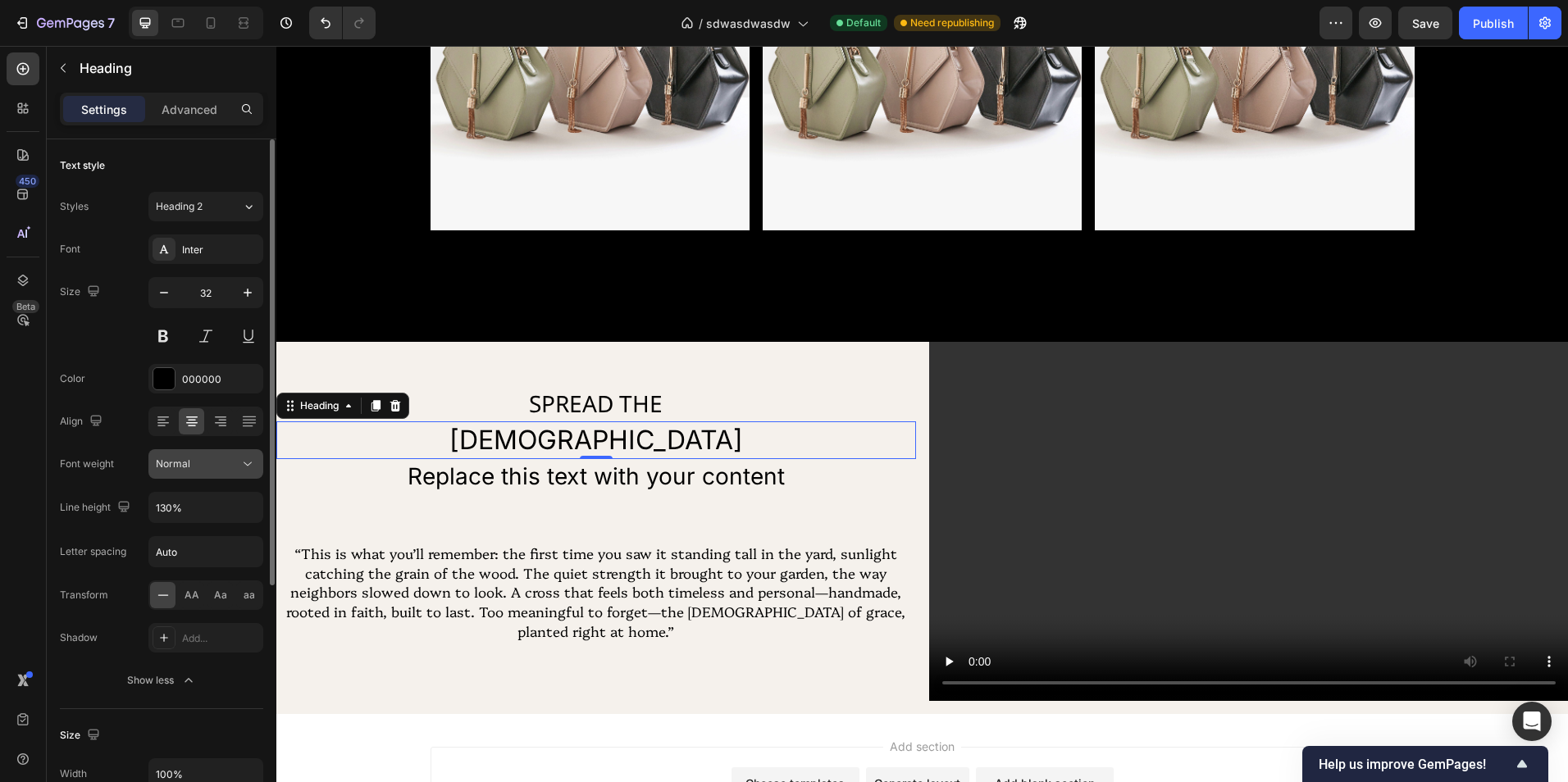
click at [206, 467] on div "Normal" at bounding box center [198, 464] width 84 height 14
click at [221, 462] on div "Normal" at bounding box center [198, 464] width 84 height 14
click at [226, 465] on div "Normal" at bounding box center [198, 464] width 84 height 14
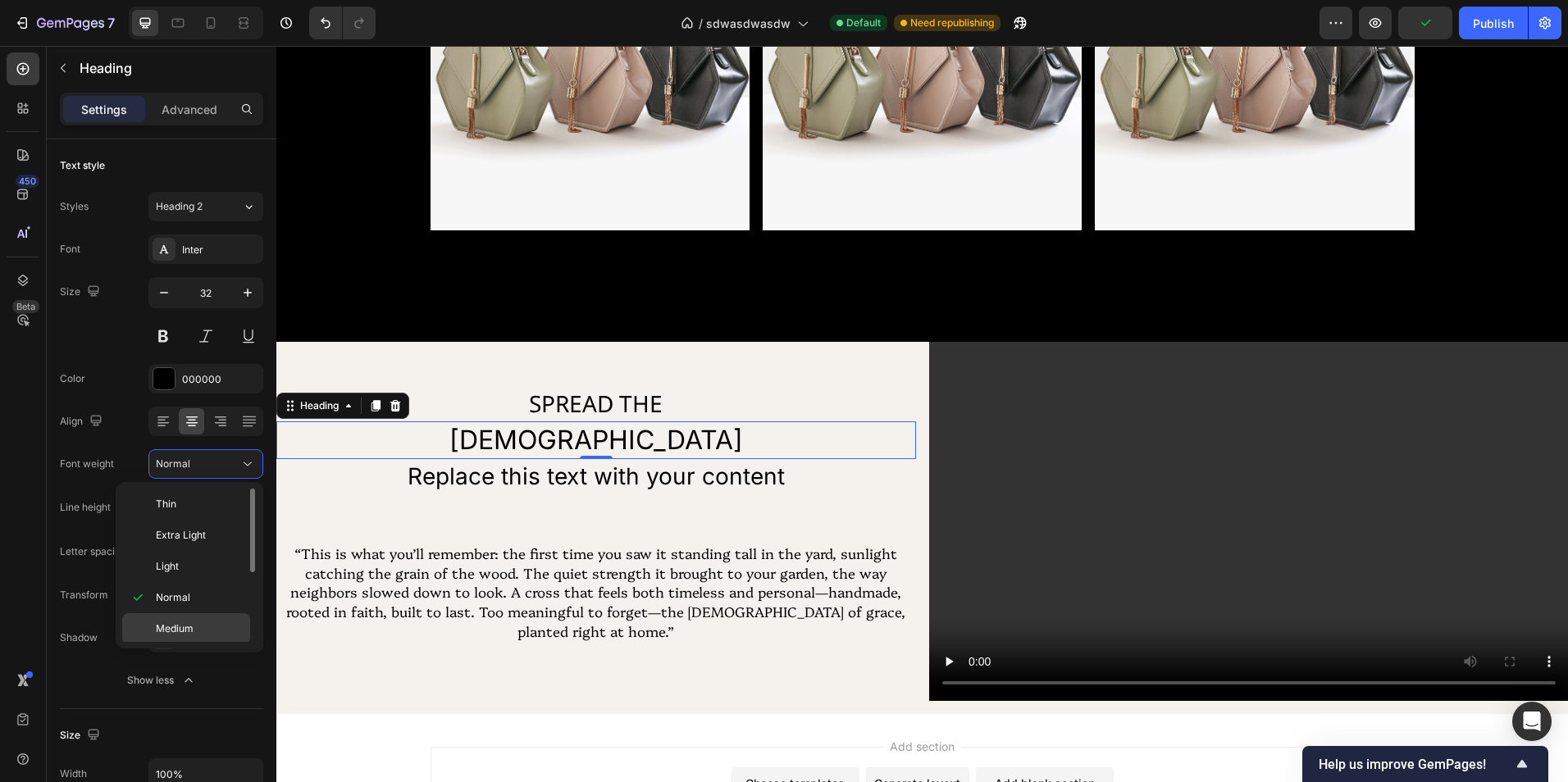
click at [217, 625] on p "Medium" at bounding box center [199, 629] width 87 height 14
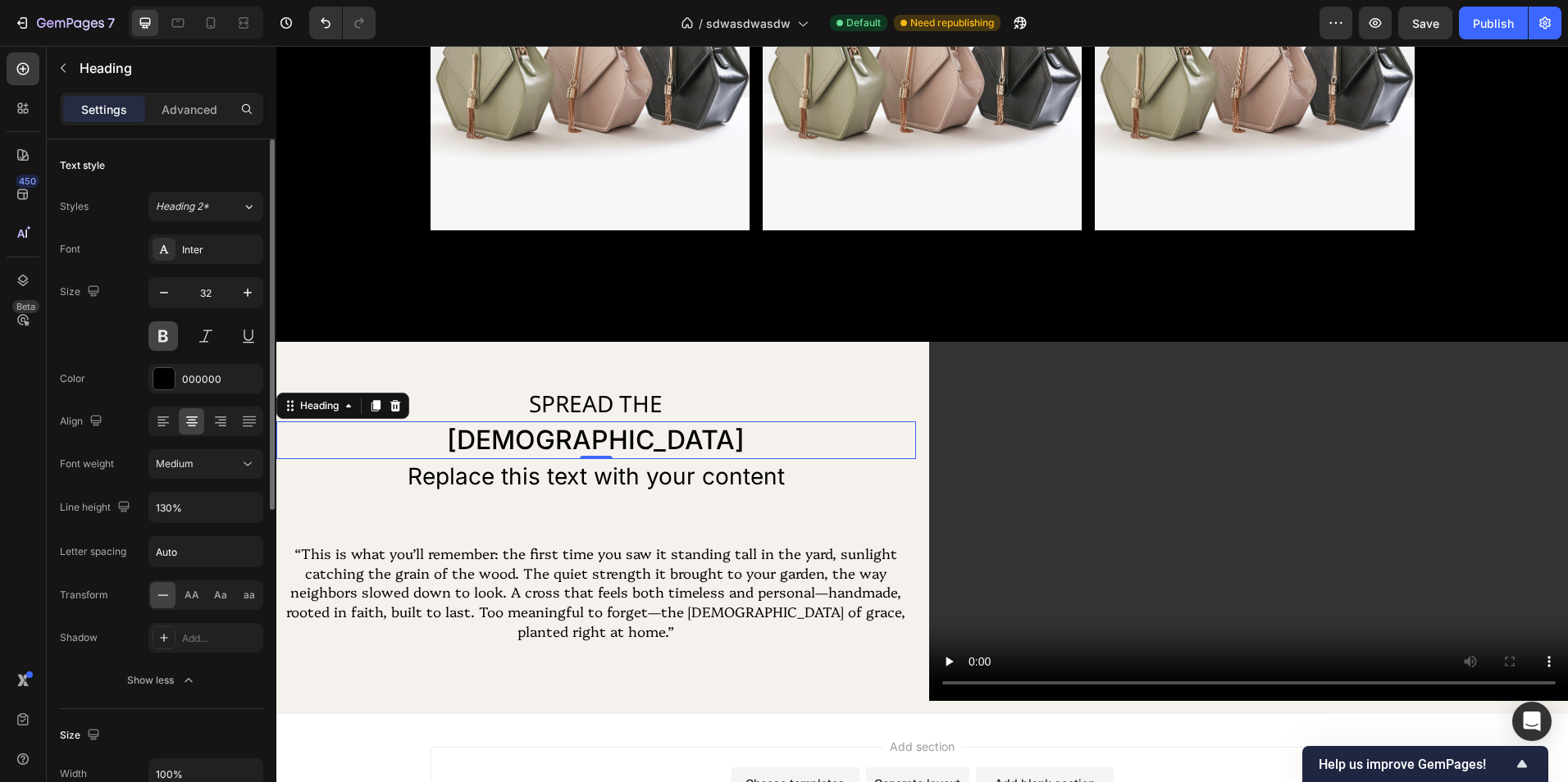
click at [172, 331] on button at bounding box center [163, 336] width 30 height 30
click at [254, 294] on icon "button" at bounding box center [247, 292] width 16 height 16
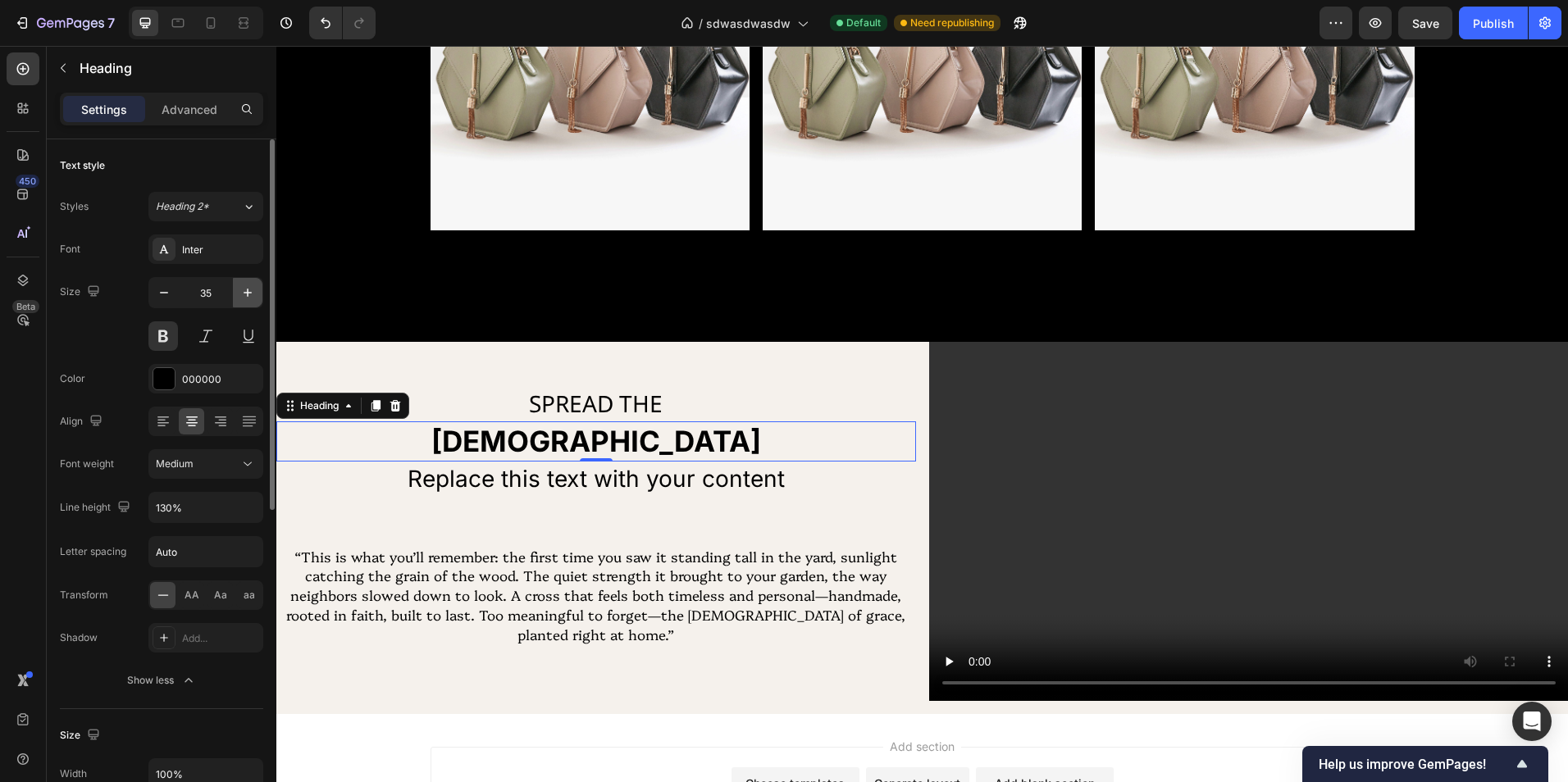
click at [254, 294] on icon "button" at bounding box center [247, 292] width 16 height 16
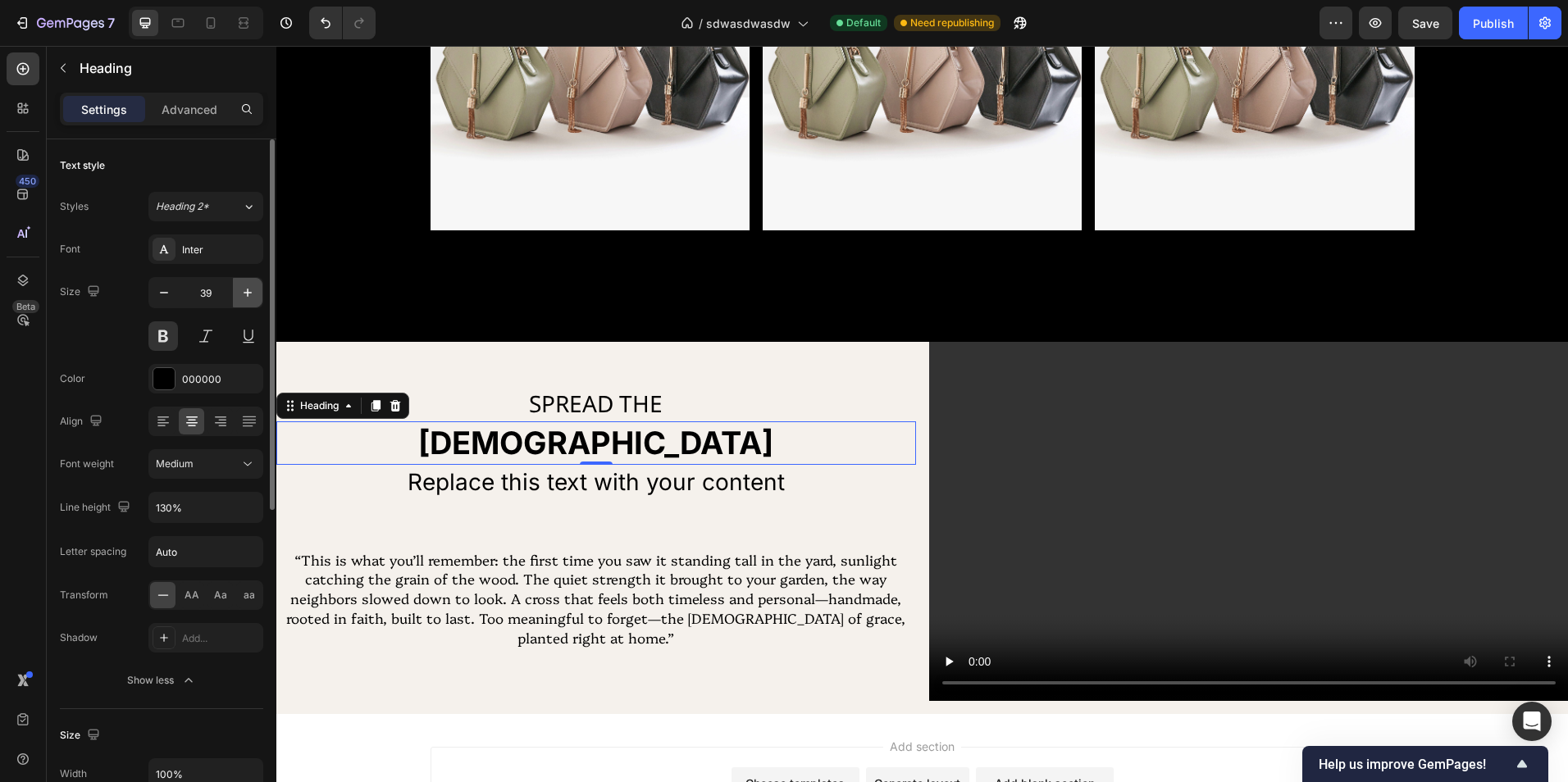
click at [254, 294] on icon "button" at bounding box center [247, 292] width 16 height 16
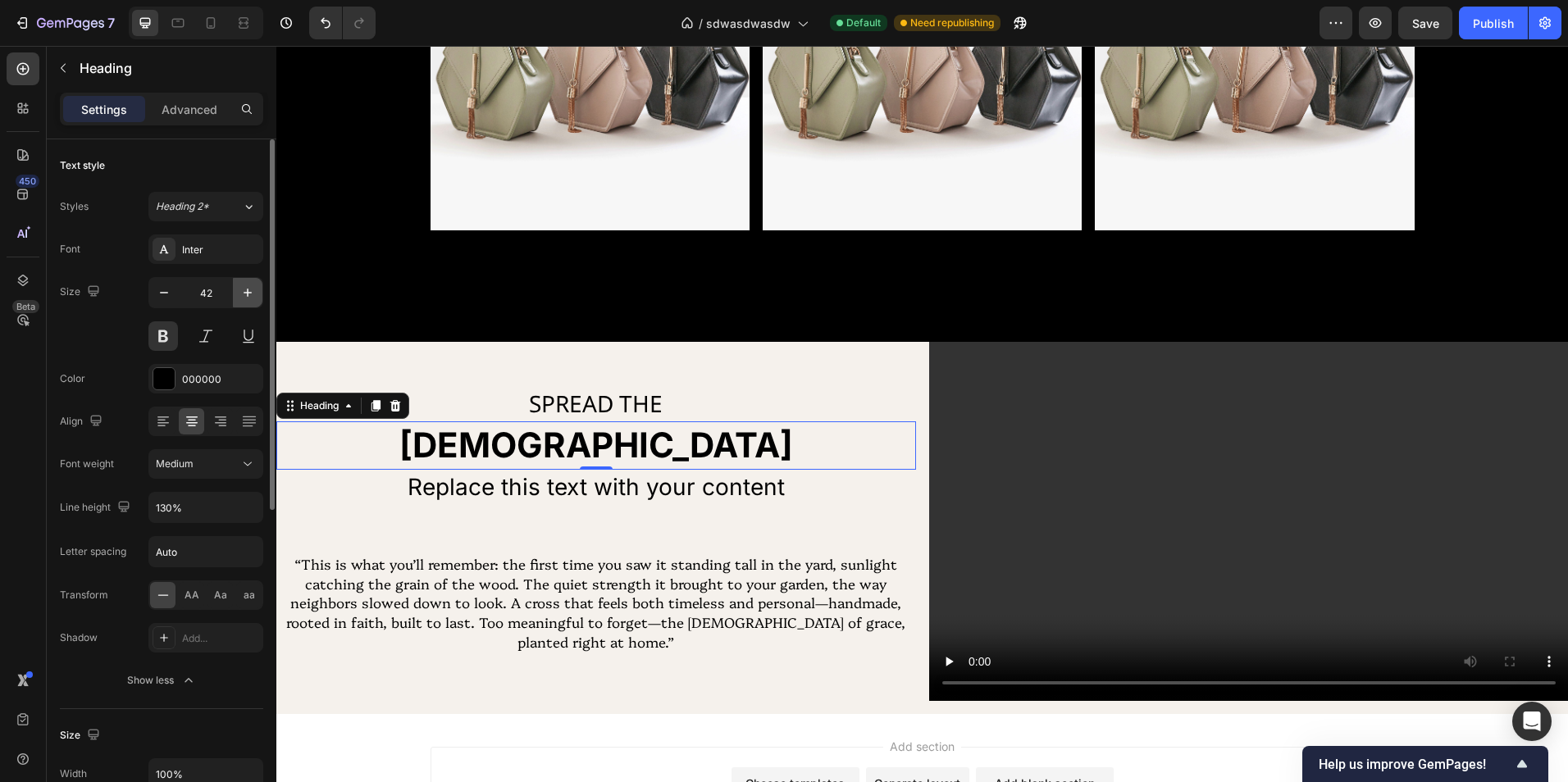
click at [254, 294] on icon "button" at bounding box center [247, 292] width 16 height 16
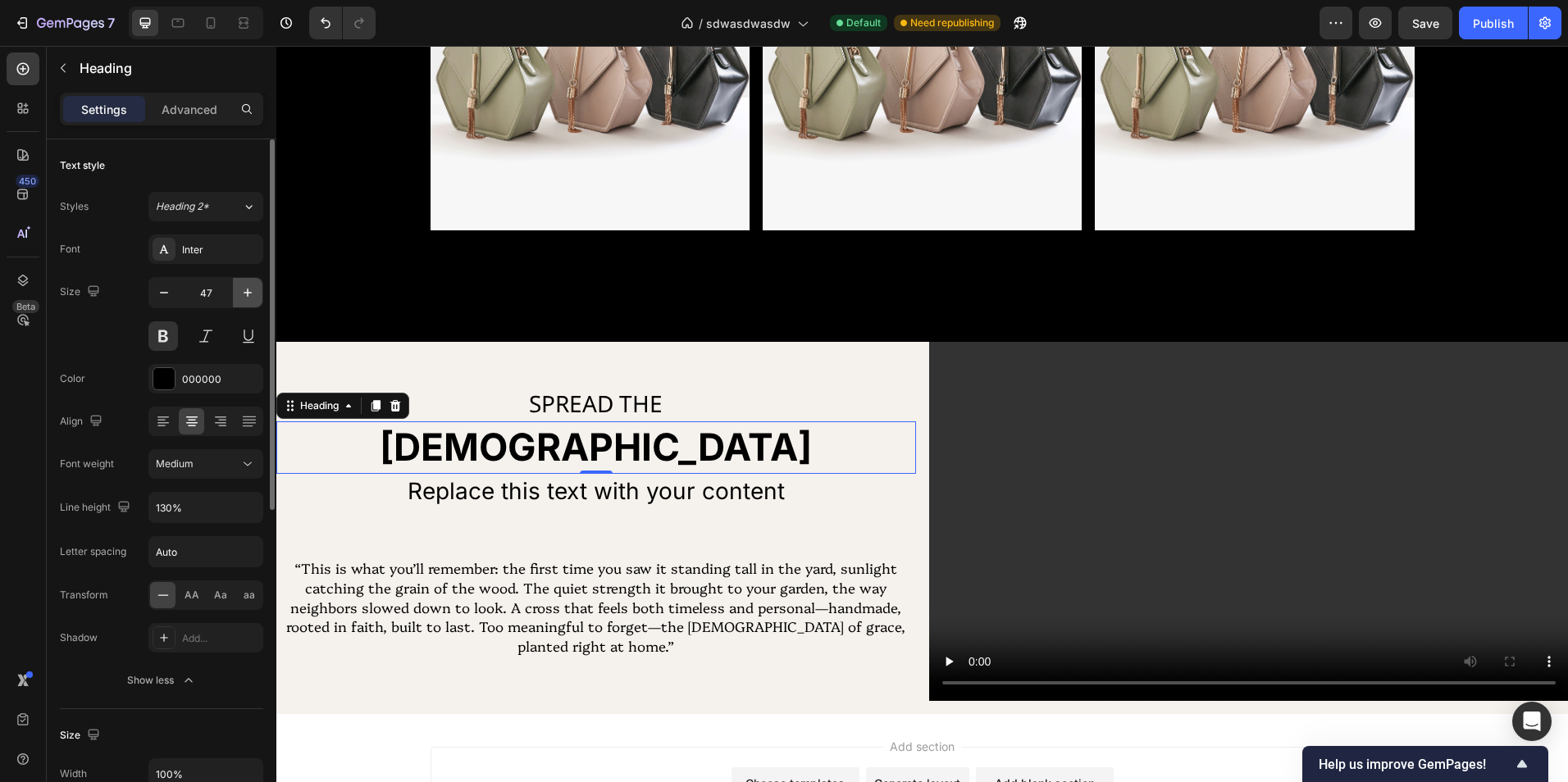
click at [254, 294] on icon "button" at bounding box center [247, 292] width 16 height 16
click at [151, 334] on button at bounding box center [163, 336] width 30 height 30
click at [253, 302] on button "button" at bounding box center [247, 292] width 30 height 30
type input "49"
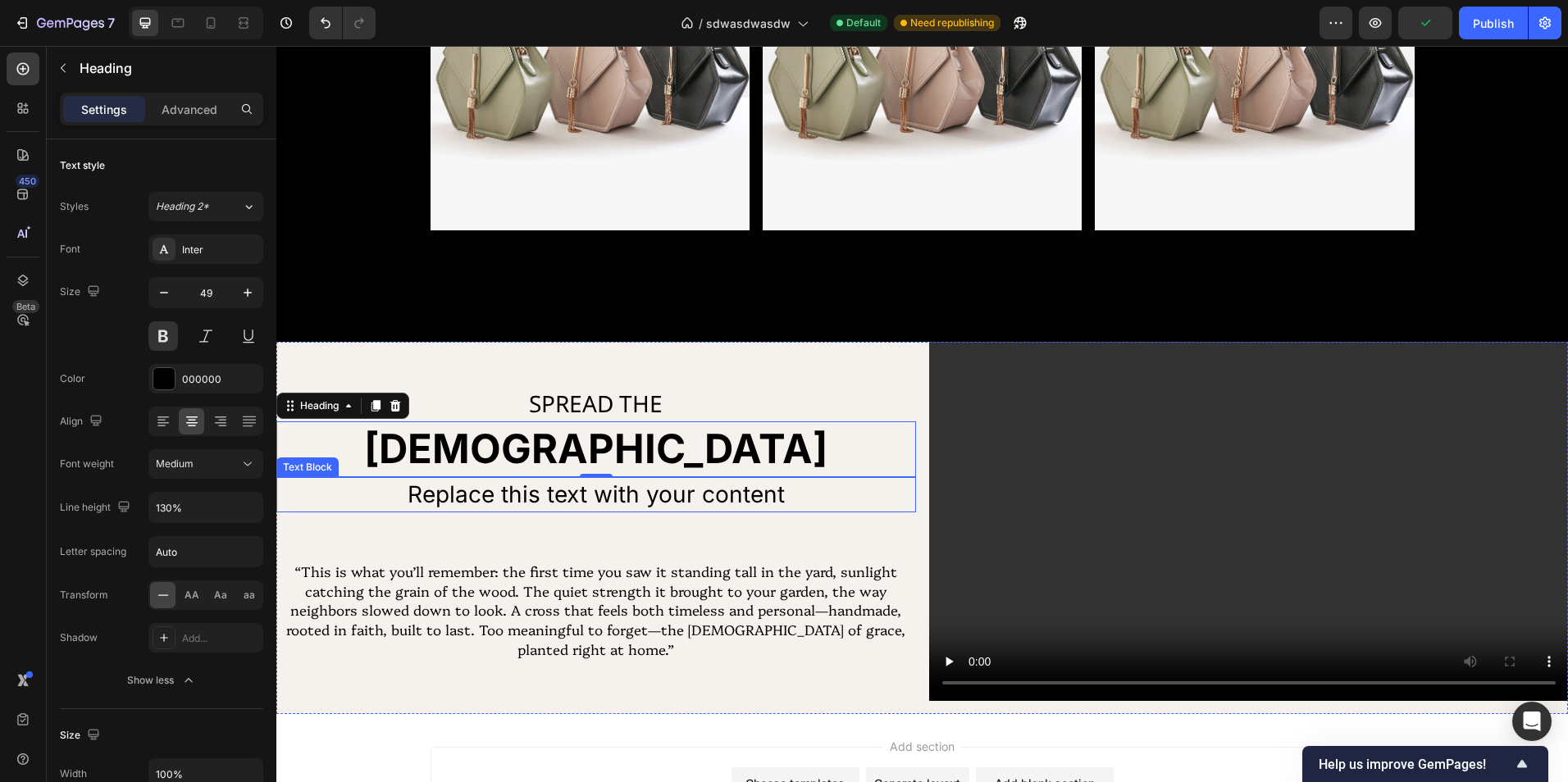
click at [705, 492] on div "Replace this text with your content" at bounding box center [595, 494] width 640 height 35
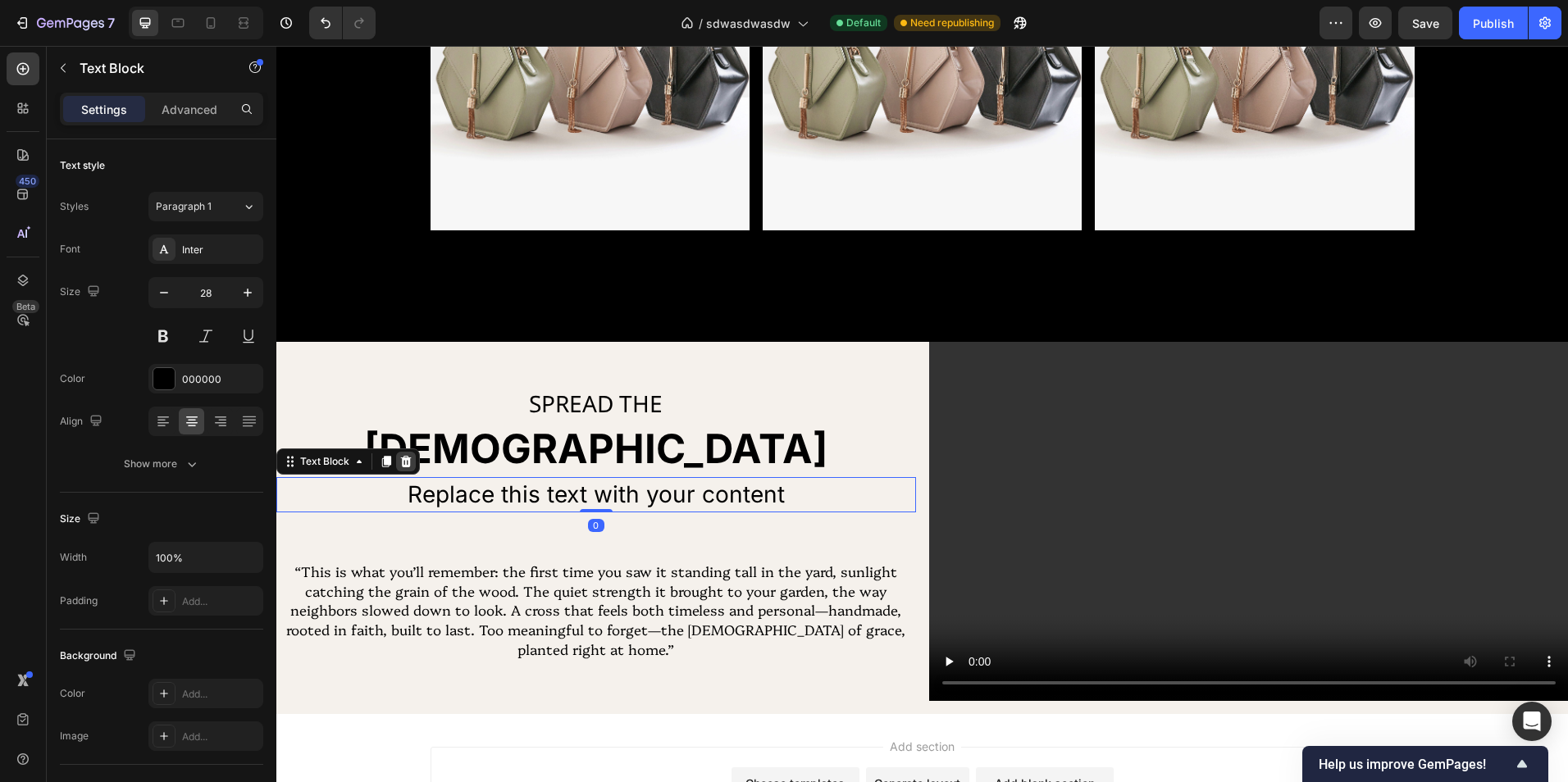
click at [410, 464] on icon at bounding box center [406, 461] width 14 height 14
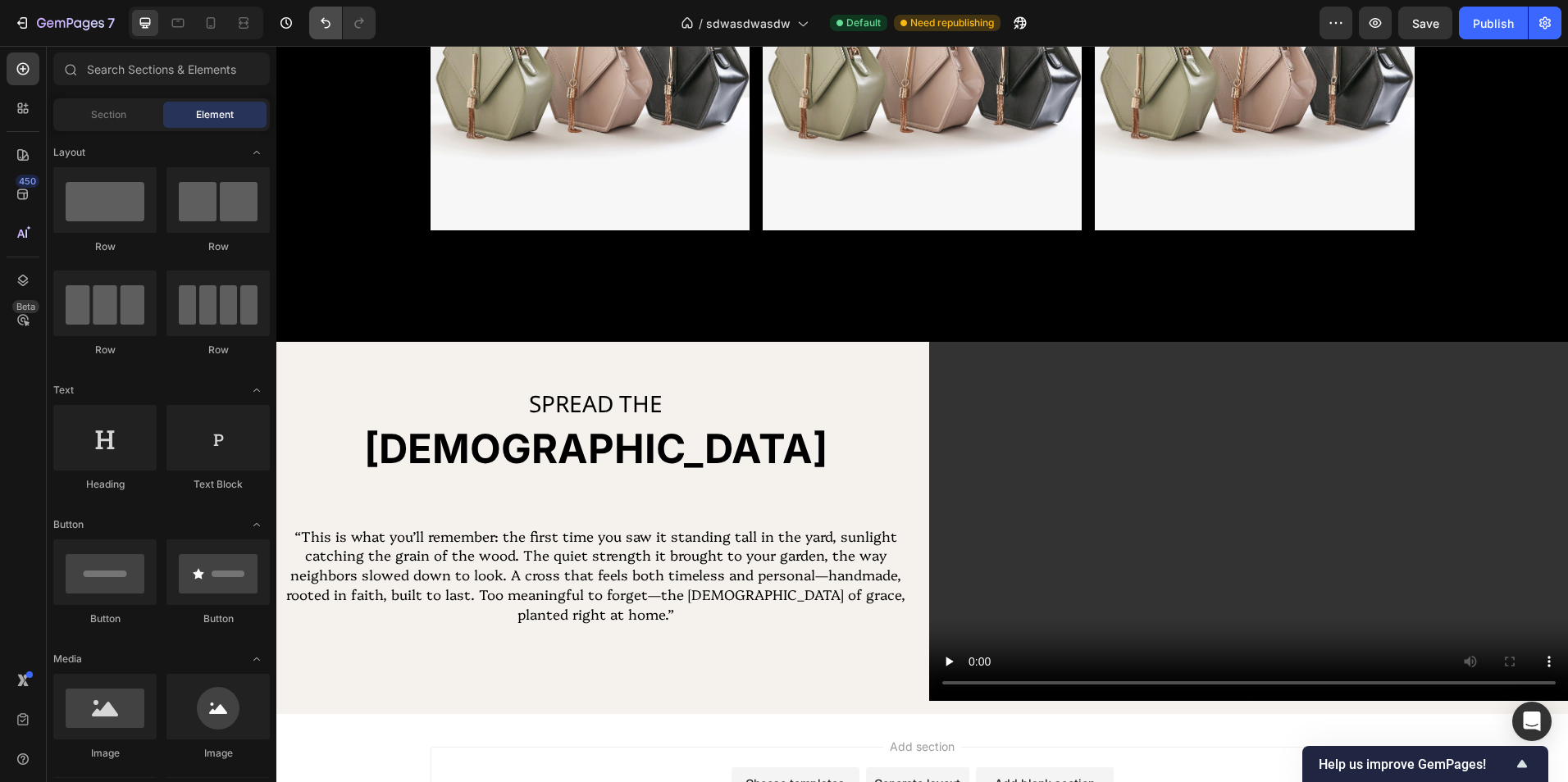
click at [319, 24] on icon "Undo/Redo" at bounding box center [326, 23] width 16 height 16
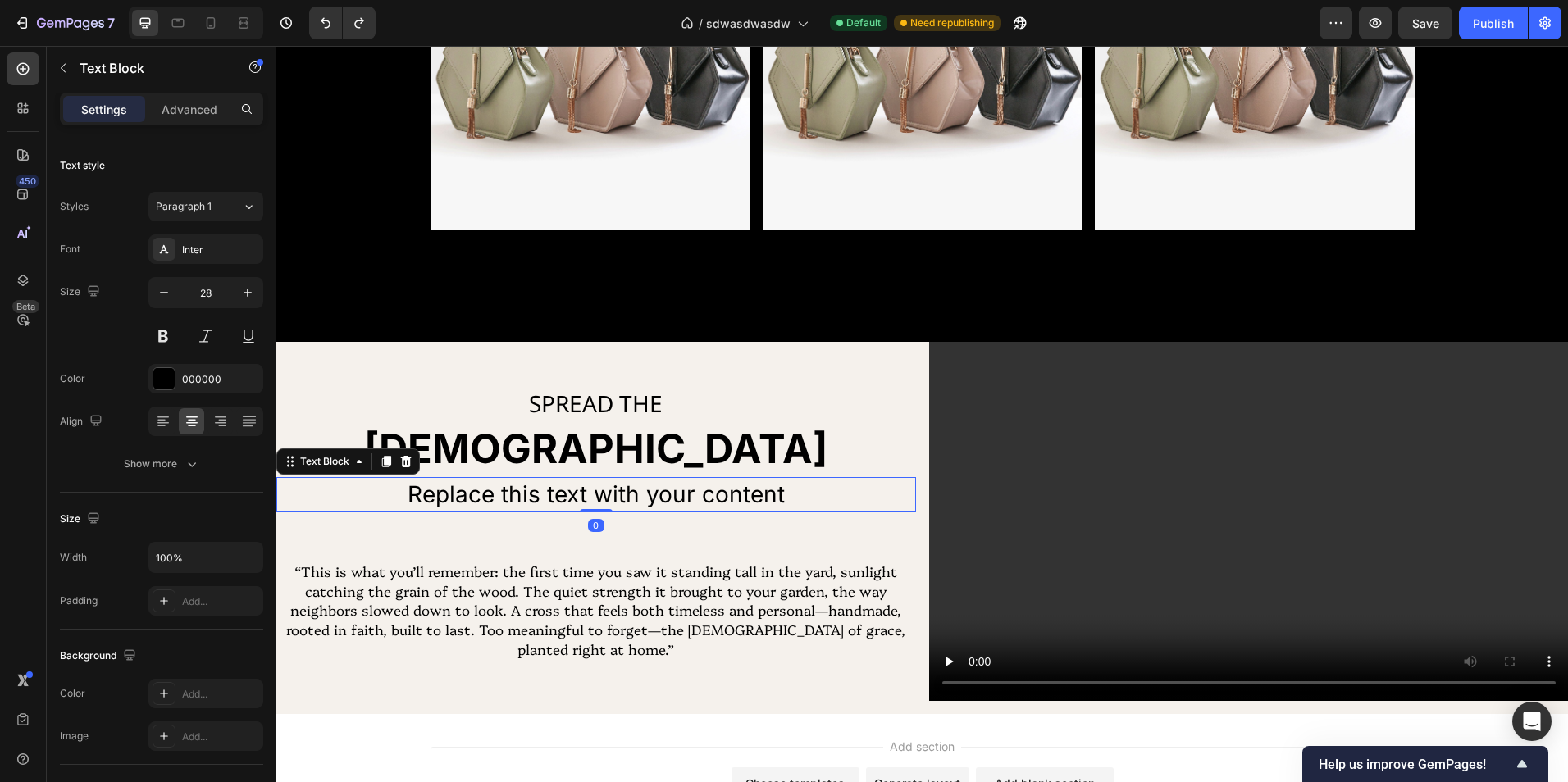
click at [608, 483] on div "Replace this text with your content" at bounding box center [595, 494] width 640 height 35
click at [608, 483] on p "Replace this text with your content" at bounding box center [595, 494] width 636 height 32
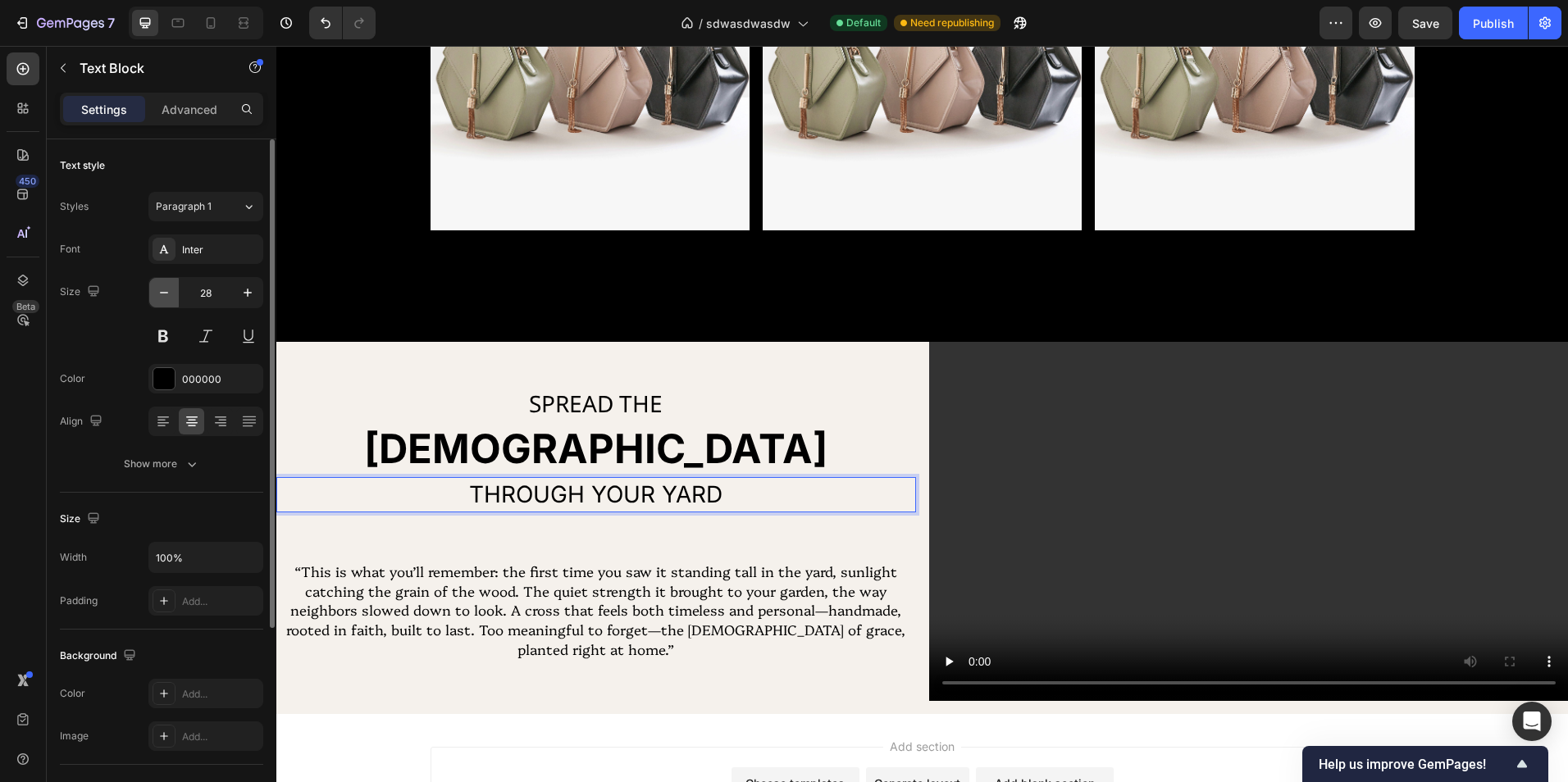
click at [170, 287] on icon "button" at bounding box center [164, 292] width 16 height 16
type input "26"
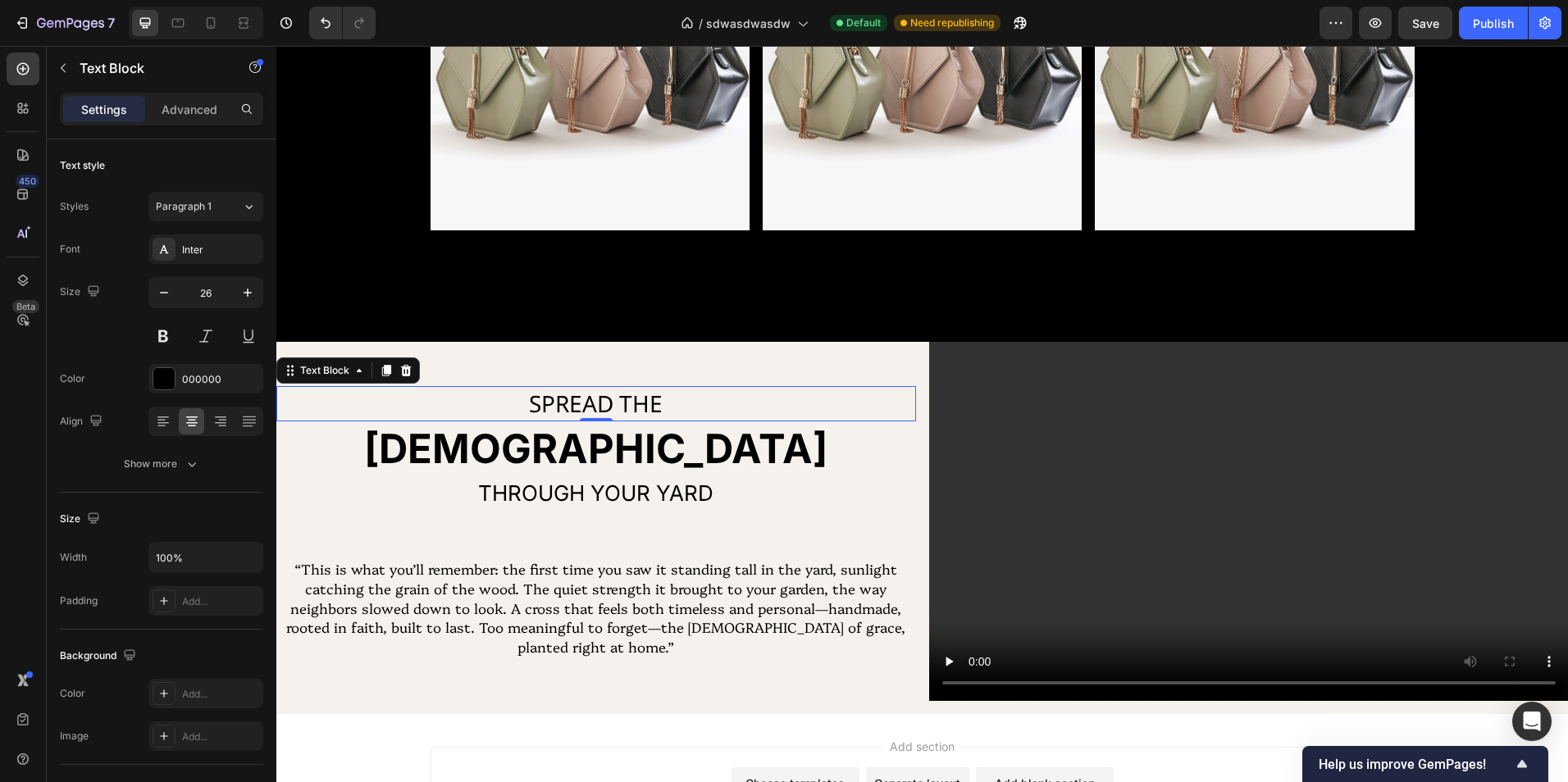
click at [547, 395] on p "SPREAD THE" at bounding box center [595, 403] width 636 height 32
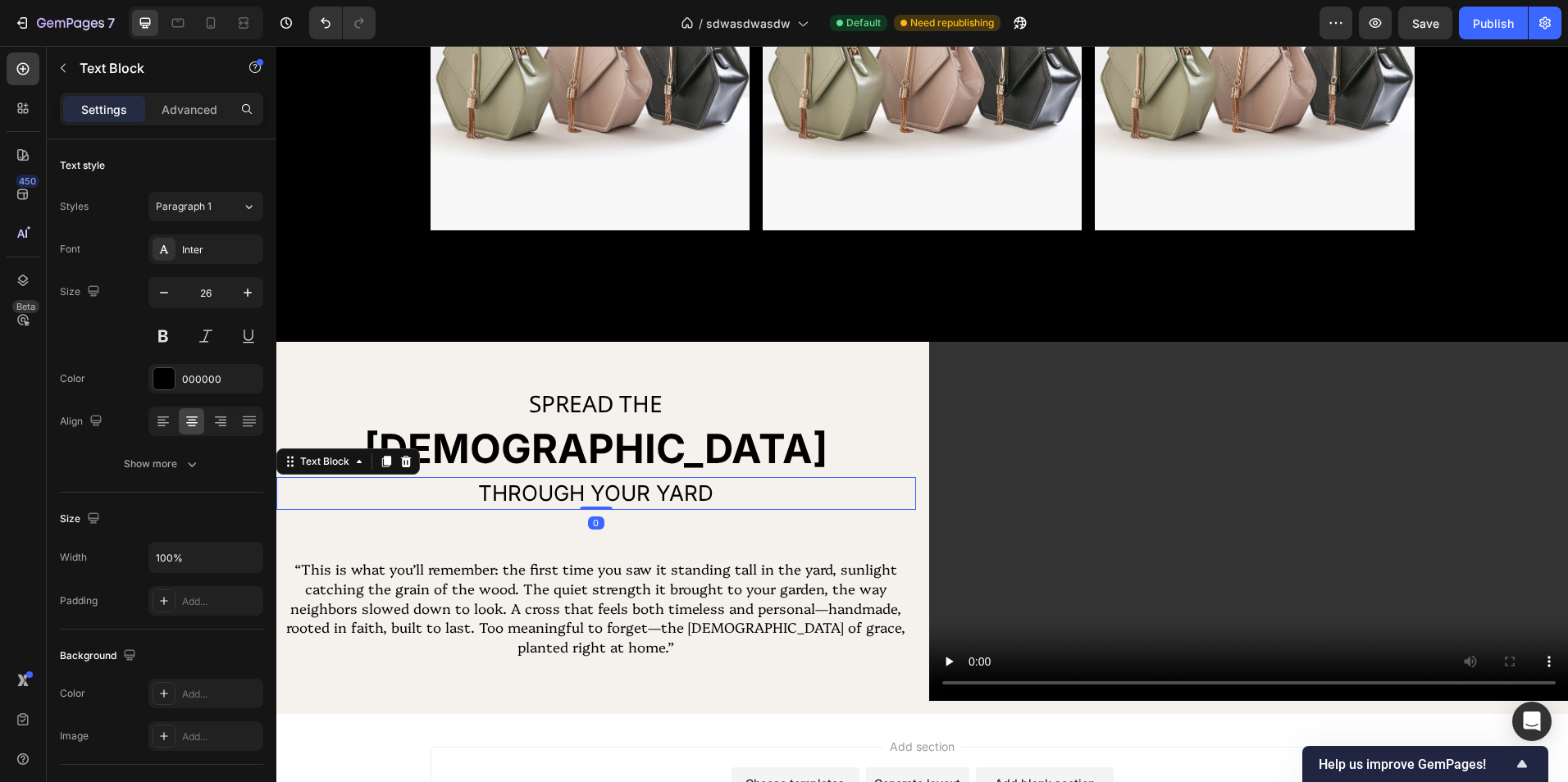
click at [584, 507] on div "THROUGH YOUR YARD Text Block 0" at bounding box center [595, 493] width 640 height 32
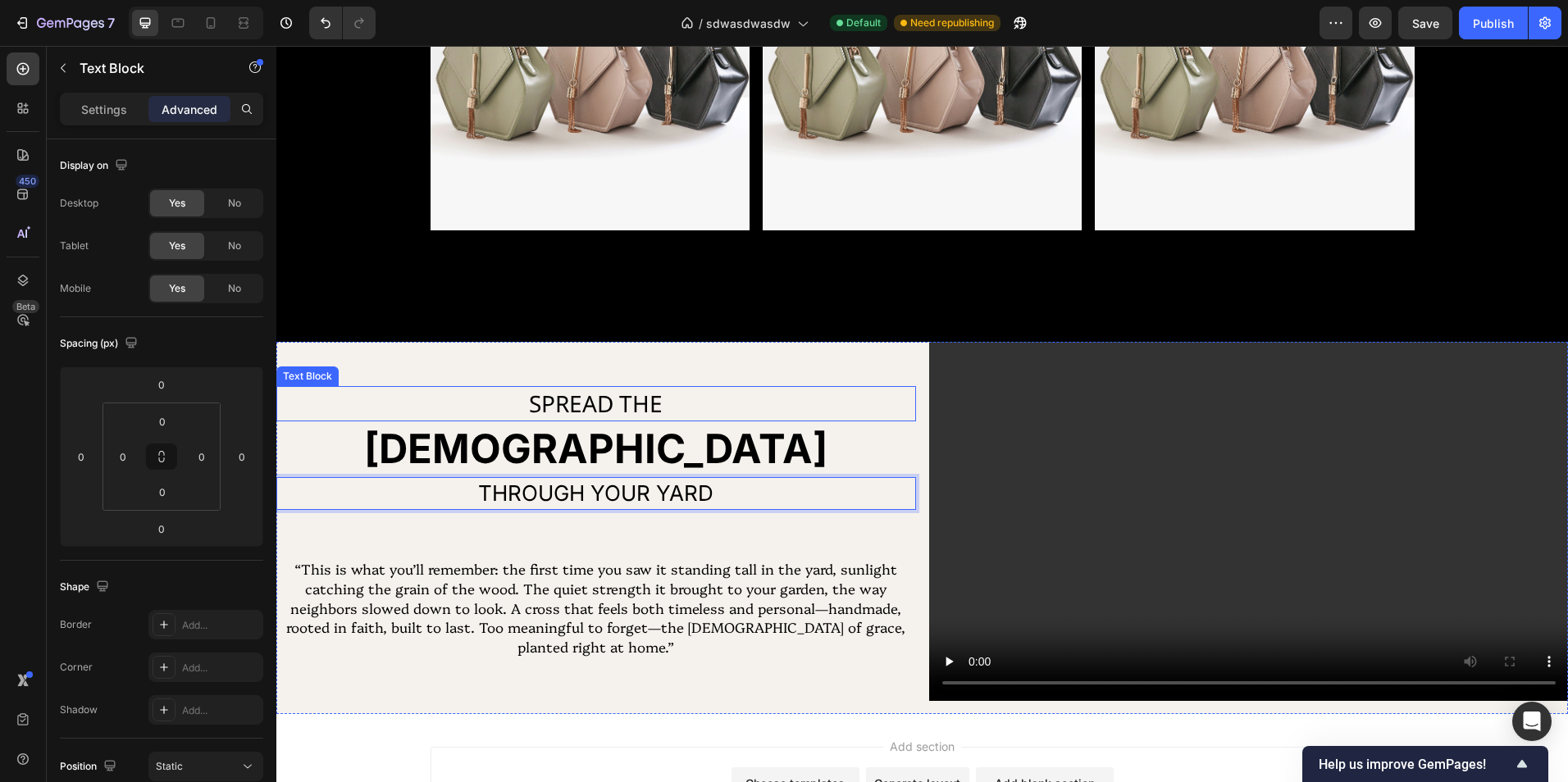
click at [558, 401] on p "SPREAD THE" at bounding box center [595, 403] width 636 height 32
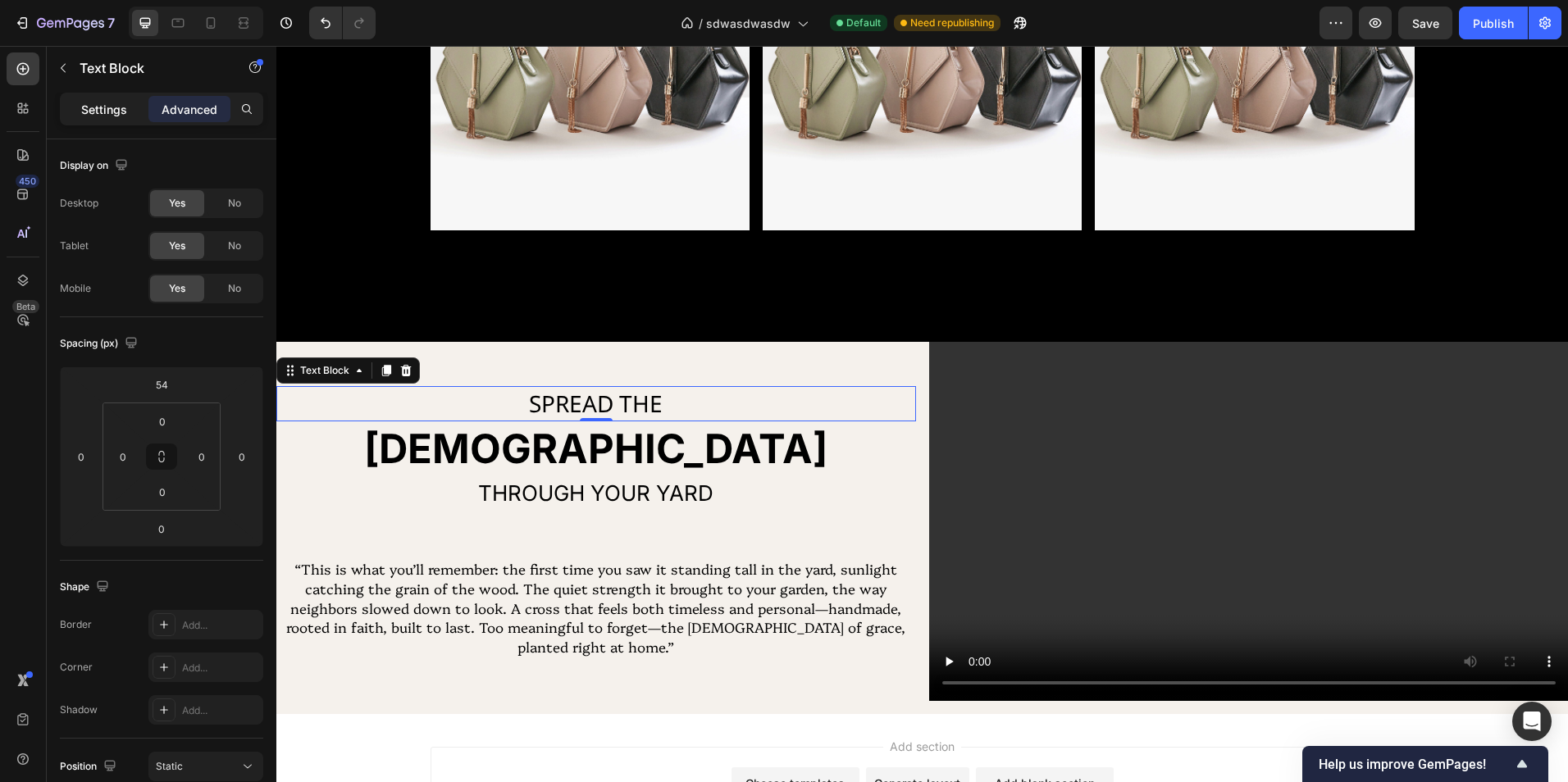
click at [97, 108] on p "Settings" at bounding box center [104, 109] width 46 height 17
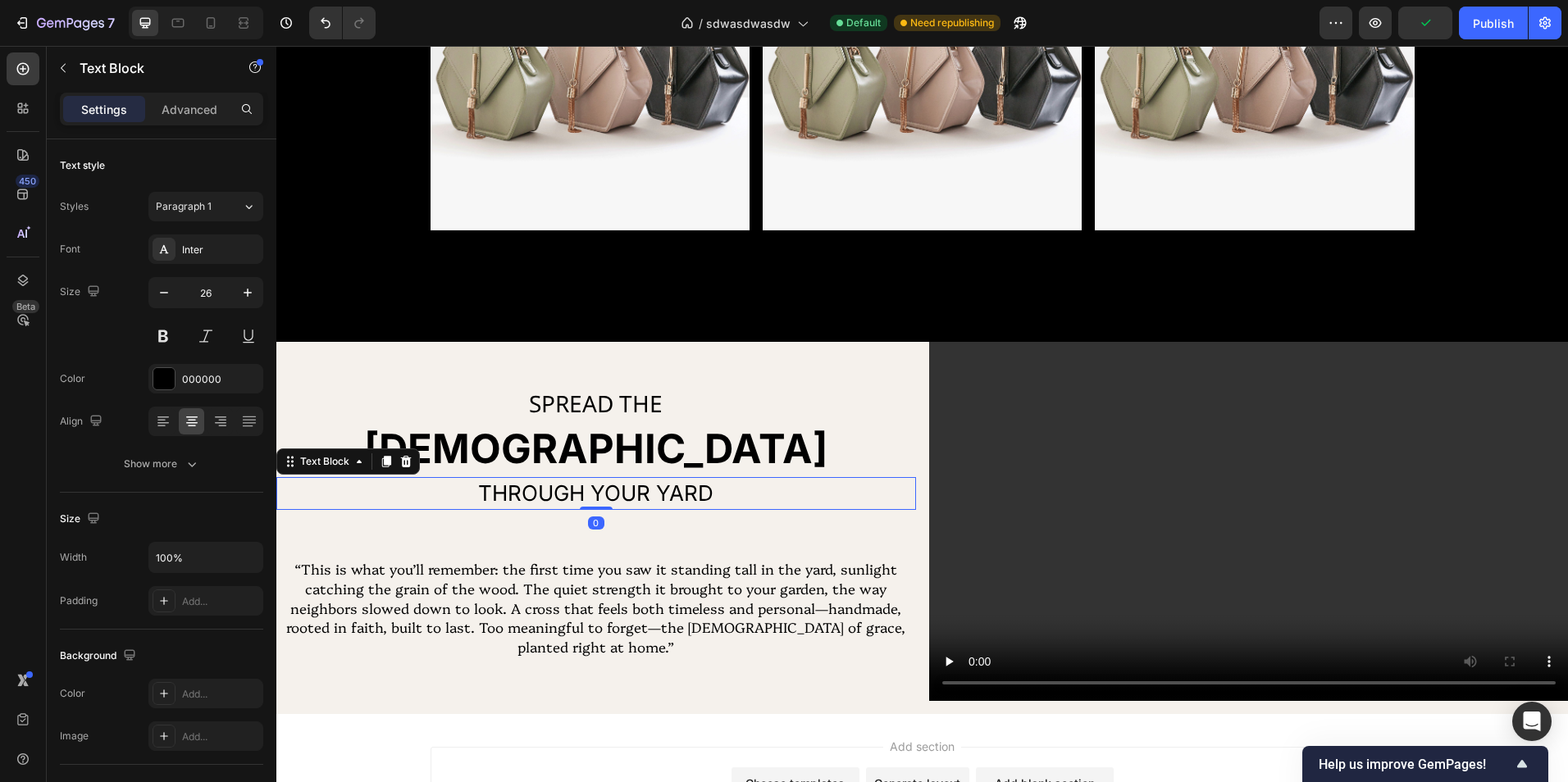
click at [553, 498] on p "THROUGH YOUR YARD" at bounding box center [595, 493] width 636 height 30
click at [191, 252] on div "Inter" at bounding box center [220, 250] width 77 height 14
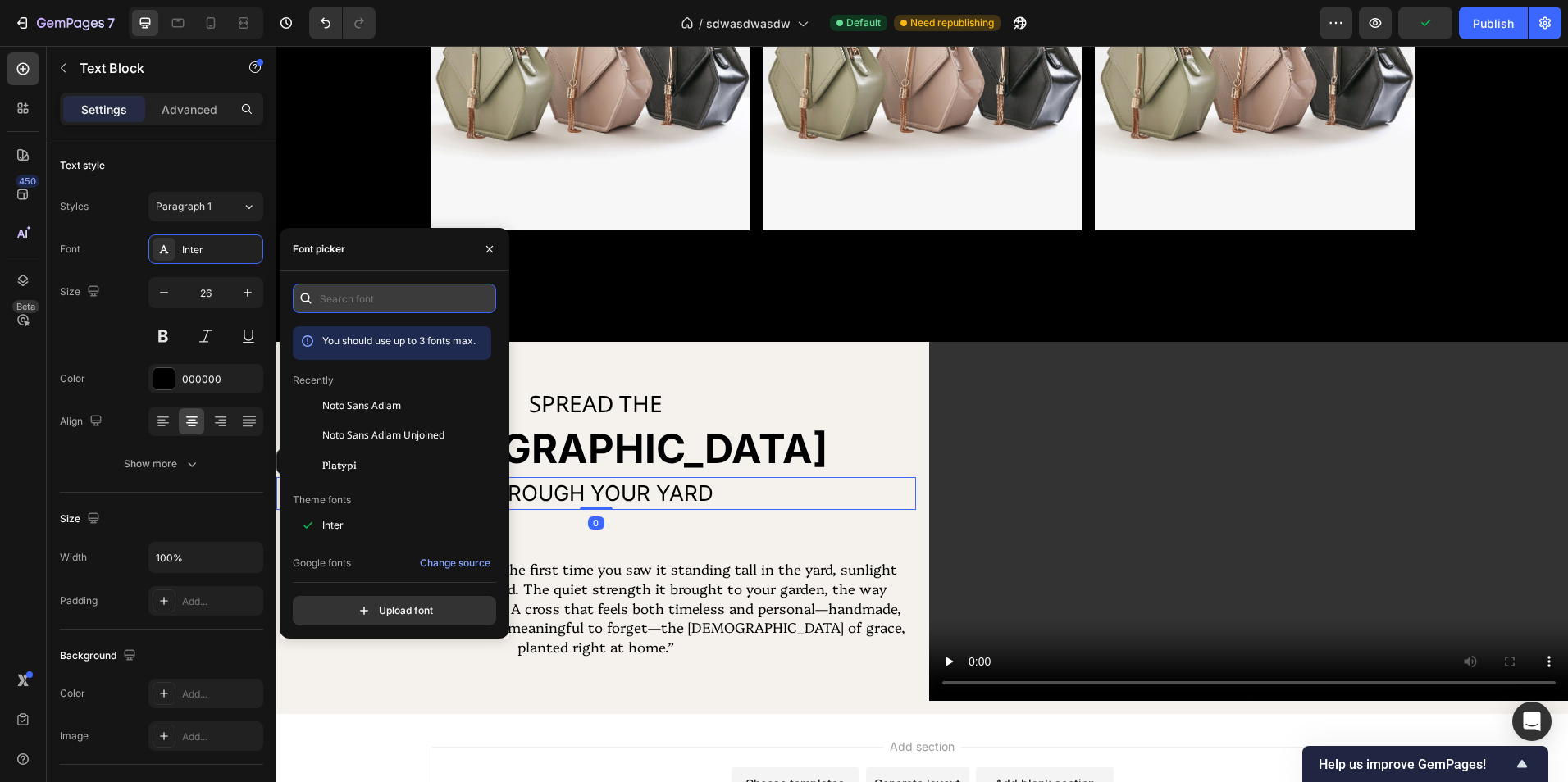
click at [392, 307] on input "text" at bounding box center [394, 299] width 203 height 30
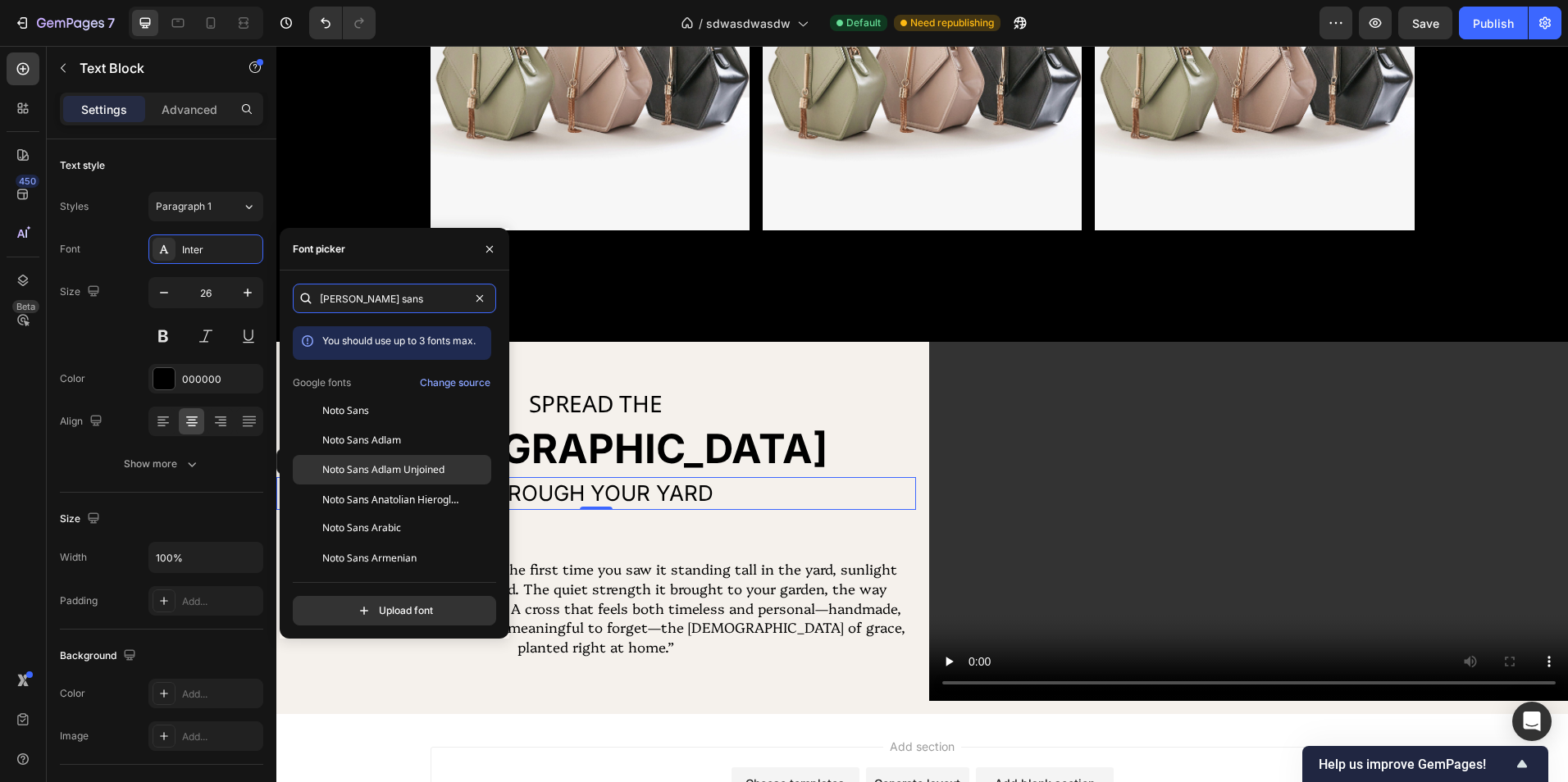
type input "noto sans"
click at [419, 474] on span "Noto Sans Adlam Unjoined" at bounding box center [383, 470] width 122 height 14
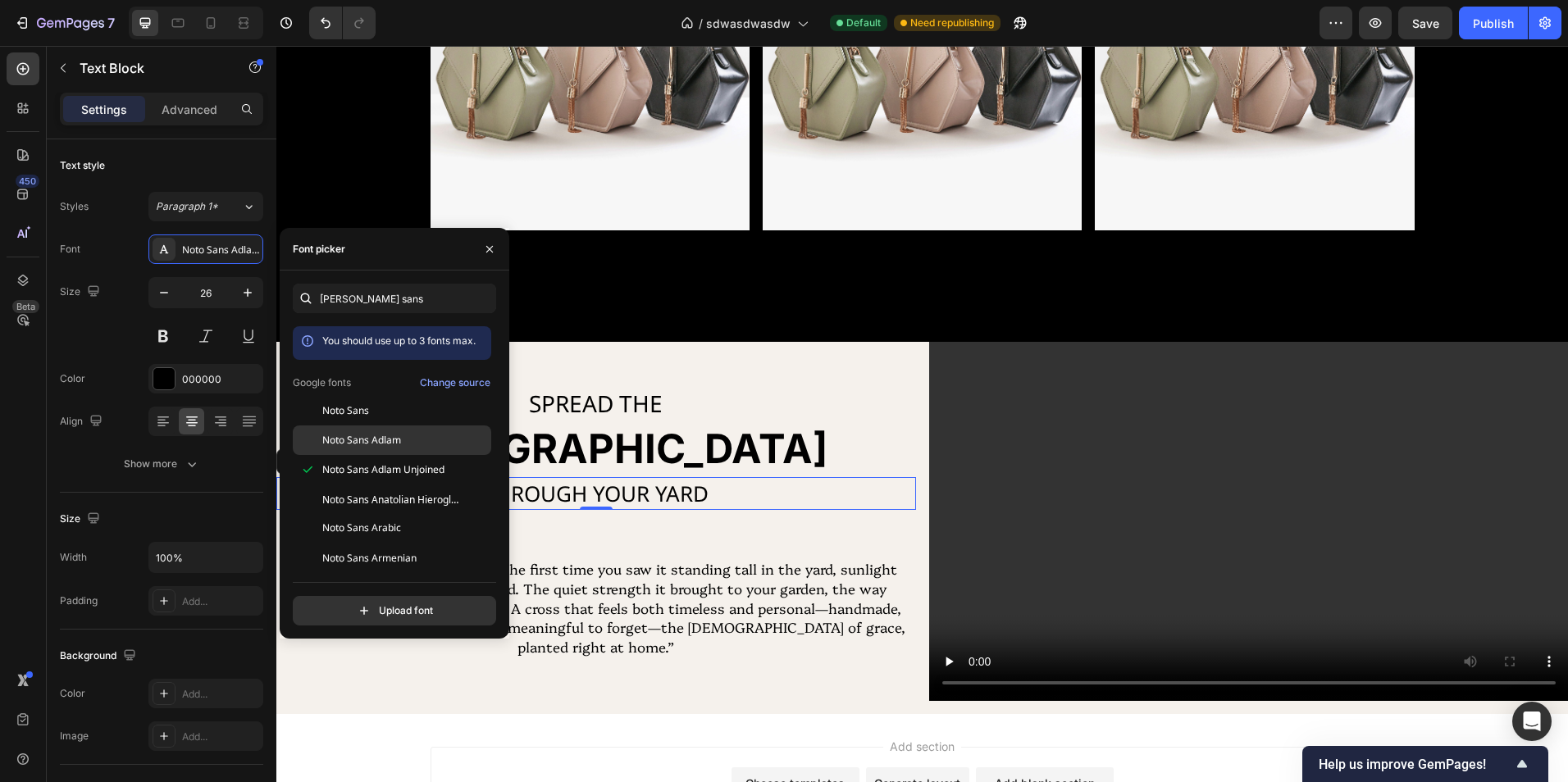
click at [410, 444] on div "Noto Sans Adlam" at bounding box center [405, 440] width 166 height 14
click at [481, 252] on button "button" at bounding box center [489, 249] width 26 height 26
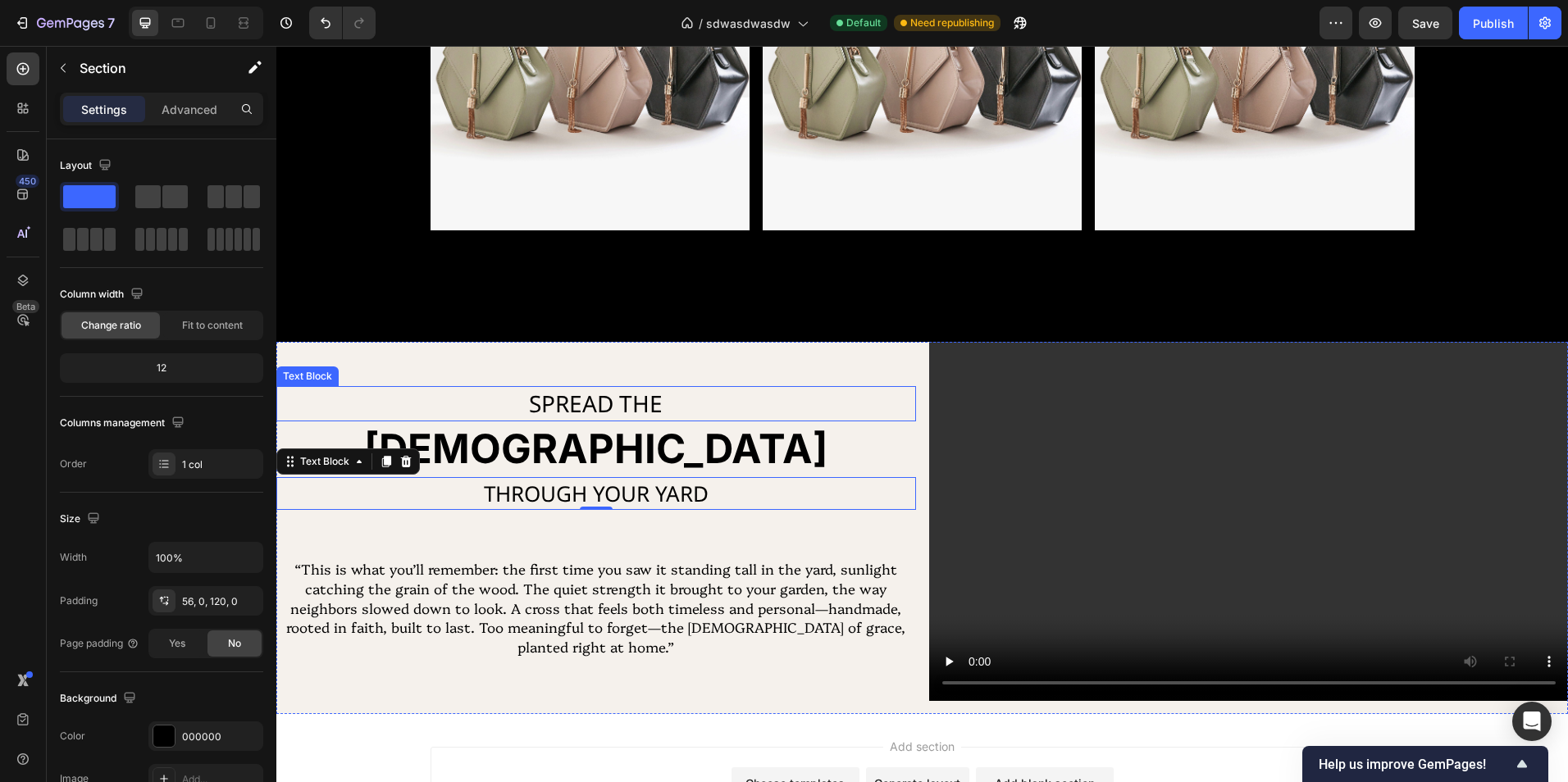
click at [356, 307] on div "Image Image Image Row Section 2" at bounding box center [922, 99] width 1292 height 485
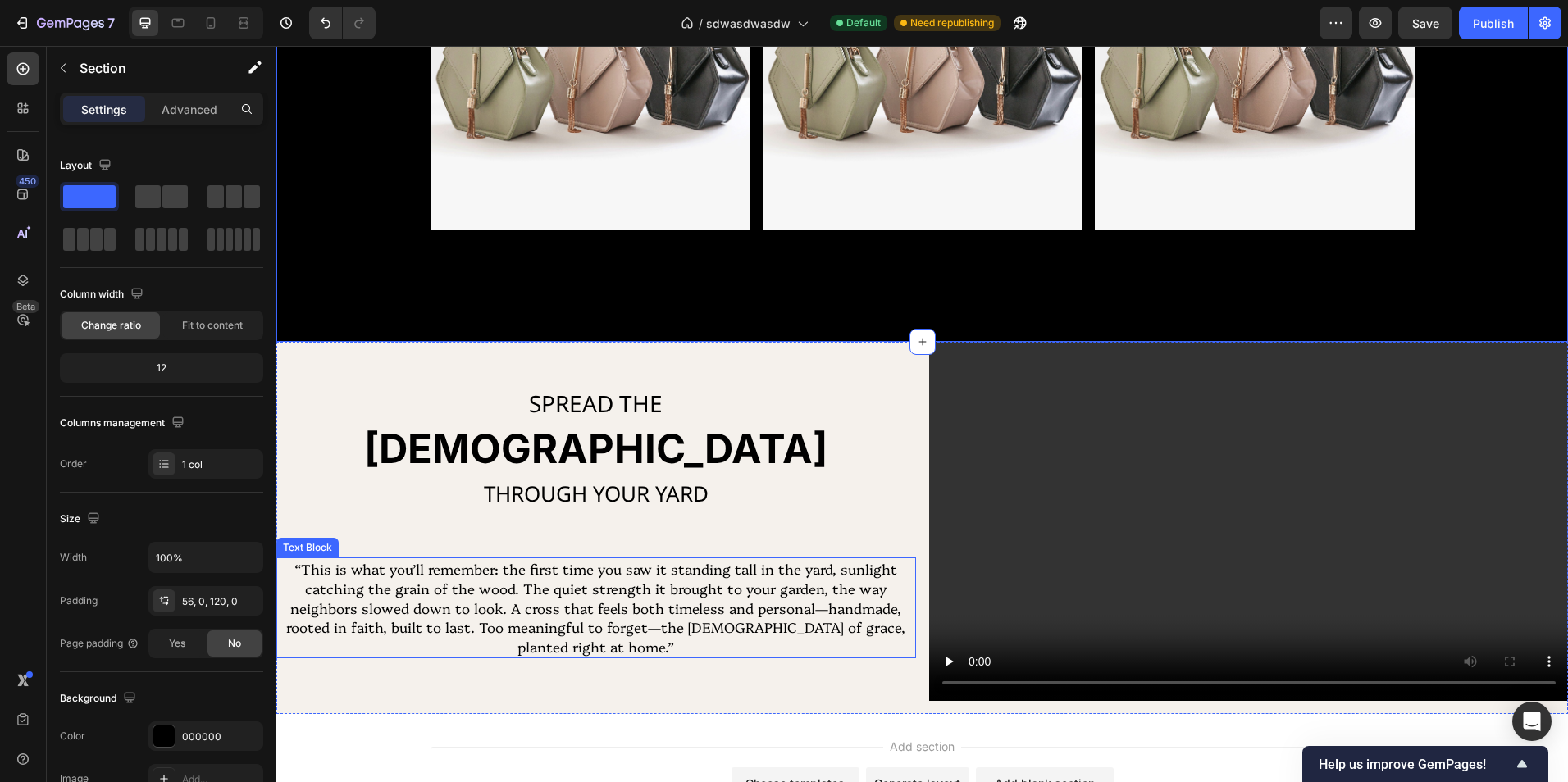
click at [724, 608] on p "“This is what you’ll remember: the first time you saw it standing tall in the y…" at bounding box center [595, 608] width 636 height 97
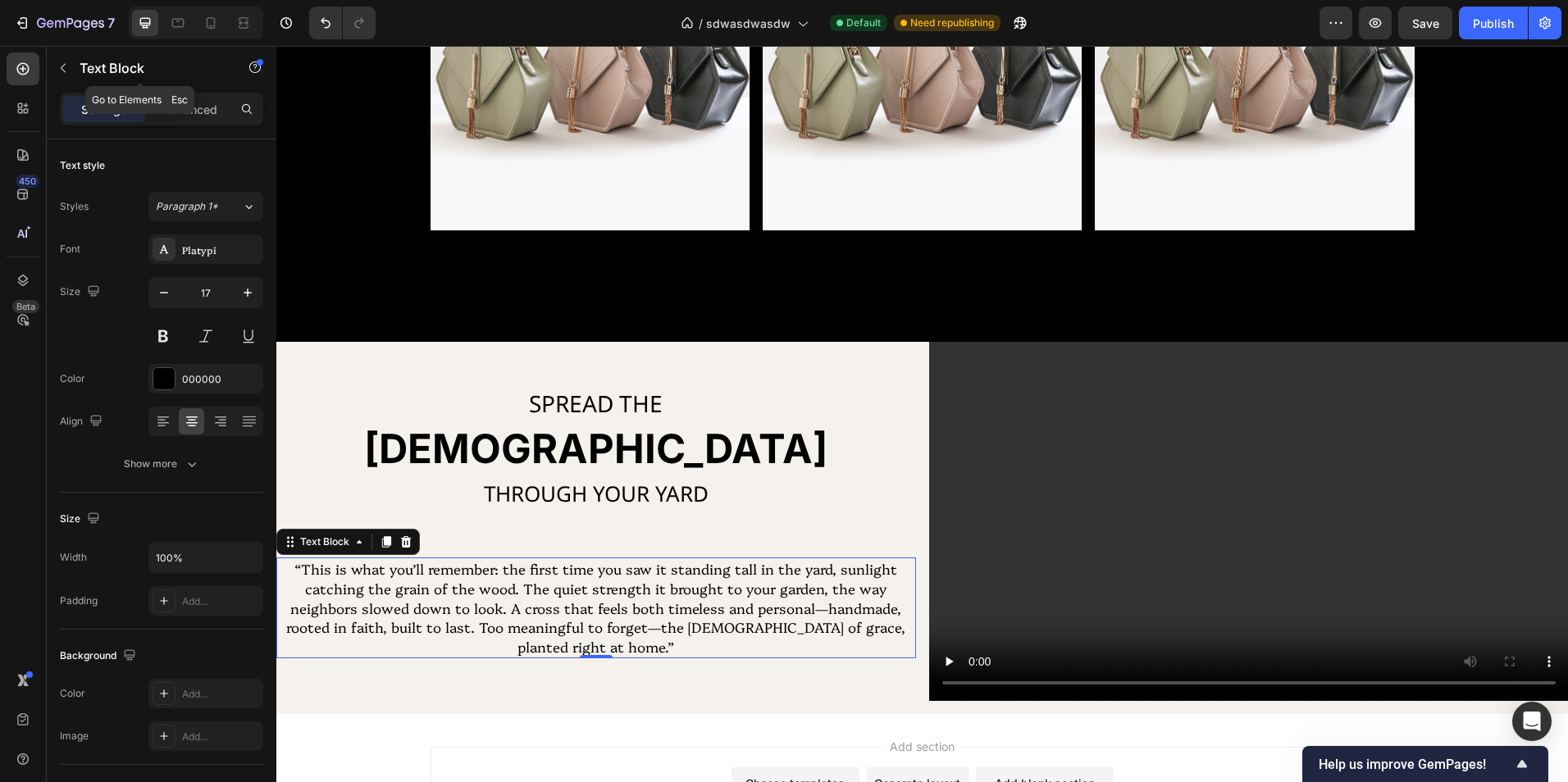
click at [200, 92] on div "Text Block" at bounding box center [140, 69] width 187 height 47
click at [202, 105] on p "Advanced" at bounding box center [189, 109] width 56 height 17
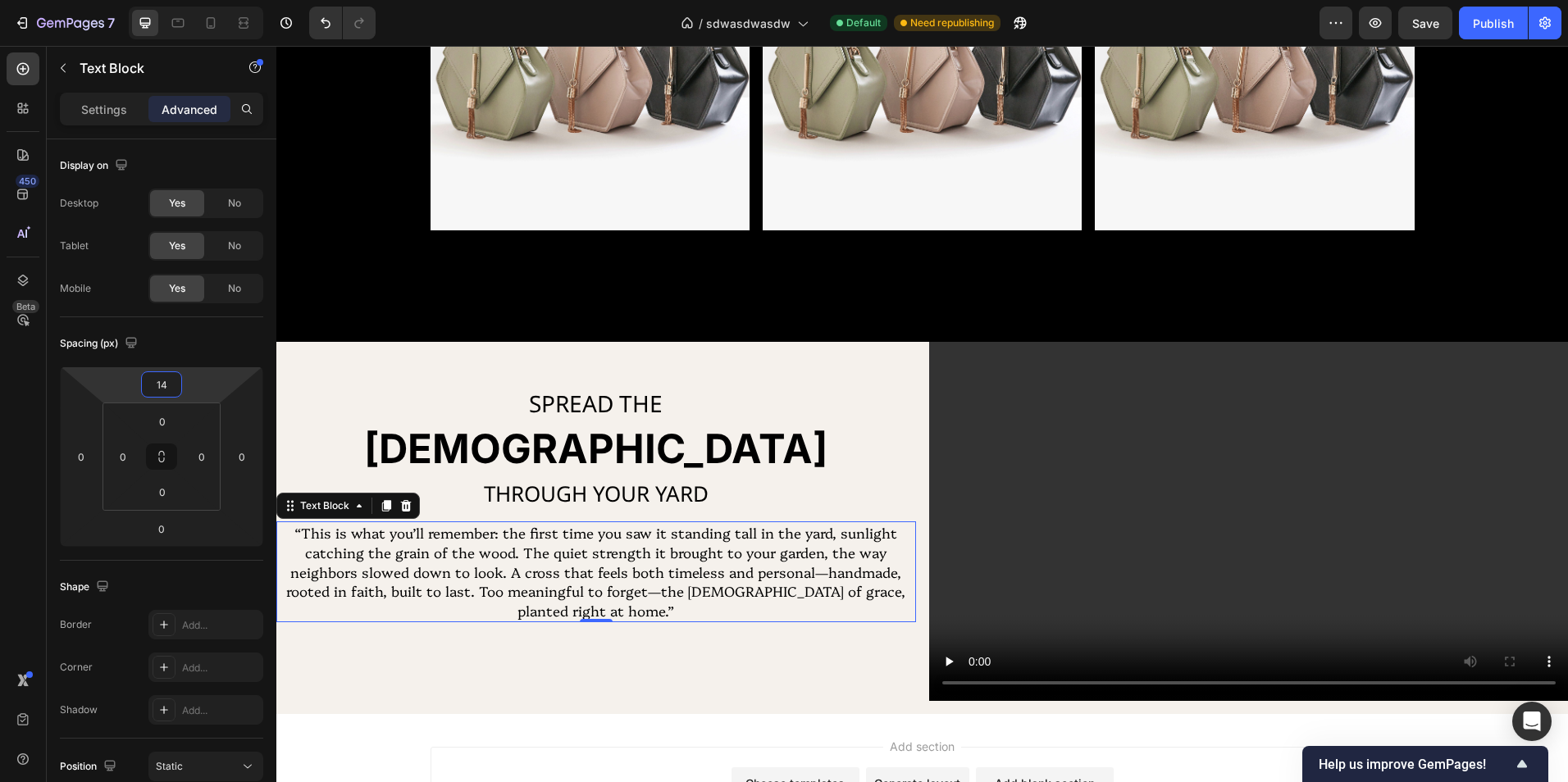
type input "12"
drag, startPoint x: 205, startPoint y: 377, endPoint x: 215, endPoint y: 396, distance: 21.5
click at [215, 0] on html "7 Version history / sdwasdwasdw Default Need republishing Preview Save Publish …" at bounding box center [784, 0] width 1568 height 0
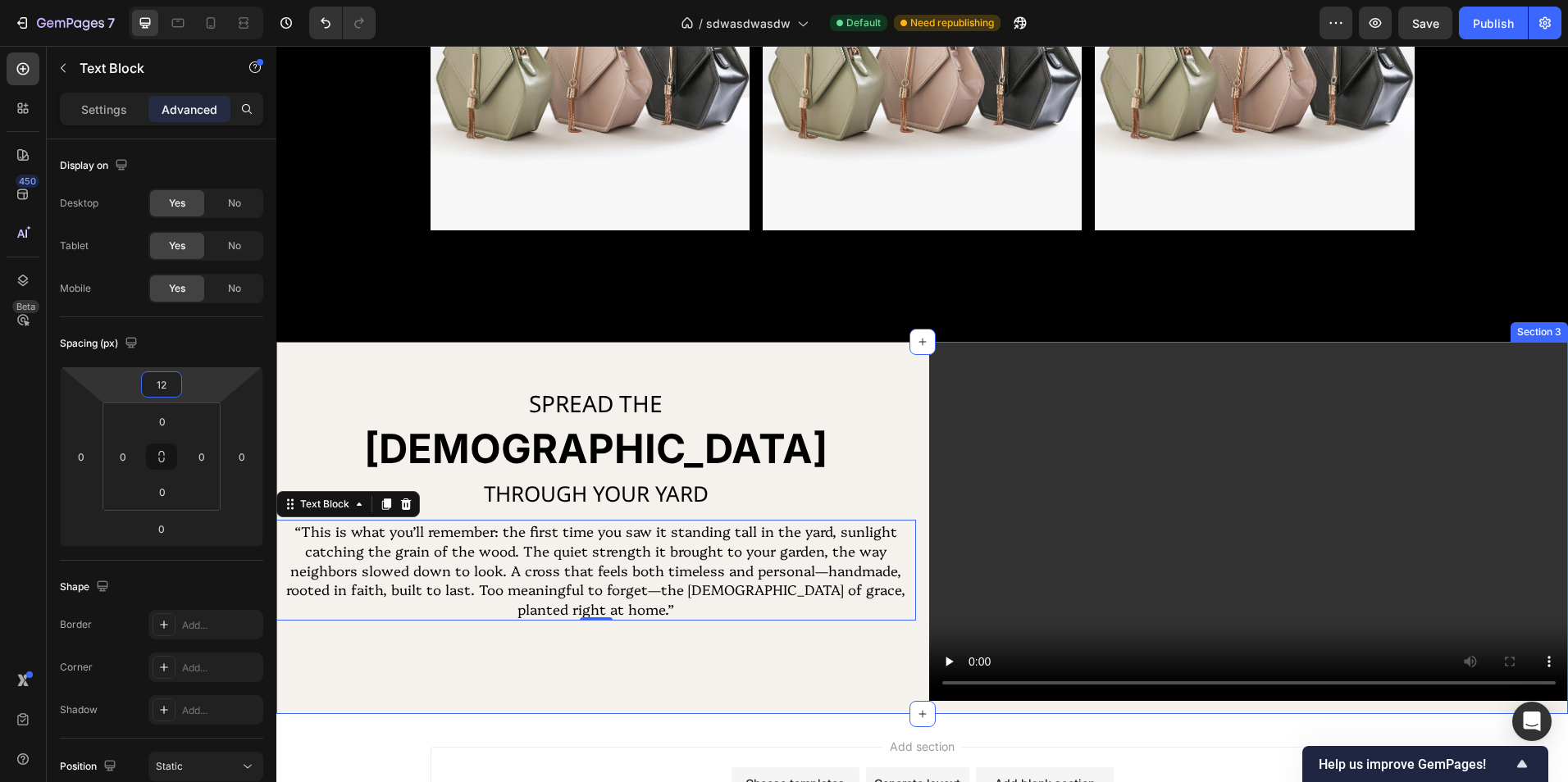
click at [662, 671] on div "SPREAD THE Text Block GOSPEL Heading THROUGH YOUR YARD Text Block “This is what…" at bounding box center [595, 528] width 640 height 373
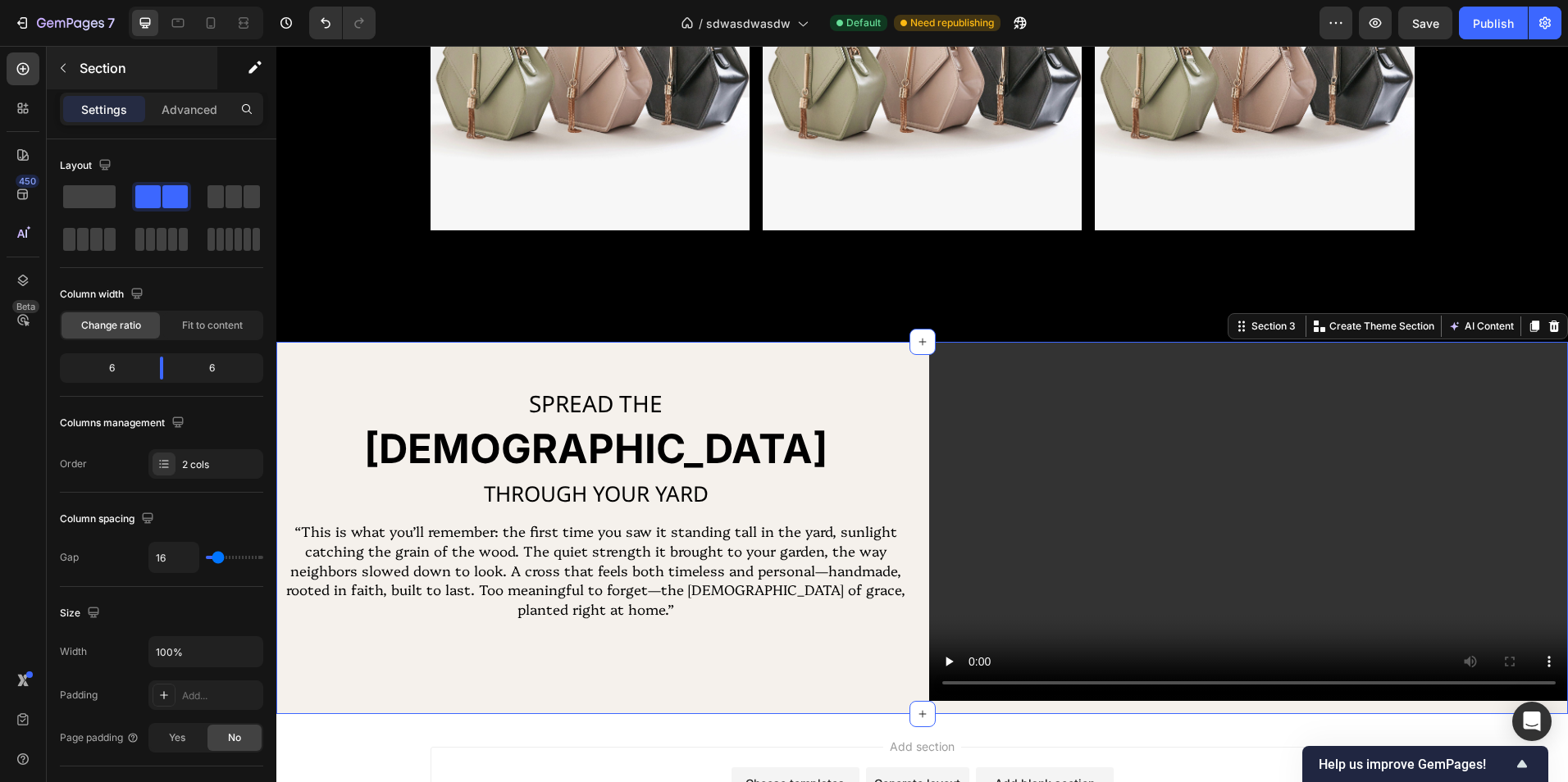
click at [104, 66] on p "Section" at bounding box center [146, 69] width 134 height 20
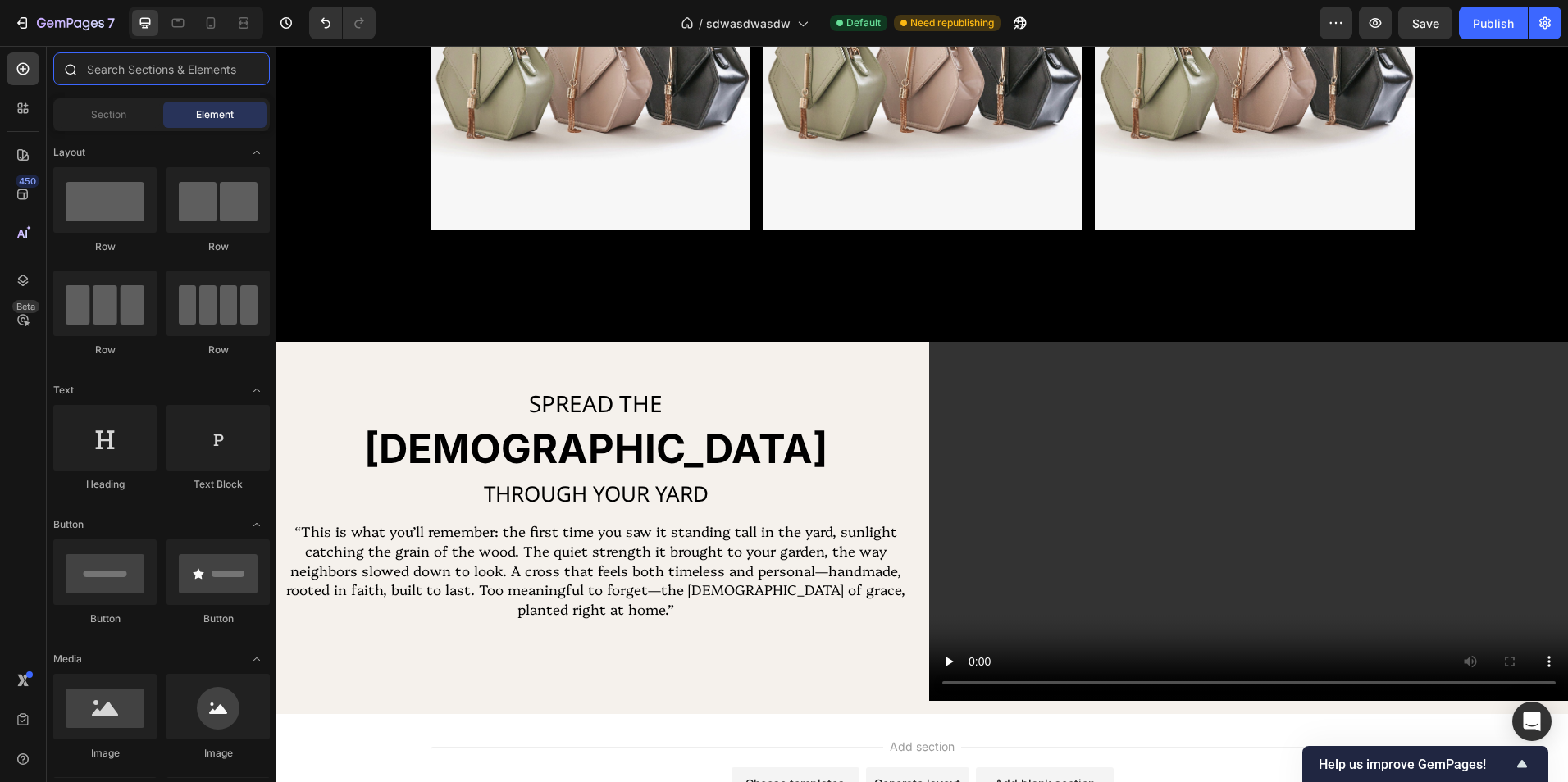
click at [148, 75] on input "text" at bounding box center [161, 69] width 217 height 32
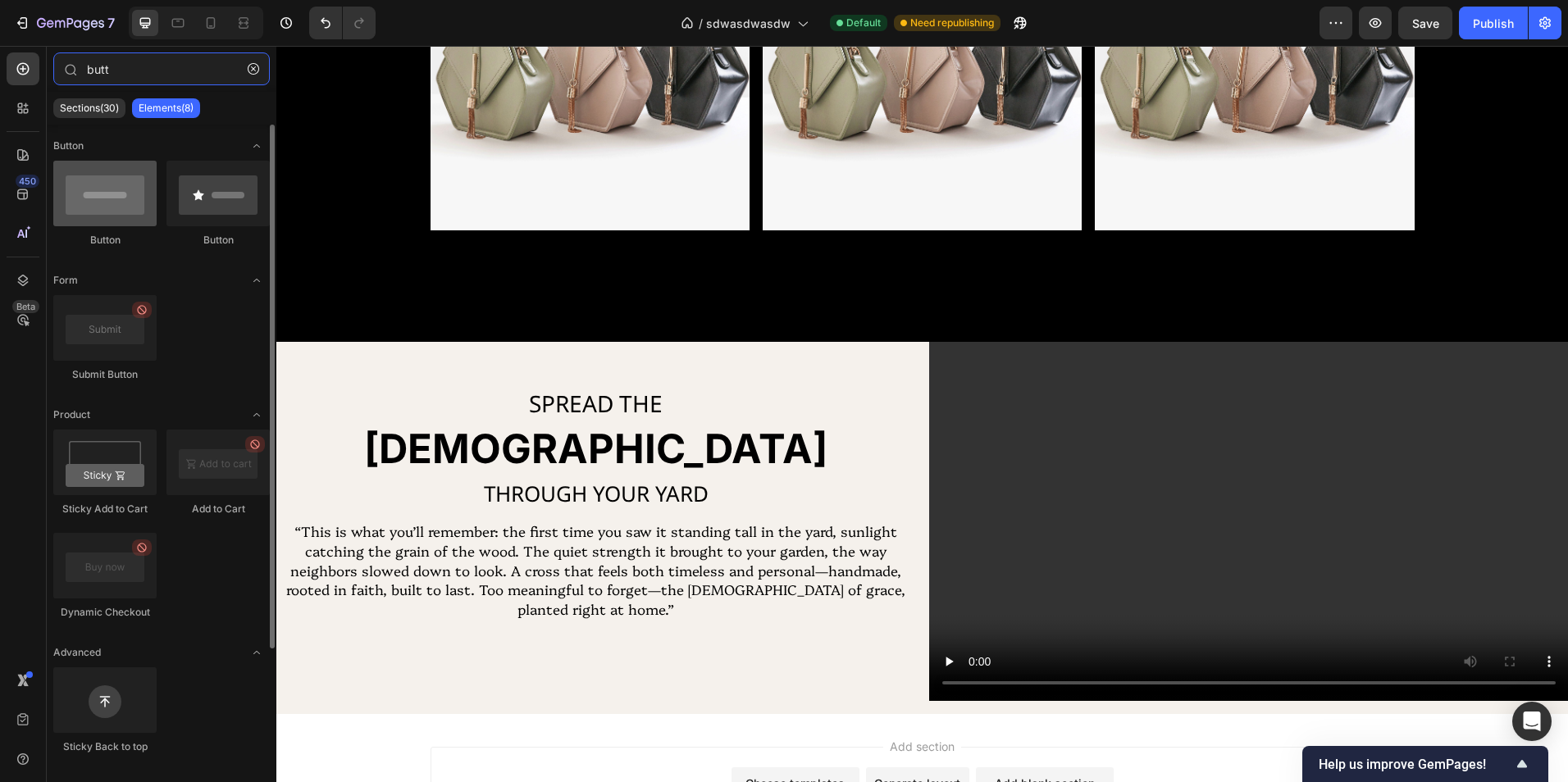
type input "butt"
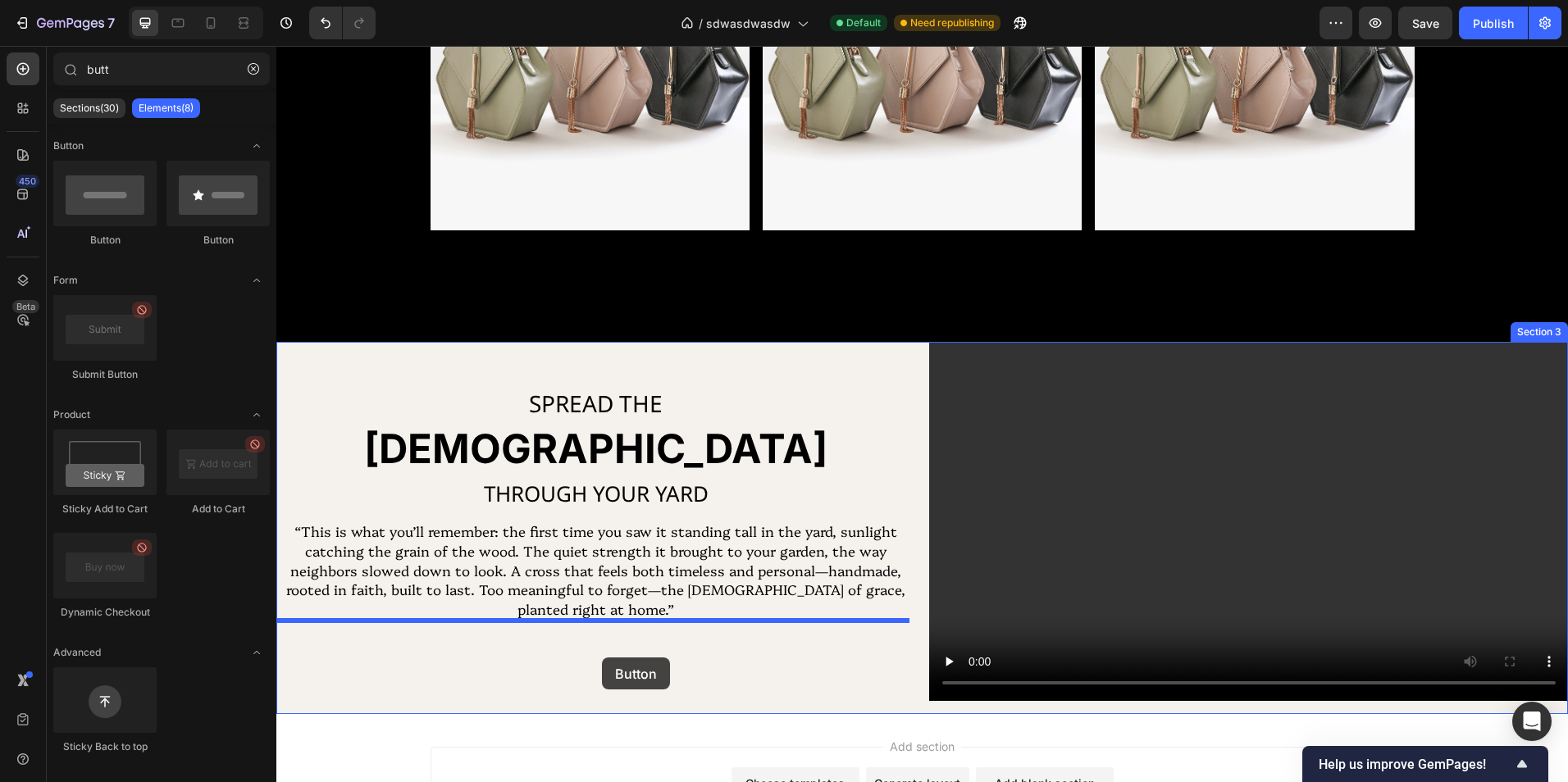
drag, startPoint x: 404, startPoint y: 232, endPoint x: 602, endPoint y: 657, distance: 468.9
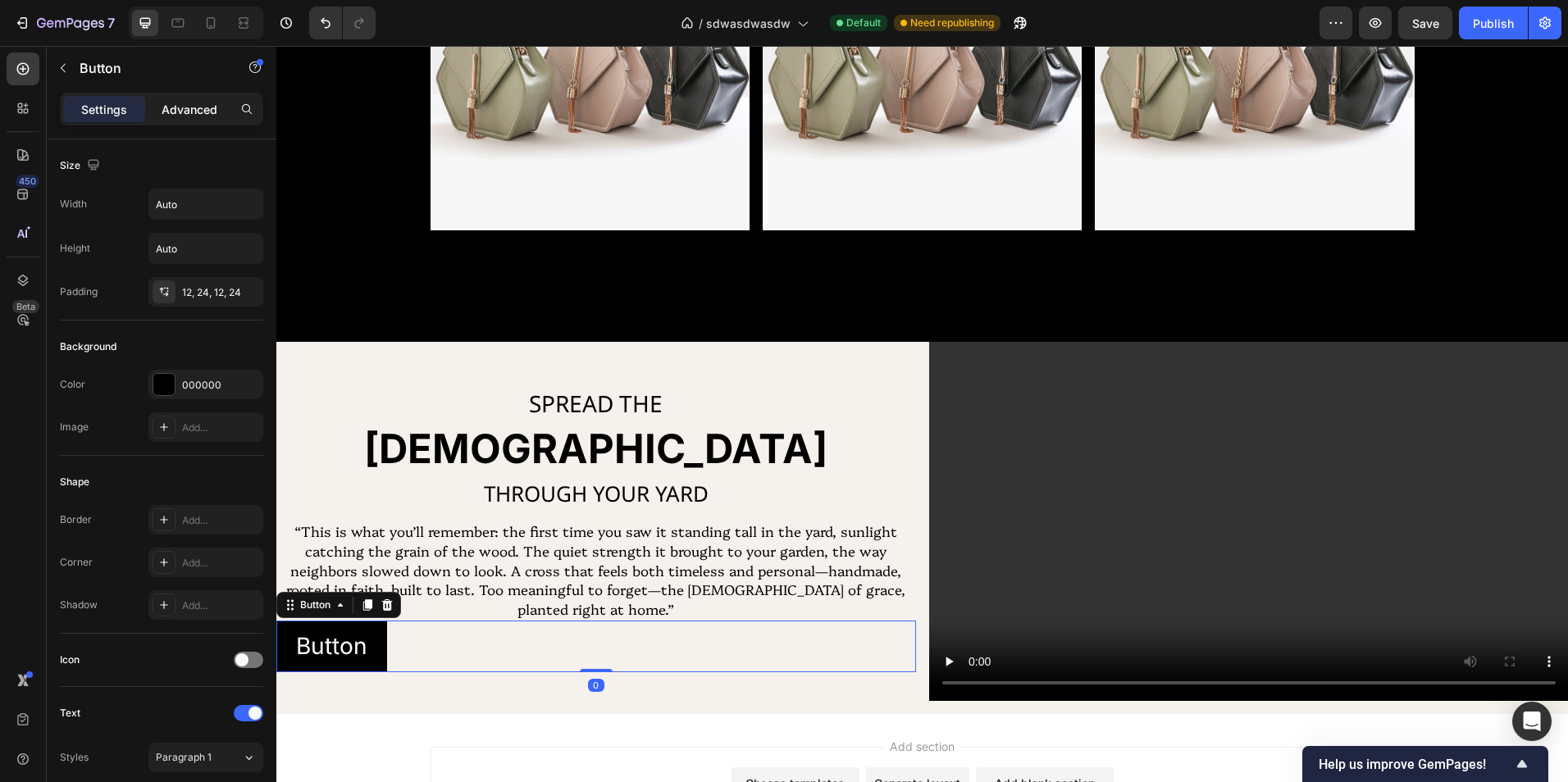
click at [168, 120] on div "Advanced" at bounding box center [189, 108] width 82 height 26
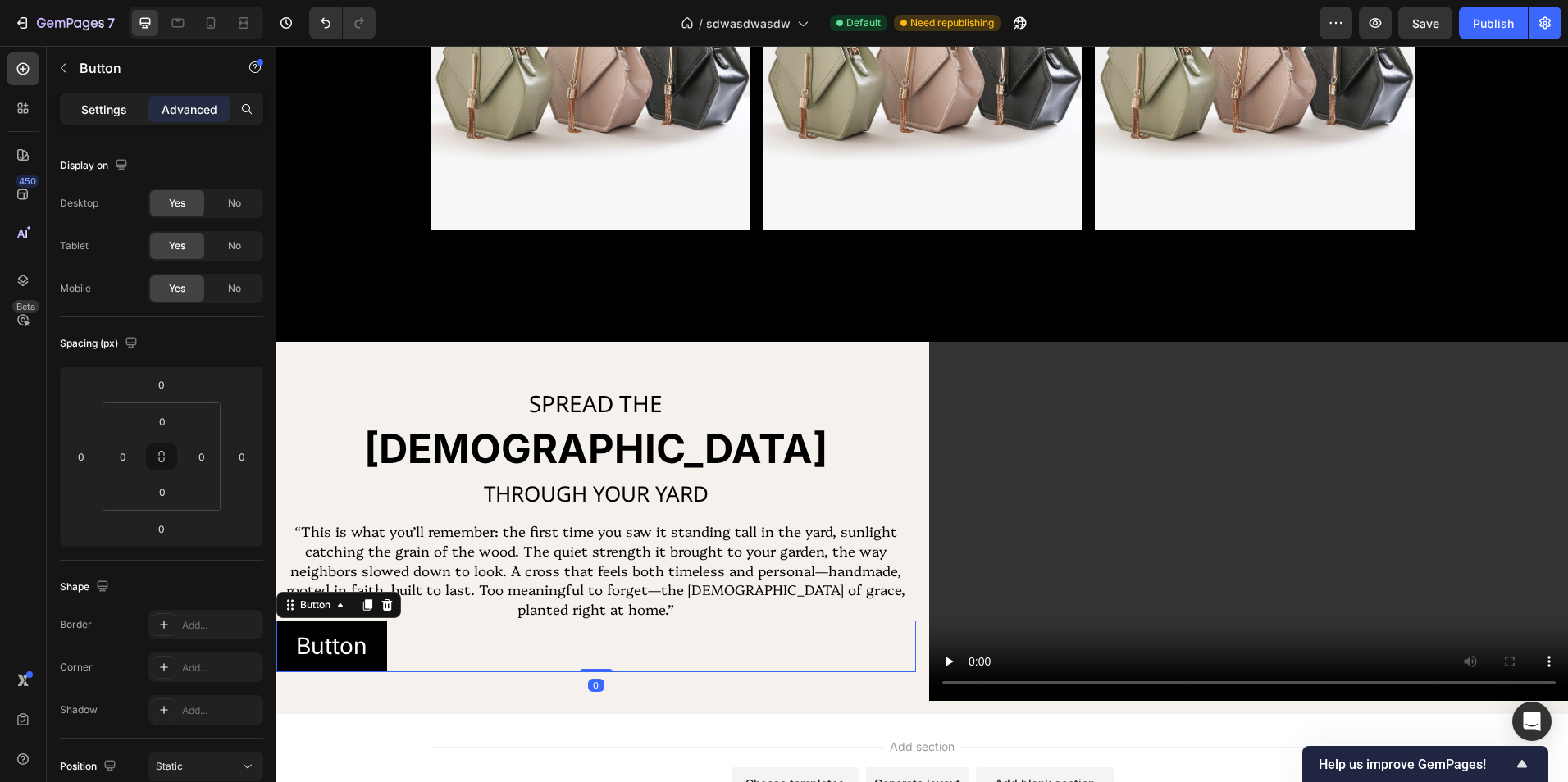
click at [118, 109] on p "Settings" at bounding box center [104, 109] width 46 height 17
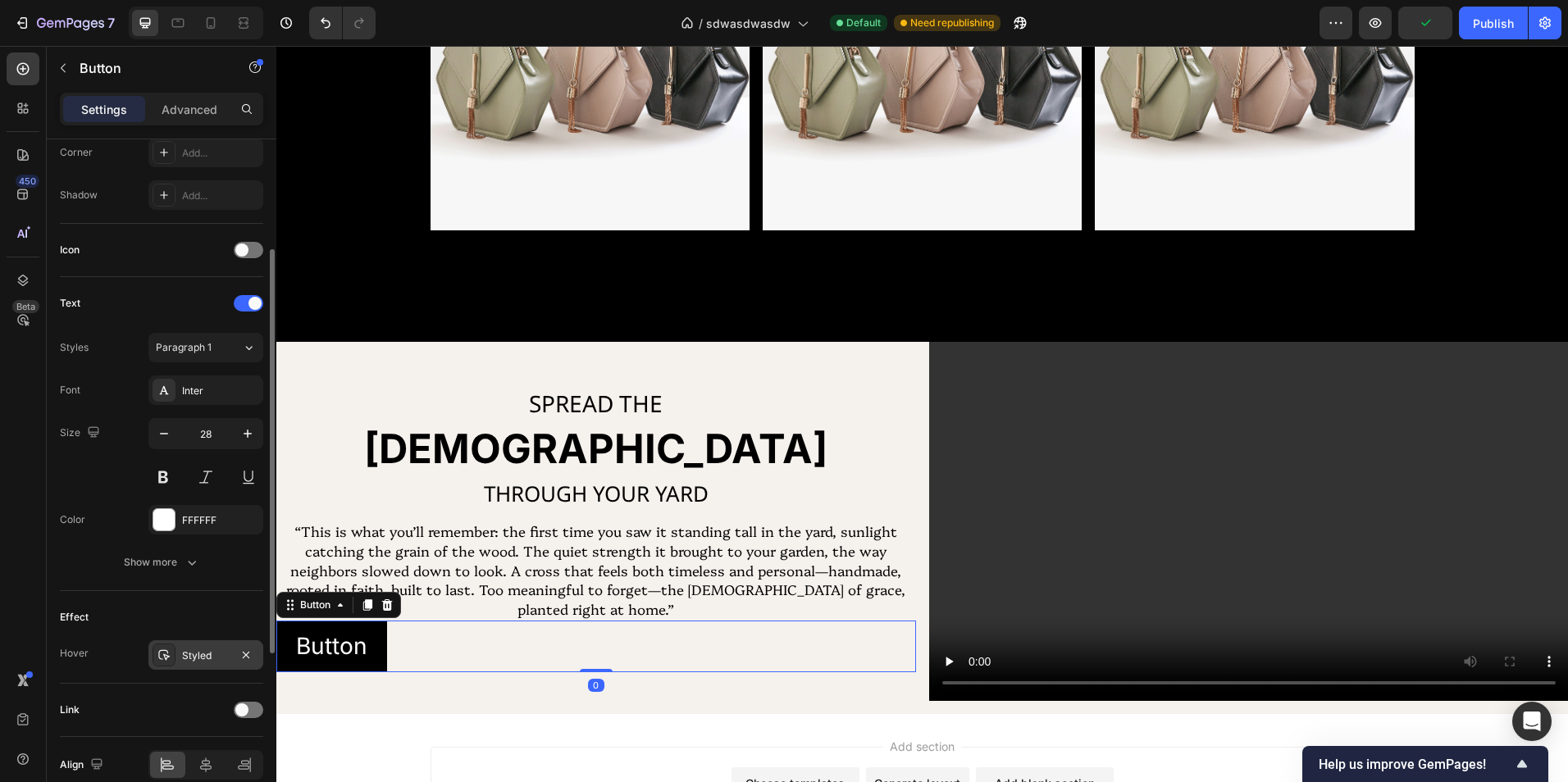
scroll to position [486, 0]
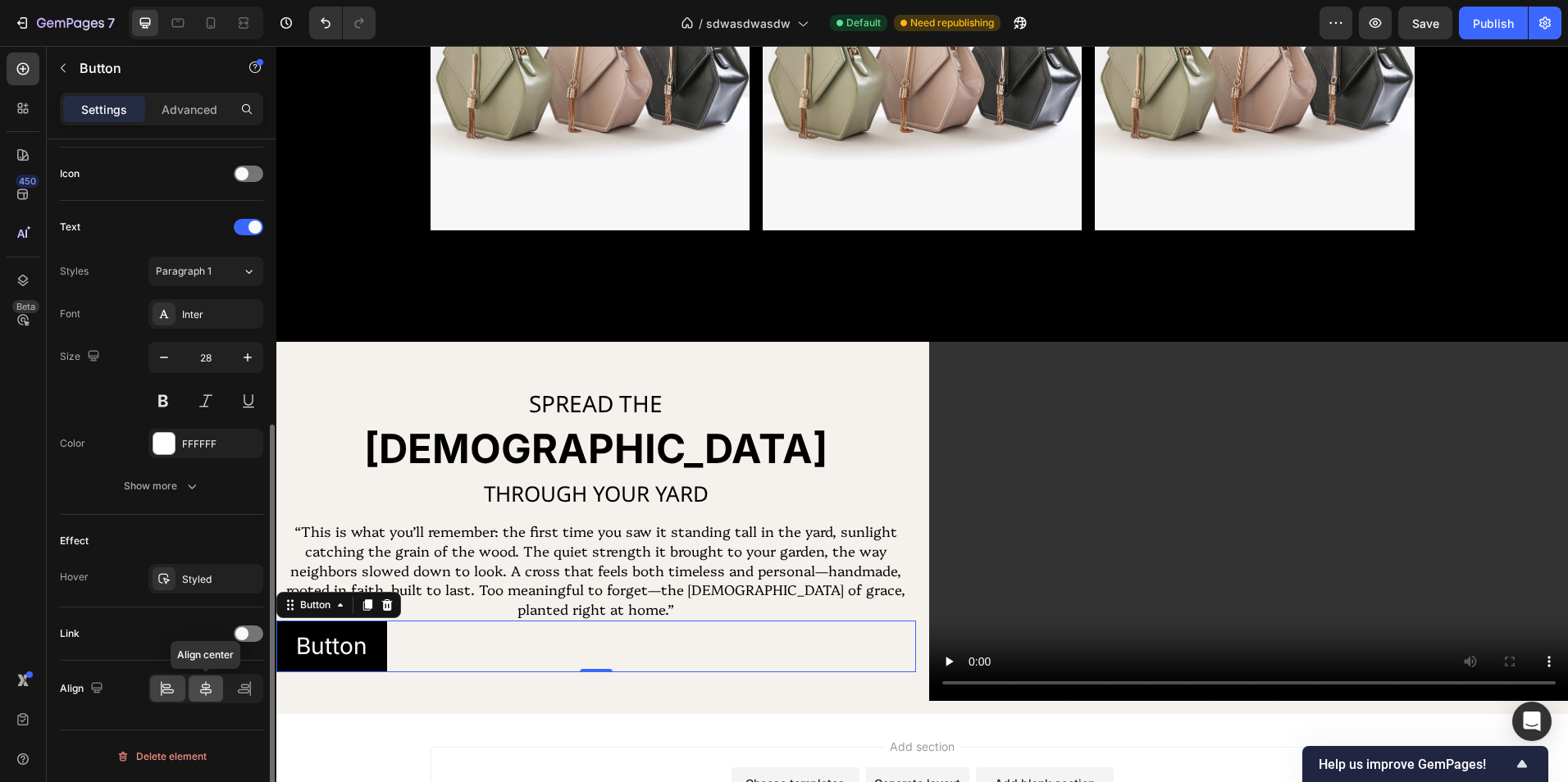
click at [205, 695] on icon at bounding box center [206, 688] width 16 height 16
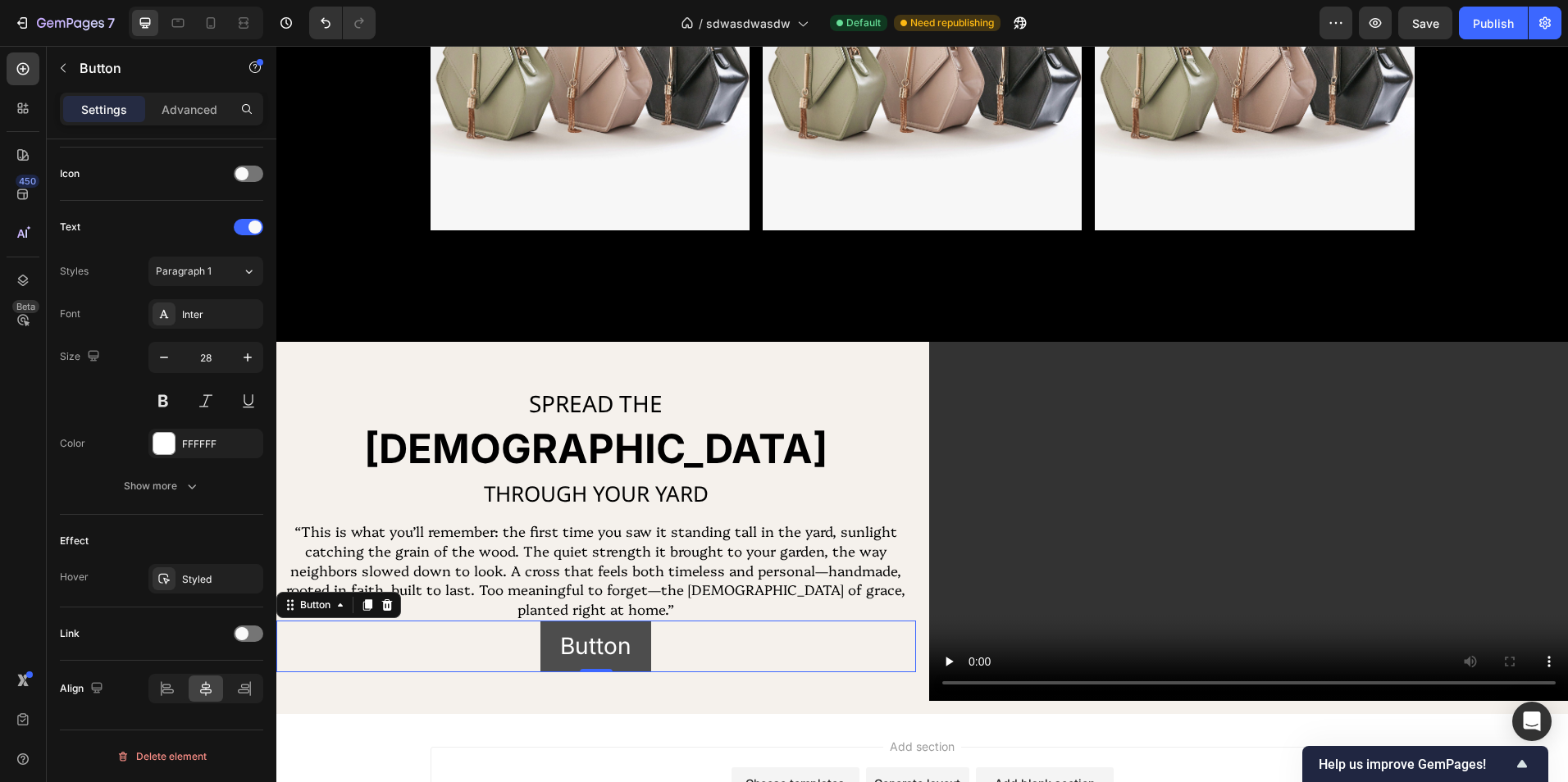
click at [638, 661] on button "Button" at bounding box center [595, 646] width 111 height 51
click at [172, 468] on div "Font Inter Size 28 Color FFFFFF Show more" at bounding box center [161, 400] width 203 height 202
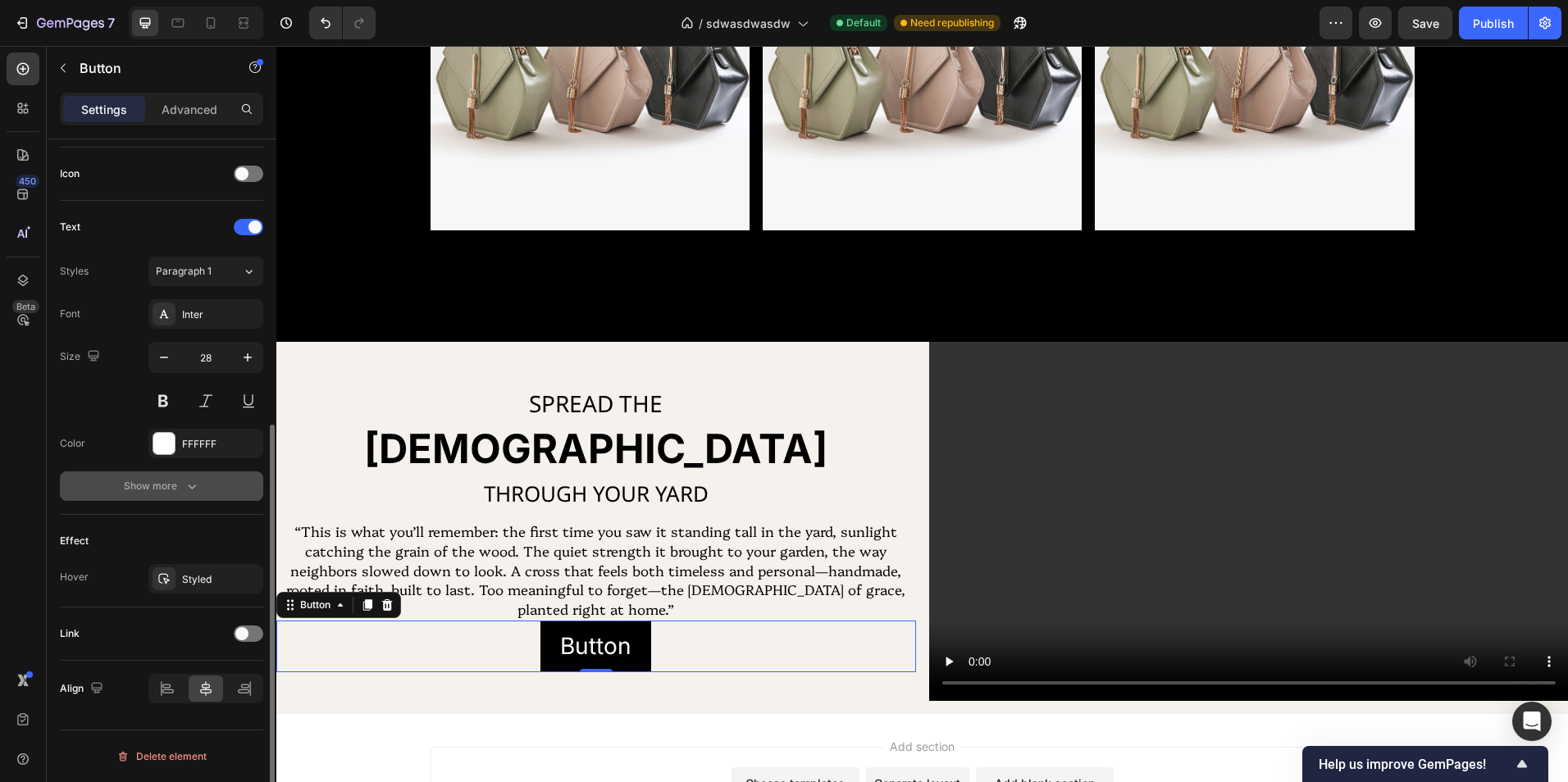
click at [174, 477] on button "Show more" at bounding box center [161, 486] width 203 height 30
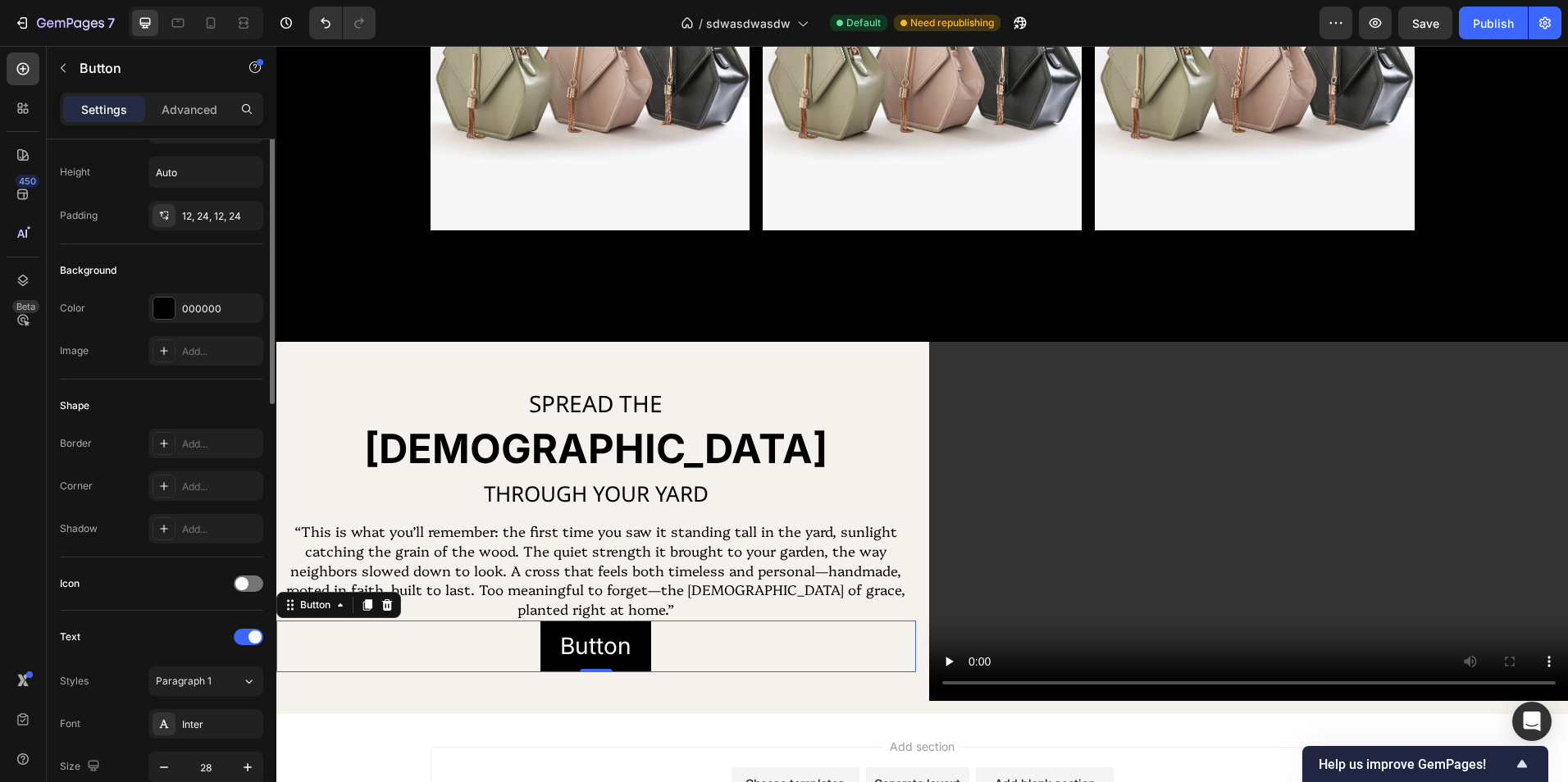
scroll to position [0, 0]
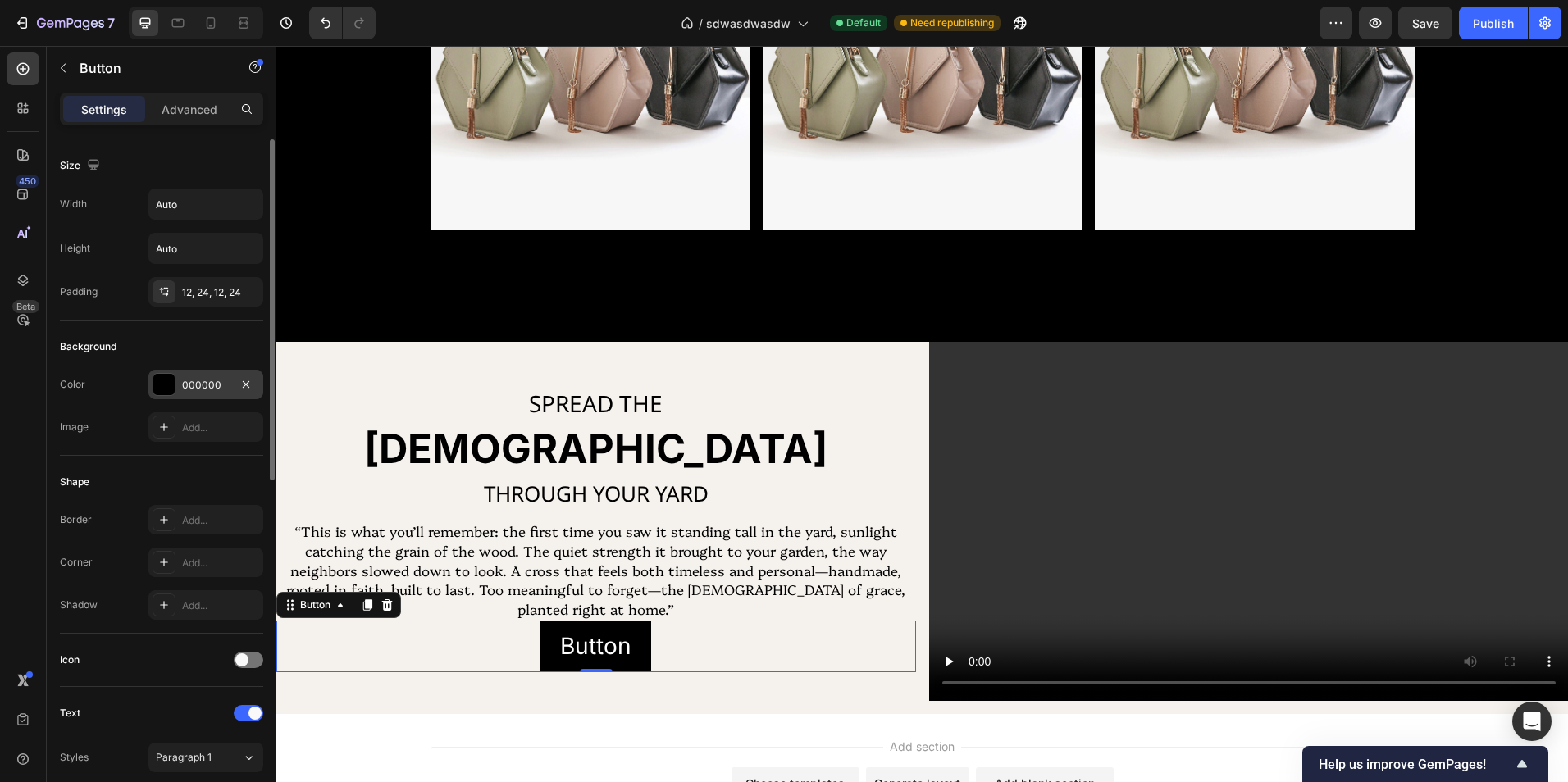
click at [199, 379] on div "000000" at bounding box center [206, 385] width 48 height 14
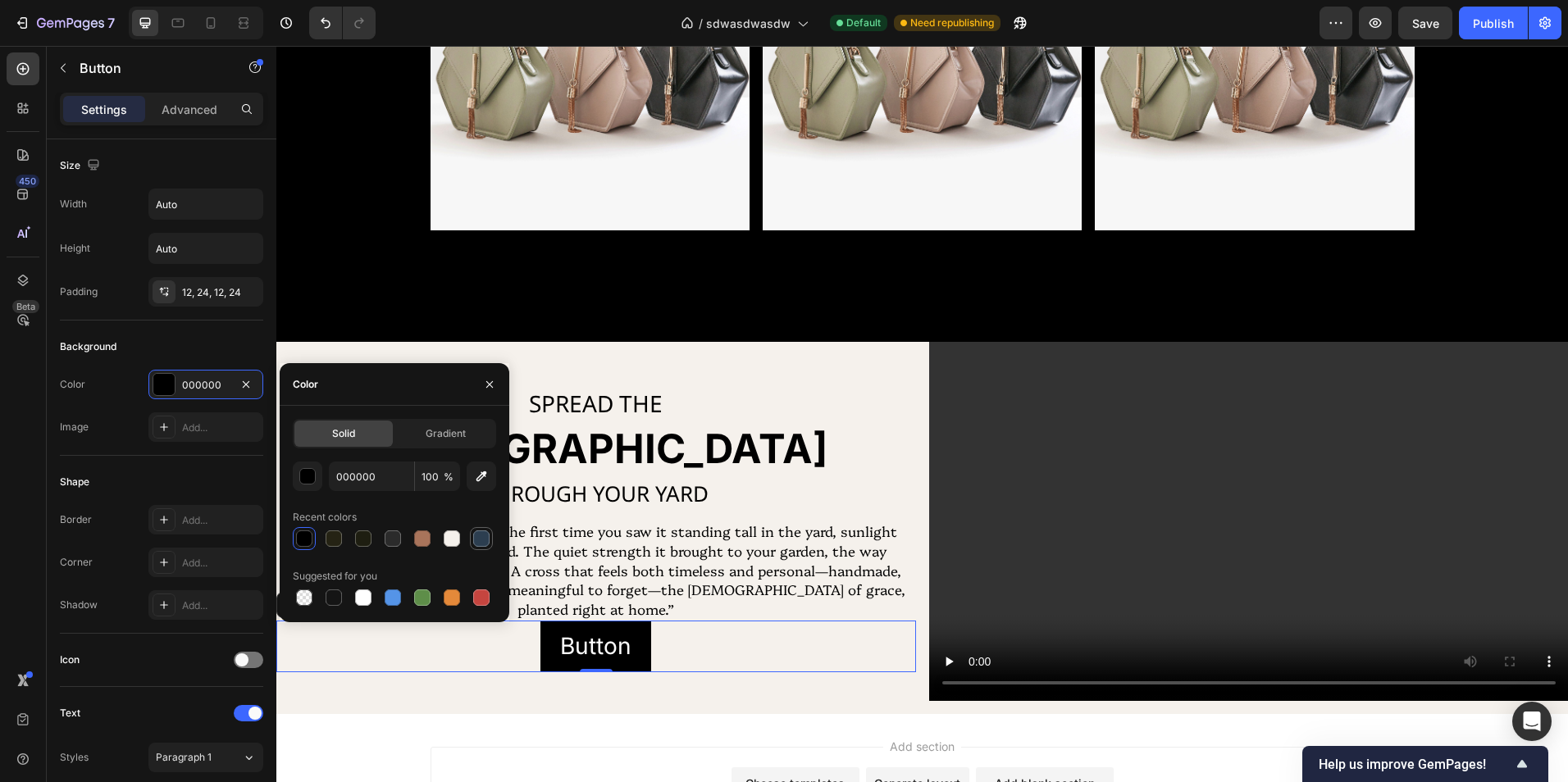
click at [476, 542] on div at bounding box center [481, 538] width 16 height 16
click at [374, 472] on input "2C3E50" at bounding box center [371, 476] width 86 height 30
paste input "5CA4BC"
type input "5CA4BC"
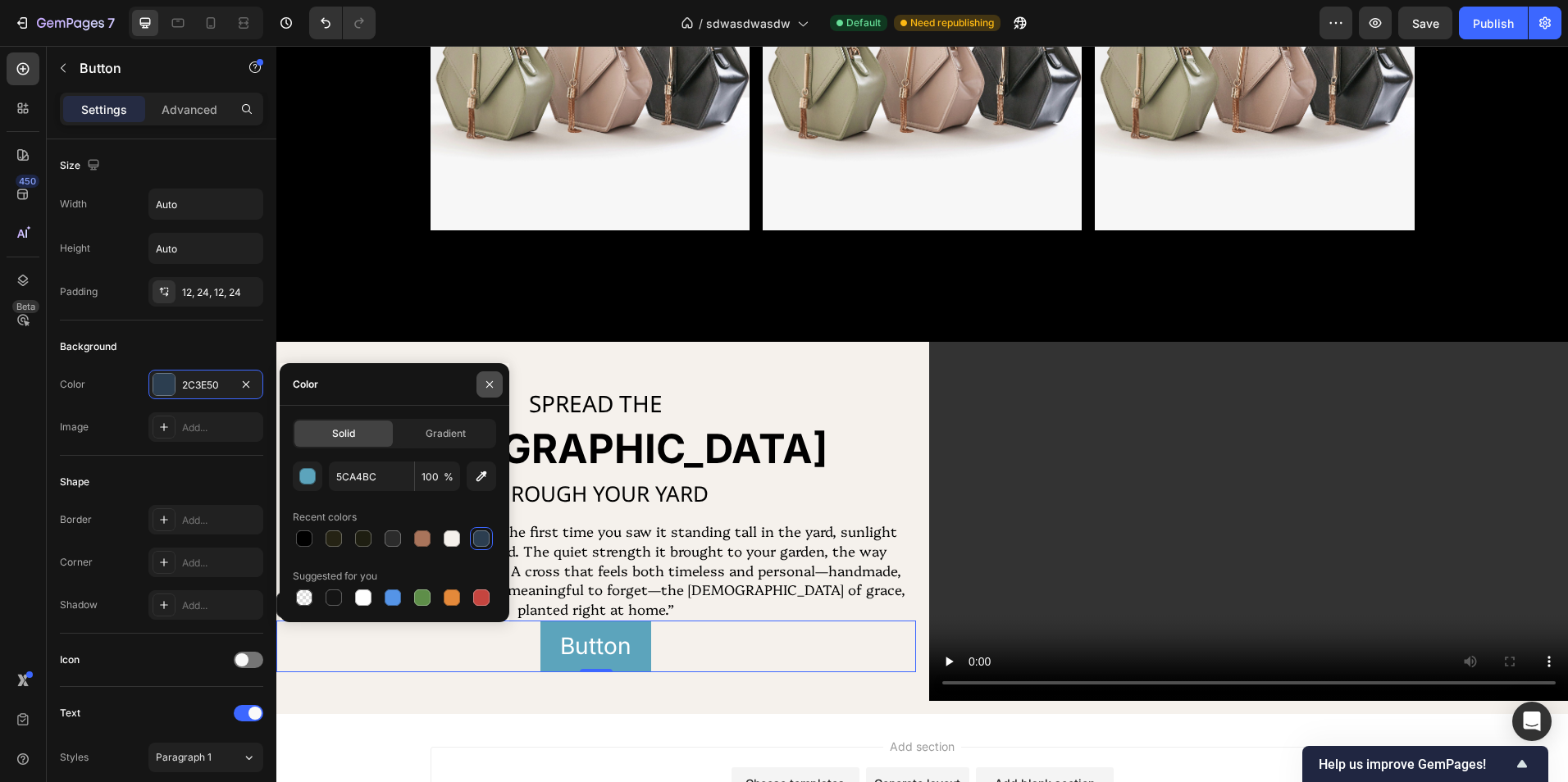
click at [486, 381] on icon "button" at bounding box center [489, 384] width 14 height 14
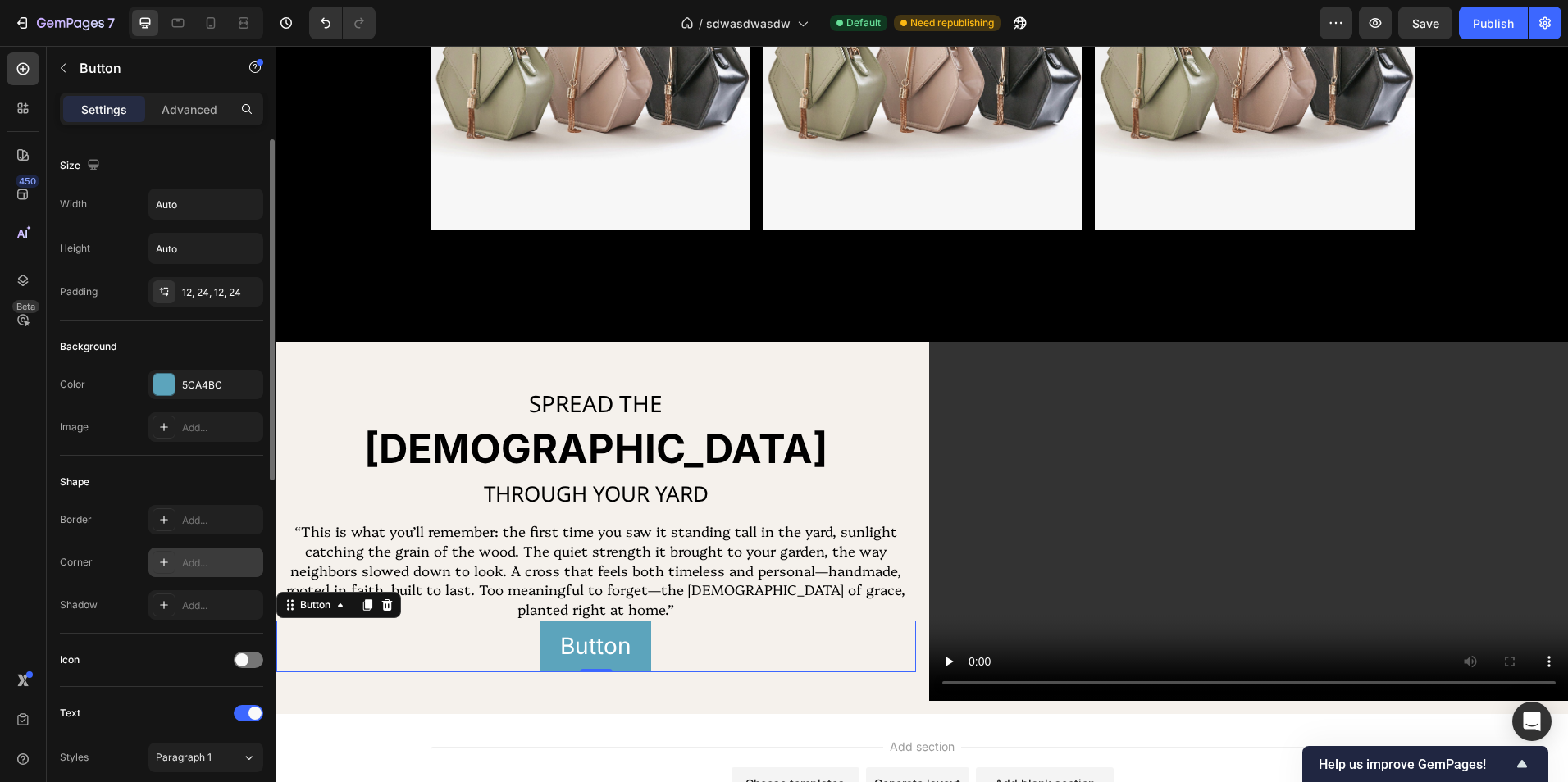
click at [204, 567] on div "Add..." at bounding box center [220, 563] width 77 height 14
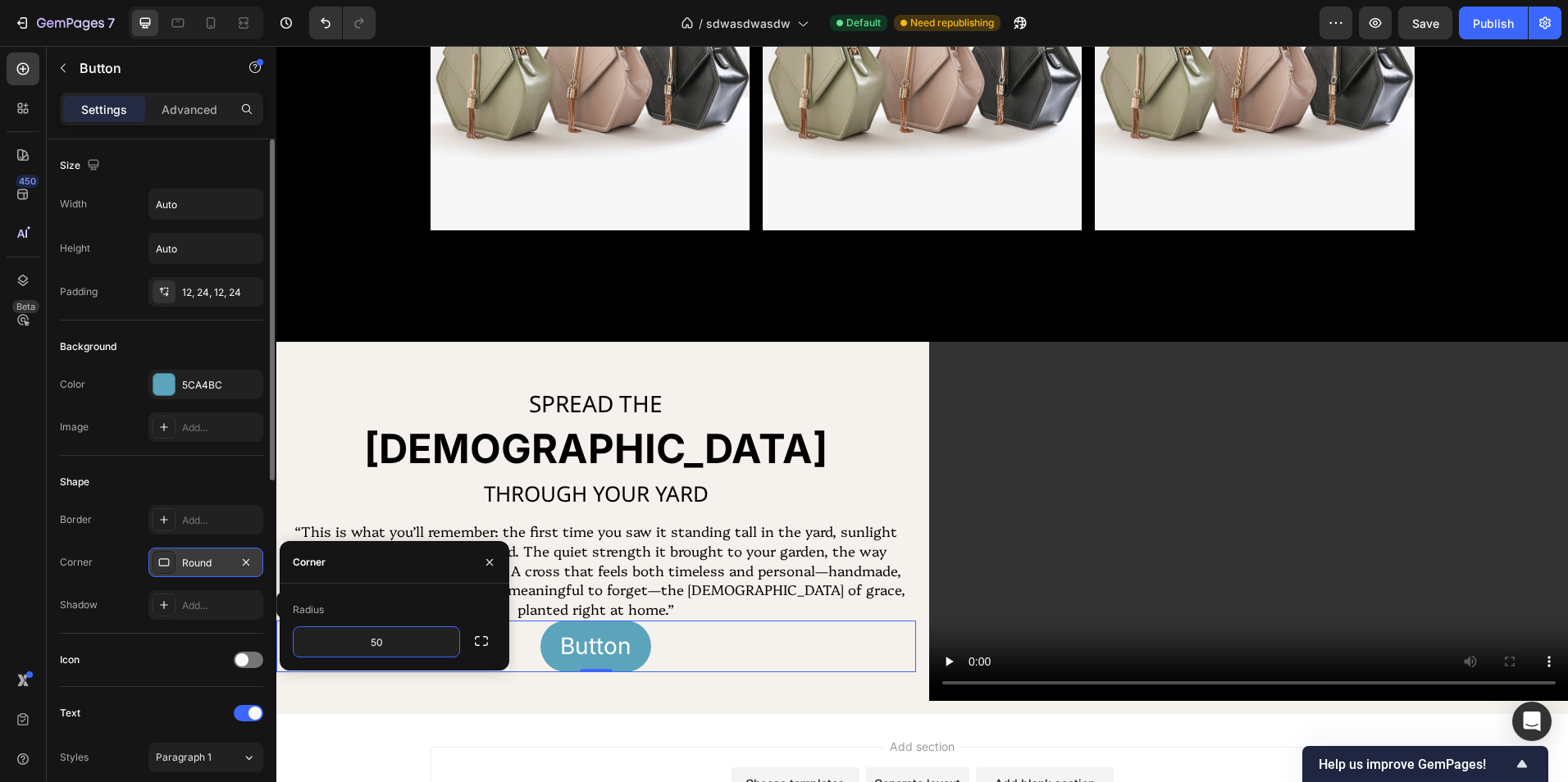
type input "5"
type input "7"
type input "80"
click at [489, 556] on icon "button" at bounding box center [489, 562] width 14 height 14
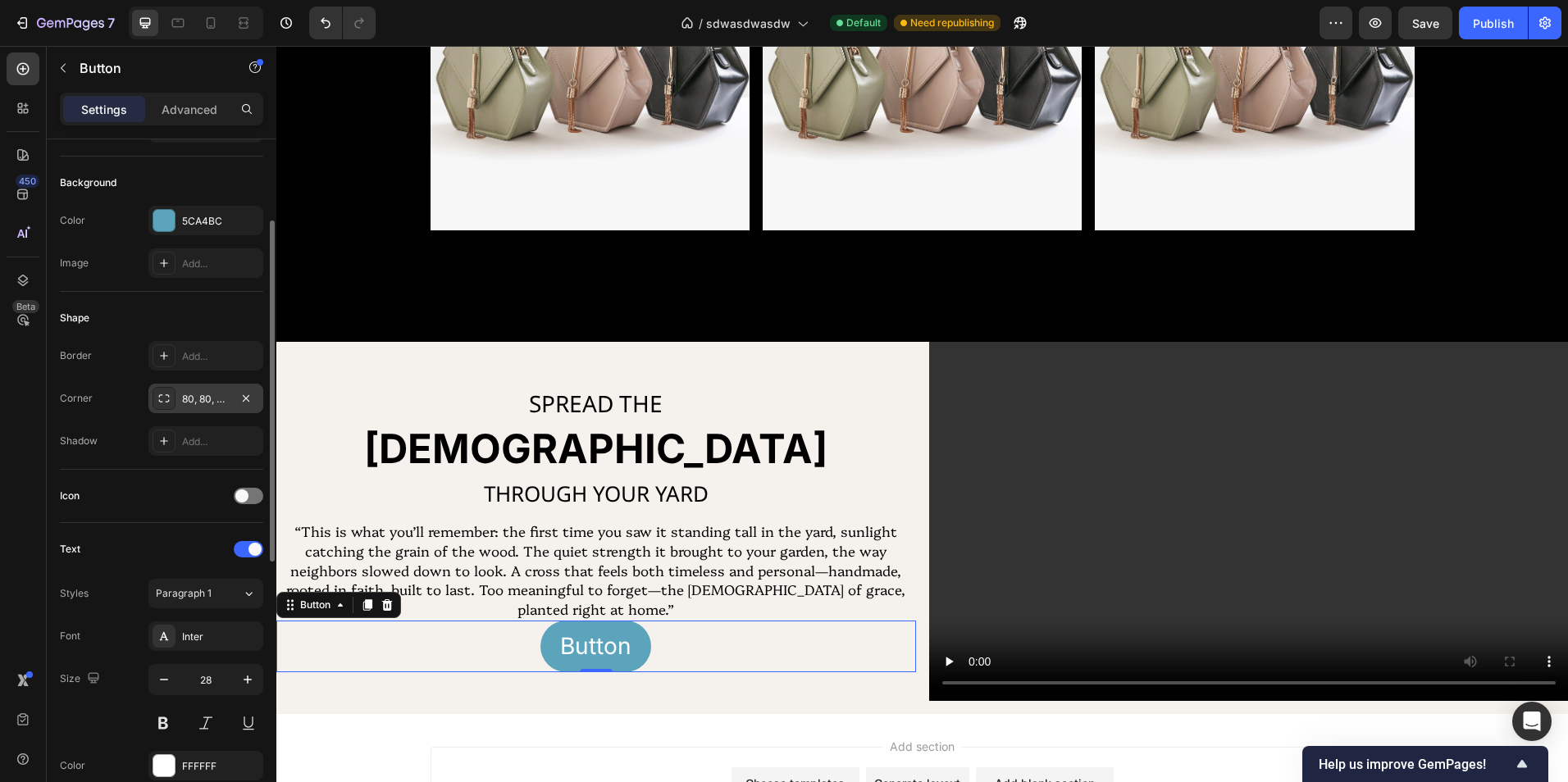
scroll to position [246, 0]
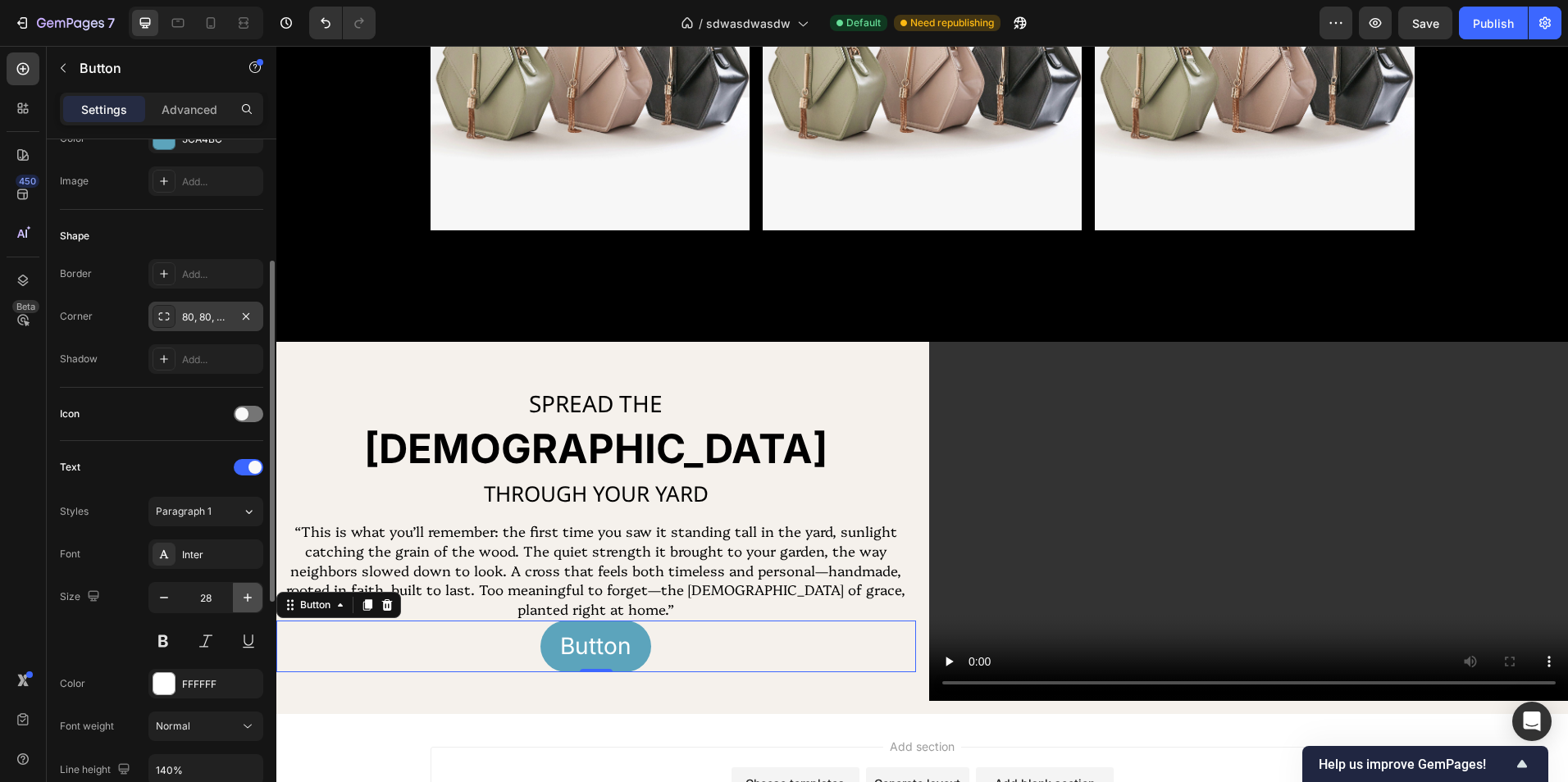
click at [239, 599] on button "button" at bounding box center [247, 597] width 30 height 30
click at [166, 603] on icon "button" at bounding box center [164, 598] width 16 height 16
click at [167, 603] on icon "button" at bounding box center [164, 598] width 16 height 16
type input "26"
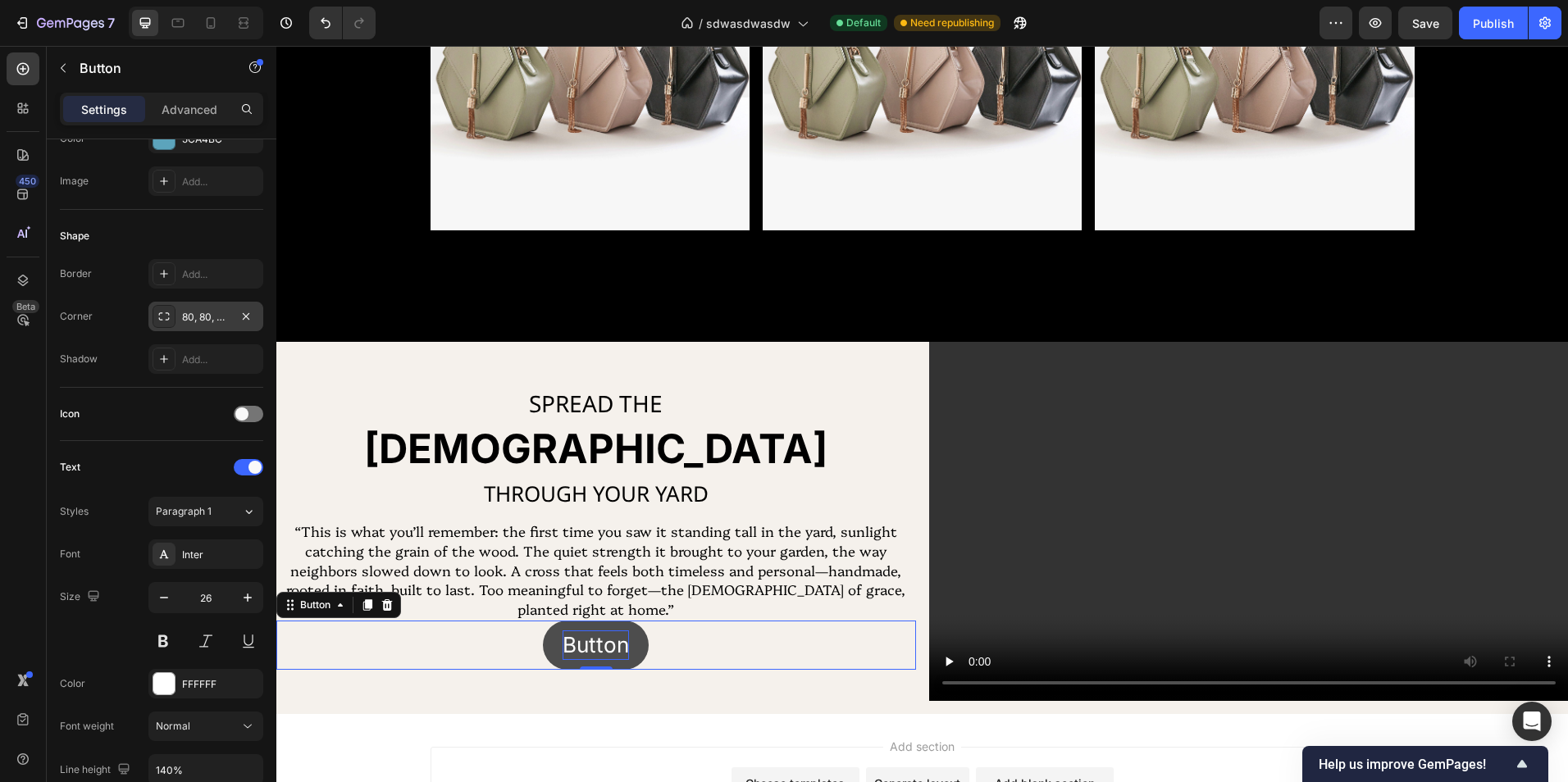
click at [578, 643] on p "Button" at bounding box center [596, 645] width 67 height 30
click at [550, 621] on button "Shop" at bounding box center [596, 645] width 92 height 50
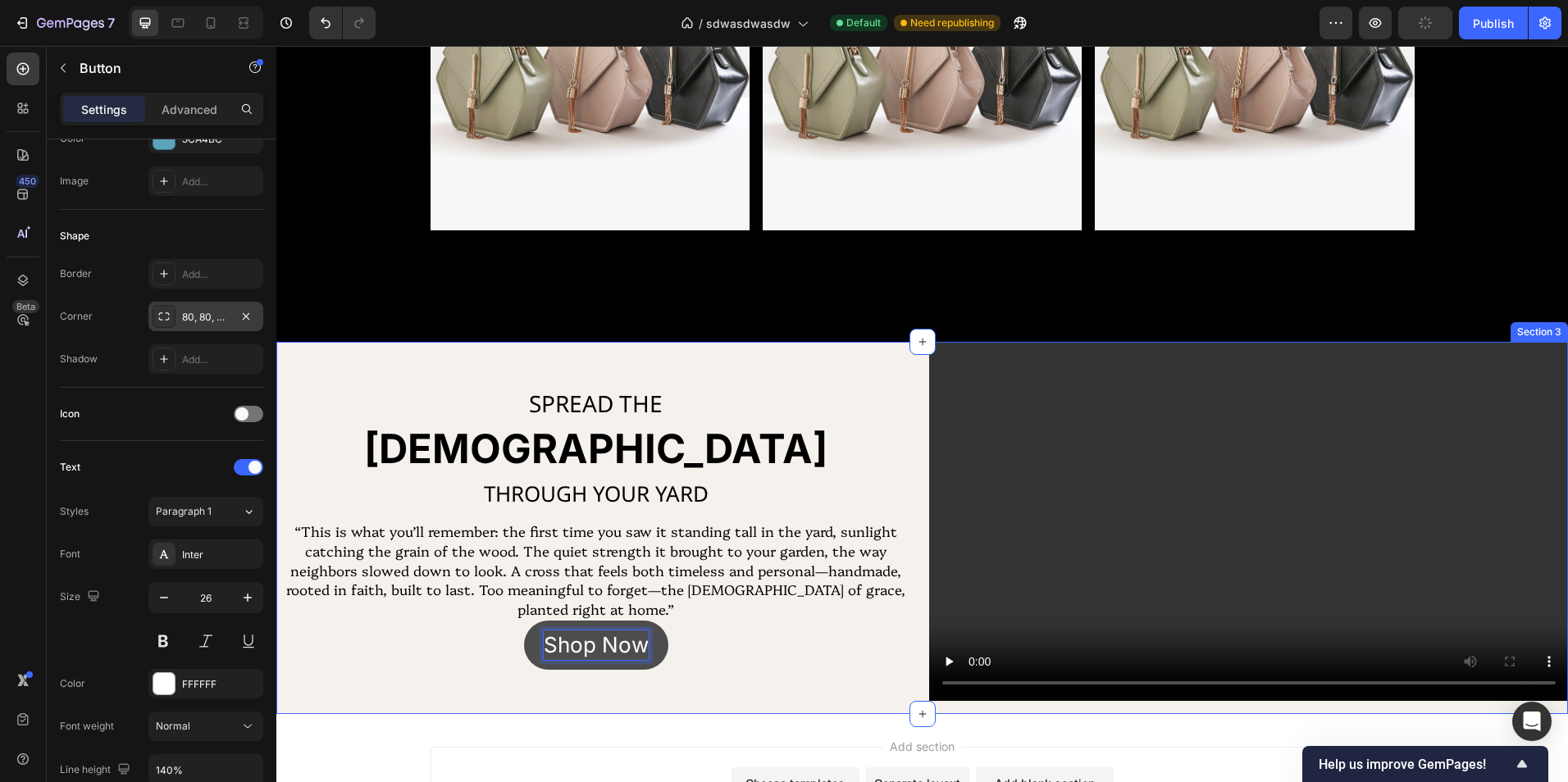
click at [701, 678] on div "SPREAD THE Text Block GOSPEL Heading THROUGH YOUR YARD Text Block “This is what…" at bounding box center [595, 528] width 640 height 373
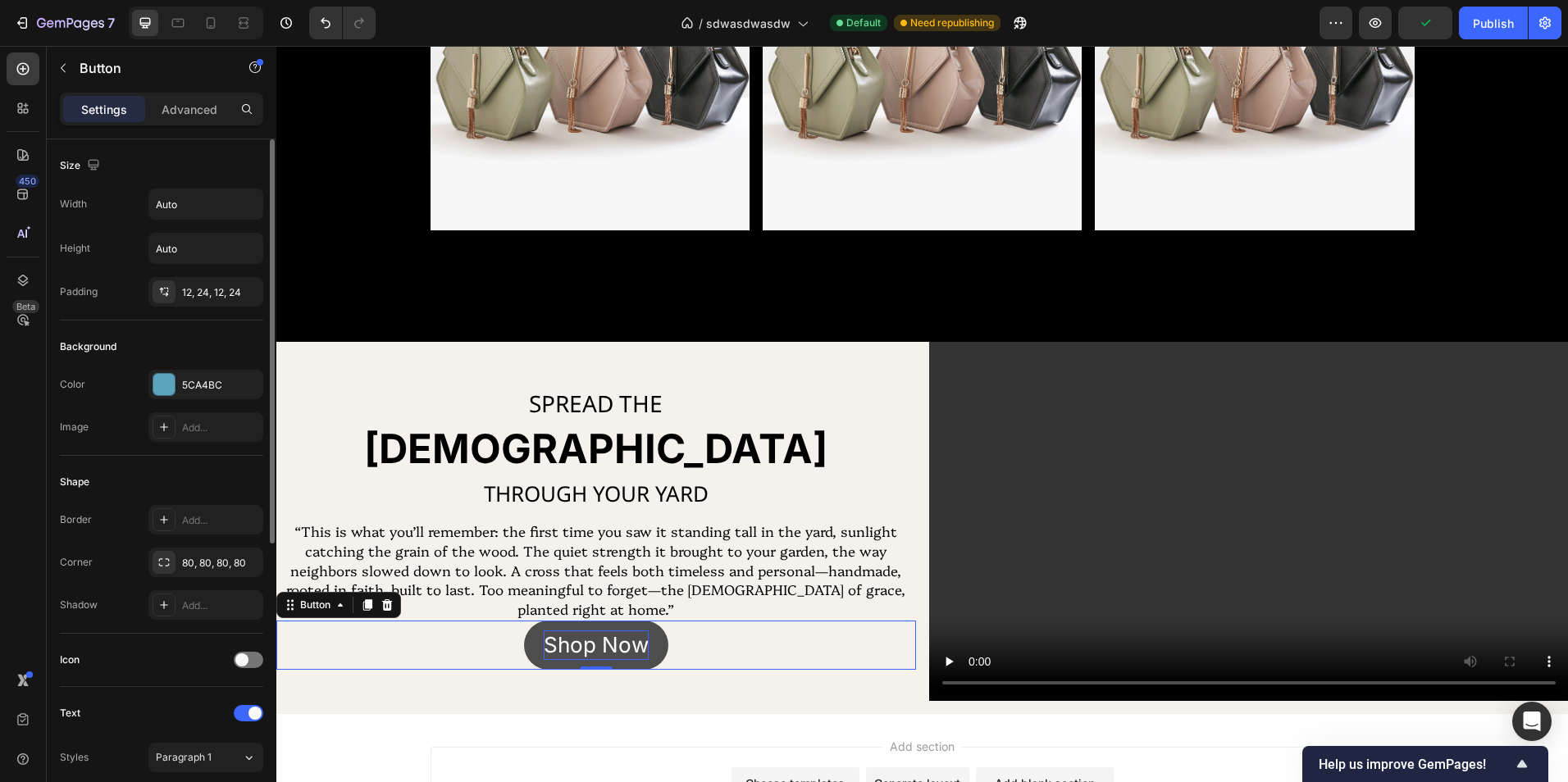
click at [647, 662] on button "Shop Now" at bounding box center [596, 645] width 144 height 50
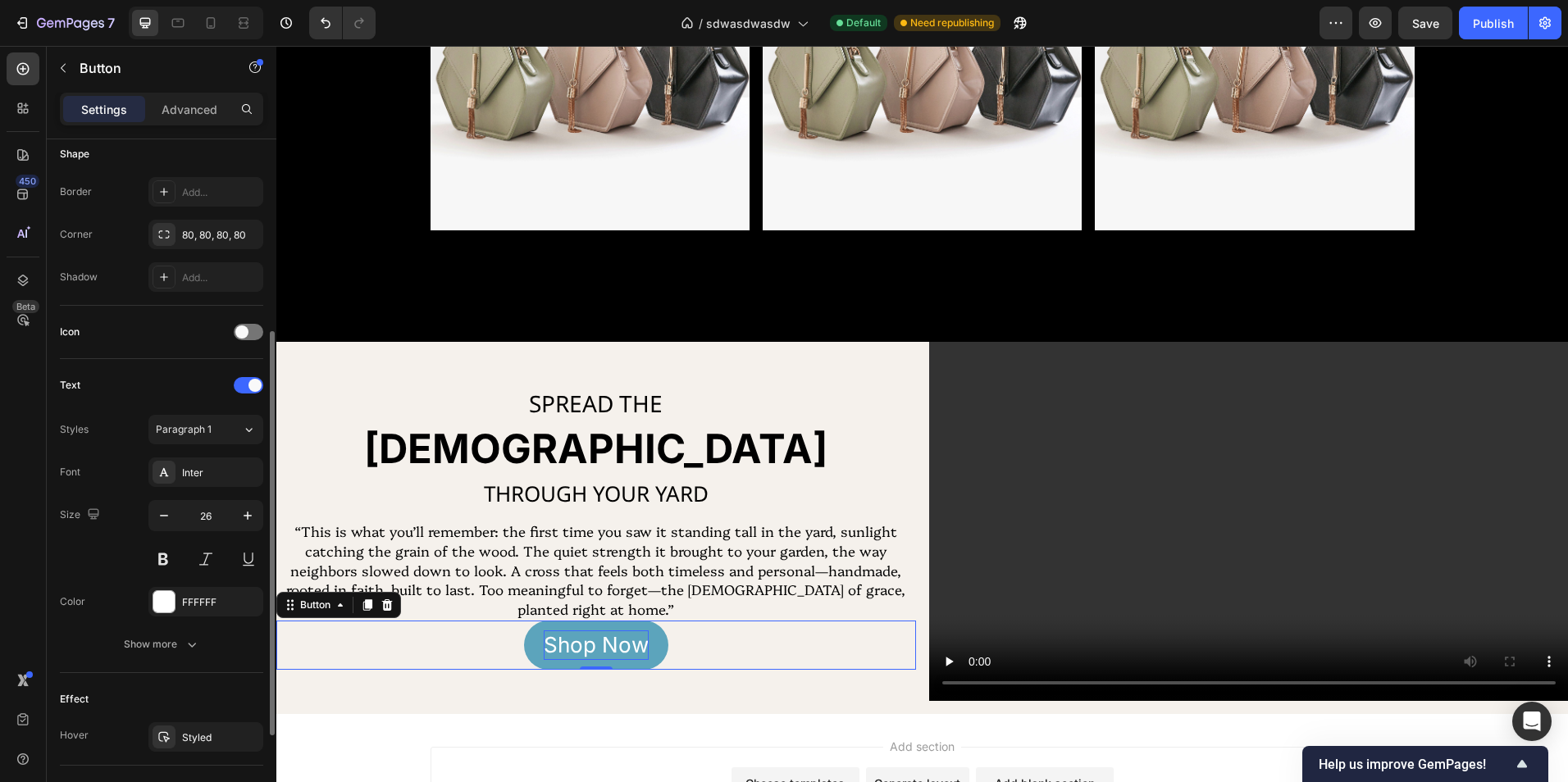
scroll to position [409, 0]
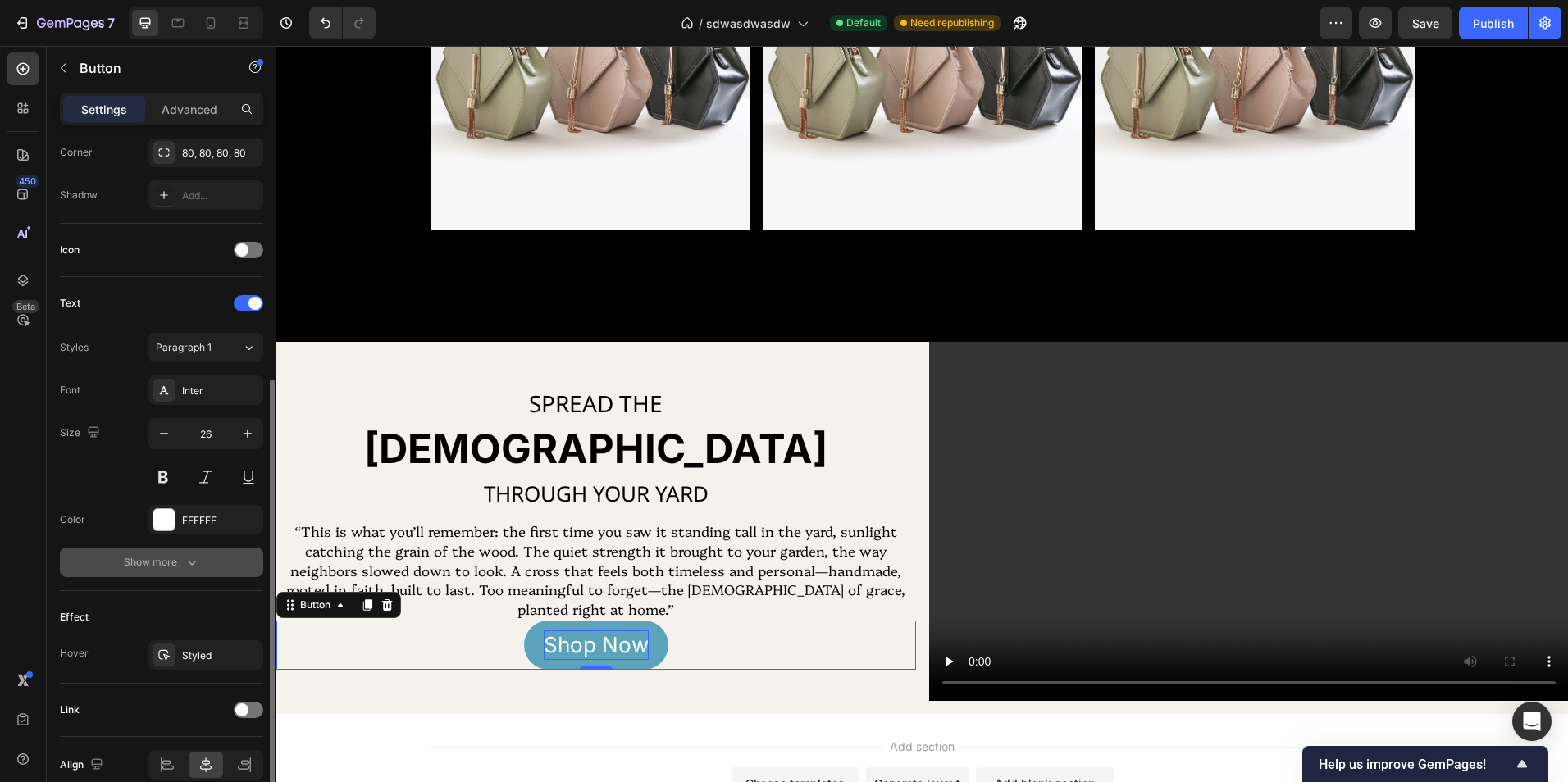
click at [180, 567] on div "Show more" at bounding box center [161, 562] width 77 height 16
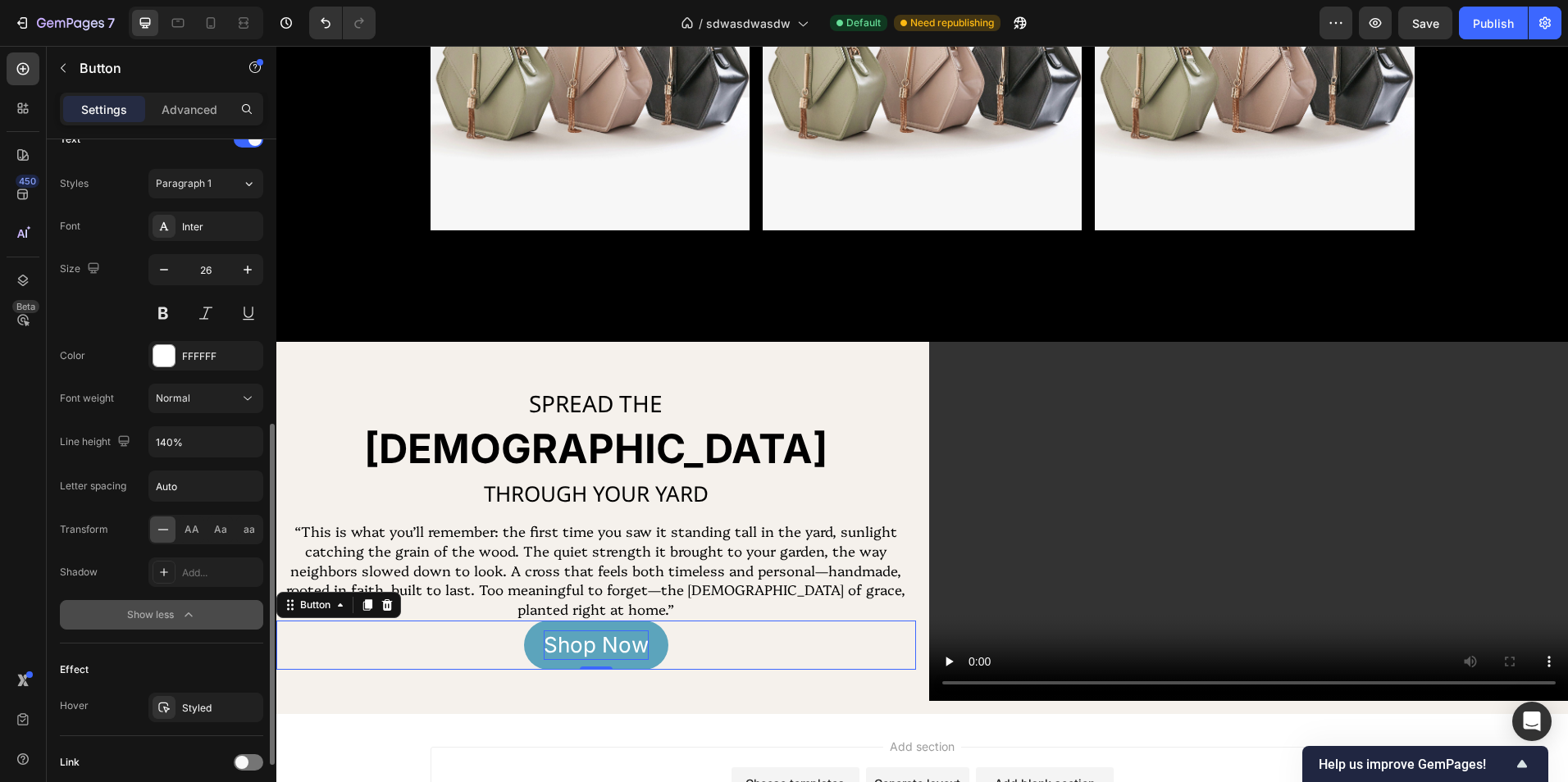
scroll to position [703, 0]
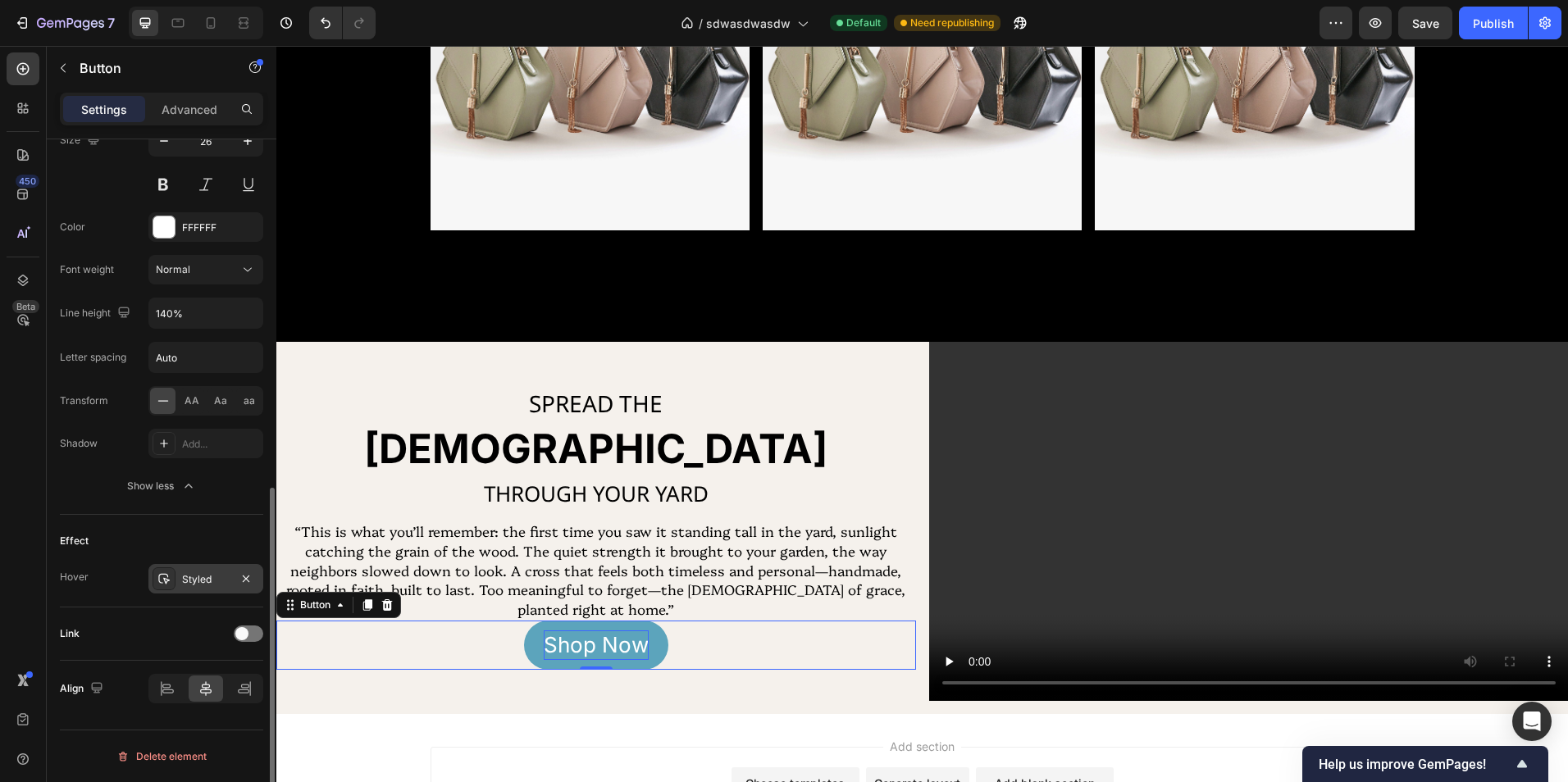
click at [188, 573] on div "Styled" at bounding box center [206, 579] width 48 height 14
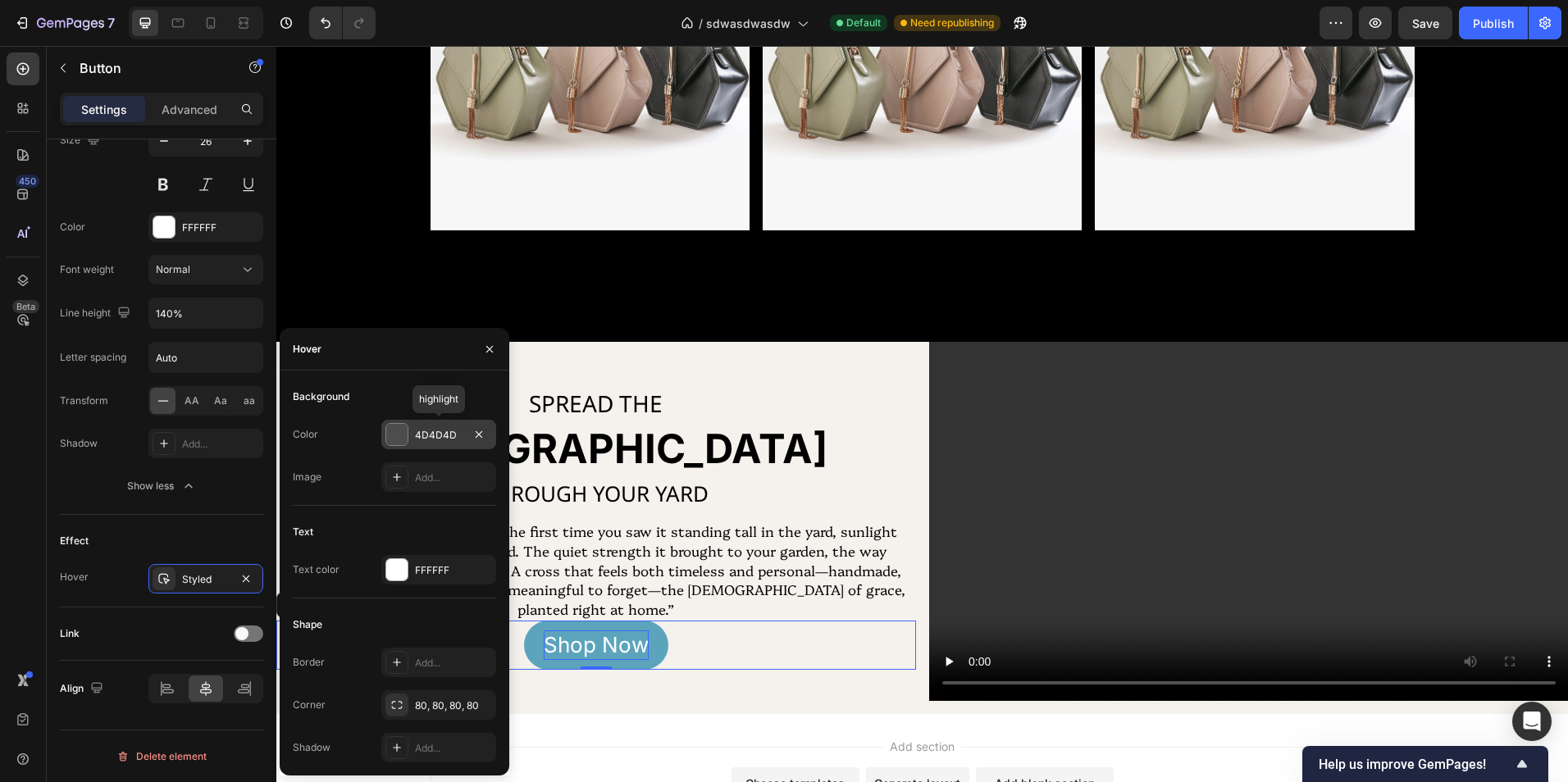
click at [437, 435] on div "4D4D4D" at bounding box center [438, 435] width 48 height 14
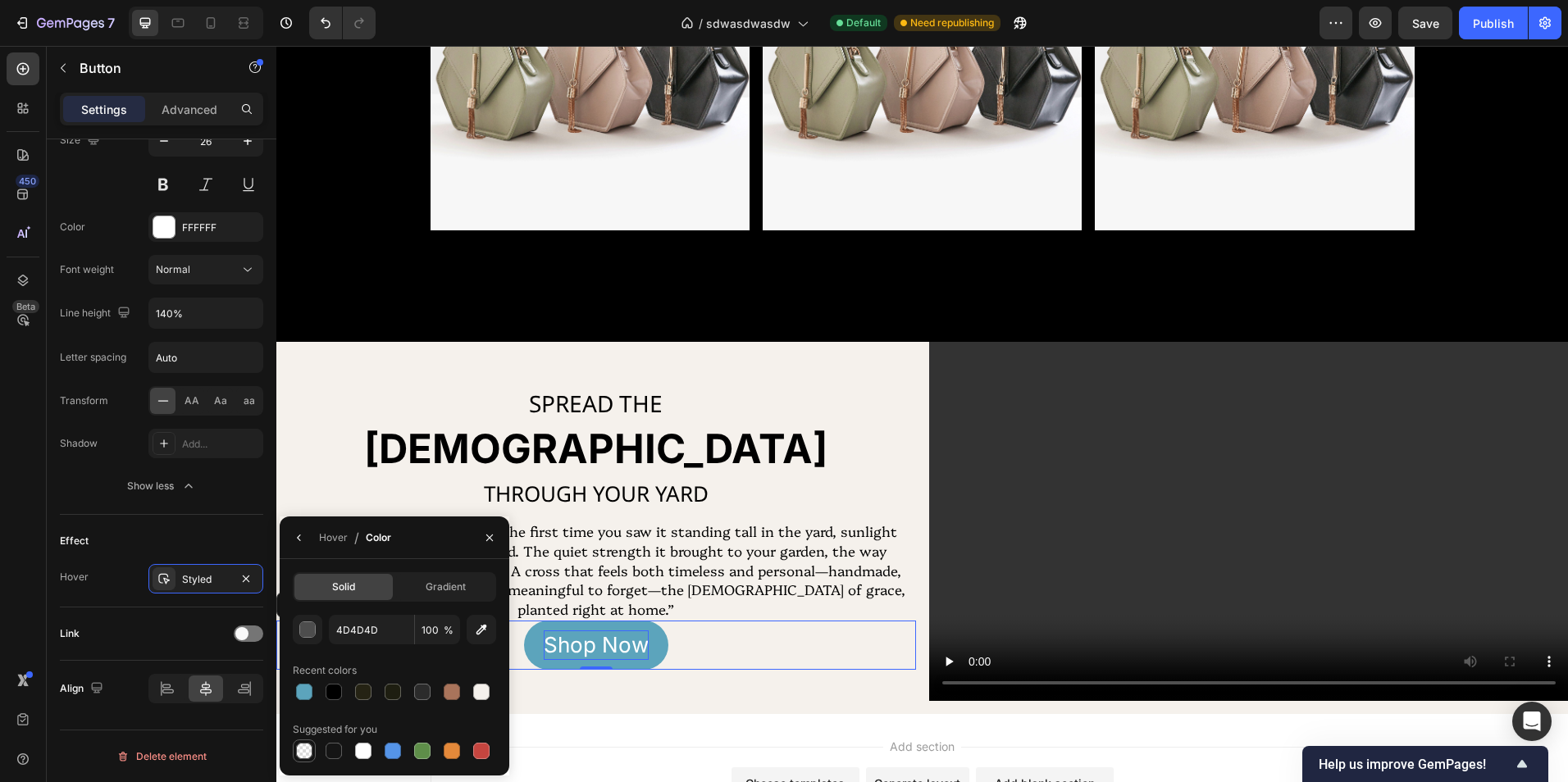
click at [297, 753] on div at bounding box center [304, 751] width 16 height 16
type input "000000"
type input "0"
click at [303, 695] on div at bounding box center [304, 692] width 16 height 16
type input "5CA4BC"
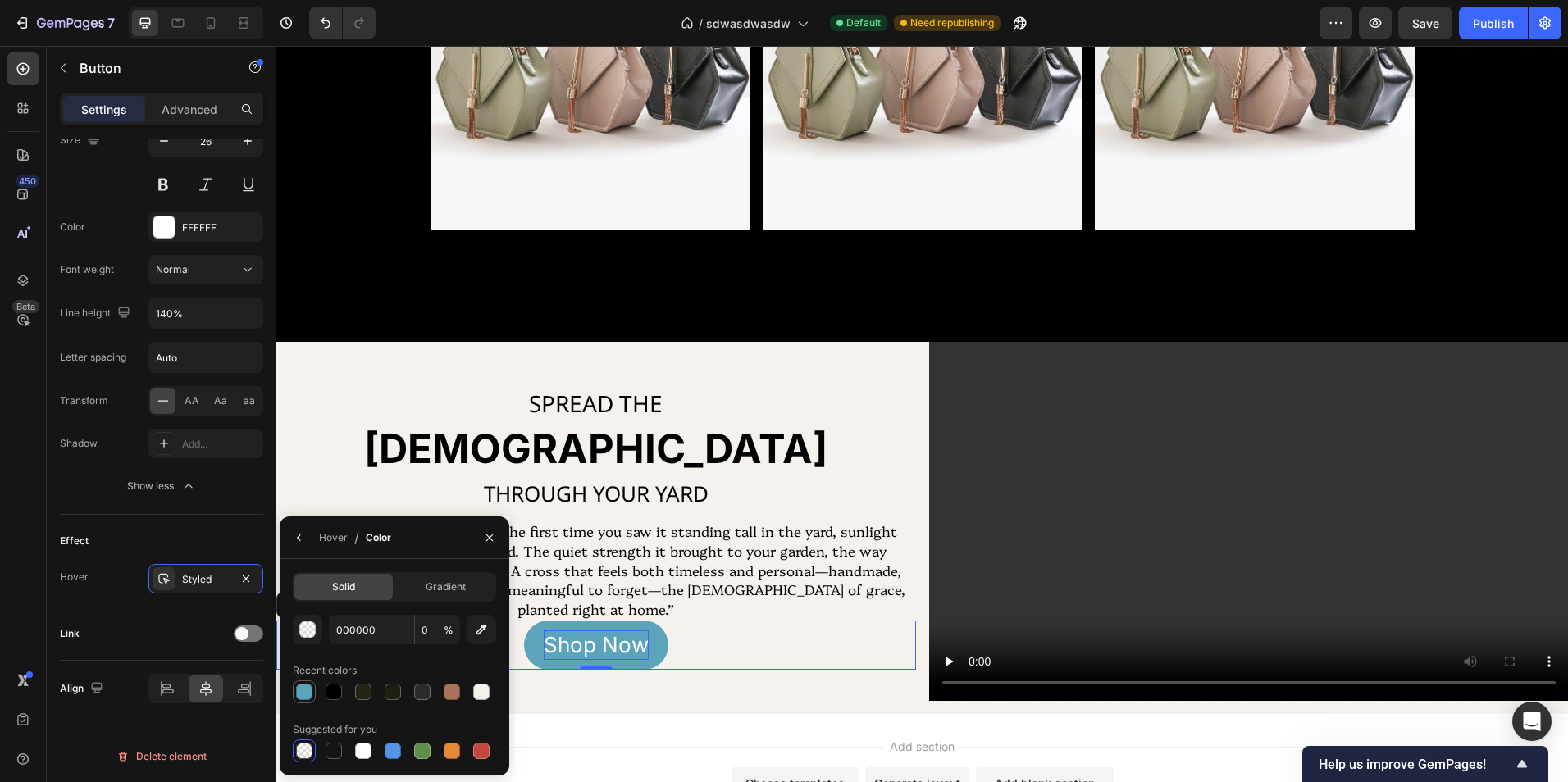
type input "100"
click at [419, 691] on div at bounding box center [422, 692] width 16 height 16
click at [295, 691] on div at bounding box center [304, 692] width 20 height 20
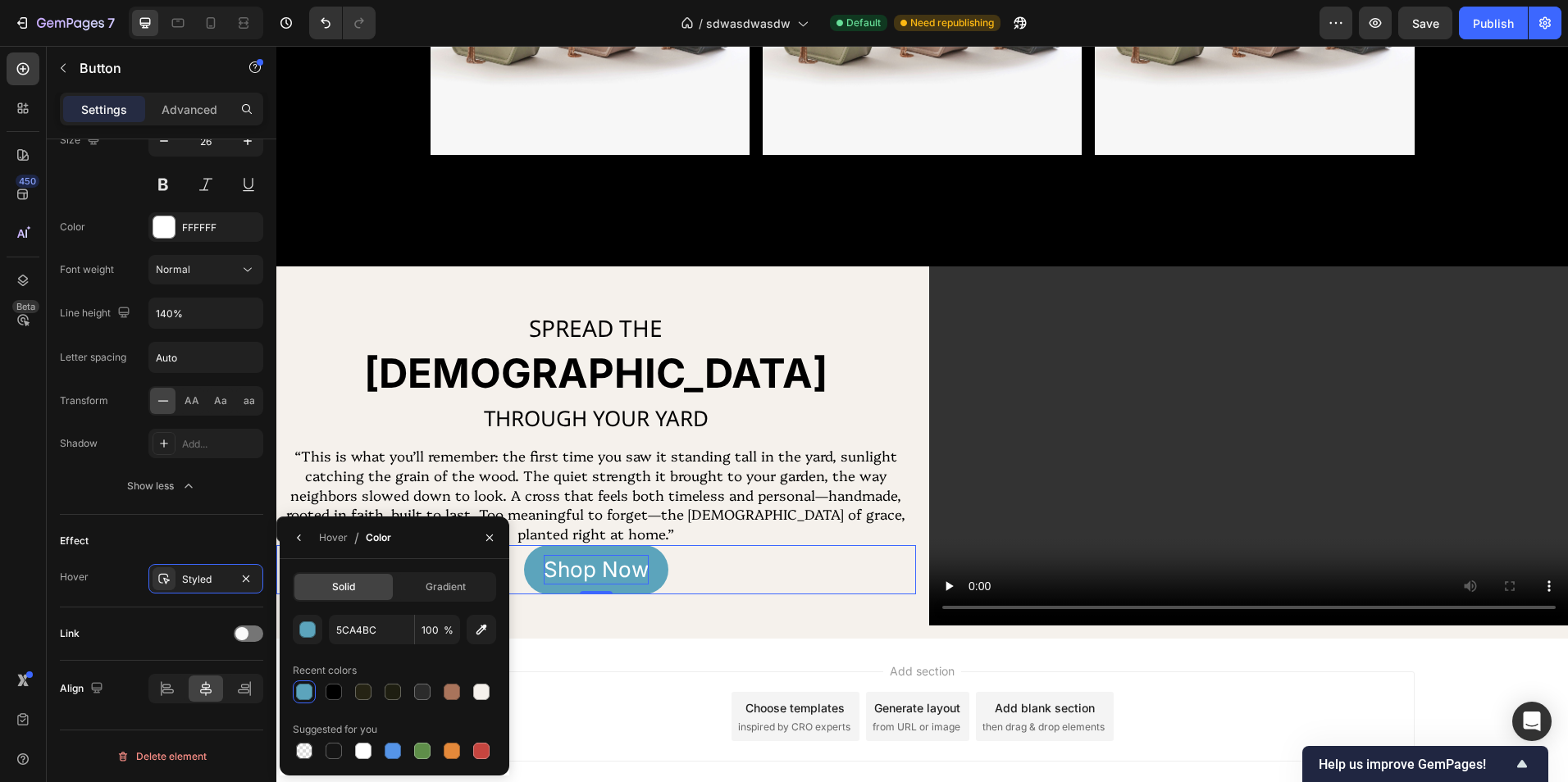
scroll to position [1170, 0]
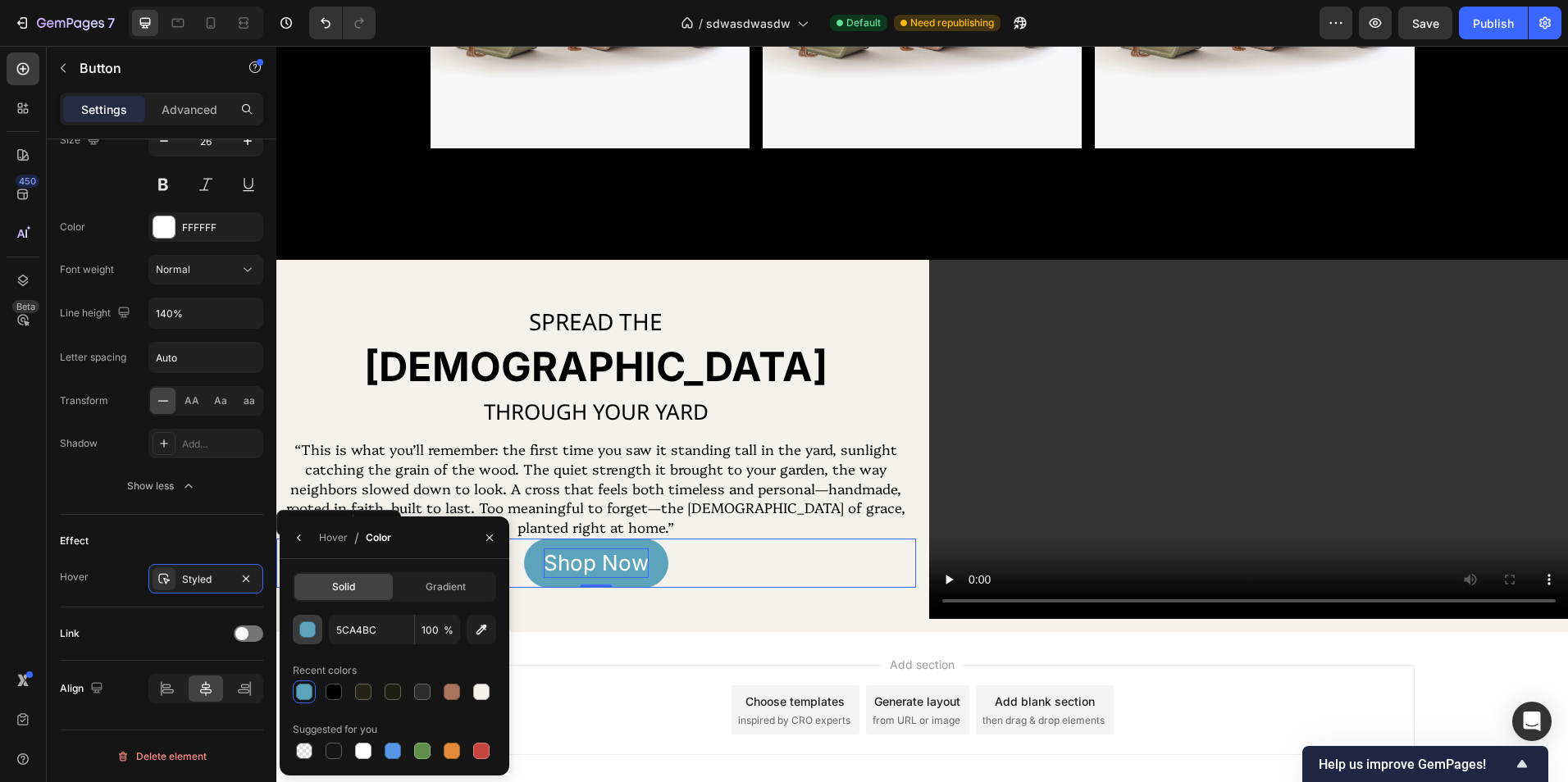
click at [319, 639] on button "button" at bounding box center [308, 630] width 30 height 30
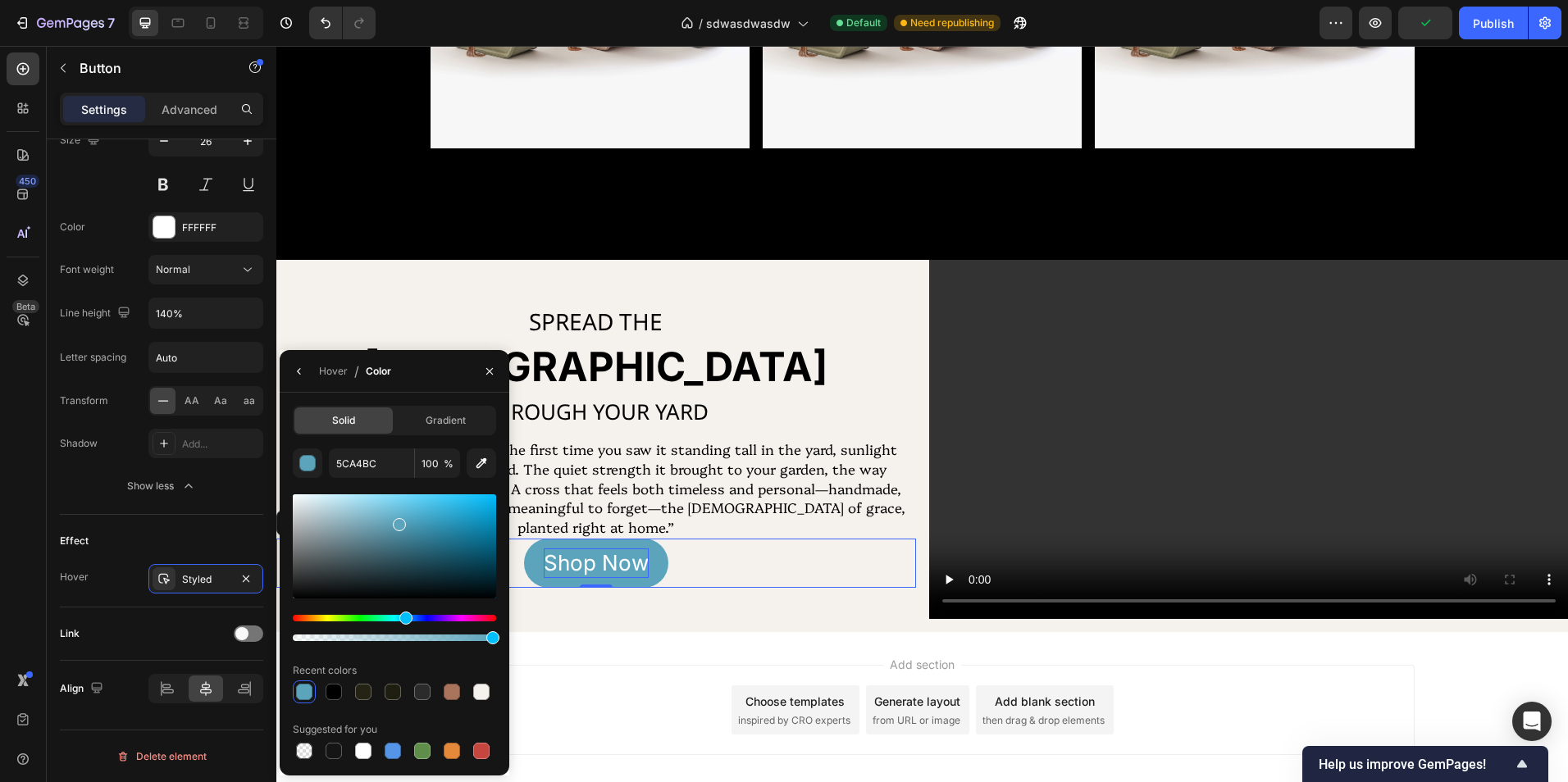
click at [305, 386] on div "Hover / Color" at bounding box center [338, 371] width 118 height 41
click at [297, 375] on icon "button" at bounding box center [300, 371] width 14 height 14
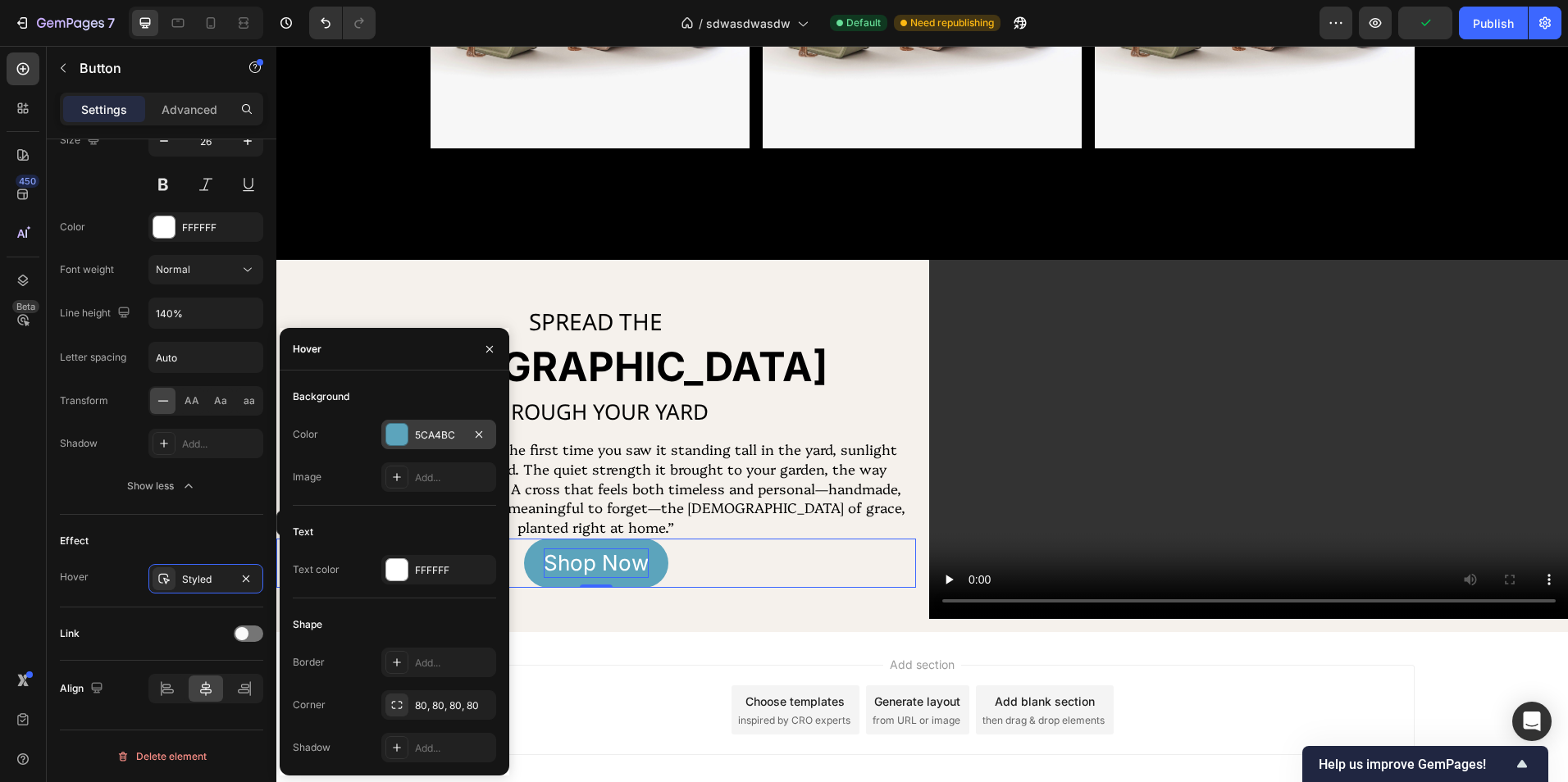
click at [436, 433] on div "5CA4BC" at bounding box center [438, 435] width 48 height 14
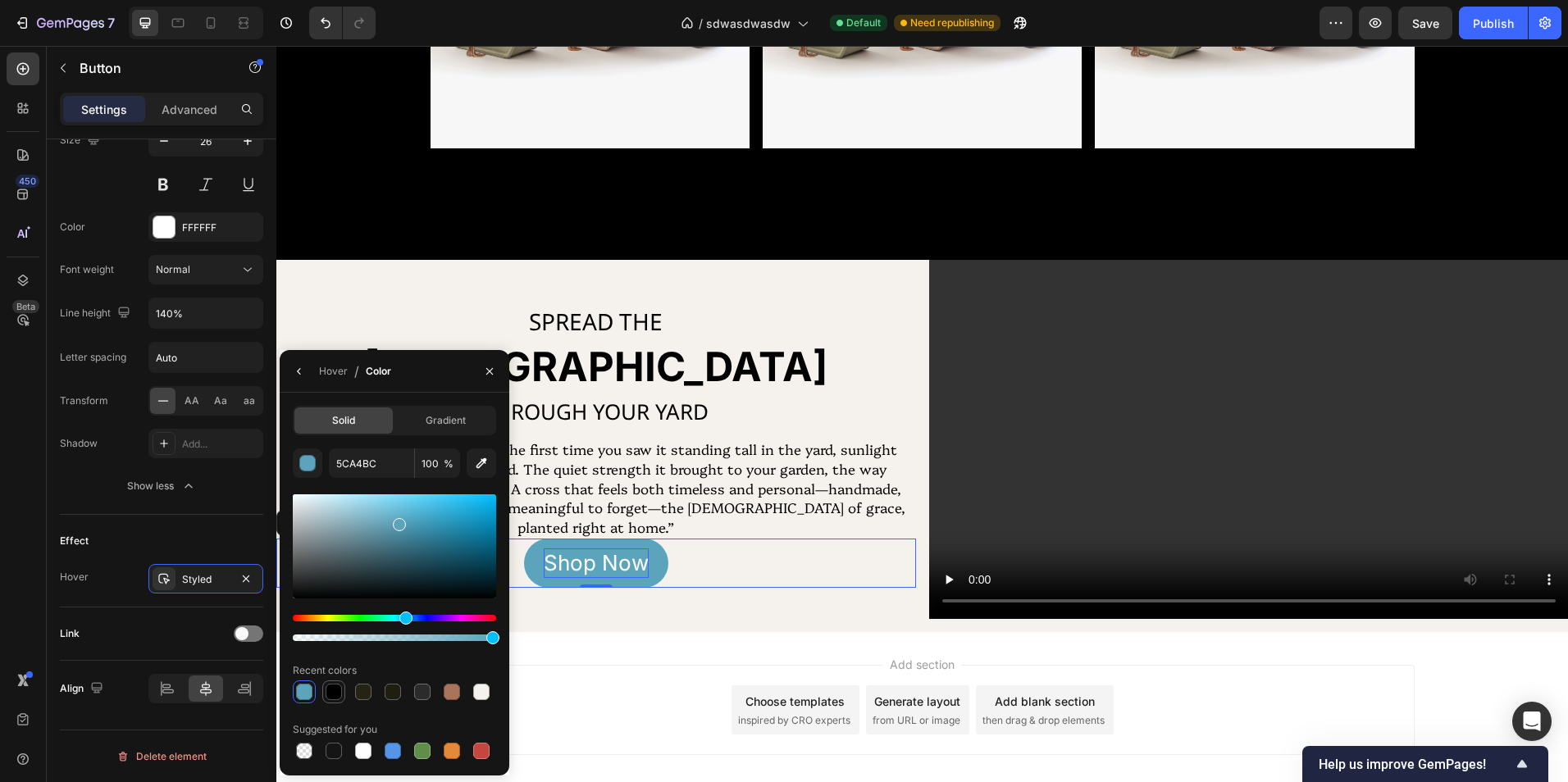
click at [337, 695] on div at bounding box center [334, 692] width 16 height 16
type input "000000"
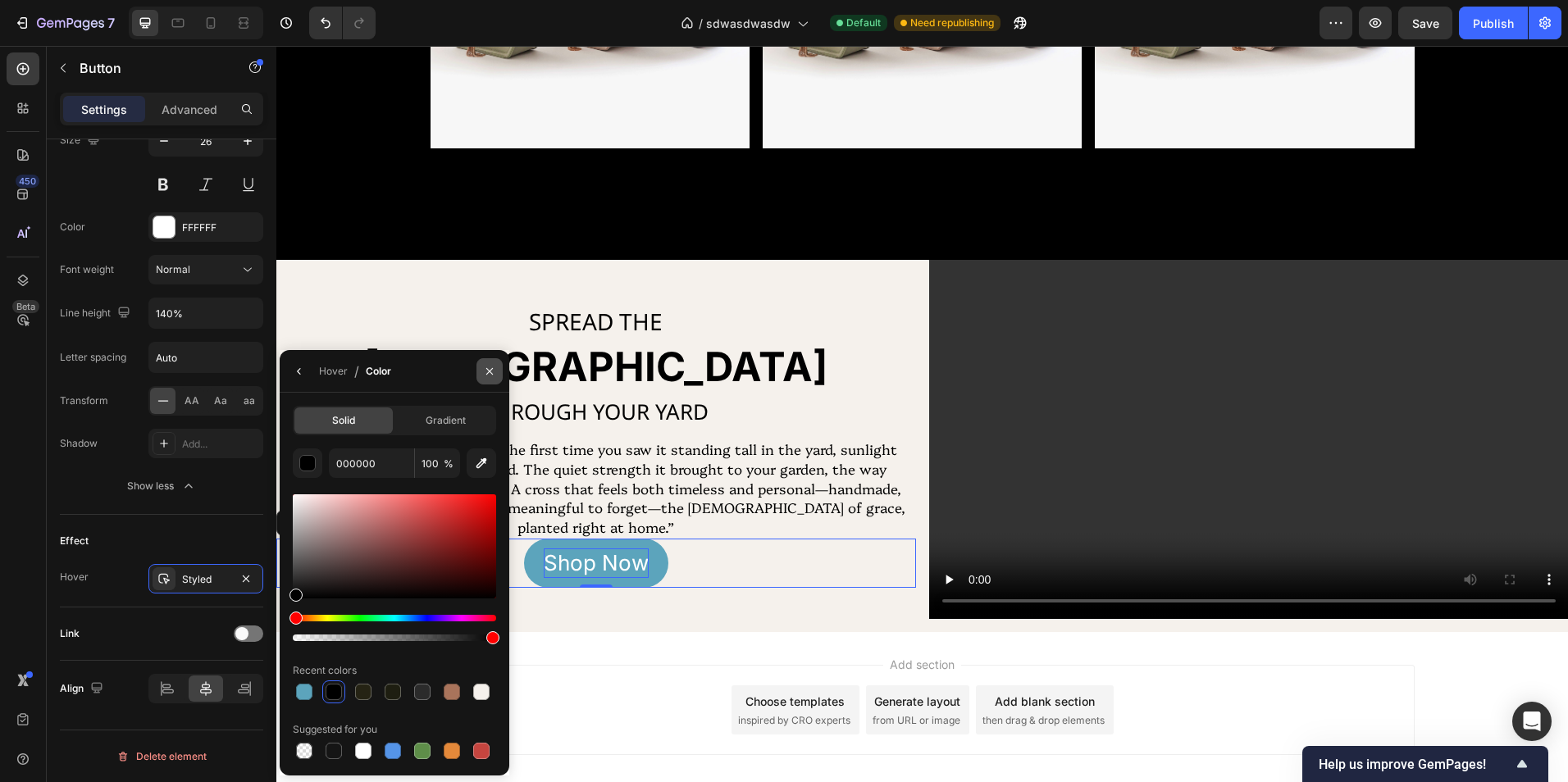
click at [484, 379] on button "button" at bounding box center [489, 371] width 26 height 26
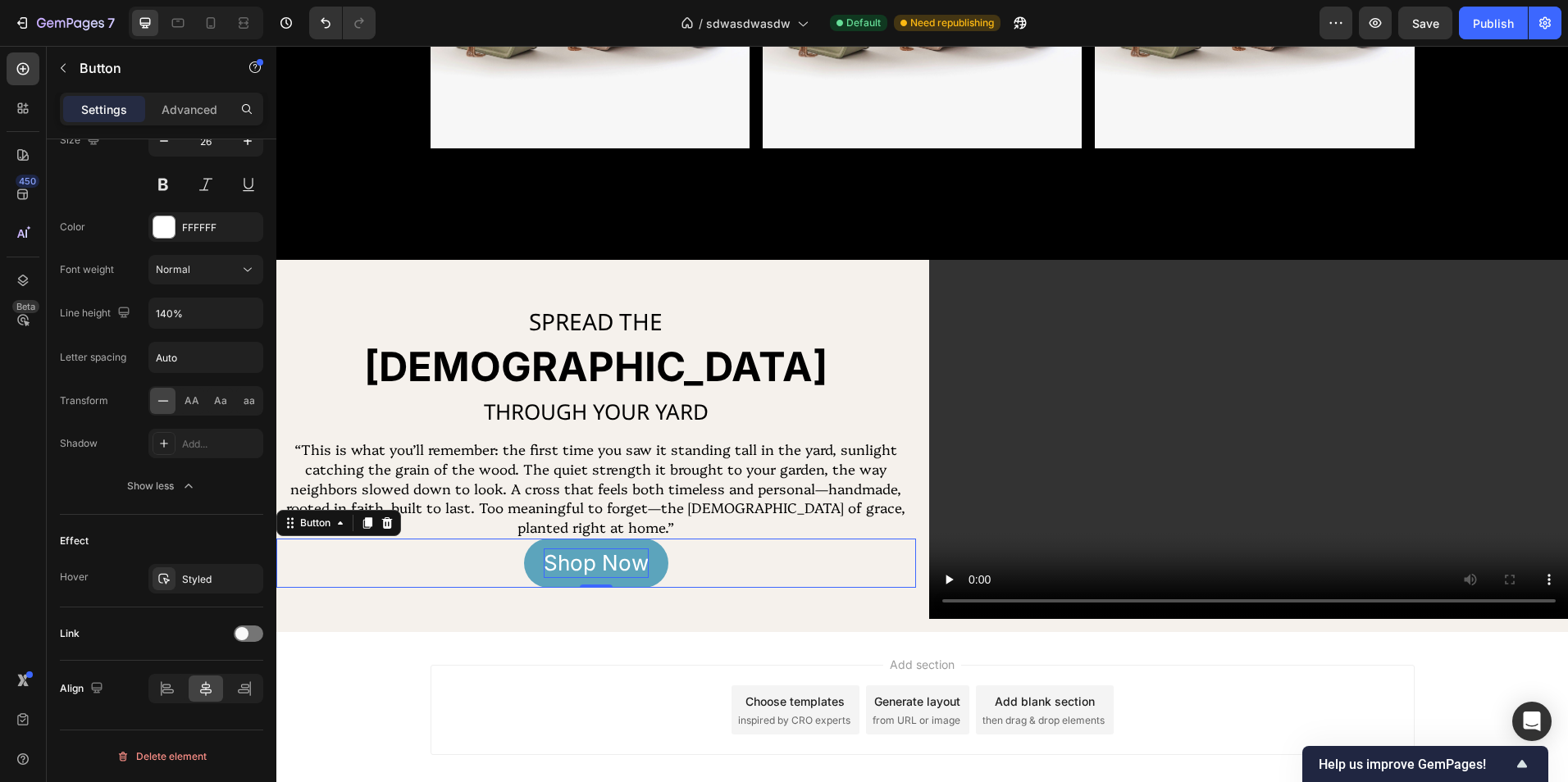
click at [455, 562] on div "Shop Now Button 0" at bounding box center [595, 563] width 640 height 50
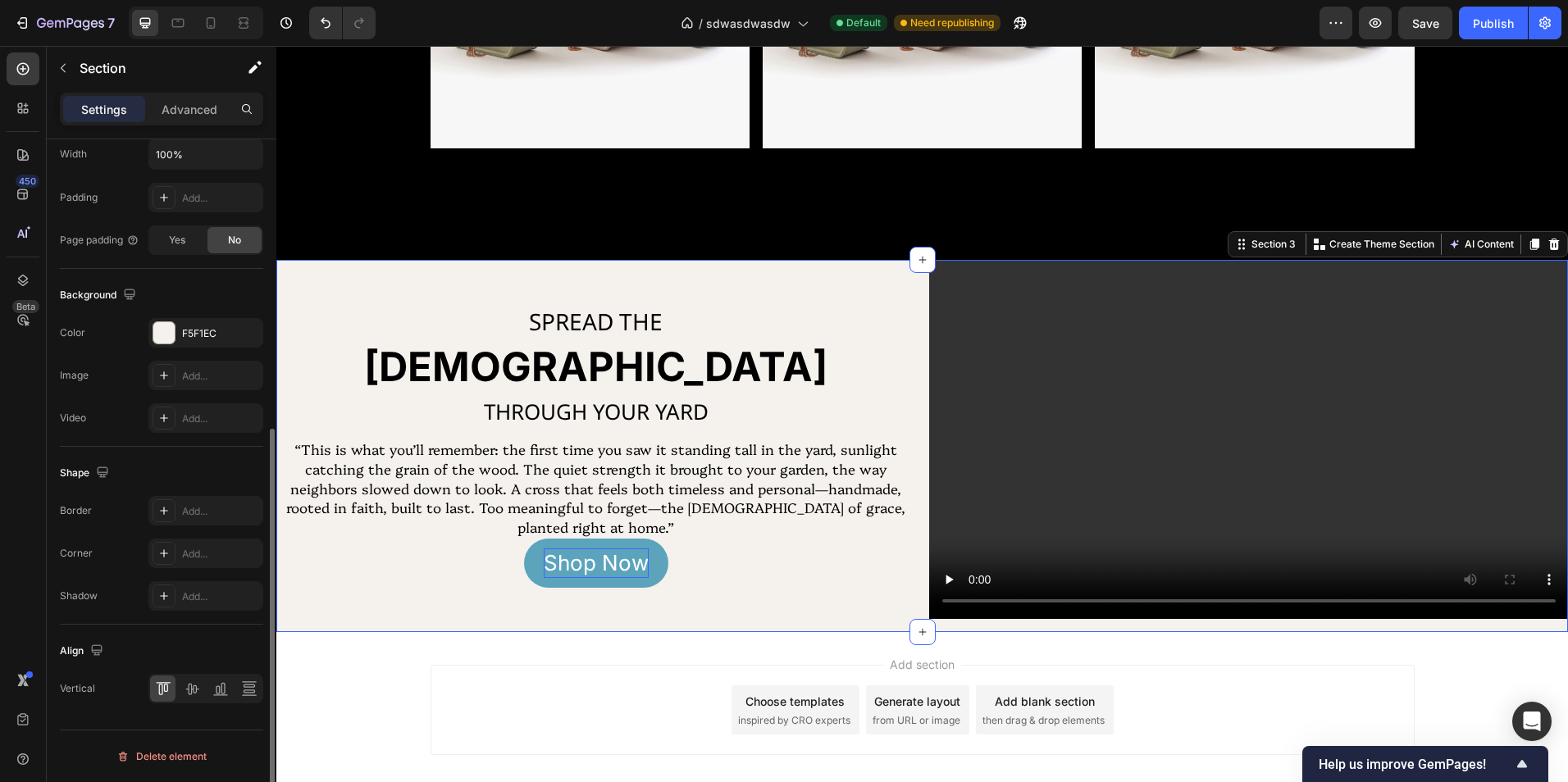
click at [650, 628] on div "SPREAD THE Text Block GOSPEL Heading THROUGH YOUR YARD Text Block “This is what…" at bounding box center [595, 446] width 640 height 373
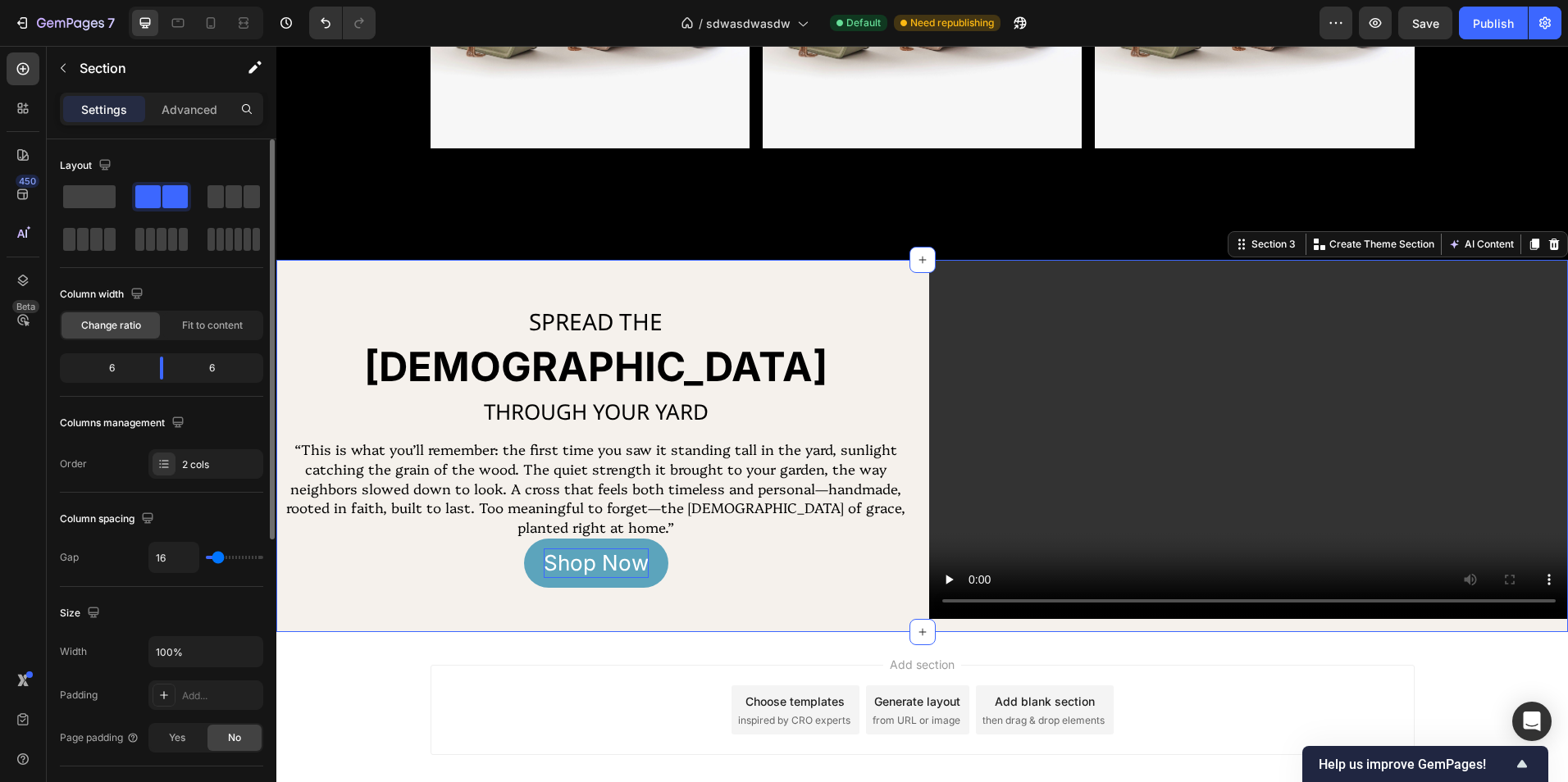
click at [666, 660] on div "Add section Choose templates inspired by CRO experts Generate layout from URL o…" at bounding box center [922, 733] width 1292 height 202
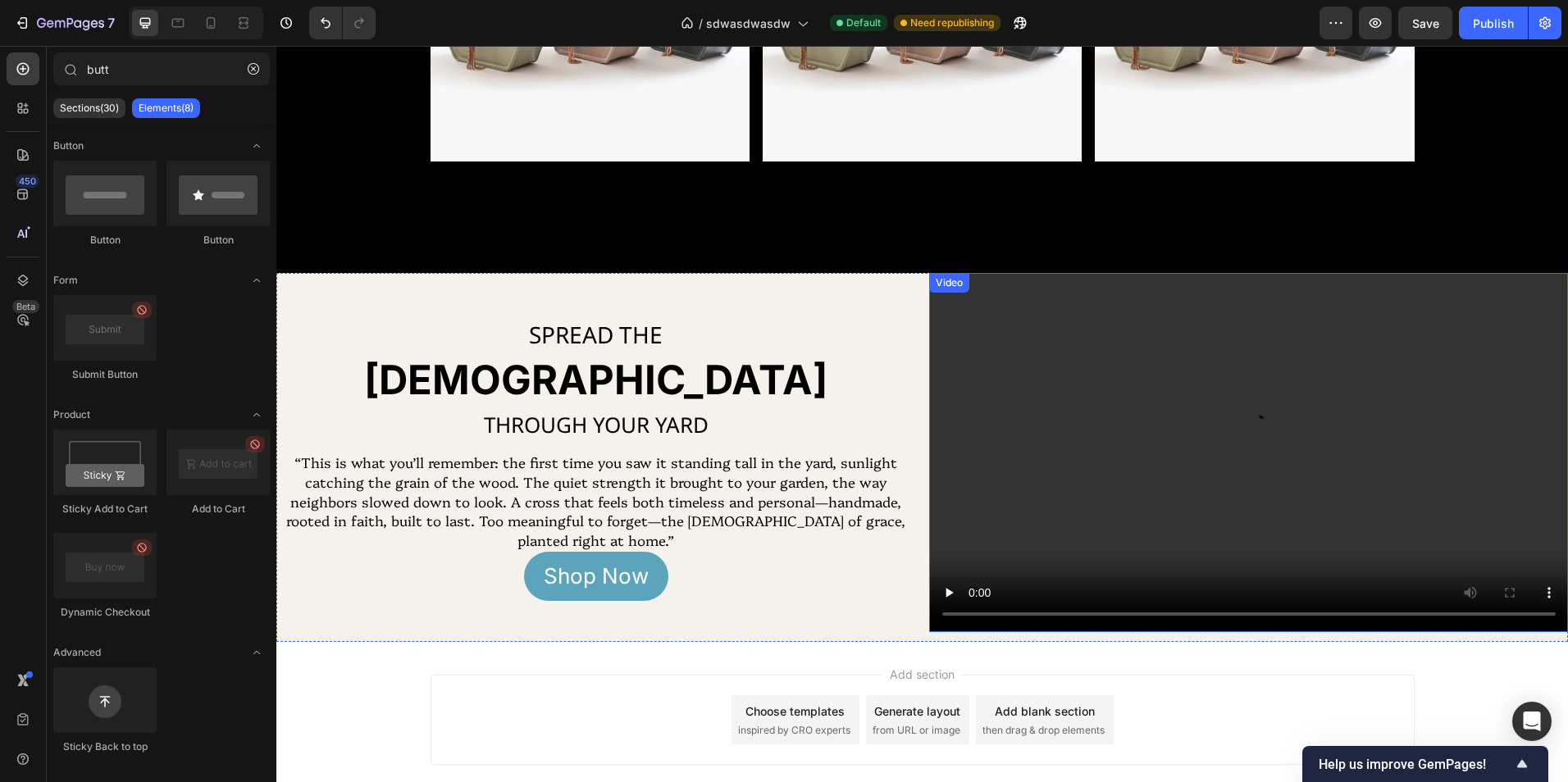
scroll to position [1229, 0]
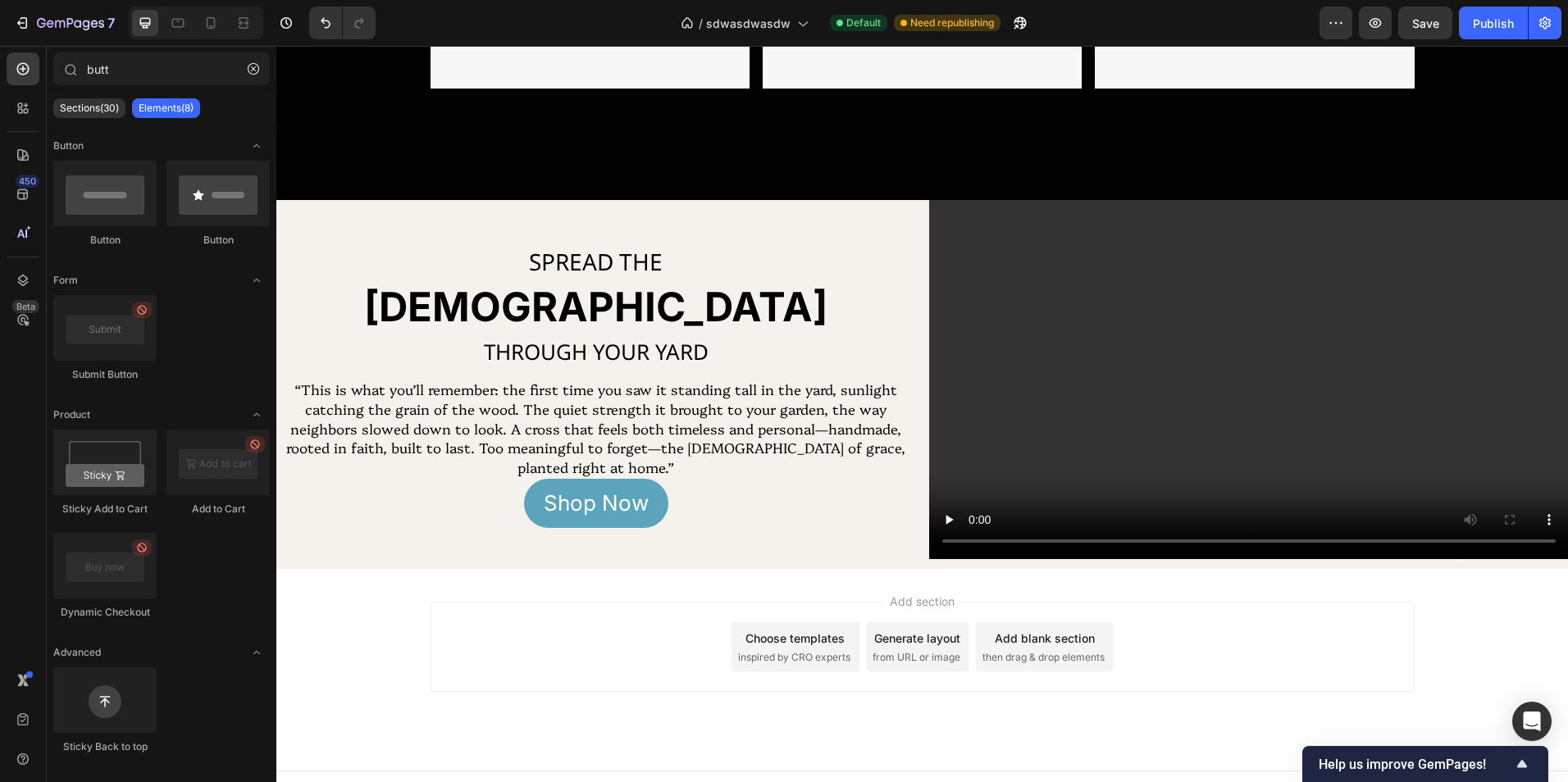
click at [1263, 580] on div "Add section Choose templates inspired by CRO experts Generate layout from URL o…" at bounding box center [922, 670] width 1292 height 202
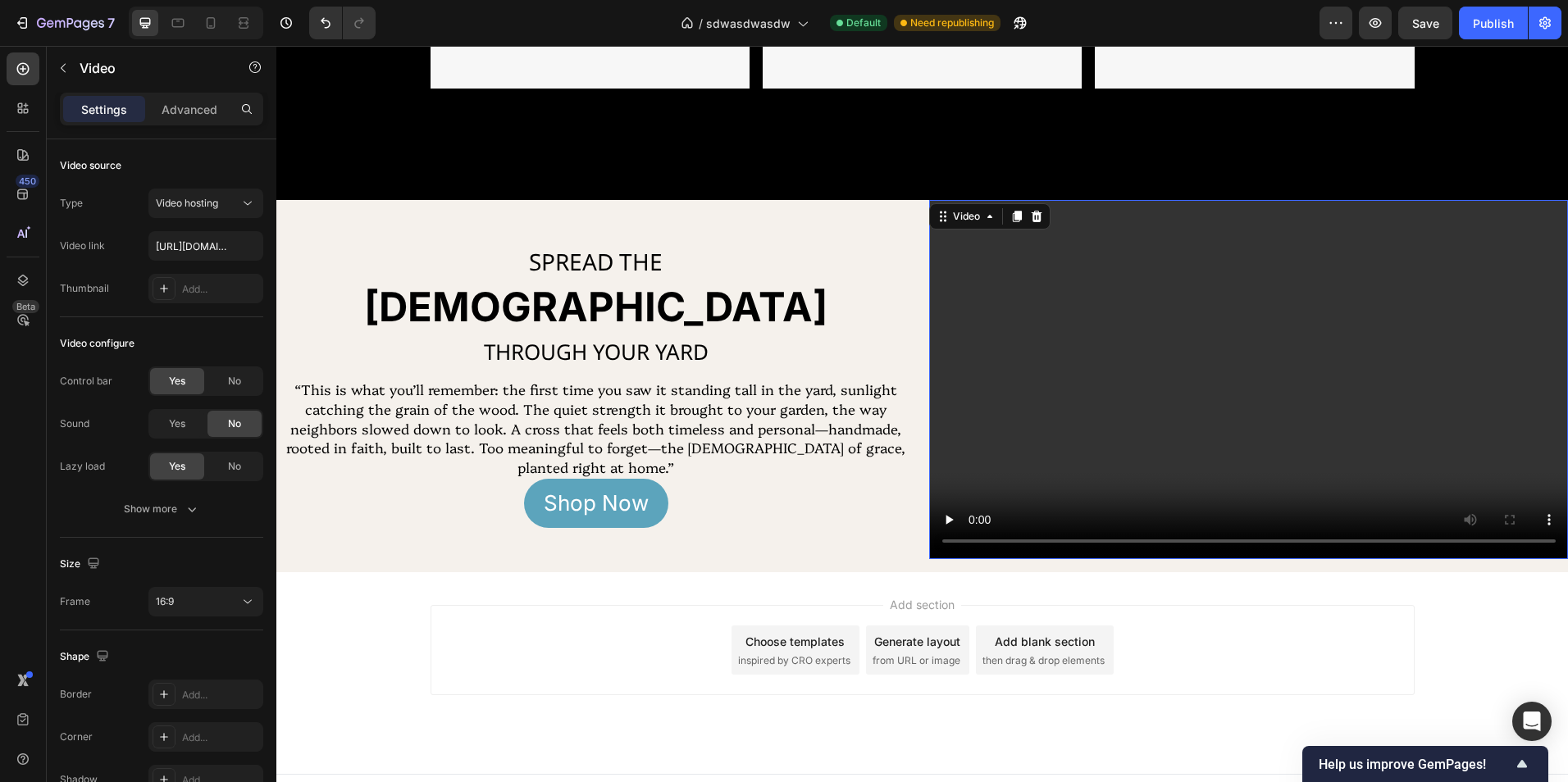
click at [1244, 485] on video at bounding box center [1249, 380] width 640 height 359
click at [1031, 216] on icon at bounding box center [1037, 216] width 14 height 14
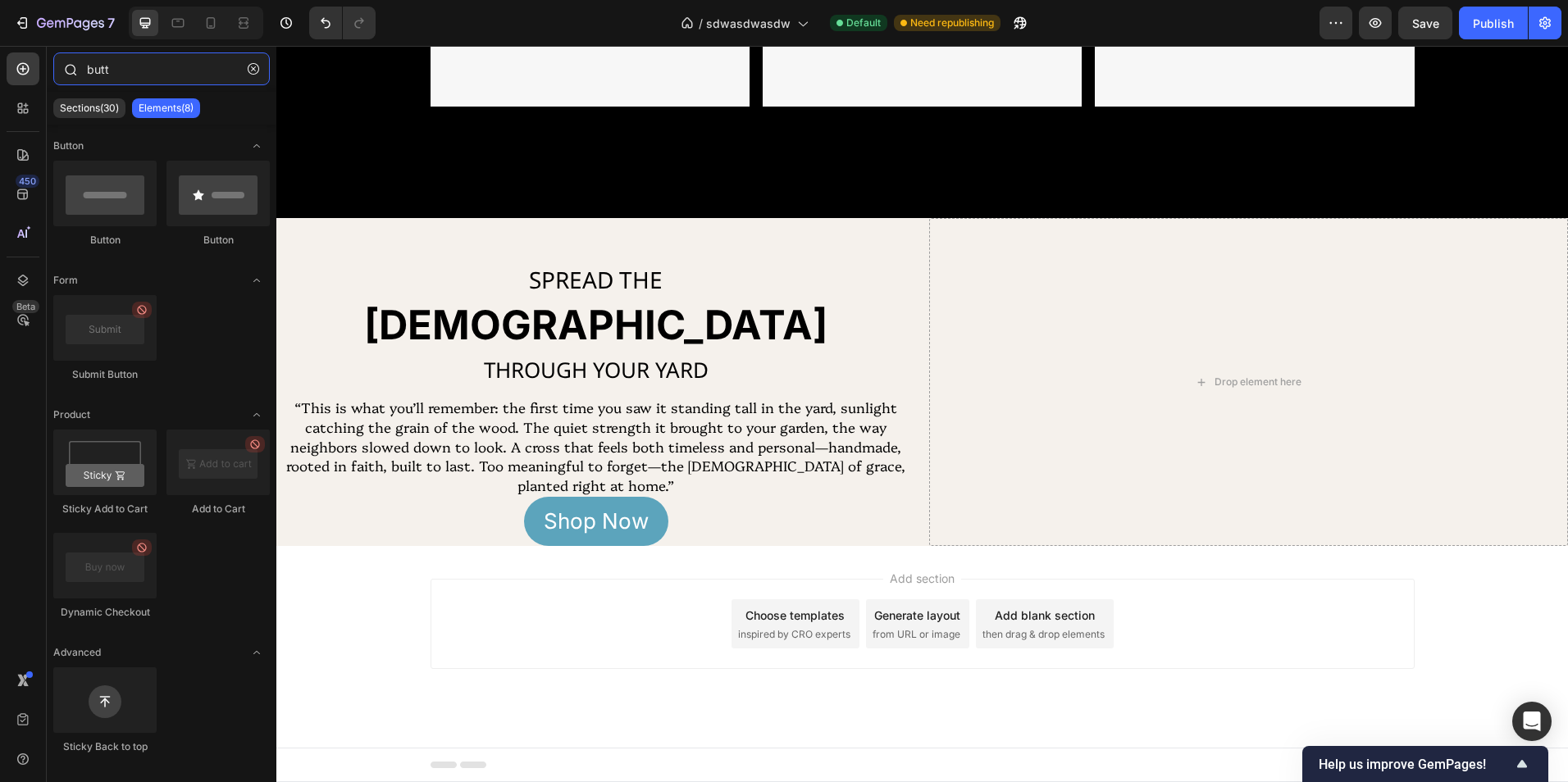
click at [238, 69] on input "butt" at bounding box center [161, 69] width 217 height 32
click at [240, 69] on button "button" at bounding box center [253, 69] width 26 height 26
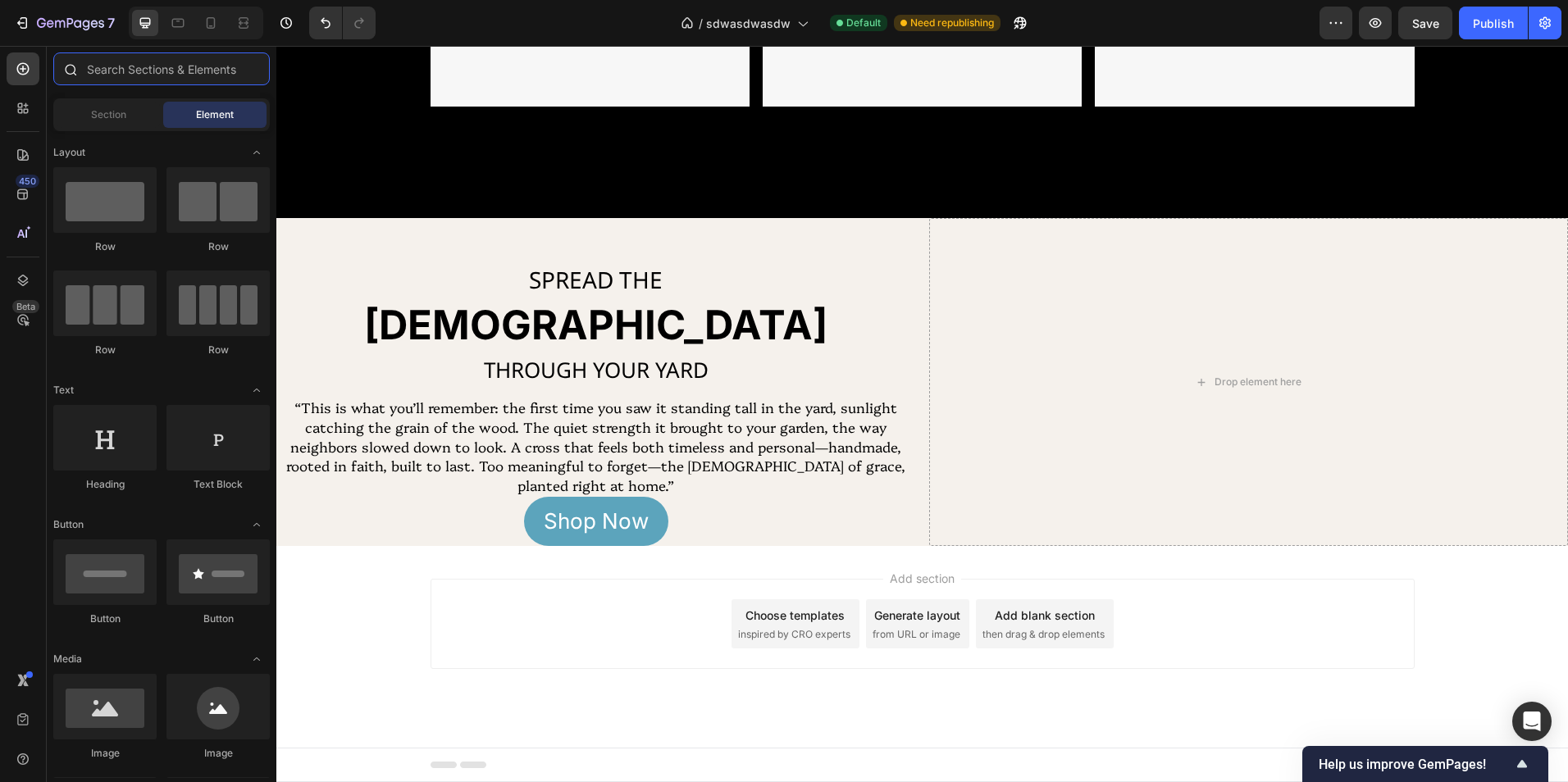
click at [224, 77] on input "text" at bounding box center [161, 69] width 217 height 32
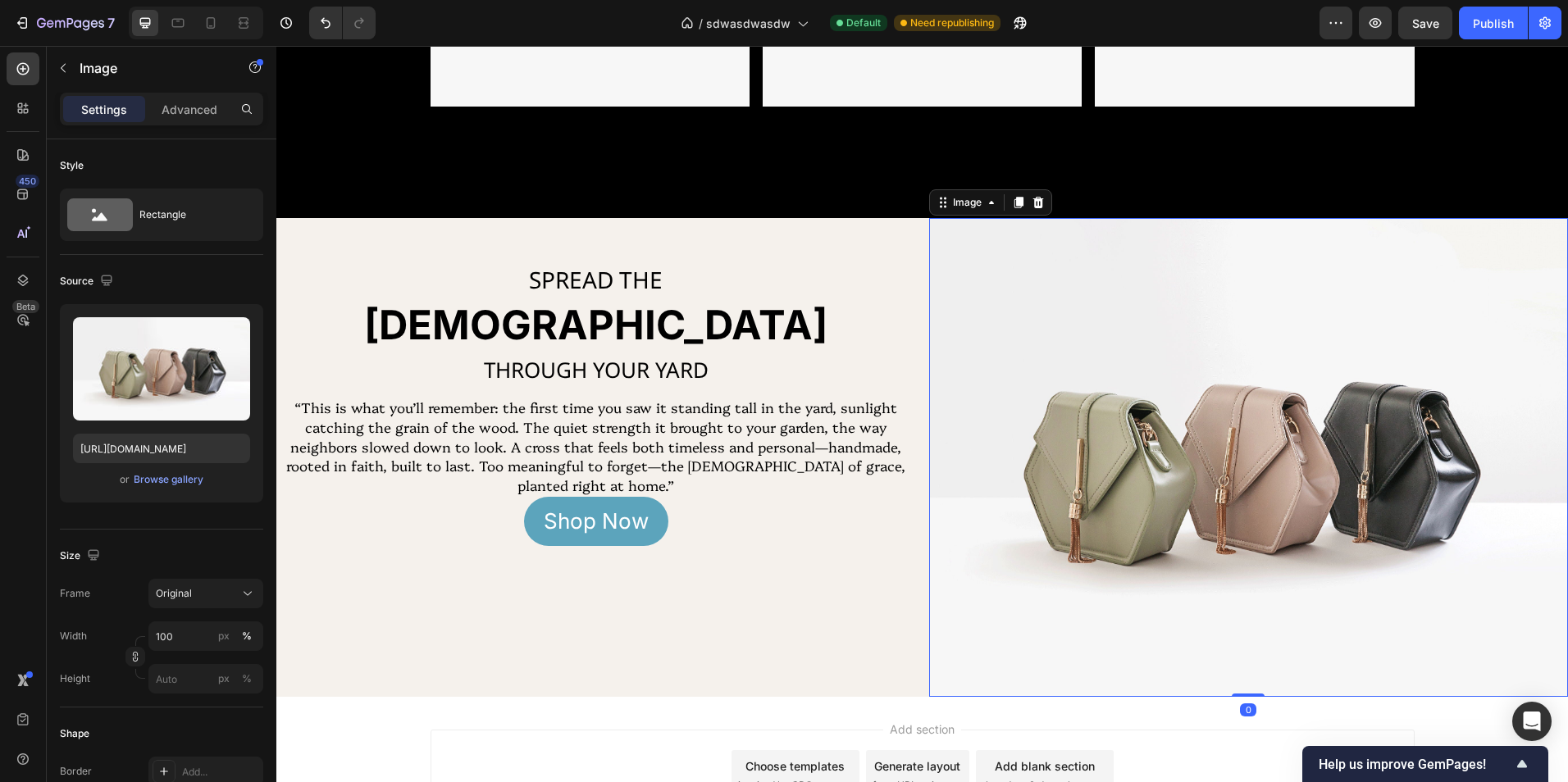
scroll to position [1229, 0]
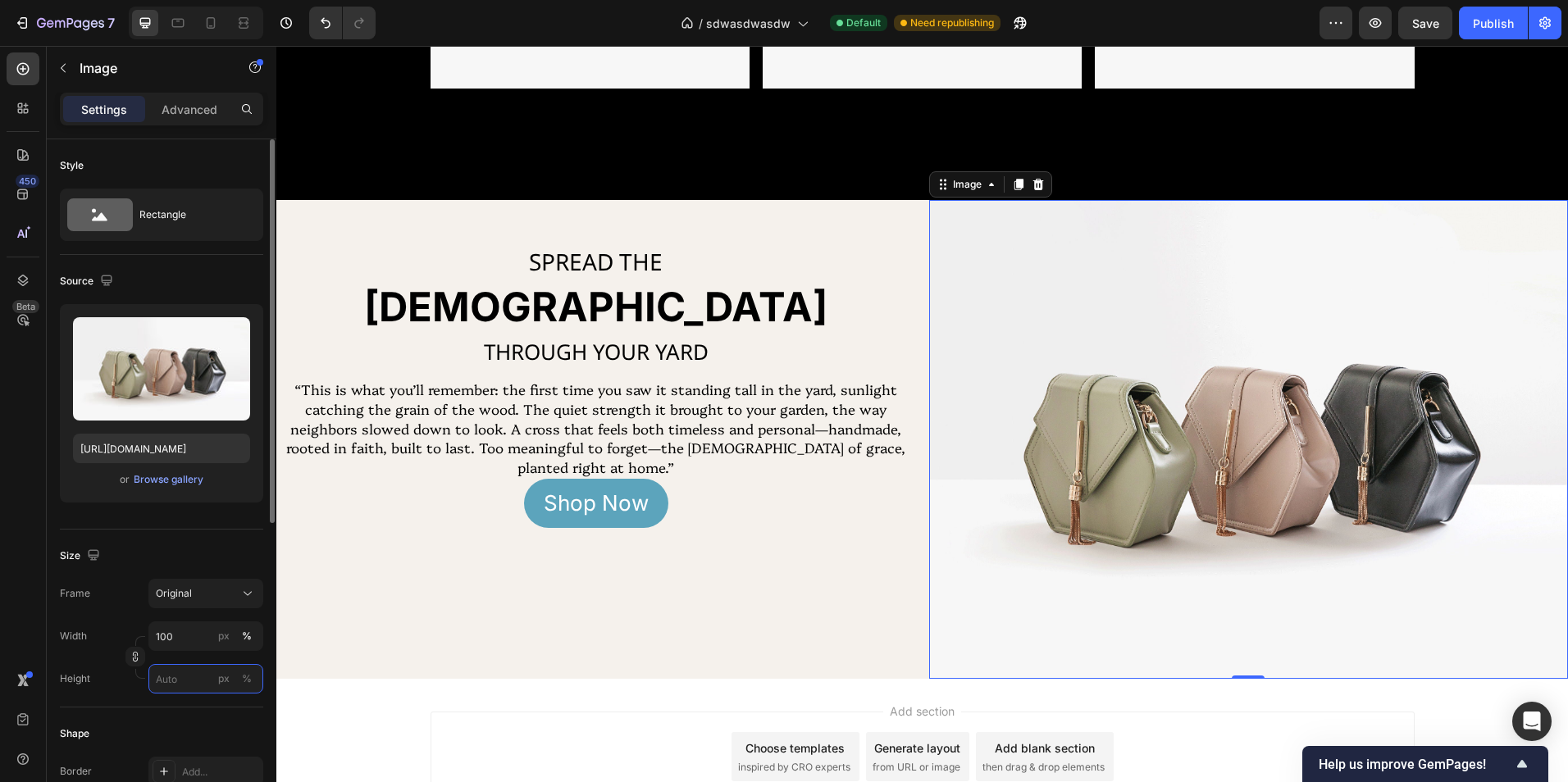
click at [196, 668] on input "px %" at bounding box center [206, 678] width 115 height 30
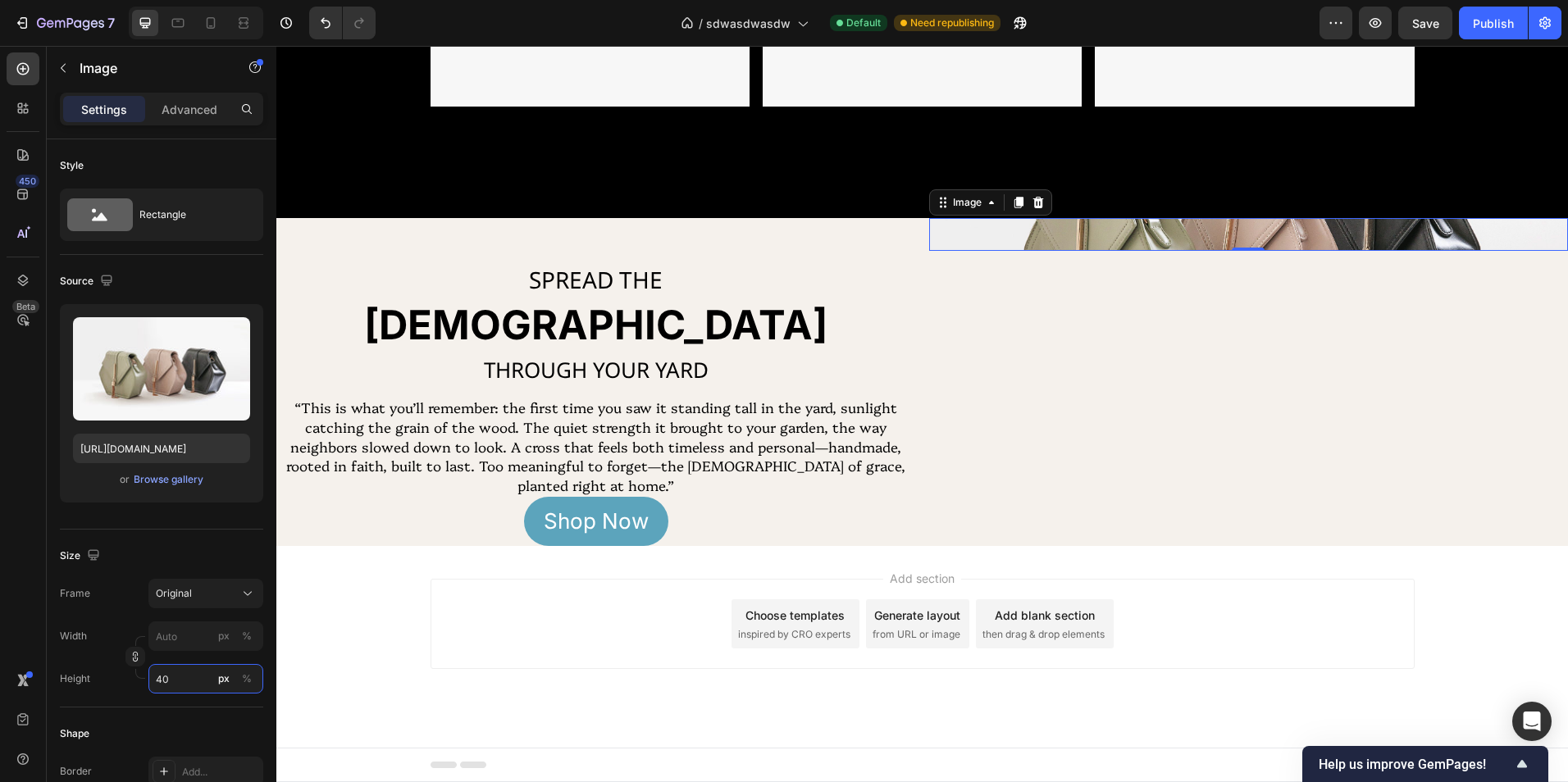
type input "4"
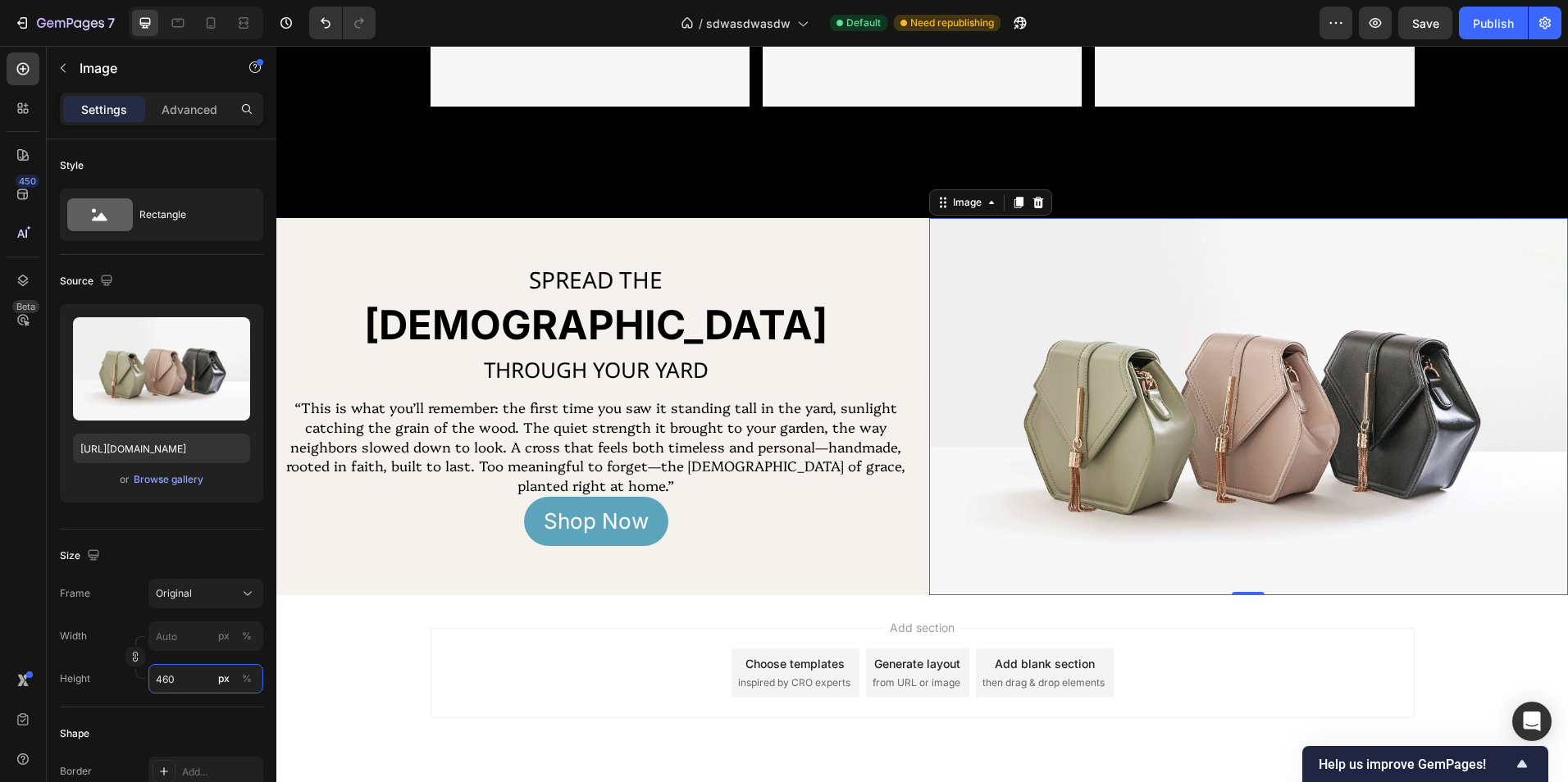
scroll to position [1229, 0]
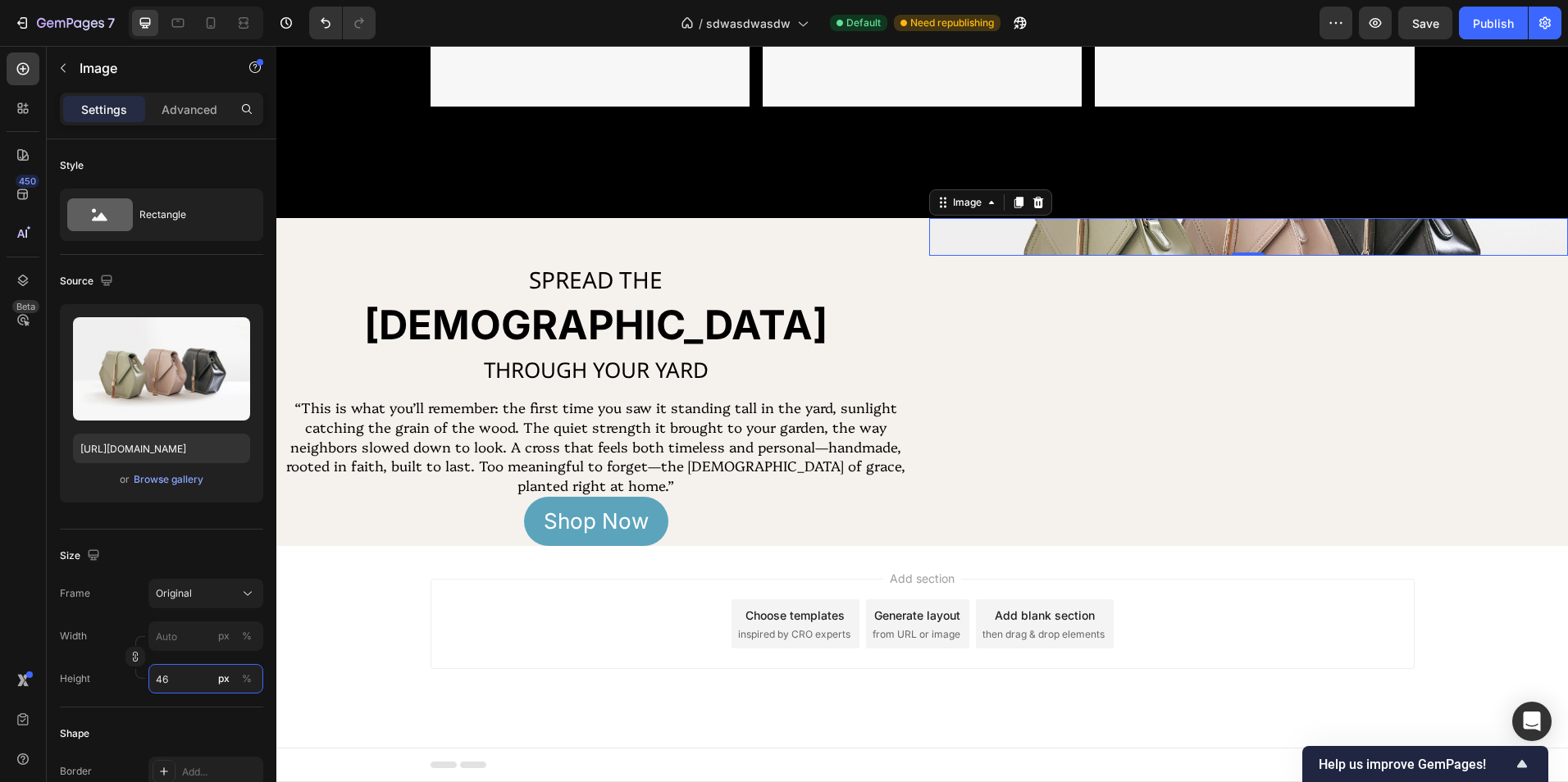
type input "4"
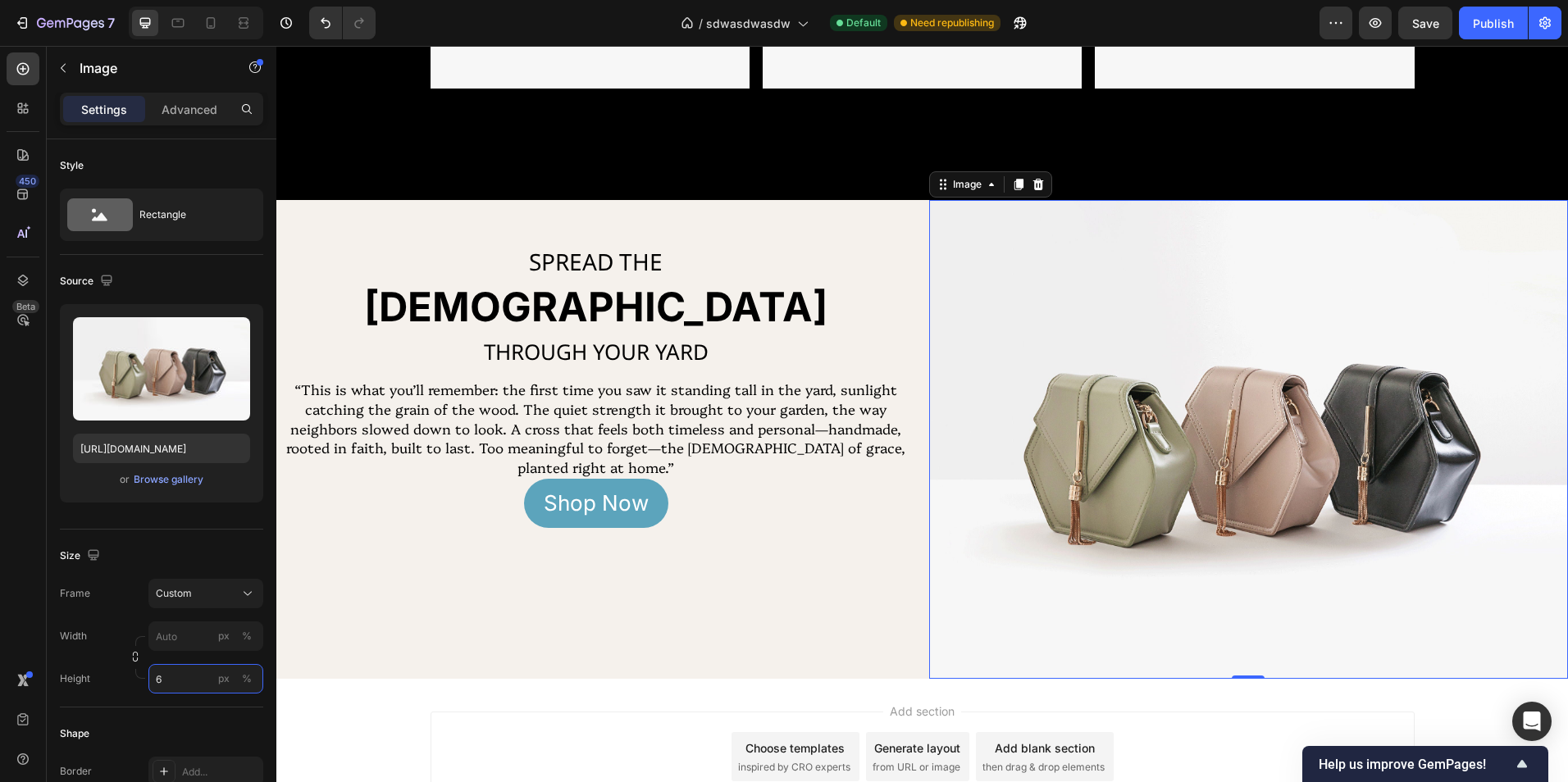
scroll to position [1211, 0]
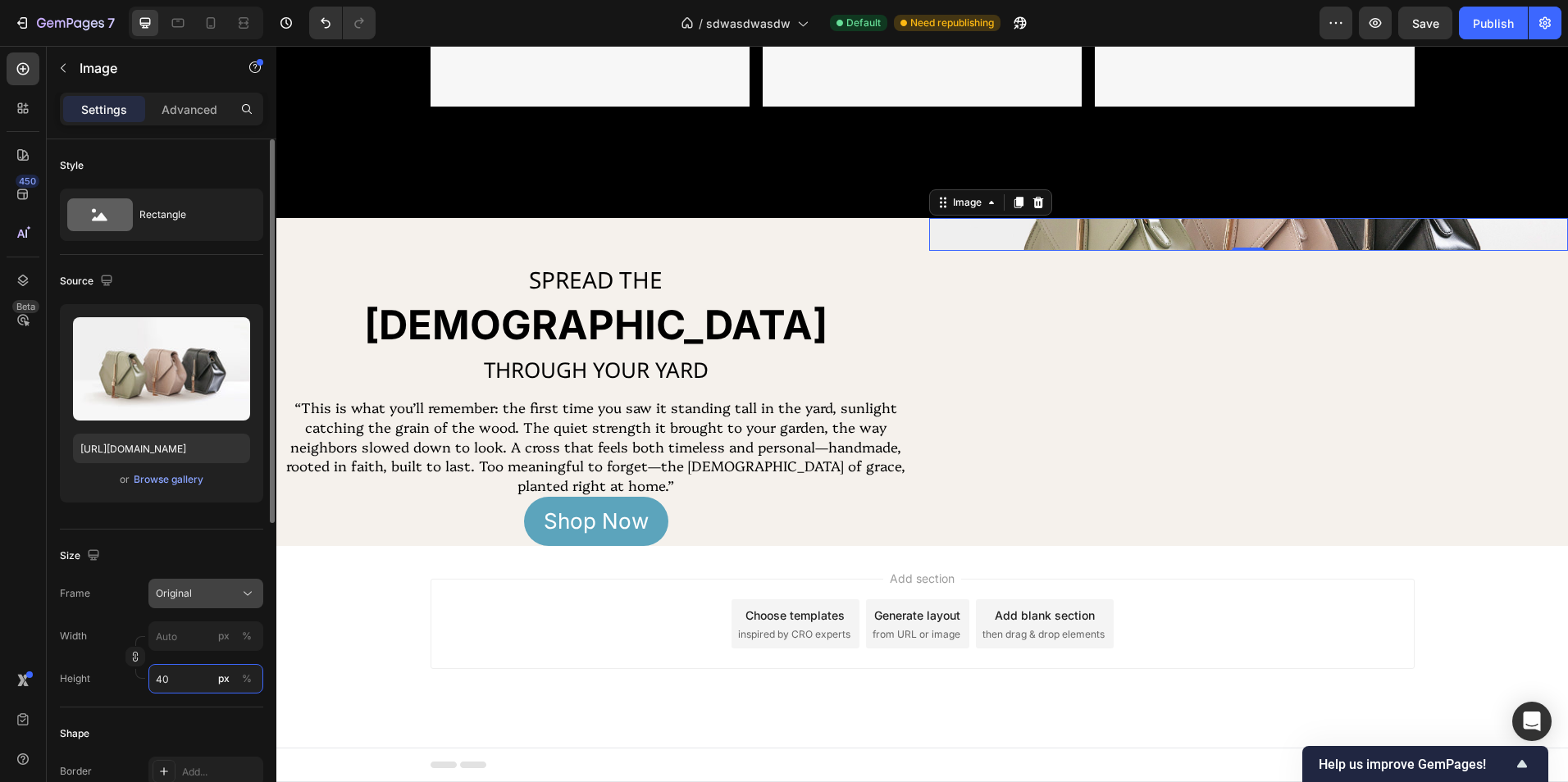
type input "40"
click at [221, 588] on div "Original" at bounding box center [196, 593] width 80 height 14
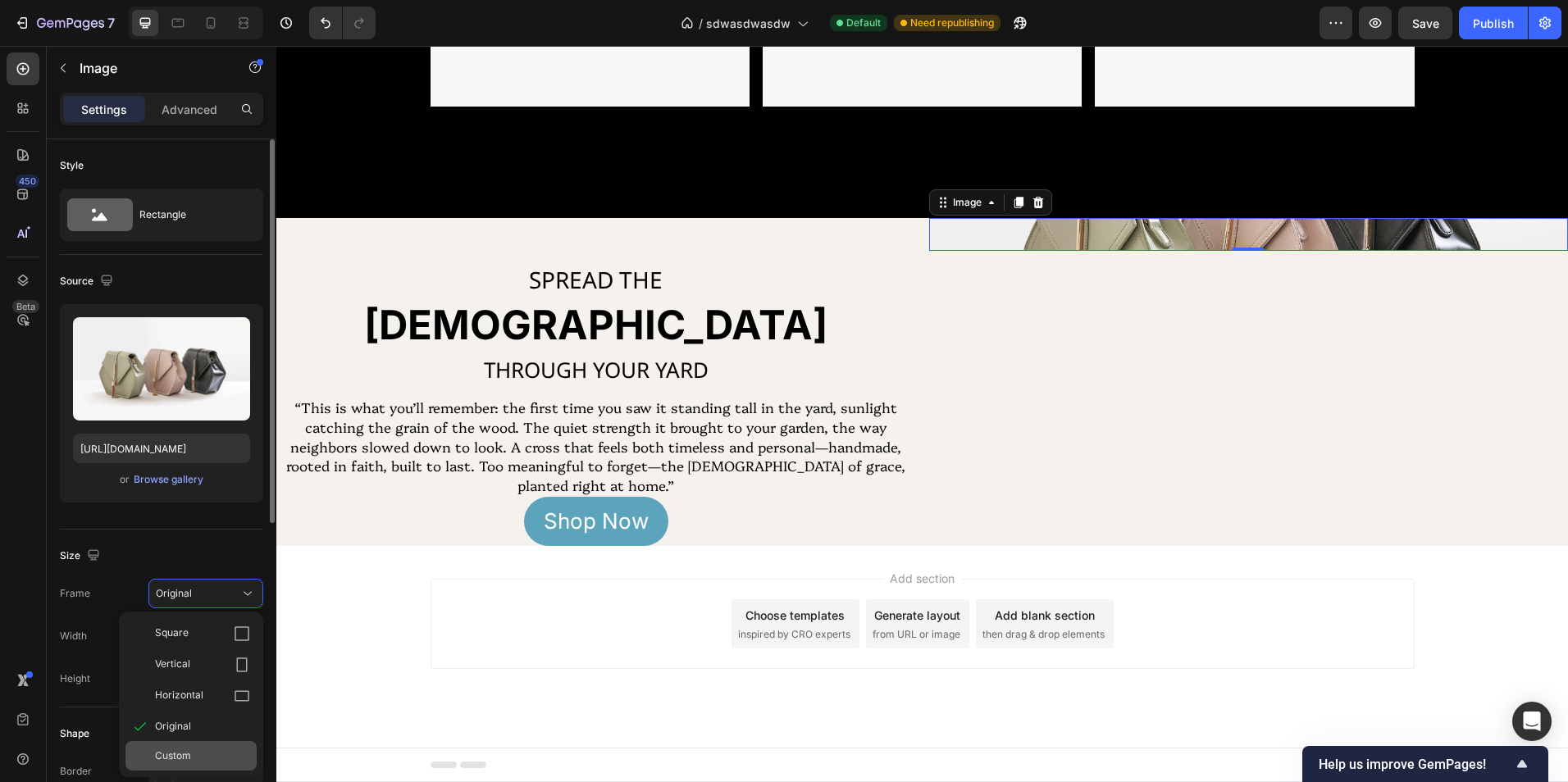
click at [226, 745] on div "Custom" at bounding box center [190, 756] width 131 height 30
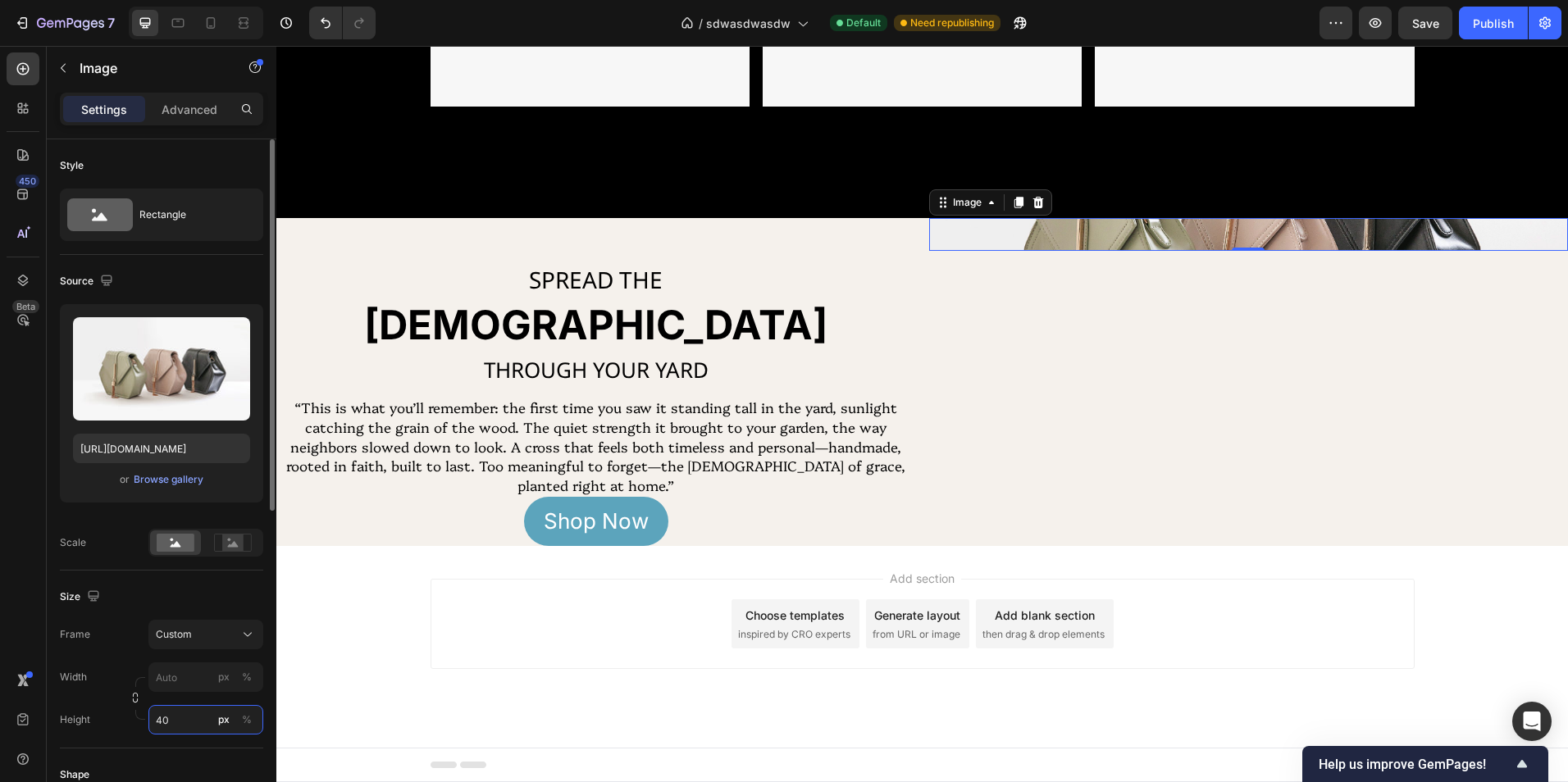
click at [184, 726] on div "Style Rectangle Source Upload Image https://cdn.shopify.com/s/files/1/2005/9307…" at bounding box center [161, 722] width 203 height 1166
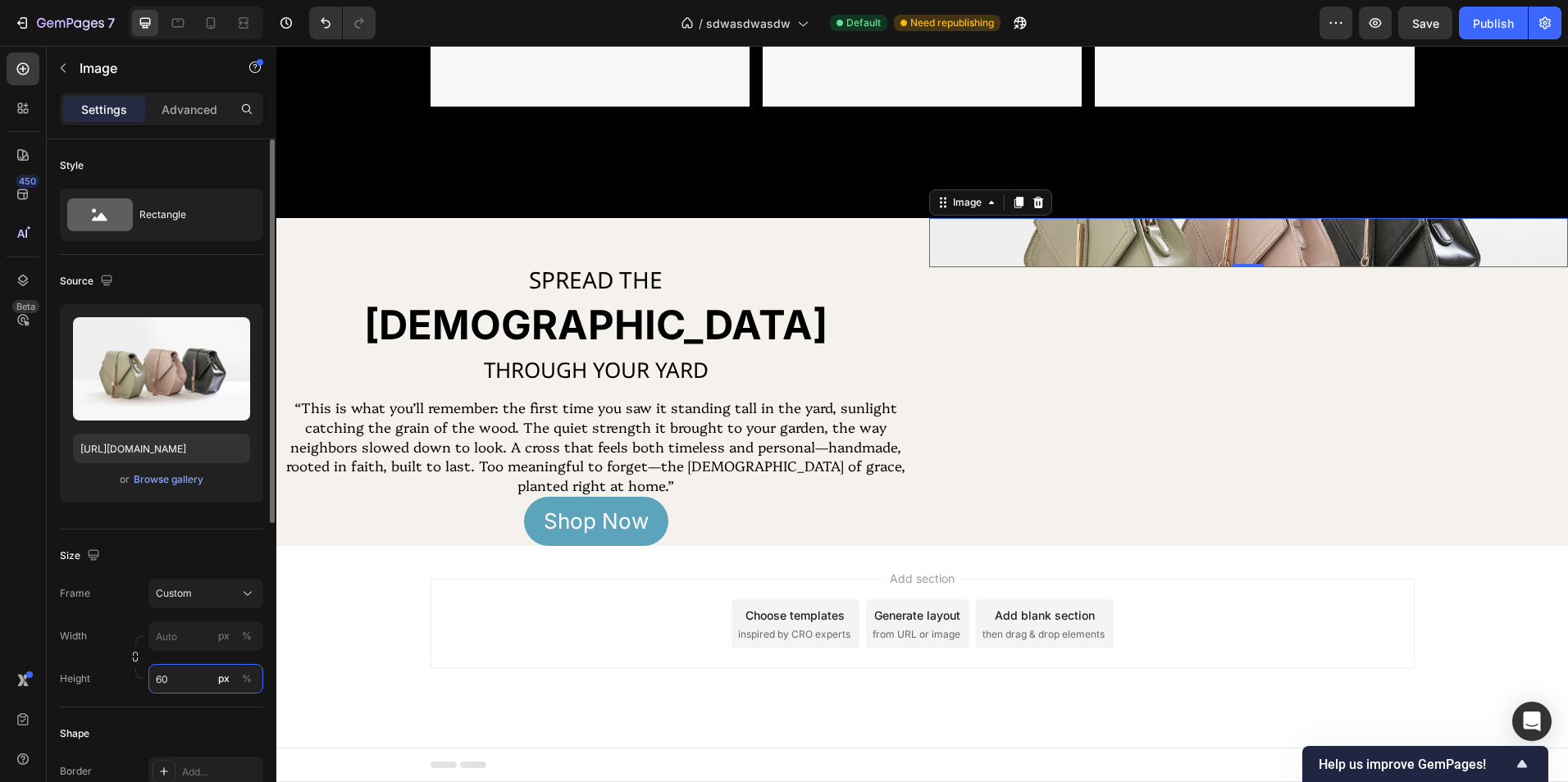
scroll to position [1229, 0]
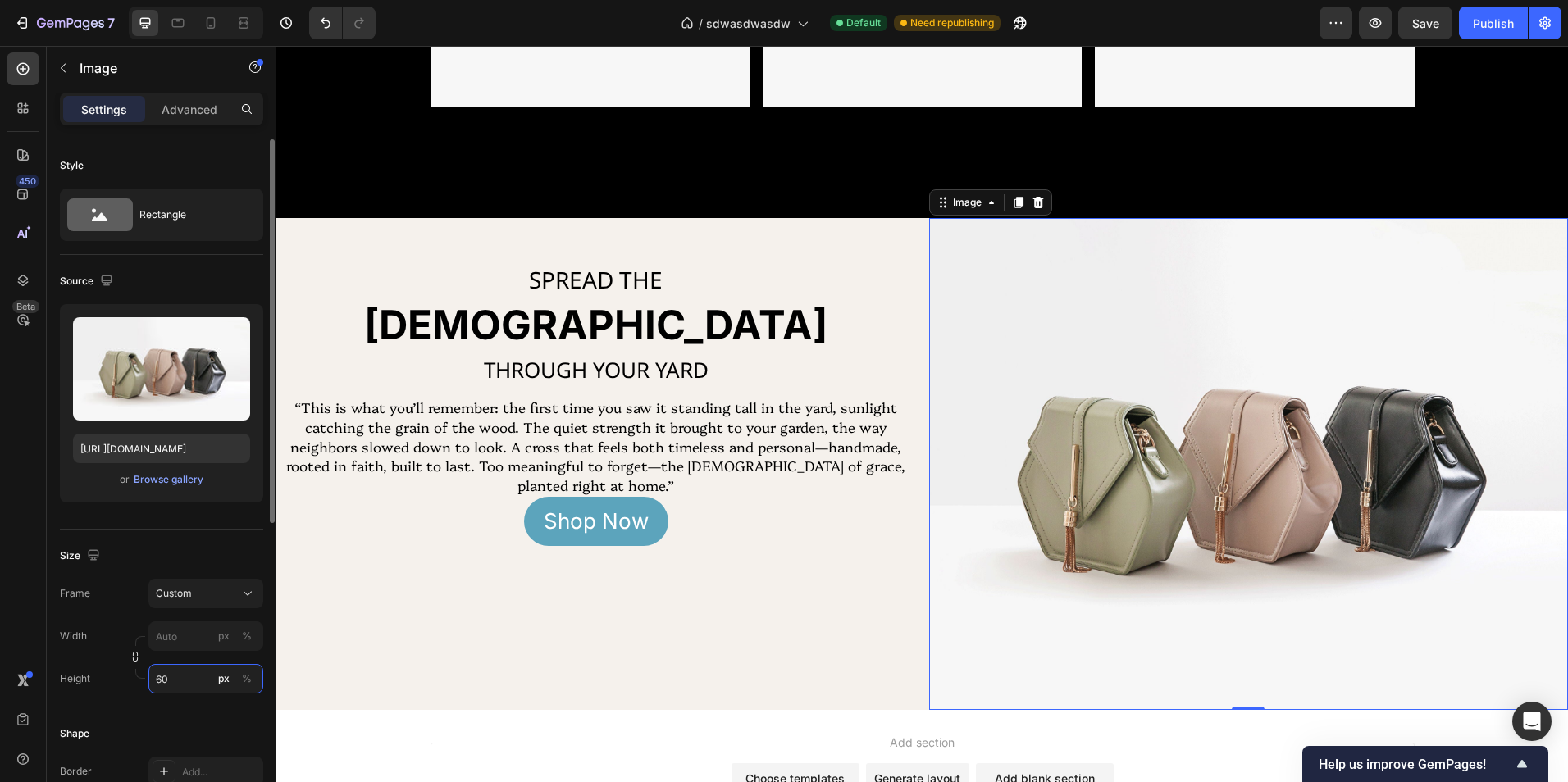
type input "6"
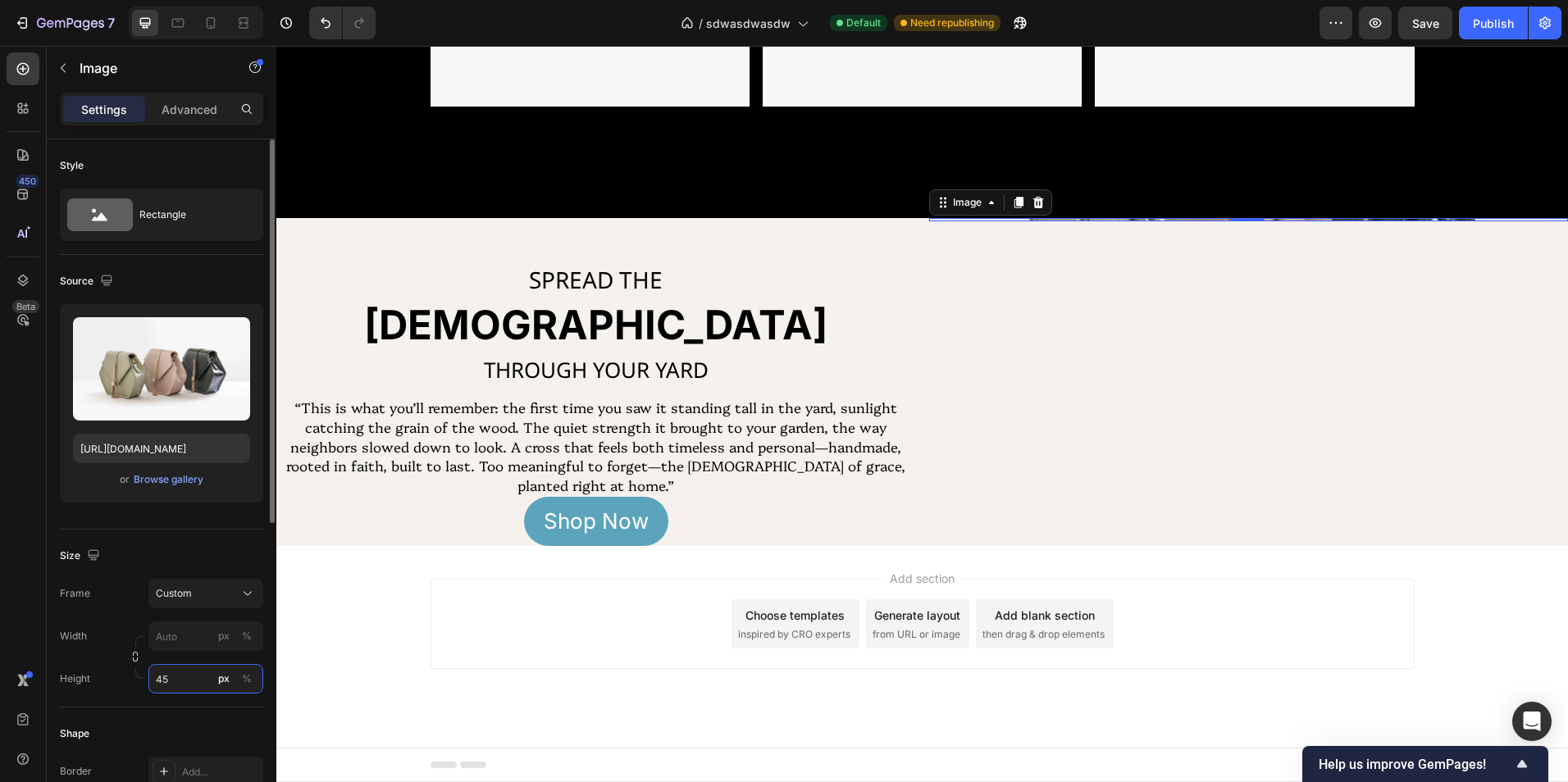
type input "450"
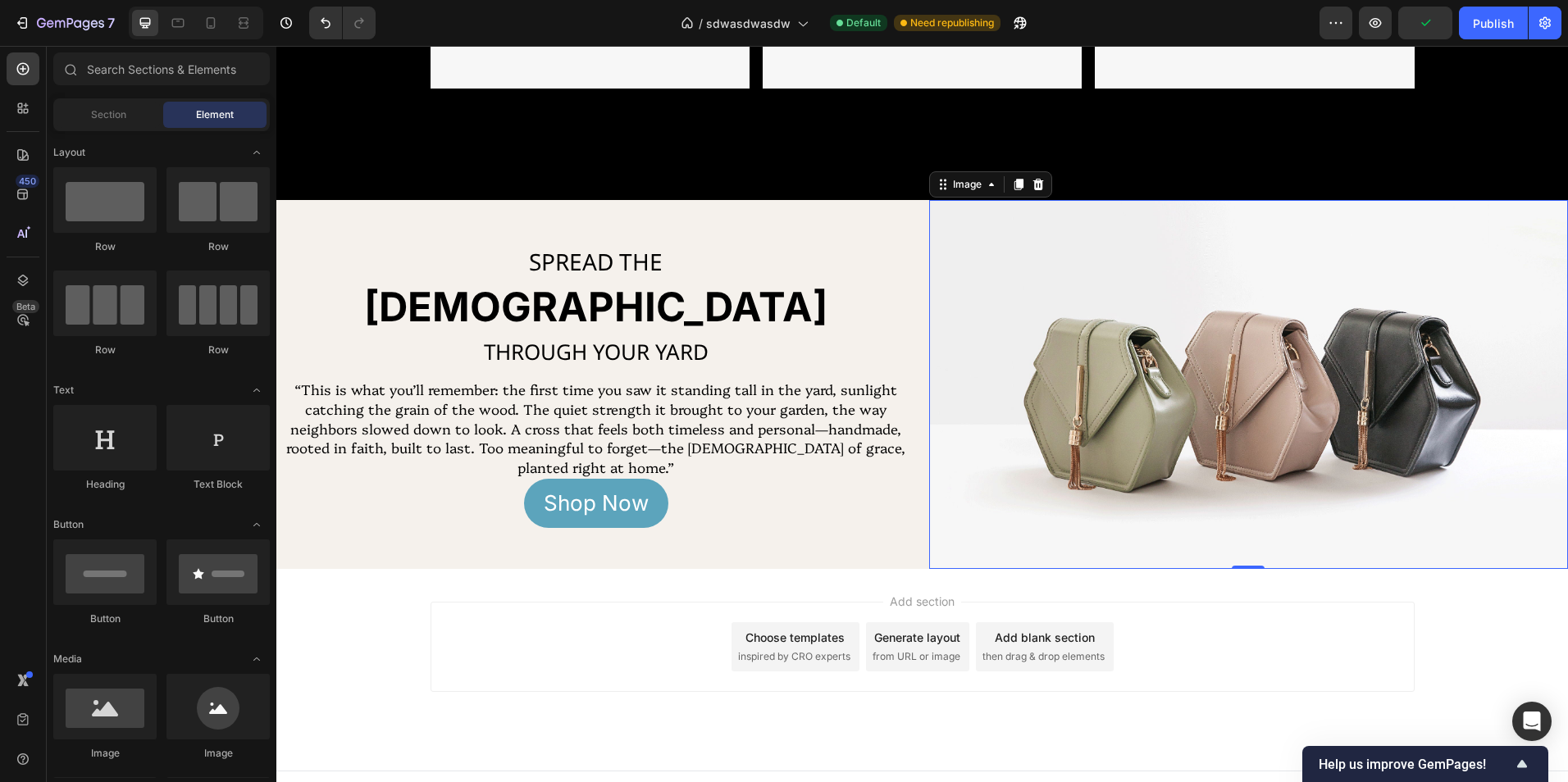
click at [1233, 632] on div "Add section Choose templates inspired by CRO experts Generate layout from URL o…" at bounding box center [922, 647] width 984 height 90
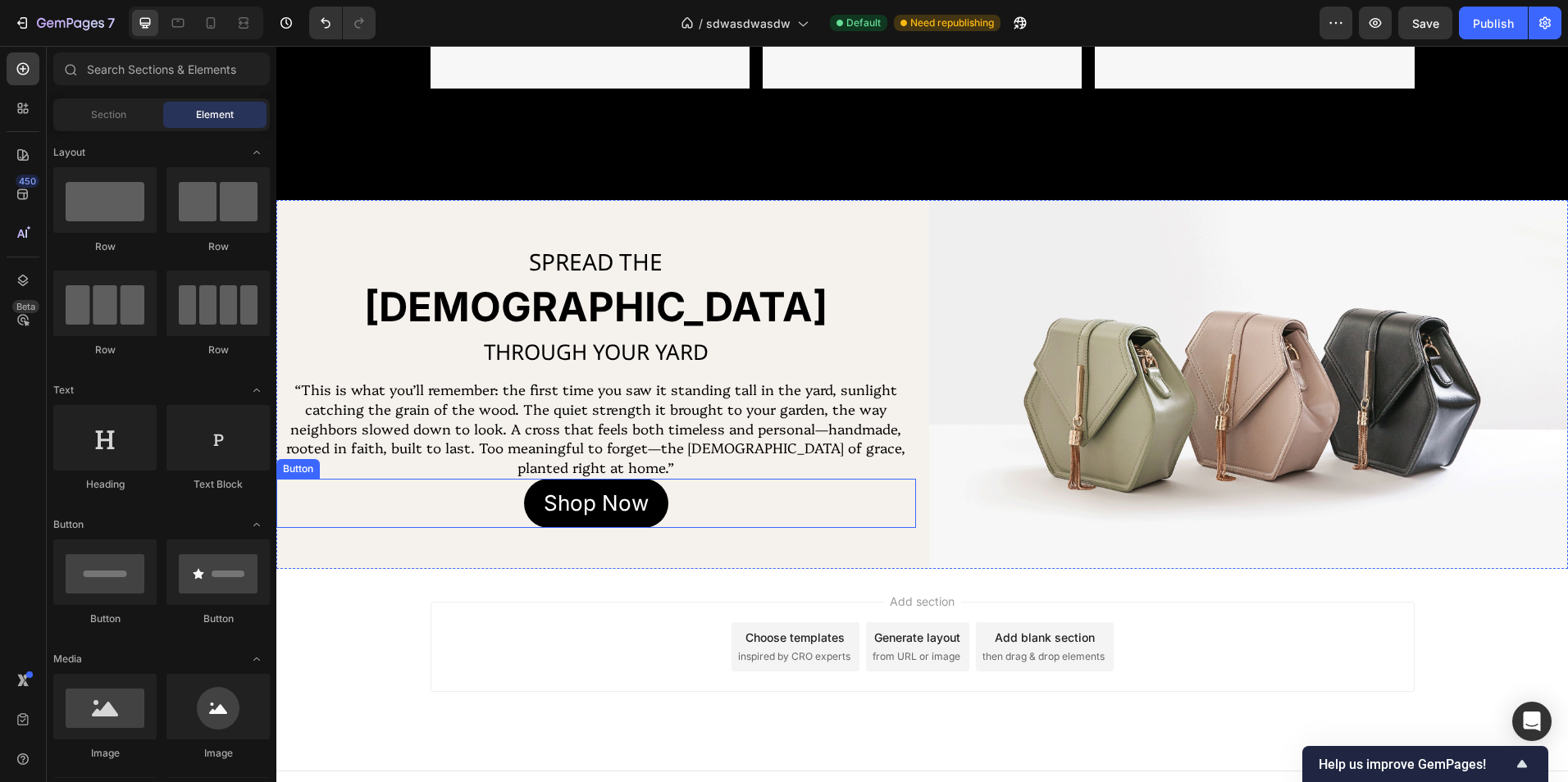
click at [646, 511] on button "Shop Now" at bounding box center [596, 503] width 144 height 50
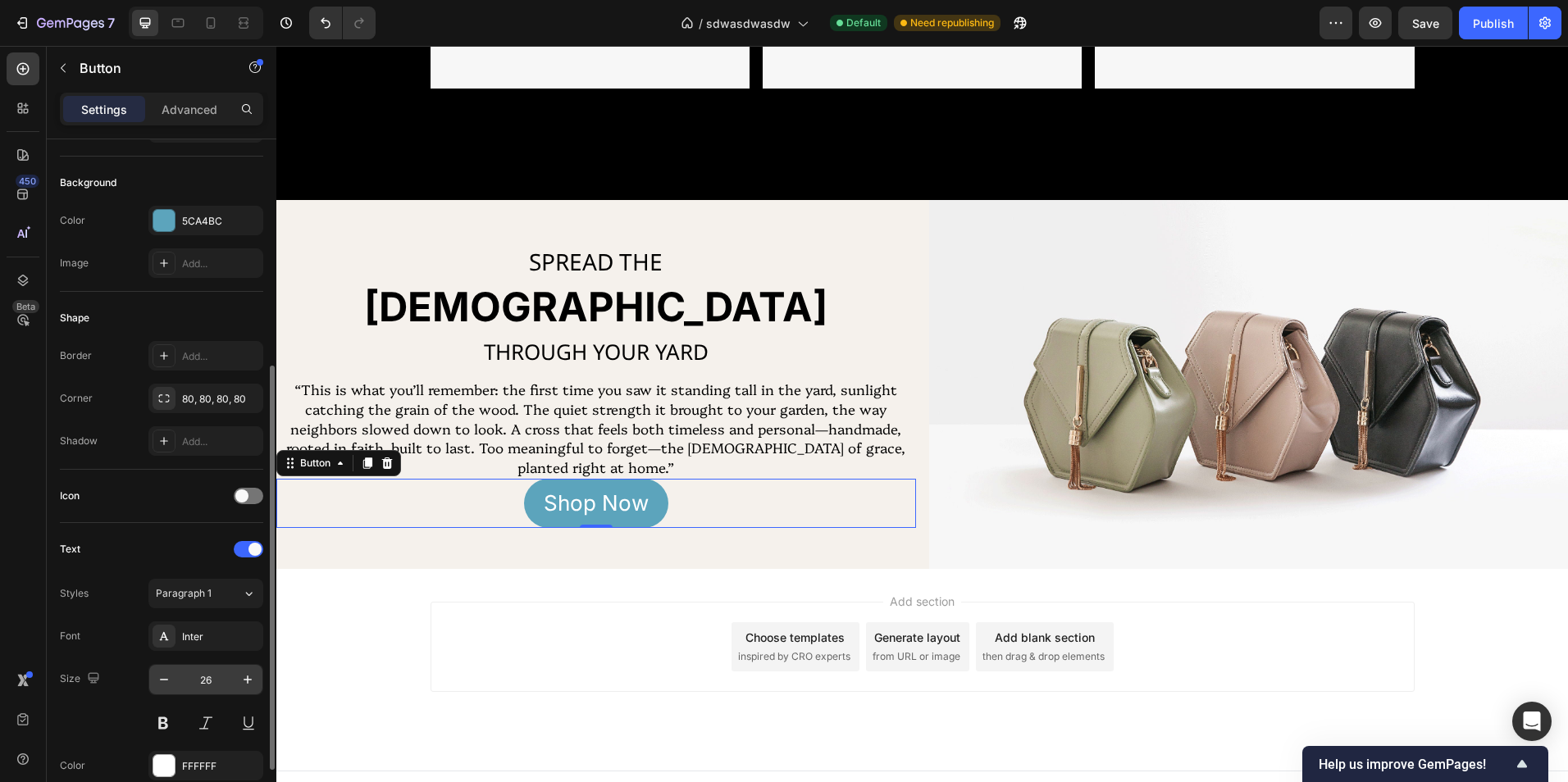
scroll to position [328, 0]
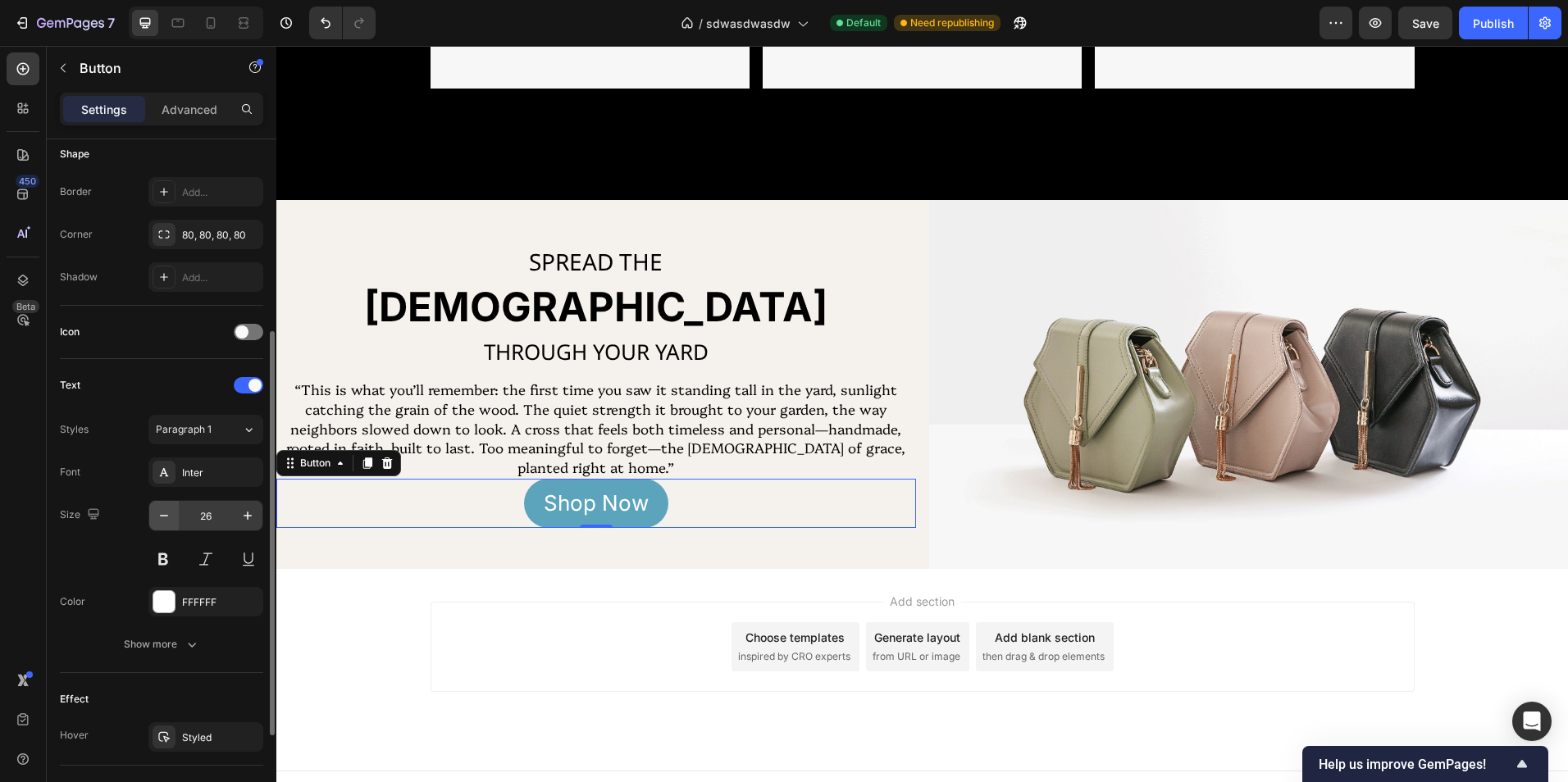
click at [171, 511] on icon "button" at bounding box center [164, 516] width 16 height 16
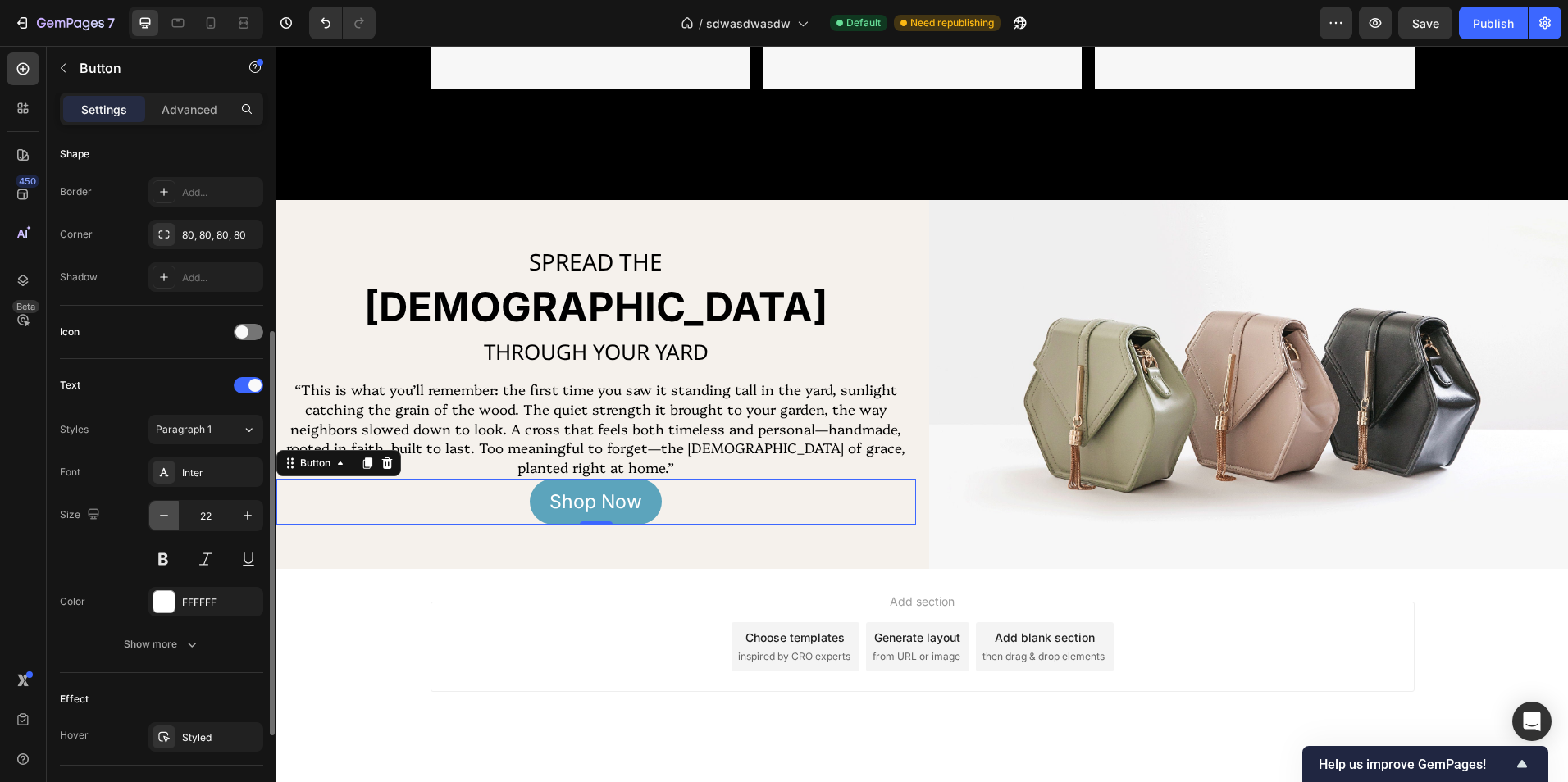
click at [171, 511] on icon "button" at bounding box center [164, 516] width 16 height 16
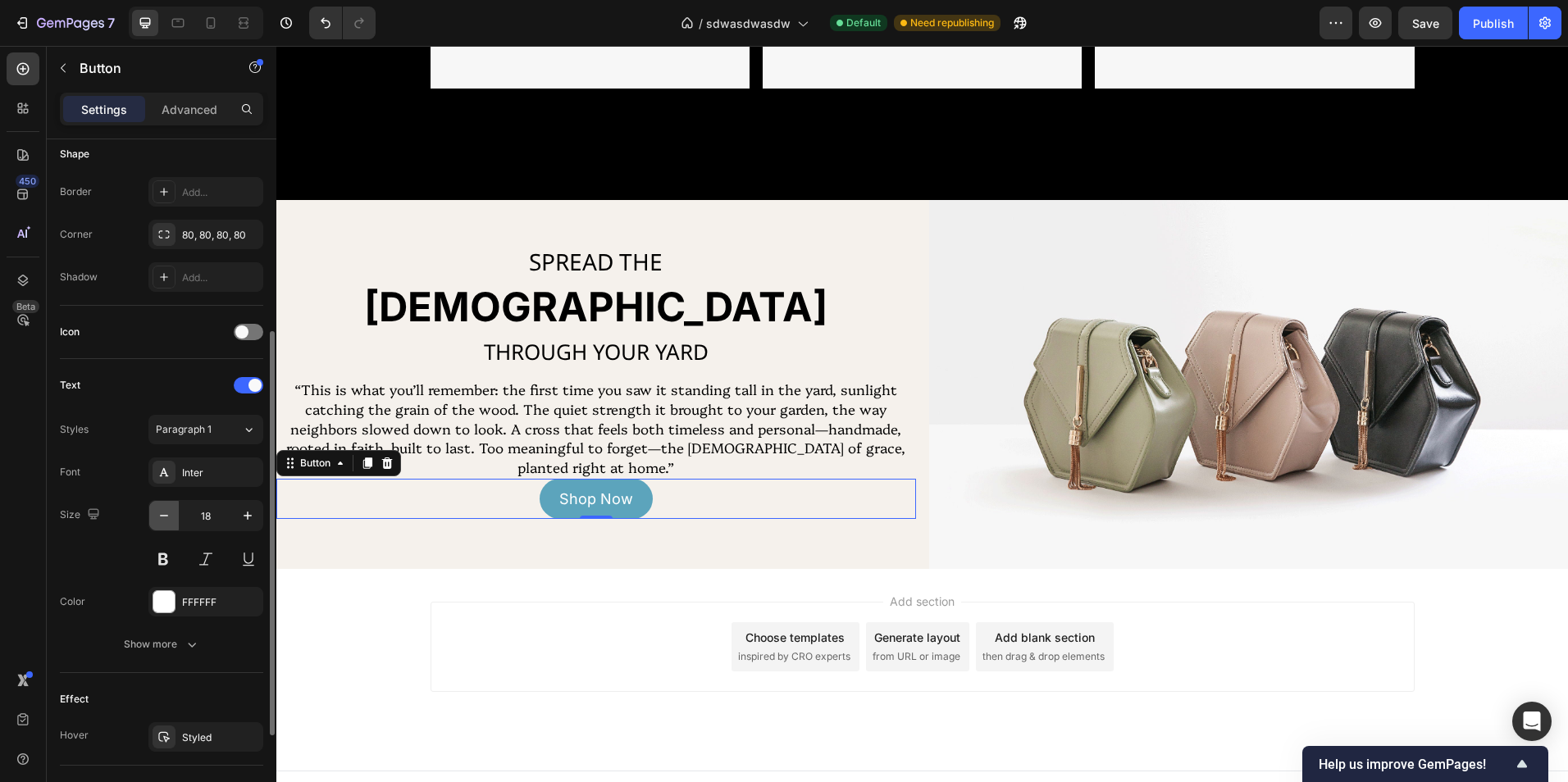
click at [171, 511] on icon "button" at bounding box center [164, 516] width 16 height 16
type input "15"
click at [197, 111] on p "Advanced" at bounding box center [189, 109] width 56 height 17
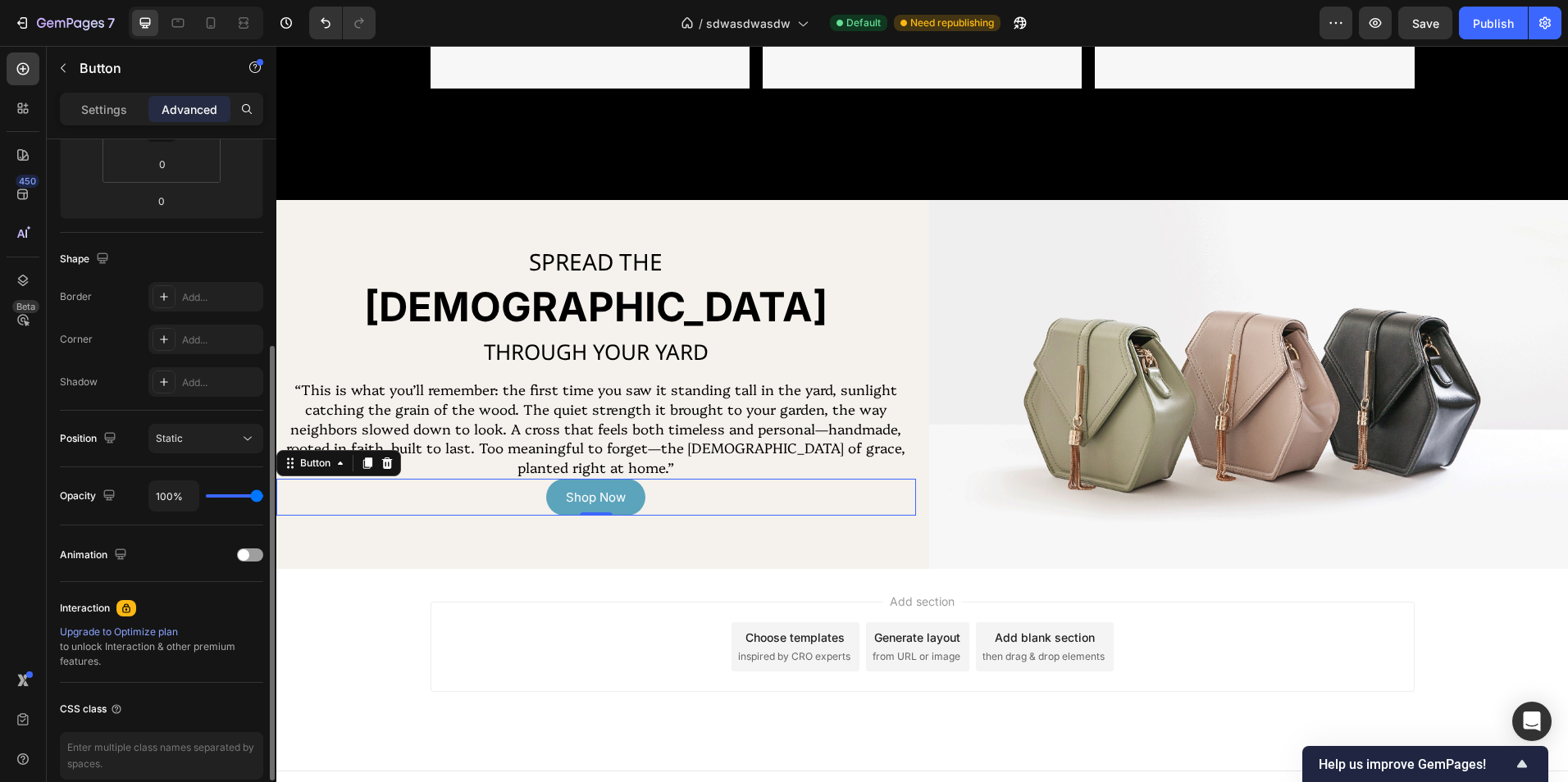
scroll to position [0, 0]
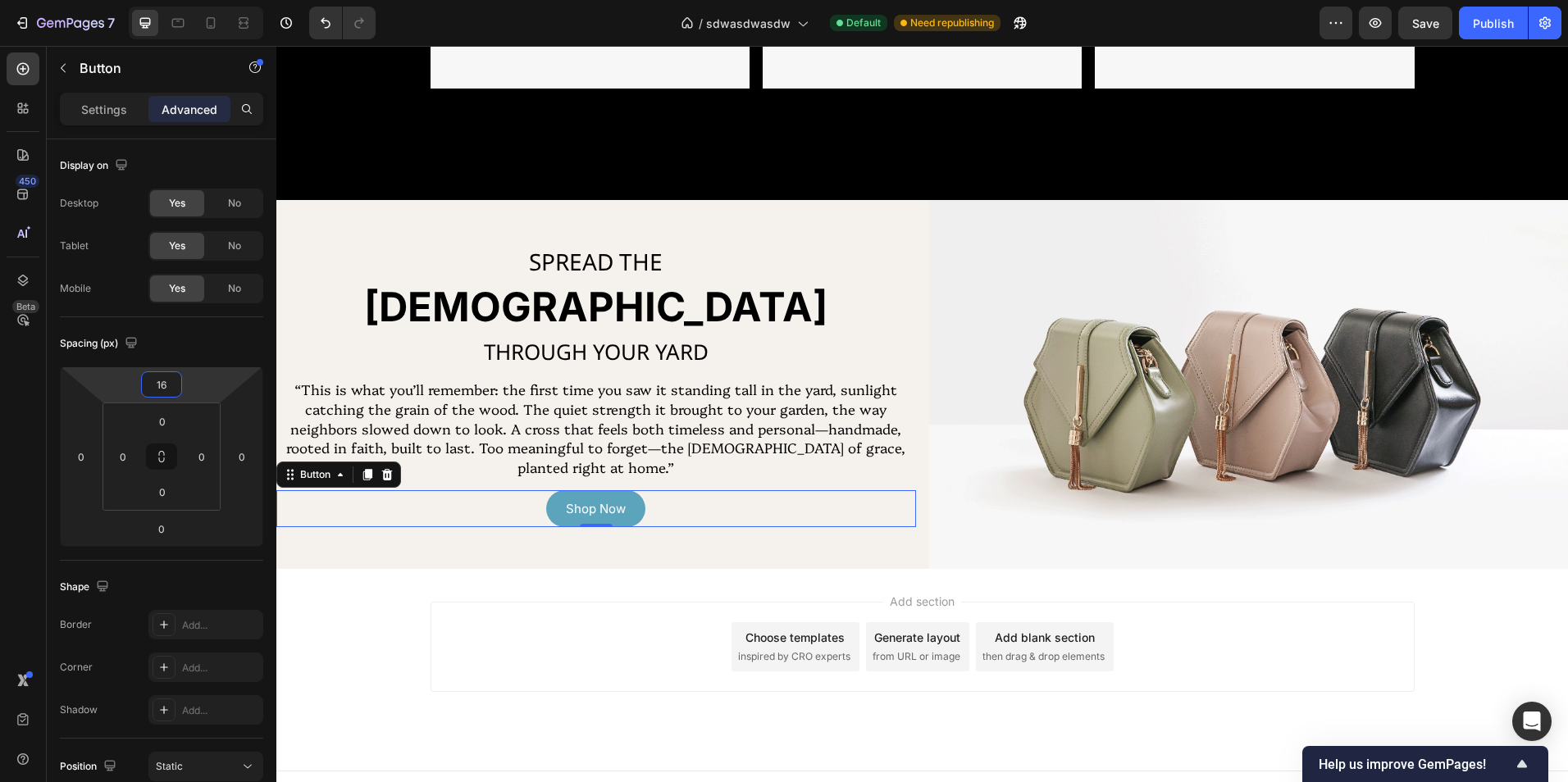
type input "18"
click at [198, 0] on html "7 Version history / sdwasdwasdw Default Need republishing Preview Save Publish …" at bounding box center [784, 0] width 1568 height 0
click at [113, 113] on p "Settings" at bounding box center [104, 109] width 46 height 17
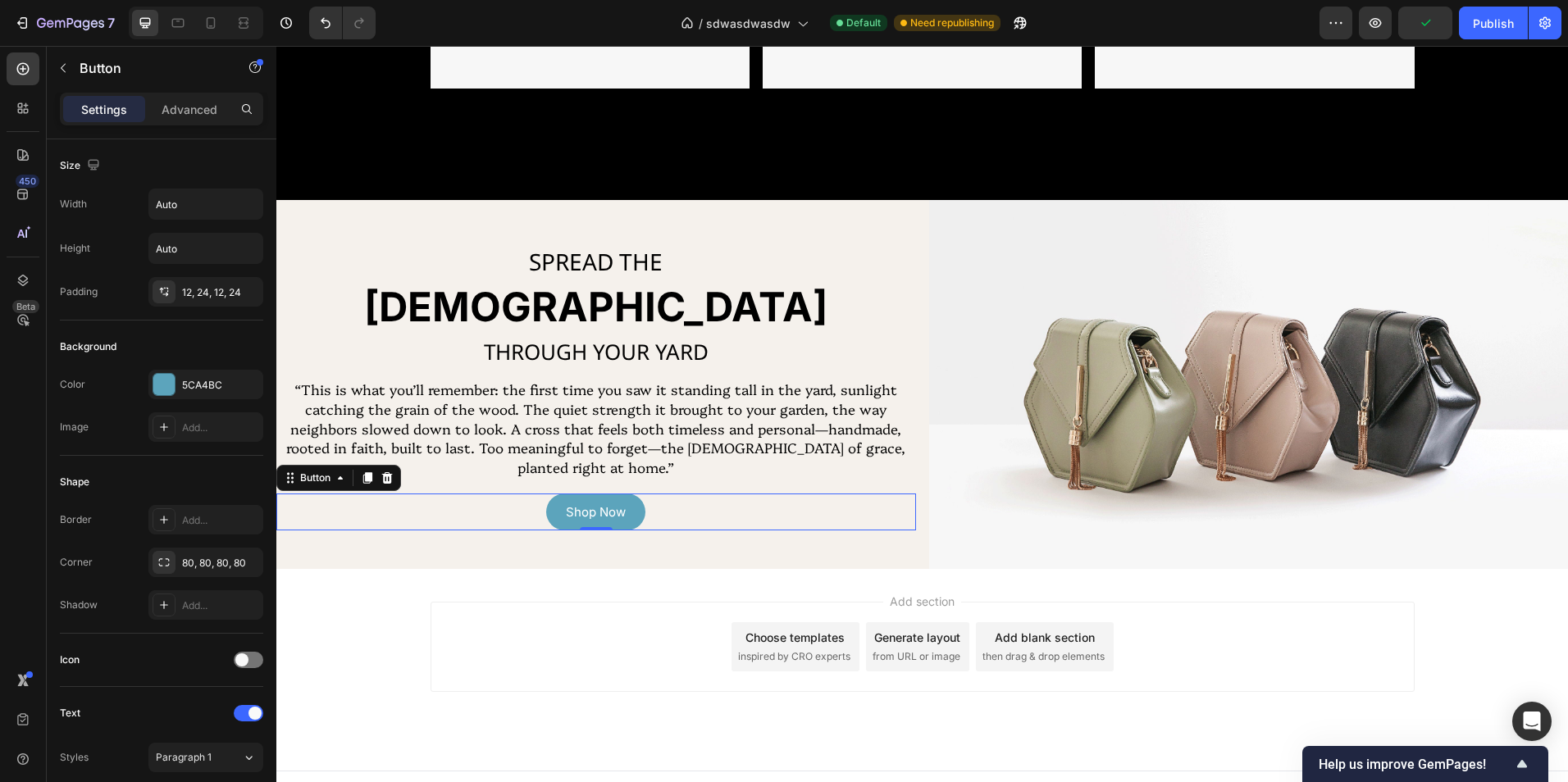
click at [622, 584] on div "Add section Choose templates inspired by CRO experts Generate layout from URL o…" at bounding box center [922, 670] width 1292 height 202
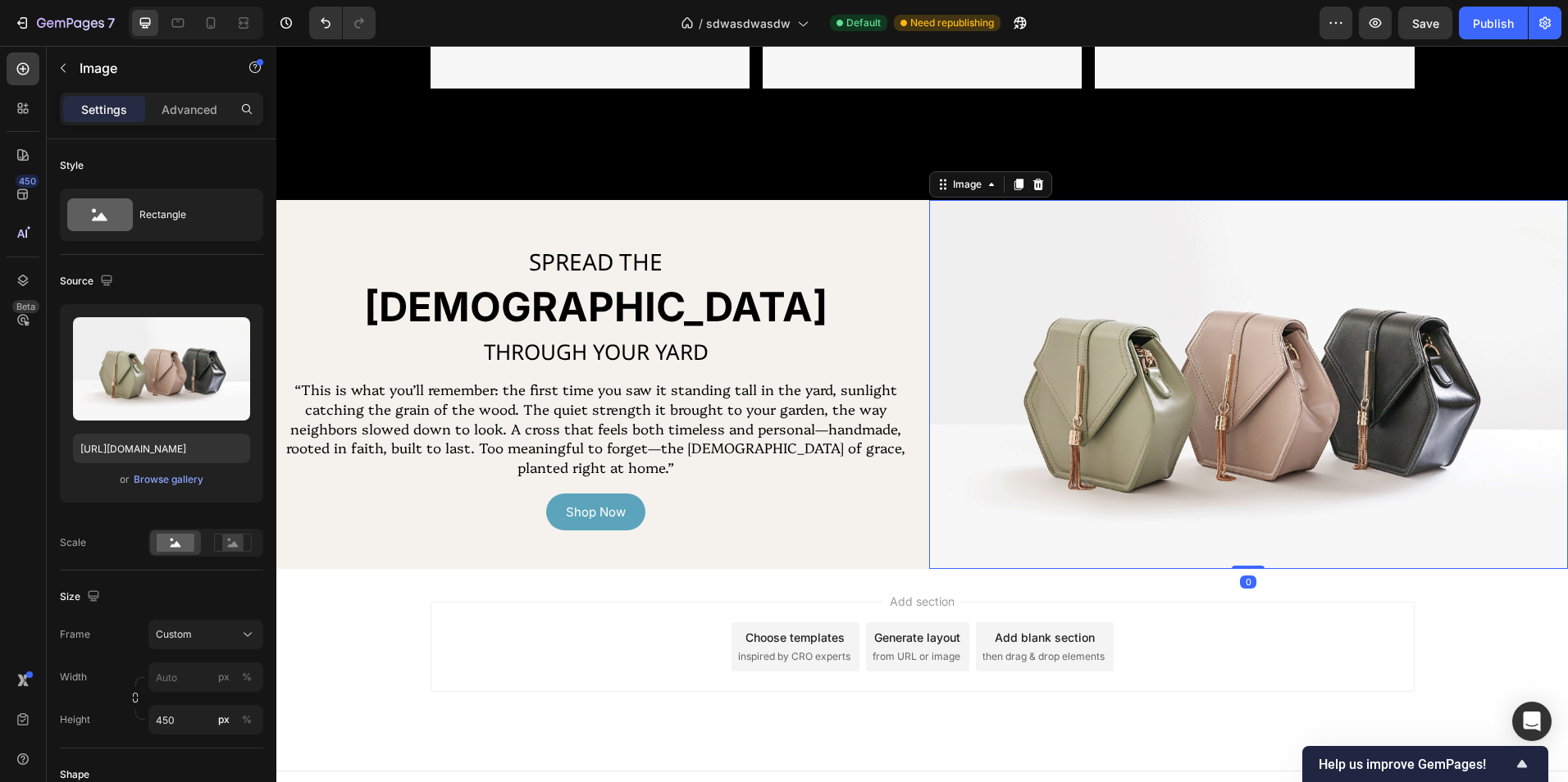
click at [1300, 487] on img at bounding box center [1249, 384] width 640 height 369
click at [166, 473] on div "Browse gallery" at bounding box center [168, 480] width 69 height 14
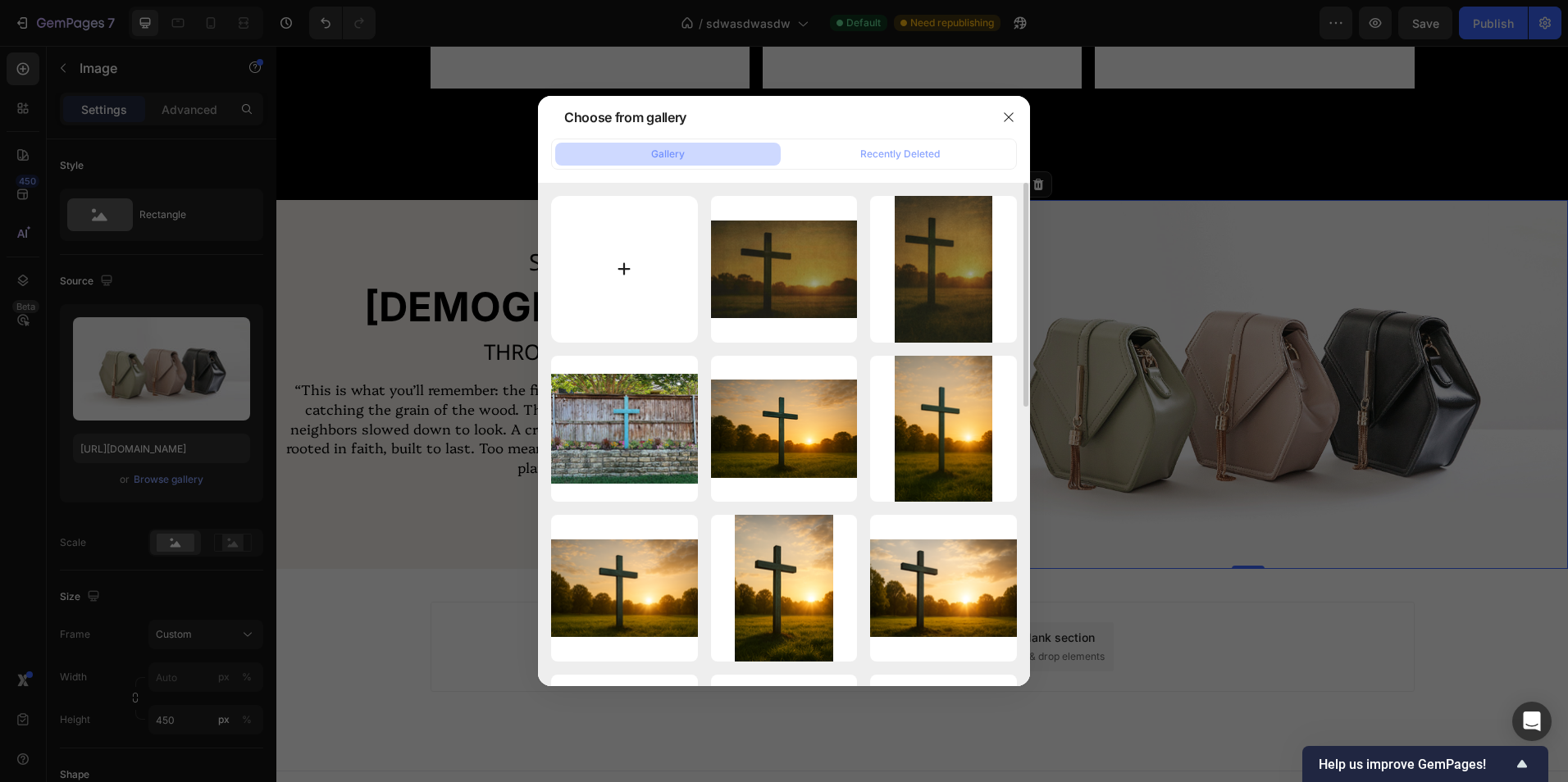
click at [619, 302] on input "file" at bounding box center [624, 269] width 147 height 147
type input "C:\fakepath\bible retro.png"
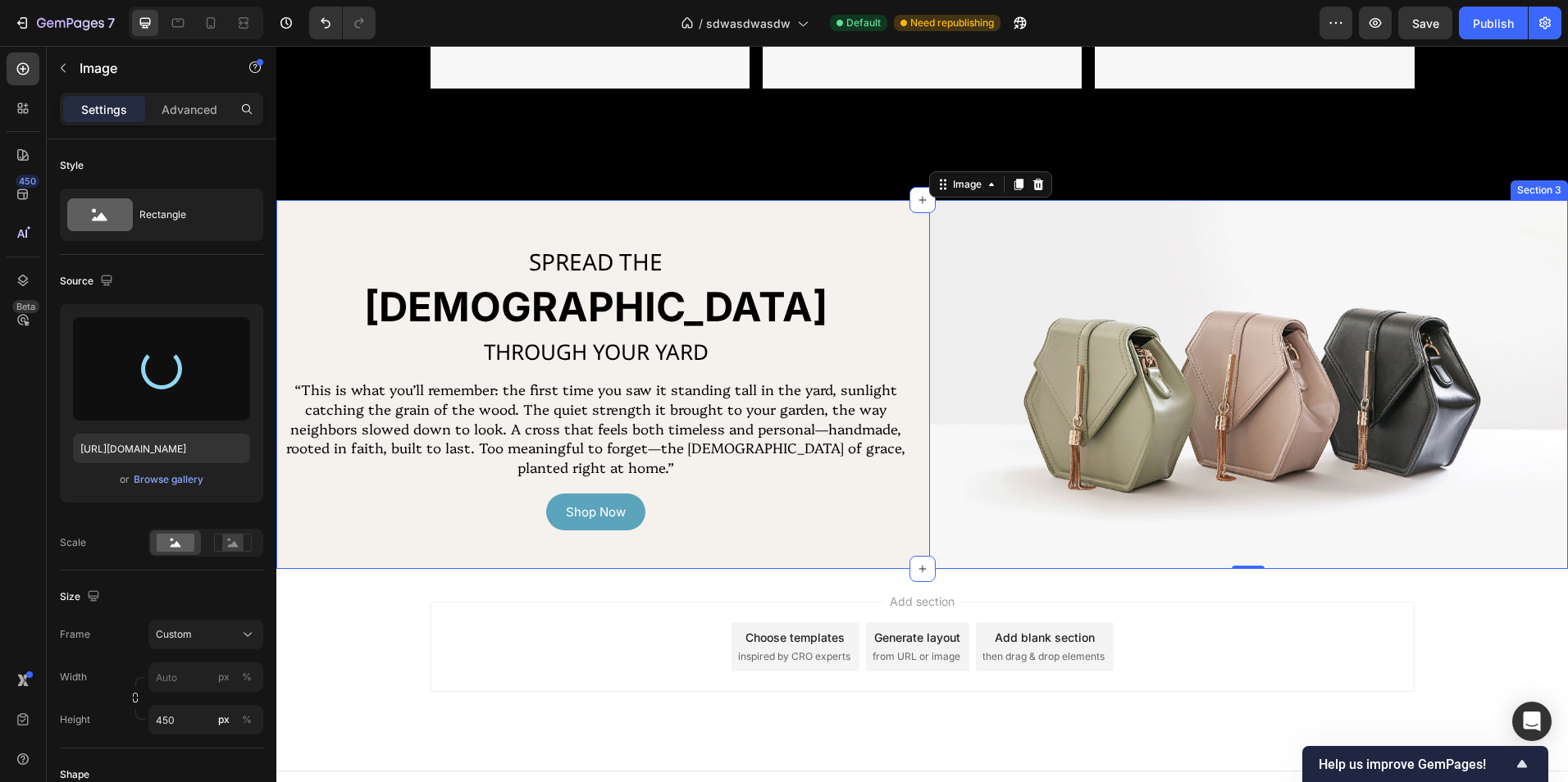
type input "https://cdn.shopify.com/s/files/1/0781/1881/3908/files/gempages_582717648547087…"
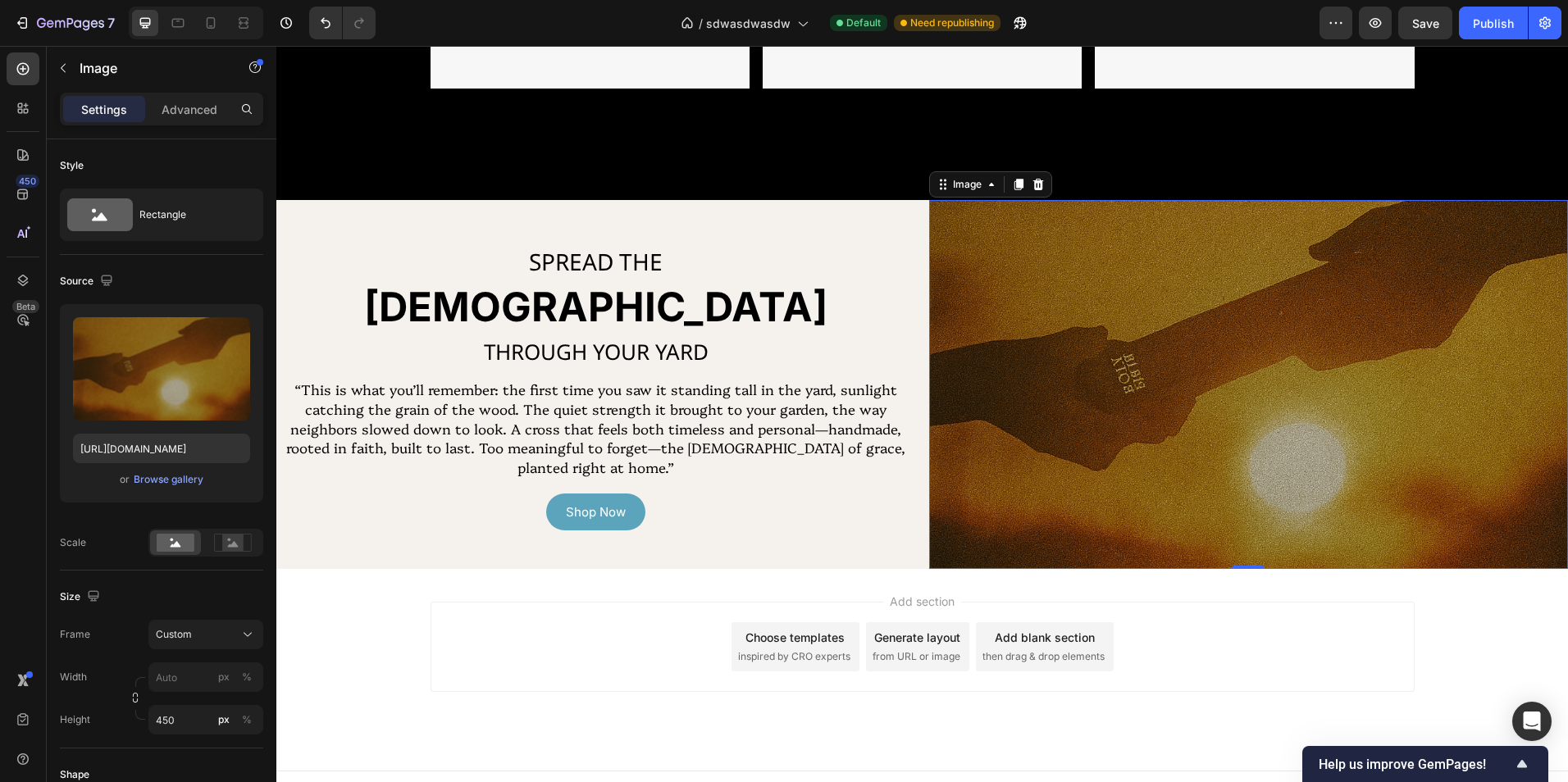
click at [1119, 593] on div "Add section Choose templates inspired by CRO experts Generate layout from URL o…" at bounding box center [922, 670] width 1292 height 202
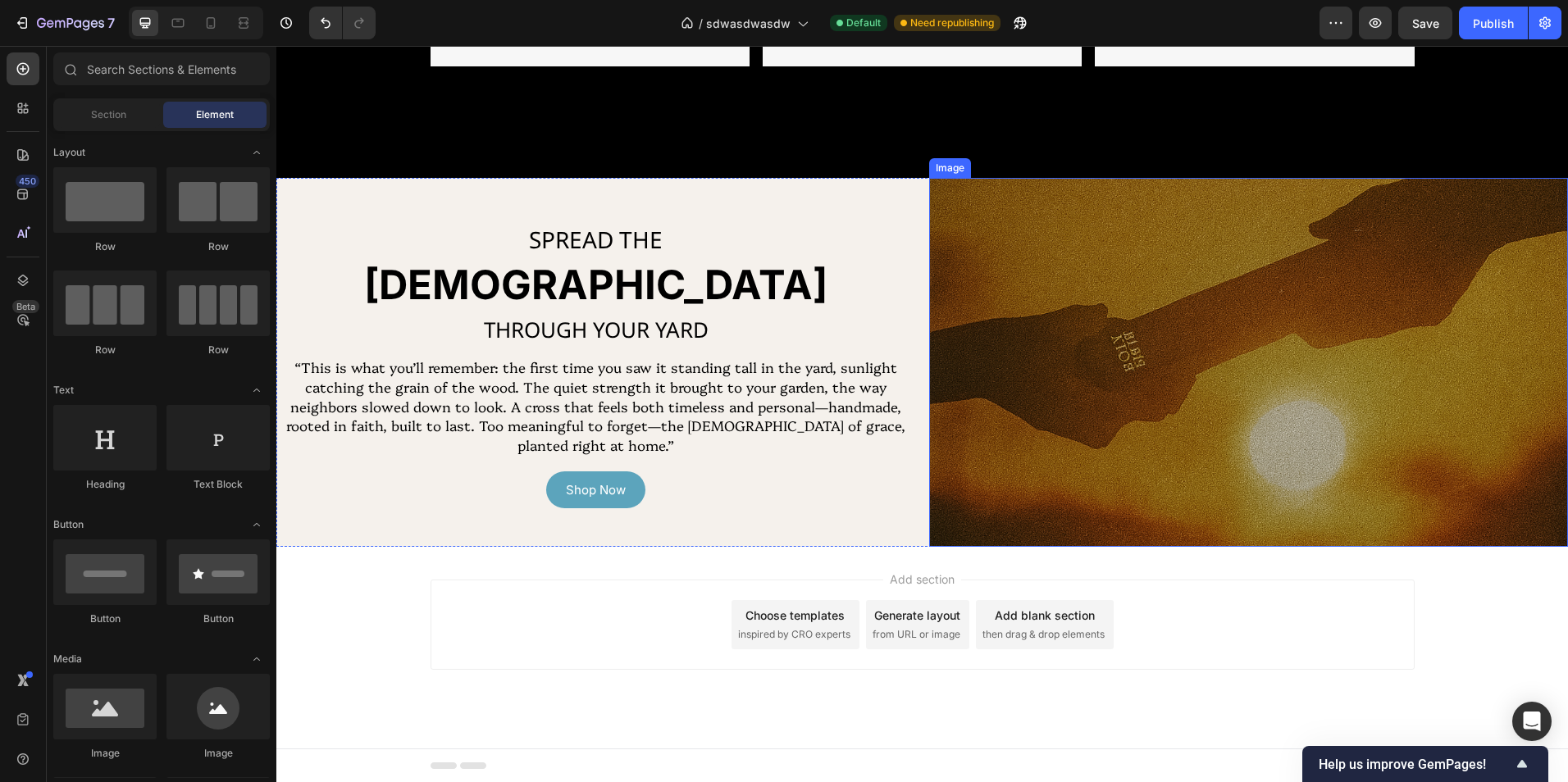
scroll to position [1253, 0]
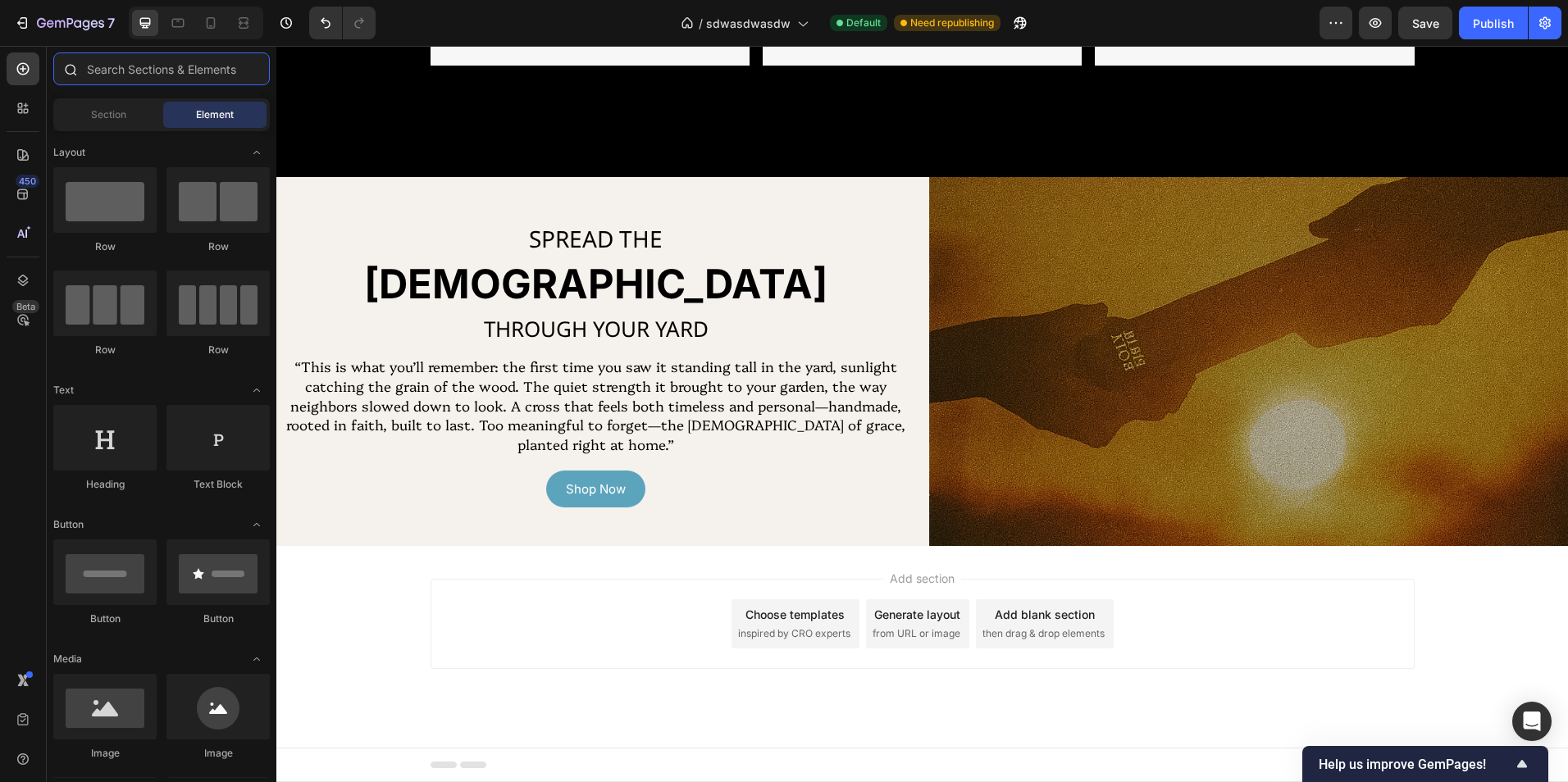
click at [142, 60] on input "text" at bounding box center [161, 69] width 217 height 32
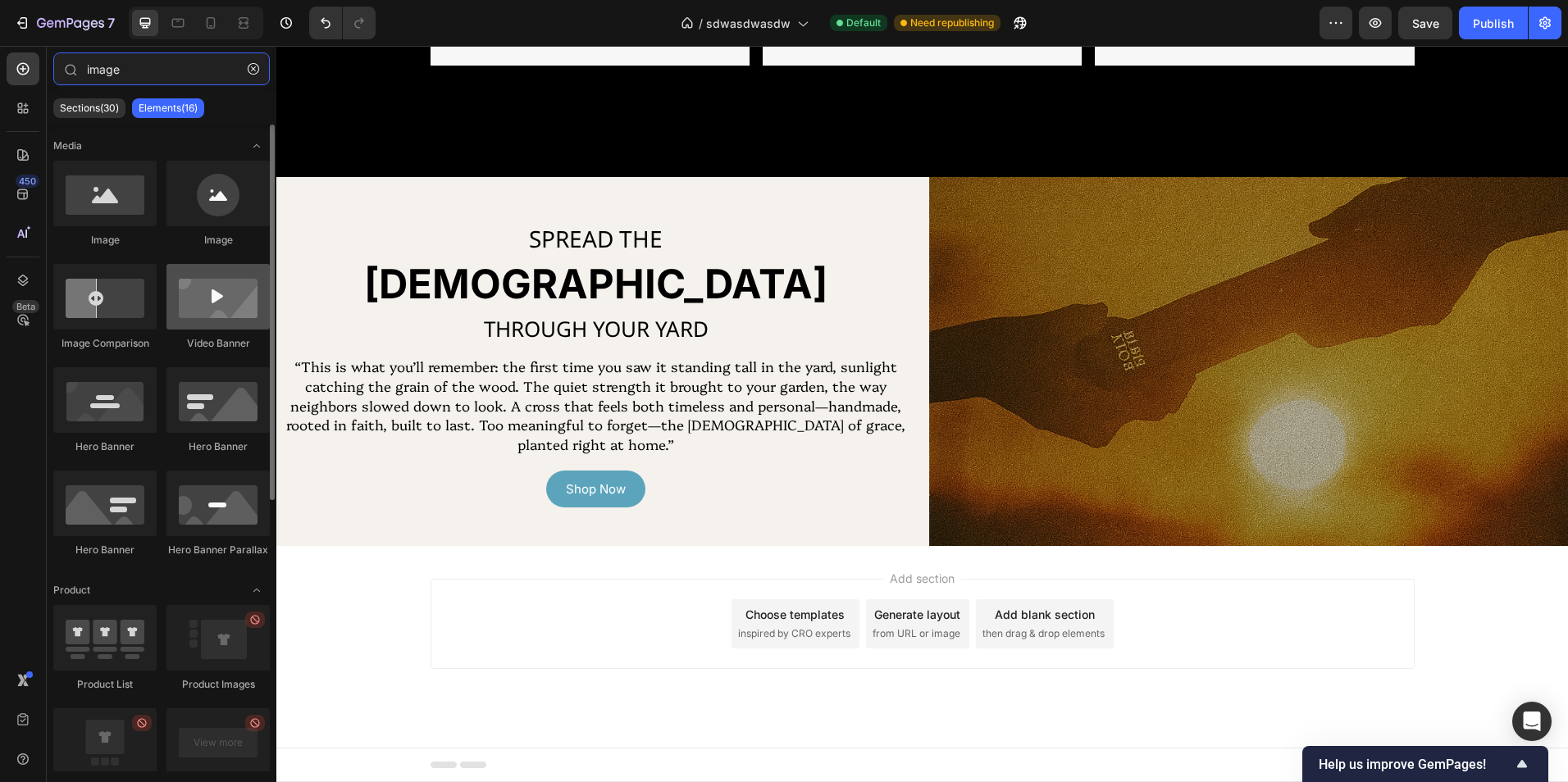
type input "image"
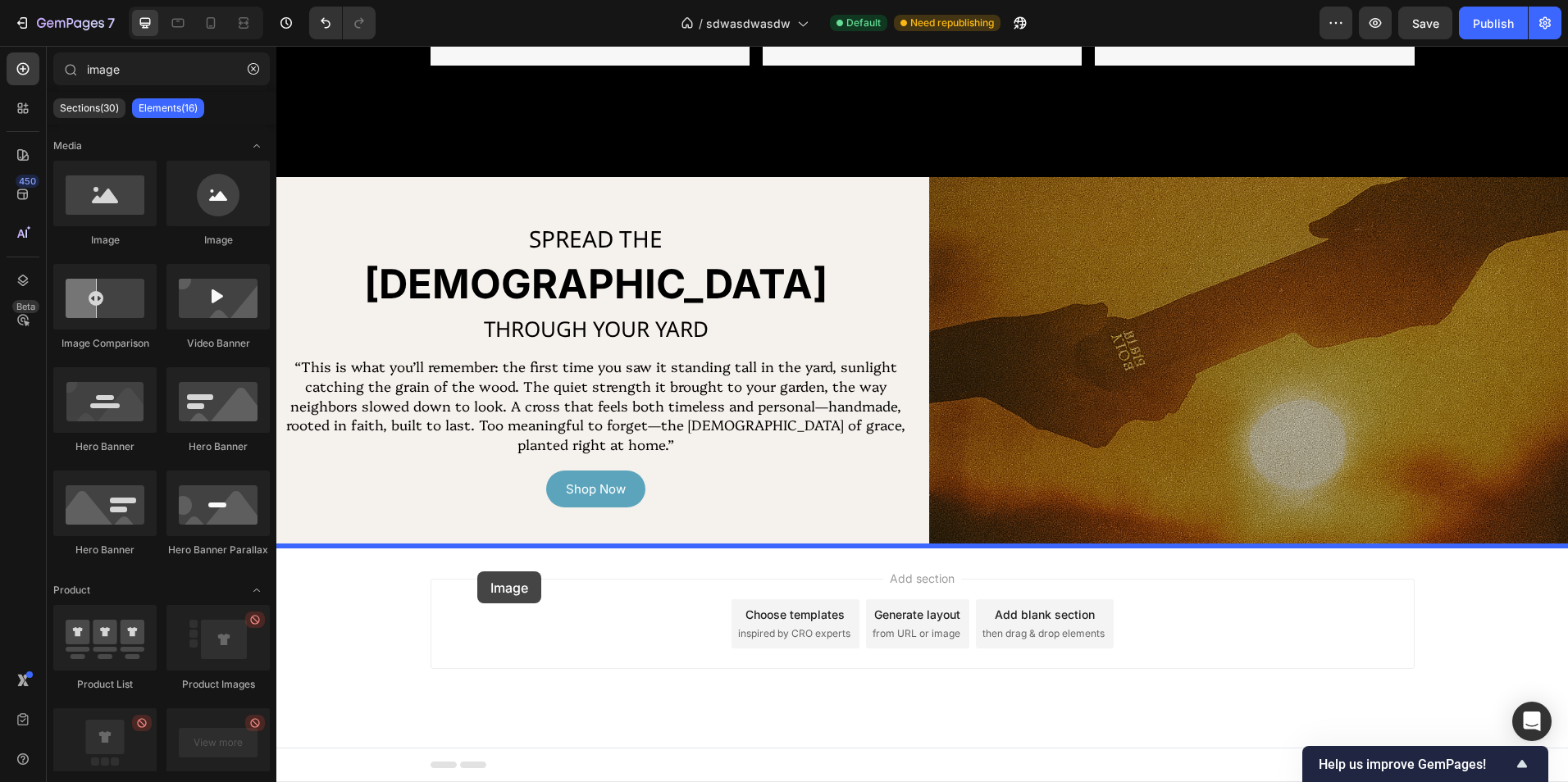
drag, startPoint x: 473, startPoint y: 353, endPoint x: 477, endPoint y: 572, distance: 219.0
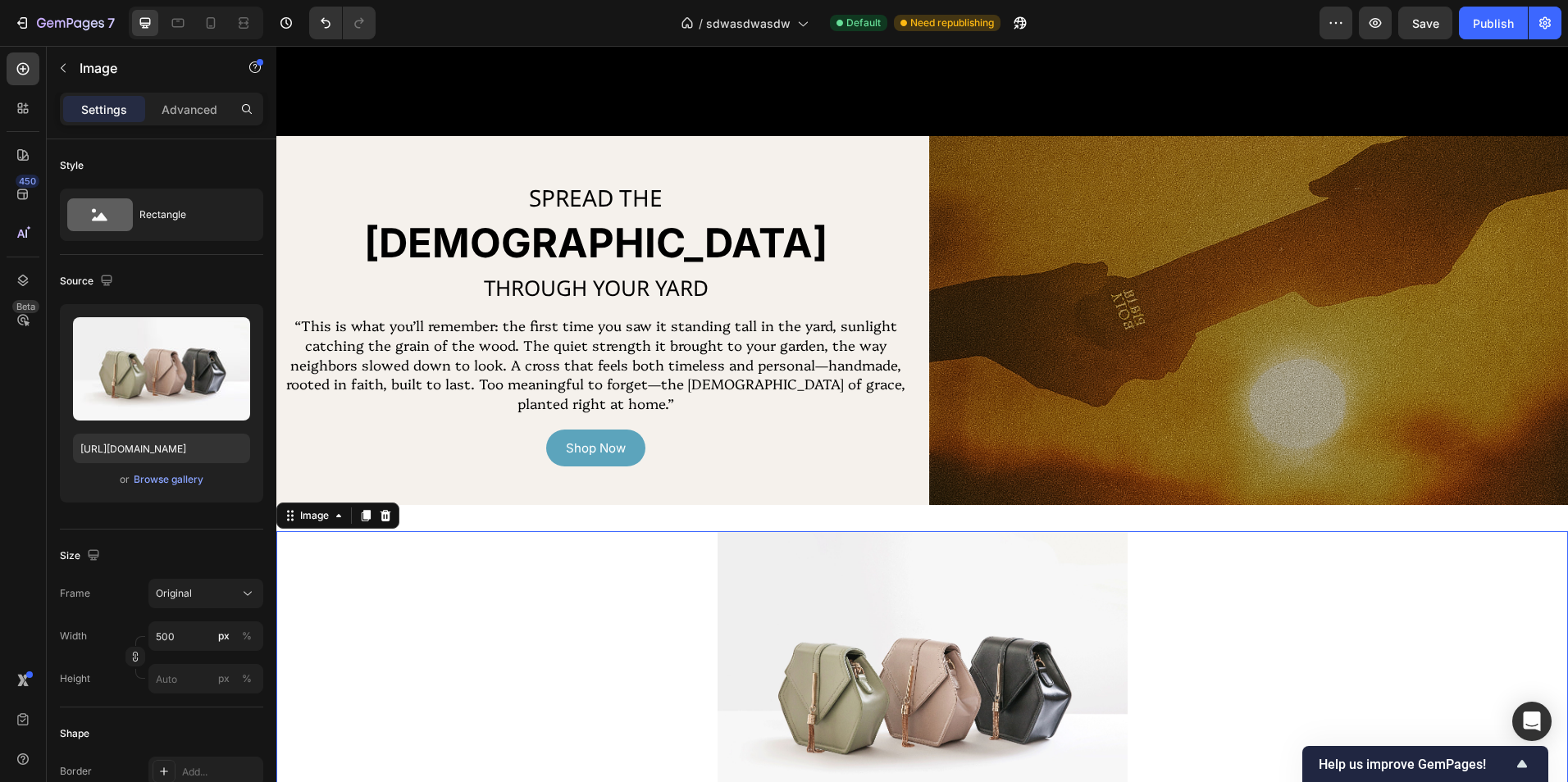
scroll to position [1417, 0]
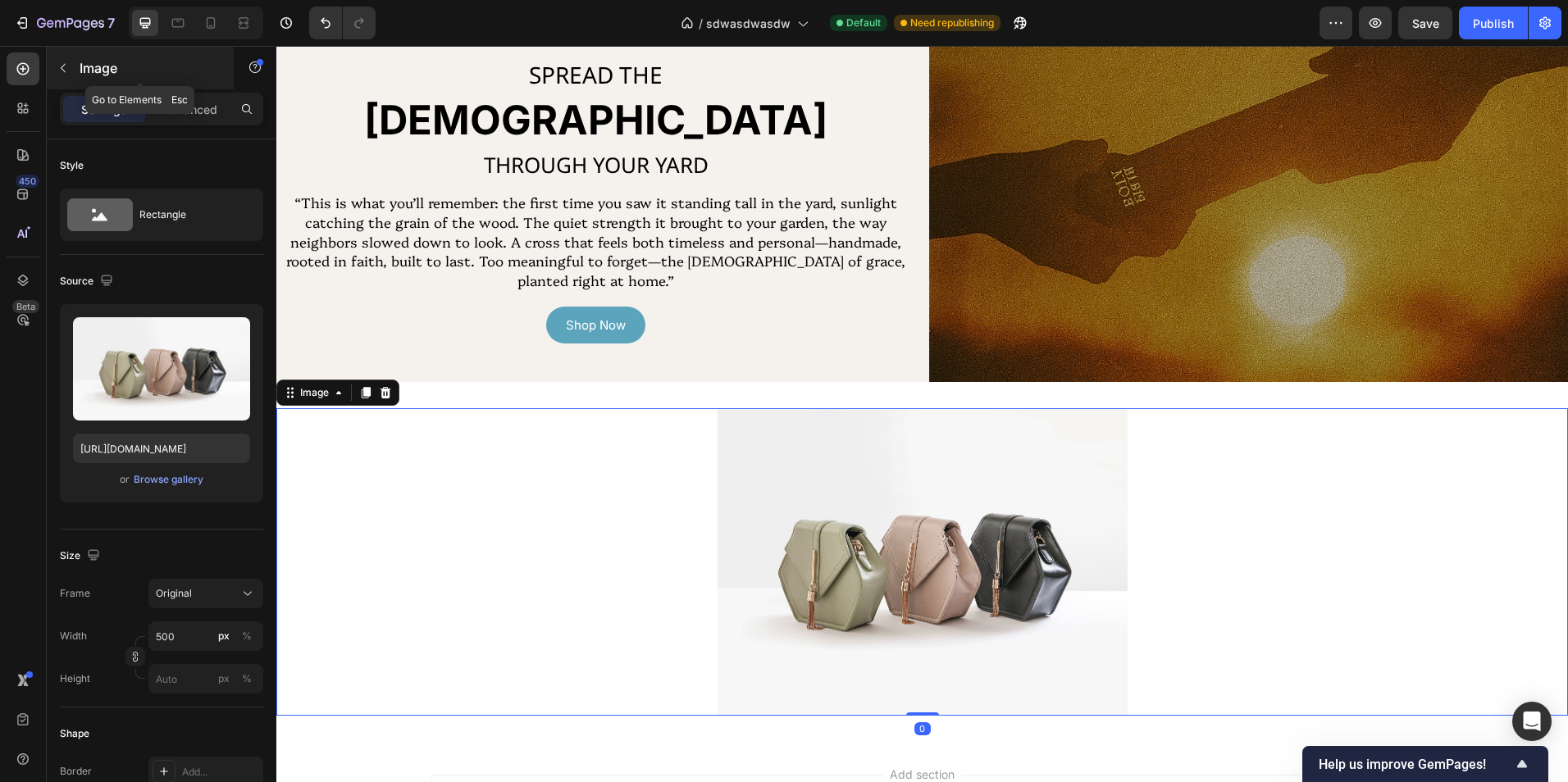
click at [70, 73] on button "button" at bounding box center [62, 68] width 26 height 26
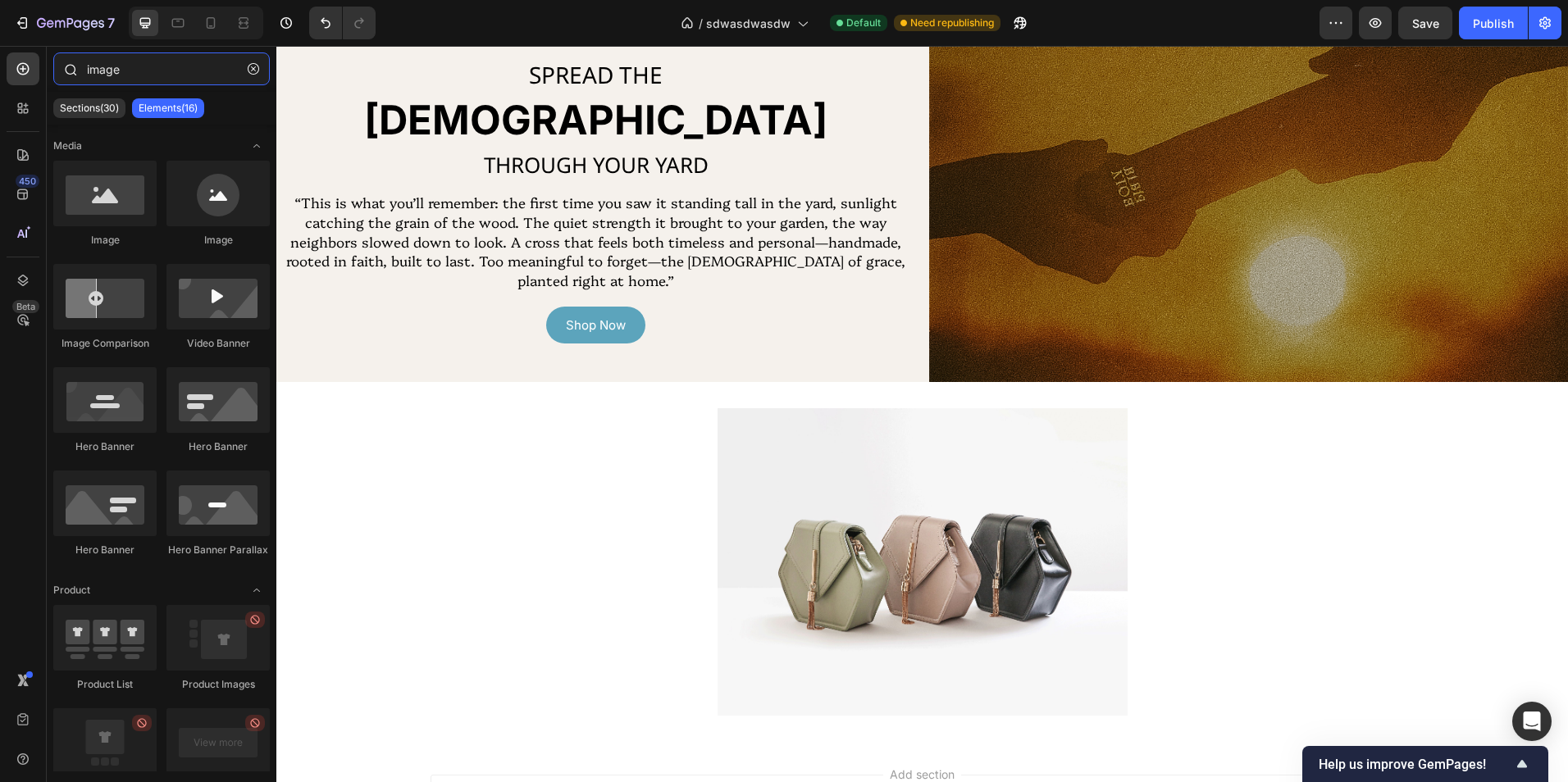
click at [169, 68] on input "image" at bounding box center [161, 69] width 217 height 32
click at [256, 66] on icon "button" at bounding box center [254, 69] width 12 height 12
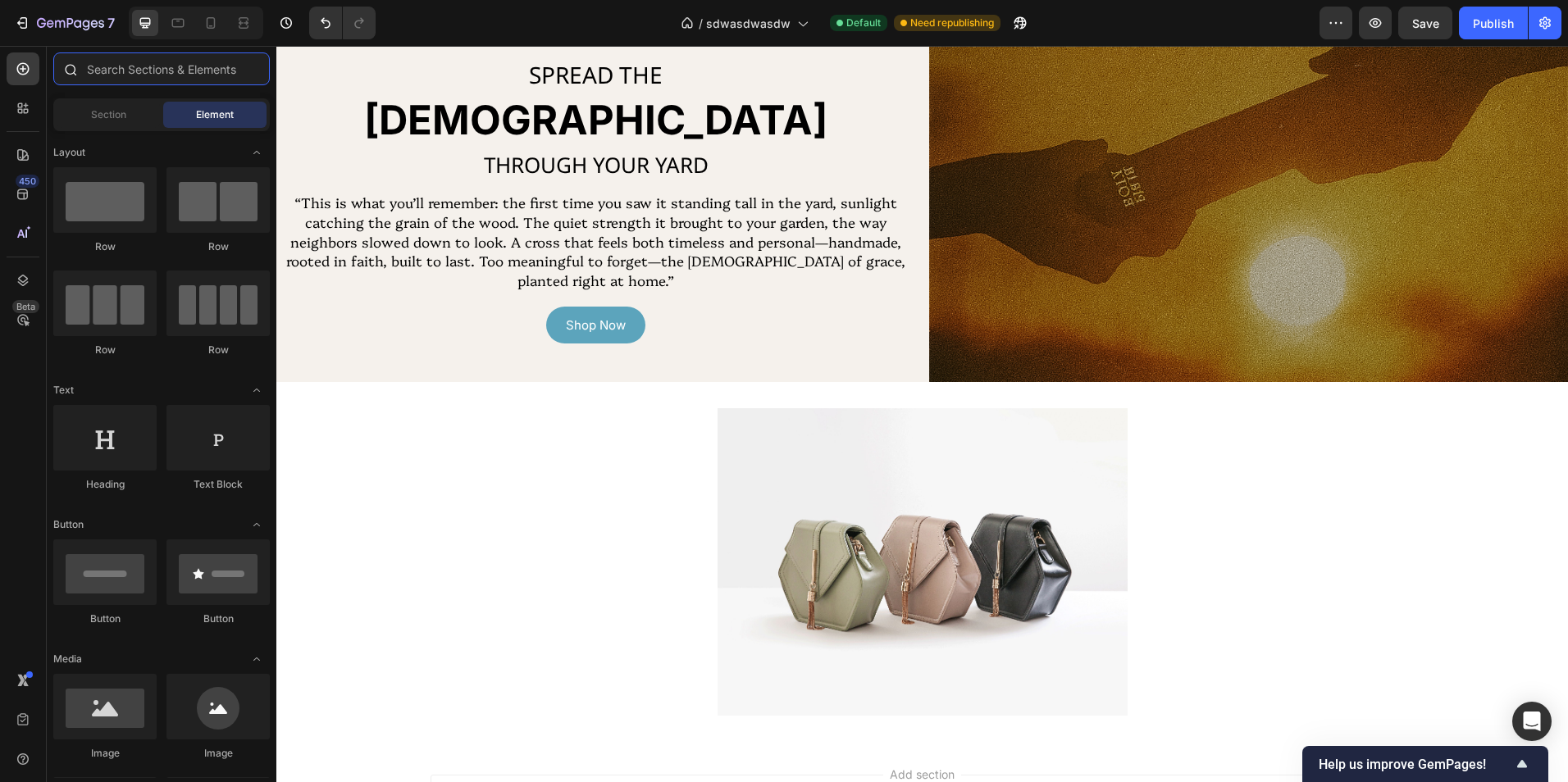
click at [196, 67] on input "text" at bounding box center [161, 69] width 217 height 32
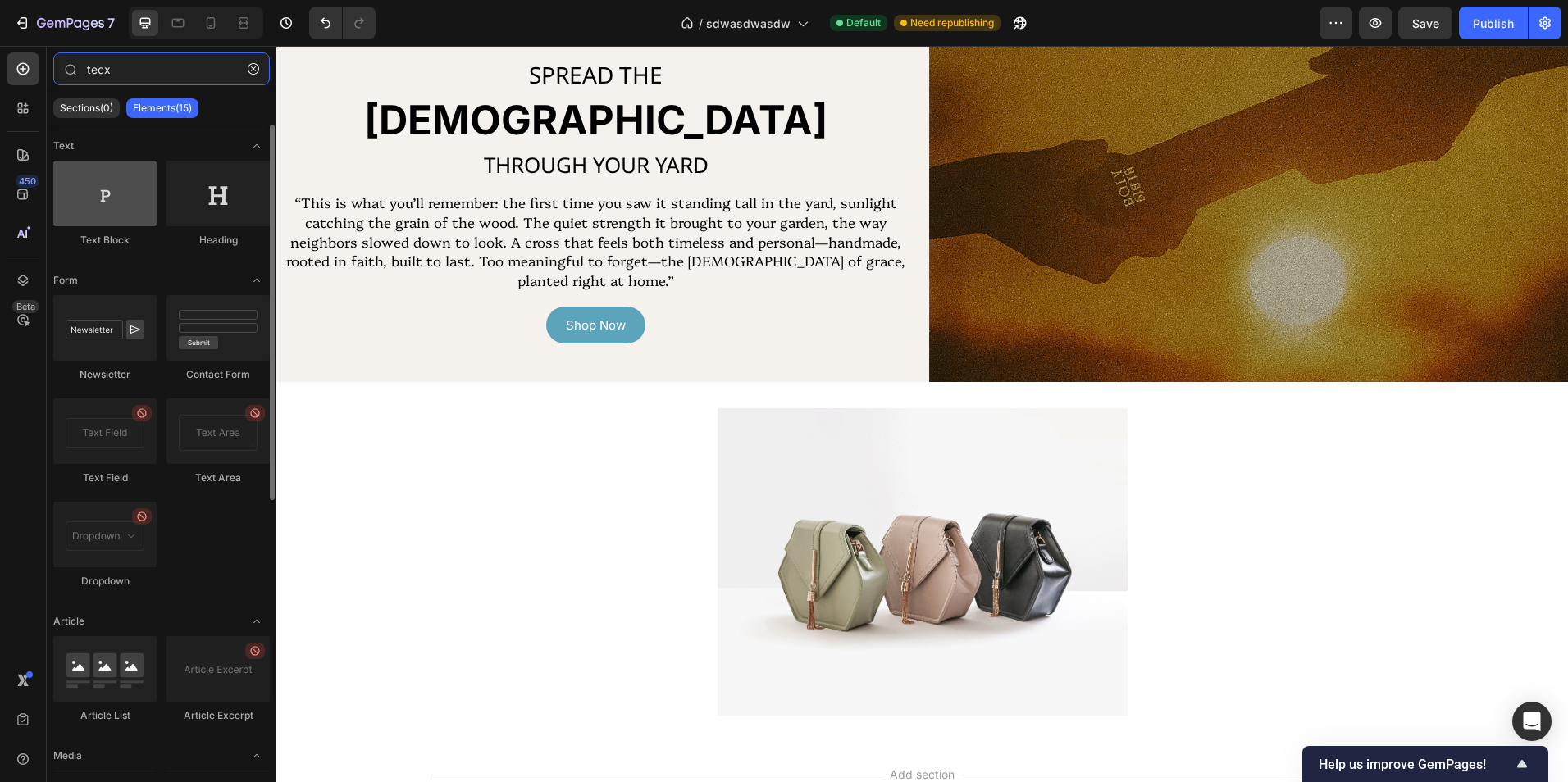
type input "tecx"
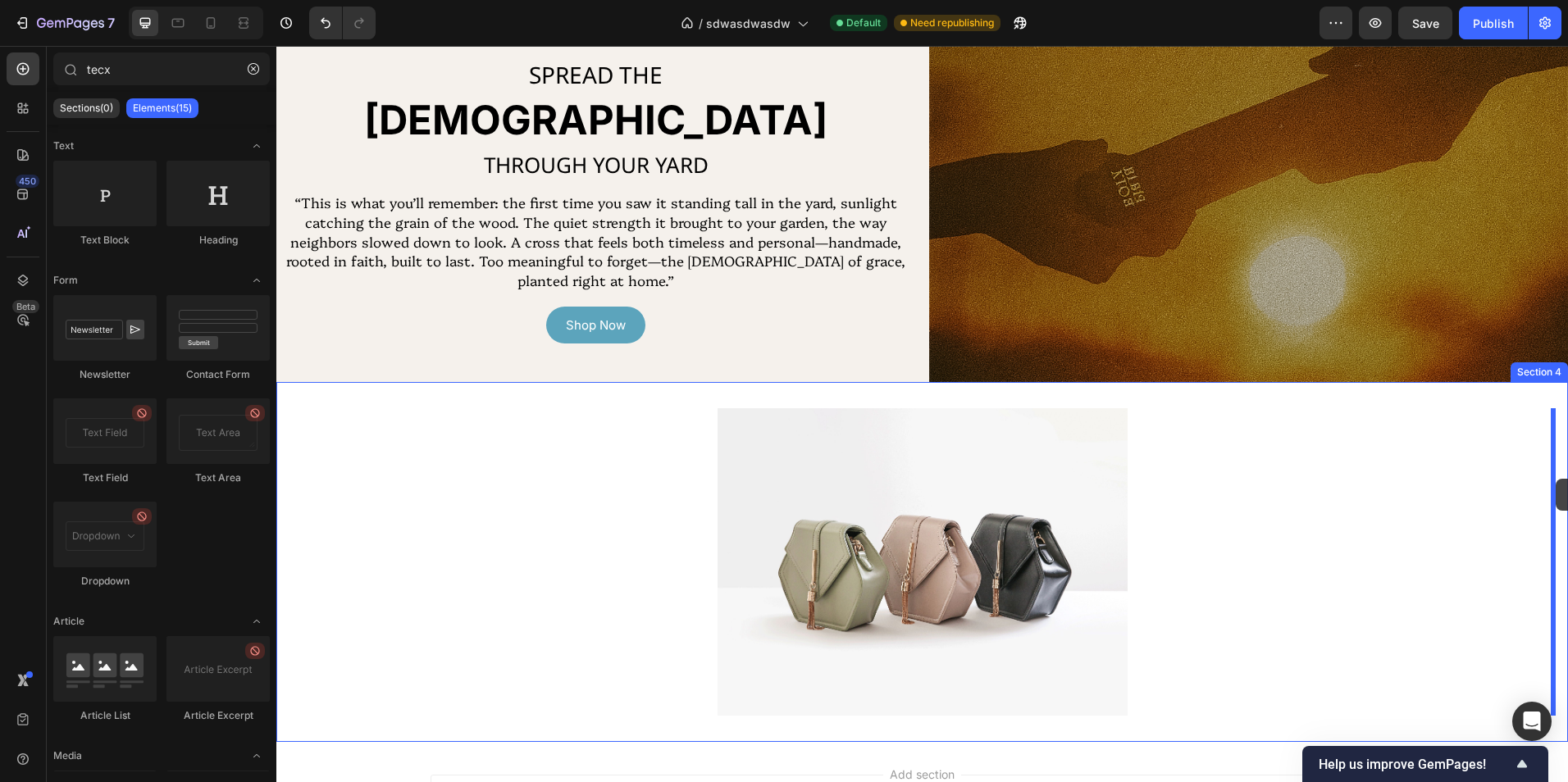
drag, startPoint x: 401, startPoint y: 253, endPoint x: 1555, endPoint y: 479, distance: 1175.9
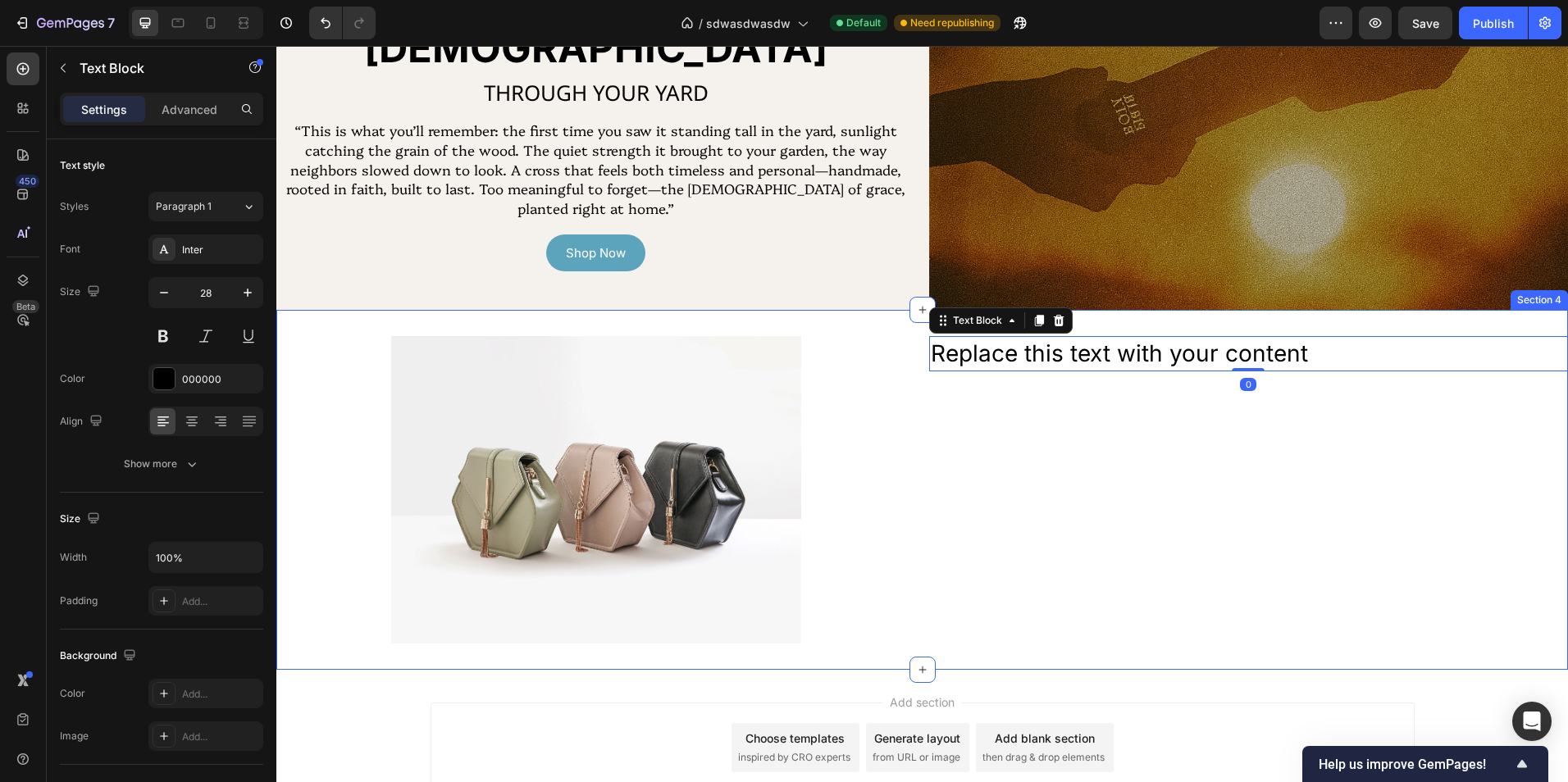
scroll to position [1499, 0]
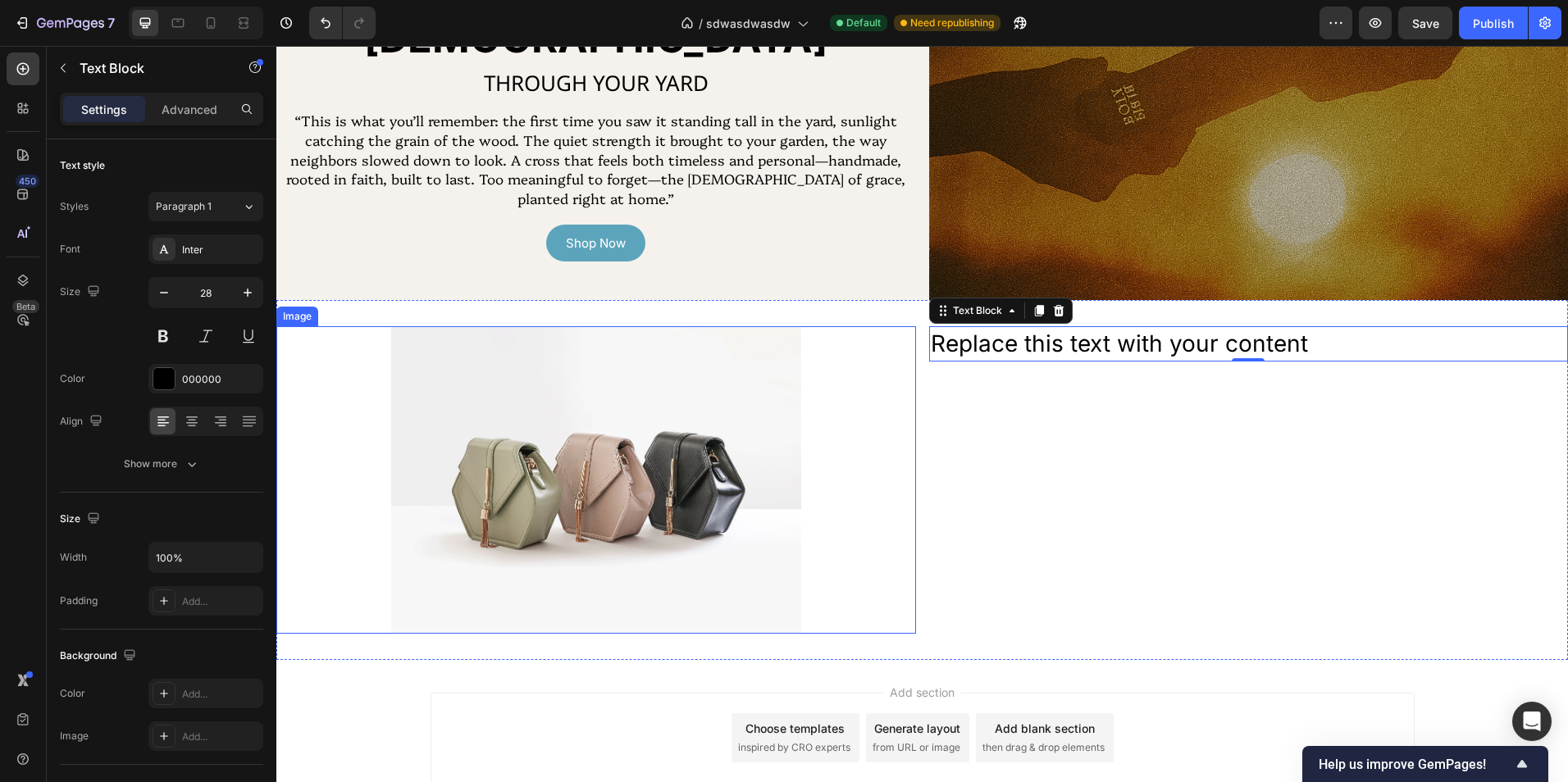
click at [850, 391] on div at bounding box center [595, 480] width 640 height 308
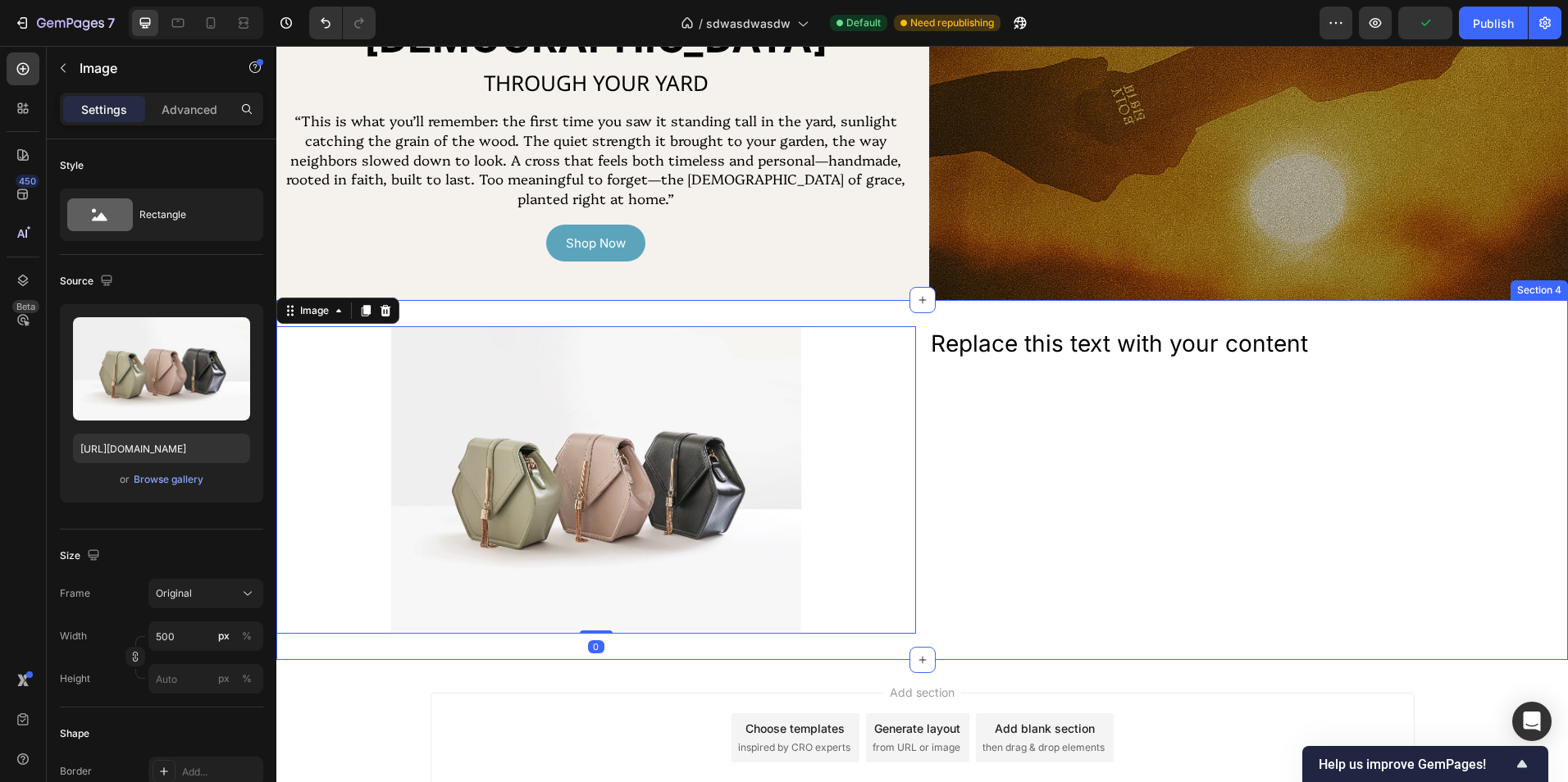
click at [826, 651] on div "Image 0 Replace this text with your content Text Block Section 4" at bounding box center [922, 480] width 1292 height 360
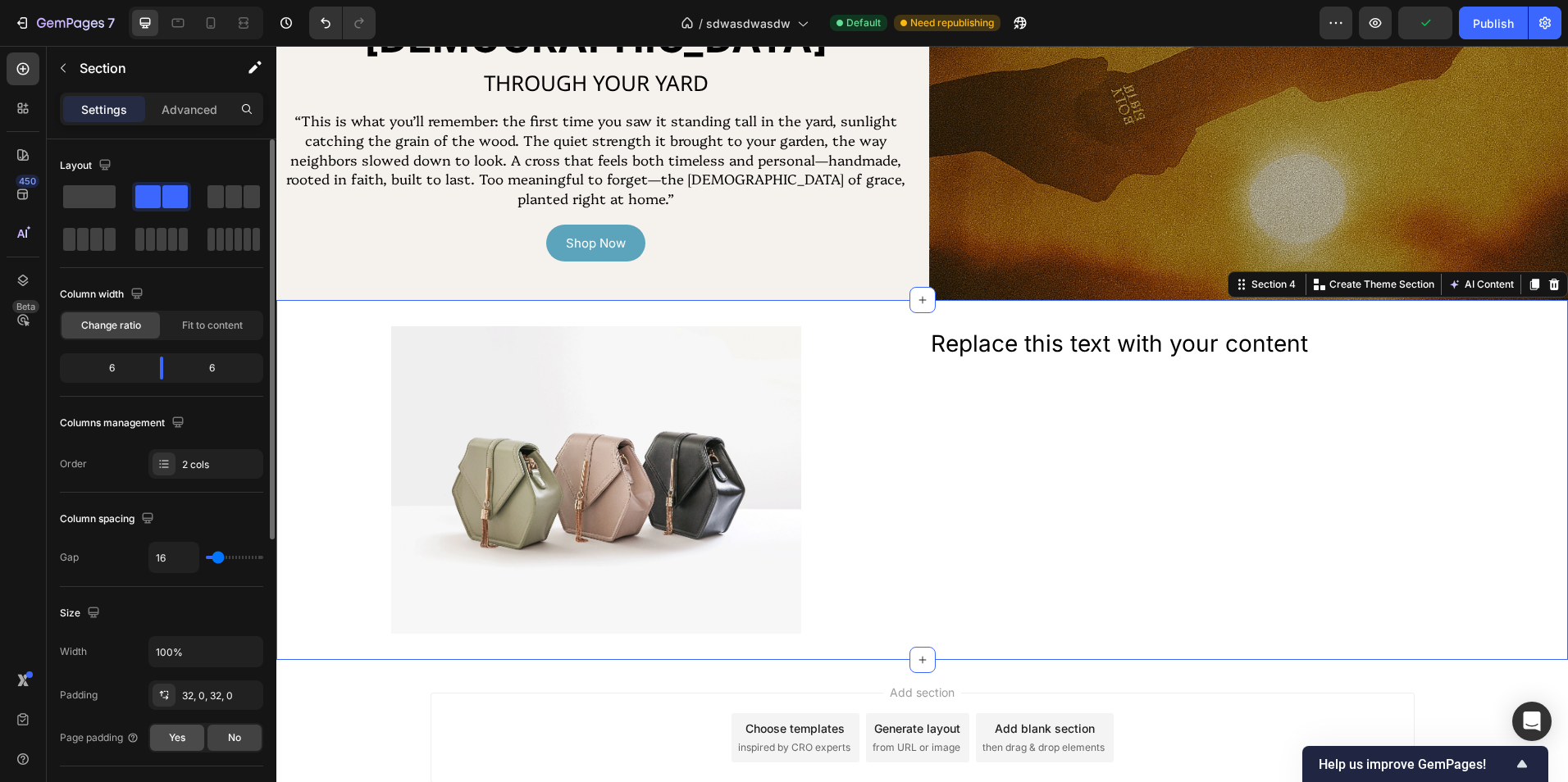
scroll to position [164, 0]
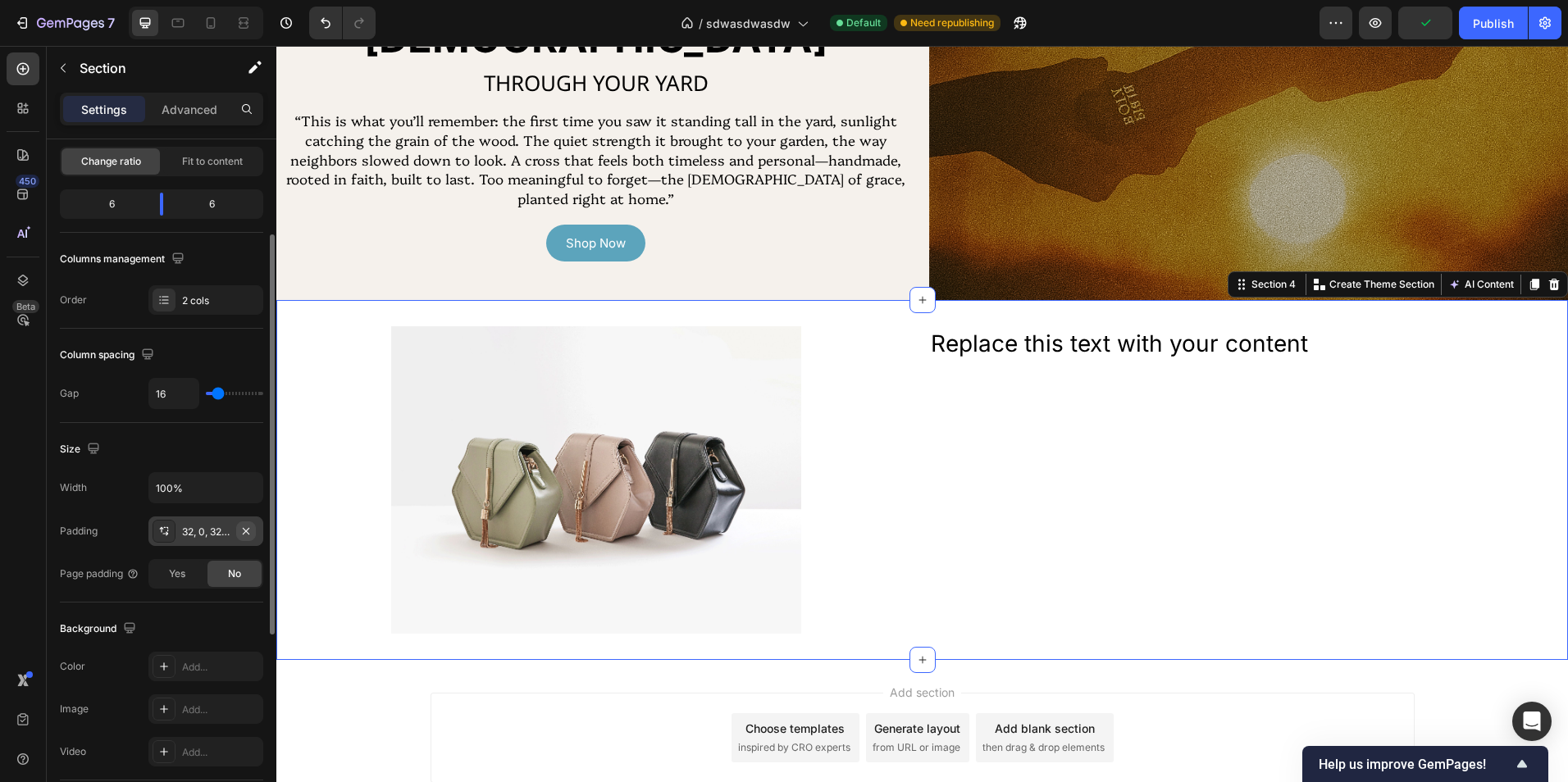
click at [245, 529] on icon "button" at bounding box center [245, 531] width 14 height 14
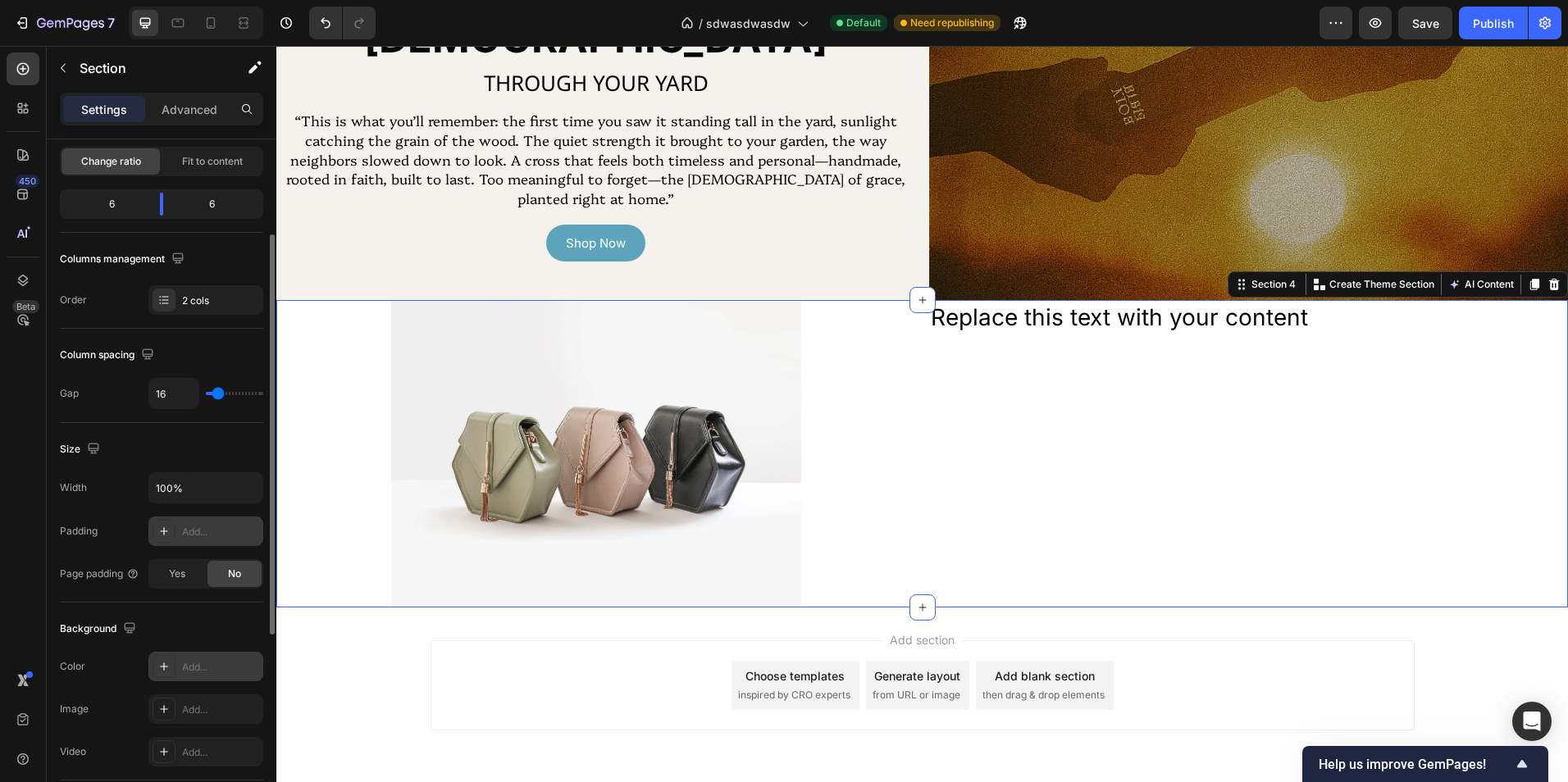
click at [214, 660] on div "Add..." at bounding box center [220, 667] width 77 height 14
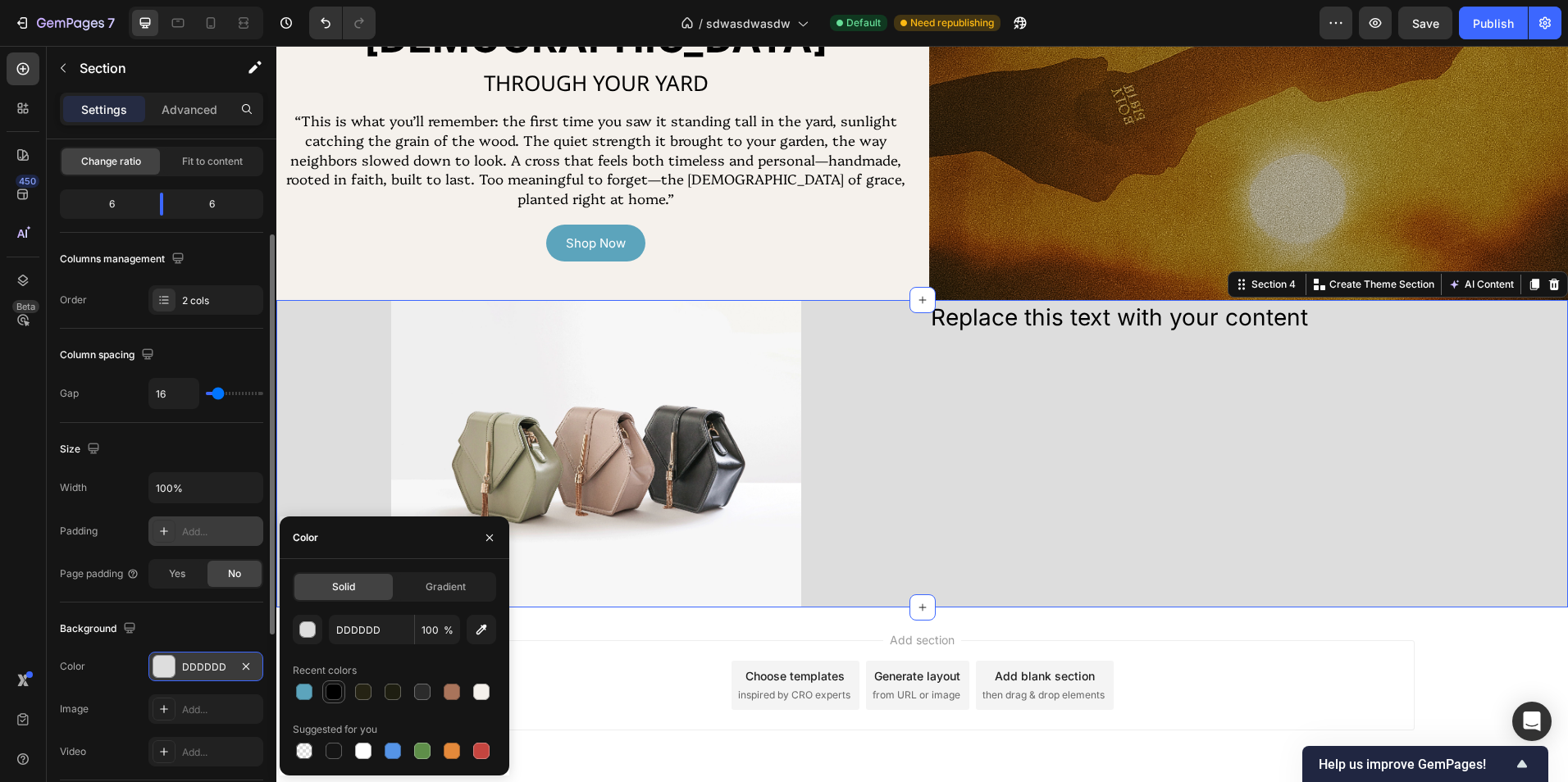
click at [337, 685] on div at bounding box center [334, 692] width 16 height 16
type input "000000"
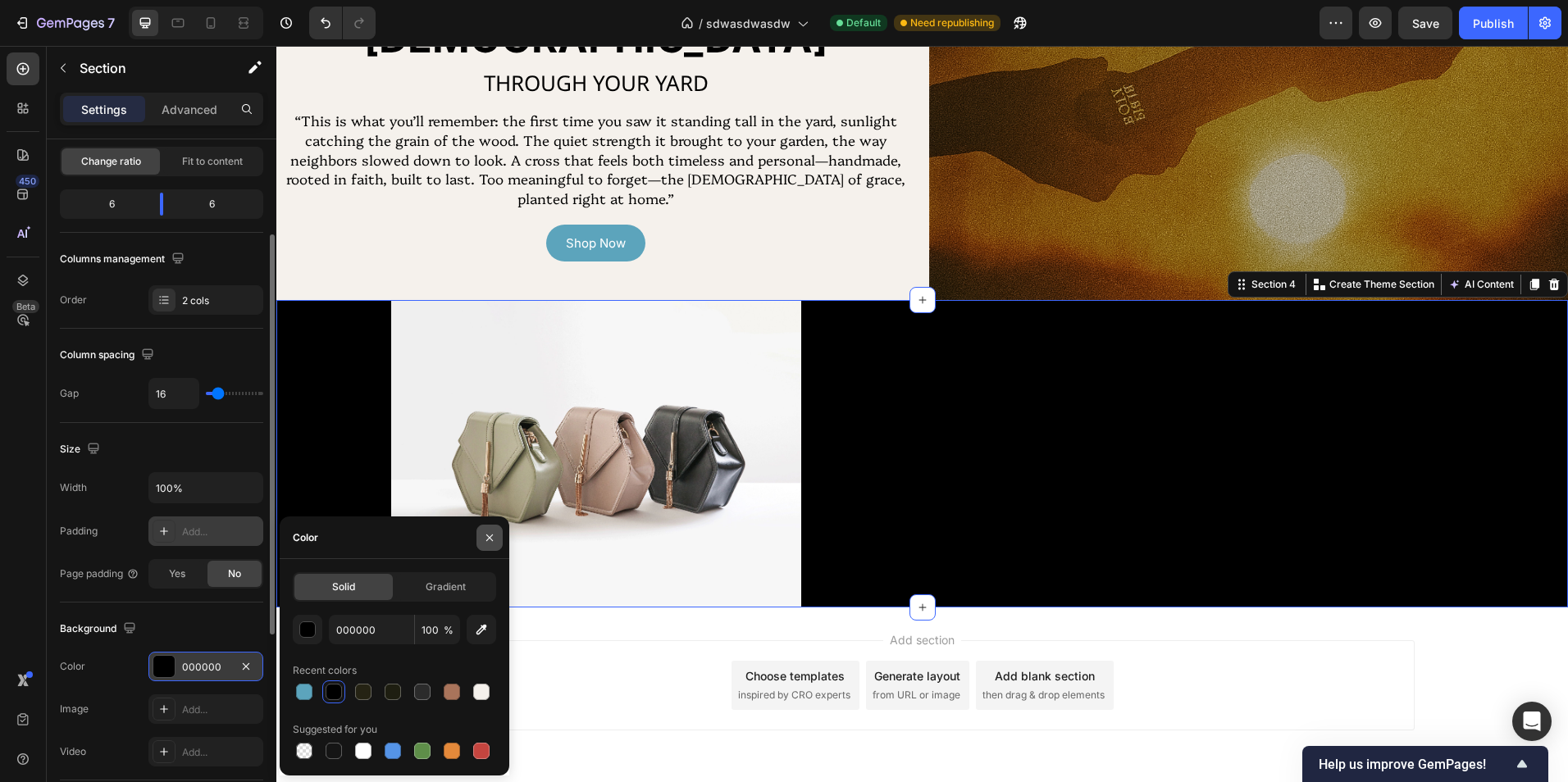
click at [489, 531] on icon "button" at bounding box center [489, 538] width 14 height 14
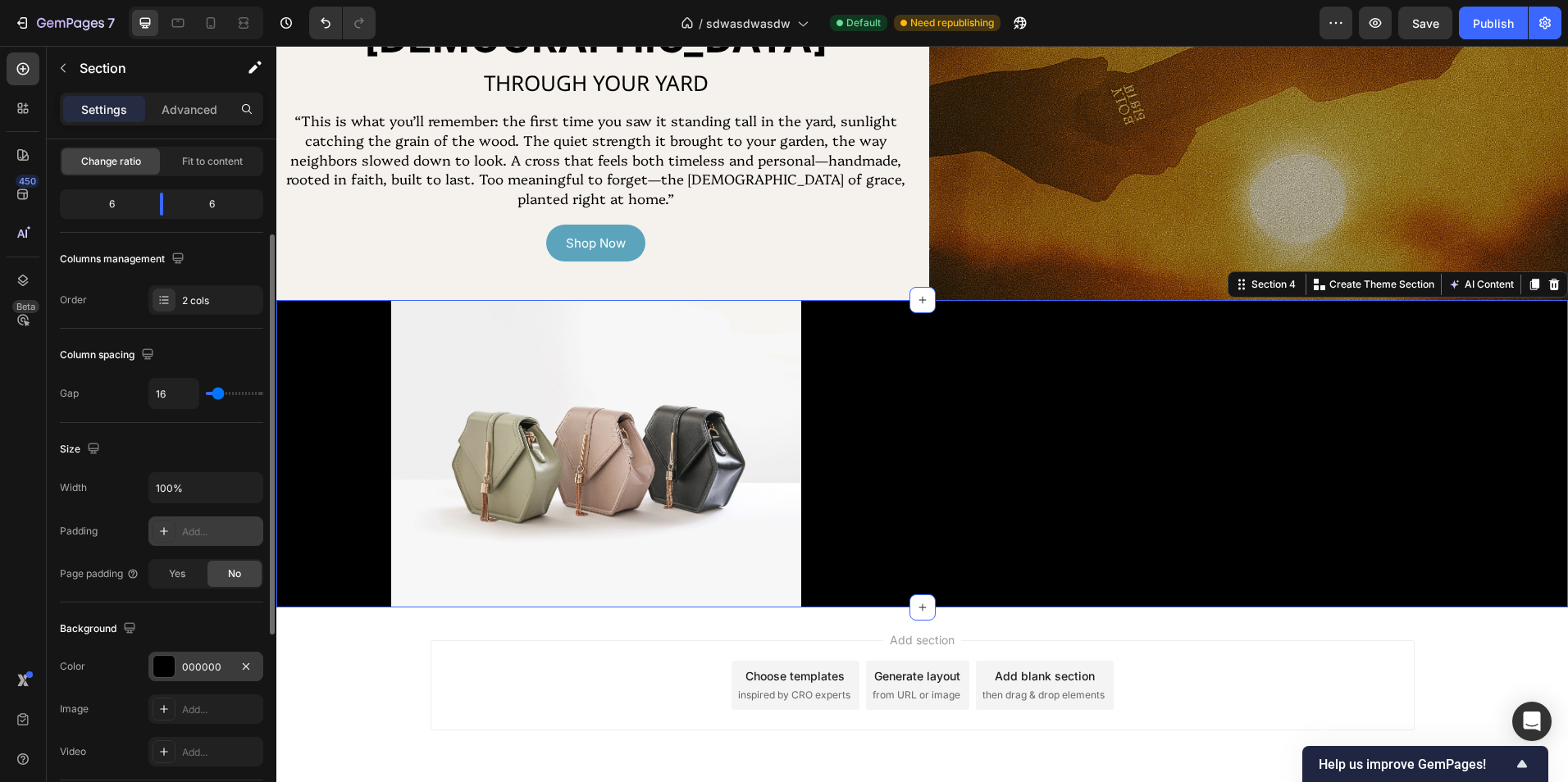
click at [623, 644] on div "Add section Choose templates inspired by CRO experts Generate layout from URL o…" at bounding box center [922, 685] width 984 height 90
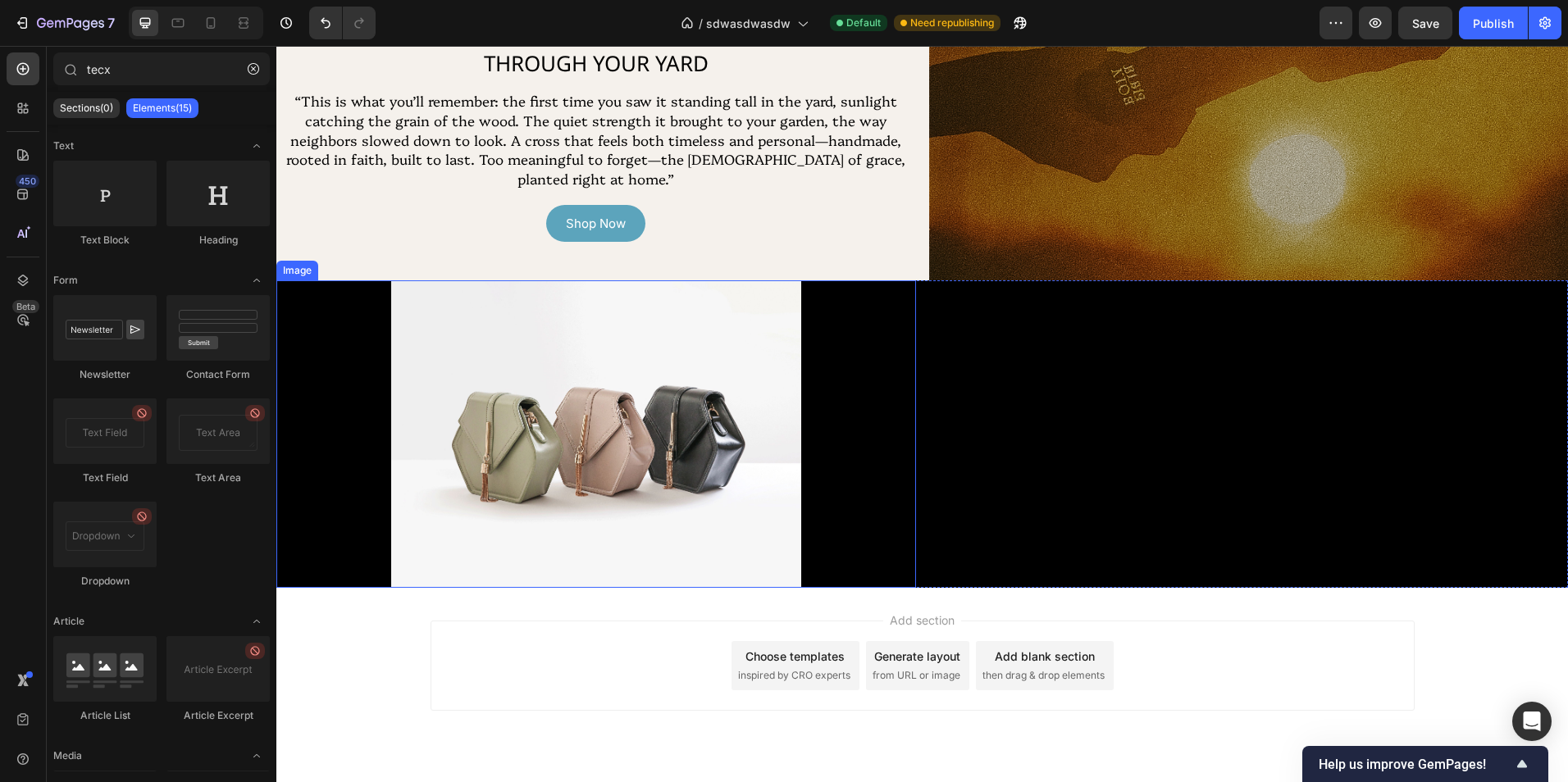
scroll to position [1560, 0]
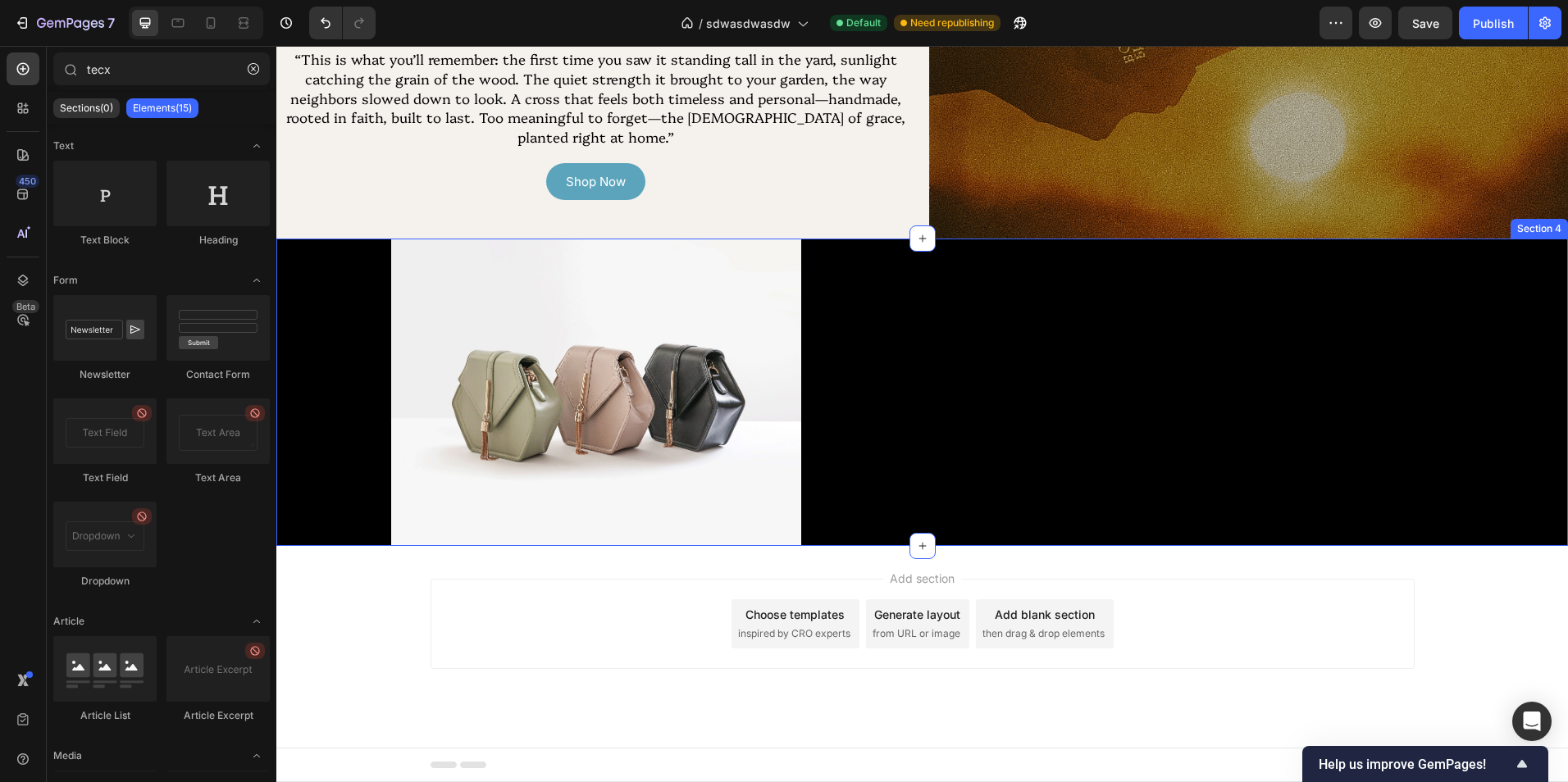
click at [1194, 379] on div "Replace this text with your content Text Block" at bounding box center [1249, 392] width 640 height 308
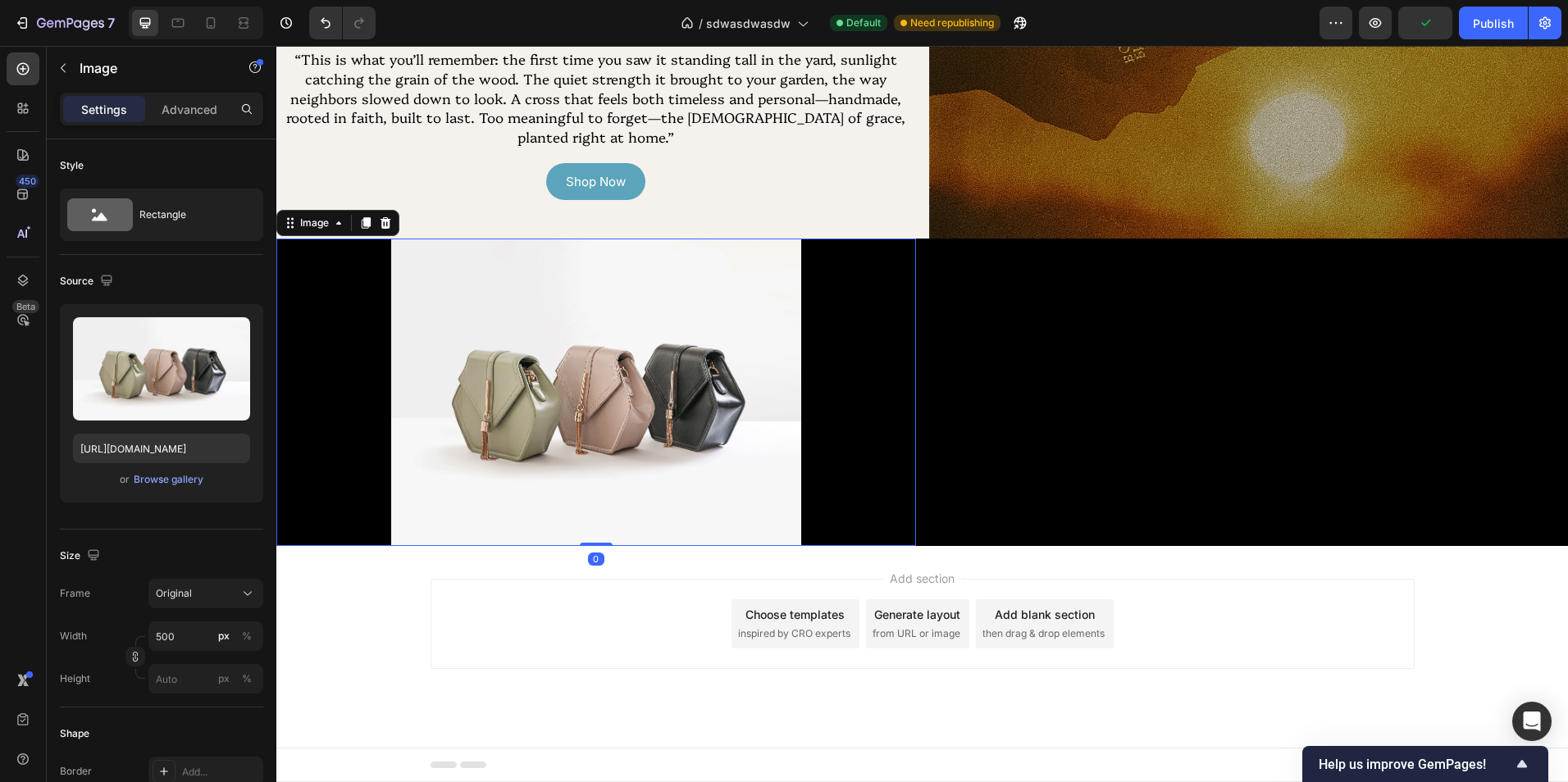
click at [519, 422] on img at bounding box center [596, 392] width 410 height 308
click at [200, 231] on div "Rectangle" at bounding box center [189, 215] width 100 height 38
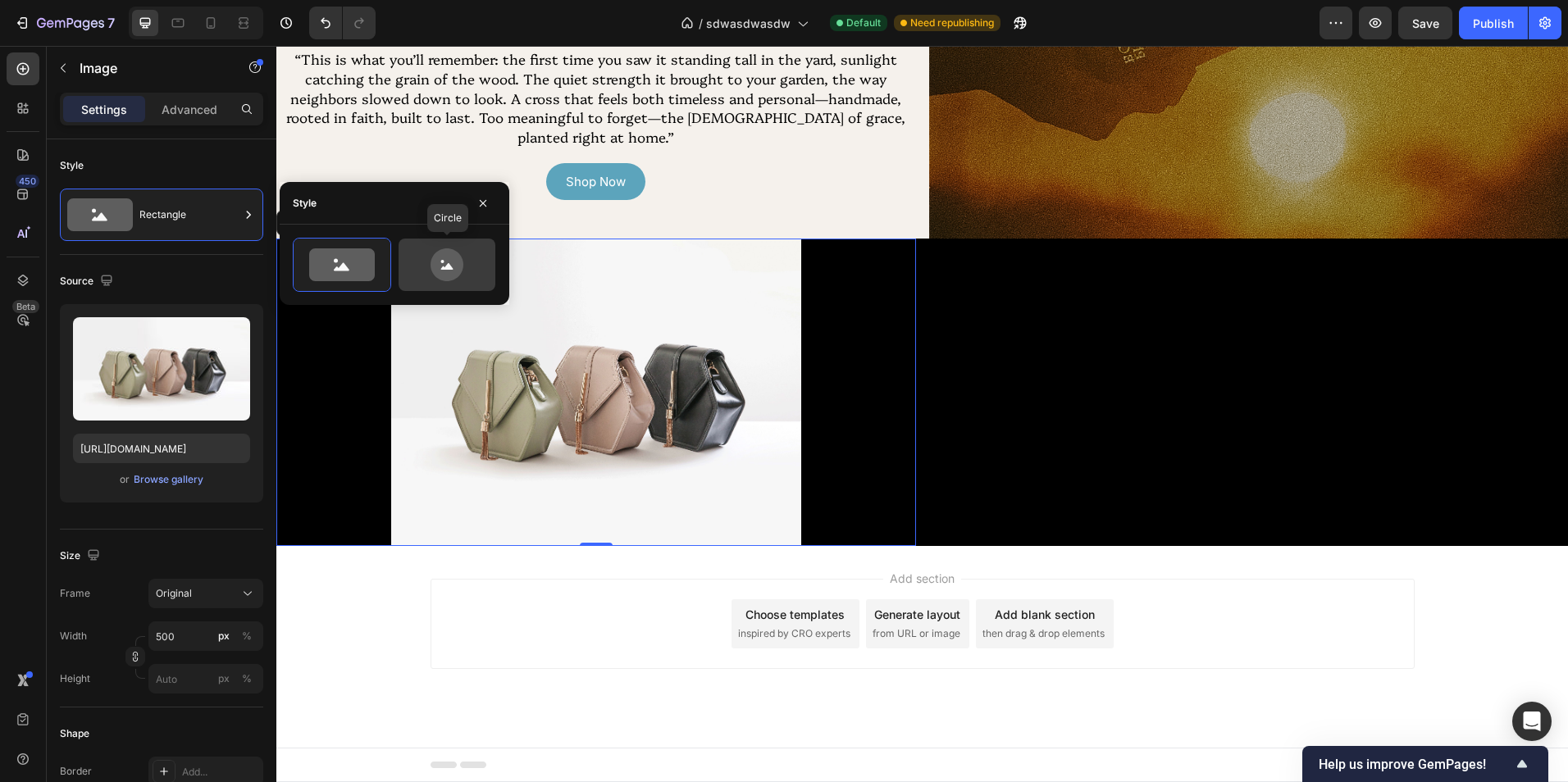
click at [466, 269] on icon at bounding box center [447, 264] width 77 height 32
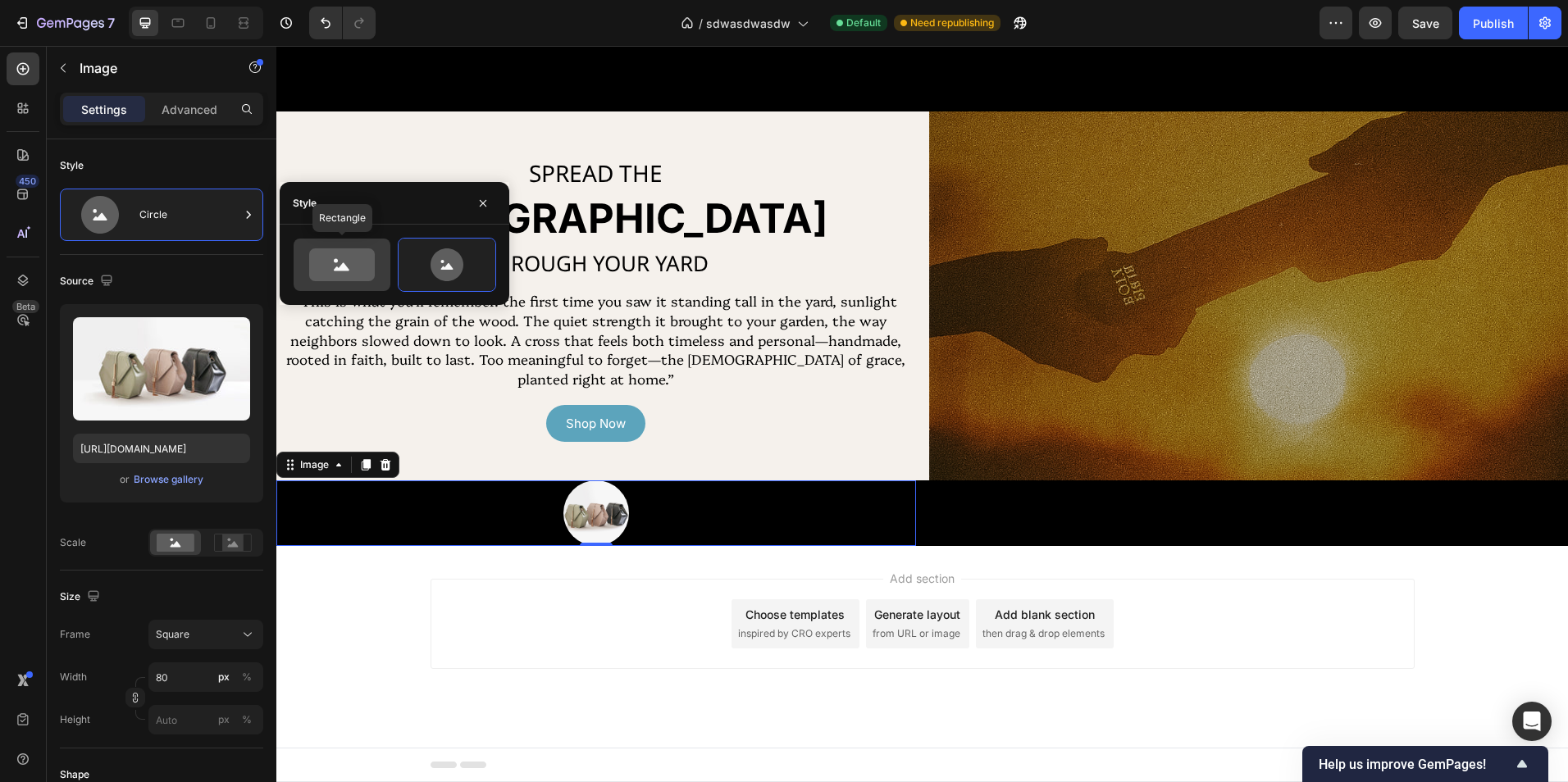
click at [329, 273] on icon at bounding box center [342, 264] width 66 height 32
type input "100"
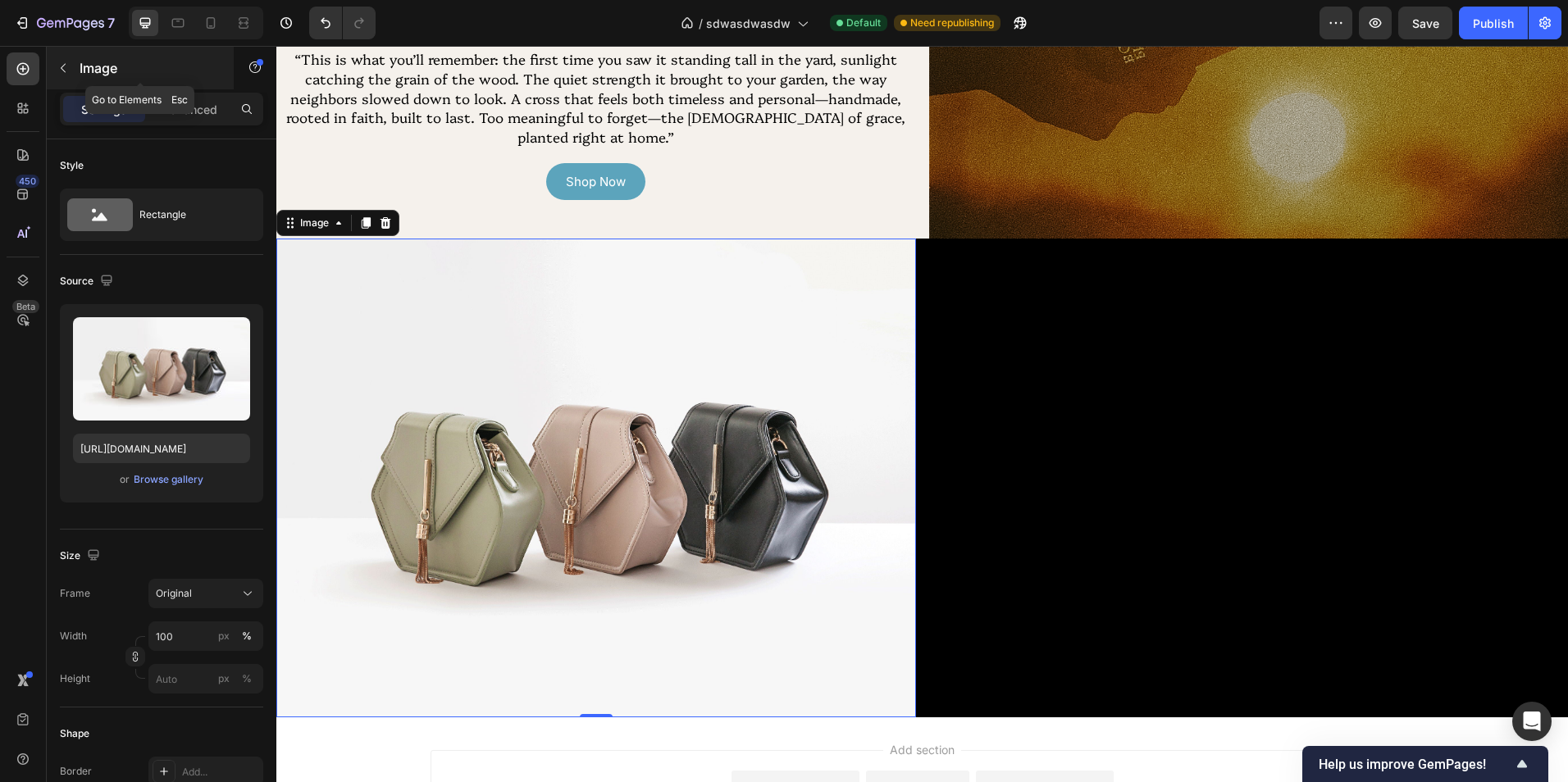
click at [70, 60] on button "button" at bounding box center [62, 68] width 26 height 26
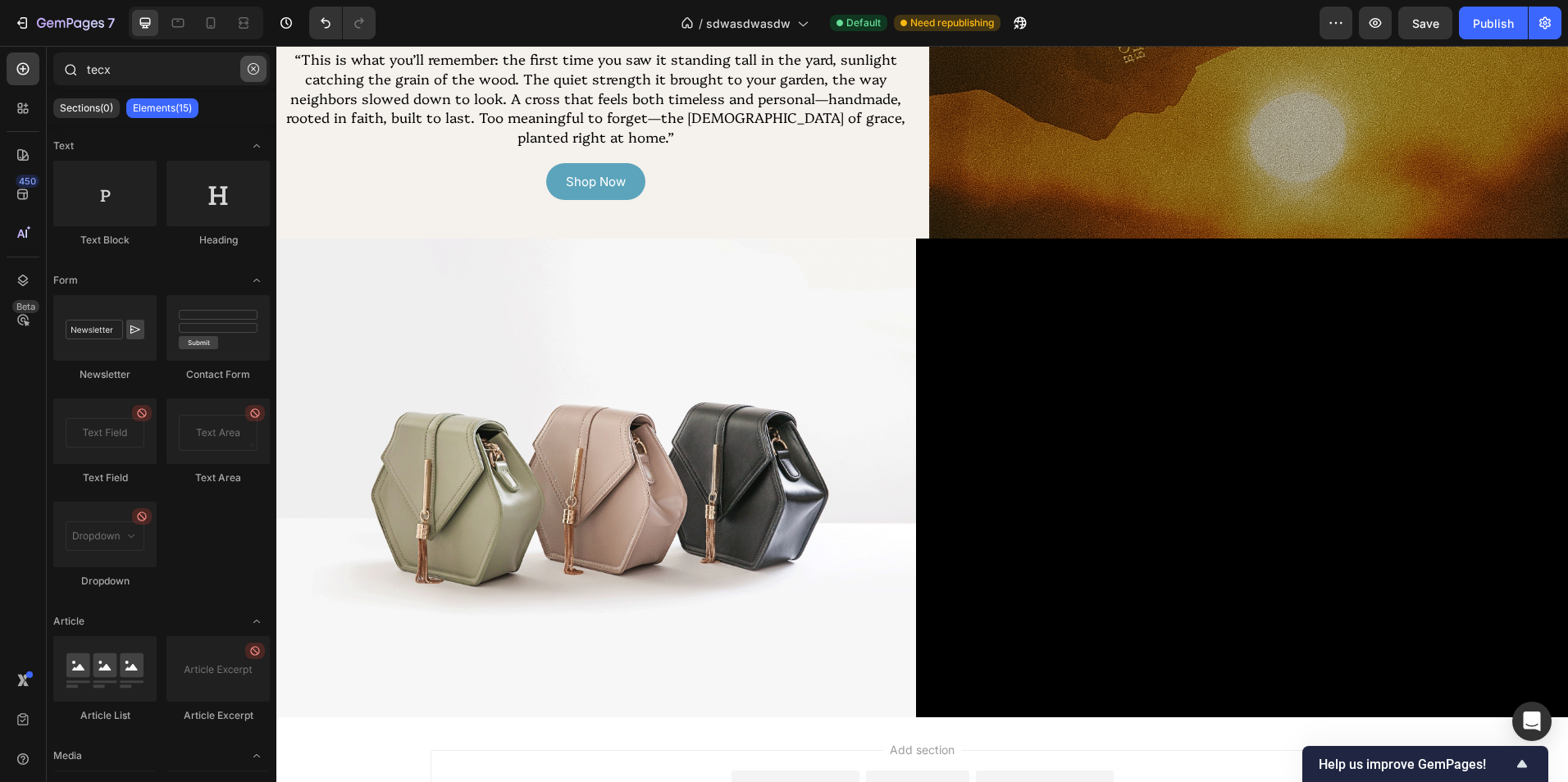
click at [254, 68] on icon "button" at bounding box center [254, 69] width 12 height 12
click at [177, 75] on input "text" at bounding box center [161, 69] width 217 height 32
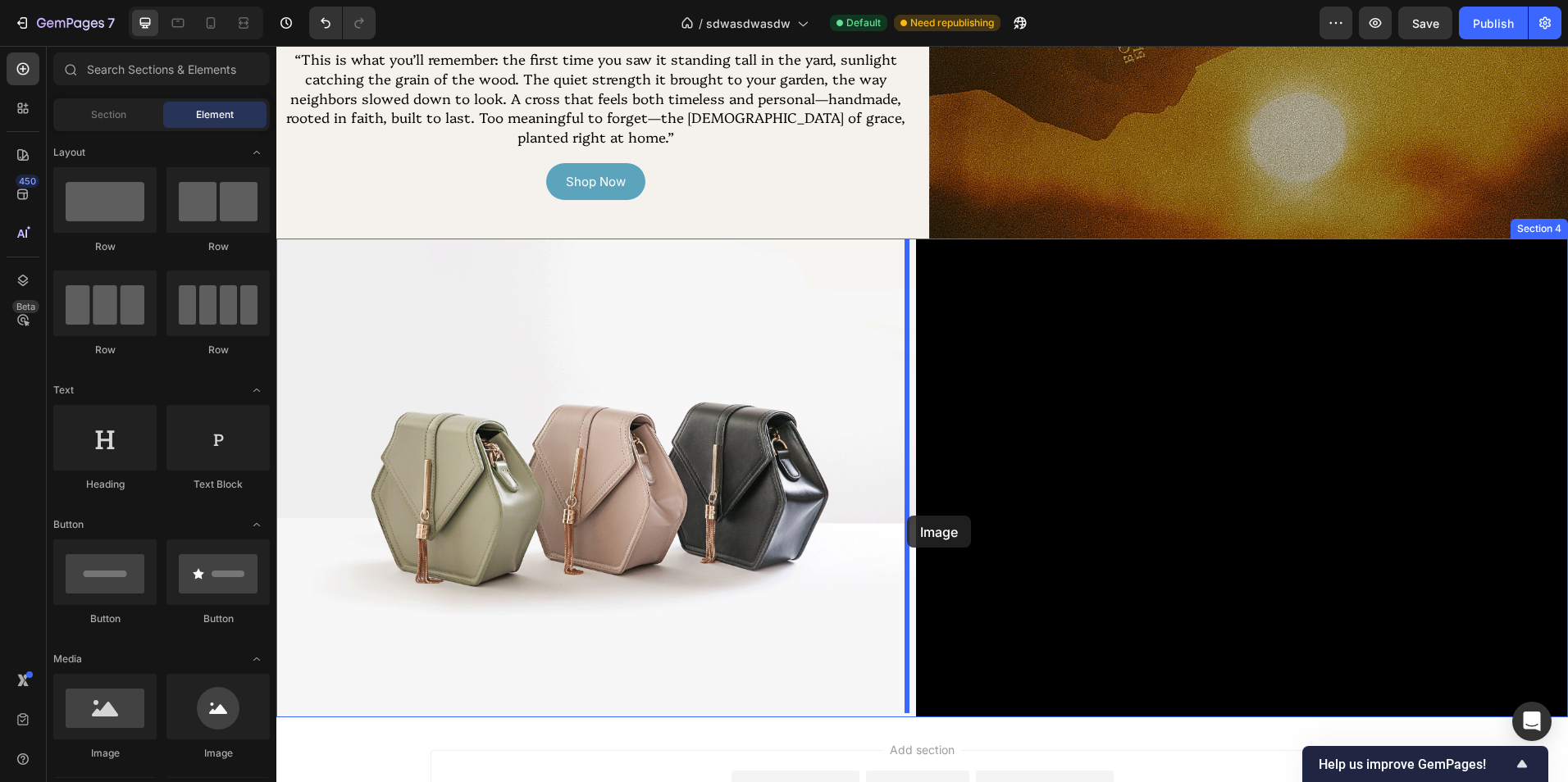
drag, startPoint x: 515, startPoint y: 742, endPoint x: 906, endPoint y: 519, distance: 450.1
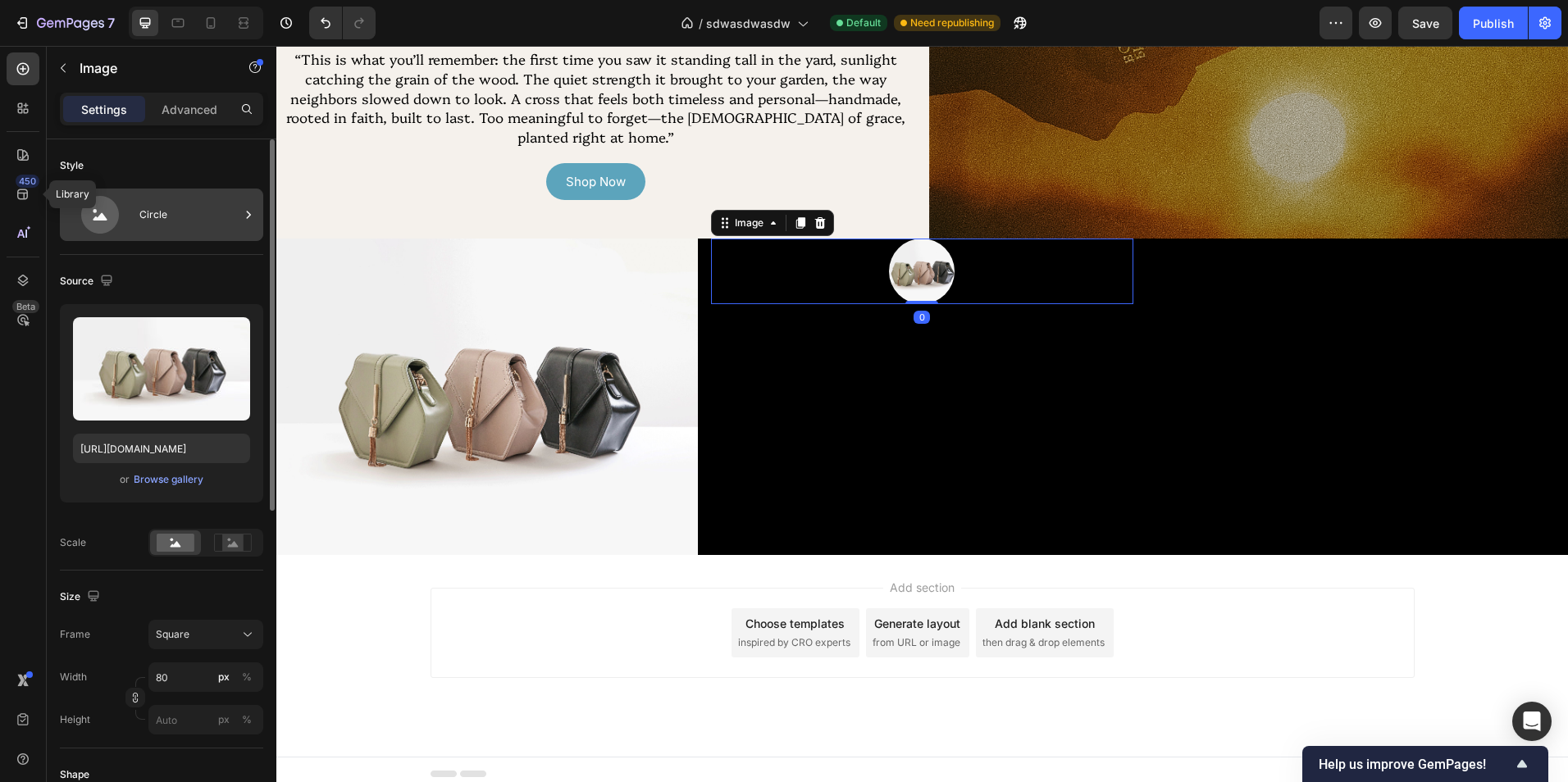
click at [81, 205] on icon at bounding box center [100, 215] width 66 height 38
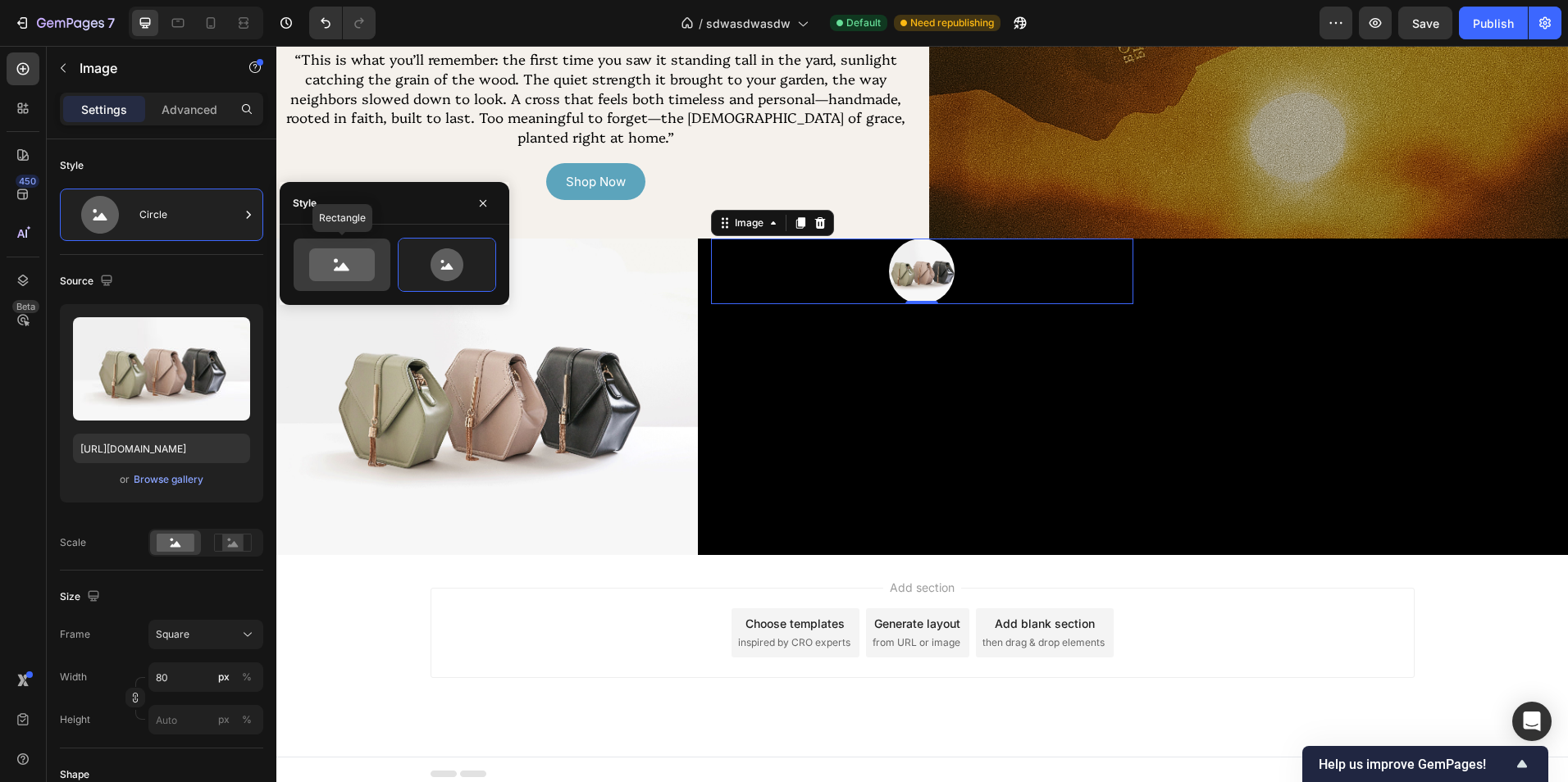
click at [350, 258] on icon at bounding box center [342, 264] width 66 height 32
type input "100"
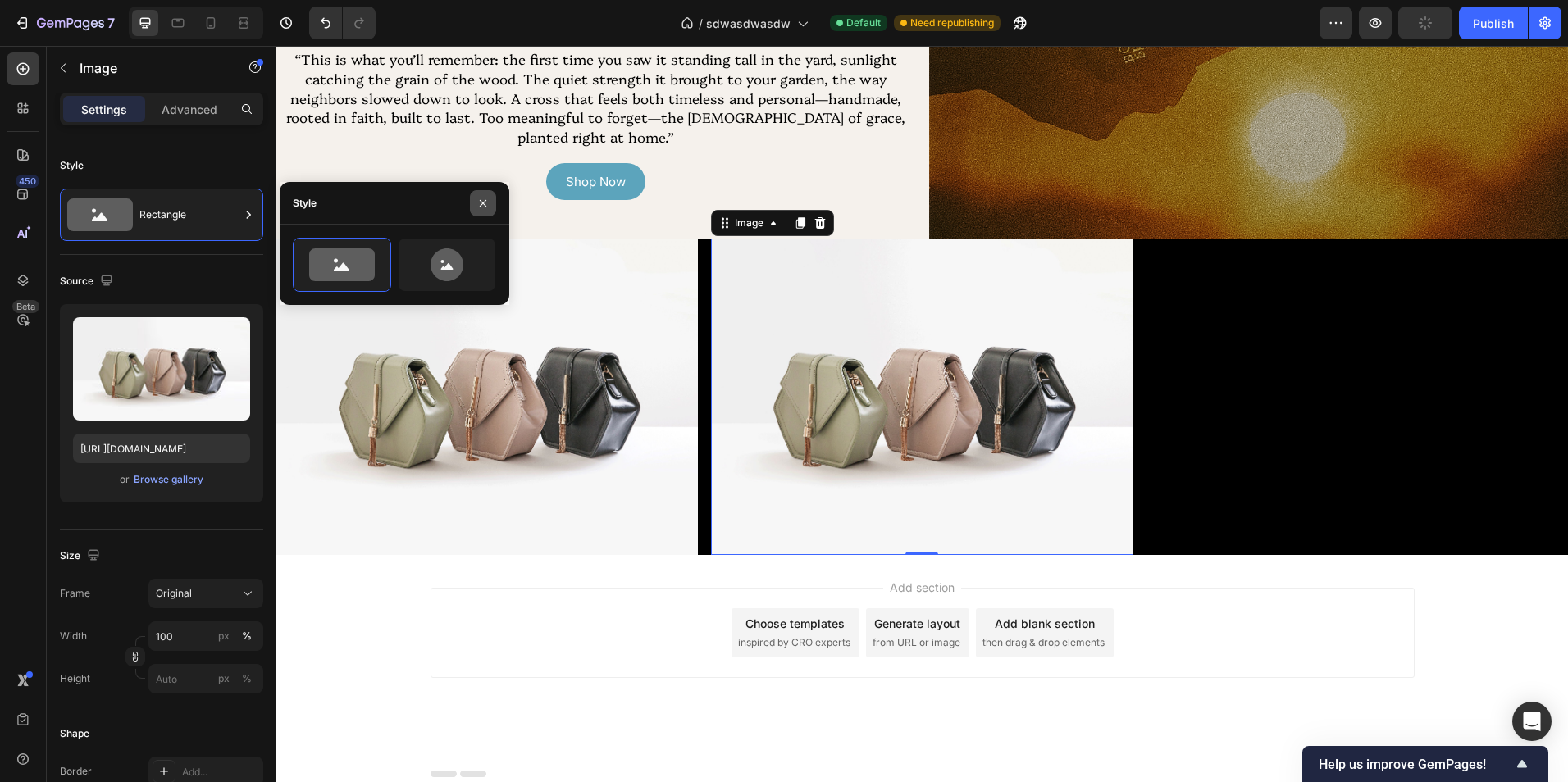
click at [483, 203] on icon "button" at bounding box center [483, 202] width 6 height 6
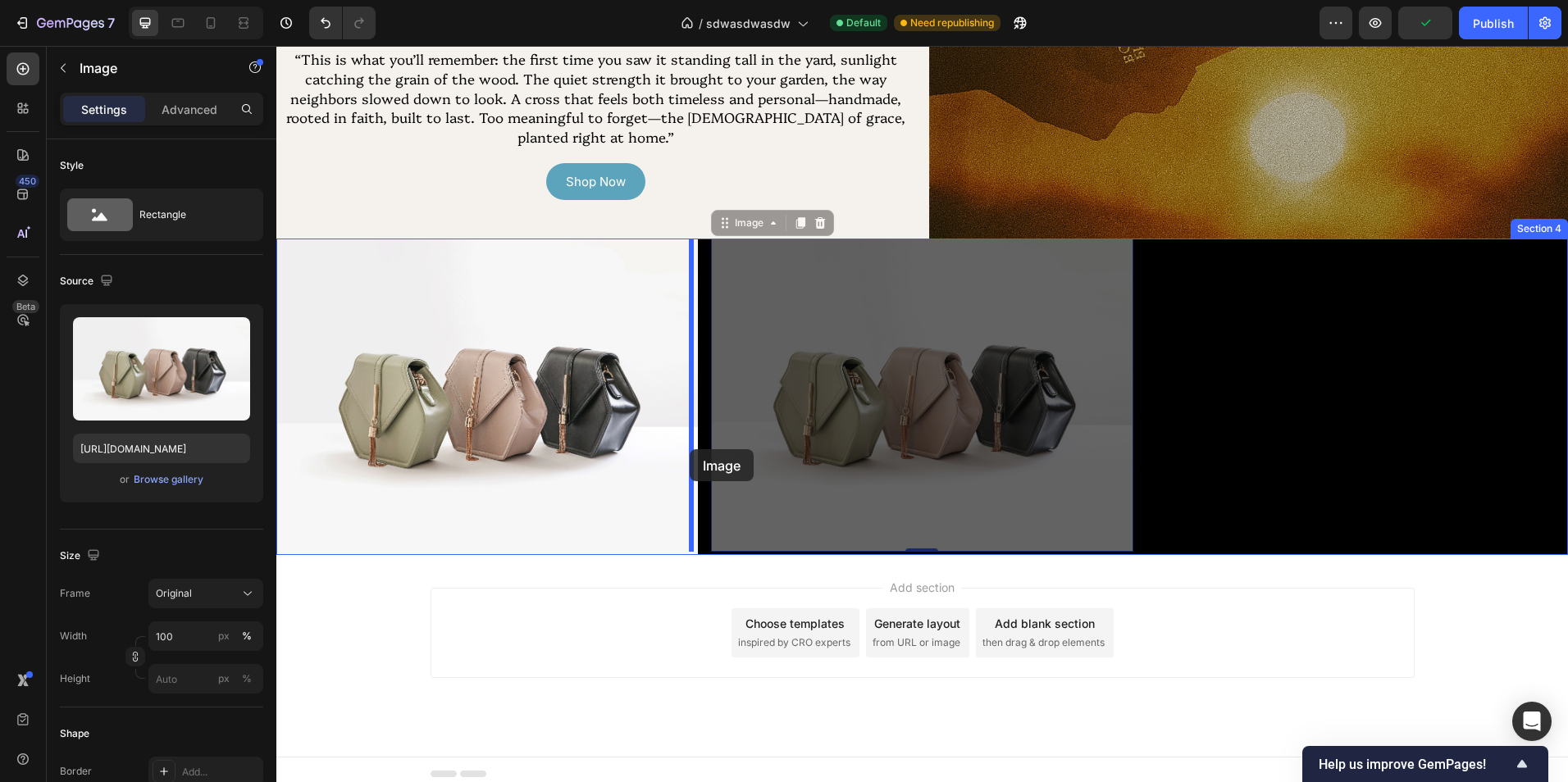
drag, startPoint x: 788, startPoint y: 353, endPoint x: 689, endPoint y: 449, distance: 137.9
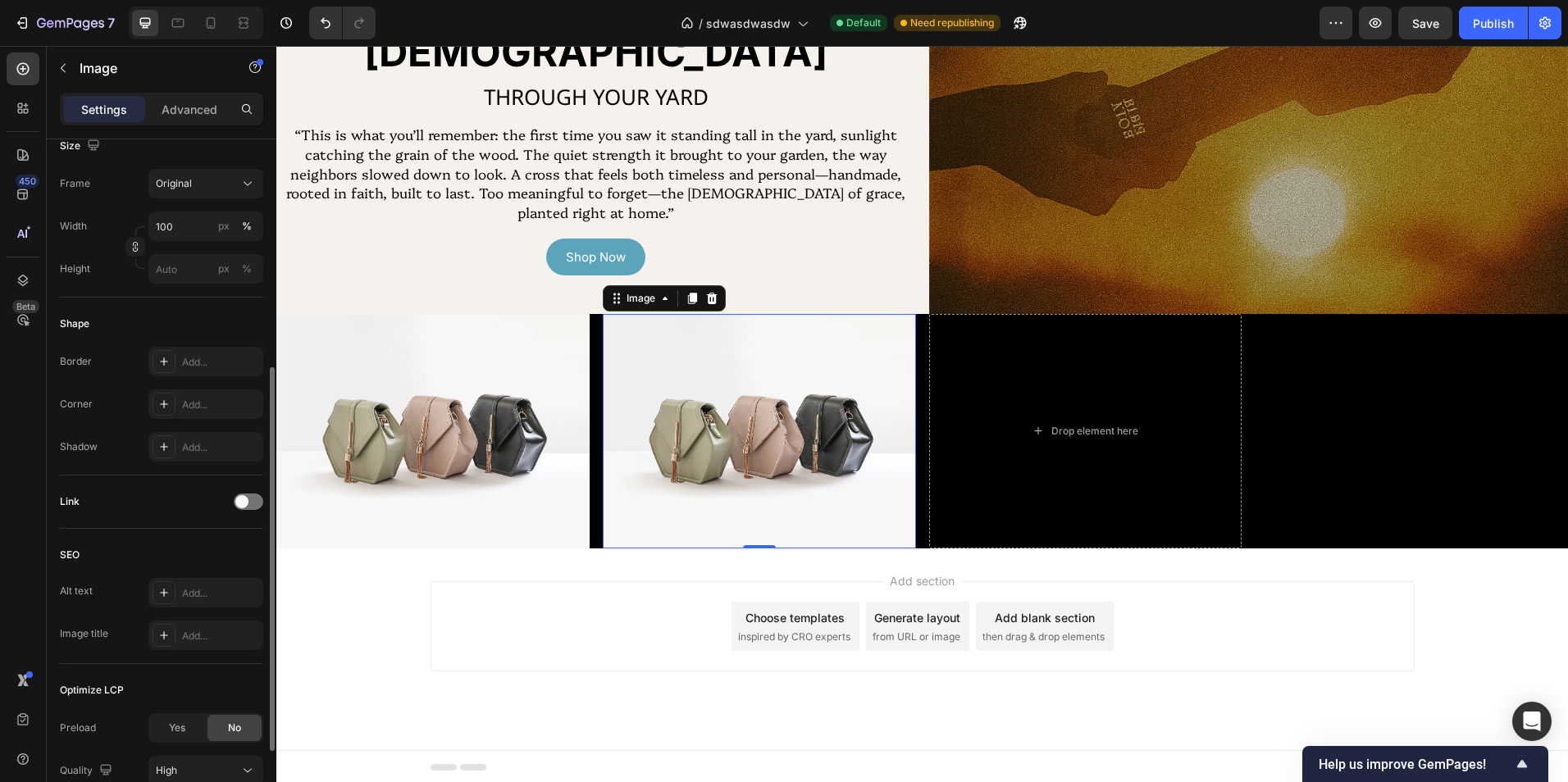
scroll to position [492, 0]
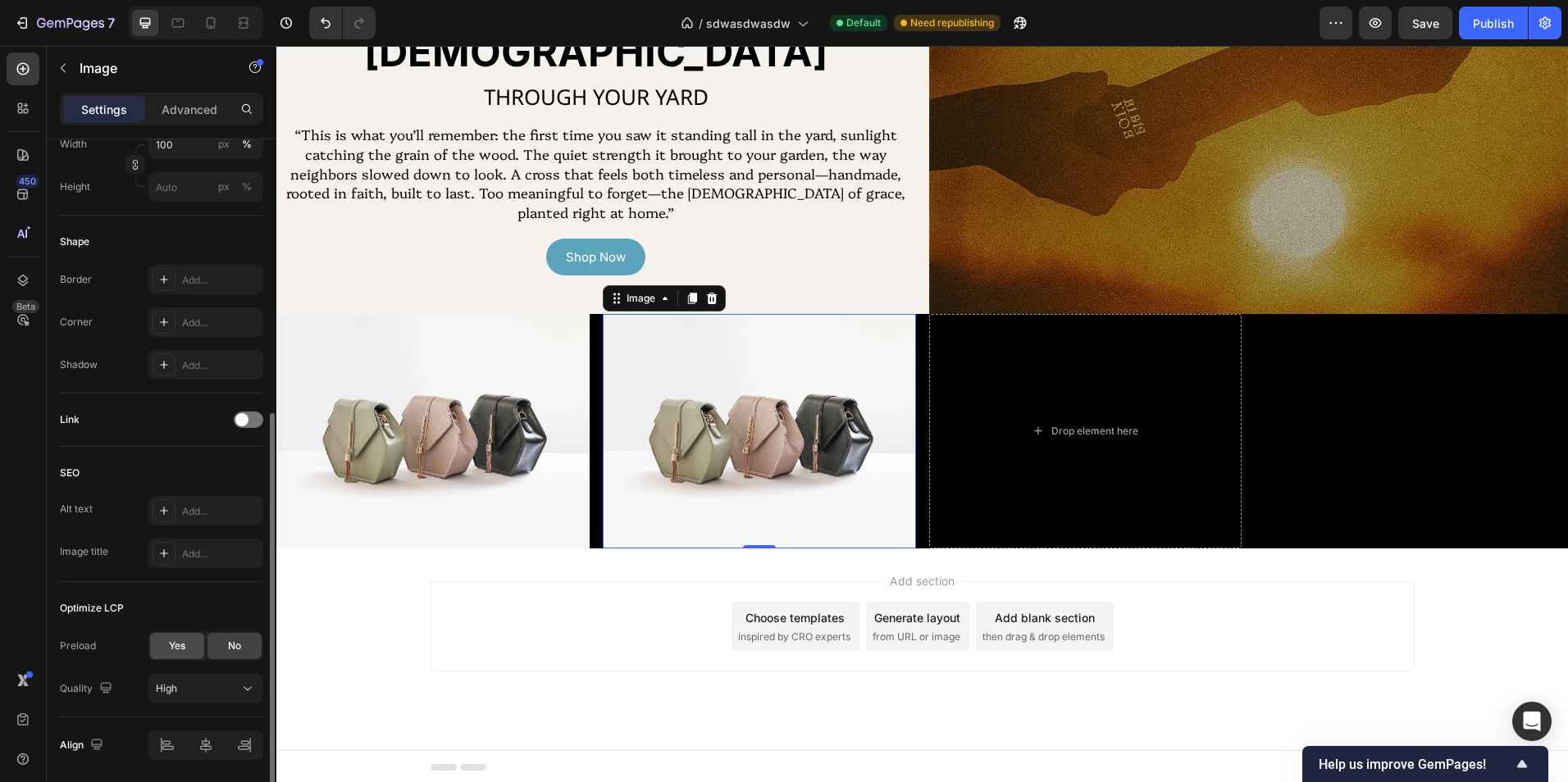
click at [171, 640] on span "Yes" at bounding box center [177, 646] width 16 height 14
click at [244, 649] on div "No" at bounding box center [235, 646] width 54 height 26
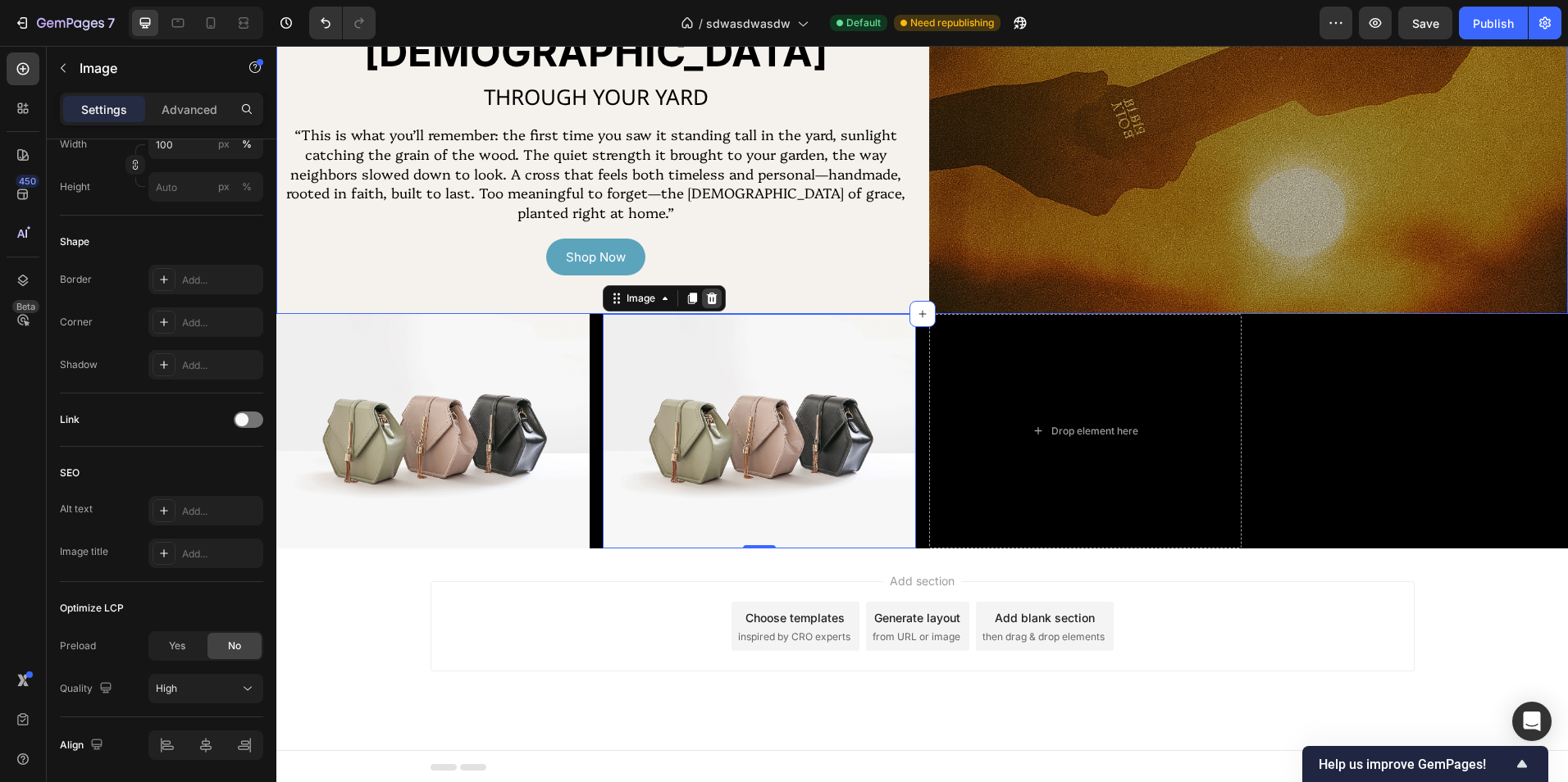
click at [706, 299] on icon at bounding box center [712, 299] width 14 height 14
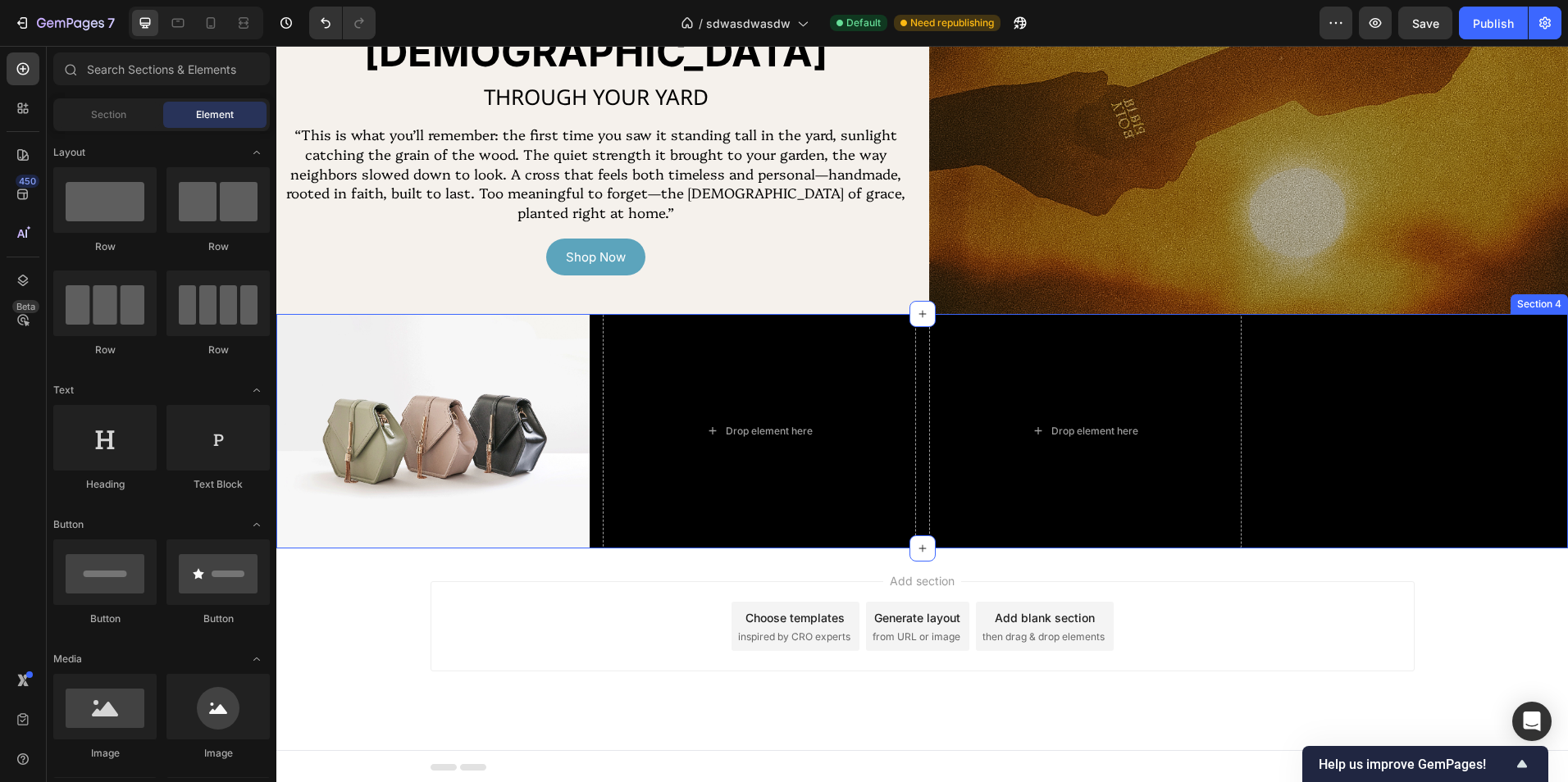
click at [595, 533] on div "Image Drop element here Drop element here Replace this text with your content T…" at bounding box center [922, 431] width 1292 height 235
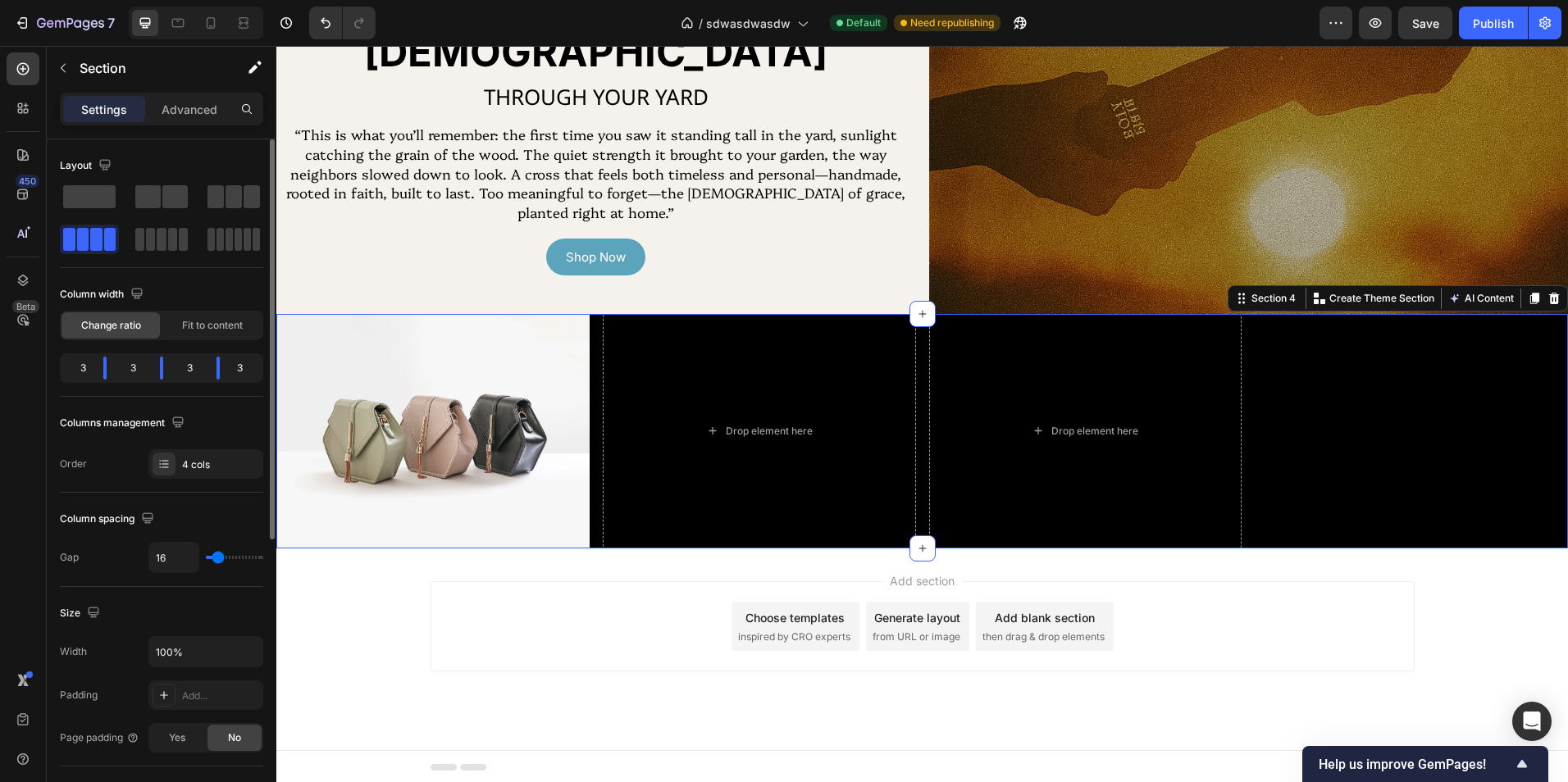
click at [92, 198] on span at bounding box center [89, 196] width 52 height 23
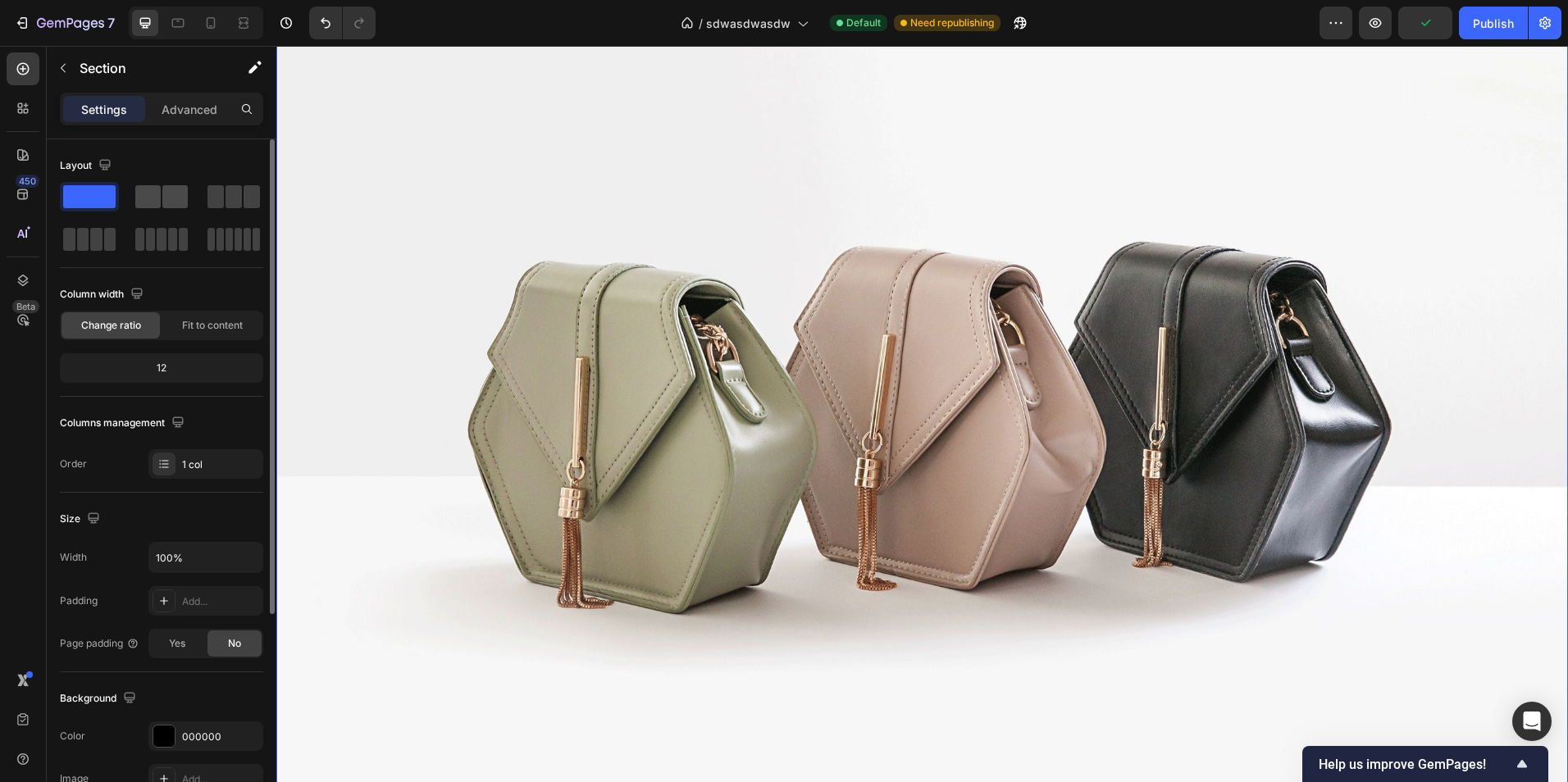
drag, startPoint x: 159, startPoint y: 197, endPoint x: 163, endPoint y: 205, distance: 8.9
click at [159, 198] on span at bounding box center [148, 196] width 25 height 23
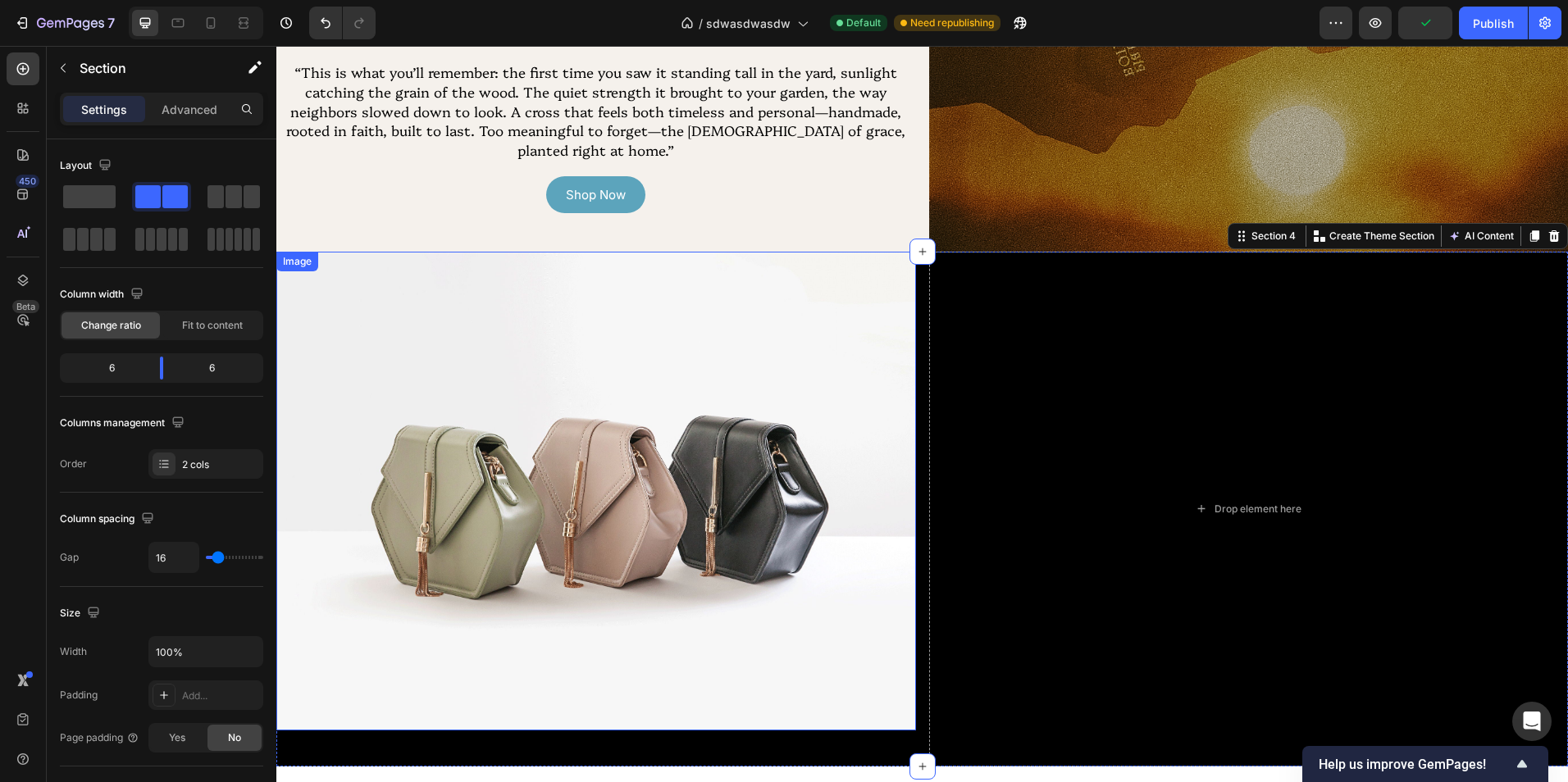
scroll to position [1517, 0]
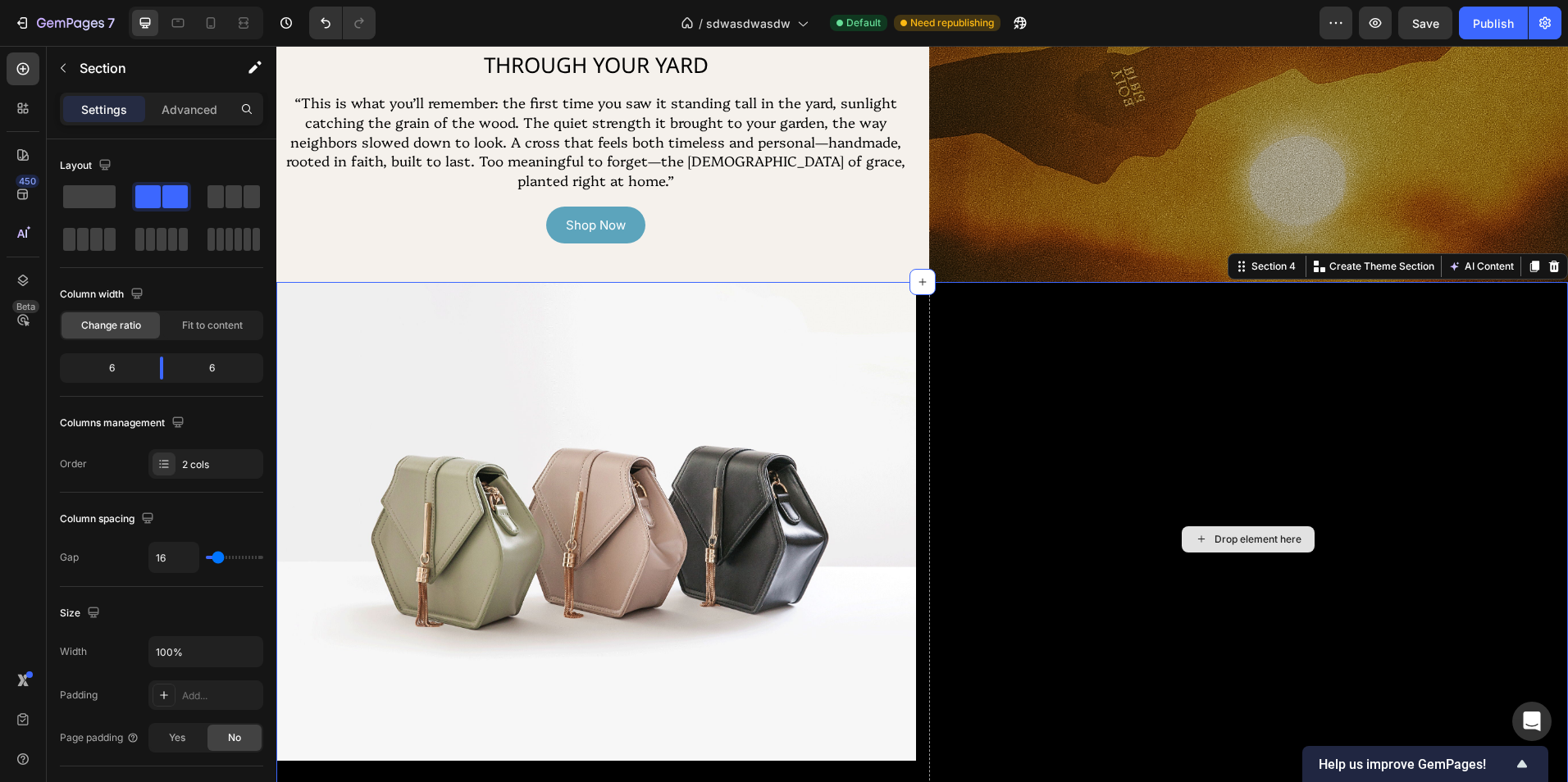
click at [982, 474] on div "Drop element here" at bounding box center [1249, 539] width 640 height 515
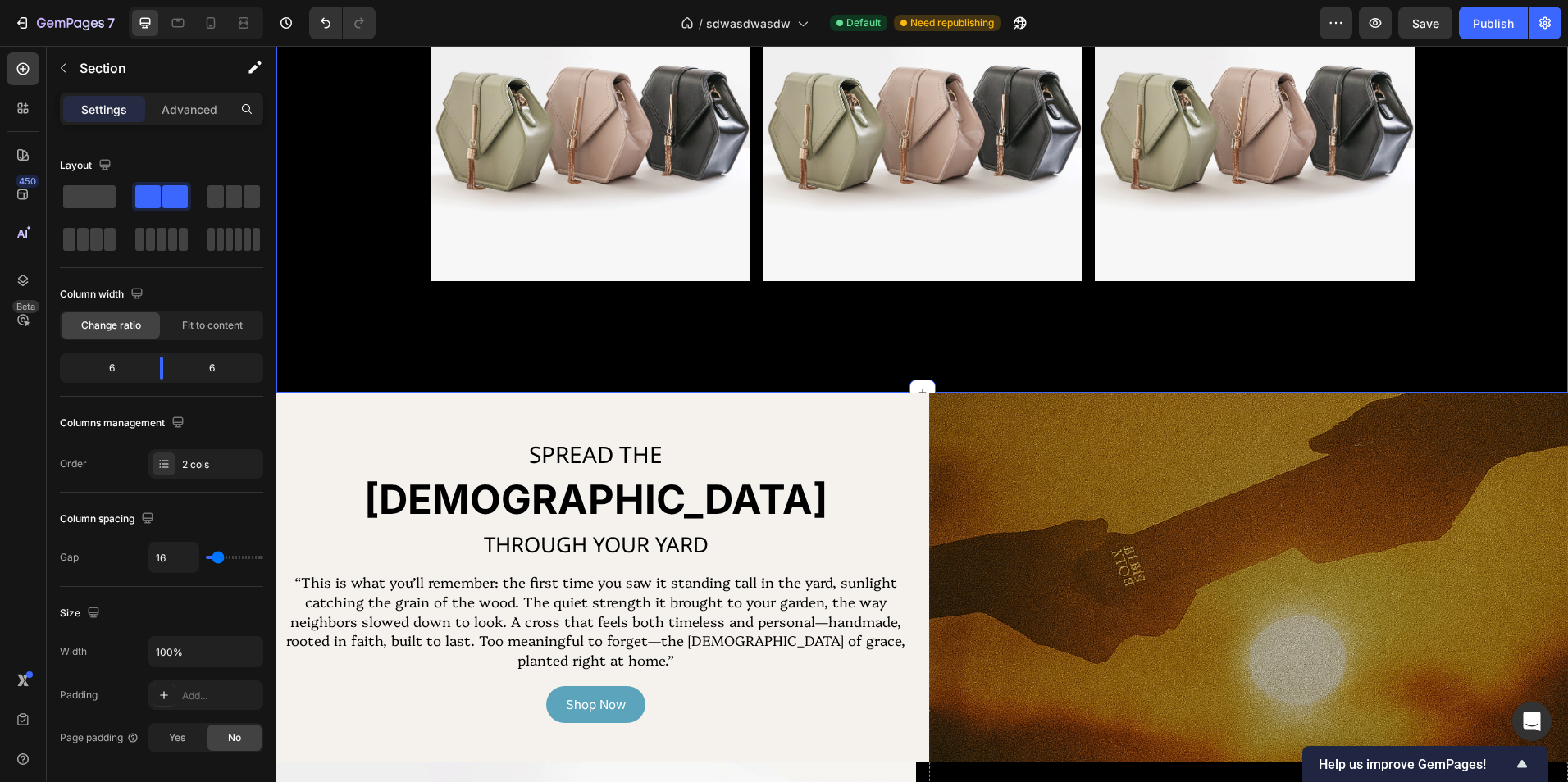
scroll to position [902, 0]
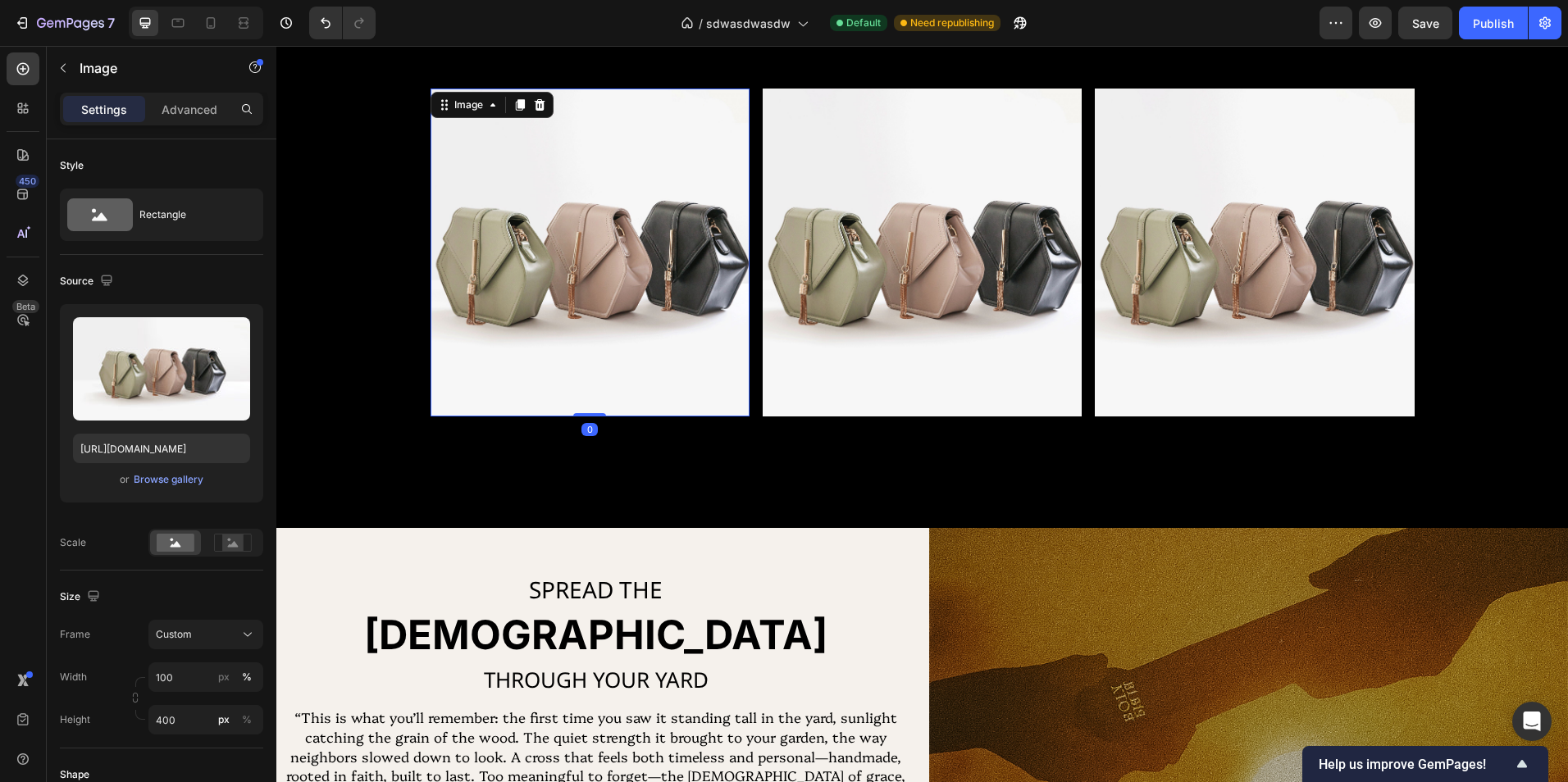
click at [569, 284] on img at bounding box center [590, 253] width 319 height 328
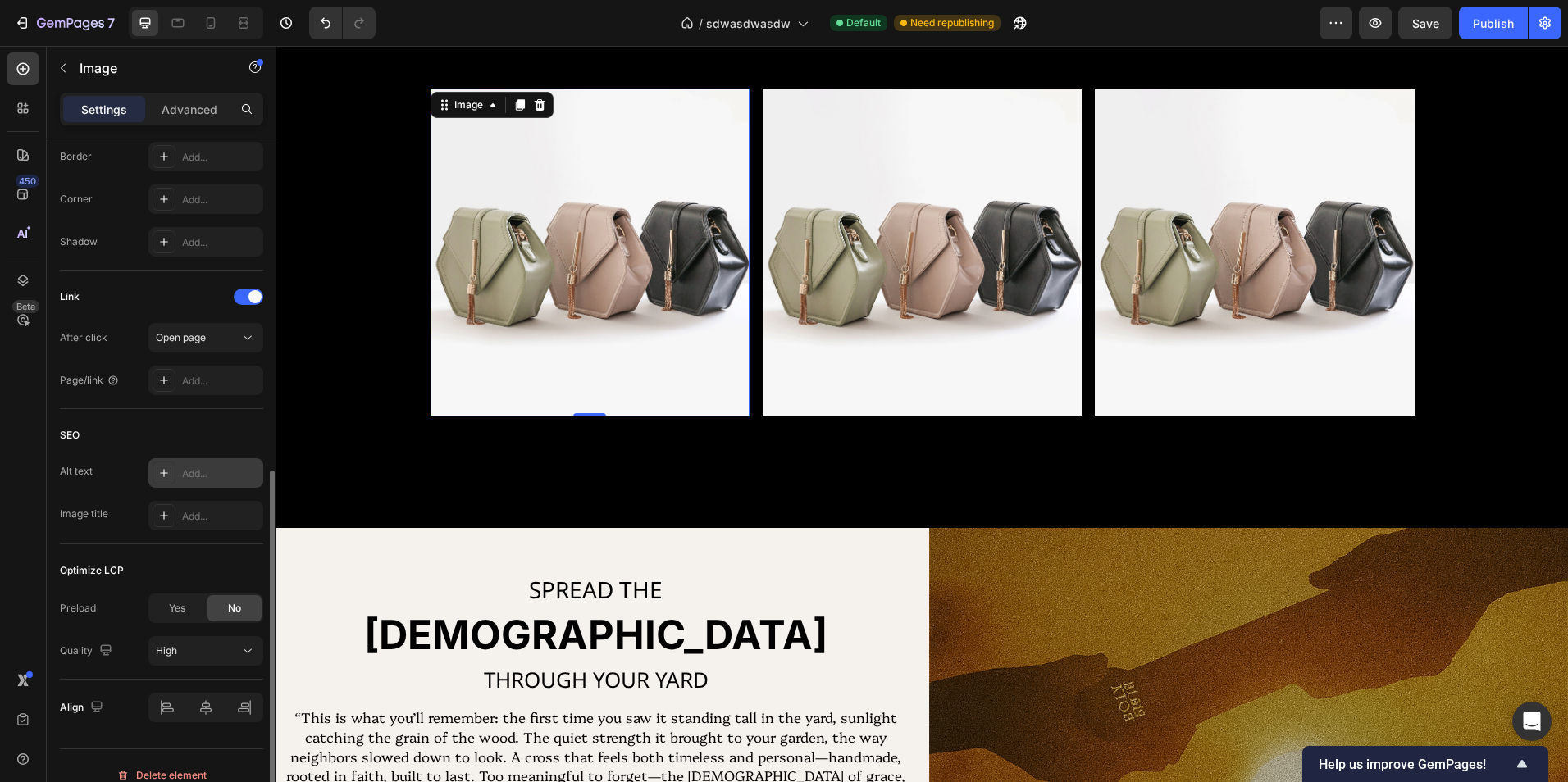
scroll to position [675, 0]
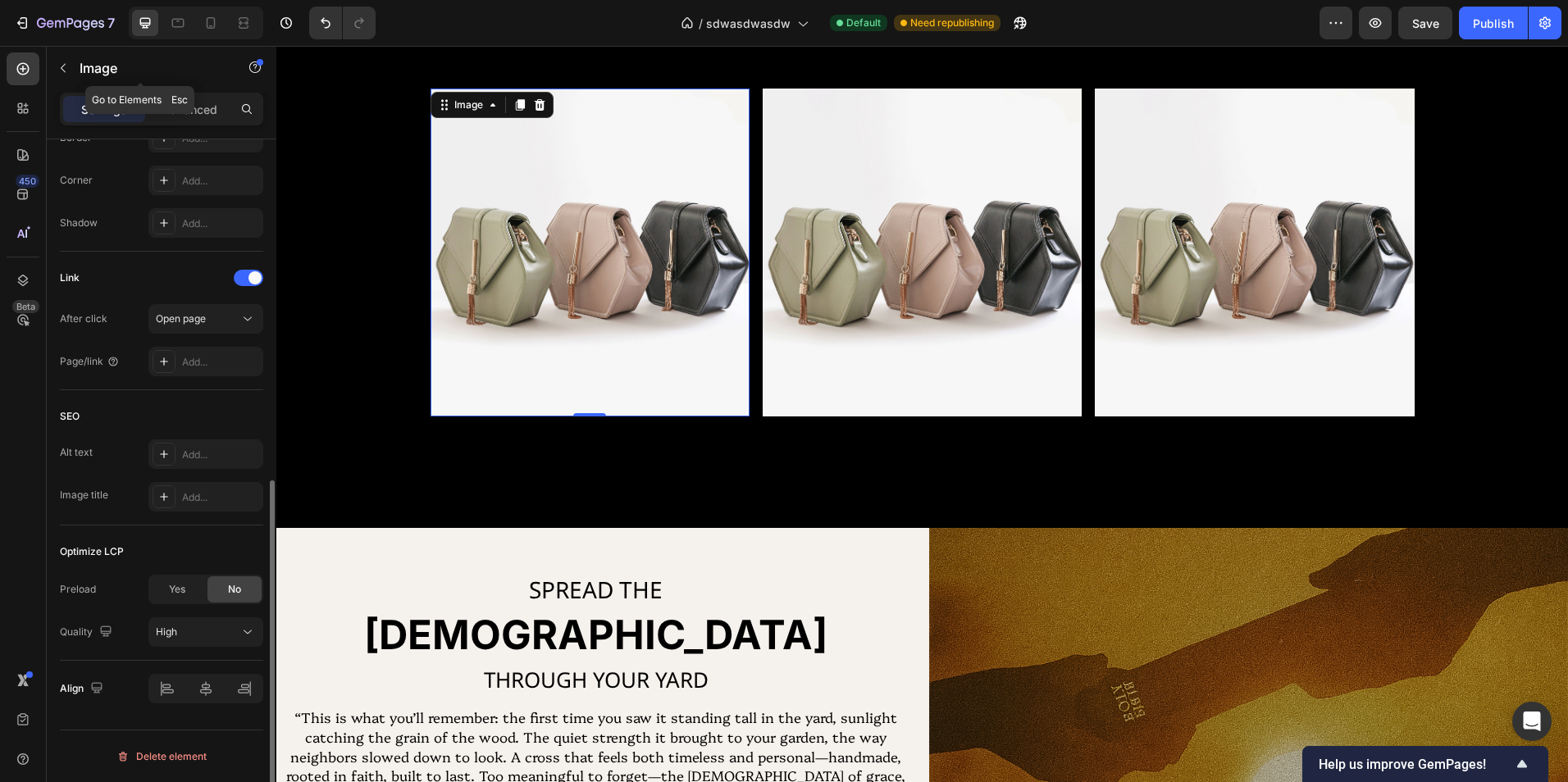
click at [203, 82] on div "Image" at bounding box center [140, 68] width 187 height 42
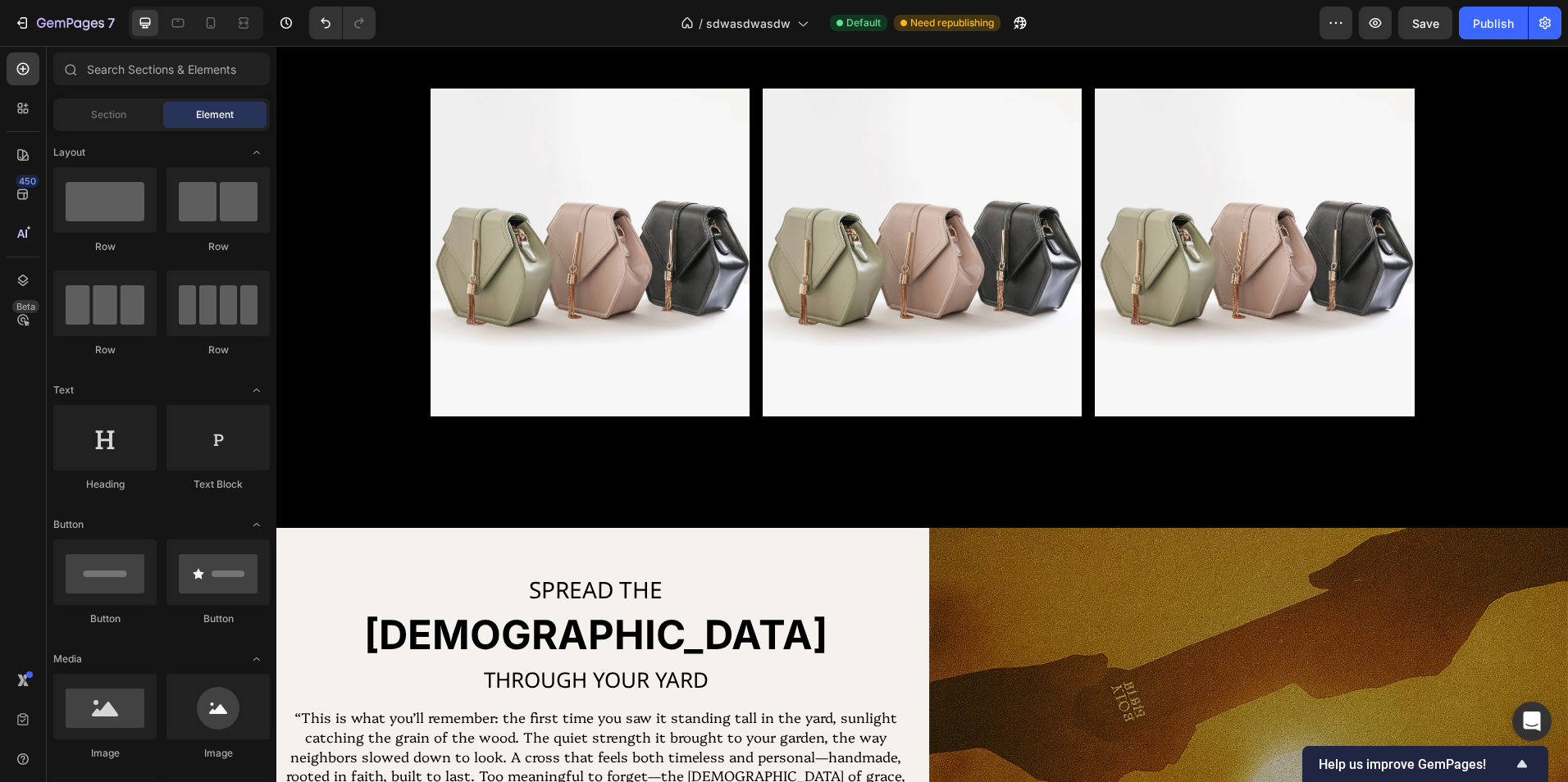
click at [201, 106] on div "Element" at bounding box center [215, 115] width 104 height 26
click at [106, 107] on span "Section" at bounding box center [108, 115] width 35 height 14
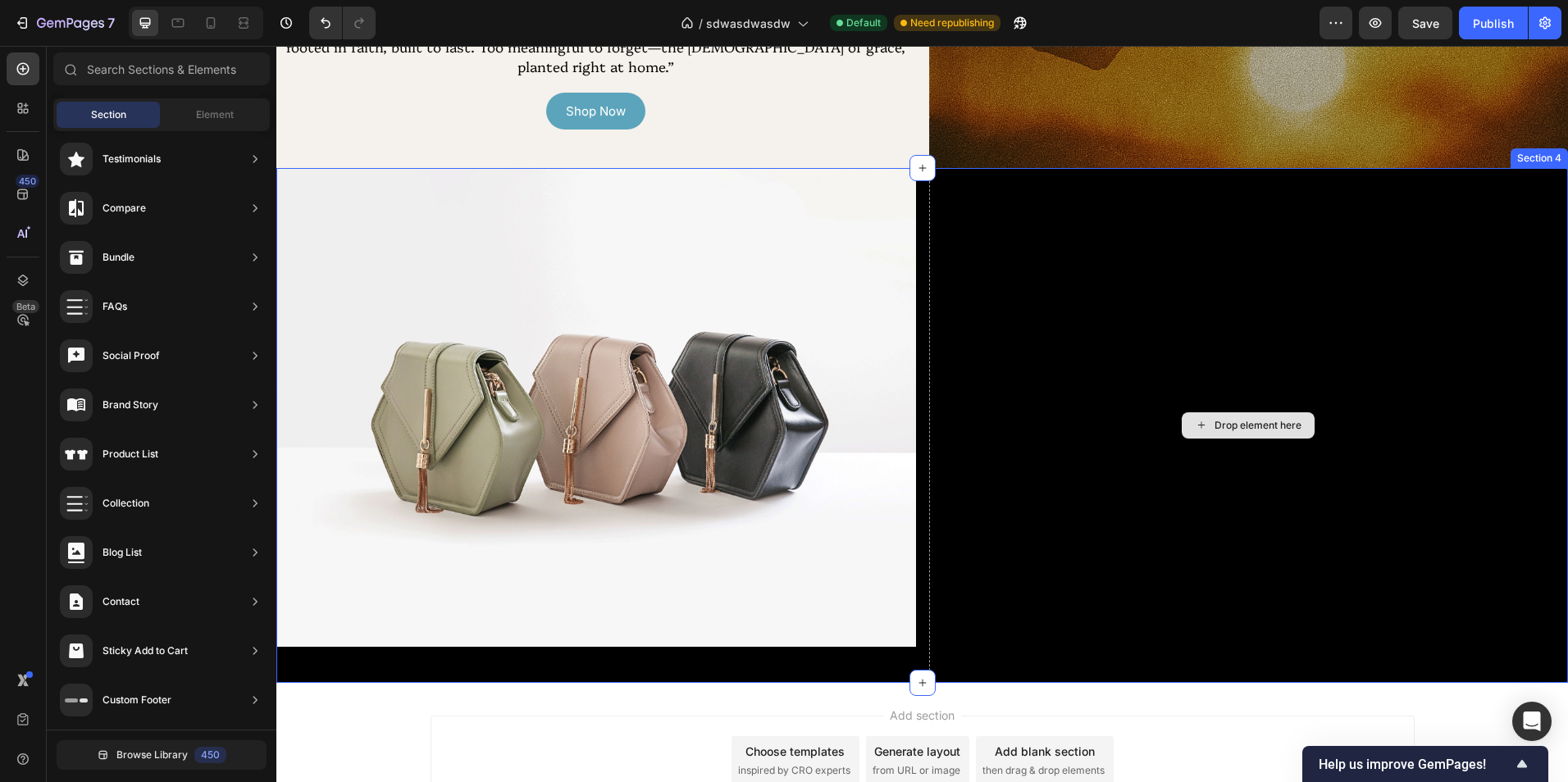
scroll to position [1640, 0]
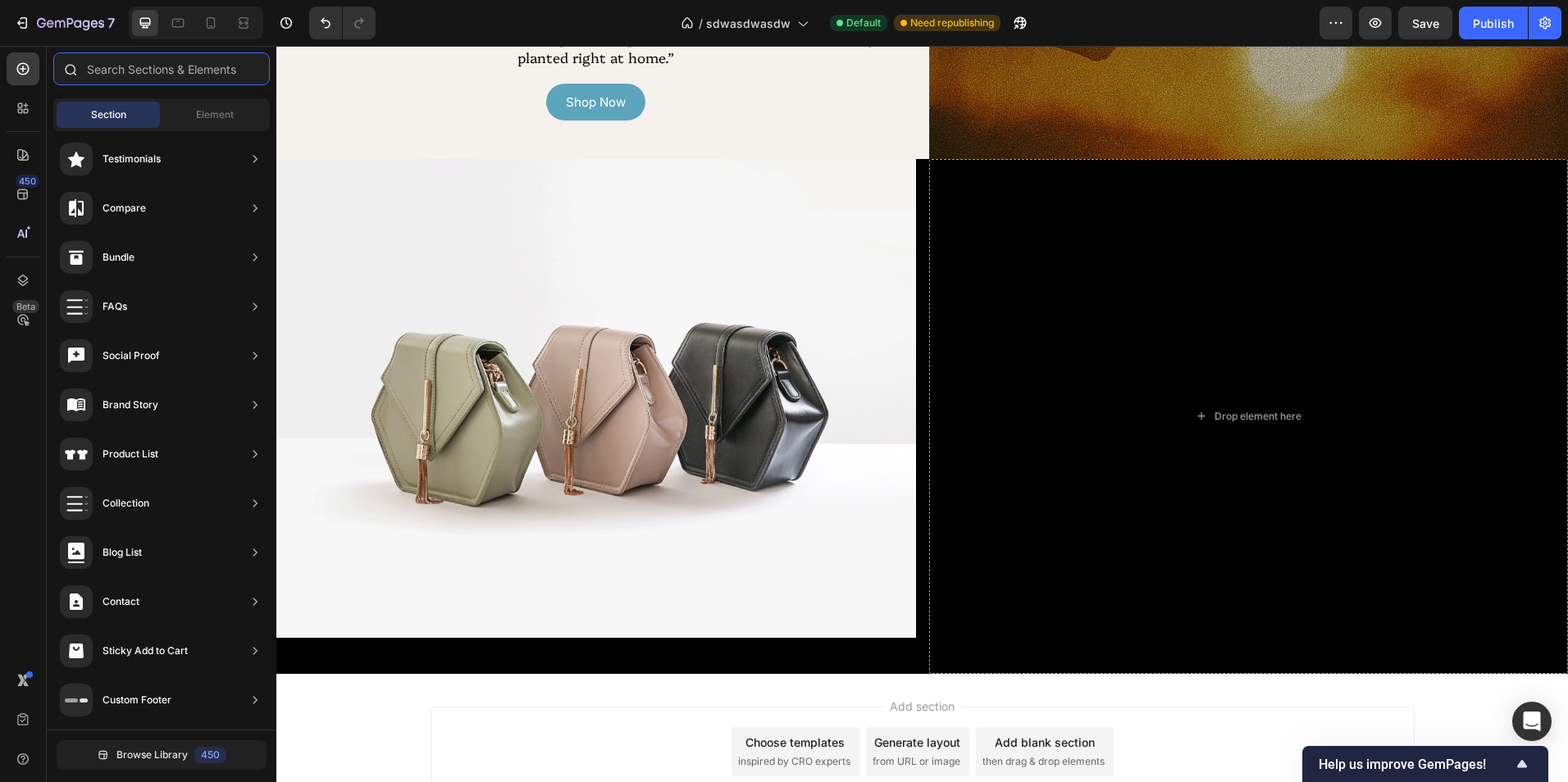
click at [141, 64] on input "text" at bounding box center [161, 69] width 217 height 32
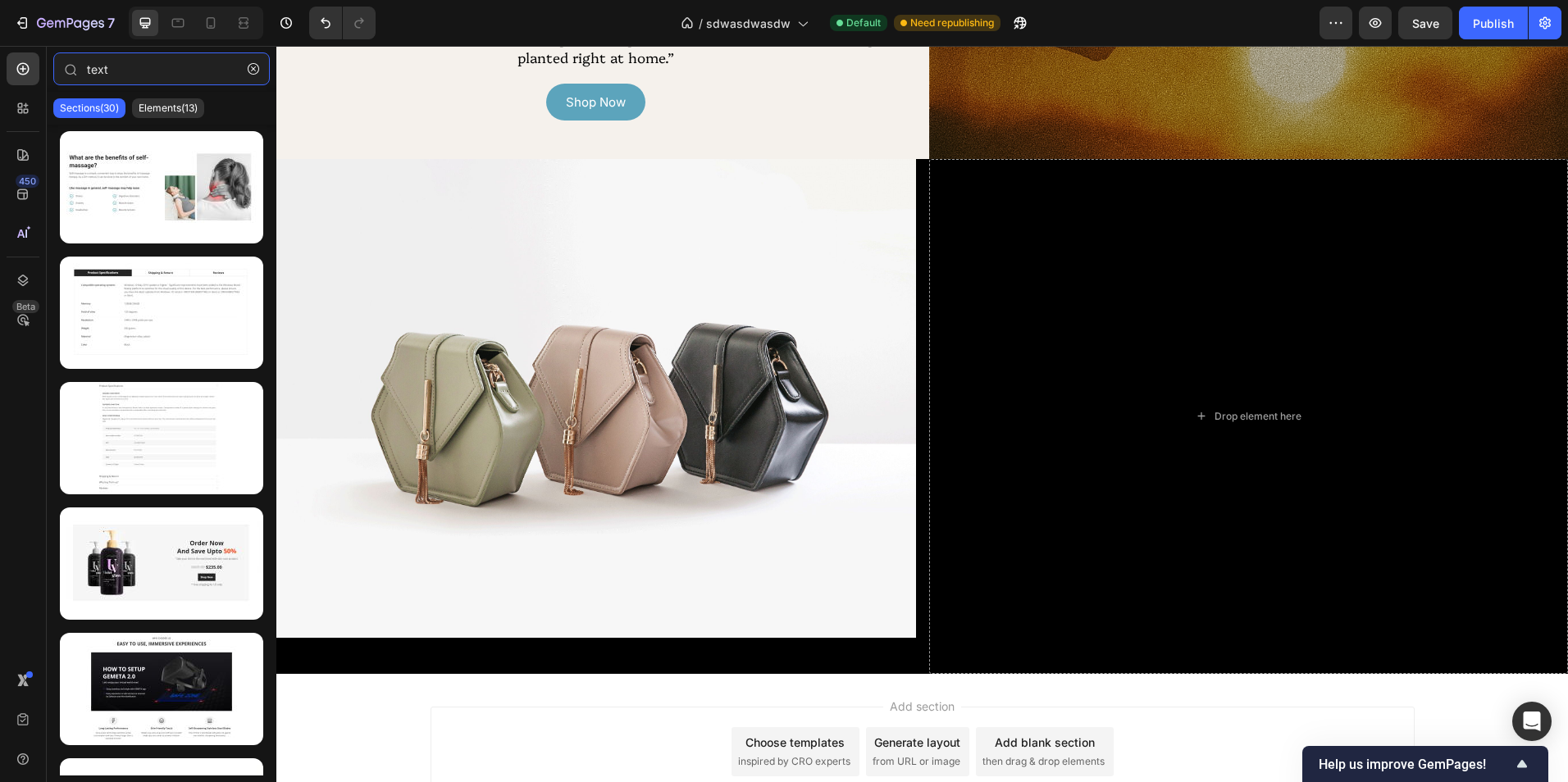
type input "text"
click at [161, 119] on div "Sections(30) Elements(13)" at bounding box center [161, 108] width 230 height 32
click at [161, 111] on p "Elements(13)" at bounding box center [168, 108] width 59 height 14
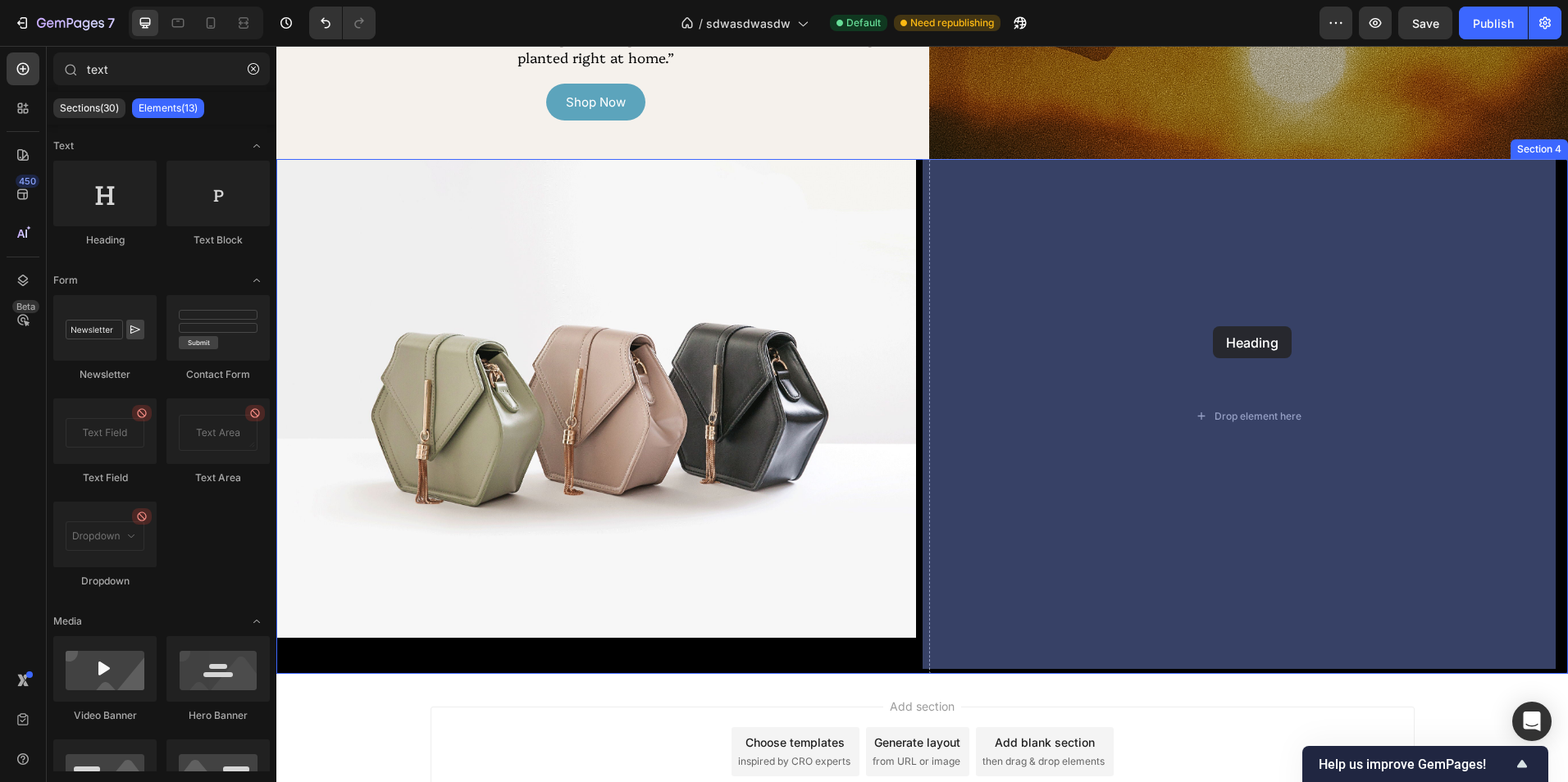
drag, startPoint x: 416, startPoint y: 248, endPoint x: 1213, endPoint y: 327, distance: 800.9
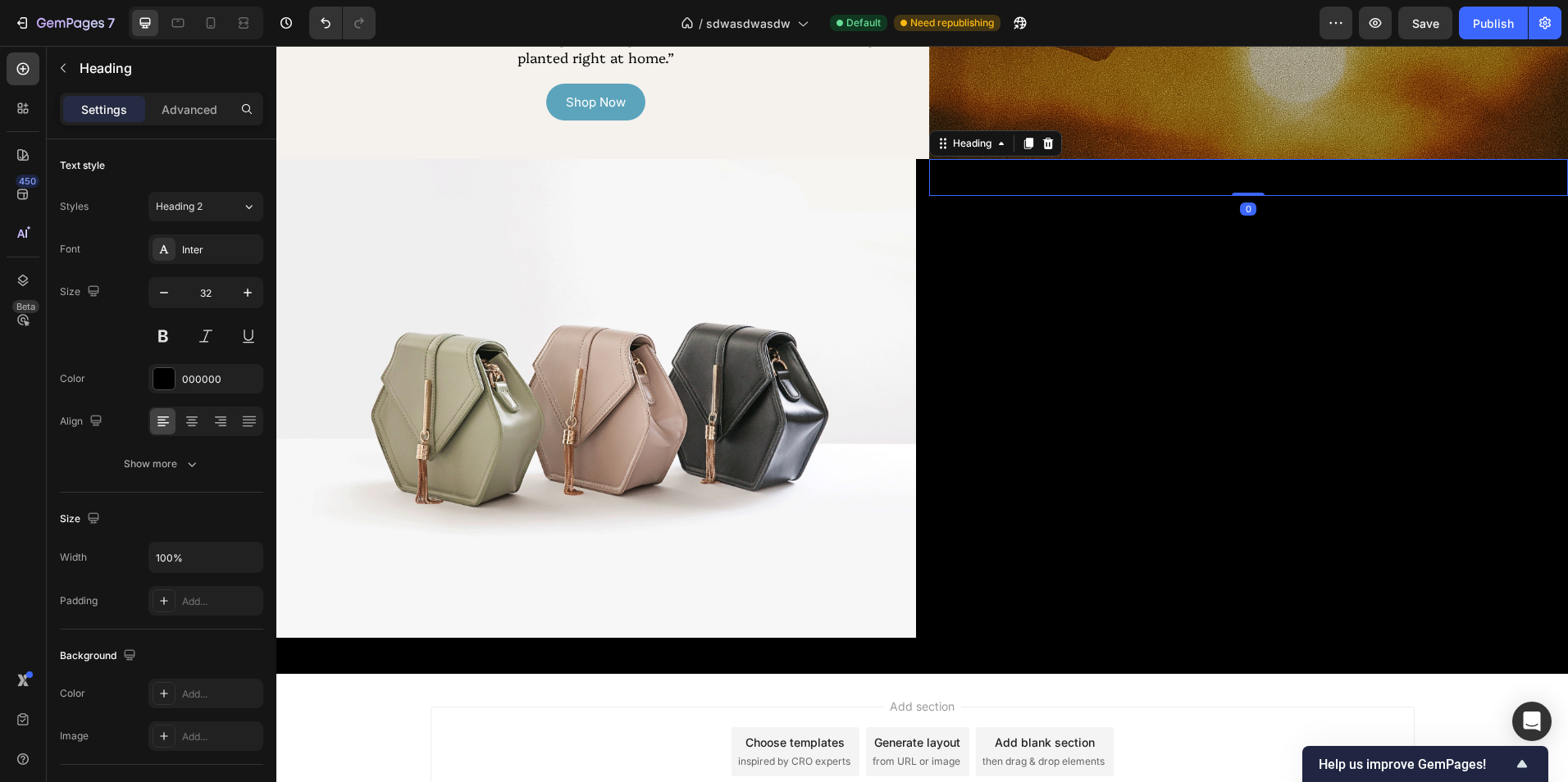
click at [1156, 176] on h2 "Your heading text goes here" at bounding box center [1249, 178] width 640 height 38
click at [1156, 176] on p "Your heading text goes here" at bounding box center [1249, 178] width 636 height 34
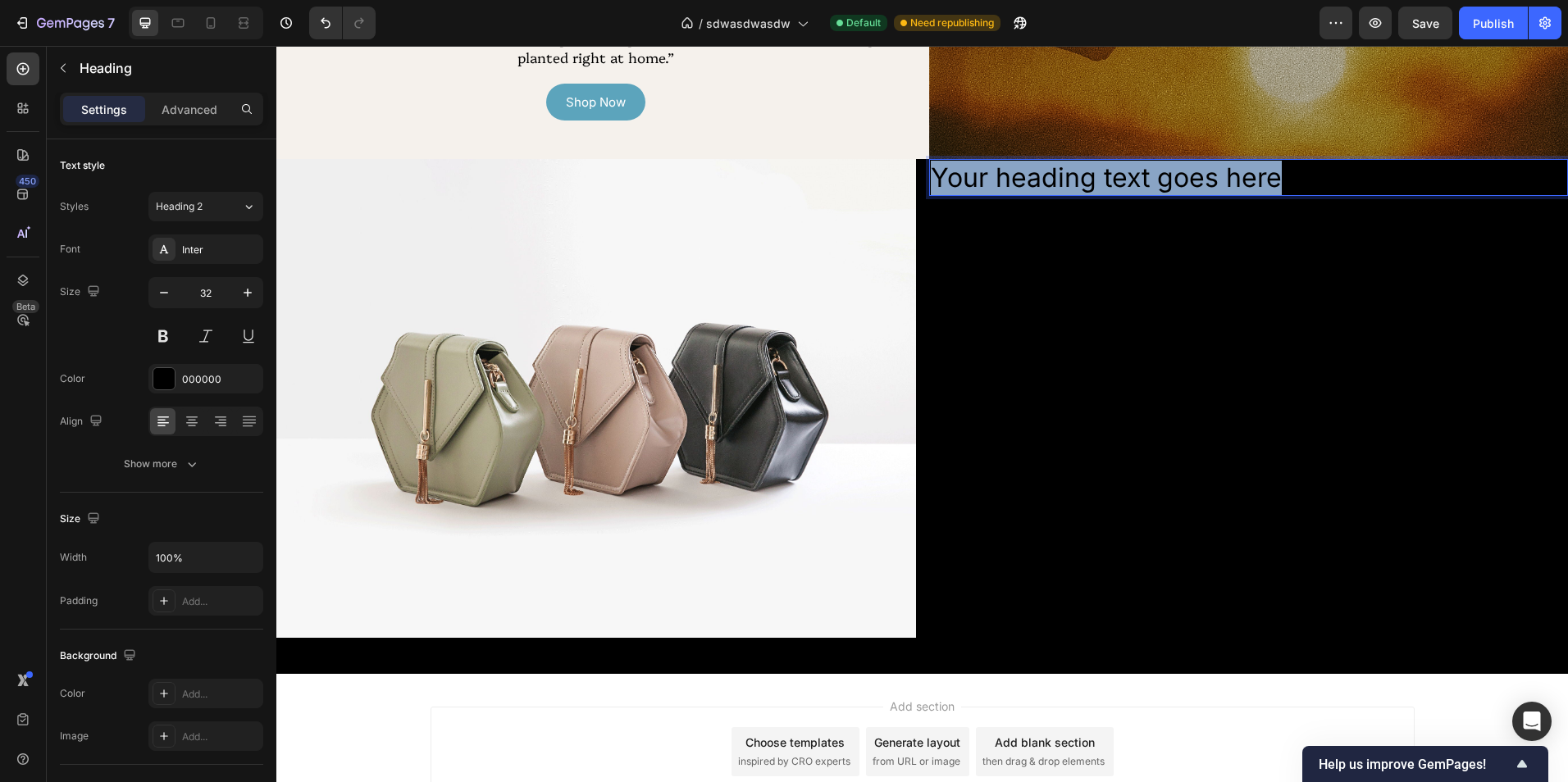
click at [1156, 176] on p "Your heading text goes here" at bounding box center [1249, 178] width 636 height 34
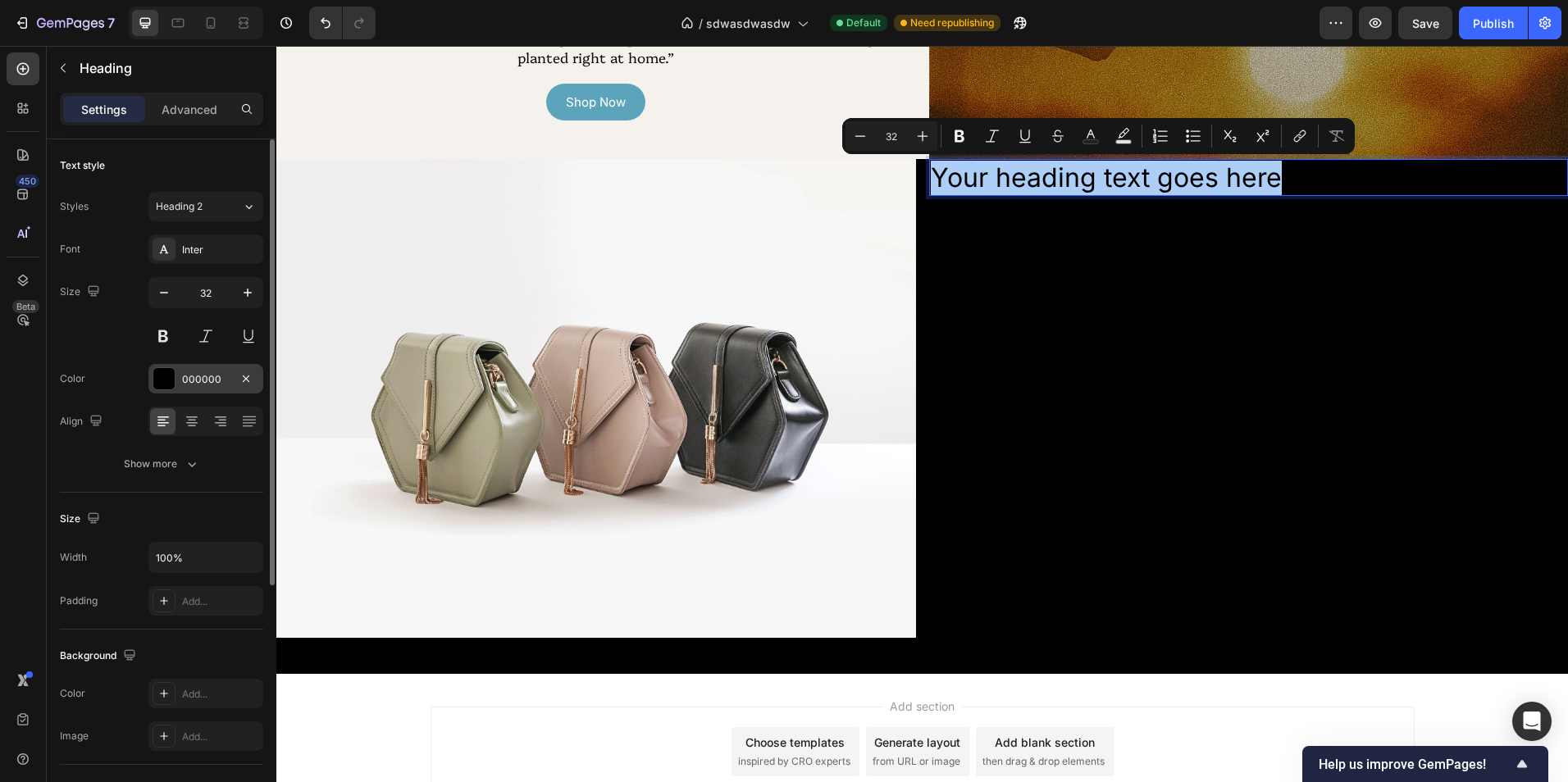
click at [161, 366] on div "000000" at bounding box center [206, 379] width 115 height 30
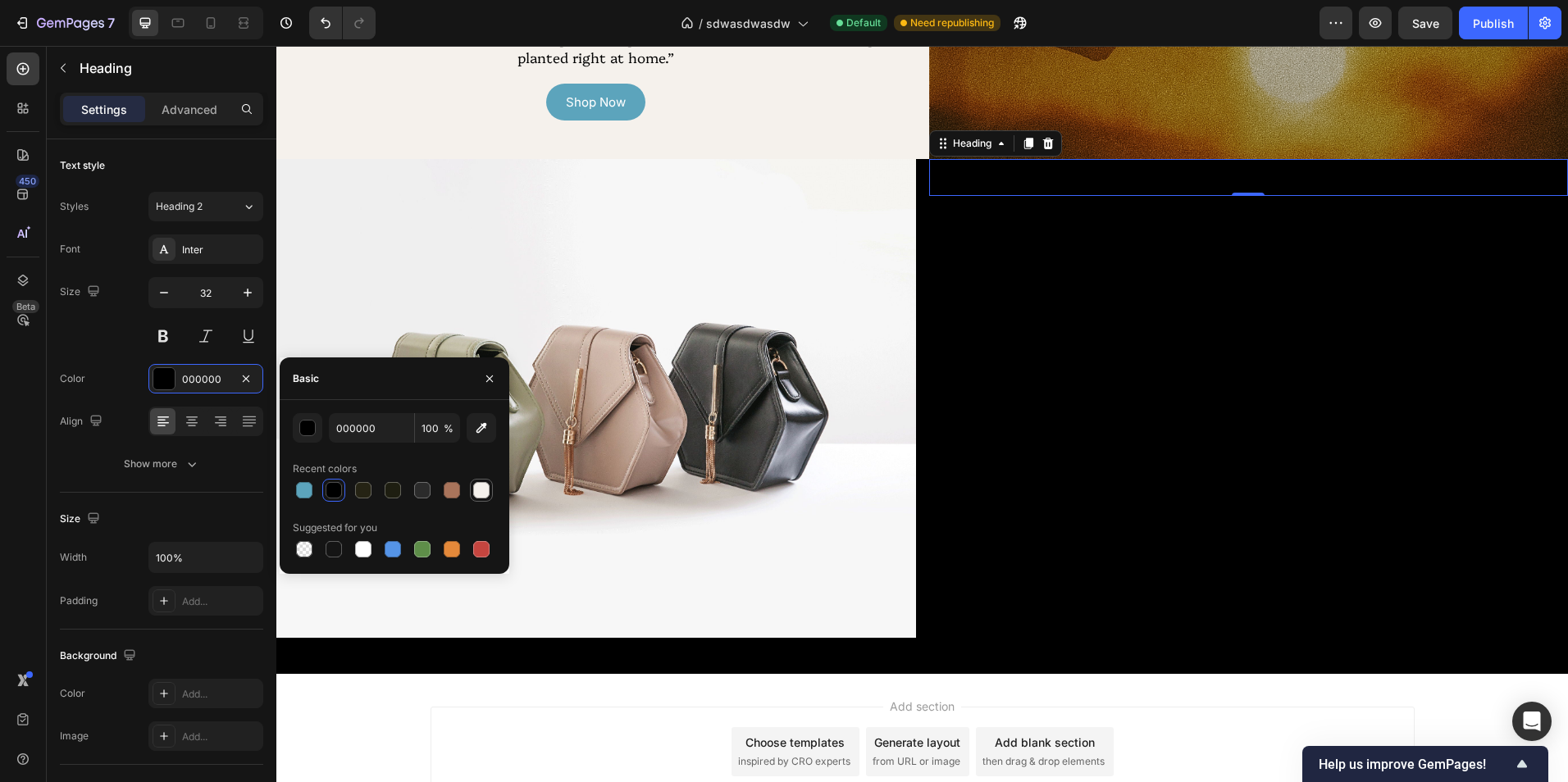
click at [482, 496] on div at bounding box center [481, 490] width 16 height 16
type input "F5F1EC"
click at [481, 373] on button "button" at bounding box center [489, 378] width 26 height 26
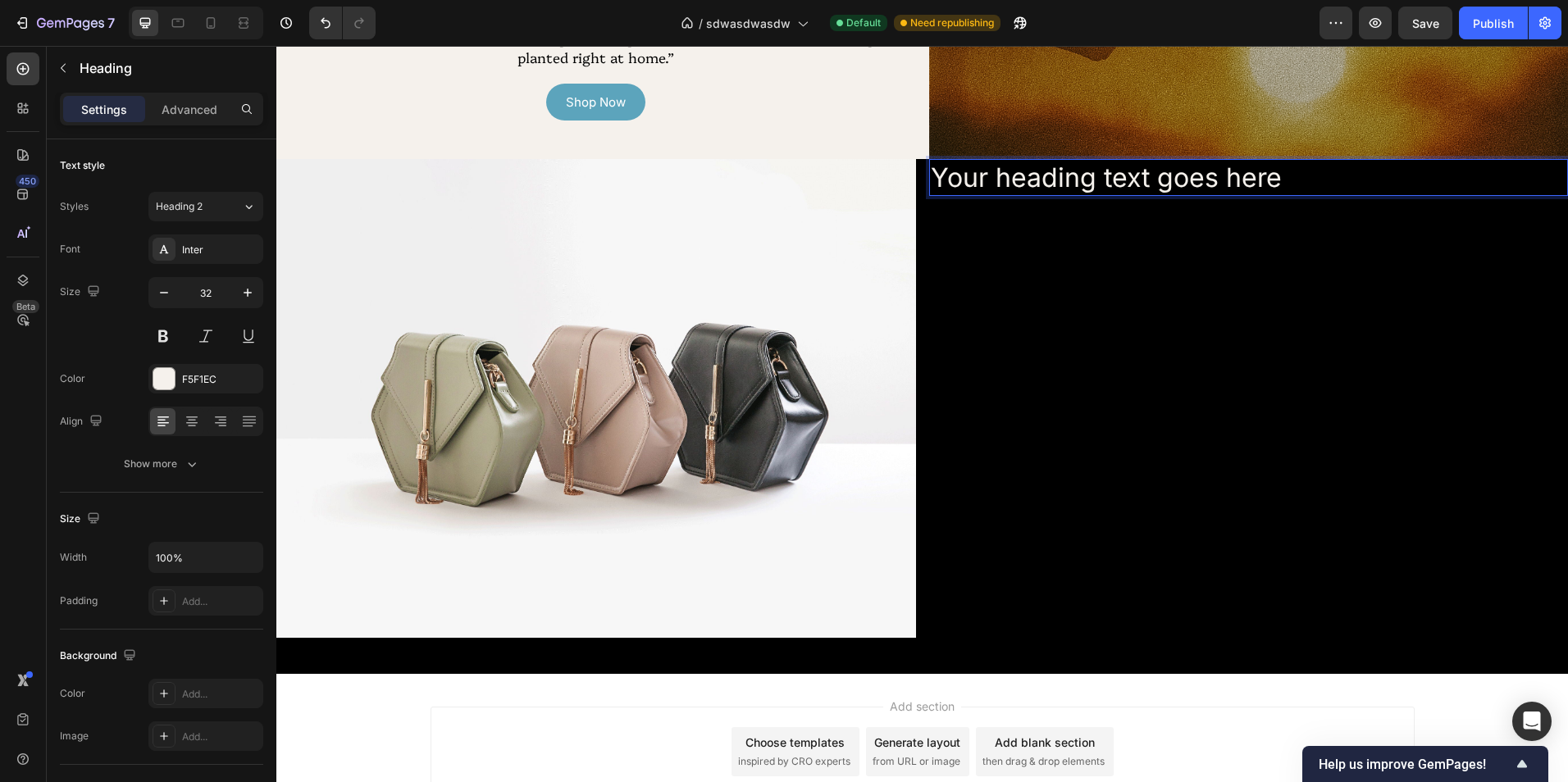
click at [1080, 194] on p "Your heading text goes here" at bounding box center [1249, 178] width 636 height 34
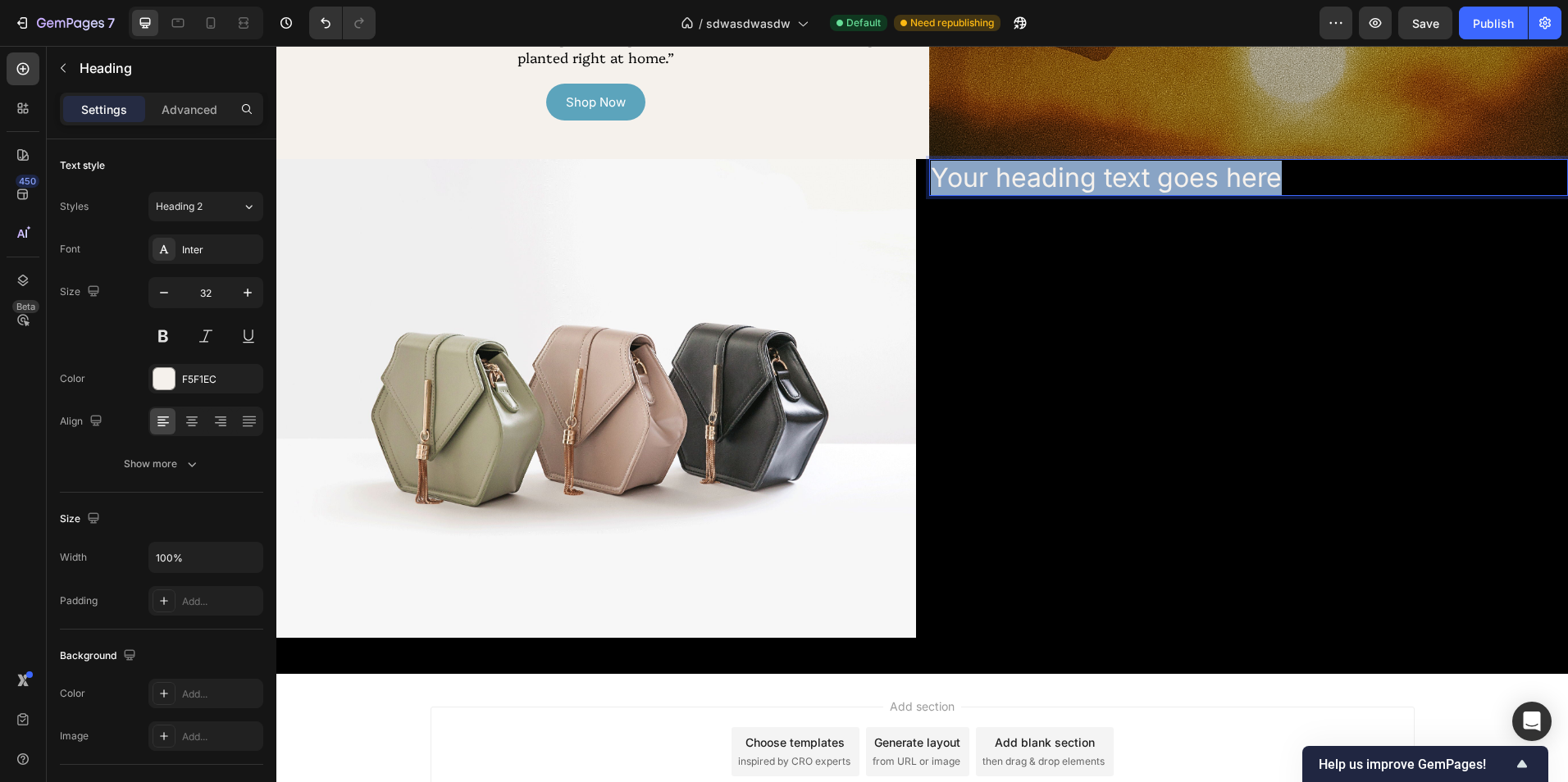
click at [1080, 192] on p "Your heading text goes here" at bounding box center [1249, 178] width 636 height 34
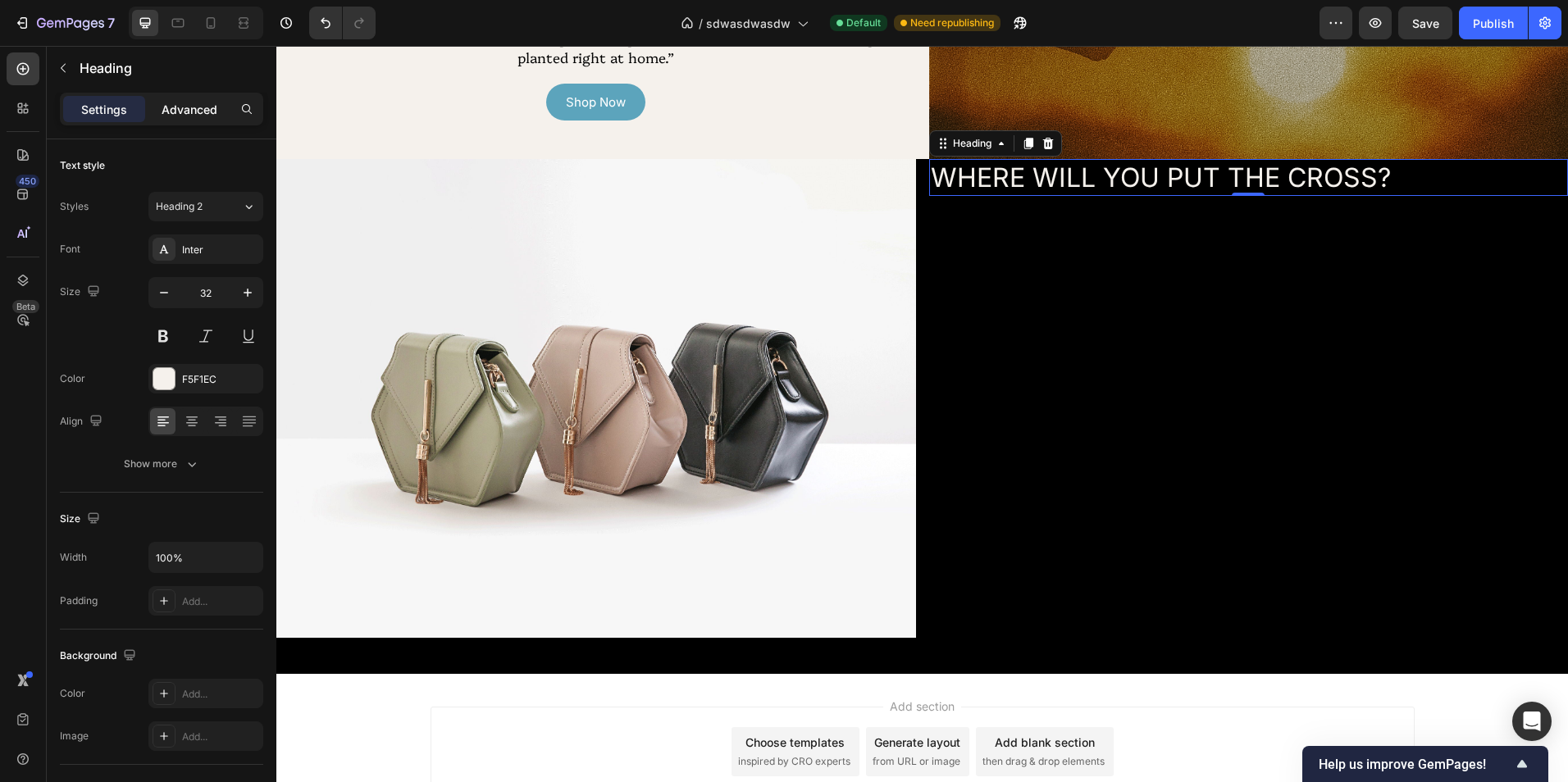
click at [196, 101] on p "Advanced" at bounding box center [189, 109] width 56 height 17
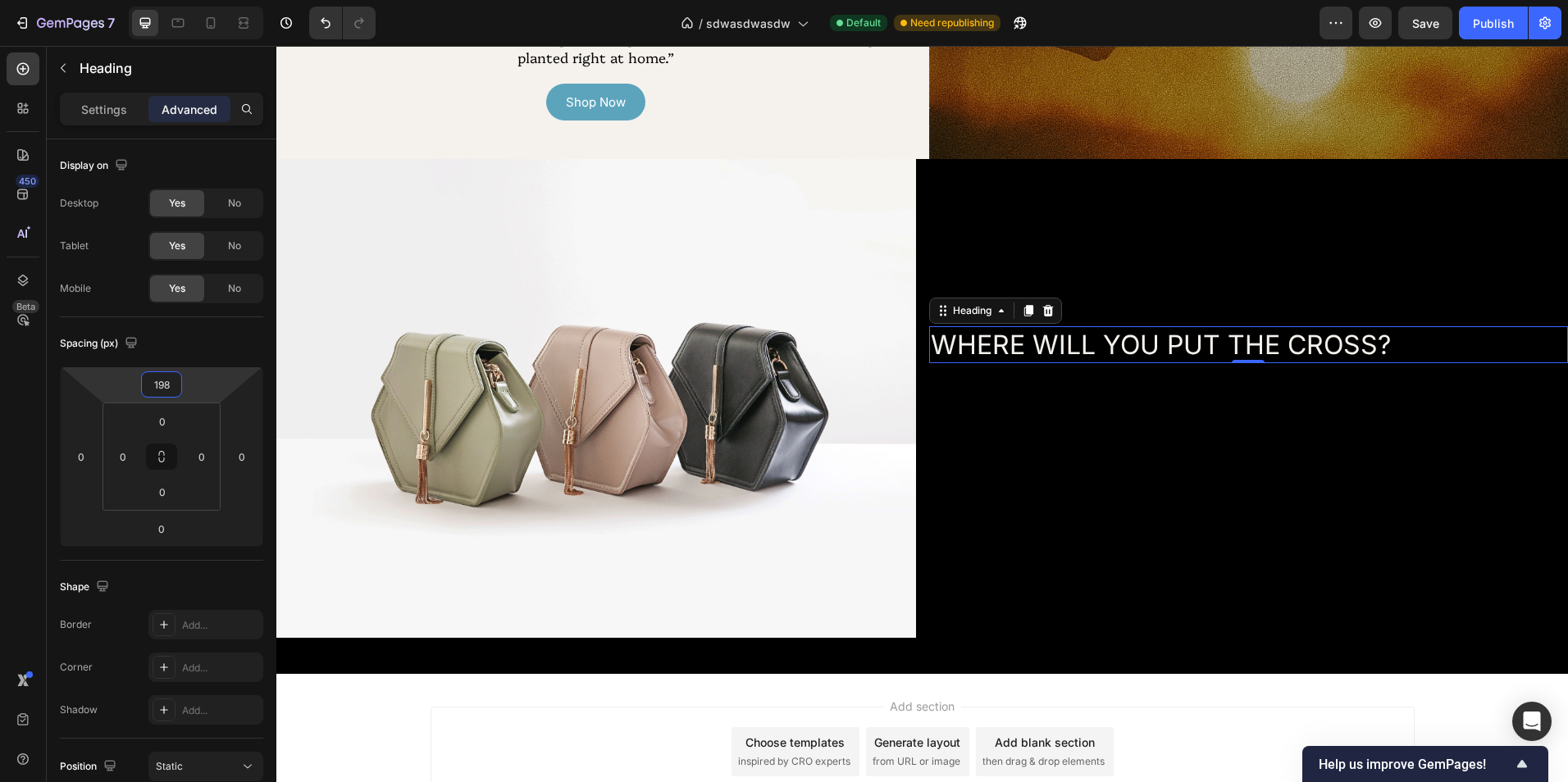
type input "196"
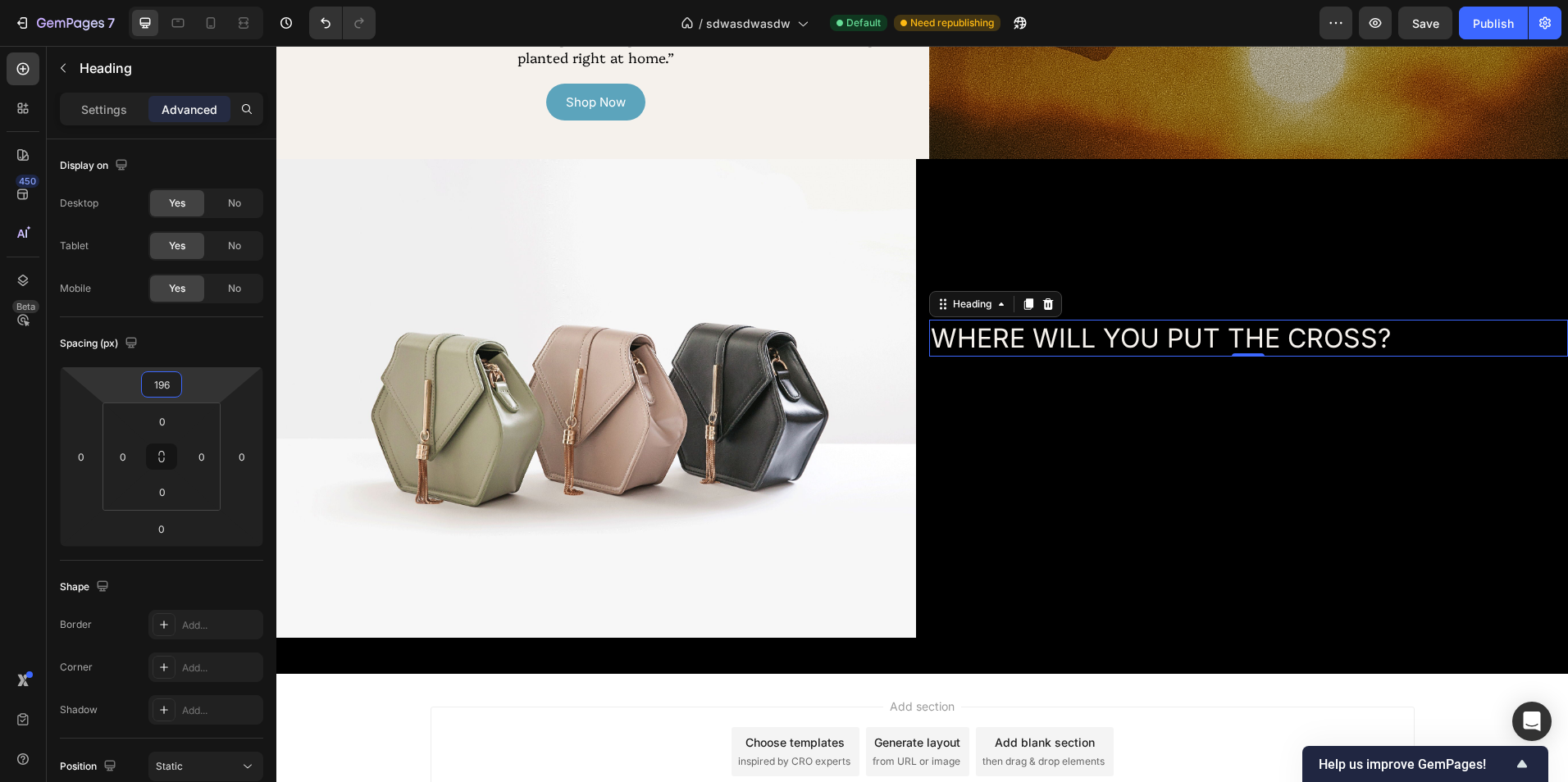
drag, startPoint x: 208, startPoint y: 393, endPoint x: 229, endPoint y: 313, distance: 82.7
click at [229, 0] on html "7 Version history / sdwasdwasdw Default Need republishing Preview Save Publish …" at bounding box center [784, 0] width 1568 height 0
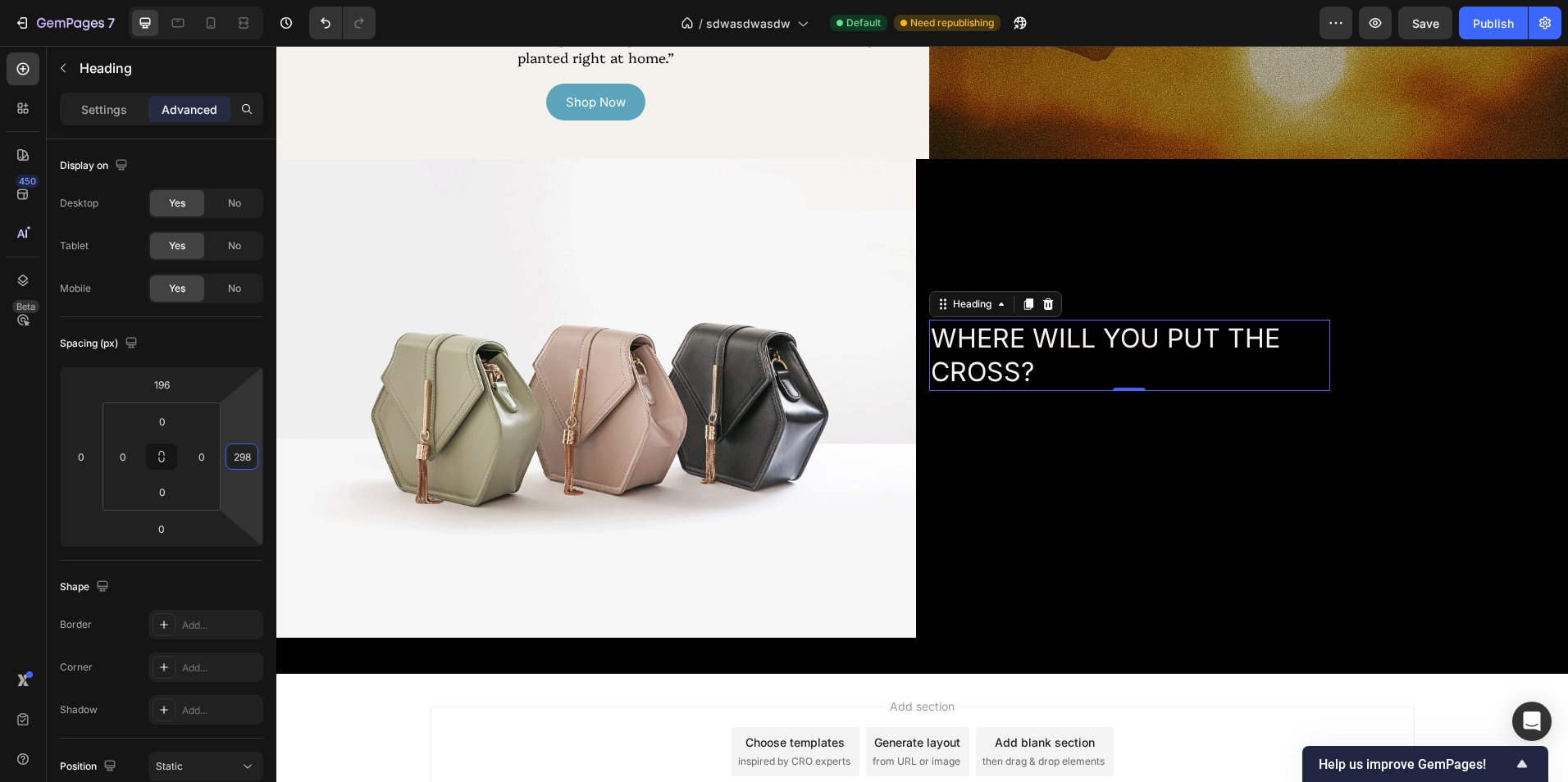
type input "300"
drag, startPoint x: 254, startPoint y: 482, endPoint x: 254, endPoint y: 369, distance: 113.0
click at [254, 0] on html "7 Version history / sdwasdwasdw Default Need republishing Preview Save Publish …" at bounding box center [784, 0] width 1568 height 0
click at [104, 115] on div "Settings" at bounding box center [104, 108] width 82 height 26
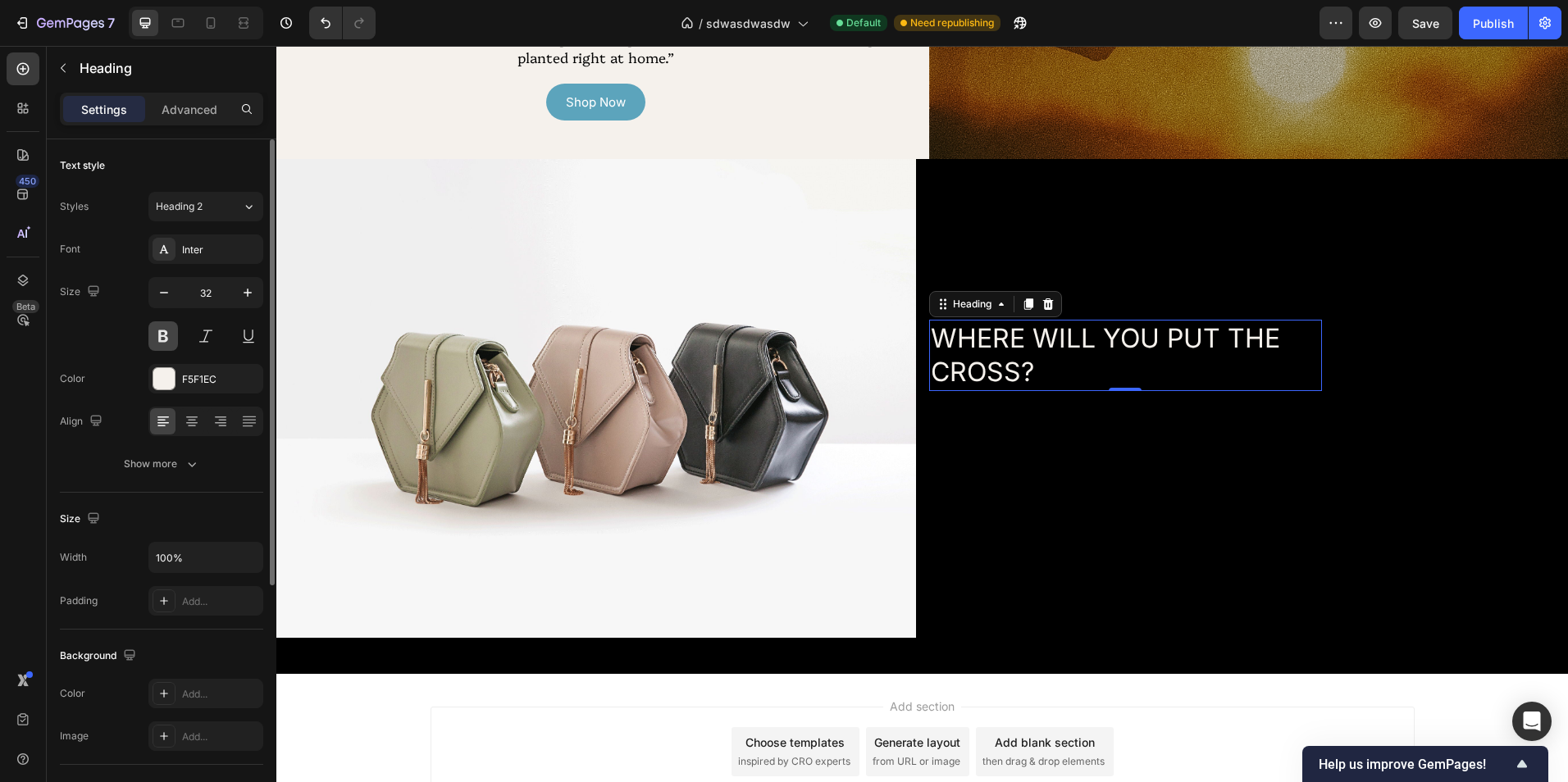
click at [174, 342] on button at bounding box center [163, 336] width 30 height 30
click at [199, 257] on div "Inter" at bounding box center [220, 250] width 77 height 14
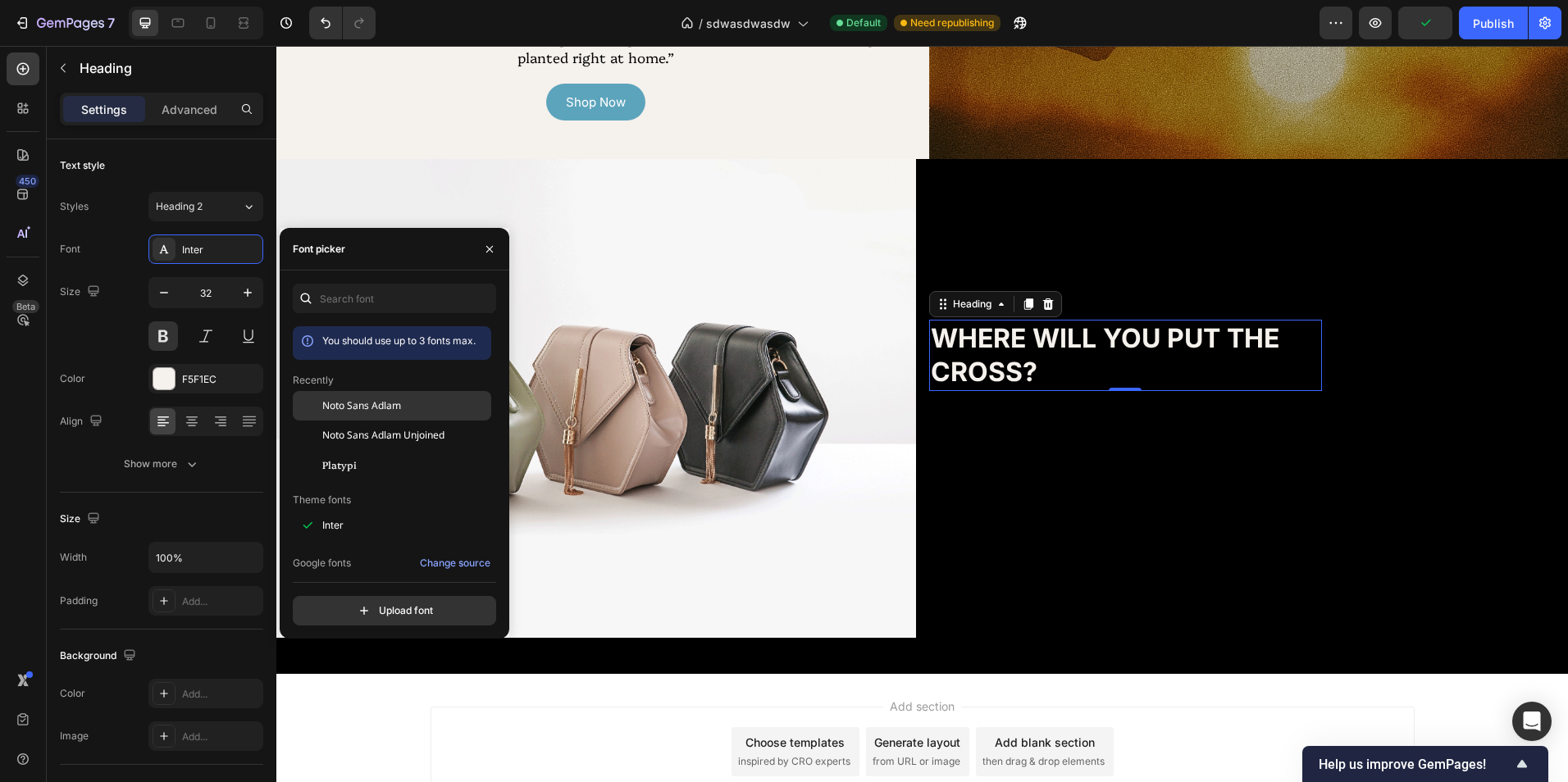
click at [378, 411] on span "Noto Sans Adlam" at bounding box center [361, 406] width 78 height 14
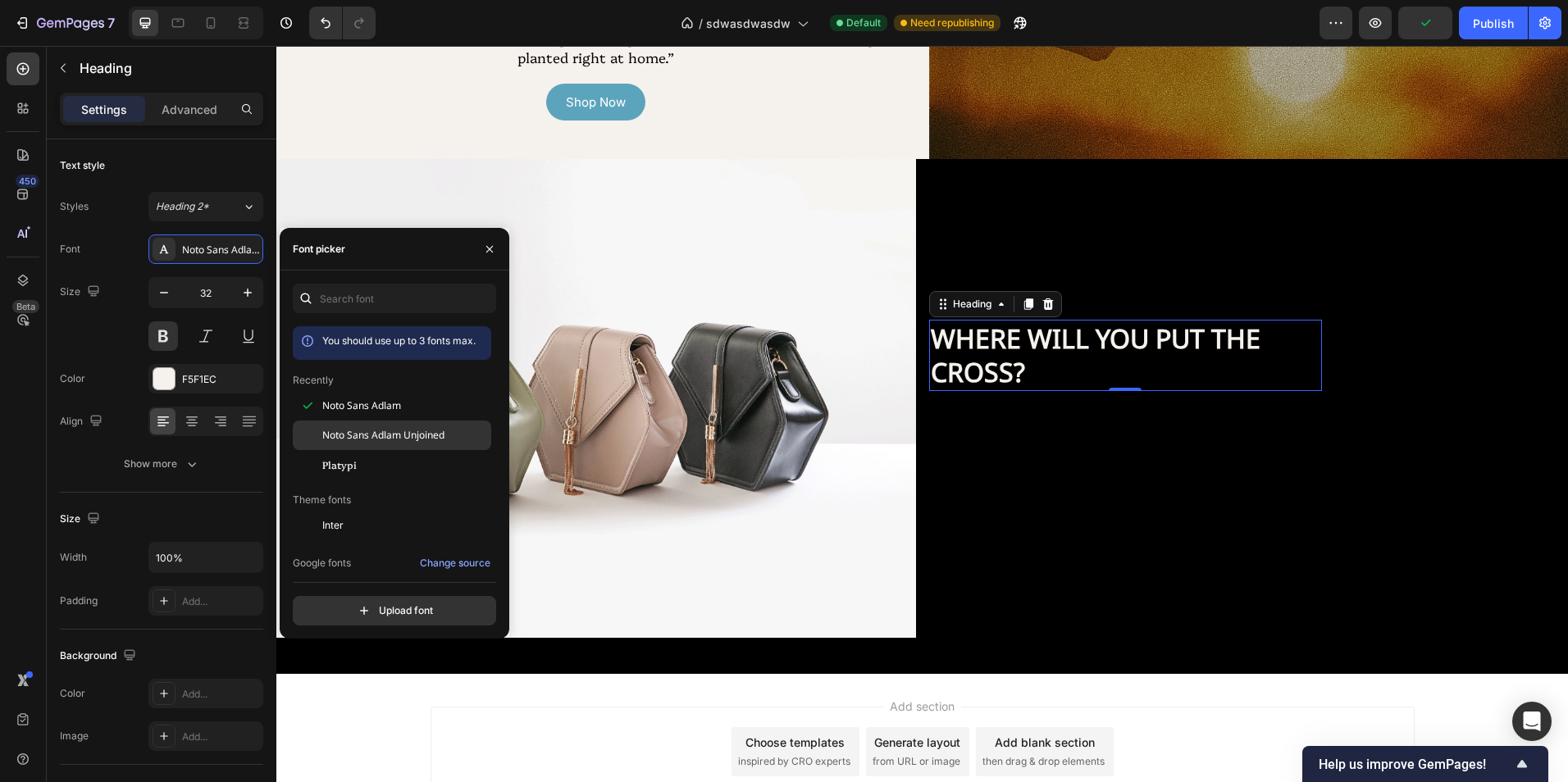
click at [396, 433] on span "Noto Sans Adlam Unjoined" at bounding box center [383, 435] width 122 height 14
click at [402, 458] on div "Platypi" at bounding box center [405, 465] width 166 height 14
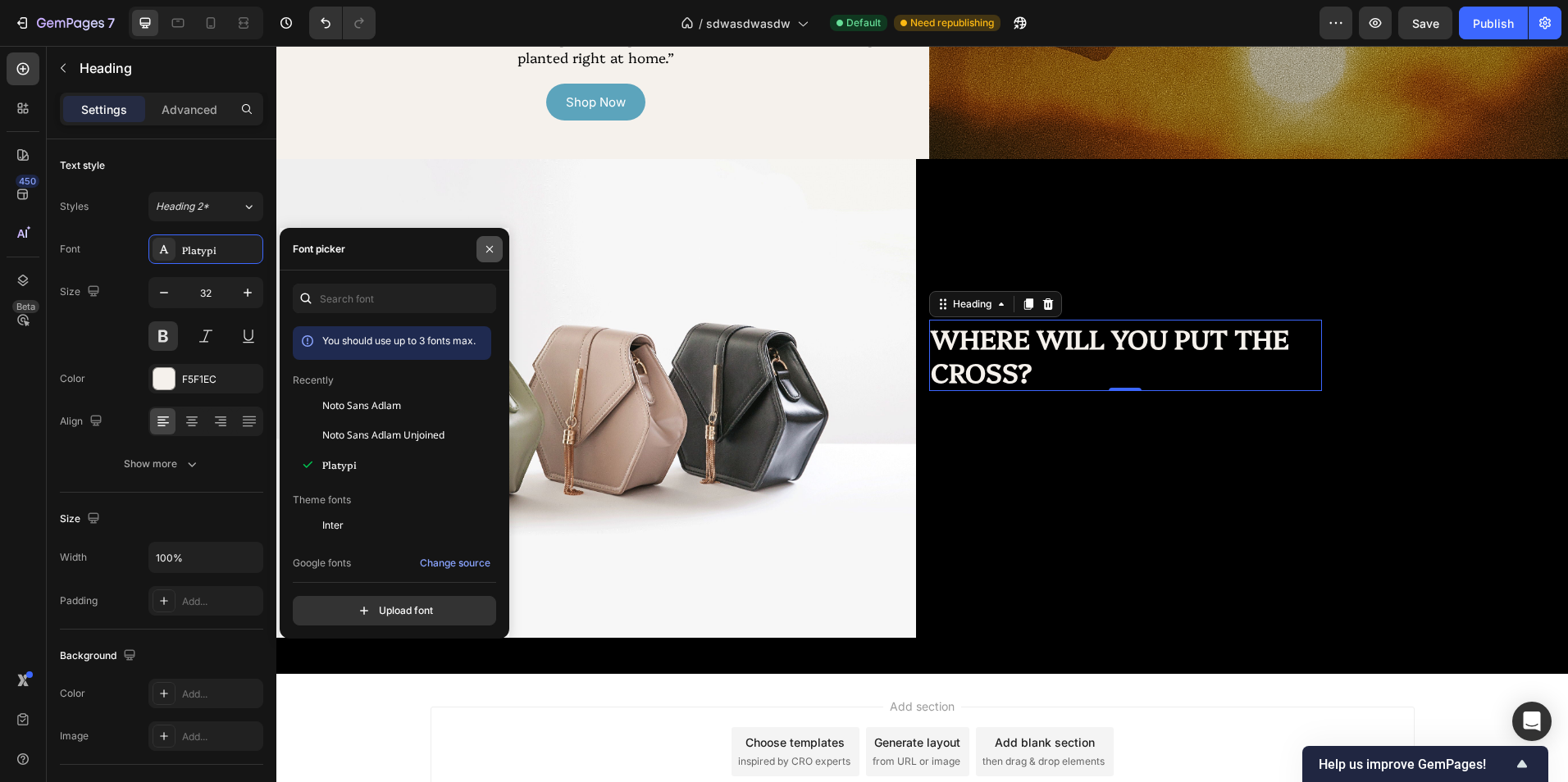
drag, startPoint x: 493, startPoint y: 250, endPoint x: 226, endPoint y: 216, distance: 269.2
click at [493, 250] on icon "button" at bounding box center [489, 249] width 14 height 14
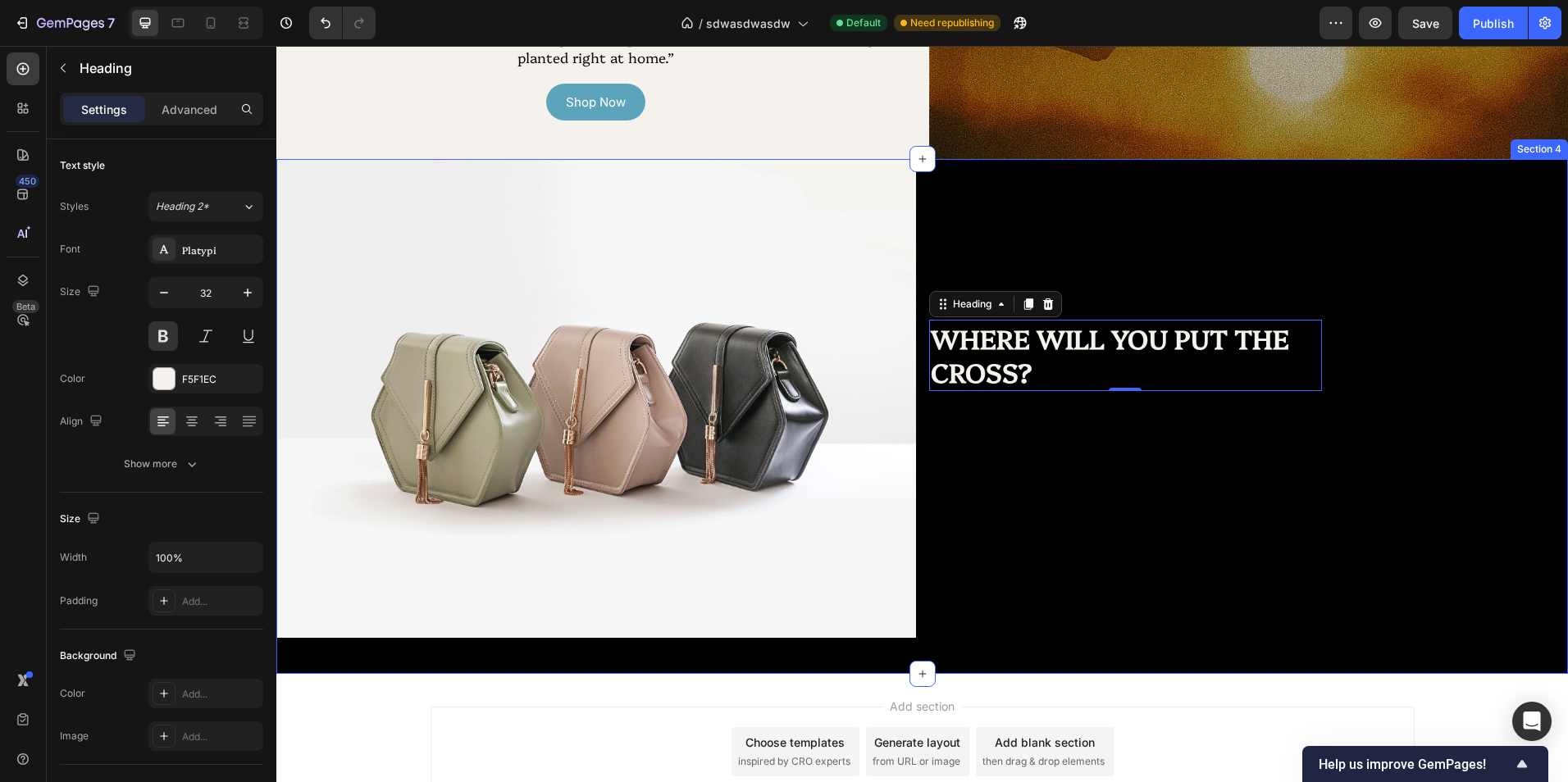
click at [1181, 499] on div "WHERE WILL YOU PUT THE CROSS? Heading 0" at bounding box center [1249, 416] width 640 height 515
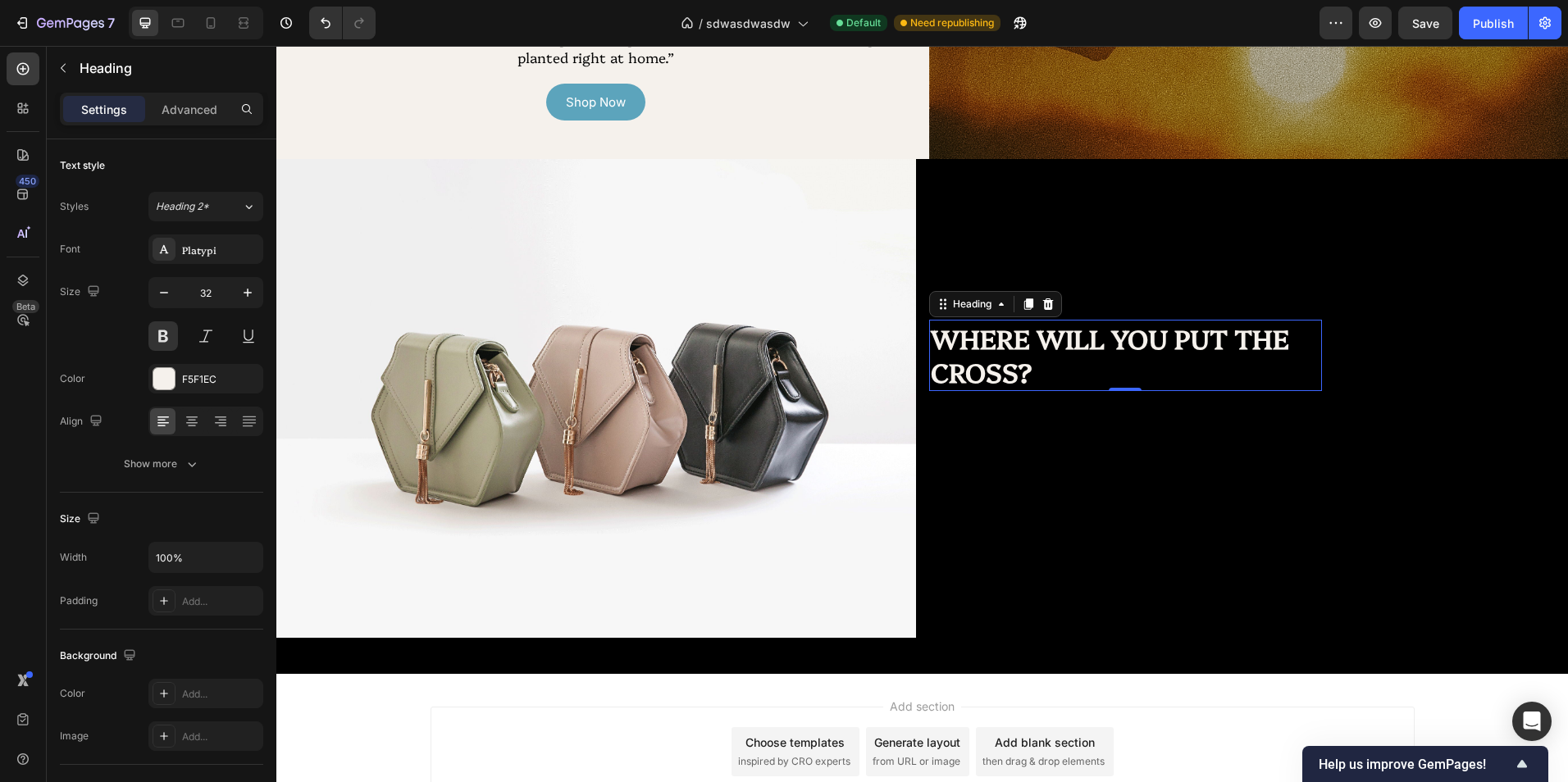
click at [1144, 362] on p "WHERE WILL YOU PUT THE CROSS?" at bounding box center [1126, 354] width 391 height 68
click at [201, 122] on div "Advanced" at bounding box center [189, 108] width 82 height 26
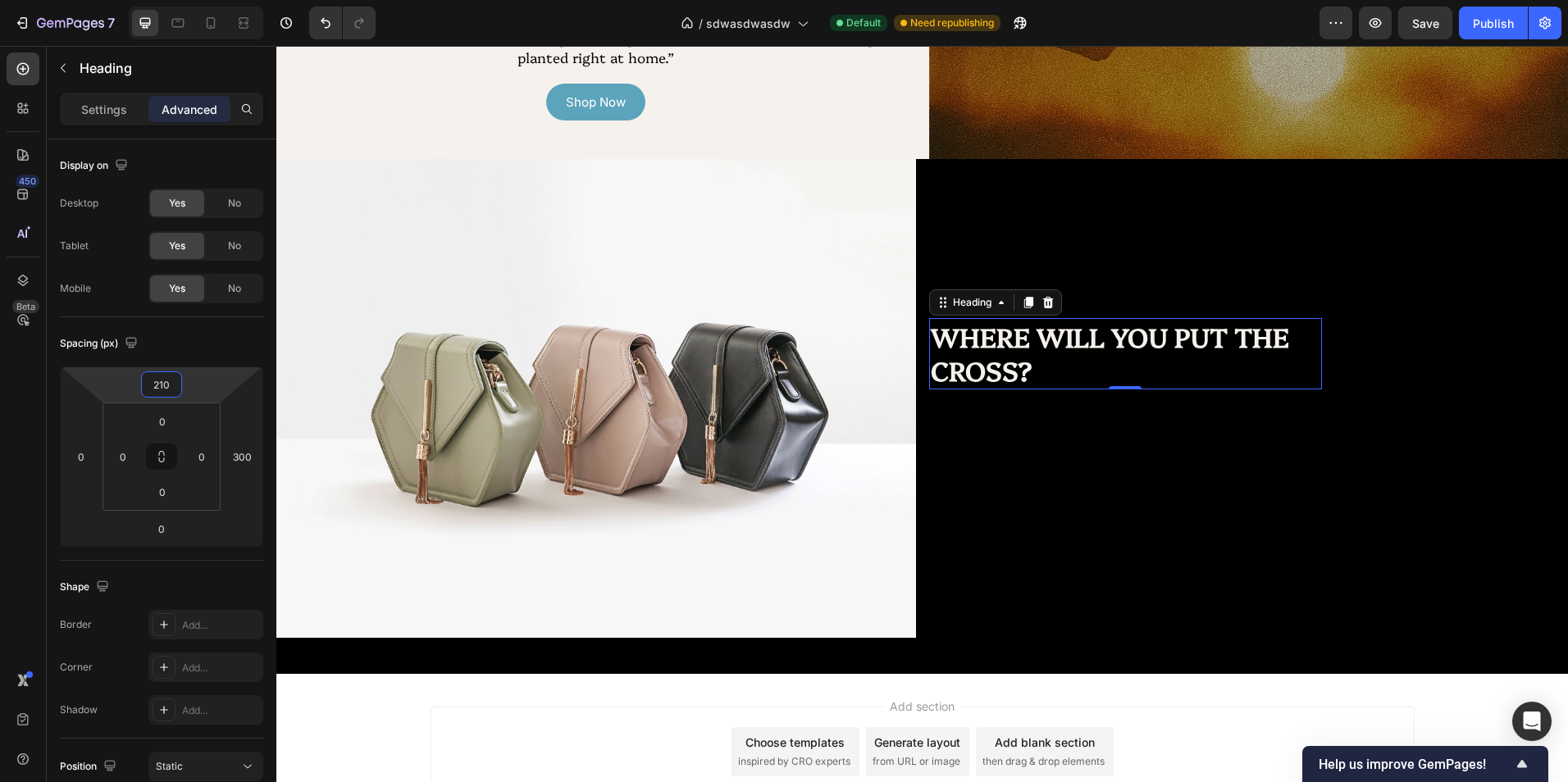
type input "212"
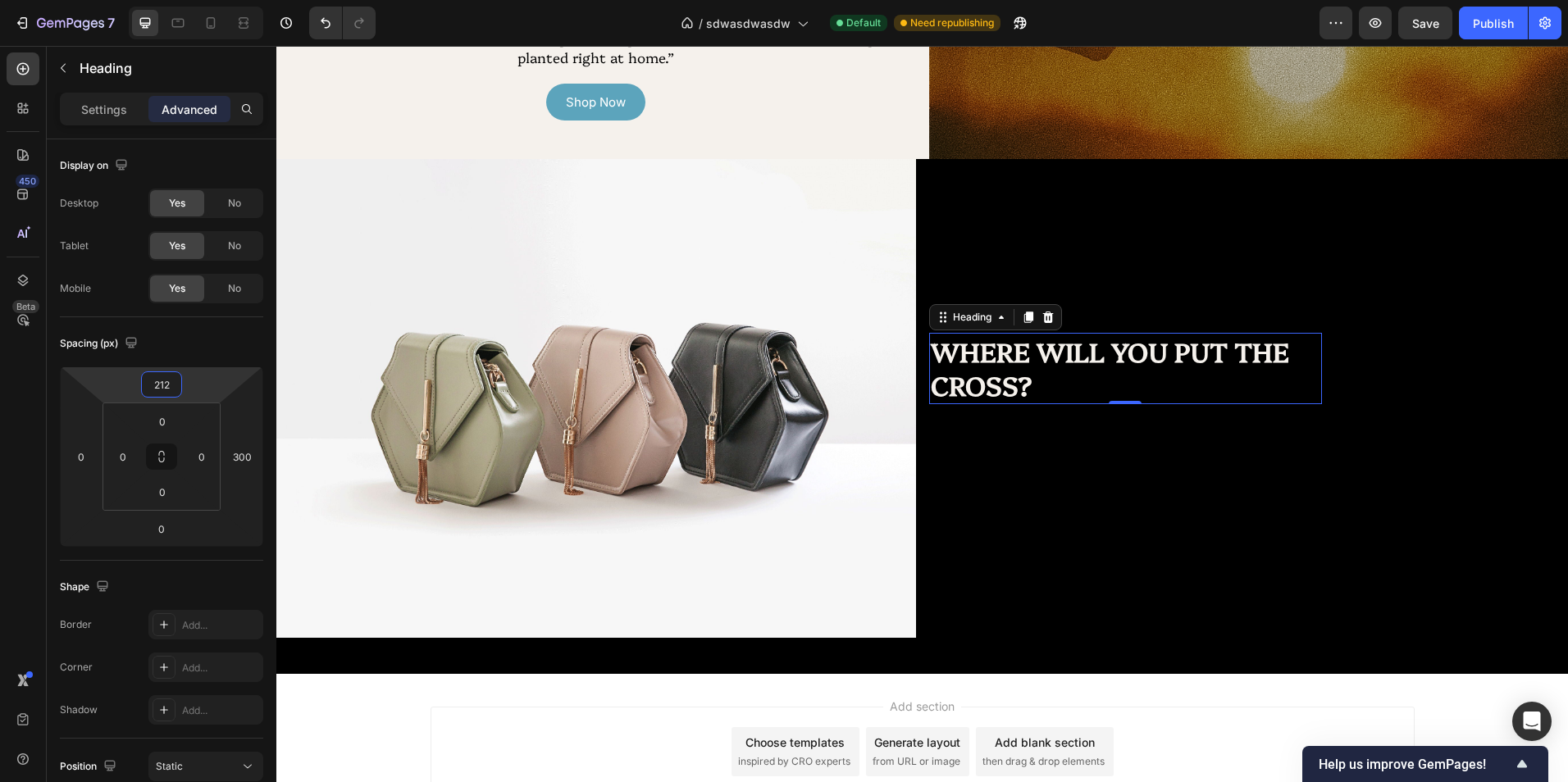
drag, startPoint x: 206, startPoint y: 377, endPoint x: 212, endPoint y: 371, distance: 8.5
click at [212, 0] on html "7 Version history / sdwasdwasdw Default Need republishing Preview Save Publish …" at bounding box center [784, 0] width 1568 height 0
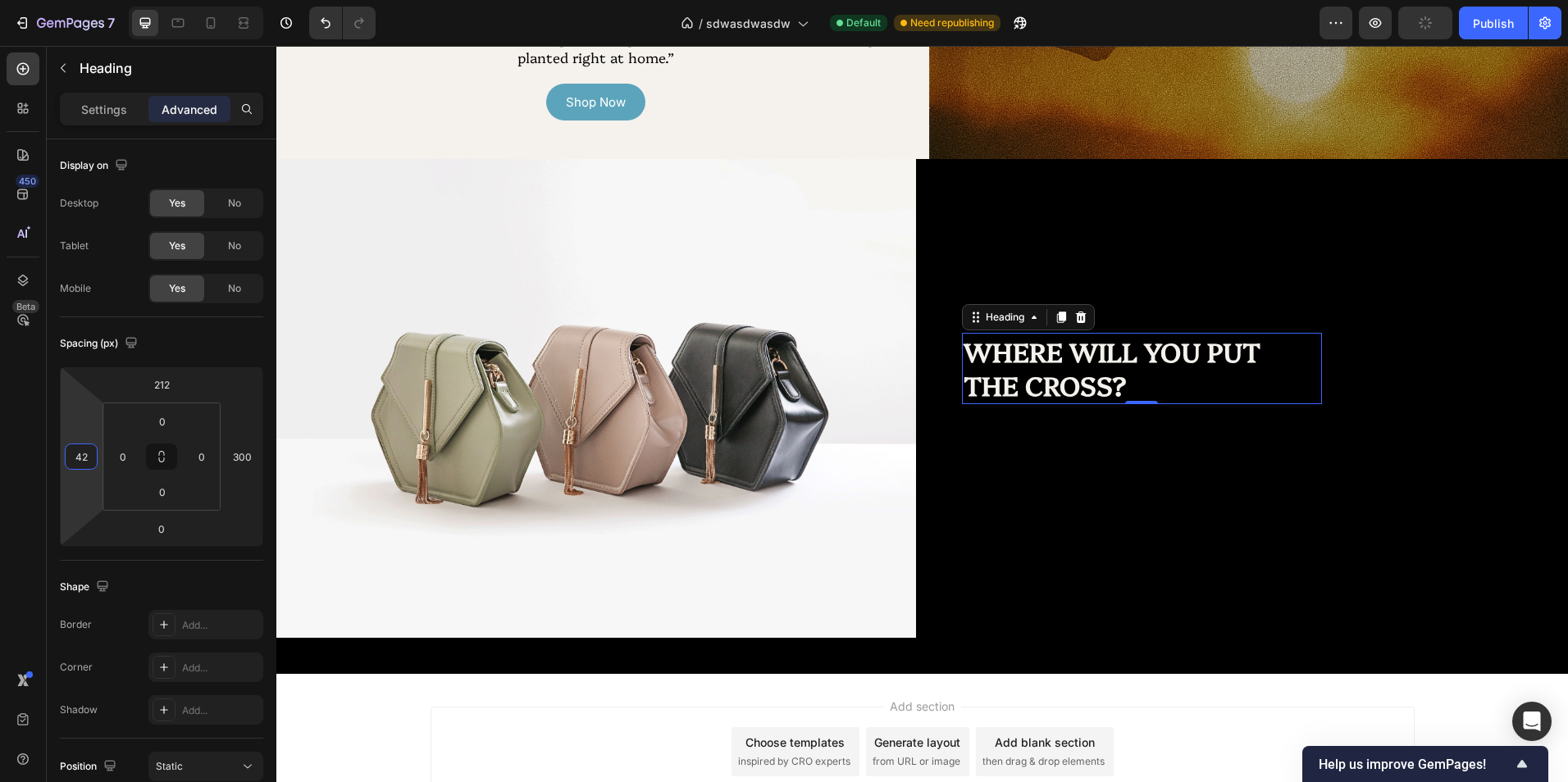
type input "44"
drag, startPoint x: 97, startPoint y: 474, endPoint x: 97, endPoint y: 456, distance: 18.0
click at [97, 0] on html "7 Version history / sdwasdwasdw Default Need republishing Preview Publish 450 B…" at bounding box center [784, 0] width 1568 height 0
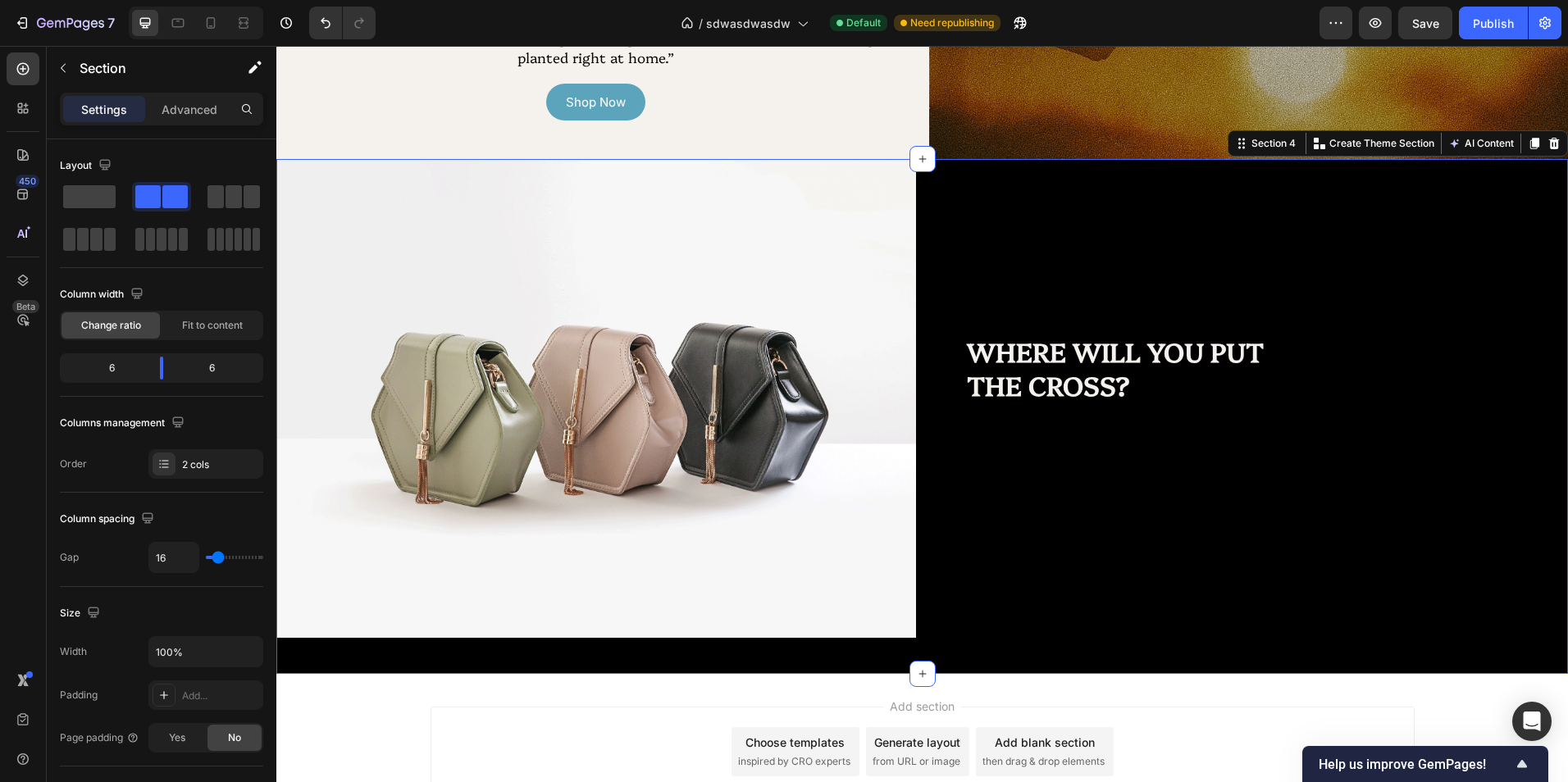
click at [1278, 511] on div "WHERE WILL YOU PUT THE CROSS? Heading" at bounding box center [1249, 416] width 640 height 515
click at [1031, 433] on div "WHERE WILL YOU PUT THE CROSS? Heading" at bounding box center [1249, 416] width 640 height 515
click at [77, 66] on div "Section" at bounding box center [132, 68] width 171 height 42
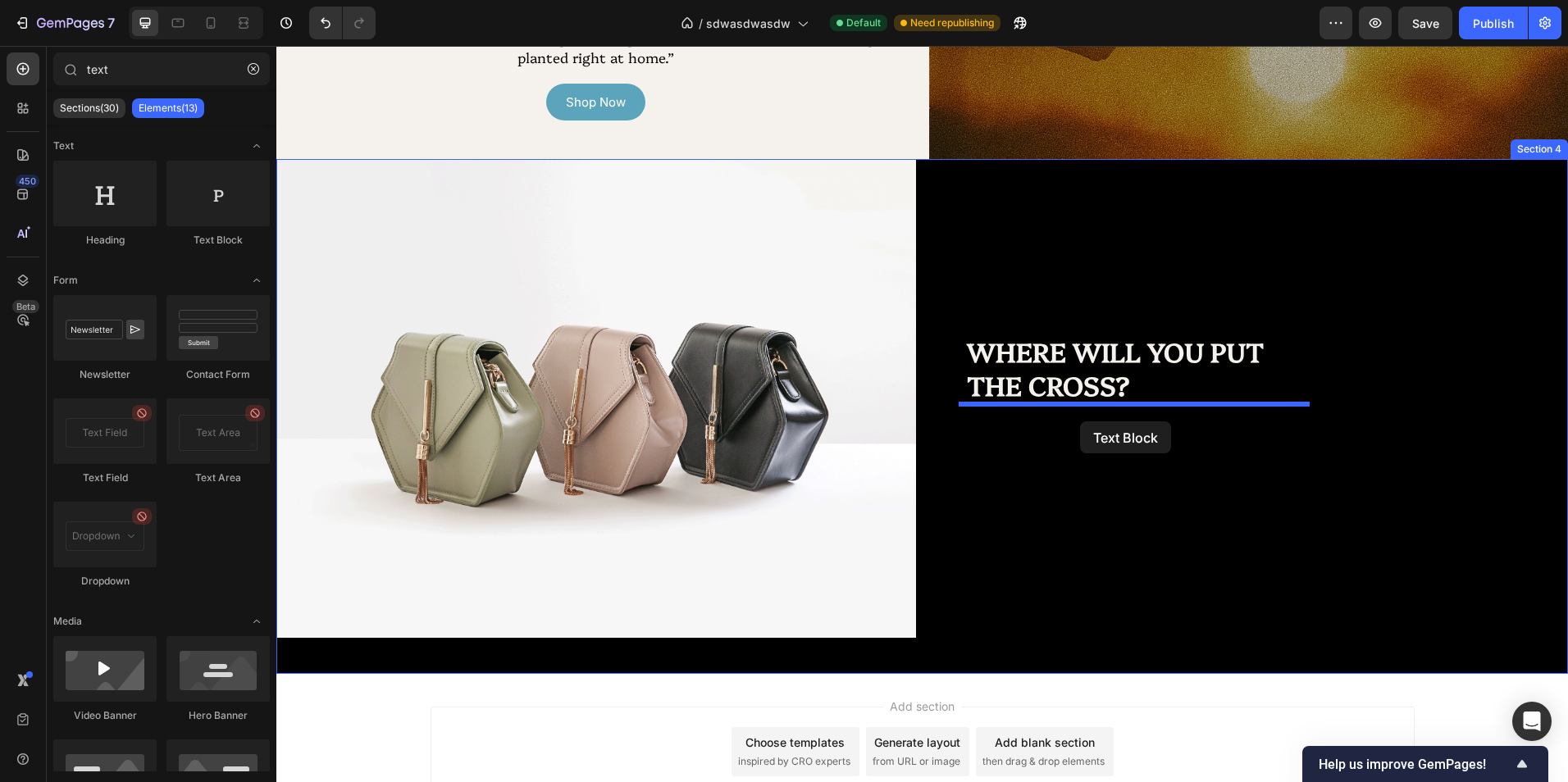
drag, startPoint x: 509, startPoint y: 249, endPoint x: 1080, endPoint y: 421, distance: 596.3
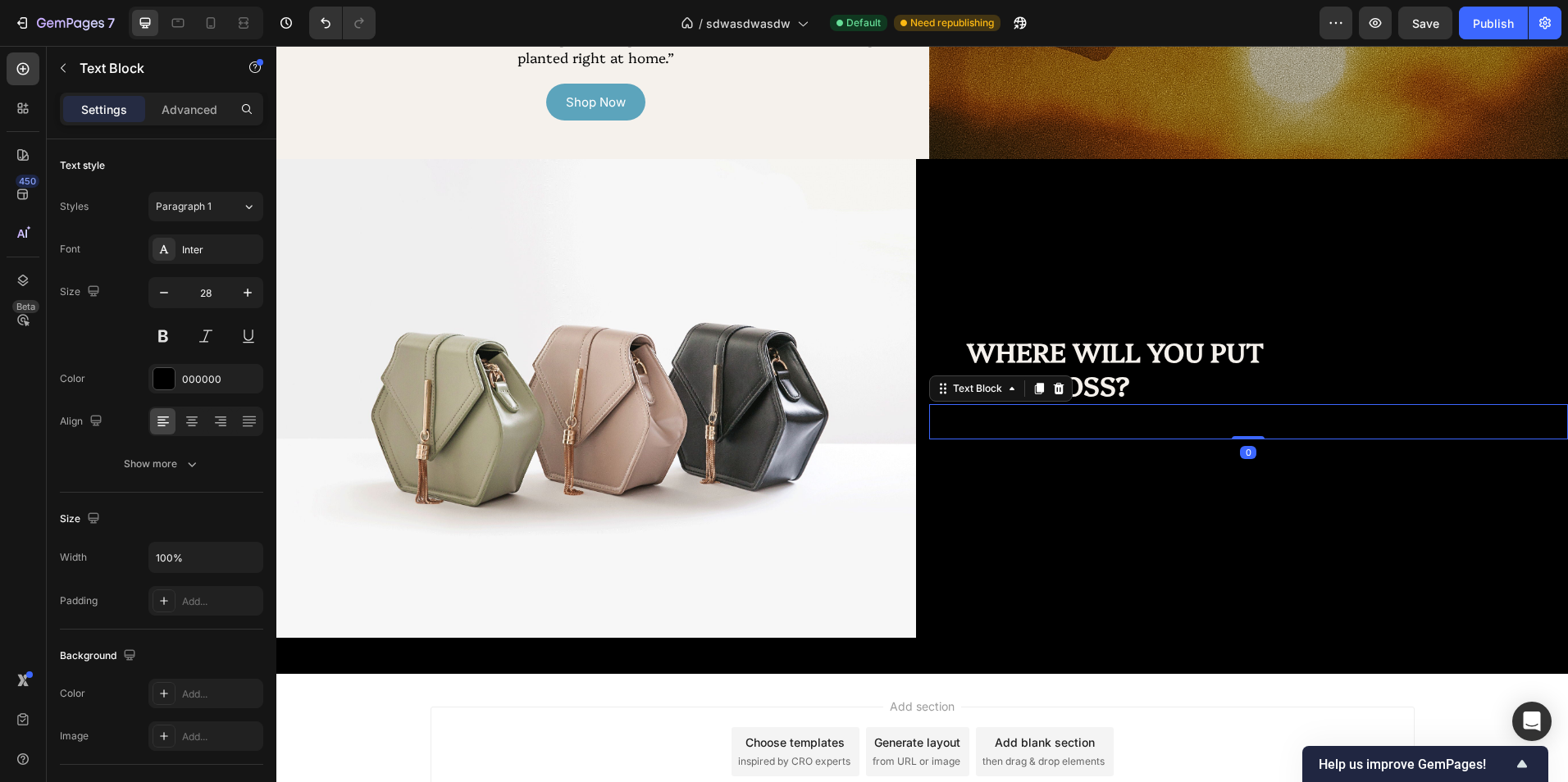
click at [1096, 429] on div "Replace this text with your content" at bounding box center [1249, 421] width 640 height 35
click at [1096, 428] on p "Replace this text with your content" at bounding box center [1249, 421] width 636 height 32
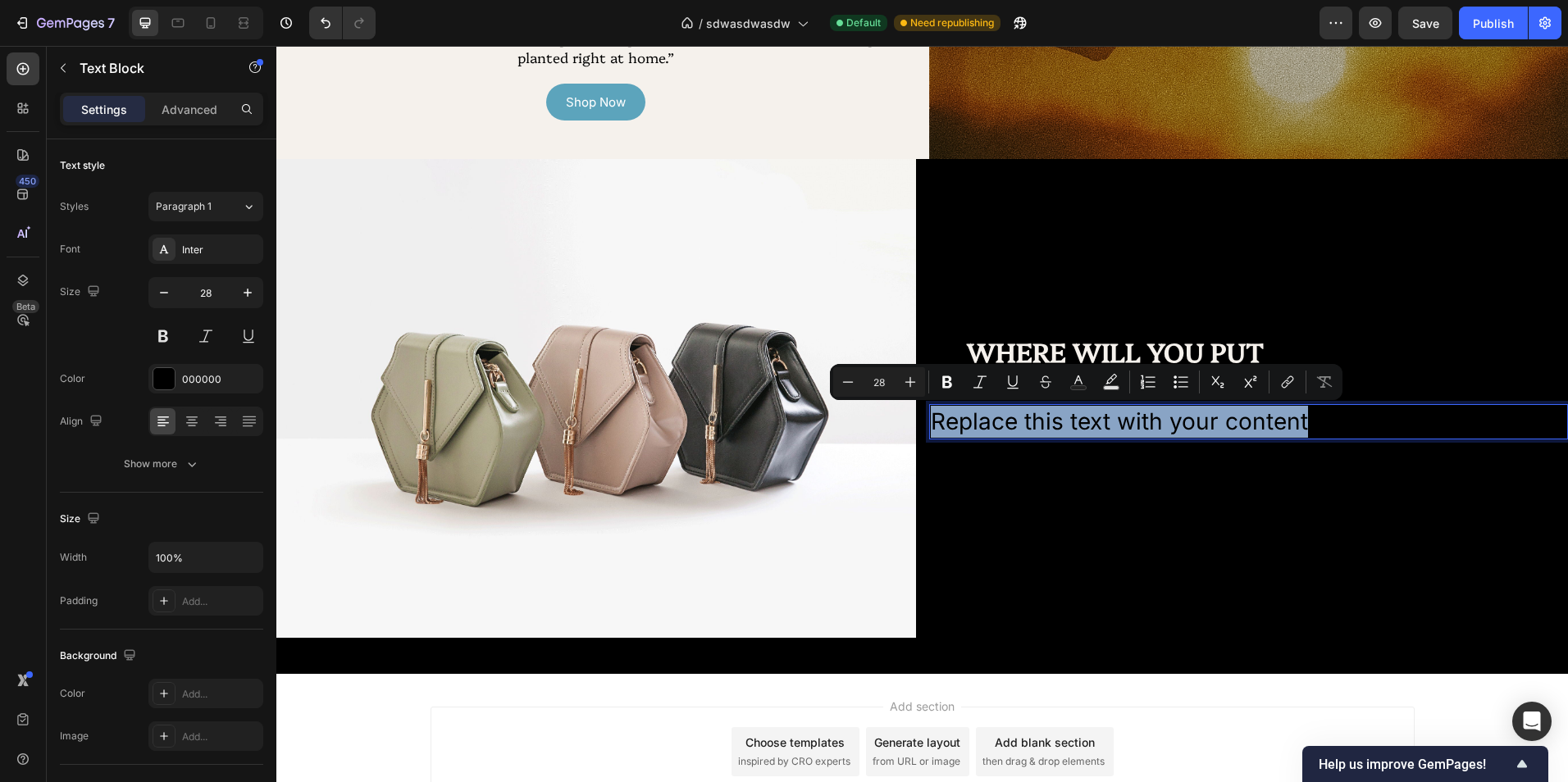
click at [1096, 428] on p "Replace this text with your content" at bounding box center [1249, 421] width 636 height 32
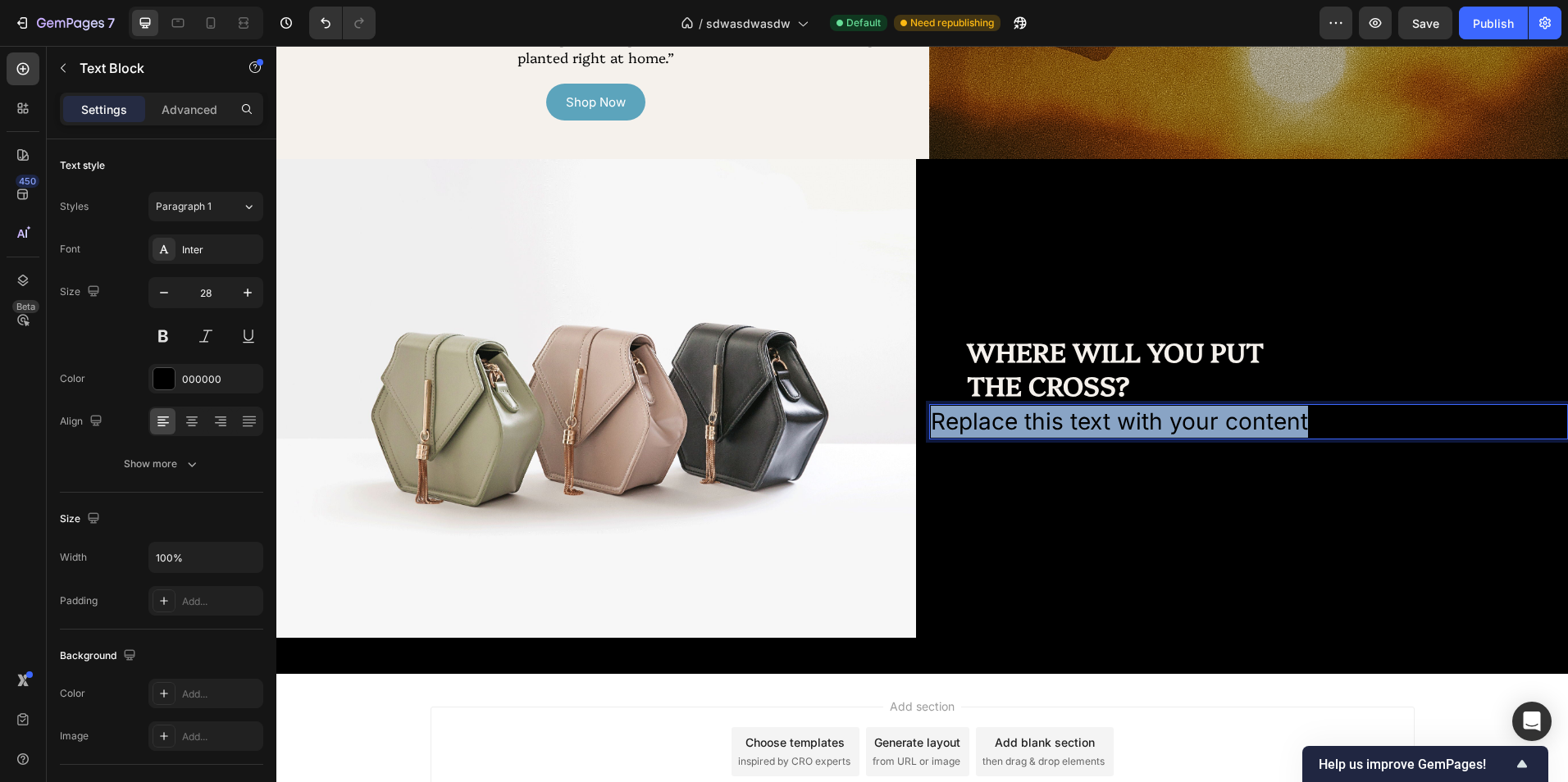
click at [1096, 428] on p "Replace this text with your content" at bounding box center [1249, 421] width 636 height 32
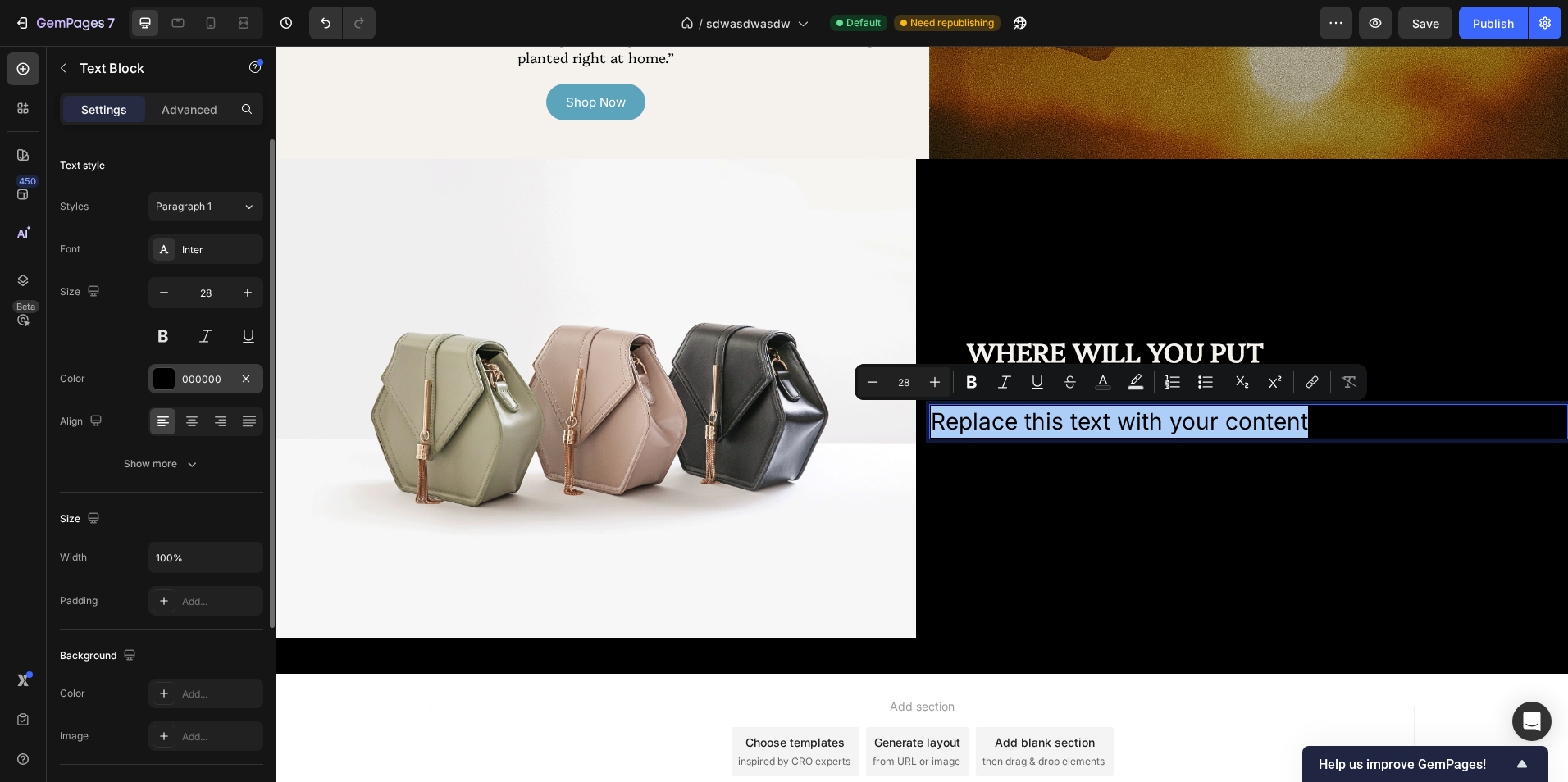
click at [171, 383] on div at bounding box center [164, 379] width 22 height 22
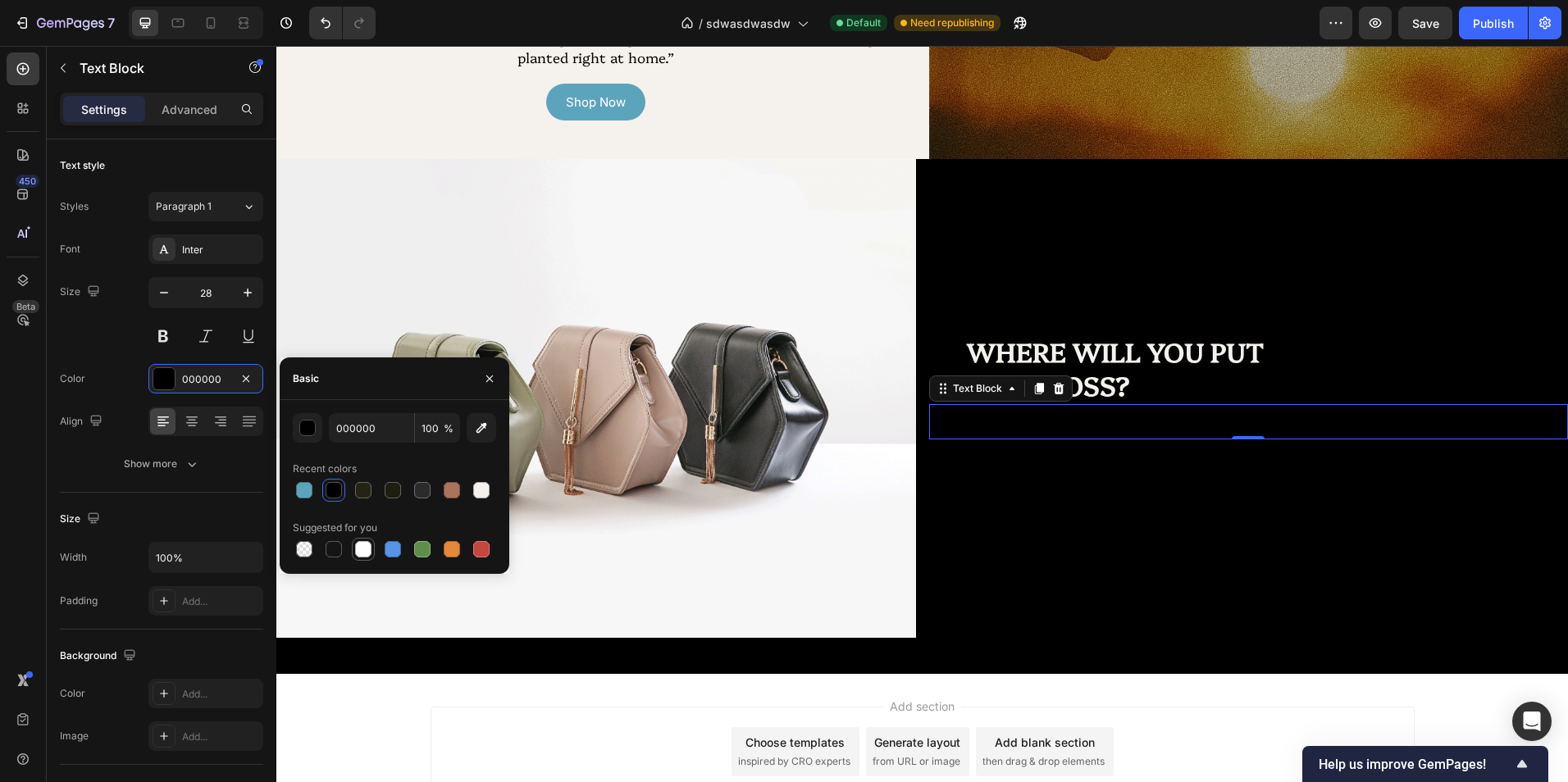
click at [361, 546] on div at bounding box center [364, 549] width 16 height 16
type input "FFFFFF"
click at [484, 375] on icon "button" at bounding box center [489, 379] width 14 height 14
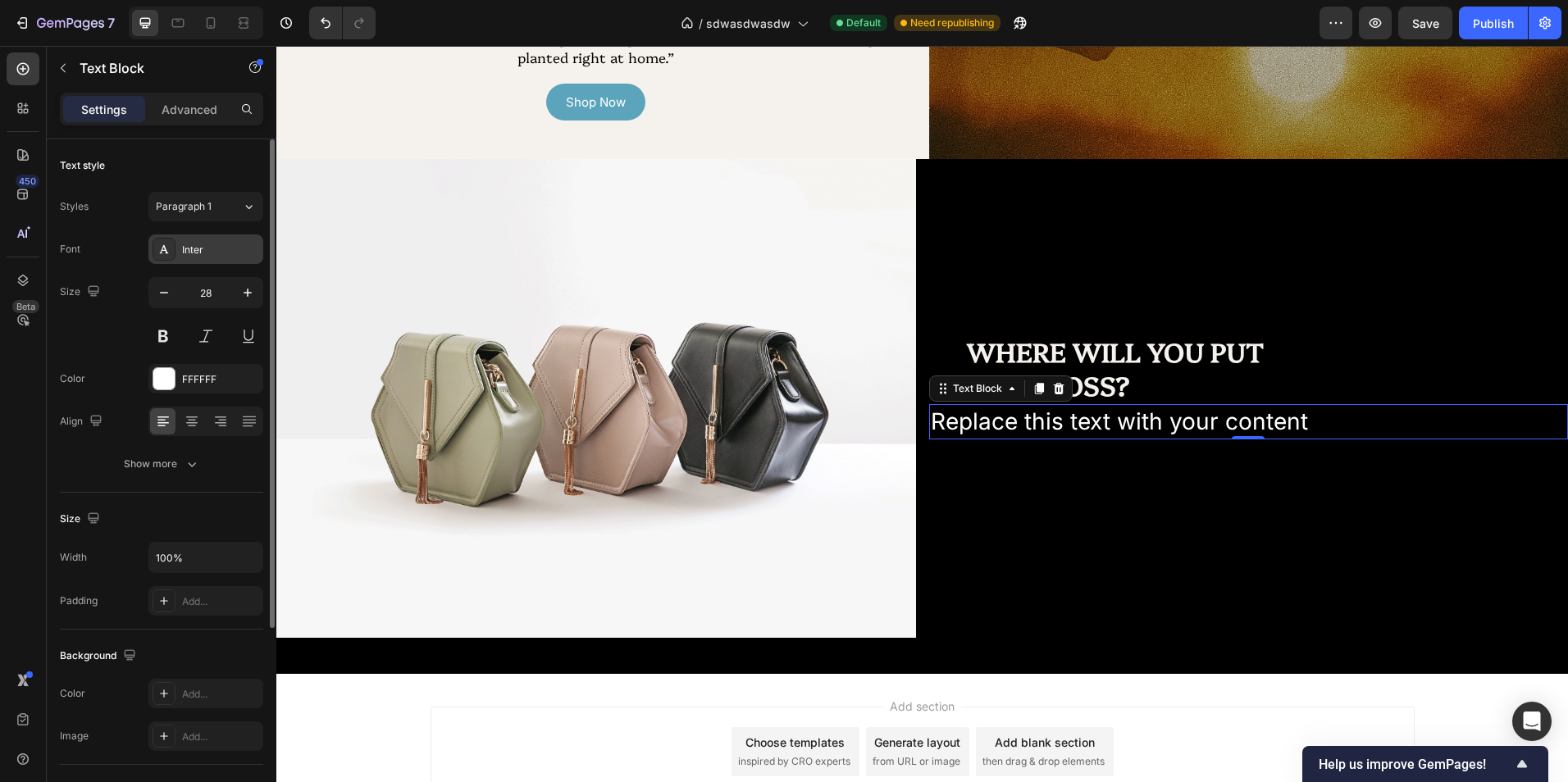
click at [168, 242] on div at bounding box center [163, 249] width 23 height 23
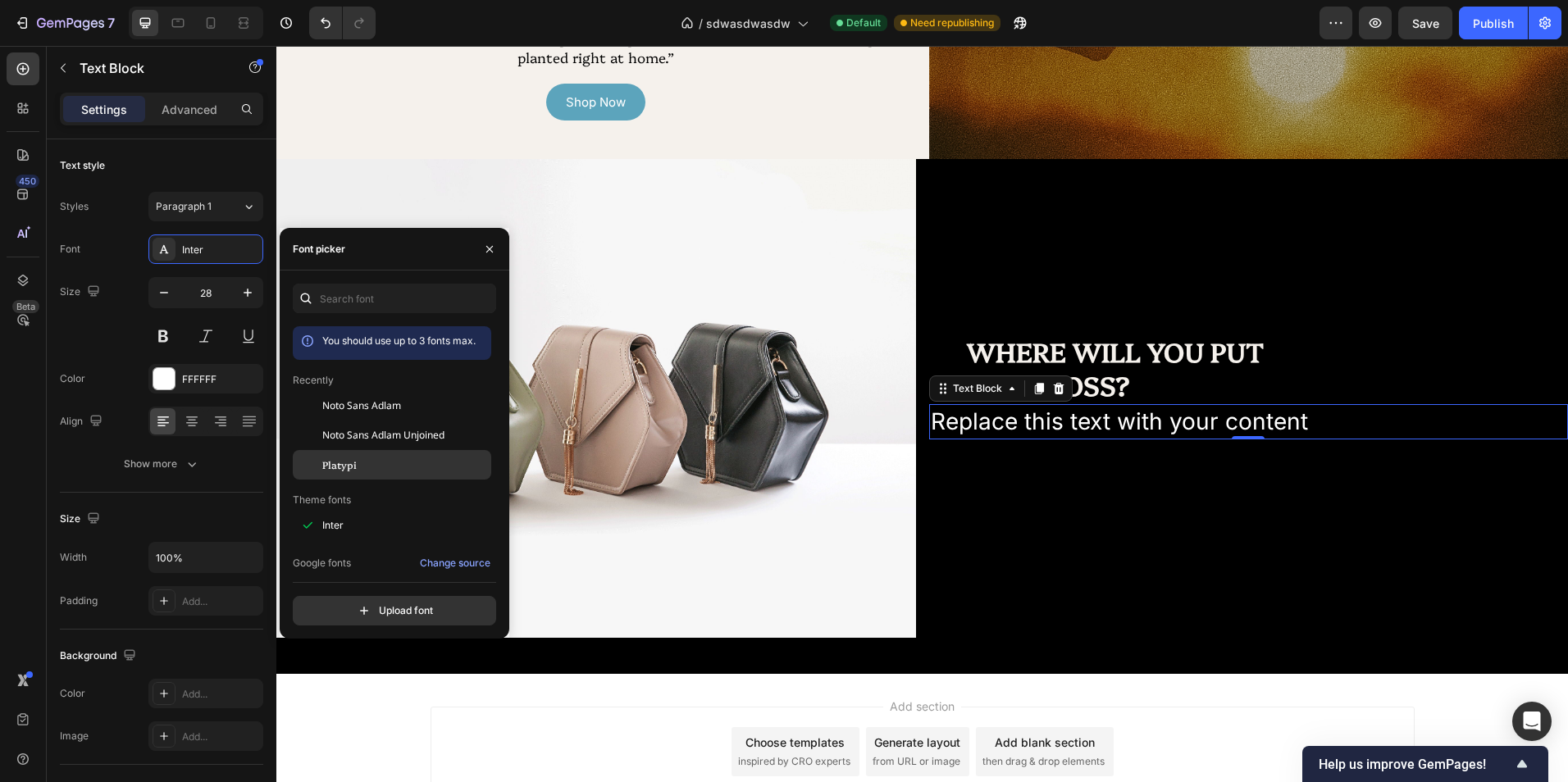
click at [377, 456] on div "Platypi" at bounding box center [392, 465] width 198 height 30
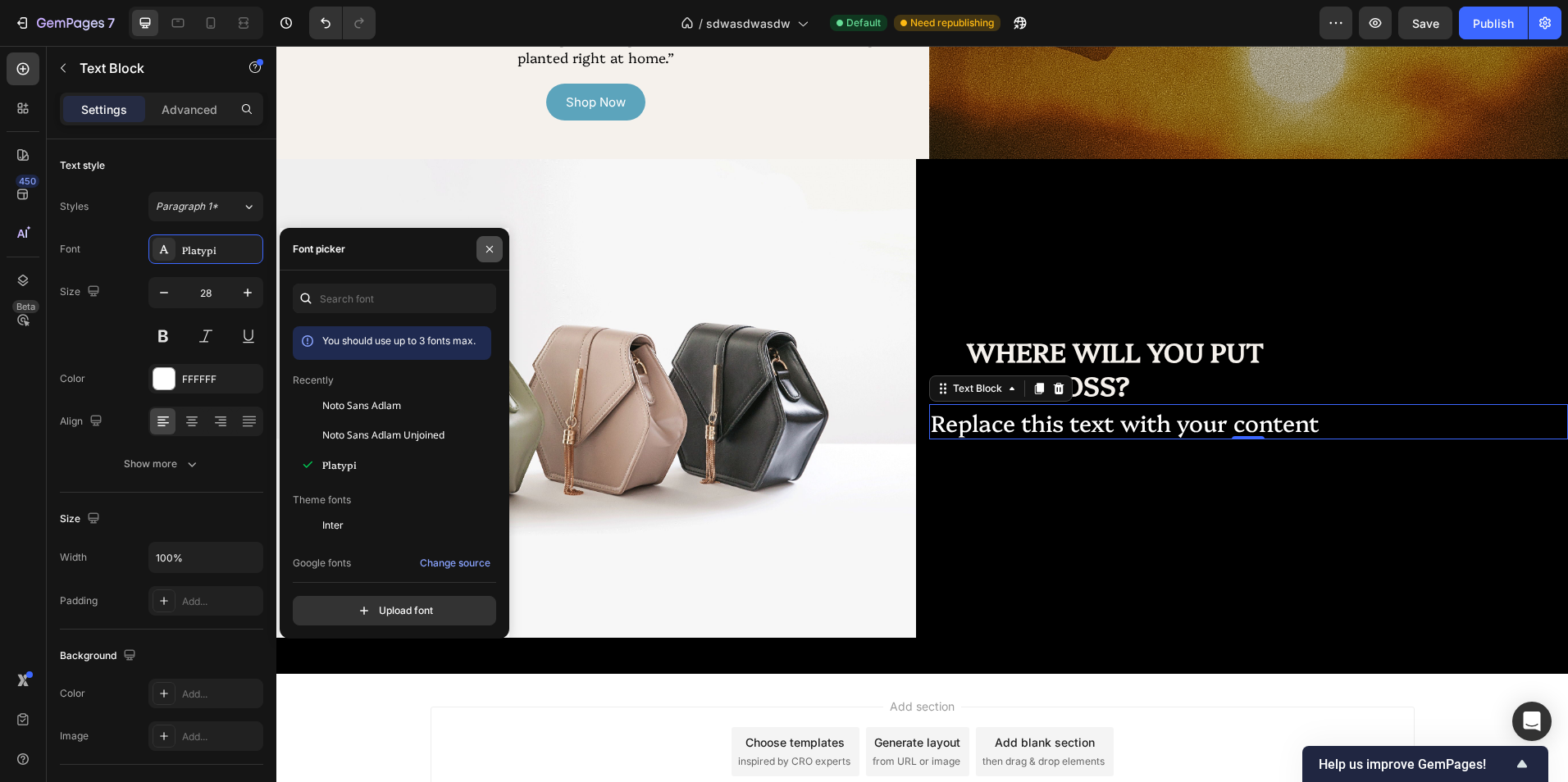
click at [482, 247] on button "button" at bounding box center [489, 249] width 26 height 26
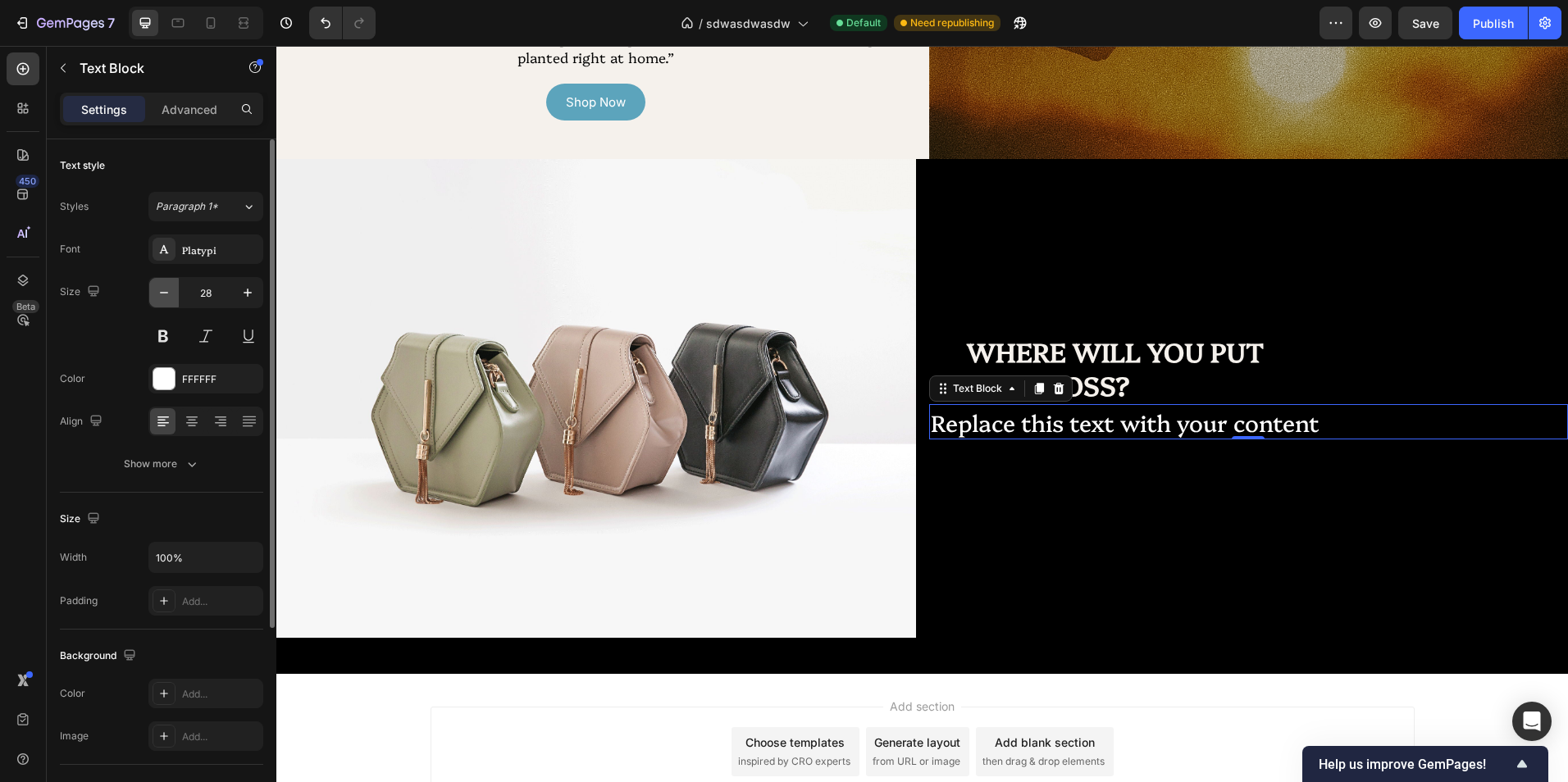
click at [167, 293] on icon "button" at bounding box center [163, 293] width 8 height 2
type input "24"
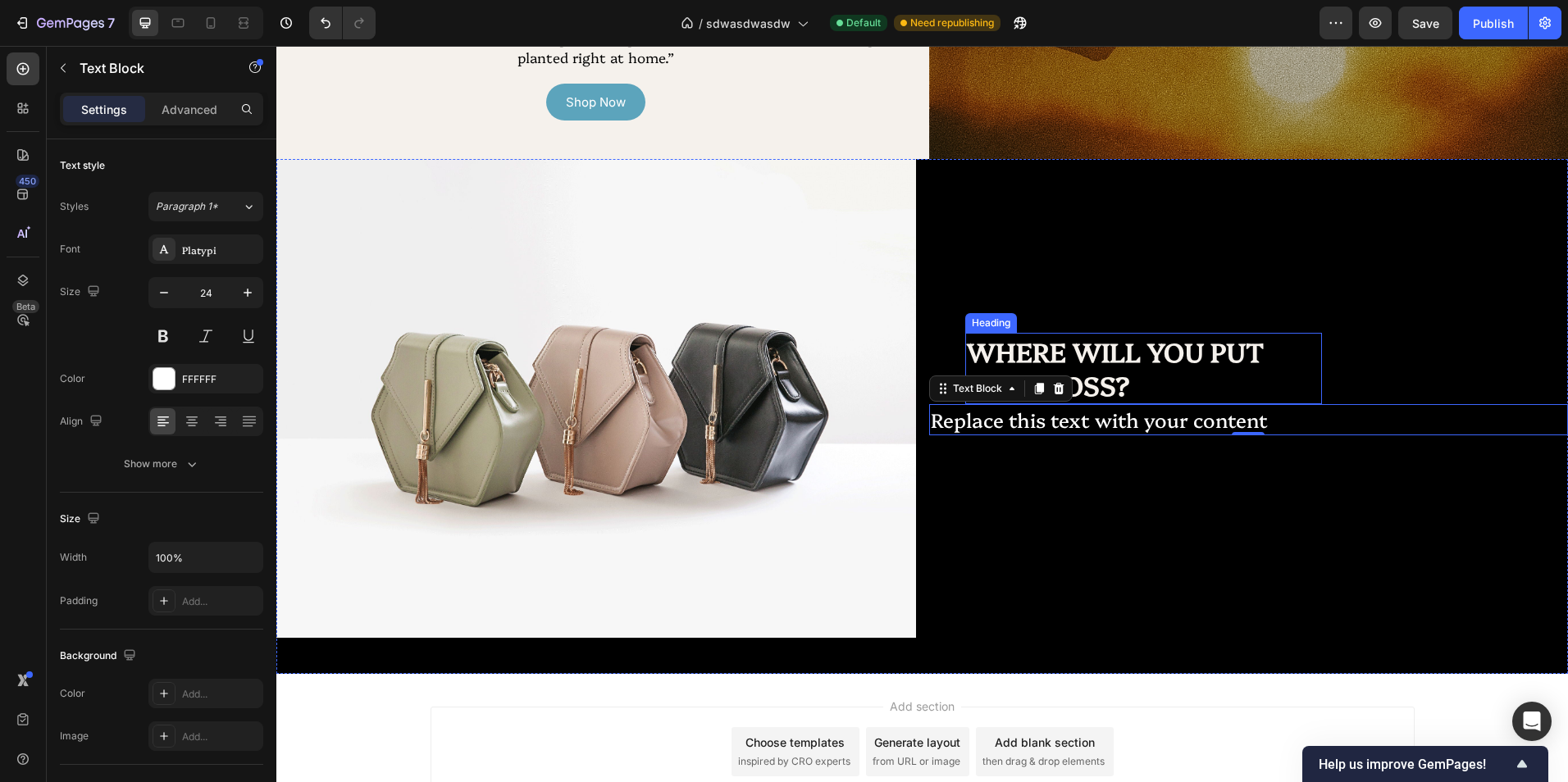
click at [1008, 355] on p "WHERE WILL YOU PUT THE CROSS?" at bounding box center [1144, 368] width 355 height 68
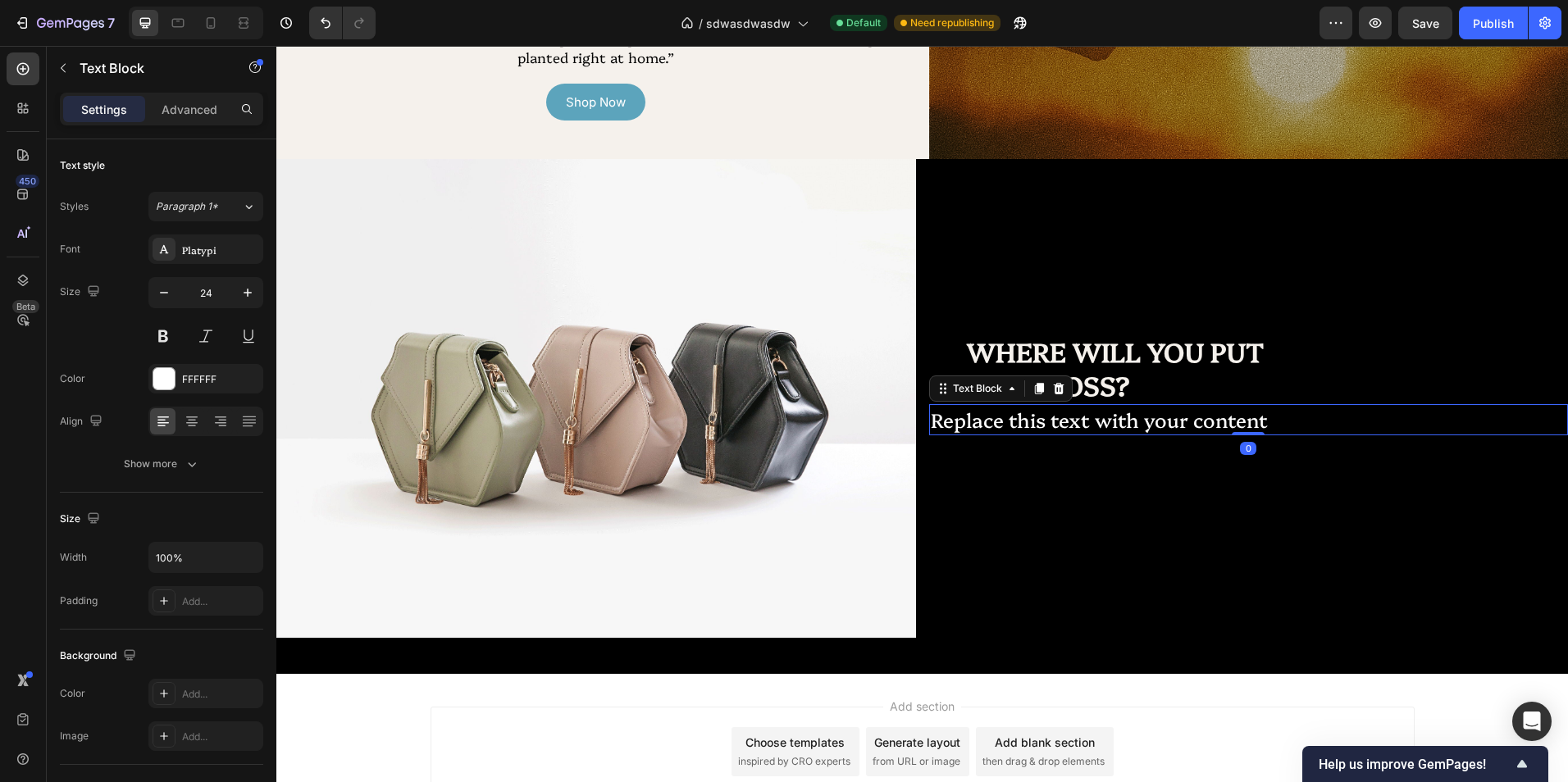
click at [1046, 420] on p "Replace this text with your content" at bounding box center [1249, 419] width 636 height 28
click at [181, 115] on p "Advanced" at bounding box center [189, 109] width 56 height 17
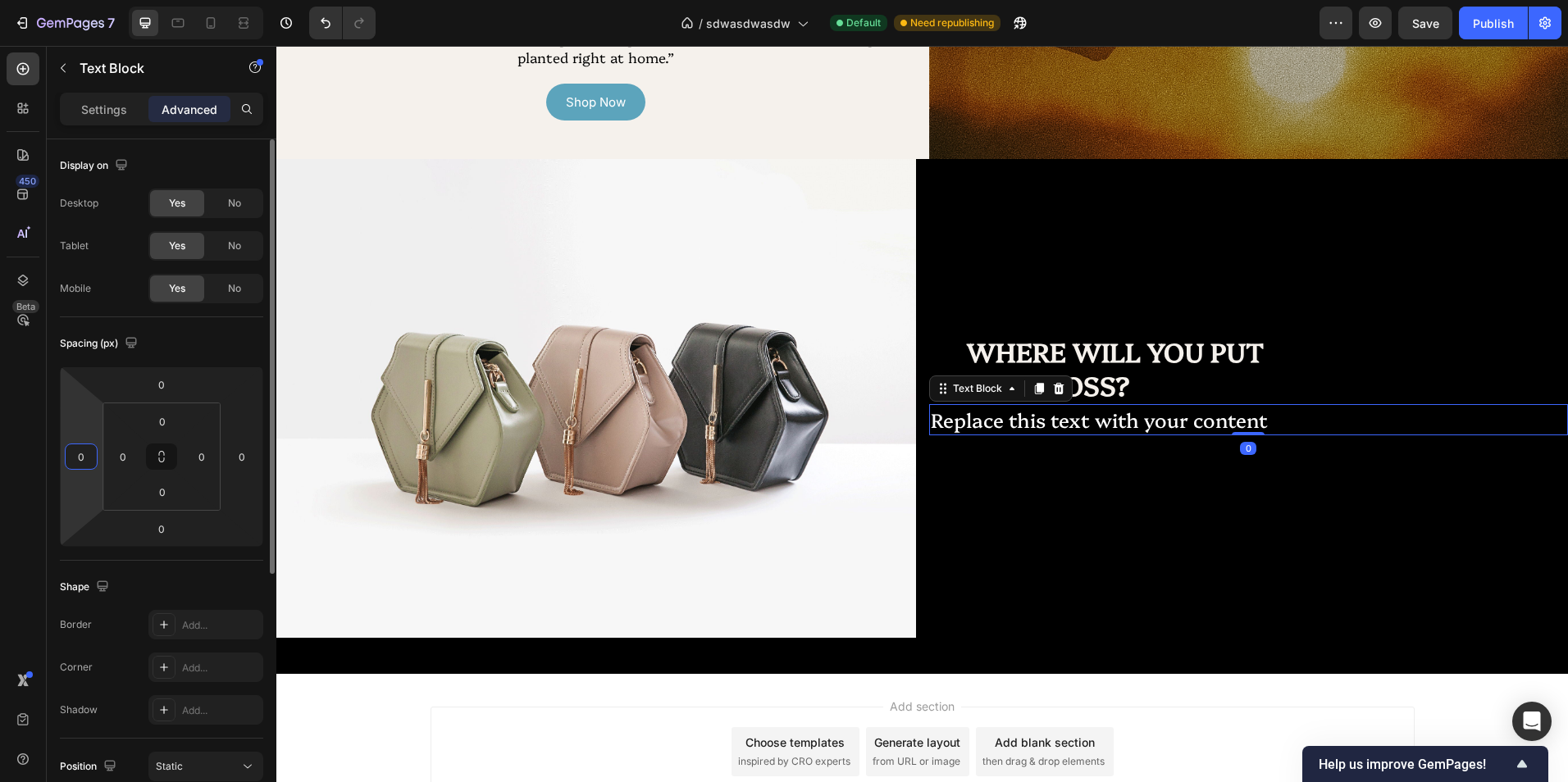
click at [76, 435] on div "0 0 0 0" at bounding box center [161, 456] width 203 height 180
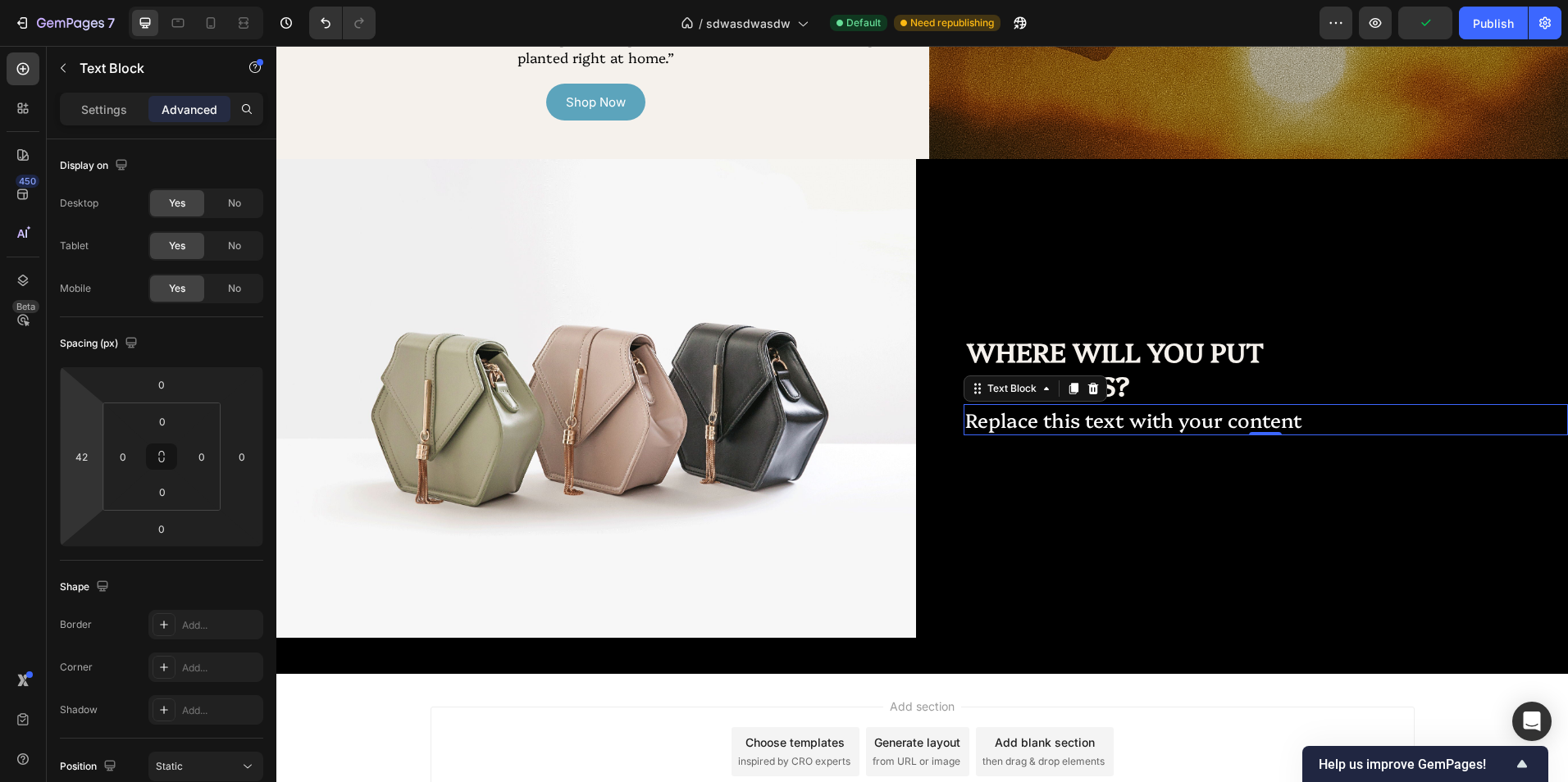
type input "44"
drag, startPoint x: 76, startPoint y: 431, endPoint x: 72, endPoint y: 414, distance: 17.5
click at [72, 0] on html "7 Version history / sdwasdwasdw Default Need republishing Preview Publish 450 B…" at bounding box center [784, 0] width 1568 height 0
click at [1309, 428] on p "Replace this text with your content" at bounding box center [1267, 419] width 600 height 28
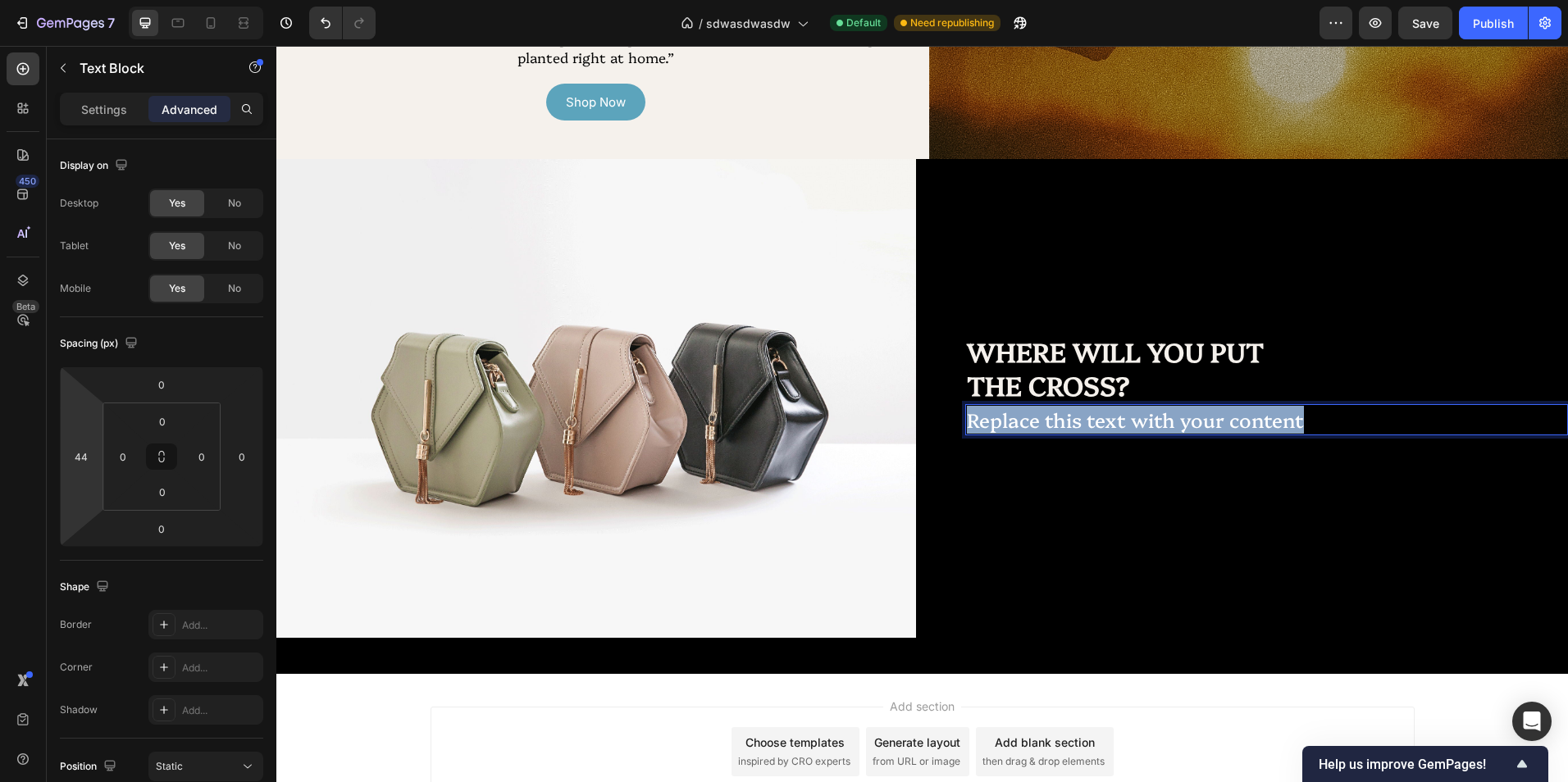
click at [1308, 428] on p "Replace this text with your content" at bounding box center [1267, 419] width 600 height 28
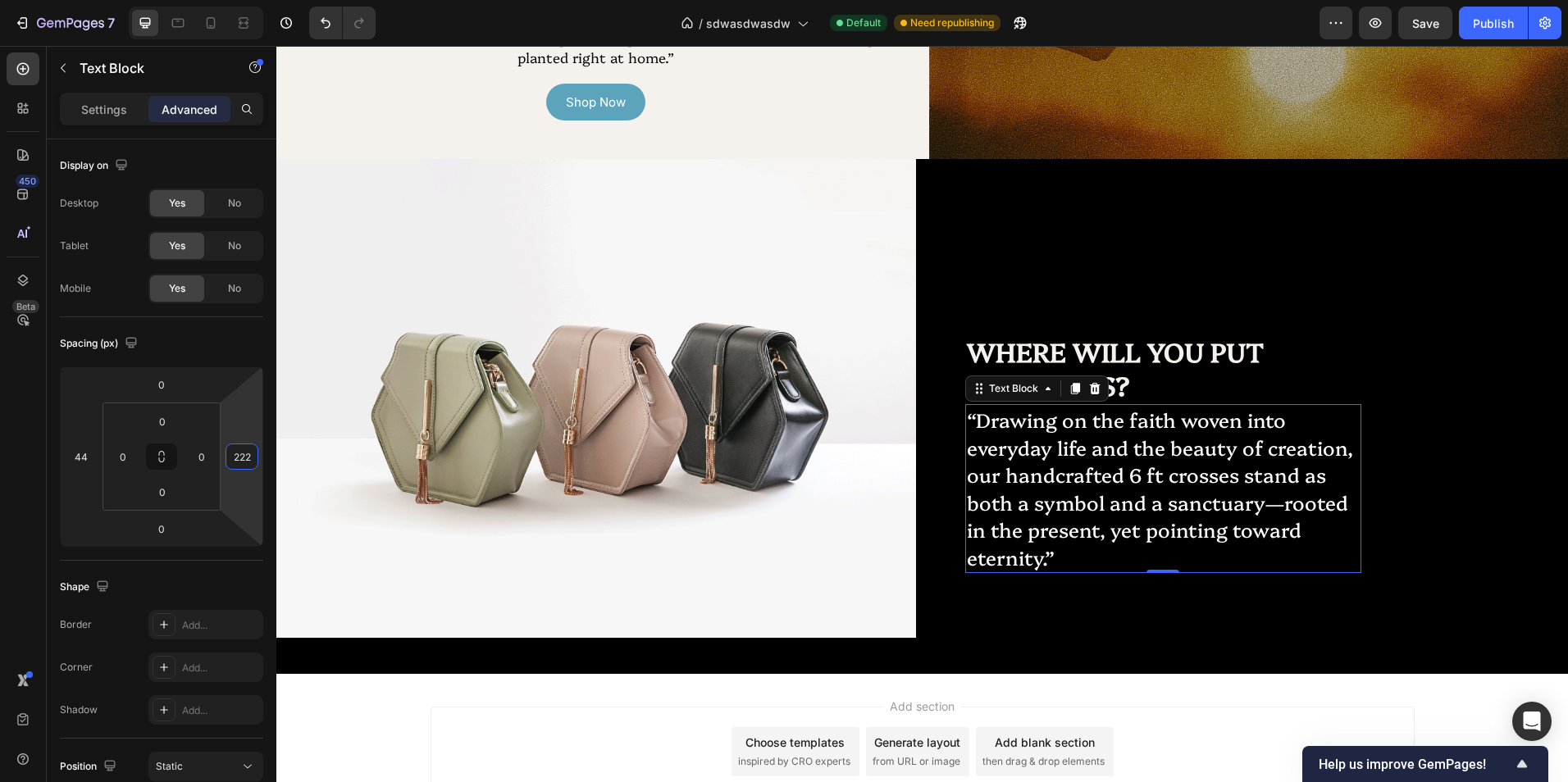
type input "220"
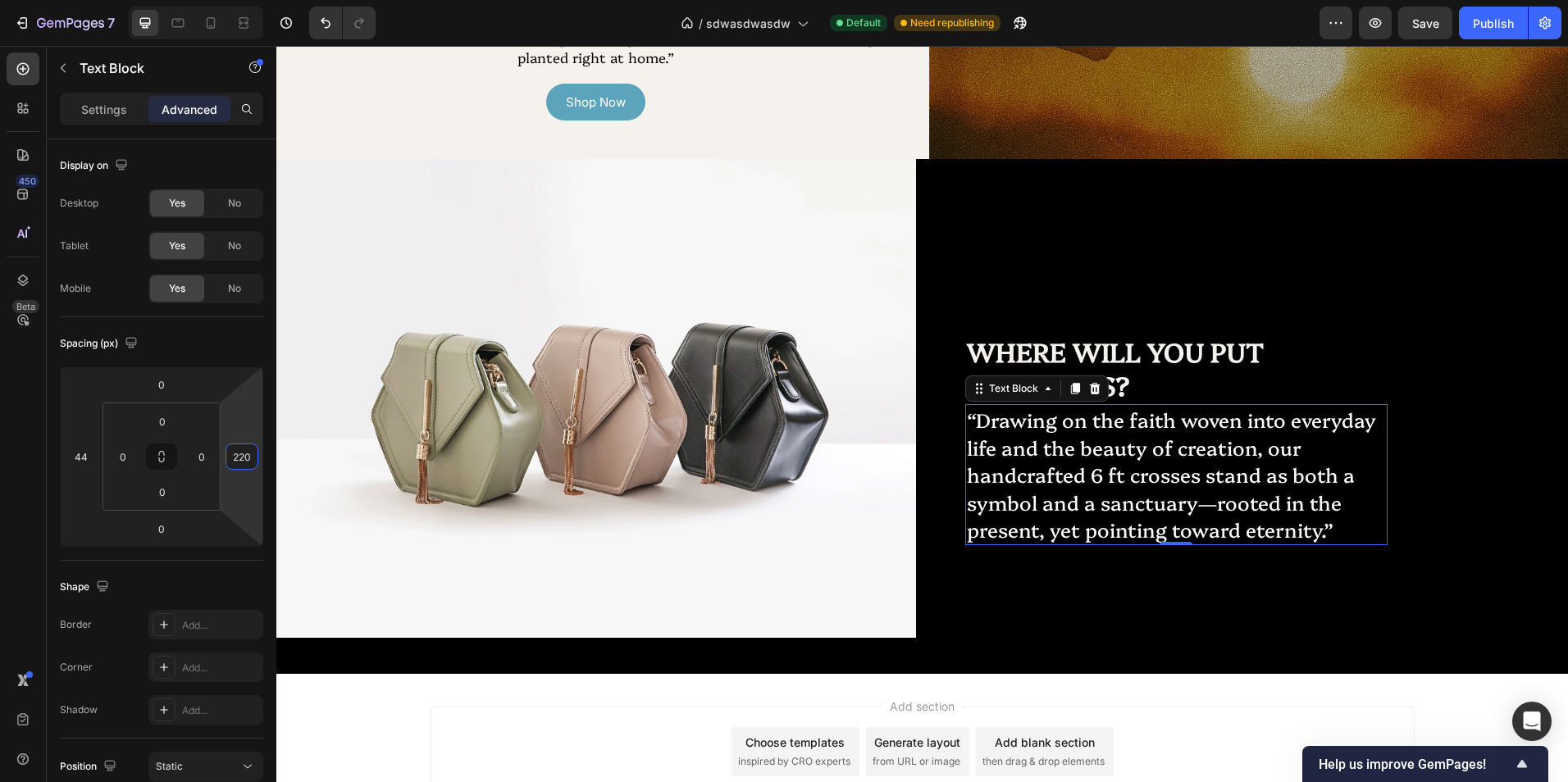
drag, startPoint x: 243, startPoint y: 491, endPoint x: 256, endPoint y: 400, distance: 91.9
click at [256, 0] on html "7 Version history / sdwasdwasdw Default Need republishing Preview Save Publish …" at bounding box center [784, 0] width 1568 height 0
click at [101, 114] on p "Settings" at bounding box center [104, 109] width 46 height 17
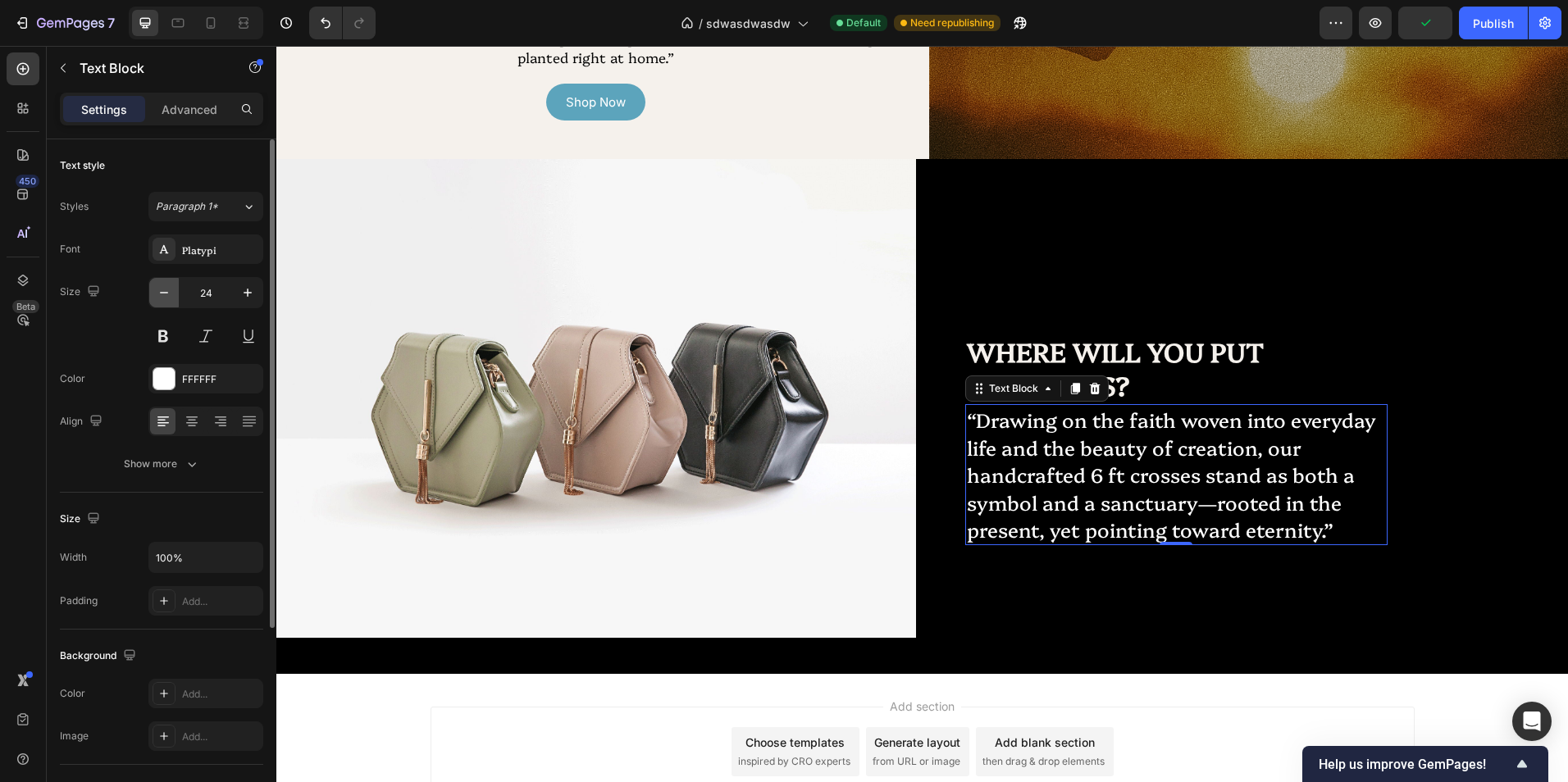
click at [172, 288] on button "button" at bounding box center [163, 292] width 30 height 30
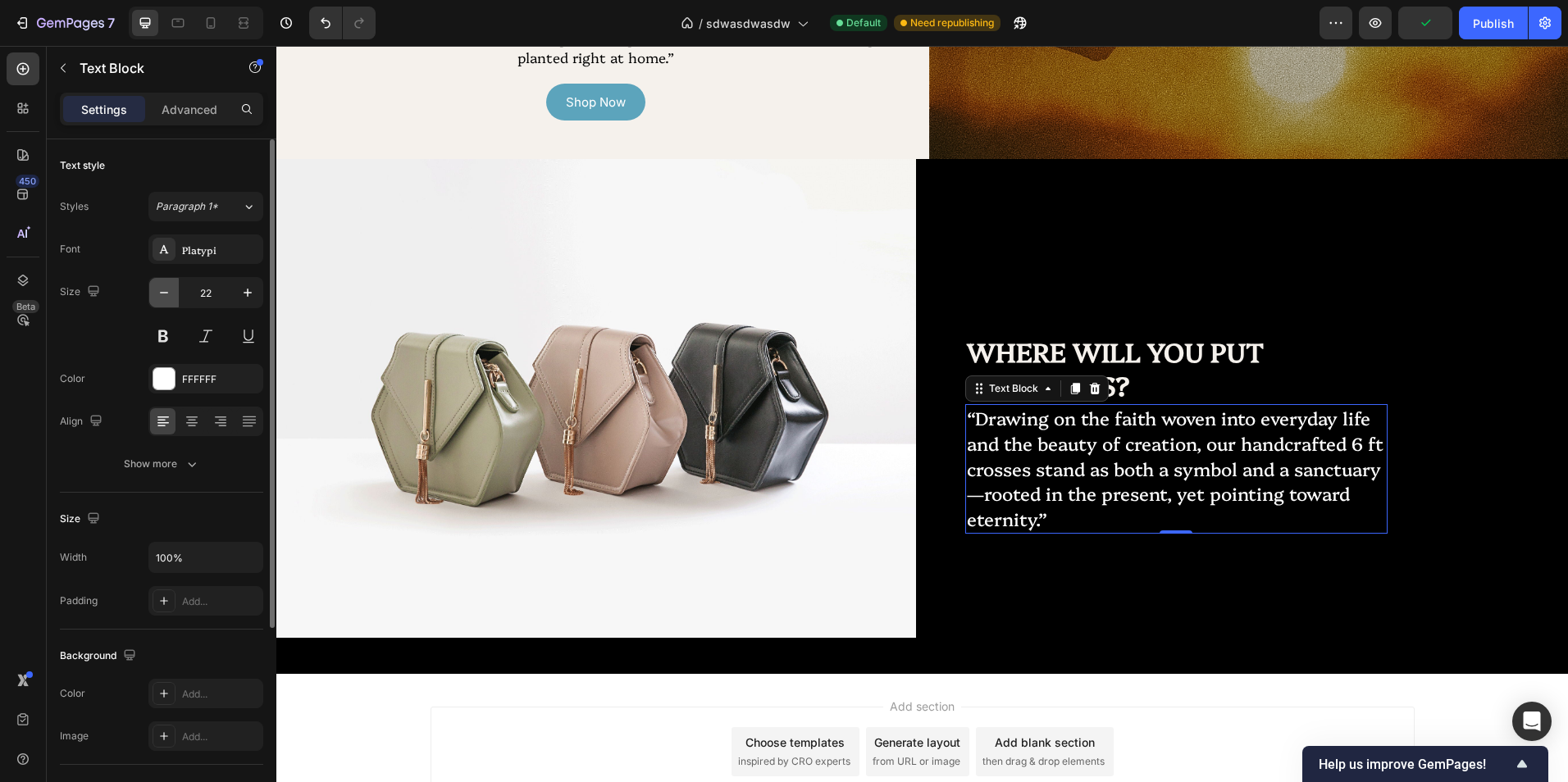
click at [172, 288] on button "button" at bounding box center [163, 292] width 30 height 30
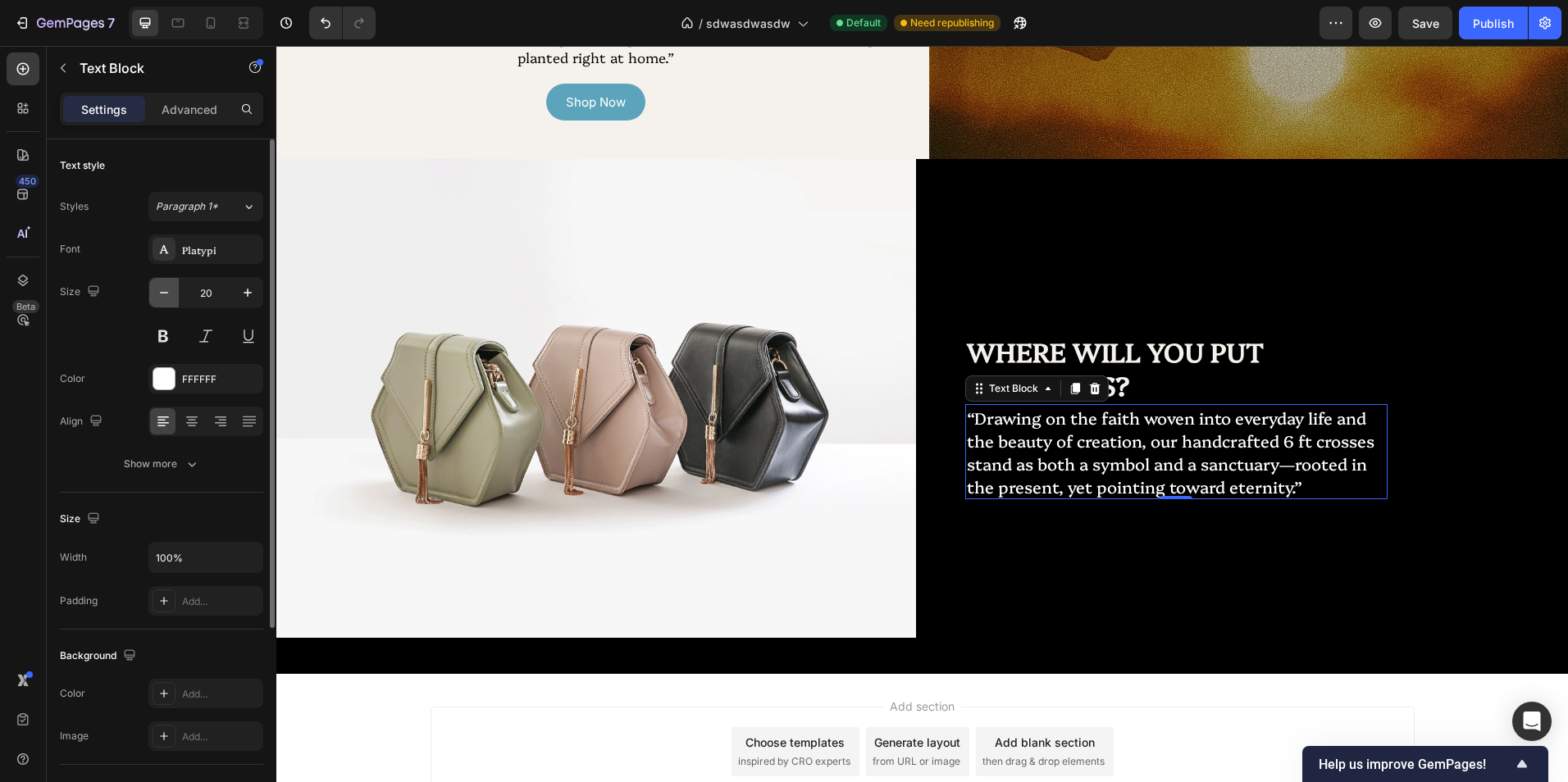
click at [172, 288] on button "button" at bounding box center [163, 292] width 30 height 30
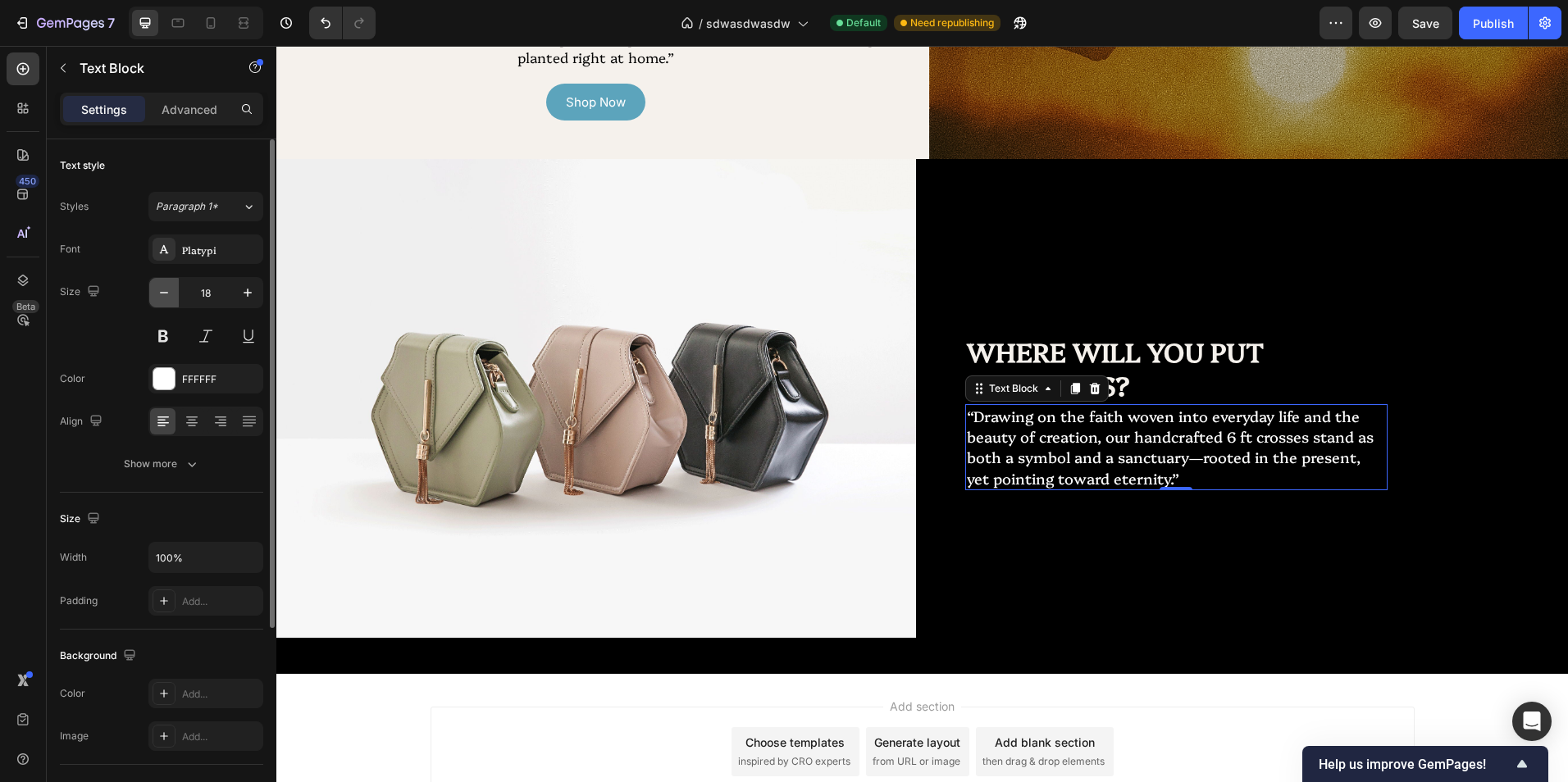
click at [172, 288] on button "button" at bounding box center [163, 292] width 30 height 30
click at [257, 303] on button "button" at bounding box center [247, 292] width 30 height 30
type input "16"
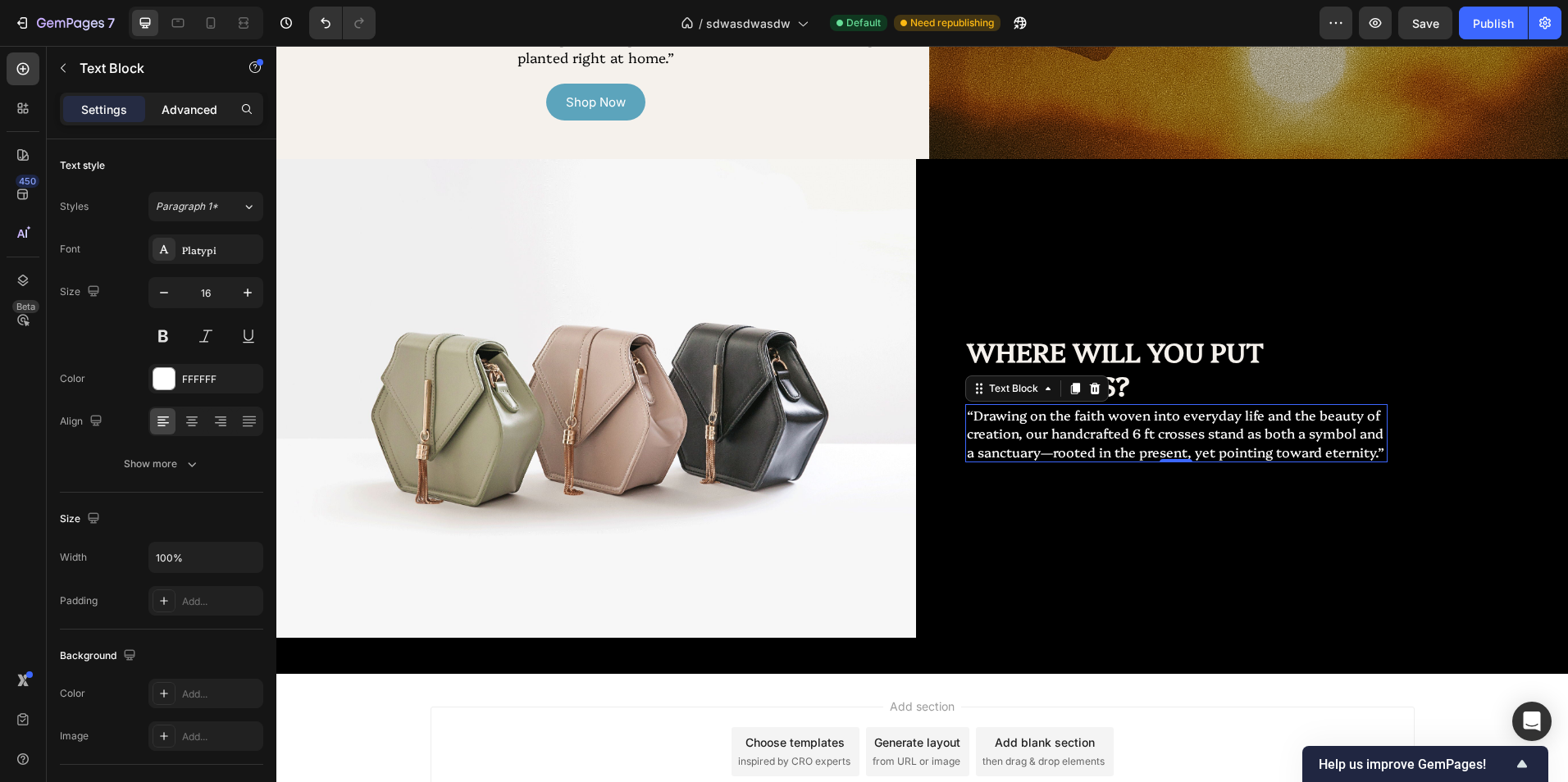
click at [174, 111] on p "Advanced" at bounding box center [189, 109] width 56 height 17
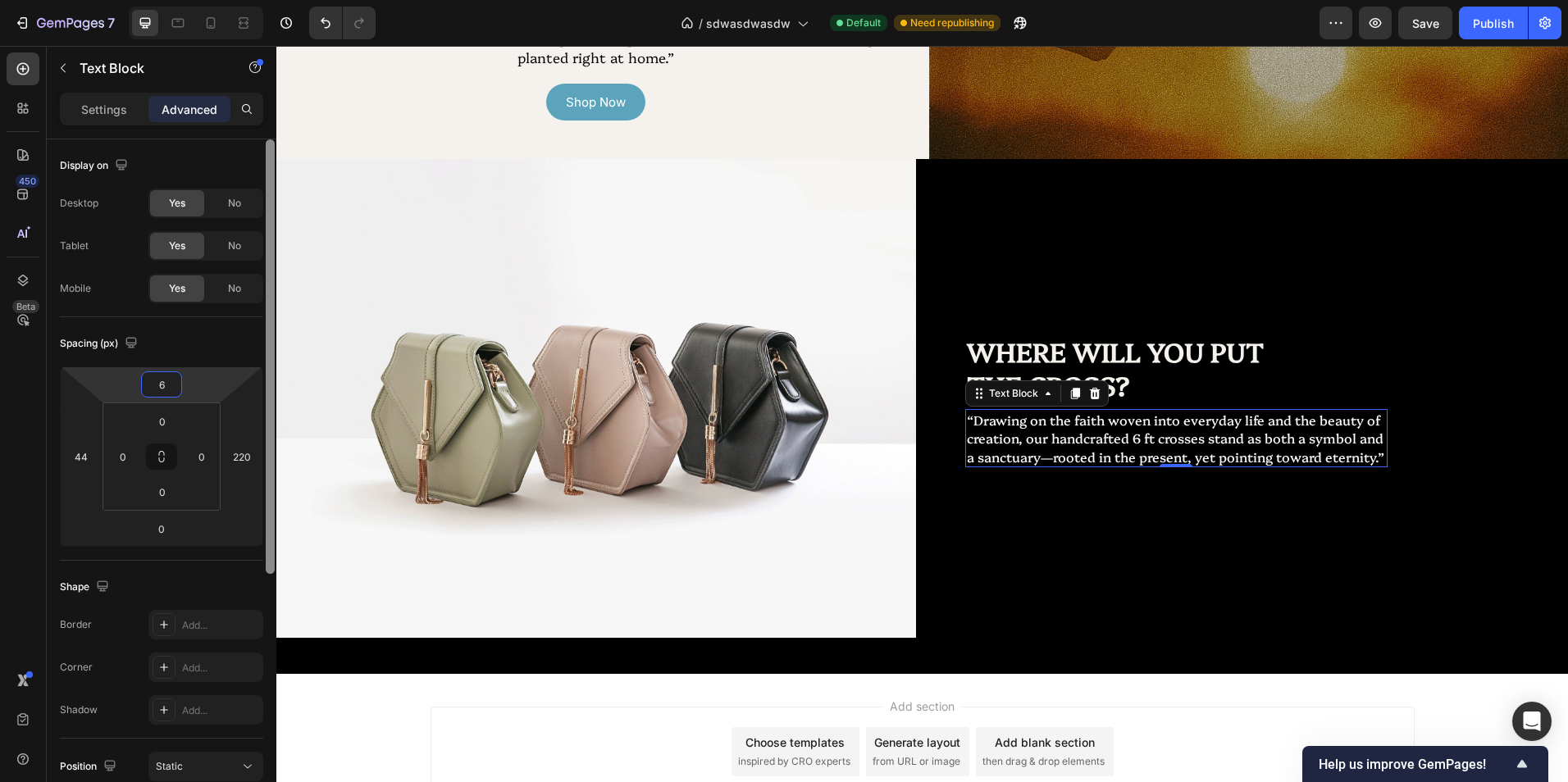
drag, startPoint x: 210, startPoint y: 382, endPoint x: 272, endPoint y: 395, distance: 63.3
click at [207, 0] on html "7 Version history / sdwasdwasdw Default Need republishing Preview Save Publish …" at bounding box center [784, 0] width 1568 height 0
type input "8"
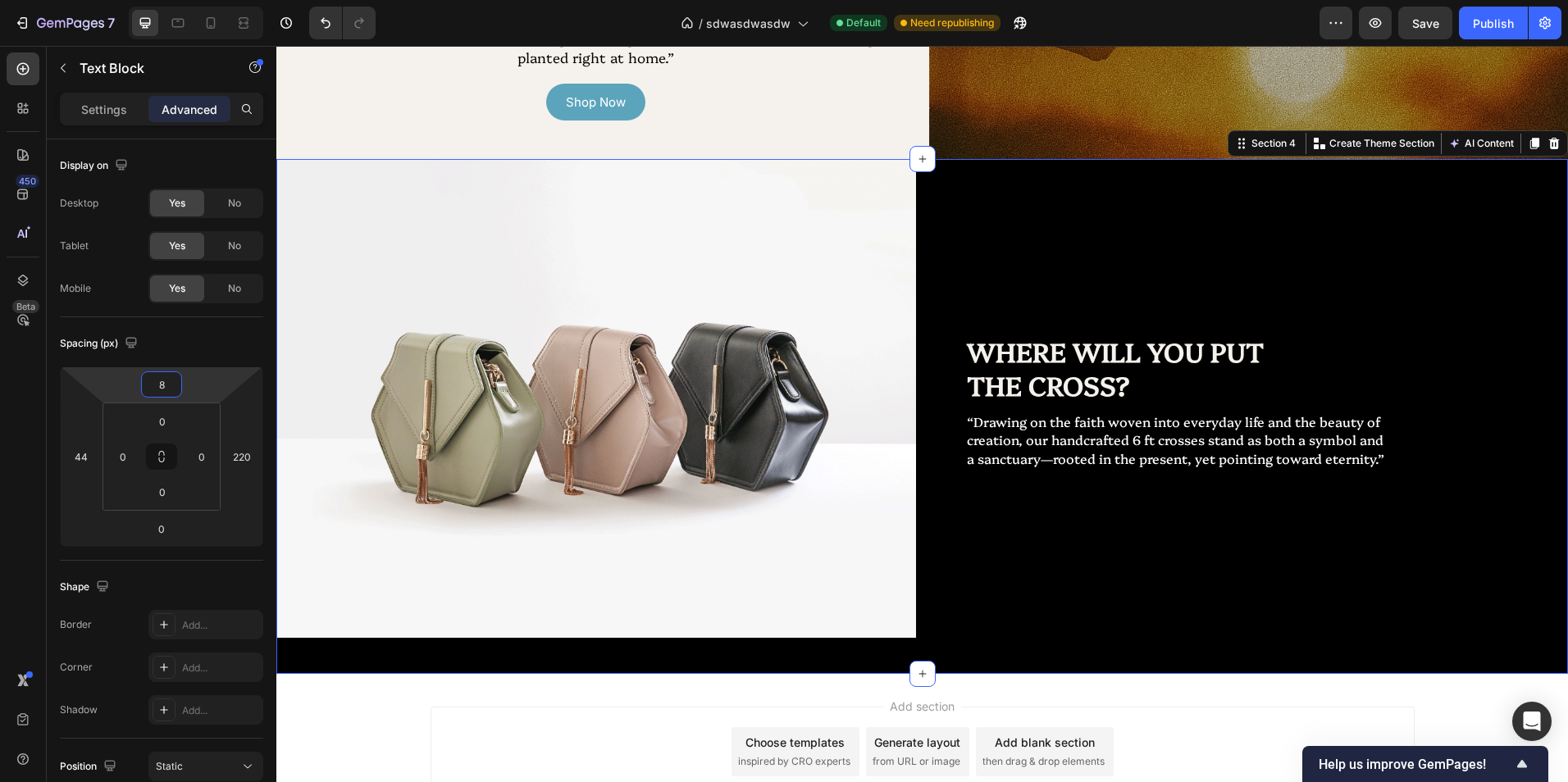
click at [1083, 584] on div "WHERE WILL YOU PUT THE CROSS? Heading “Drawing on the faith woven into everyday…" at bounding box center [1249, 416] width 640 height 515
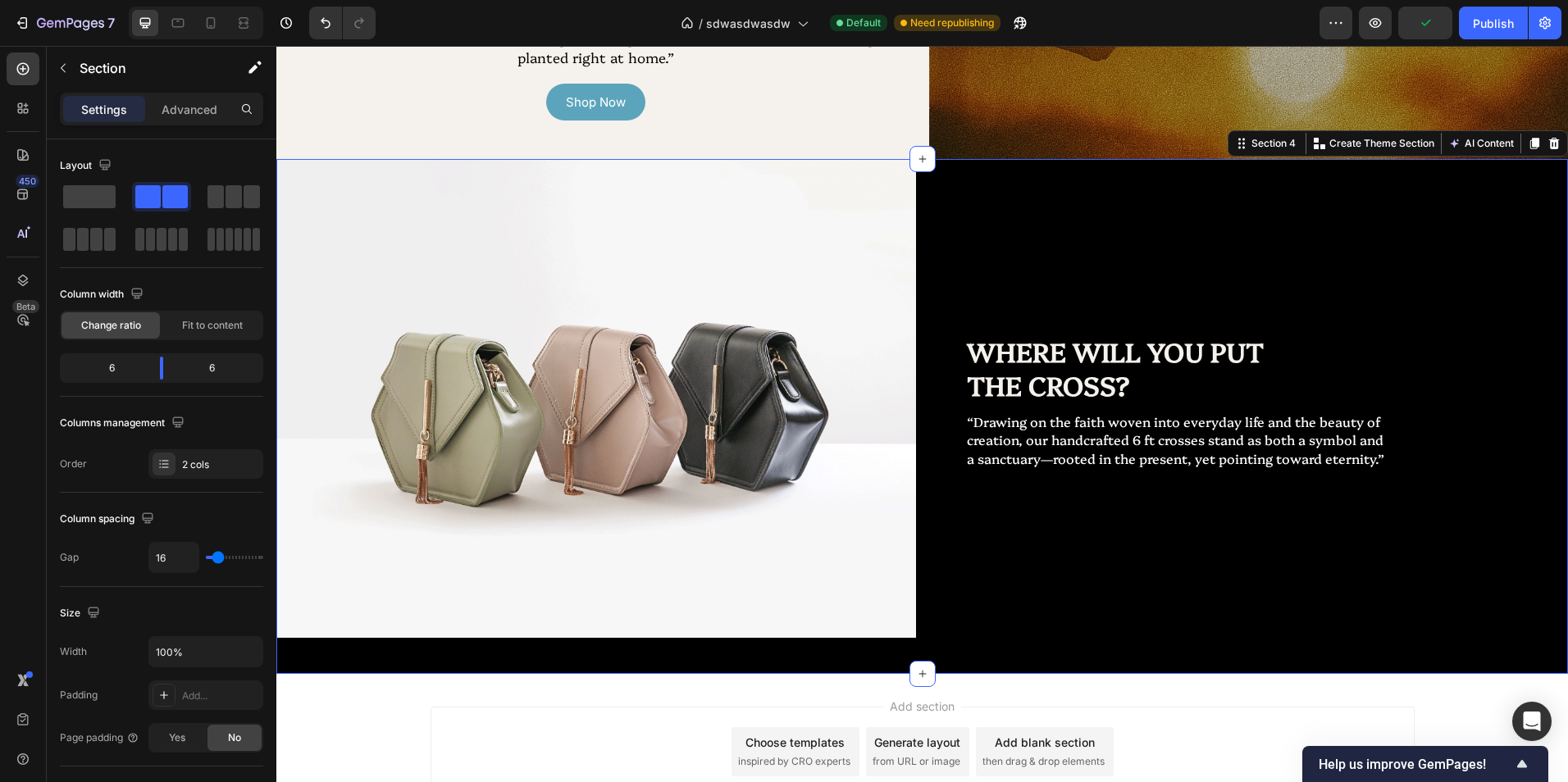
click at [1189, 688] on div "Add section Choose templates inspired by CRO experts Generate layout from URL o…" at bounding box center [922, 775] width 1292 height 202
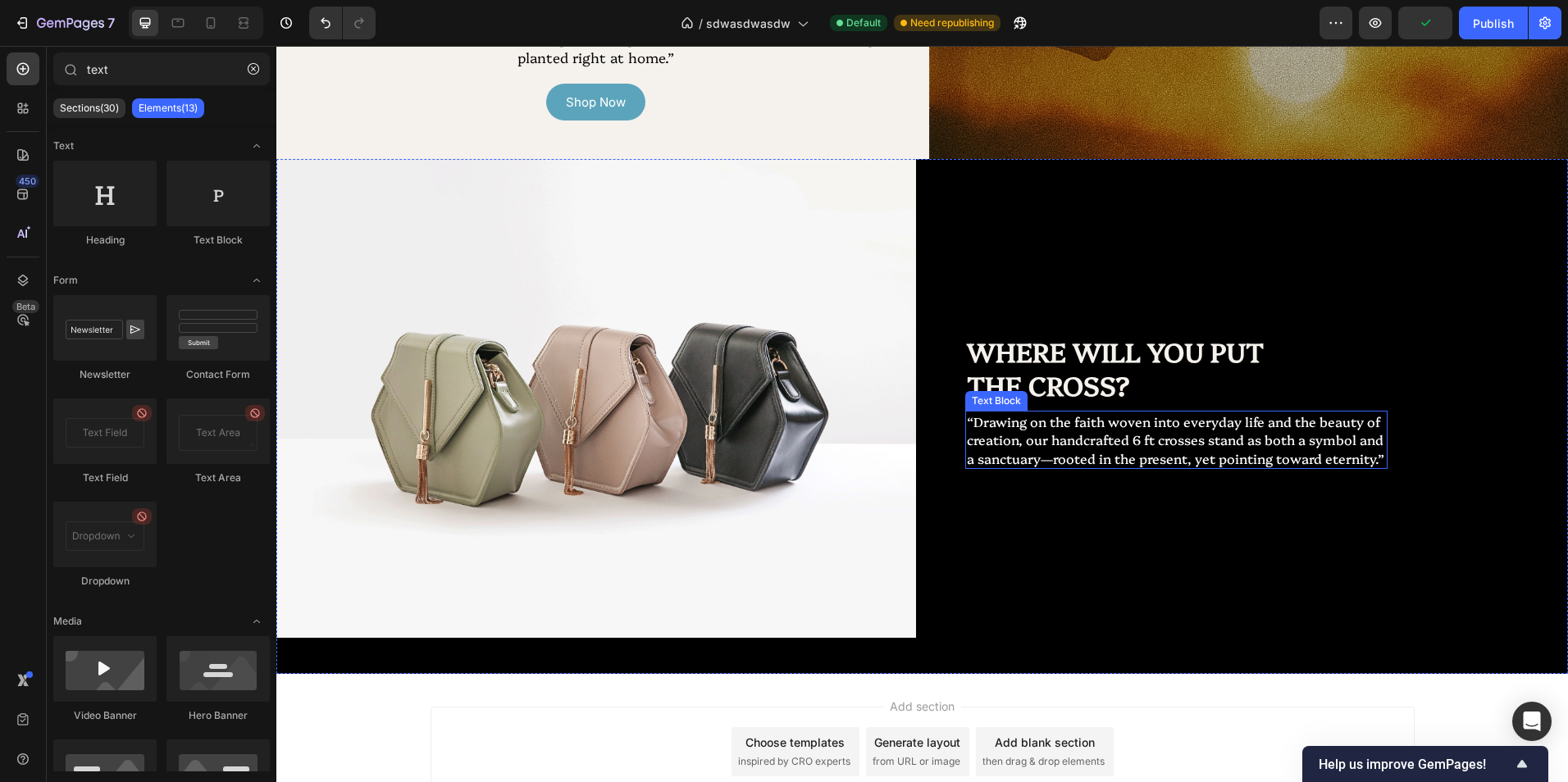
click at [1114, 452] on p "“Drawing on the faith woven into everyday life and the beauty of creation, our …" at bounding box center [1176, 439] width 420 height 55
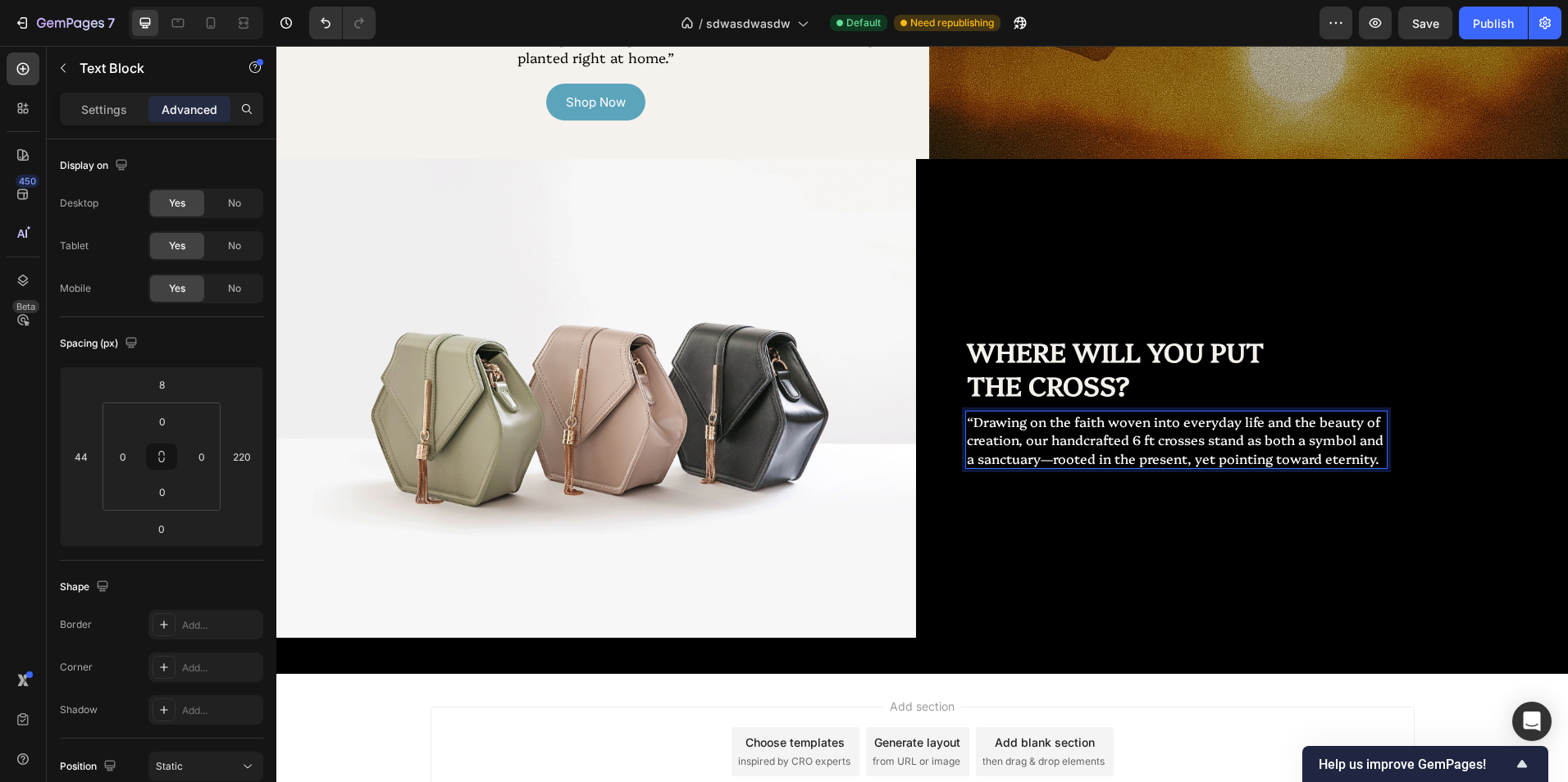
click at [967, 419] on p "“Drawing on the faith woven into everyday life and the beauty of creation, our …" at bounding box center [1176, 439] width 420 height 55
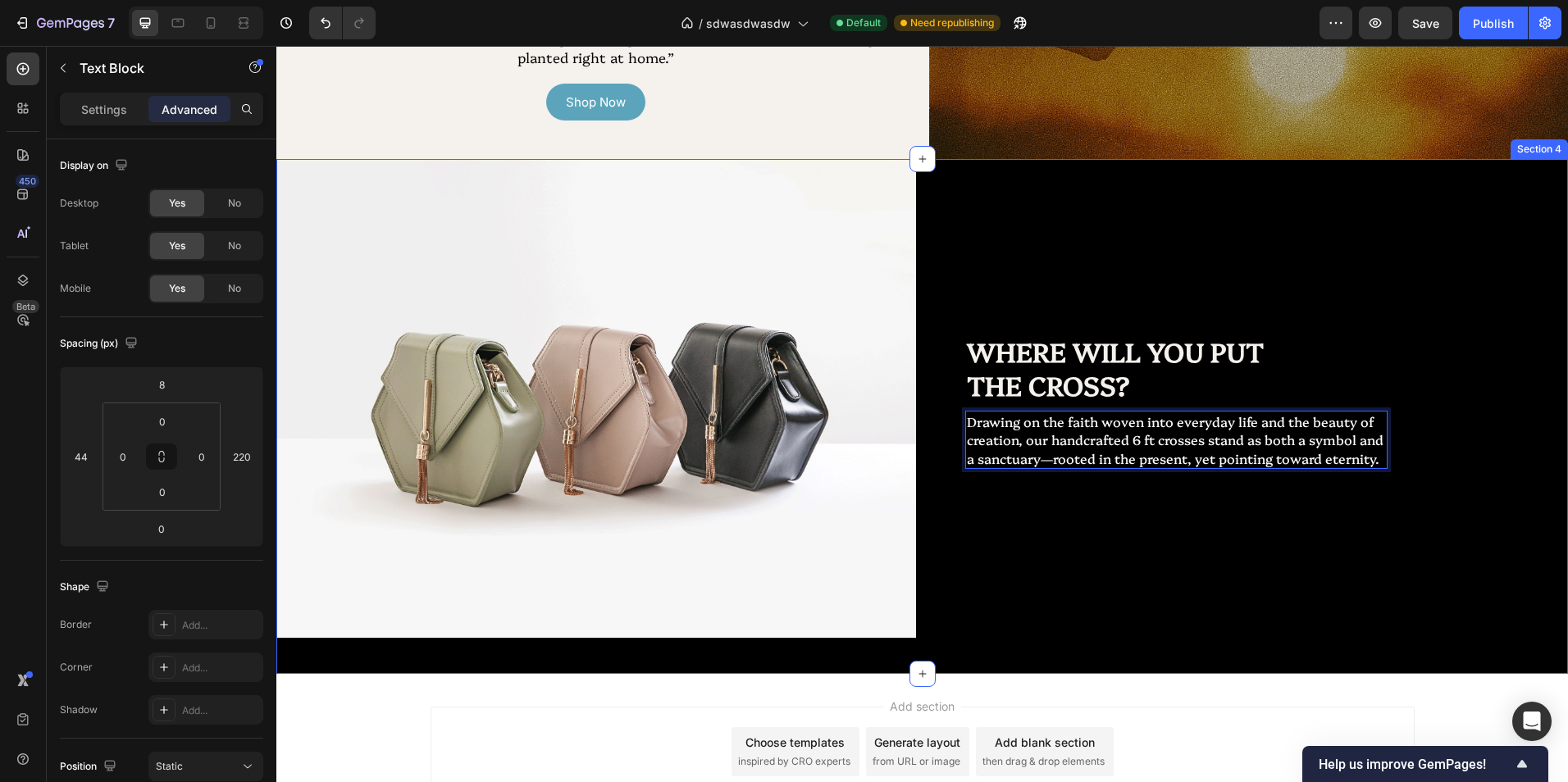
click at [1093, 503] on div "WHERE WILL YOU PUT THE CROSS? Heading Drawing on the faith woven into everyday …" at bounding box center [1249, 416] width 640 height 515
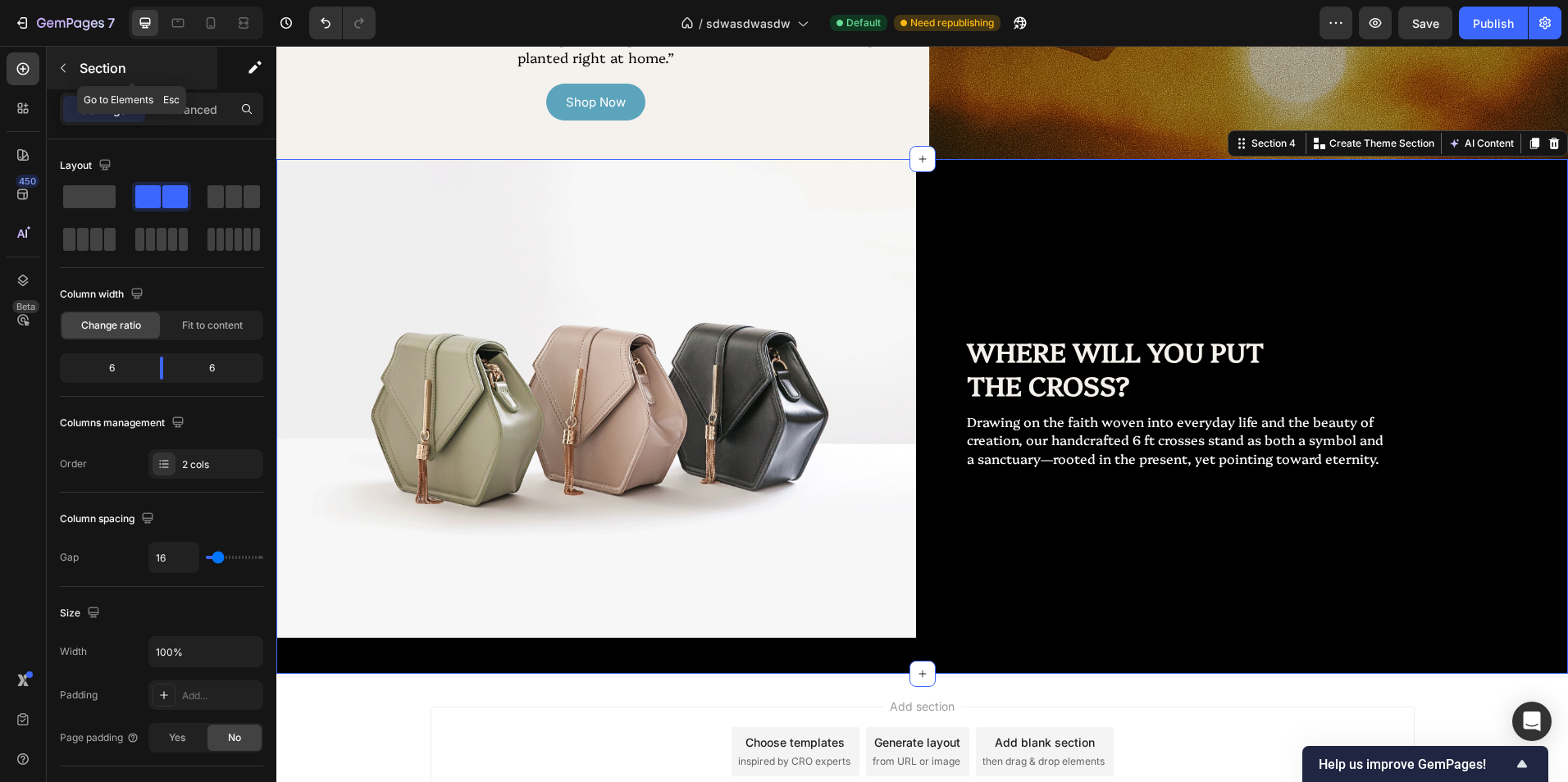
click at [73, 67] on button "button" at bounding box center [62, 68] width 26 height 26
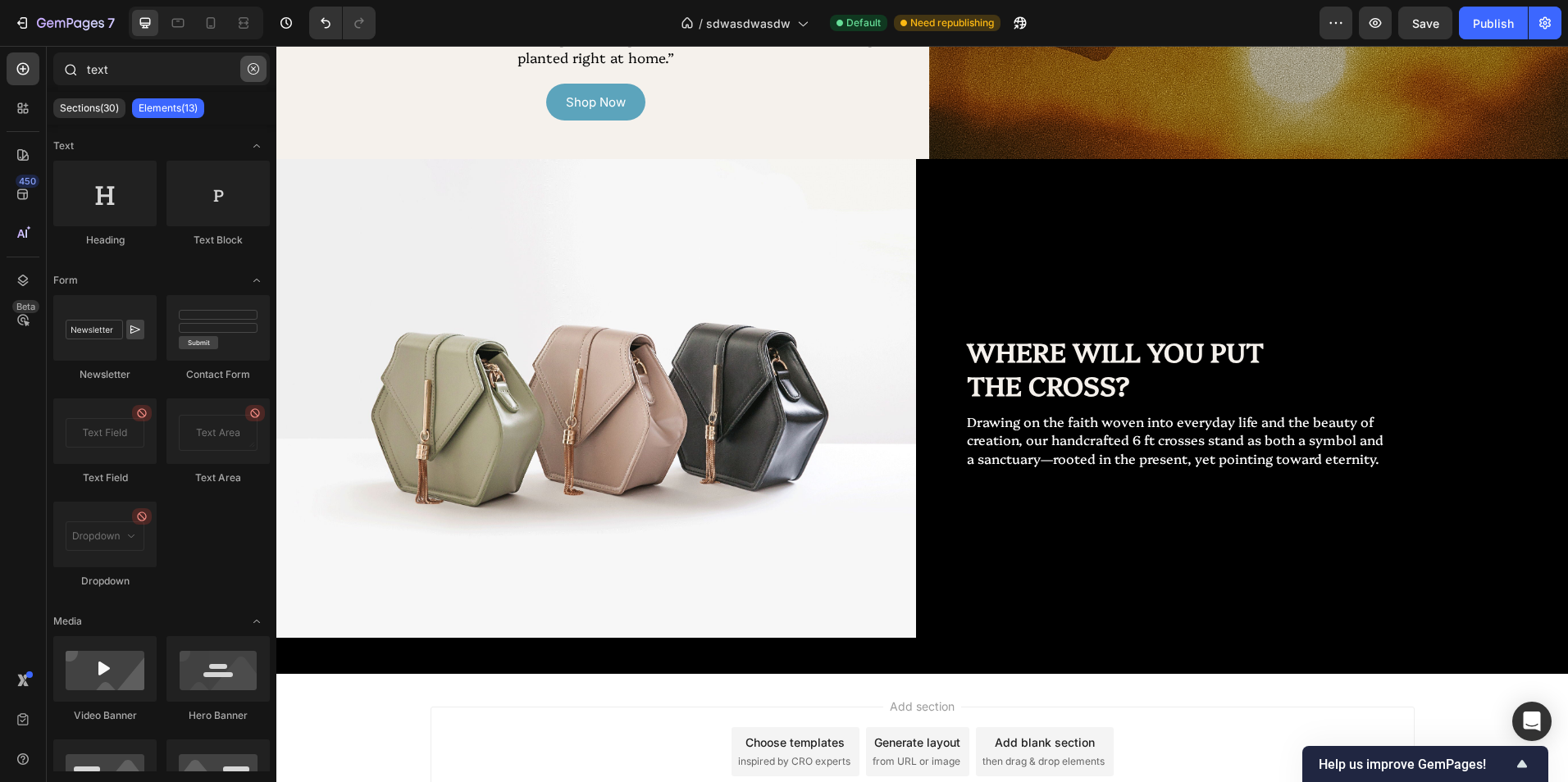
click at [244, 66] on button "button" at bounding box center [253, 69] width 26 height 26
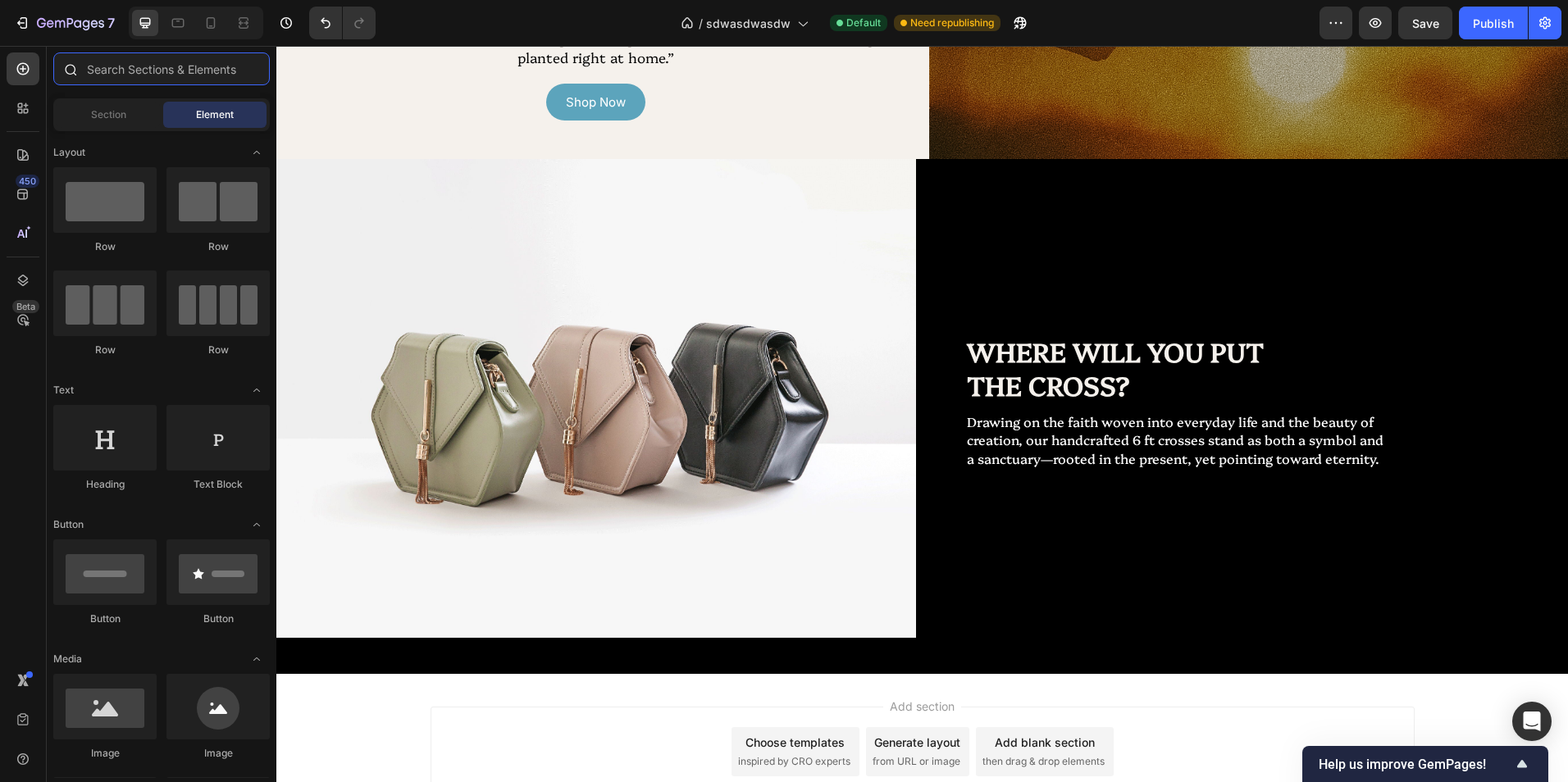
click at [175, 72] on input "text" at bounding box center [161, 69] width 217 height 32
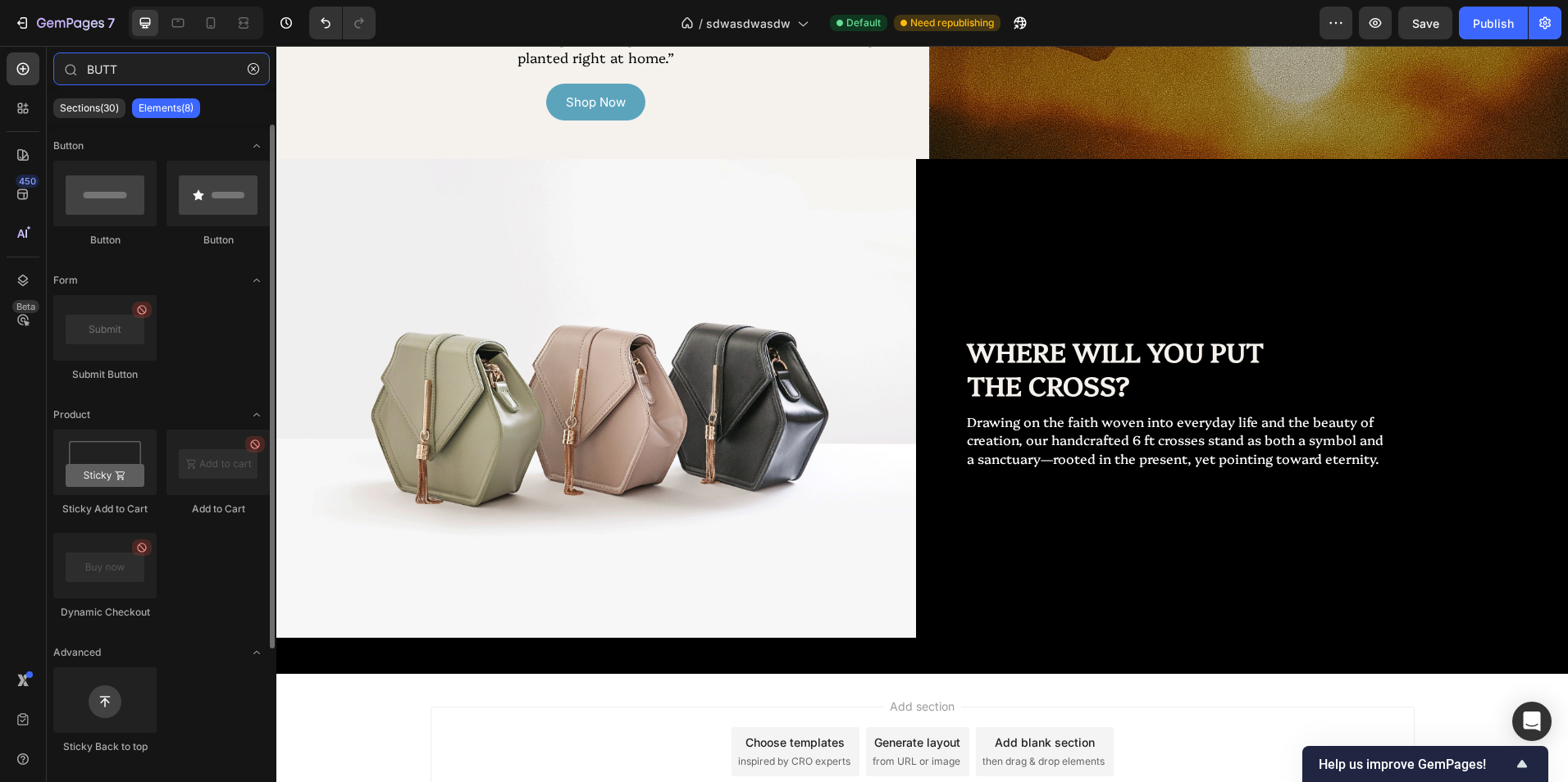
type input "BUTT"
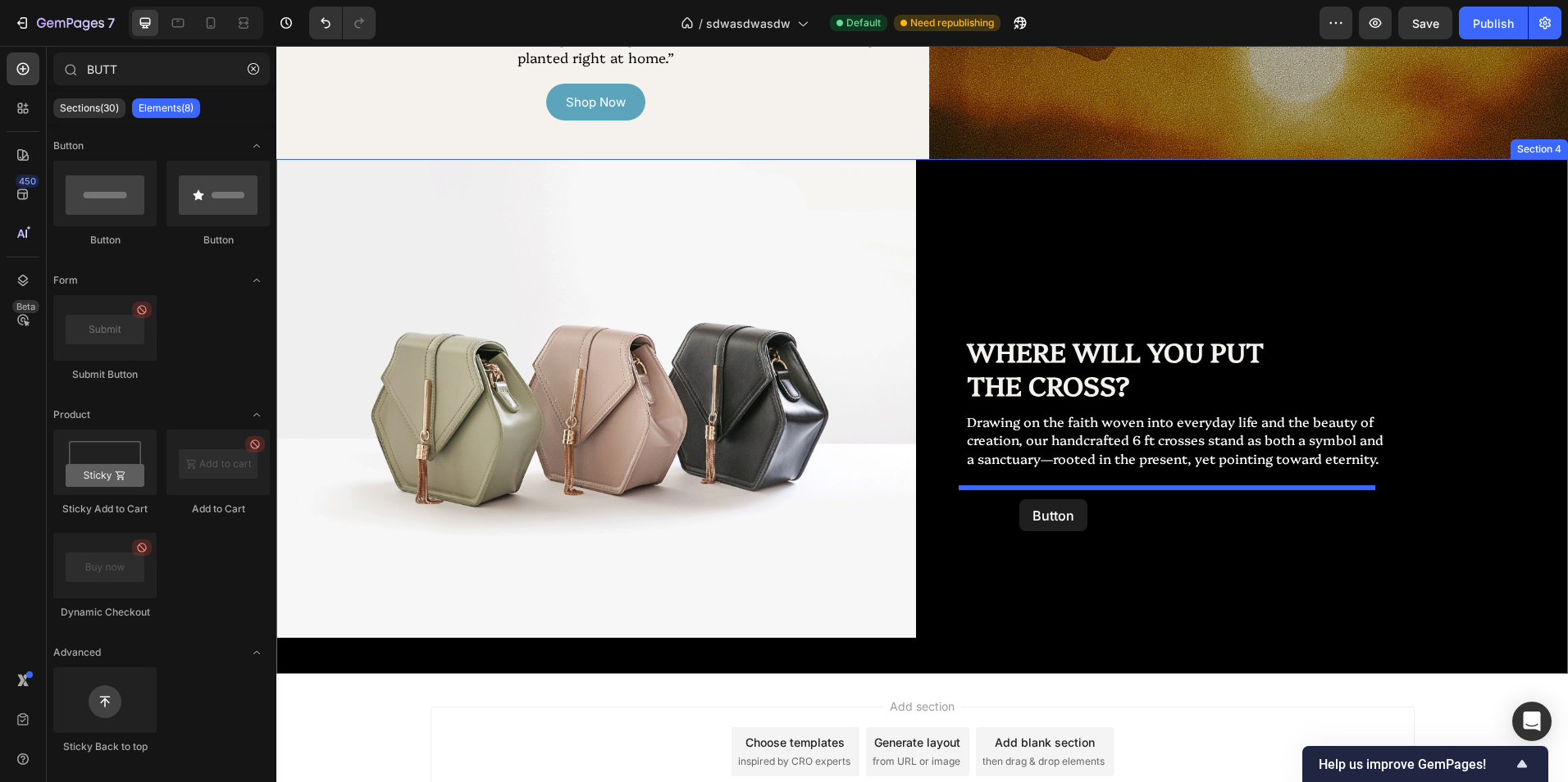
drag, startPoint x: 466, startPoint y: 284, endPoint x: 1019, endPoint y: 500, distance: 593.7
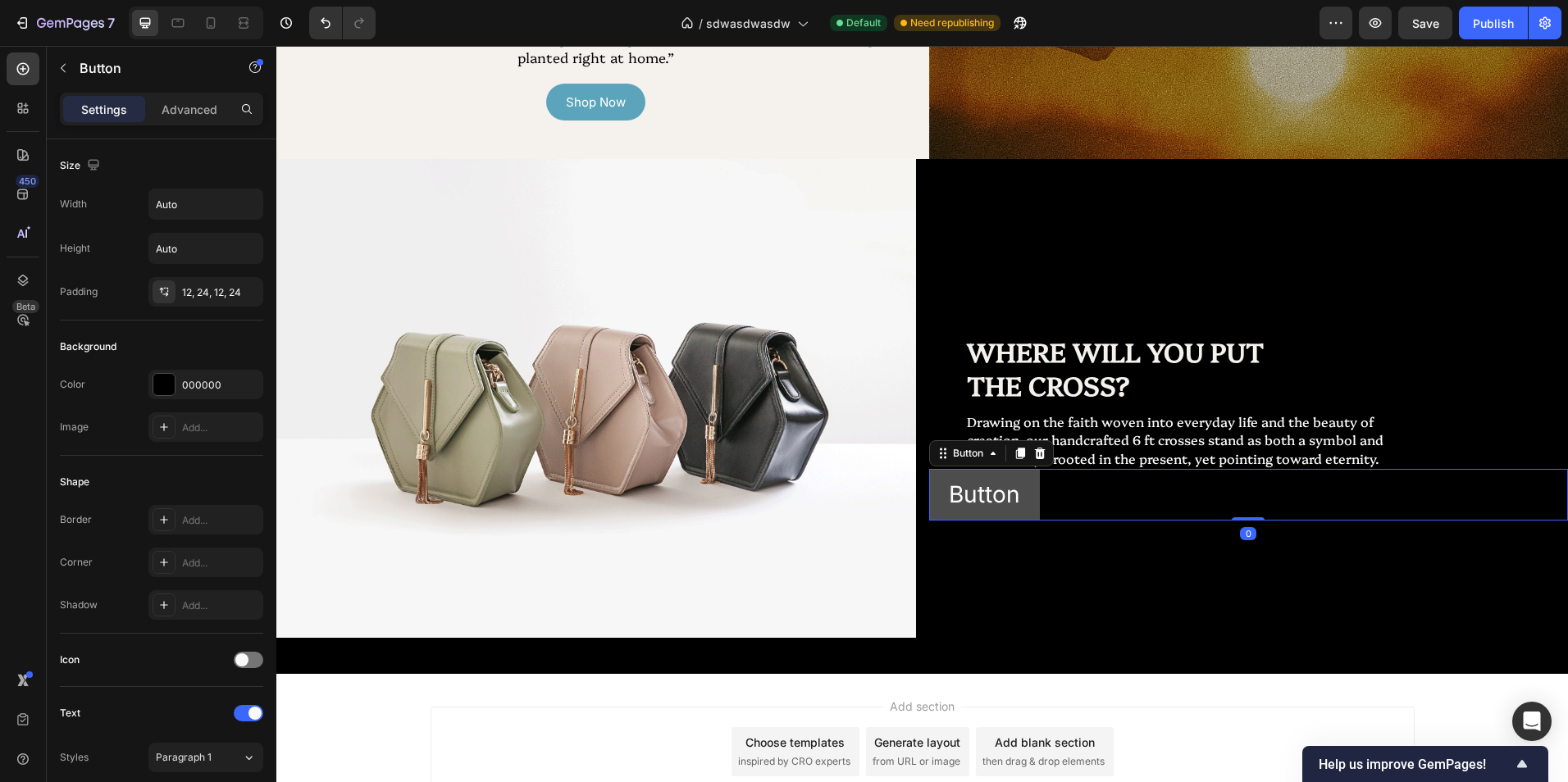
click at [1010, 520] on button "Button" at bounding box center [984, 494] width 111 height 51
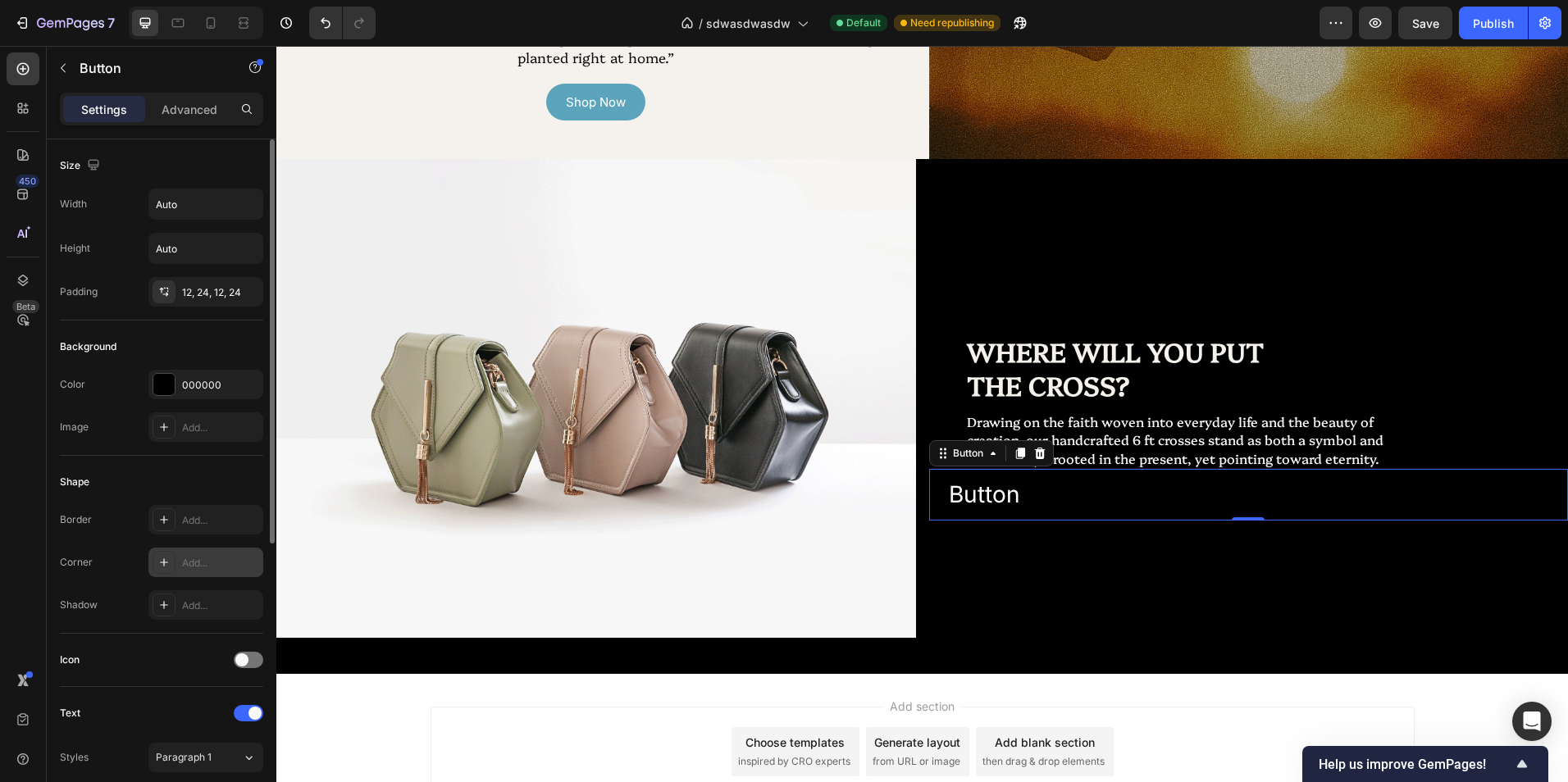
click at [205, 556] on div "Add..." at bounding box center [220, 563] width 77 height 14
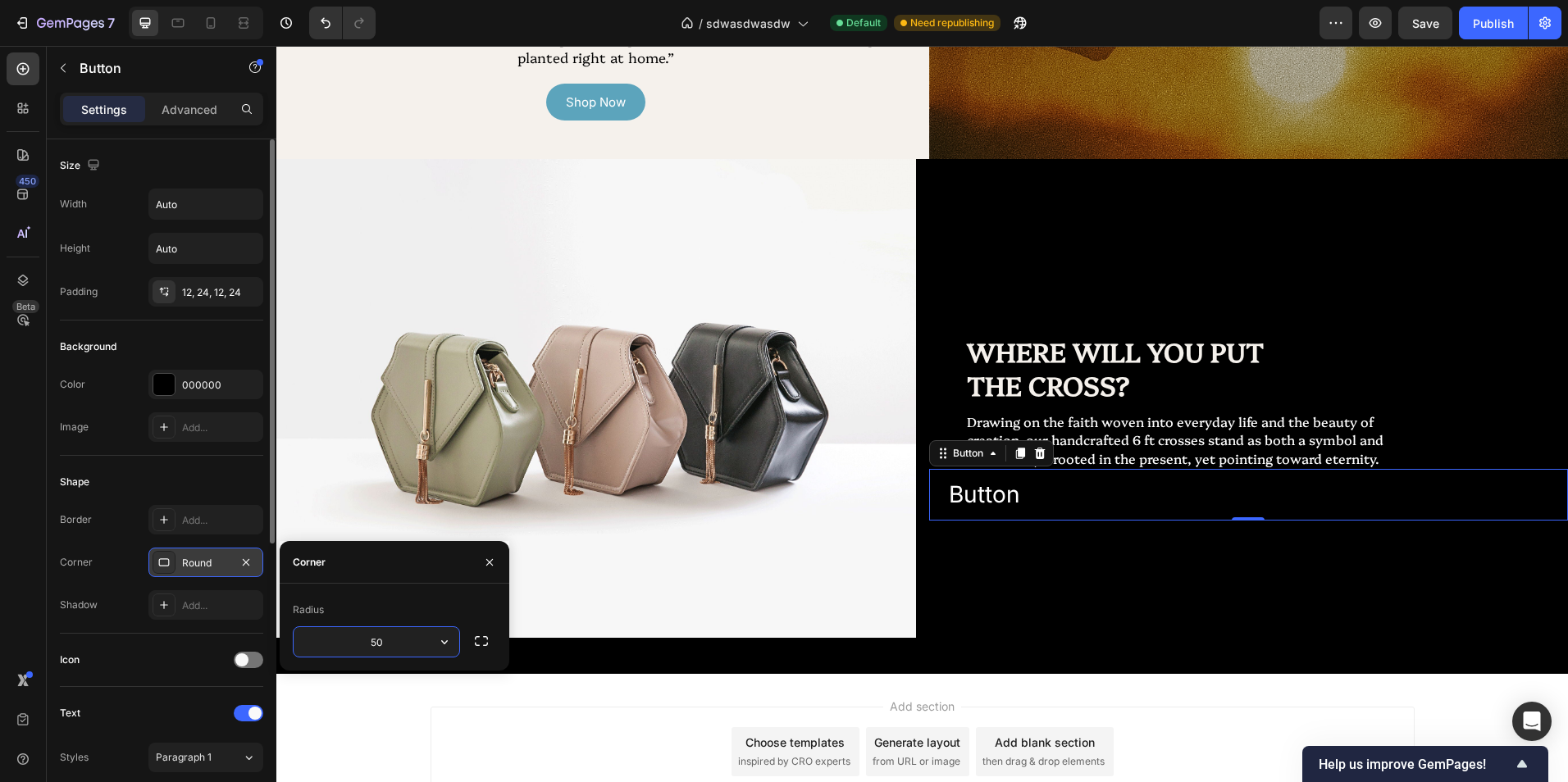
type input "50"
drag, startPoint x: 125, startPoint y: 593, endPoint x: 247, endPoint y: 583, distance: 122.4
click at [125, 593] on div "Shadow Add..." at bounding box center [161, 604] width 203 height 30
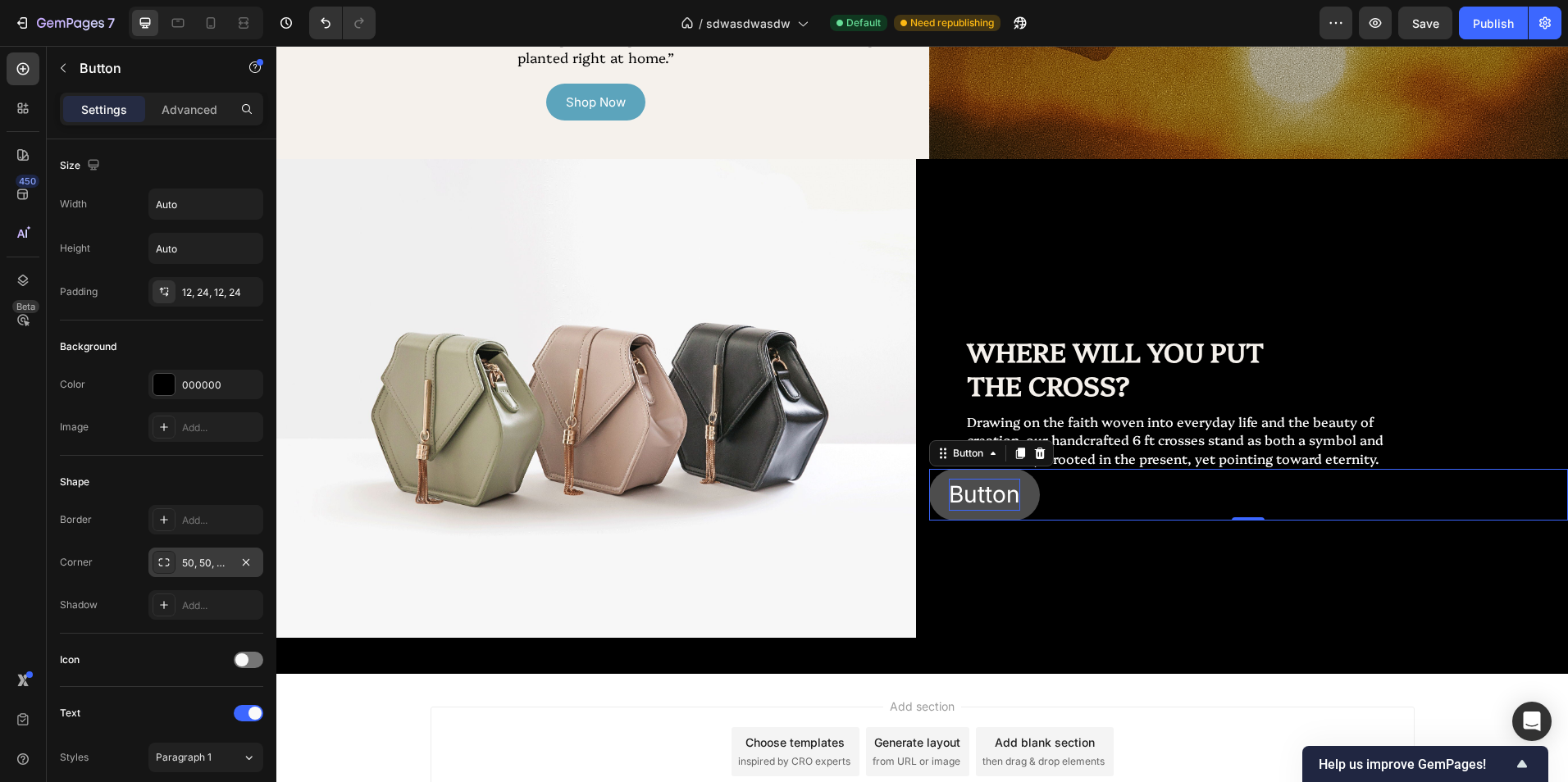
click at [963, 511] on p "Button" at bounding box center [984, 494] width 71 height 32
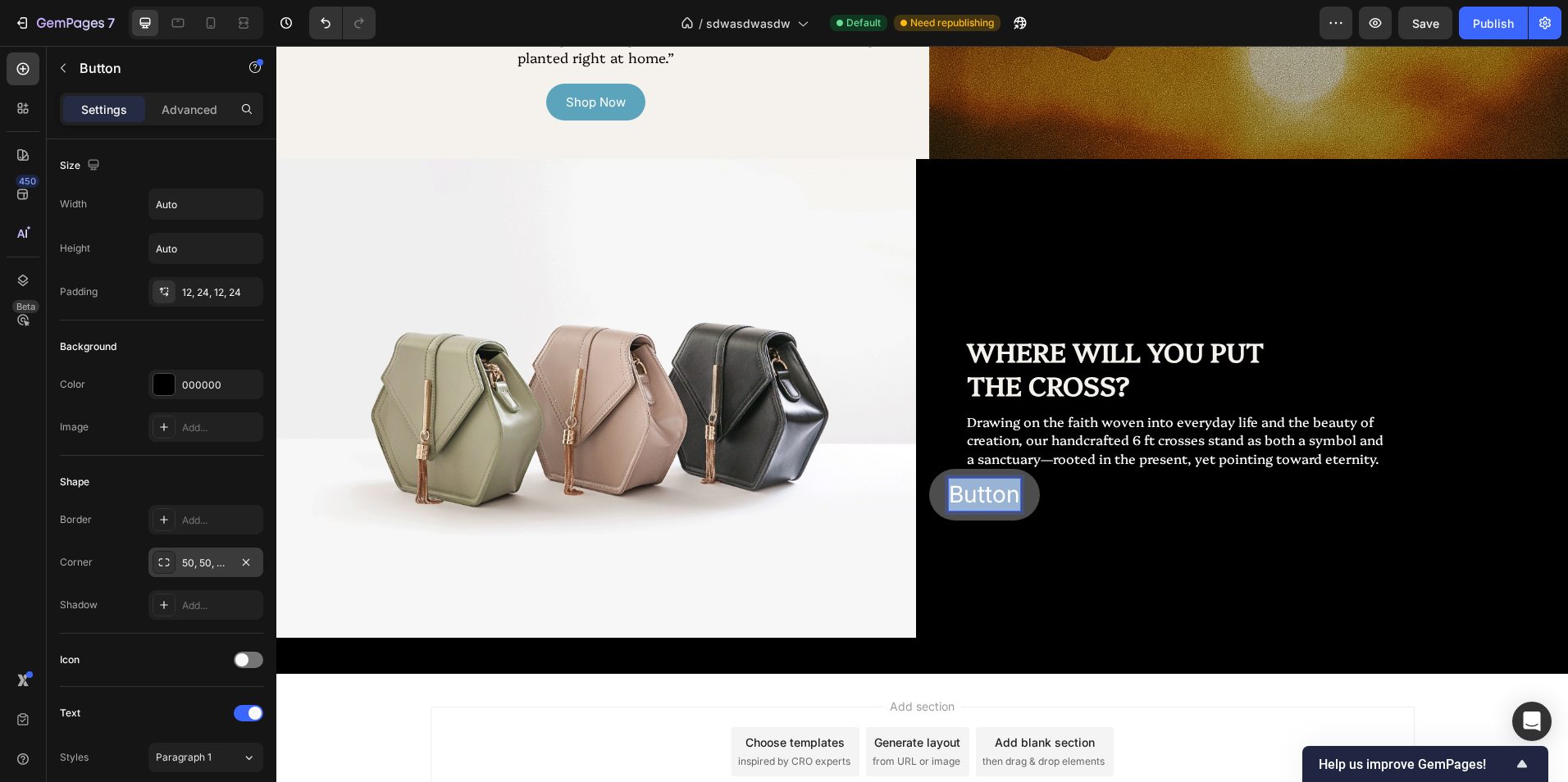
click at [963, 511] on p "Button" at bounding box center [984, 494] width 71 height 32
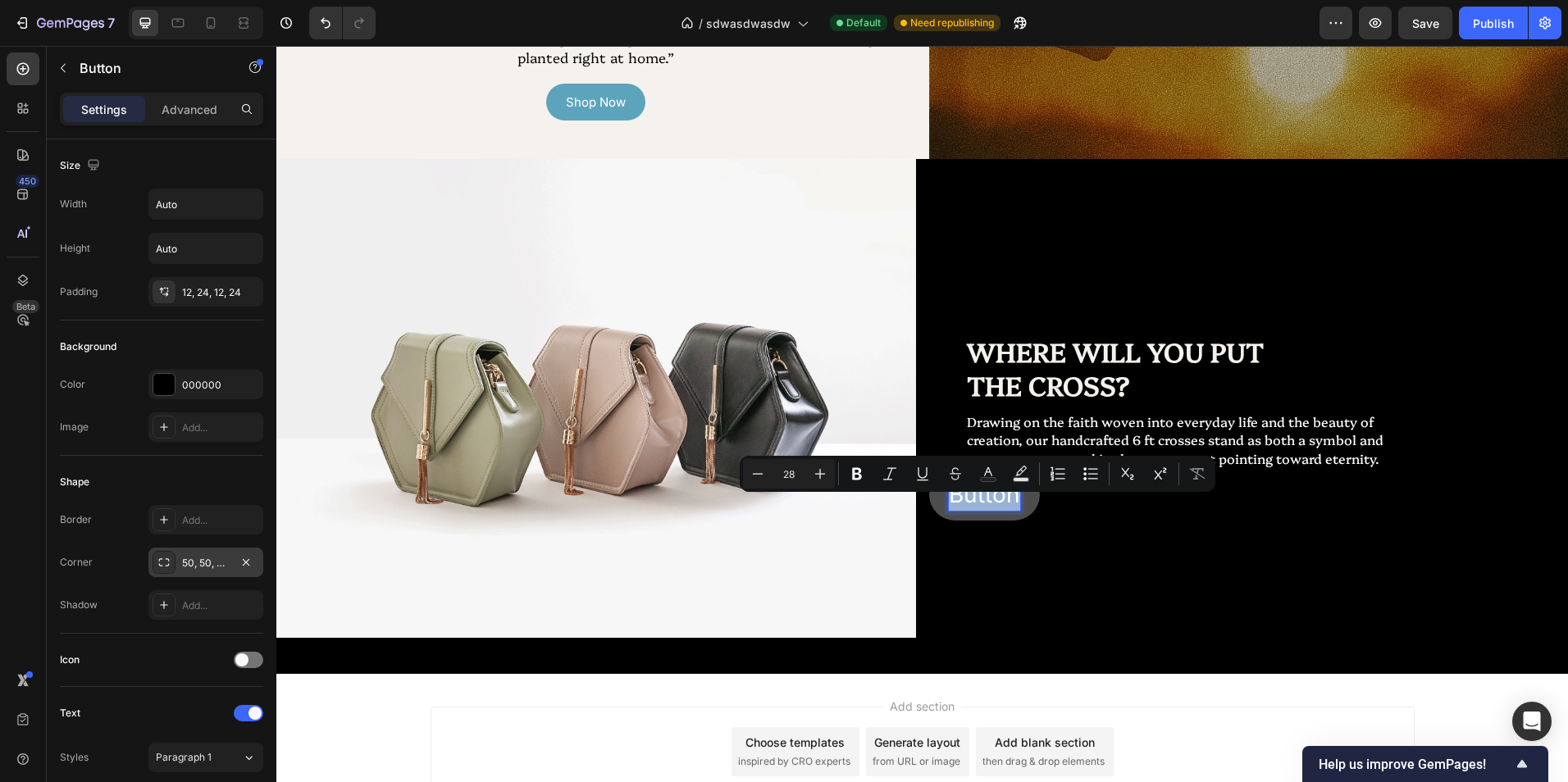
click at [963, 511] on p "Button" at bounding box center [984, 494] width 71 height 32
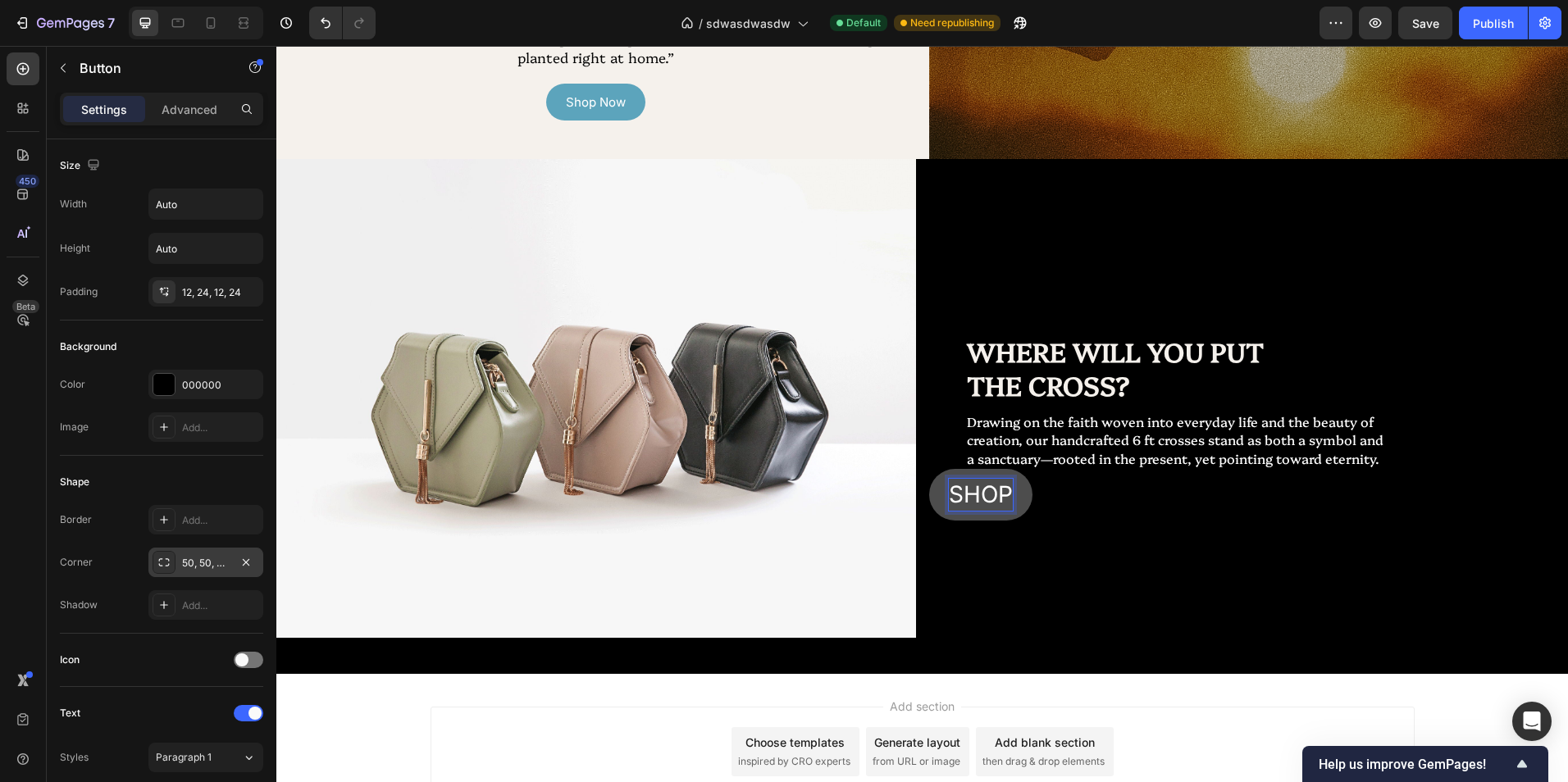
click at [929, 469] on button "SHOP" at bounding box center [981, 494] width 104 height 51
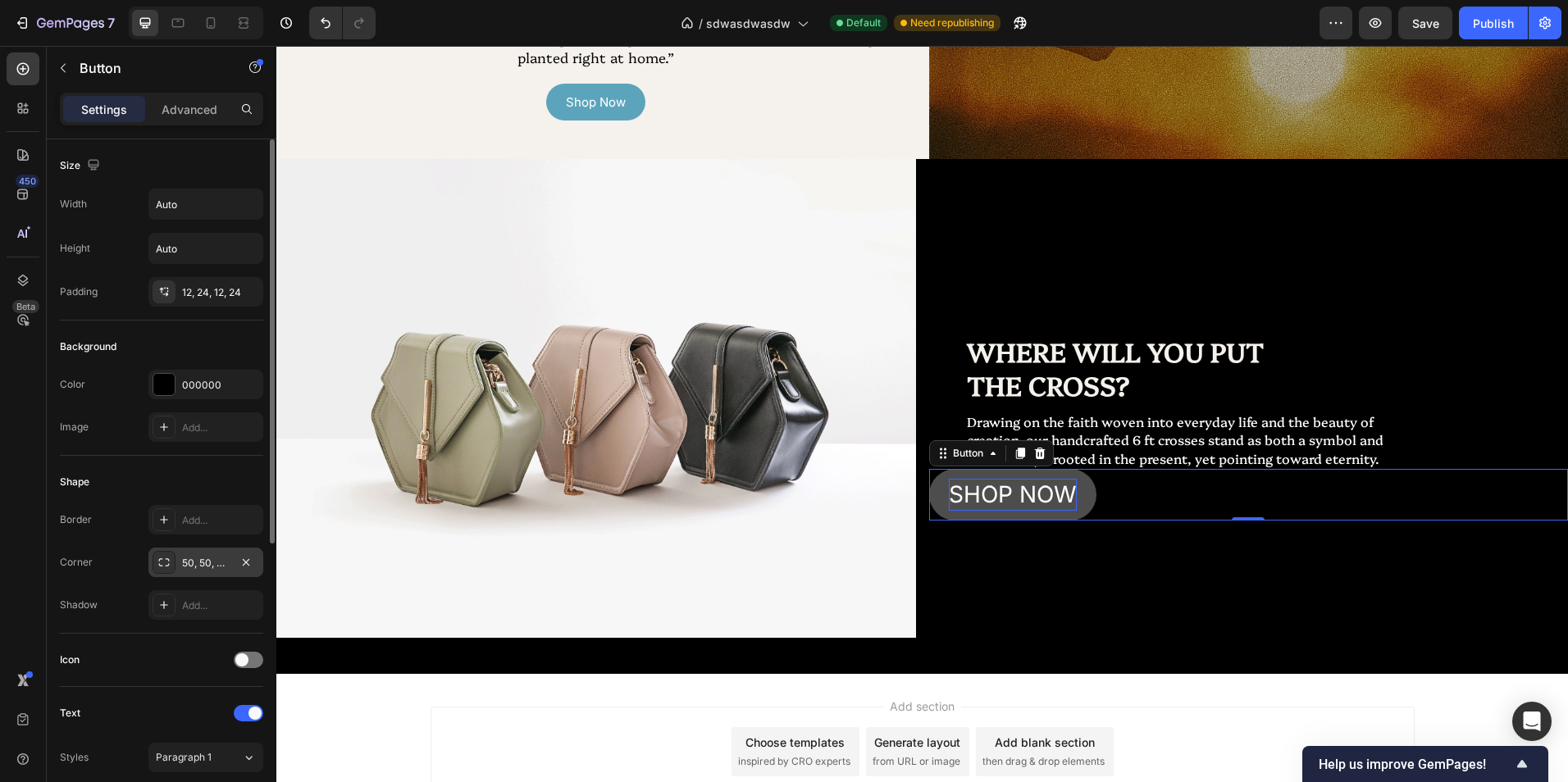
click at [122, 379] on div "Color 000000" at bounding box center [161, 384] width 203 height 30
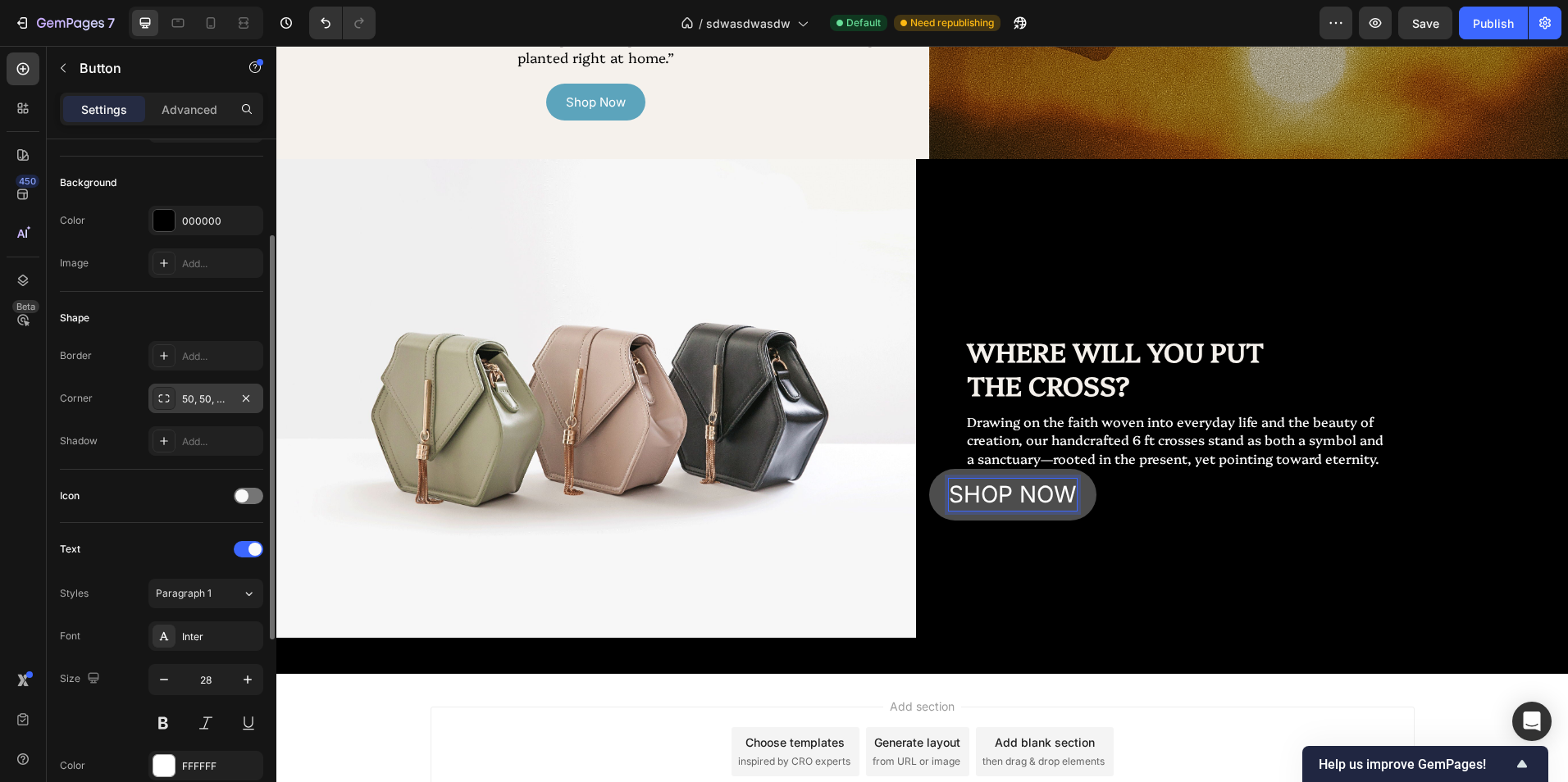
scroll to position [409, 0]
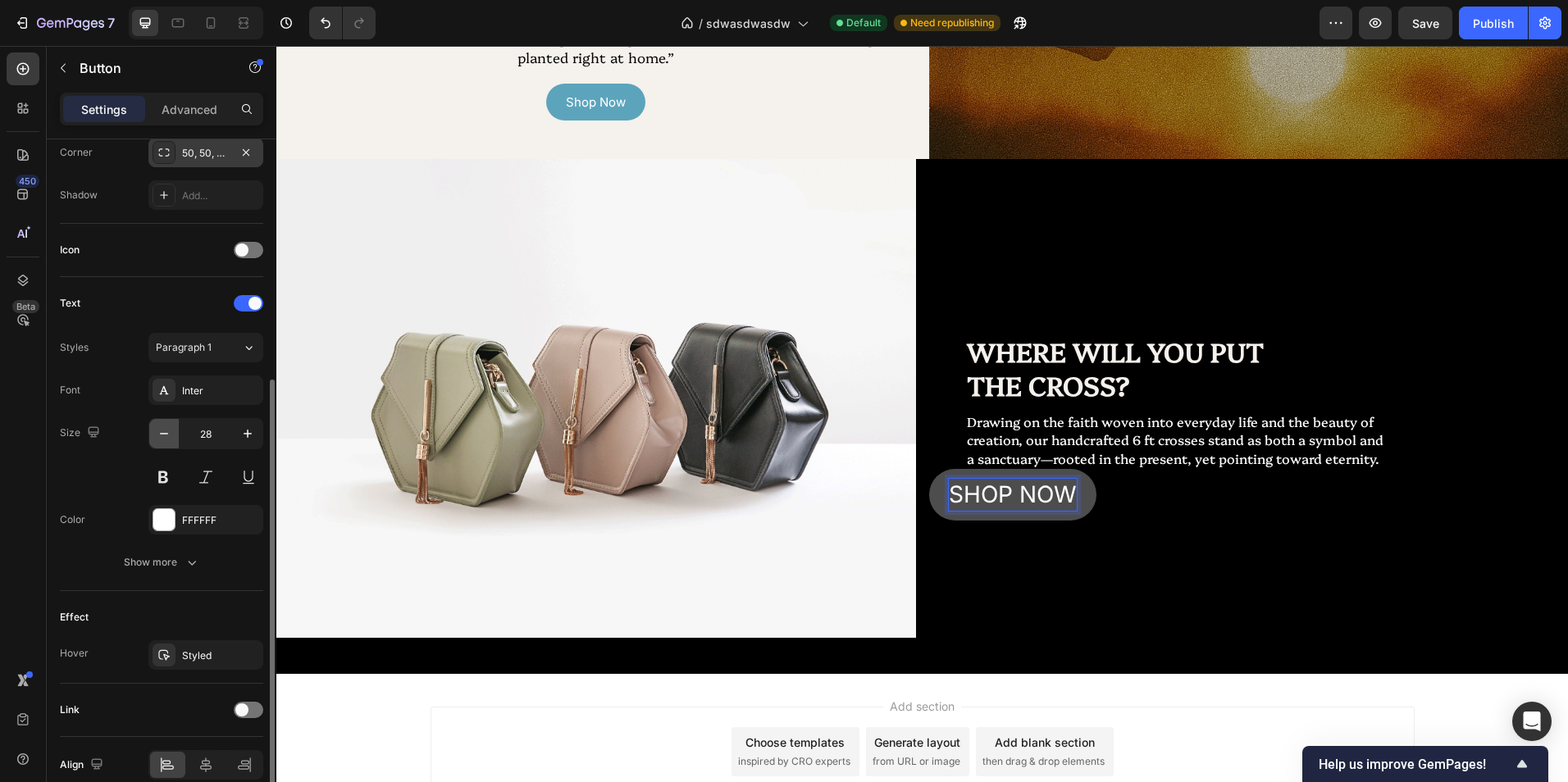
click at [164, 437] on icon "button" at bounding box center [164, 434] width 16 height 16
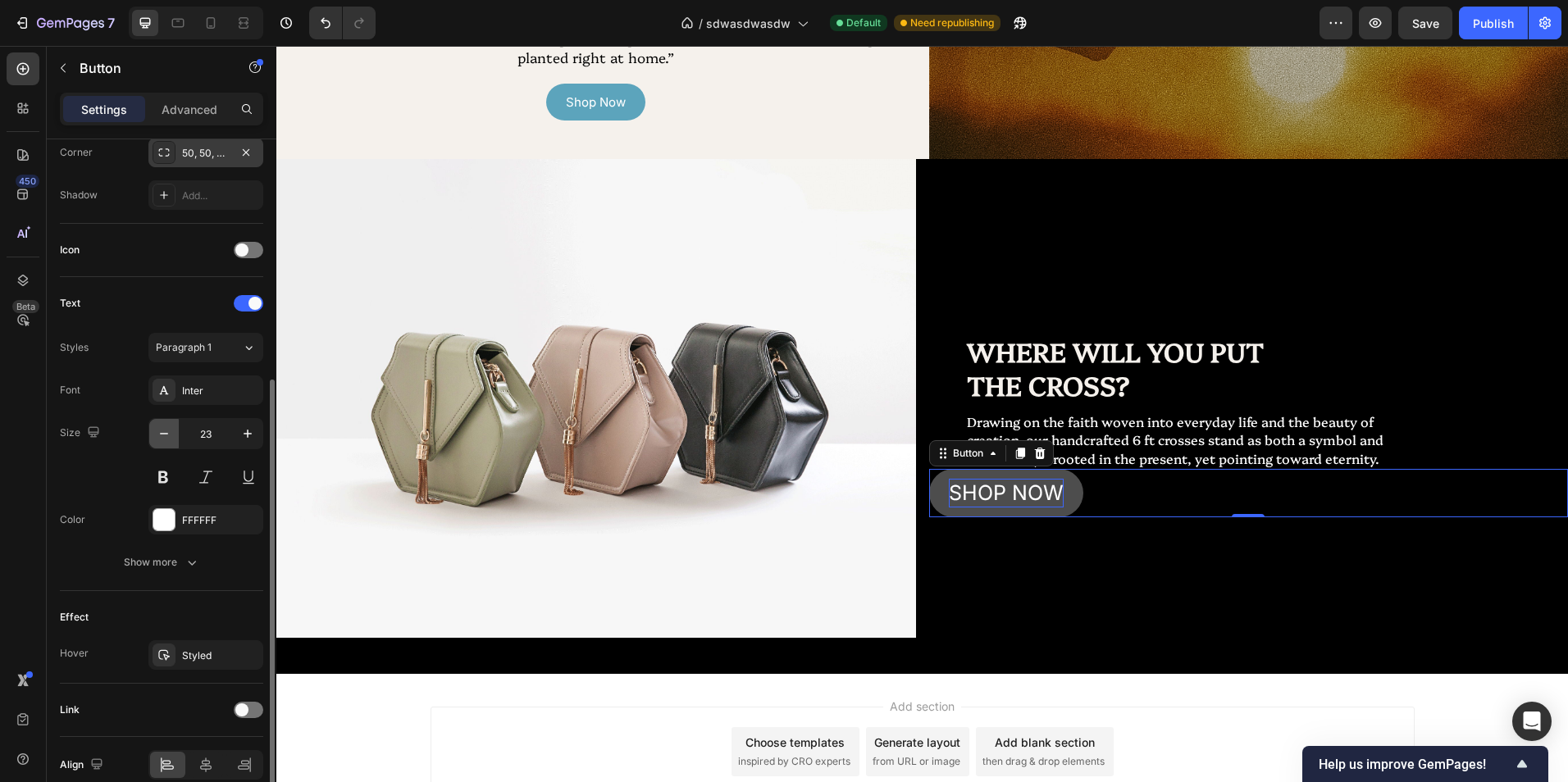
click at [164, 437] on icon "button" at bounding box center [164, 434] width 16 height 16
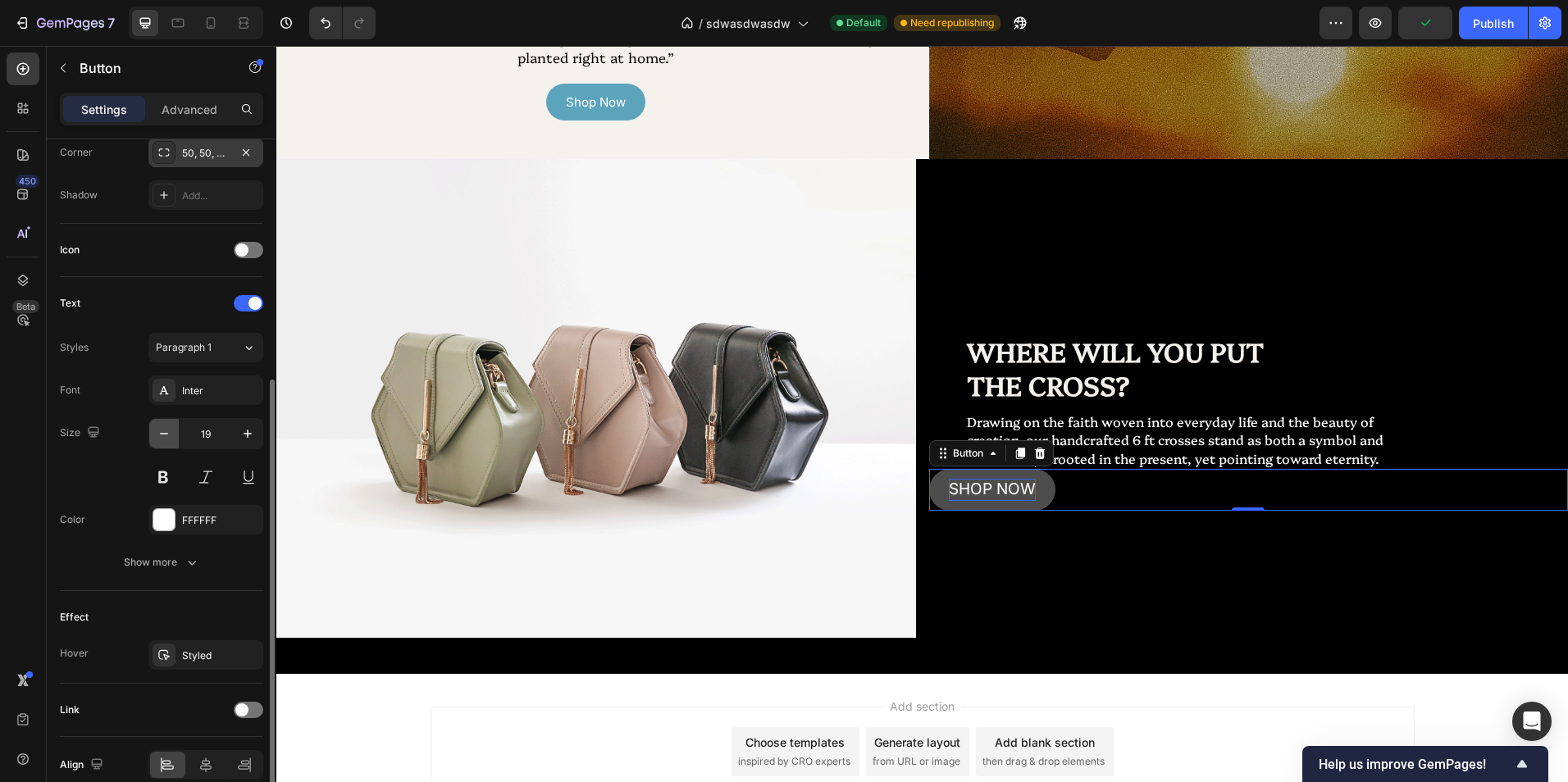
click at [164, 437] on icon "button" at bounding box center [164, 434] width 16 height 16
type input "16"
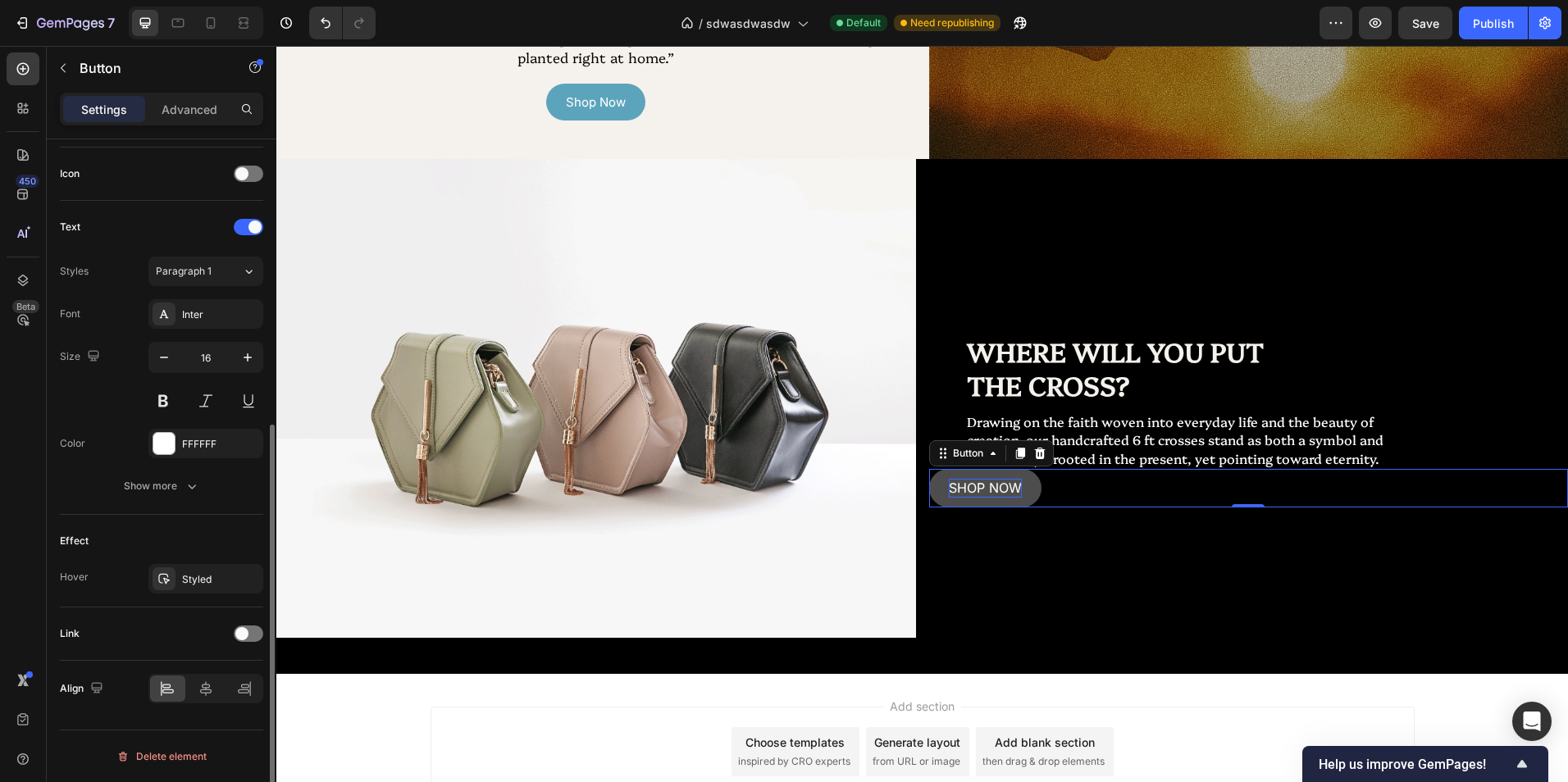
click at [136, 541] on div "Effect" at bounding box center [161, 540] width 203 height 26
click at [248, 634] on div at bounding box center [248, 634] width 30 height 16
click at [158, 548] on div "Effect" at bounding box center [161, 540] width 203 height 26
click at [163, 459] on div "Font Inter Size 16 Color FFFFFF Show more" at bounding box center [161, 400] width 203 height 202
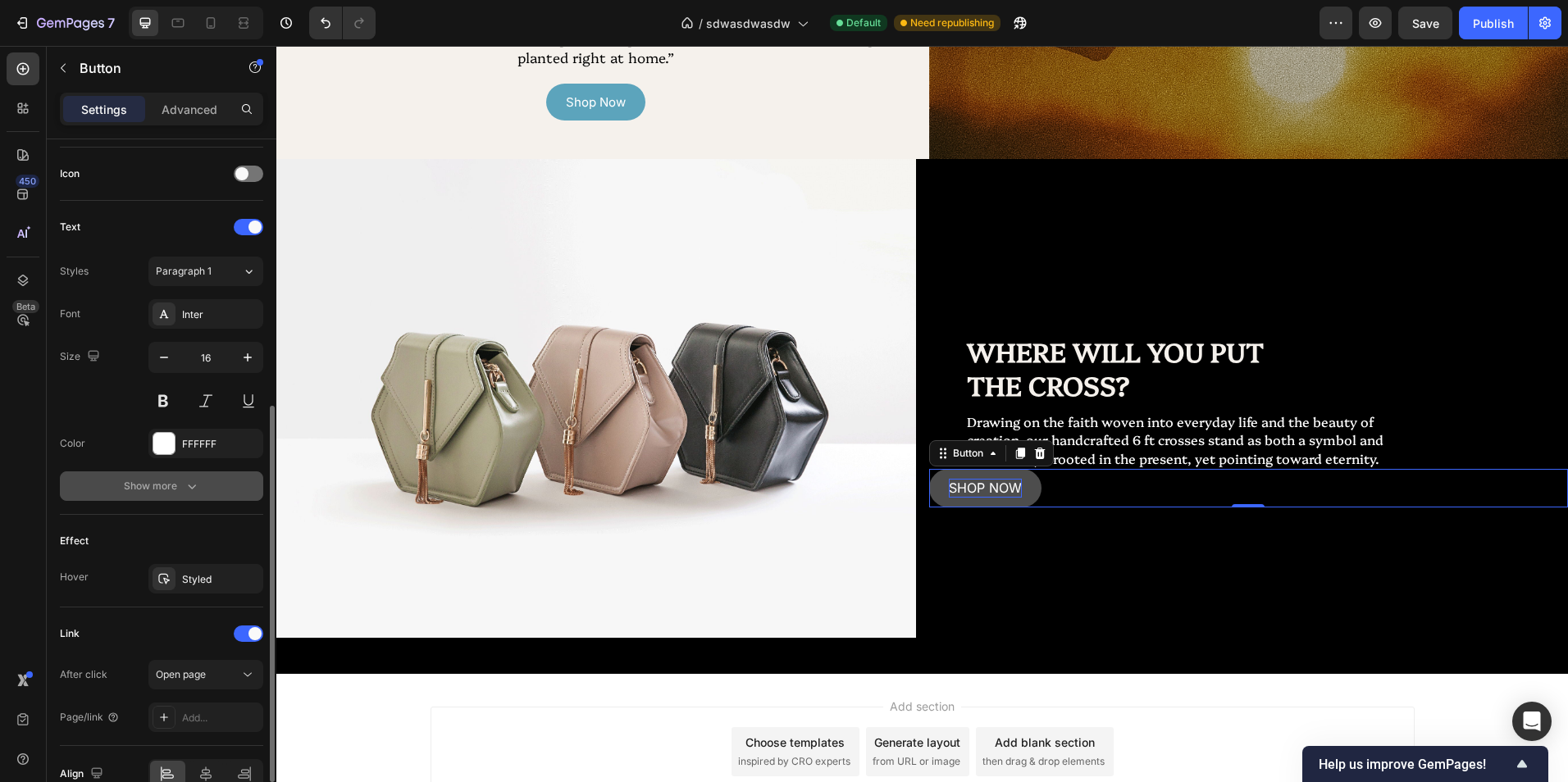
click at [167, 478] on div "Show more" at bounding box center [161, 486] width 77 height 16
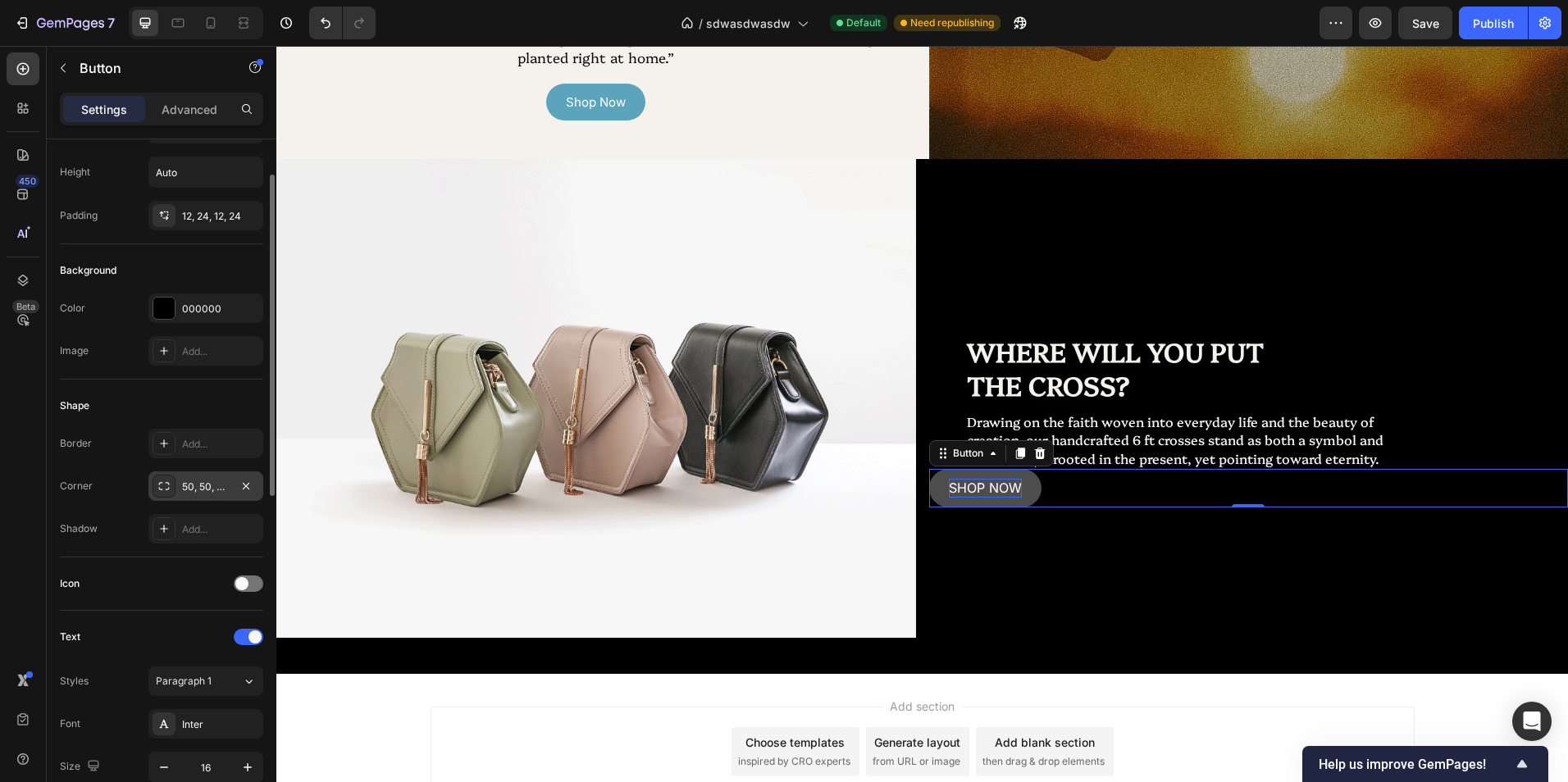
scroll to position [0, 0]
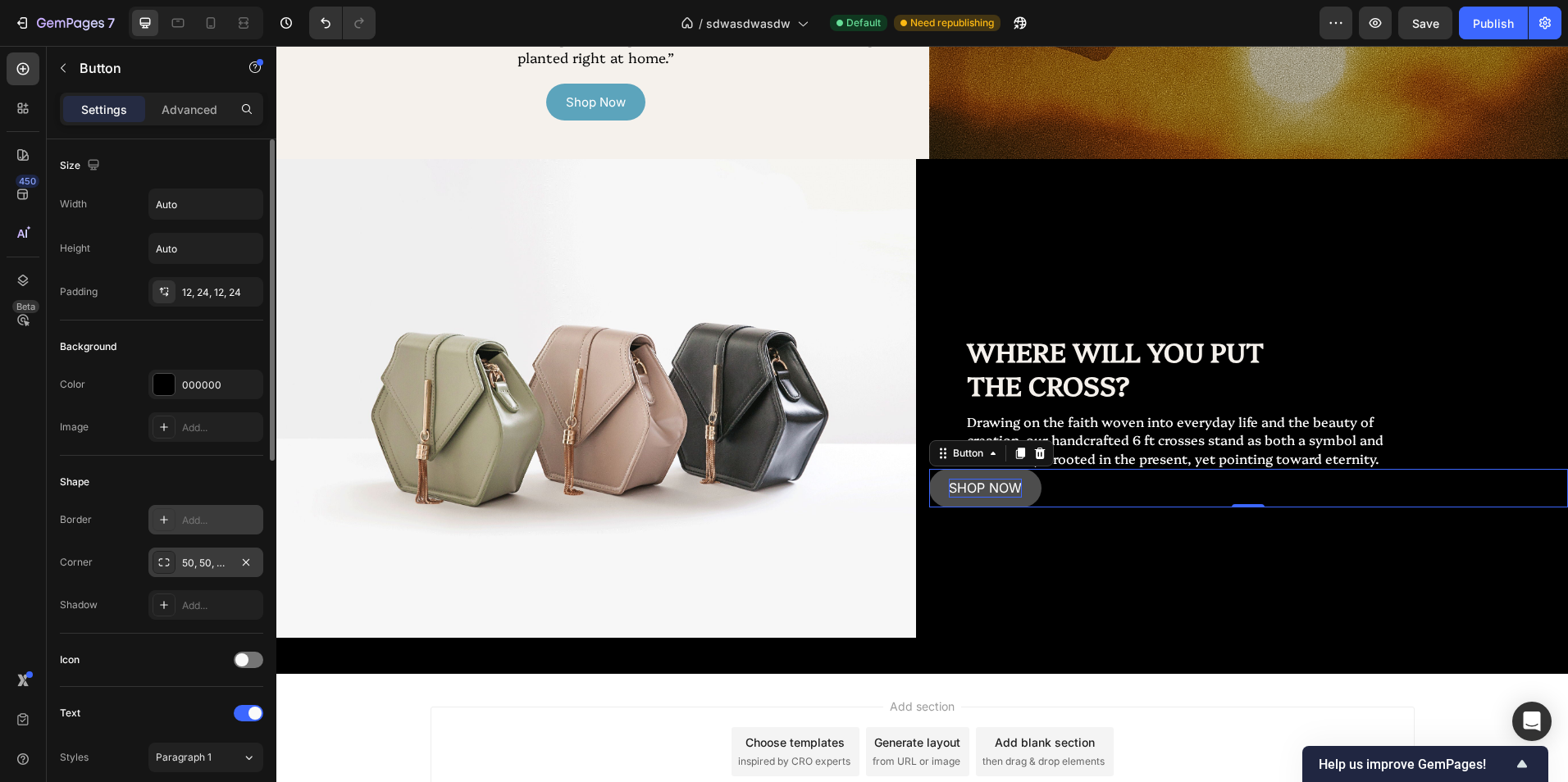
click at [180, 516] on div "Add..." at bounding box center [206, 520] width 115 height 30
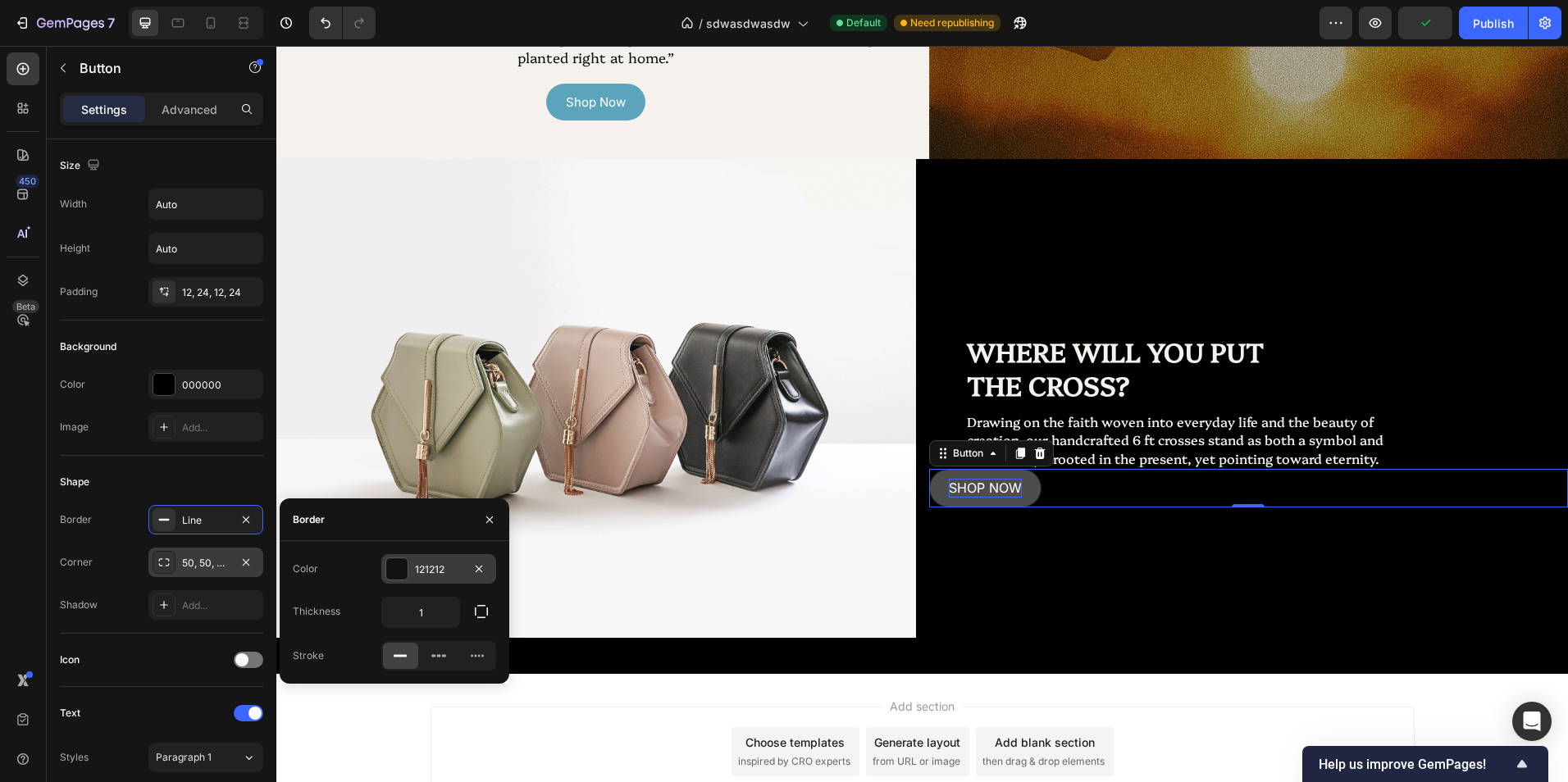
click at [432, 576] on div "121212" at bounding box center [438, 570] width 48 height 14
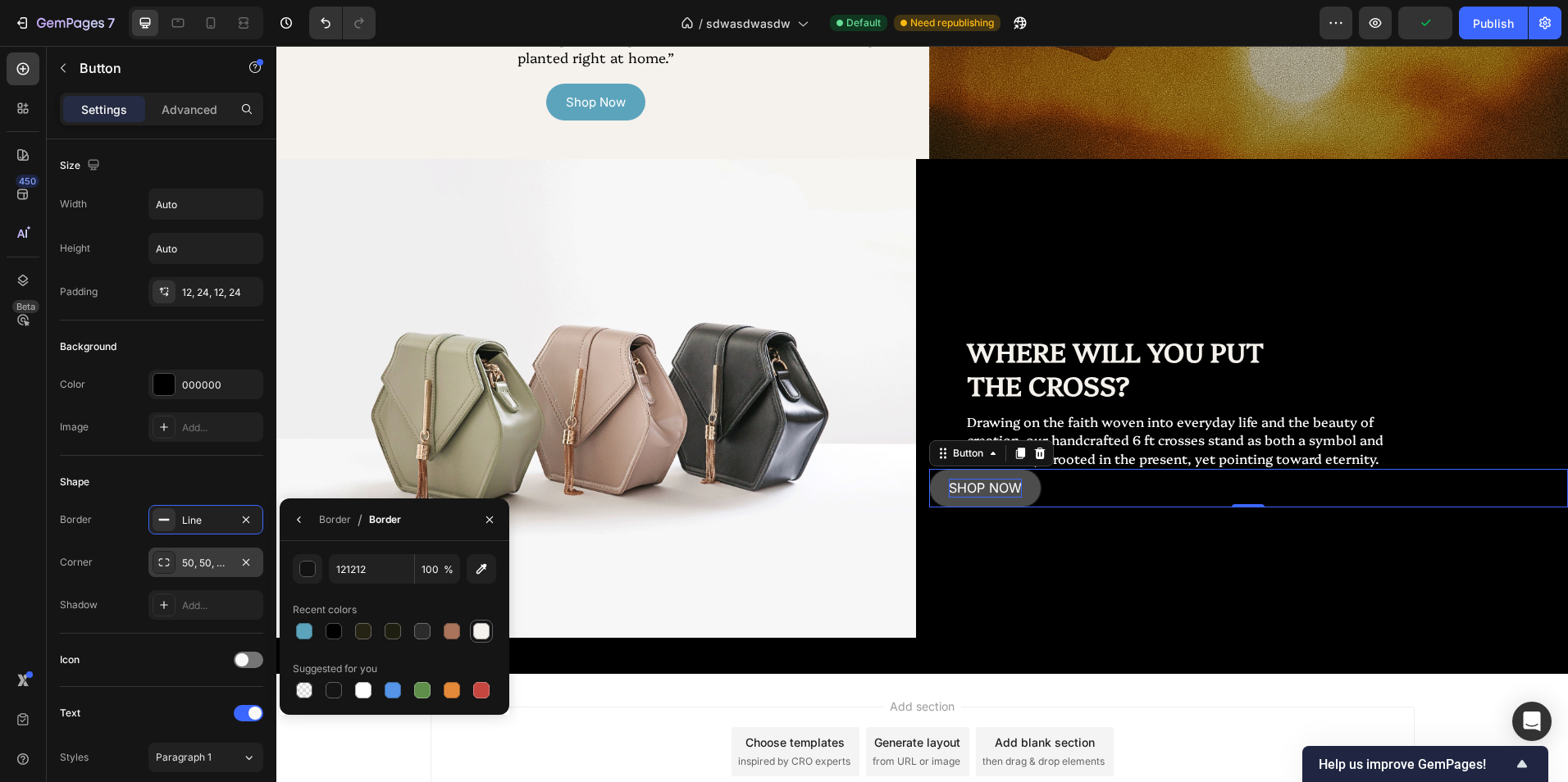
click at [477, 637] on div at bounding box center [481, 631] width 16 height 16
type input "F5F1EC"
click at [491, 527] on button "button" at bounding box center [489, 520] width 26 height 26
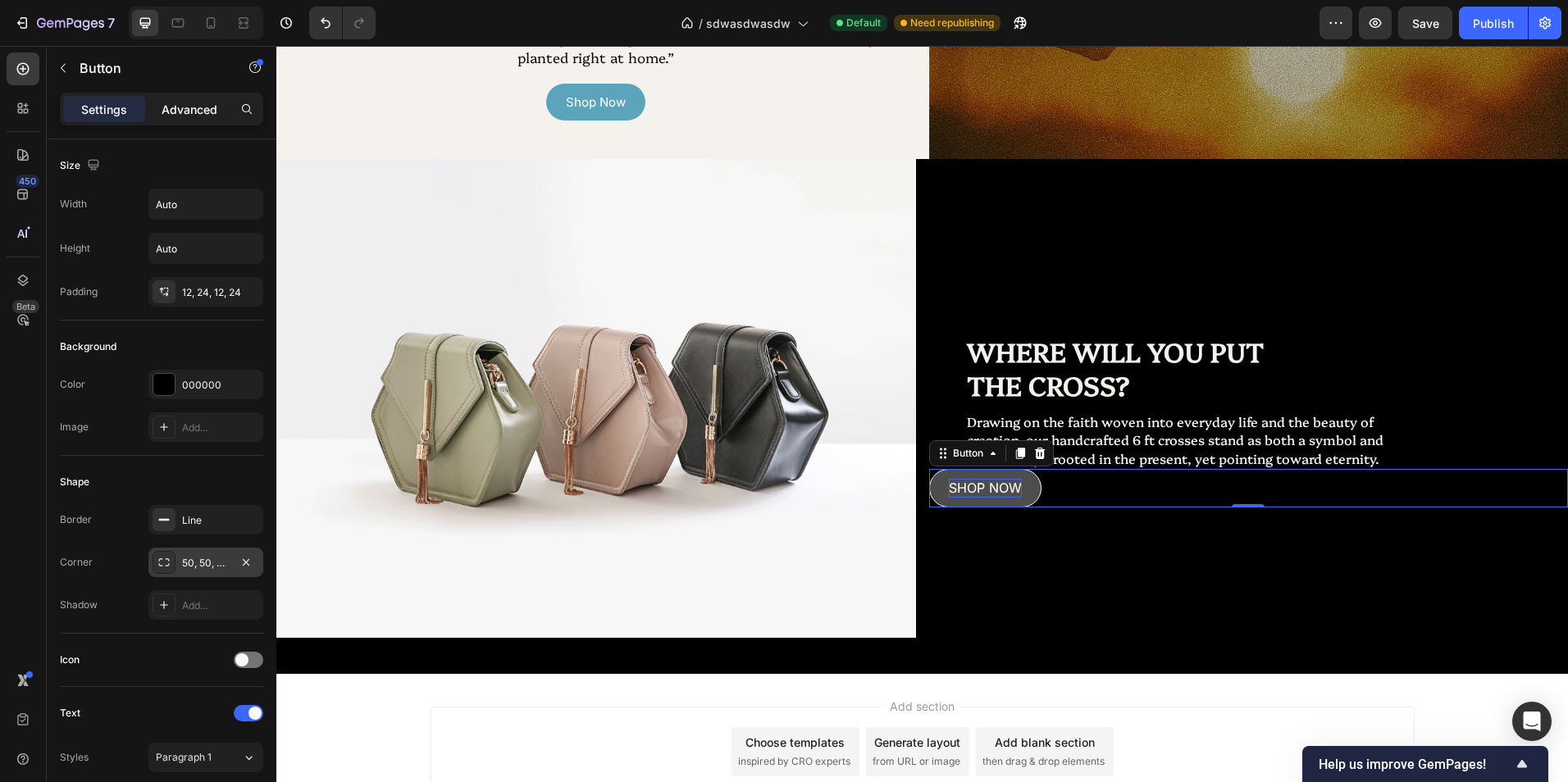
click at [189, 109] on p "Advanced" at bounding box center [189, 109] width 56 height 17
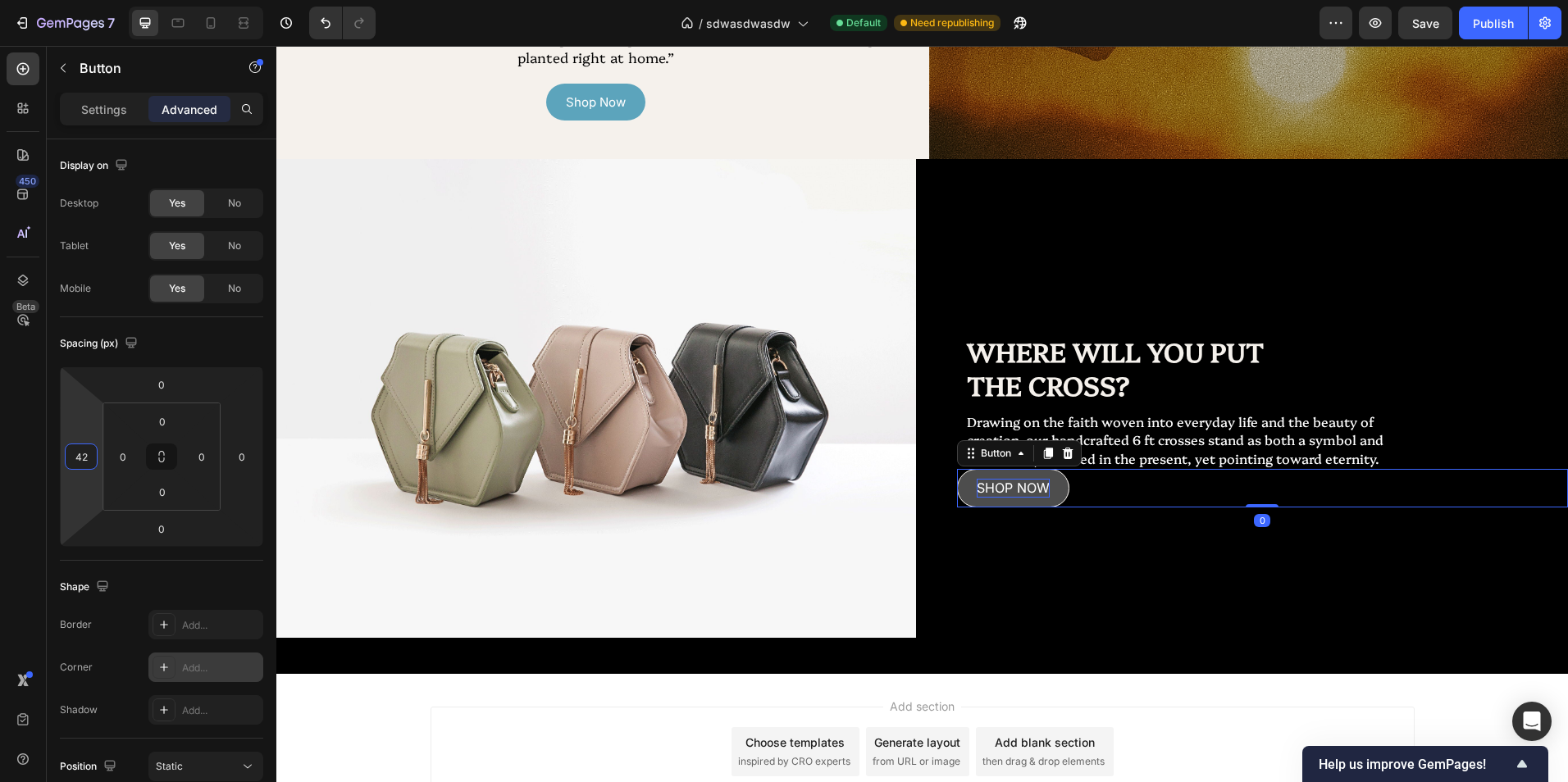
type input "44"
drag, startPoint x: 97, startPoint y: 471, endPoint x: 99, endPoint y: 454, distance: 17.1
click at [99, 0] on html "7 Version history / sdwasdwasdw Default Need republishing Preview Save Publish …" at bounding box center [784, 0] width 1568 height 0
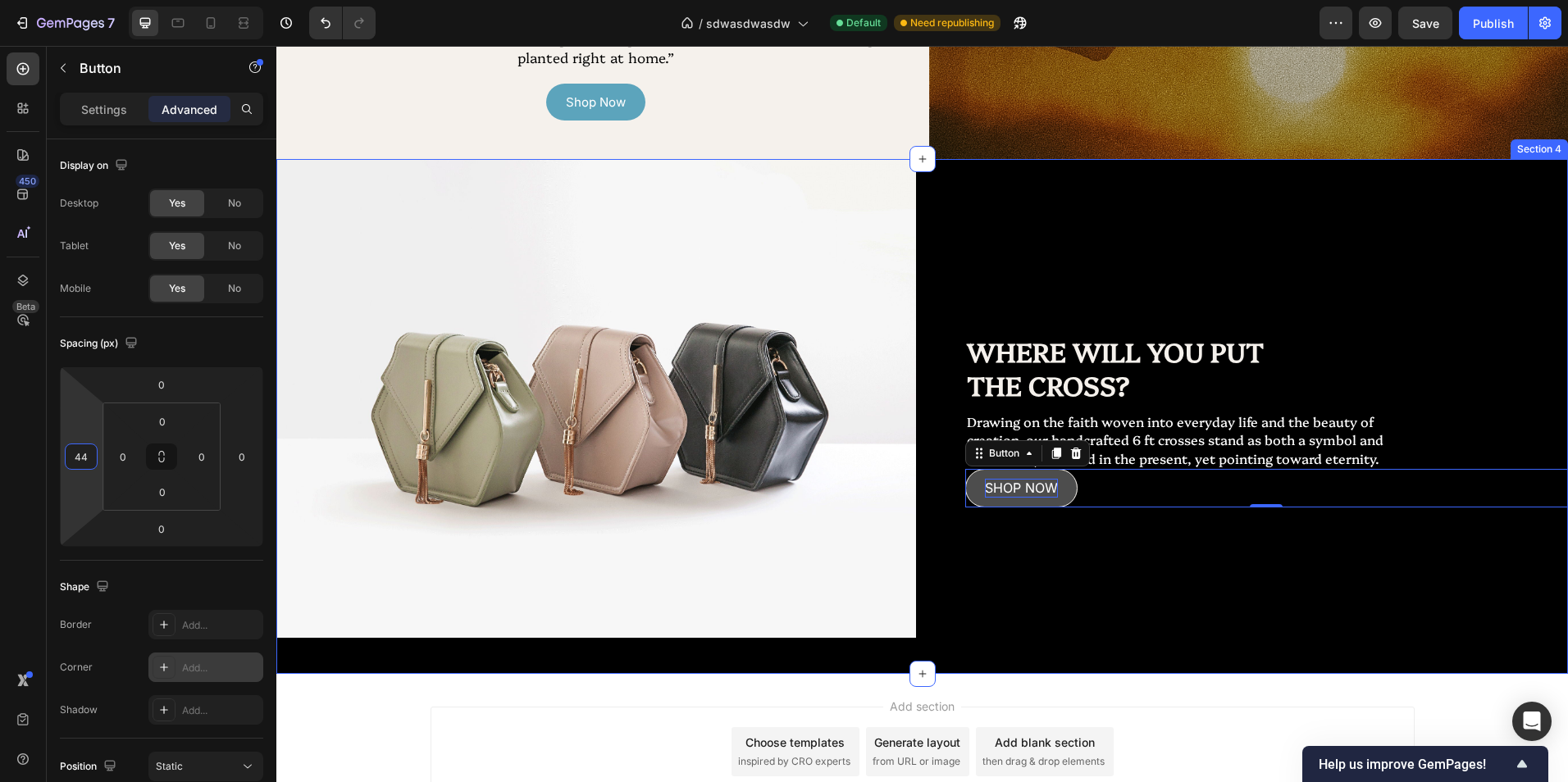
click at [1177, 674] on div "Add section Choose templates inspired by CRO experts Generate layout from URL o…" at bounding box center [922, 775] width 1292 height 202
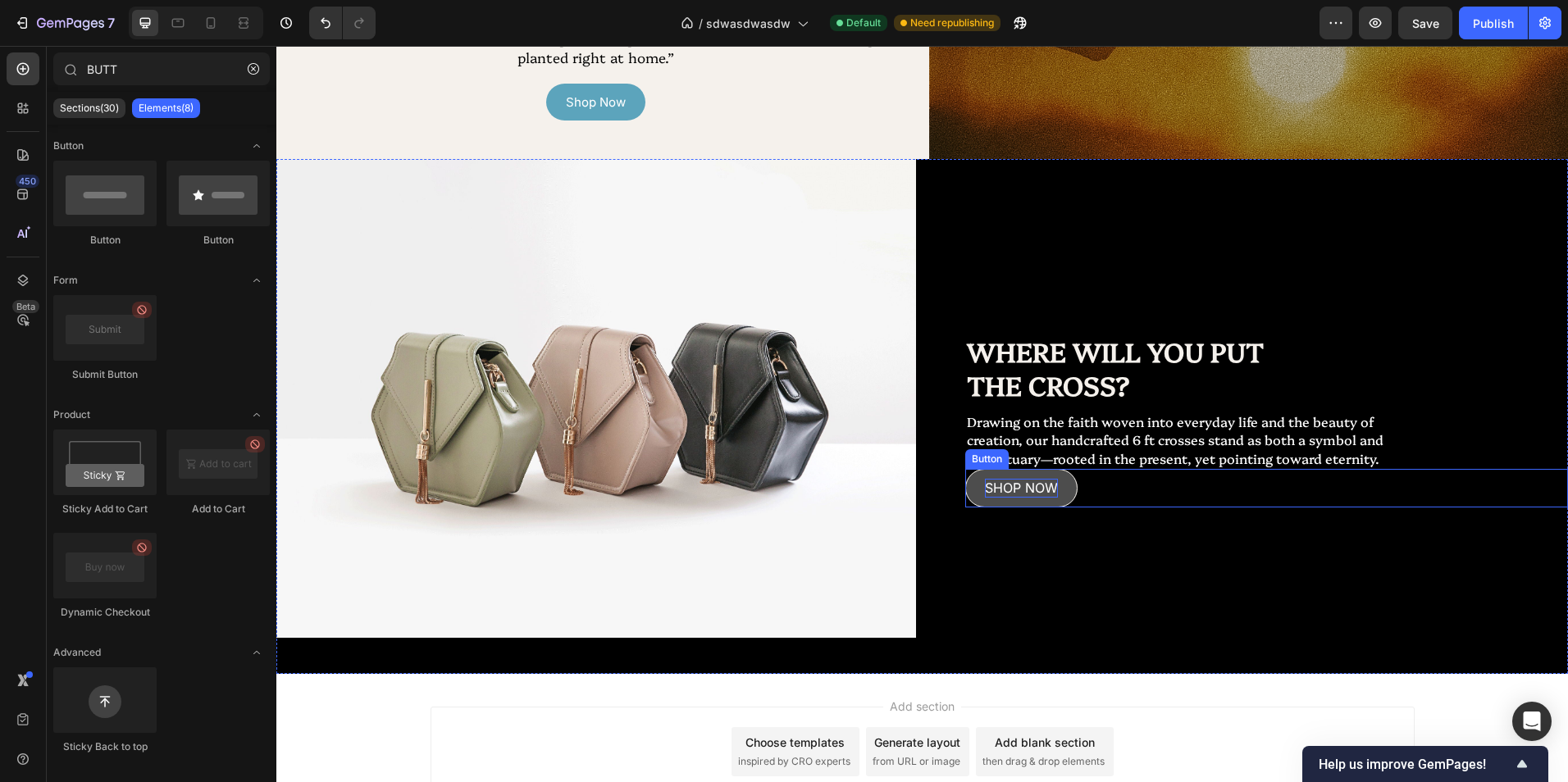
click at [1112, 507] on div "SHOP NOW Button" at bounding box center [1267, 488] width 604 height 38
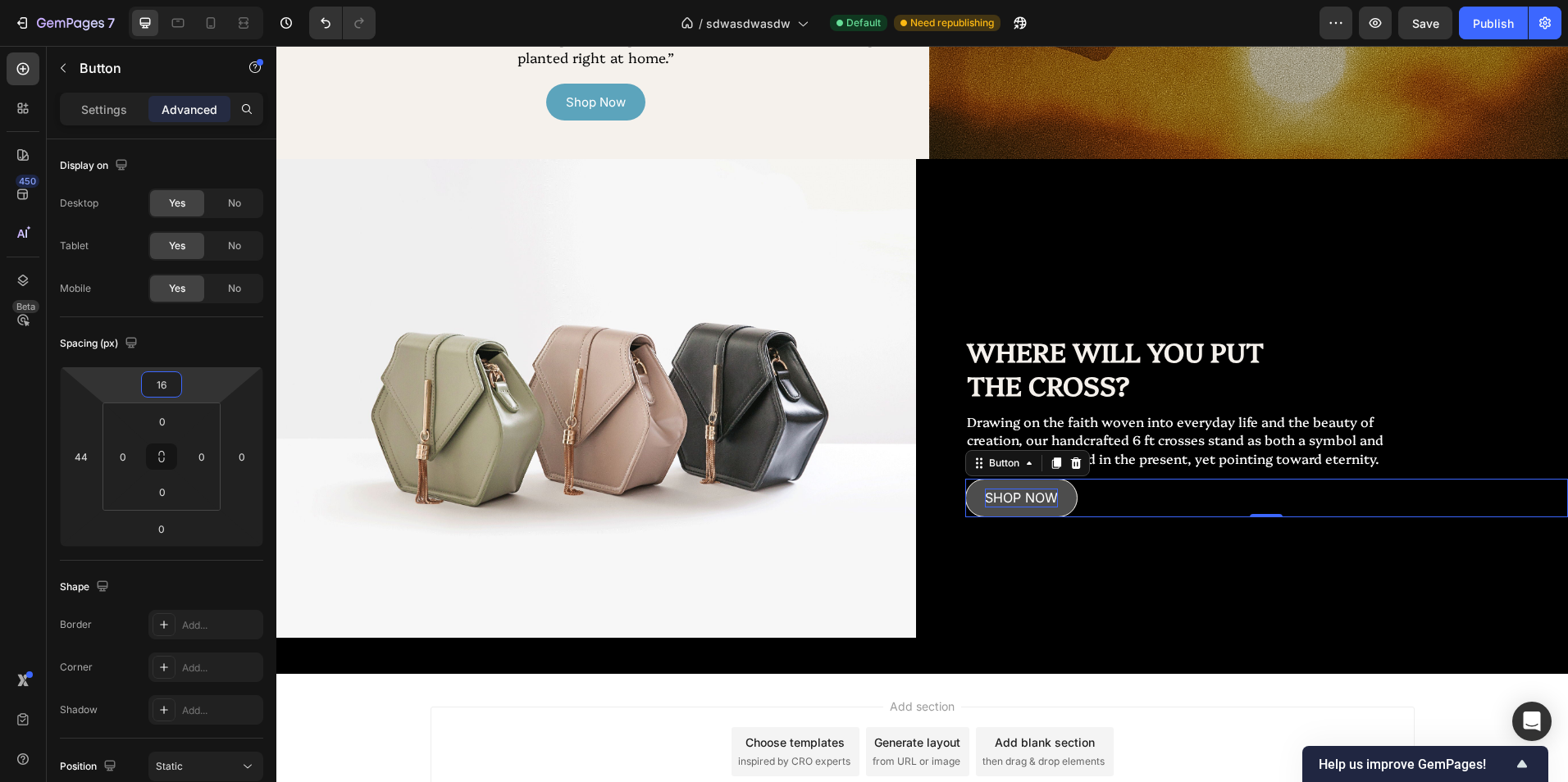
type input "18"
click at [202, 0] on html "7 Version history / sdwasdwasdw Default Need republishing Preview Save Publish …" at bounding box center [784, 0] width 1568 height 0
click at [1163, 697] on div "Add section Choose templates inspired by CRO experts Generate layout from URL o…" at bounding box center [922, 775] width 1292 height 202
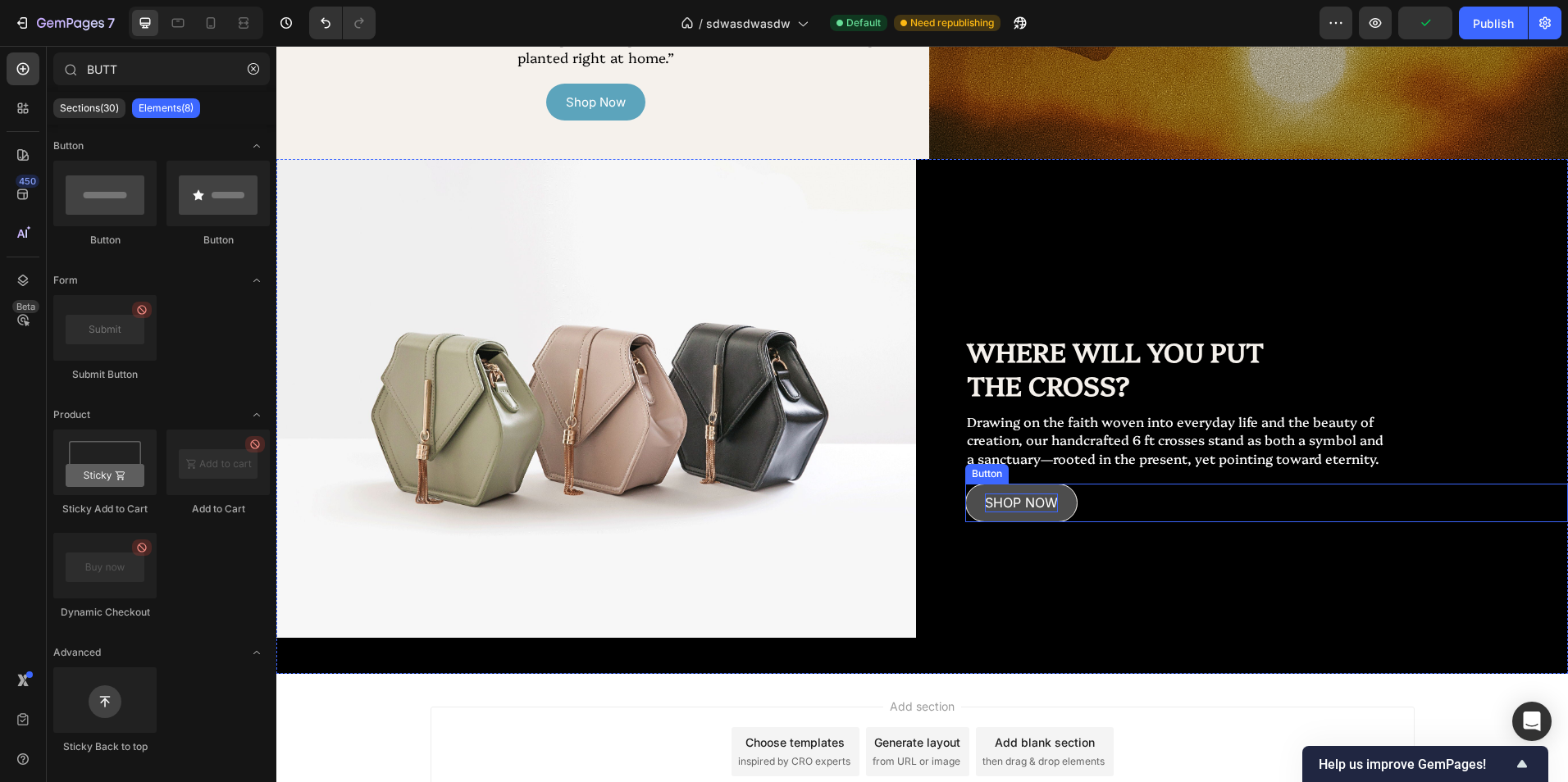
click at [1080, 521] on div "SHOP NOW Button" at bounding box center [1267, 502] width 604 height 38
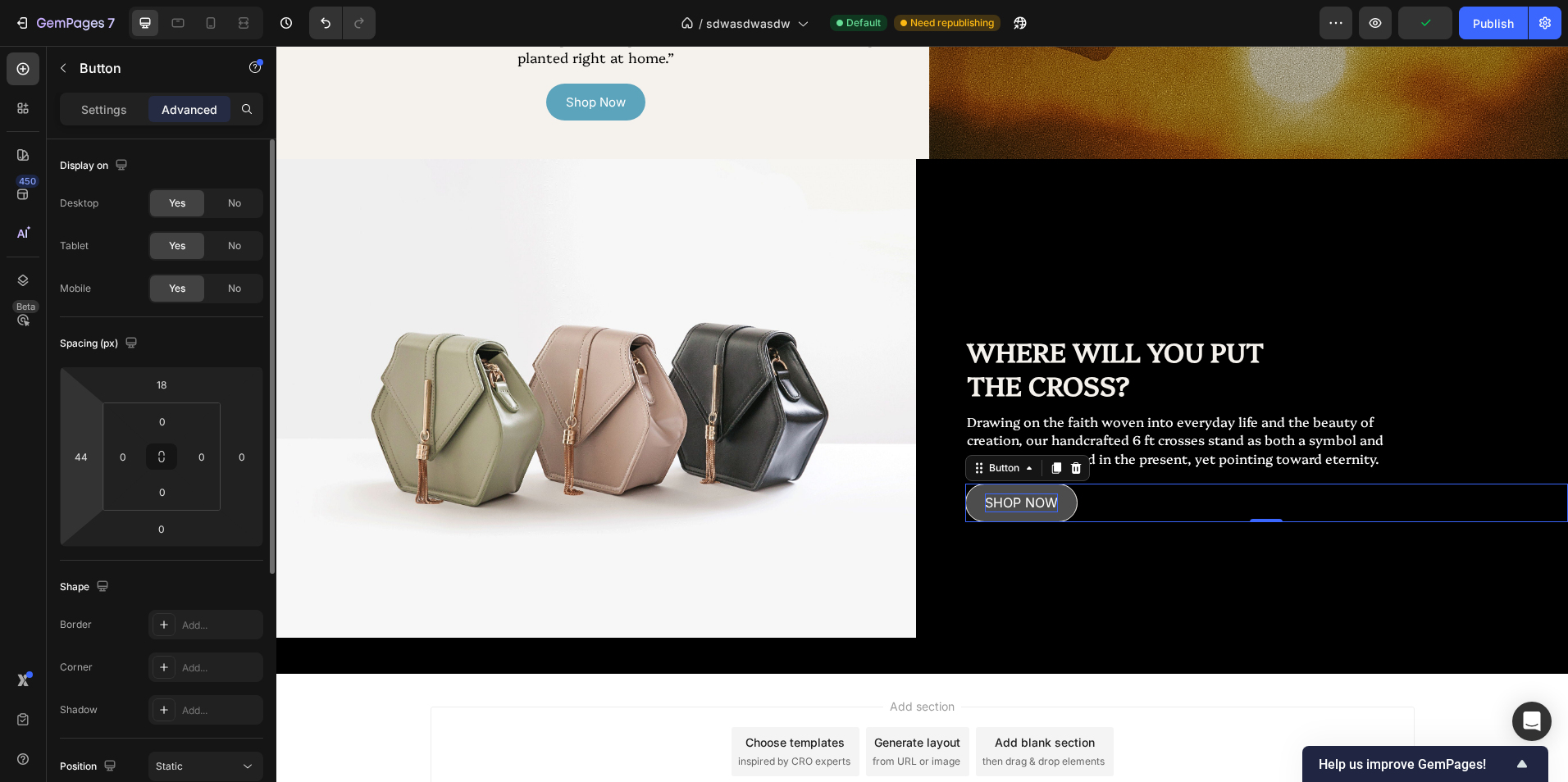
scroll to position [164, 0]
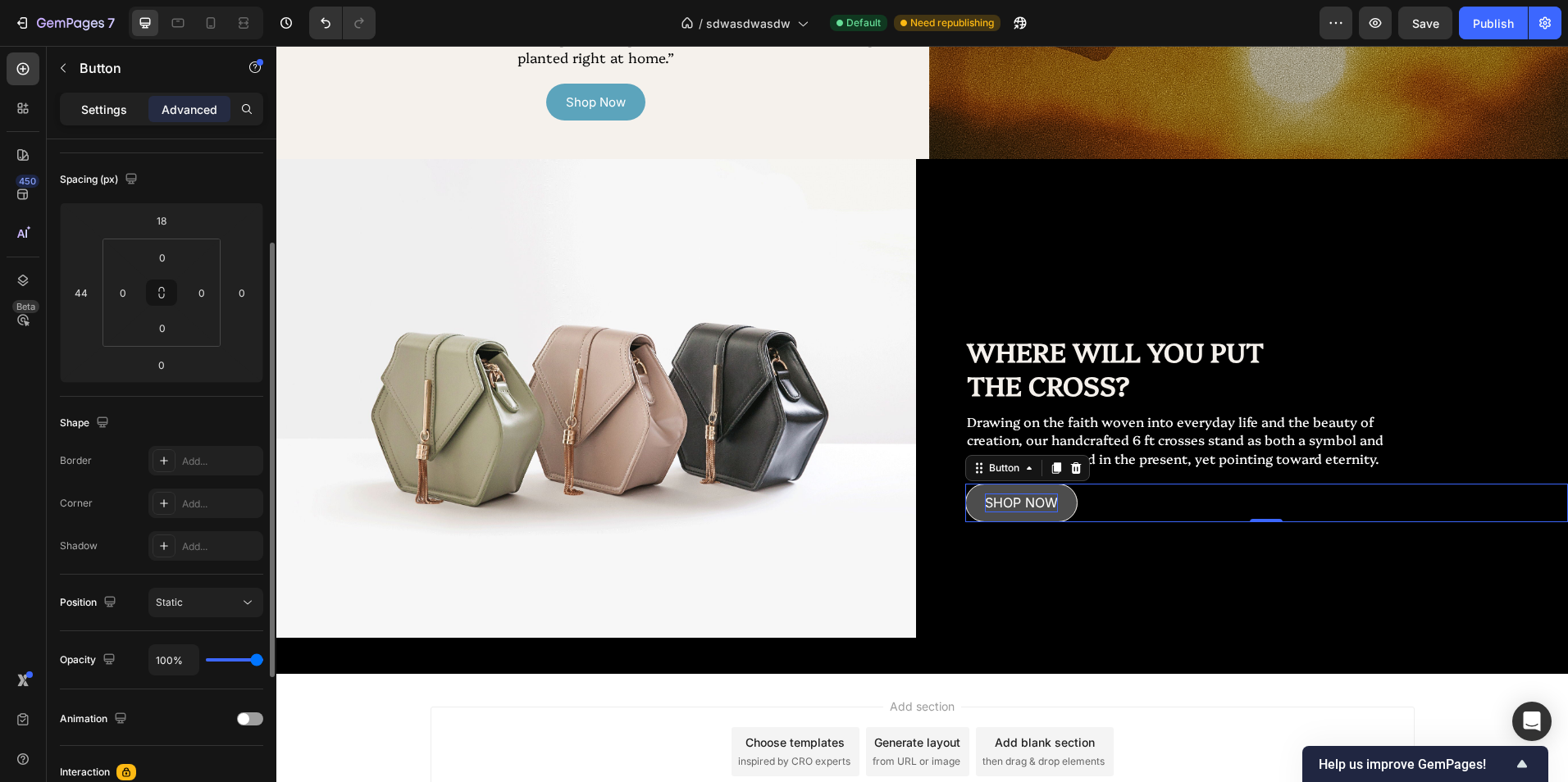
click at [116, 116] on p "Settings" at bounding box center [104, 109] width 46 height 17
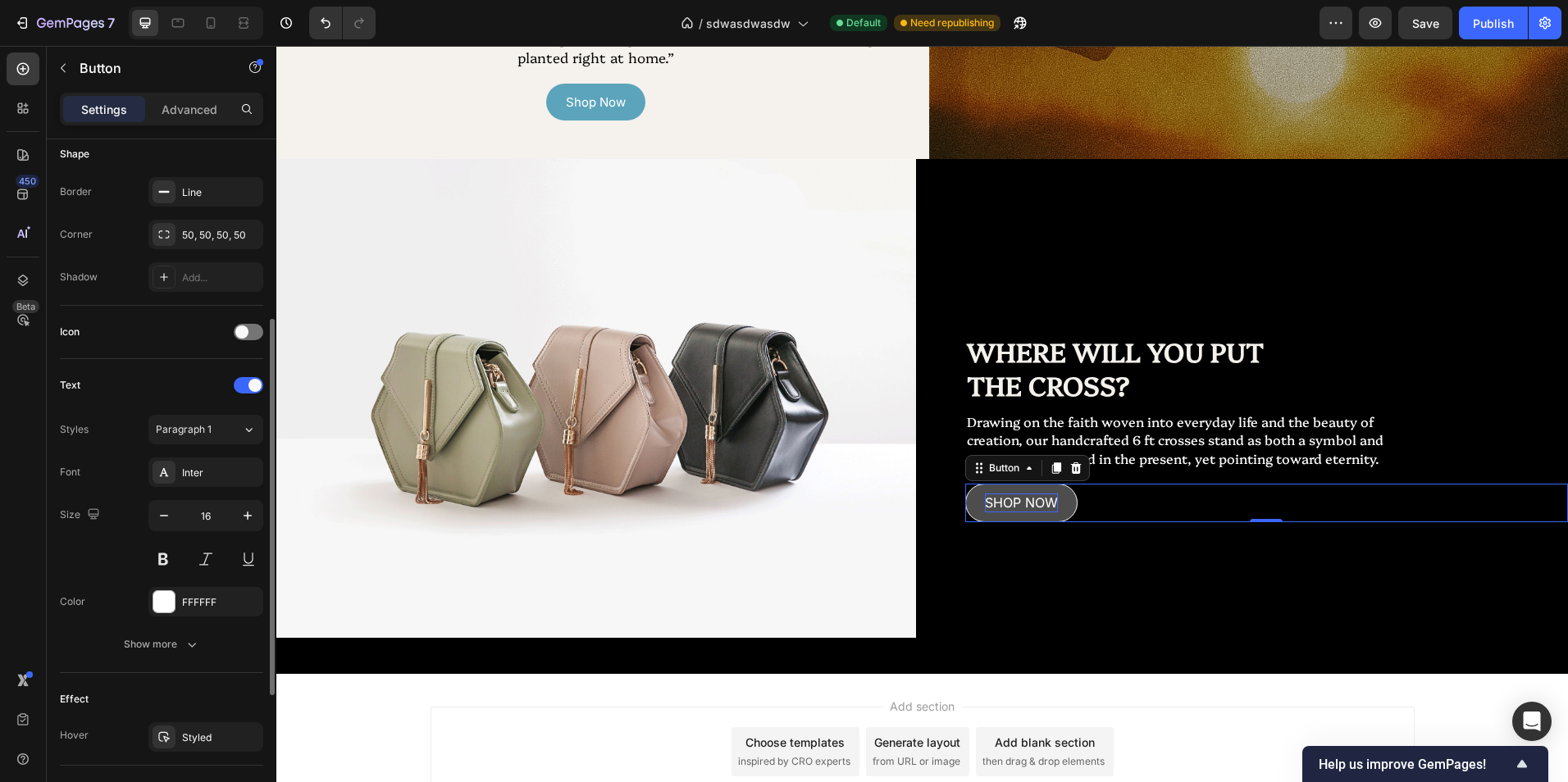
scroll to position [409, 0]
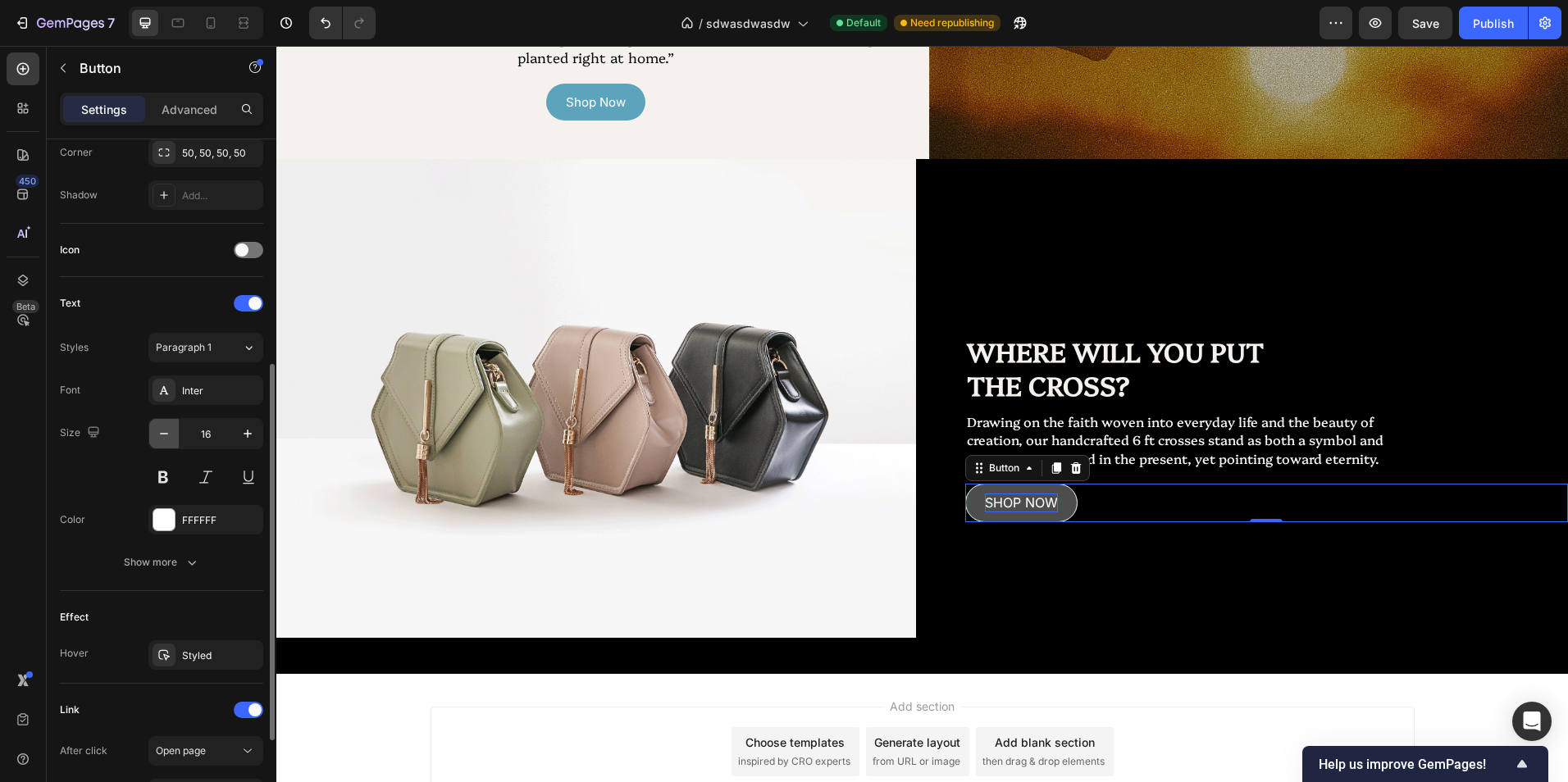
click at [161, 432] on icon "button" at bounding box center [164, 434] width 16 height 16
click at [161, 431] on icon "button" at bounding box center [164, 434] width 16 height 16
click at [164, 430] on icon "button" at bounding box center [164, 434] width 16 height 16
click at [244, 434] on icon "button" at bounding box center [247, 433] width 8 height 8
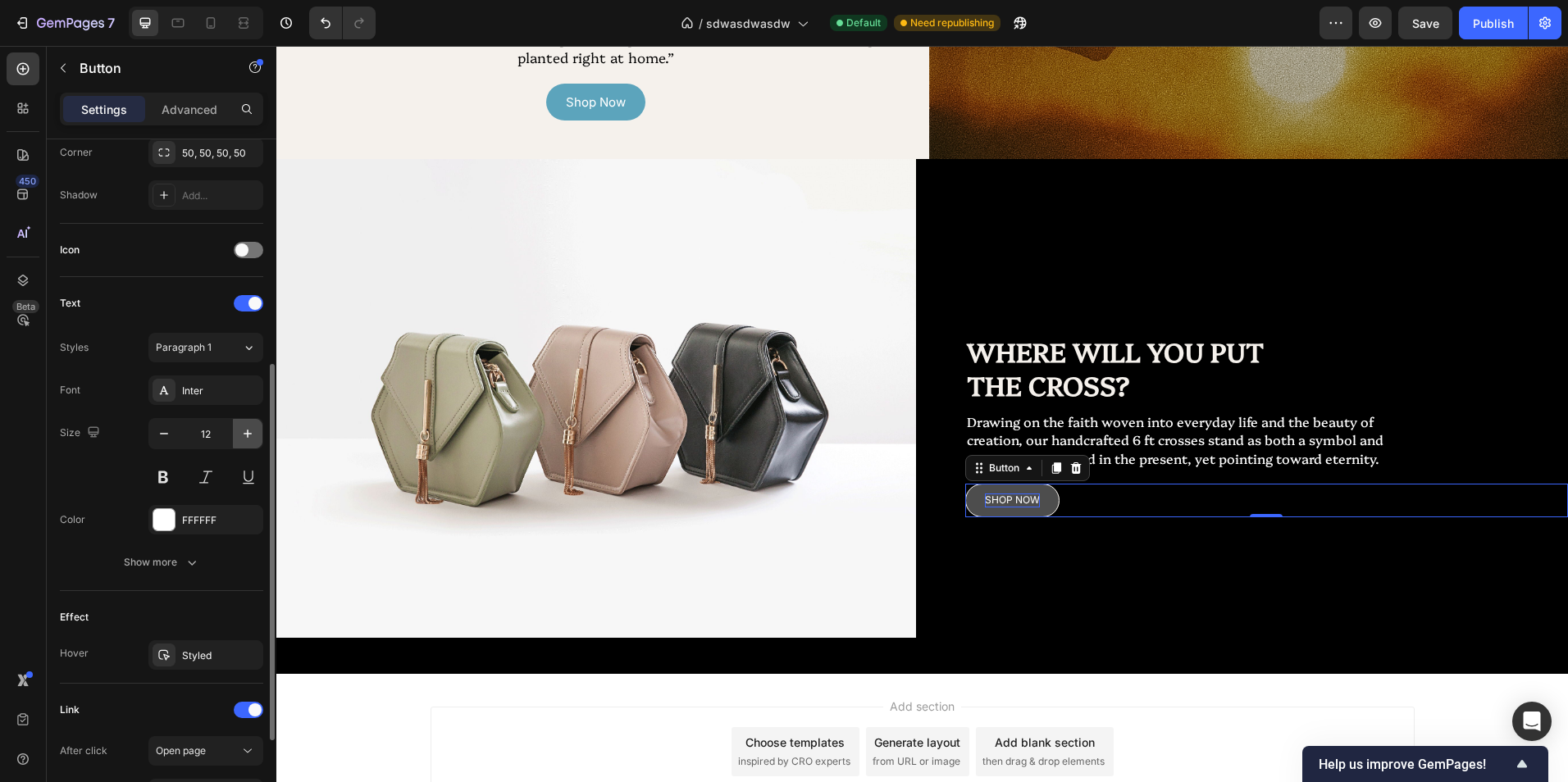
type input "13"
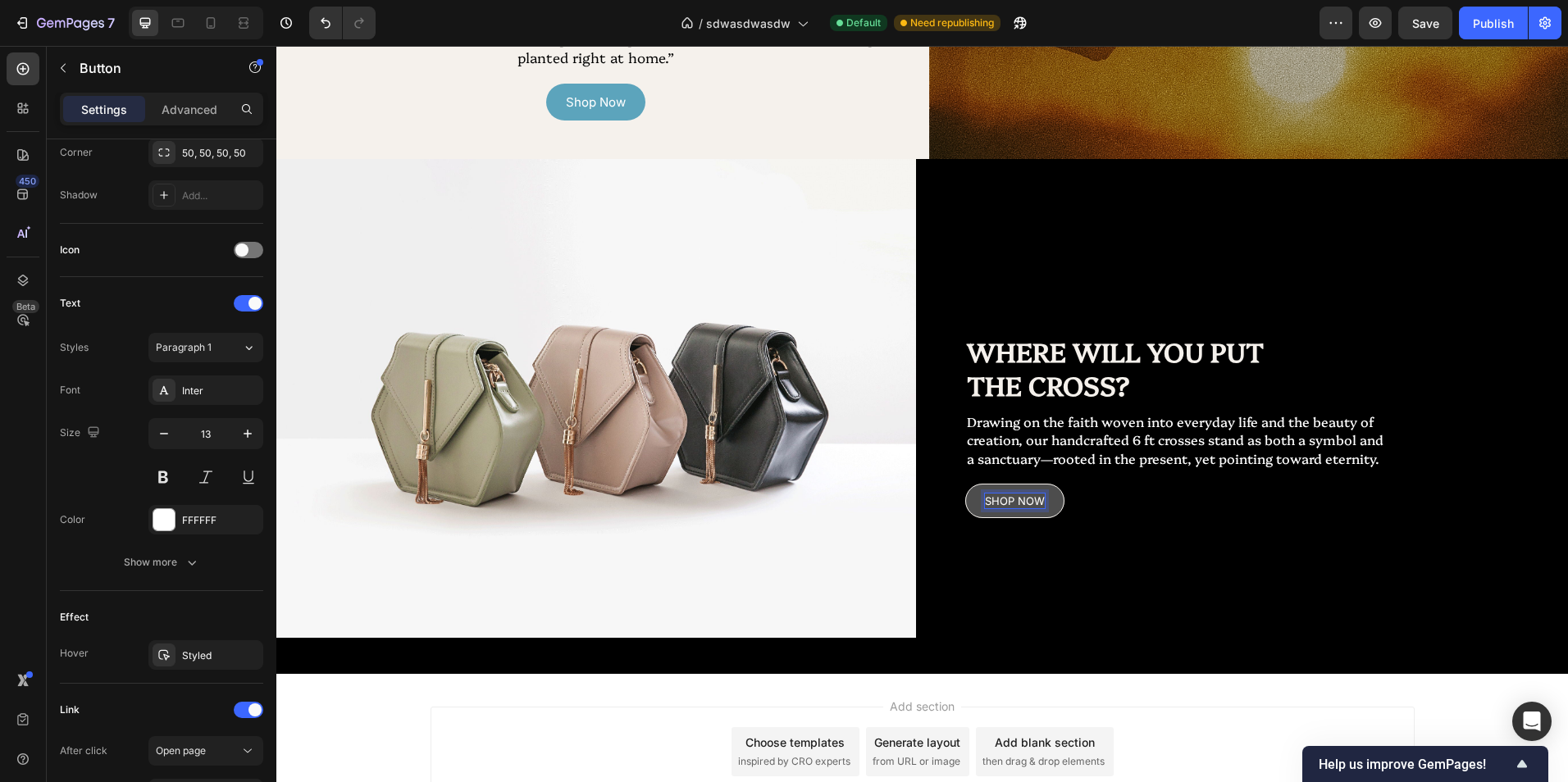
click at [1039, 518] on button "SHOP NOW" at bounding box center [1015, 501] width 99 height 34
click at [1037, 509] on p "SHOP NOW" at bounding box center [1015, 501] width 60 height 14
click at [965, 483] on button "SHOP NOW" at bounding box center [1015, 501] width 99 height 34
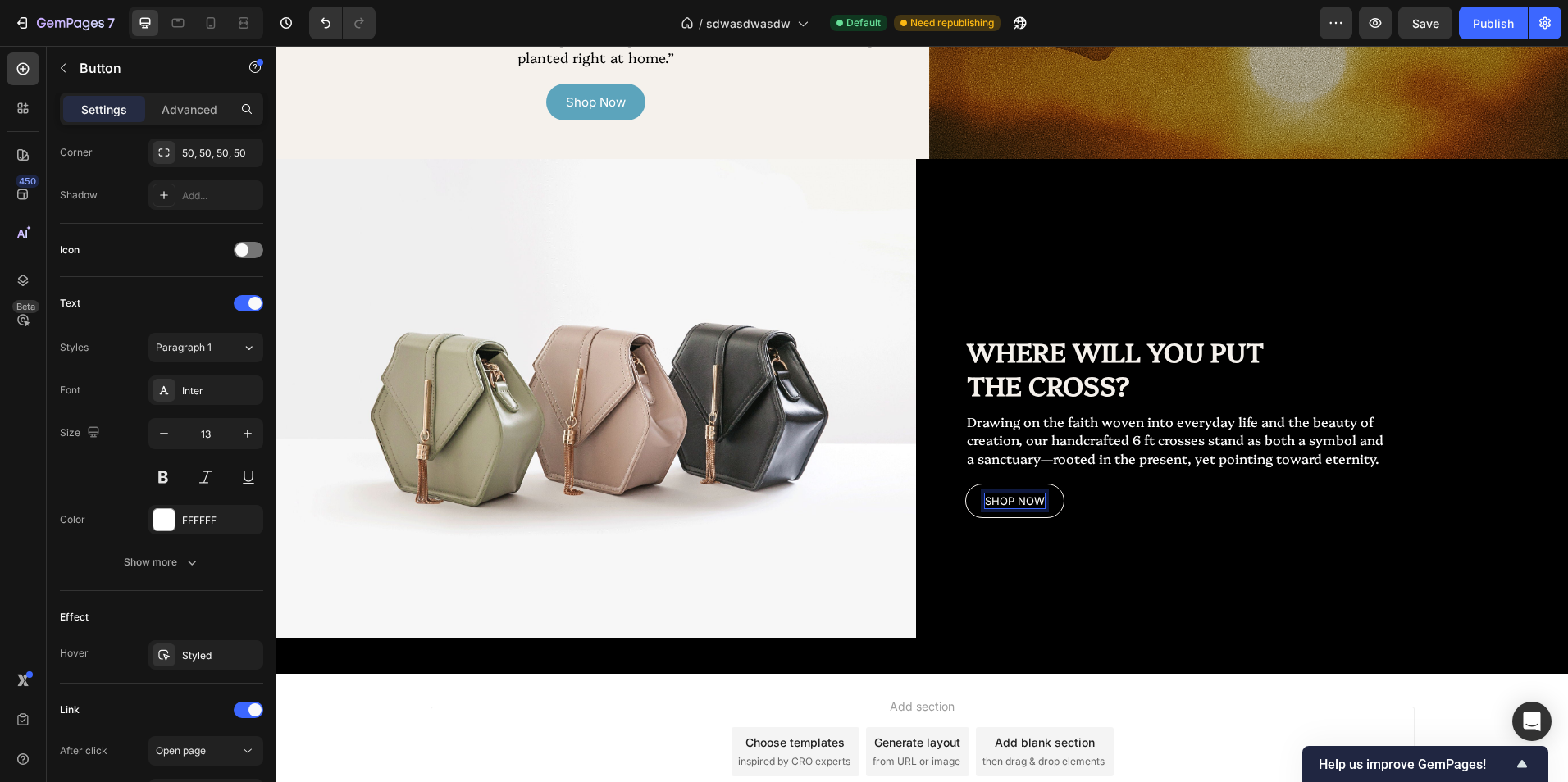
click at [985, 509] on p "SHOP NOW" at bounding box center [1015, 501] width 60 height 14
click at [965, 483] on button "SHOP NOW" at bounding box center [1015, 501] width 99 height 34
click at [1216, 687] on div "Add section Choose templates inspired by CRO experts Generate layout from URL o…" at bounding box center [922, 775] width 1292 height 202
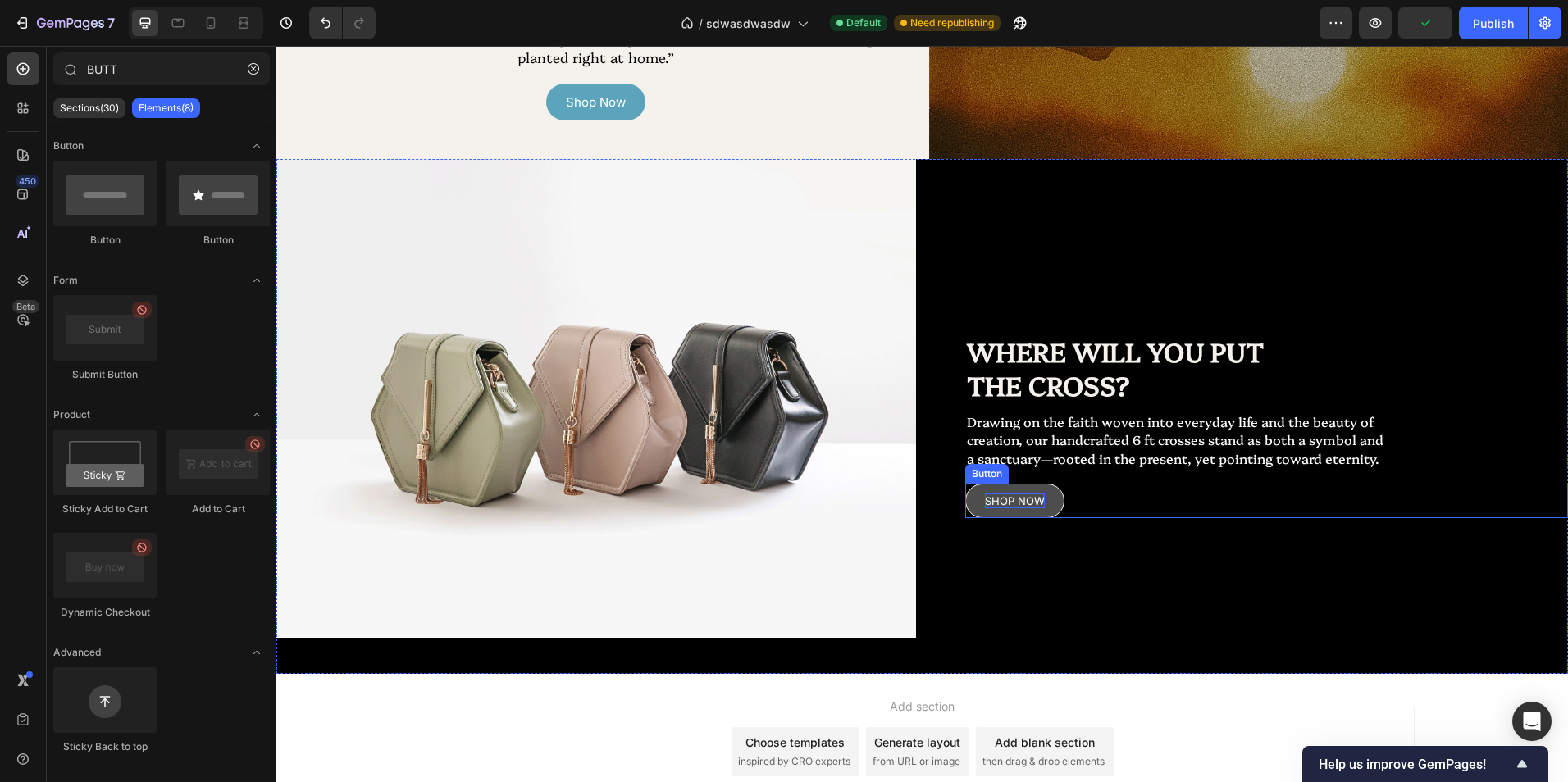
click at [1039, 509] on p "SHOP NOW" at bounding box center [1015, 501] width 60 height 14
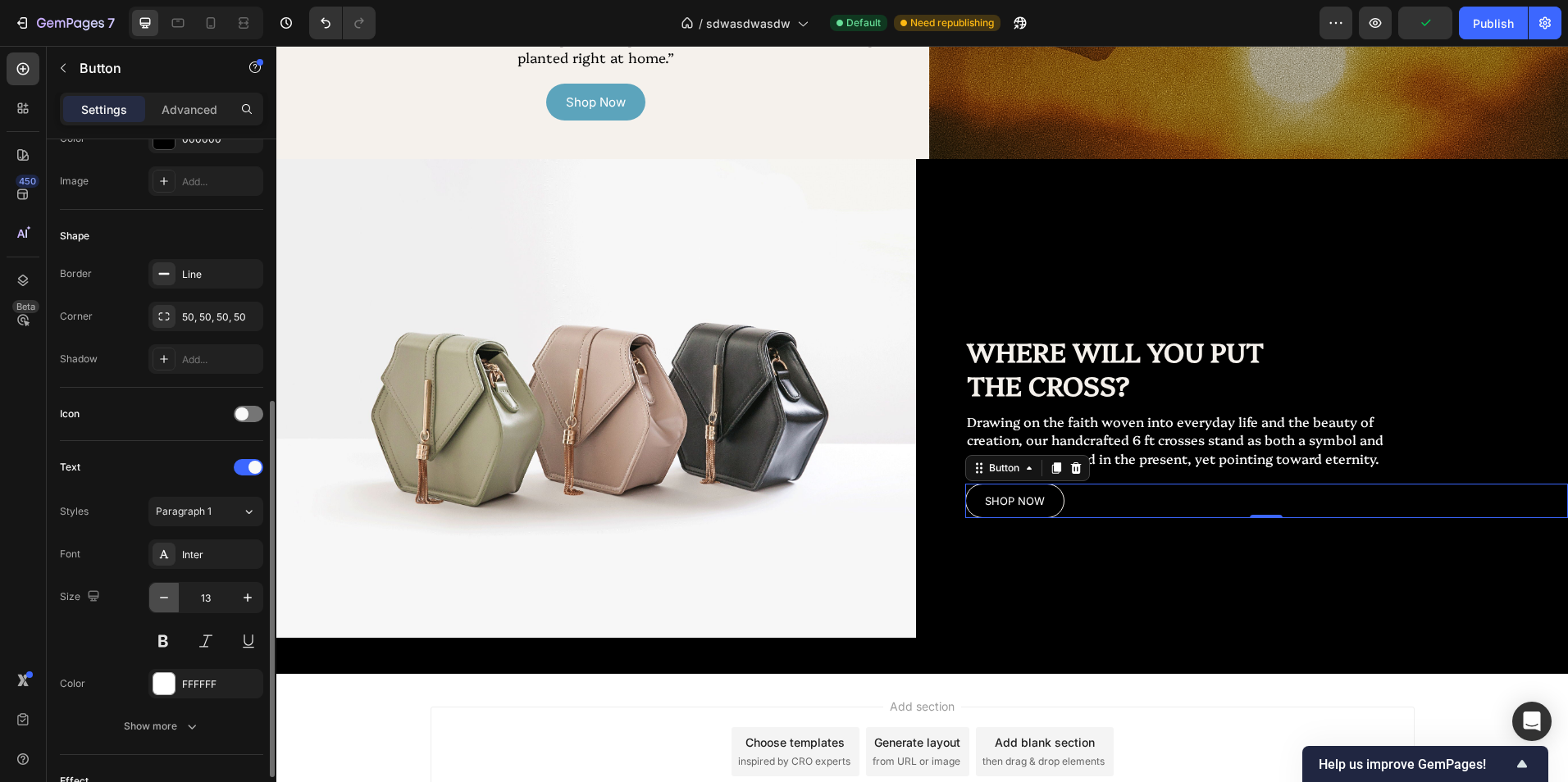
scroll to position [328, 0]
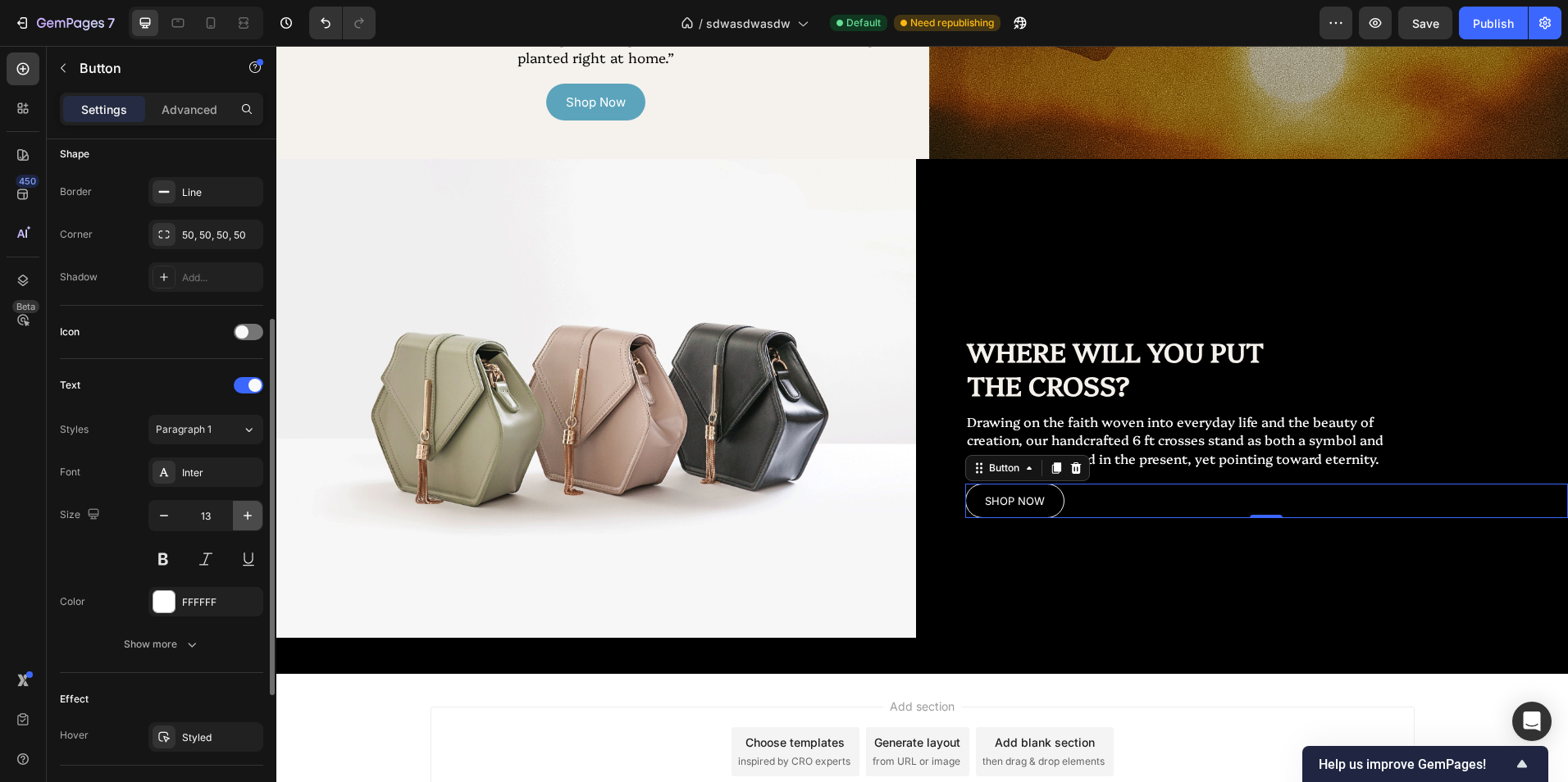
click at [244, 519] on icon "button" at bounding box center [247, 516] width 16 height 16
drag, startPoint x: 244, startPoint y: 519, endPoint x: 273, endPoint y: 519, distance: 29.0
click at [244, 518] on icon "button" at bounding box center [247, 516] width 16 height 16
type input "15"
click at [1174, 692] on div "Add section Choose templates inspired by CRO experts Generate layout from URL o…" at bounding box center [922, 775] width 1292 height 202
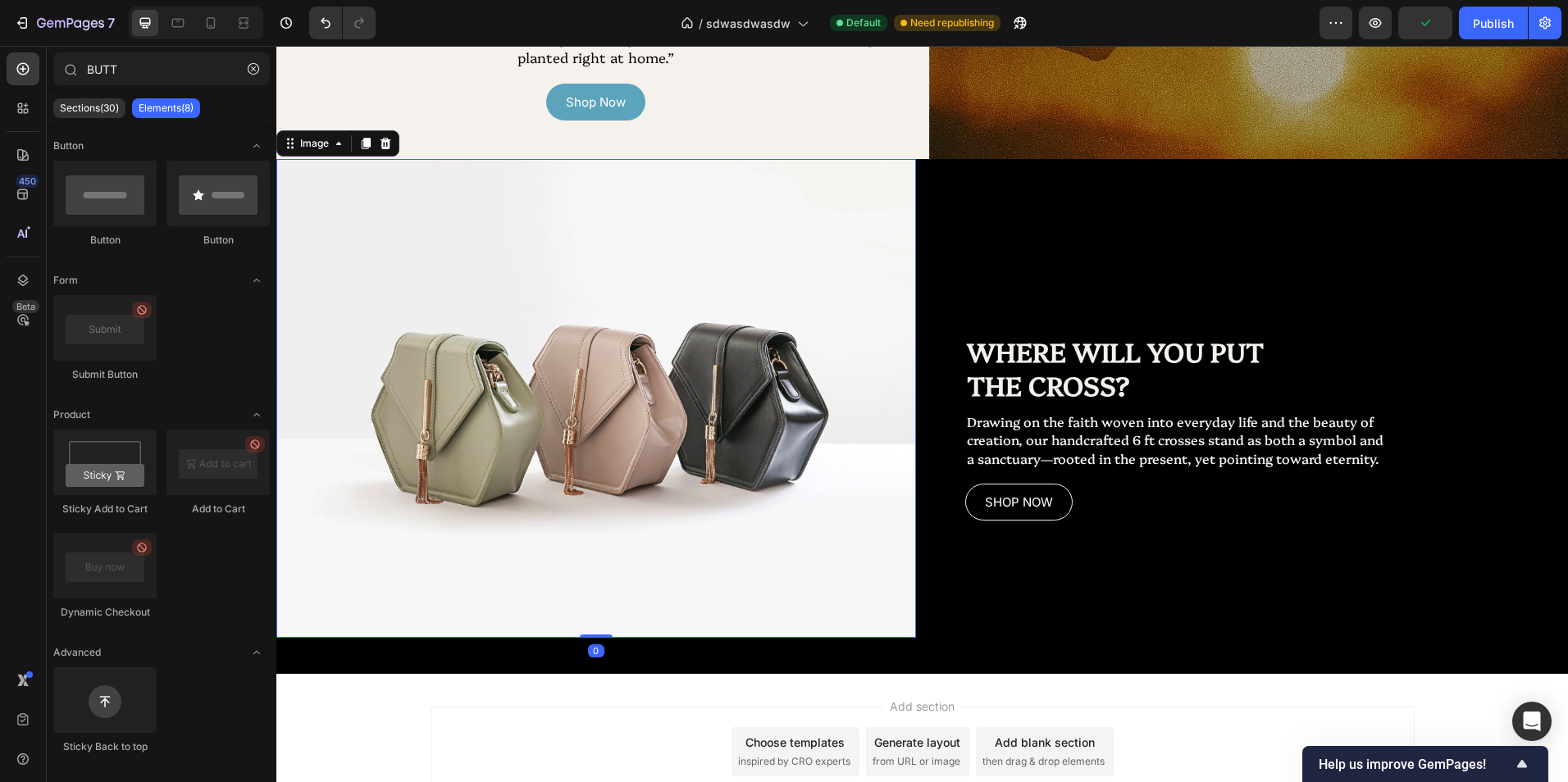
click at [892, 228] on img at bounding box center [595, 399] width 640 height 480
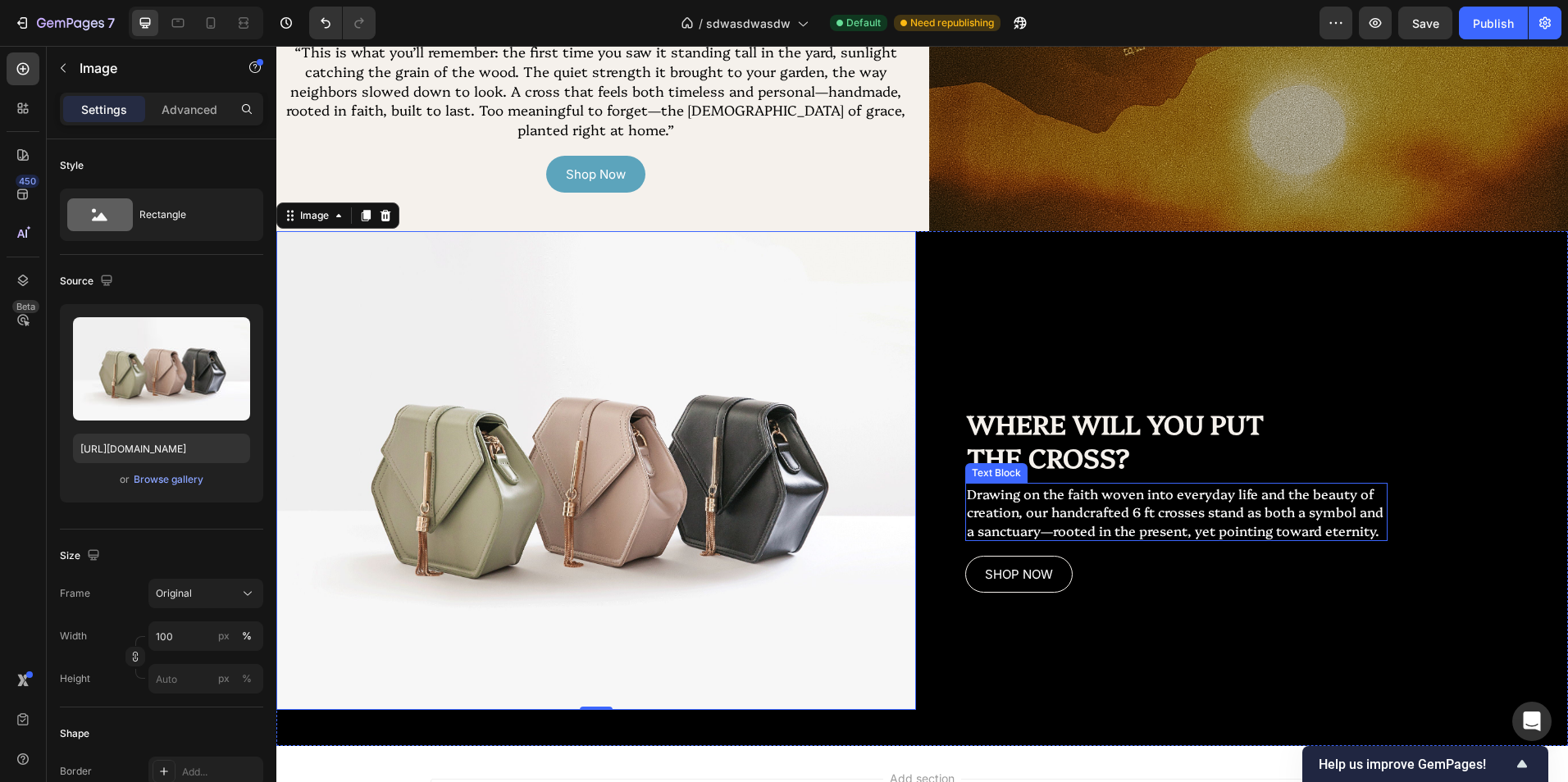
scroll to position [1558, 0]
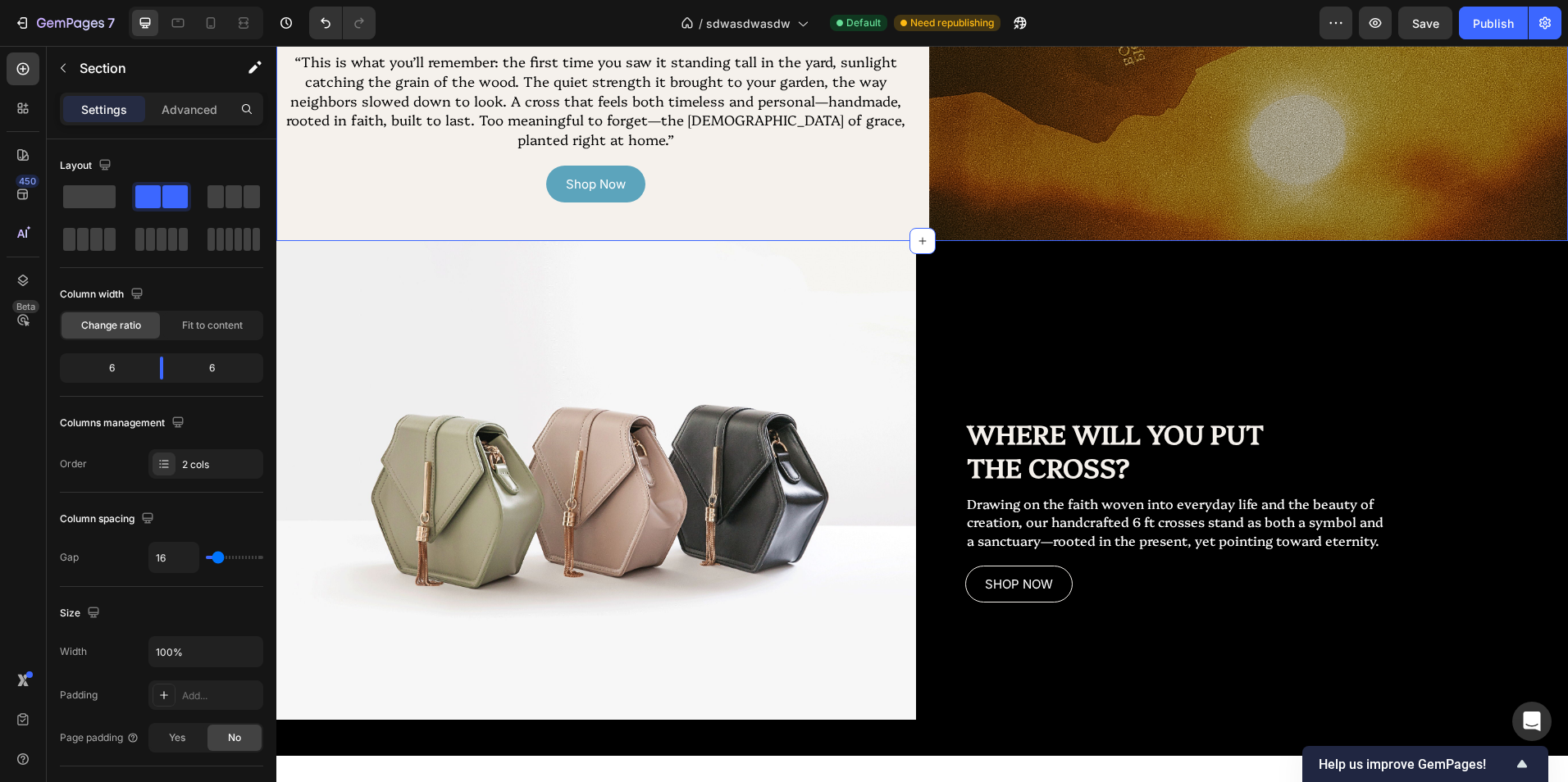
click at [861, 215] on div "SPREAD THE Text Block GOSPEL Heading THROUGH YOUR YARD Text Block “This is what…" at bounding box center [595, 56] width 640 height 369
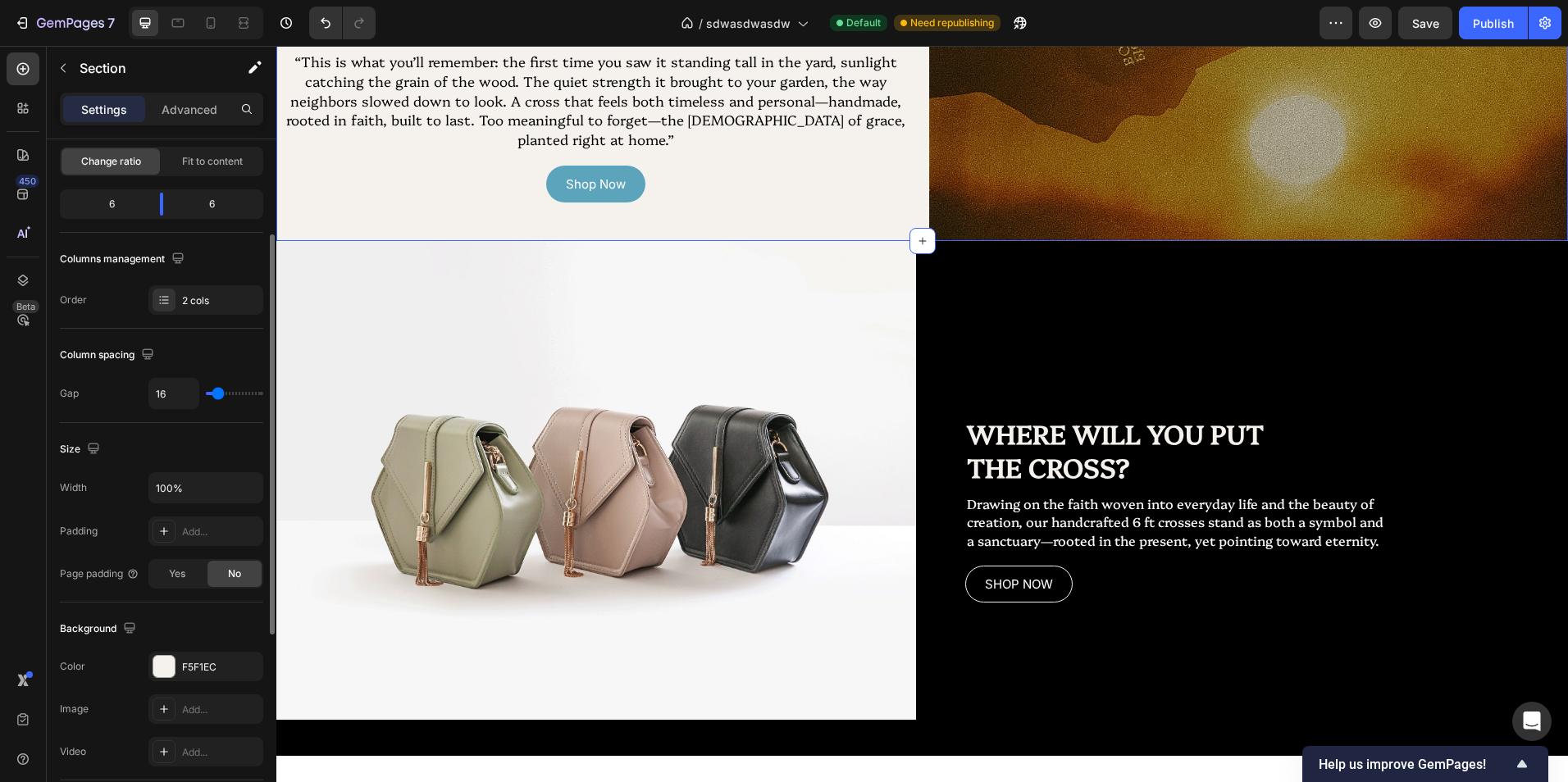
scroll to position [246, 0]
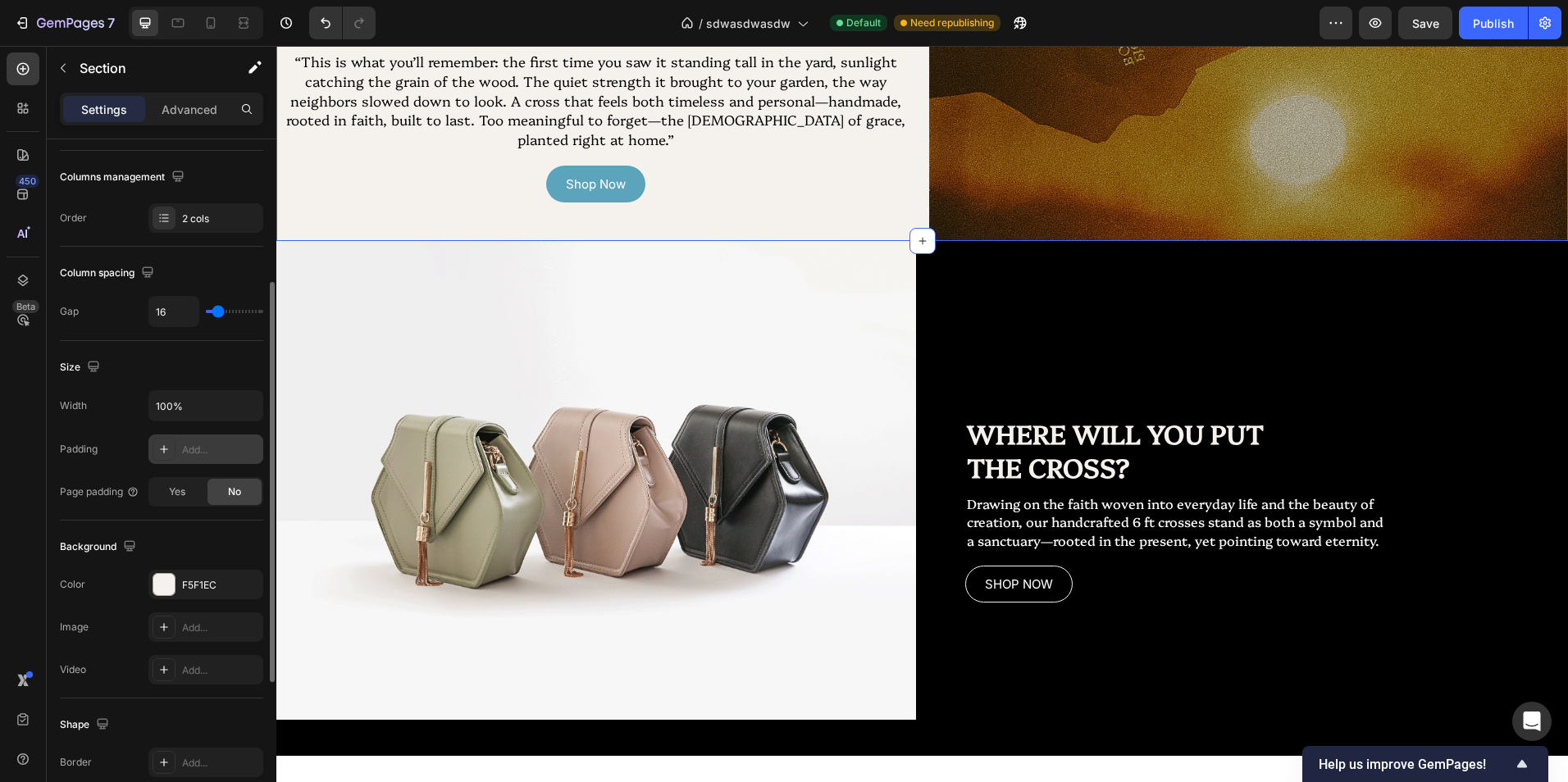
click at [202, 446] on div "Add..." at bounding box center [220, 450] width 77 height 14
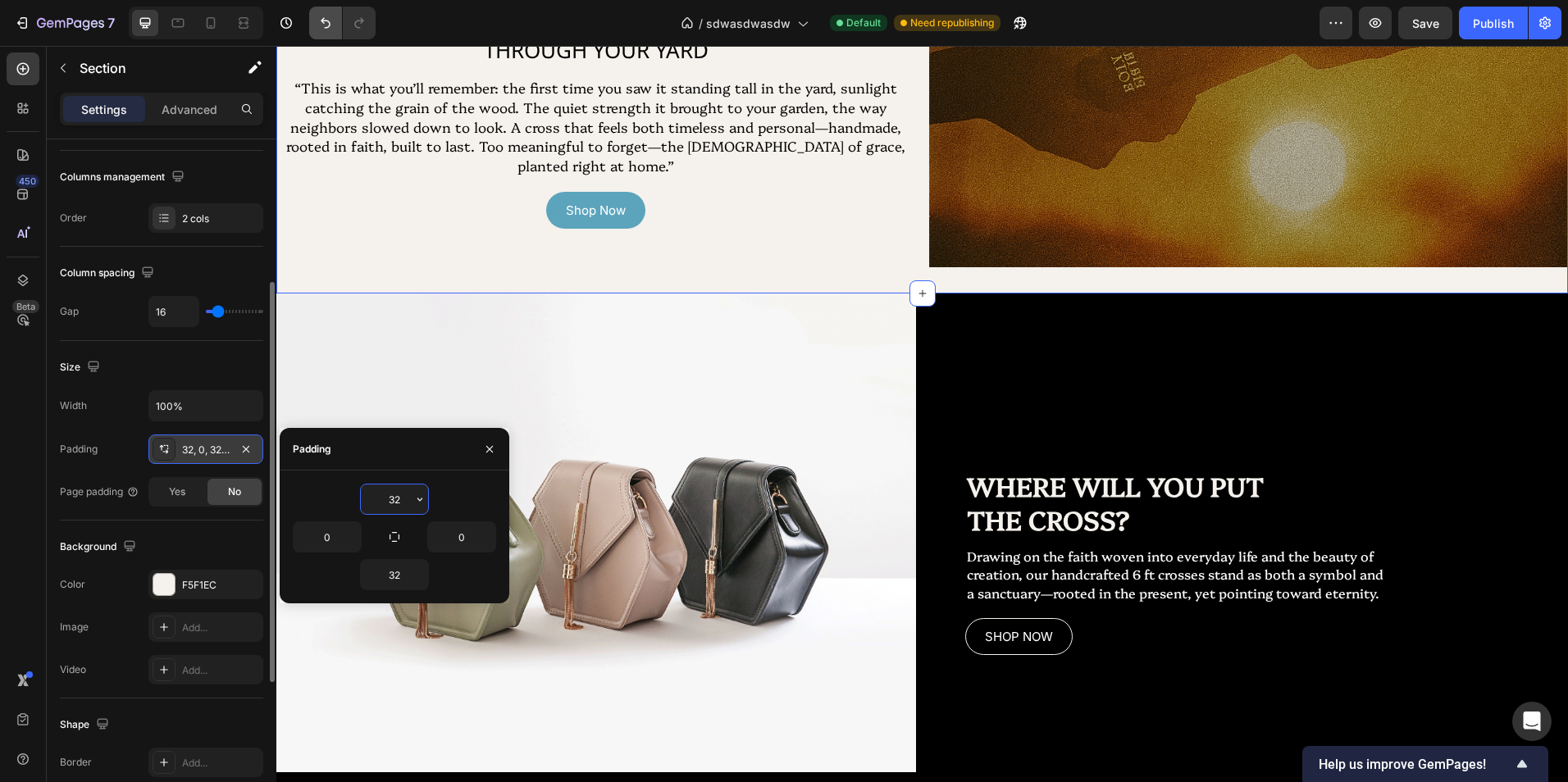
click at [327, 23] on icon "Undo/Redo" at bounding box center [326, 23] width 16 height 16
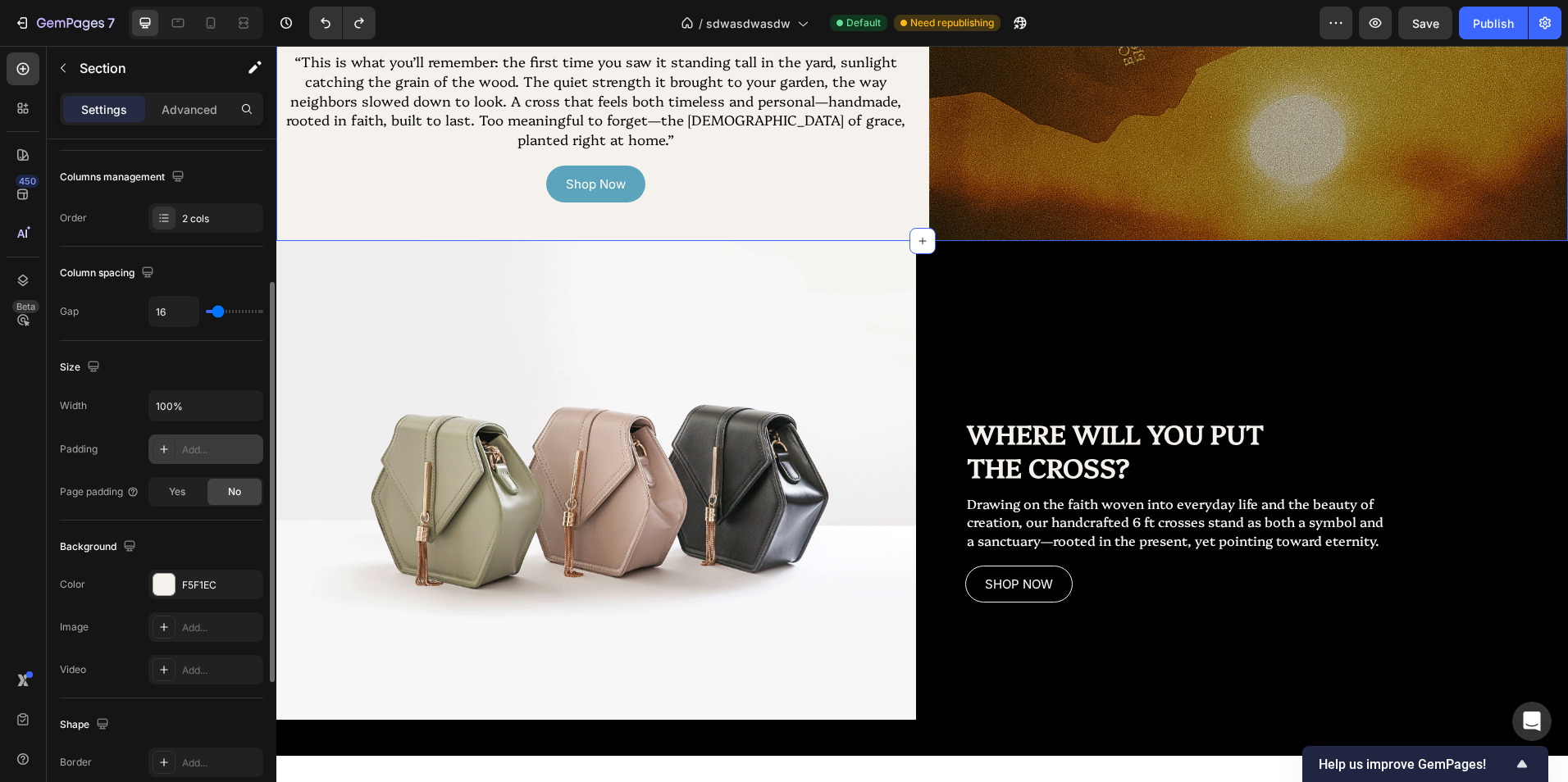
scroll to position [328, 0]
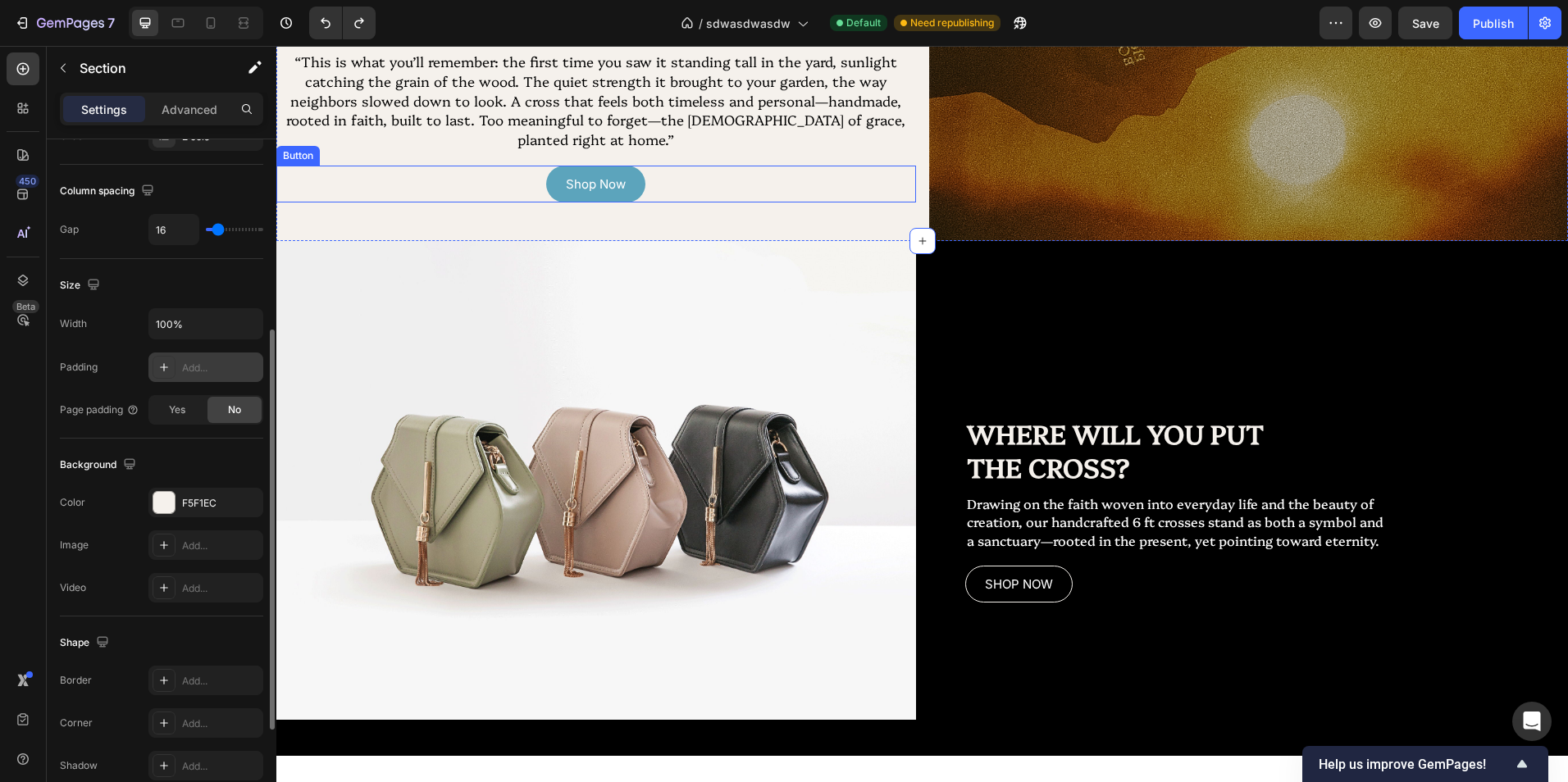
click at [842, 193] on div "Shop Now Button" at bounding box center [595, 184] width 640 height 37
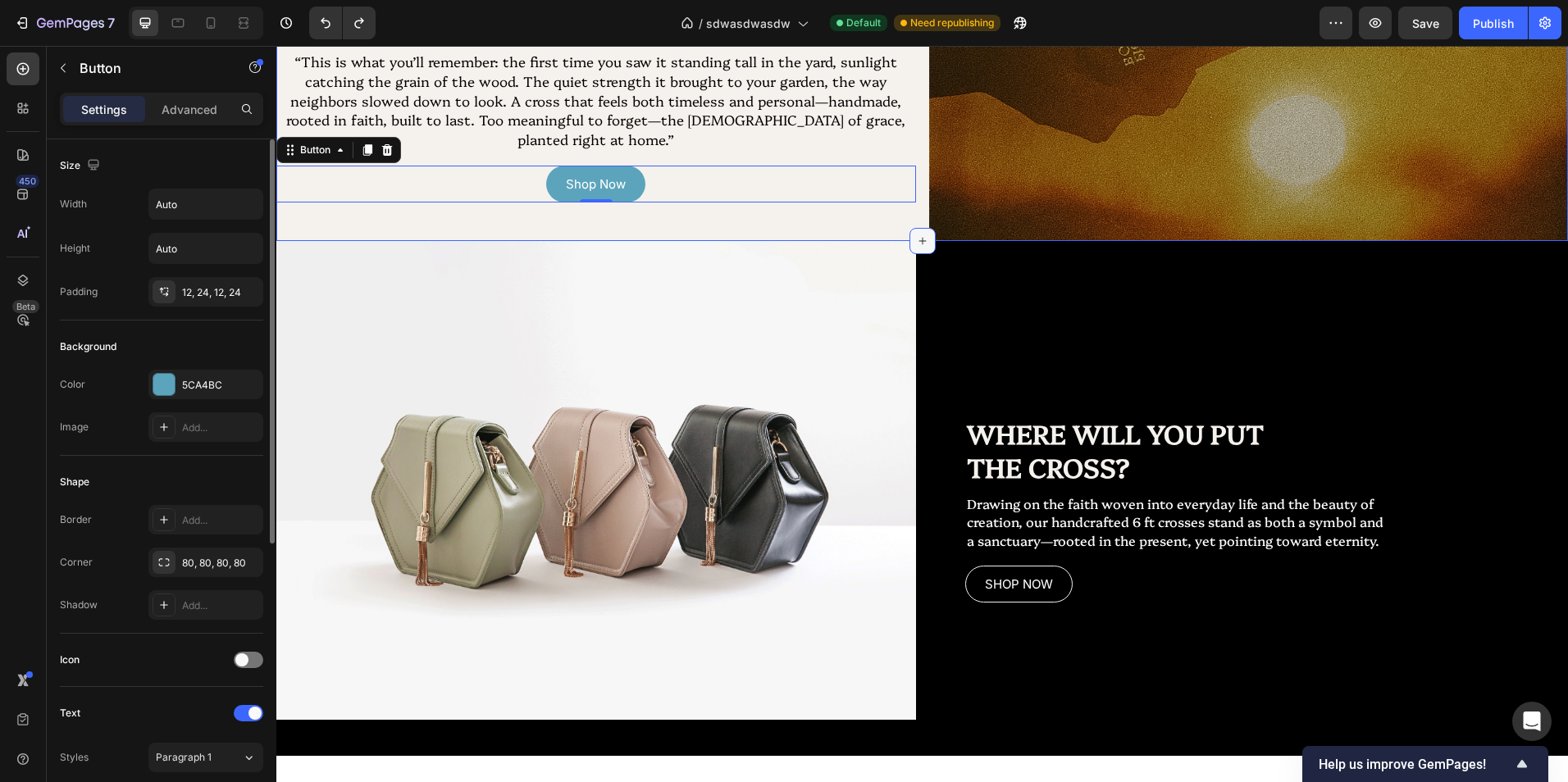
click at [914, 228] on div at bounding box center [922, 241] width 26 height 26
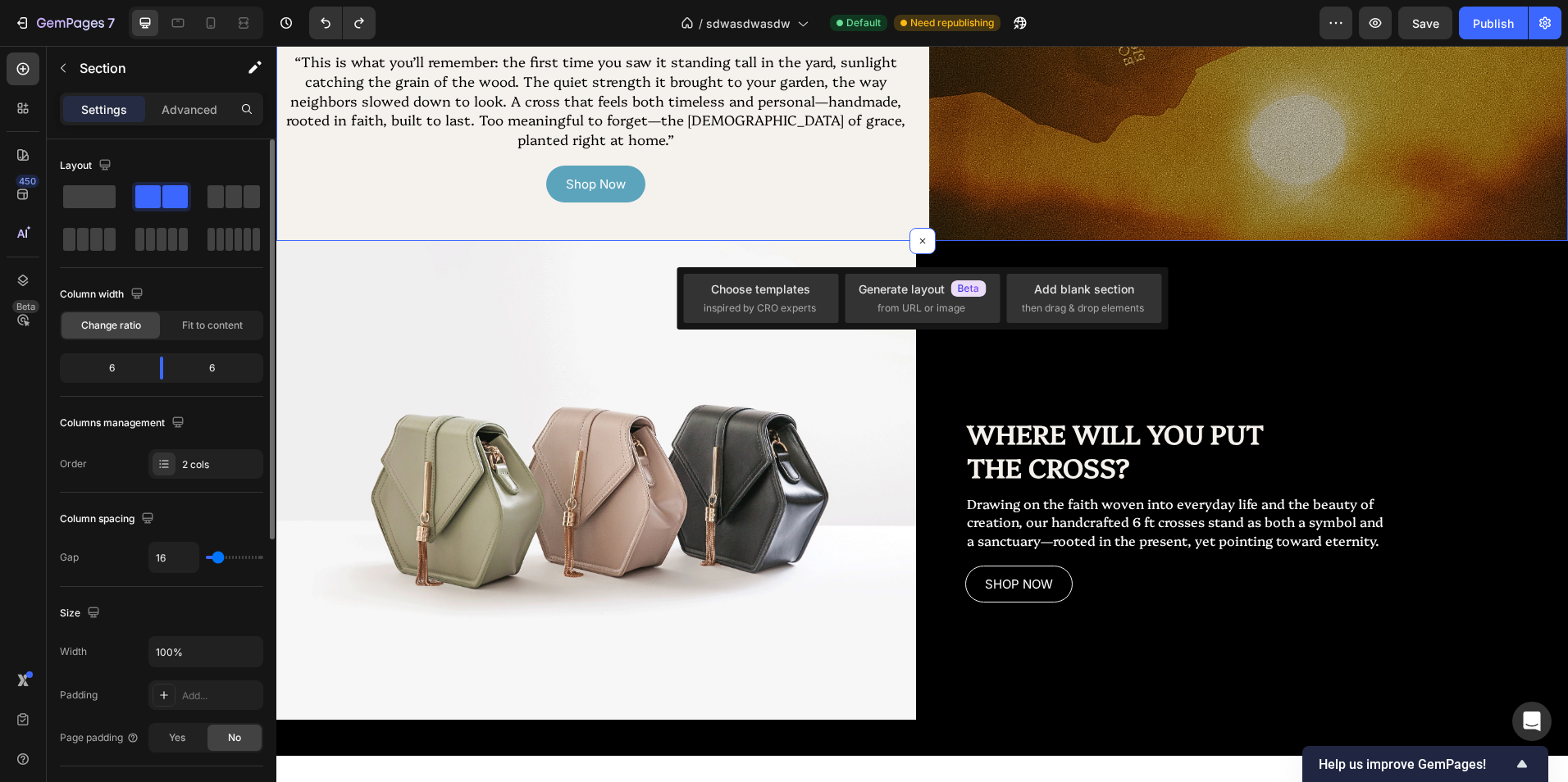
click at [918, 211] on div "SPREAD THE Text Block GOSPEL Heading THROUGH YOUR YARD Text Block “This is what…" at bounding box center [922, 56] width 1292 height 369
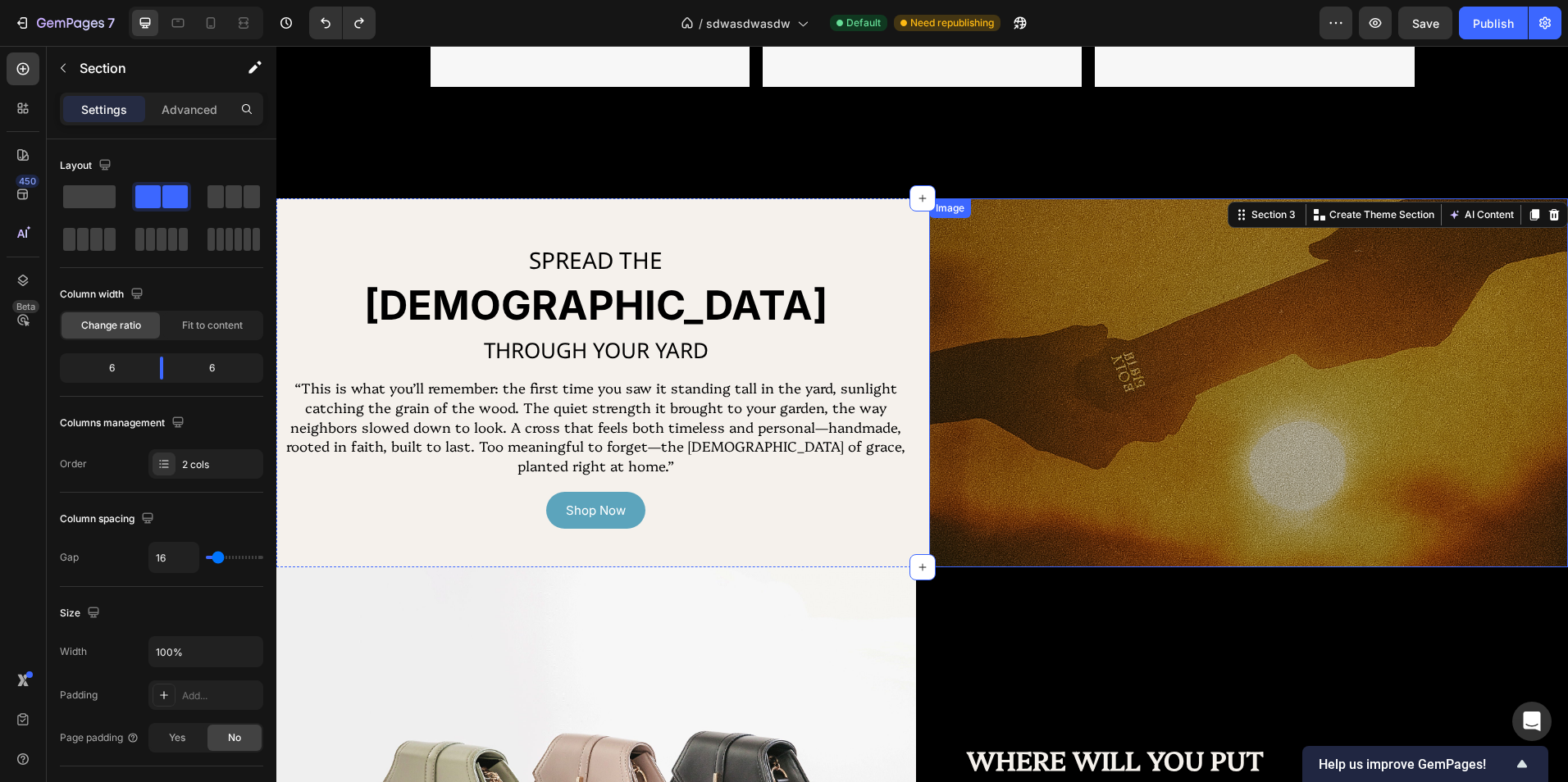
scroll to position [1229, 0]
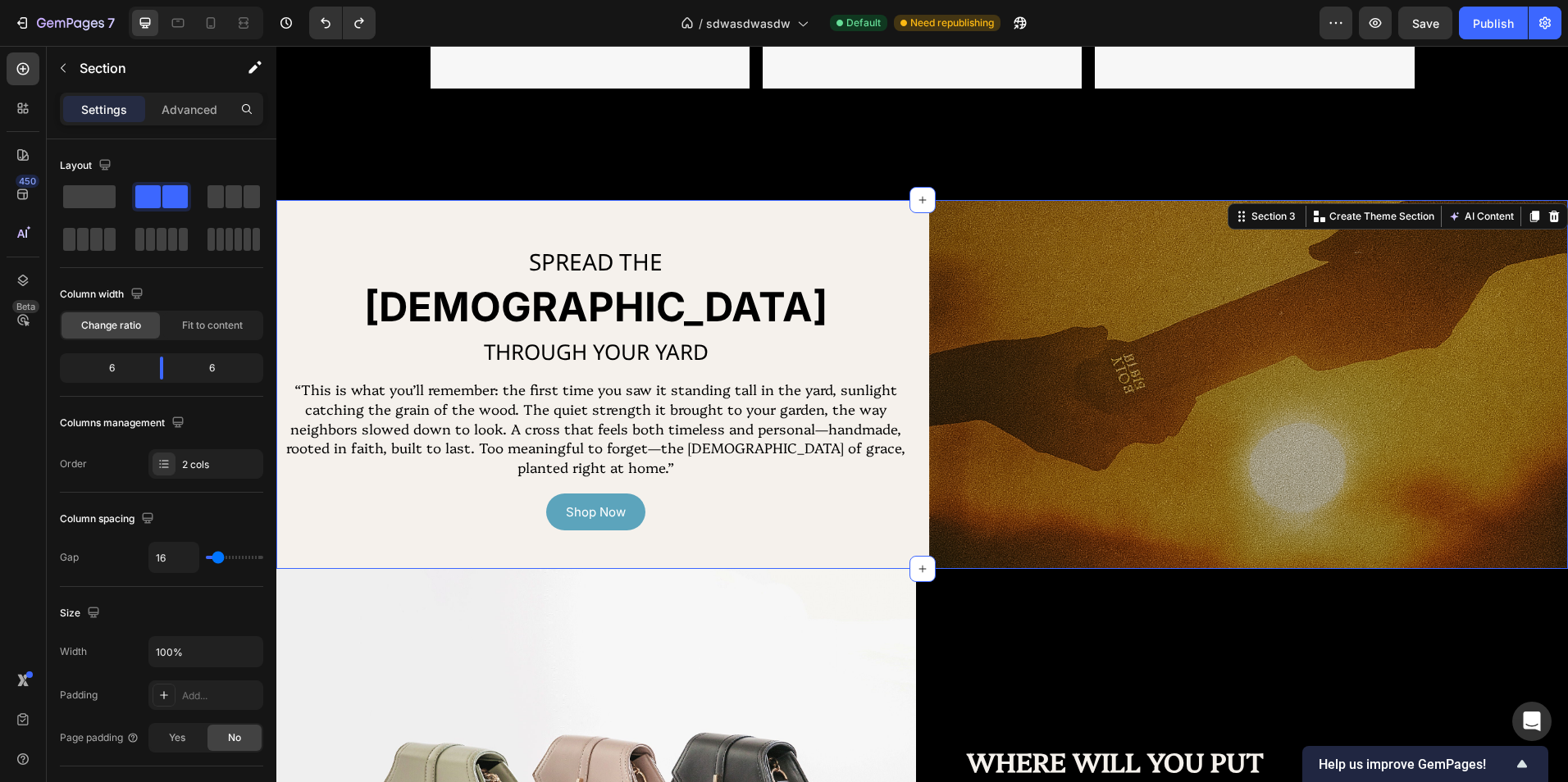
click at [920, 226] on div "SPREAD THE Text Block GOSPEL Heading THROUGH YOUR YARD Text Block “This is what…" at bounding box center [922, 384] width 1292 height 369
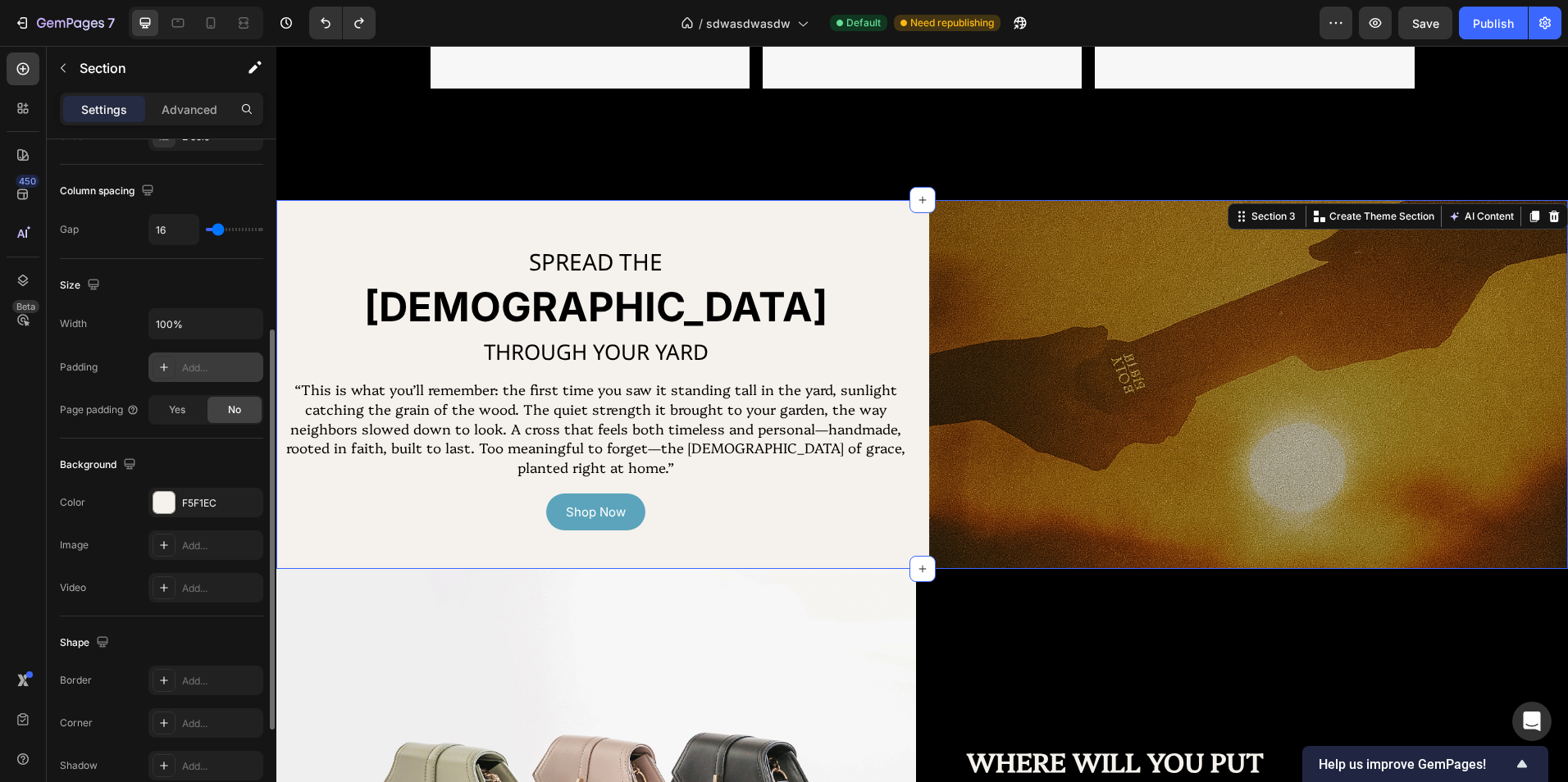
scroll to position [492, 0]
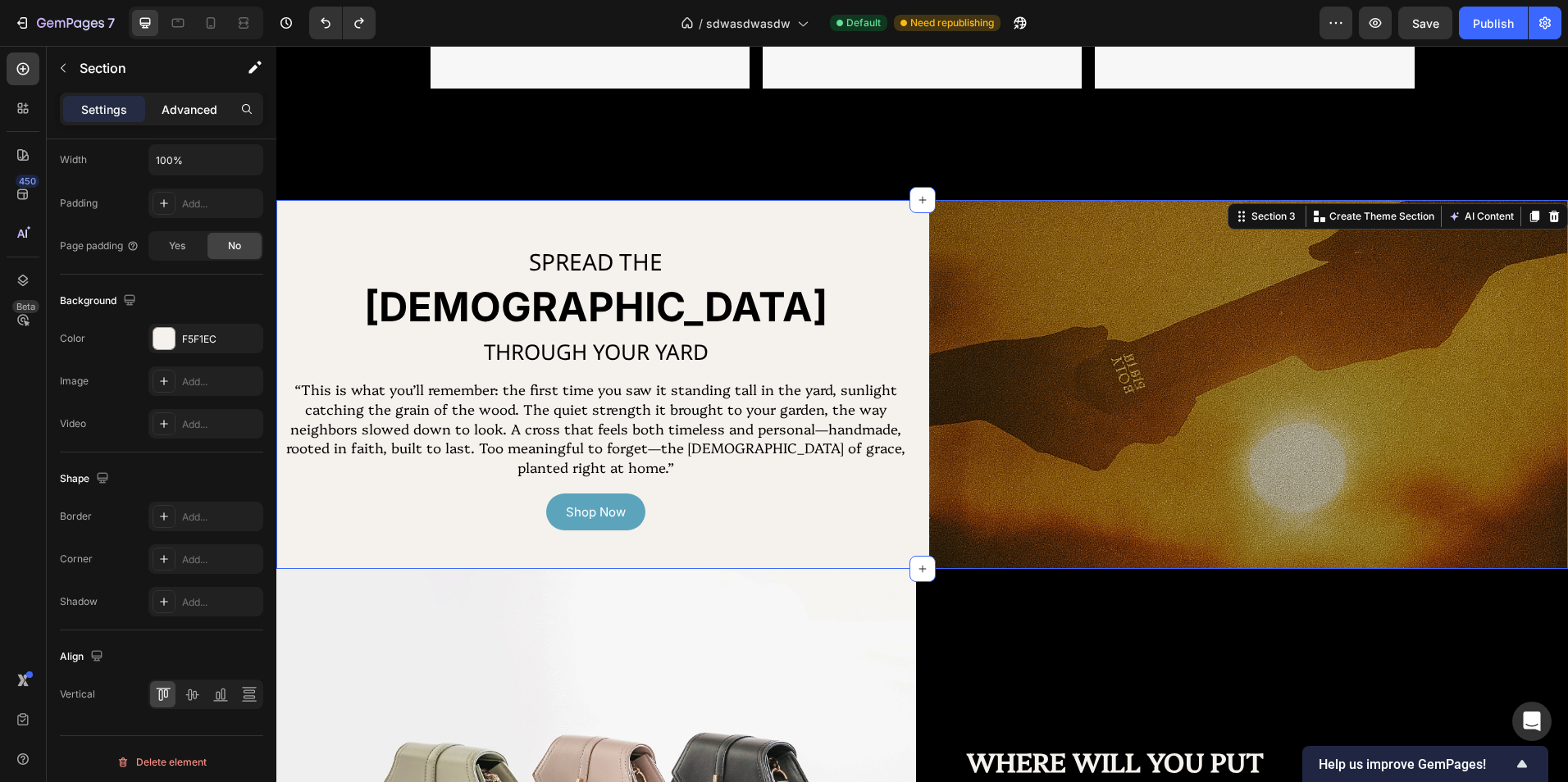
click at [182, 113] on p "Advanced" at bounding box center [189, 109] width 56 height 17
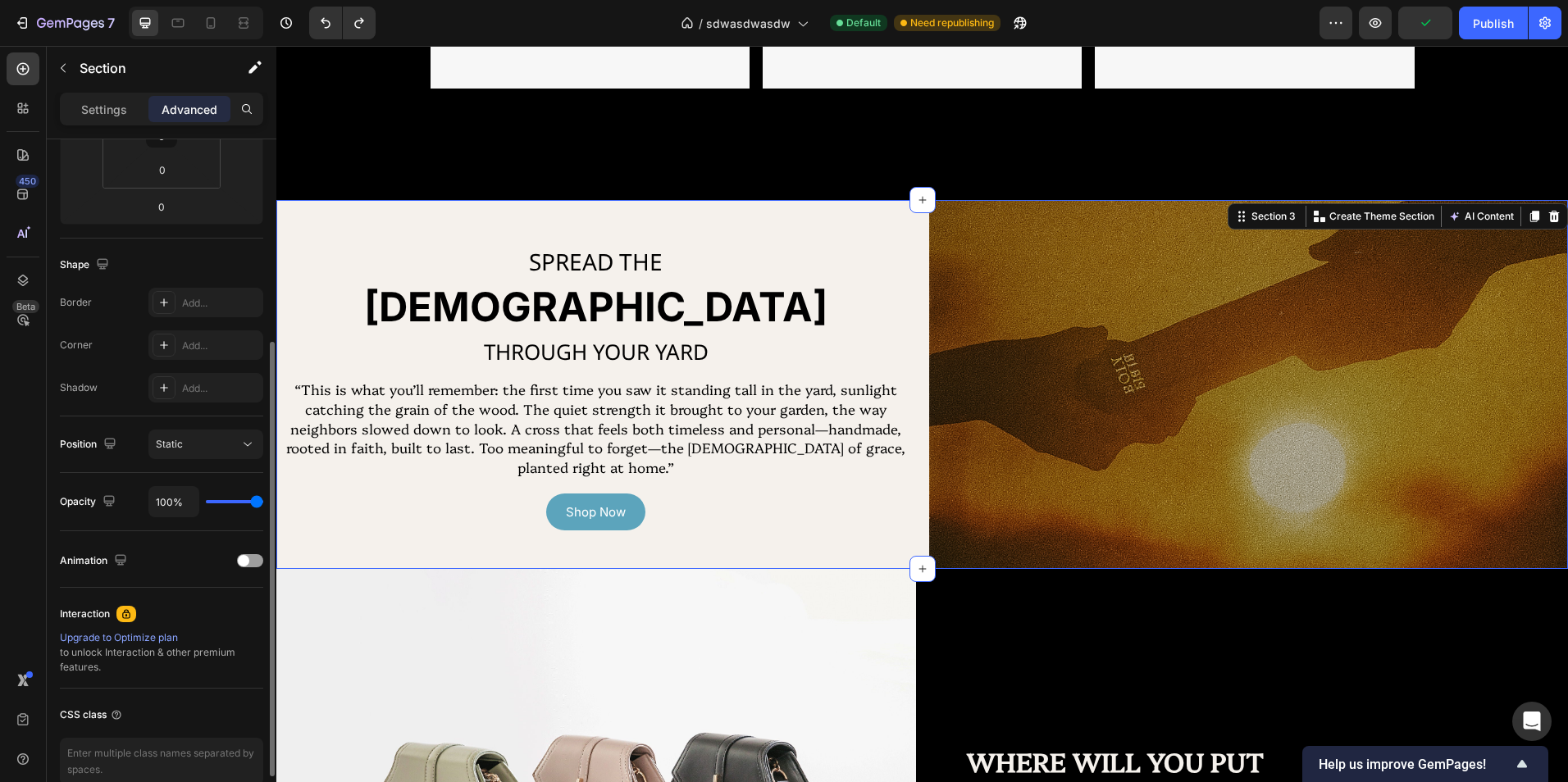
scroll to position [158, 0]
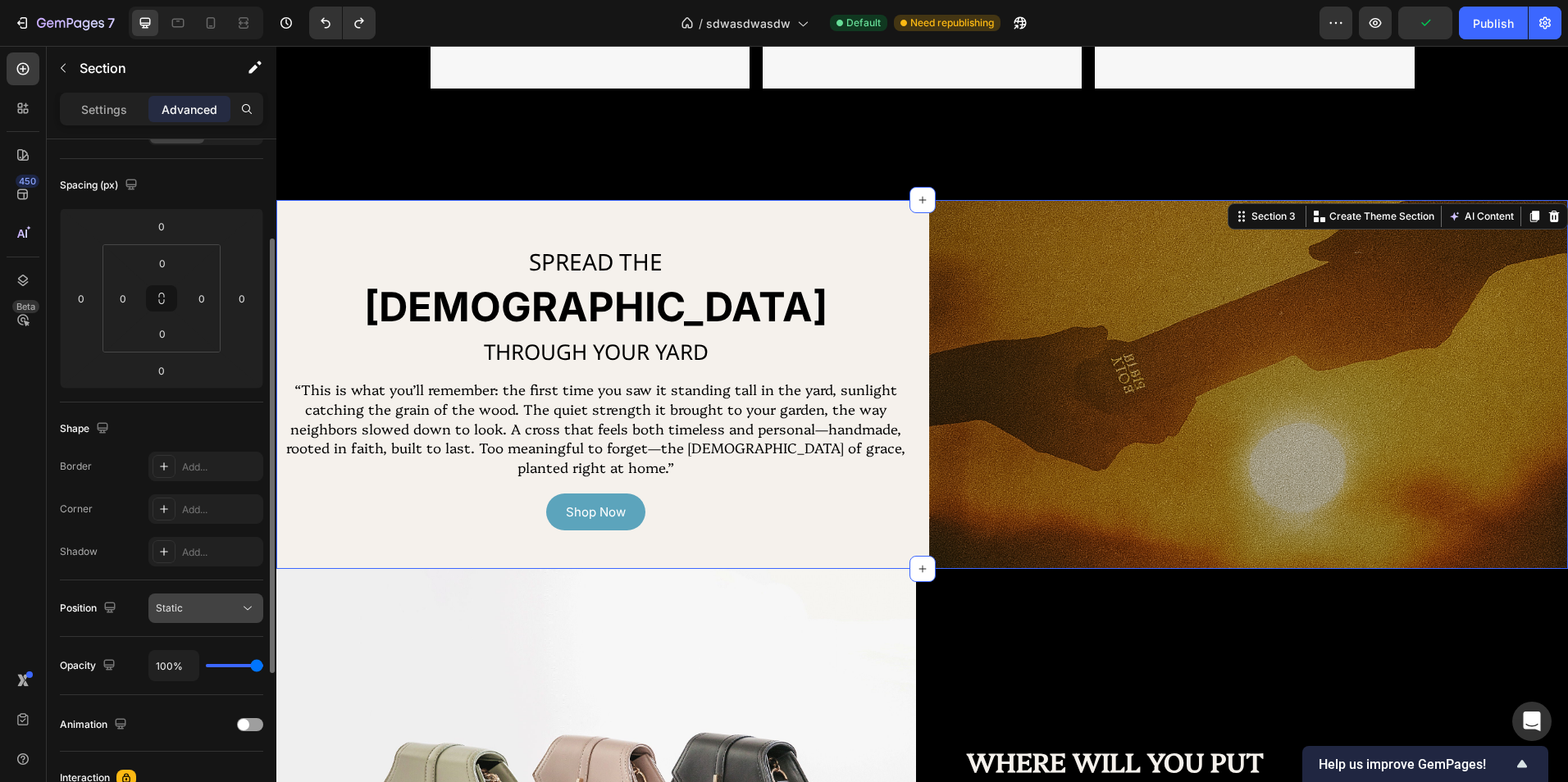
click at [197, 601] on div "Static" at bounding box center [198, 608] width 84 height 14
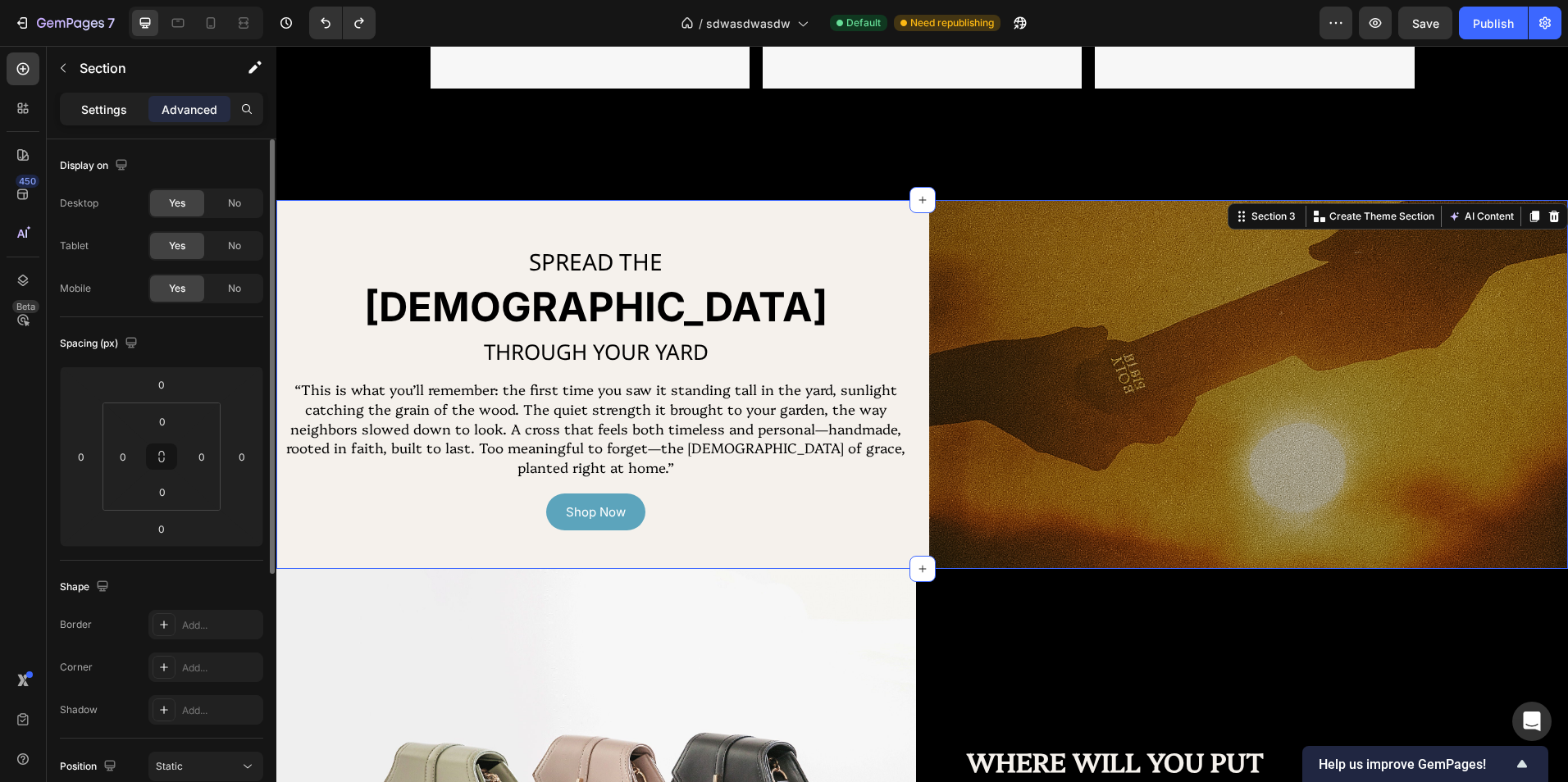
click at [115, 121] on div "Settings" at bounding box center [104, 108] width 82 height 26
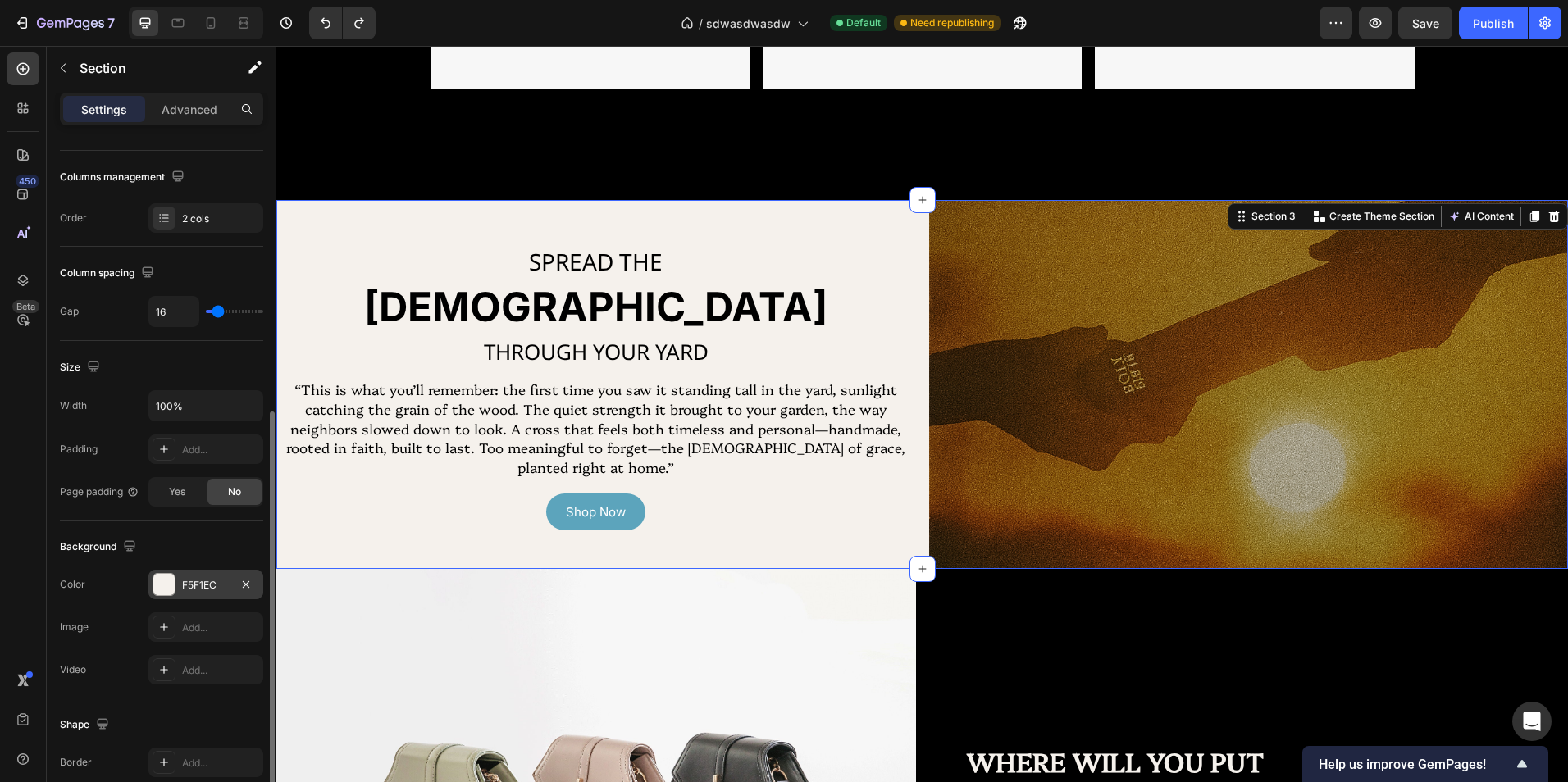
scroll to position [409, 0]
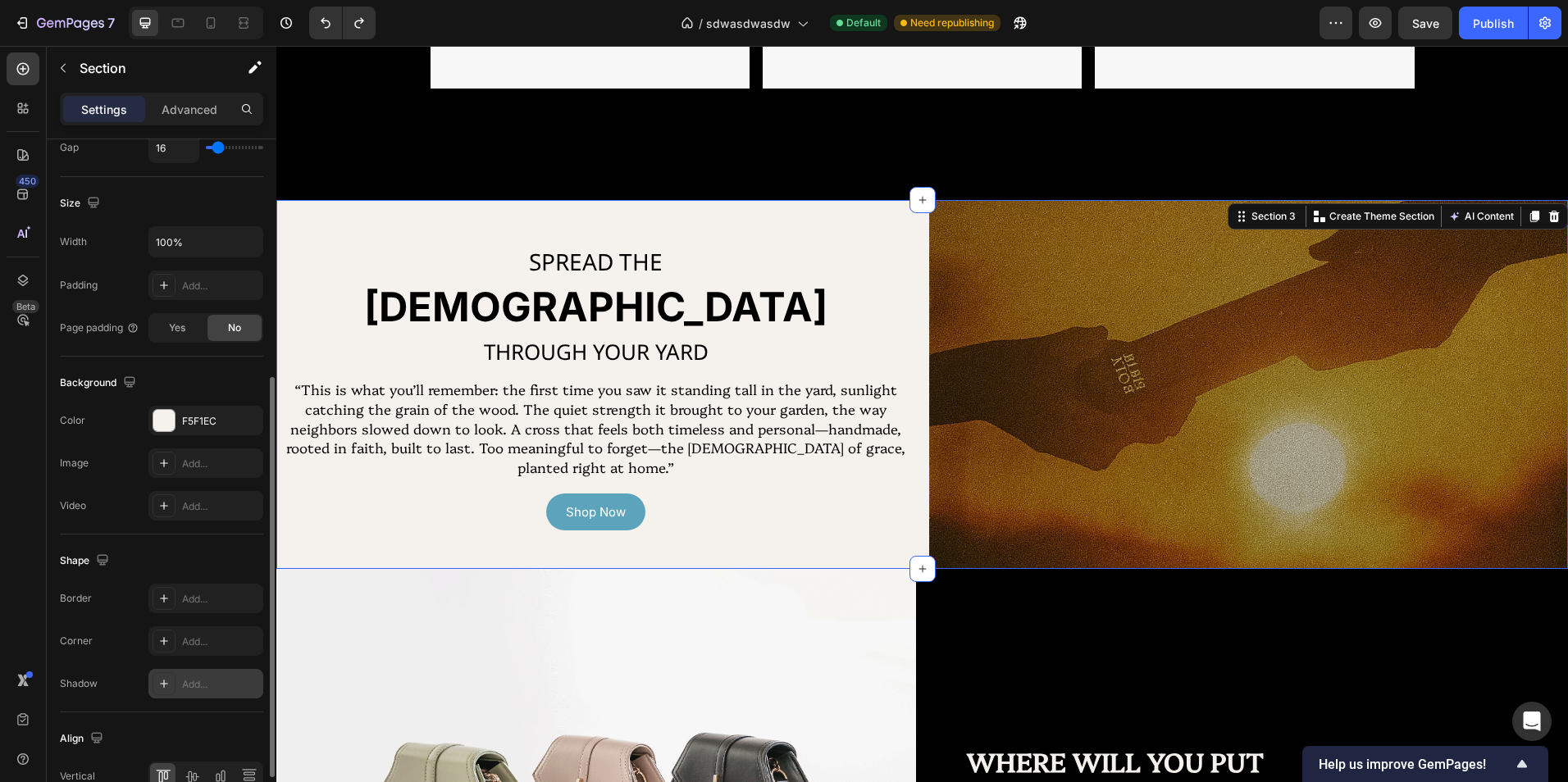
click at [198, 681] on div "Add..." at bounding box center [220, 685] width 77 height 14
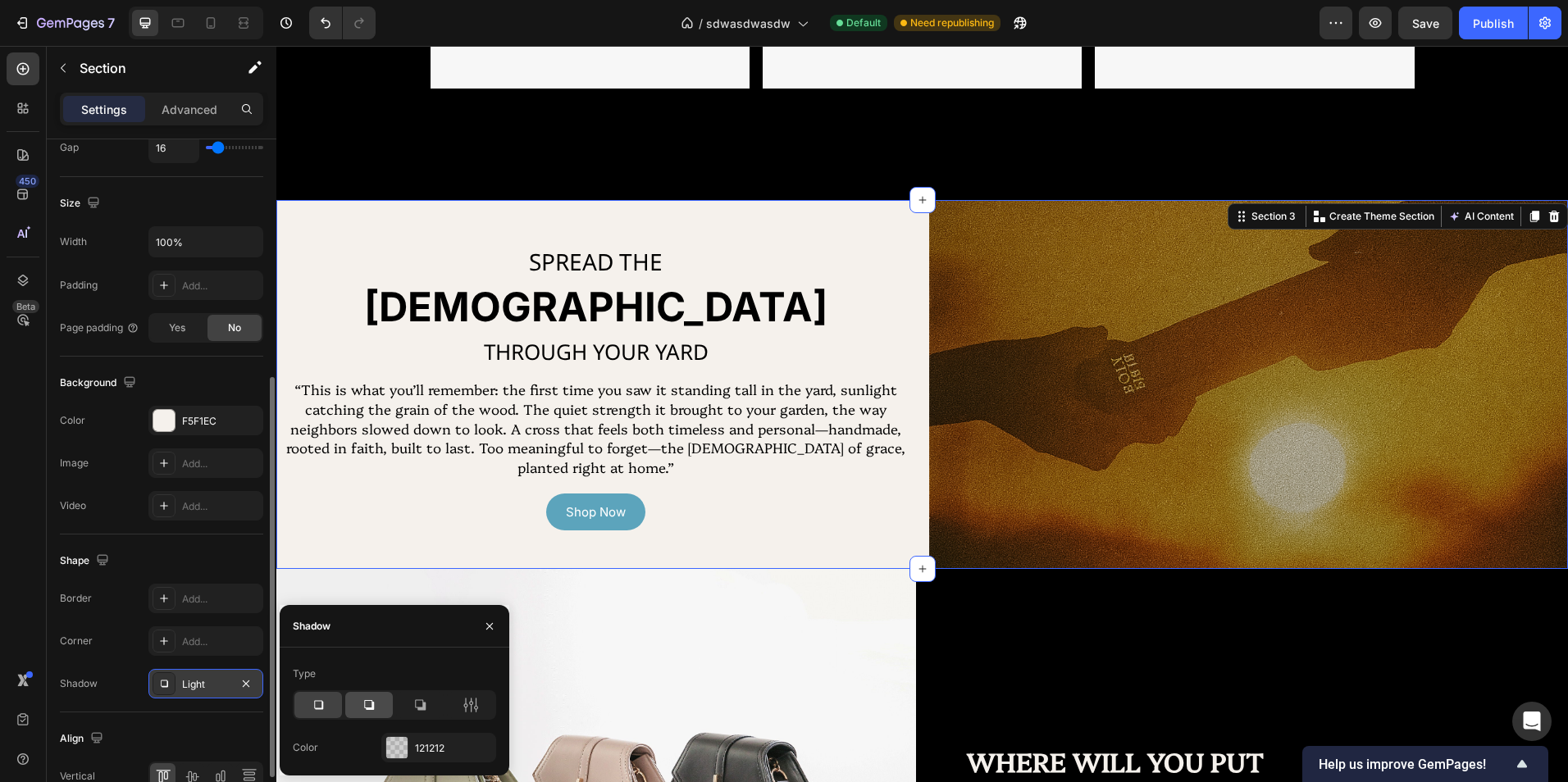
click at [374, 704] on icon at bounding box center [369, 704] width 10 height 10
click at [311, 702] on icon at bounding box center [318, 705] width 16 height 16
click at [387, 708] on div at bounding box center [369, 704] width 48 height 26
click at [435, 740] on div "121212" at bounding box center [438, 748] width 115 height 30
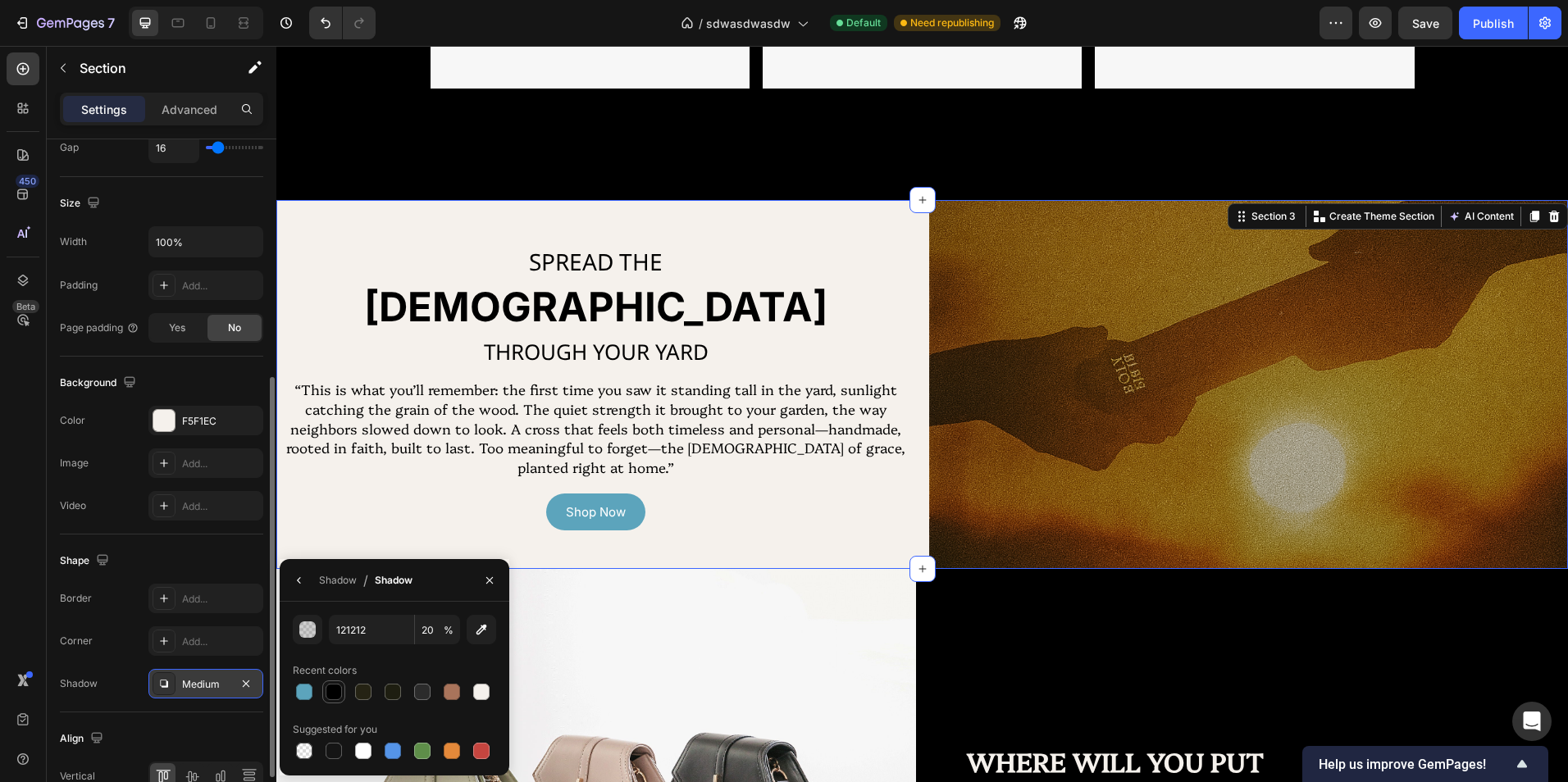
click at [337, 692] on div at bounding box center [334, 692] width 16 height 16
type input "000000"
type input "100"
click at [488, 584] on icon "button" at bounding box center [489, 580] width 14 height 14
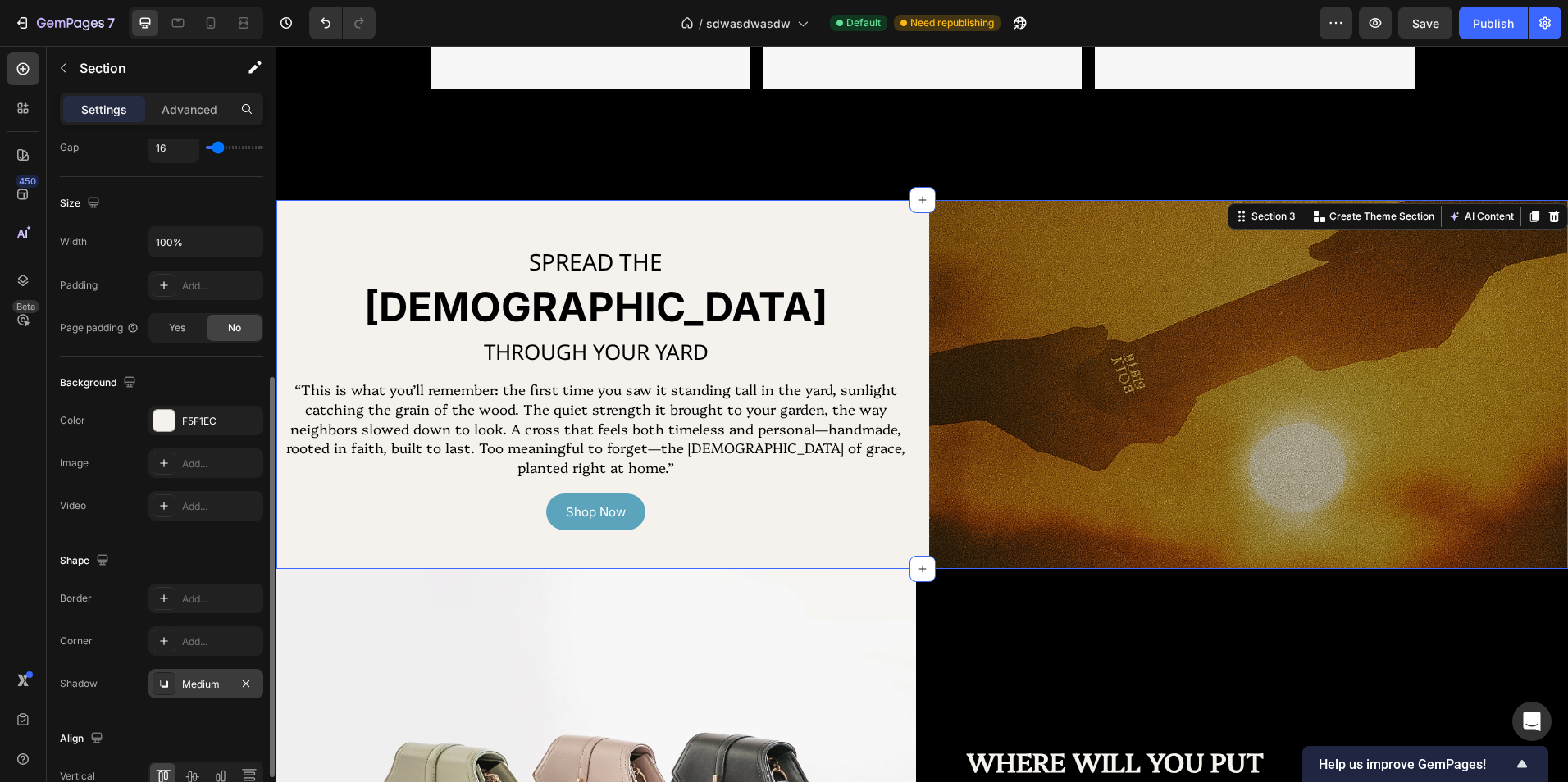
click at [204, 681] on div "Medium" at bounding box center [206, 685] width 48 height 14
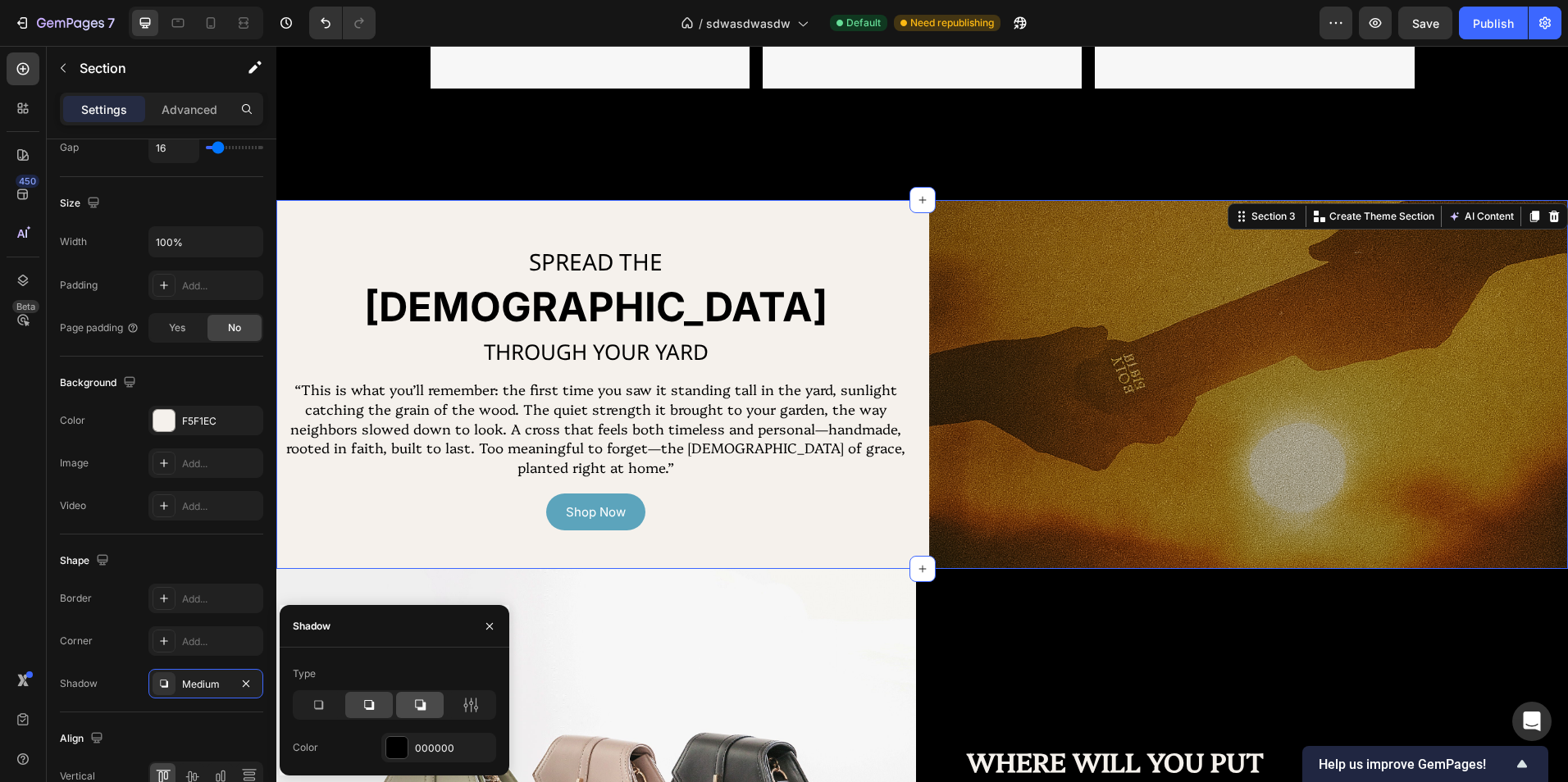
click at [419, 707] on icon at bounding box center [420, 705] width 11 height 11
click at [352, 704] on div at bounding box center [369, 704] width 48 height 26
click at [468, 689] on div "Type" at bounding box center [394, 690] width 203 height 59
click at [471, 698] on icon at bounding box center [471, 705] width 16 height 16
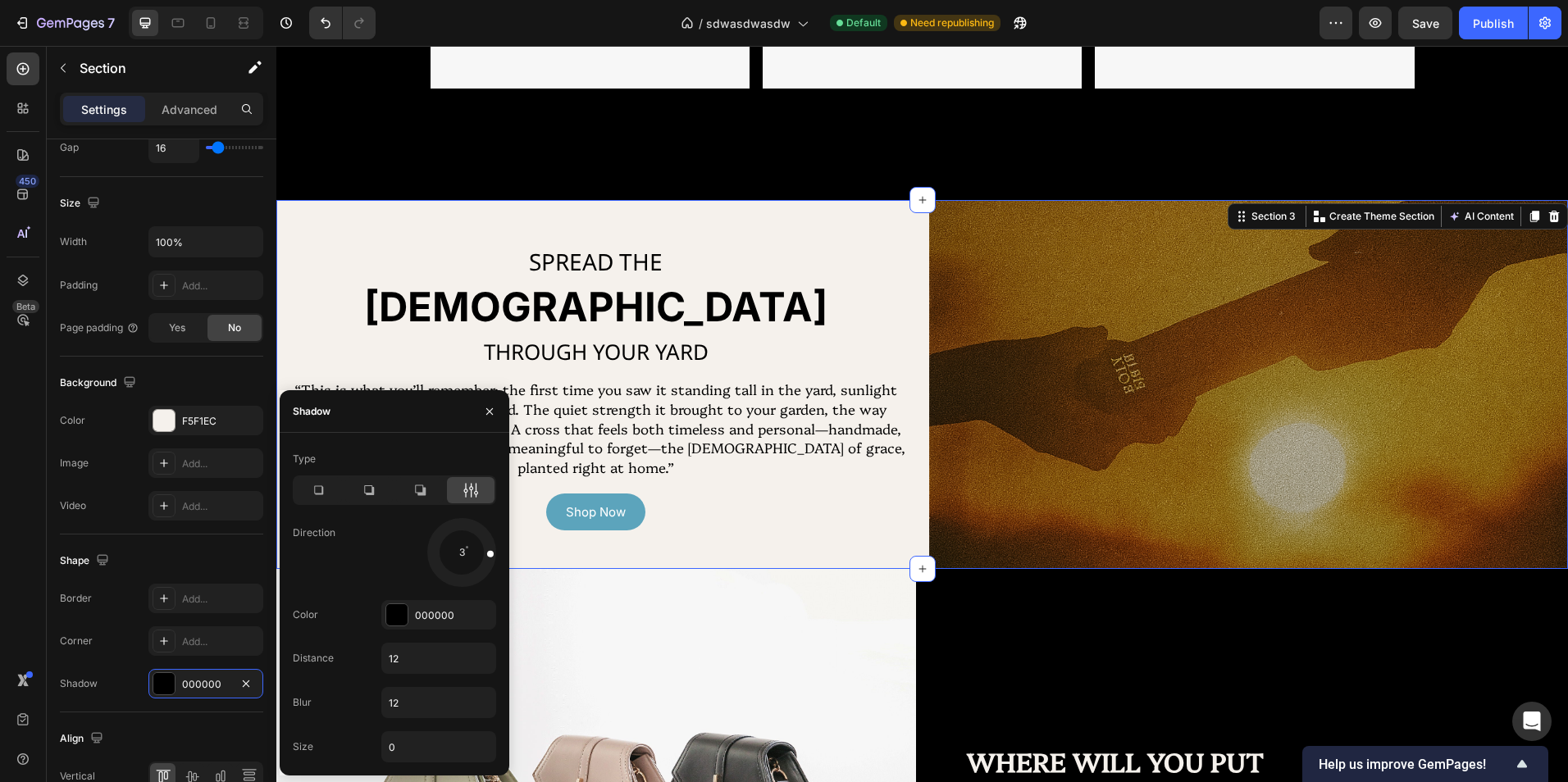
drag, startPoint x: 478, startPoint y: 569, endPoint x: 496, endPoint y: 552, distance: 24.8
click at [496, 552] on div at bounding box center [479, 553] width 37 height 12
click at [491, 413] on icon "button" at bounding box center [489, 411] width 14 height 14
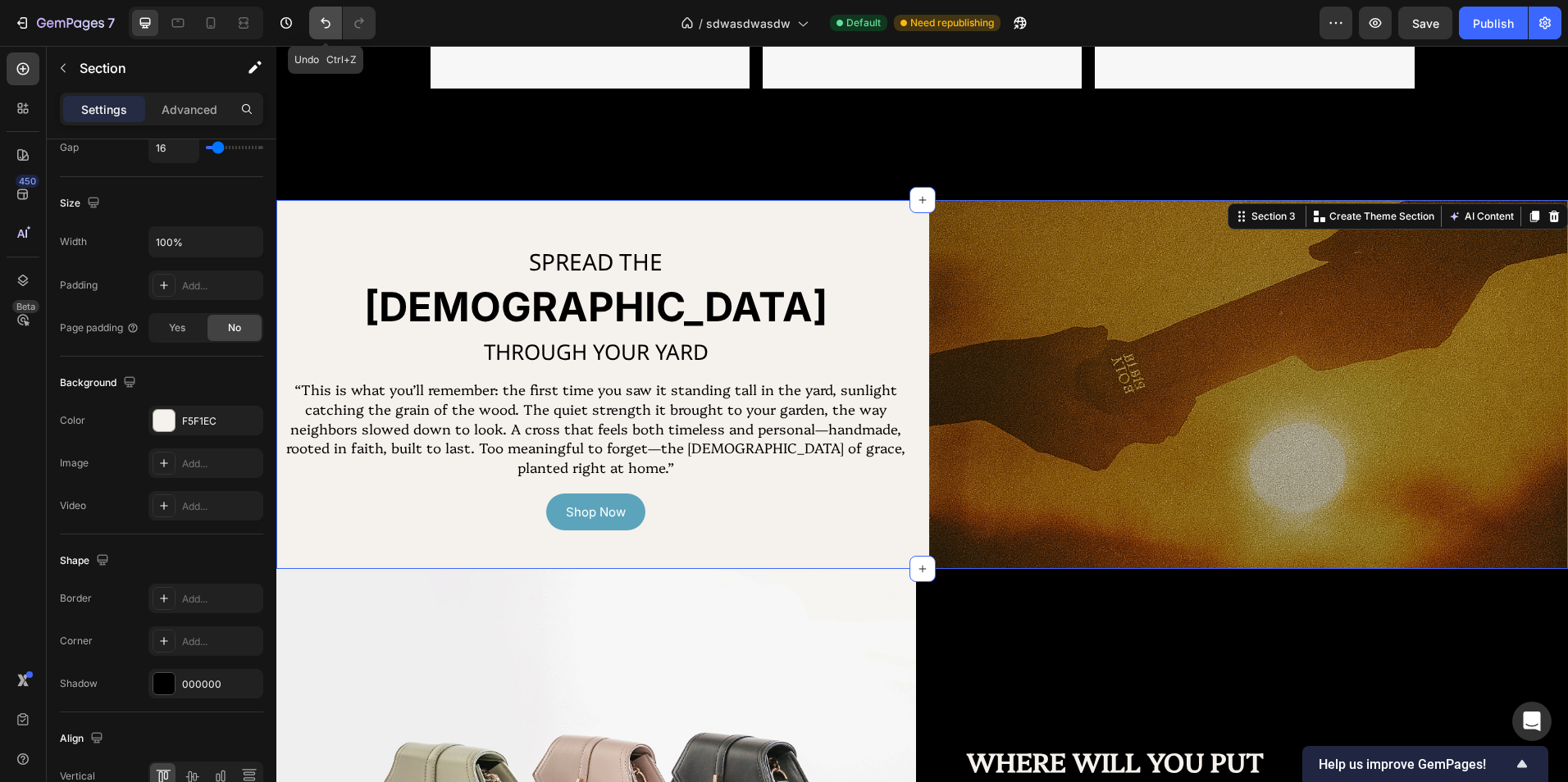
click at [328, 19] on icon "Undo/Redo" at bounding box center [326, 23] width 16 height 16
click at [250, 684] on icon "button" at bounding box center [245, 684] width 14 height 14
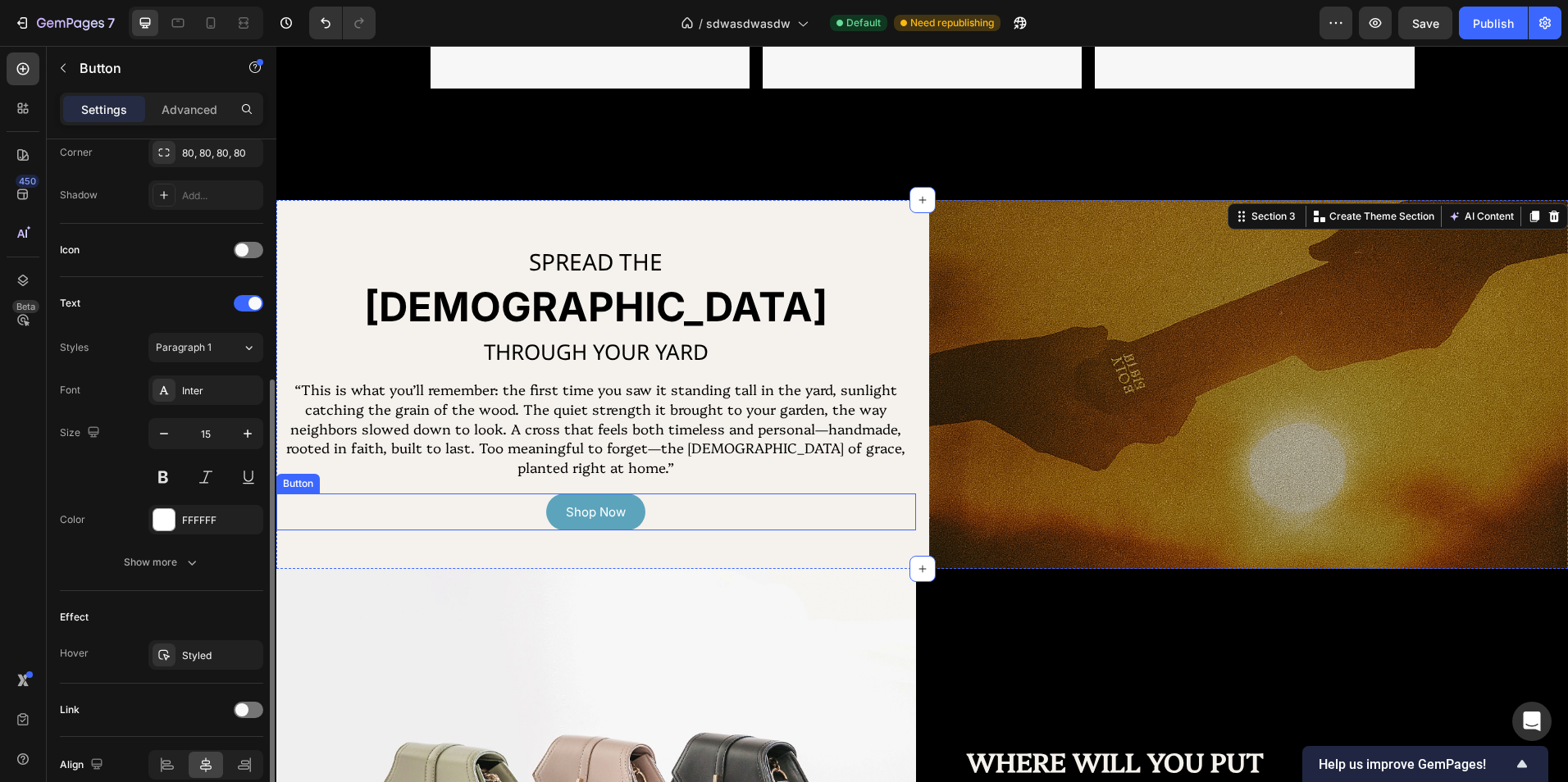
click at [906, 499] on div "Shop Now Button" at bounding box center [595, 511] width 640 height 37
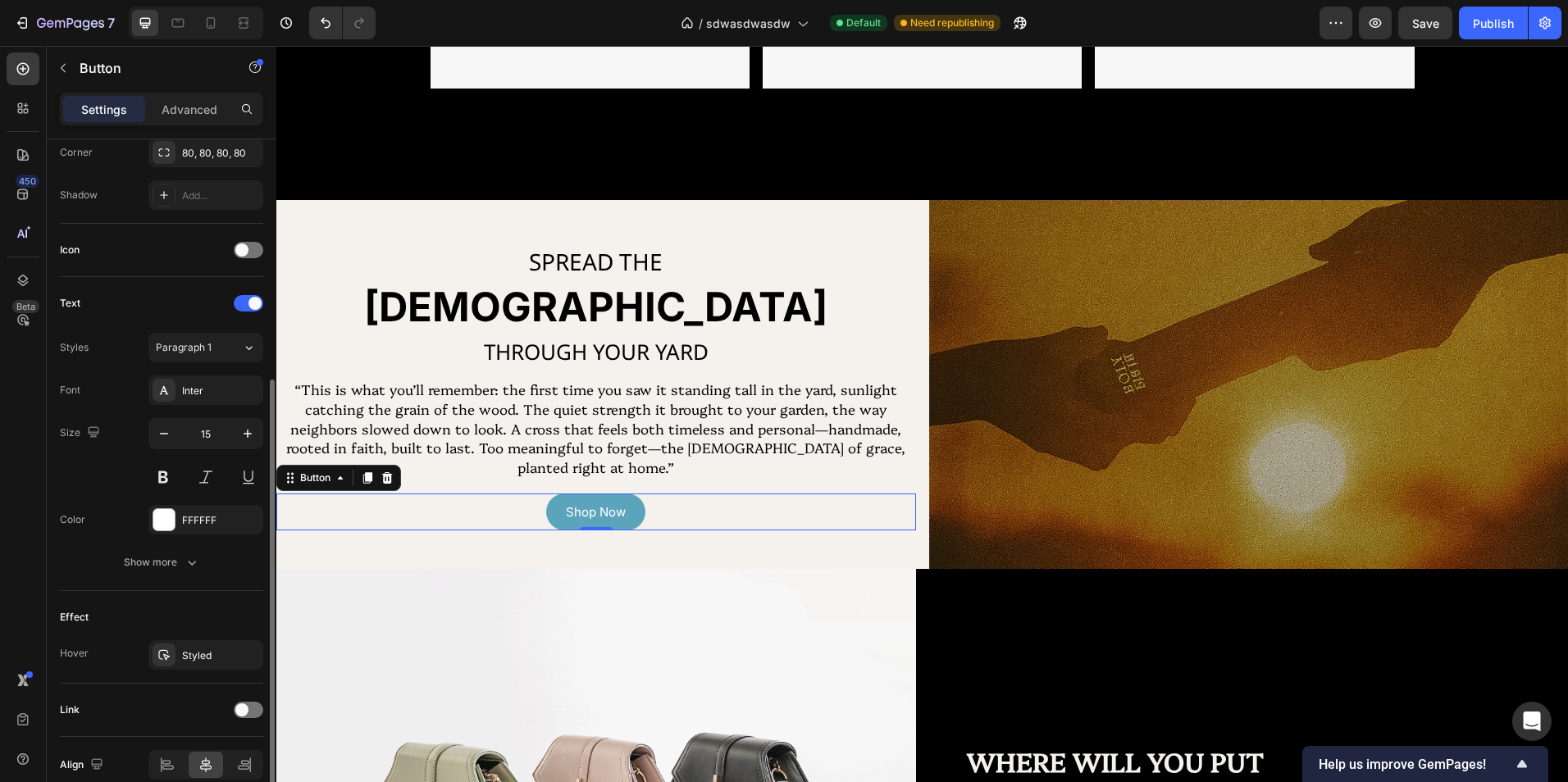
scroll to position [0, 0]
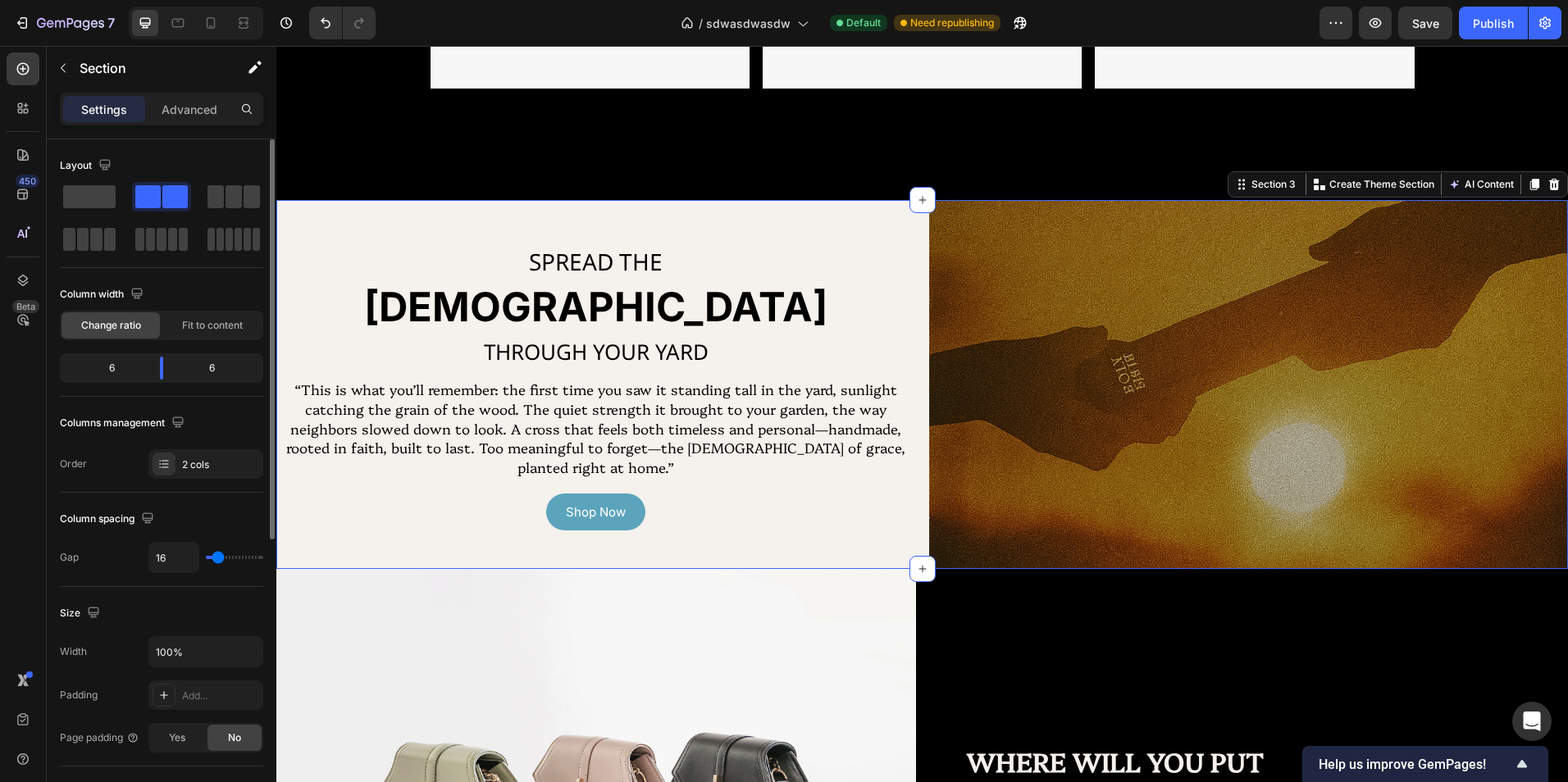
click at [914, 476] on div "SPREAD THE Text Block GOSPEL Heading THROUGH YOUR YARD Text Block “This is what…" at bounding box center [922, 384] width 1292 height 369
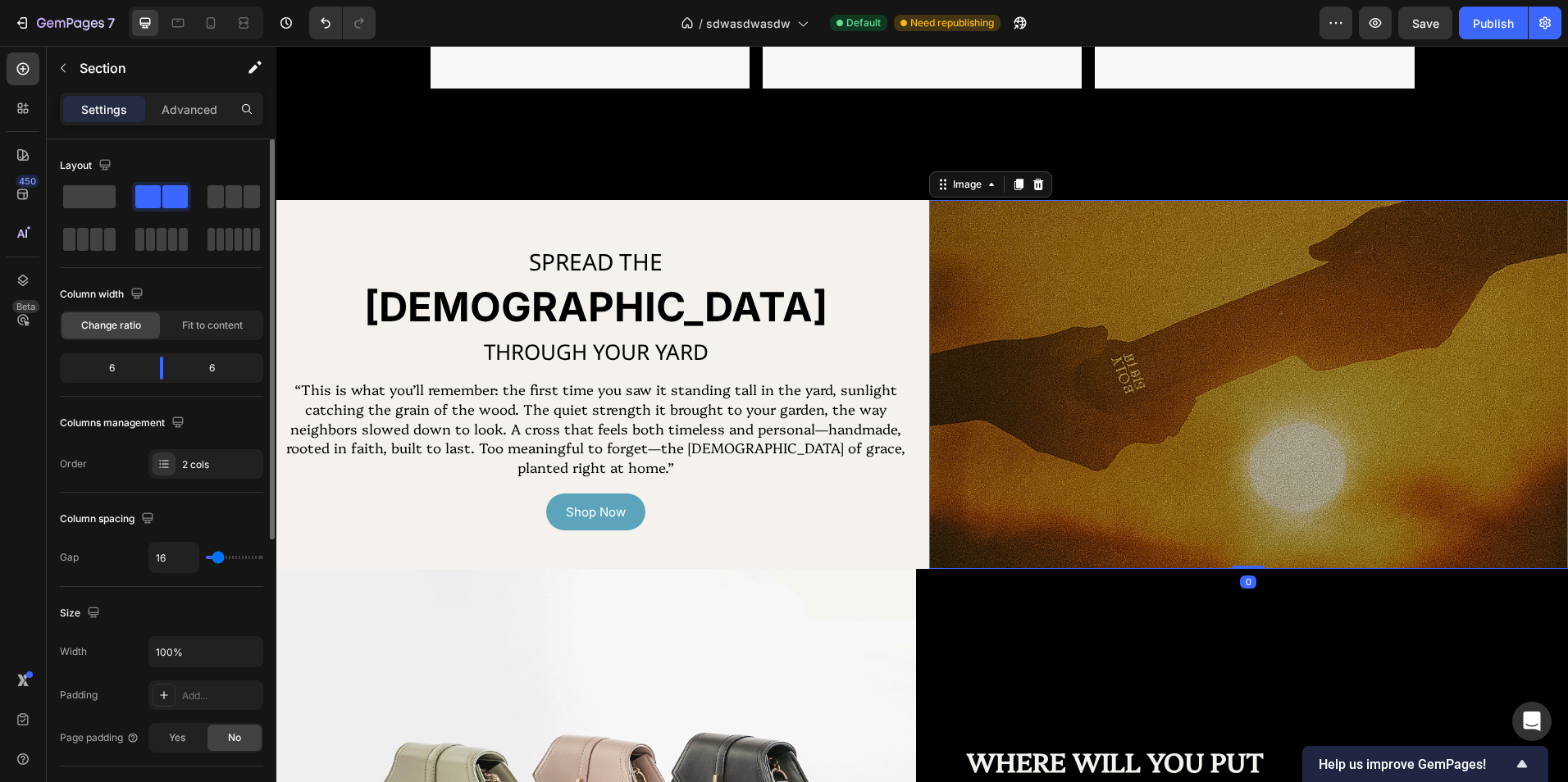
click at [929, 293] on img at bounding box center [1249, 384] width 640 height 369
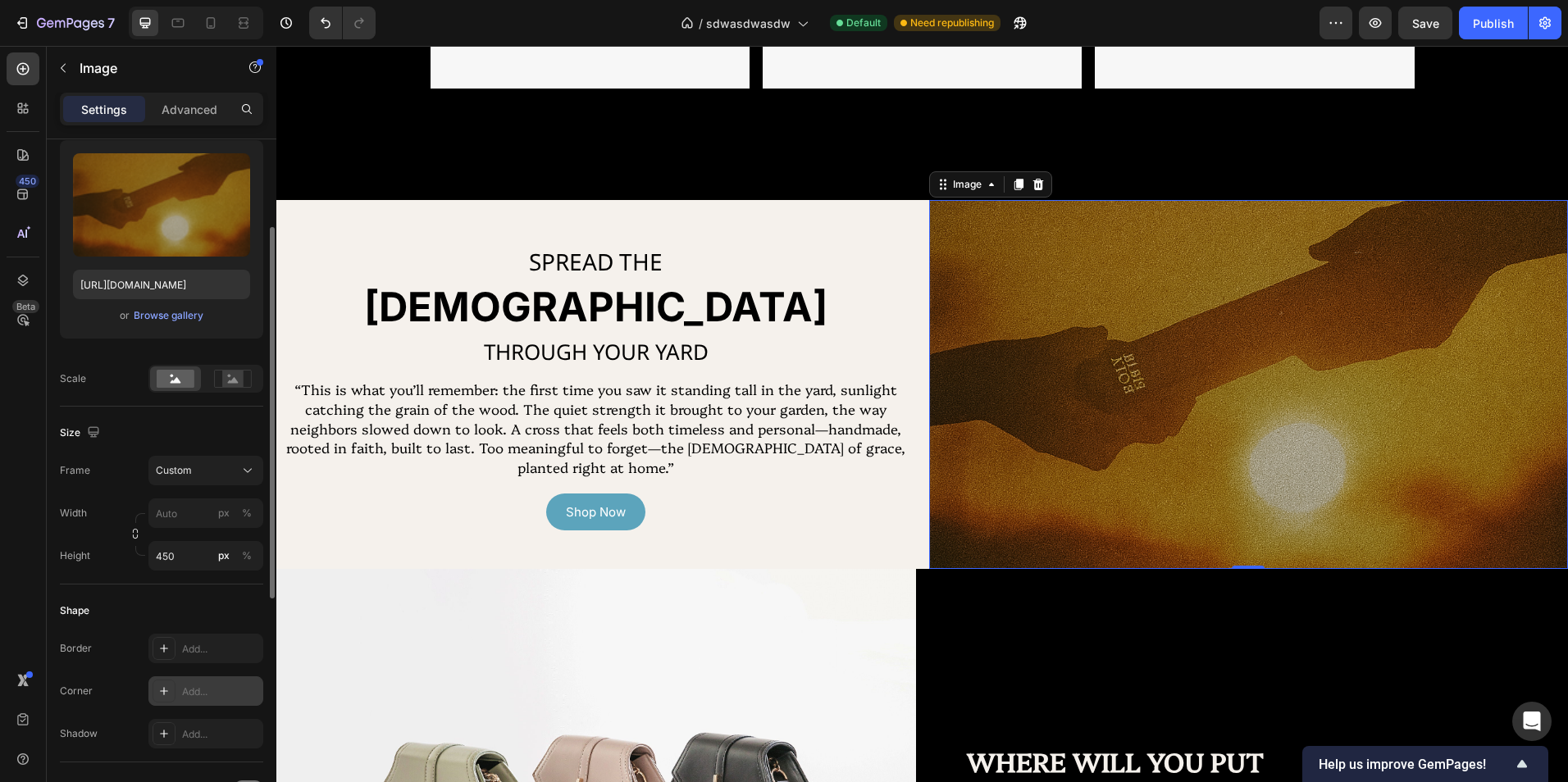
scroll to position [246, 0]
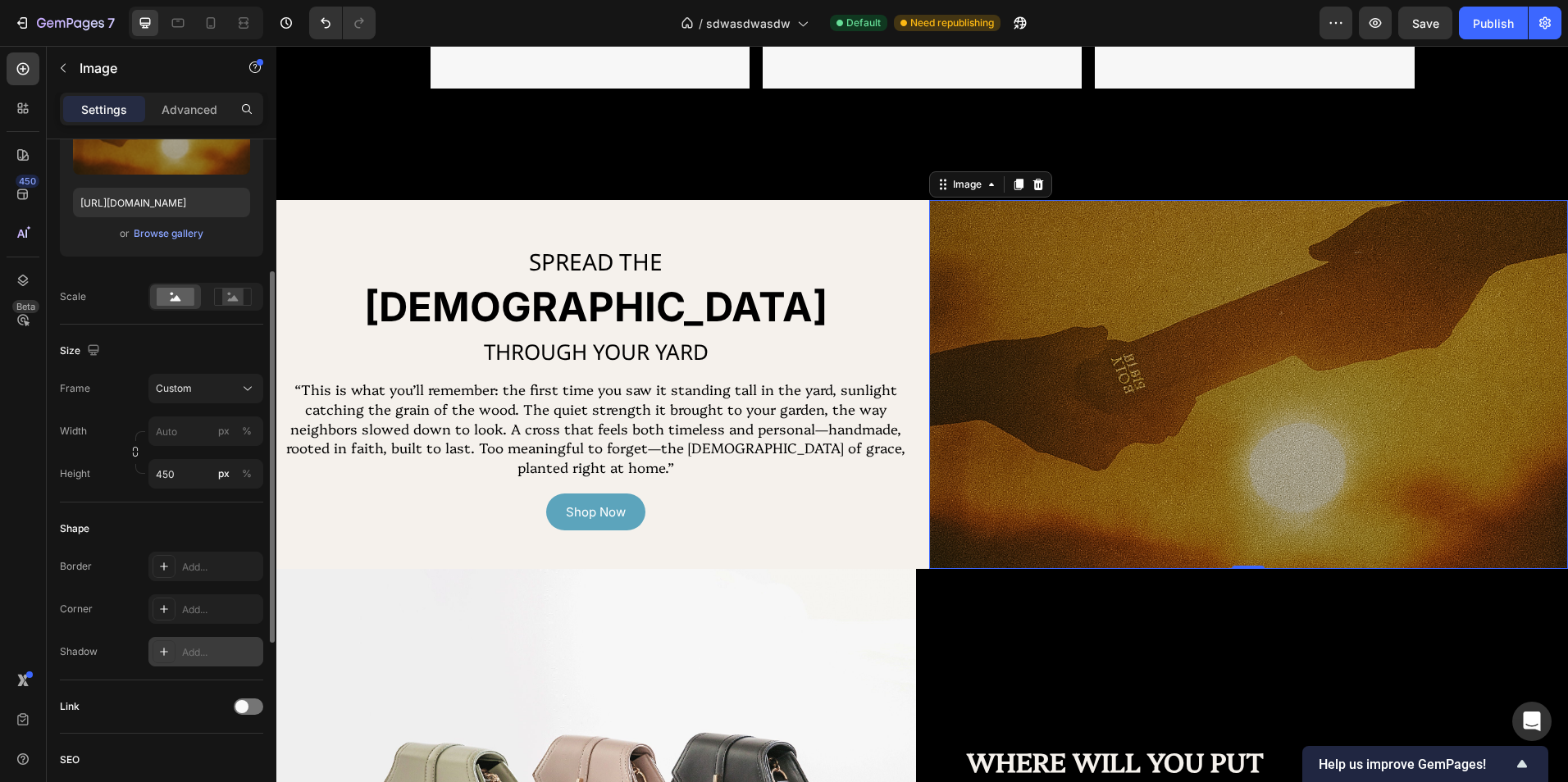
click at [212, 656] on div "Add..." at bounding box center [220, 652] width 77 height 14
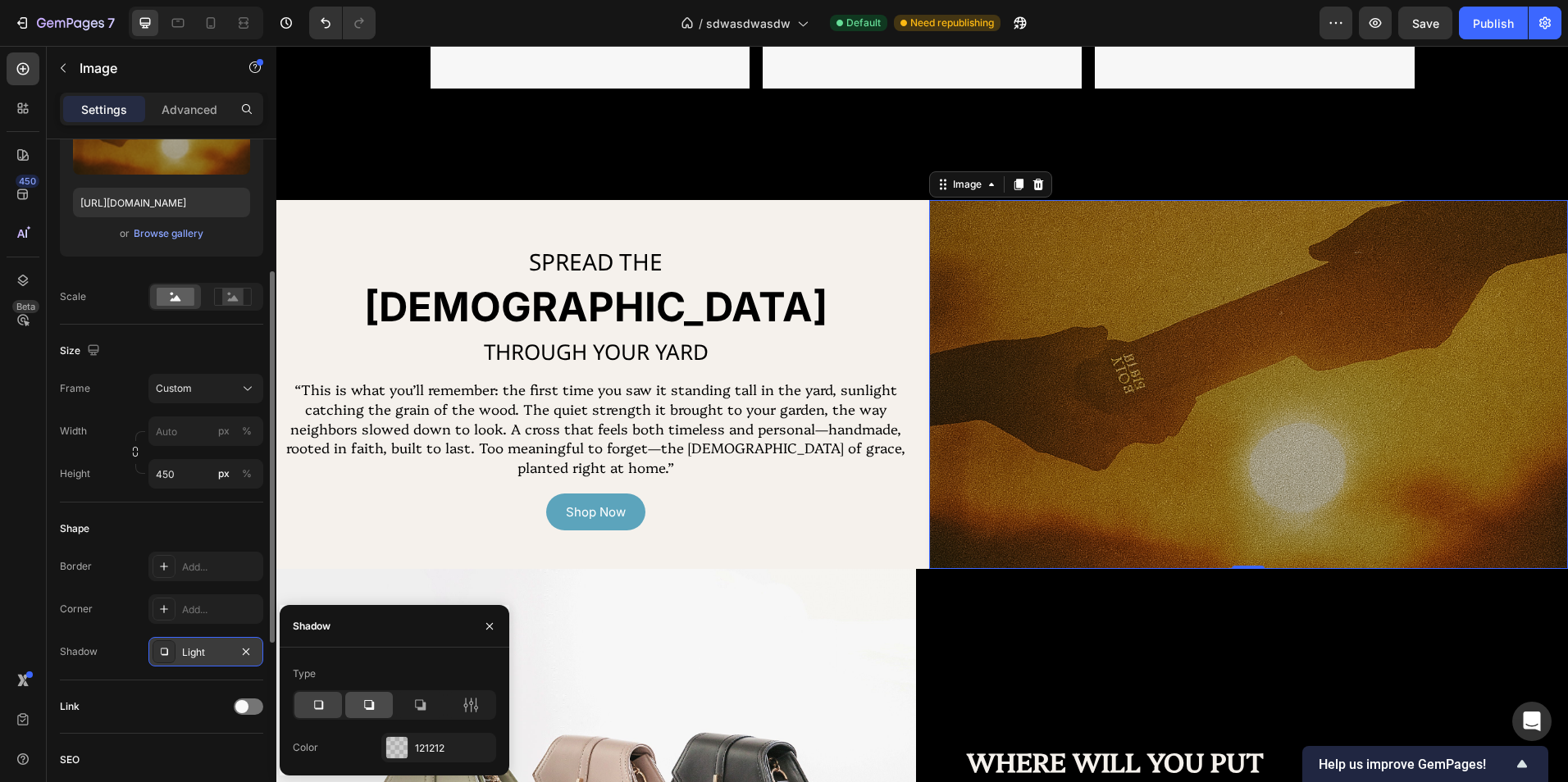
click at [383, 709] on div at bounding box center [369, 704] width 48 height 26
click at [414, 706] on icon at bounding box center [420, 705] width 16 height 16
click at [419, 743] on div "121212" at bounding box center [438, 749] width 48 height 14
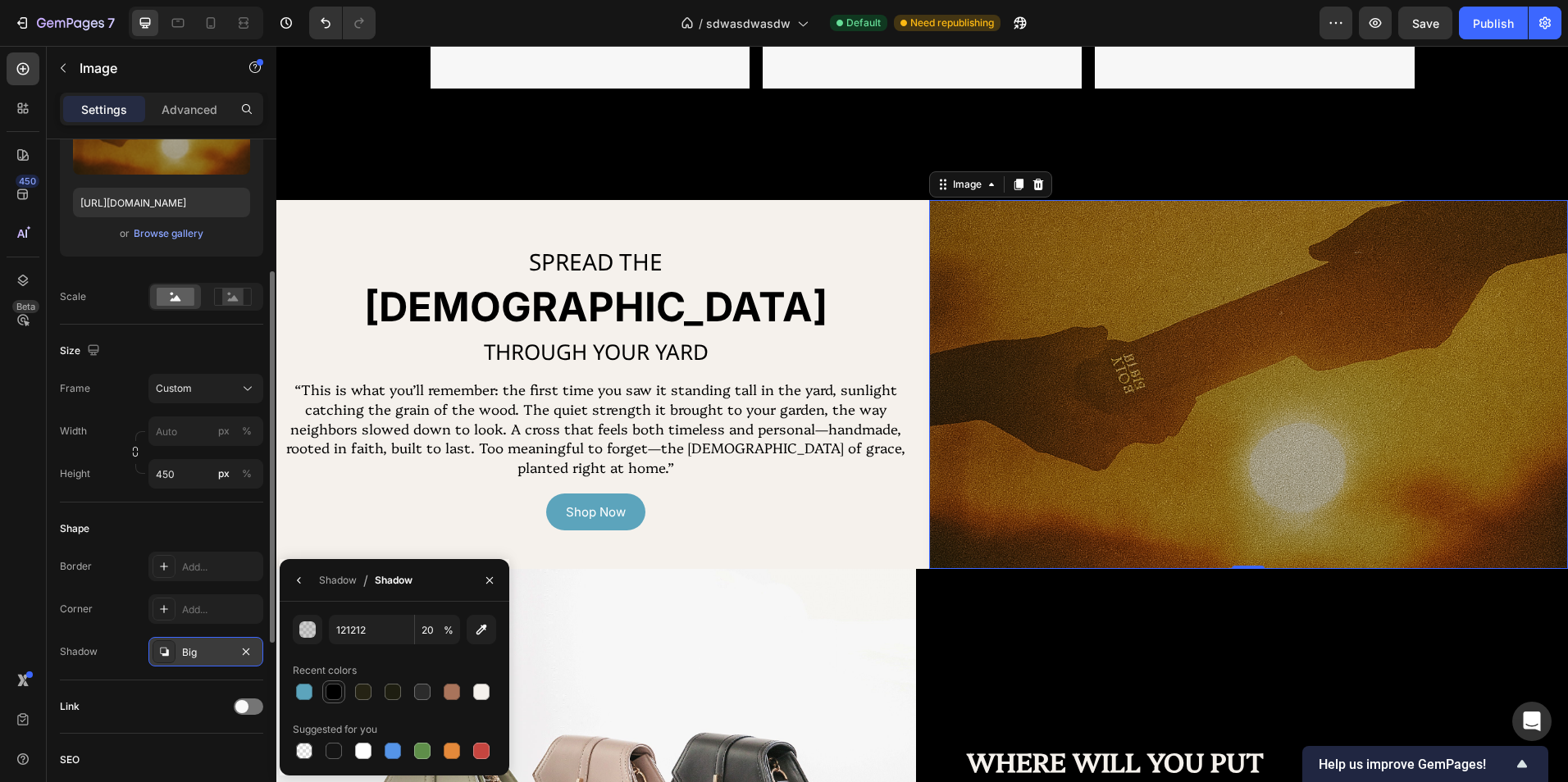
click at [332, 695] on div at bounding box center [334, 692] width 16 height 16
type input "000000"
type input "100"
click at [484, 579] on icon "button" at bounding box center [489, 580] width 14 height 14
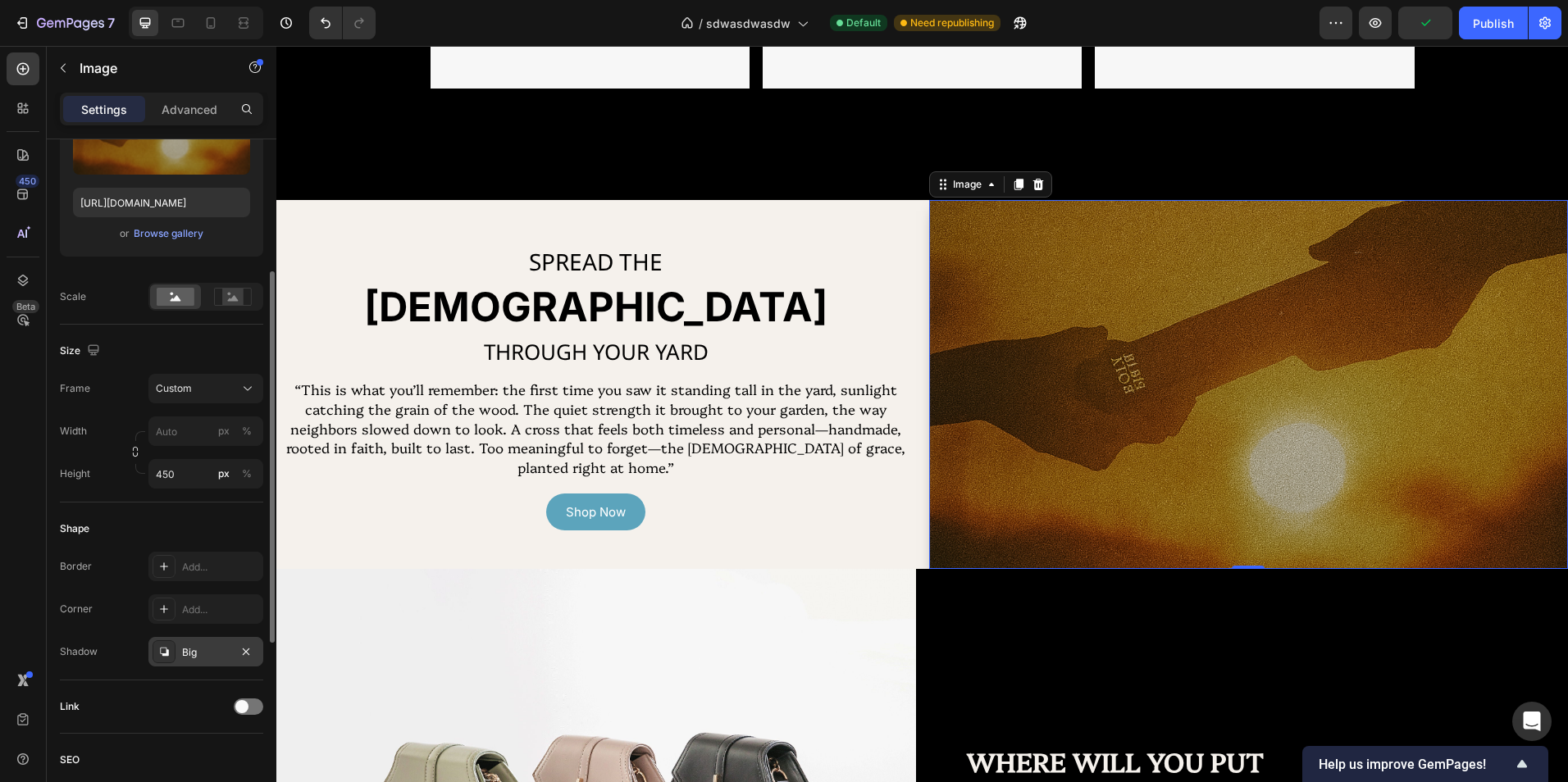
click at [200, 642] on div "Big" at bounding box center [206, 651] width 115 height 30
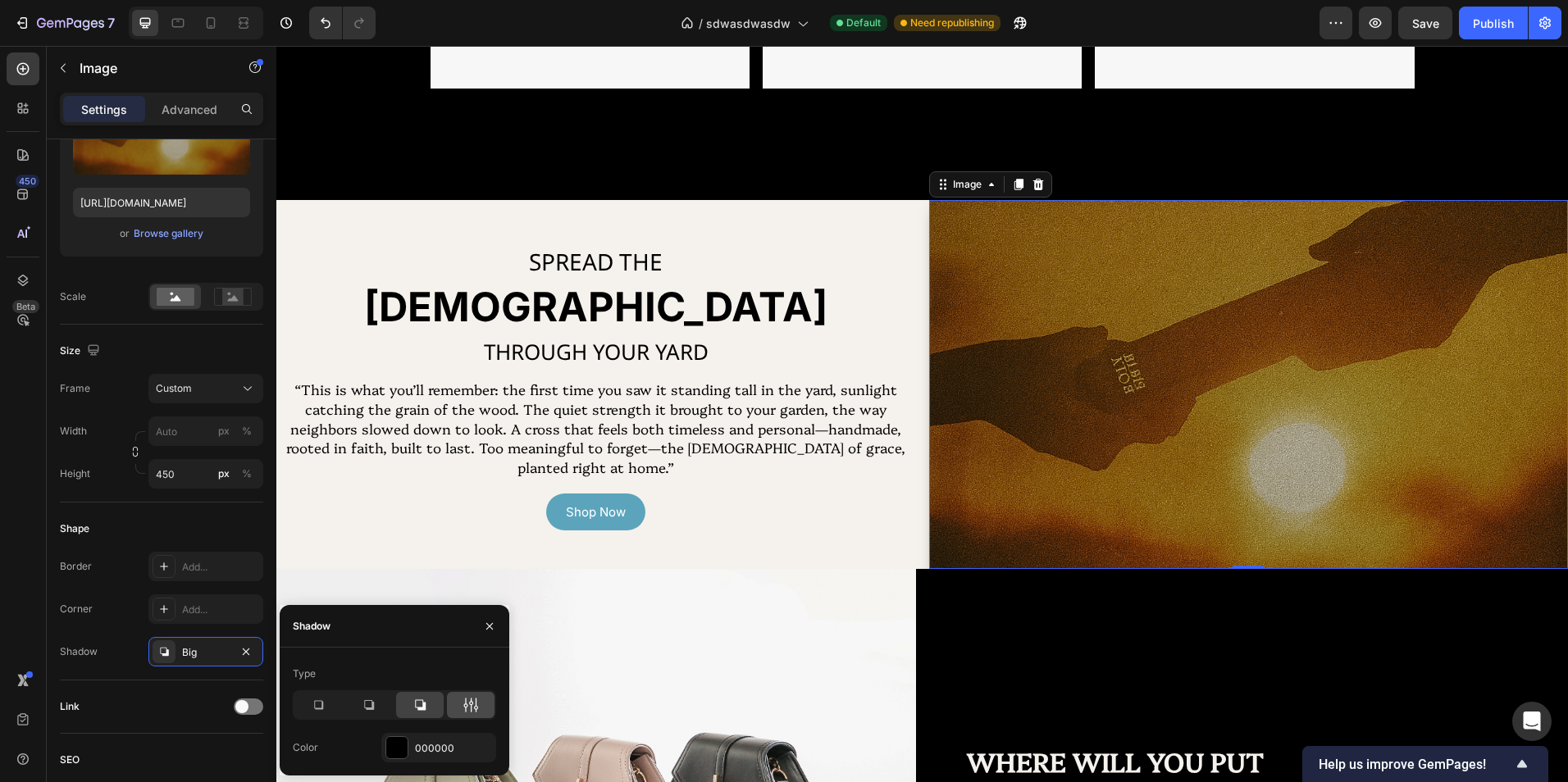
click at [470, 707] on icon at bounding box center [471, 705] width 16 height 16
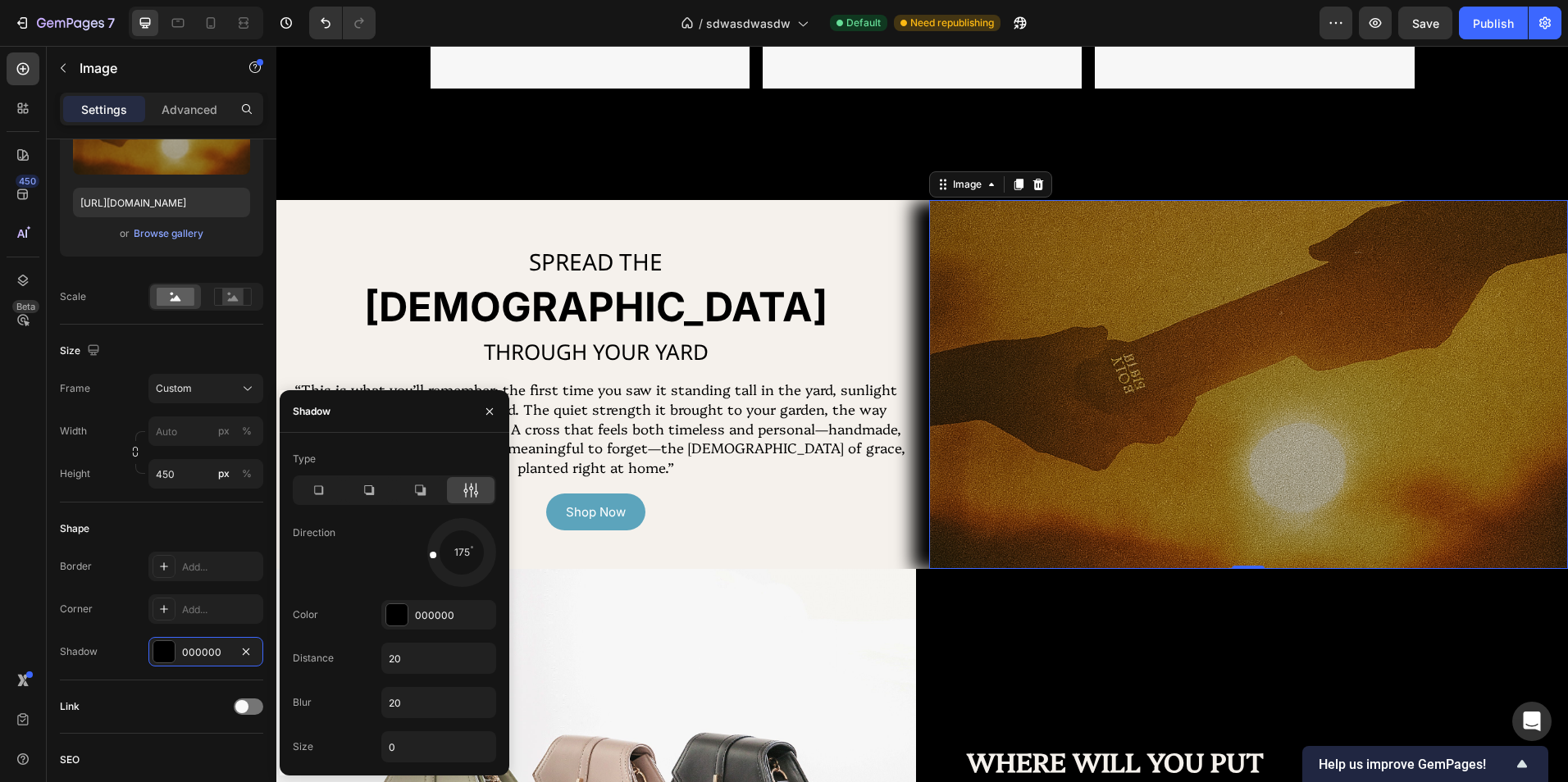
drag, startPoint x: 476, startPoint y: 574, endPoint x: 366, endPoint y: 558, distance: 111.2
click at [366, 558] on div "Direction 175" at bounding box center [394, 552] width 203 height 69
click at [318, 491] on icon at bounding box center [318, 490] width 16 height 16
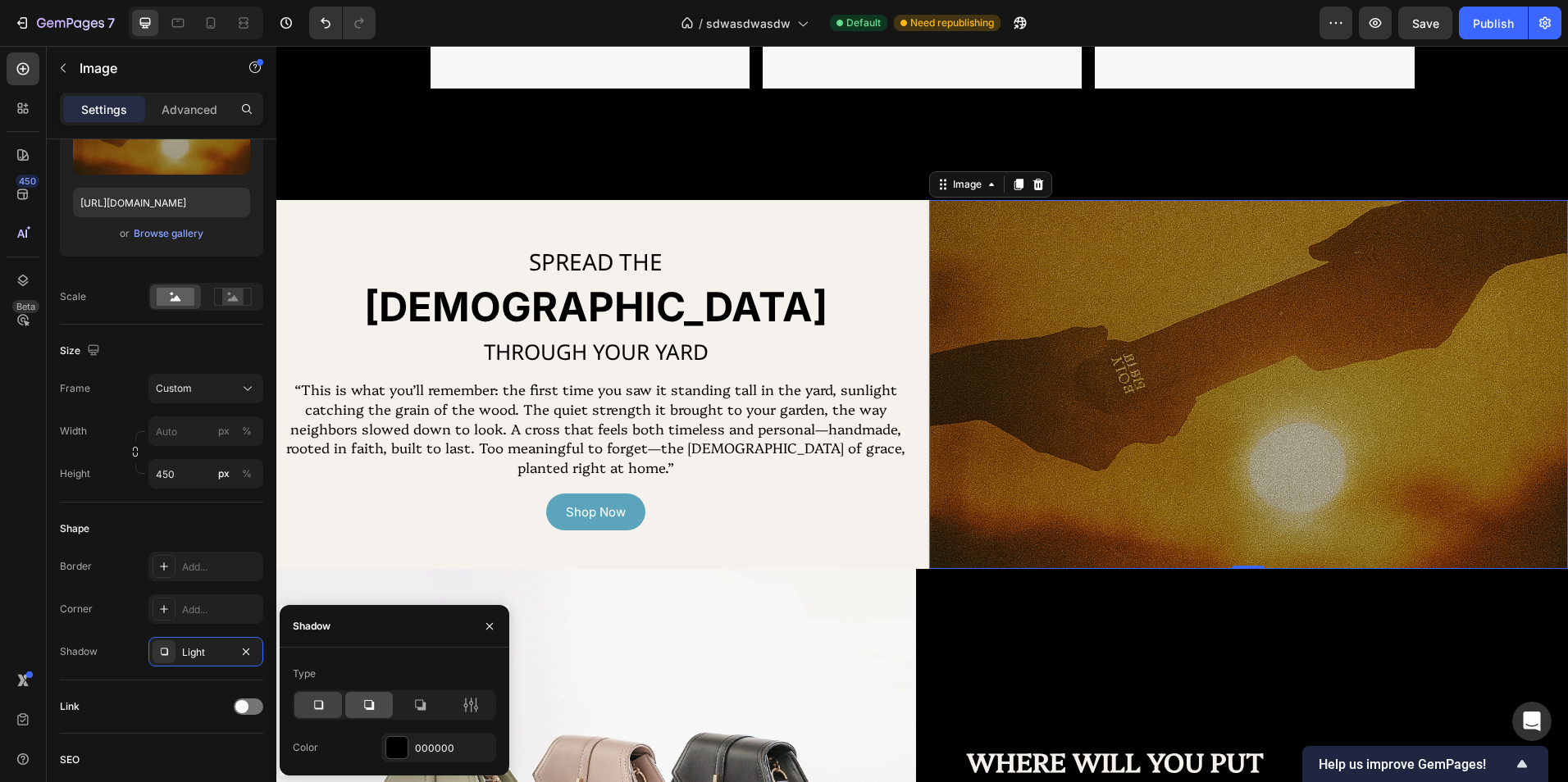
click at [377, 707] on div at bounding box center [369, 704] width 48 height 26
click at [475, 715] on div at bounding box center [470, 704] width 48 height 26
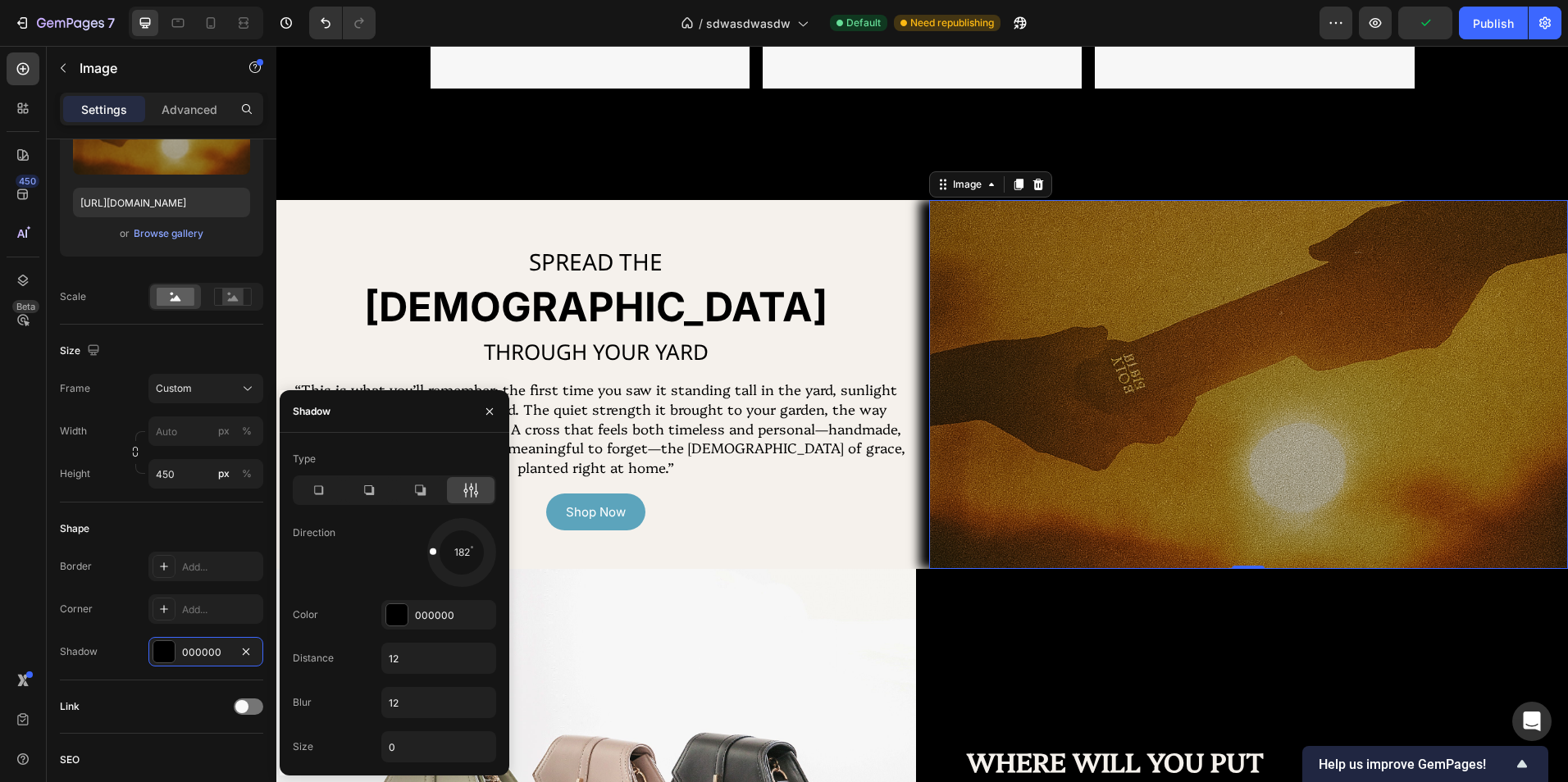
drag, startPoint x: 441, startPoint y: 563, endPoint x: 390, endPoint y: 547, distance: 53.5
click at [390, 547] on div "182" at bounding box center [438, 552] width 115 height 69
click at [324, 500] on div at bounding box center [318, 490] width 48 height 26
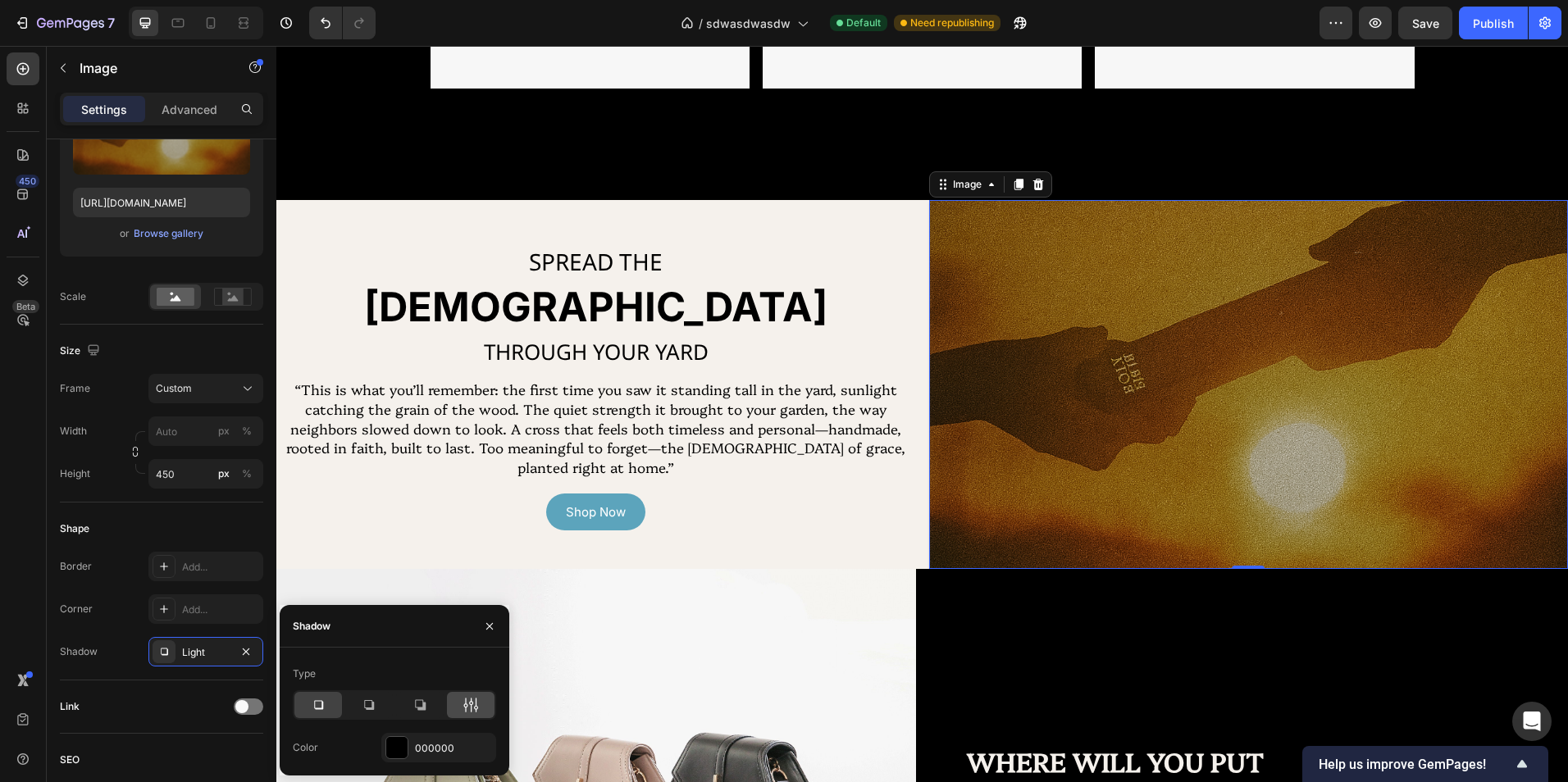
click at [470, 712] on icon at bounding box center [471, 705] width 16 height 16
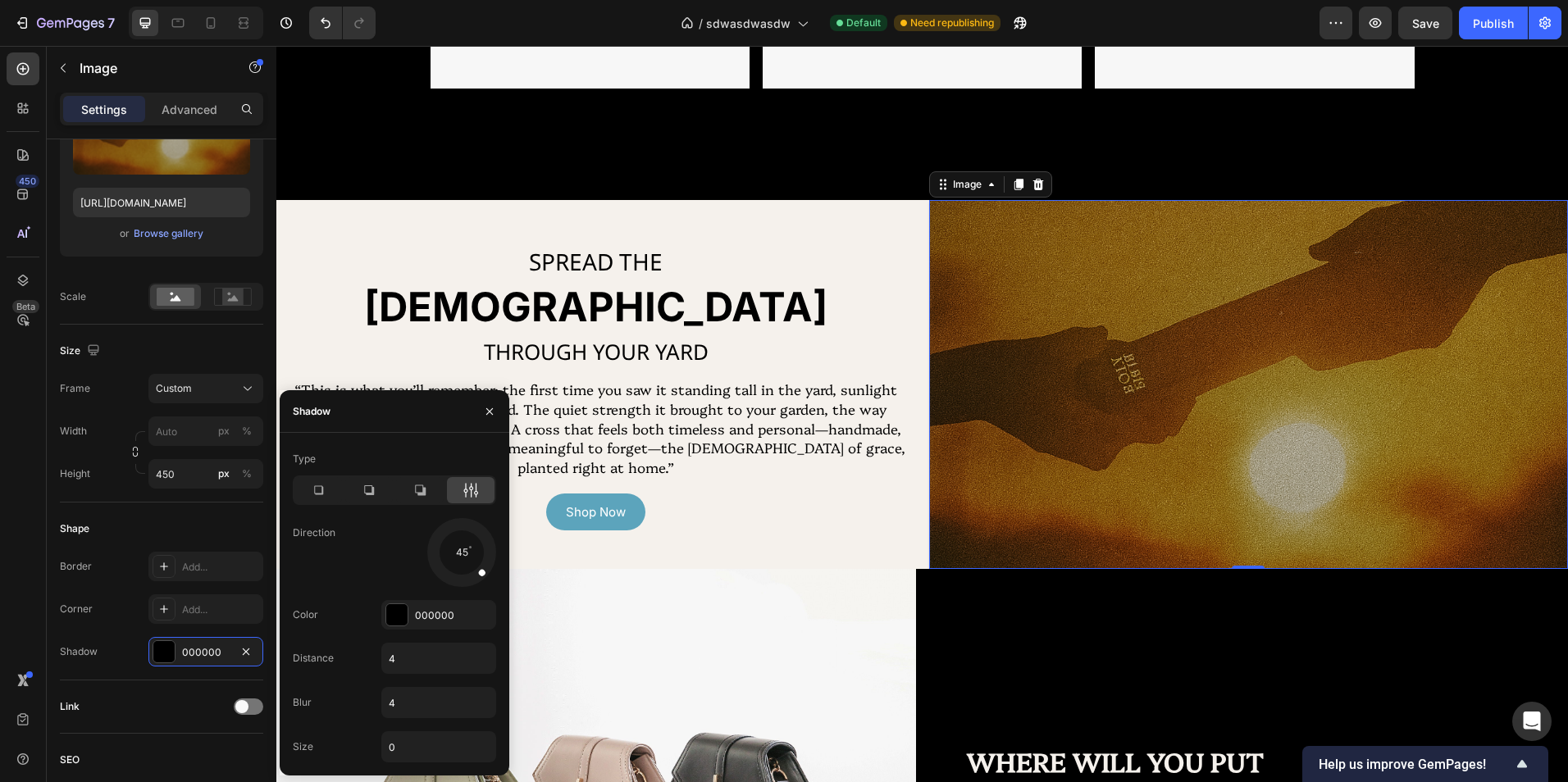
click at [429, 559] on div at bounding box center [461, 552] width 73 height 73
drag, startPoint x: 429, startPoint y: 559, endPoint x: 406, endPoint y: 550, distance: 24.7
click at [406, 550] on div "180" at bounding box center [438, 552] width 115 height 69
click at [440, 660] on input "4" at bounding box center [438, 658] width 113 height 30
type input "2"
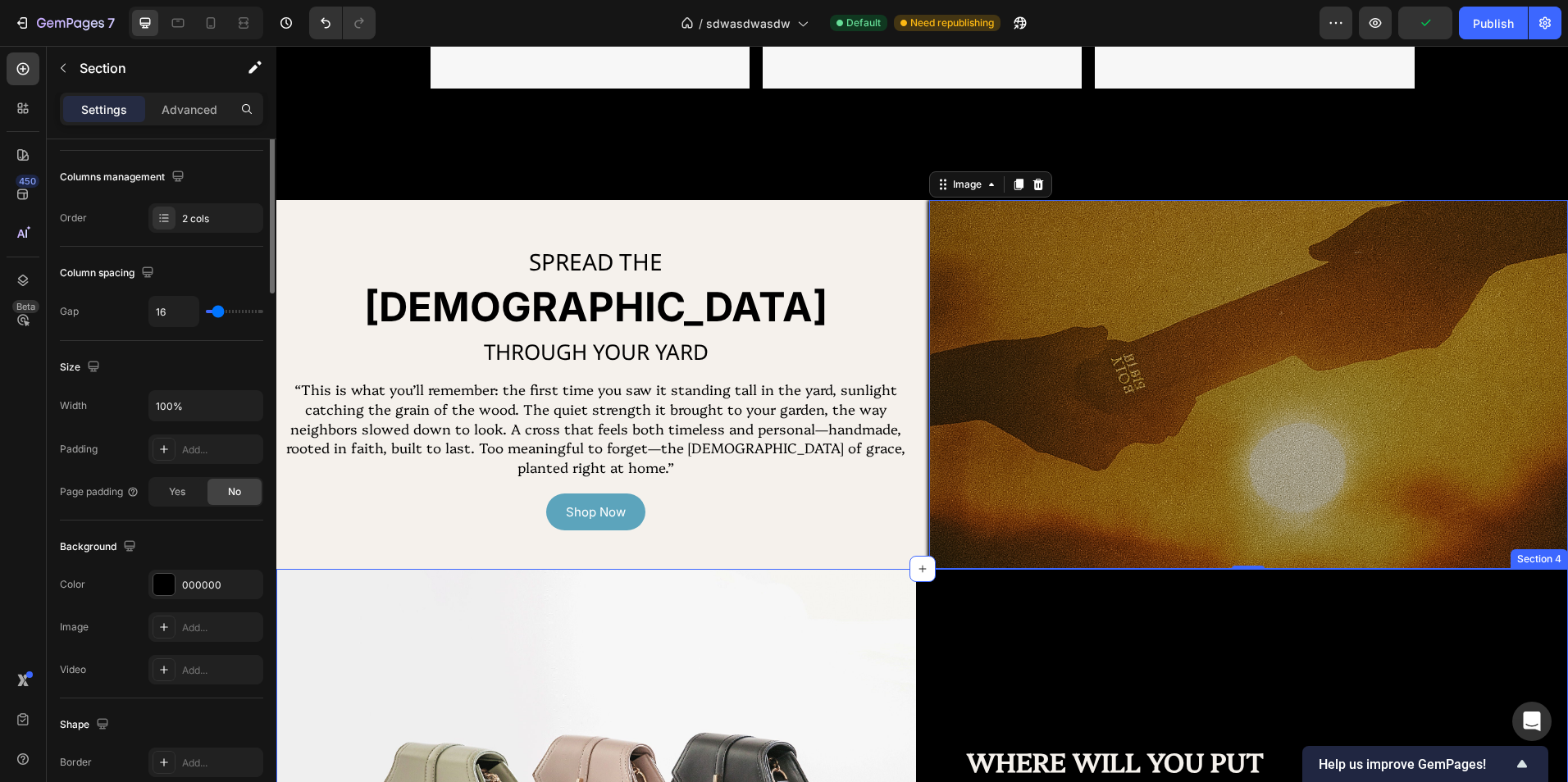
scroll to position [0, 0]
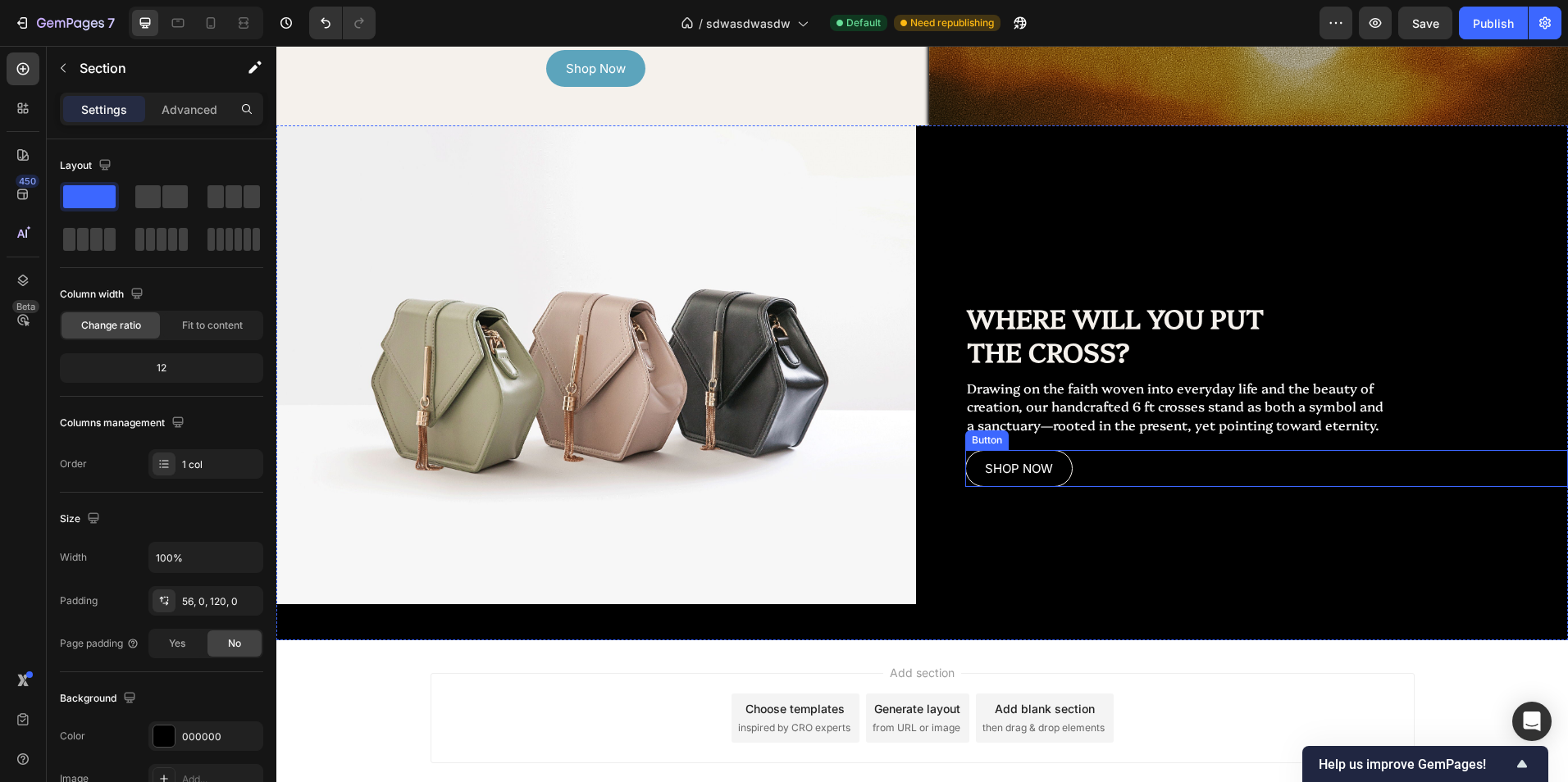
scroll to position [1722, 0]
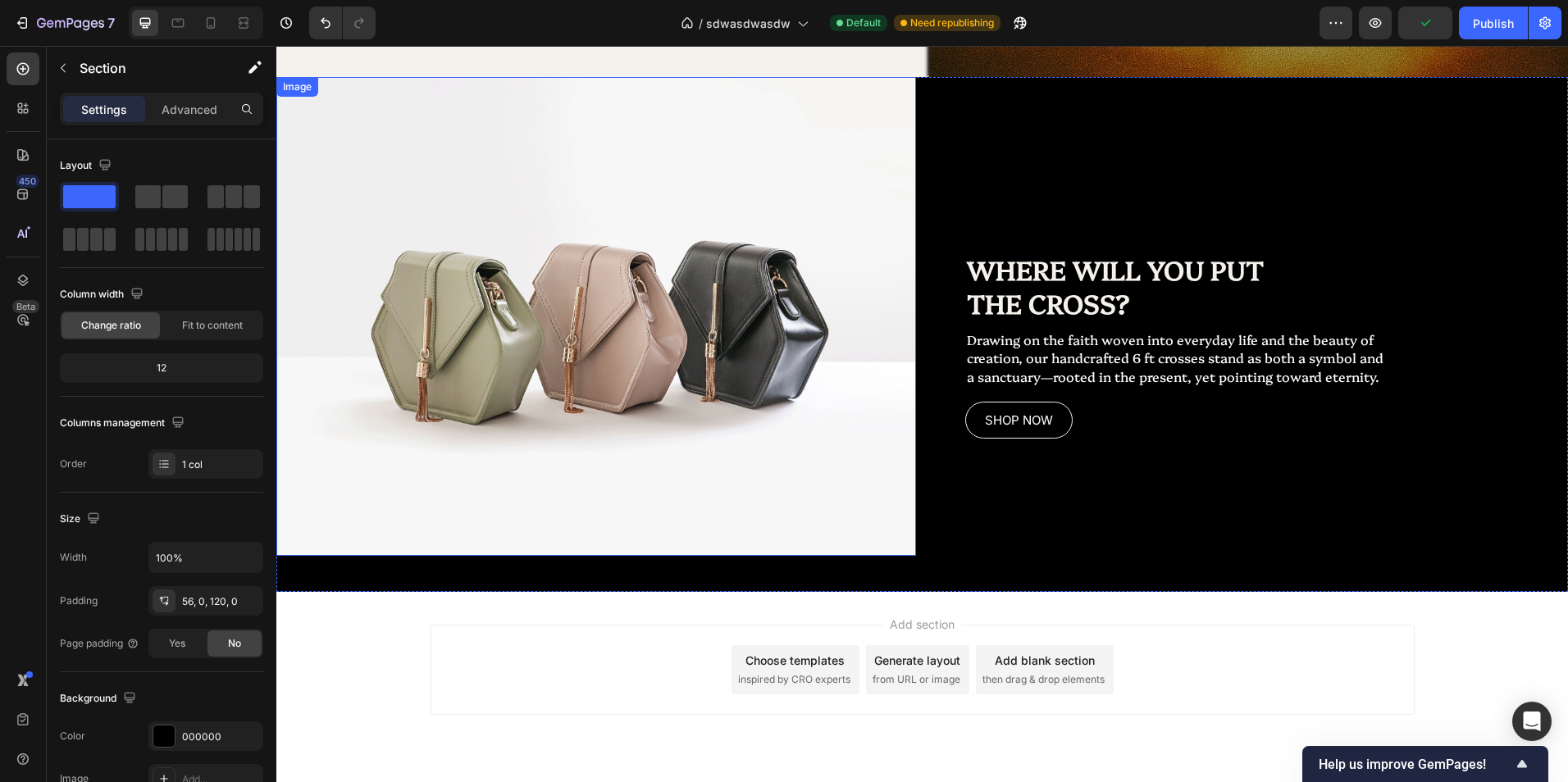
click at [716, 458] on img at bounding box center [595, 317] width 640 height 480
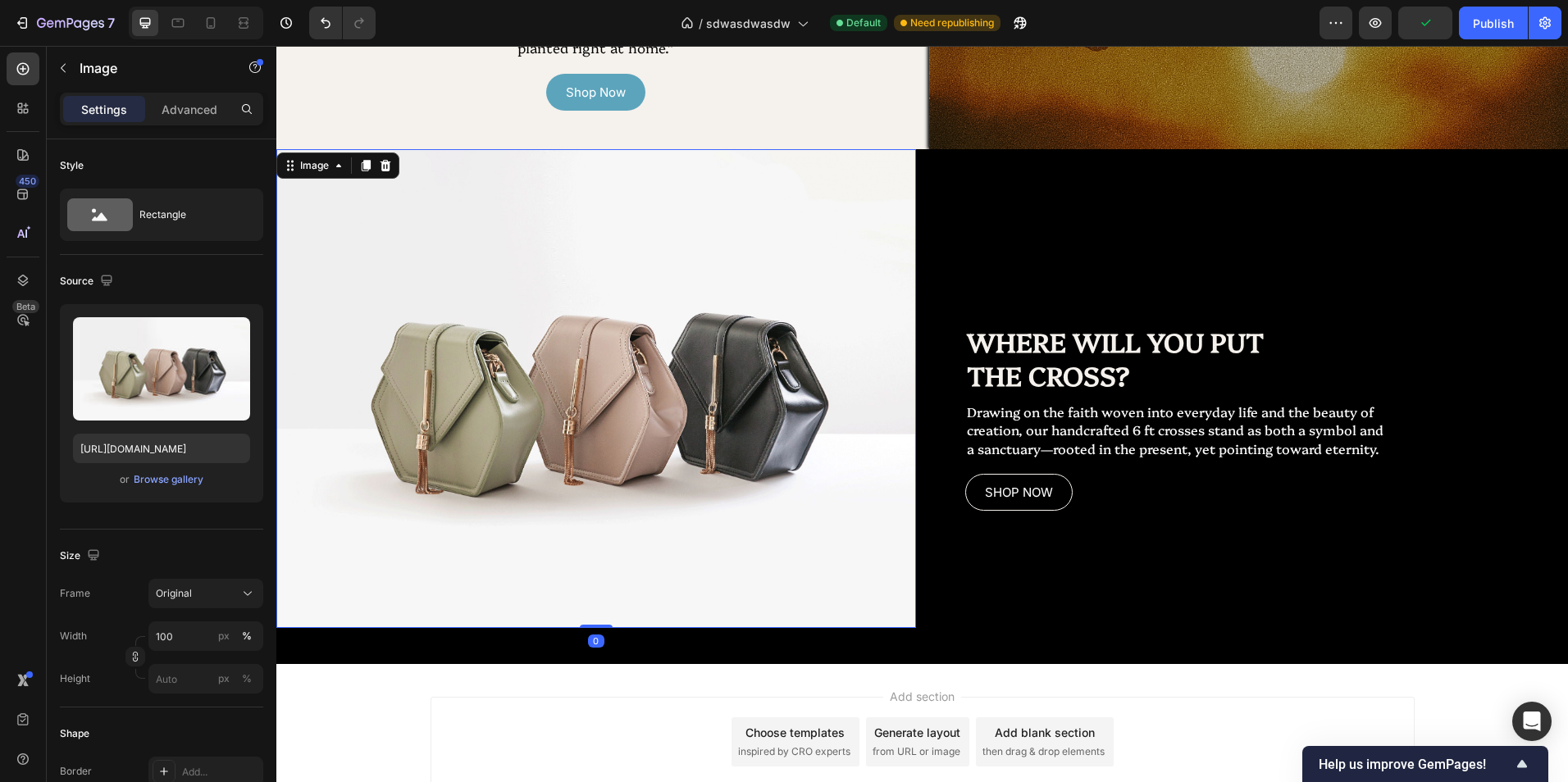
scroll to position [1640, 0]
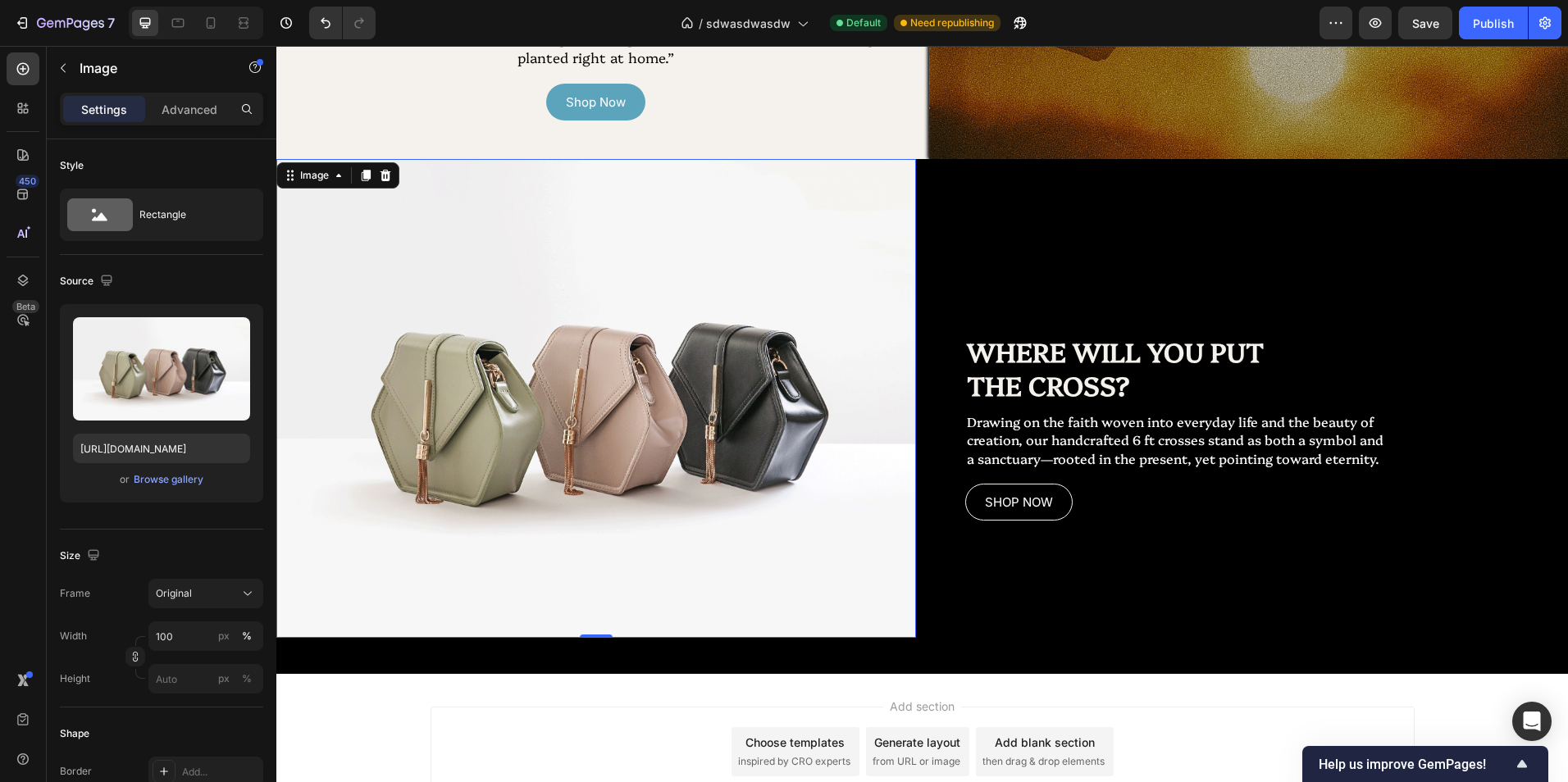
click at [798, 592] on img at bounding box center [595, 399] width 640 height 480
click at [381, 184] on div at bounding box center [385, 176] width 20 height 20
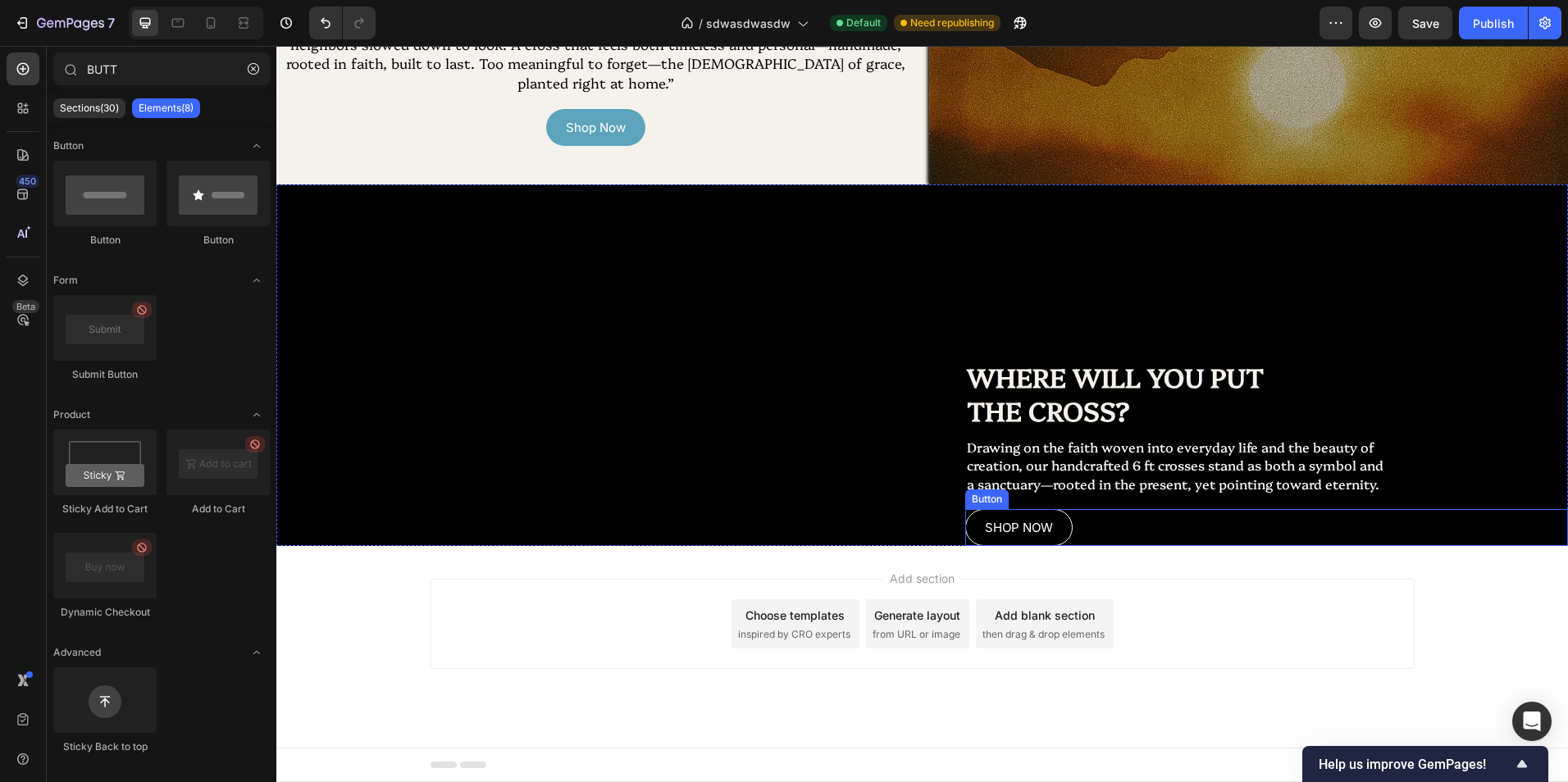
click at [906, 505] on div "Replace this text with your content Text Block" at bounding box center [595, 365] width 640 height 362
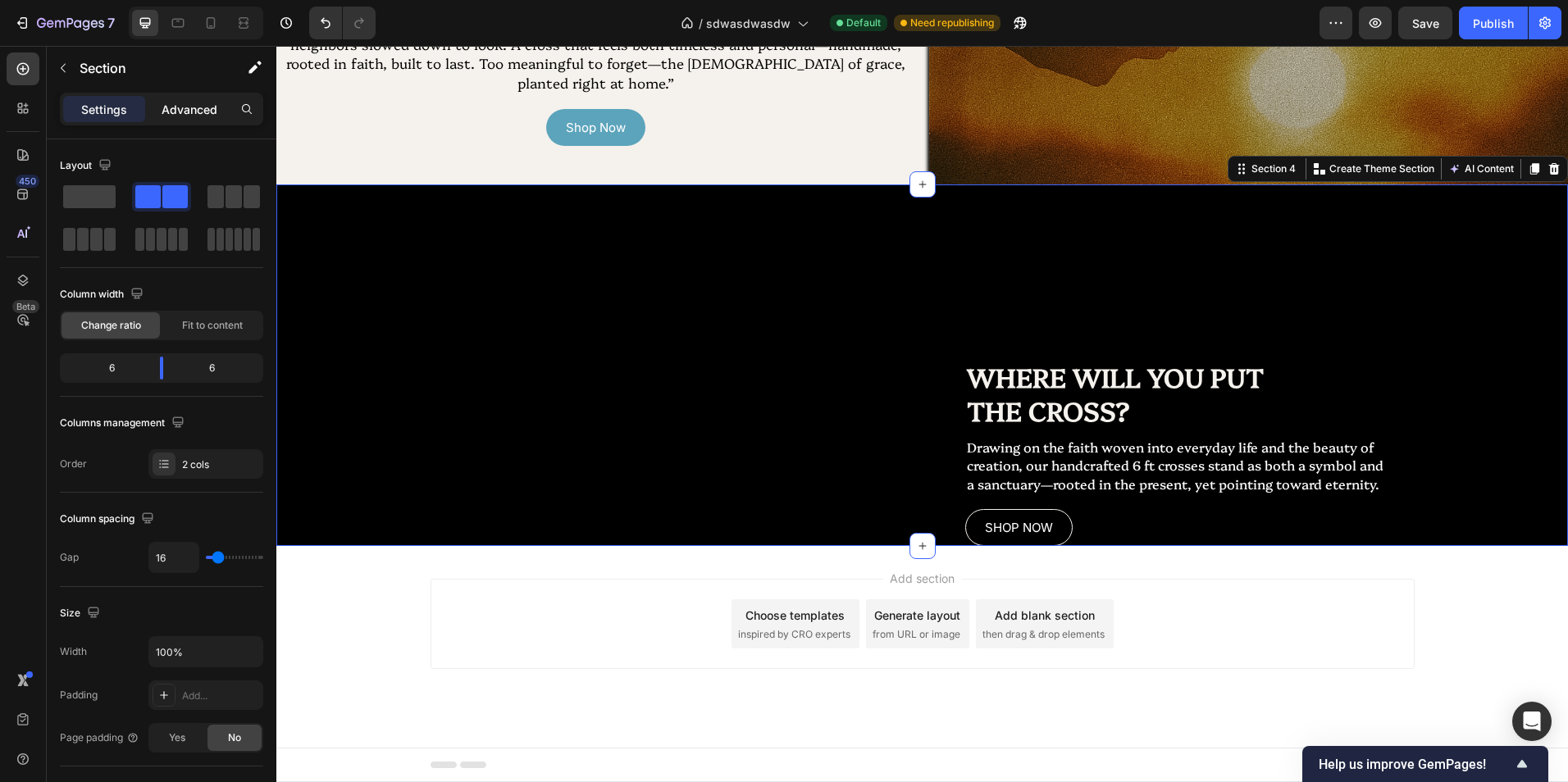
click at [197, 104] on p "Advanced" at bounding box center [189, 109] width 56 height 17
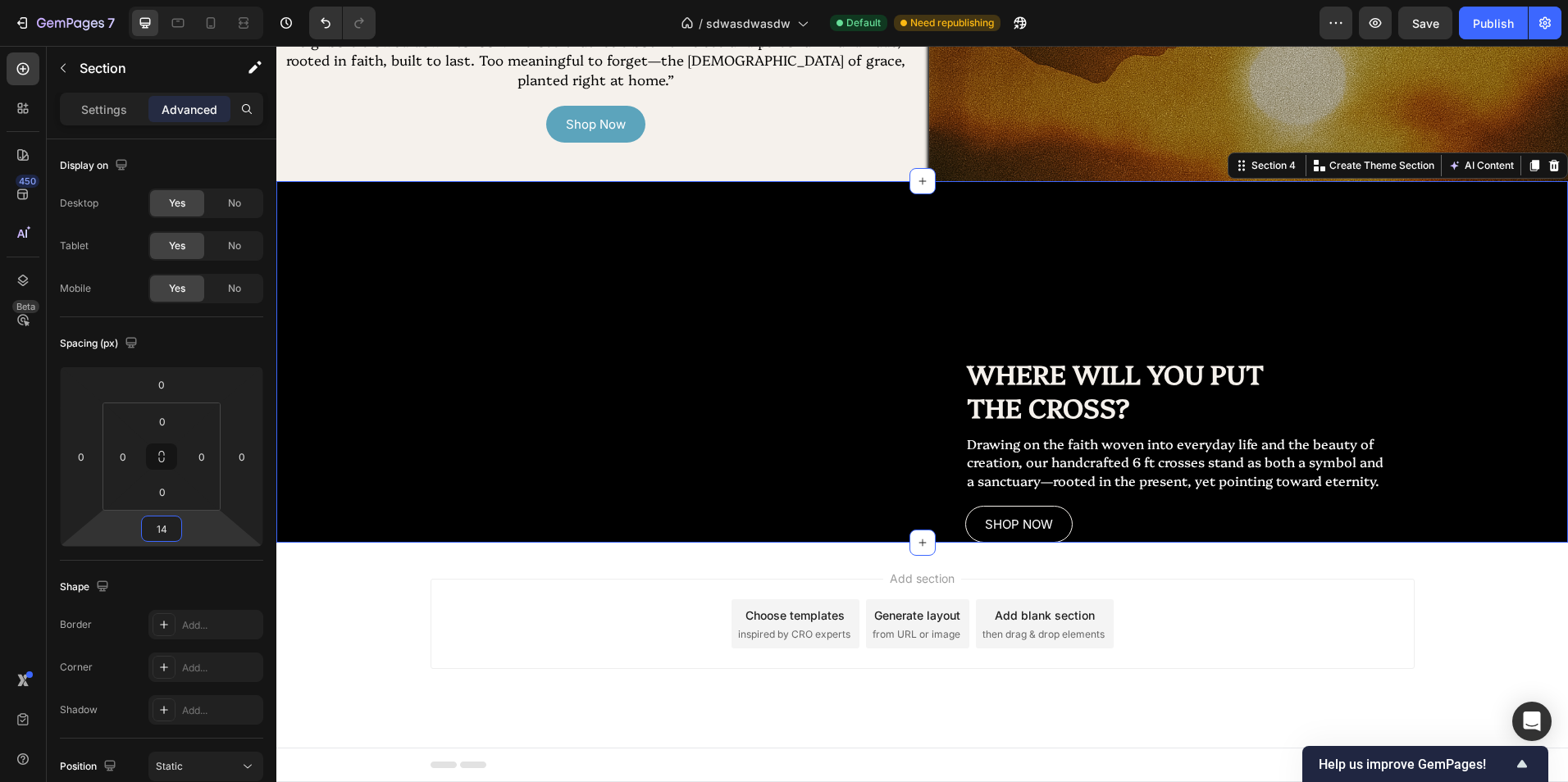
scroll to position [1640, 0]
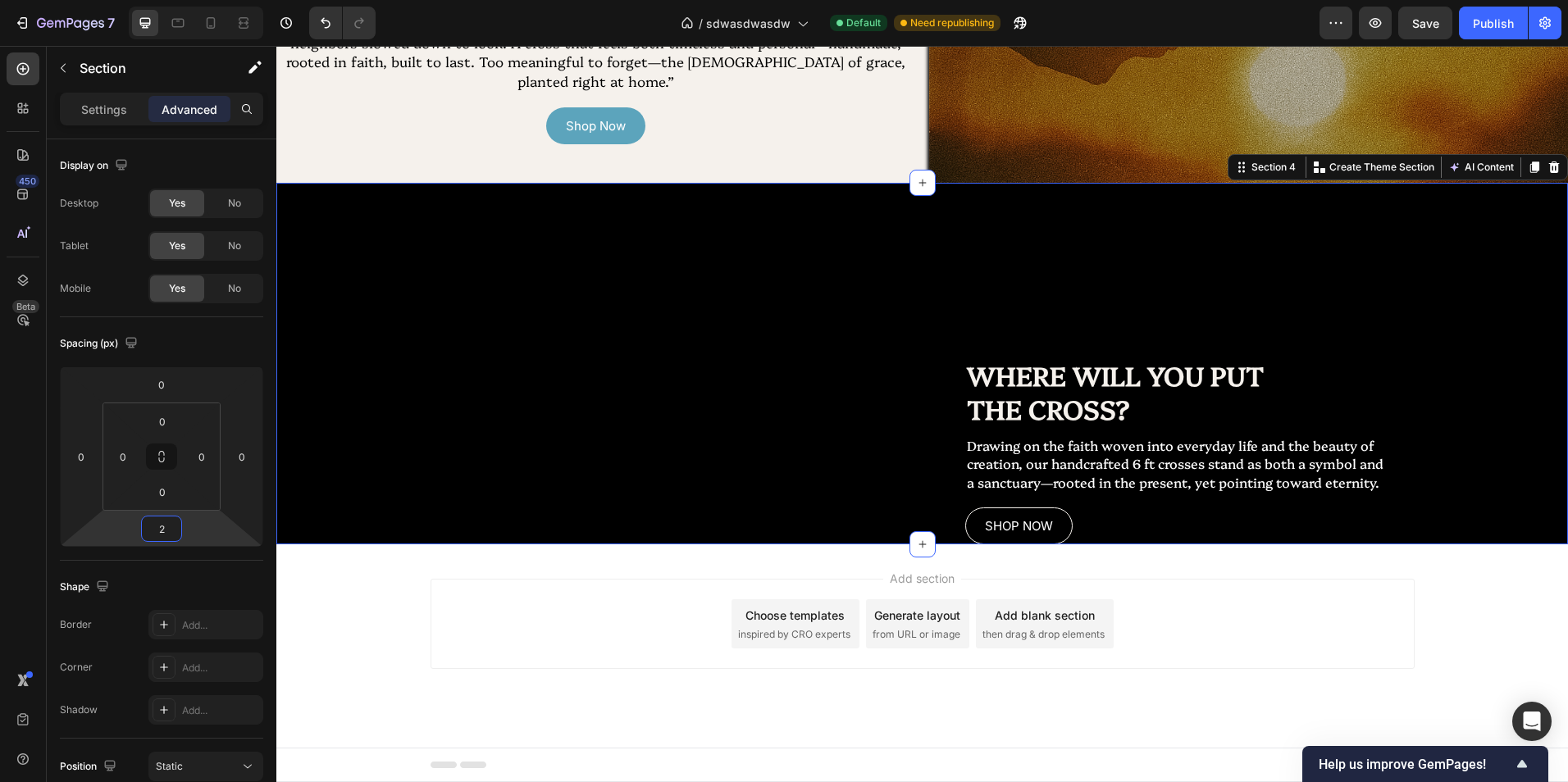
type input "0"
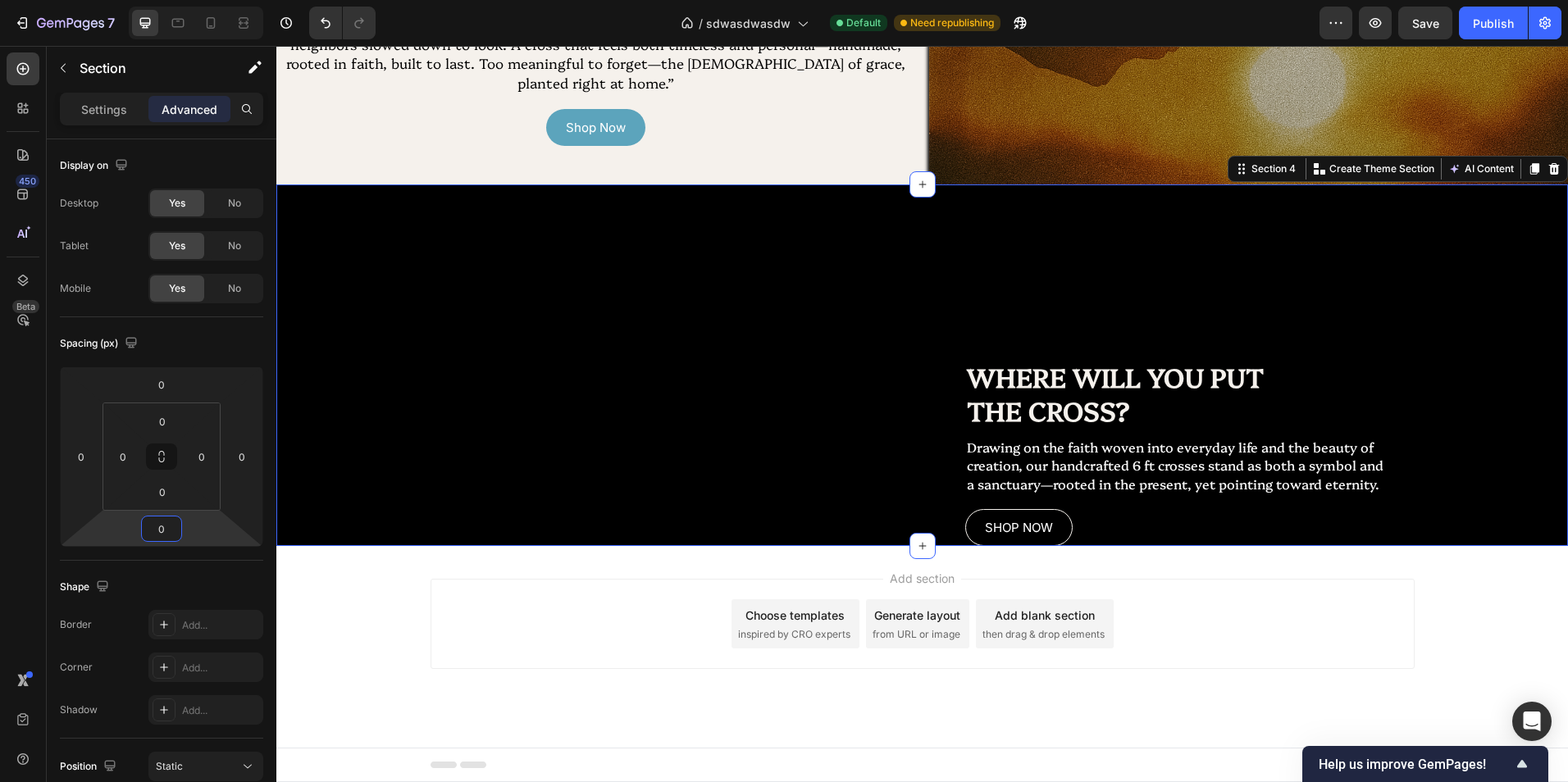
scroll to position [1633, 0]
click at [202, 0] on html "7 Version history / sdwasdwasdw Default Need republishing Preview Save Publish …" at bounding box center [784, 0] width 1568 height 0
click at [649, 459] on div "Replace this text with your content Text Block" at bounding box center [595, 365] width 640 height 362
click at [113, 106] on p "Settings" at bounding box center [104, 109] width 46 height 17
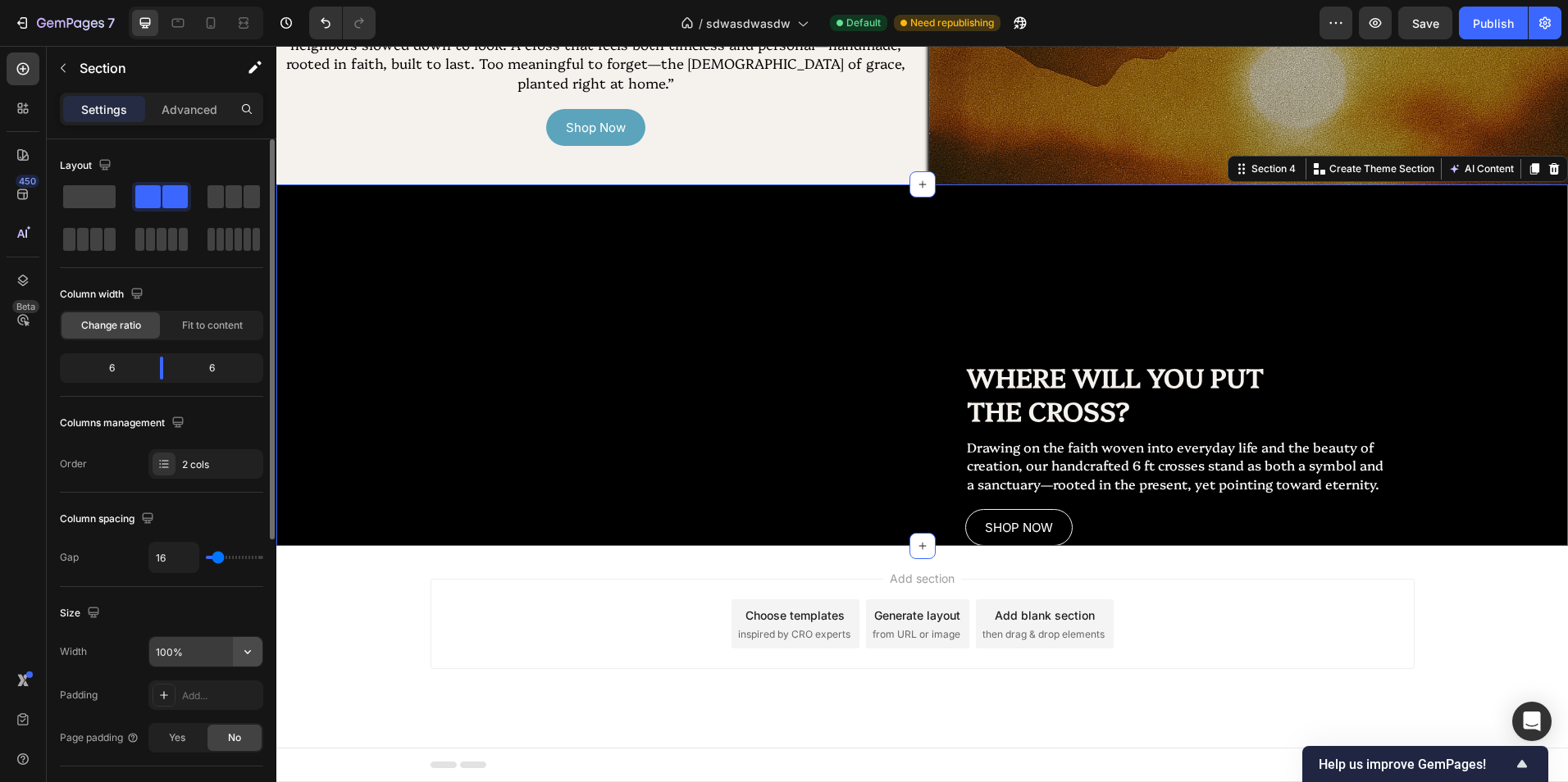
click at [249, 657] on icon "button" at bounding box center [247, 652] width 16 height 16
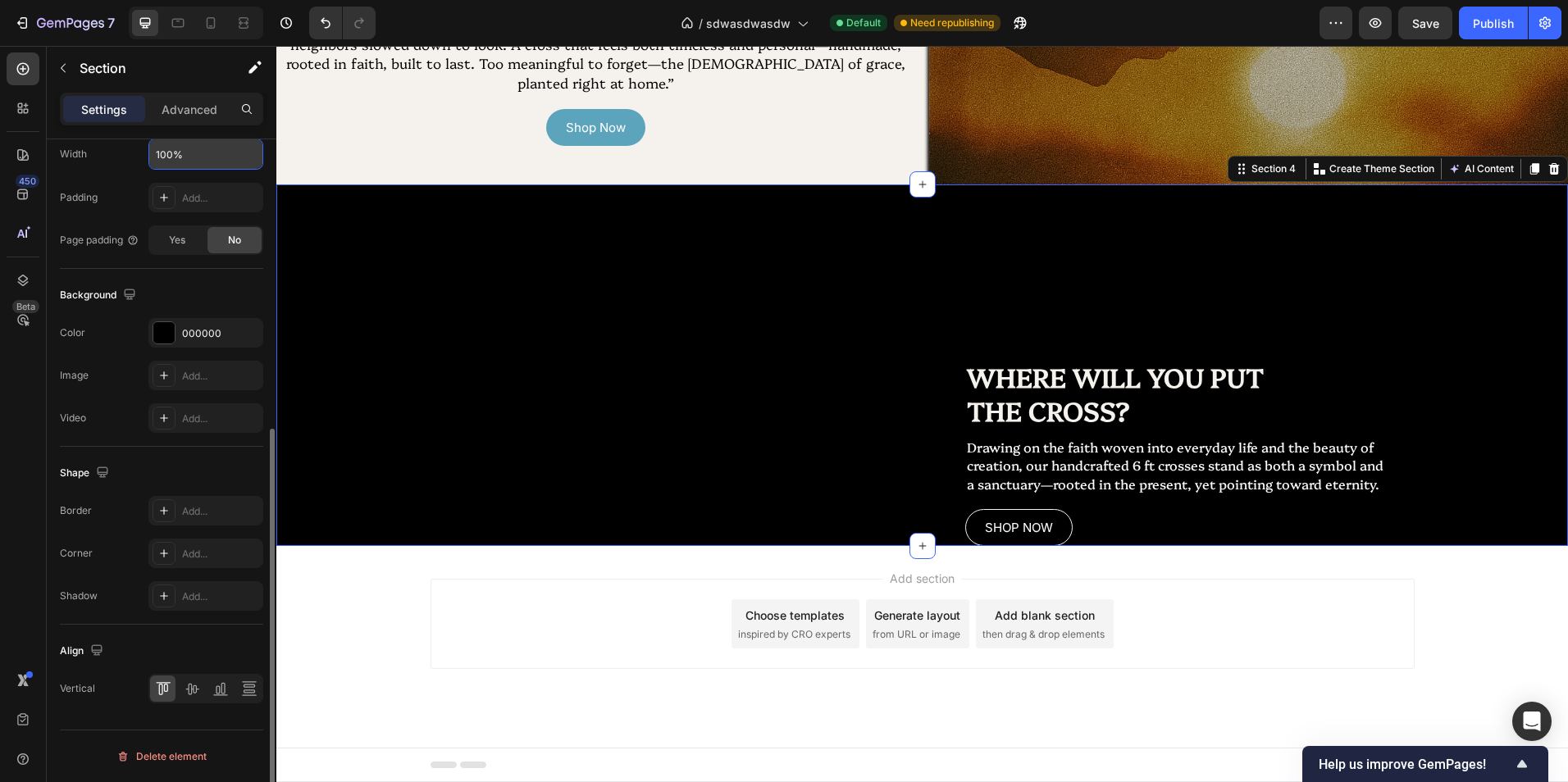
scroll to position [252, 0]
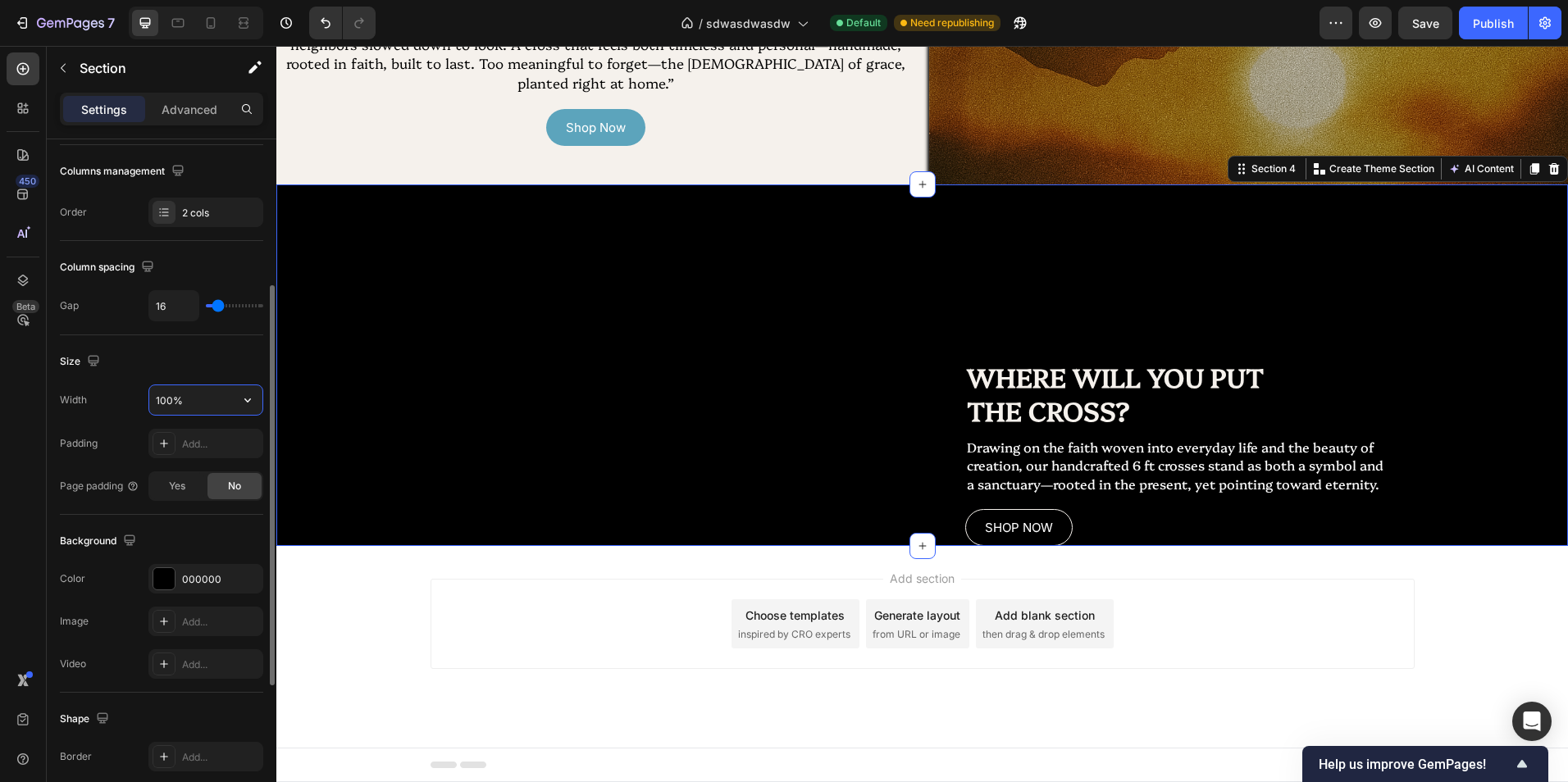
click at [203, 408] on input "100%" at bounding box center [205, 400] width 113 height 30
click at [226, 402] on input "100%" at bounding box center [205, 400] width 113 height 30
click at [270, 399] on div at bounding box center [271, 485] width 9 height 400
click at [253, 395] on icon "button" at bounding box center [247, 400] width 16 height 16
click at [248, 402] on icon "button" at bounding box center [247, 400] width 16 height 16
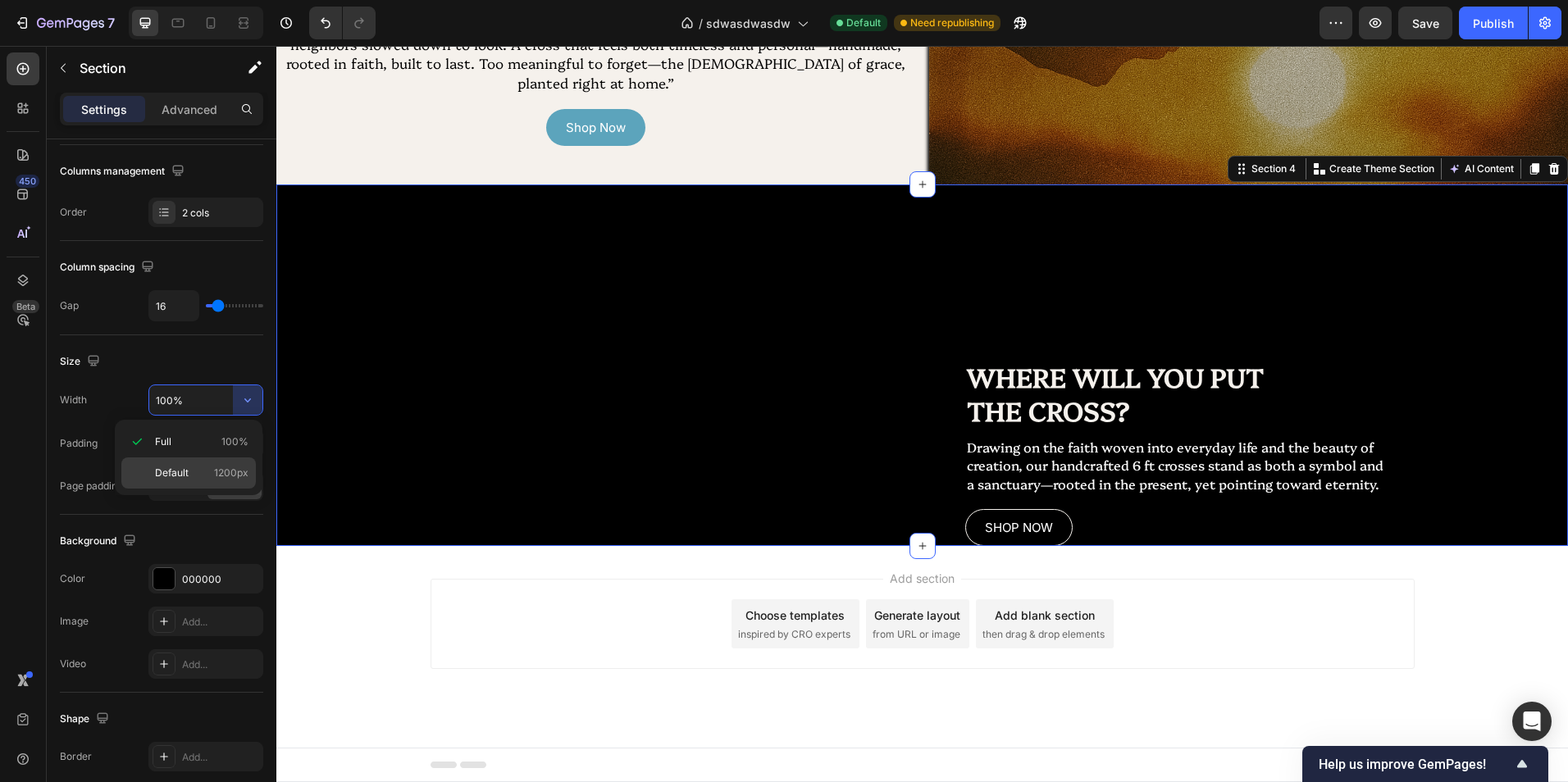
click at [235, 464] on div "Default 1200px" at bounding box center [189, 473] width 134 height 32
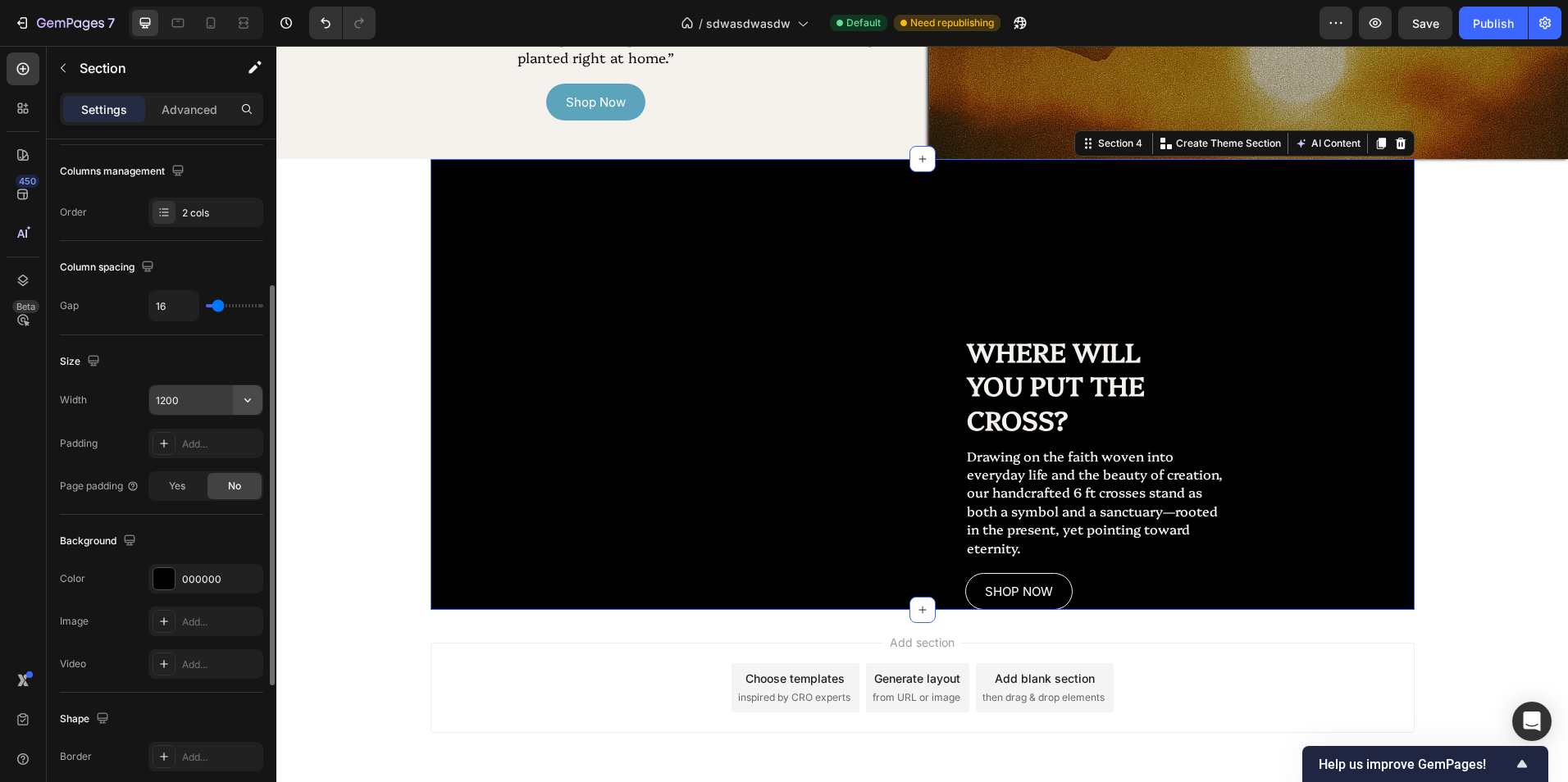
click at [249, 398] on icon "button" at bounding box center [247, 400] width 16 height 16
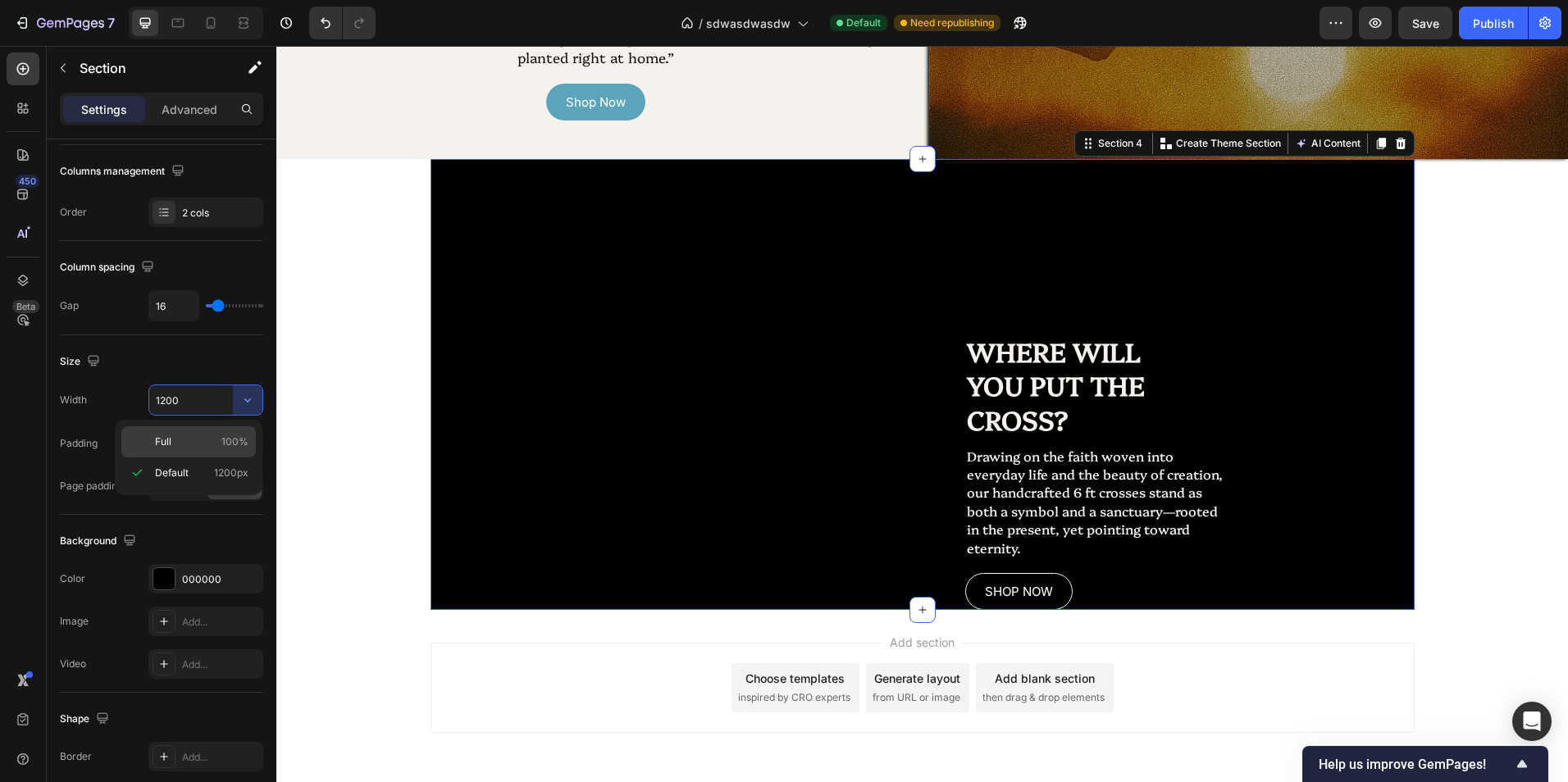
click at [230, 427] on div "Full 100%" at bounding box center [189, 442] width 134 height 32
type input "100%"
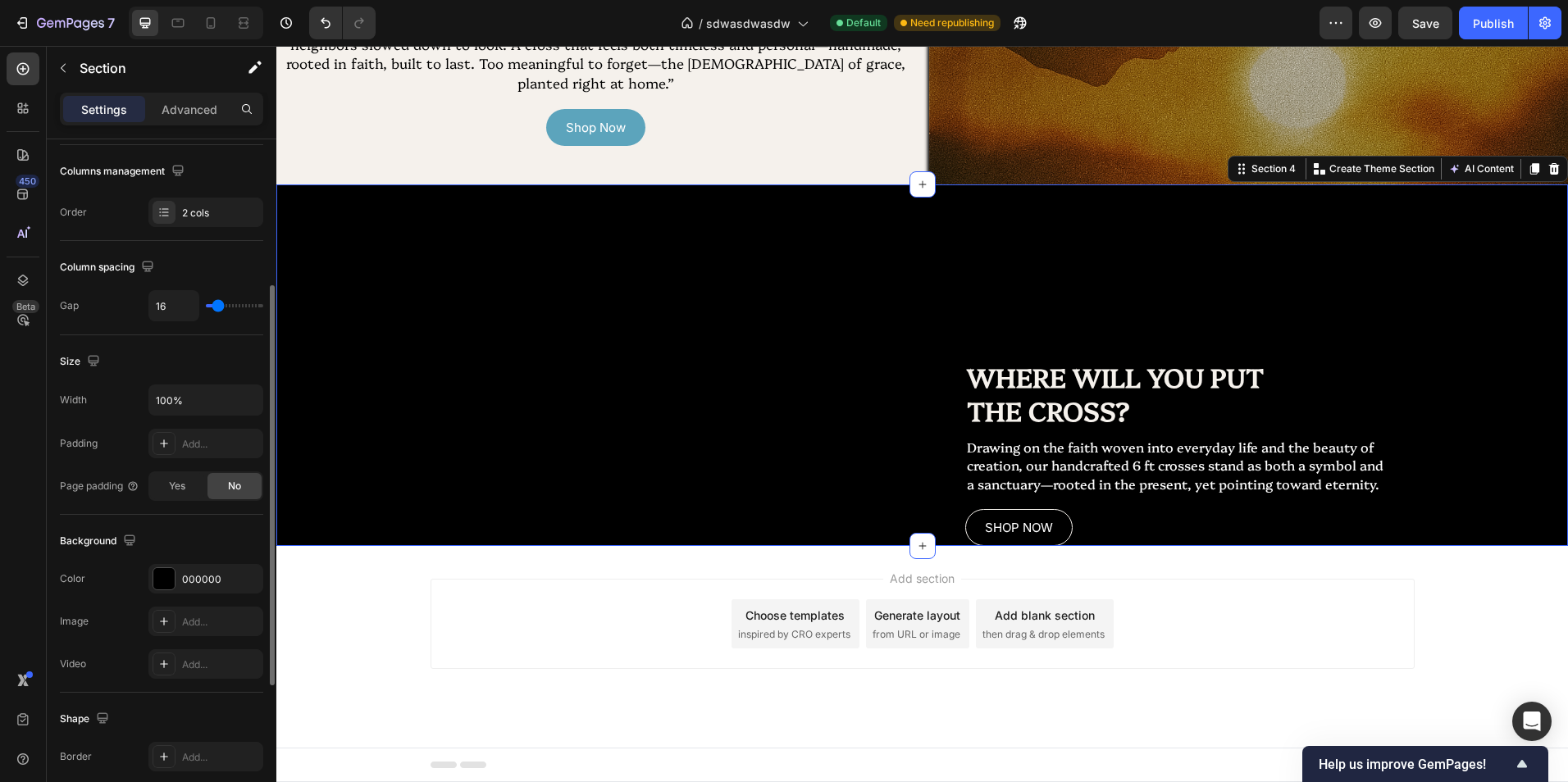
scroll to position [1633, 0]
click at [221, 442] on div "Add..." at bounding box center [220, 444] width 77 height 14
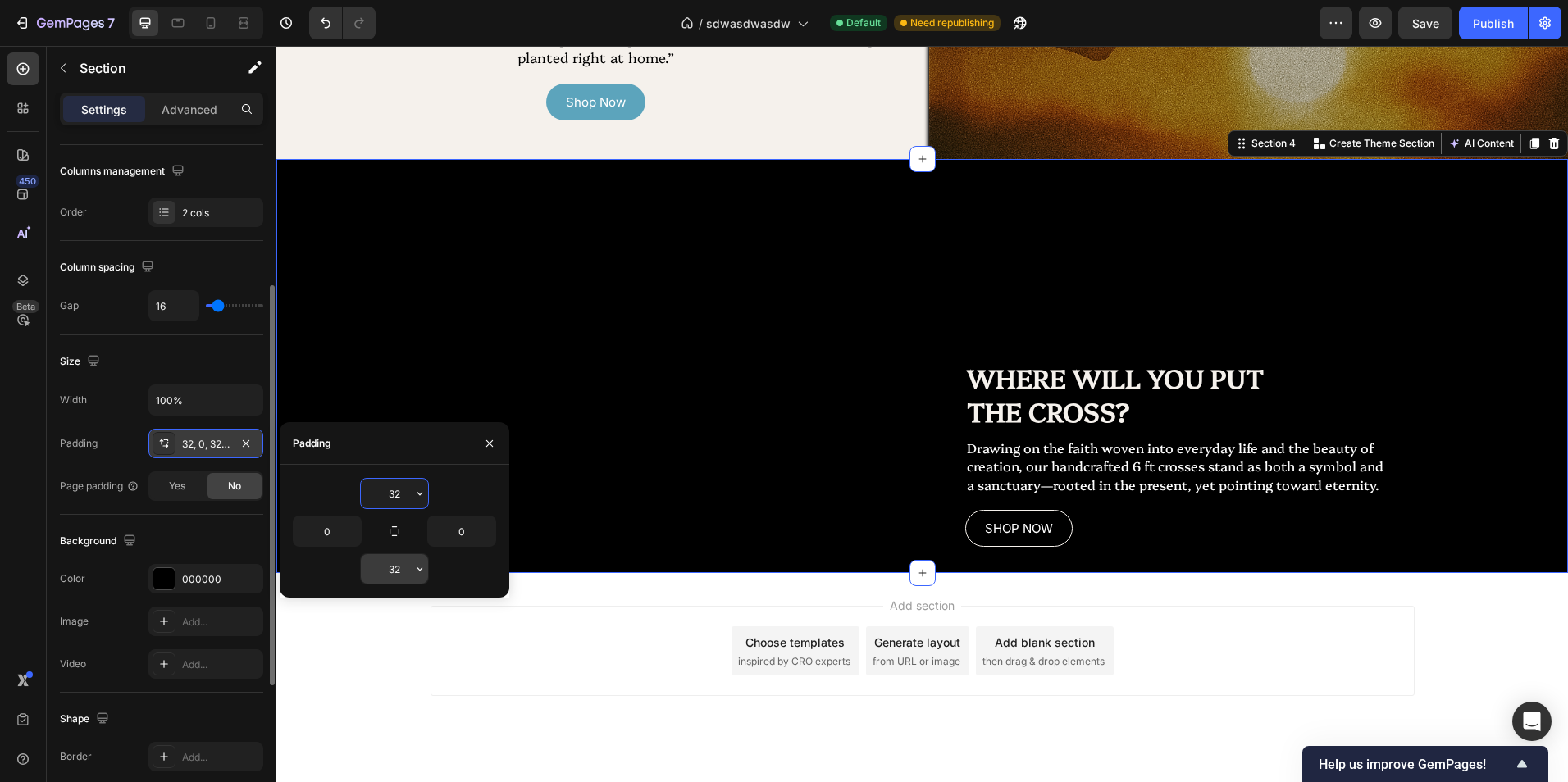
click at [410, 566] on input "32" at bounding box center [394, 568] width 68 height 30
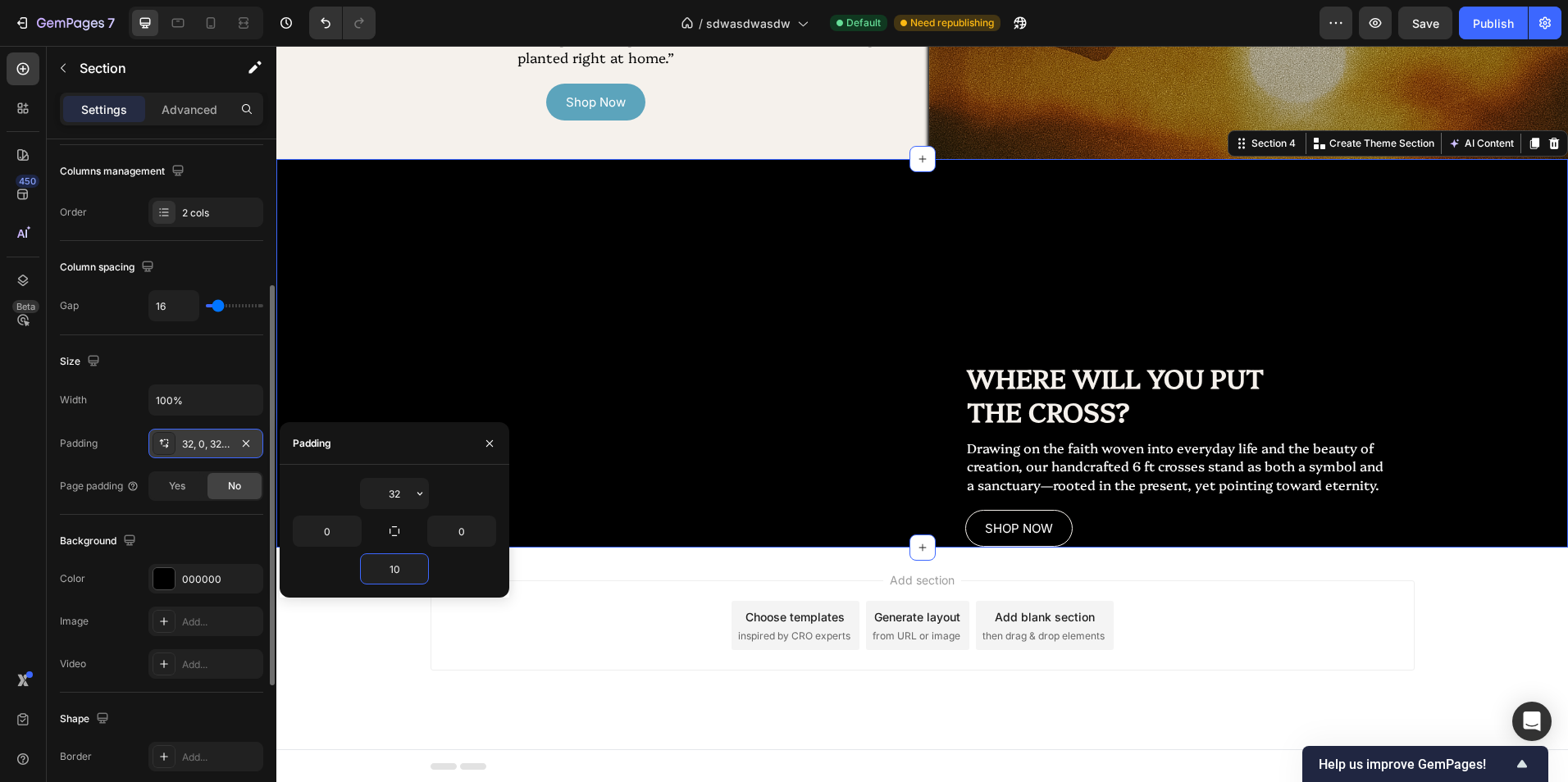
type input "1"
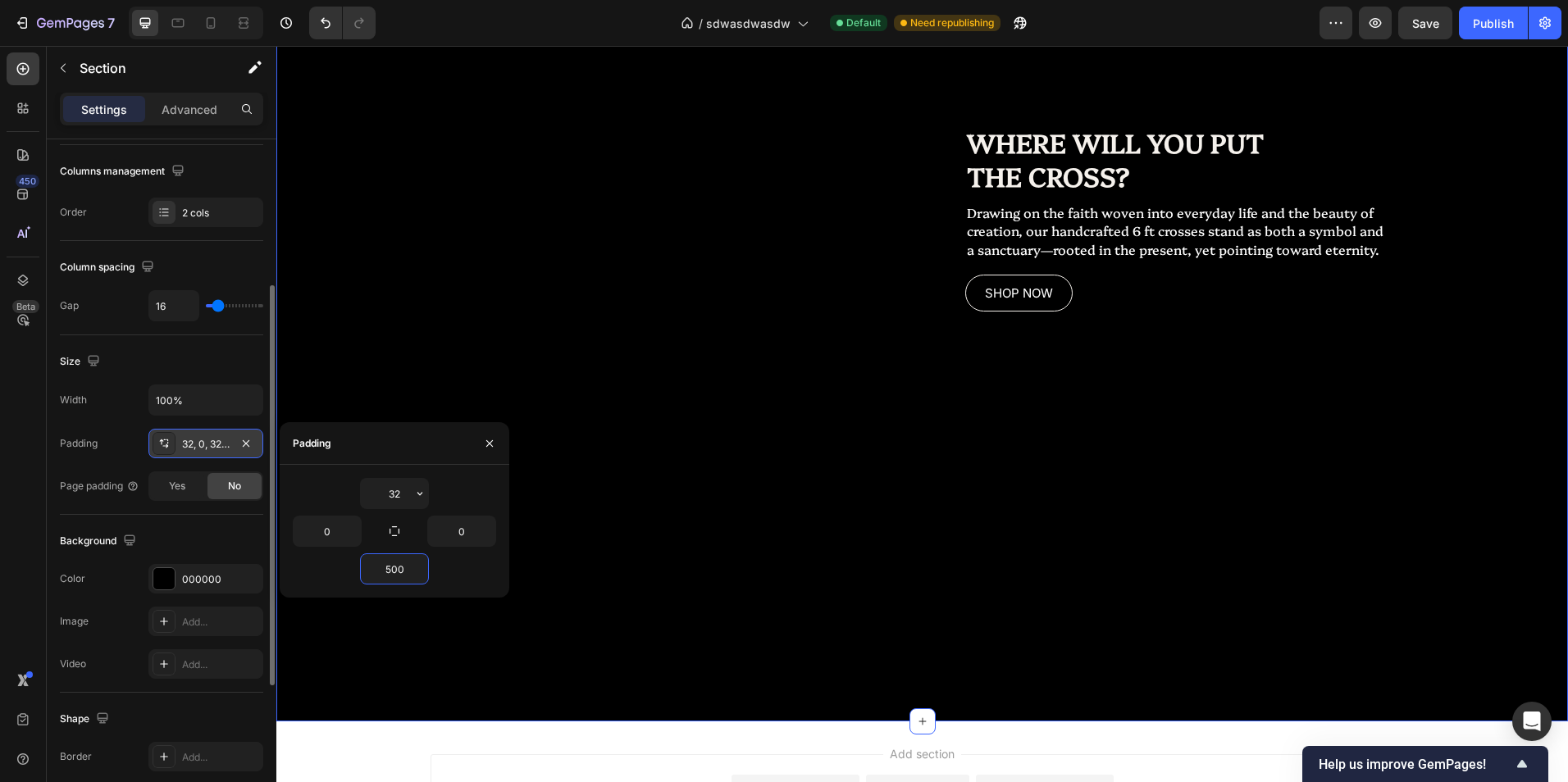
scroll to position [1824, 0]
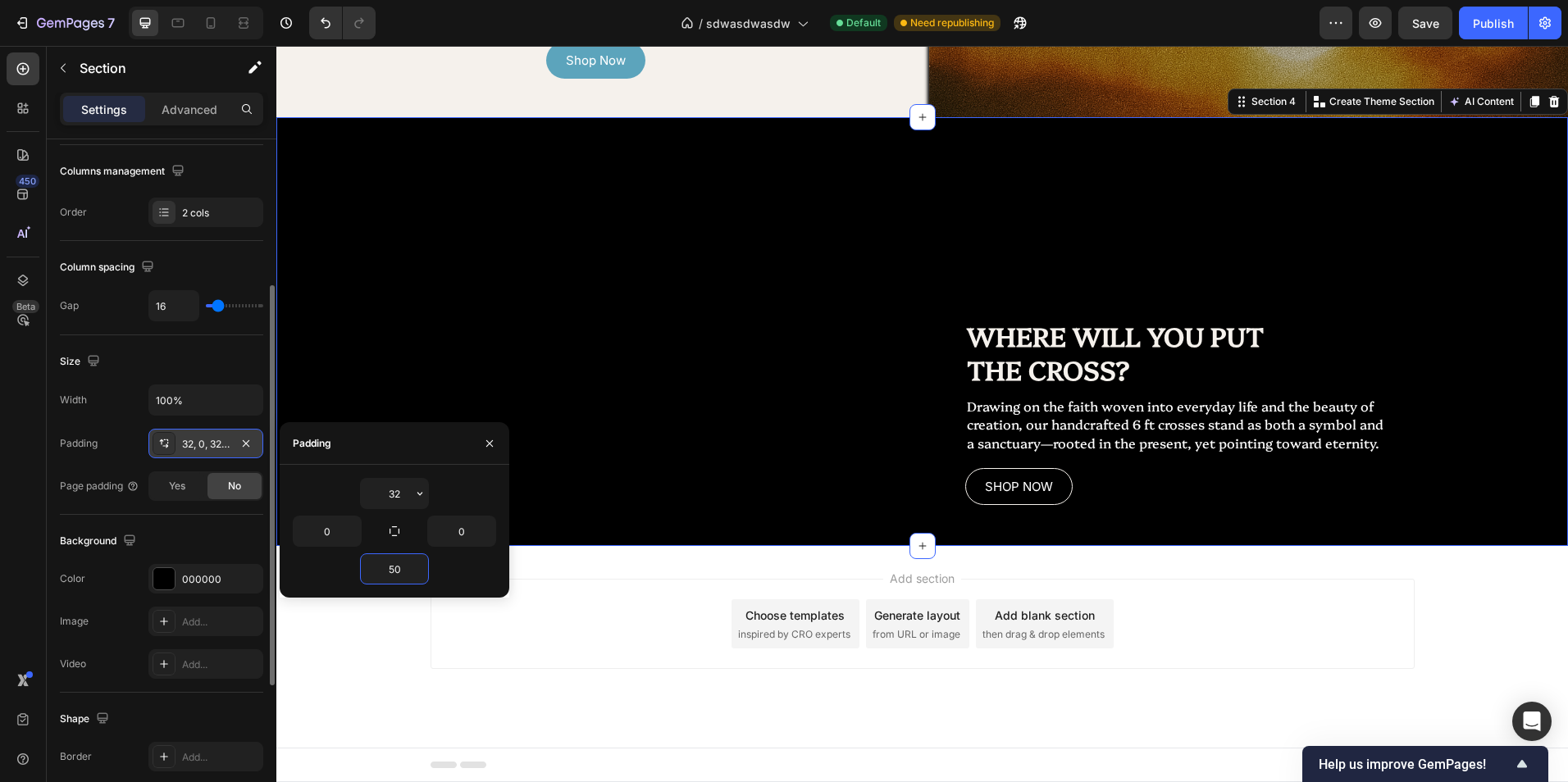
type input "5"
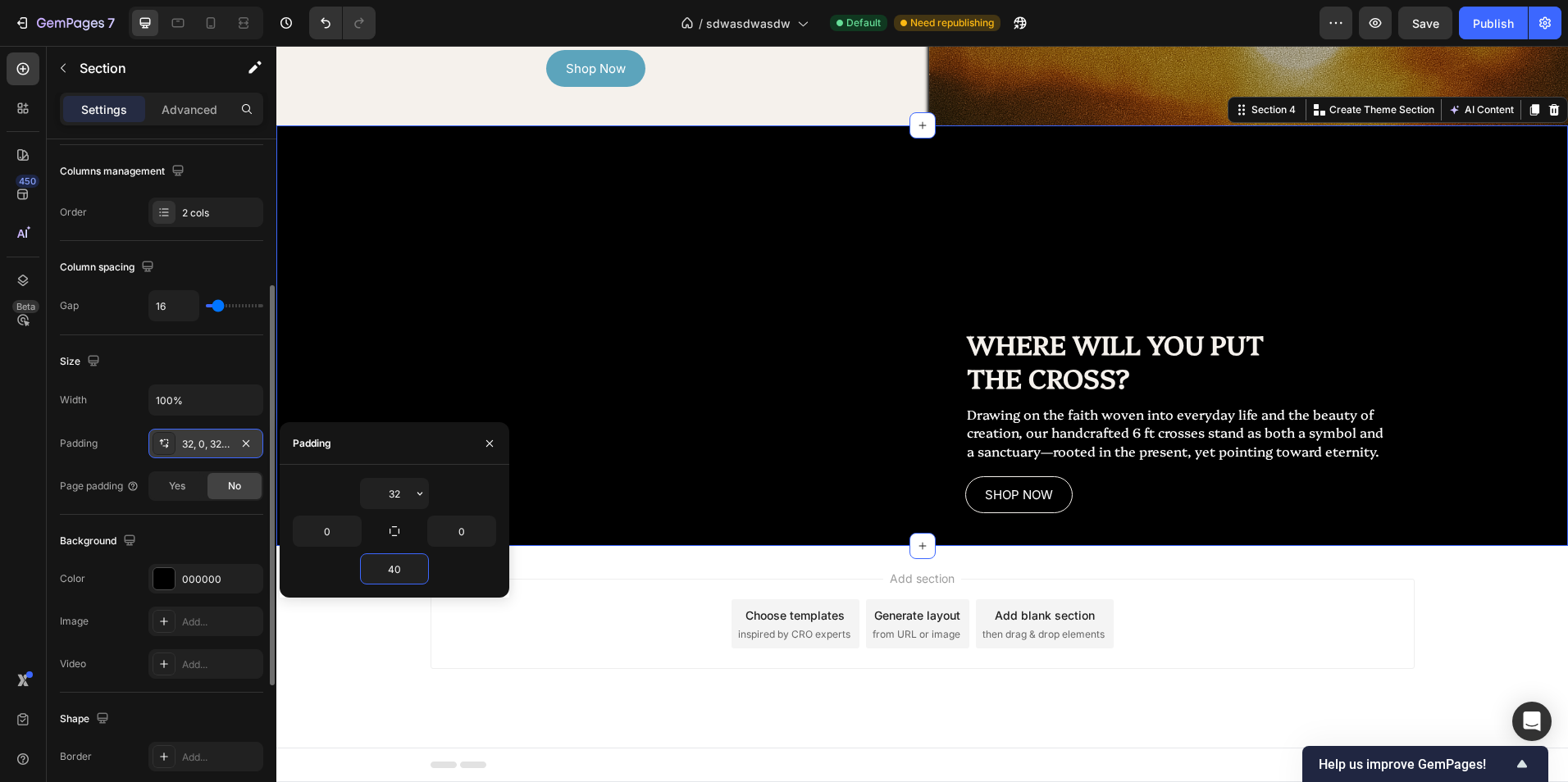
type input "4"
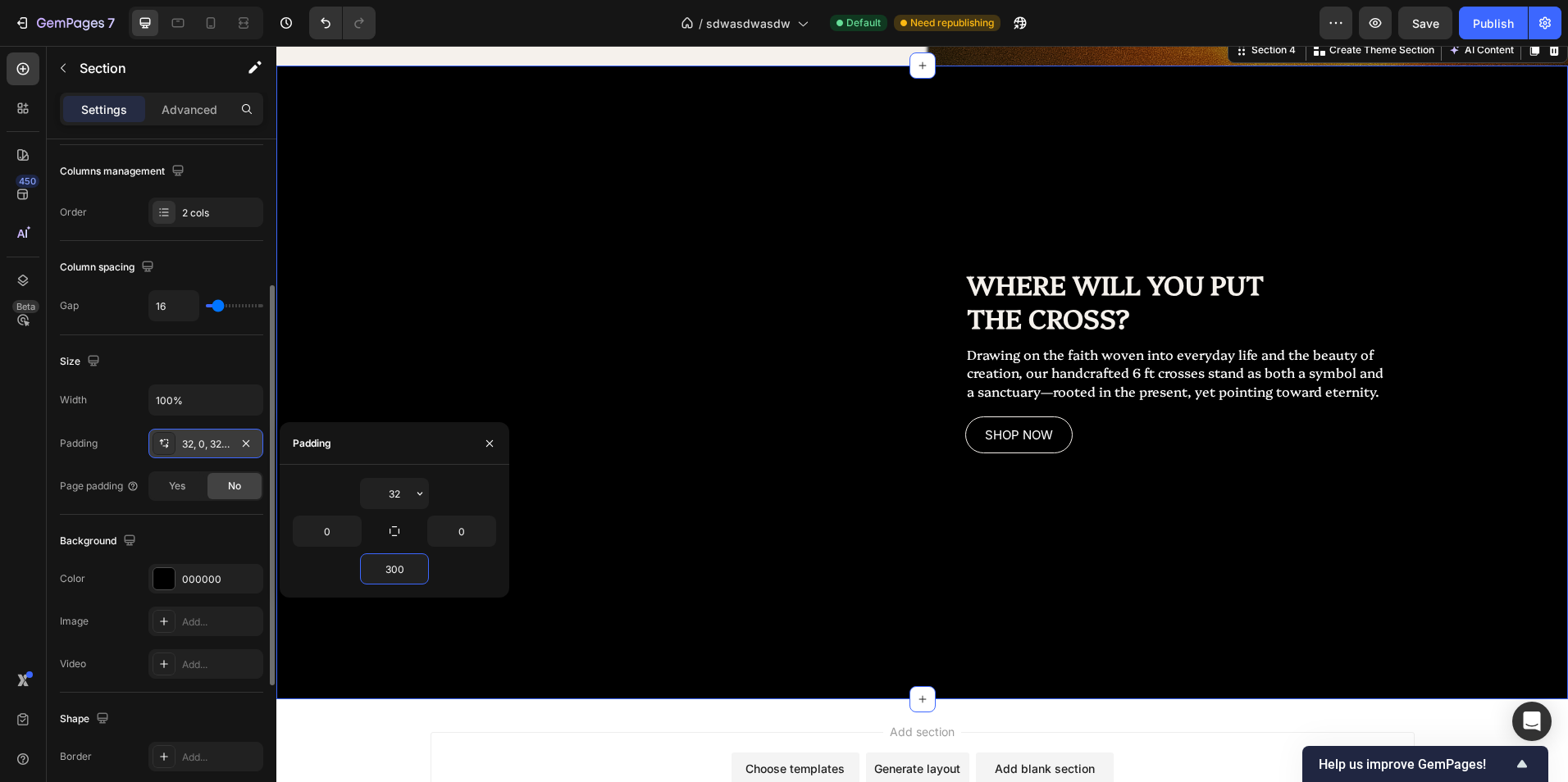
scroll to position [1744, 0]
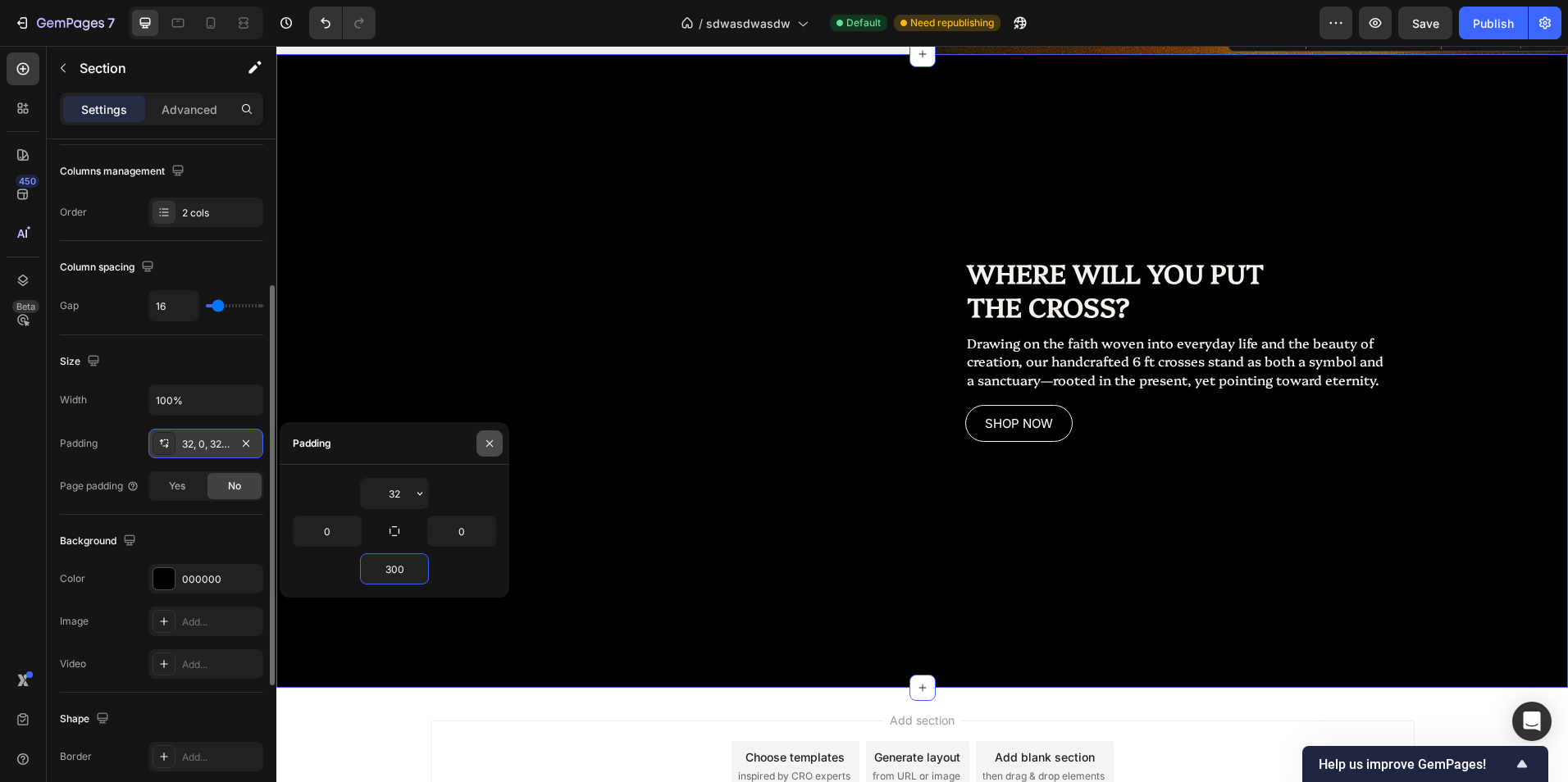
type input "300"
click at [482, 446] on button "button" at bounding box center [489, 443] width 26 height 26
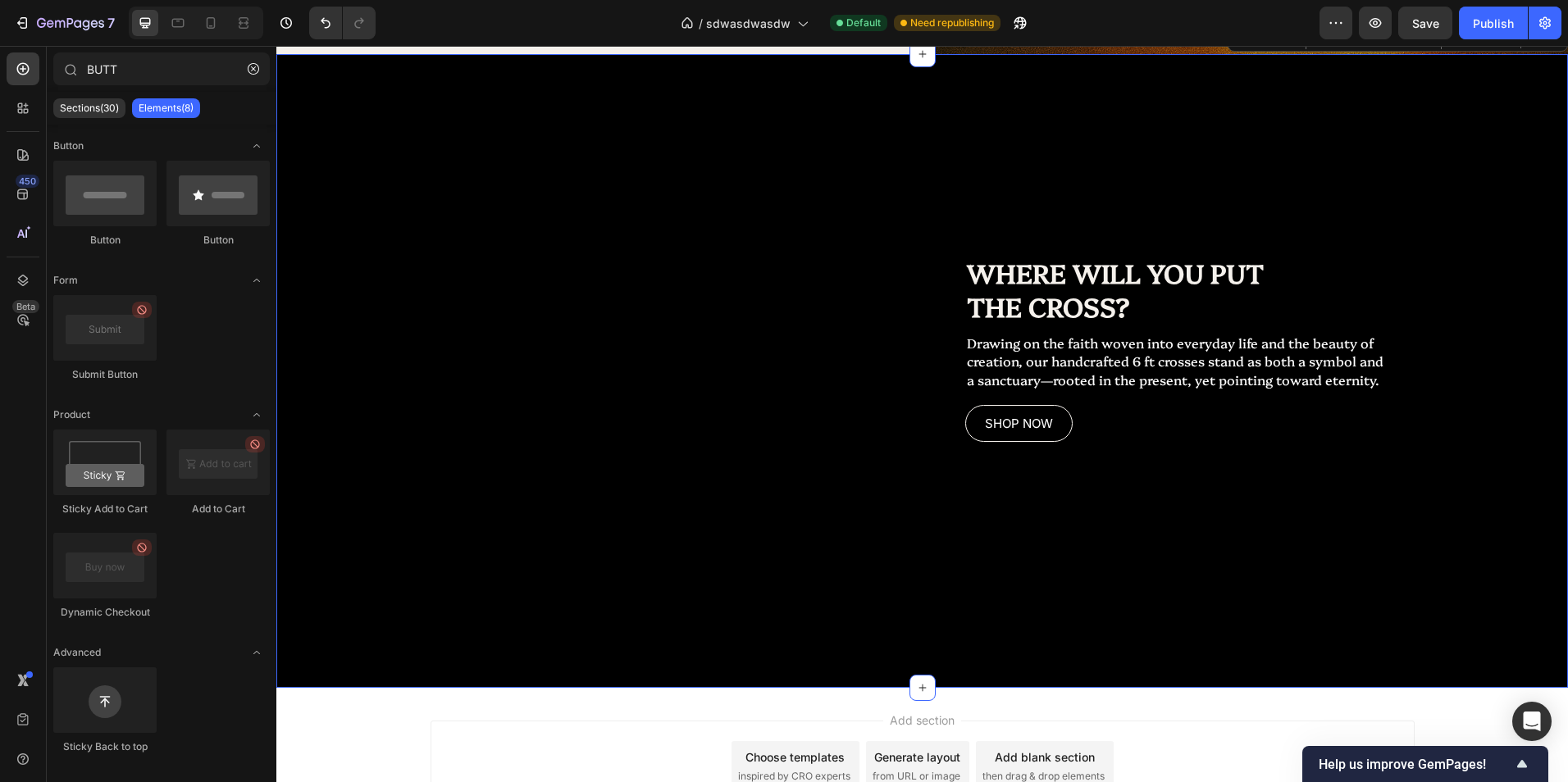
click at [1185, 716] on div "Add section Choose templates inspired by CRO experts Generate layout from URL o…" at bounding box center [922, 789] width 1292 height 202
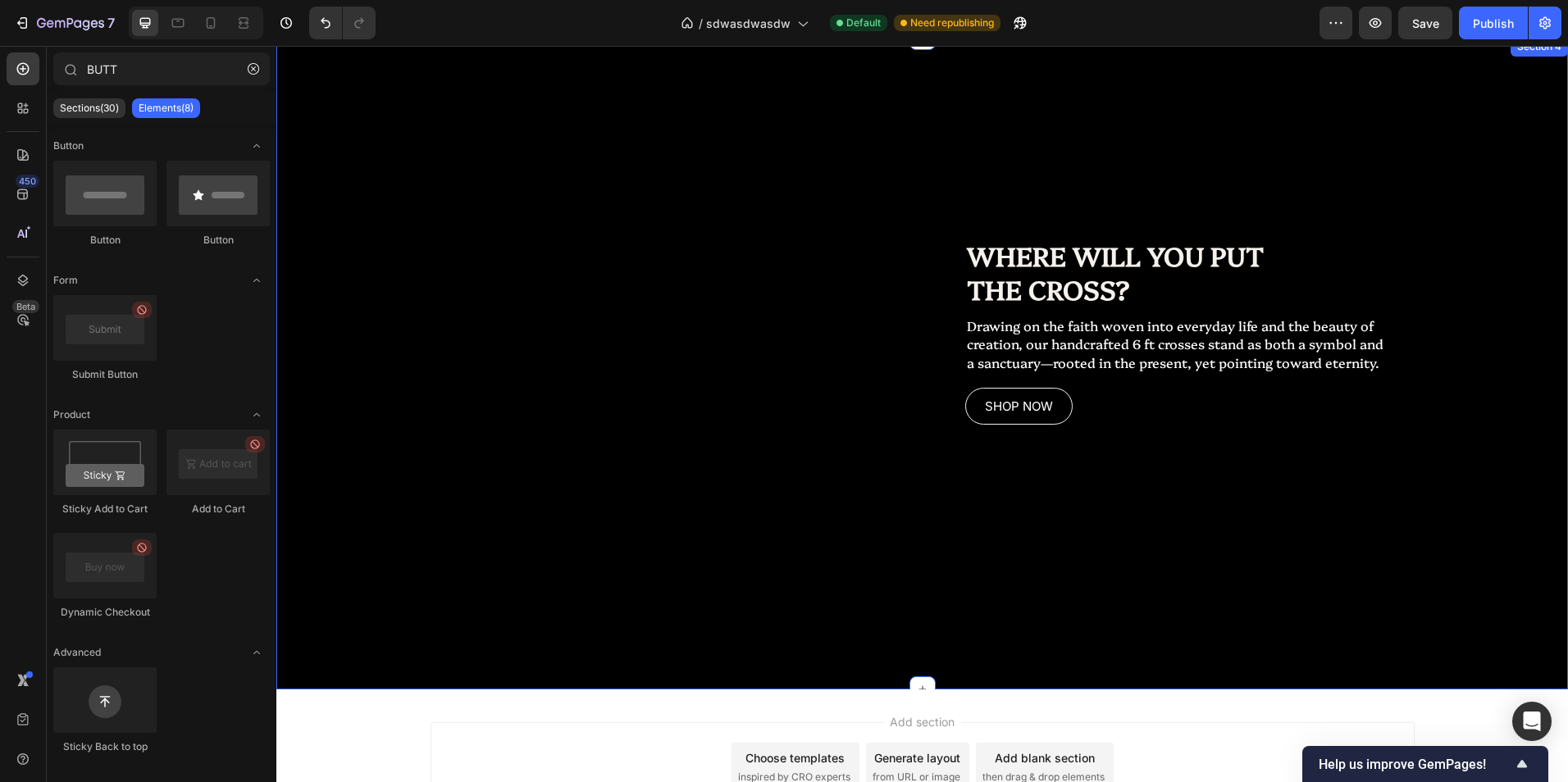
scroll to position [1905, 0]
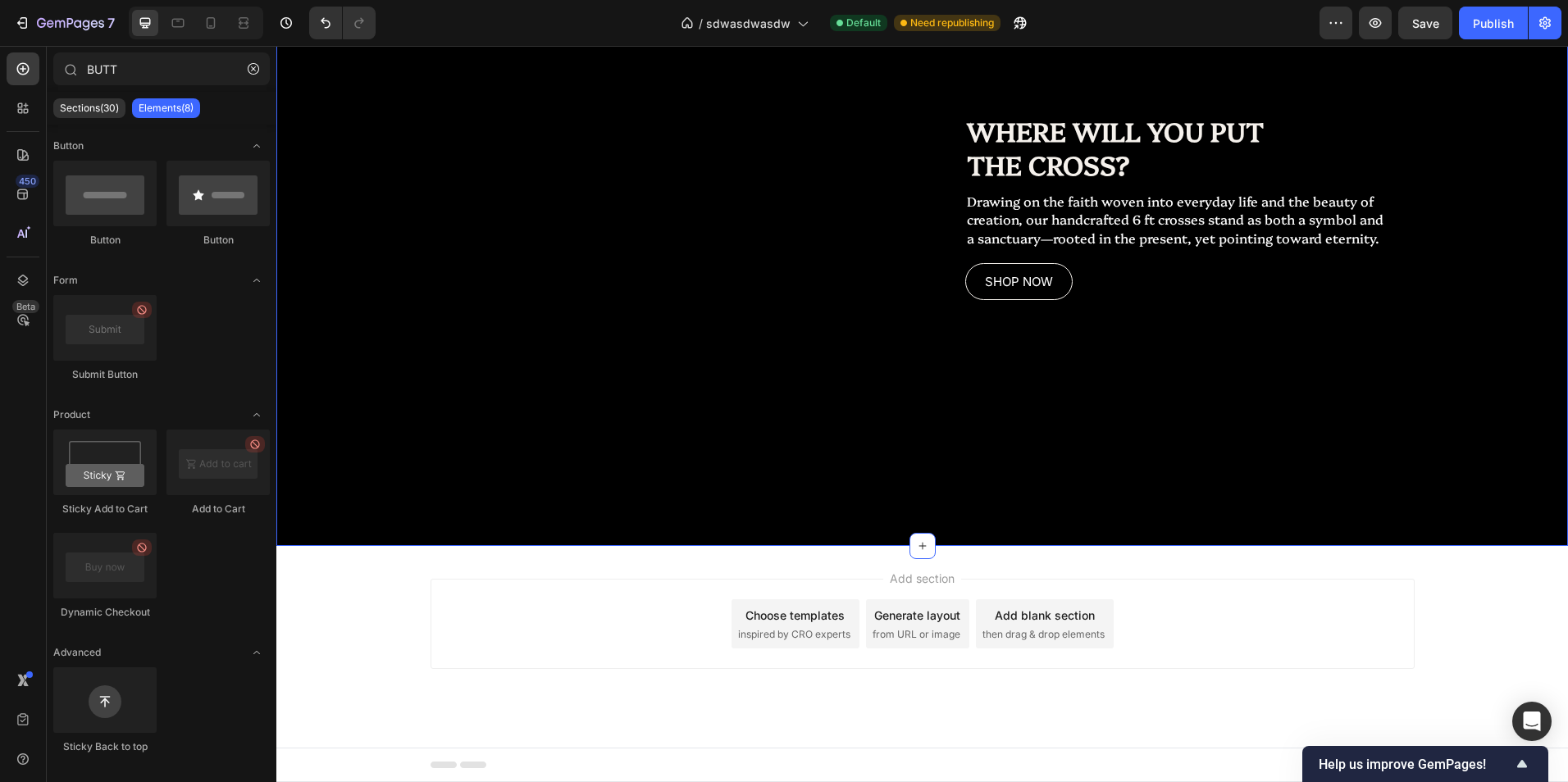
click at [691, 457] on div "Replace this text with your content Text Block WHERE WILL YOU PUT THE CROSS? He…" at bounding box center [922, 229] width 1292 height 634
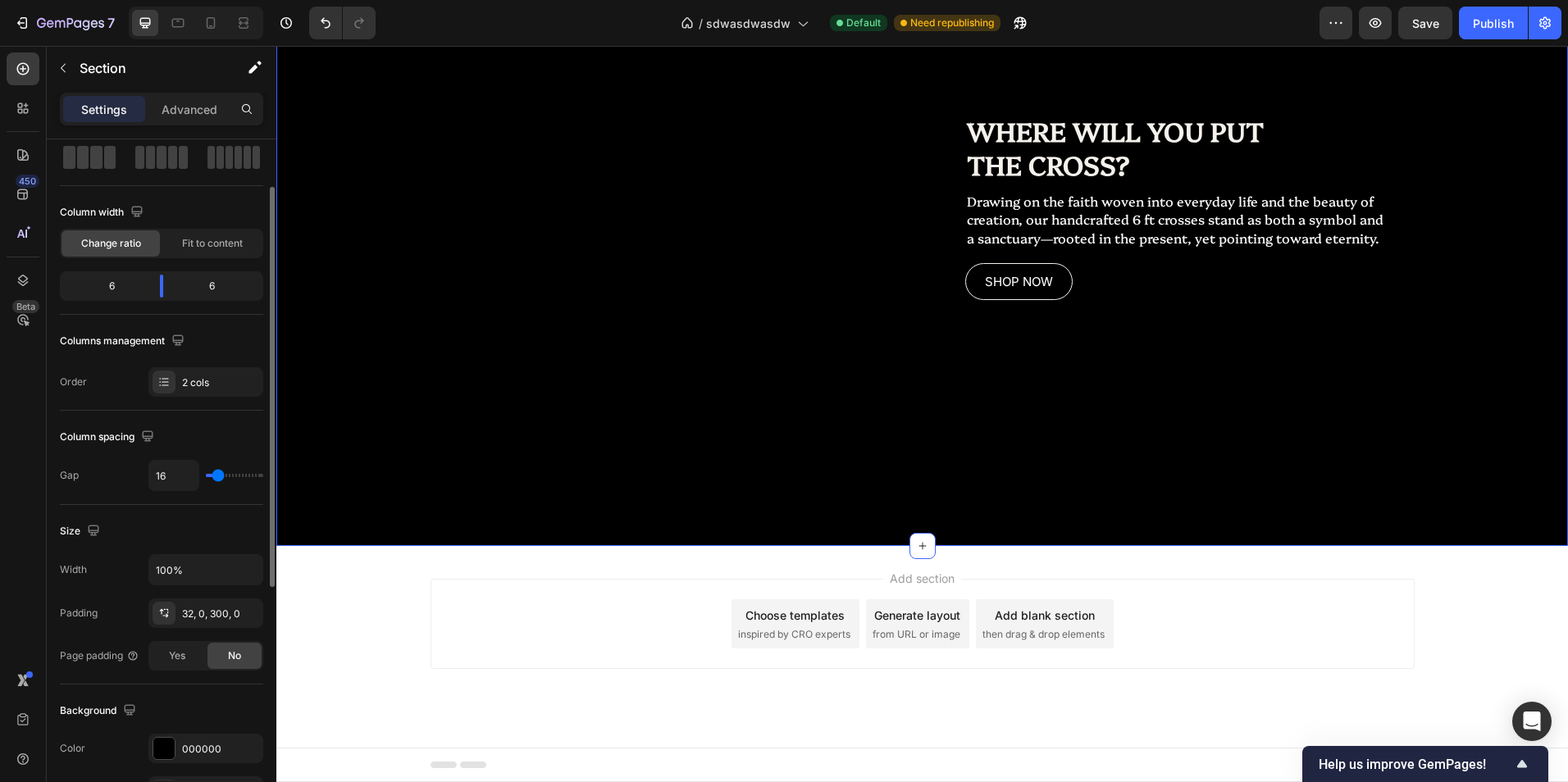
scroll to position [164, 0]
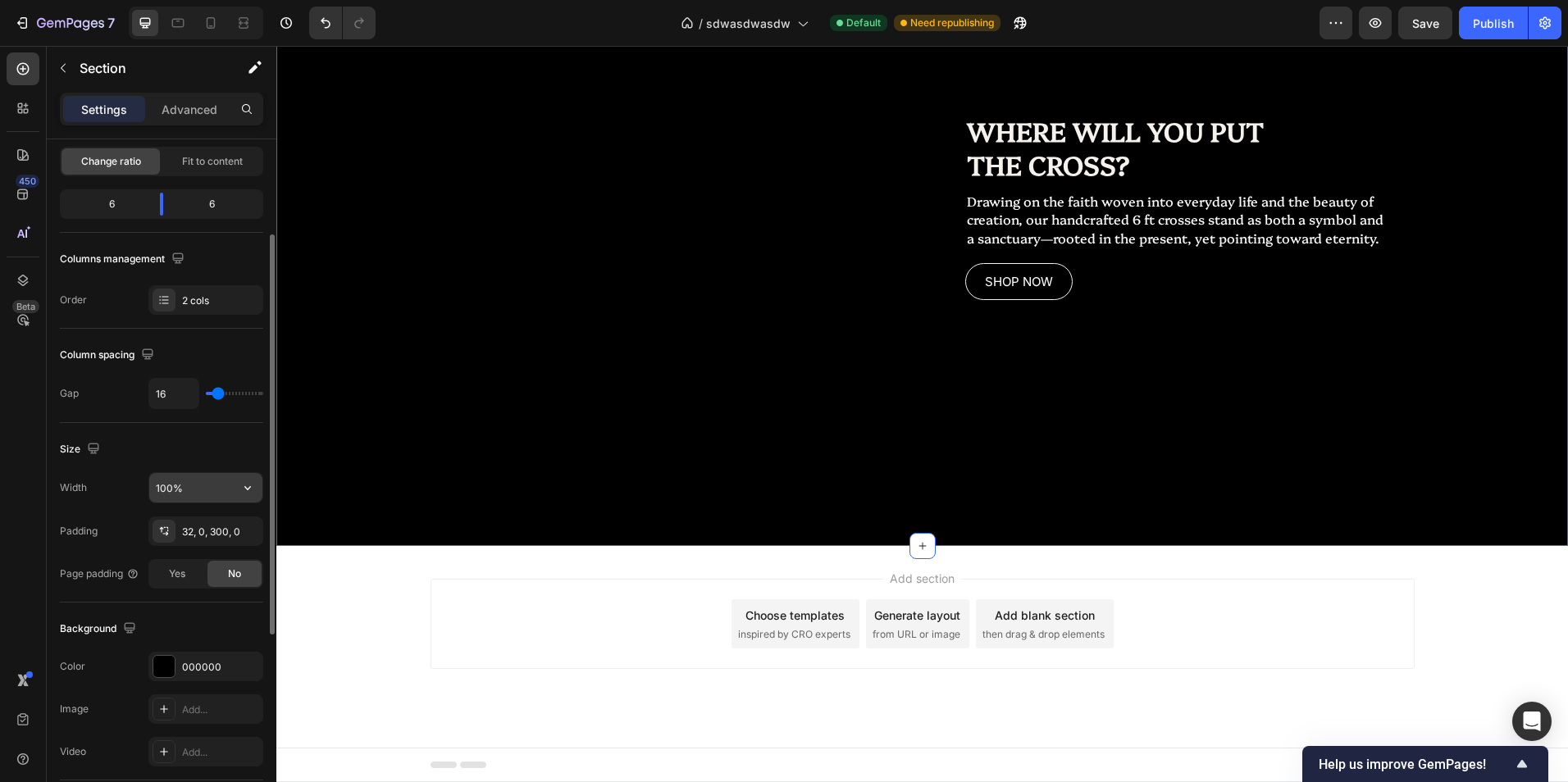
click at [210, 491] on input "100%" at bounding box center [205, 487] width 113 height 30
click at [200, 531] on div "32, 0, 300, 0" at bounding box center [206, 532] width 48 height 14
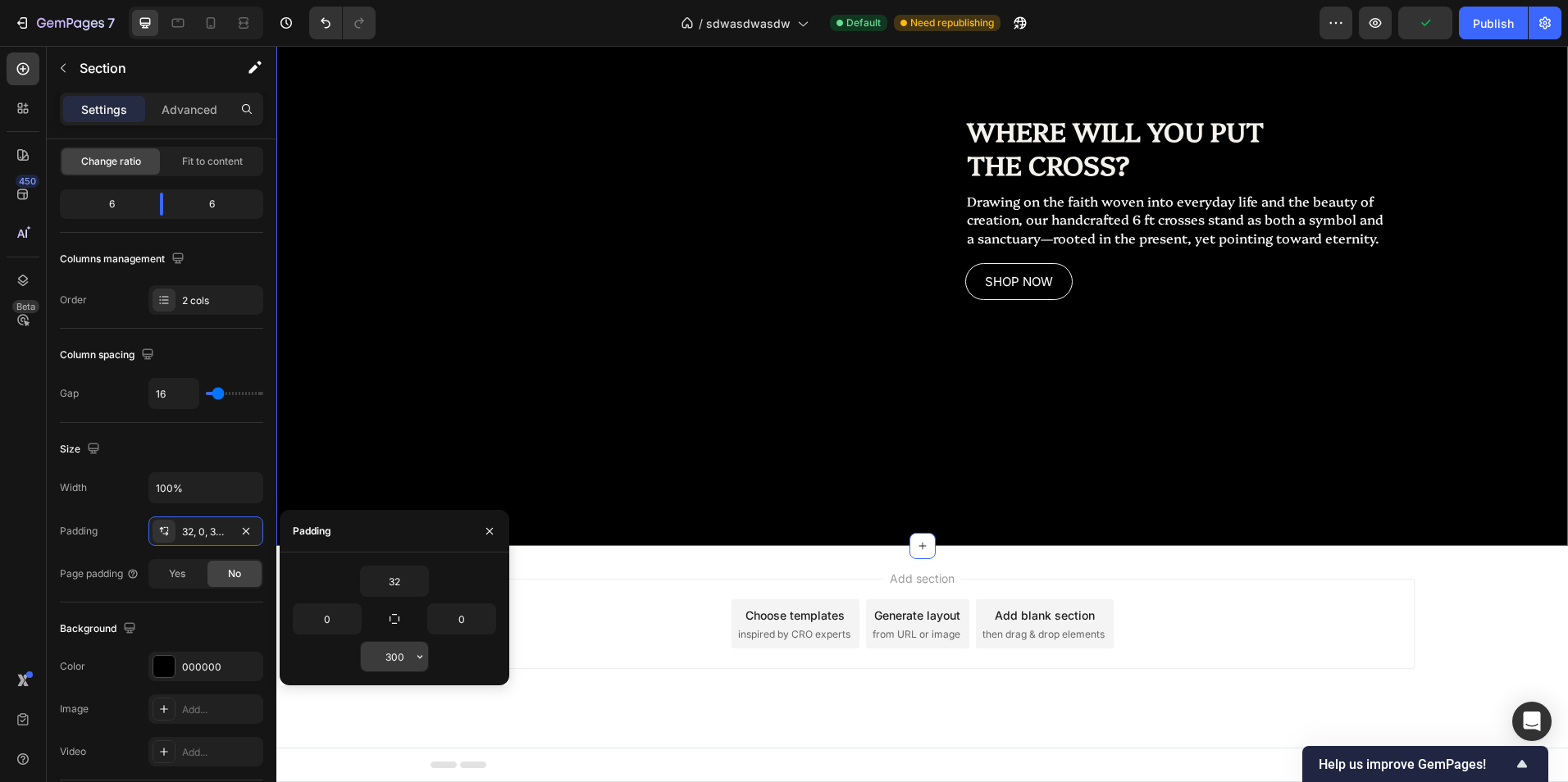
click at [414, 652] on icon "button" at bounding box center [420, 657] width 14 height 14
drag, startPoint x: 414, startPoint y: 654, endPoint x: 406, endPoint y: 658, distance: 8.9
click at [401, 660] on input "300" at bounding box center [394, 657] width 68 height 30
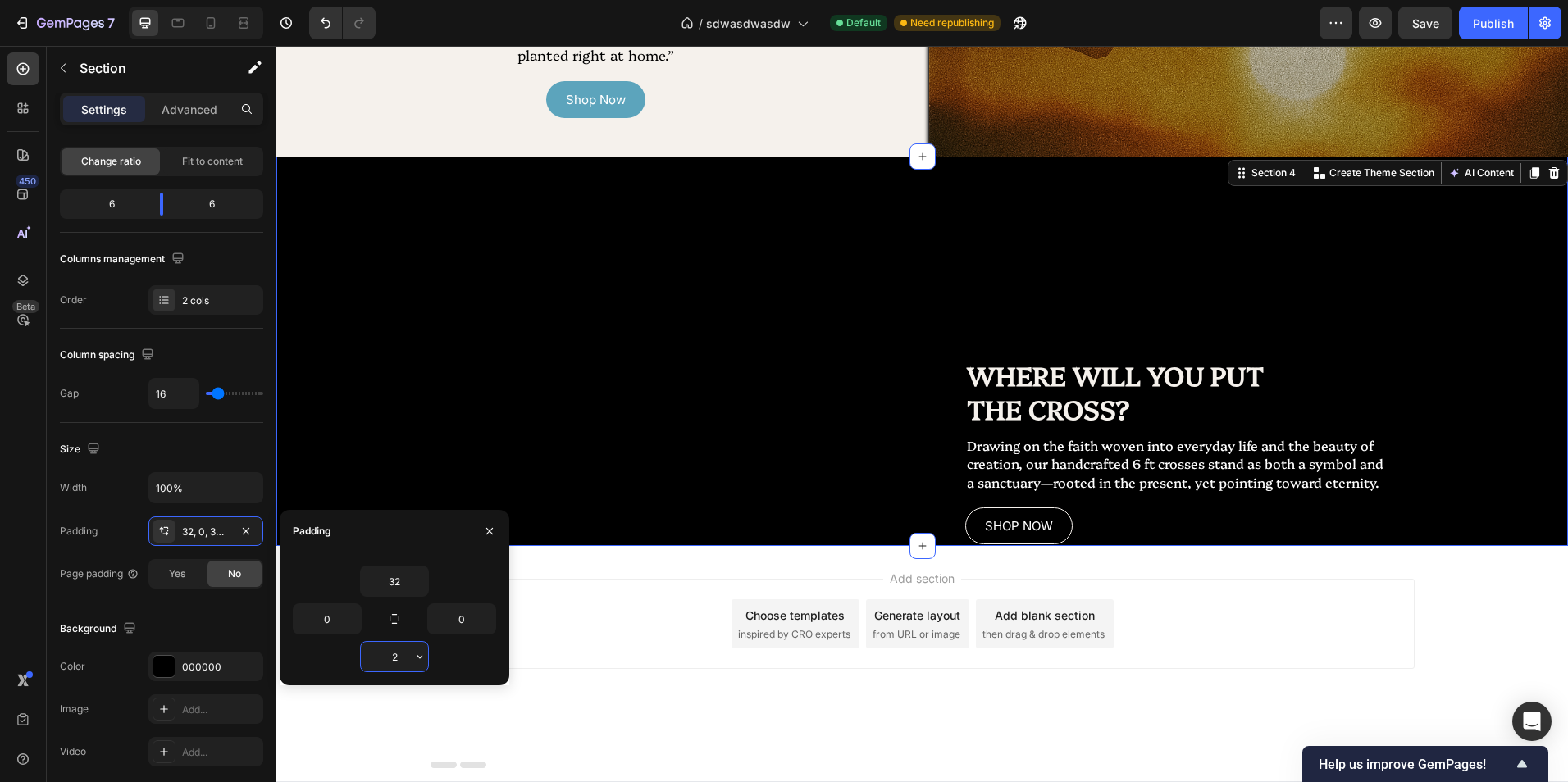
scroll to position [1661, 0]
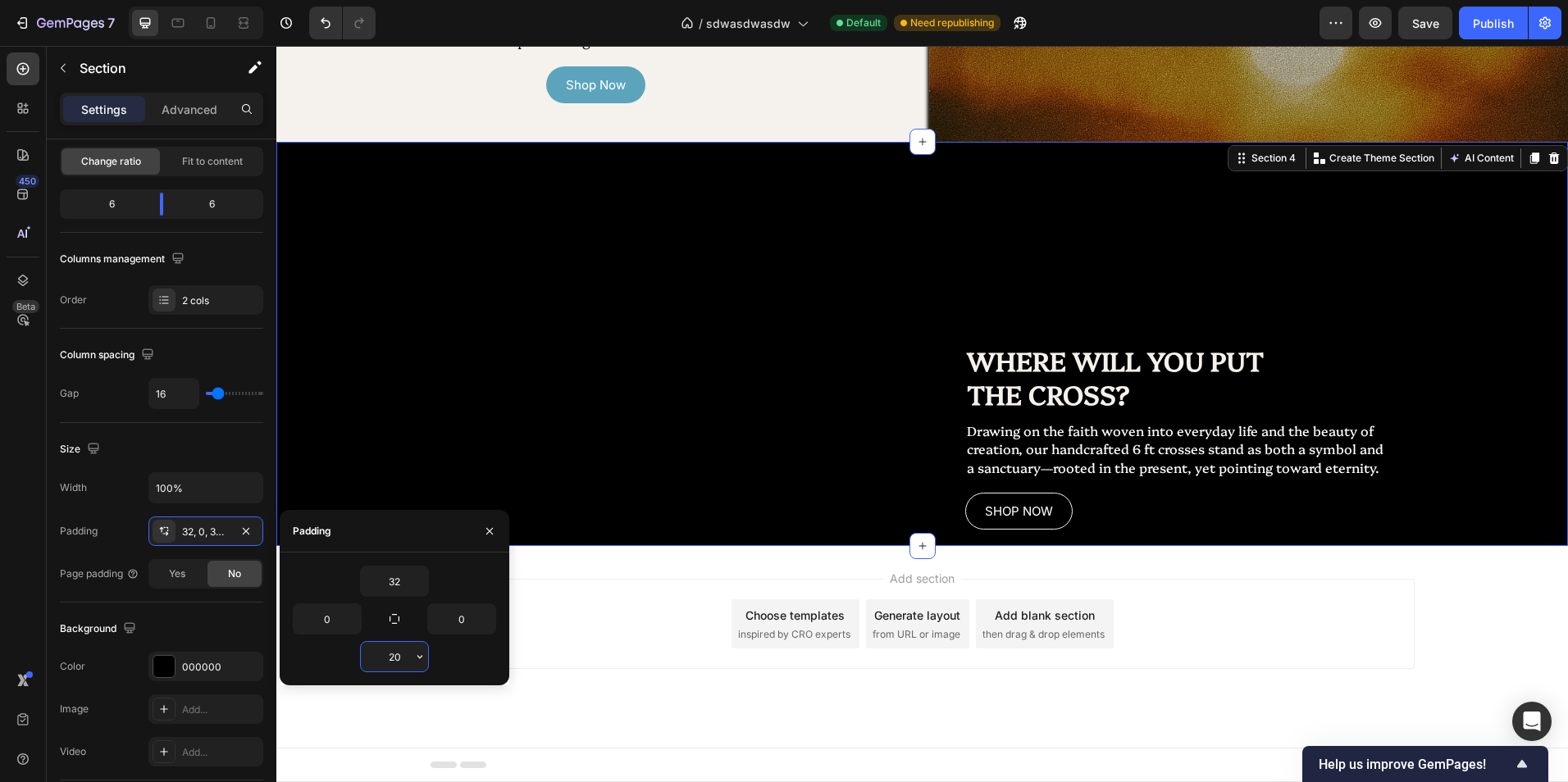
type input "200"
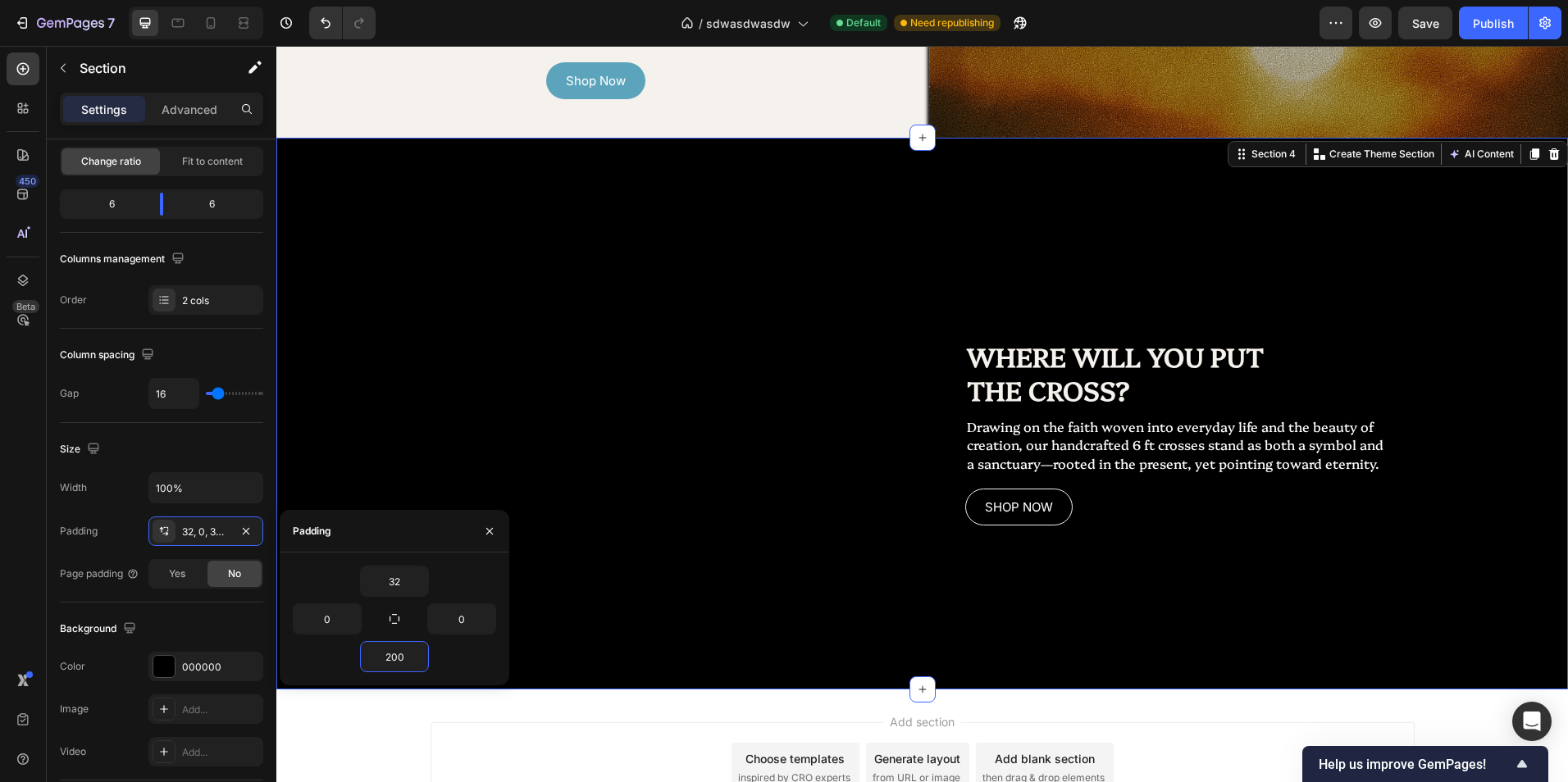
click at [1144, 735] on div "Add section Choose templates inspired by CRO experts Generate layout from URL o…" at bounding box center [922, 790] width 1292 height 202
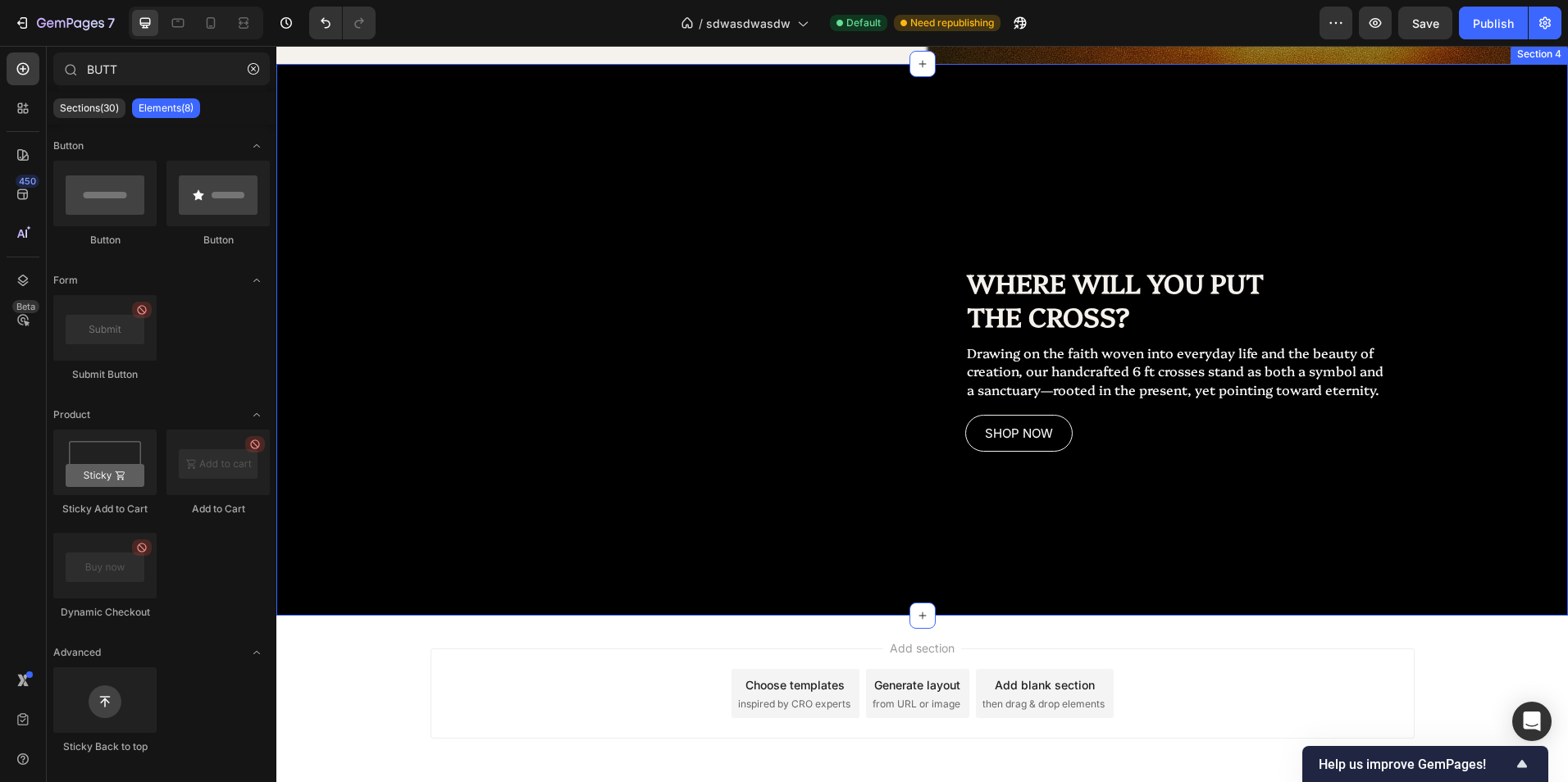
scroll to position [1743, 0]
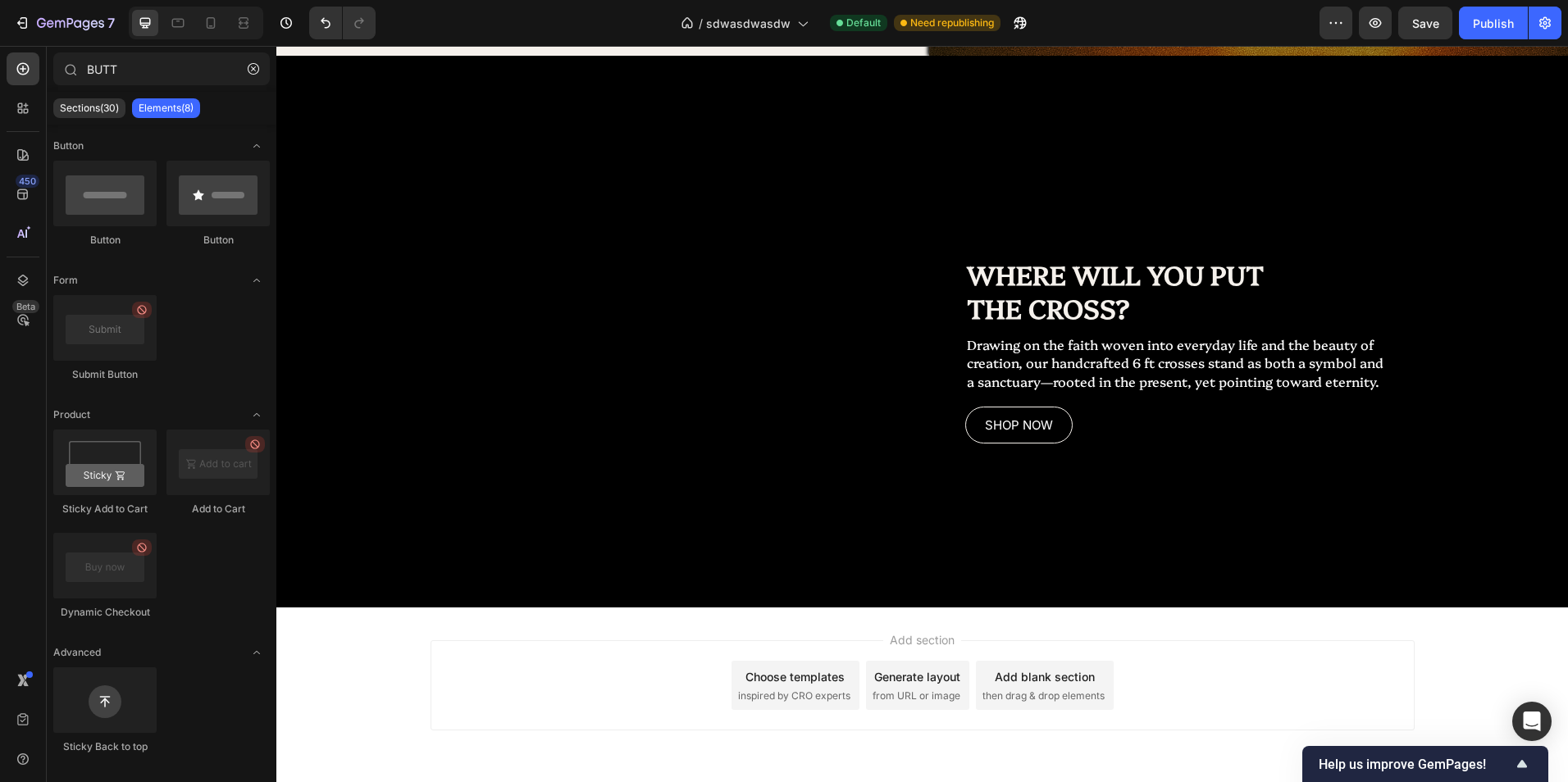
click at [712, 659] on div "Add section Choose templates inspired by CRO experts Generate layout from URL o…" at bounding box center [922, 685] width 984 height 90
click at [259, 68] on button "button" at bounding box center [253, 69] width 26 height 26
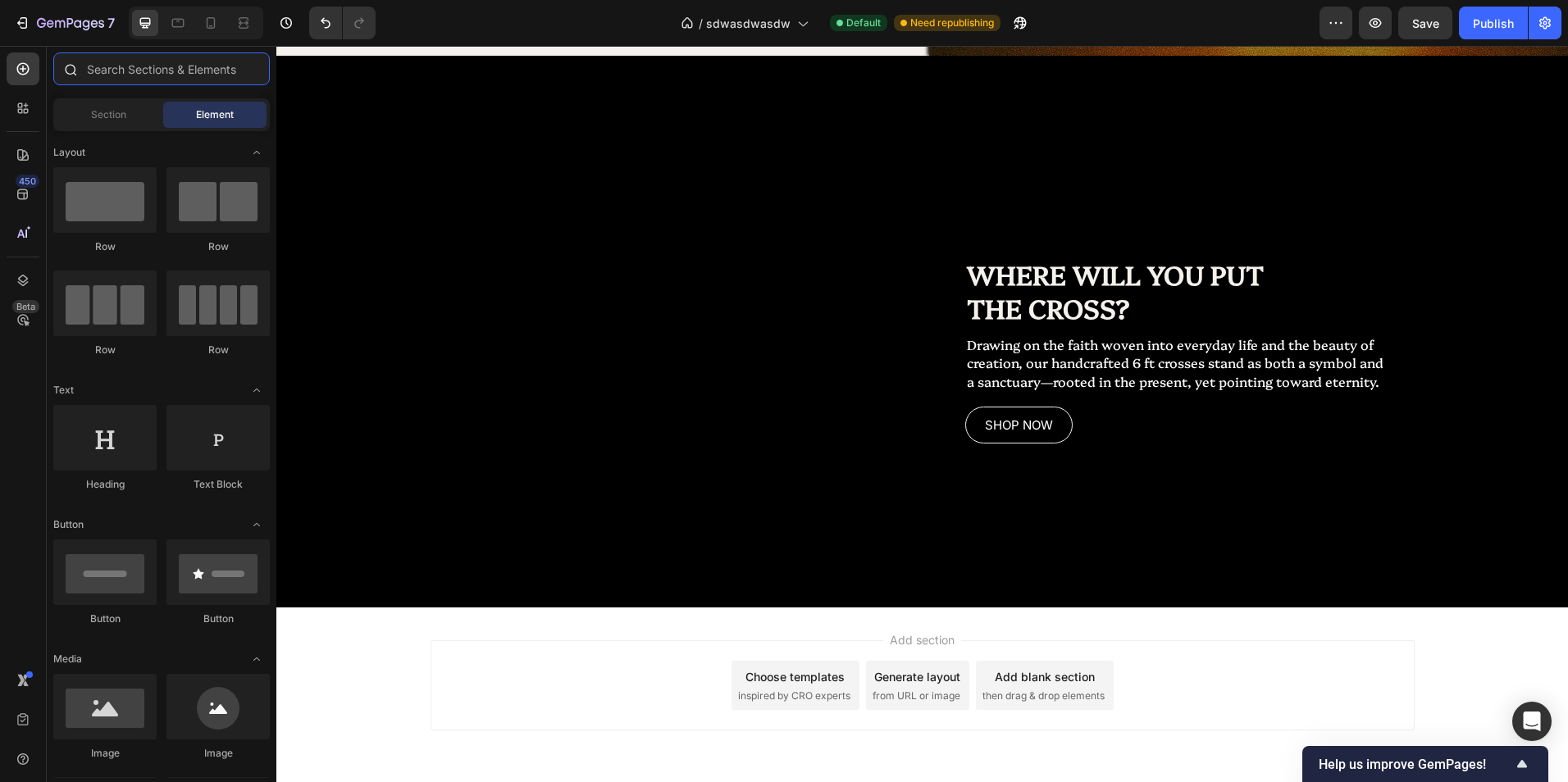
click at [192, 65] on input "text" at bounding box center [161, 69] width 217 height 32
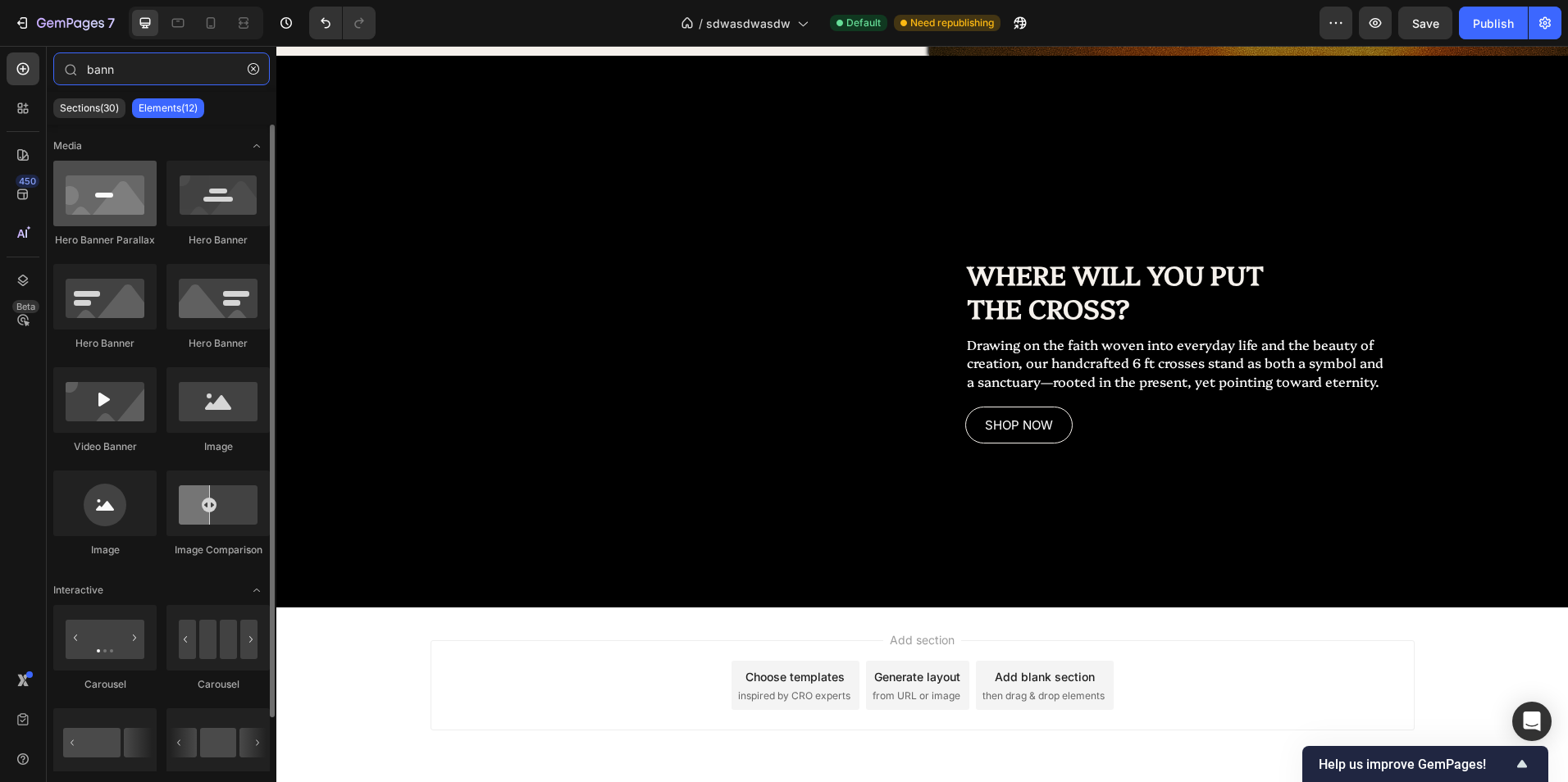
type input "bann"
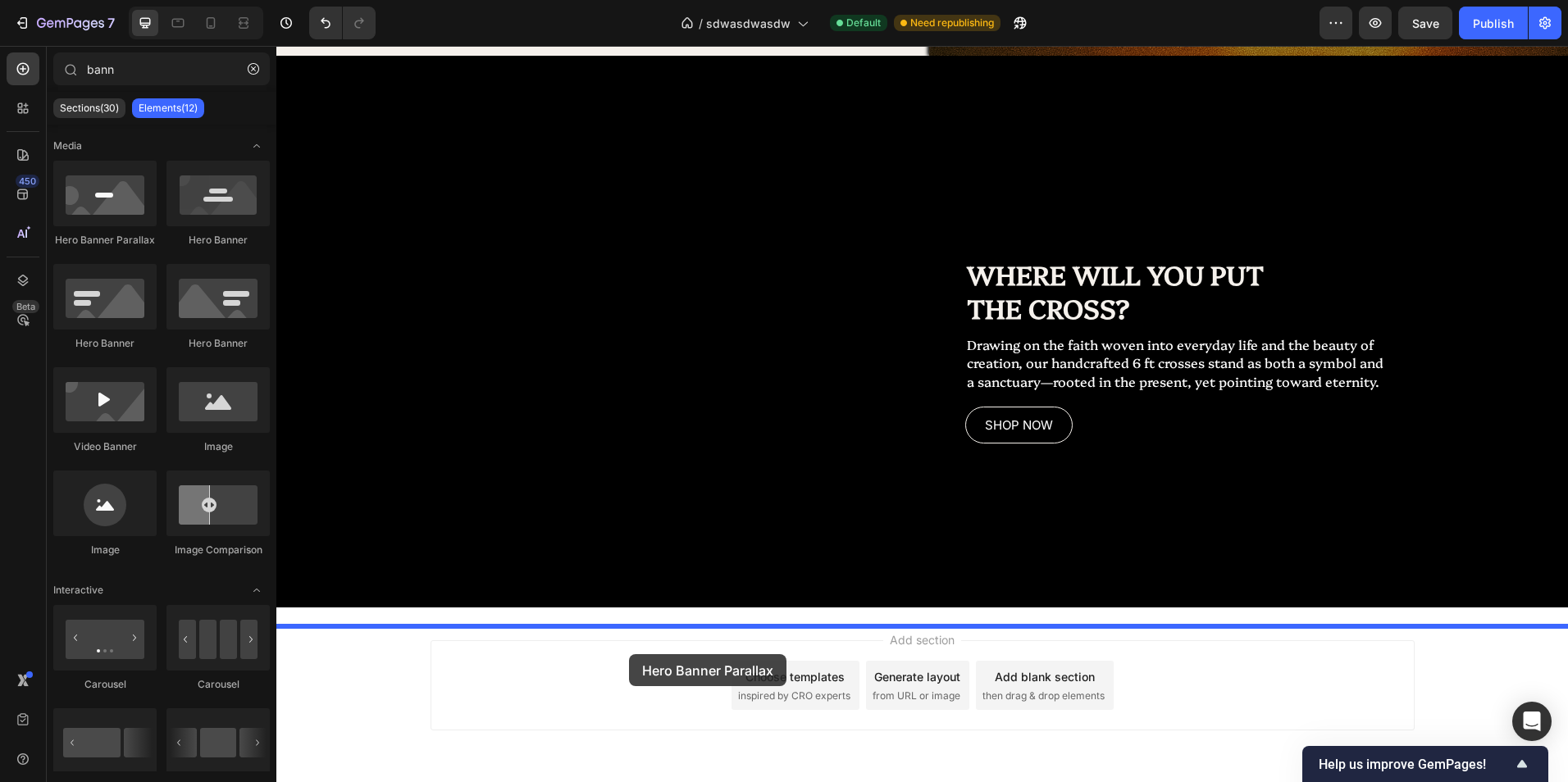
drag, startPoint x: 385, startPoint y: 237, endPoint x: 629, endPoint y: 654, distance: 483.1
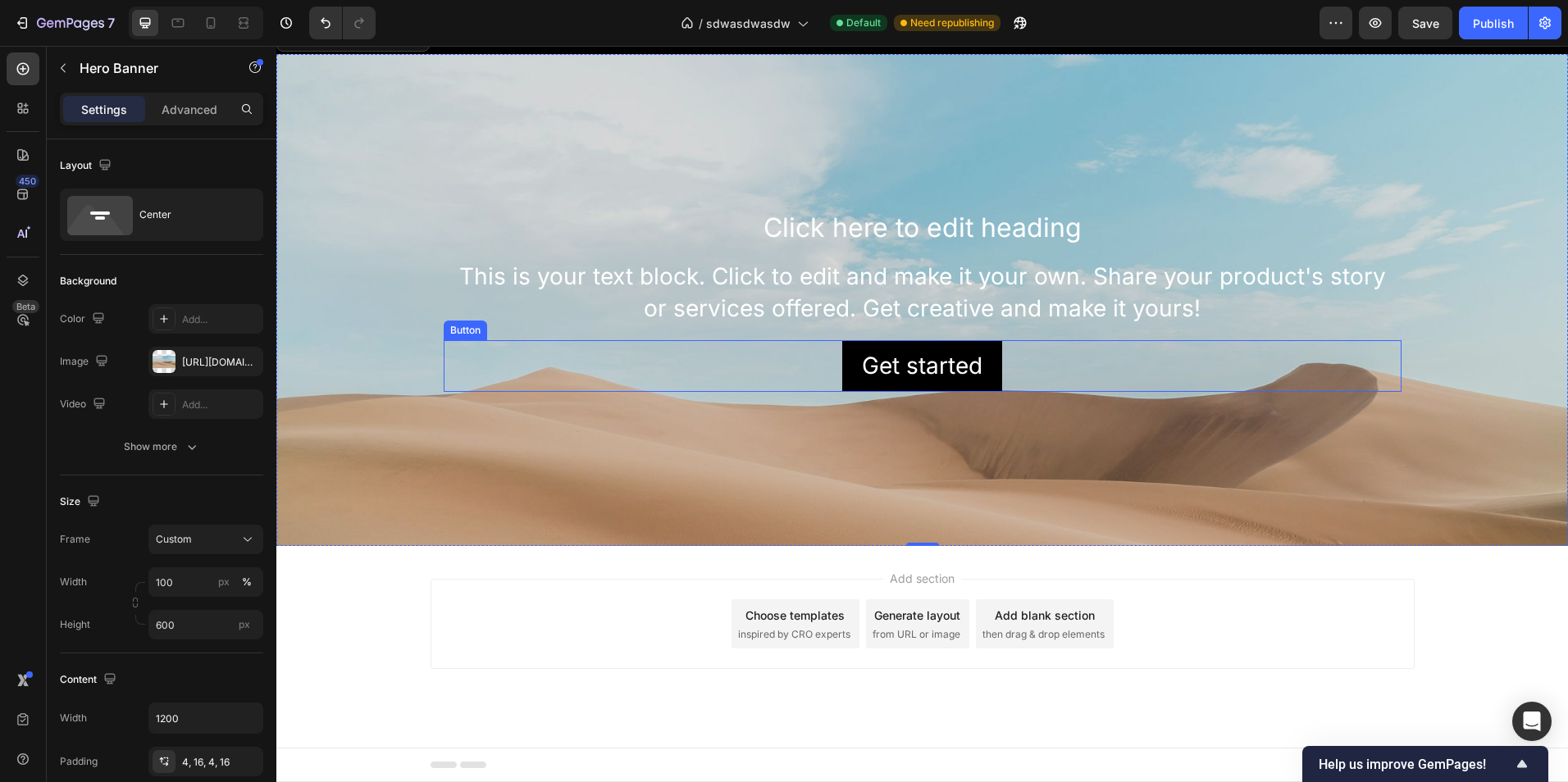
scroll to position [2315, 0]
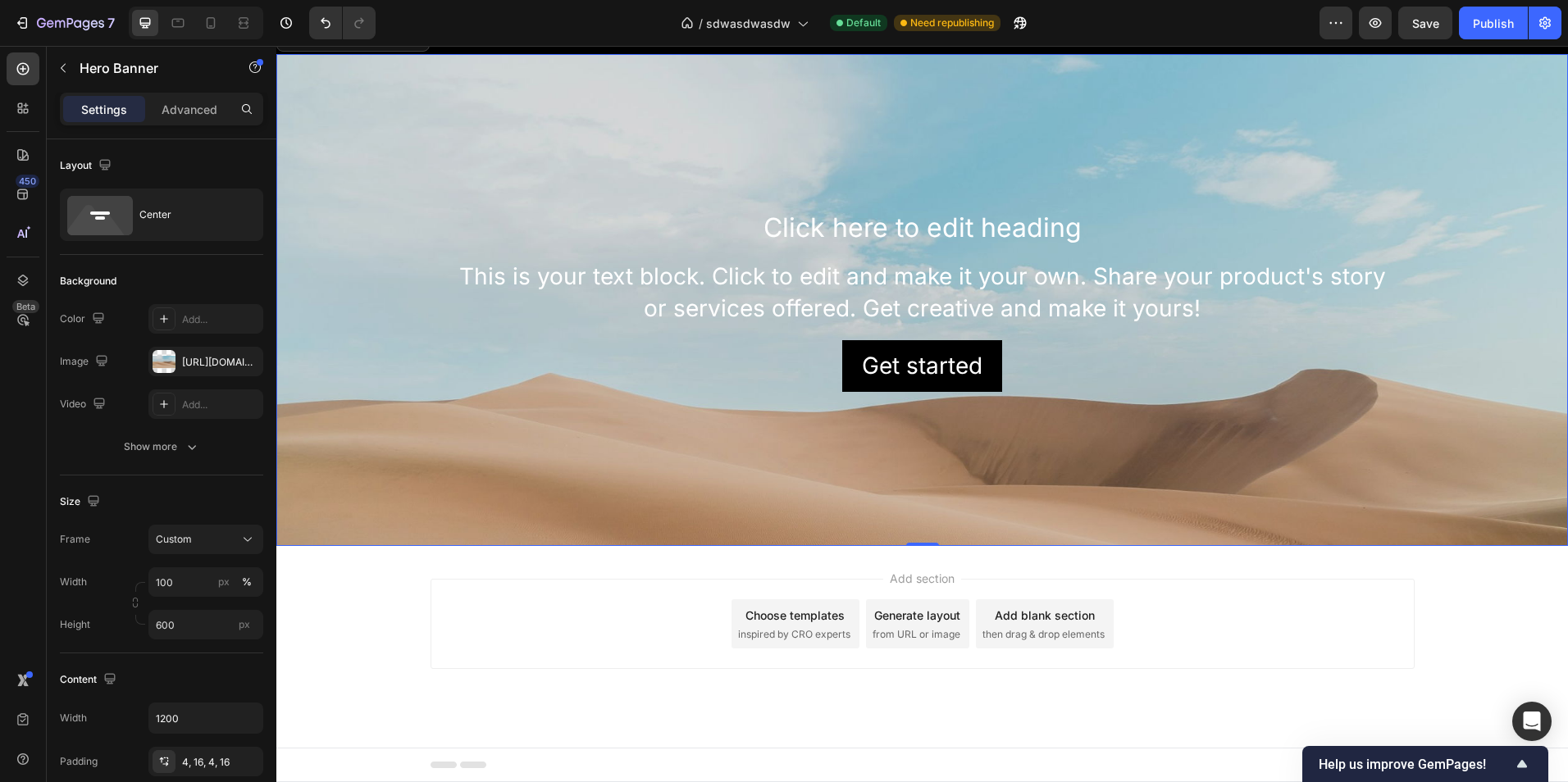
click at [1268, 477] on div "Background Image" at bounding box center [922, 422] width 1292 height 738
click at [203, 630] on input "600" at bounding box center [206, 624] width 115 height 30
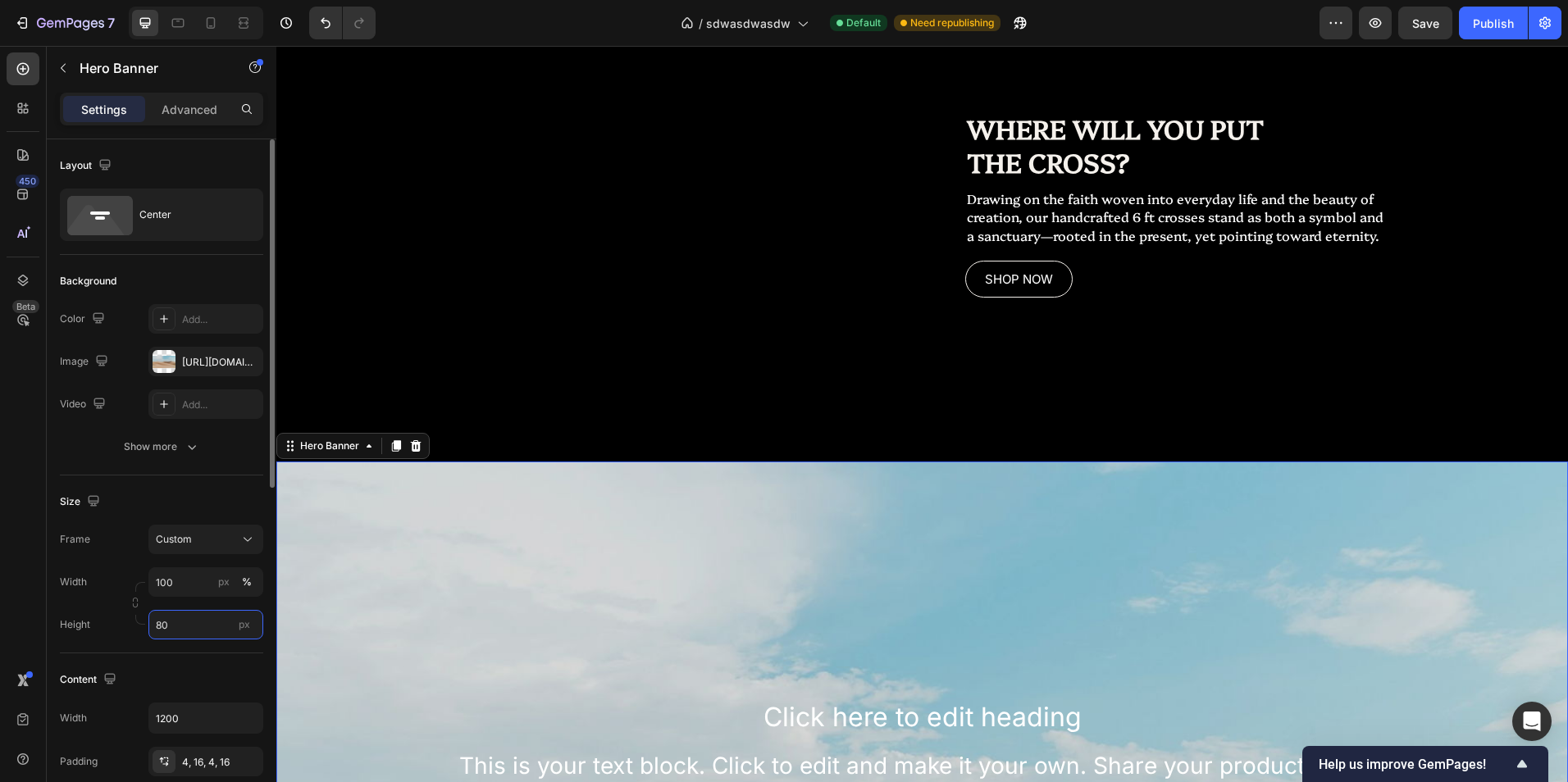
type input "8"
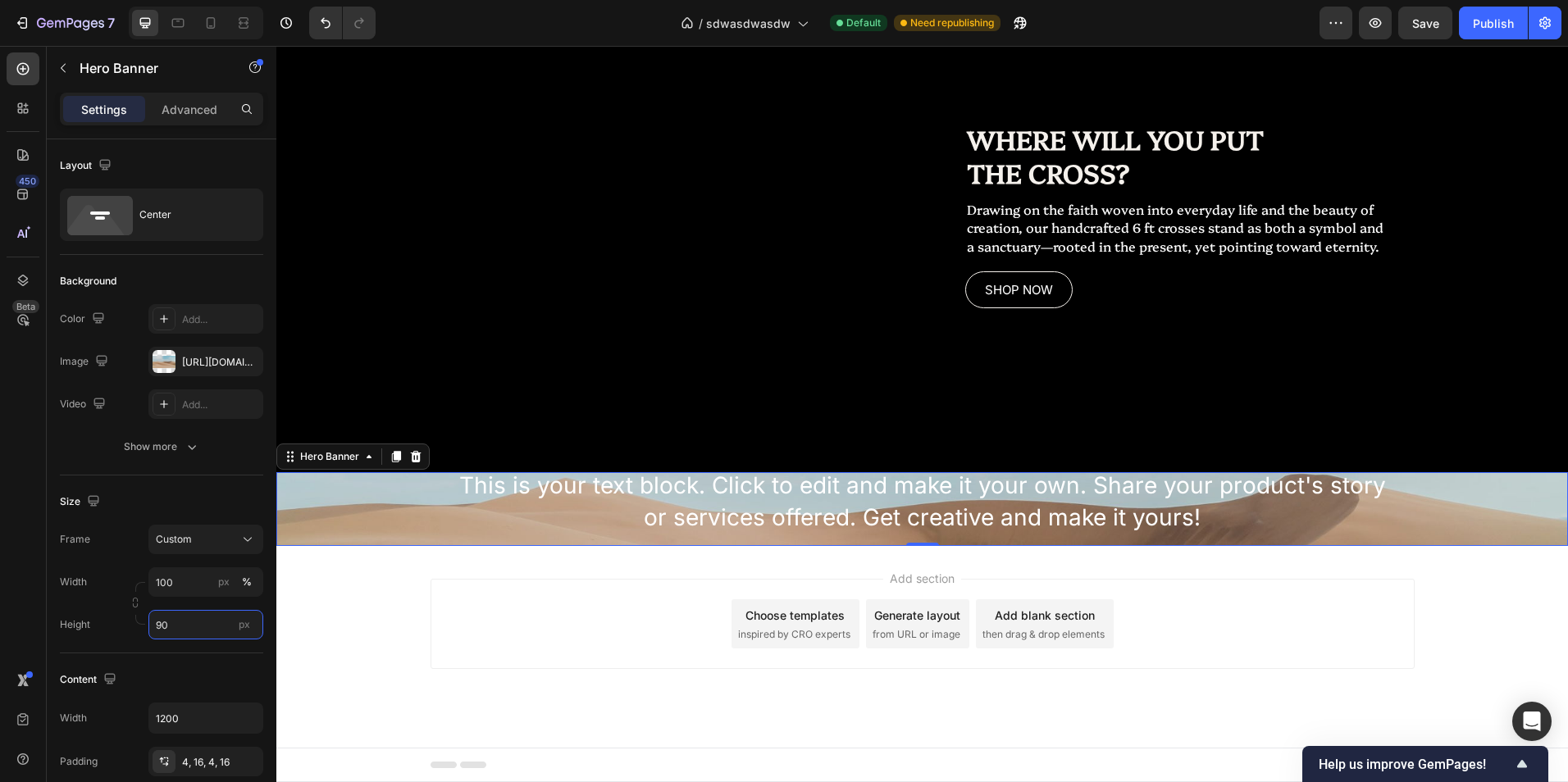
type input "9"
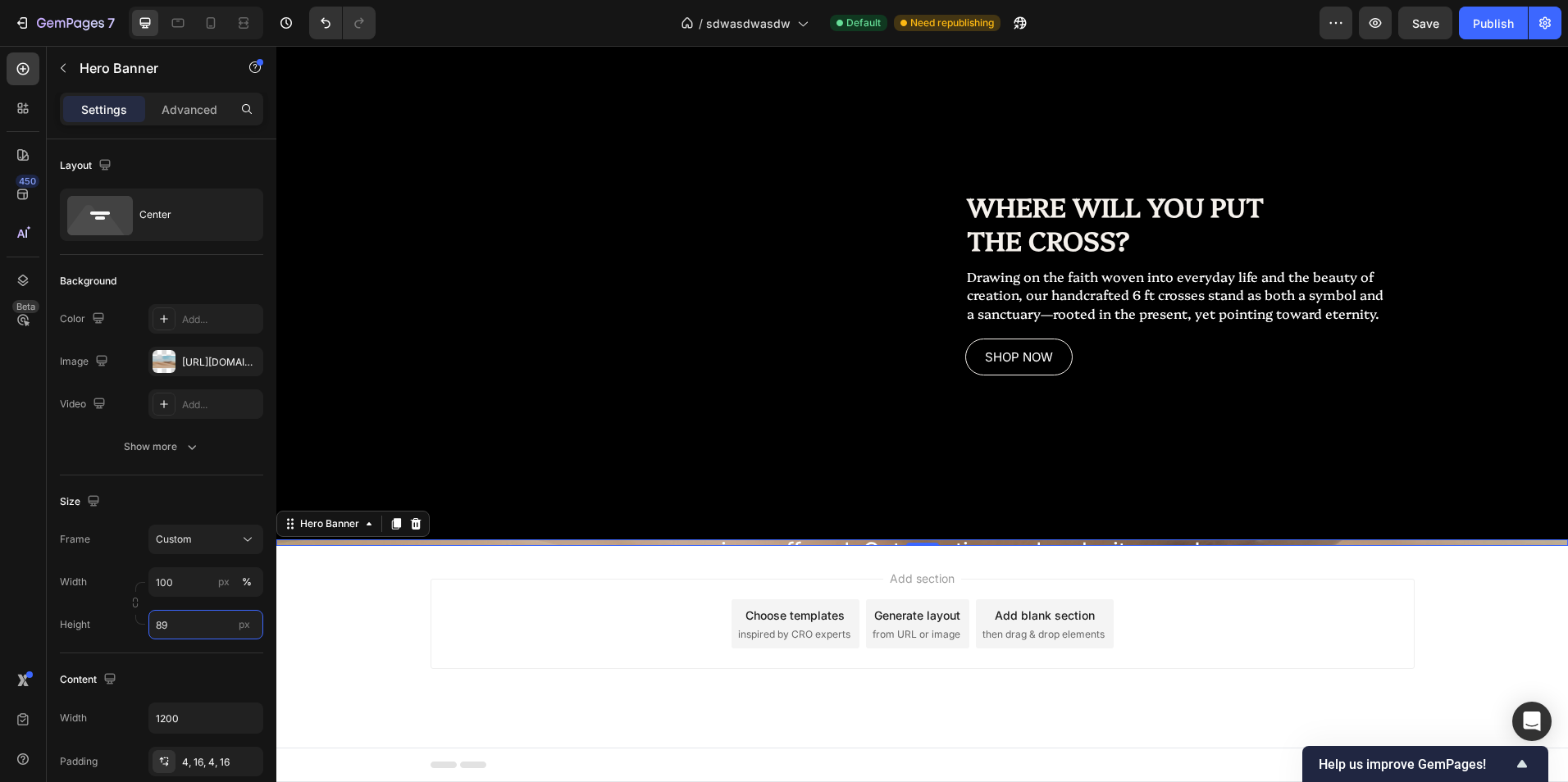
type input "890"
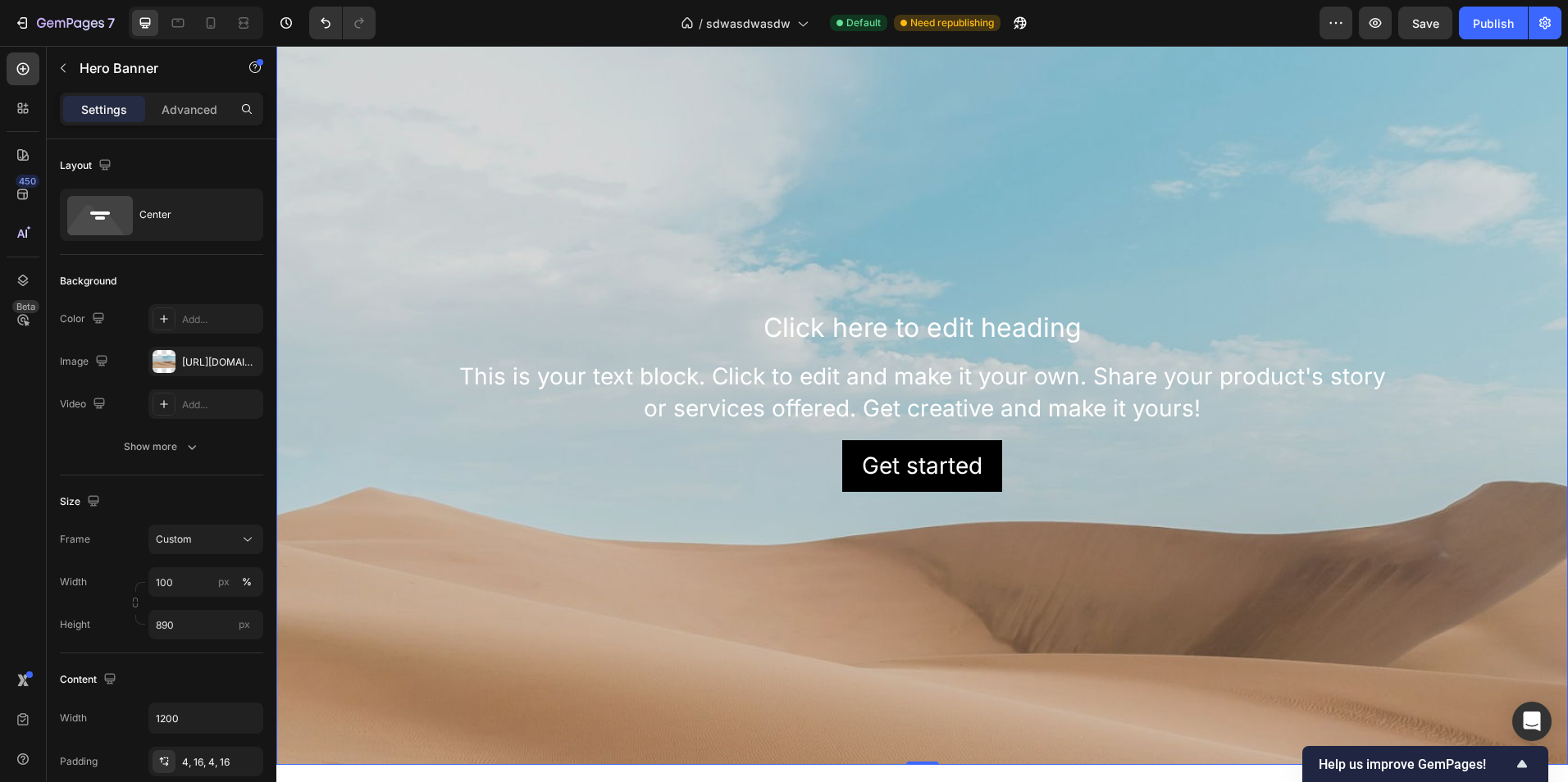
click at [641, 346] on h2 "Click here to edit heading" at bounding box center [923, 328] width 958 height 38
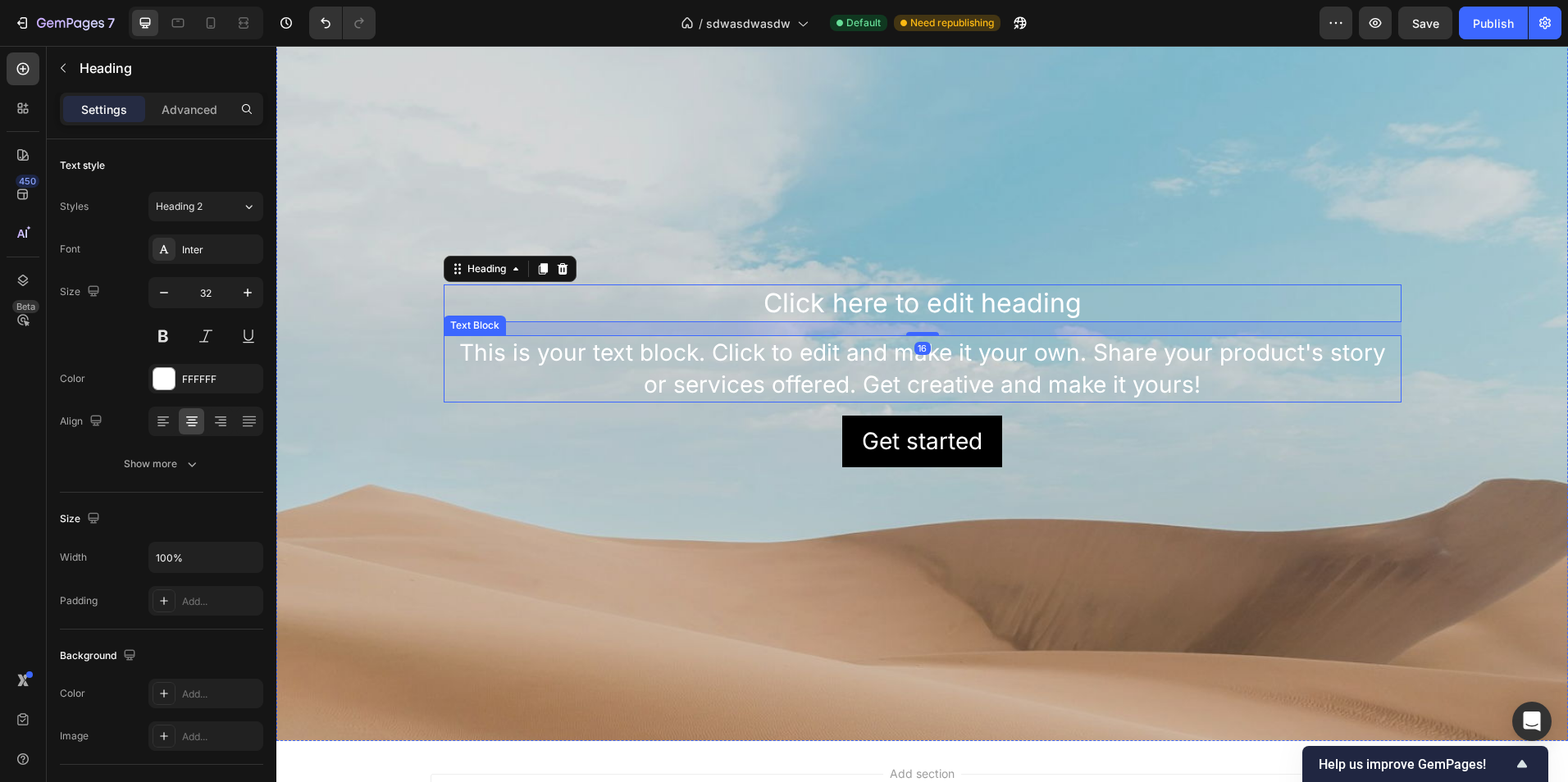
scroll to position [2553, 0]
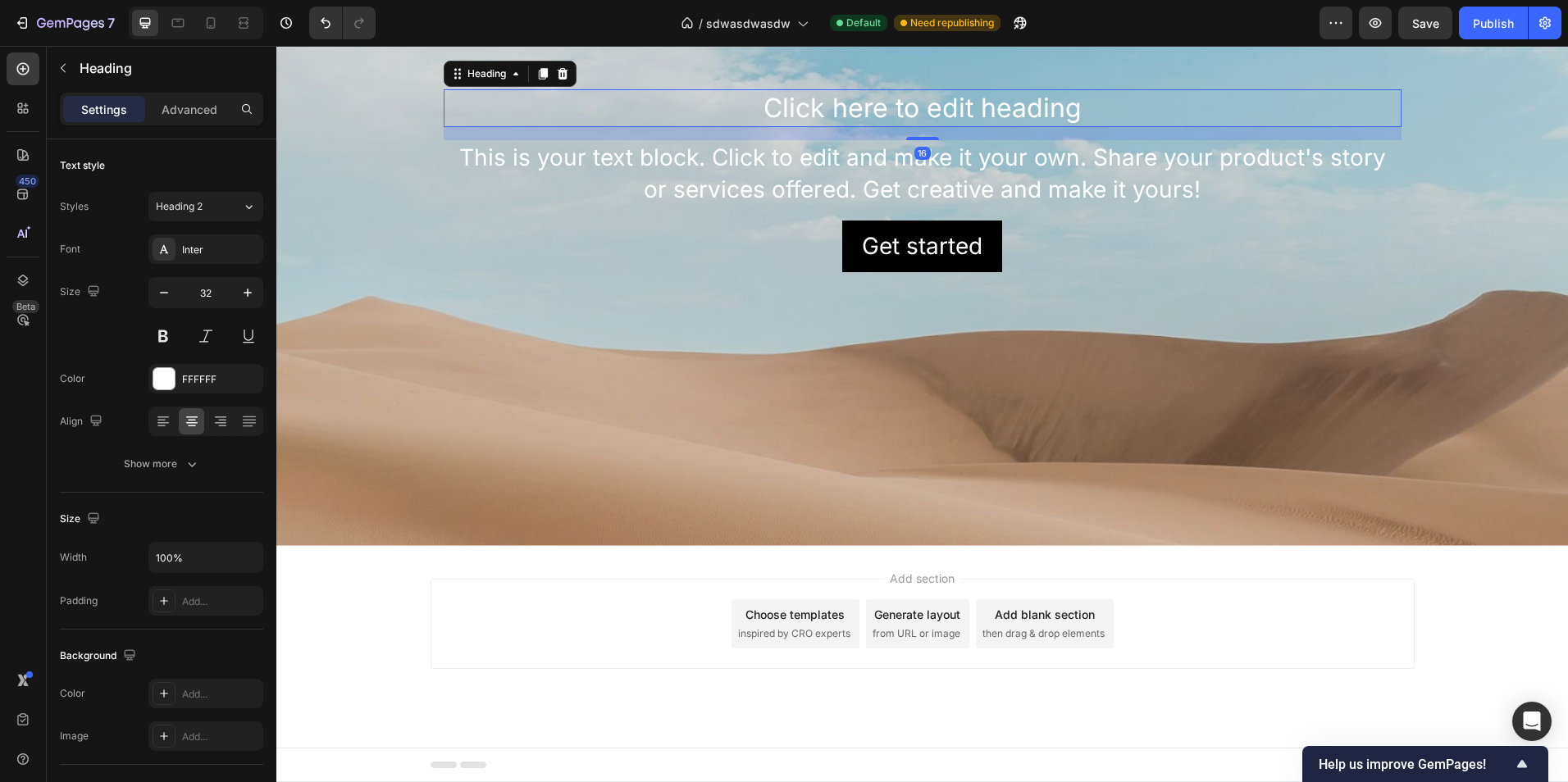
click at [1412, 581] on div "Add section Choose templates inspired by CRO experts Generate layout from URL o…" at bounding box center [922, 647] width 1292 height 202
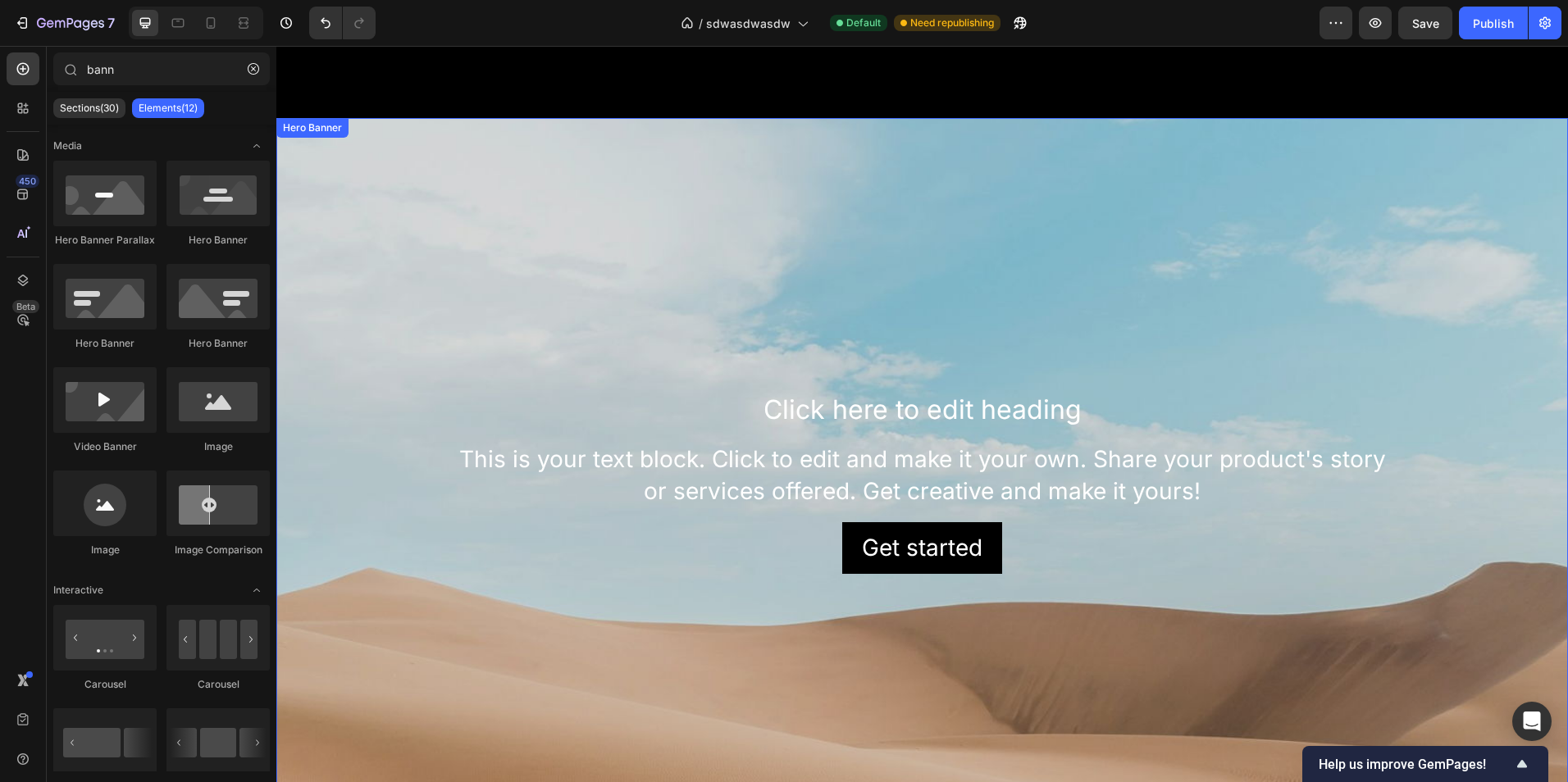
scroll to position [2307, 0]
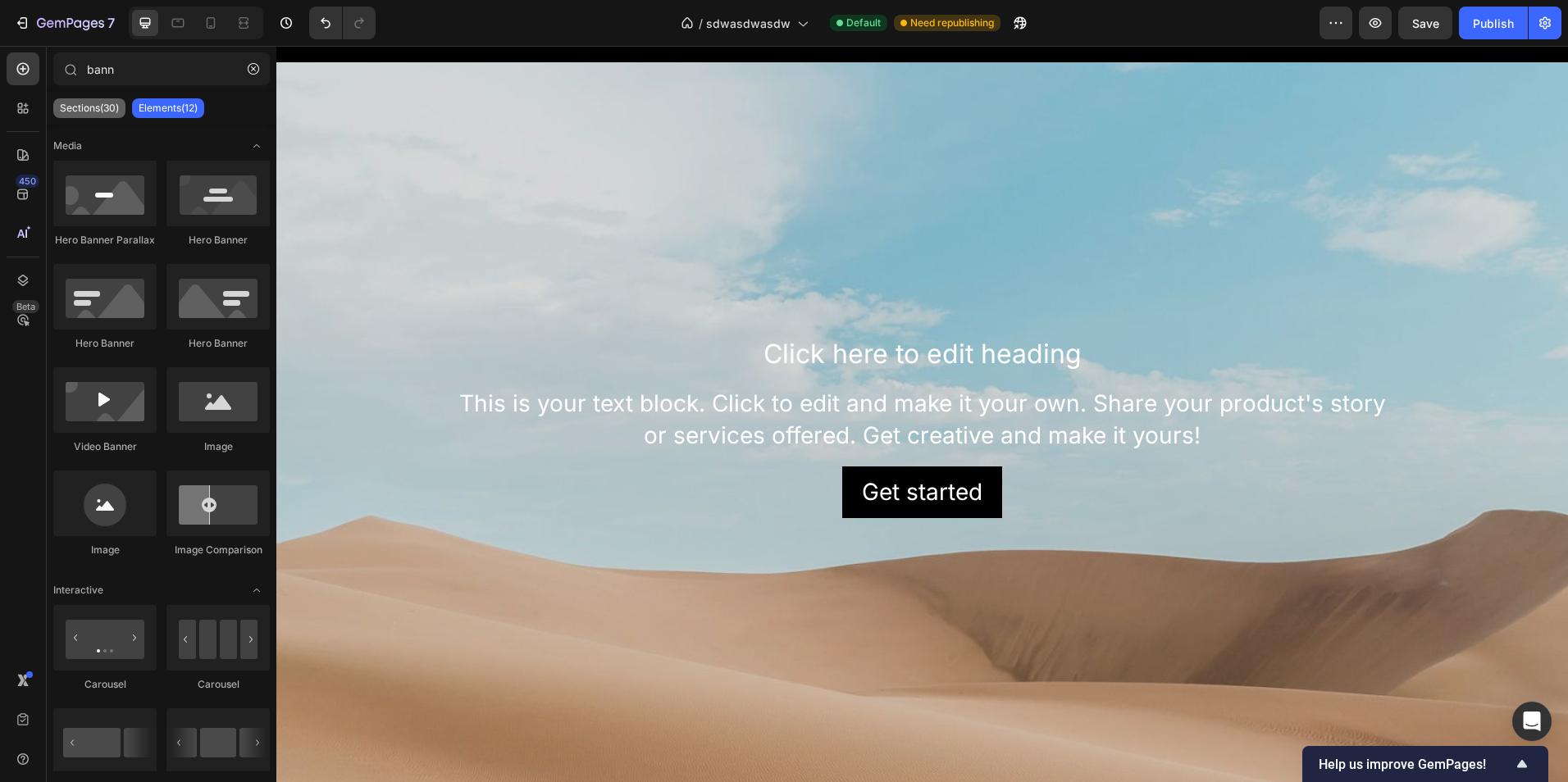
click at [61, 113] on p "Sections(30)" at bounding box center [88, 108] width 59 height 14
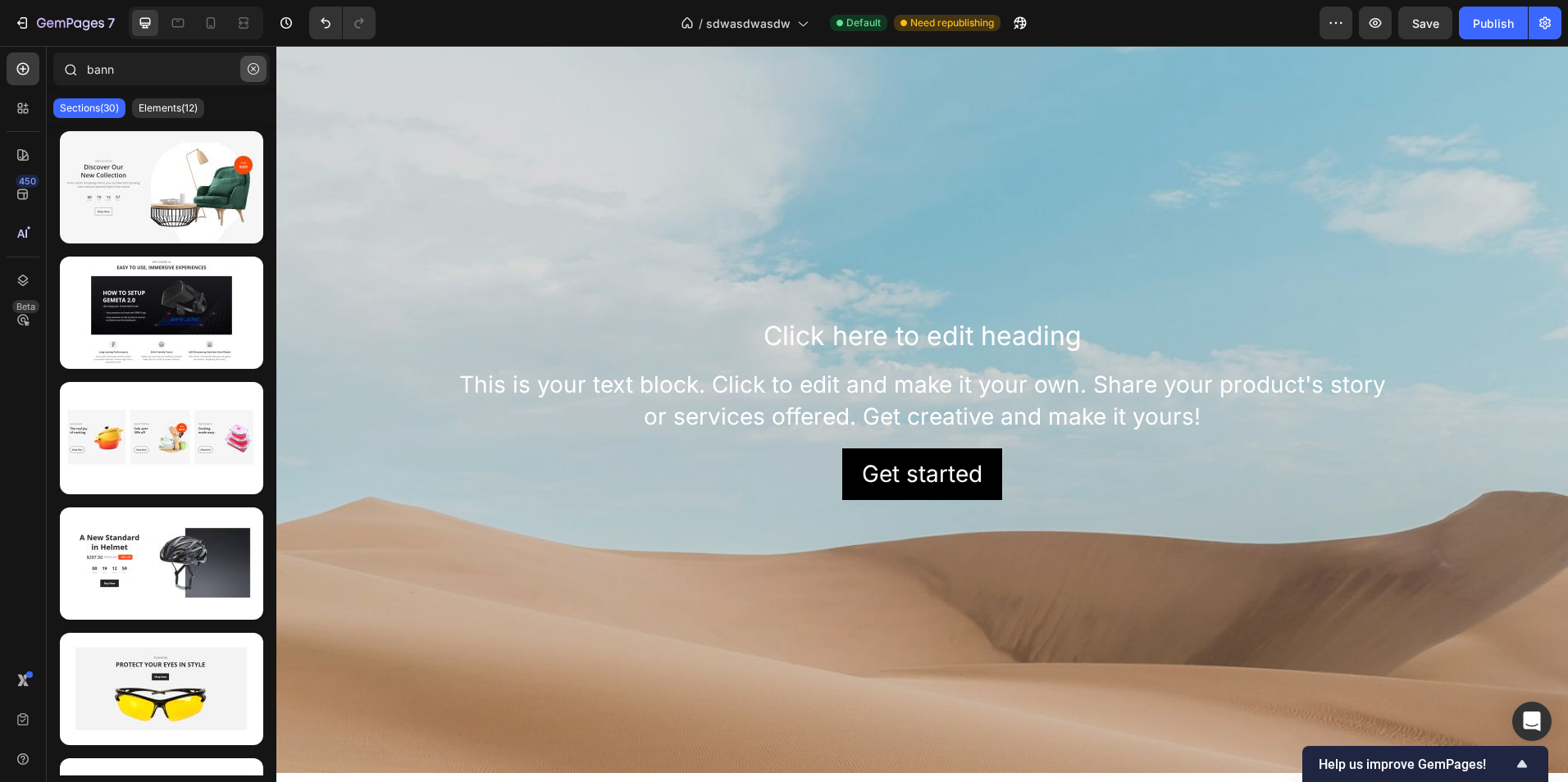
click at [249, 68] on icon "button" at bounding box center [254, 69] width 12 height 12
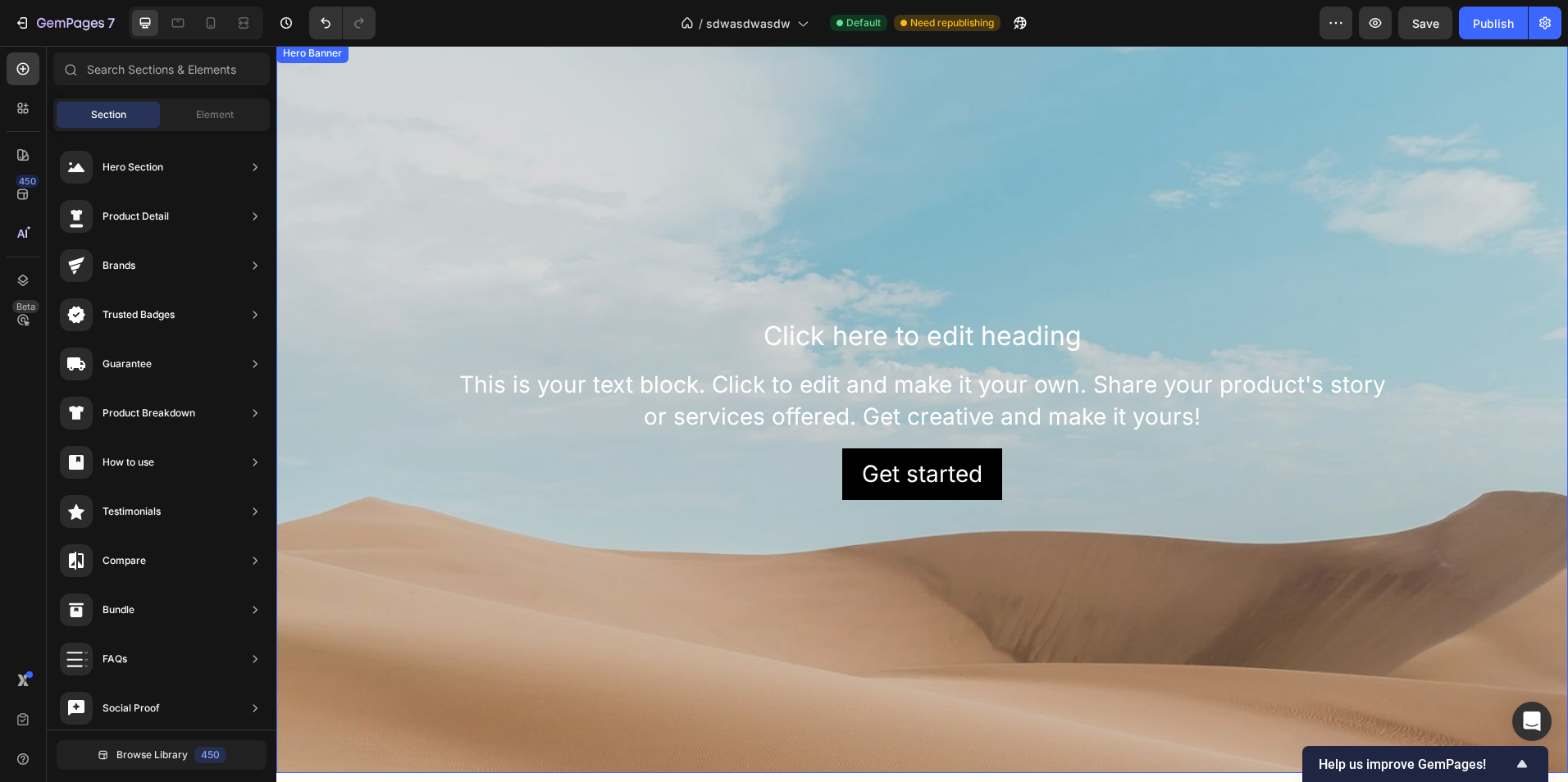
click at [351, 169] on div "Background Image" at bounding box center [922, 569] width 1292 height 1094
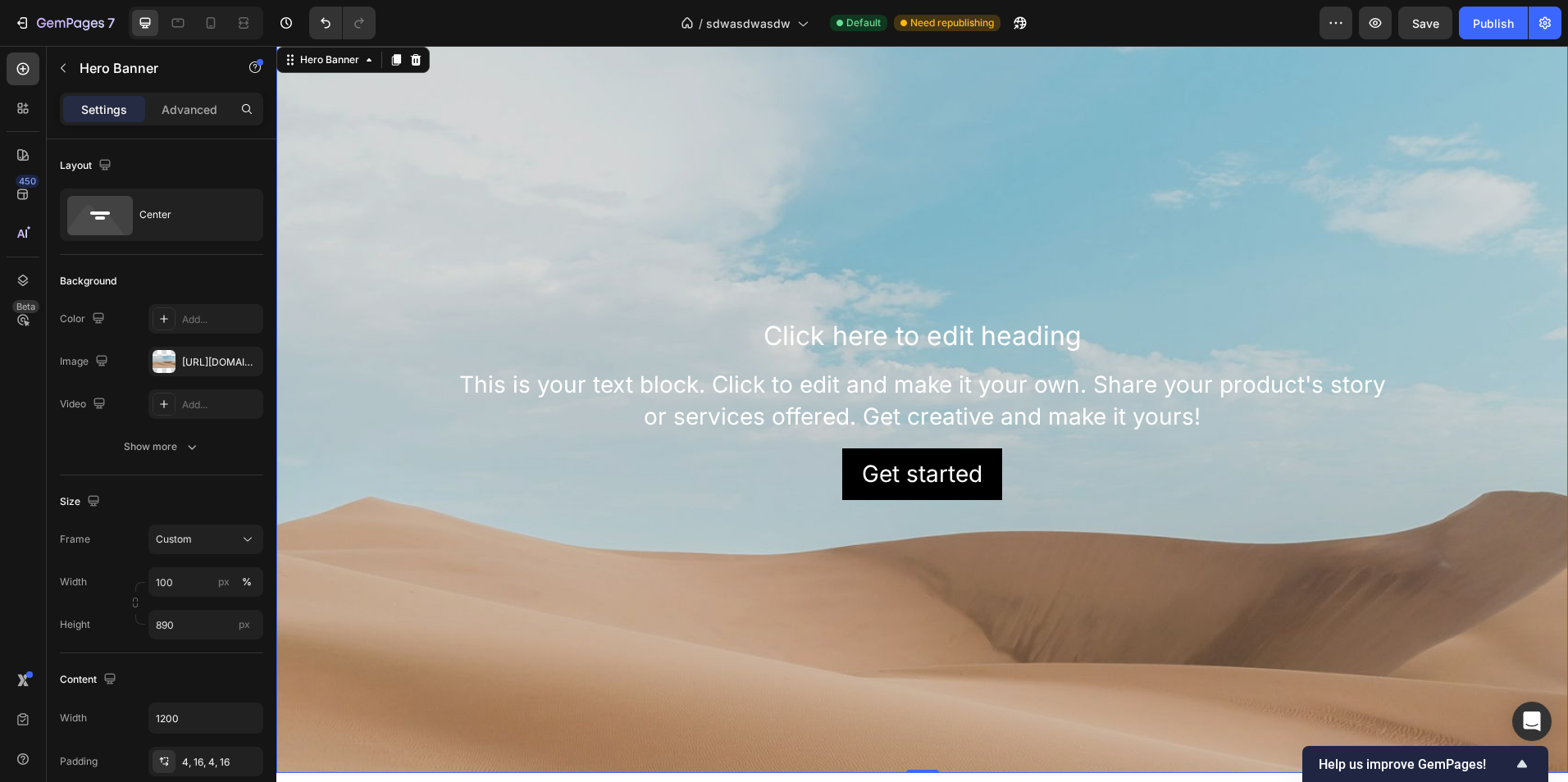
click at [483, 225] on div "Background Image" at bounding box center [922, 569] width 1292 height 1094
click at [186, 364] on div "https://cdn.shopify.com/s/files/1/2005/9307/files/background_settings.jpg" at bounding box center [206, 363] width 48 height 14
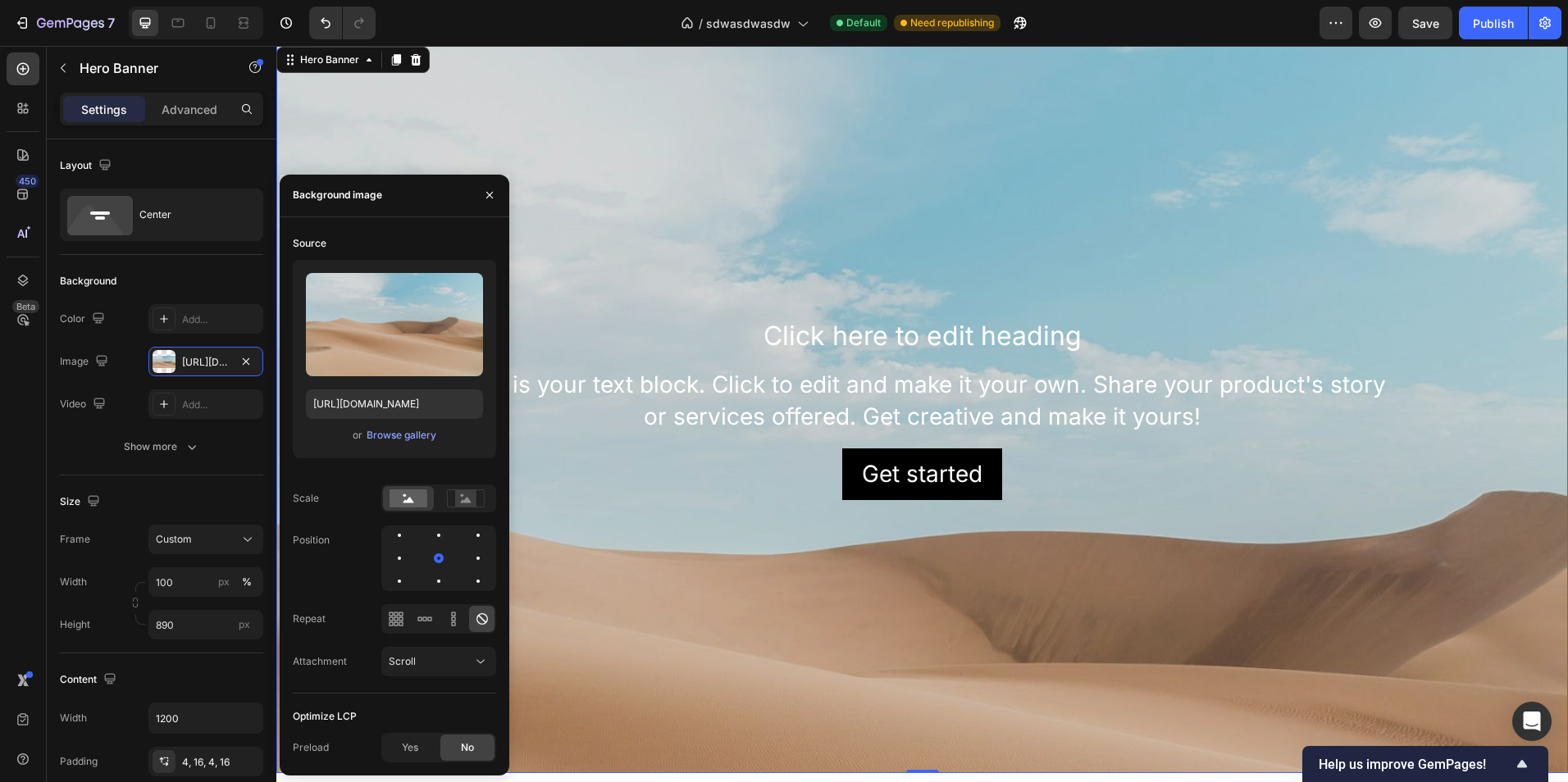
click at [383, 426] on div "or Browse gallery" at bounding box center [394, 436] width 177 height 20
click at [387, 432] on div "Browse gallery" at bounding box center [401, 435] width 69 height 14
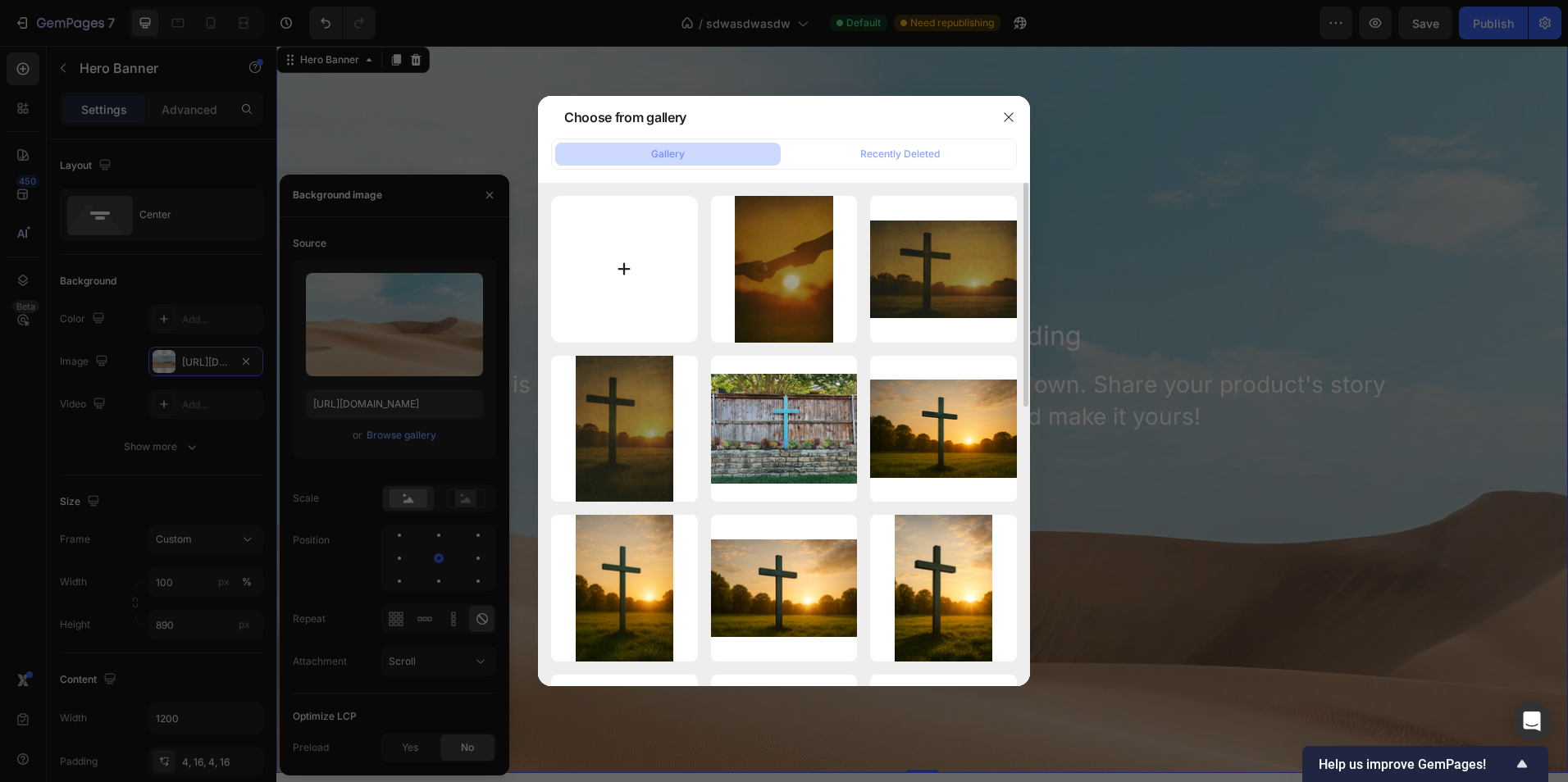
click at [599, 274] on input "file" at bounding box center [624, 269] width 147 height 147
type input "C:\fakepath\rusticss.png"
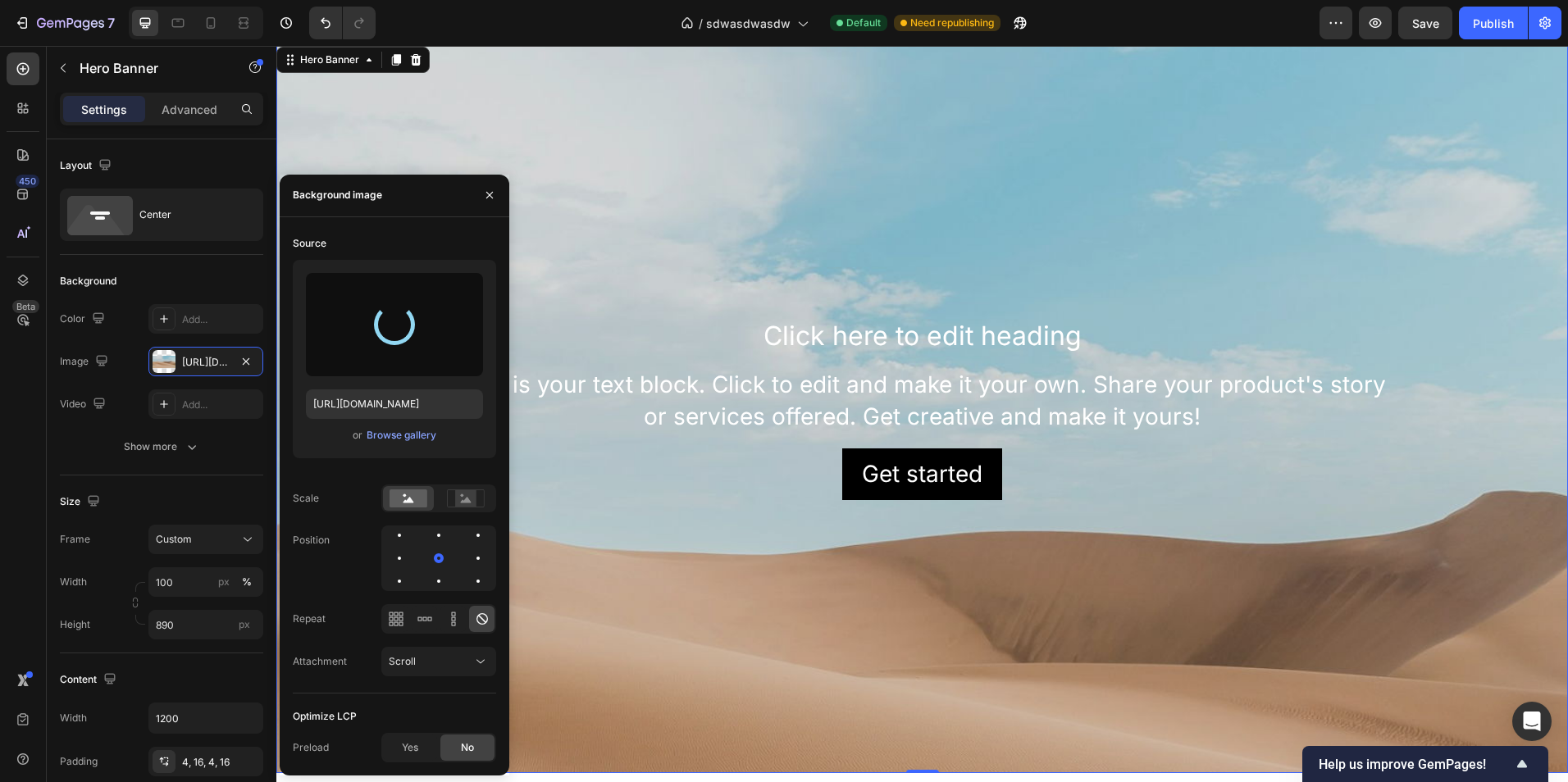
type input "[URL][DOMAIN_NAME]"
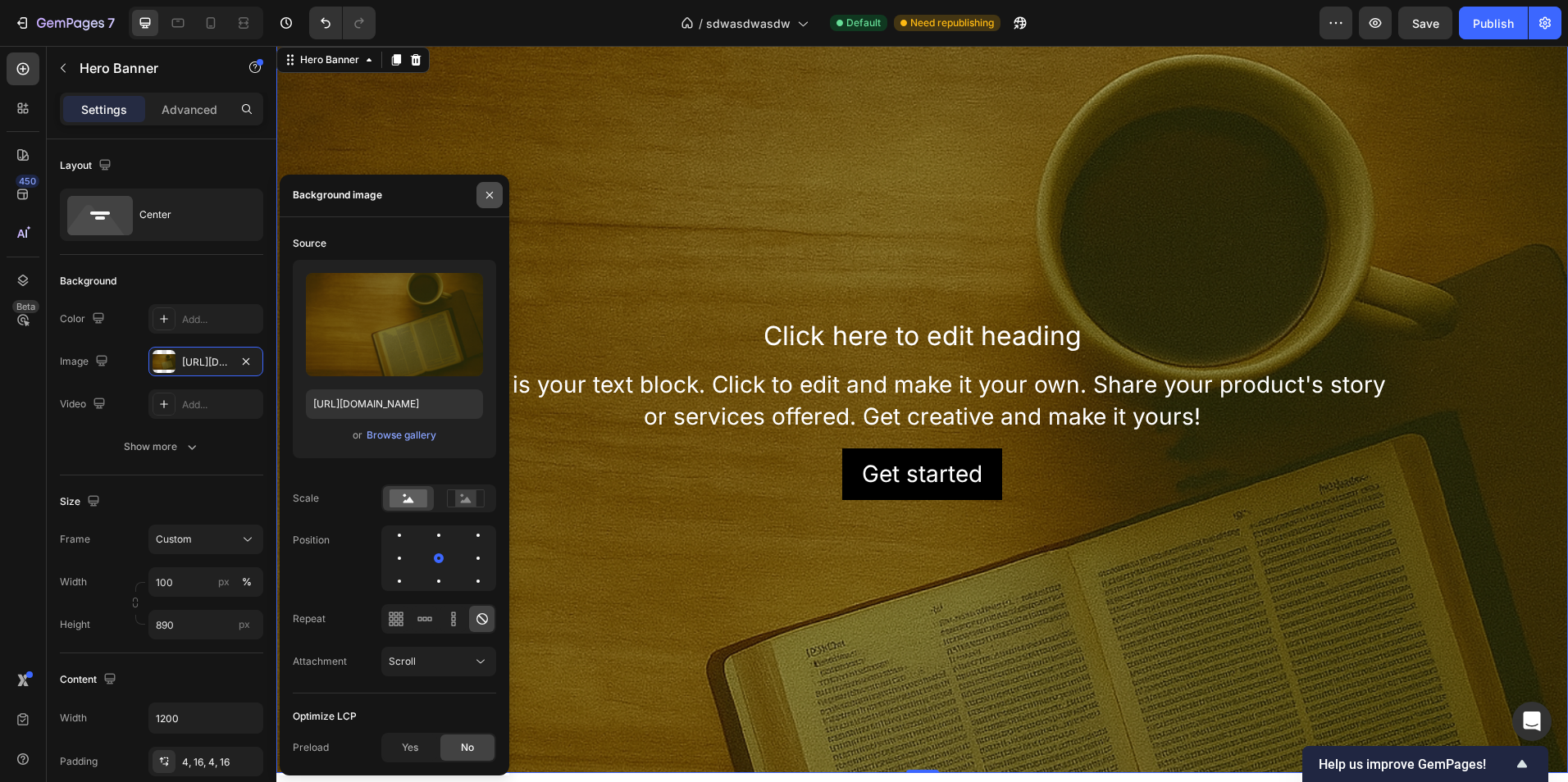
click at [483, 197] on icon "button" at bounding box center [489, 195] width 14 height 14
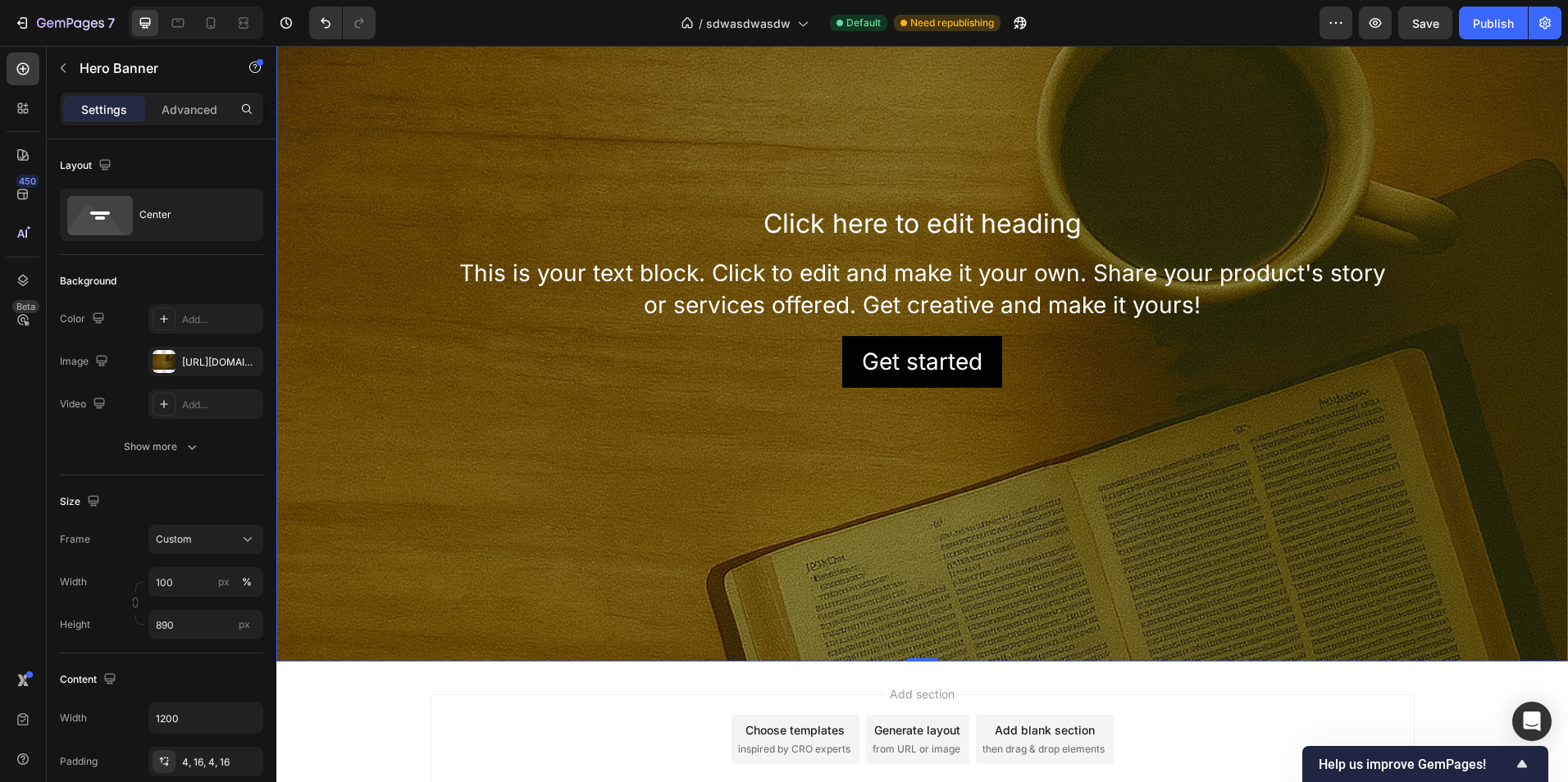
scroll to position [2389, 0]
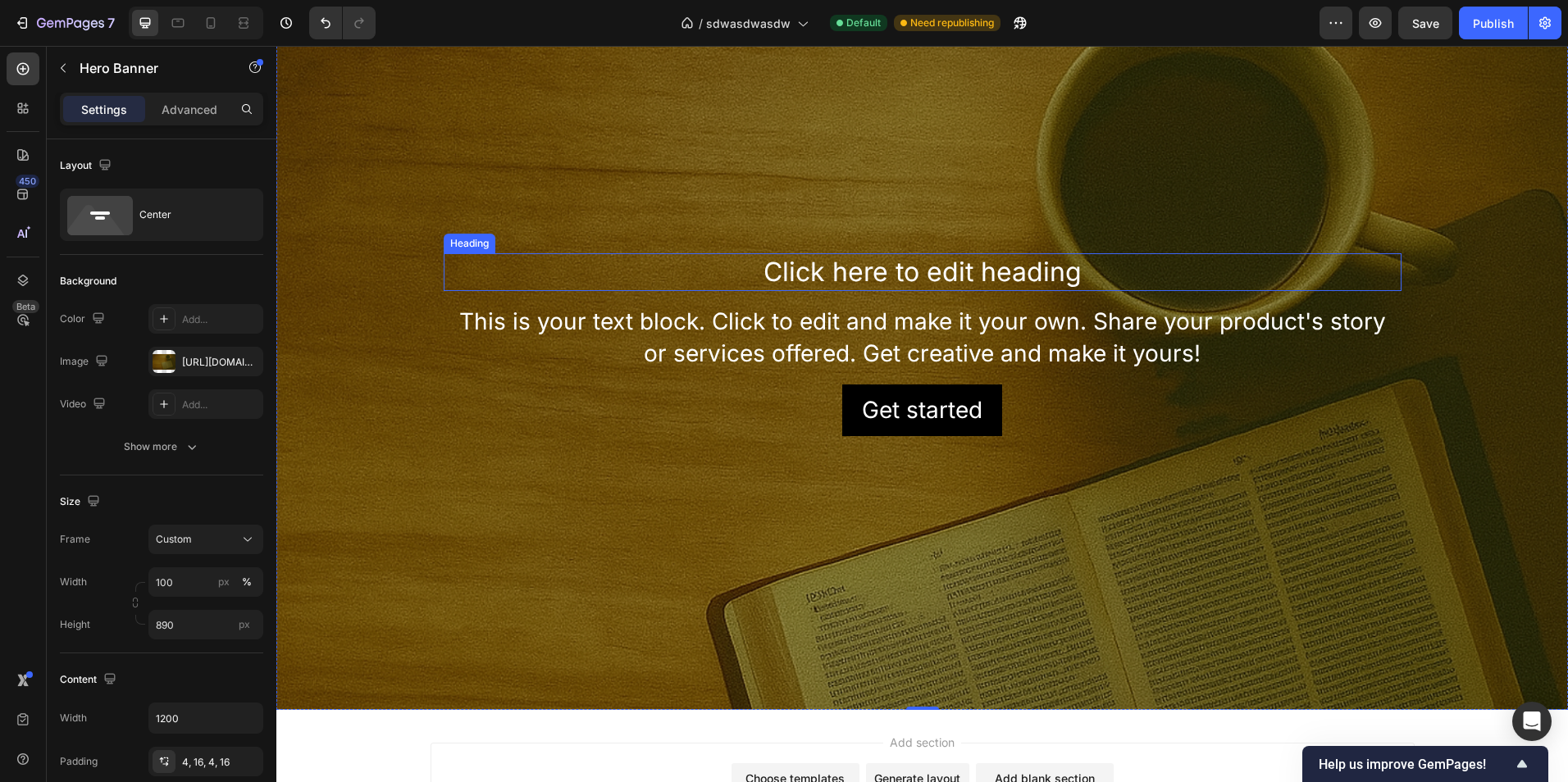
click at [900, 273] on h2 "Click here to edit heading" at bounding box center [923, 272] width 958 height 38
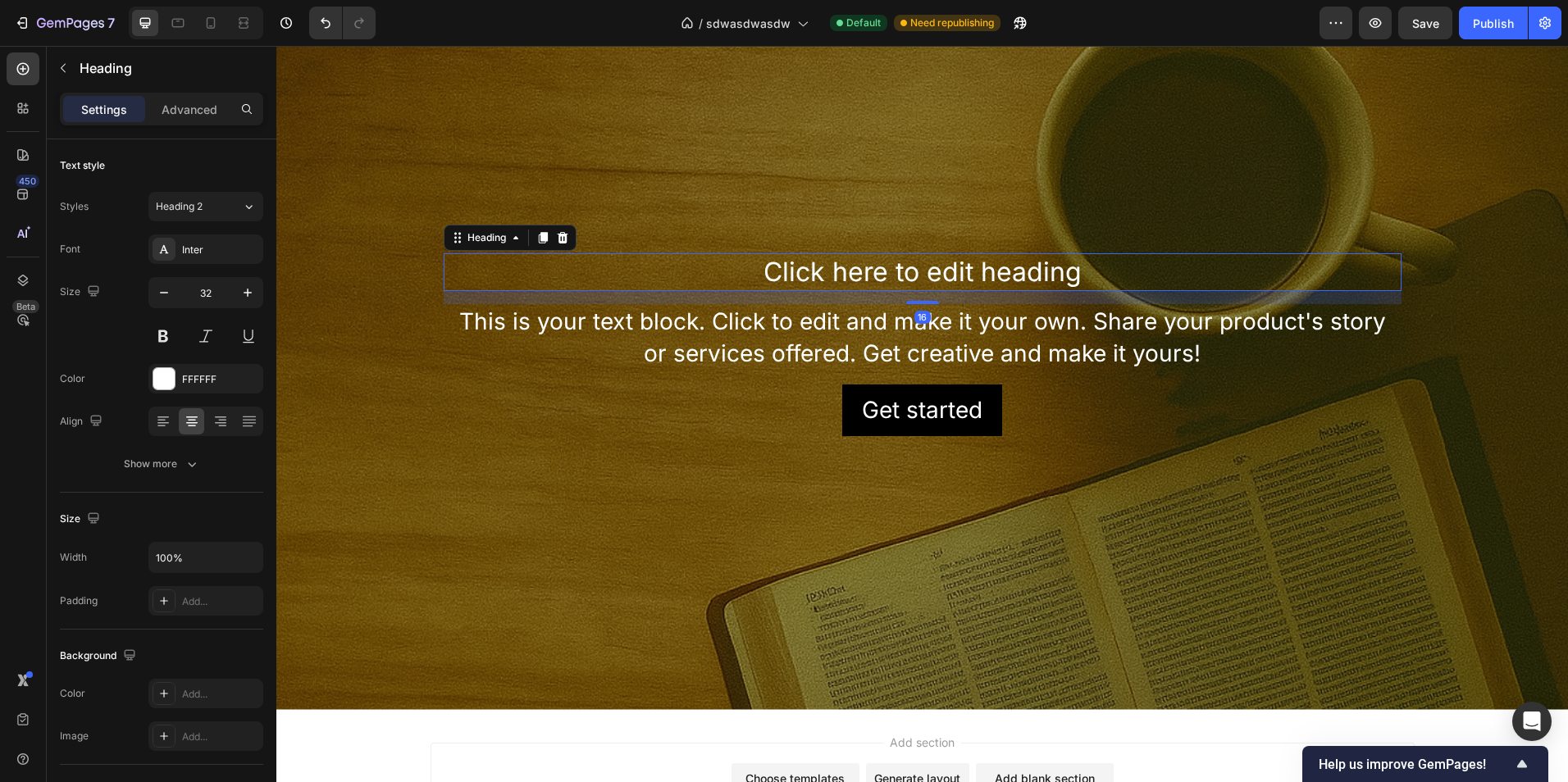
click at [899, 273] on h2 "Click here to edit heading" at bounding box center [923, 272] width 958 height 38
click at [899, 273] on p "Click here to edit heading" at bounding box center [923, 272] width 955 height 34
click at [187, 235] on div "Inter" at bounding box center [206, 249] width 115 height 30
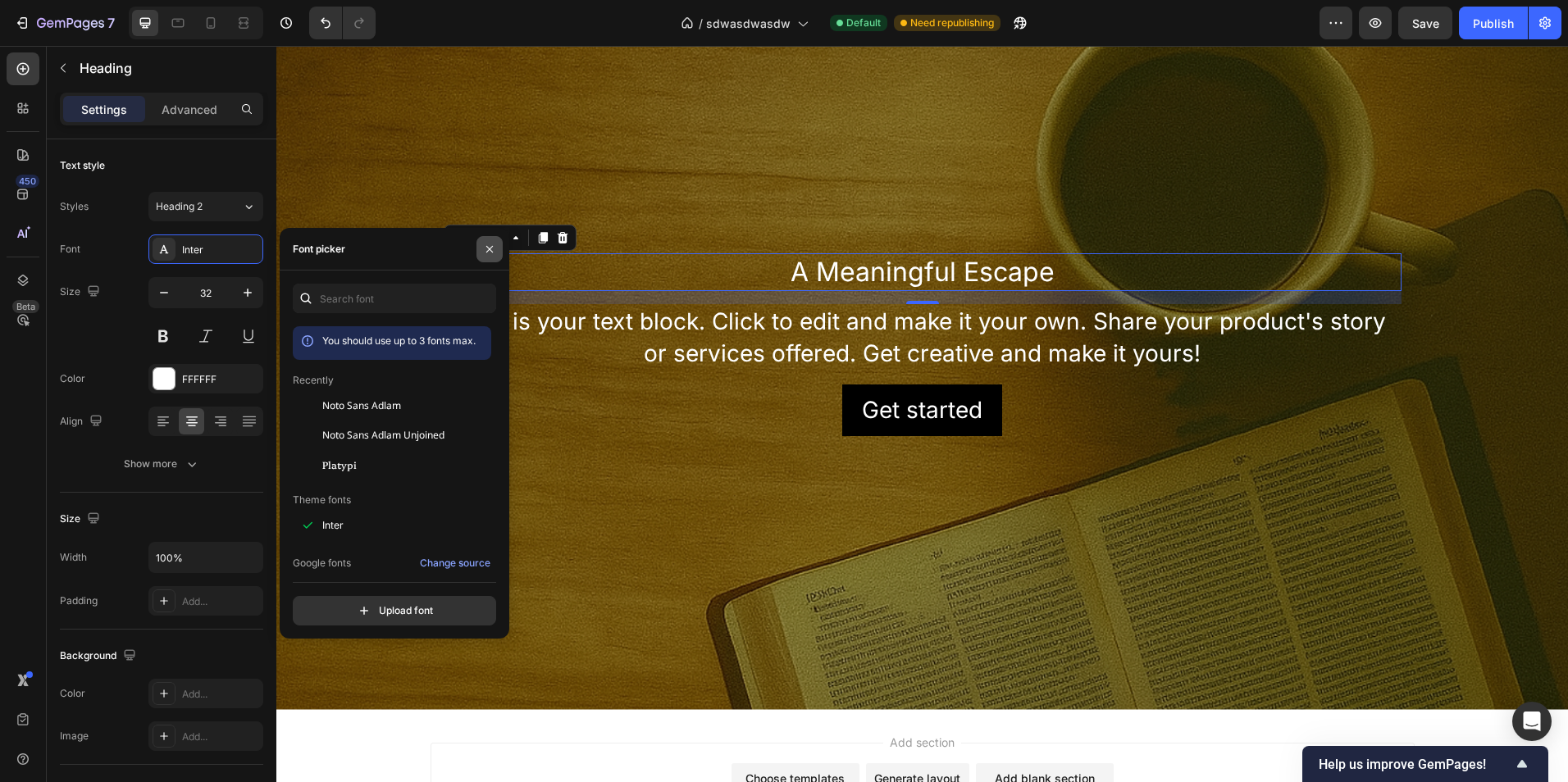
click at [483, 253] on icon "button" at bounding box center [489, 249] width 14 height 14
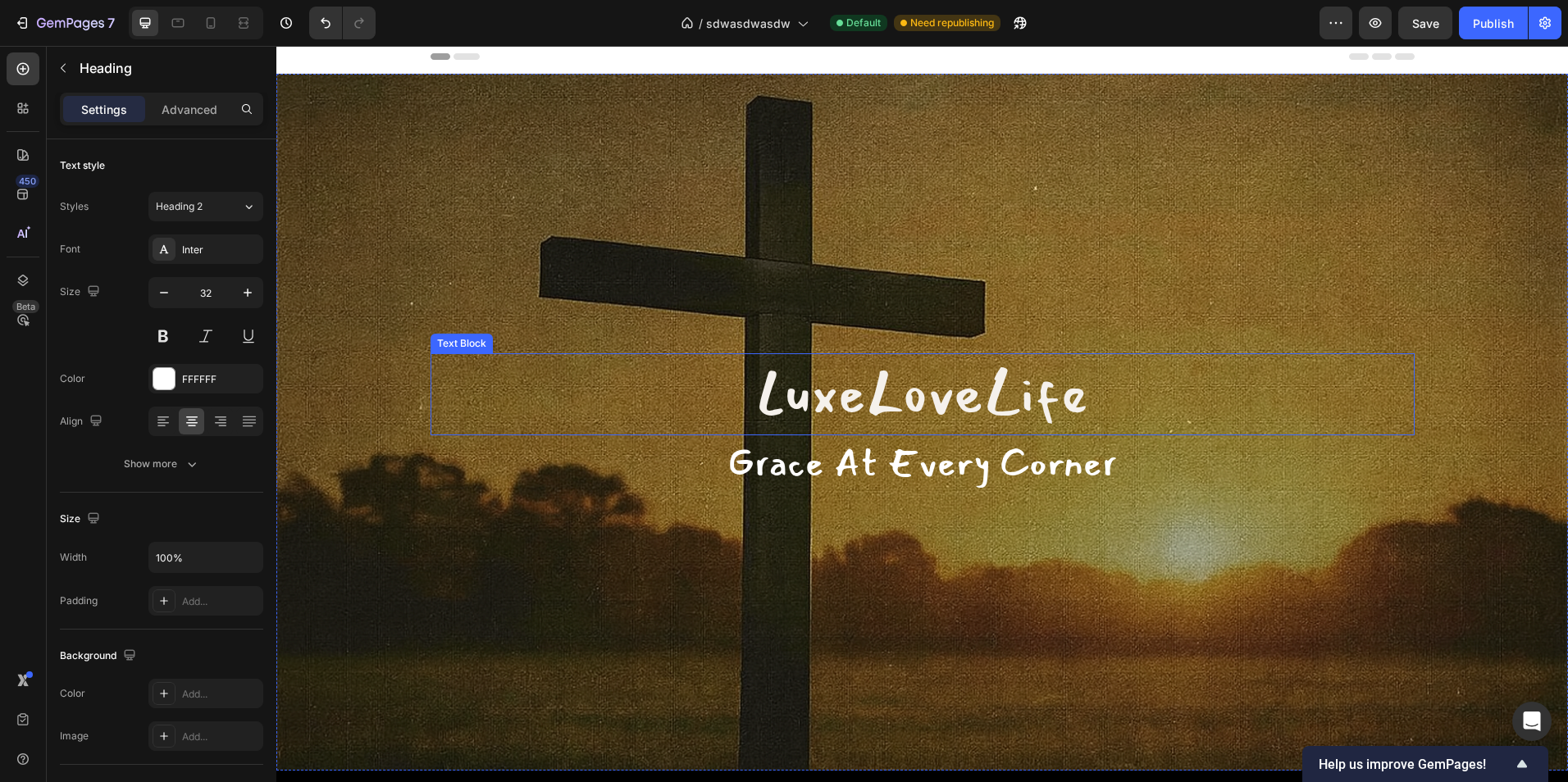
scroll to position [0, 0]
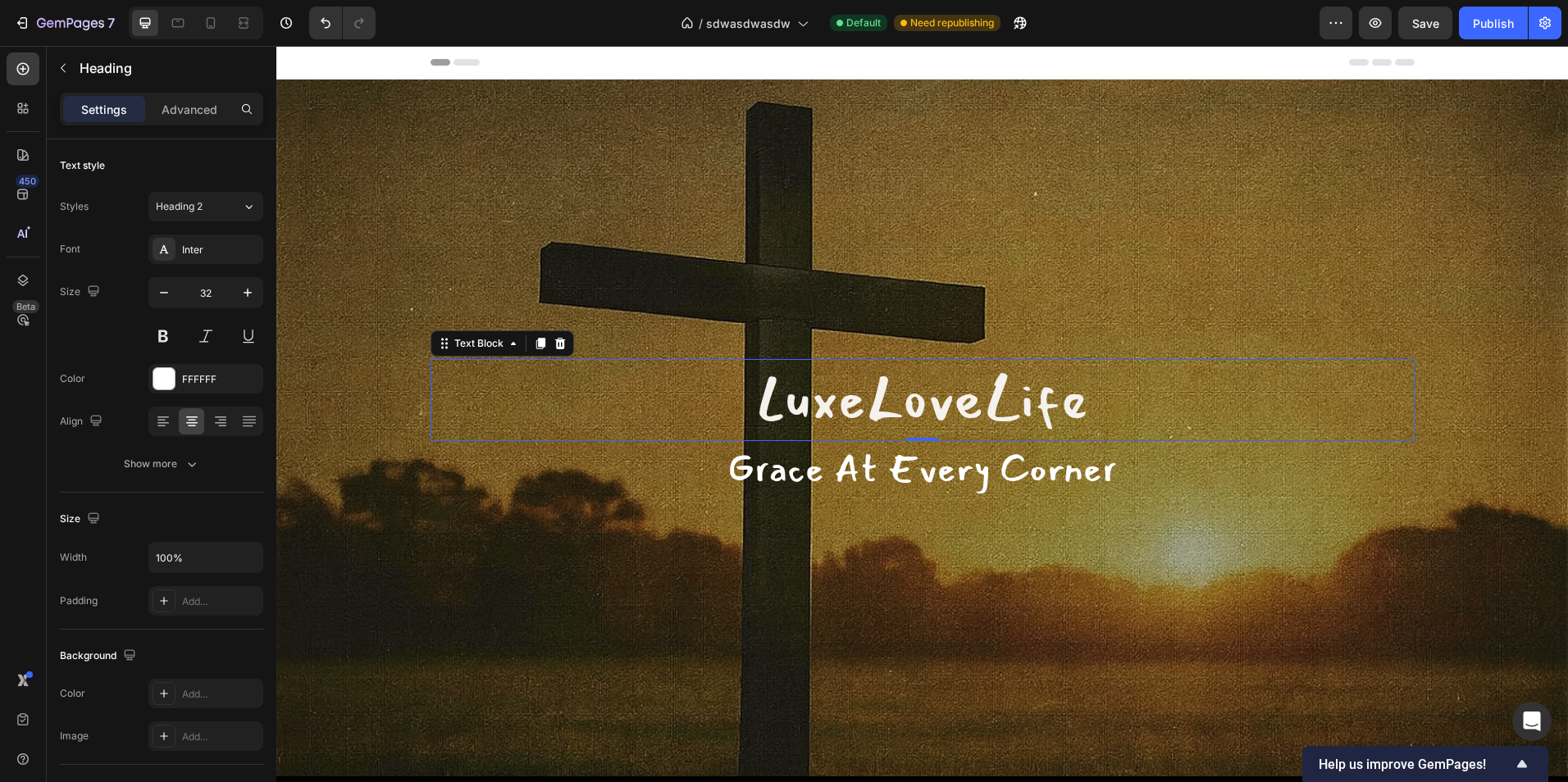
click at [884, 404] on p "LuxeLoveLife" at bounding box center [922, 400] width 981 height 79
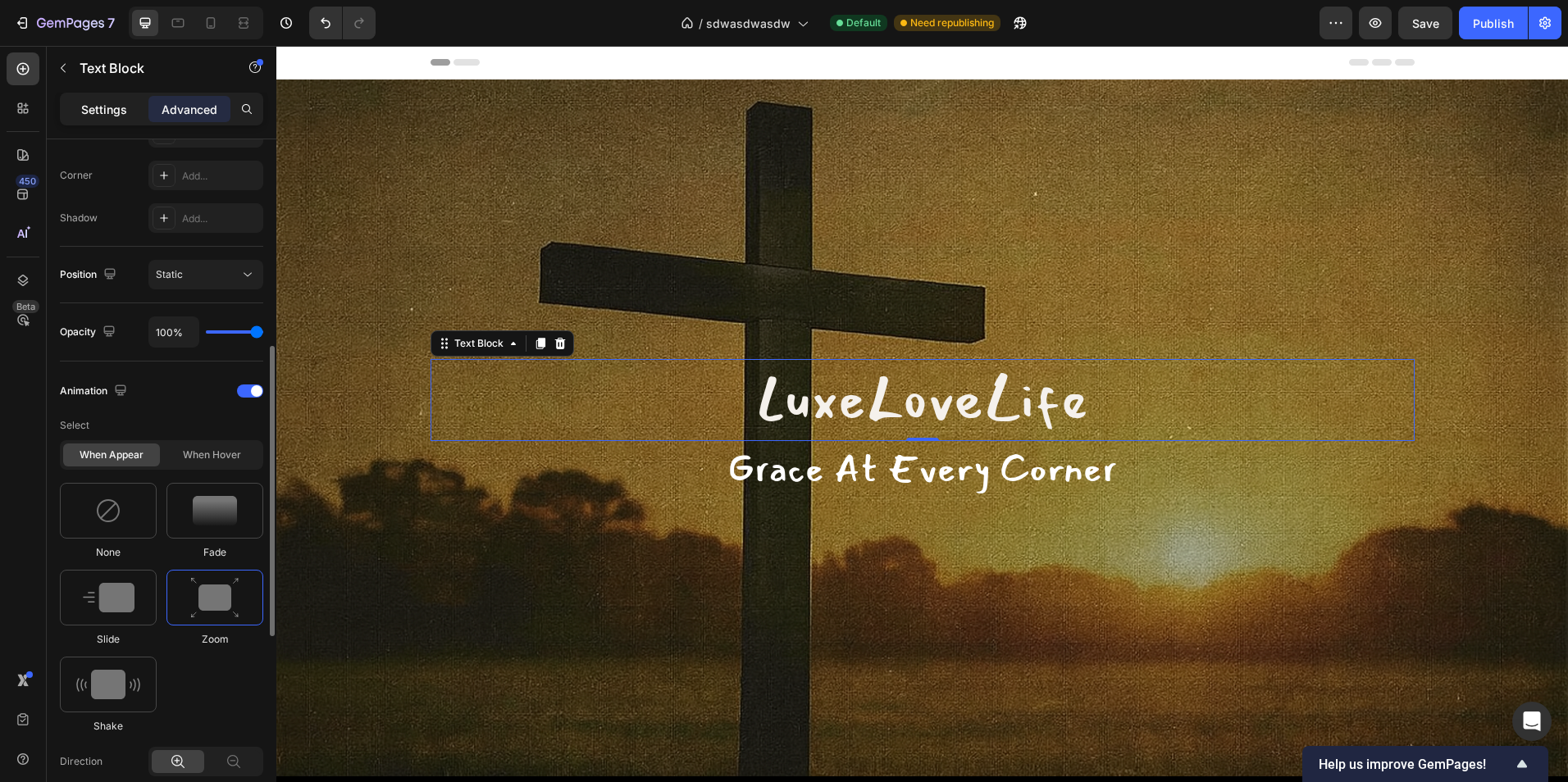
click at [85, 105] on p "Settings" at bounding box center [104, 109] width 46 height 17
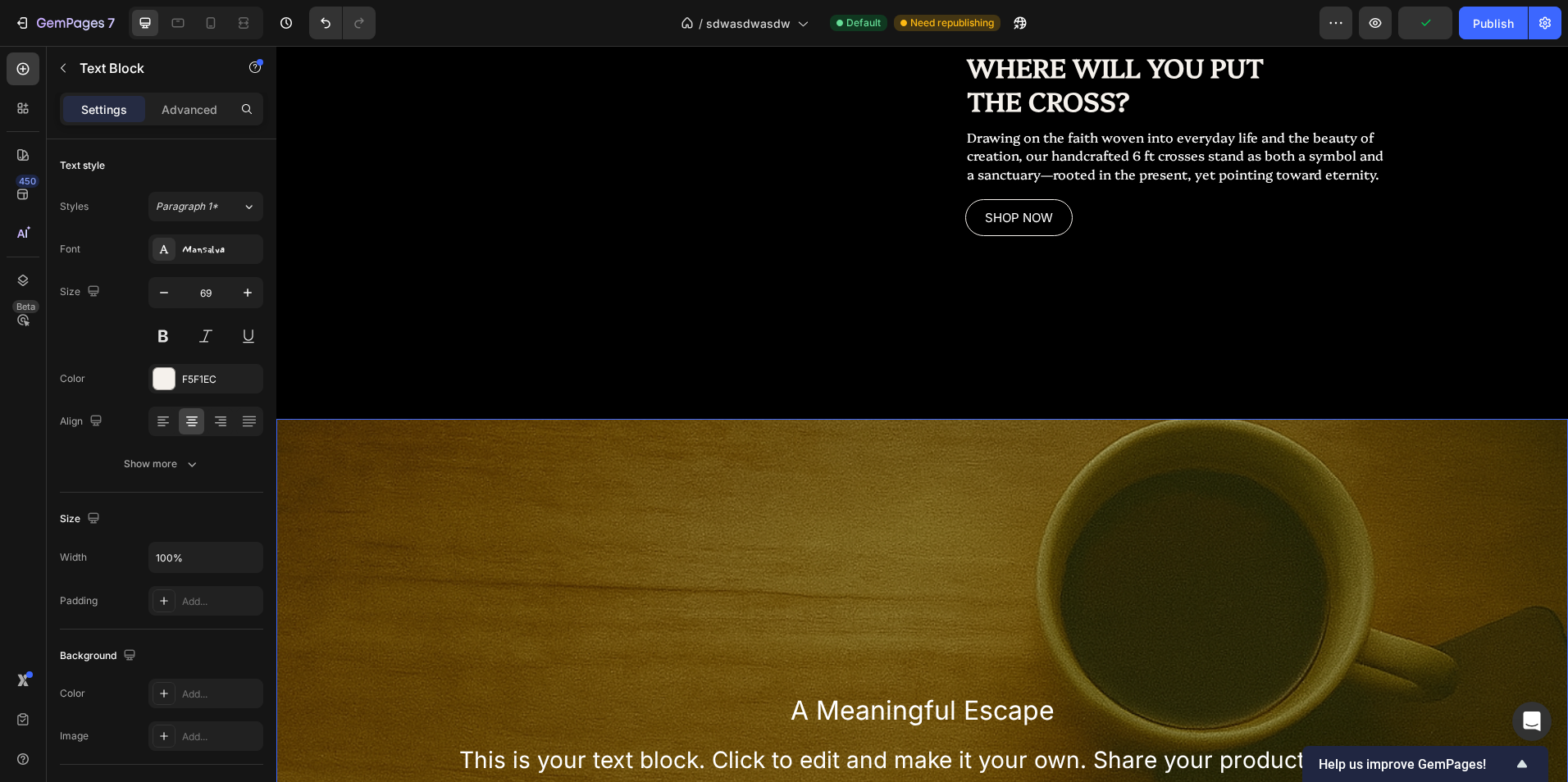
scroll to position [2213, 0]
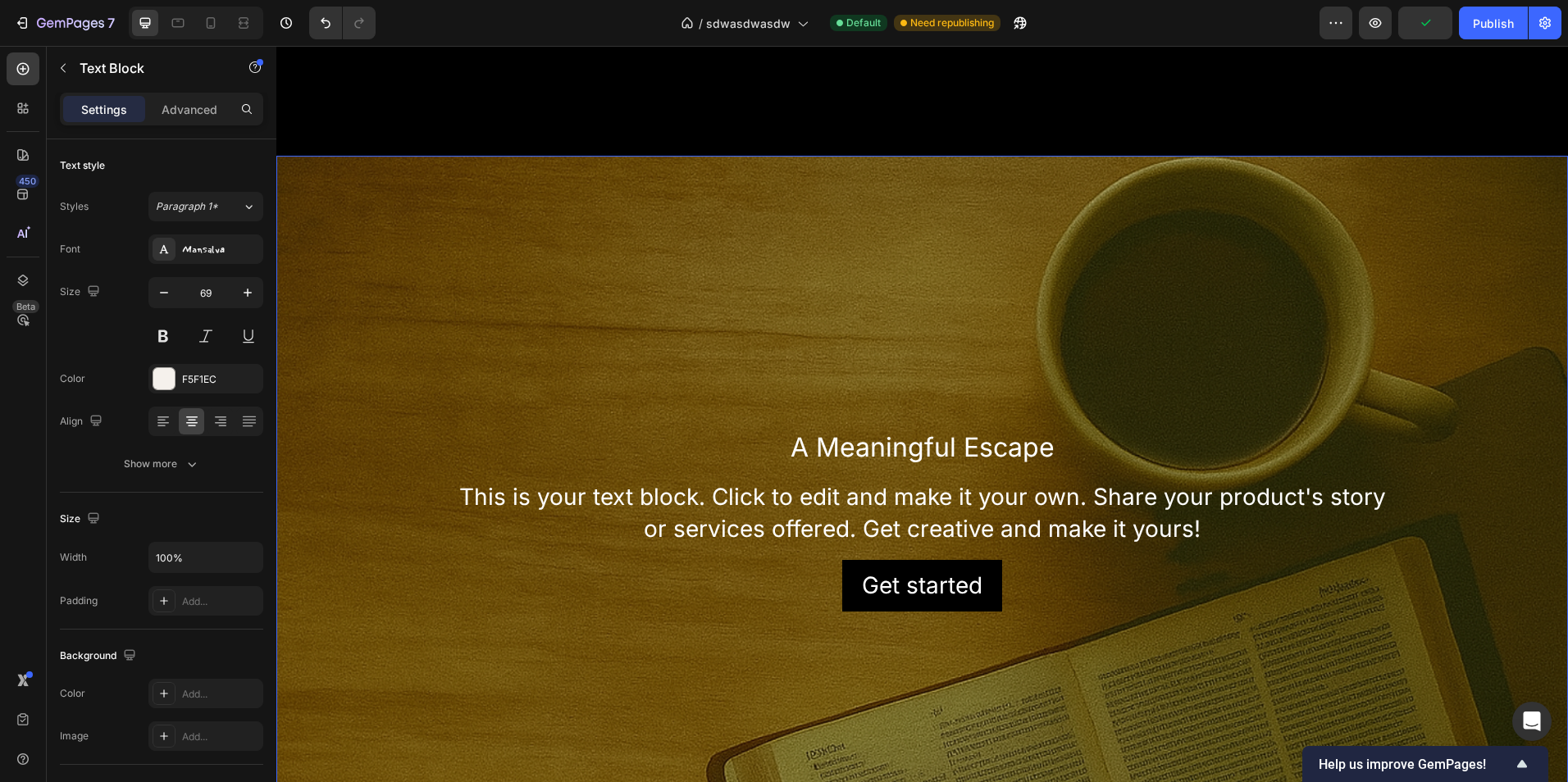
click at [886, 427] on div "A Meaningful Escape Heading This is your text block. Click to edit and make it …" at bounding box center [922, 520] width 984 height 189
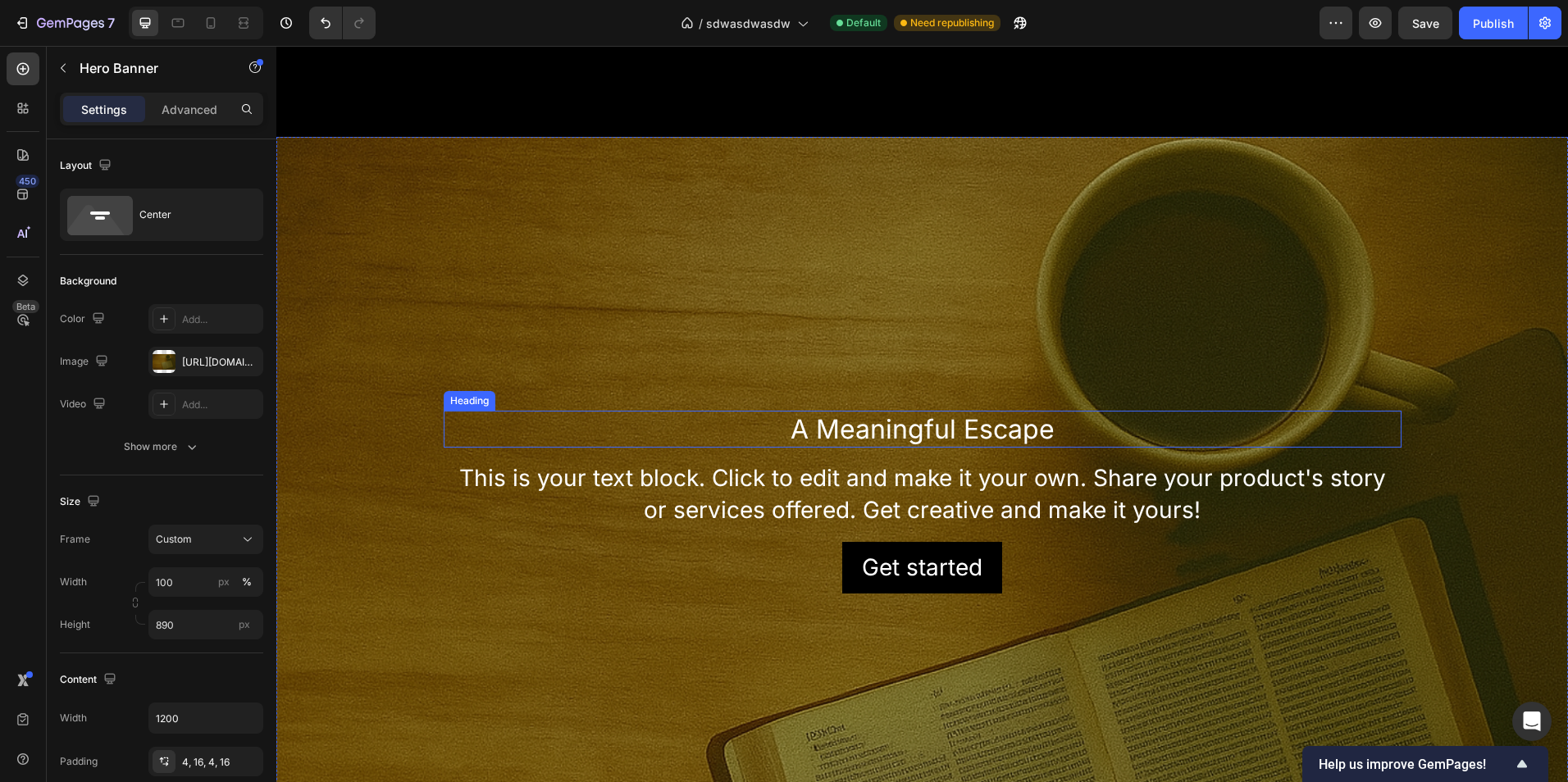
click at [888, 430] on h2 "A Meaningful Escape" at bounding box center [923, 429] width 958 height 38
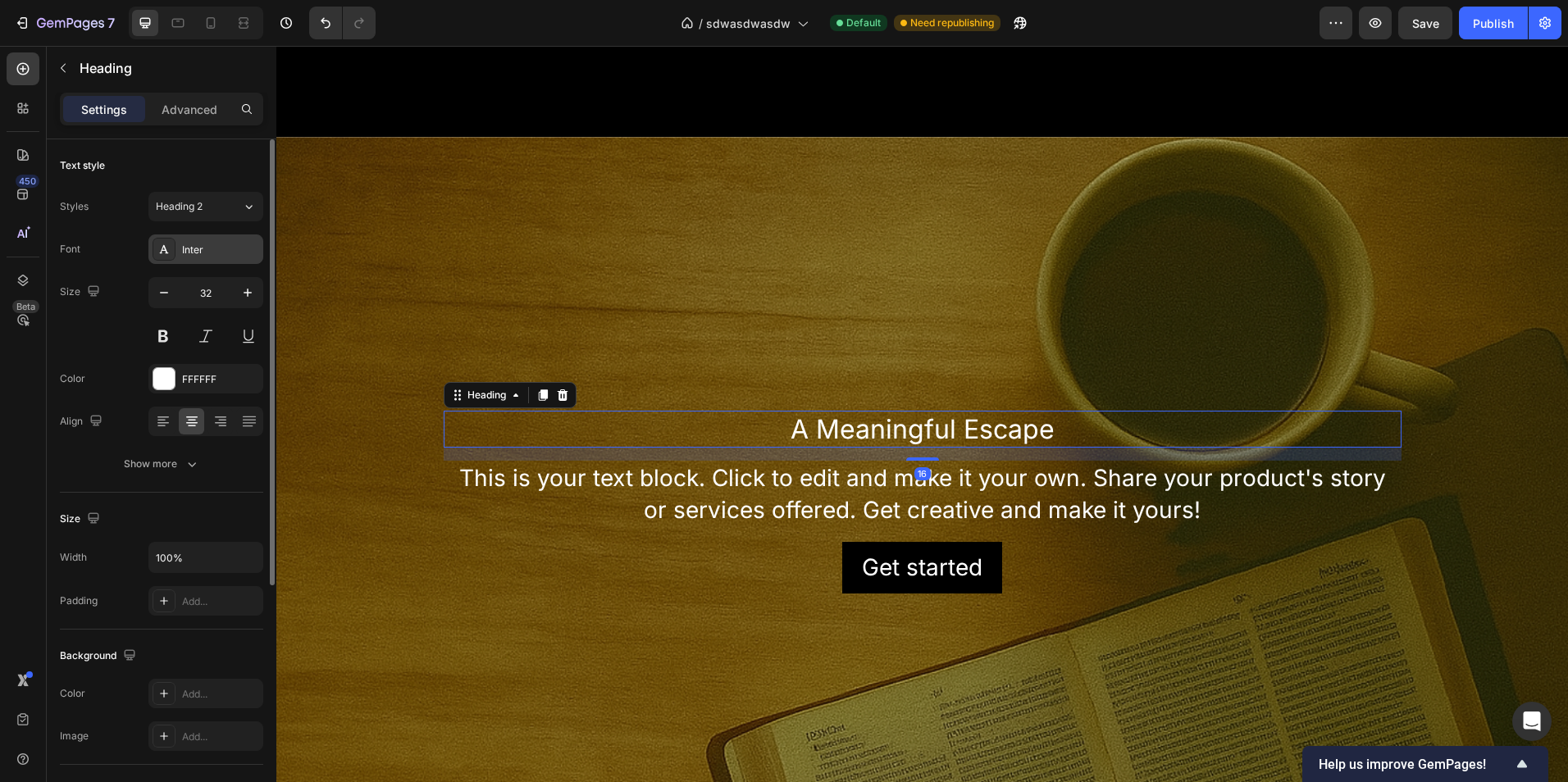
click at [180, 256] on div "Inter" at bounding box center [206, 249] width 115 height 30
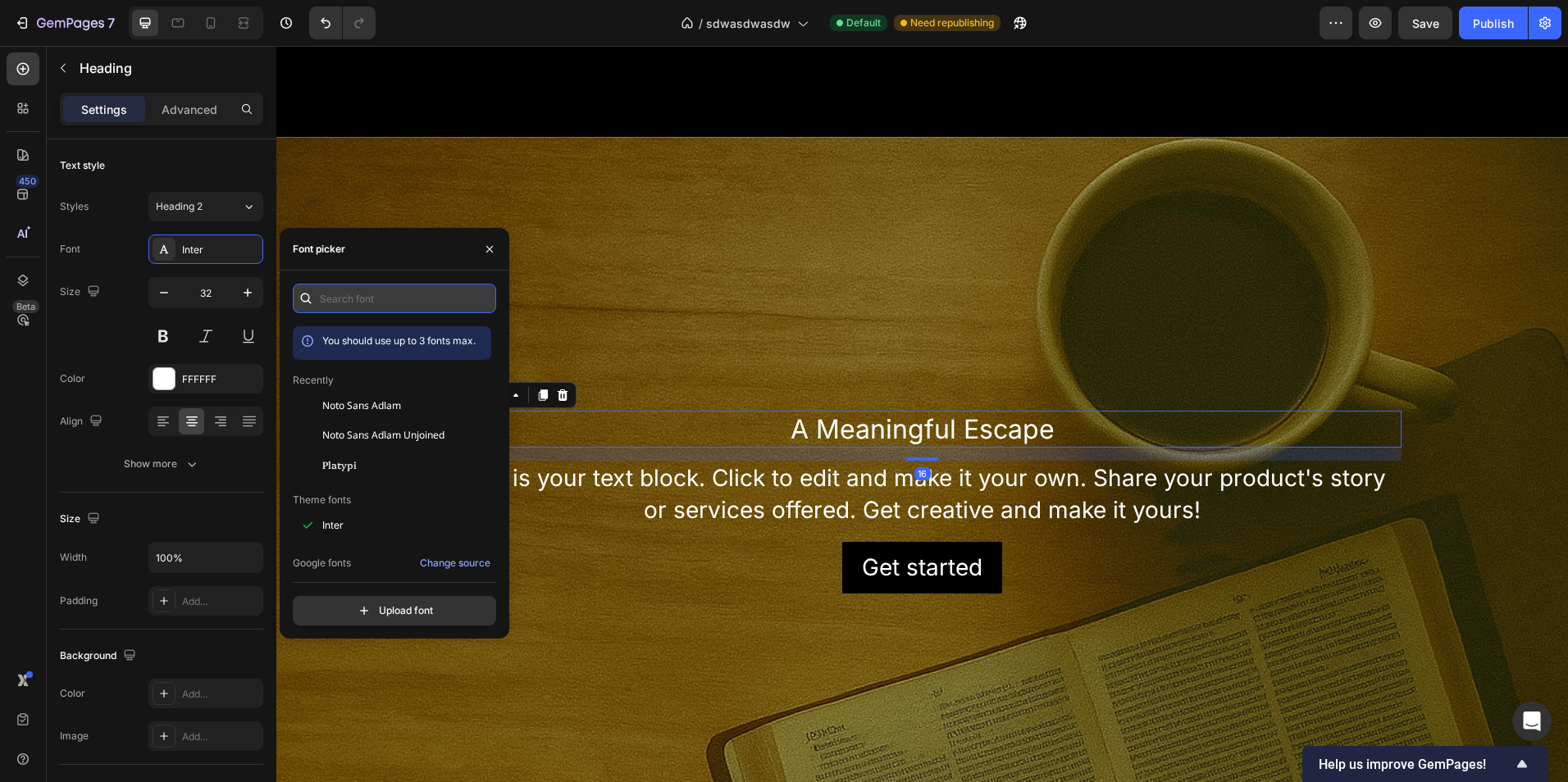
click at [384, 306] on input "text" at bounding box center [394, 299] width 203 height 30
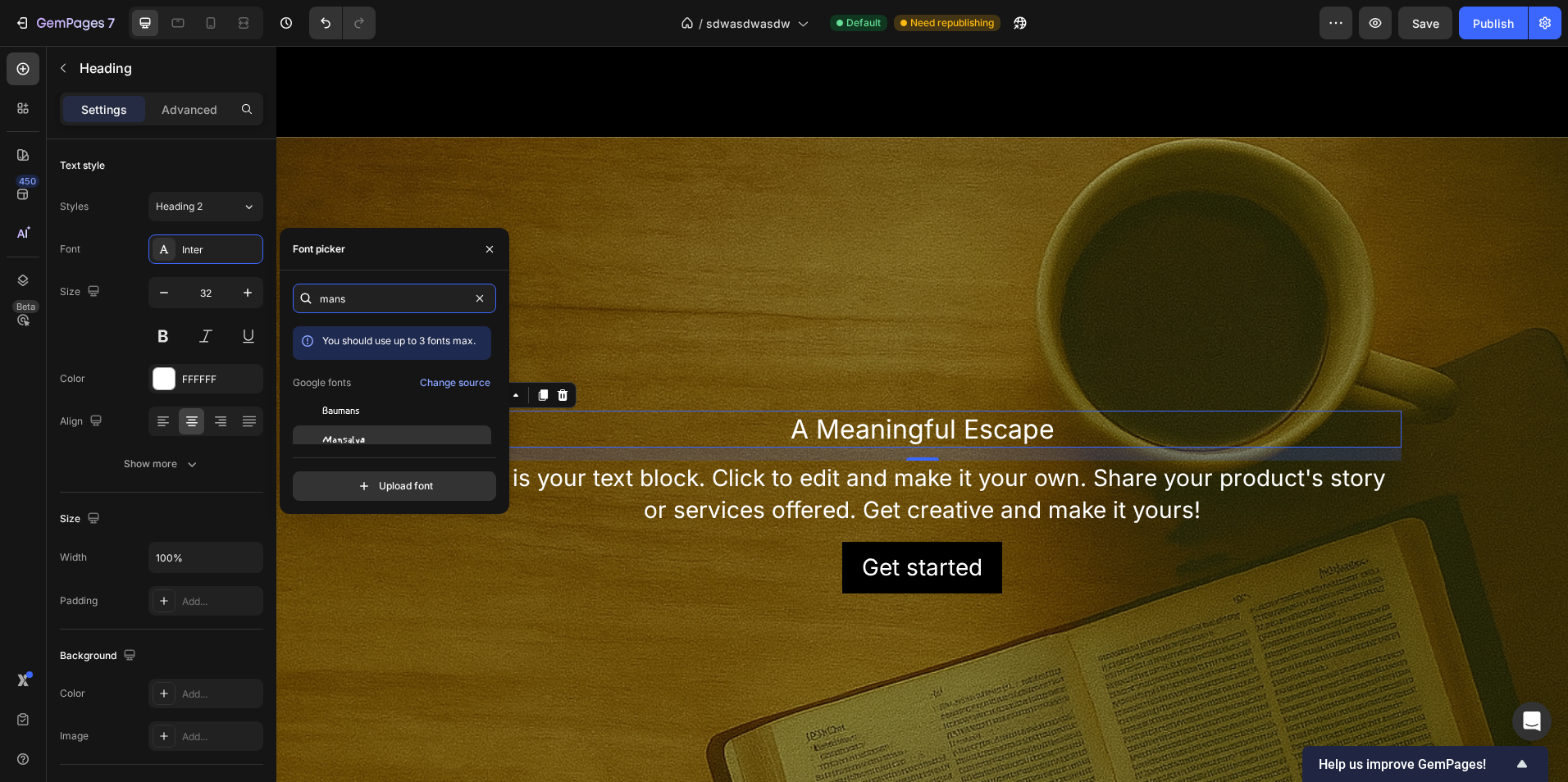
type input "mans"
click at [400, 436] on div "Mansalva" at bounding box center [405, 440] width 166 height 14
click at [493, 251] on icon "button" at bounding box center [489, 249] width 14 height 14
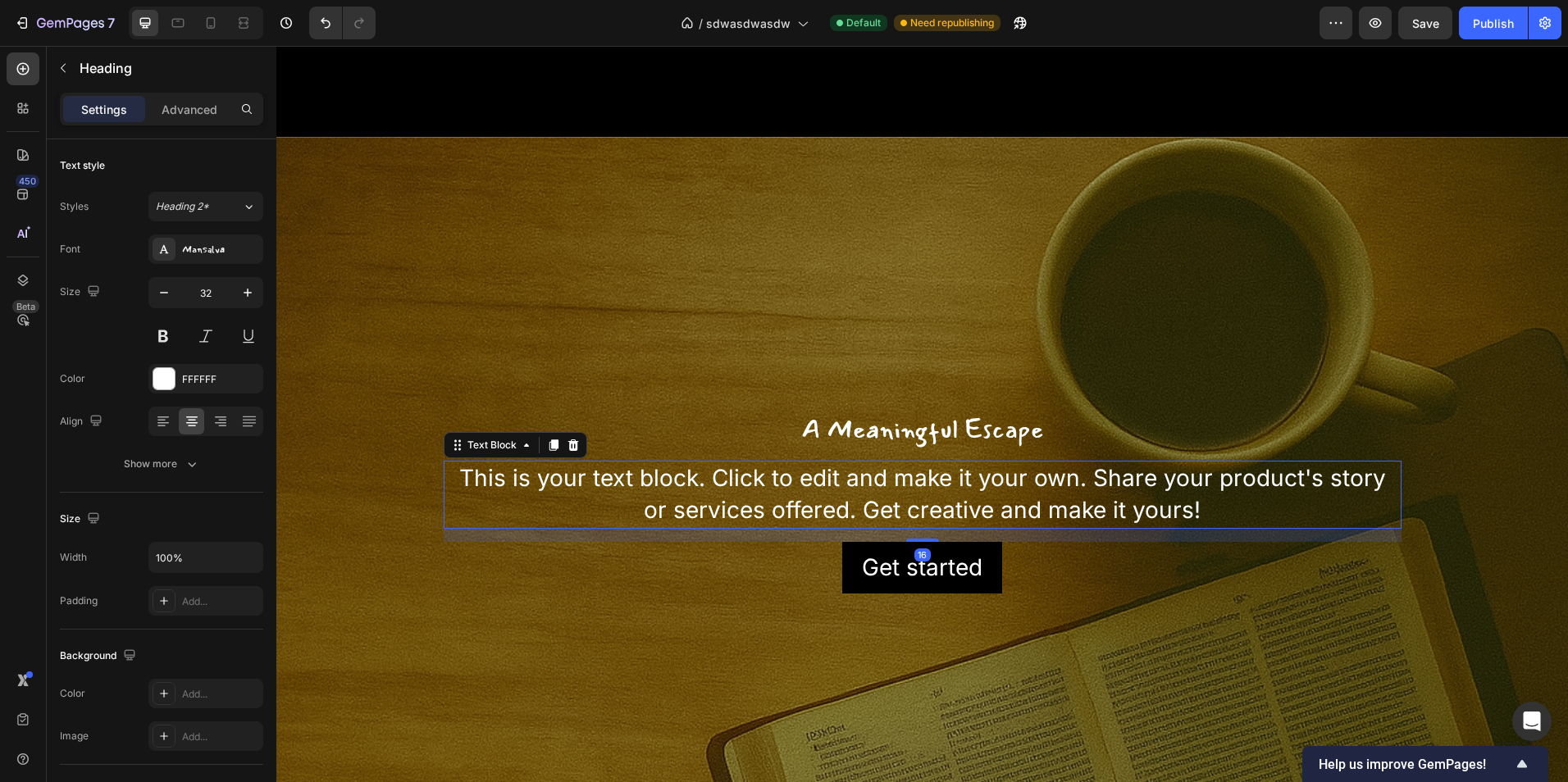
click at [1005, 500] on div "This is your text block. Click to edit and make it your own. Share your product…" at bounding box center [923, 494] width 958 height 68
click at [184, 257] on div "Inter" at bounding box center [220, 250] width 77 height 14
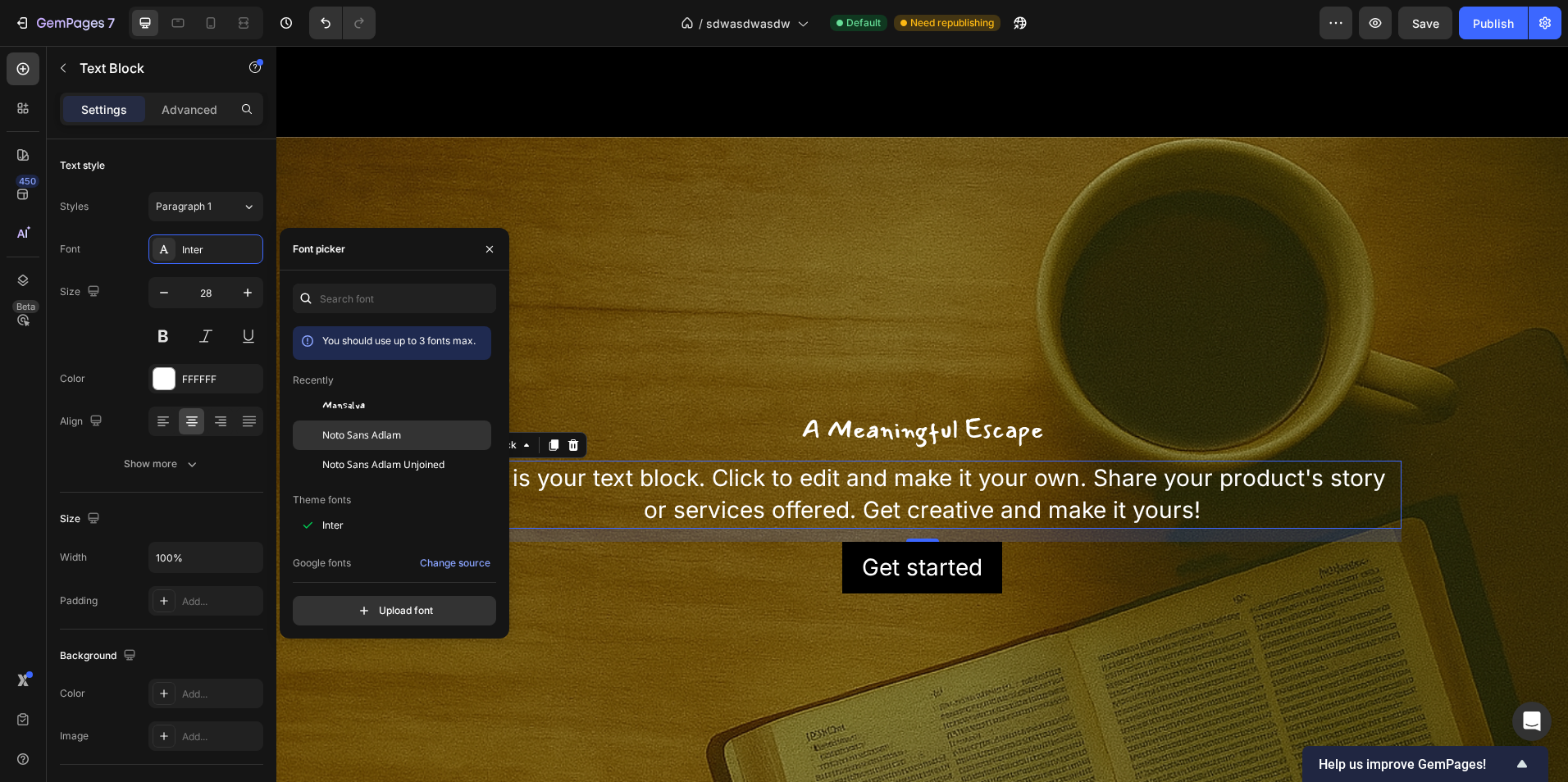
click at [397, 439] on span "Noto Sans Adlam" at bounding box center [361, 435] width 78 height 14
click at [401, 457] on span "Noto Sans Adlam Unjoined" at bounding box center [383, 465] width 122 height 14
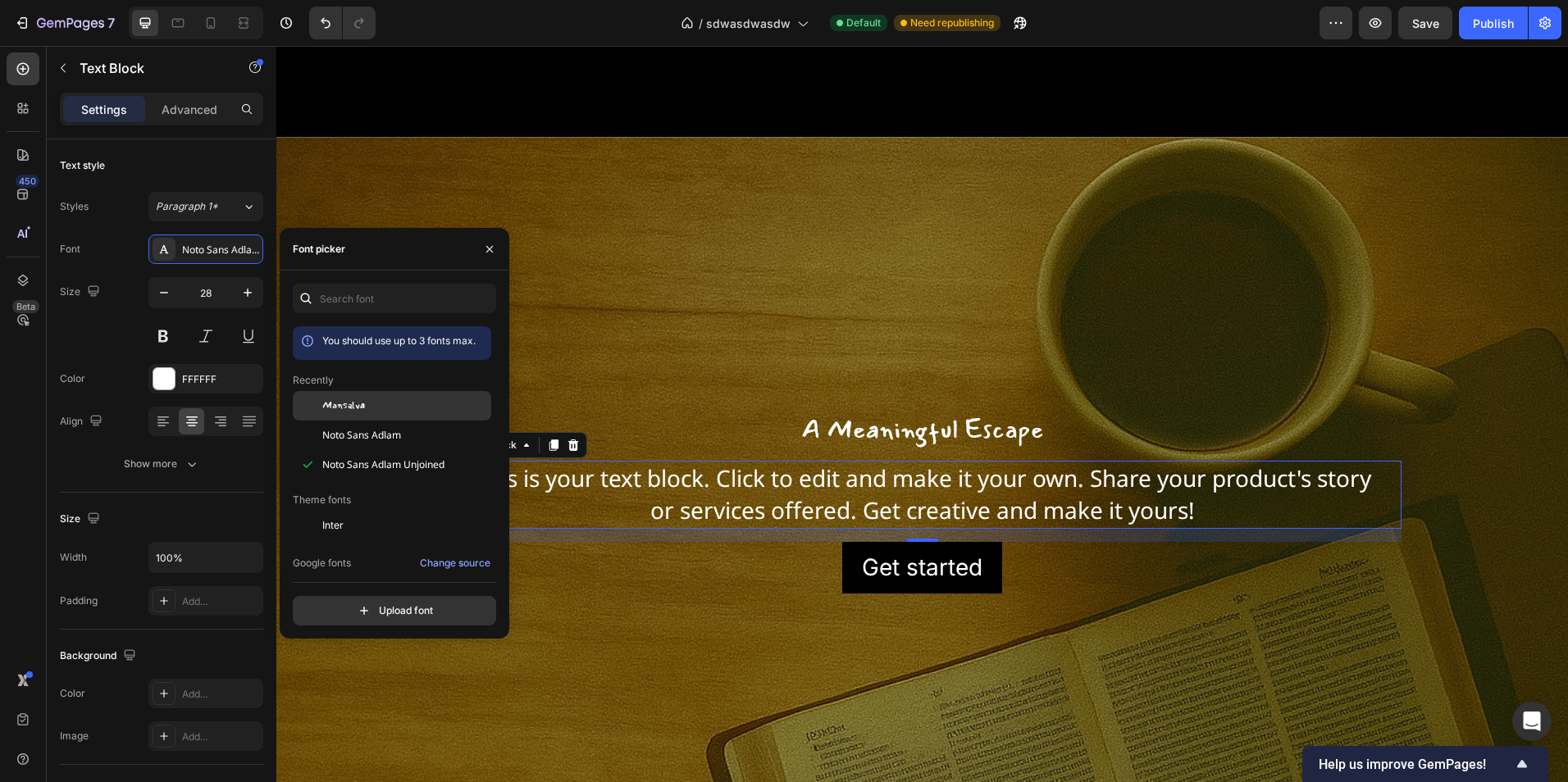
click at [374, 403] on div "Mansalva" at bounding box center [405, 406] width 166 height 14
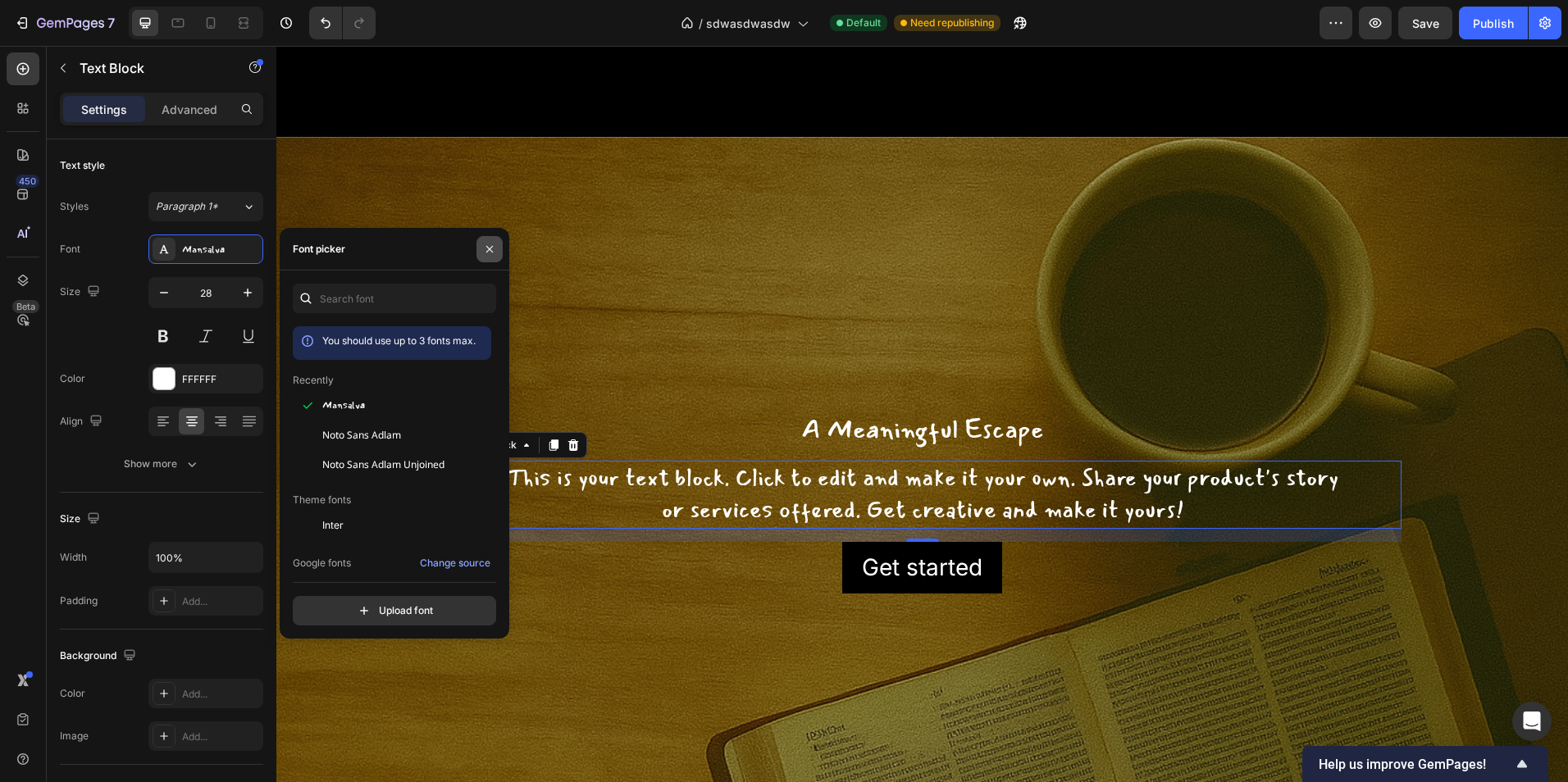
click at [486, 248] on icon "button" at bounding box center [489, 249] width 14 height 14
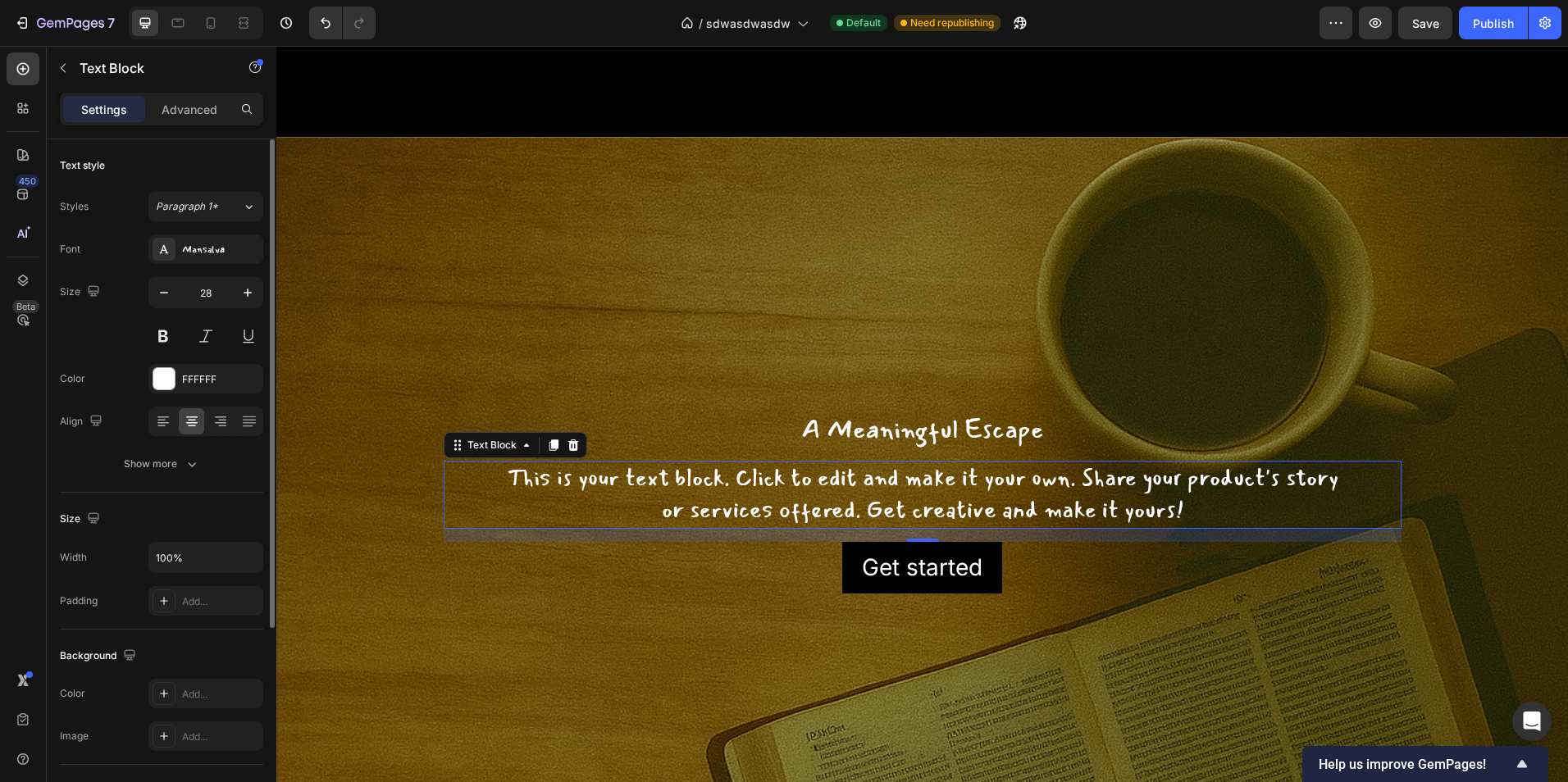
drag, startPoint x: 182, startPoint y: 379, endPoint x: 212, endPoint y: 401, distance: 37.2
click at [182, 378] on div "FFFFFF" at bounding box center [220, 380] width 77 height 14
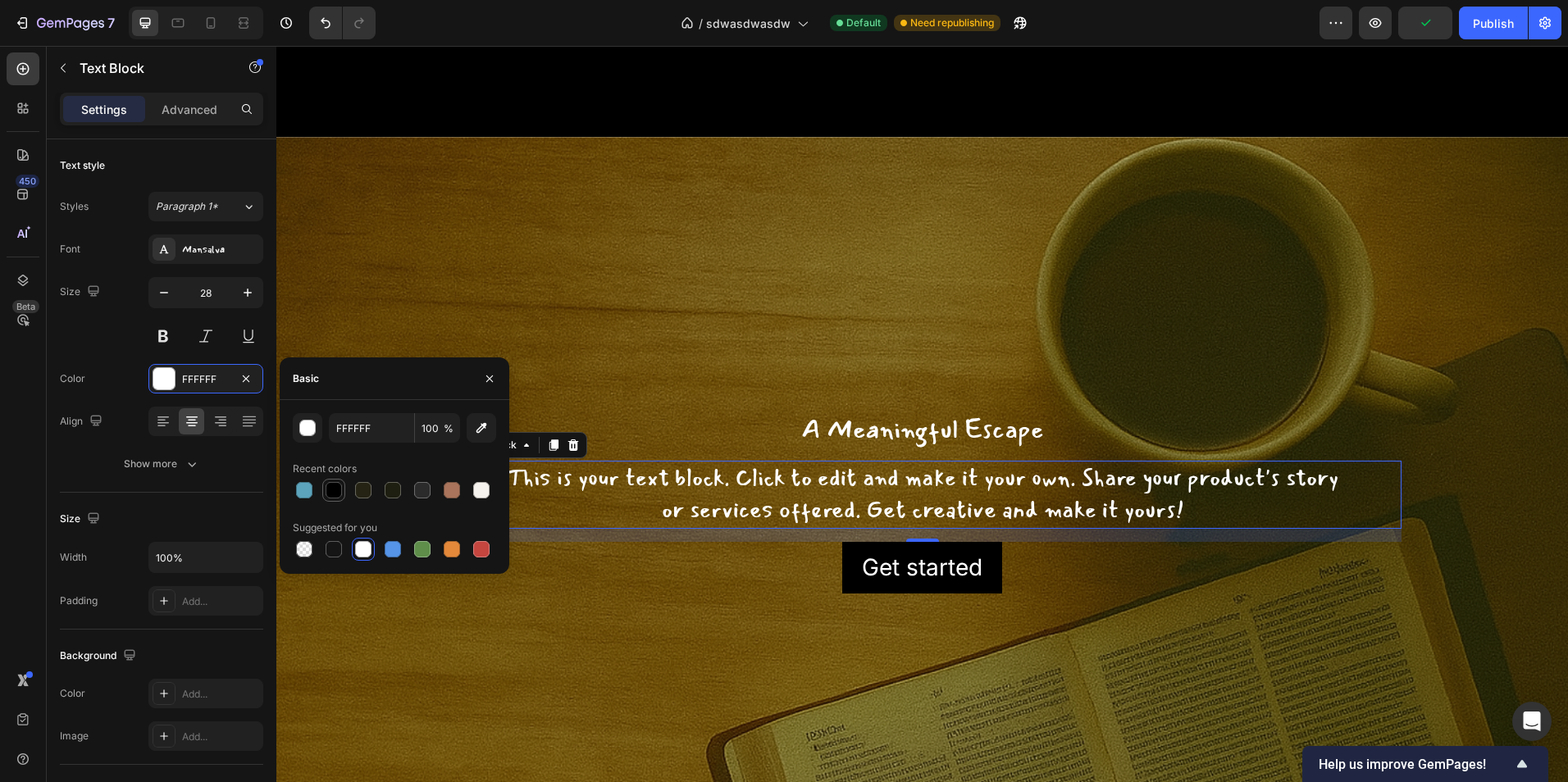
click at [340, 492] on div at bounding box center [334, 490] width 16 height 16
type input "000000"
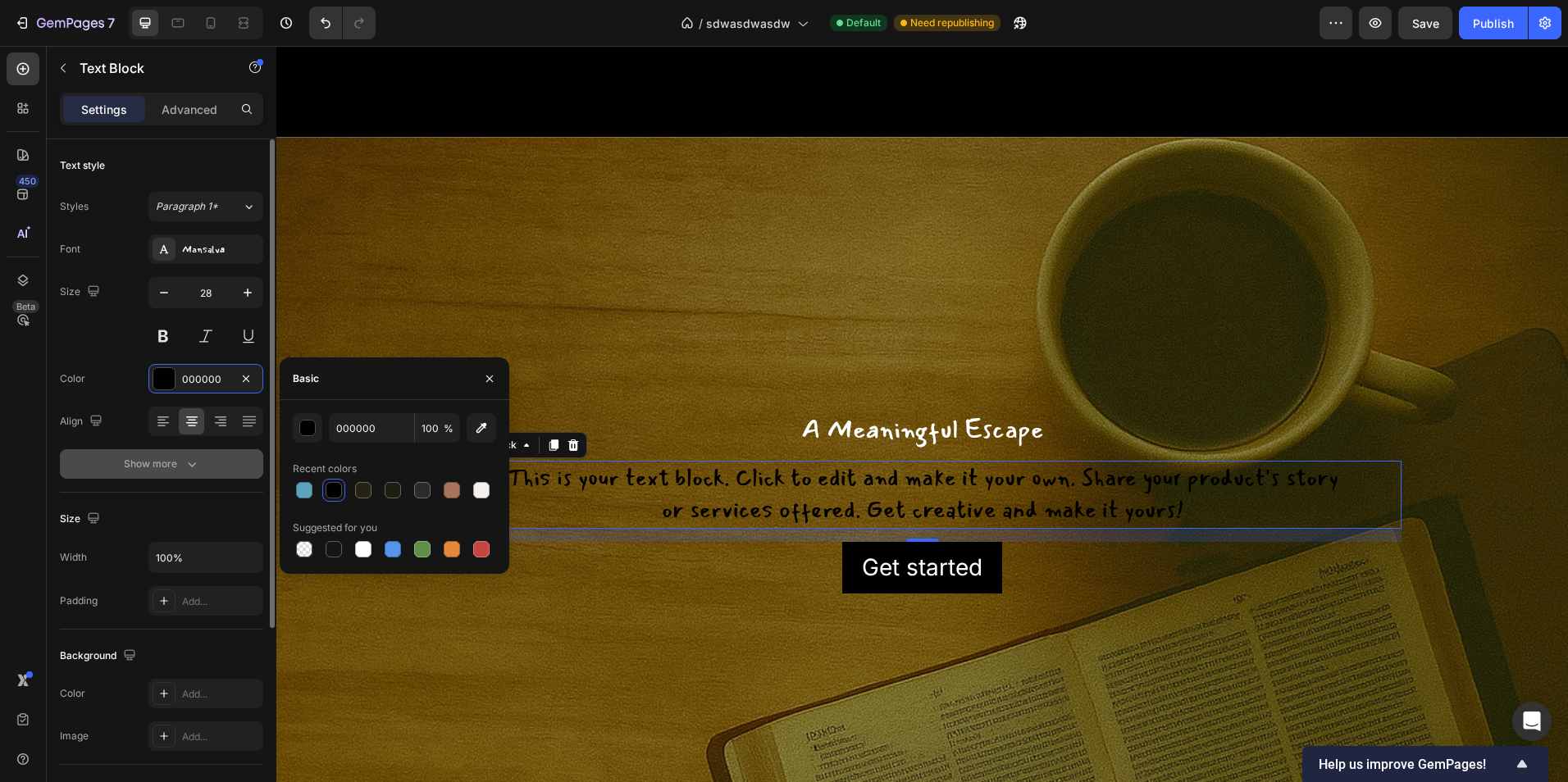
click at [178, 465] on div "Show more" at bounding box center [161, 464] width 77 height 16
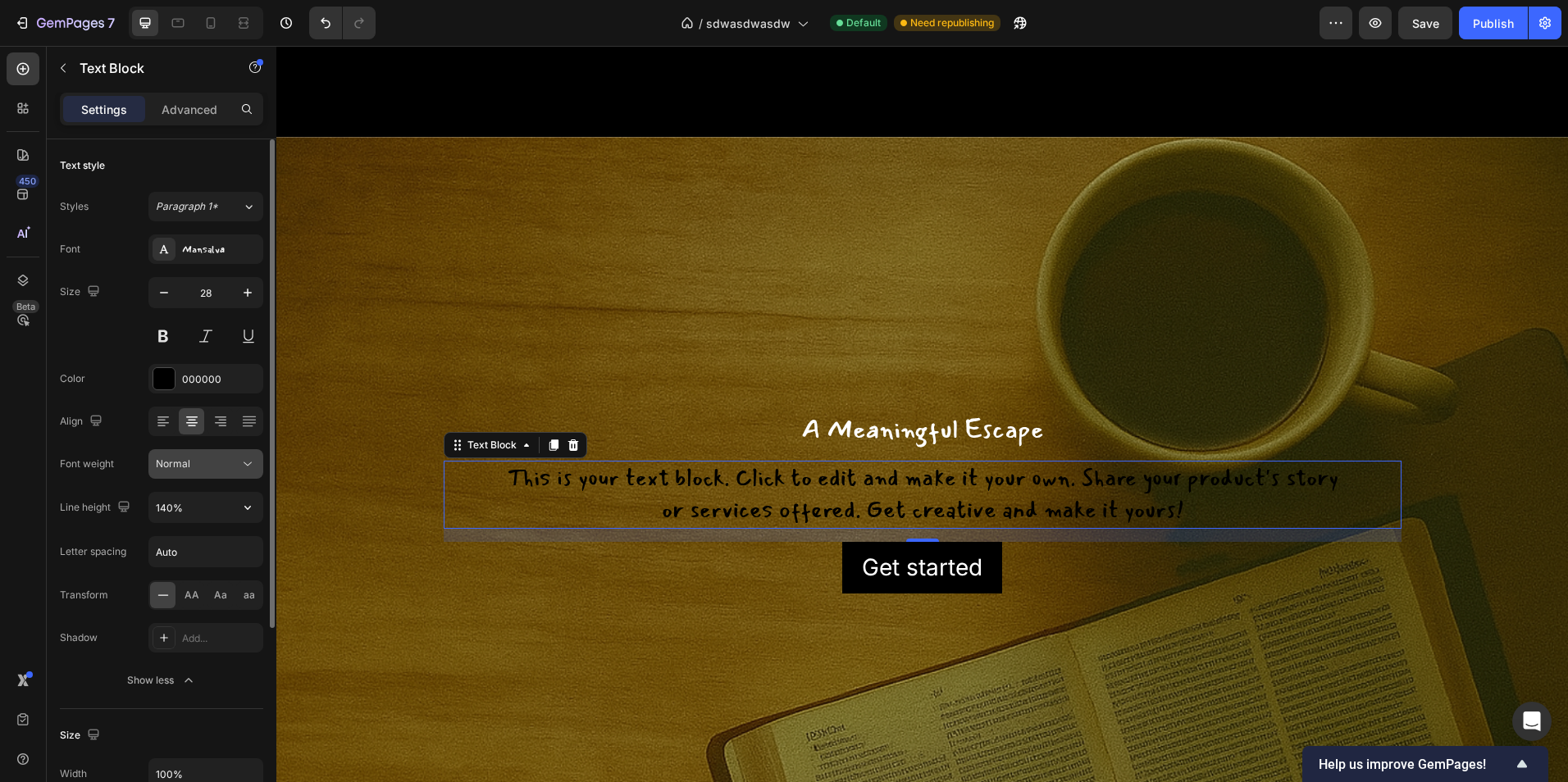
click at [205, 474] on button "Normal" at bounding box center [206, 464] width 115 height 30
click at [221, 469] on div "Normal" at bounding box center [198, 464] width 84 height 14
click at [829, 439] on h2 "A Meaningful Escape" at bounding box center [923, 429] width 958 height 38
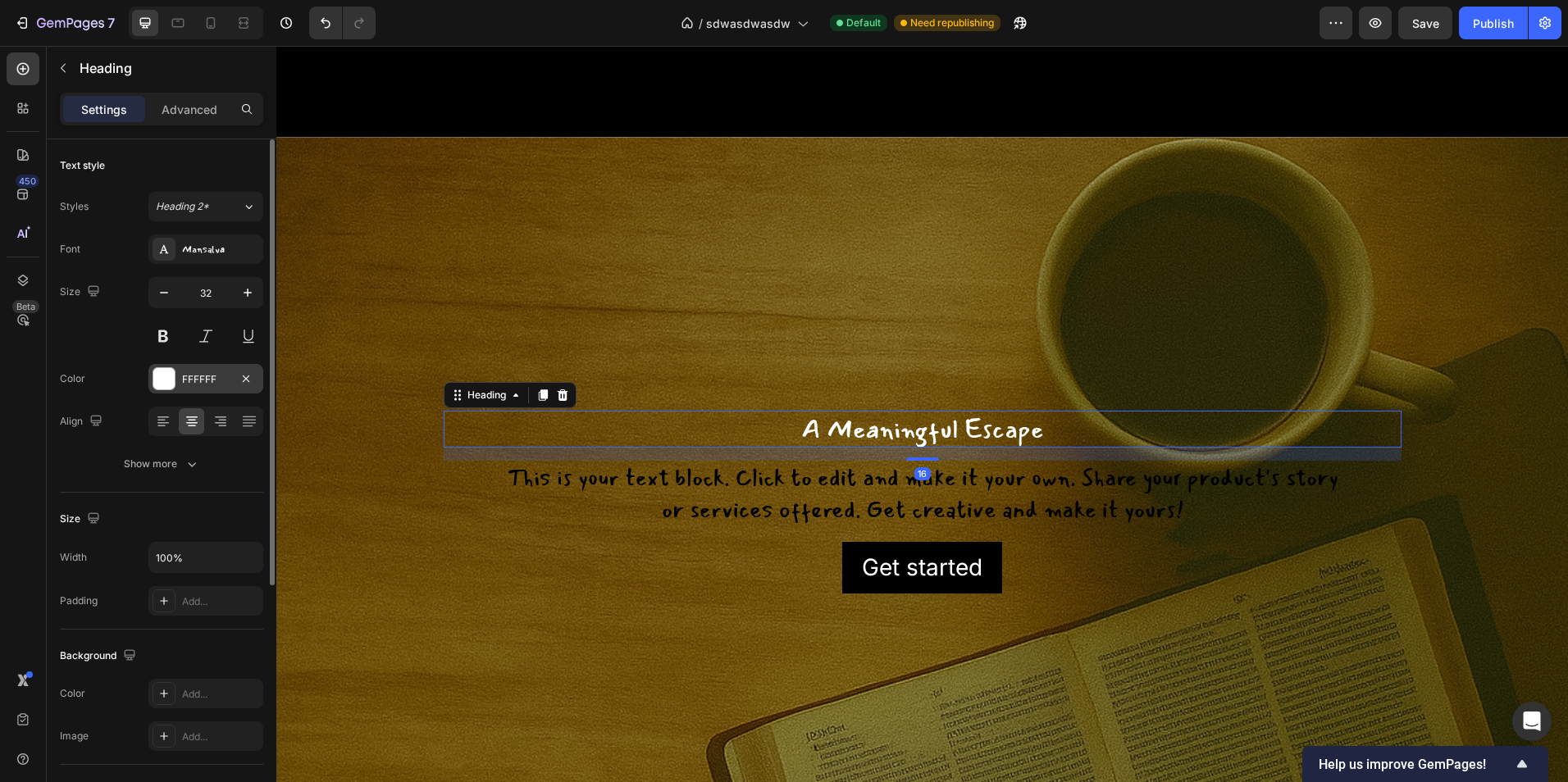
click at [174, 380] on div at bounding box center [164, 379] width 22 height 22
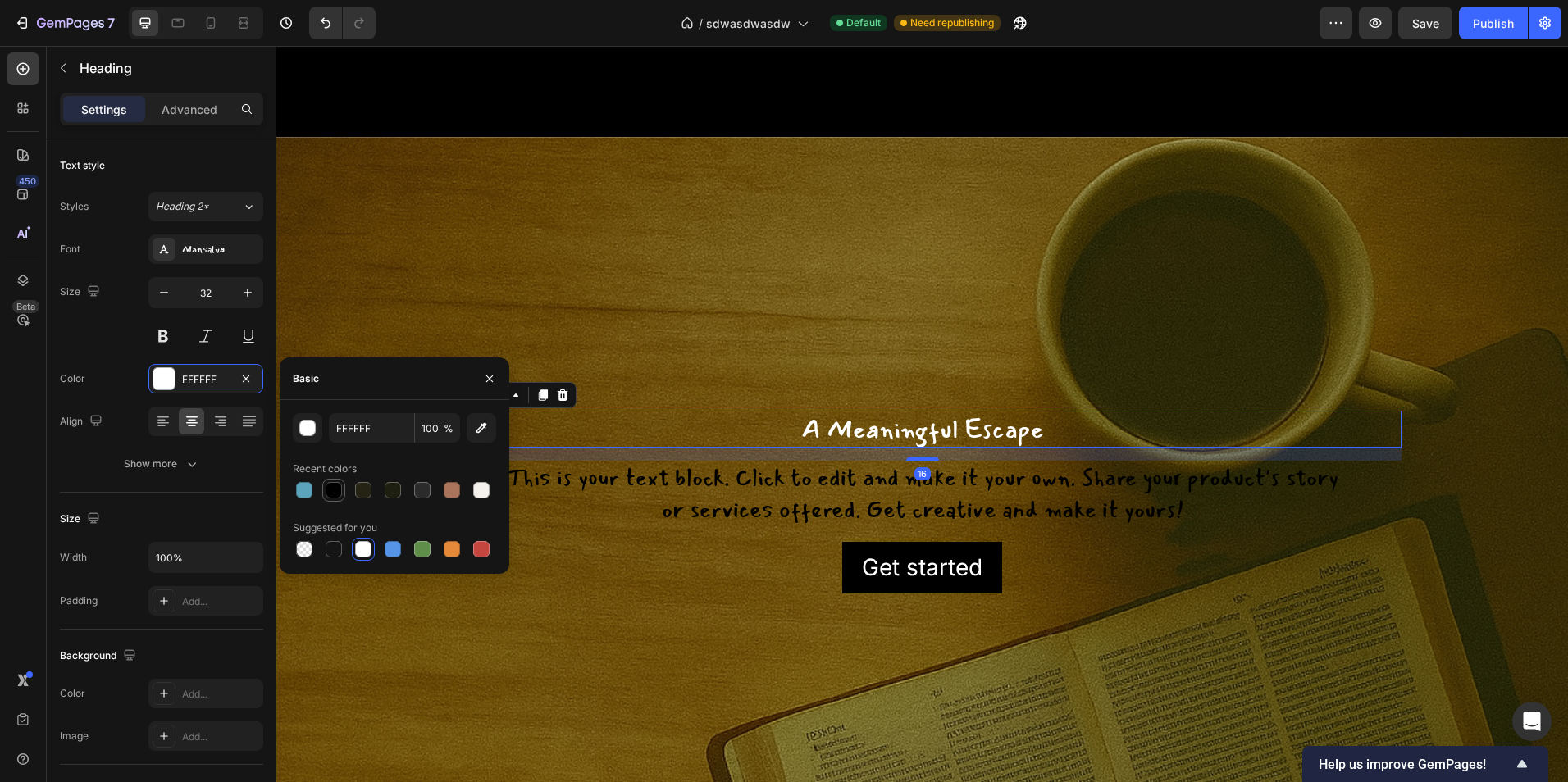
click at [334, 490] on div at bounding box center [334, 490] width 16 height 16
type input "000000"
drag, startPoint x: 498, startPoint y: 374, endPoint x: 52, endPoint y: 309, distance: 450.7
click at [498, 374] on button "button" at bounding box center [489, 378] width 26 height 26
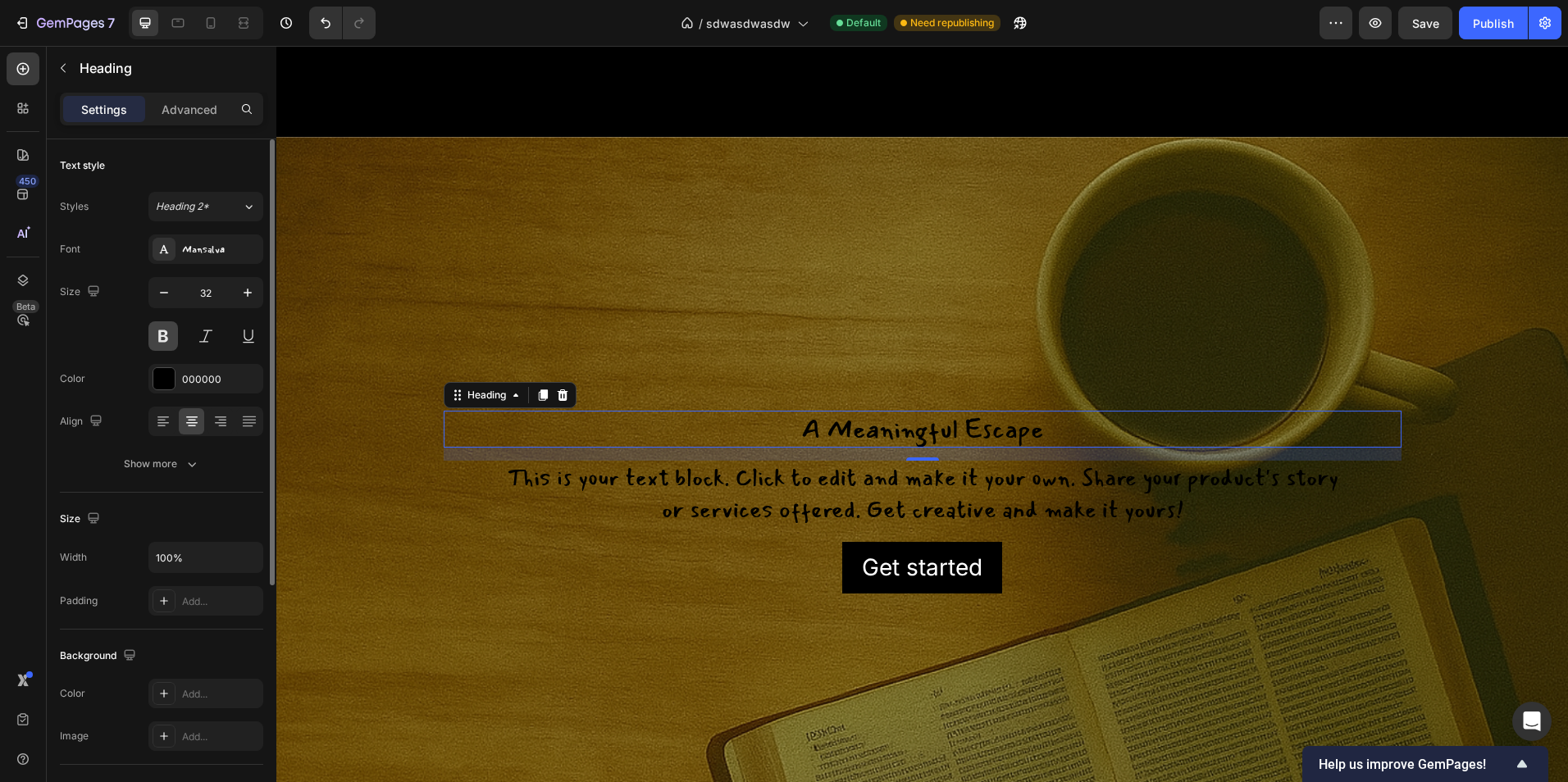
click at [176, 339] on button at bounding box center [163, 336] width 30 height 30
click at [253, 293] on icon "button" at bounding box center [247, 292] width 16 height 16
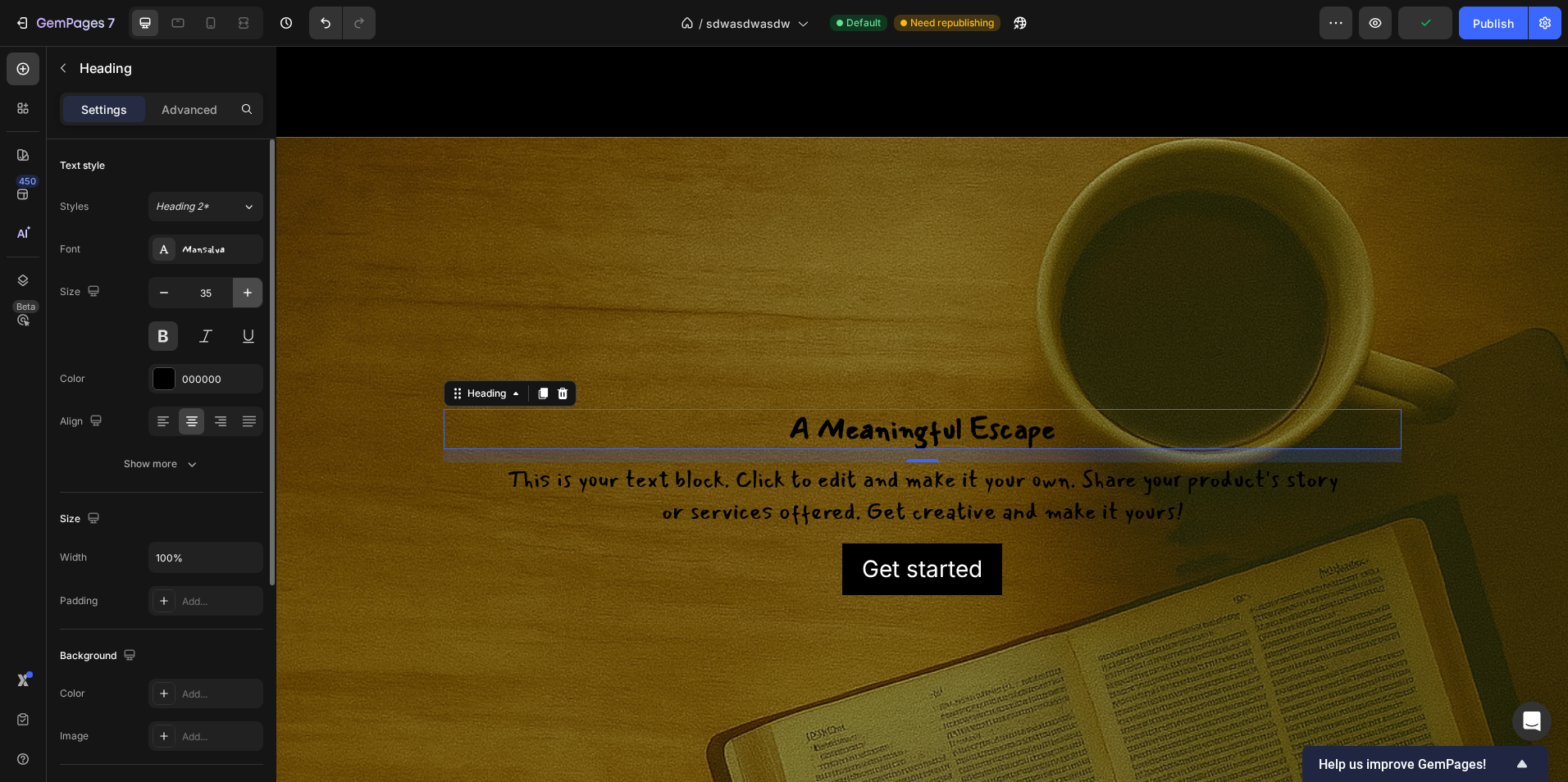
click at [253, 293] on icon "button" at bounding box center [247, 292] width 16 height 16
click at [254, 293] on icon "button" at bounding box center [247, 292] width 16 height 16
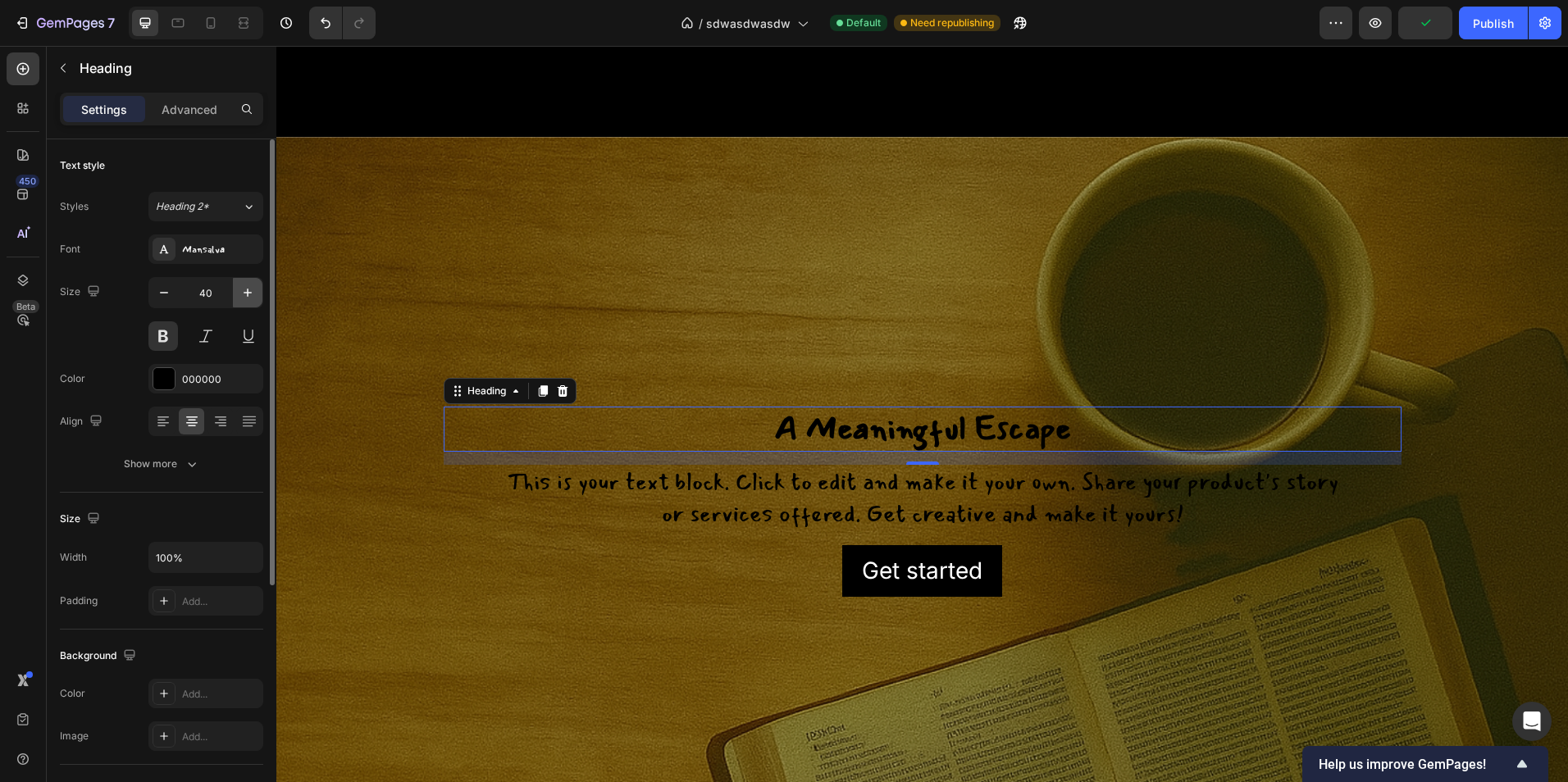
click at [254, 293] on icon "button" at bounding box center [247, 292] width 16 height 16
type input "43"
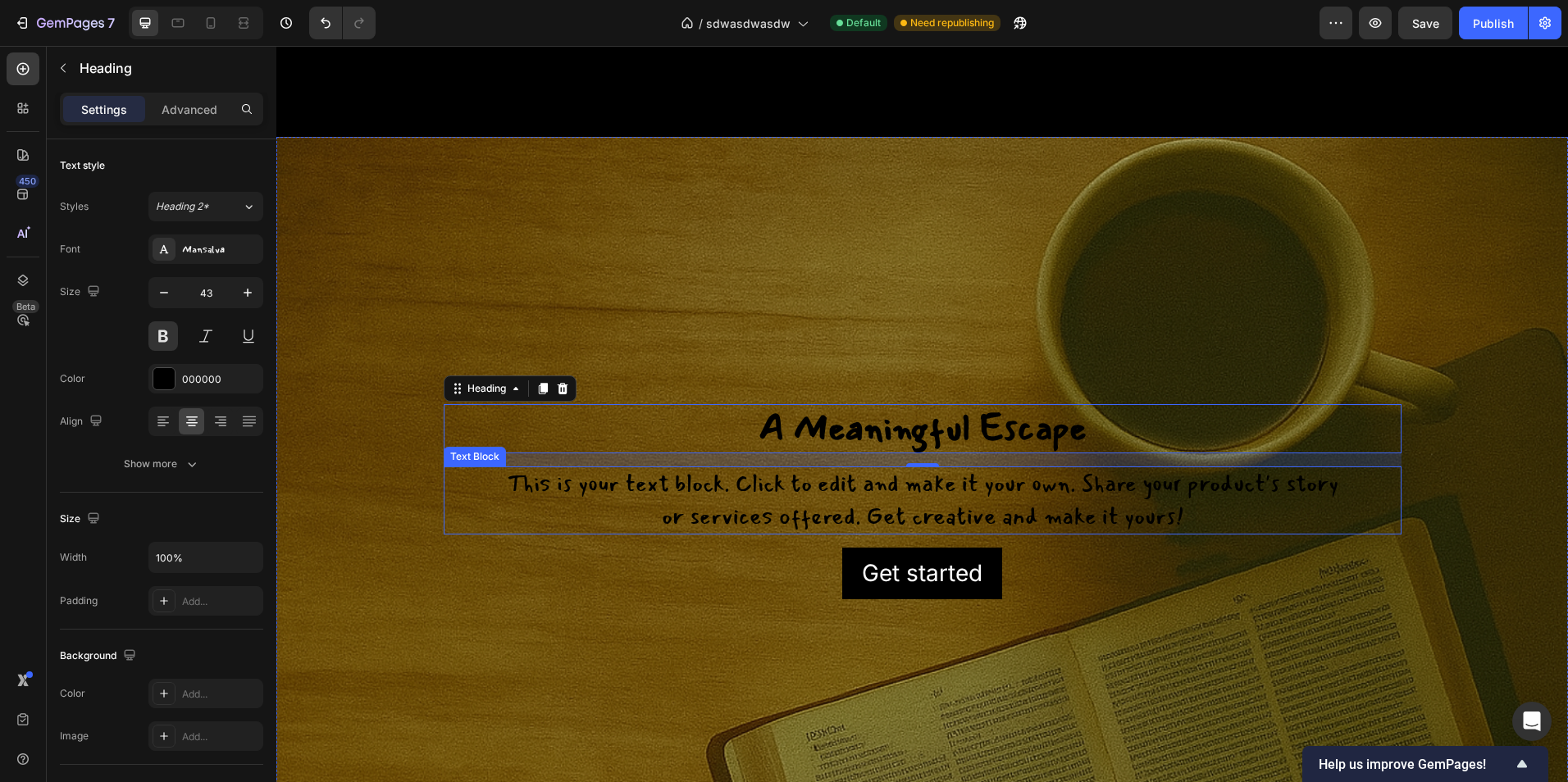
click at [923, 518] on div "This is your text block. Click to edit and make it your own. Share your product…" at bounding box center [923, 500] width 958 height 68
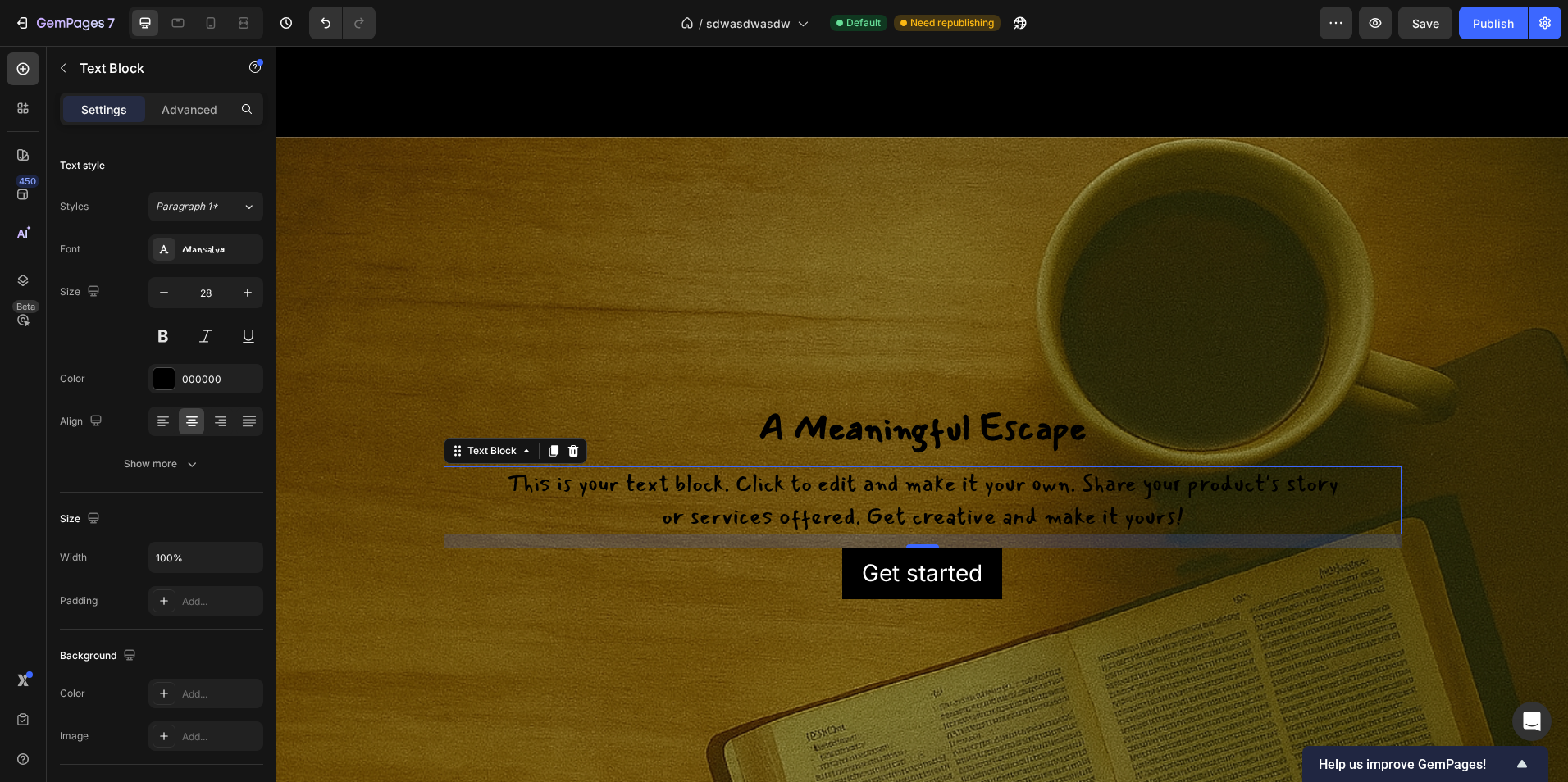
click at [918, 526] on div "This is your text block. Click to edit and make it your own. Share your product…" at bounding box center [923, 500] width 958 height 68
click at [918, 525] on p "This is your text block. Click to edit and make it your own. Share your product…" at bounding box center [923, 500] width 955 height 64
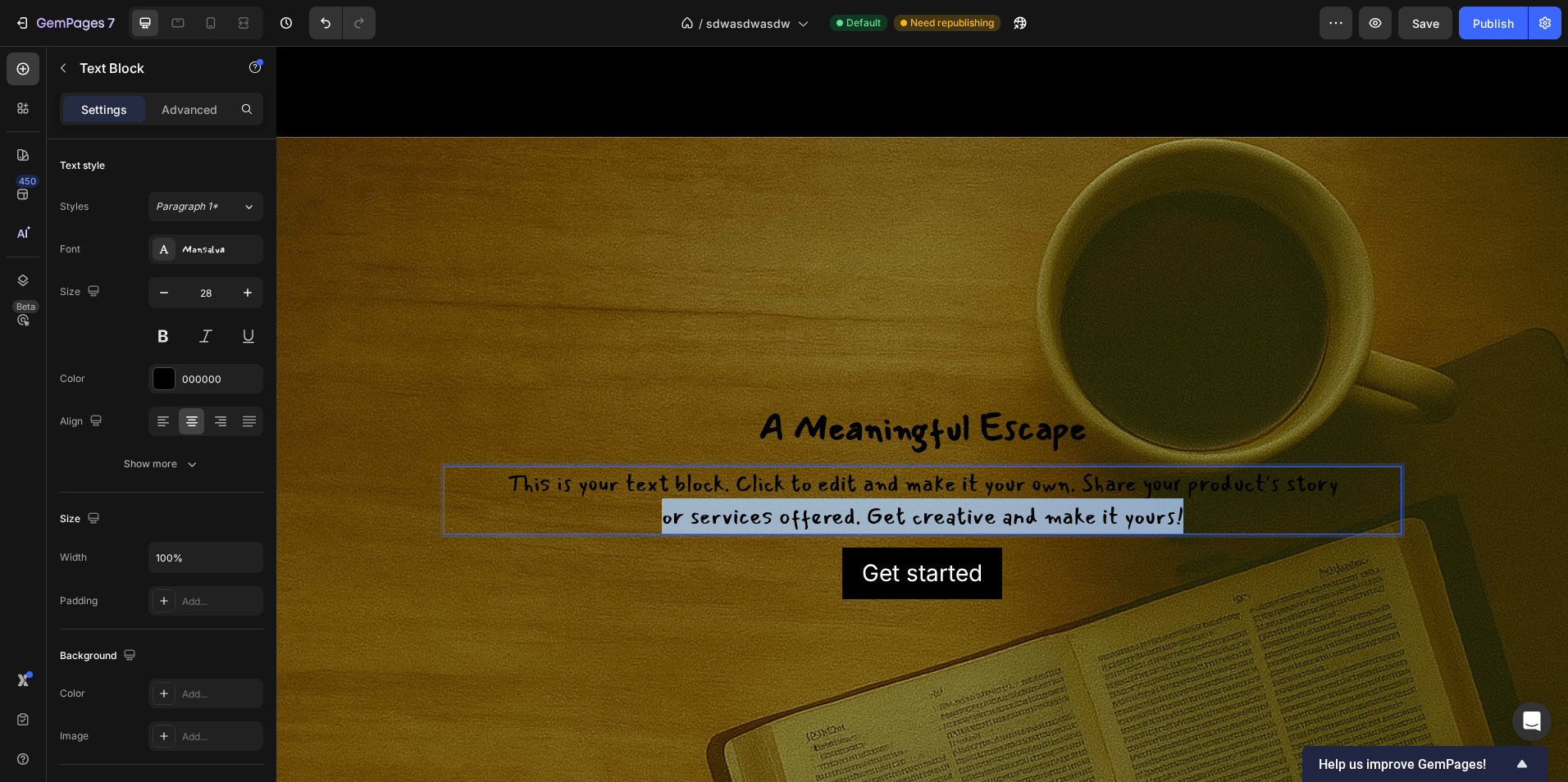
click at [918, 525] on p "This is your text block. Click to edit and make it your own. Share your product…" at bounding box center [923, 500] width 955 height 64
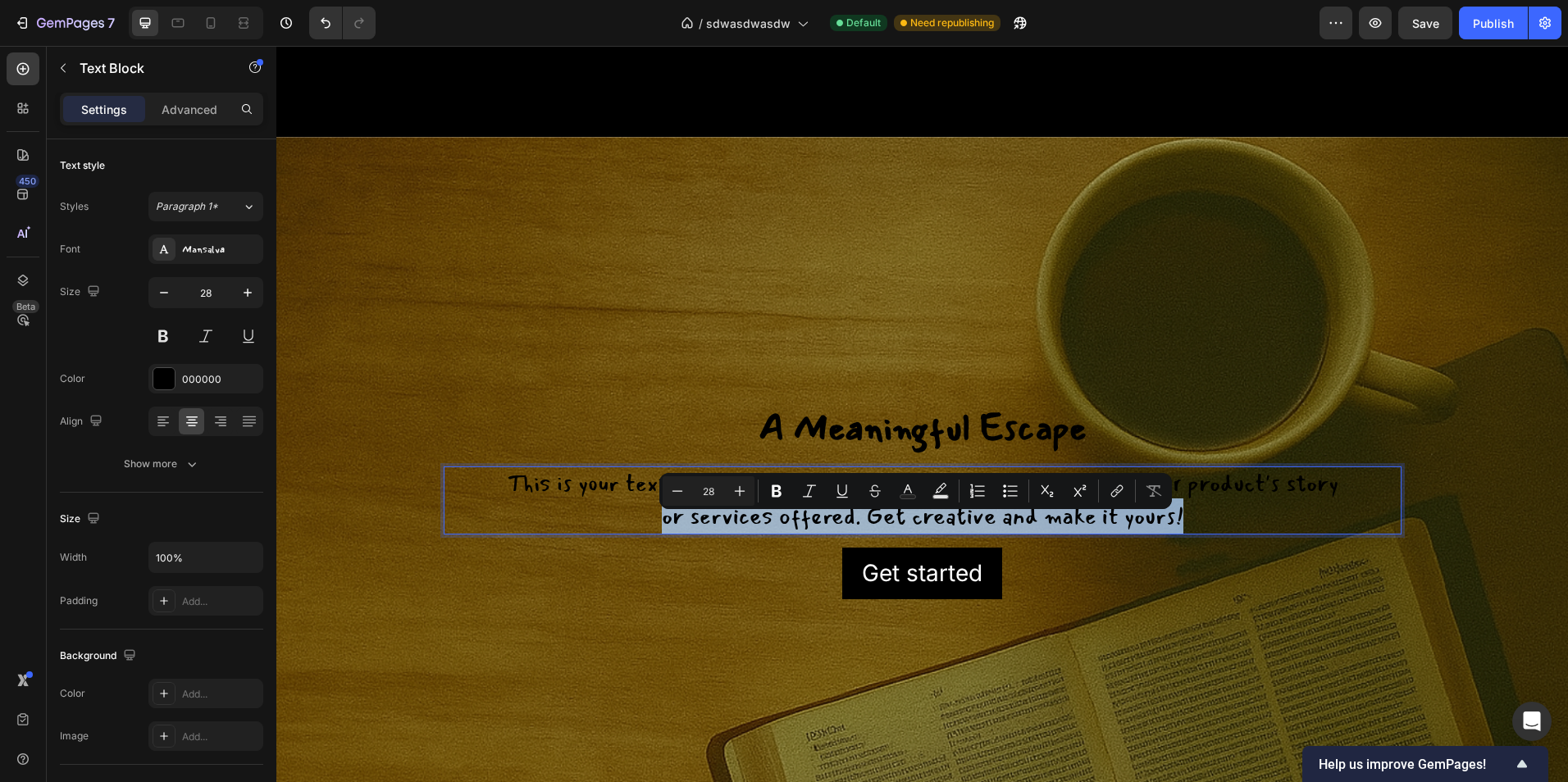
click at [940, 532] on p "This is your text block. Click to edit and make it your own. Share your product…" at bounding box center [923, 500] width 955 height 64
drag, startPoint x: 939, startPoint y: 533, endPoint x: 1044, endPoint y: 531, distance: 105.0
click at [939, 532] on p "This is your text block. Click to edit and make it your own. Share your product…" at bounding box center [923, 500] width 955 height 64
click at [1232, 531] on p "This is your text block. Click to edit and make it your own. Share your product…" at bounding box center [923, 500] width 955 height 64
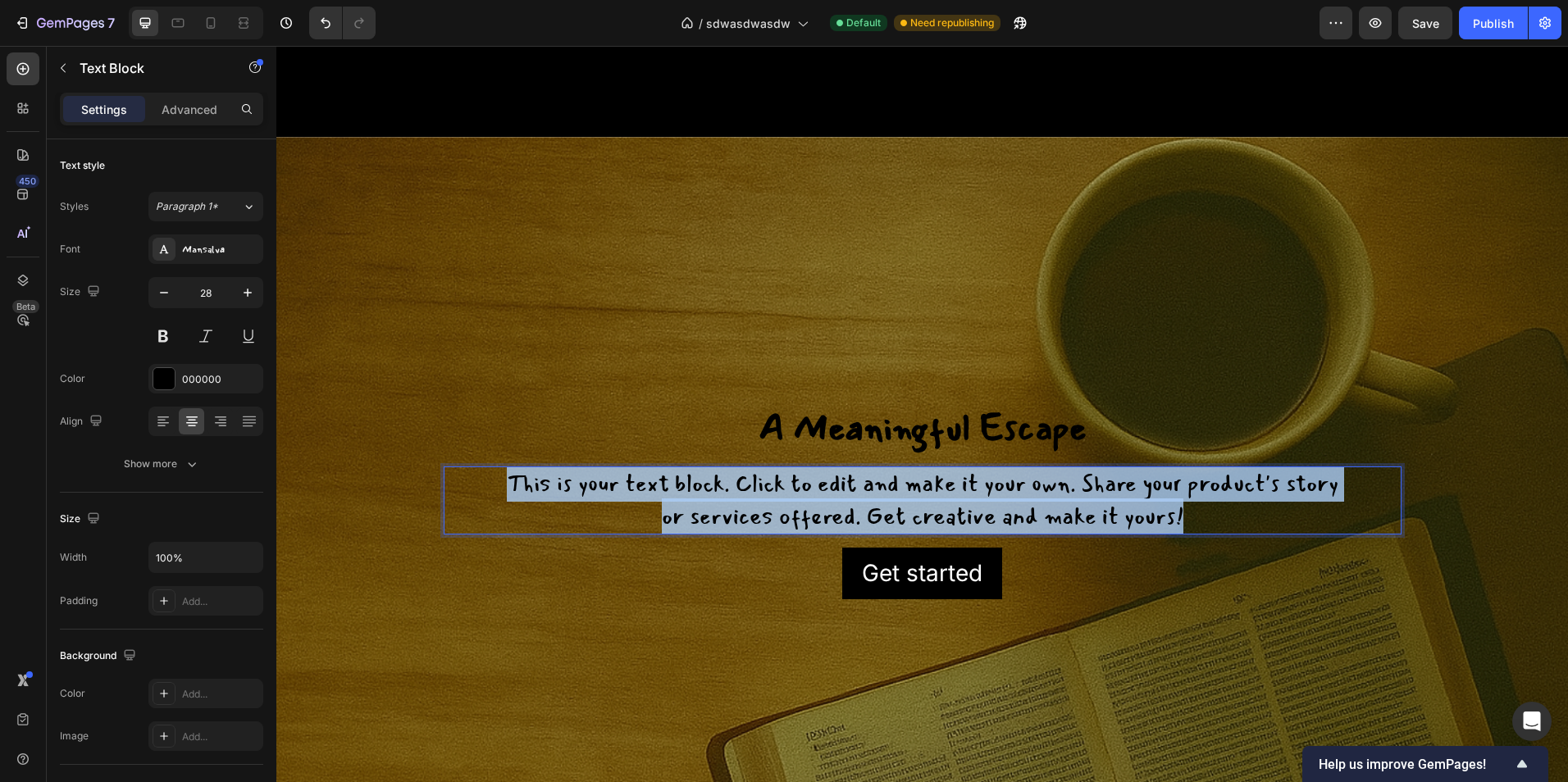
drag, startPoint x: 1221, startPoint y: 532, endPoint x: 464, endPoint y: 502, distance: 757.6
click at [454, 508] on p "This is your text block. Click to edit and make it your own. Share your product…" at bounding box center [923, 500] width 955 height 64
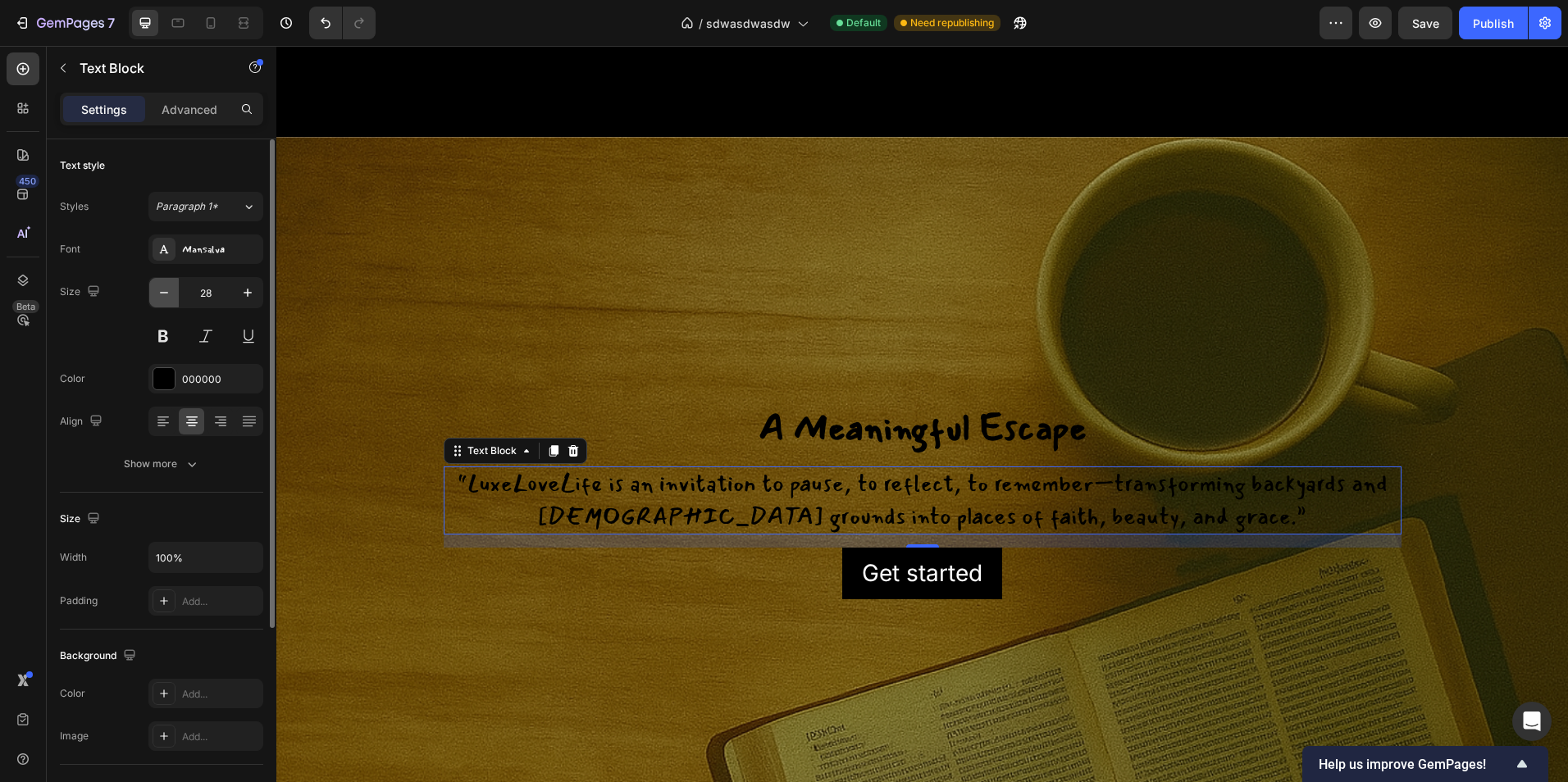
click at [167, 290] on icon "button" at bounding box center [164, 292] width 16 height 16
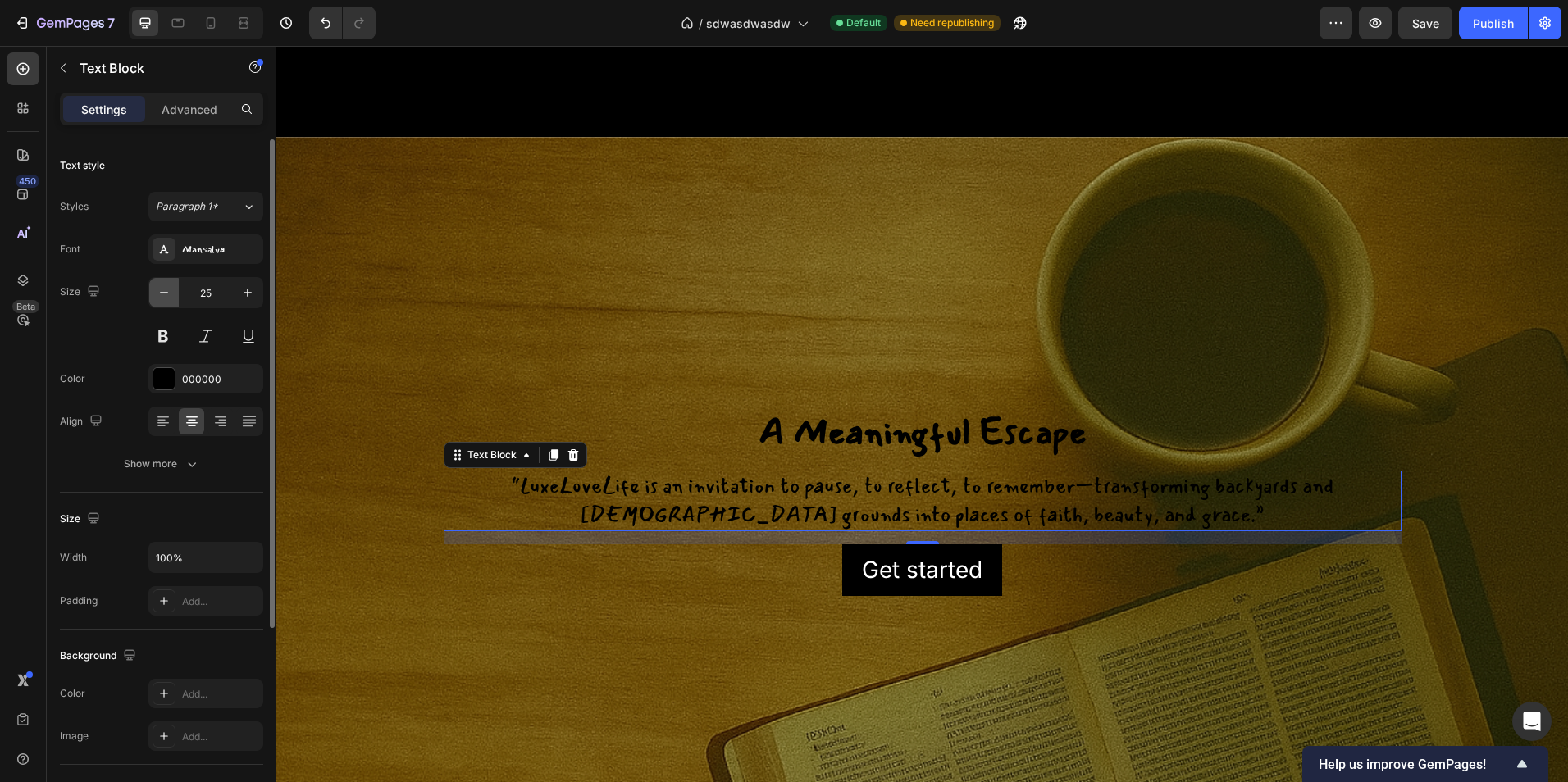
click at [167, 290] on icon "button" at bounding box center [164, 292] width 16 height 16
click at [235, 293] on button "button" at bounding box center [247, 292] width 30 height 30
click at [240, 290] on icon "button" at bounding box center [247, 292] width 16 height 16
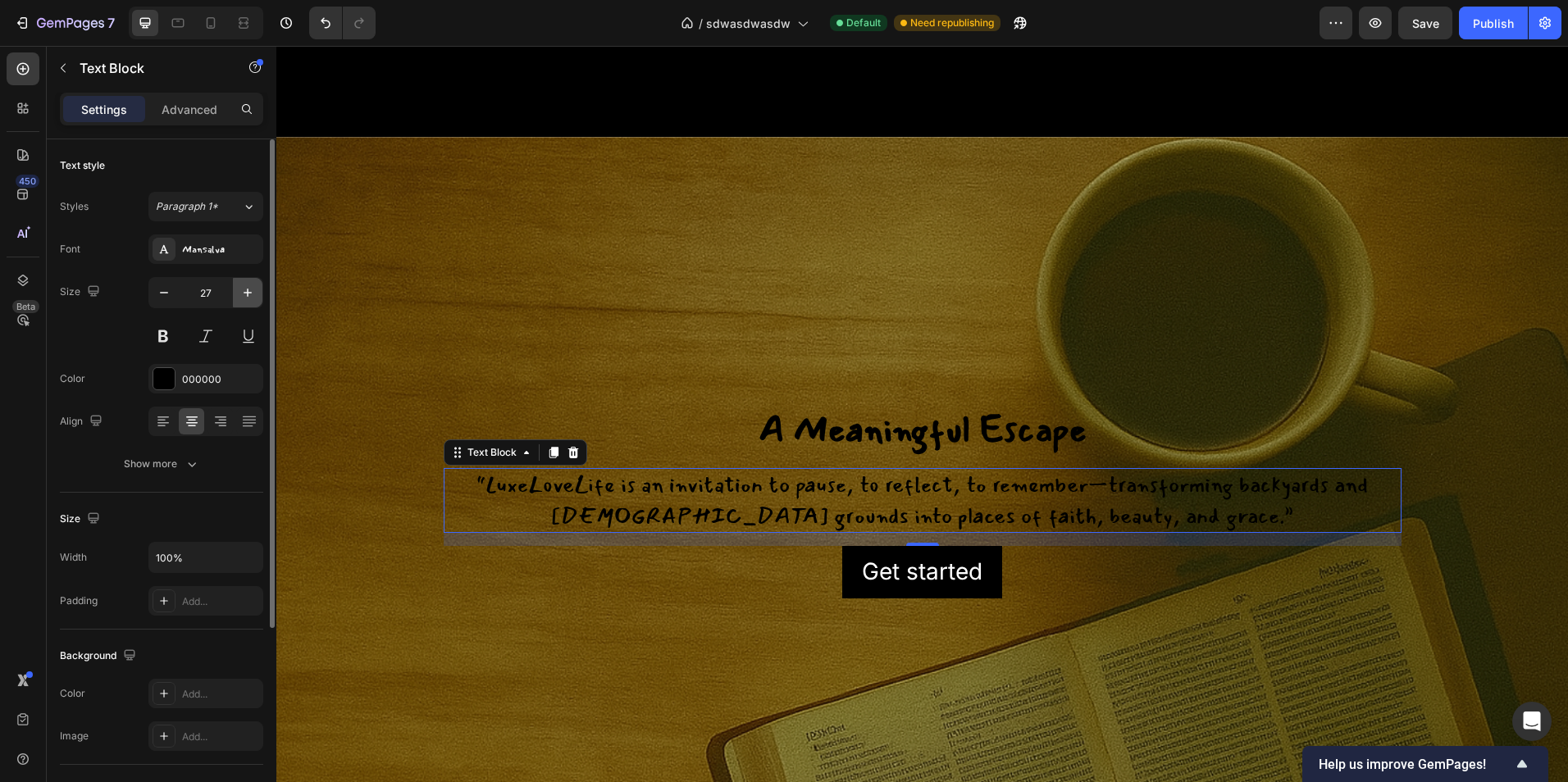
type input "28"
click at [171, 108] on p "Advanced" at bounding box center [189, 109] width 56 height 17
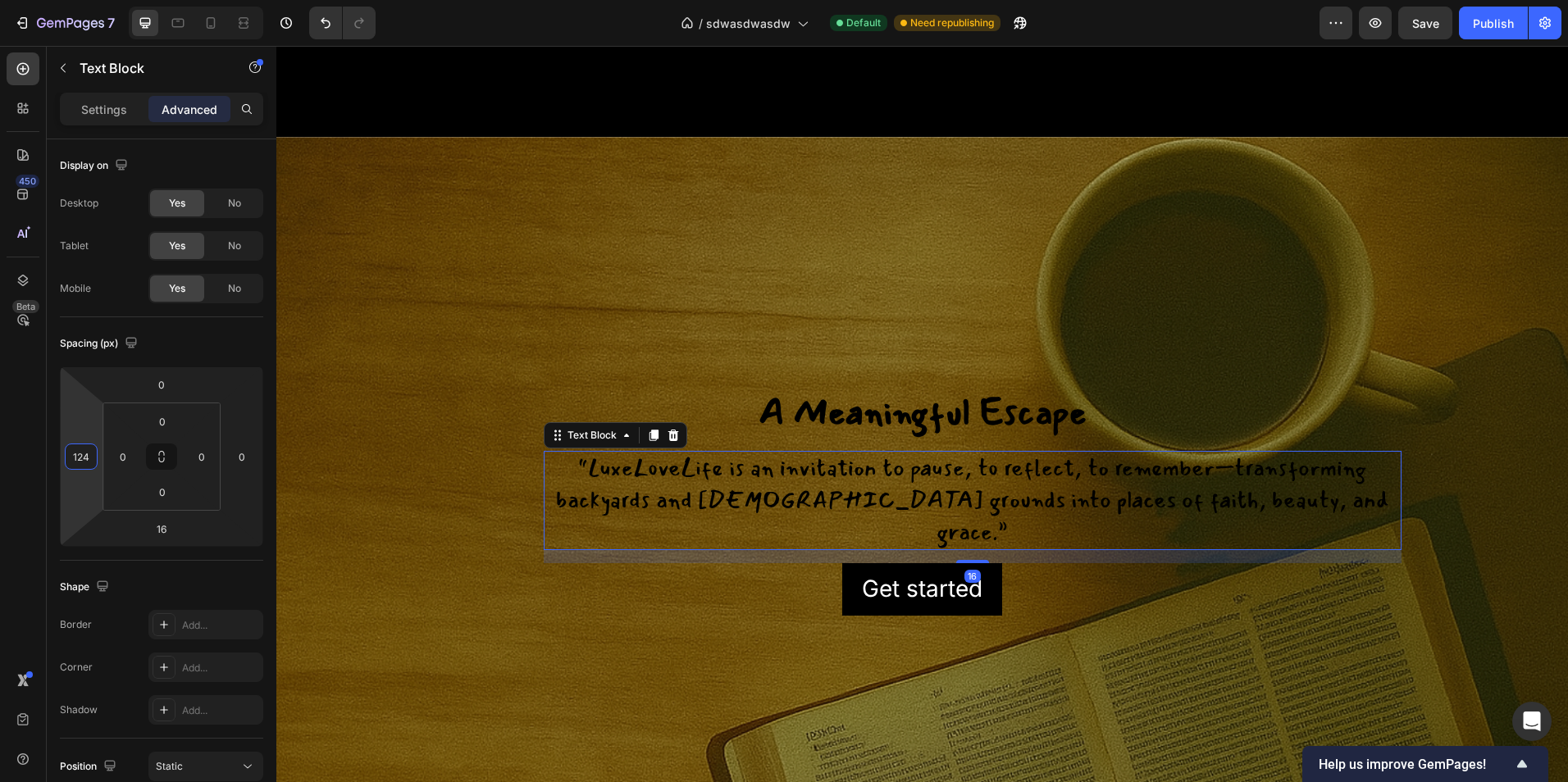
type input "126"
drag, startPoint x: 69, startPoint y: 492, endPoint x: 83, endPoint y: 440, distance: 53.9
click at [83, 0] on html "7 Version history / sdwasdwasdw Default Need republishing Preview Save Publish …" at bounding box center [784, 0] width 1568 height 0
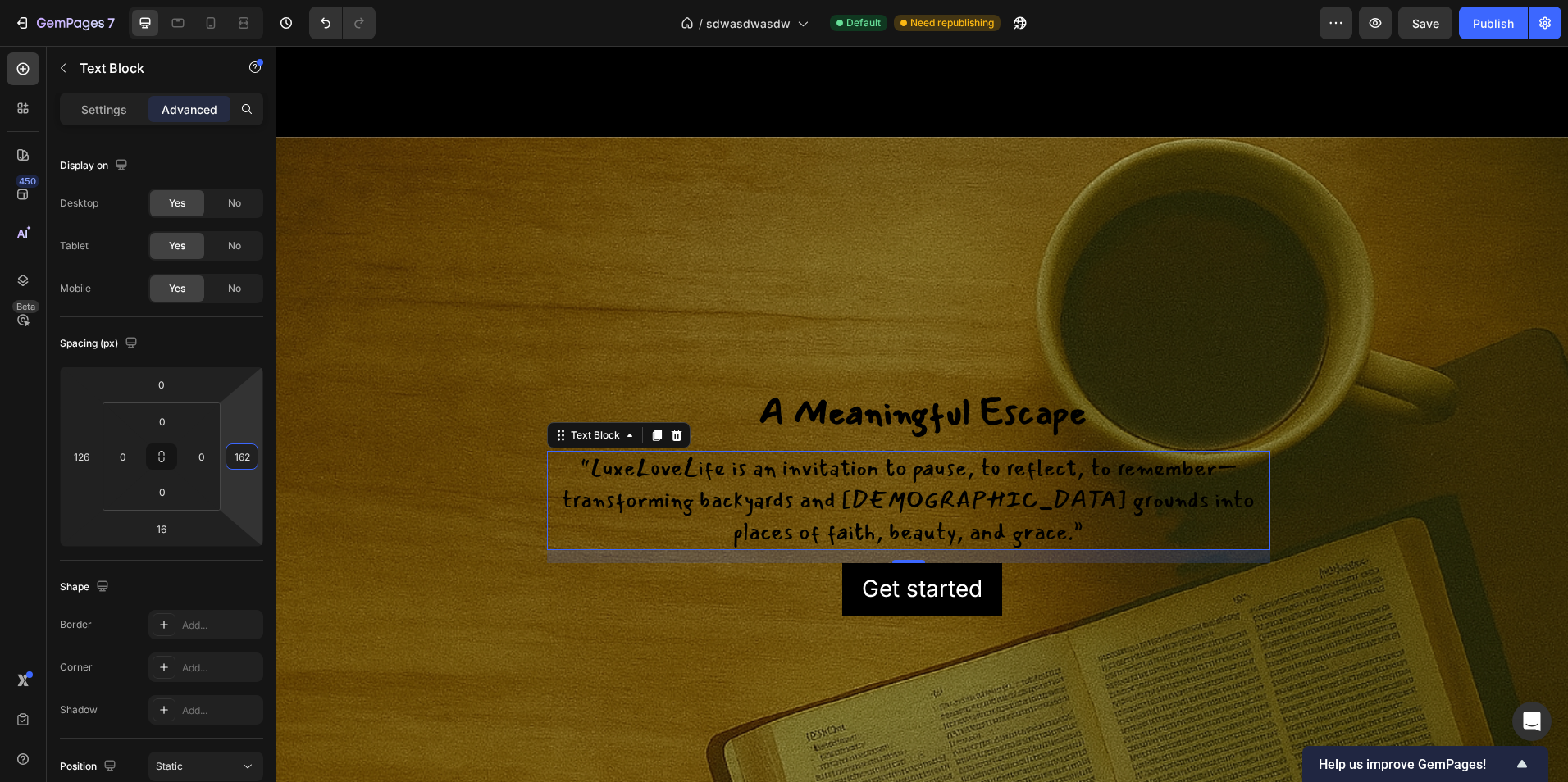
type input "164"
drag, startPoint x: 250, startPoint y: 495, endPoint x: 246, endPoint y: 428, distance: 67.1
click at [246, 0] on html "7 Version history / sdwasdwasdw Default Need republishing Preview Save Publish …" at bounding box center [784, 0] width 1568 height 0
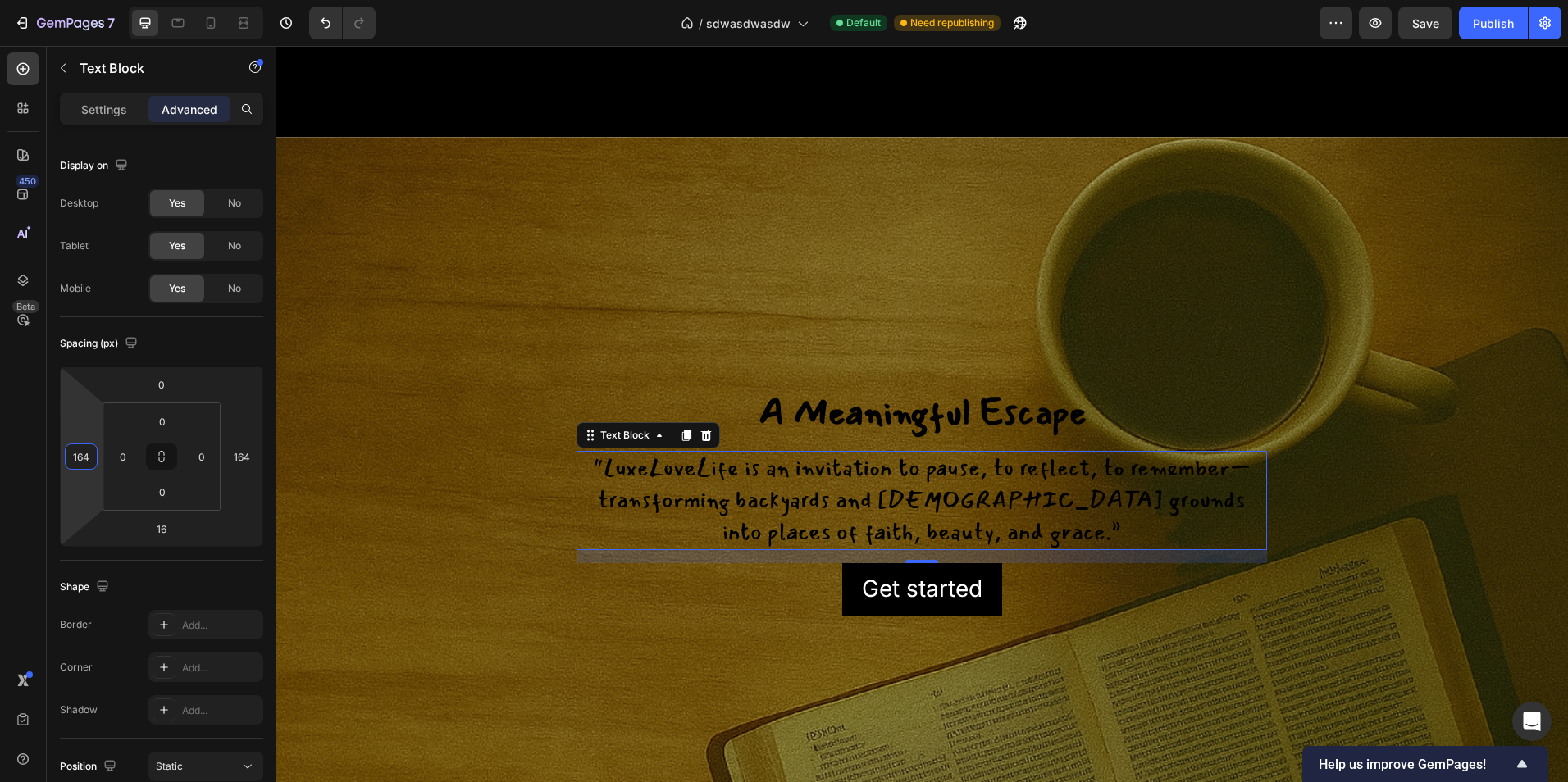
type input "166"
drag, startPoint x: 69, startPoint y: 486, endPoint x: 77, endPoint y: 479, distance: 10.6
click at [77, 0] on html "7 Version history / sdwasdwasdw Default Need republishing Preview Save Publish …" at bounding box center [784, 0] width 1568 height 0
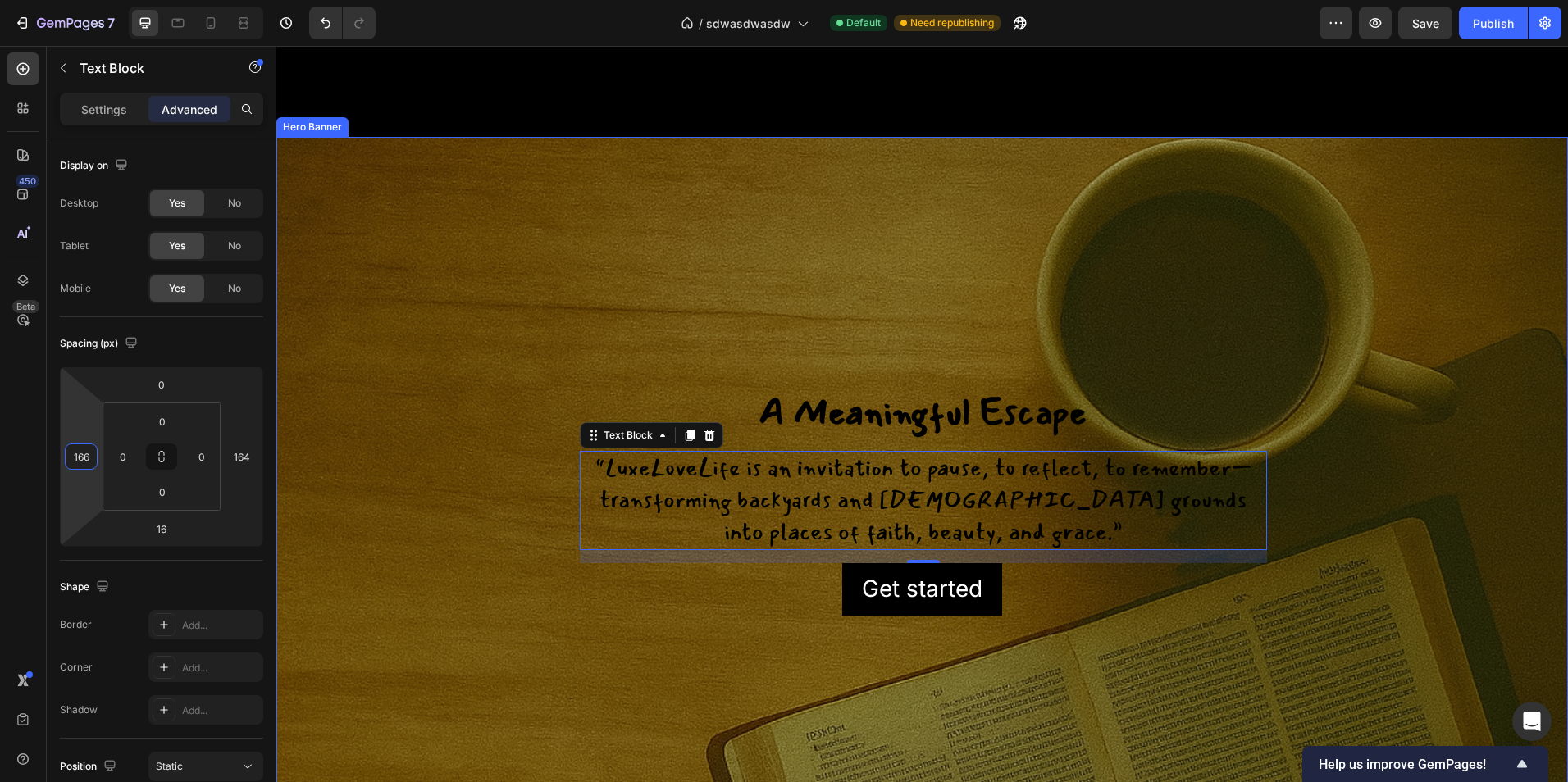
click at [408, 501] on div "Background Image" at bounding box center [922, 653] width 1292 height 1094
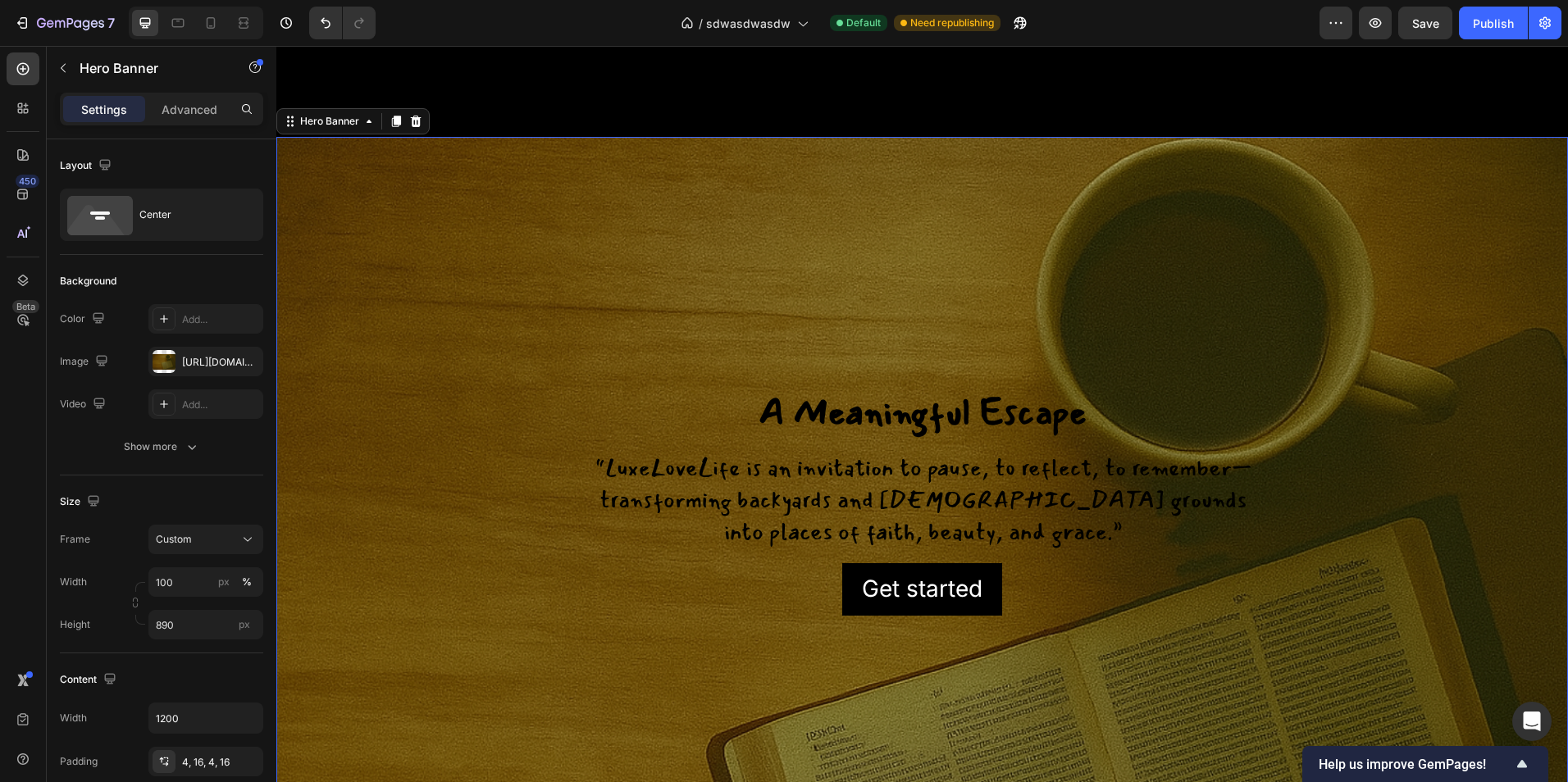
click at [724, 510] on p "“LuxeLoveLife is an invitation to pause, to reflect, to remember—transforming b…" at bounding box center [923, 501] width 684 height 97
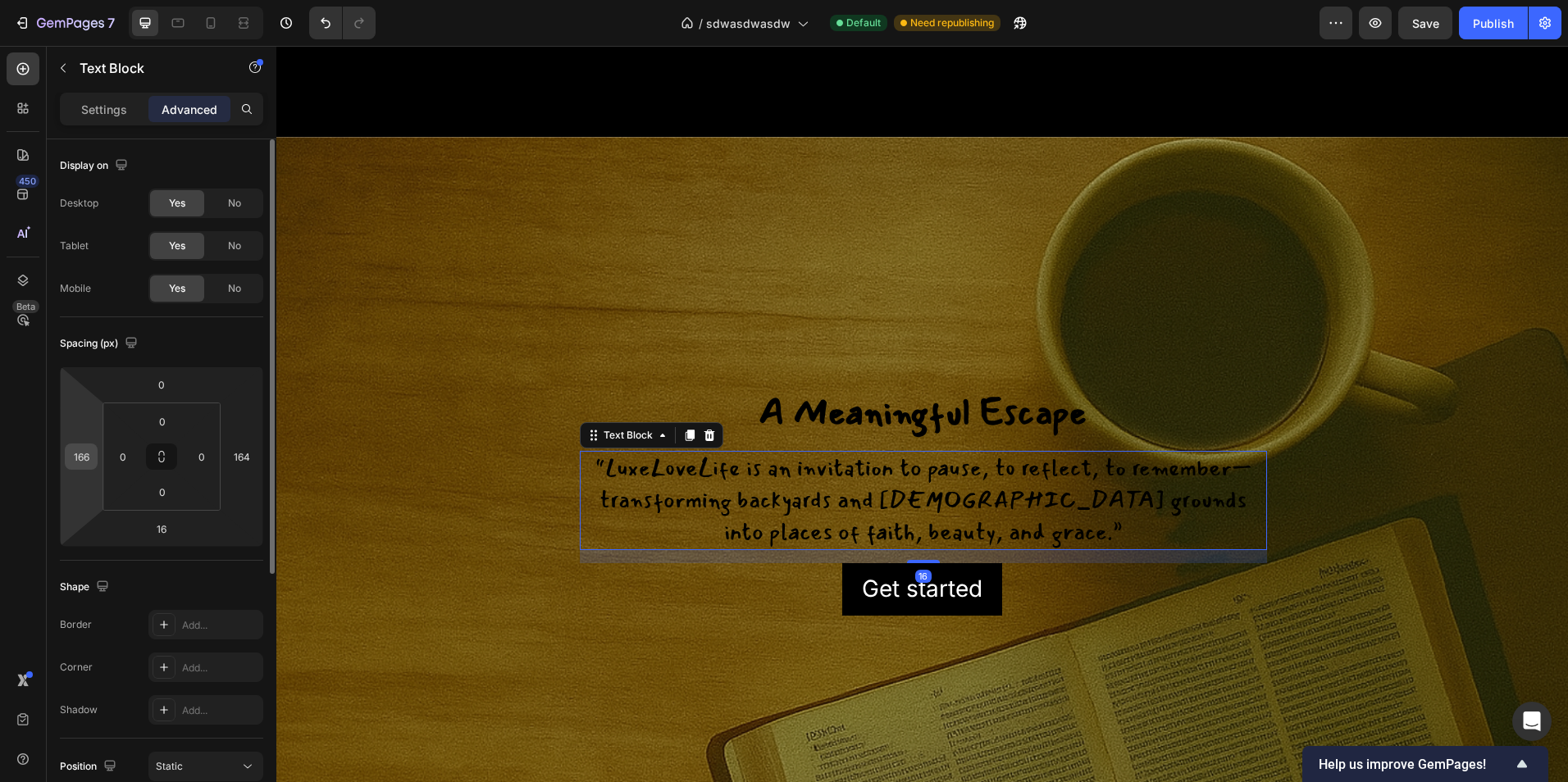
click at [95, 465] on div "166" at bounding box center [81, 456] width 32 height 26
click at [92, 463] on input "166" at bounding box center [80, 456] width 24 height 24
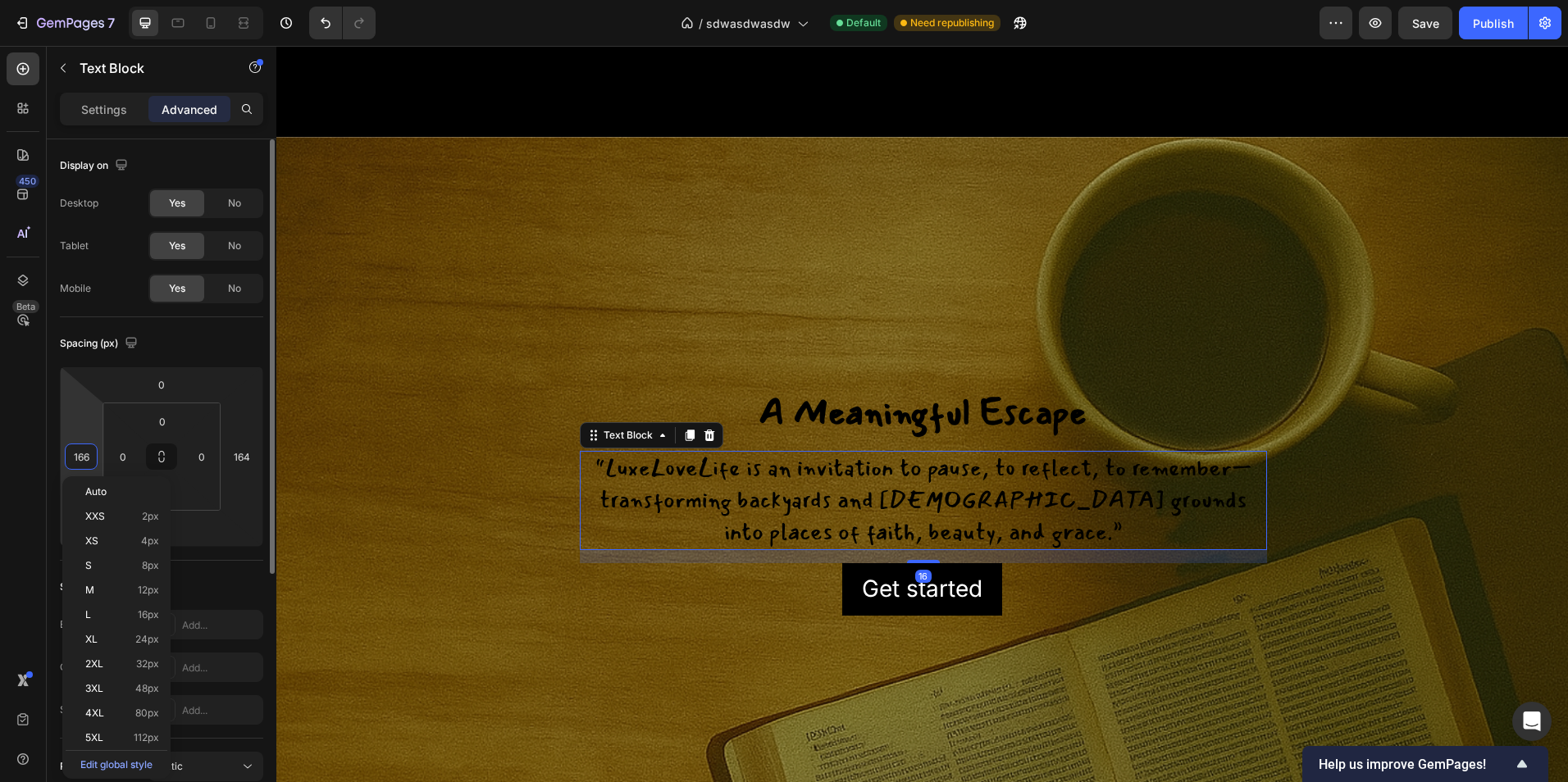
click at [90, 462] on input "166" at bounding box center [80, 456] width 24 height 24
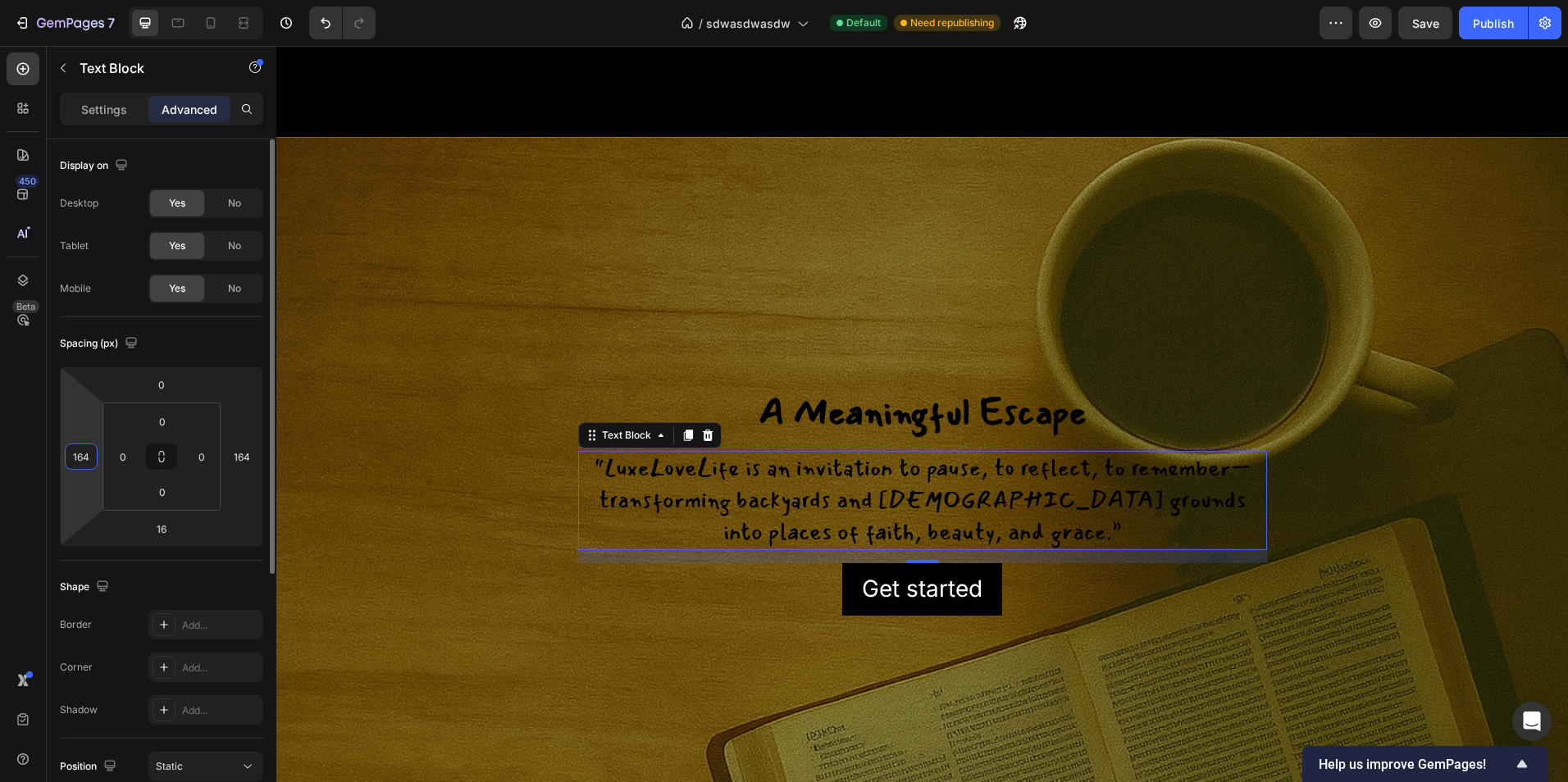
type input "164"
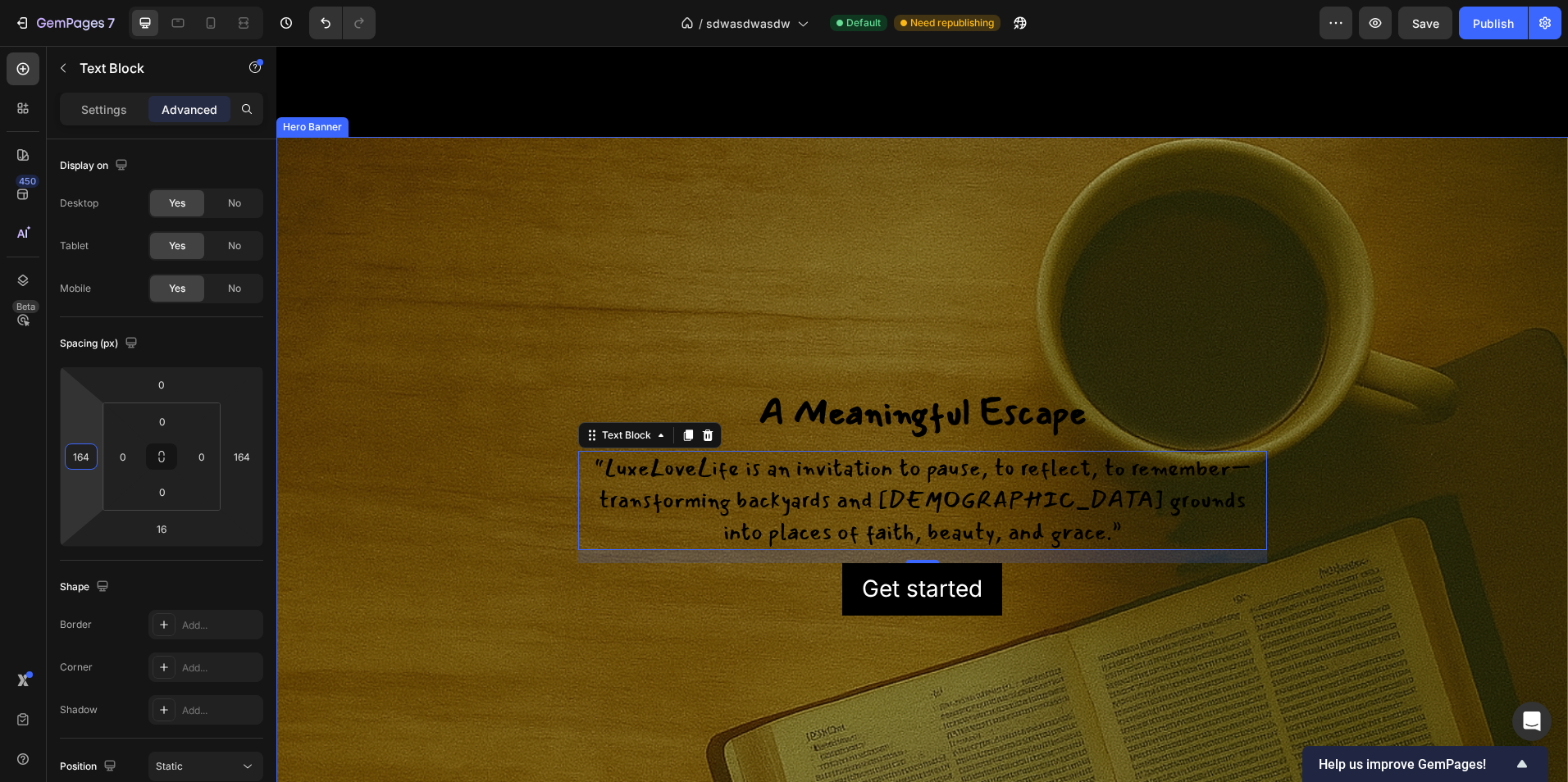
click at [536, 575] on div "A Meaningful Escape Heading “LuxeLoveLife is an invitation to pause, to reflect…" at bounding box center [923, 502] width 958 height 227
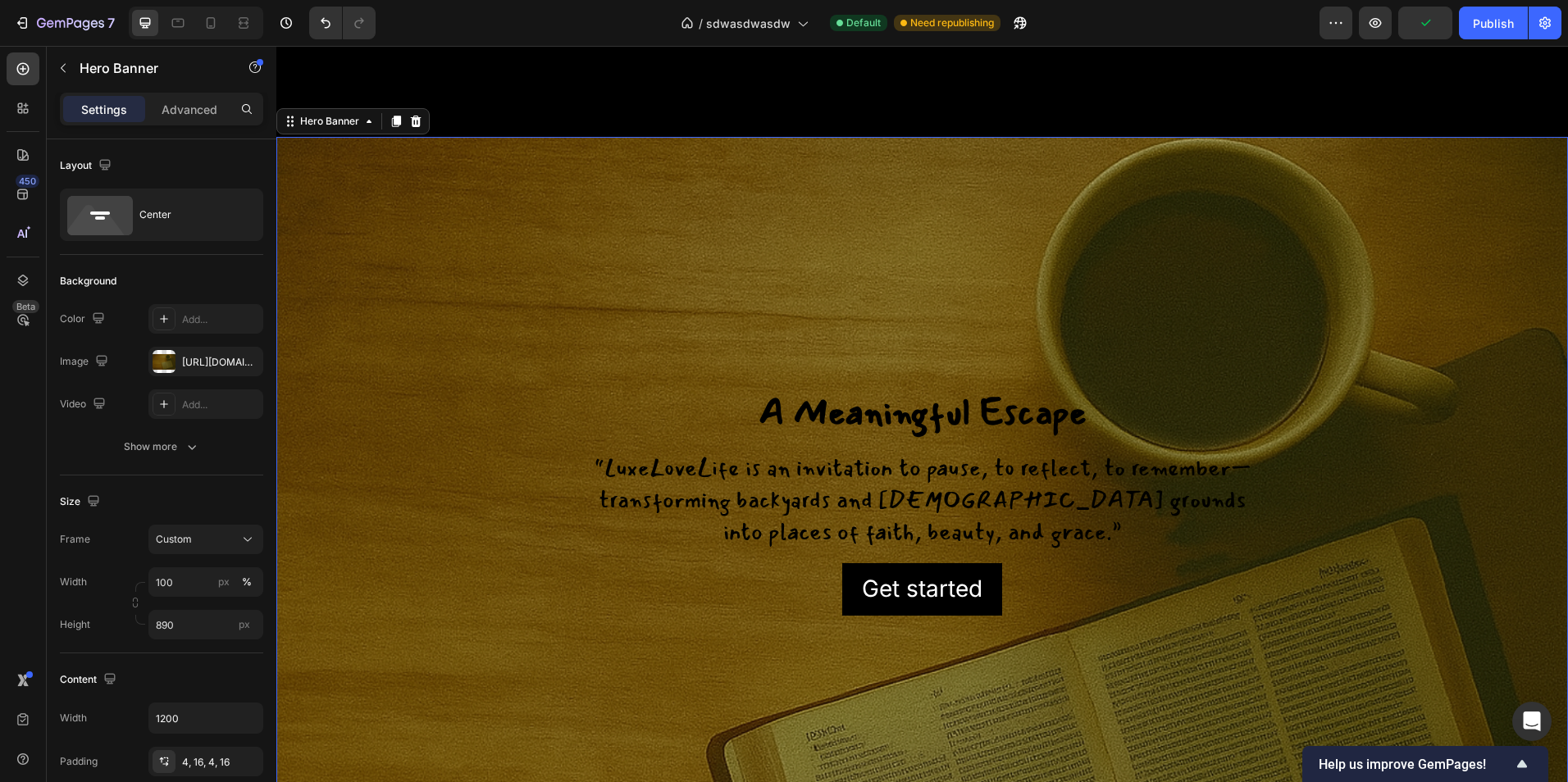
click at [969, 619] on div "A Meaningful Escape Heading “LuxeLoveLife is an invitation to pause, to reflect…" at bounding box center [922, 501] width 984 height 234
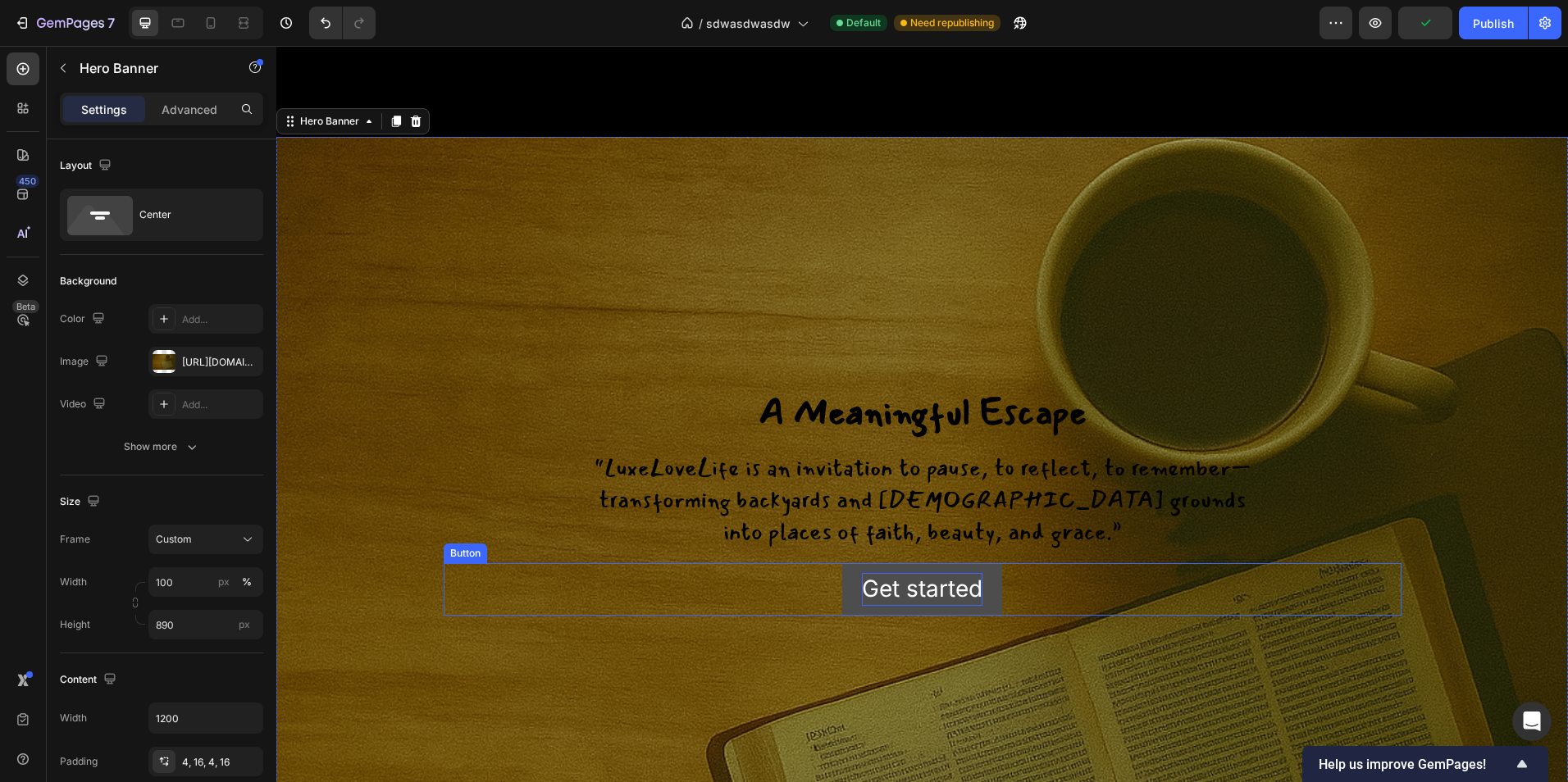
click at [969, 605] on div "Get started" at bounding box center [922, 588] width 121 height 32
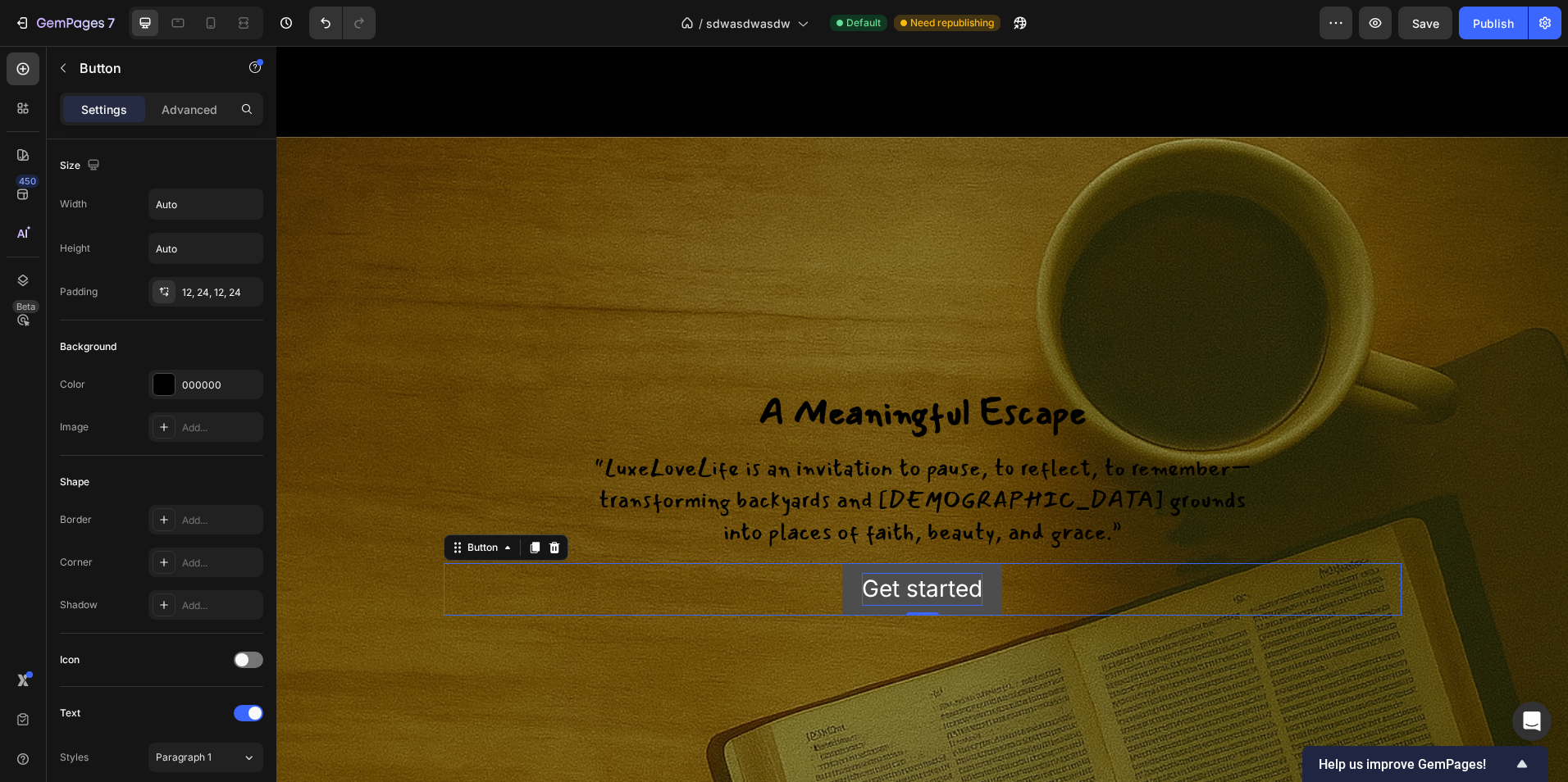
click at [928, 605] on div "Get started" at bounding box center [922, 588] width 121 height 32
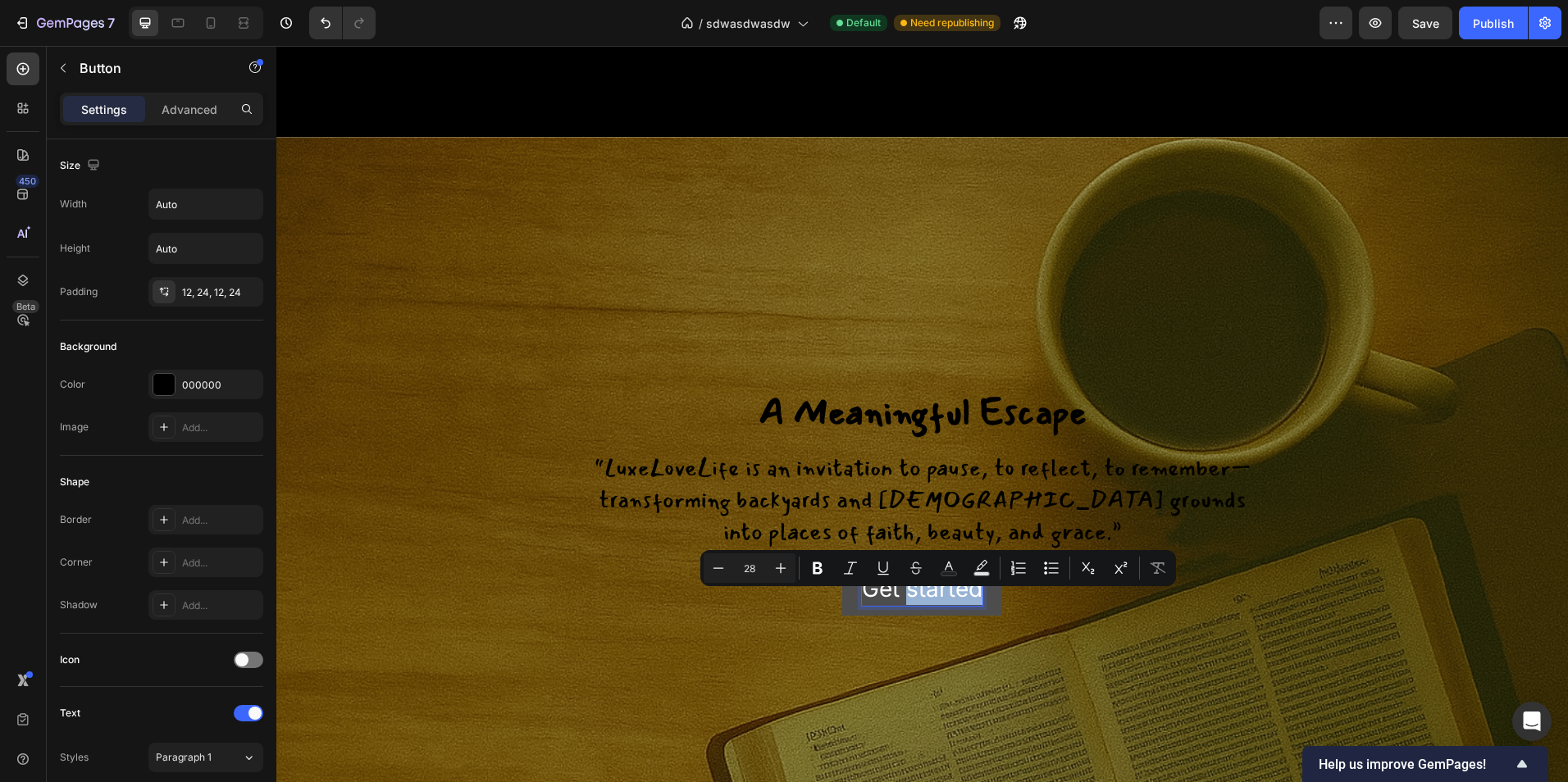
click at [928, 605] on p "Get started" at bounding box center [922, 588] width 121 height 32
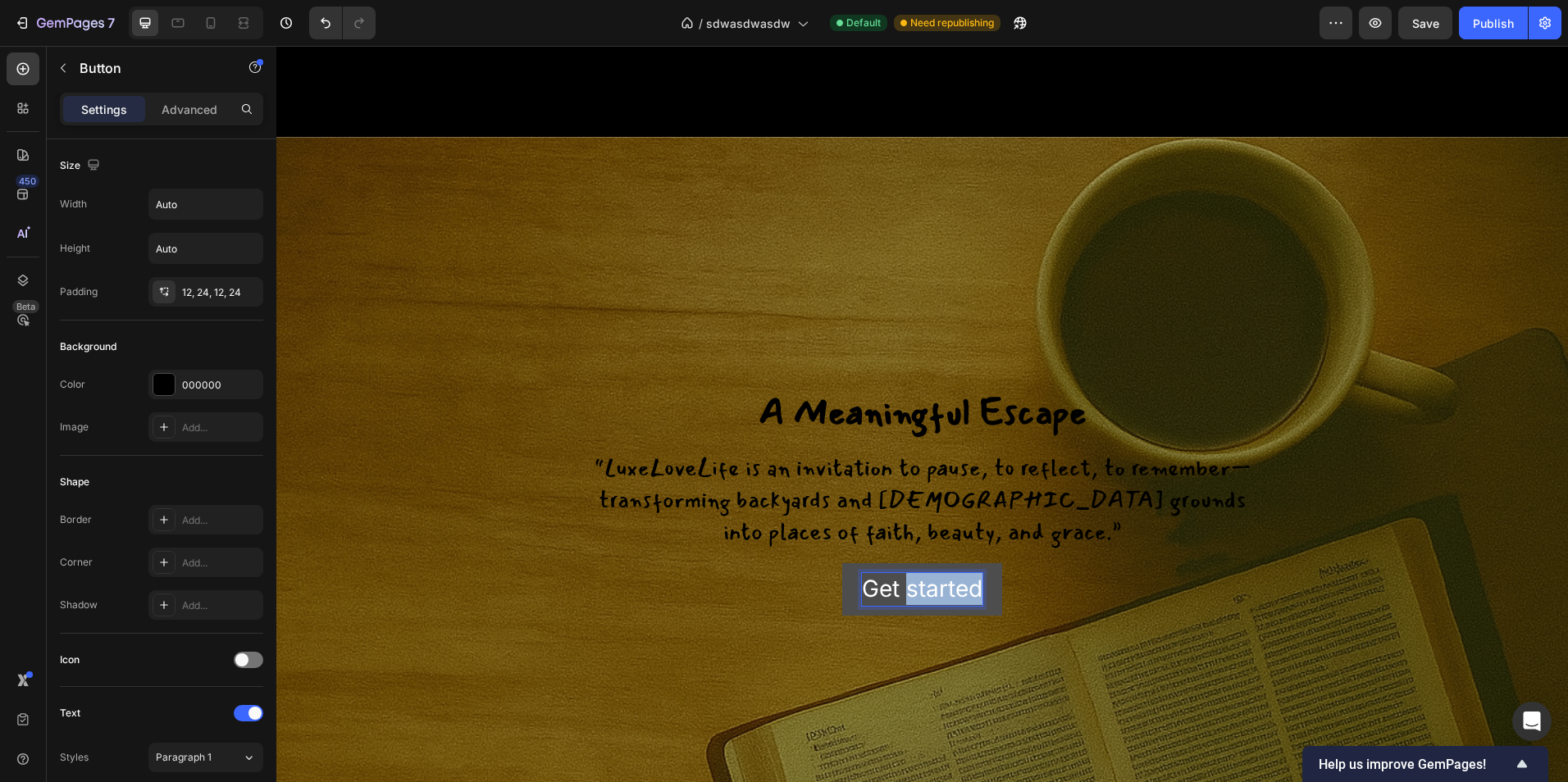
click at [928, 605] on p "Get started" at bounding box center [922, 588] width 121 height 32
click at [879, 563] on button "OUR" at bounding box center [923, 588] width 88 height 51
click at [903, 605] on p "OUR STORY" at bounding box center [922, 588] width 131 height 32
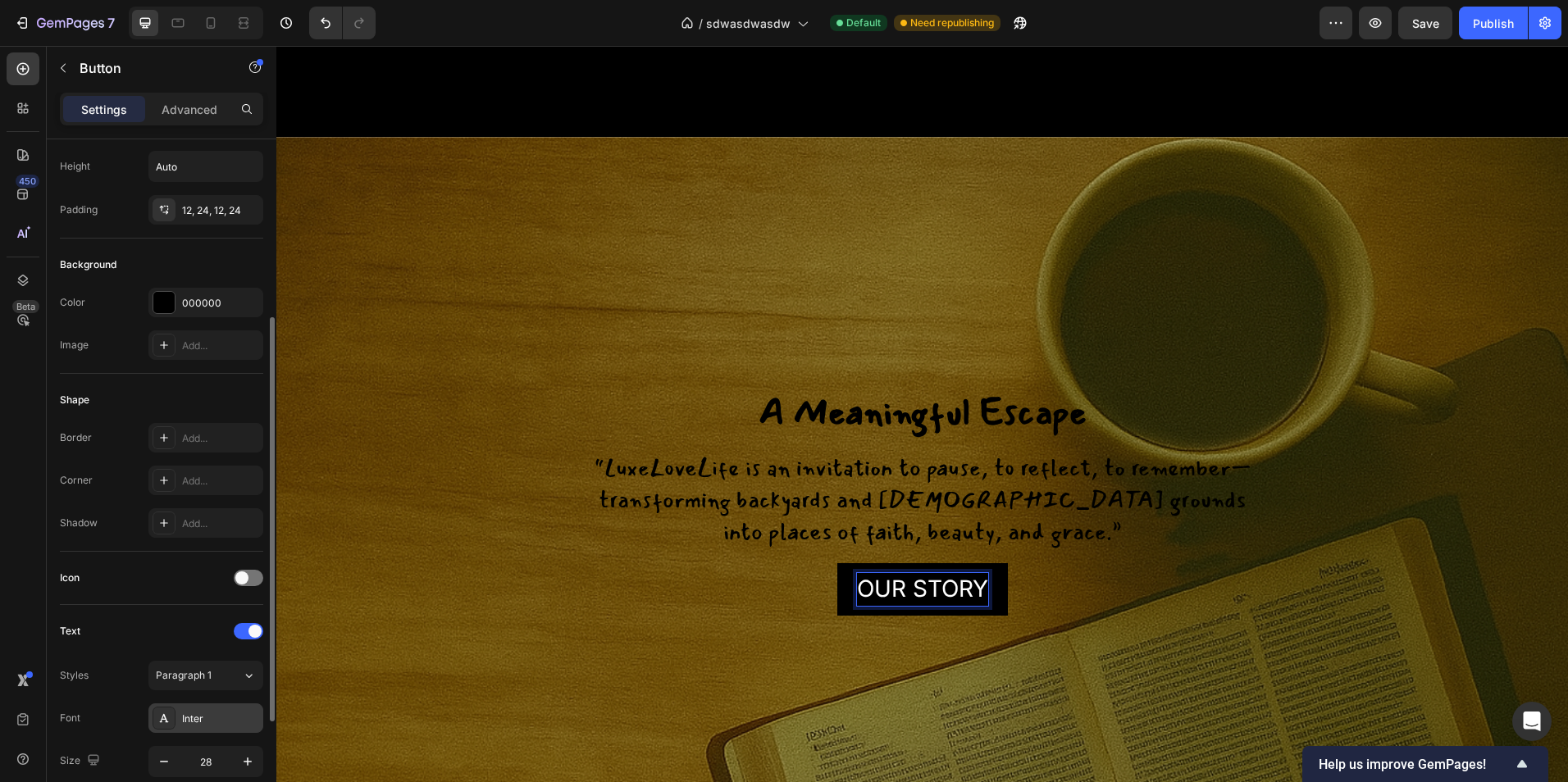
scroll to position [246, 0]
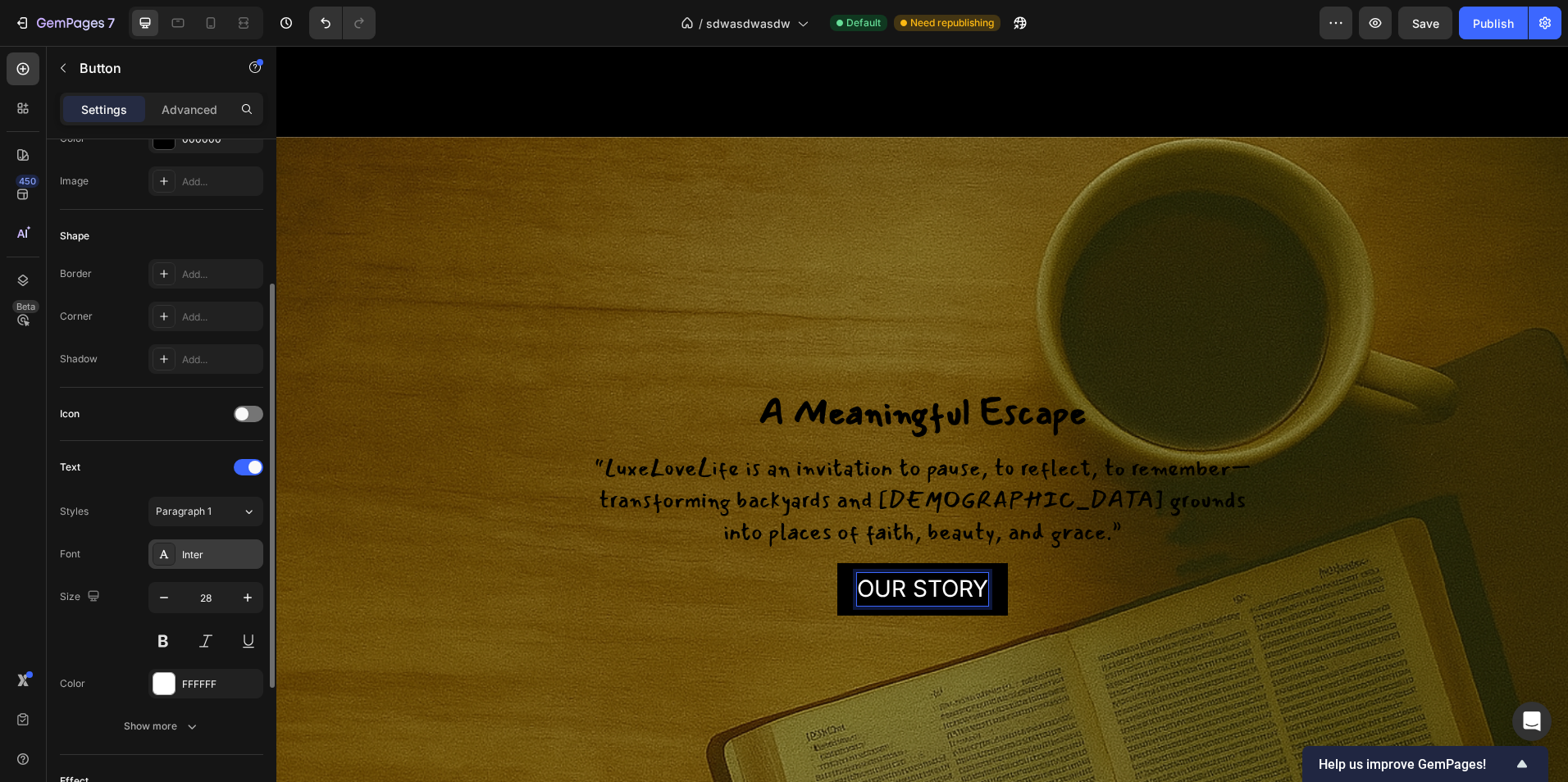
click at [195, 547] on div "Inter" at bounding box center [220, 555] width 77 height 14
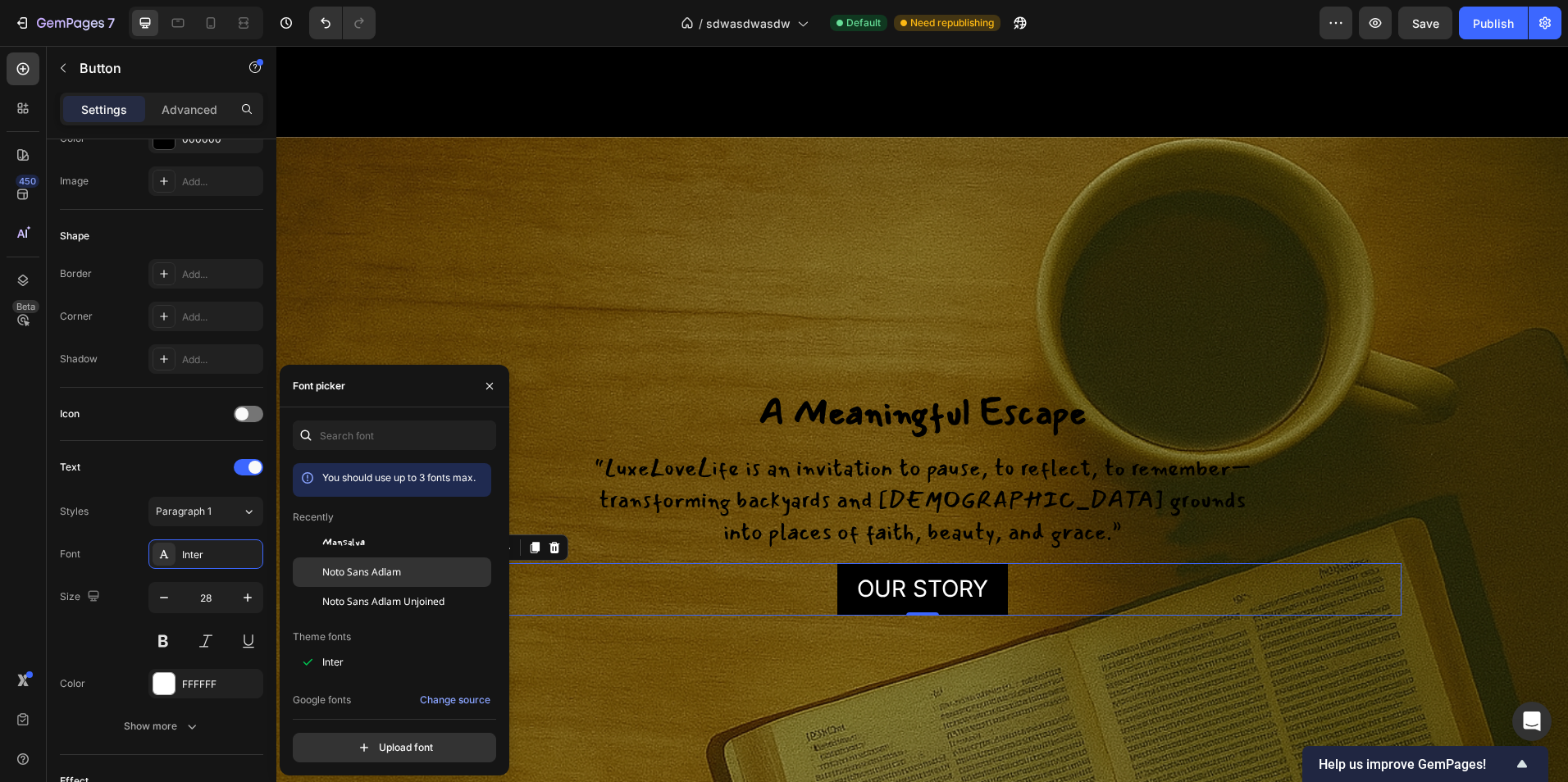
click at [376, 569] on span "Noto Sans Adlam" at bounding box center [361, 572] width 78 height 14
click at [399, 601] on span "Noto Sans Adlam Unjoined" at bounding box center [383, 602] width 122 height 14
click at [385, 575] on span "Noto Sans Adlam" at bounding box center [361, 572] width 78 height 14
click at [489, 392] on button "button" at bounding box center [489, 386] width 26 height 26
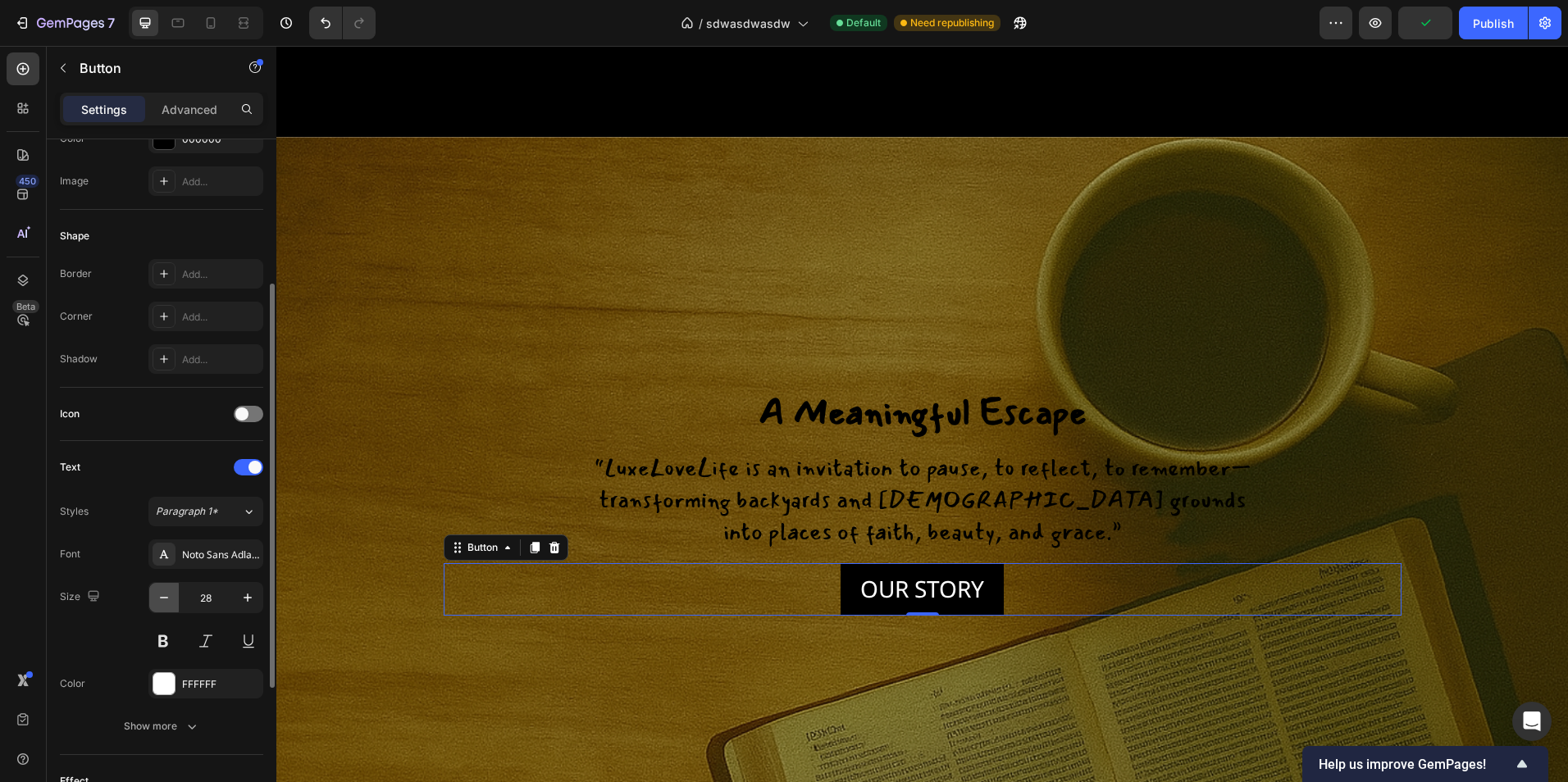
click at [161, 599] on icon "button" at bounding box center [164, 598] width 16 height 16
click at [165, 596] on icon "button" at bounding box center [164, 598] width 16 height 16
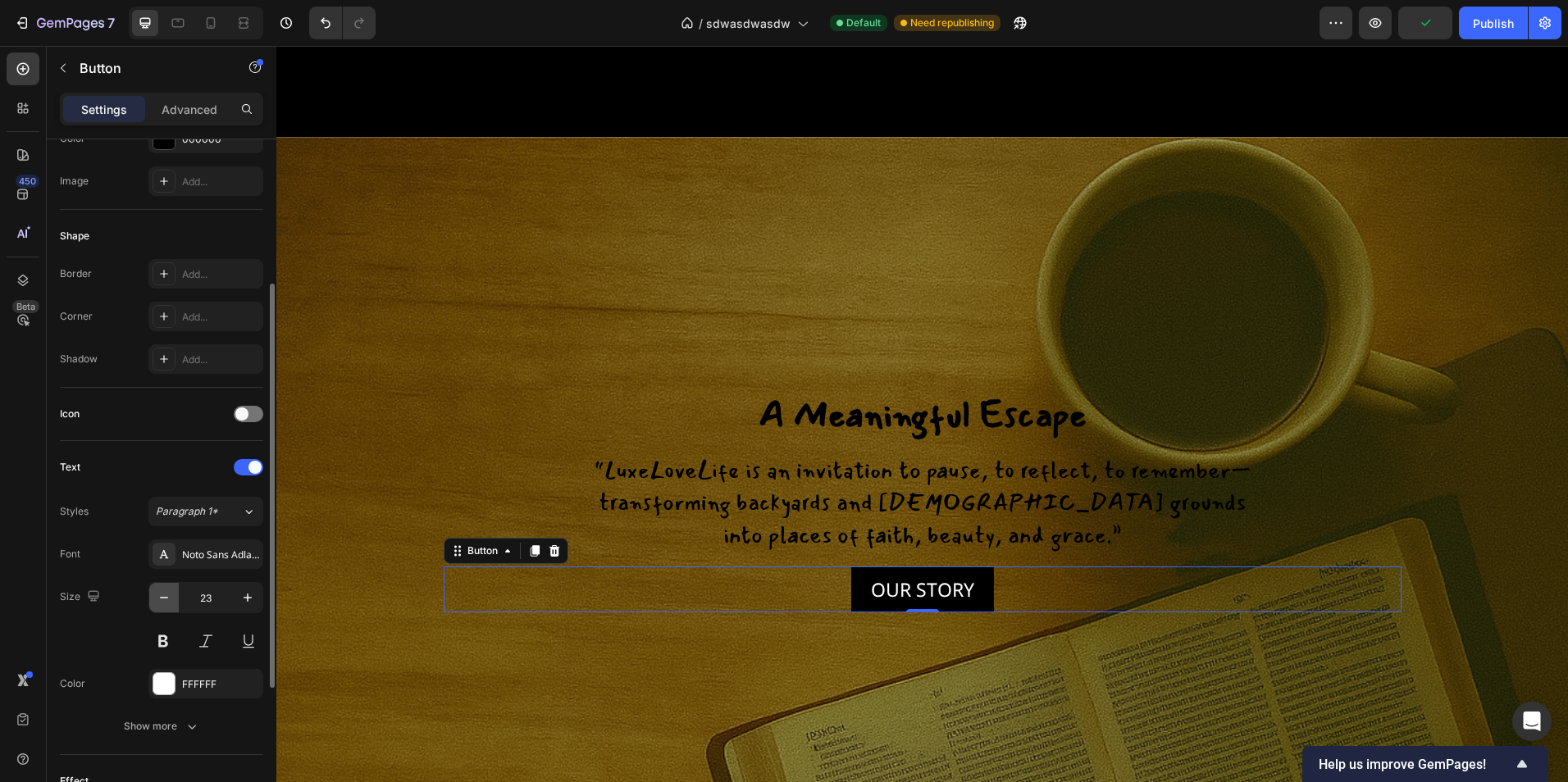
click at [165, 596] on icon "button" at bounding box center [164, 598] width 16 height 16
type input "19"
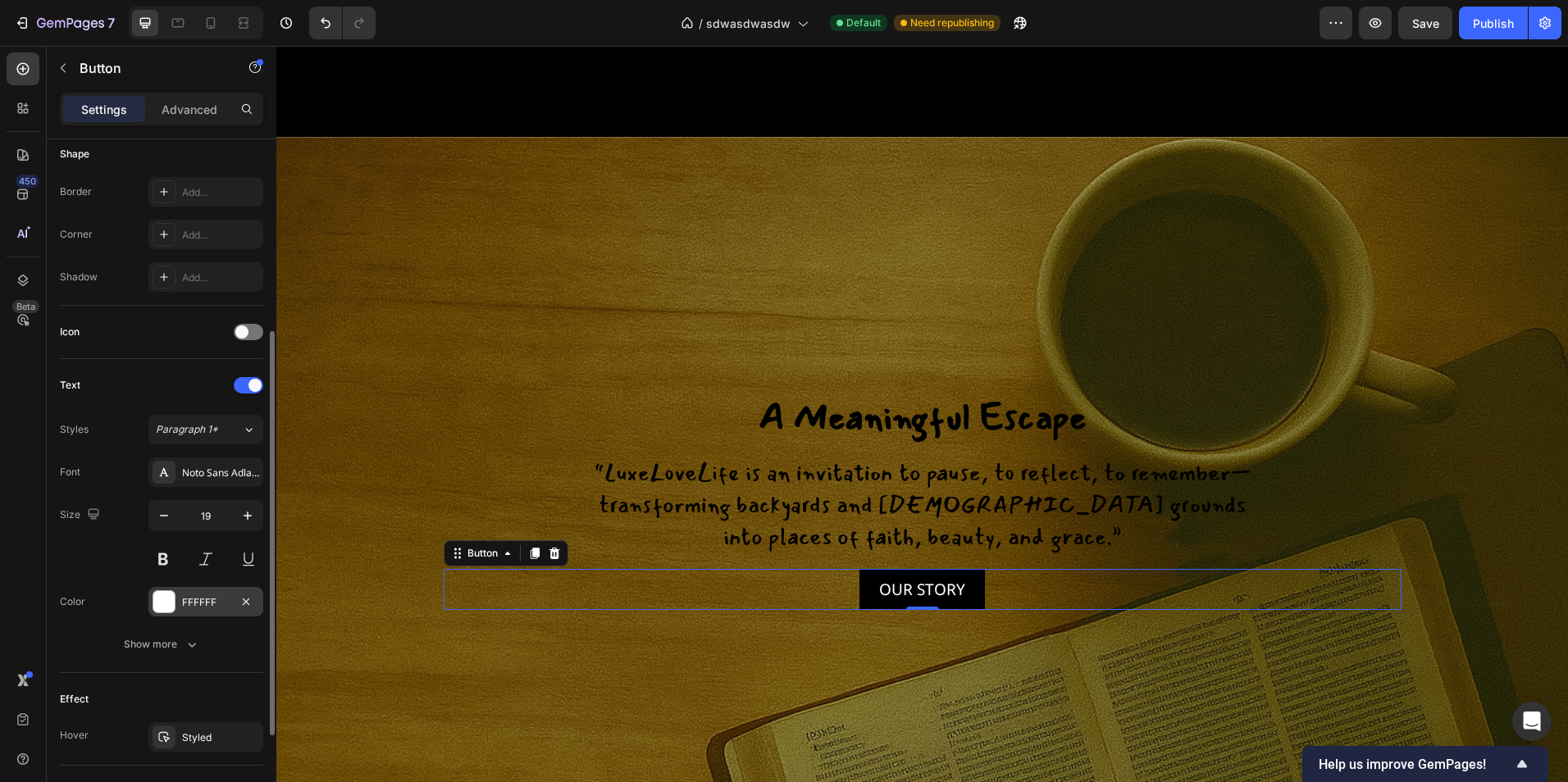
scroll to position [409, 0]
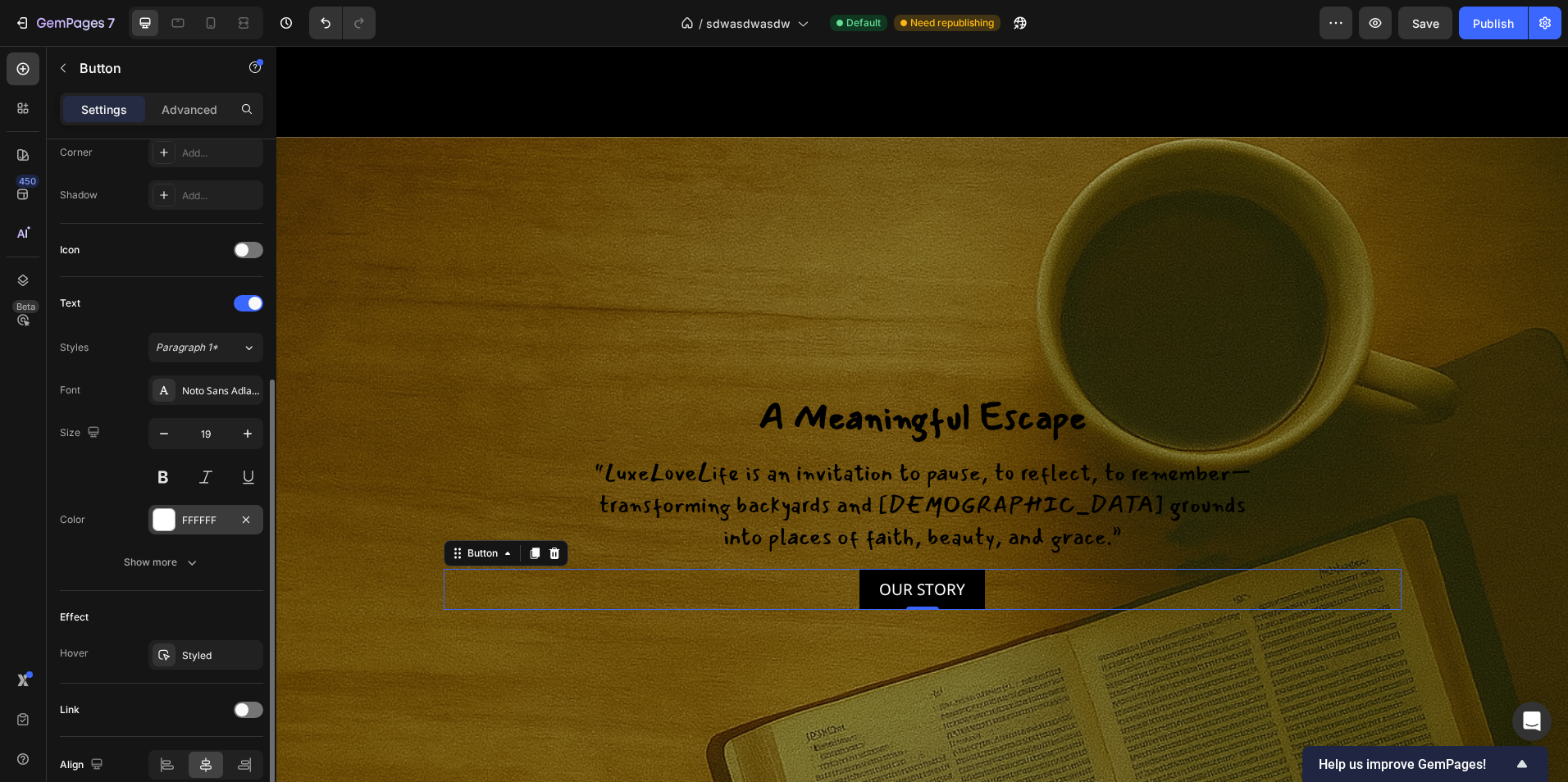
click at [196, 518] on div "FFFFFF" at bounding box center [206, 520] width 48 height 14
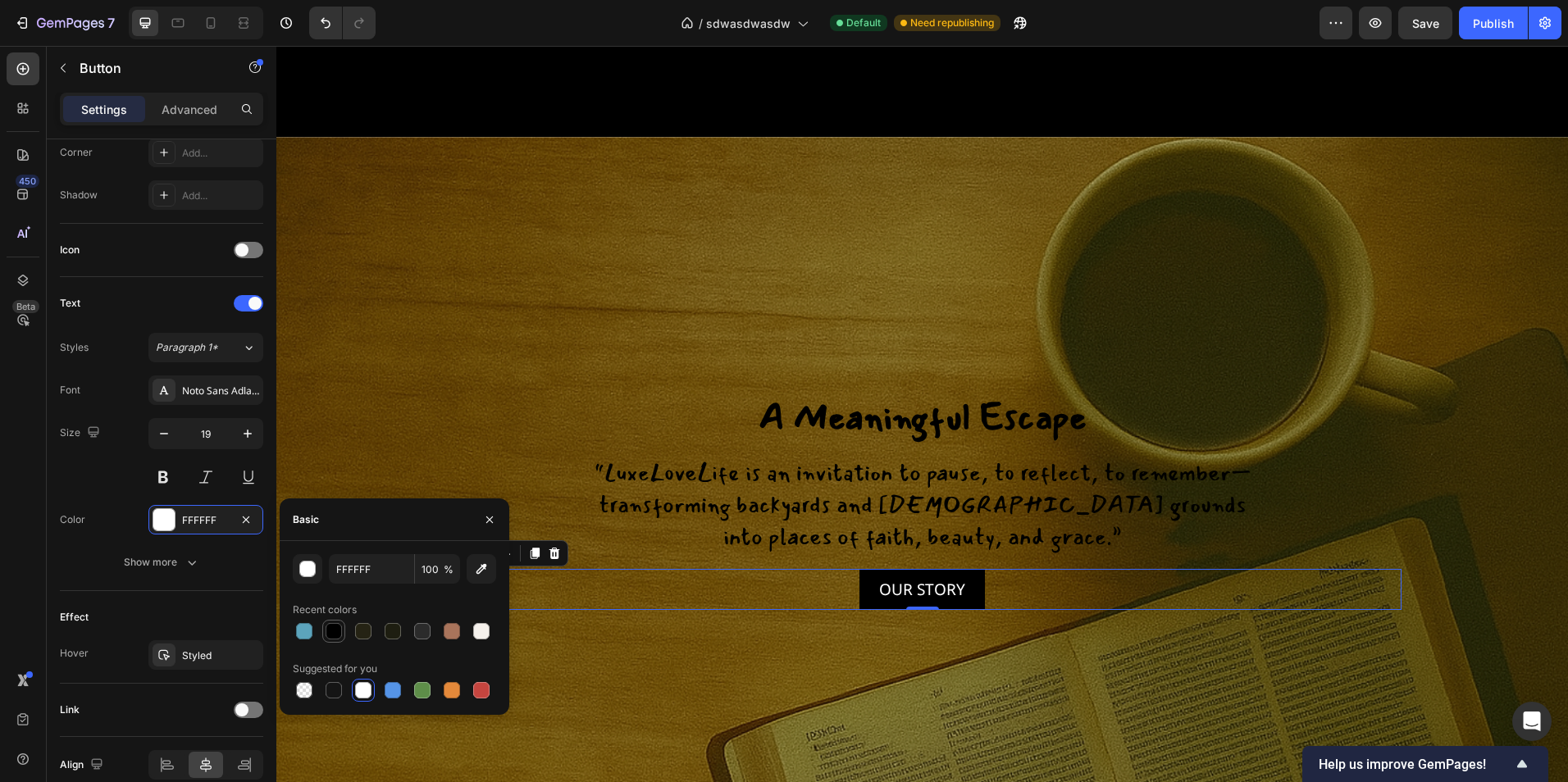
click at [334, 626] on div at bounding box center [334, 631] width 16 height 16
type input "000000"
drag, startPoint x: 484, startPoint y: 513, endPoint x: 13, endPoint y: 495, distance: 471.3
click at [484, 513] on icon "button" at bounding box center [489, 520] width 14 height 14
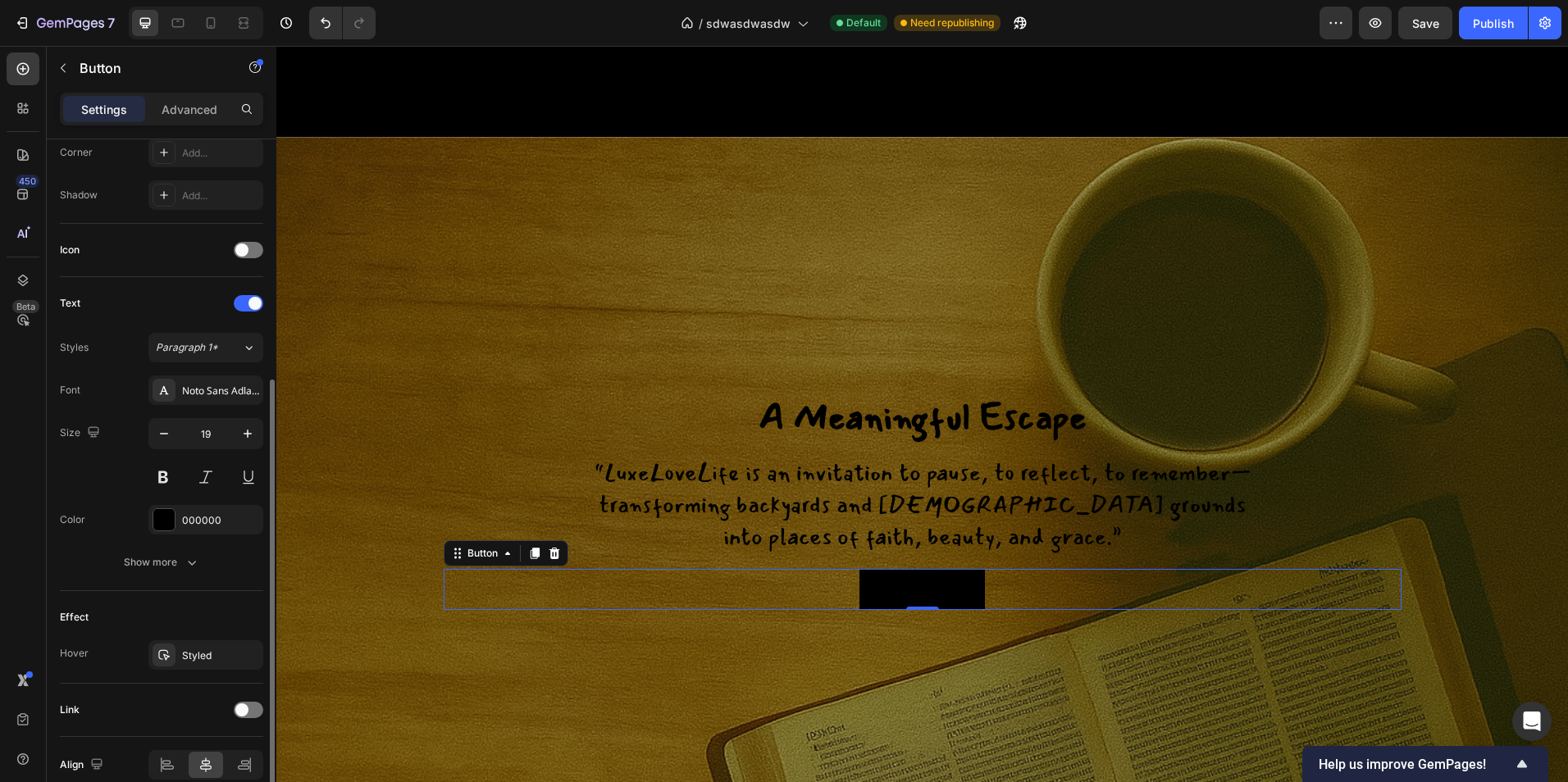
scroll to position [486, 0]
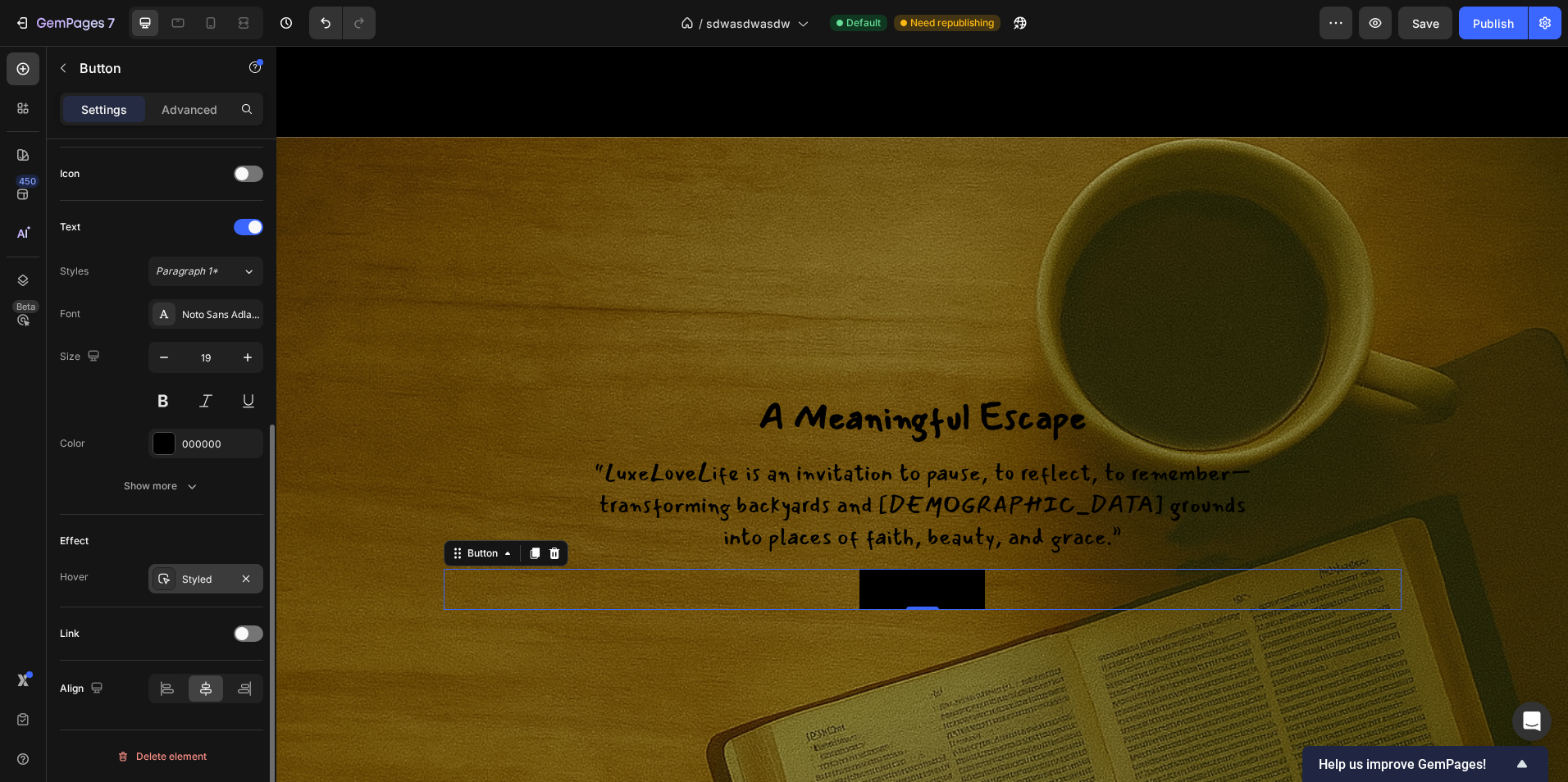
click at [191, 575] on div "Styled" at bounding box center [206, 579] width 48 height 14
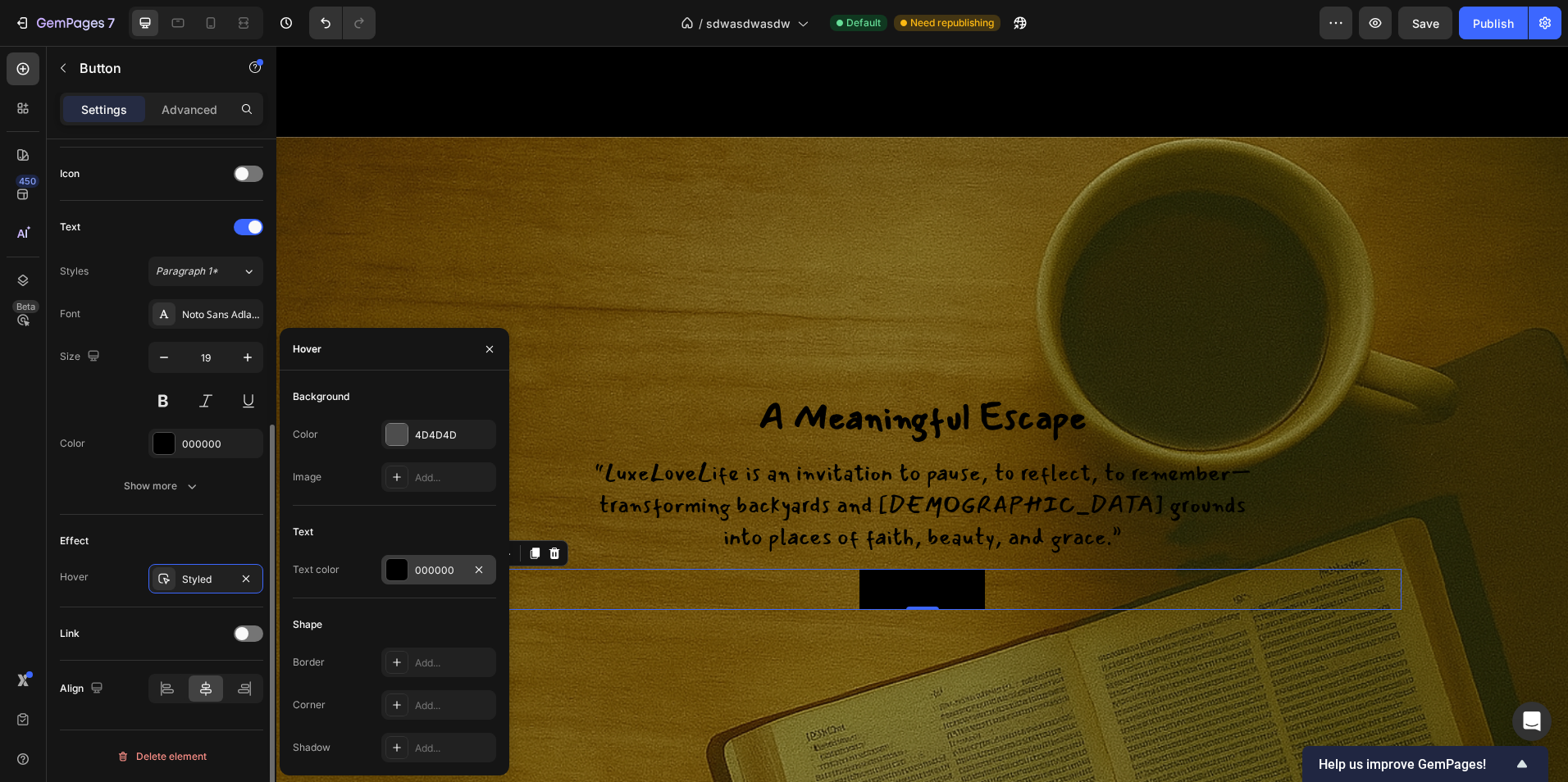
click at [451, 581] on div "000000" at bounding box center [438, 569] width 115 height 30
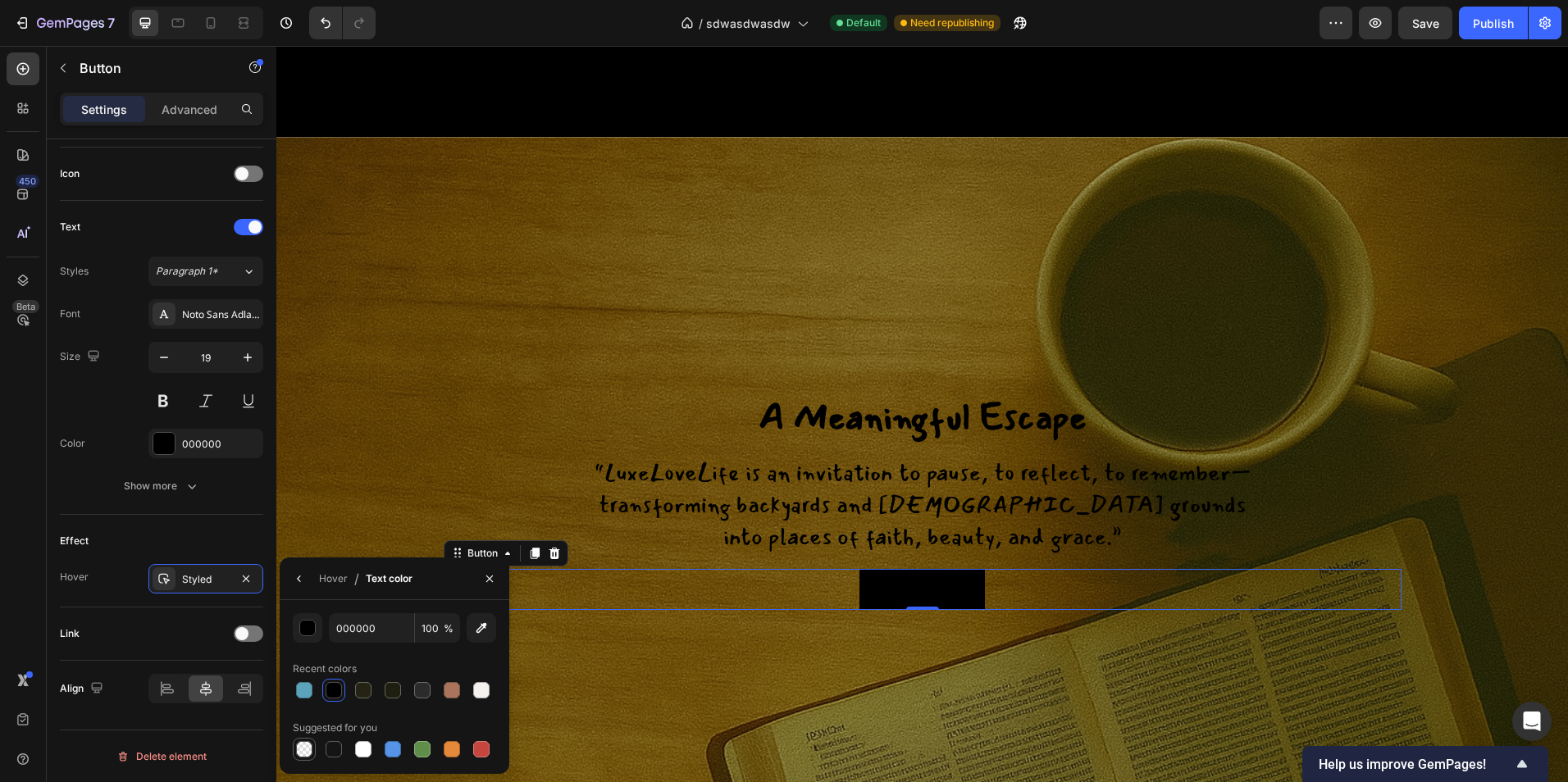
click at [300, 752] on div at bounding box center [304, 750] width 16 height 16
type input "0"
click at [486, 579] on icon "button" at bounding box center [489, 578] width 14 height 14
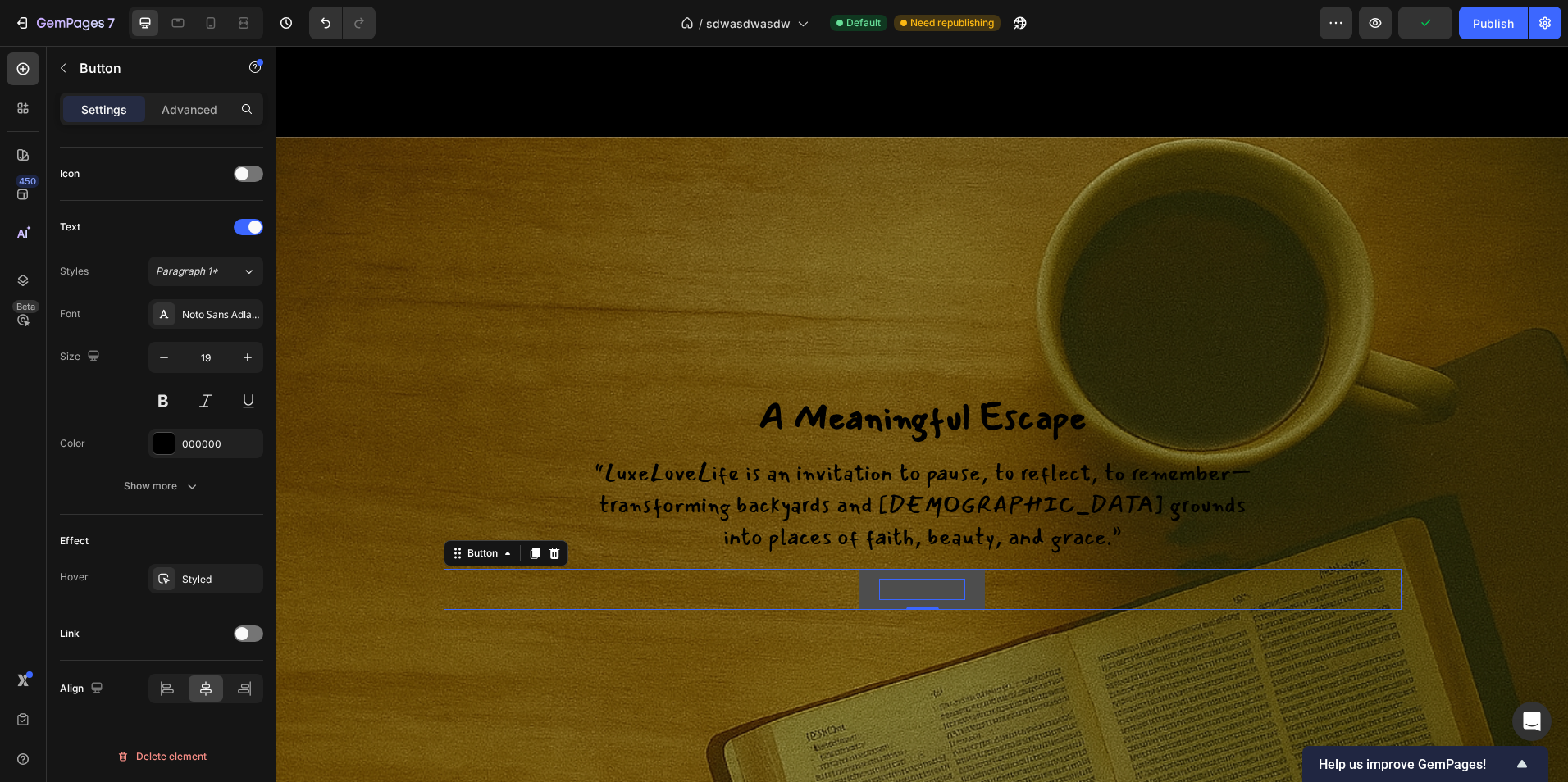
click at [970, 611] on button "OUR STORY" at bounding box center [922, 590] width 125 height 41
click at [968, 611] on button "OUR STORY" at bounding box center [922, 590] width 125 height 41
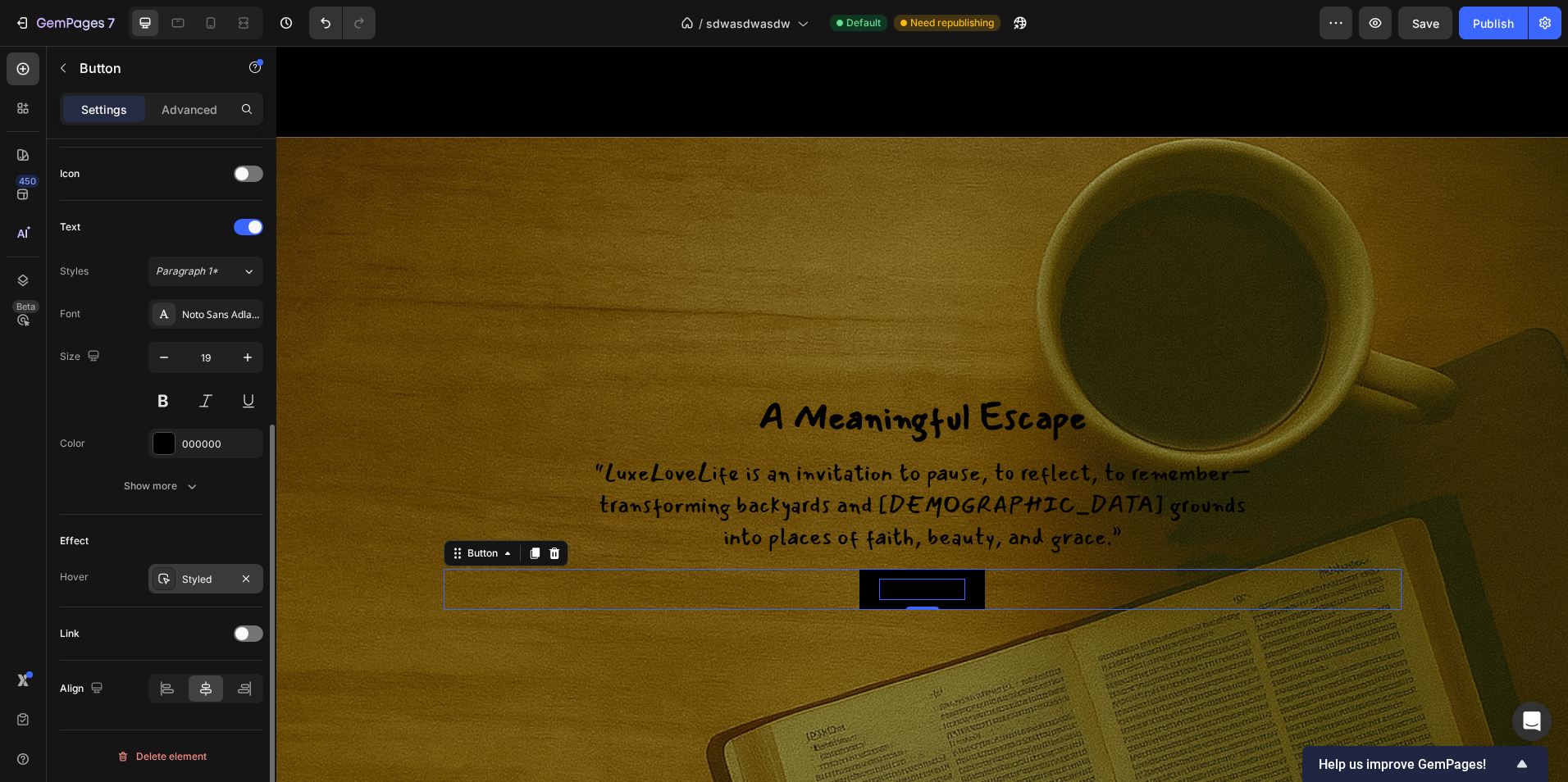
click at [171, 581] on div at bounding box center [163, 578] width 23 height 23
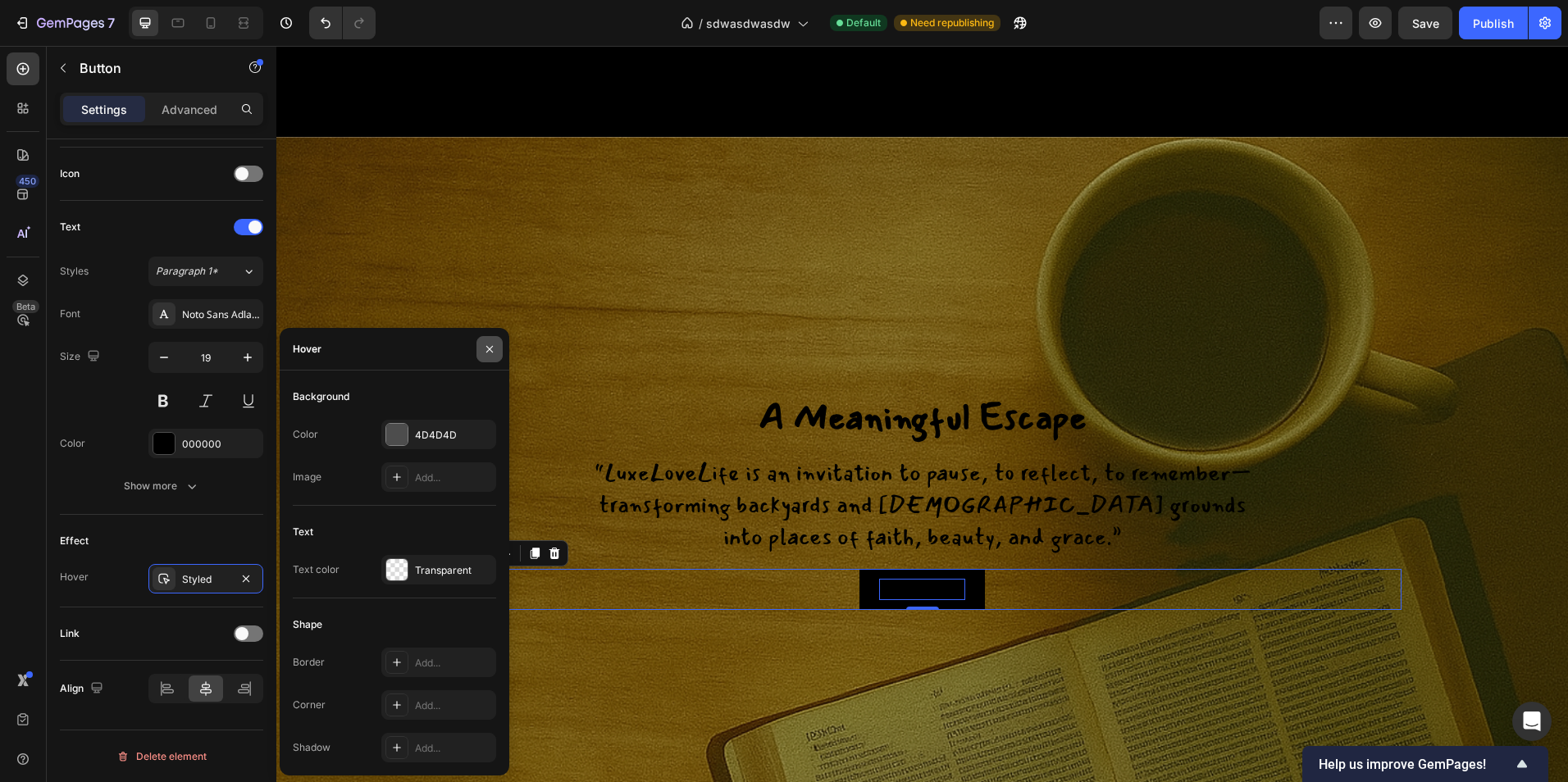
click at [487, 344] on icon "button" at bounding box center [489, 349] width 14 height 14
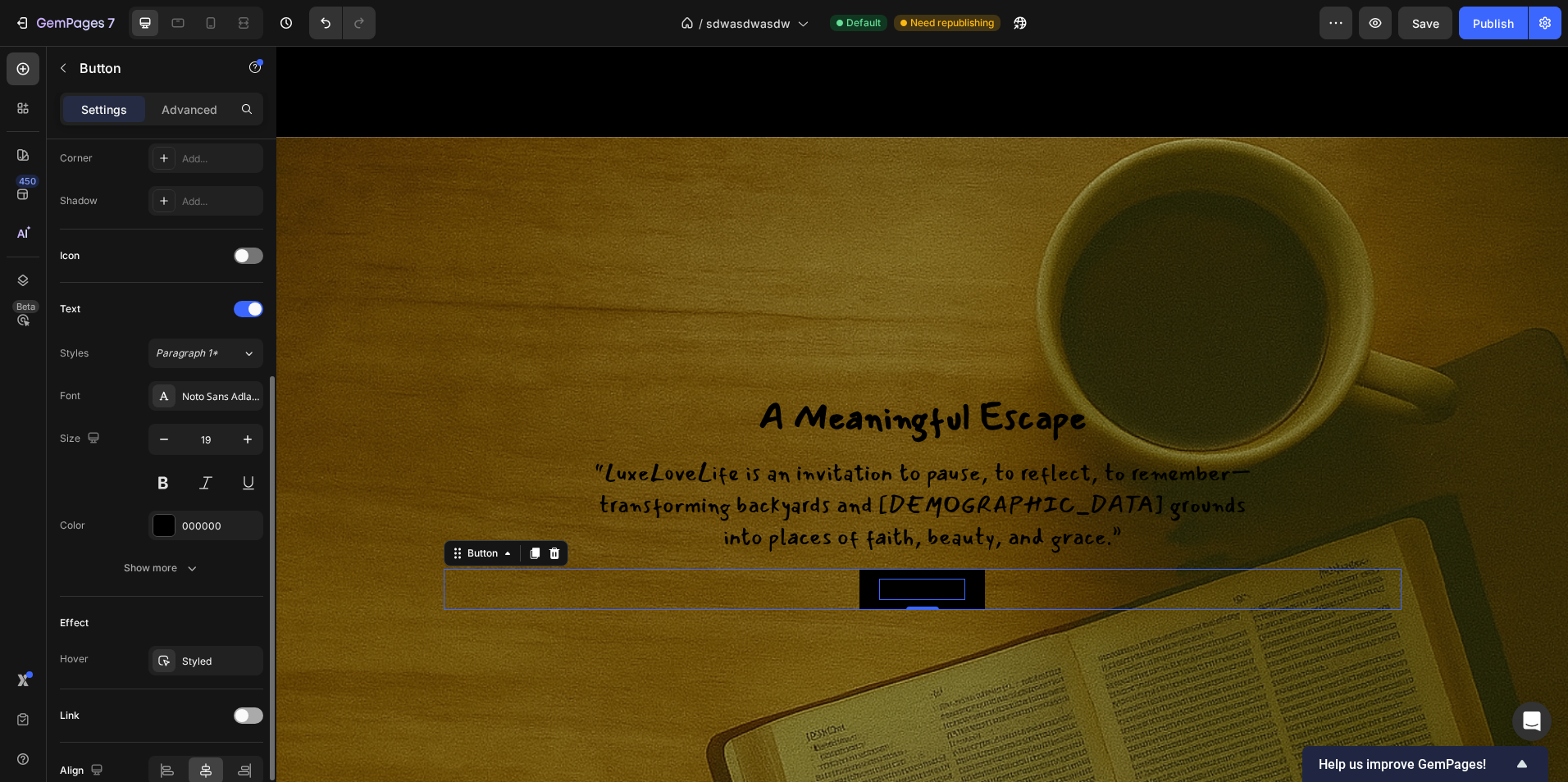
click at [250, 720] on div at bounding box center [248, 715] width 30 height 16
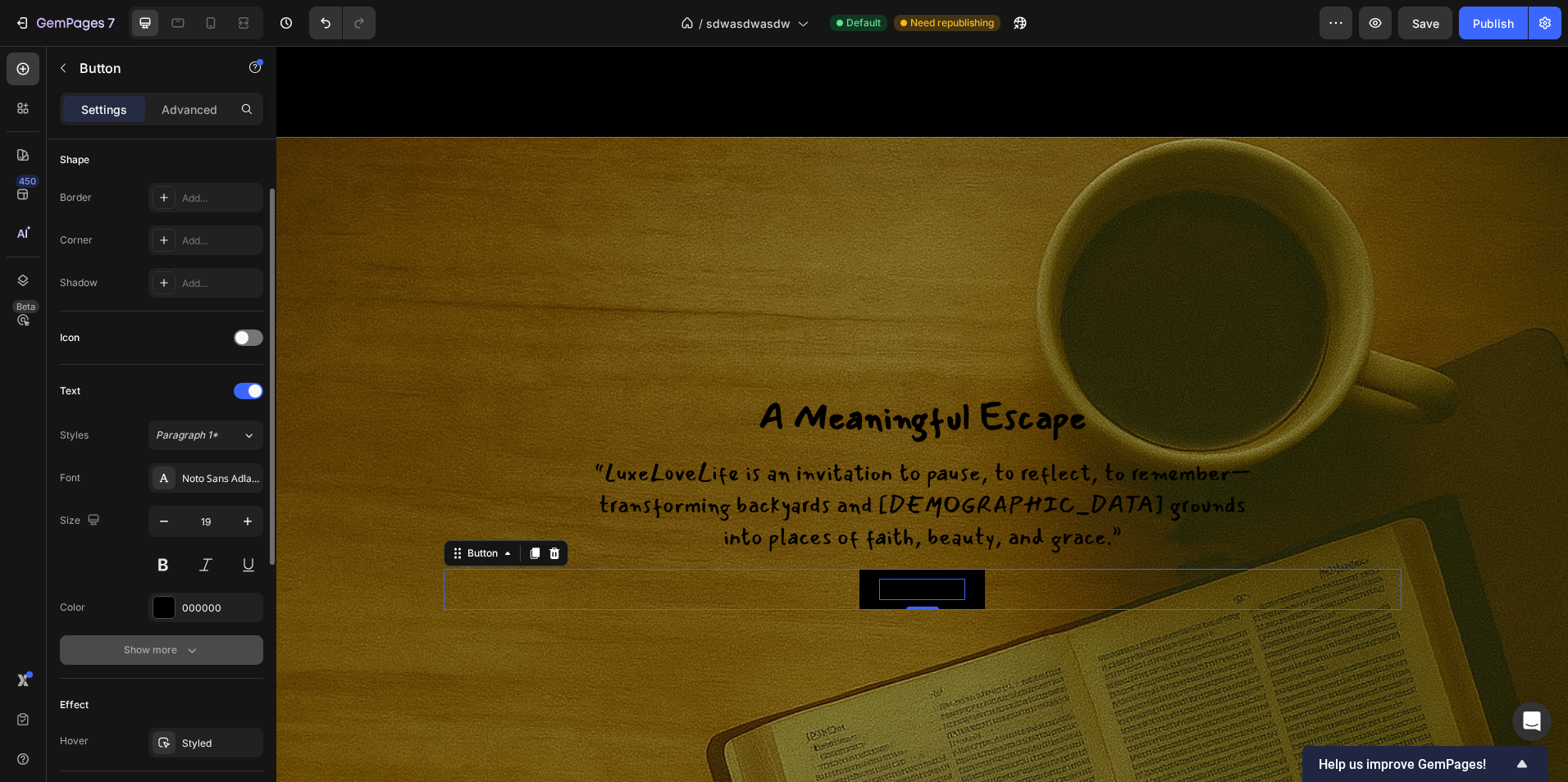
scroll to position [158, 0]
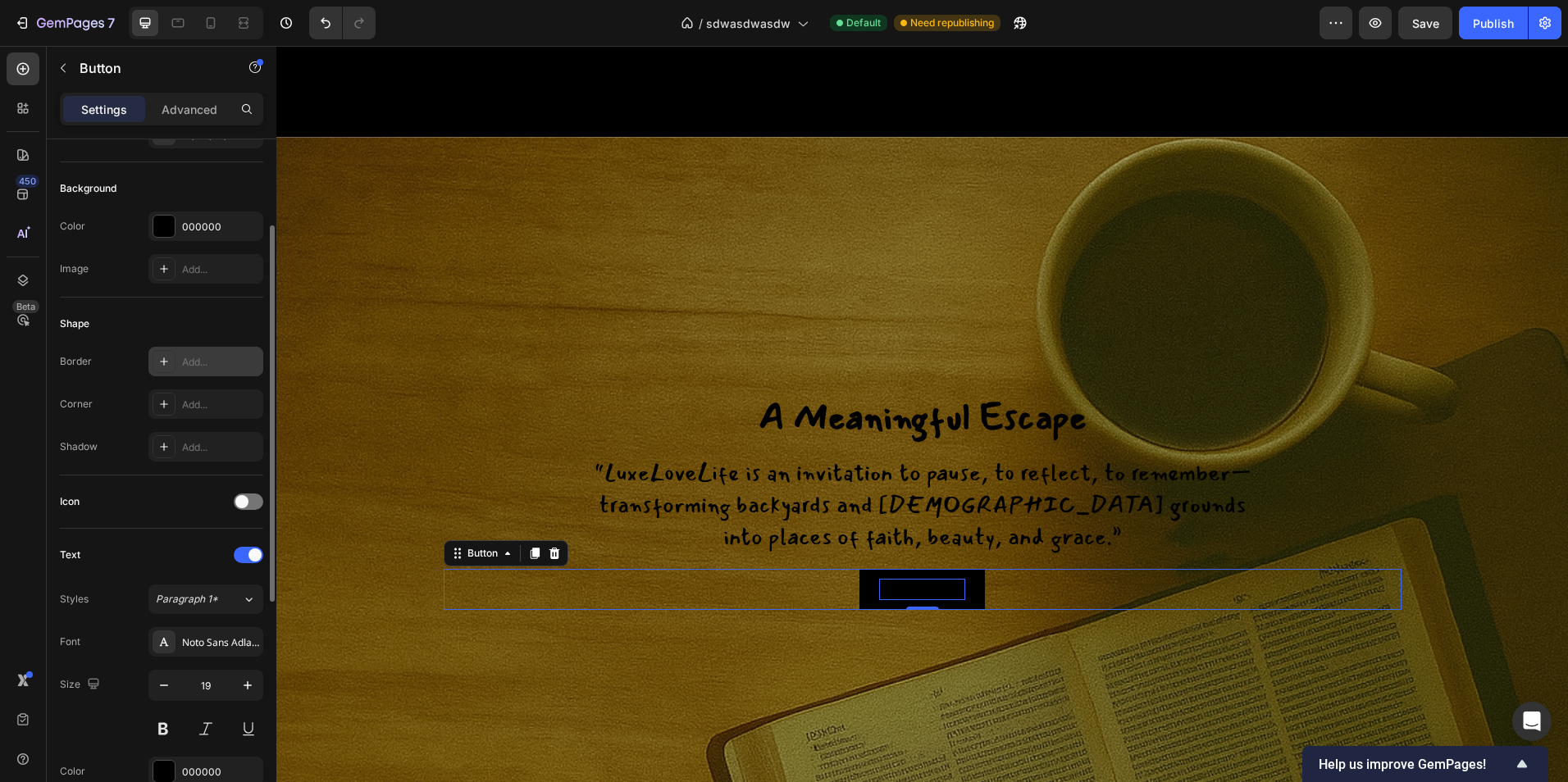
click at [197, 361] on div "Add..." at bounding box center [220, 363] width 77 height 14
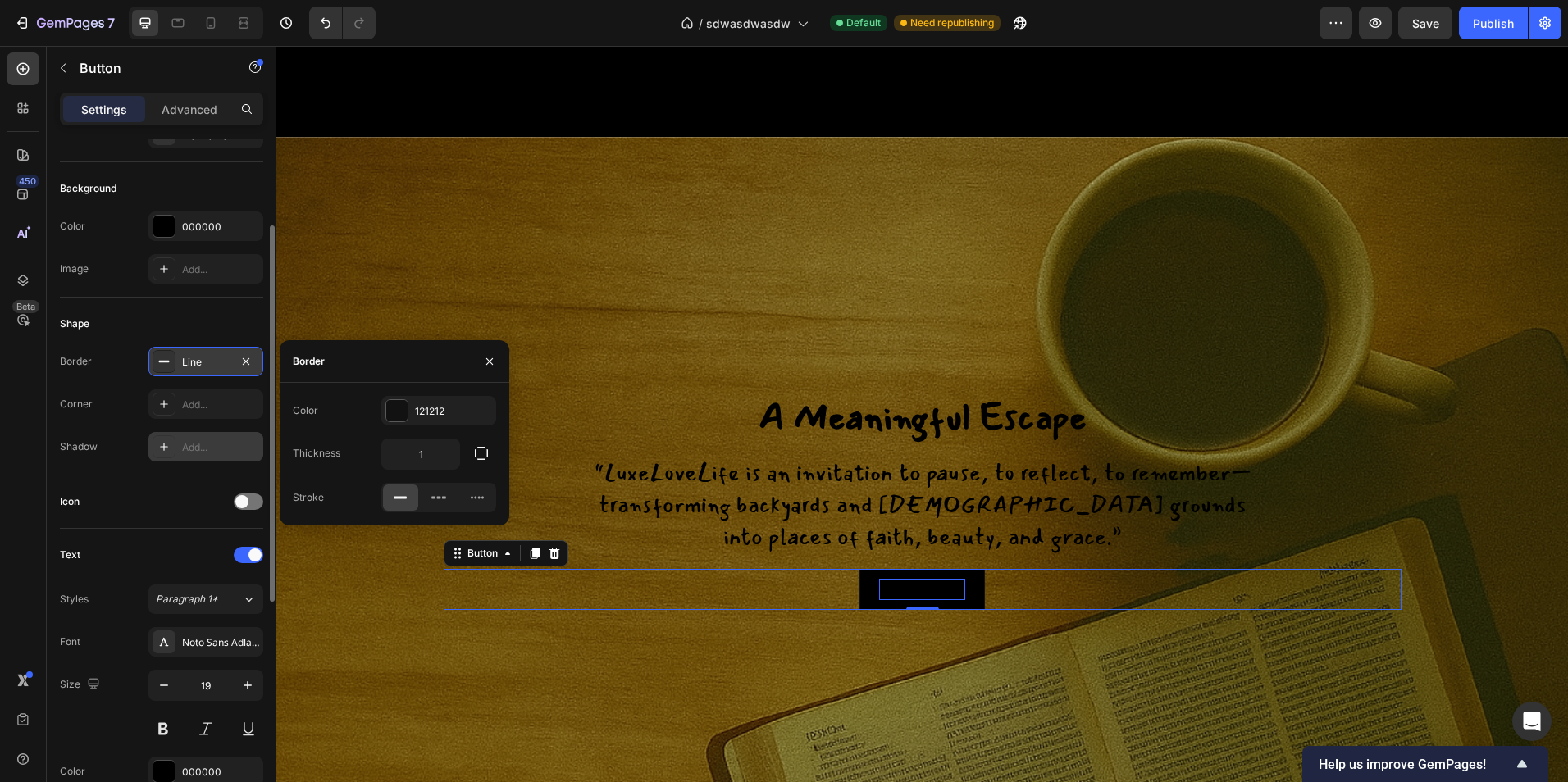
click at [207, 446] on div "Add..." at bounding box center [220, 447] width 77 height 14
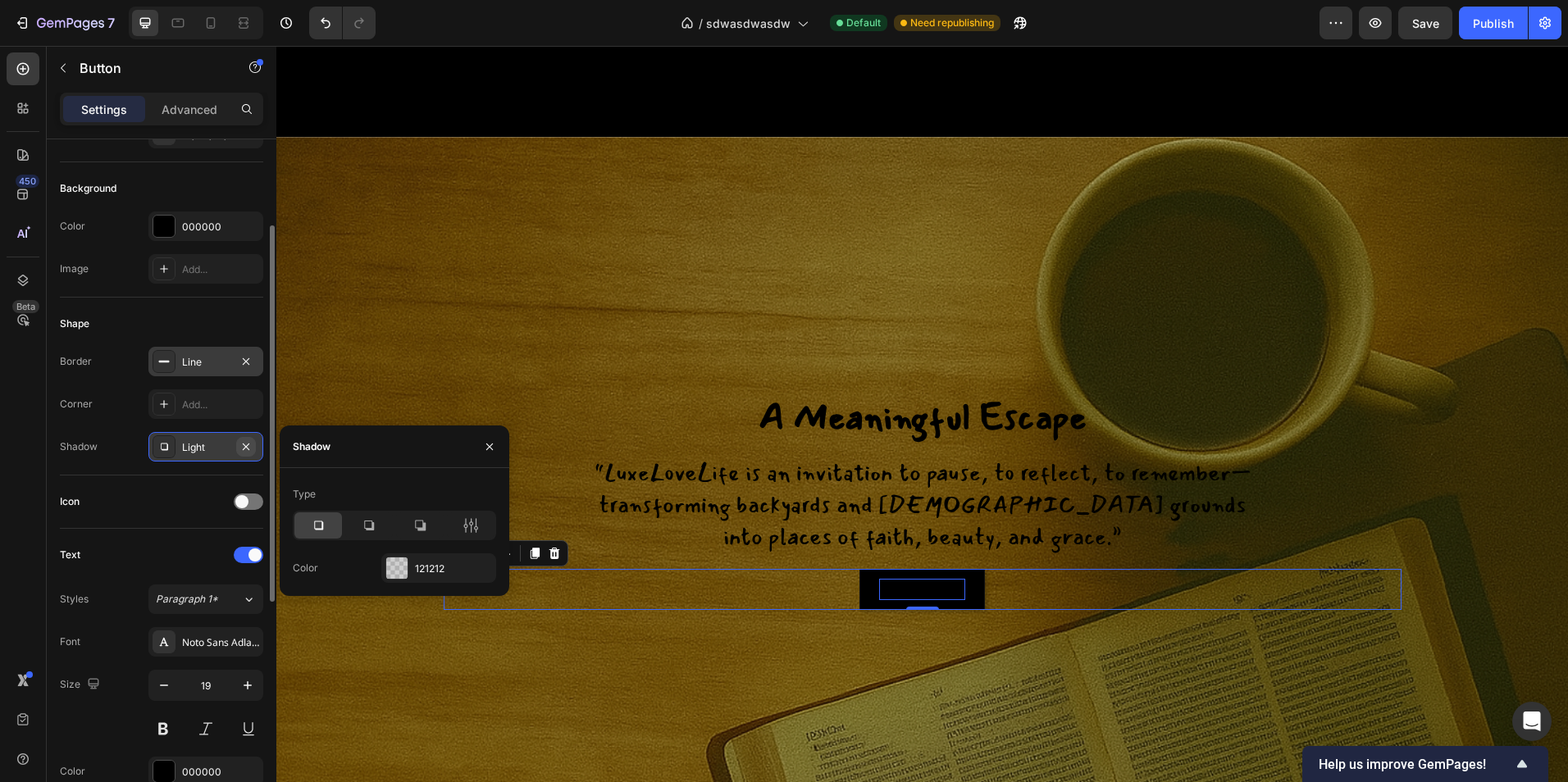
click at [248, 446] on icon "button" at bounding box center [245, 446] width 14 height 14
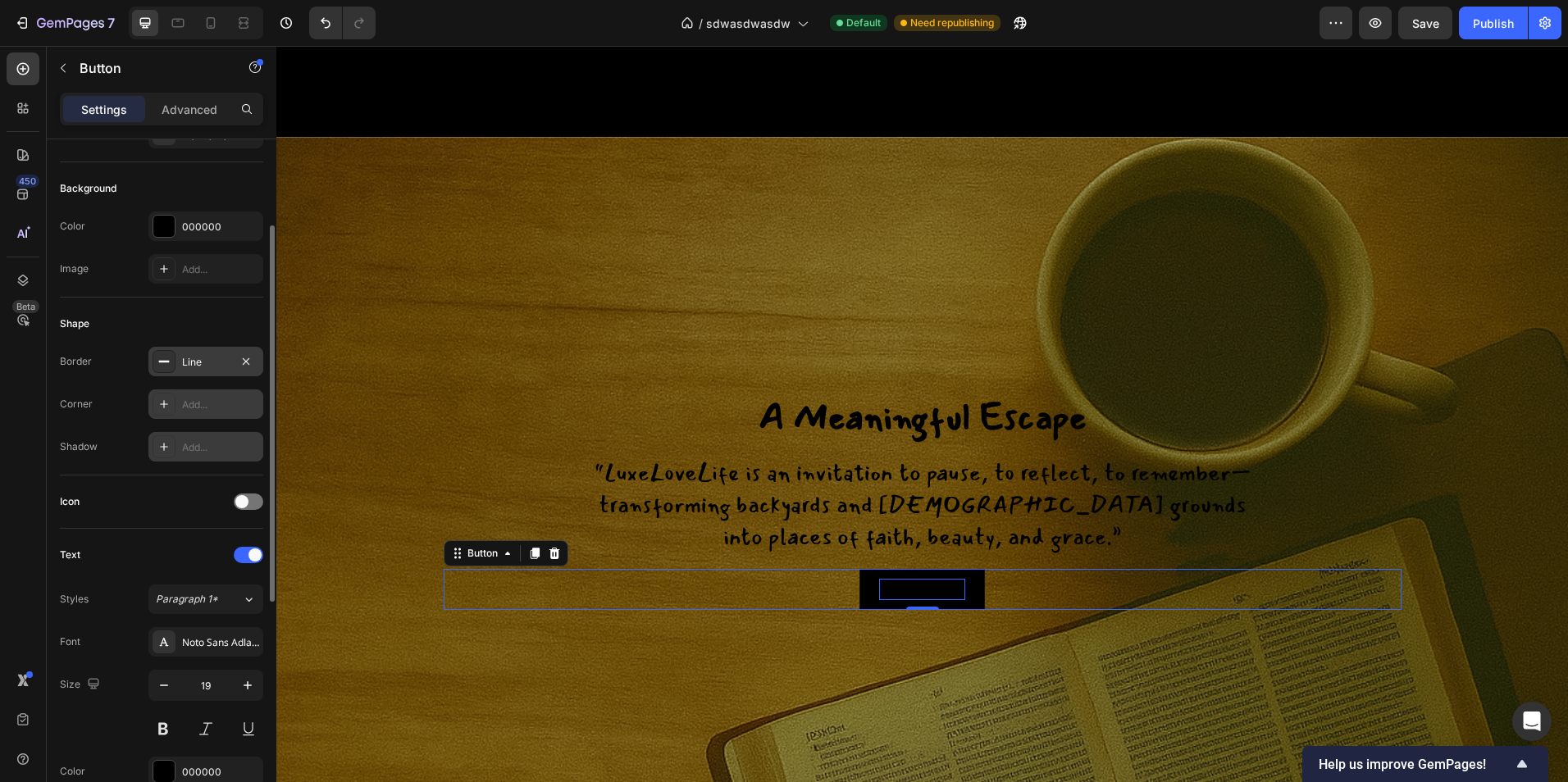
click at [203, 409] on div "Add..." at bounding box center [220, 405] width 77 height 14
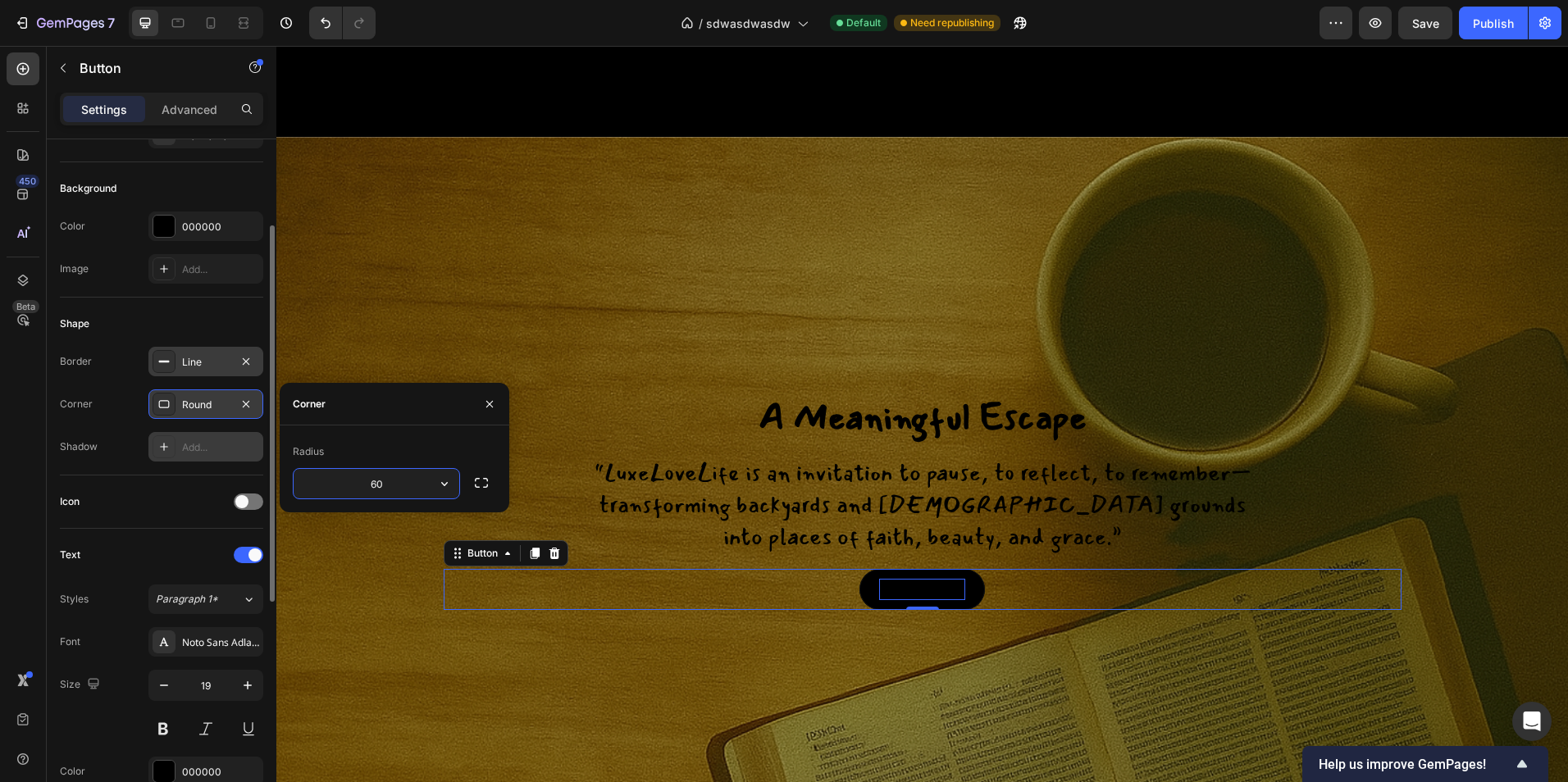
type input "60"
click at [486, 404] on icon "button" at bounding box center [489, 404] width 14 height 14
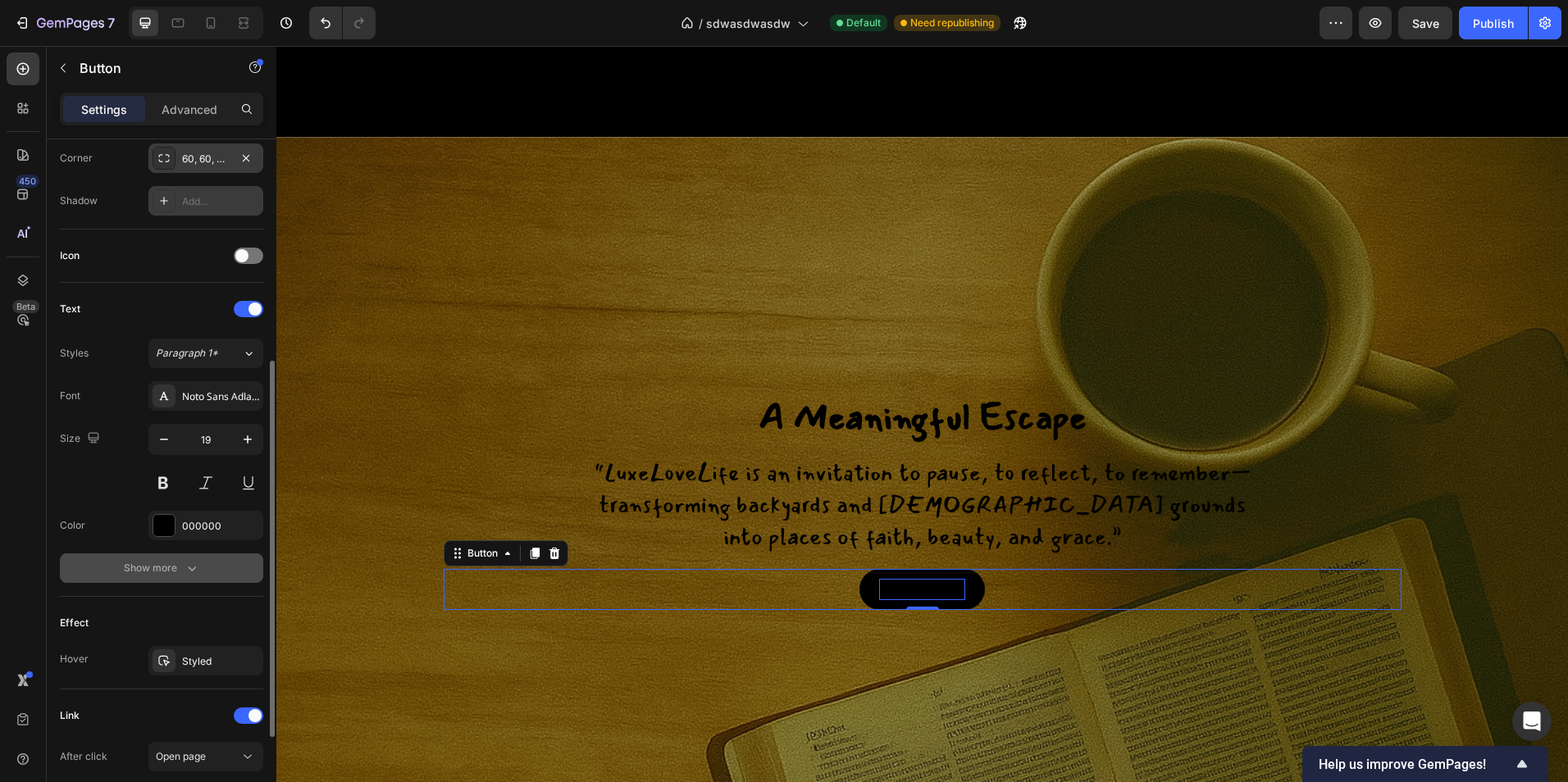
click at [198, 568] on icon "button" at bounding box center [192, 568] width 16 height 16
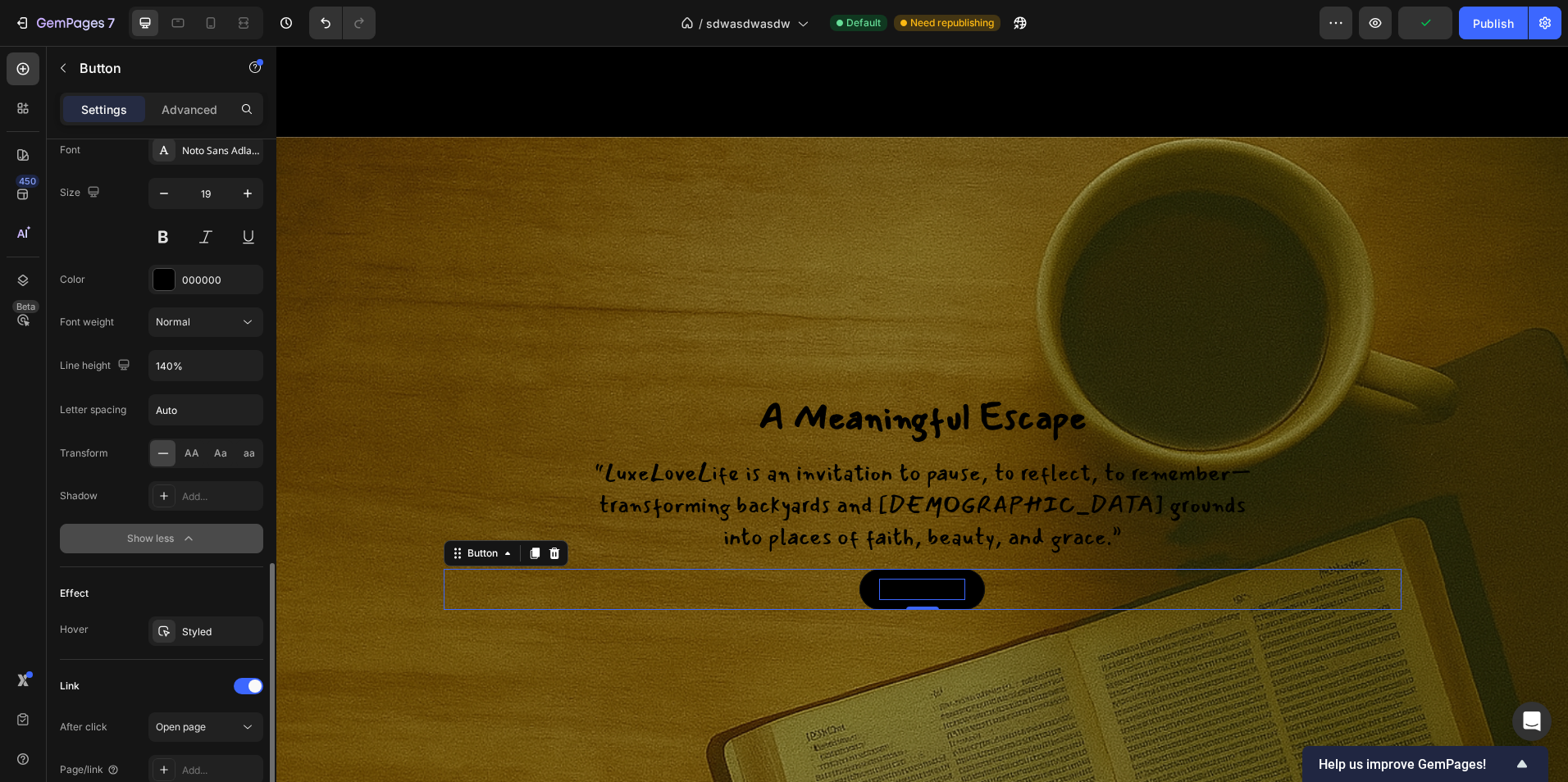
scroll to position [732, 0]
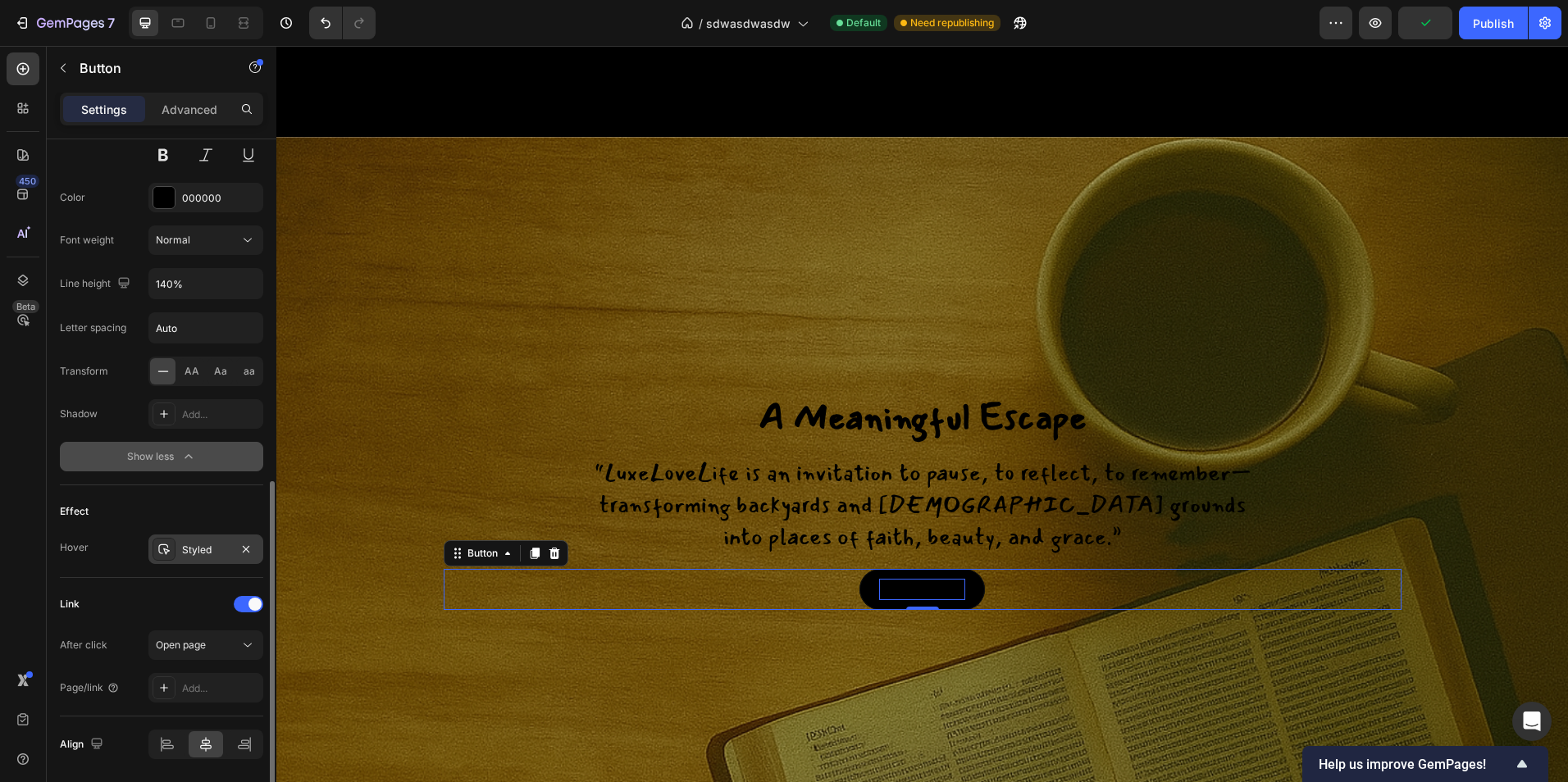
click at [185, 547] on div "Styled" at bounding box center [206, 550] width 48 height 14
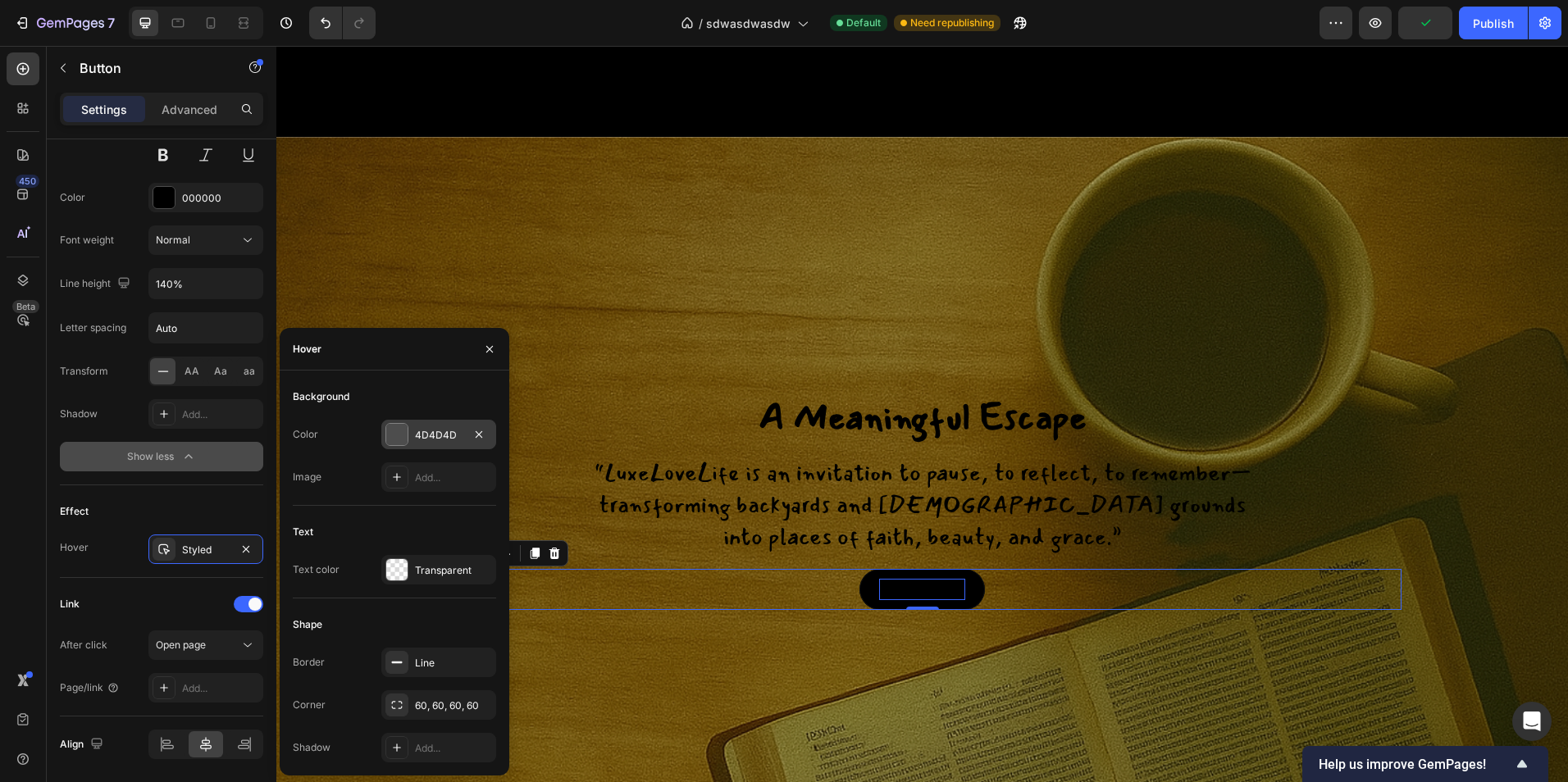
click at [406, 423] on div at bounding box center [396, 434] width 23 height 23
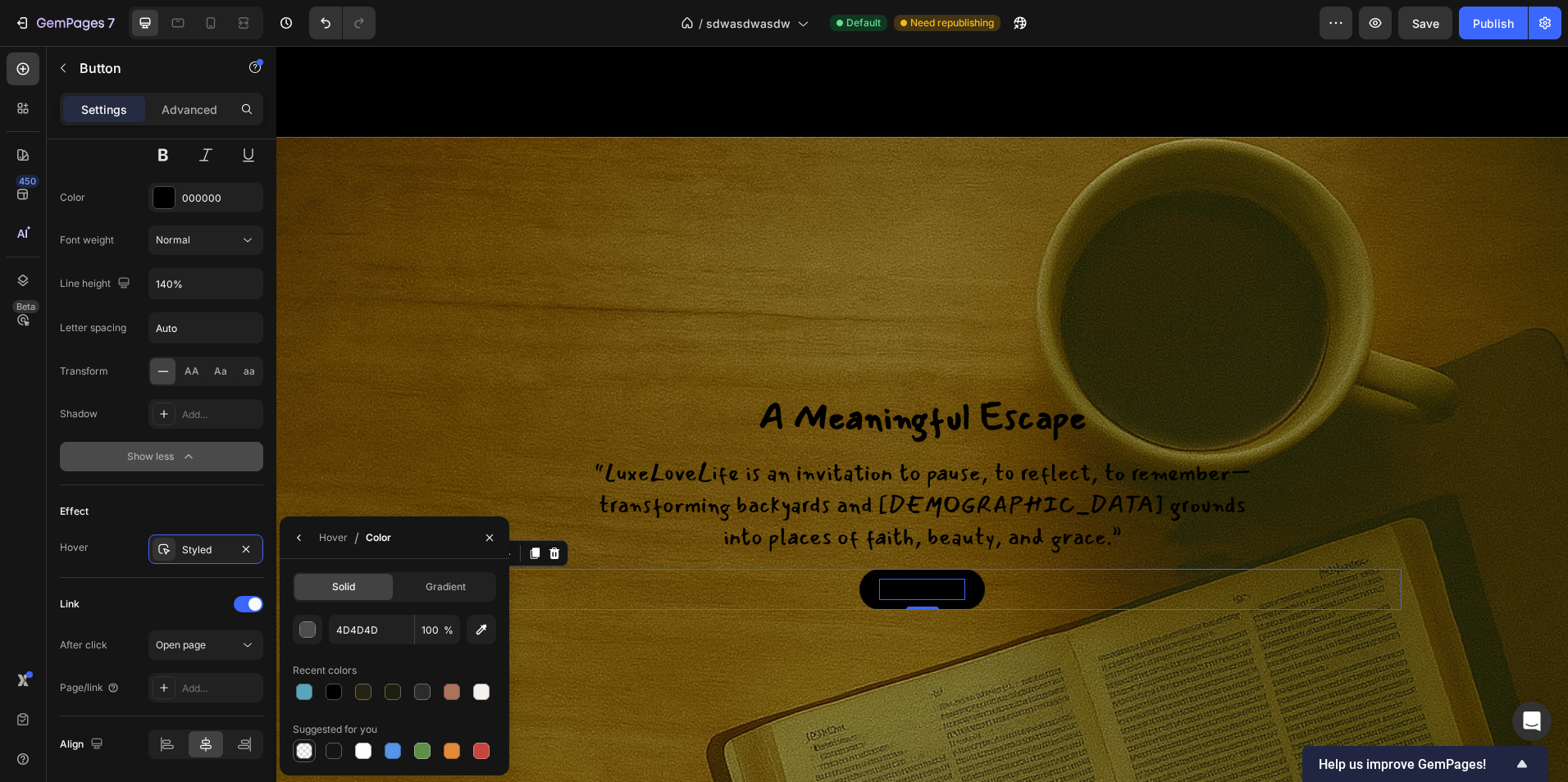
click at [302, 750] on div at bounding box center [304, 751] width 16 height 16
type input "000000"
type input "0"
click at [486, 534] on icon "button" at bounding box center [489, 538] width 14 height 14
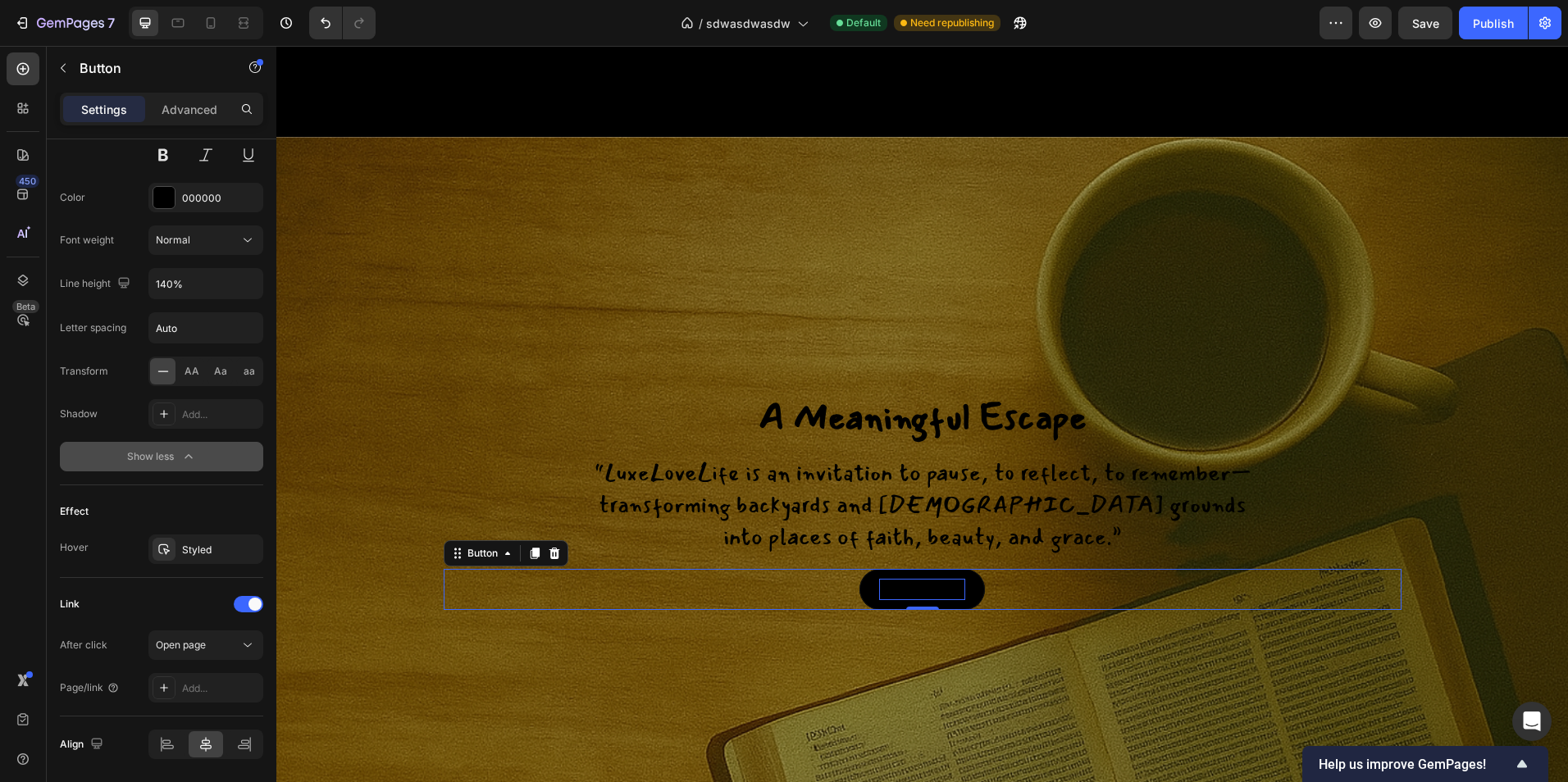
click at [417, 492] on div "Background Image" at bounding box center [922, 653] width 1292 height 1094
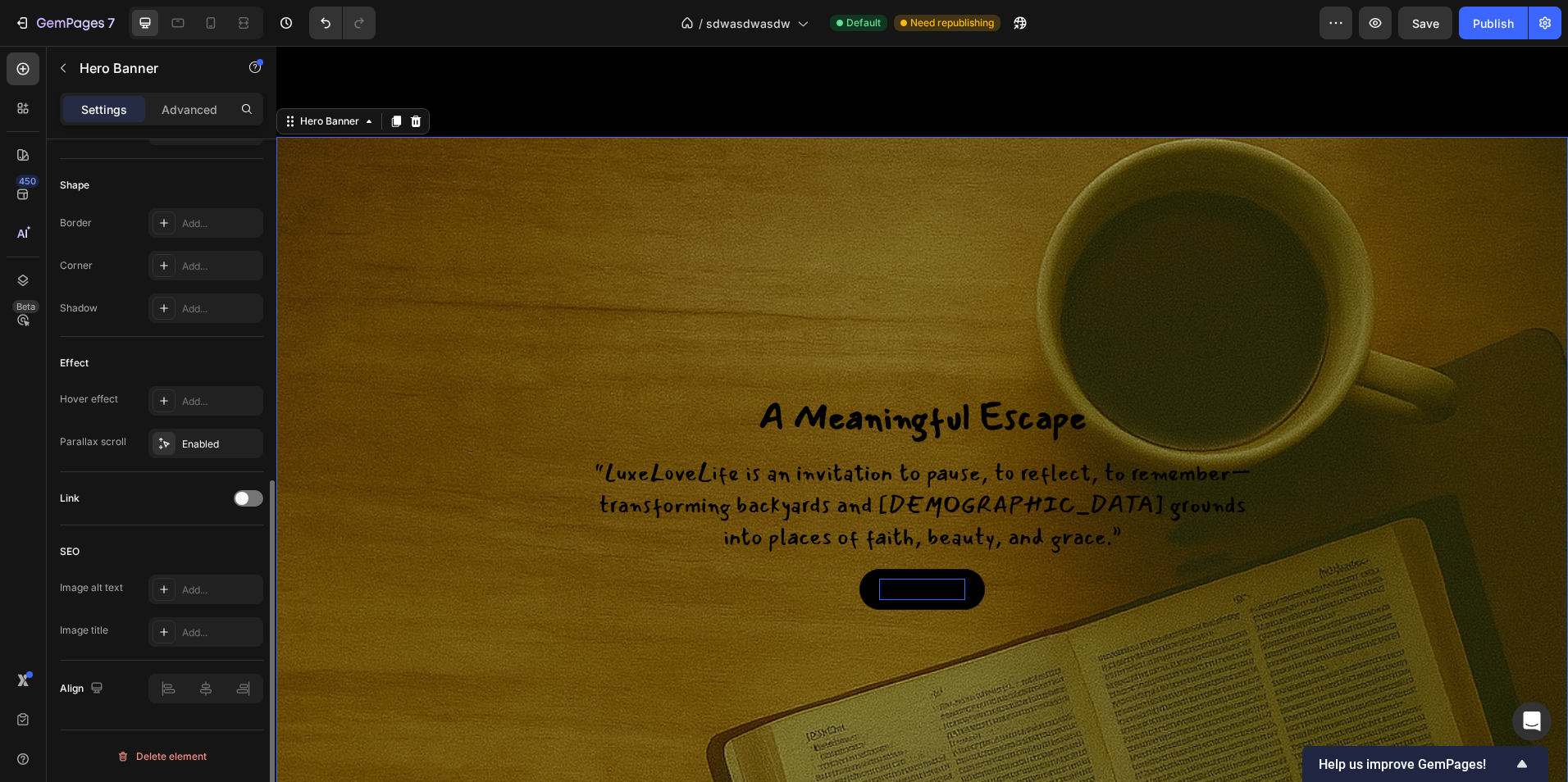
scroll to position [0, 0]
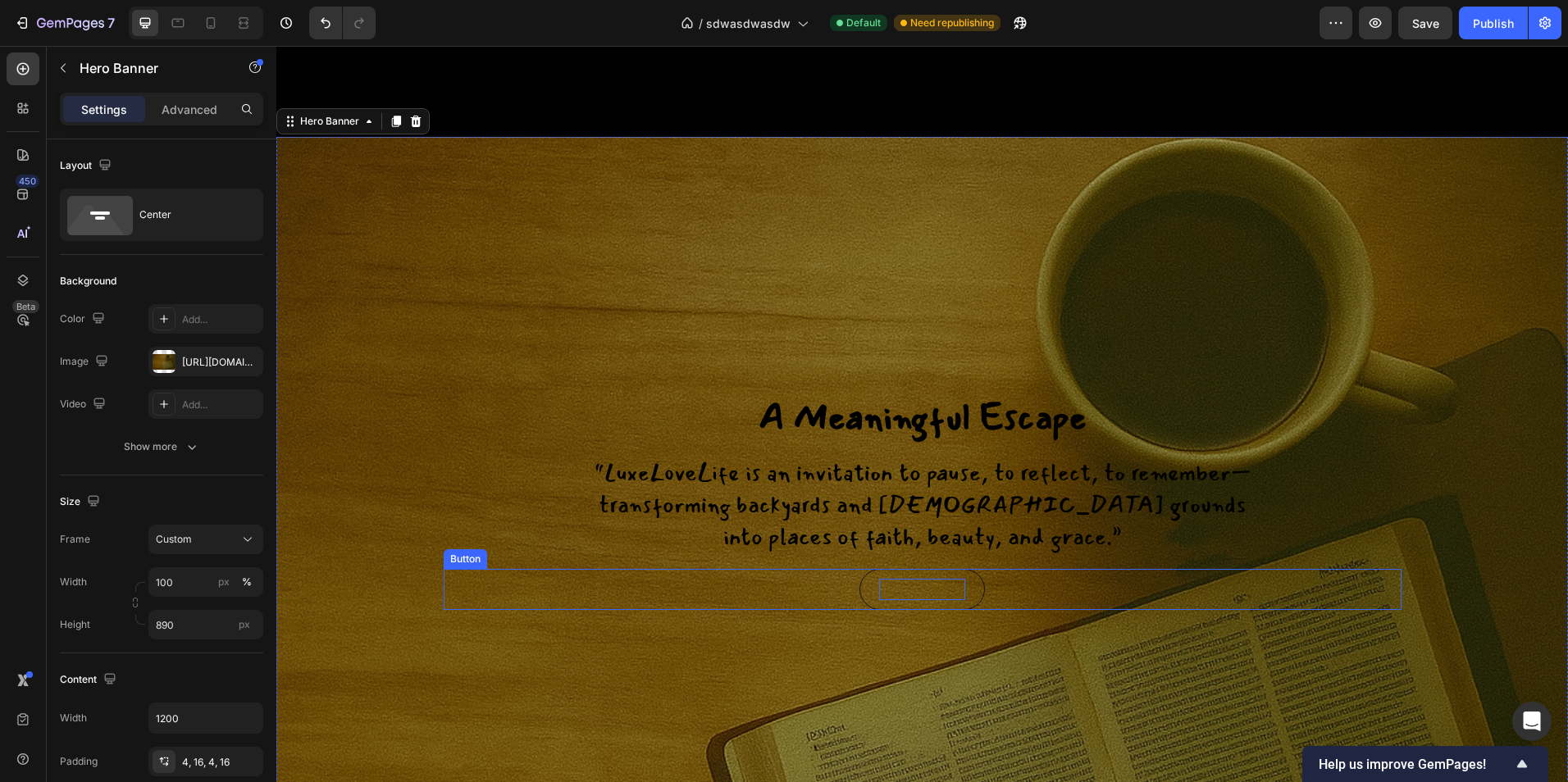
click at [941, 611] on button "OUR STORY" at bounding box center [922, 590] width 125 height 41
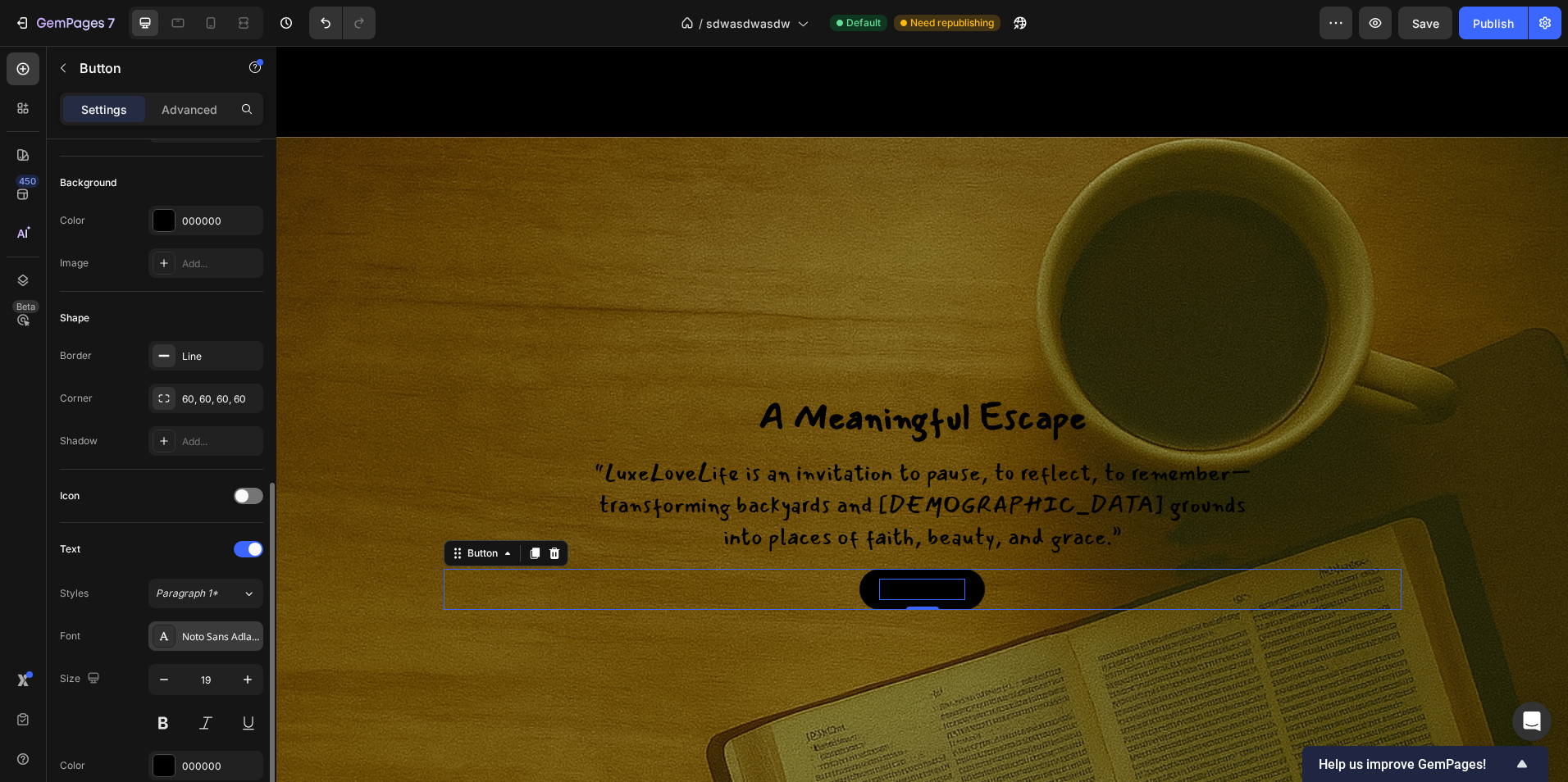
scroll to position [409, 0]
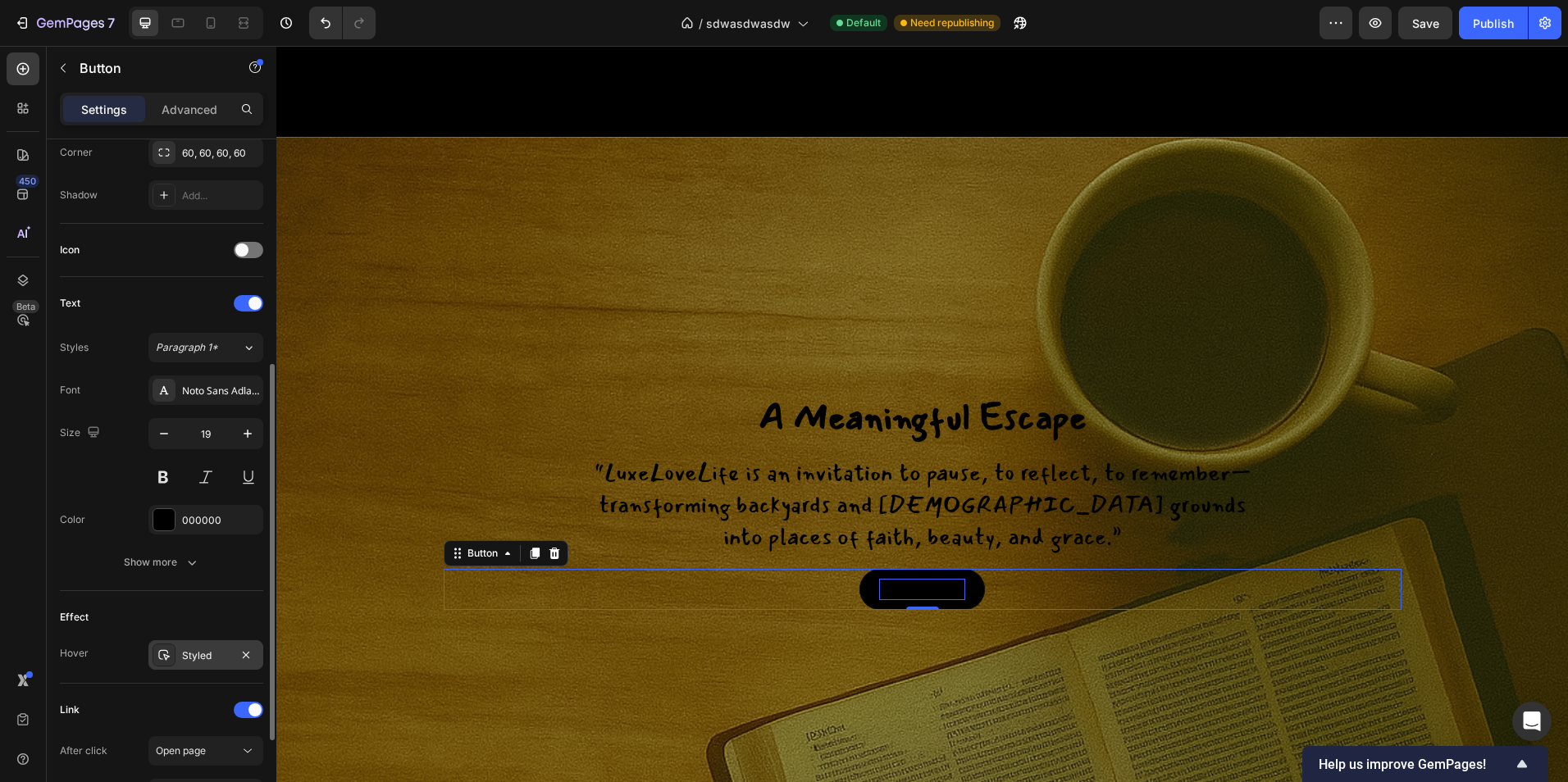
click at [203, 646] on div "Styled" at bounding box center [206, 655] width 115 height 30
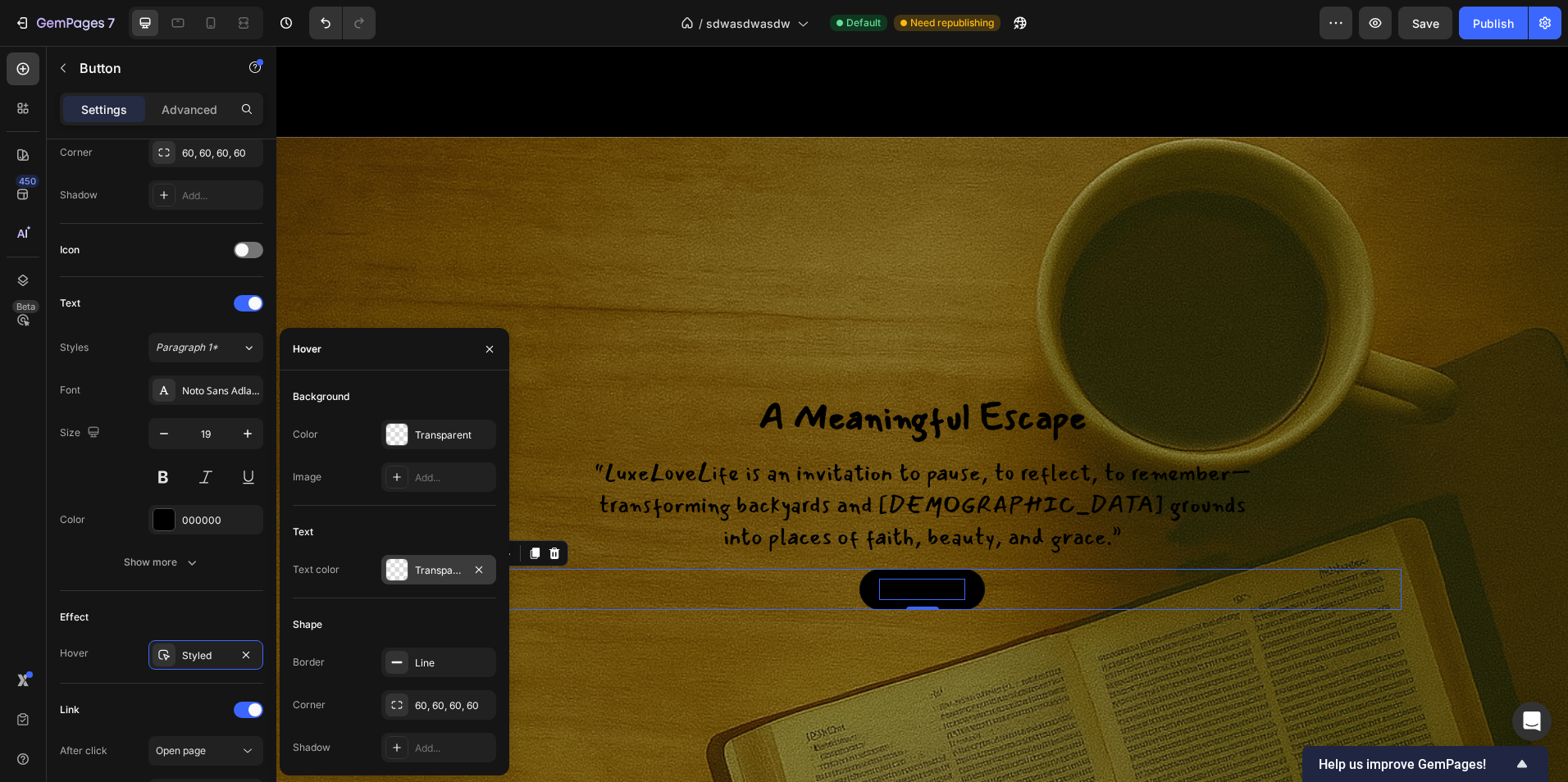
click at [412, 571] on div "Transparent" at bounding box center [438, 569] width 115 height 30
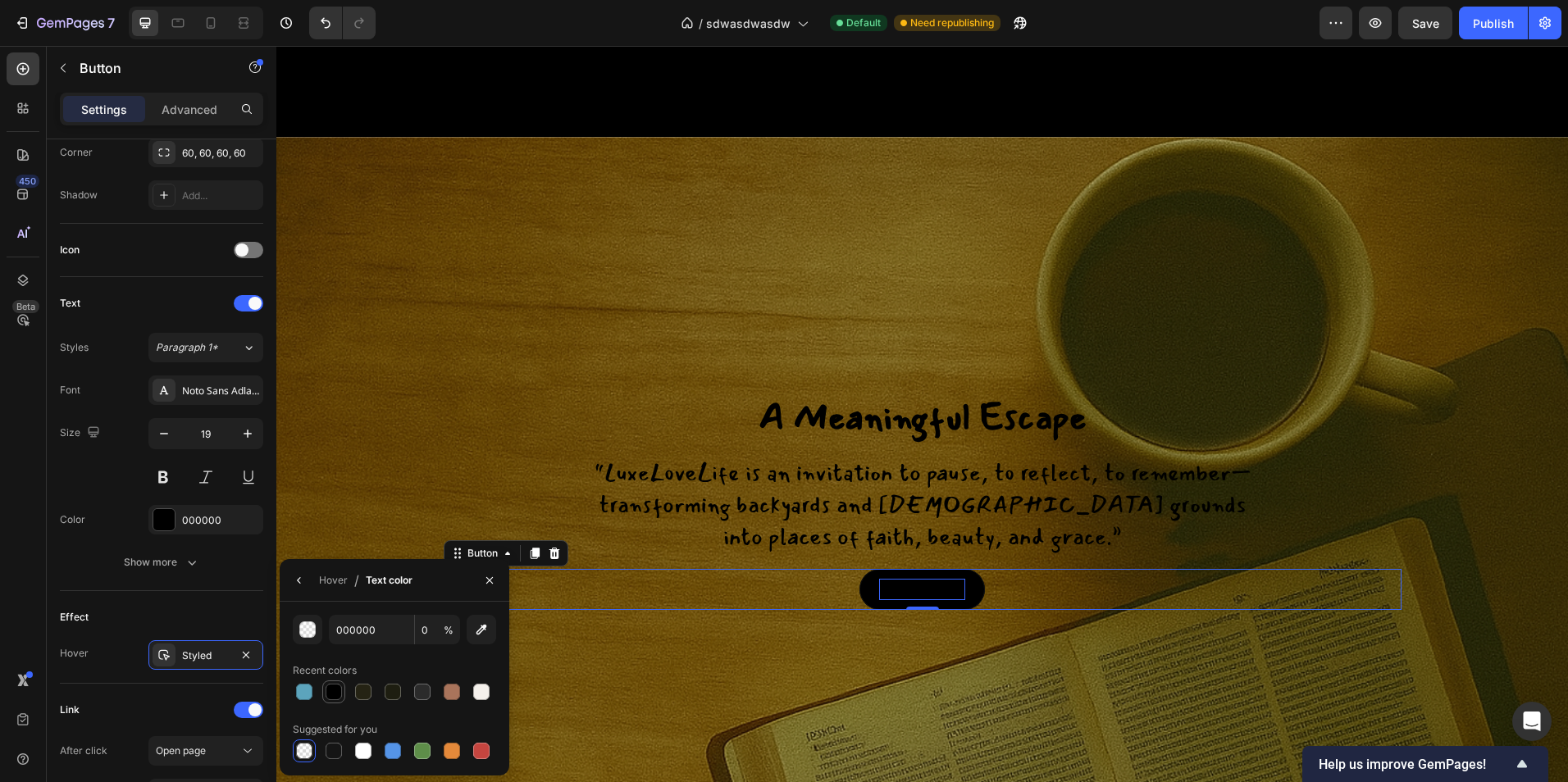
click at [334, 695] on div at bounding box center [334, 692] width 16 height 16
type input "100"
drag, startPoint x: 491, startPoint y: 583, endPoint x: 3, endPoint y: 521, distance: 491.9
click at [491, 583] on icon "button" at bounding box center [489, 580] width 14 height 14
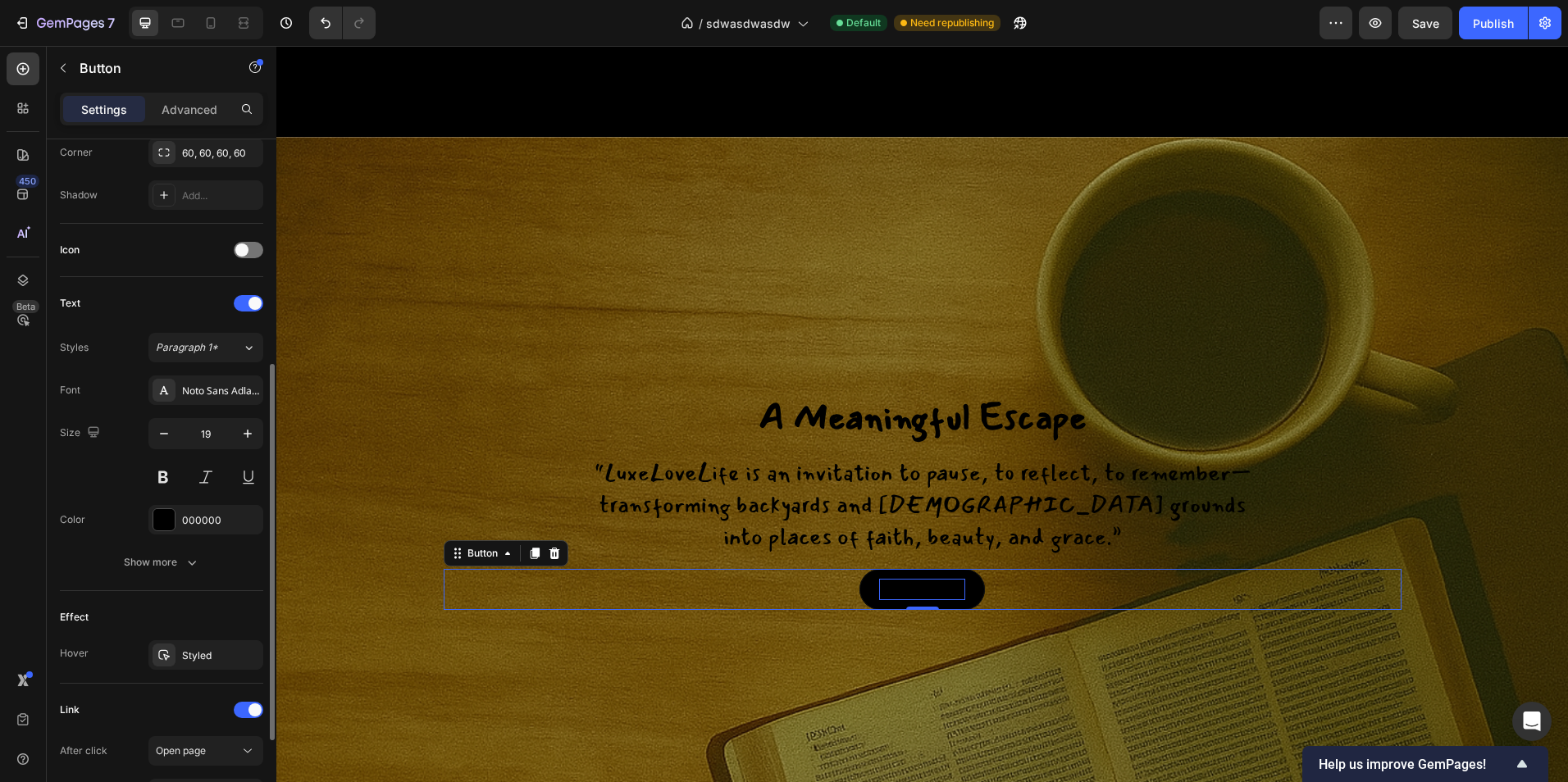
click at [172, 577] on div "Text Styles Paragraph 1* Font Noto Sans Adlam Size 19 Color 000000 Show more" at bounding box center [161, 434] width 203 height 314
click at [180, 563] on div "Show more" at bounding box center [161, 562] width 77 height 16
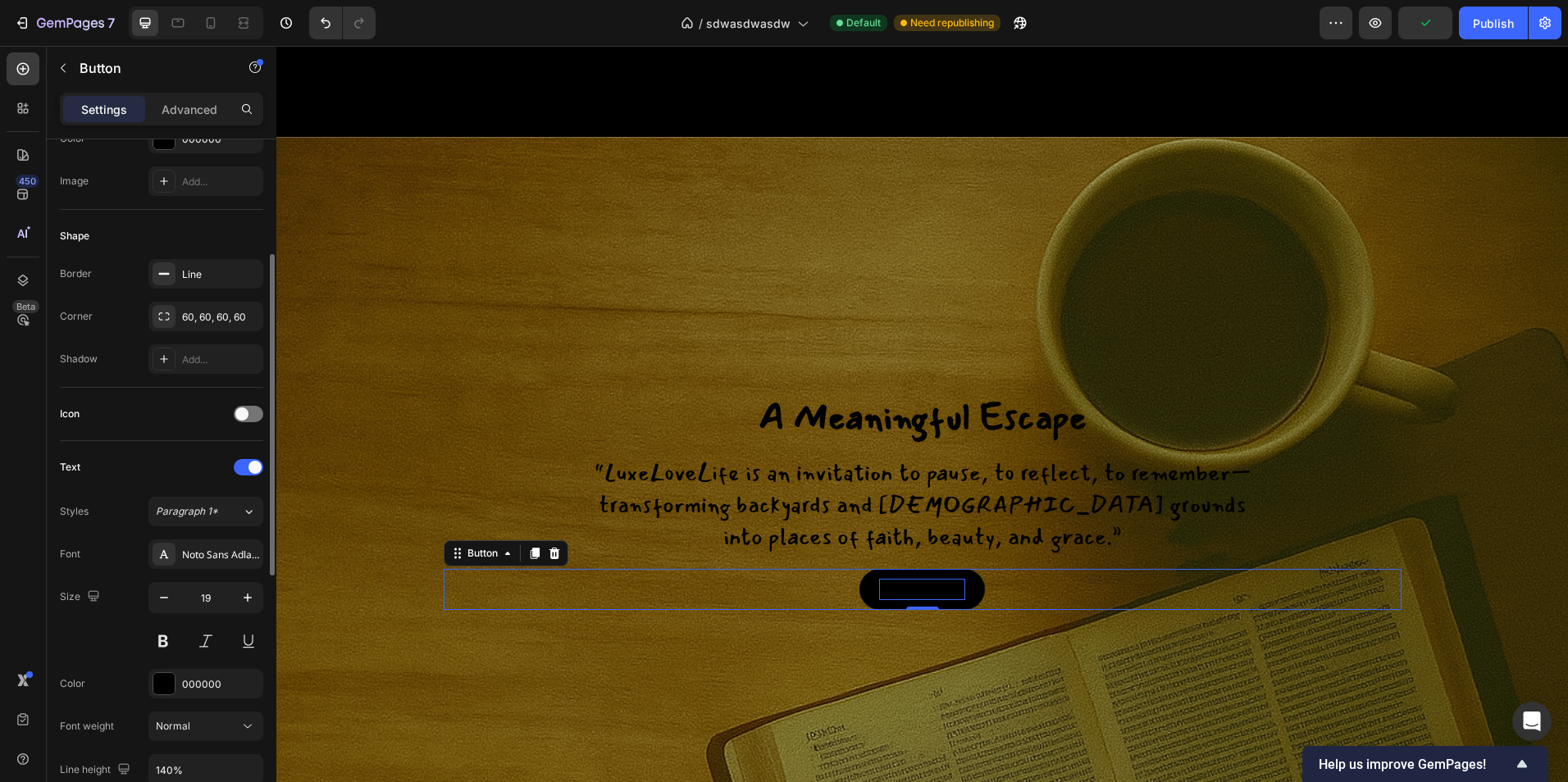
scroll to position [0, 0]
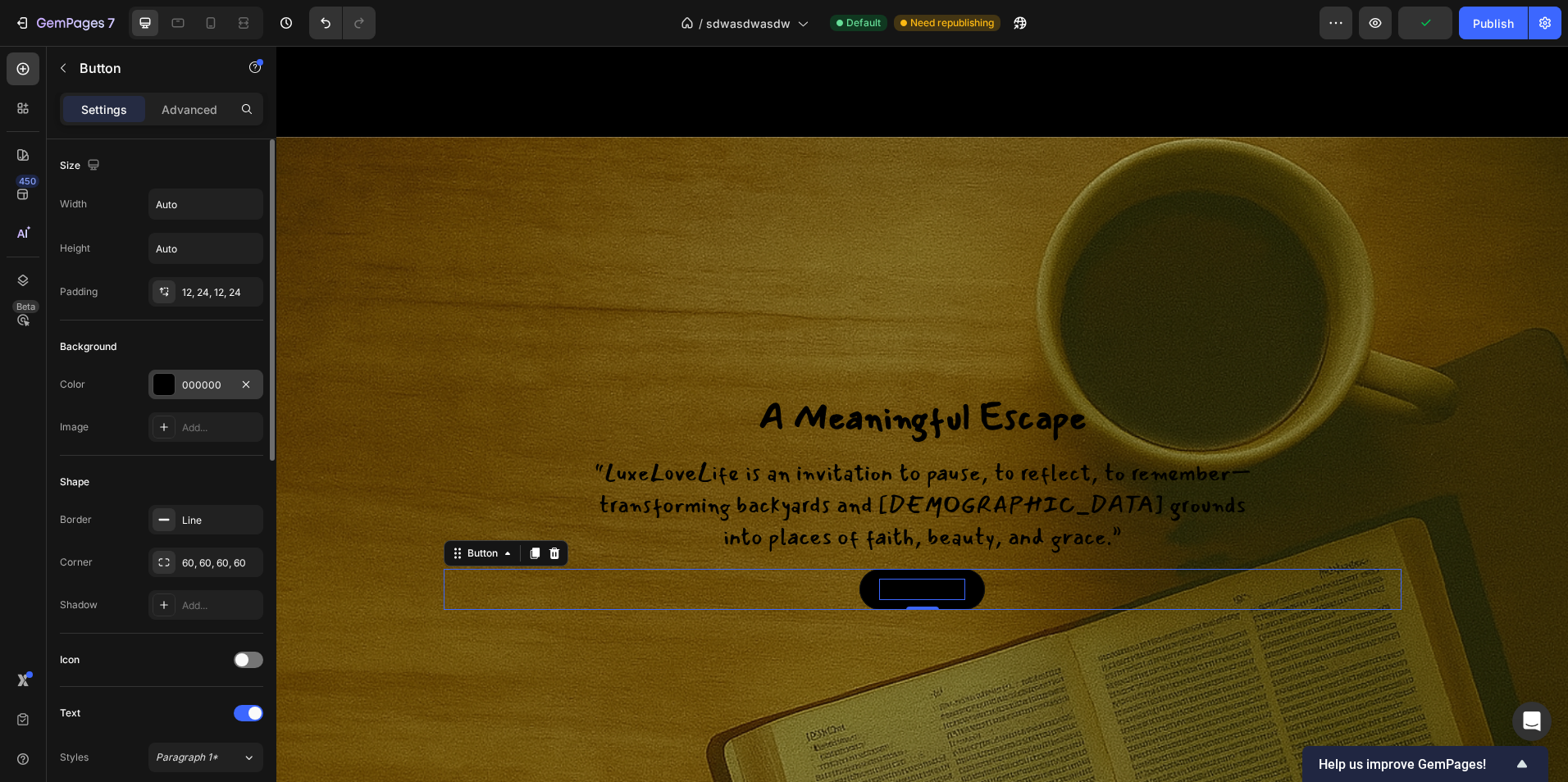
click at [190, 387] on div "000000" at bounding box center [206, 385] width 48 height 14
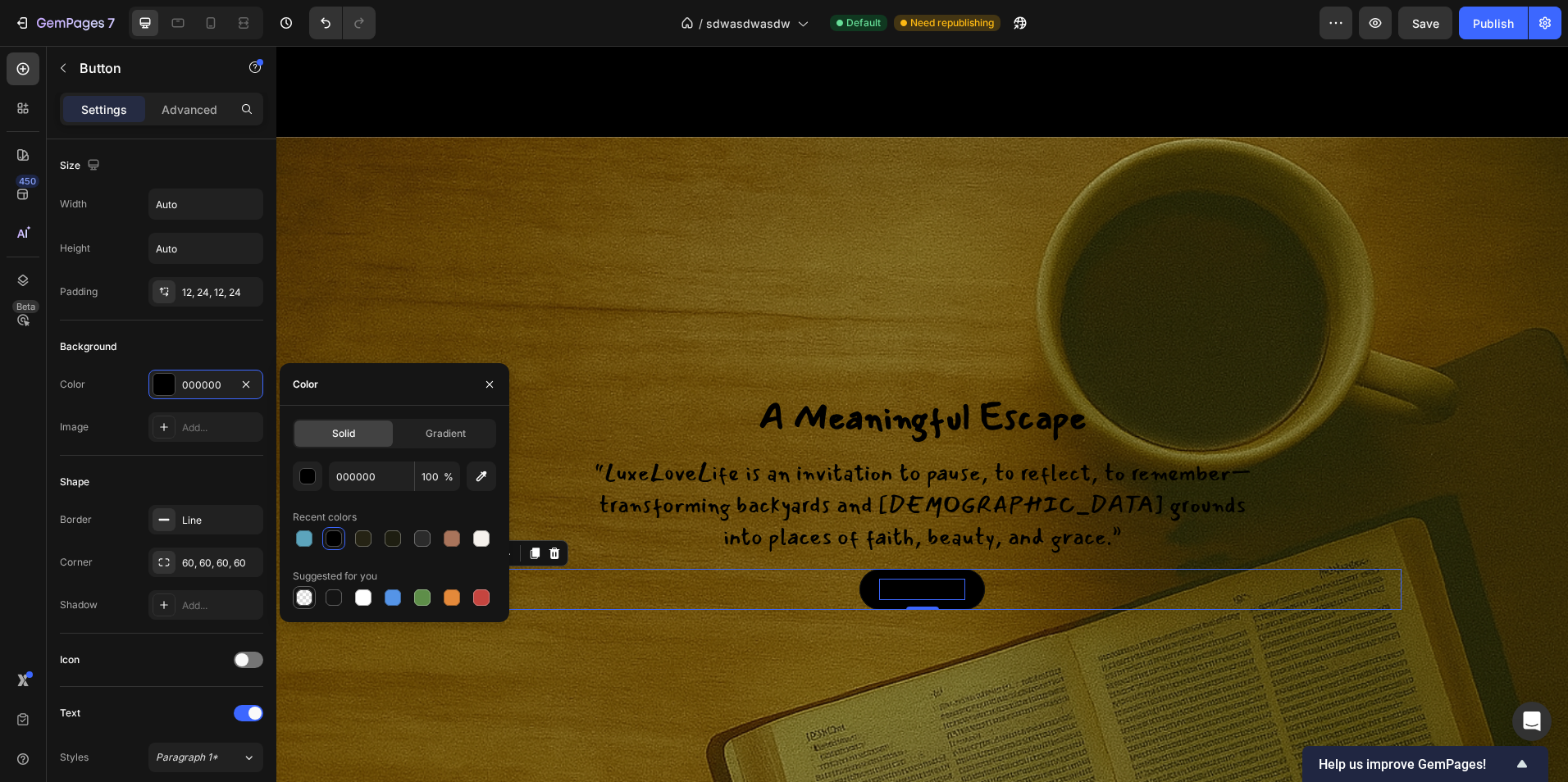
click at [308, 598] on div at bounding box center [304, 598] width 16 height 16
type input "0"
click at [491, 380] on icon "button" at bounding box center [489, 384] width 14 height 14
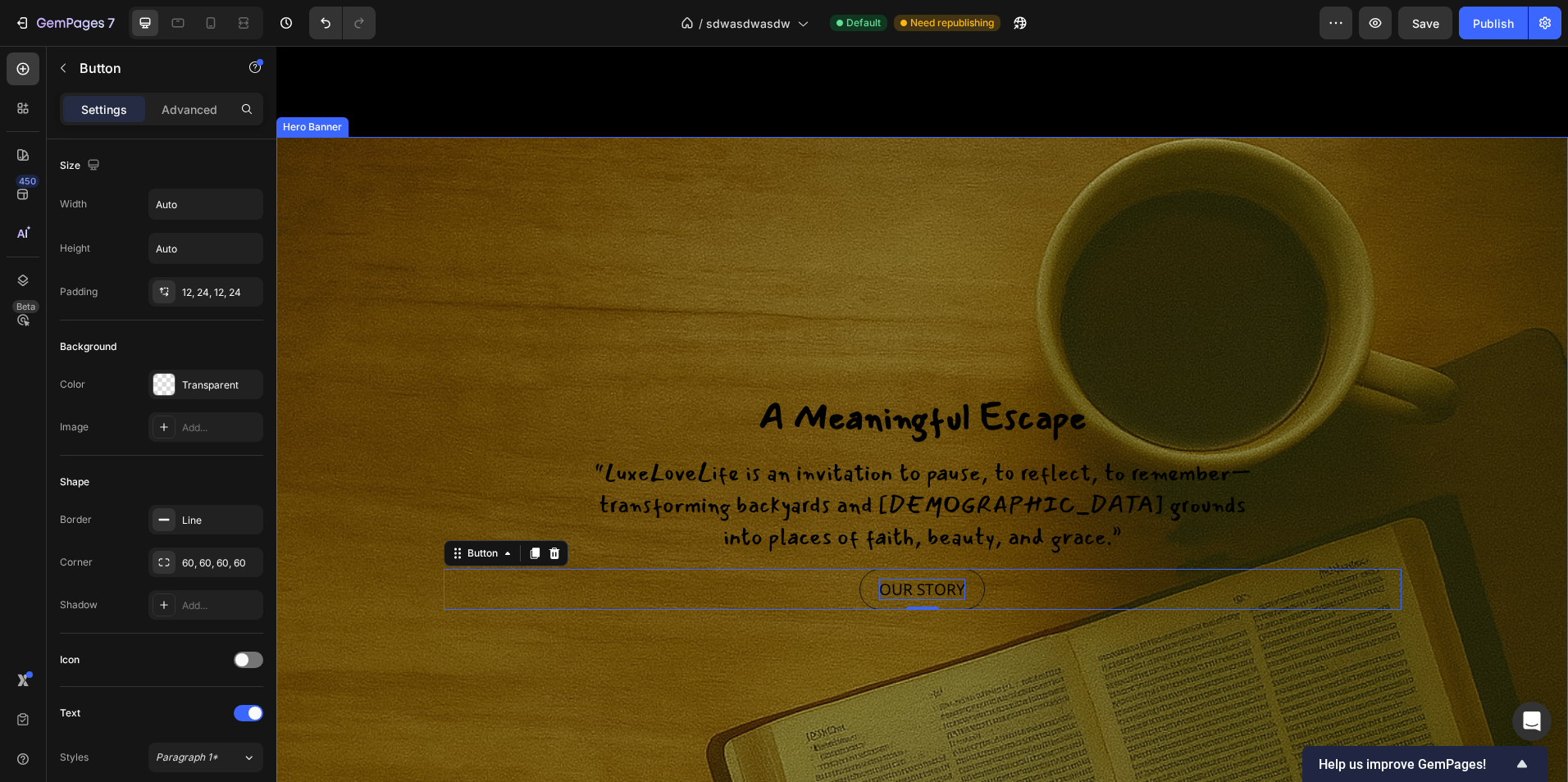
click at [567, 376] on div "Background Image" at bounding box center [922, 653] width 1292 height 1094
click at [977, 611] on div "OUR STORY Button" at bounding box center [923, 590] width 958 height 41
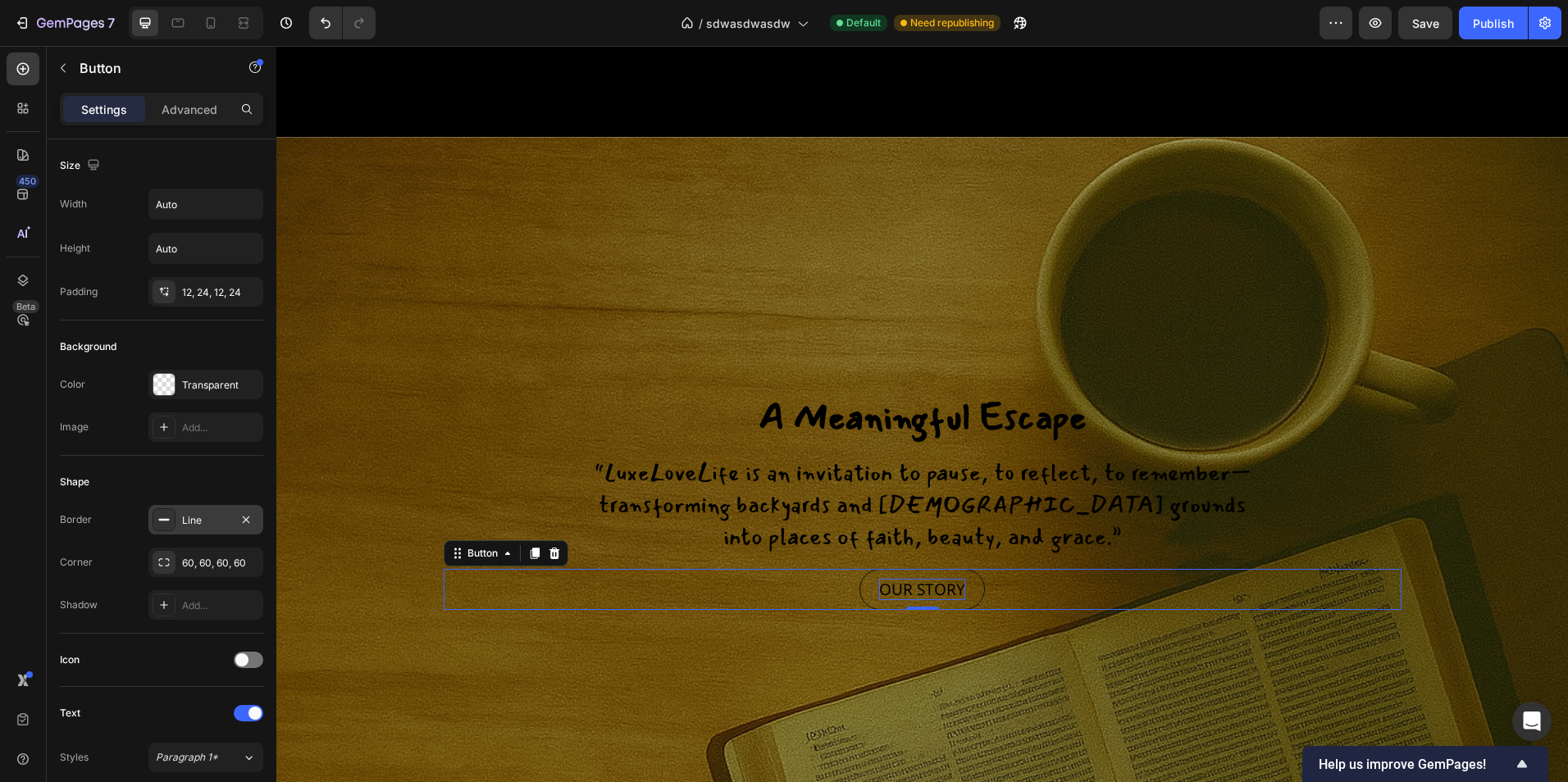
click at [194, 528] on div "Line" at bounding box center [206, 520] width 115 height 30
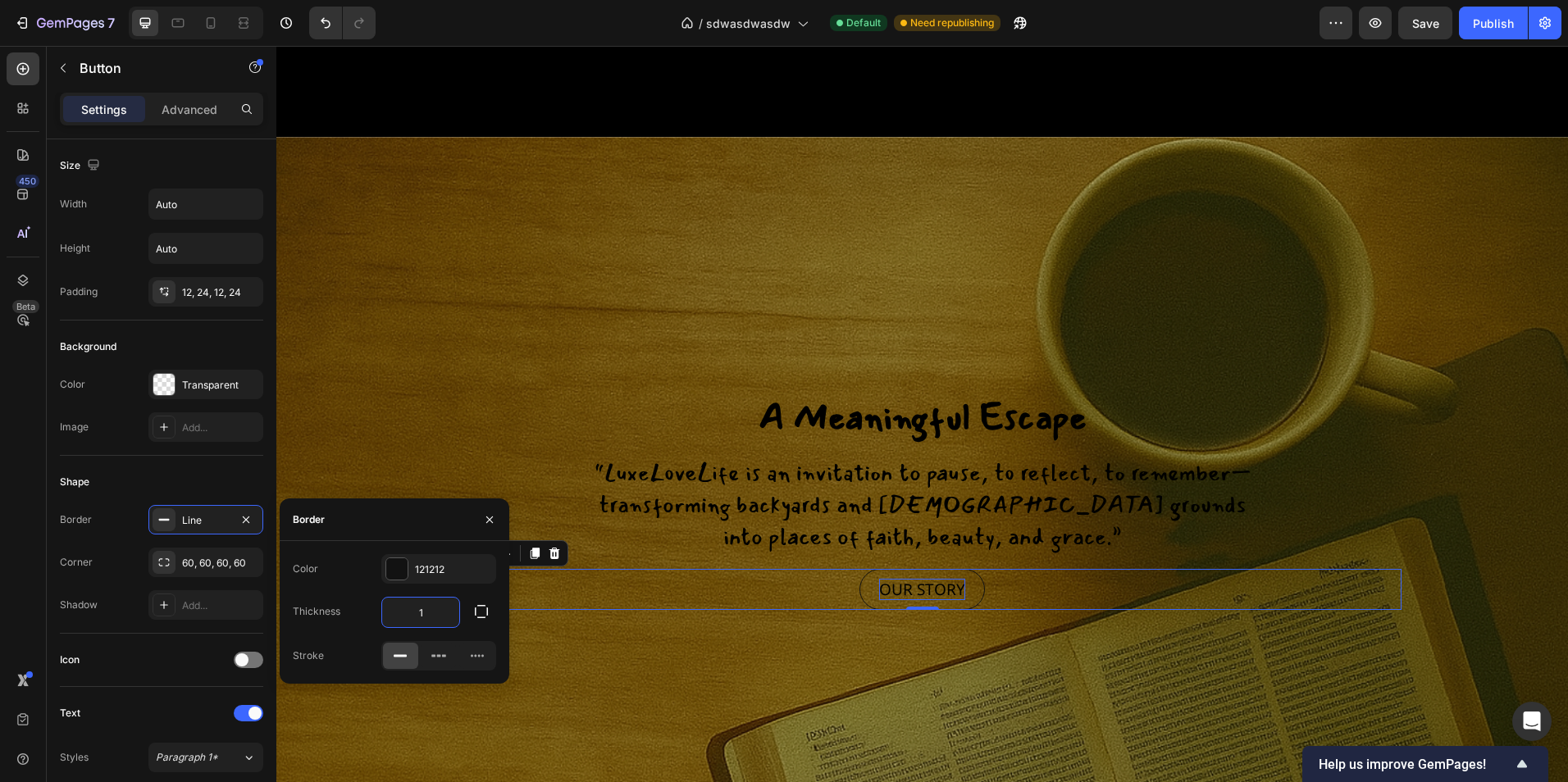
click at [438, 613] on input "1" at bounding box center [420, 612] width 77 height 30
type input "2"
click at [613, 687] on div "Background Image" at bounding box center [922, 653] width 1292 height 1094
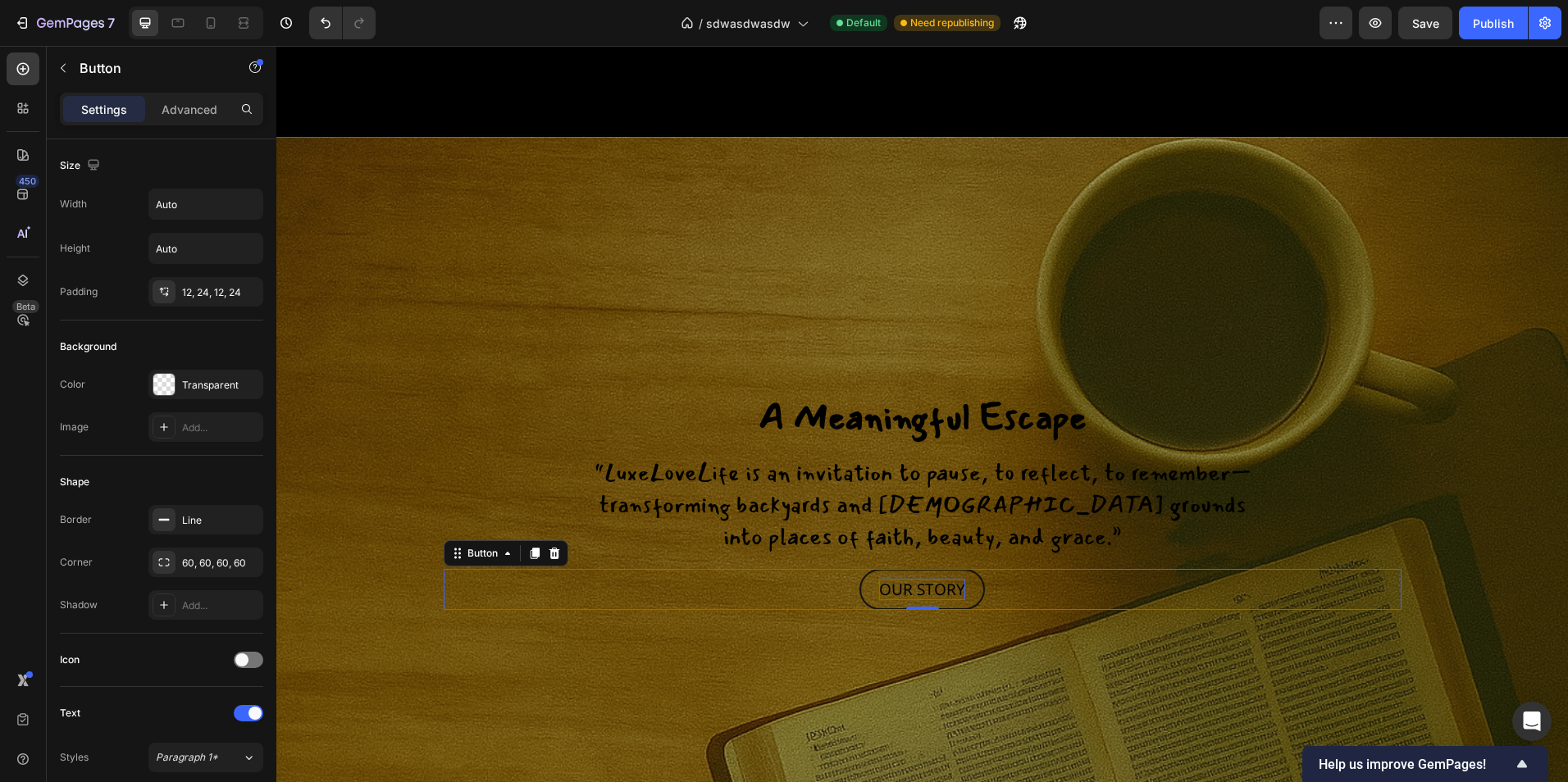
click at [974, 606] on button "OUR STORY" at bounding box center [922, 590] width 125 height 41
click at [968, 608] on button "OUR STORY" at bounding box center [922, 590] width 125 height 41
click at [959, 603] on button "OUR STORY" at bounding box center [922, 590] width 125 height 41
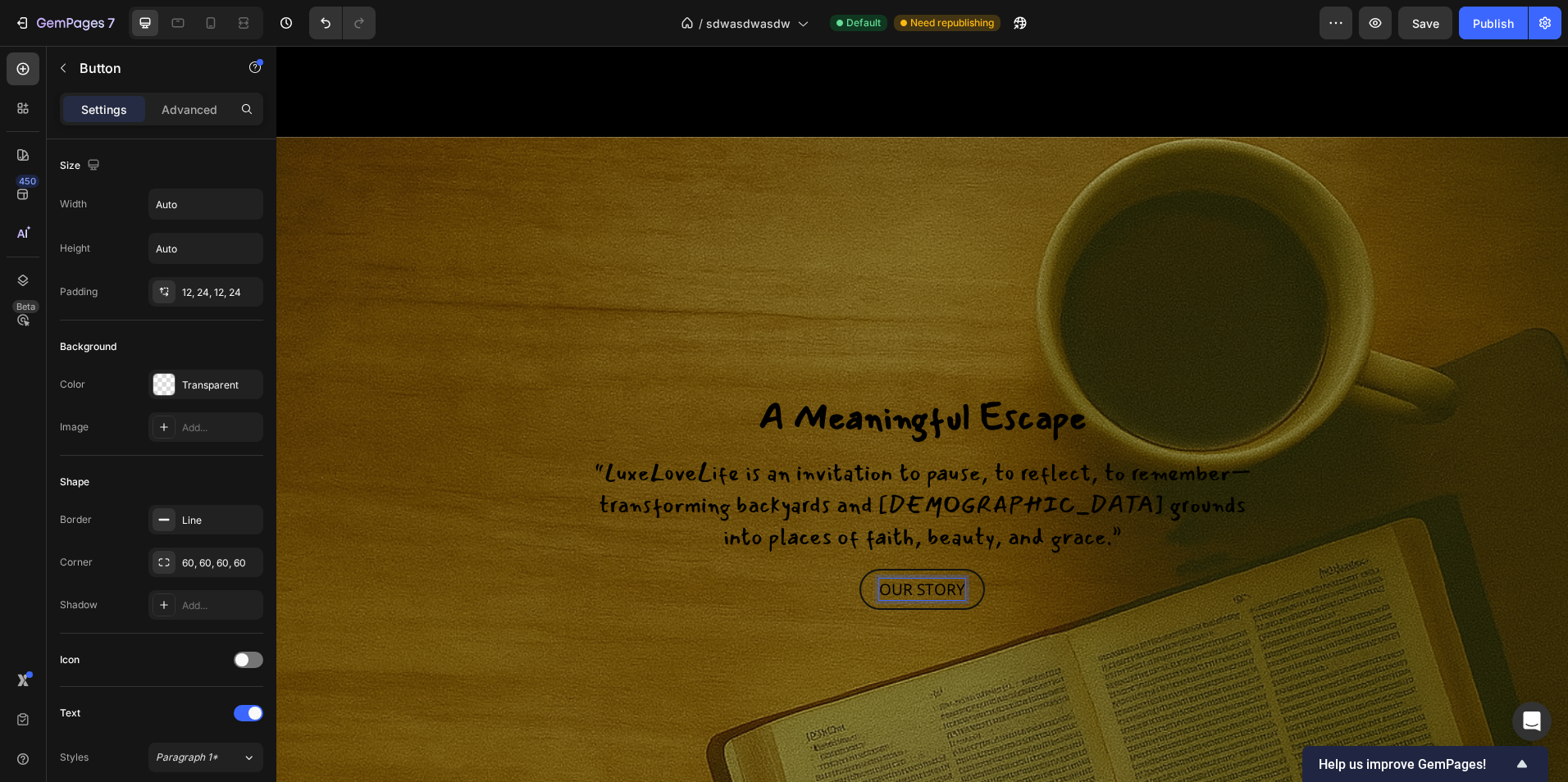
click at [959, 608] on button "OUR STORY" at bounding box center [922, 590] width 125 height 41
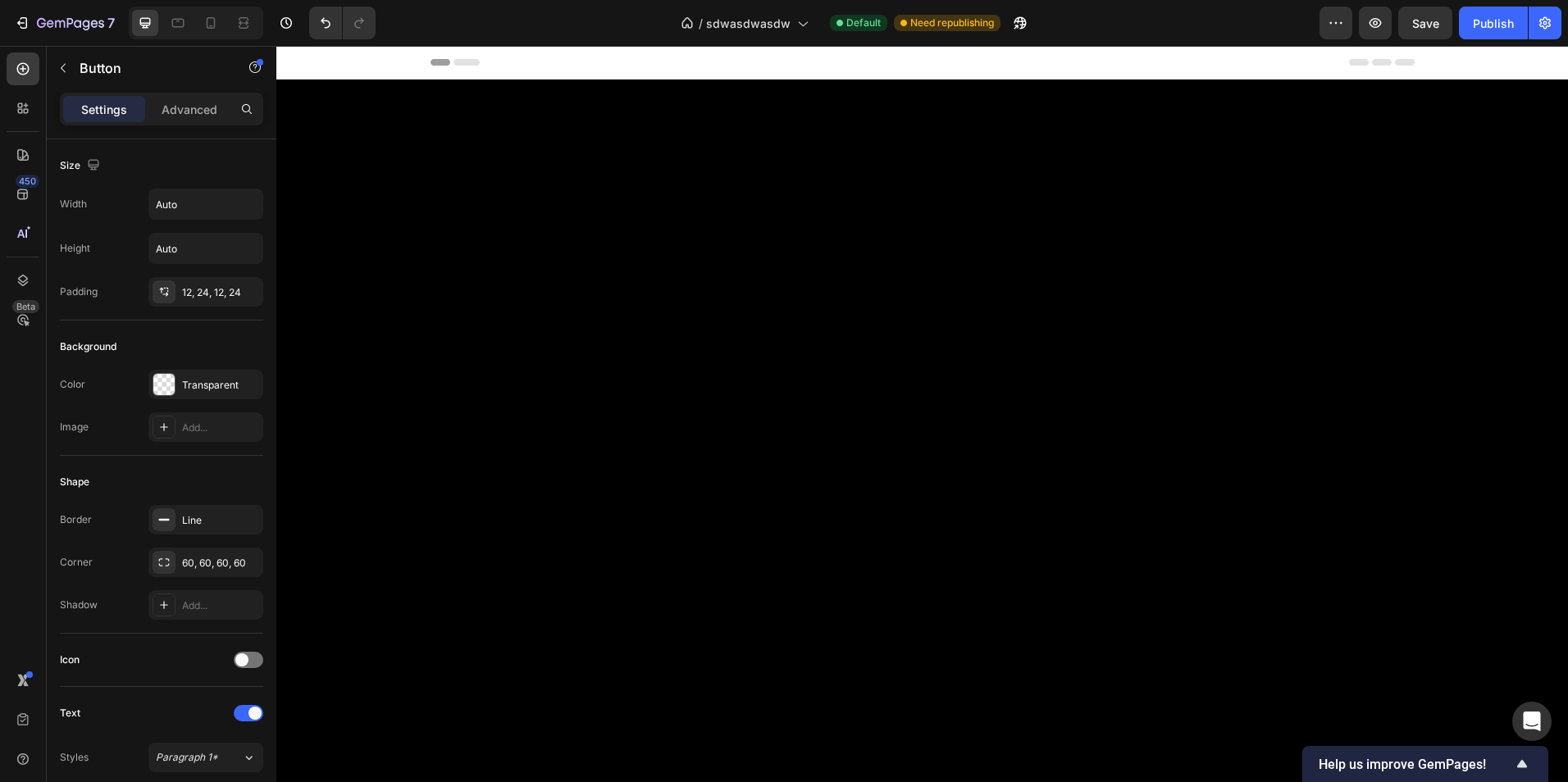
scroll to position [2213, 0]
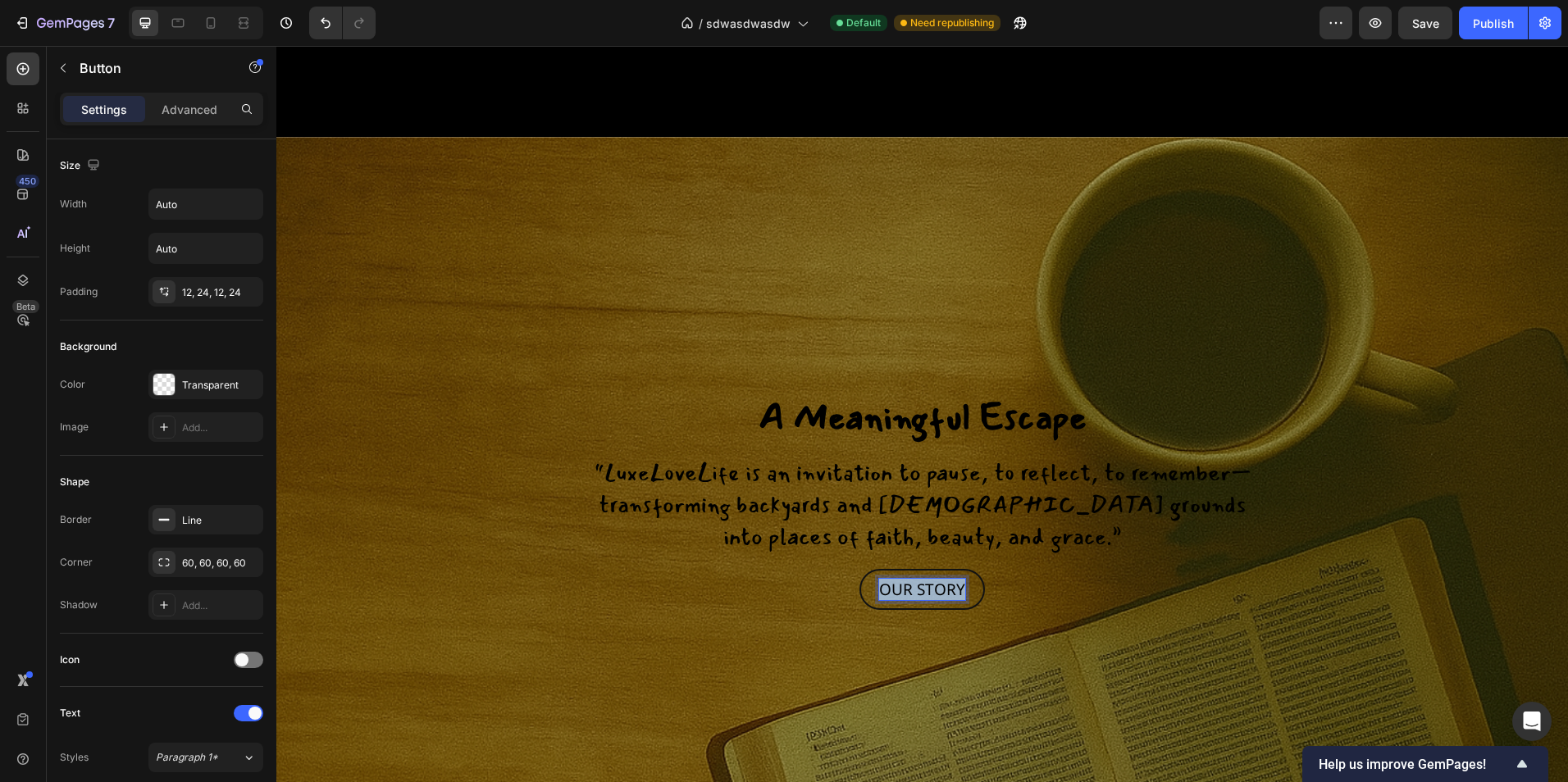
click at [957, 601] on p "OUR STORY" at bounding box center [921, 590] width 86 height 23
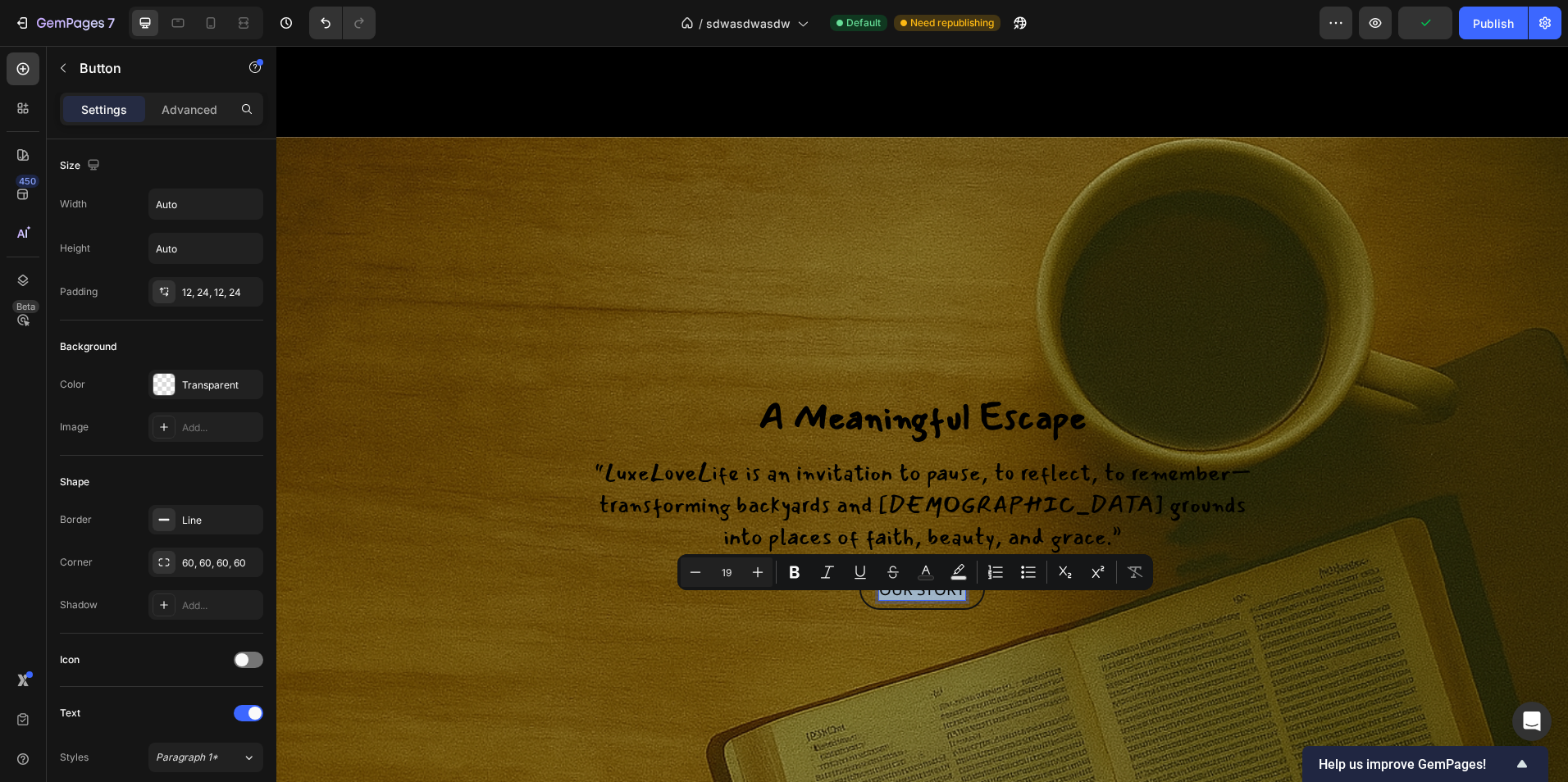
click at [957, 601] on p "OUR STORY" at bounding box center [921, 590] width 86 height 23
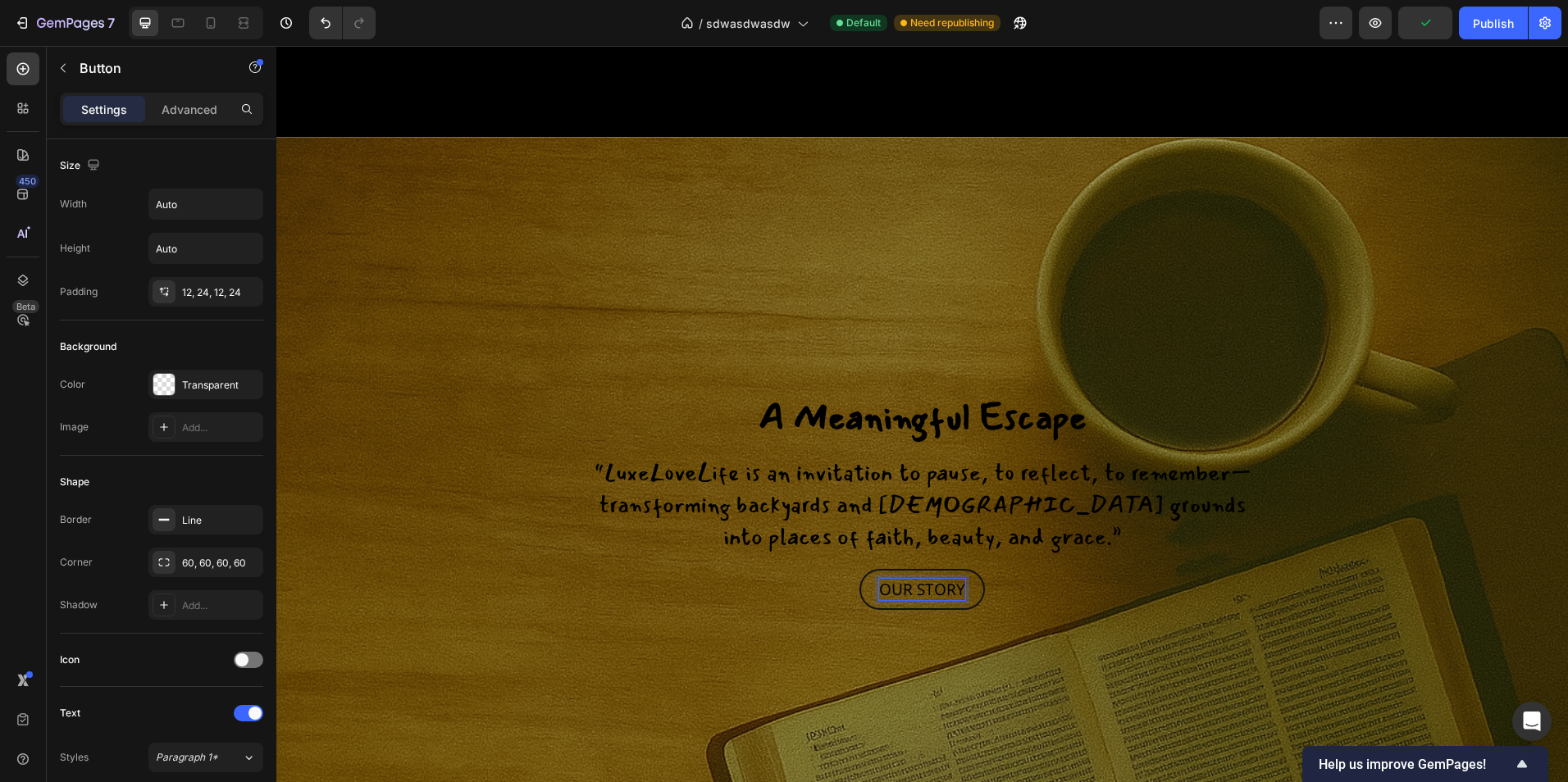
click at [860, 569] on button "OUR STORY" at bounding box center [922, 590] width 125 height 41
click at [879, 601] on p "OUR STORY" at bounding box center [921, 590] width 86 height 23
click at [860, 569] on button "OUR STORY" at bounding box center [922, 590] width 125 height 41
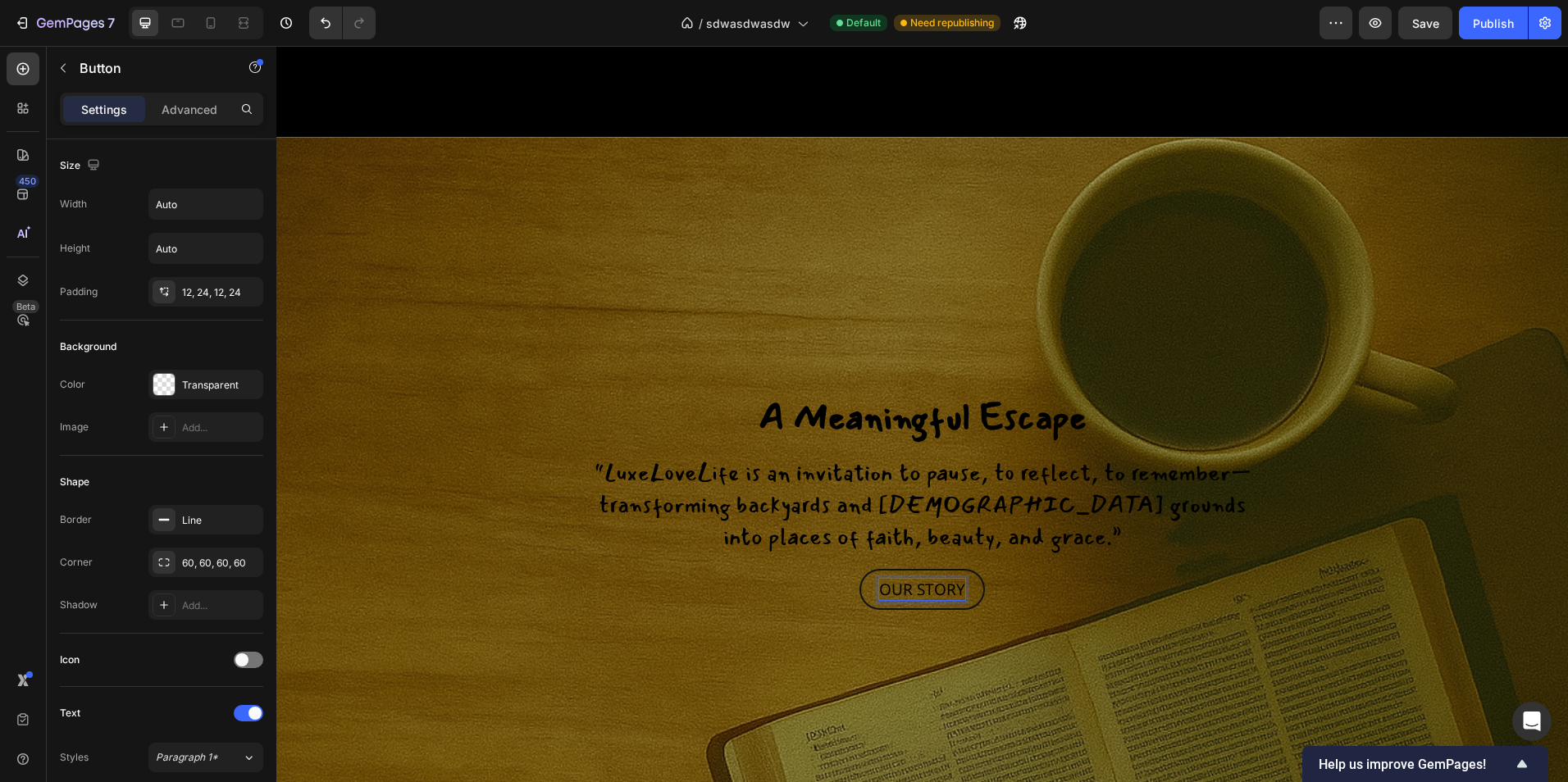
click at [860, 569] on button "OUR STORY" at bounding box center [922, 590] width 125 height 41
click at [1233, 611] on div "OUR STORY Button 0" at bounding box center [923, 590] width 958 height 41
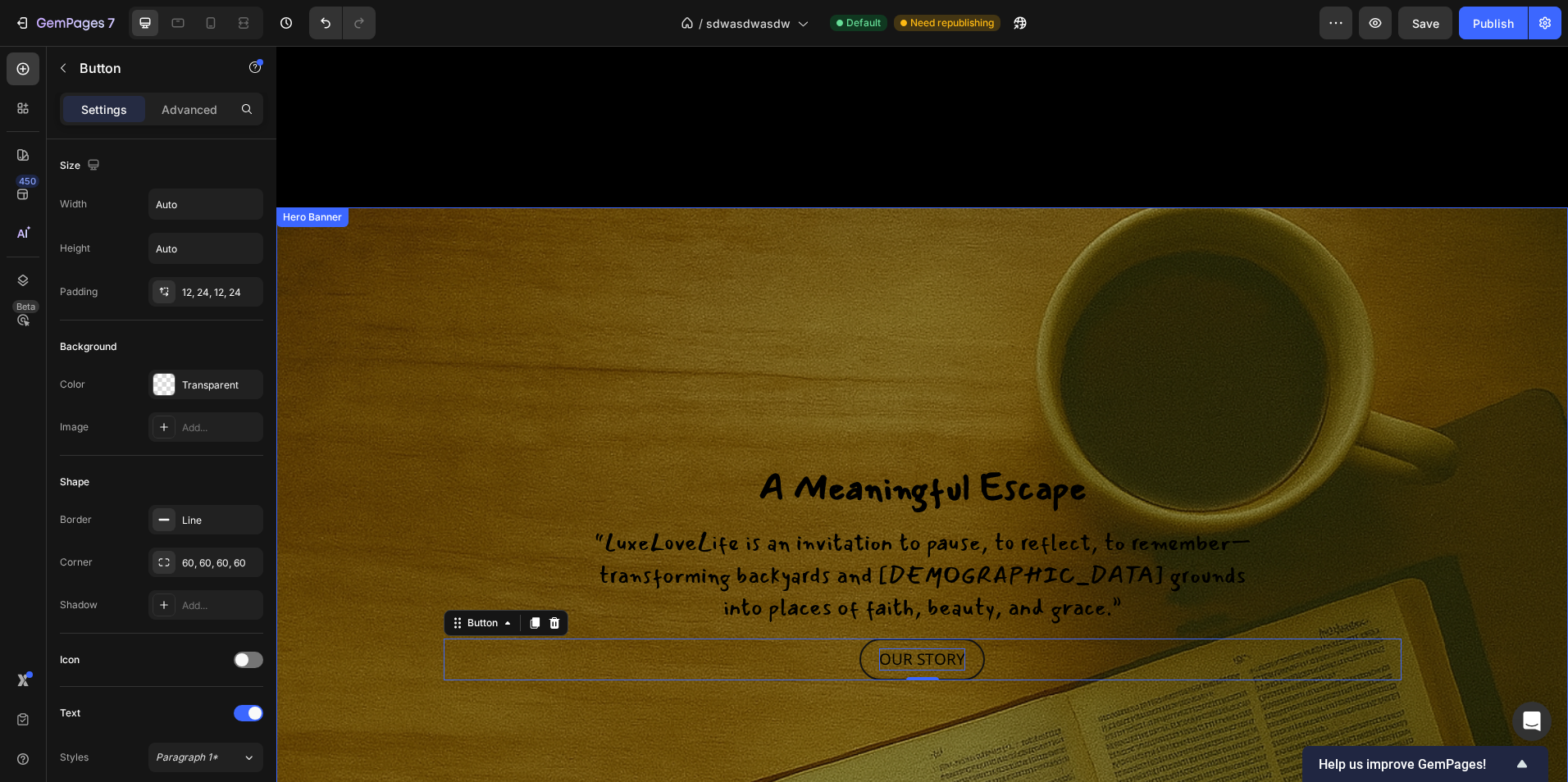
scroll to position [2061, 0]
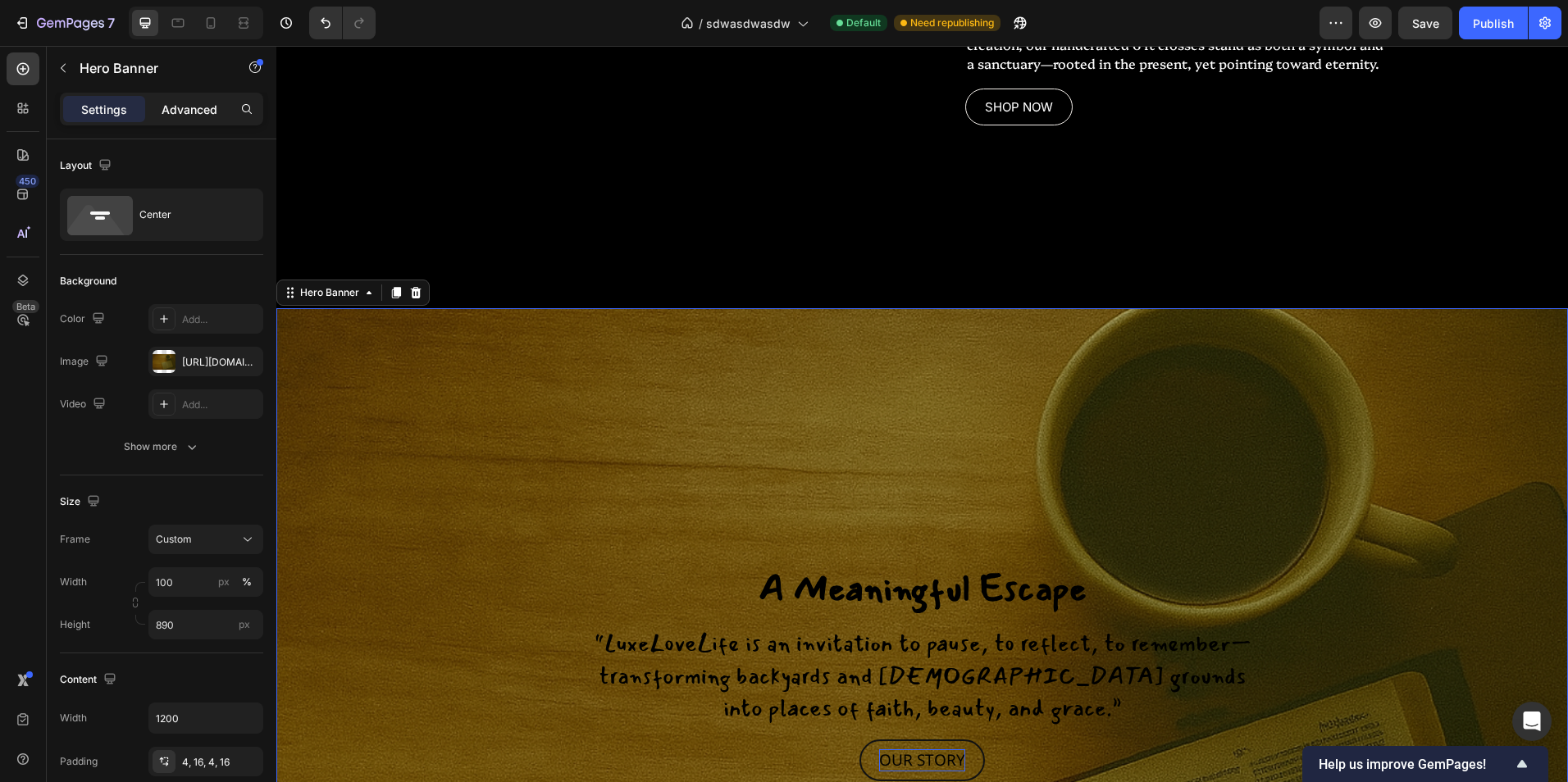
click at [208, 105] on p "Advanced" at bounding box center [189, 109] width 56 height 17
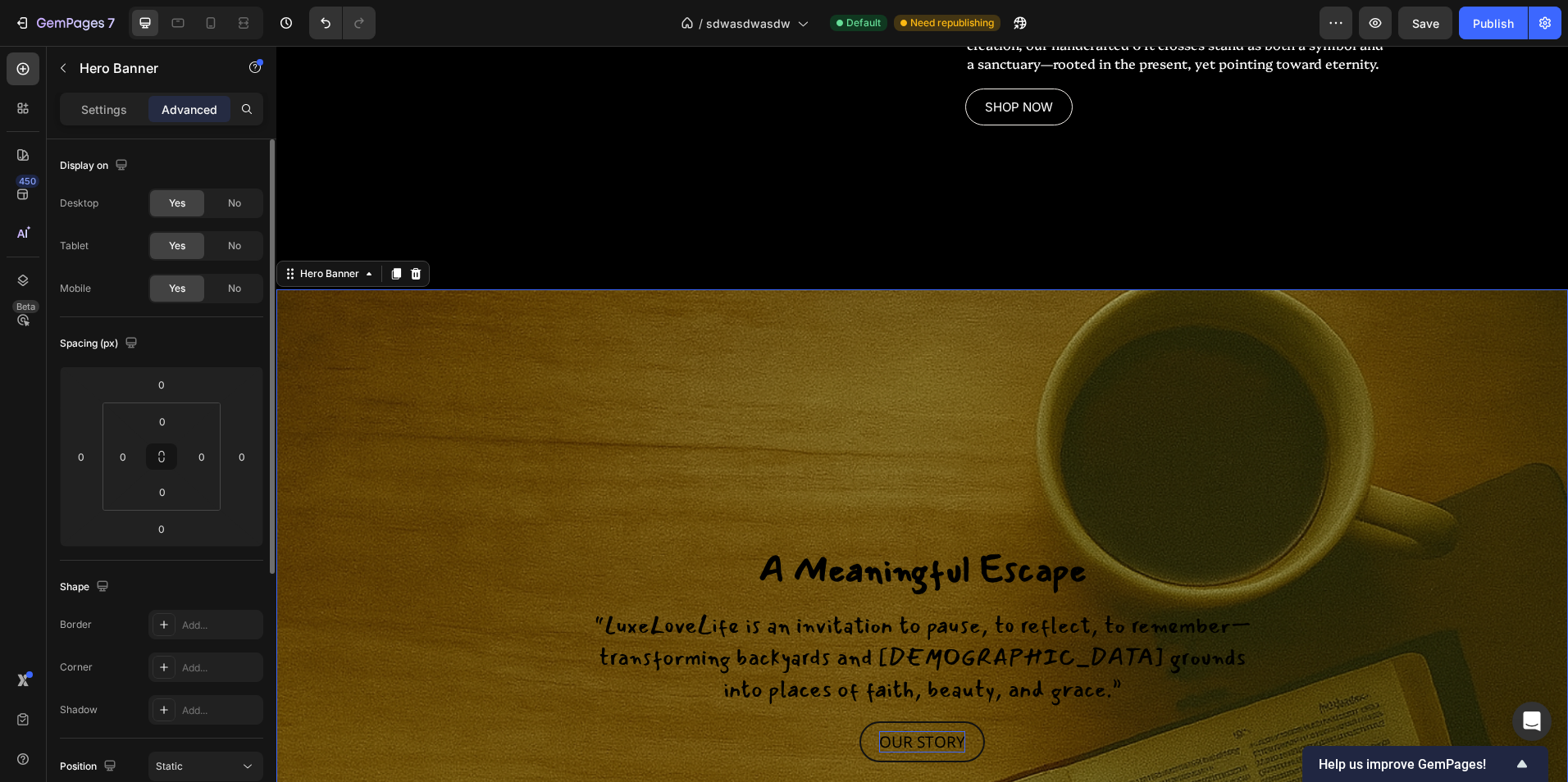
scroll to position [246, 0]
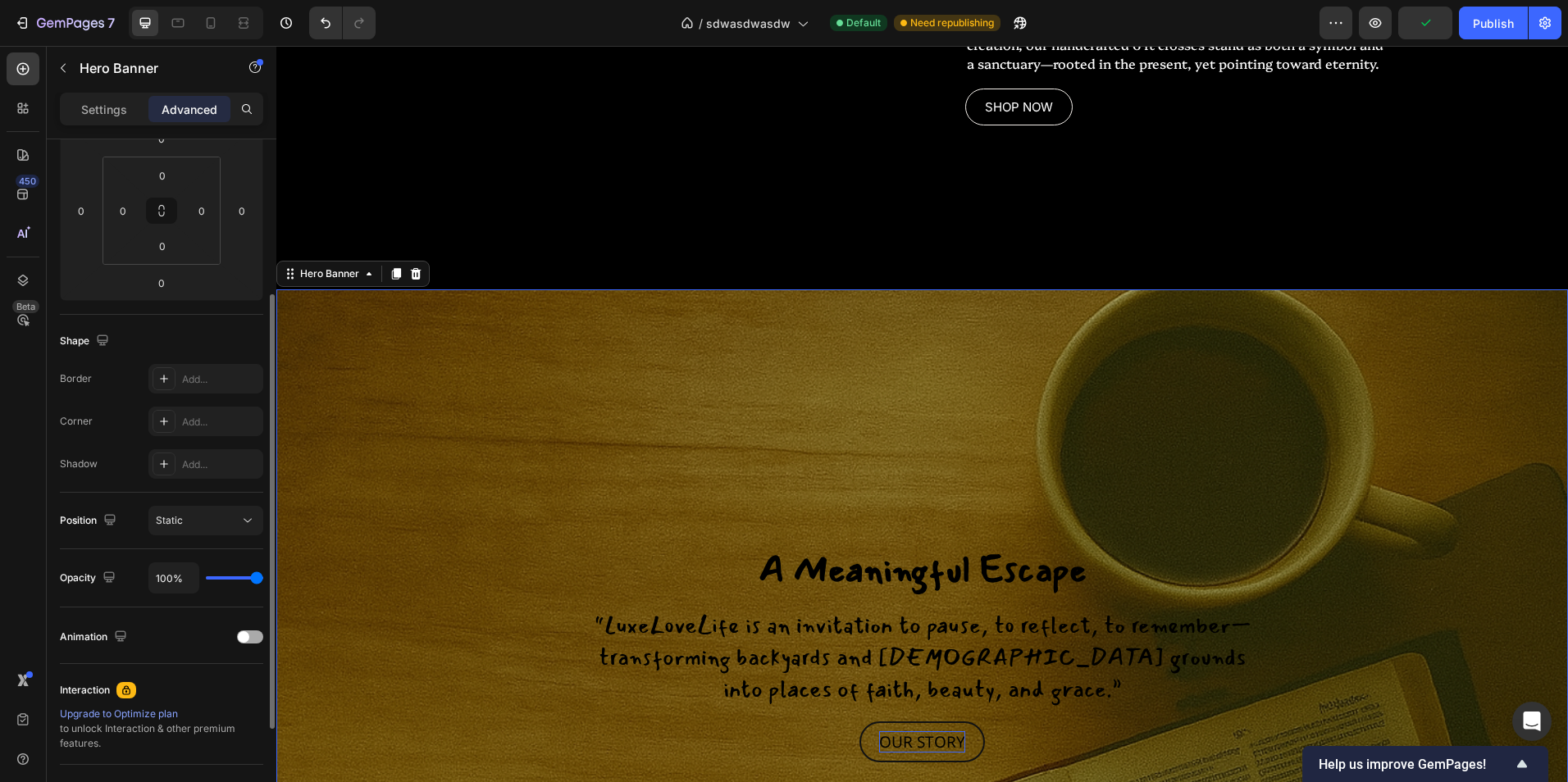
click at [248, 639] on span at bounding box center [244, 637] width 12 height 12
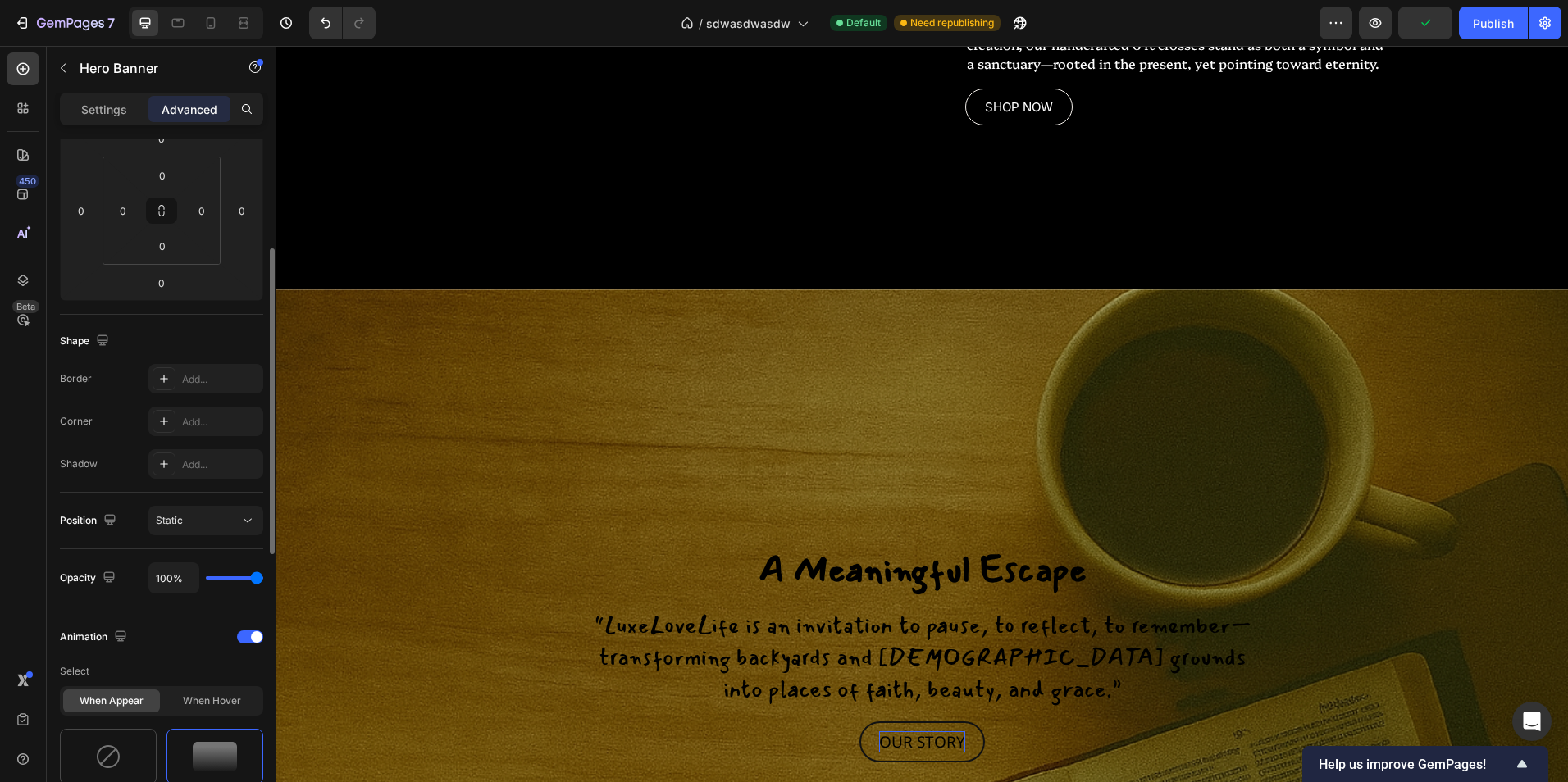
scroll to position [492, 0]
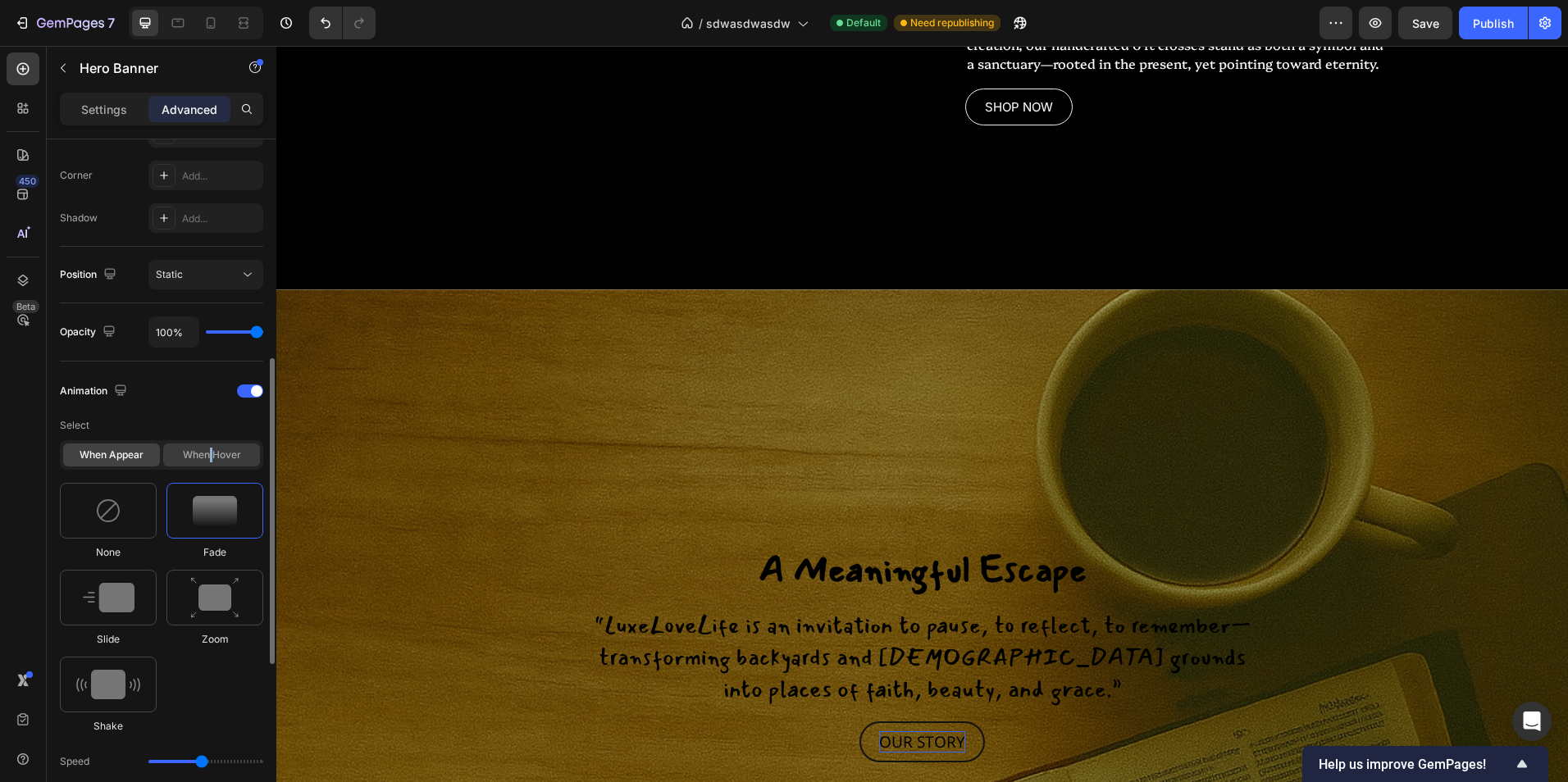
click at [211, 455] on div "When hover" at bounding box center [211, 455] width 97 height 23
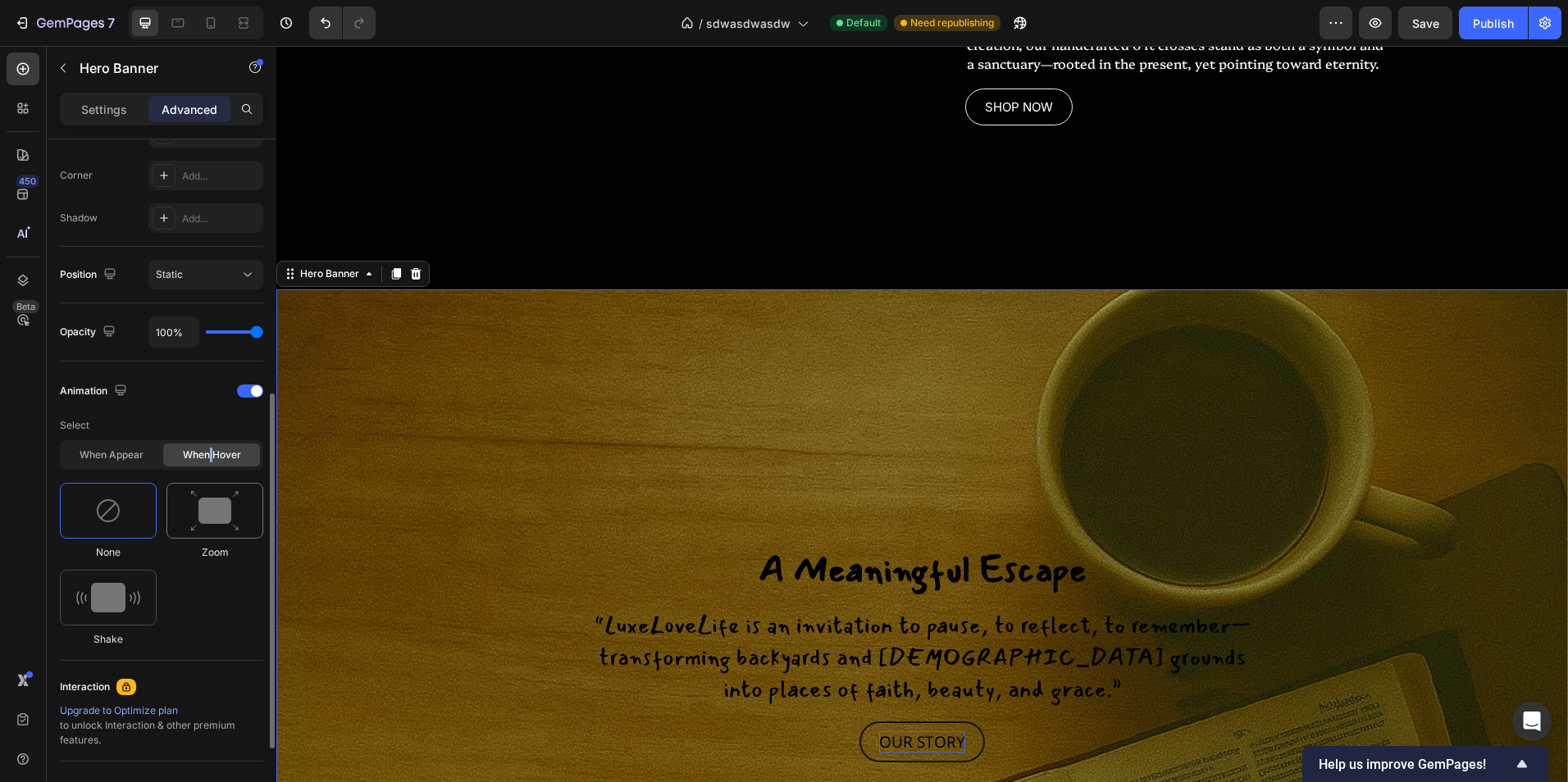
click at [211, 504] on img at bounding box center [215, 511] width 50 height 41
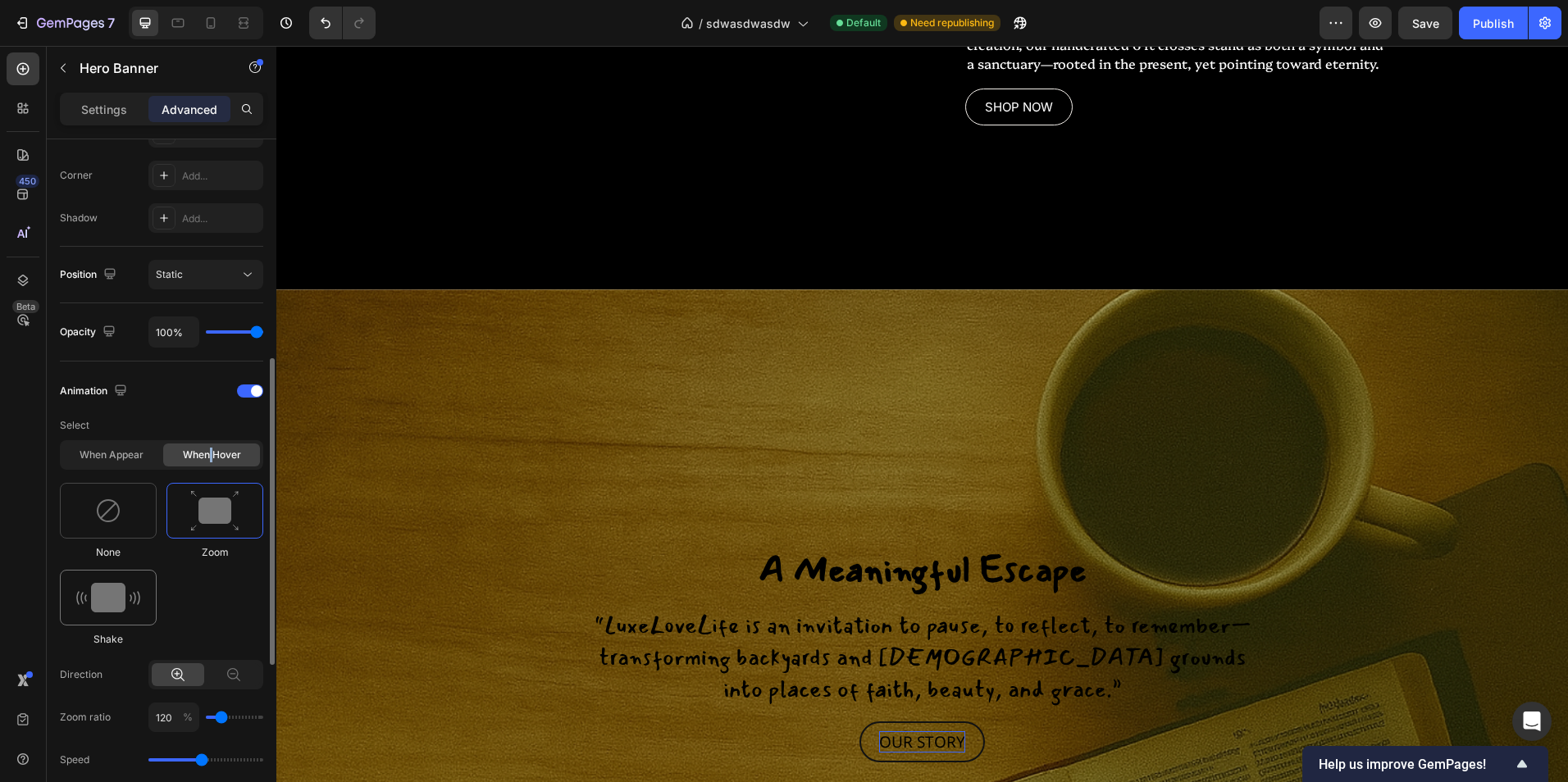
click at [107, 611] on img at bounding box center [108, 597] width 64 height 30
click at [125, 462] on div "When appear" at bounding box center [111, 455] width 97 height 23
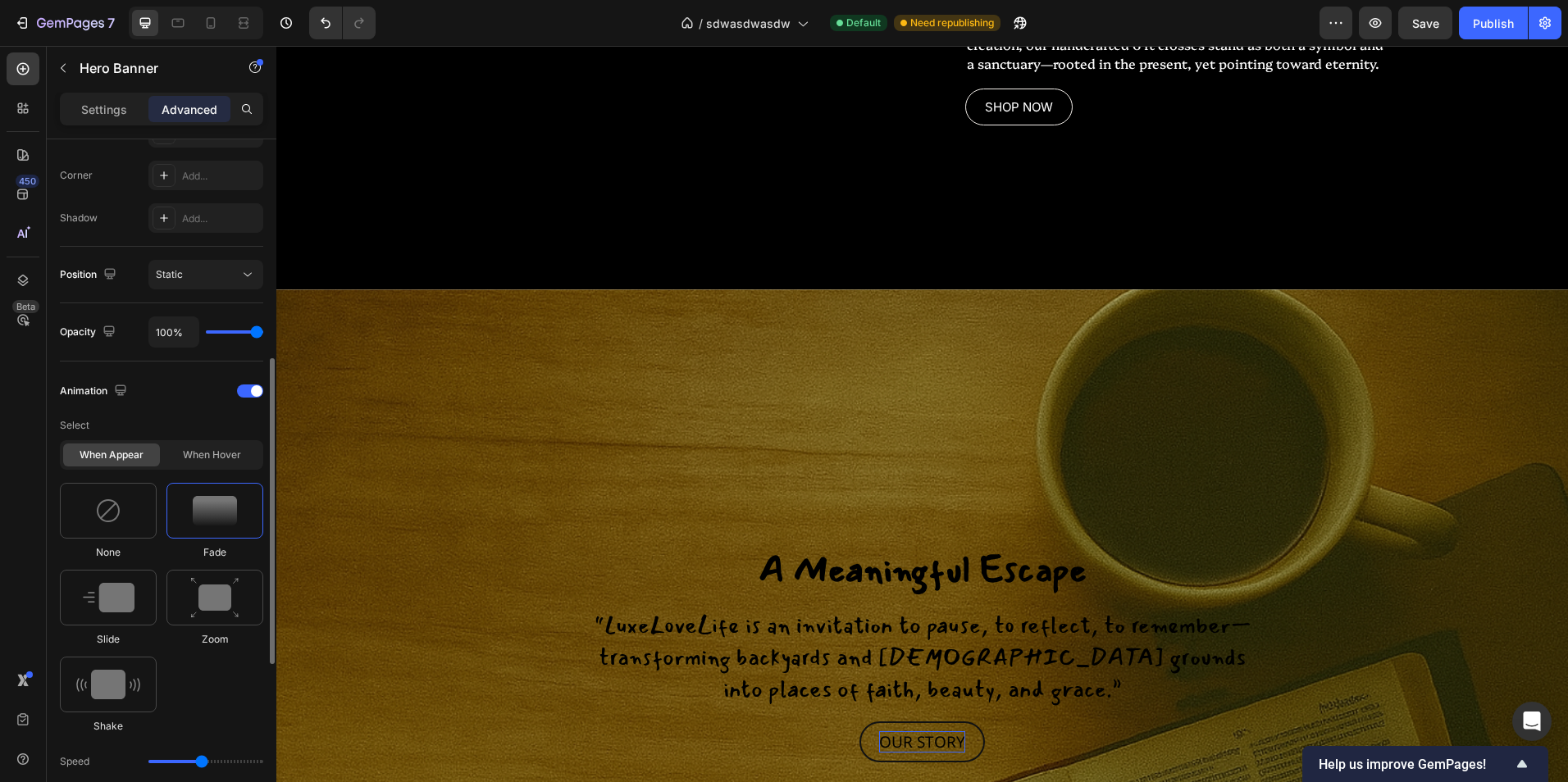
scroll to position [656, 0]
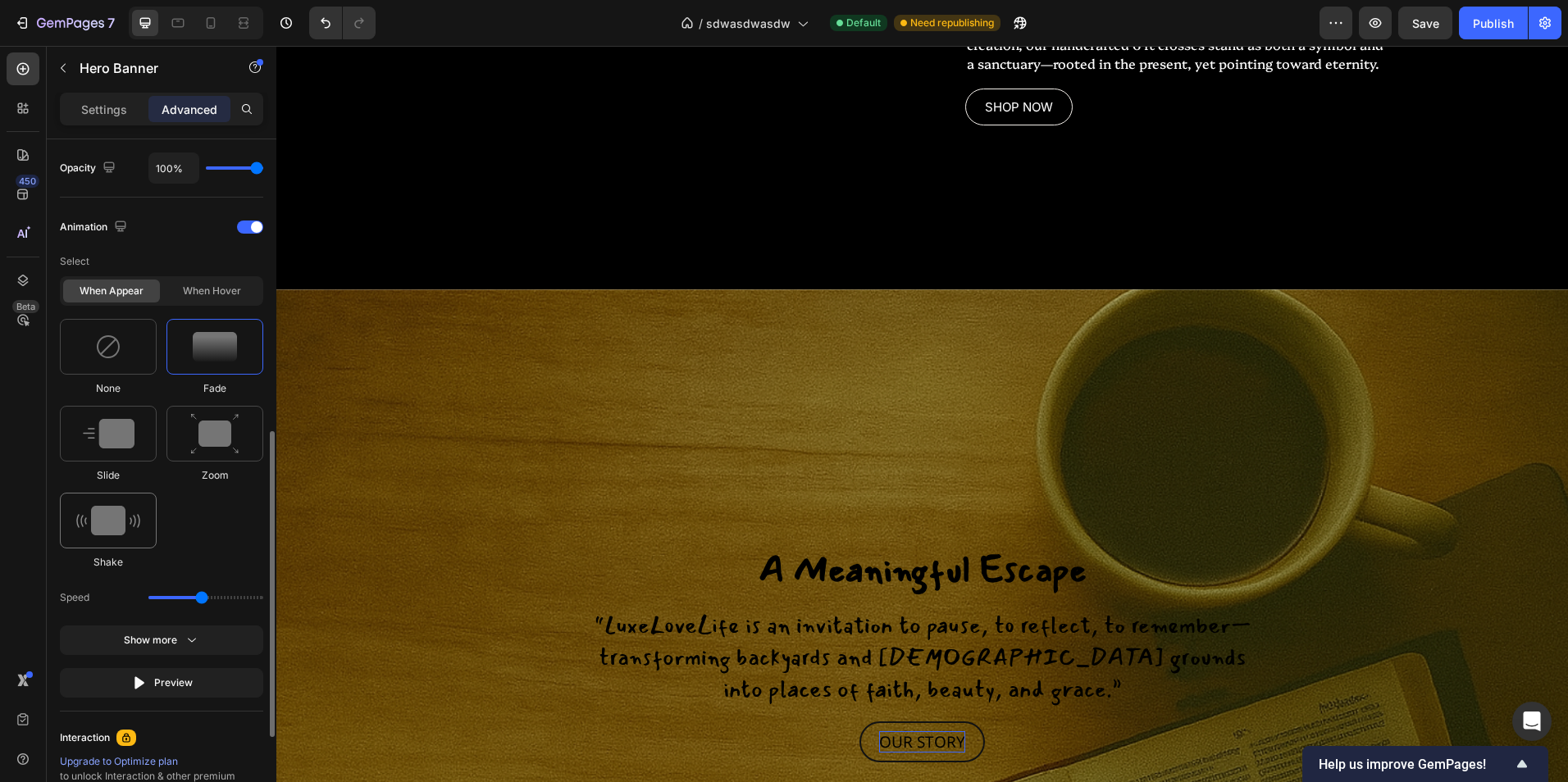
click at [107, 522] on img at bounding box center [108, 520] width 64 height 30
click at [194, 446] on img at bounding box center [215, 434] width 50 height 41
type input "1.7"
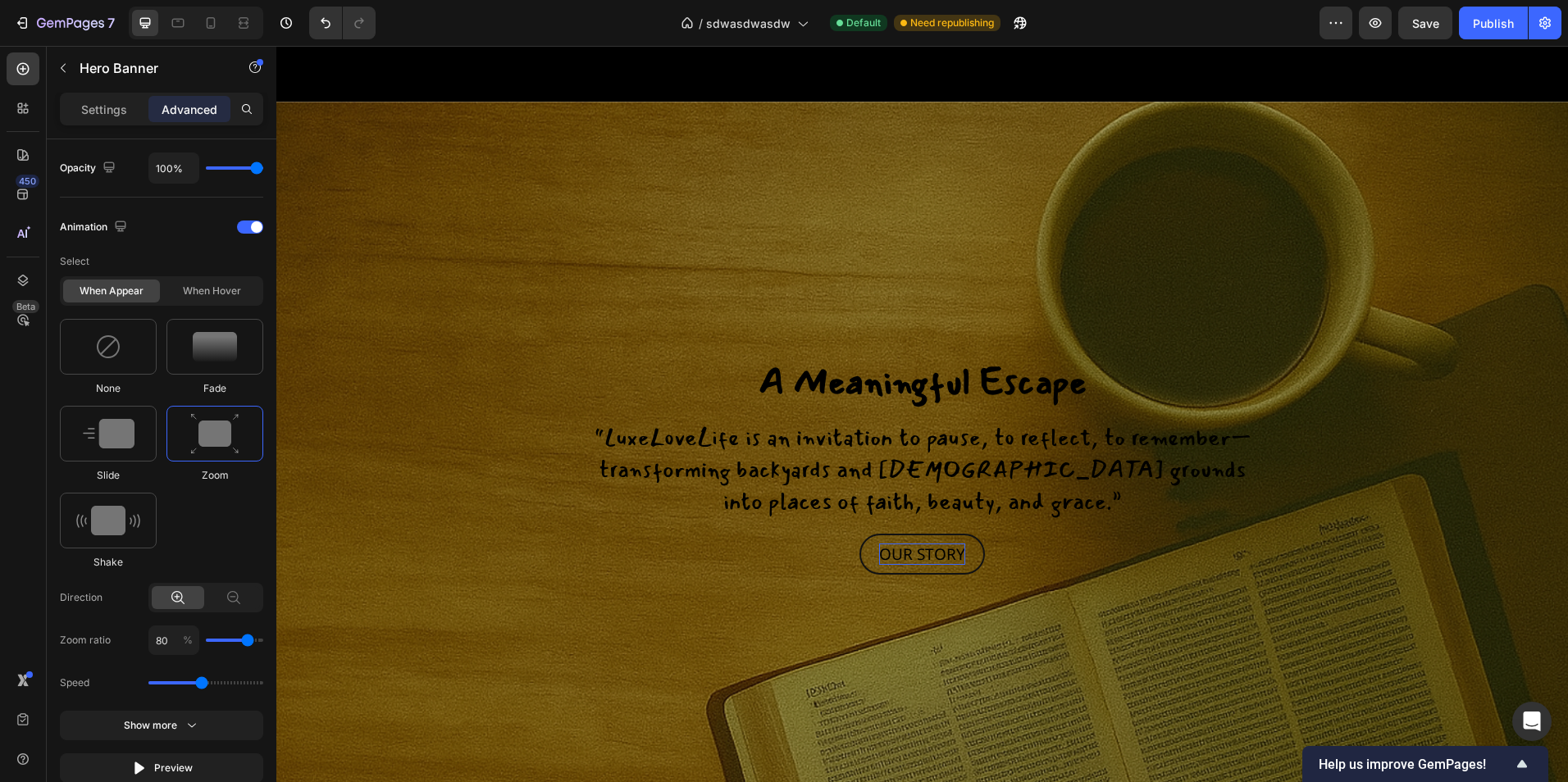
scroll to position [2307, 0]
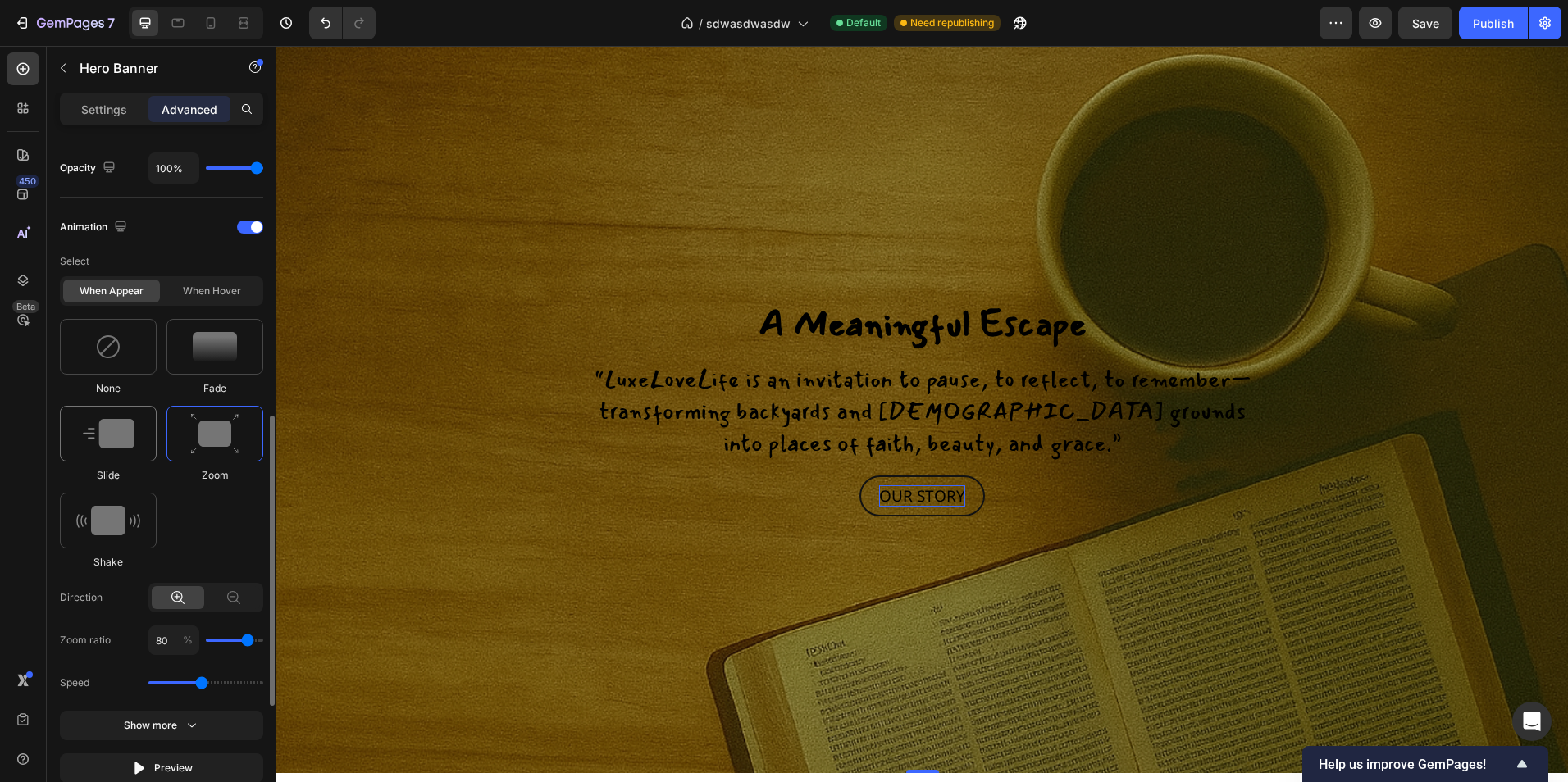
click at [124, 414] on div at bounding box center [107, 434] width 97 height 56
click at [232, 722] on button "Show more" at bounding box center [161, 725] width 203 height 30
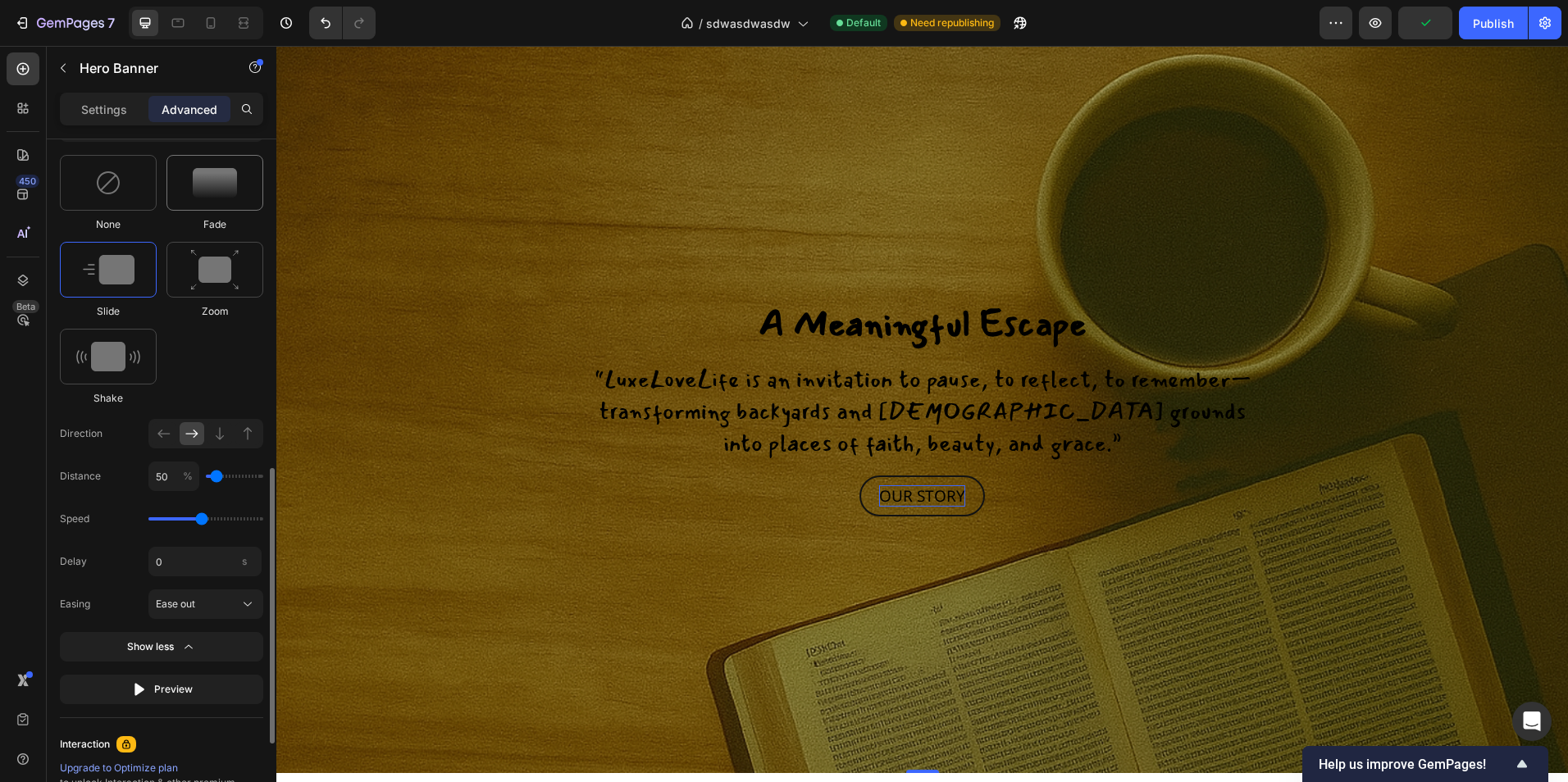
click at [194, 179] on img at bounding box center [215, 182] width 44 height 30
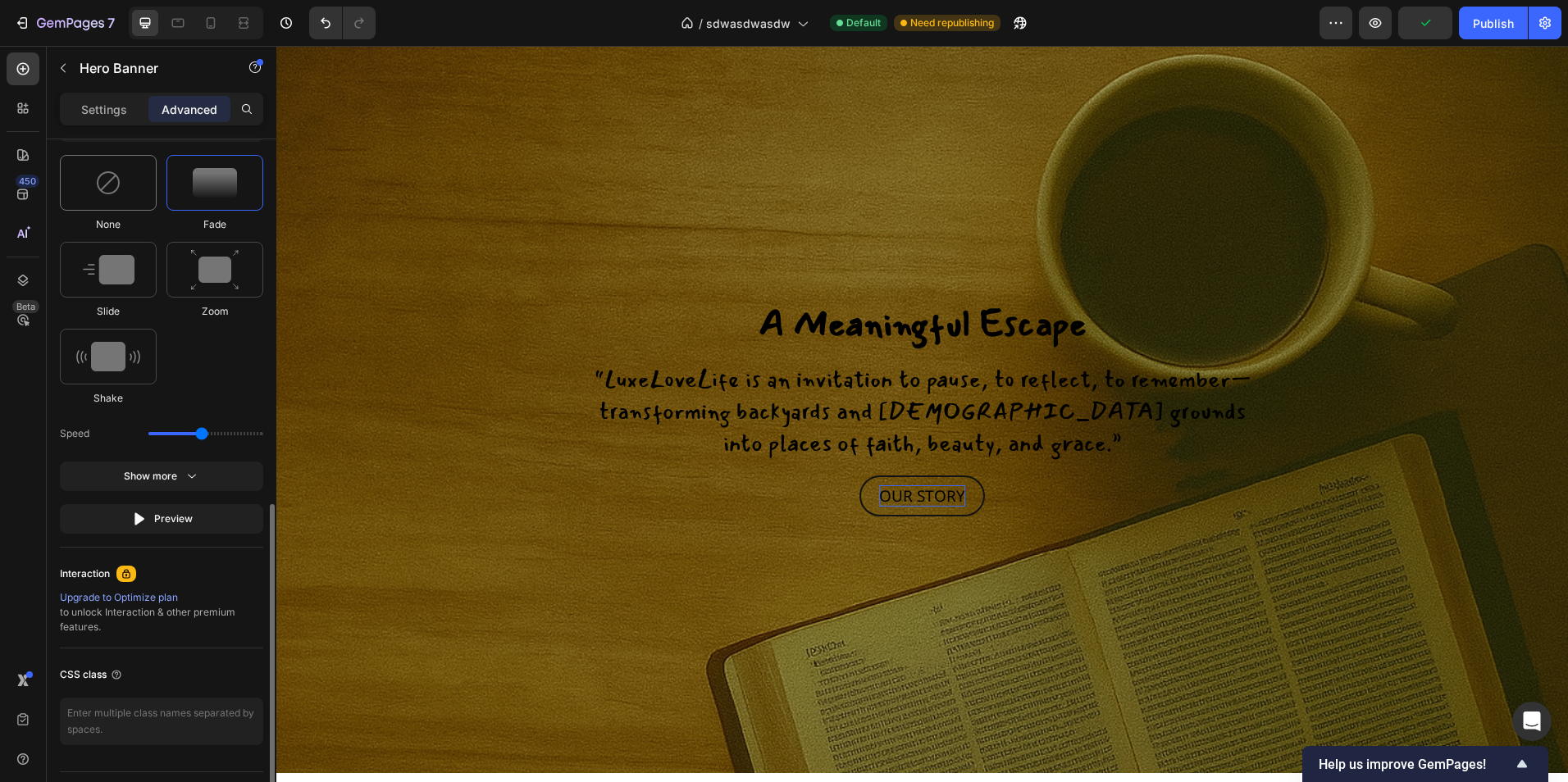
click at [92, 188] on div at bounding box center [107, 183] width 97 height 56
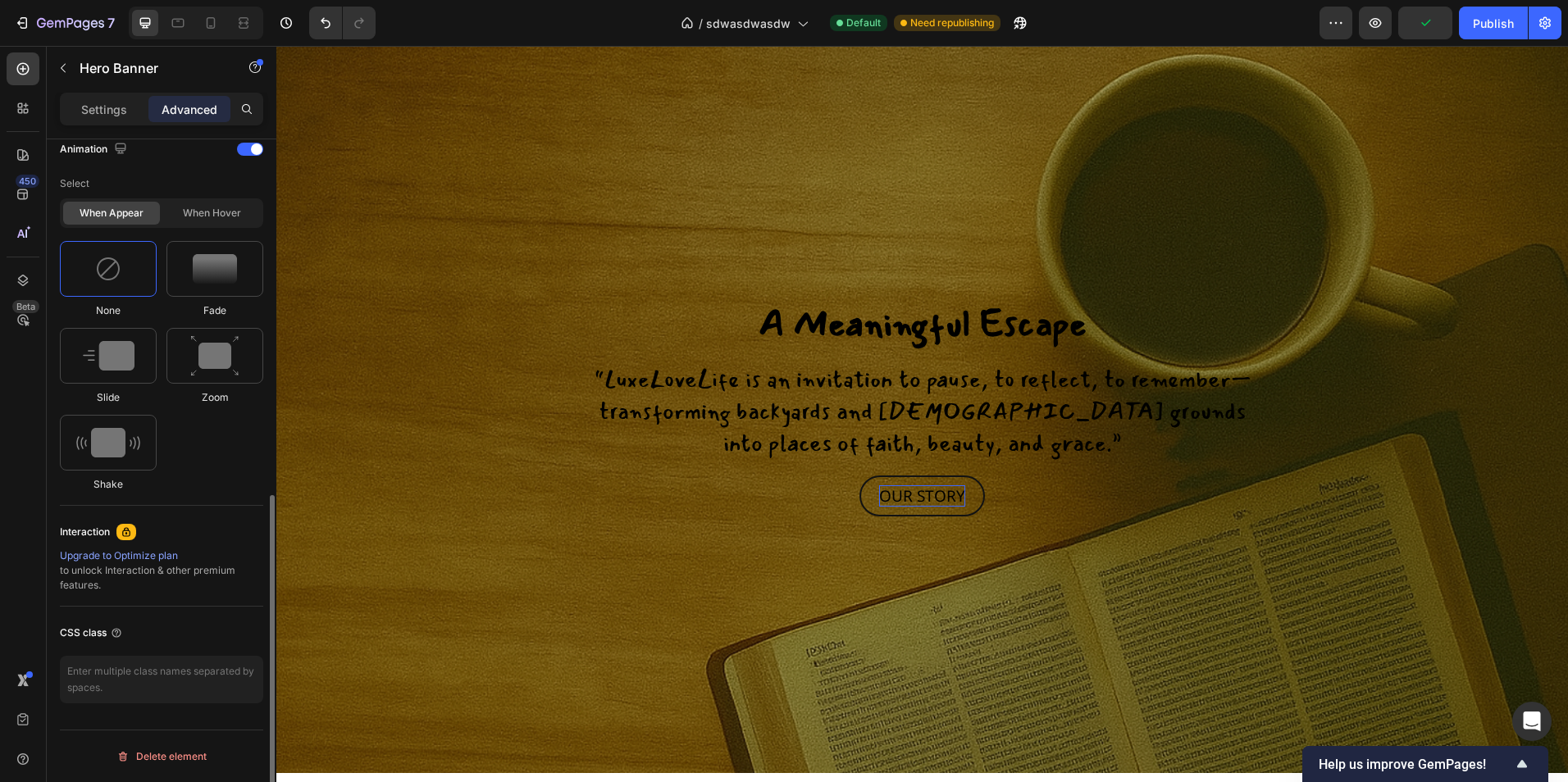
scroll to position [570, 0]
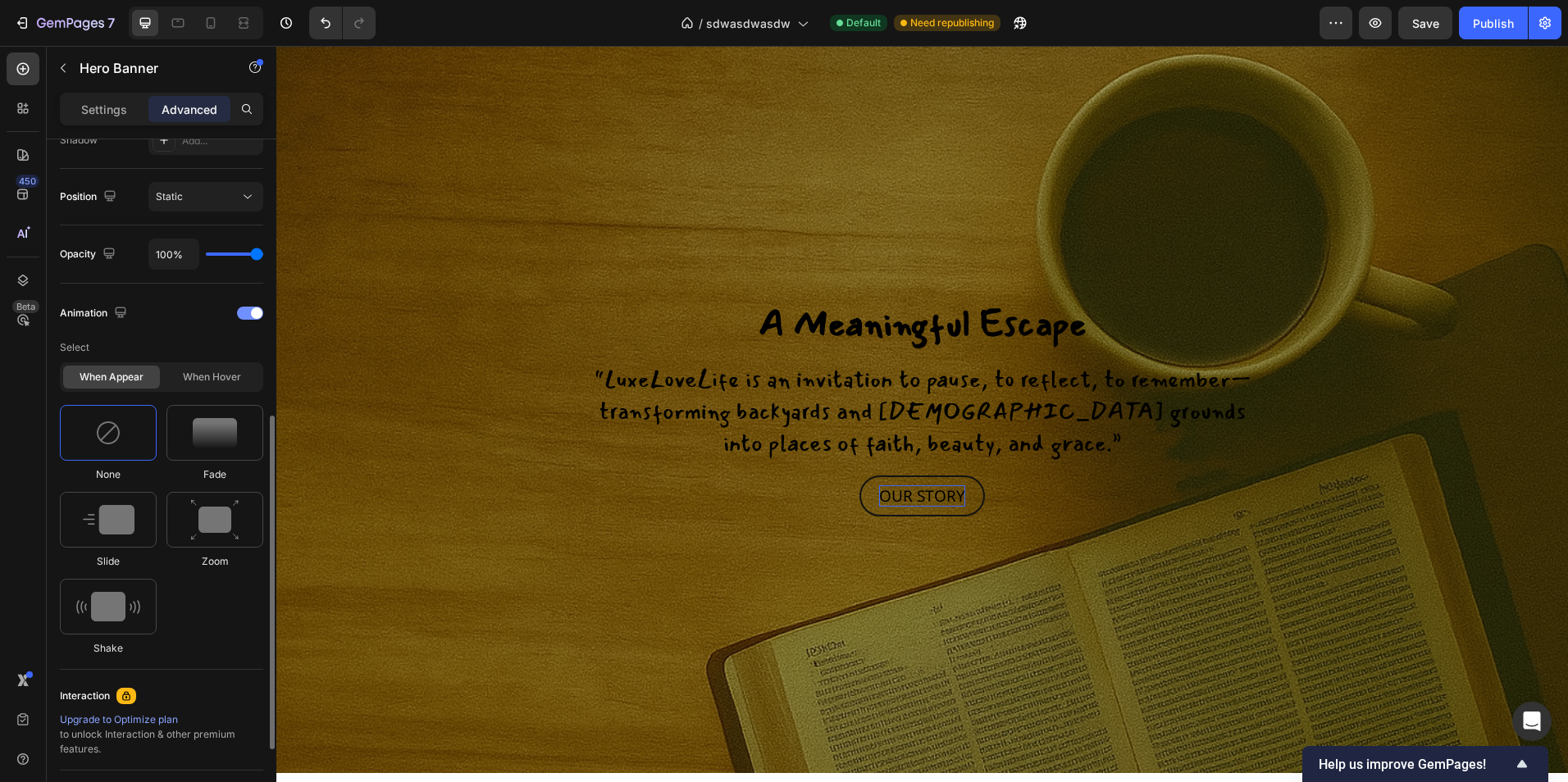
click at [257, 320] on div "Animation" at bounding box center [161, 313] width 203 height 26
click at [243, 310] on div at bounding box center [250, 313] width 26 height 14
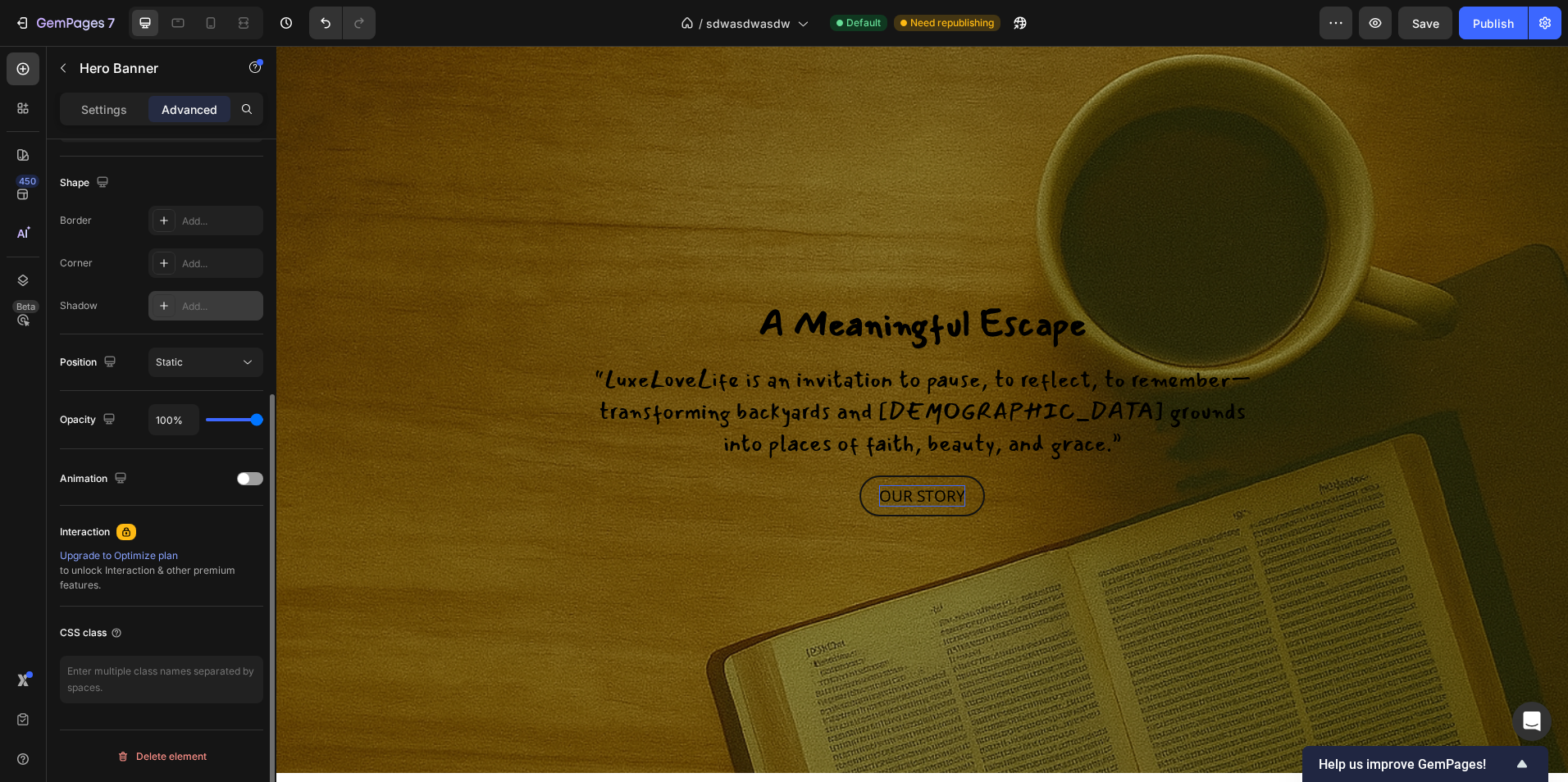
scroll to position [404, 0]
click at [122, 434] on div "Opacity 100%" at bounding box center [161, 419] width 203 height 32
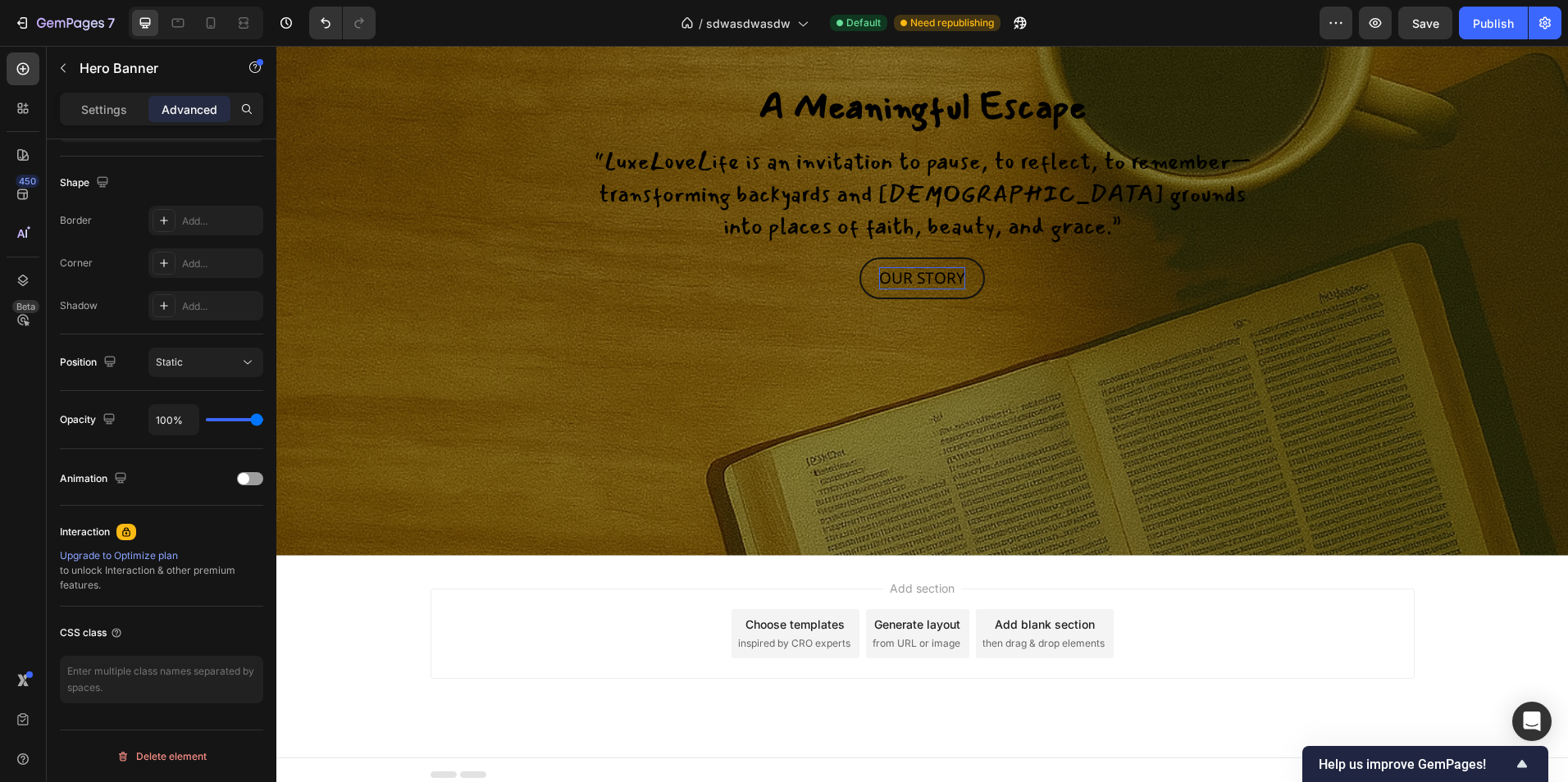
scroll to position [2553, 0]
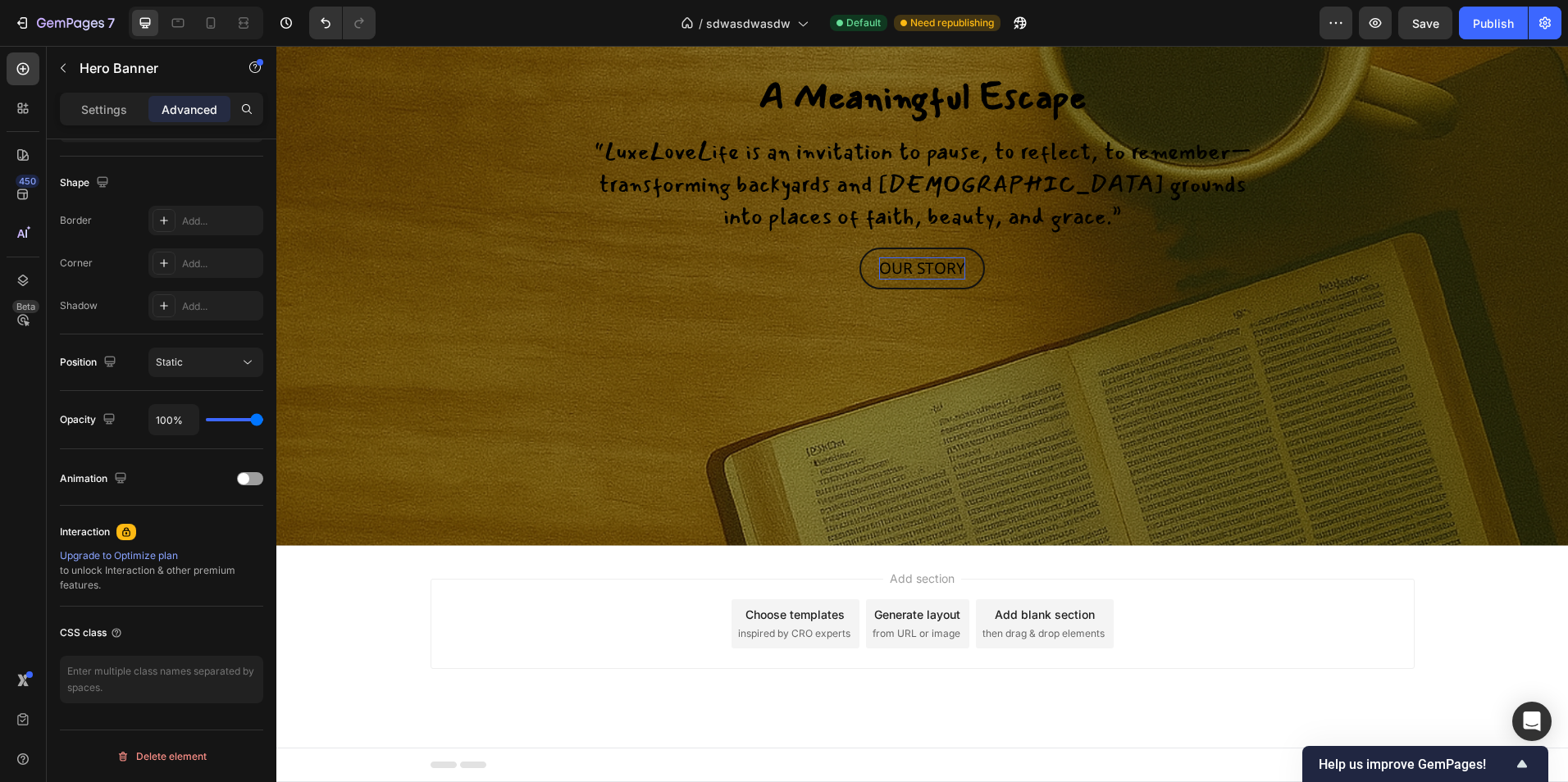
click at [1096, 568] on div "Add section Choose templates inspired by CRO experts Generate layout from URL o…" at bounding box center [922, 647] width 1292 height 202
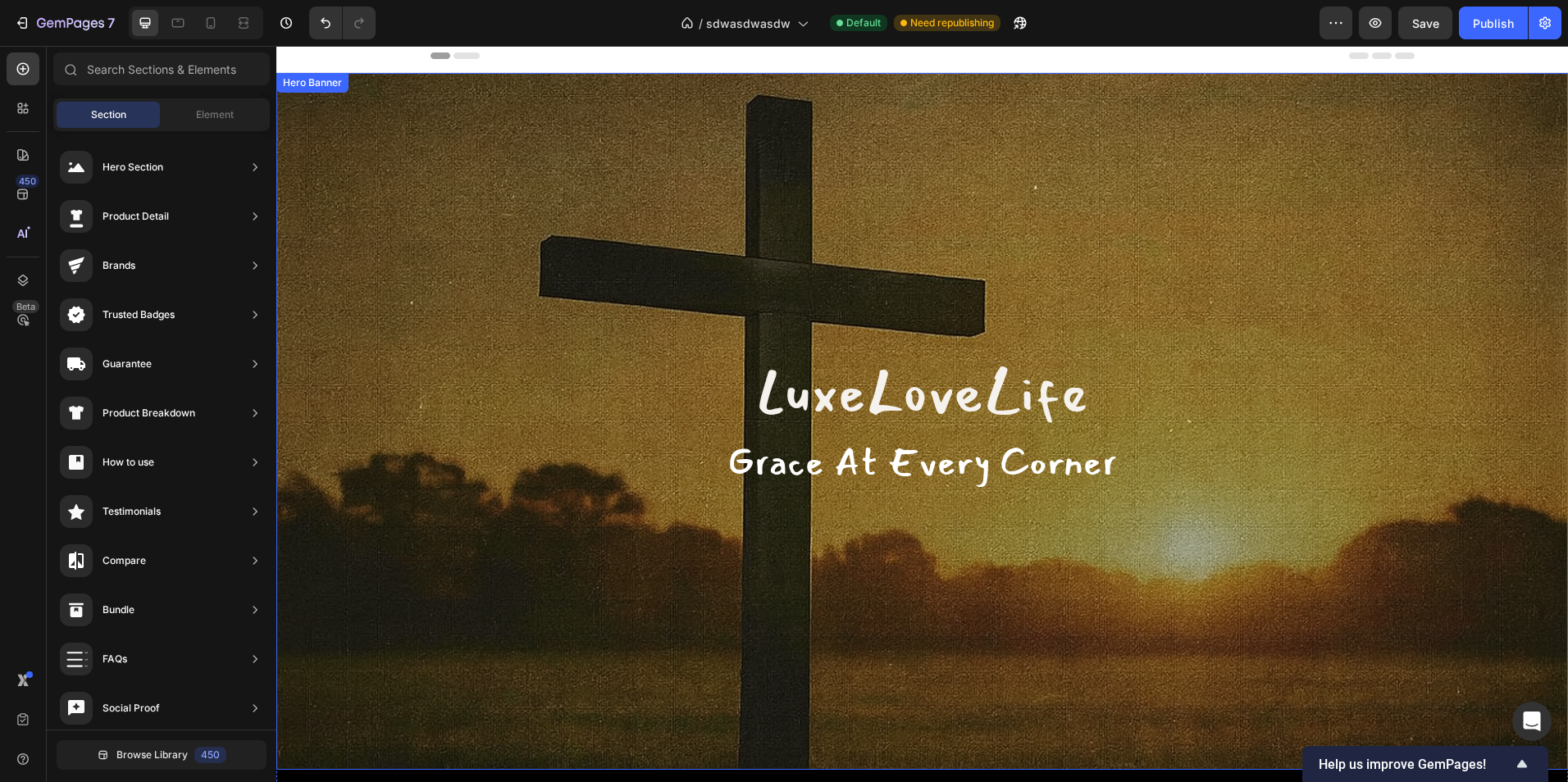
scroll to position [0, 0]
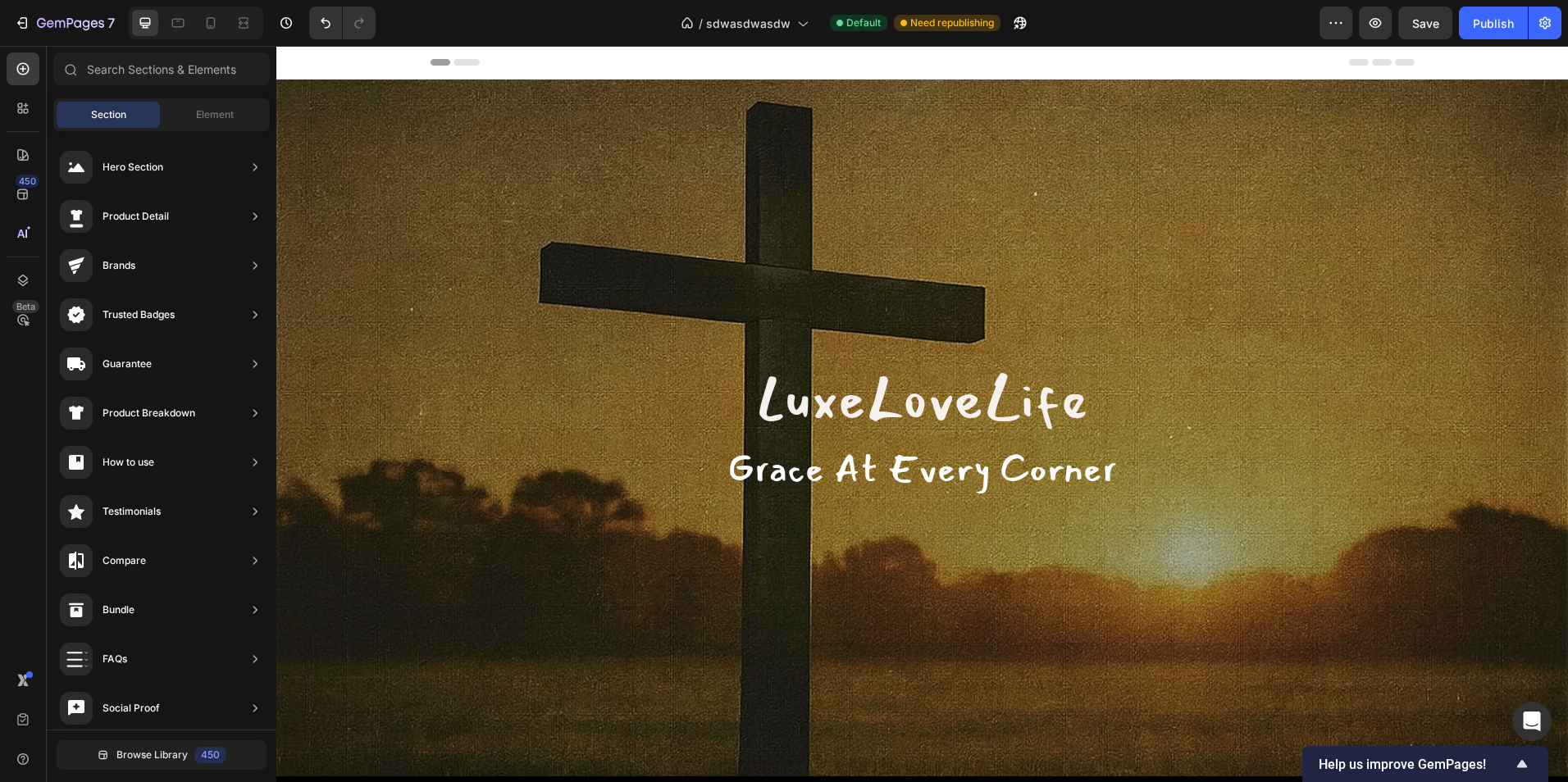
click at [362, 69] on div "Header" at bounding box center [922, 62] width 1292 height 33
click at [300, 64] on icon at bounding box center [295, 62] width 12 height 12
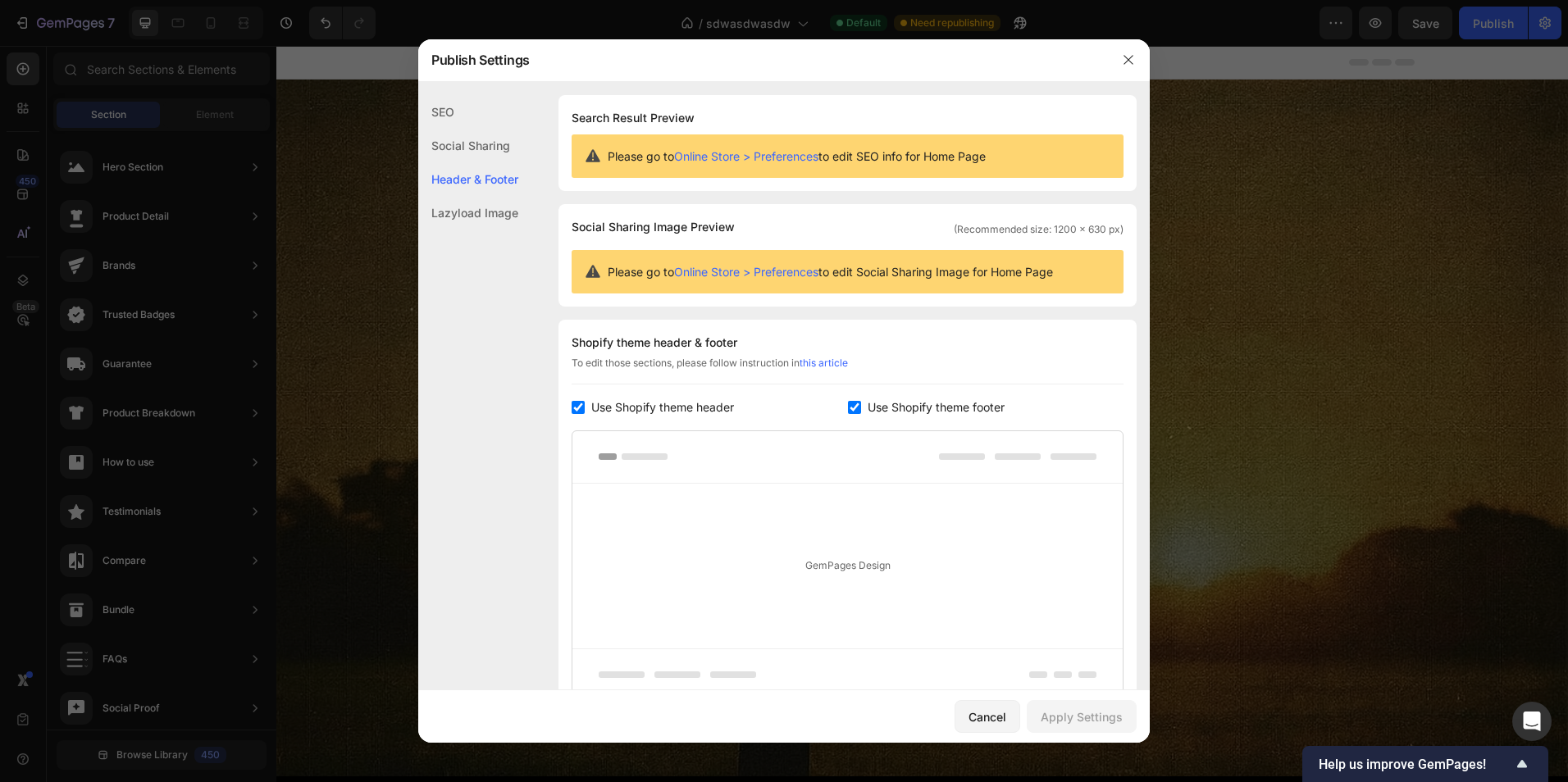
scroll to position [145, 0]
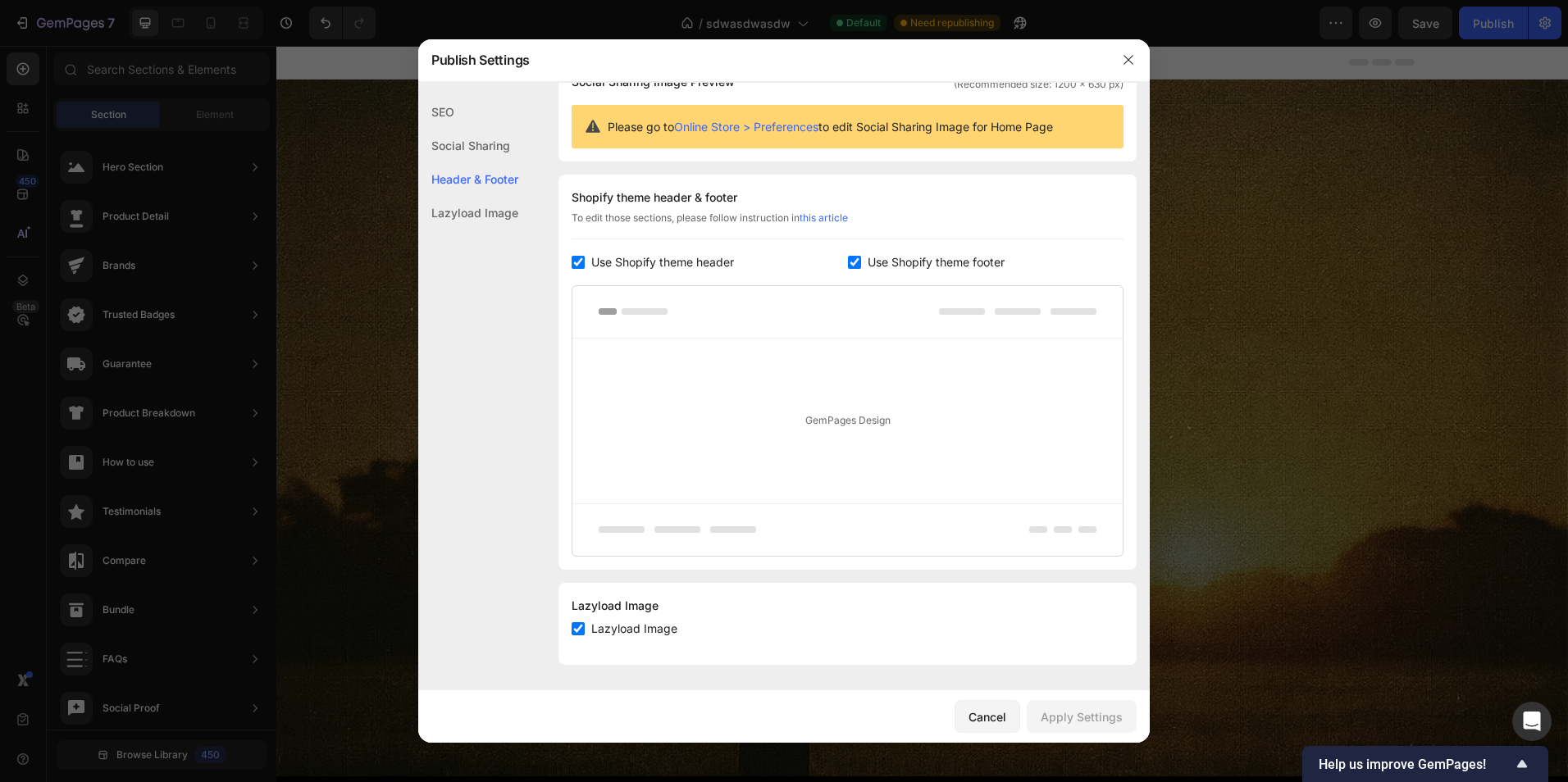
click at [601, 624] on span "Lazyload Image" at bounding box center [633, 629] width 86 height 20
click at [585, 630] on label "Lazyload Image" at bounding box center [631, 629] width 93 height 20
checkbox input "true"
click at [851, 419] on div "GemPages Design" at bounding box center [847, 420] width 550 height 165
drag, startPoint x: 796, startPoint y: 421, endPoint x: 906, endPoint y: 422, distance: 110.0
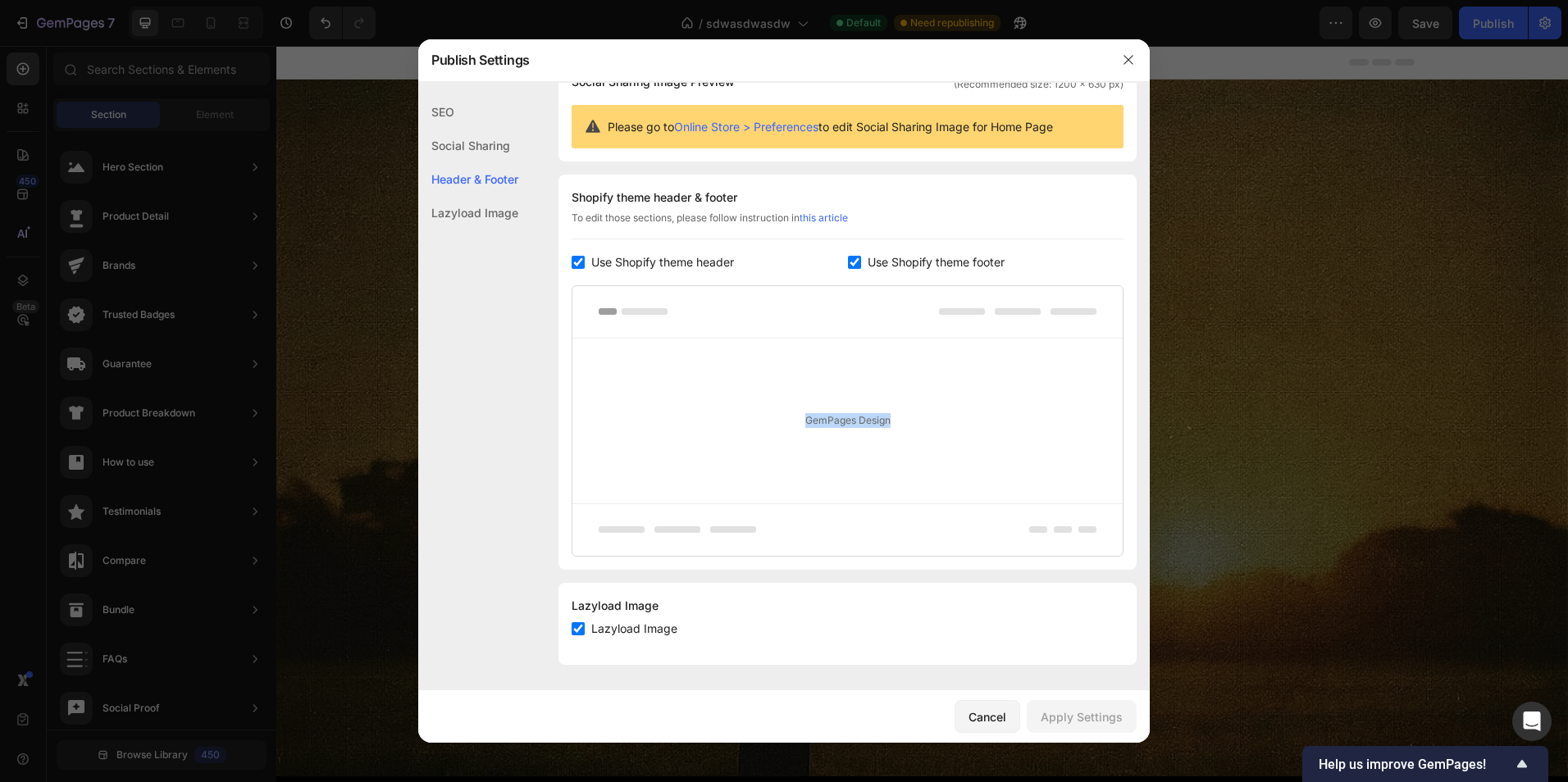
click at [906, 422] on div "GemPages Design" at bounding box center [847, 420] width 550 height 165
click at [709, 404] on div "GemPages Design" at bounding box center [847, 420] width 550 height 165
click at [825, 217] on link "this article" at bounding box center [824, 218] width 49 height 13
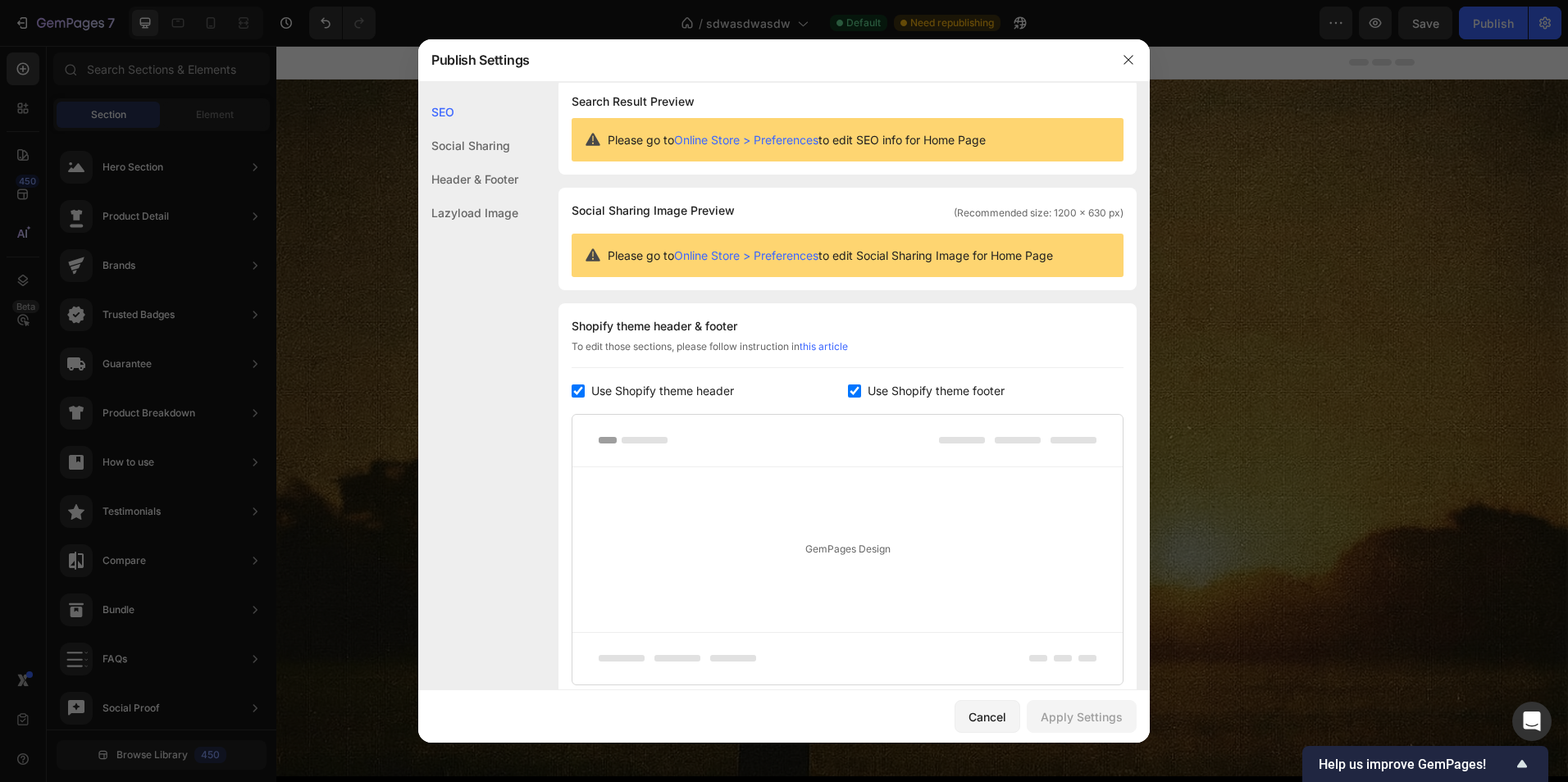
scroll to position [0, 0]
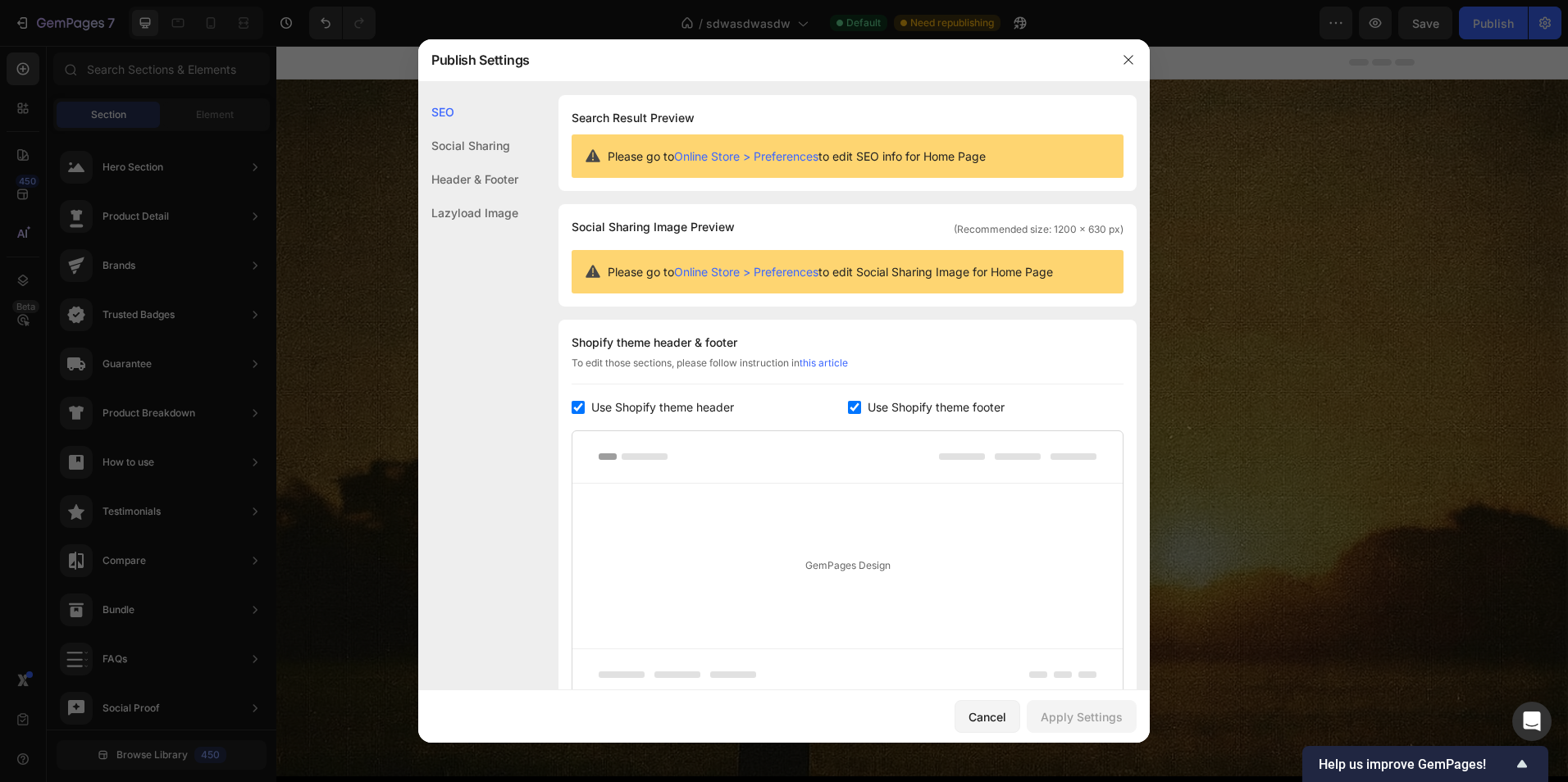
click at [465, 151] on div "Social Sharing" at bounding box center [468, 145] width 100 height 33
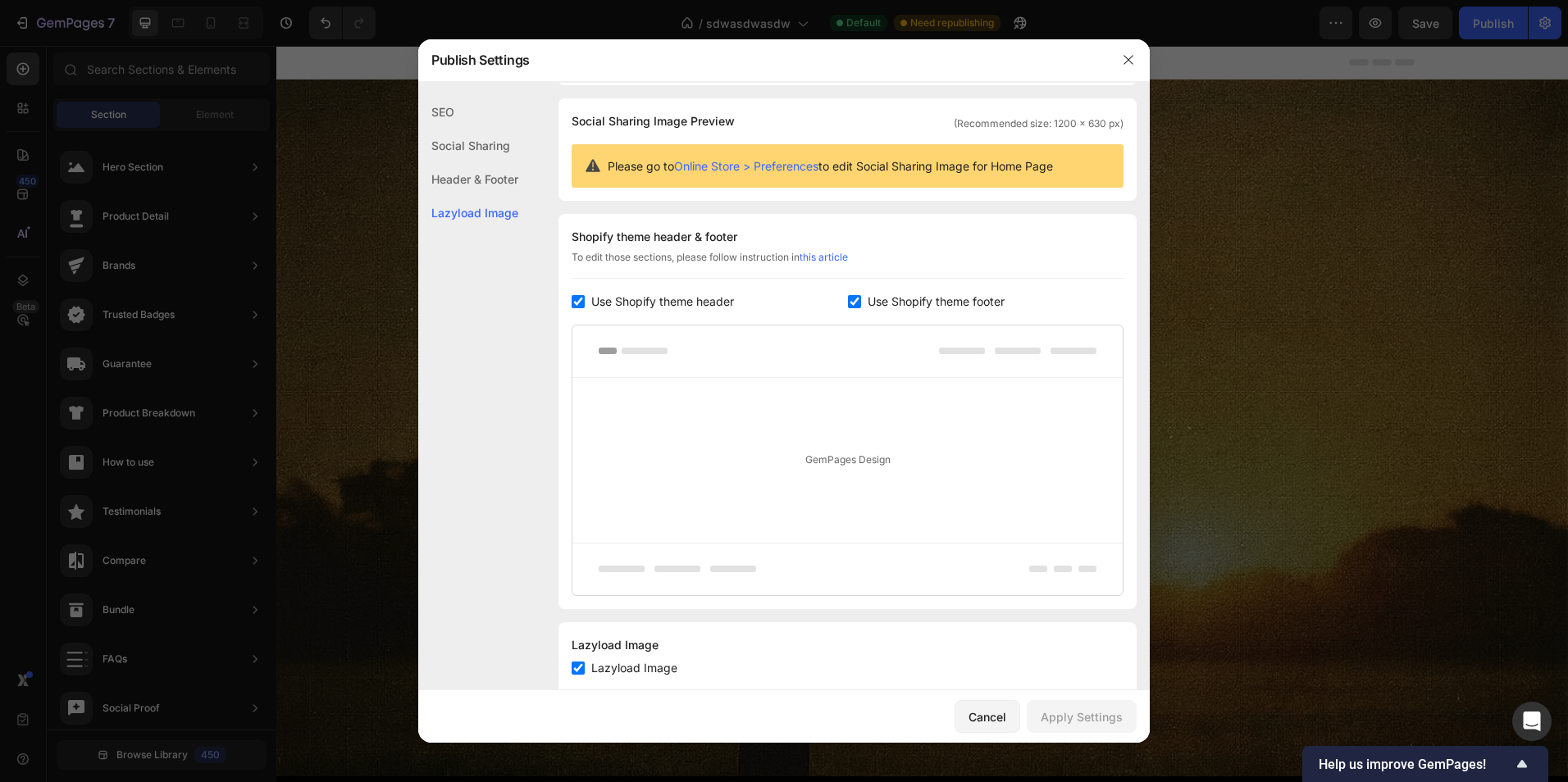
click at [493, 199] on div "Lazyload Image" at bounding box center [468, 212] width 100 height 33
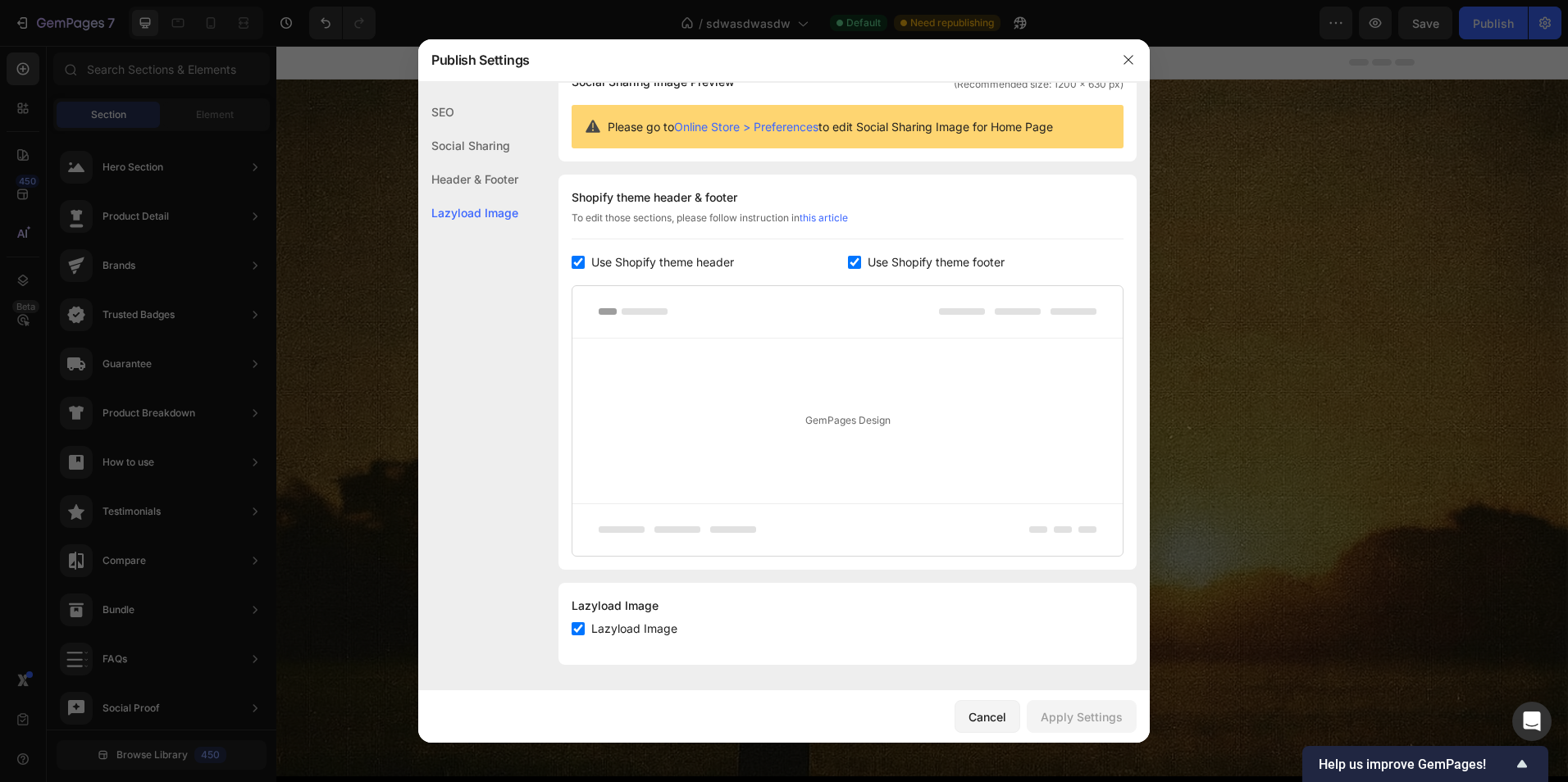
drag, startPoint x: 487, startPoint y: 220, endPoint x: 922, endPoint y: 133, distance: 443.6
click at [486, 220] on div "Lazyload Image" at bounding box center [468, 212] width 100 height 33
click at [1118, 56] on button "button" at bounding box center [1128, 60] width 26 height 26
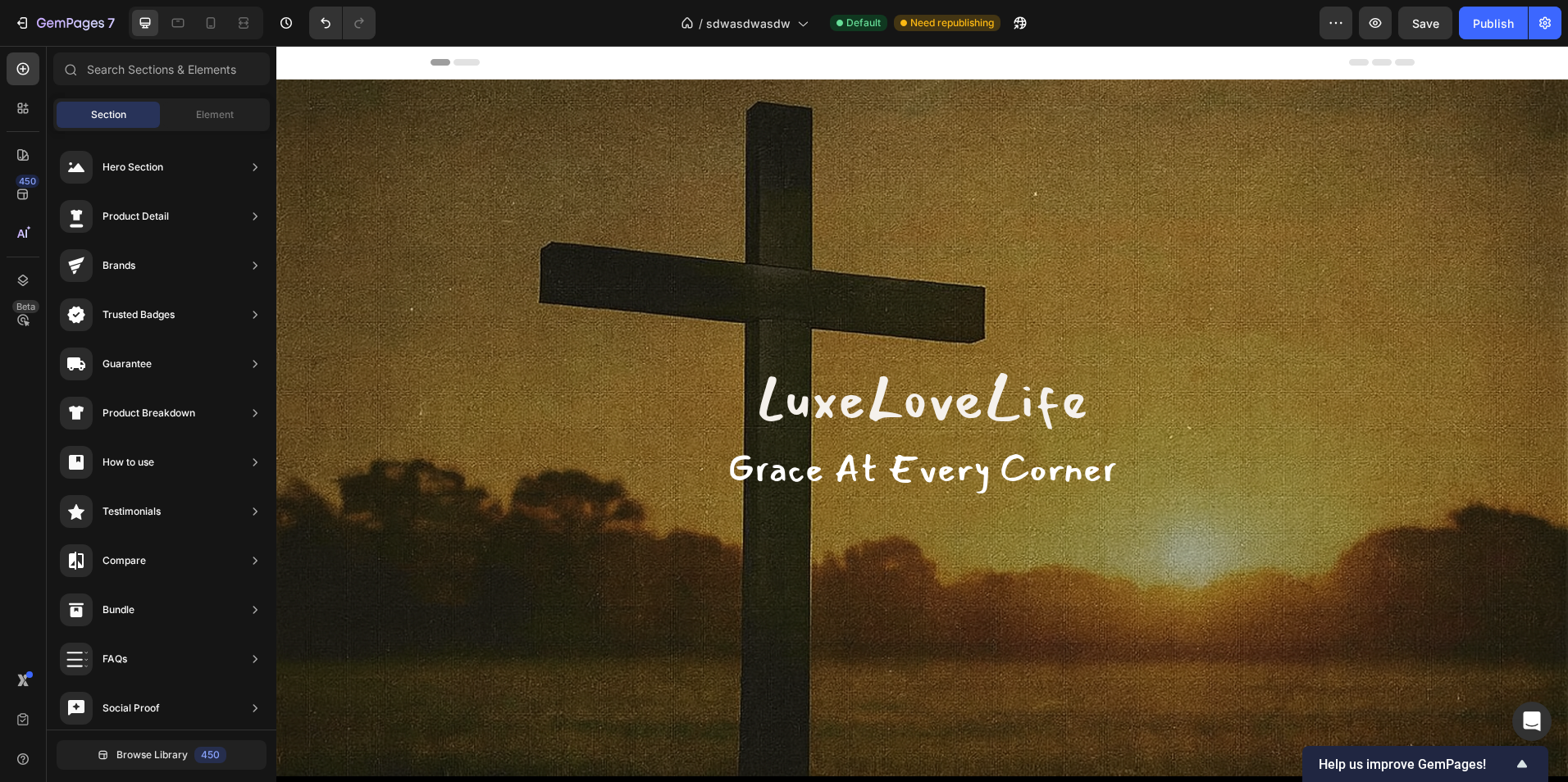
click at [481, 70] on div "Header" at bounding box center [922, 62] width 984 height 32
click at [557, 57] on div "Header" at bounding box center [922, 62] width 984 height 32
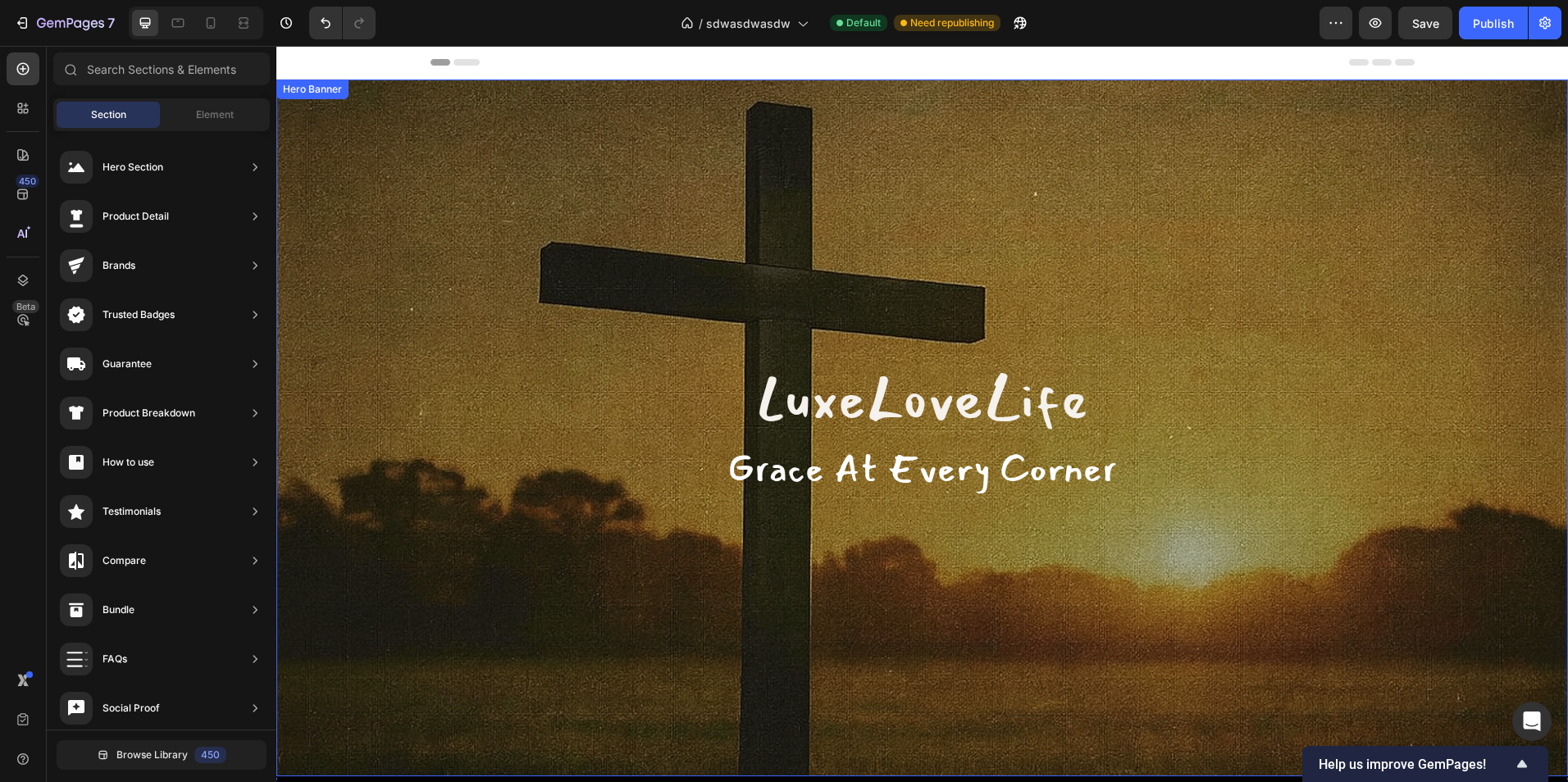
click at [1351, 68] on div "Header" at bounding box center [922, 62] width 984 height 32
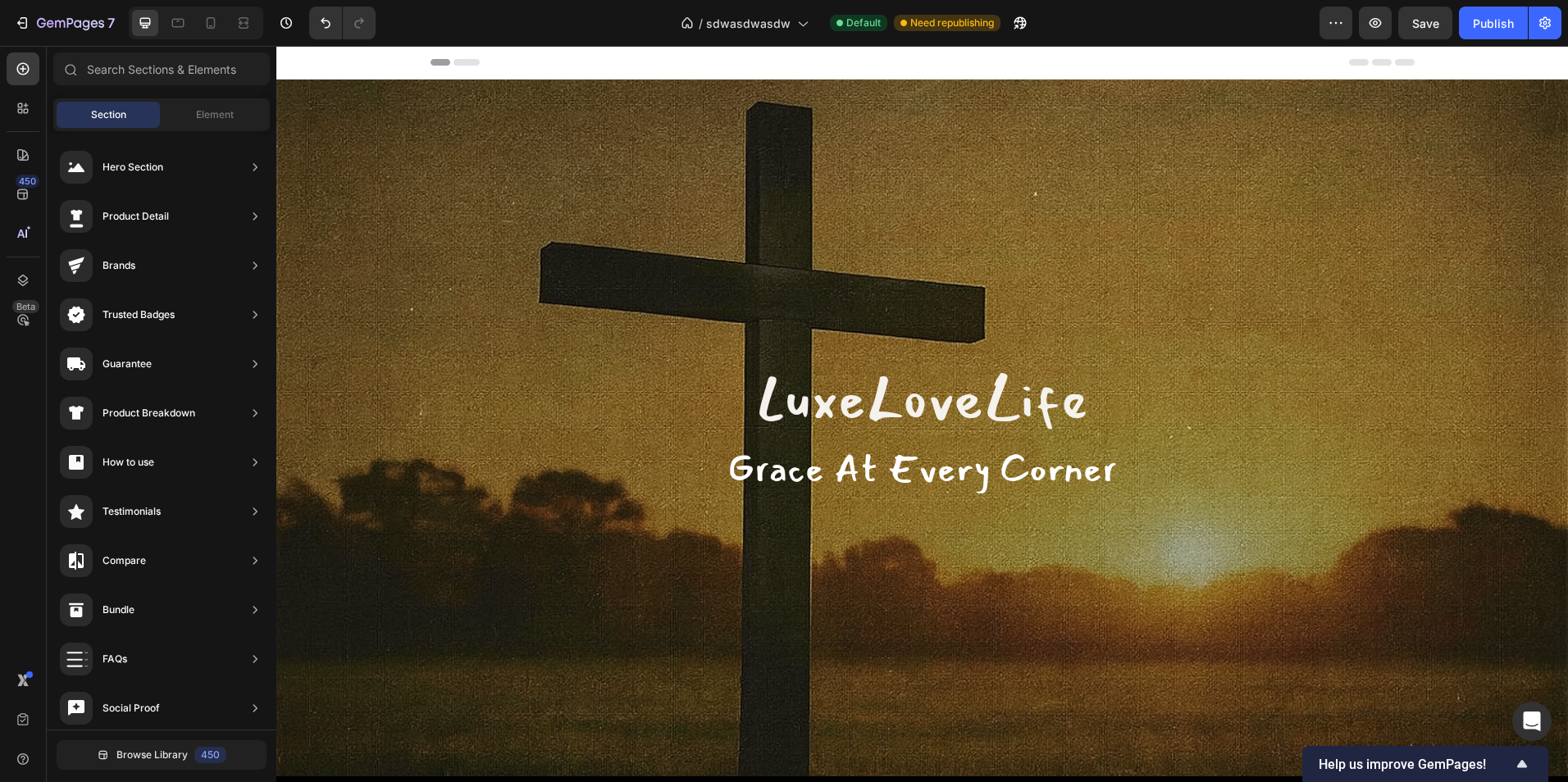
click at [1355, 63] on icon at bounding box center [1359, 61] width 20 height 6
drag, startPoint x: 1364, startPoint y: 60, endPoint x: 1391, endPoint y: 56, distance: 27.3
click at [1391, 57] on div "Header" at bounding box center [922, 62] width 984 height 32
drag, startPoint x: 1391, startPoint y: 56, endPoint x: 1079, endPoint y: 381, distance: 450.5
click at [1391, 57] on div "Header" at bounding box center [922, 62] width 984 height 32
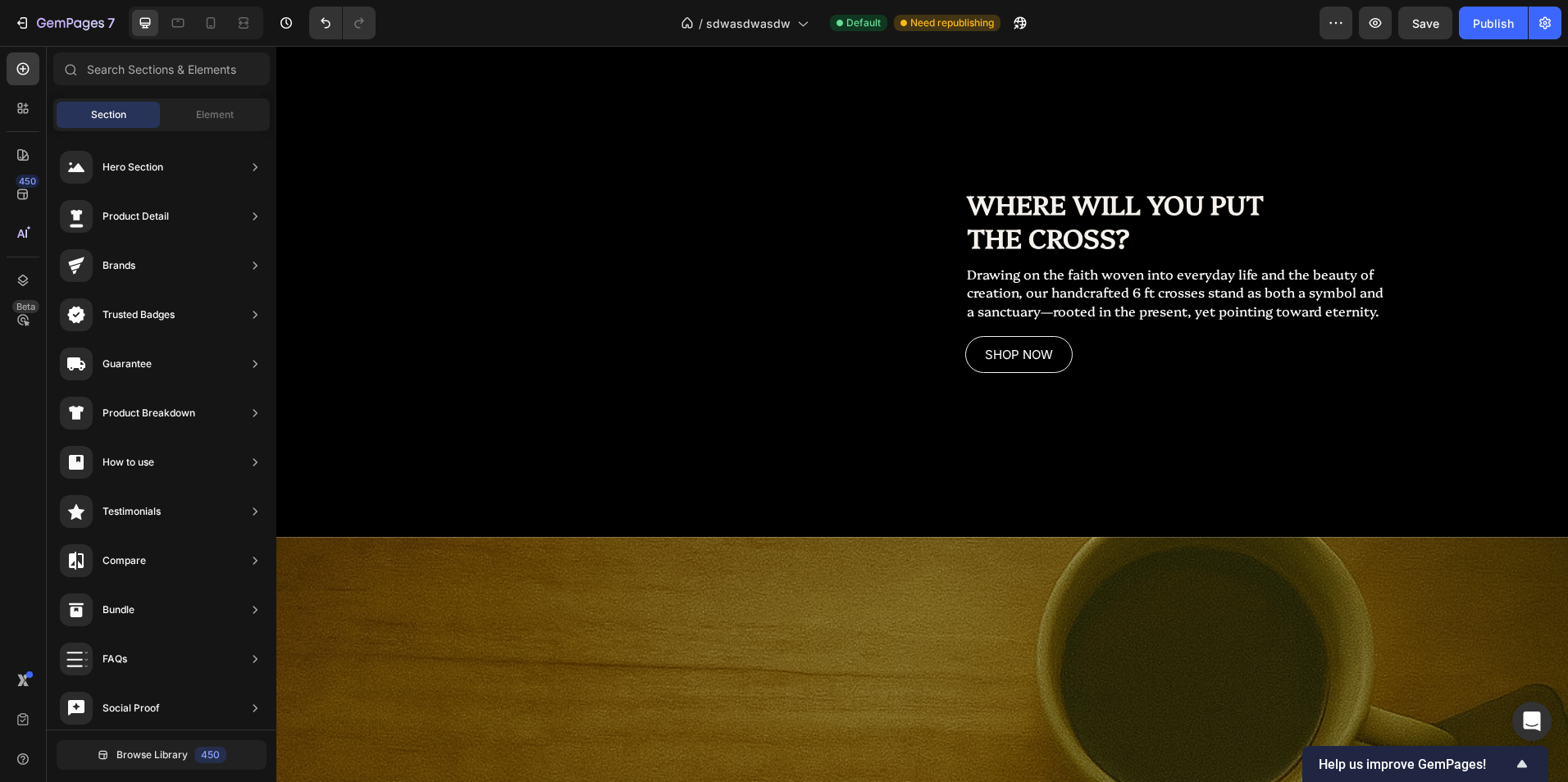
scroll to position [1804, 0]
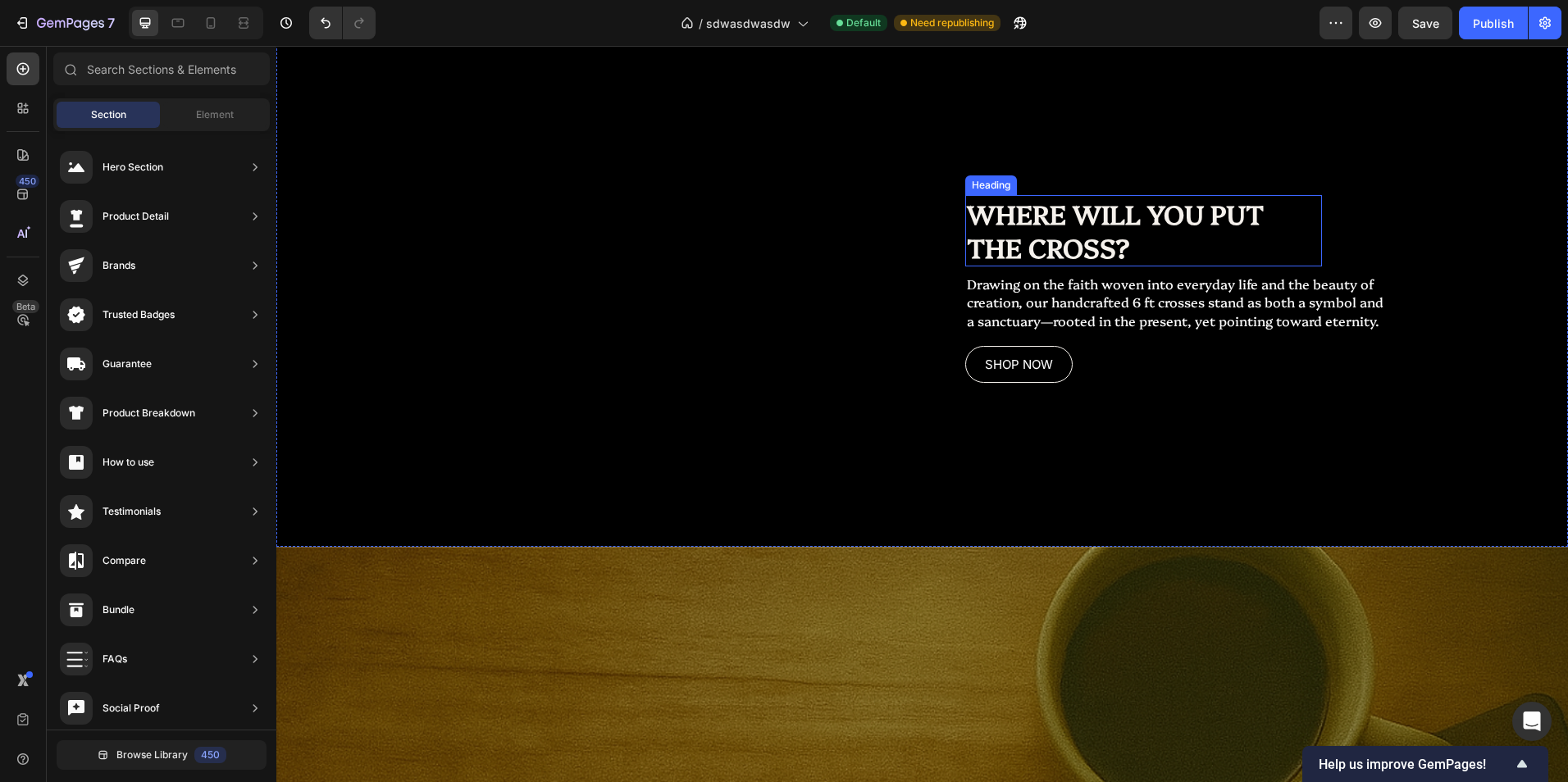
click at [1052, 229] on h2 "WHERE WILL YOU PUT THE CROSS?" at bounding box center [1144, 230] width 357 height 71
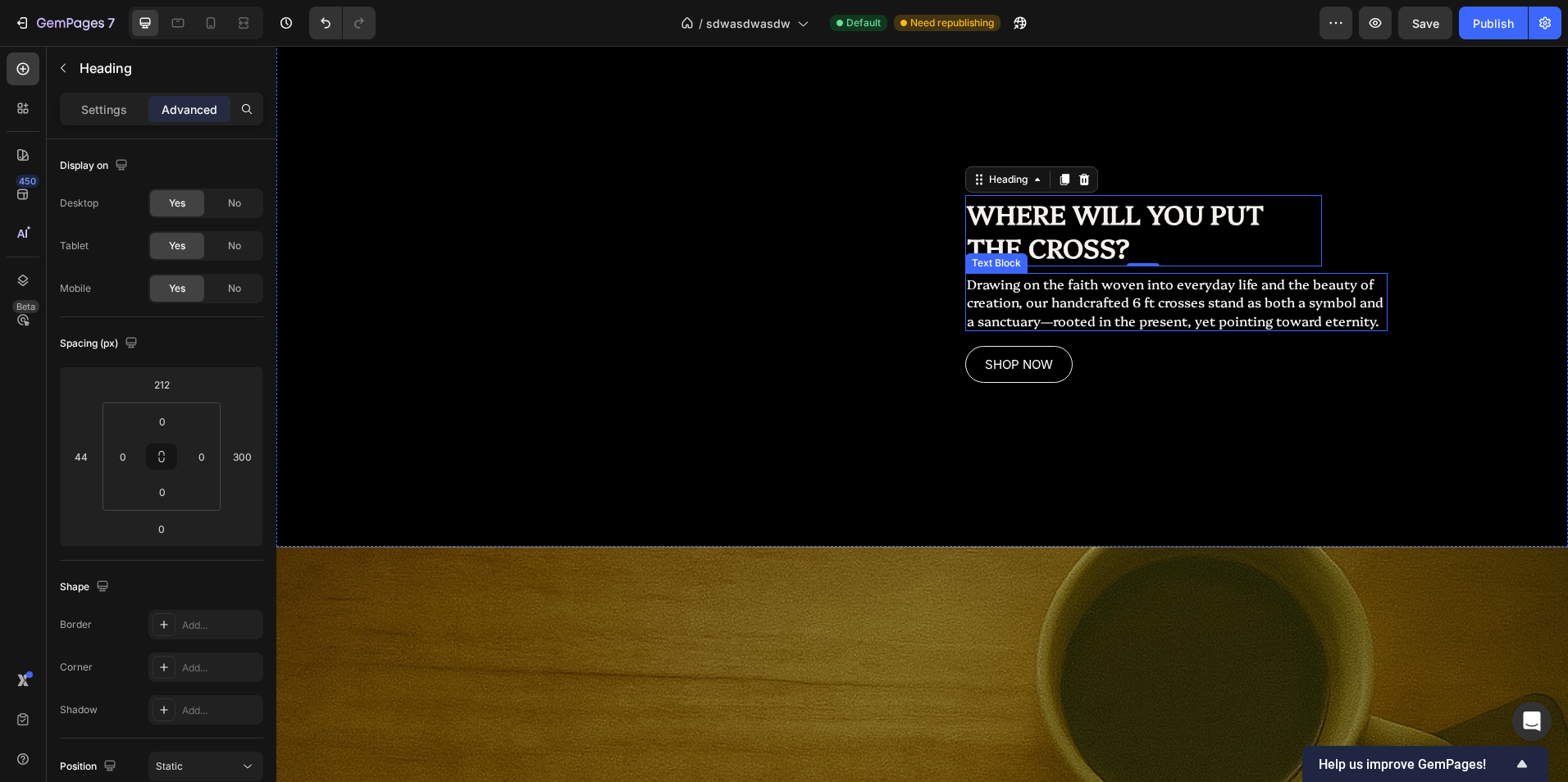
click at [1047, 327] on p "Drawing on the faith woven into everyday life and the beauty of creation, our h…" at bounding box center [1176, 302] width 420 height 55
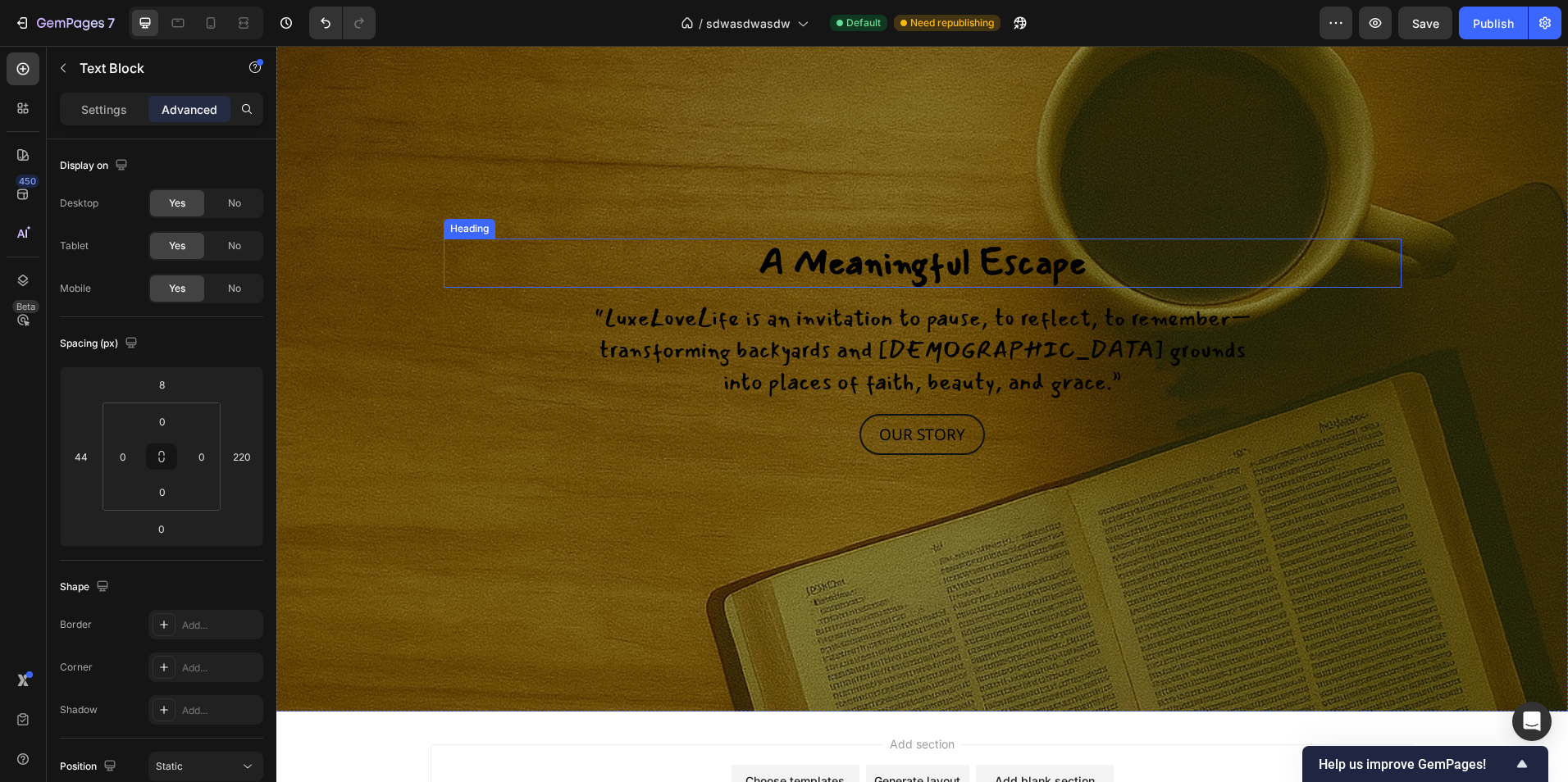
scroll to position [2378, 0]
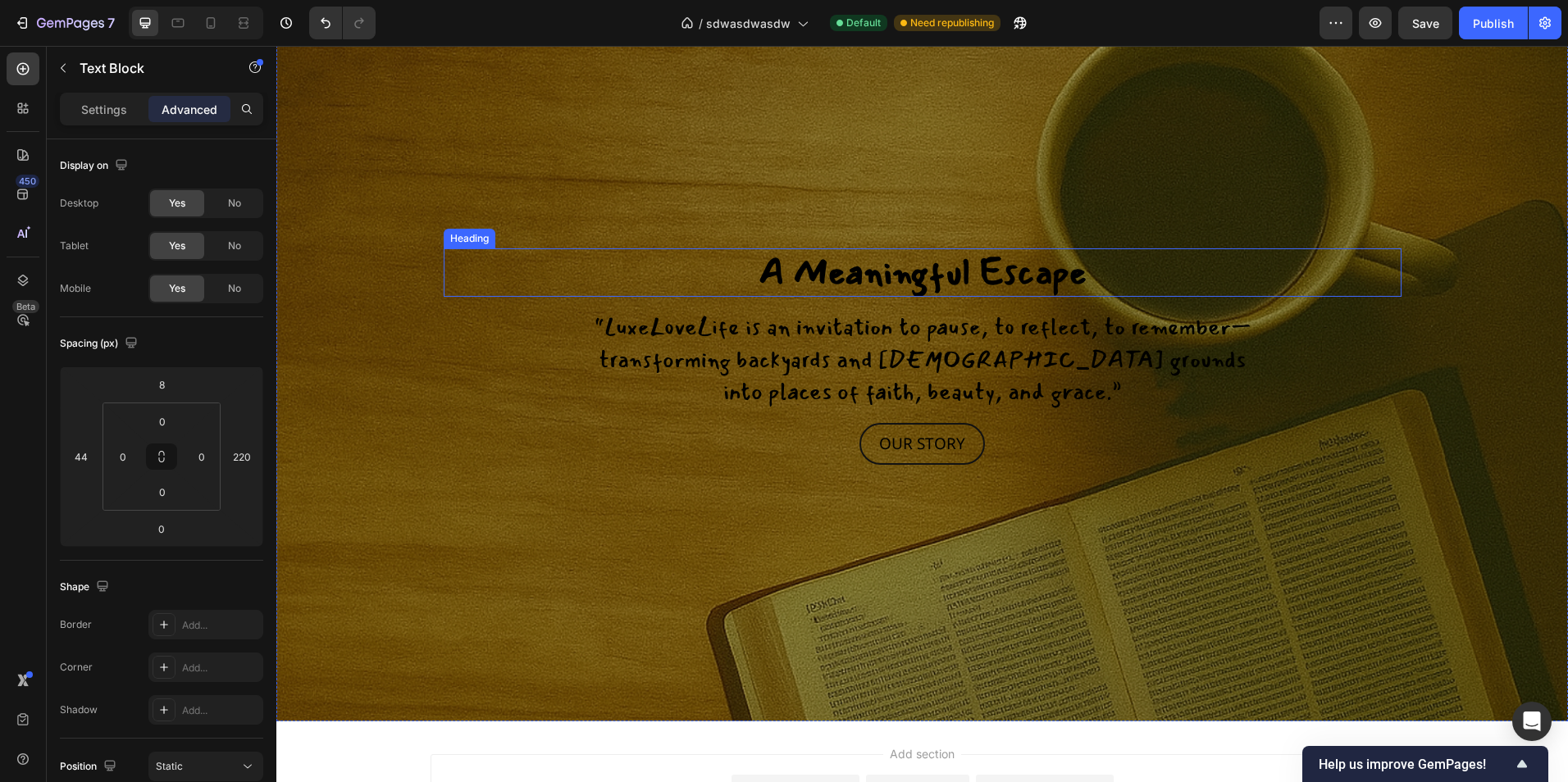
click at [930, 287] on h2 "A Meaningful Escape" at bounding box center [923, 272] width 958 height 50
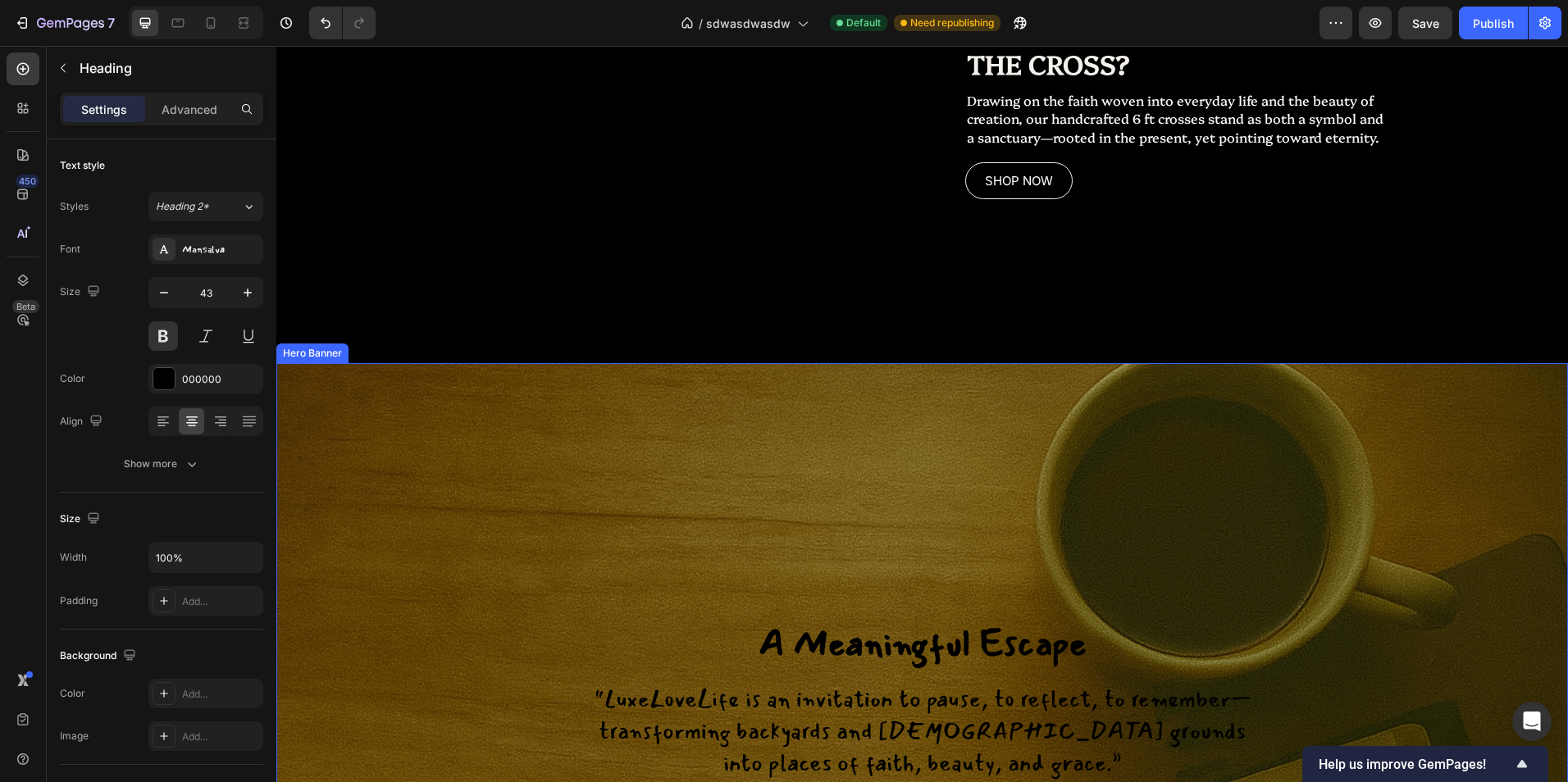
scroll to position [1979, 0]
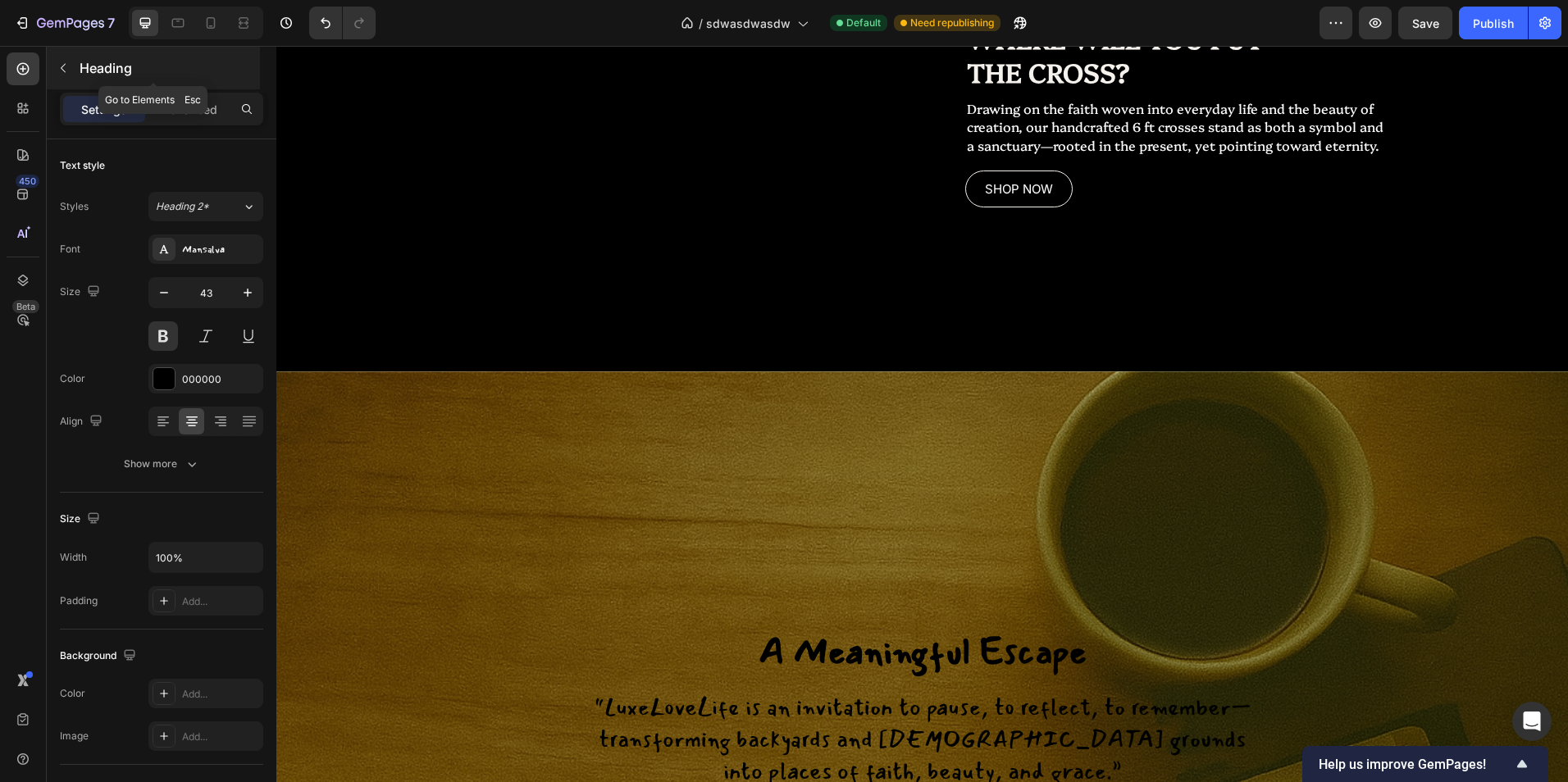
click at [74, 59] on button "button" at bounding box center [62, 68] width 26 height 26
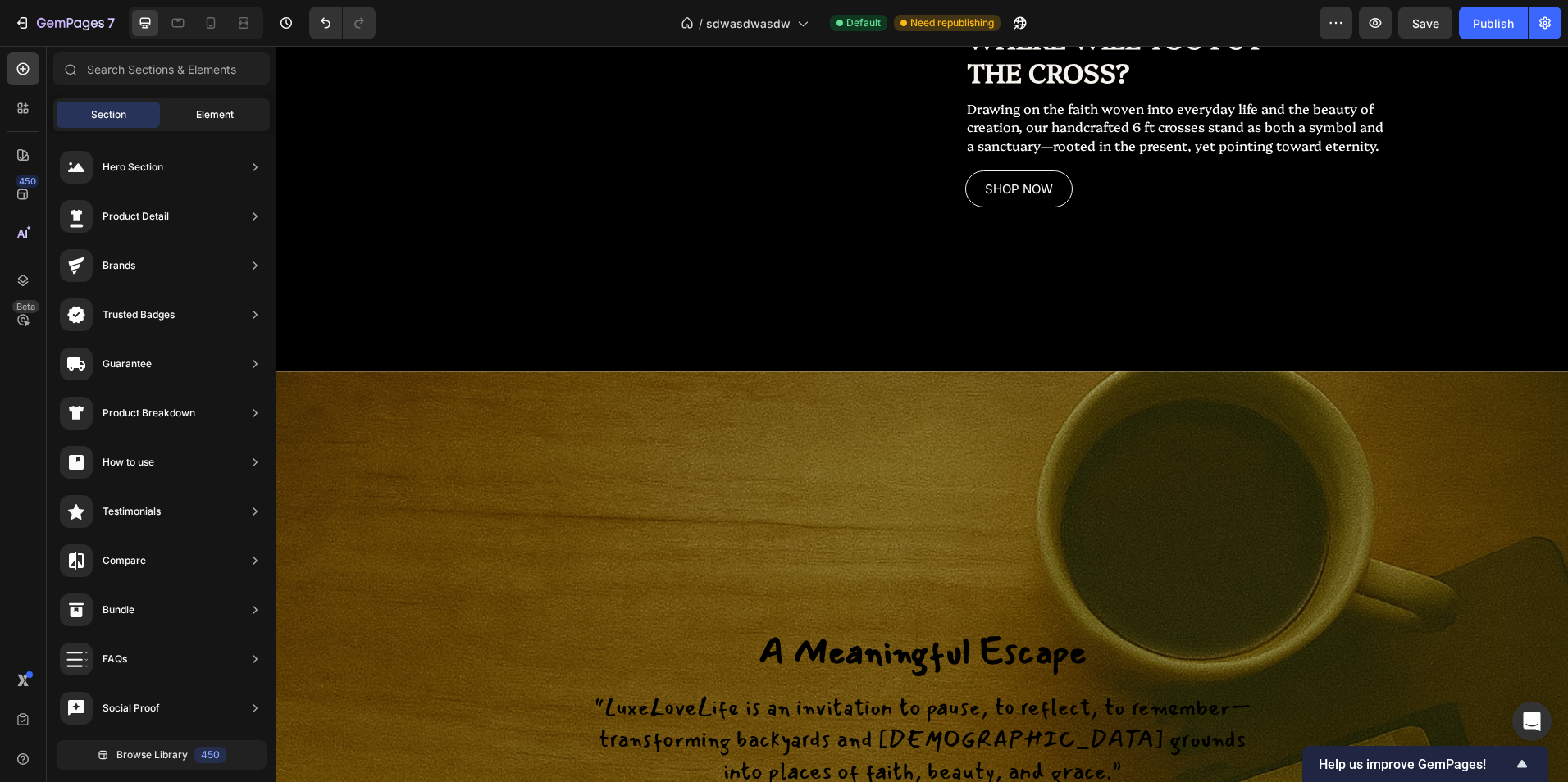
click at [235, 122] on div "Element" at bounding box center [215, 115] width 104 height 26
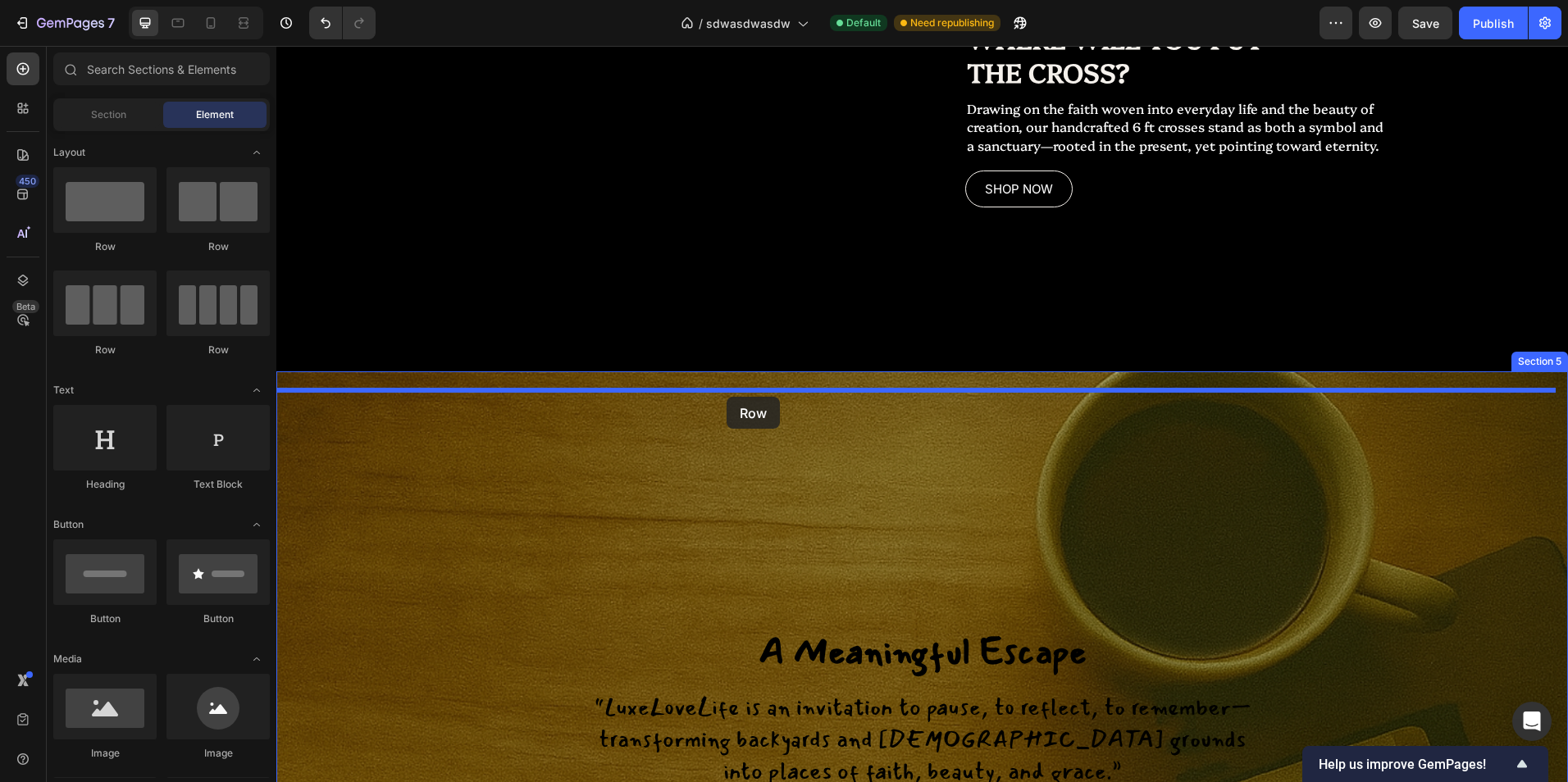
drag, startPoint x: 422, startPoint y: 253, endPoint x: 726, endPoint y: 396, distance: 336.0
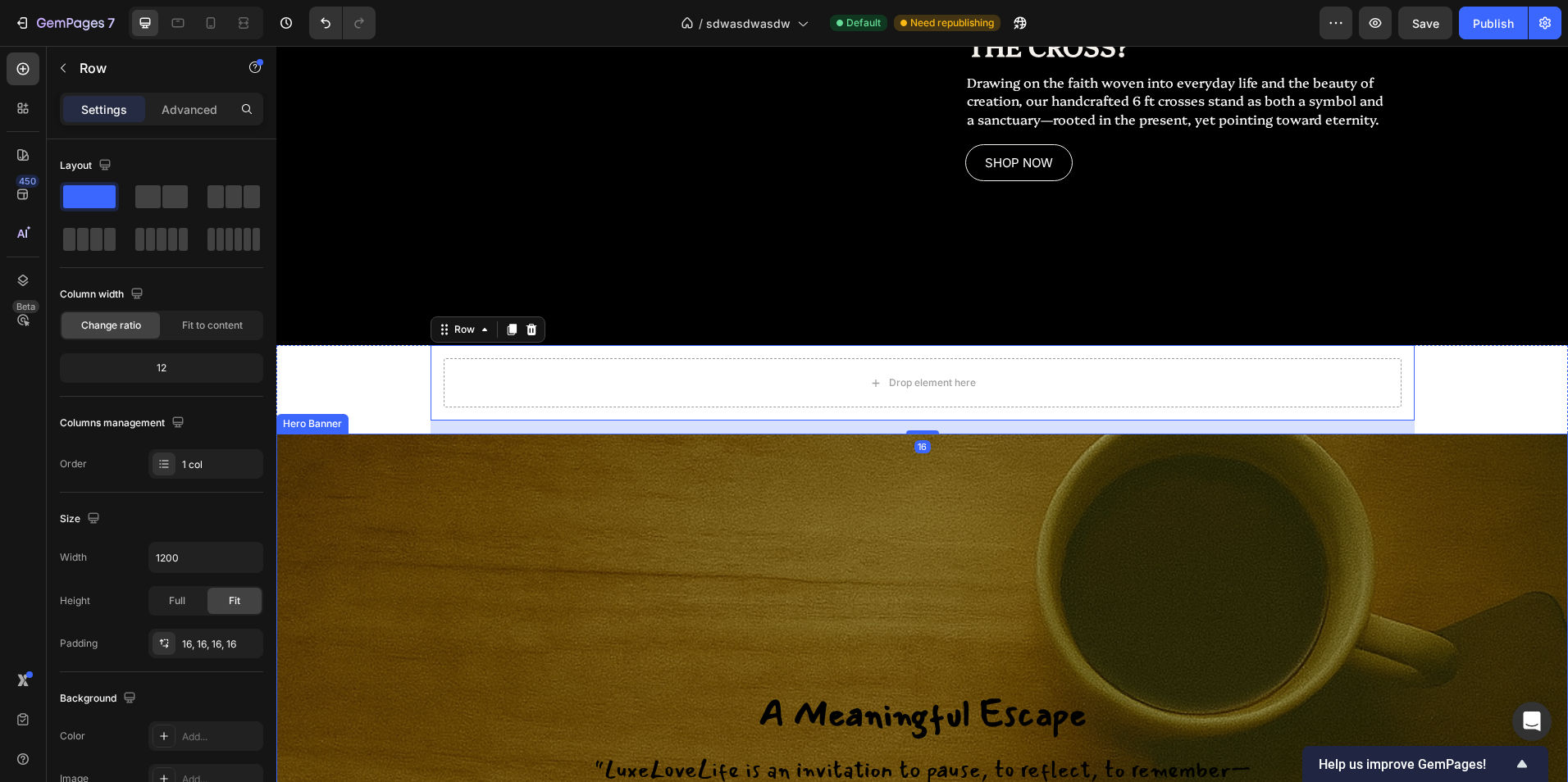
scroll to position [2061, 0]
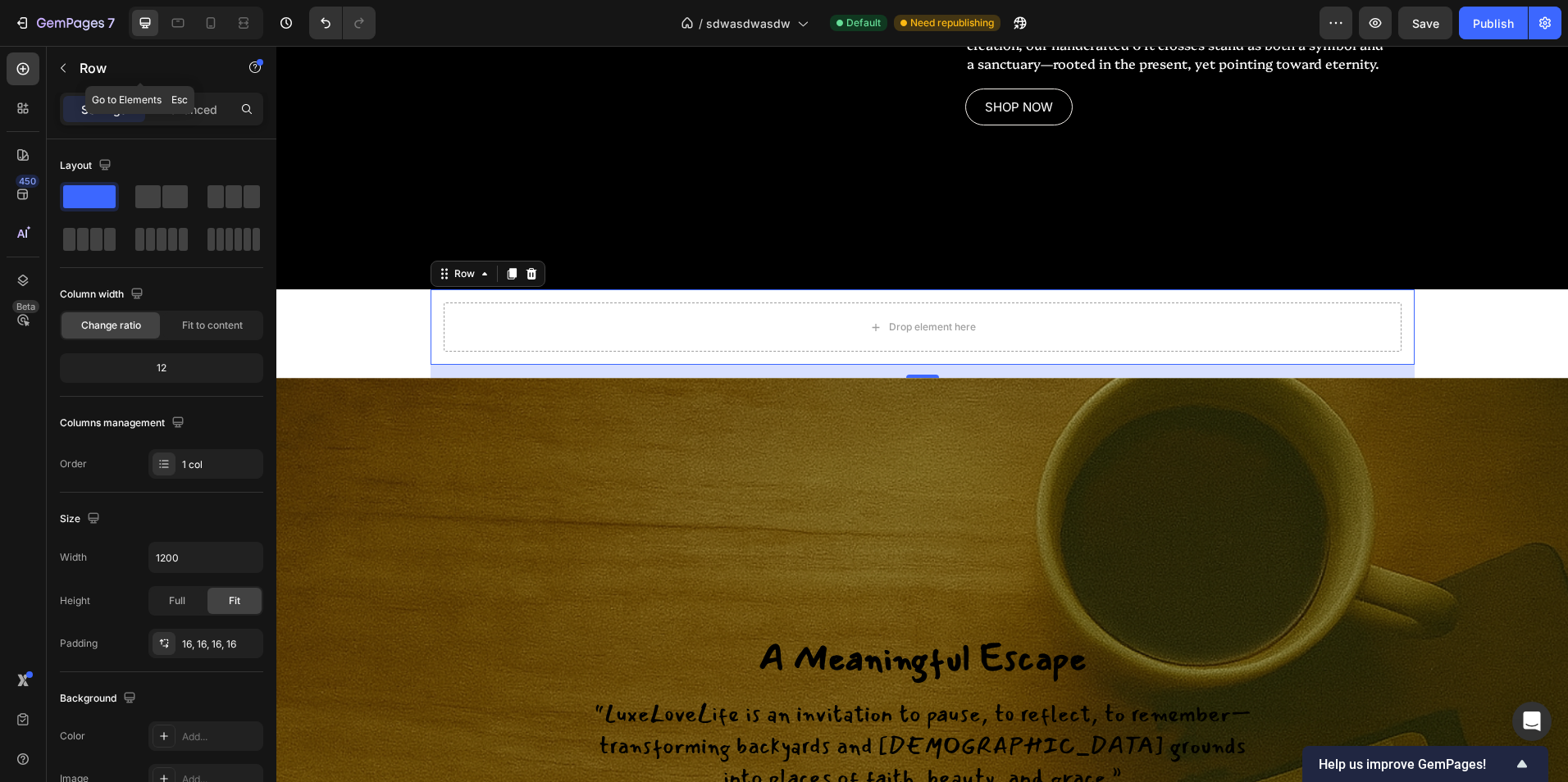
click at [95, 72] on p "Row" at bounding box center [149, 69] width 140 height 20
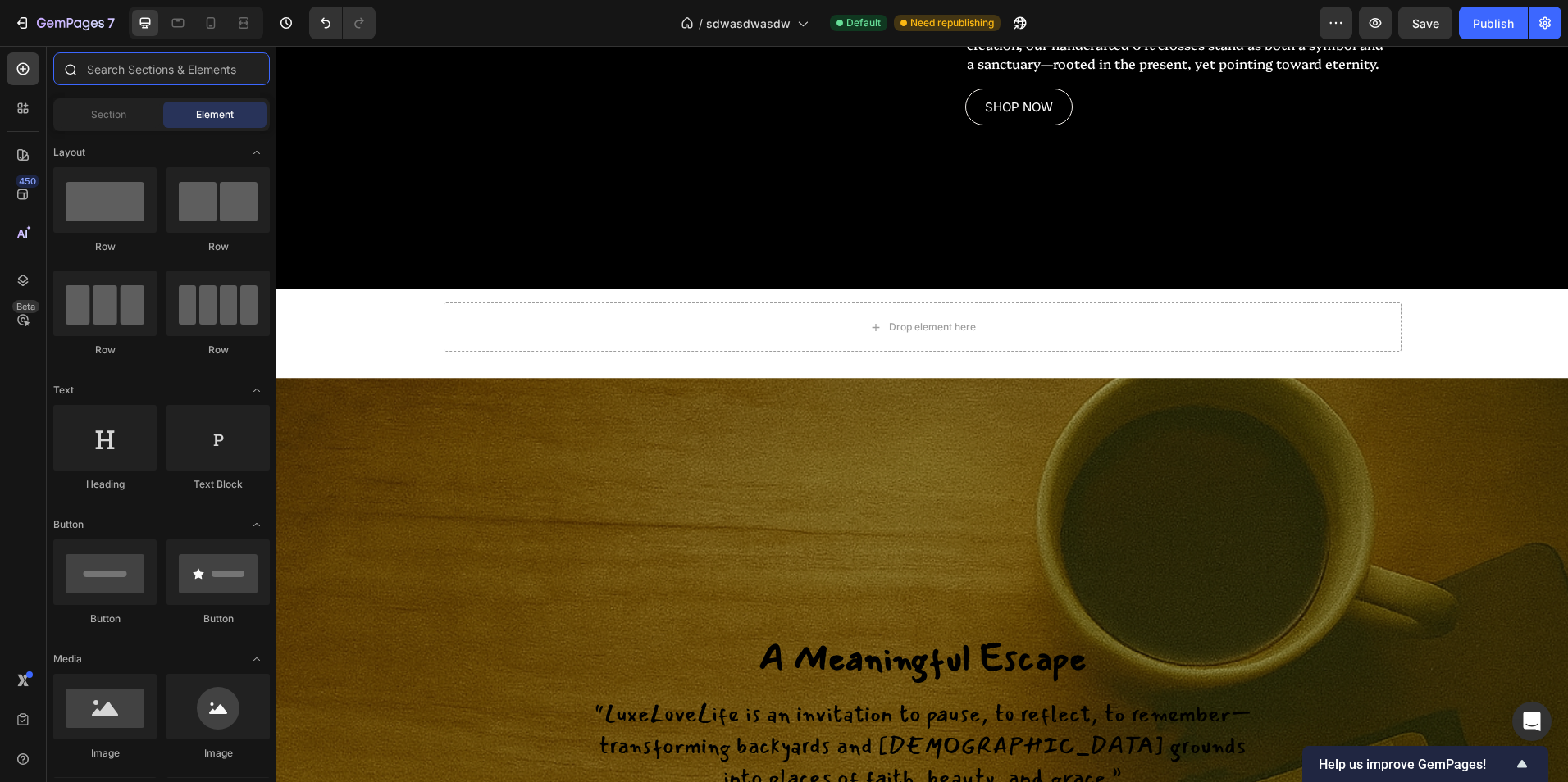
click at [180, 77] on input "text" at bounding box center [161, 69] width 217 height 32
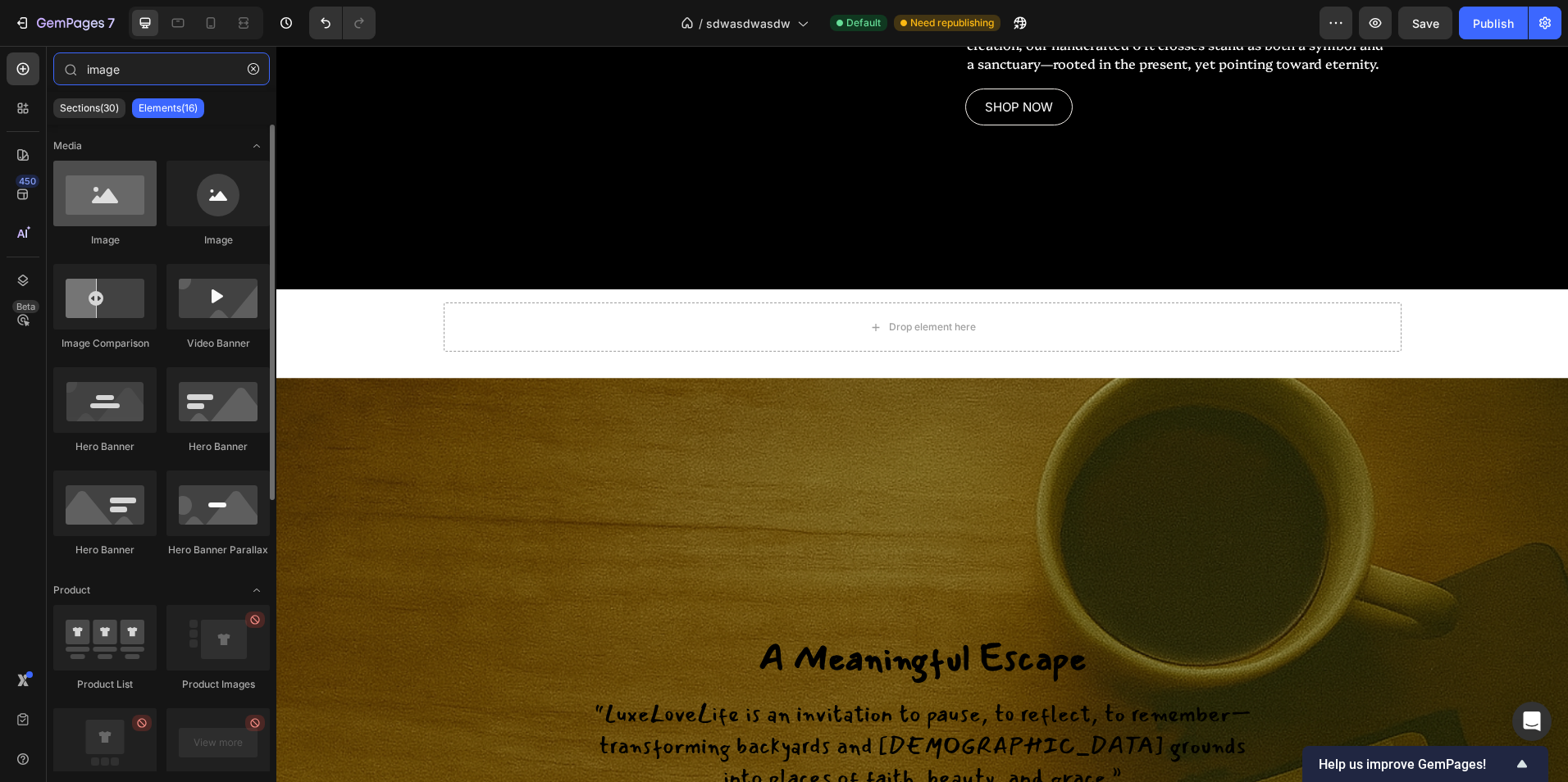
type input "image"
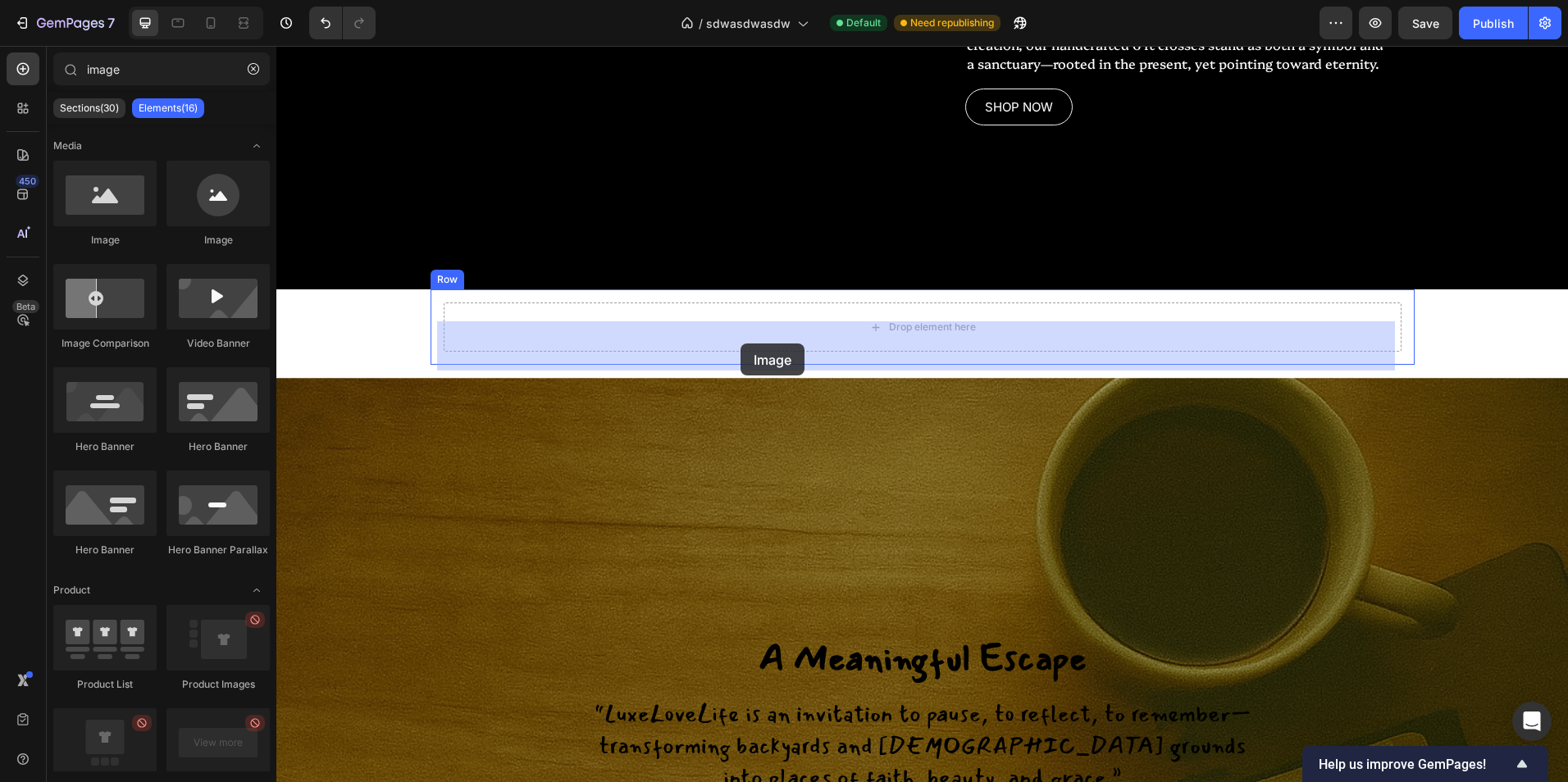
drag, startPoint x: 371, startPoint y: 214, endPoint x: 728, endPoint y: 349, distance: 381.7
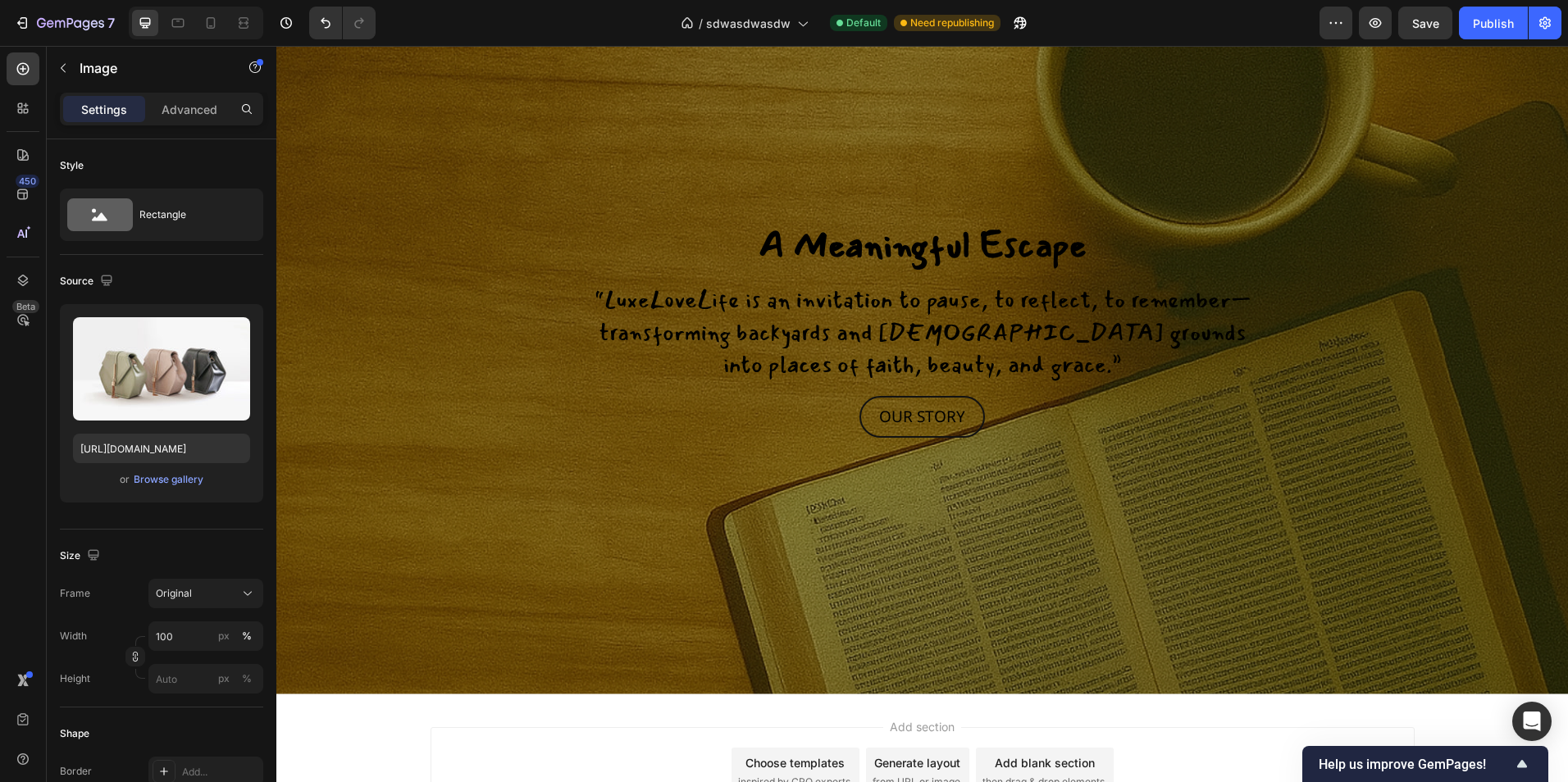
scroll to position [2471, 0]
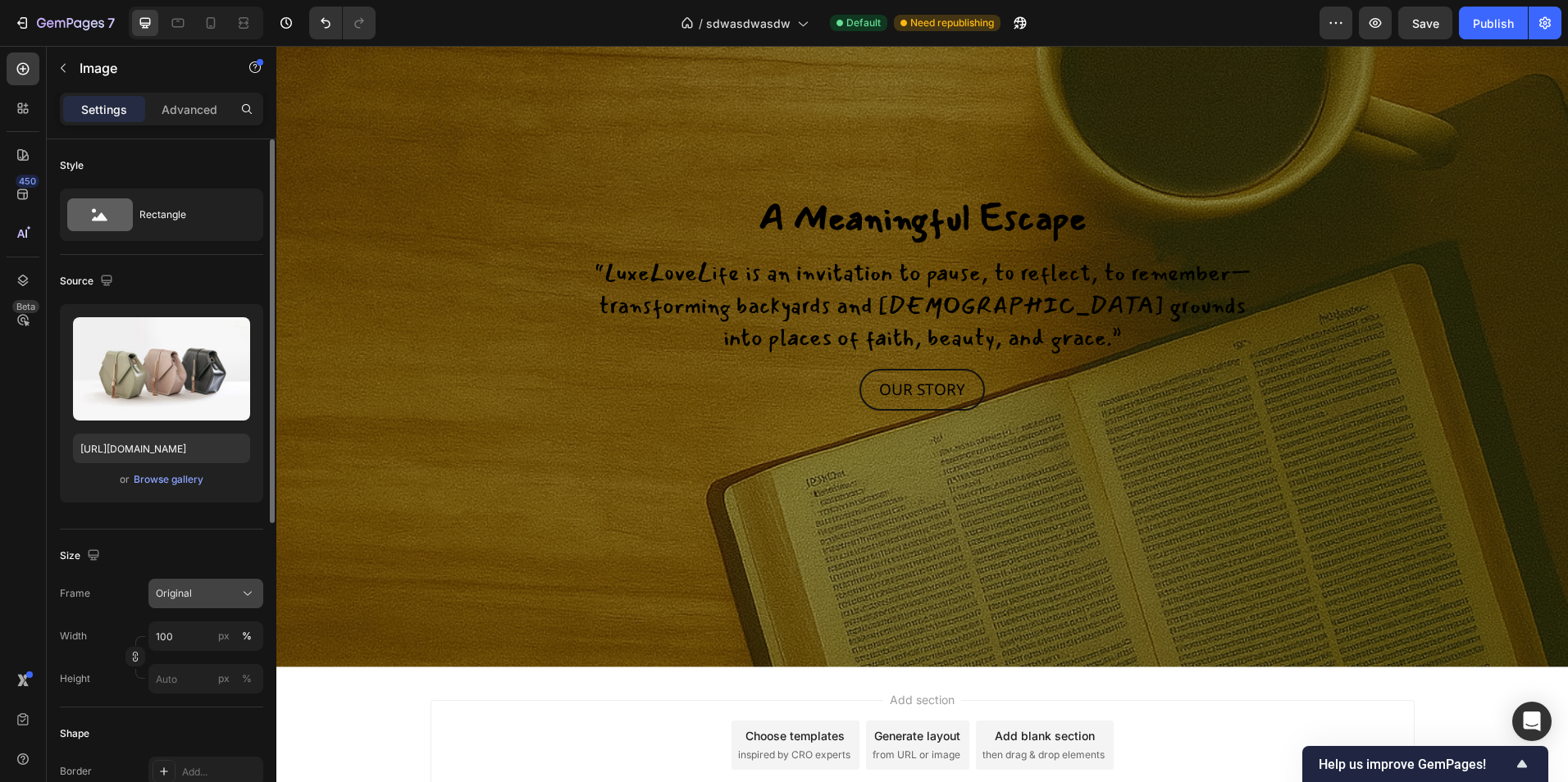
click at [212, 604] on button "Original" at bounding box center [206, 593] width 115 height 30
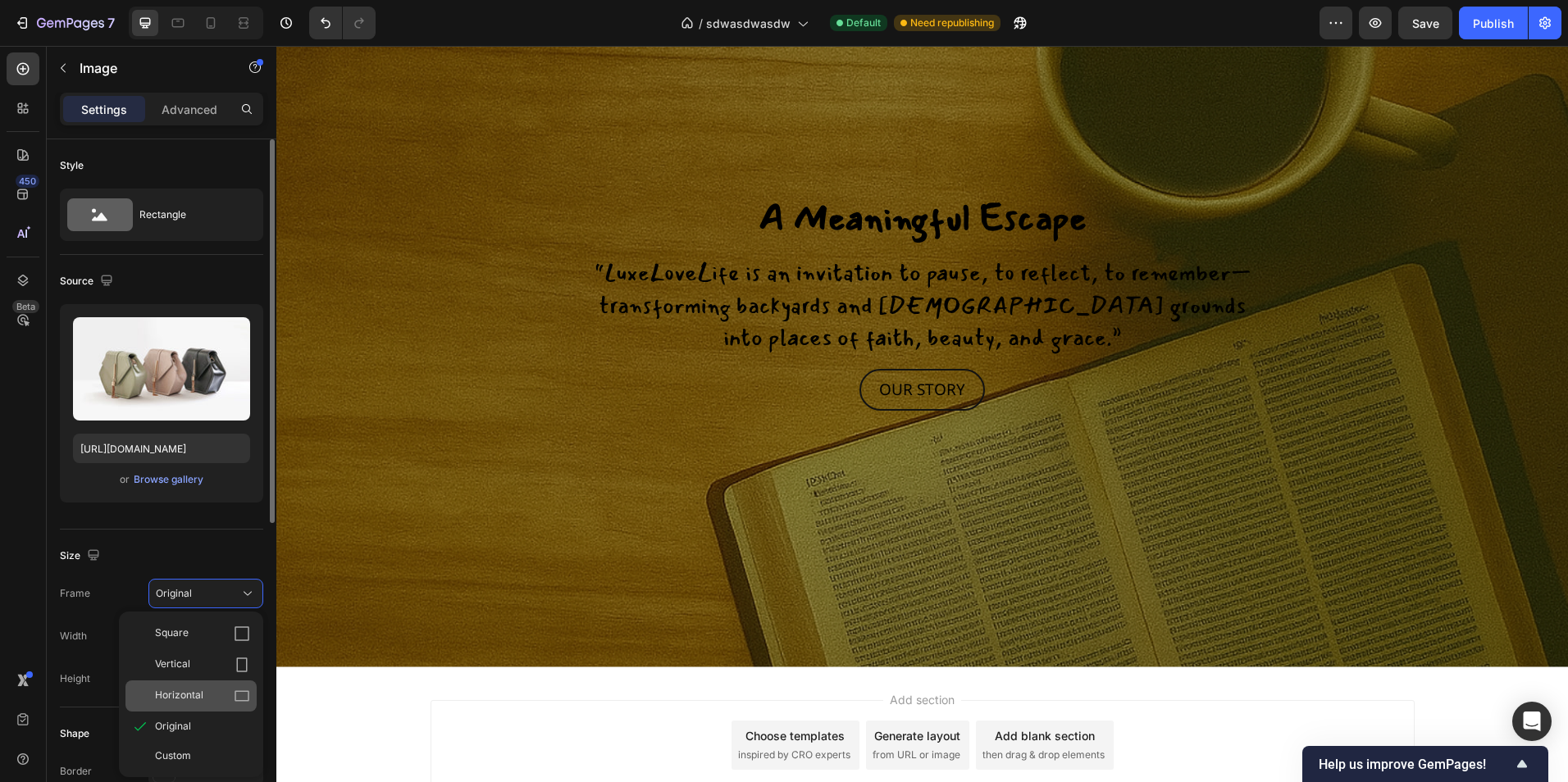
click at [231, 694] on div "Horizontal" at bounding box center [202, 696] width 95 height 16
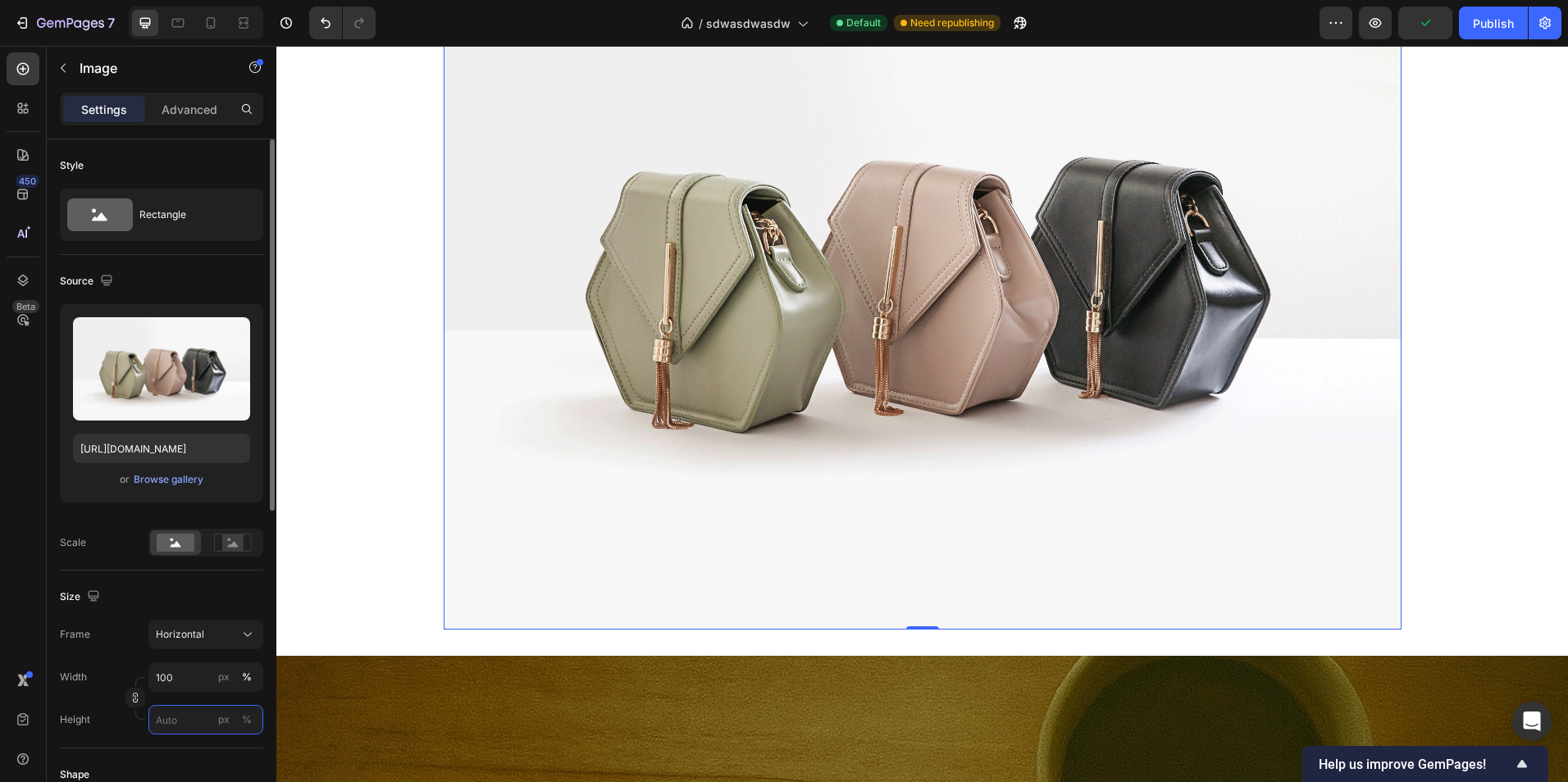
click at [198, 725] on input "px %" at bounding box center [206, 720] width 115 height 30
type input "5"
type input "4"
type input "53"
type input "40"
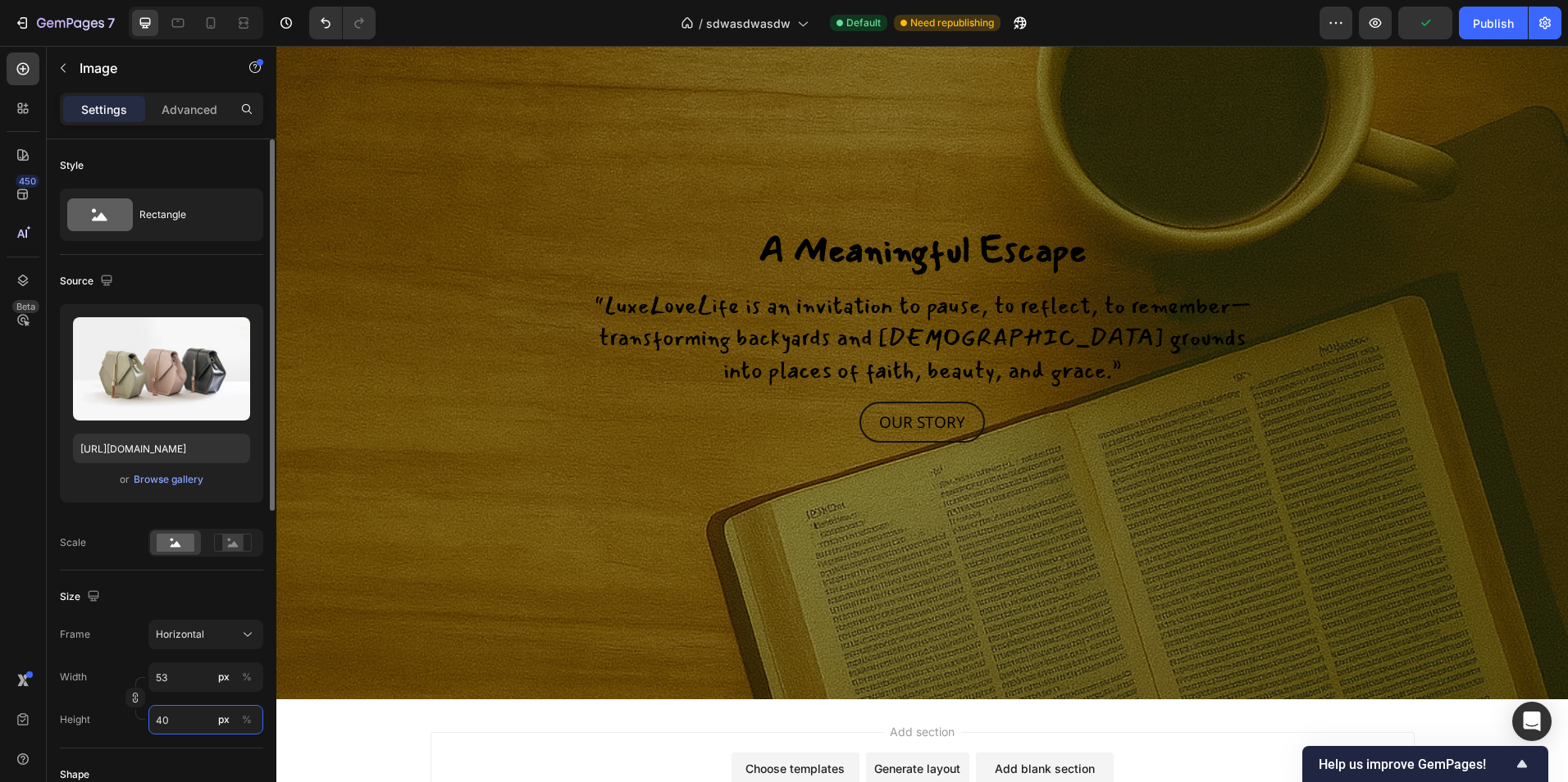
type input "533"
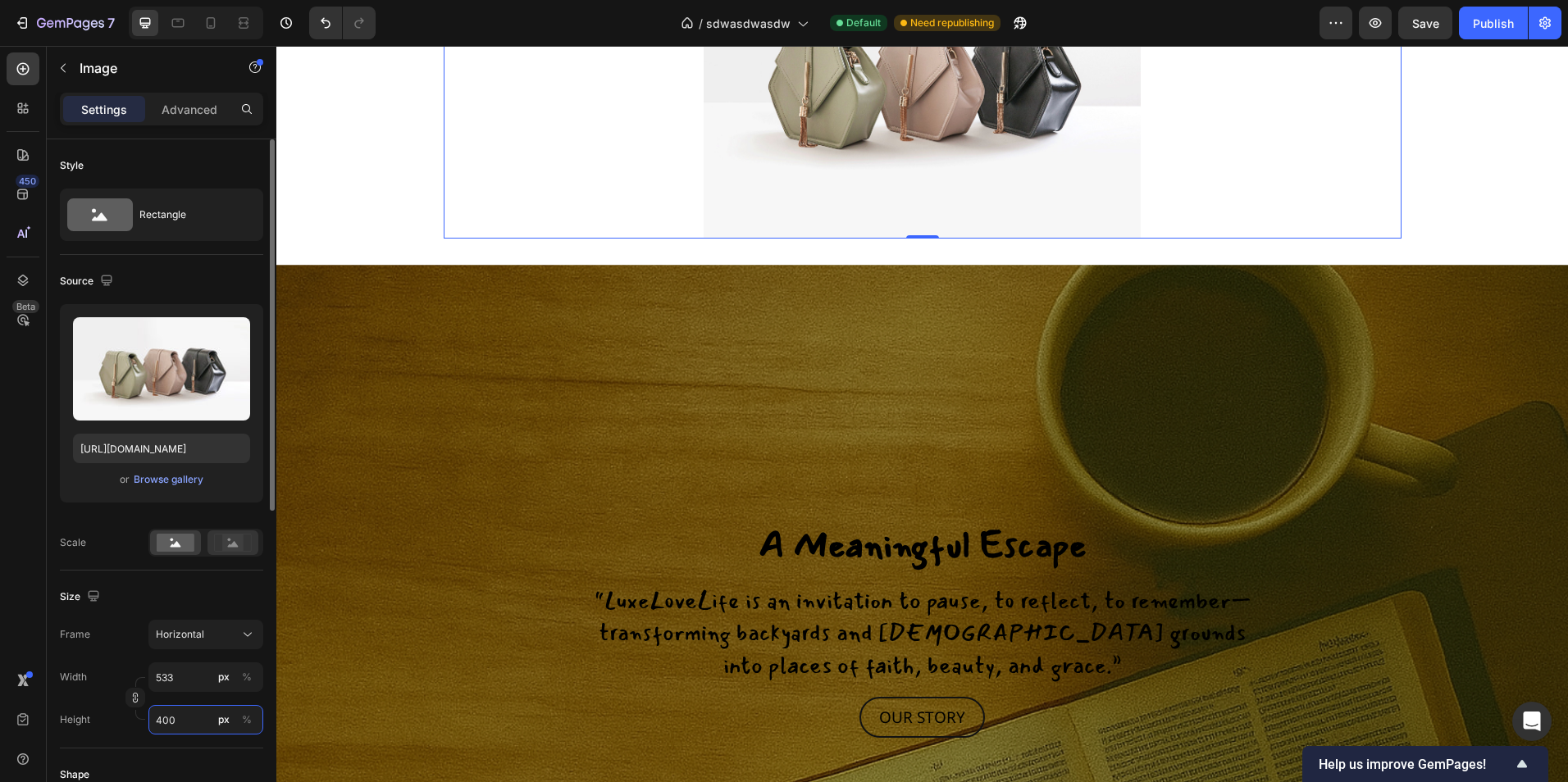
type input "400"
click at [237, 547] on rect at bounding box center [233, 543] width 22 height 16
click at [167, 542] on rect at bounding box center [176, 543] width 38 height 18
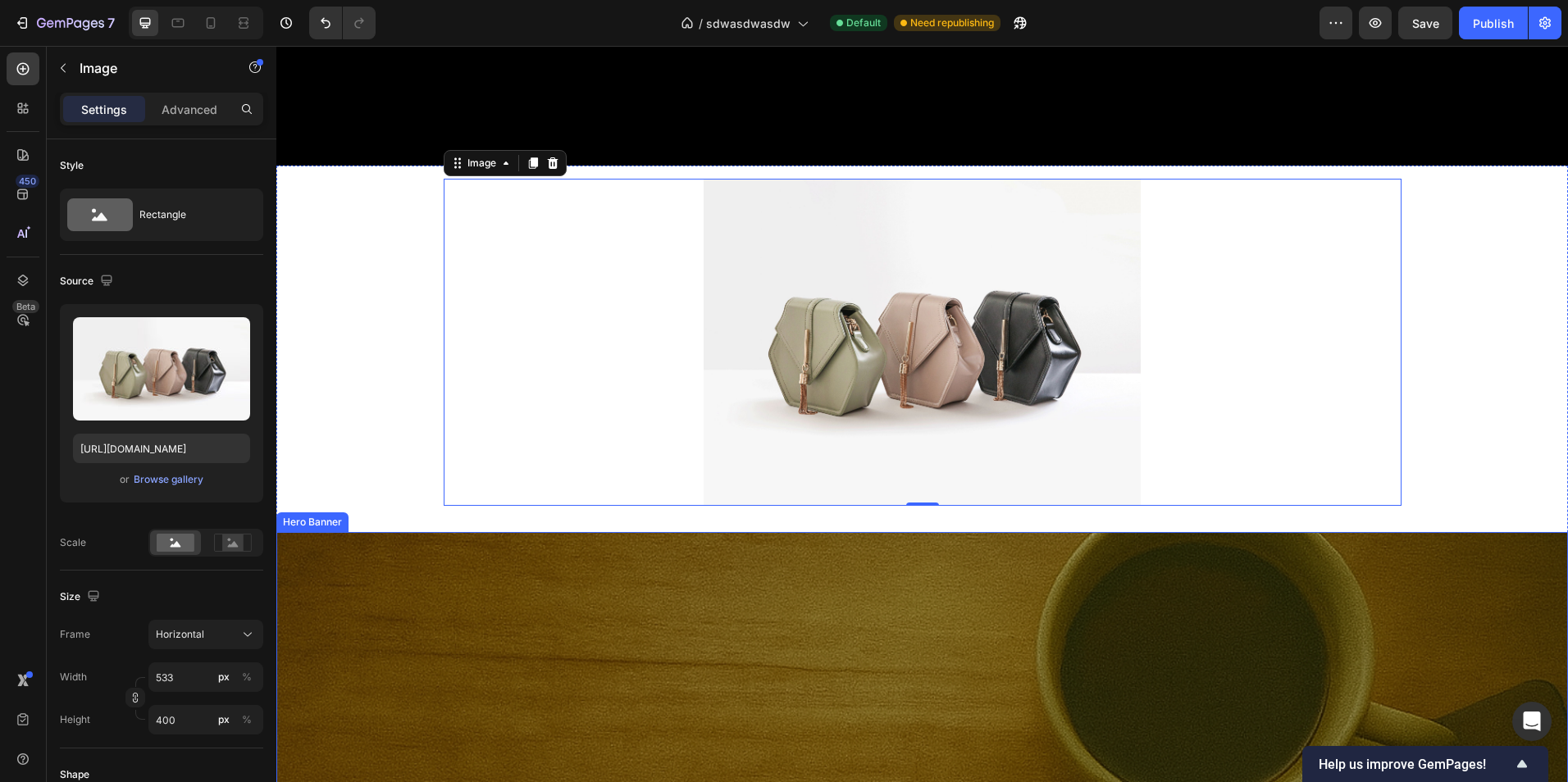
scroll to position [2143, 0]
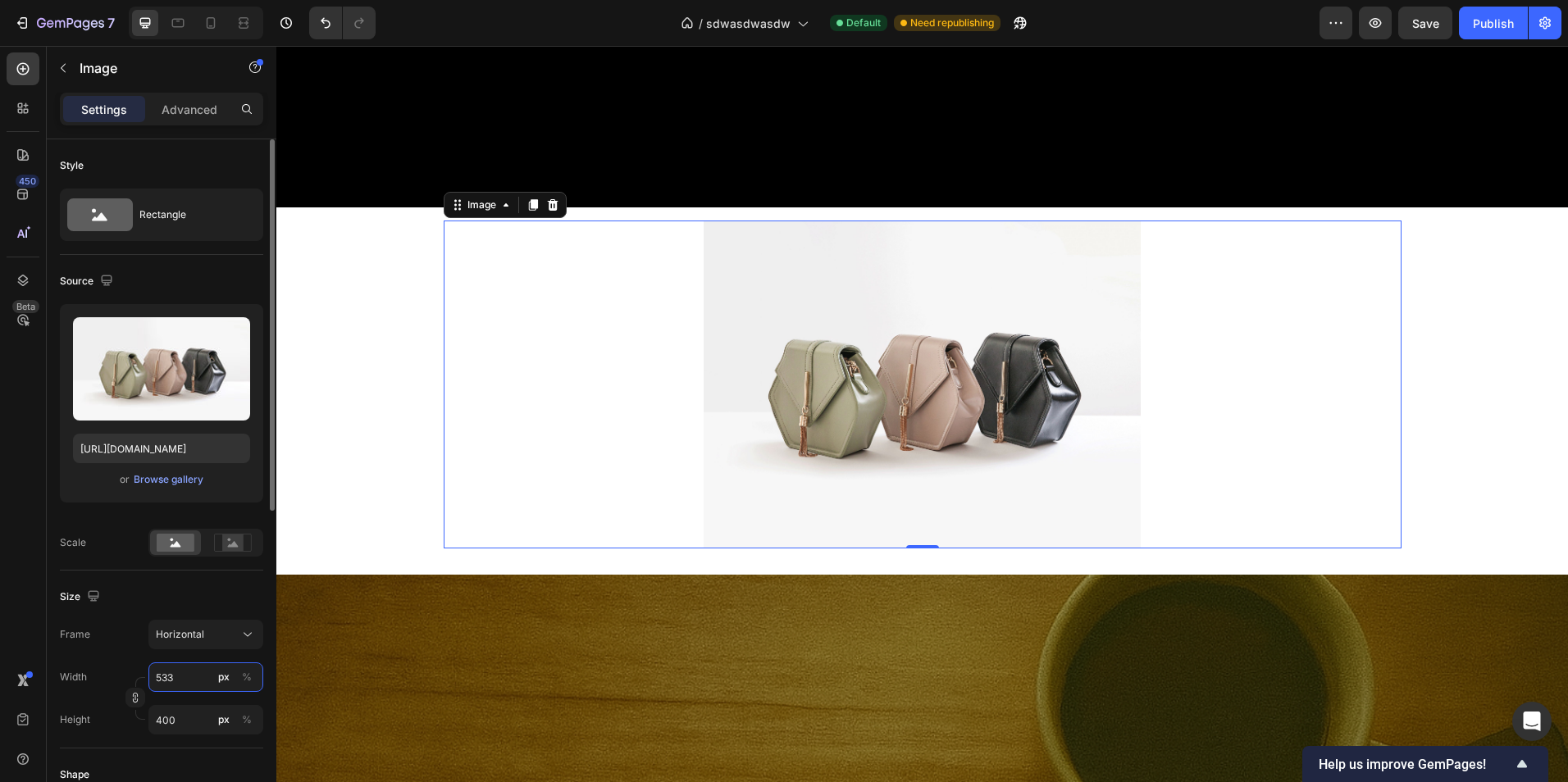
click at [193, 677] on input "533" at bounding box center [206, 676] width 115 height 30
type input "6"
type input "5"
type input "60"
type input "45"
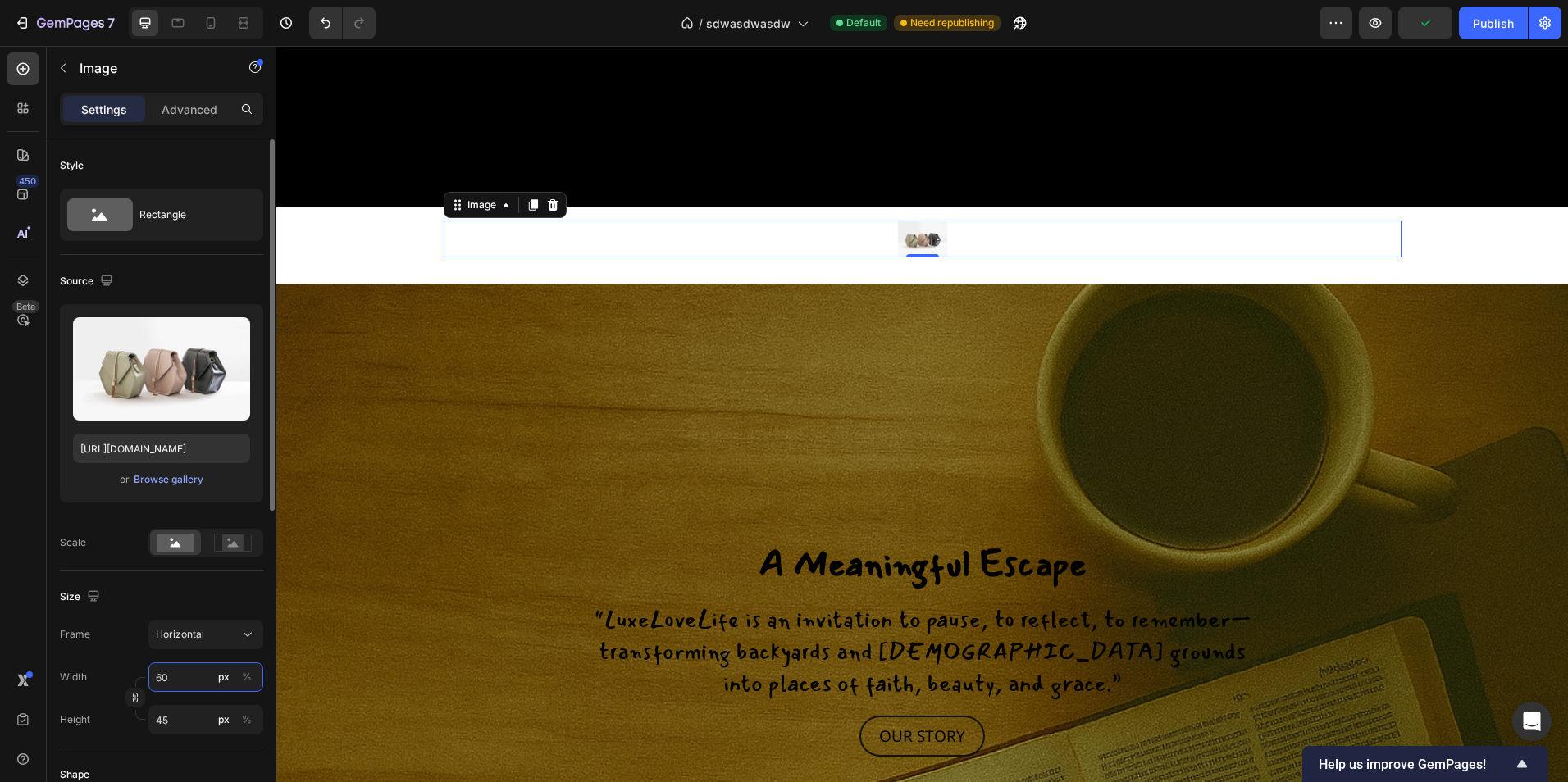
type input "600"
type input "450"
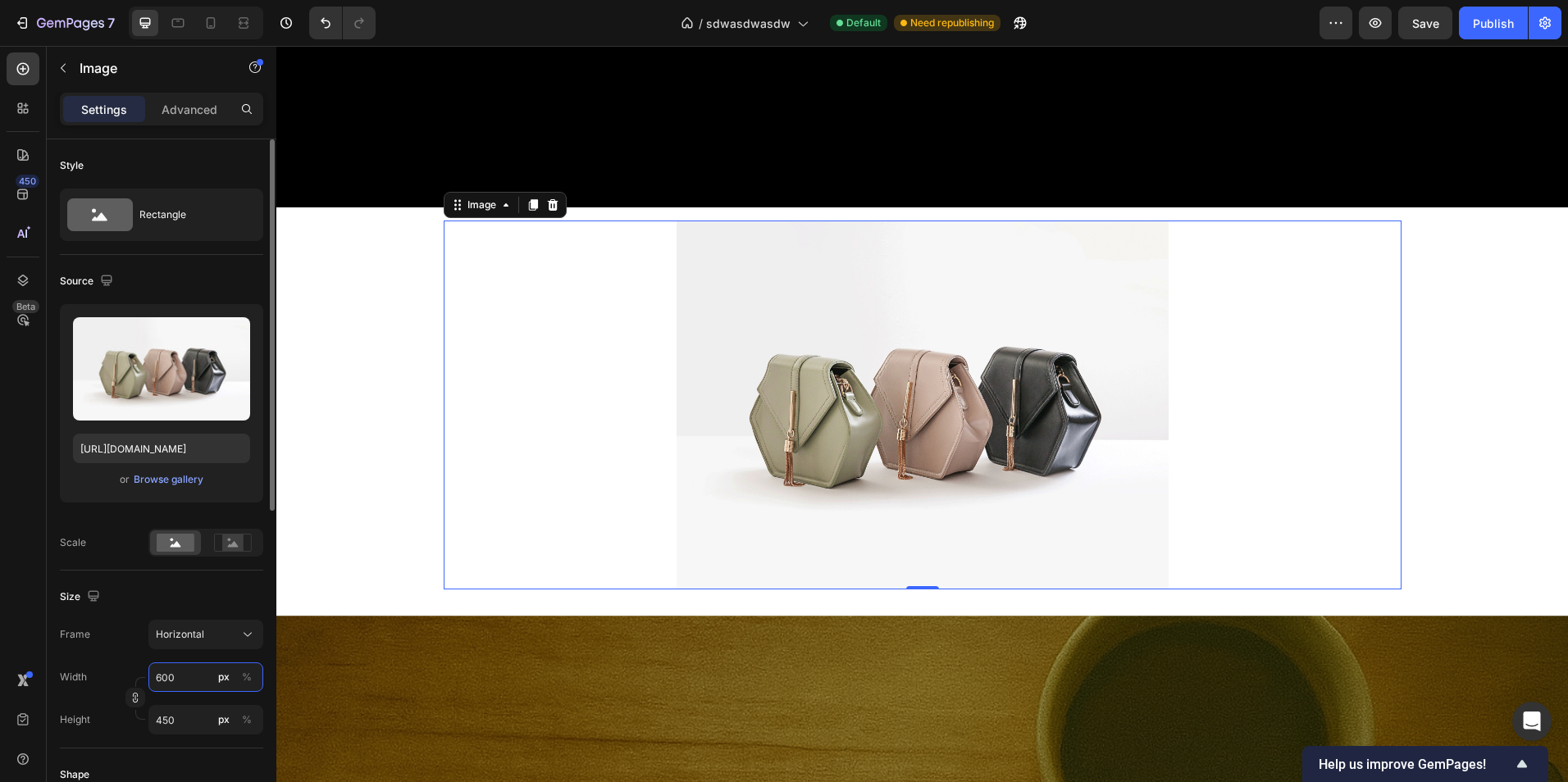
type input "60"
type input "45"
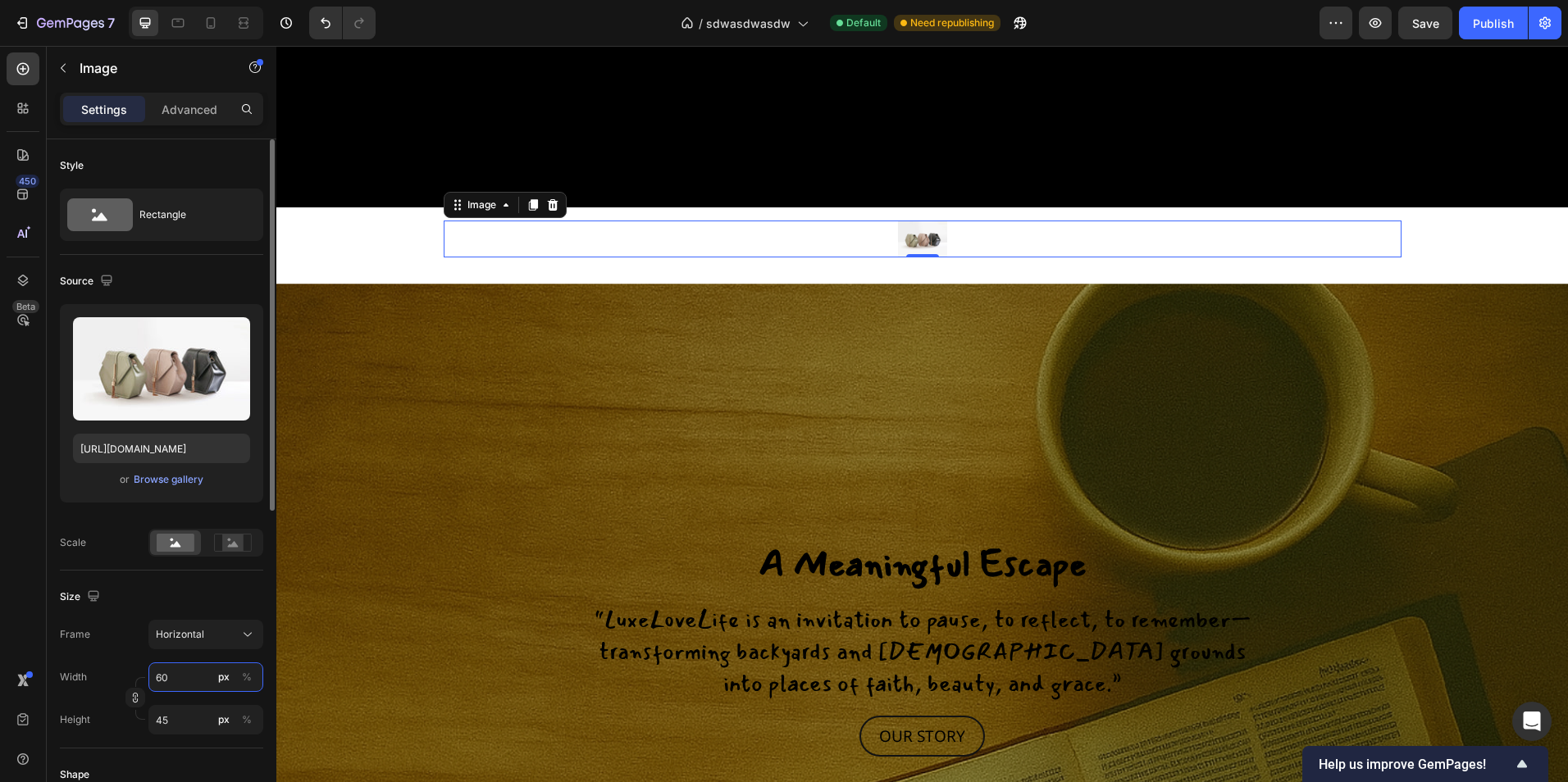
type input "6"
type input "5"
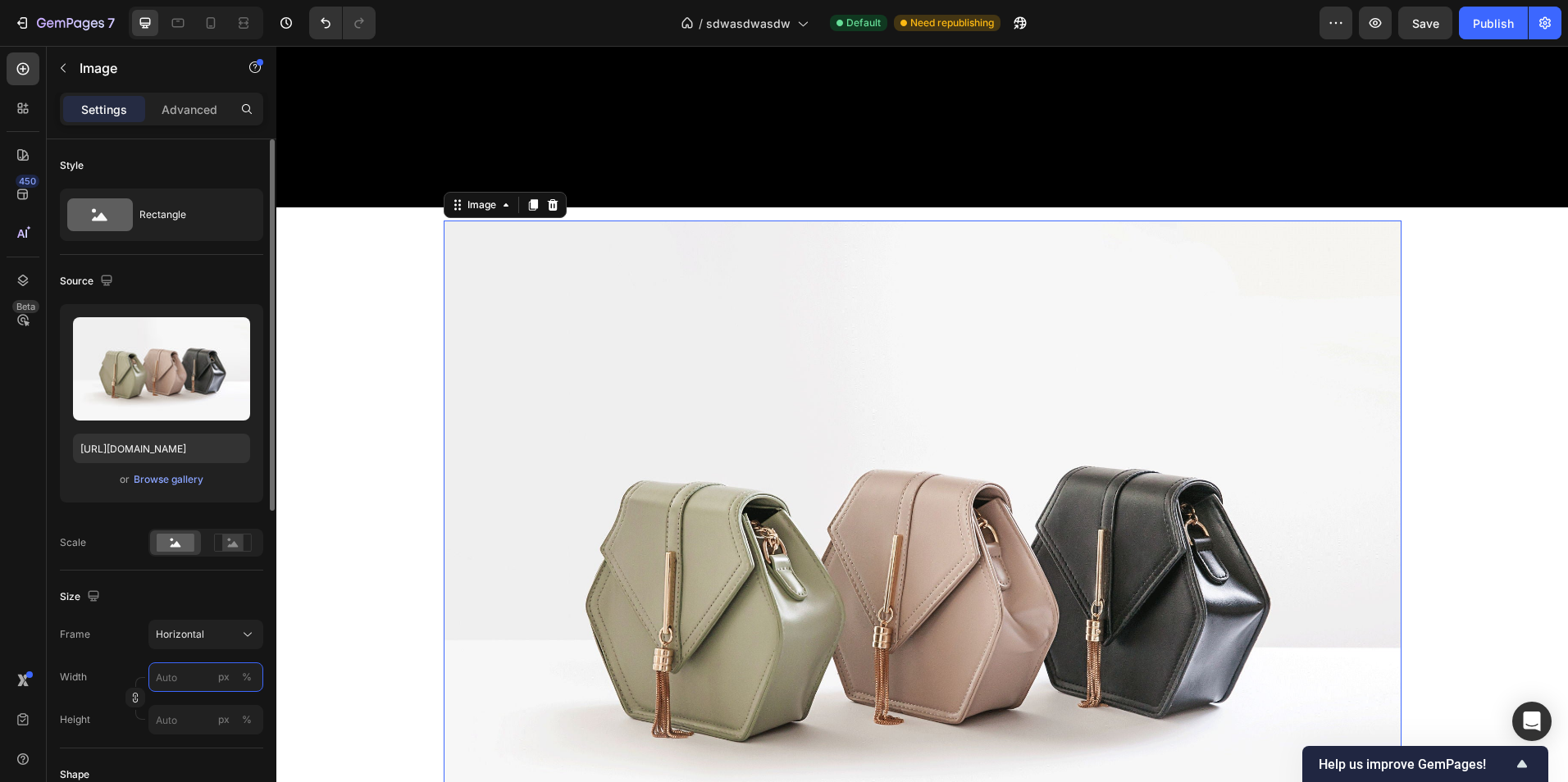
type input "5"
type input "4"
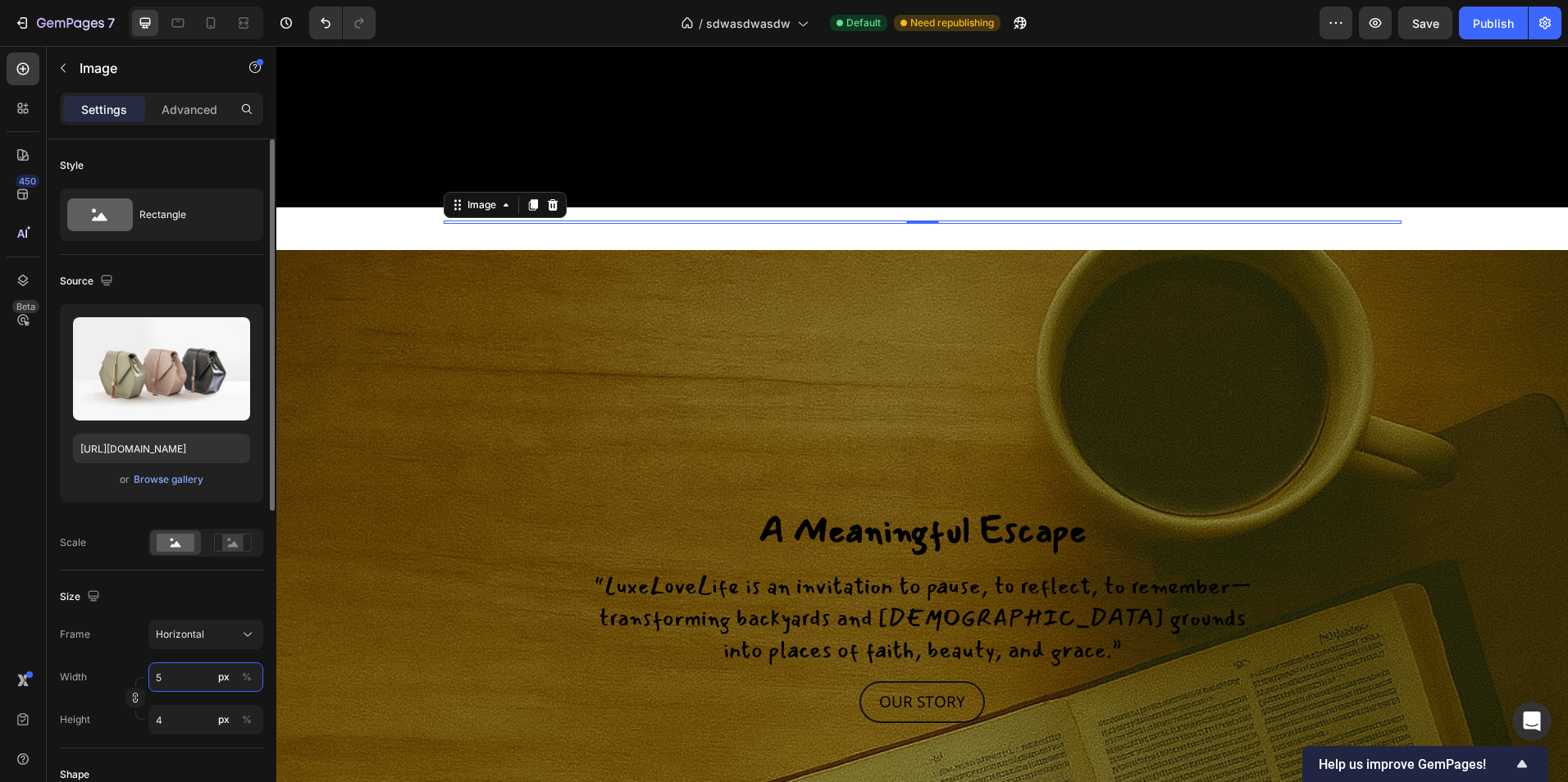
type input "55"
type input "41"
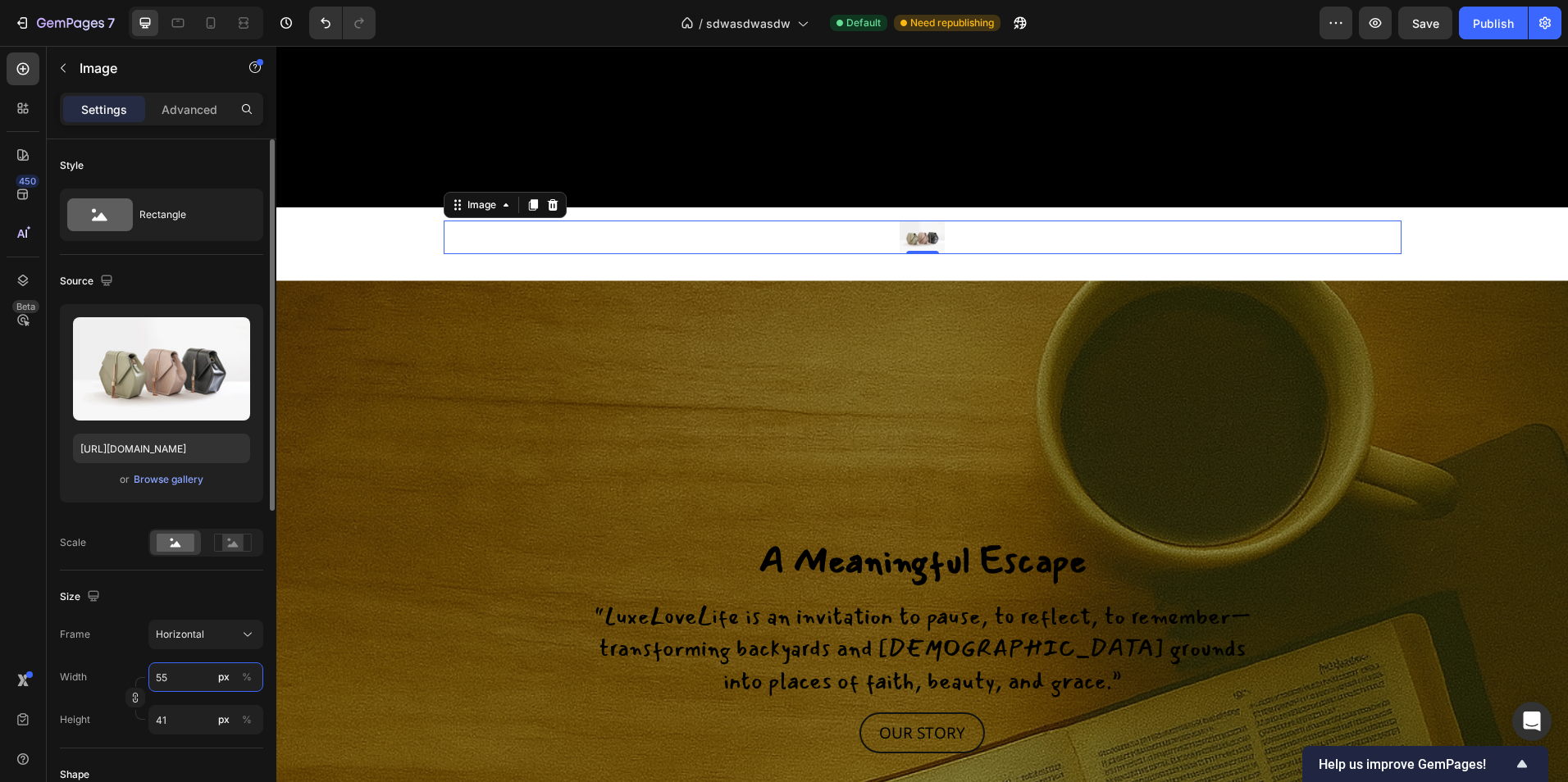
type input "550"
type input "413"
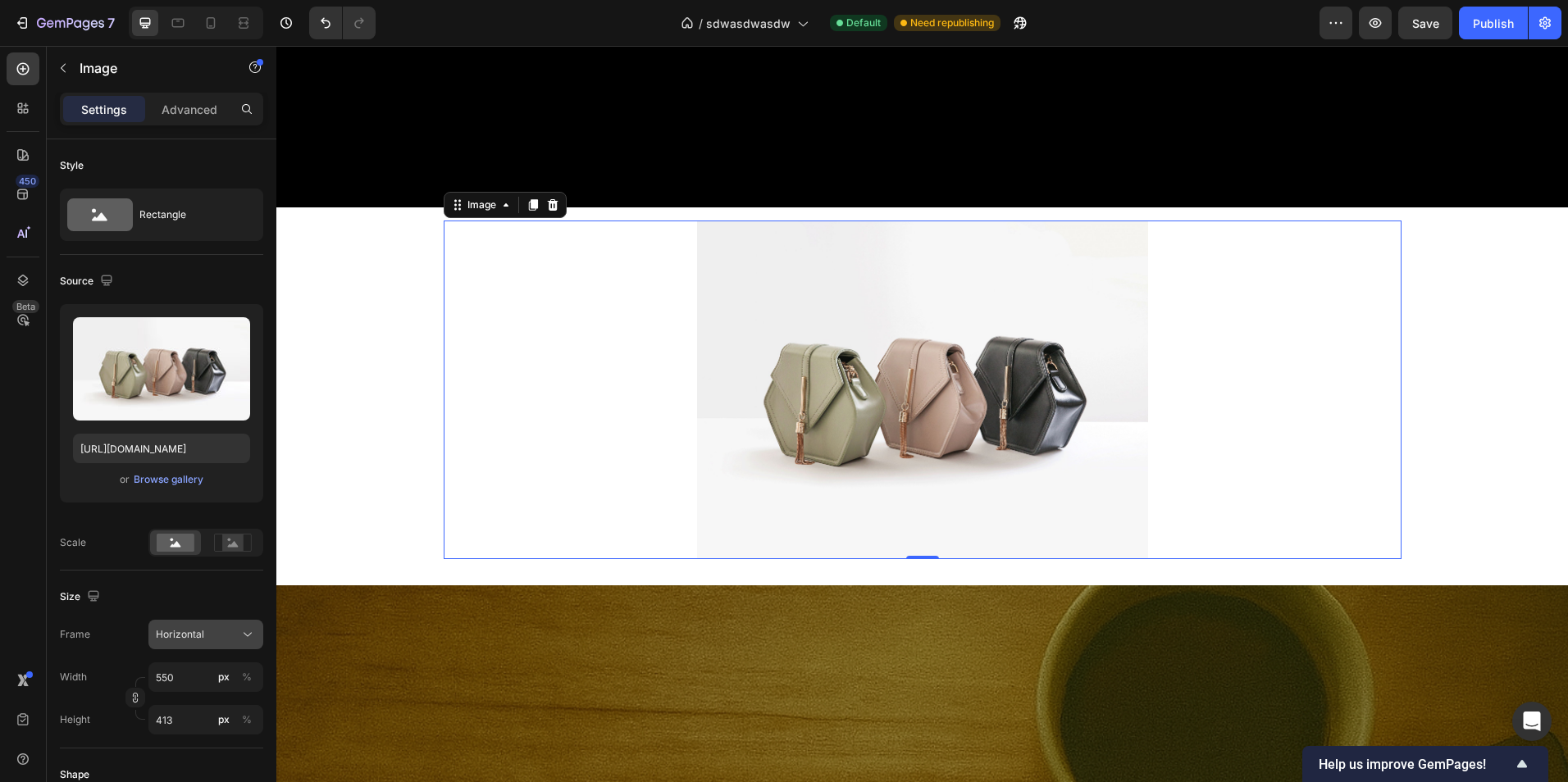
click at [195, 631] on span "Horizontal" at bounding box center [180, 634] width 49 height 14
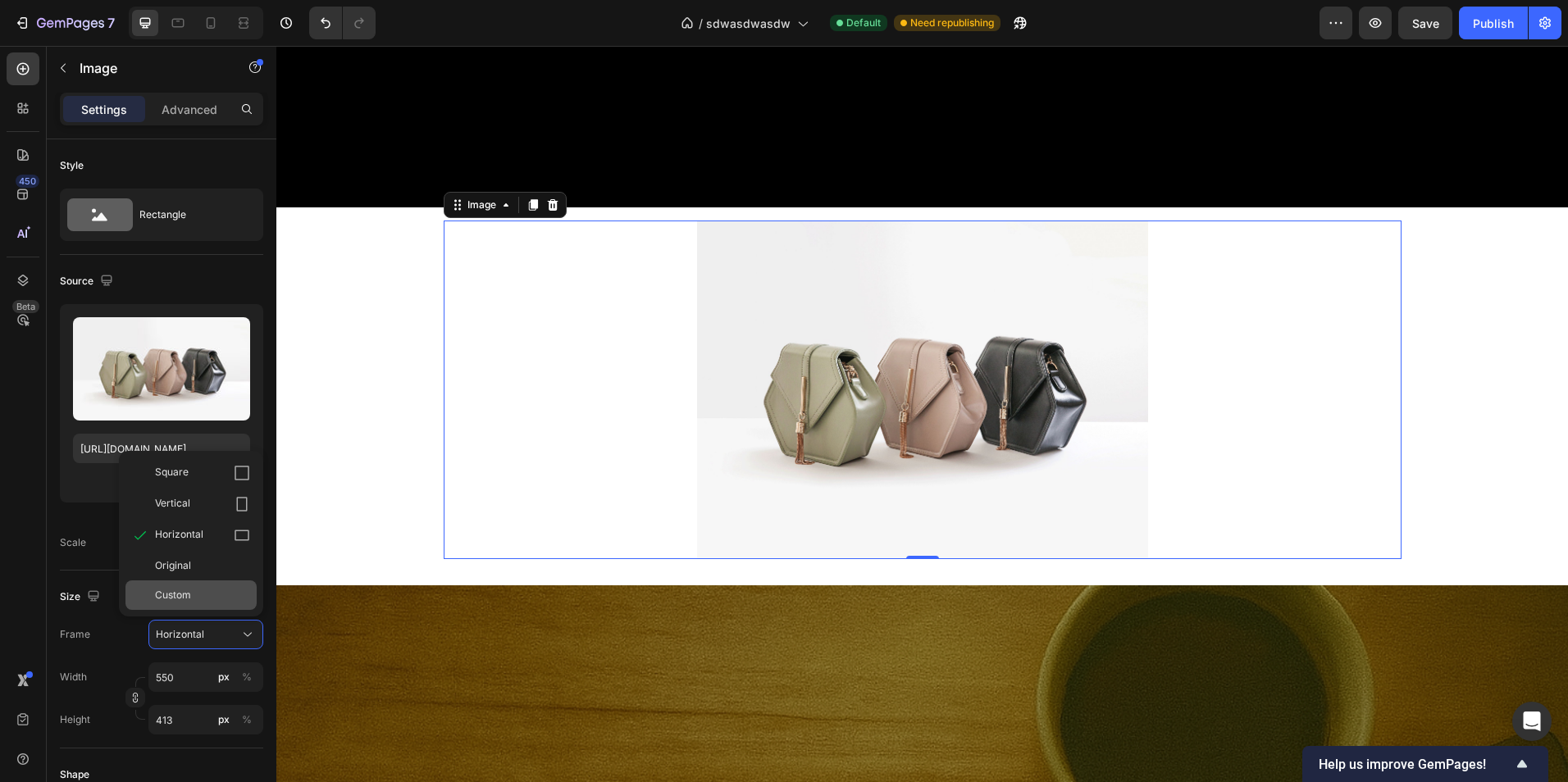
click at [192, 593] on div "Custom" at bounding box center [202, 595] width 95 height 14
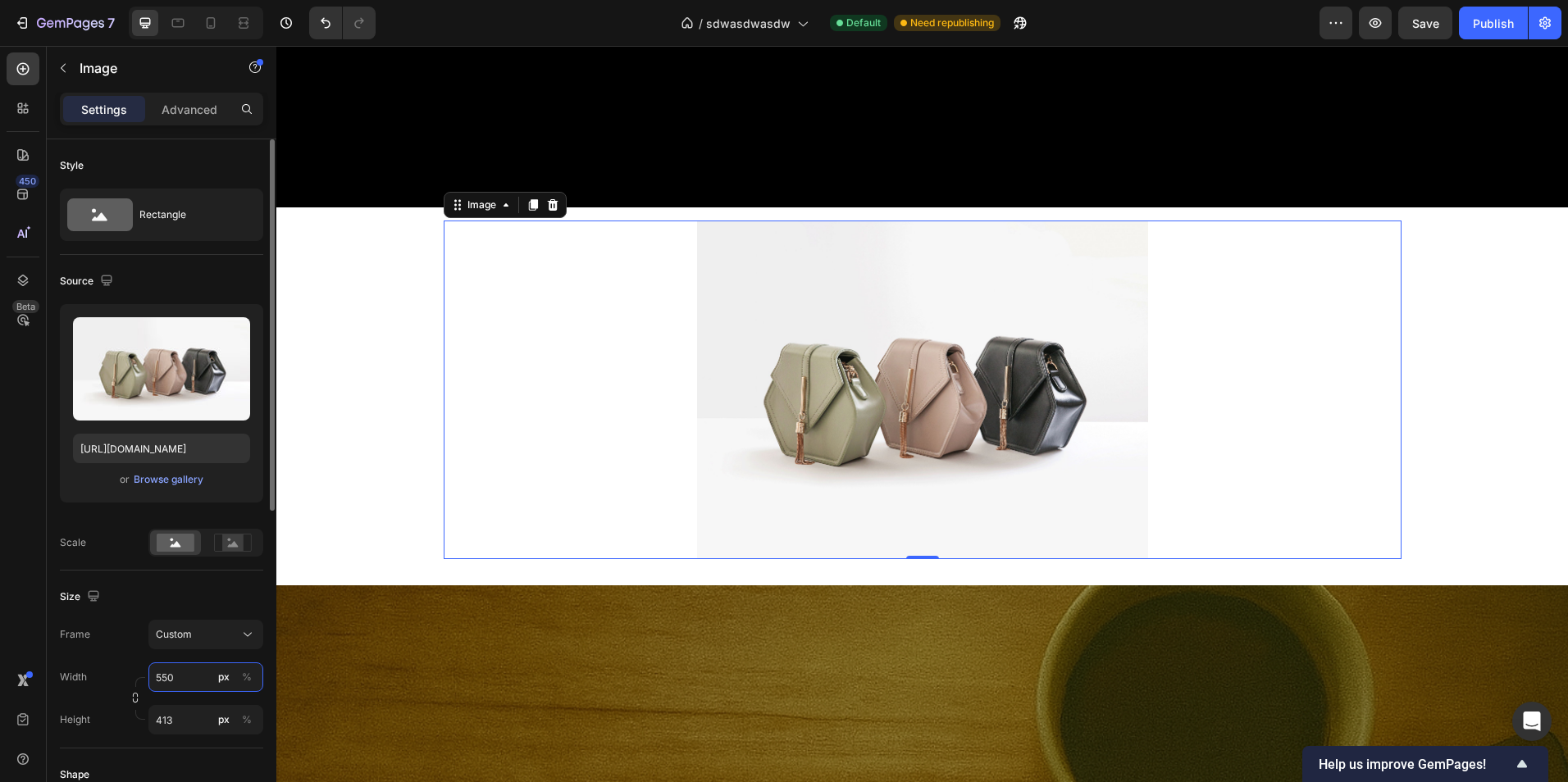
click at [200, 677] on input "550" at bounding box center [206, 676] width 115 height 30
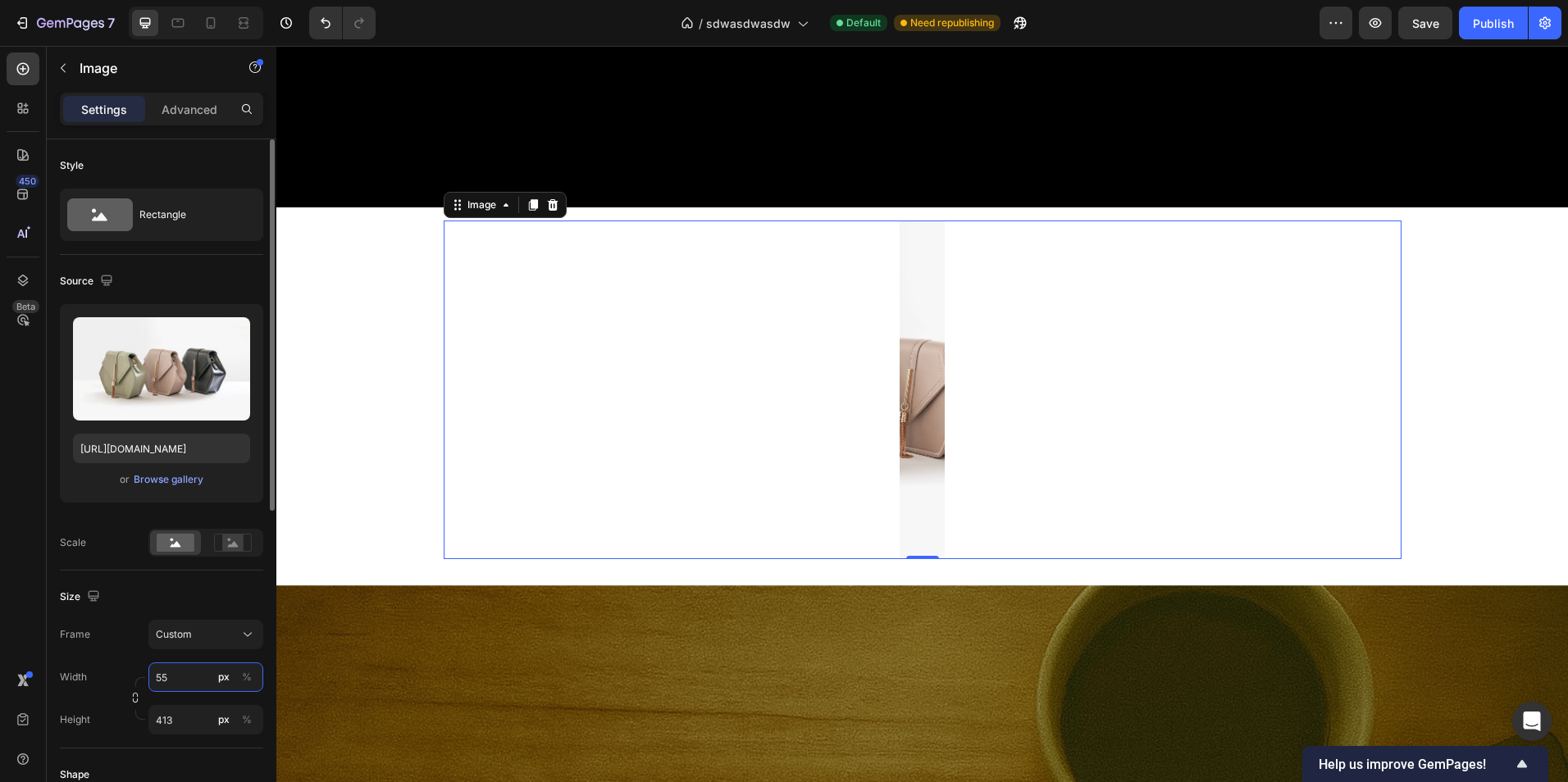
type input "5"
type input "9"
type input "1500"
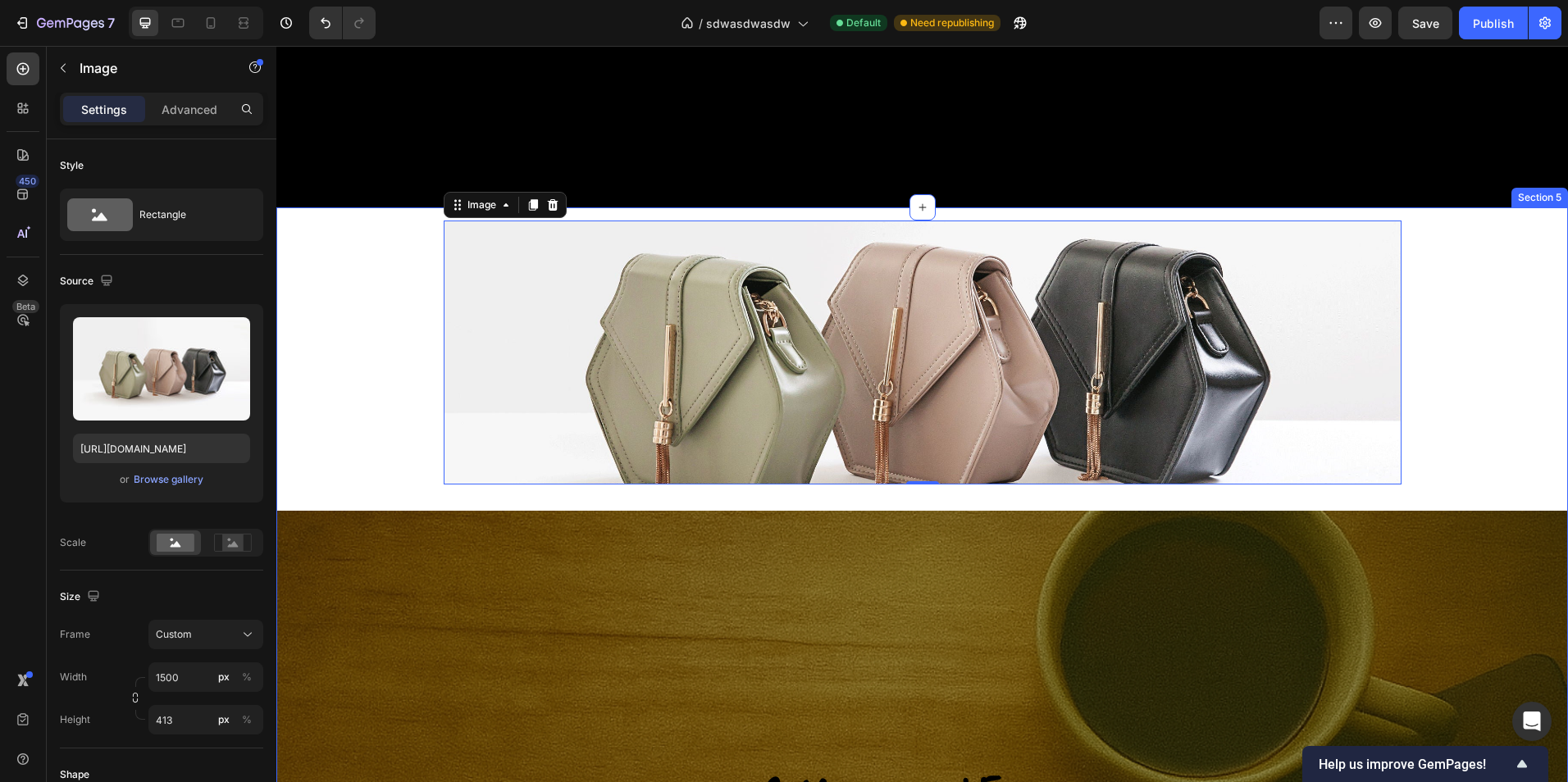
click at [301, 425] on div "Image 0 Row A Meaningful Escape Heading “LuxeLoveLife is an invitation to pause…" at bounding box center [922, 723] width 1292 height 1033
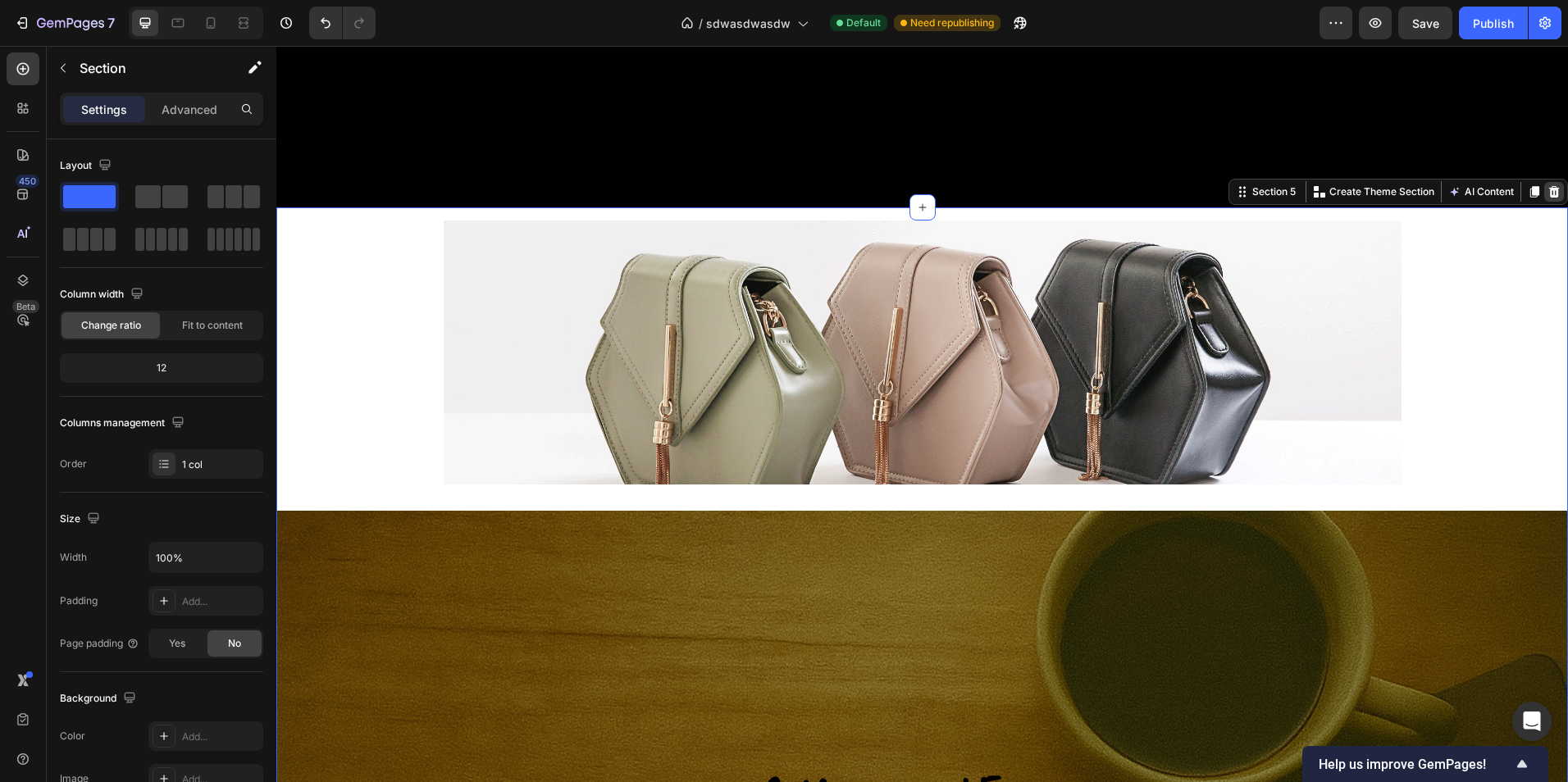
click at [1547, 198] on icon at bounding box center [1554, 191] width 14 height 14
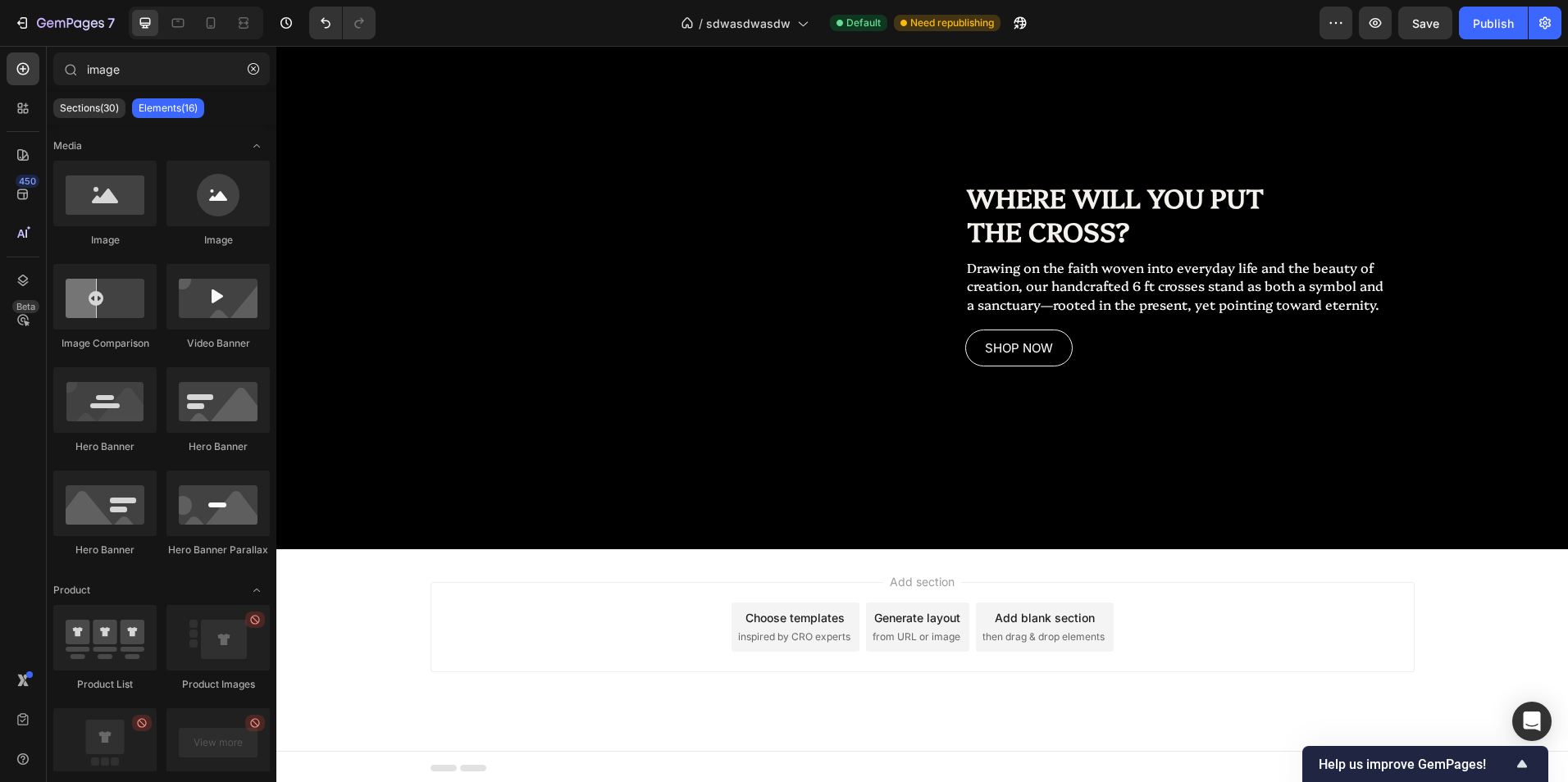
scroll to position [1824, 0]
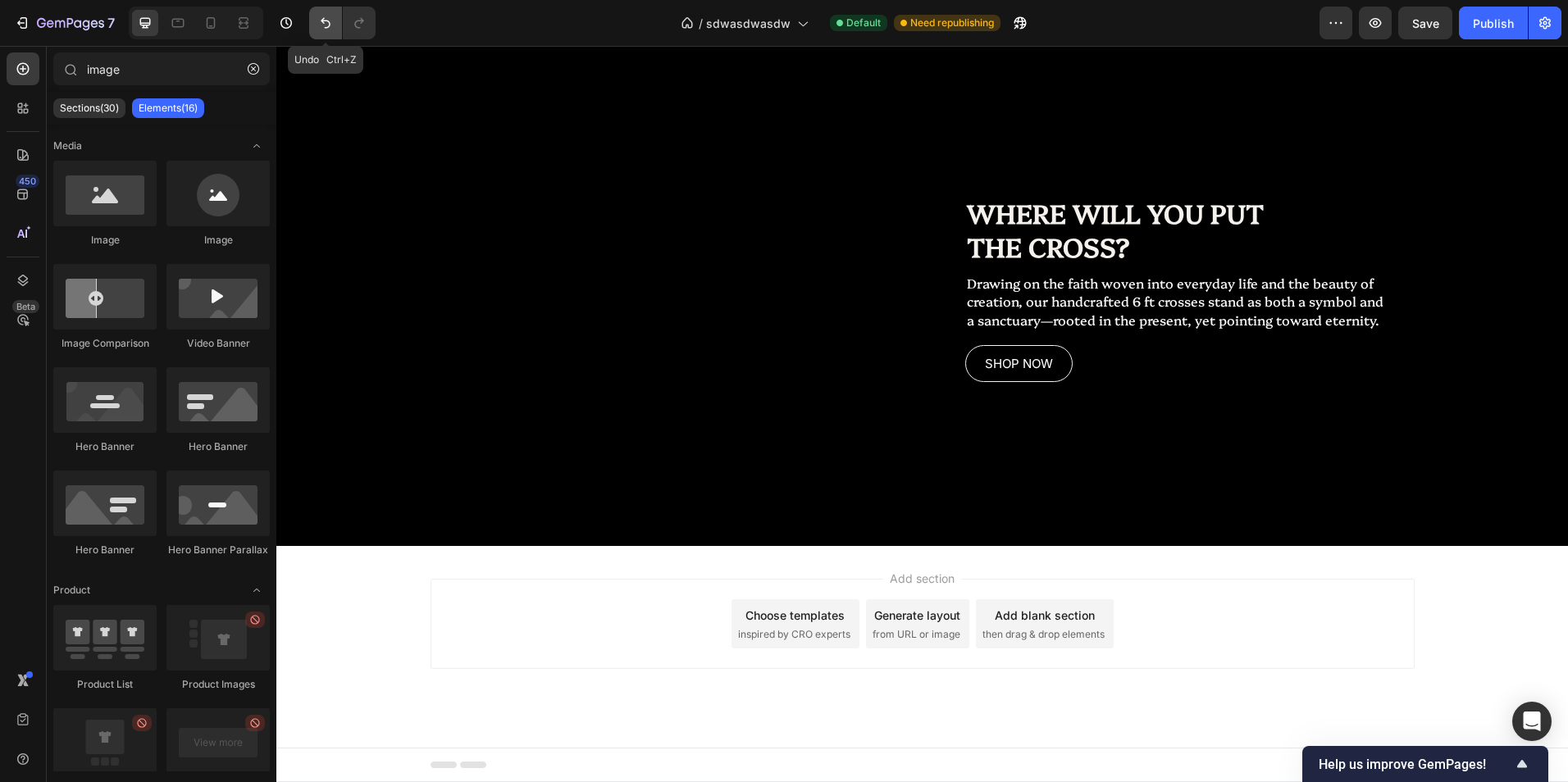
click at [312, 20] on button "Undo/Redo" at bounding box center [326, 23] width 32 height 32
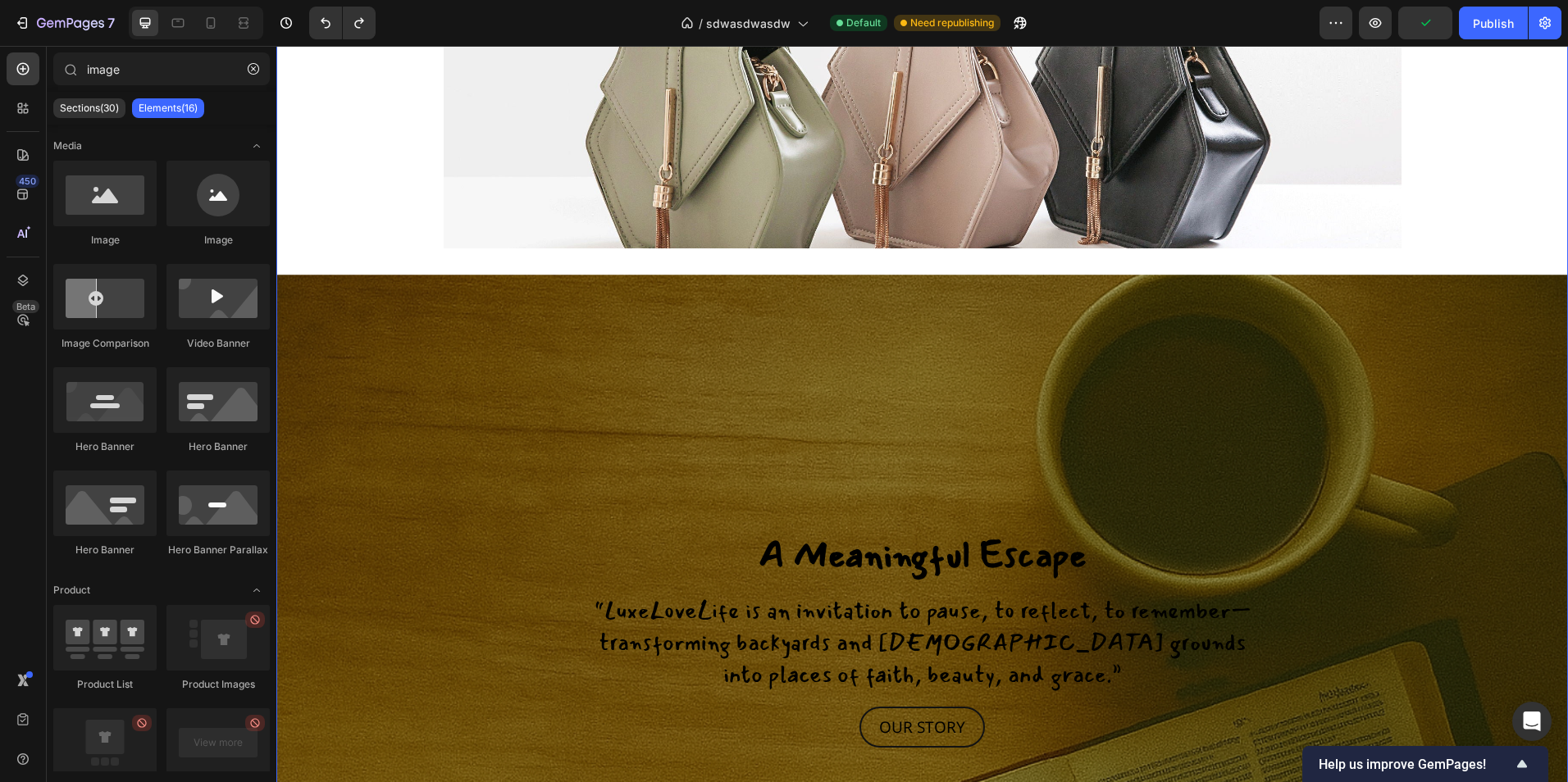
click at [365, 224] on div "Image Row A Meaningful Escape Heading “LuxeLoveLife is an invitation to pause, …" at bounding box center [922, 488] width 1292 height 1033
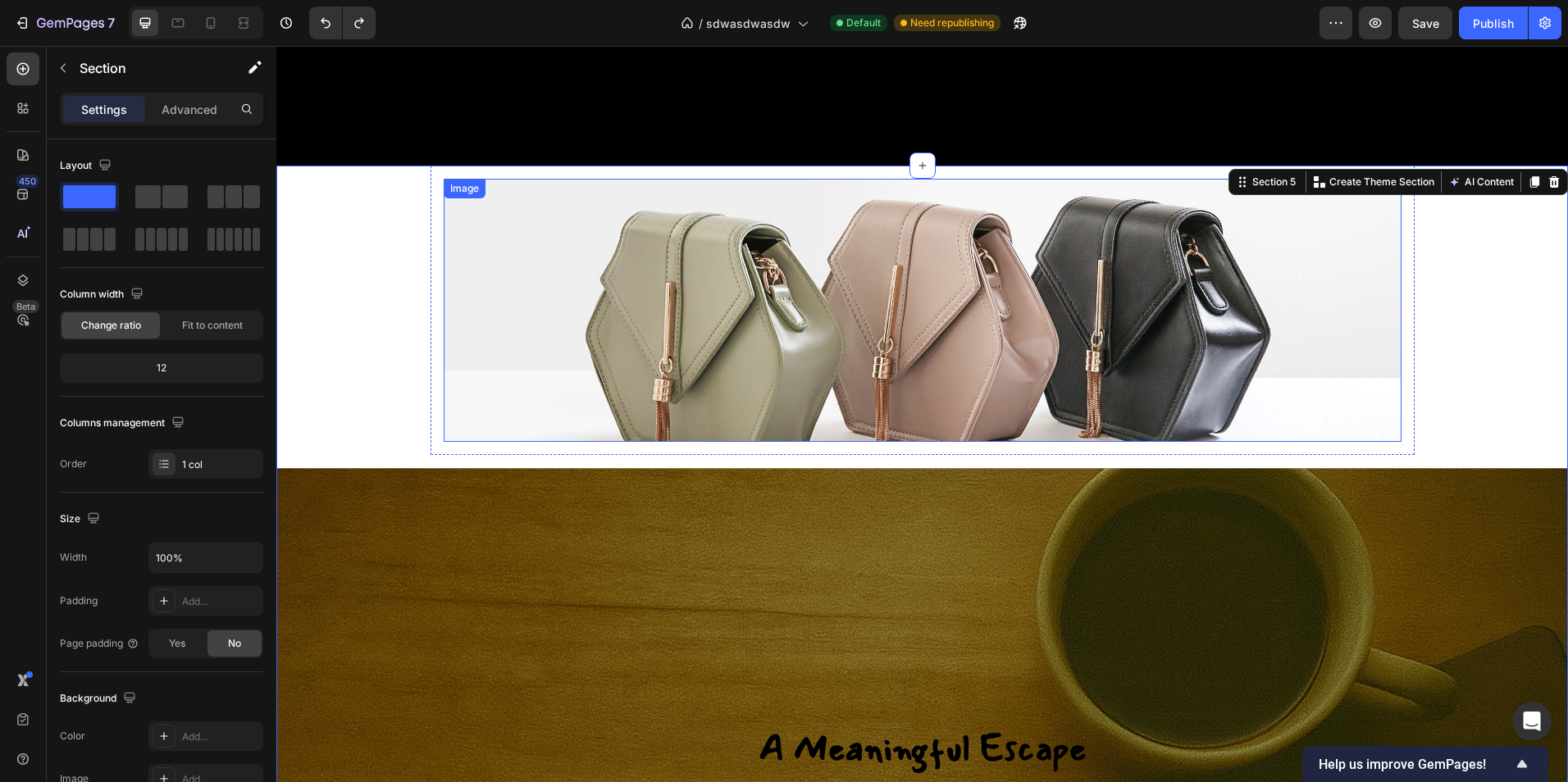
scroll to position [2151, 0]
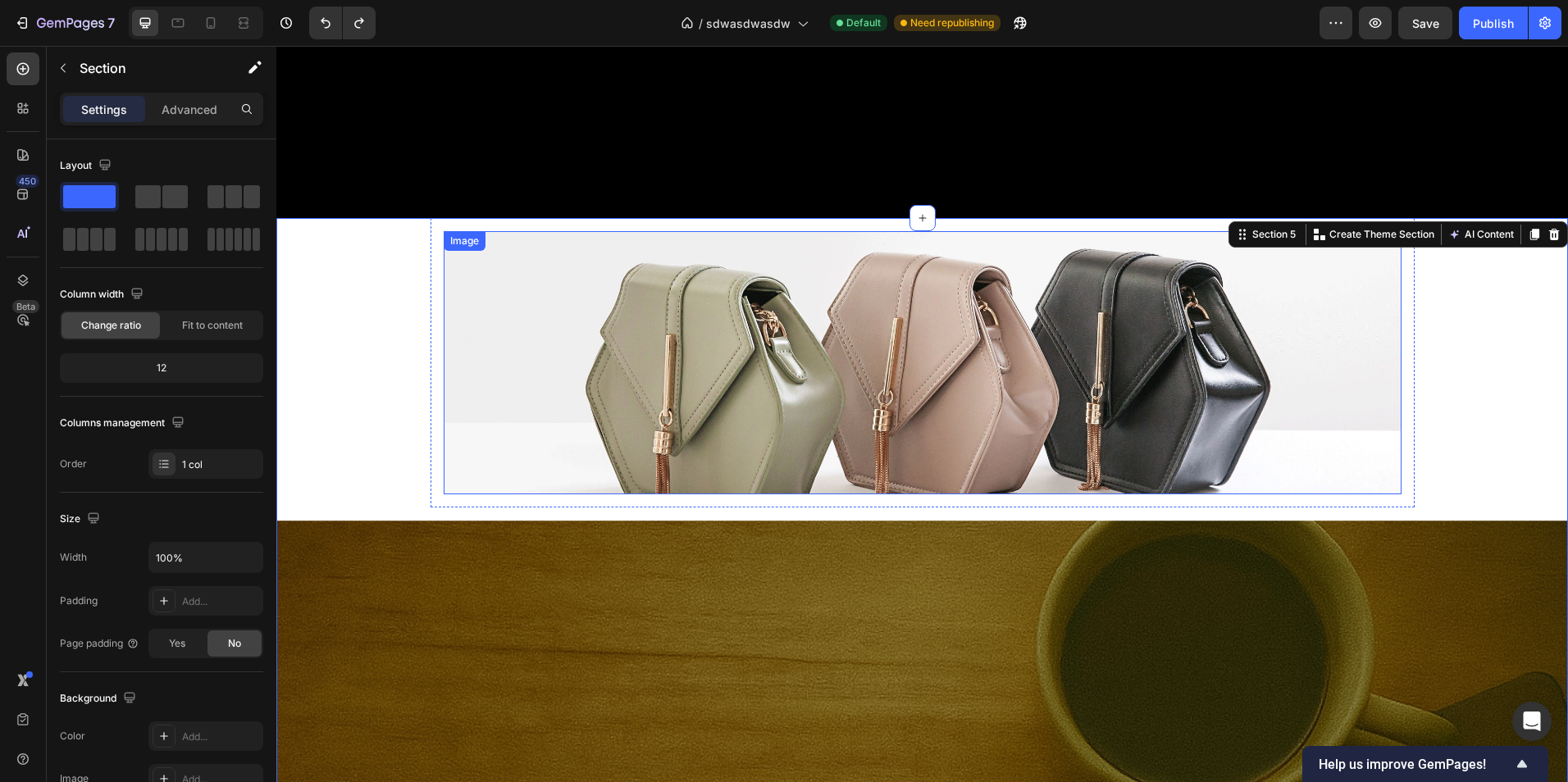
click at [541, 331] on img at bounding box center [923, 363] width 958 height 264
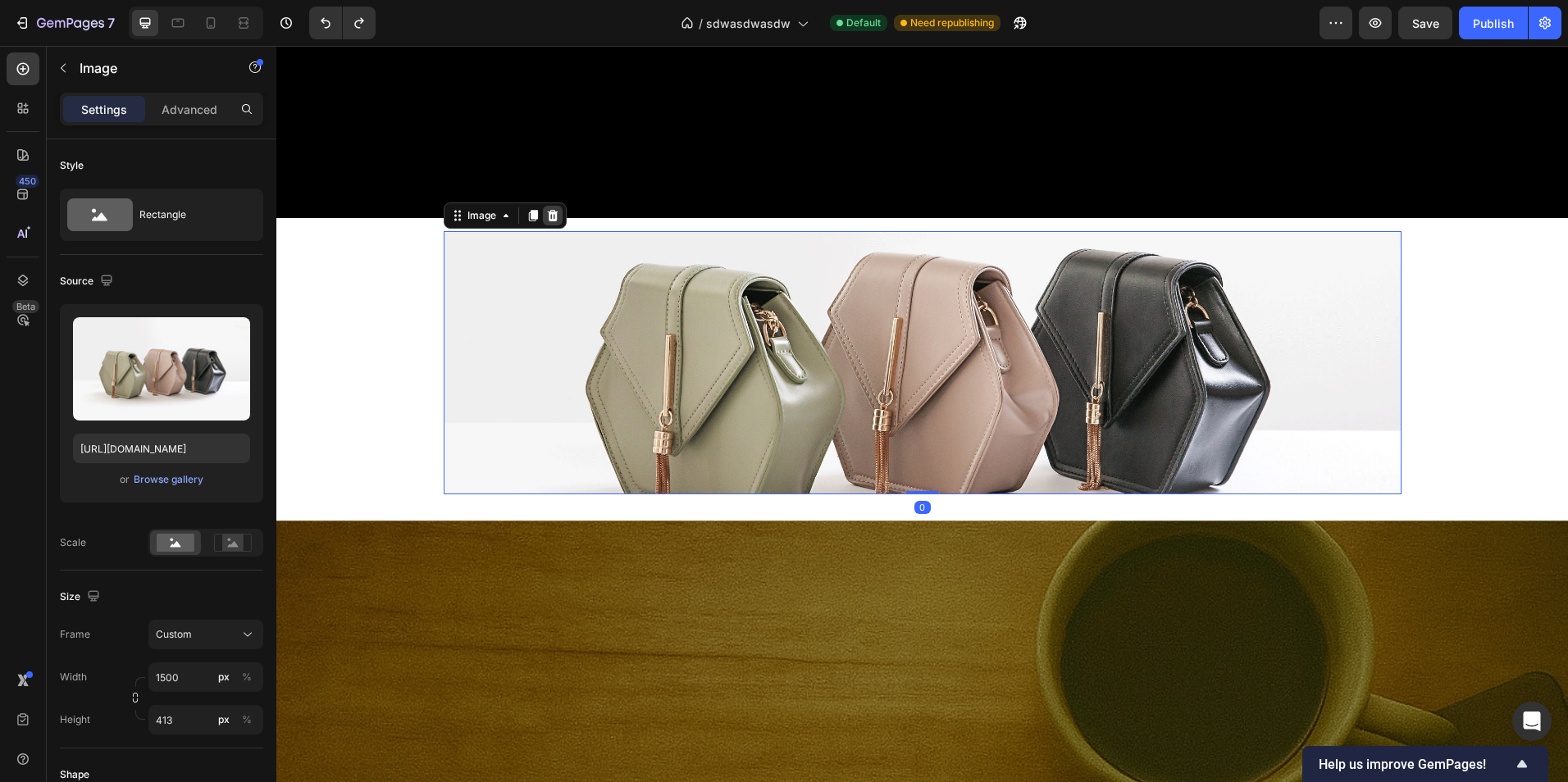
click at [547, 221] on icon at bounding box center [552, 215] width 11 height 12
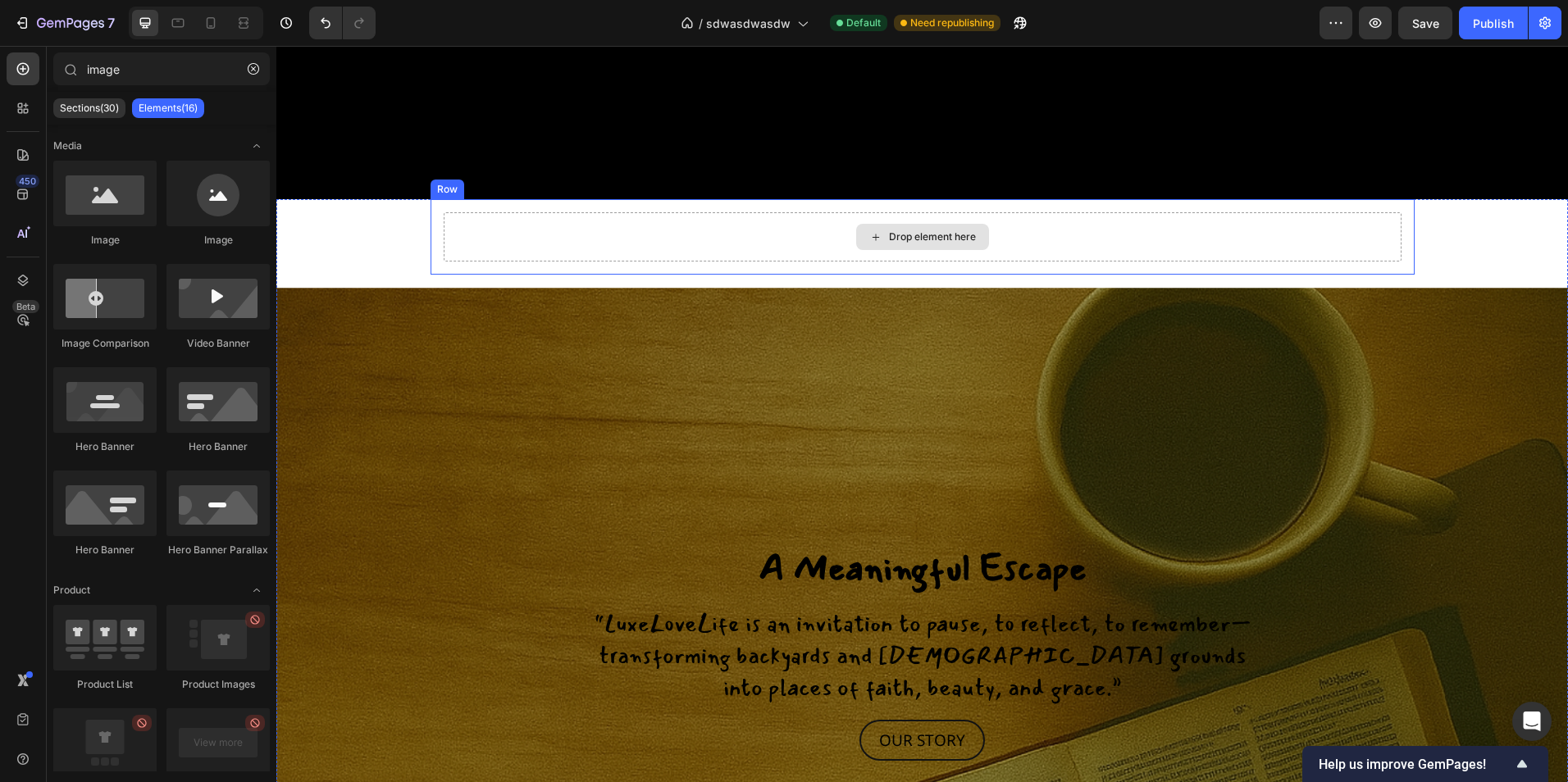
click at [473, 256] on div "Drop element here" at bounding box center [923, 236] width 958 height 50
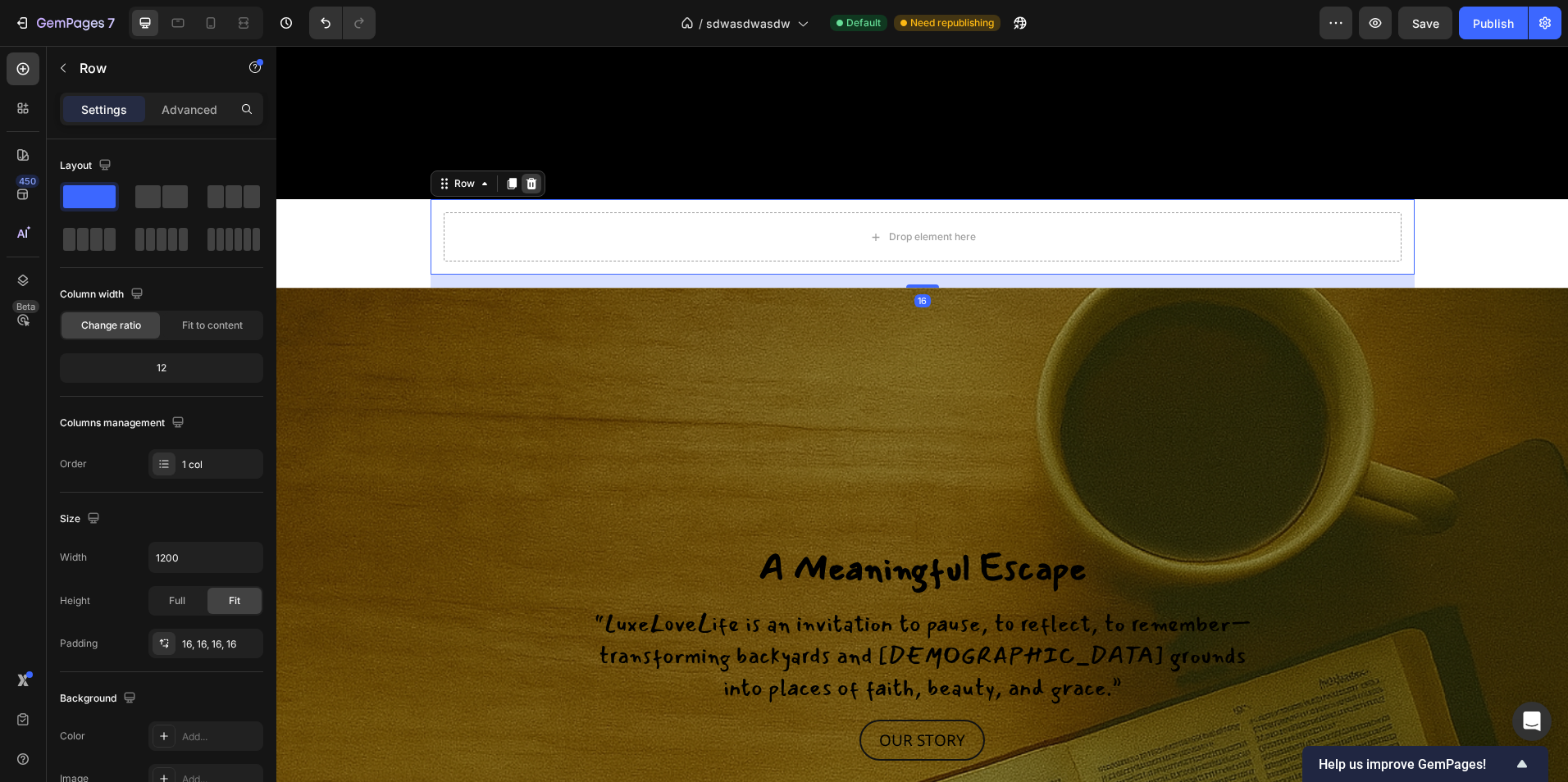
click at [530, 190] on icon at bounding box center [531, 183] width 14 height 14
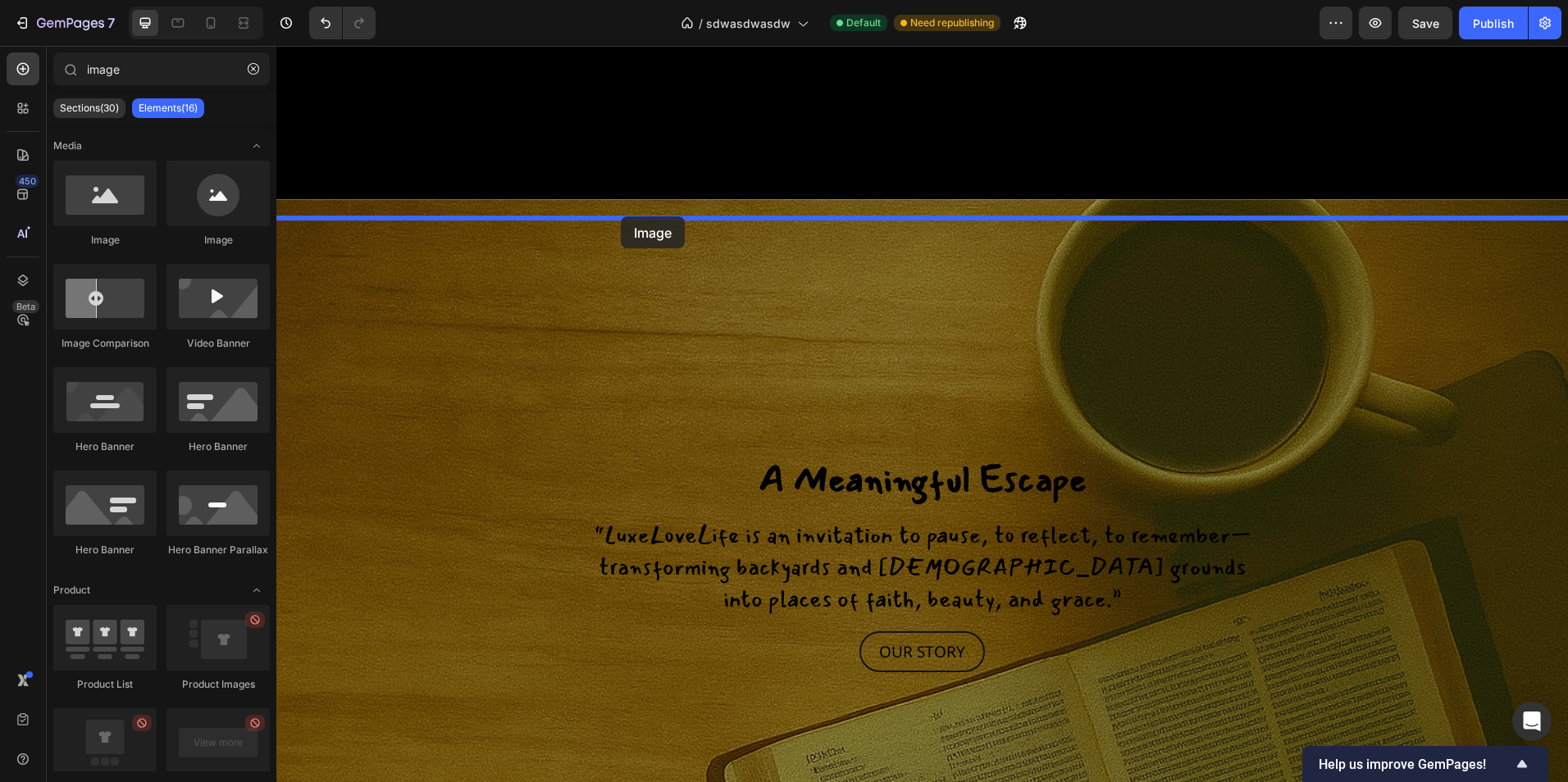
drag, startPoint x: 392, startPoint y: 253, endPoint x: 622, endPoint y: 217, distance: 232.8
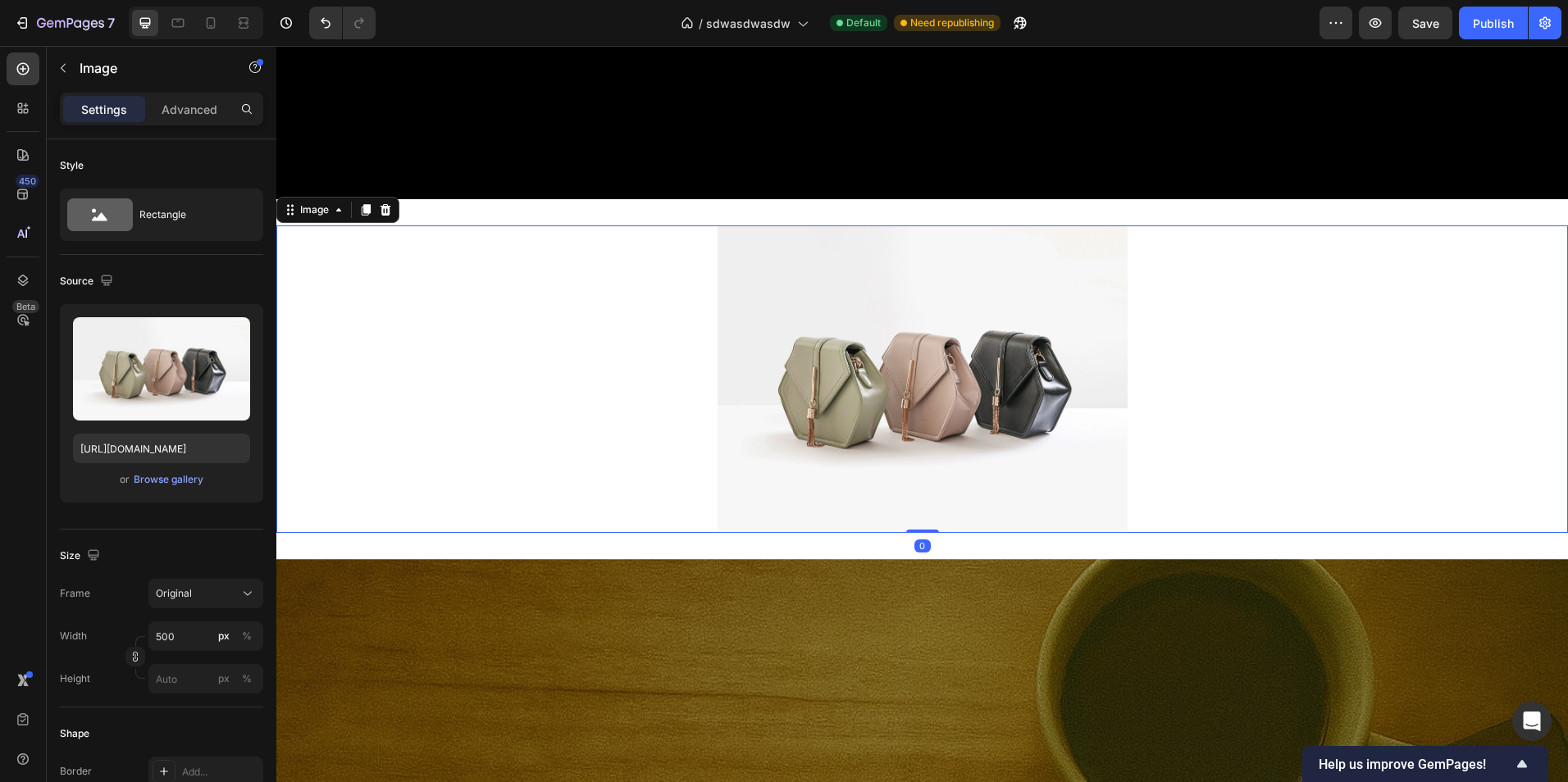
click at [905, 368] on img at bounding box center [922, 379] width 410 height 308
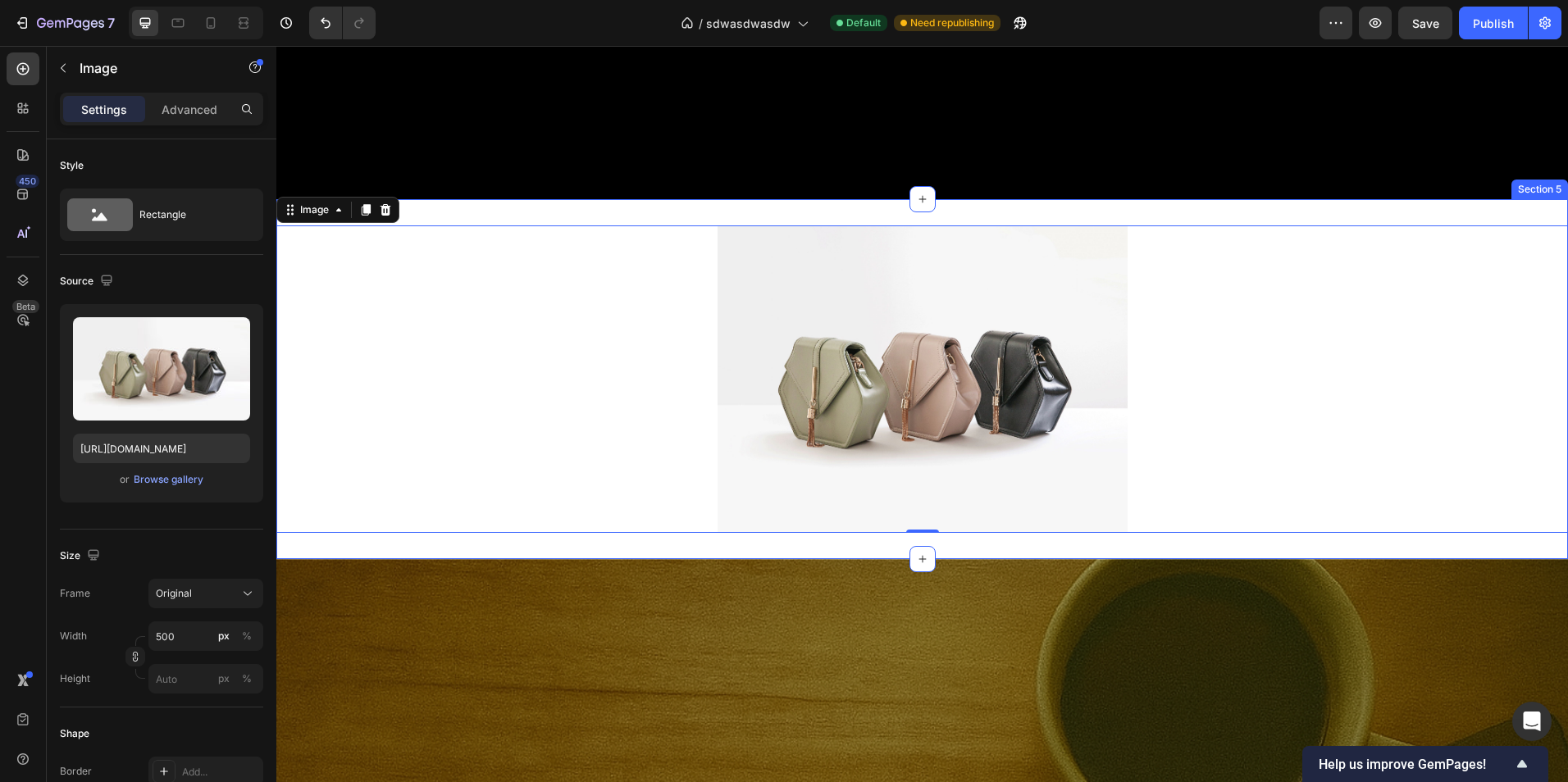
drag, startPoint x: 666, startPoint y: 565, endPoint x: 659, endPoint y: 554, distance: 13.0
click at [666, 559] on div "Image 0 Section 5" at bounding box center [922, 379] width 1292 height 360
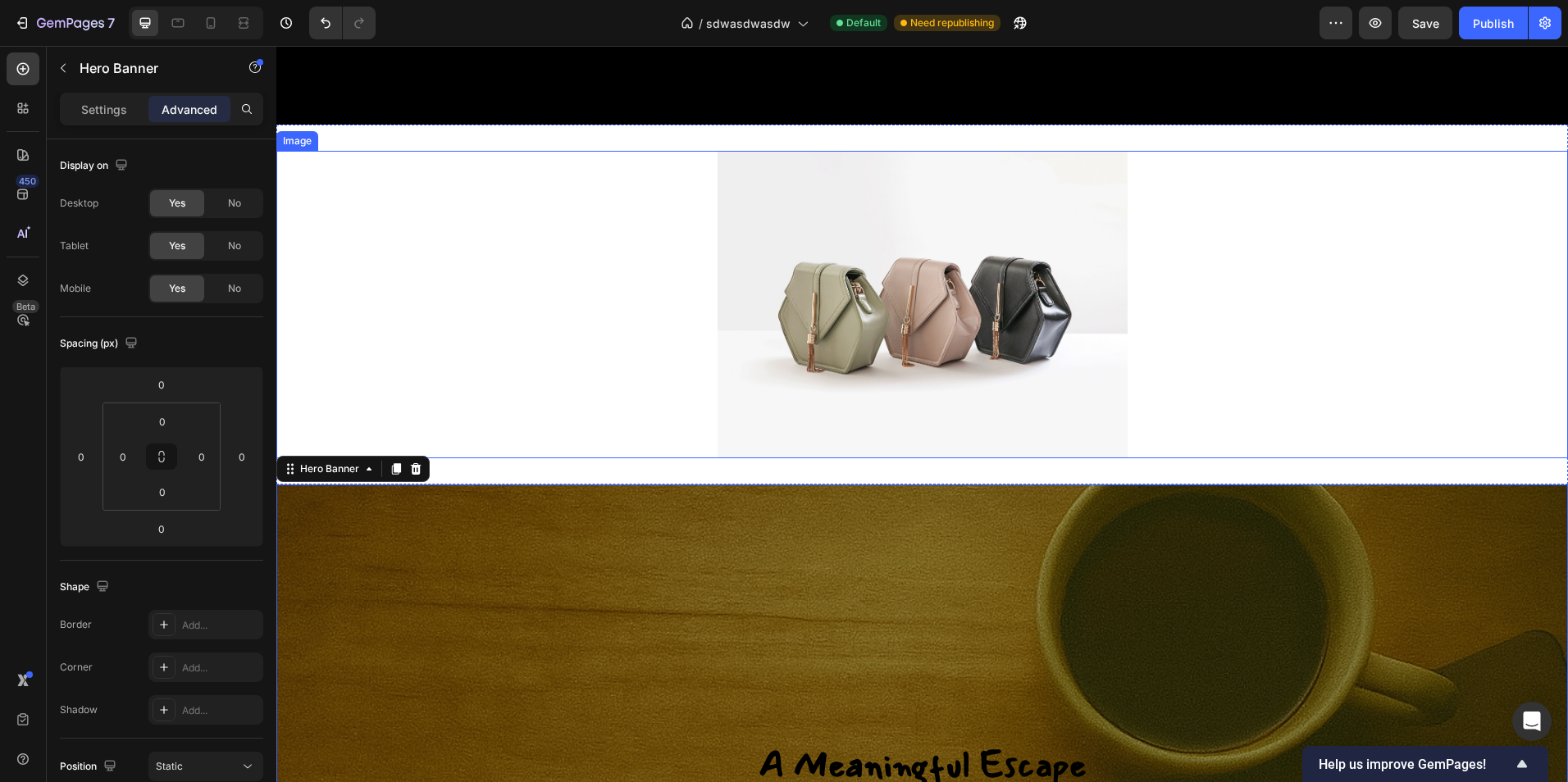
scroll to position [2233, 0]
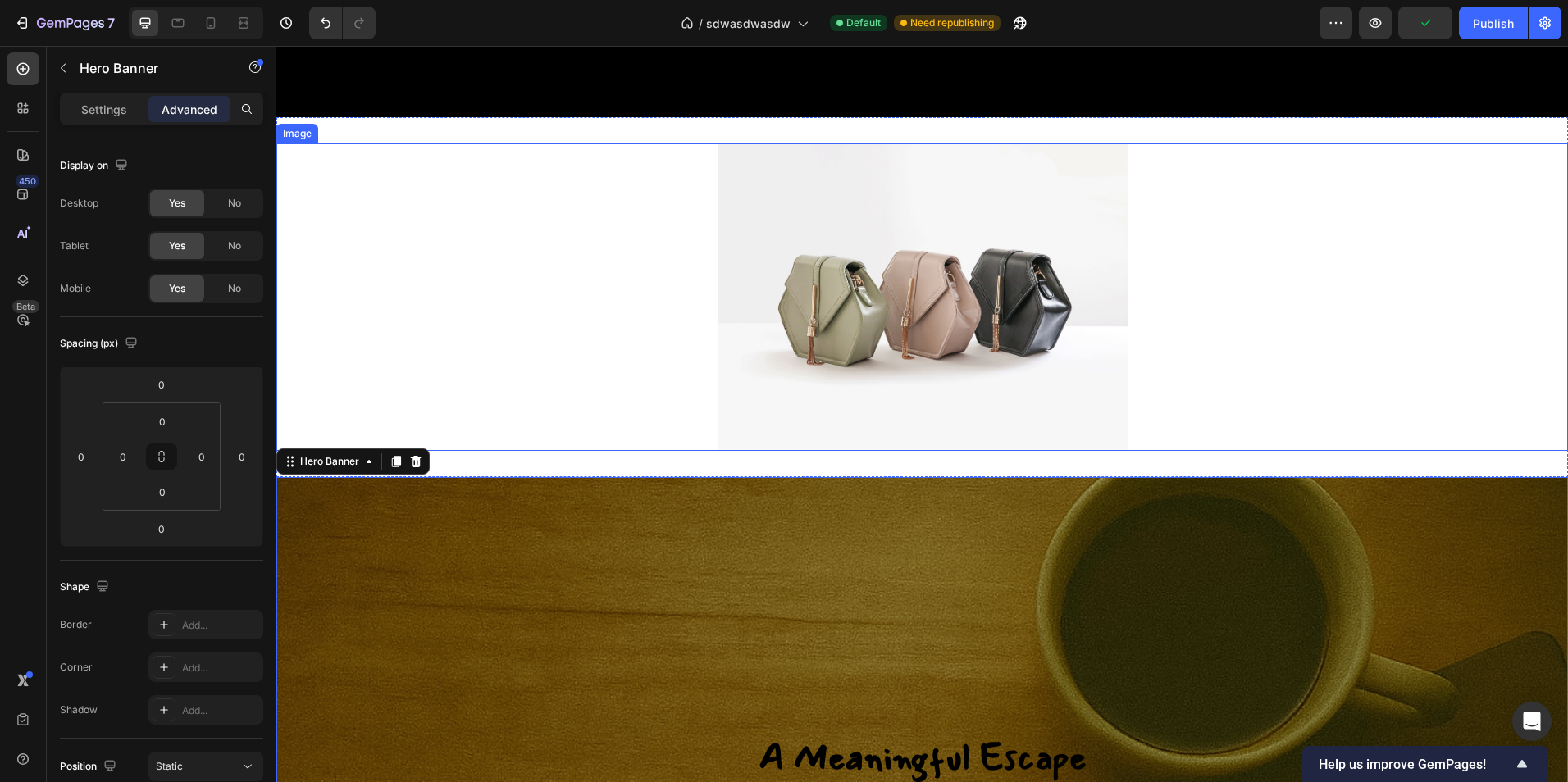
click at [522, 241] on div at bounding box center [922, 297] width 1292 height 308
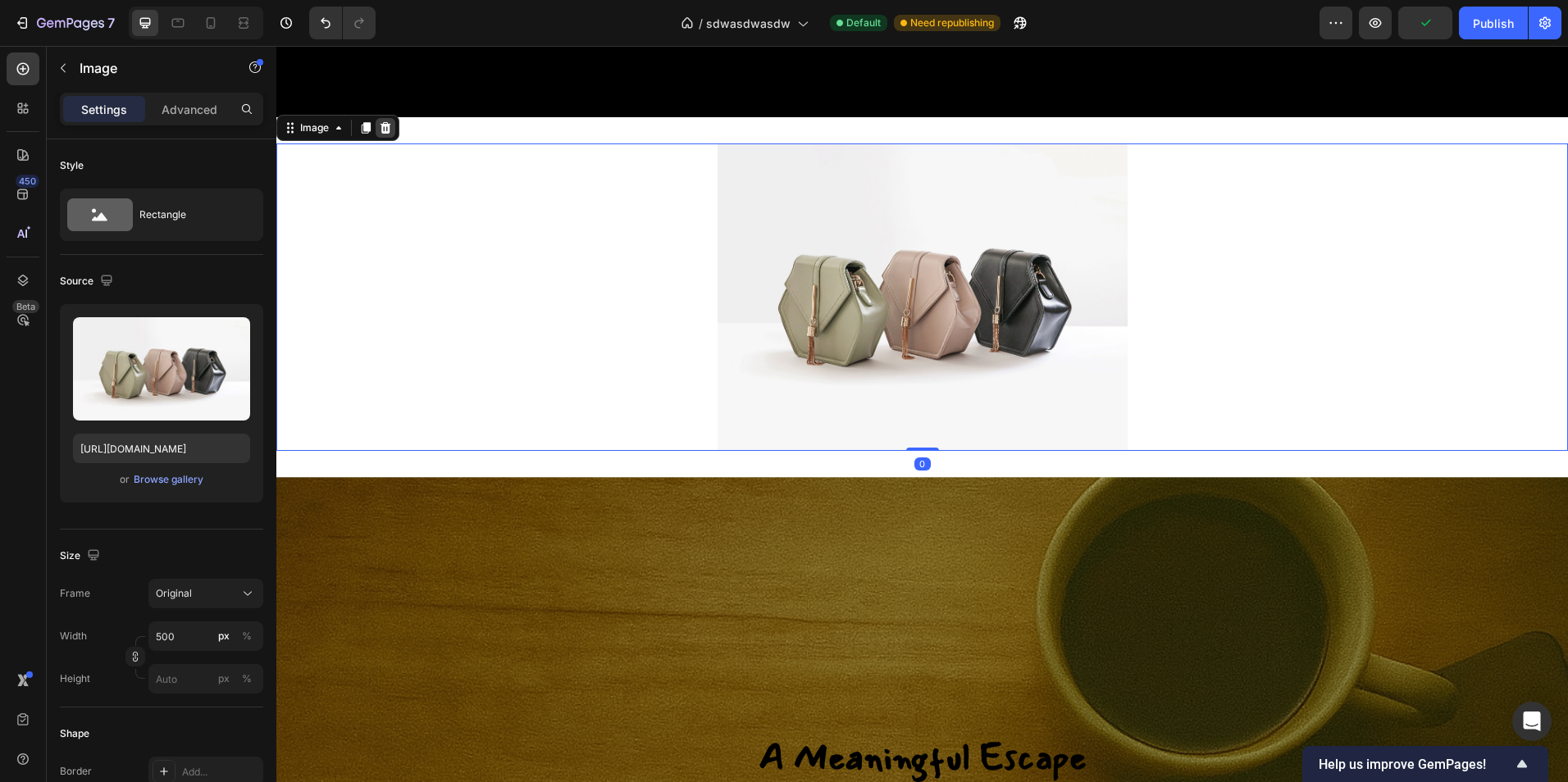
click at [385, 133] on icon at bounding box center [386, 127] width 11 height 12
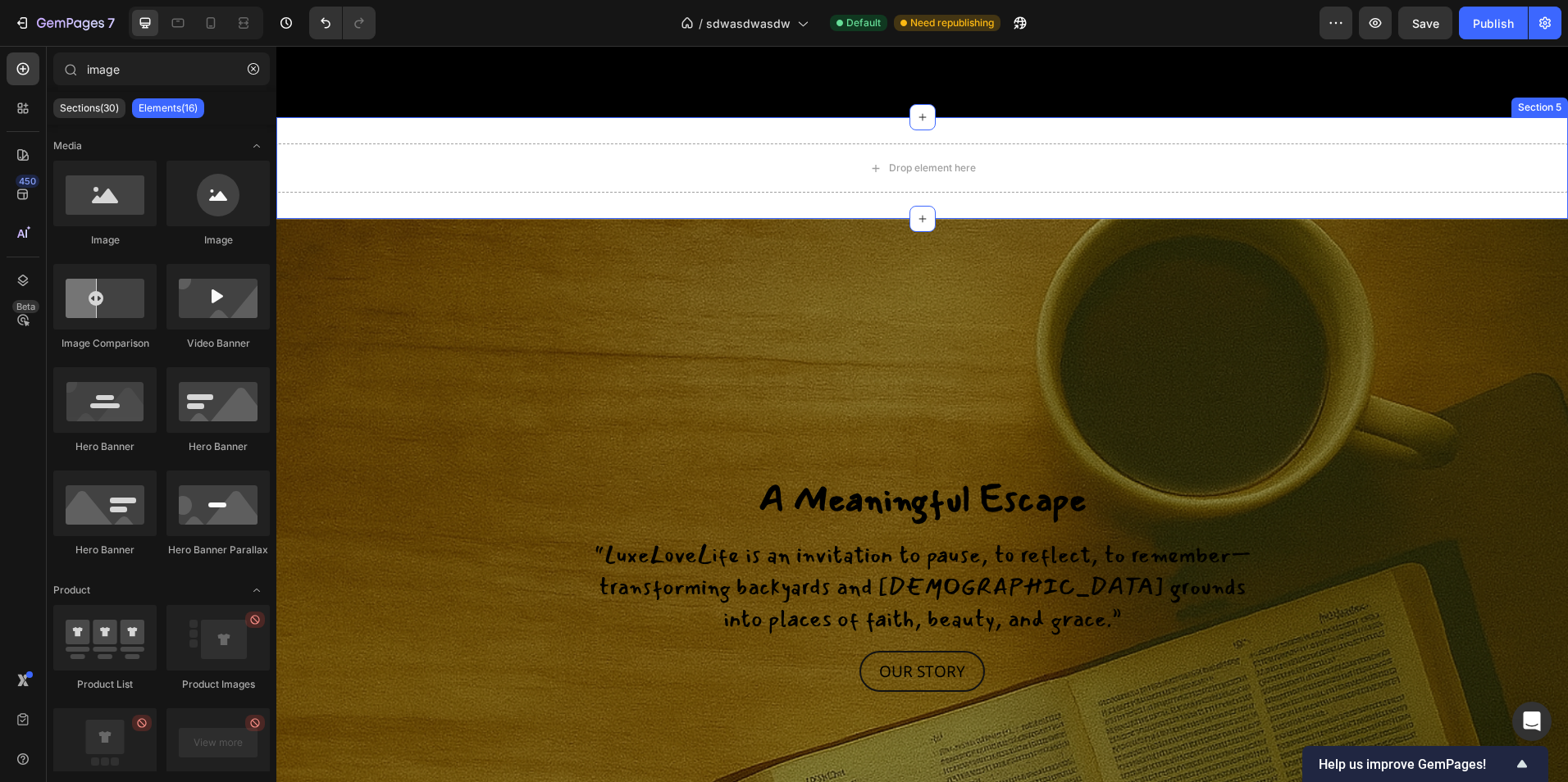
click at [500, 149] on div "Drop element here Section 5" at bounding box center [922, 168] width 1292 height 102
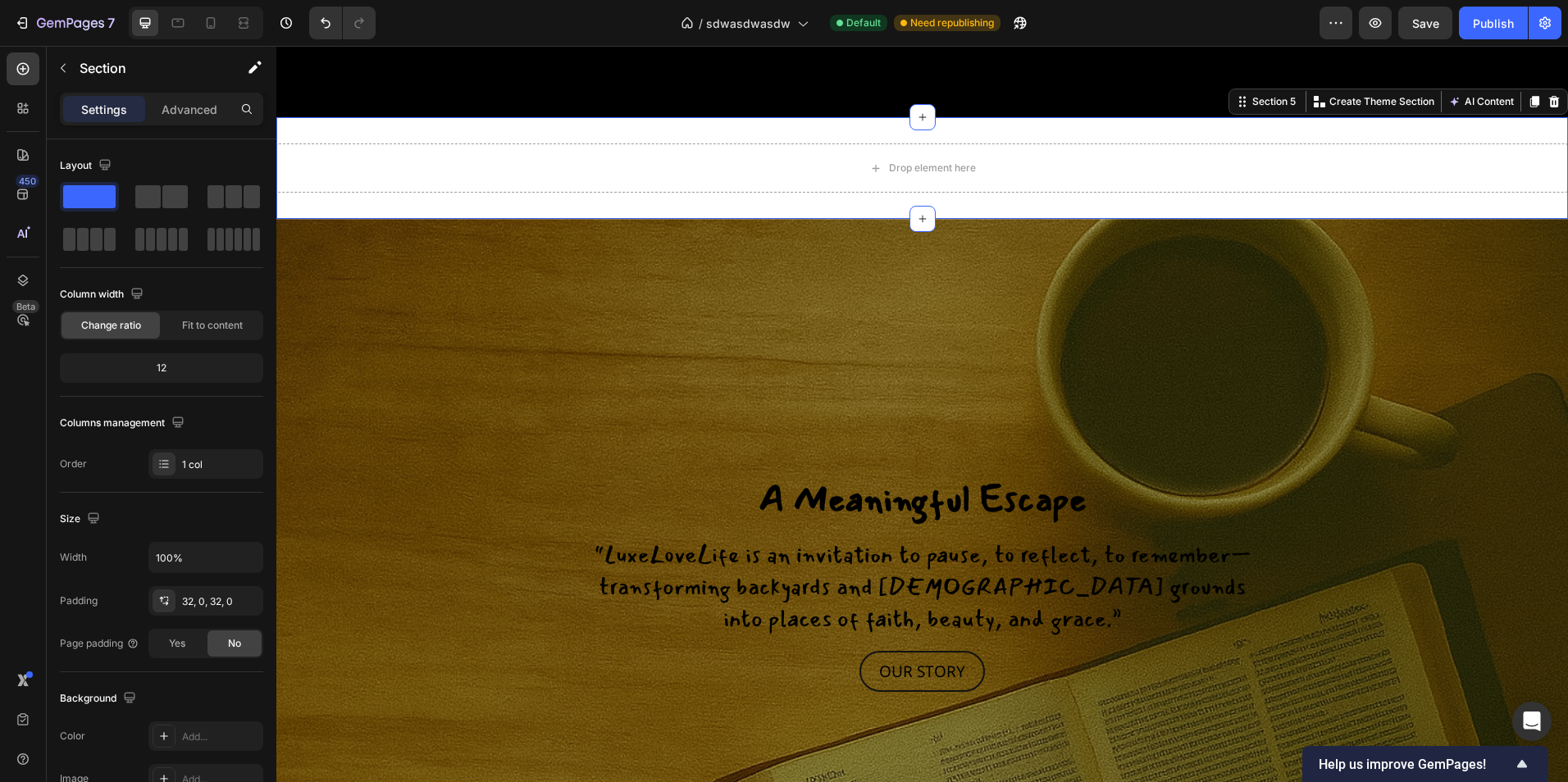
click at [1545, 112] on div at bounding box center [1554, 102] width 20 height 20
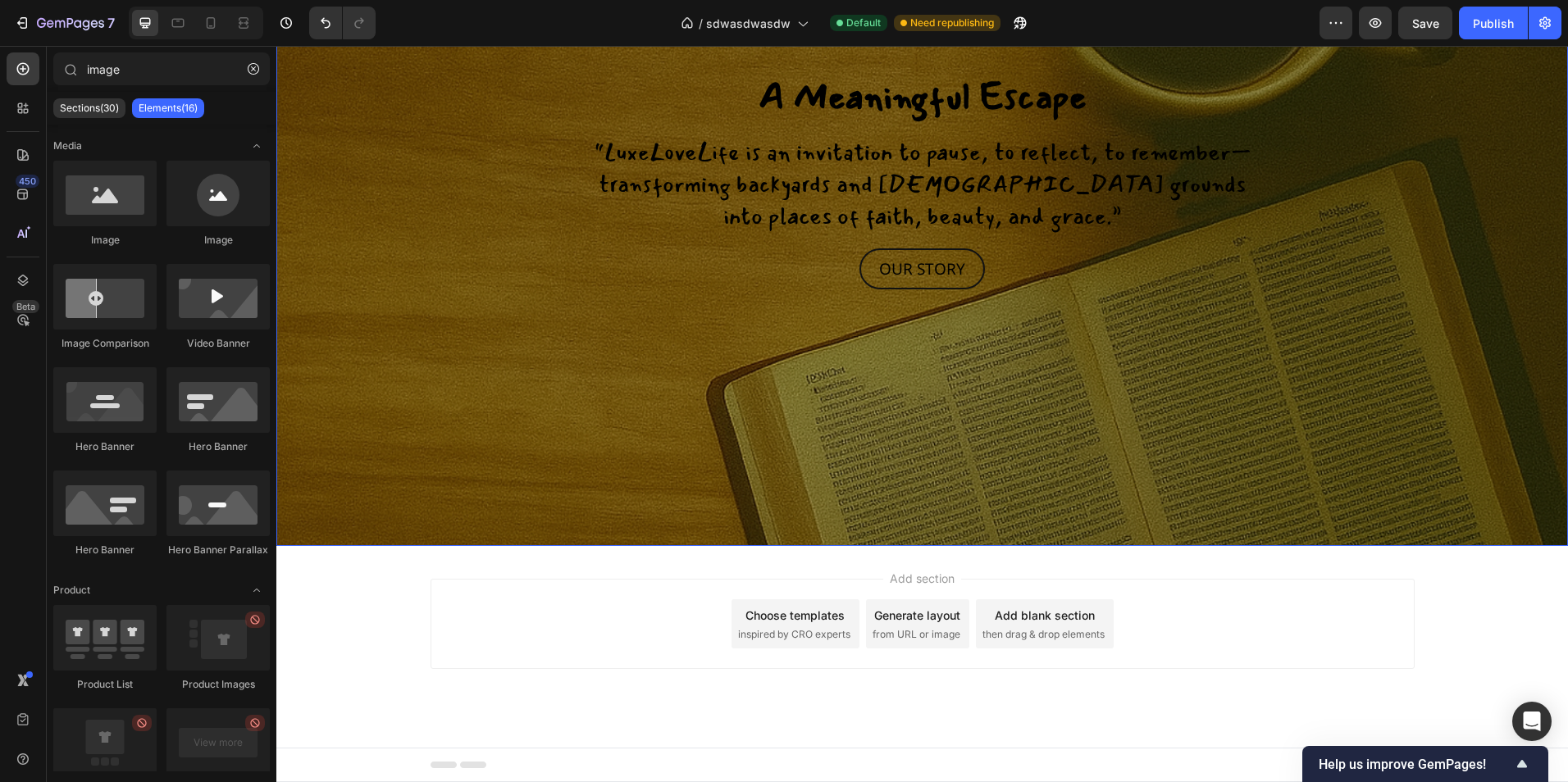
scroll to position [2553, 0]
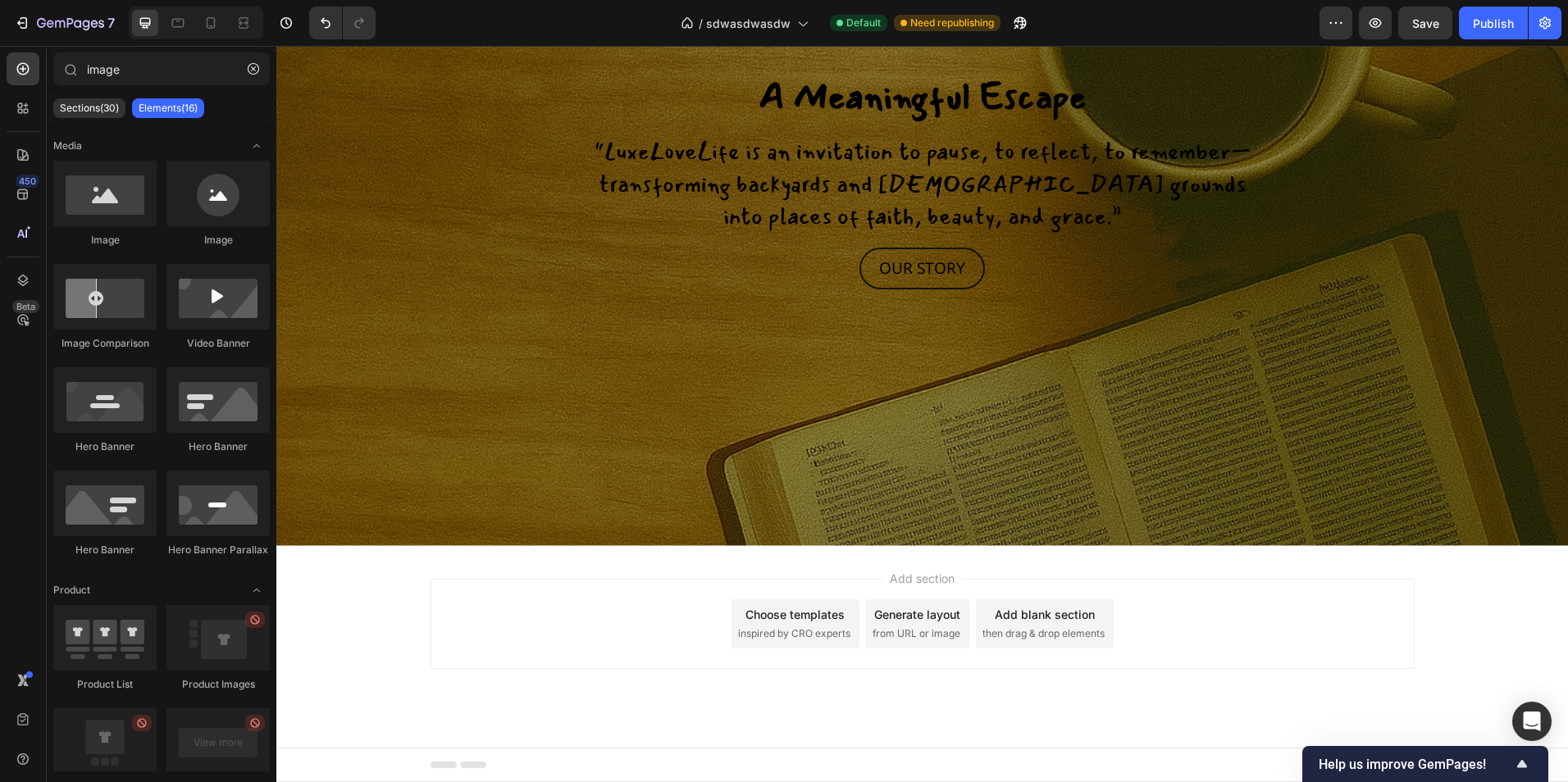
click at [1008, 635] on span "then drag & drop elements" at bounding box center [1043, 633] width 122 height 14
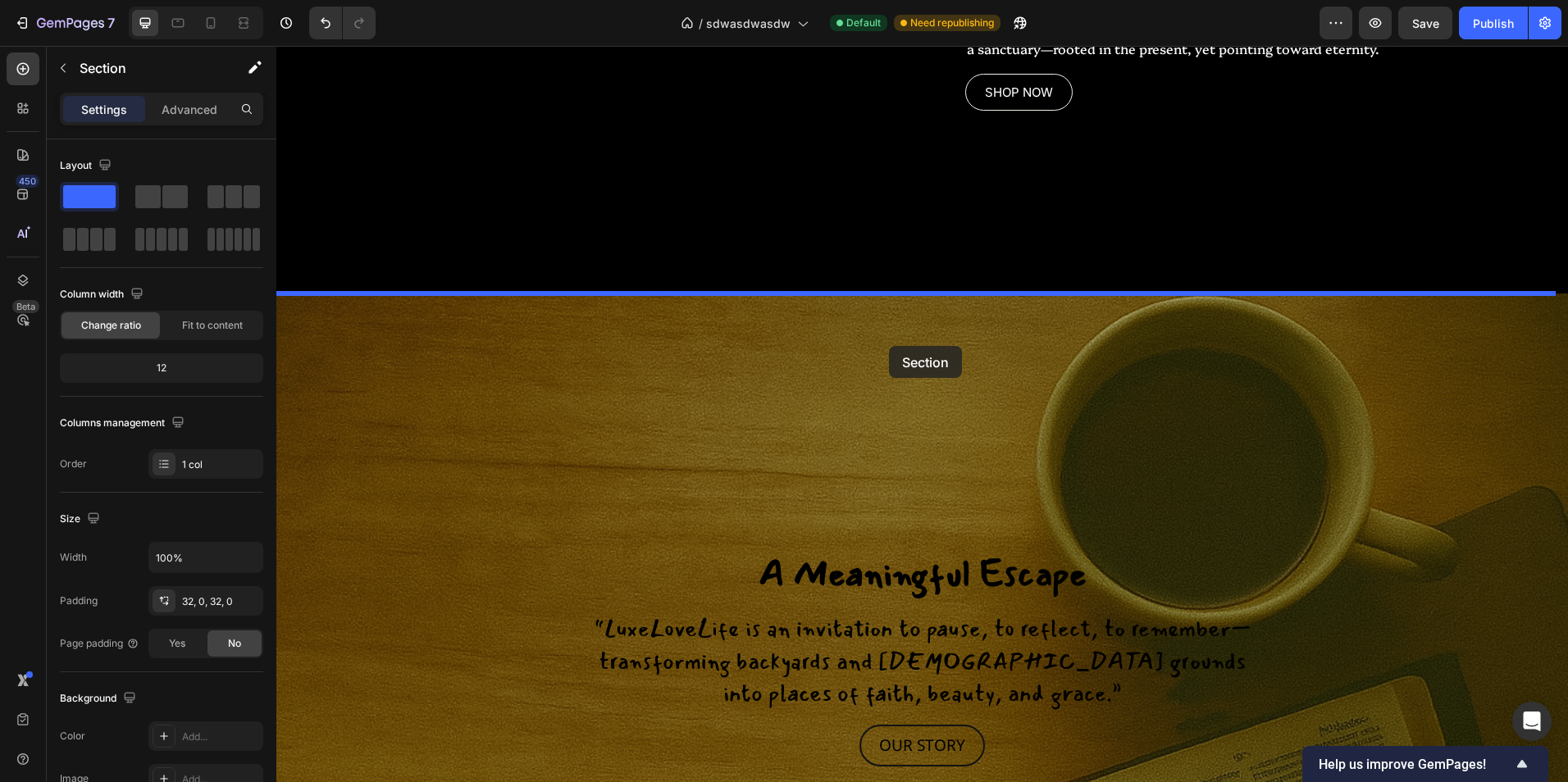
scroll to position [2061, 0]
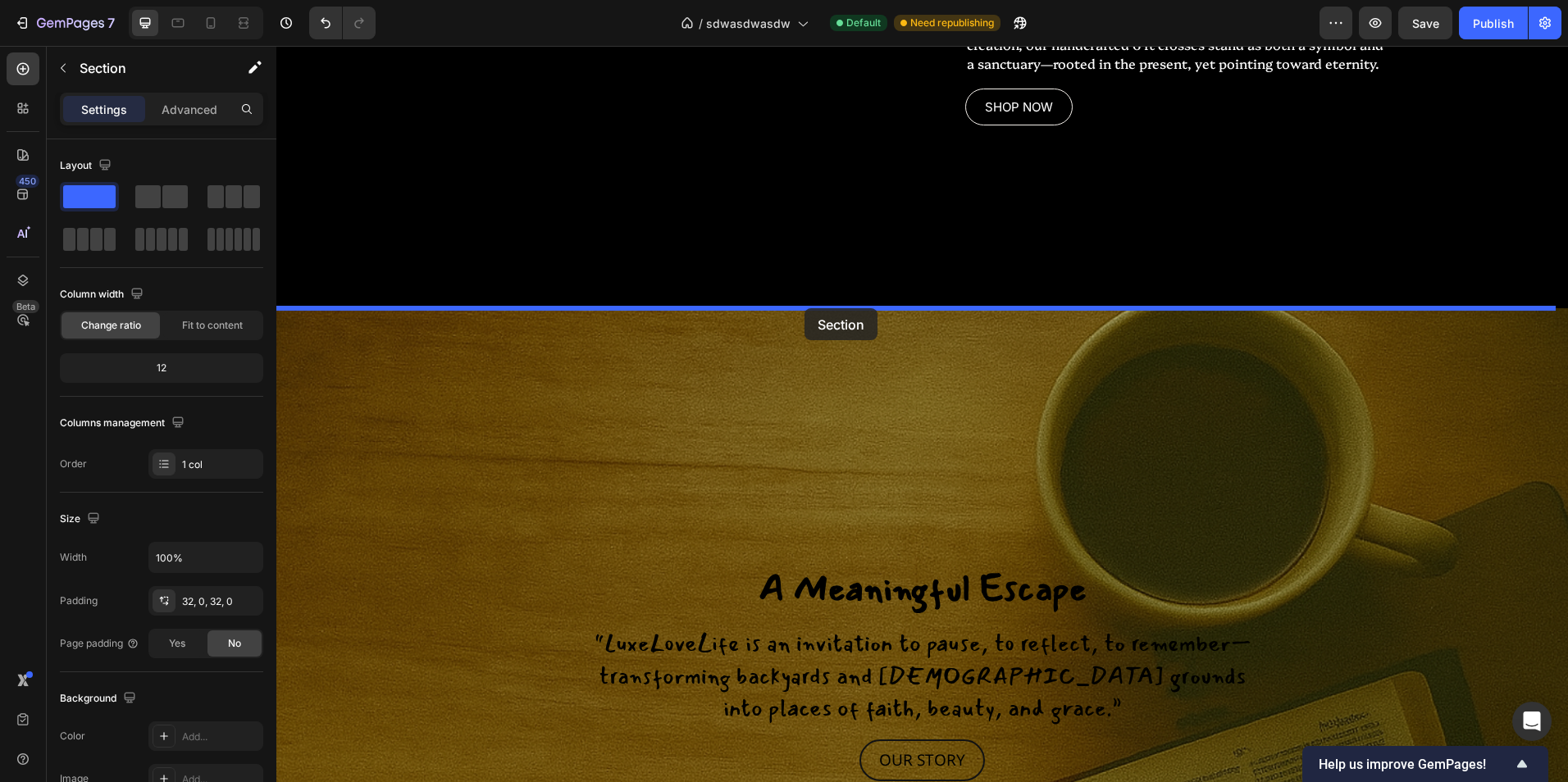
drag, startPoint x: 709, startPoint y: 562, endPoint x: 805, endPoint y: 308, distance: 271.5
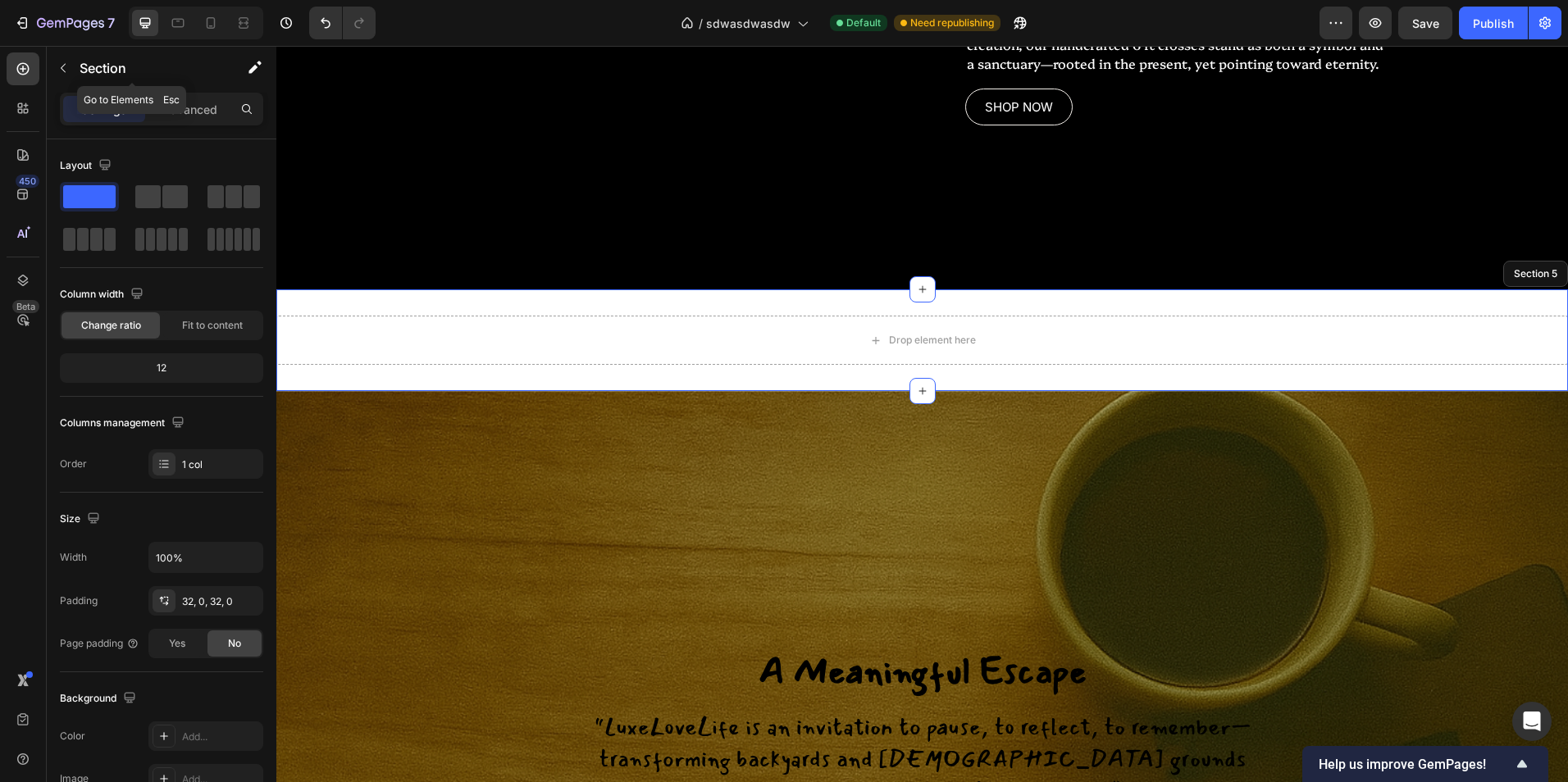
click at [56, 68] on button "button" at bounding box center [62, 68] width 26 height 26
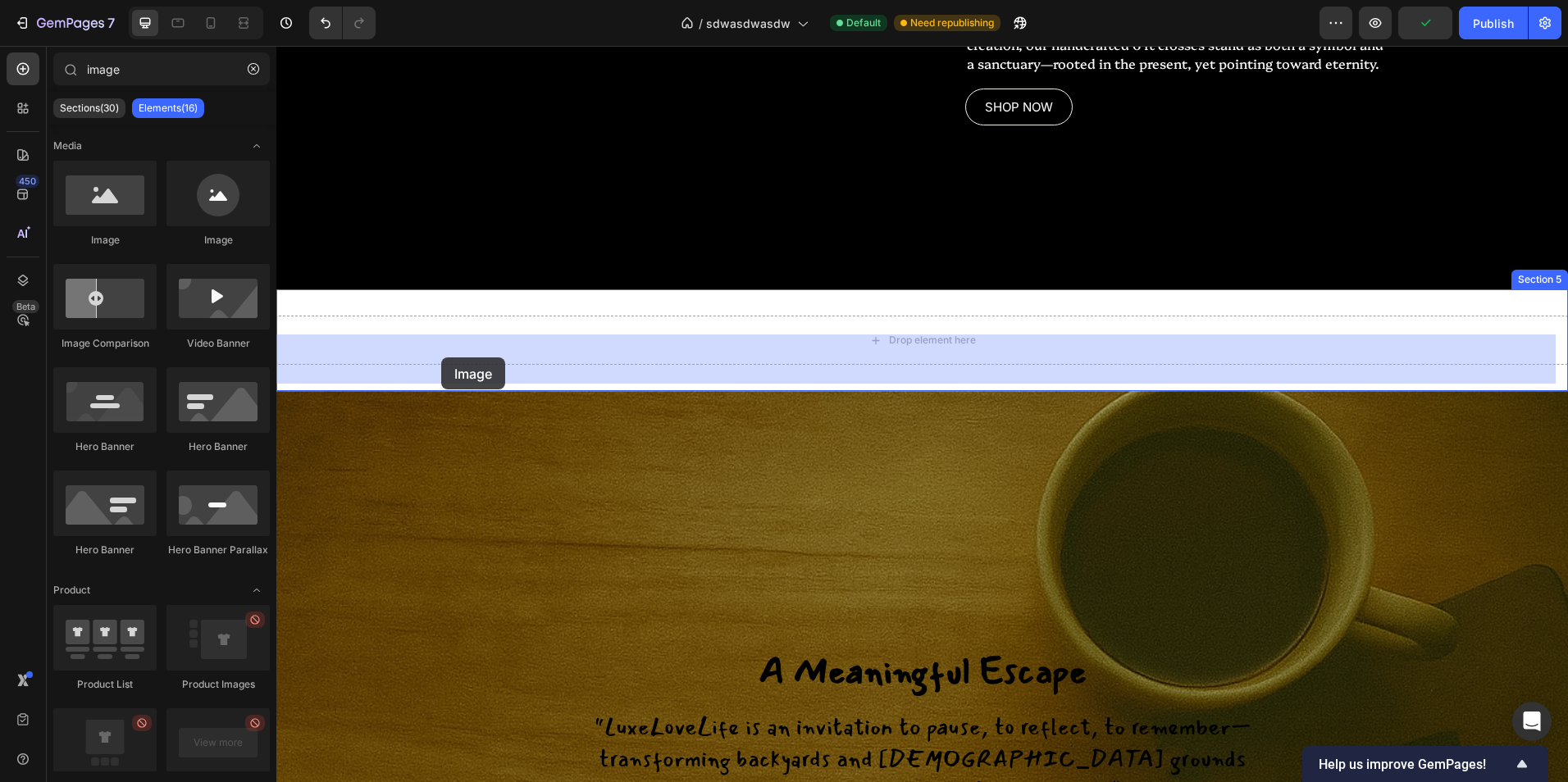
drag, startPoint x: 399, startPoint y: 264, endPoint x: 443, endPoint y: 358, distance: 103.8
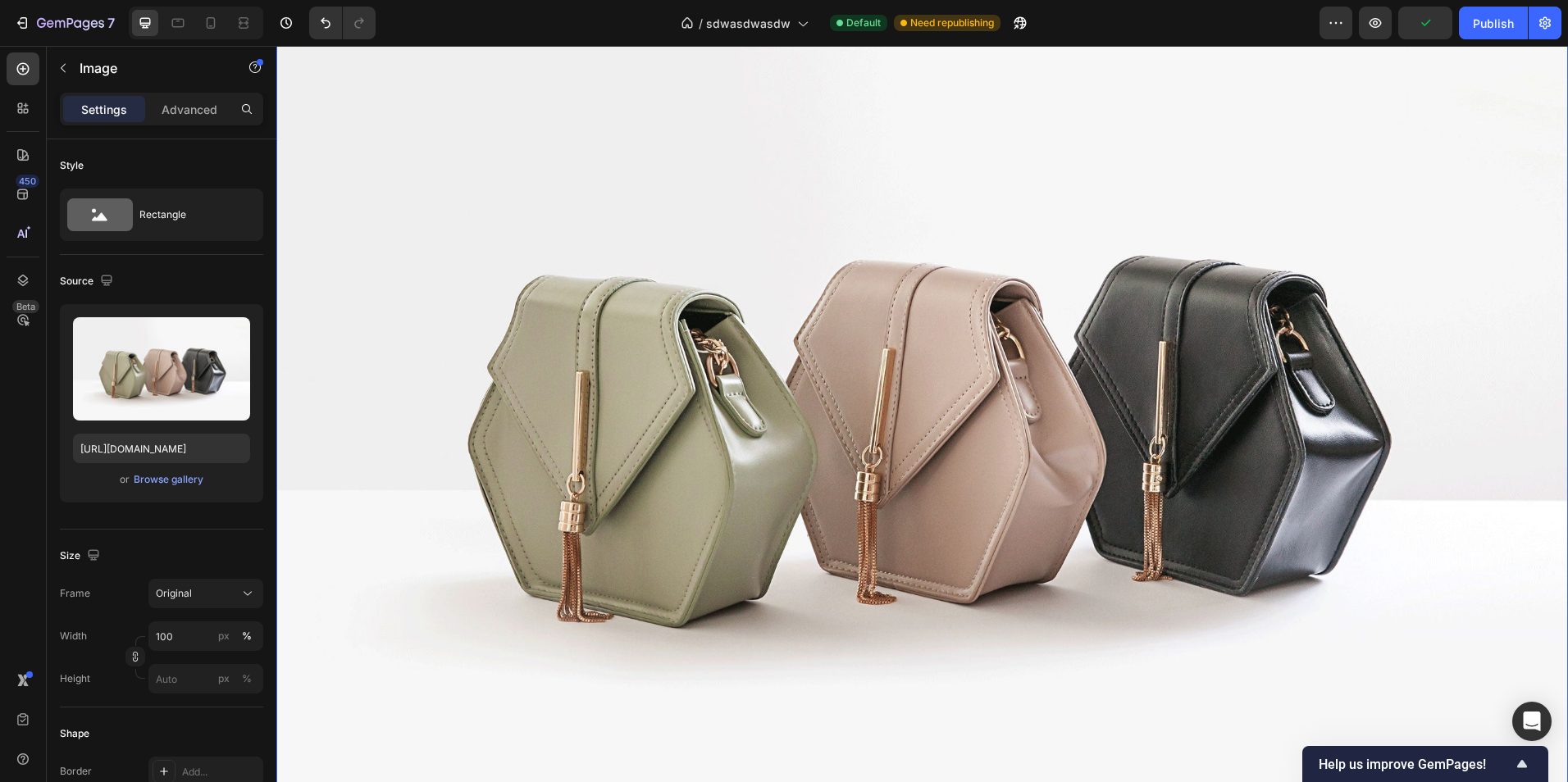
scroll to position [2881, 0]
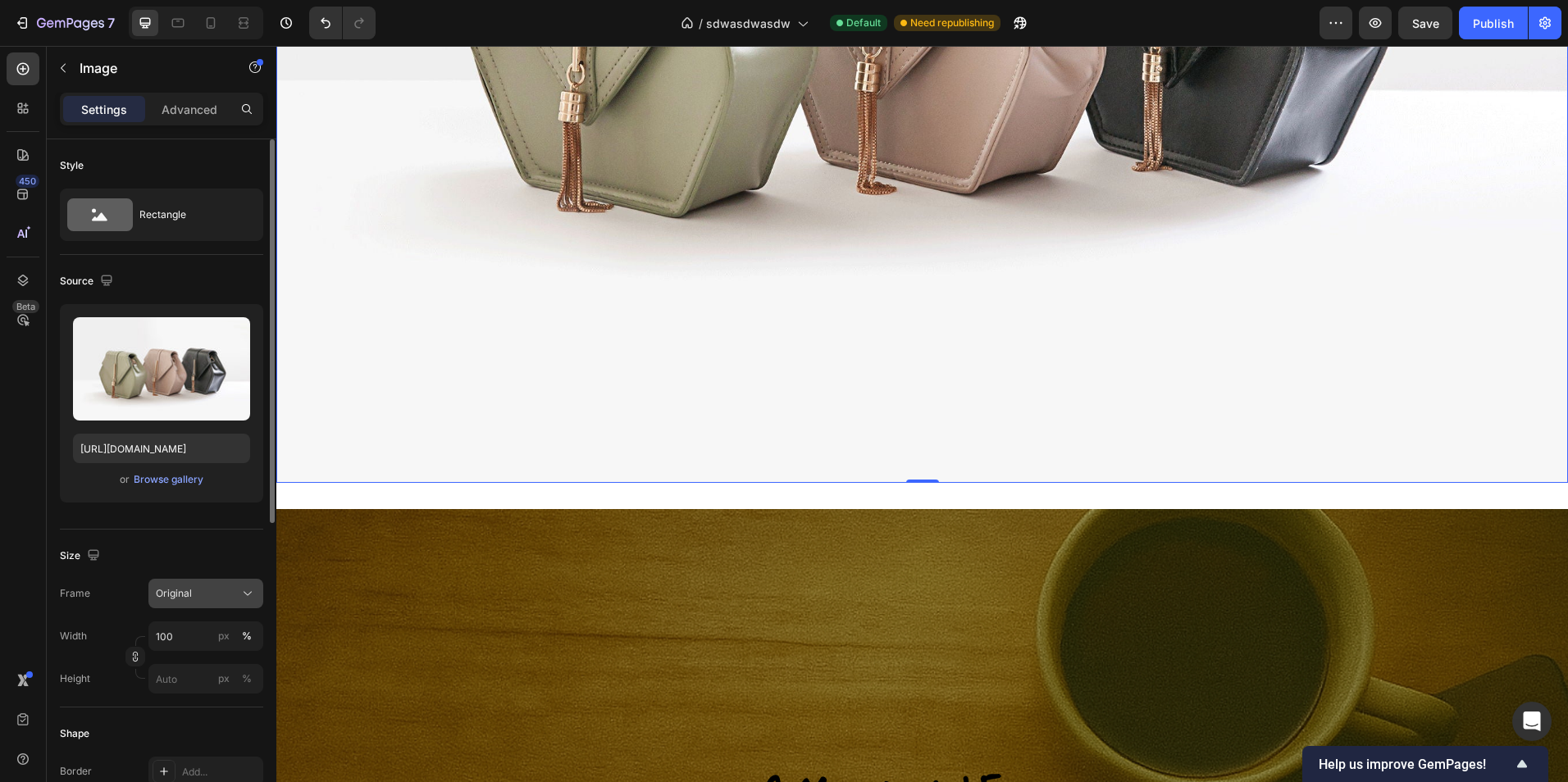
click at [238, 599] on div "Original" at bounding box center [206, 593] width 100 height 16
click at [218, 752] on div "Custom" at bounding box center [202, 756] width 95 height 14
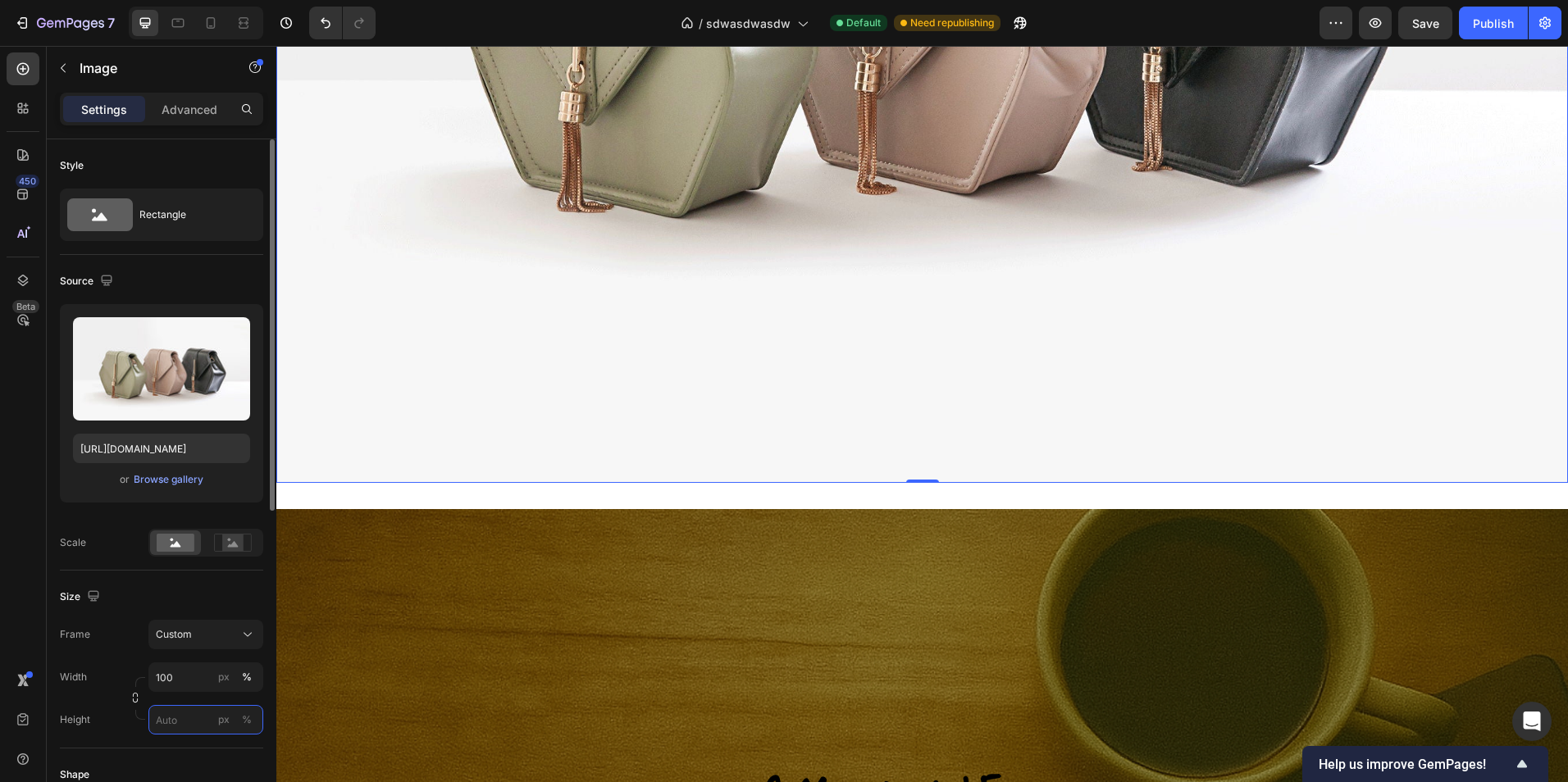
click at [188, 715] on input "px %" at bounding box center [206, 720] width 115 height 30
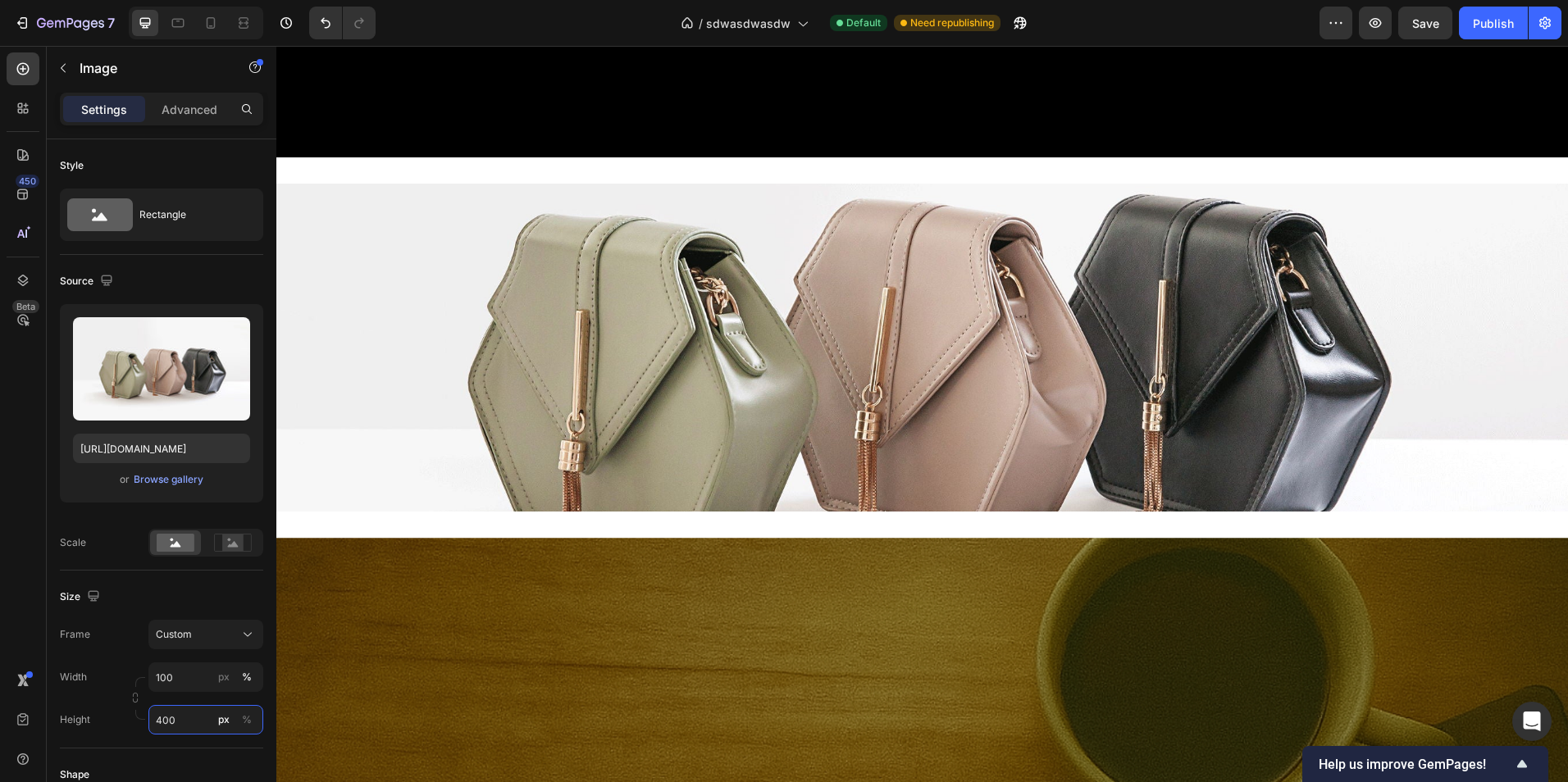
scroll to position [2199, 0]
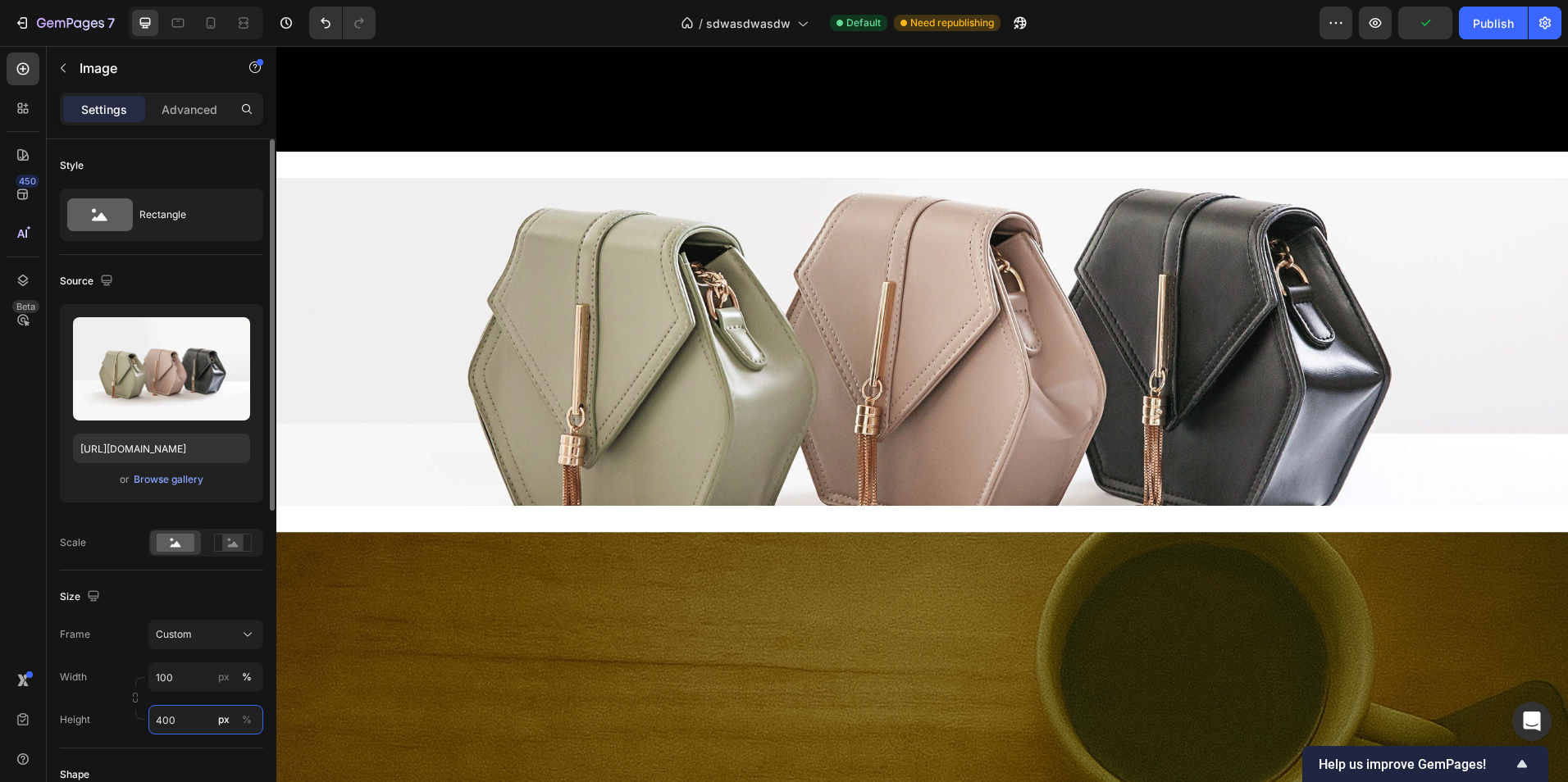
click at [192, 725] on input "400" at bounding box center [206, 720] width 115 height 30
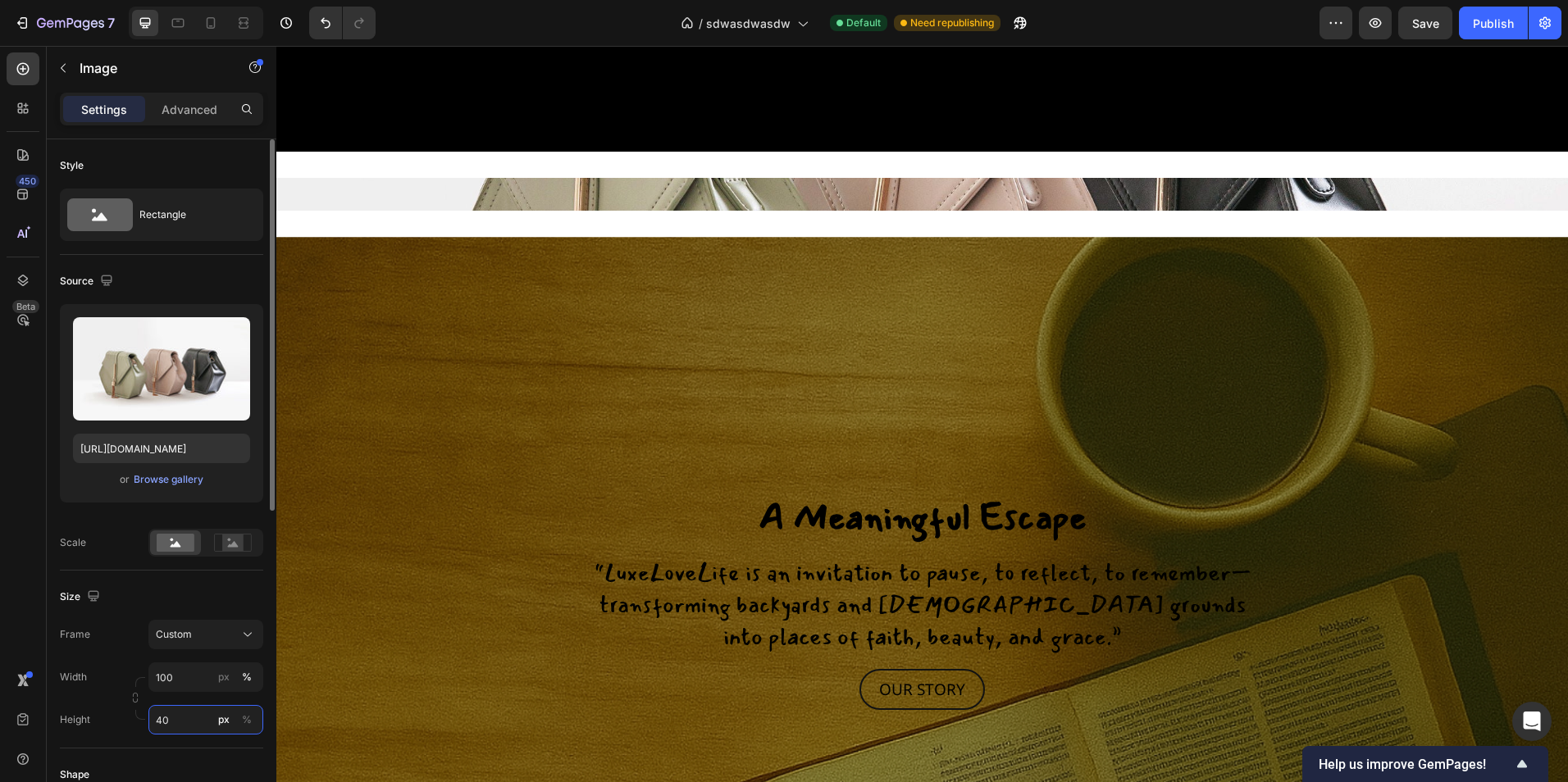
type input "4"
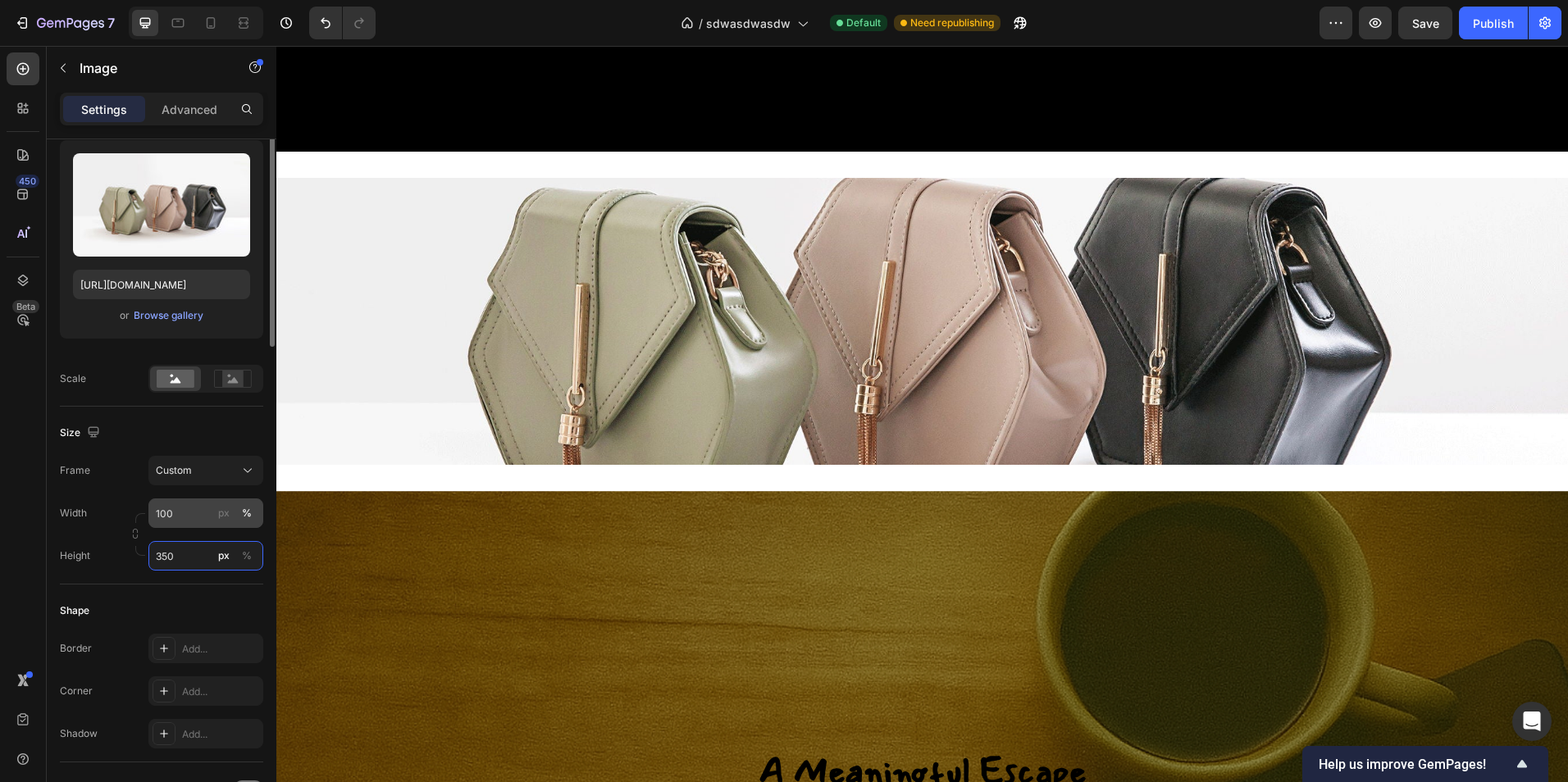
scroll to position [246, 0]
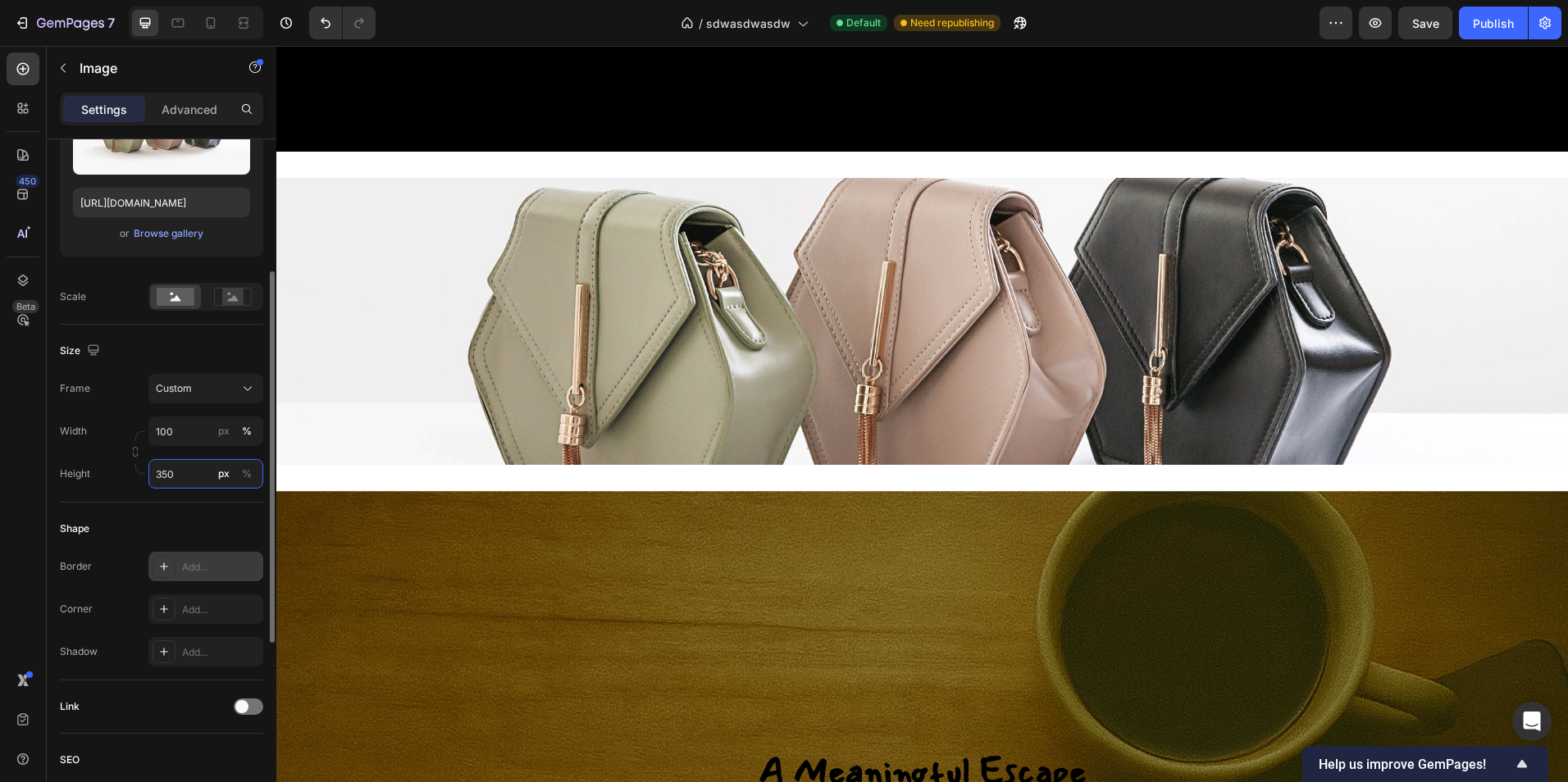
type input "350"
click at [205, 566] on div "Add..." at bounding box center [220, 567] width 77 height 14
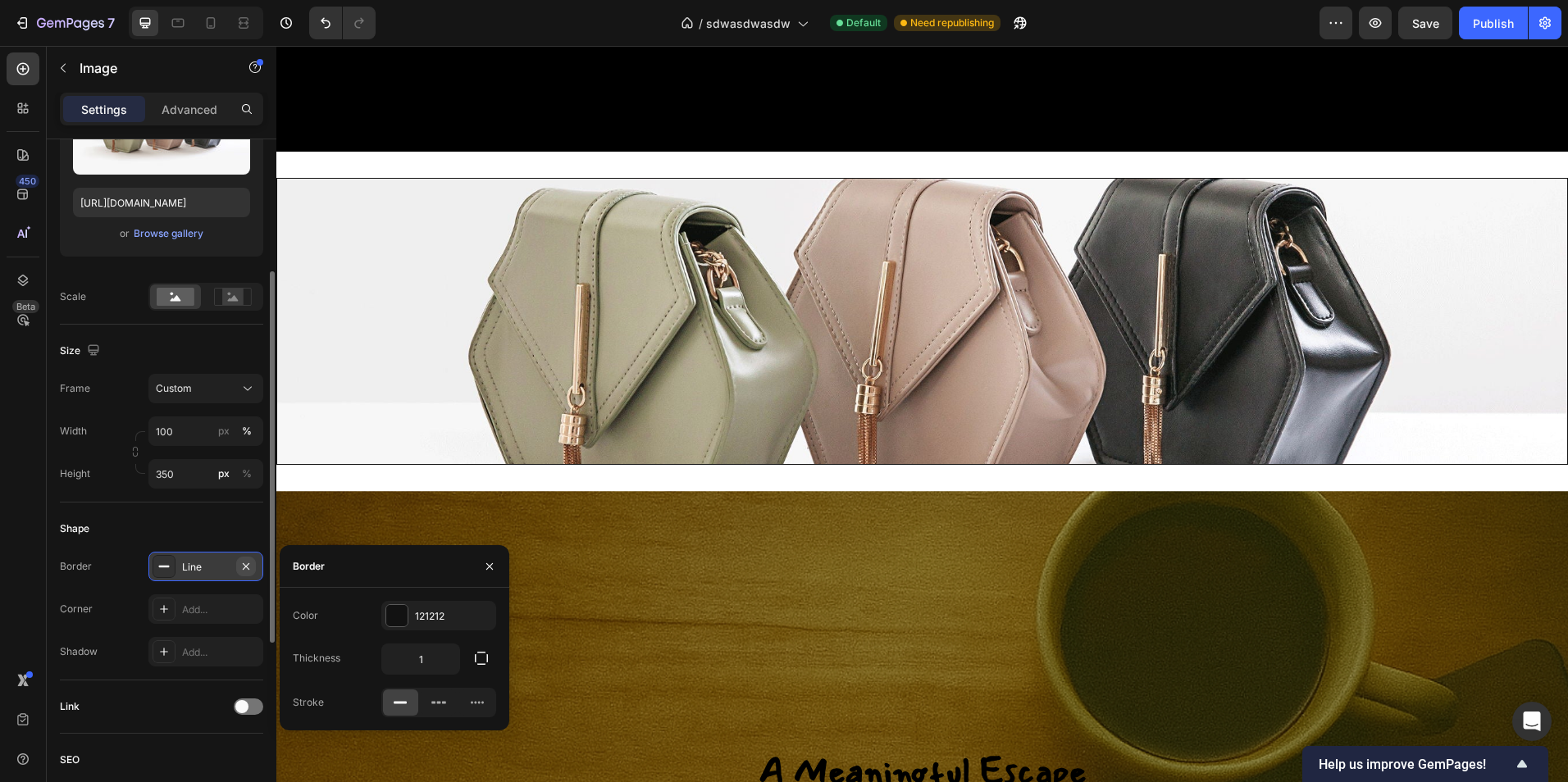
click at [242, 563] on icon "button" at bounding box center [245, 566] width 14 height 14
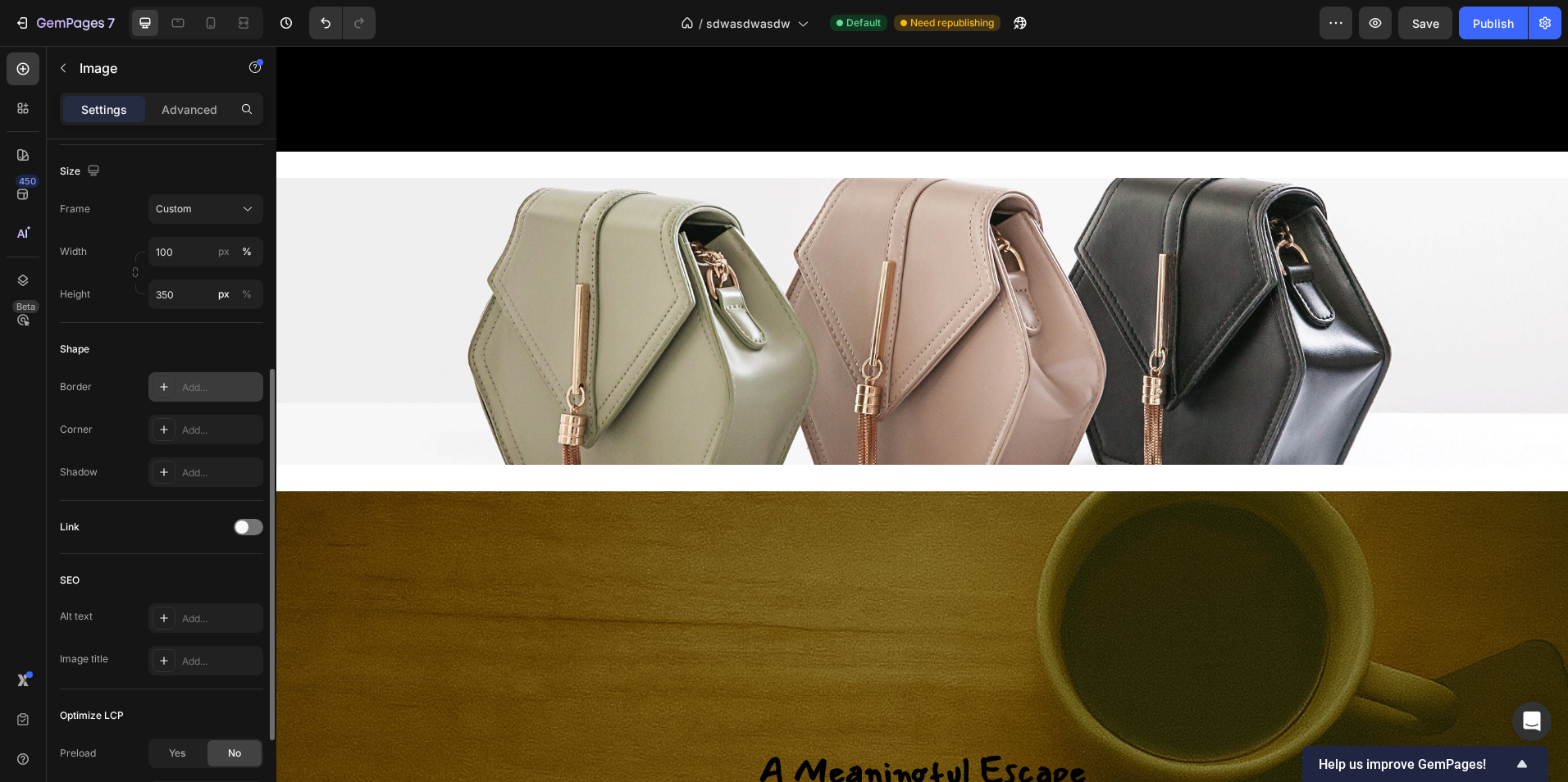
scroll to position [97, 0]
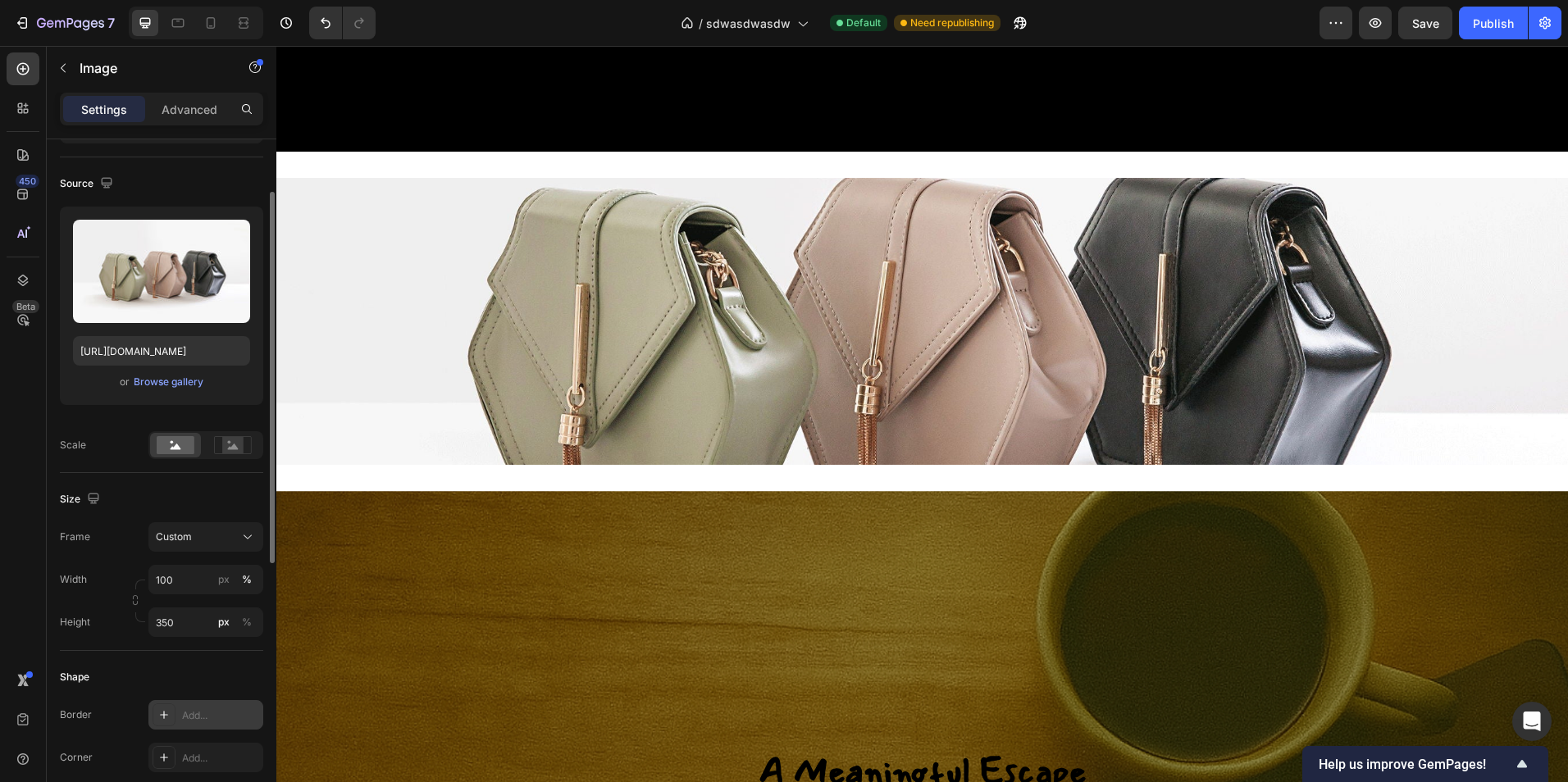
click at [194, 123] on div "Settings Advanced" at bounding box center [161, 109] width 203 height 32
click at [194, 116] on p "Advanced" at bounding box center [189, 109] width 56 height 17
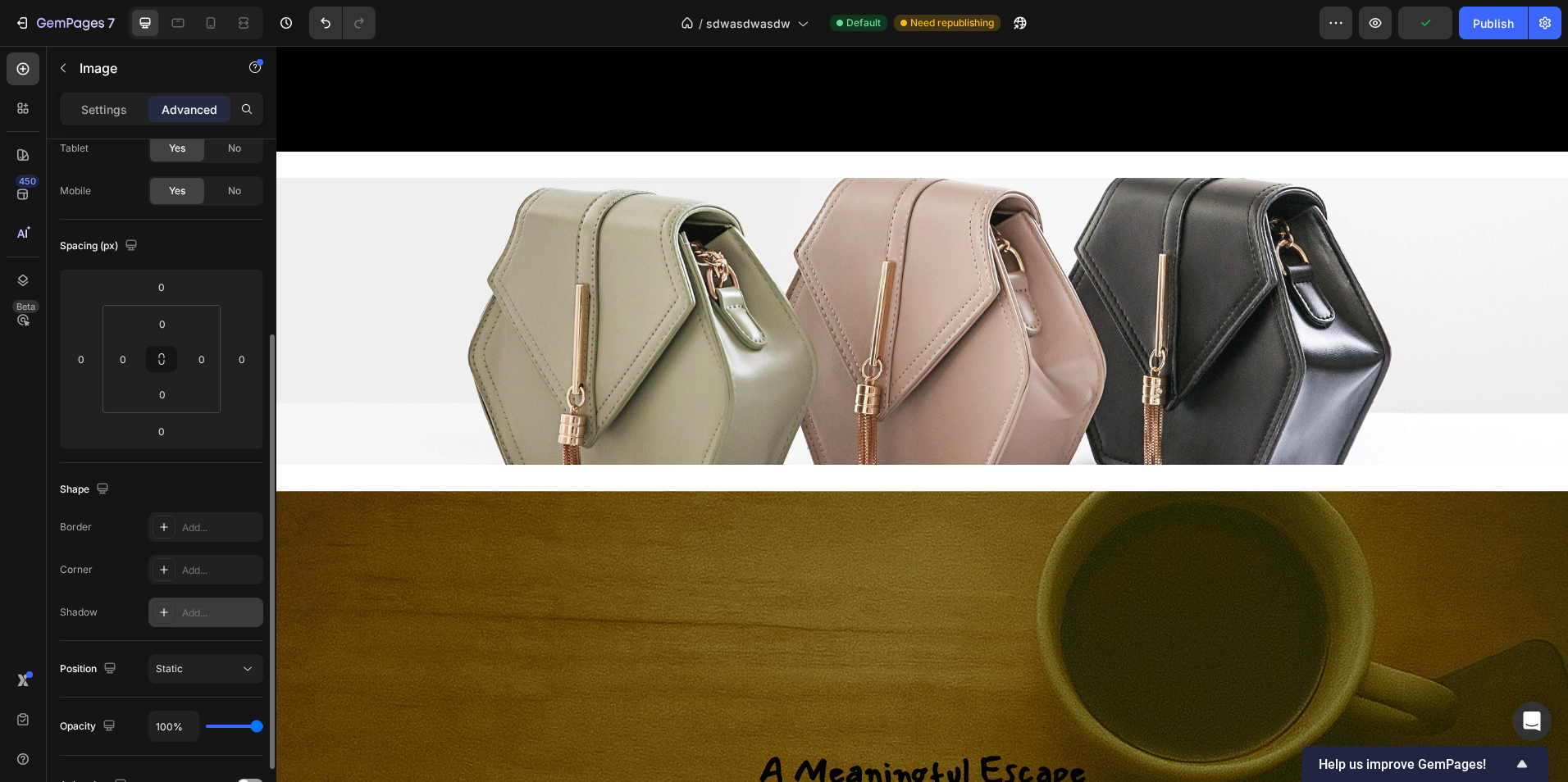
scroll to position [179, 0]
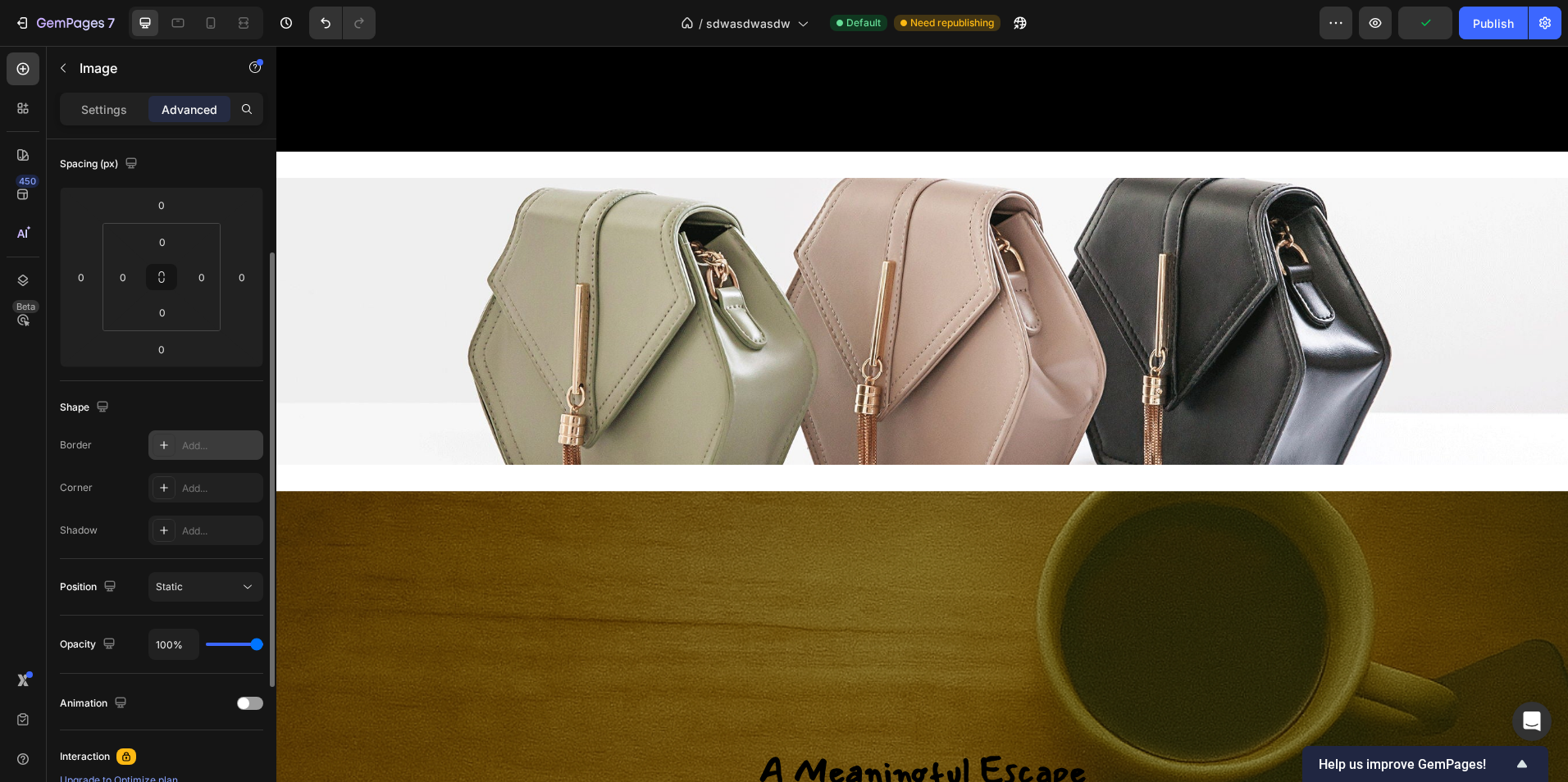
click at [207, 455] on div "Add..." at bounding box center [206, 445] width 115 height 30
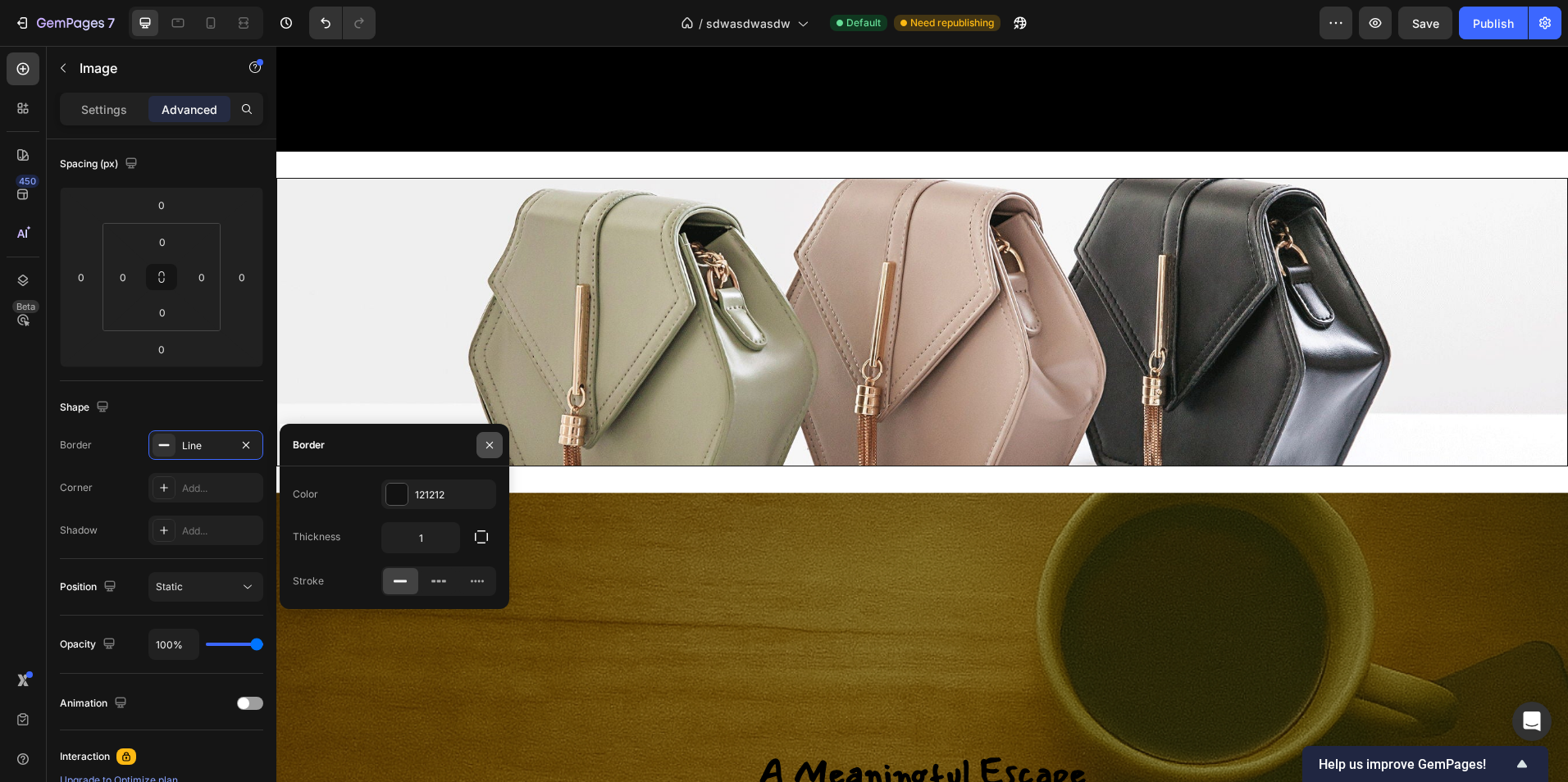
click at [483, 446] on icon "button" at bounding box center [489, 445] width 14 height 14
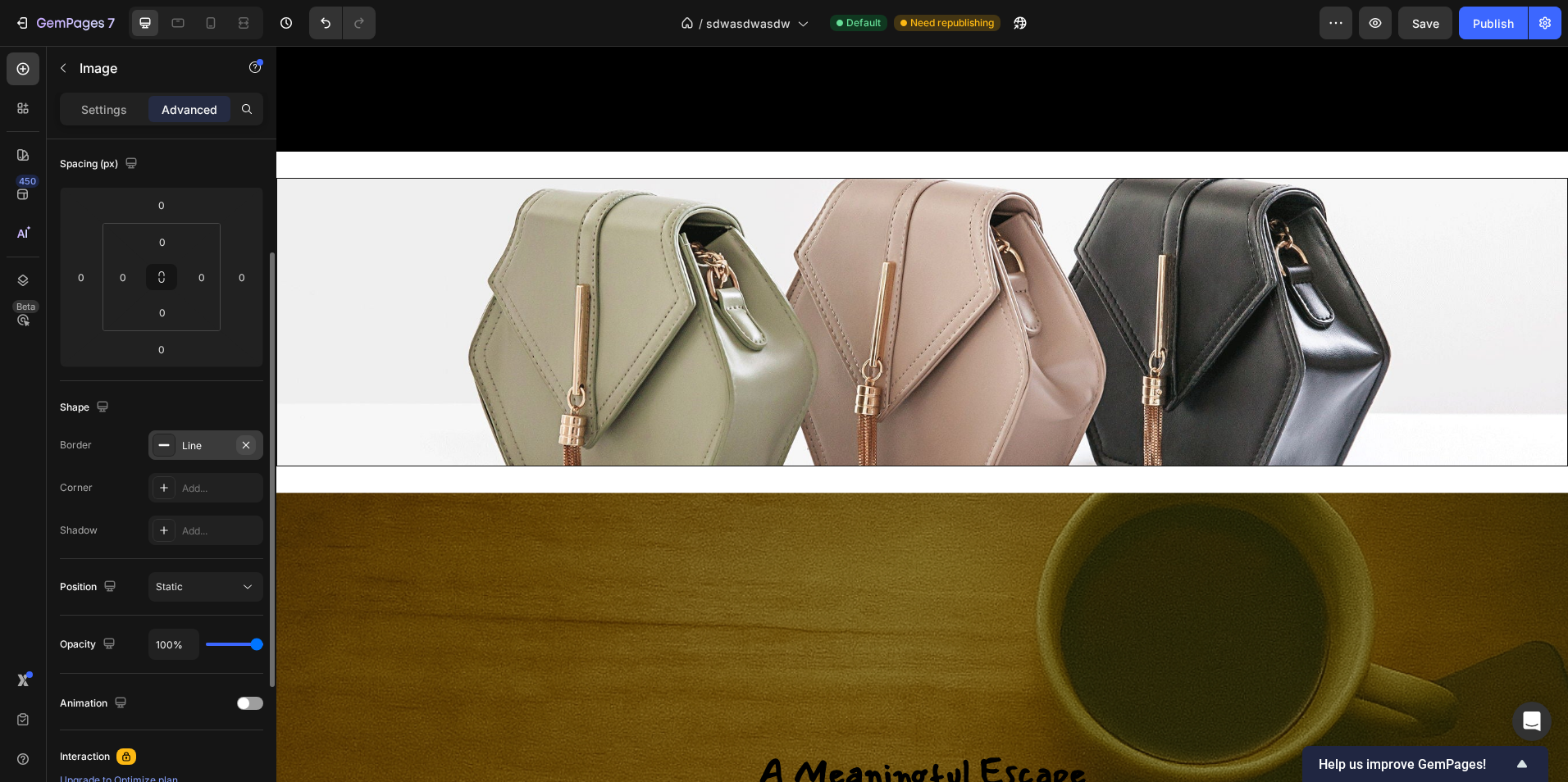
click at [246, 444] on icon "button" at bounding box center [245, 445] width 14 height 14
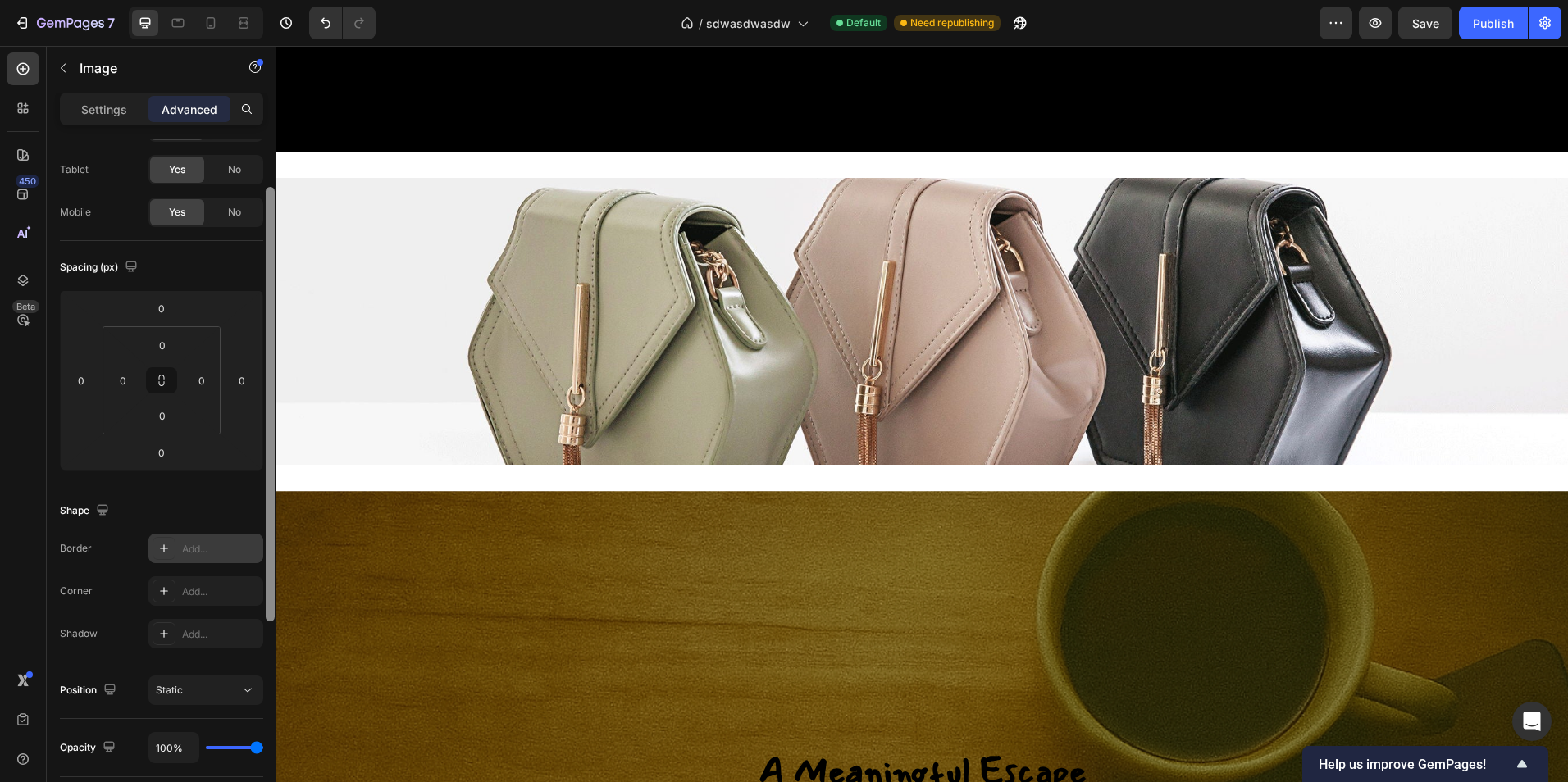
scroll to position [0, 0]
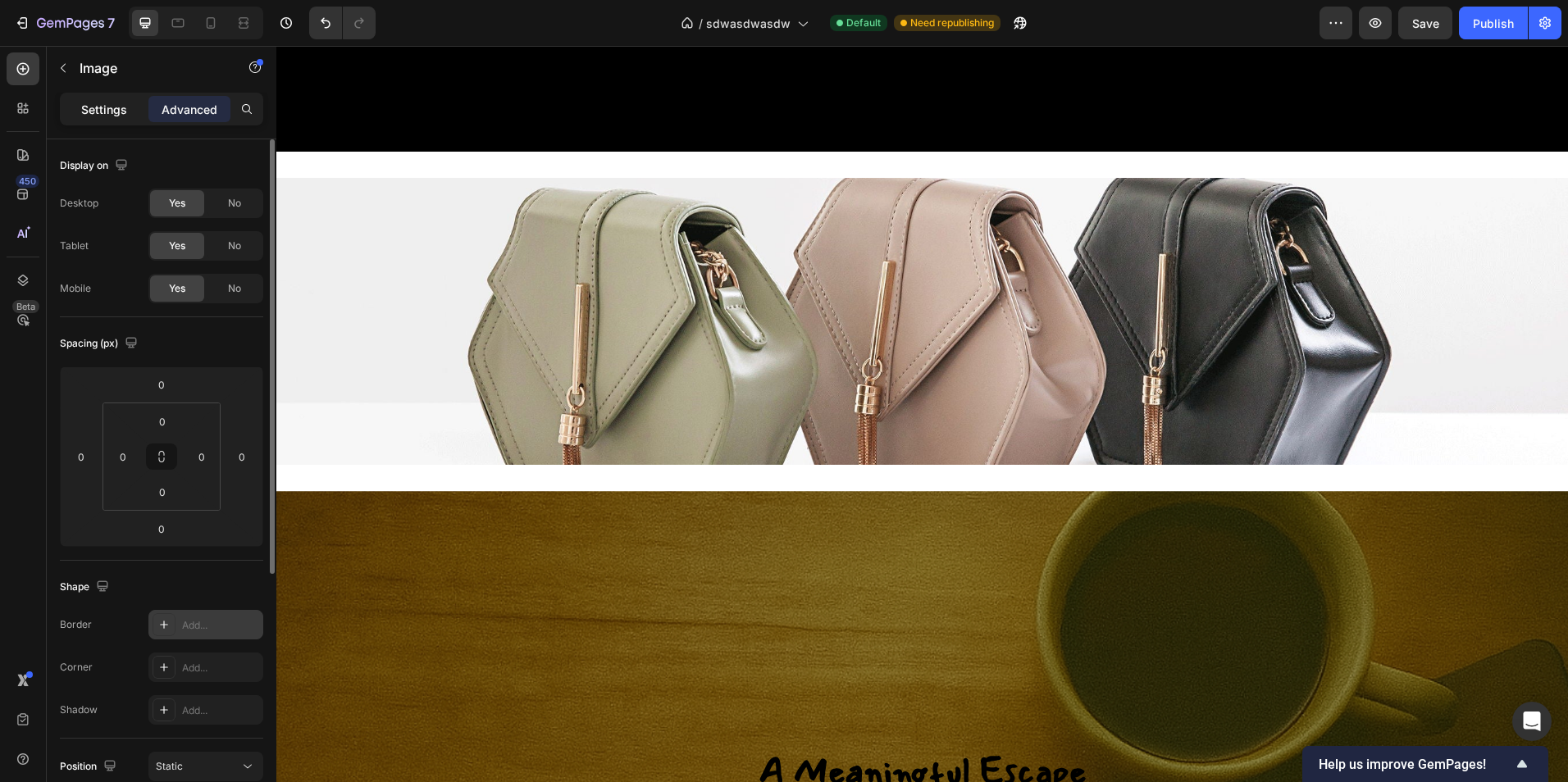
click at [97, 98] on div "Settings" at bounding box center [104, 108] width 82 height 26
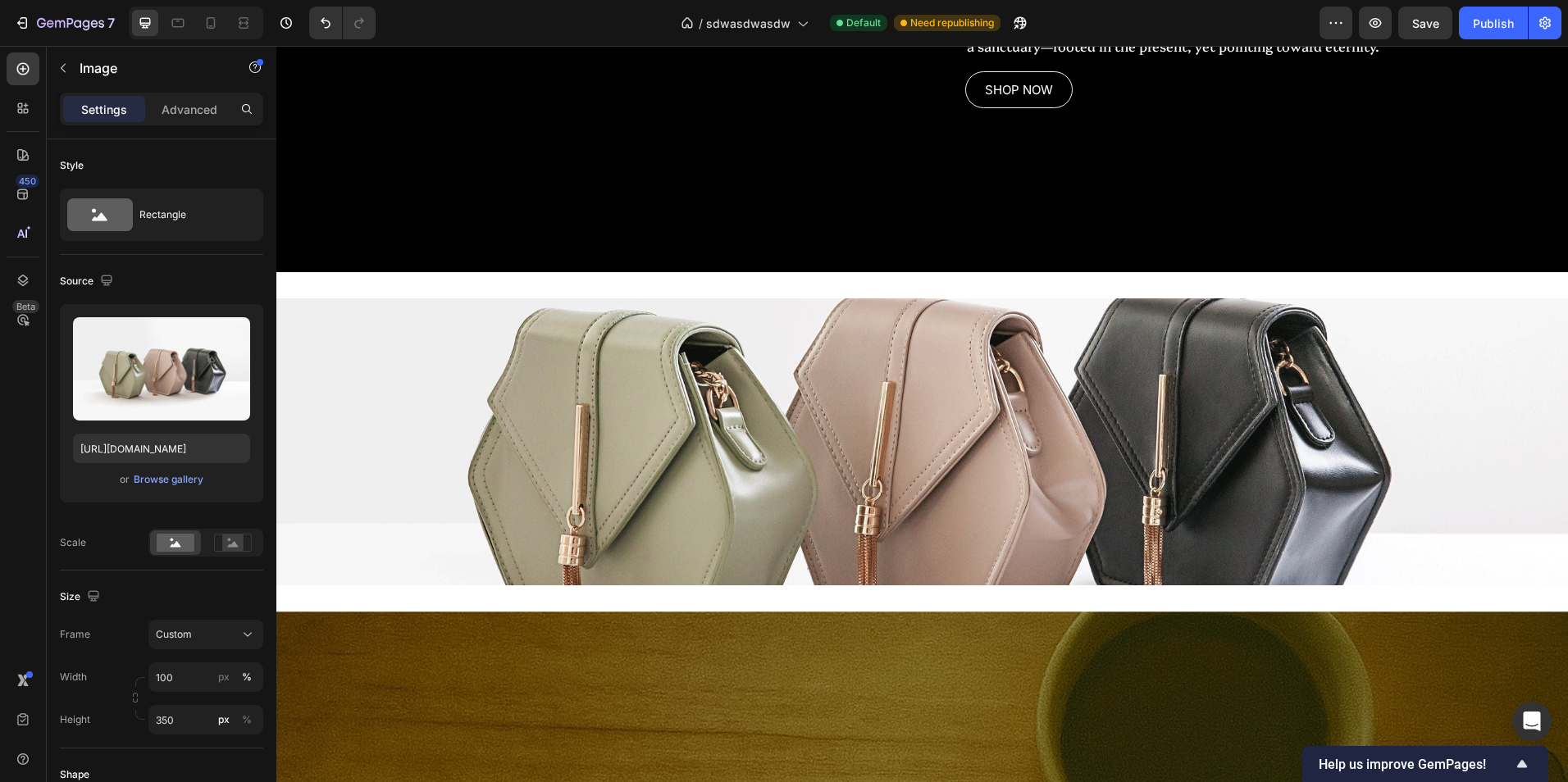
scroll to position [2035, 0]
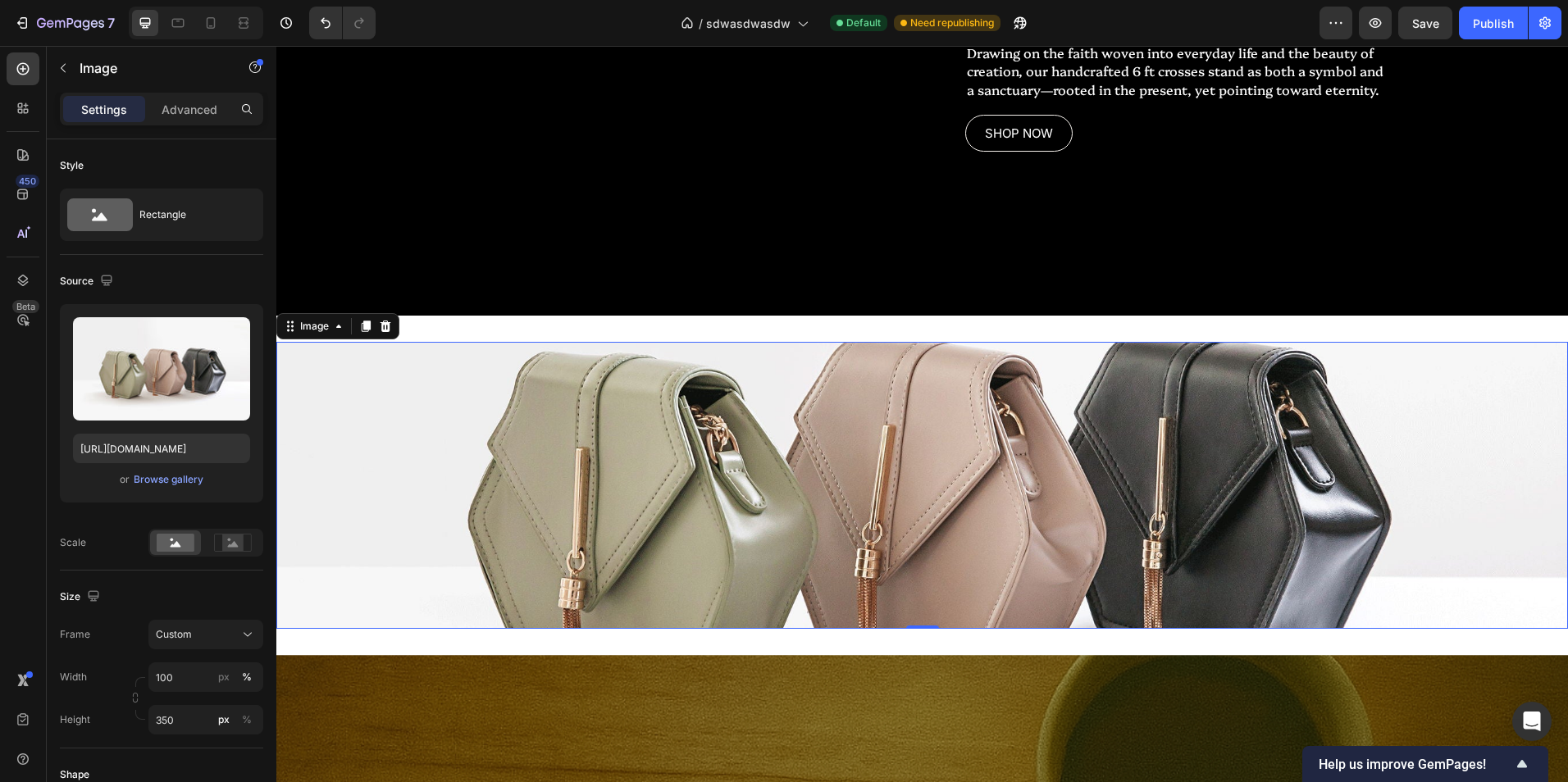
click at [484, 418] on img at bounding box center [922, 485] width 1292 height 287
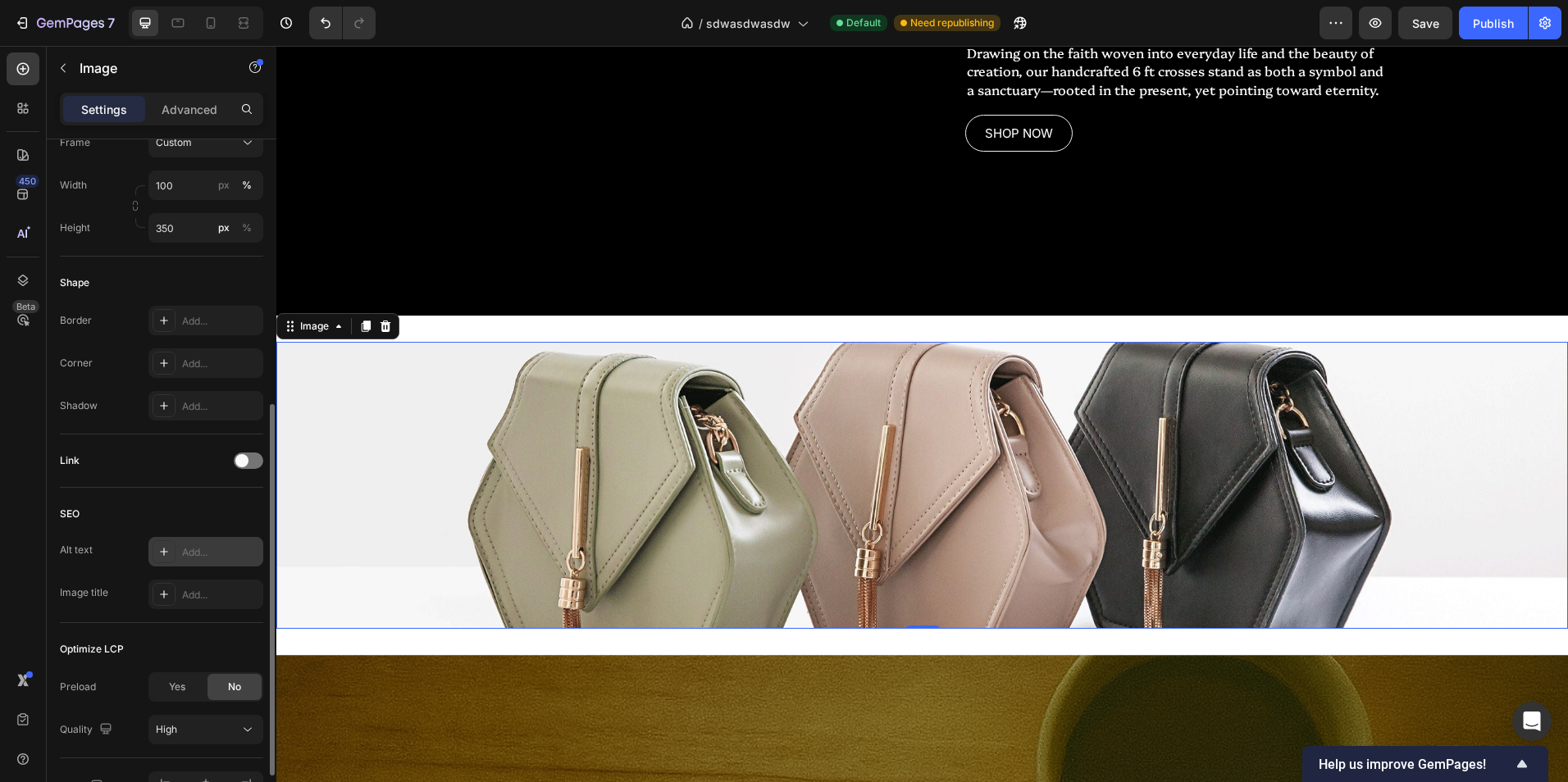
scroll to position [590, 0]
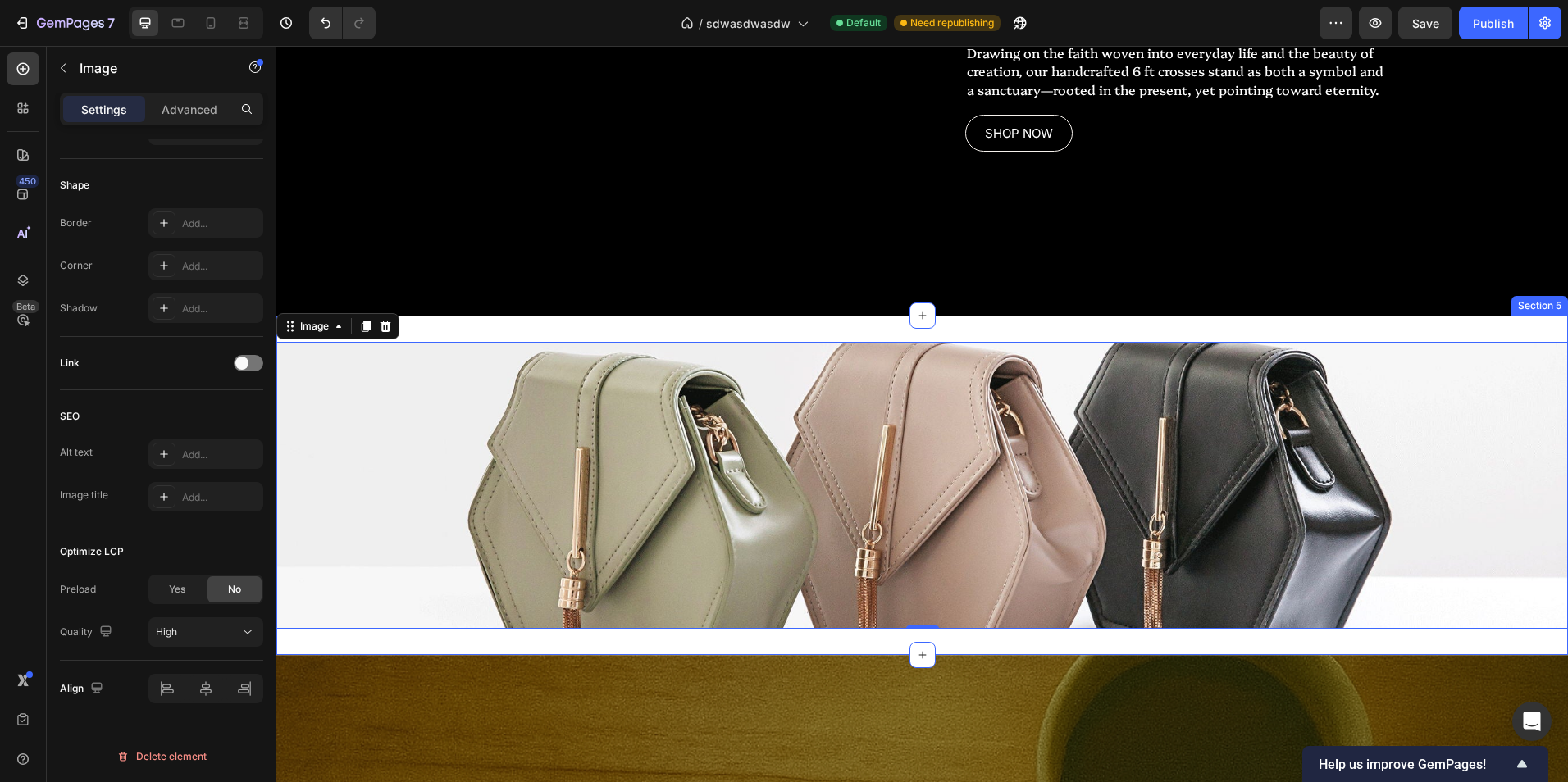
click at [461, 346] on div "Image 0 Section 5" at bounding box center [922, 485] width 1292 height 339
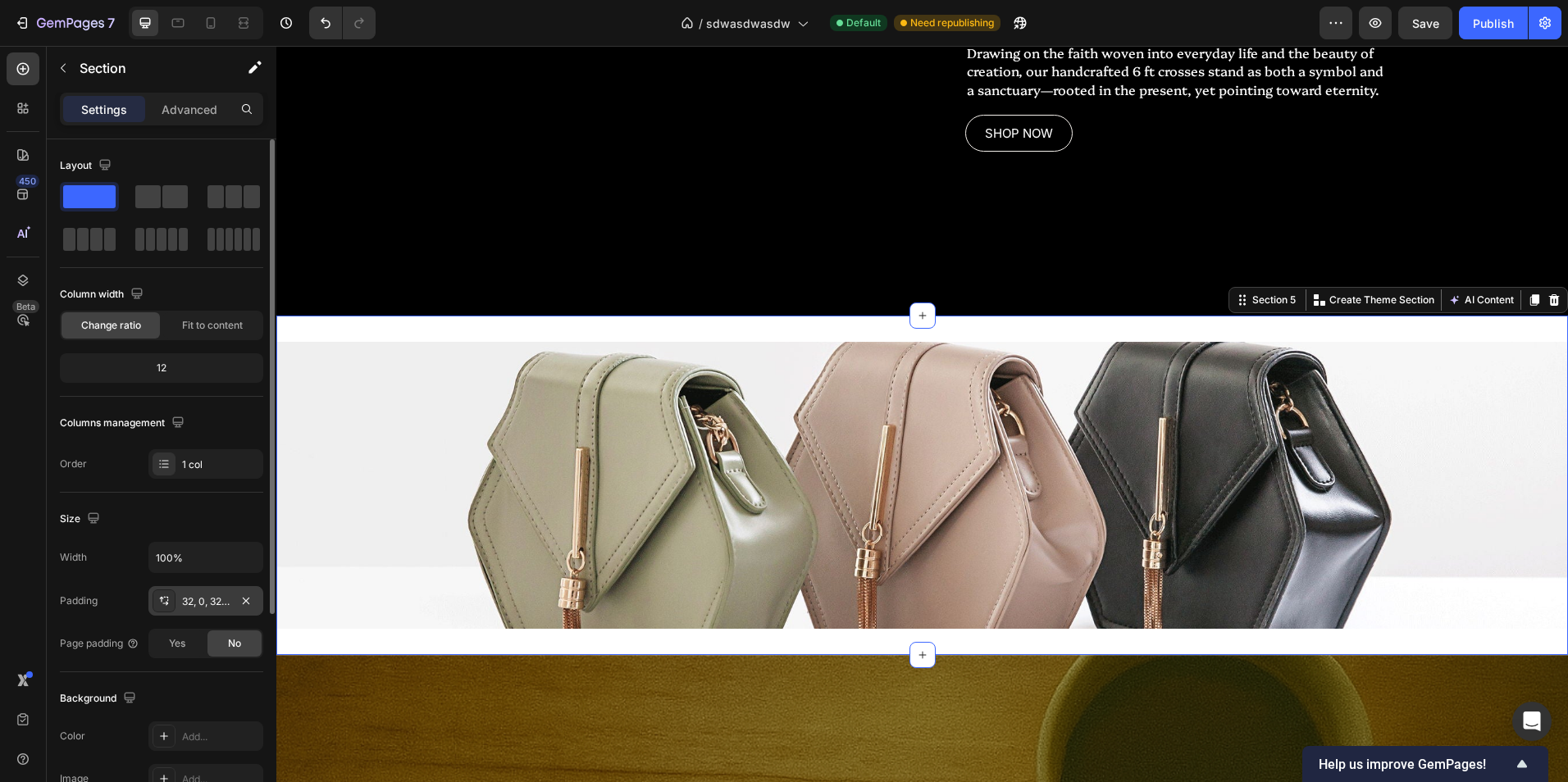
click at [171, 593] on div at bounding box center [163, 601] width 23 height 23
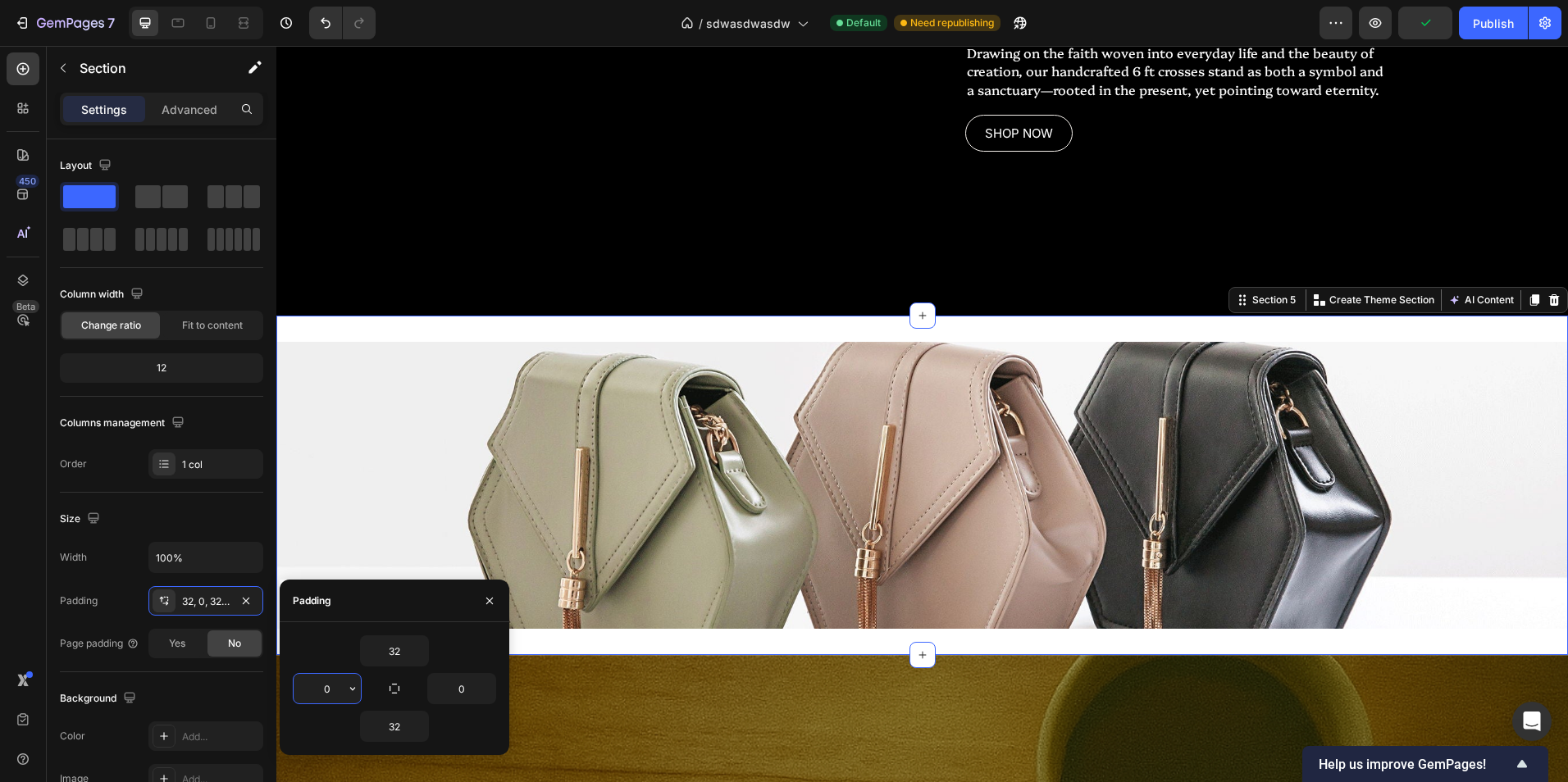
click at [318, 687] on input "0" at bounding box center [327, 688] width 68 height 30
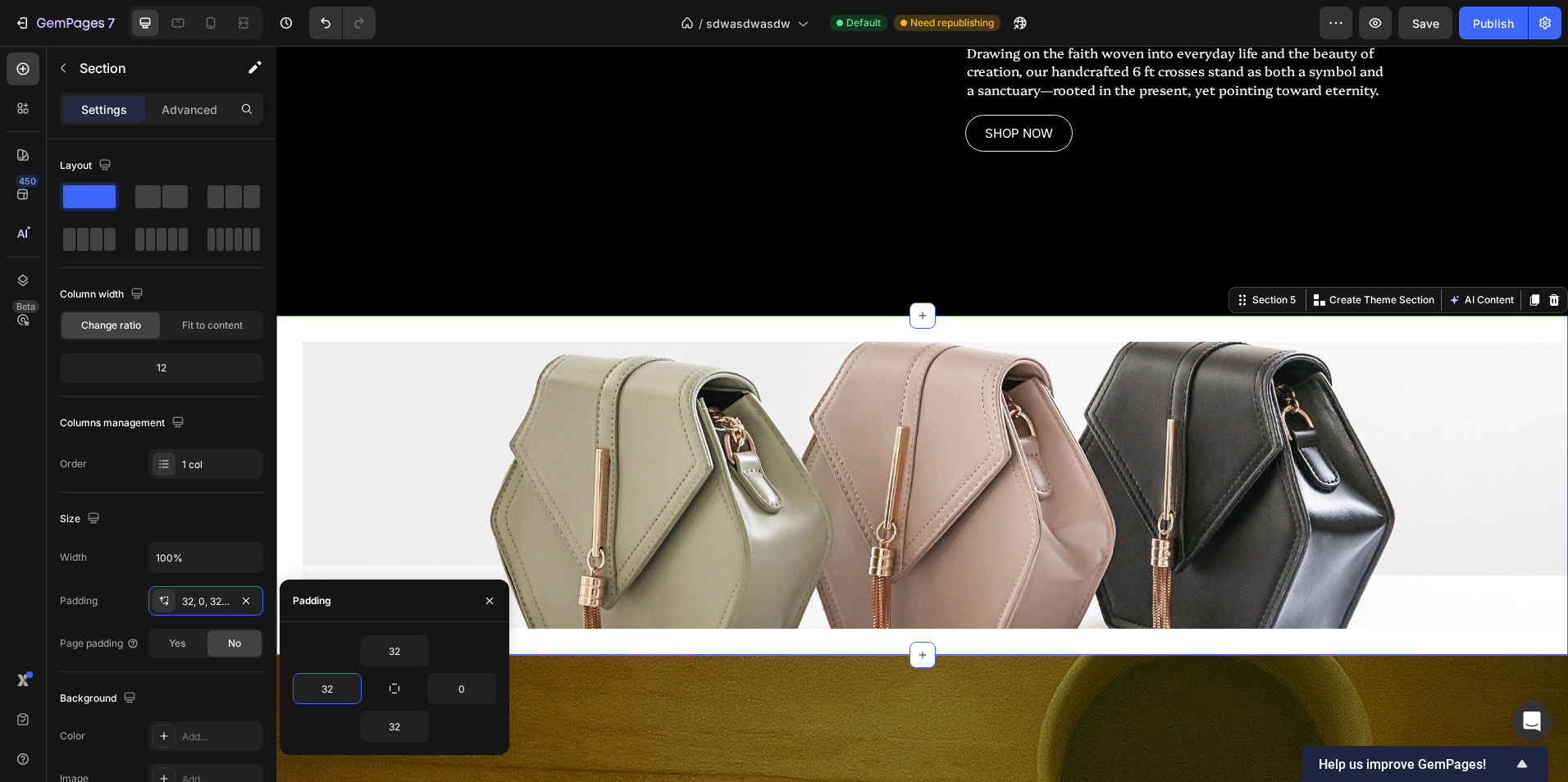
type input "3"
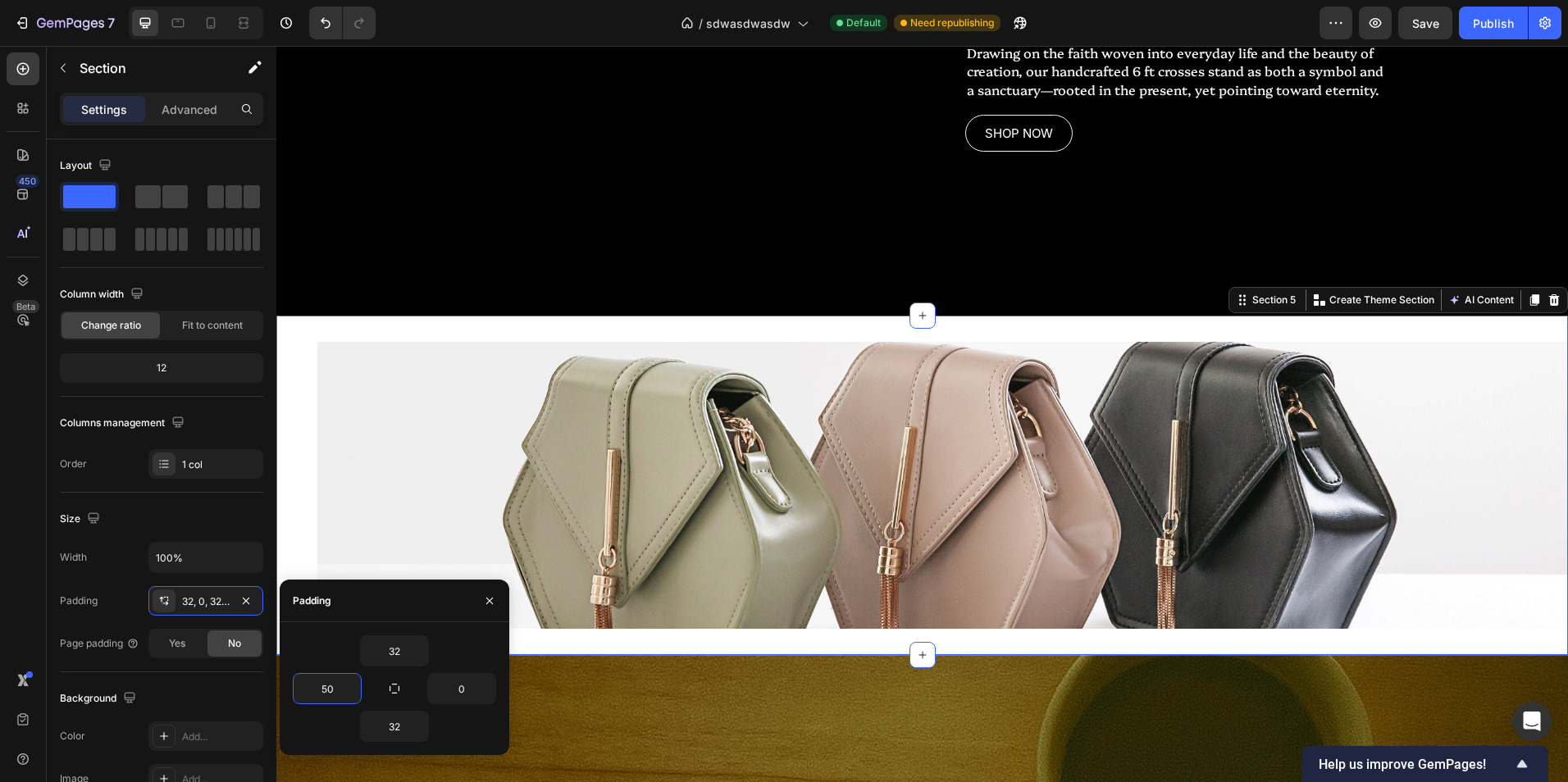
type input "5"
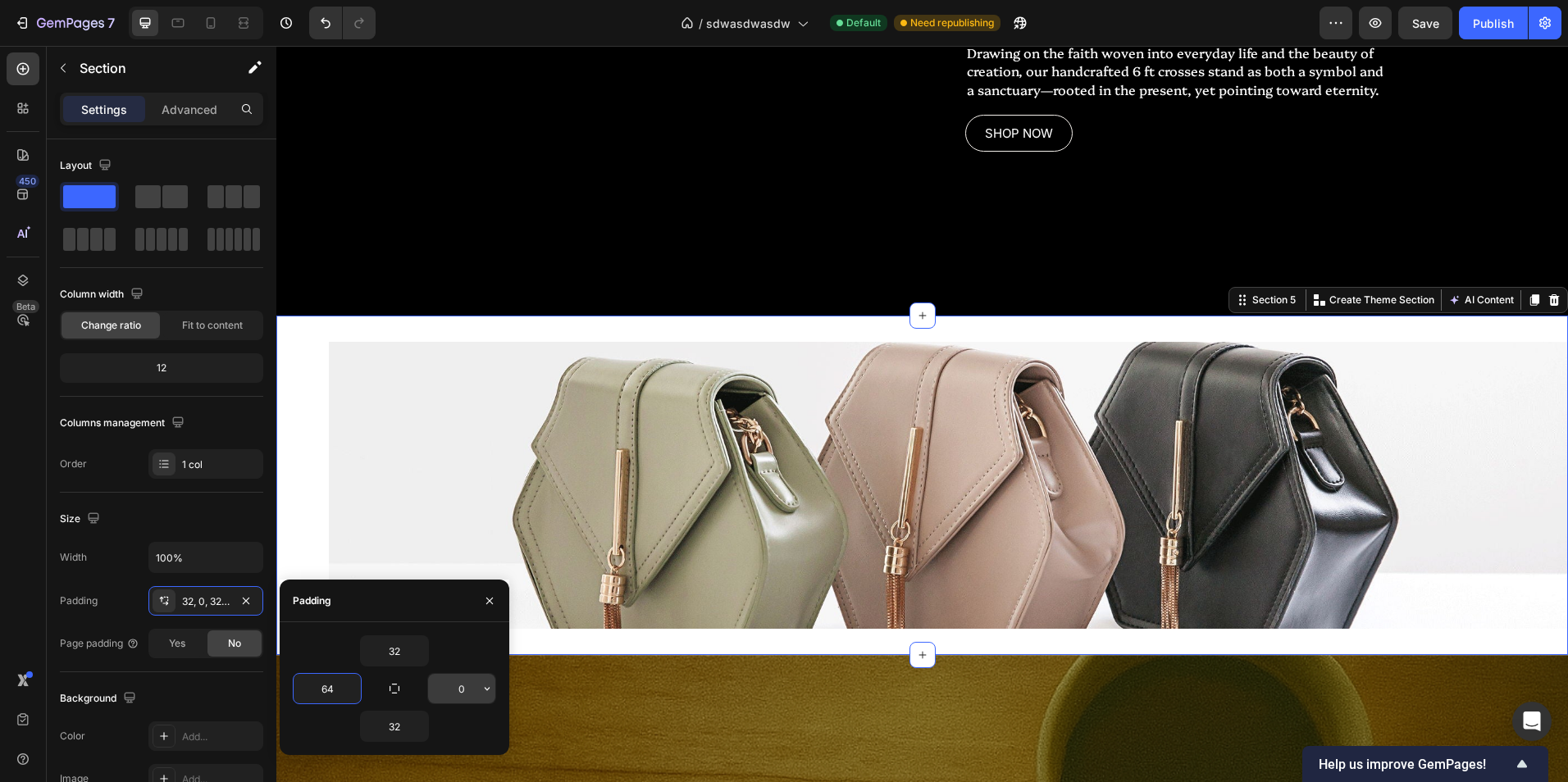
type input "64"
click at [468, 684] on input "0" at bounding box center [461, 688] width 68 height 30
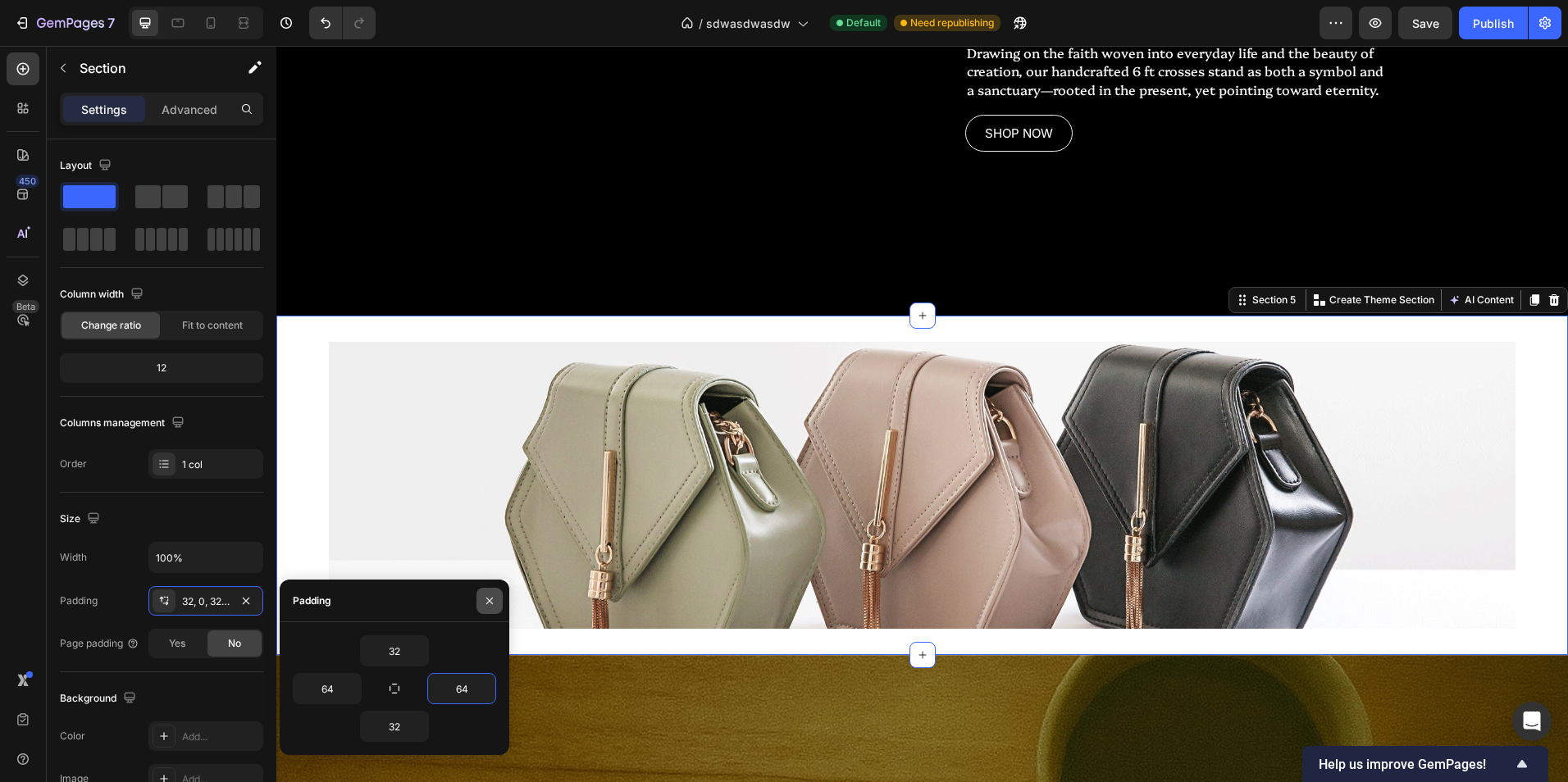
type input "64"
click at [500, 597] on button "button" at bounding box center [489, 601] width 26 height 26
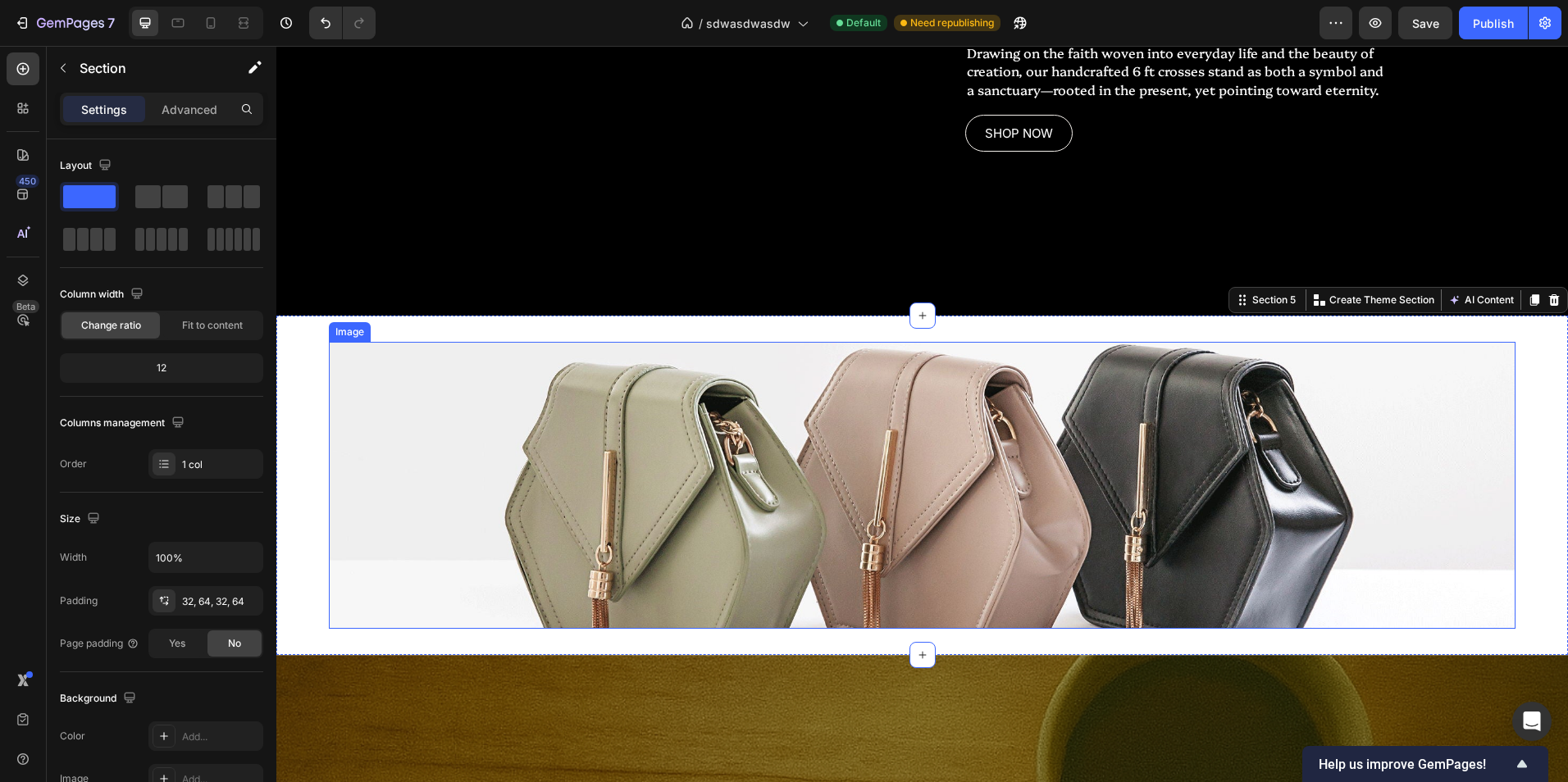
click at [572, 596] on img at bounding box center [921, 485] width 1186 height 287
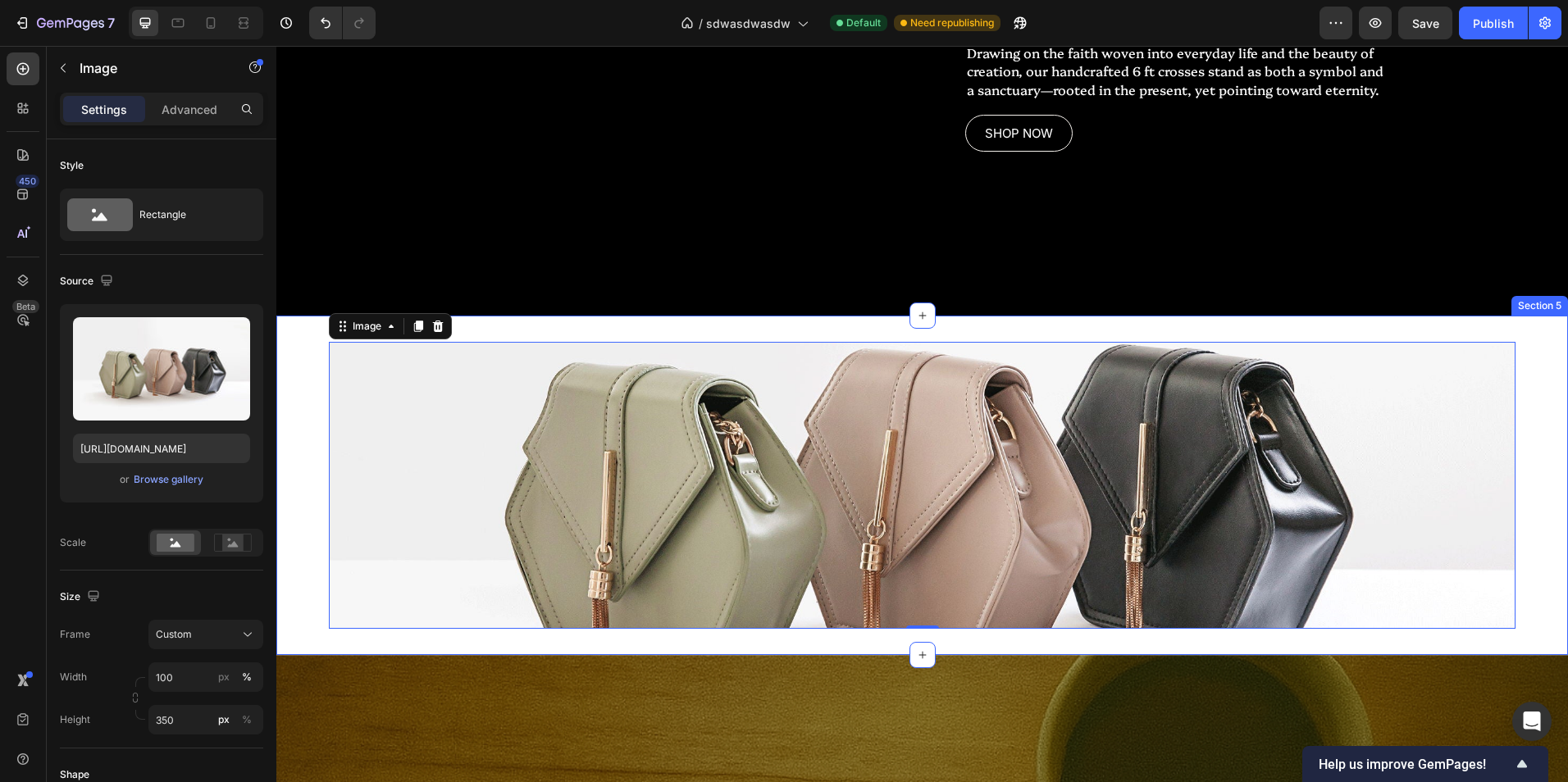
click at [318, 473] on div "Image 0 Section 5" at bounding box center [922, 485] width 1292 height 339
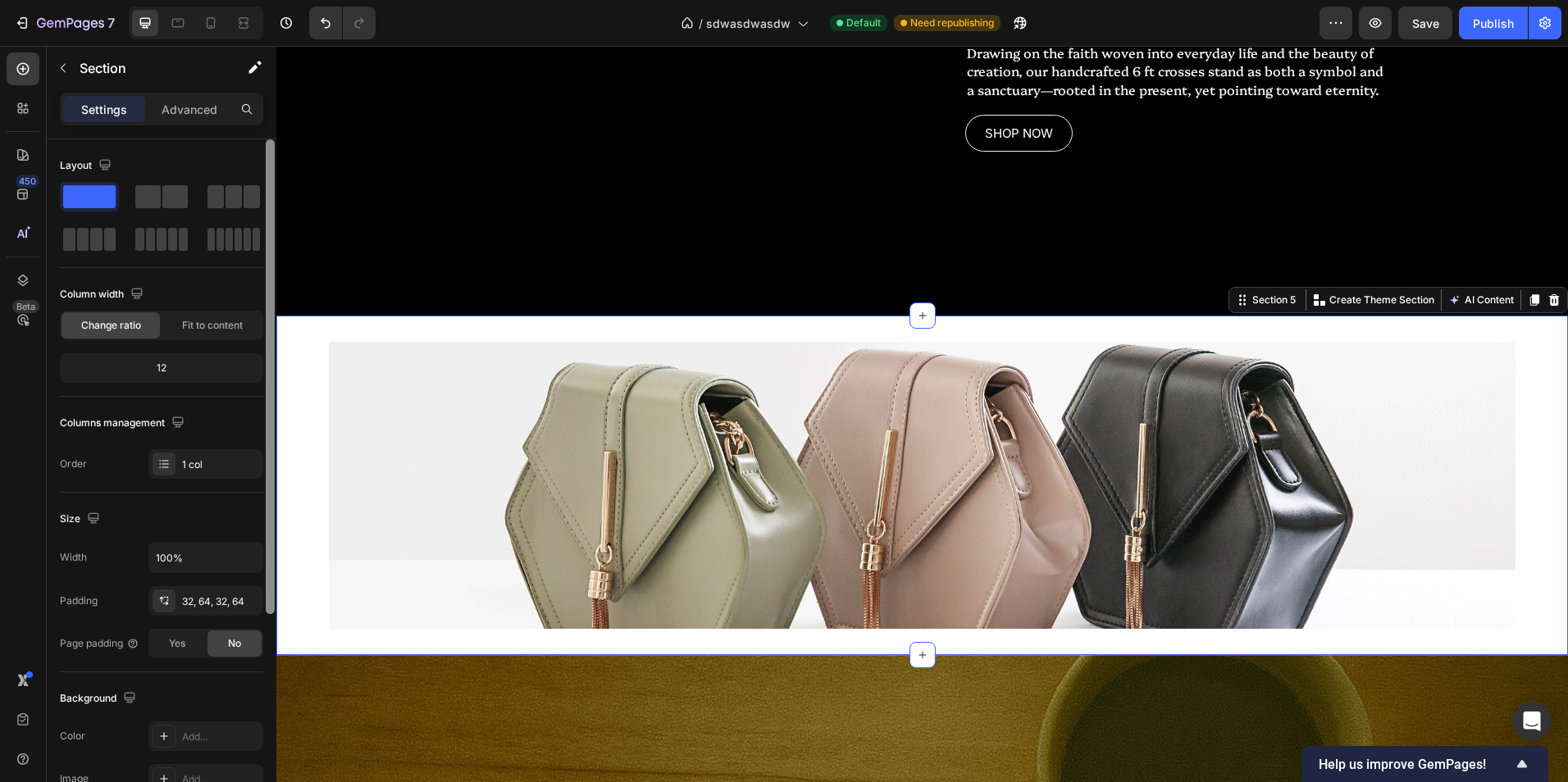
scroll to position [164, 0]
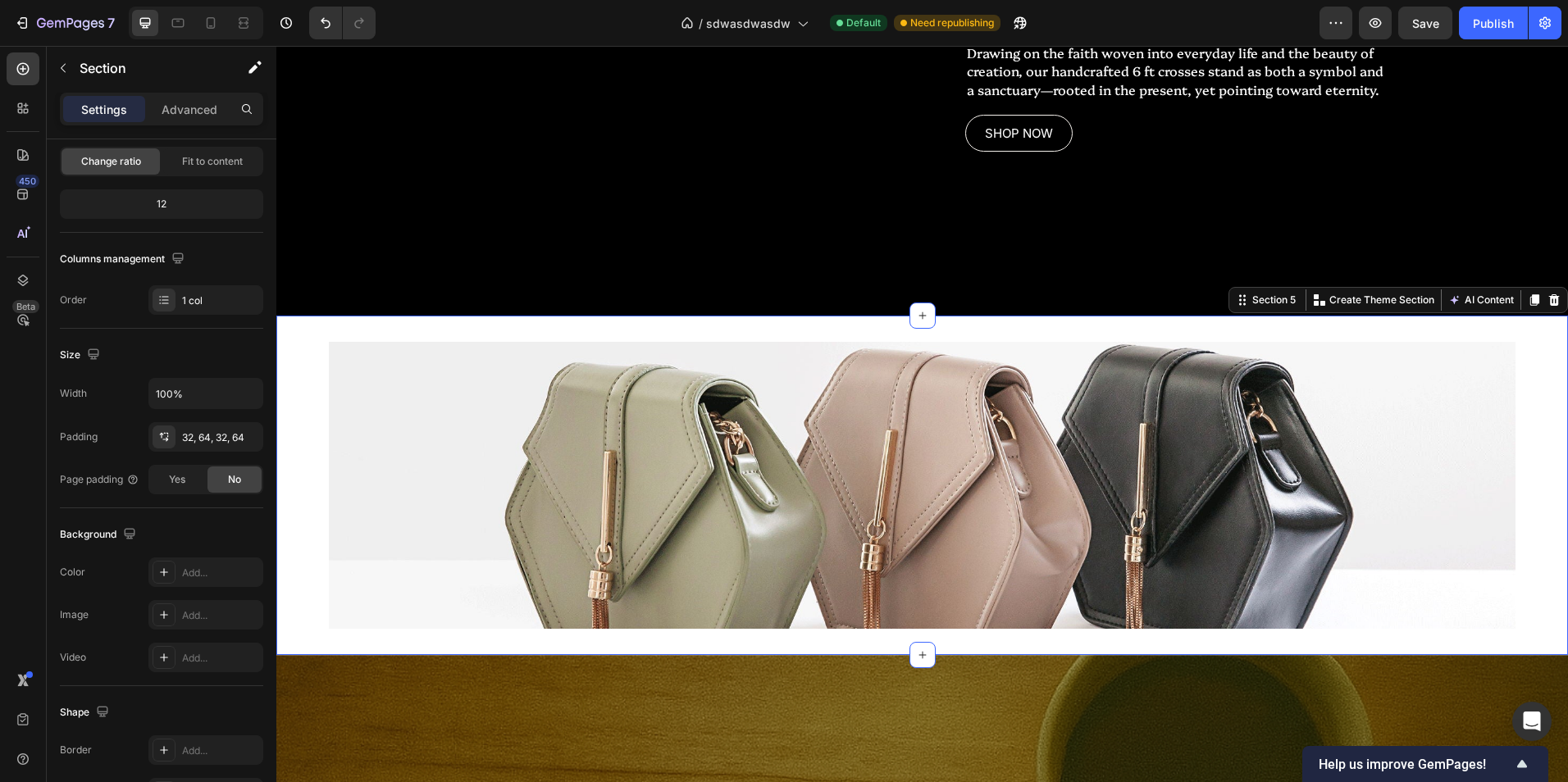
click at [321, 408] on div "Image Section 5 You can create reusable sections Create Theme Section AI Conten…" at bounding box center [922, 485] width 1292 height 339
click at [189, 566] on div "Add..." at bounding box center [220, 573] width 77 height 14
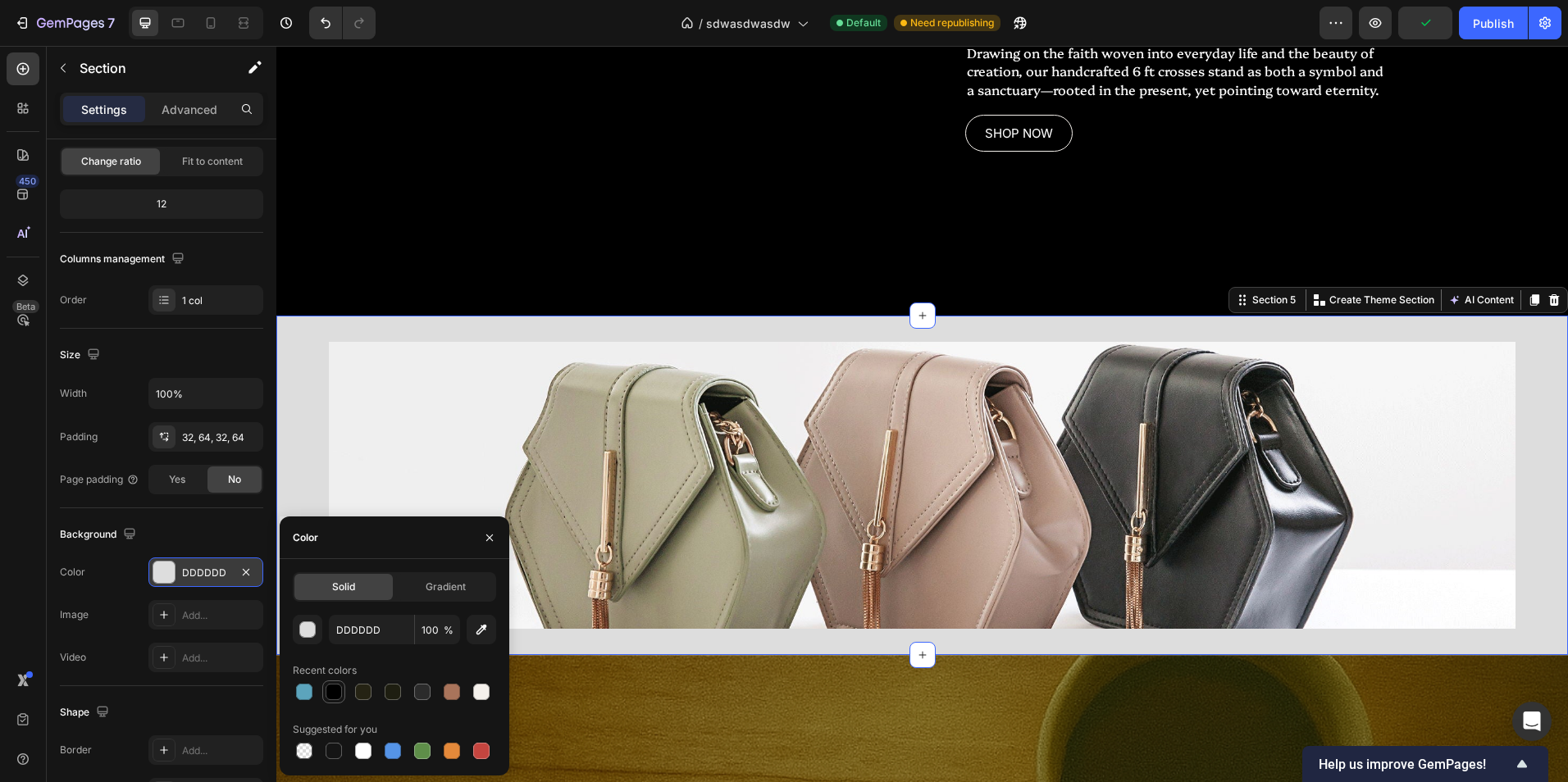
click at [329, 689] on div at bounding box center [334, 692] width 16 height 16
type input "000000"
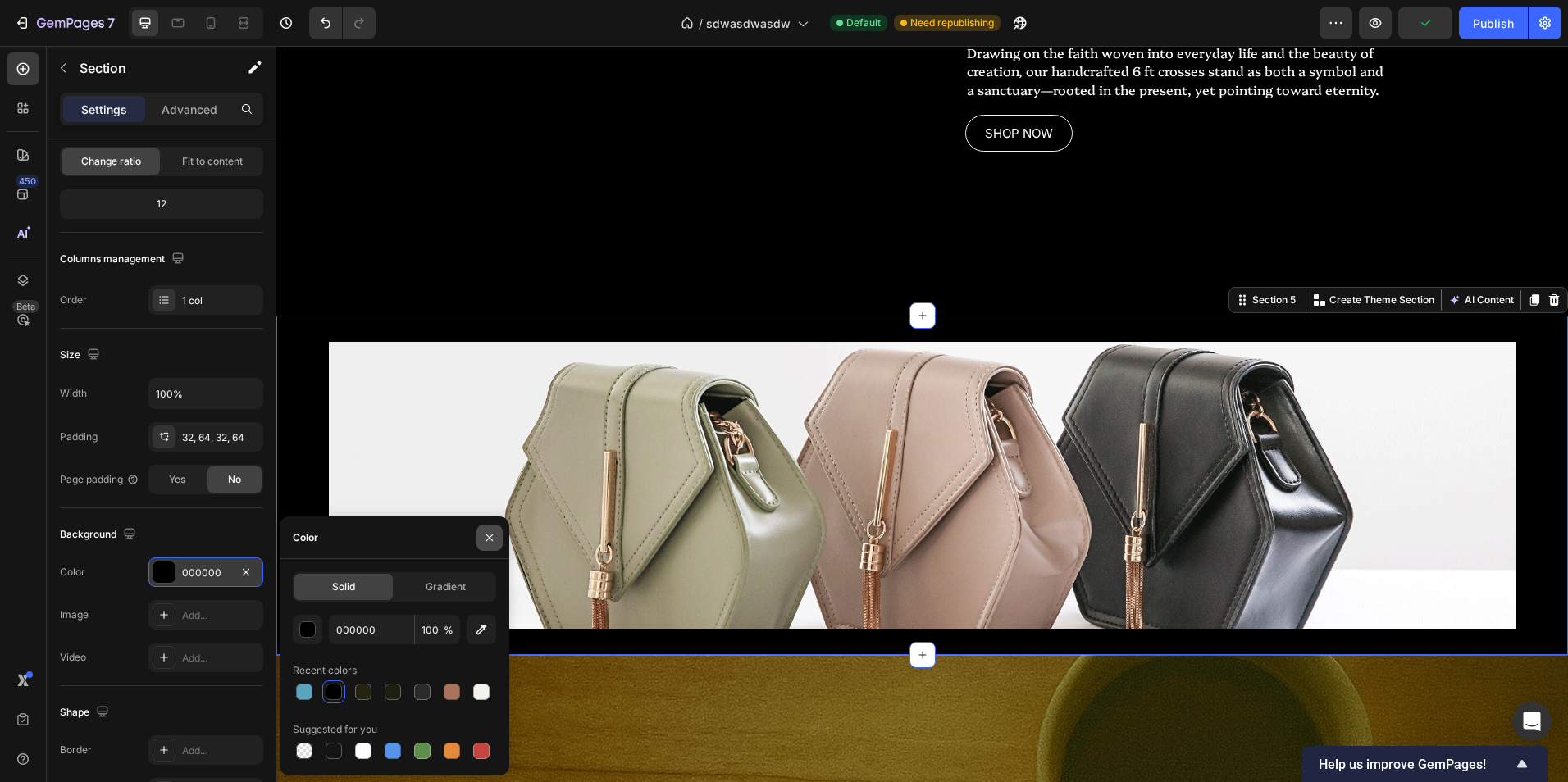
click at [488, 536] on icon "button" at bounding box center [489, 537] width 6 height 6
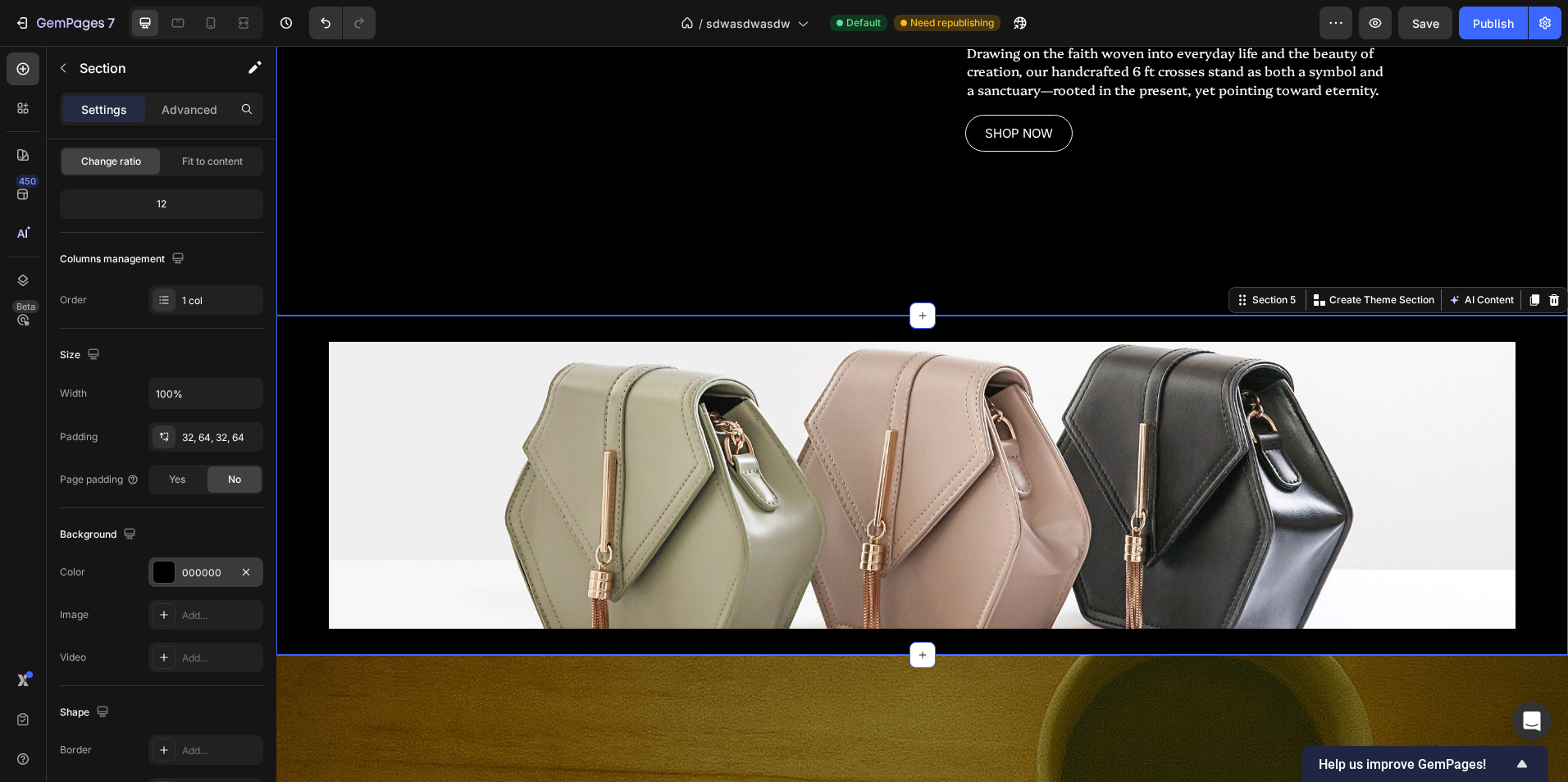
click at [344, 296] on div "Replace this text with your content Text Block WHERE WILL YOU PUT THE CROSS? He…" at bounding box center [922, 40] width 1292 height 552
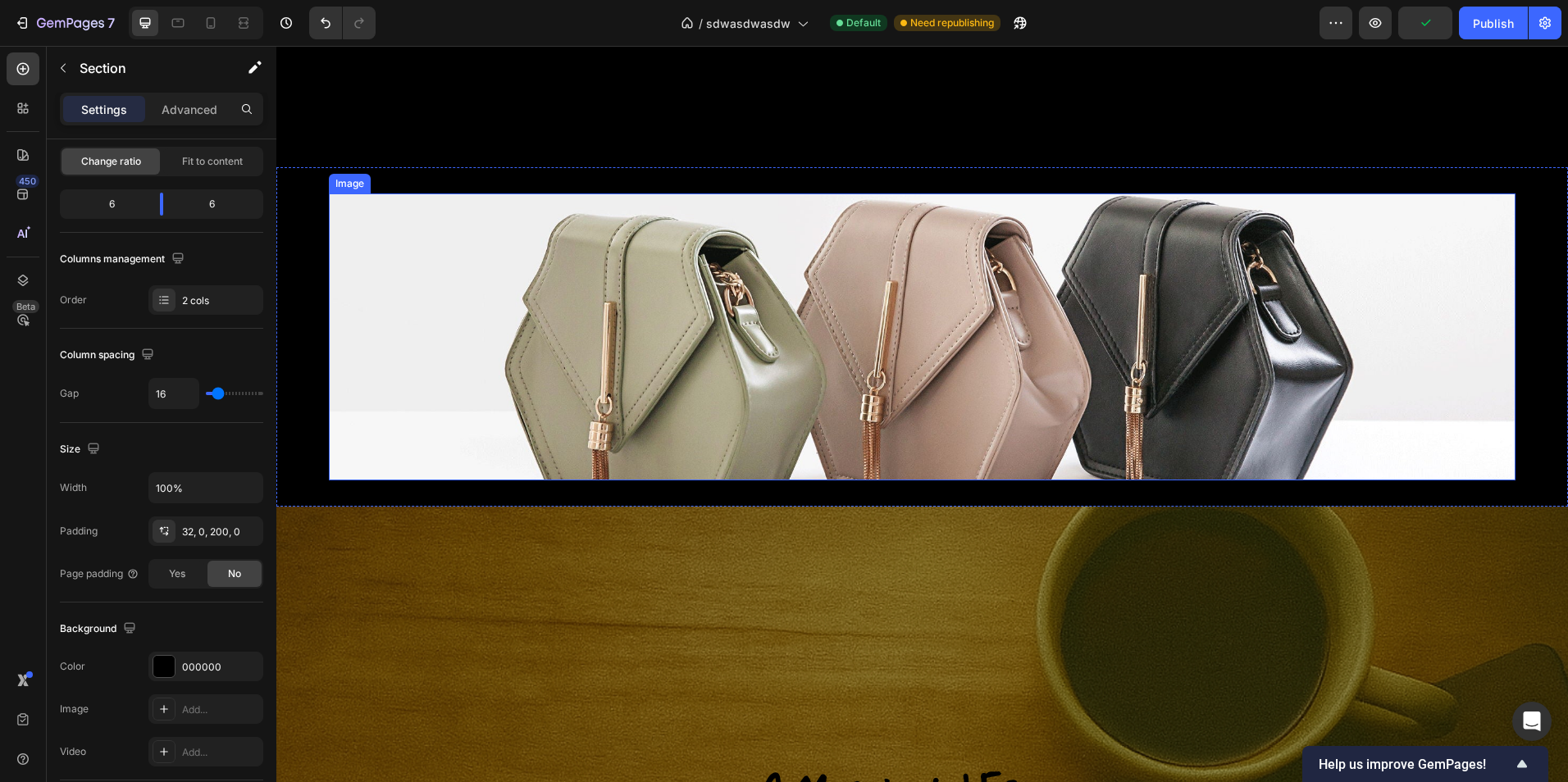
scroll to position [2237, 0]
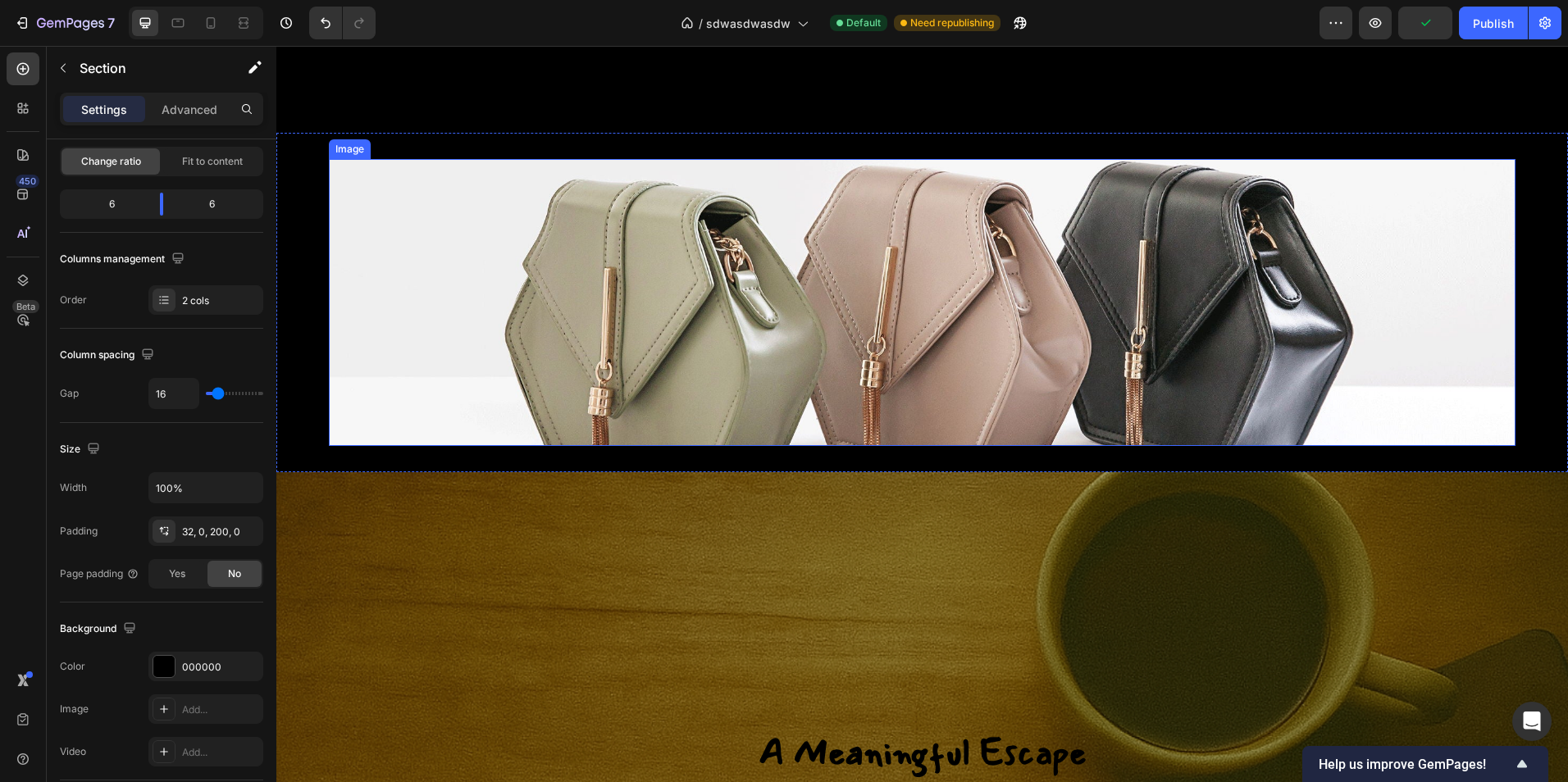
click at [594, 330] on img at bounding box center [921, 302] width 1186 height 287
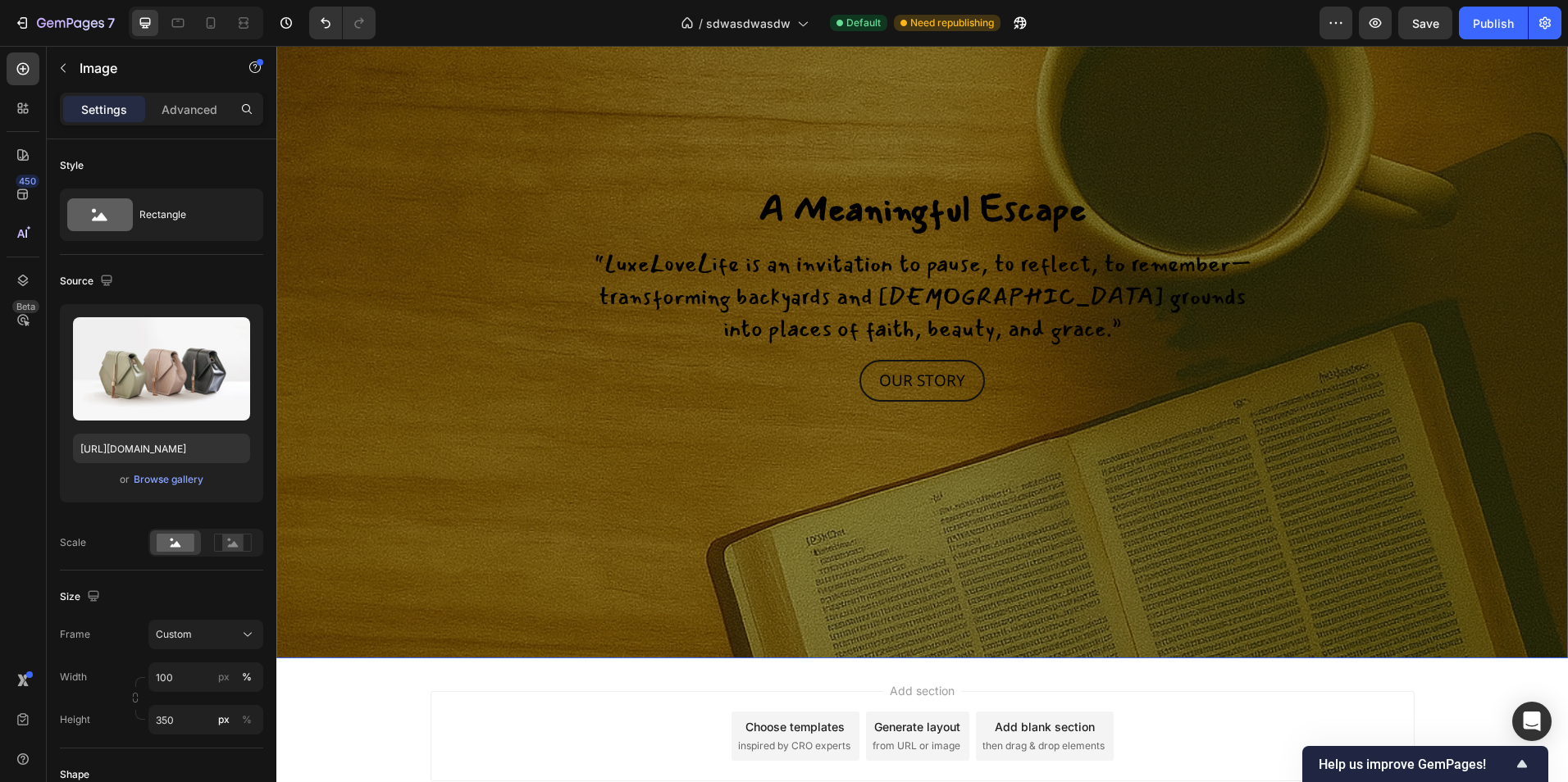
scroll to position [2893, 0]
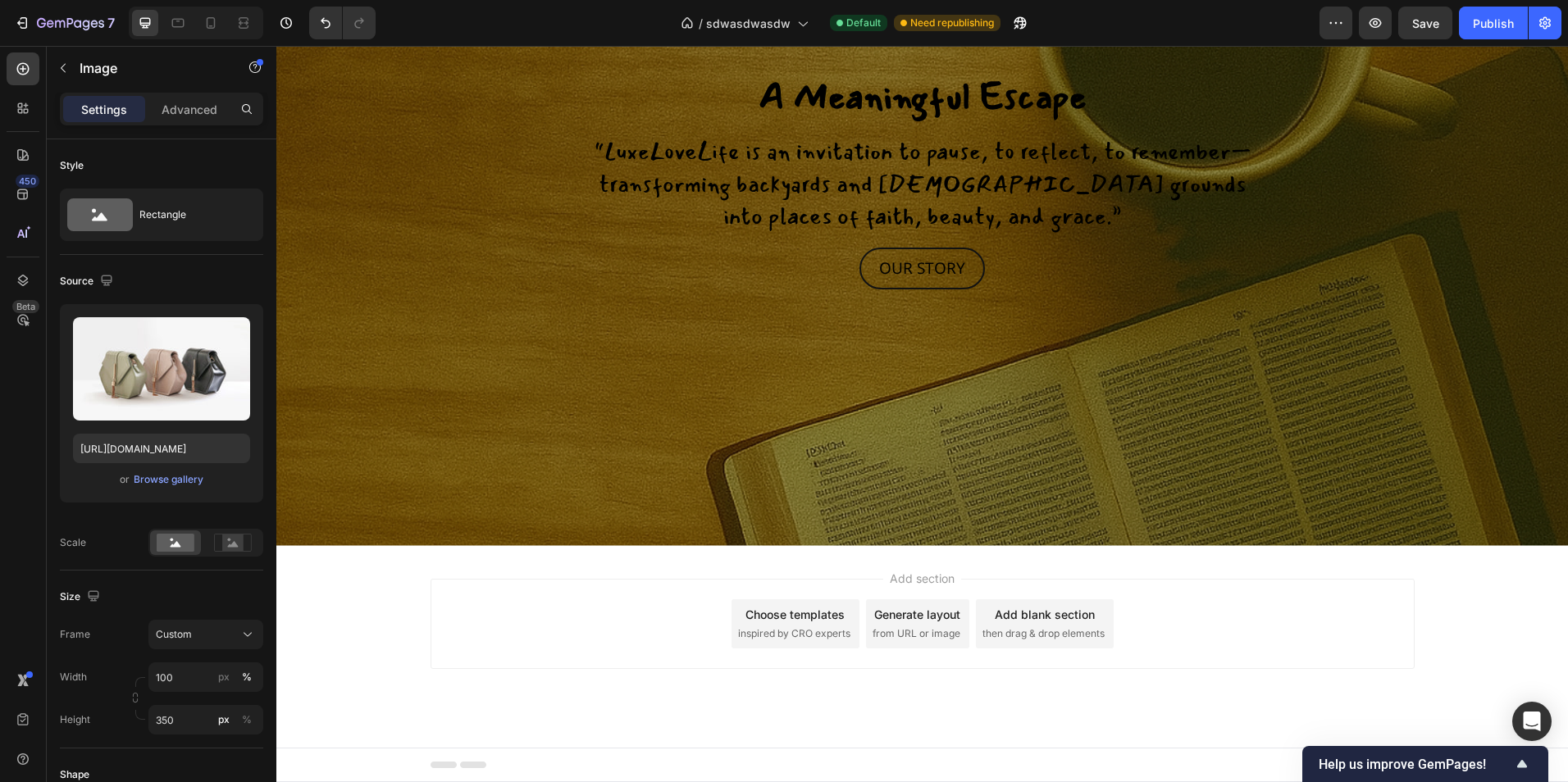
click at [1198, 644] on div "Add section Choose templates inspired by CRO experts Generate layout from URL o…" at bounding box center [922, 624] width 984 height 90
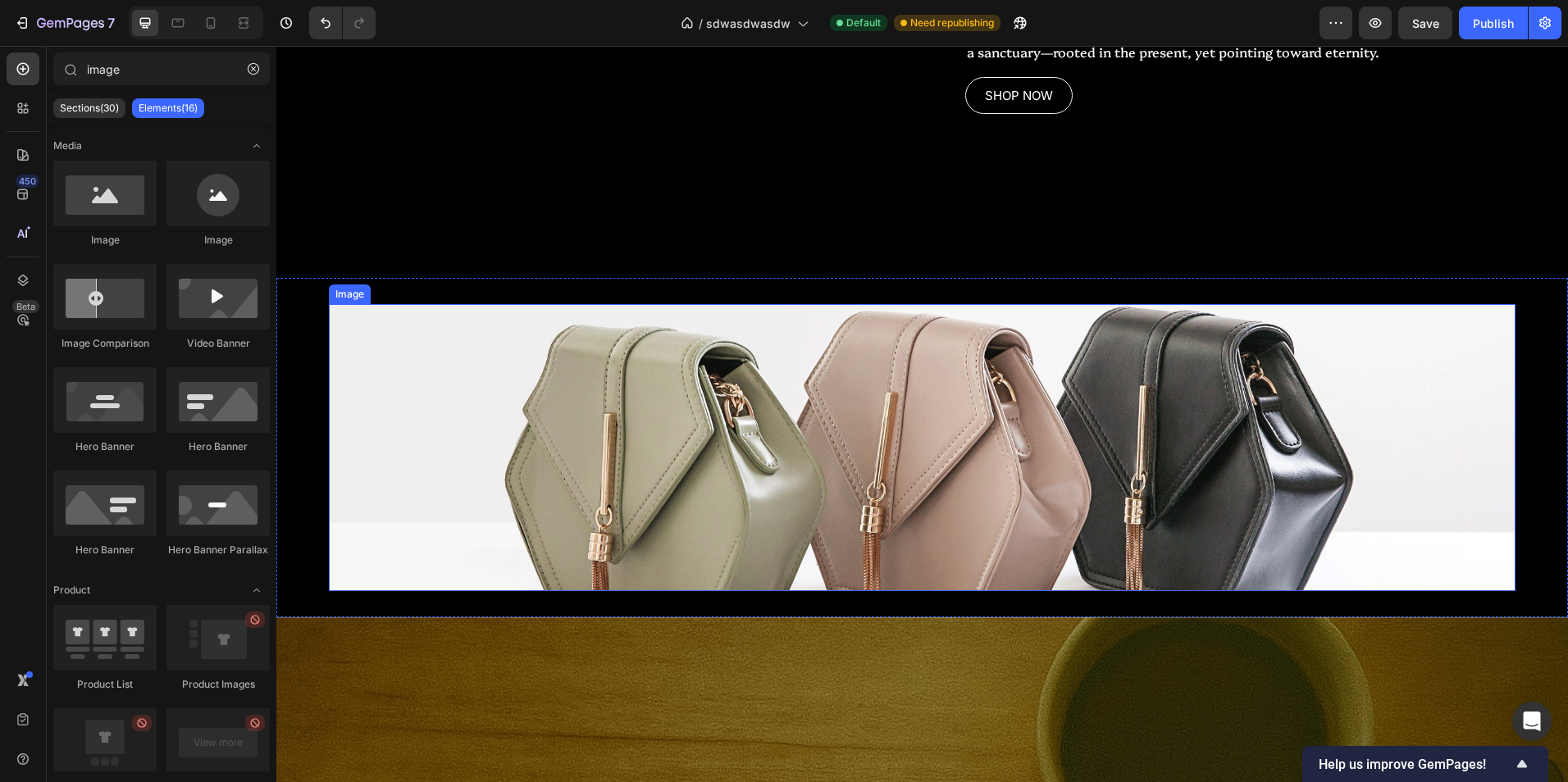
scroll to position [2564, 0]
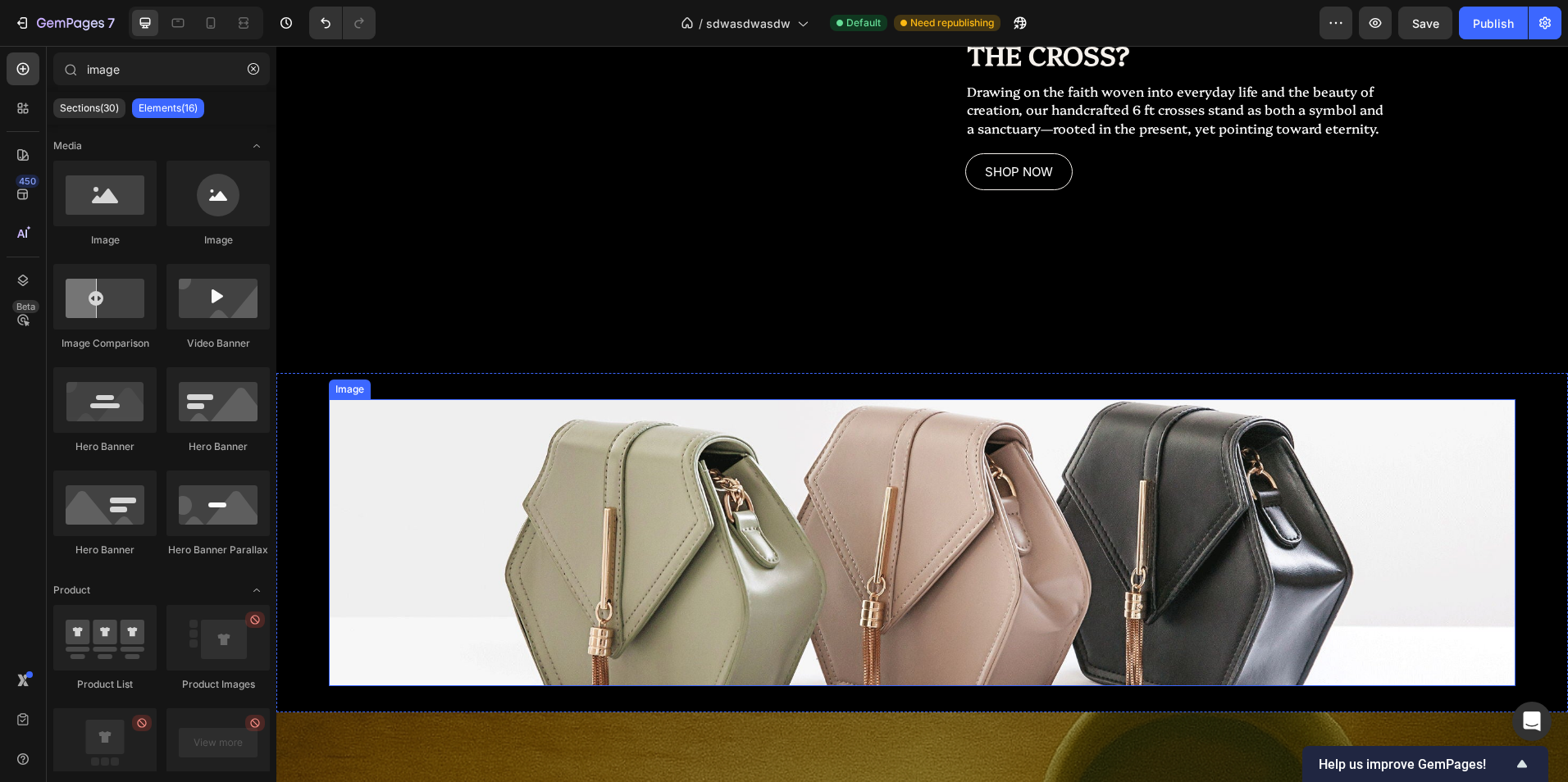
click at [711, 451] on img at bounding box center [921, 543] width 1186 height 287
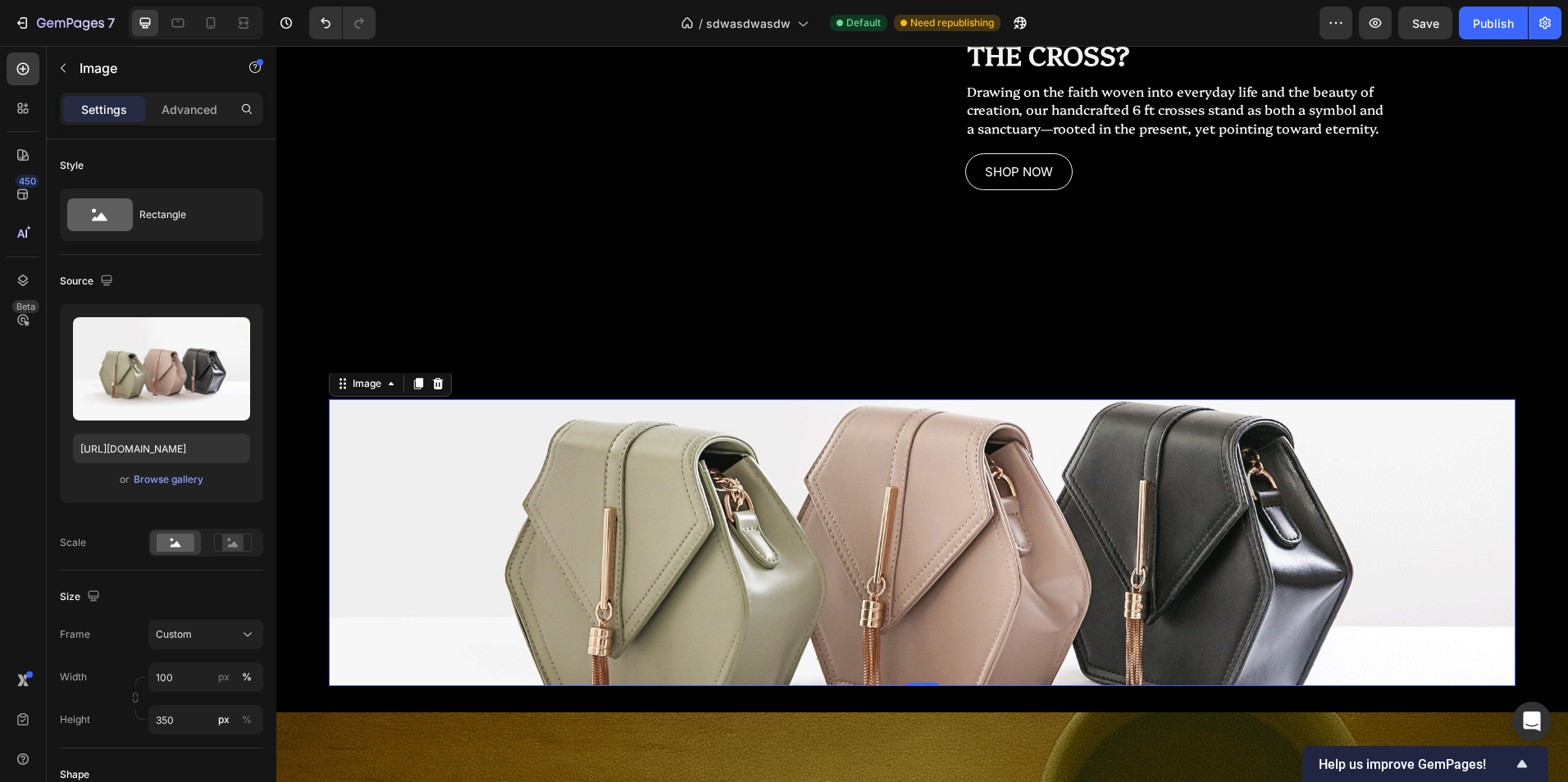
scroll to position [1991, 0]
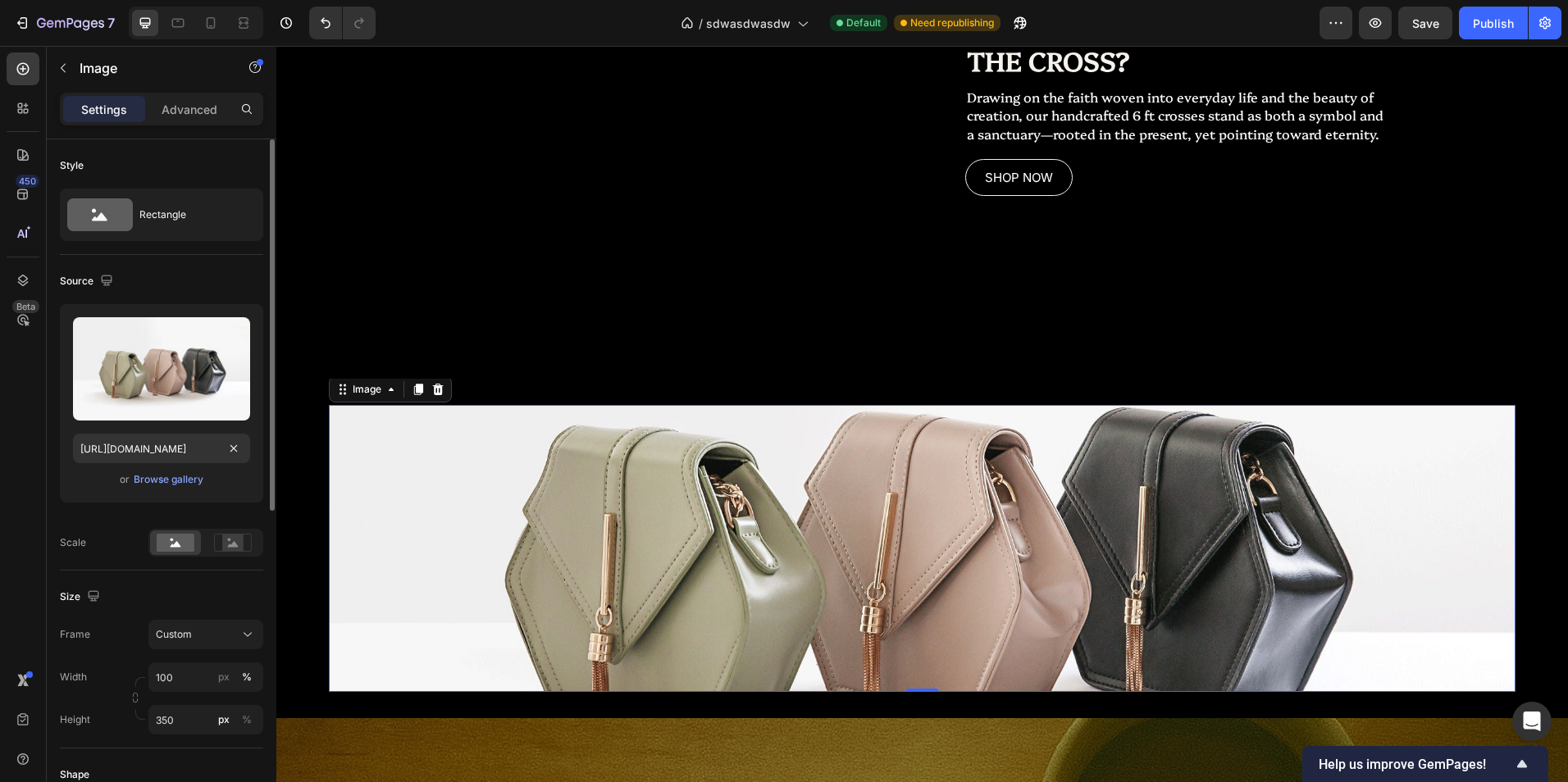
click at [155, 489] on div "Upload Image [URL][DOMAIN_NAME] or Browse gallery" at bounding box center [161, 403] width 203 height 198
click at [165, 482] on div "Browse gallery" at bounding box center [168, 480] width 69 height 14
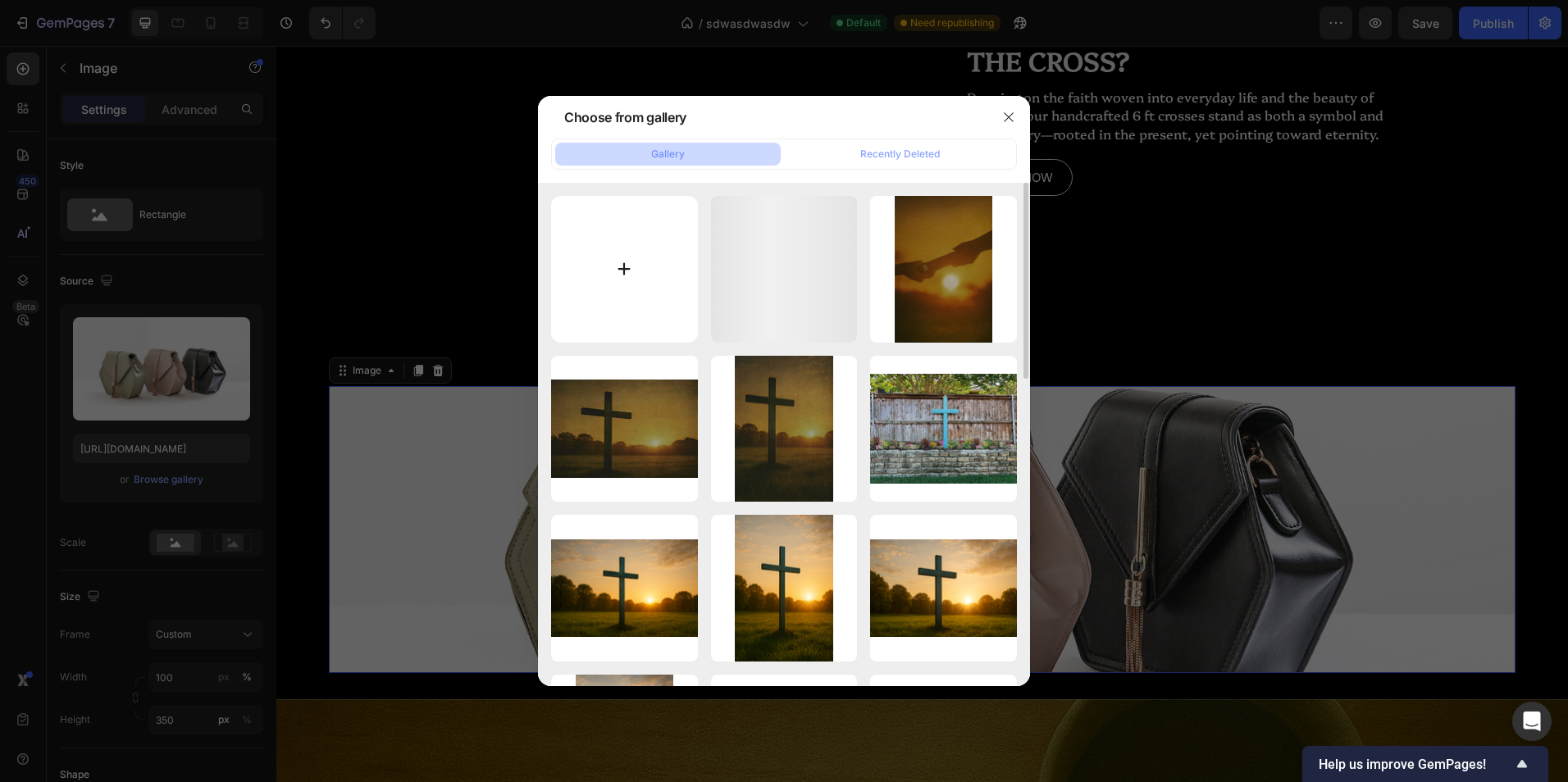
click at [592, 296] on input "file" at bounding box center [624, 269] width 147 height 147
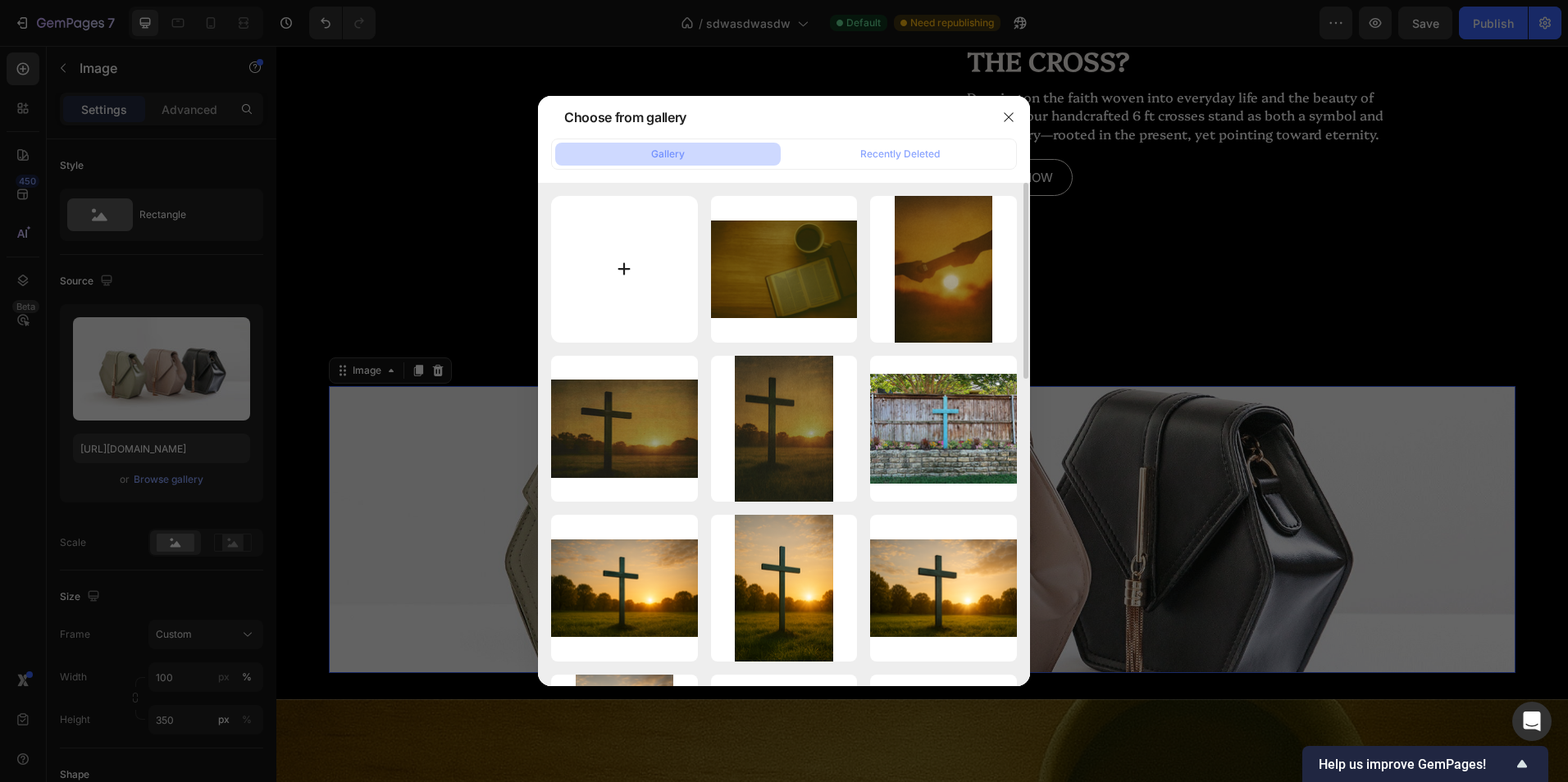
type input "C:\fakepath\church rustic.png"
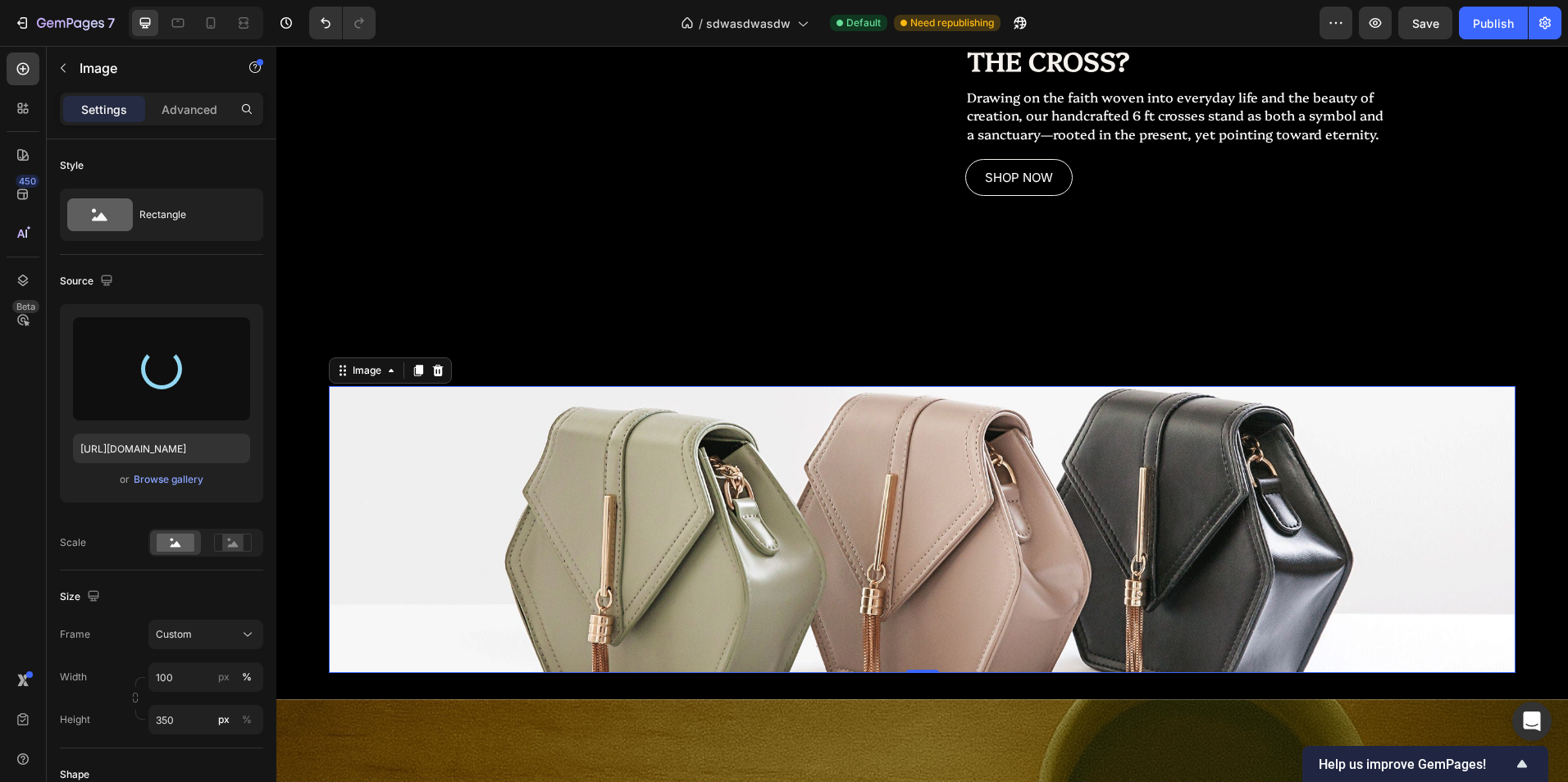
type input "[URL][DOMAIN_NAME]"
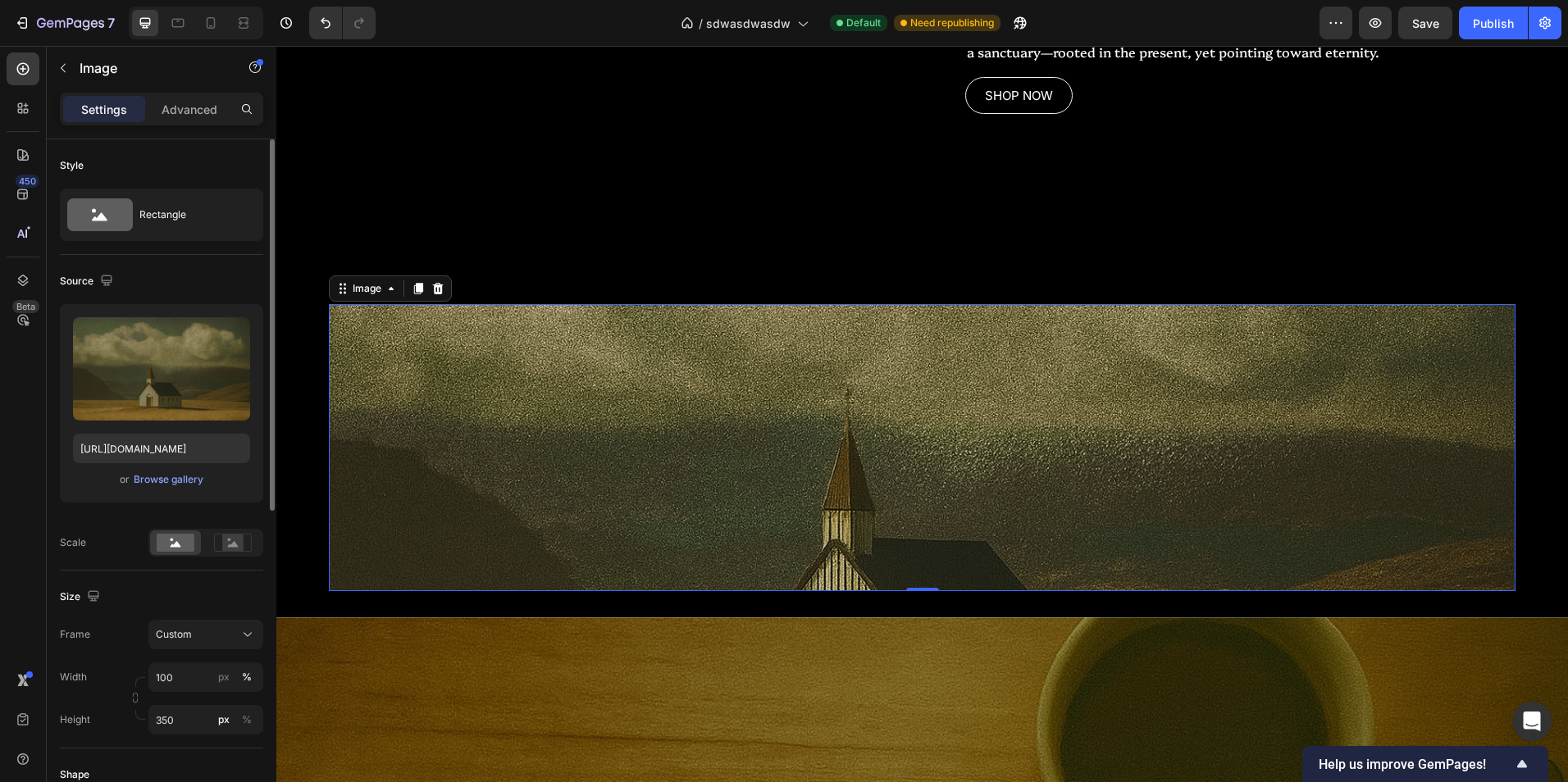
scroll to position [82, 0]
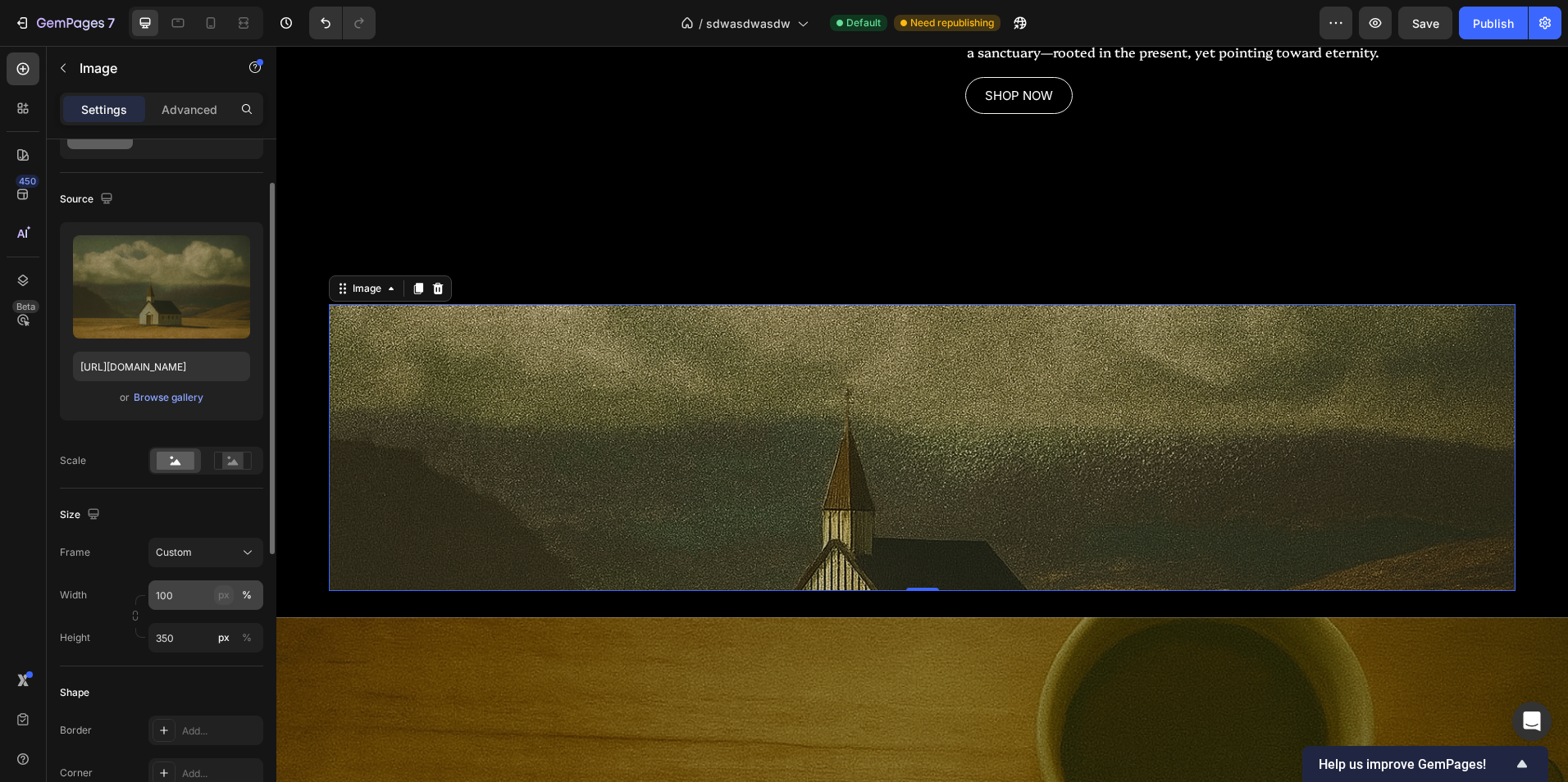
click at [220, 592] on div "px" at bounding box center [224, 595] width 12 height 14
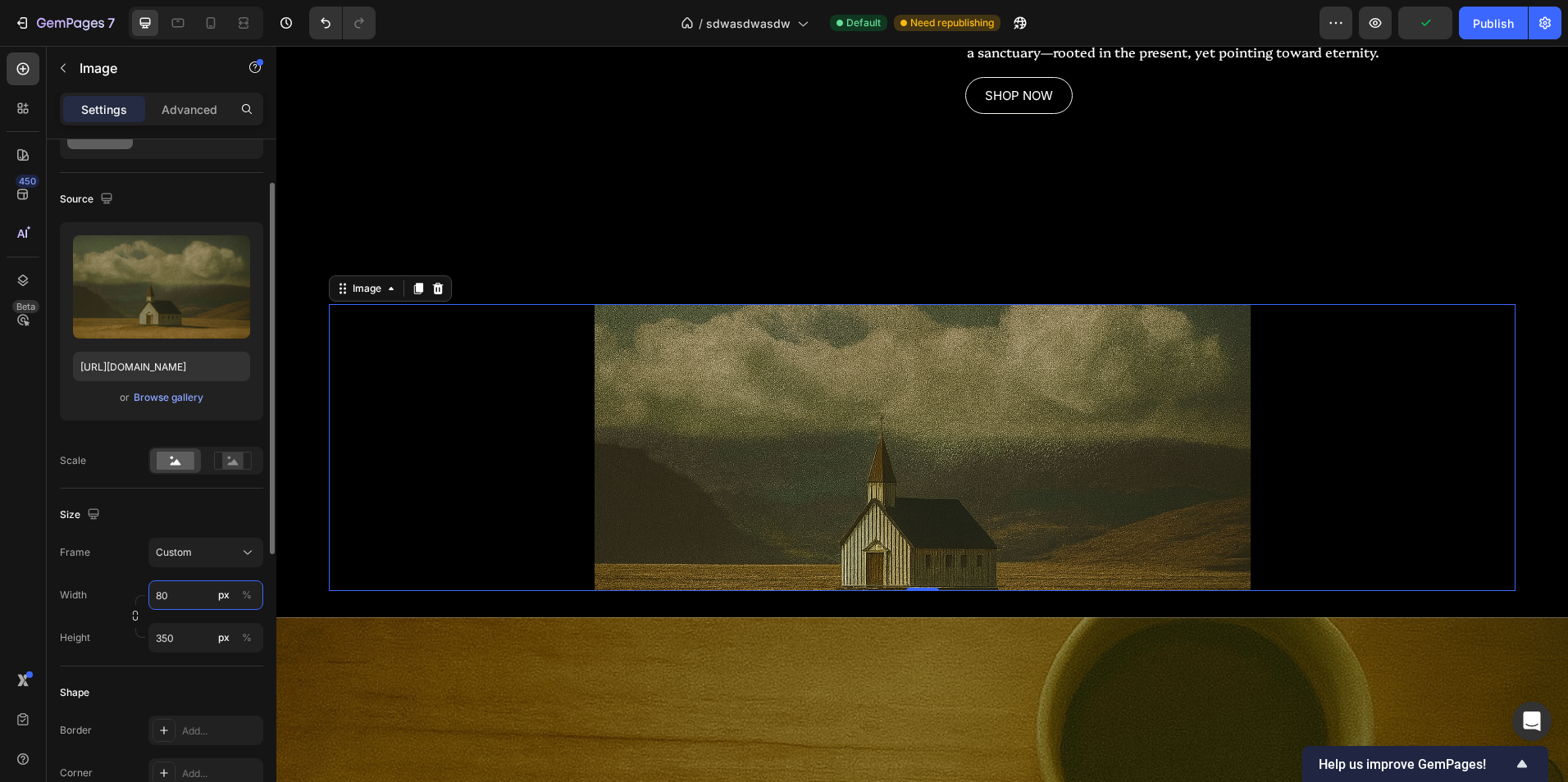
type input "8"
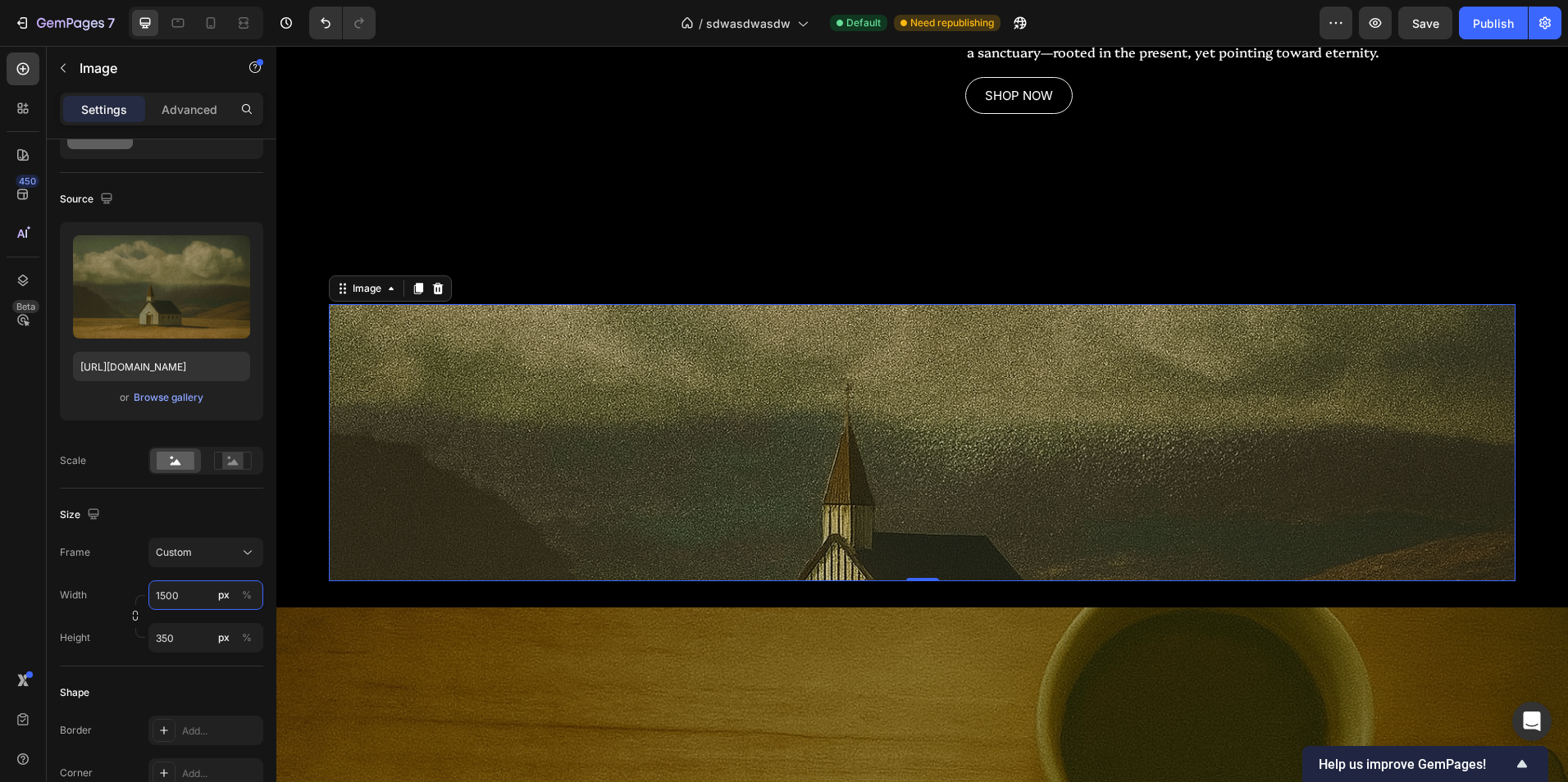
type input "1500"
drag, startPoint x: 184, startPoint y: 420, endPoint x: 175, endPoint y: 398, distance: 23.8
click at [182, 413] on div "Upload Image [URL][DOMAIN_NAME] or Browse gallery" at bounding box center [161, 327] width 203 height 212
click at [175, 399] on div "Browse gallery" at bounding box center [168, 398] width 69 height 14
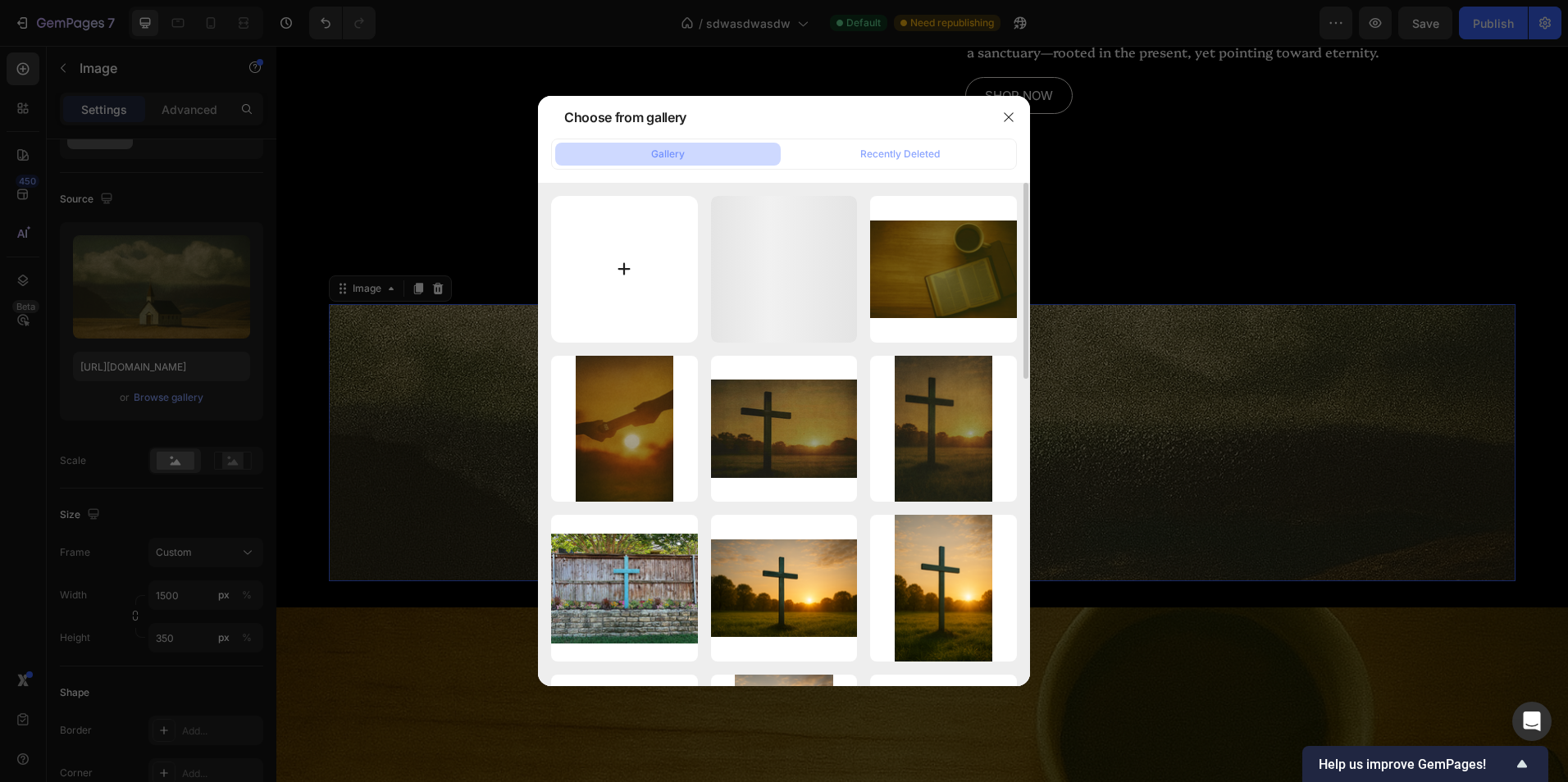
click at [635, 272] on input "file" at bounding box center [624, 269] width 147 height 147
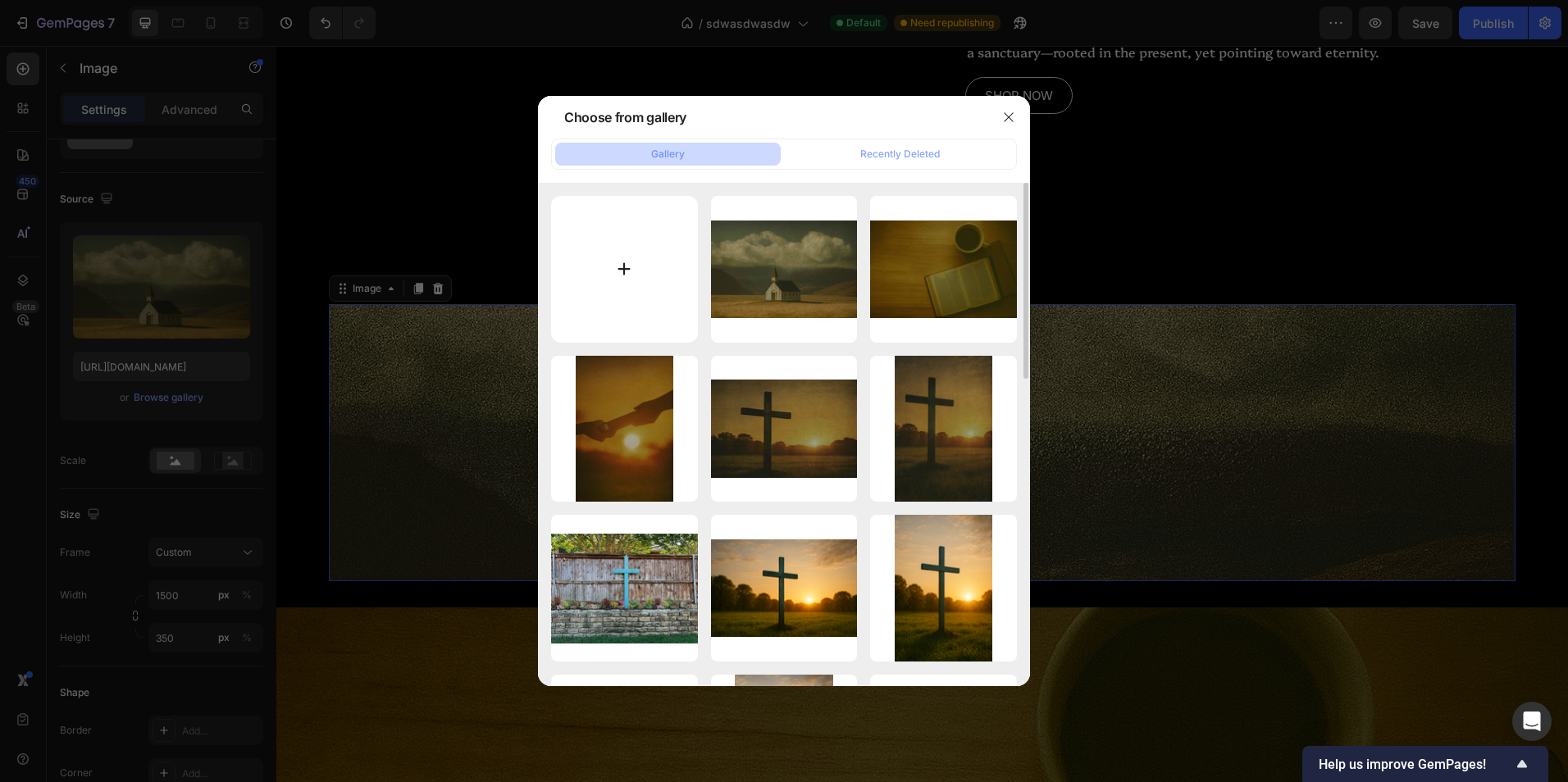
type input "C:\fakepath\Copilot_20250927_205447.png"
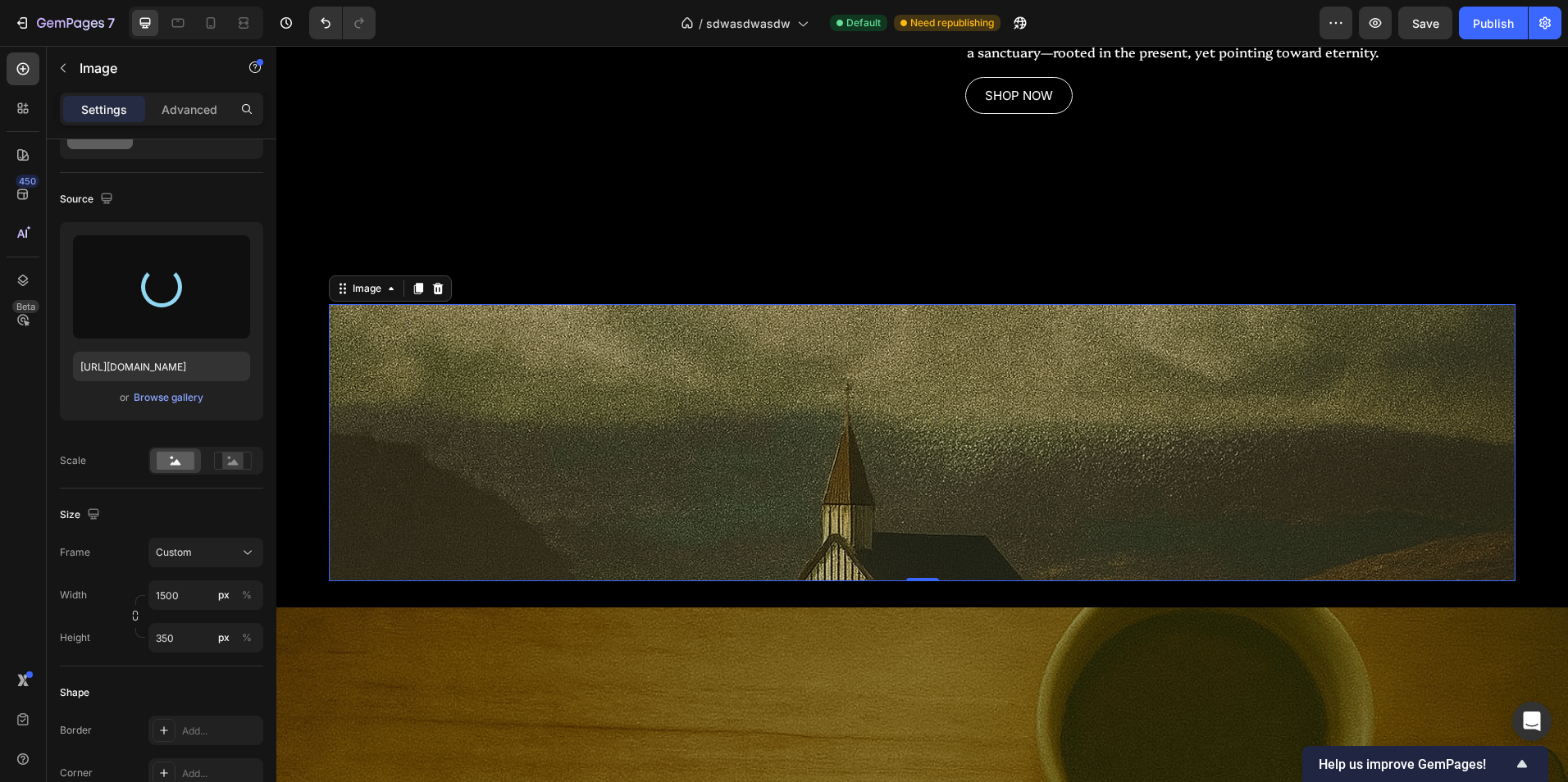
type input "[URL][DOMAIN_NAME]"
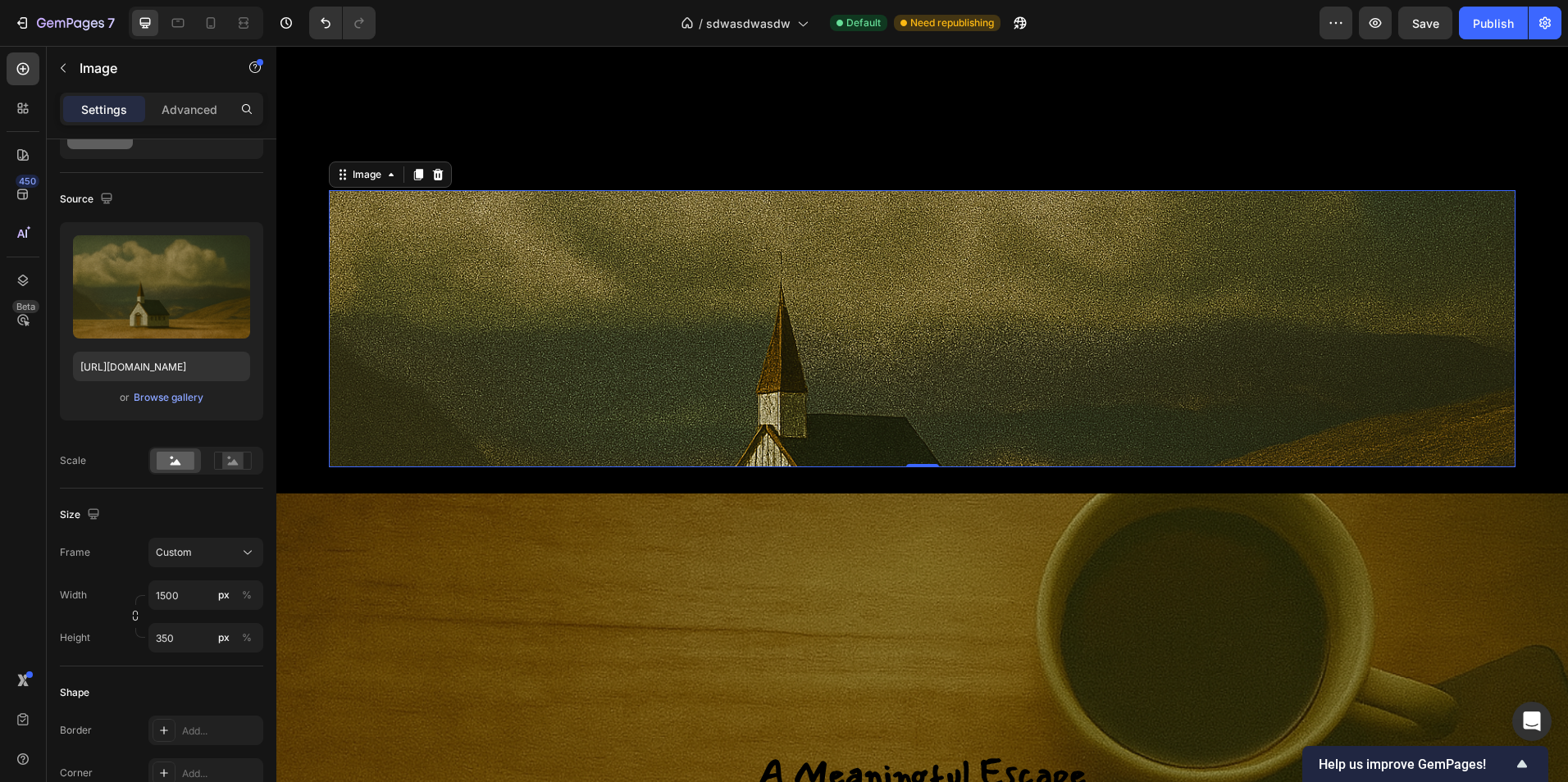
scroll to position [2237, 0]
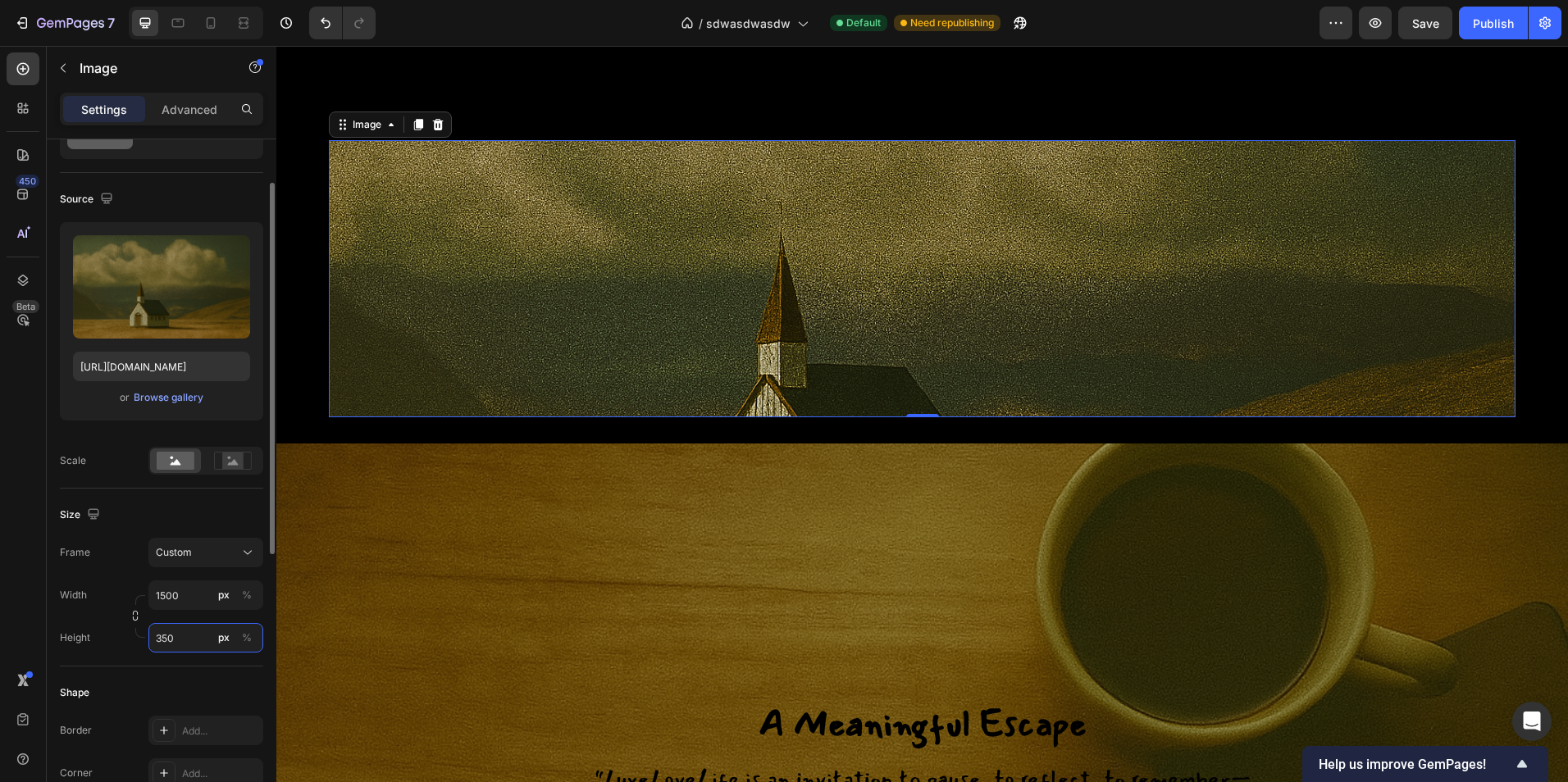
click at [198, 642] on input "350" at bounding box center [206, 638] width 115 height 30
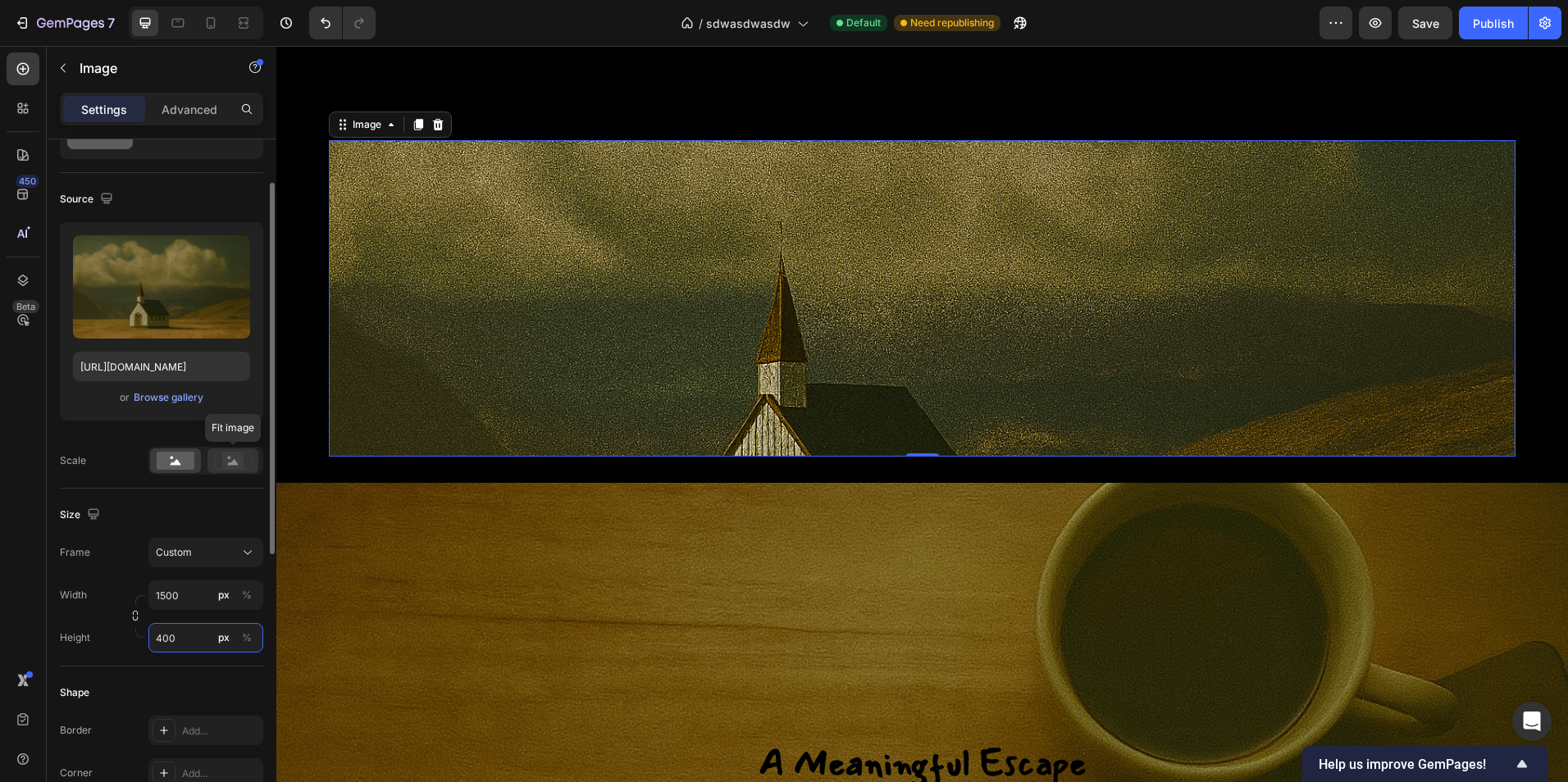
type input "400"
click at [238, 455] on rect at bounding box center [233, 461] width 22 height 16
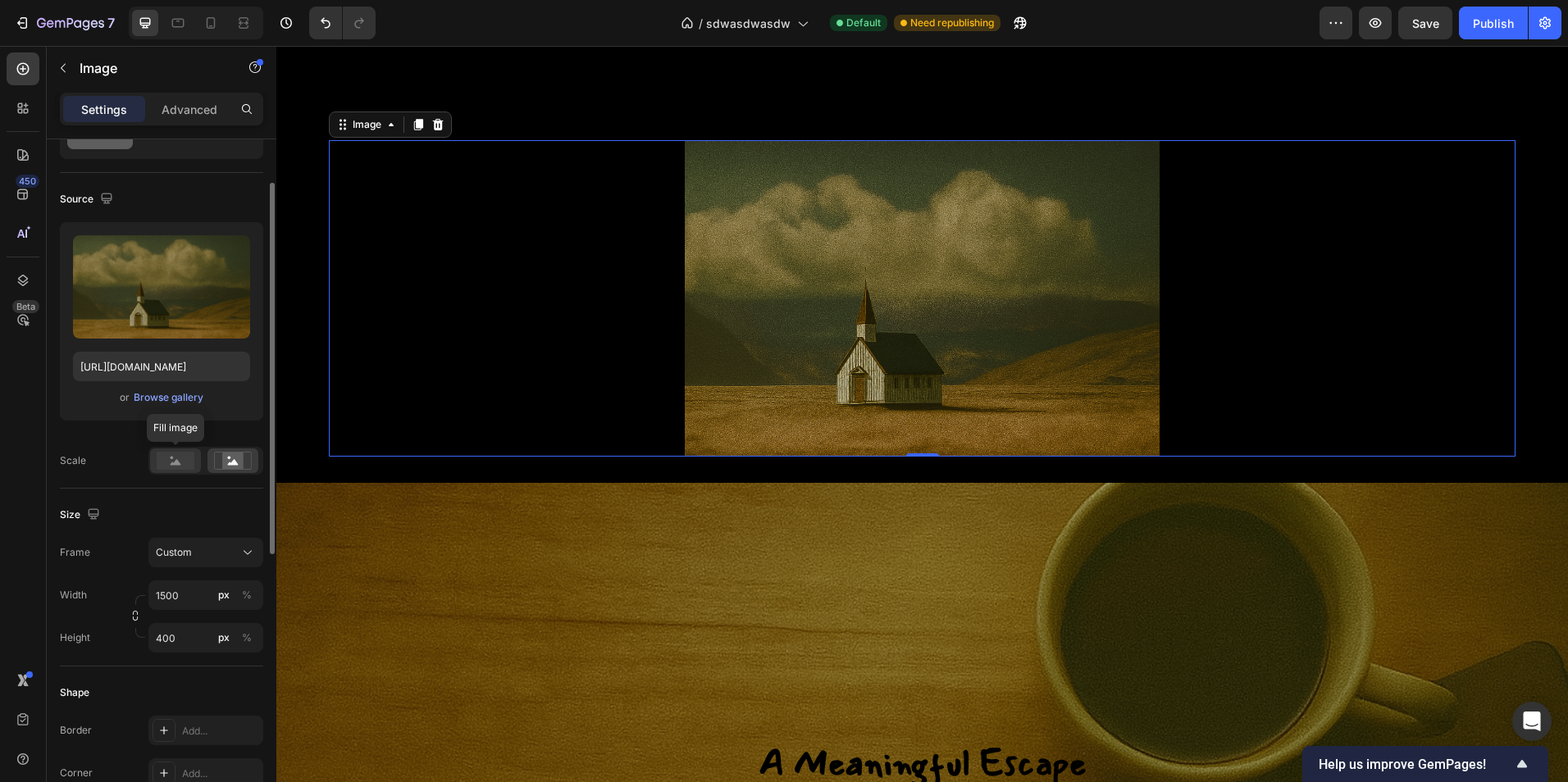
click at [165, 459] on rect at bounding box center [176, 461] width 38 height 18
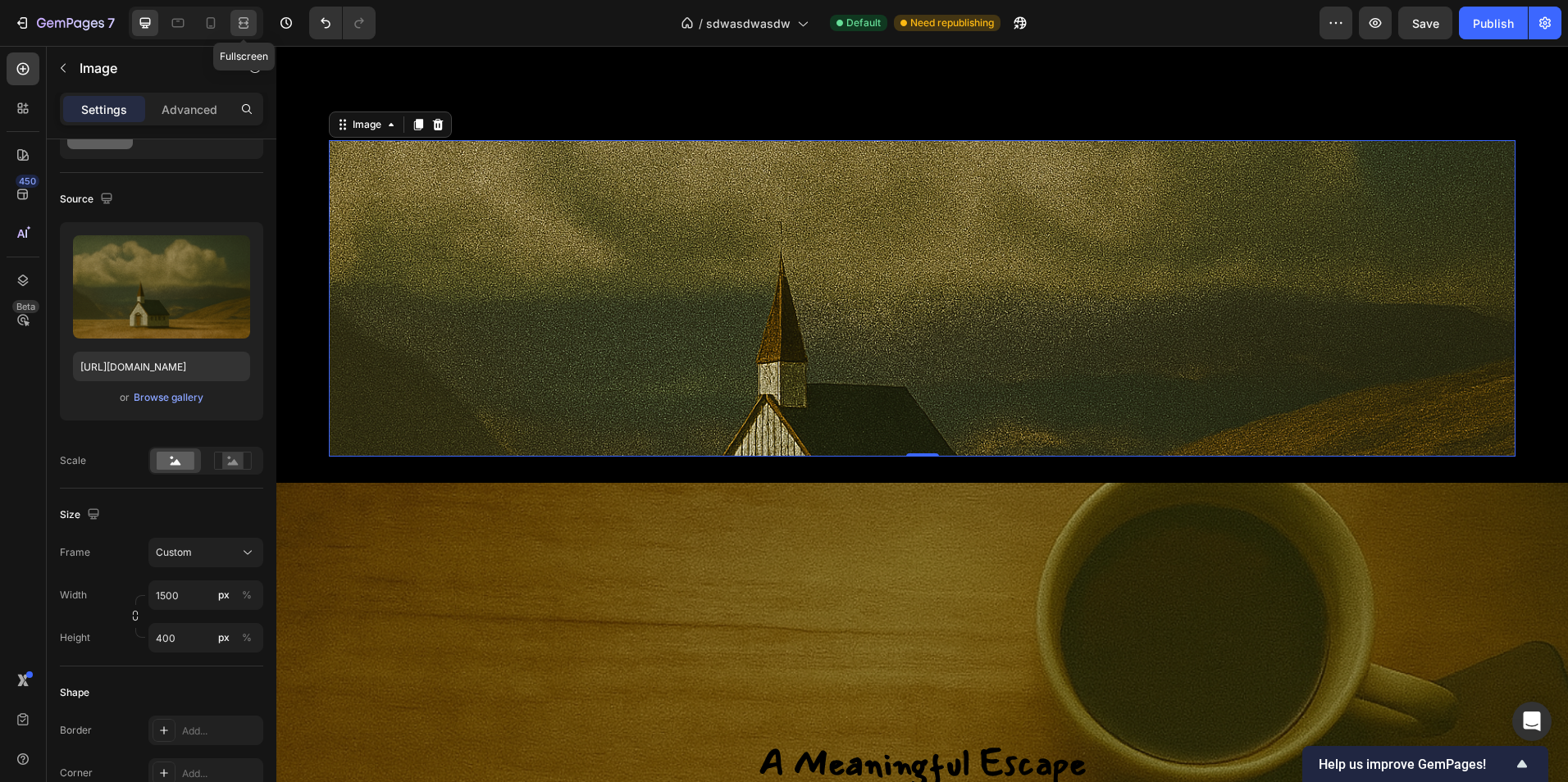
click at [240, 21] on icon at bounding box center [244, 23] width 16 height 16
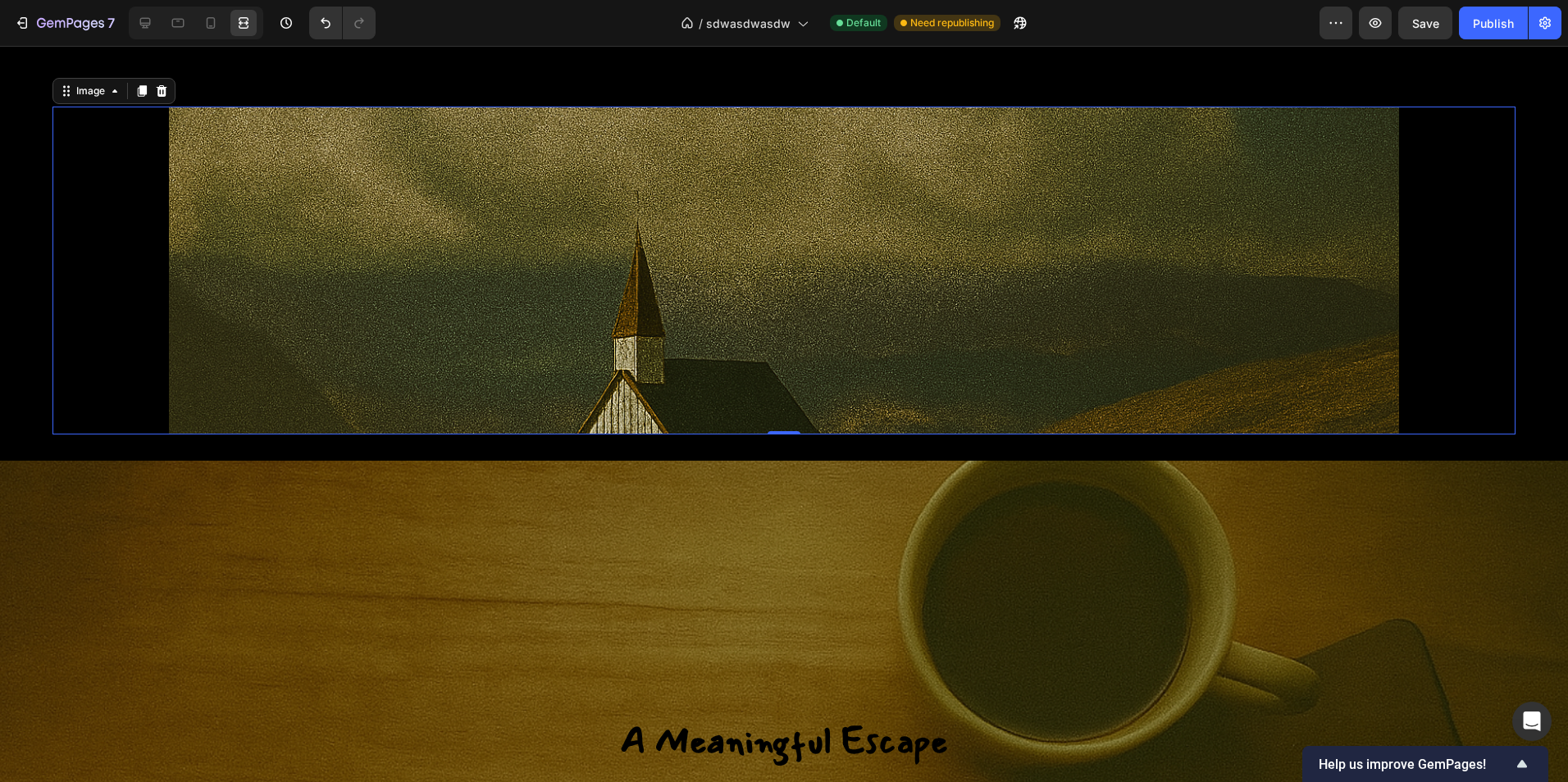
click at [28, 403] on div "Image 0 Section 5" at bounding box center [784, 271] width 1568 height 381
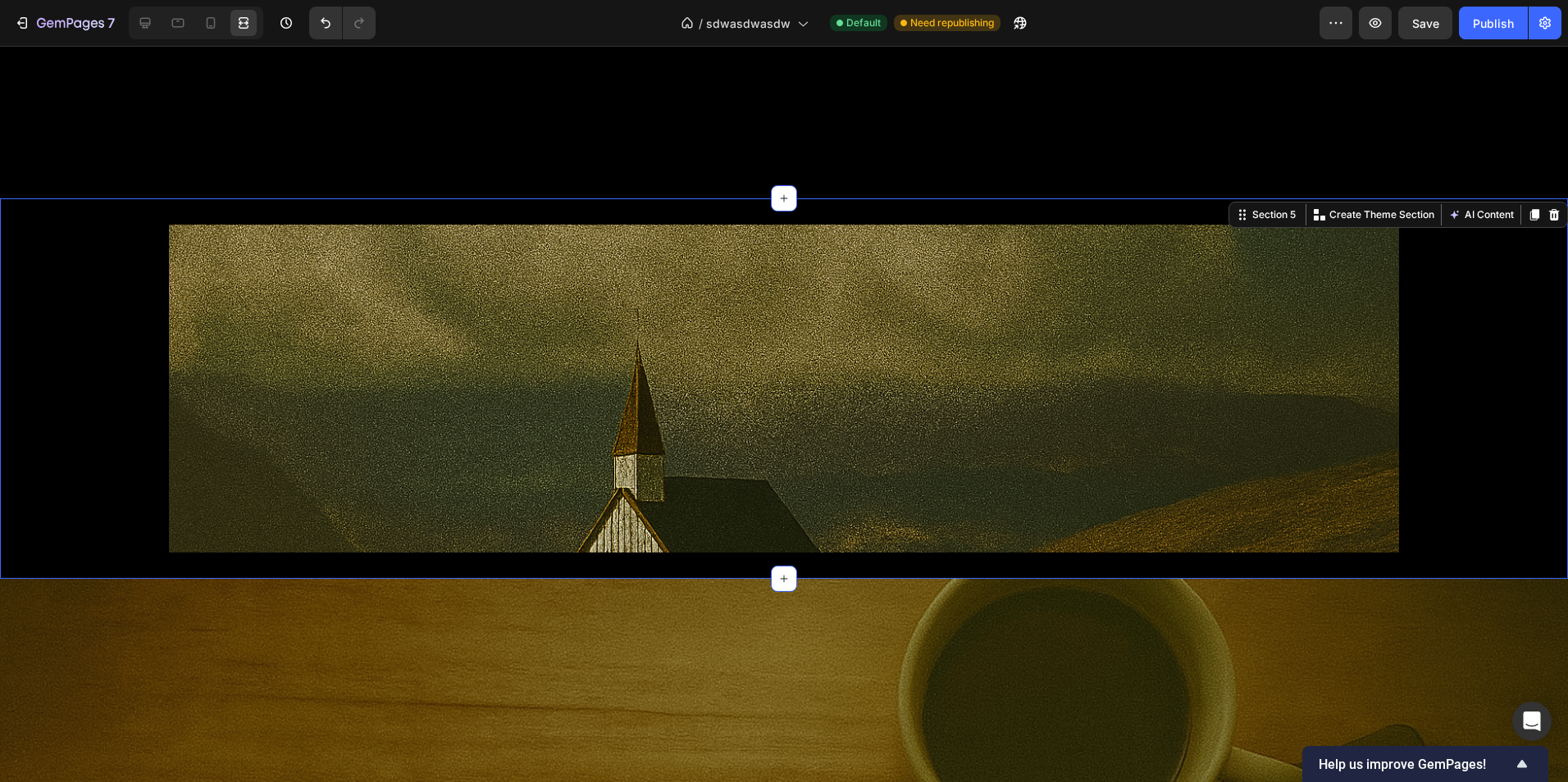
scroll to position [2073, 0]
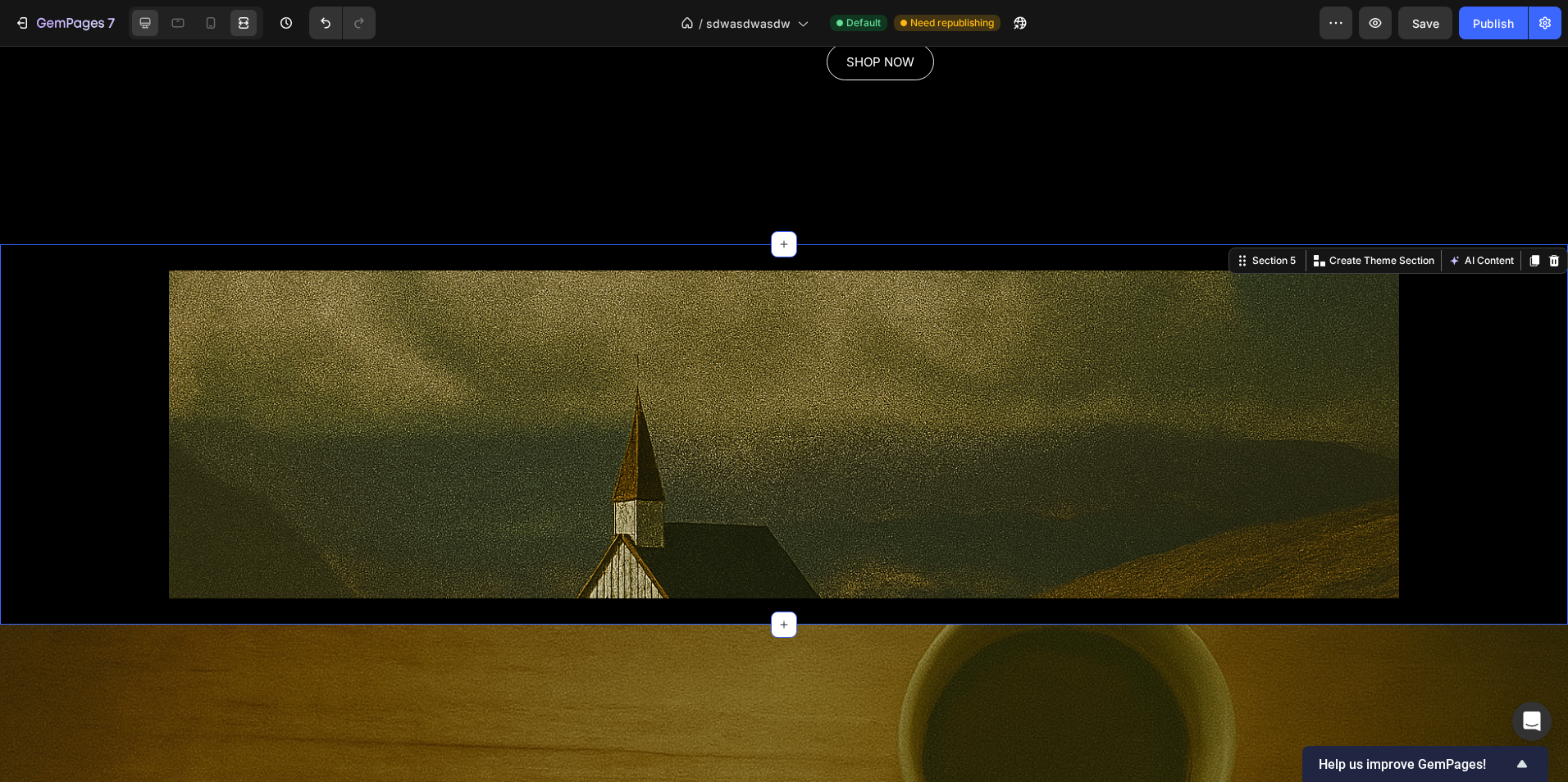
click at [141, 28] on div at bounding box center [144, 23] width 26 height 26
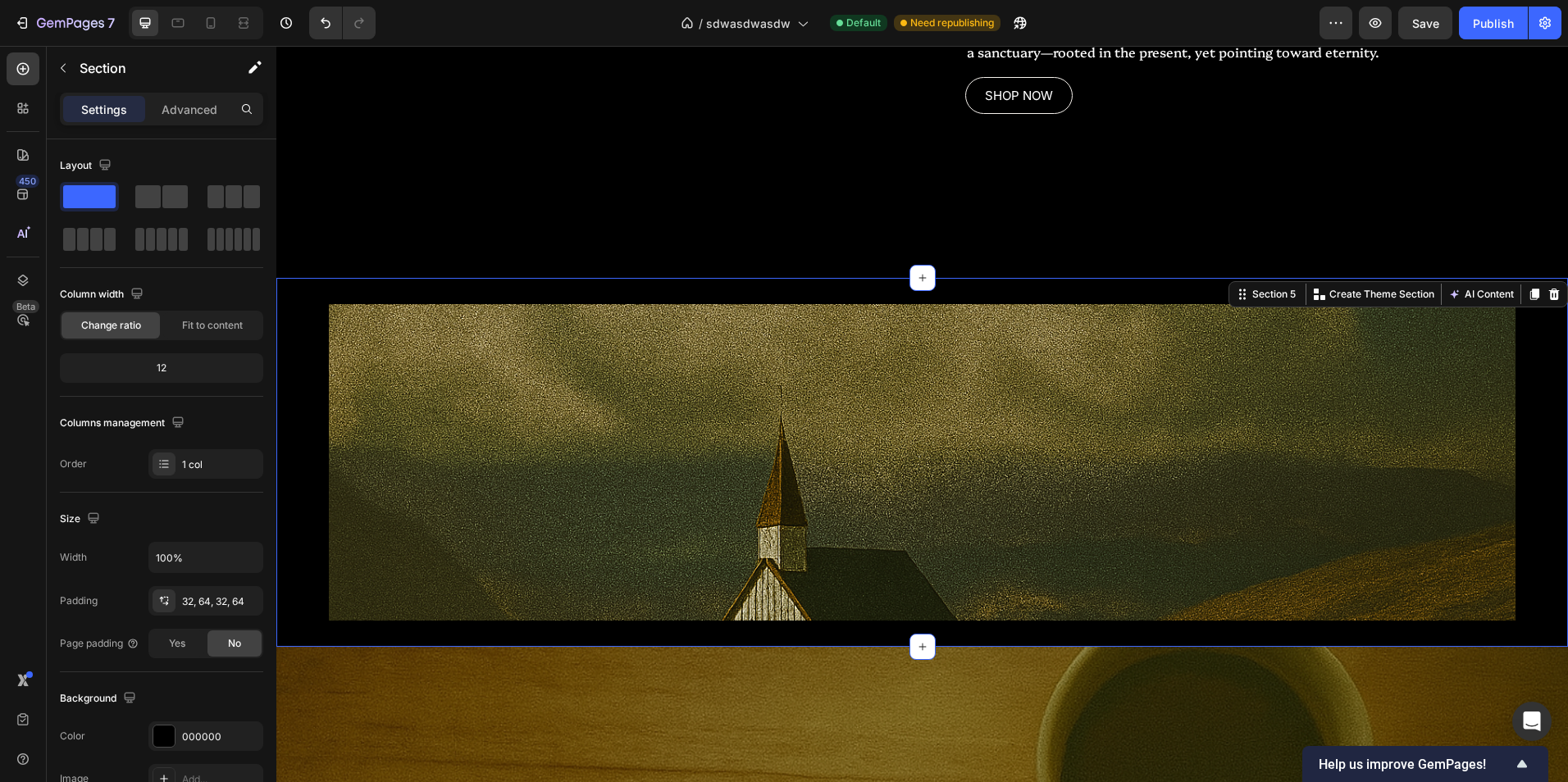
click at [183, 95] on div "Settings Advanced" at bounding box center [161, 109] width 203 height 32
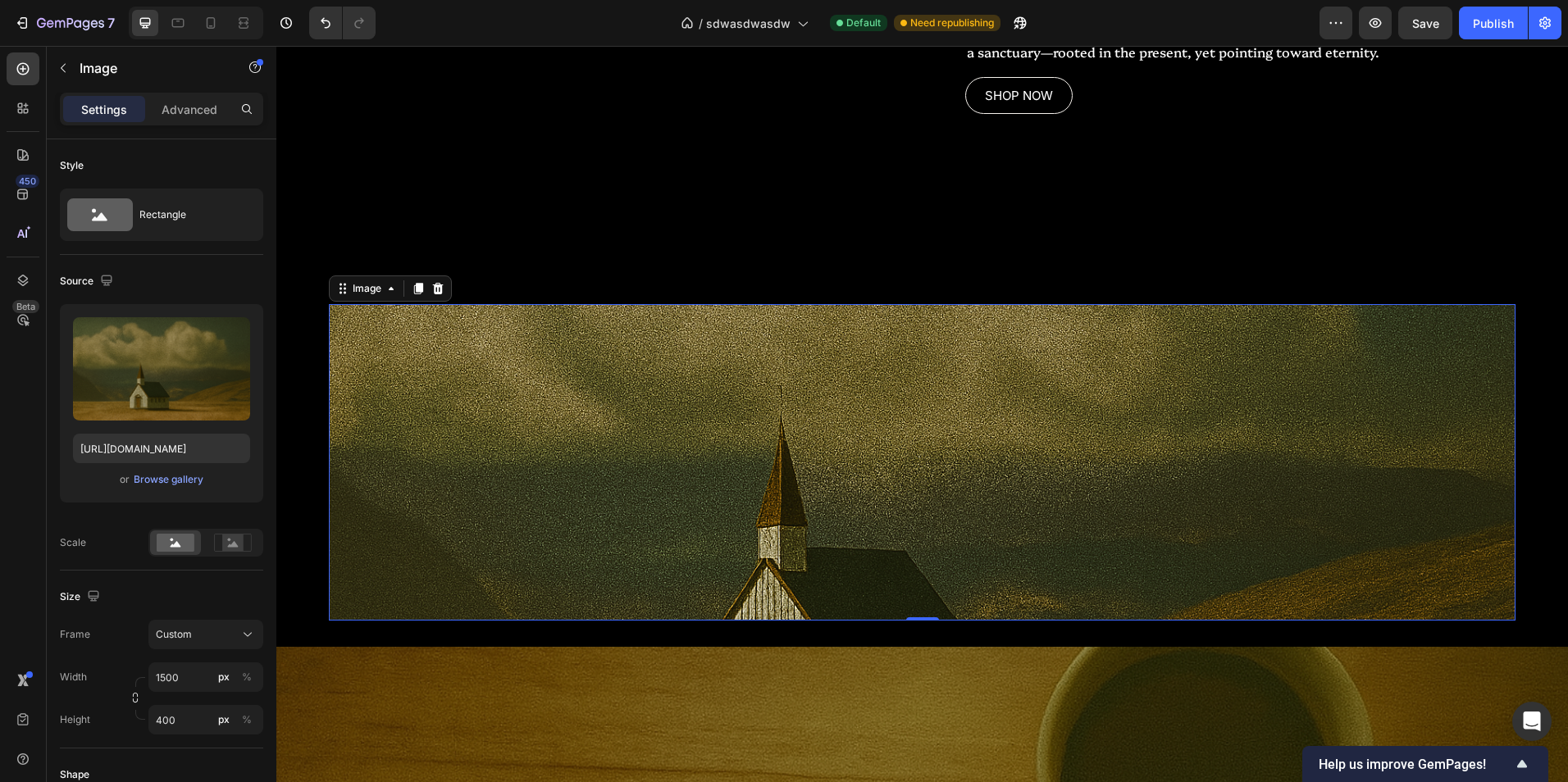
click at [482, 440] on img at bounding box center [921, 462] width 1186 height 317
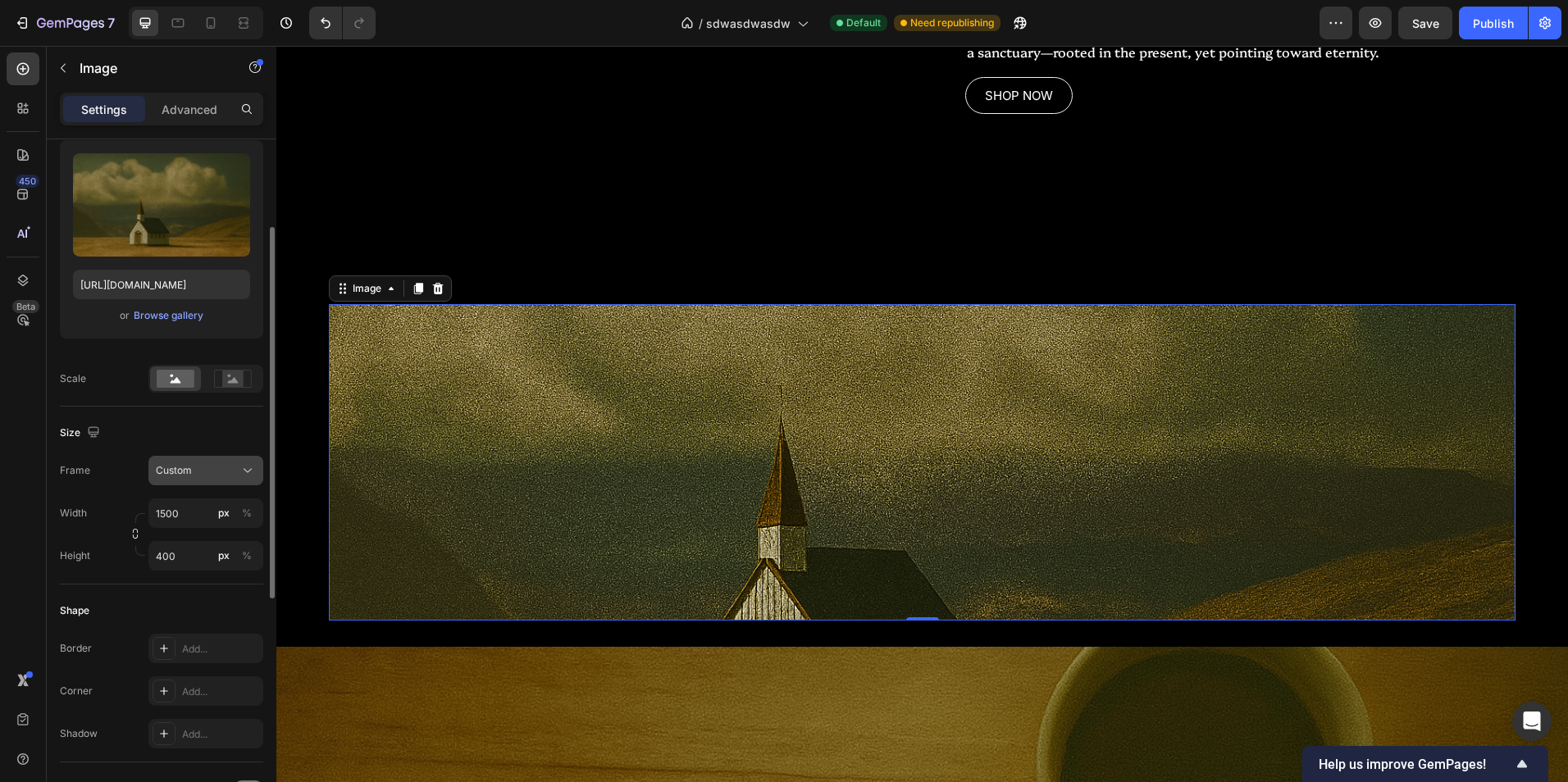
click at [210, 474] on div "Custom" at bounding box center [196, 471] width 80 height 14
click at [210, 469] on div "Custom" at bounding box center [196, 471] width 80 height 14
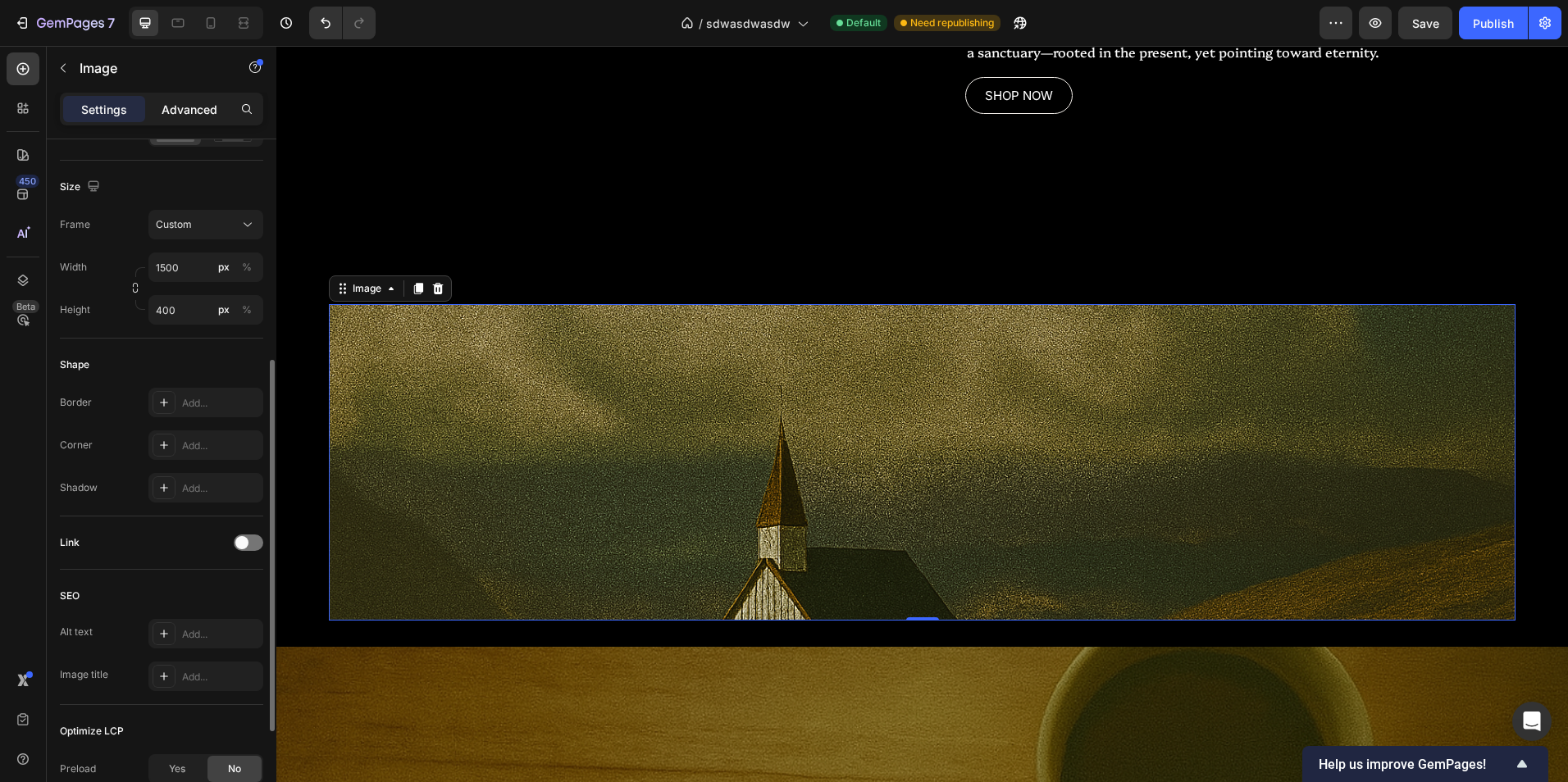
click at [185, 116] on p "Advanced" at bounding box center [189, 109] width 56 height 17
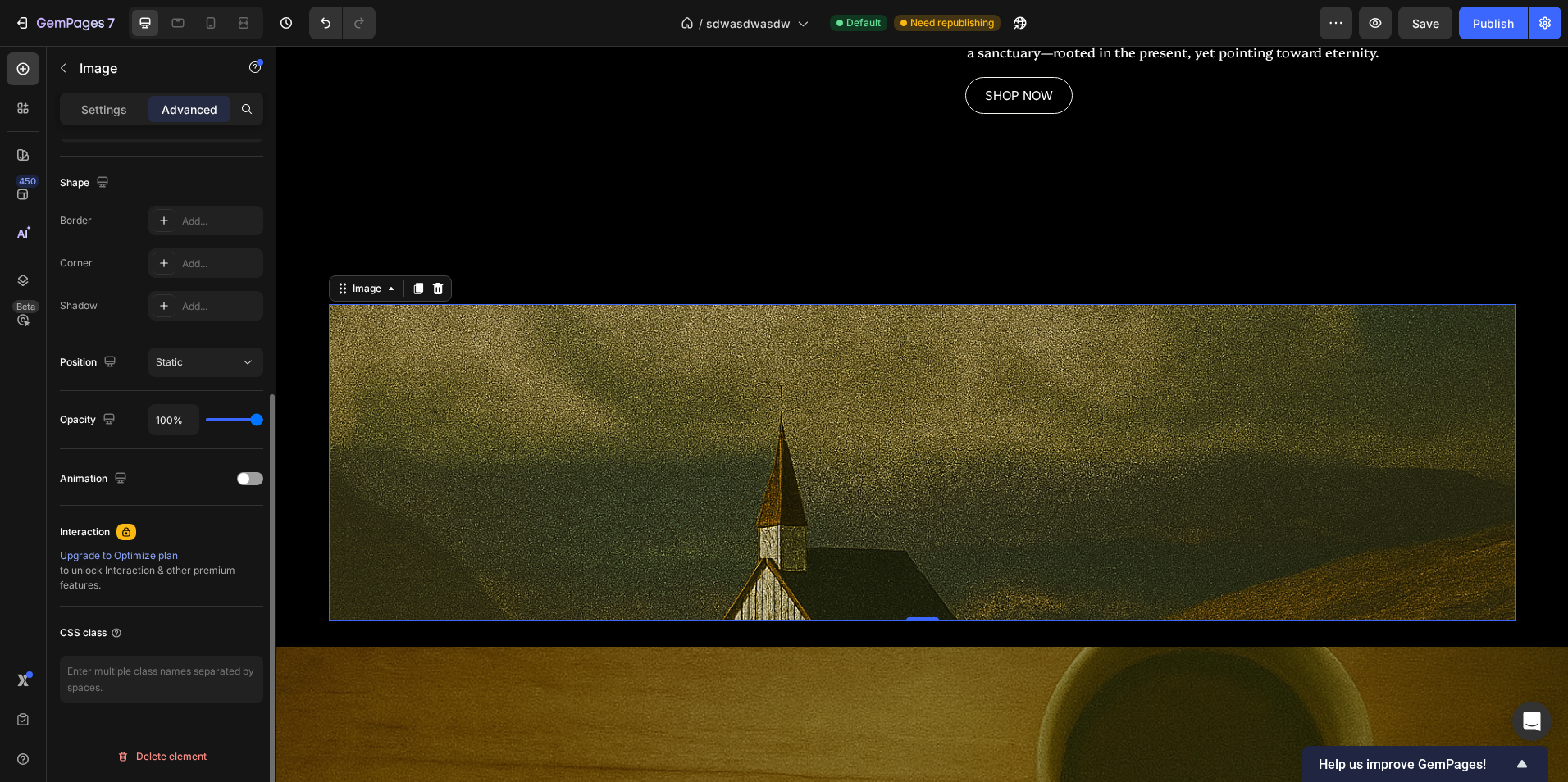
scroll to position [0, 0]
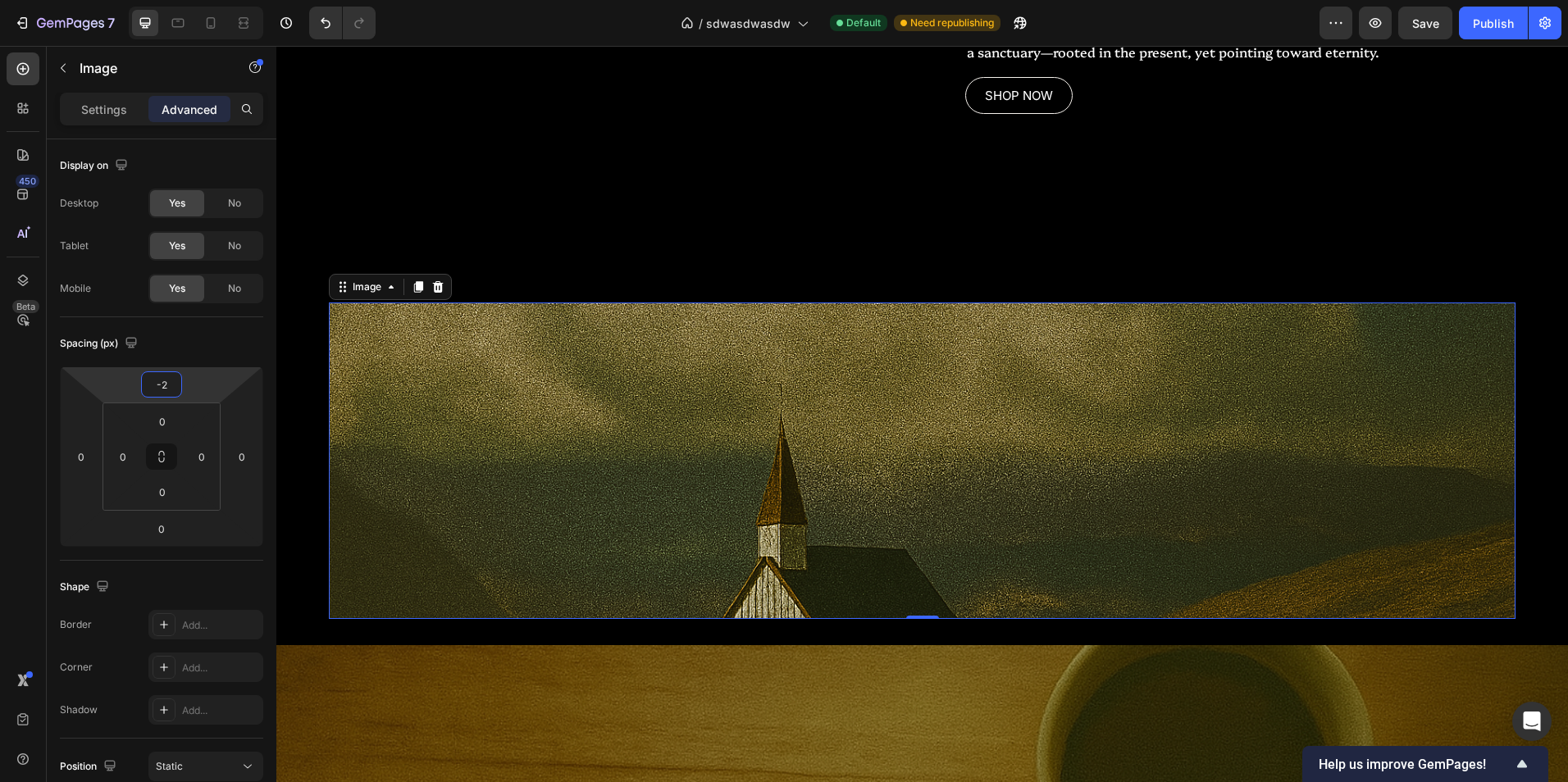
type input "0"
click at [194, 0] on html "7 Version history / sdwasdwasdw Default Need republishing Preview Save Publish …" at bounding box center [784, 0] width 1568 height 0
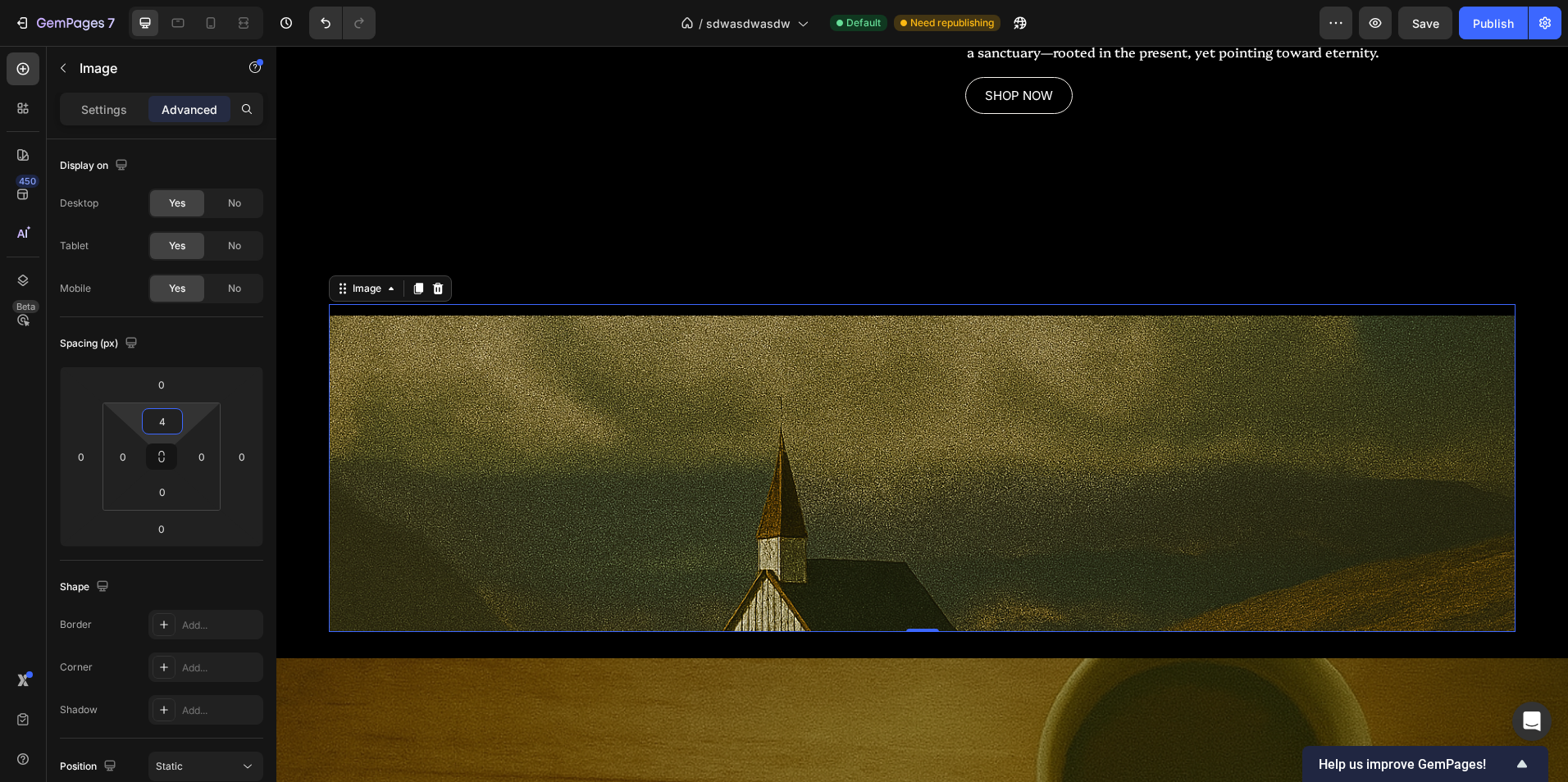
type input "0"
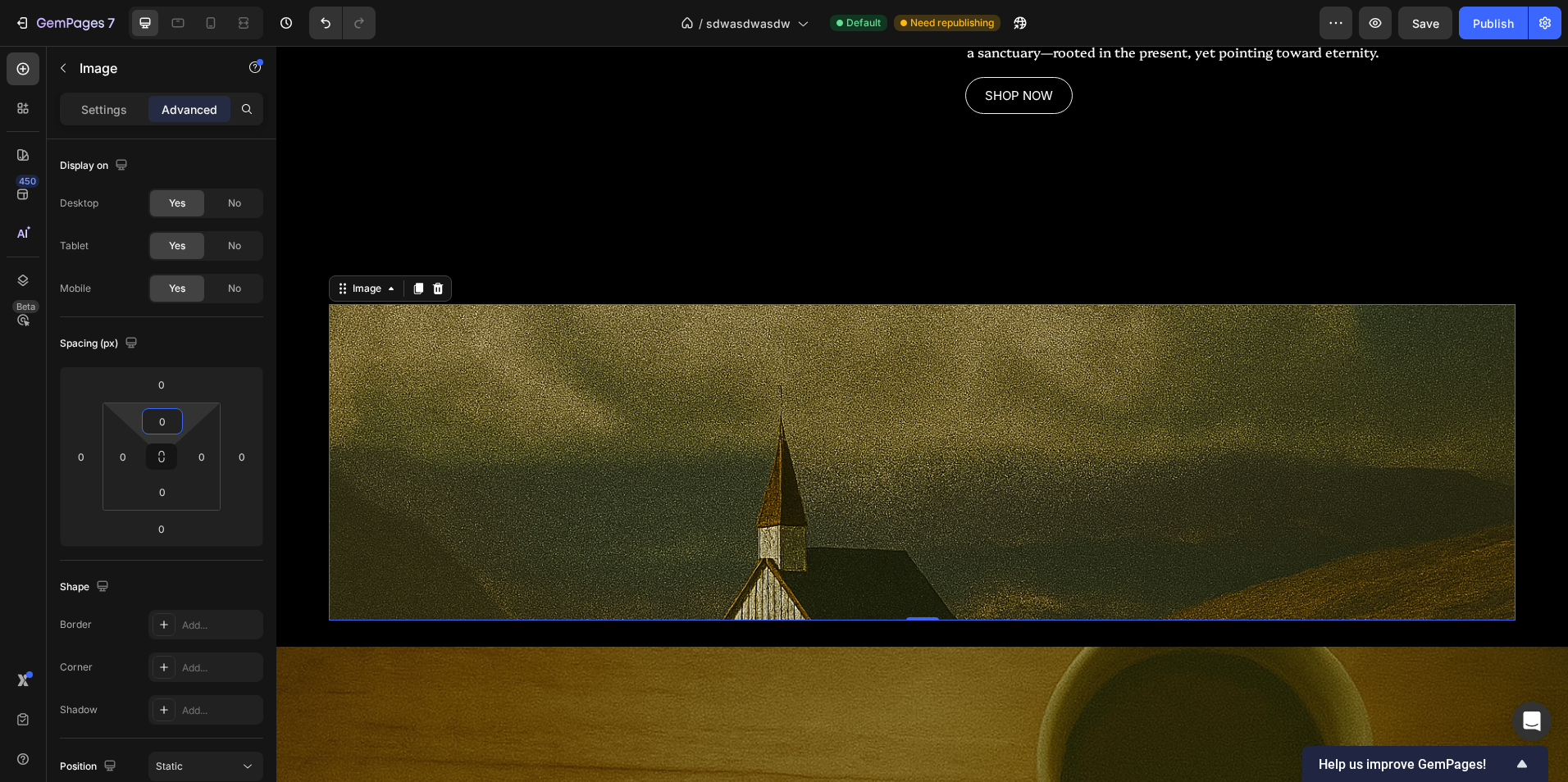
click at [190, 0] on html "7 Version history / sdwasdwasdw Default Need republishing Preview Save Publish …" at bounding box center [784, 0] width 1568 height 0
click at [109, 119] on div "Settings" at bounding box center [104, 108] width 82 height 26
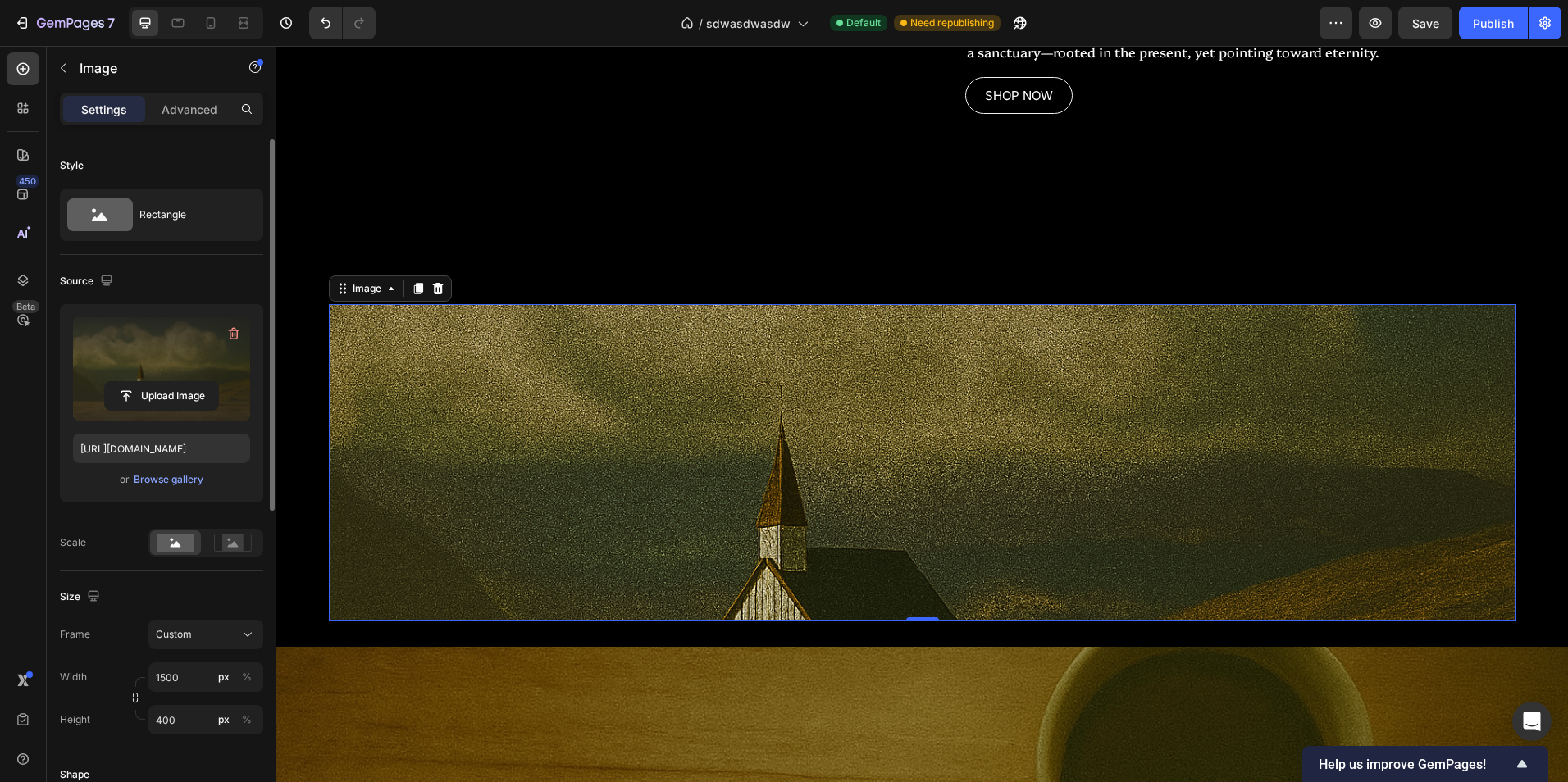
click at [234, 386] on div "Upload Image" at bounding box center [161, 396] width 177 height 30
click at [188, 477] on div "Browse gallery" at bounding box center [168, 480] width 69 height 14
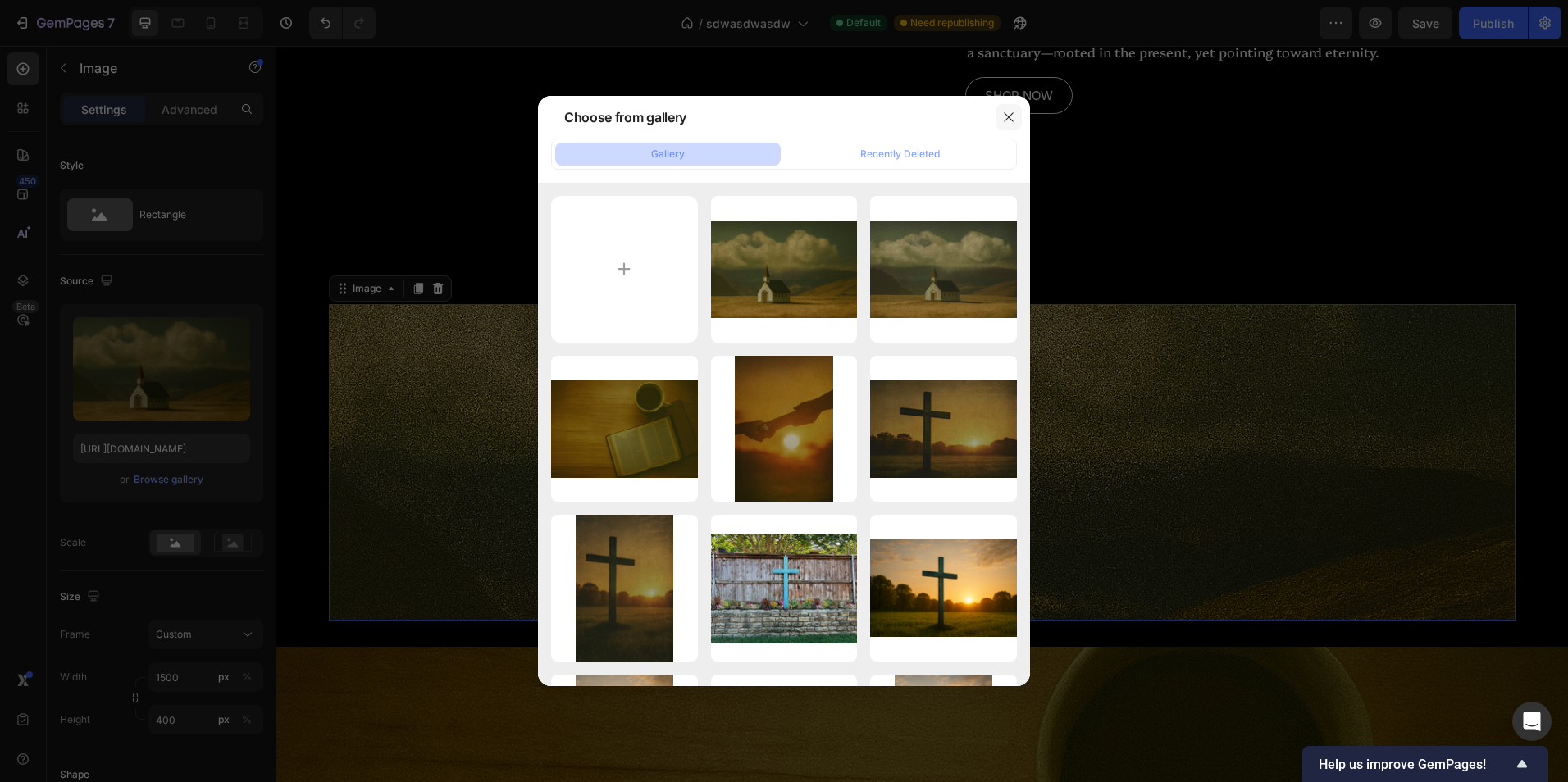
click at [1001, 115] on button "button" at bounding box center [1008, 116] width 26 height 26
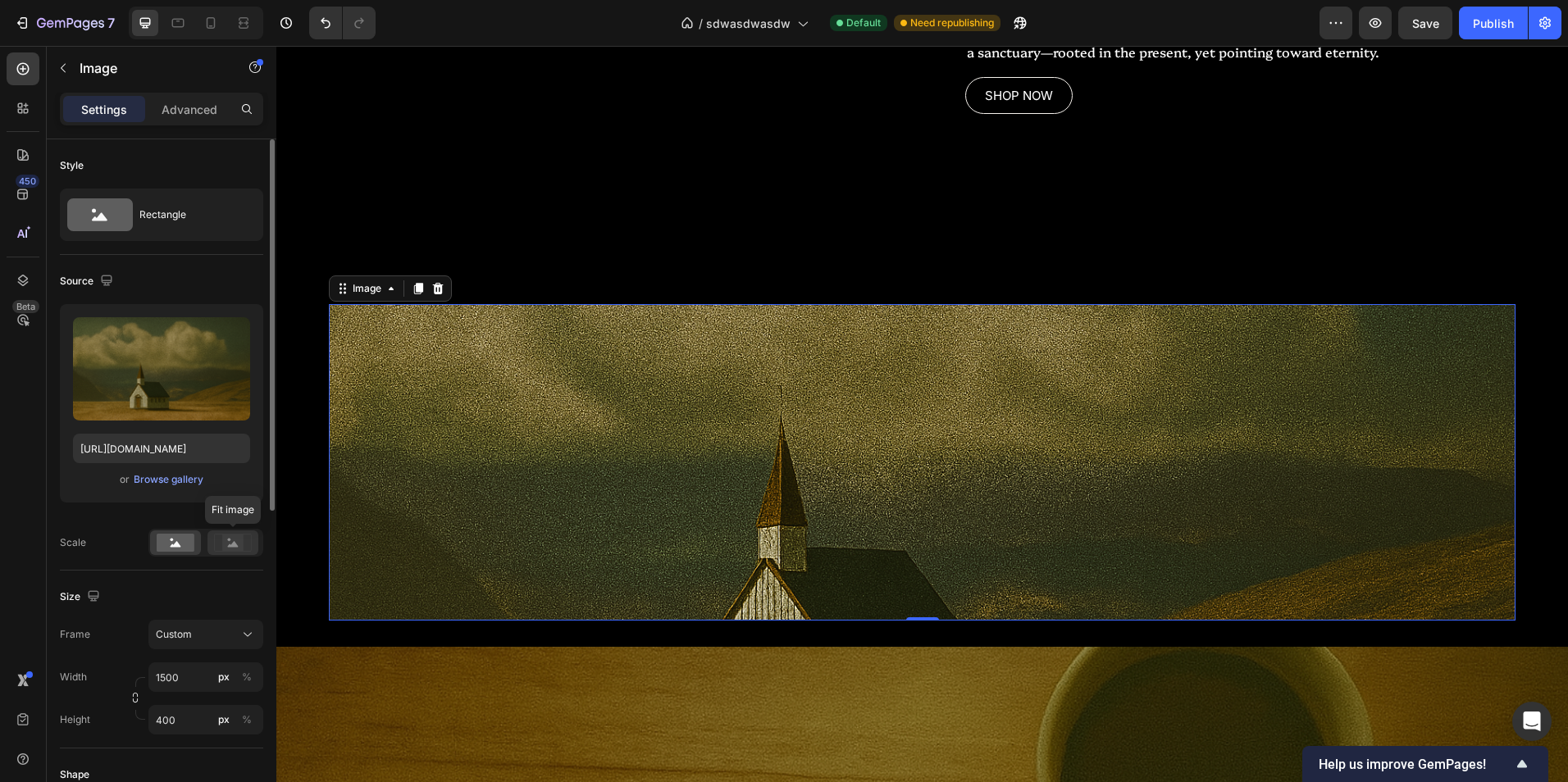
click at [226, 542] on rect at bounding box center [233, 543] width 22 height 16
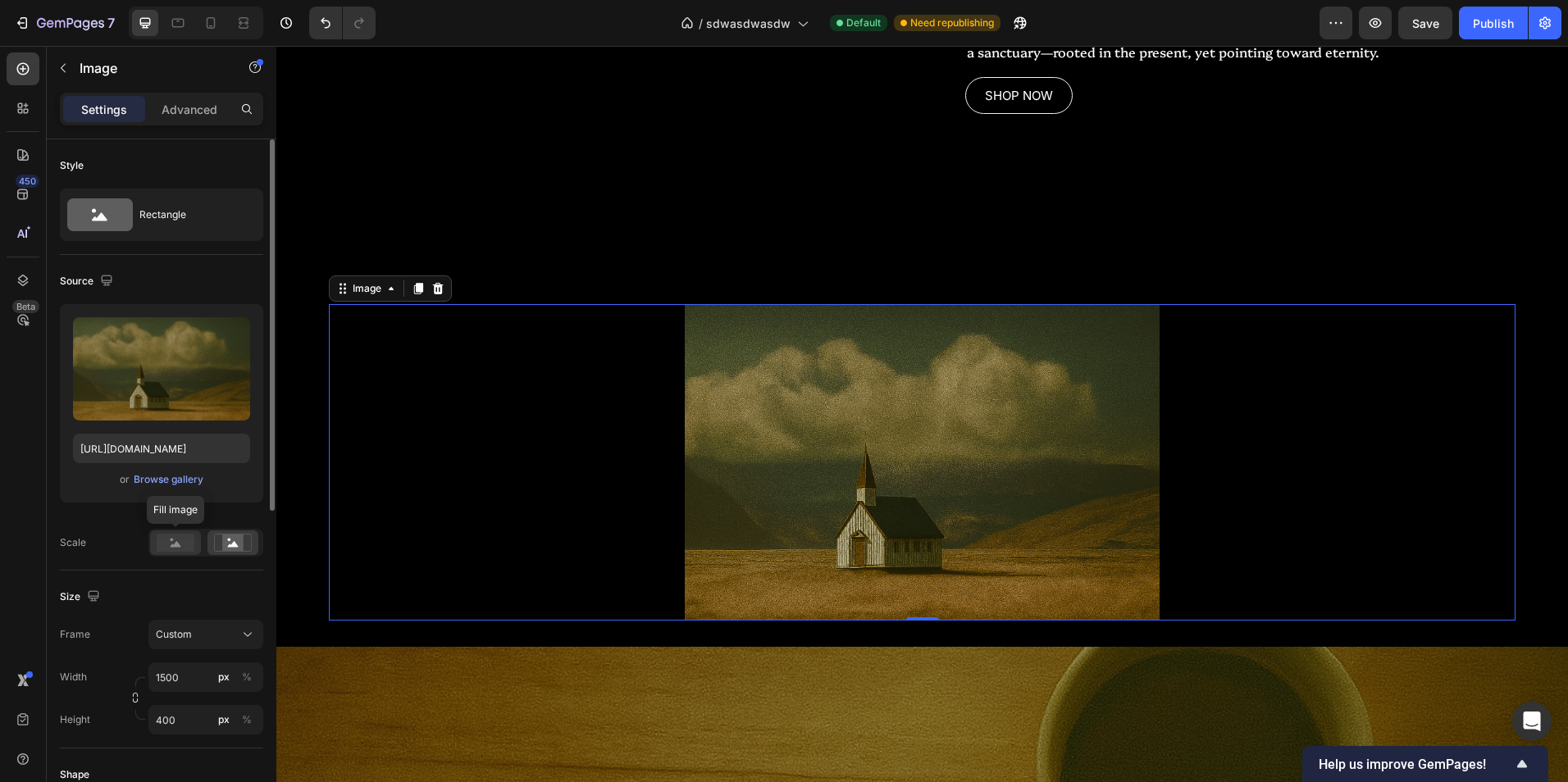
click at [178, 542] on rect at bounding box center [176, 543] width 38 height 18
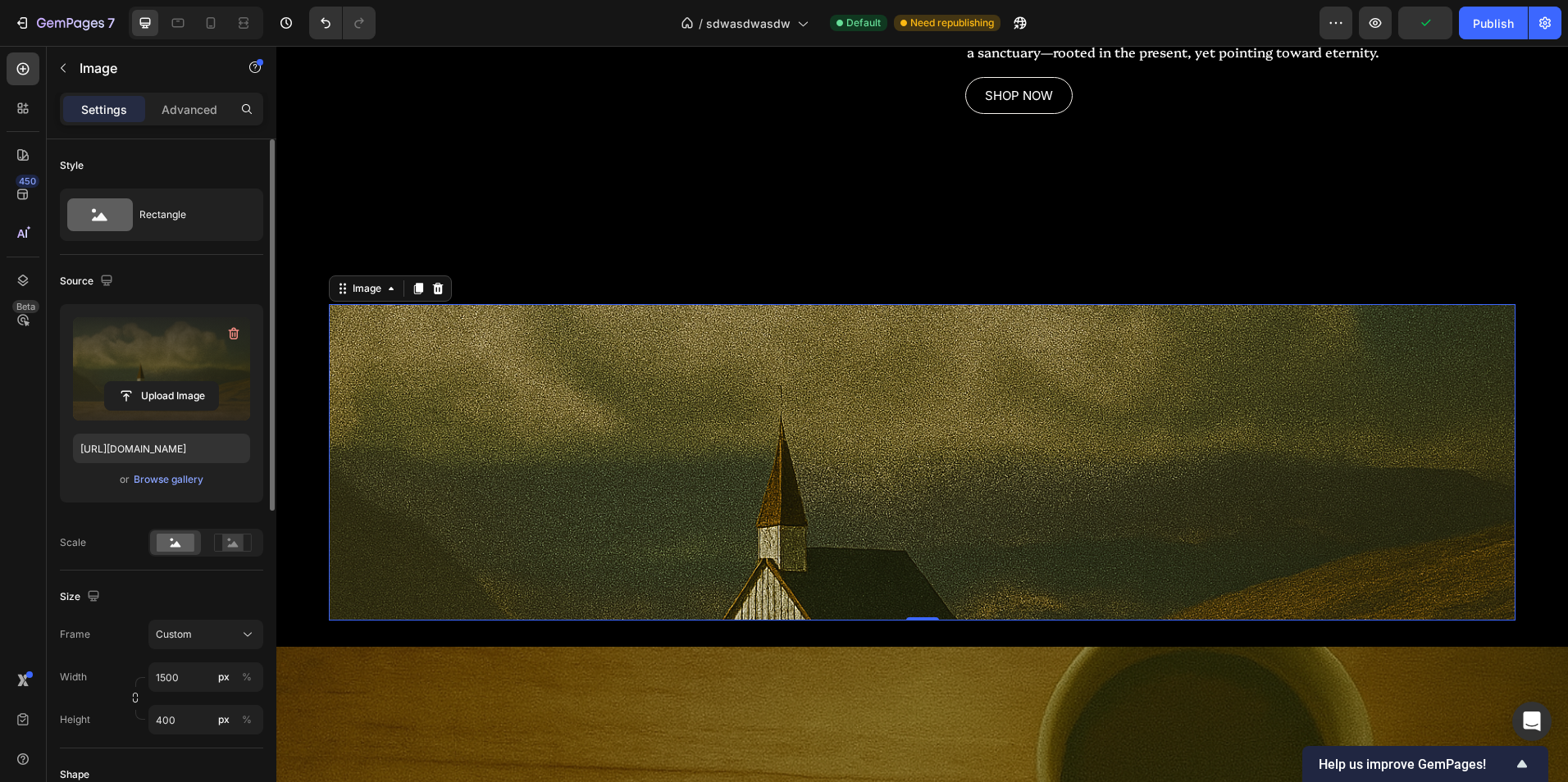
click at [201, 357] on label at bounding box center [161, 369] width 177 height 104
click at [201, 382] on input "file" at bounding box center [161, 396] width 113 height 28
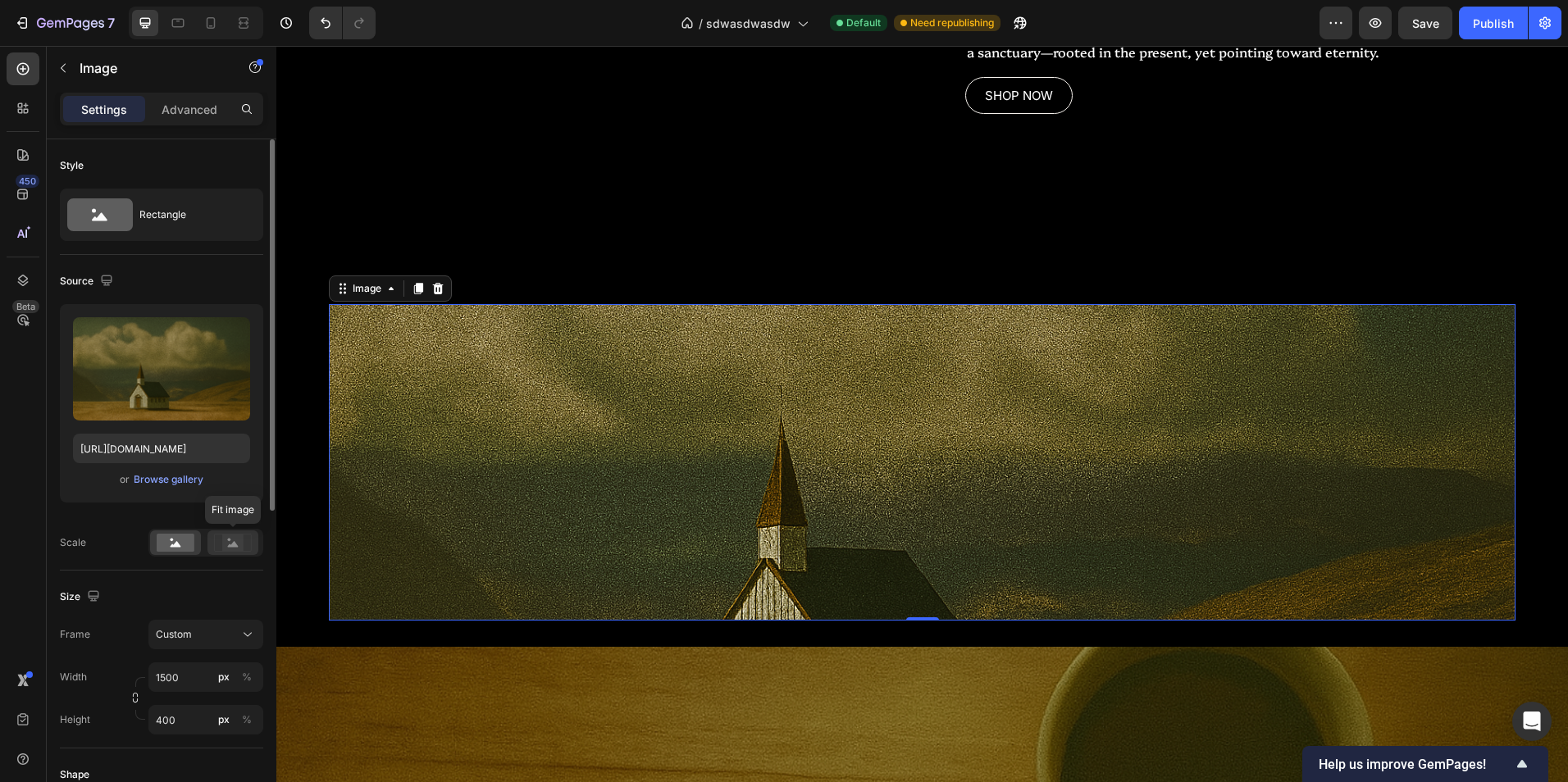
scroll to position [164, 0]
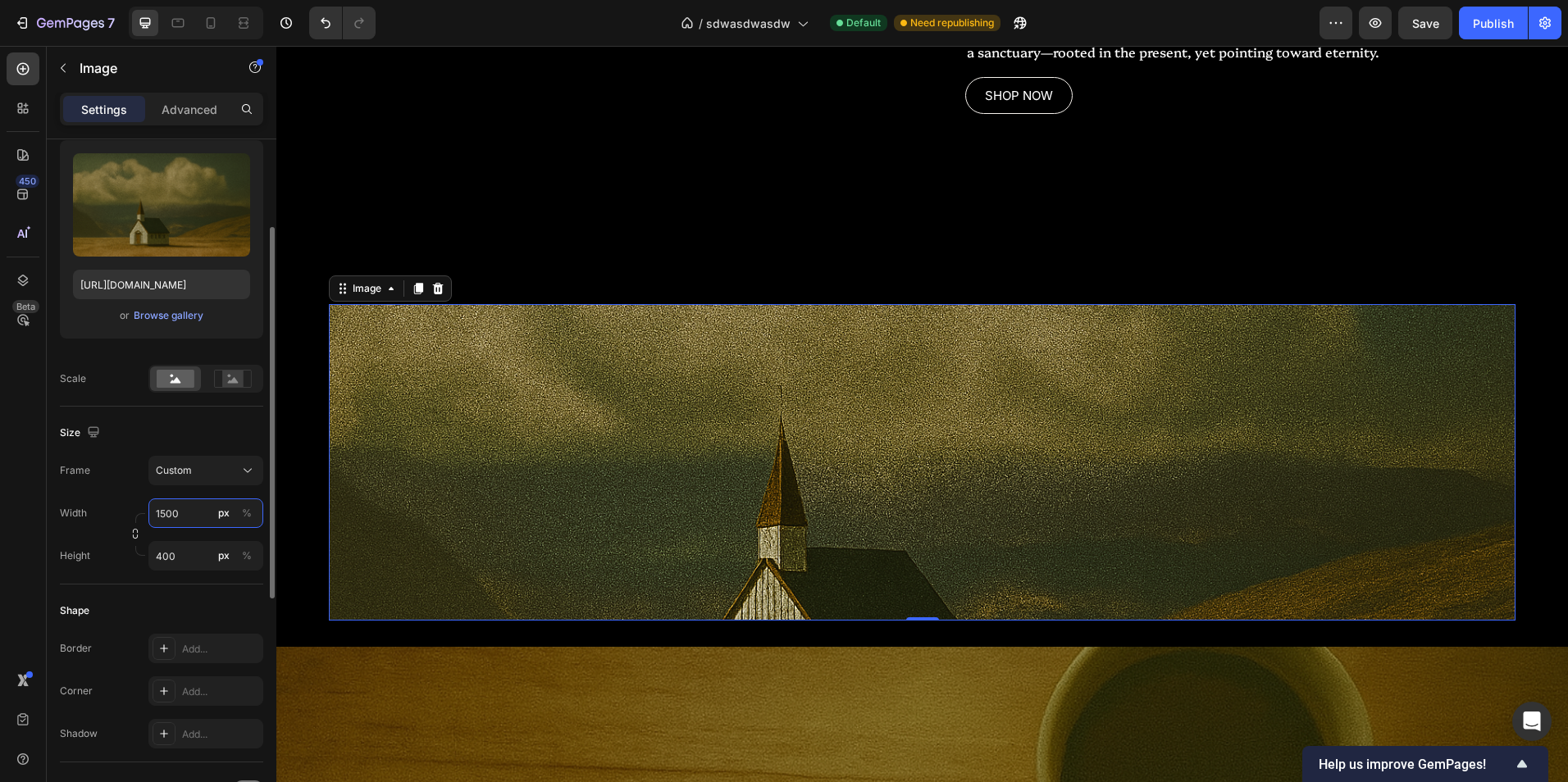
click at [199, 512] on input "1500" at bounding box center [206, 513] width 115 height 30
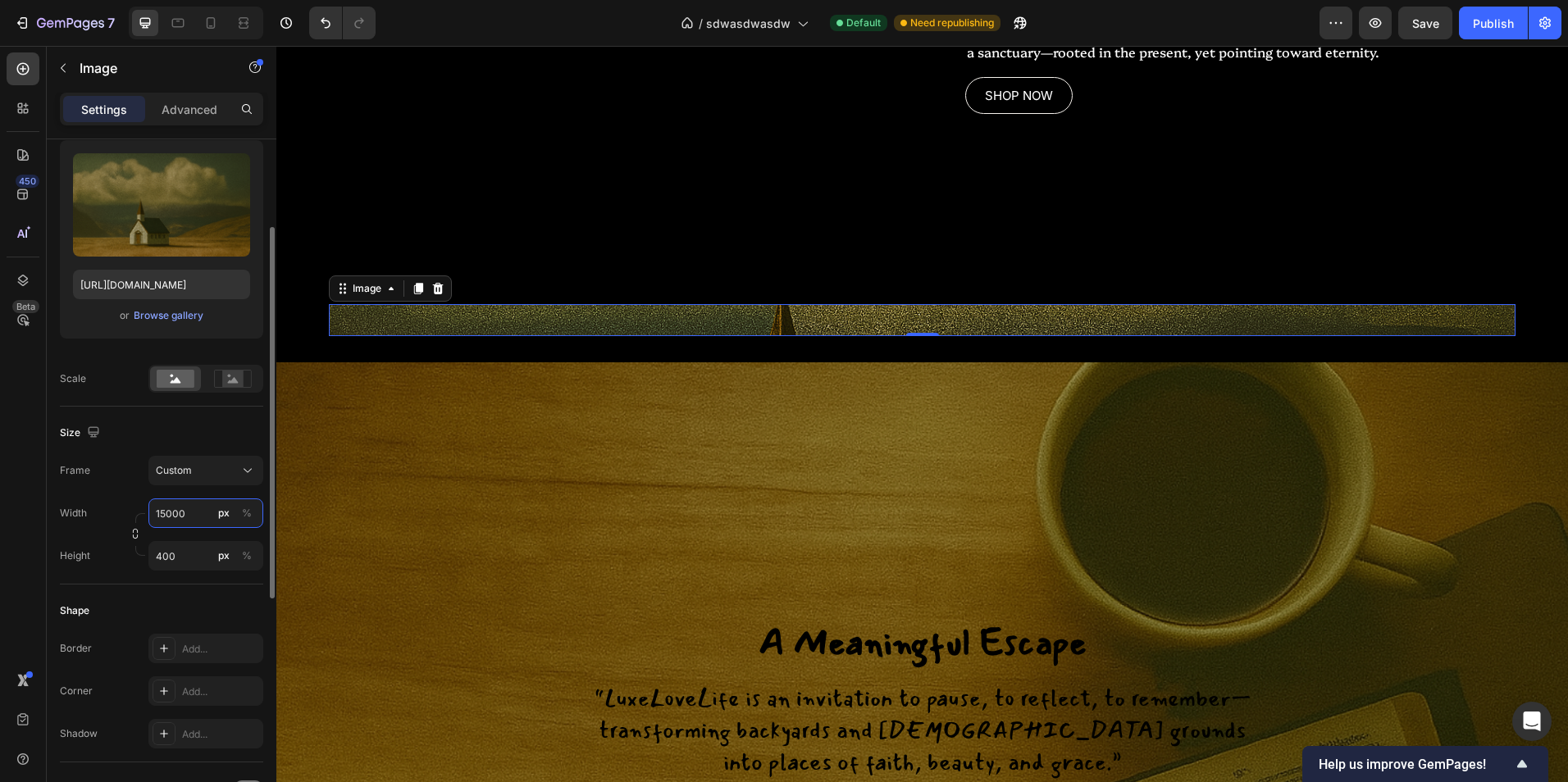
type input "1500"
click at [194, 550] on input "400" at bounding box center [206, 556] width 115 height 30
click at [251, 518] on div "%" at bounding box center [246, 513] width 10 height 14
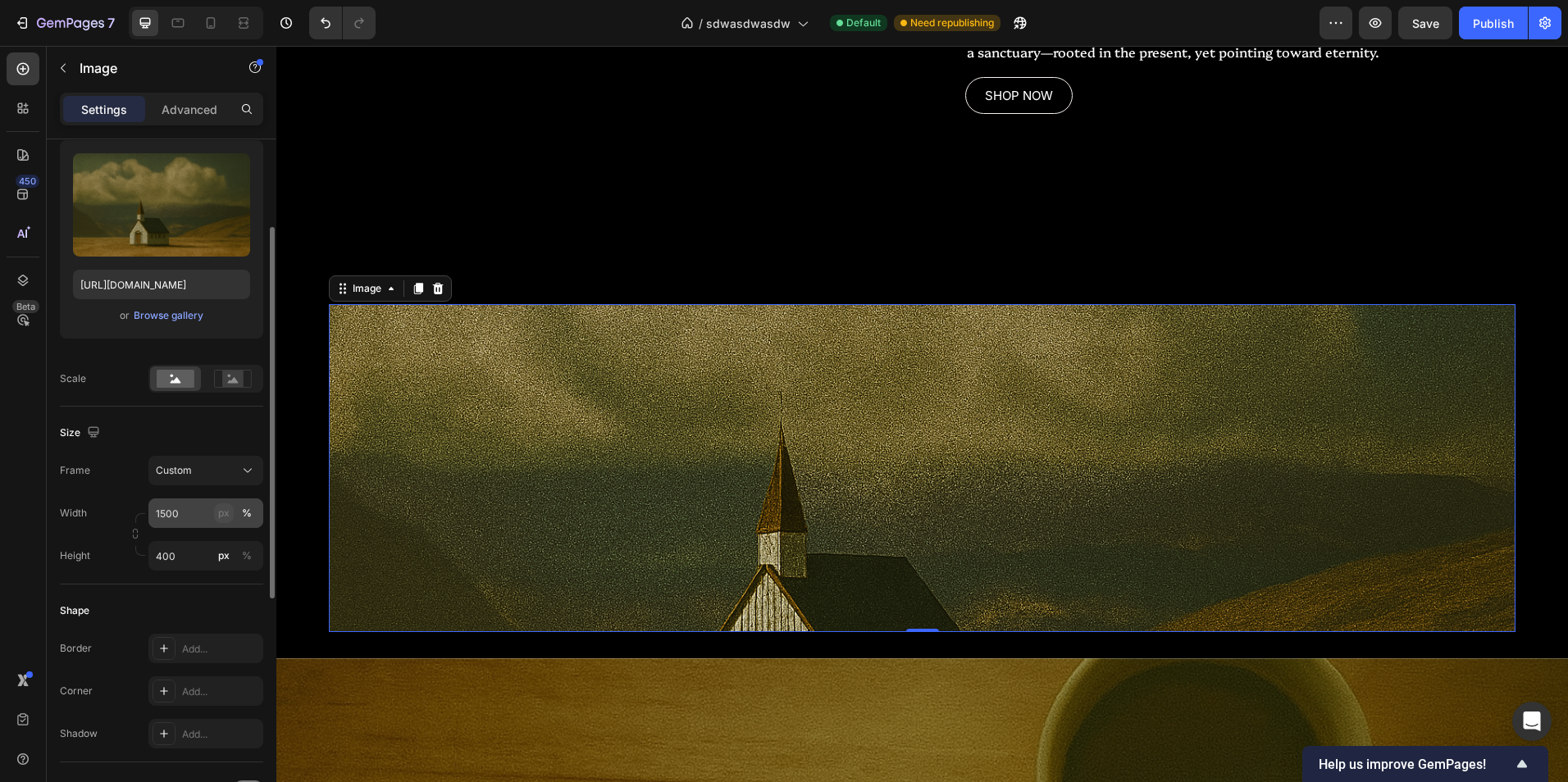
click at [215, 514] on button "px" at bounding box center [224, 513] width 20 height 20
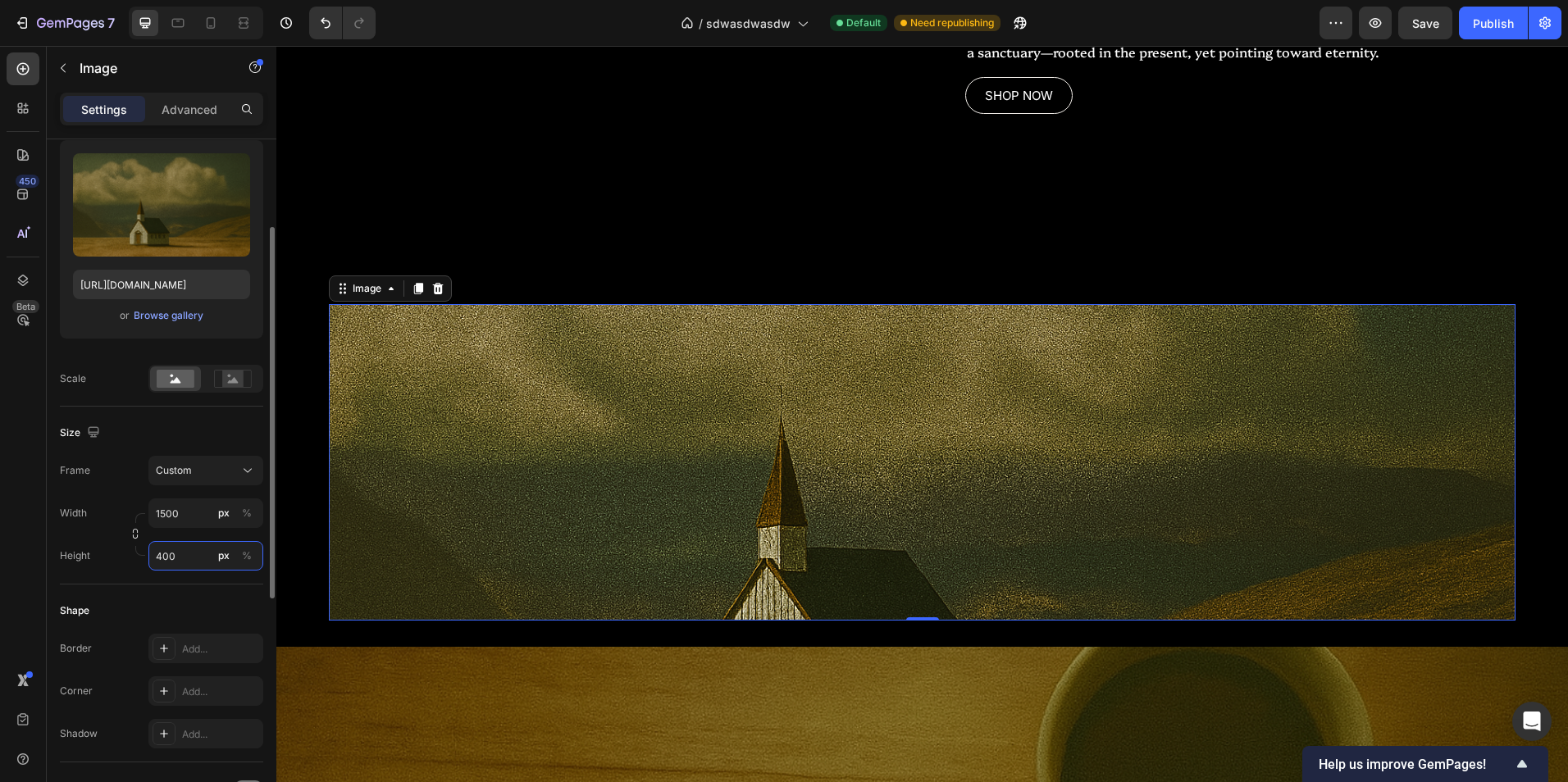
click at [194, 557] on input "400" at bounding box center [206, 556] width 115 height 30
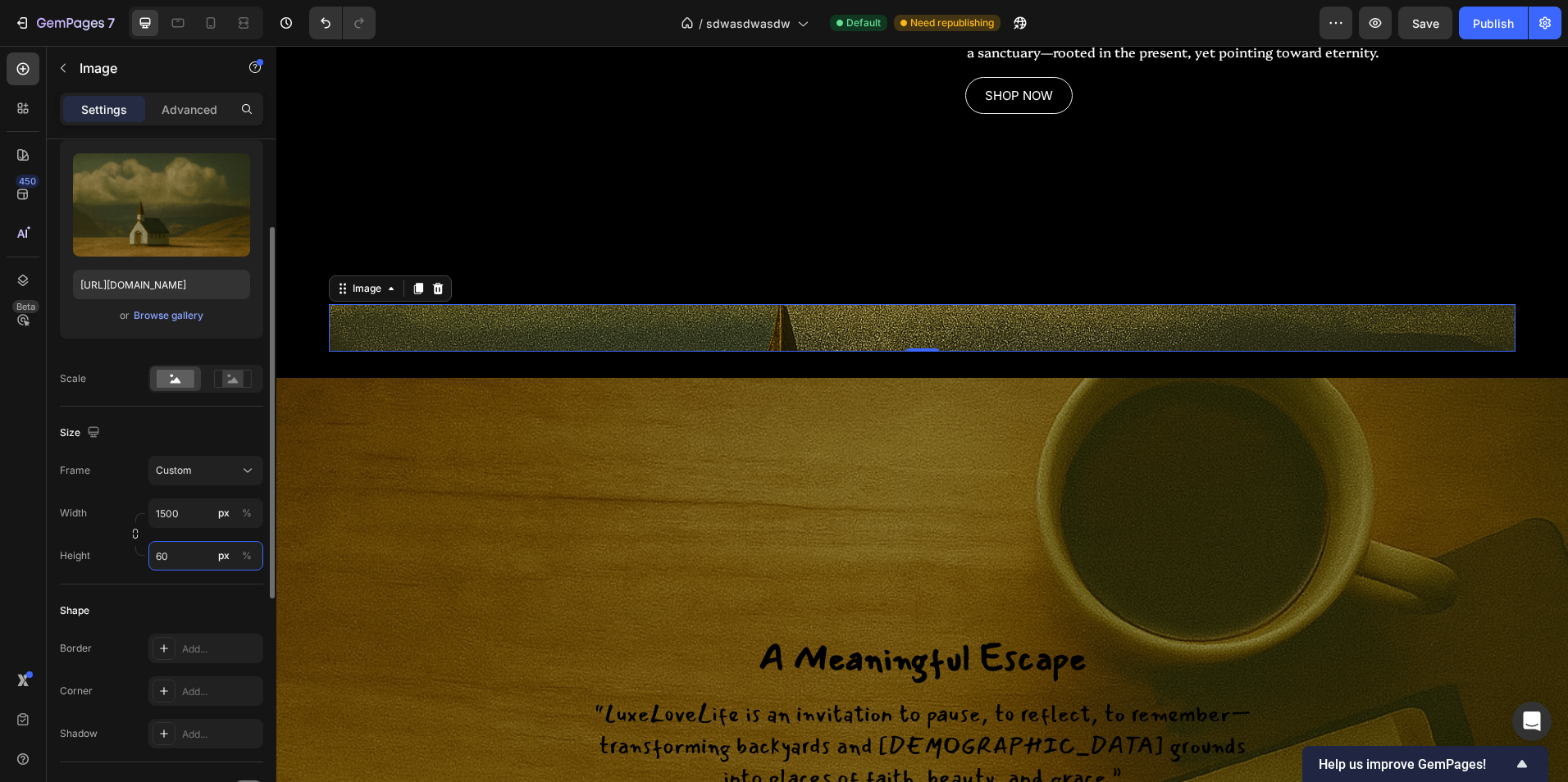
type input "6"
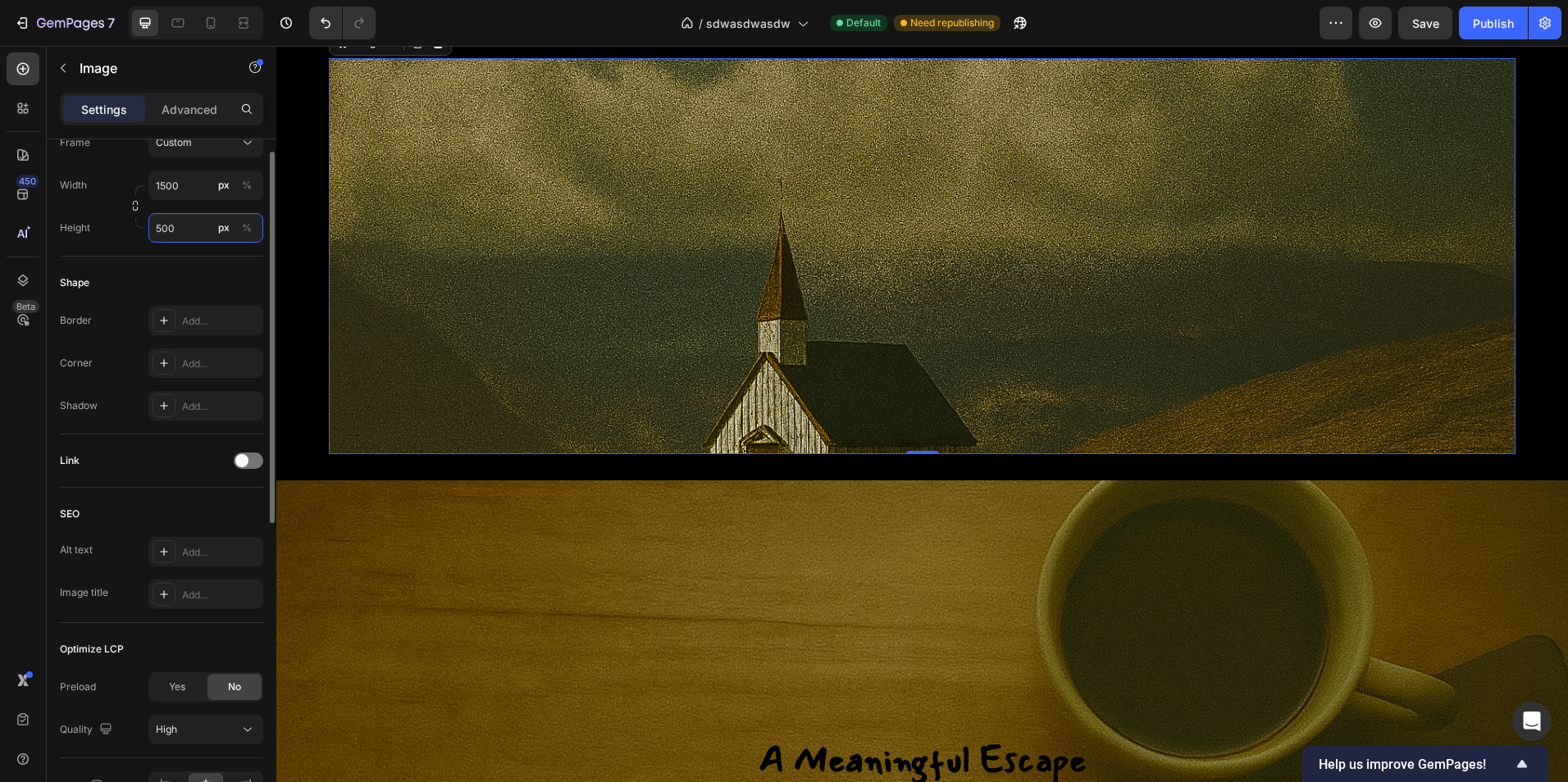
scroll to position [574, 0]
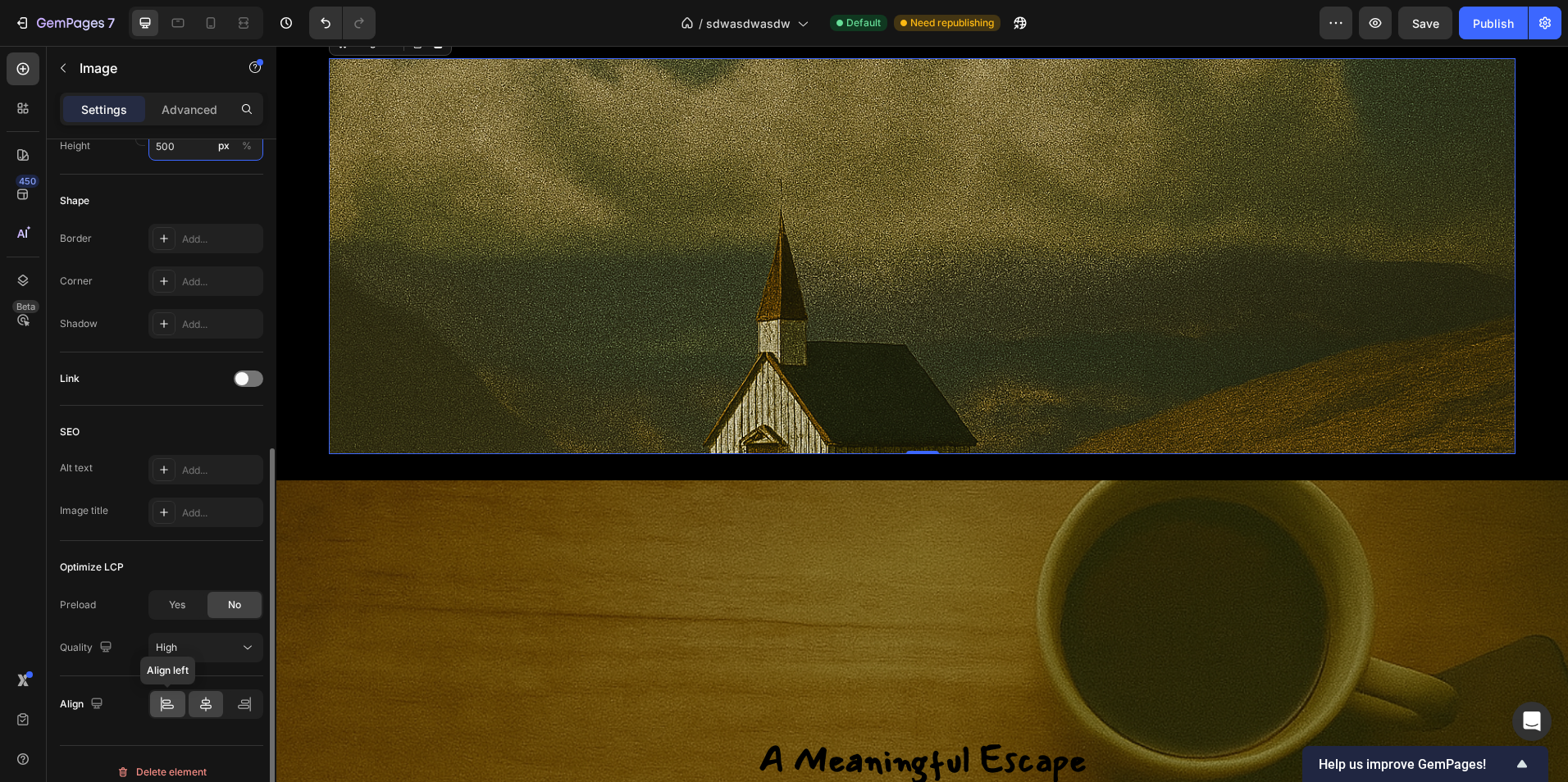
type input "500"
click at [170, 710] on icon at bounding box center [167, 704] width 16 height 16
drag, startPoint x: 262, startPoint y: 705, endPoint x: 212, endPoint y: 706, distance: 50.0
click at [261, 705] on div at bounding box center [244, 704] width 35 height 26
click at [208, 706] on icon at bounding box center [206, 704] width 16 height 16
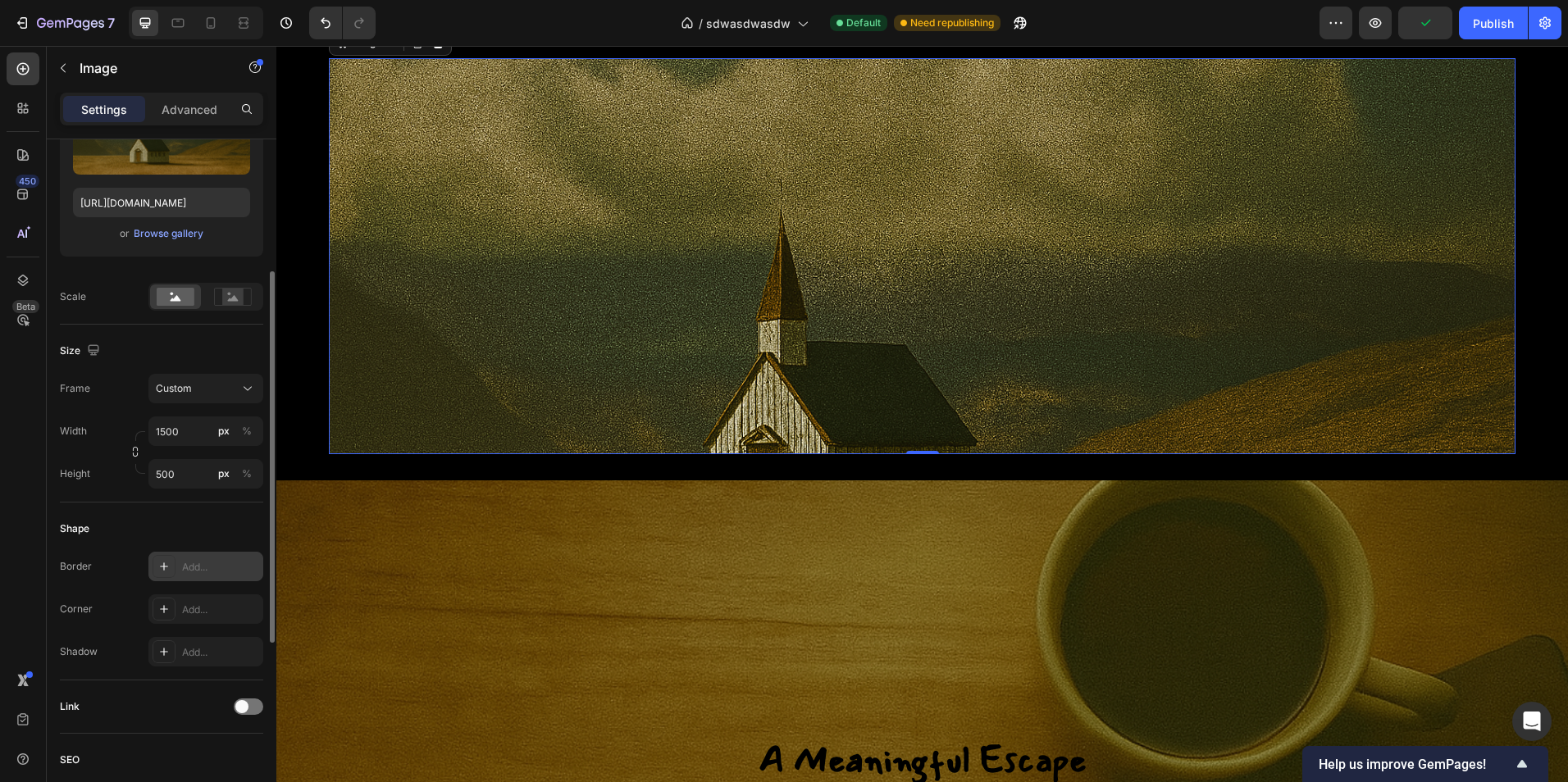
scroll to position [164, 0]
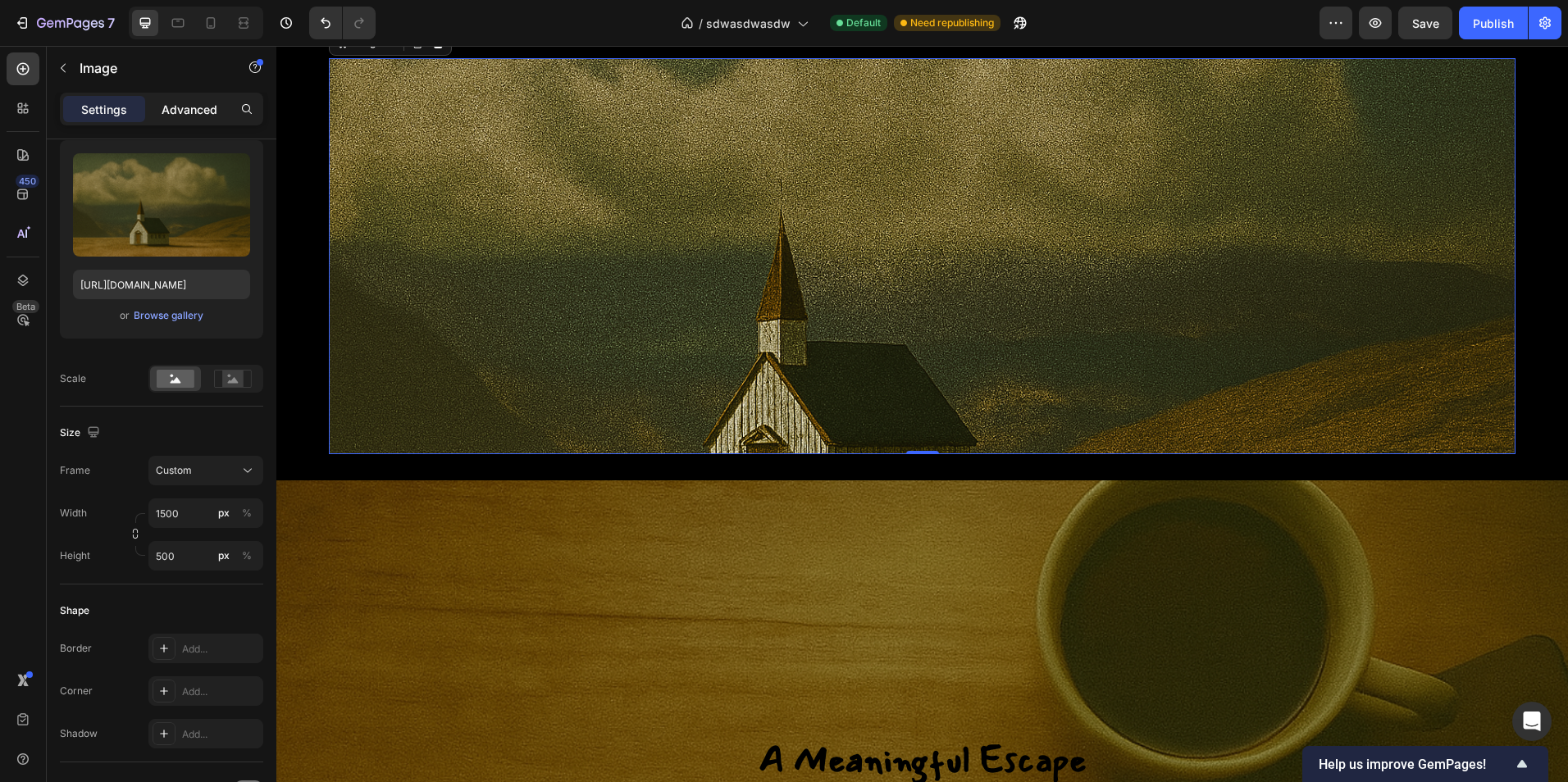
click at [178, 111] on p "Advanced" at bounding box center [189, 109] width 56 height 17
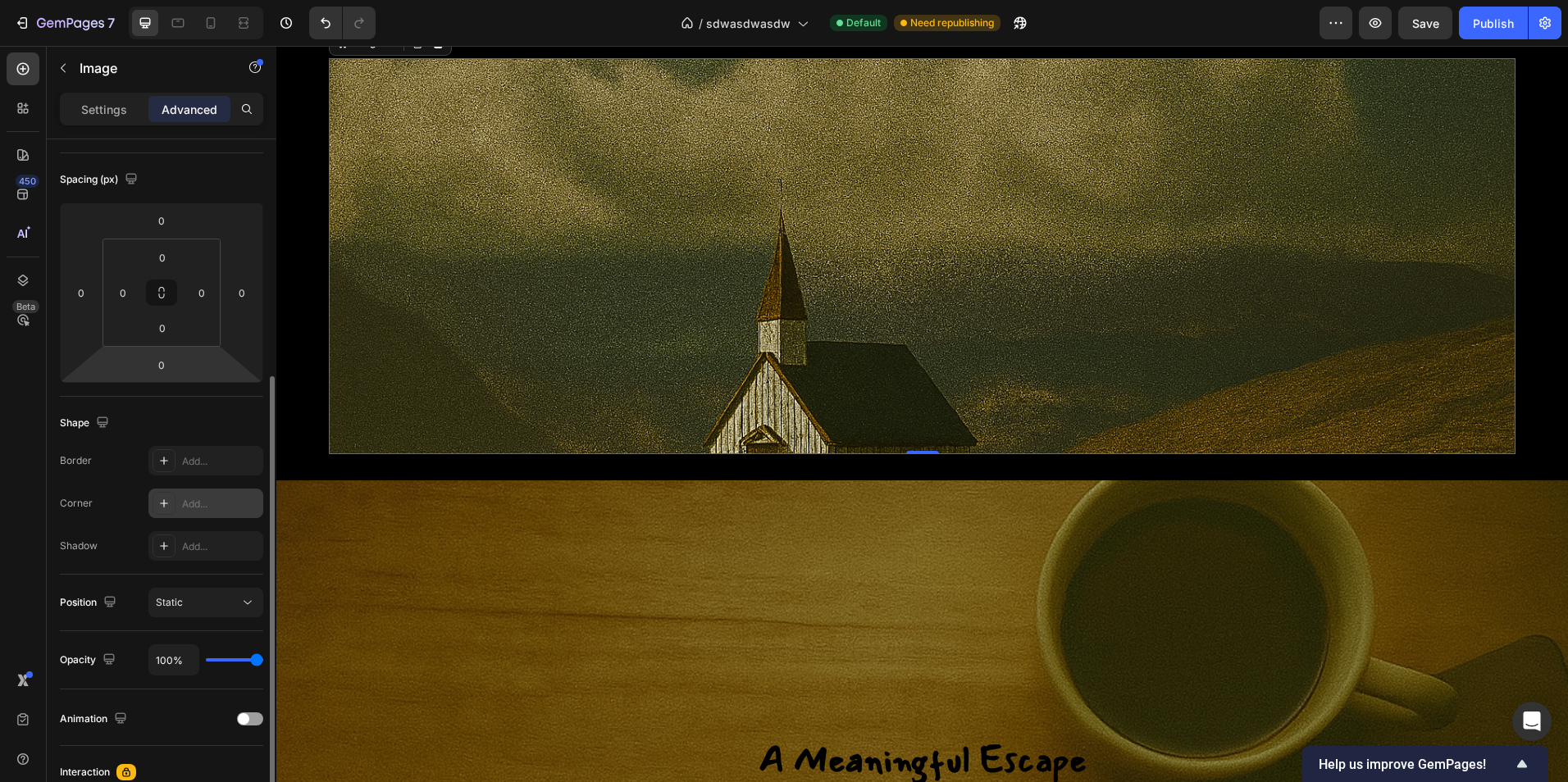
scroll to position [0, 0]
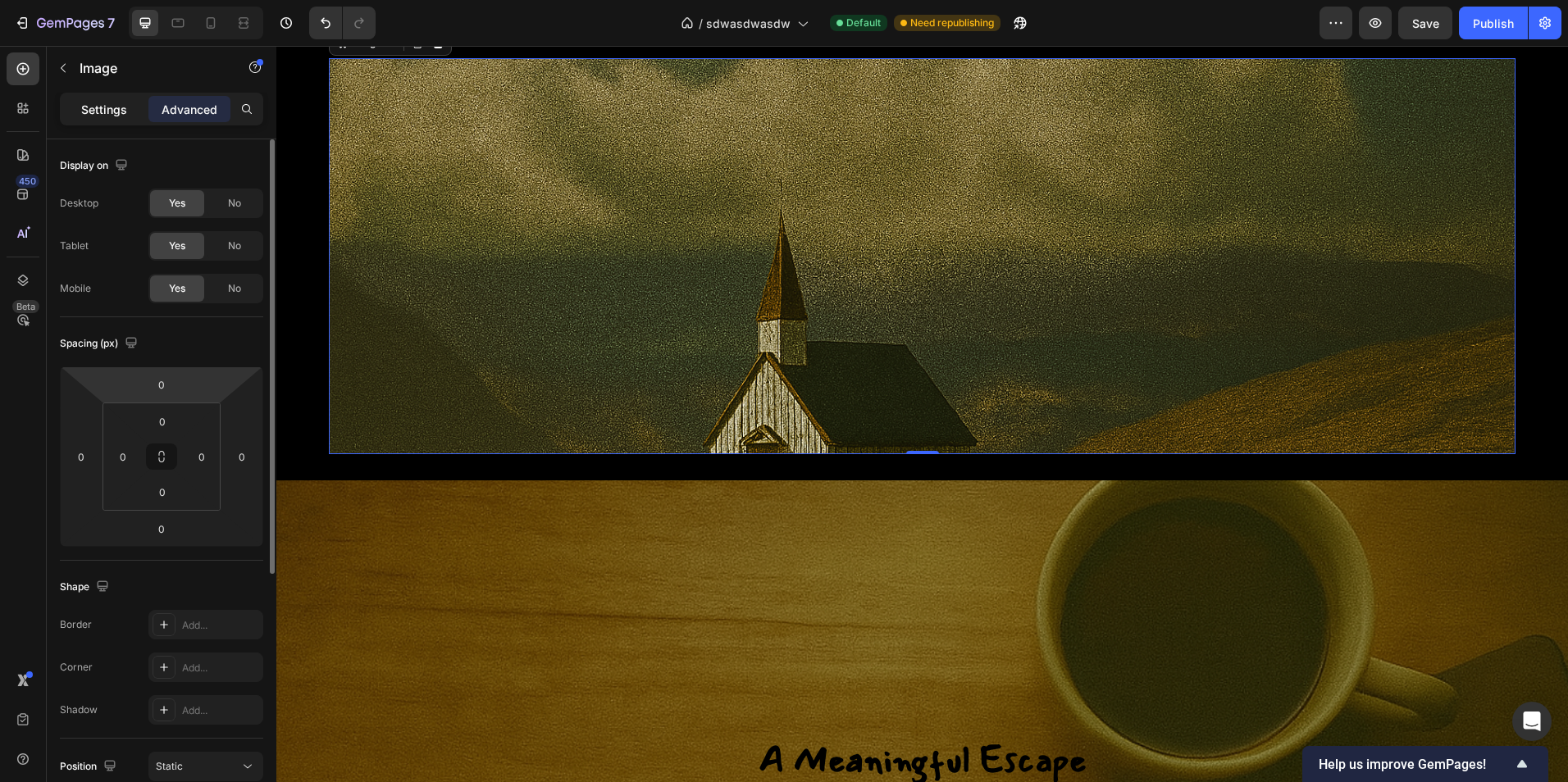
click at [111, 117] on p "Settings" at bounding box center [104, 109] width 46 height 17
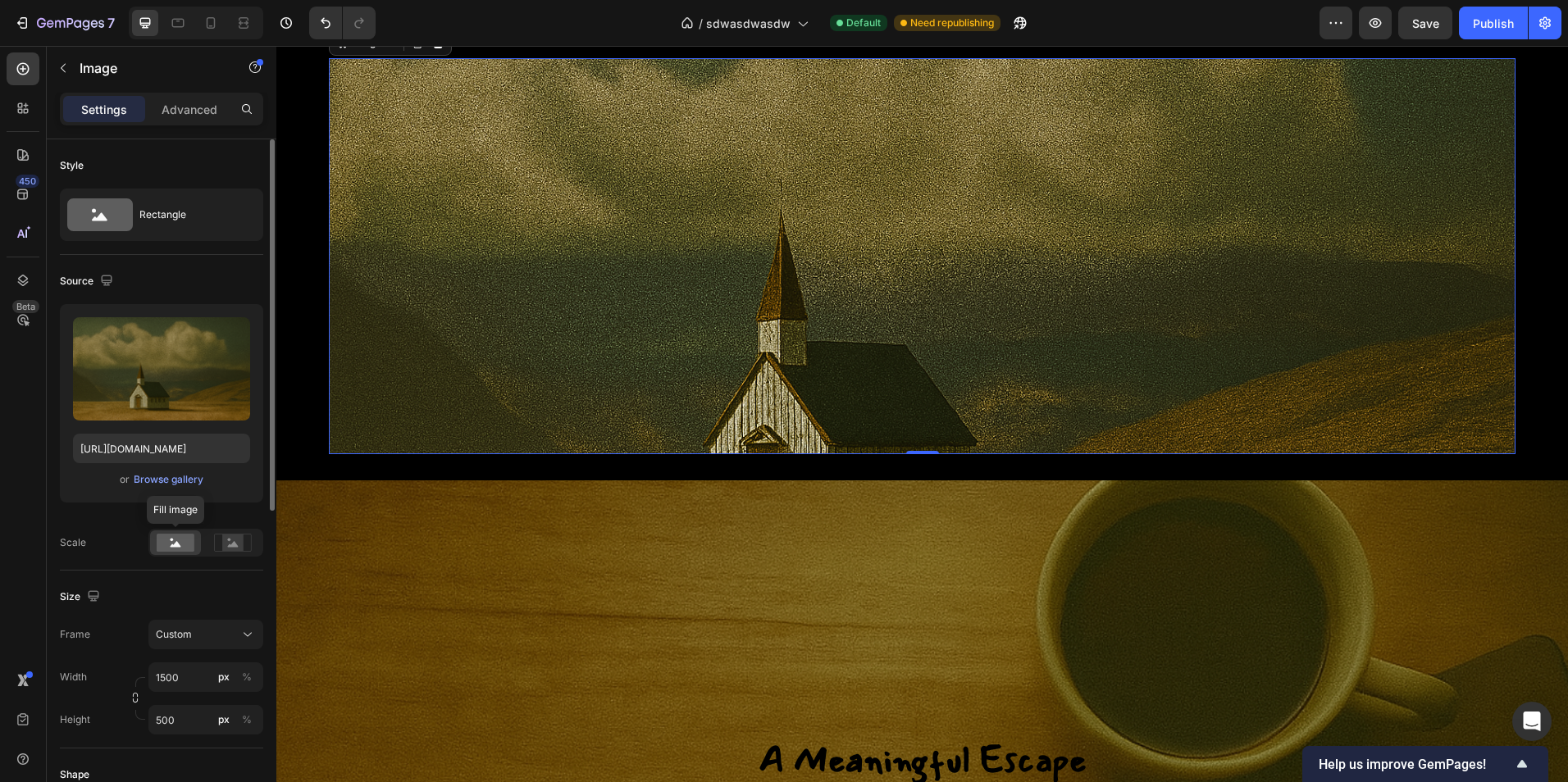
click at [169, 539] on rect at bounding box center [176, 543] width 38 height 18
click at [227, 538] on rect at bounding box center [233, 543] width 22 height 16
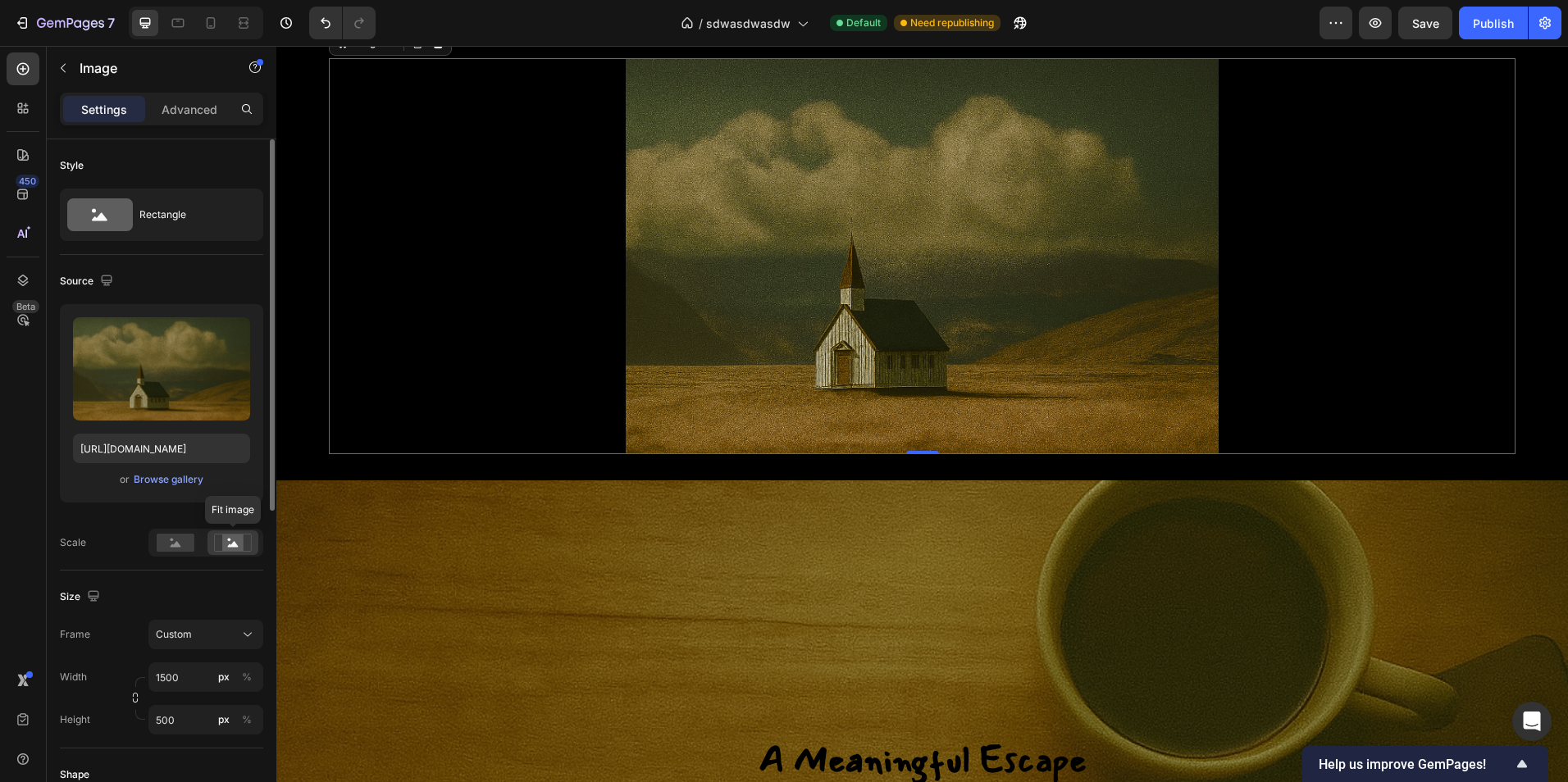
click at [227, 538] on rect at bounding box center [233, 543] width 22 height 16
click at [228, 538] on rect at bounding box center [233, 543] width 22 height 16
click at [172, 550] on rect at bounding box center [176, 543] width 38 height 18
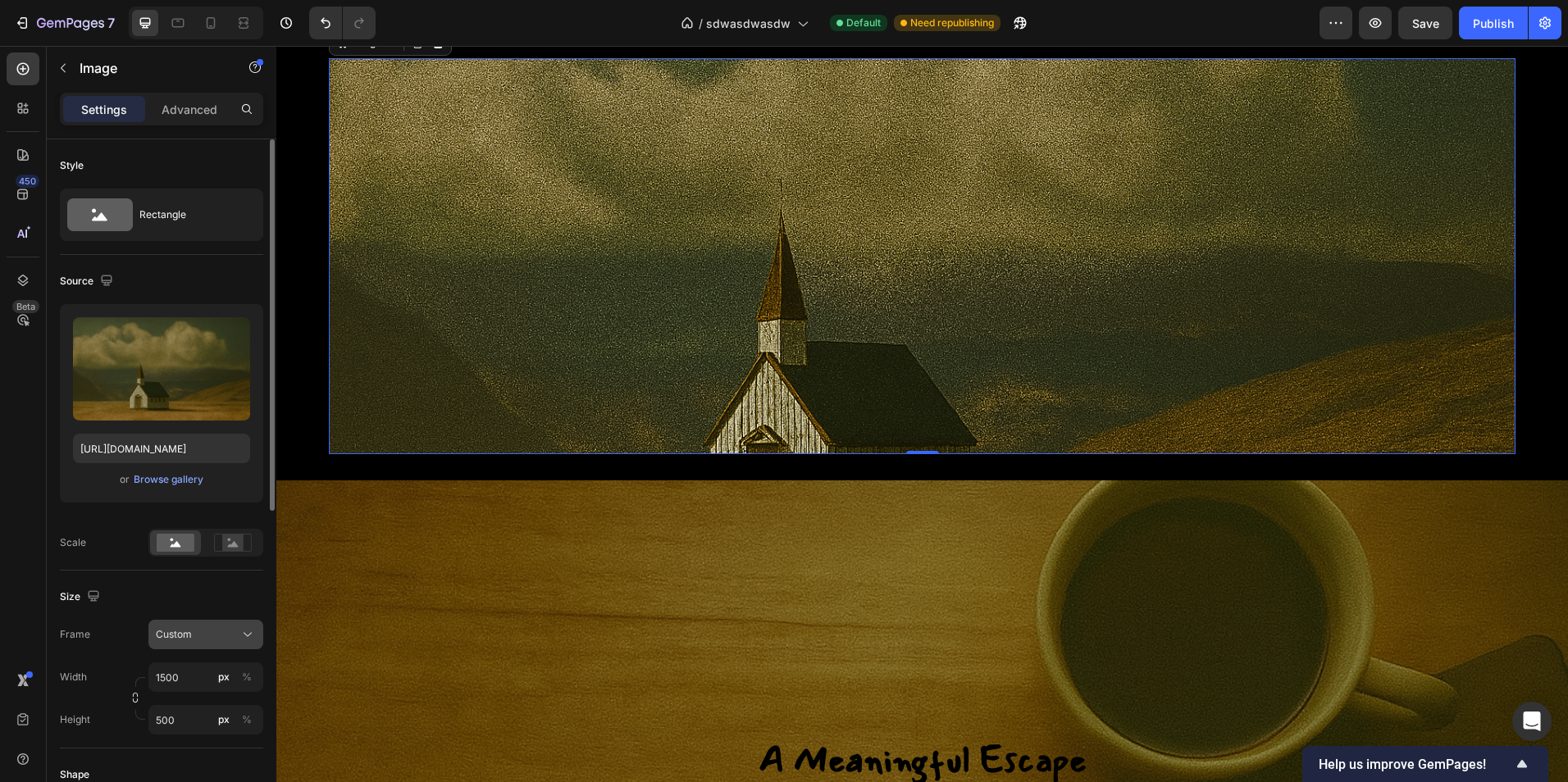
click at [189, 626] on button "Custom" at bounding box center [206, 634] width 115 height 30
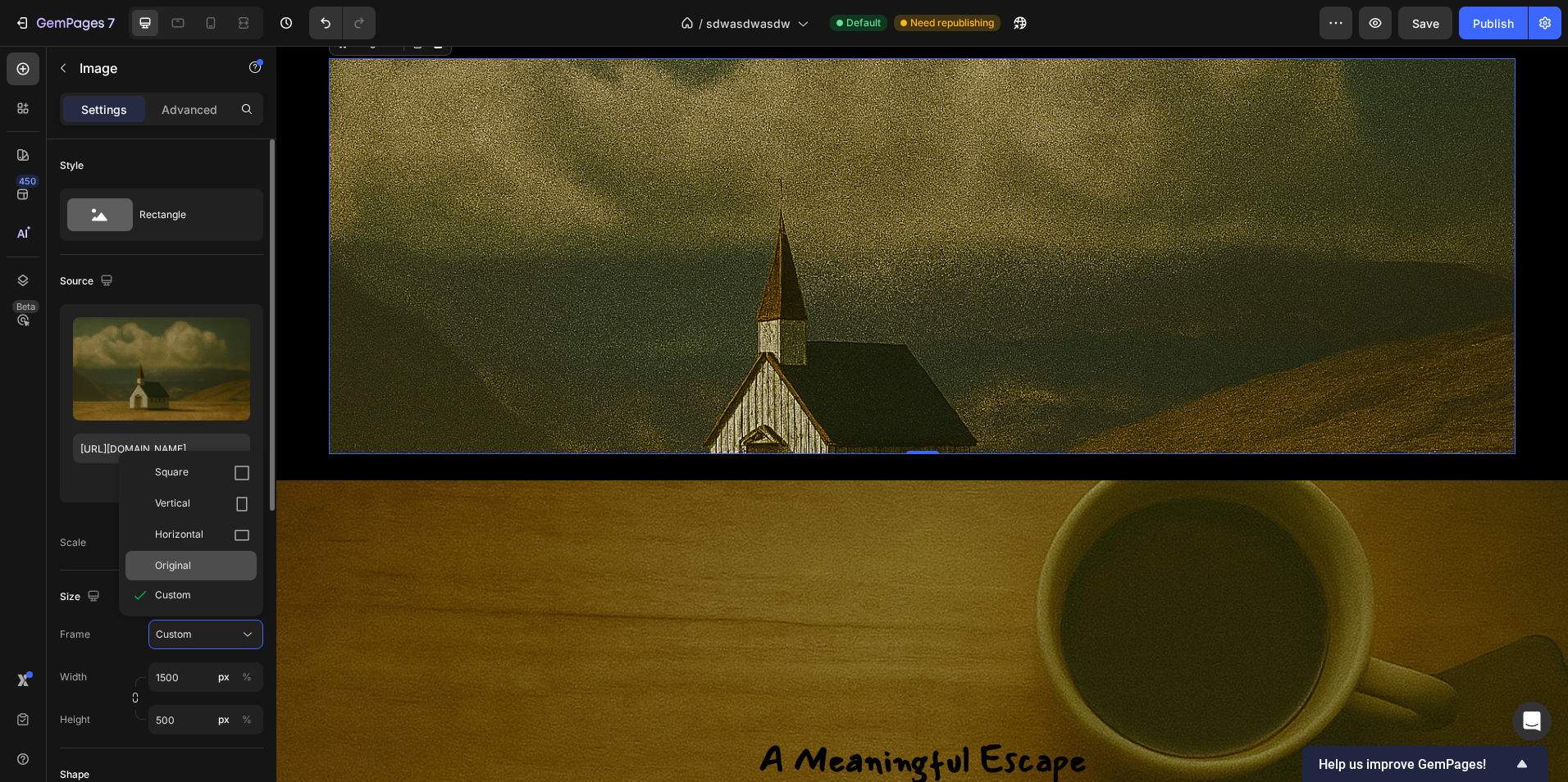
click at [190, 568] on span "Original" at bounding box center [173, 566] width 36 height 14
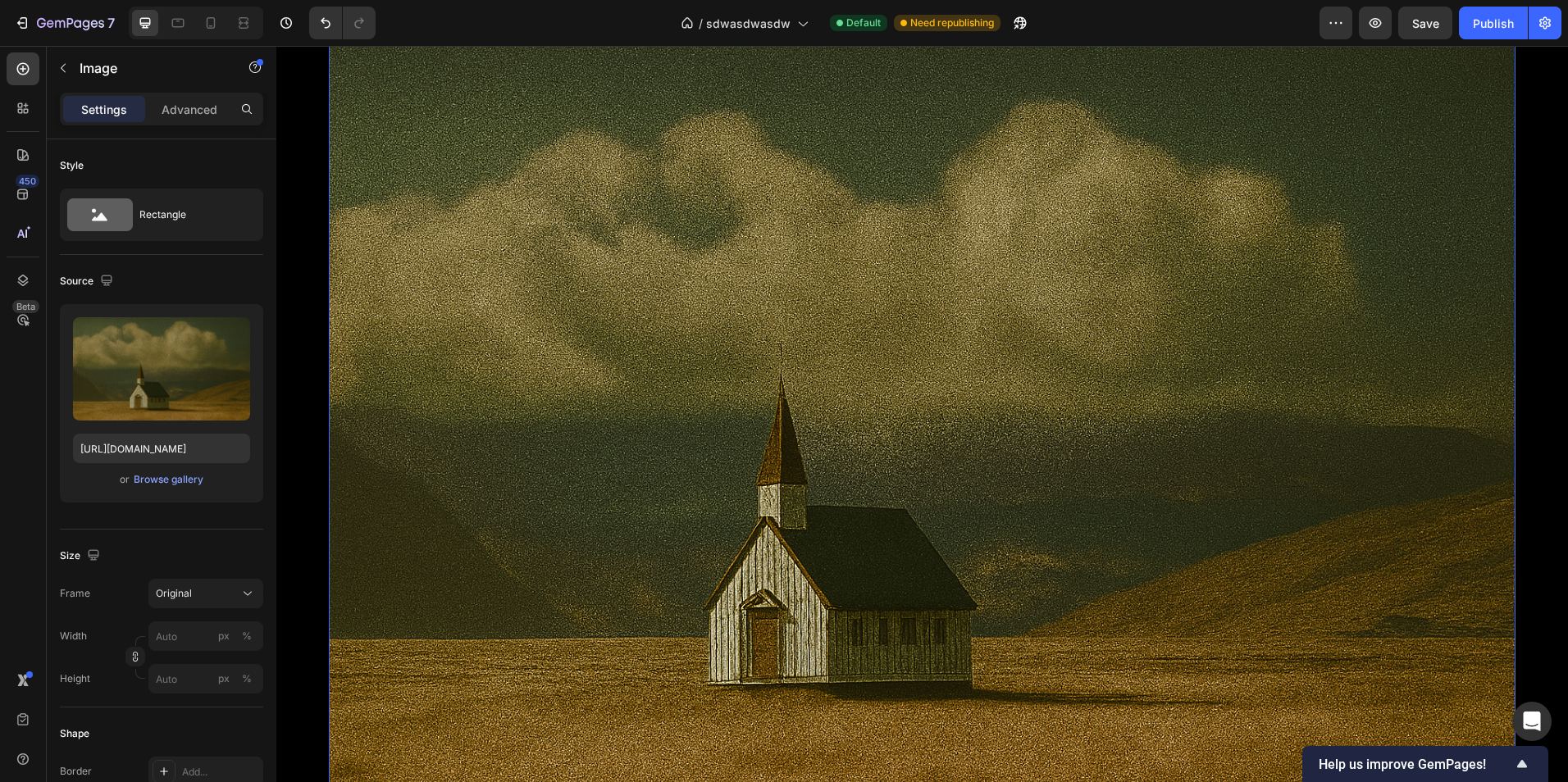
scroll to position [2564, 0]
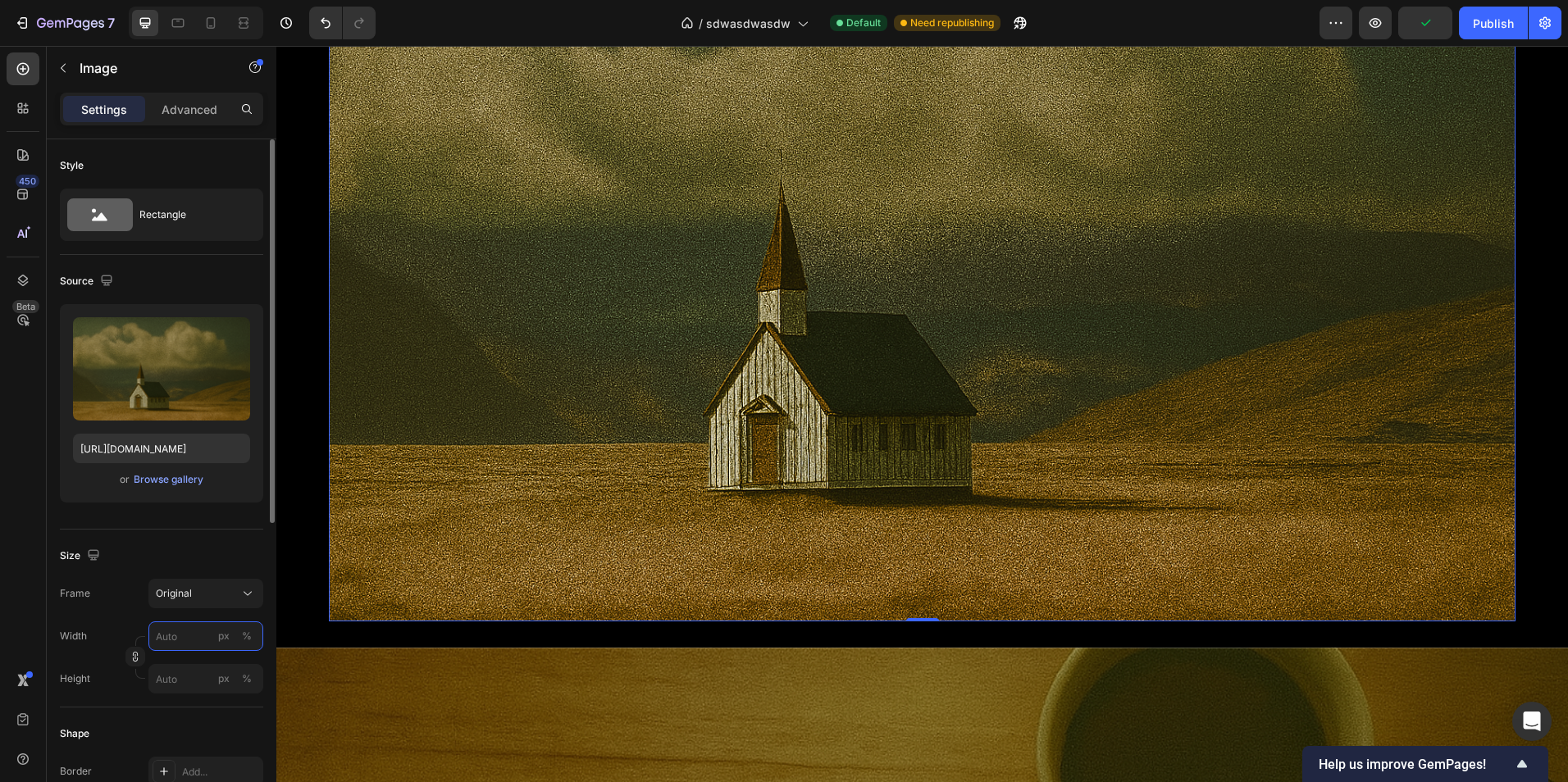
click at [194, 641] on input "px %" at bounding box center [206, 636] width 115 height 30
click at [206, 595] on div "Original" at bounding box center [196, 593] width 80 height 14
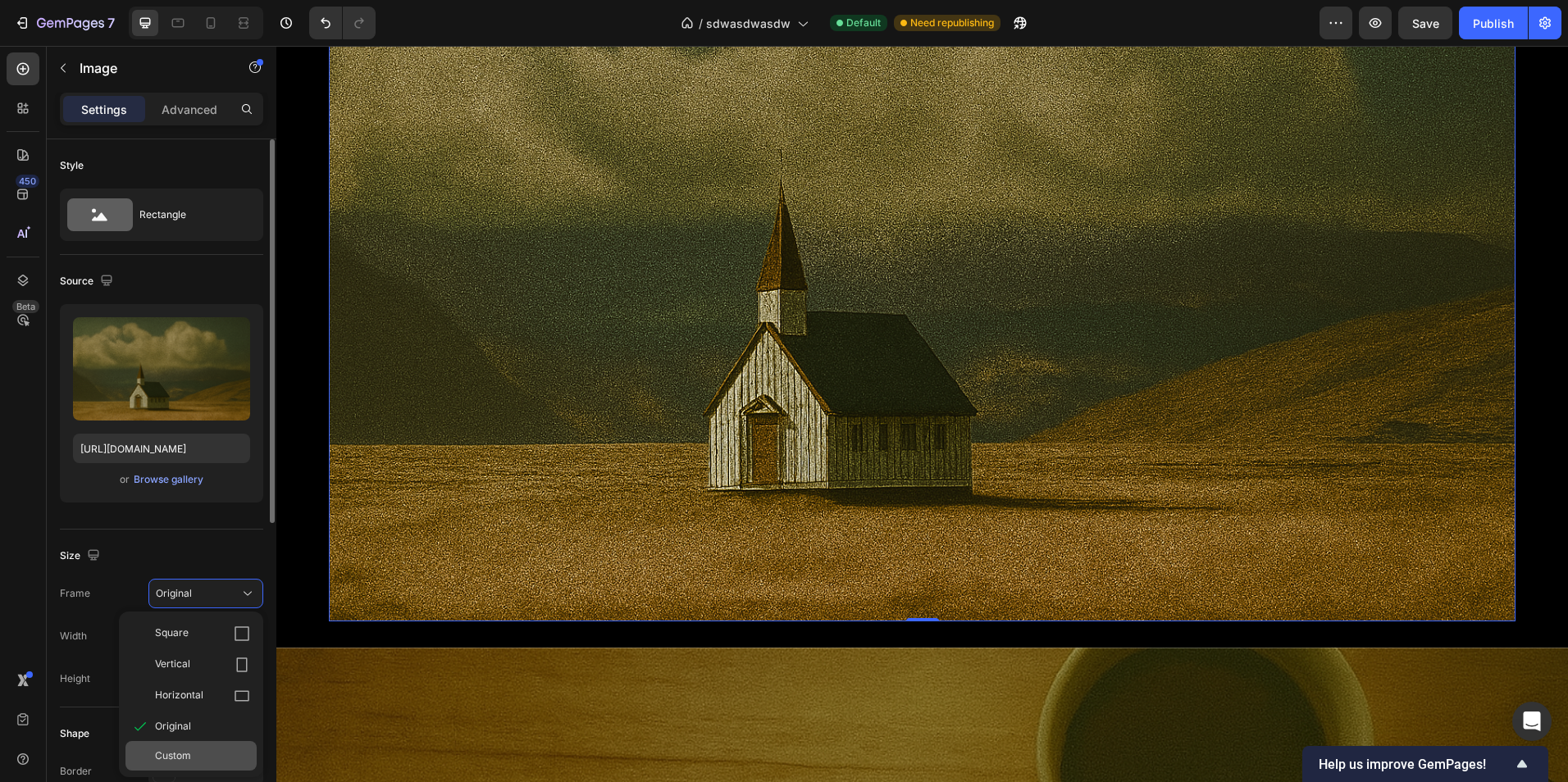
click at [194, 749] on div "Custom" at bounding box center [202, 756] width 95 height 14
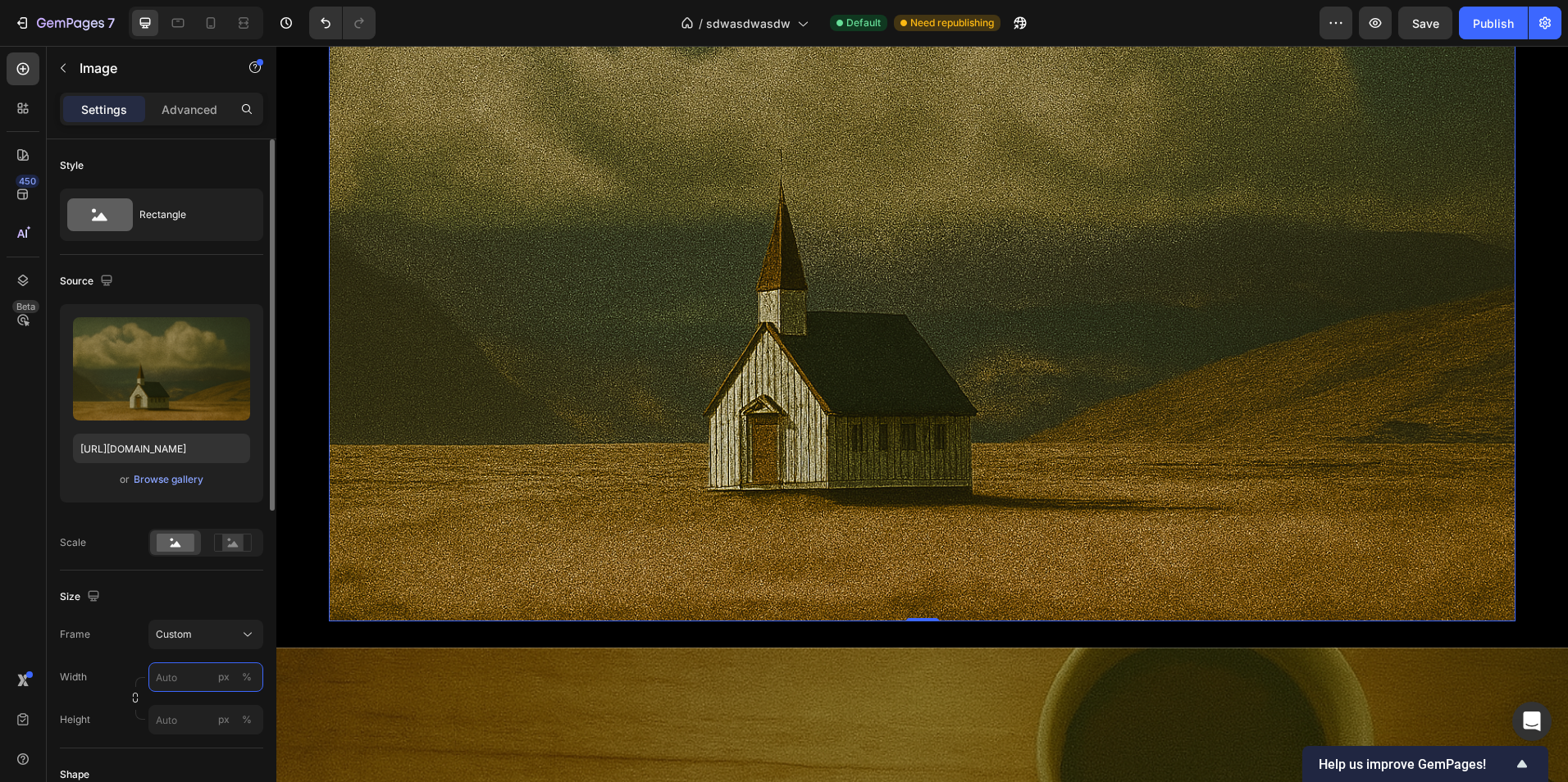
click at [180, 678] on input "px %" at bounding box center [206, 676] width 115 height 30
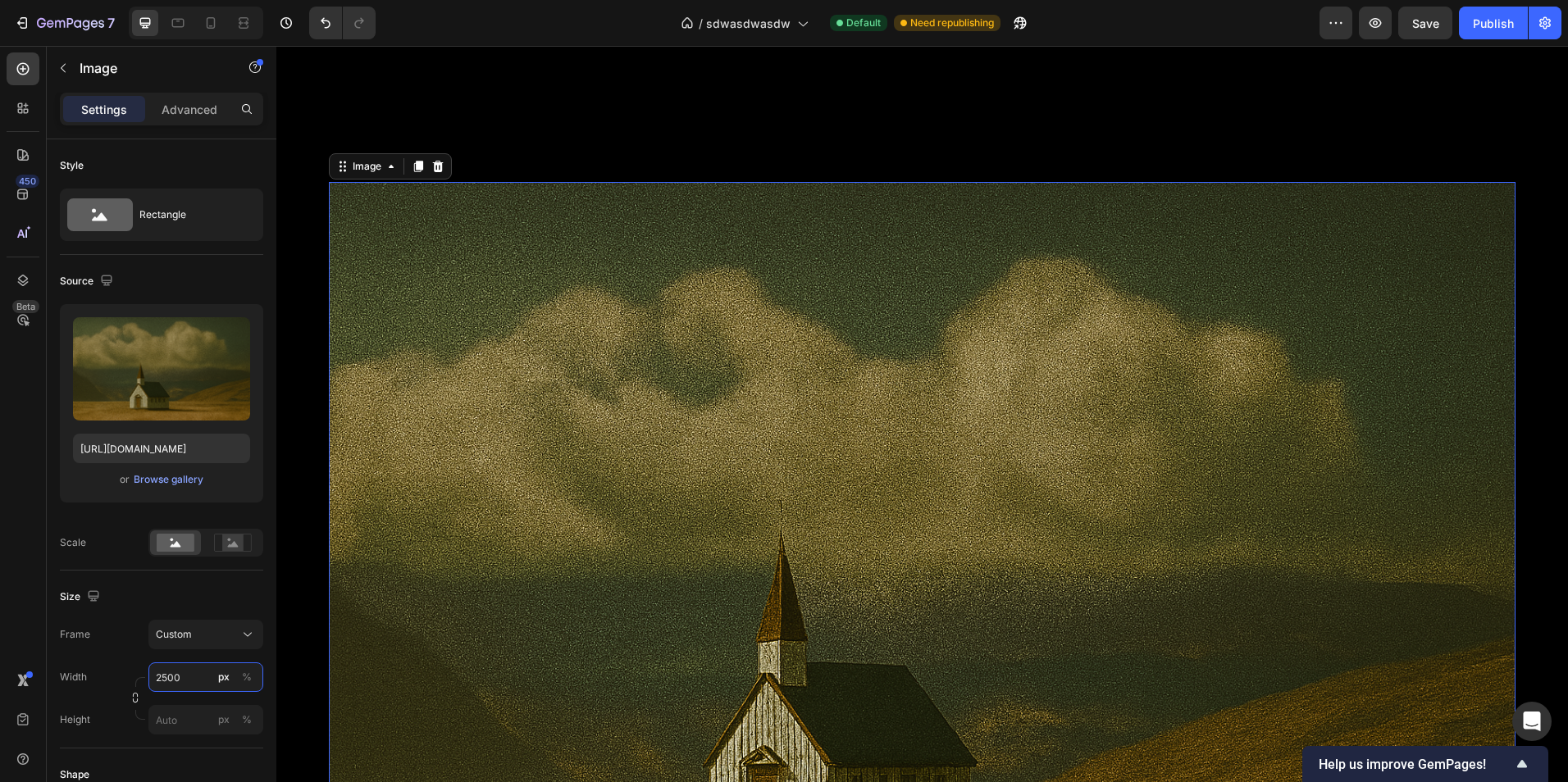
scroll to position [2646, 0]
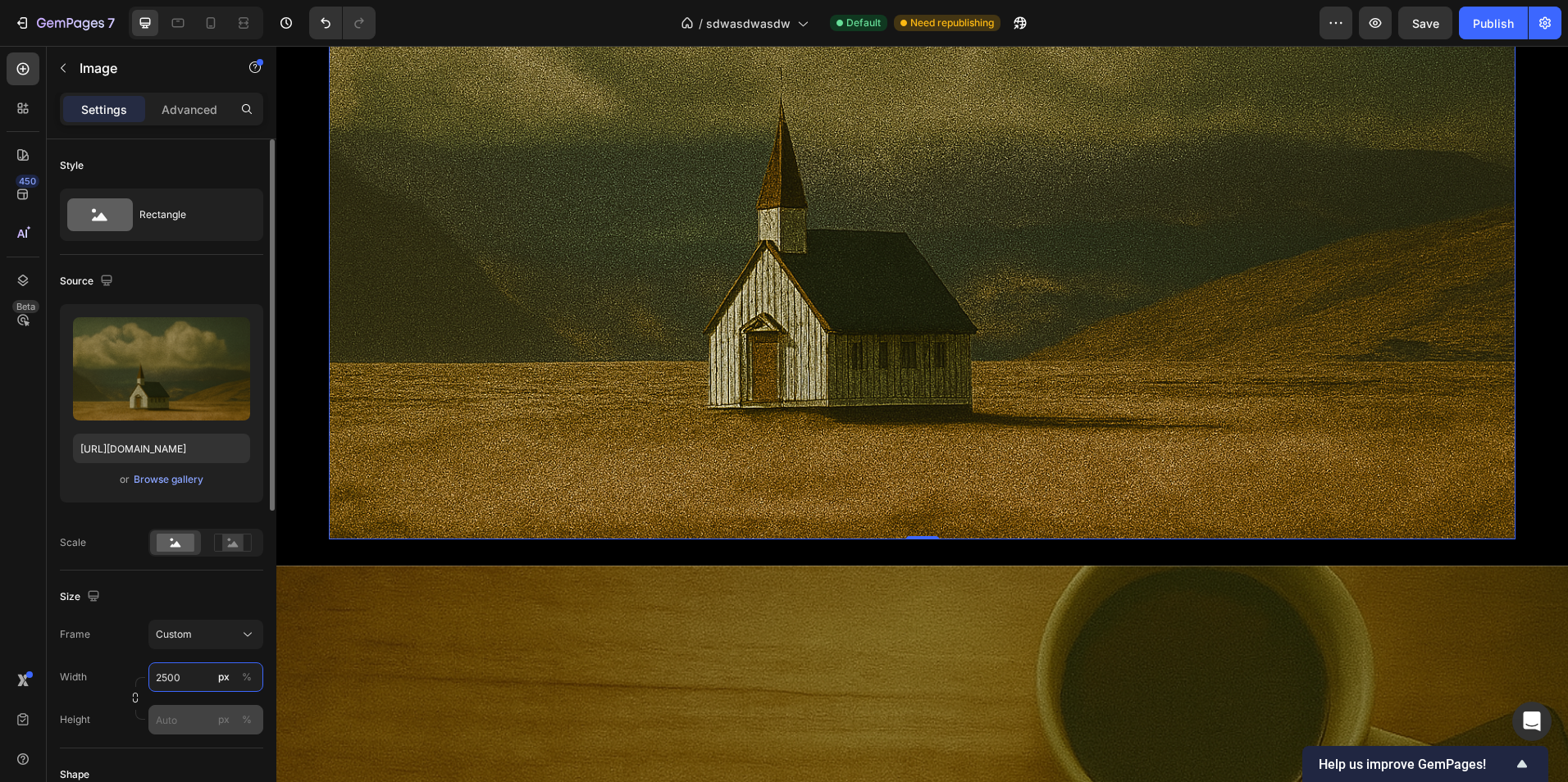
type input "2500"
click at [181, 716] on input "px %" at bounding box center [206, 720] width 115 height 30
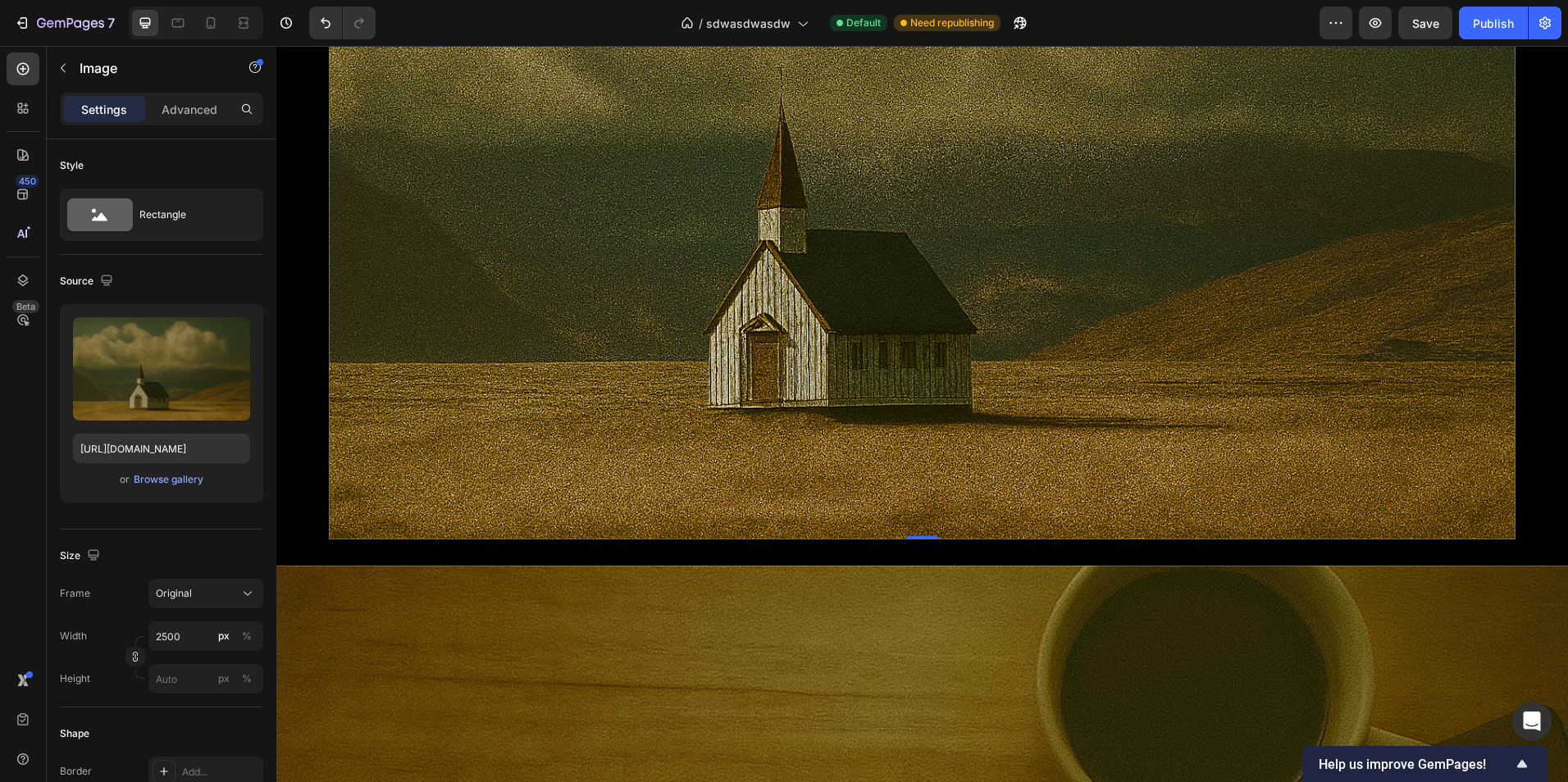
click at [538, 340] on img at bounding box center [921, 144] width 1186 height 791
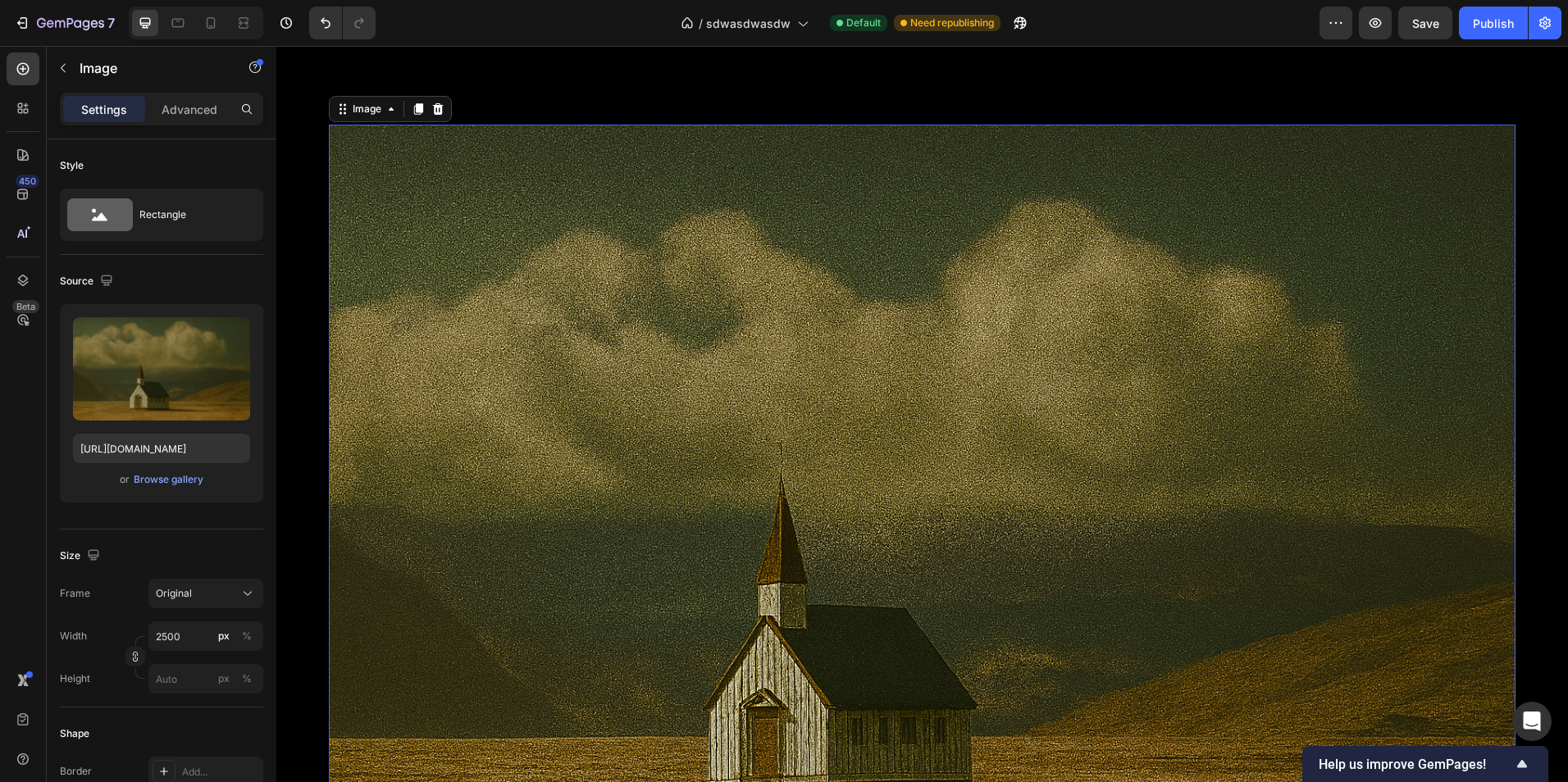
scroll to position [2237, 0]
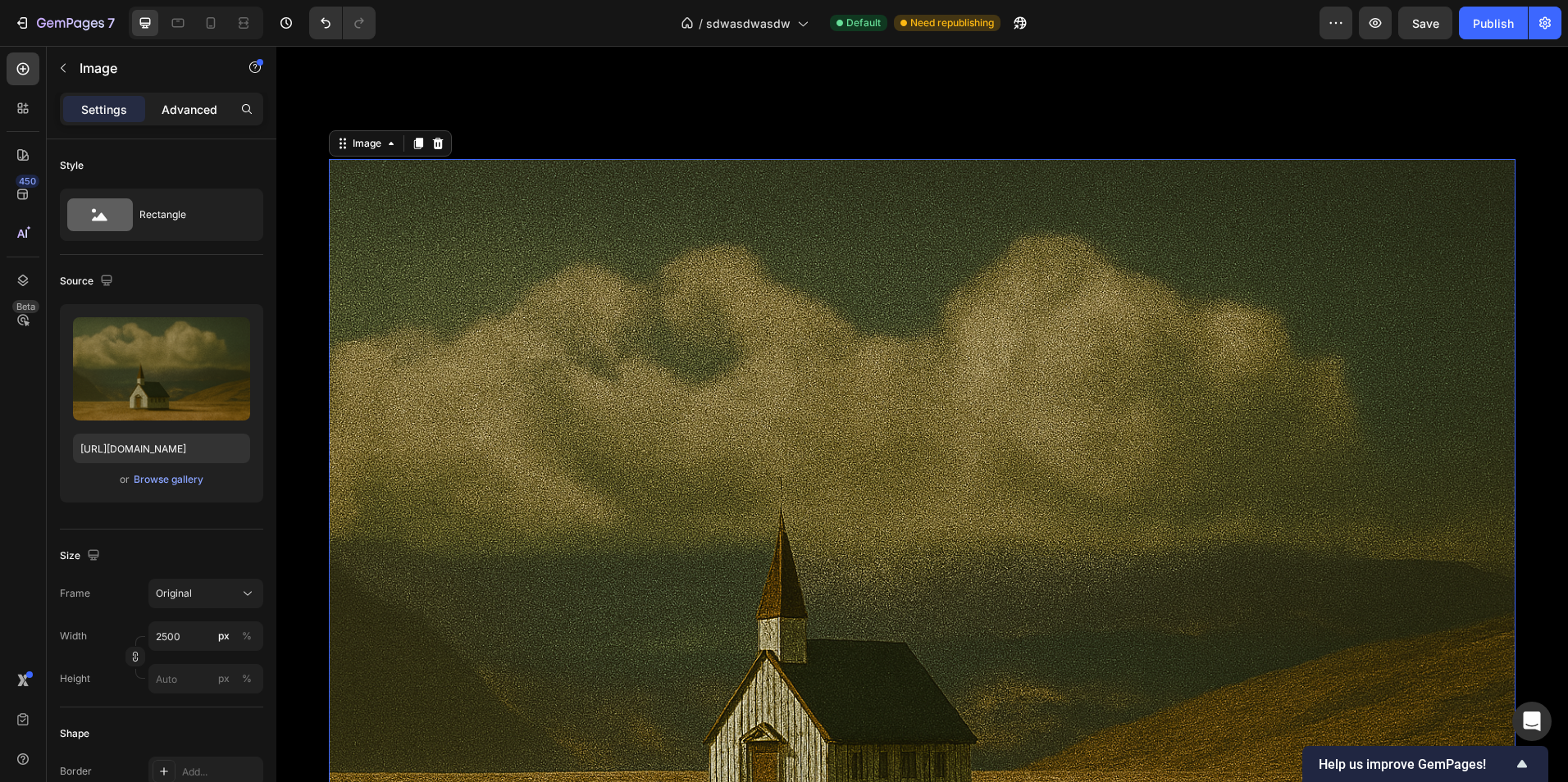
click at [181, 106] on p "Advanced" at bounding box center [189, 109] width 56 height 17
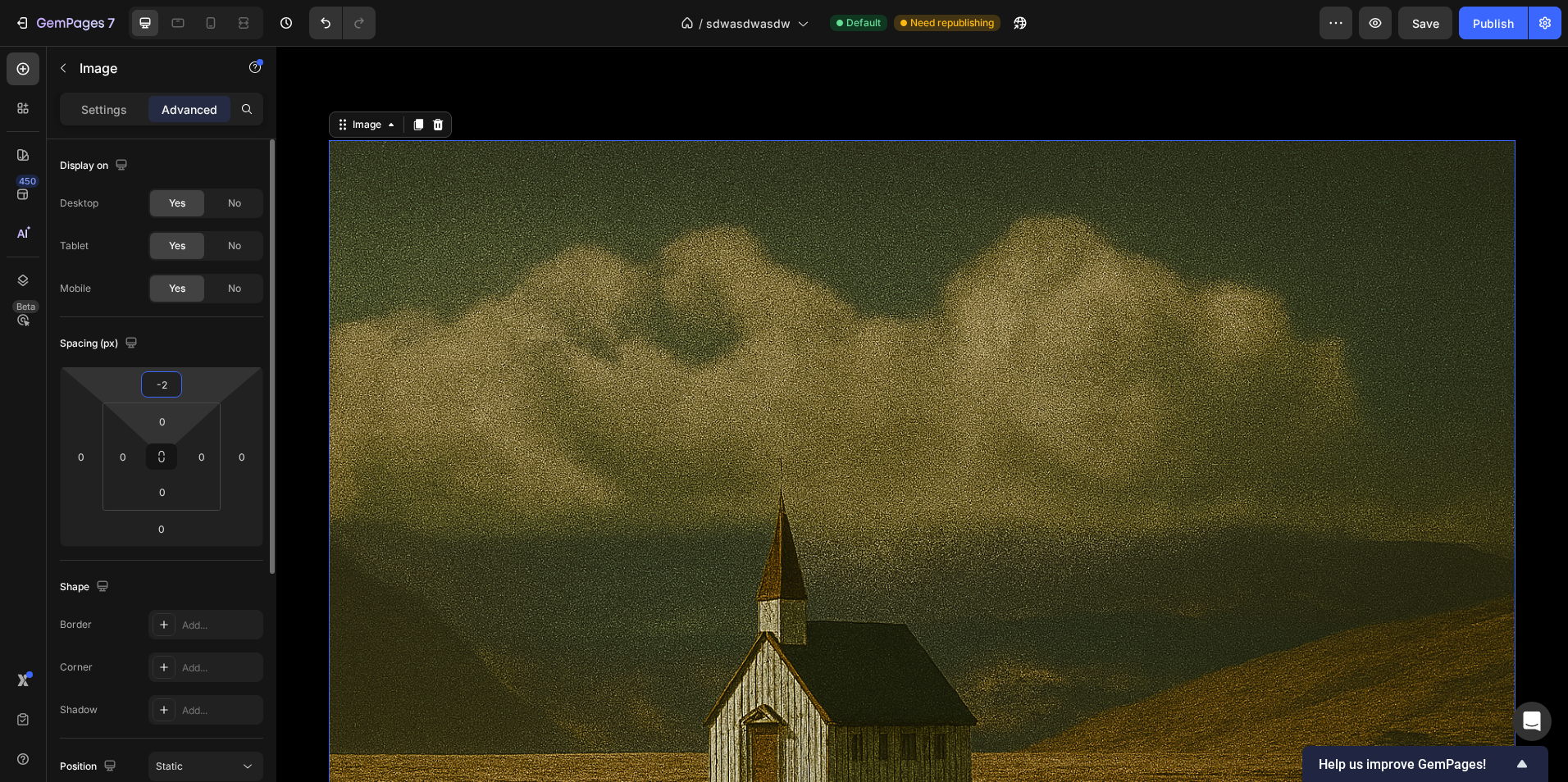
type input "-4"
drag, startPoint x: 198, startPoint y: 386, endPoint x: 201, endPoint y: 404, distance: 18.2
click at [208, 0] on html "7 Version history / sdwasdwasdw Default Need republishing Preview Save Publish …" at bounding box center [784, 0] width 1568 height 0
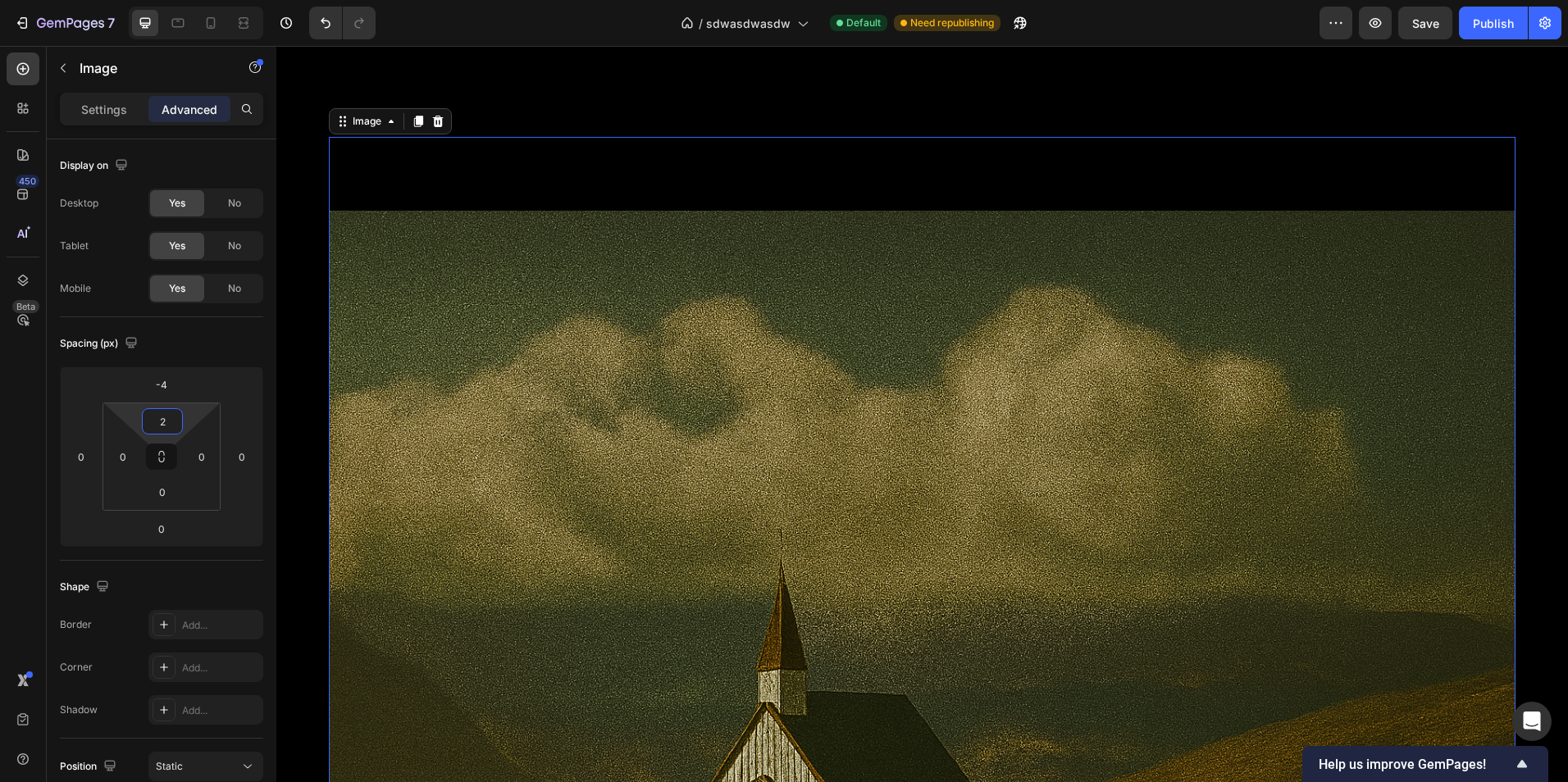
type input "0"
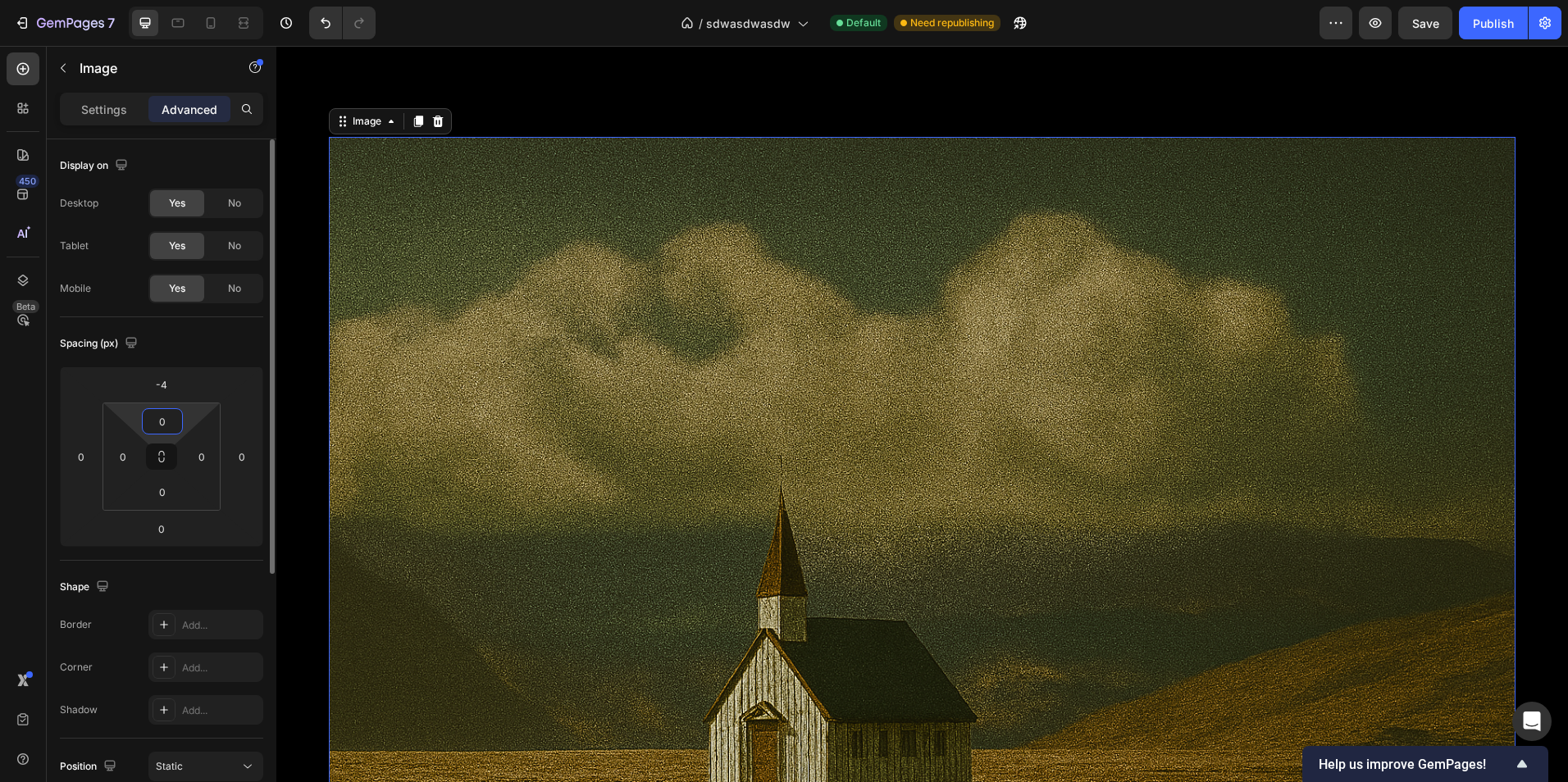
drag, startPoint x: 190, startPoint y: 419, endPoint x: 203, endPoint y: 416, distance: 13.3
click at [205, 0] on html "7 Version history / sdwasdwasdw Default Need republishing Preview Save Publish …" at bounding box center [784, 0] width 1568 height 0
type input "0"
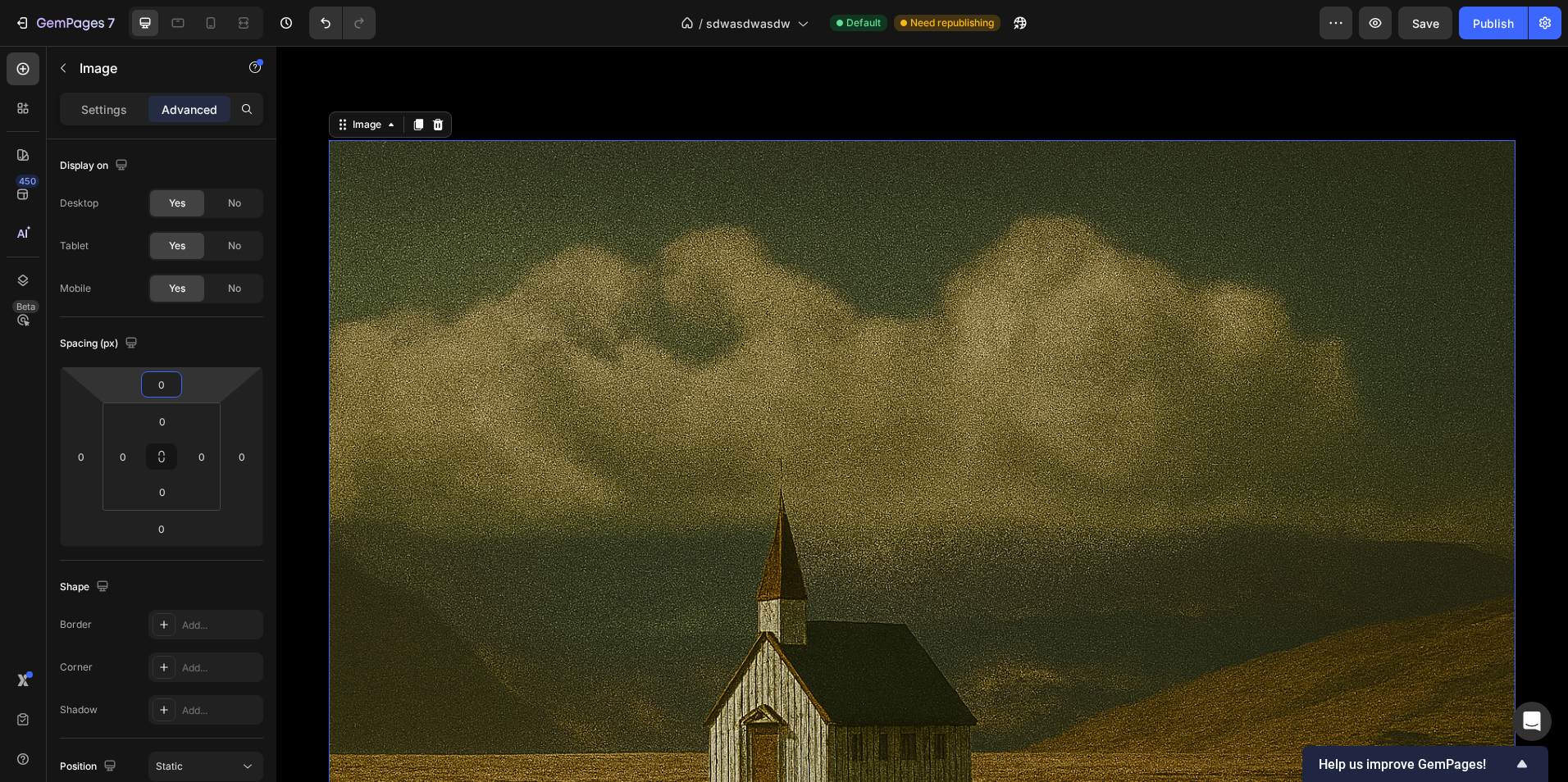
click at [207, 0] on html "7 Version history / sdwasdwasdw Default Need republishing Preview Save Publish …" at bounding box center [784, 0] width 1568 height 0
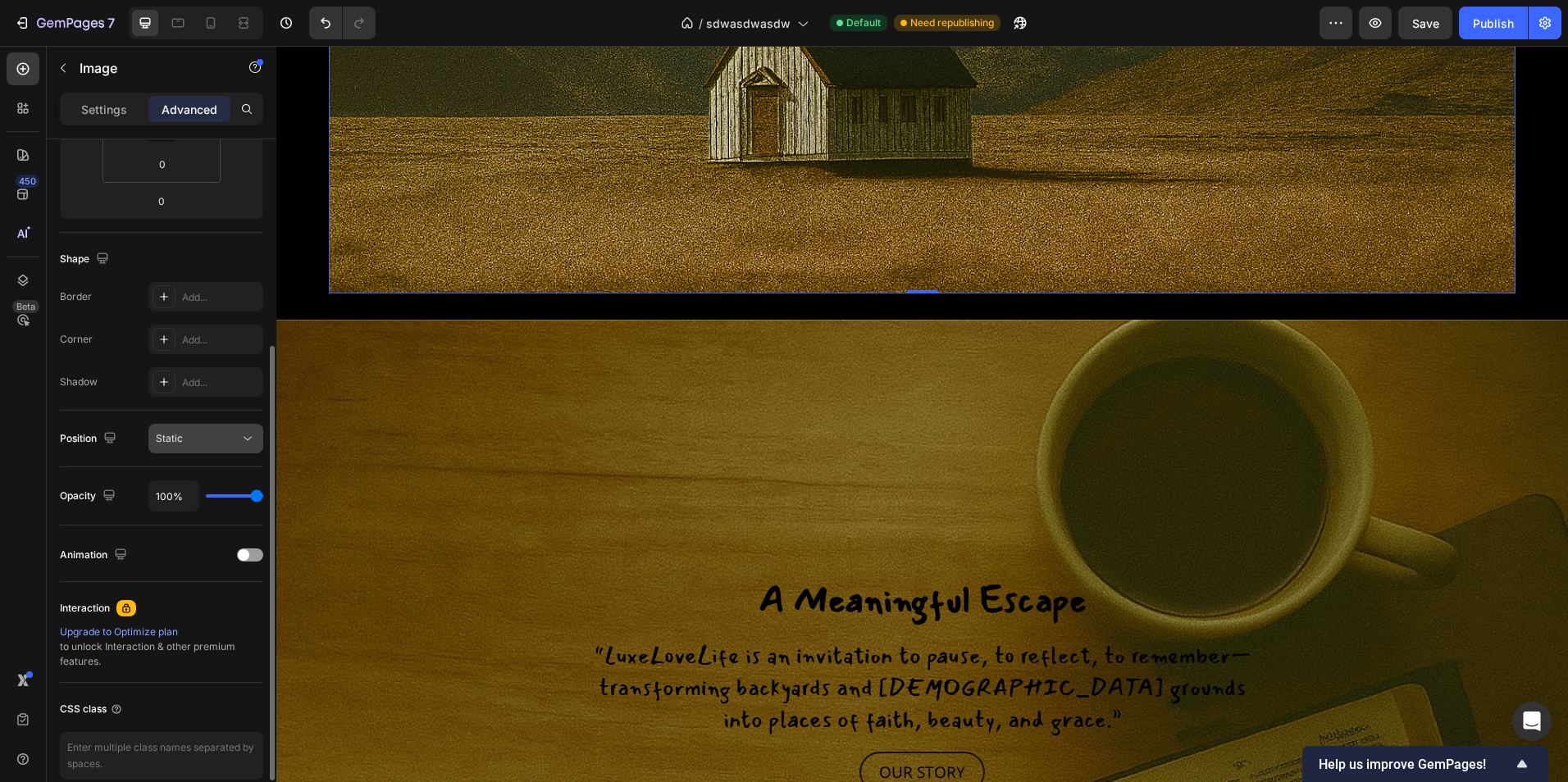
scroll to position [404, 0]
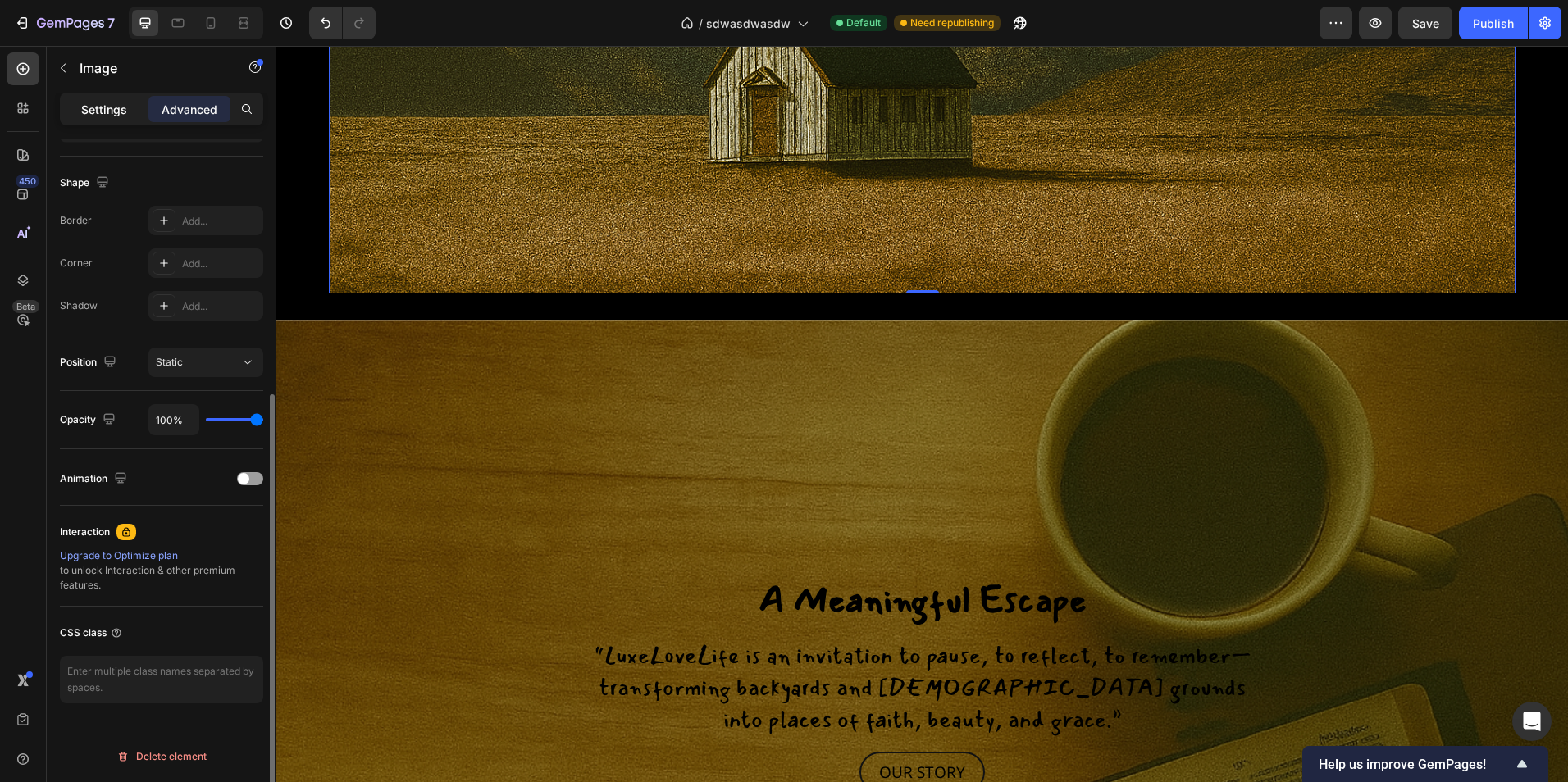
click at [110, 107] on p "Settings" at bounding box center [104, 109] width 46 height 17
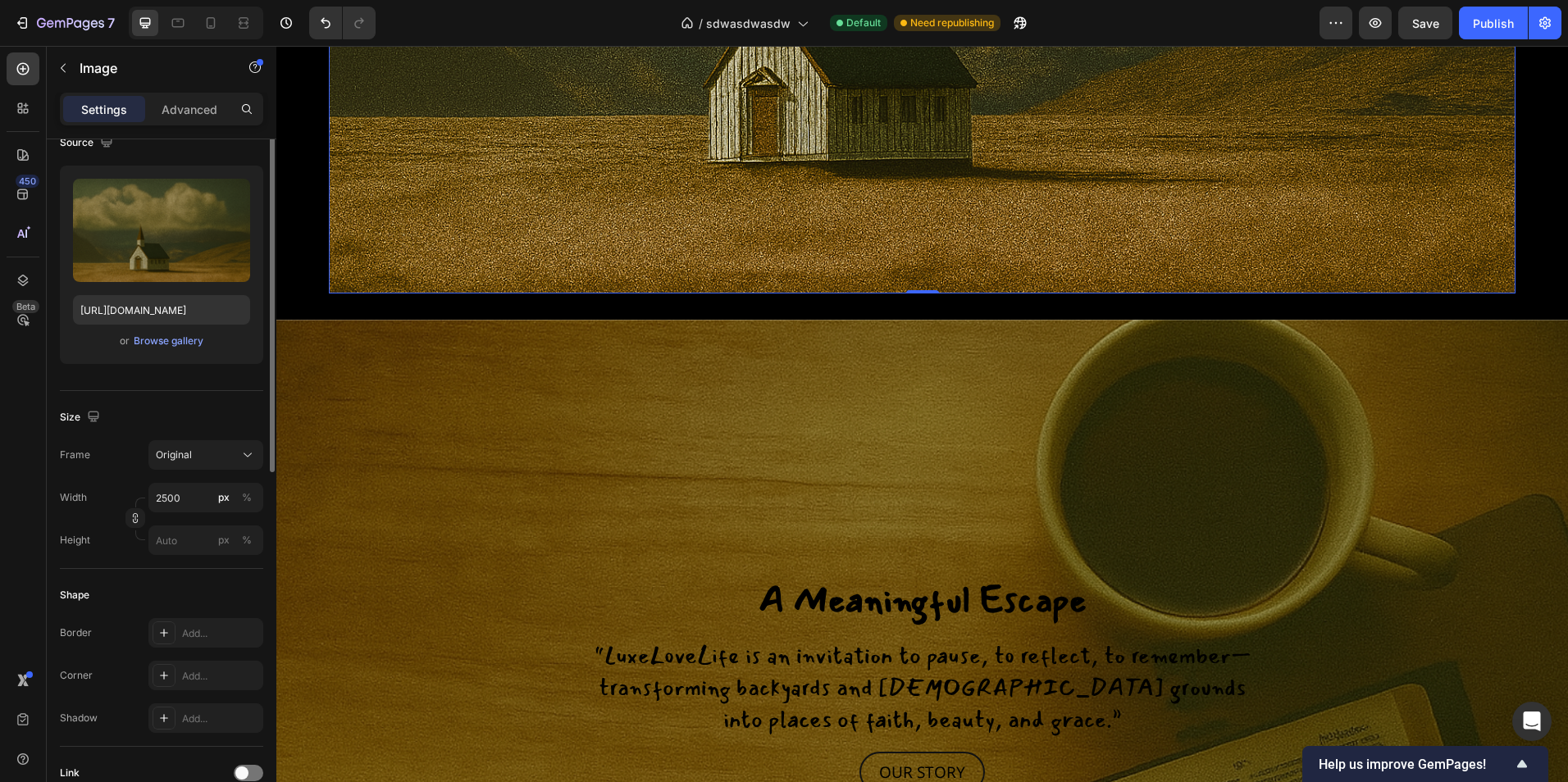
scroll to position [57, 0]
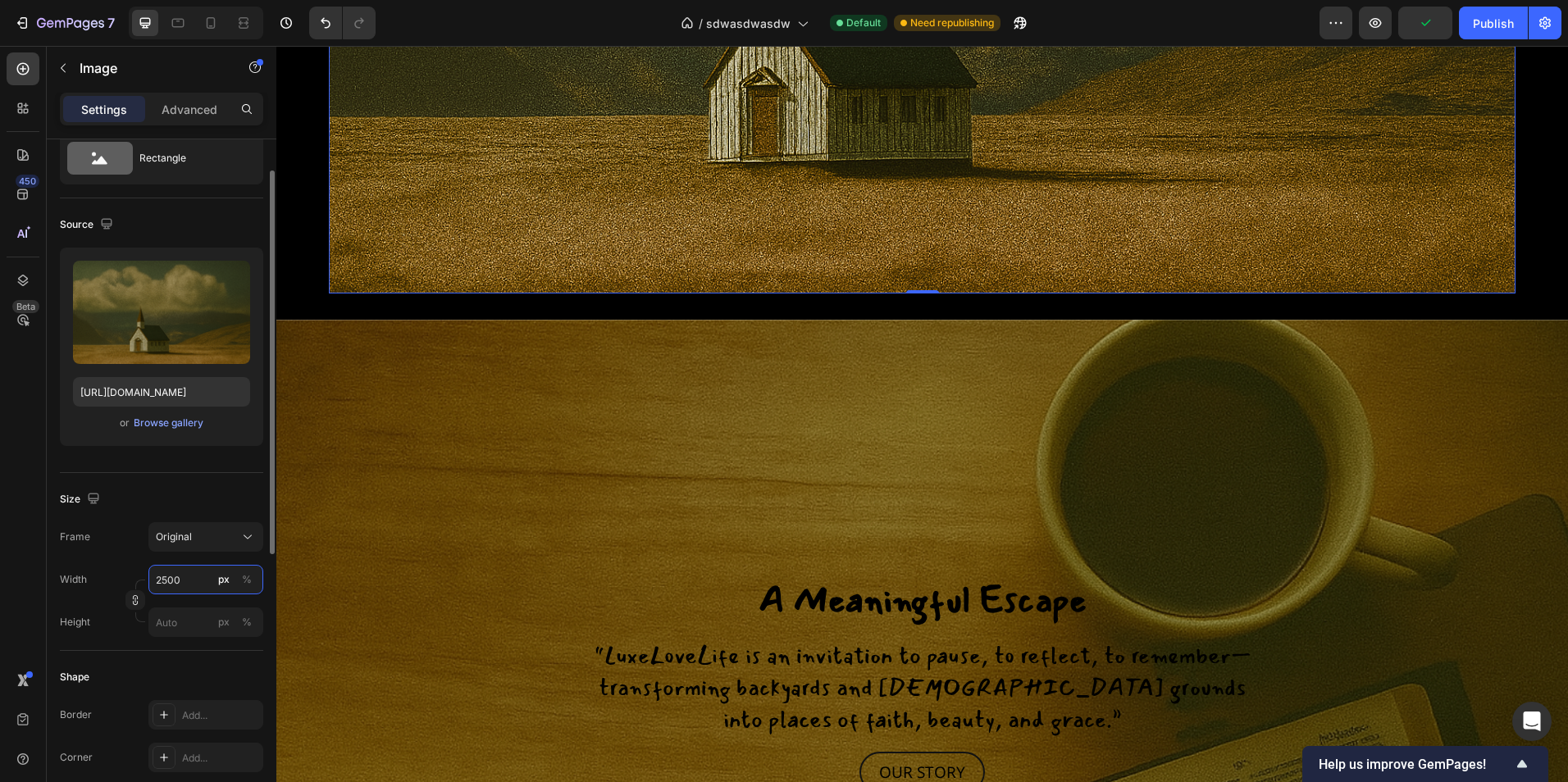
click at [194, 581] on input "2500" at bounding box center [206, 579] width 115 height 30
click at [134, 600] on div "Full 100%" at bounding box center [189, 619] width 148 height 42
click at [129, 593] on button "button" at bounding box center [135, 600] width 20 height 20
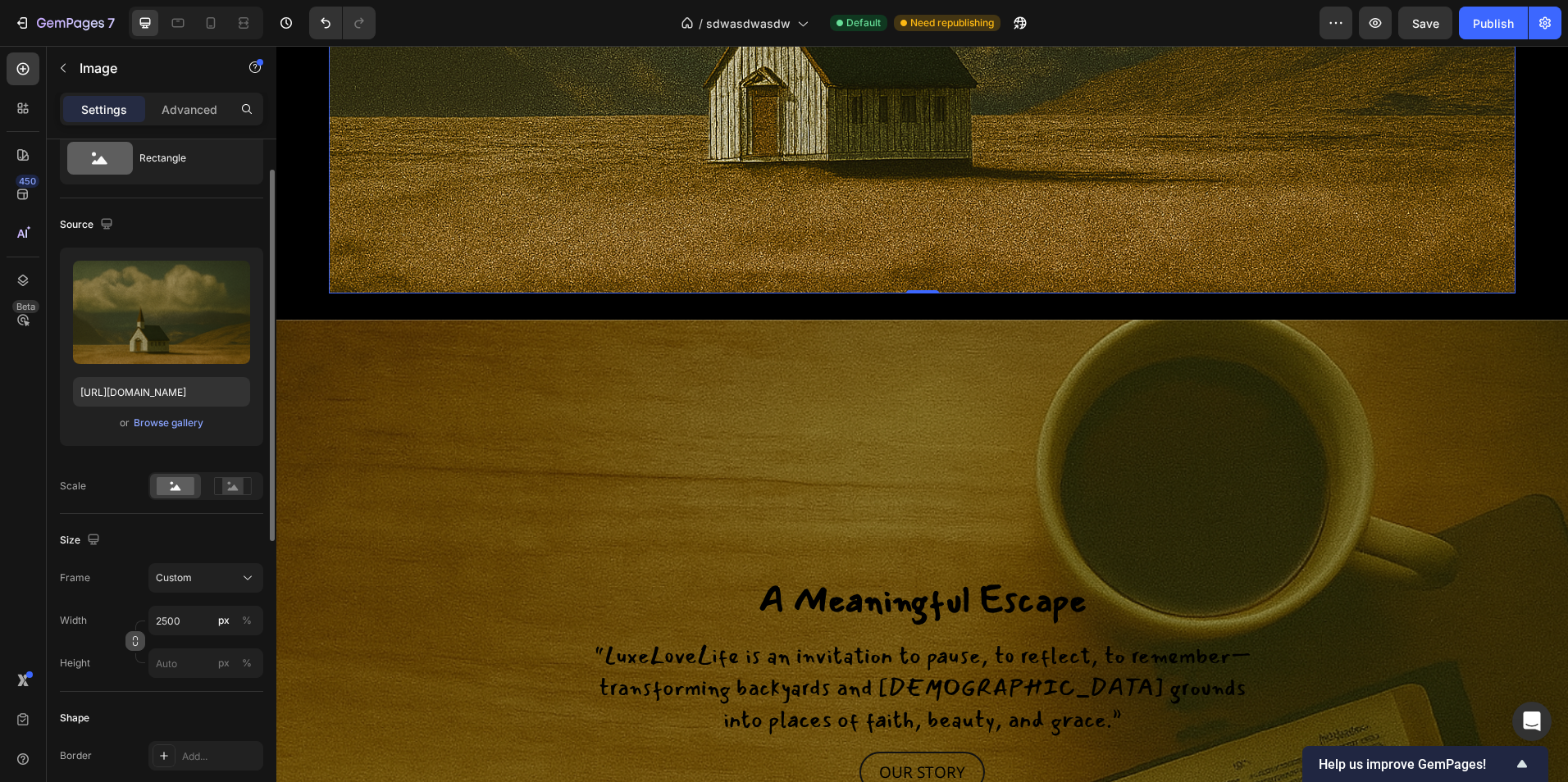
click at [139, 635] on icon "button" at bounding box center [135, 640] width 12 height 12
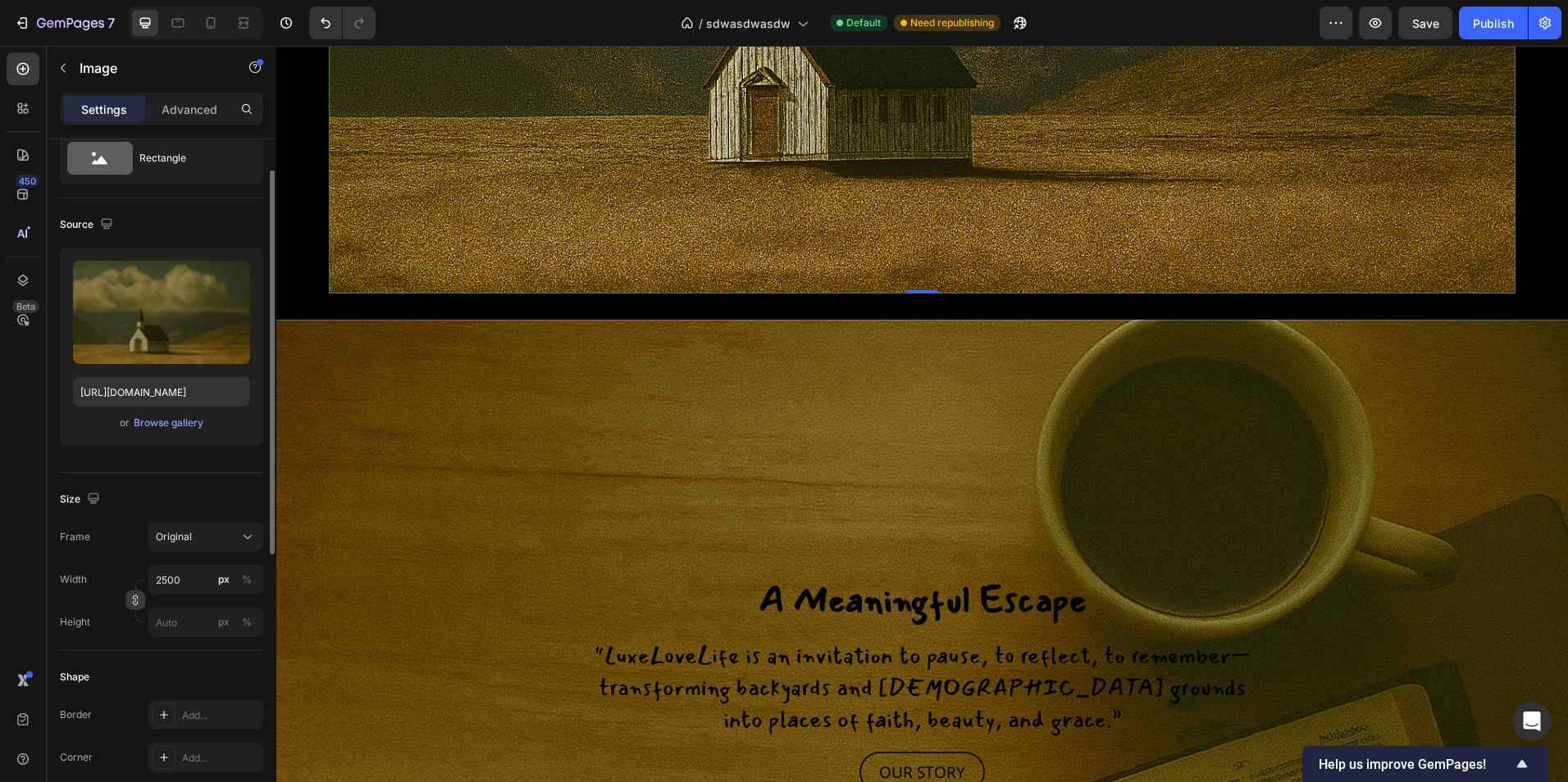
click at [139, 603] on icon "button" at bounding box center [135, 600] width 12 height 12
click at [213, 492] on div at bounding box center [233, 485] width 51 height 24
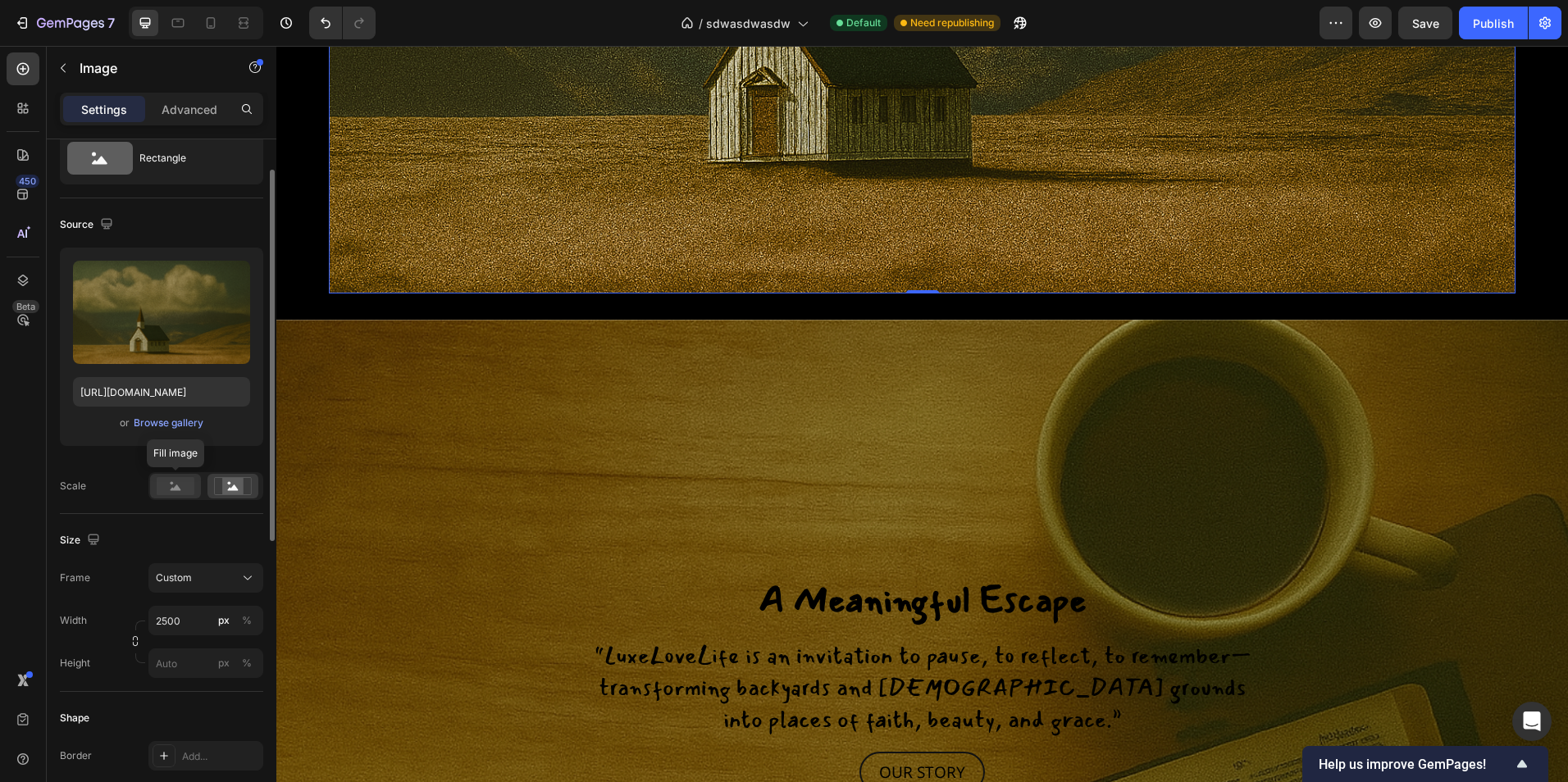
click at [169, 485] on rect at bounding box center [176, 486] width 38 height 18
click at [202, 575] on div "Custom" at bounding box center [196, 578] width 80 height 14
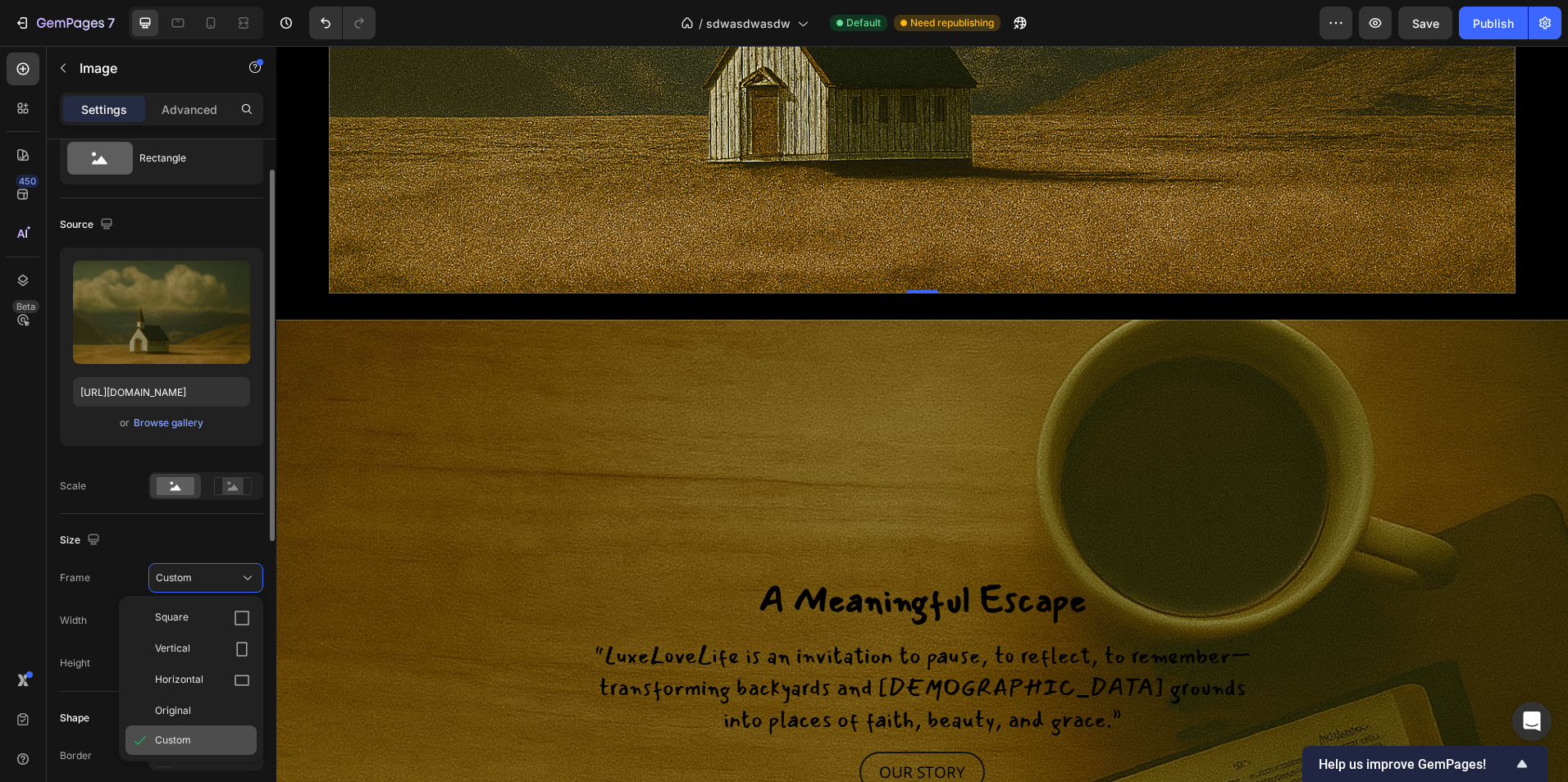
click at [188, 736] on span "Custom" at bounding box center [173, 741] width 36 height 14
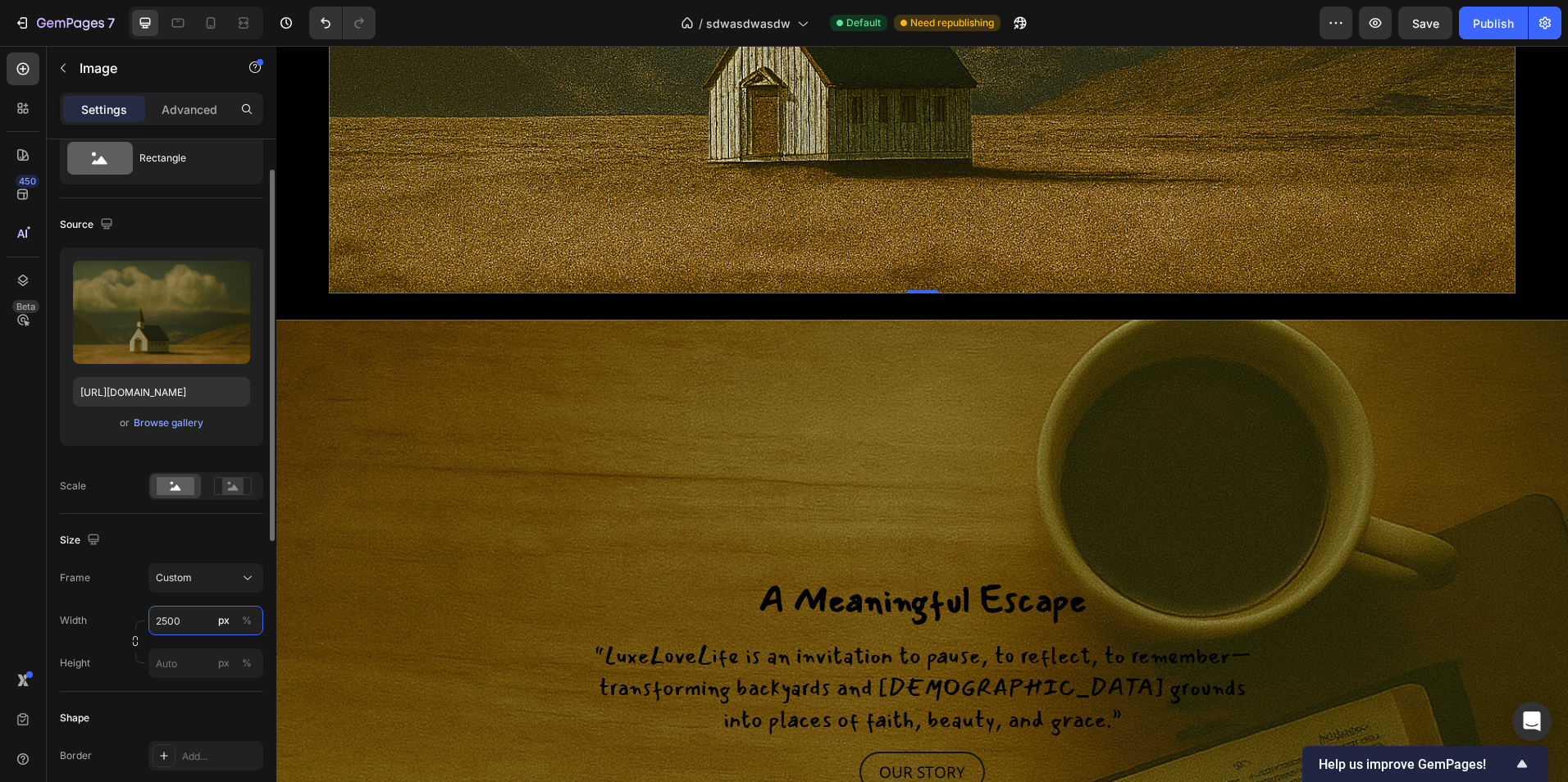
click at [158, 616] on input "2500" at bounding box center [206, 621] width 115 height 30
click at [162, 626] on input "2500" at bounding box center [206, 621] width 115 height 30
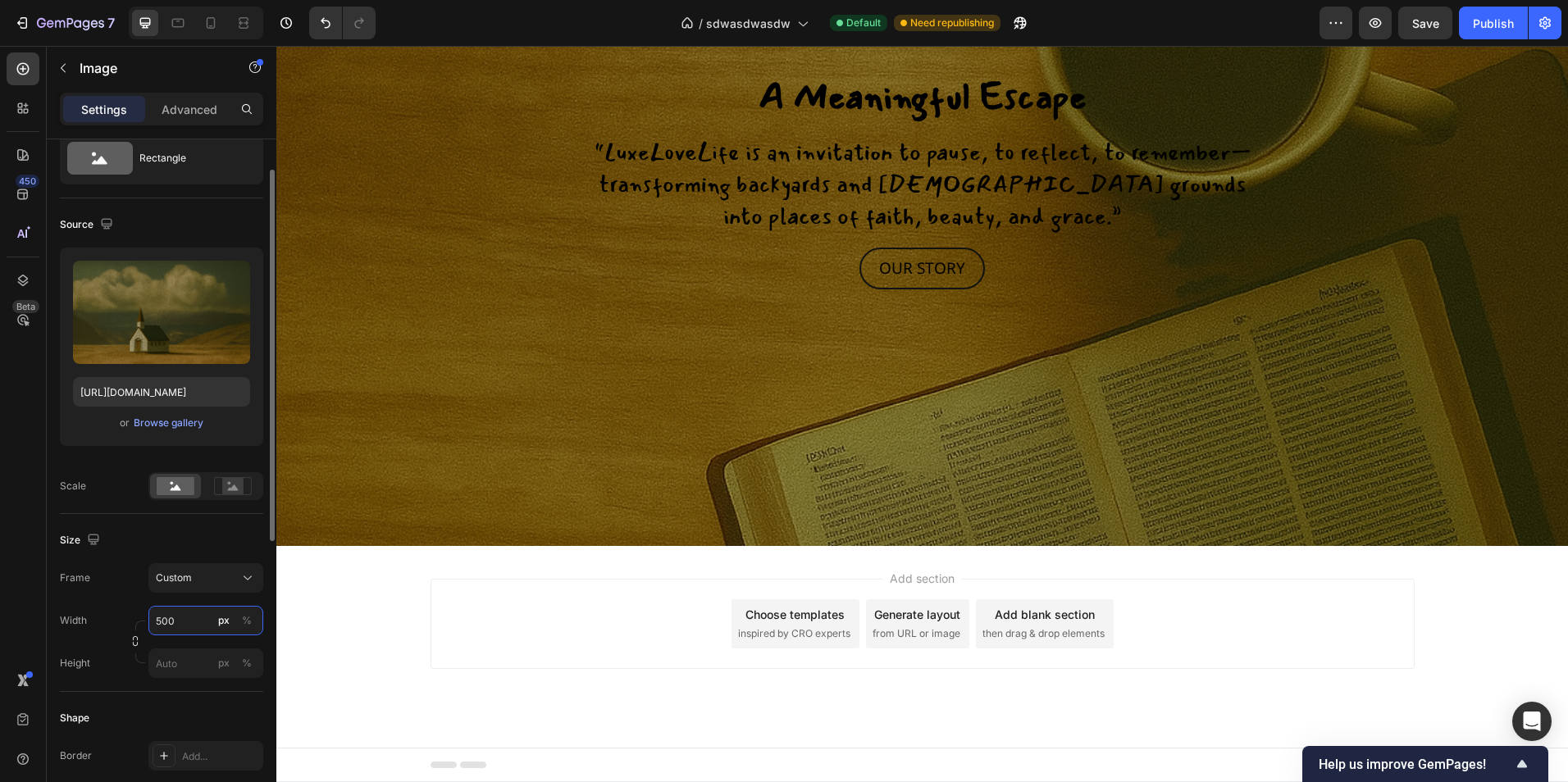
scroll to position [2878, 0]
type input "1500"
click at [208, 653] on input "px %" at bounding box center [206, 663] width 115 height 30
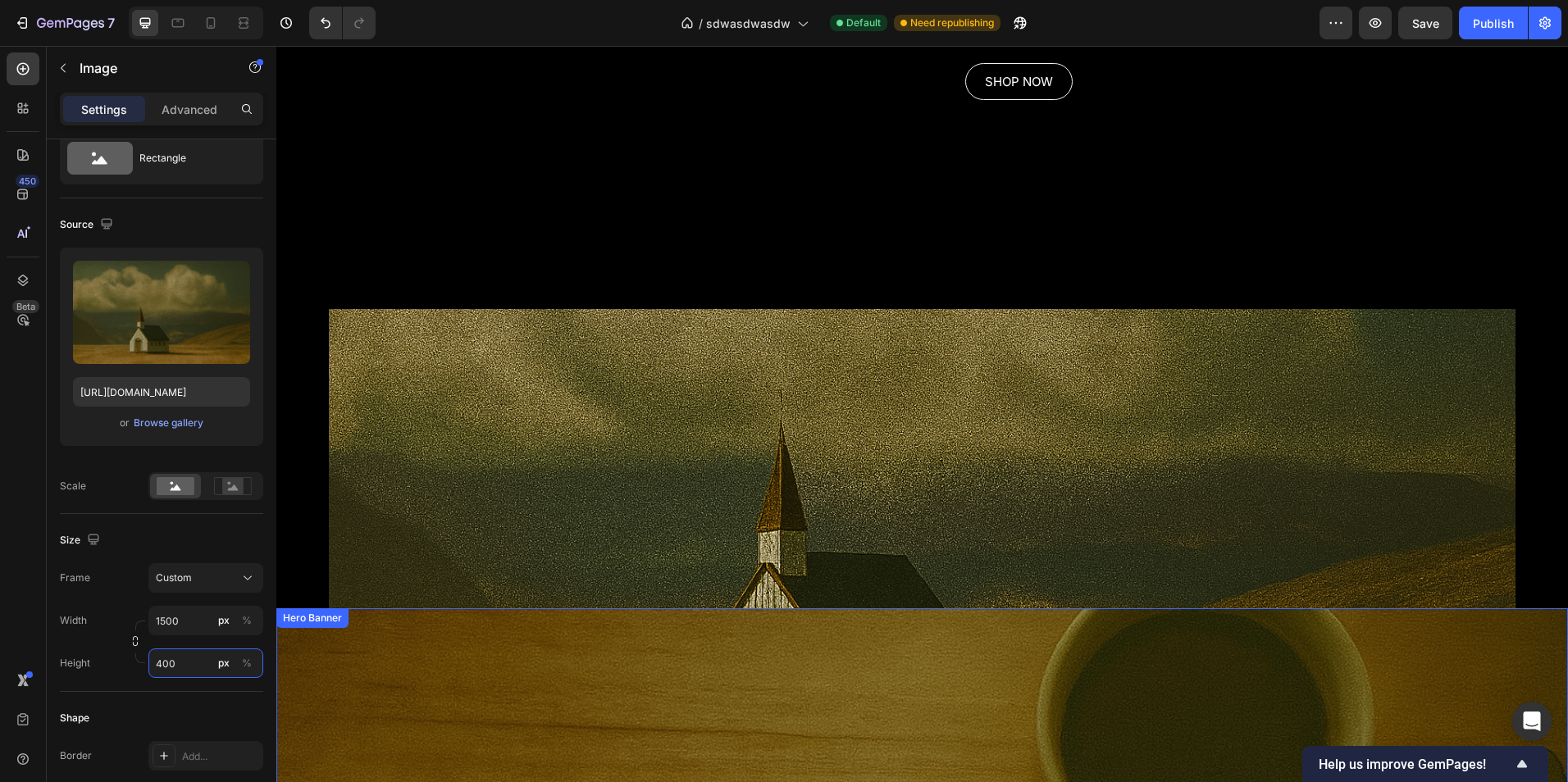
scroll to position [2058, 0]
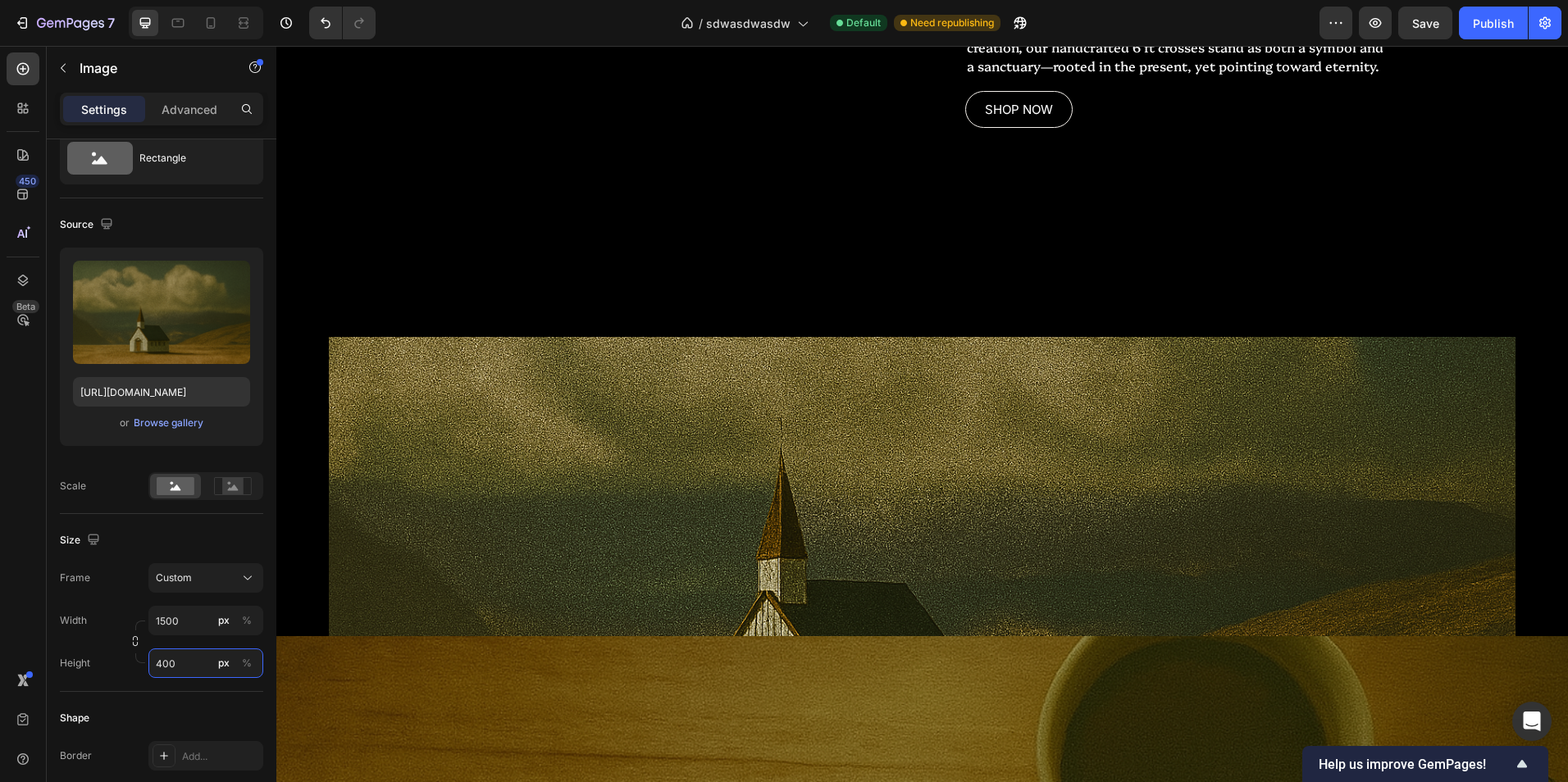
type input "400"
click at [464, 409] on img at bounding box center [921, 495] width 1186 height 317
click at [349, 520] on img at bounding box center [921, 495] width 1186 height 317
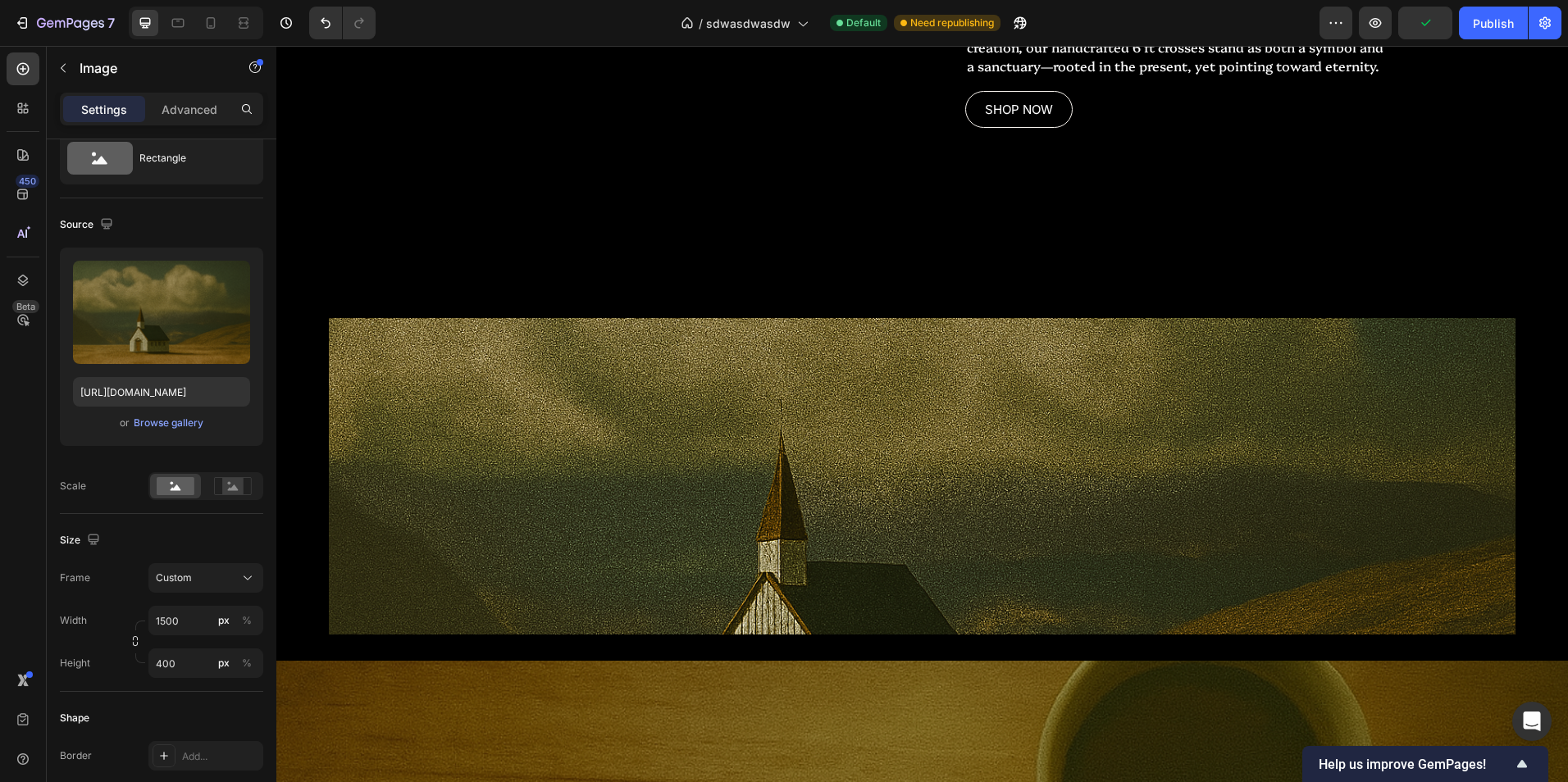
click at [417, 600] on img at bounding box center [921, 476] width 1186 height 317
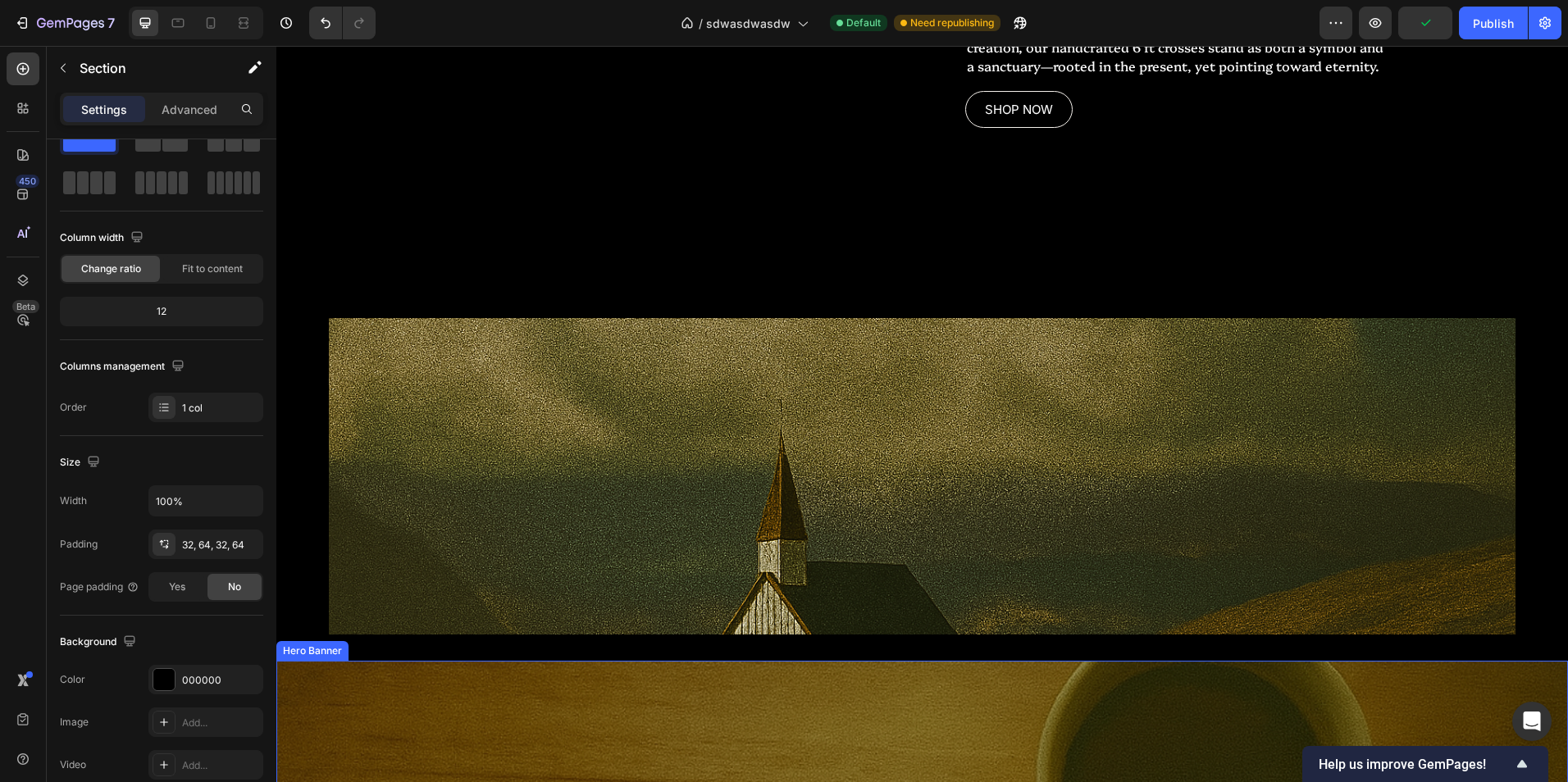
click at [473, 651] on div "Image Section 5" at bounding box center [922, 476] width 1292 height 369
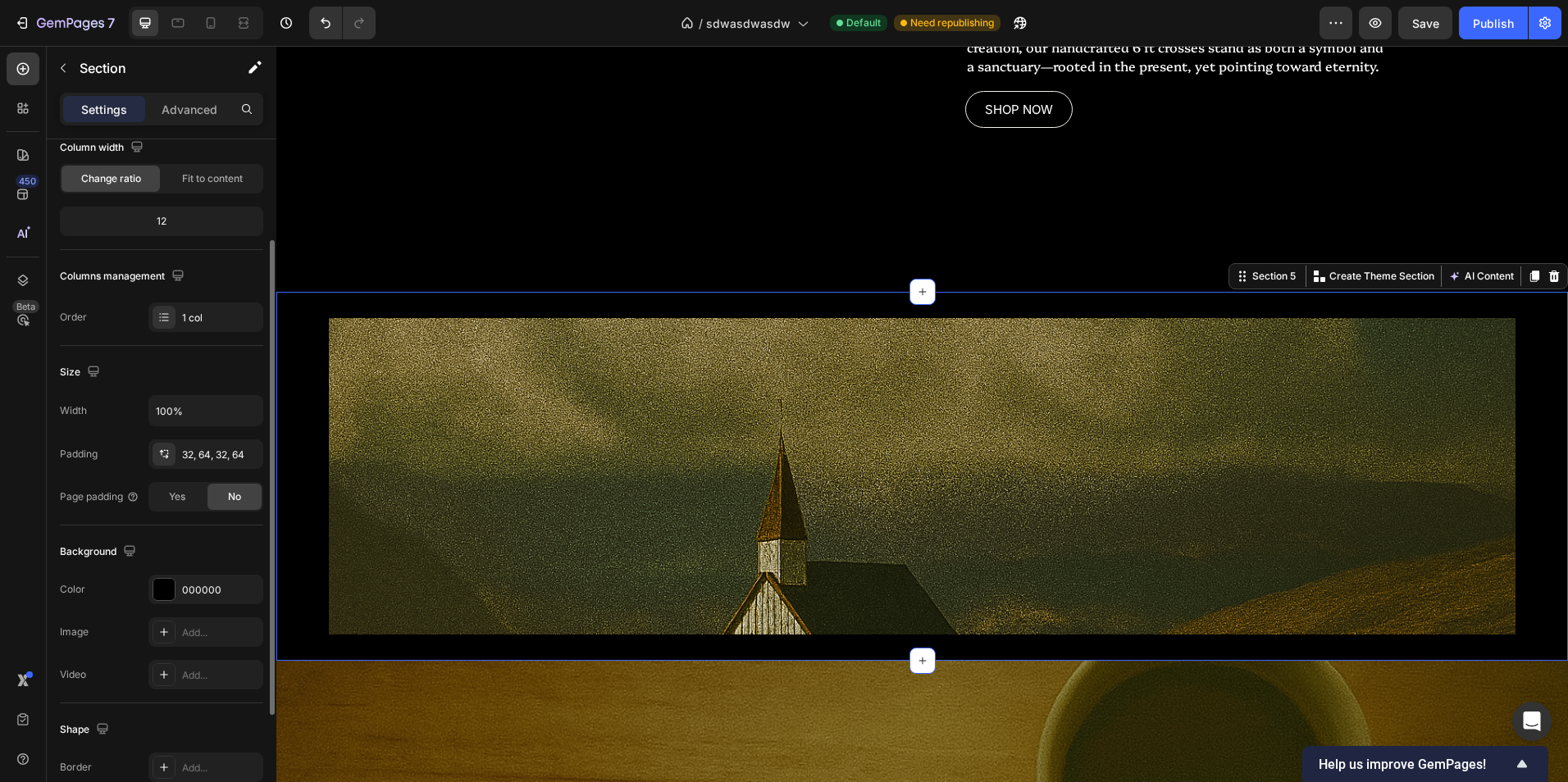
scroll to position [65, 0]
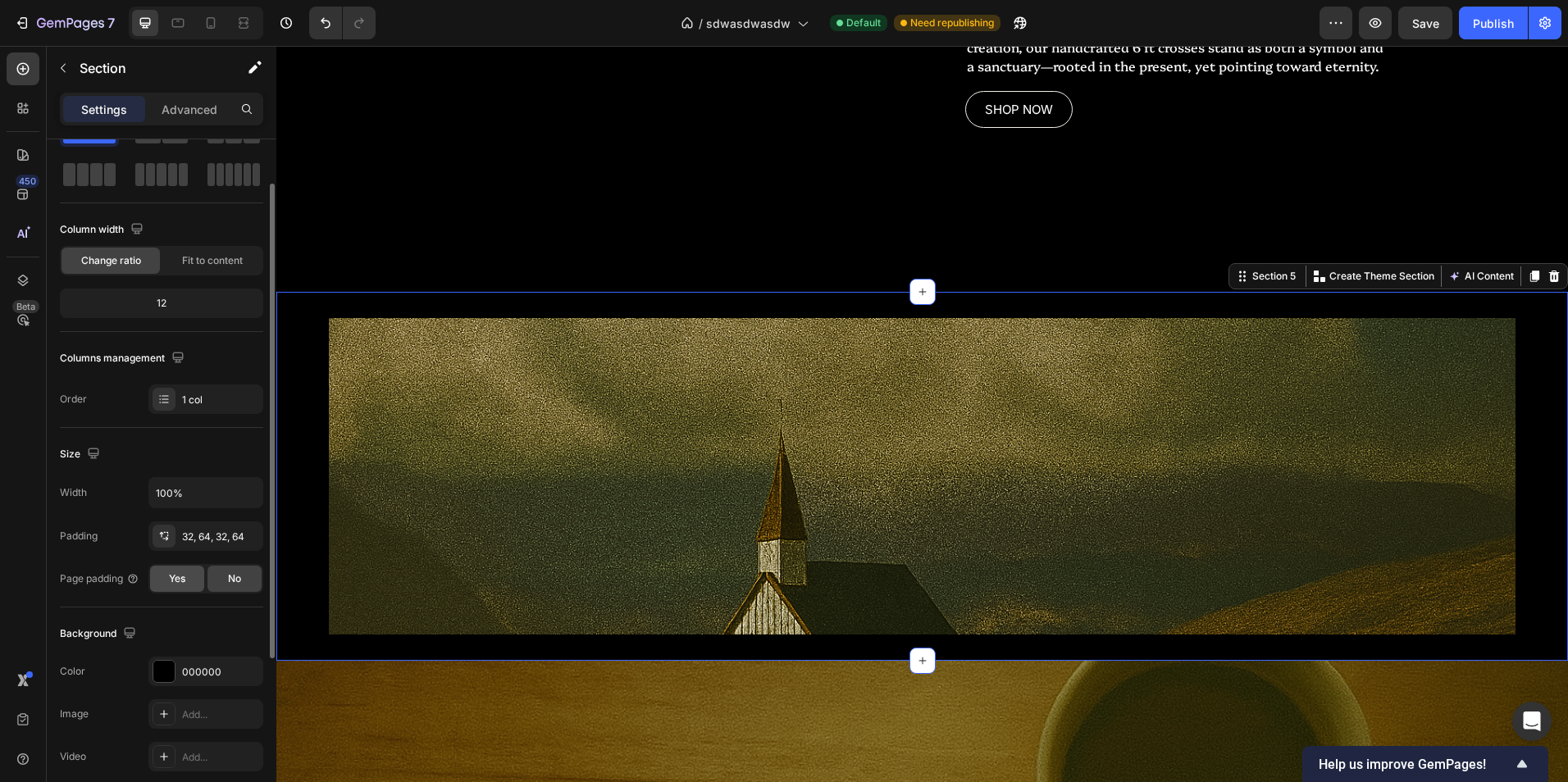
click at [180, 566] on div "Yes" at bounding box center [177, 578] width 54 height 26
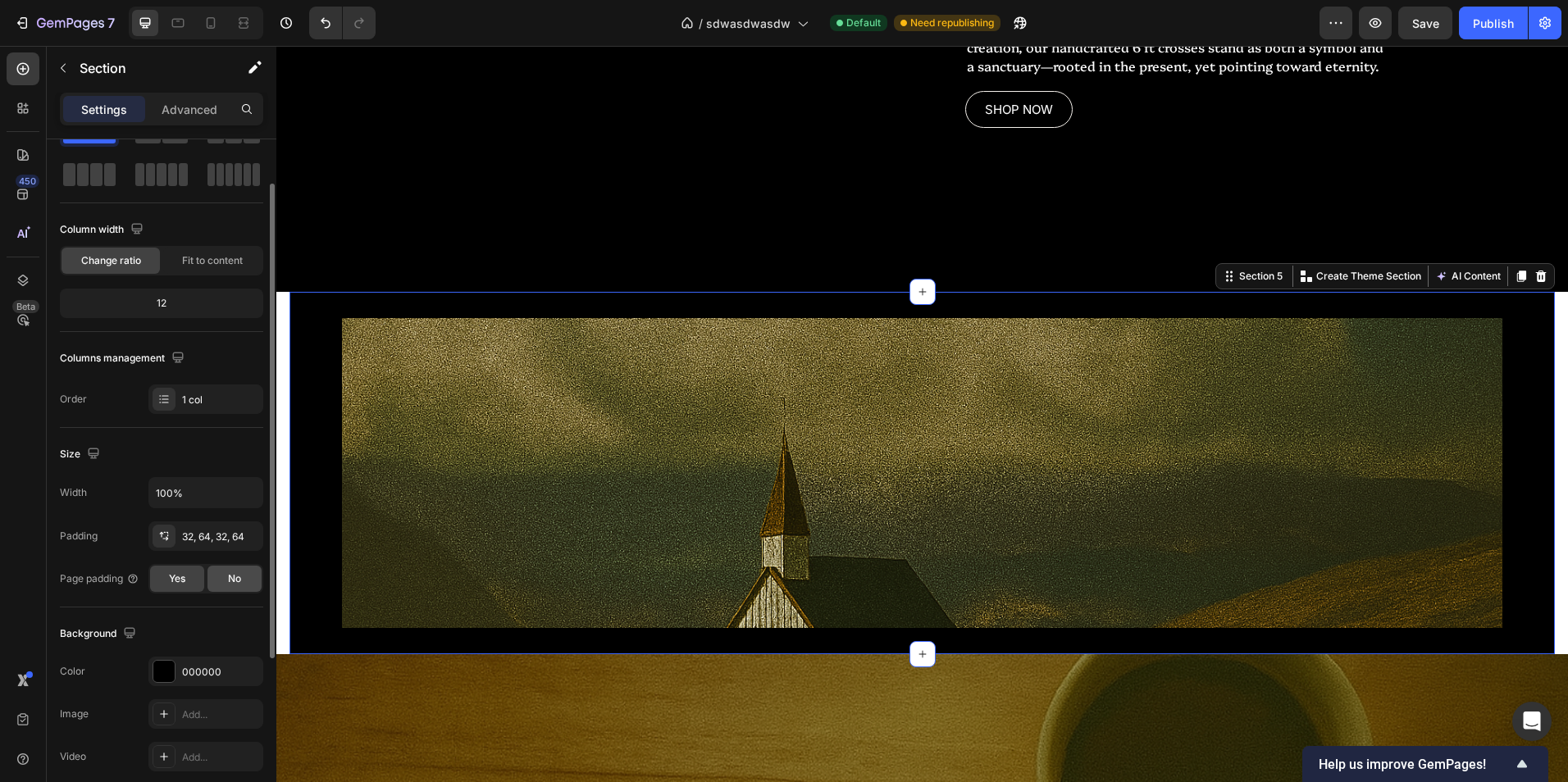
click at [222, 576] on div "No" at bounding box center [235, 578] width 54 height 26
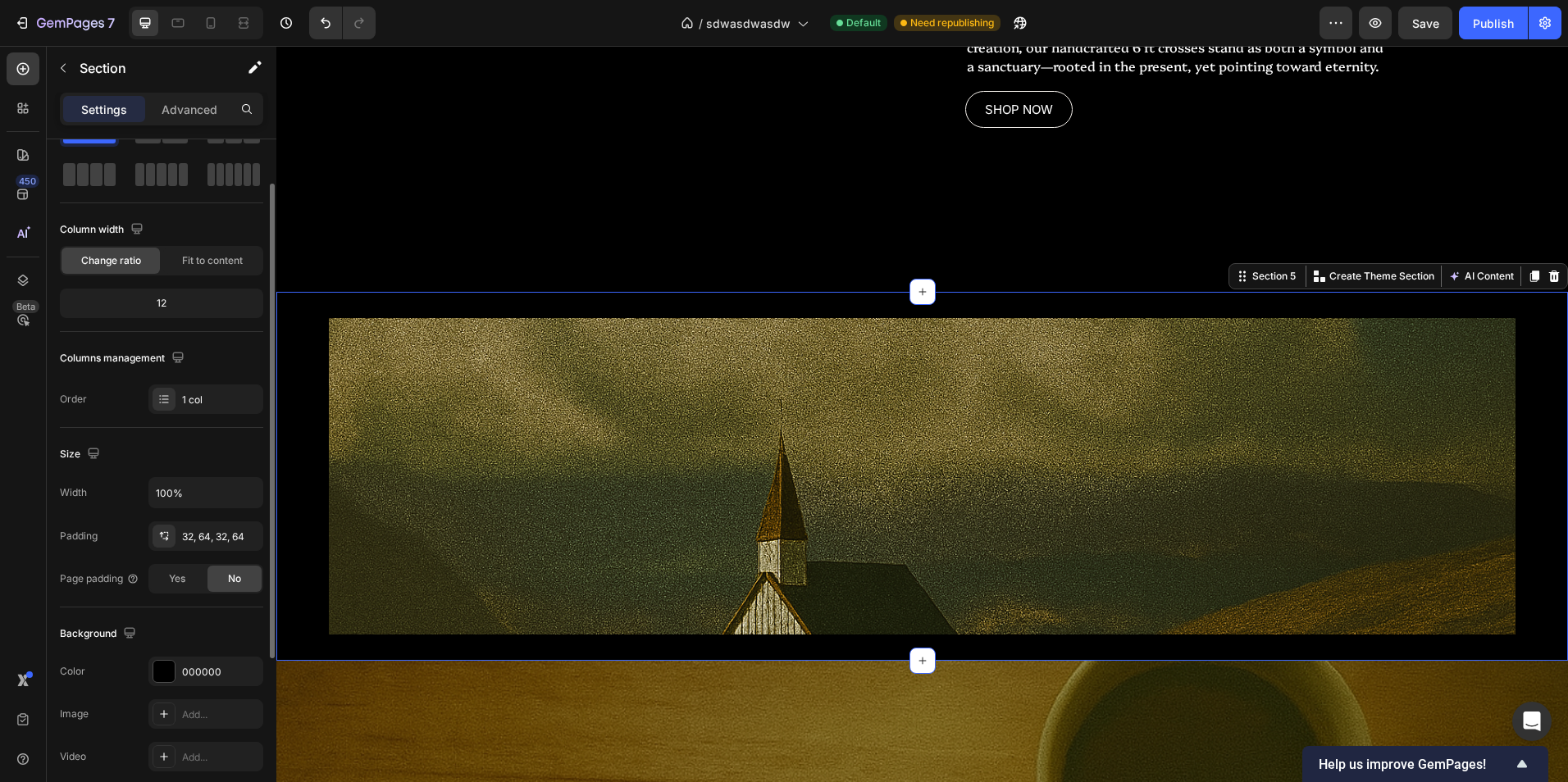
scroll to position [0, 0]
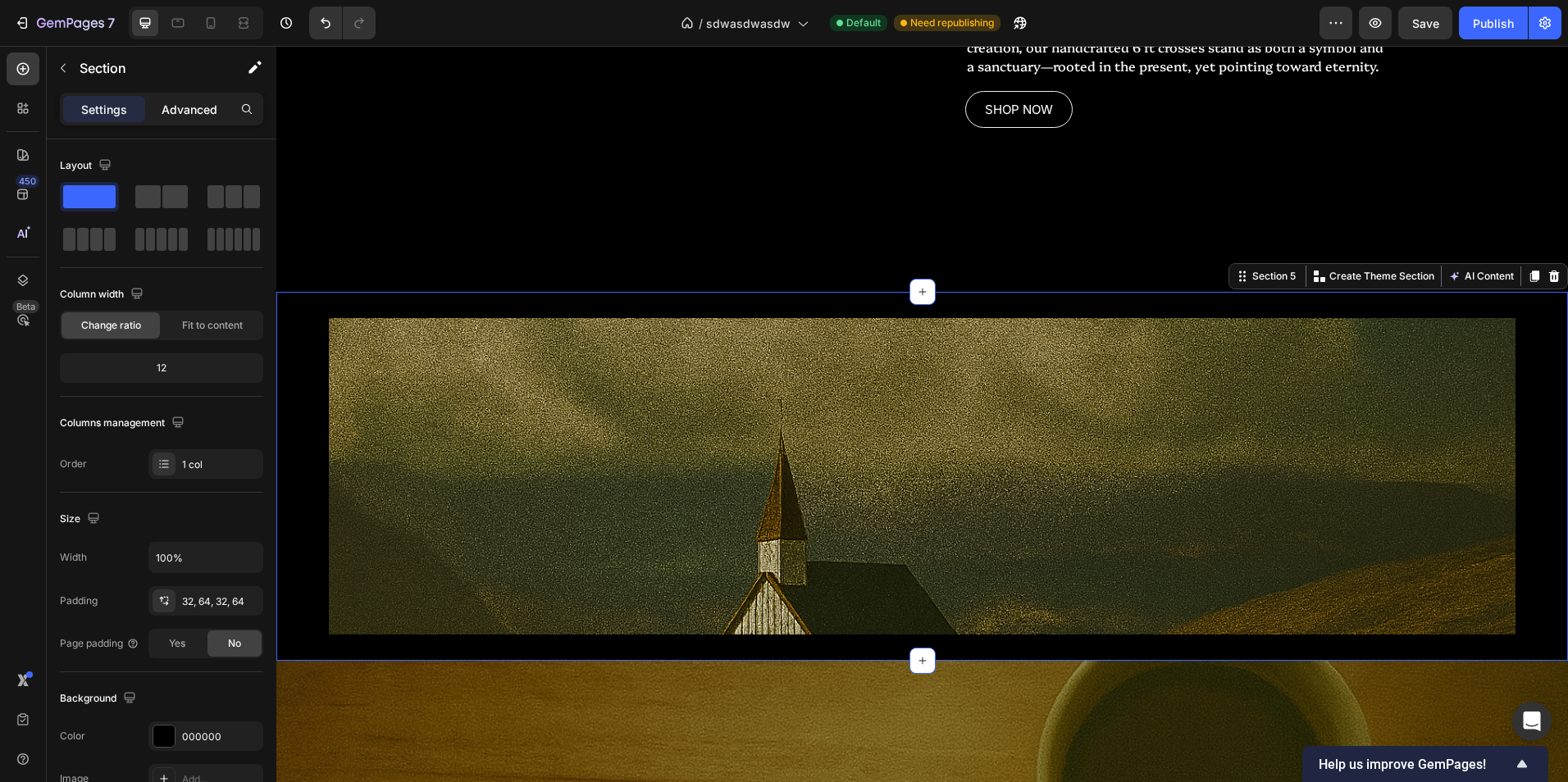
click at [219, 115] on div "Advanced" at bounding box center [189, 108] width 82 height 26
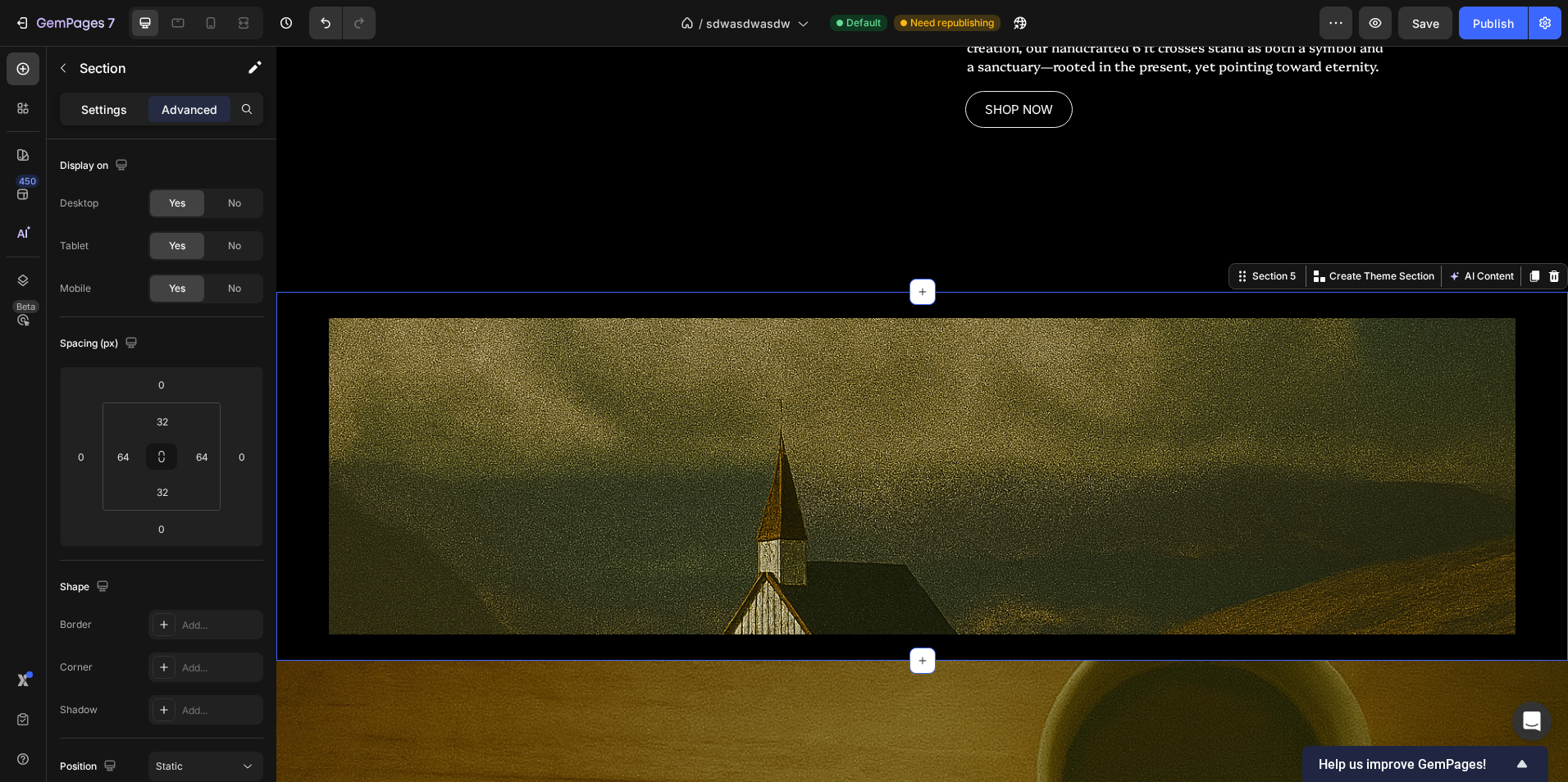
click at [107, 110] on p "Settings" at bounding box center [104, 109] width 46 height 17
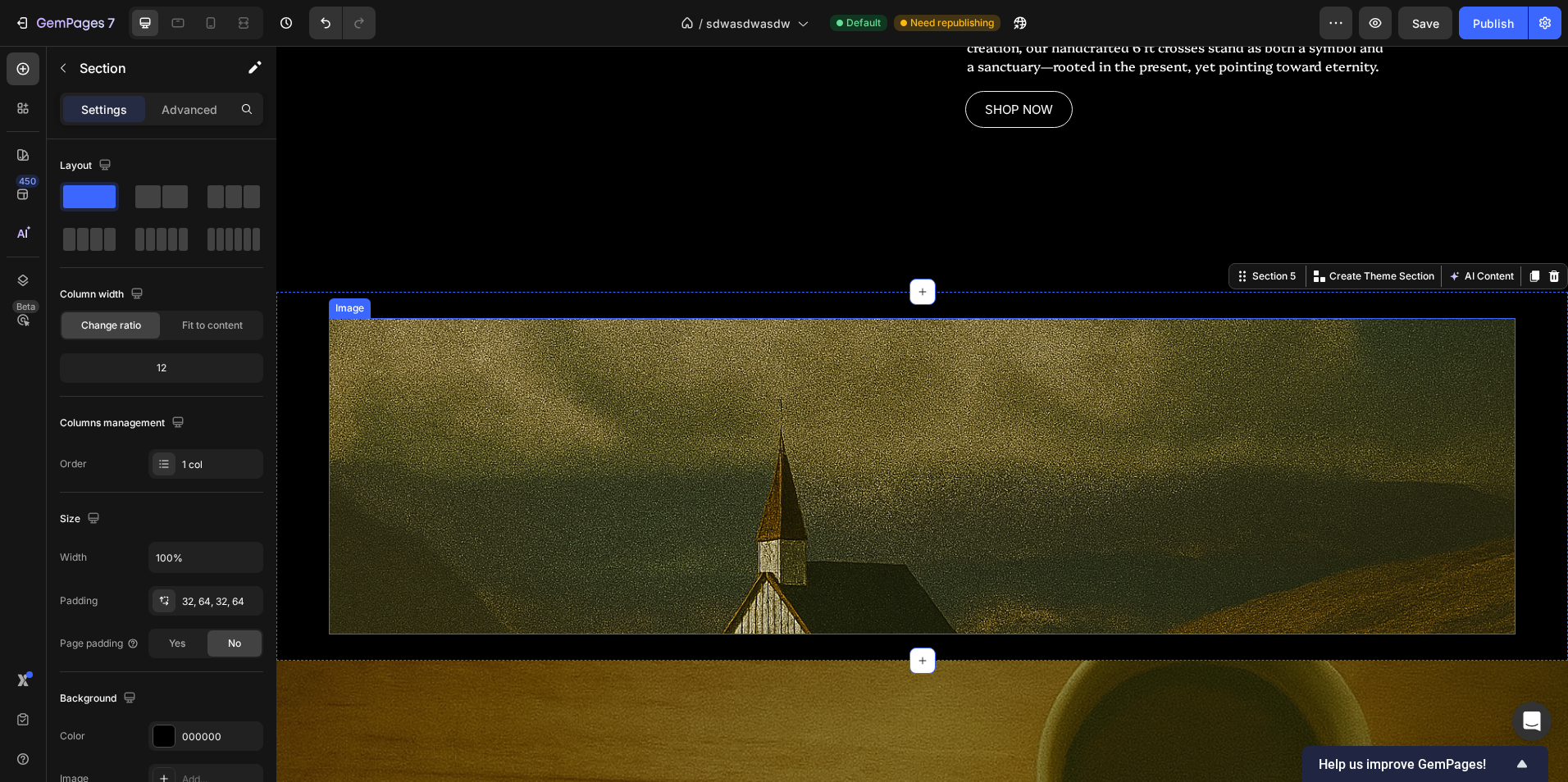
click at [638, 507] on img at bounding box center [921, 476] width 1186 height 317
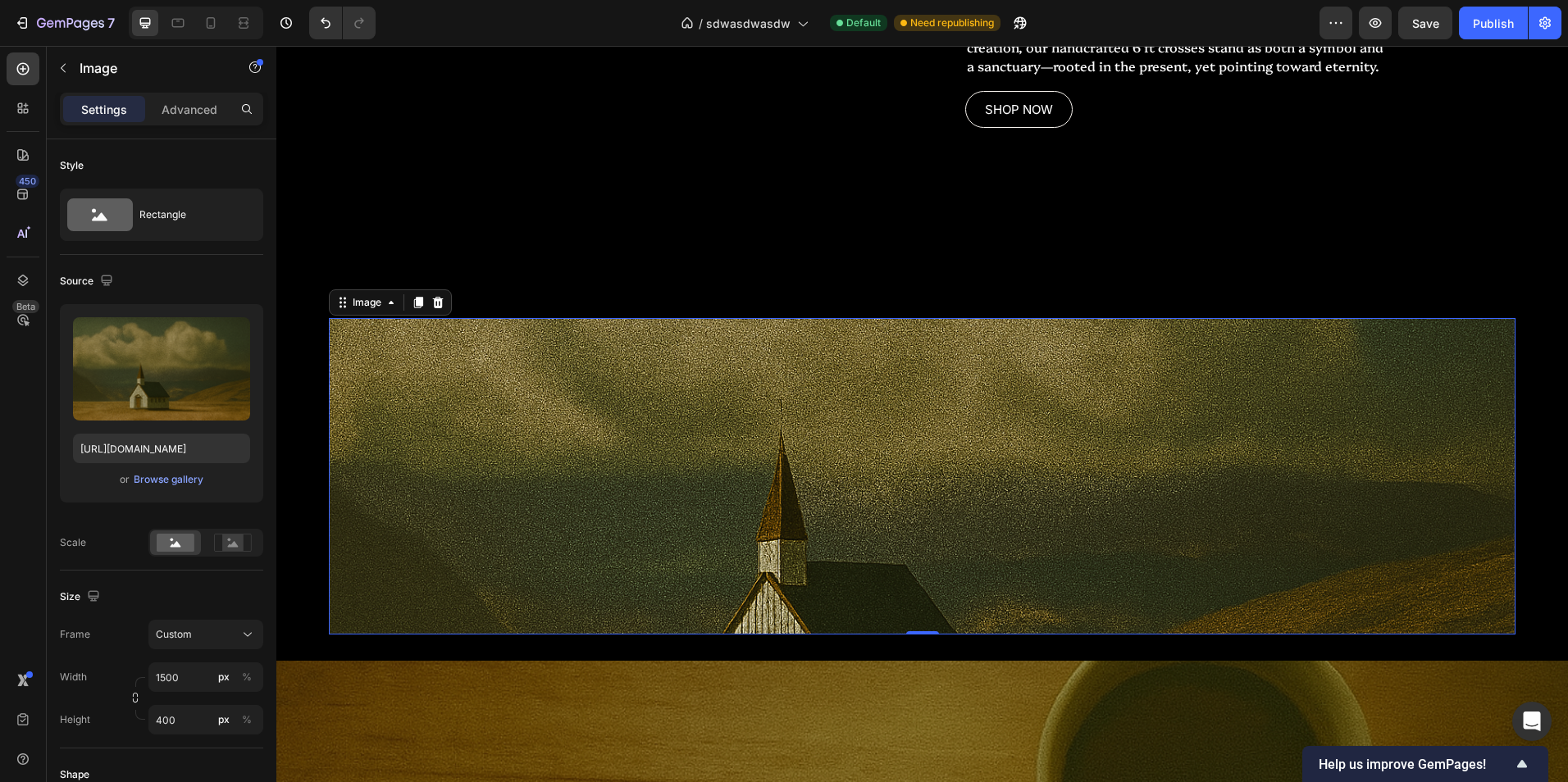
click at [455, 455] on img at bounding box center [921, 476] width 1186 height 317
click at [454, 456] on img at bounding box center [921, 476] width 1186 height 317
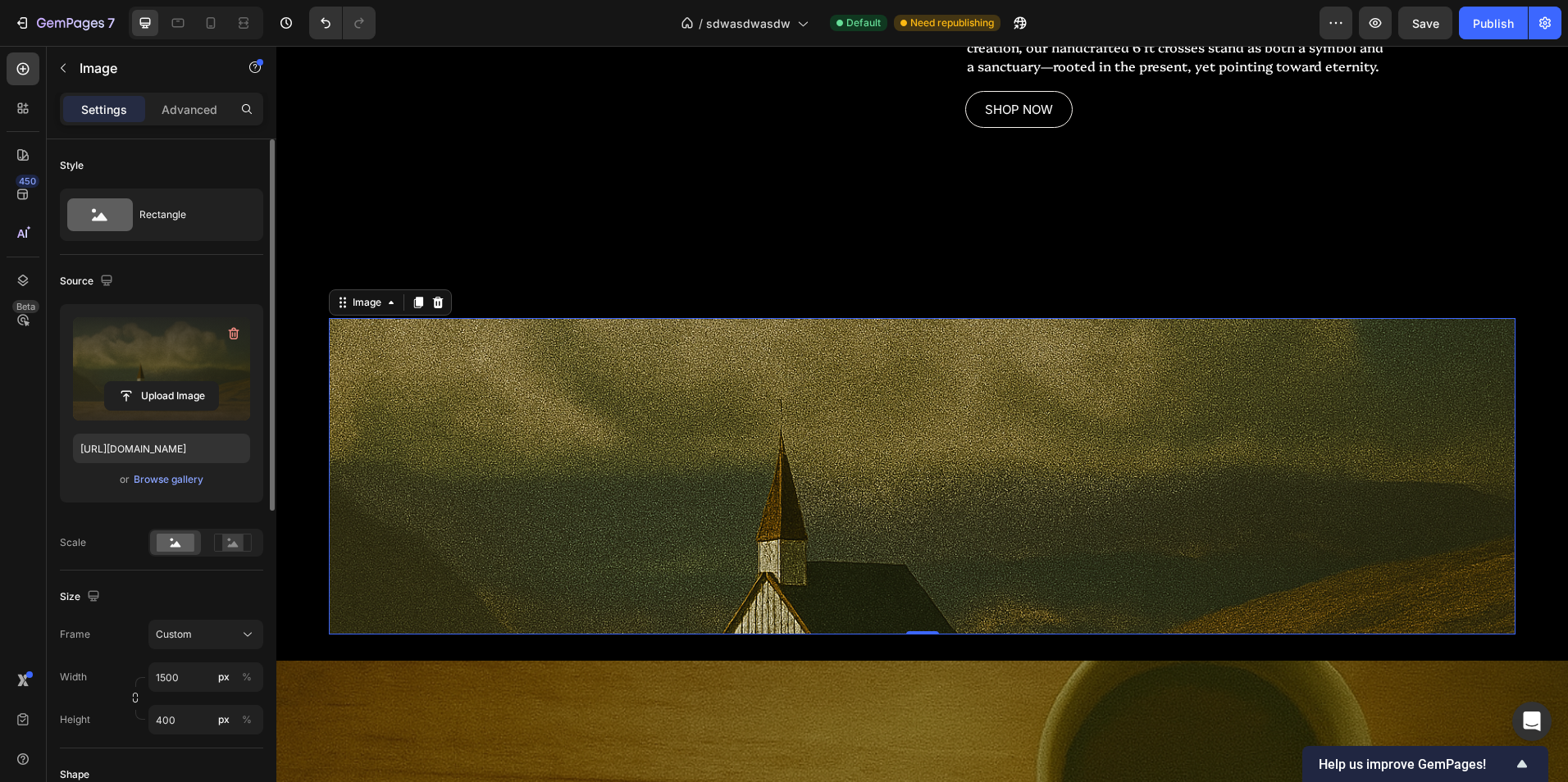
click at [152, 336] on label at bounding box center [161, 369] width 177 height 104
click at [152, 382] on input "file" at bounding box center [161, 396] width 113 height 28
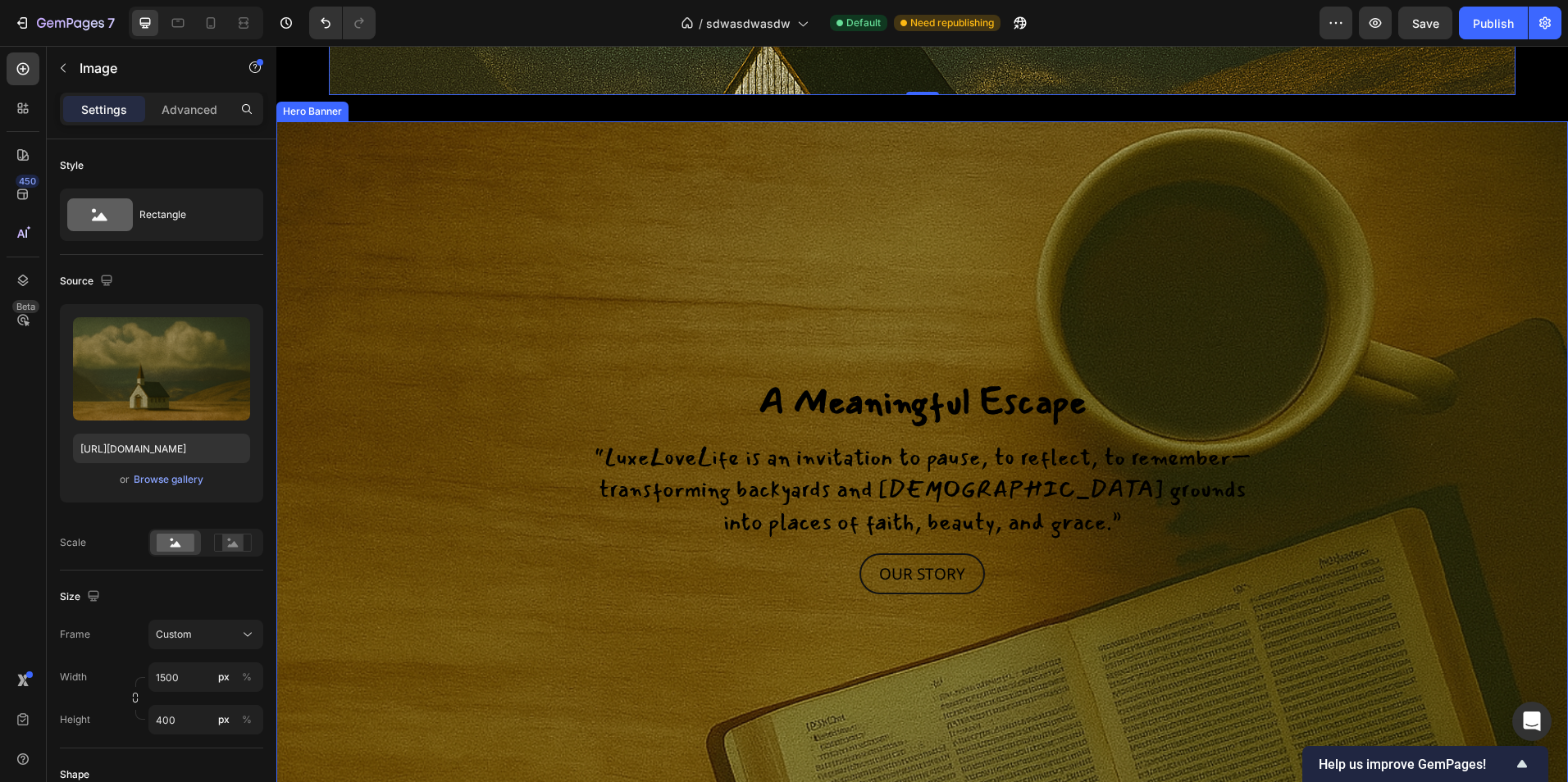
scroll to position [2633, 0]
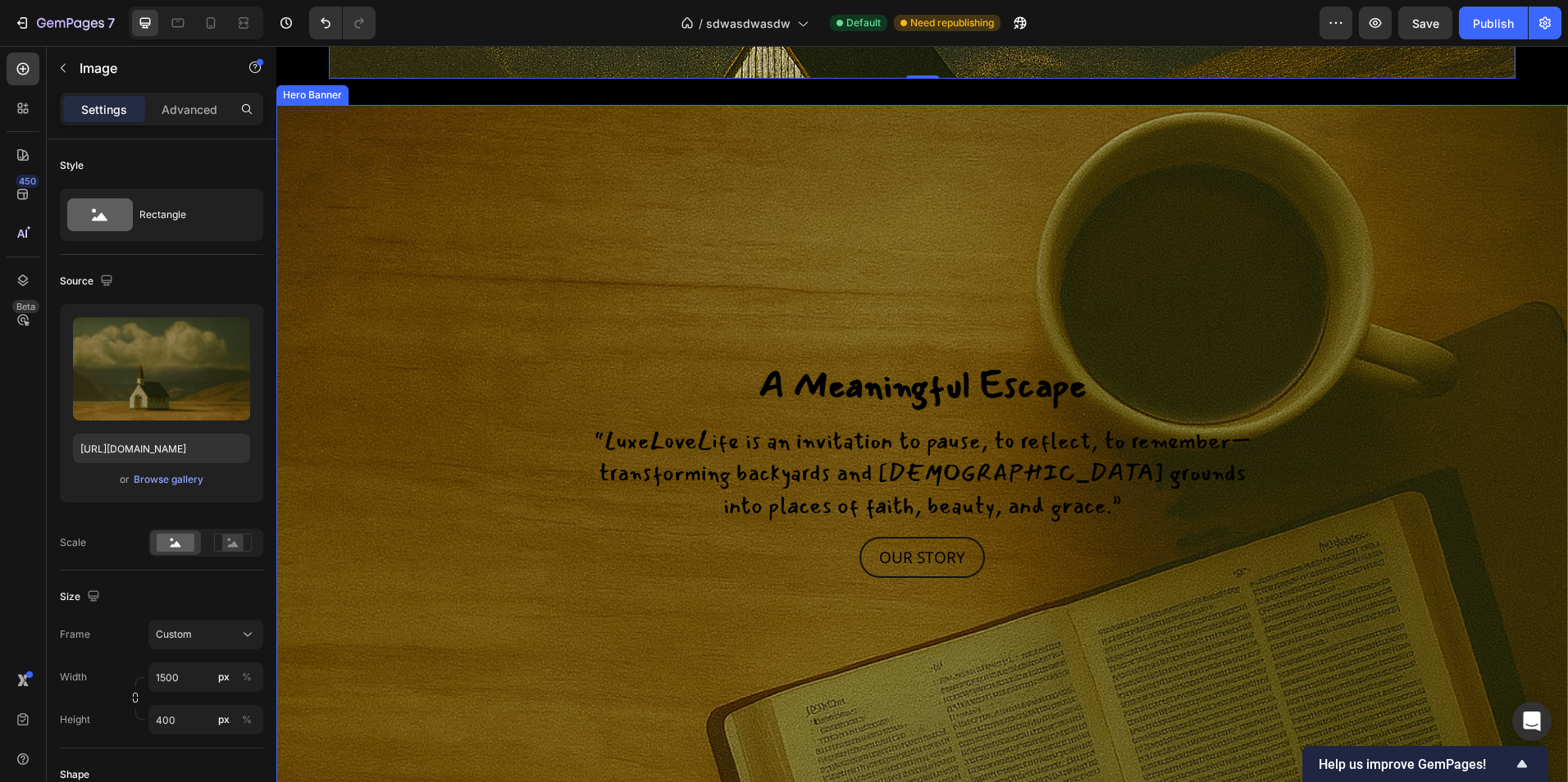
click at [796, 301] on div "Background Image" at bounding box center [922, 628] width 1292 height 1094
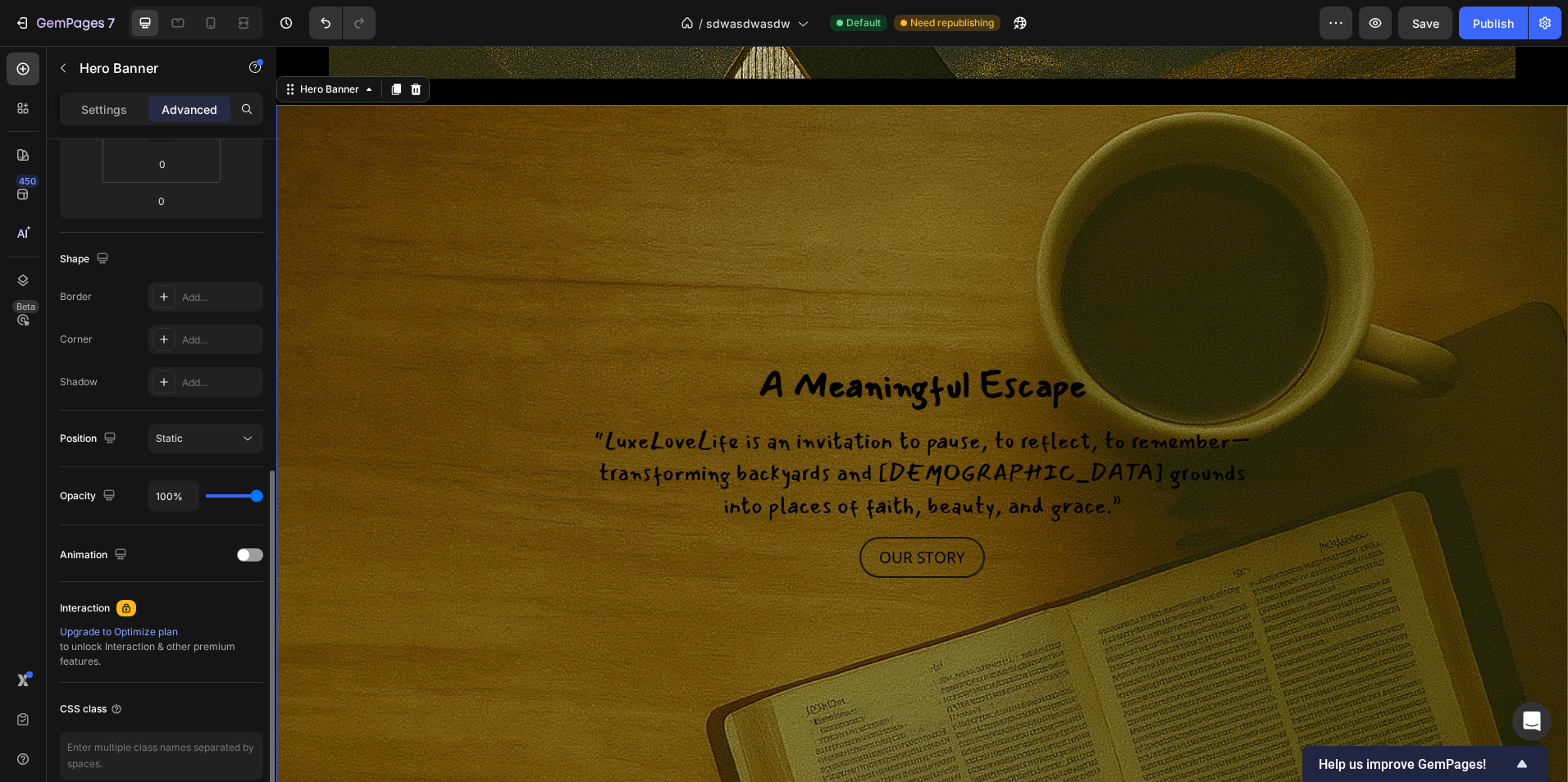
scroll to position [404, 0]
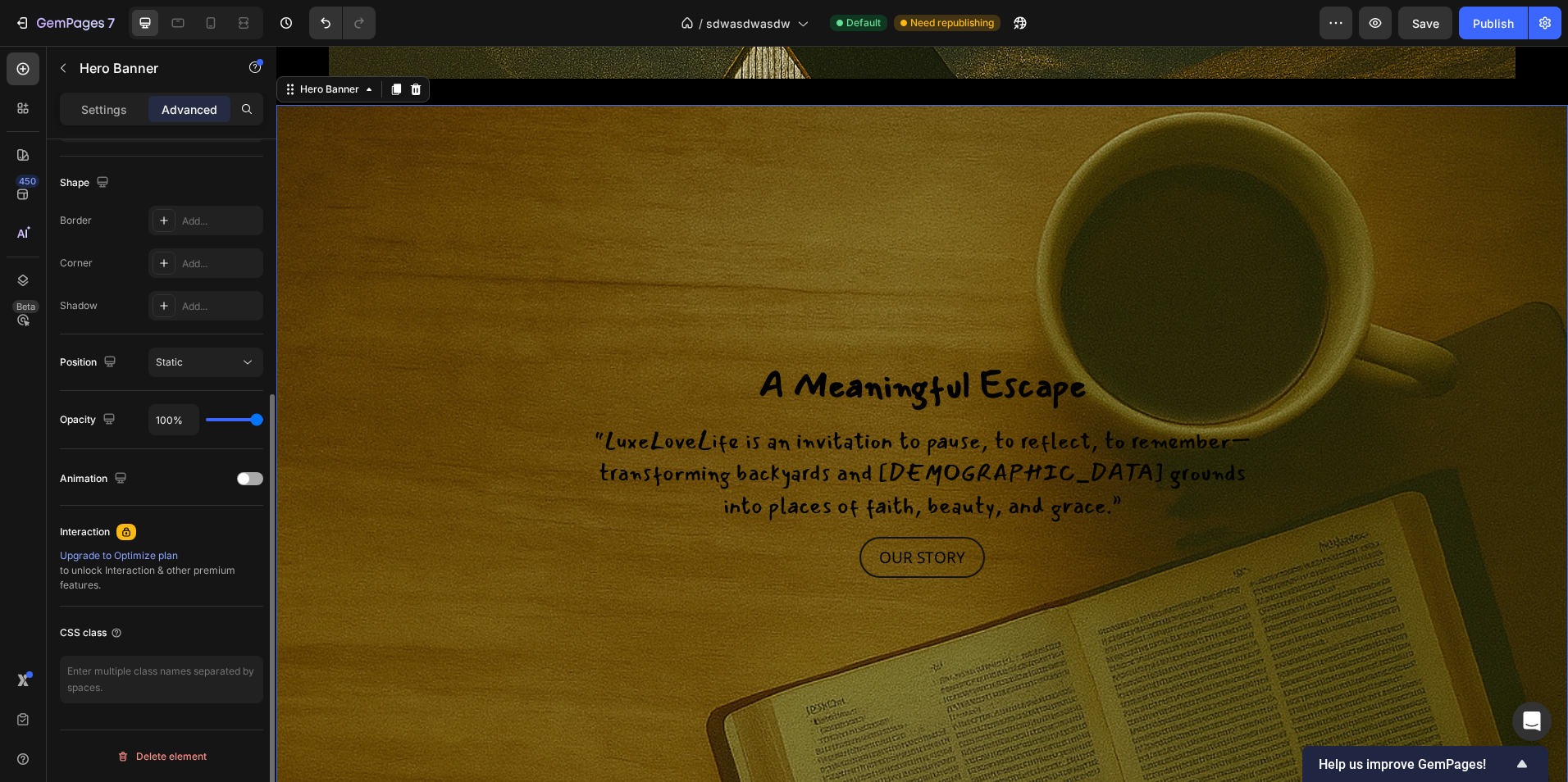
click at [242, 484] on div at bounding box center [250, 479] width 26 height 14
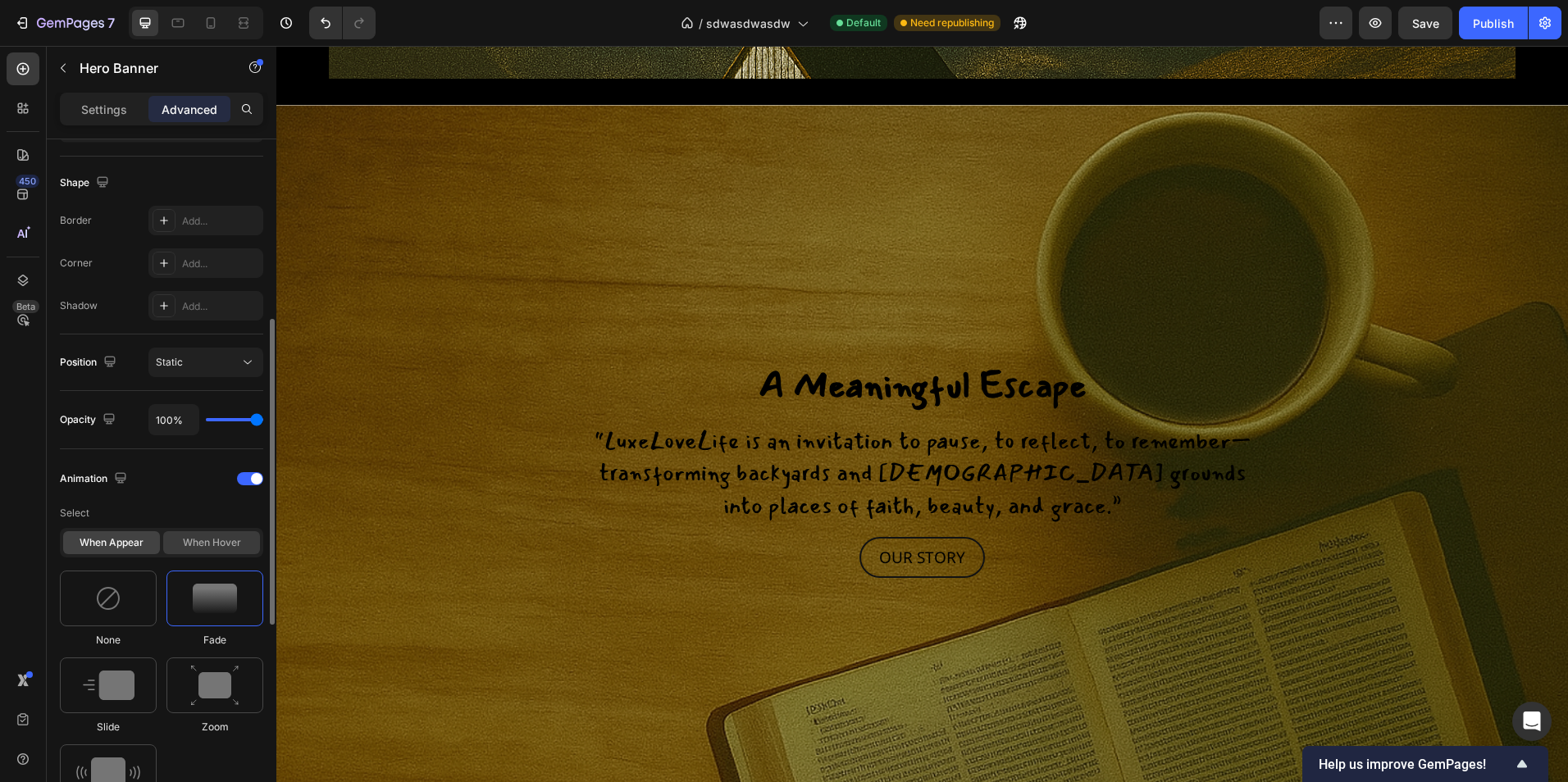
scroll to position [568, 0]
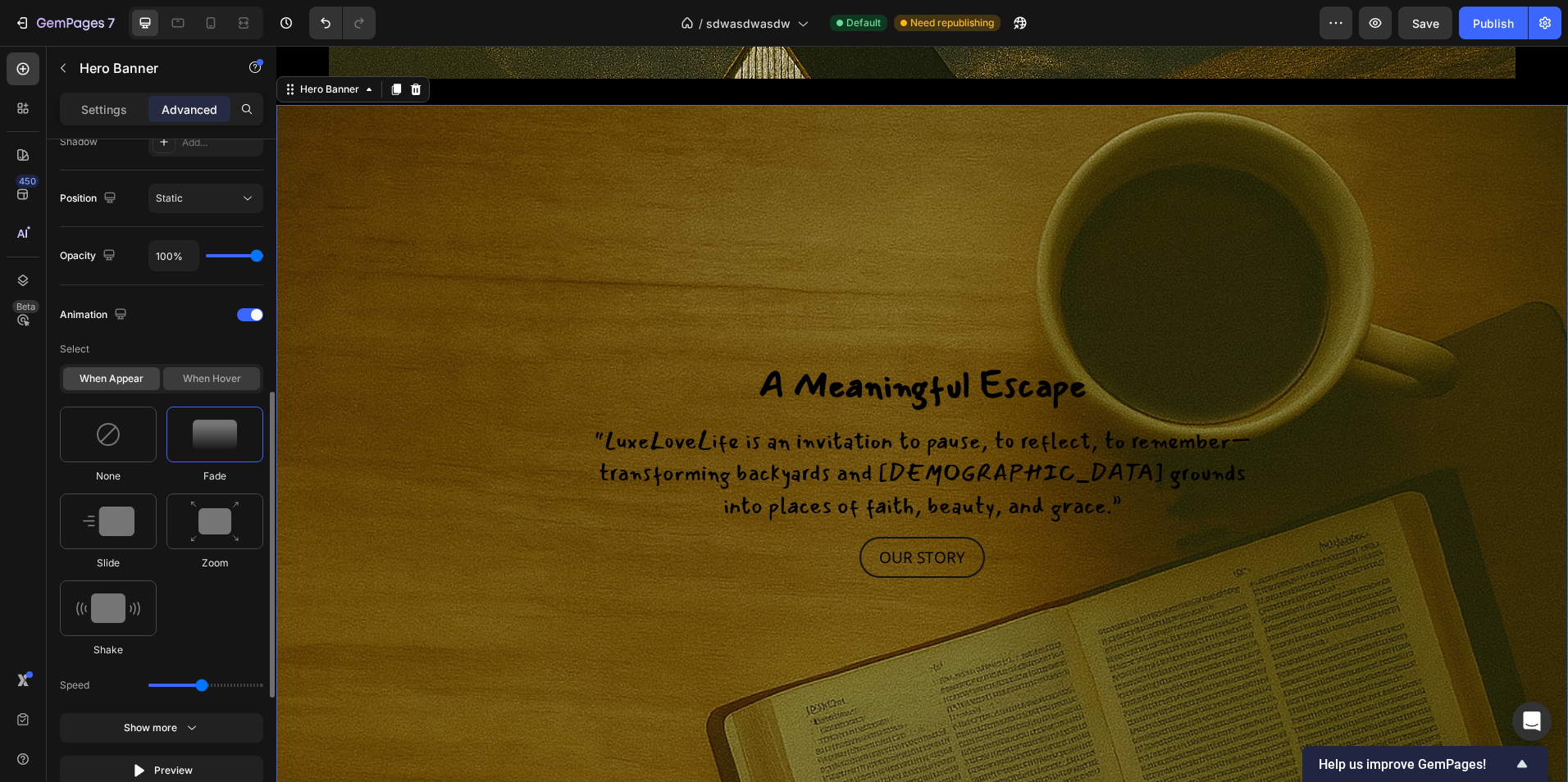
click at [194, 382] on div "When hover" at bounding box center [211, 378] width 97 height 23
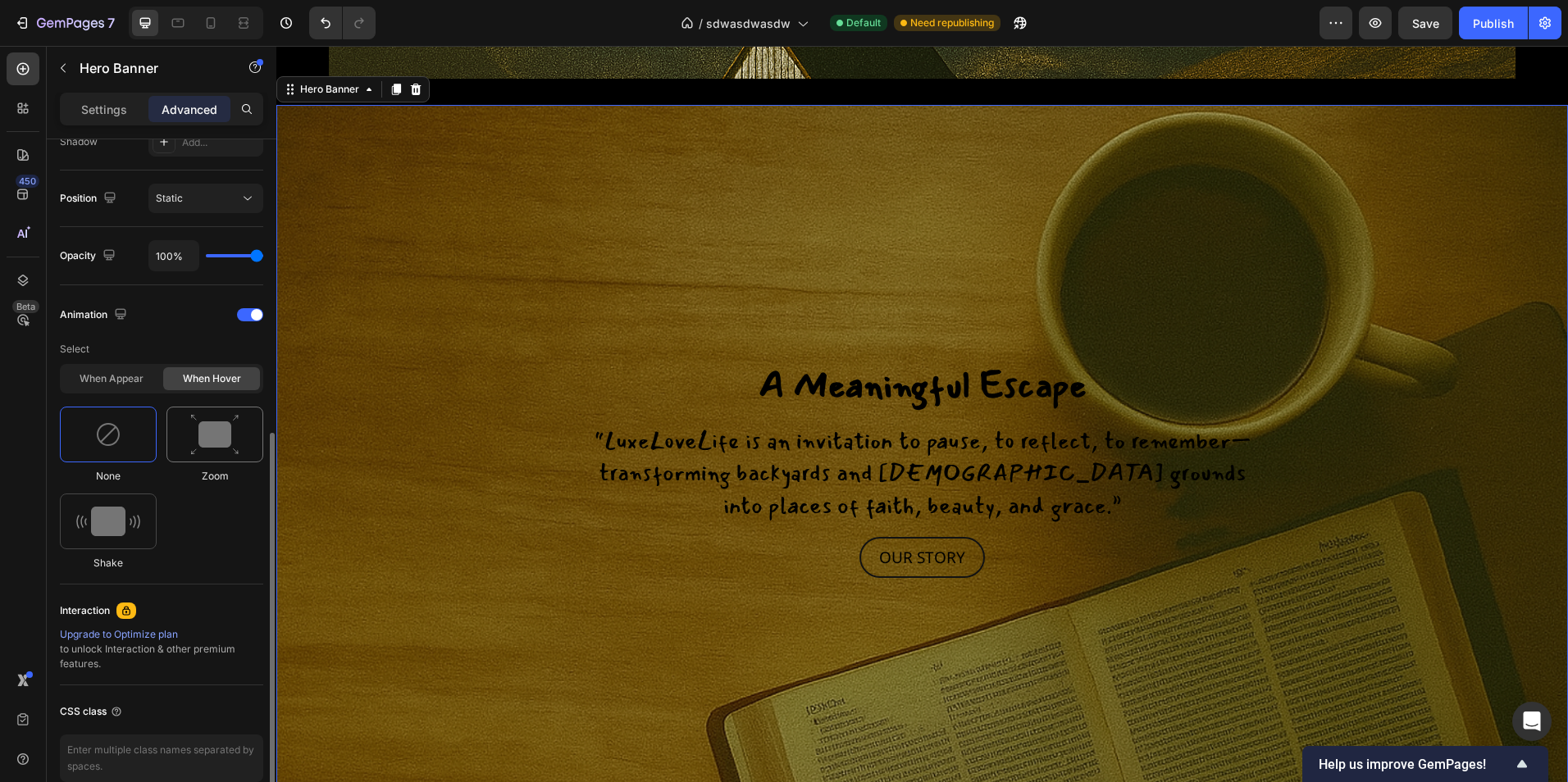
click at [197, 444] on img at bounding box center [215, 435] width 50 height 41
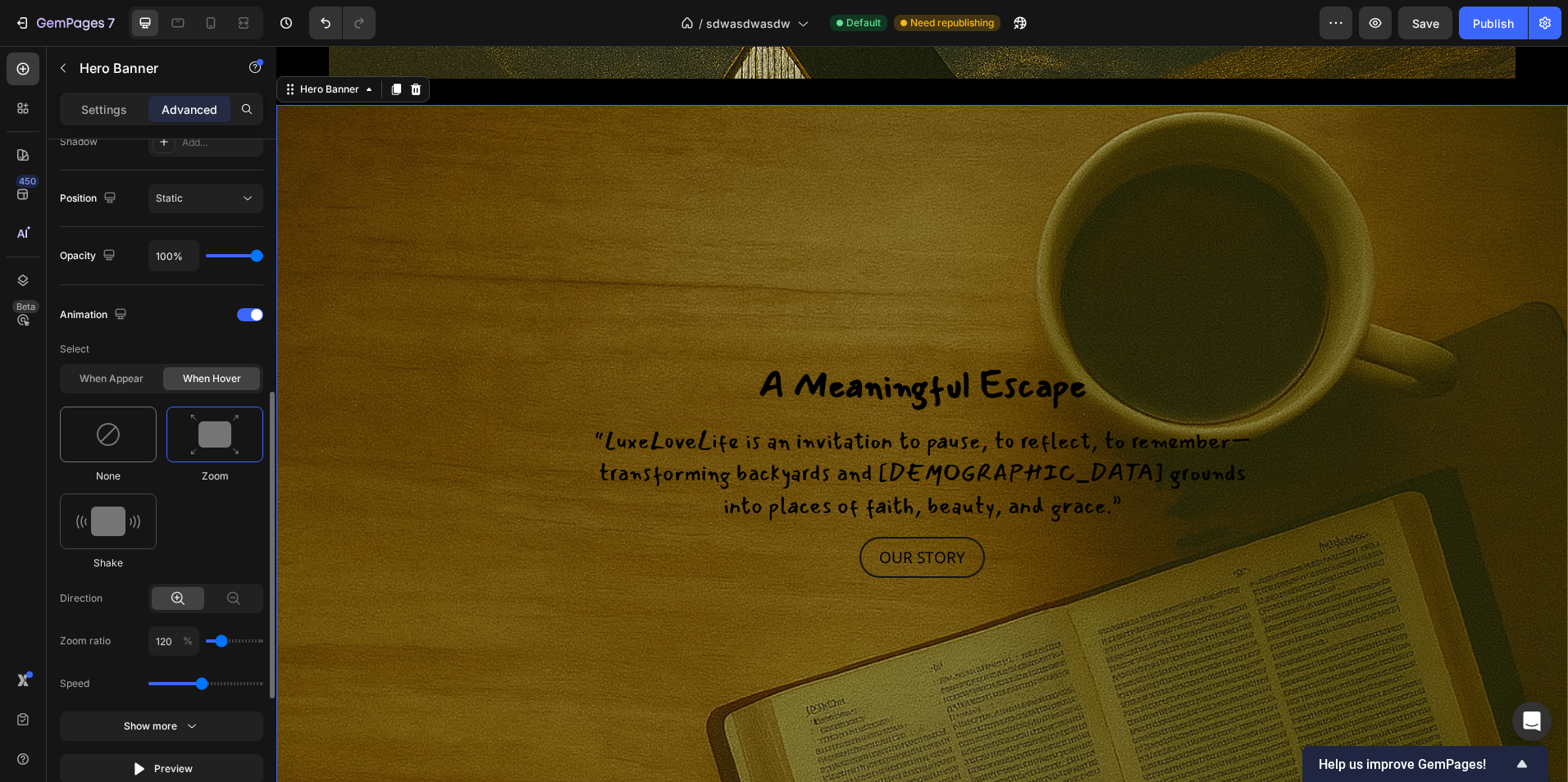
click at [104, 440] on img at bounding box center [107, 434] width 26 height 26
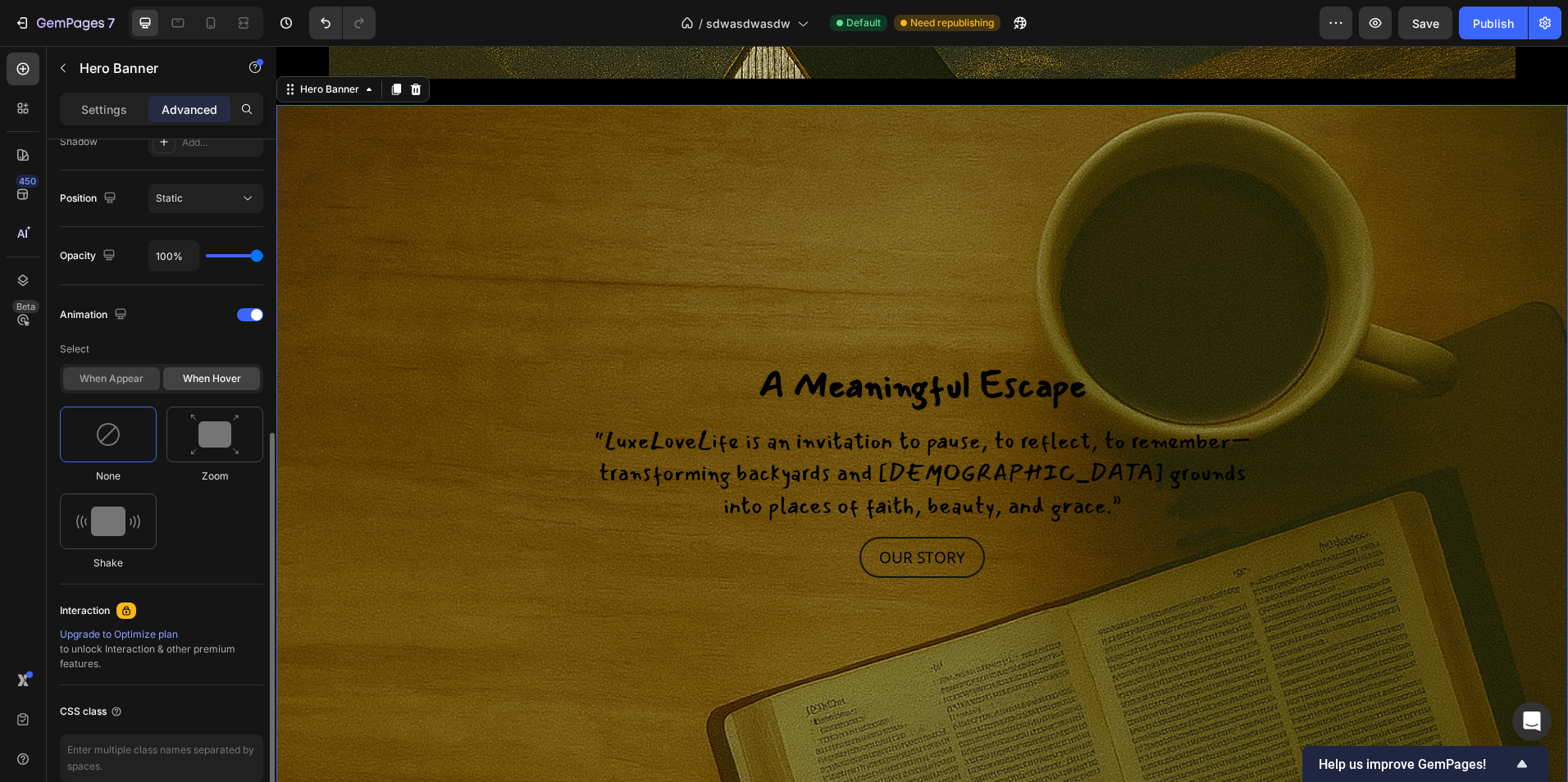
click at [131, 384] on div "When appear" at bounding box center [111, 378] width 97 height 23
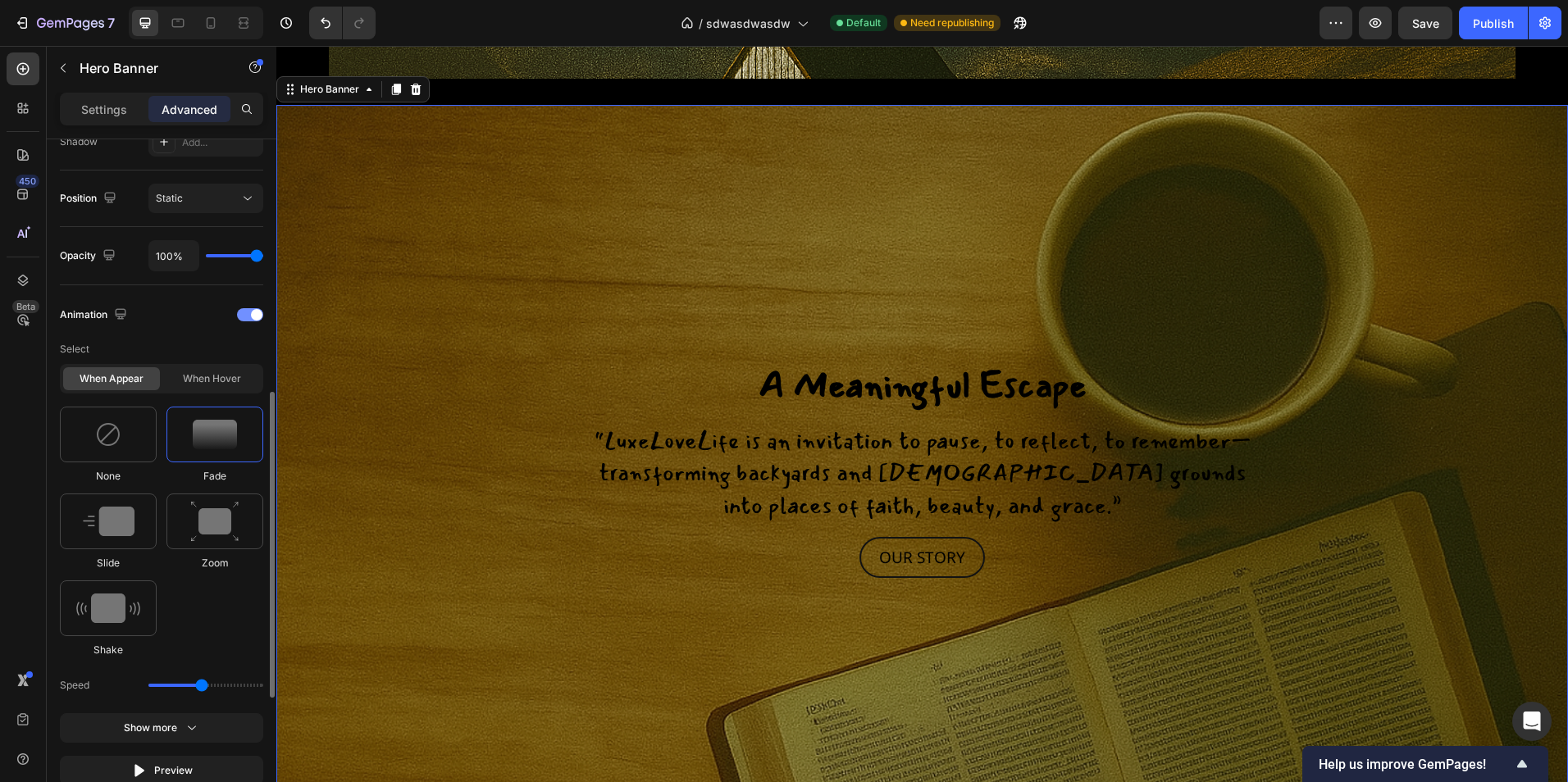
click at [239, 317] on div at bounding box center [250, 315] width 26 height 14
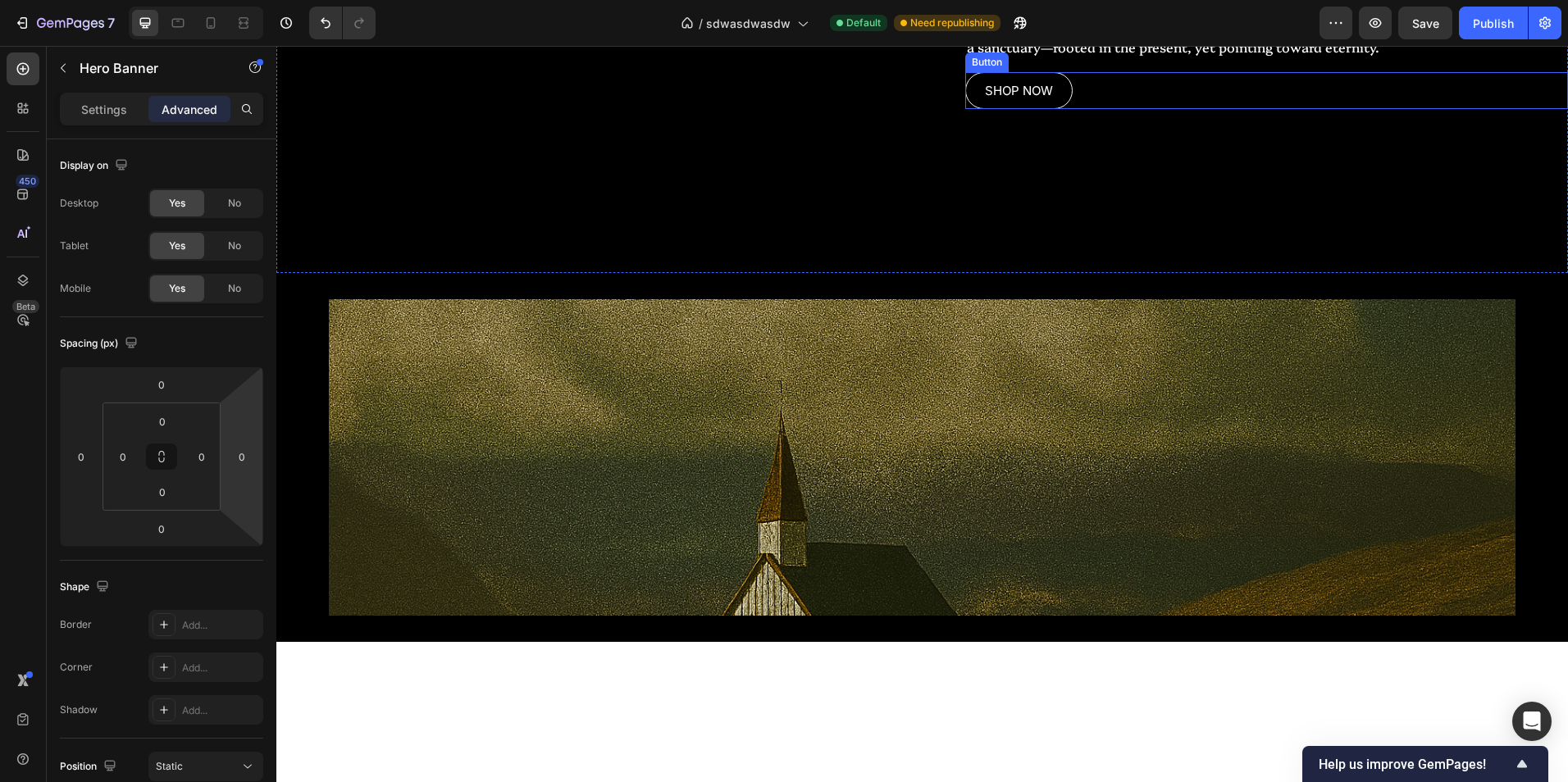
scroll to position [2140, 0]
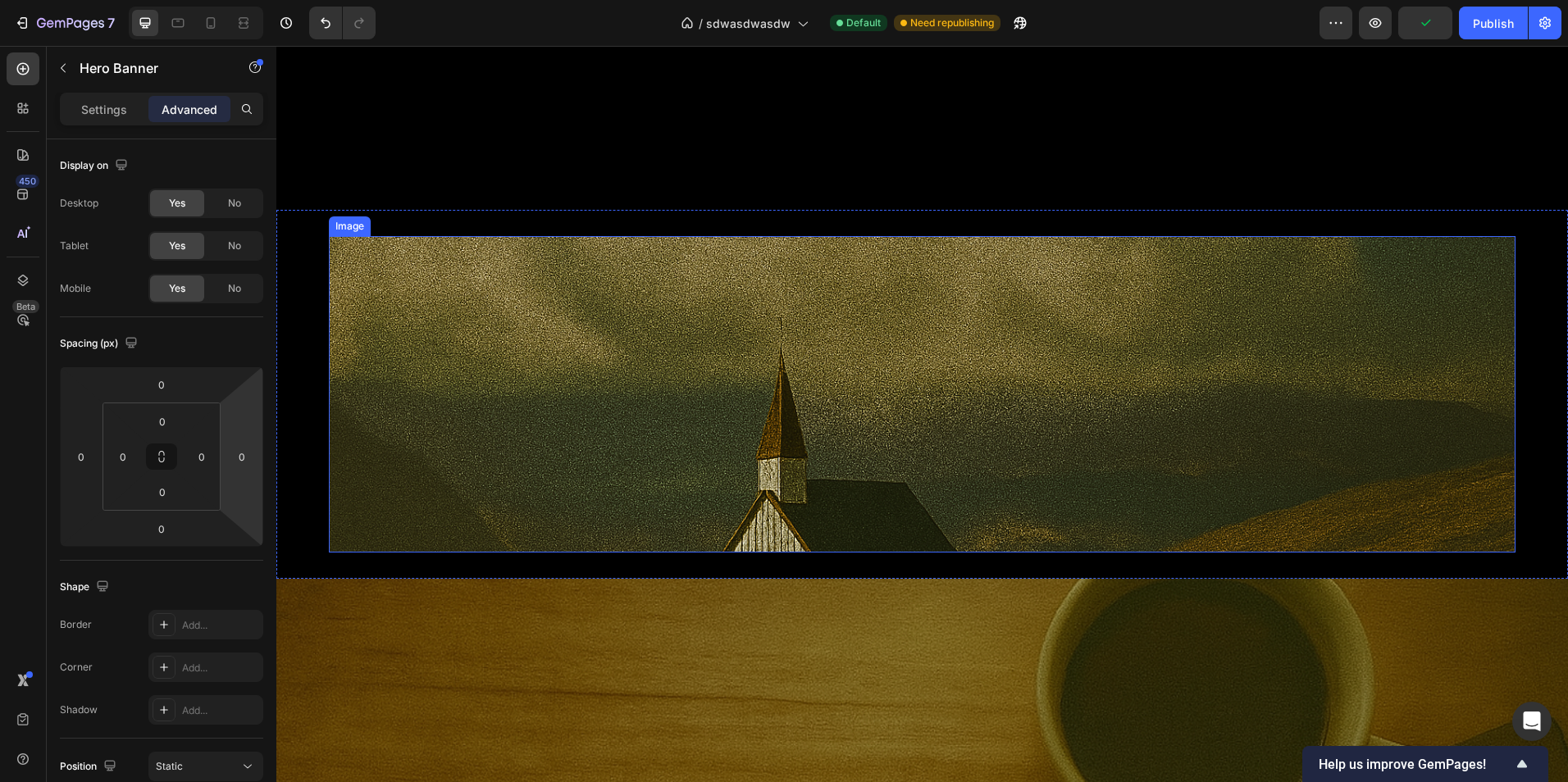
click at [437, 486] on img at bounding box center [921, 394] width 1186 height 317
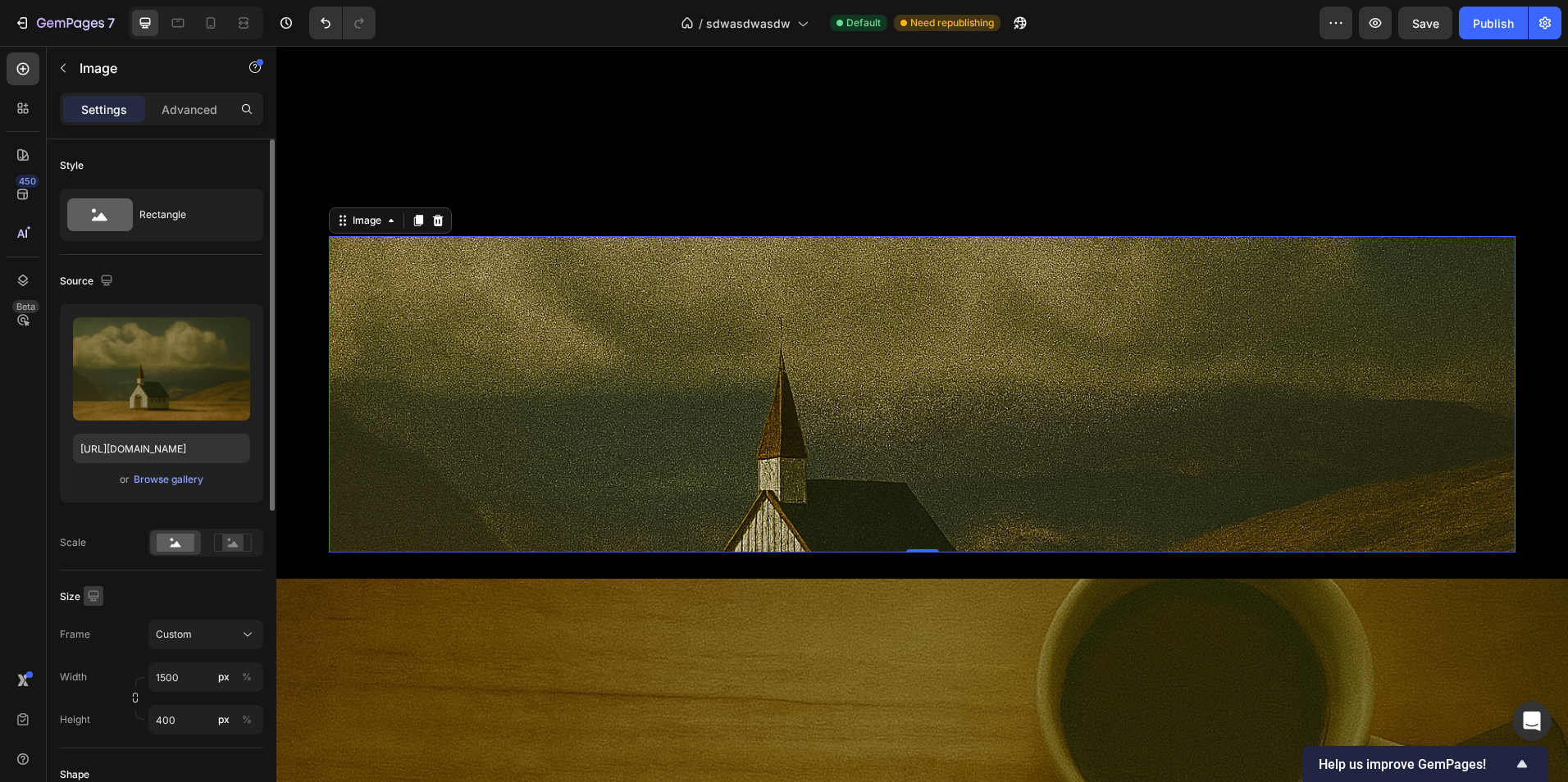
click at [95, 597] on icon "button" at bounding box center [94, 596] width 16 height 16
click at [98, 653] on icon "button" at bounding box center [97, 652] width 16 height 16
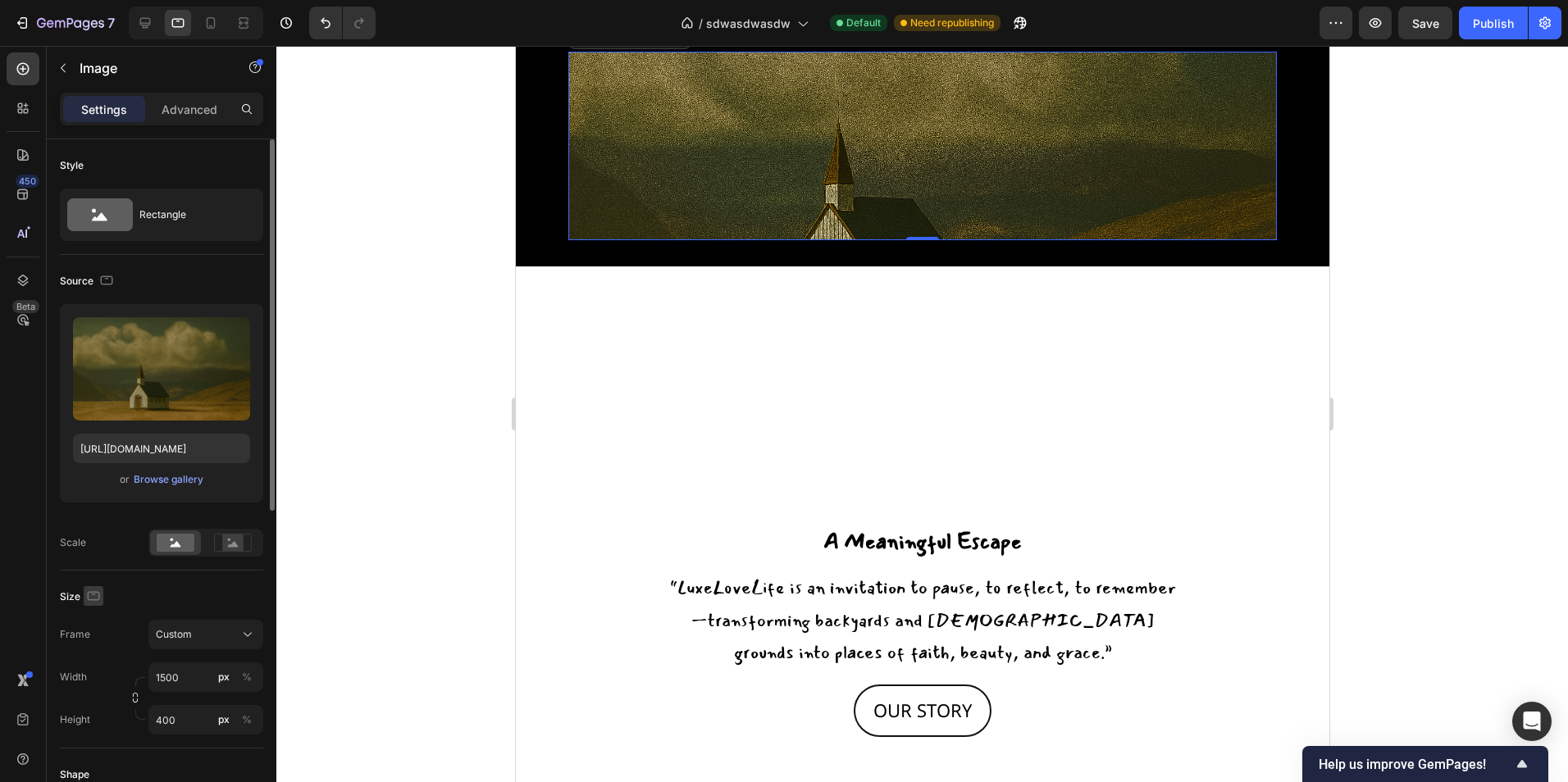
click at [95, 586] on button "button" at bounding box center [94, 596] width 20 height 20
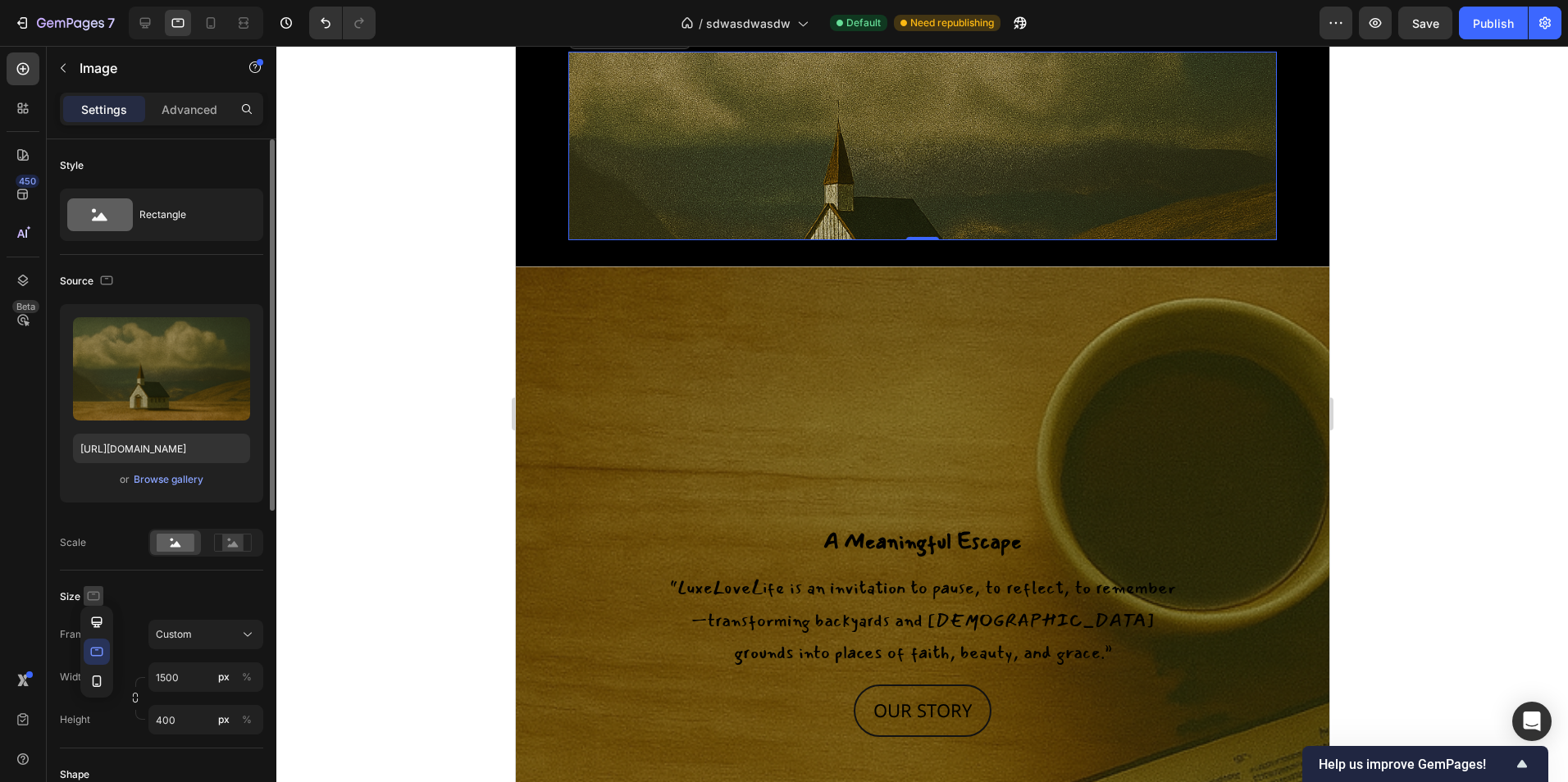
scroll to position [2698, 0]
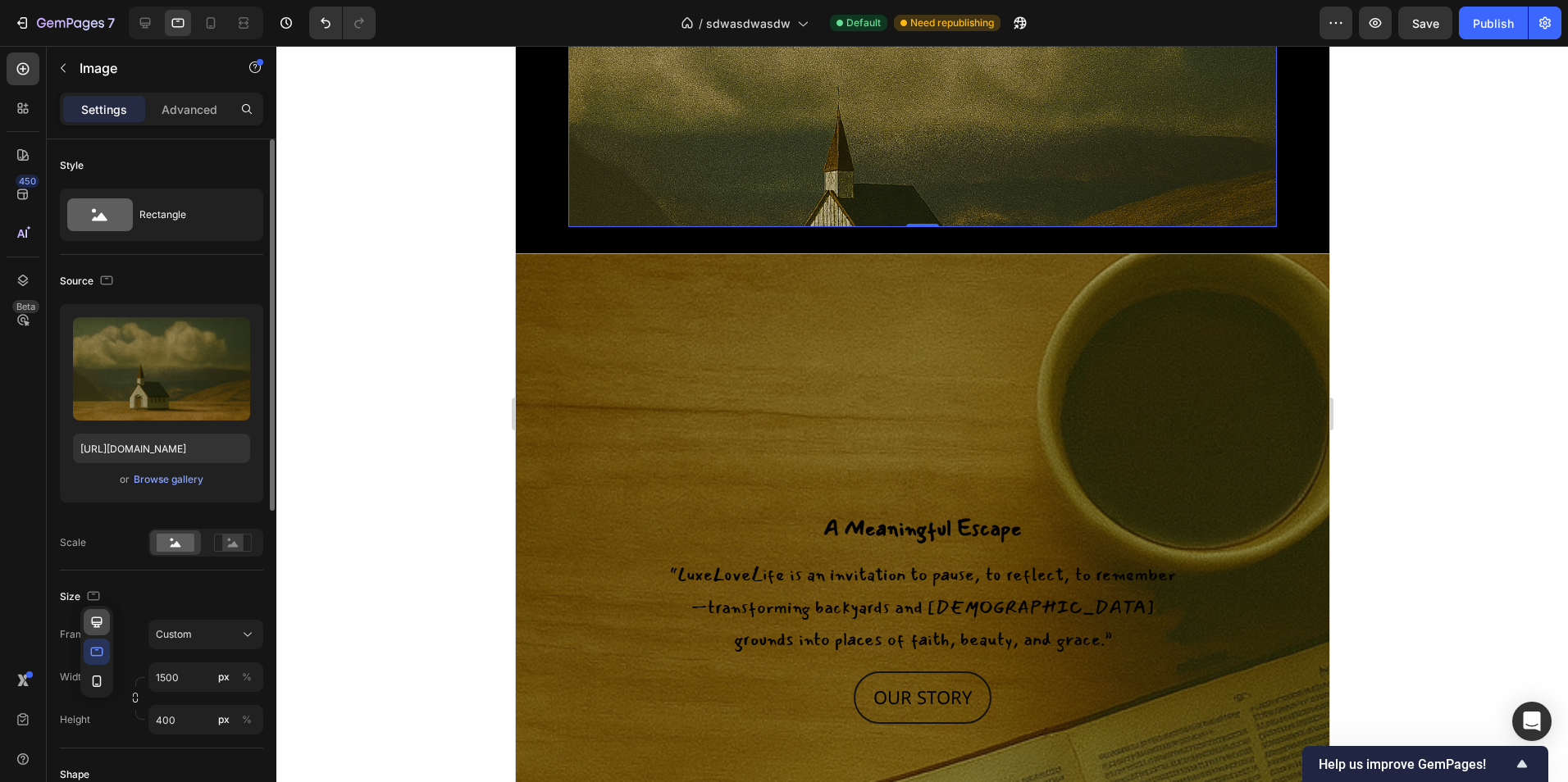
click at [95, 620] on icon "button" at bounding box center [97, 622] width 16 height 16
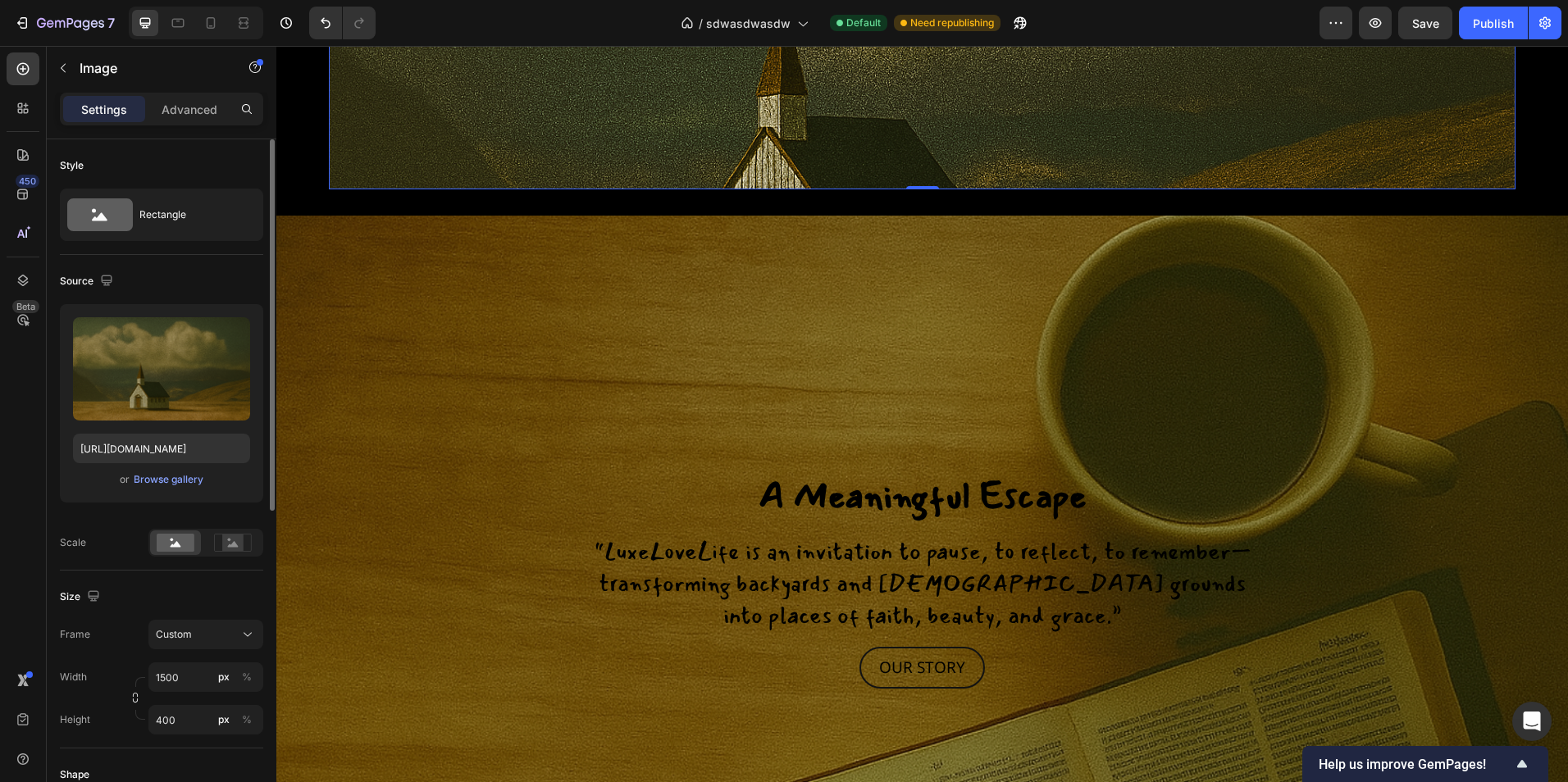
click at [195, 595] on div "Size" at bounding box center [161, 596] width 203 height 26
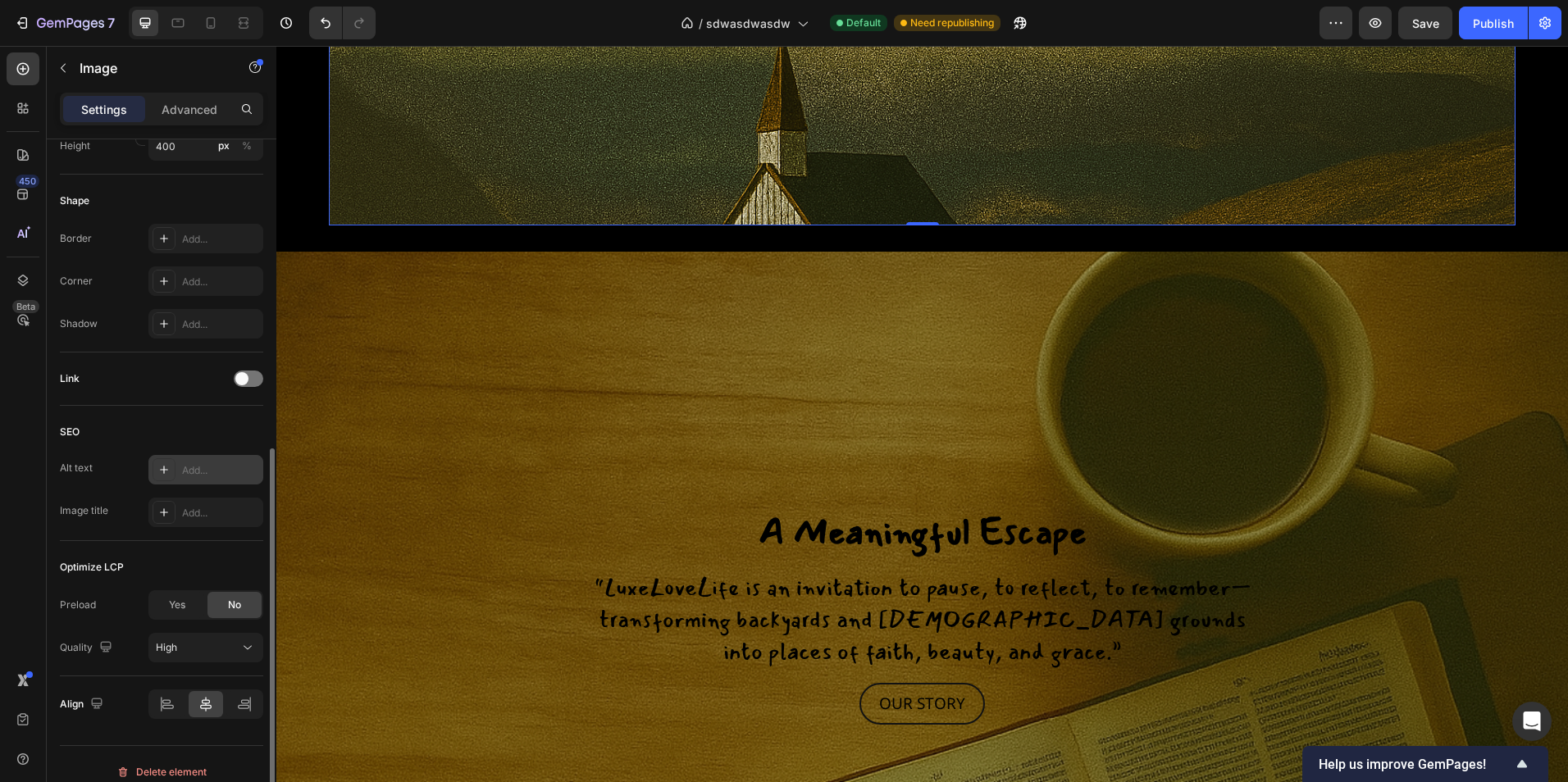
scroll to position [590, 0]
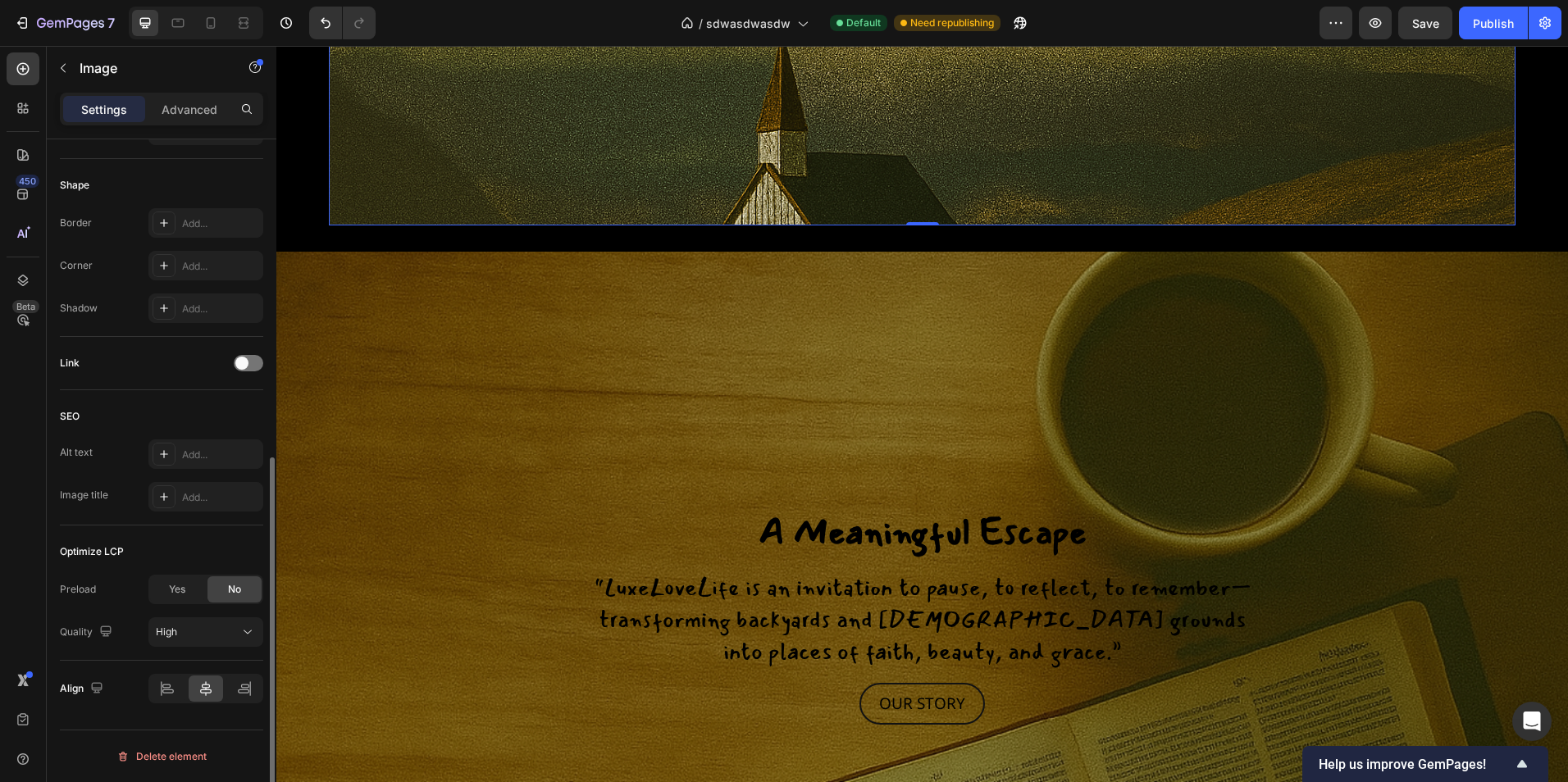
click at [76, 584] on div "Preload" at bounding box center [78, 589] width 36 height 14
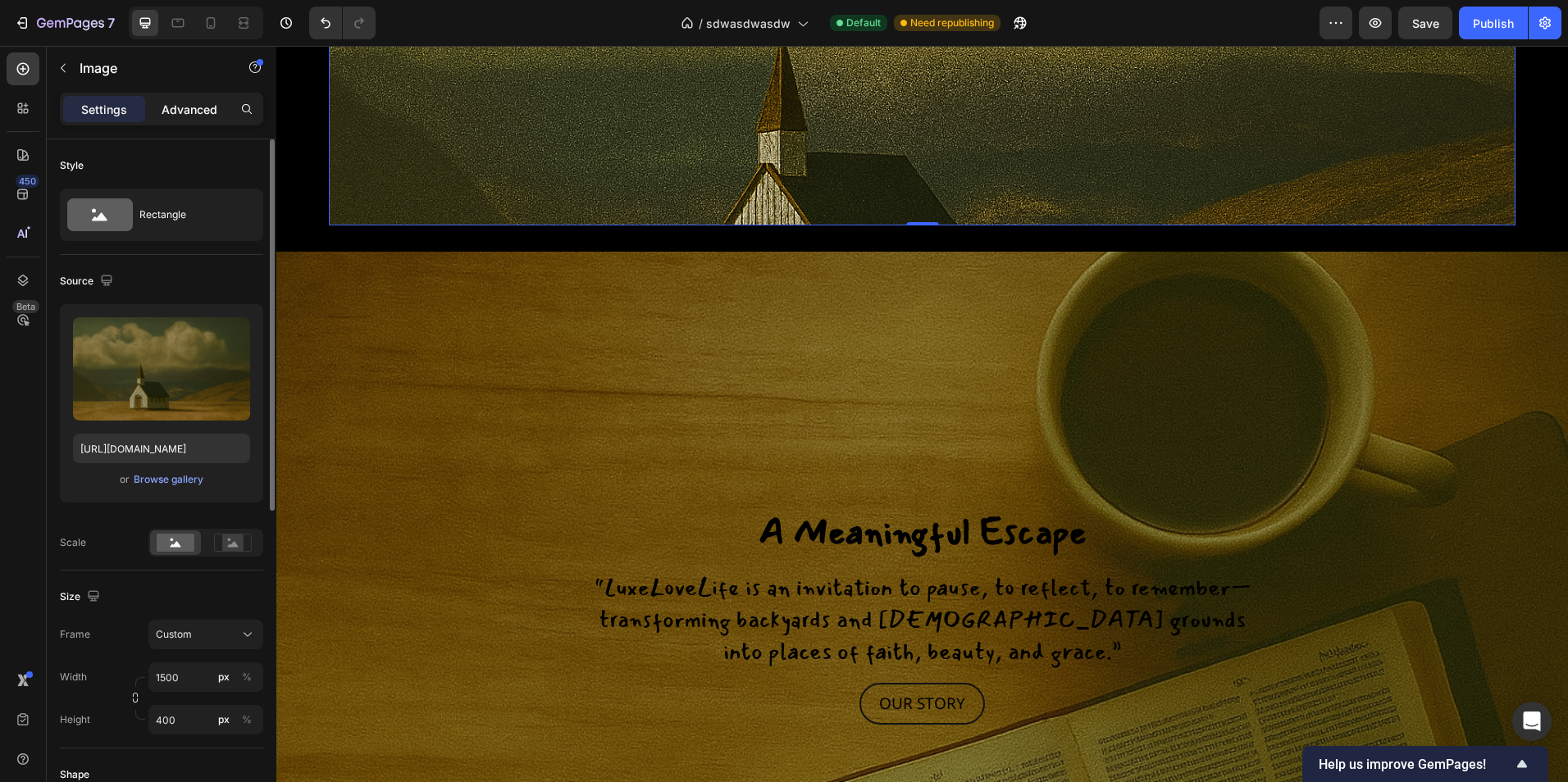
click at [190, 102] on p "Advanced" at bounding box center [189, 109] width 56 height 17
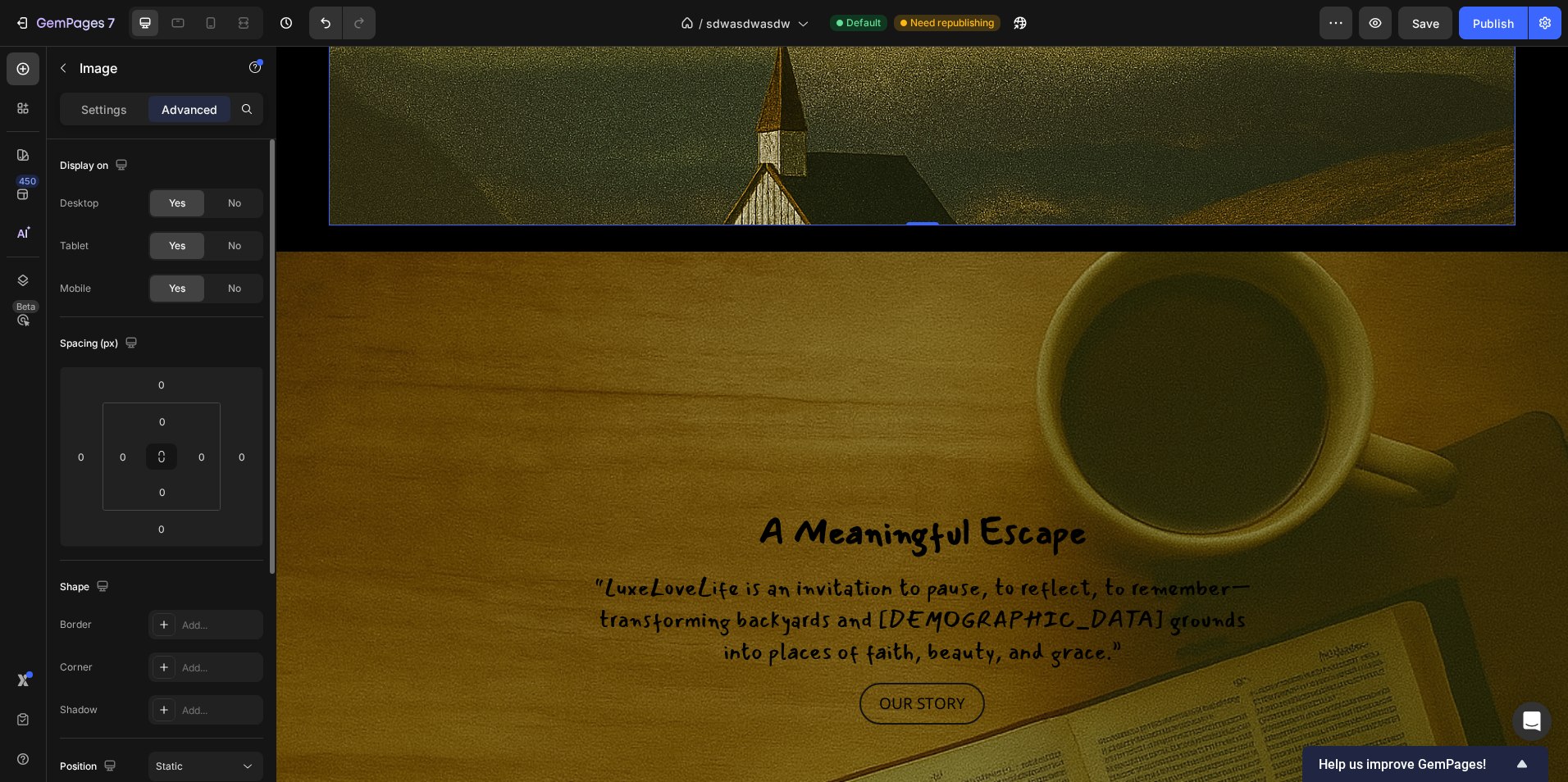
drag, startPoint x: 95, startPoint y: 116, endPoint x: 115, endPoint y: 141, distance: 32.0
click at [95, 115] on p "Settings" at bounding box center [104, 109] width 46 height 17
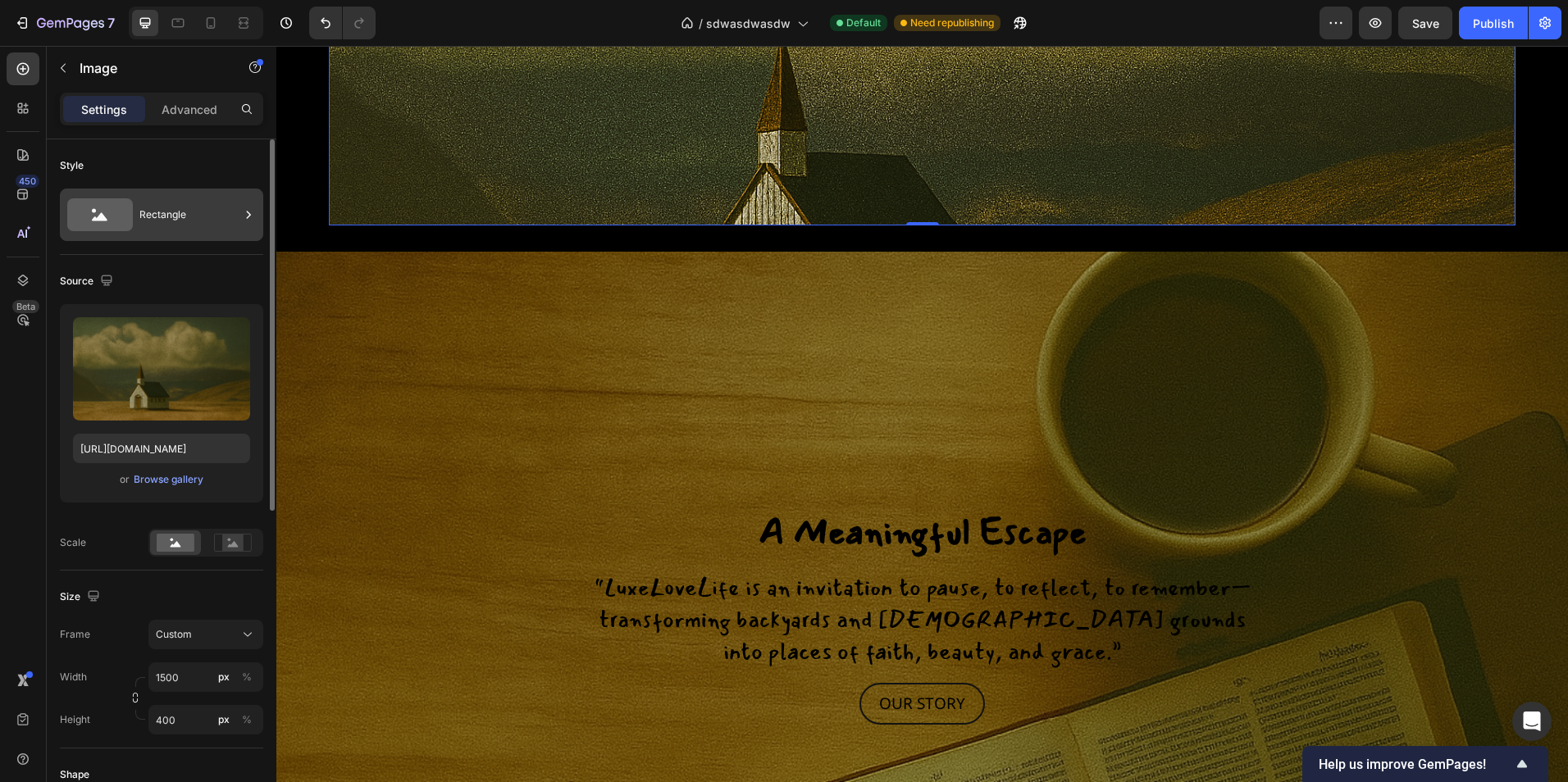
click at [148, 192] on div "Rectangle" at bounding box center [161, 215] width 203 height 52
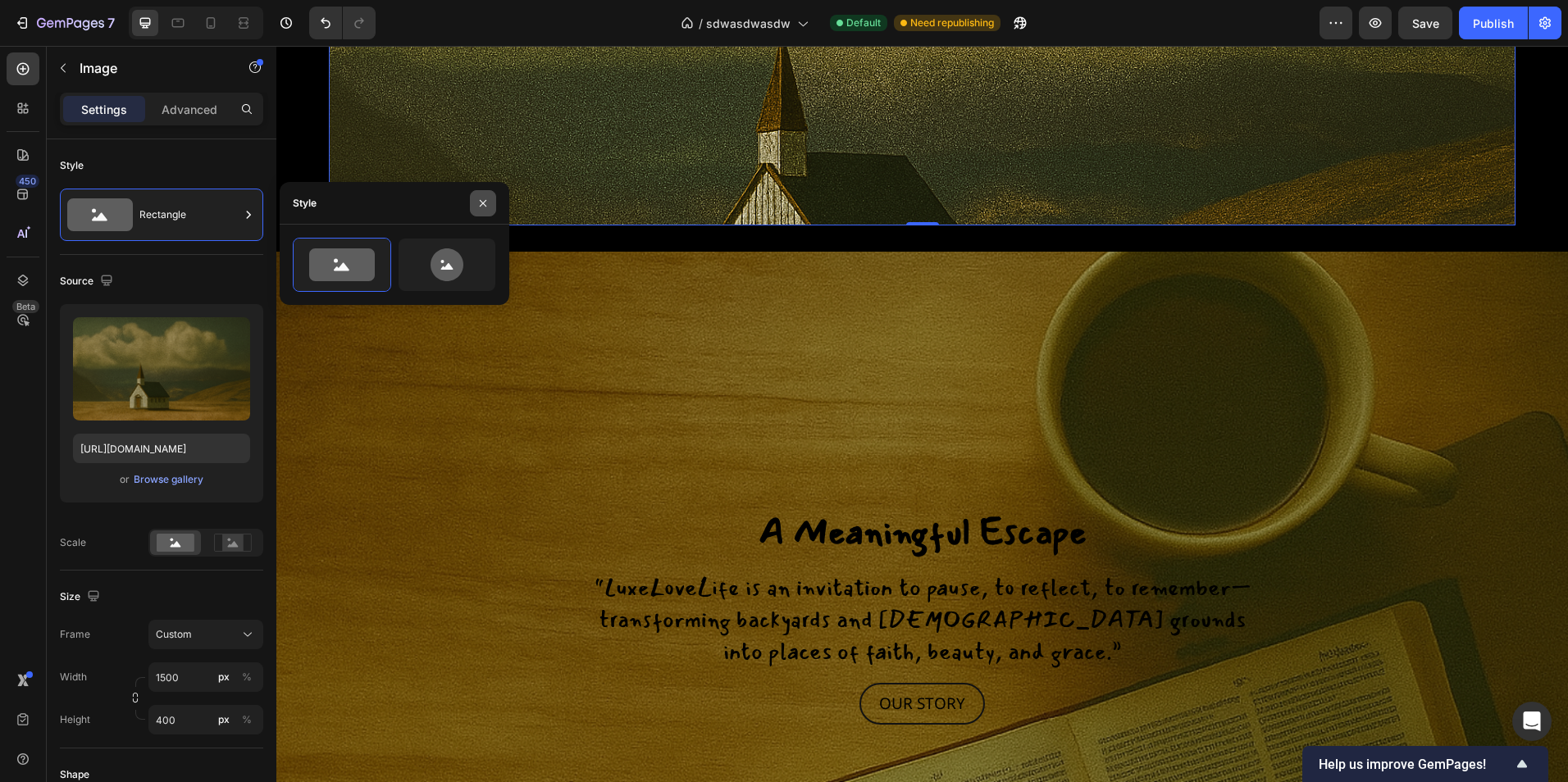
drag, startPoint x: 481, startPoint y: 198, endPoint x: 15, endPoint y: 106, distance: 475.0
click at [481, 198] on icon "button" at bounding box center [483, 203] width 14 height 14
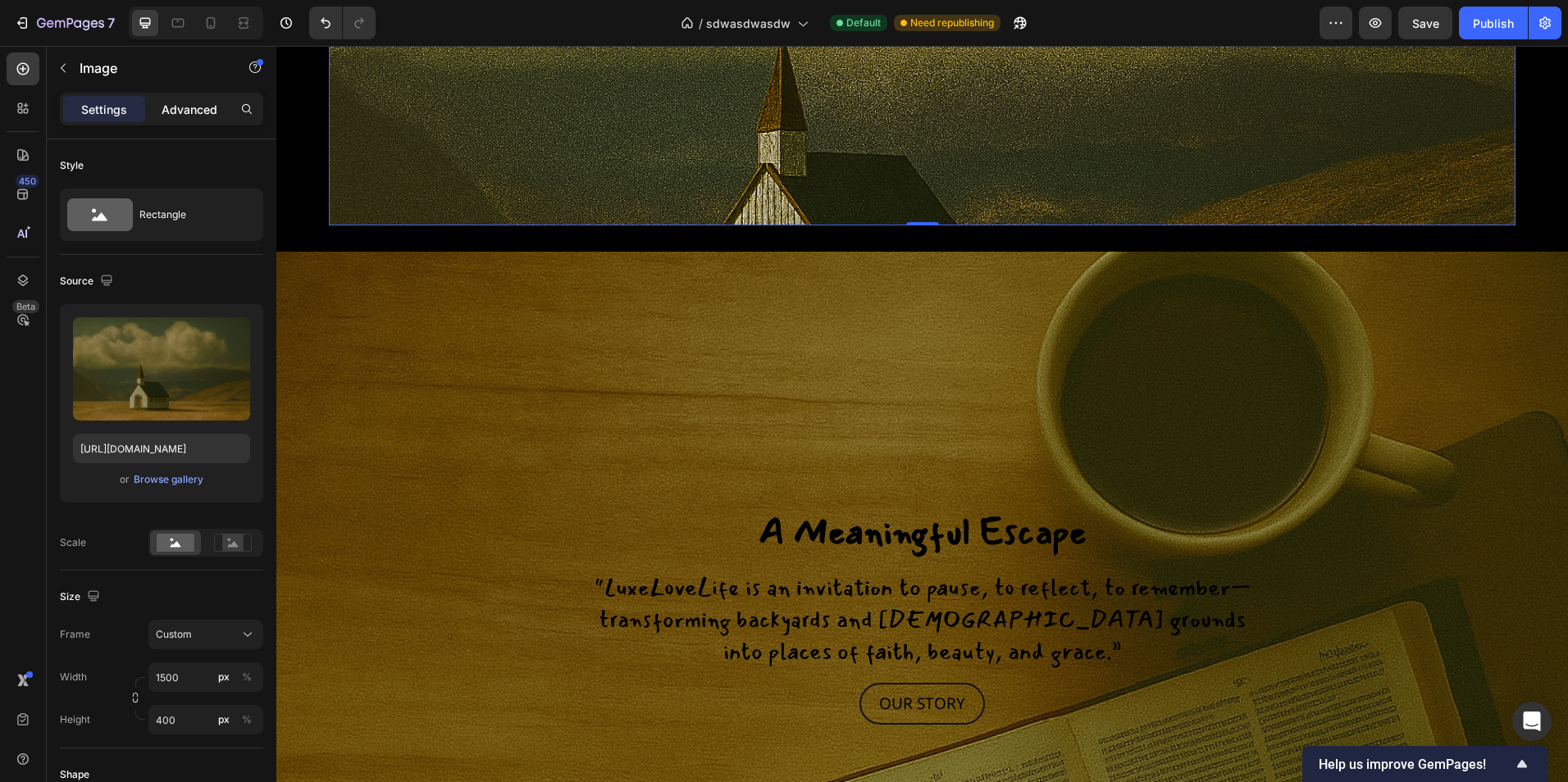
click at [151, 105] on div "Advanced" at bounding box center [189, 108] width 82 height 26
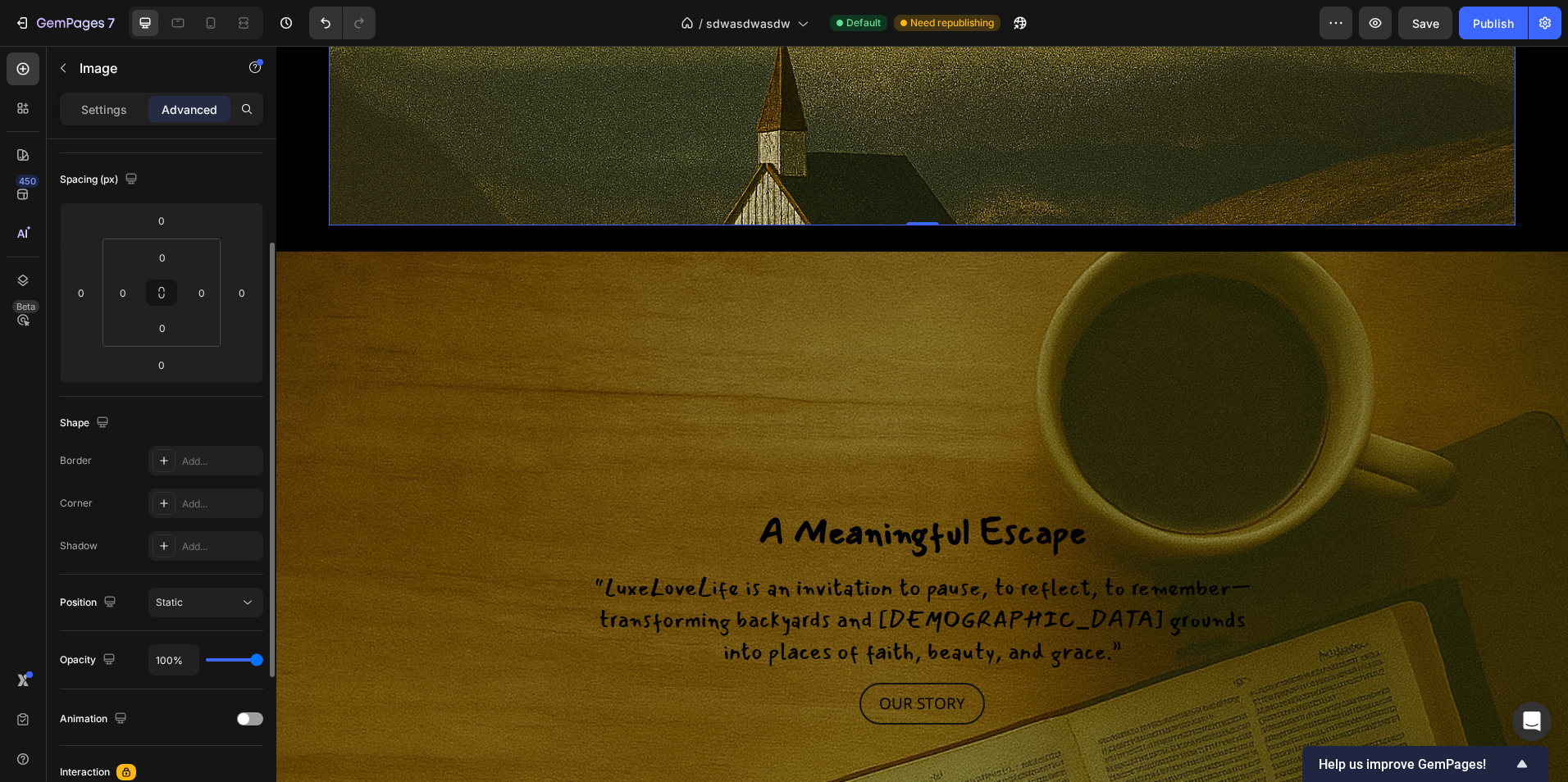
scroll to position [404, 0]
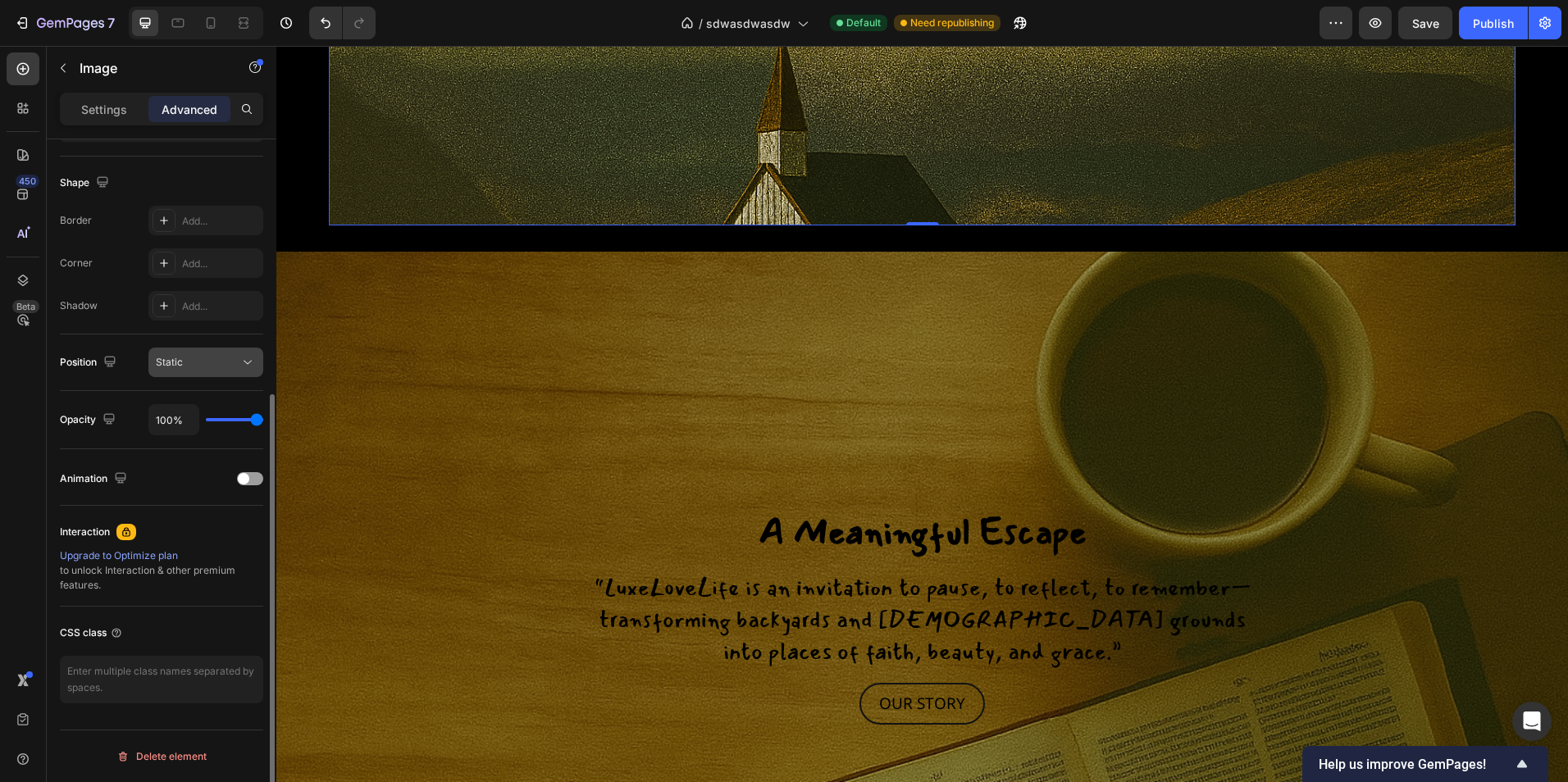
click at [213, 359] on div "Static" at bounding box center [198, 363] width 84 height 14
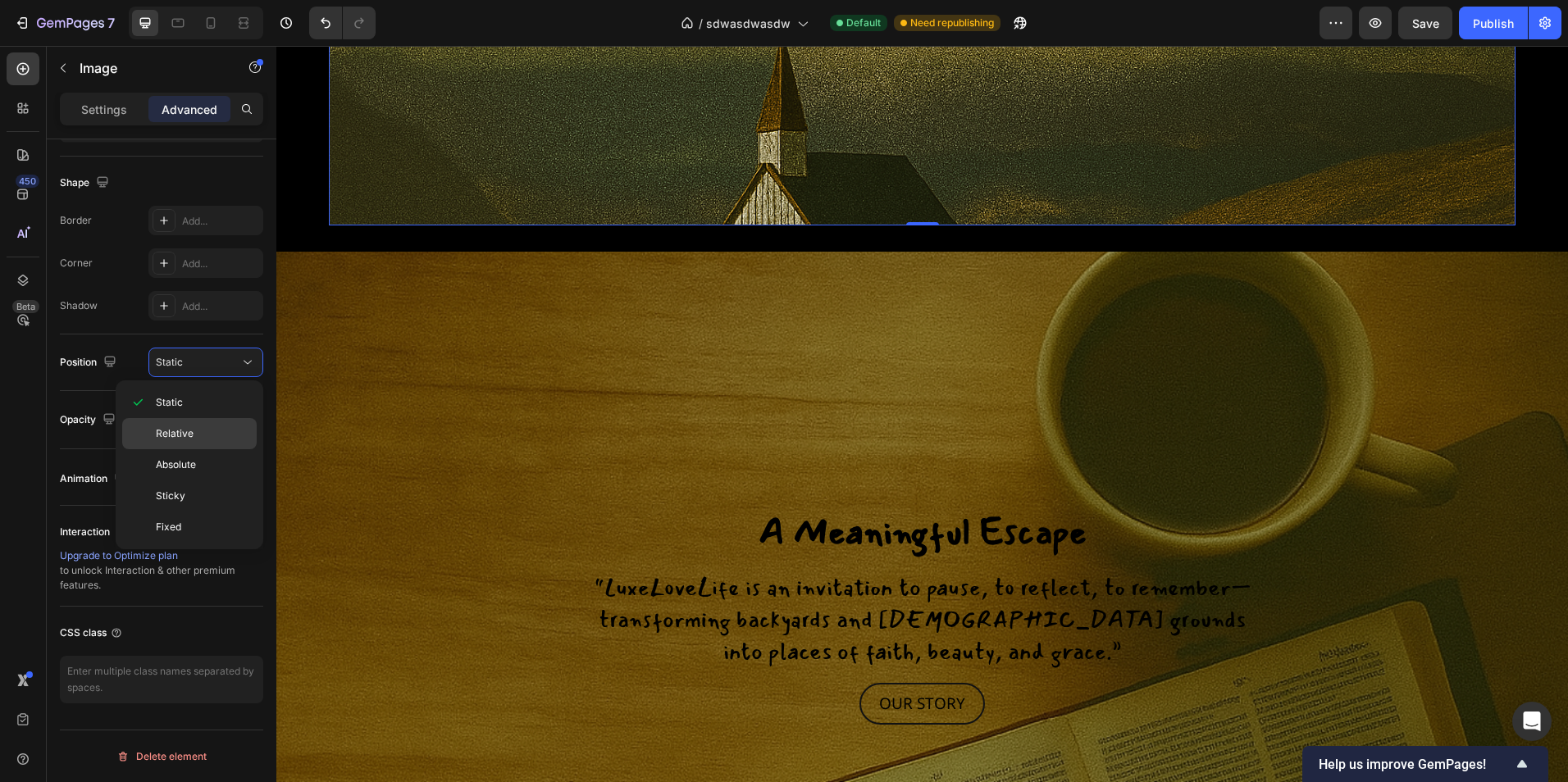
click at [202, 429] on p "Relative" at bounding box center [203, 434] width 94 height 14
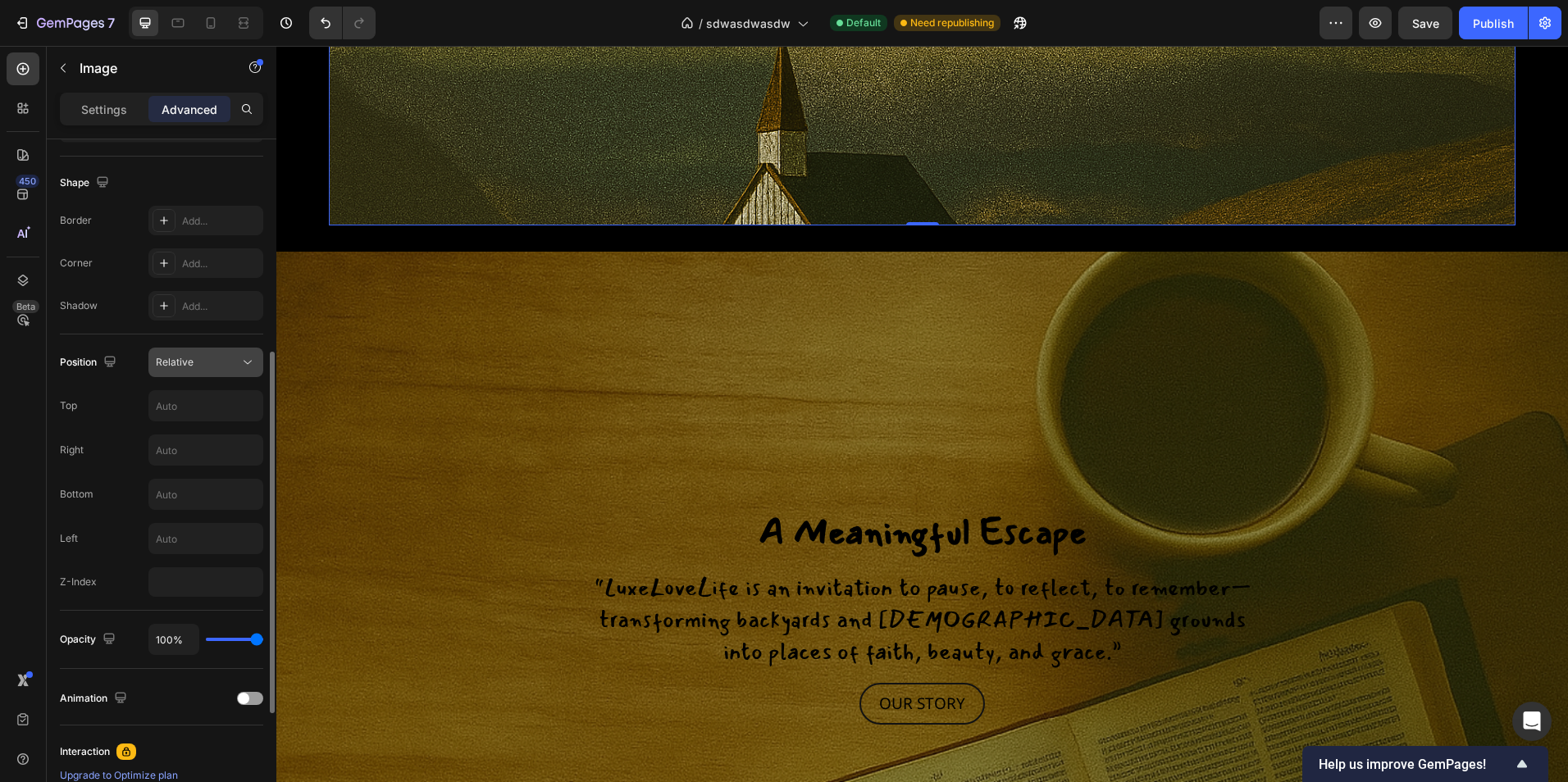
click at [209, 354] on div "Relative" at bounding box center [206, 363] width 100 height 16
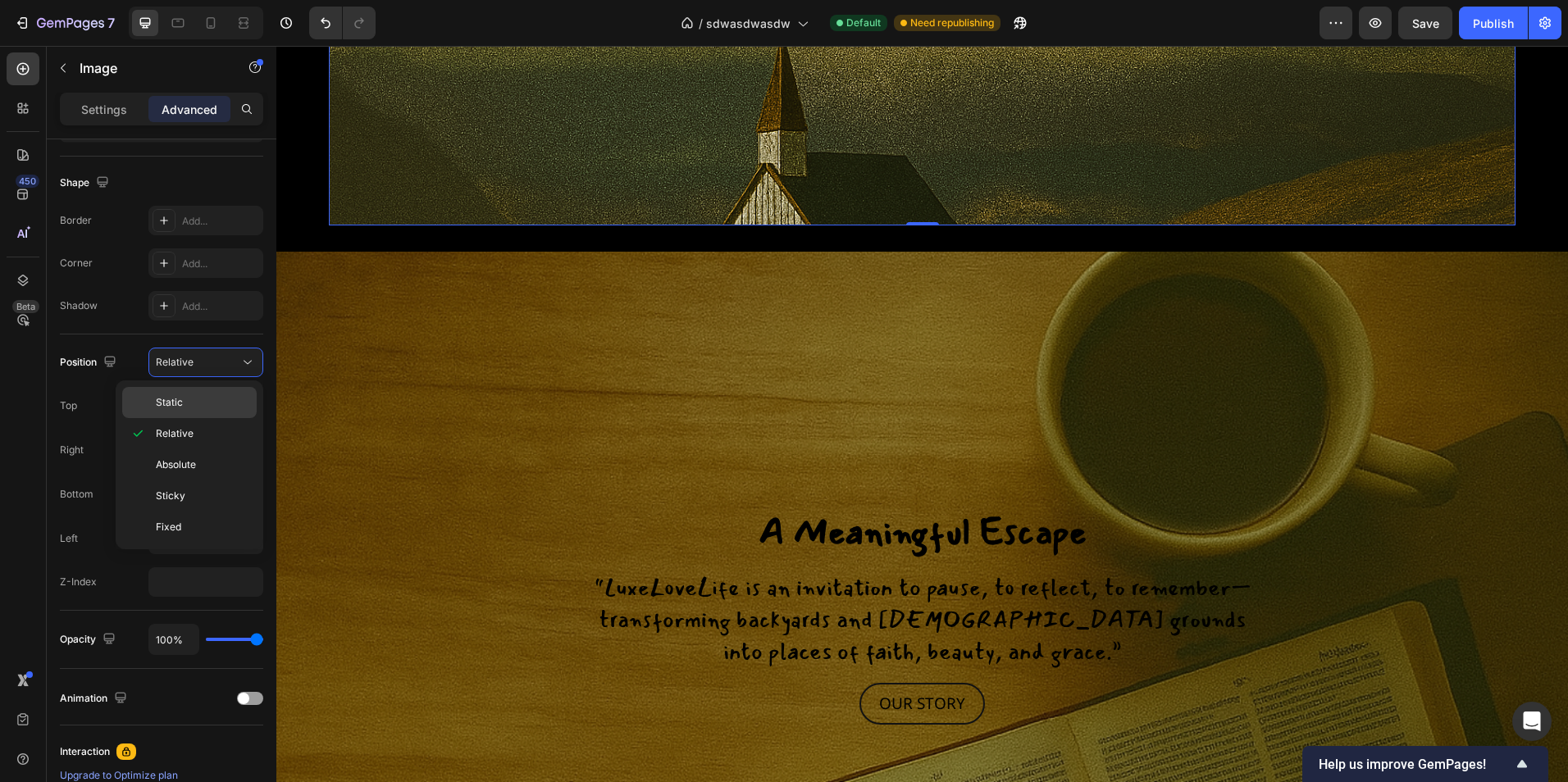
click at [199, 397] on p "Static" at bounding box center [203, 402] width 94 height 14
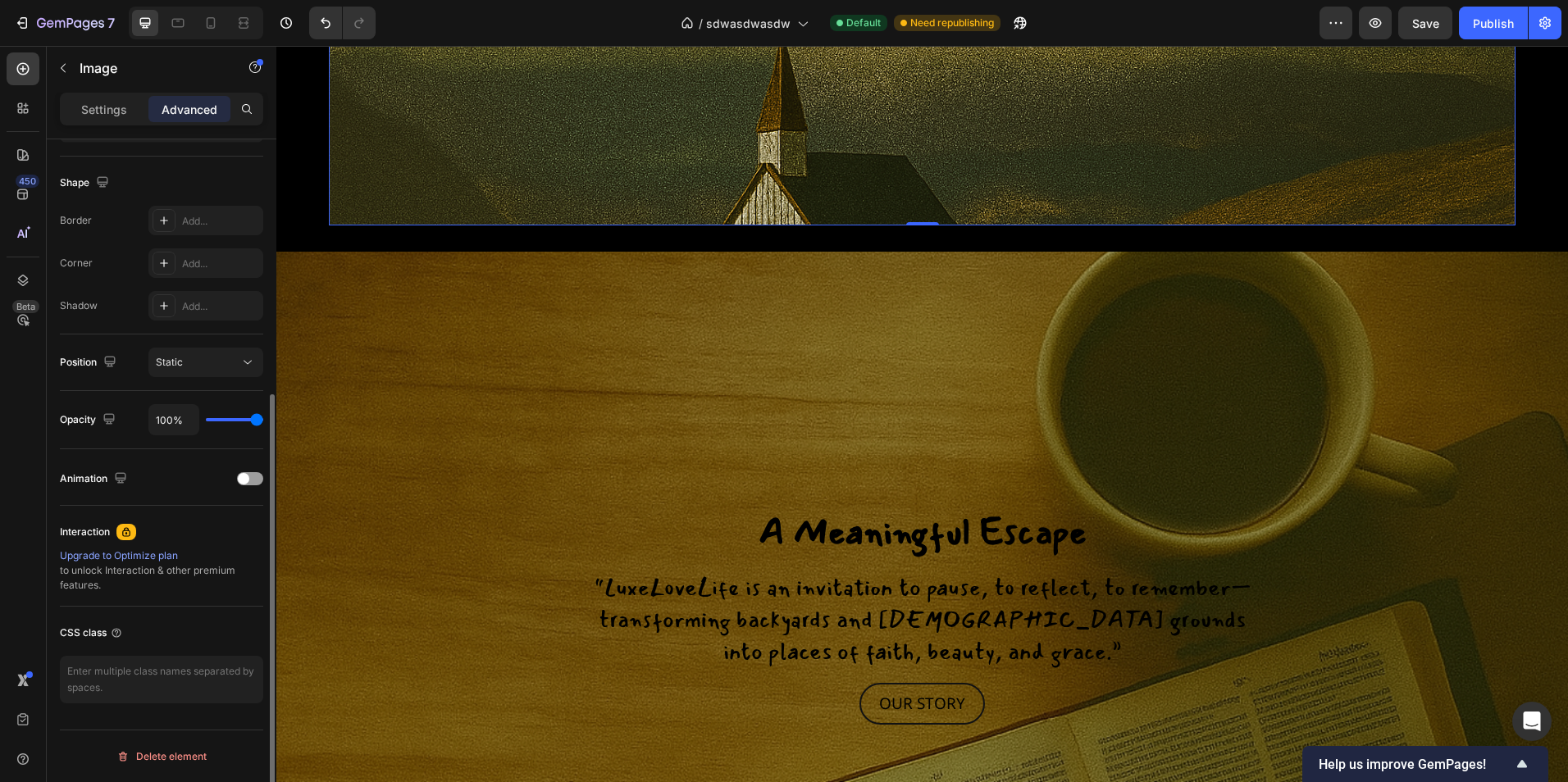
click at [187, 463] on div "Animation" at bounding box center [161, 477] width 203 height 30
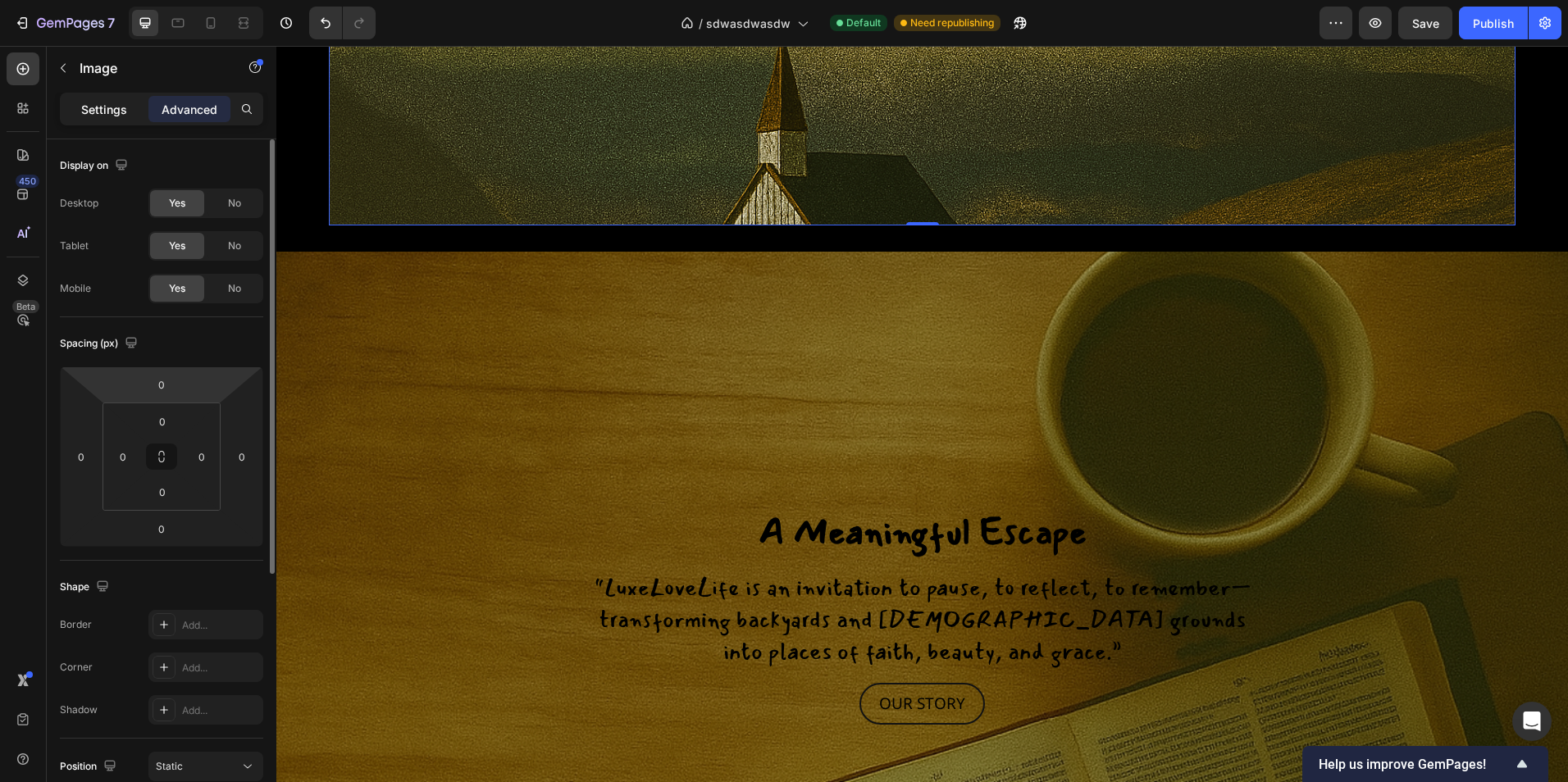
click at [103, 104] on p "Settings" at bounding box center [104, 109] width 46 height 17
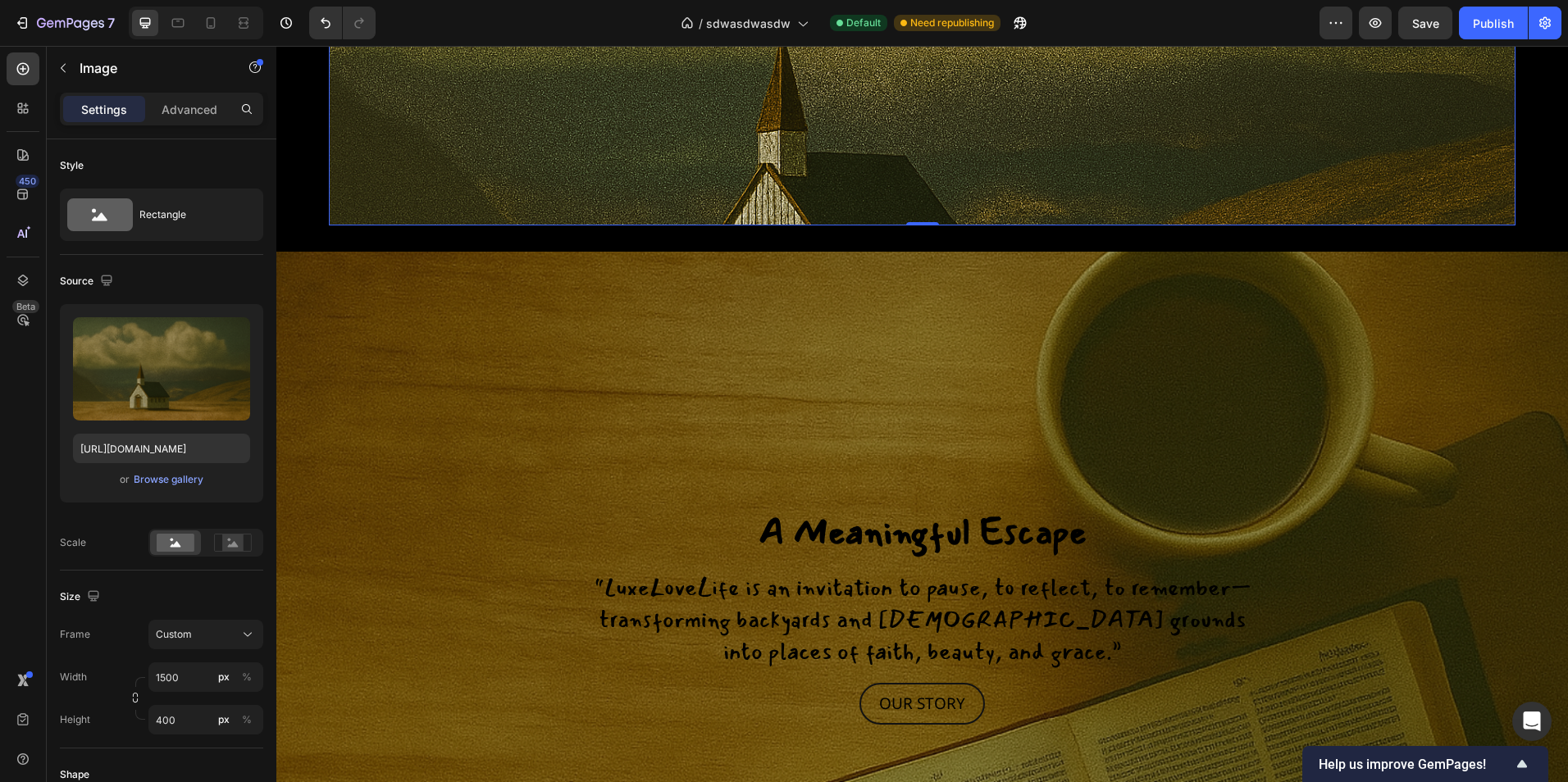
drag, startPoint x: 447, startPoint y: 167, endPoint x: 484, endPoint y: 168, distance: 37.0
click at [484, 168] on img at bounding box center [921, 67] width 1186 height 317
click at [188, 640] on span "Custom" at bounding box center [174, 634] width 36 height 14
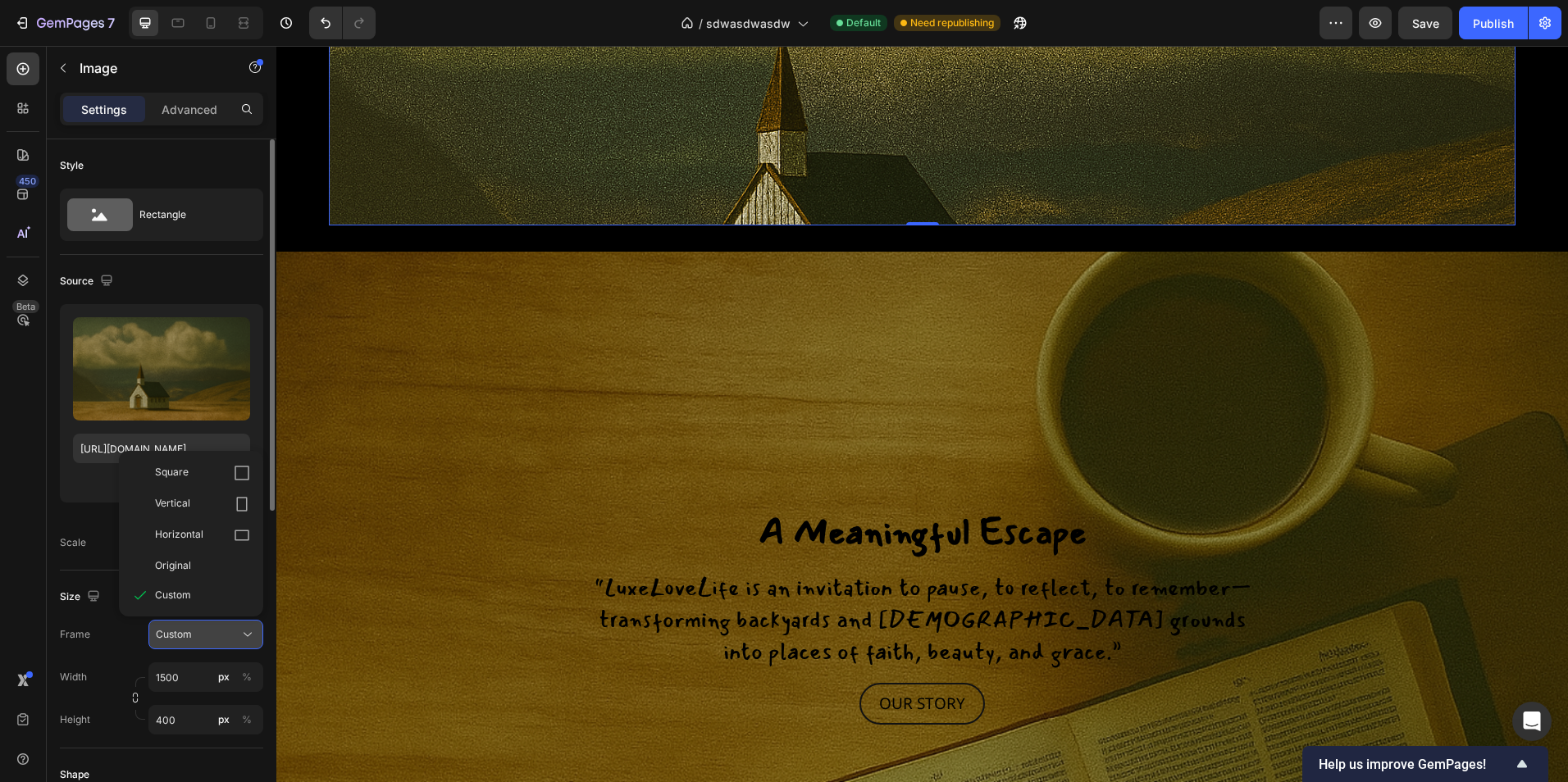
click at [187, 638] on span "Custom" at bounding box center [174, 634] width 36 height 14
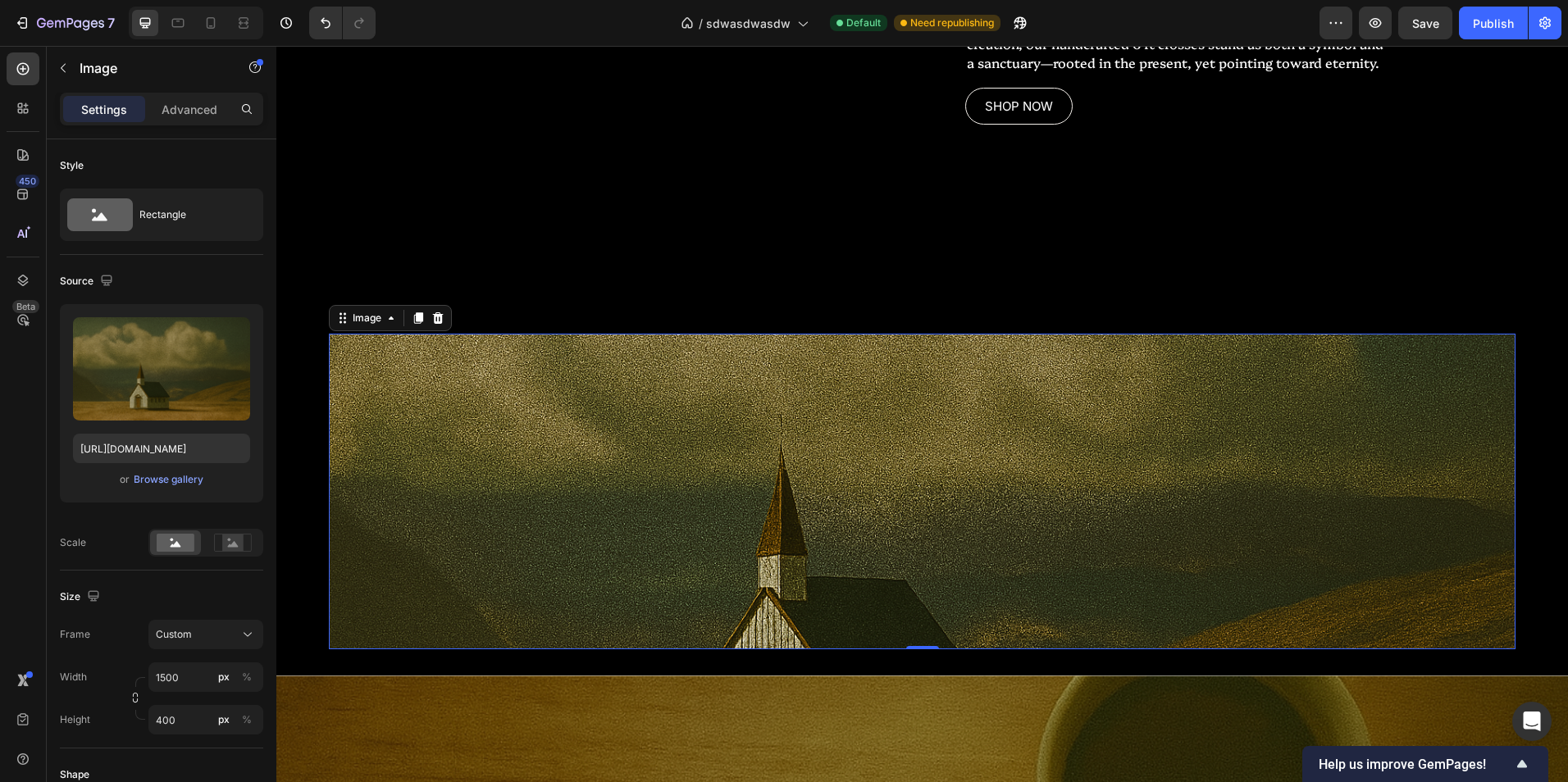
scroll to position [1976, 0]
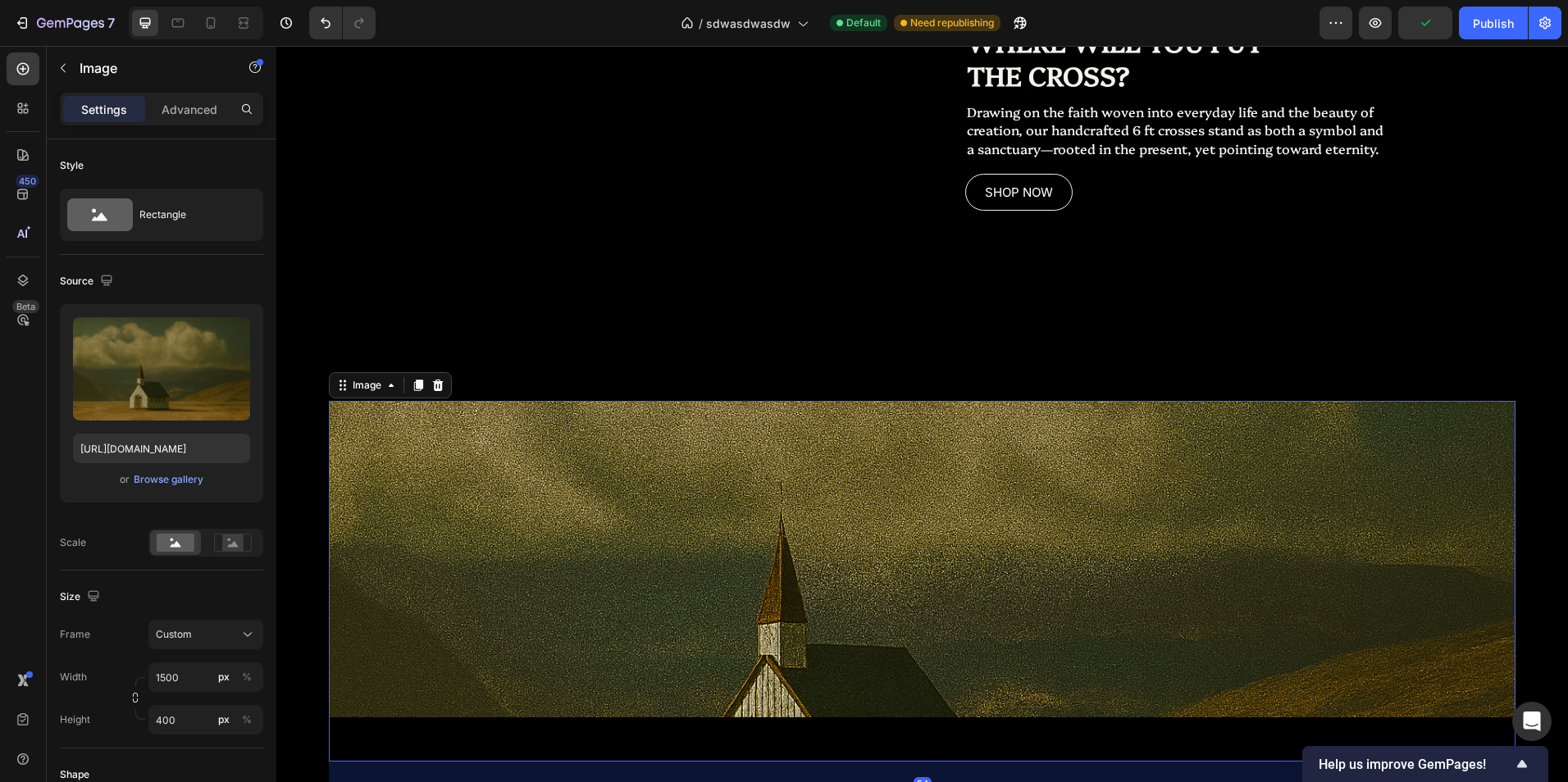
drag, startPoint x: 926, startPoint y: 731, endPoint x: 928, endPoint y: 750, distance: 19.1
click at [929, 752] on div "Image 54" at bounding box center [921, 581] width 1186 height 361
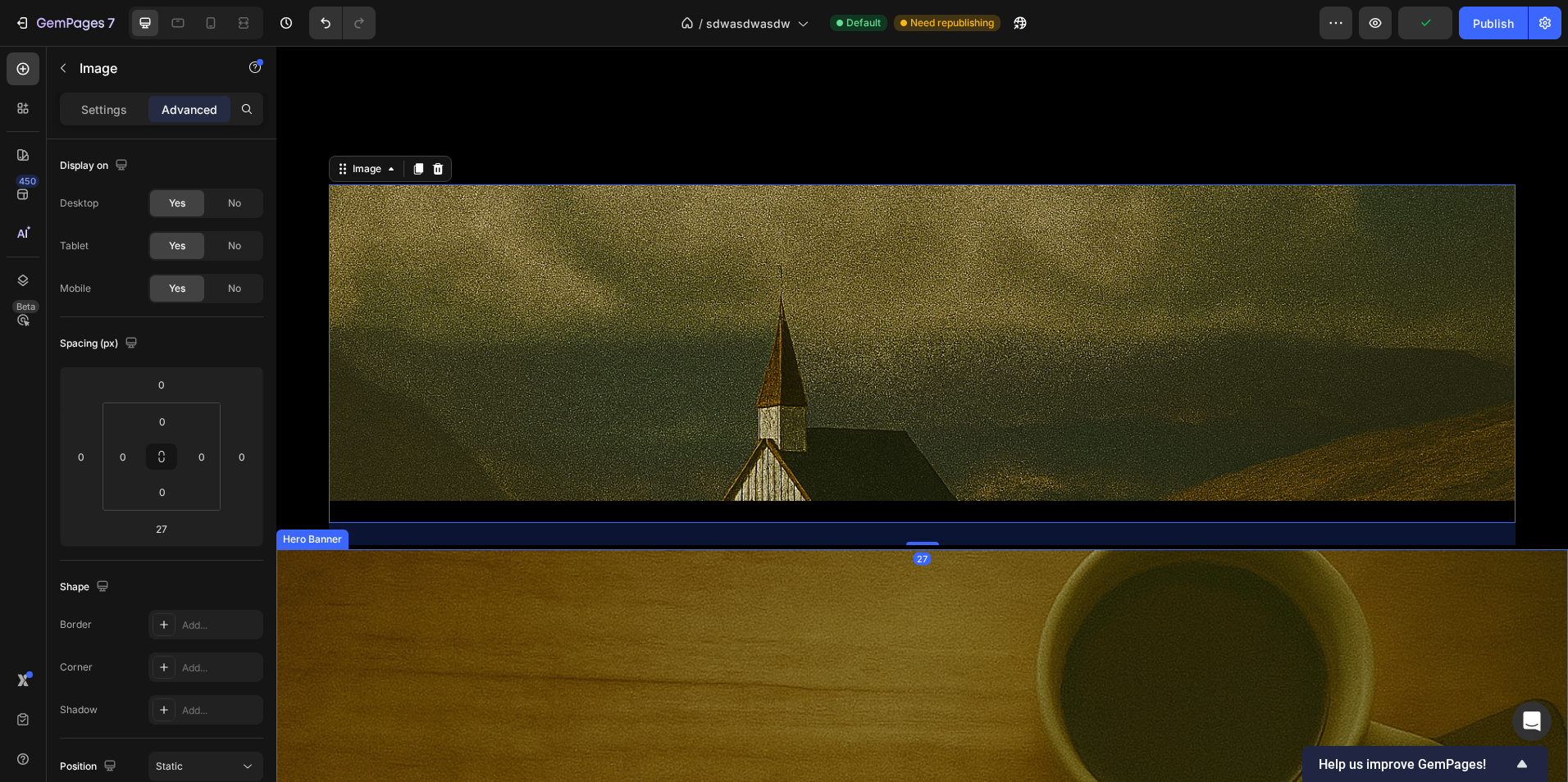
scroll to position [2222, 0]
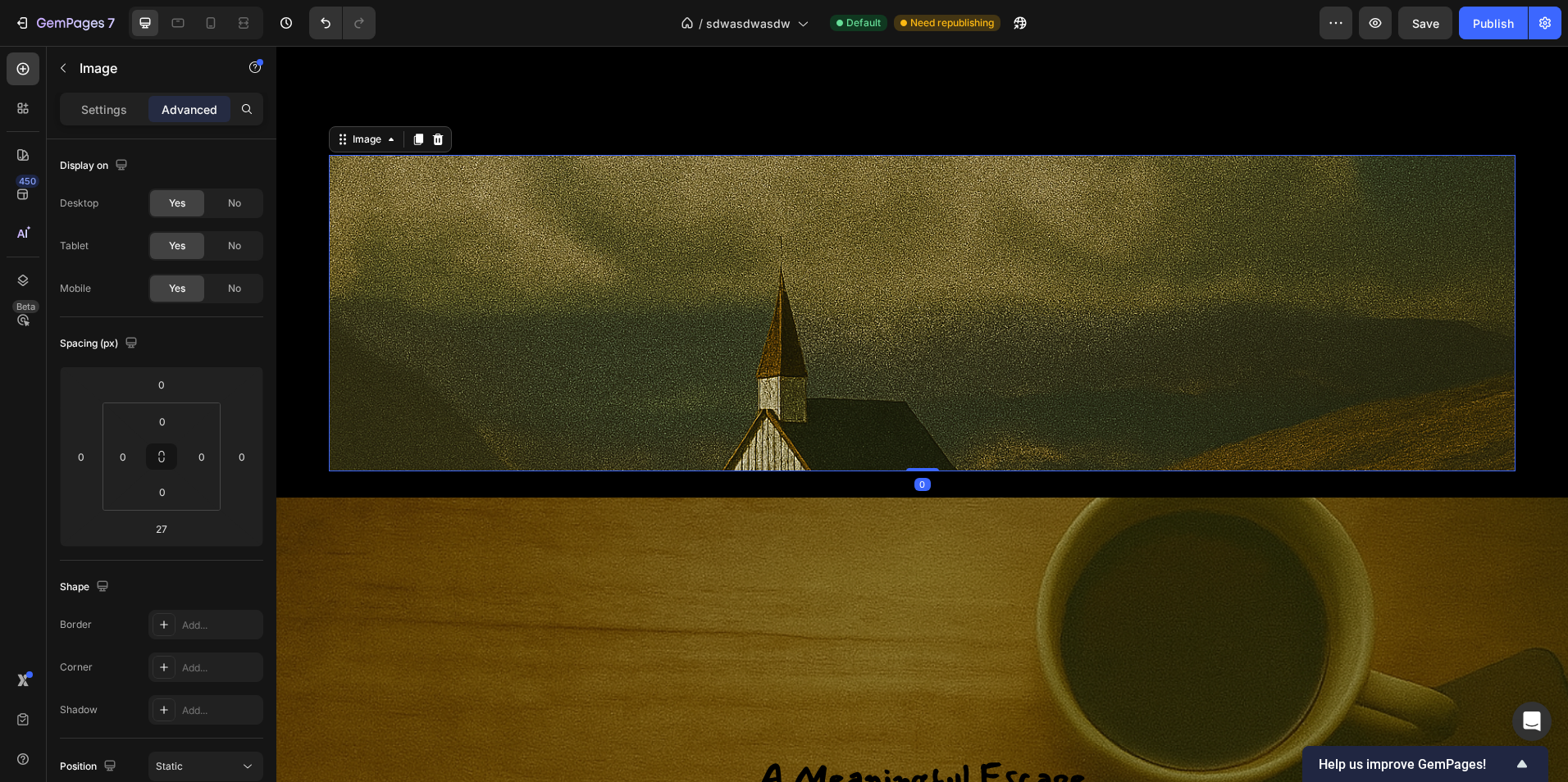
drag, startPoint x: 930, startPoint y: 527, endPoint x: 932, endPoint y: 502, distance: 25.1
click at [932, 498] on div "Image 0 Section 5" at bounding box center [922, 313] width 1292 height 369
type input "0"
click at [97, 119] on div "Settings" at bounding box center [104, 108] width 82 height 26
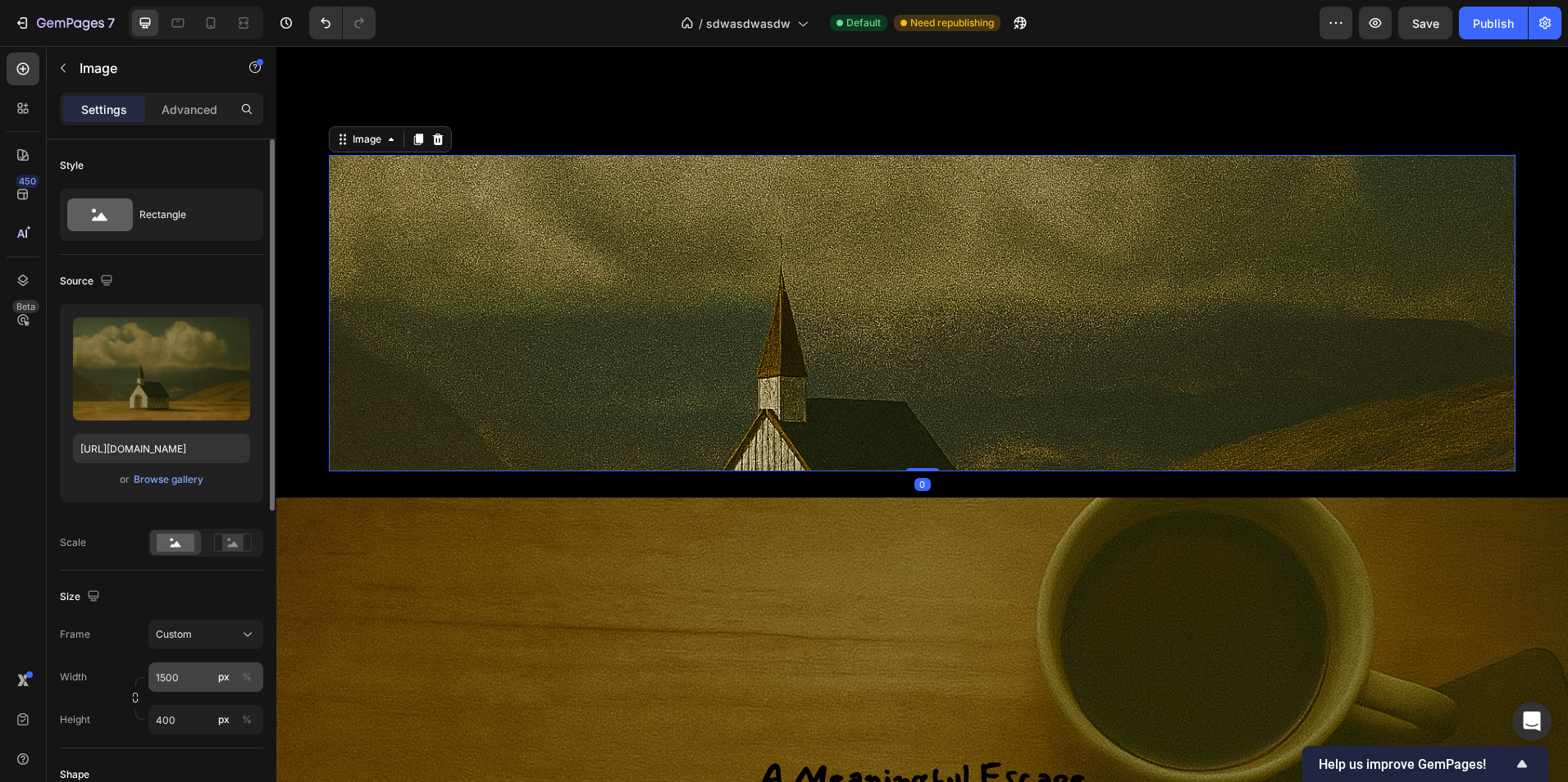
scroll to position [82, 0]
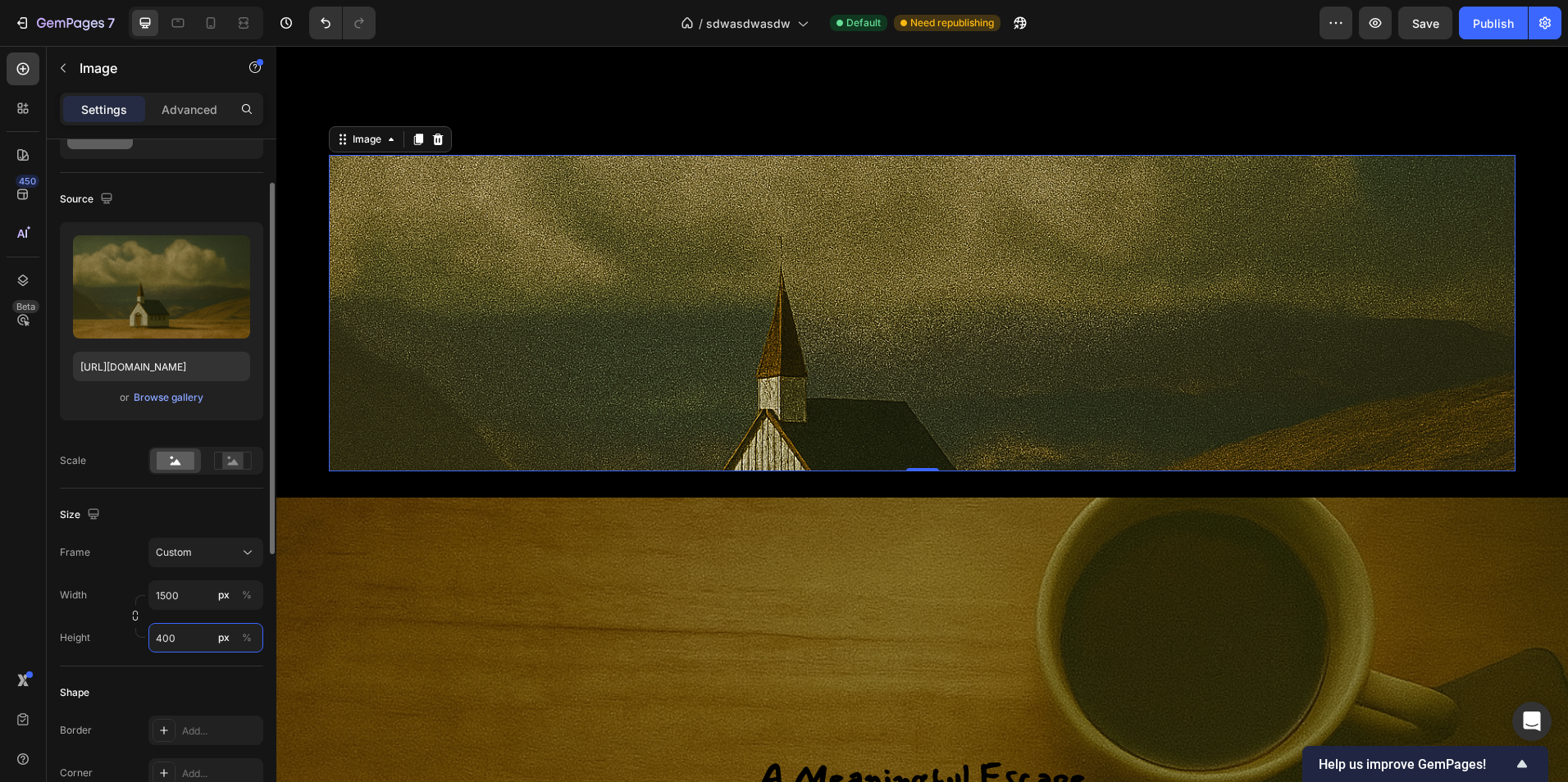
click at [200, 632] on input "400" at bounding box center [206, 638] width 115 height 30
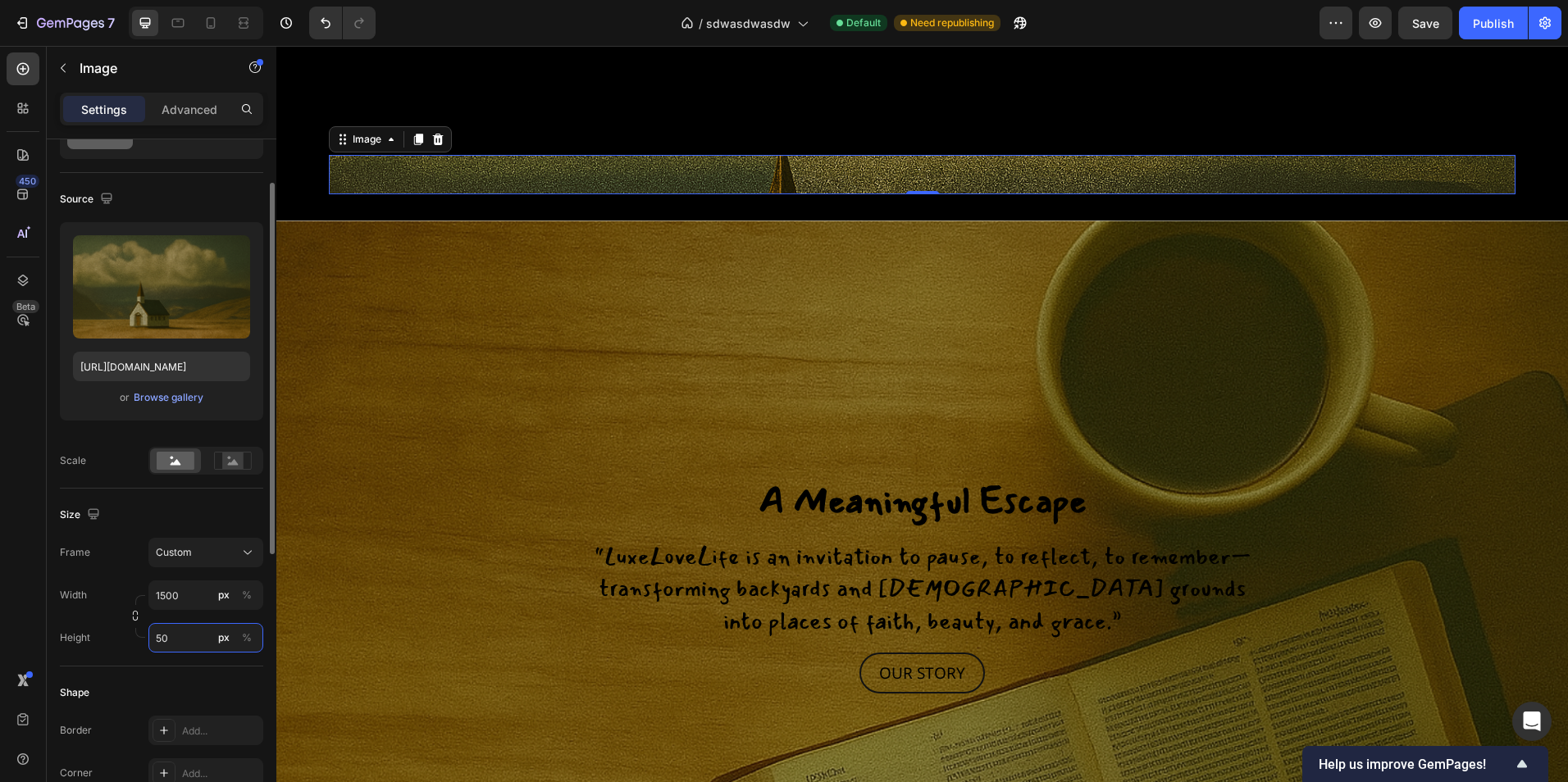
type input "5"
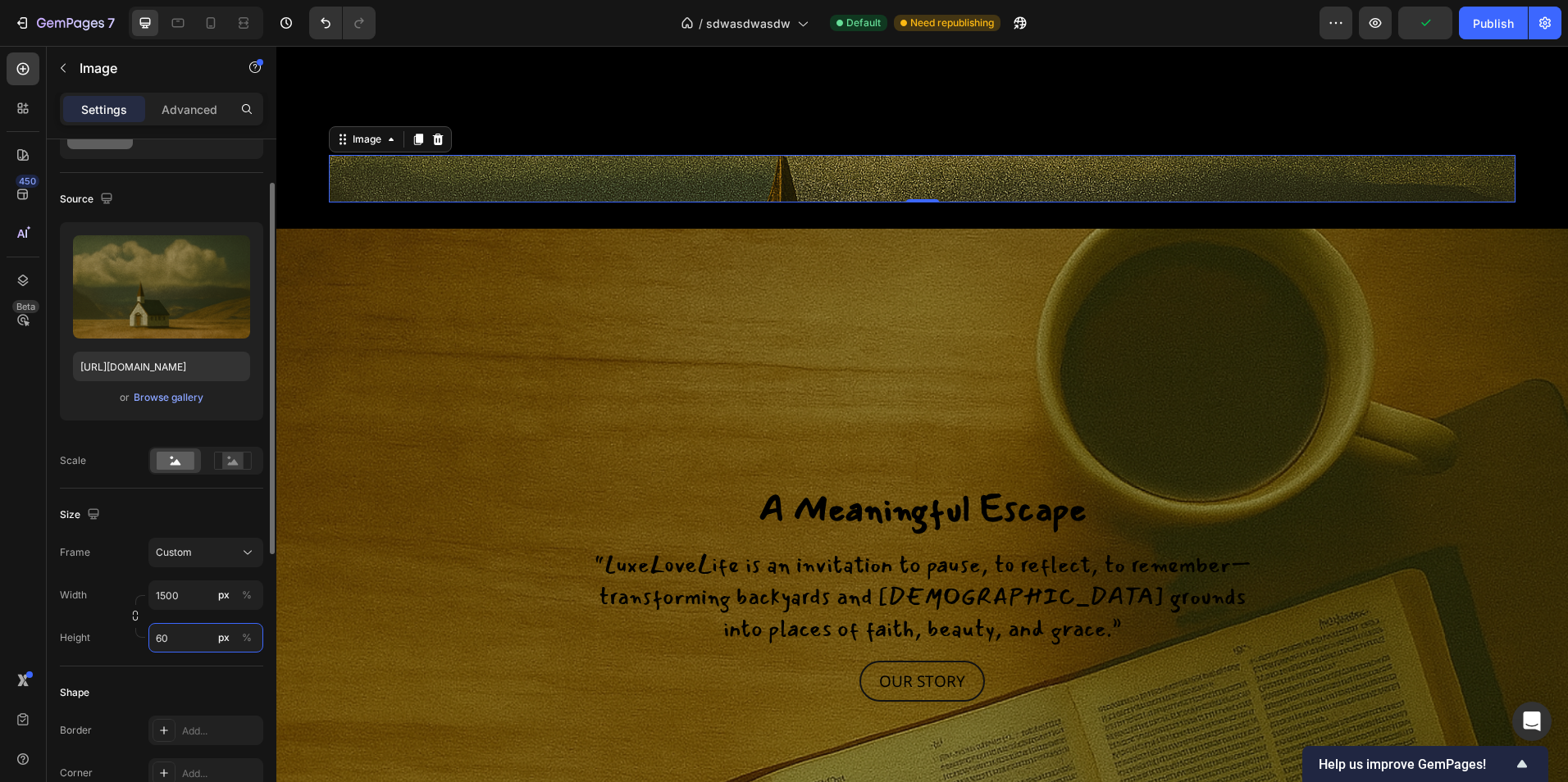
type input "6"
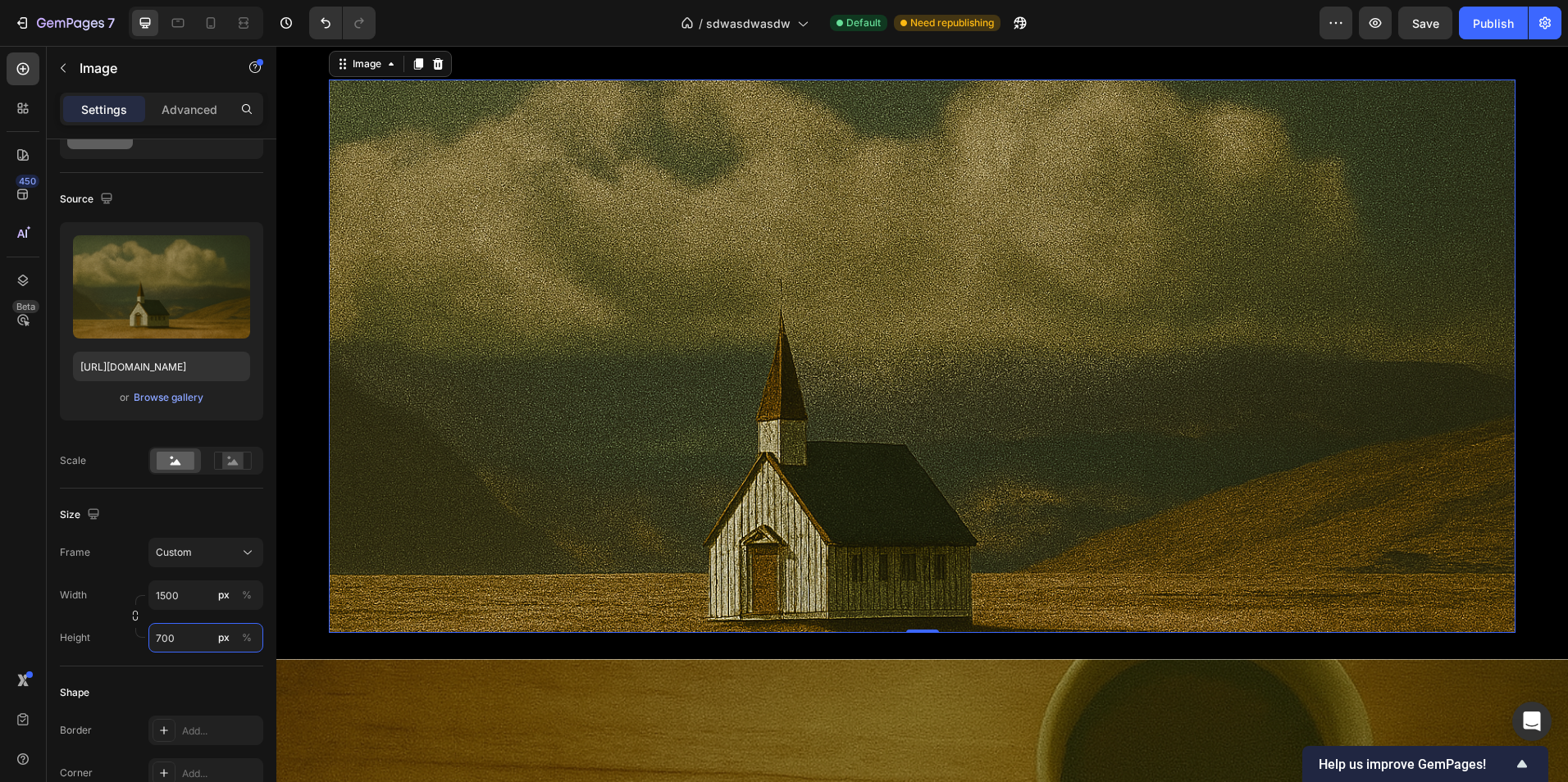
scroll to position [2304, 0]
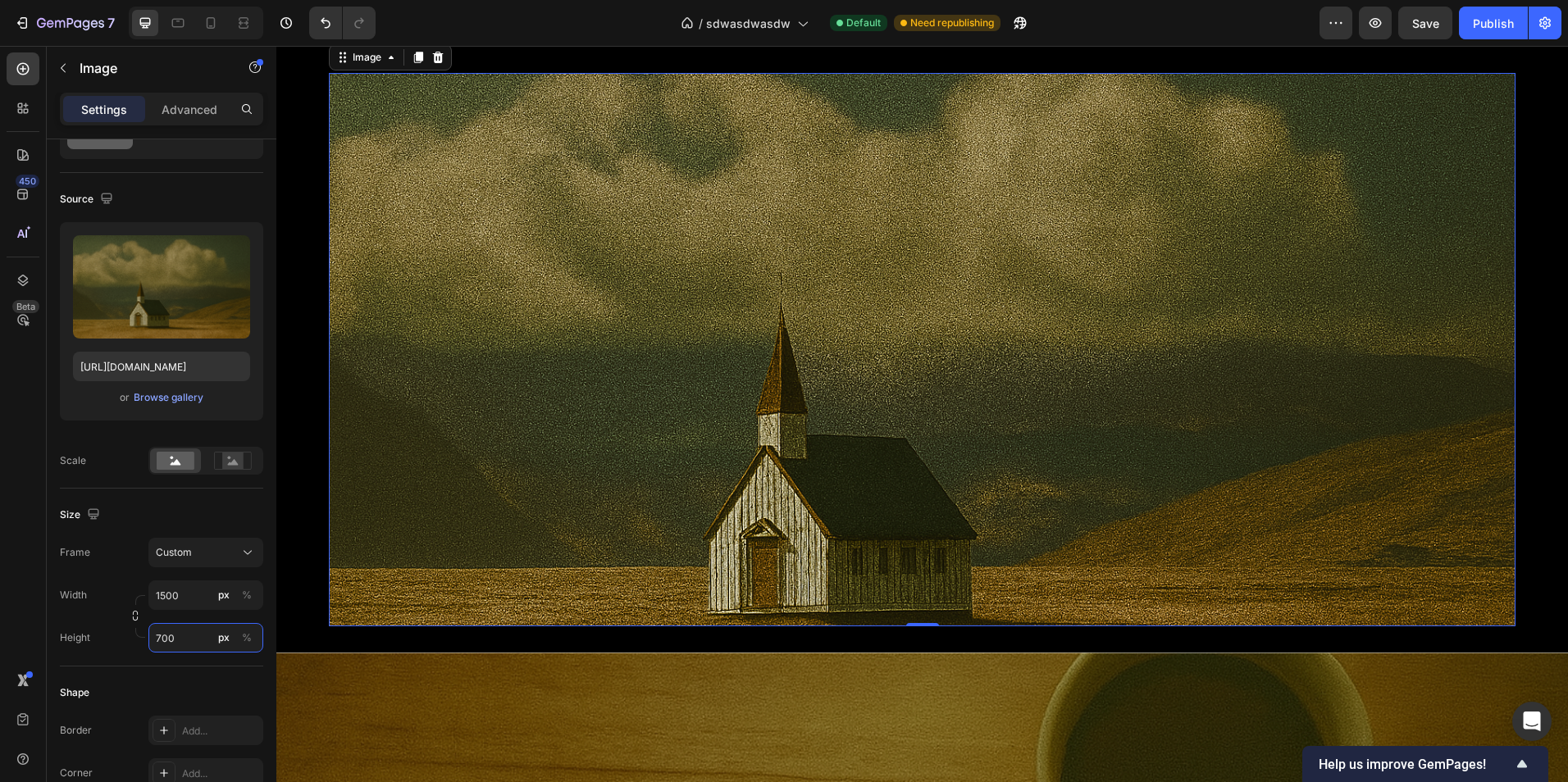
type input "700"
click at [175, 122] on div "Settings Advanced" at bounding box center [161, 109] width 203 height 32
click at [178, 110] on p "Advanced" at bounding box center [189, 109] width 56 height 17
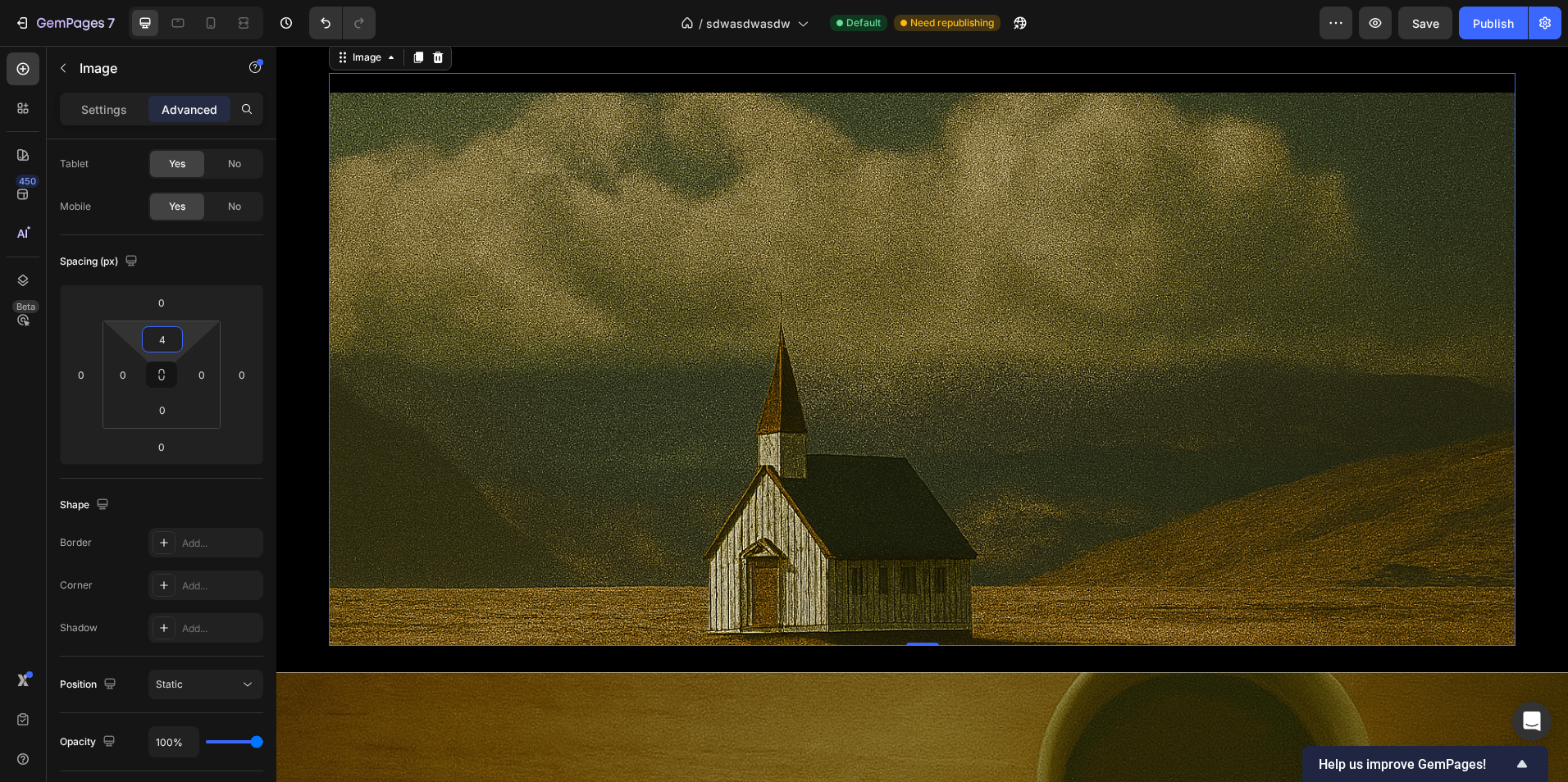
type input "0"
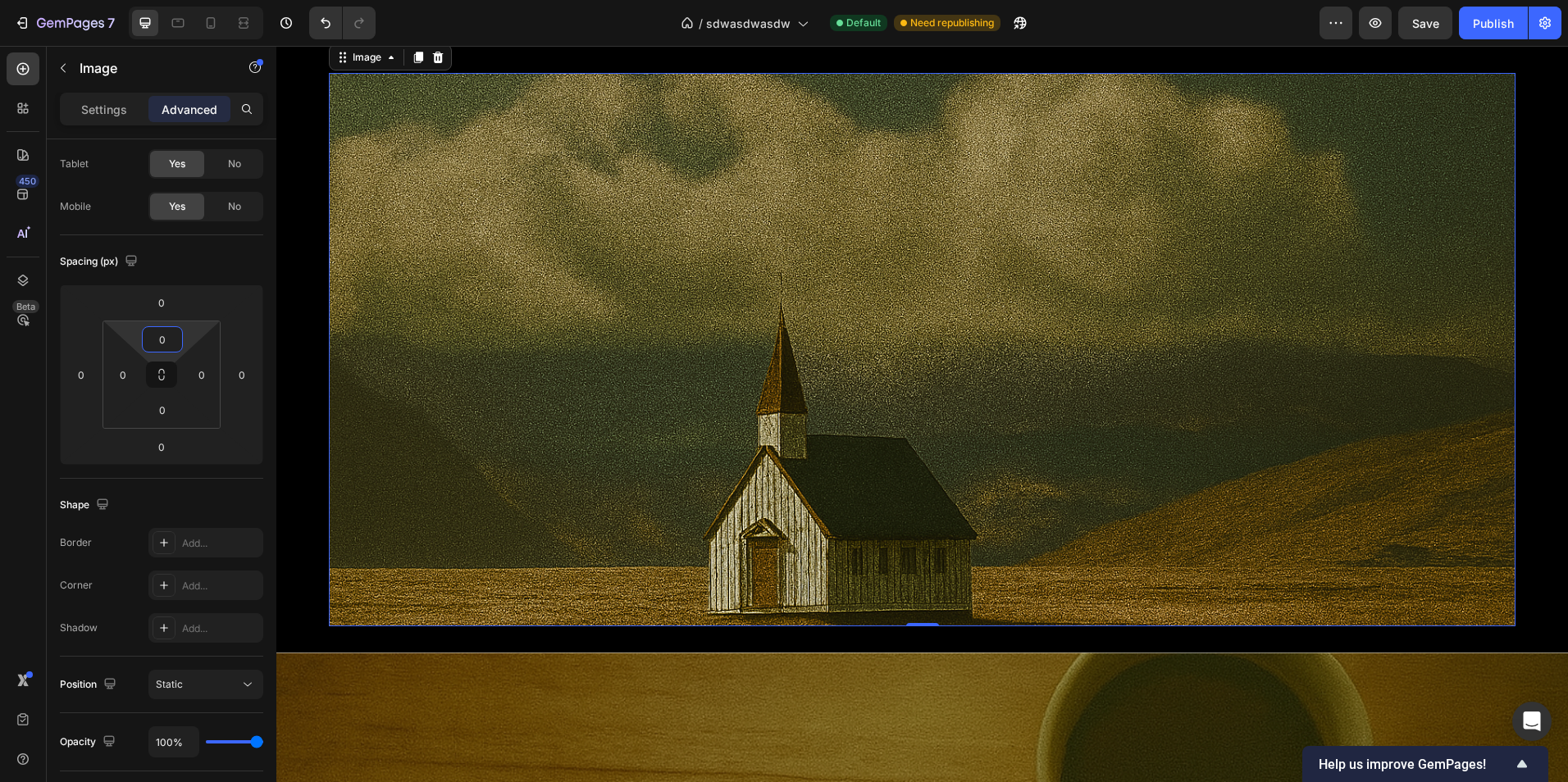
drag, startPoint x: 194, startPoint y: 336, endPoint x: 204, endPoint y: 344, distance: 12.8
click at [204, 0] on html "7 Version history / sdwasdwasdw Default Need republishing Preview Save Publish …" at bounding box center [784, 0] width 1568 height 0
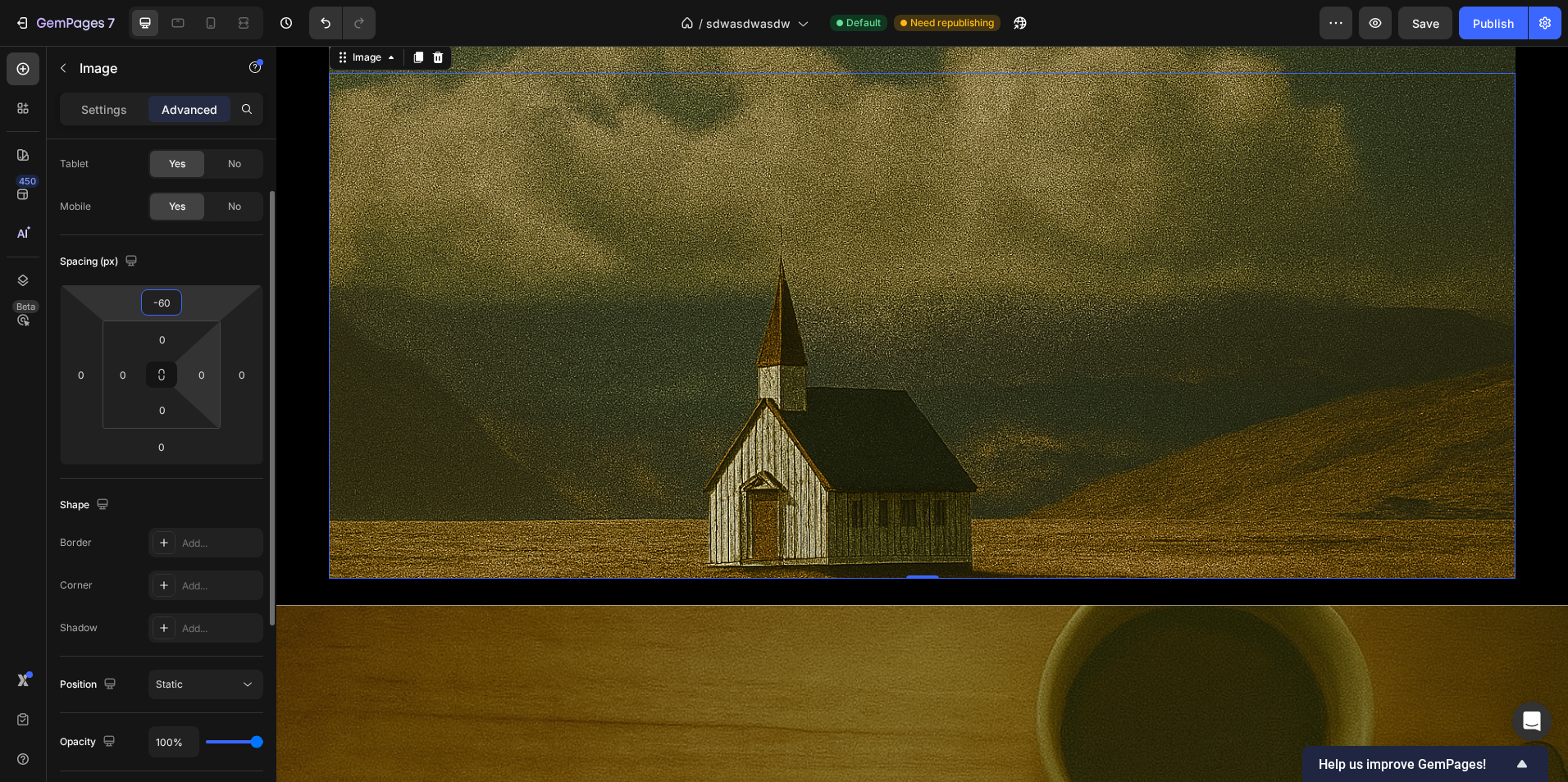
drag, startPoint x: 198, startPoint y: 307, endPoint x: 215, endPoint y: 336, distance: 33.6
click at [206, 0] on html "7 Version history / sdwasdwasdw Default Need republishing Preview Save Publish …" at bounding box center [784, 0] width 1568 height 0
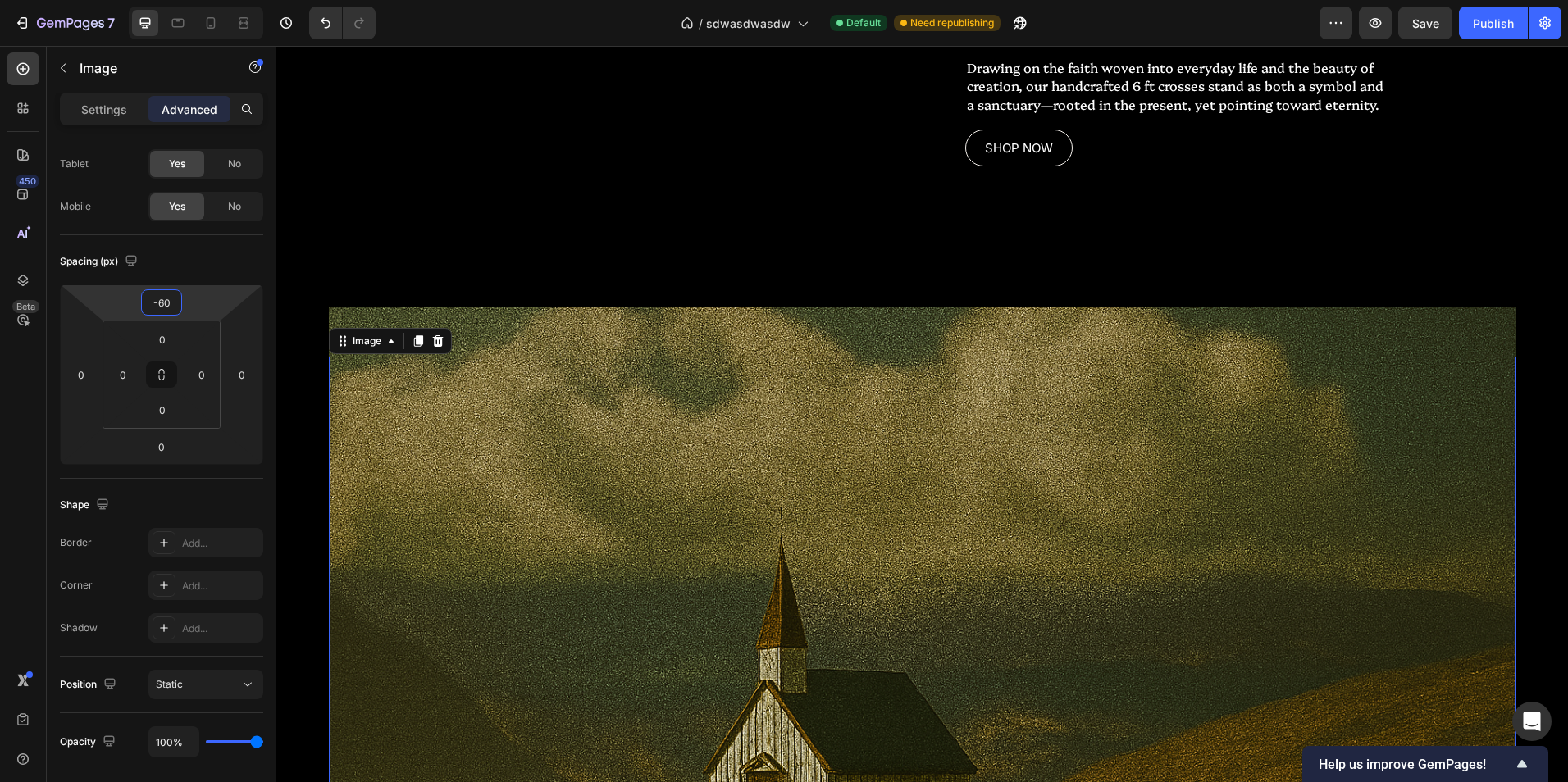
scroll to position [1894, 0]
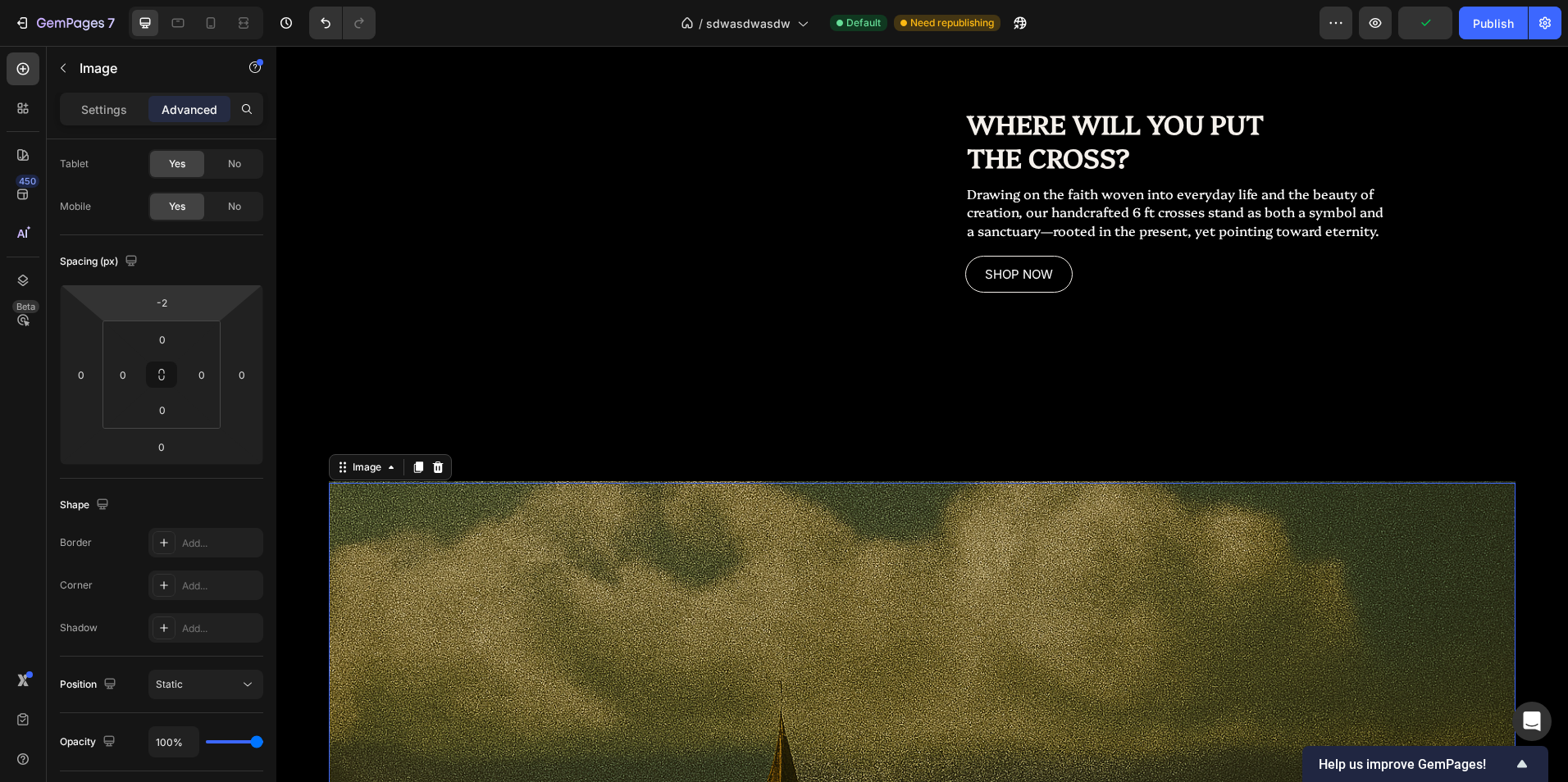
type input "0"
drag, startPoint x: 211, startPoint y: 306, endPoint x: 219, endPoint y: 282, distance: 25.3
click at [219, 0] on html "7 Version history / sdwasdwasdw Default Need republishing Preview Publish 450 B…" at bounding box center [784, 0] width 1568 height 0
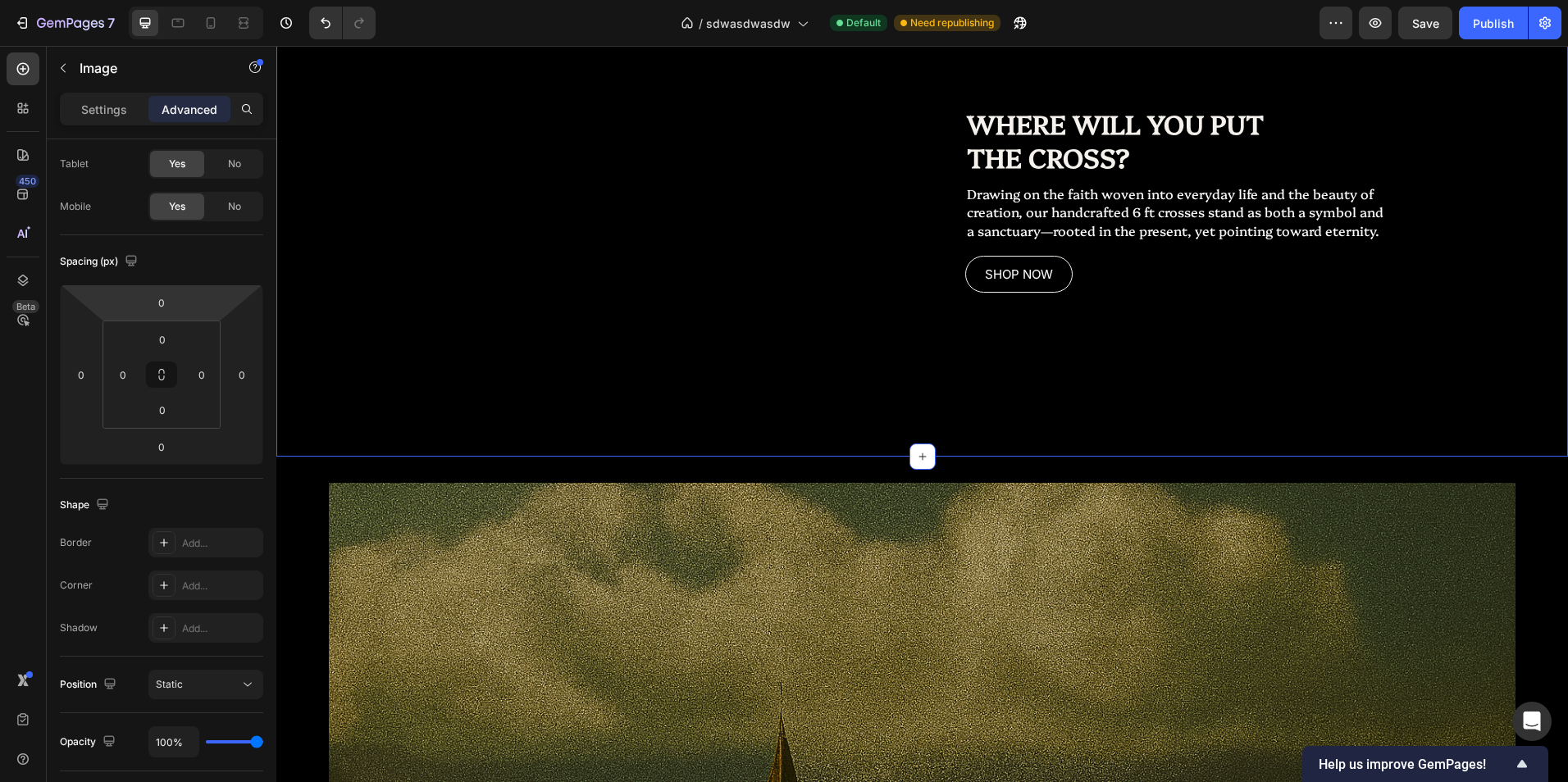
click at [751, 288] on div "Replace this text with your content Text Block" at bounding box center [595, 112] width 640 height 362
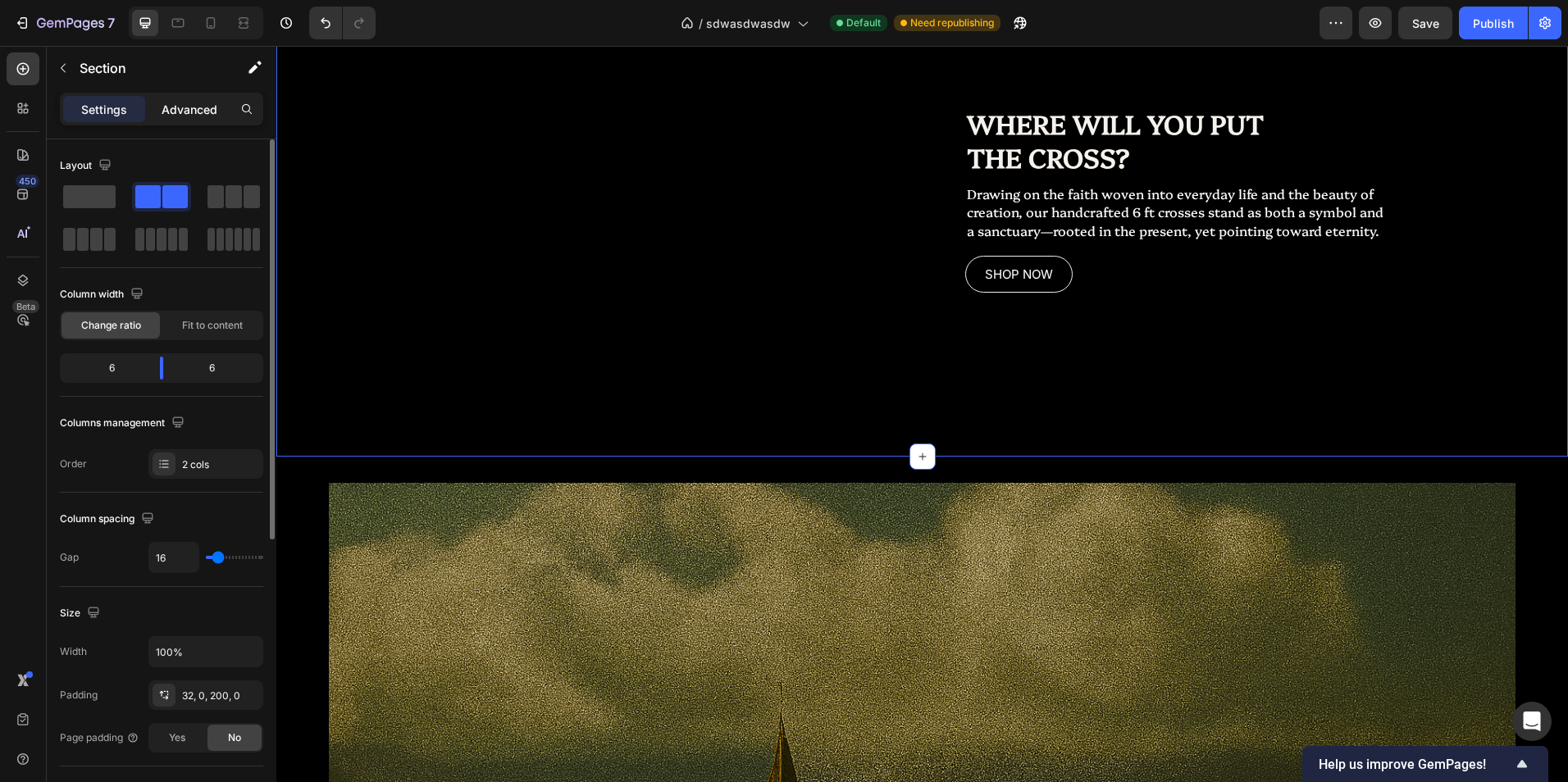
click at [169, 116] on p "Advanced" at bounding box center [189, 109] width 56 height 17
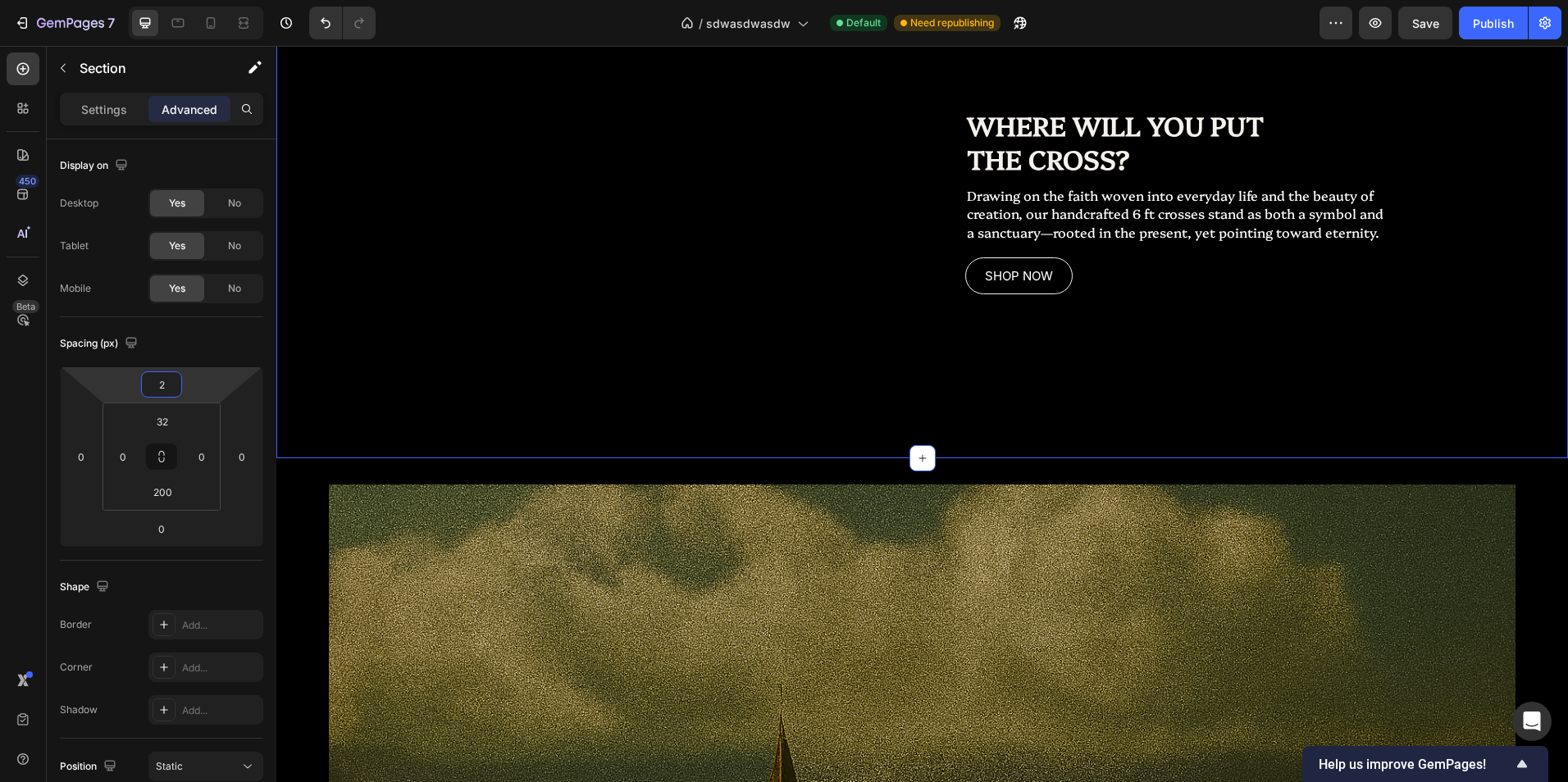
type input "0"
drag, startPoint x: 199, startPoint y: 382, endPoint x: 215, endPoint y: 382, distance: 16.0
click at [215, 0] on html "7 Version history / sdwasdwasdw Default Need republishing Preview Save Publish …" at bounding box center [784, 0] width 1568 height 0
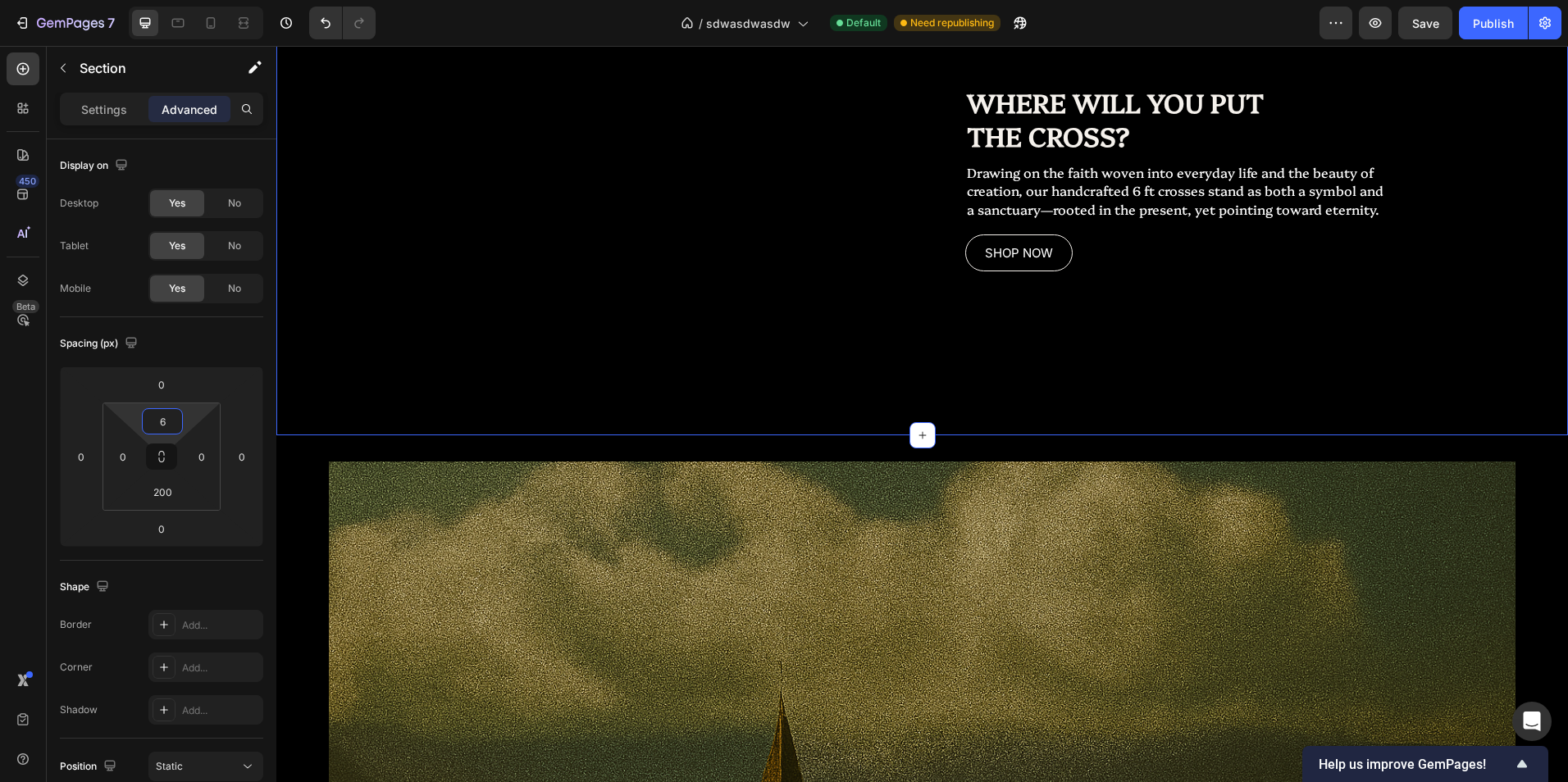
drag, startPoint x: 197, startPoint y: 417, endPoint x: 210, endPoint y: 417, distance: 13.0
click at [210, 0] on html "7 Version history / sdwasdwasdw Default Need republishing Preview Save Publish …" at bounding box center [784, 0] width 1568 height 0
click at [161, 419] on input "6" at bounding box center [162, 421] width 32 height 24
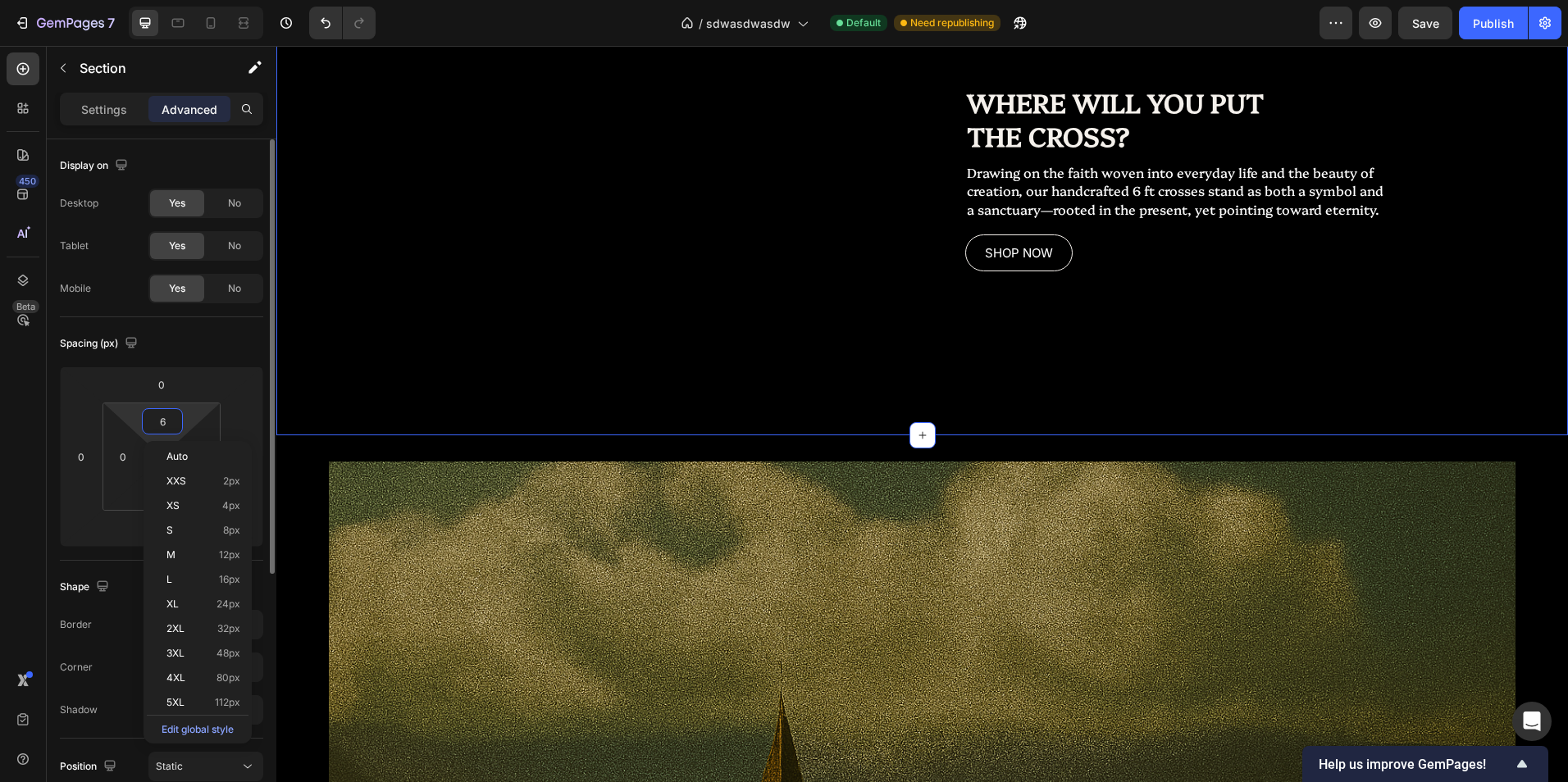
click at [161, 419] on input "6" at bounding box center [162, 421] width 32 height 24
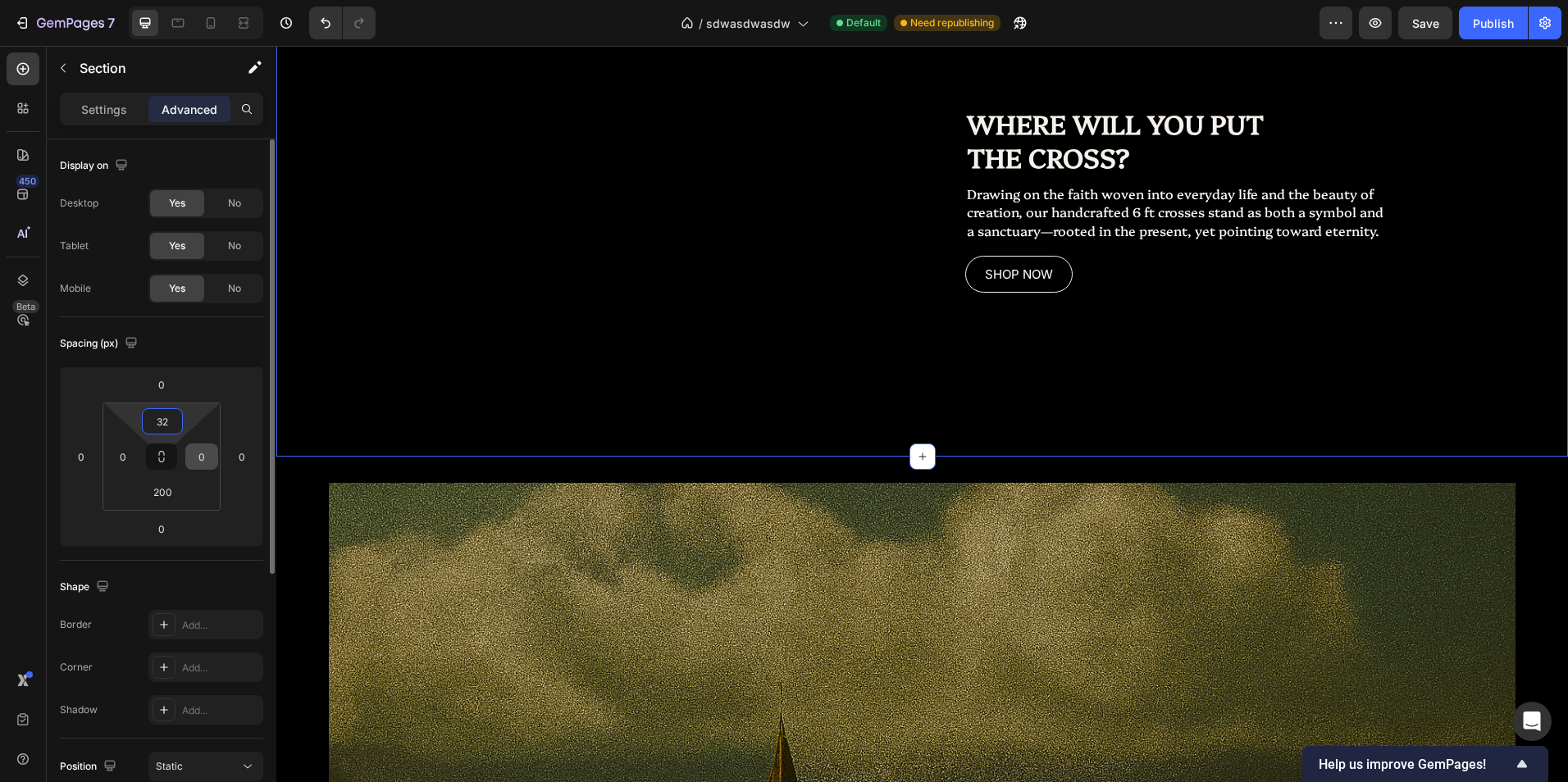
type input "32"
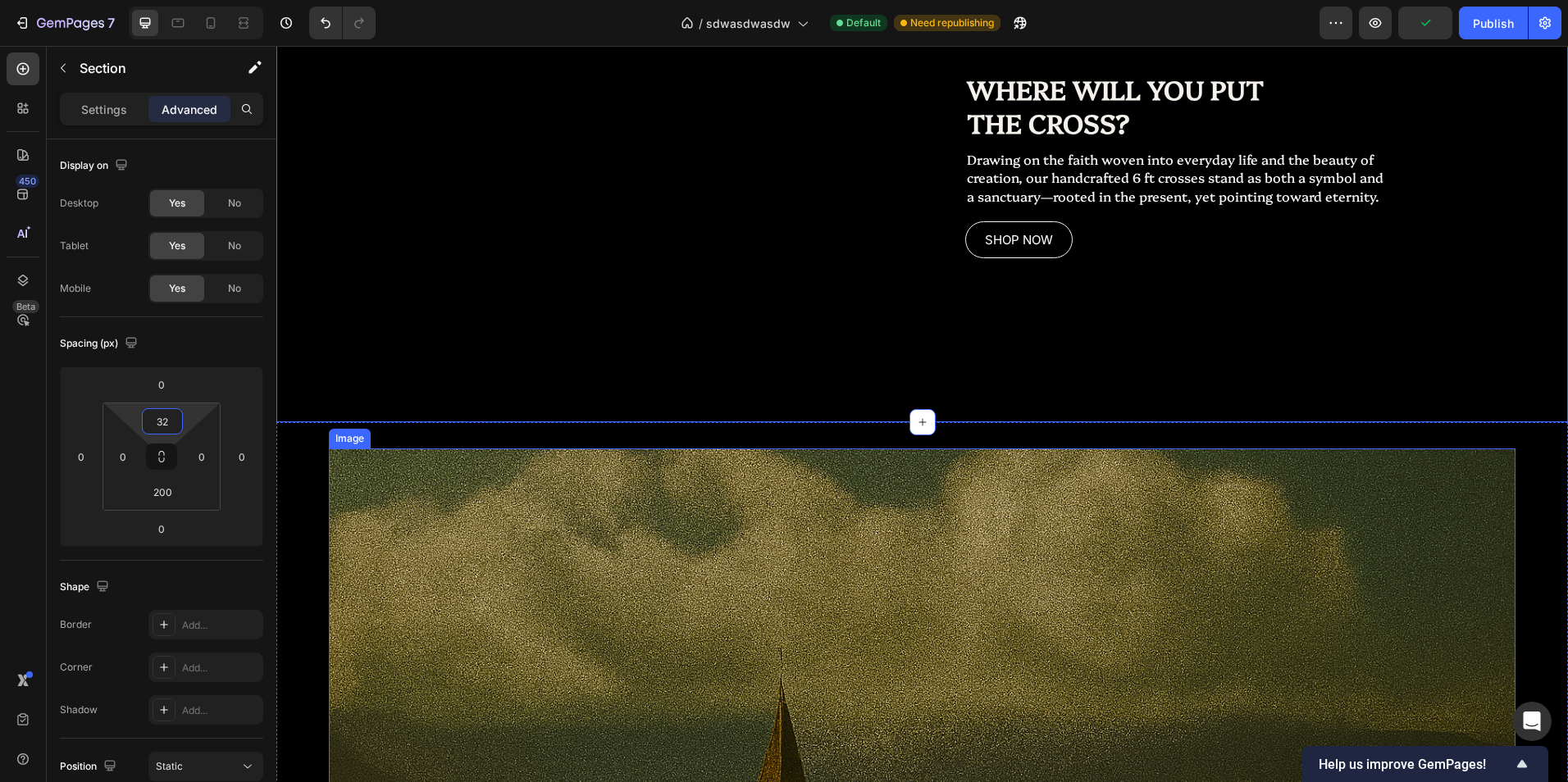
scroll to position [1976, 0]
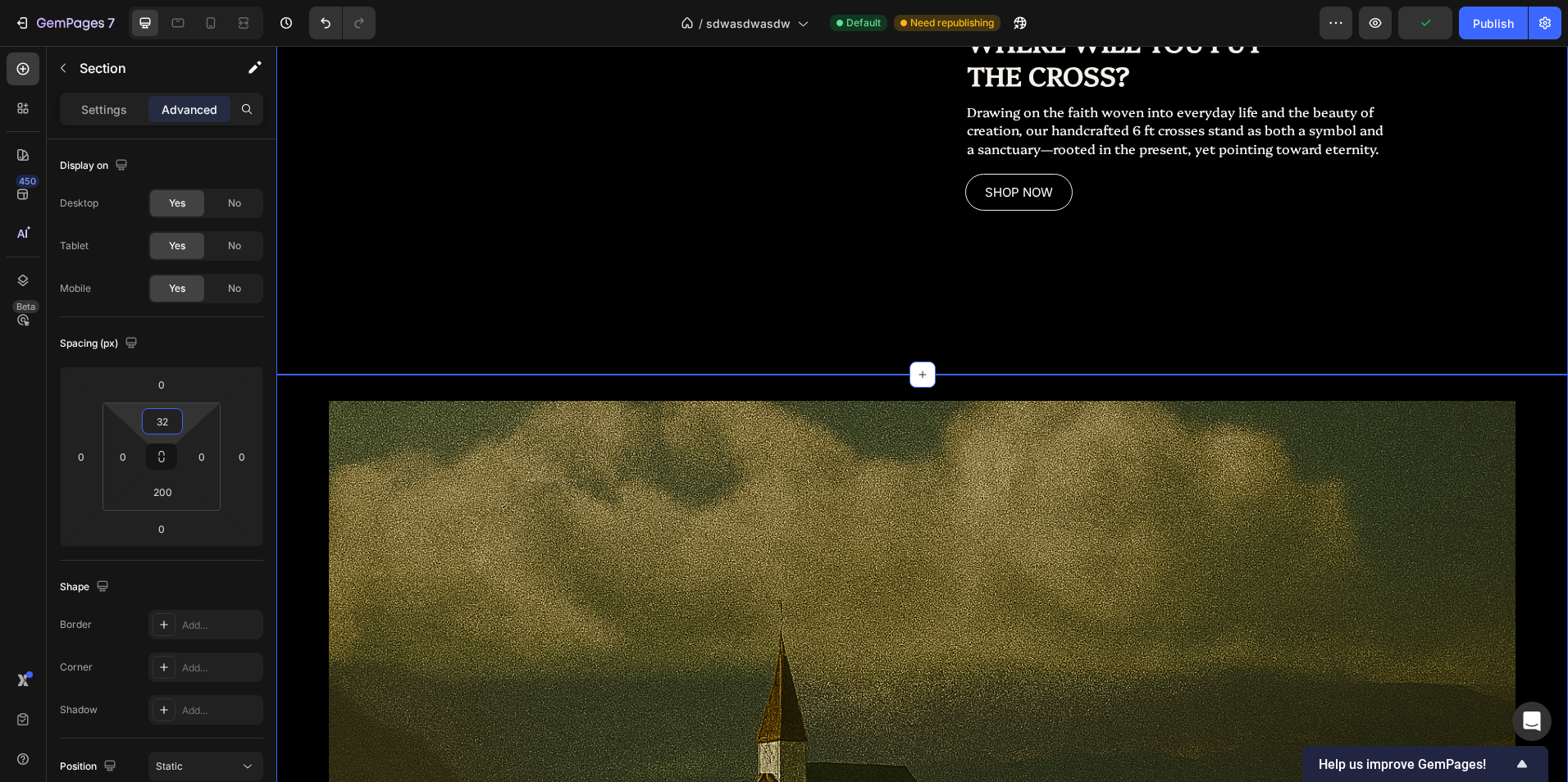
click at [824, 402] on div "Image Section 5" at bounding box center [922, 674] width 1292 height 600
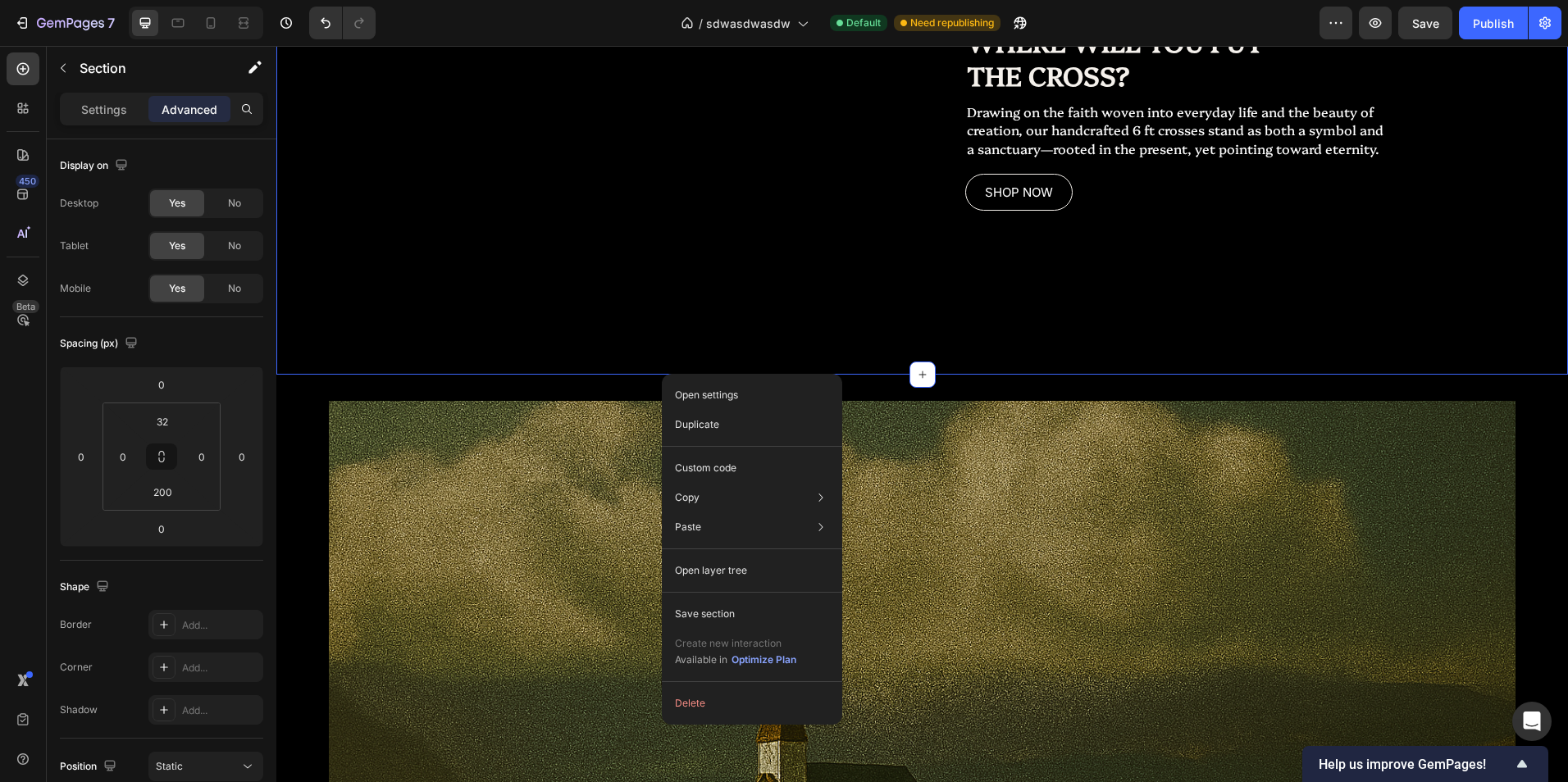
click at [556, 369] on div "Replace this text with your content Text Block WHERE WILL YOU PUT THE CROSS? He…" at bounding box center [922, 99] width 1292 height 552
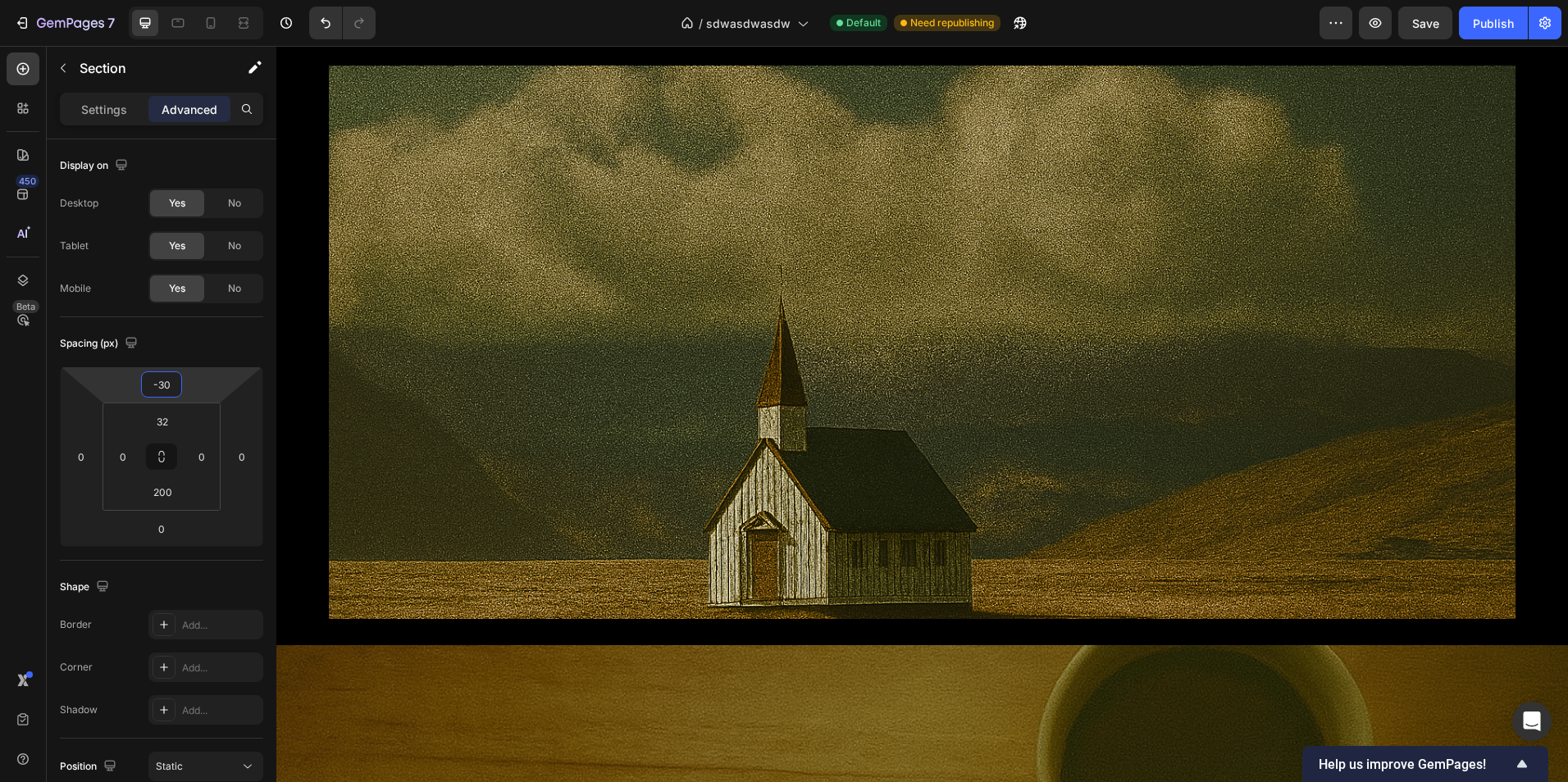
scroll to position [2302, 0]
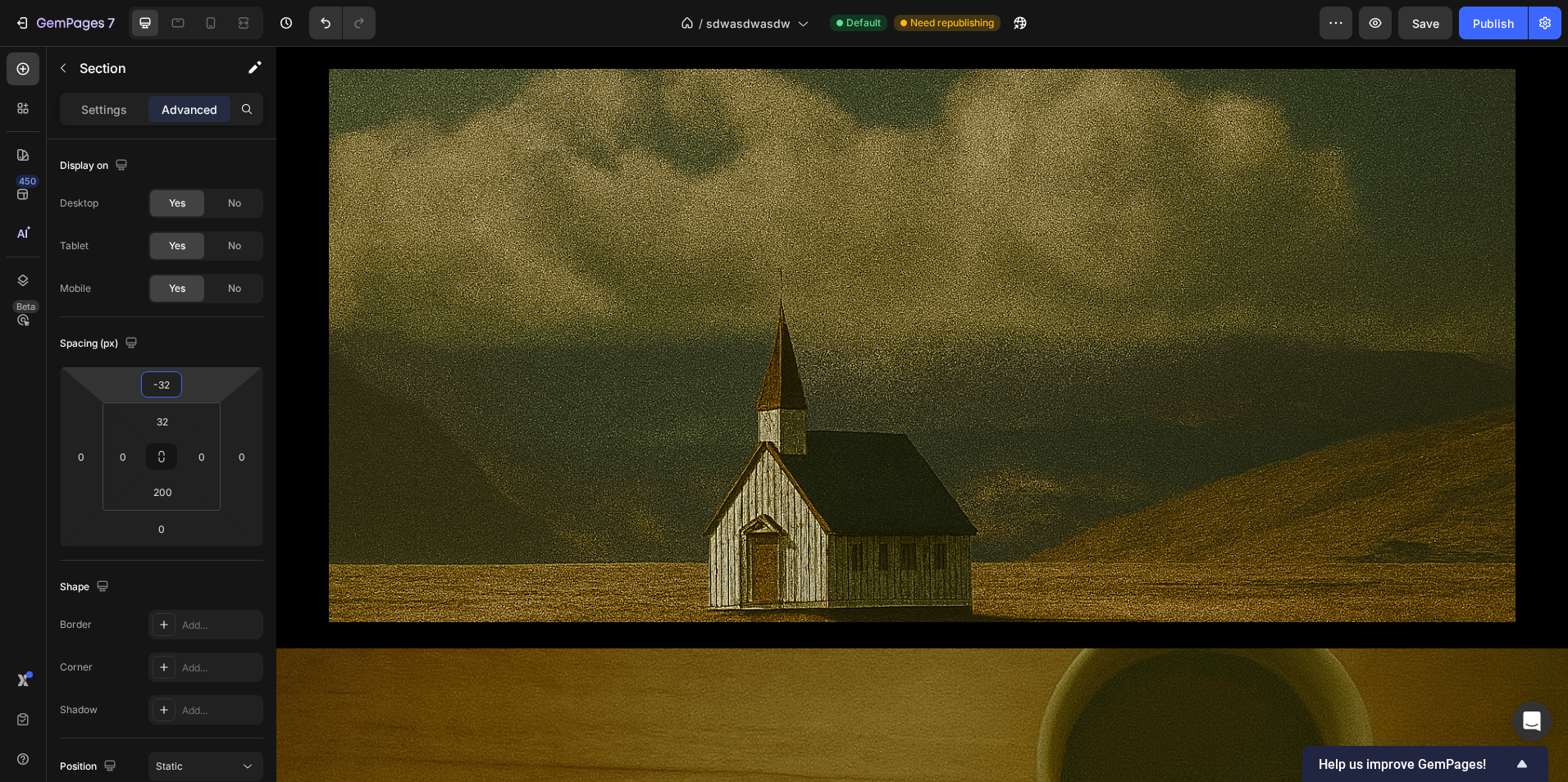
drag, startPoint x: 186, startPoint y: 392, endPoint x: 193, endPoint y: 406, distance: 15.7
click at [193, 0] on html "7 Version history / sdwasdwasdw Default Need republishing Preview Save Publish …" at bounding box center [784, 0] width 1568 height 0
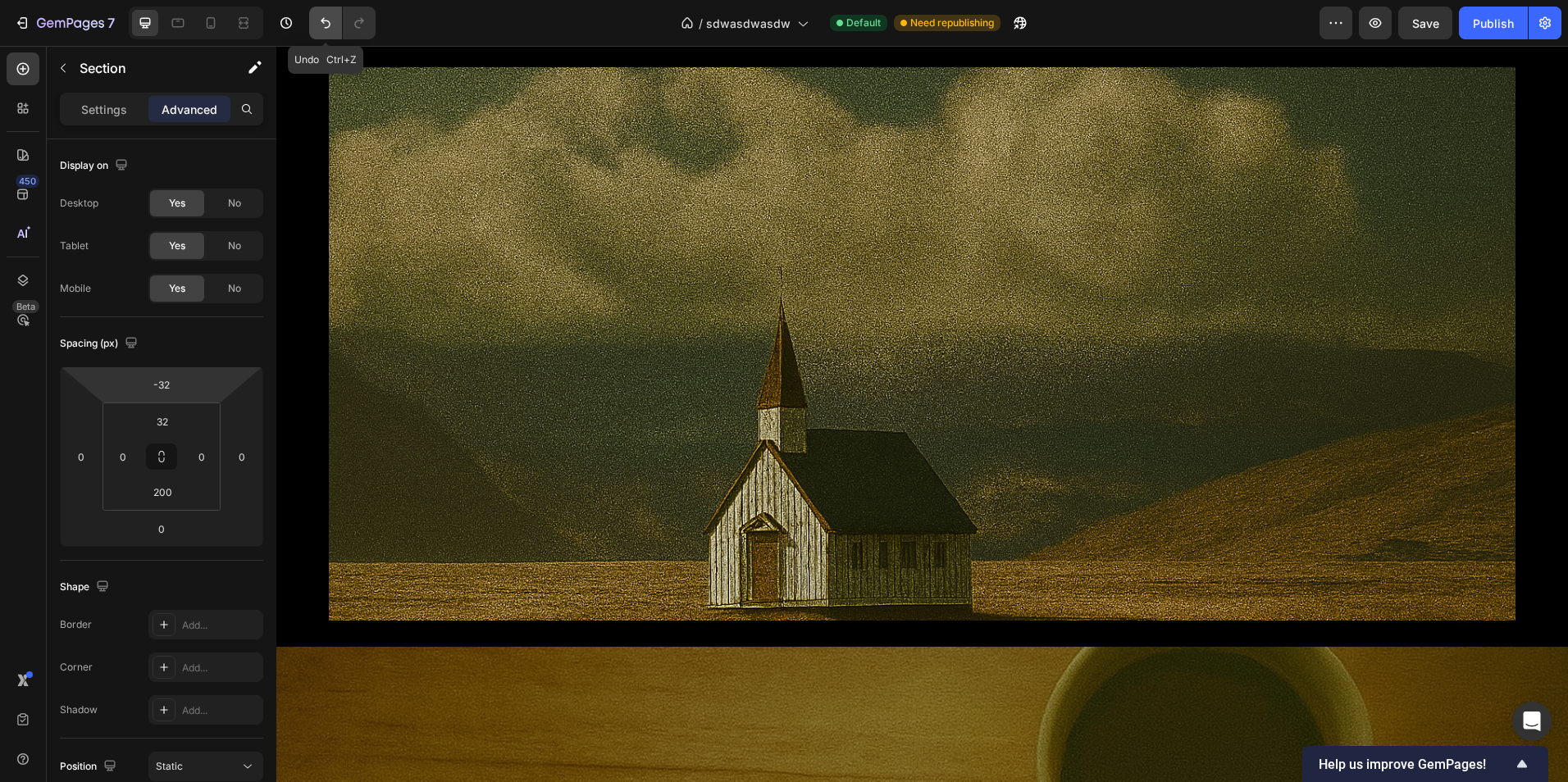
click at [327, 23] on icon "Undo/Redo" at bounding box center [326, 23] width 16 height 16
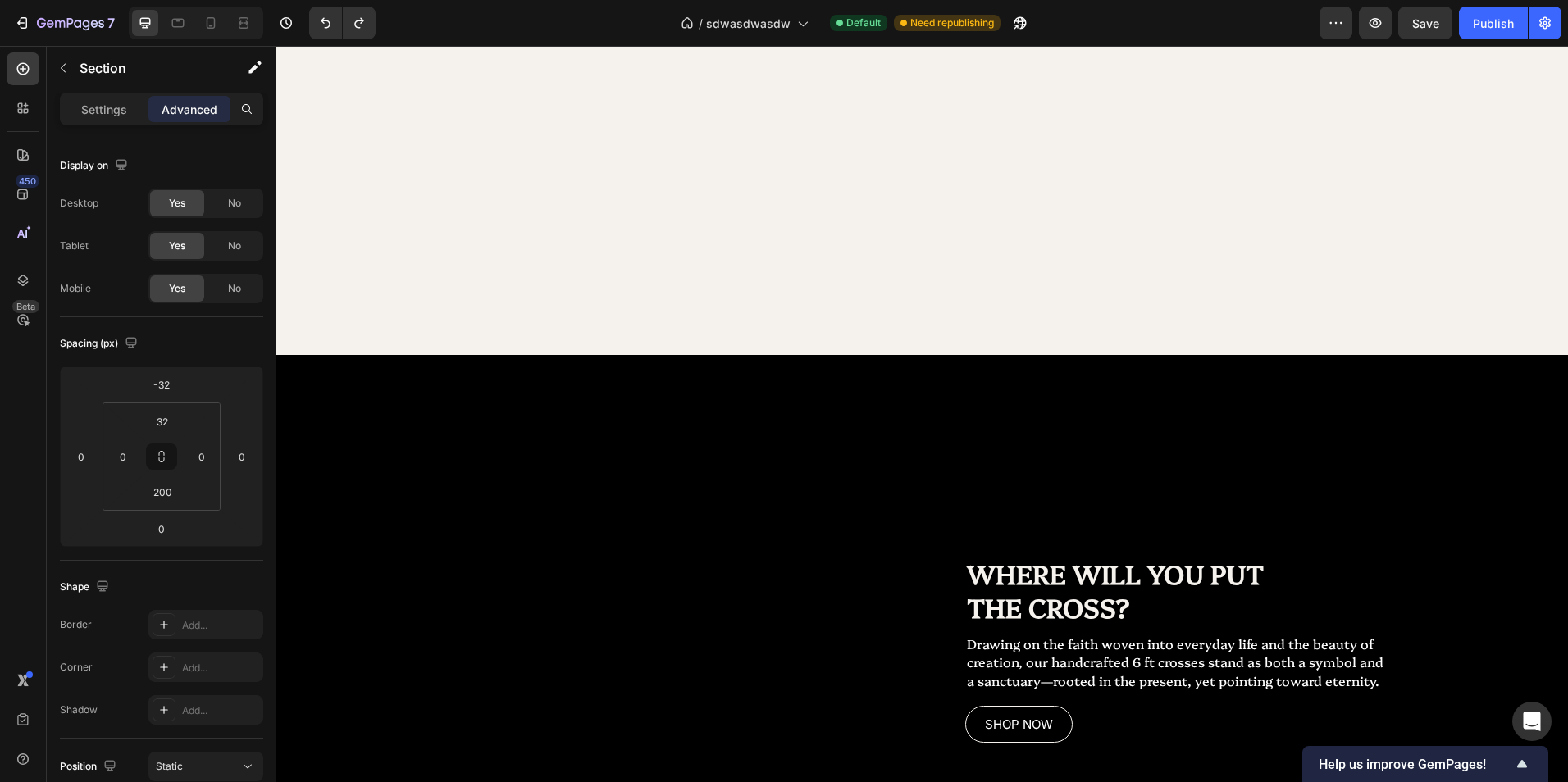
scroll to position [1401, 0]
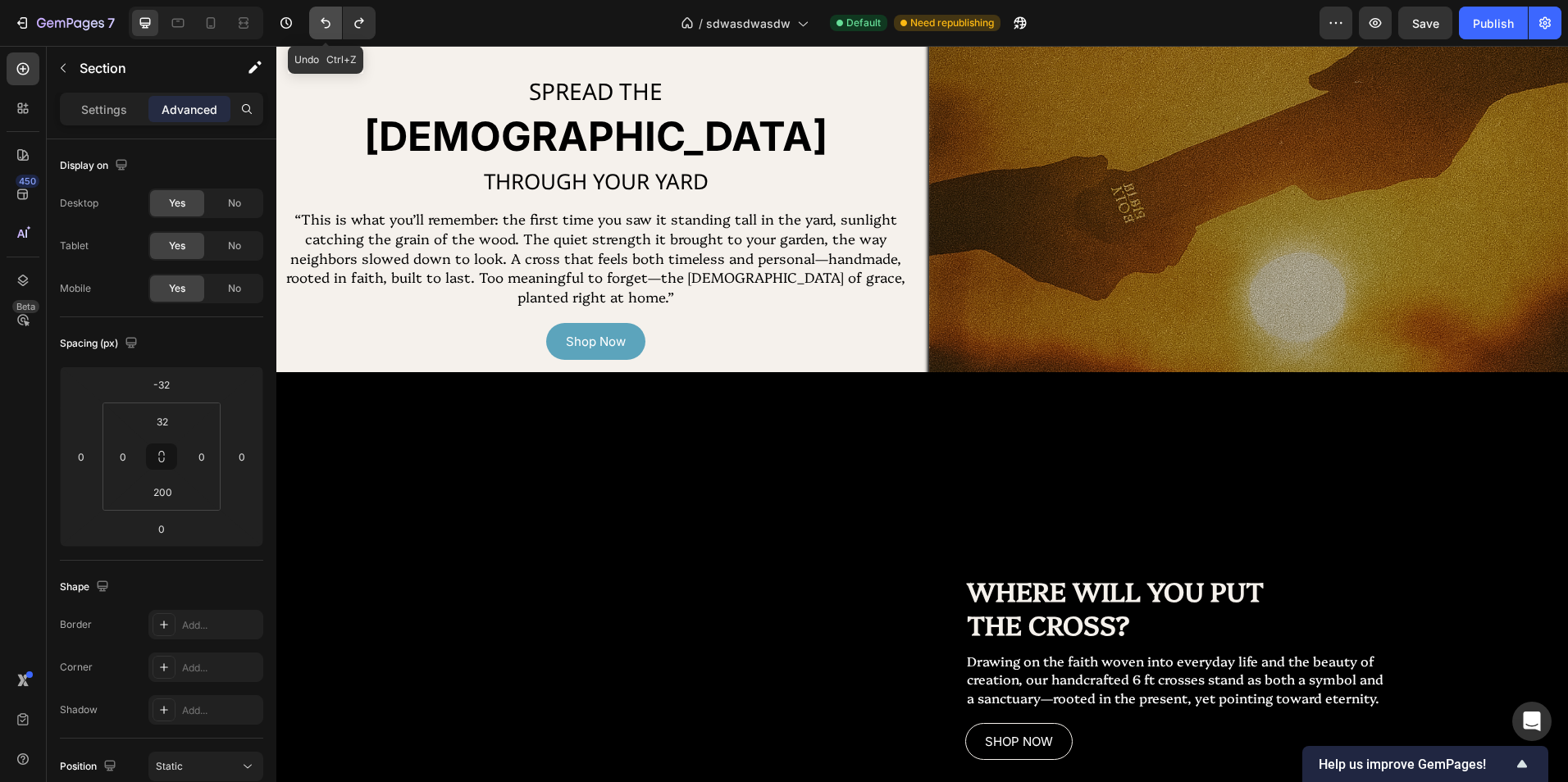
click at [333, 25] on icon "Undo/Redo" at bounding box center [326, 23] width 16 height 16
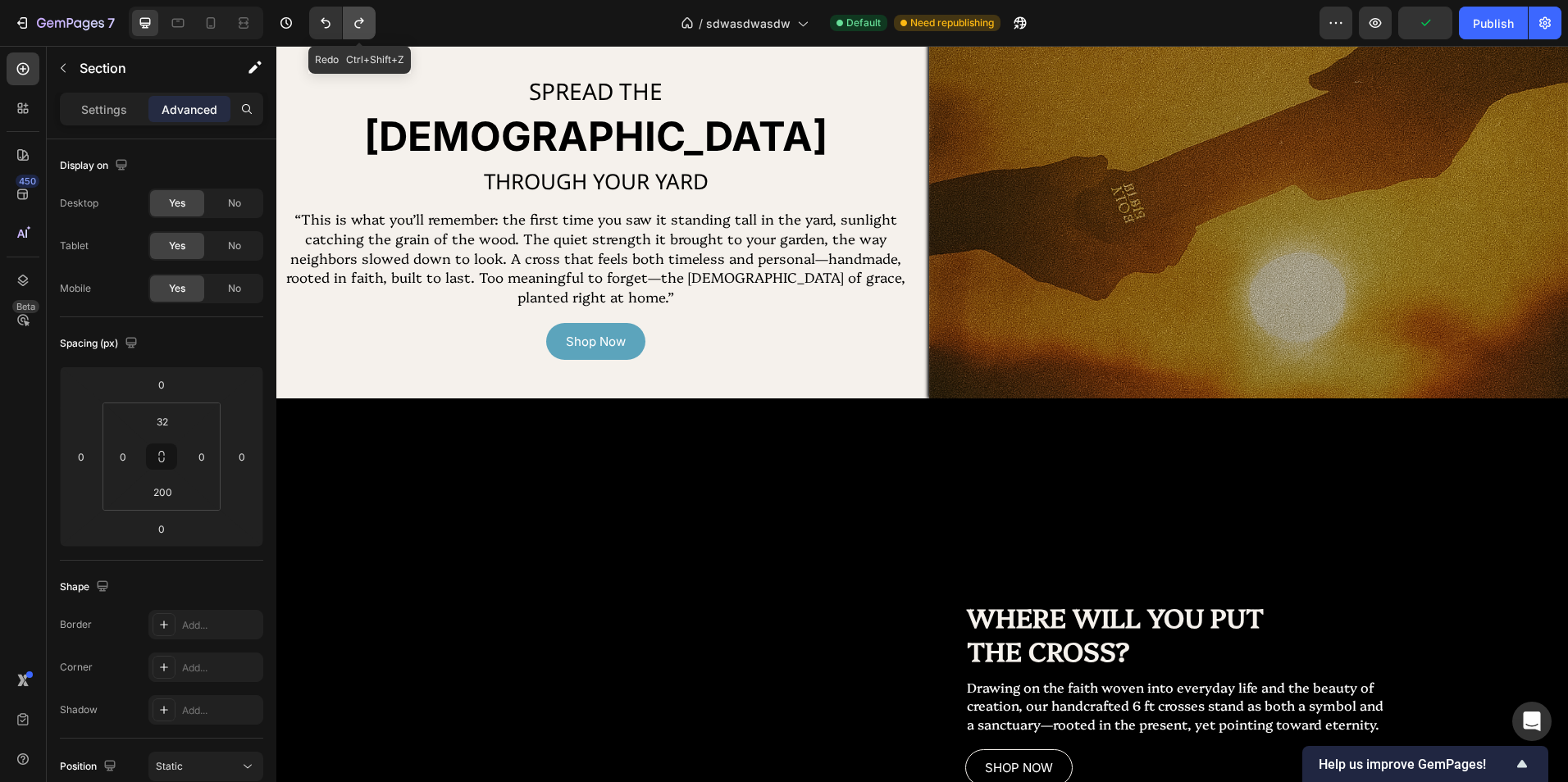
click at [358, 28] on icon "Undo/Redo" at bounding box center [359, 23] width 9 height 11
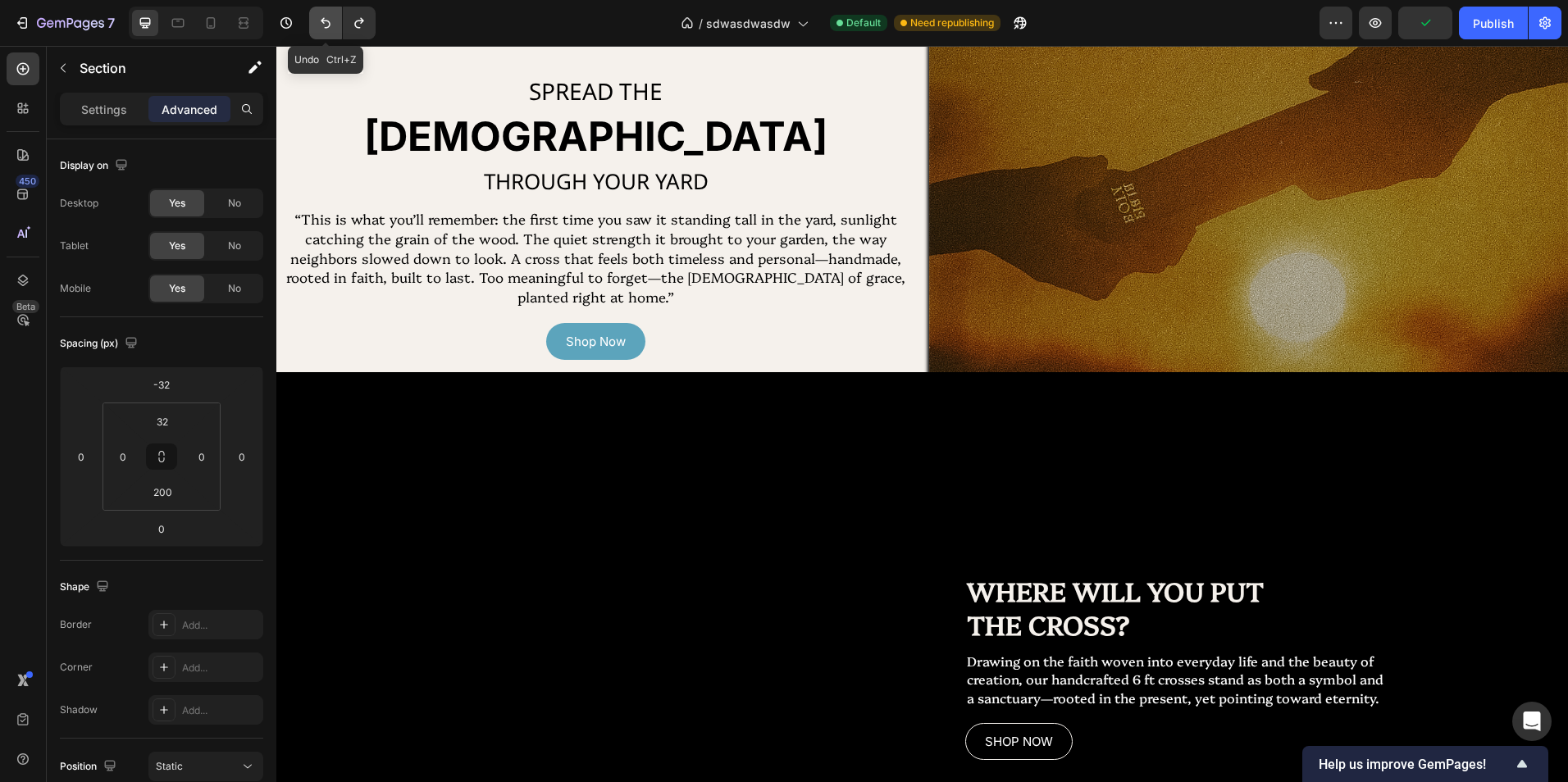
click at [320, 27] on icon "Undo/Redo" at bounding box center [326, 23] width 16 height 16
type input "0"
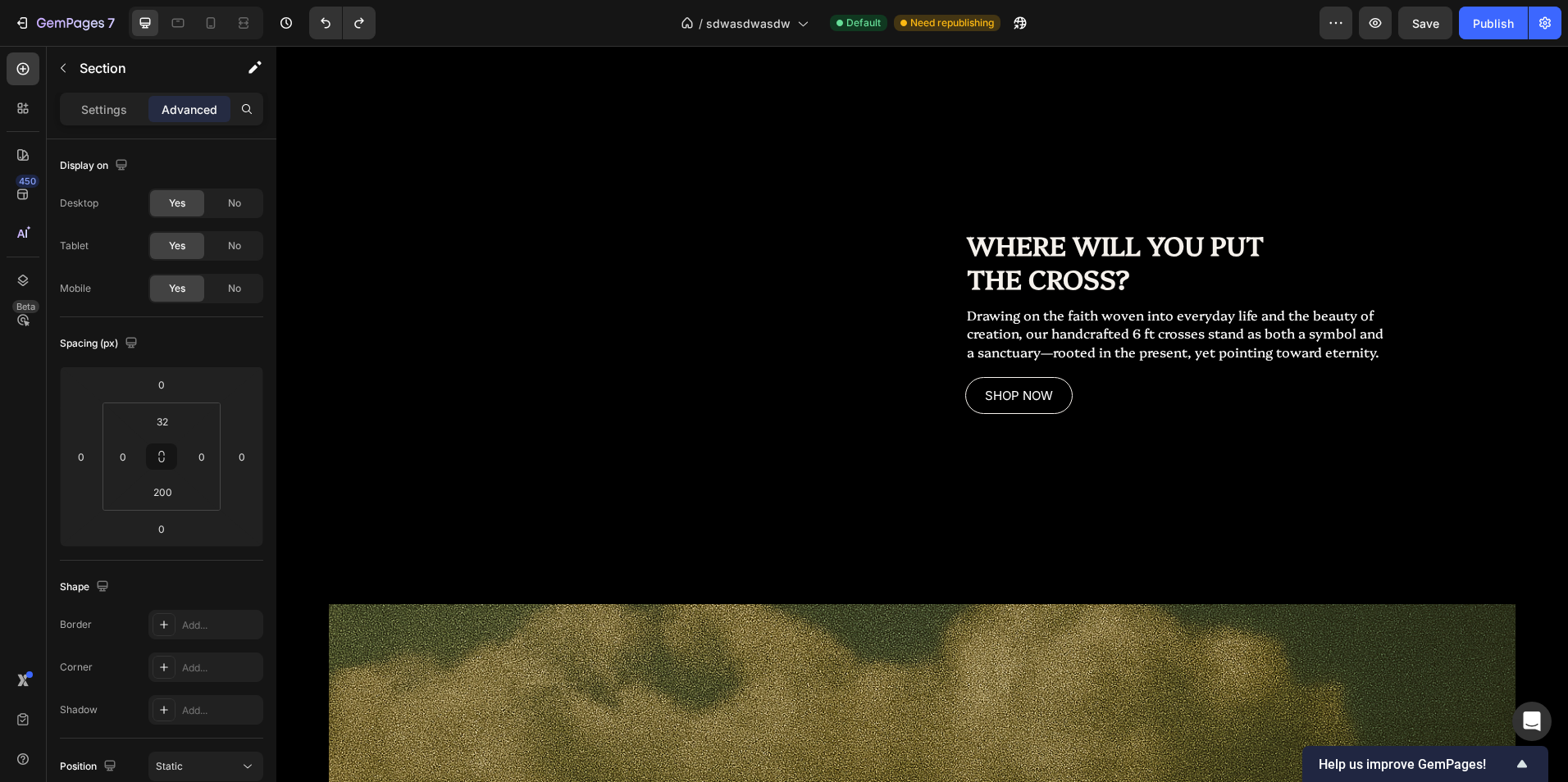
scroll to position [2056, 0]
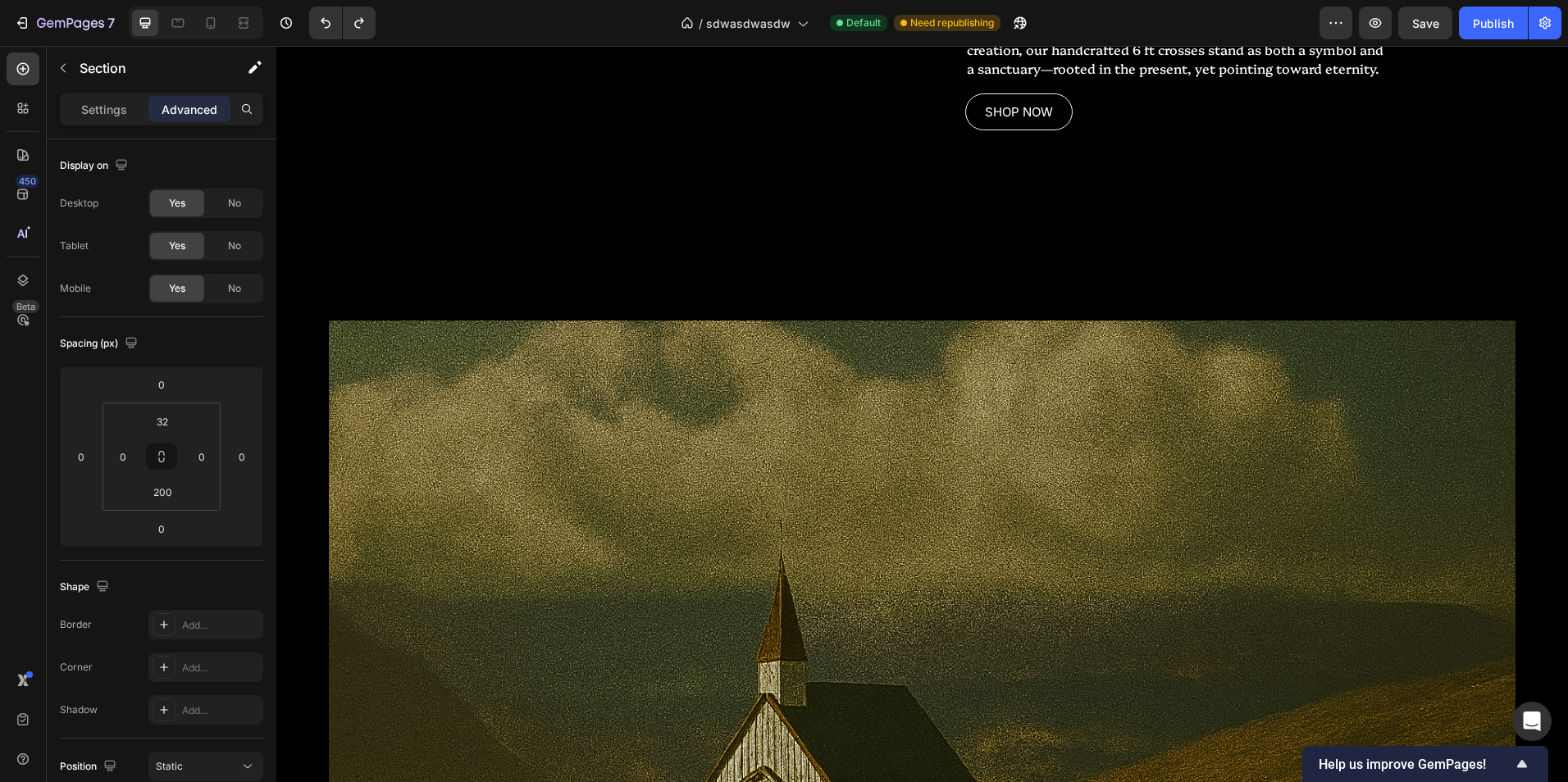
click at [1150, 230] on div "Replace this text with your content Text Block WHERE WILL YOU PUT THE CROSS? He…" at bounding box center [922, 19] width 1292 height 552
click at [1167, 273] on div "Replace this text with your content Text Block WHERE WILL YOU PUT THE CROSS? He…" at bounding box center [922, 19] width 1292 height 552
drag, startPoint x: 1103, startPoint y: 294, endPoint x: 1088, endPoint y: 293, distance: 15.0
click at [1102, 293] on div "Replace this text with your content Text Block WHERE WILL YOU PUT THE CROSS? He…" at bounding box center [922, 19] width 1292 height 552
click at [590, 201] on div "Replace this text with your content Text Block WHERE WILL YOU PUT THE CROSS? He…" at bounding box center [922, 19] width 1292 height 552
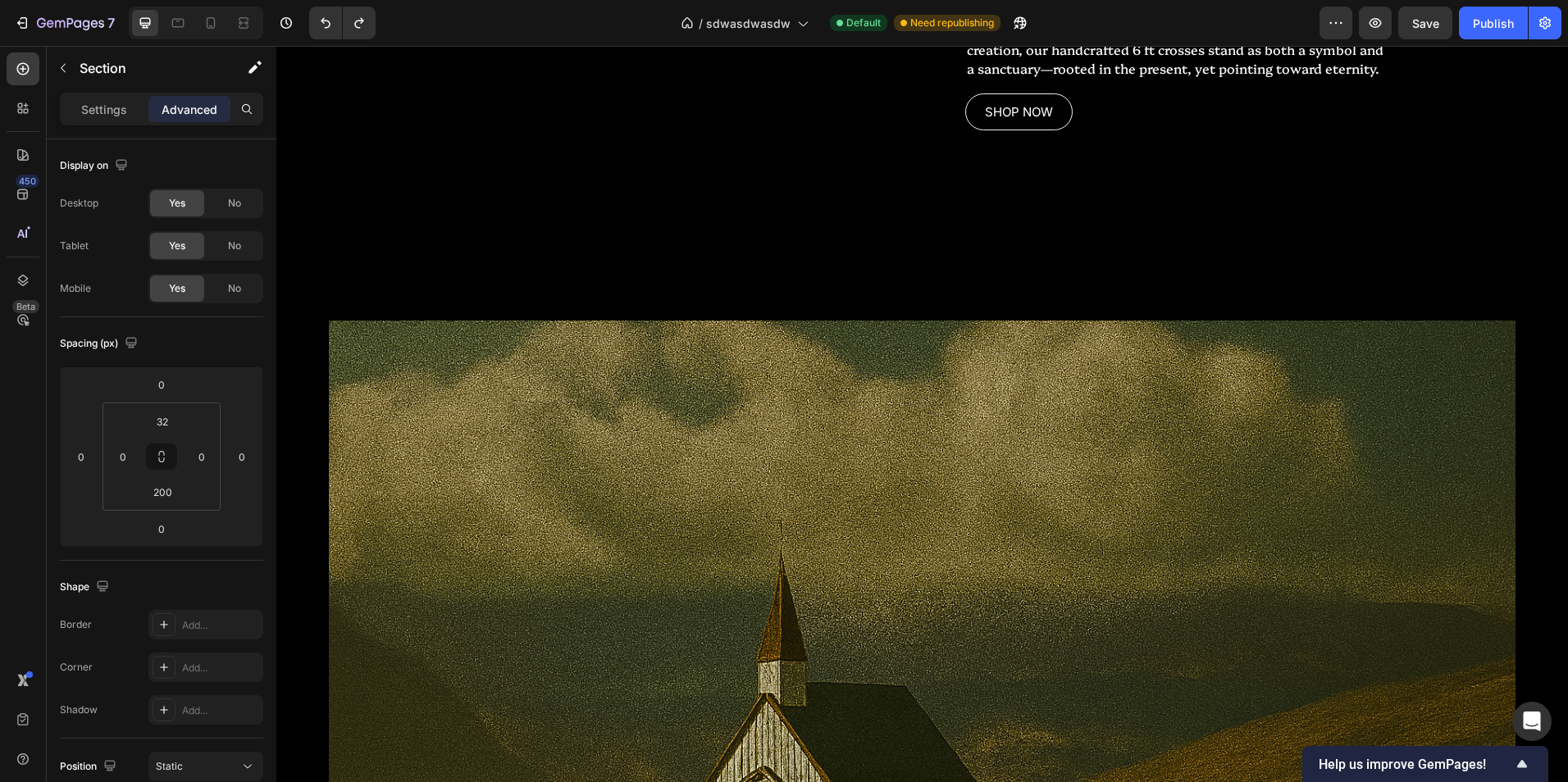
click at [300, 185] on div "Replace this text with your content Text Block WHERE WILL YOU PUT THE CROSS? He…" at bounding box center [922, 19] width 1292 height 552
click at [319, 200] on div "Replace this text with your content Text Block WHERE WILL YOU PUT THE CROSS? He…" at bounding box center [922, 19] width 1292 height 552
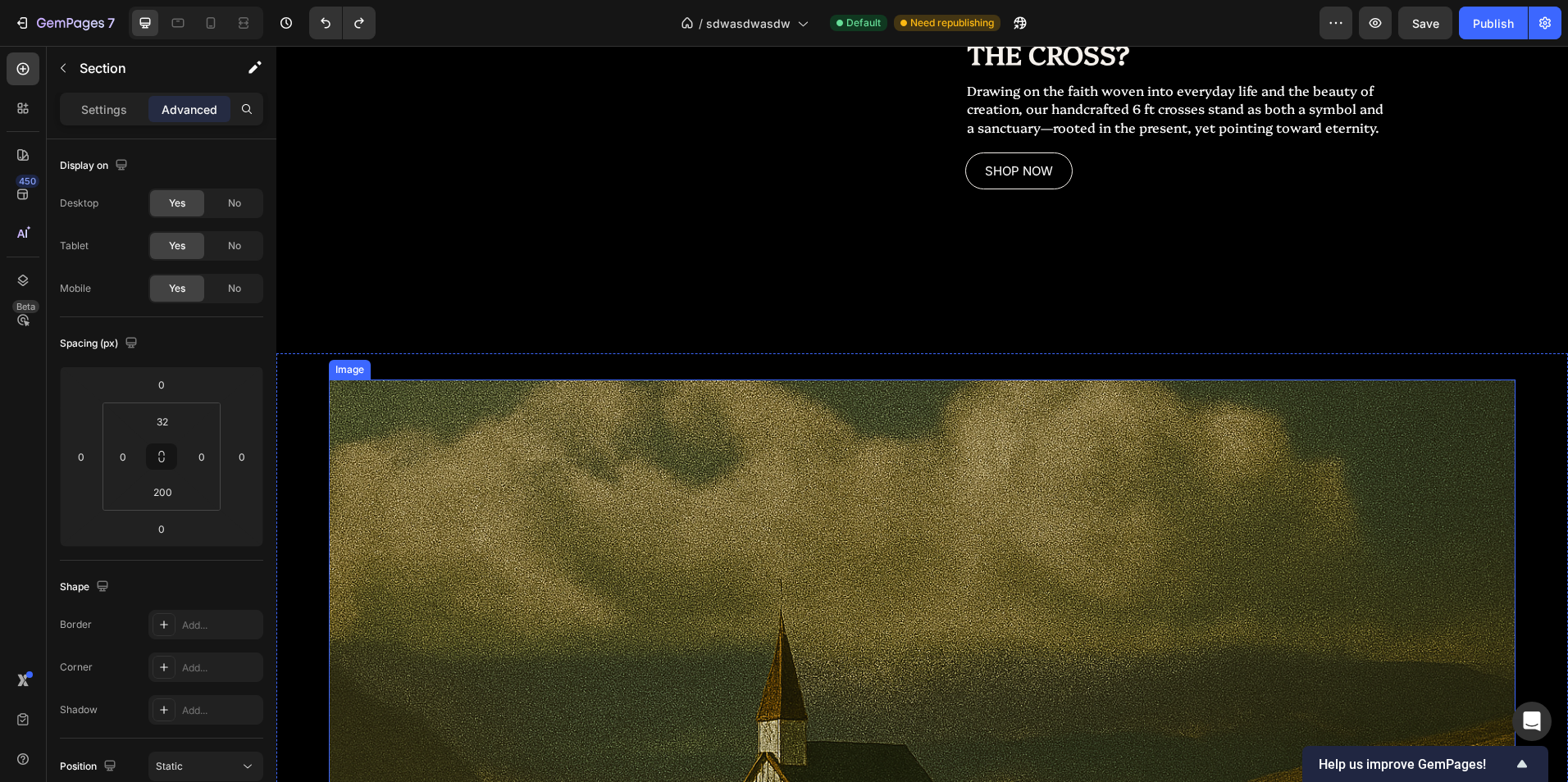
scroll to position [1728, 0]
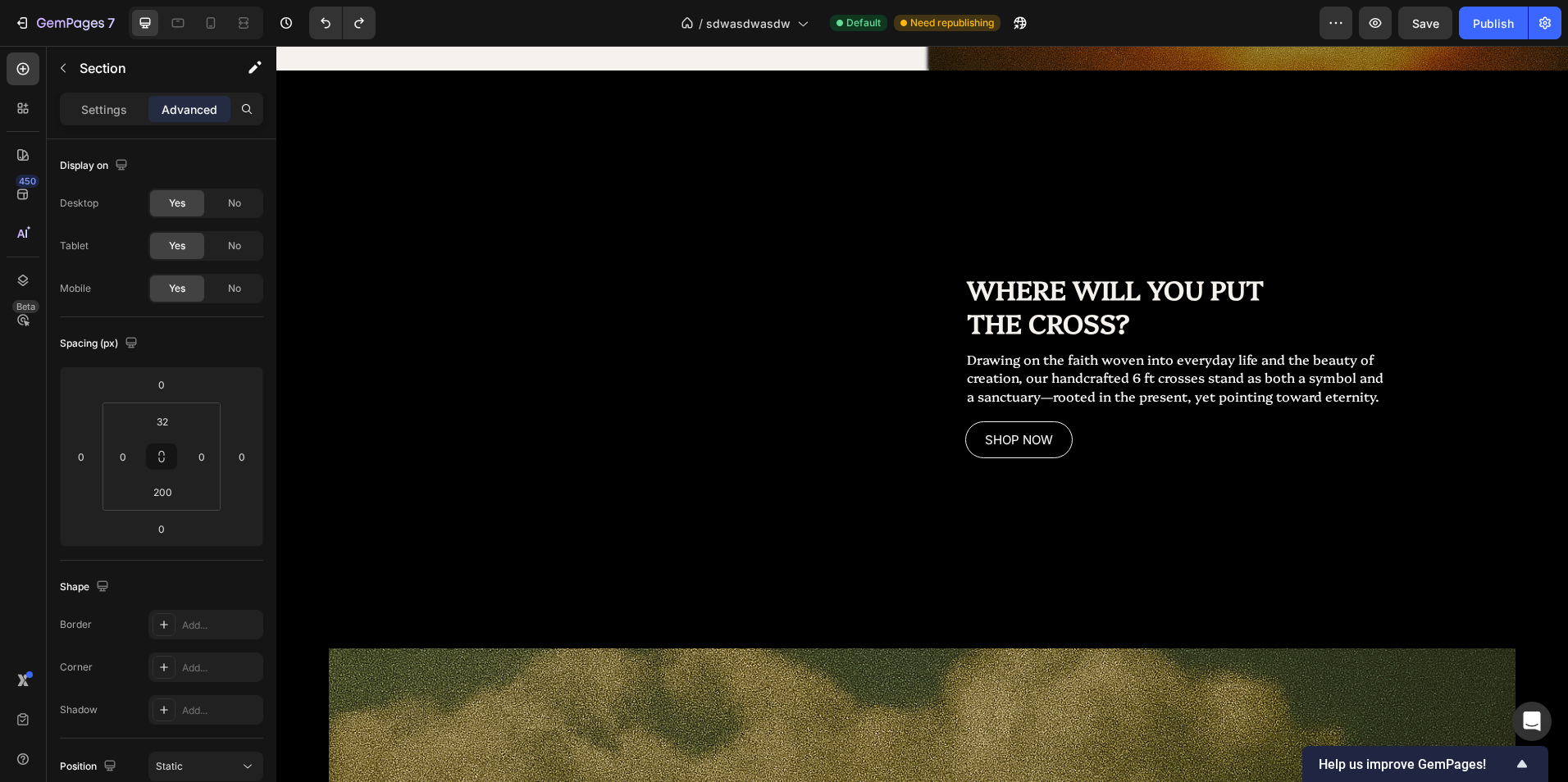
click at [1488, 77] on div "Replace this text with your content Text Block WHERE WILL YOU PUT THE CROSS? He…" at bounding box center [922, 346] width 1292 height 552
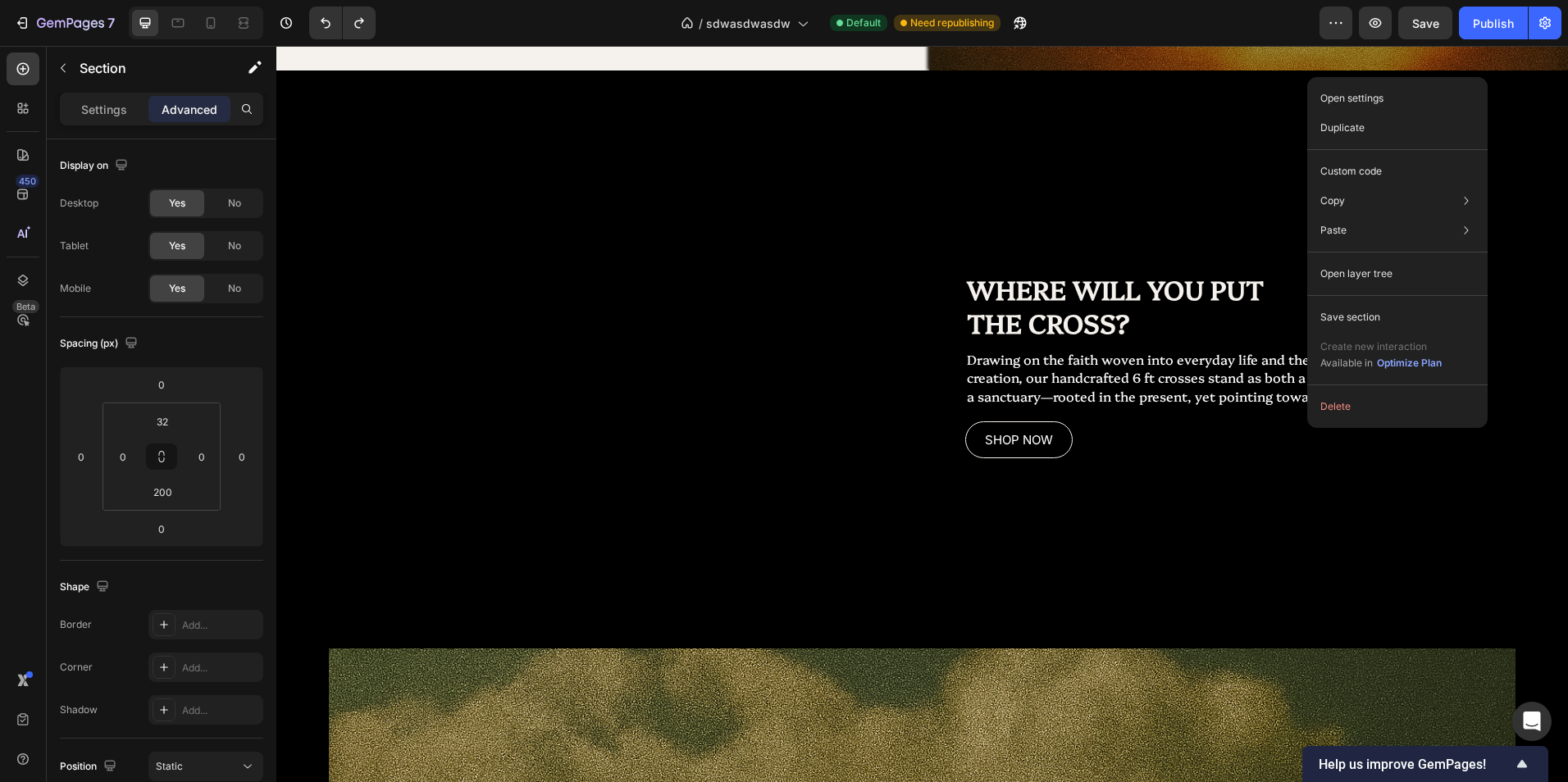
click at [779, 188] on div "Replace this text with your content Text Block" at bounding box center [595, 277] width 640 height 362
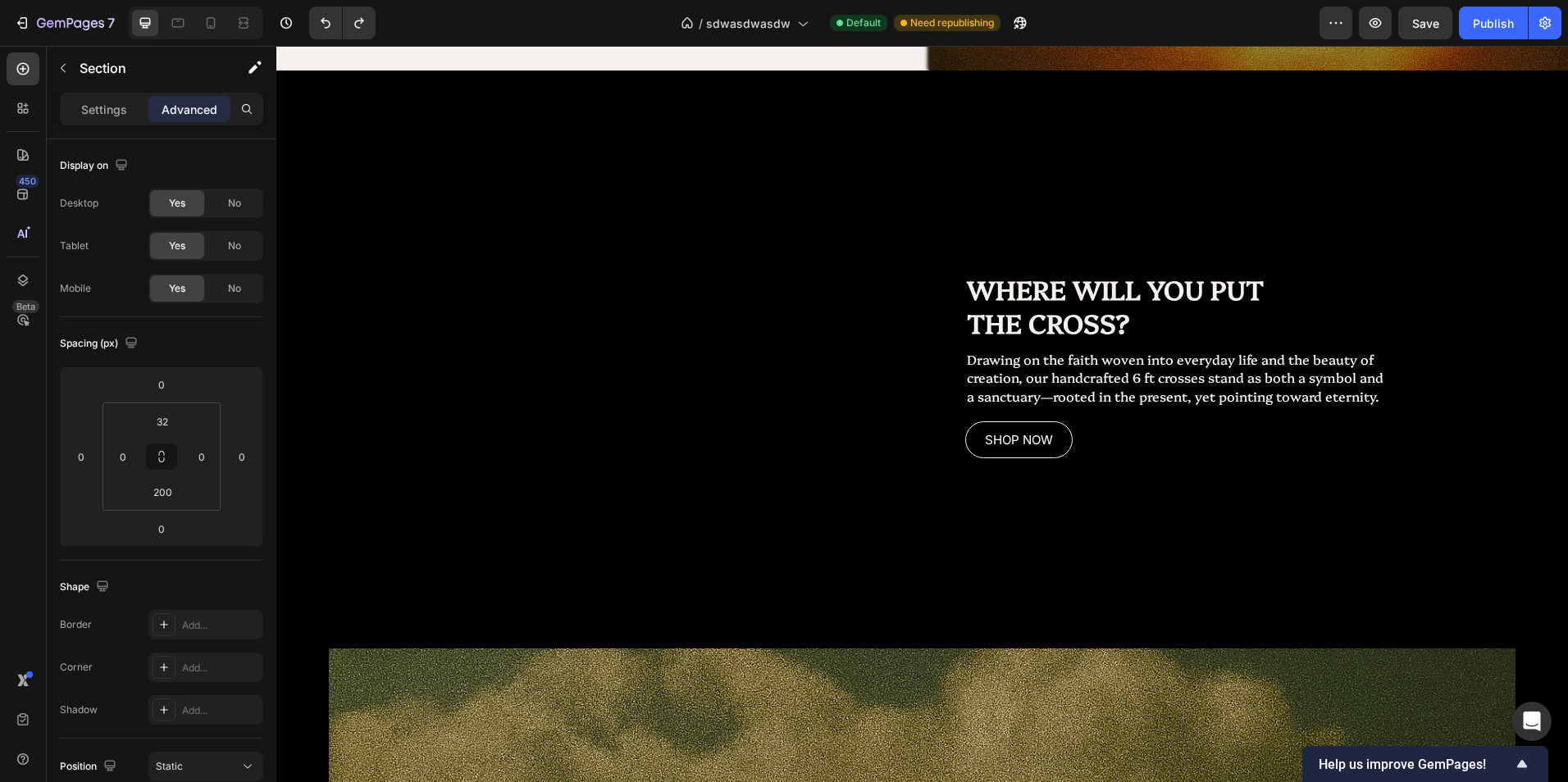
click at [351, 167] on div "Replace this text with your content Text Block" at bounding box center [595, 277] width 640 height 362
click at [489, 355] on div "Replace this text with your content Text Block" at bounding box center [595, 277] width 640 height 362
drag, startPoint x: 457, startPoint y: 426, endPoint x: 451, endPoint y: 496, distance: 70.3
click at [453, 446] on div "Replace this text with your content Text Block" at bounding box center [595, 277] width 640 height 362
drag, startPoint x: 512, startPoint y: 475, endPoint x: 536, endPoint y: 475, distance: 24.0
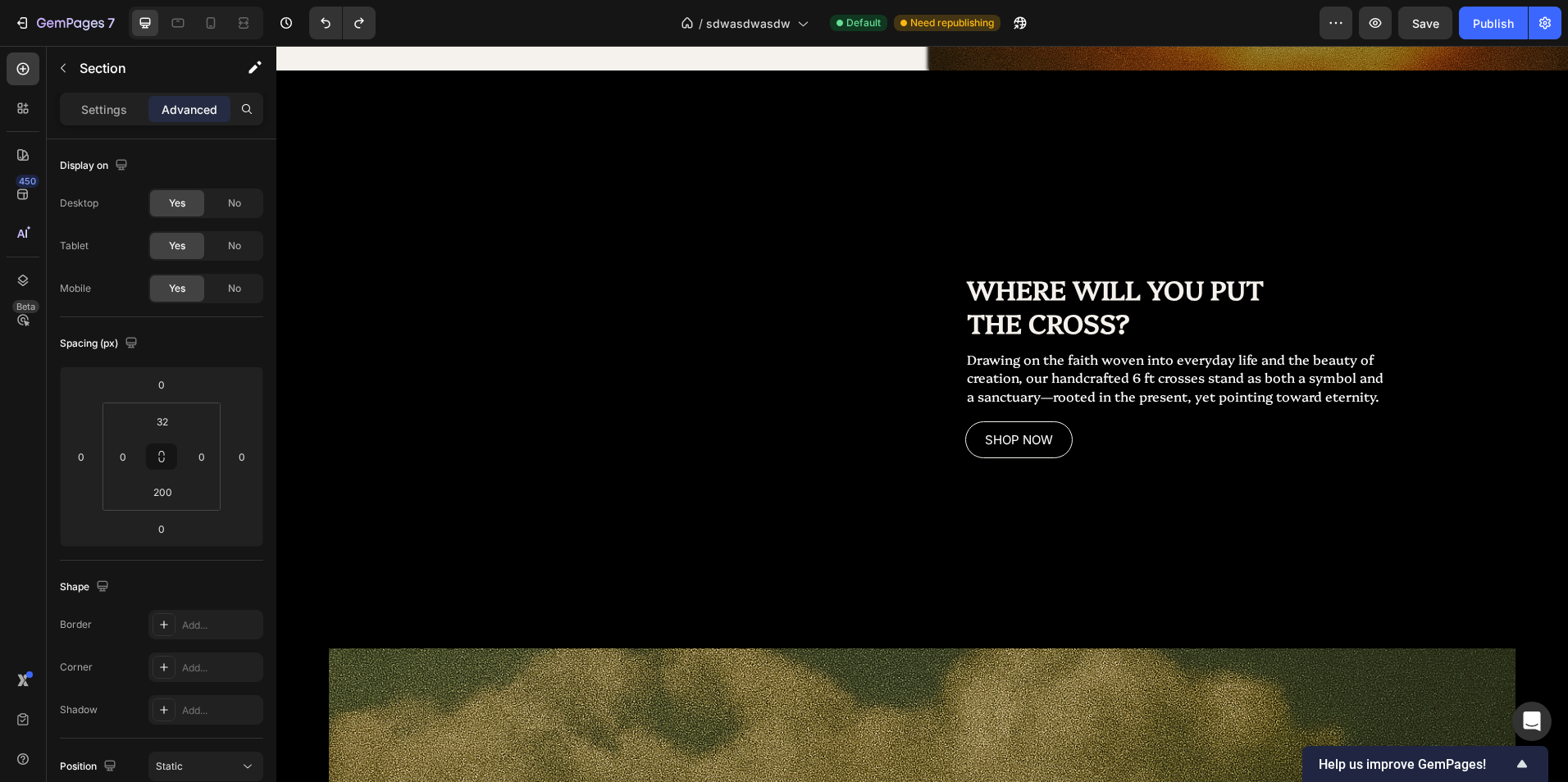
click at [536, 458] on div "Replace this text with your content Text Block" at bounding box center [595, 277] width 640 height 362
click at [1005, 448] on p "SHOP NOW" at bounding box center [1019, 439] width 68 height 17
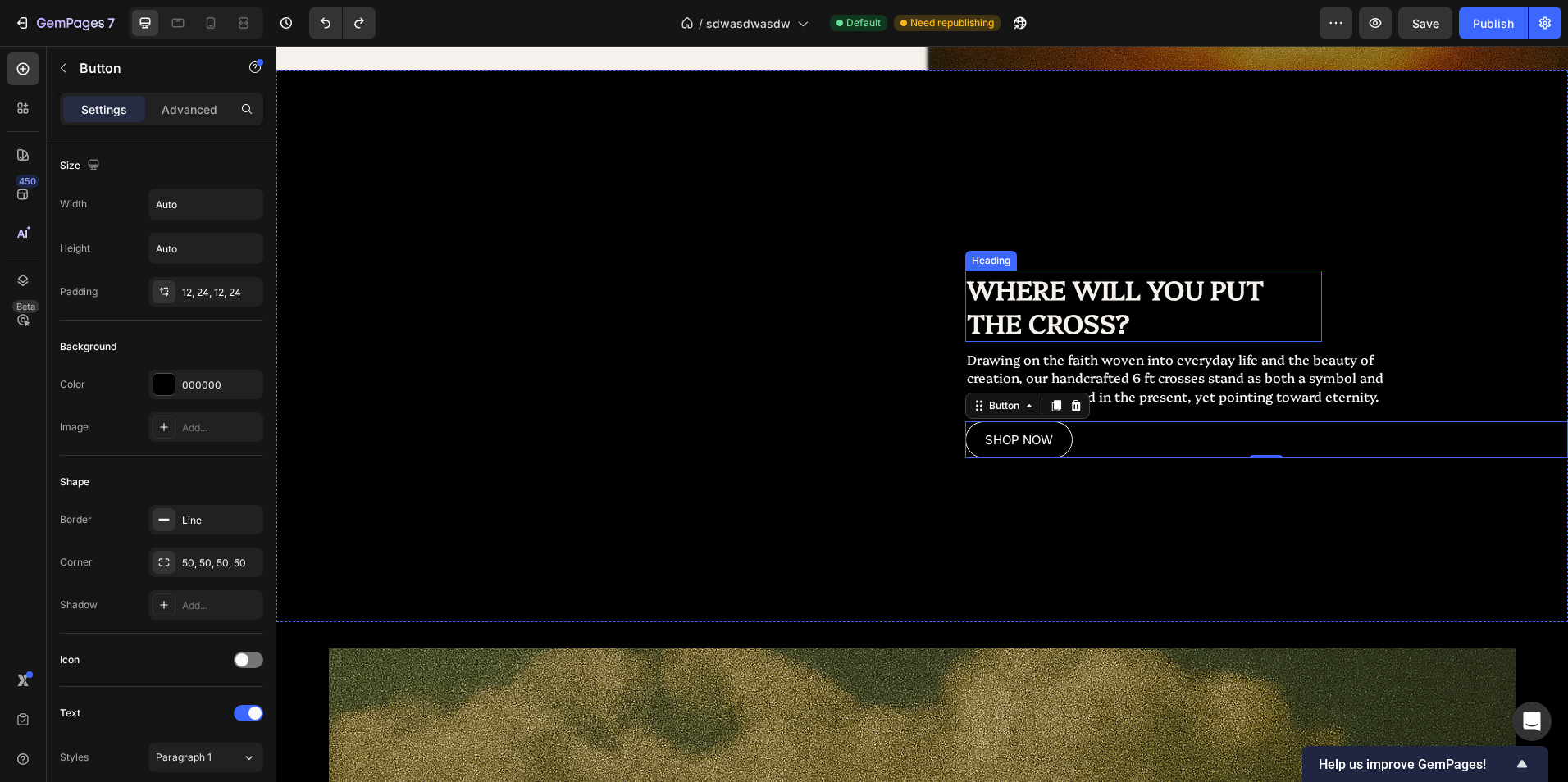
click at [1100, 290] on h2 "WHERE WILL YOU PUT THE CROSS?" at bounding box center [1144, 306] width 357 height 71
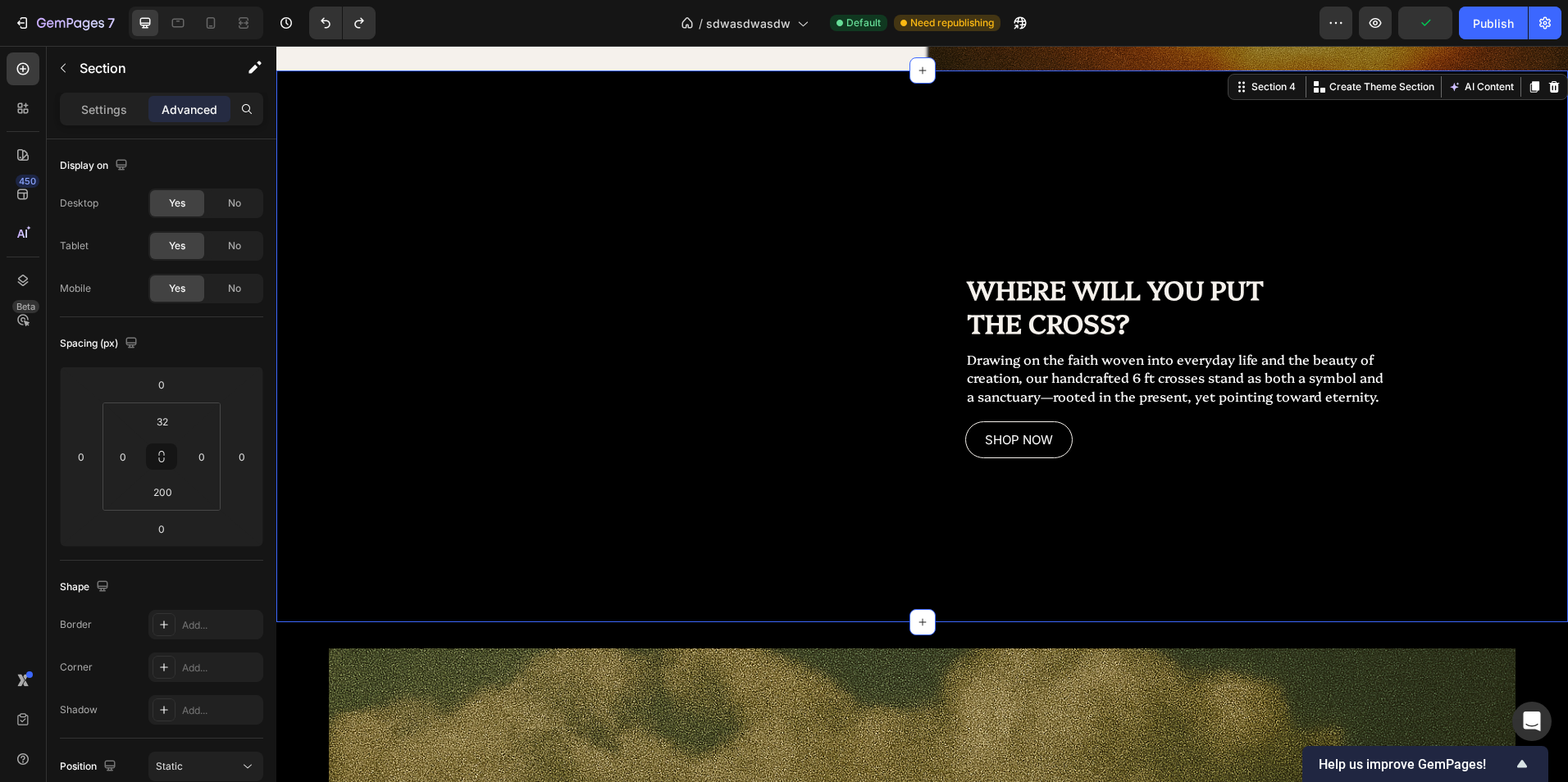
click at [1024, 196] on div "WHERE WILL YOU PUT THE CROSS? Heading Drawing on the faith woven into everyday …" at bounding box center [1249, 277] width 640 height 362
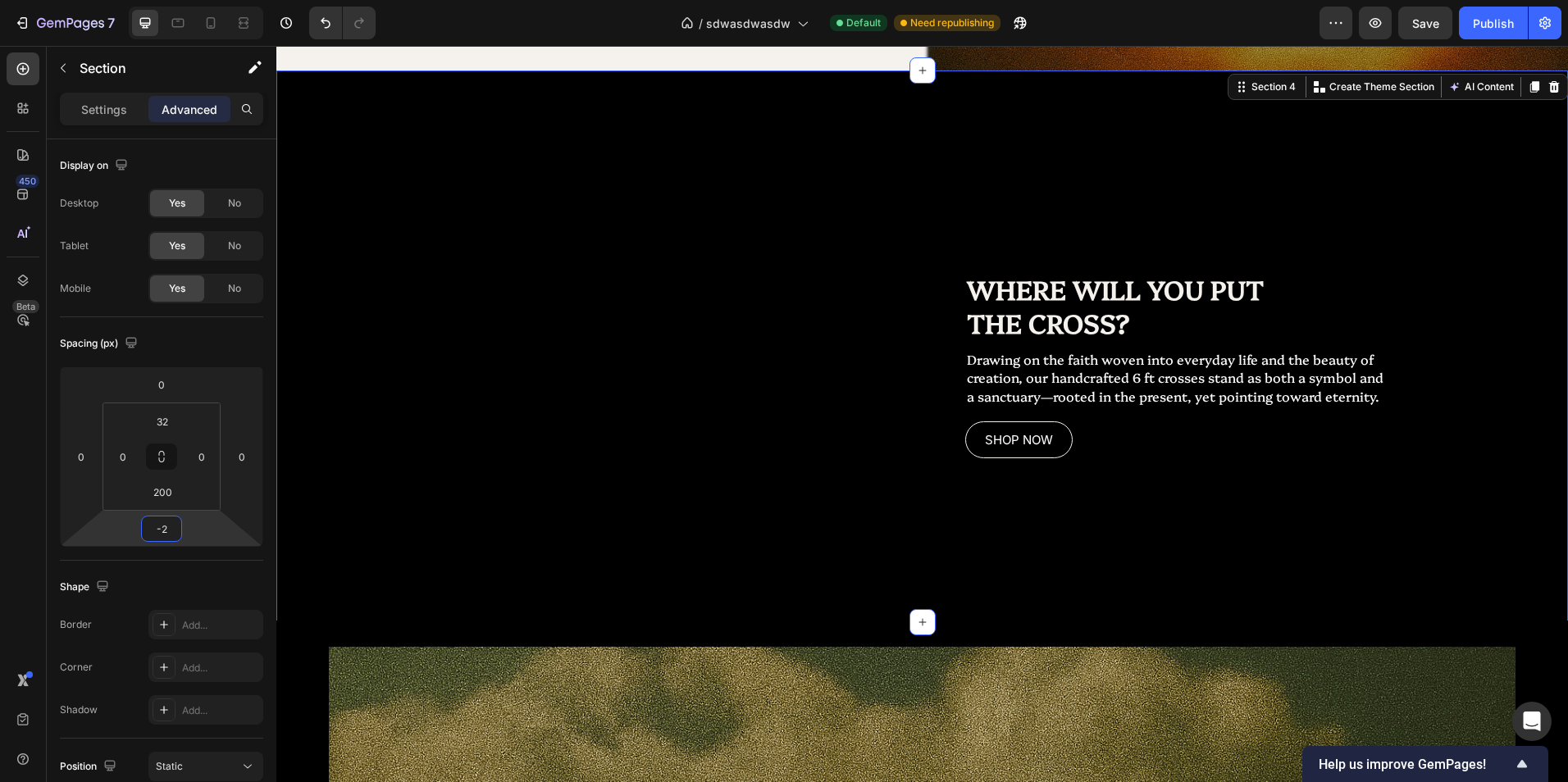
type input "0"
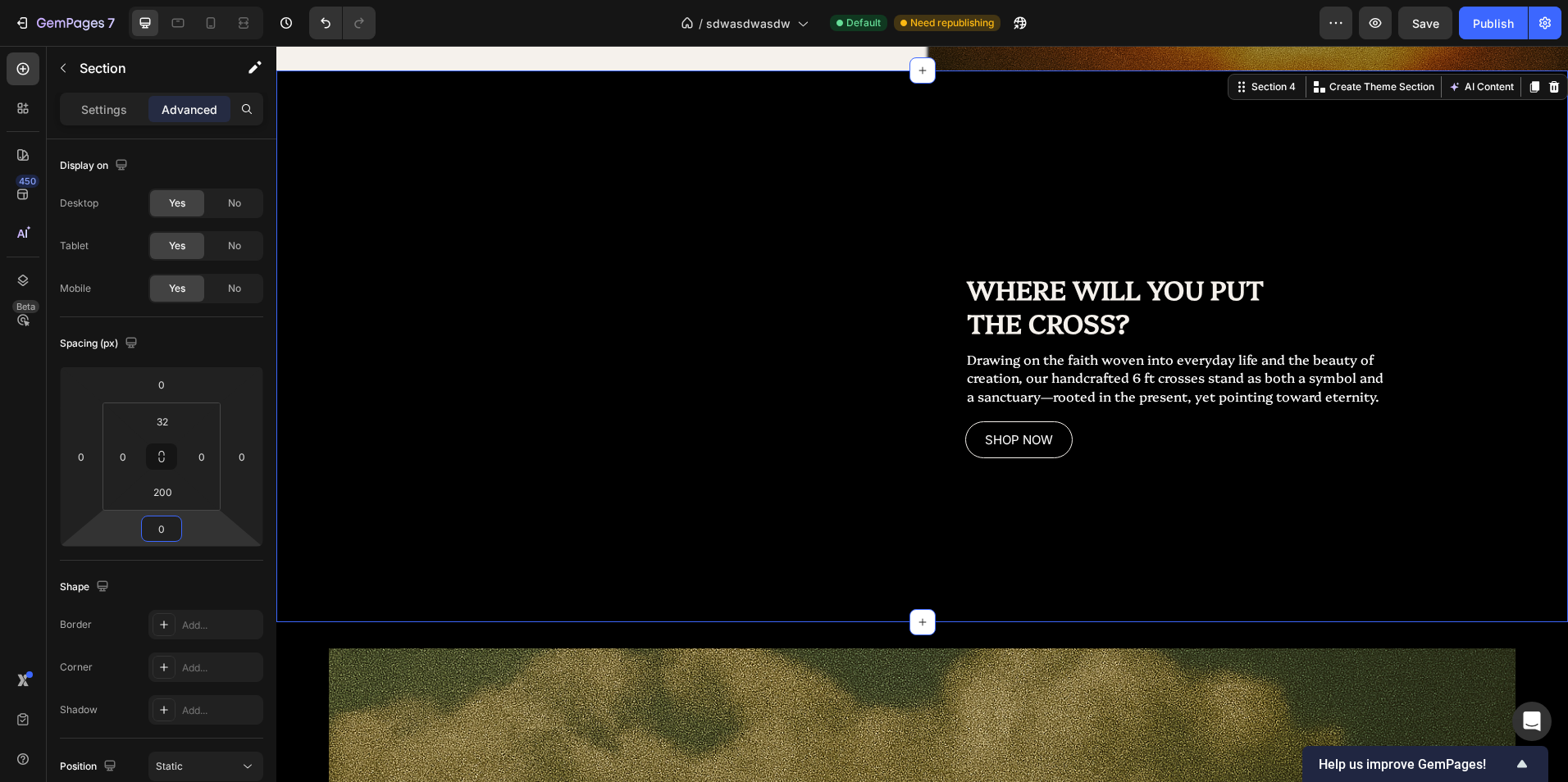
drag, startPoint x: 201, startPoint y: 529, endPoint x: 224, endPoint y: 529, distance: 23.0
click at [224, 0] on html "7 Version history / sdwasdwasdw Default Need republishing Preview Save Publish …" at bounding box center [784, 0] width 1568 height 0
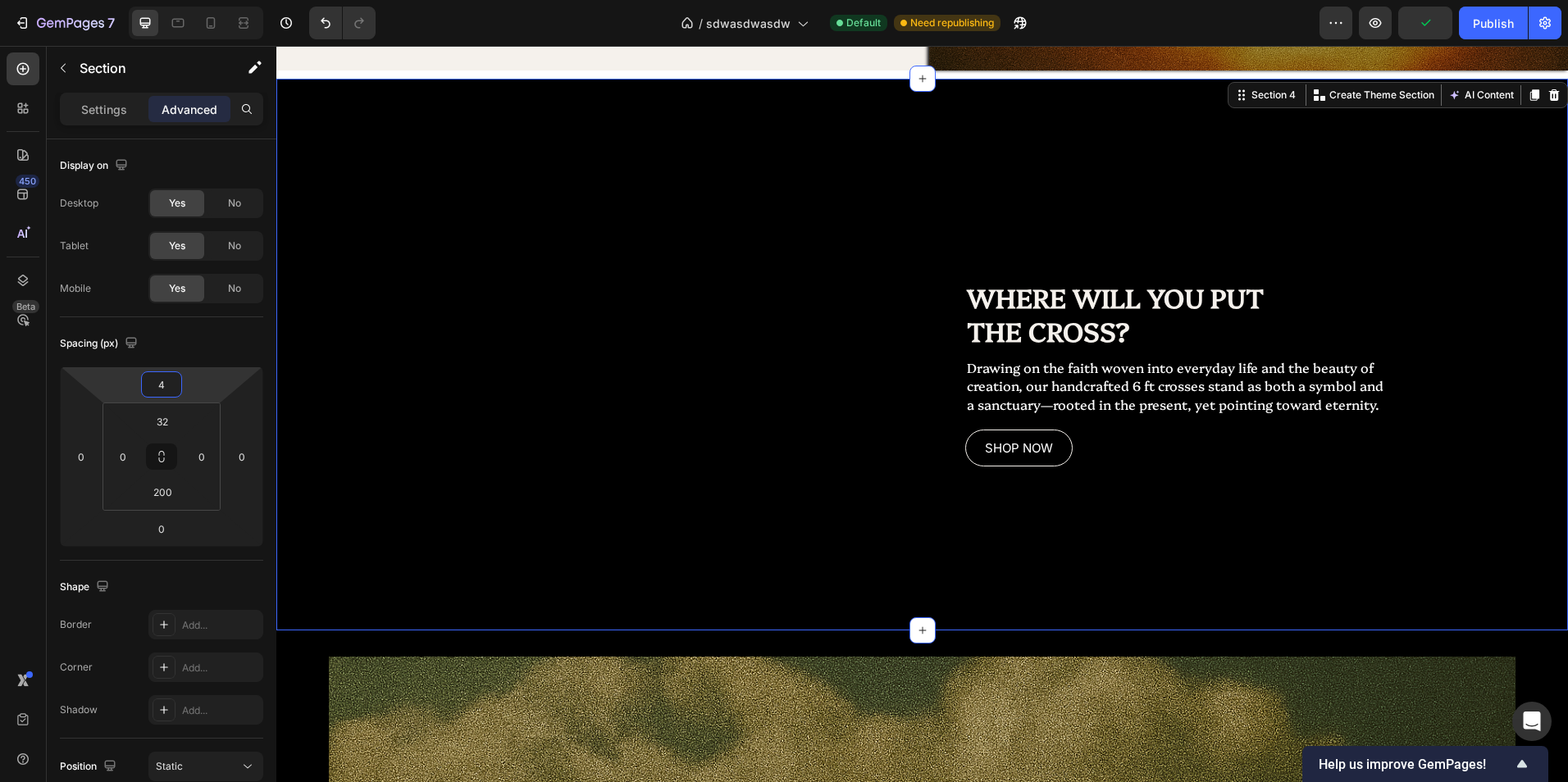
type input "0"
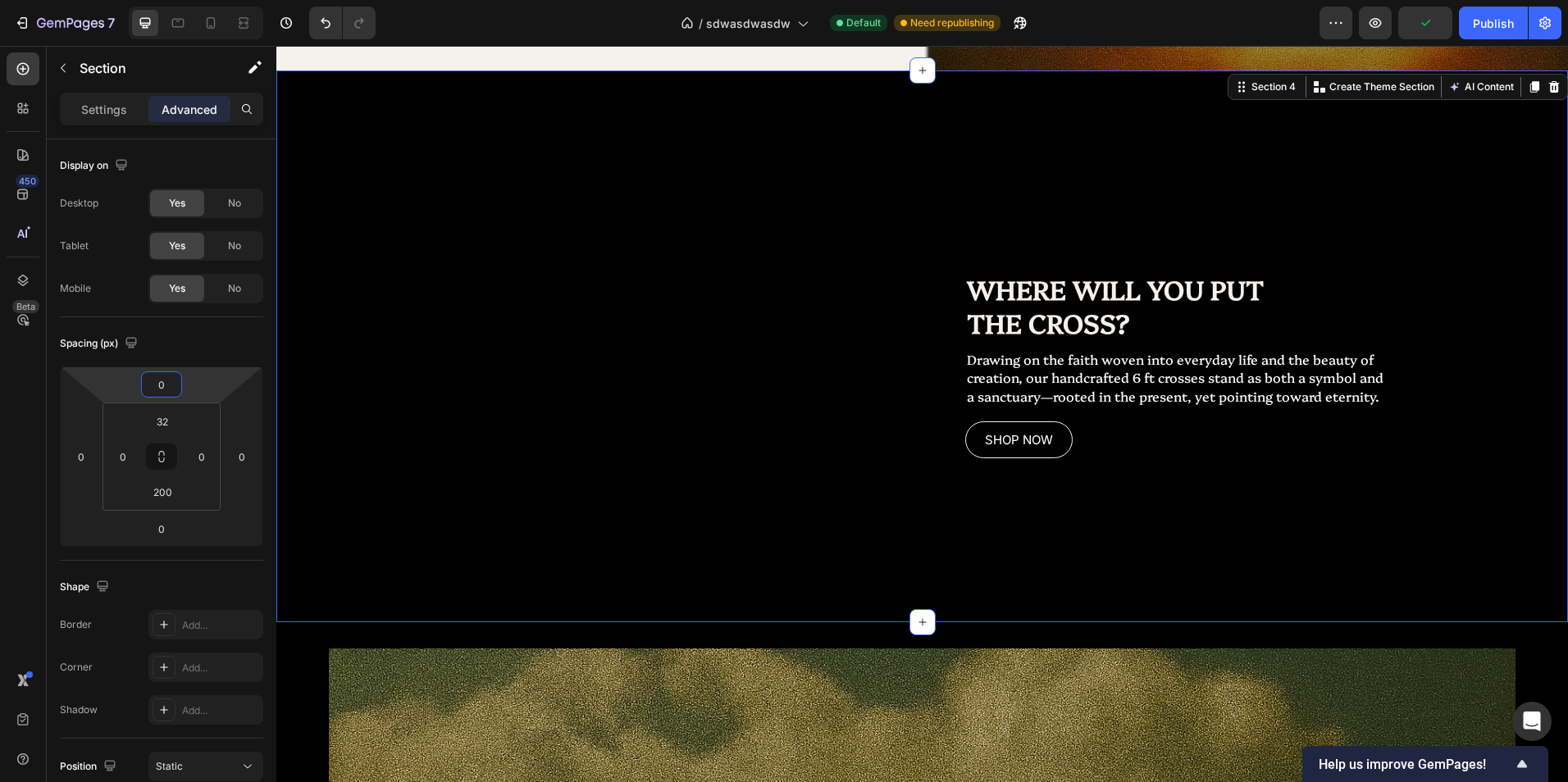
click at [203, 0] on html "7 Version history / sdwasdwasdw Default Need republishing Preview Publish 450 B…" at bounding box center [784, 0] width 1568 height 0
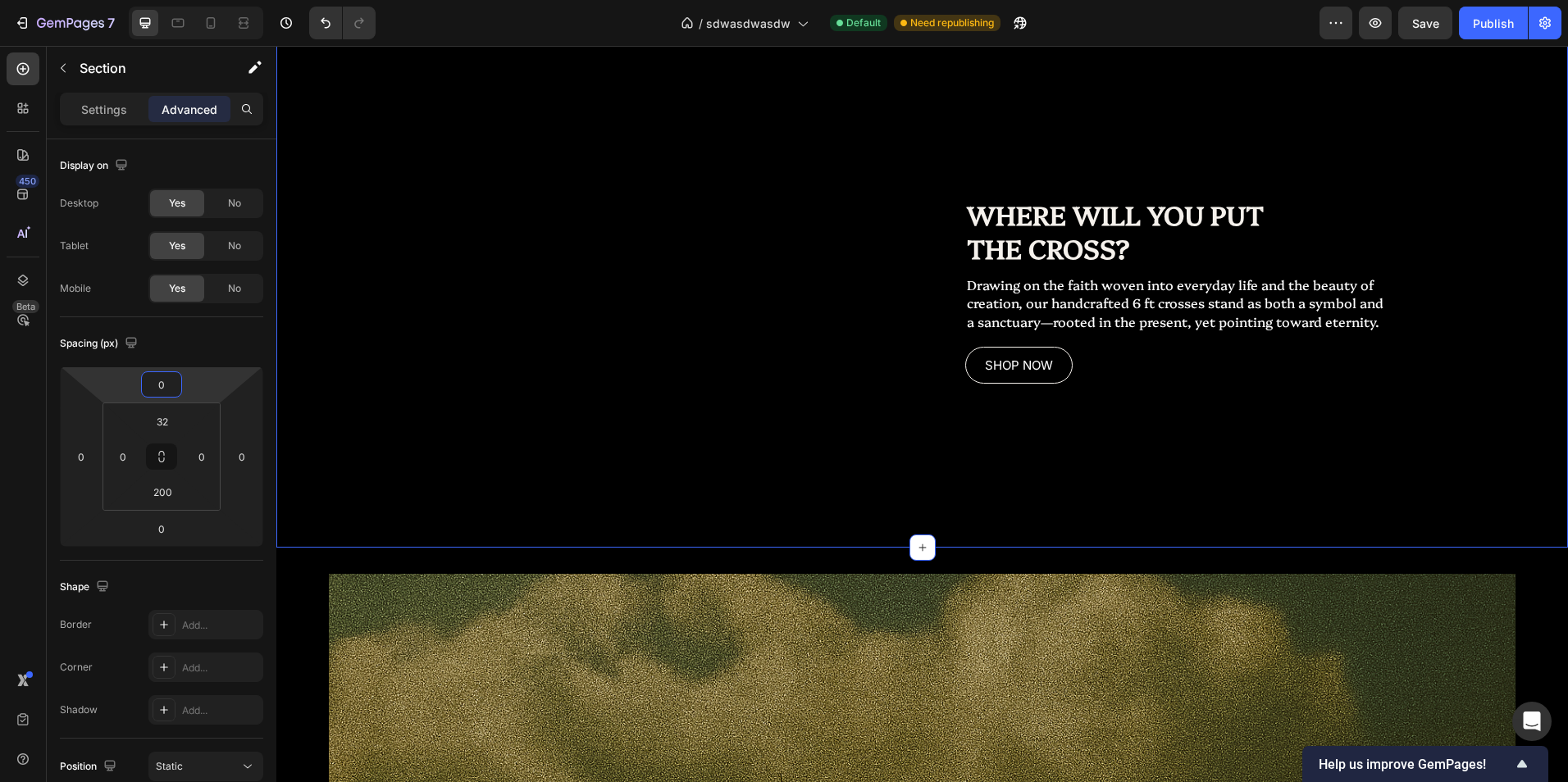
scroll to position [1810, 0]
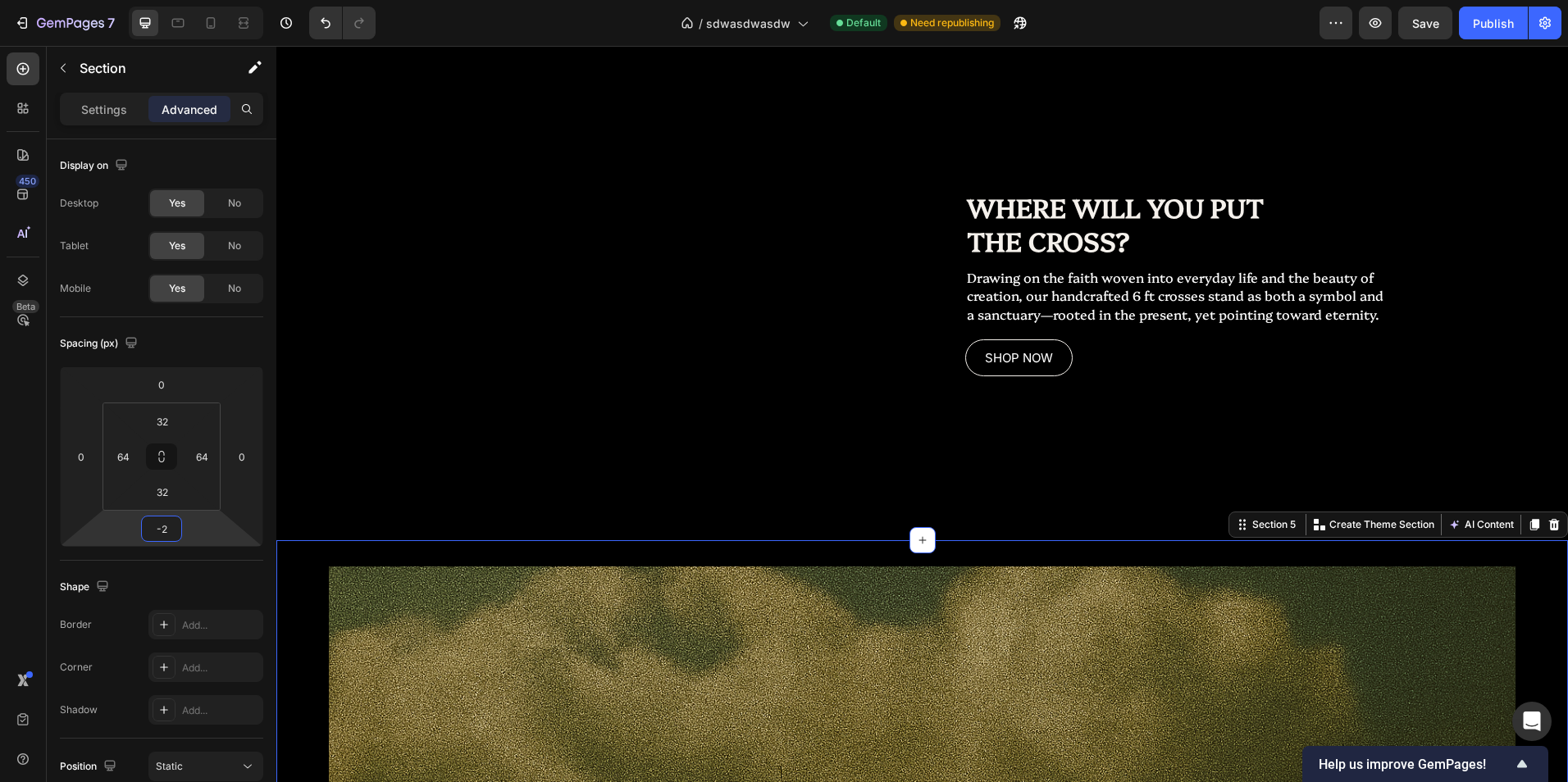
type input "0"
drag, startPoint x: 203, startPoint y: 528, endPoint x: 221, endPoint y: 530, distance: 18.1
click at [221, 0] on html "7 Version history / sdwasdwasdw Default Need republishing Preview Save Publish …" at bounding box center [784, 0] width 1568 height 0
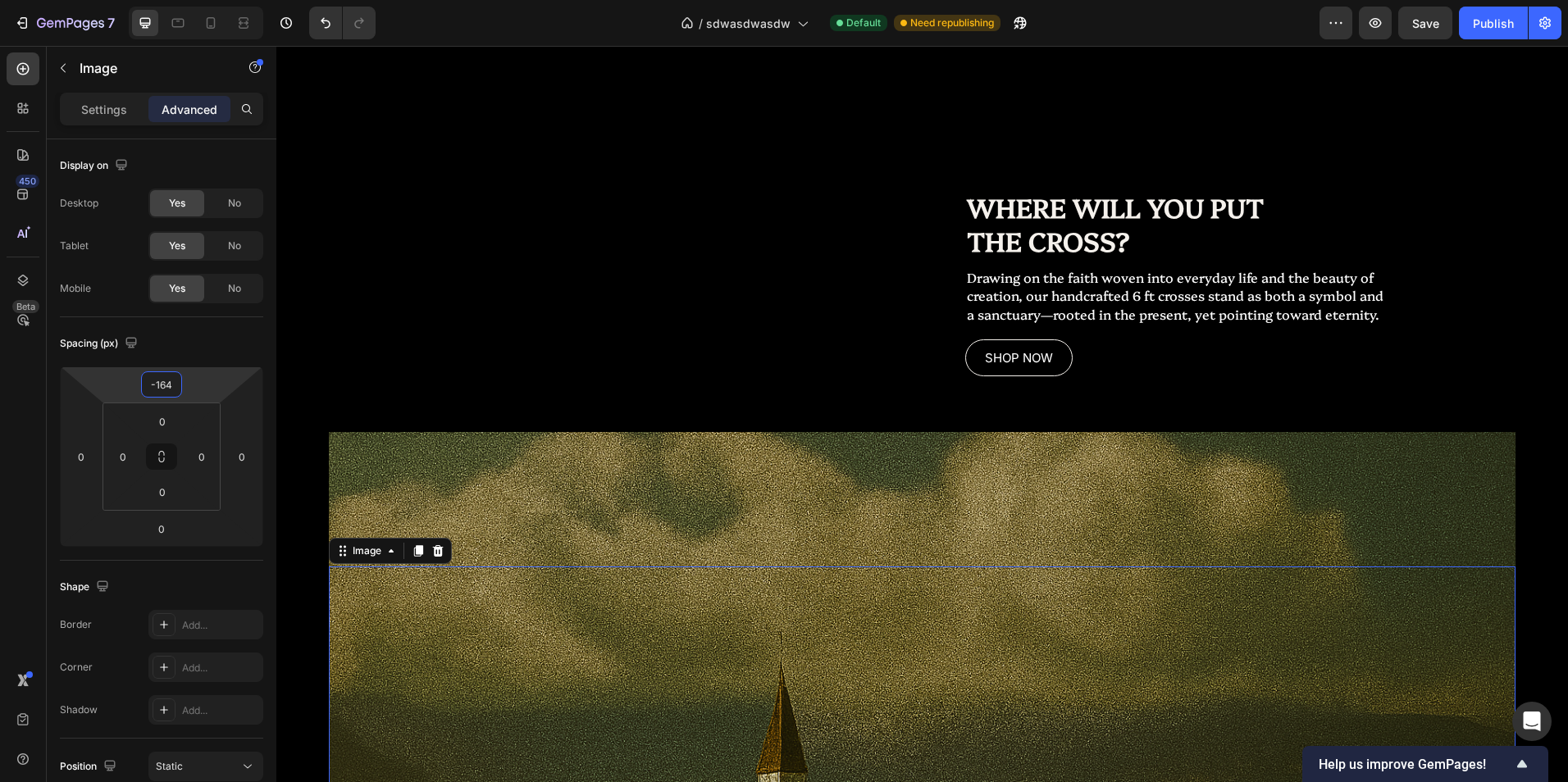
type input "-166"
drag, startPoint x: 219, startPoint y: 390, endPoint x: 263, endPoint y: 457, distance: 80.2
click at [263, 0] on html "7 Version history / sdwasdwasdw Default Need republishing Preview Save Publish …" at bounding box center [784, 0] width 1568 height 0
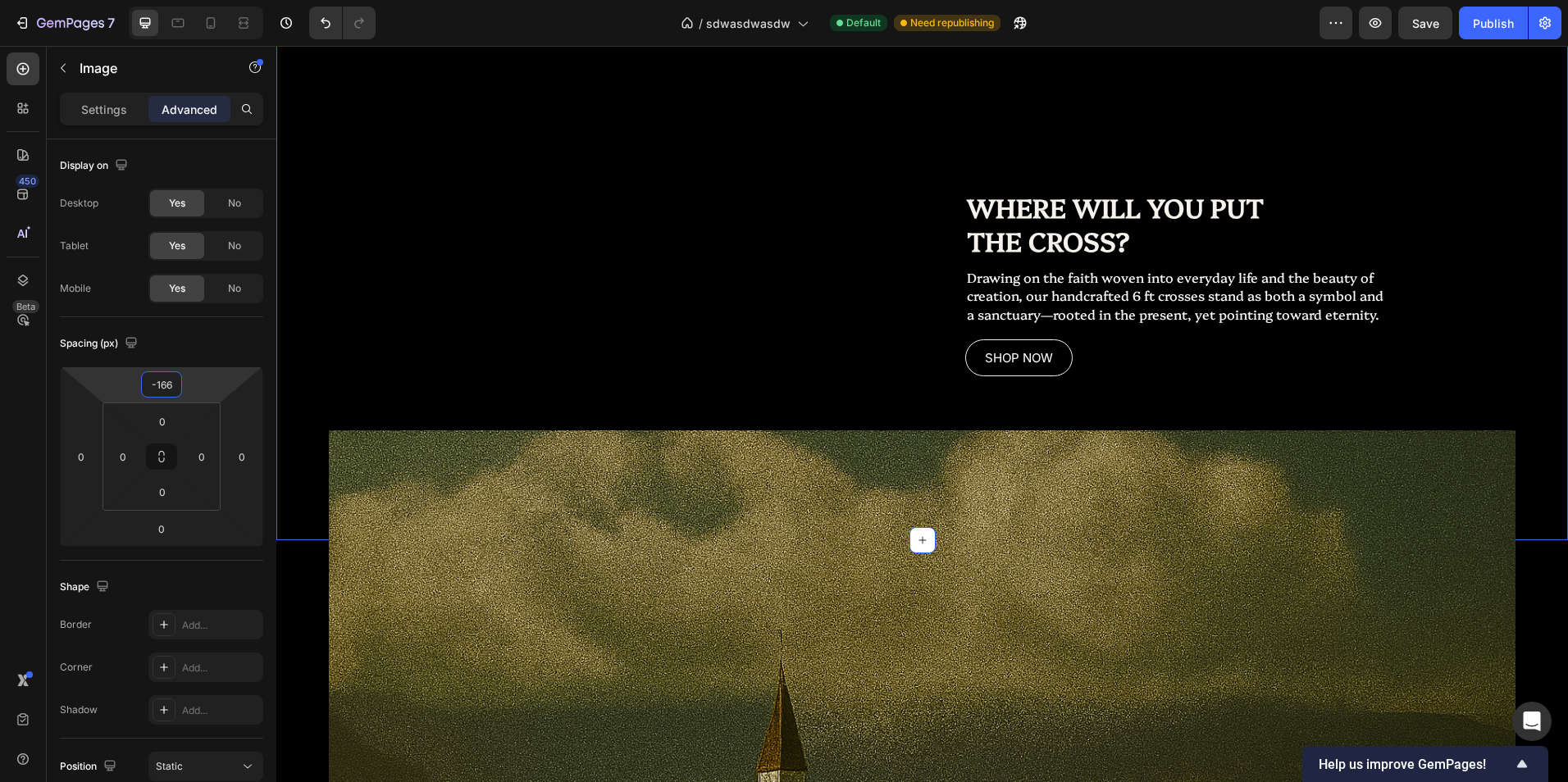
click at [612, 359] on div "Replace this text with your content Text Block" at bounding box center [595, 195] width 640 height 362
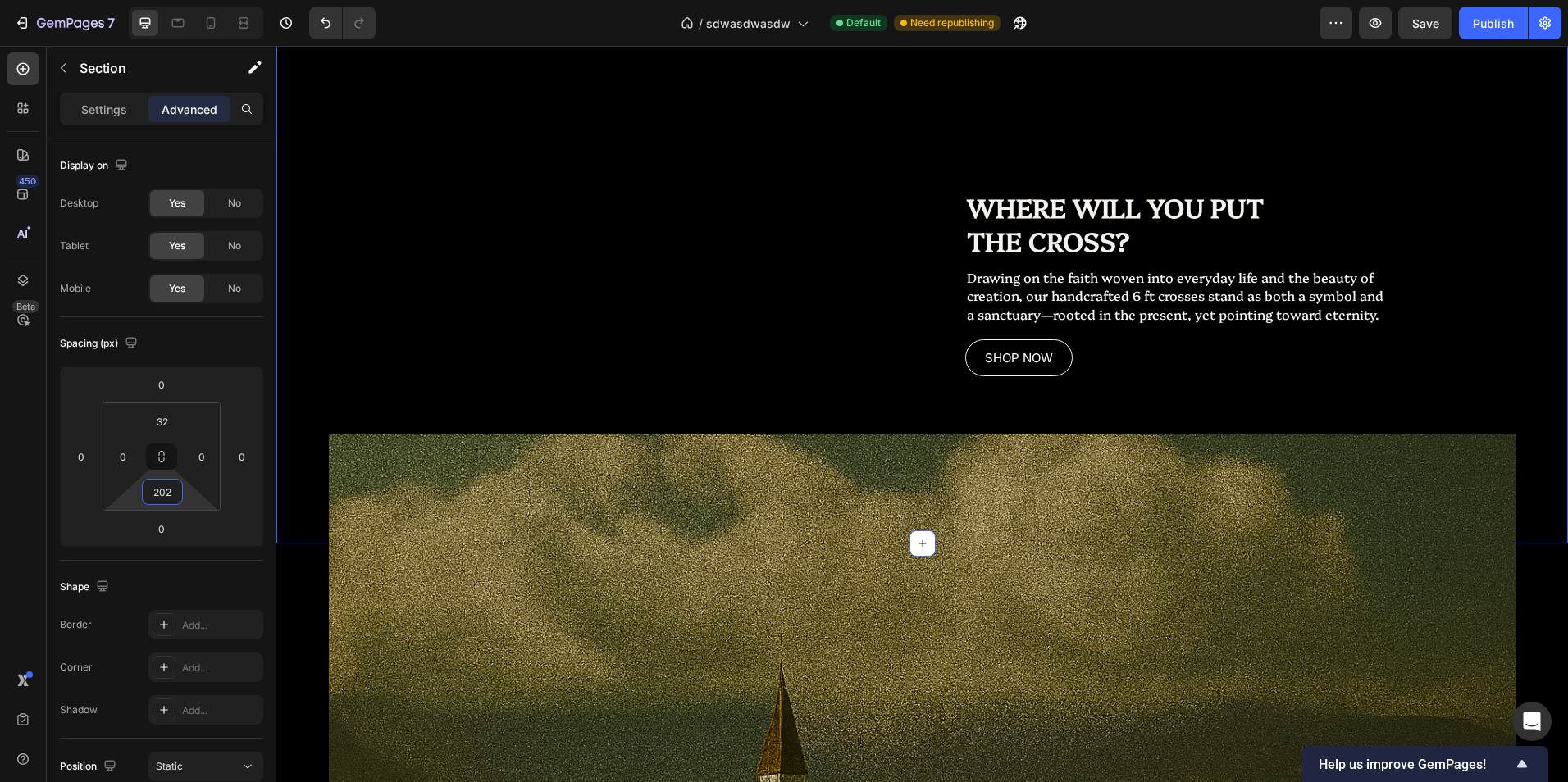
type input "200"
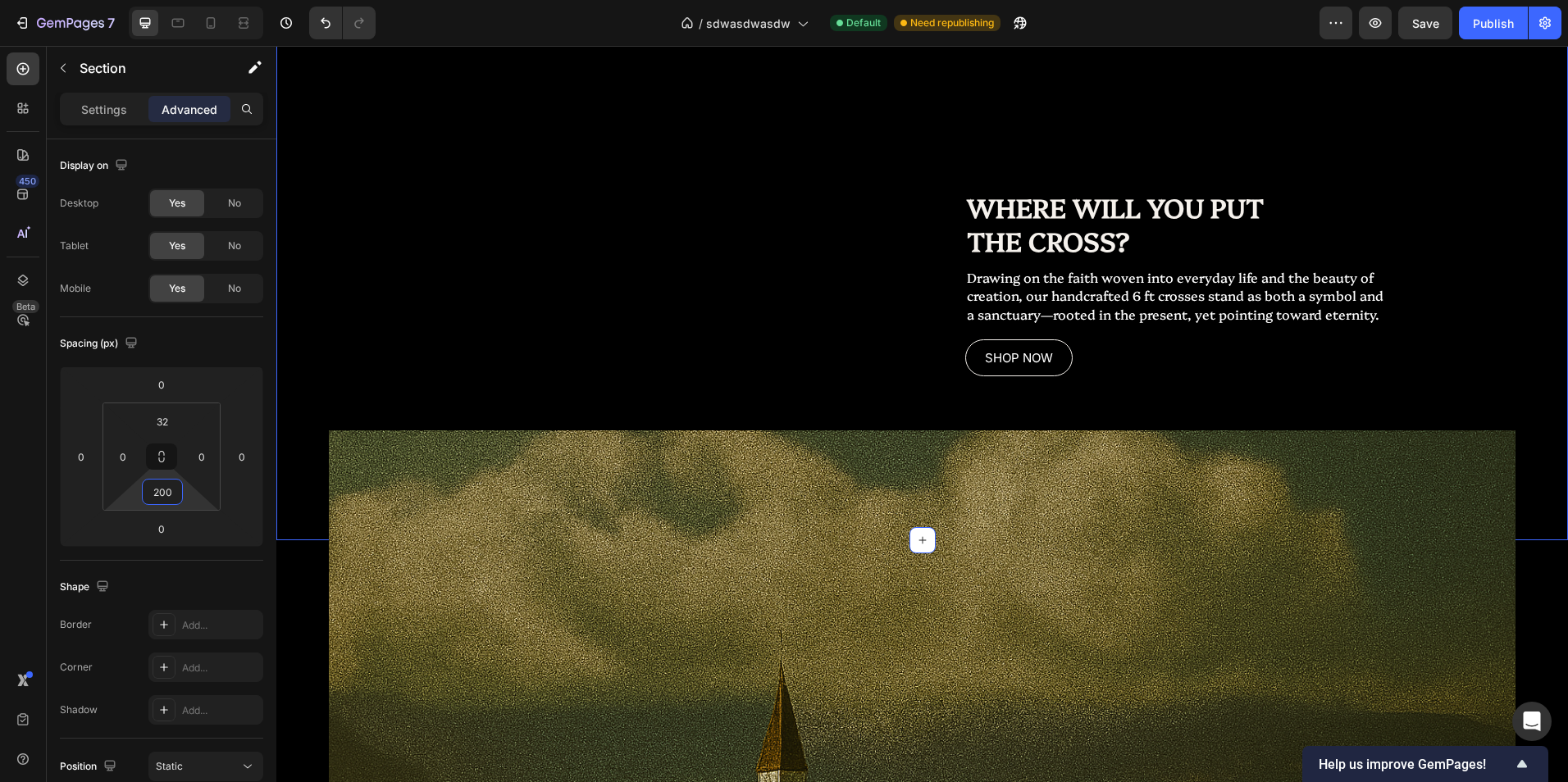
click at [202, 0] on html "7 Version history / sdwasdwasdw Default Need republishing Preview Save Publish …" at bounding box center [784, 0] width 1568 height 0
click at [318, 14] on icon "Undo/Redo" at bounding box center [326, 23] width 16 height 16
click at [318, 15] on icon "Undo/Redo" at bounding box center [326, 23] width 16 height 16
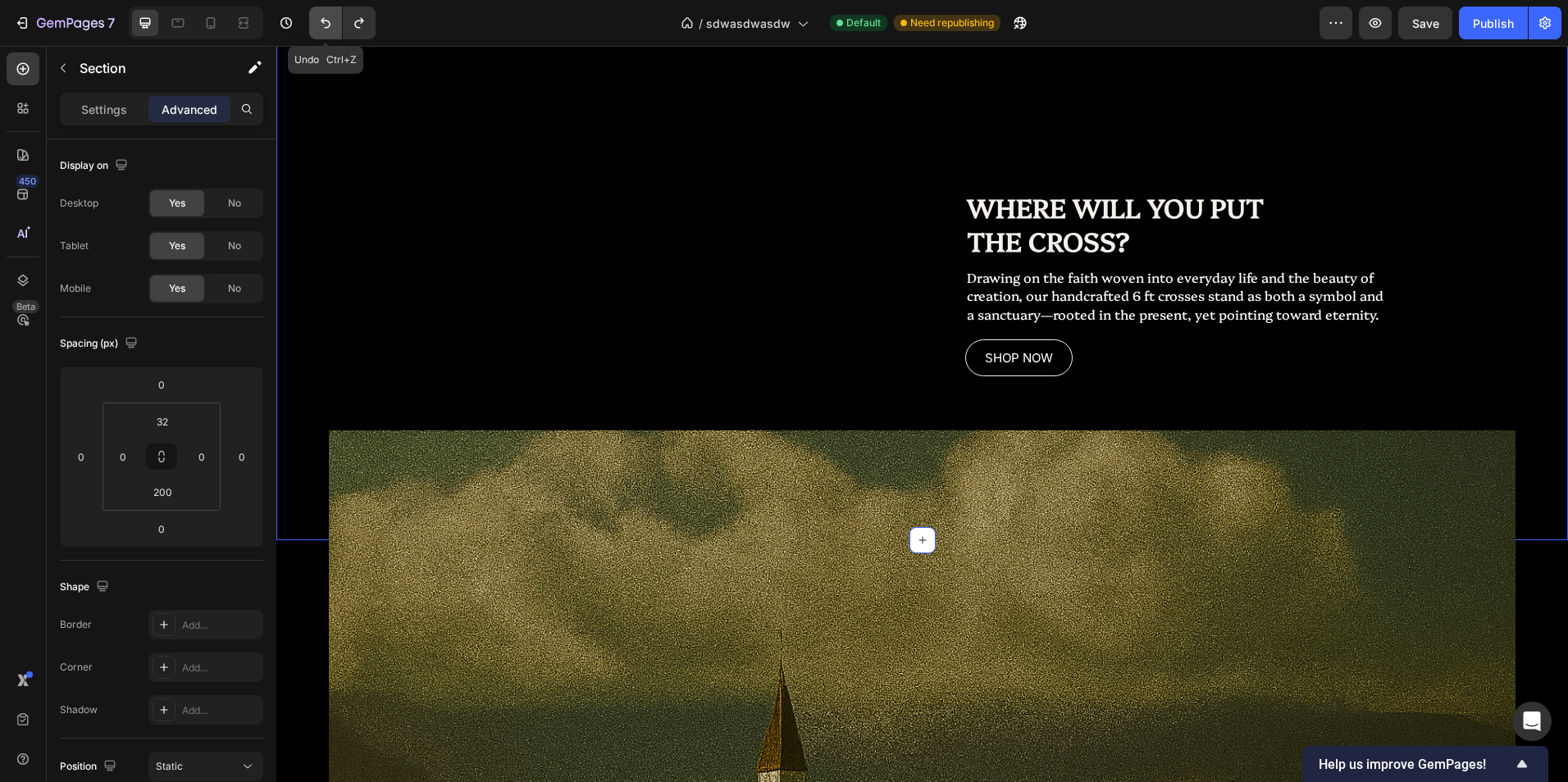
click at [319, 19] on icon "Undo/Redo" at bounding box center [326, 23] width 16 height 16
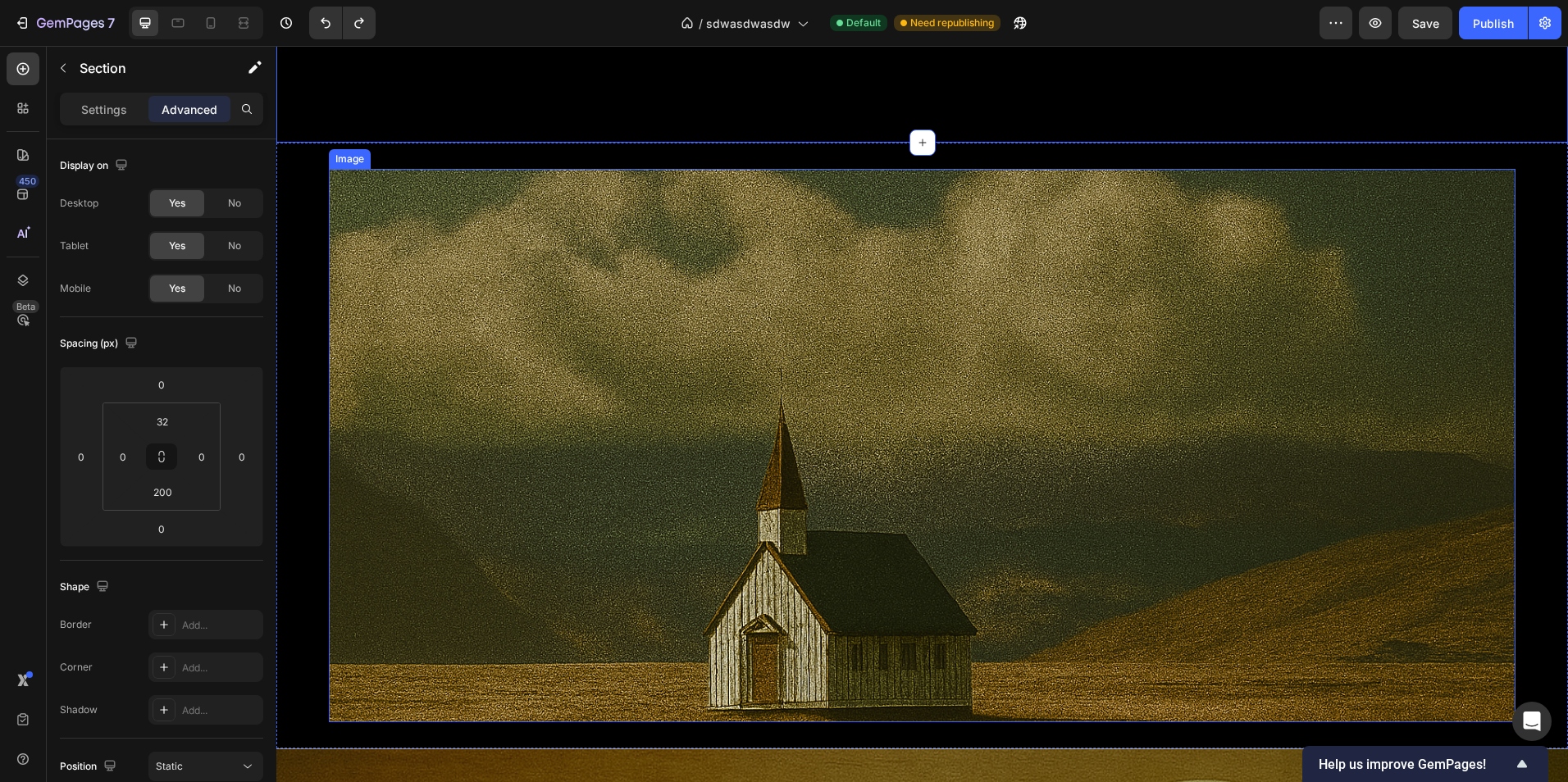
scroll to position [2220, 0]
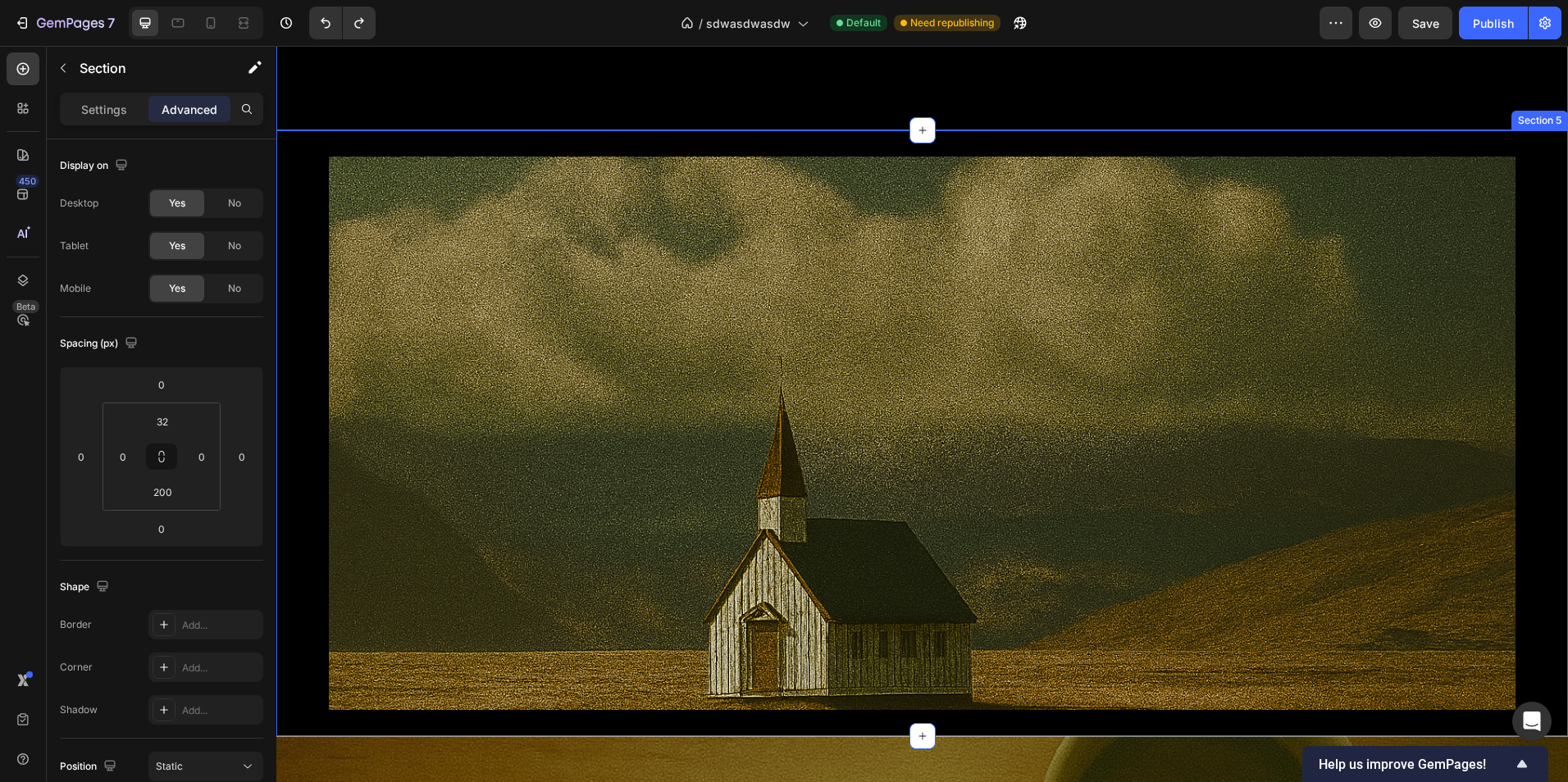
drag, startPoint x: 1529, startPoint y: 615, endPoint x: 1508, endPoint y: 607, distance: 22.5
click at [1528, 613] on div "Image Section 5" at bounding box center [922, 434] width 1292 height 606
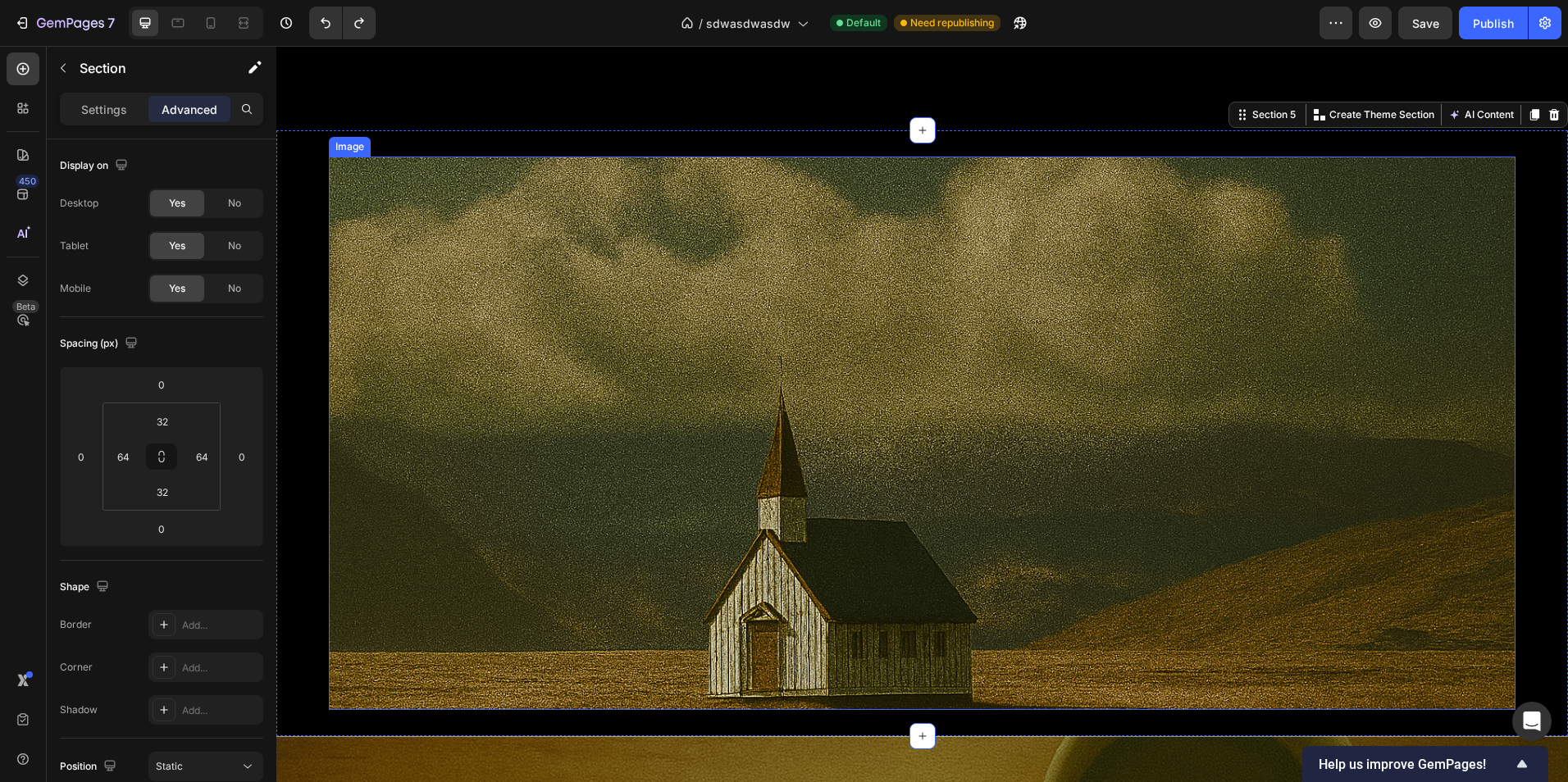
click at [1312, 561] on img at bounding box center [921, 434] width 1186 height 554
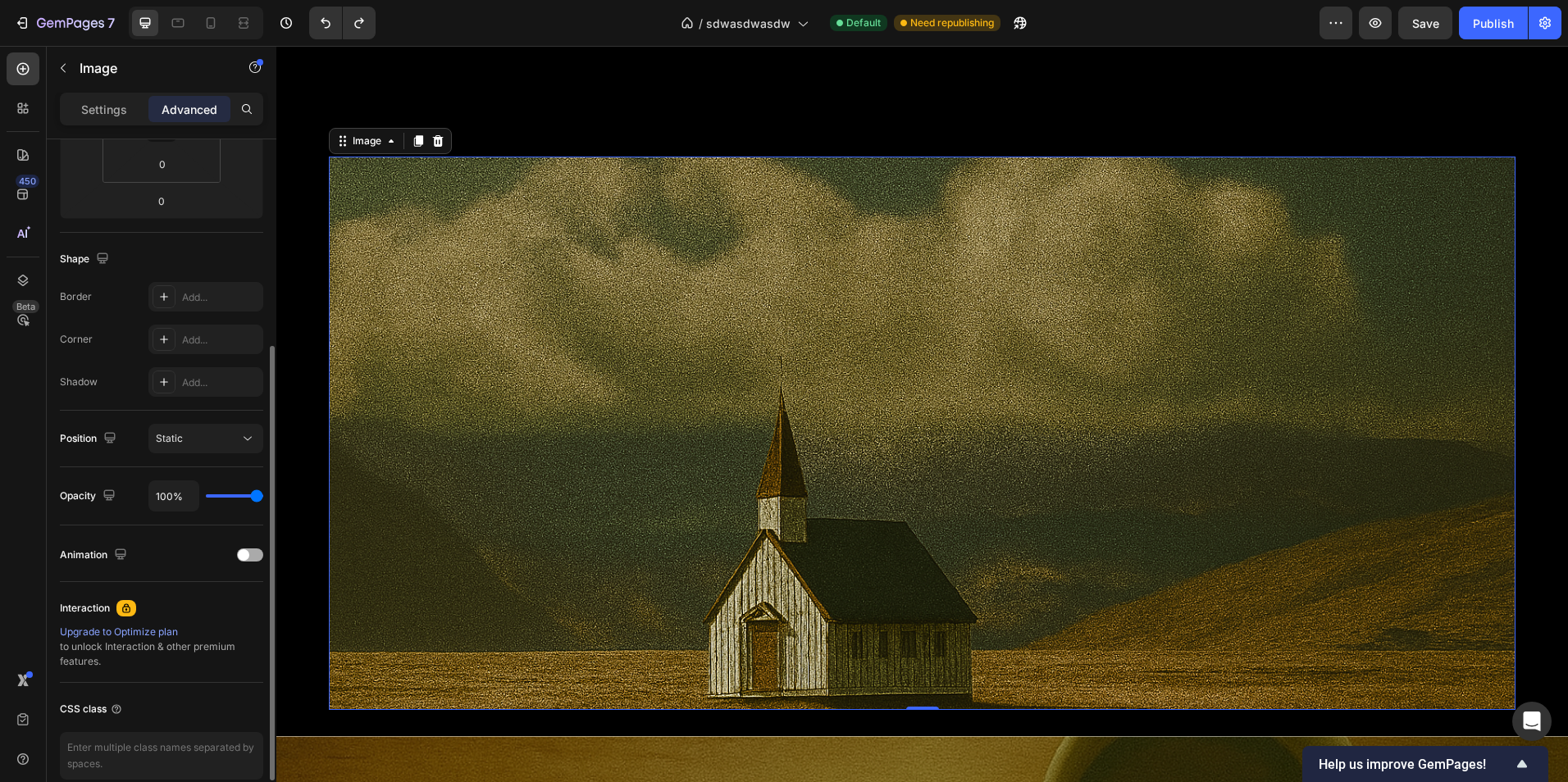
scroll to position [404, 0]
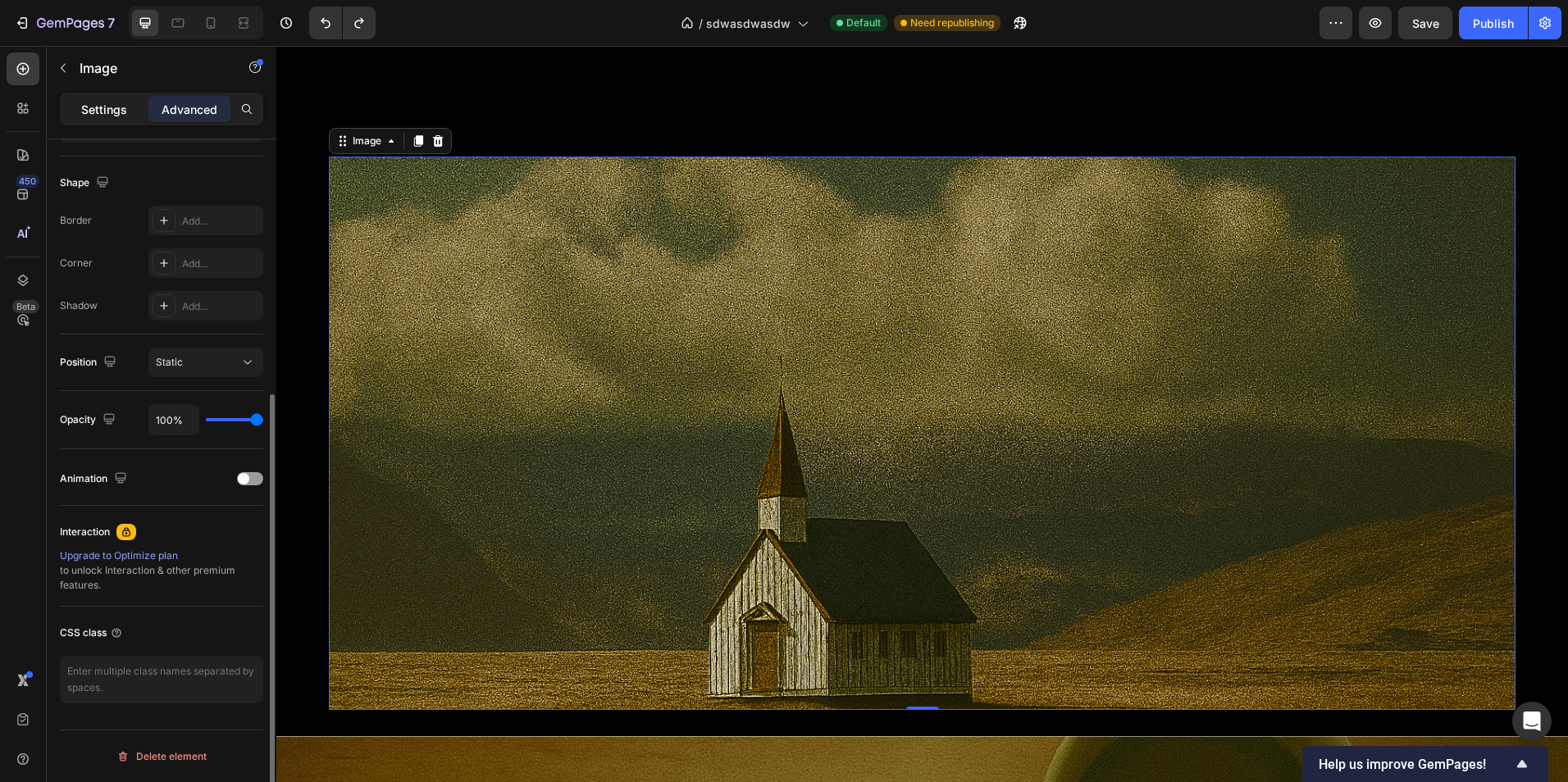
click at [97, 104] on p "Settings" at bounding box center [104, 109] width 46 height 17
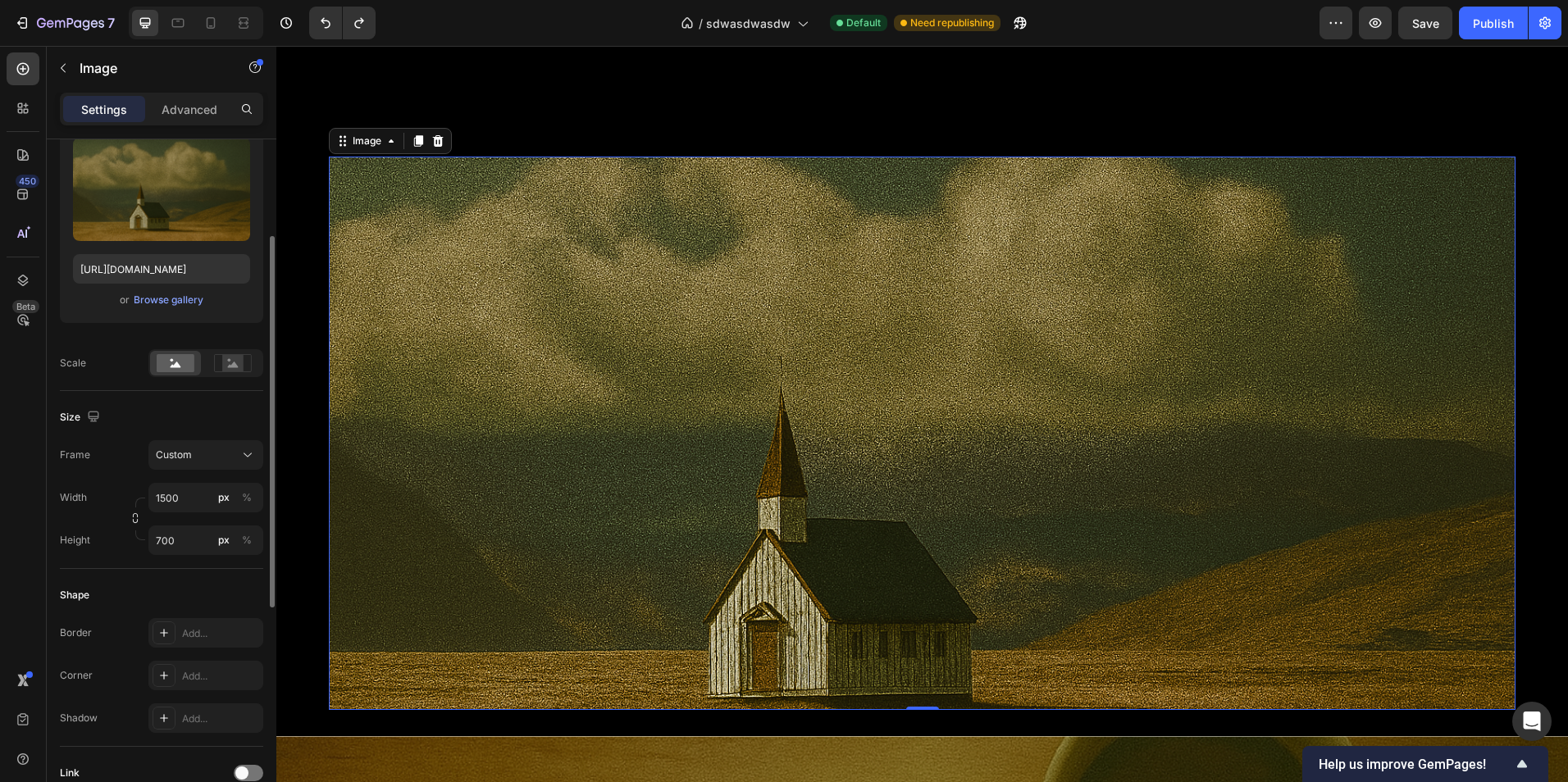
scroll to position [0, 0]
